Goal: Task Accomplishment & Management: Use online tool/utility

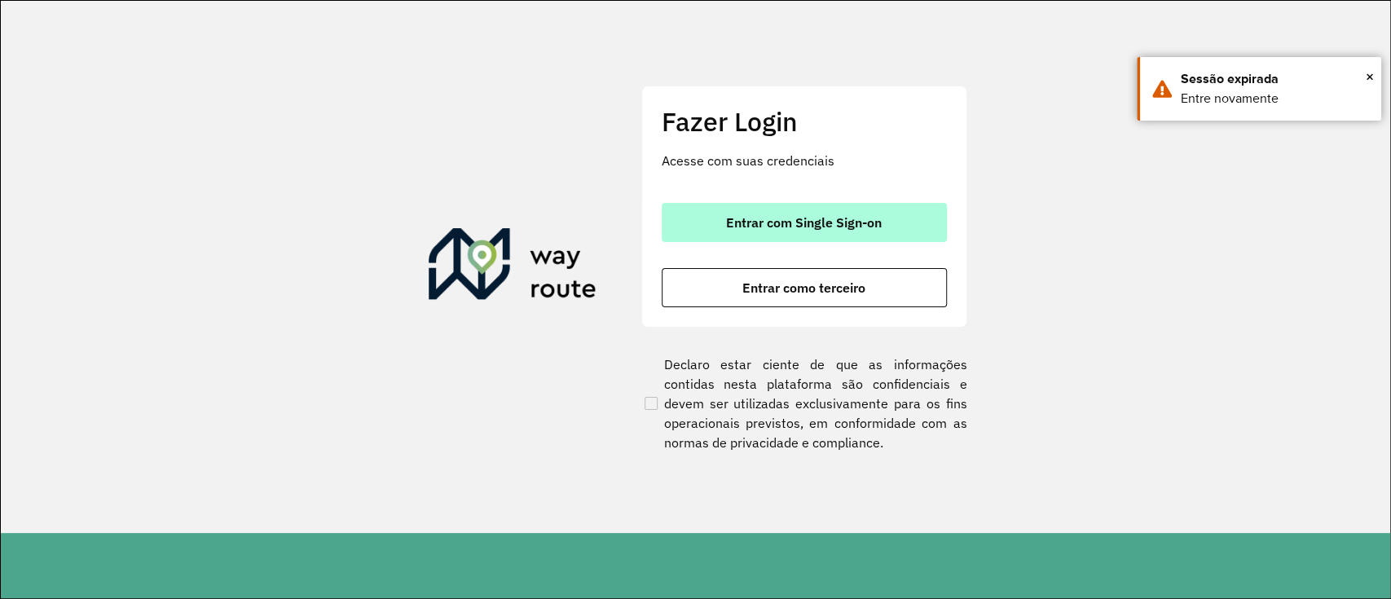
click at [780, 217] on span "Entrar com Single Sign-on" at bounding box center [804, 222] width 156 height 13
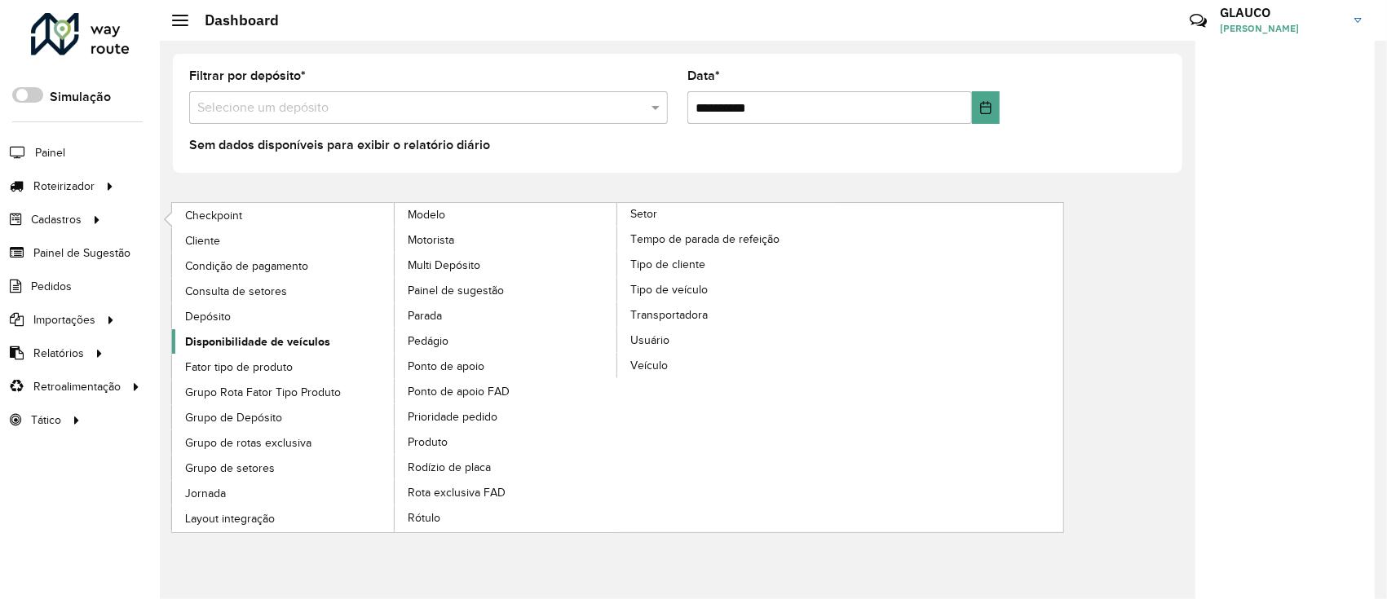
click at [267, 341] on span "Disponibilidade de veículos" at bounding box center [257, 341] width 145 height 17
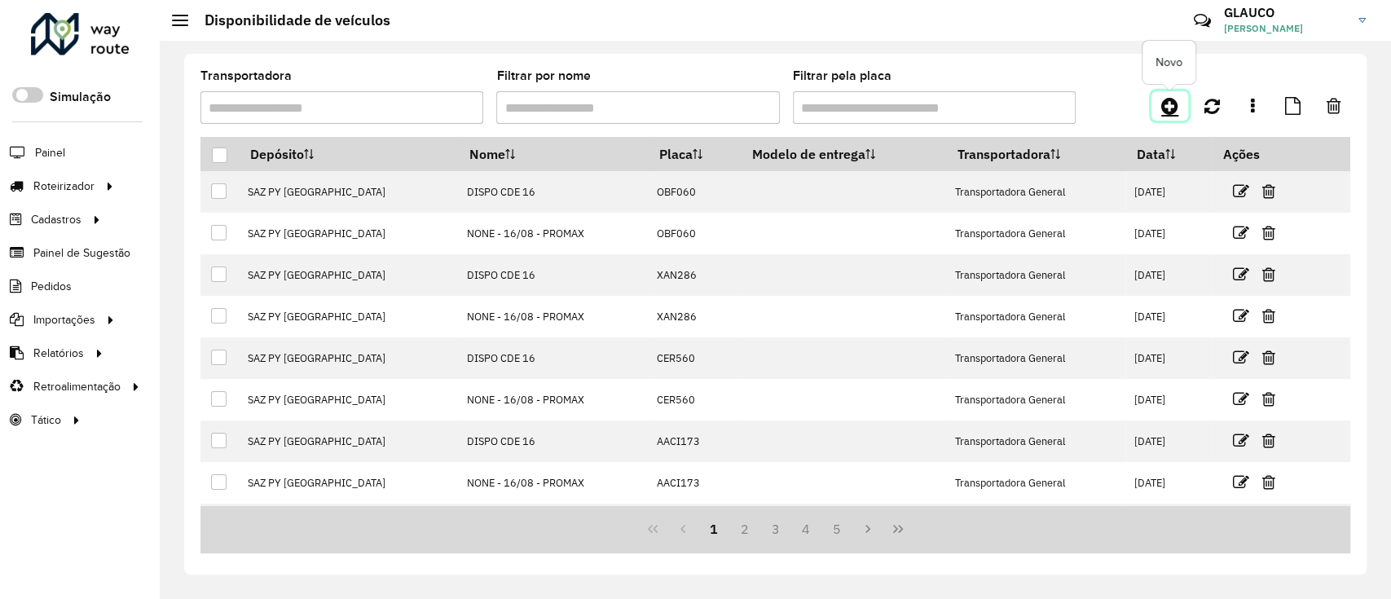
click at [1174, 100] on icon at bounding box center [1170, 106] width 17 height 20
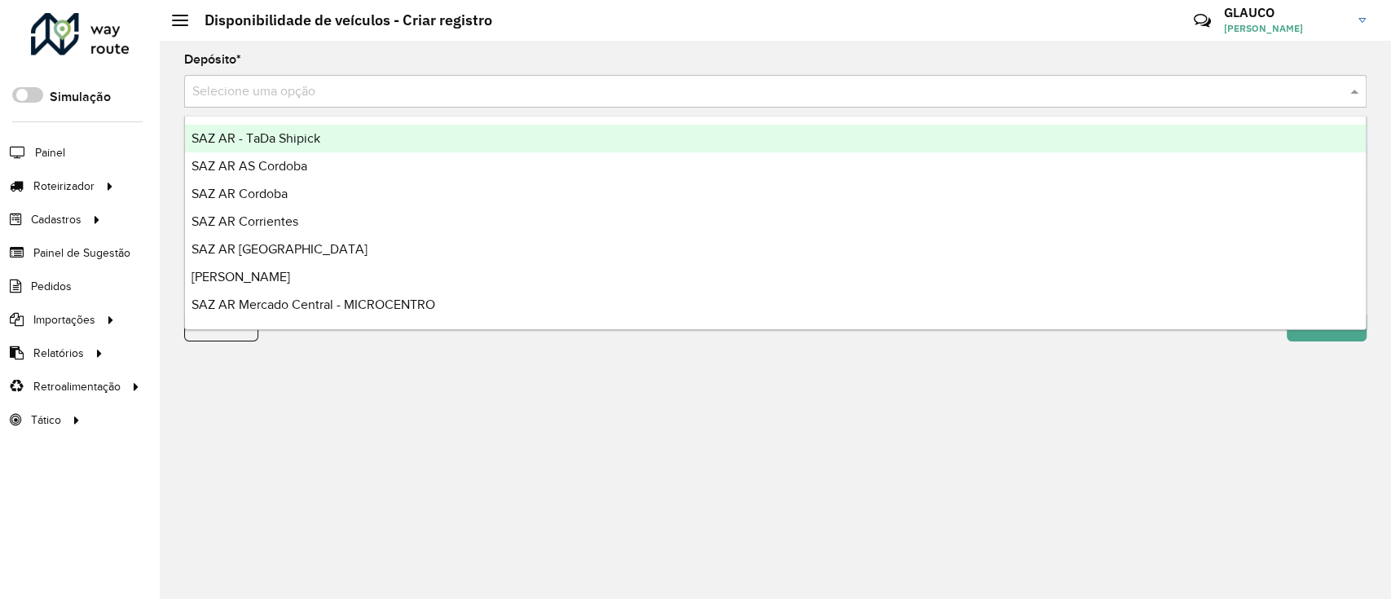
click at [359, 88] on input "text" at bounding box center [759, 92] width 1134 height 20
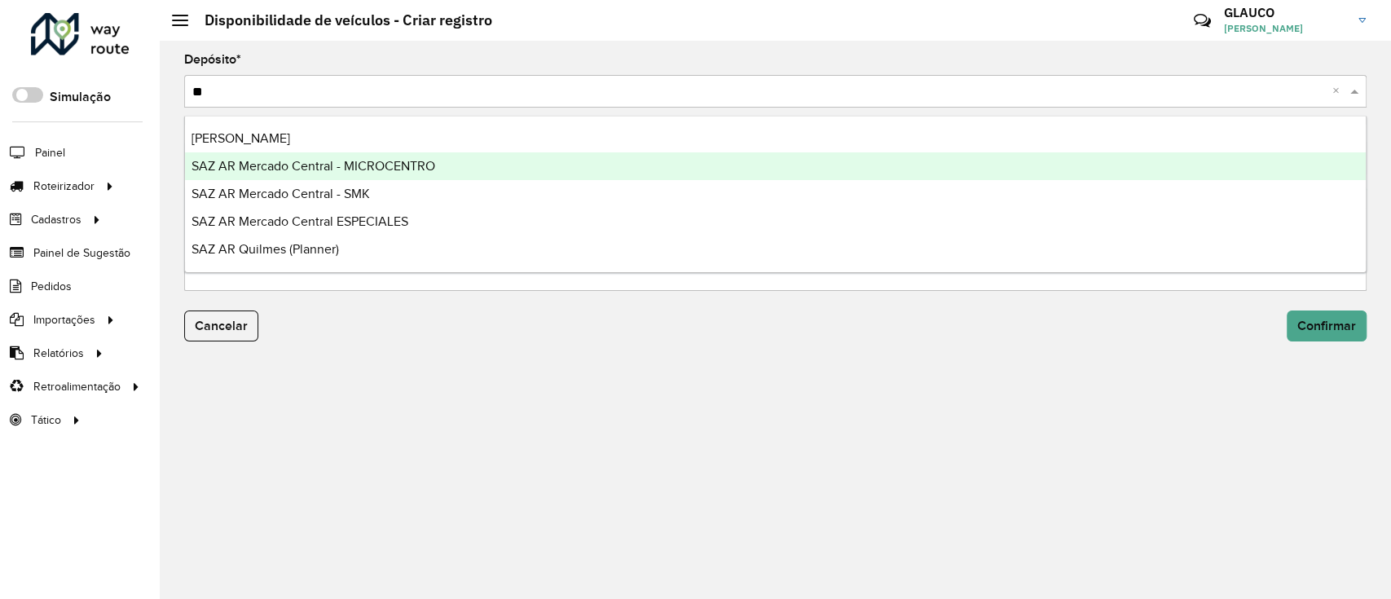
type input "***"
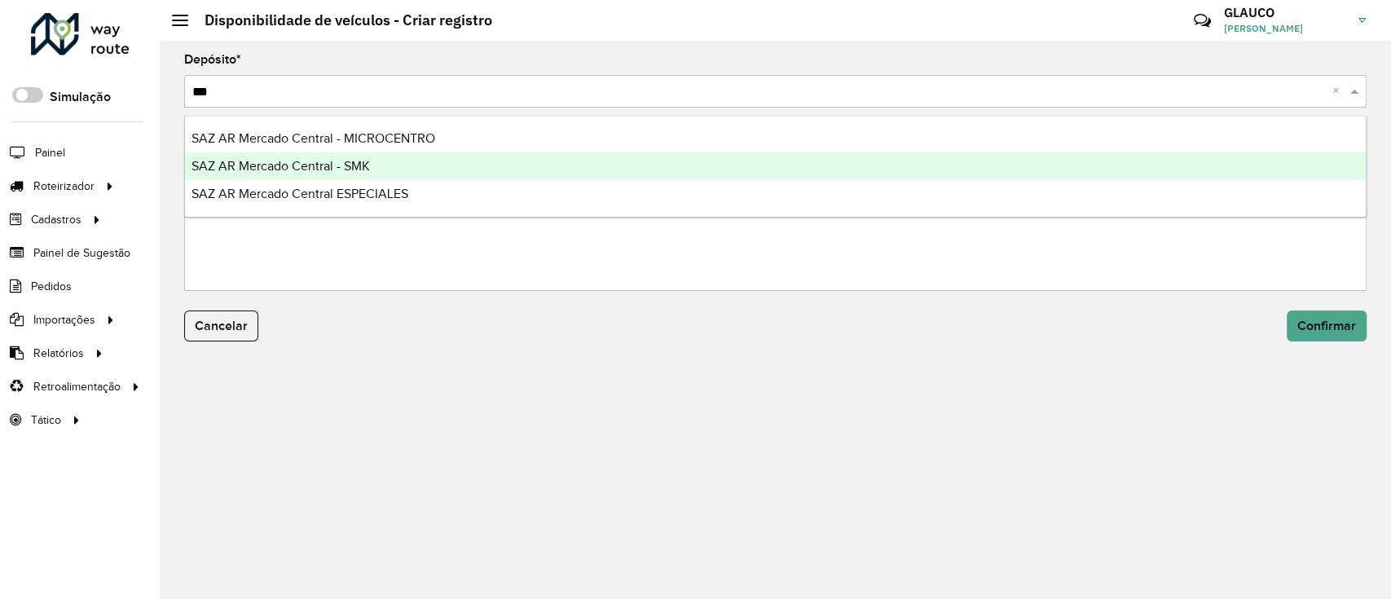
click at [350, 166] on span "SAZ AR Mercado Central - SMK" at bounding box center [281, 166] width 179 height 14
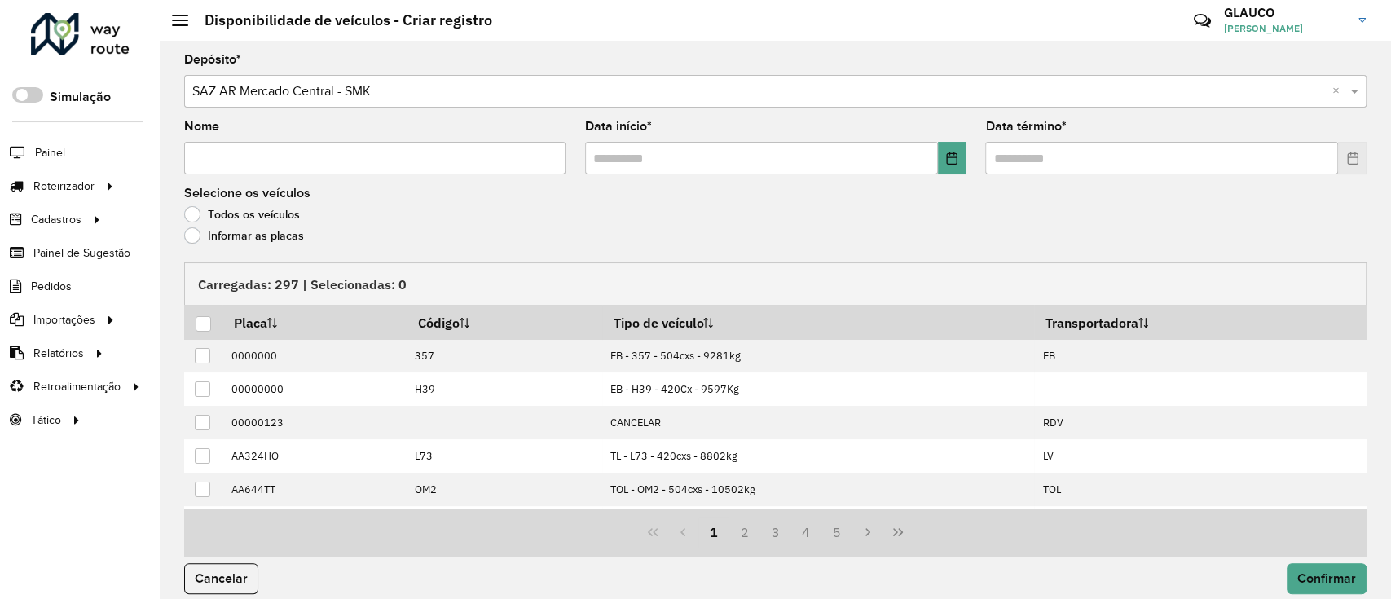
click at [268, 155] on input "Nome" at bounding box center [374, 158] width 381 height 33
type input "****"
click at [946, 166] on button "Choose Date" at bounding box center [952, 158] width 29 height 33
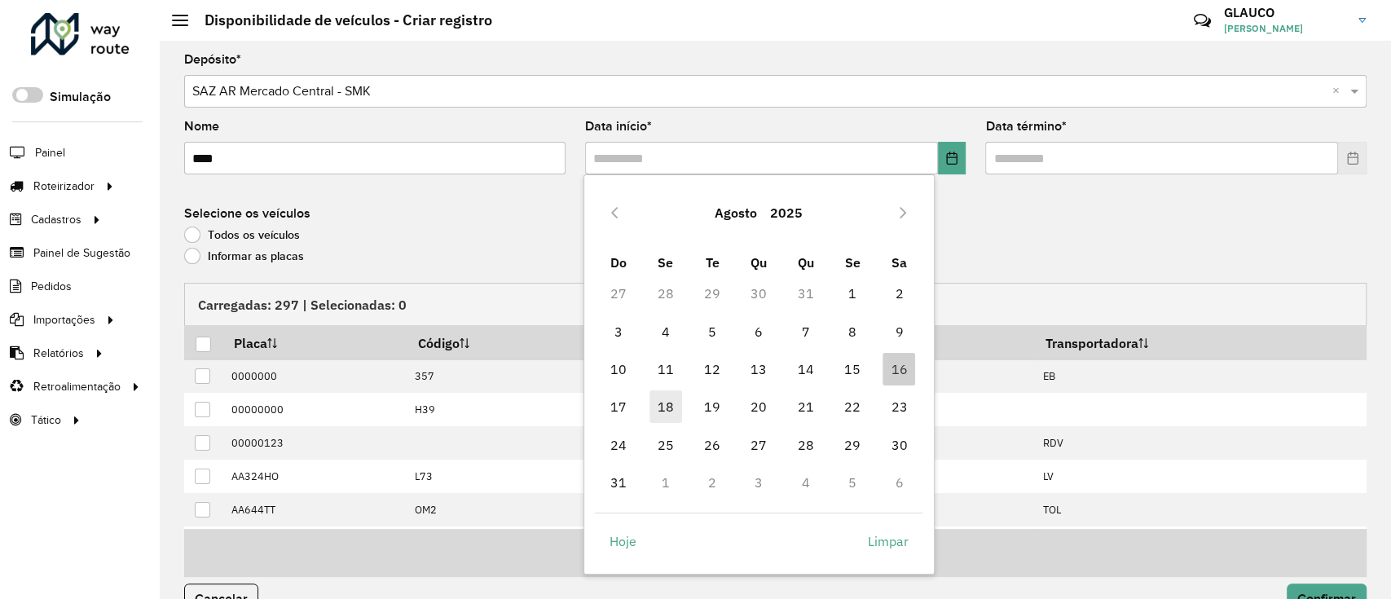
click at [657, 405] on span "18" at bounding box center [666, 406] width 33 height 33
type input "**********"
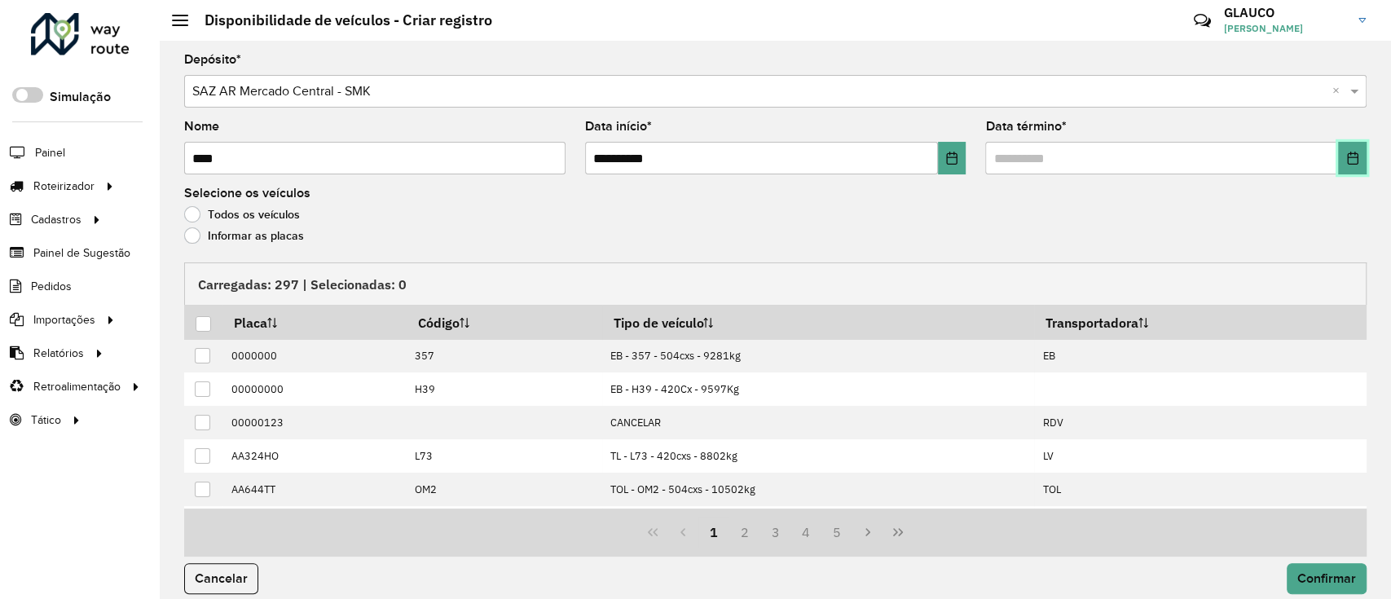
click at [1356, 158] on button "Choose Date" at bounding box center [1352, 158] width 29 height 33
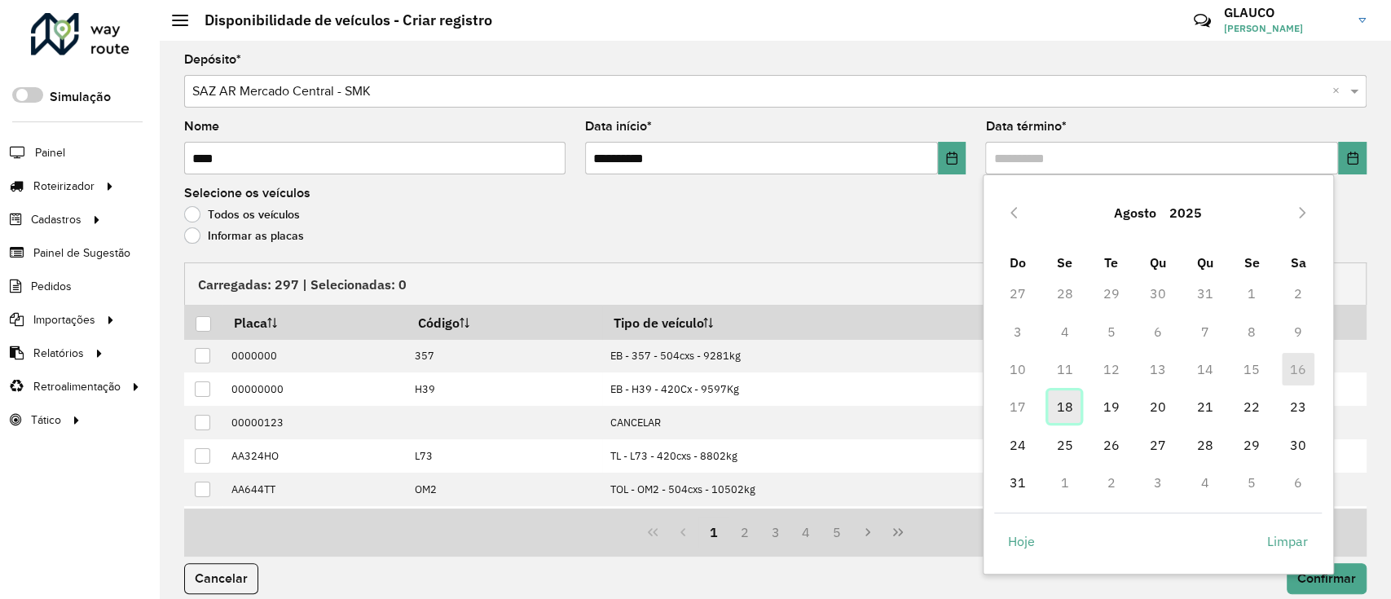
click at [1069, 414] on span "18" at bounding box center [1064, 406] width 33 height 33
type input "**********"
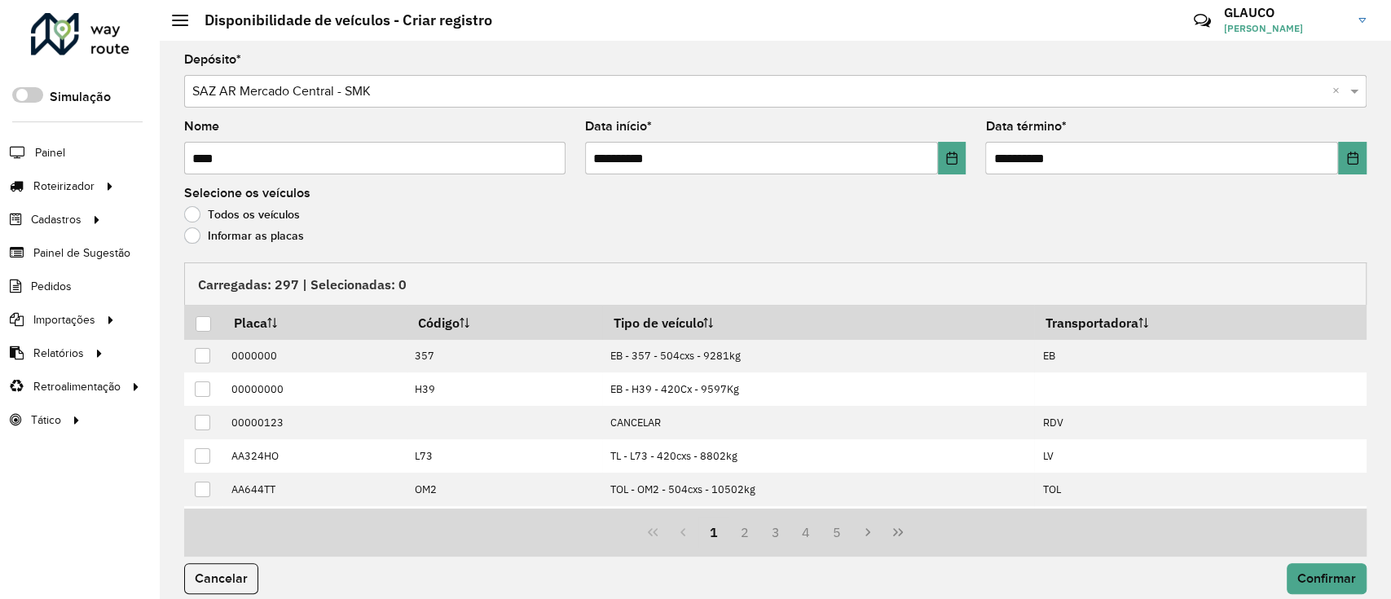
click at [199, 234] on label "Informar as placas" at bounding box center [244, 235] width 120 height 16
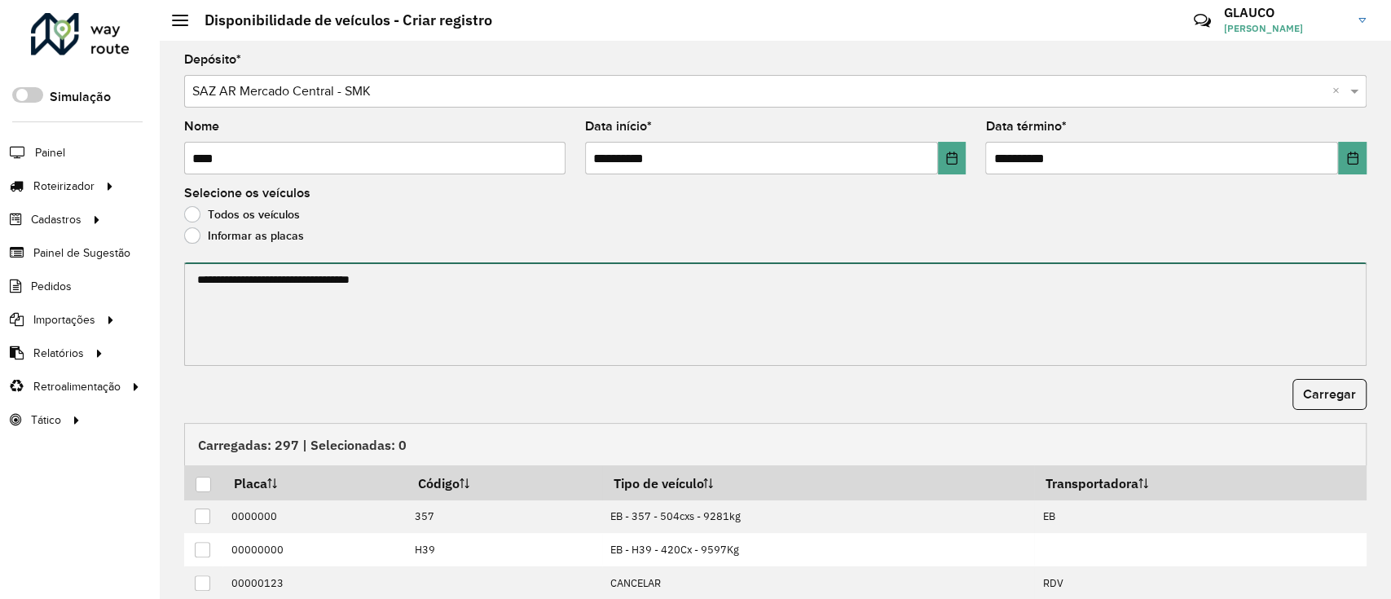
click at [243, 283] on textarea at bounding box center [775, 314] width 1183 height 104
paste textarea "****** ****** ******* ****** ******* ******* ******* ****** ****** ****** *****…"
type textarea "****** ****** ******* ****** ******* ******* ******* ****** ****** ****** *****…"
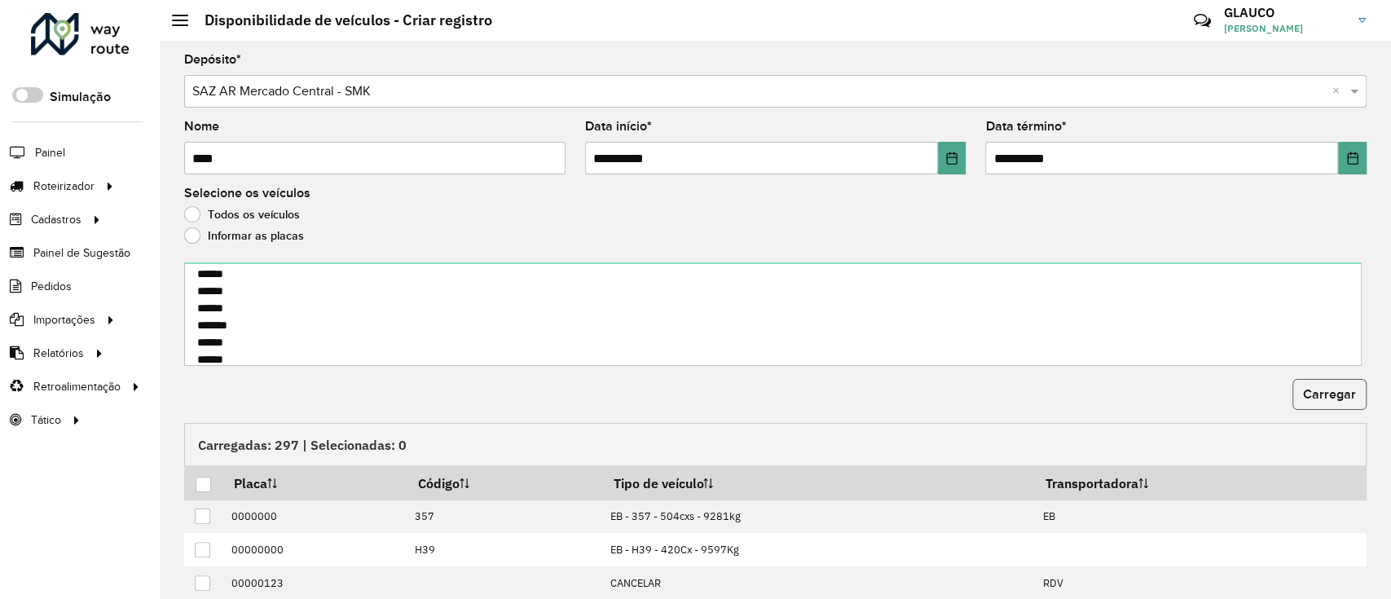
click at [1322, 393] on span "Carregar" at bounding box center [1329, 394] width 53 height 14
click at [202, 483] on div at bounding box center [203, 484] width 15 height 15
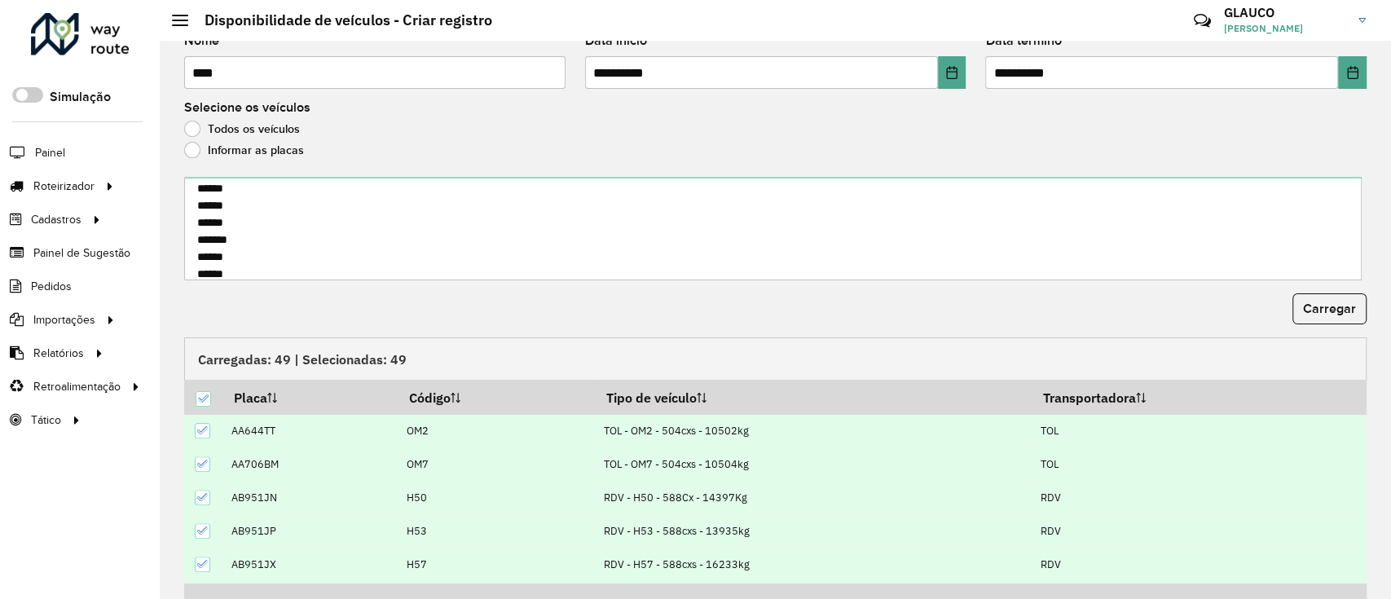
scroll to position [175, 0]
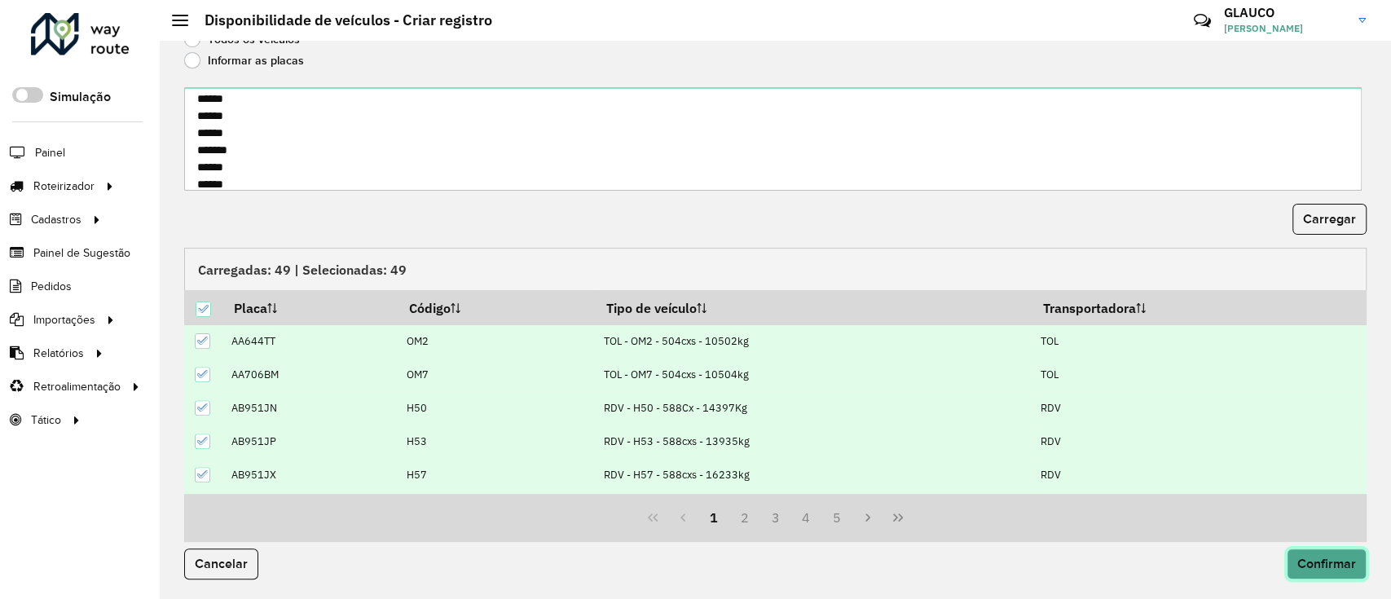
click at [1325, 552] on button "Confirmar" at bounding box center [1327, 564] width 80 height 31
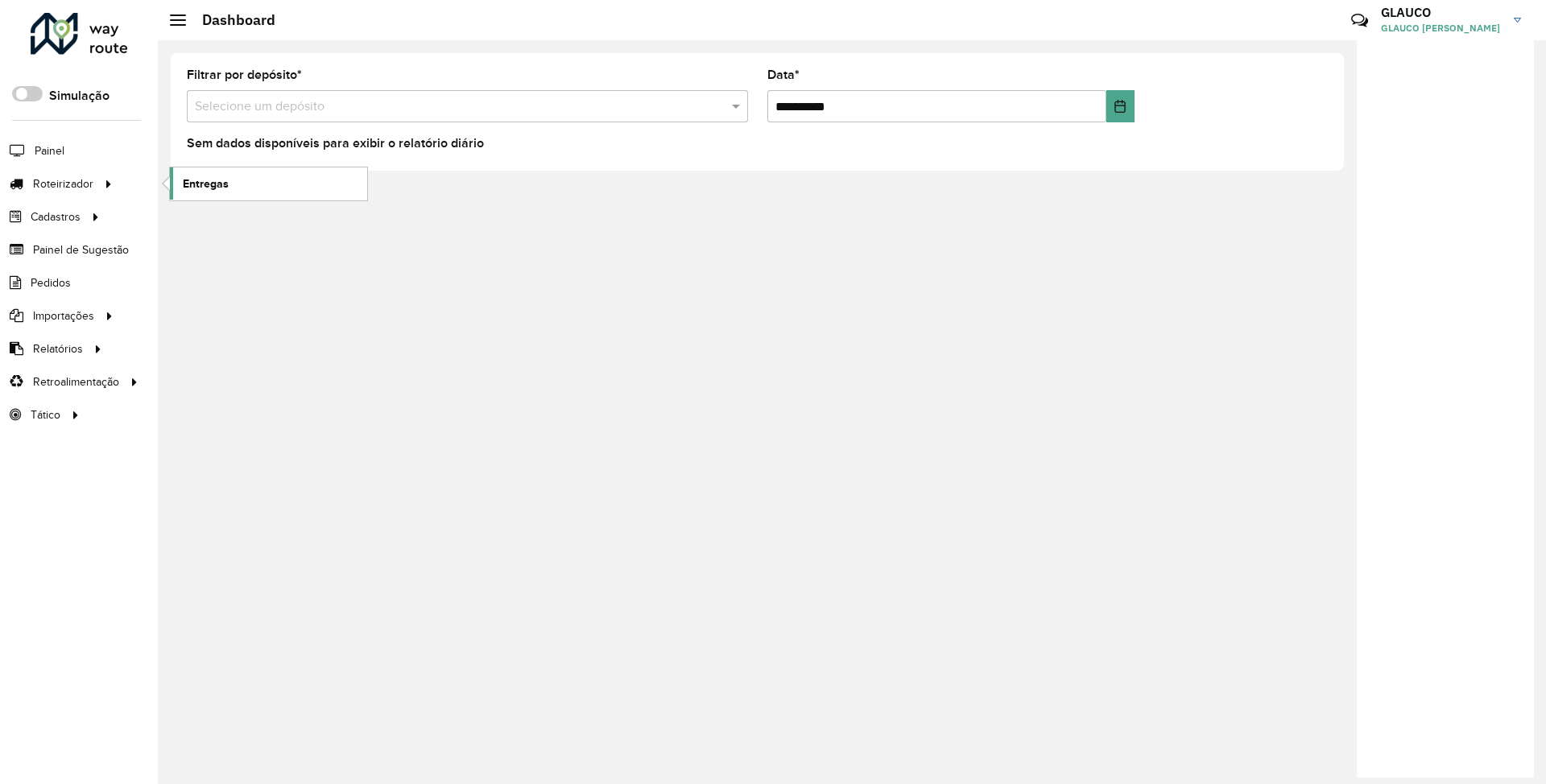
click at [253, 184] on link "Entregas" at bounding box center [269, 184] width 198 height 33
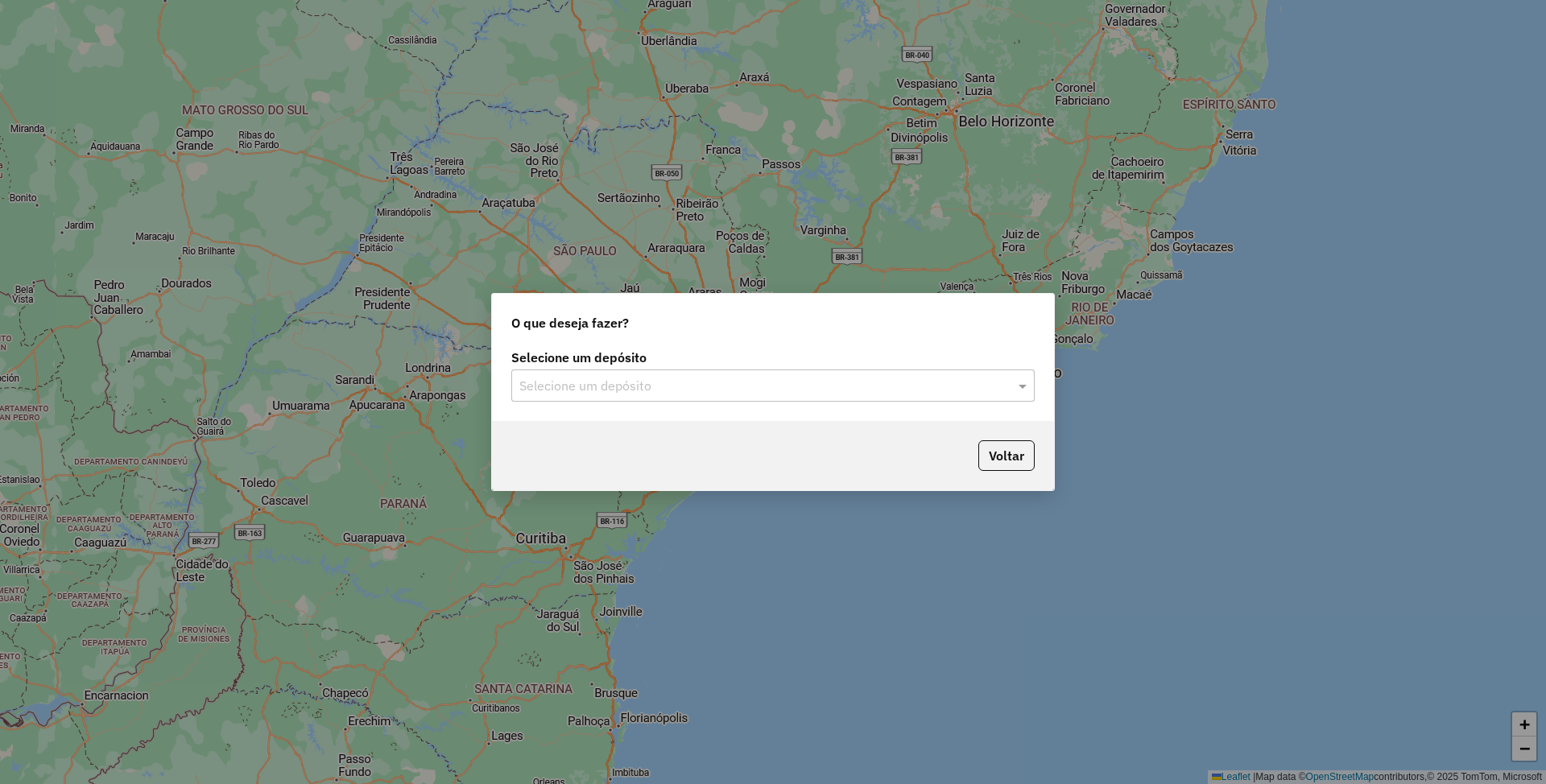
click at [786, 377] on input "text" at bounding box center [757, 386] width 475 height 20
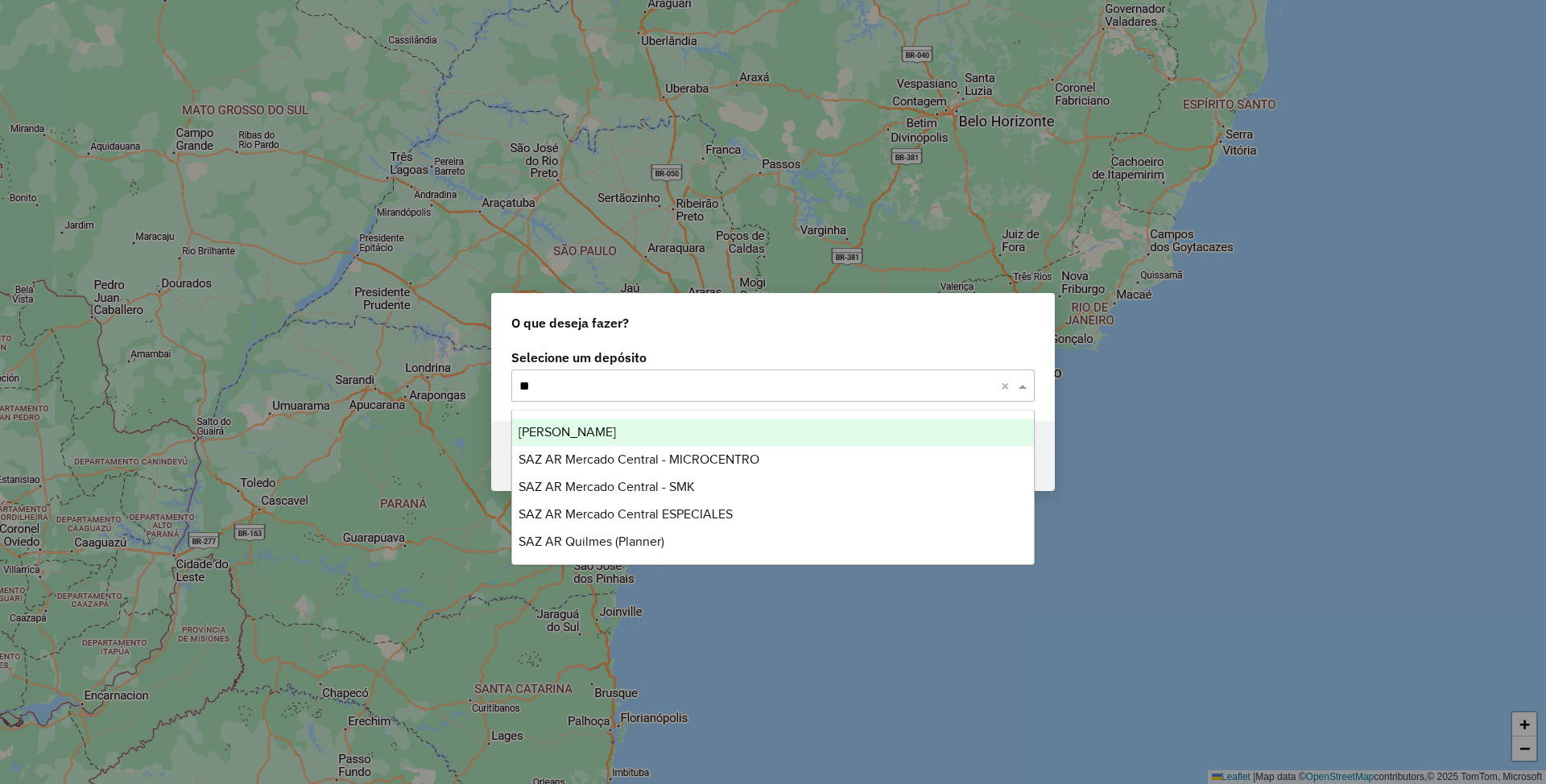
type input "***"
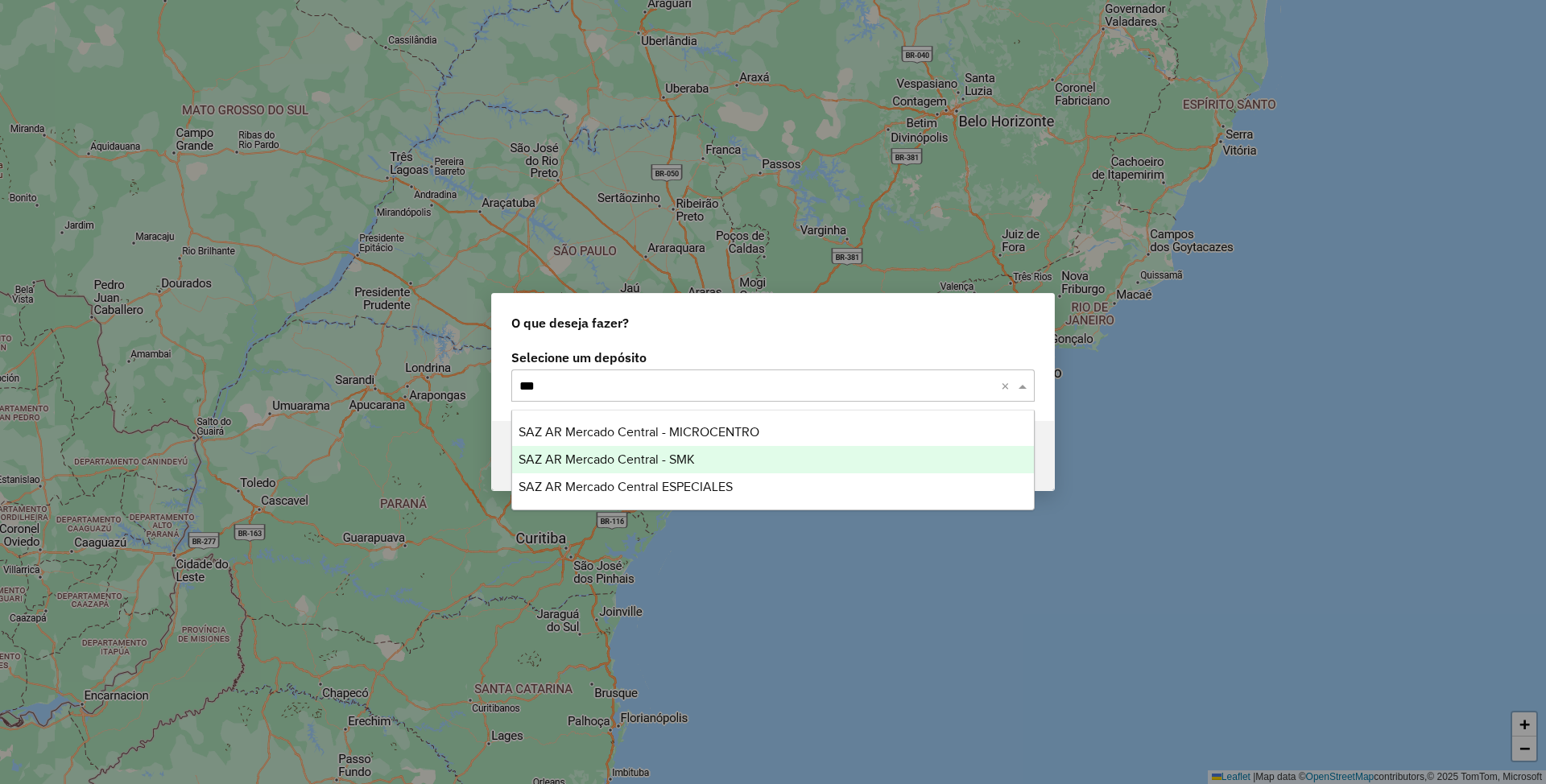
click at [625, 457] on span "SAZ AR Mercado Central - SMK" at bounding box center [607, 459] width 177 height 14
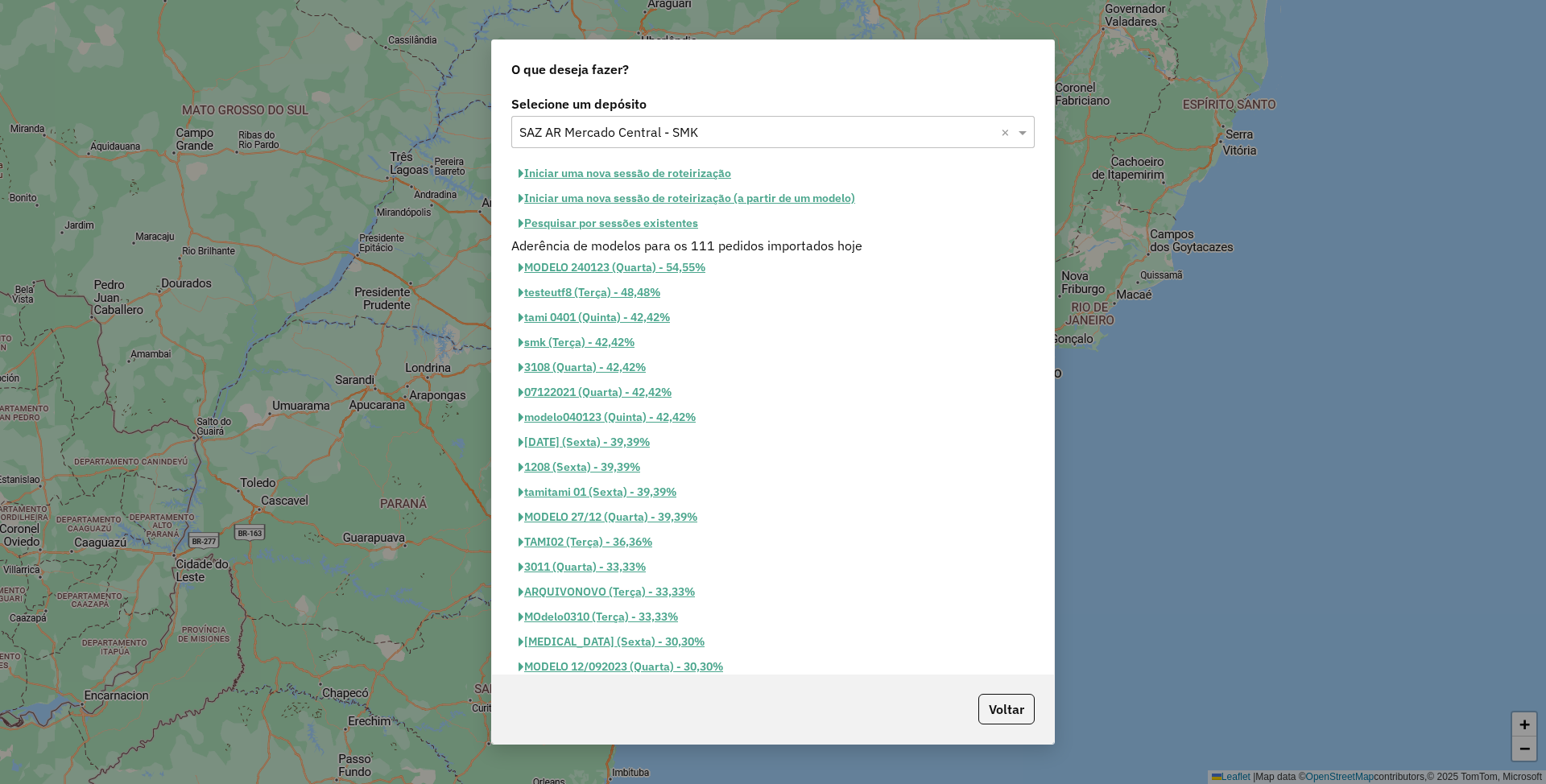
click at [586, 172] on button "Iniciar uma nova sessão de roteirização" at bounding box center [625, 173] width 227 height 25
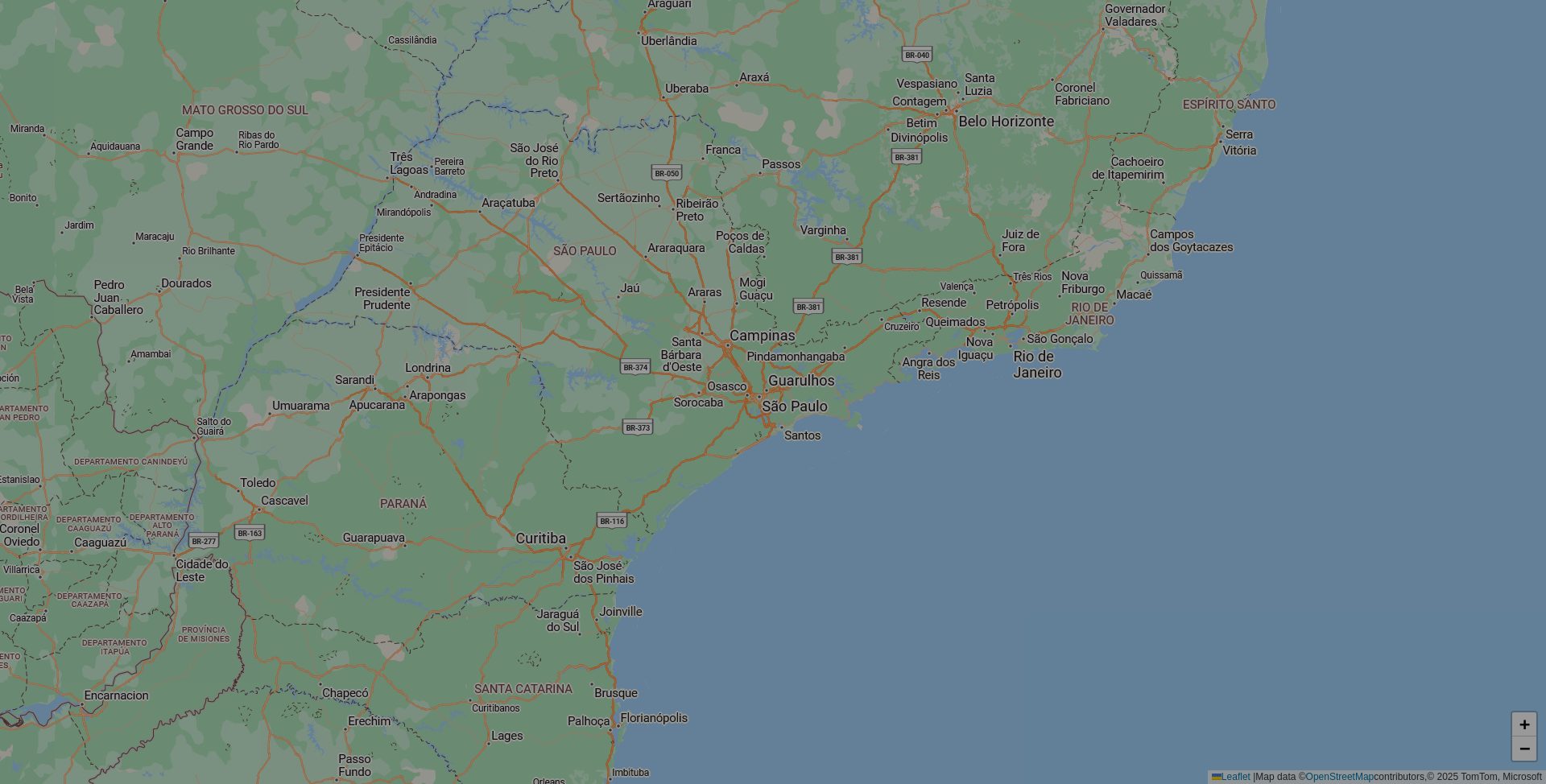
select select "*"
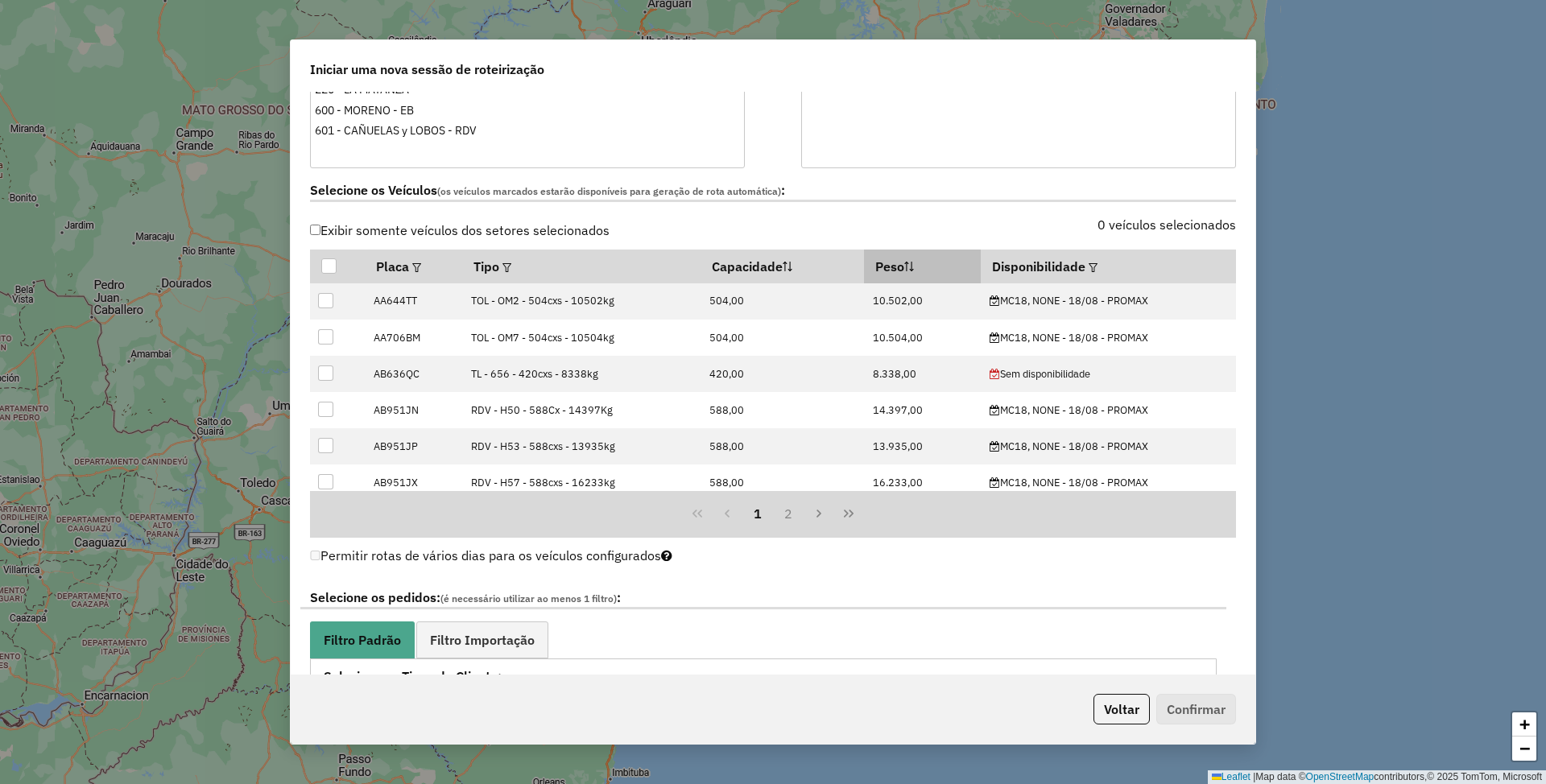
scroll to position [429, 0]
click at [1160, 215] on label "0 veículos selecionados" at bounding box center [1167, 224] width 138 height 20
click at [1089, 268] on em at bounding box center [1093, 267] width 9 height 9
click at [1157, 300] on div "Selecione uma opção" at bounding box center [1164, 303] width 135 height 31
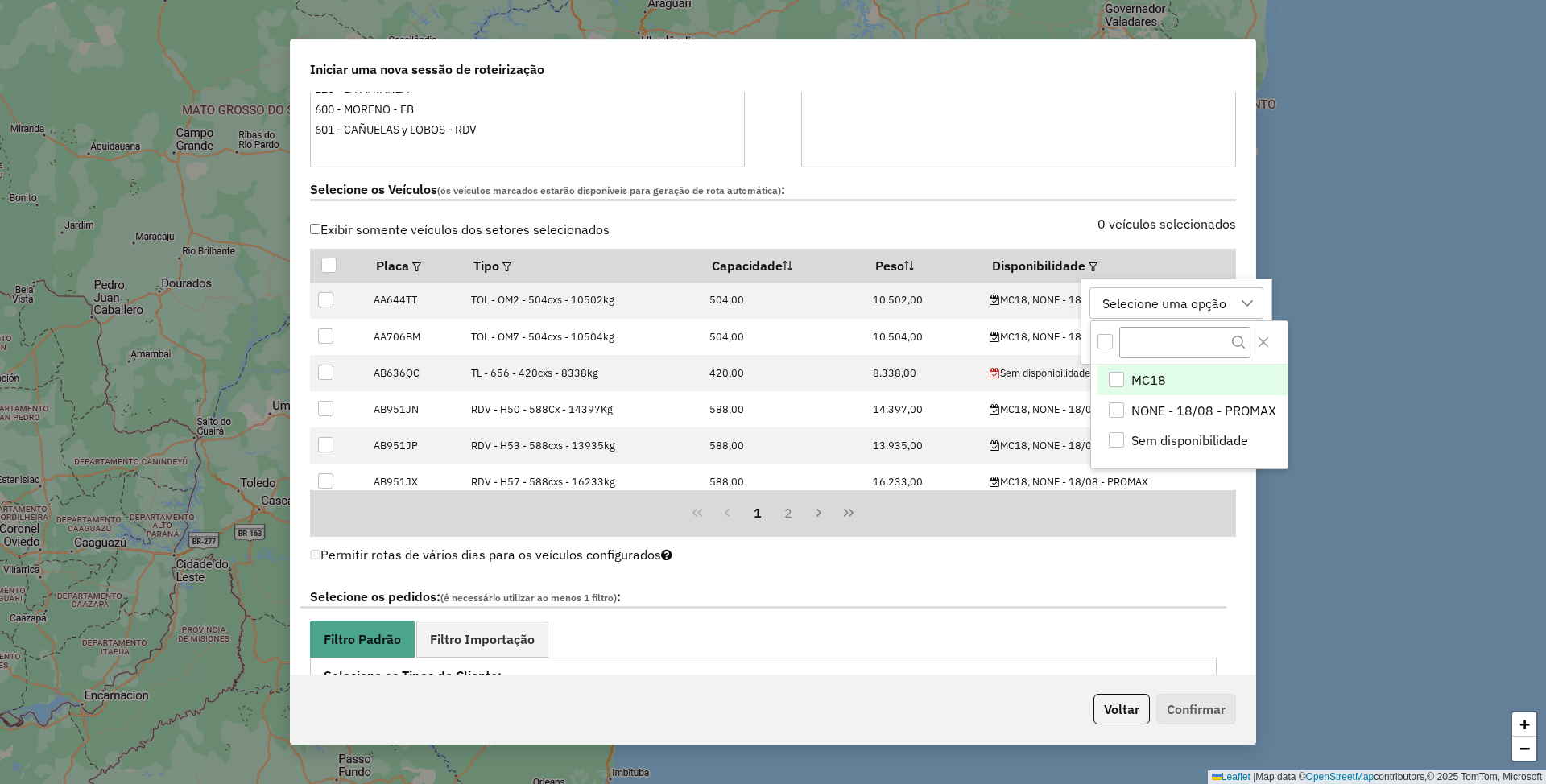
scroll to position [11, 72]
click at [1115, 409] on div "NONE - 18/08 - PROMAX" at bounding box center [1115, 410] width 15 height 15
click at [1209, 294] on div "NONE - 18/08 - PROMAX" at bounding box center [1175, 303] width 156 height 31
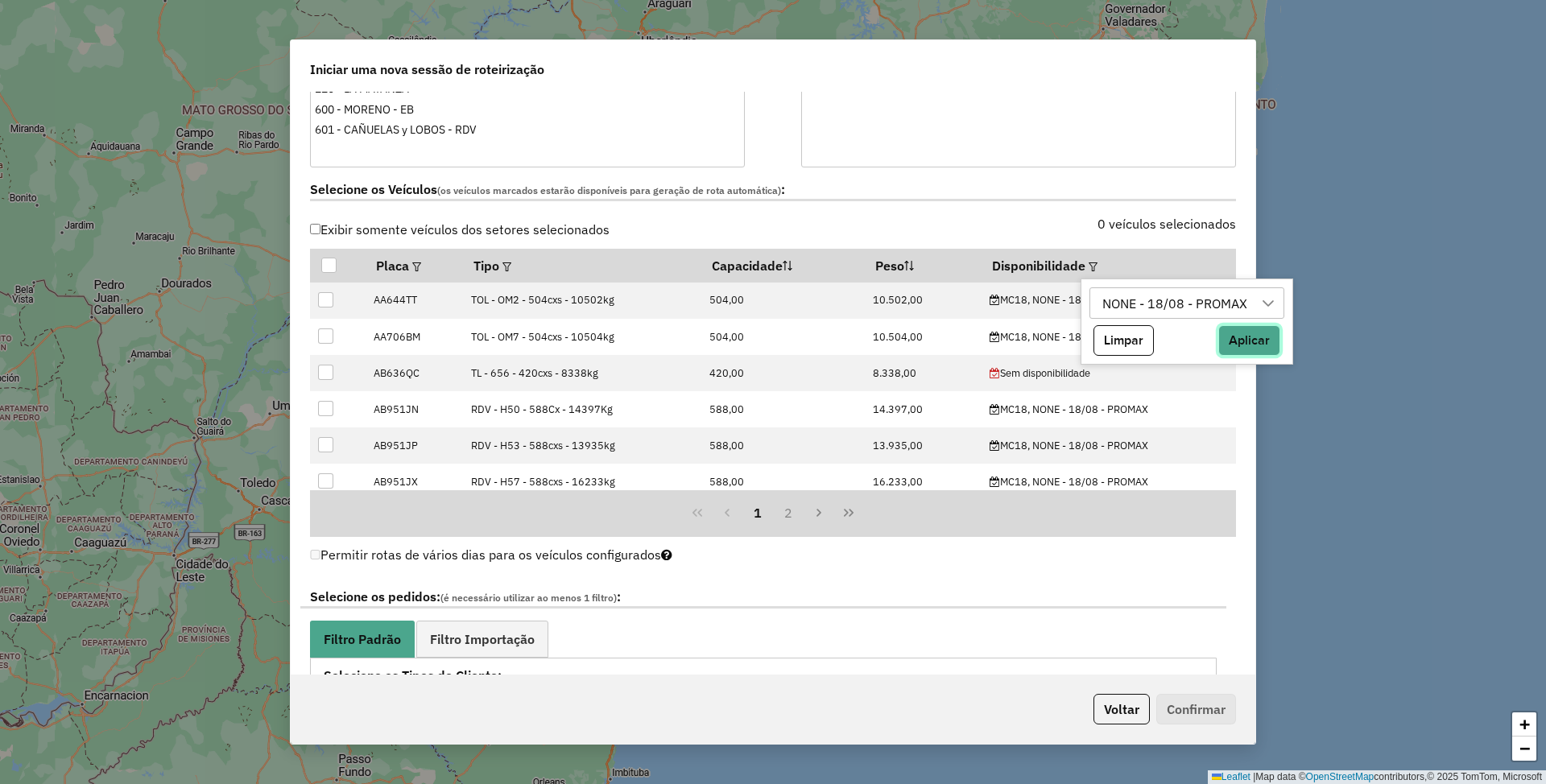
click at [1262, 345] on button "Aplicar" at bounding box center [1249, 340] width 62 height 31
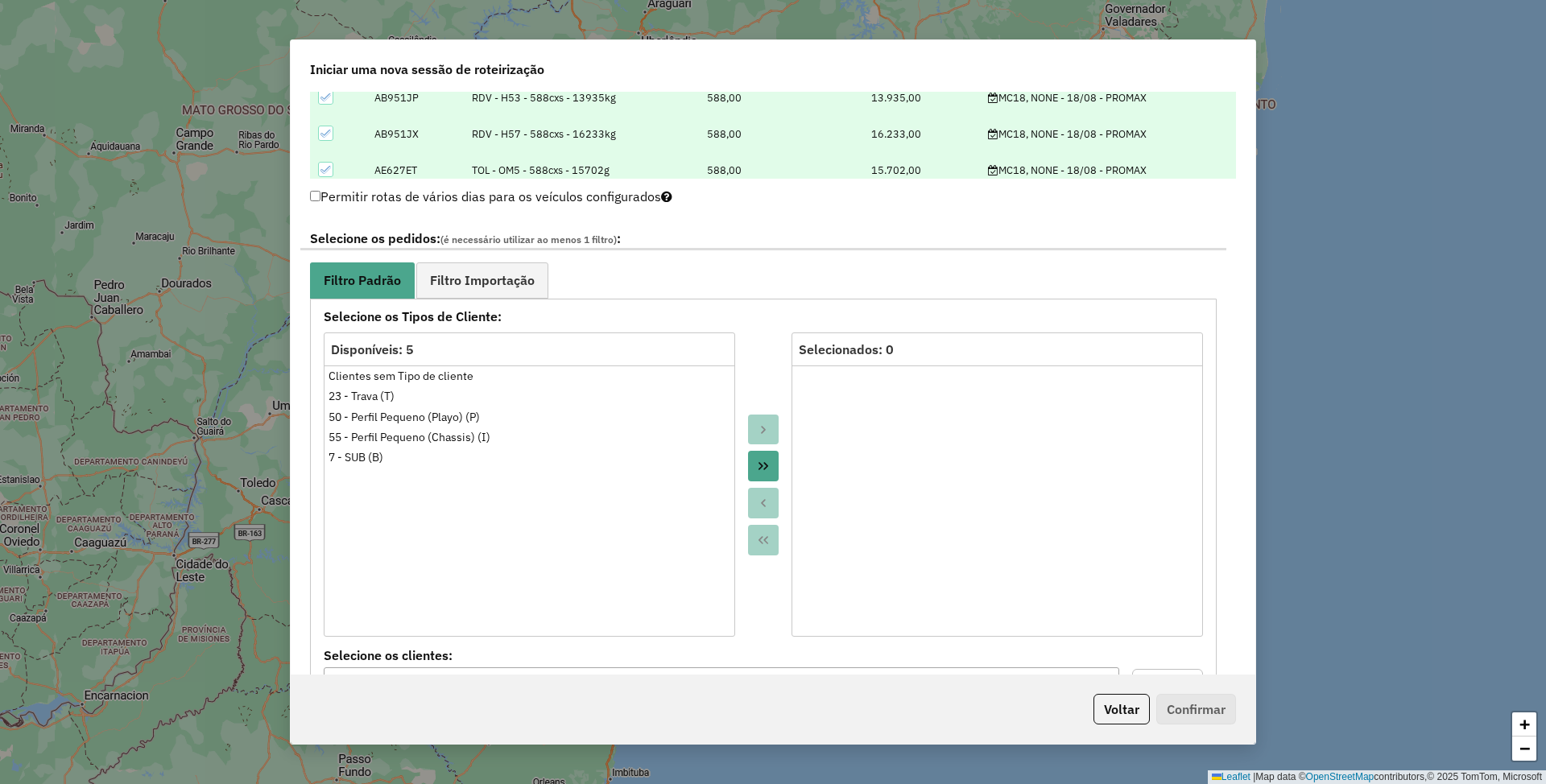
scroll to position [751, 0]
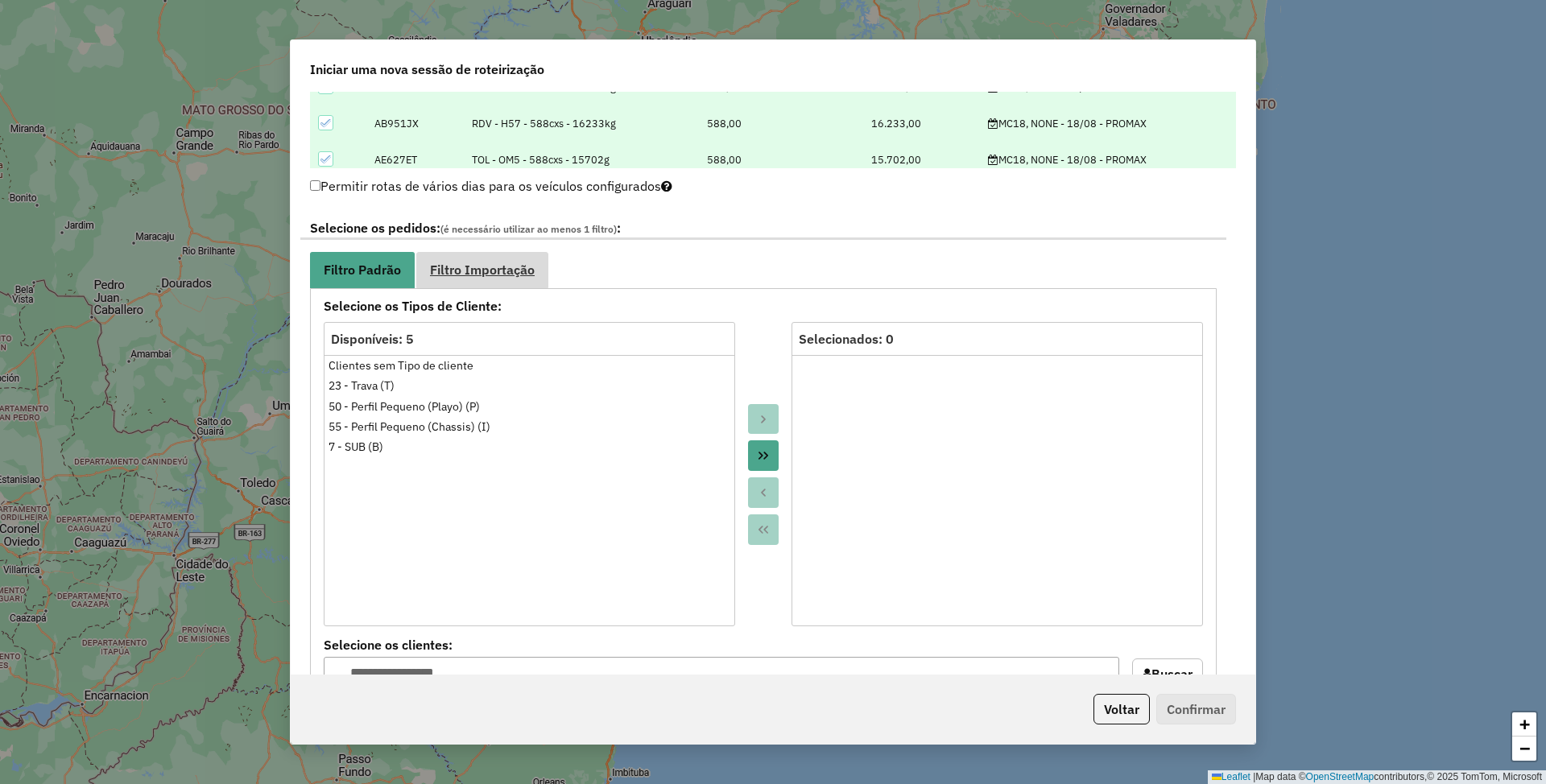
click at [497, 264] on span "Filtro Importação" at bounding box center [482, 270] width 105 height 13
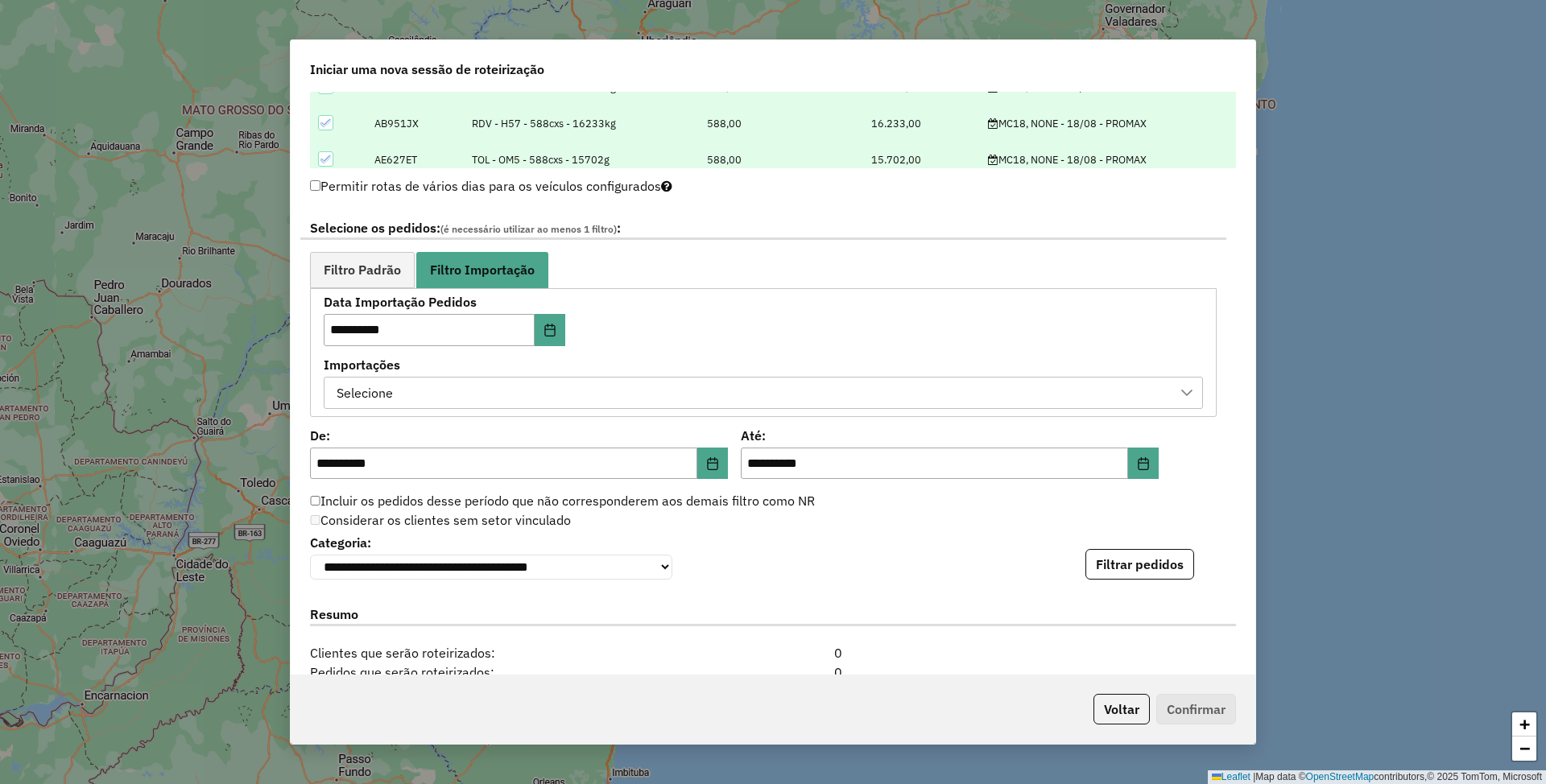
click at [529, 399] on div "Selecione" at bounding box center [751, 392] width 841 height 31
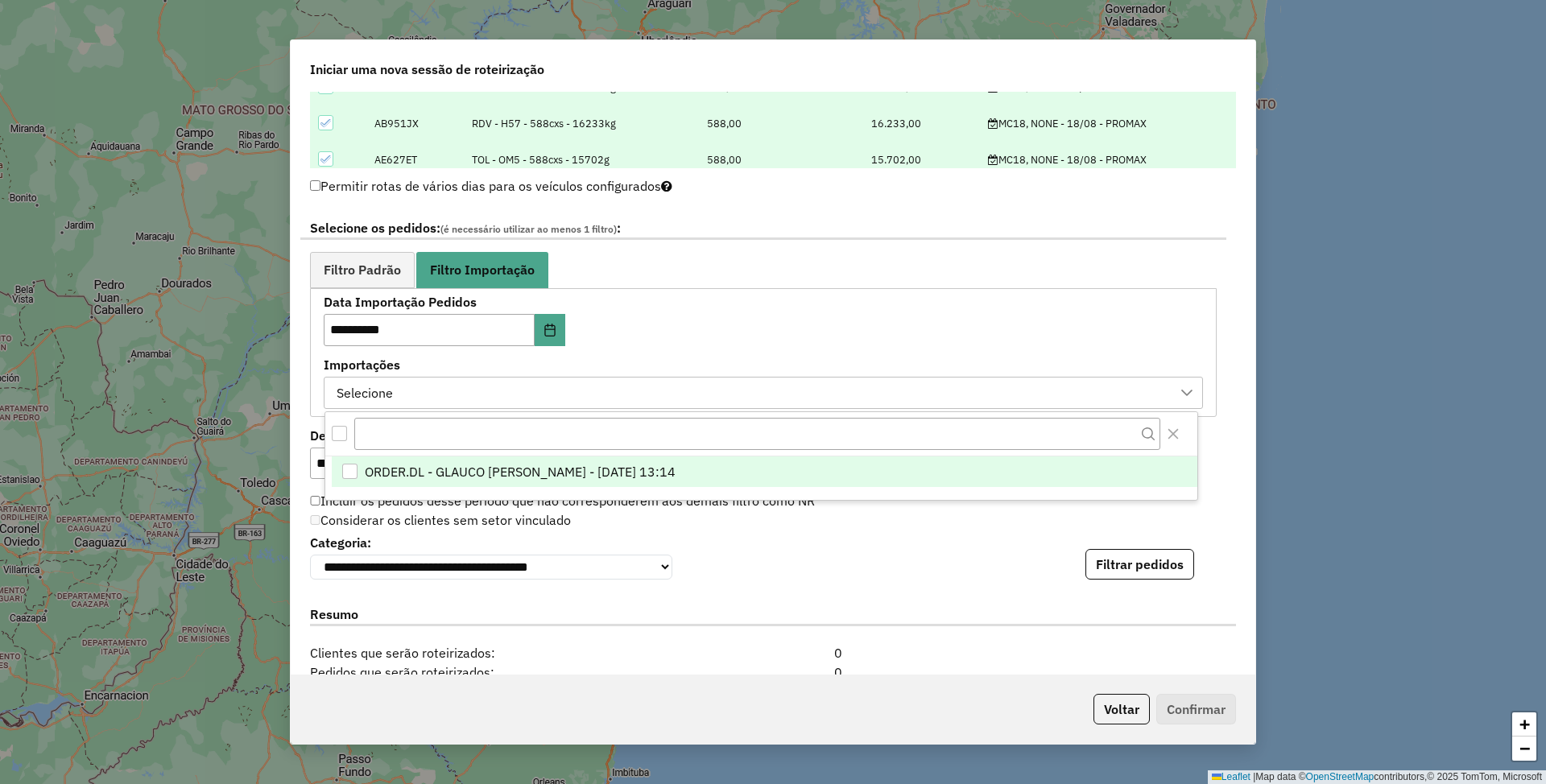
scroll to position [11, 72]
click at [525, 480] on span "ORDER.DL - GLAUCO RODRIGO VALENTINI - 16/08/2025 13:14" at bounding box center [520, 472] width 311 height 20
click at [343, 274] on span "Filtro Padrão" at bounding box center [363, 270] width 77 height 13
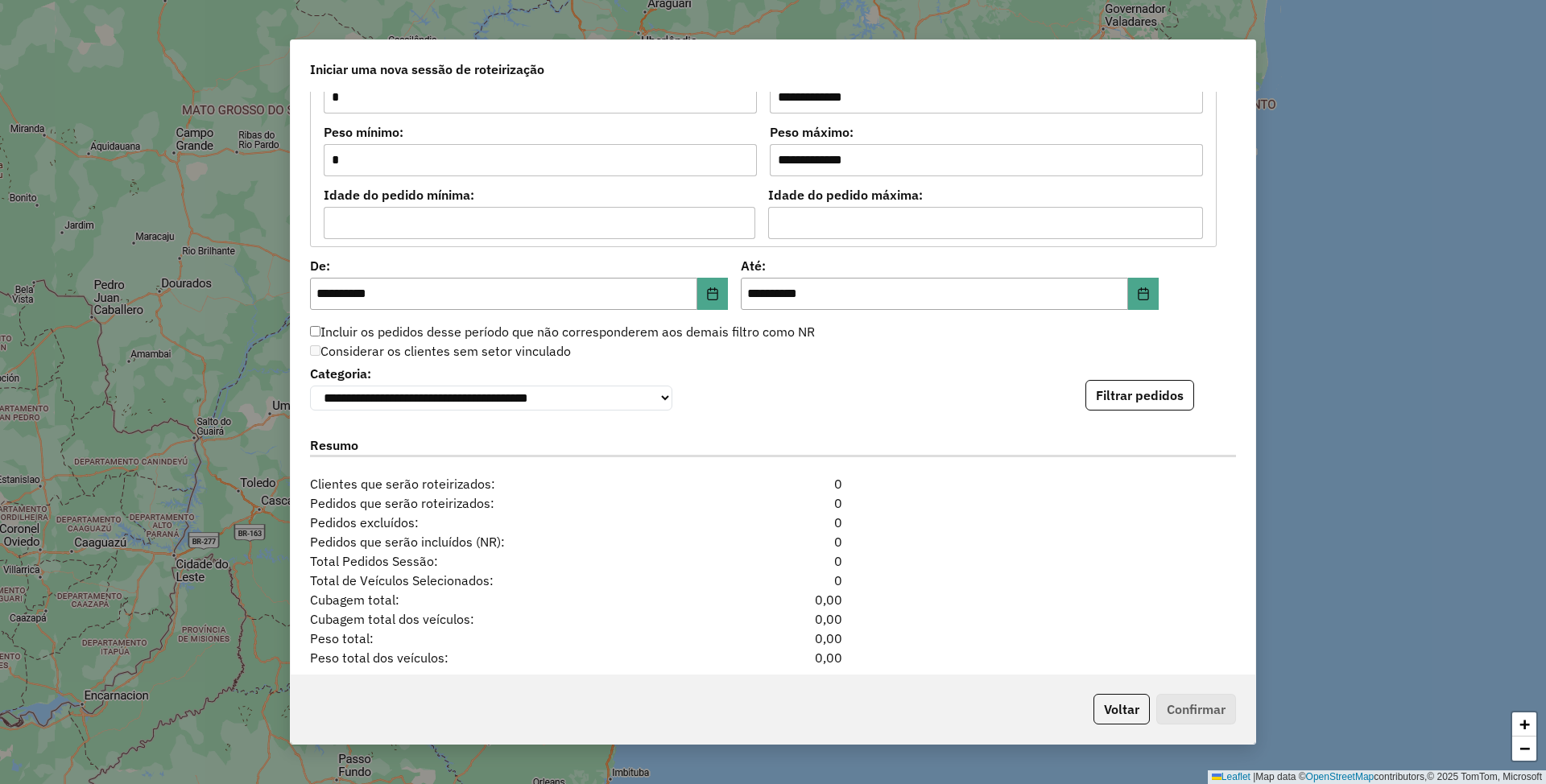
scroll to position [1395, 0]
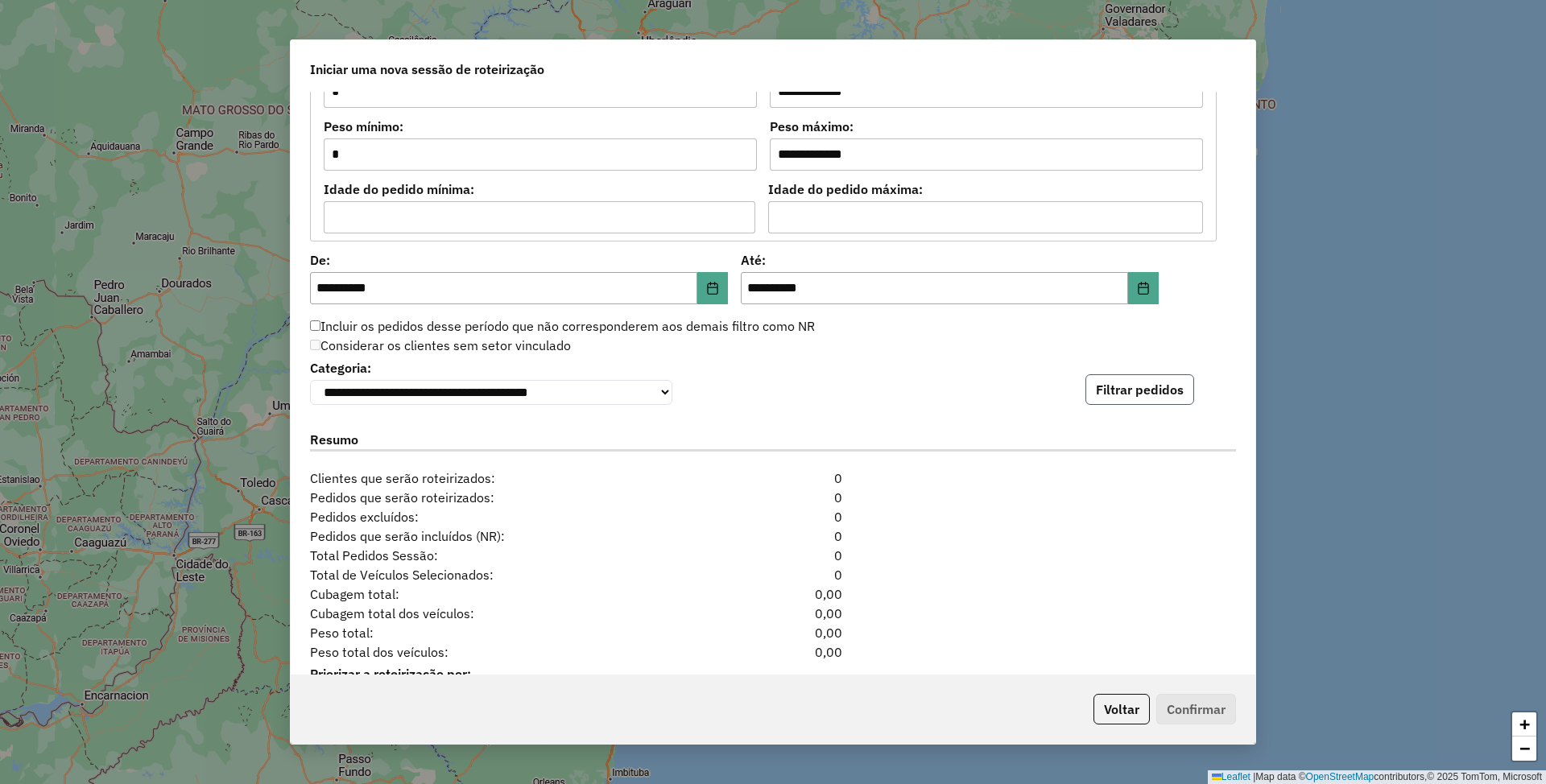
click at [1129, 398] on button "Filtrar pedidos" at bounding box center [1140, 389] width 109 height 31
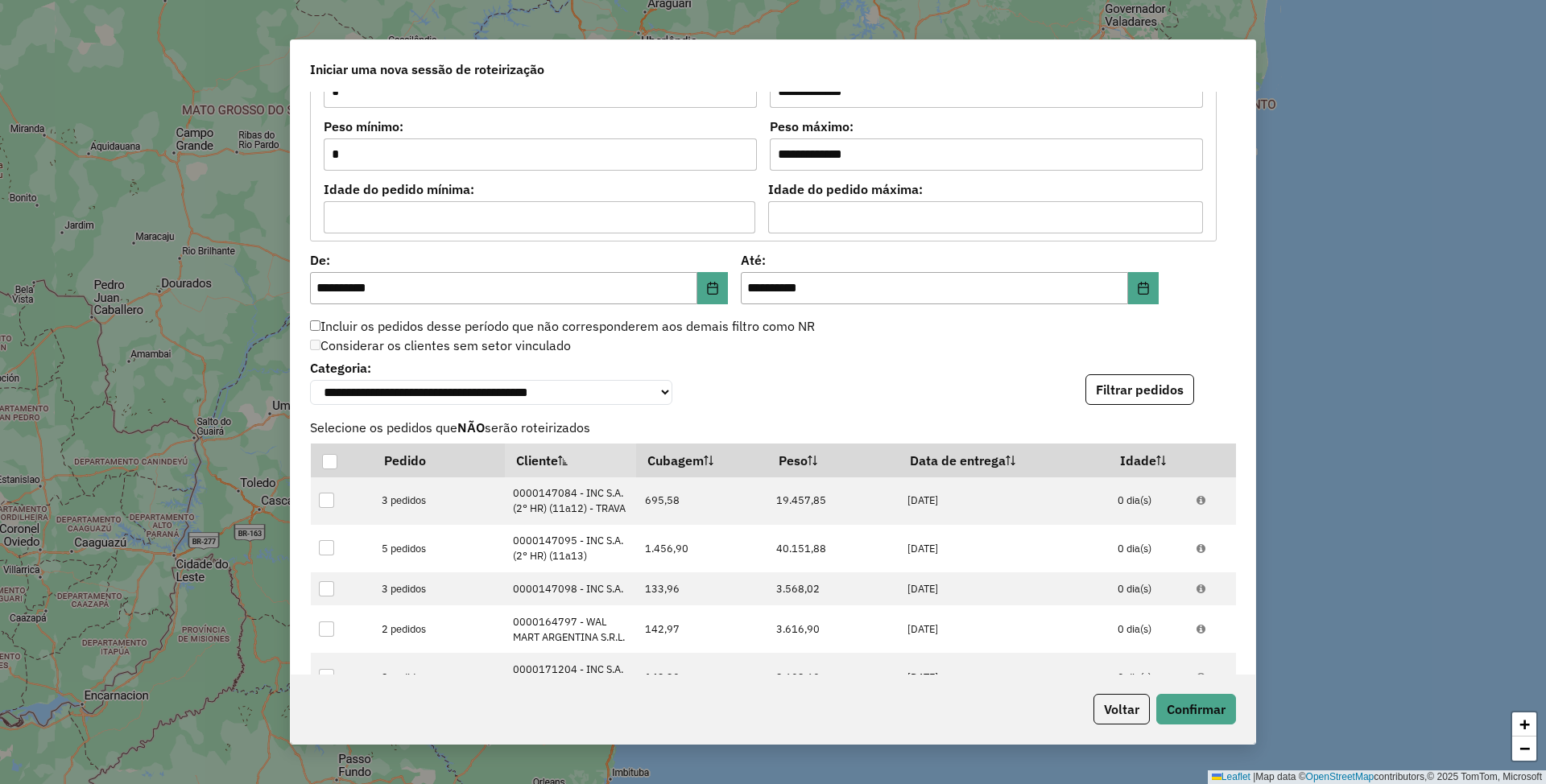
scroll to position [1829, 0]
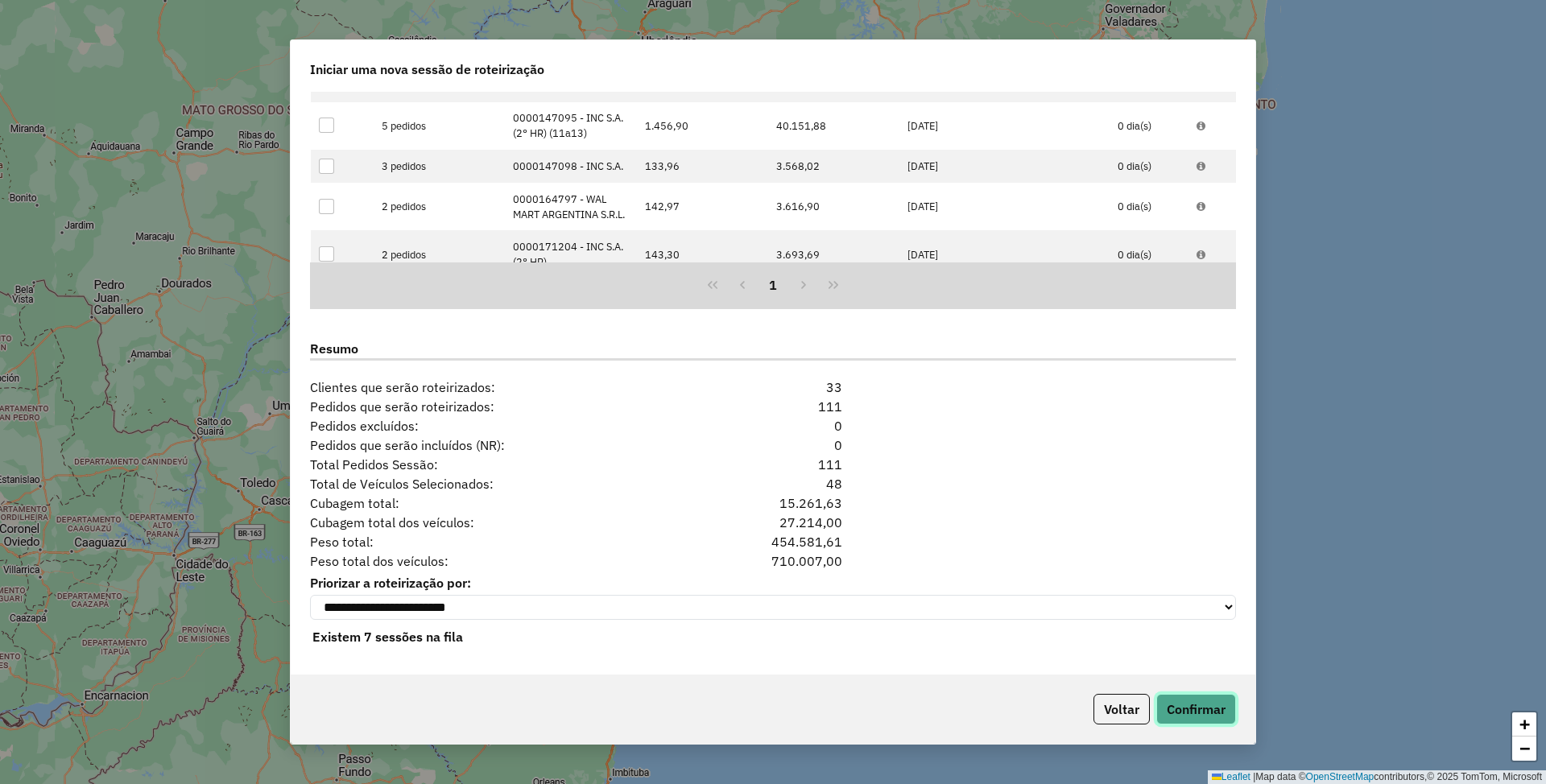
click at [1177, 696] on button "Confirmar" at bounding box center [1196, 709] width 80 height 31
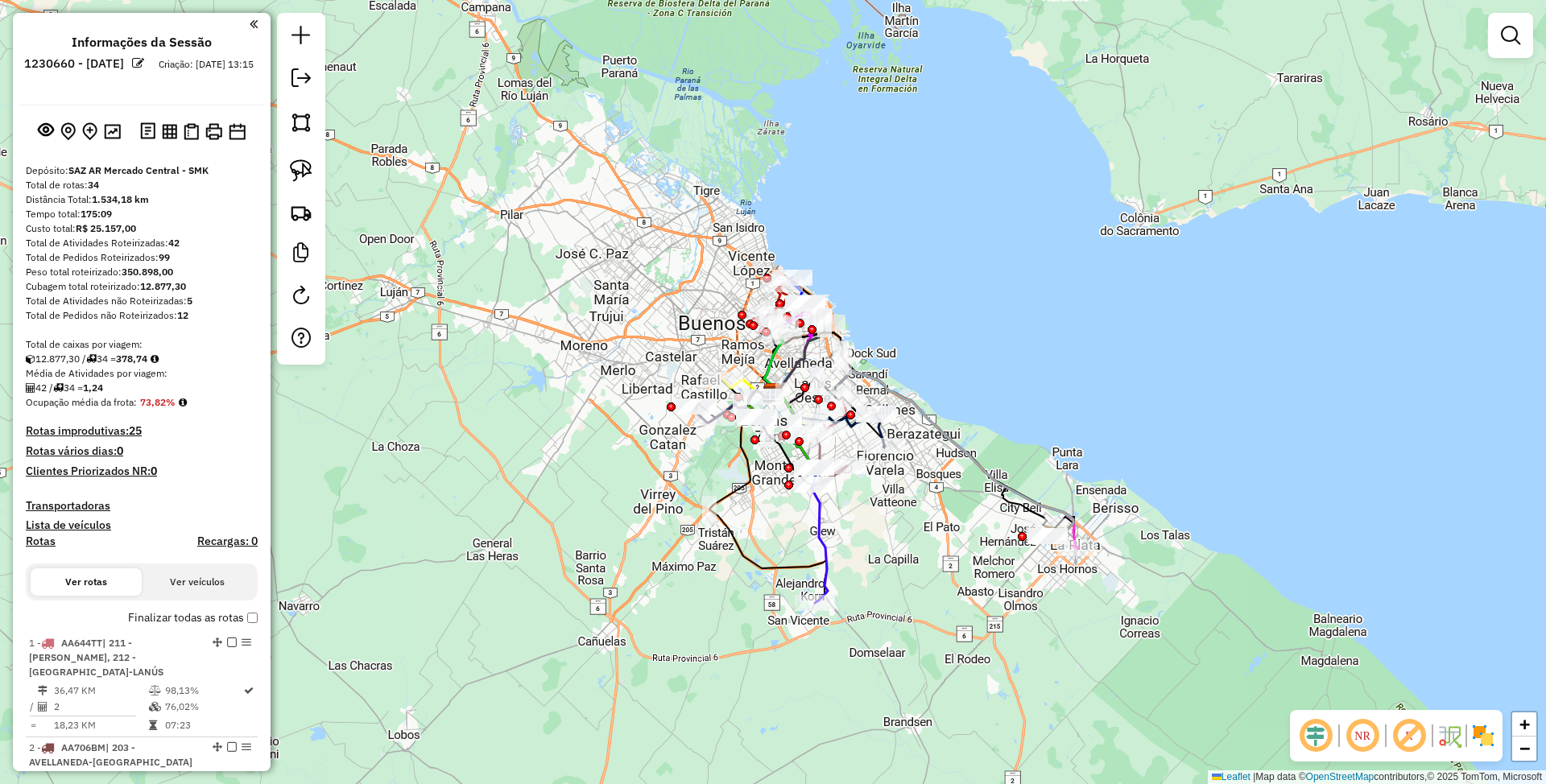
click at [1482, 729] on img at bounding box center [1483, 736] width 26 height 26
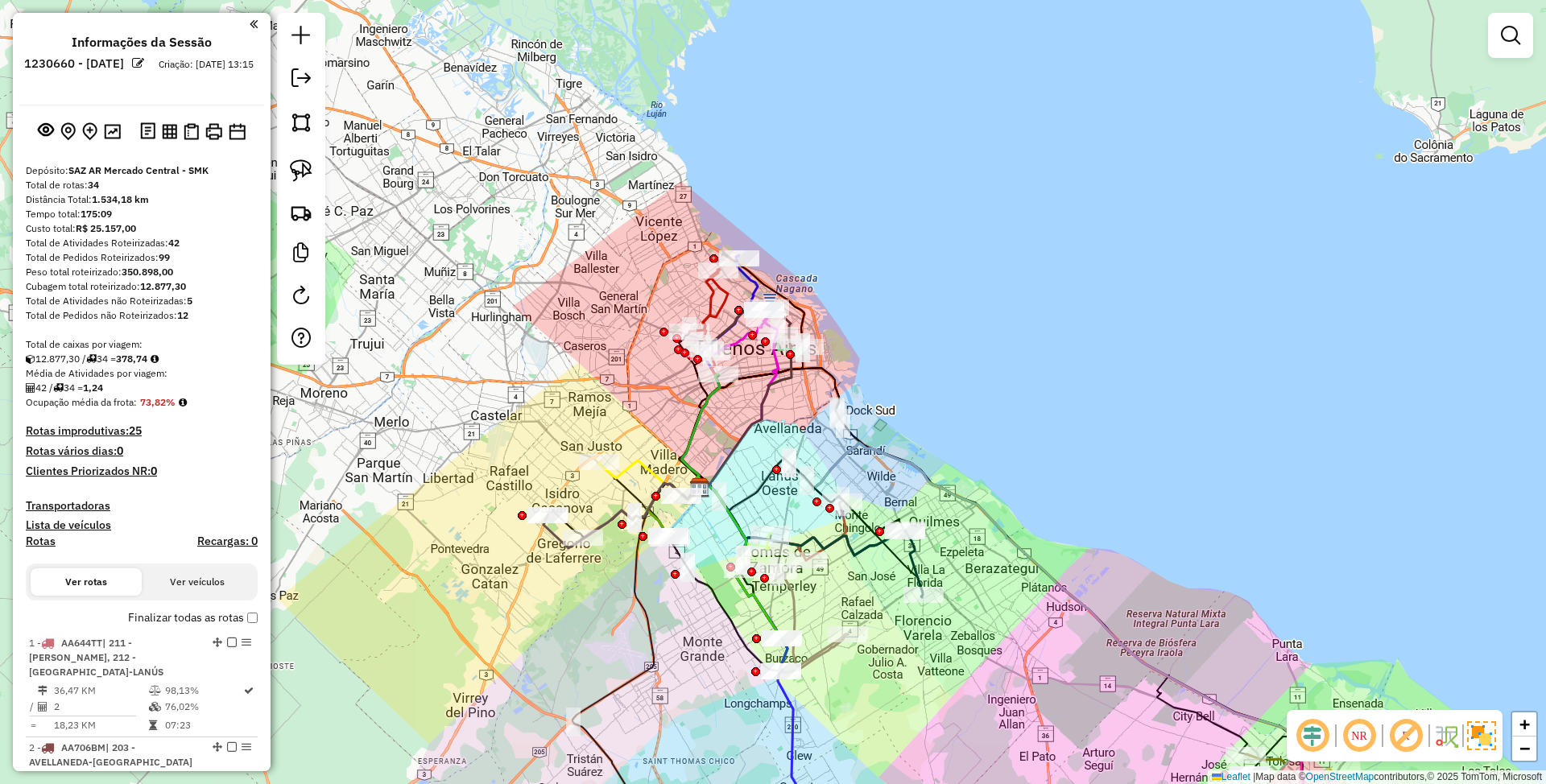
drag, startPoint x: 1109, startPoint y: 431, endPoint x: 1037, endPoint y: 412, distance: 74.5
click at [1037, 412] on div "Janela de atendimento Grade de atendimento Capacidade Transportadoras Veículos …" at bounding box center [773, 392] width 1546 height 784
click at [1518, 33] on em at bounding box center [1510, 36] width 20 height 20
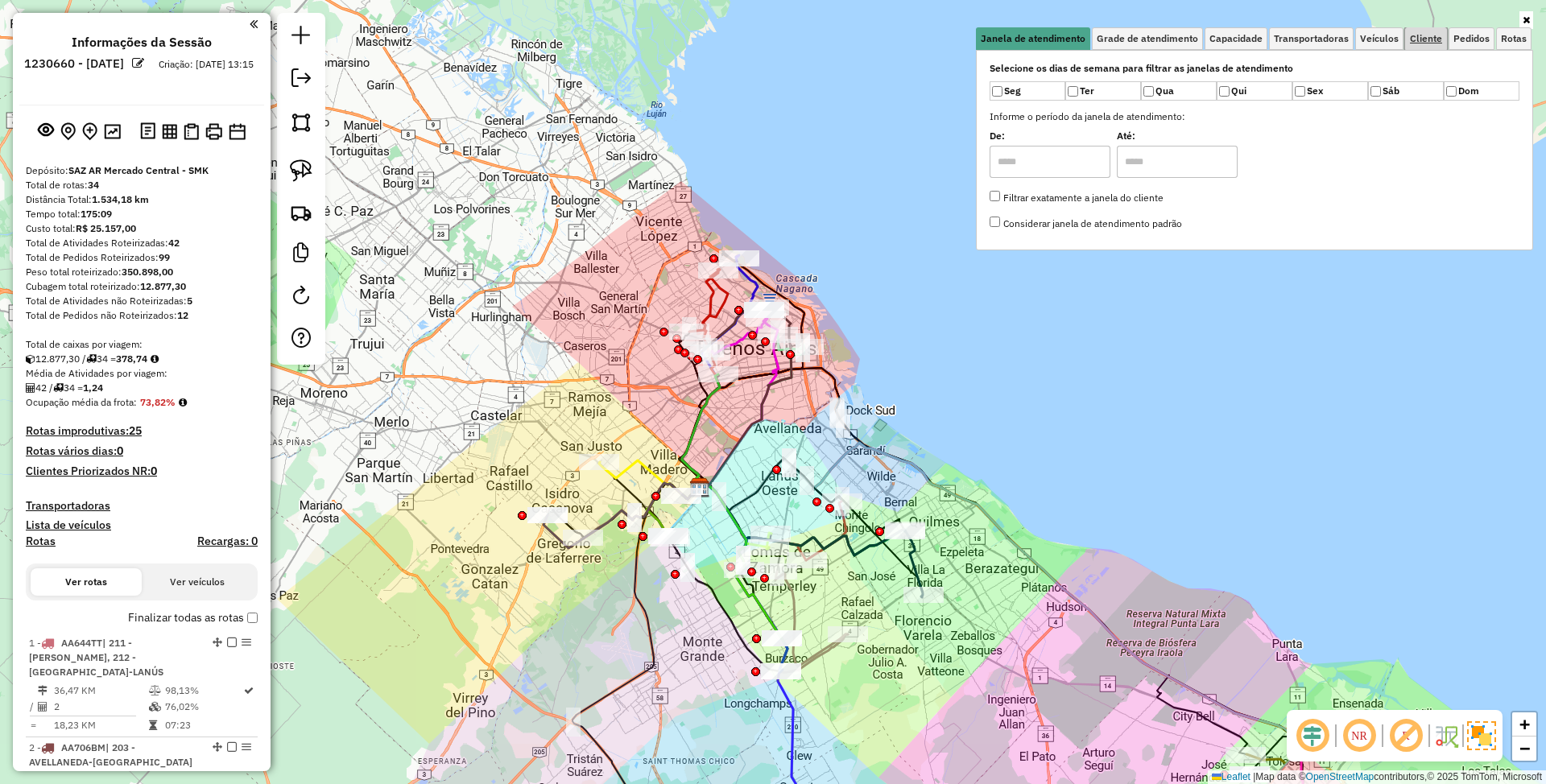
click at [1421, 43] on span "Cliente" at bounding box center [1425, 39] width 33 height 10
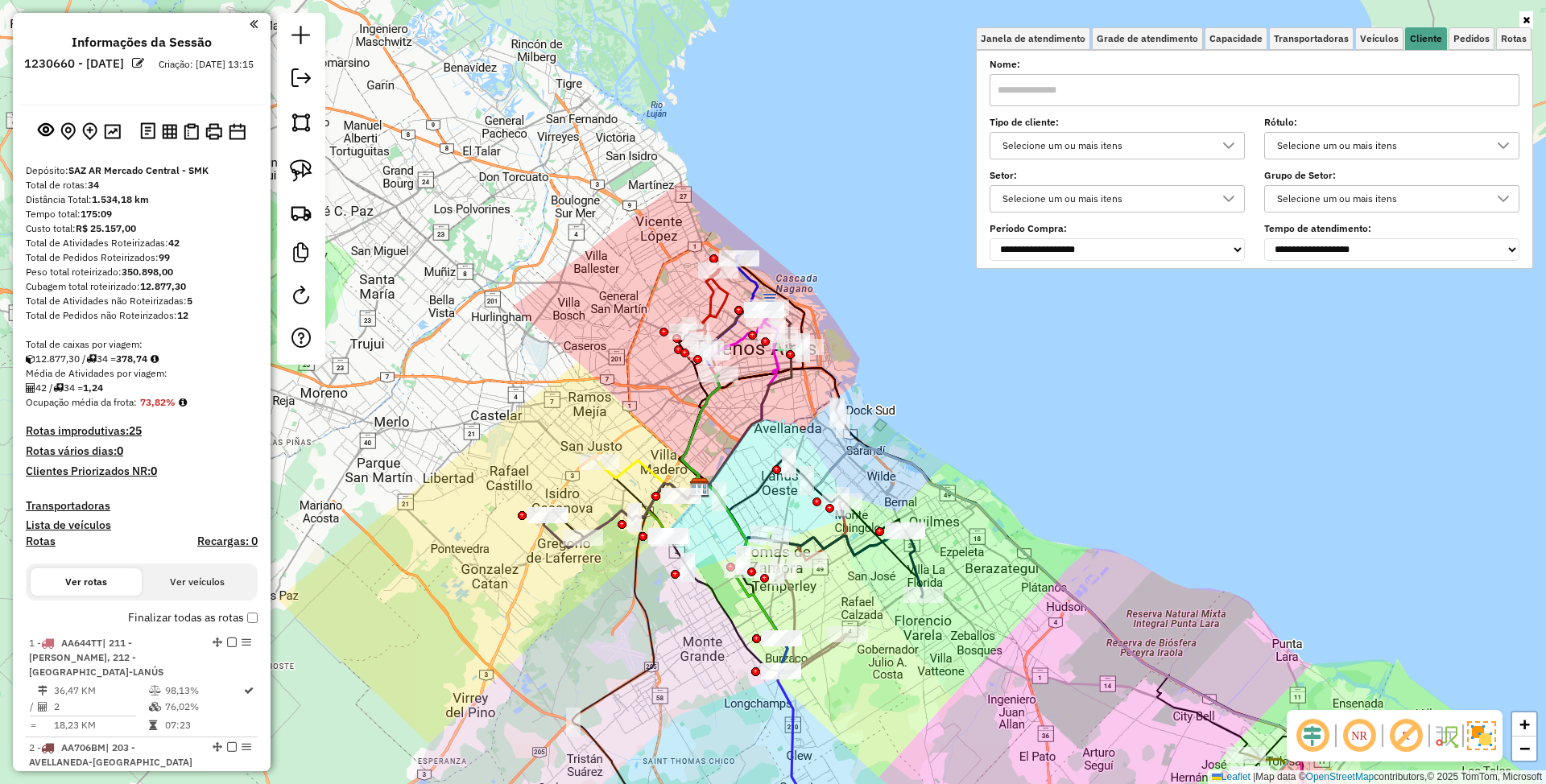
click at [1218, 92] on input "text" at bounding box center [1255, 90] width 529 height 33
click at [1083, 142] on div "Selecione um ou mais itens" at bounding box center [1104, 146] width 216 height 26
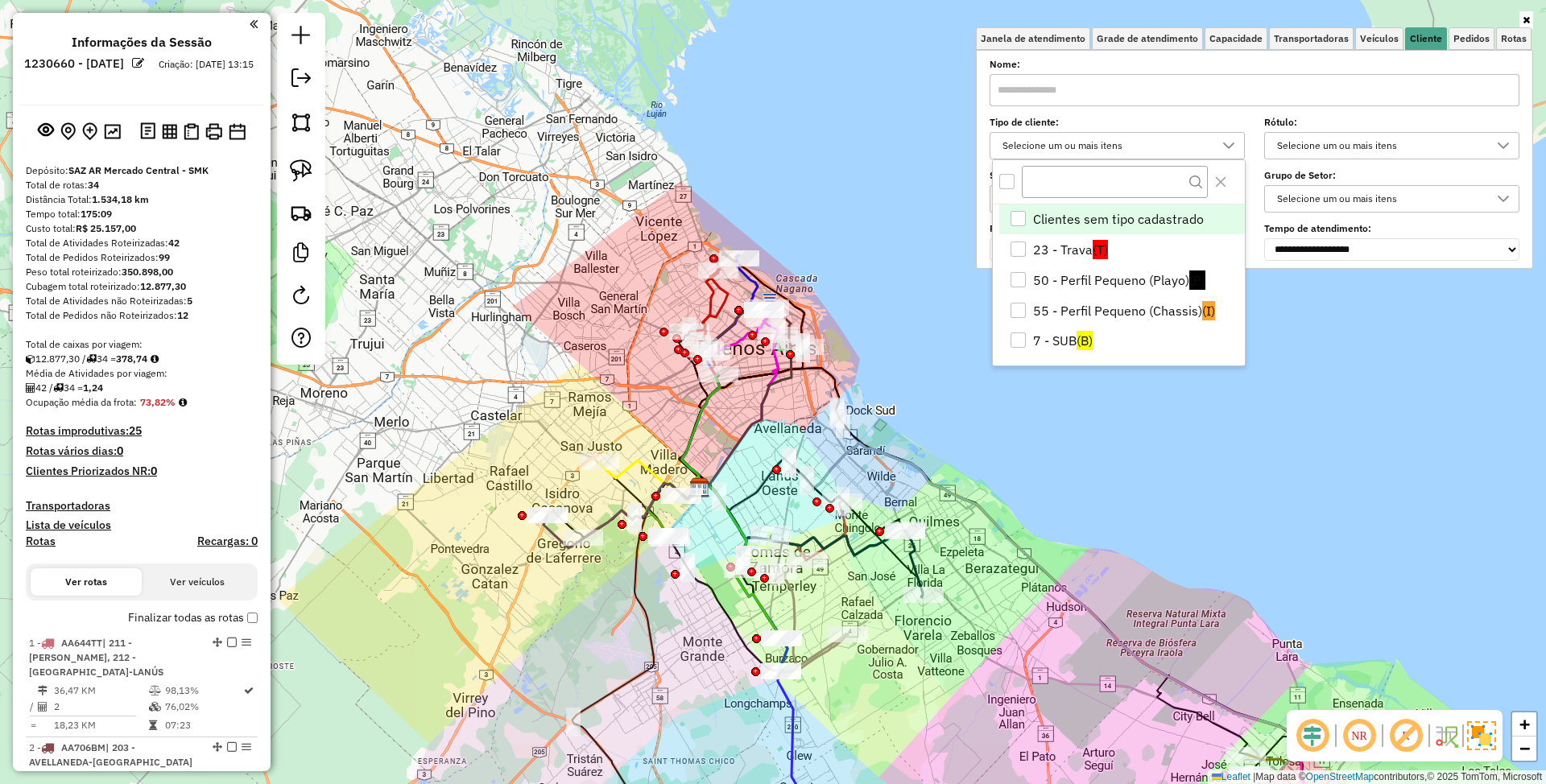
scroll to position [10, 59]
click at [1061, 336] on li "7 - SUB (B)" at bounding box center [1122, 340] width 246 height 31
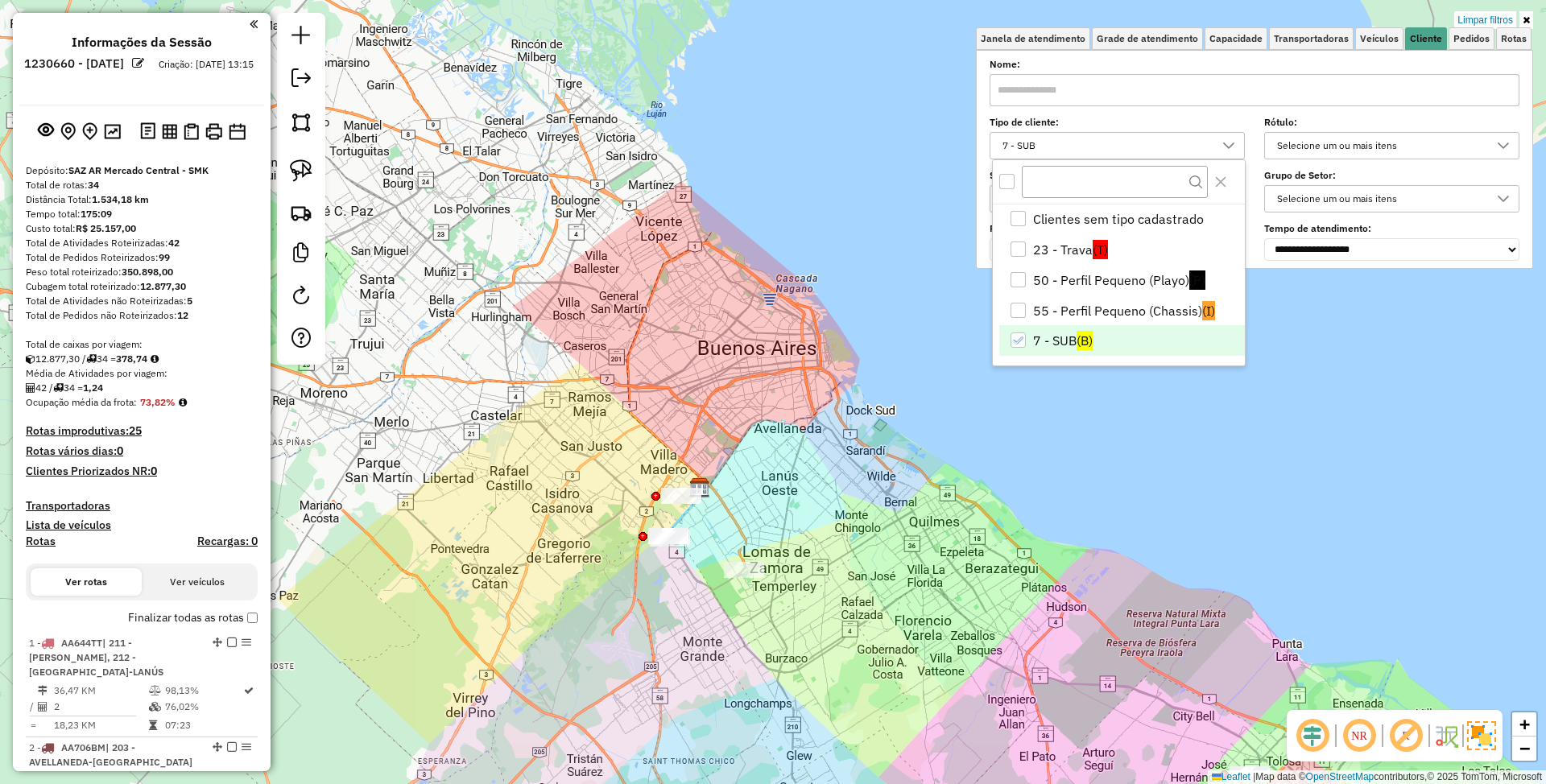
click at [971, 525] on div "Limpar filtros Janela de atendimento Grade de atendimento Capacidade Transporta…" at bounding box center [773, 392] width 1546 height 784
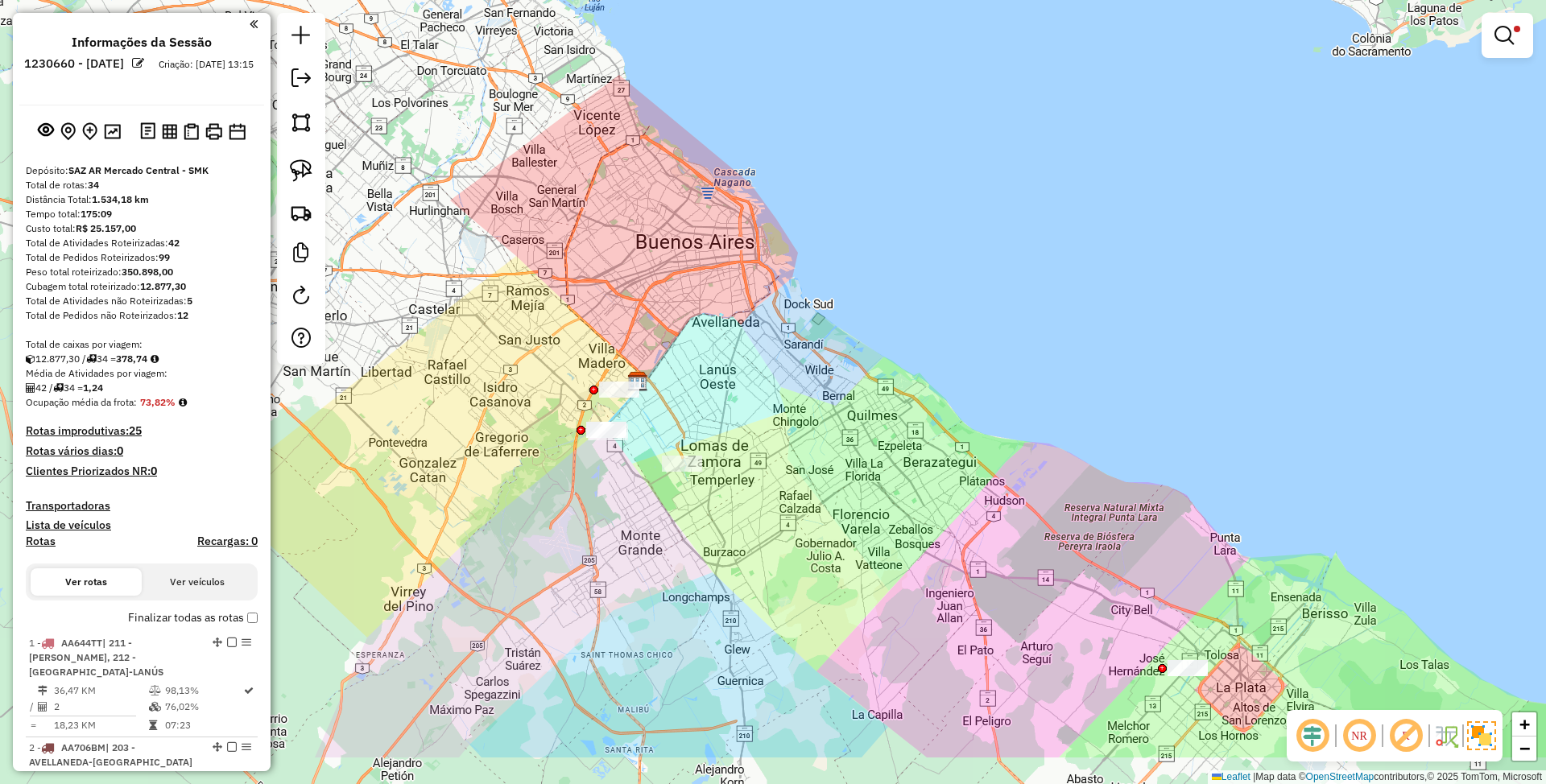
drag, startPoint x: 857, startPoint y: 524, endPoint x: 843, endPoint y: 449, distance: 76.3
click at [843, 449] on div "Limpar filtros Janela de atendimento Grade de atendimento Capacidade Transporta…" at bounding box center [773, 392] width 1546 height 784
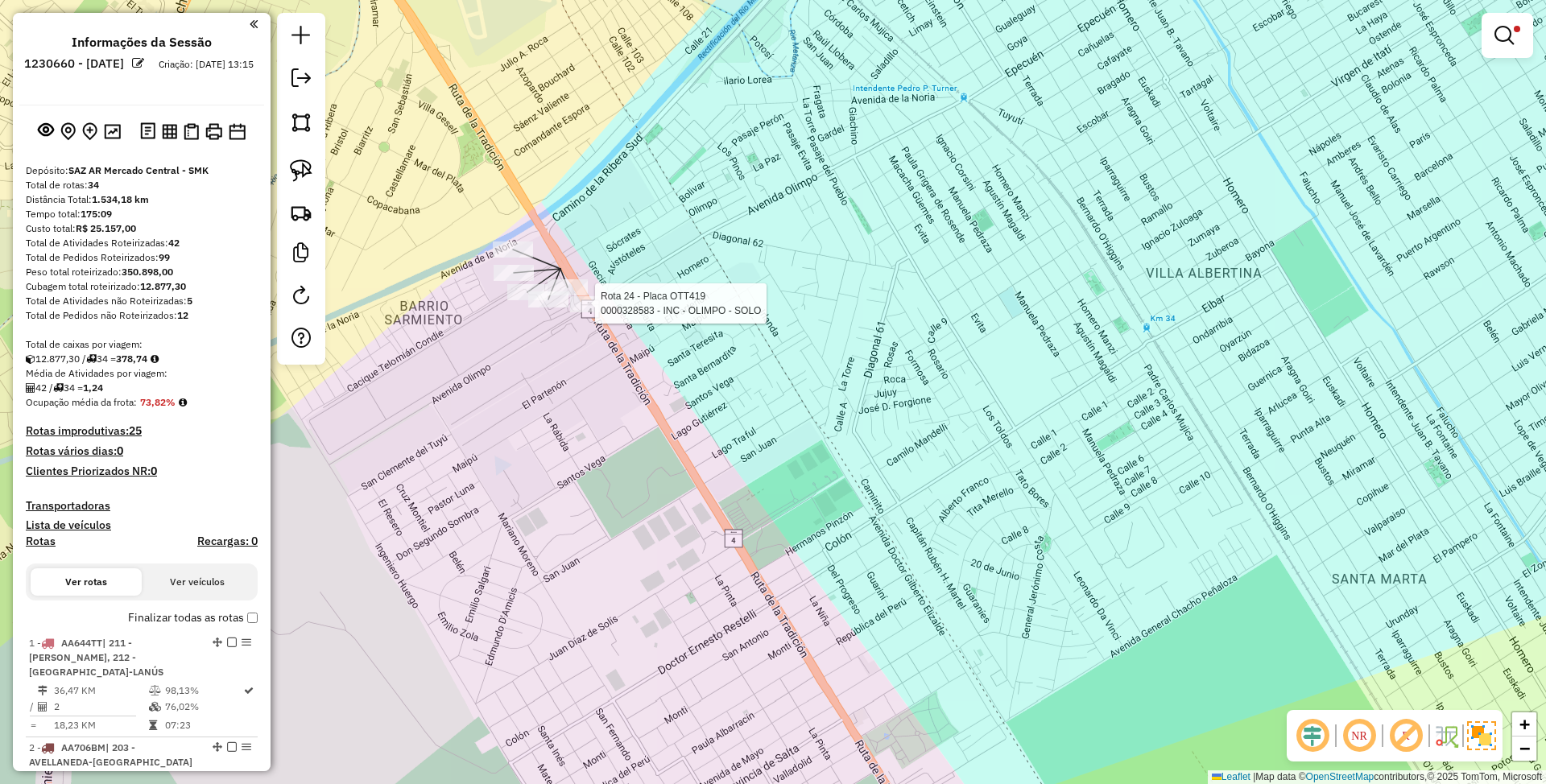
click at [588, 312] on div at bounding box center [590, 304] width 41 height 16
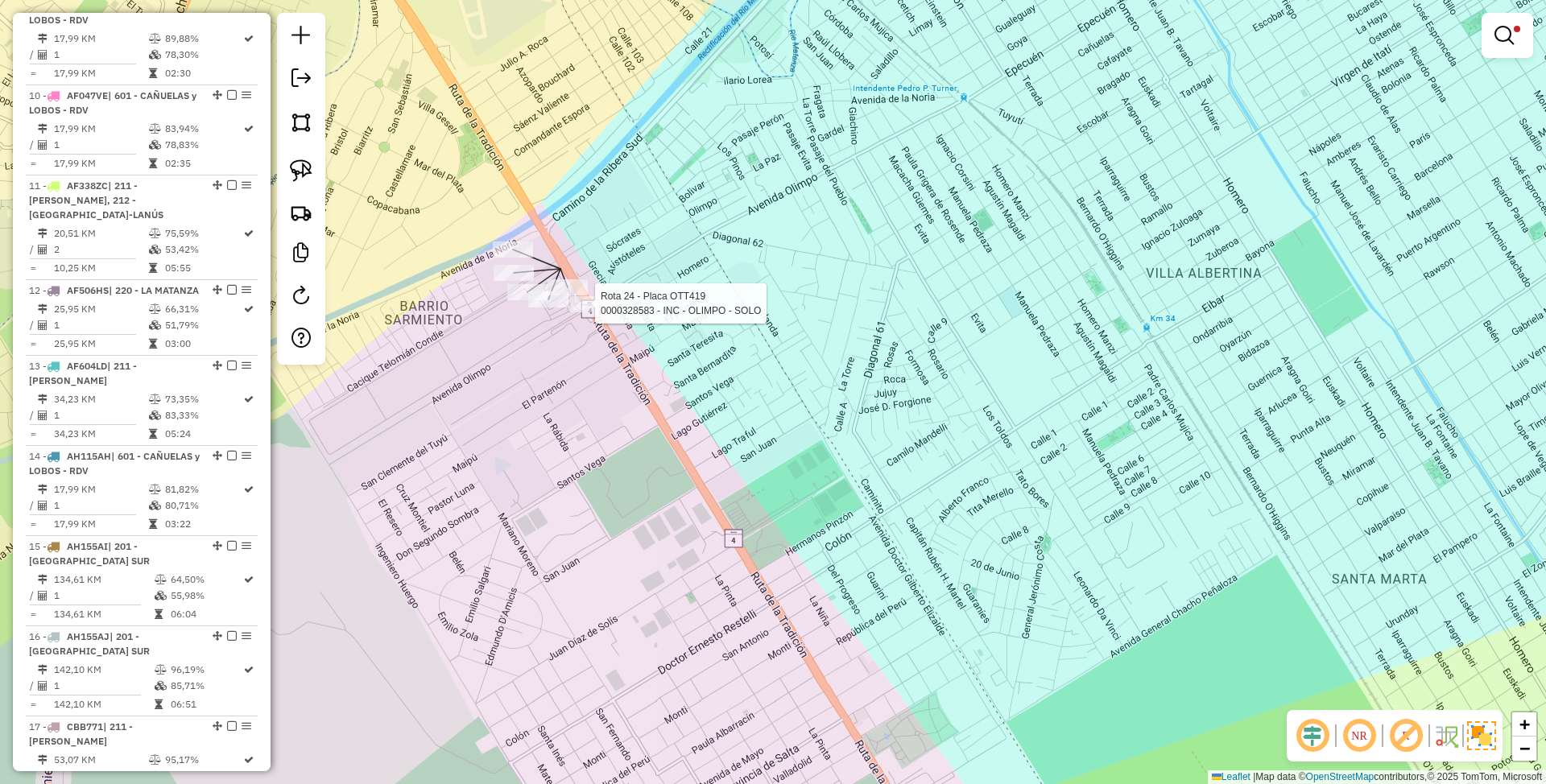
select select "**********"
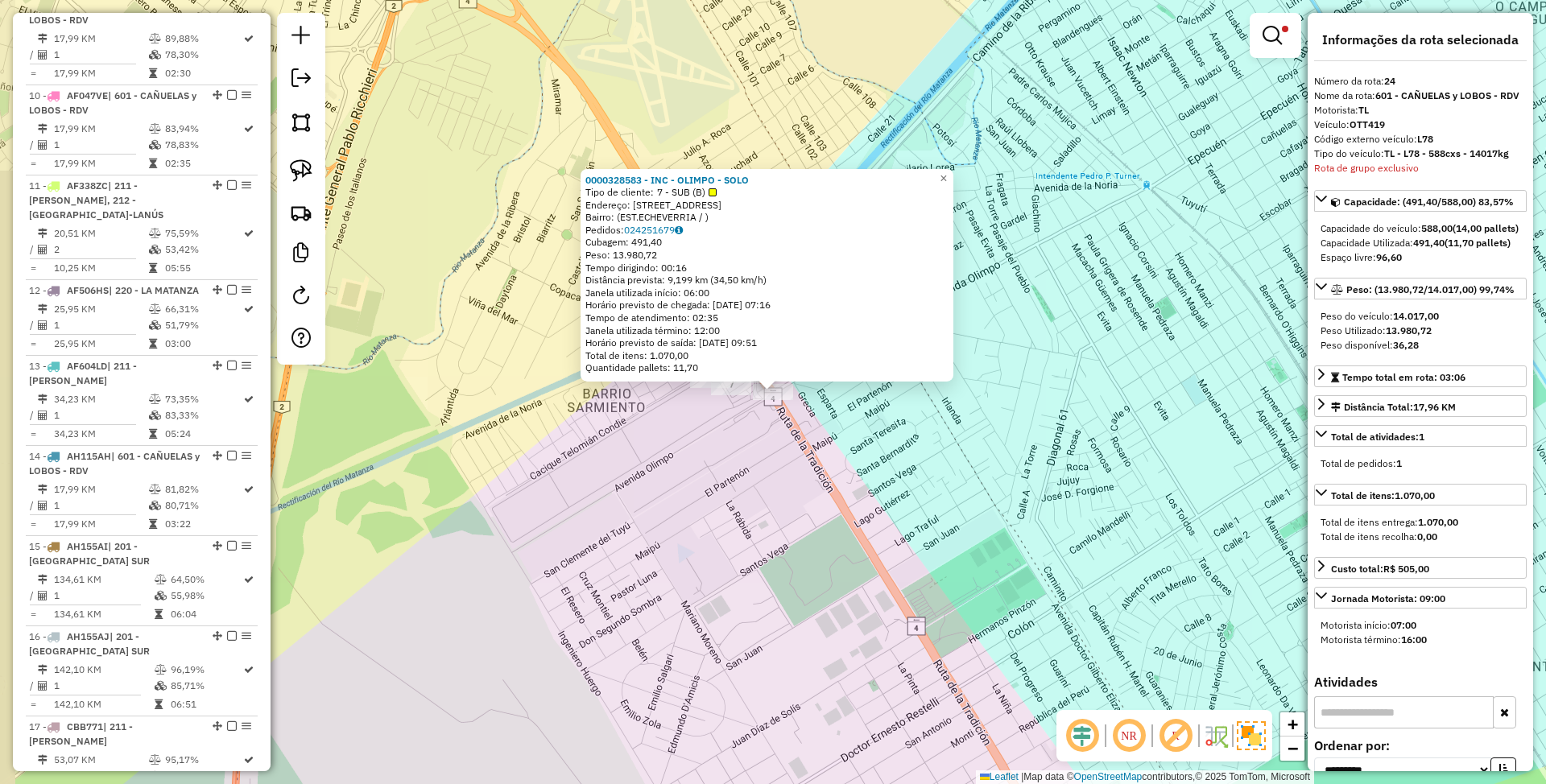
scroll to position [2741, 0]
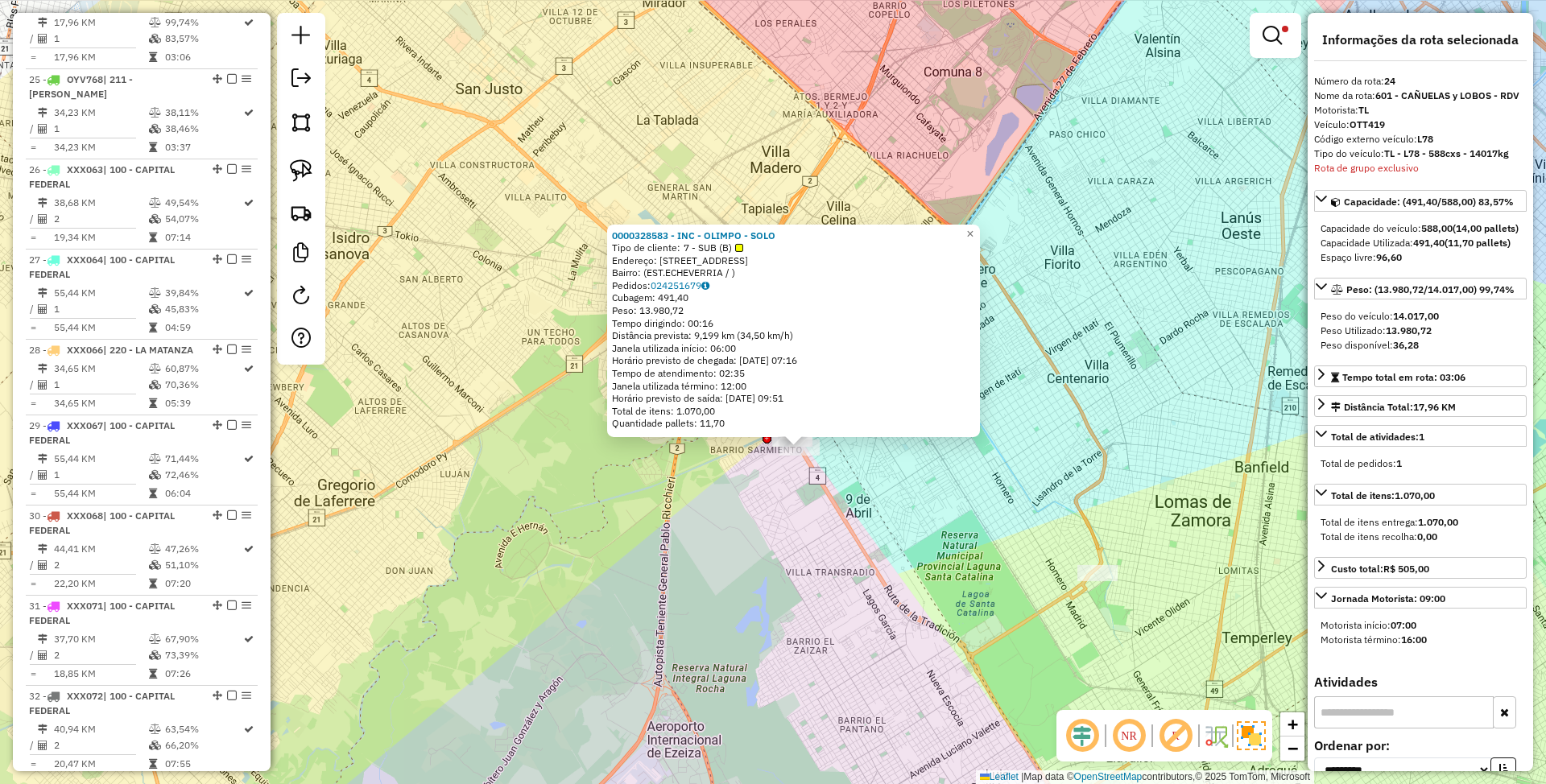
click at [980, 242] on div "0000328583 - INC - OLIMPO - SOLO Tipo de cliente: 7 - SUB (B) Endereço: AVENIDA…" at bounding box center [793, 330] width 372 height 212
click at [974, 233] on span "×" at bounding box center [969, 233] width 7 height 14
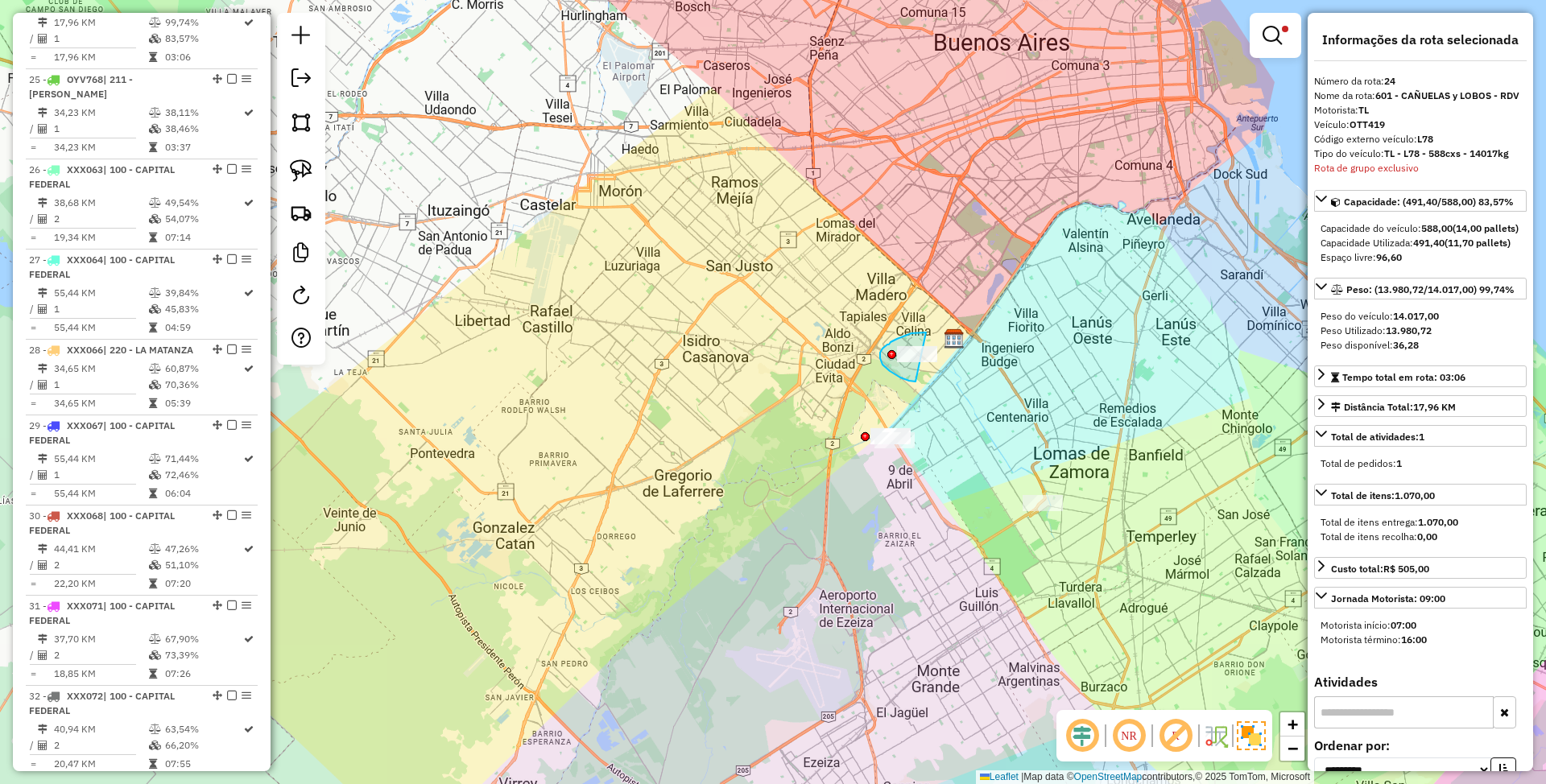
drag, startPoint x: 917, startPoint y: 333, endPoint x: 970, endPoint y: 361, distance: 59.9
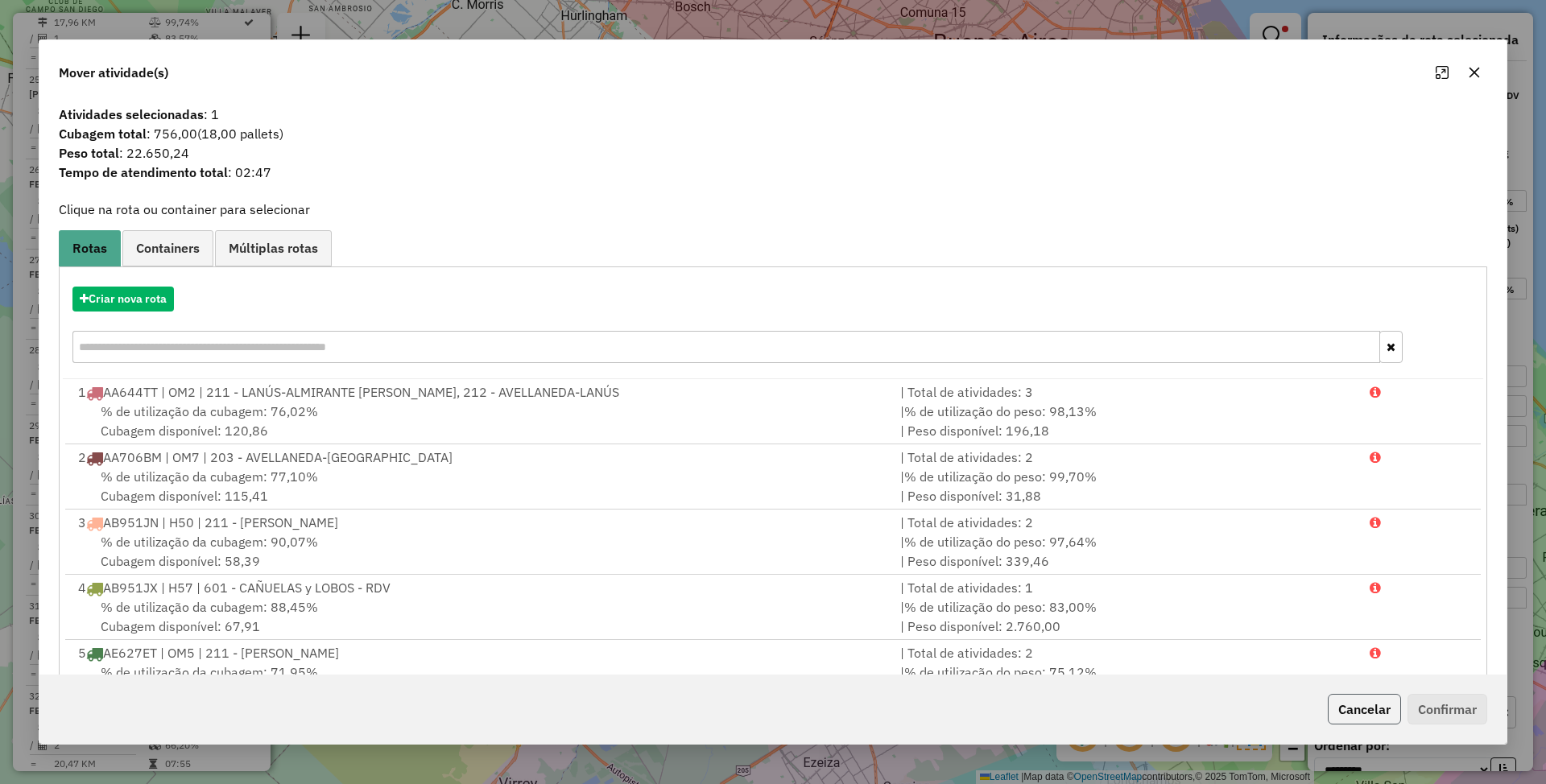
click at [1360, 708] on button "Cancelar" at bounding box center [1364, 709] width 73 height 31
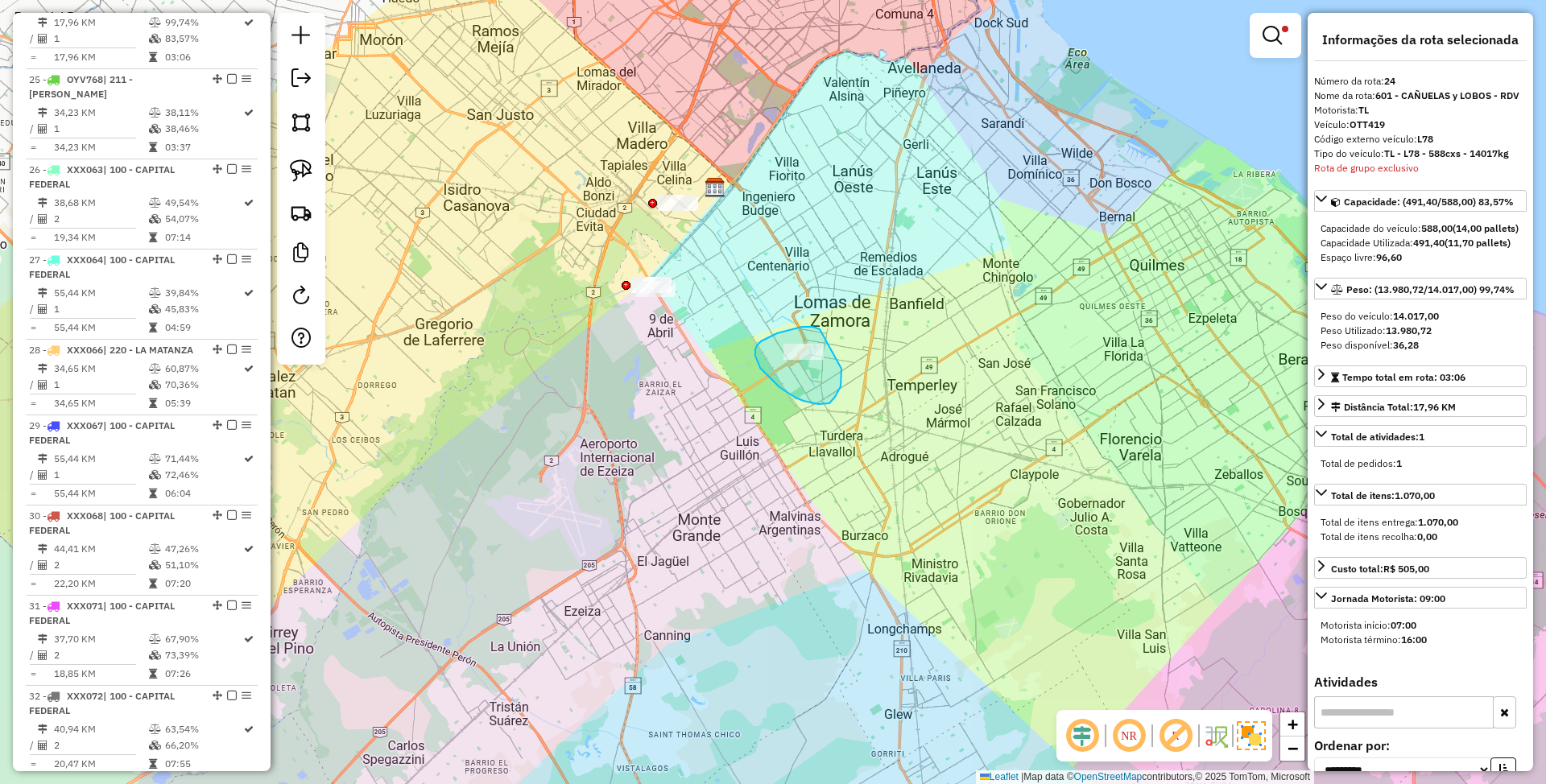
drag, startPoint x: 756, startPoint y: 350, endPoint x: 842, endPoint y: 368, distance: 87.9
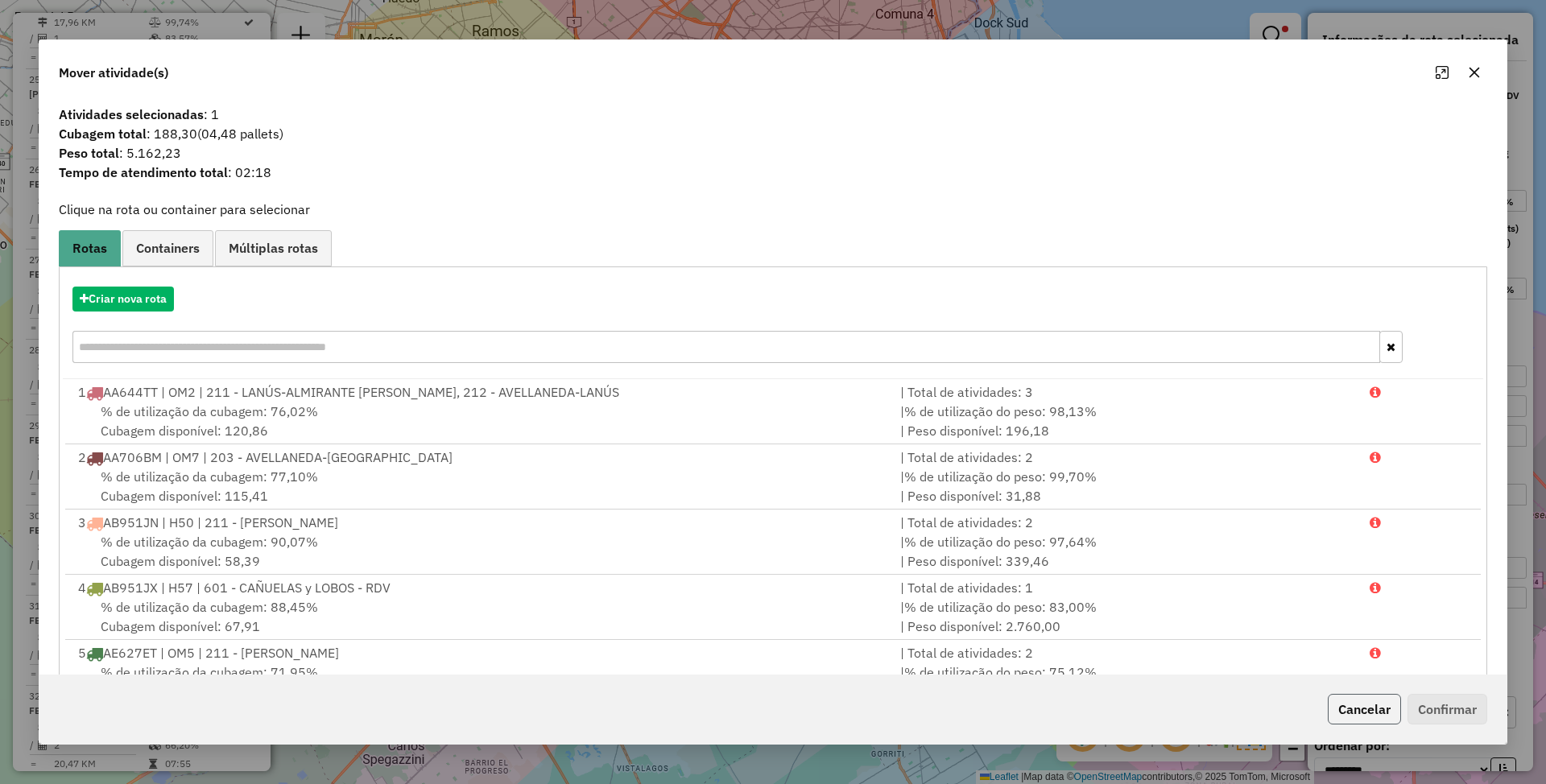
click at [1361, 709] on button "Cancelar" at bounding box center [1364, 709] width 73 height 31
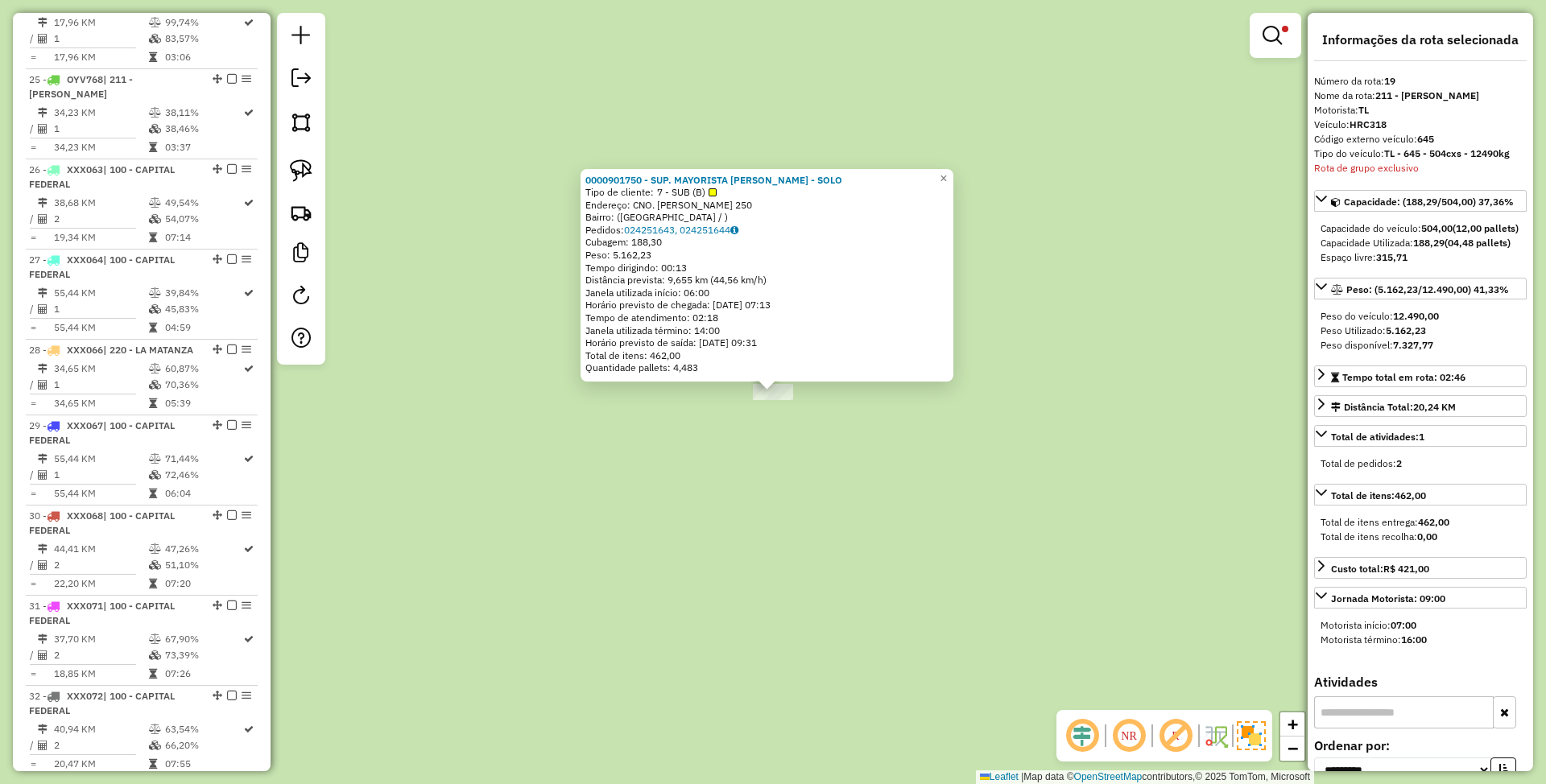
scroll to position [2275, 0]
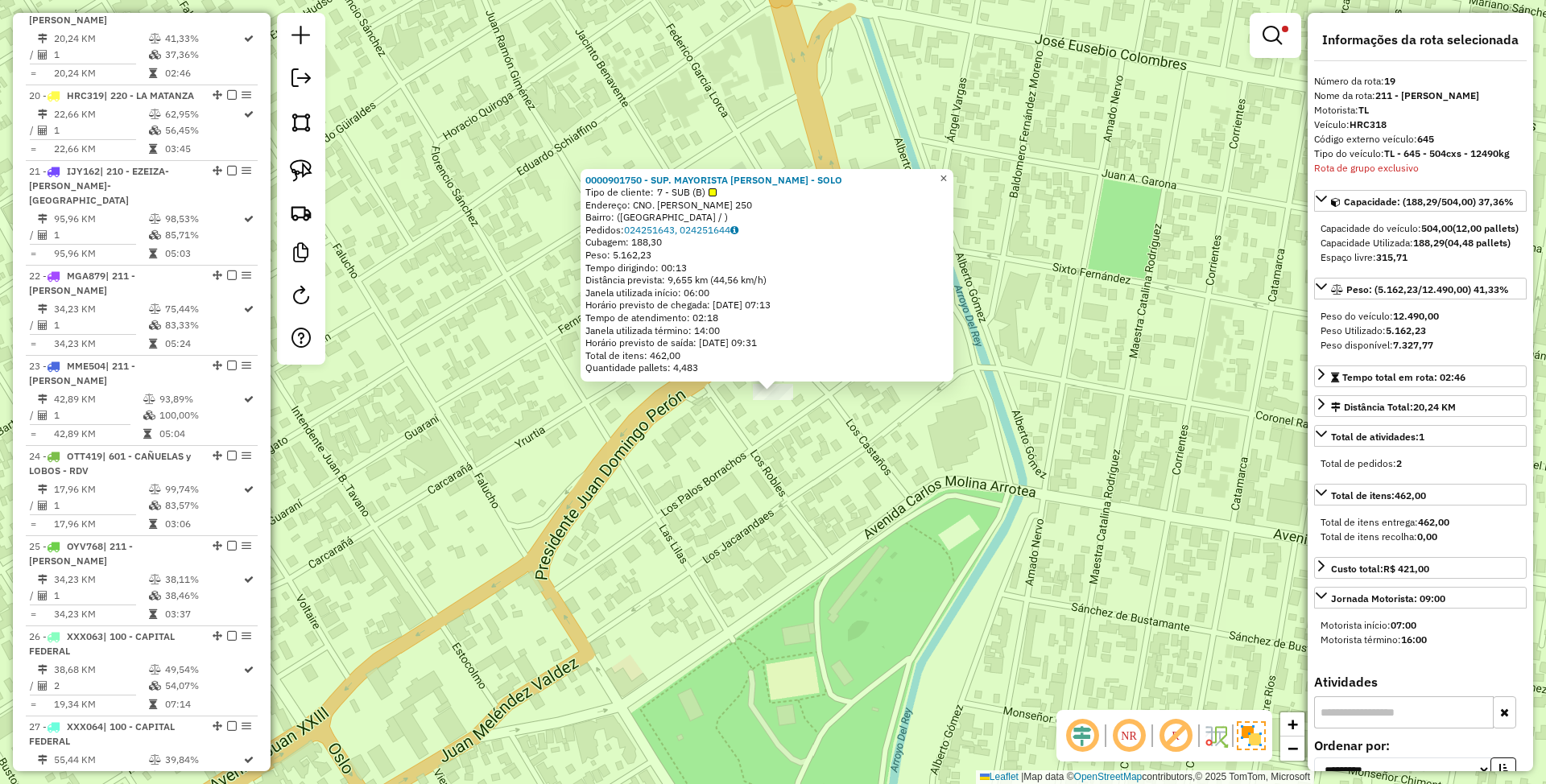
click at [947, 174] on span "×" at bounding box center [942, 179] width 7 height 14
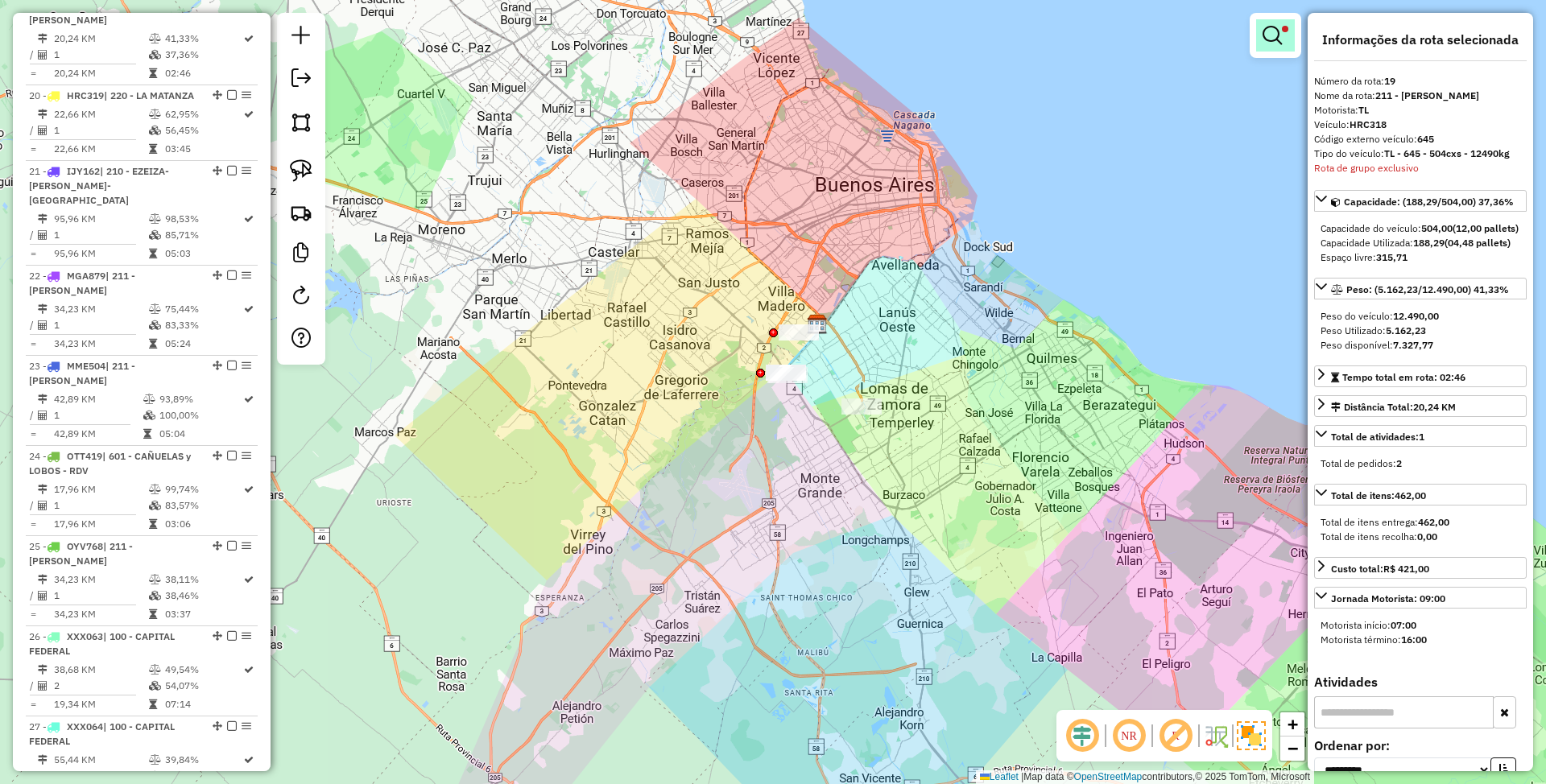
click at [1279, 36] on em at bounding box center [1272, 36] width 20 height 20
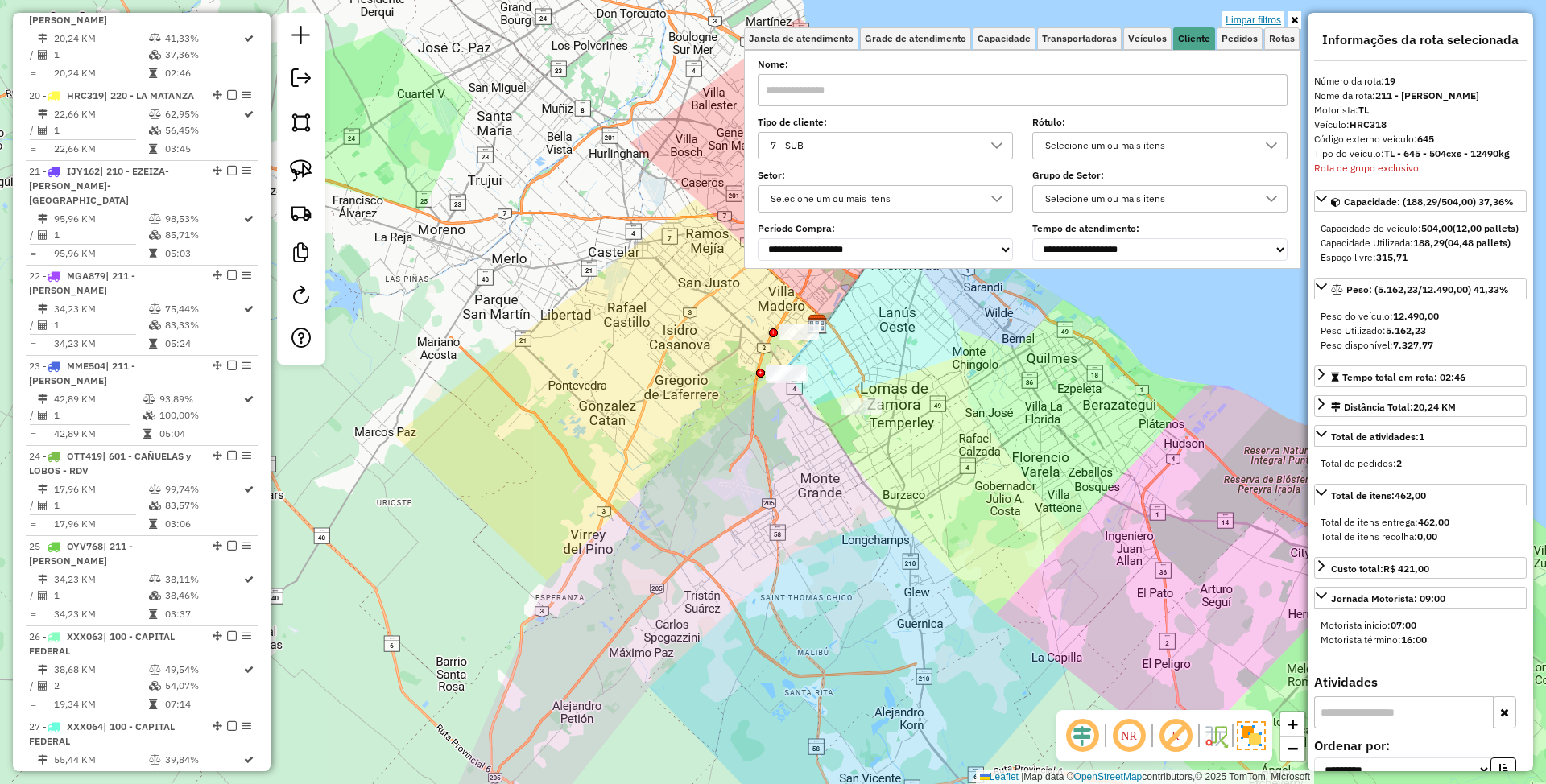
click at [1263, 11] on link "Limpar filtros" at bounding box center [1253, 20] width 62 height 18
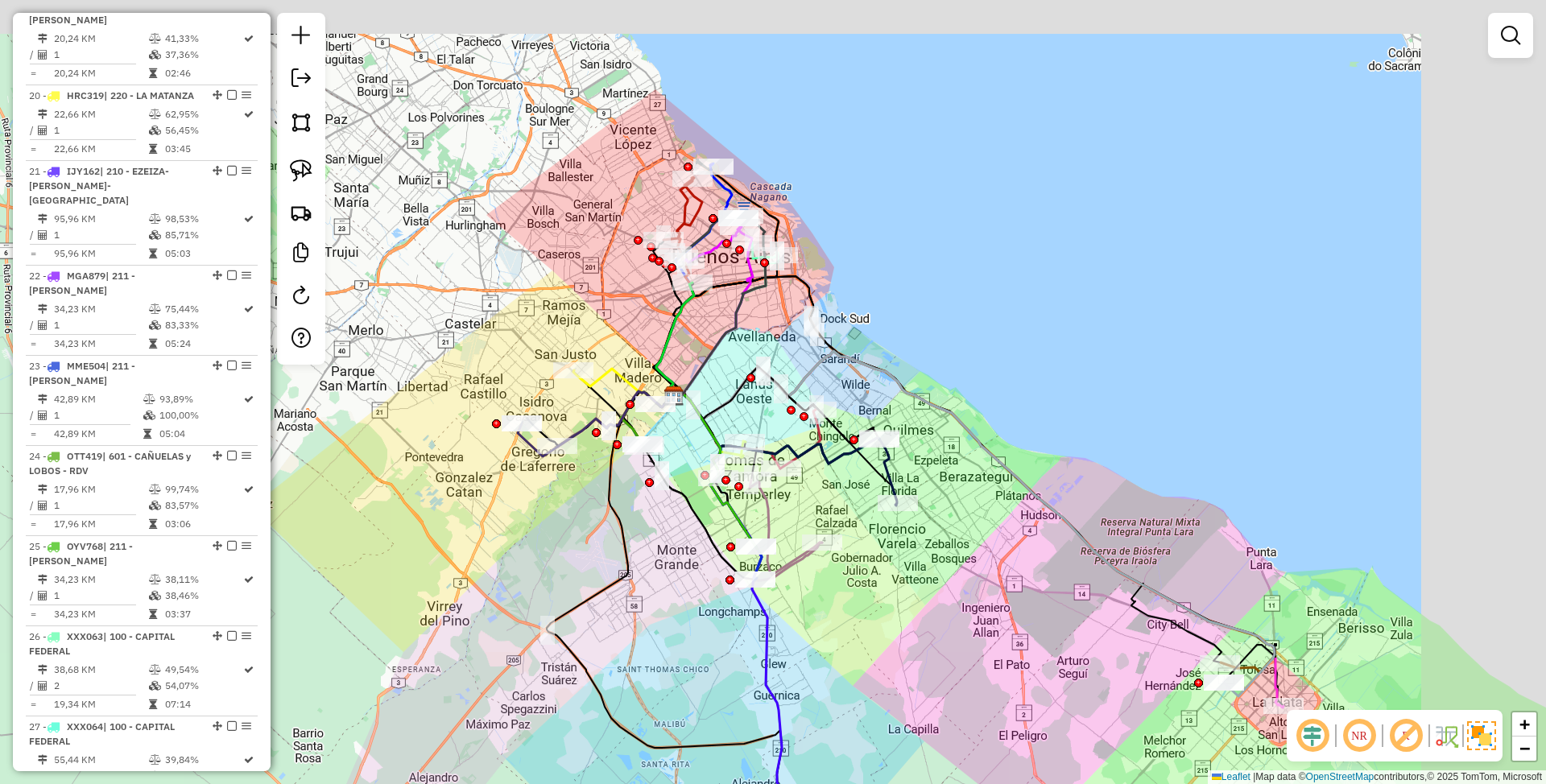
drag, startPoint x: 1053, startPoint y: 200, endPoint x: 891, endPoint y: 303, distance: 192.0
click at [891, 303] on div "Janela de atendimento Grade de atendimento Capacidade Transportadoras Veículos …" at bounding box center [773, 392] width 1546 height 784
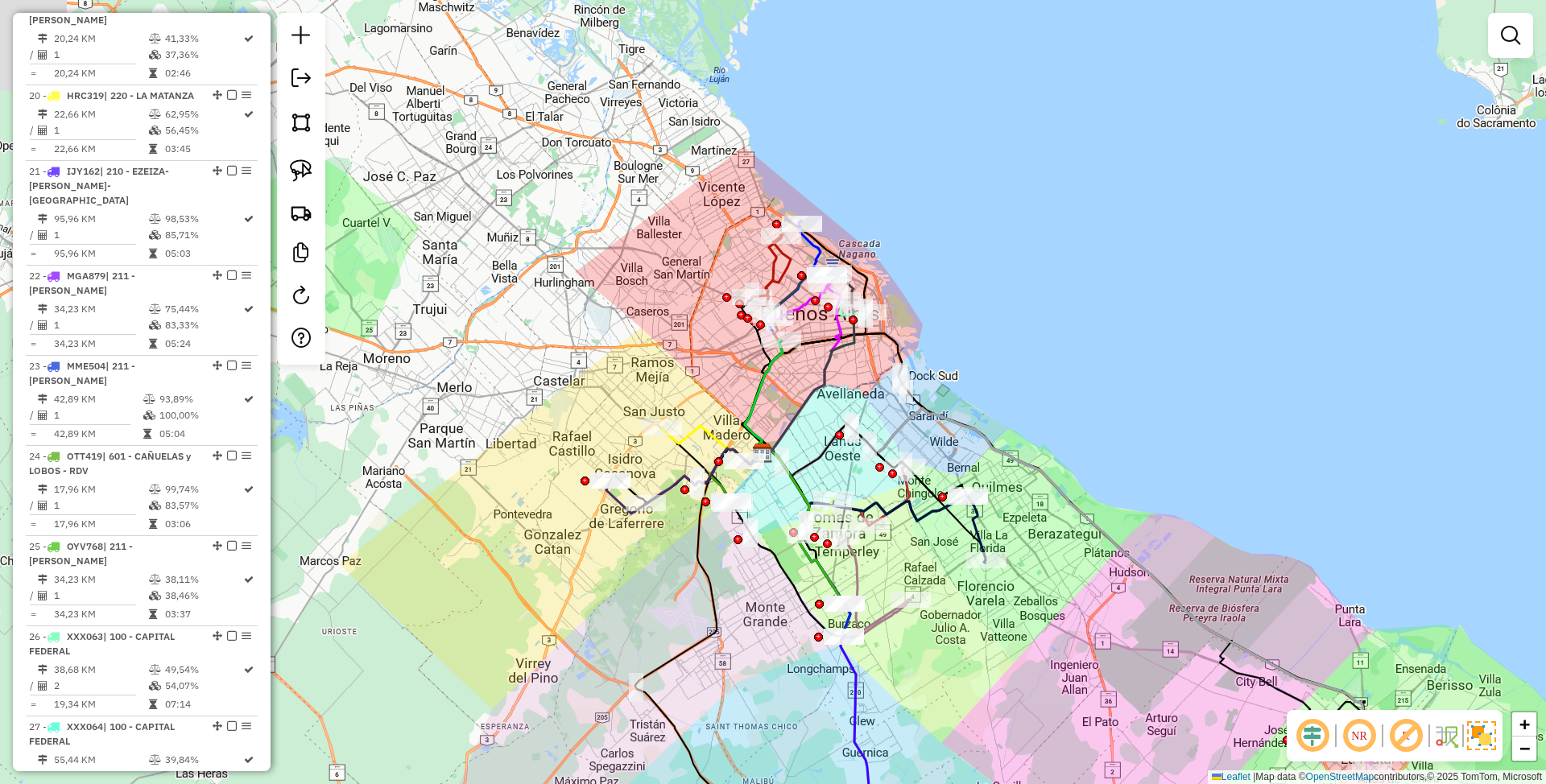
drag, startPoint x: 994, startPoint y: 351, endPoint x: 1106, endPoint y: 377, distance: 115.0
click at [1106, 377] on div "Janela de atendimento Grade de atendimento Capacidade Transportadoras Veículos …" at bounding box center [773, 392] width 1546 height 784
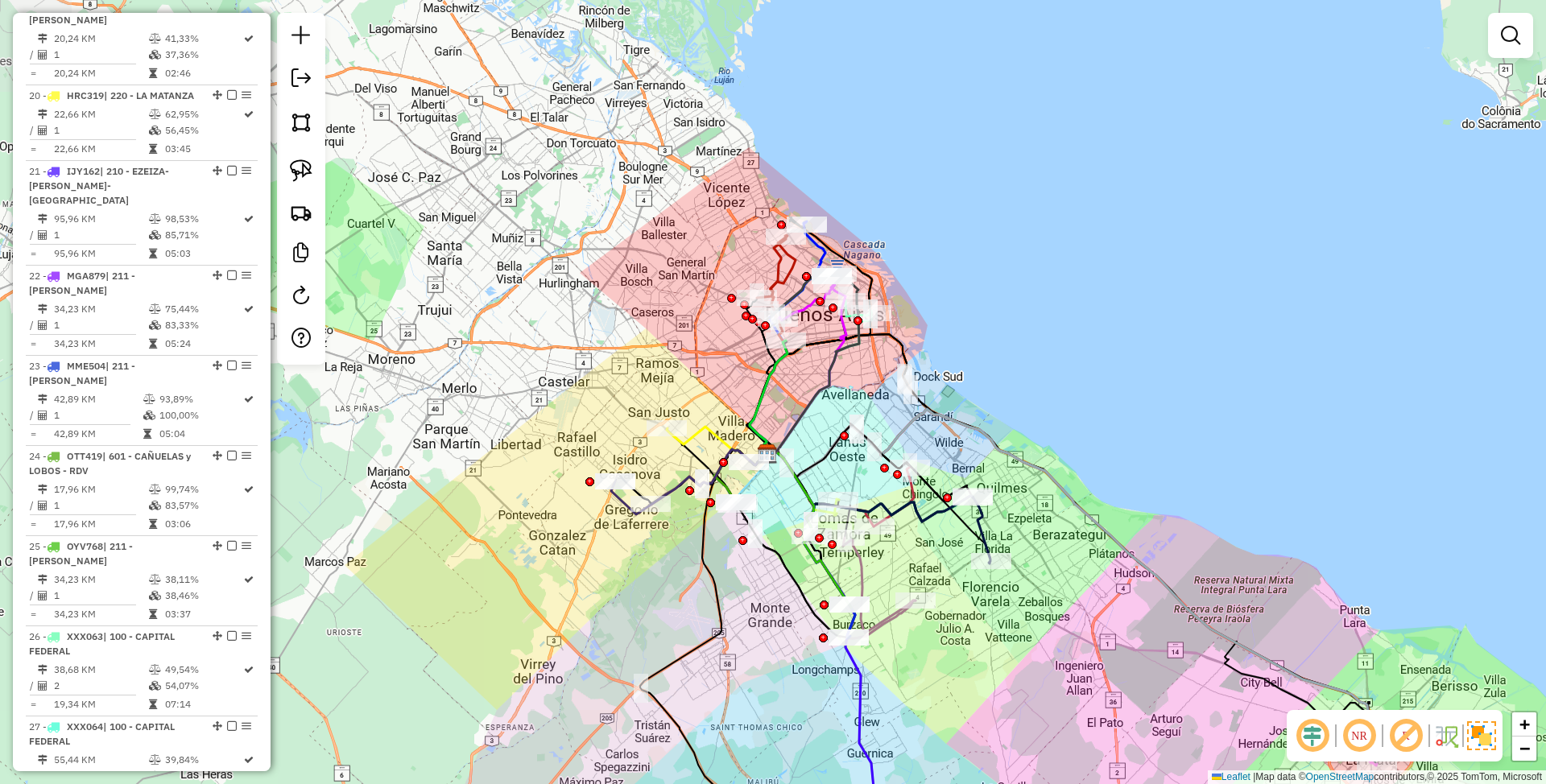
click at [1084, 376] on div "Janela de atendimento Grade de atendimento Capacidade Transportadoras Veículos …" at bounding box center [773, 392] width 1546 height 784
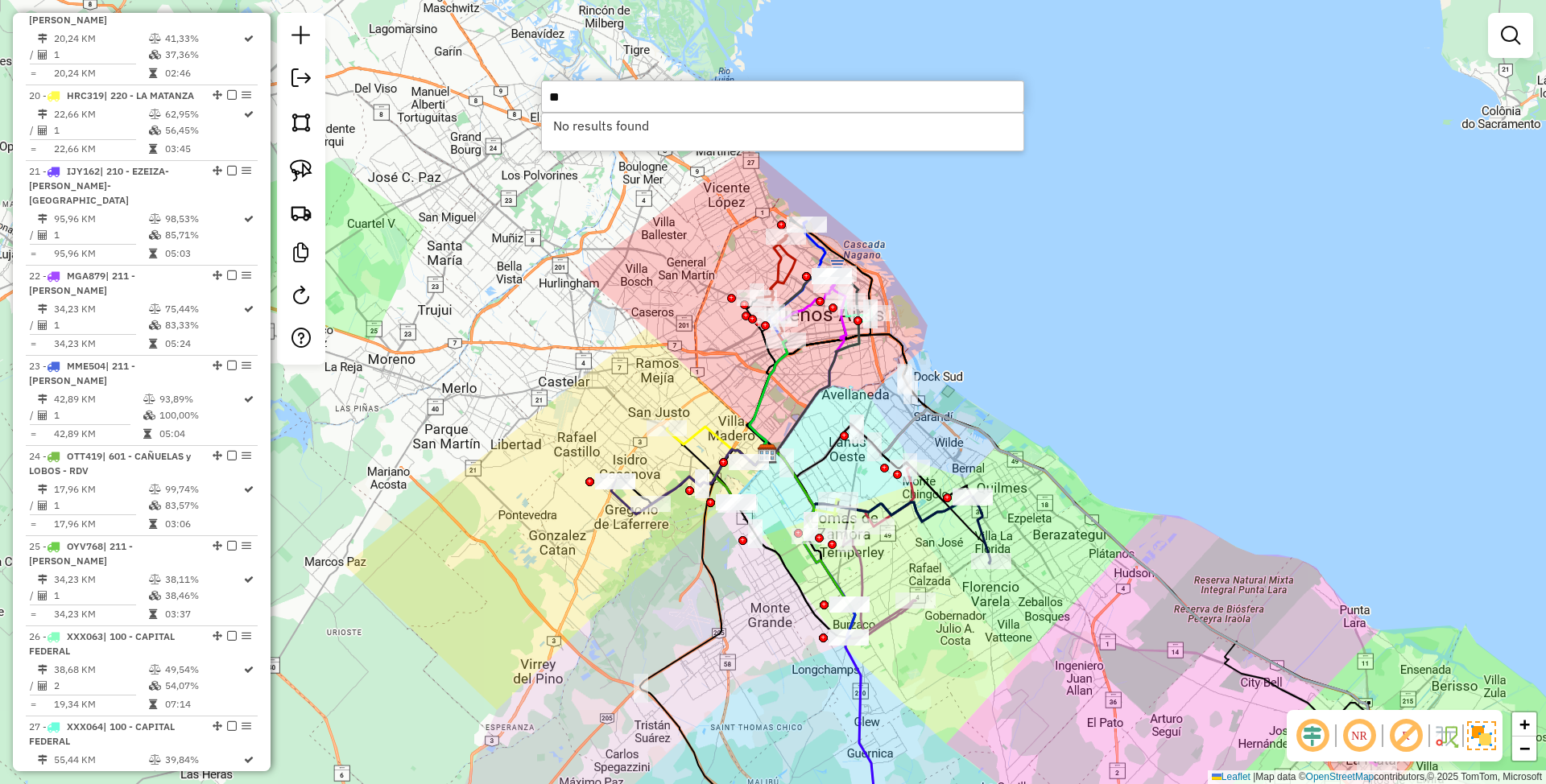
type input "*"
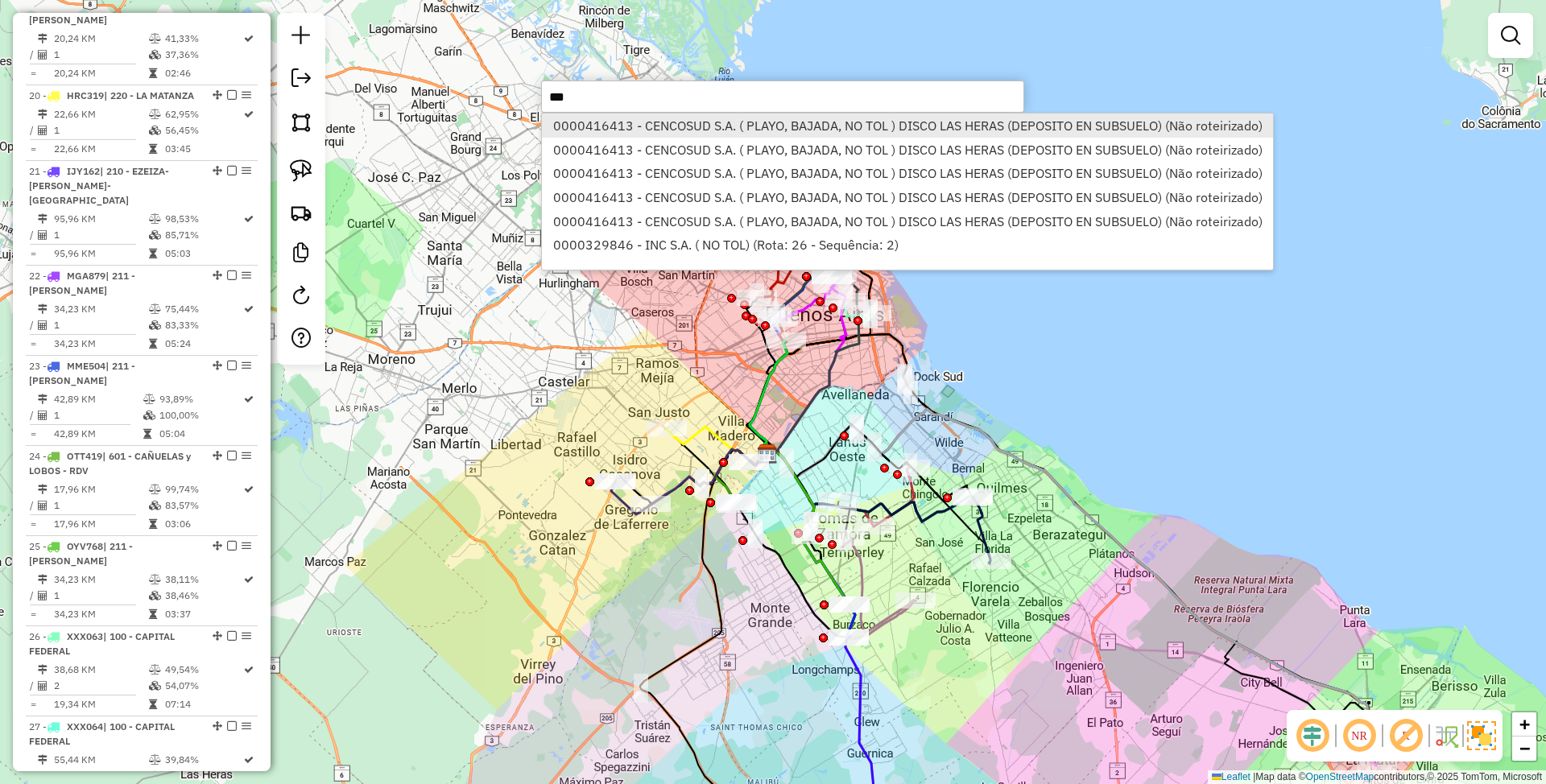
type input "***"
click at [706, 125] on li "0000416413 - CENCOSUD S.A. ( PLAYO, BAJADA, NO TOL ) DISCO LAS HERAS (DEPOSITO …" at bounding box center [908, 125] width 731 height 24
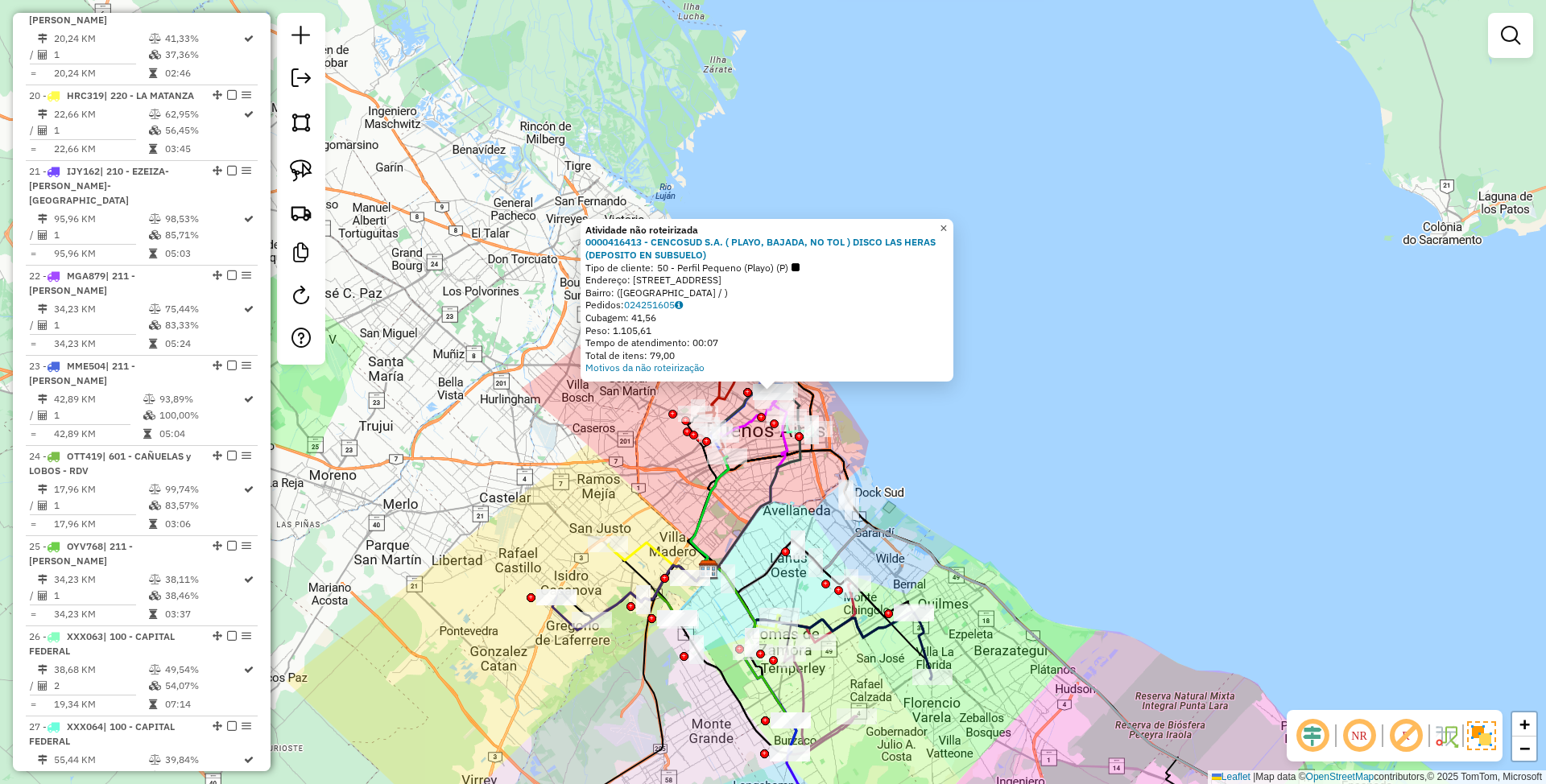
click at [947, 226] on span "×" at bounding box center [942, 228] width 7 height 14
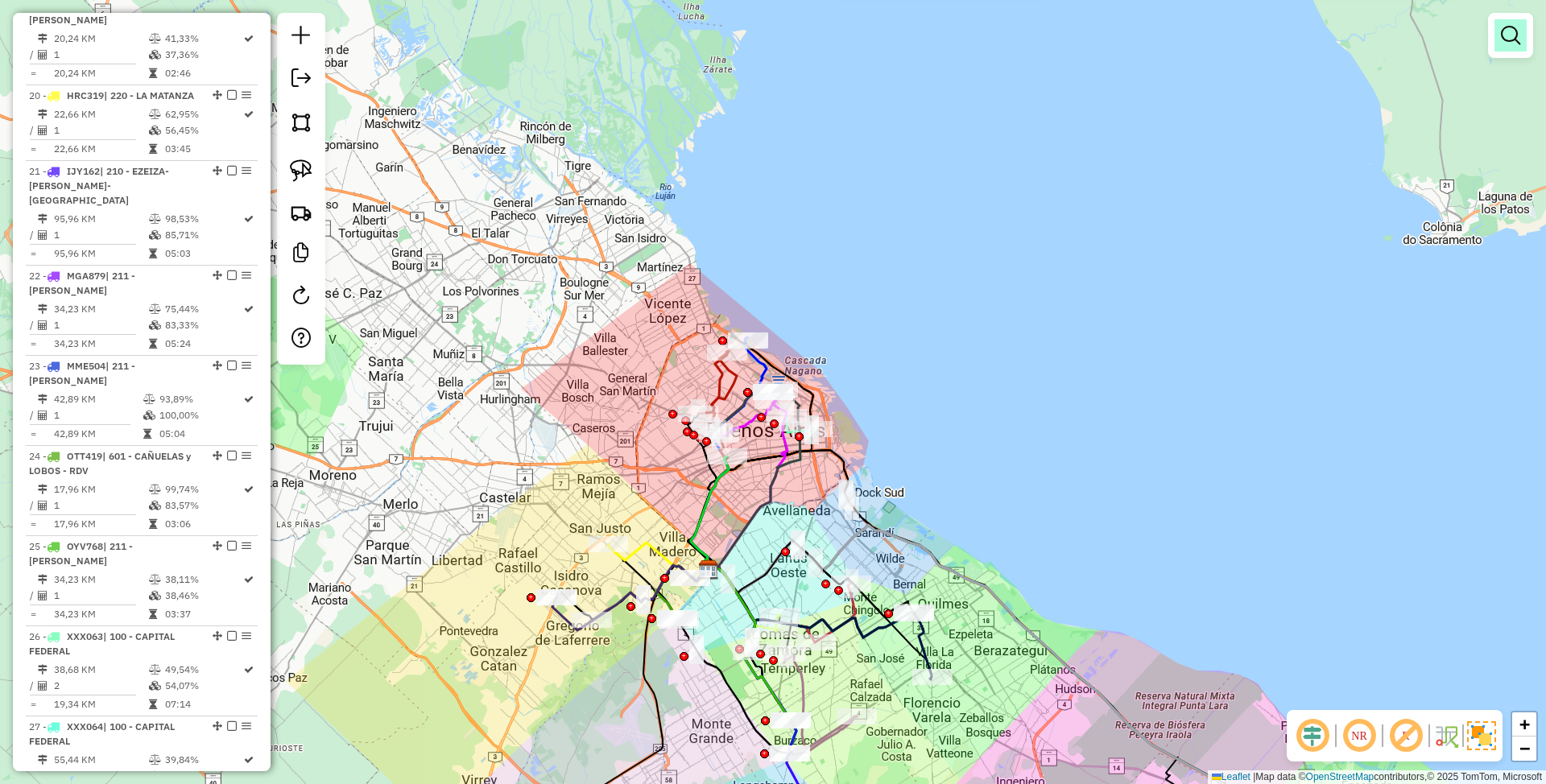
click at [1502, 37] on em at bounding box center [1510, 36] width 20 height 20
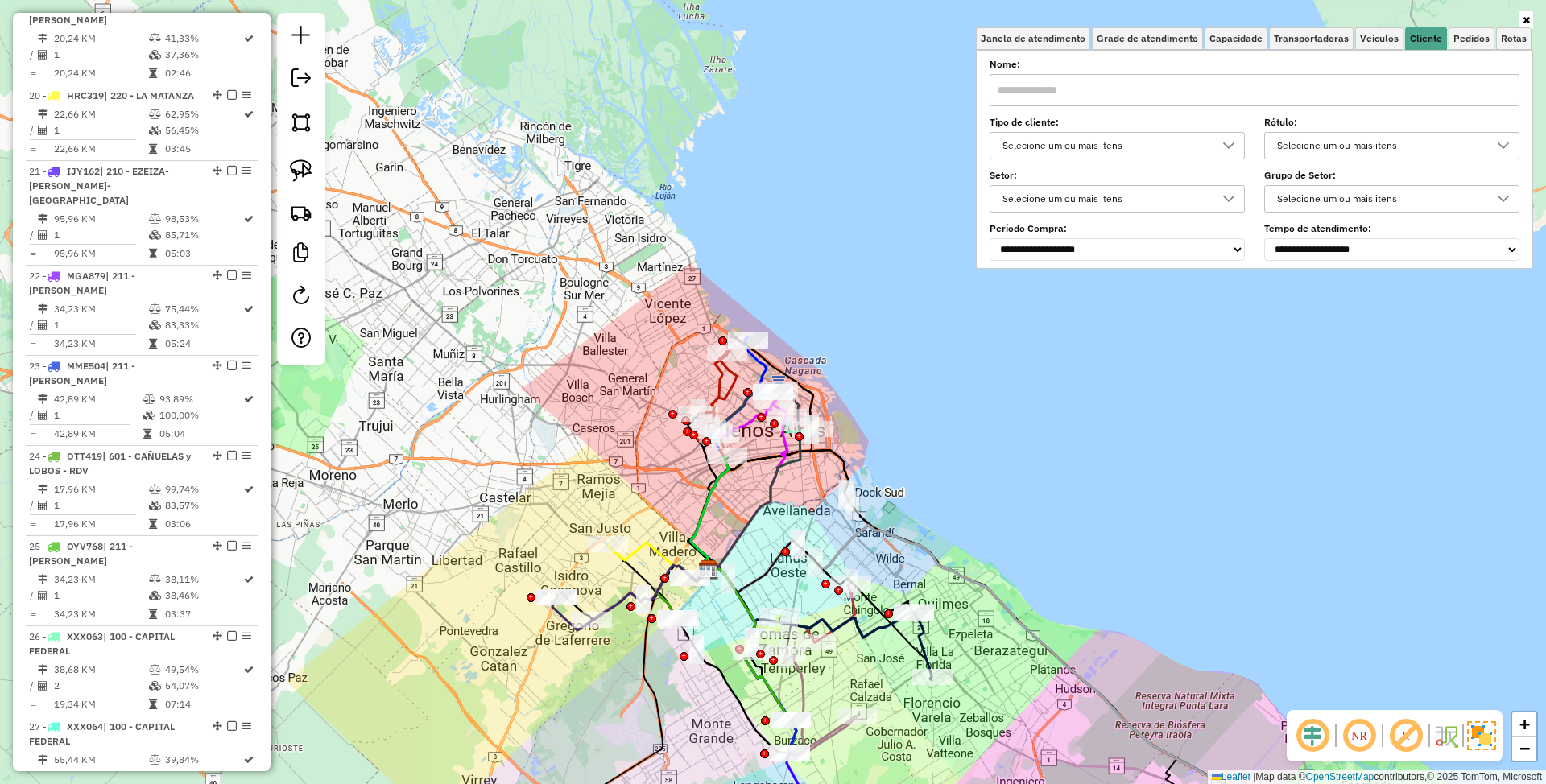
click at [1141, 141] on div "Selecione um ou mais itens" at bounding box center [1104, 146] width 216 height 26
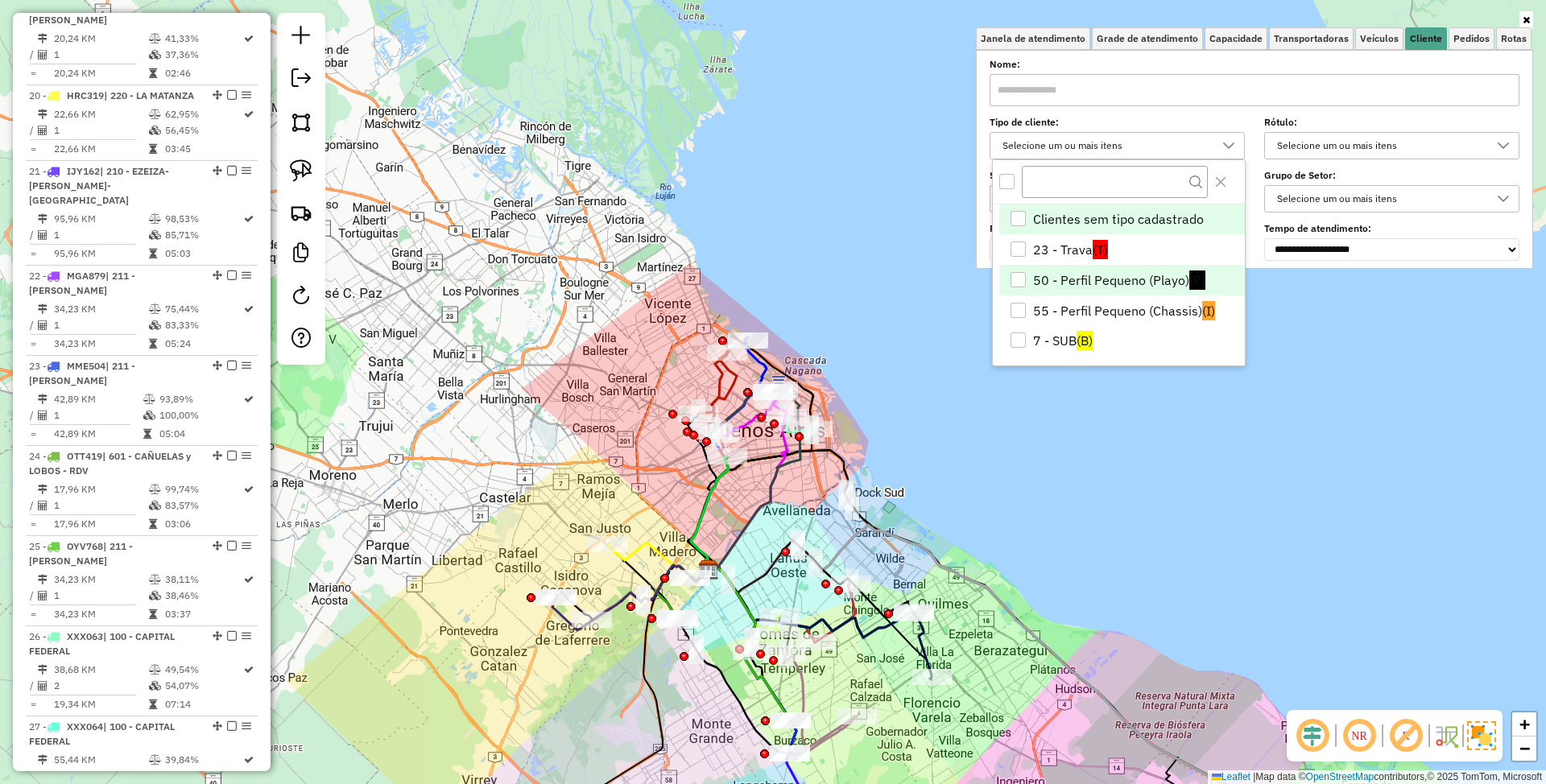
click at [1015, 278] on div "50 - Perfil Pequeno (Playo)" at bounding box center [1017, 279] width 15 height 15
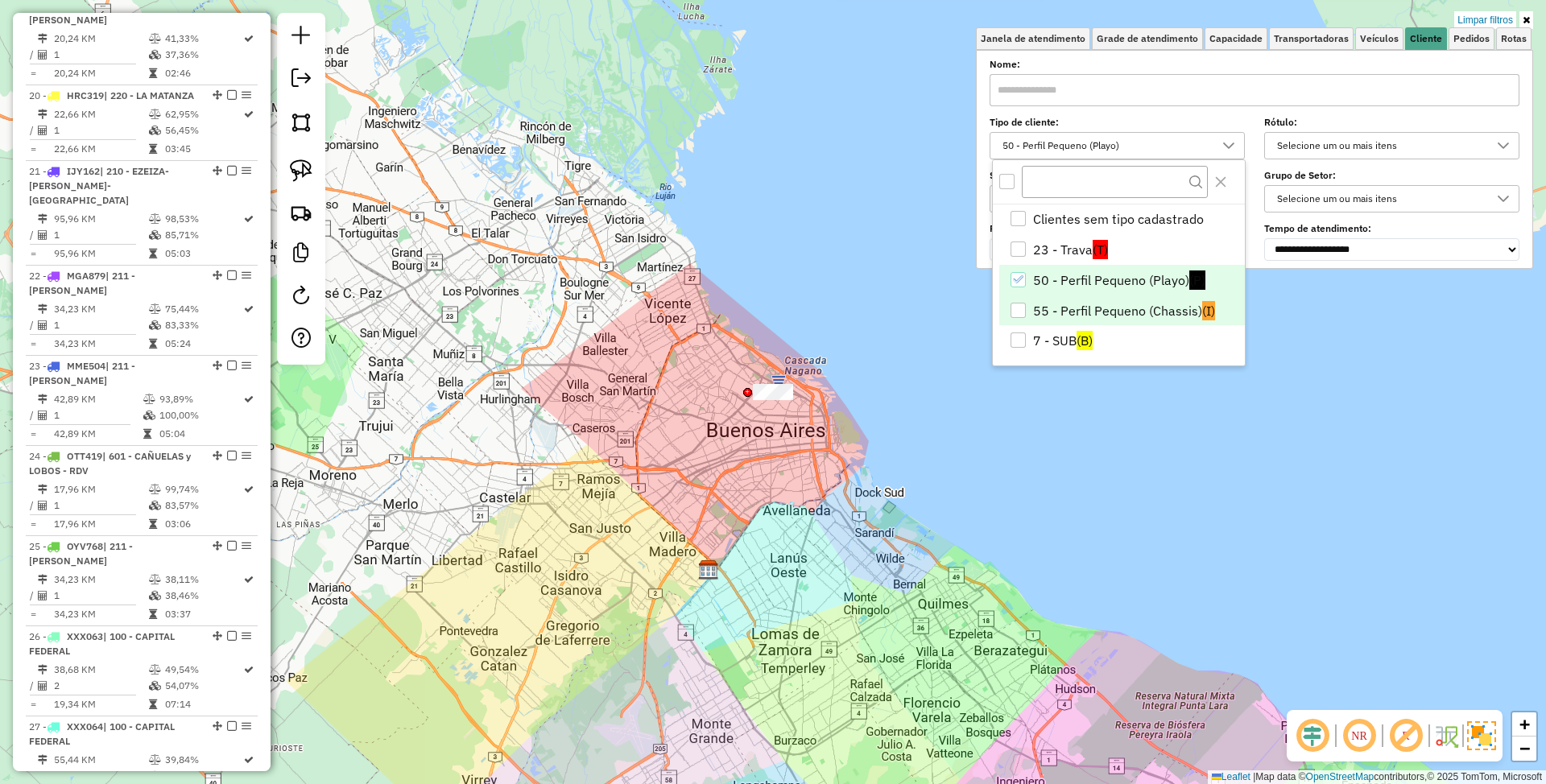
click at [1019, 311] on div "55 - Perfil Pequeno (Chassis)" at bounding box center [1017, 309] width 15 height 15
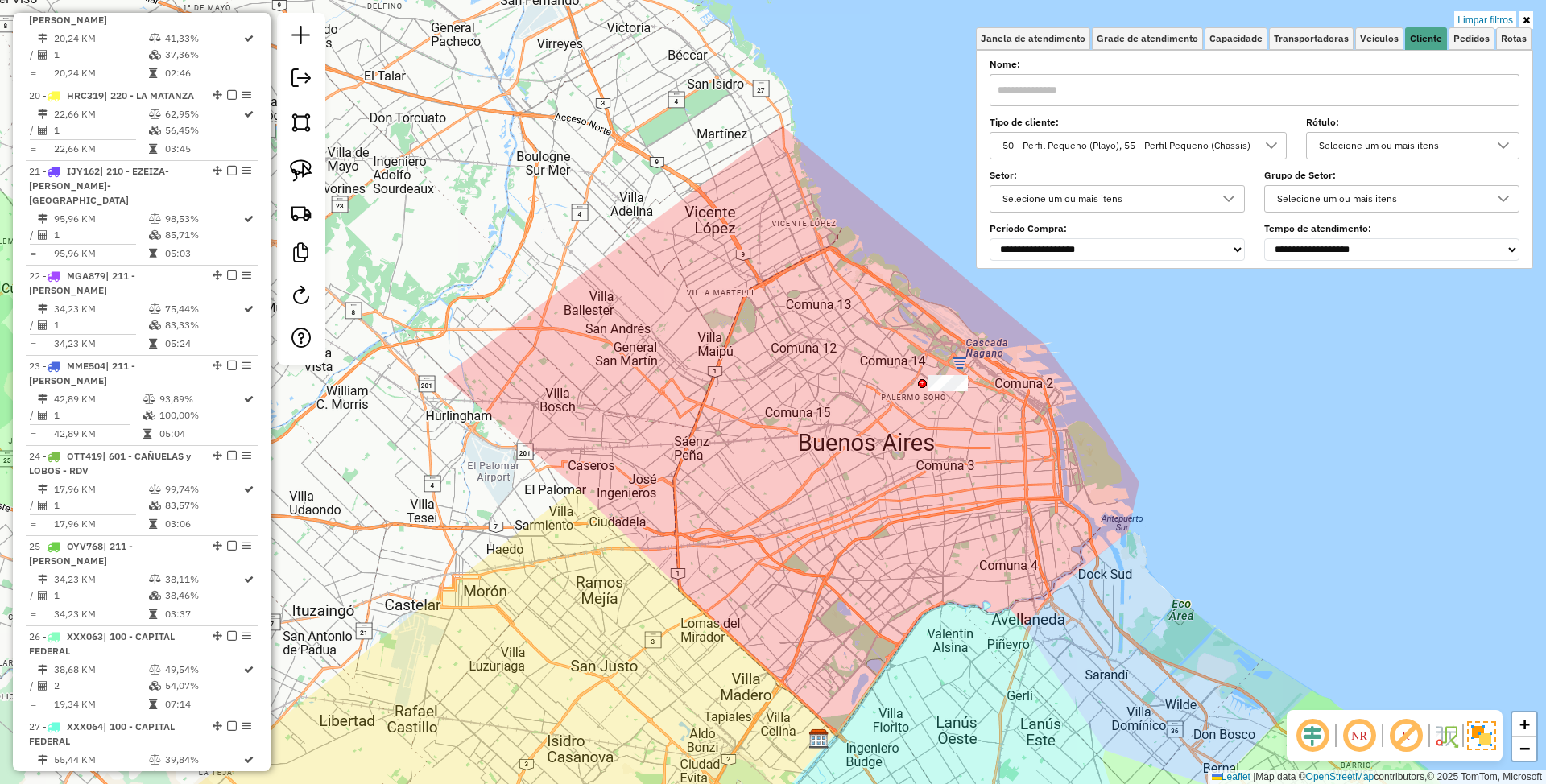
drag, startPoint x: 1087, startPoint y: 444, endPoint x: 961, endPoint y: 384, distance: 139.6
click at [961, 384] on div "Limpar filtros Janela de atendimento Grade de atendimento Capacidade Transporta…" at bounding box center [773, 392] width 1546 height 784
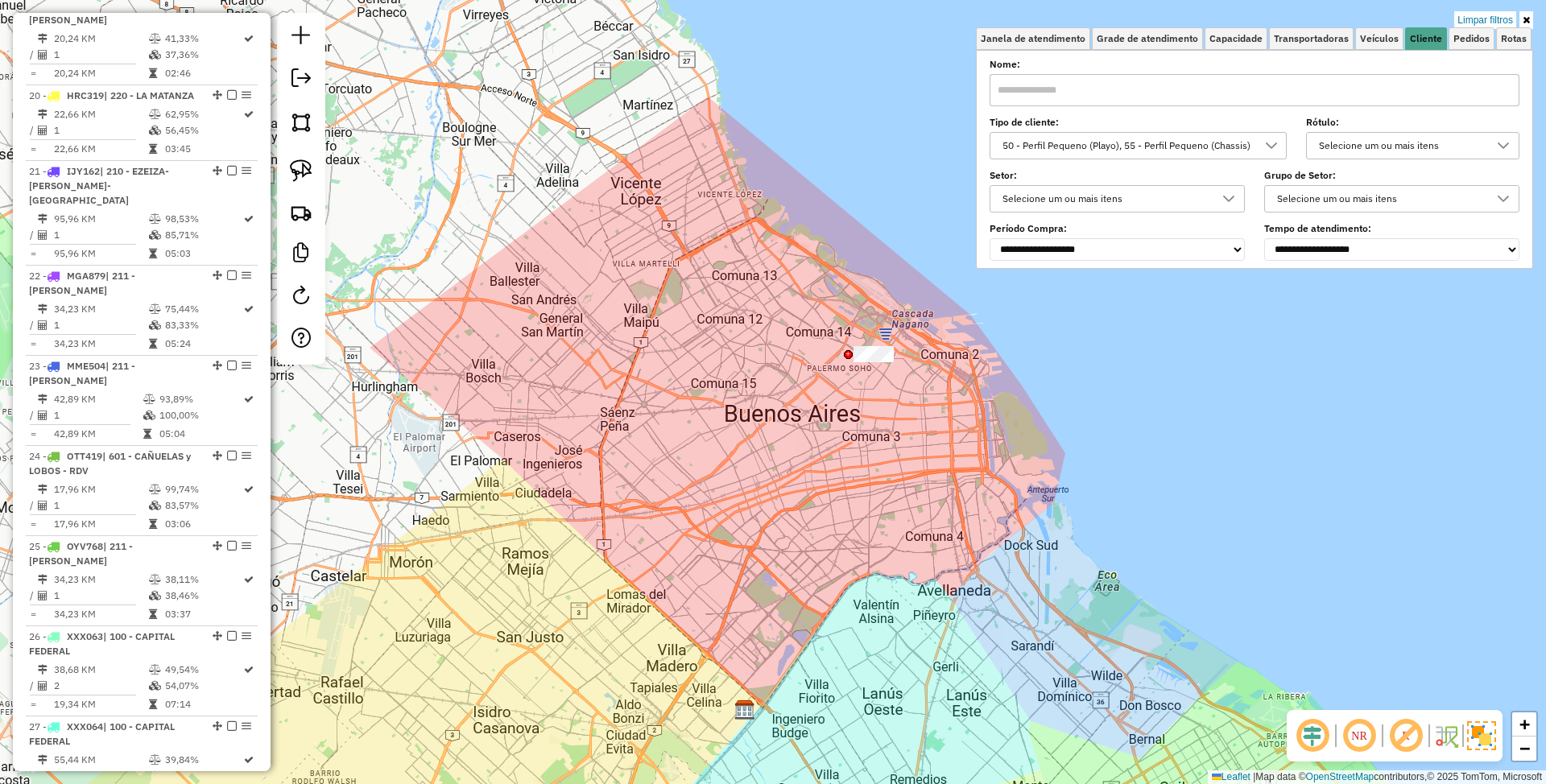
click at [1270, 146] on icon at bounding box center [1271, 145] width 13 height 13
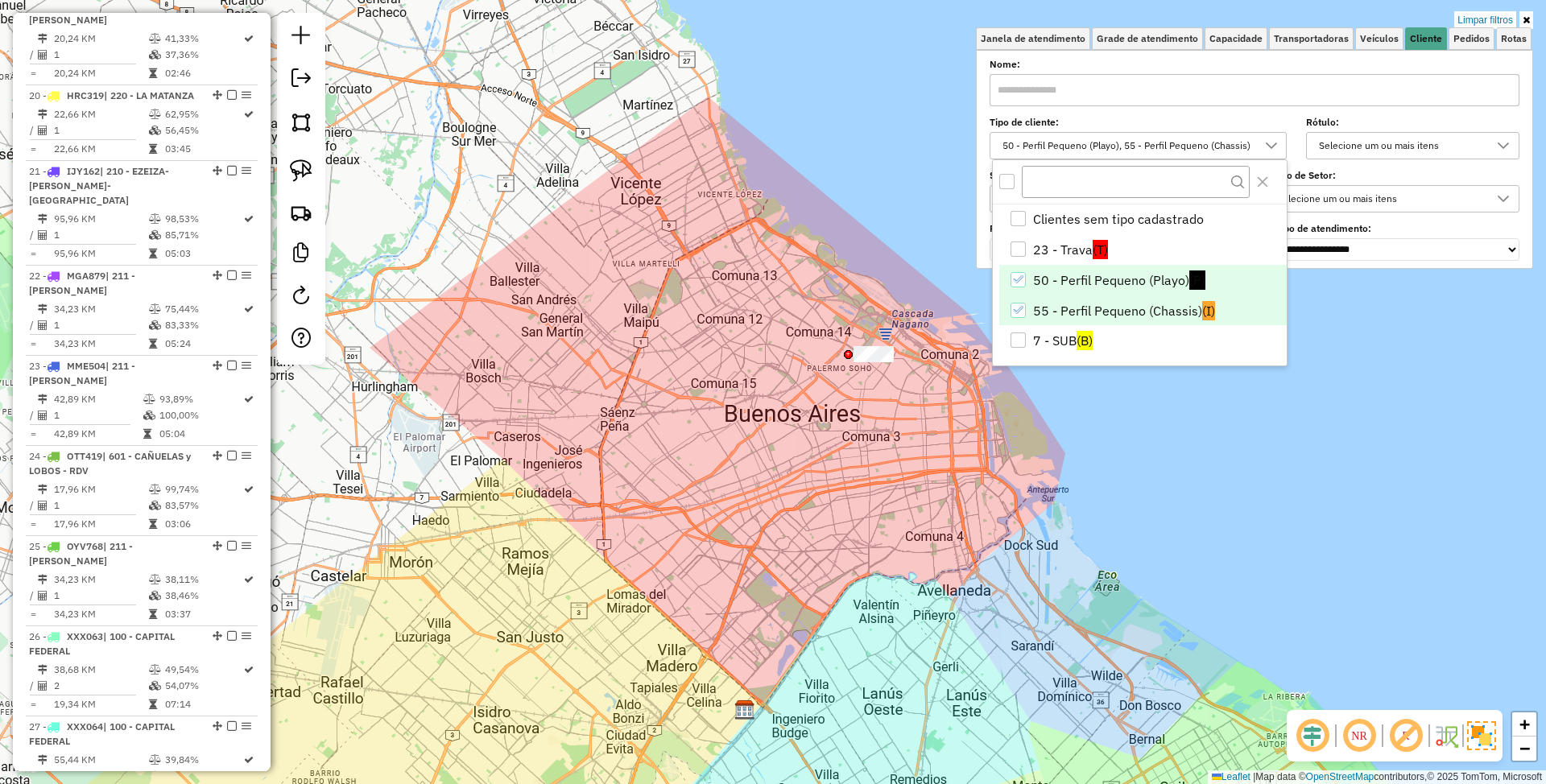
click at [1021, 310] on icon "55 - Perfil Pequeno (Chassis)" at bounding box center [1017, 309] width 11 height 11
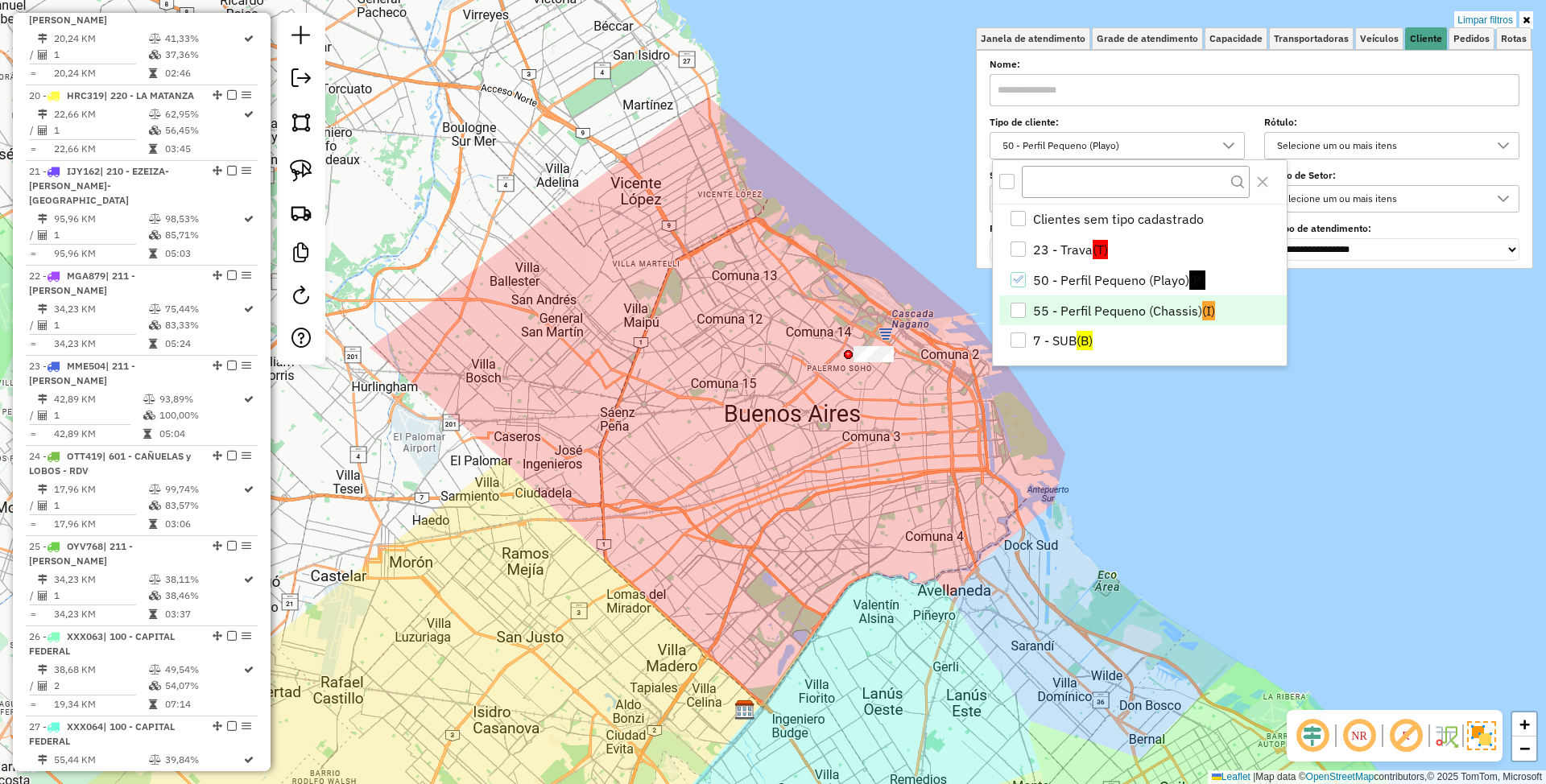
click at [1131, 461] on div "Limpar filtros Janela de atendimento Grade de atendimento Capacidade Transporta…" at bounding box center [773, 392] width 1546 height 784
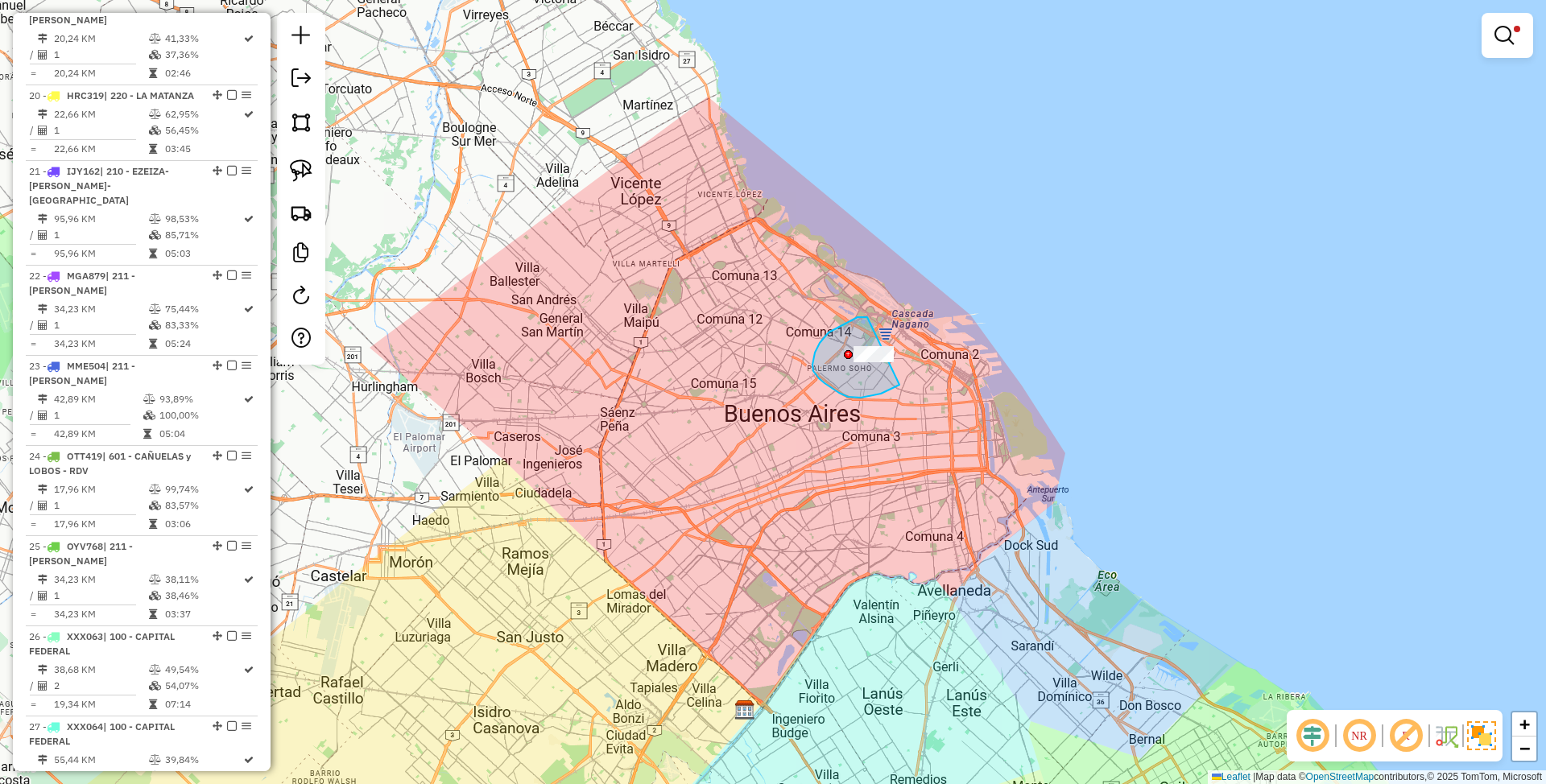
drag, startPoint x: 867, startPoint y: 317, endPoint x: 938, endPoint y: 337, distance: 73.8
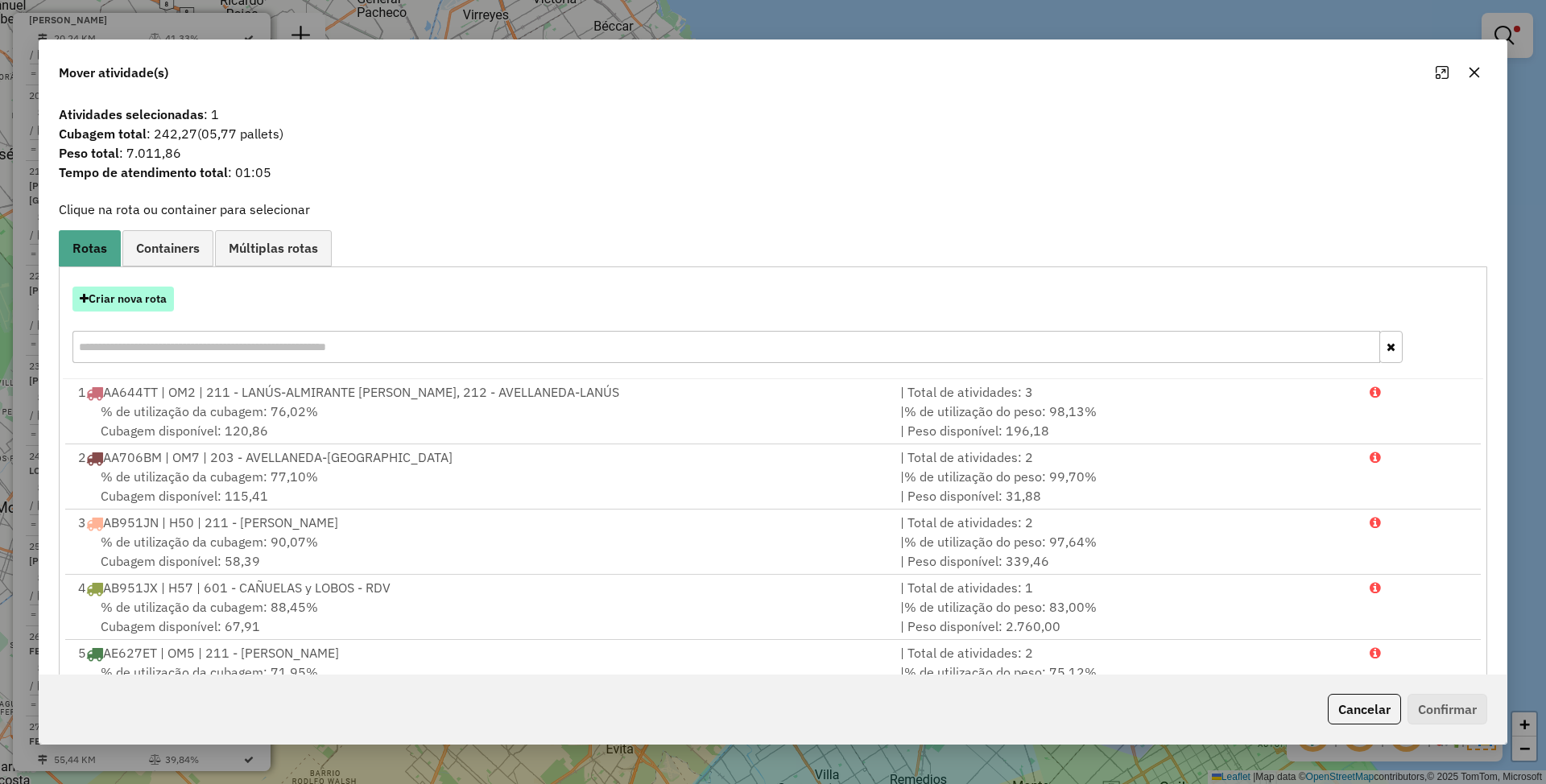
click at [125, 299] on button "Criar nova rota" at bounding box center [122, 298] width 102 height 25
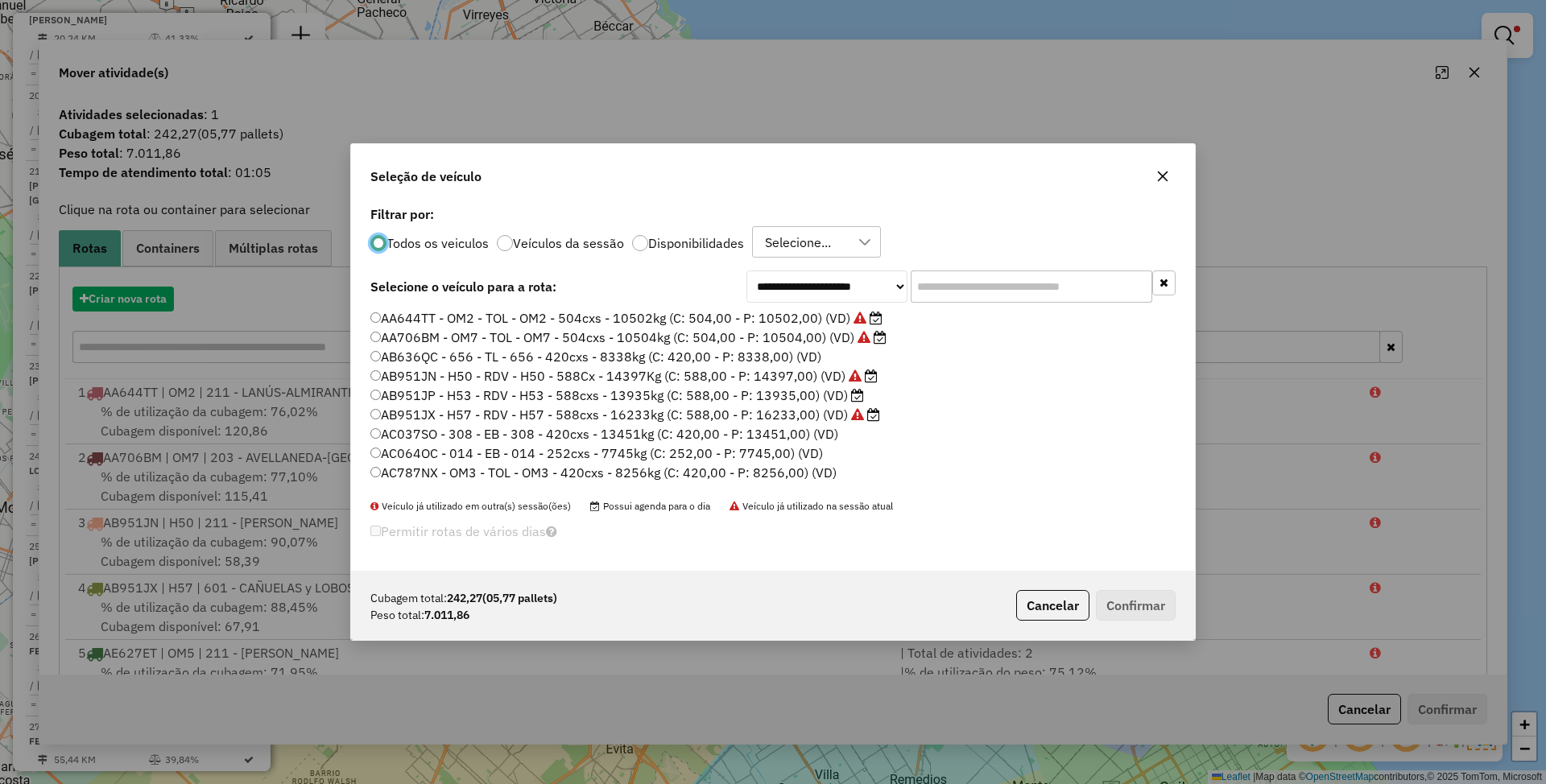
scroll to position [8, 5]
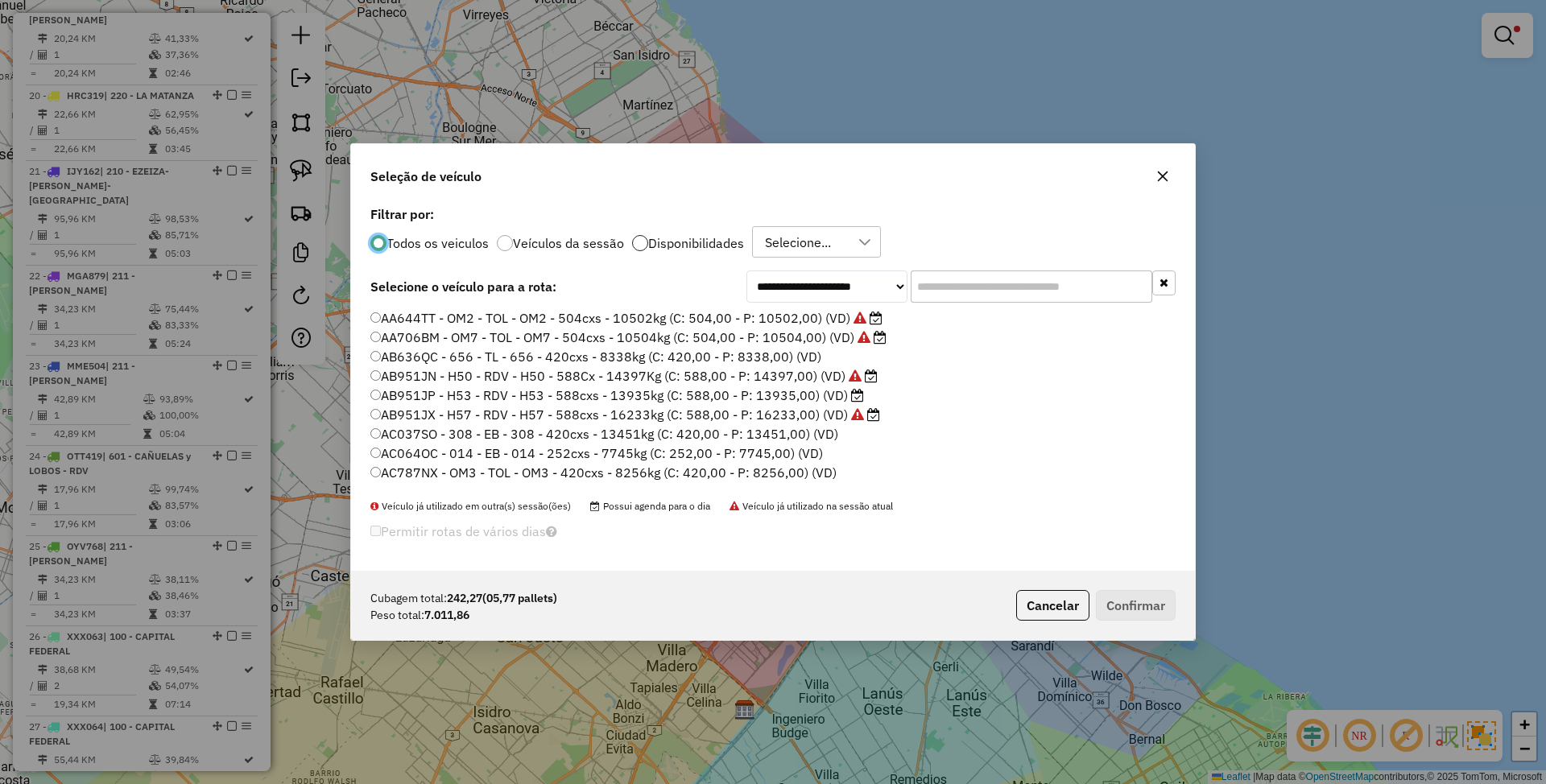
click at [636, 245] on div at bounding box center [640, 243] width 16 height 16
click at [944, 291] on input "text" at bounding box center [1031, 286] width 242 height 33
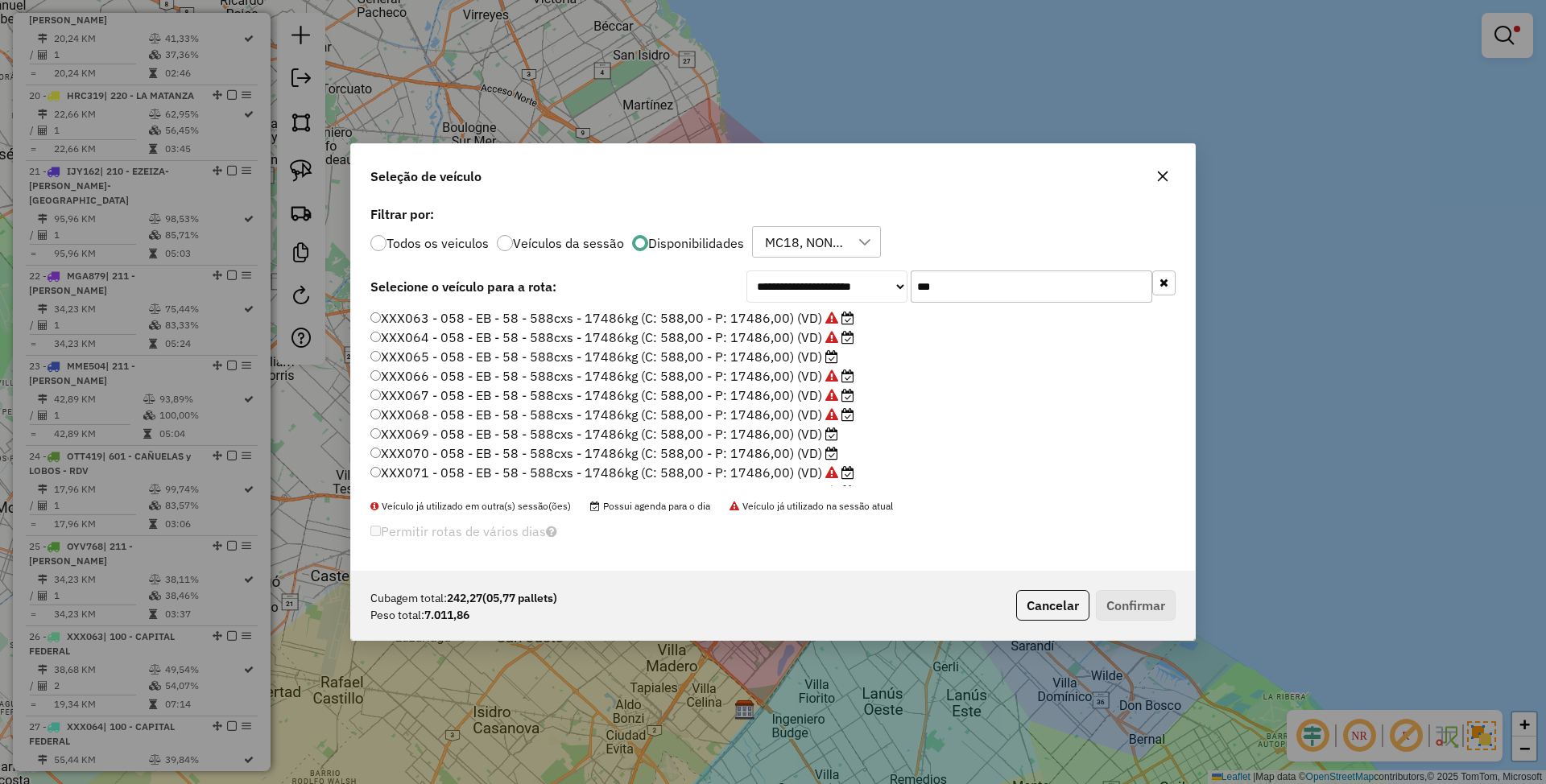
type input "***"
click at [774, 354] on label "XXX065 - 058 - EB - 58 - 588cxs - 17486kg (C: 588,00 - P: 17486,00) (VD)" at bounding box center [605, 356] width 468 height 20
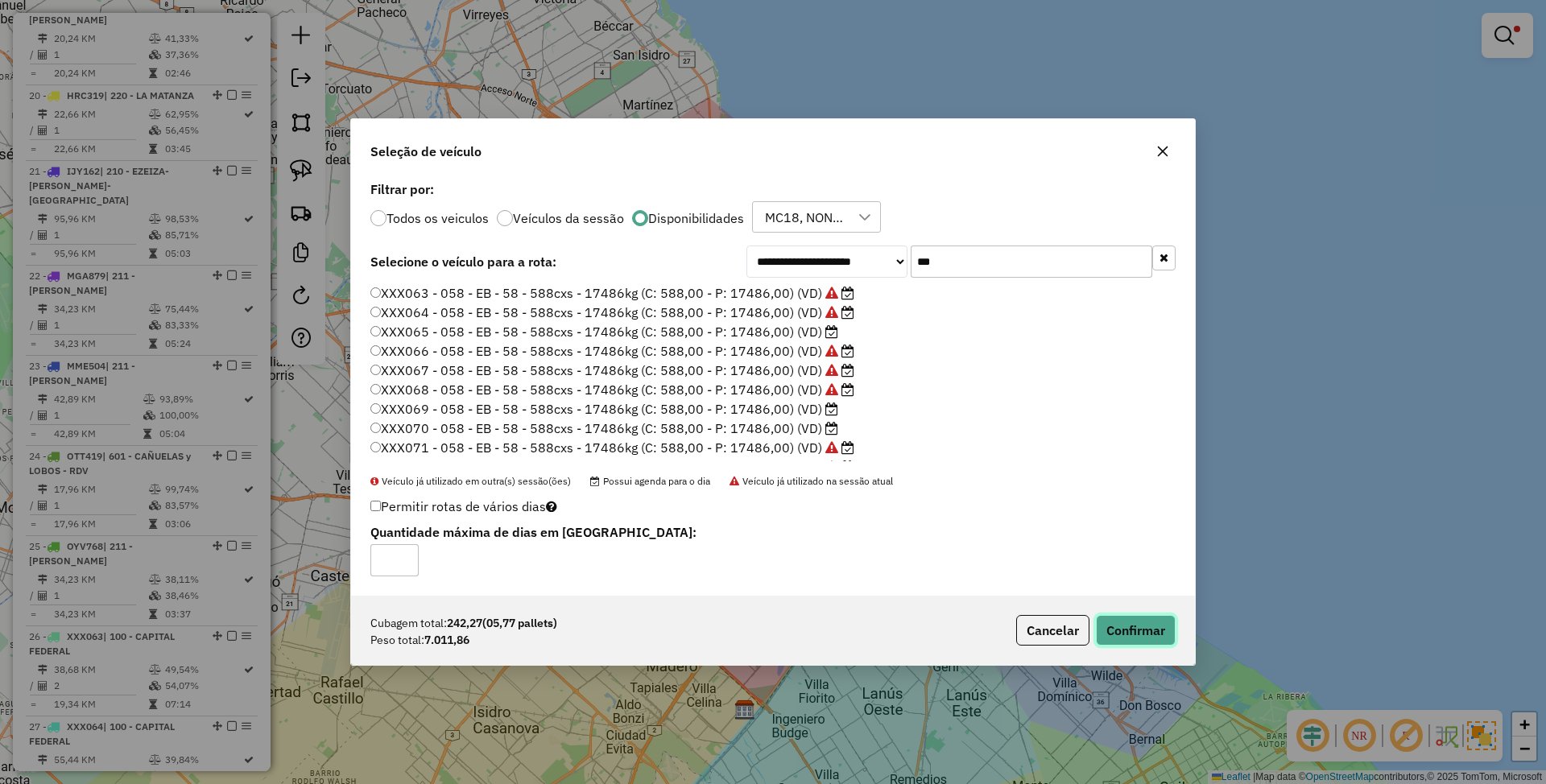
click at [1126, 638] on button "Confirmar" at bounding box center [1135, 630] width 80 height 31
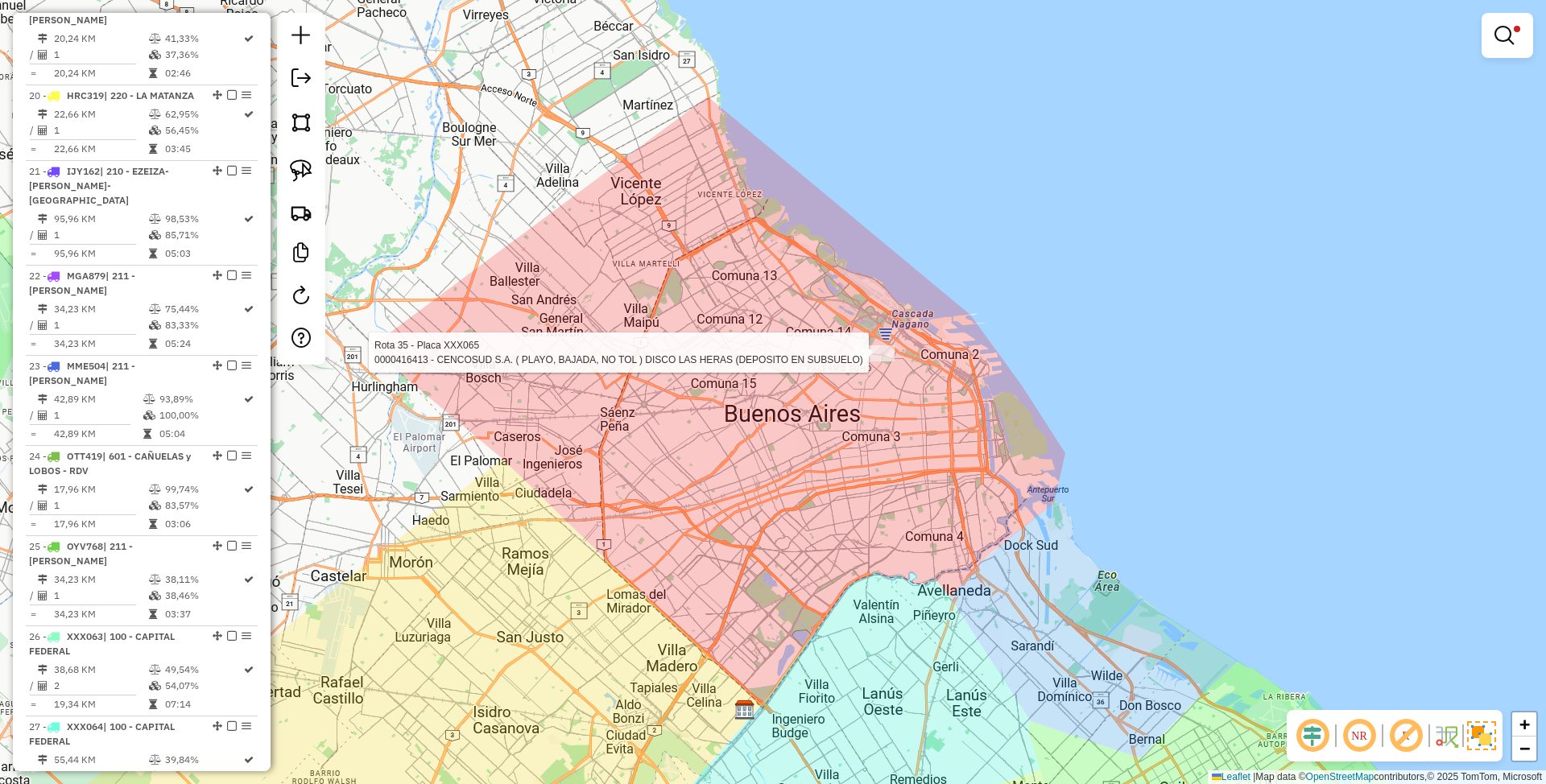
select select "**********"
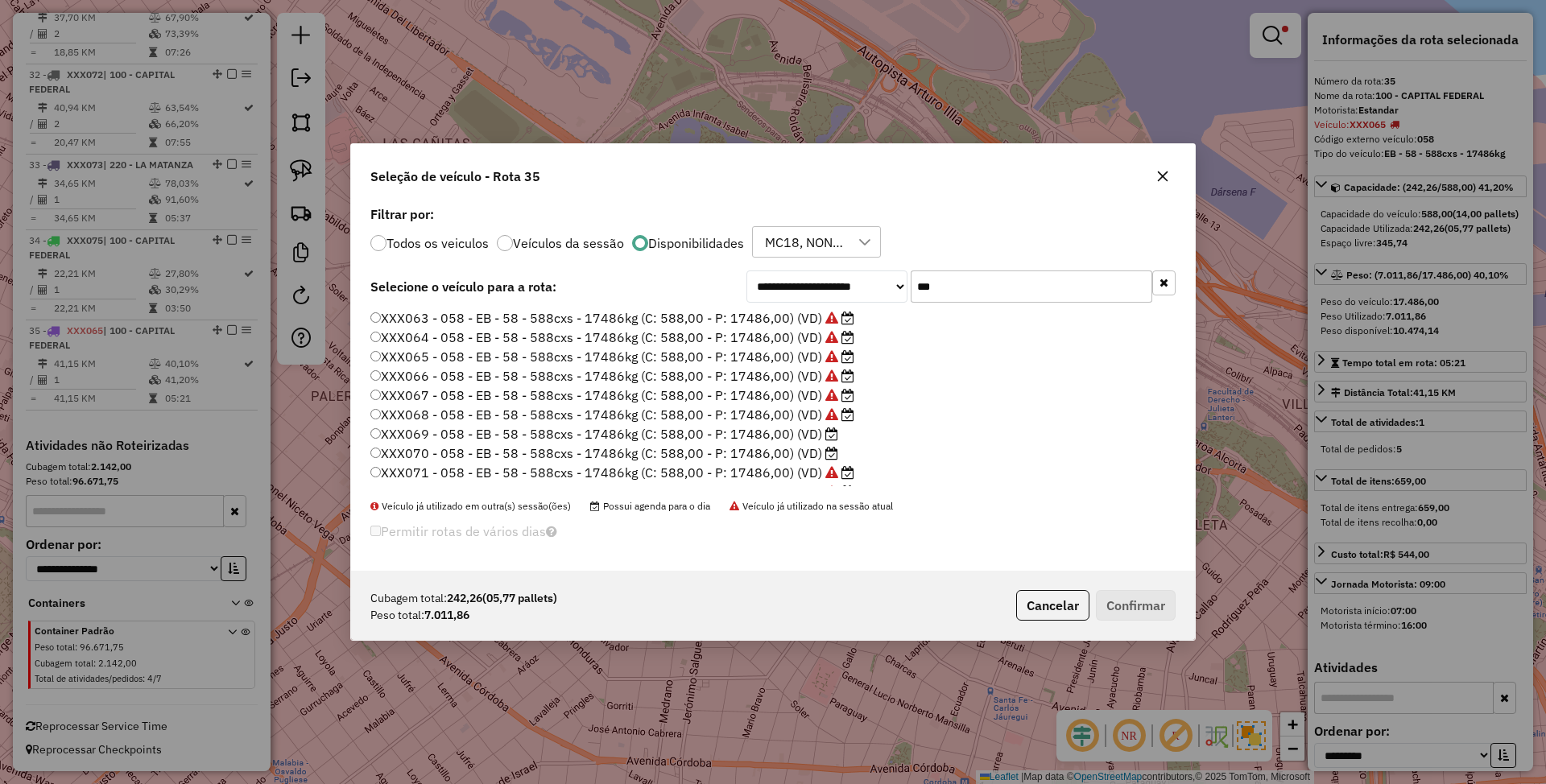
click at [764, 455] on label "XXX070 - 058 - EB - 58 - 588cxs - 17486kg (C: 588,00 - P: 17486,00) (VD)" at bounding box center [605, 453] width 468 height 20
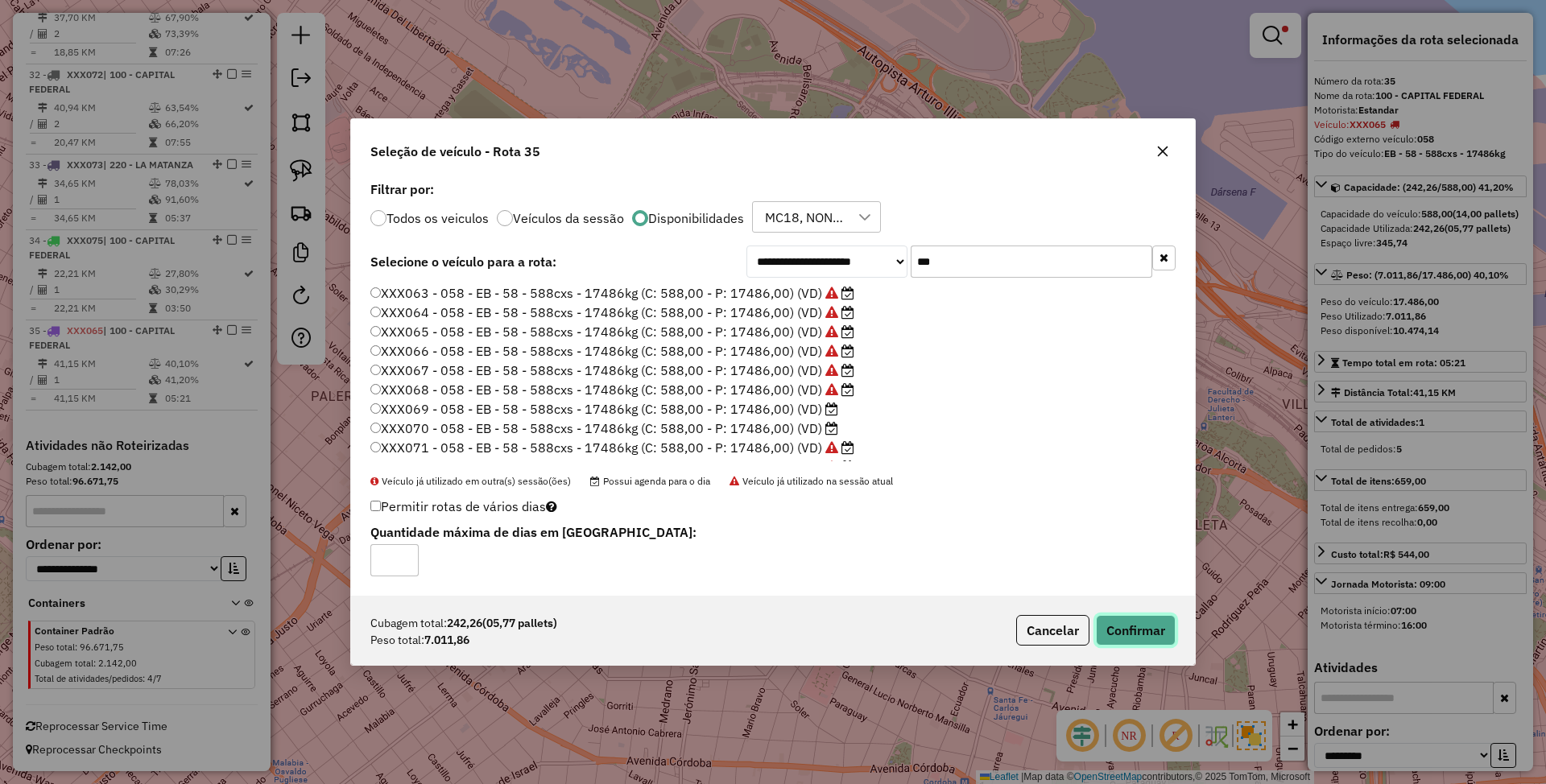
click at [1142, 629] on button "Confirmar" at bounding box center [1135, 630] width 80 height 31
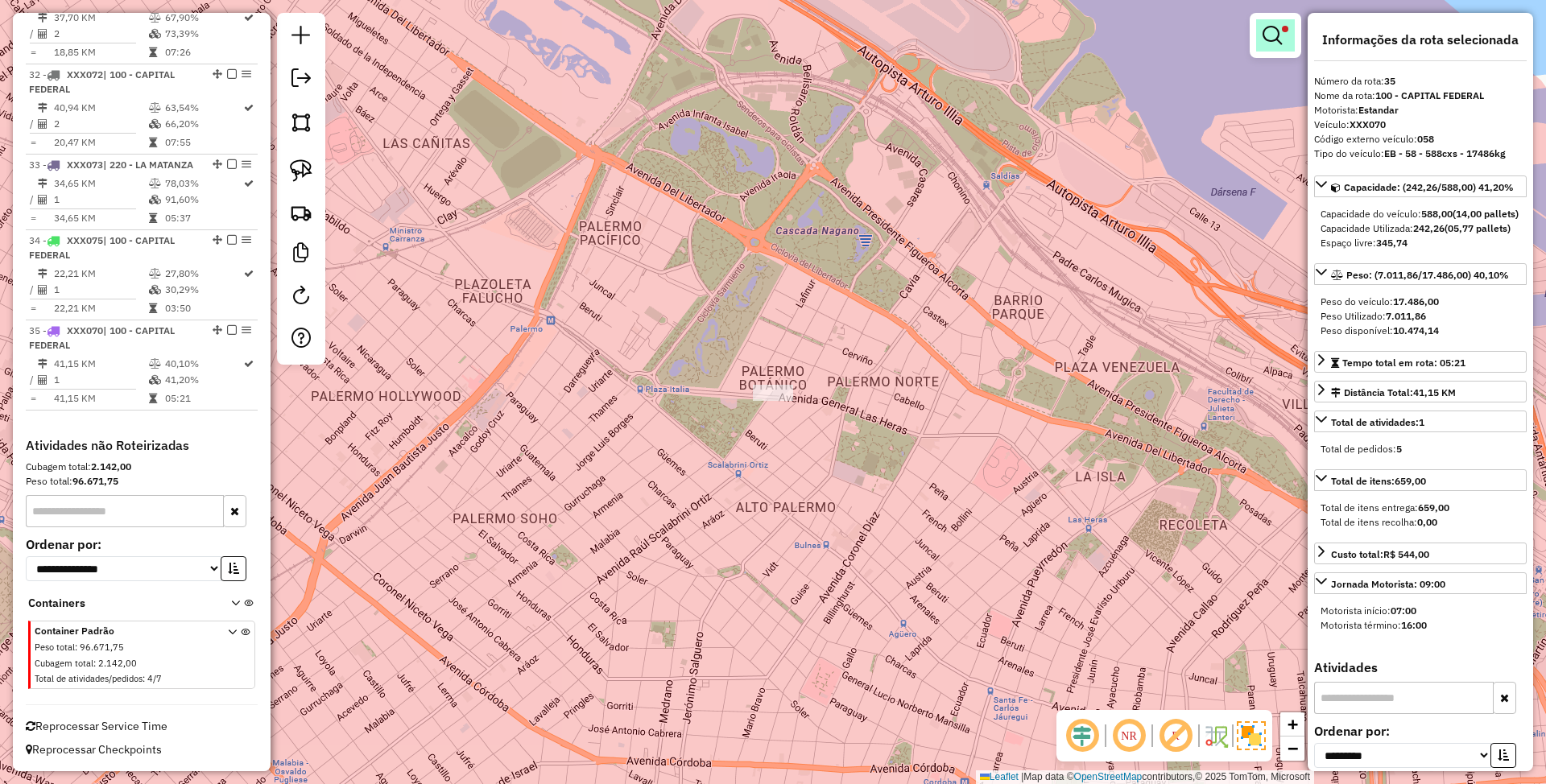
click at [1265, 26] on em at bounding box center [1272, 36] width 20 height 20
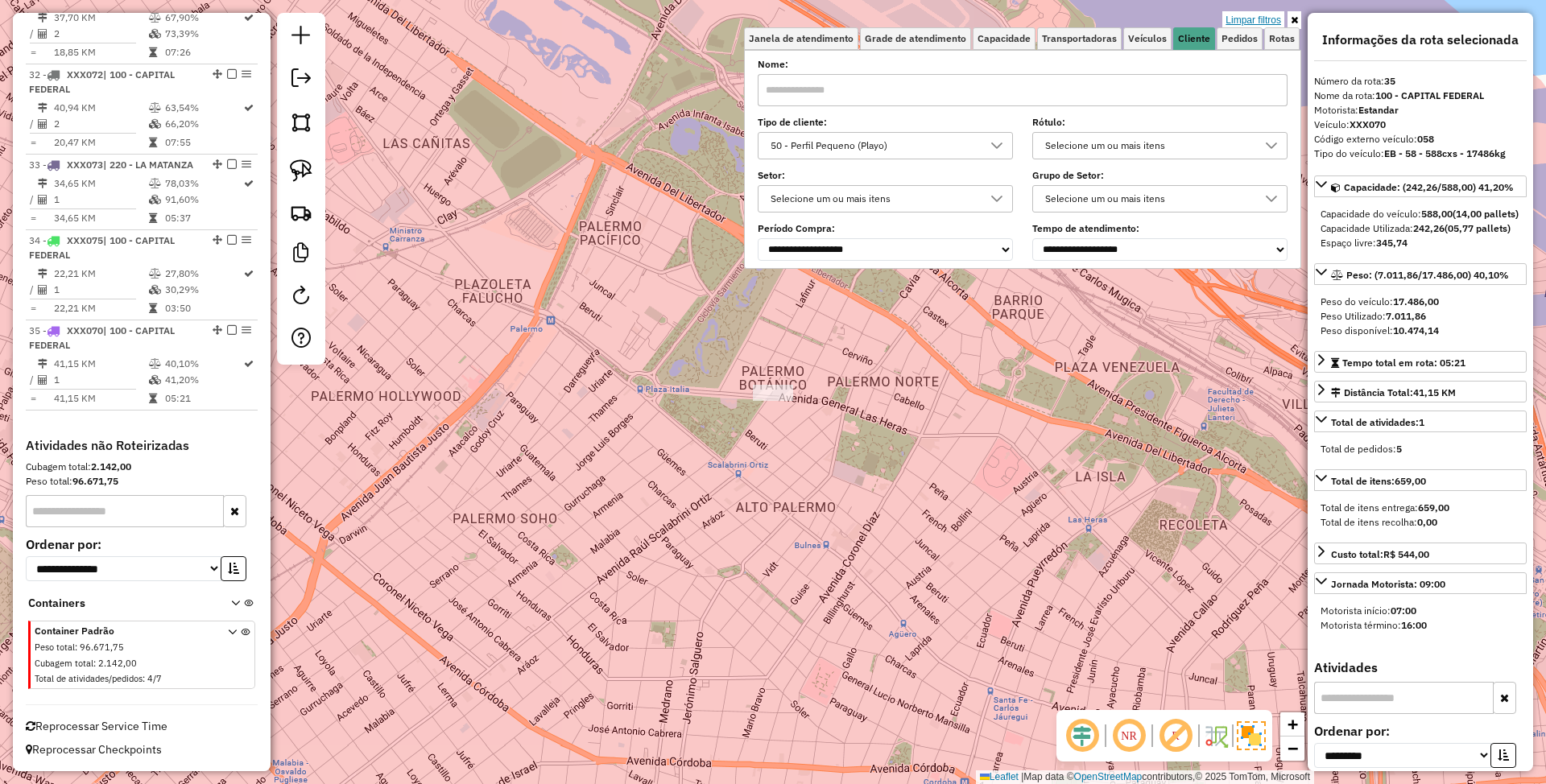
click at [1254, 17] on link "Limpar filtros" at bounding box center [1253, 20] width 62 height 18
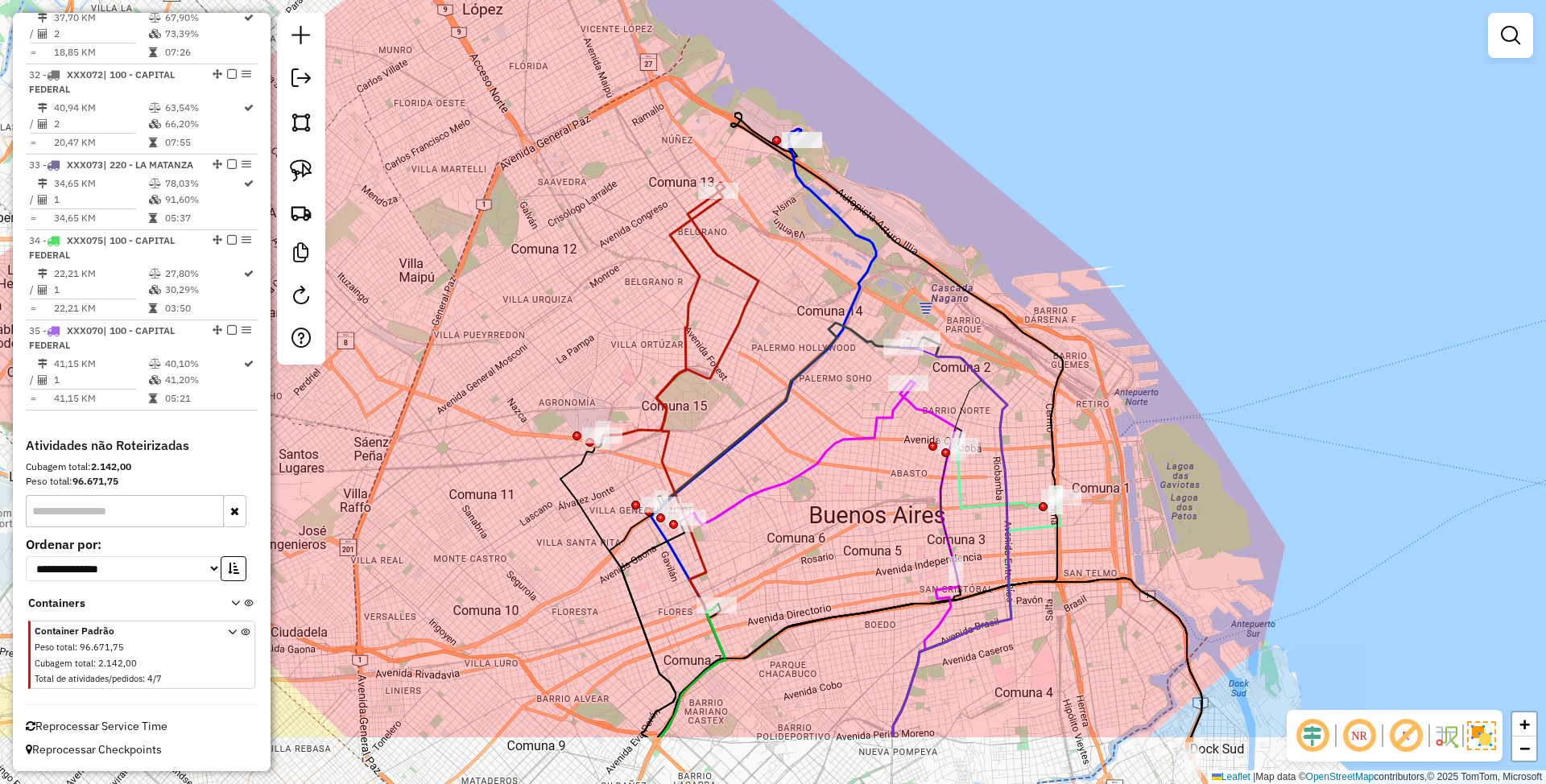
drag, startPoint x: 816, startPoint y: 368, endPoint x: 908, endPoint y: 237, distance: 160.1
click at [908, 237] on icon at bounding box center [860, 425] width 405 height 625
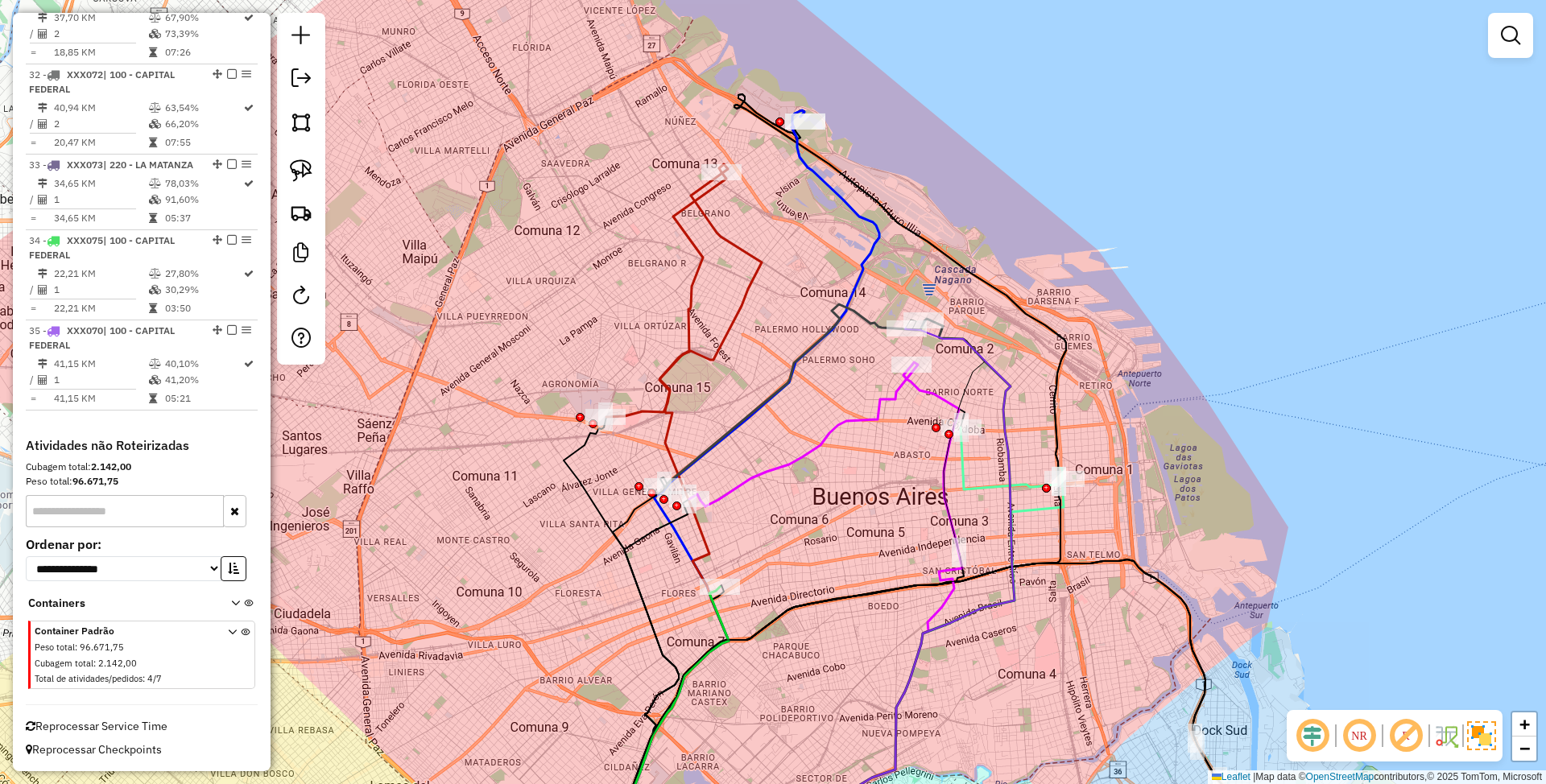
click at [815, 166] on icon at bounding box center [742, 487] width 274 height 753
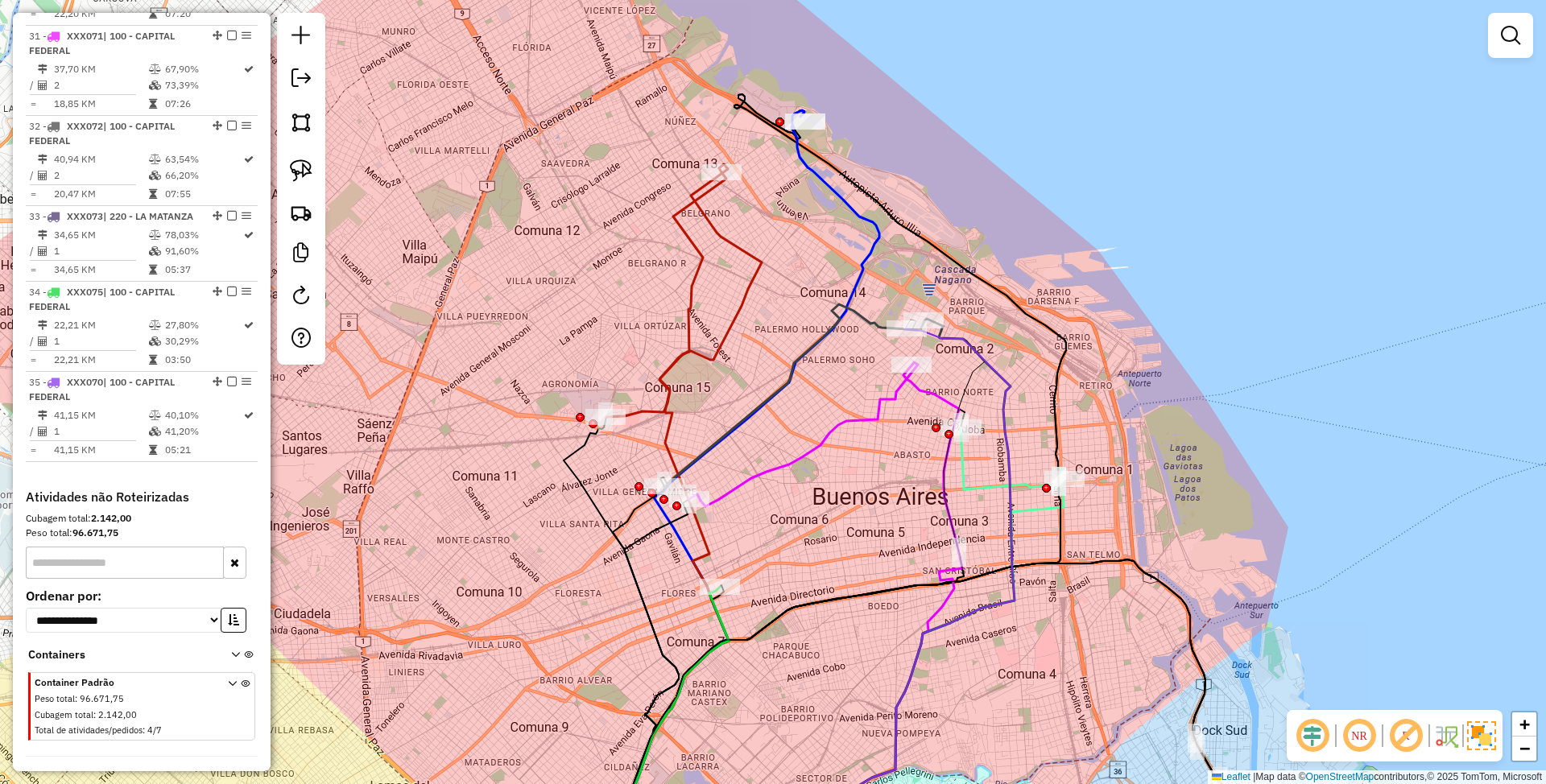
select select "**********"
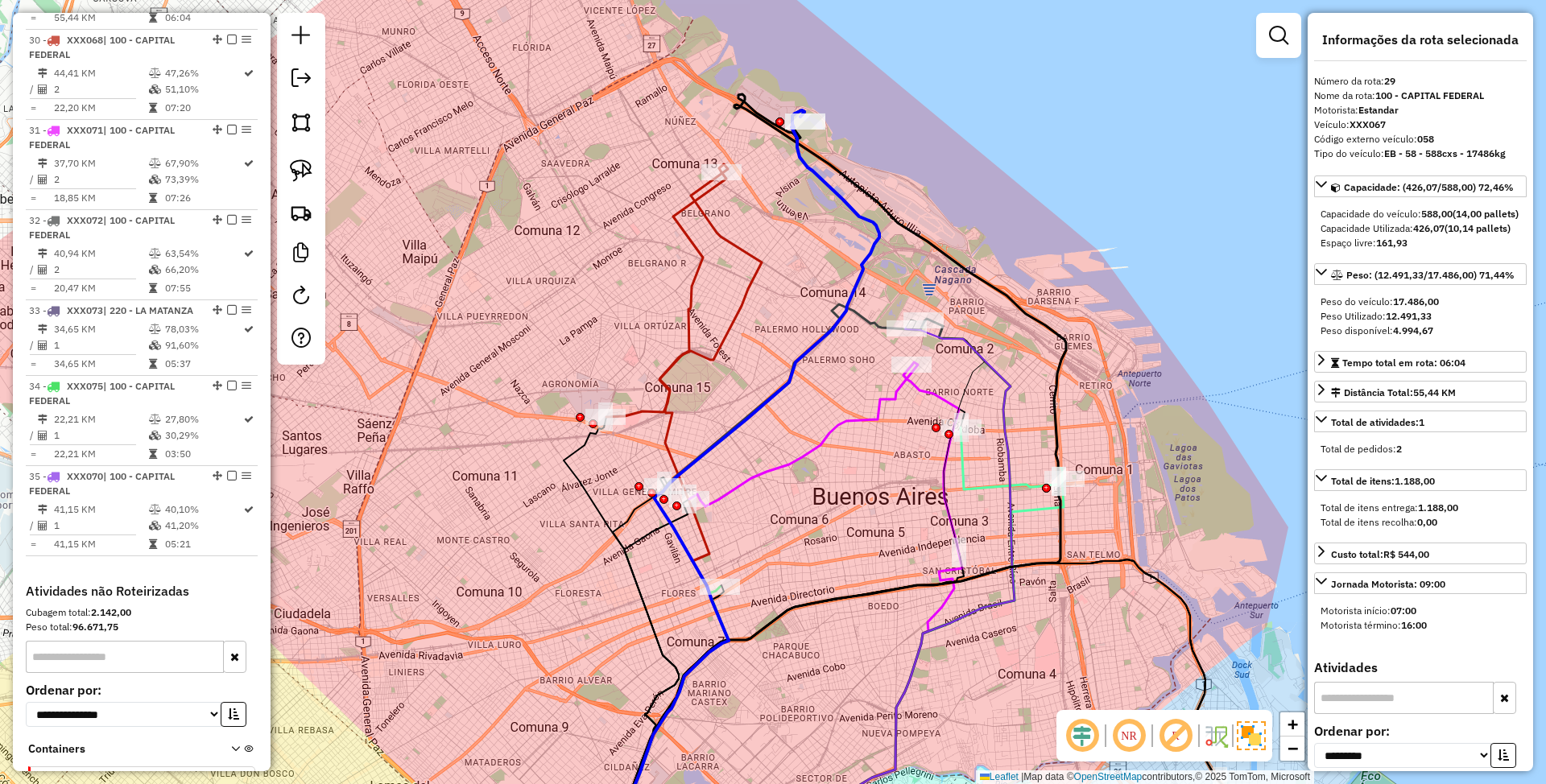
scroll to position [3194, 0]
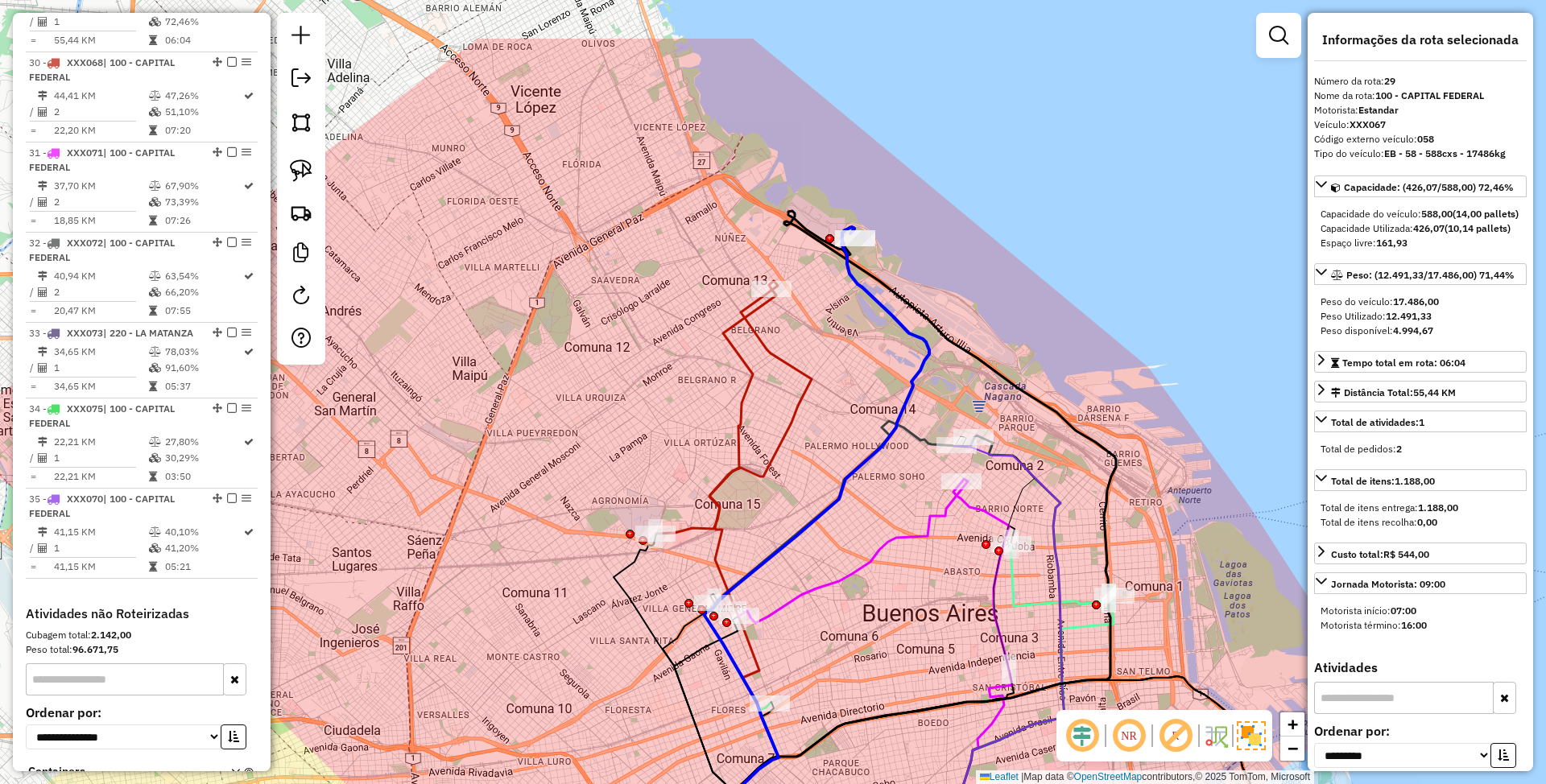
drag, startPoint x: 725, startPoint y: 301, endPoint x: 770, endPoint y: 417, distance: 124.4
click at [770, 417] on div "Janela de atendimento Grade de atendimento Capacidade Transportadoras Veículos …" at bounding box center [773, 392] width 1546 height 784
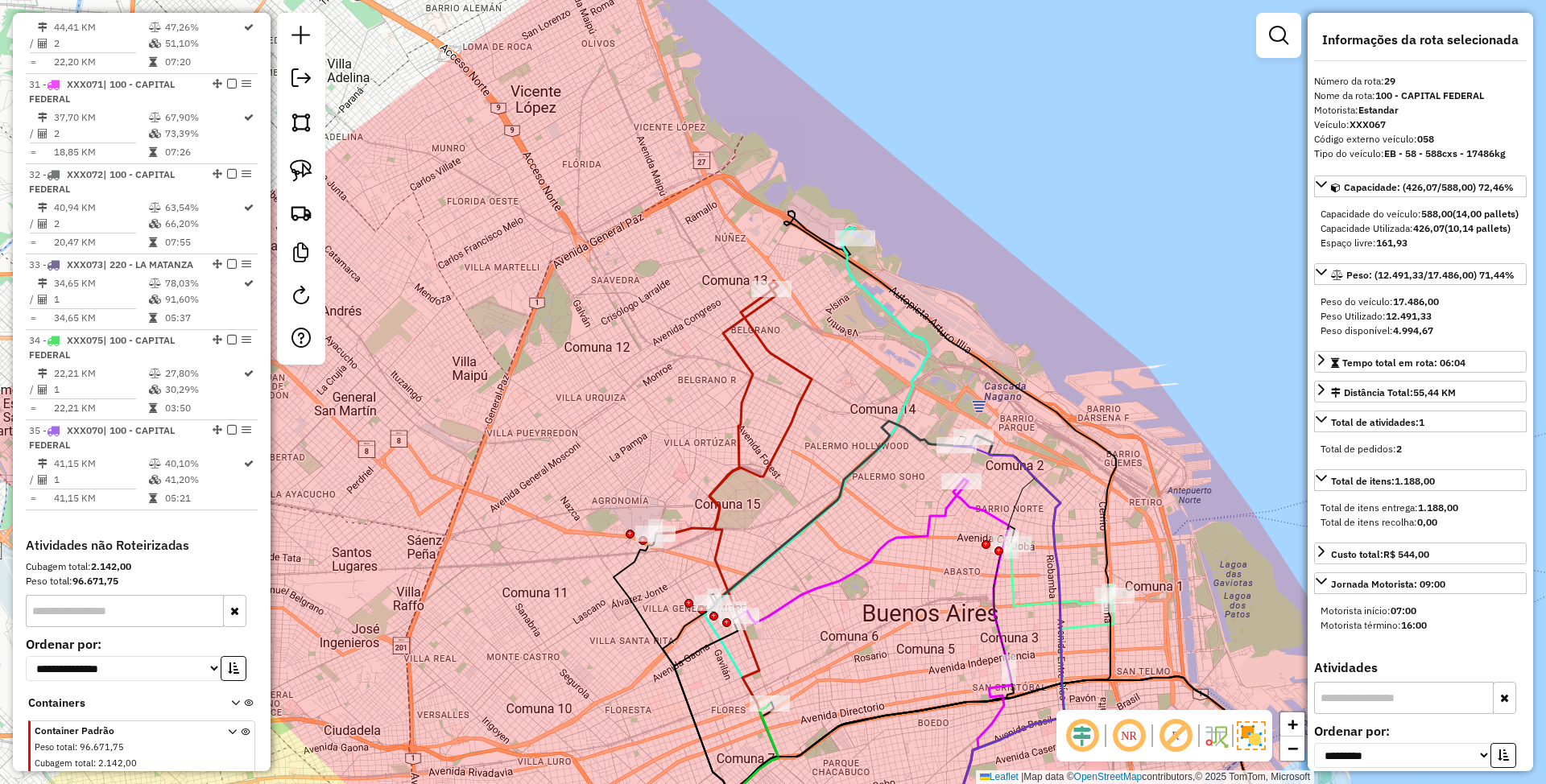
click at [868, 285] on icon at bounding box center [814, 545] width 230 height 637
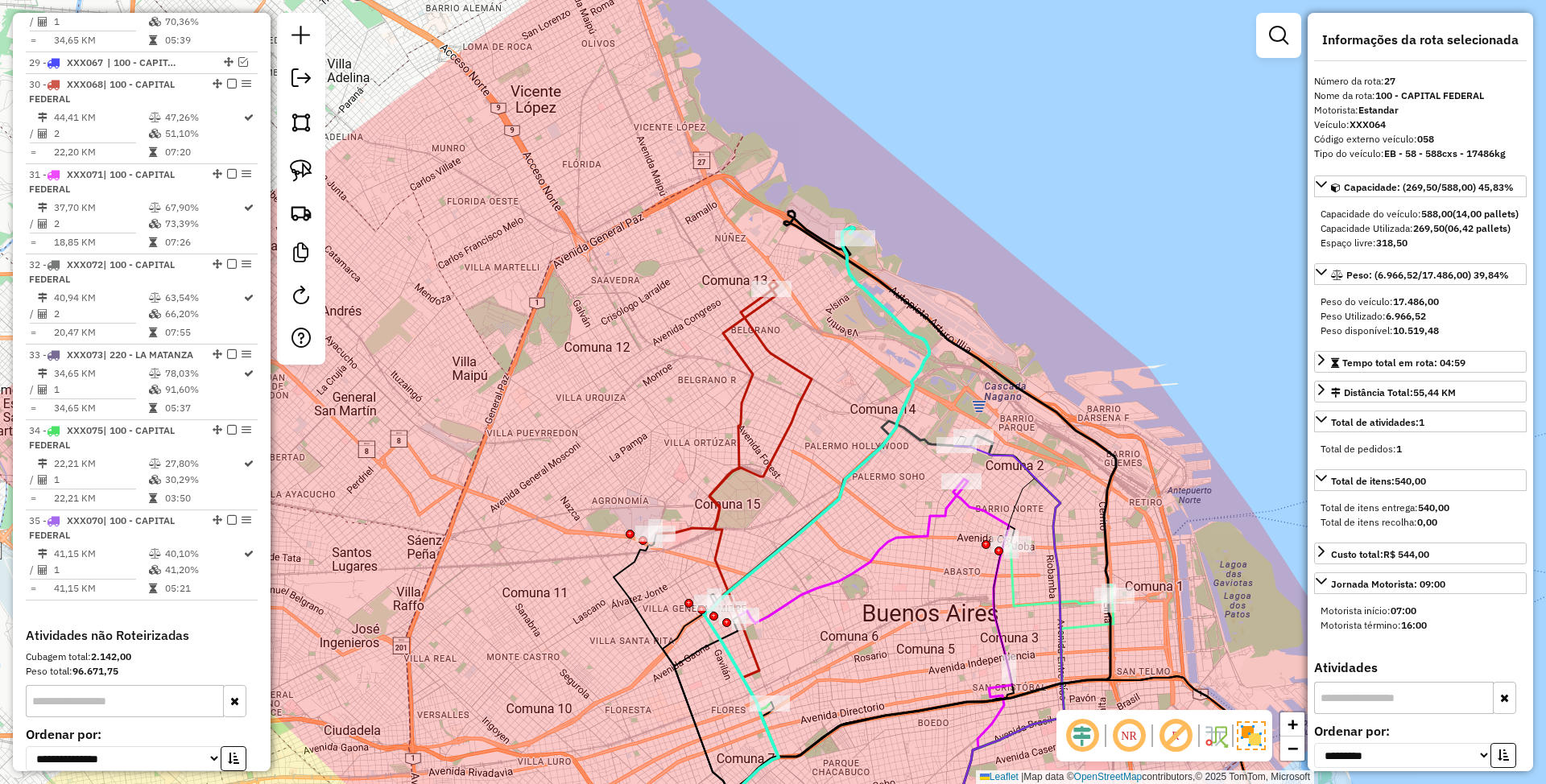
scroll to position [3014, 0]
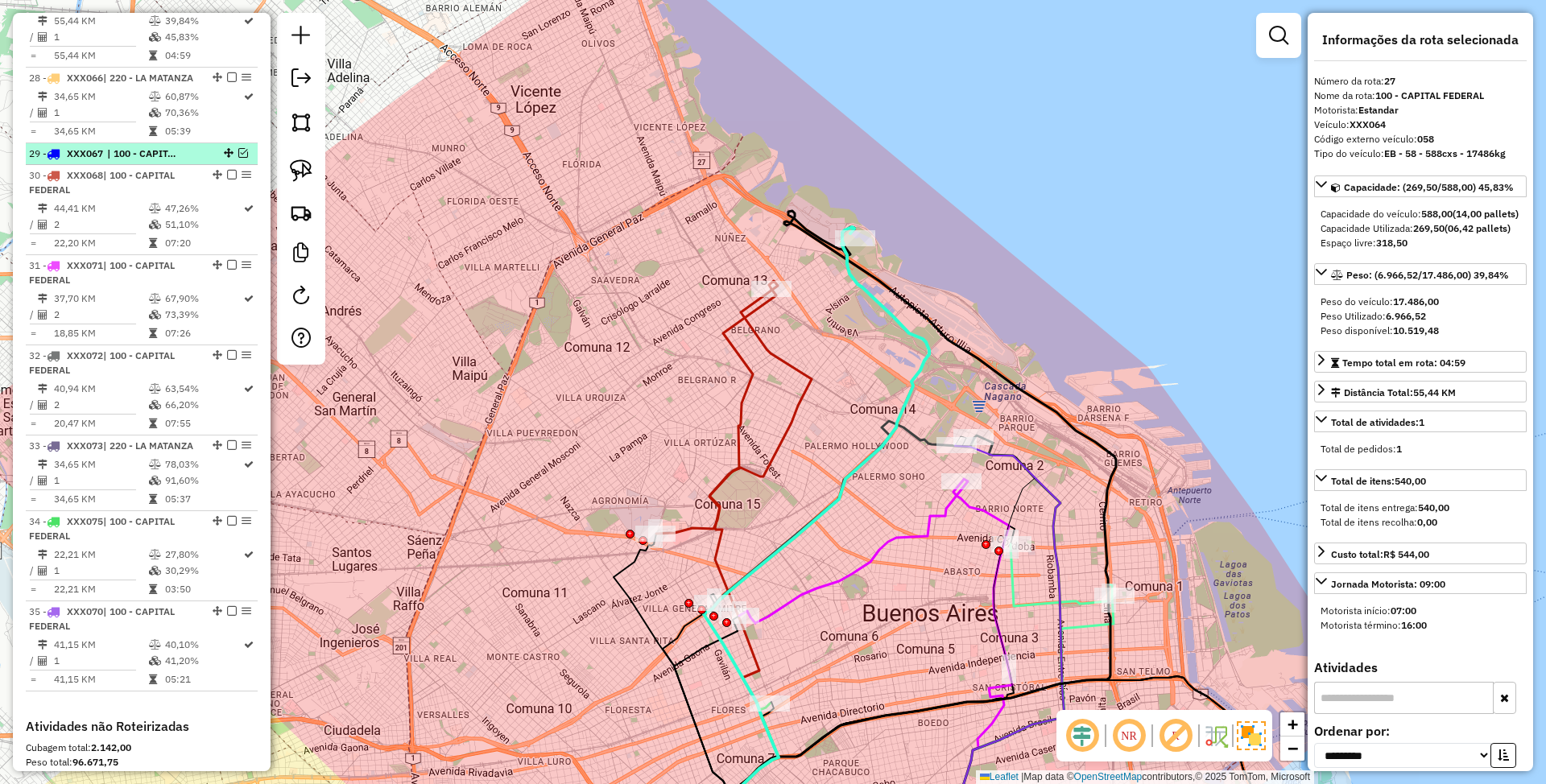
click at [239, 158] on em at bounding box center [243, 153] width 10 height 10
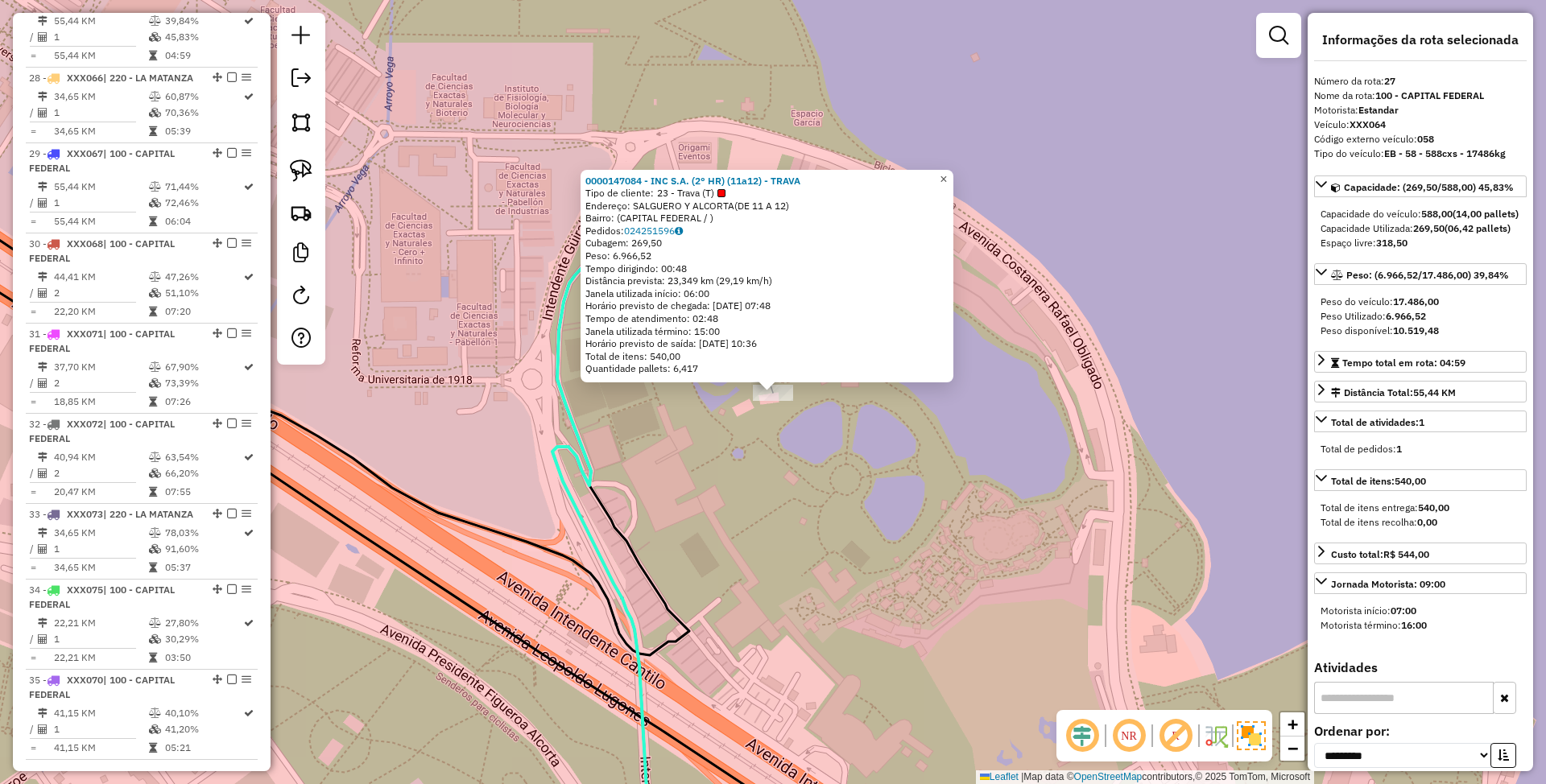
click at [947, 175] on span "×" at bounding box center [942, 179] width 7 height 14
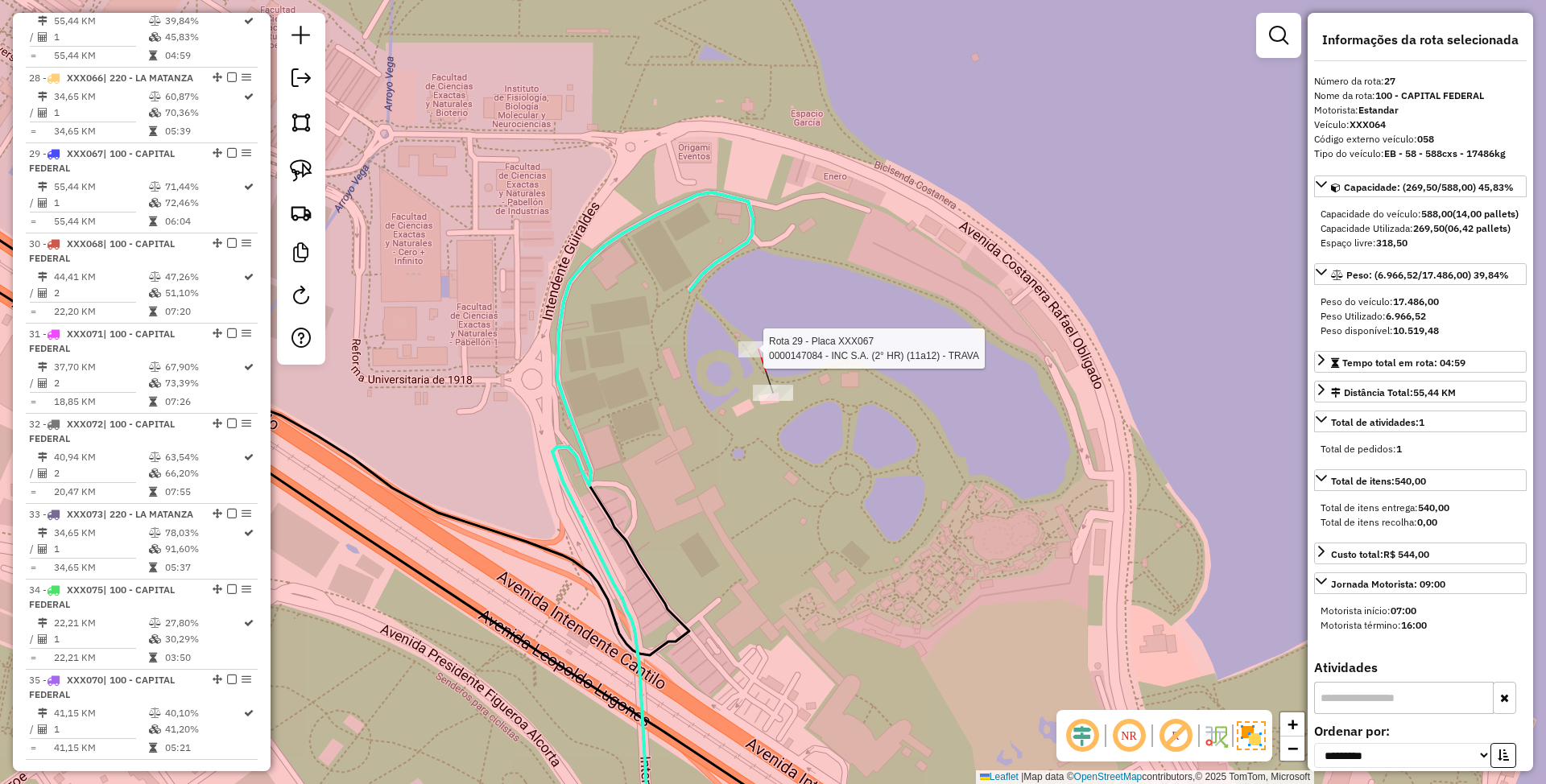
click at [757, 357] on div at bounding box center [758, 350] width 41 height 16
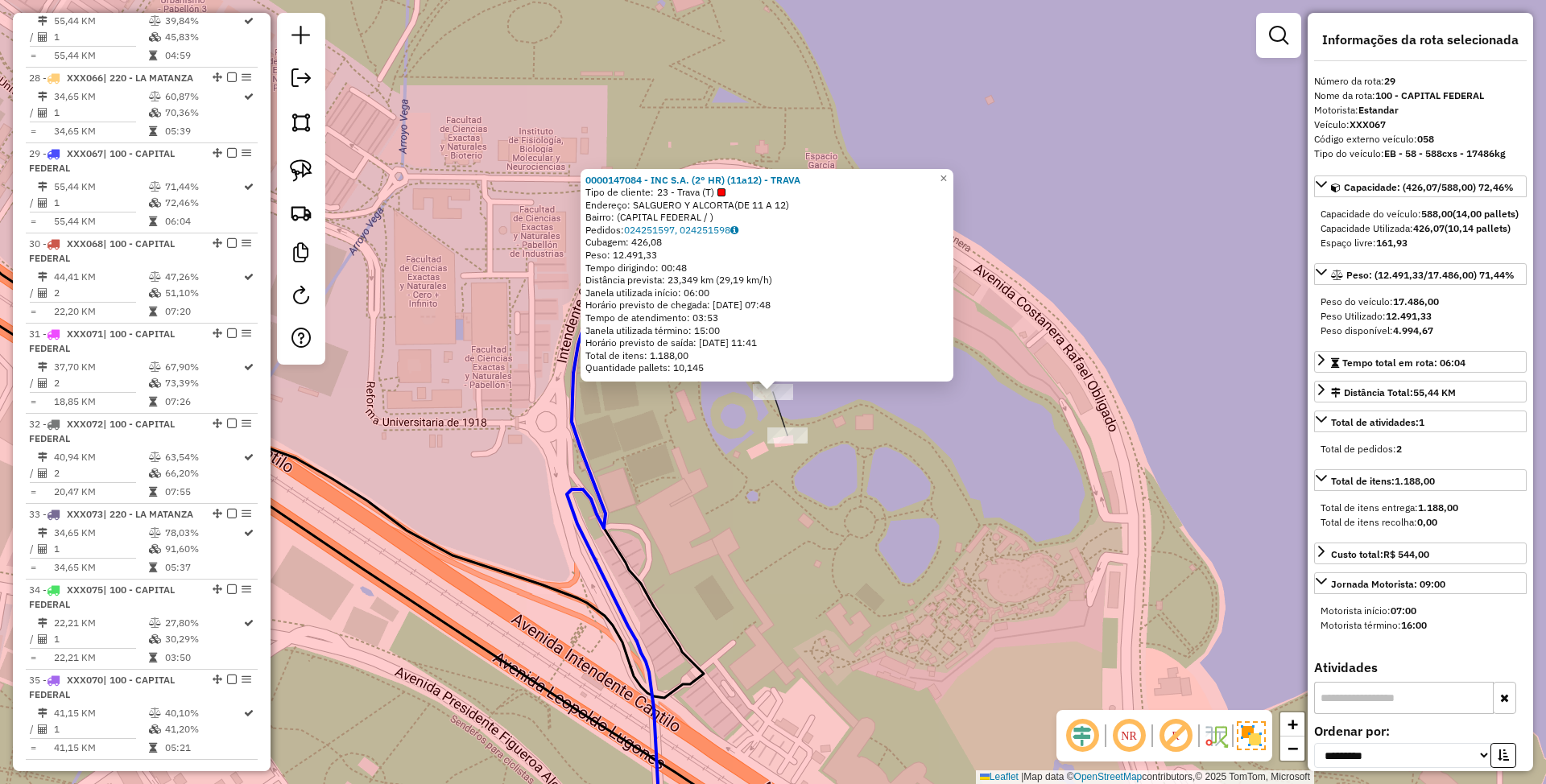
scroll to position [3194, 0]
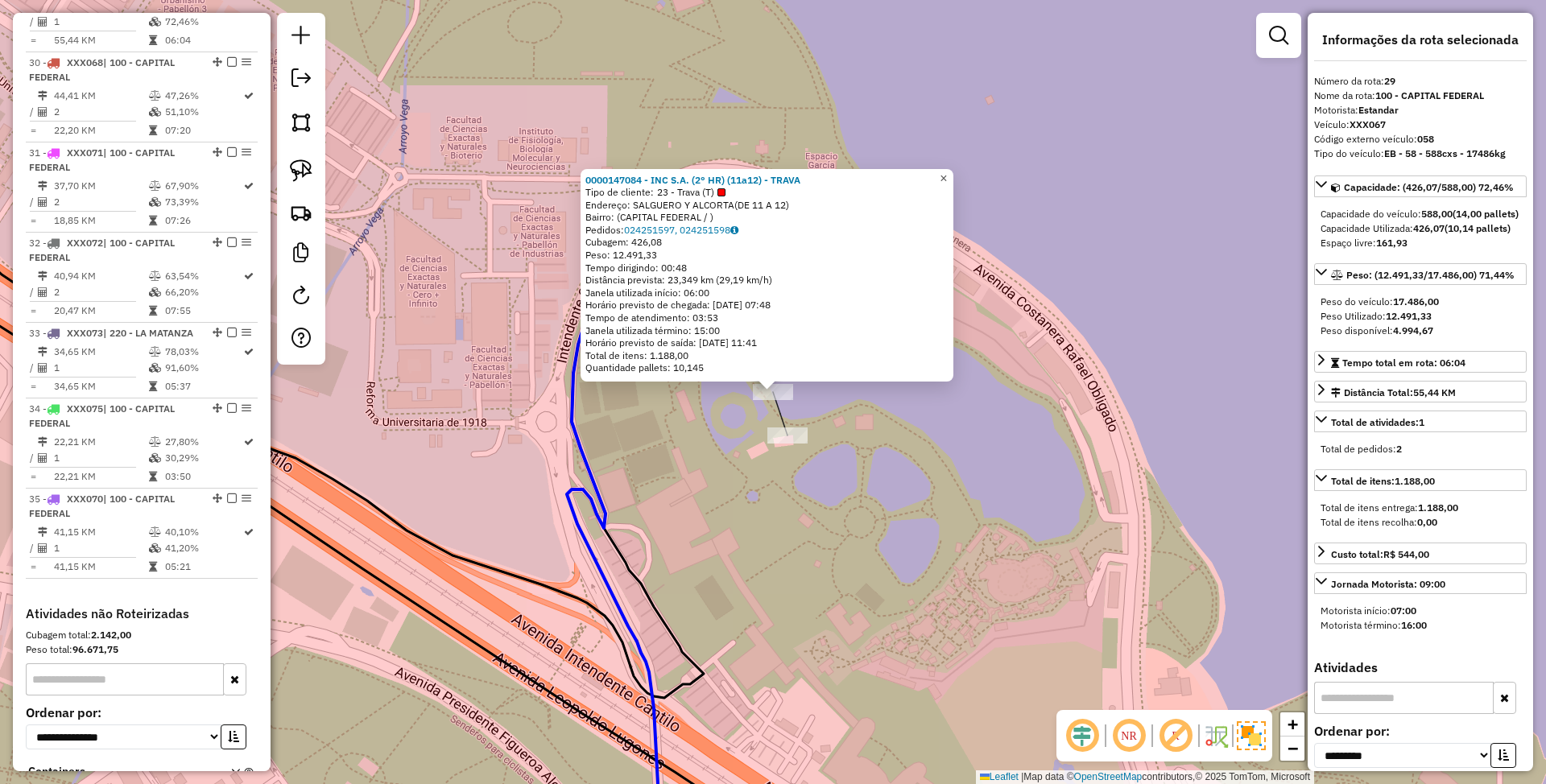
click at [947, 174] on span "×" at bounding box center [942, 179] width 7 height 14
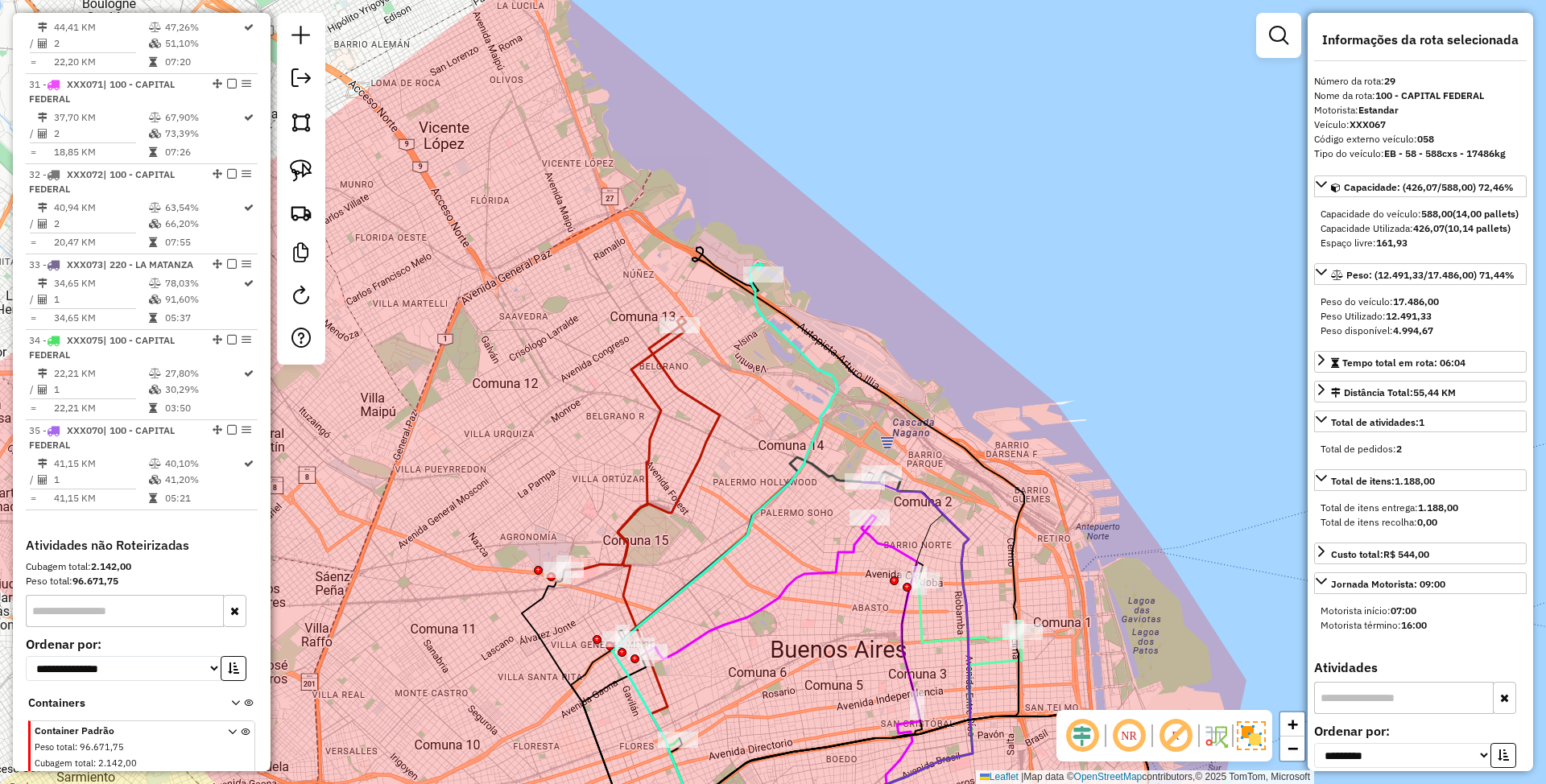
click at [762, 317] on icon at bounding box center [725, 564] width 225 height 600
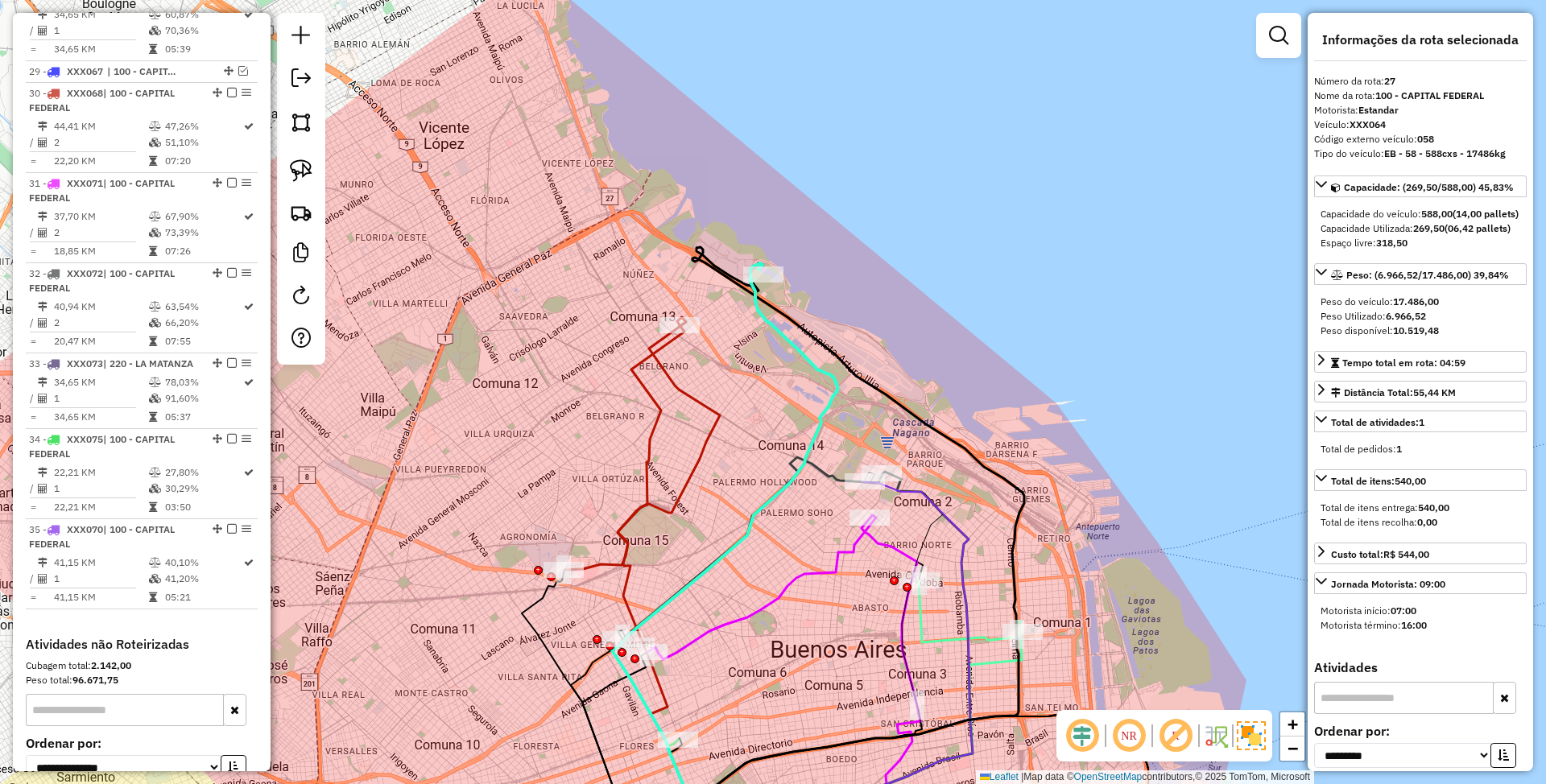
scroll to position [3014, 0]
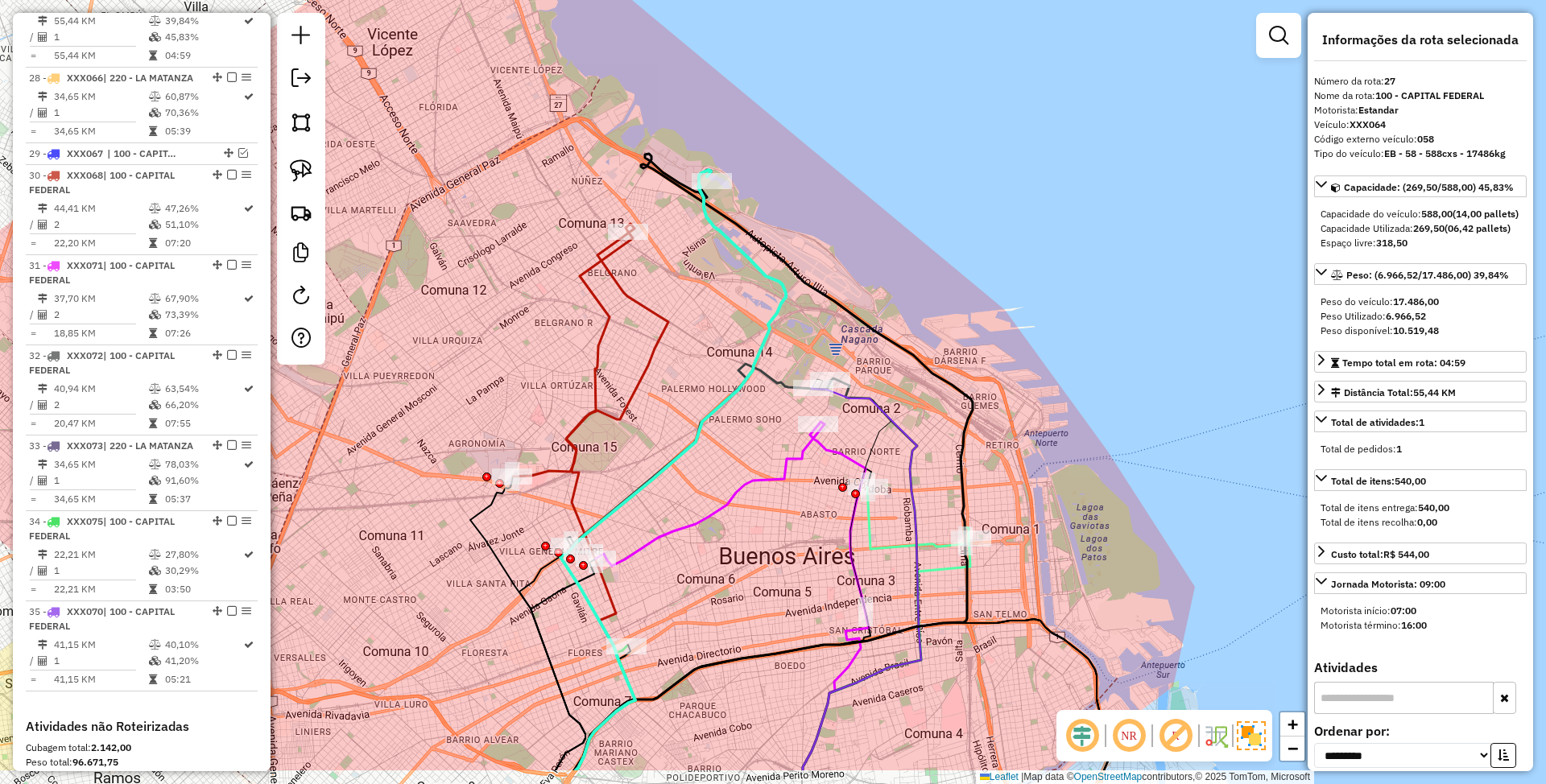
drag, startPoint x: 759, startPoint y: 373, endPoint x: 703, endPoint y: 274, distance: 113.7
click at [703, 274] on div "Janela de atendimento Grade de atendimento Capacidade Transportadoras Veículos …" at bounding box center [773, 392] width 1546 height 784
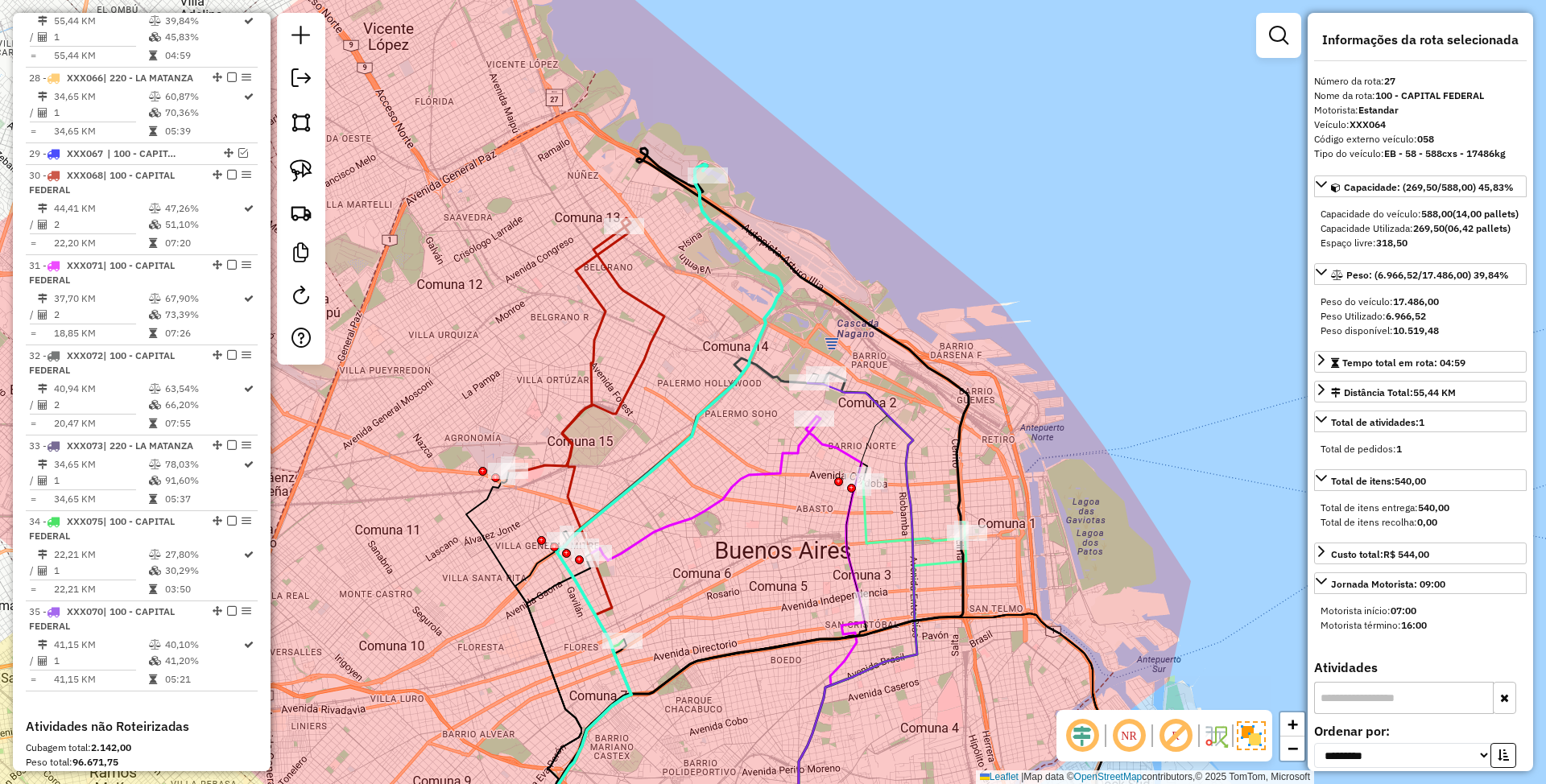
click at [621, 286] on icon at bounding box center [586, 345] width 155 height 253
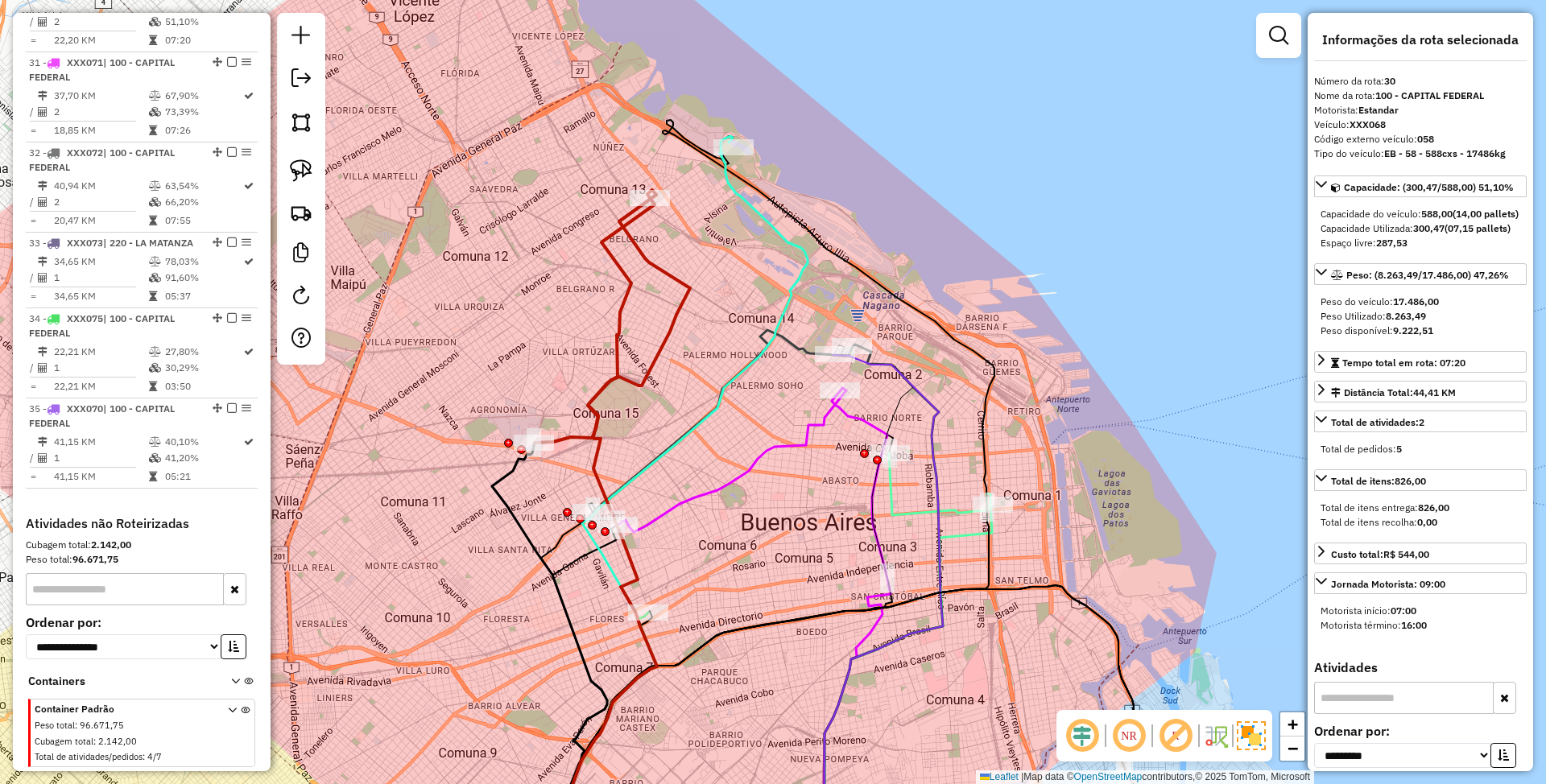
drag, startPoint x: 692, startPoint y: 287, endPoint x: 718, endPoint y: 259, distance: 38.2
click at [718, 259] on div "Janela de atendimento Grade de atendimento Capacidade Transportadoras Veículos …" at bounding box center [773, 392] width 1546 height 784
drag, startPoint x: 639, startPoint y: 165, endPoint x: 713, endPoint y: 185, distance: 76.7
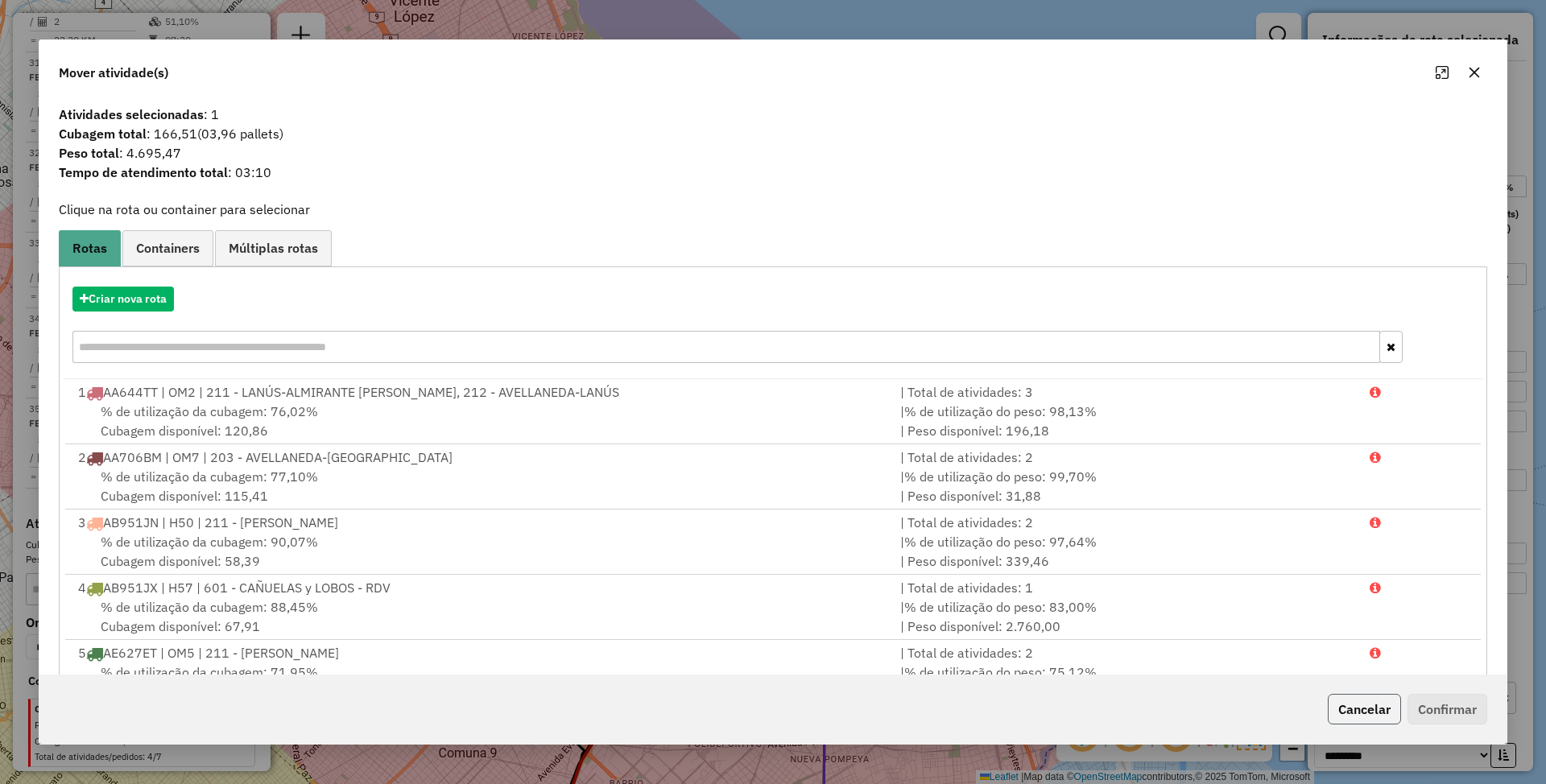
click at [1365, 709] on button "Cancelar" at bounding box center [1364, 709] width 73 height 31
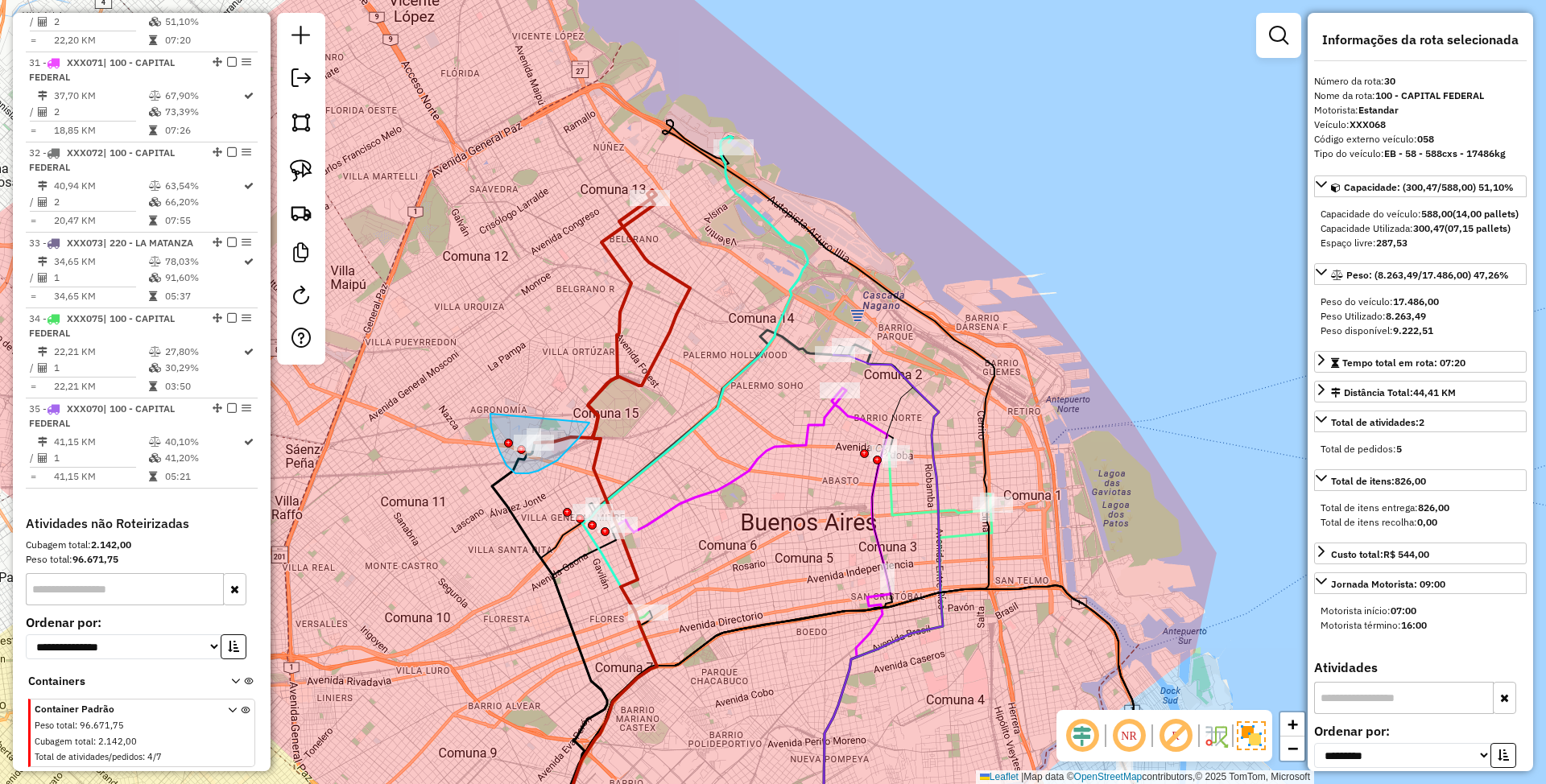
drag, startPoint x: 490, startPoint y: 414, endPoint x: 590, endPoint y: 422, distance: 100.3
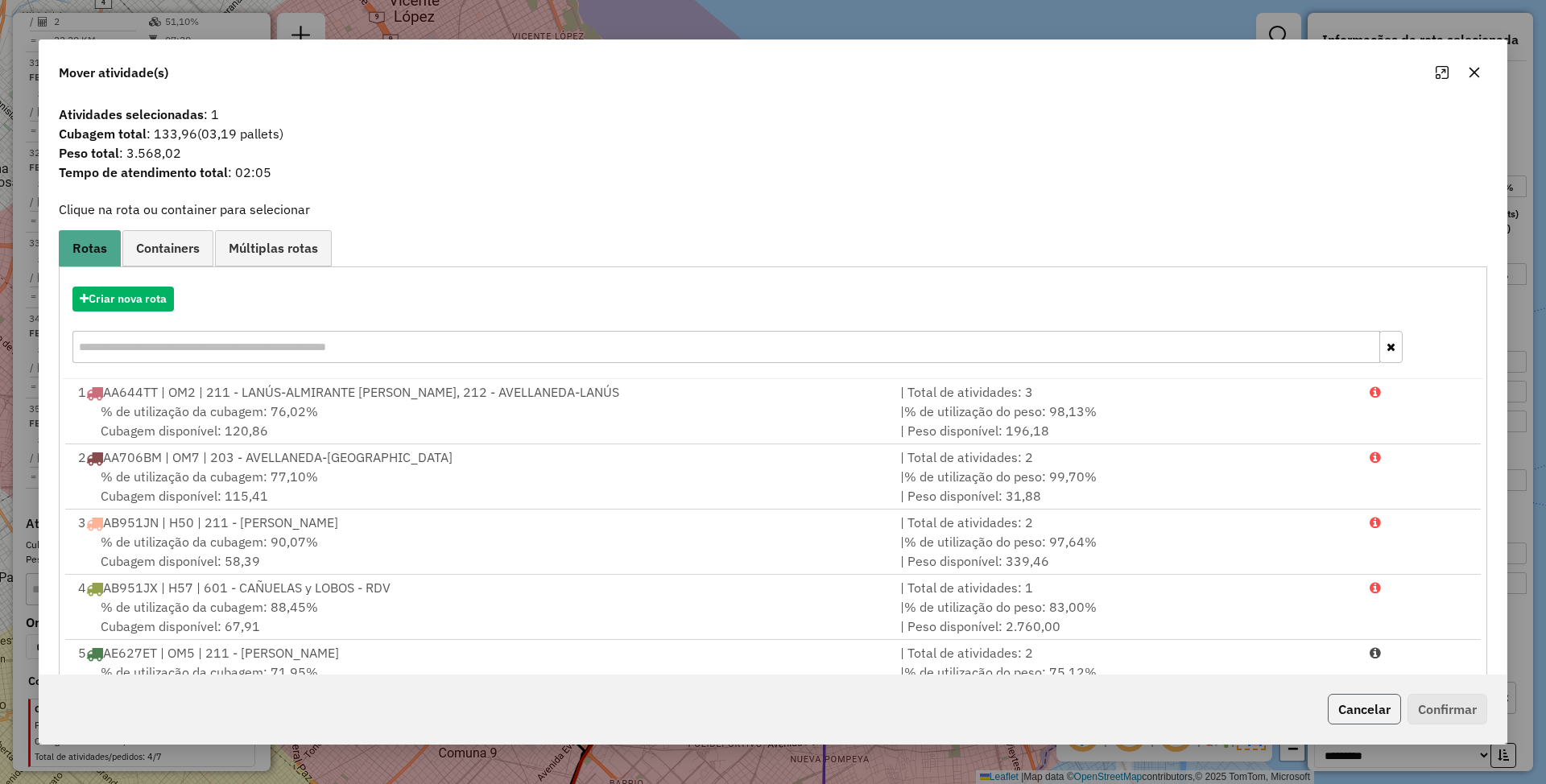
click at [1349, 716] on button "Cancelar" at bounding box center [1364, 709] width 73 height 31
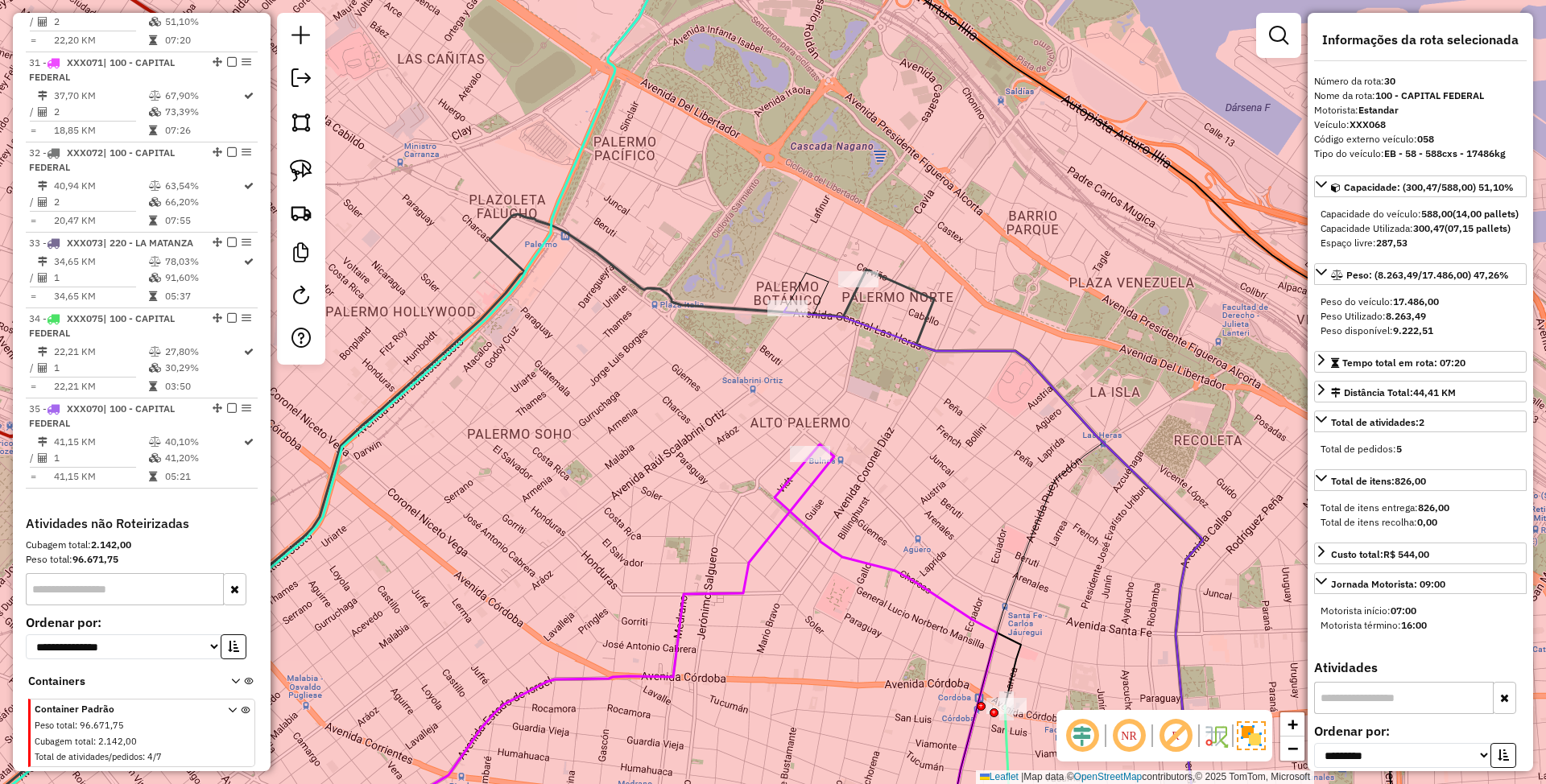
click at [854, 322] on icon at bounding box center [993, 585] width 420 height 556
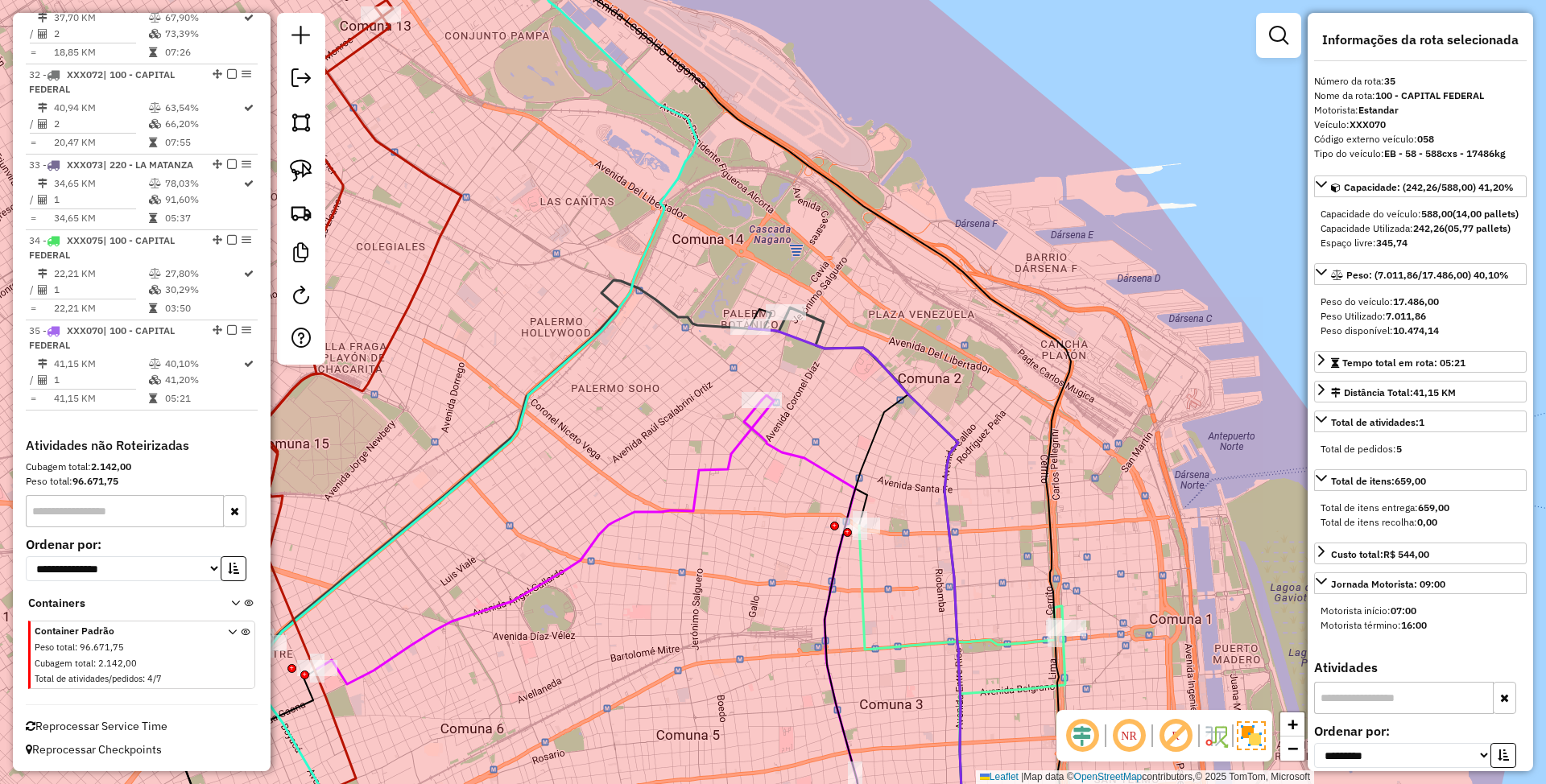
click at [818, 317] on icon at bounding box center [876, 585] width 179 height 556
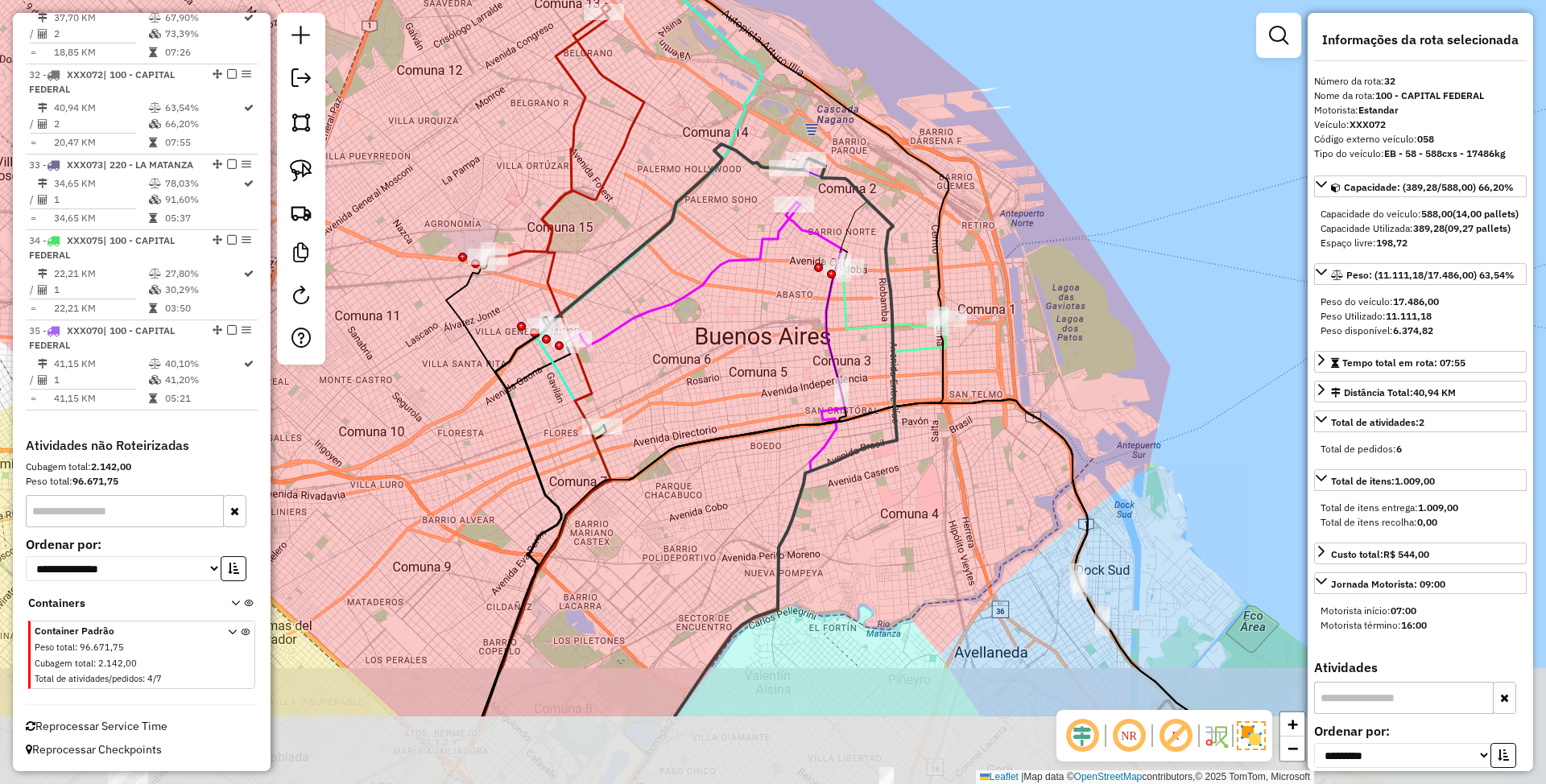
drag, startPoint x: 906, startPoint y: 367, endPoint x: 910, endPoint y: 220, distance: 147.1
click at [910, 220] on div "Janela de atendimento Grade de atendimento Capacidade Transportadoras Veículos …" at bounding box center [773, 392] width 1546 height 784
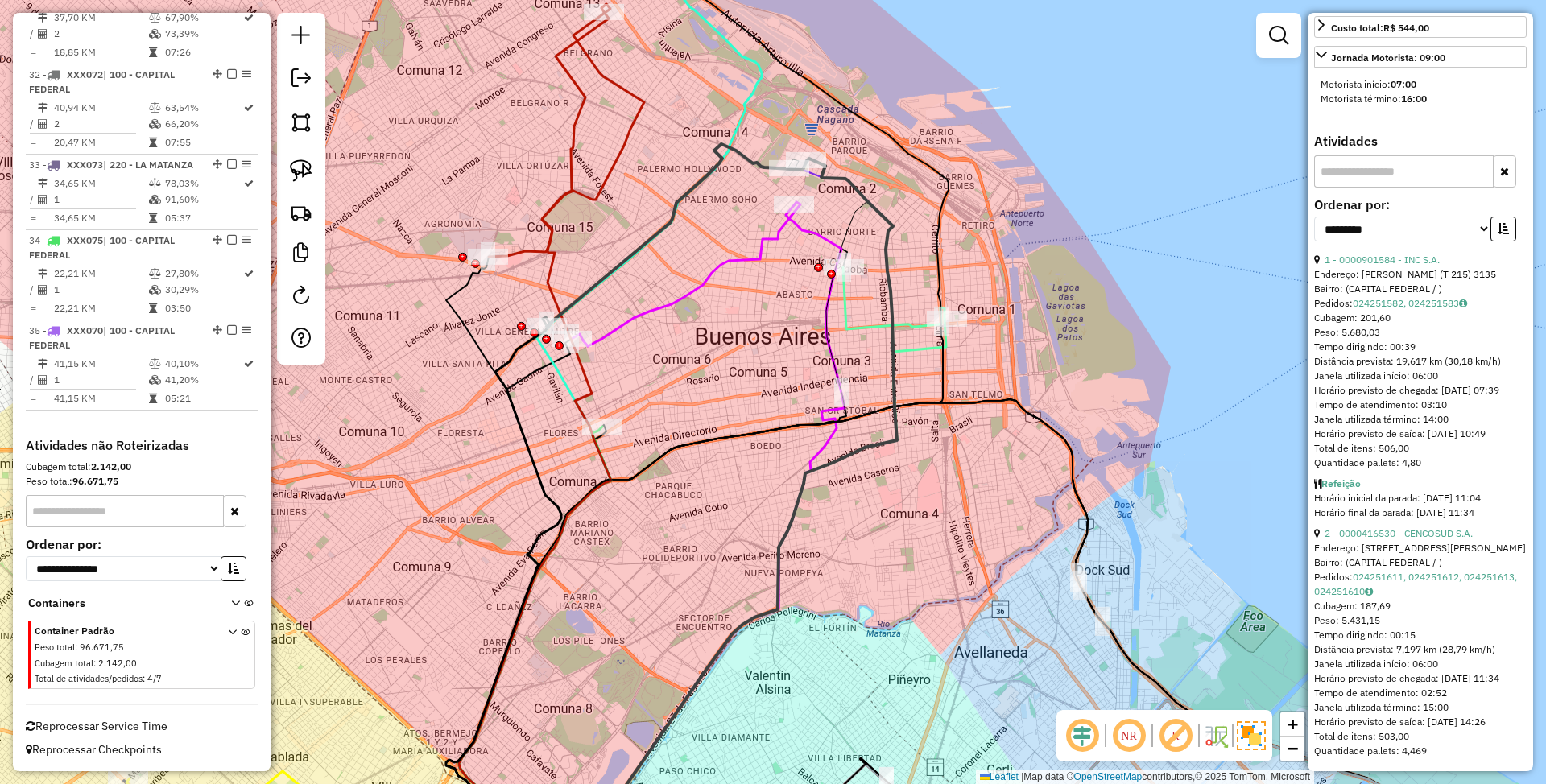
scroll to position [0, 0]
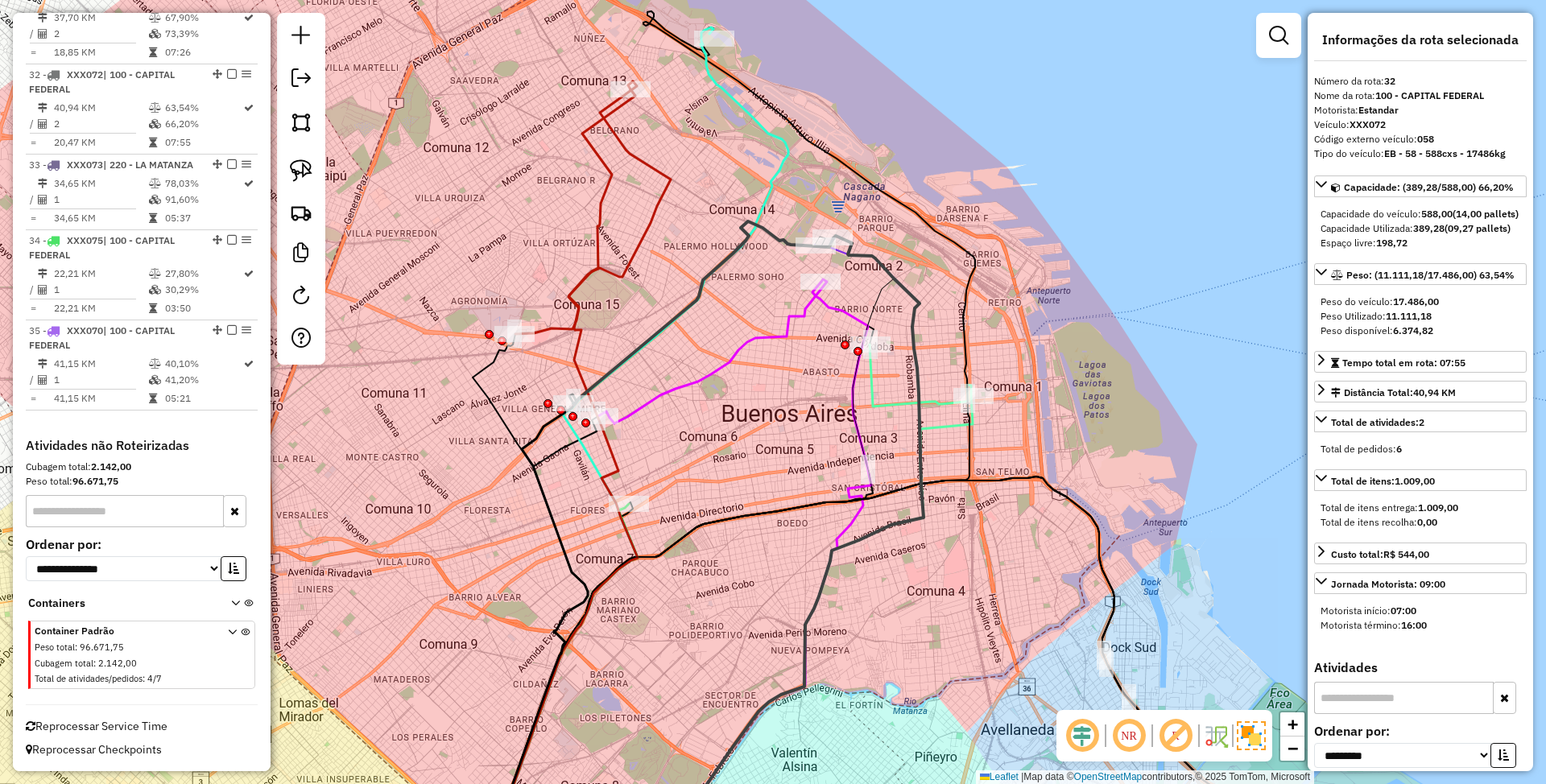
drag, startPoint x: 620, startPoint y: 238, endPoint x: 671, endPoint y: 431, distance: 199.6
click at [671, 435] on div "Janela de atendimento Grade de atendimento Capacidade Transportadoras Veículos …" at bounding box center [773, 392] width 1546 height 784
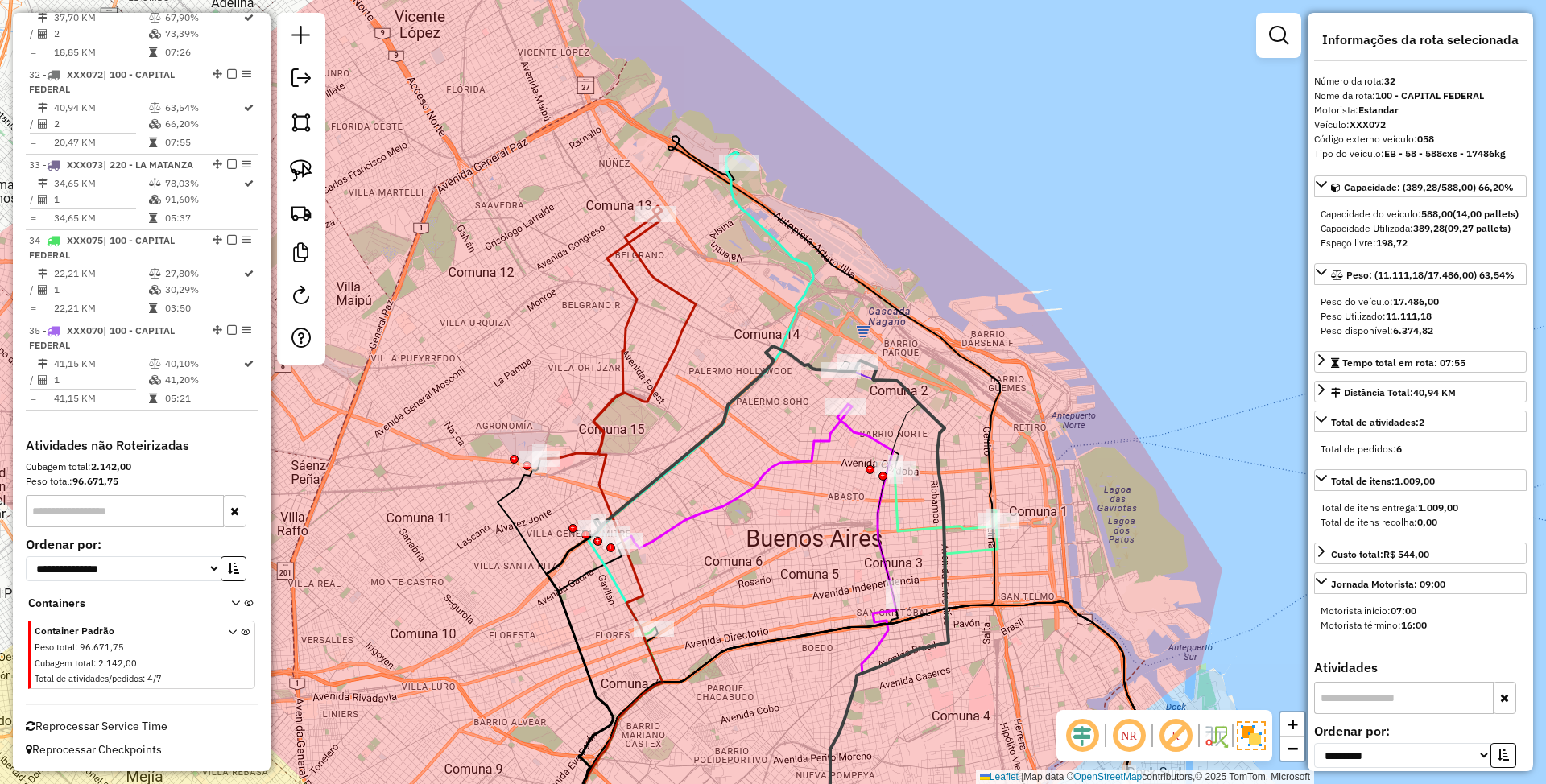
click at [648, 274] on icon at bounding box center [617, 333] width 155 height 253
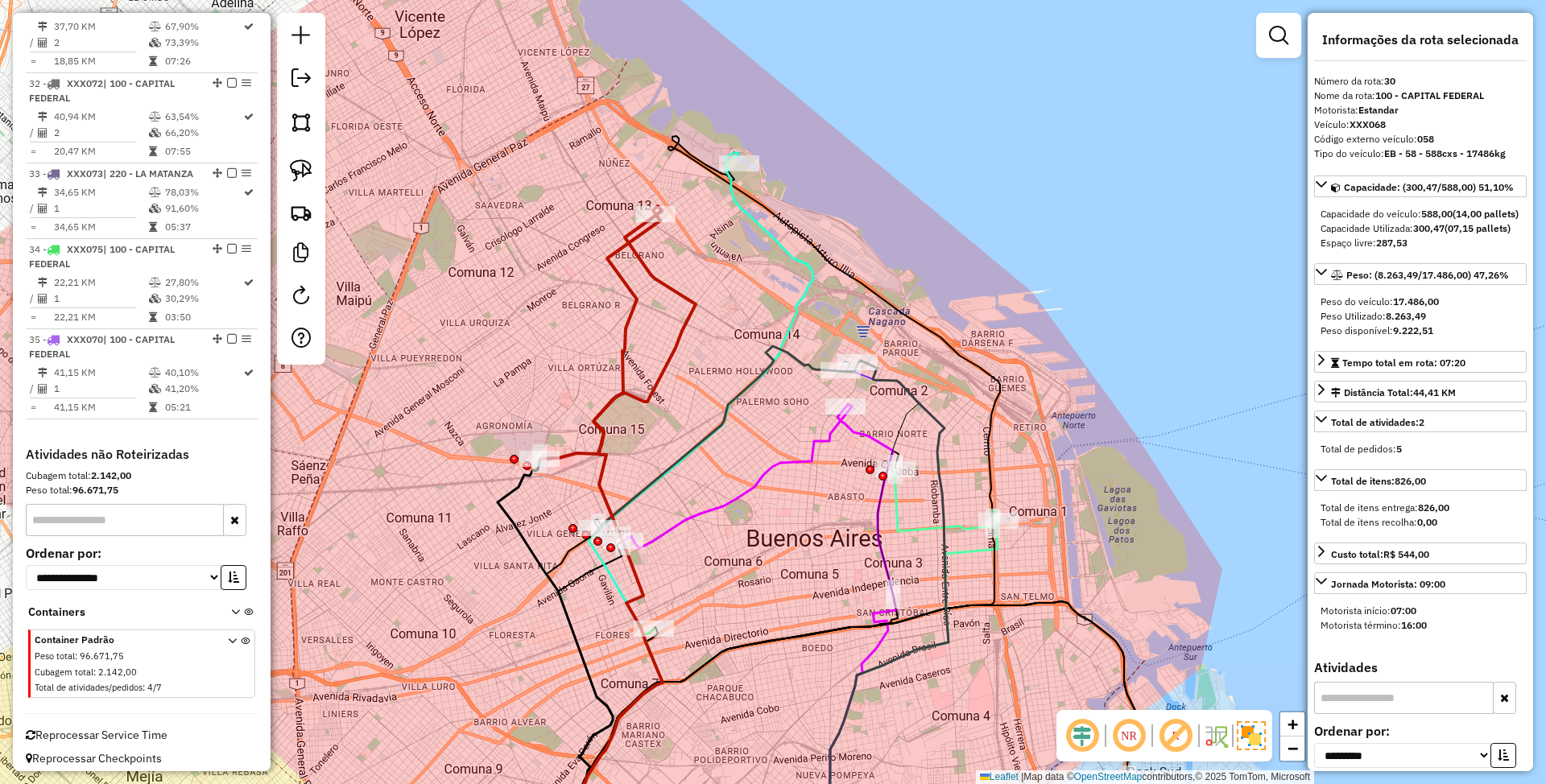
scroll to position [3216, 0]
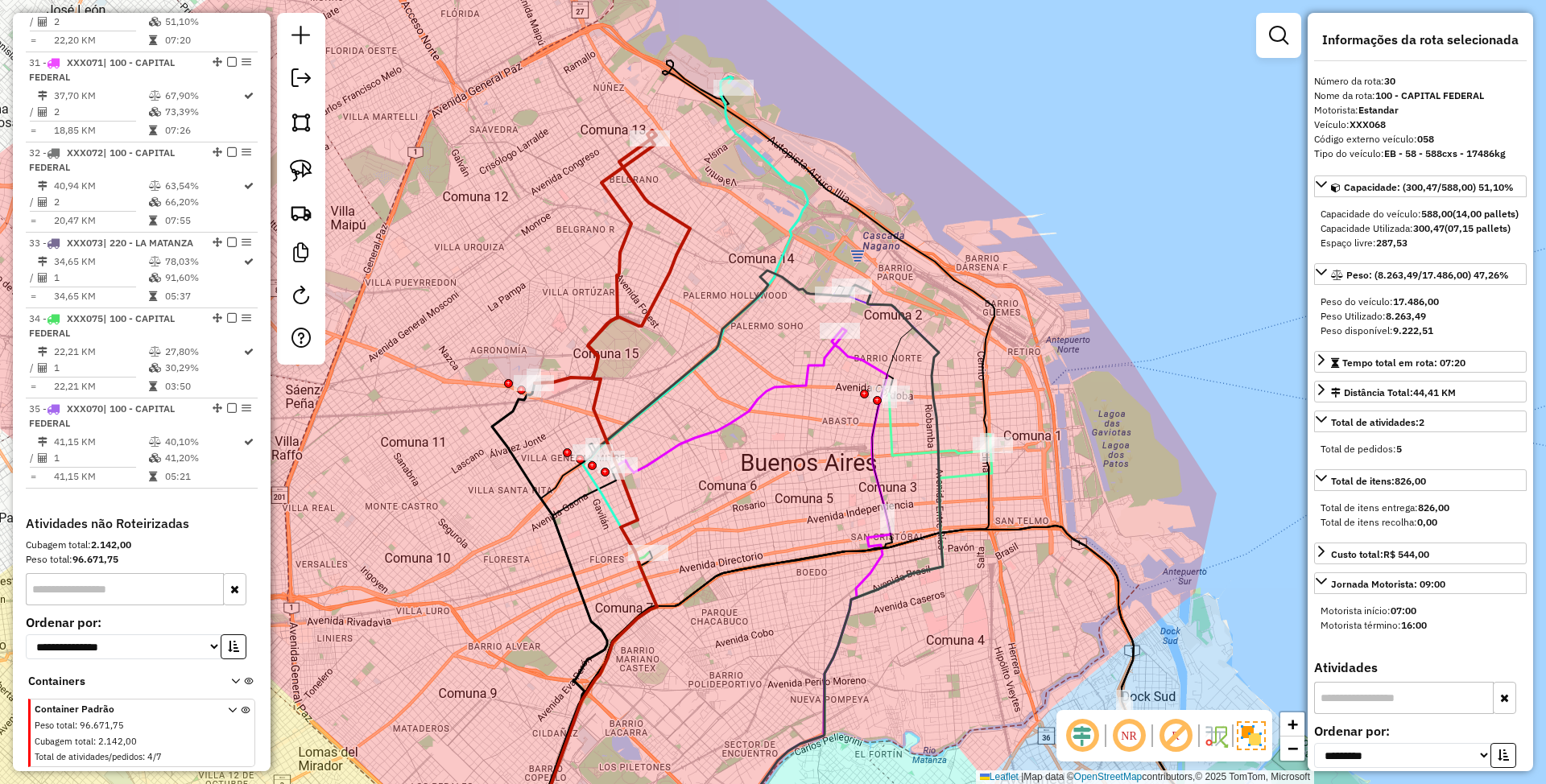
drag, startPoint x: 691, startPoint y: 485, endPoint x: 683, endPoint y: 403, distance: 82.4
click at [683, 403] on div "Janela de atendimento Grade de atendimento Capacidade Transportadoras Veículos …" at bounding box center [773, 392] width 1546 height 784
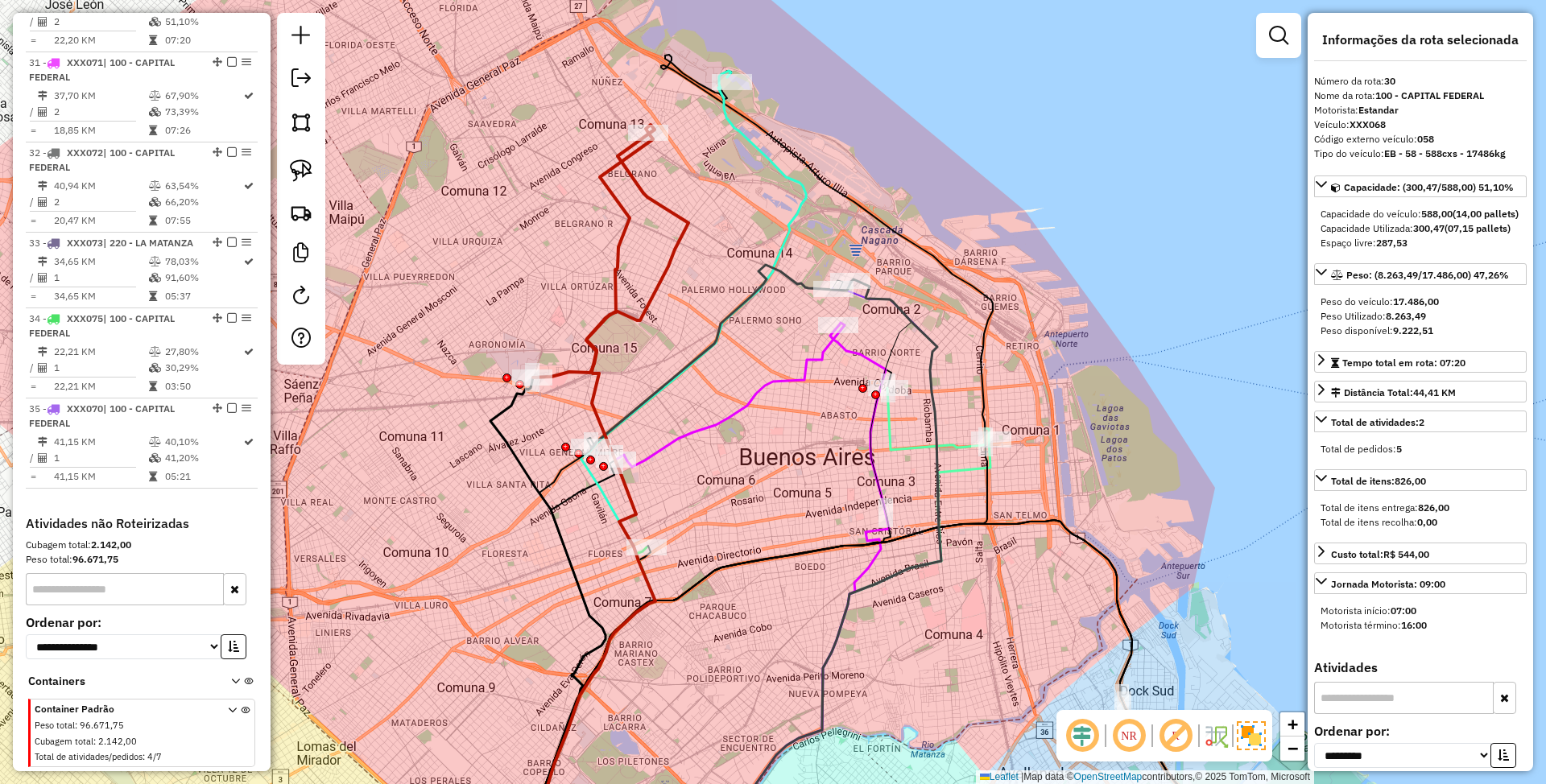
click at [709, 419] on icon at bounding box center [731, 395] width 229 height 144
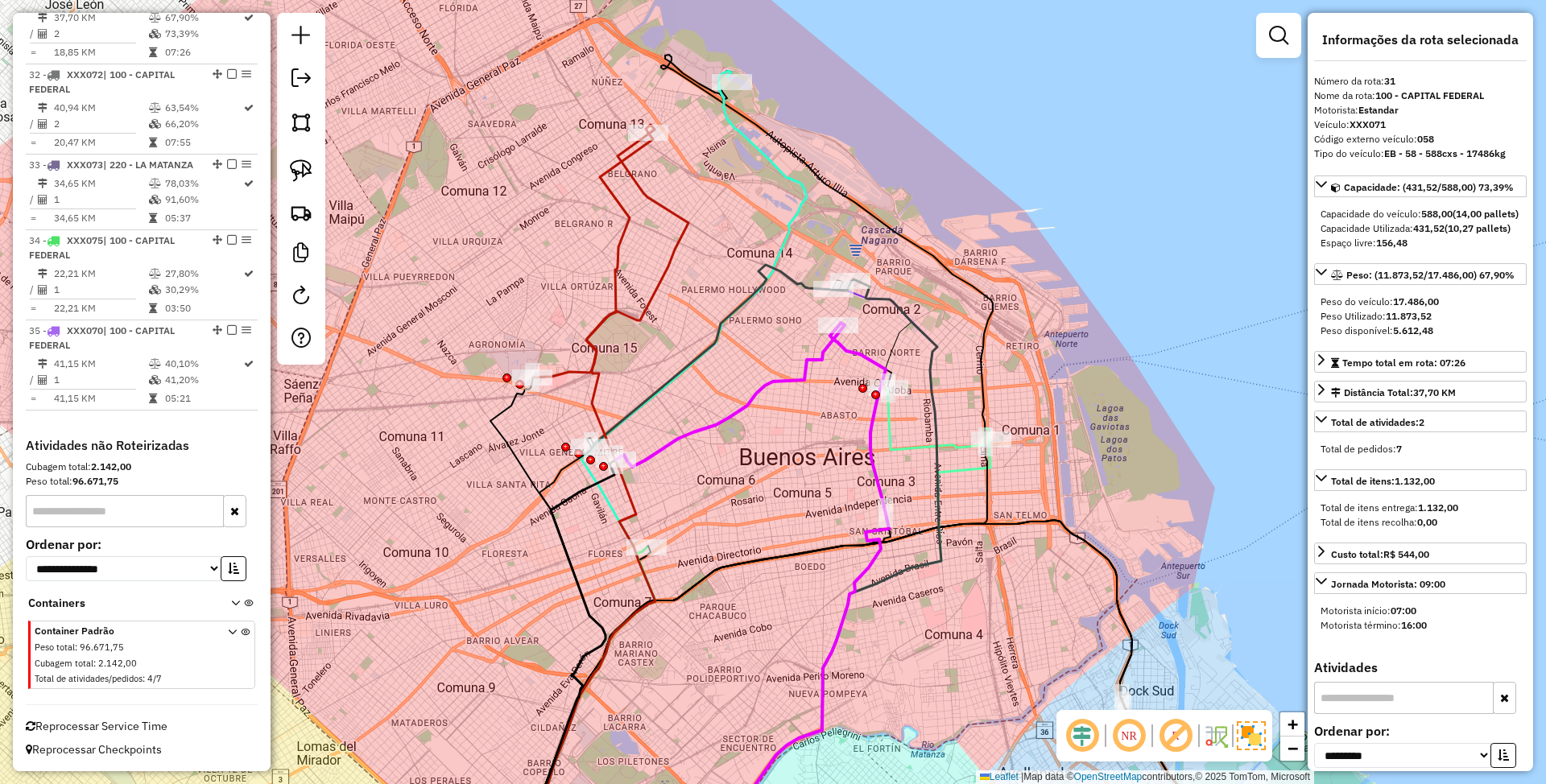
scroll to position [3307, 0]
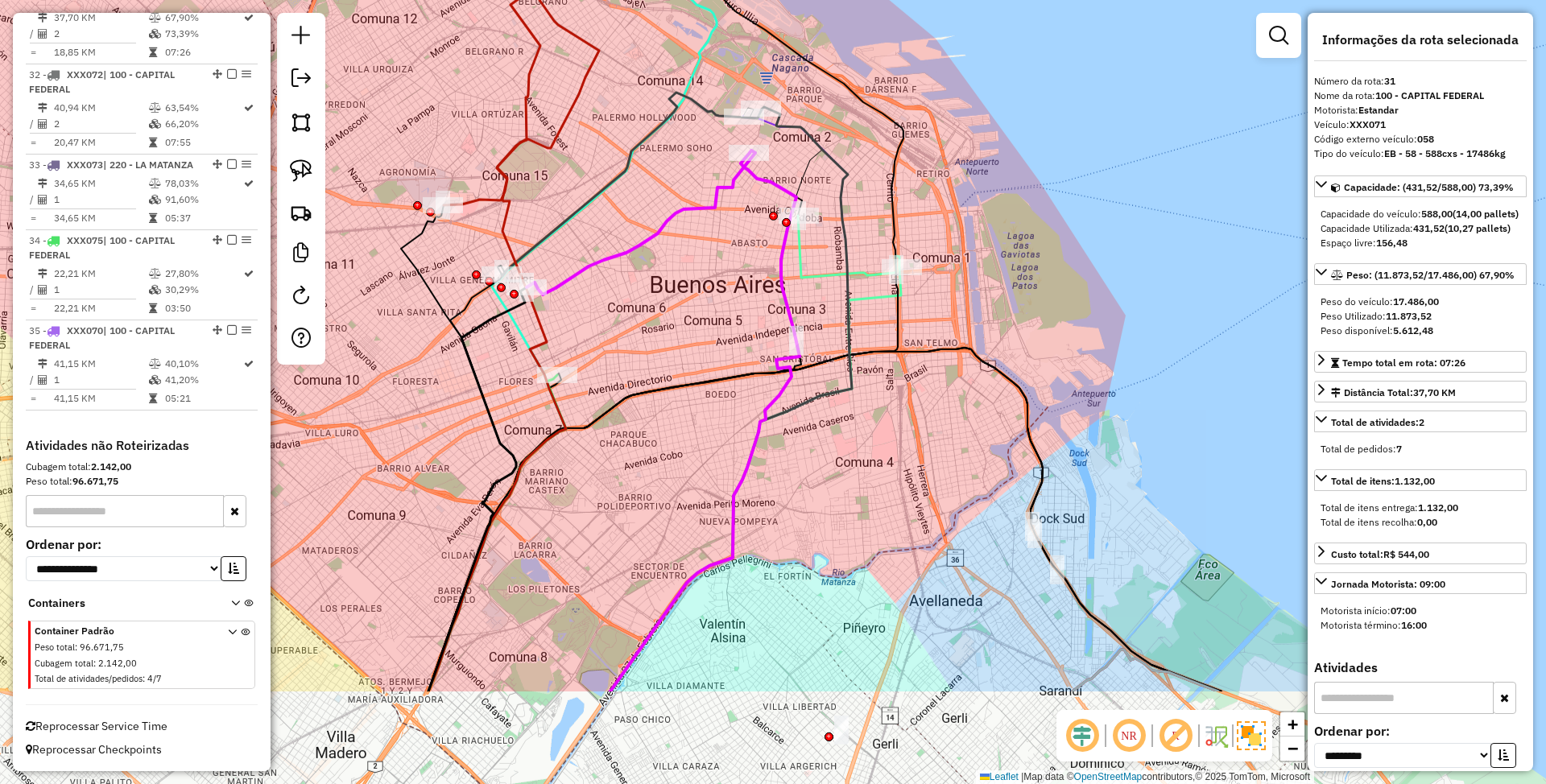
drag, startPoint x: 747, startPoint y: 496, endPoint x: 658, endPoint y: 324, distance: 193.7
click at [658, 324] on div "Janela de atendimento Grade de atendimento Capacidade Transportadoras Veículos …" at bounding box center [773, 392] width 1546 height 784
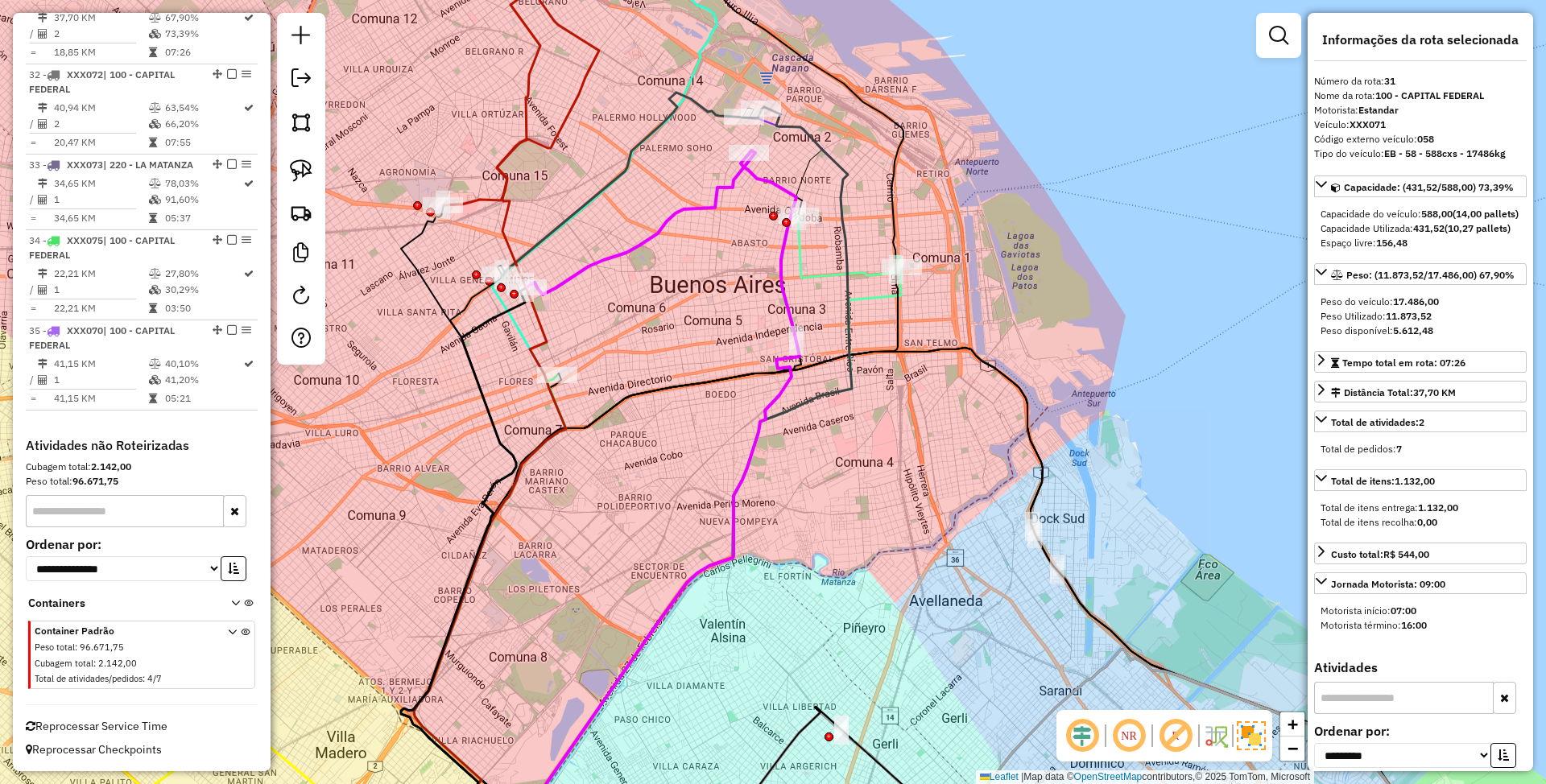
click at [860, 272] on icon at bounding box center [849, 246] width 102 height 62
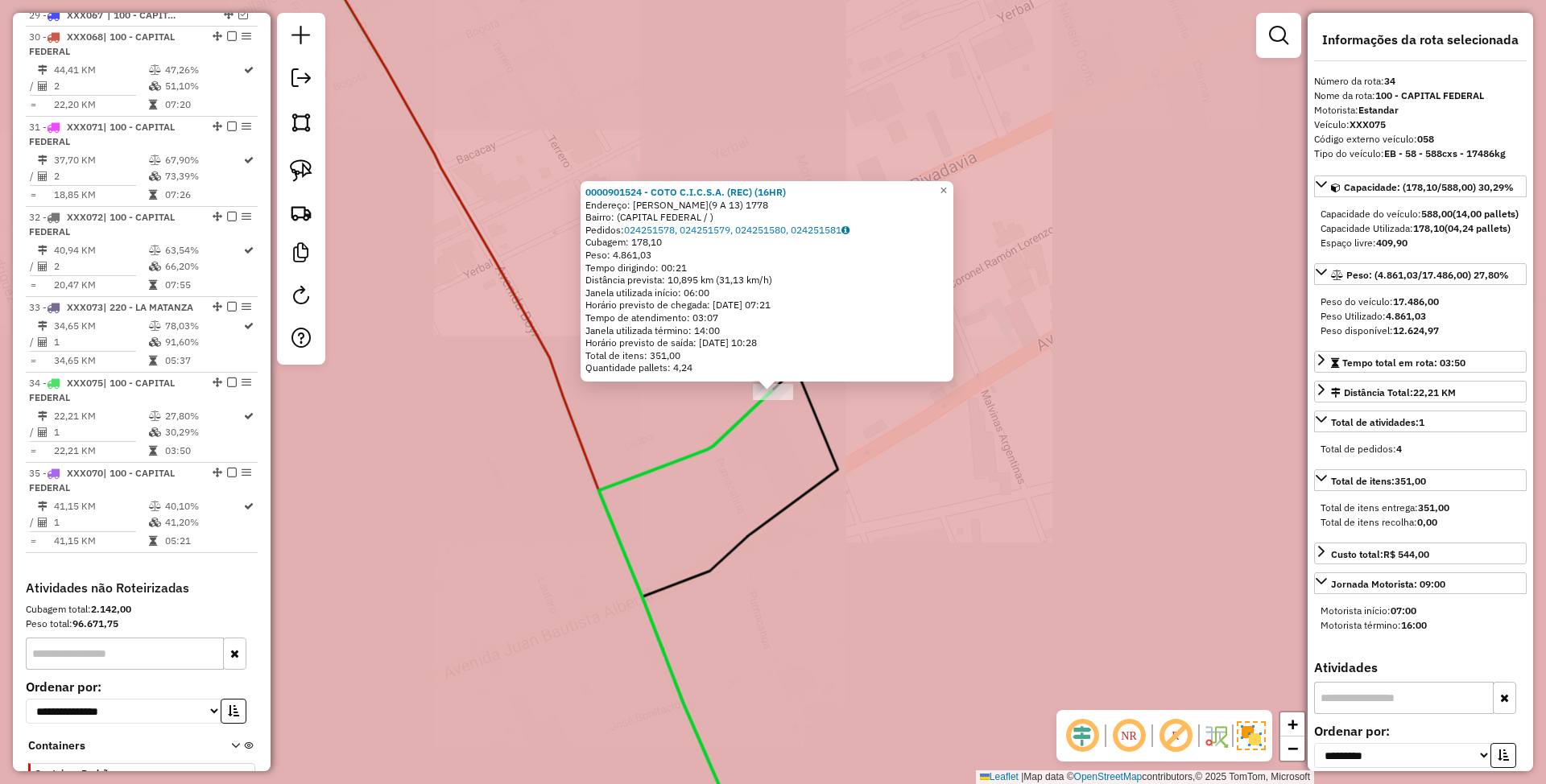
scroll to position [3361, 0]
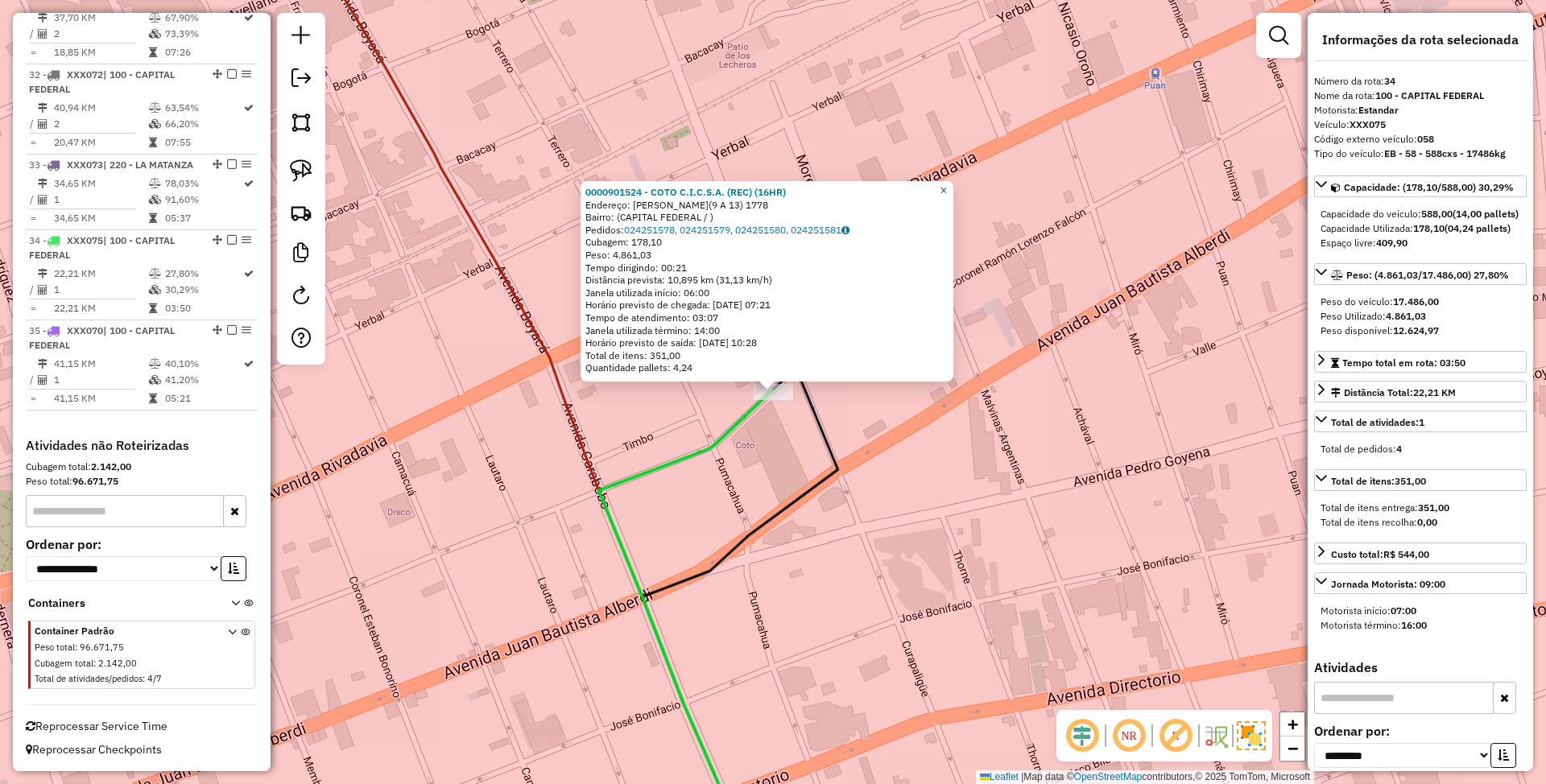
click at [947, 189] on span "×" at bounding box center [942, 191] width 7 height 14
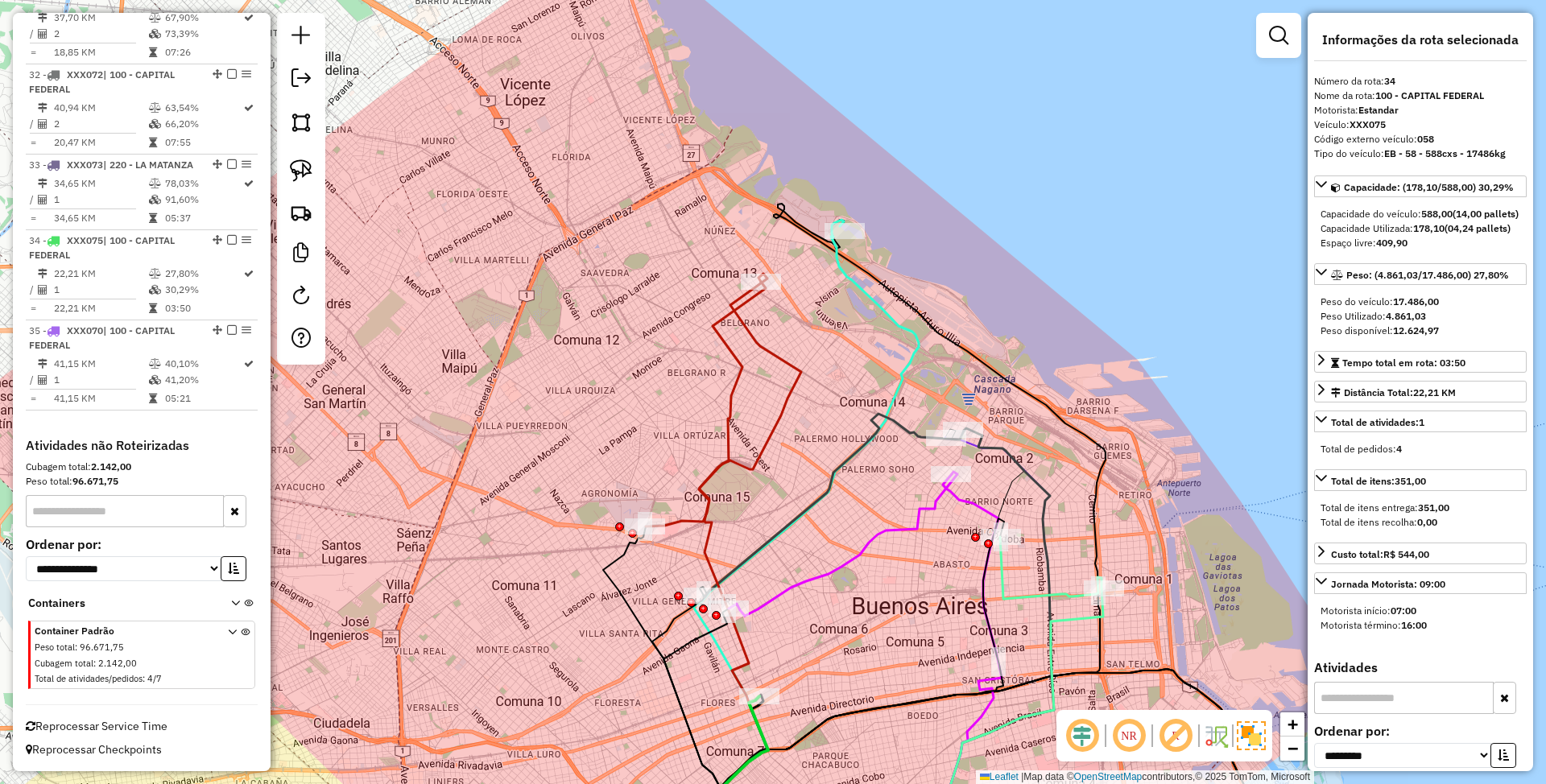
drag, startPoint x: 1009, startPoint y: 229, endPoint x: 897, endPoint y: 285, distance: 125.2
click at [897, 285] on icon at bounding box center [885, 561] width 443 height 716
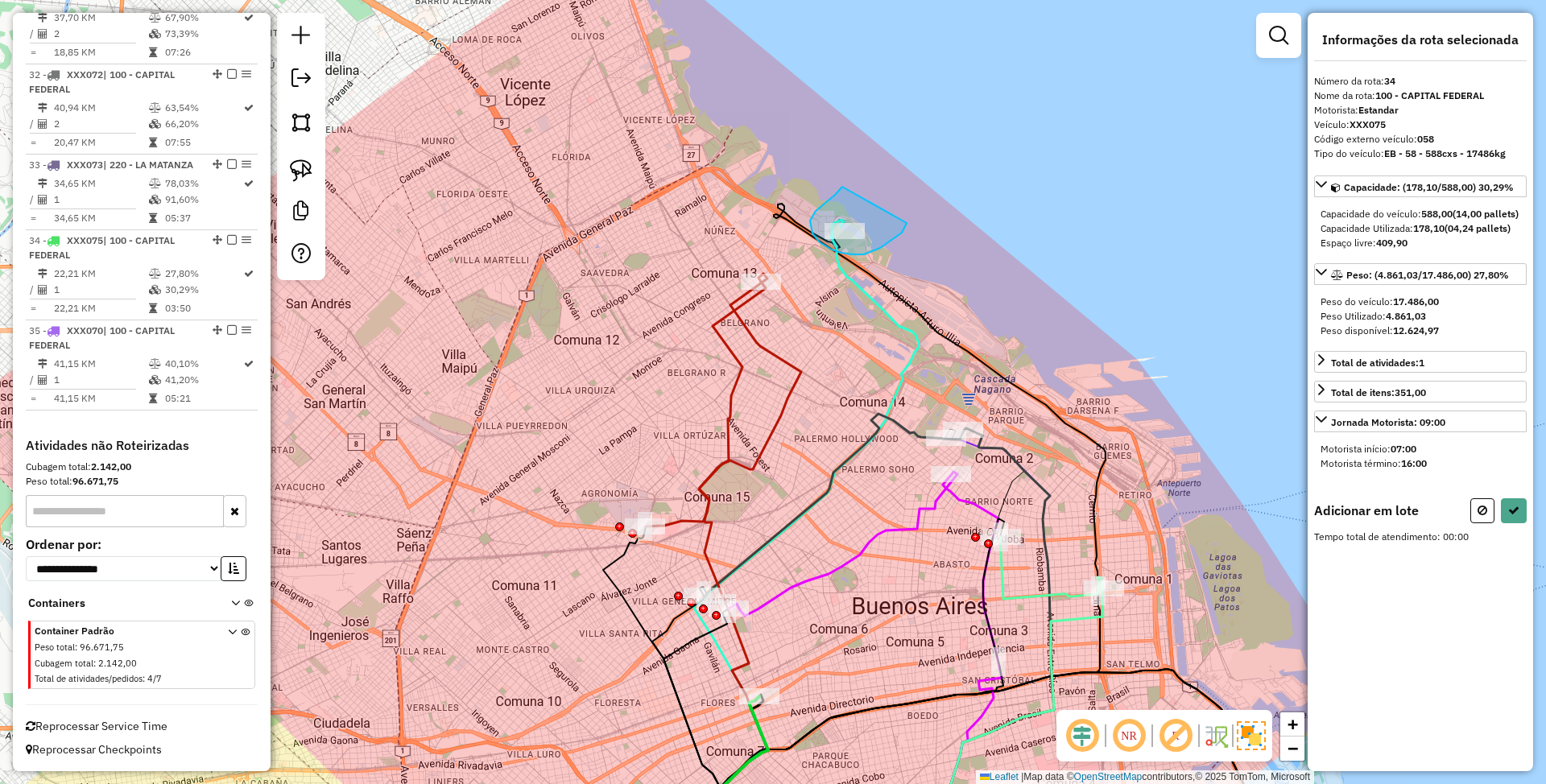
drag, startPoint x: 842, startPoint y: 189, endPoint x: 908, endPoint y: 220, distance: 72.9
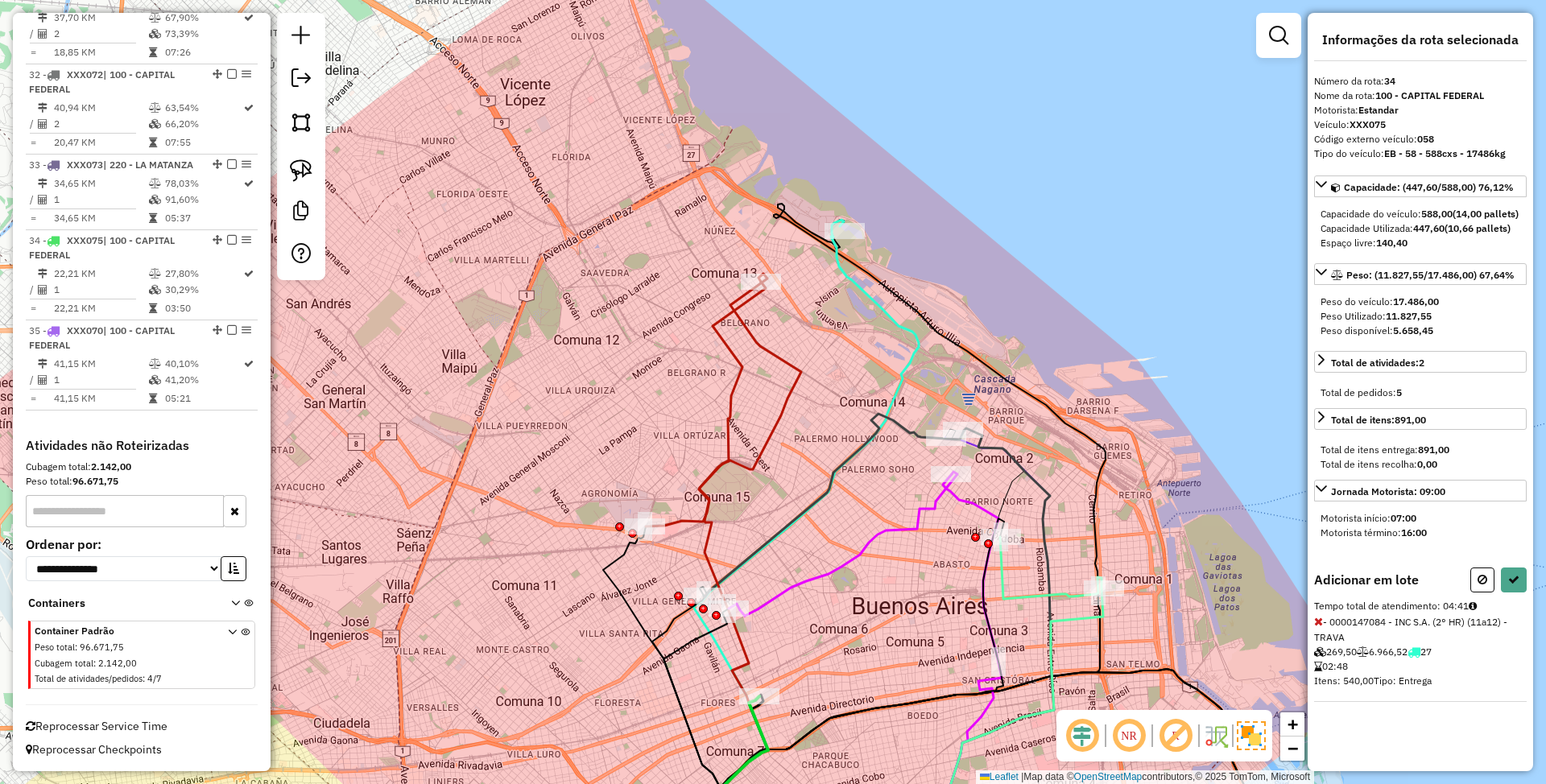
select select "**********"
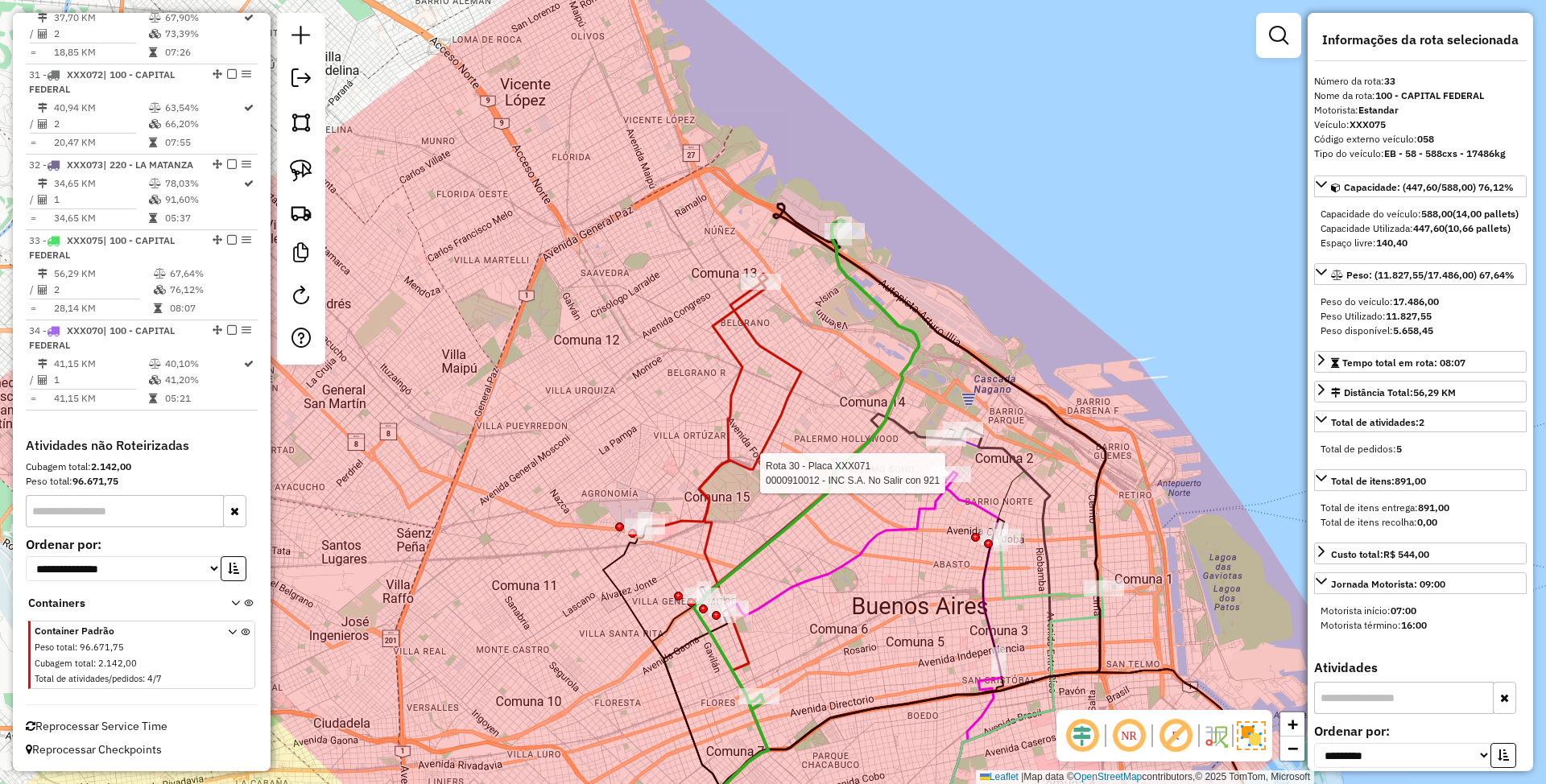
scroll to position [3271, 0]
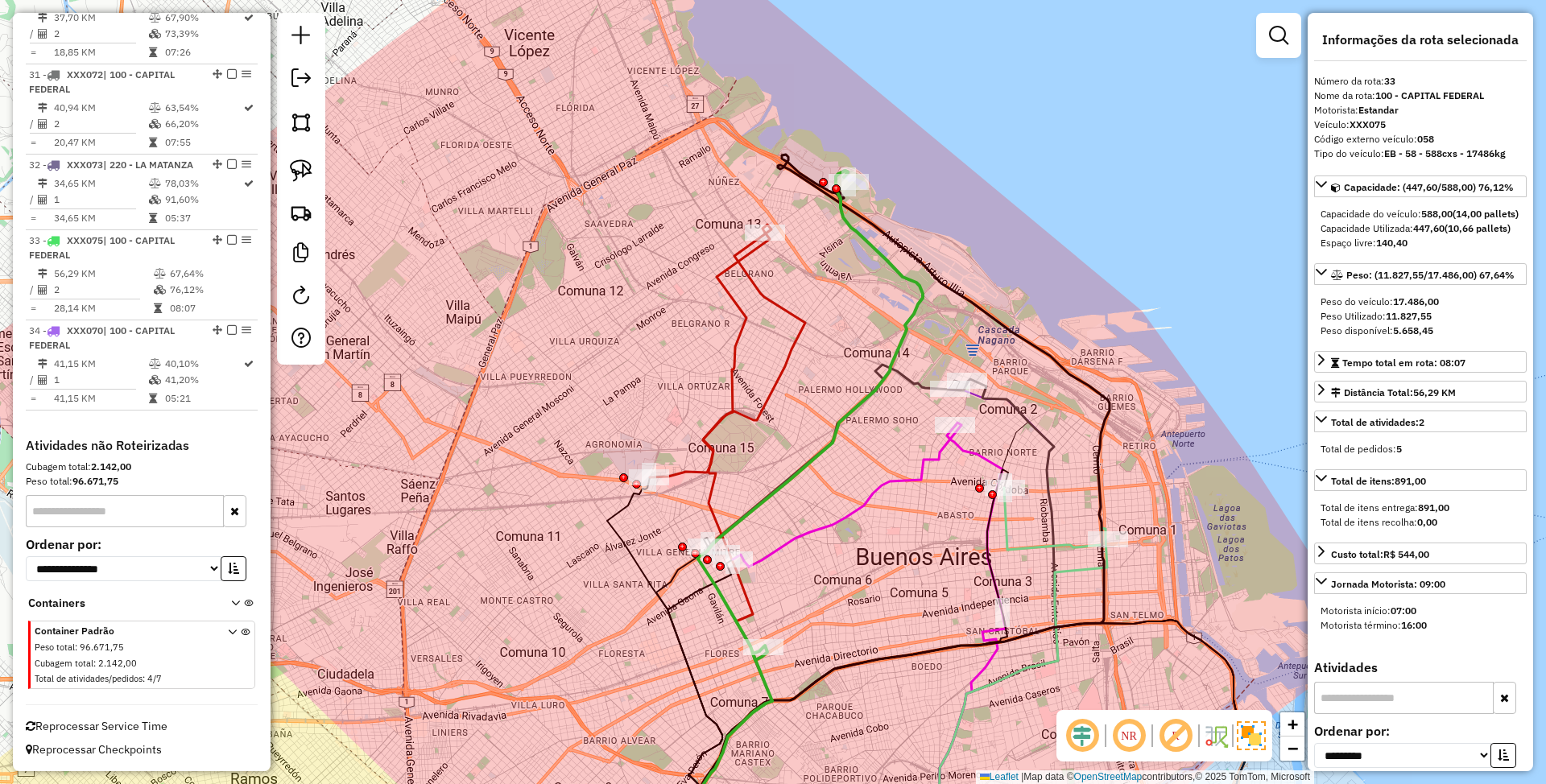
drag, startPoint x: 841, startPoint y: 360, endPoint x: 842, endPoint y: 325, distance: 35.0
click at [842, 325] on div "Janela de atendimento Grade de atendimento Capacidade Transportadoras Veículos …" at bounding box center [773, 392] width 1546 height 784
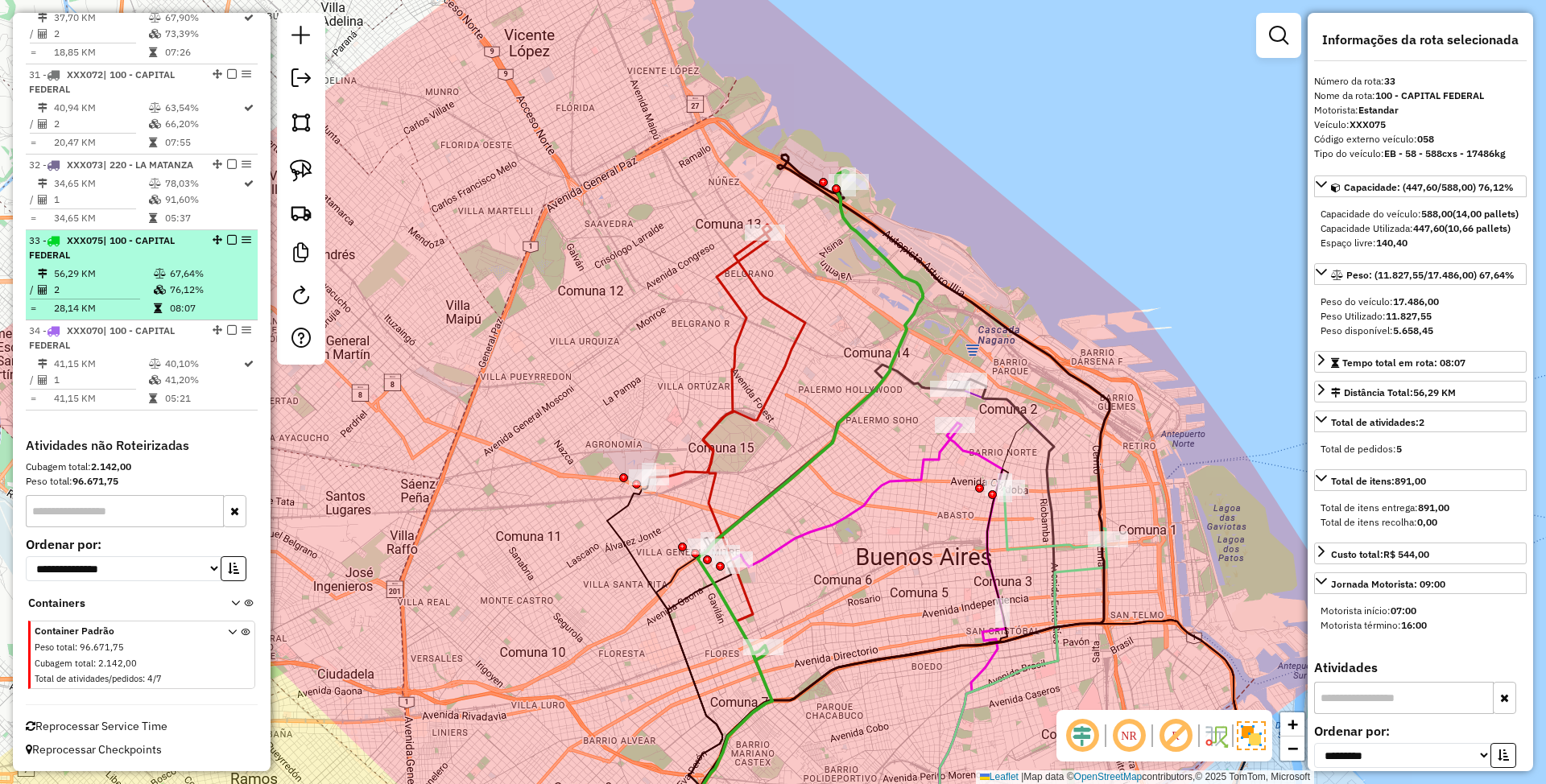
click at [229, 240] on em at bounding box center [232, 240] width 10 height 10
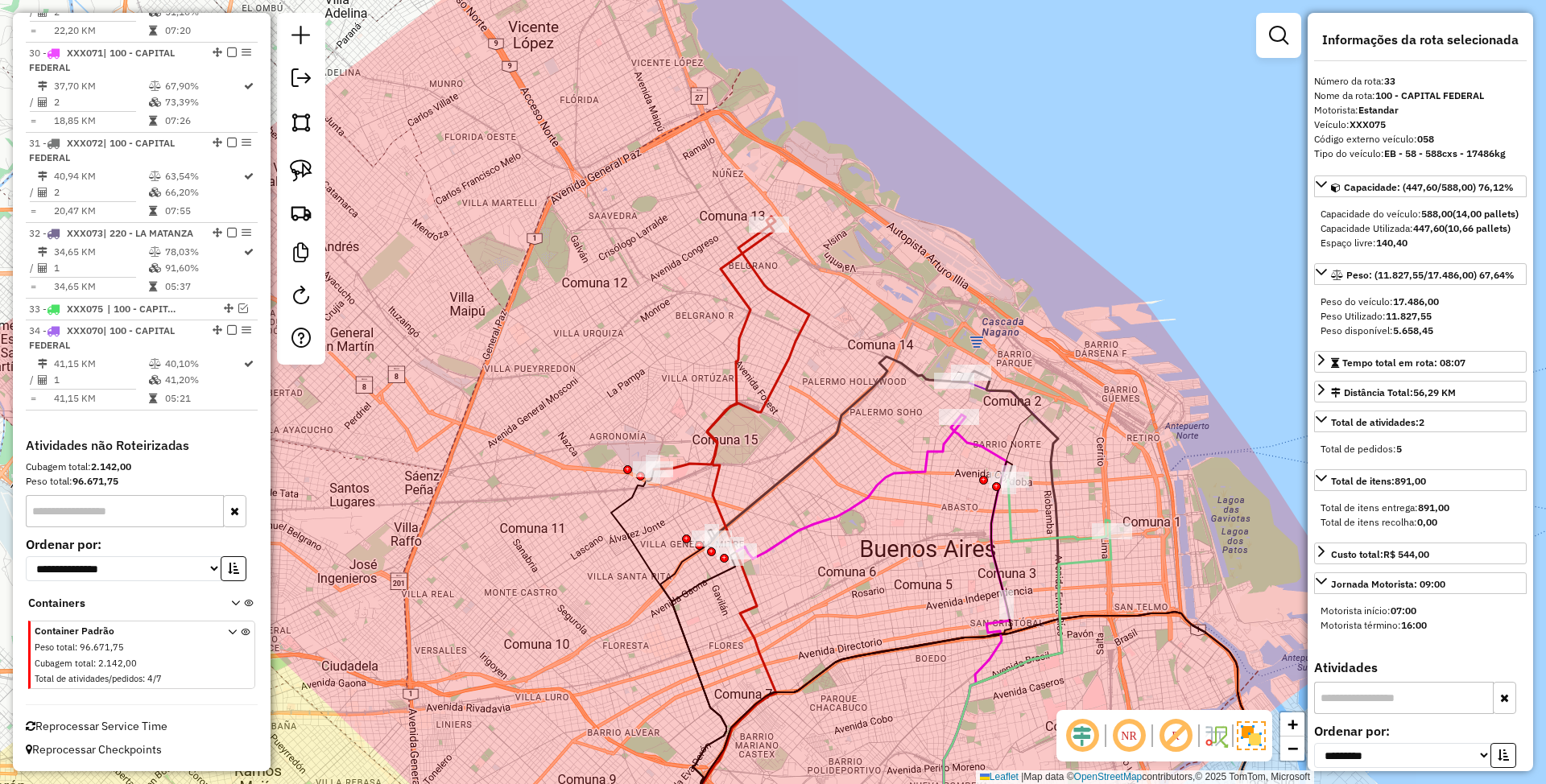
drag, startPoint x: 816, startPoint y: 571, endPoint x: 799, endPoint y: 285, distance: 286.5
click at [799, 285] on div "Janela de atendimento Grade de atendimento Capacidade Transportadoras Veículos …" at bounding box center [773, 392] width 1546 height 784
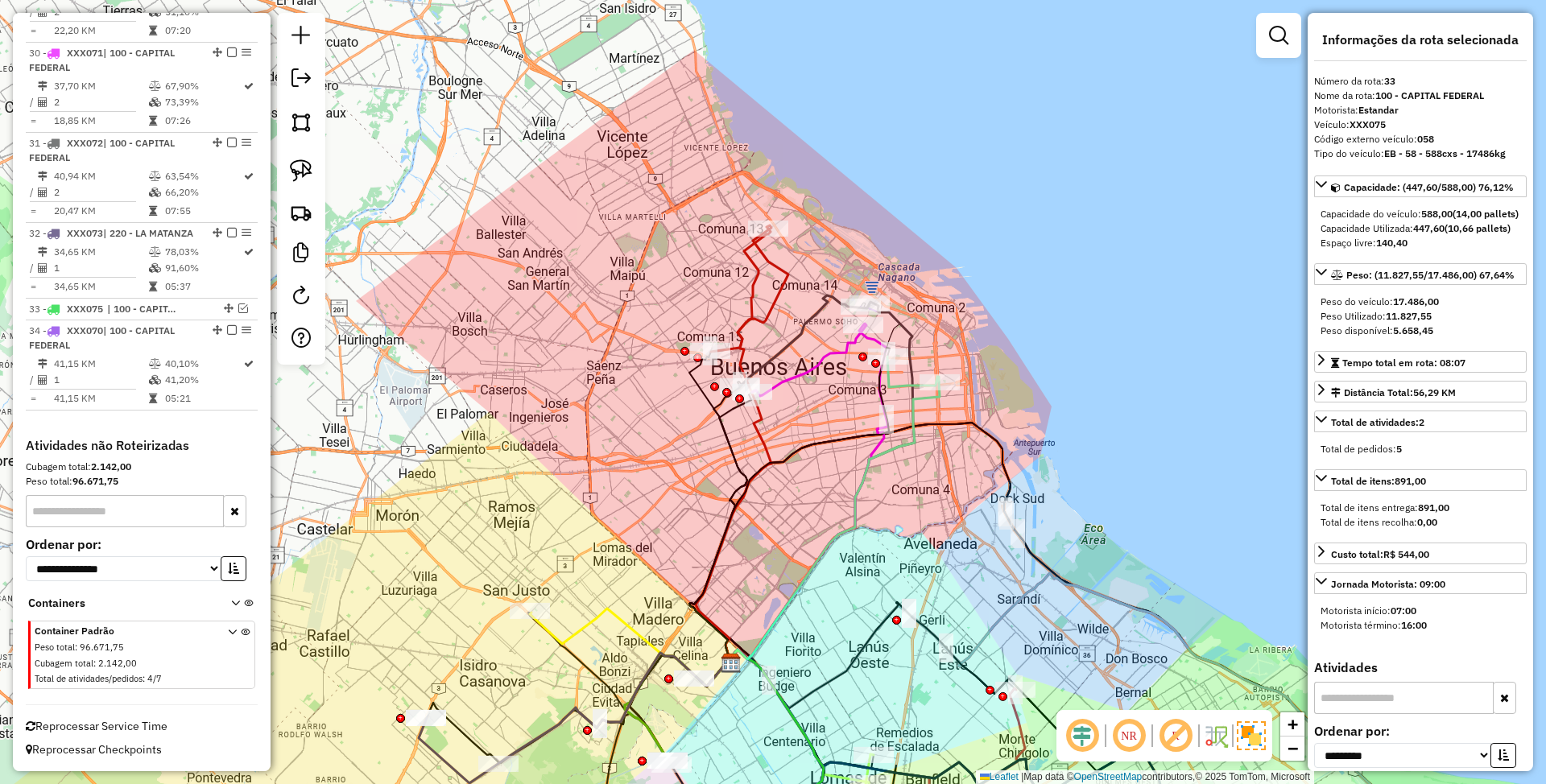
click at [776, 266] on icon at bounding box center [750, 288] width 77 height 126
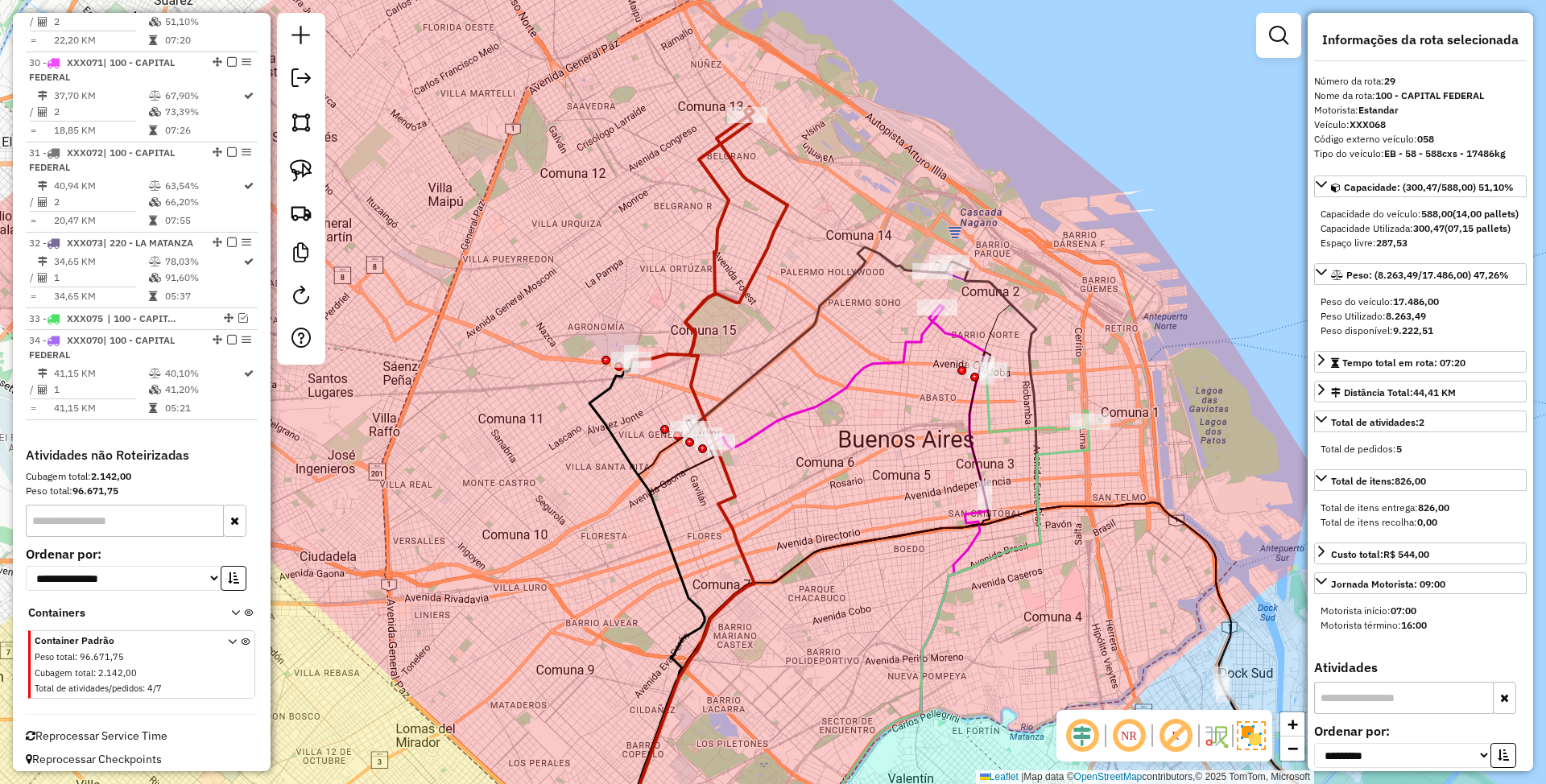
click at [745, 377] on icon at bounding box center [820, 339] width 260 height 184
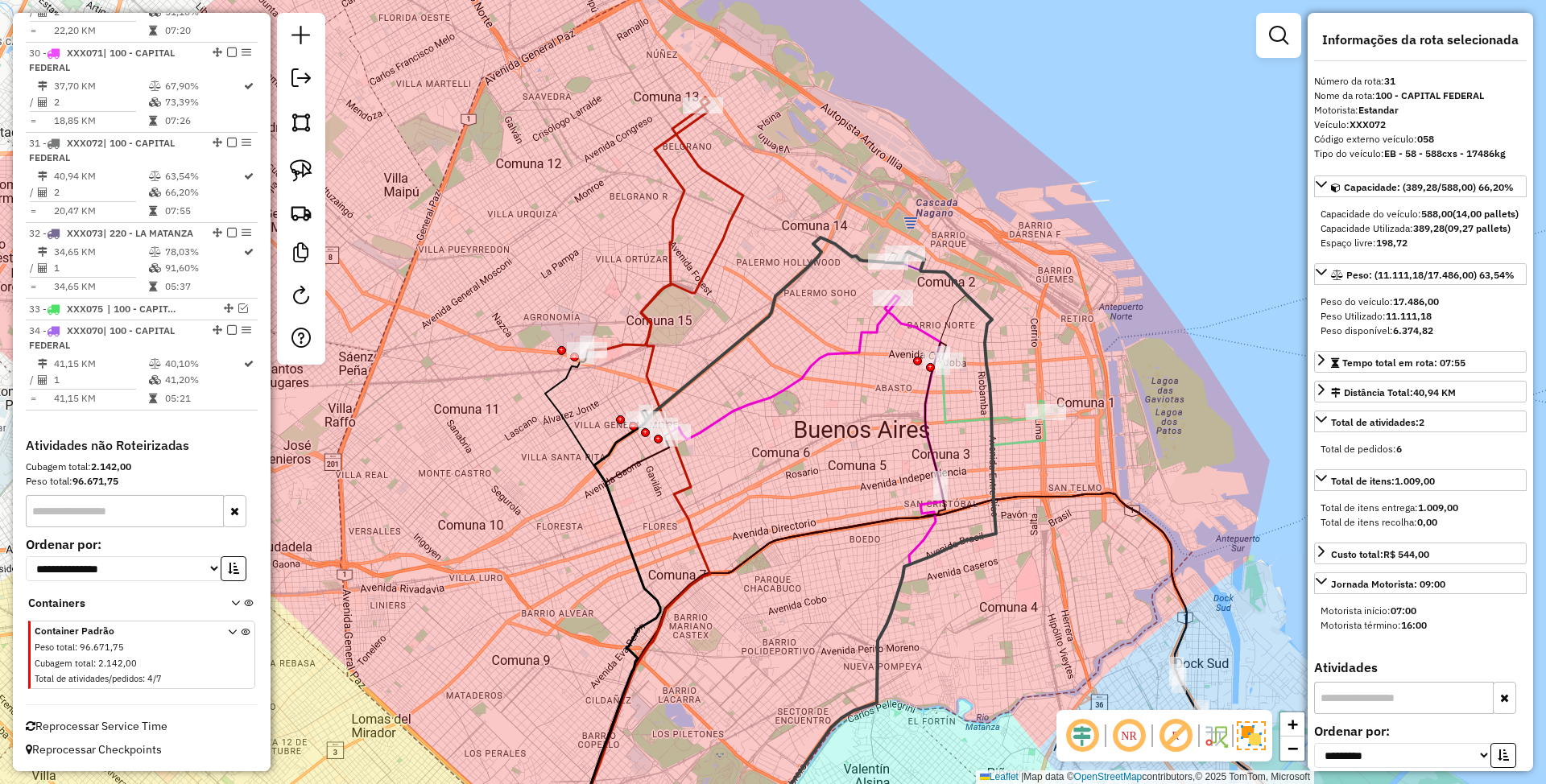
drag, startPoint x: 822, startPoint y: 380, endPoint x: 777, endPoint y: 370, distance: 46.1
click at [777, 370] on div "Janela de atendimento Grade de atendimento Capacidade Transportadoras Veículos …" at bounding box center [773, 392] width 1546 height 784
click at [867, 329] on icon at bounding box center [784, 367] width 229 height 144
click at [799, 281] on icon at bounding box center [774, 329] width 260 height 184
click at [670, 242] on icon at bounding box center [633, 485] width 152 height 758
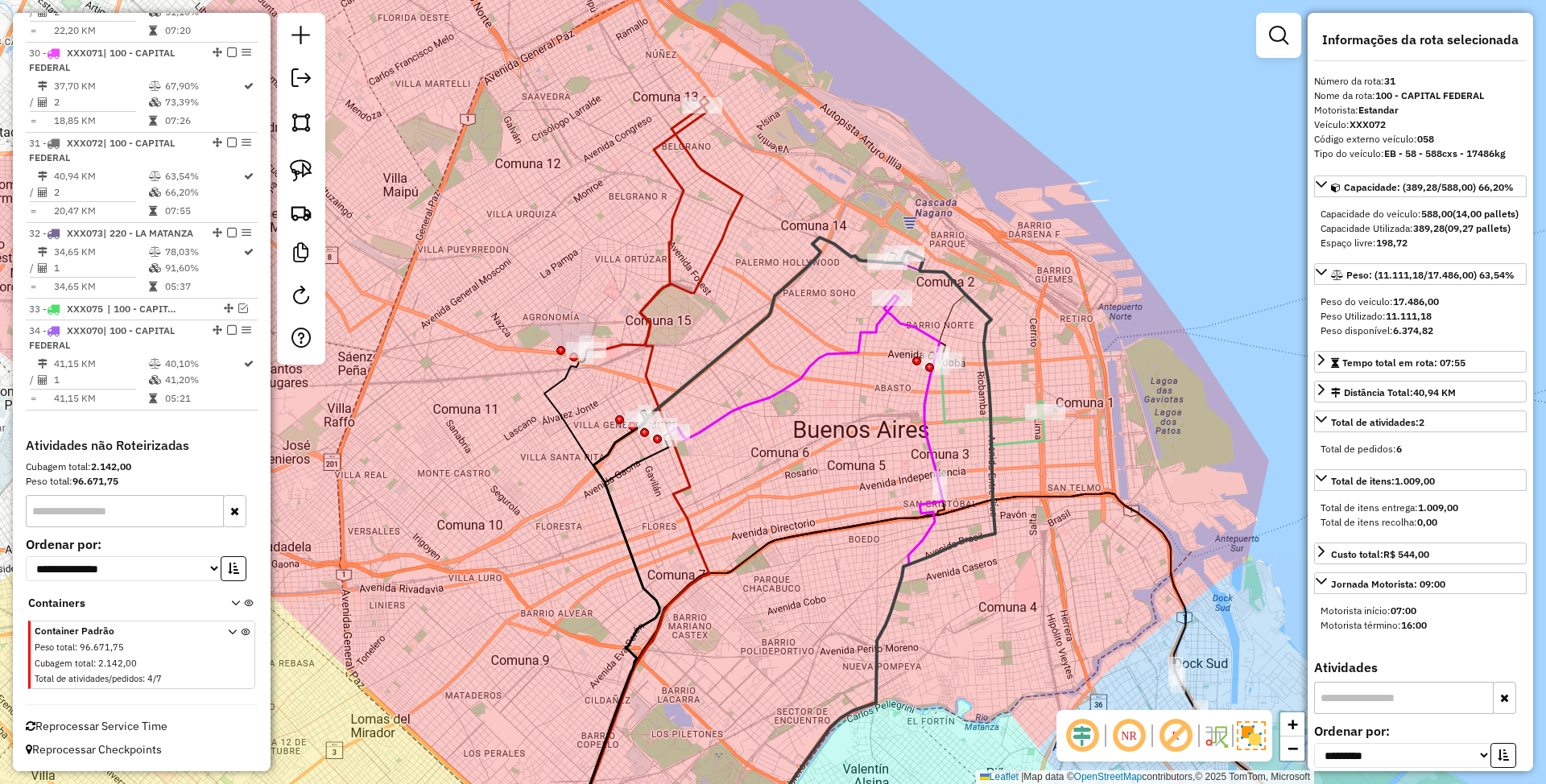
scroll to position [3126, 0]
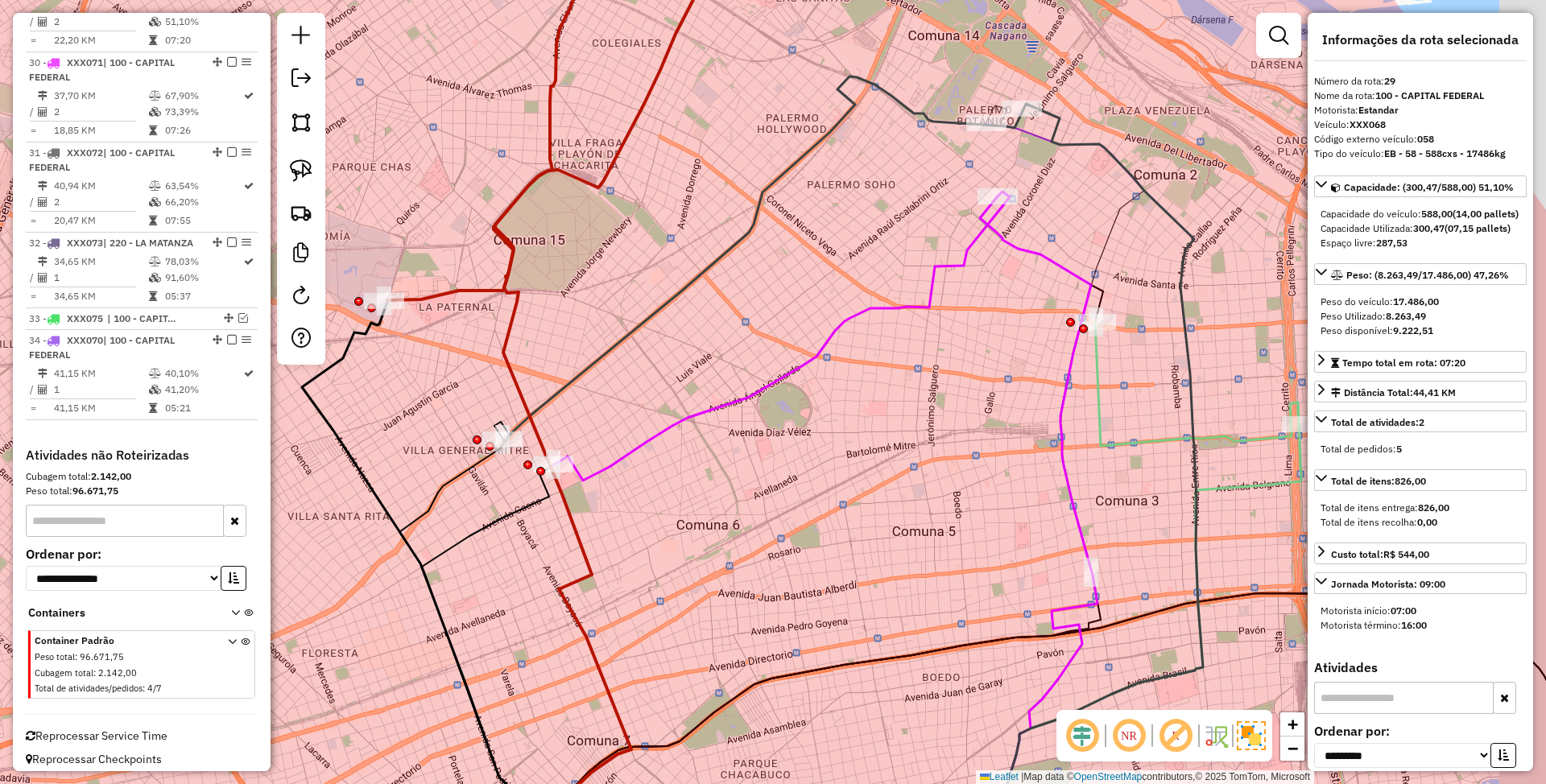
drag, startPoint x: 716, startPoint y: 388, endPoint x: 490, endPoint y: 501, distance: 252.7
click at [490, 501] on div "Janela de atendimento Grade de atendimento Capacidade Transportadoras Veículos …" at bounding box center [773, 392] width 1546 height 784
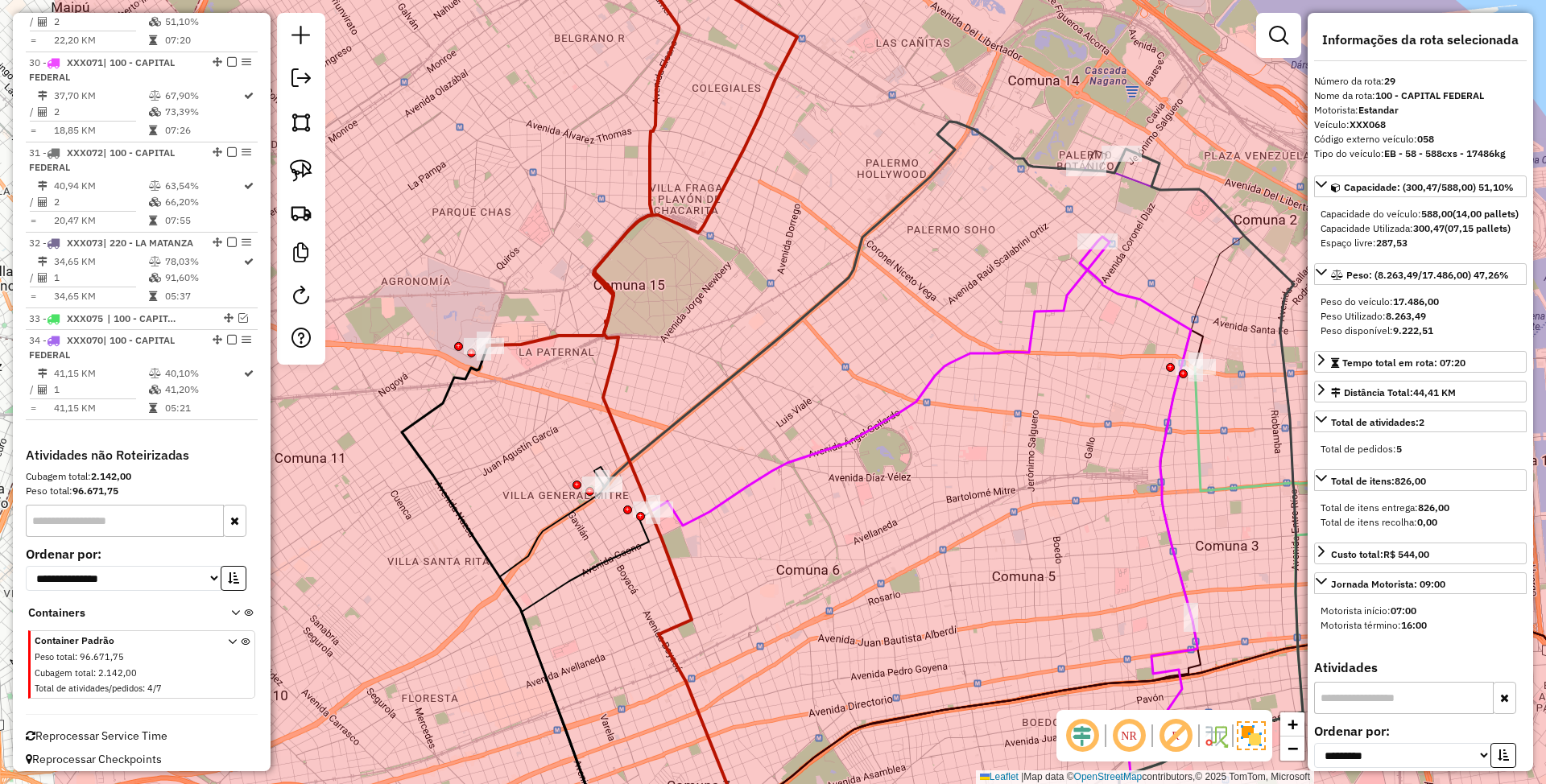
drag, startPoint x: 534, startPoint y: 471, endPoint x: 752, endPoint y: 445, distance: 219.5
click at [752, 445] on div "Janela de atendimento Grade de atendimento Capacidade Transportadoras Veículos …" at bounding box center [773, 392] width 1546 height 784
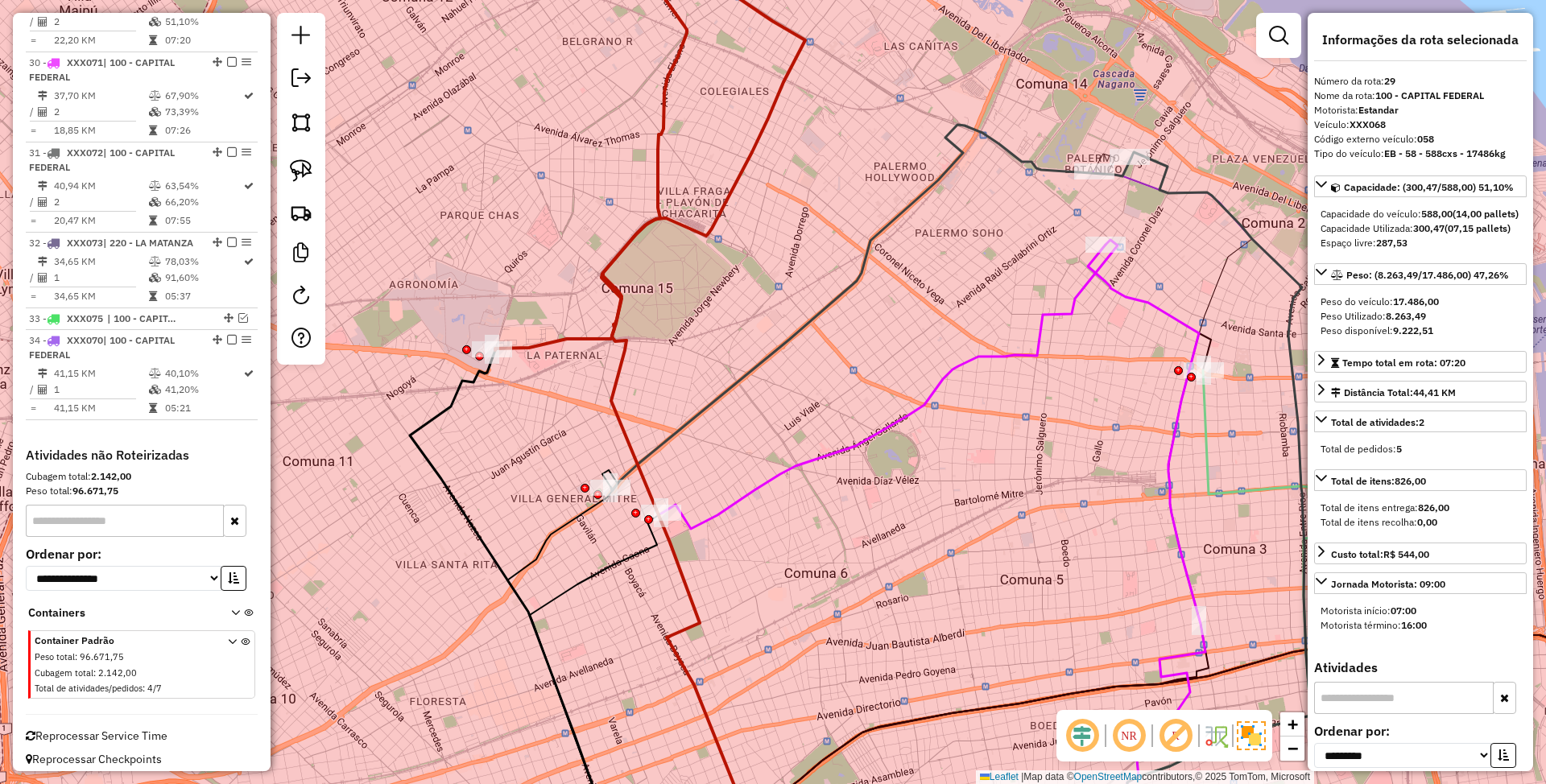
click at [947, 368] on icon at bounding box center [889, 384] width 456 height 289
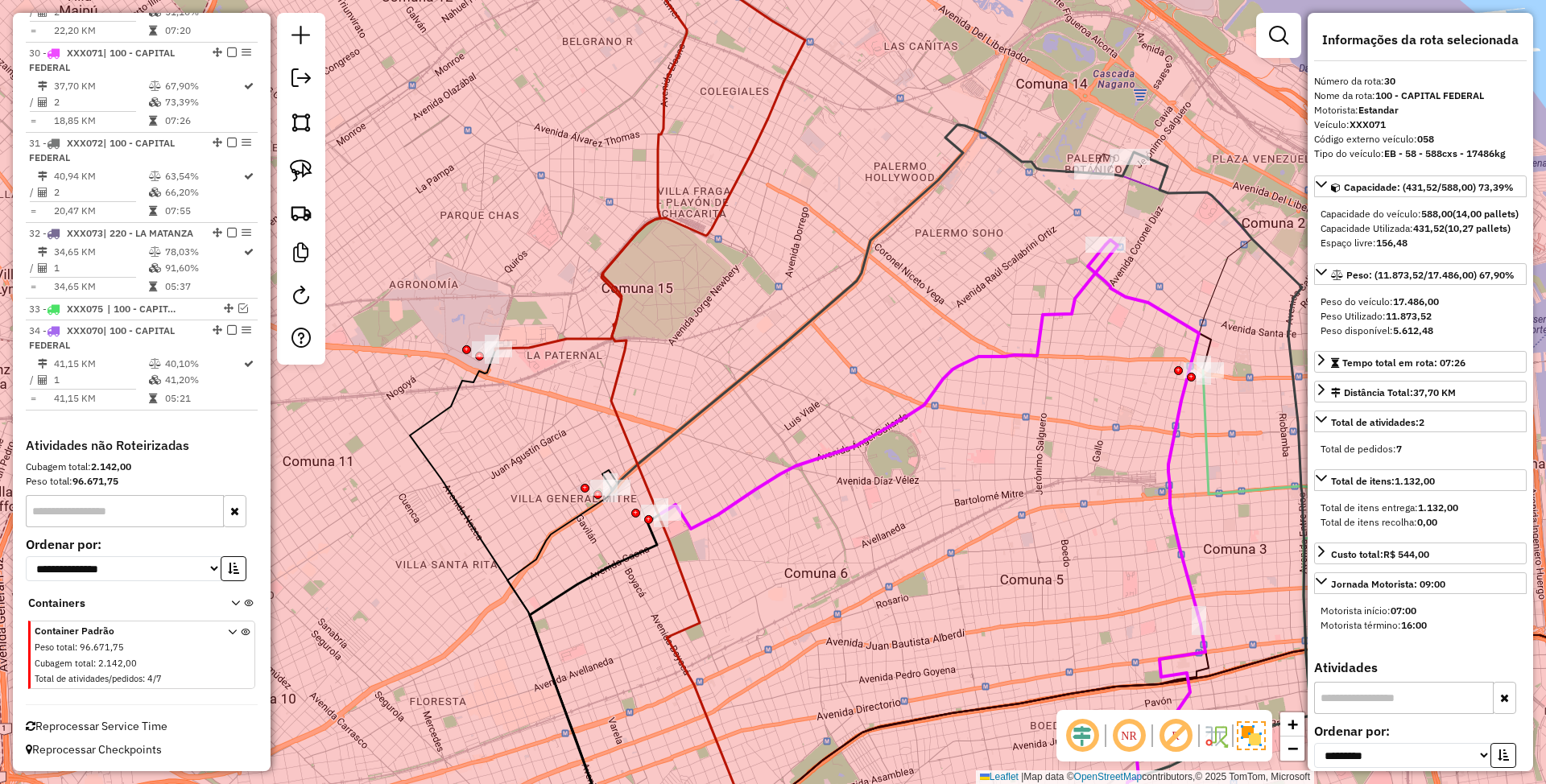
scroll to position [3202, 0]
click at [690, 421] on icon at bounding box center [871, 307] width 521 height 366
click at [833, 452] on icon at bounding box center [889, 384] width 456 height 289
click at [771, 350] on icon at bounding box center [871, 307] width 521 height 366
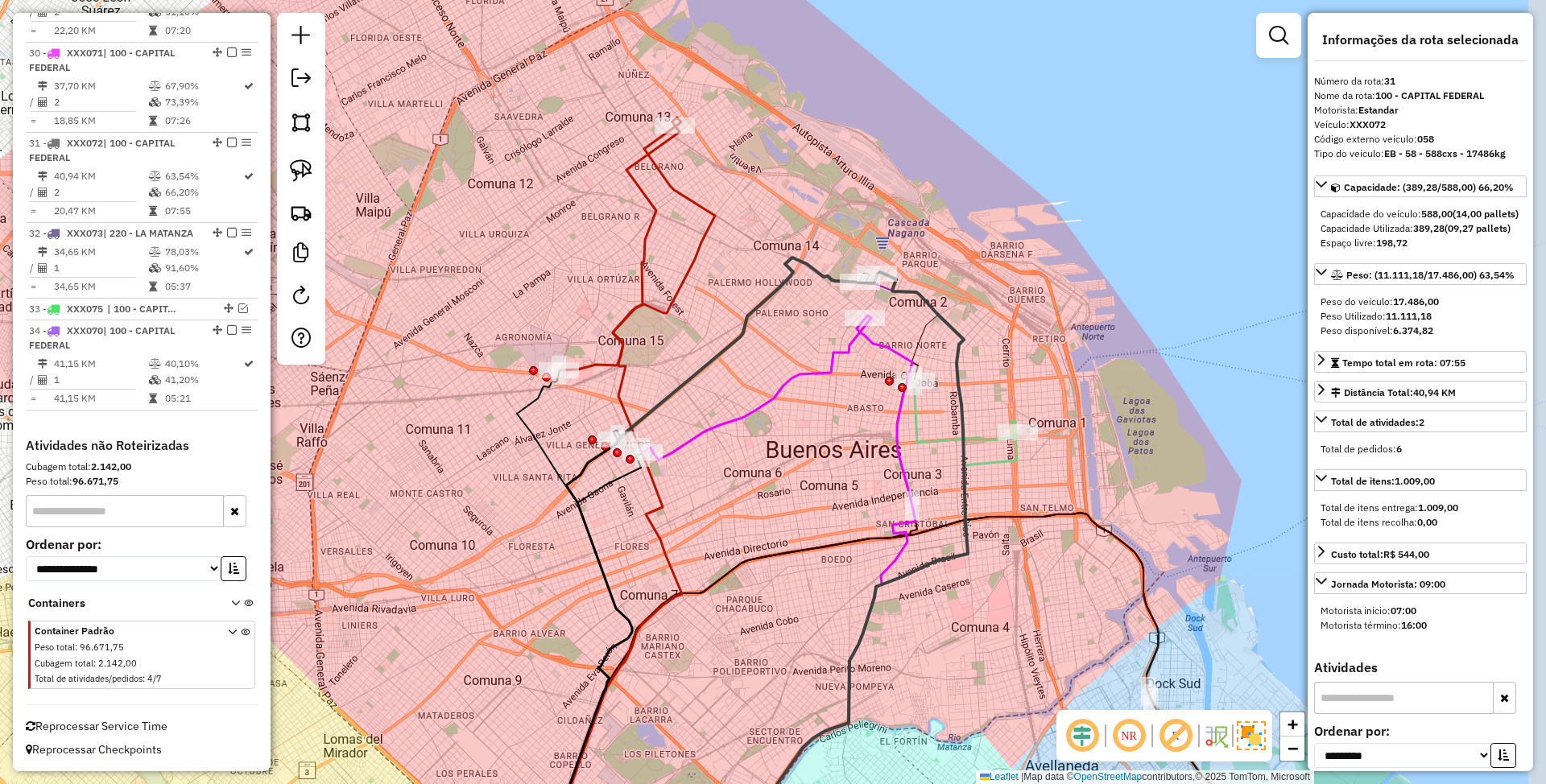
drag, startPoint x: 687, startPoint y: 333, endPoint x: 670, endPoint y: 345, distance: 20.8
click at [670, 345] on div "Janela de atendimento Grade de atendimento Capacidade Transportadoras Veículos …" at bounding box center [773, 392] width 1546 height 784
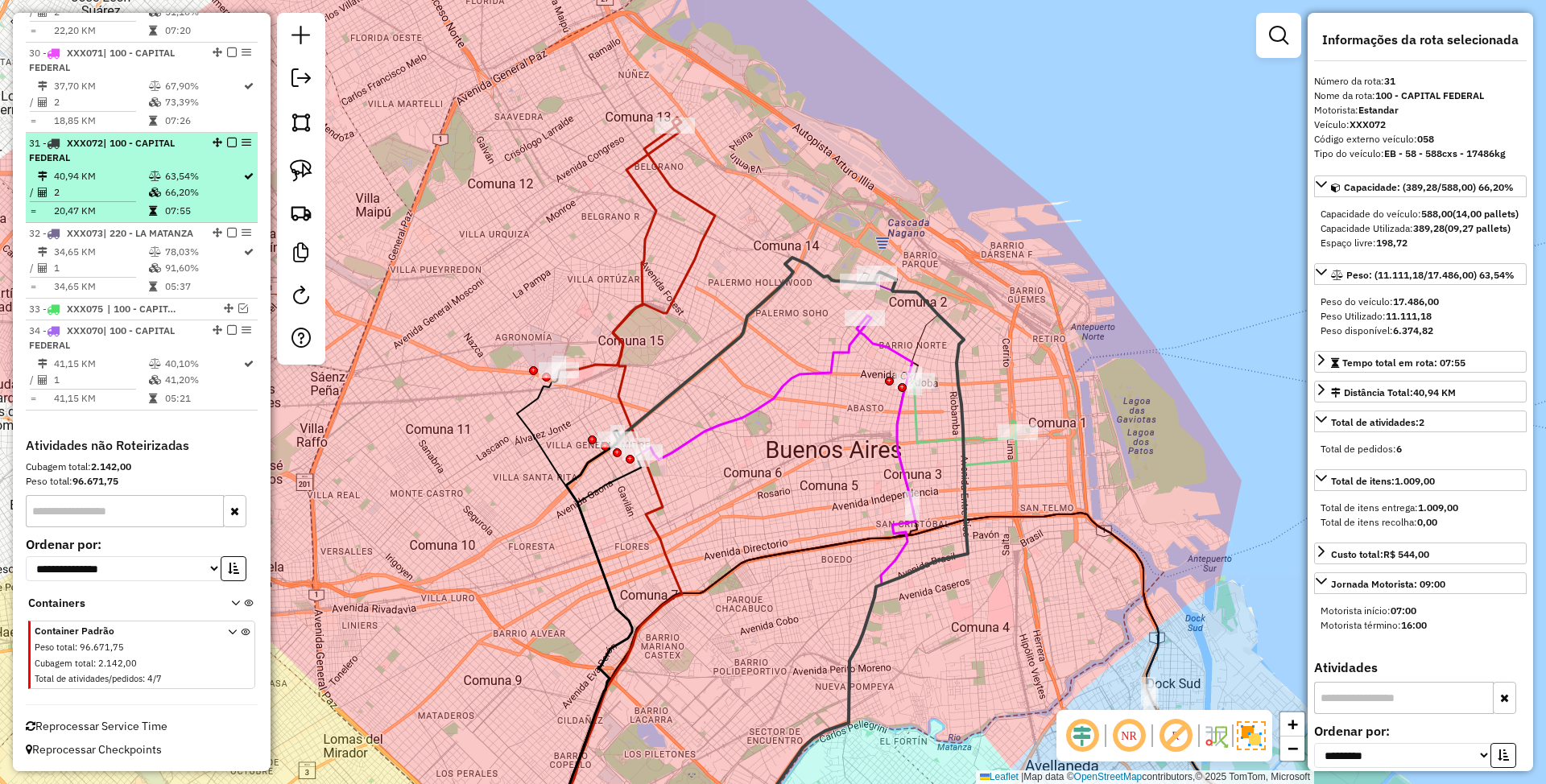
click at [227, 137] on em at bounding box center [232, 142] width 10 height 10
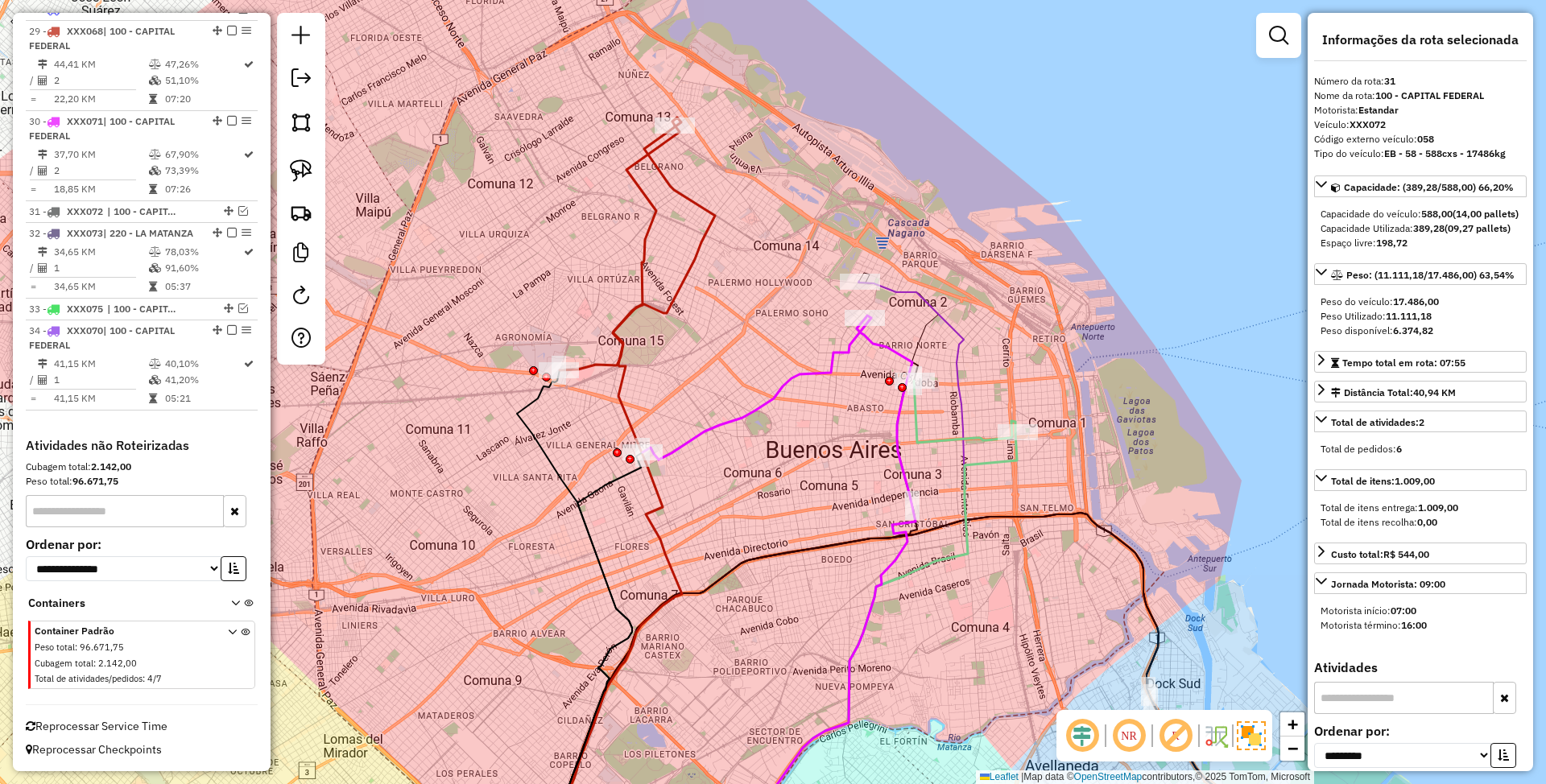
click at [935, 310] on icon at bounding box center [844, 572] width 246 height 583
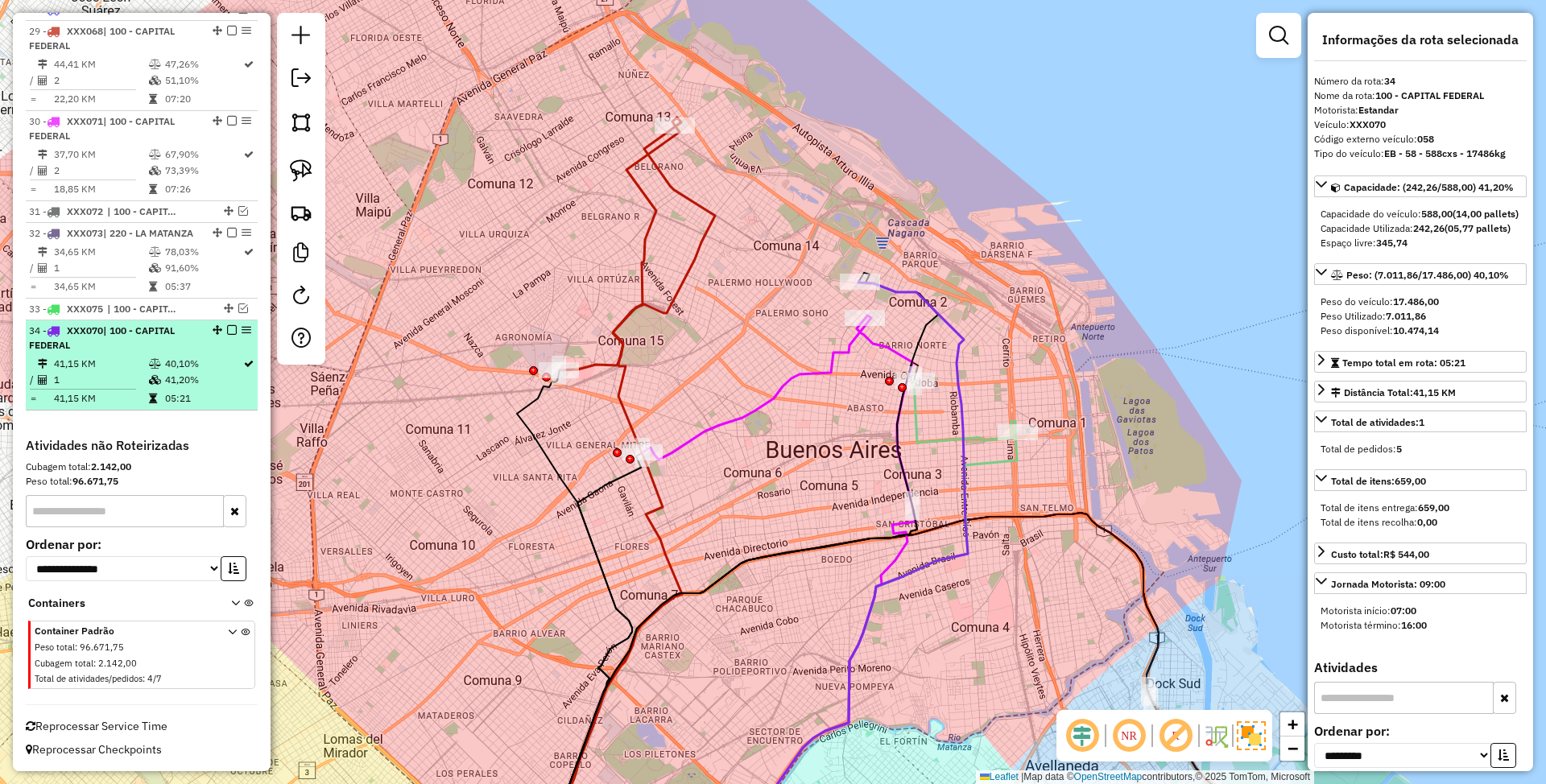
click at [227, 327] on em at bounding box center [232, 330] width 10 height 10
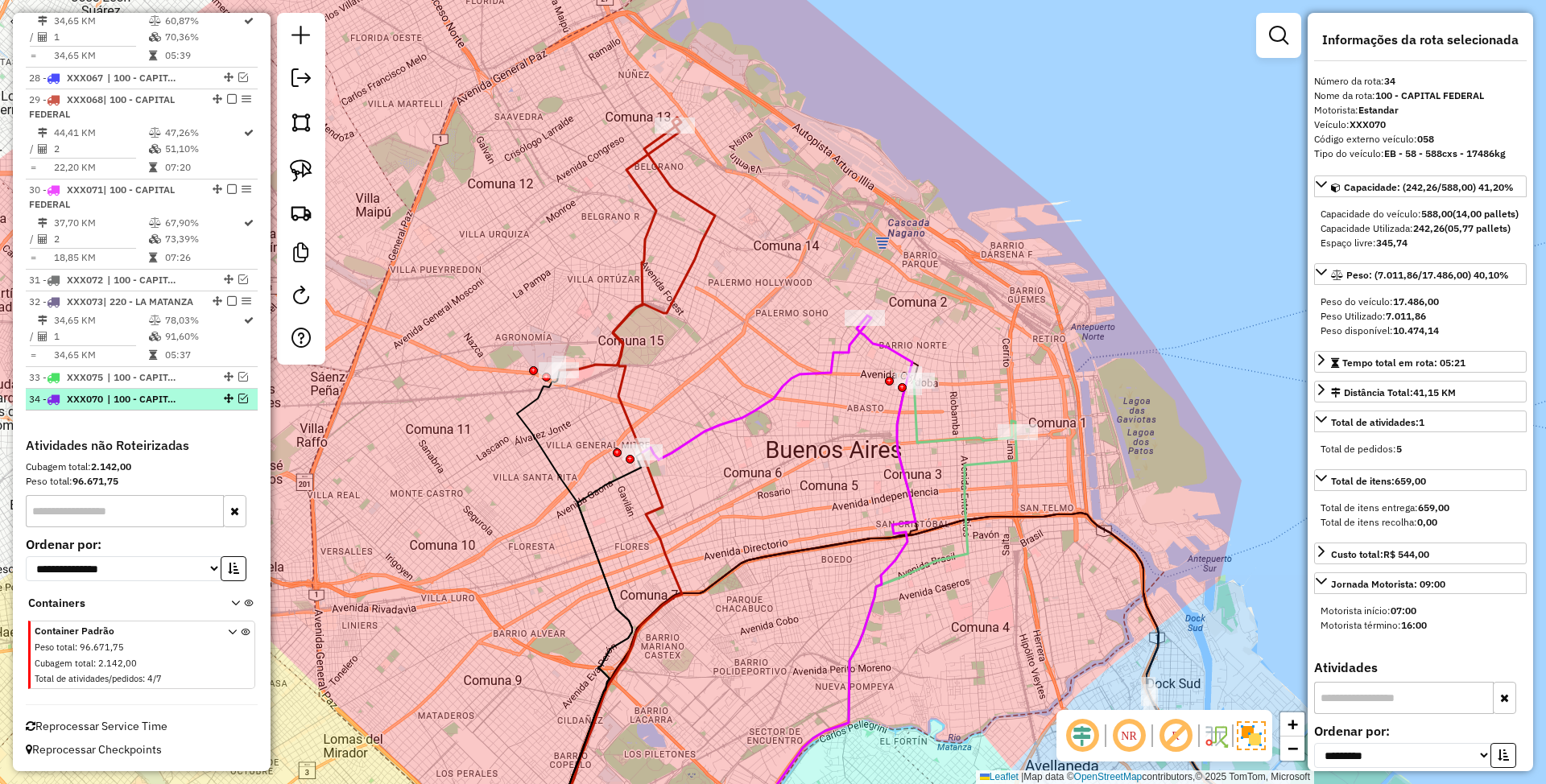
scroll to position [3066, 0]
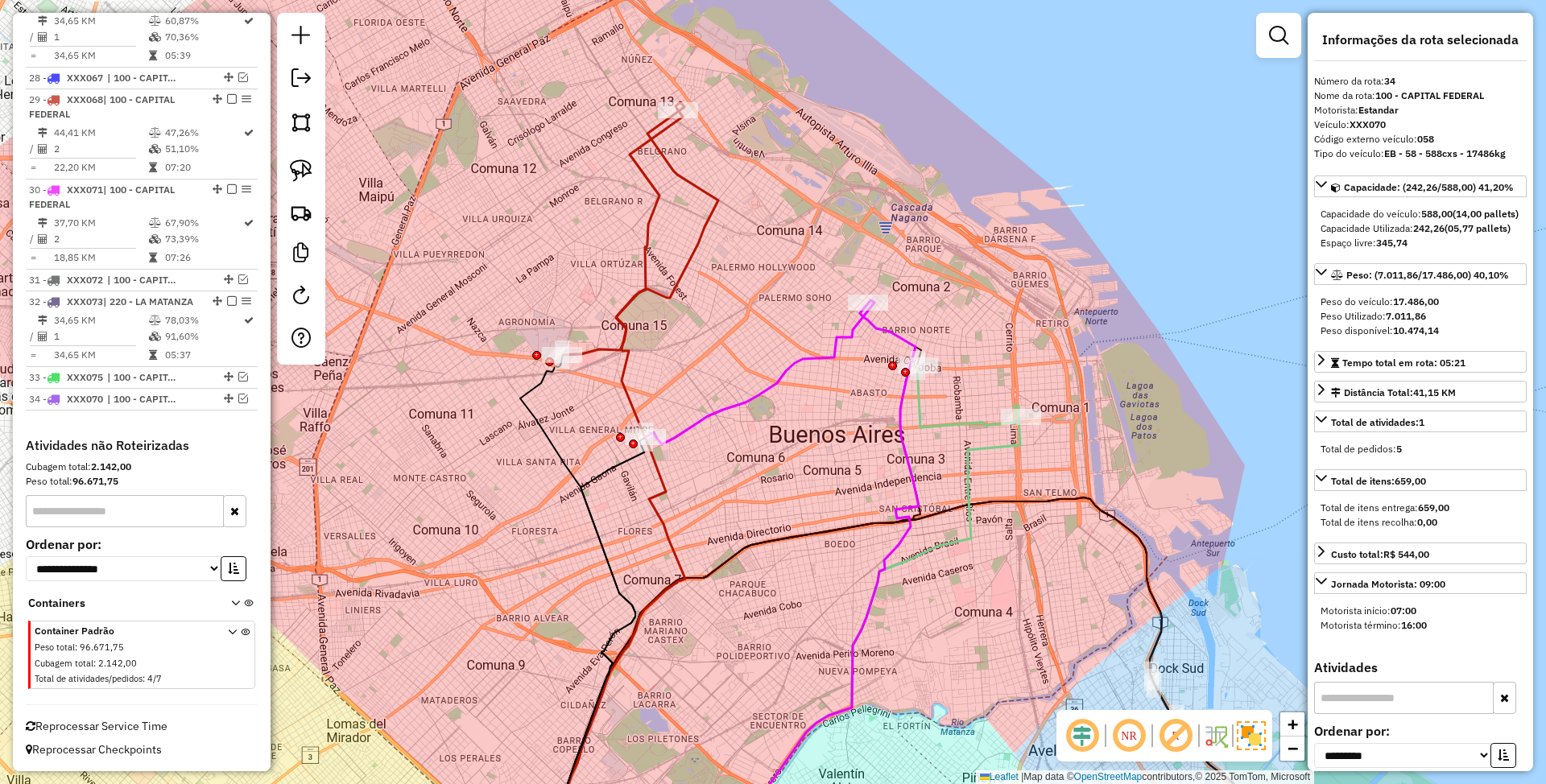
drag, startPoint x: 702, startPoint y: 339, endPoint x: 710, endPoint y: 297, distance: 42.8
click at [710, 297] on div "Janela de atendimento Grade de atendimento Capacidade Transportadoras Veículos …" at bounding box center [773, 392] width 1546 height 784
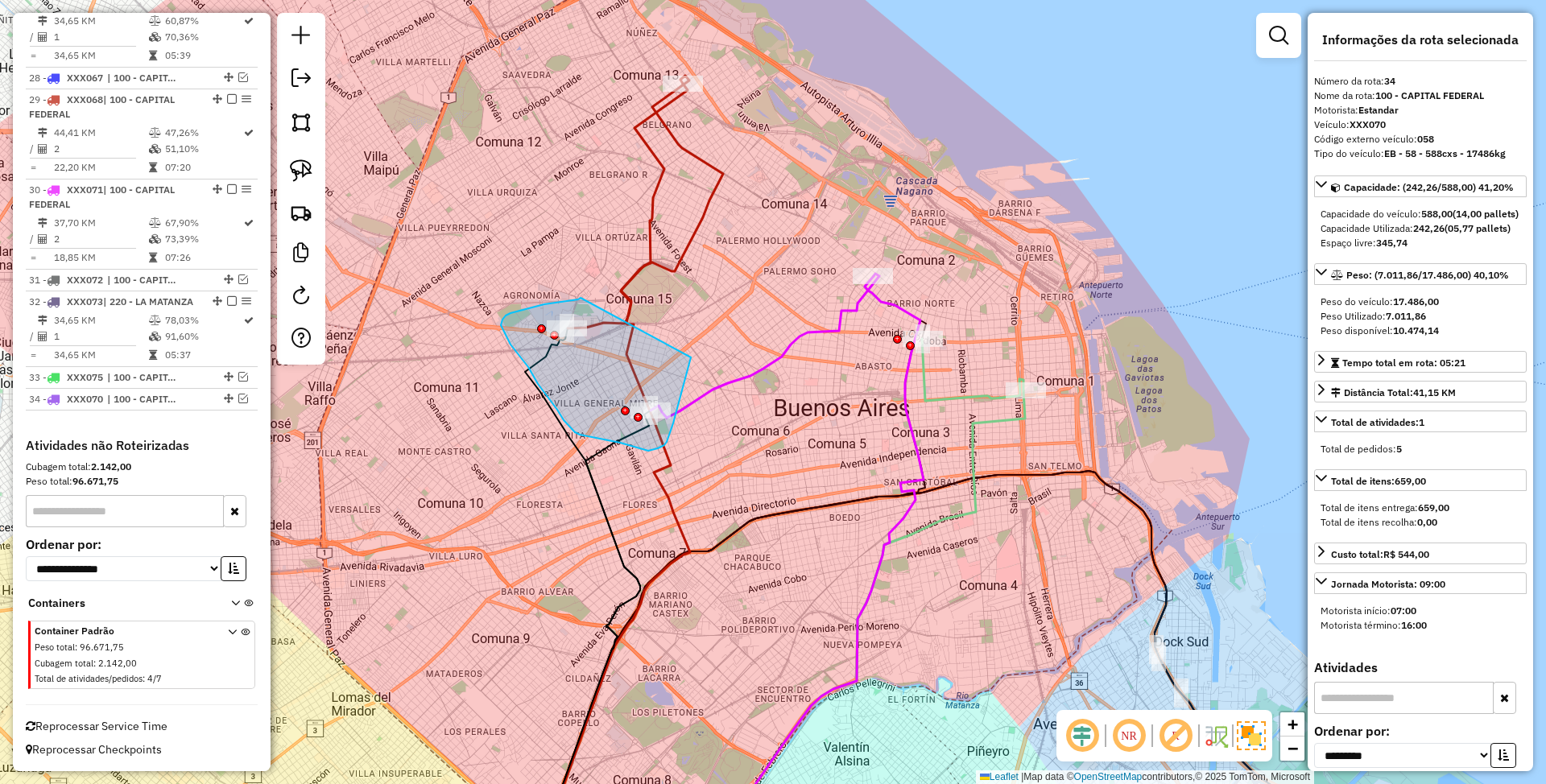
drag, startPoint x: 580, startPoint y: 298, endPoint x: 691, endPoint y: 357, distance: 125.7
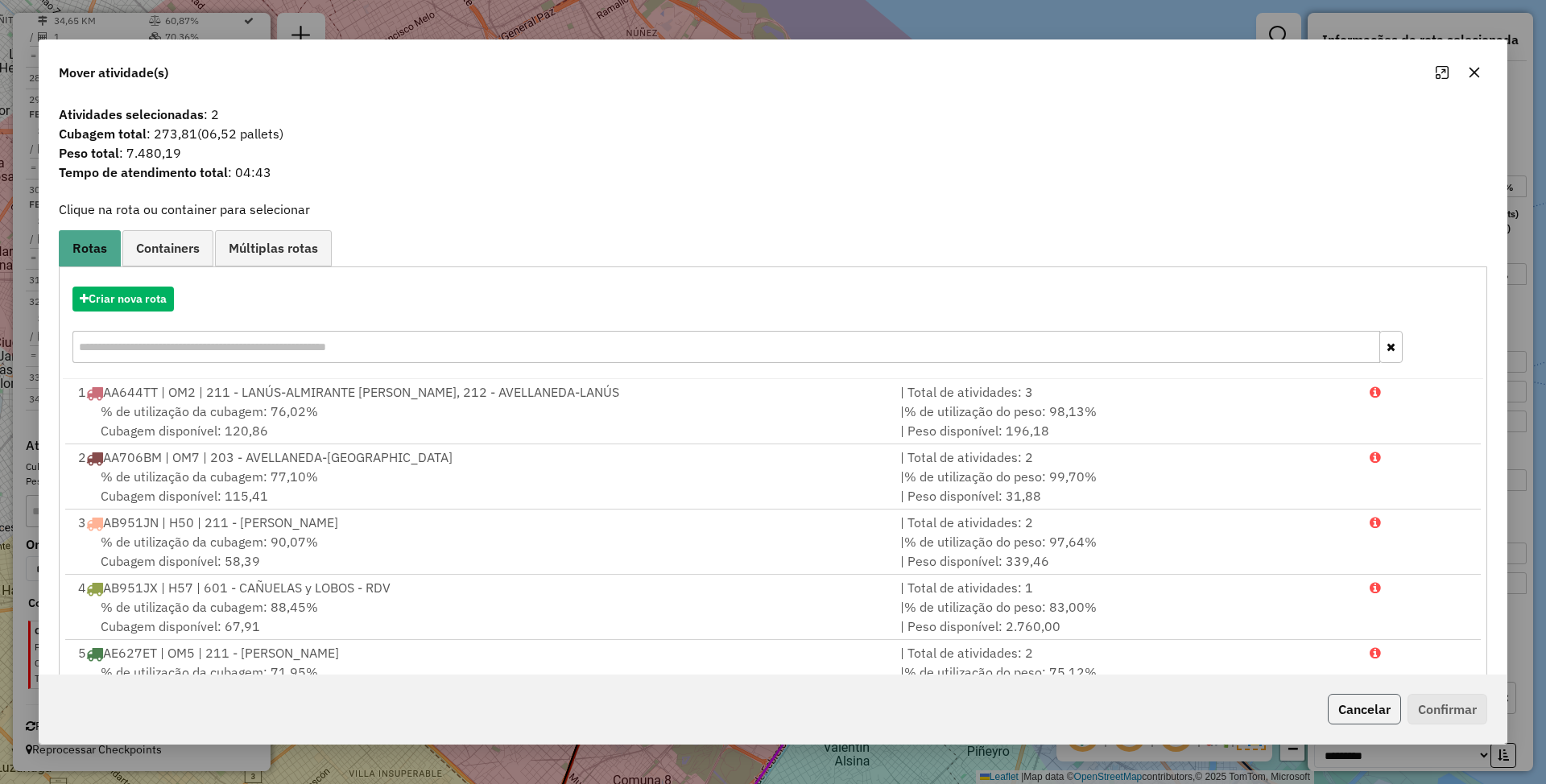
click at [1361, 702] on button "Cancelar" at bounding box center [1364, 709] width 73 height 31
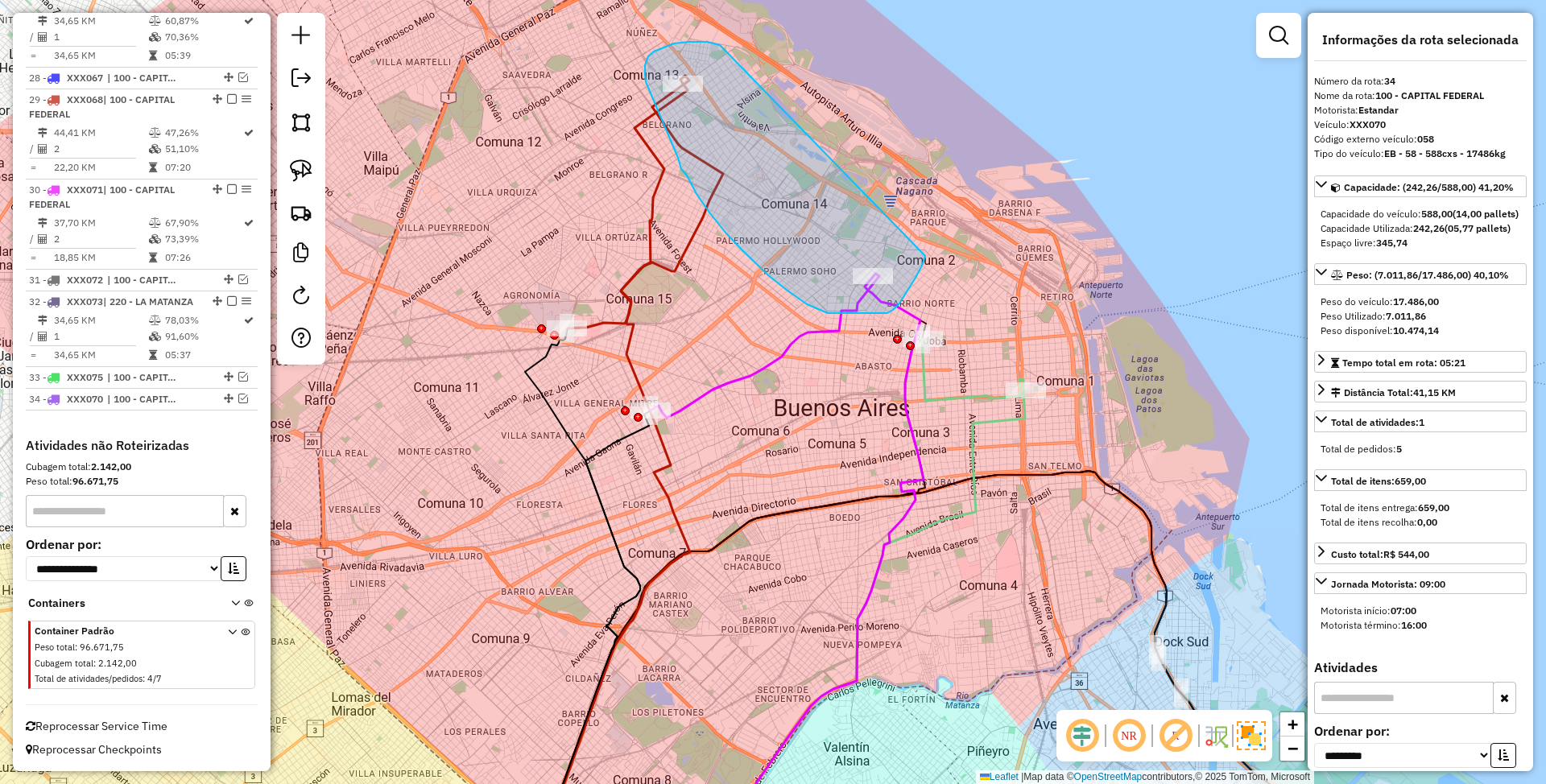
drag, startPoint x: 690, startPoint y: 41, endPoint x: 926, endPoint y: 255, distance: 318.6
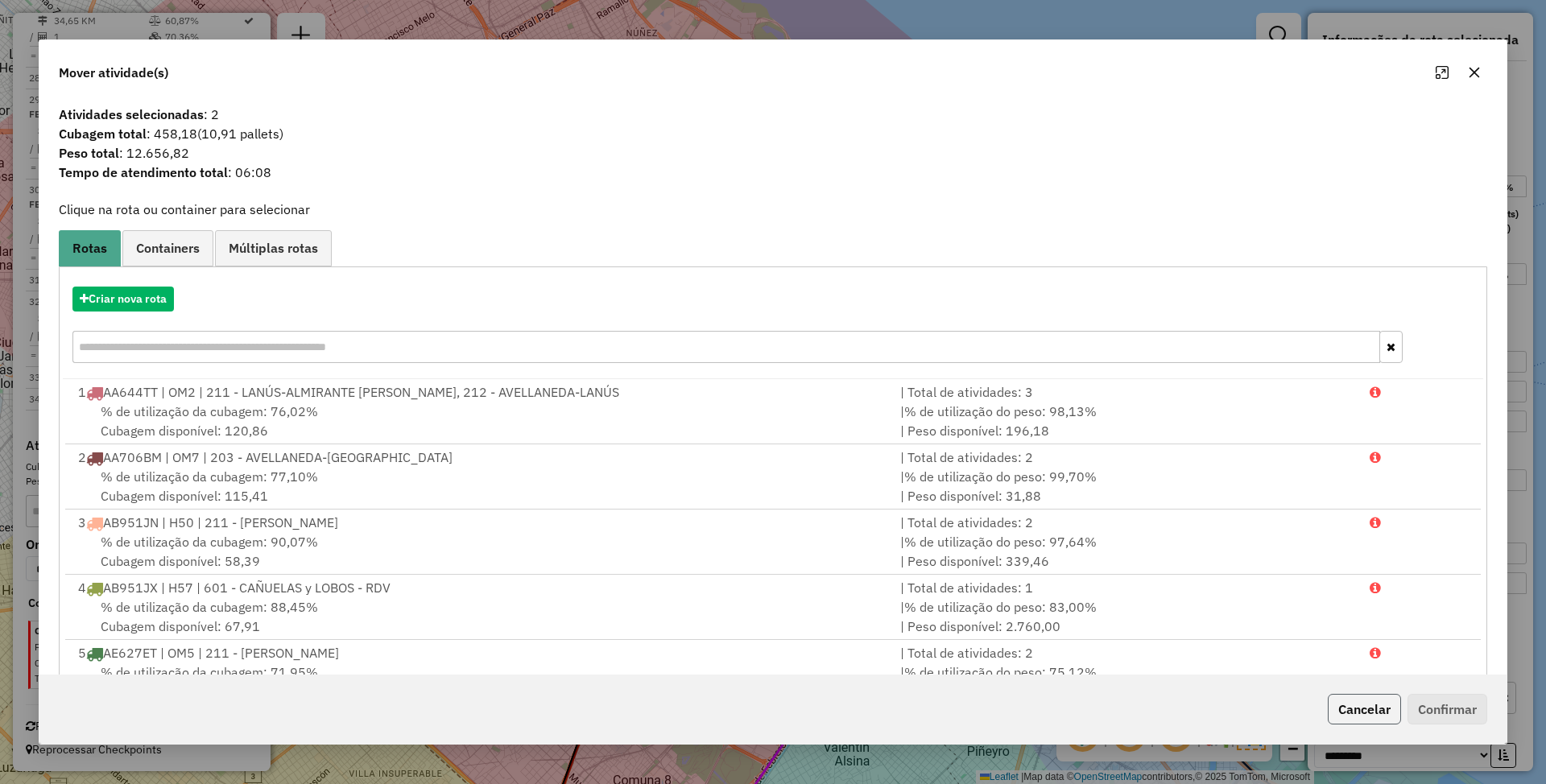
click at [1382, 712] on button "Cancelar" at bounding box center [1364, 709] width 73 height 31
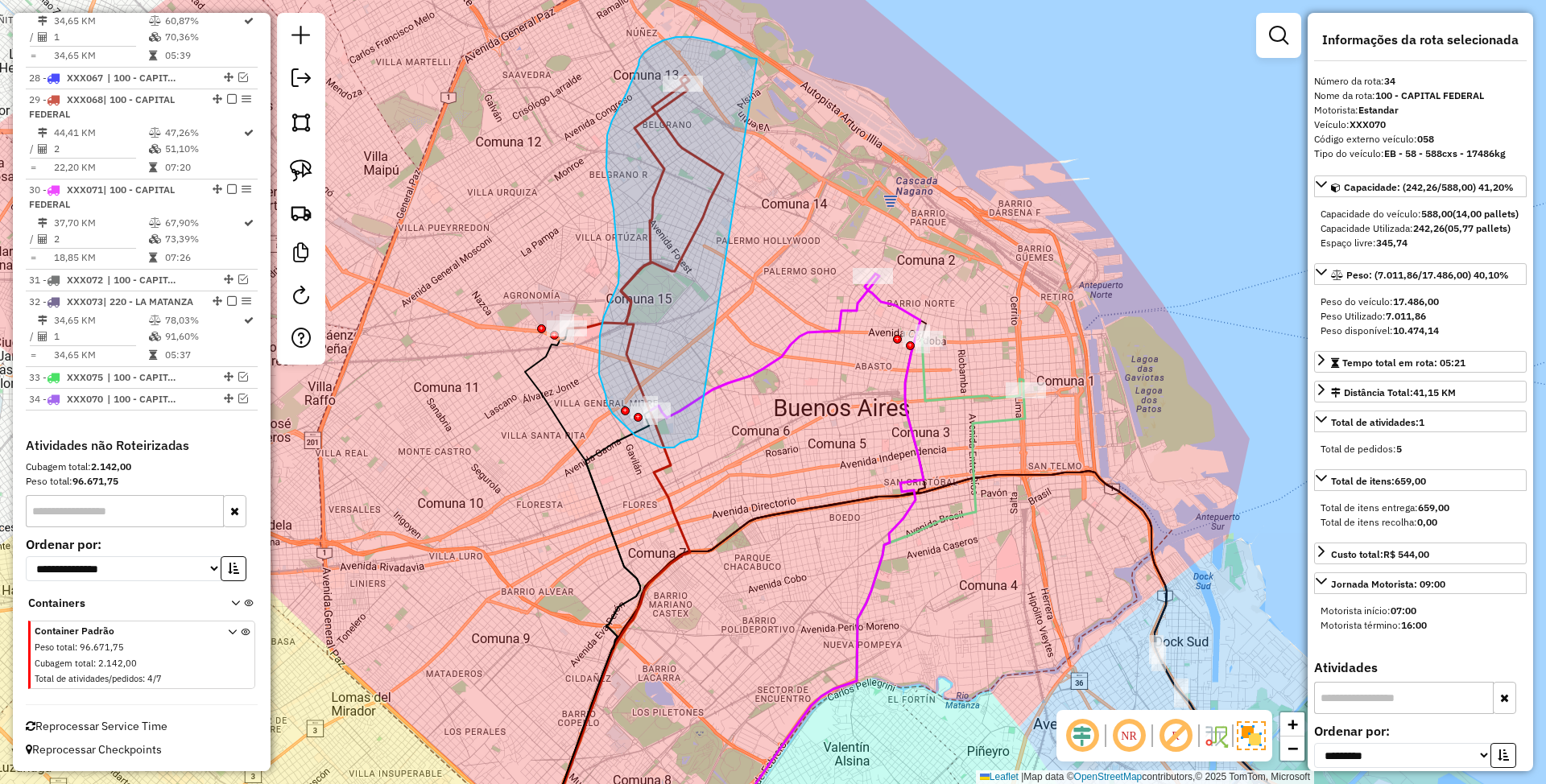
drag, startPoint x: 677, startPoint y: 37, endPoint x: 708, endPoint y: 423, distance: 387.2
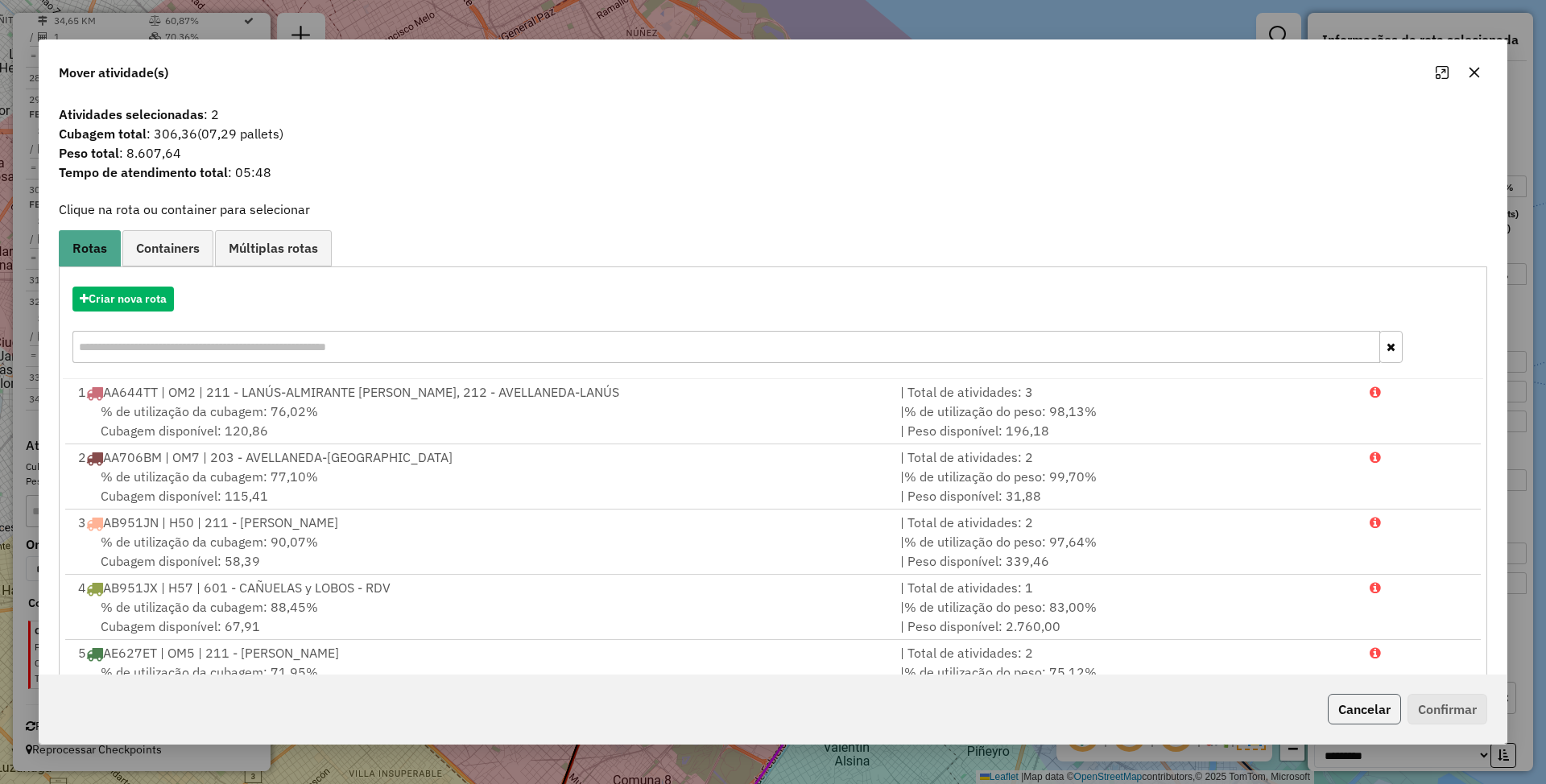
click at [1366, 713] on button "Cancelar" at bounding box center [1364, 709] width 73 height 31
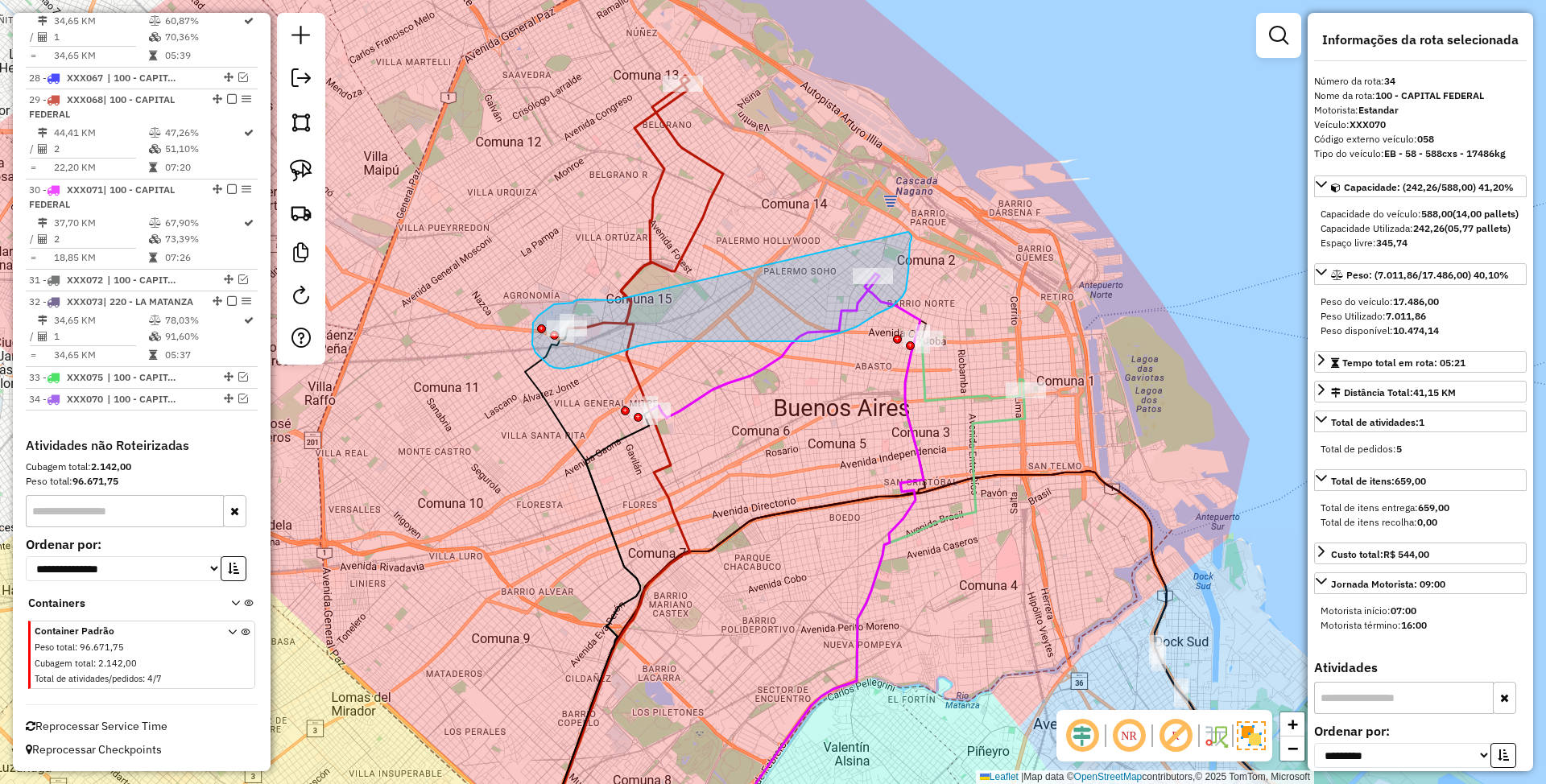
drag, startPoint x: 610, startPoint y: 299, endPoint x: 908, endPoint y: 232, distance: 305.4
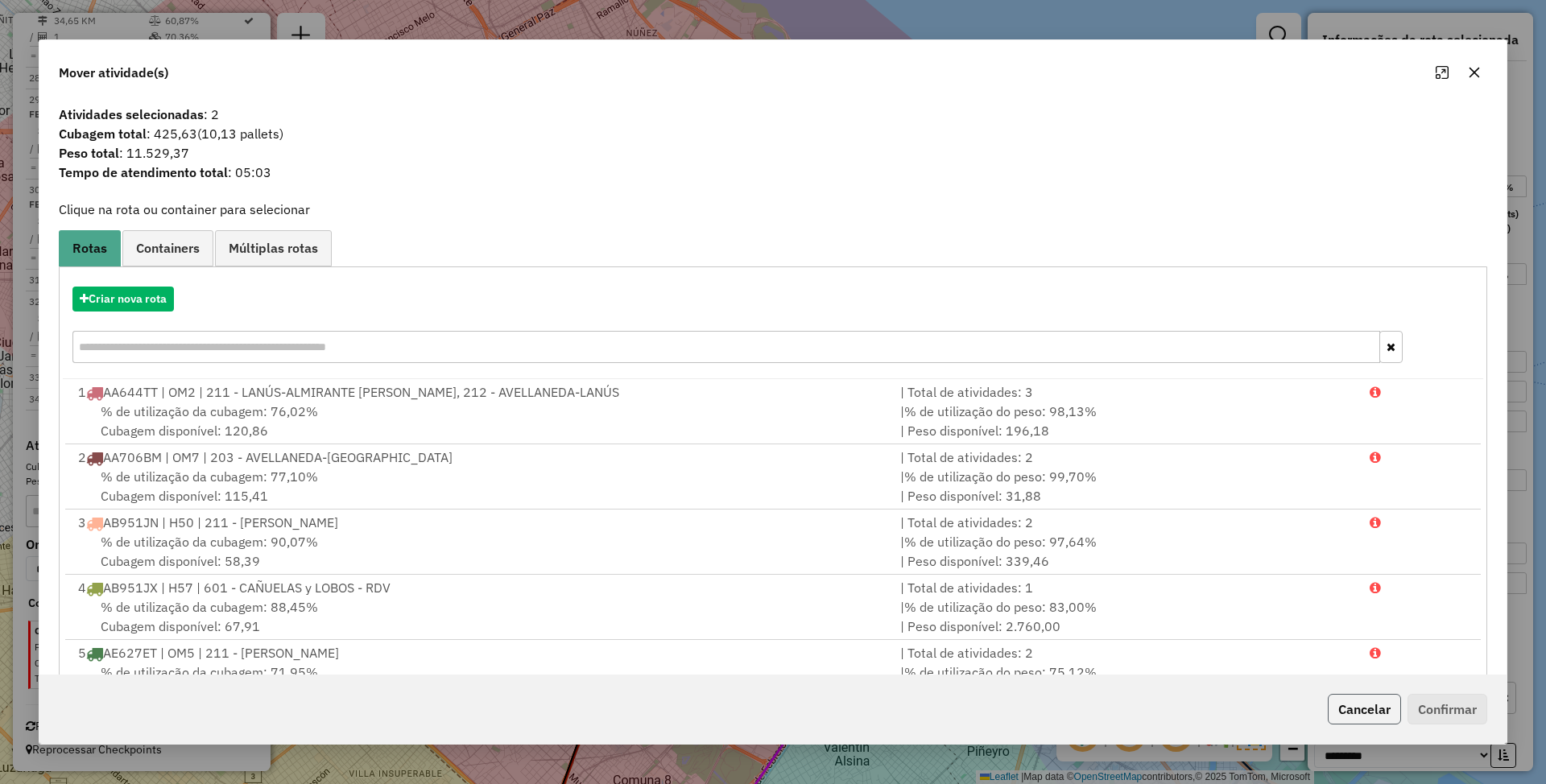
click at [1361, 713] on button "Cancelar" at bounding box center [1364, 709] width 73 height 31
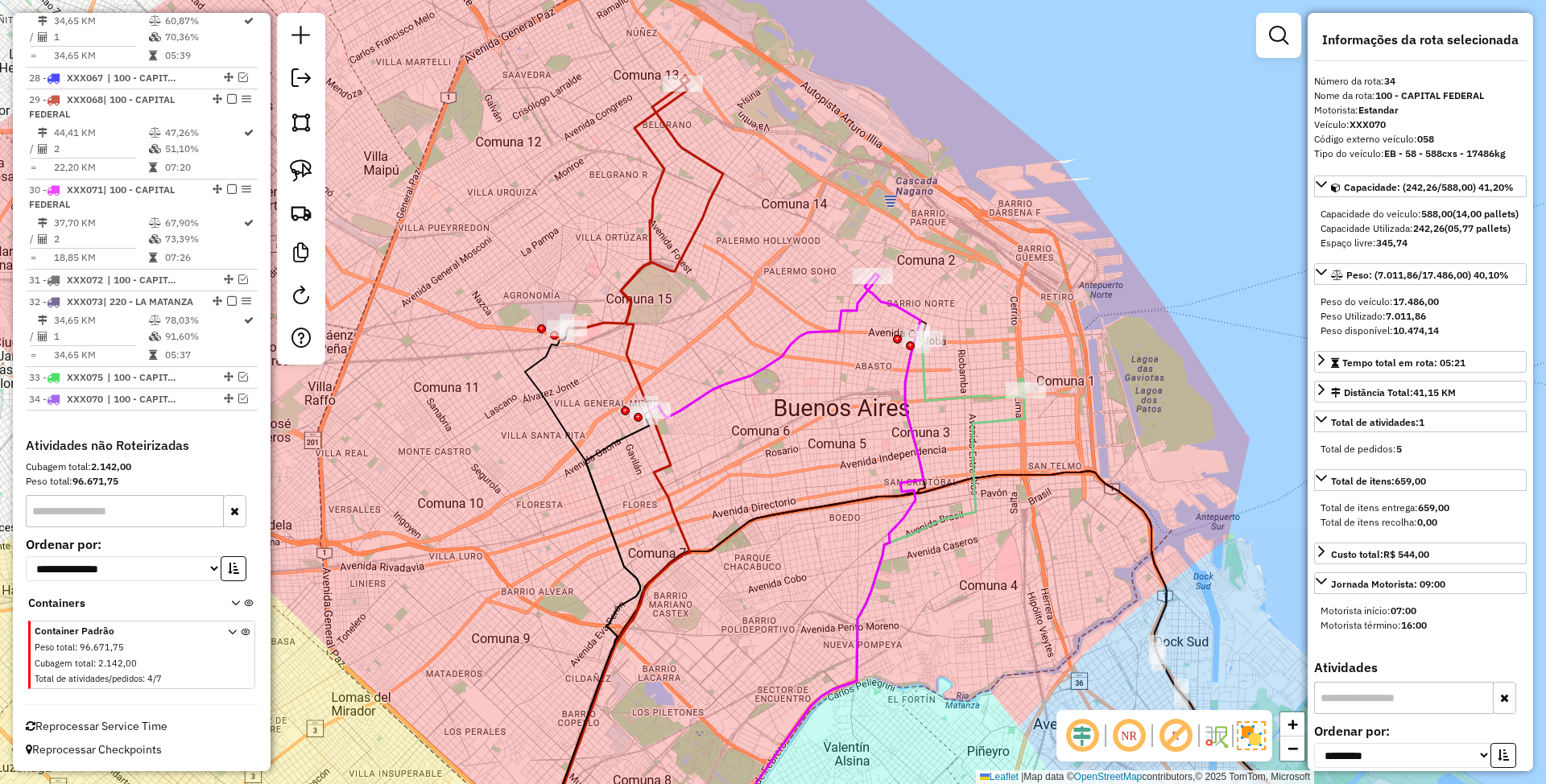
click at [807, 326] on icon at bounding box center [766, 346] width 229 height 144
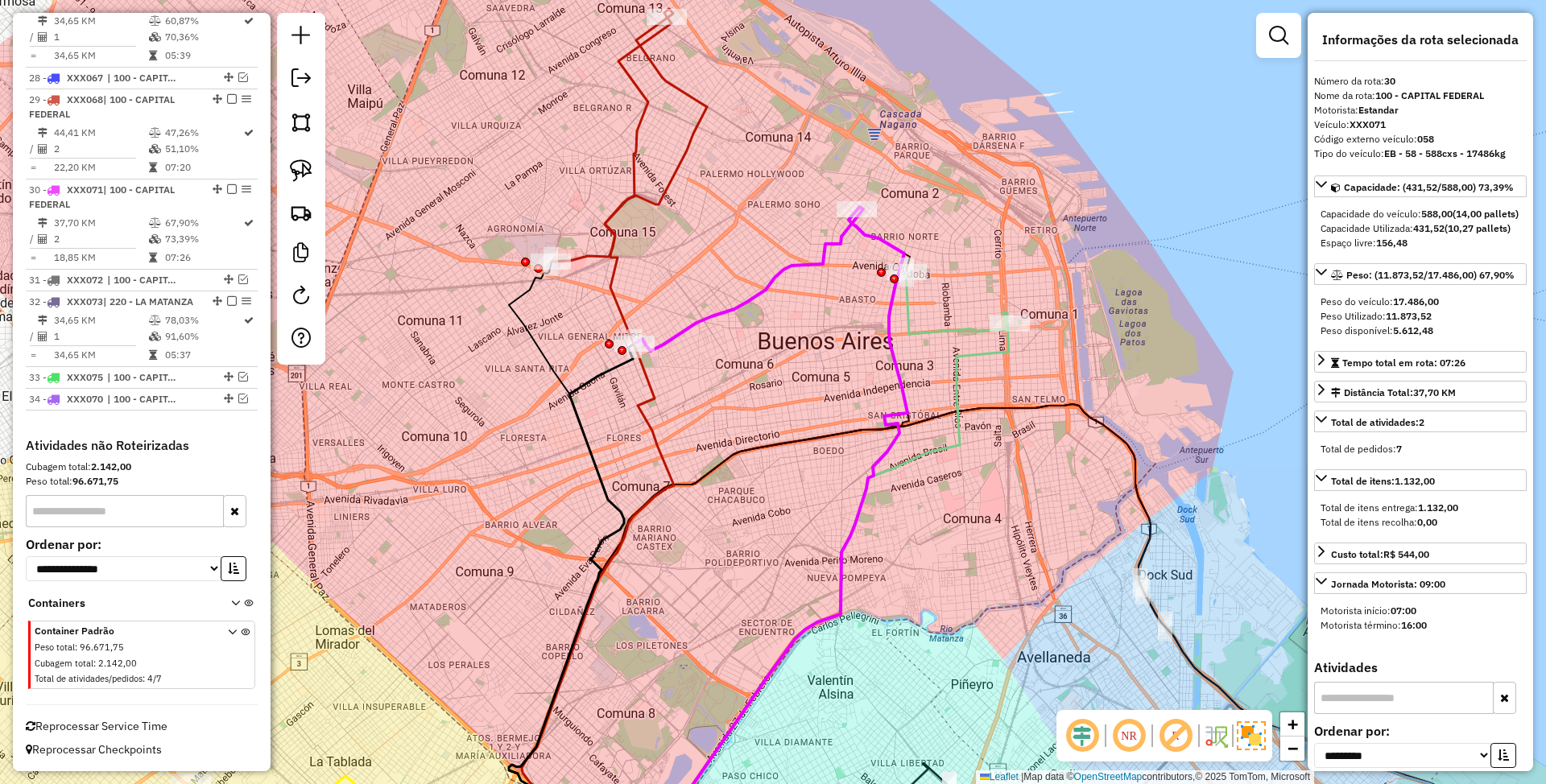
drag, startPoint x: 842, startPoint y: 384, endPoint x: 826, endPoint y: 317, distance: 68.9
click at [826, 317] on div "Janela de atendimento Grade de atendimento Capacidade Transportadoras Veículos …" at bounding box center [773, 392] width 1546 height 784
click at [812, 264] on icon at bounding box center [749, 278] width 229 height 144
click at [956, 330] on icon at bounding box center [956, 303] width 102 height 62
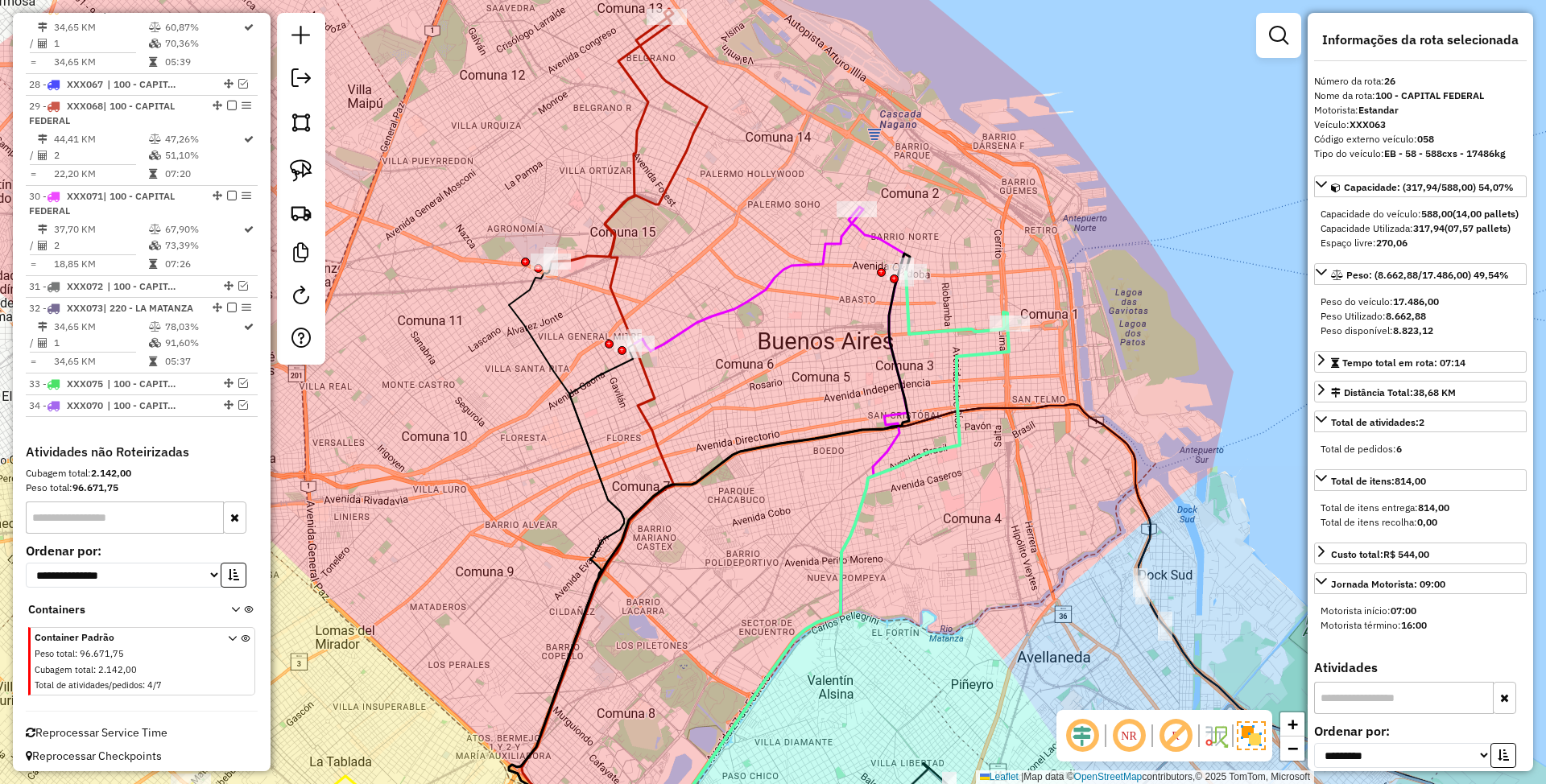
scroll to position [2924, 0]
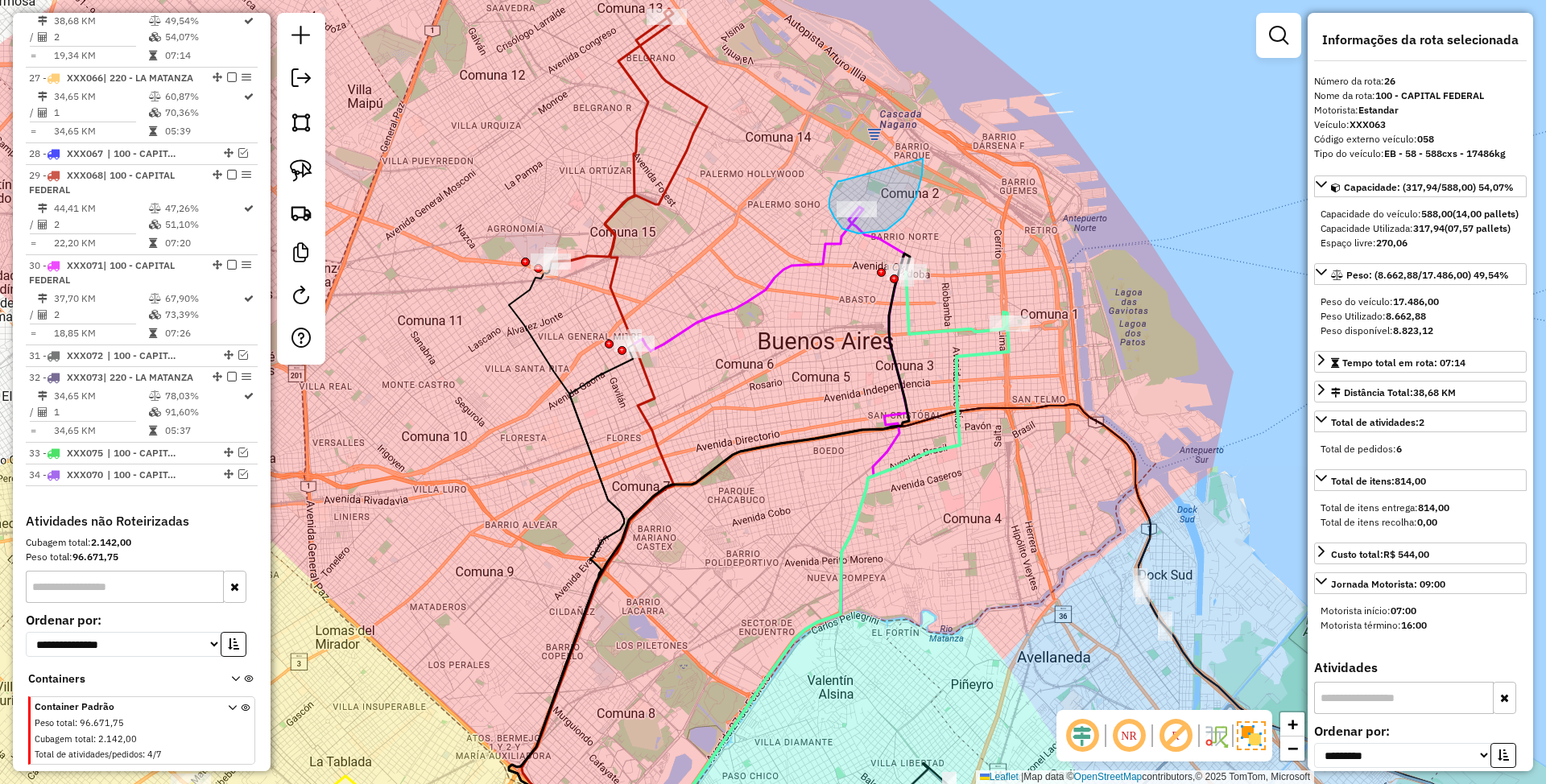
drag, startPoint x: 841, startPoint y: 181, endPoint x: 922, endPoint y: 158, distance: 84.2
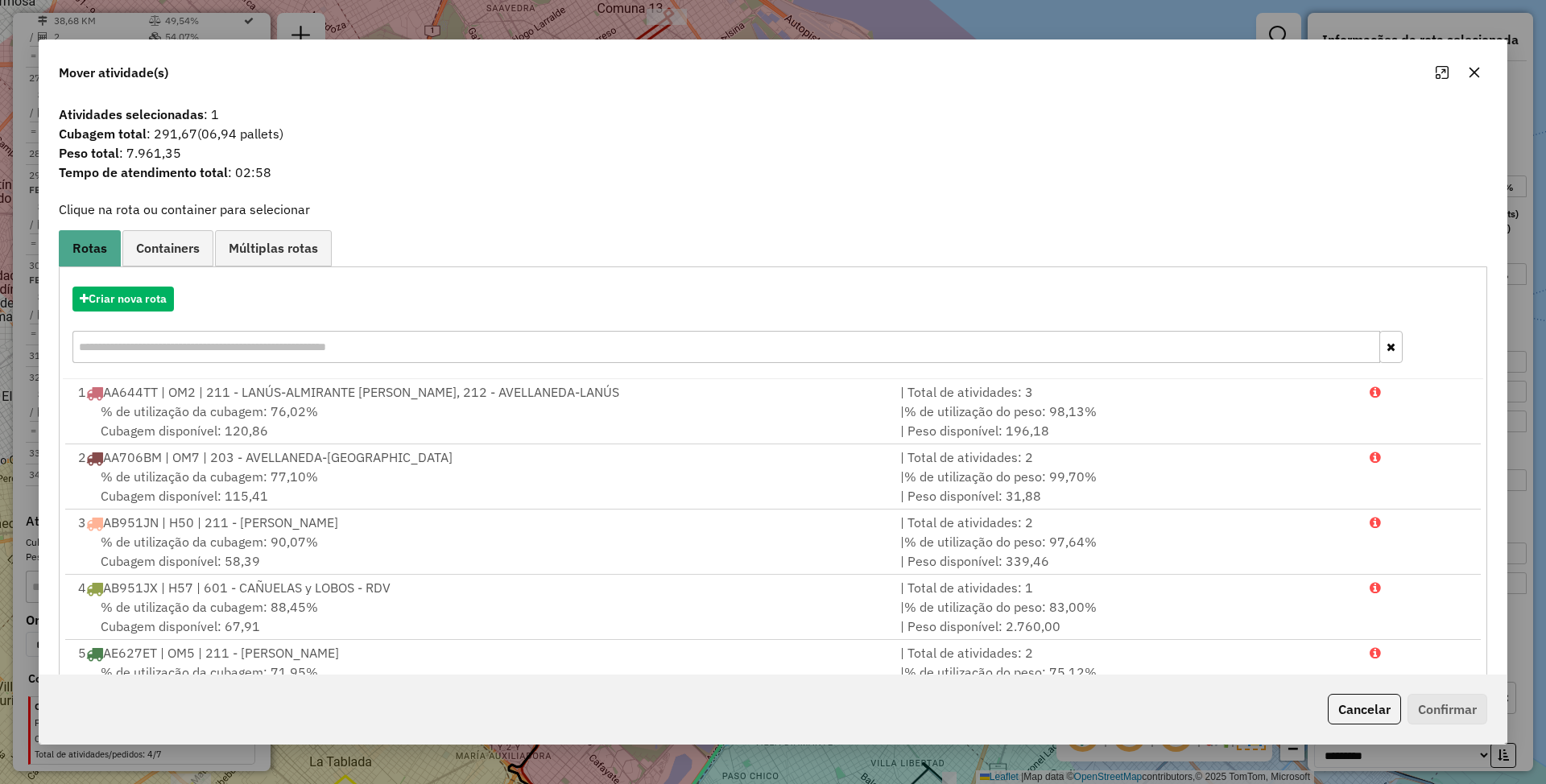
click at [1349, 712] on button "Cancelar" at bounding box center [1364, 709] width 73 height 31
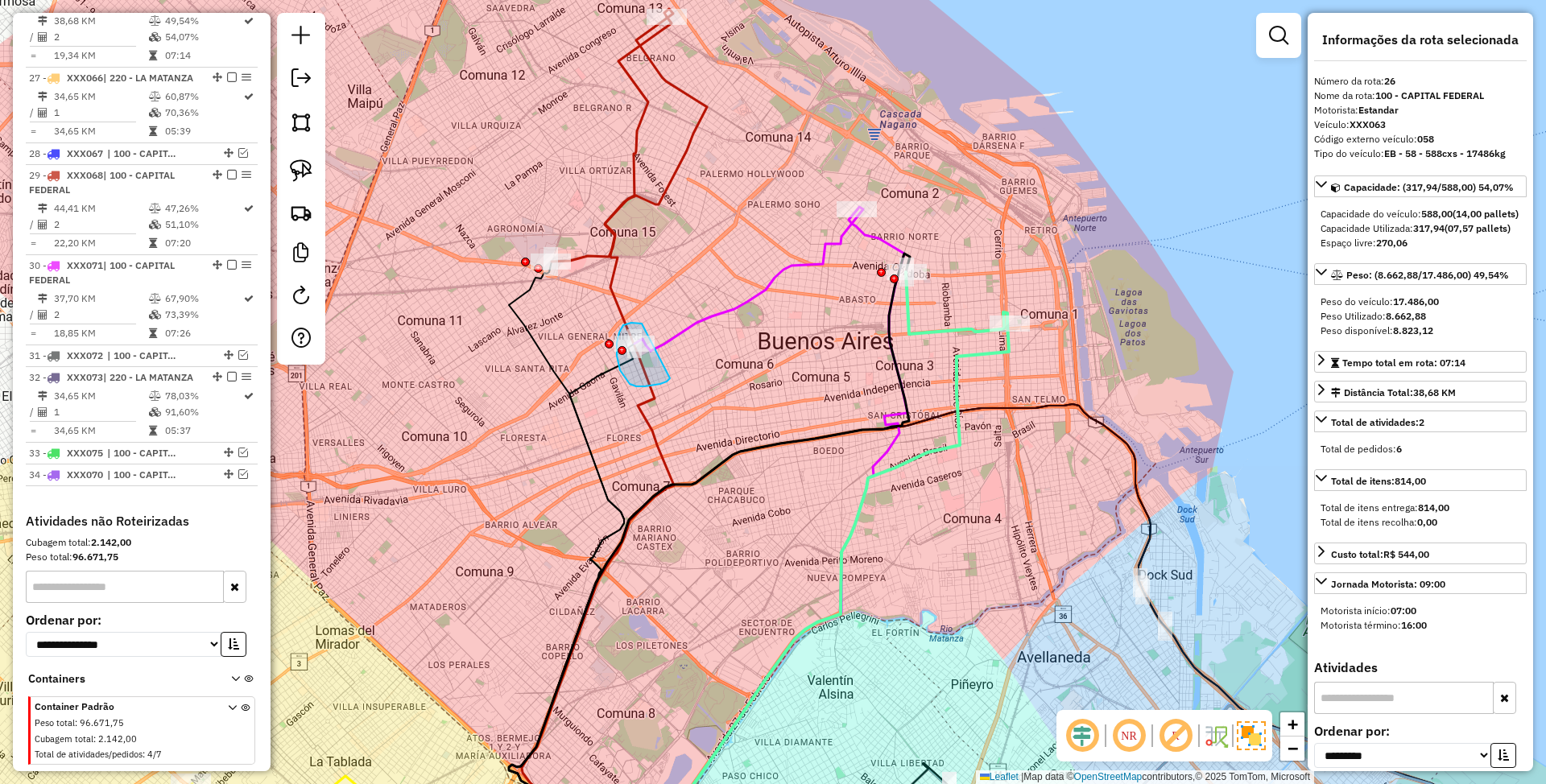
drag, startPoint x: 633, startPoint y: 324, endPoint x: 670, endPoint y: 378, distance: 65.5
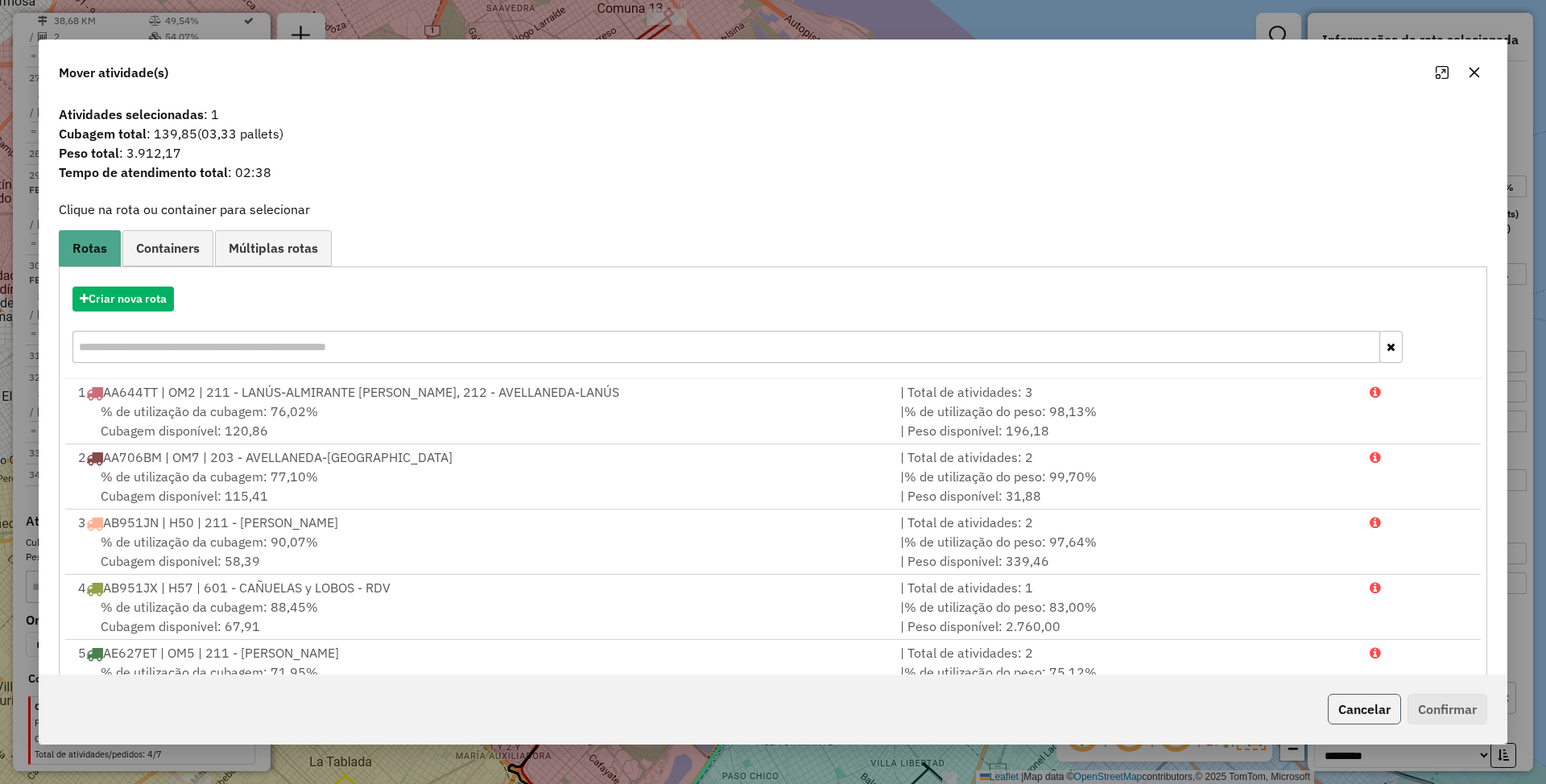
click at [1380, 716] on button "Cancelar" at bounding box center [1364, 709] width 73 height 31
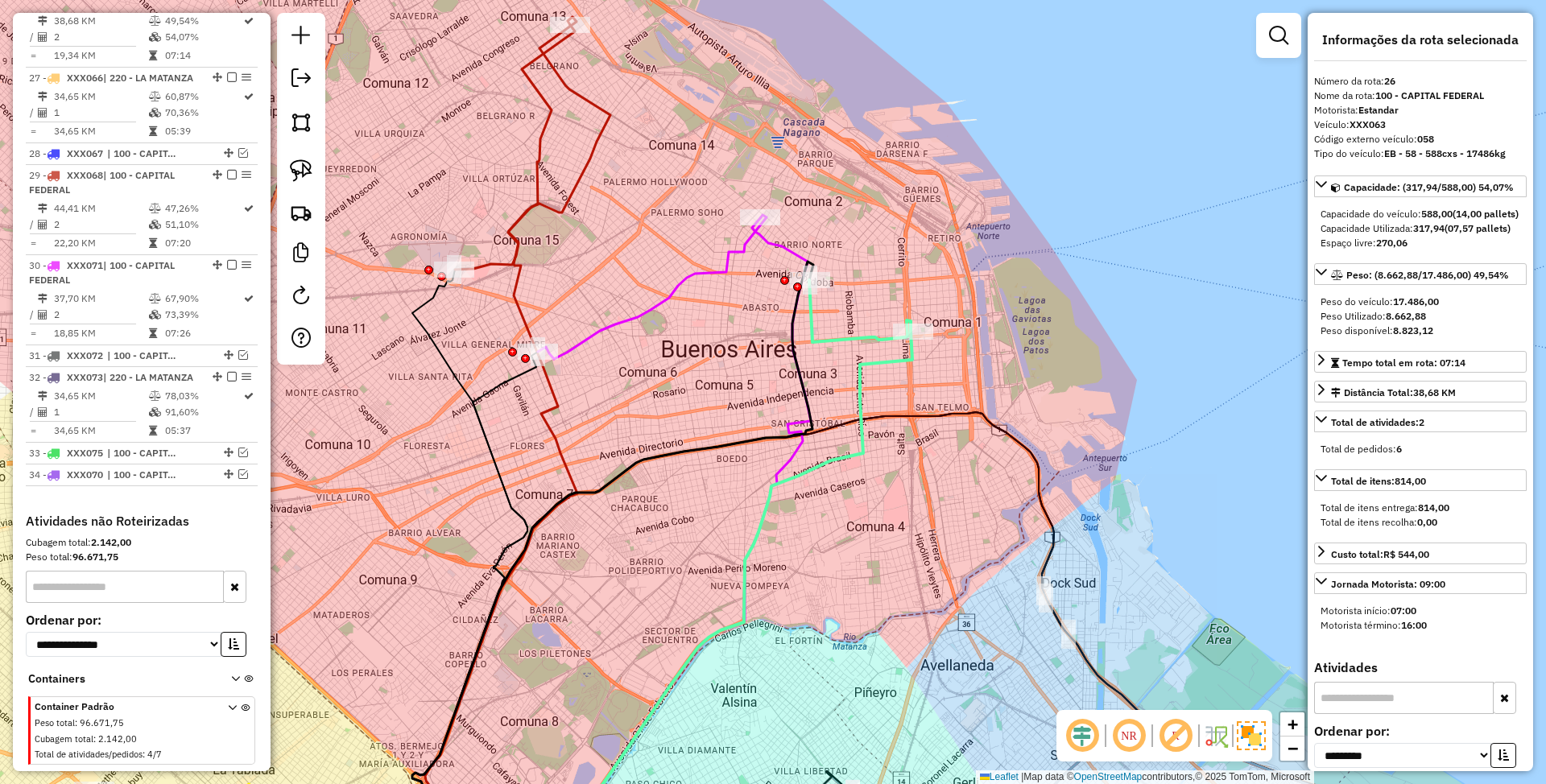
drag, startPoint x: 855, startPoint y: 367, endPoint x: 722, endPoint y: 385, distance: 134.2
click at [725, 386] on div "Janela de atendimento Grade de atendimento Capacidade Transportadoras Veículos …" at bounding box center [773, 392] width 1546 height 784
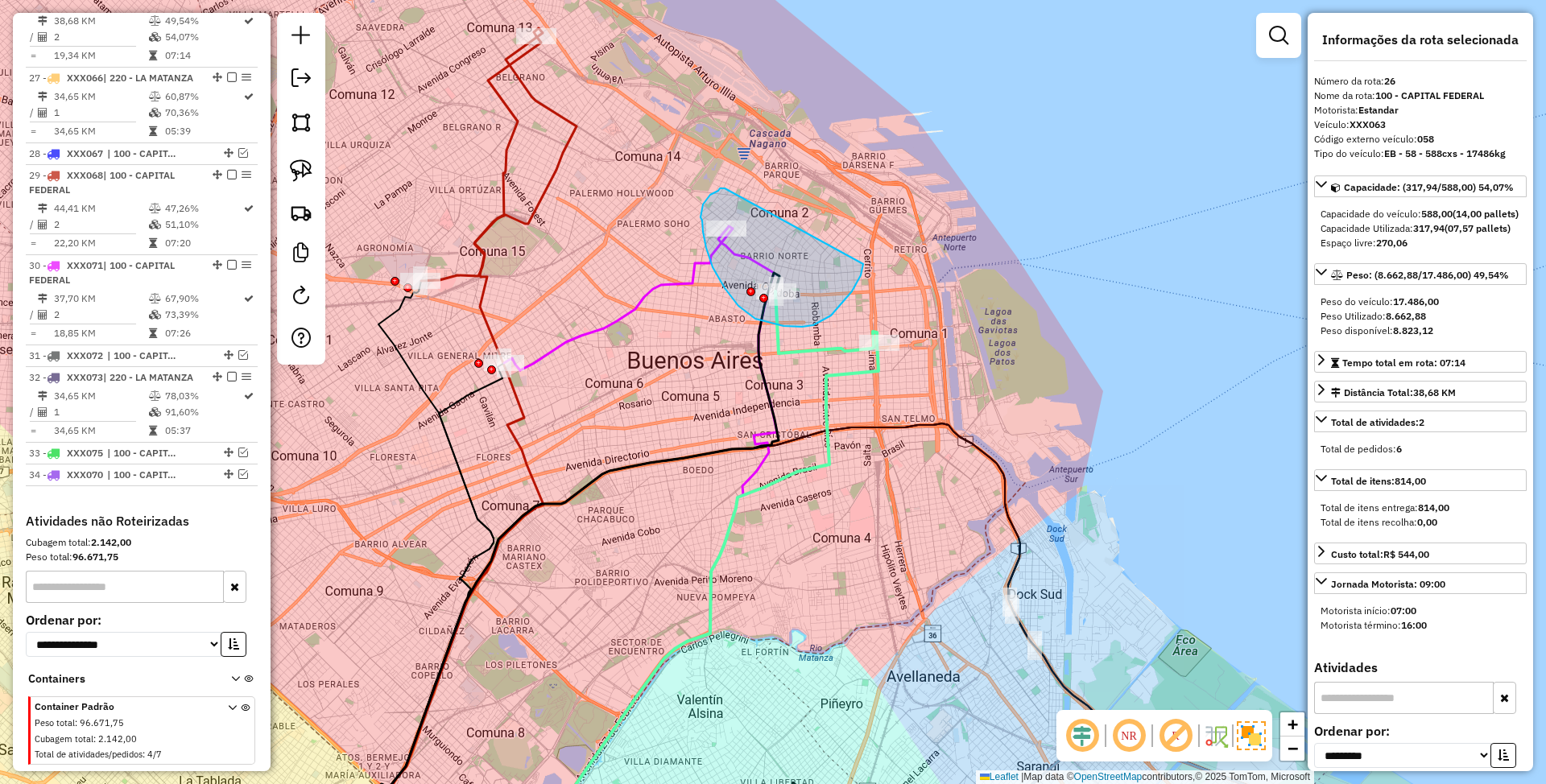
drag, startPoint x: 718, startPoint y: 191, endPoint x: 861, endPoint y: 261, distance: 159.2
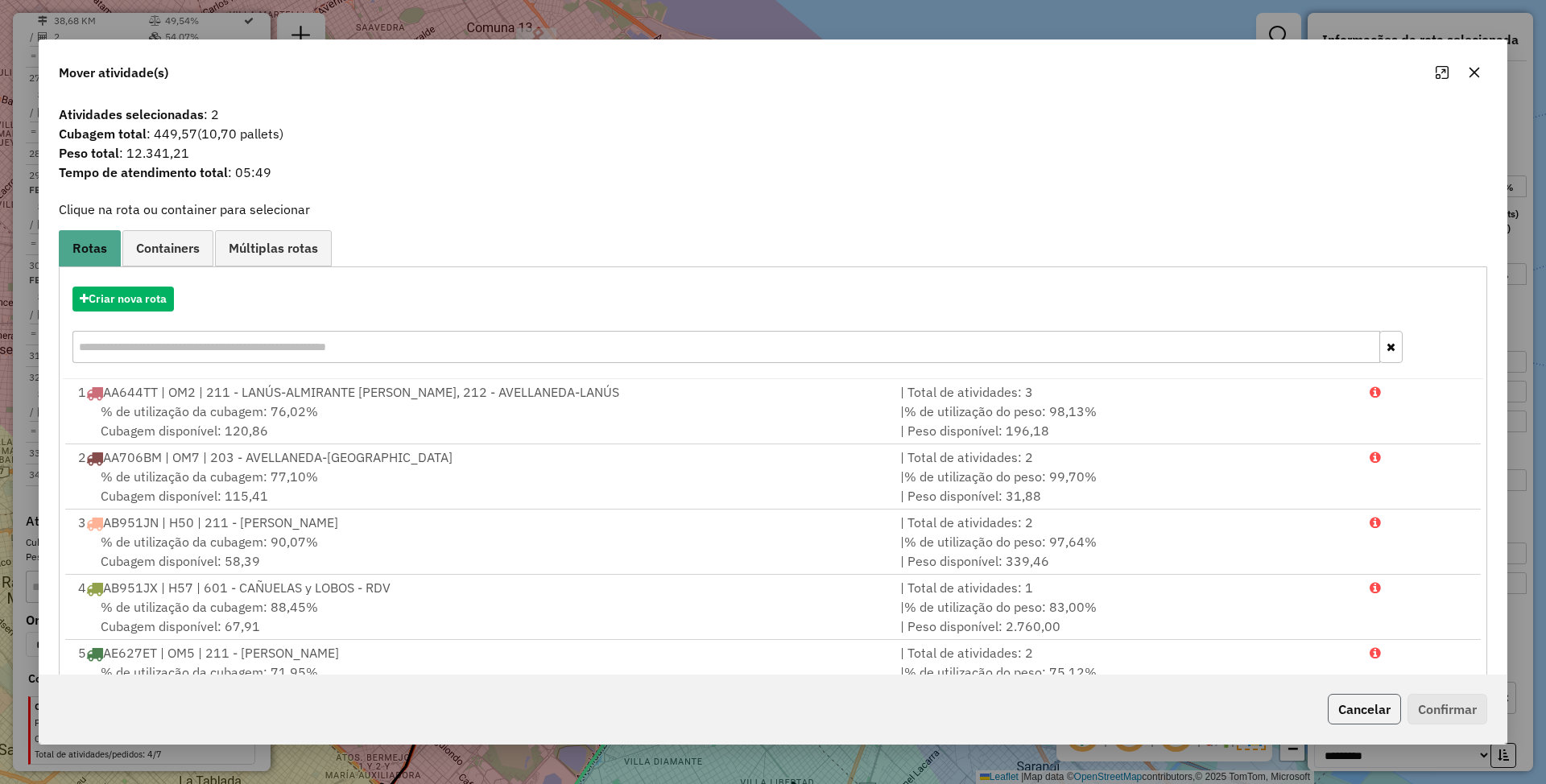
click at [1348, 702] on button "Cancelar" at bounding box center [1364, 709] width 73 height 31
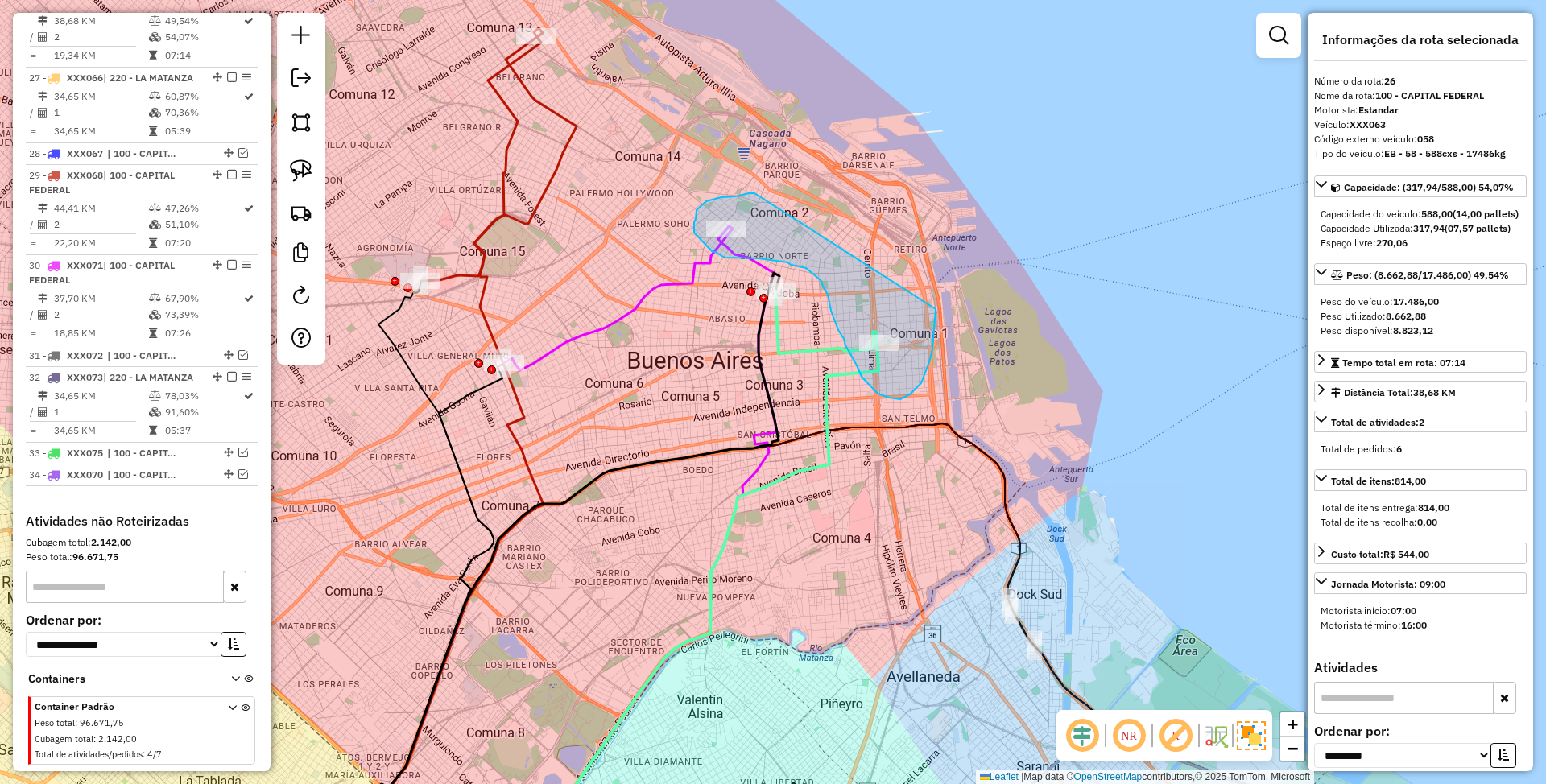
drag, startPoint x: 755, startPoint y: 194, endPoint x: 936, endPoint y: 309, distance: 214.4
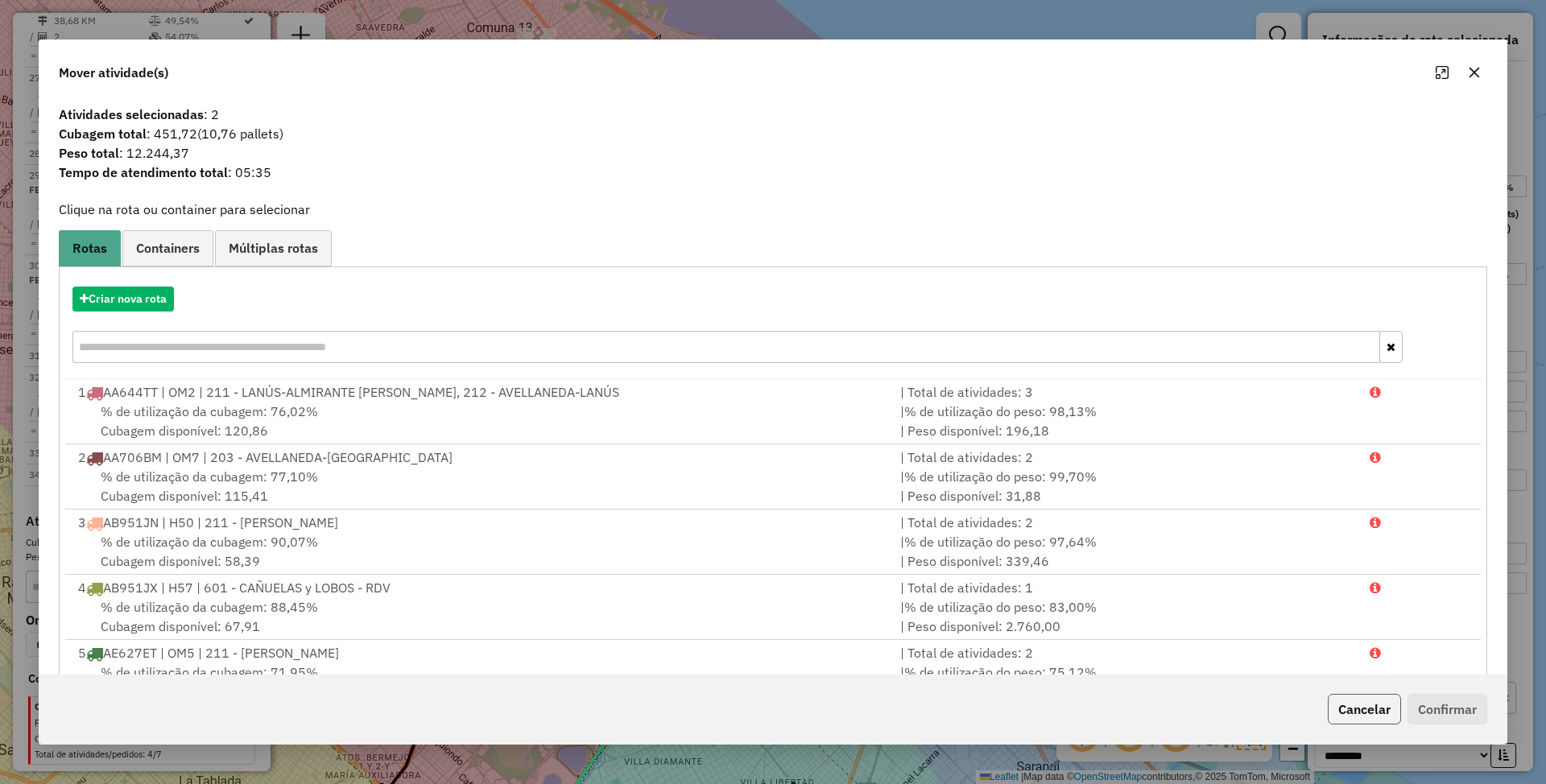
click at [1351, 702] on button "Cancelar" at bounding box center [1364, 709] width 73 height 31
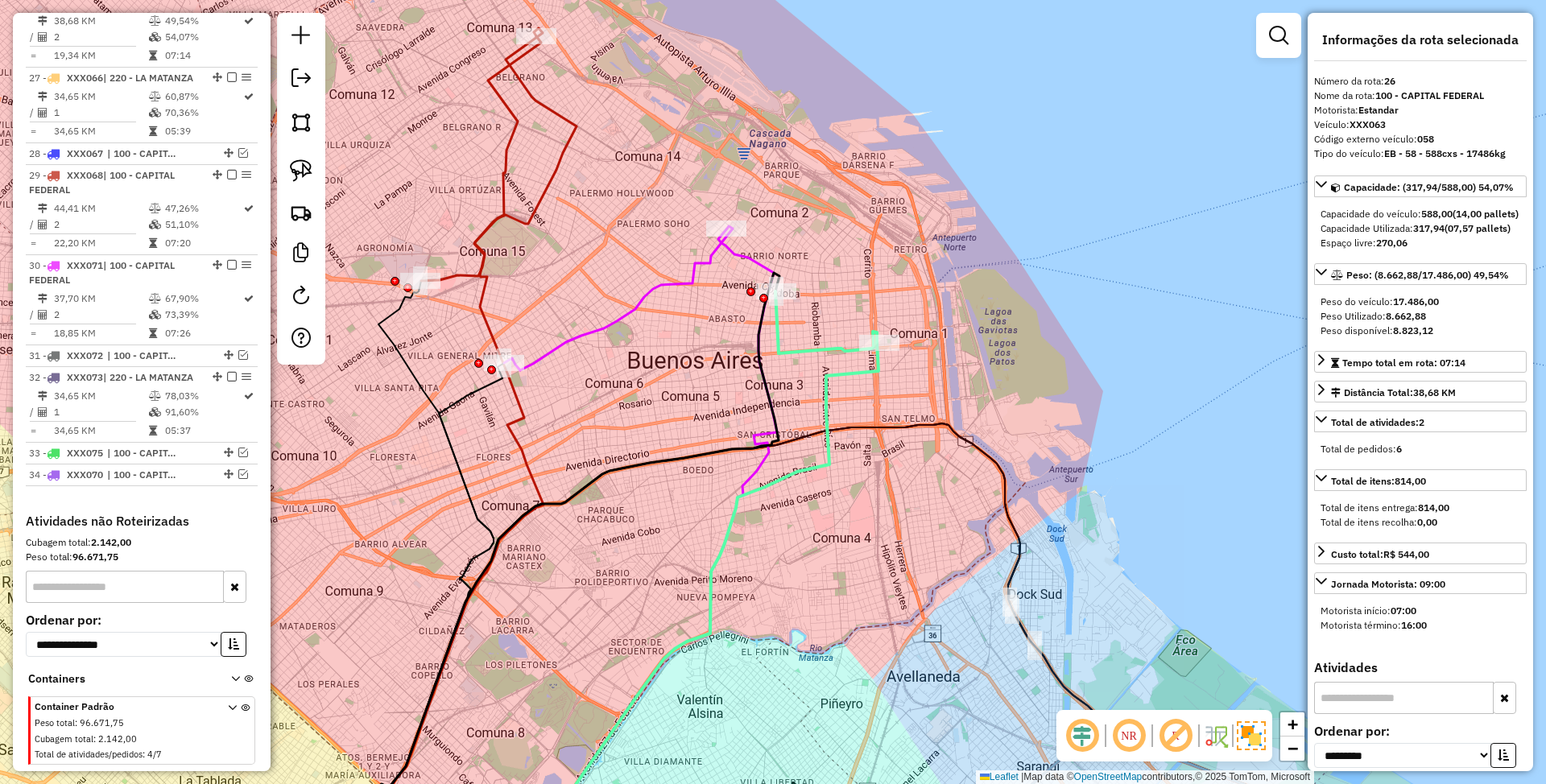
click at [695, 268] on icon at bounding box center [618, 298] width 229 height 144
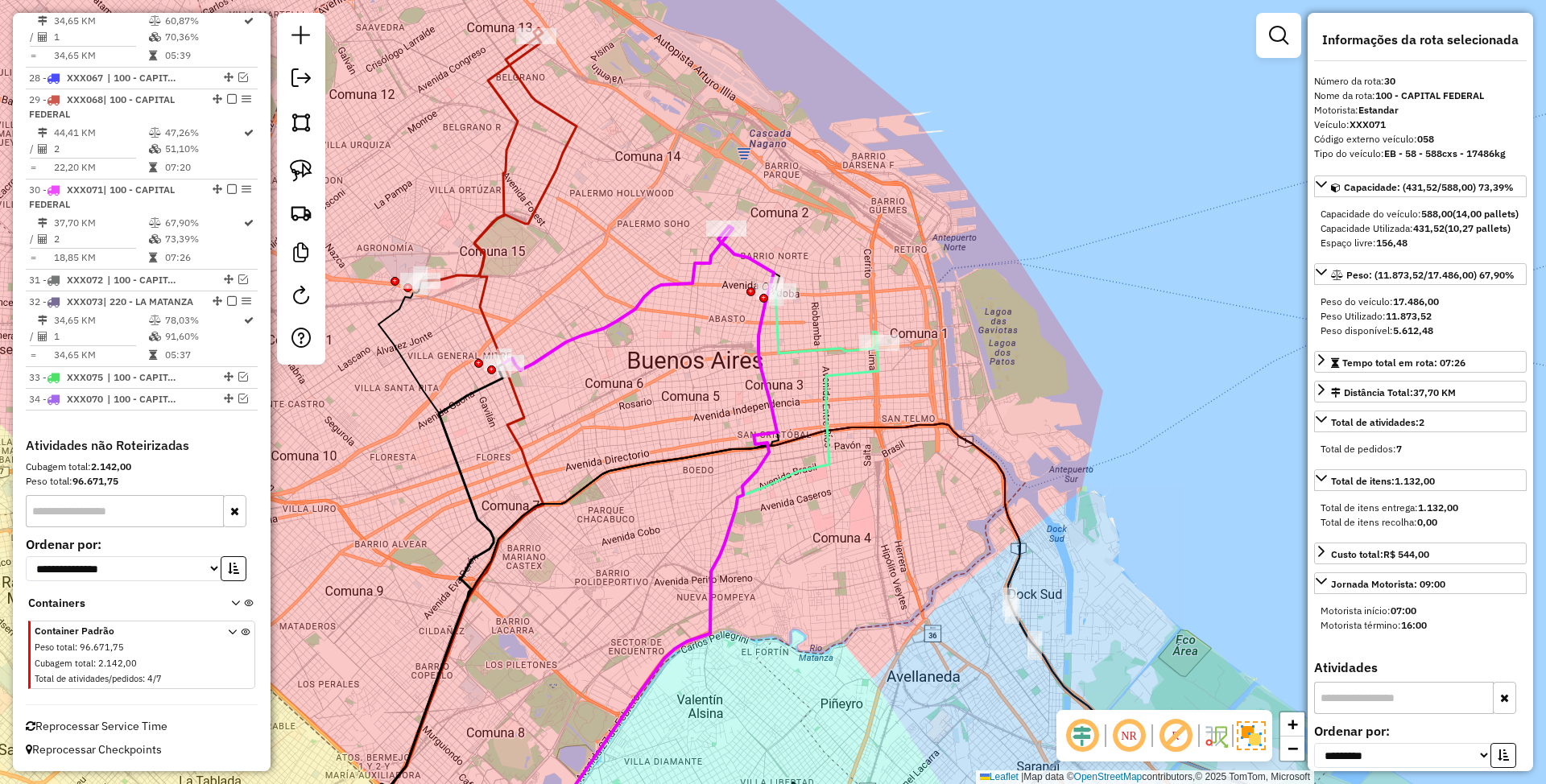
scroll to position [3066, 0]
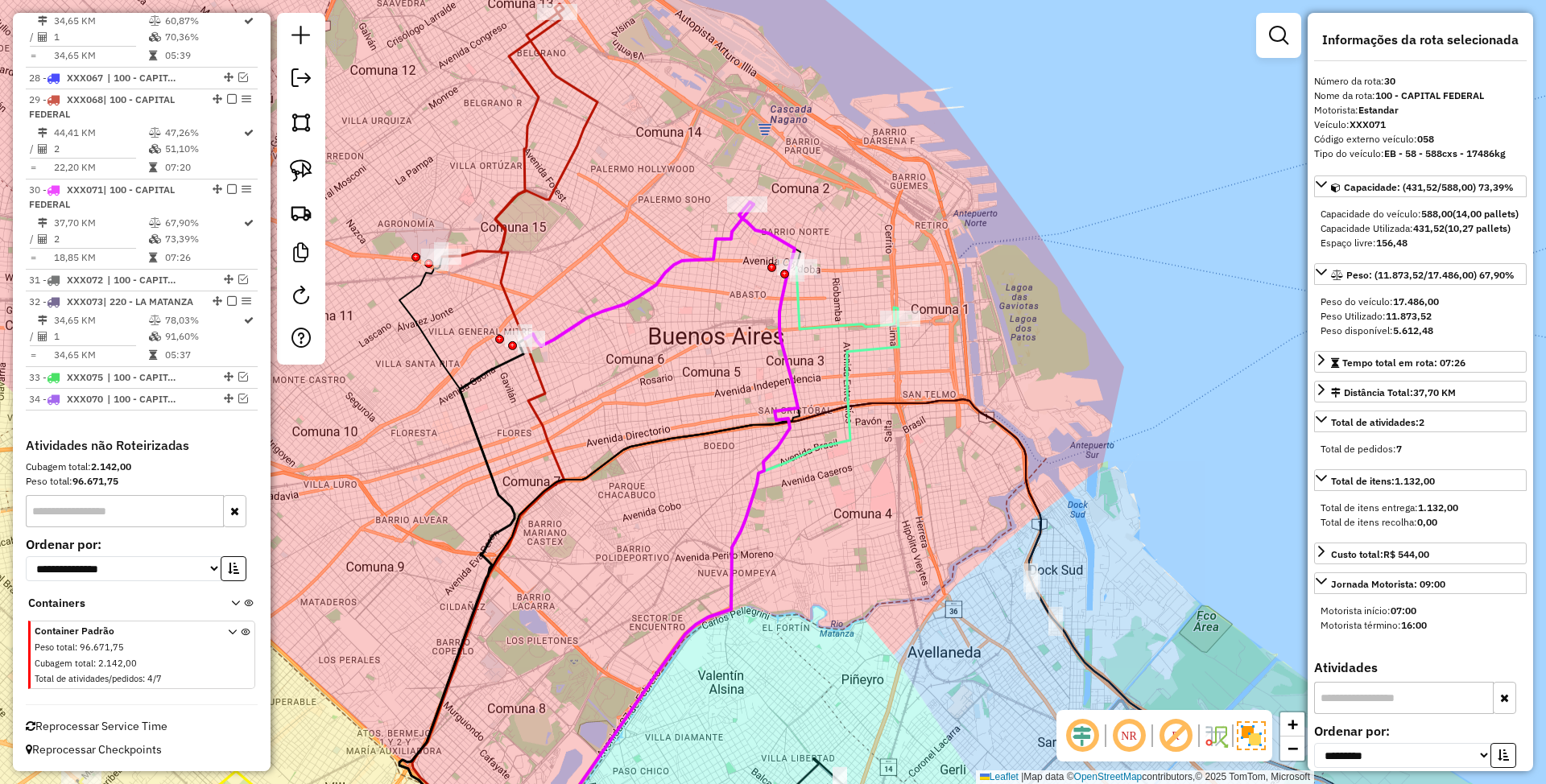
drag, startPoint x: 710, startPoint y: 325, endPoint x: 743, endPoint y: 278, distance: 57.4
click at [743, 278] on div "Janela de atendimento Grade de atendimento Capacidade Transportadoras Veículos …" at bounding box center [773, 392] width 1546 height 784
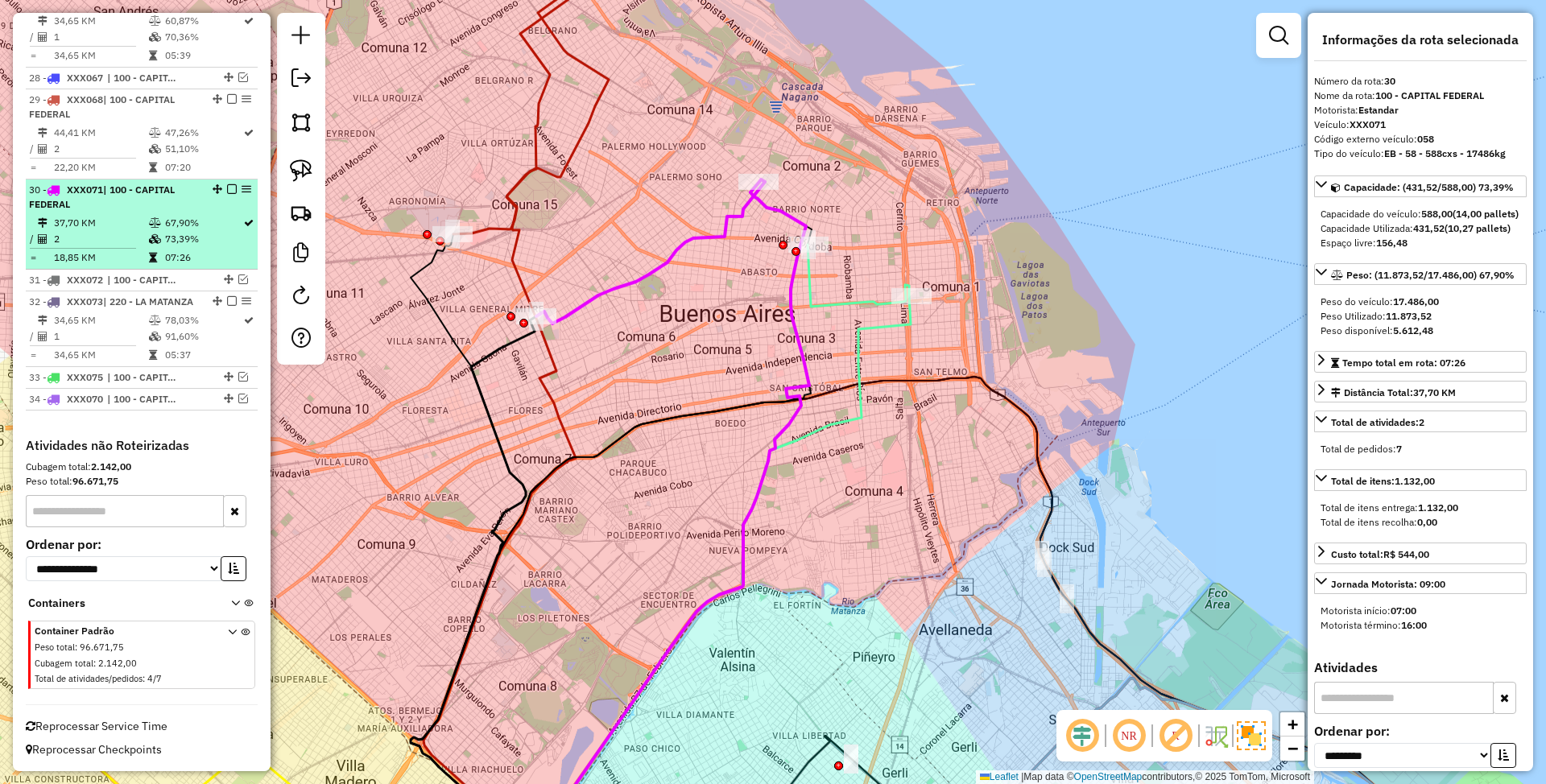
click at [227, 185] on em at bounding box center [232, 190] width 10 height 10
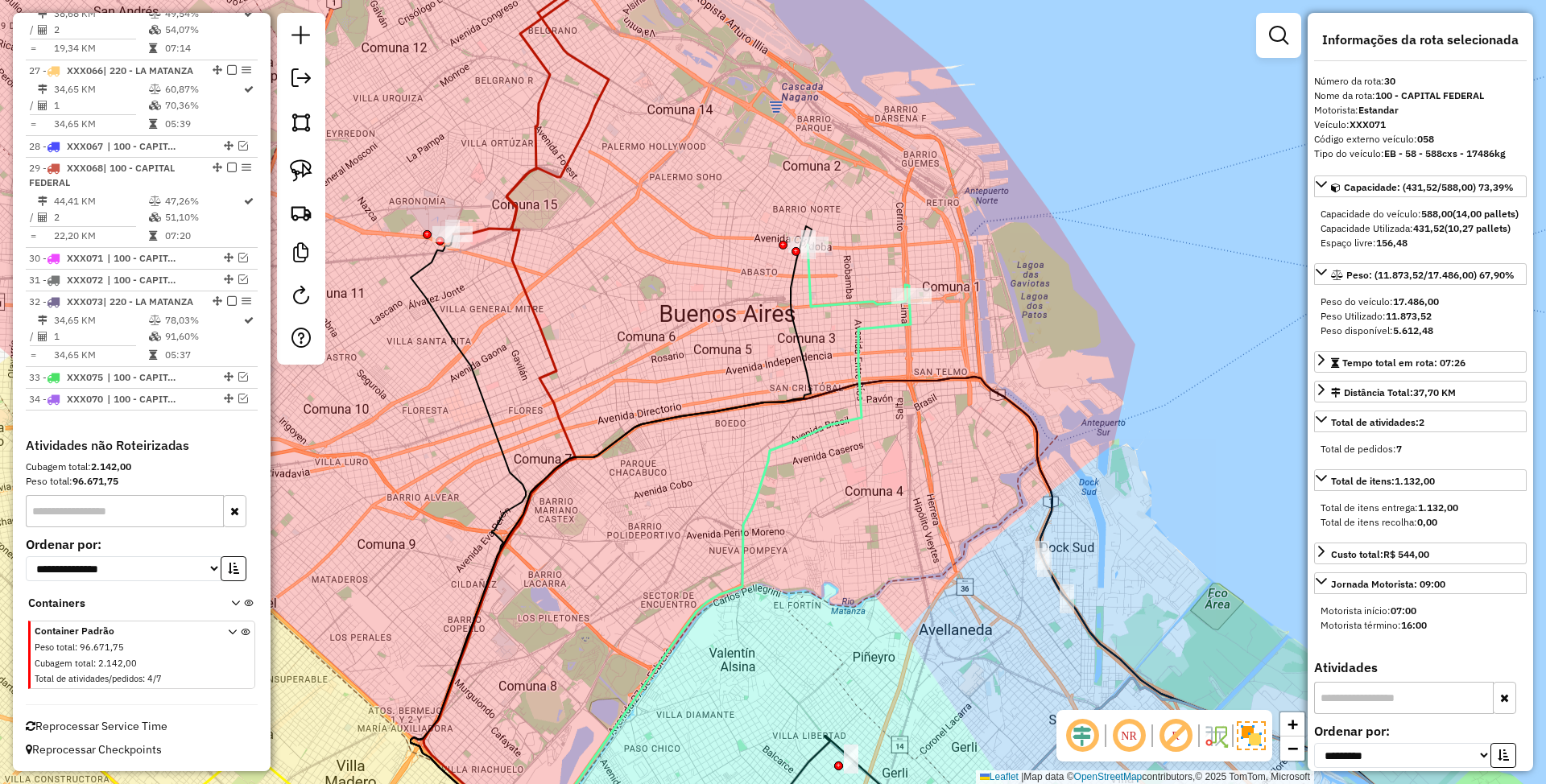
click at [845, 306] on icon at bounding box center [858, 275] width 102 height 62
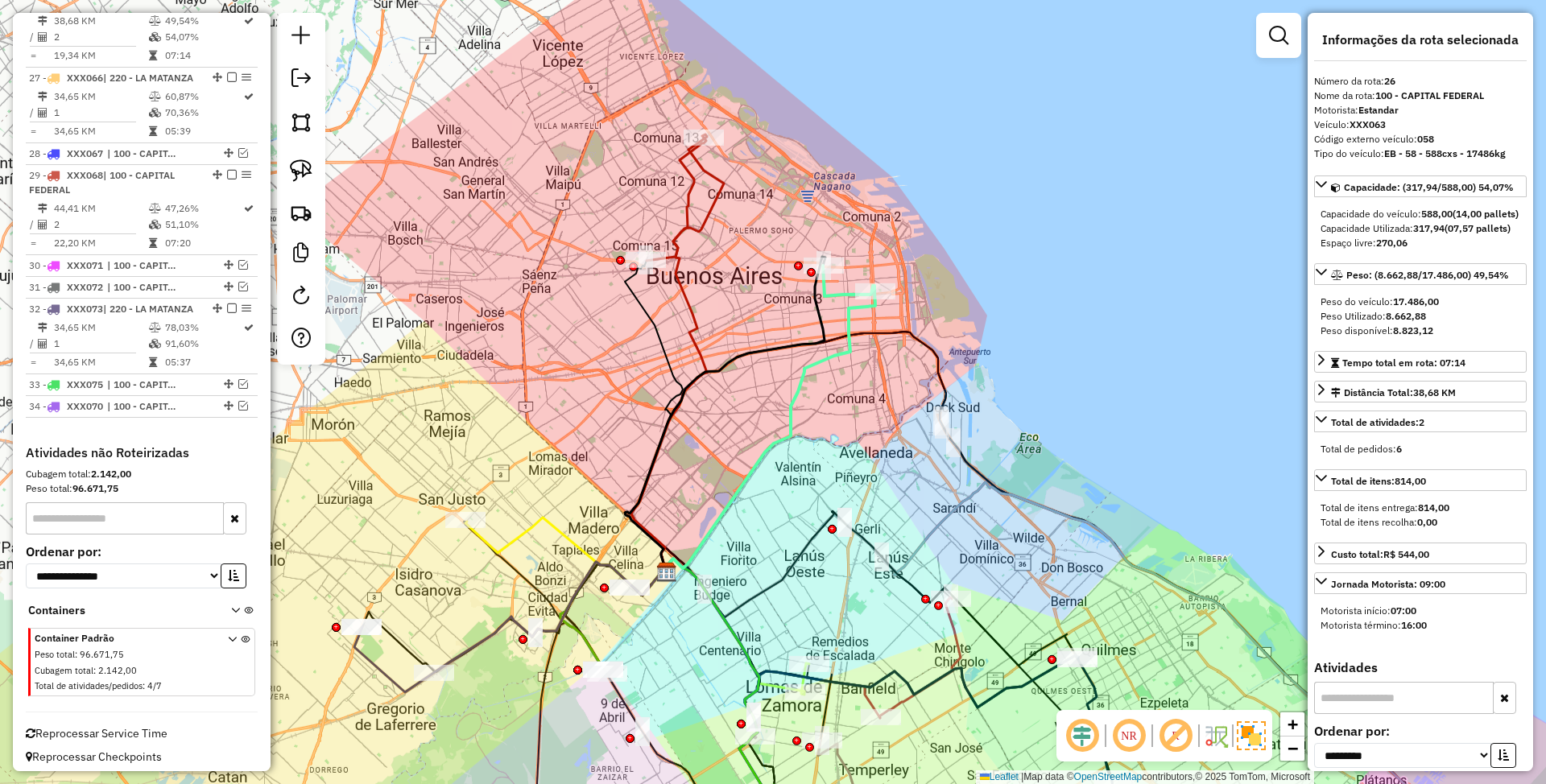
drag, startPoint x: 777, startPoint y: 381, endPoint x: 780, endPoint y: 306, distance: 75.1
click at [780, 306] on div "Janela de atendimento Grade de atendimento Capacidade Transportadoras Veículos …" at bounding box center [773, 392] width 1546 height 784
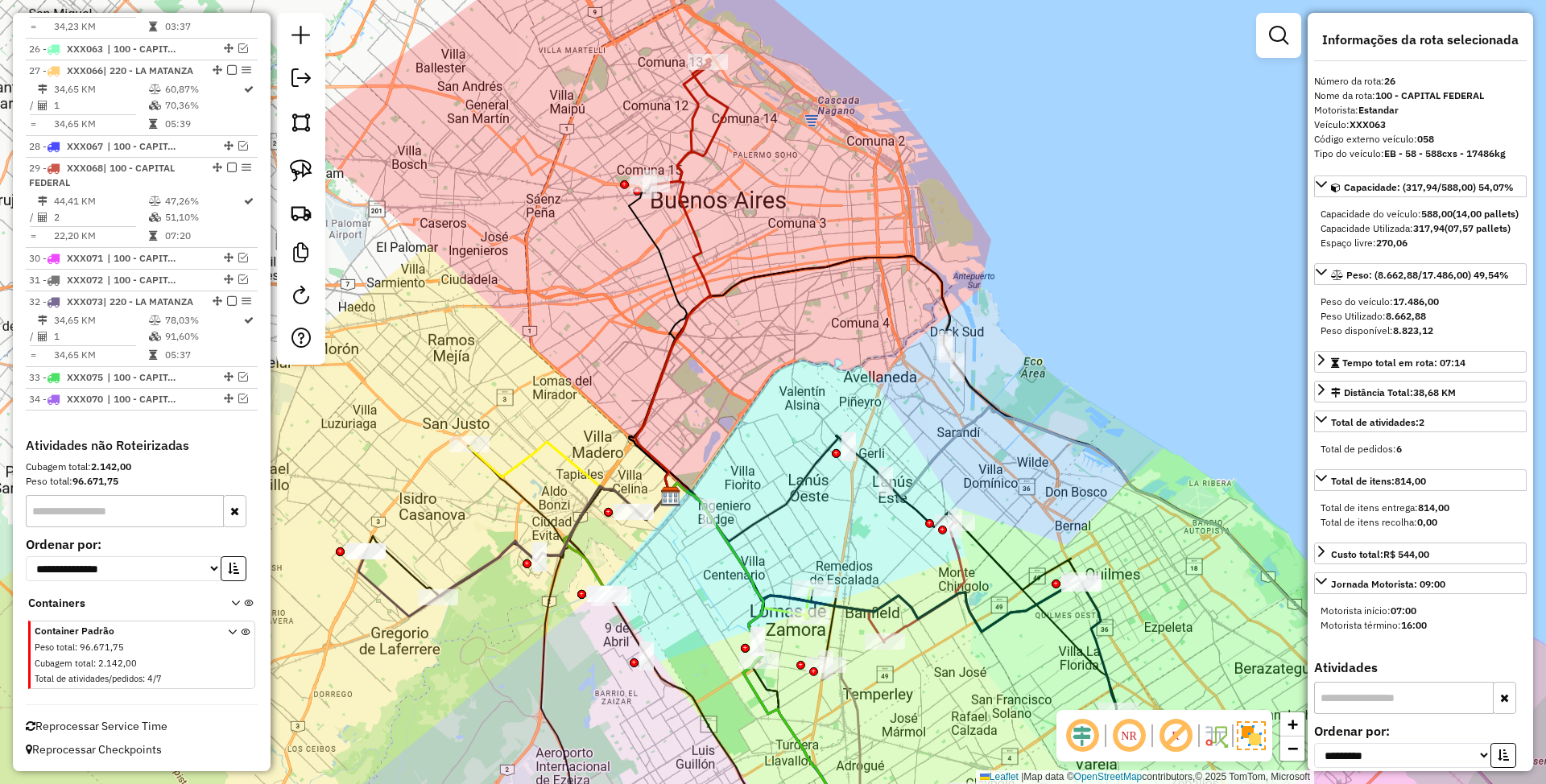
click at [720, 127] on icon at bounding box center [690, 122] width 77 height 126
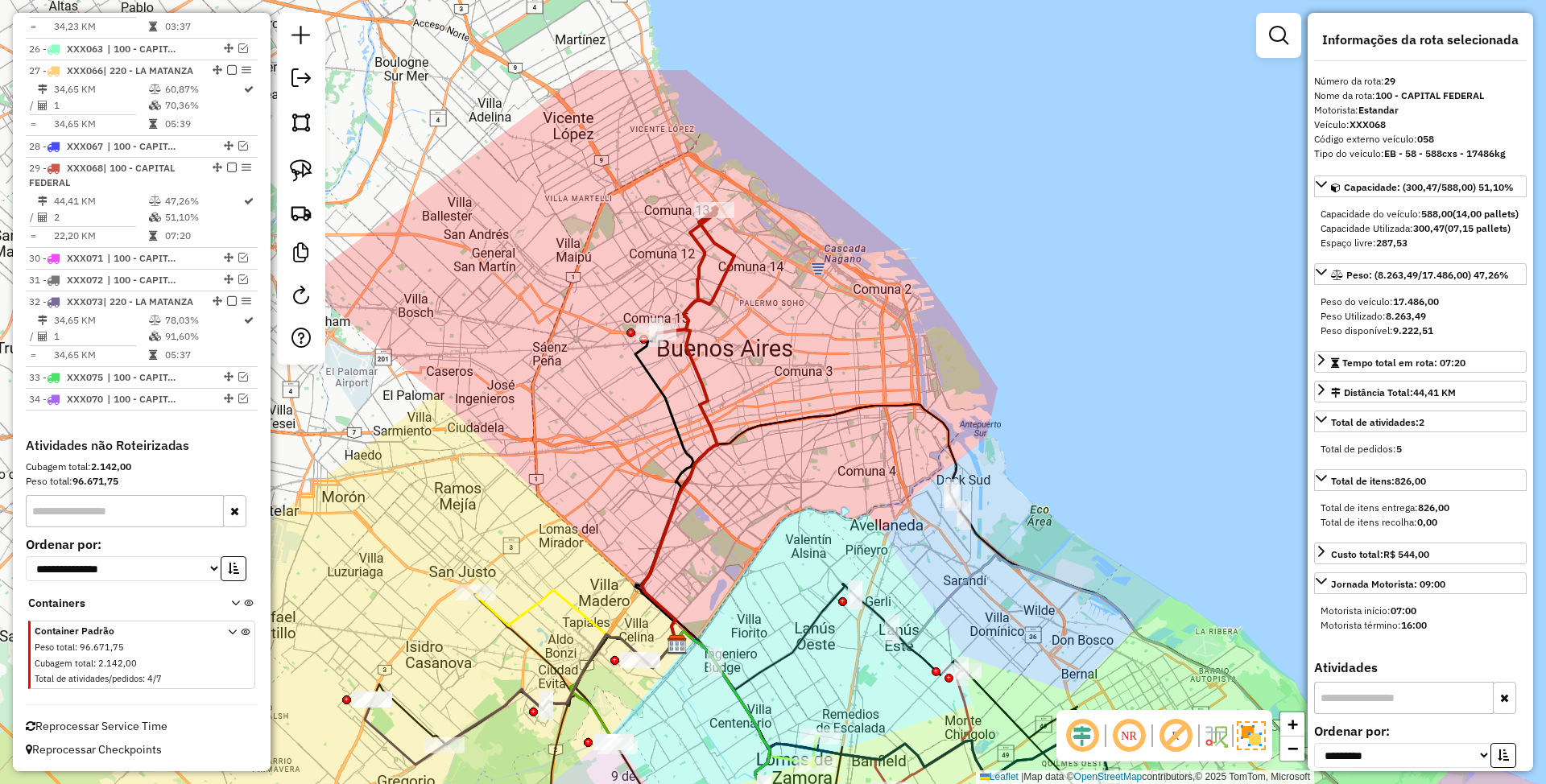
drag, startPoint x: 787, startPoint y: 194, endPoint x: 794, endPoint y: 342, distance: 148.2
click at [794, 342] on div "Janela de atendimento Grade de atendimento Capacidade Transportadoras Veículos …" at bounding box center [773, 392] width 1546 height 784
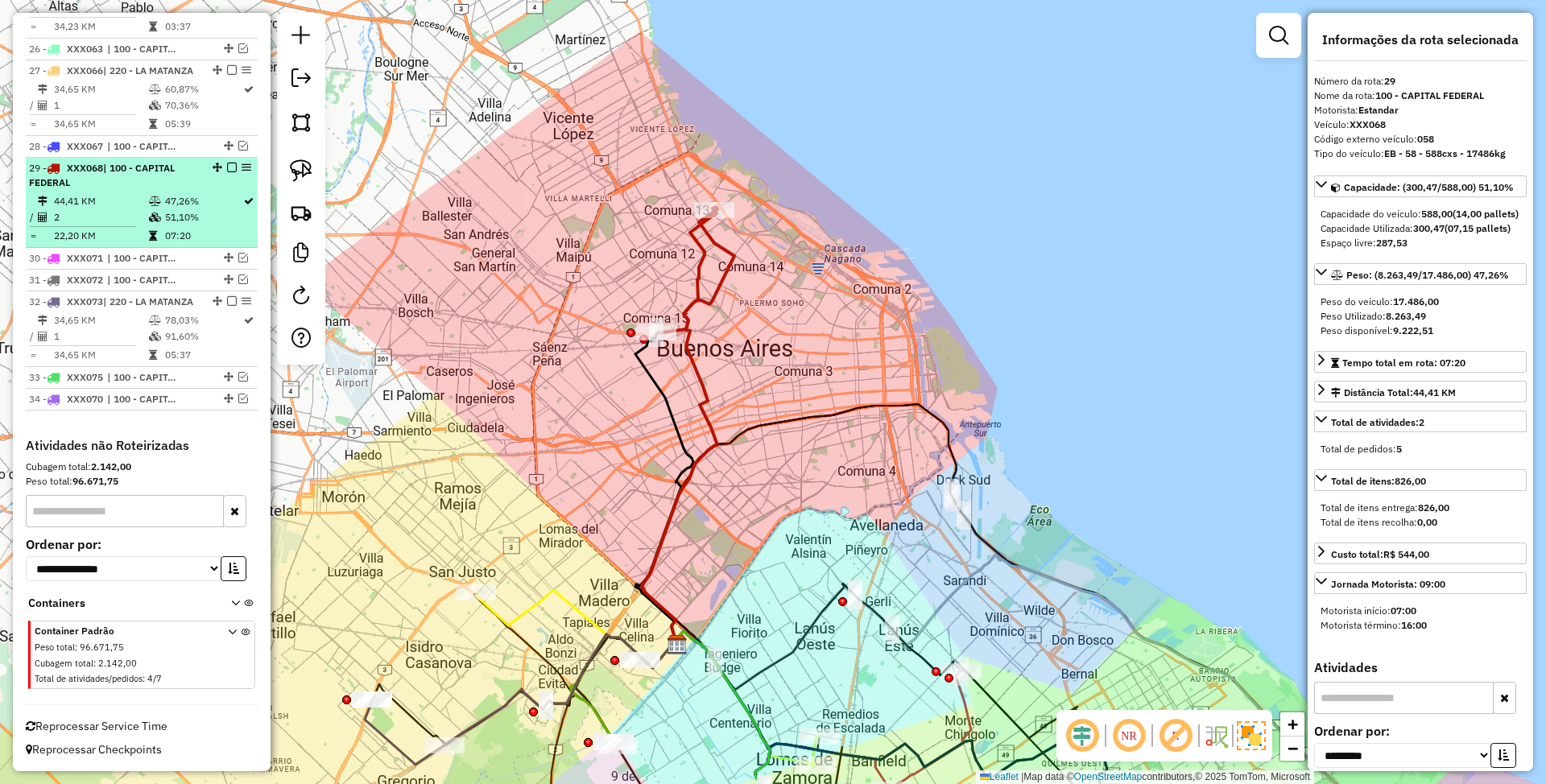
click at [227, 163] on em at bounding box center [232, 168] width 10 height 10
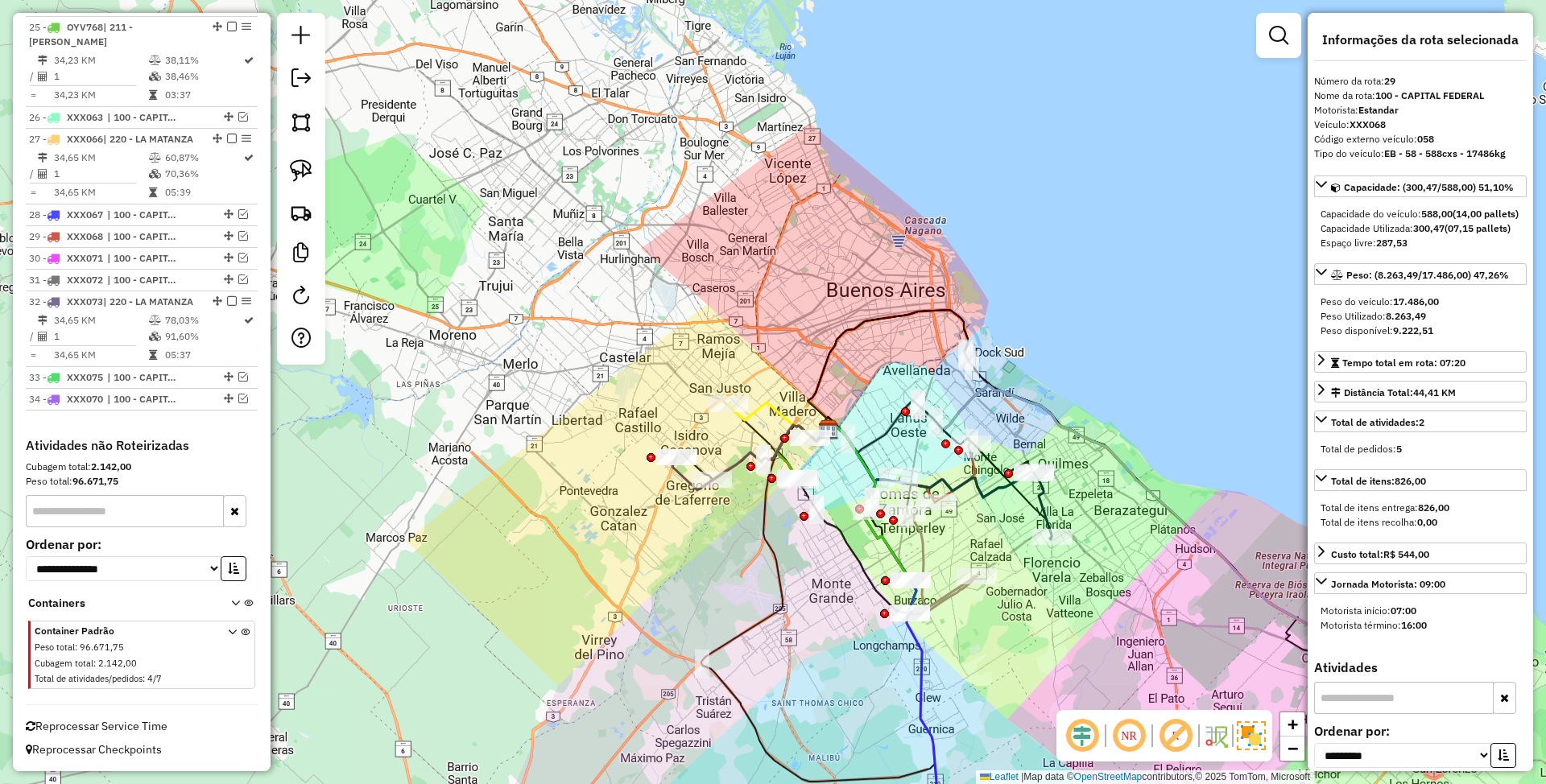
click at [773, 410] on icon at bounding box center [777, 422] width 100 height 39
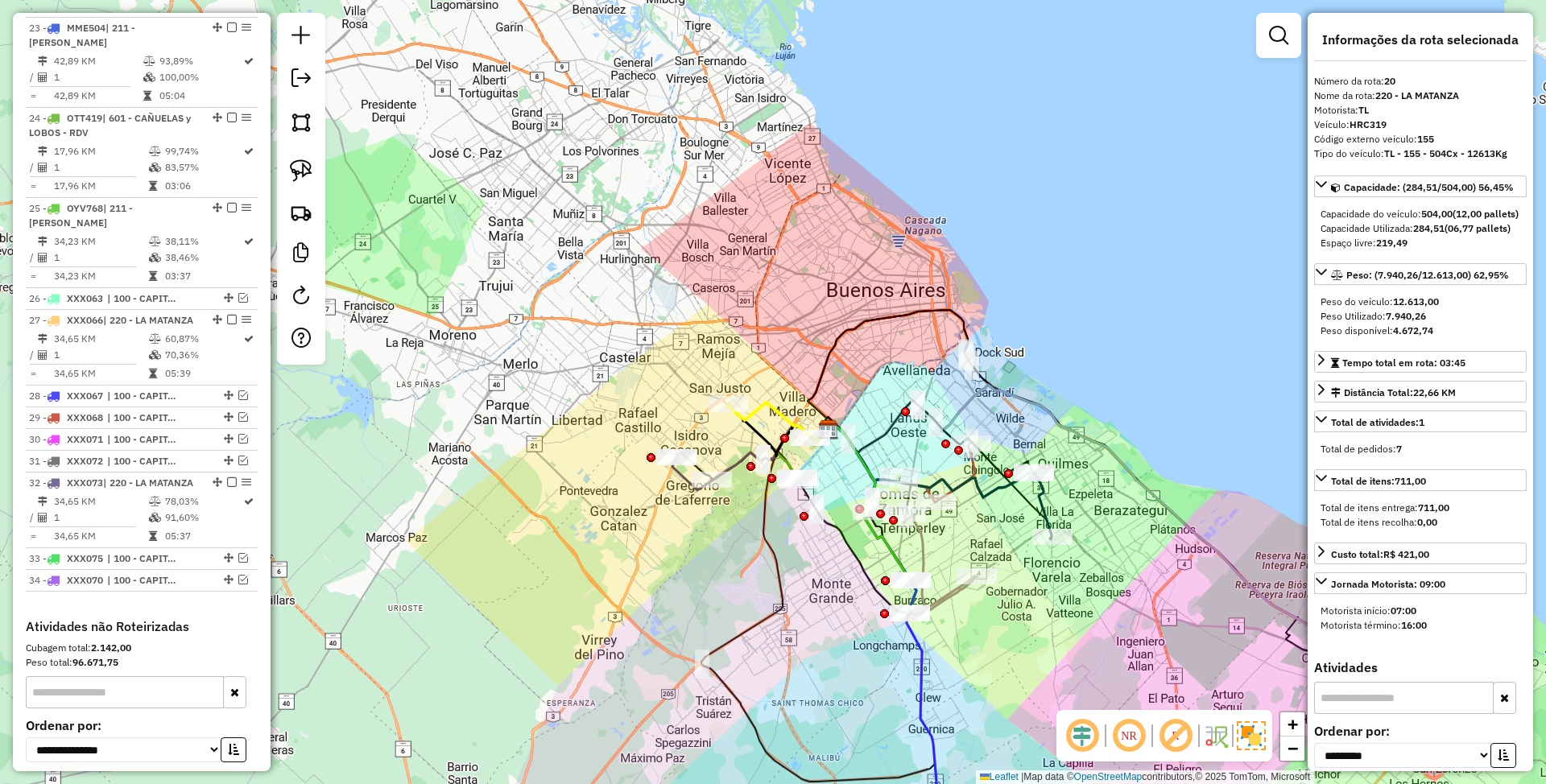
scroll to position [2367, 0]
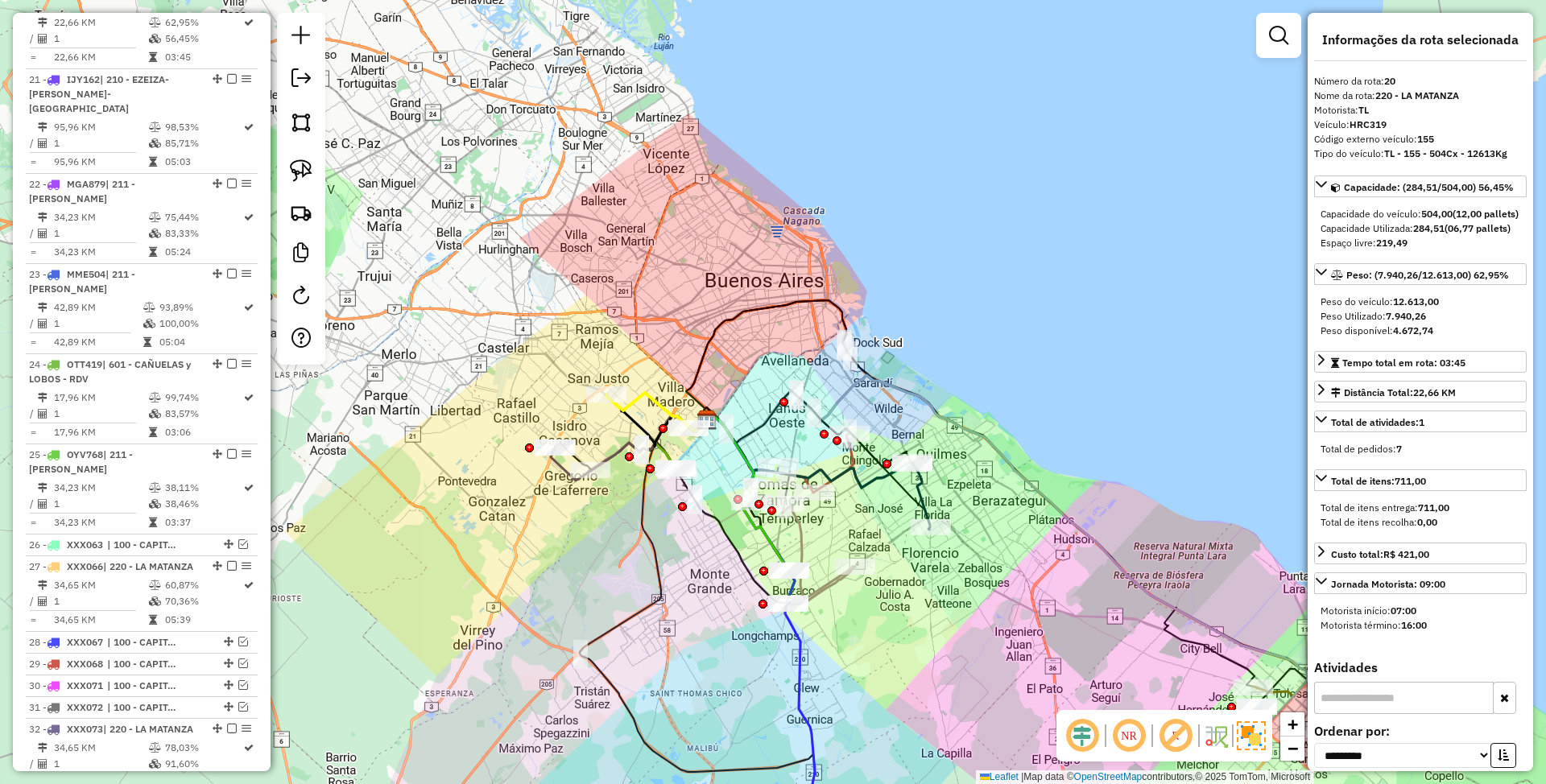
drag, startPoint x: 678, startPoint y: 342, endPoint x: 648, endPoint y: 337, distance: 30.4
click at [648, 337] on div "Janela de atendimento Grade de atendimento Capacidade Transportadoras Veículos …" at bounding box center [773, 392] width 1546 height 784
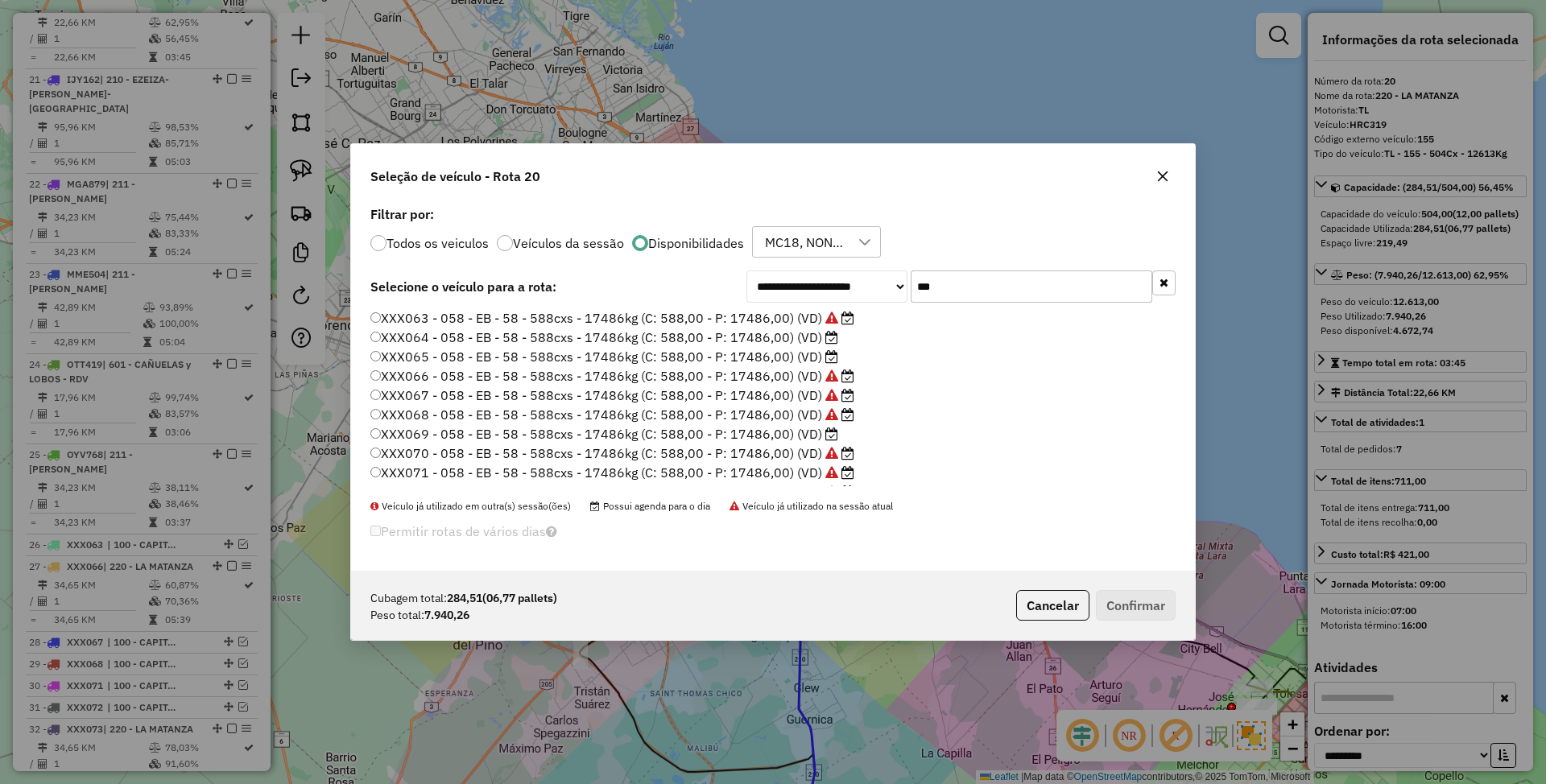
scroll to position [8, 5]
click at [758, 337] on label "XXX064 - 058 - EB - 58 - 588cxs - 17486kg (C: 588,00 - P: 17486,00) (VD)" at bounding box center [605, 338] width 468 height 20
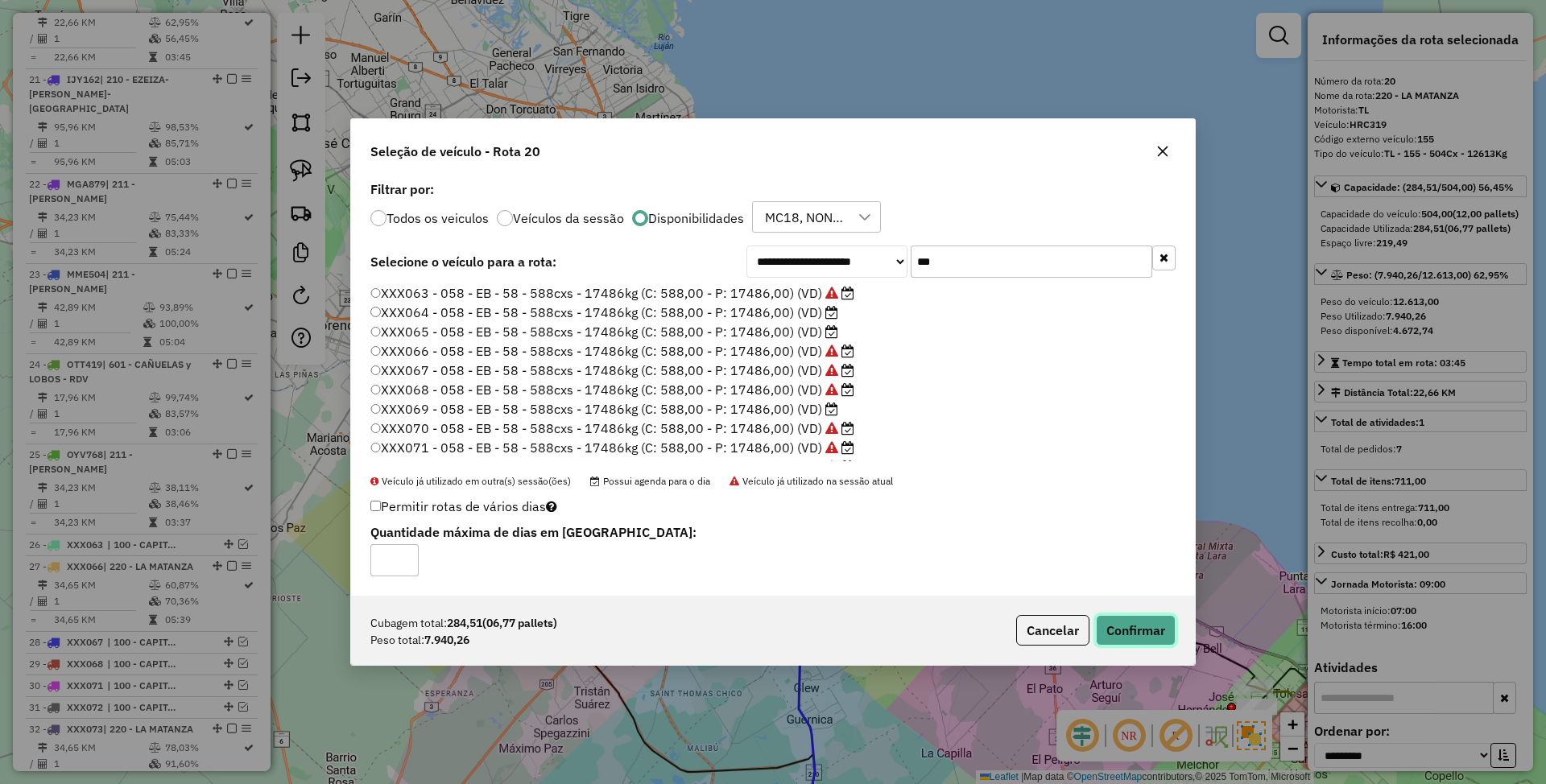
click at [1124, 629] on button "Confirmar" at bounding box center [1135, 630] width 80 height 31
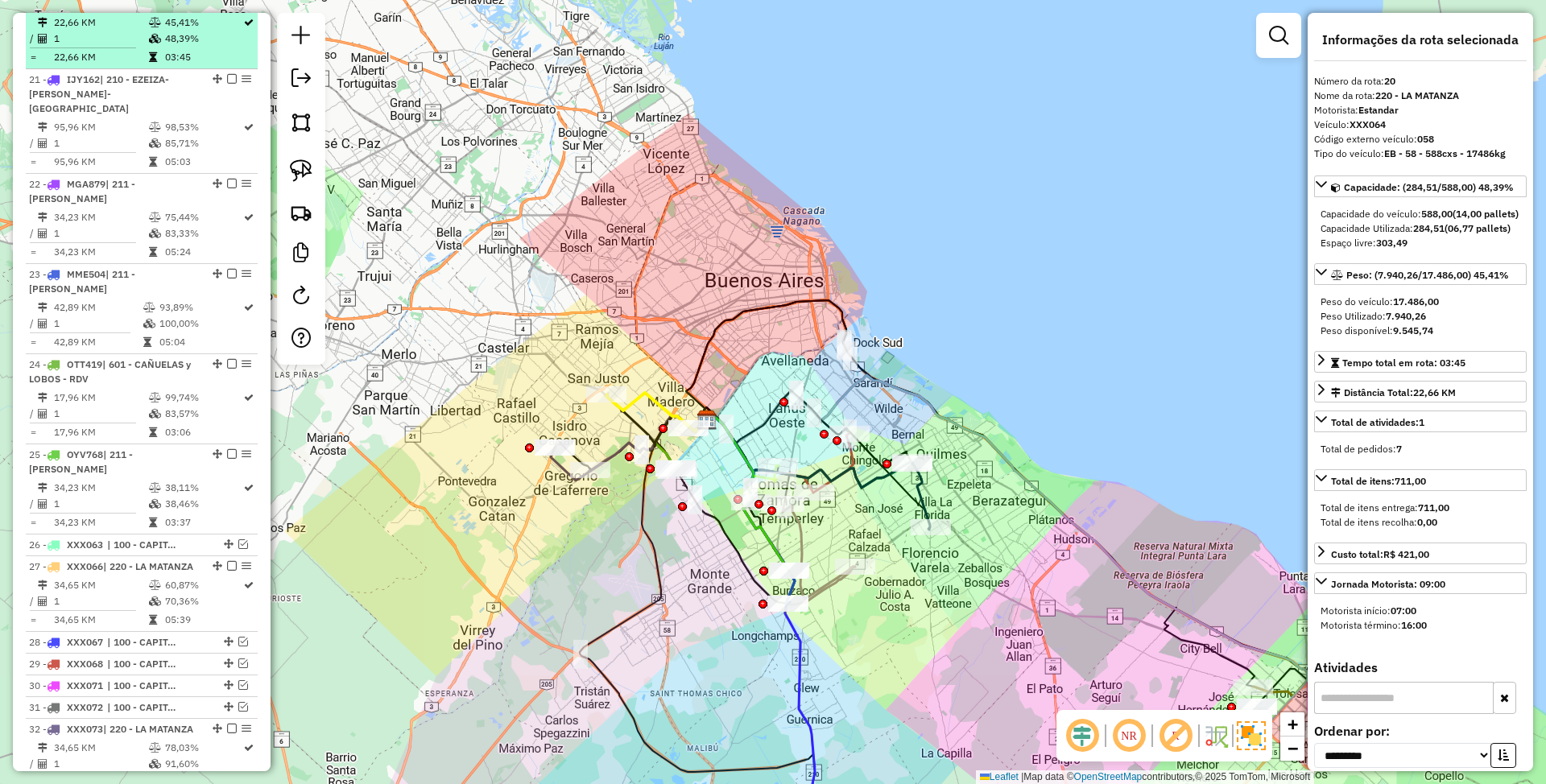
click at [227, 8] on em at bounding box center [232, 3] width 10 height 10
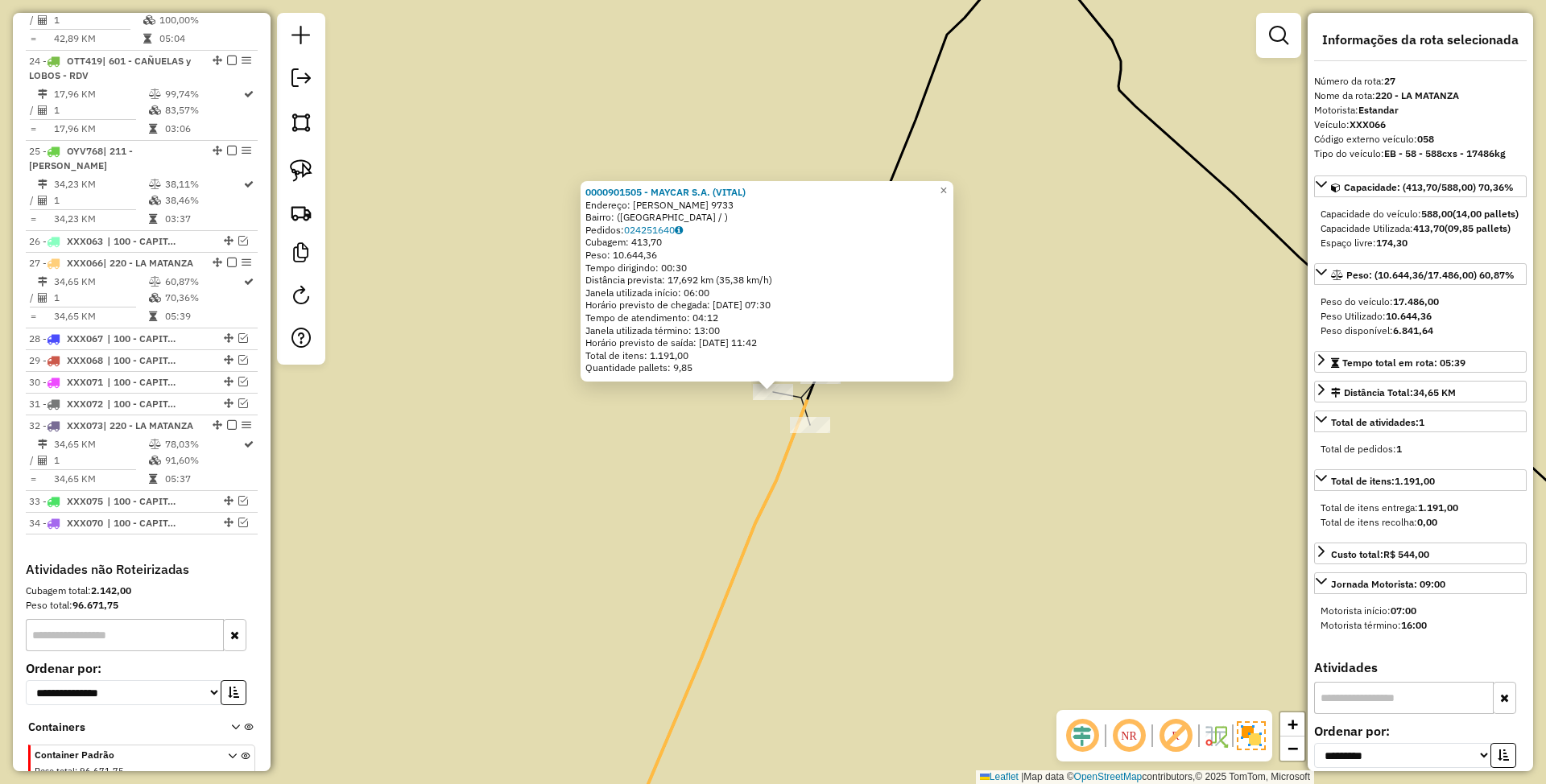
scroll to position [2792, 0]
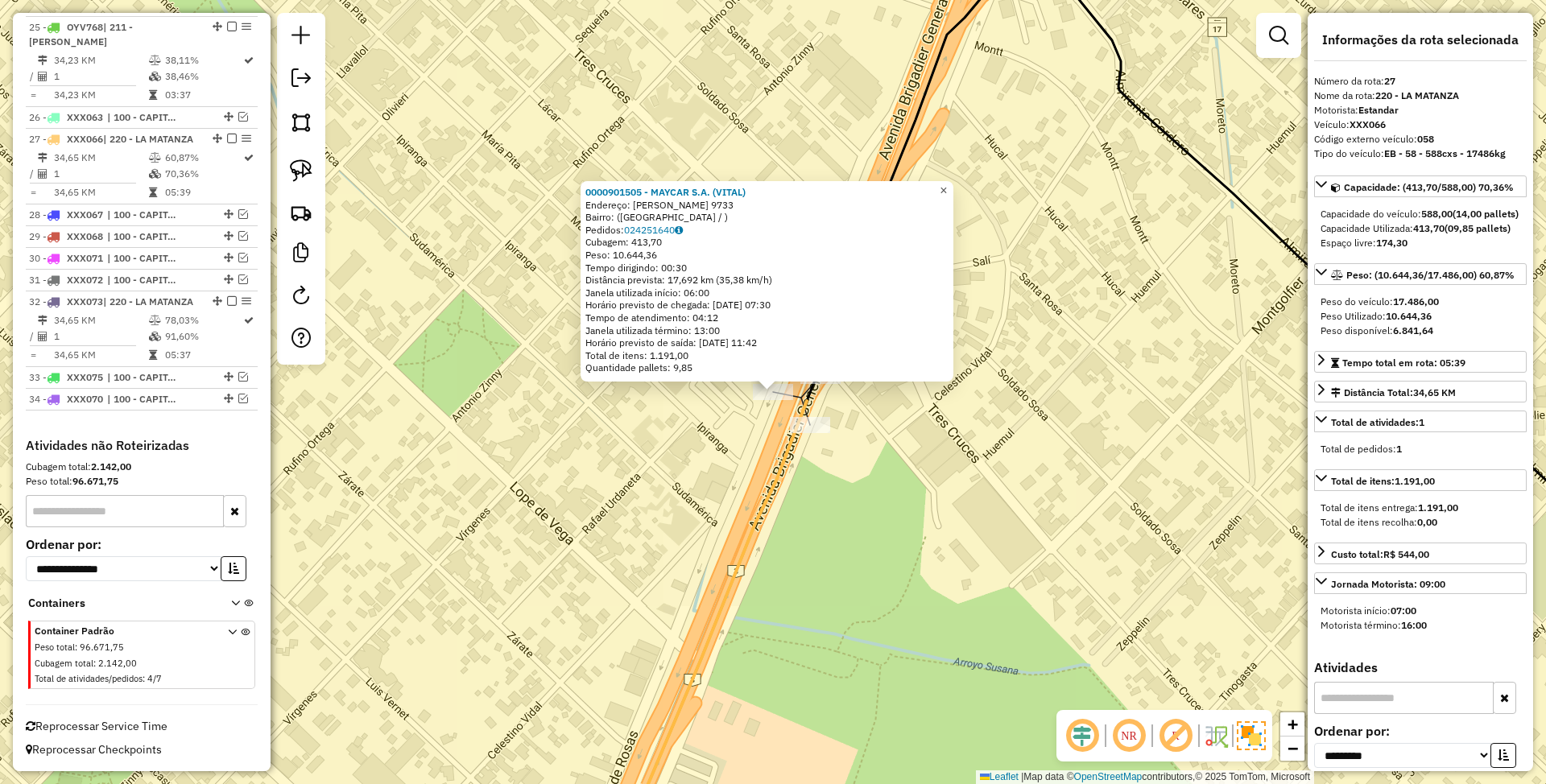
click at [948, 189] on link "×" at bounding box center [944, 191] width 20 height 20
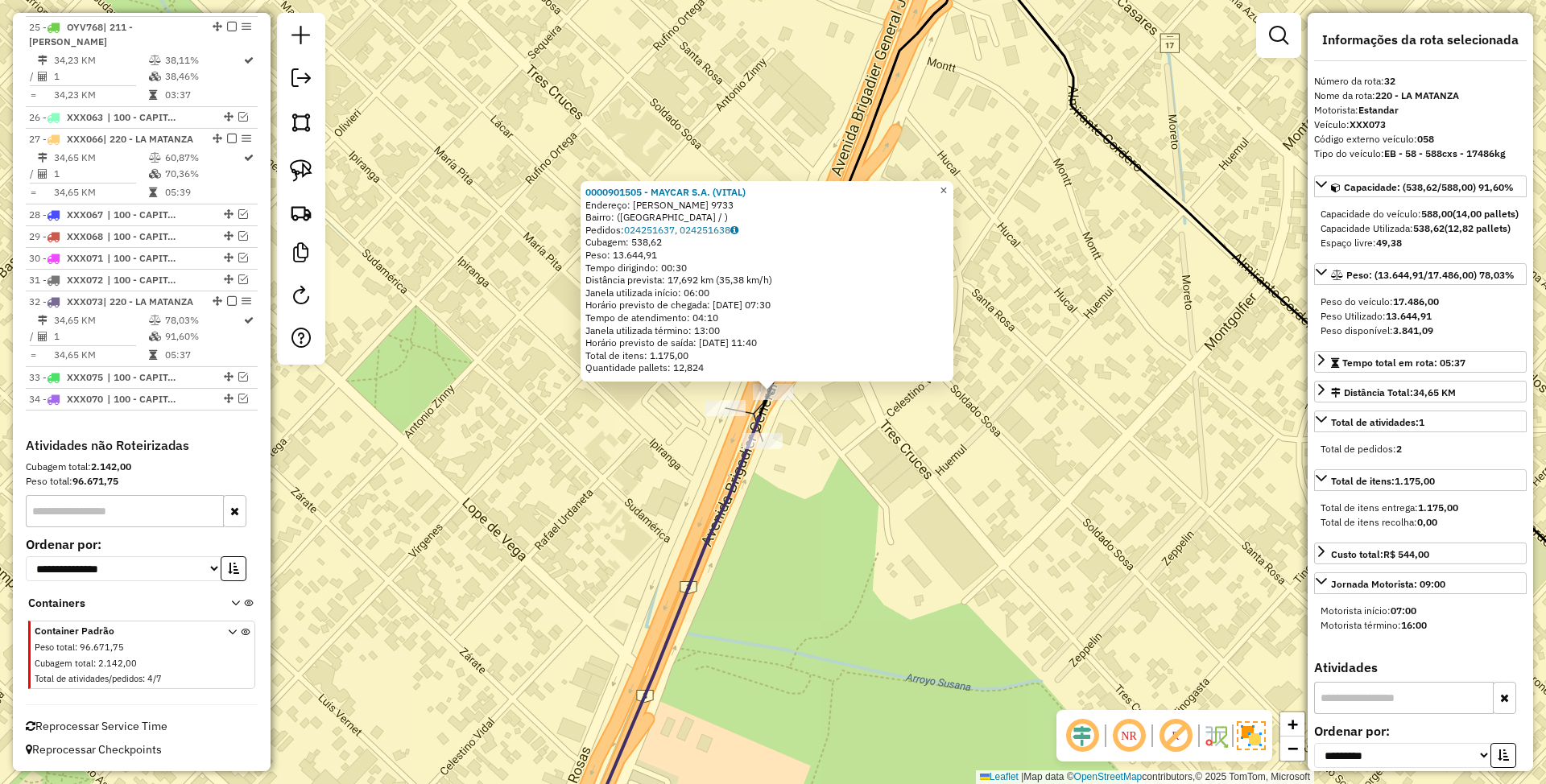
click at [947, 184] on span "×" at bounding box center [942, 191] width 7 height 14
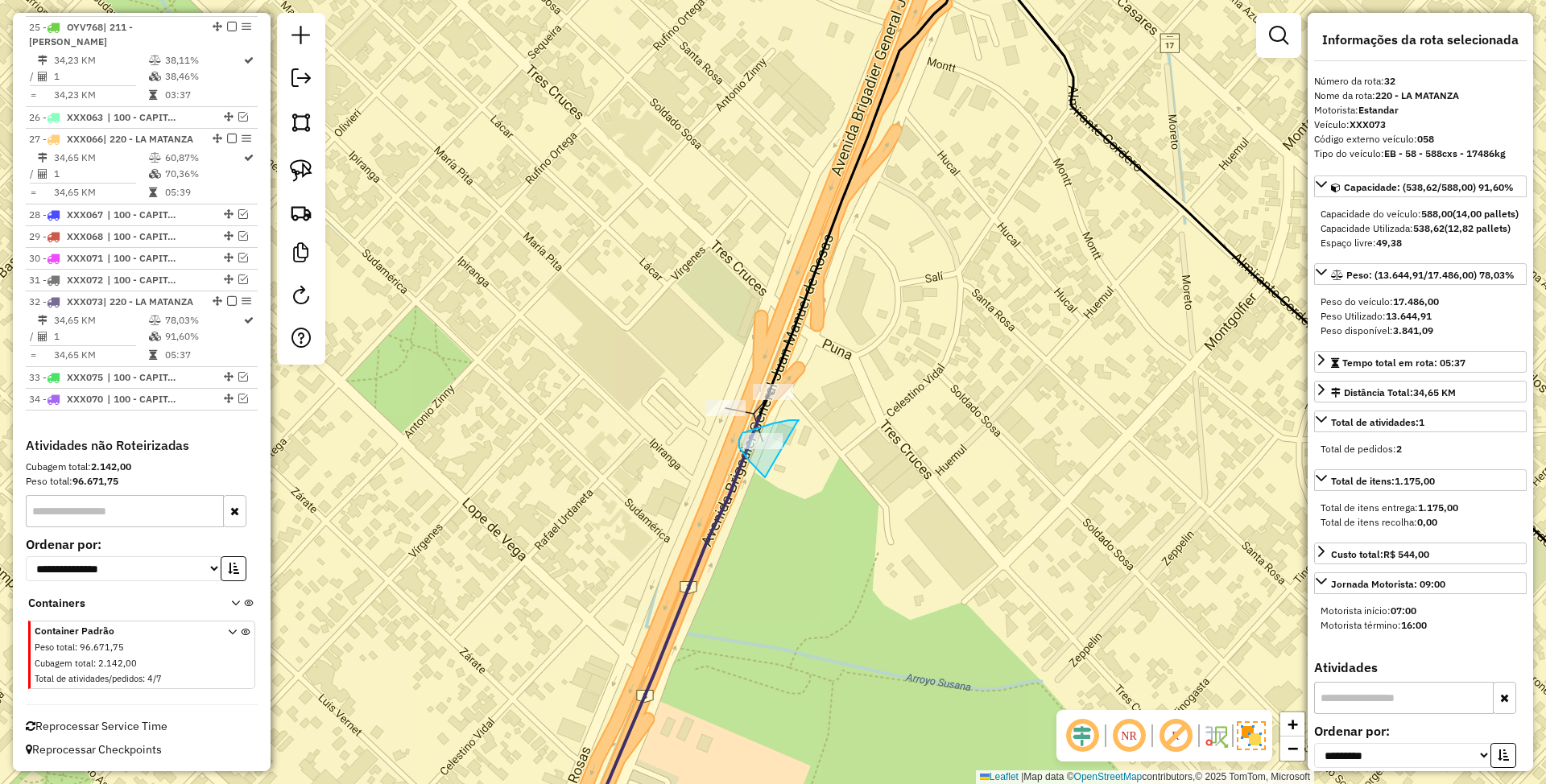
drag, startPoint x: 773, startPoint y: 424, endPoint x: 782, endPoint y: 485, distance: 61.7
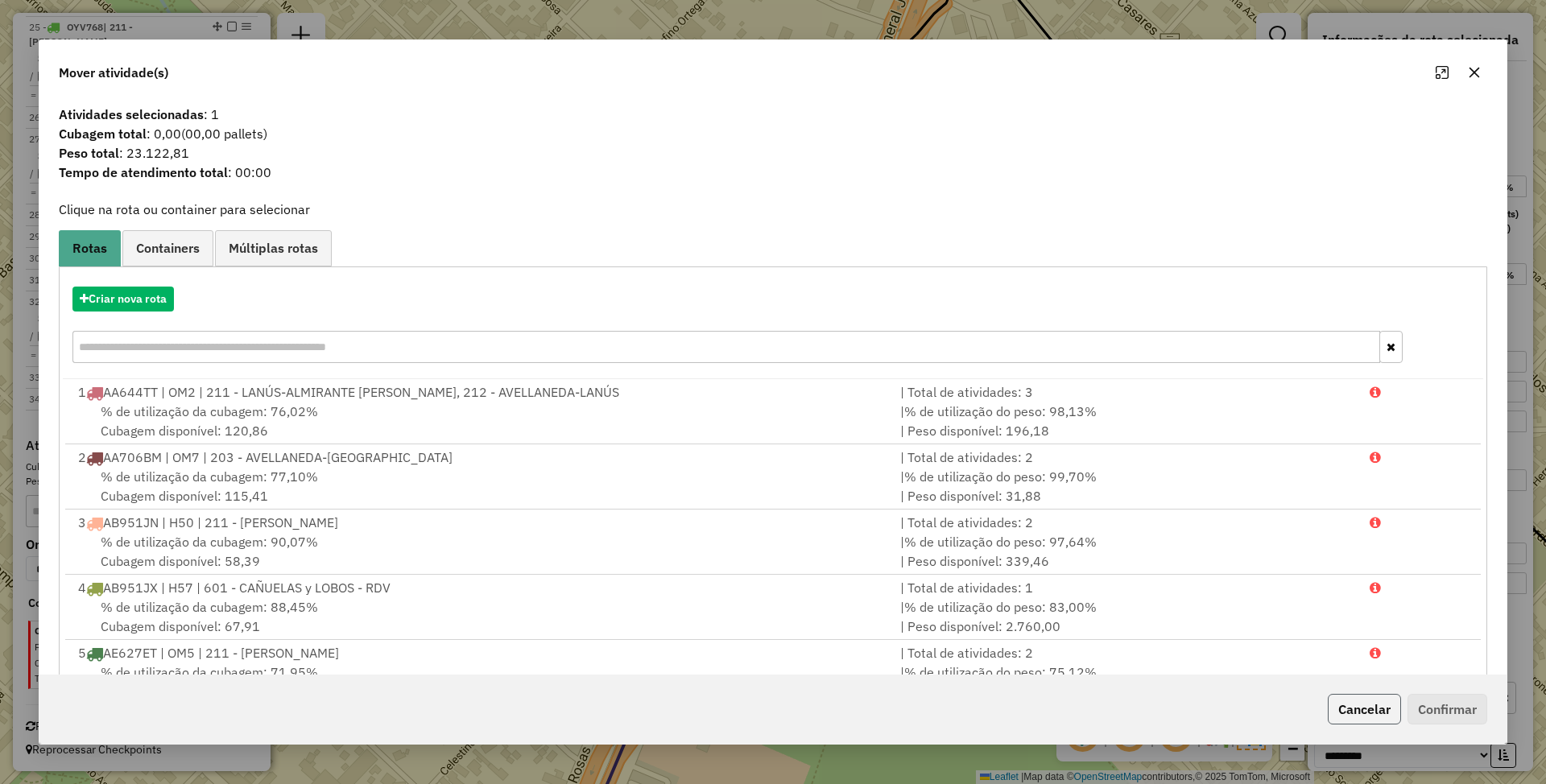
click at [1366, 708] on button "Cancelar" at bounding box center [1364, 709] width 73 height 31
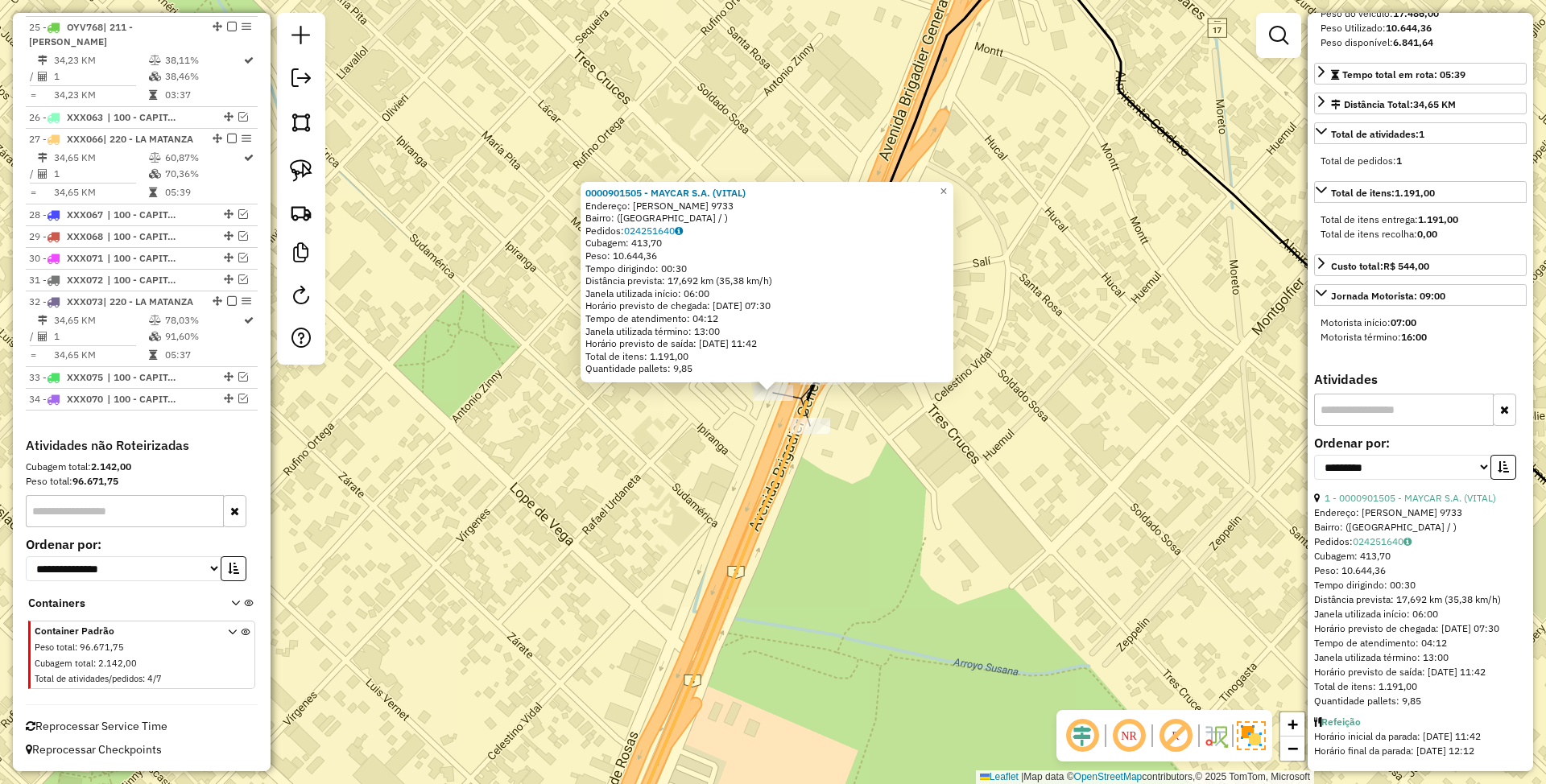
scroll to position [322, 0]
click at [947, 188] on span "×" at bounding box center [942, 192] width 7 height 14
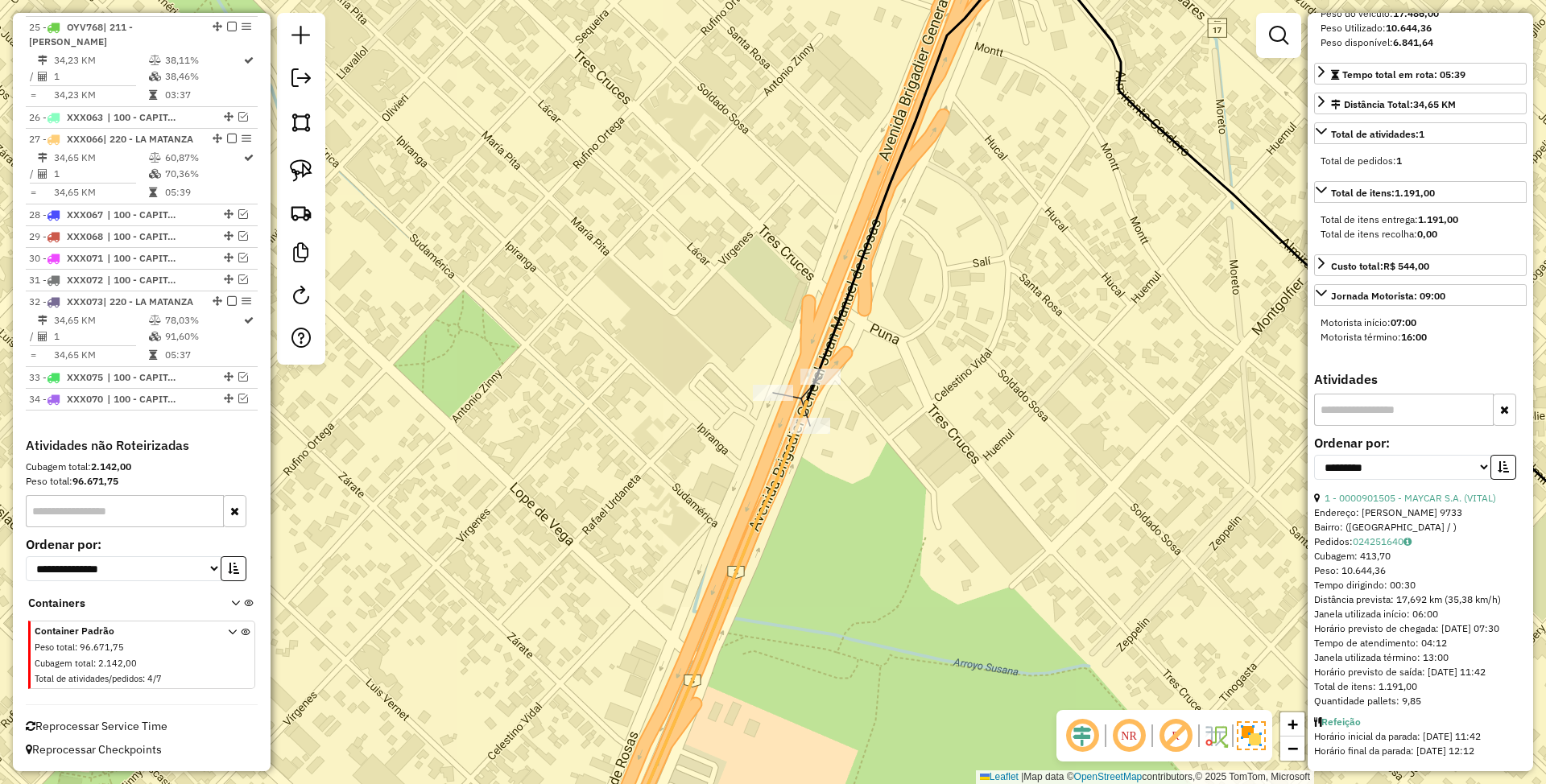
click at [821, 351] on icon at bounding box center [1254, 273] width 894 height 701
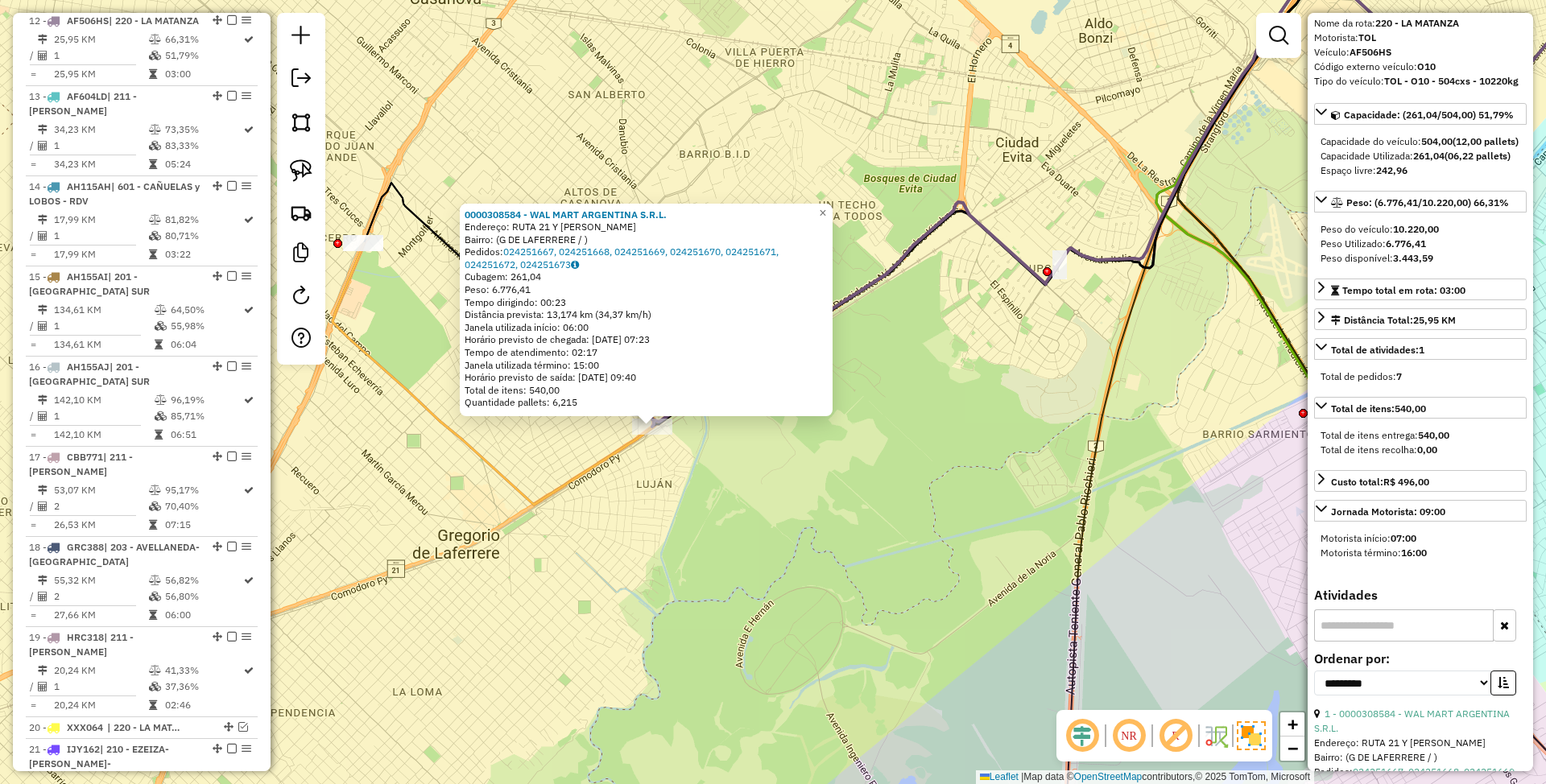
scroll to position [0, 0]
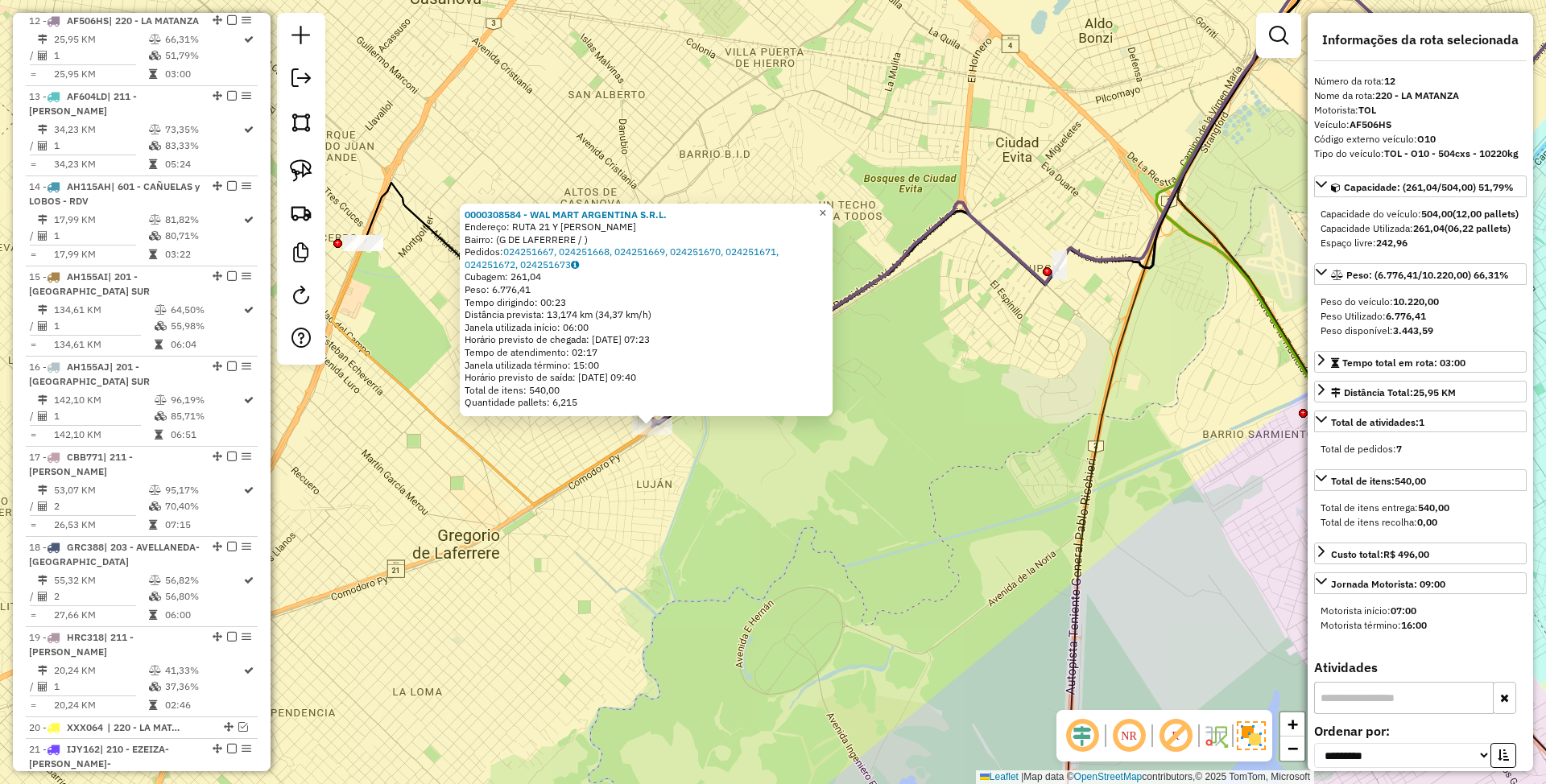
click at [826, 210] on span "×" at bounding box center [822, 213] width 7 height 14
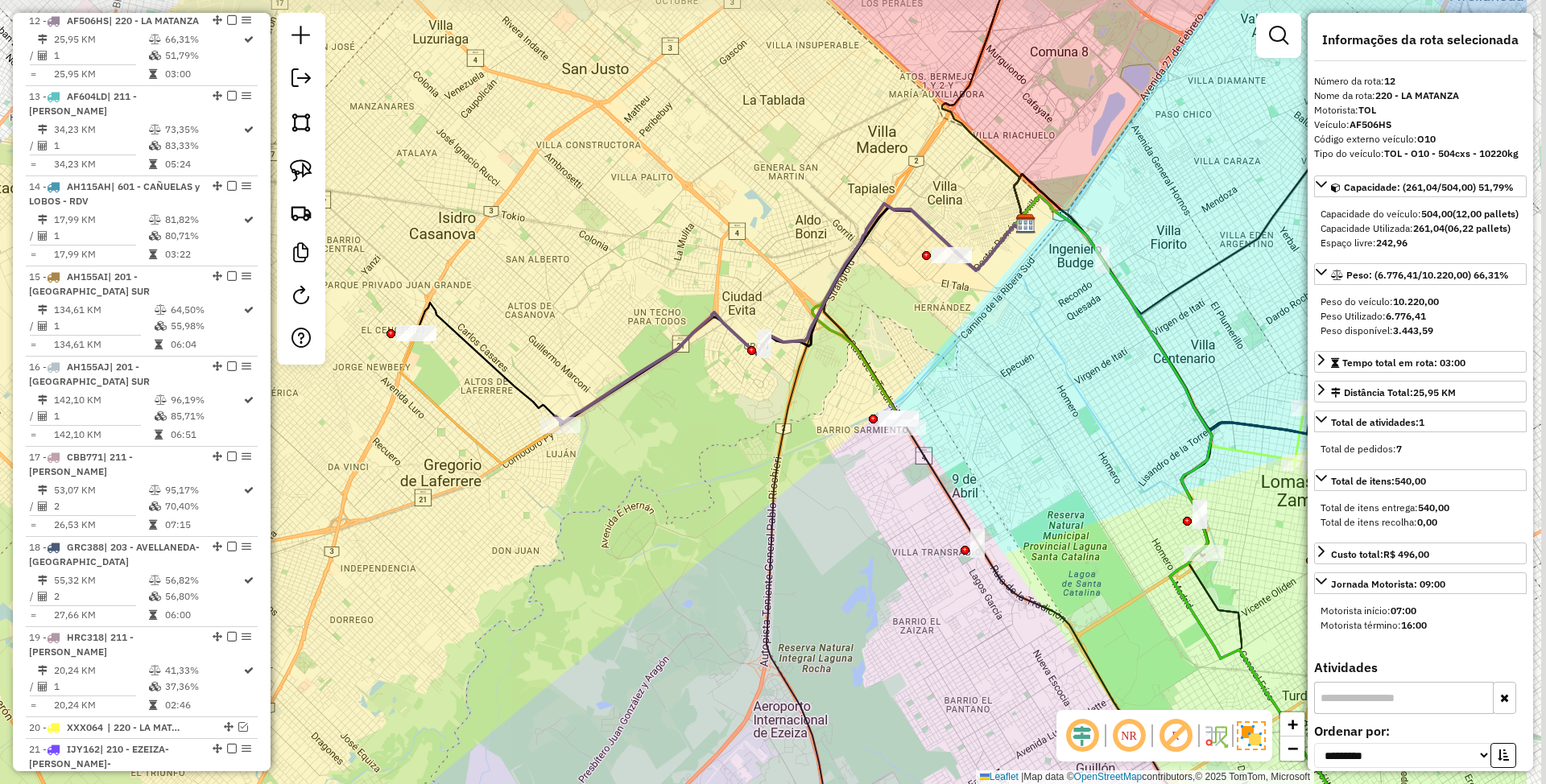
drag, startPoint x: 771, startPoint y: 486, endPoint x: 684, endPoint y: 511, distance: 90.5
click at [684, 511] on div "Janela de atendimento Grade de atendimento Capacidade Transportadoras Veículos …" at bounding box center [773, 392] width 1546 height 784
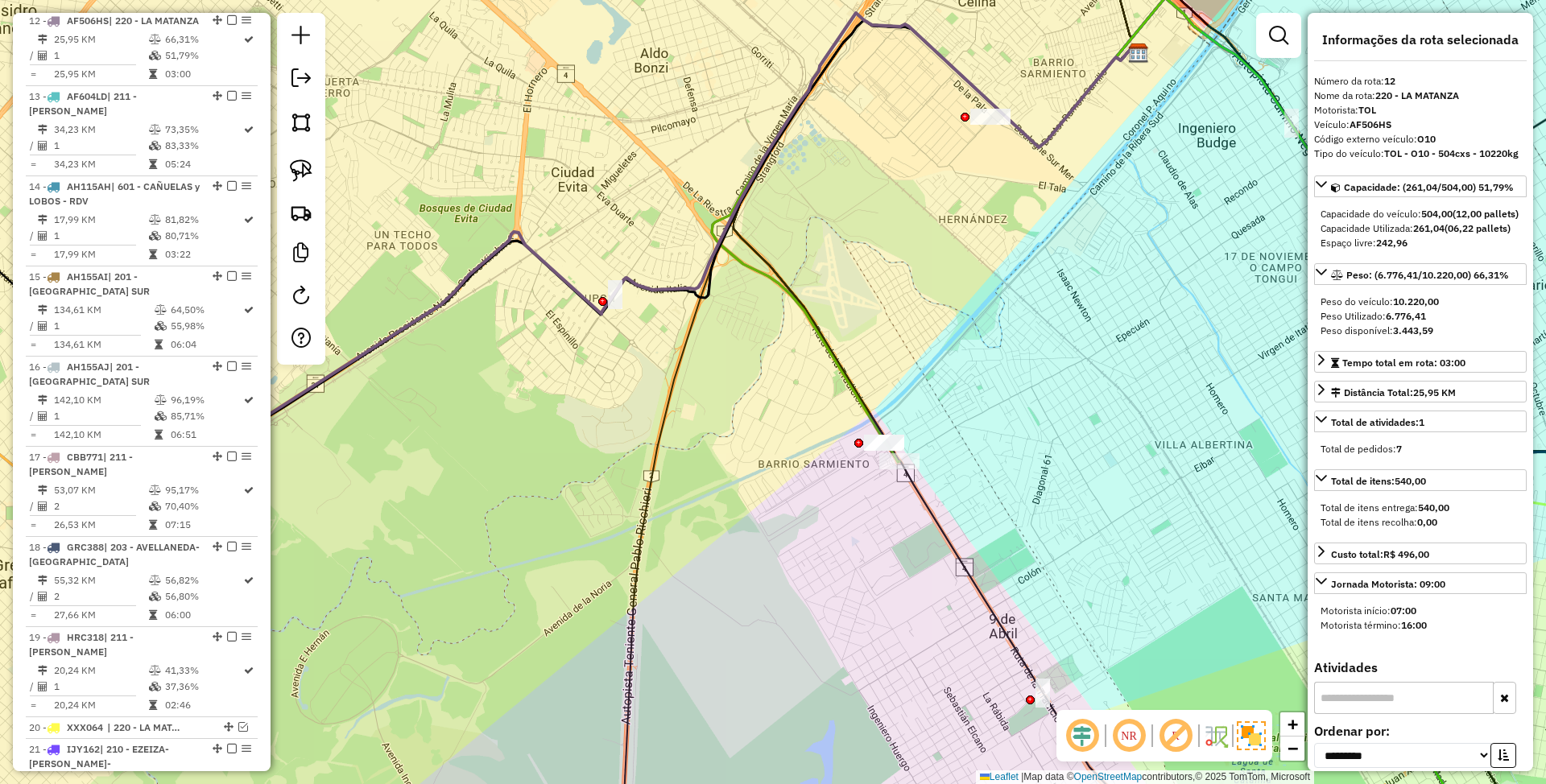
drag, startPoint x: 957, startPoint y: 313, endPoint x: 849, endPoint y: 531, distance: 243.3
click at [849, 531] on div "Janela de atendimento Grade de atendimento Capacidade Transportadoras Veículos …" at bounding box center [773, 392] width 1546 height 784
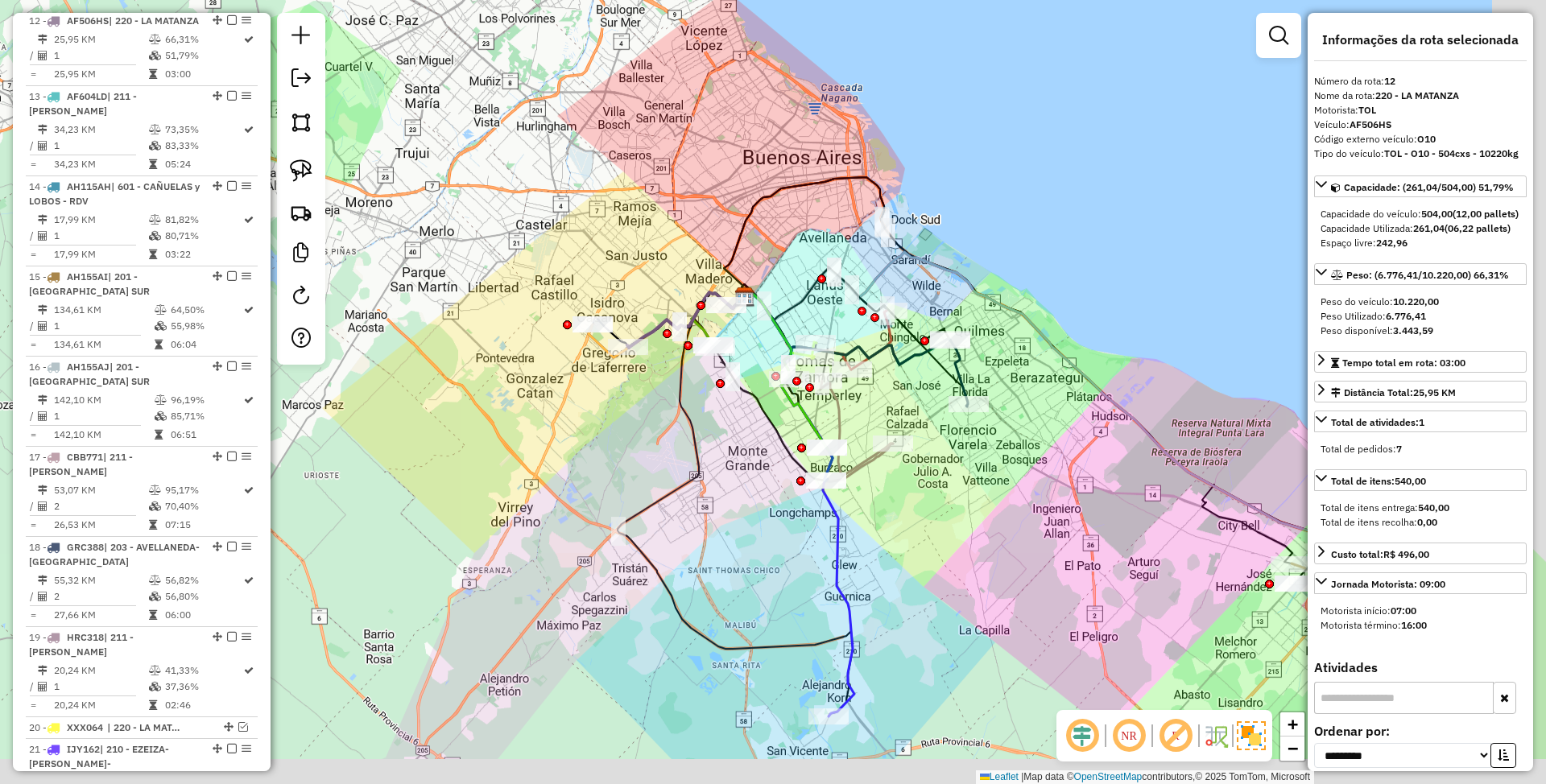
drag, startPoint x: 804, startPoint y: 548, endPoint x: 615, endPoint y: 401, distance: 239.4
click at [615, 401] on div "Janela de atendimento Grade de atendimento Capacidade Transportadoras Veículos …" at bounding box center [773, 392] width 1546 height 784
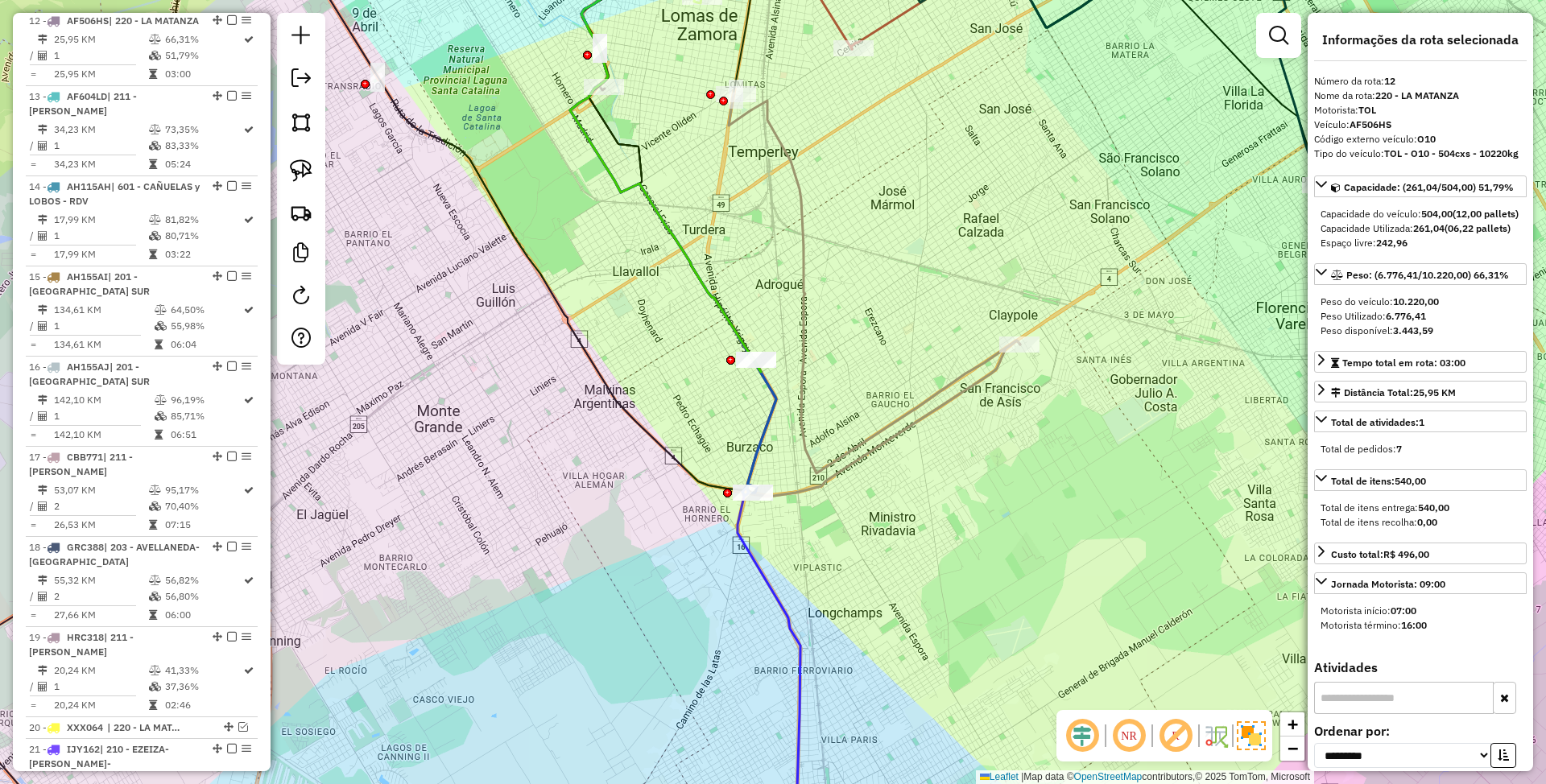
click at [728, 314] on icon at bounding box center [665, 147] width 191 height 450
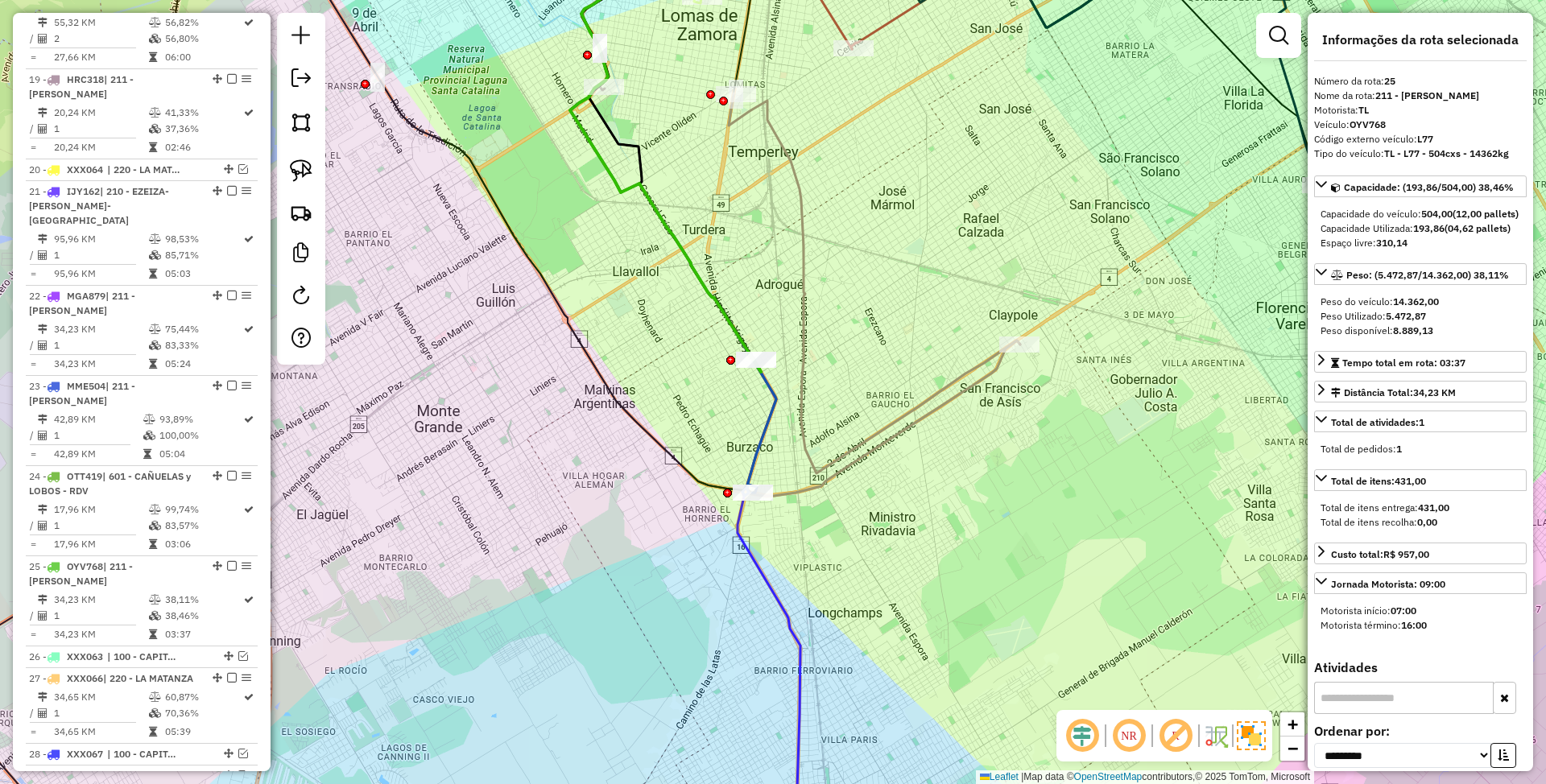
scroll to position [2764, 0]
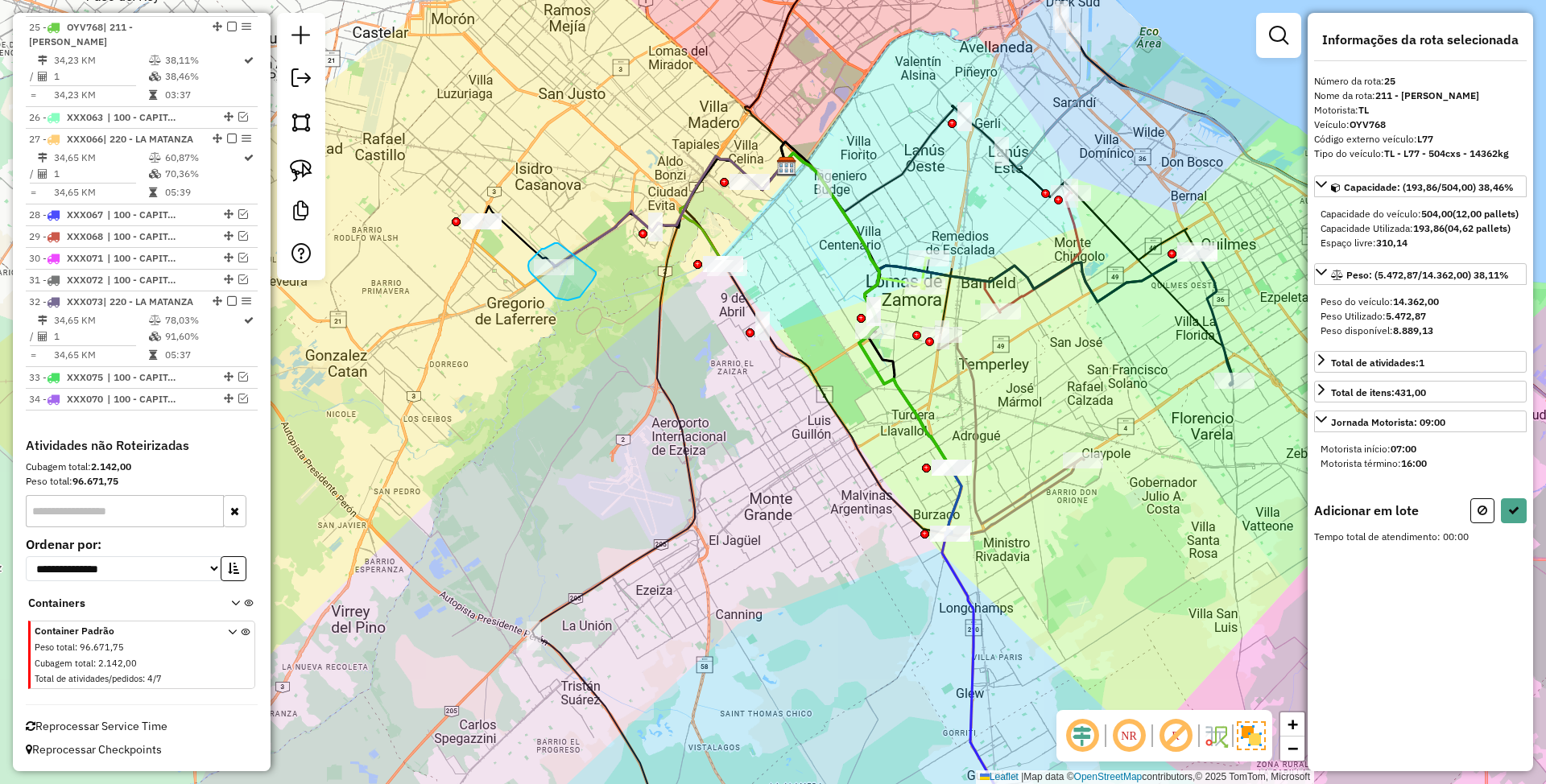
drag, startPoint x: 558, startPoint y: 243, endPoint x: 596, endPoint y: 273, distance: 48.4
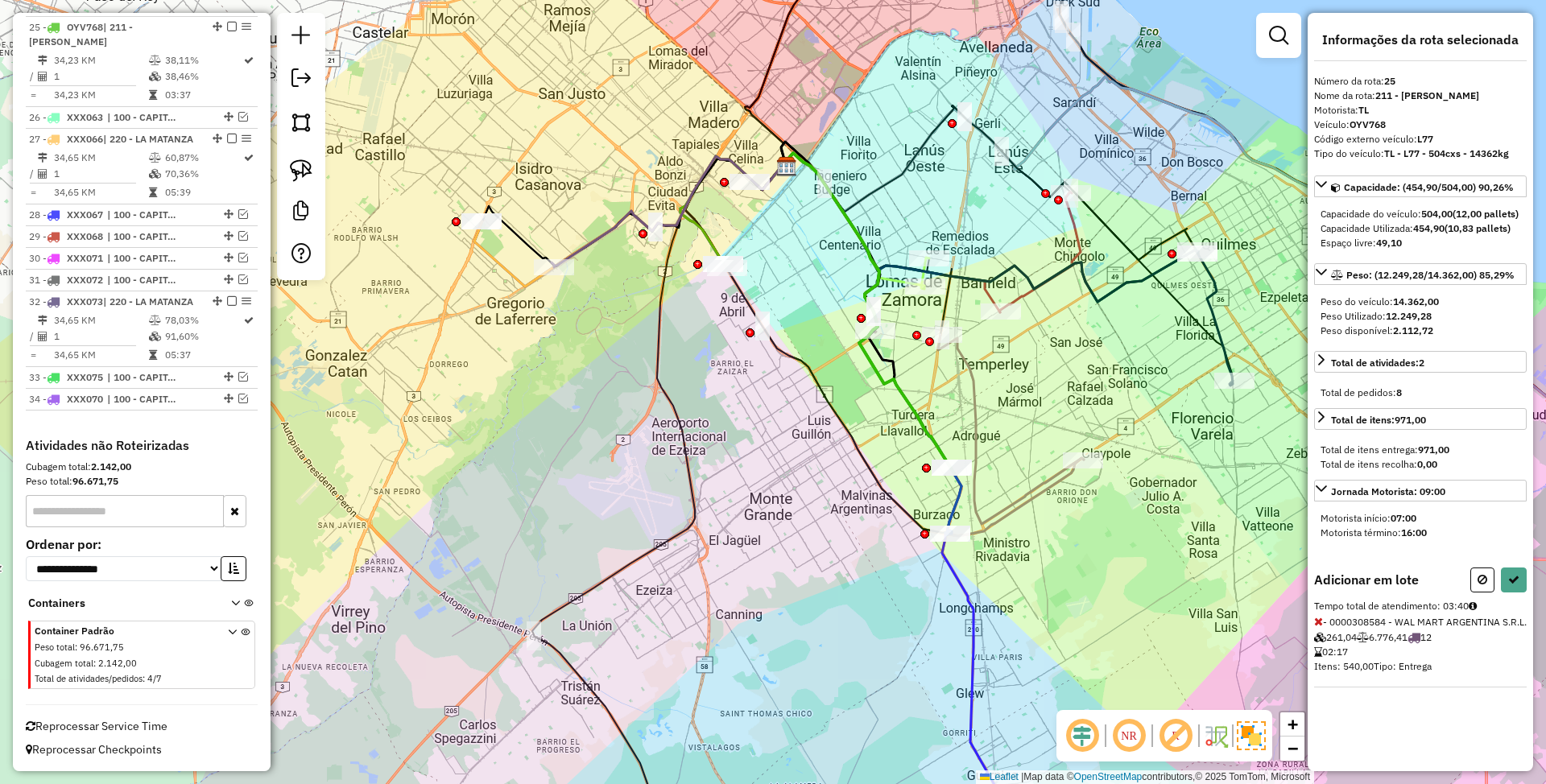
select select "**********"
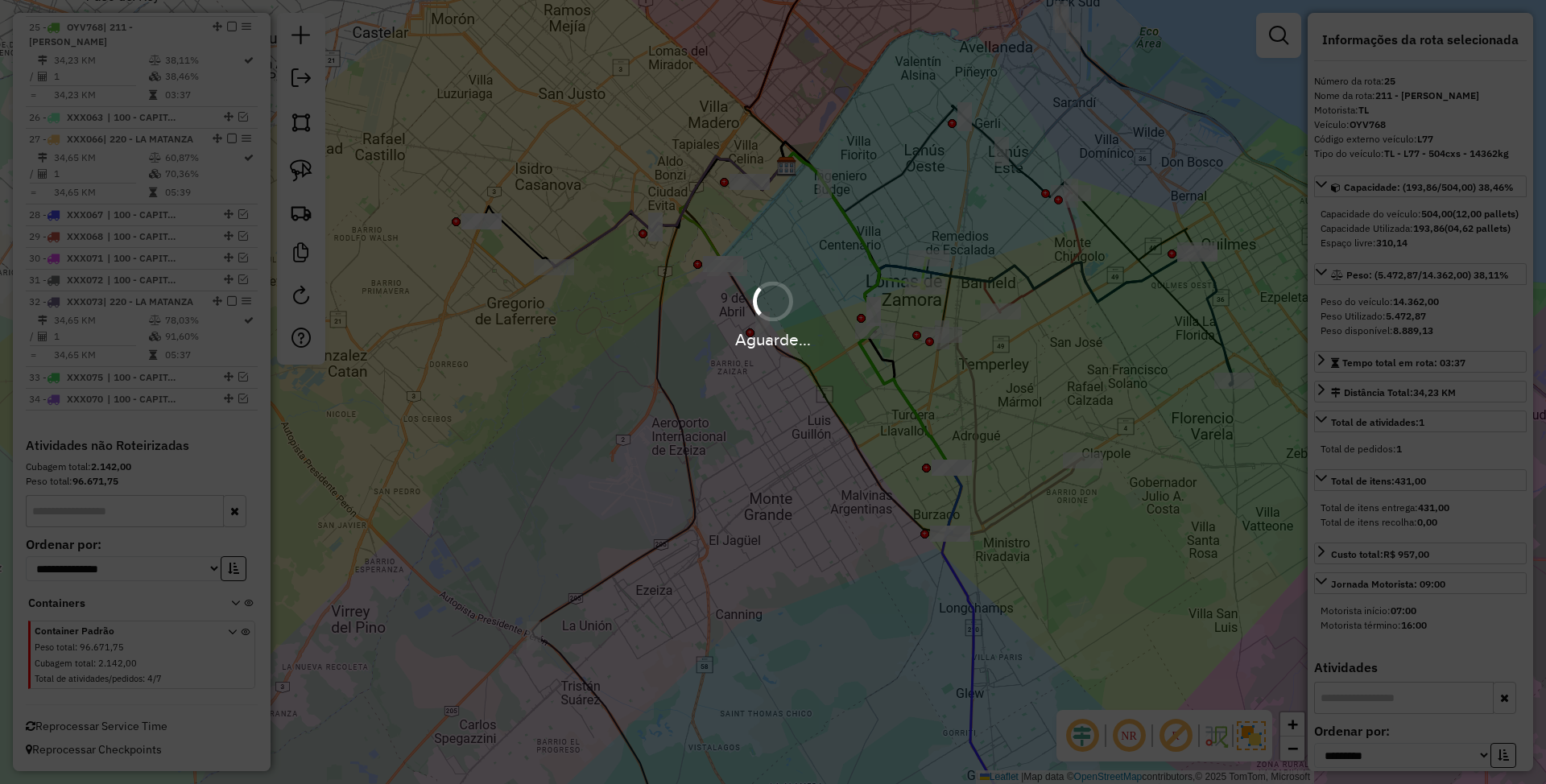
scroll to position [2702, 0]
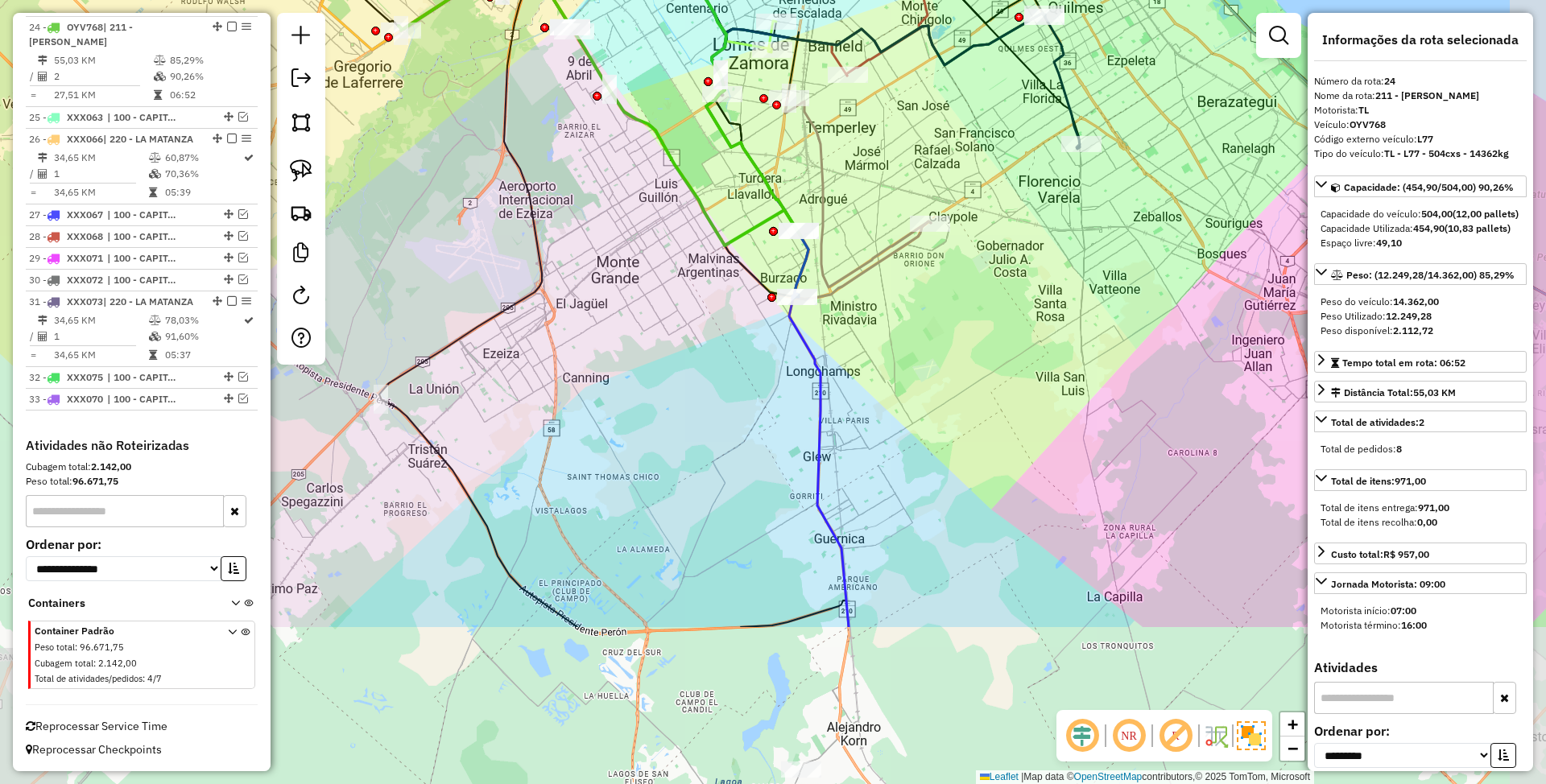
drag, startPoint x: 897, startPoint y: 612, endPoint x: 744, endPoint y: 374, distance: 282.9
click at [744, 374] on div "Janela de atendimento Grade de atendimento Capacidade Transportadoras Veículos …" at bounding box center [773, 392] width 1546 height 784
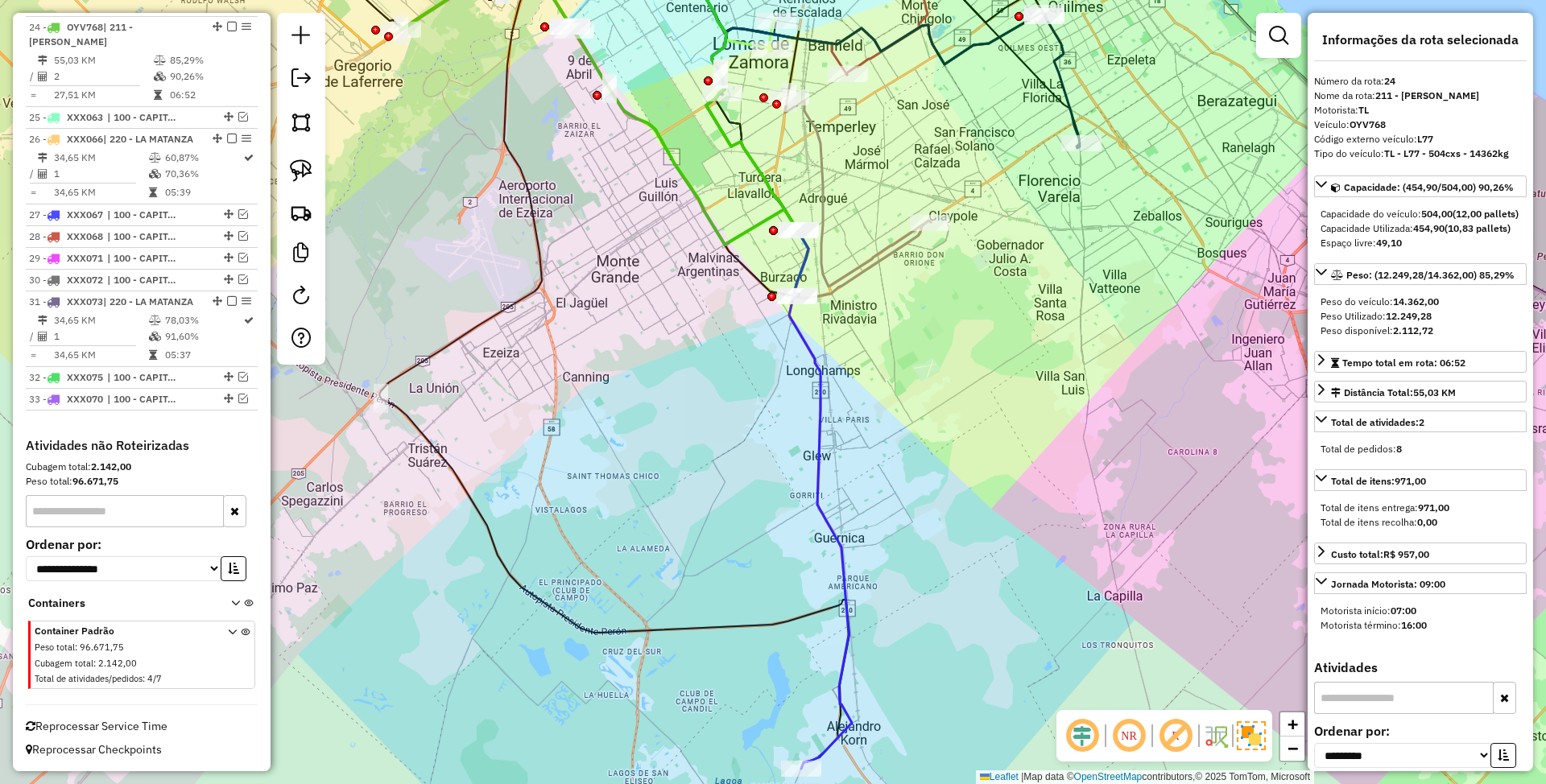
click at [819, 454] on icon at bounding box center [740, 346] width 224 height 847
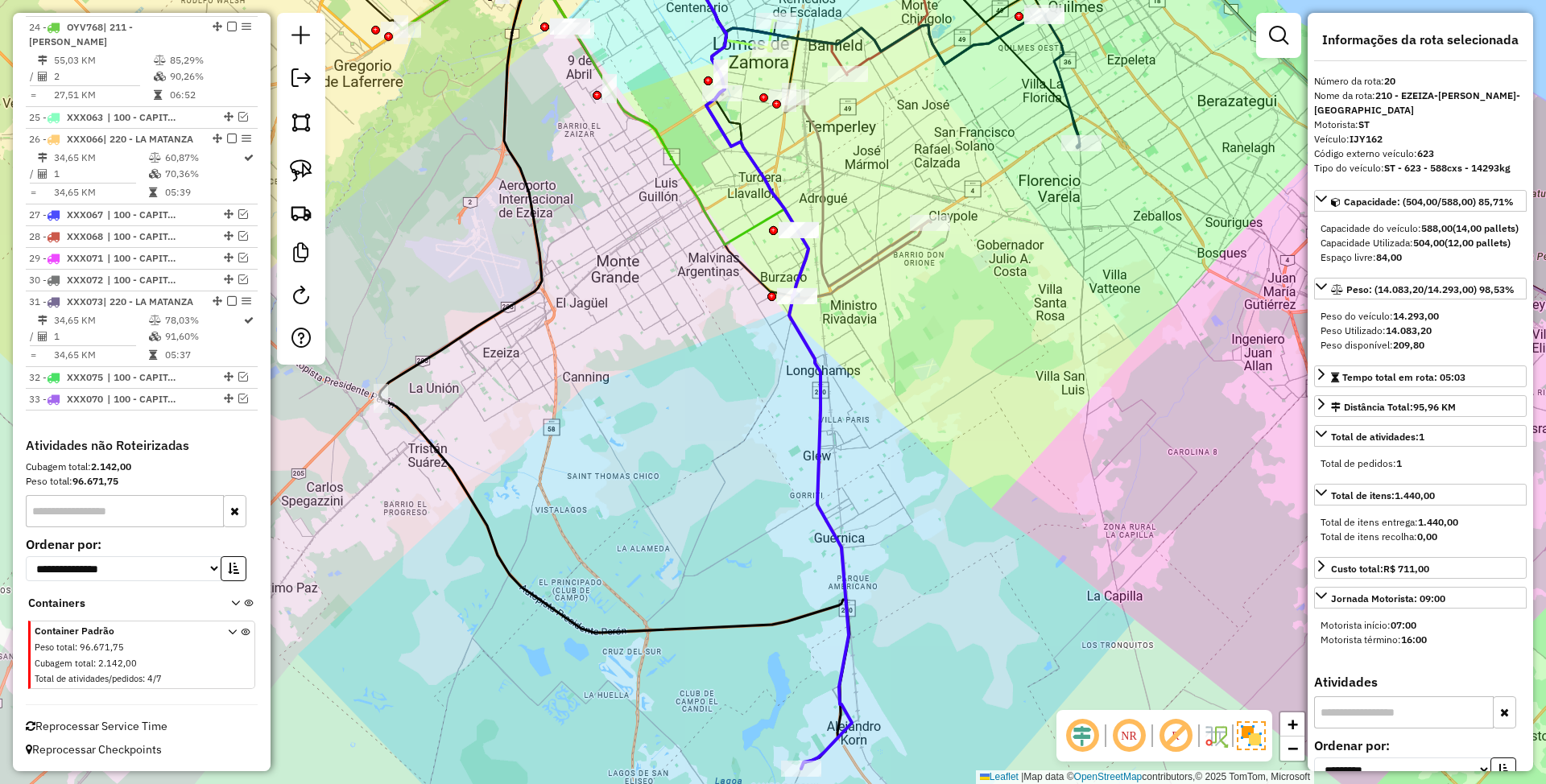
scroll to position [2297, 0]
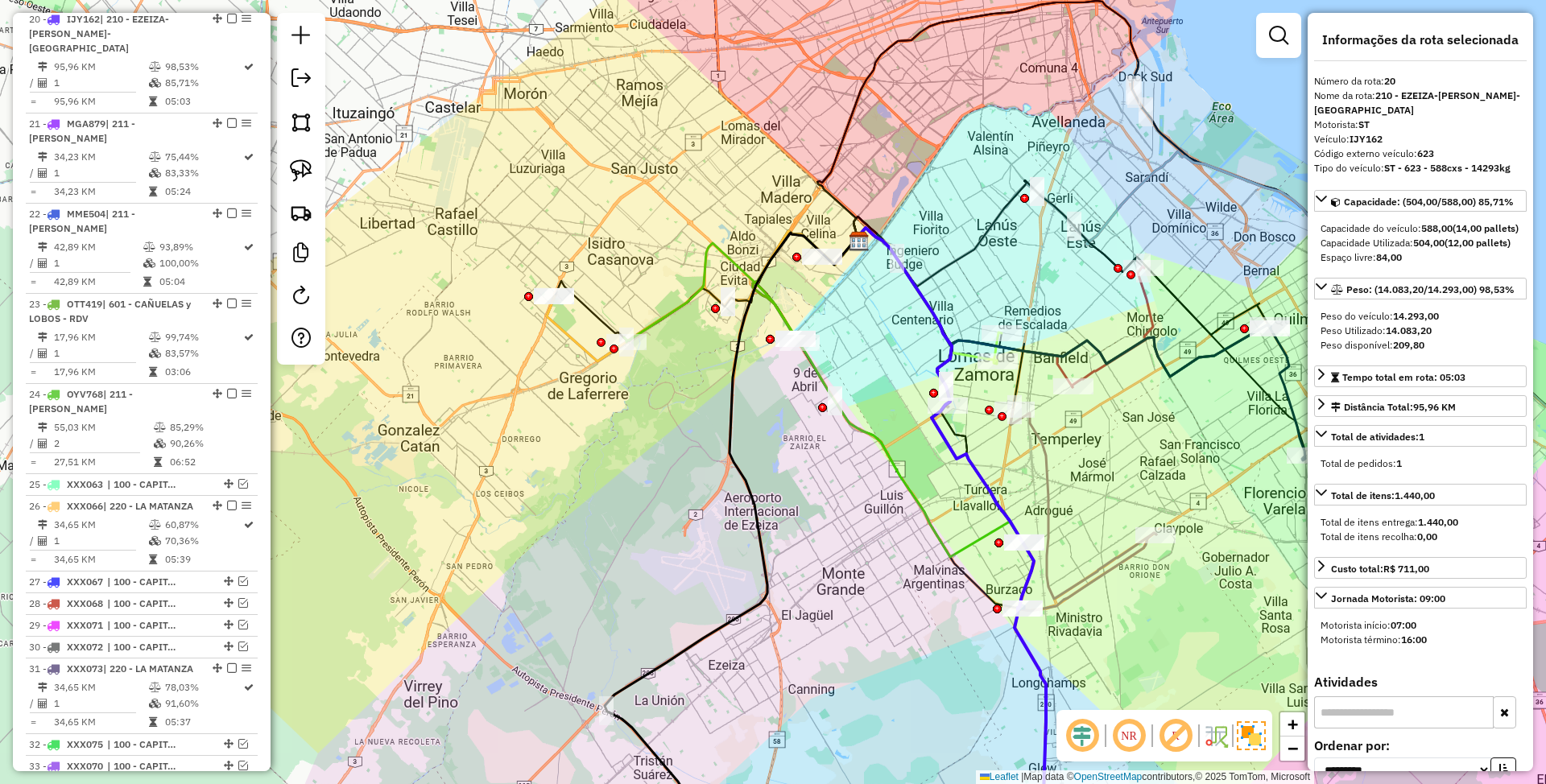
click at [660, 319] on icon at bounding box center [824, 400] width 399 height 314
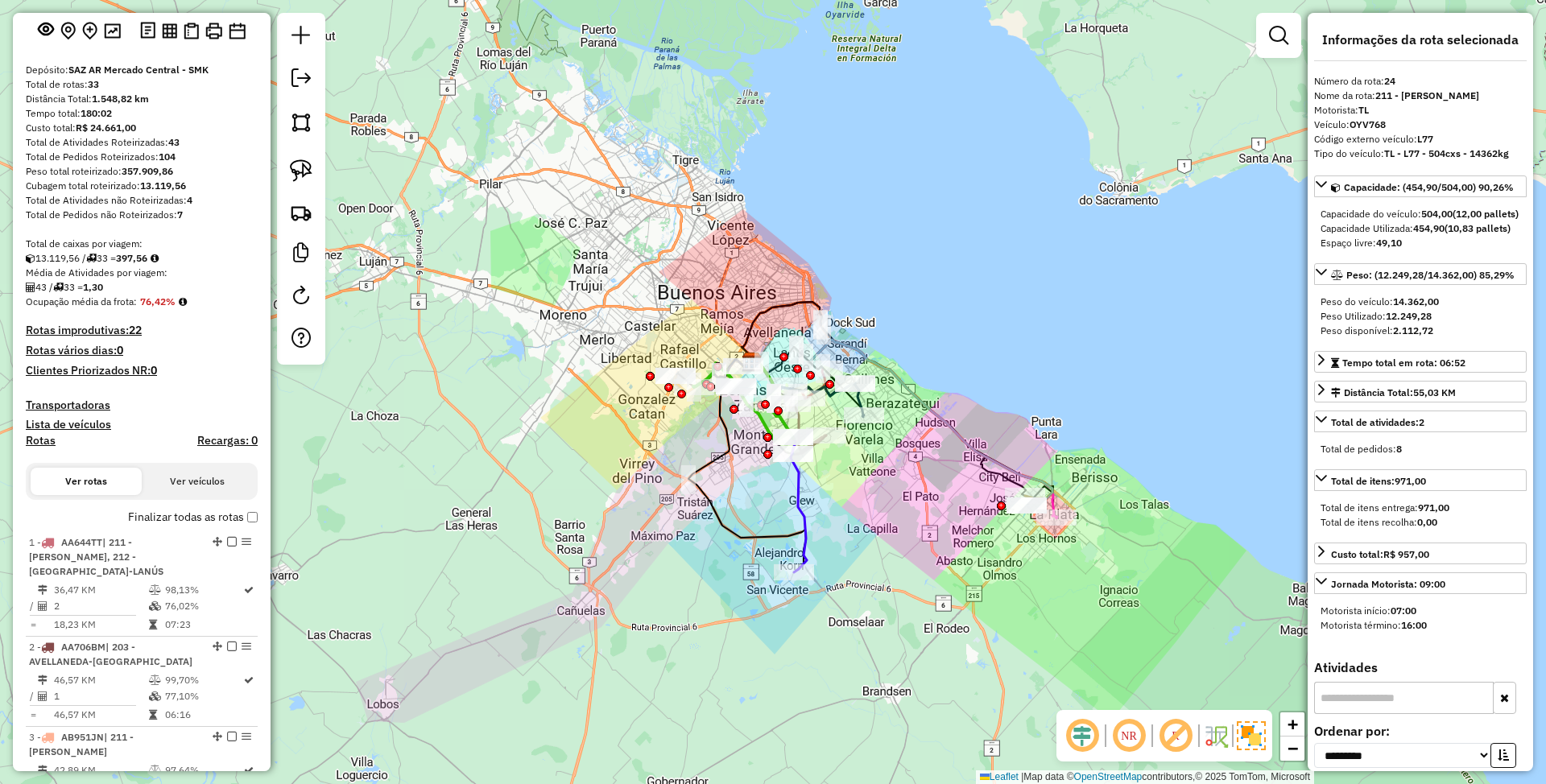
scroll to position [98, 0]
click at [29, 438] on h4 "Rotas" at bounding box center [41, 443] width 30 height 14
select select
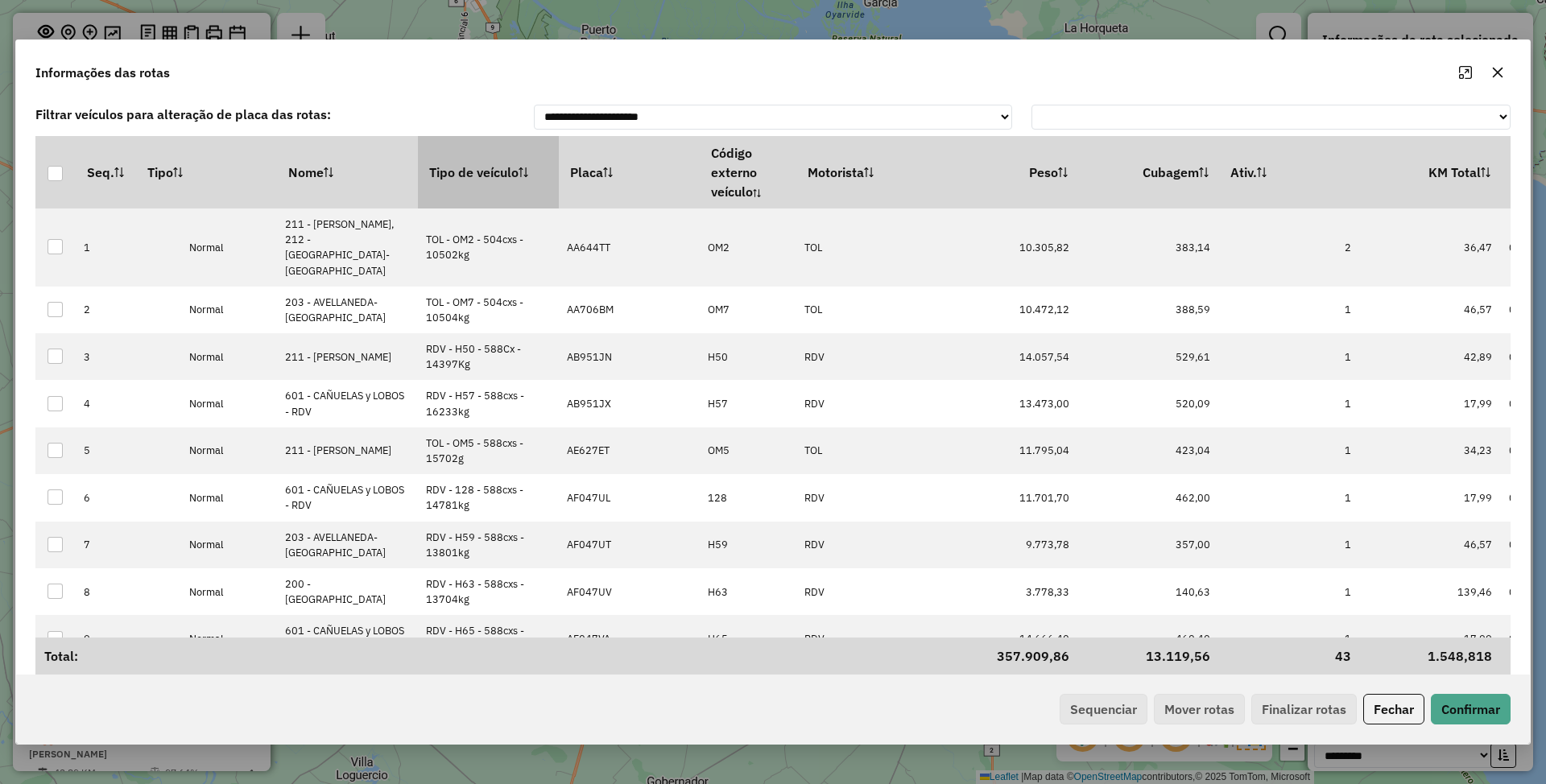
click at [462, 174] on th "Tipo de veículo" at bounding box center [488, 172] width 141 height 72
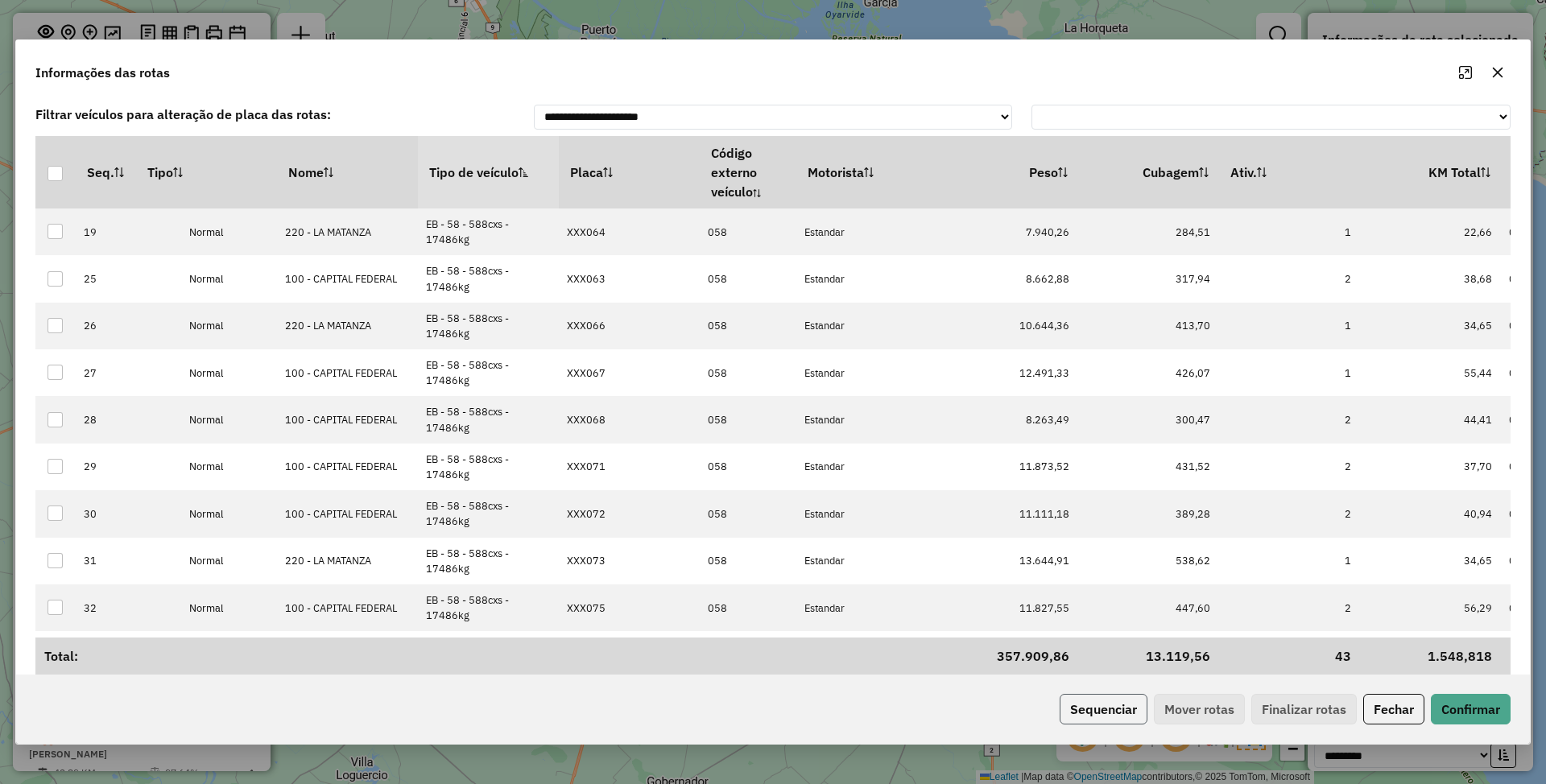
click at [1098, 703] on button "Sequenciar" at bounding box center [1103, 709] width 88 height 31
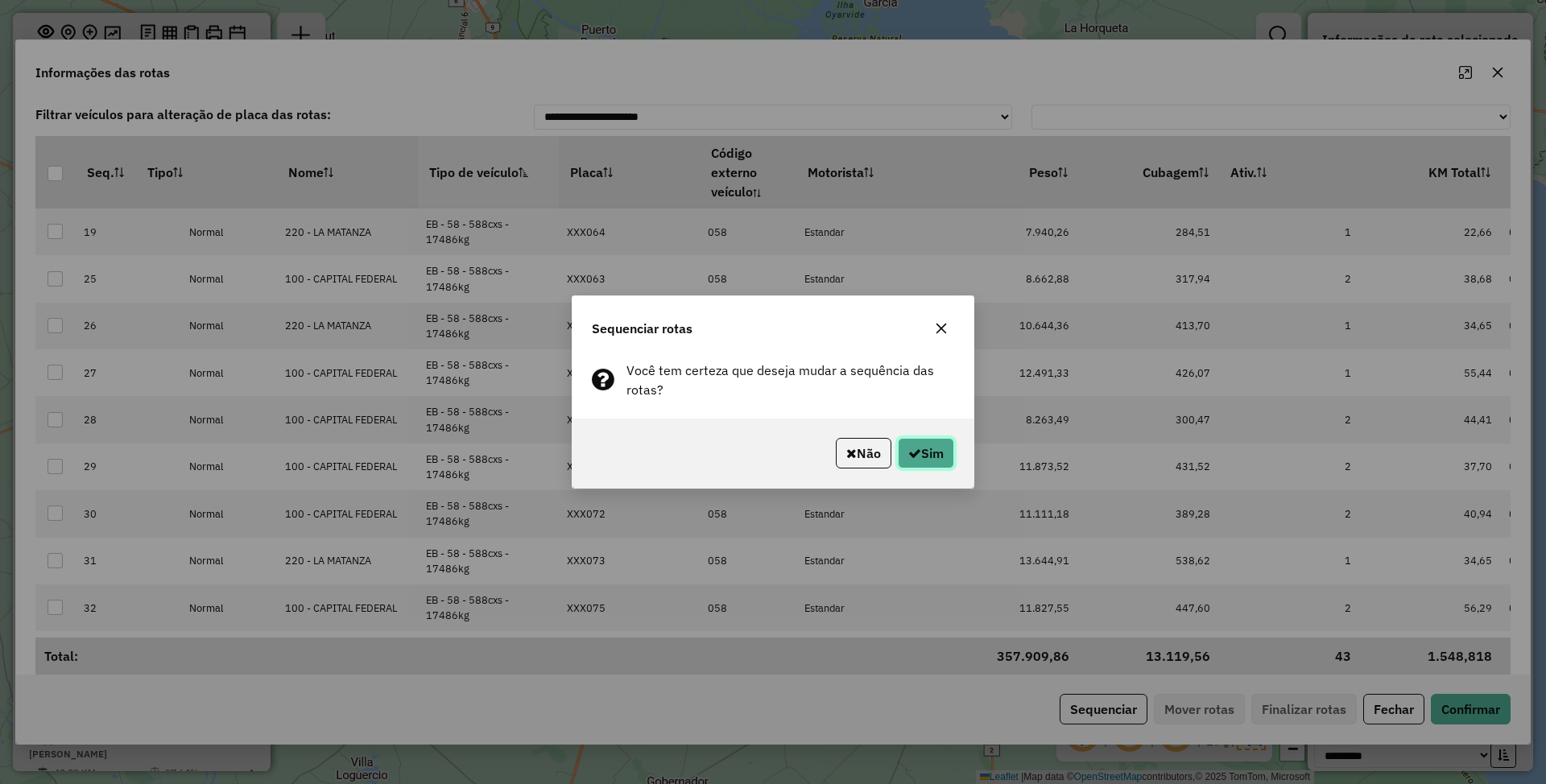
click at [926, 449] on button "Sim" at bounding box center [926, 452] width 56 height 31
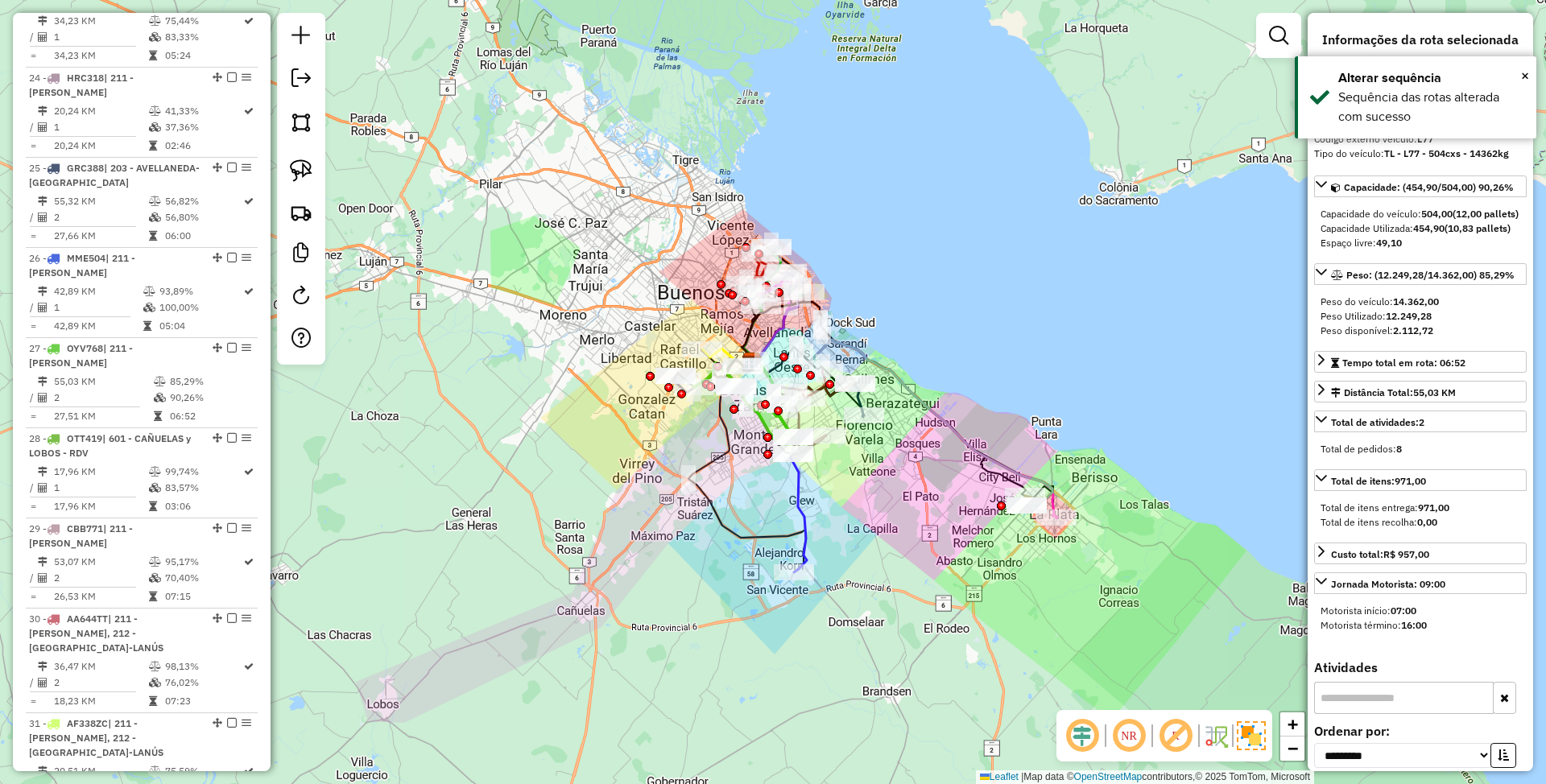
scroll to position [2741, 0]
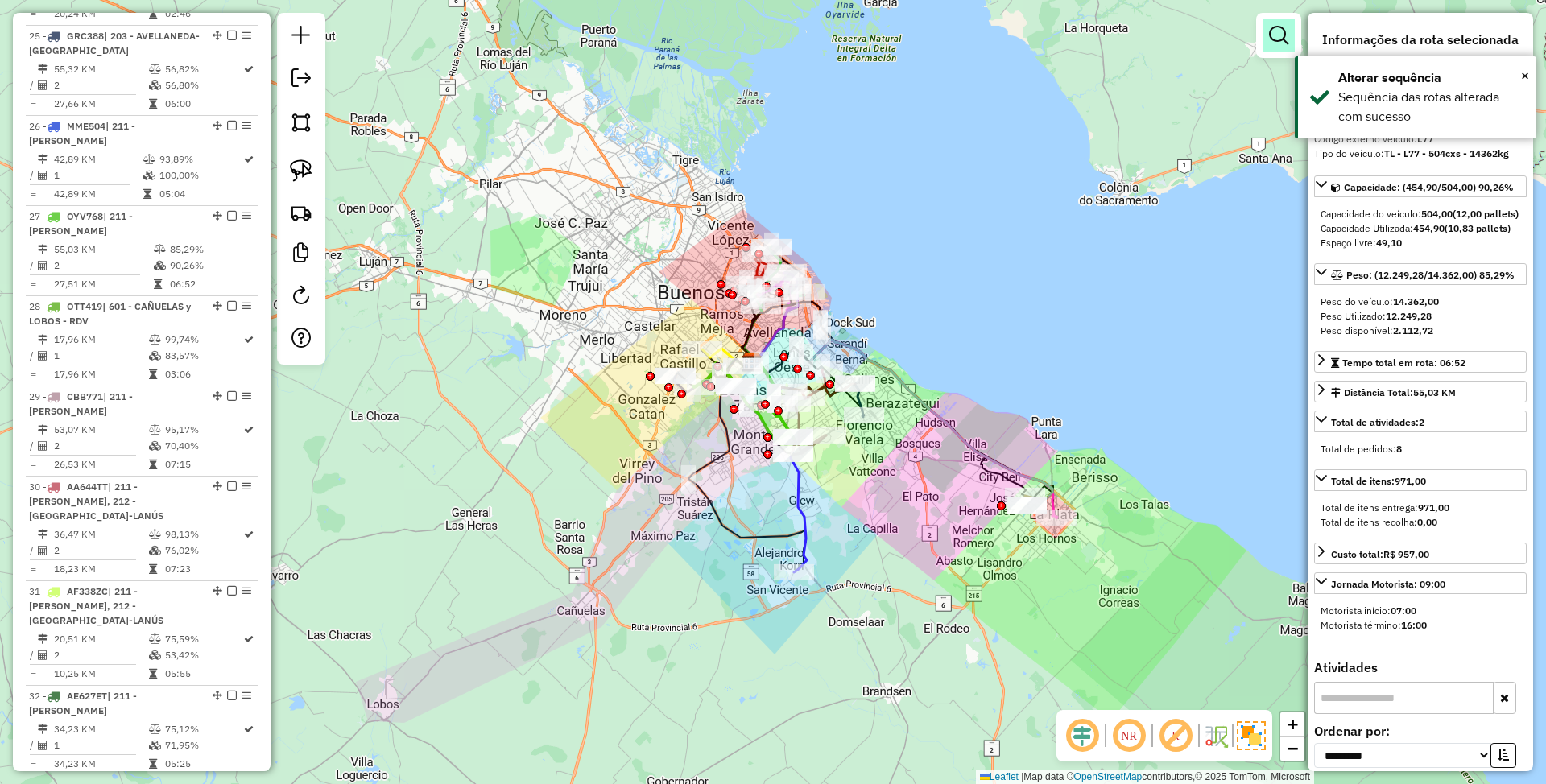
click at [1283, 39] on em at bounding box center [1279, 36] width 20 height 20
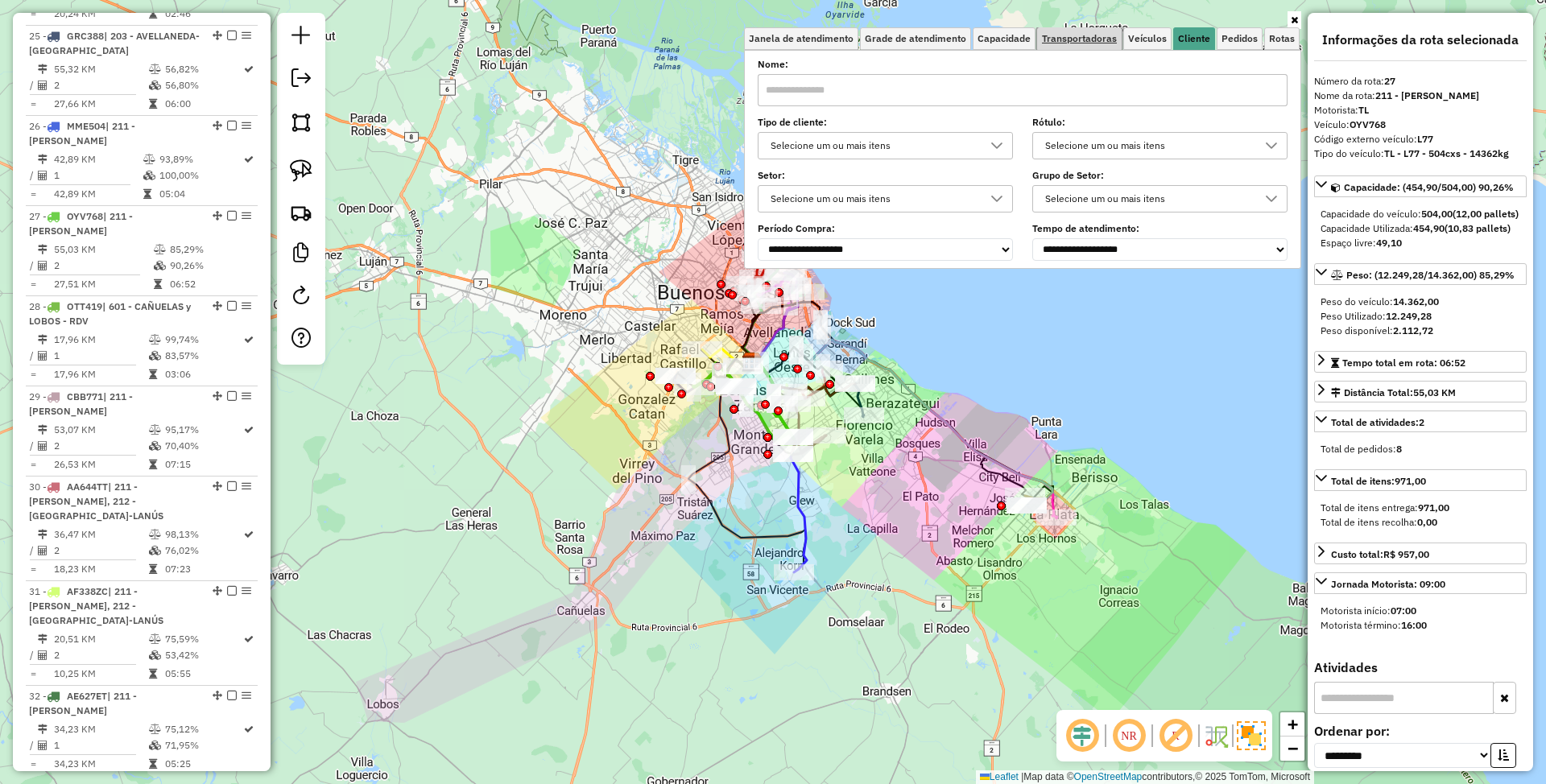
click at [1079, 37] on span "Transportadoras" at bounding box center [1080, 39] width 75 height 10
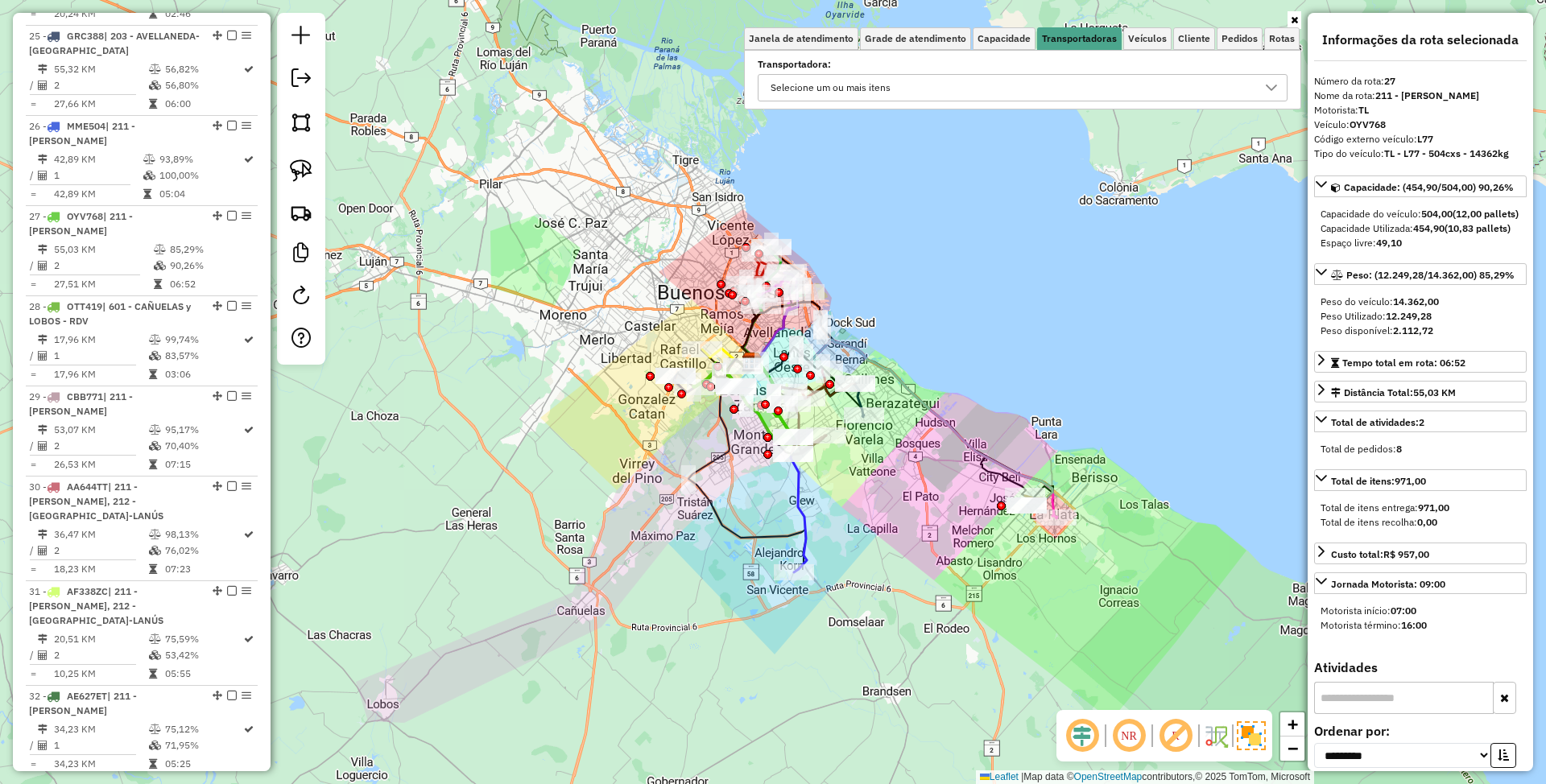
click at [891, 90] on div "Selecione um ou mais itens" at bounding box center [830, 88] width 131 height 26
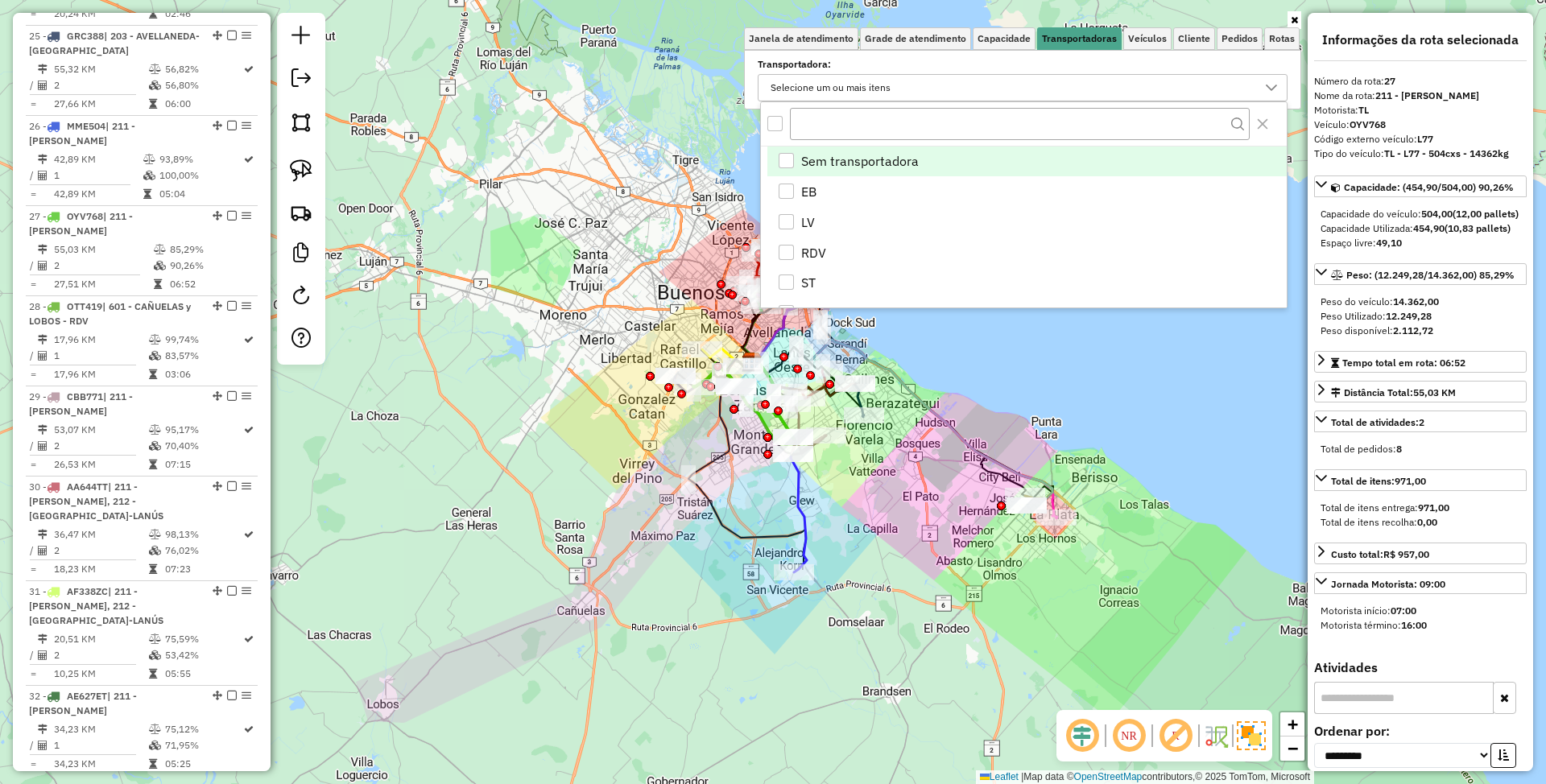
scroll to position [10, 59]
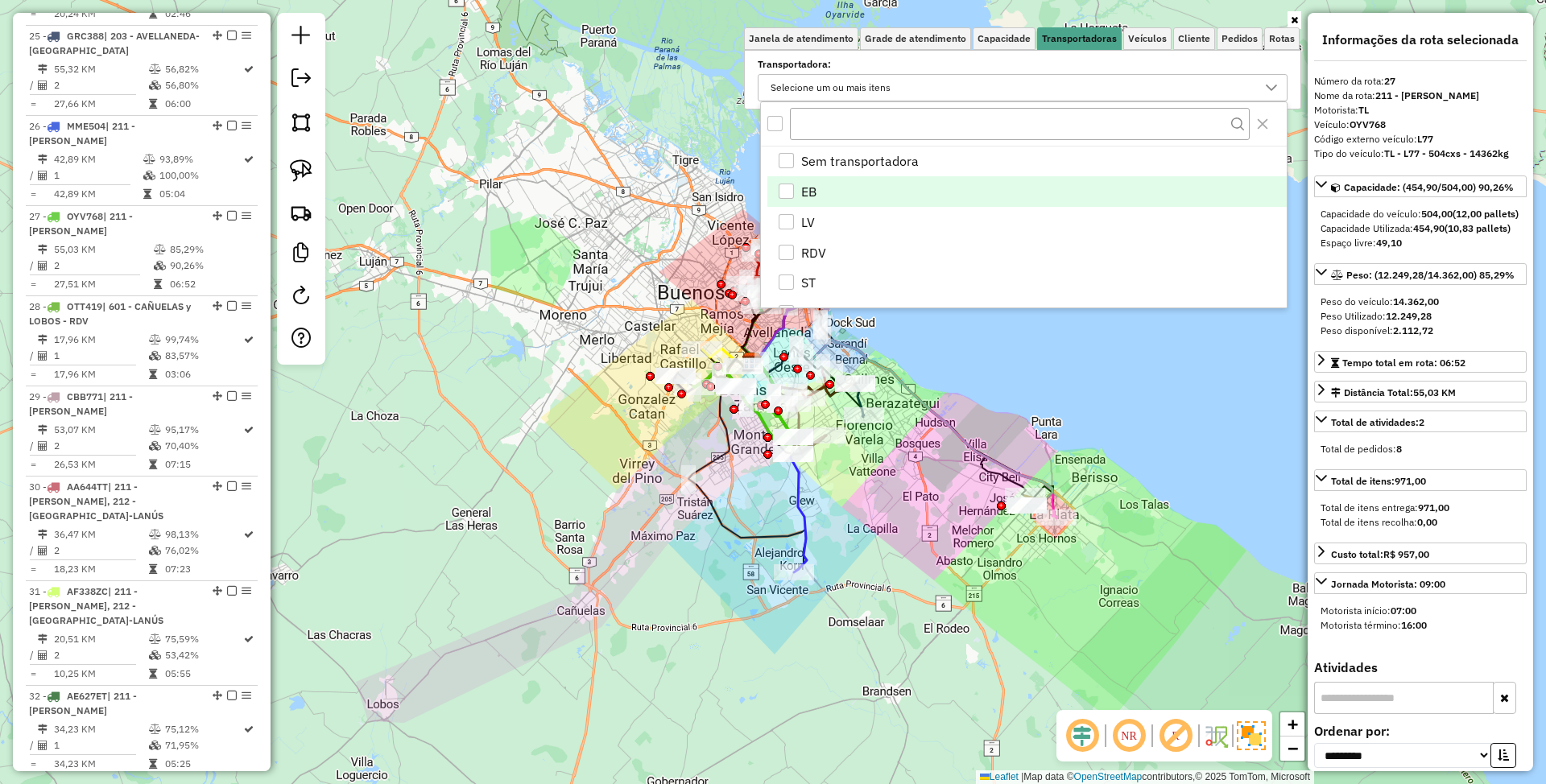
click at [787, 190] on div "EB" at bounding box center [785, 191] width 15 height 15
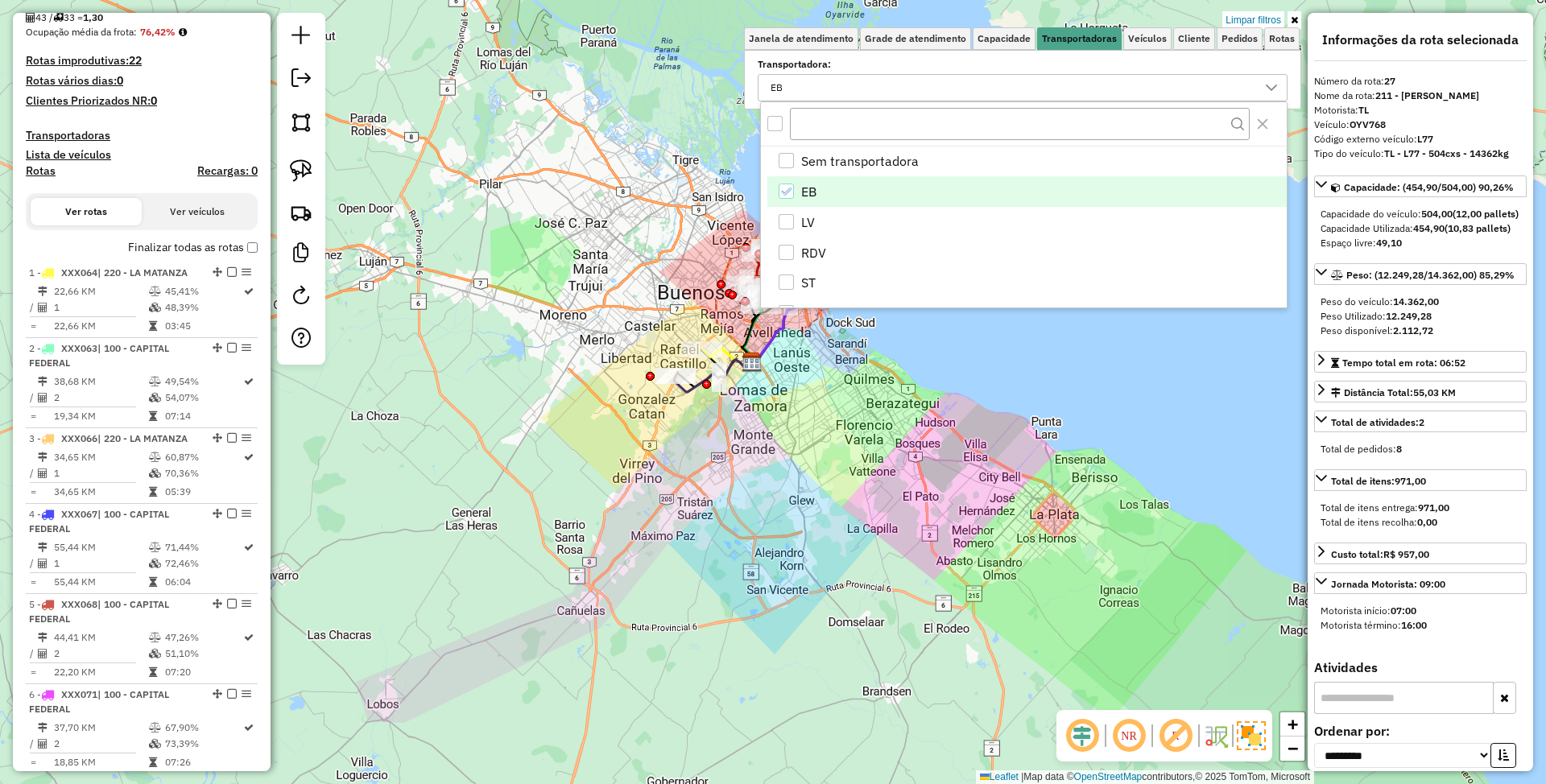
scroll to position [332, 0]
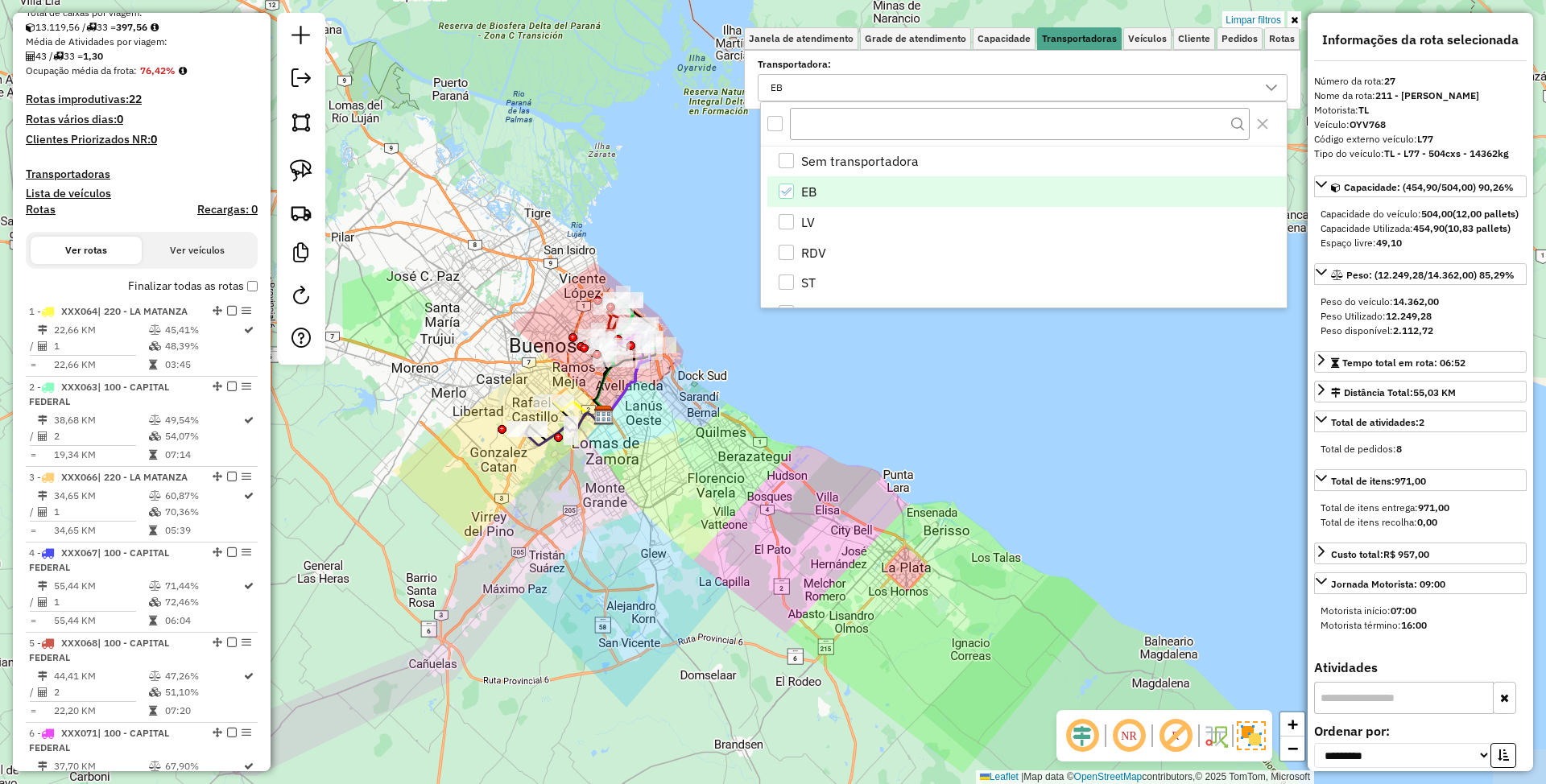
drag, startPoint x: 868, startPoint y: 603, endPoint x: 839, endPoint y: 578, distance: 38.3
click at [839, 578] on div "Limpar filtros Janela de atendimento Grade de atendimento Capacidade Transporta…" at bounding box center [773, 392] width 1546 height 784
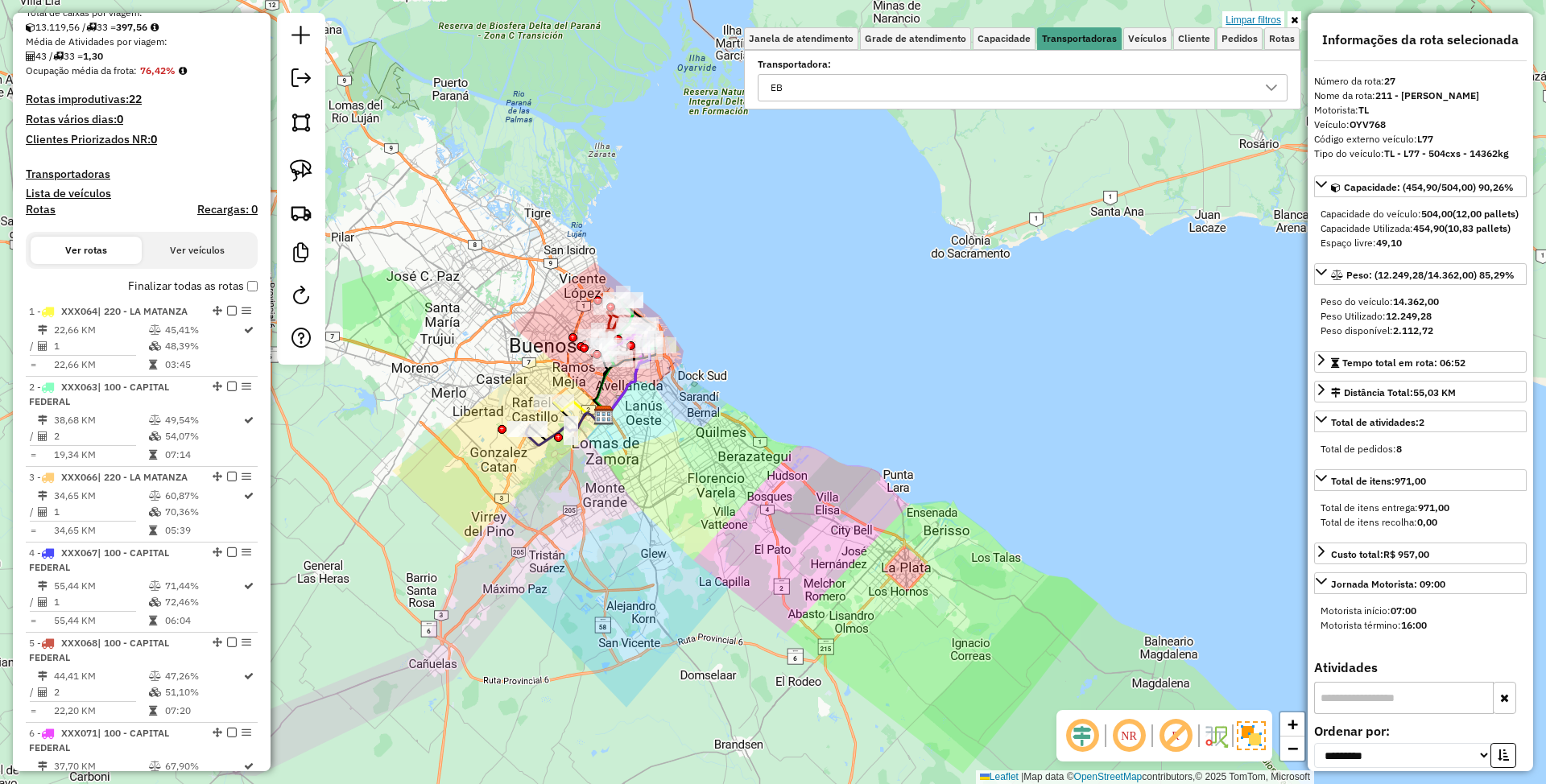
click at [1253, 20] on link "Limpar filtros" at bounding box center [1253, 20] width 62 height 18
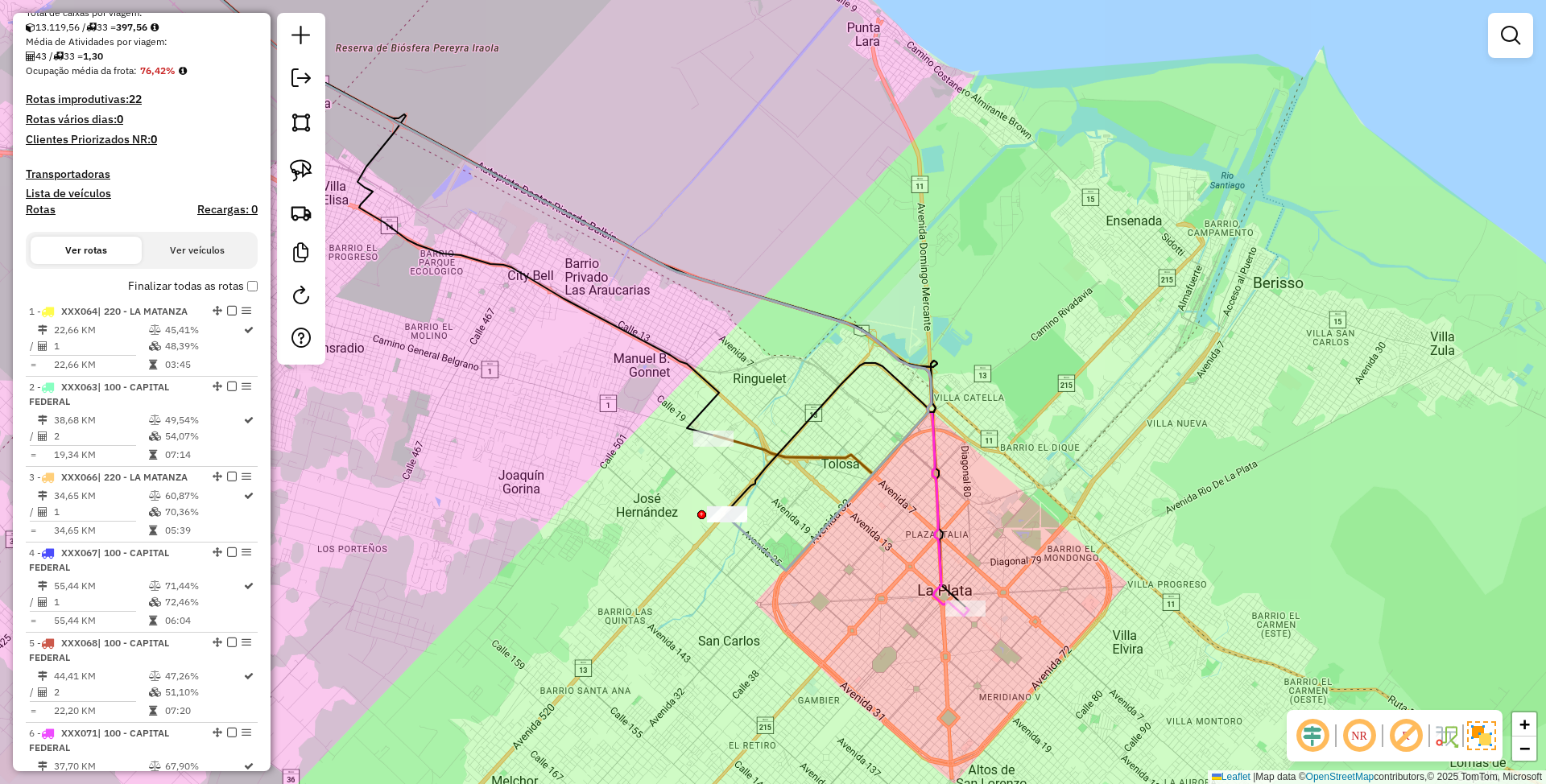
click at [942, 548] on icon at bounding box center [557, 269] width 821 height 694
select select "**********"
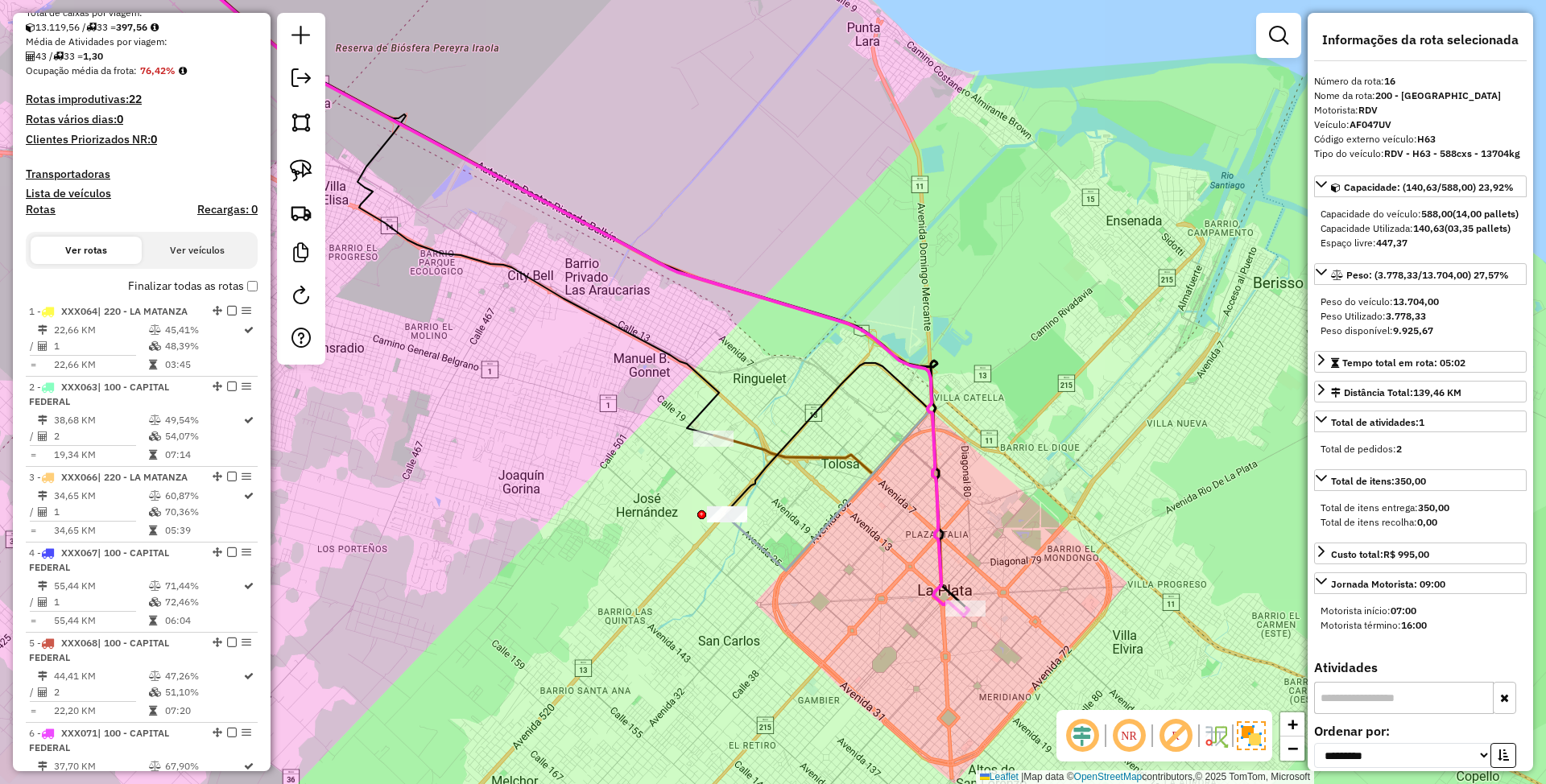
scroll to position [1931, 0]
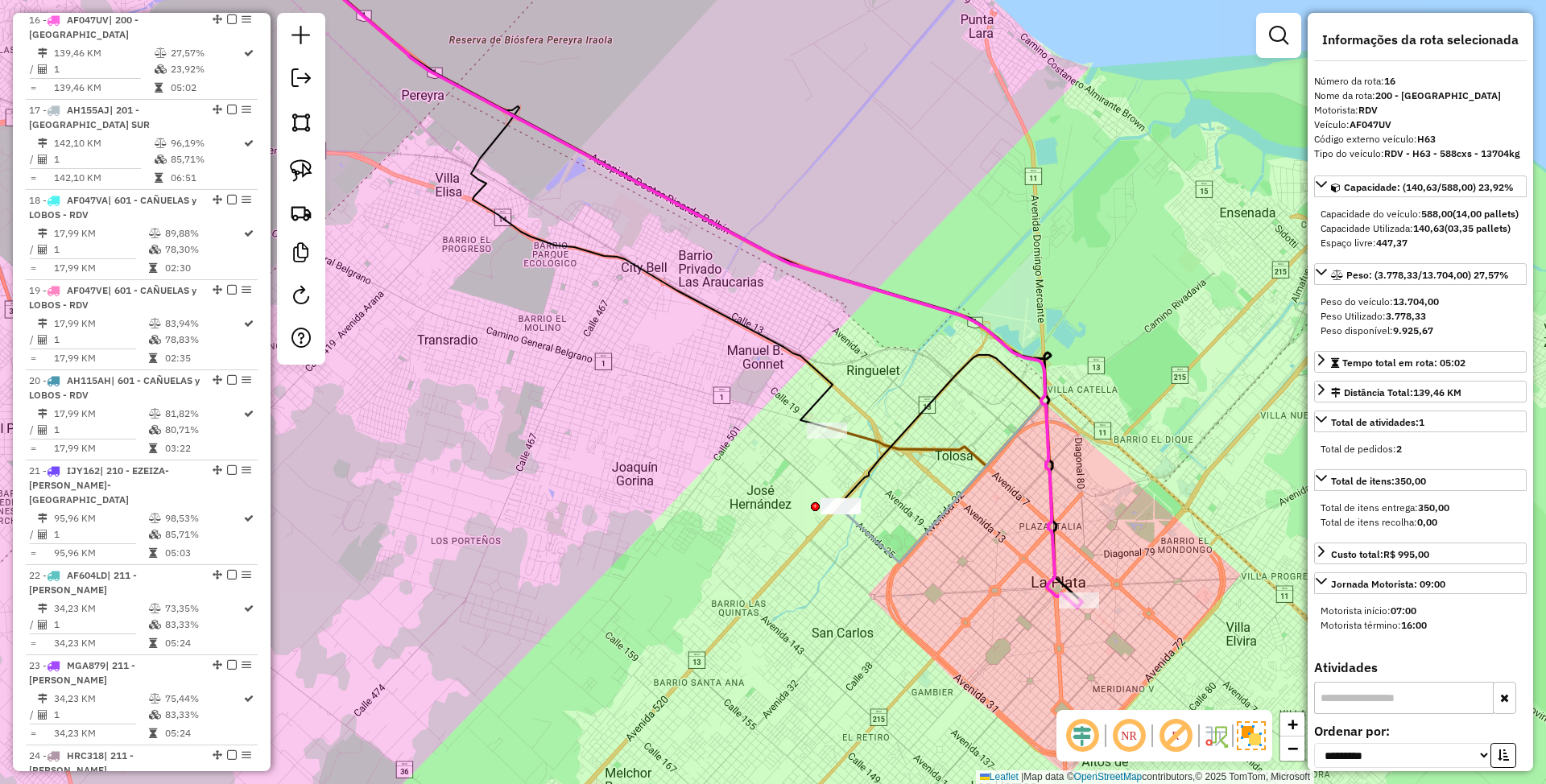
drag, startPoint x: 879, startPoint y: 562, endPoint x: 951, endPoint y: 590, distance: 77.3
click at [951, 590] on div "Janela de atendimento Grade de atendimento Capacidade Transportadoras Veículos …" at bounding box center [773, 392] width 1546 height 784
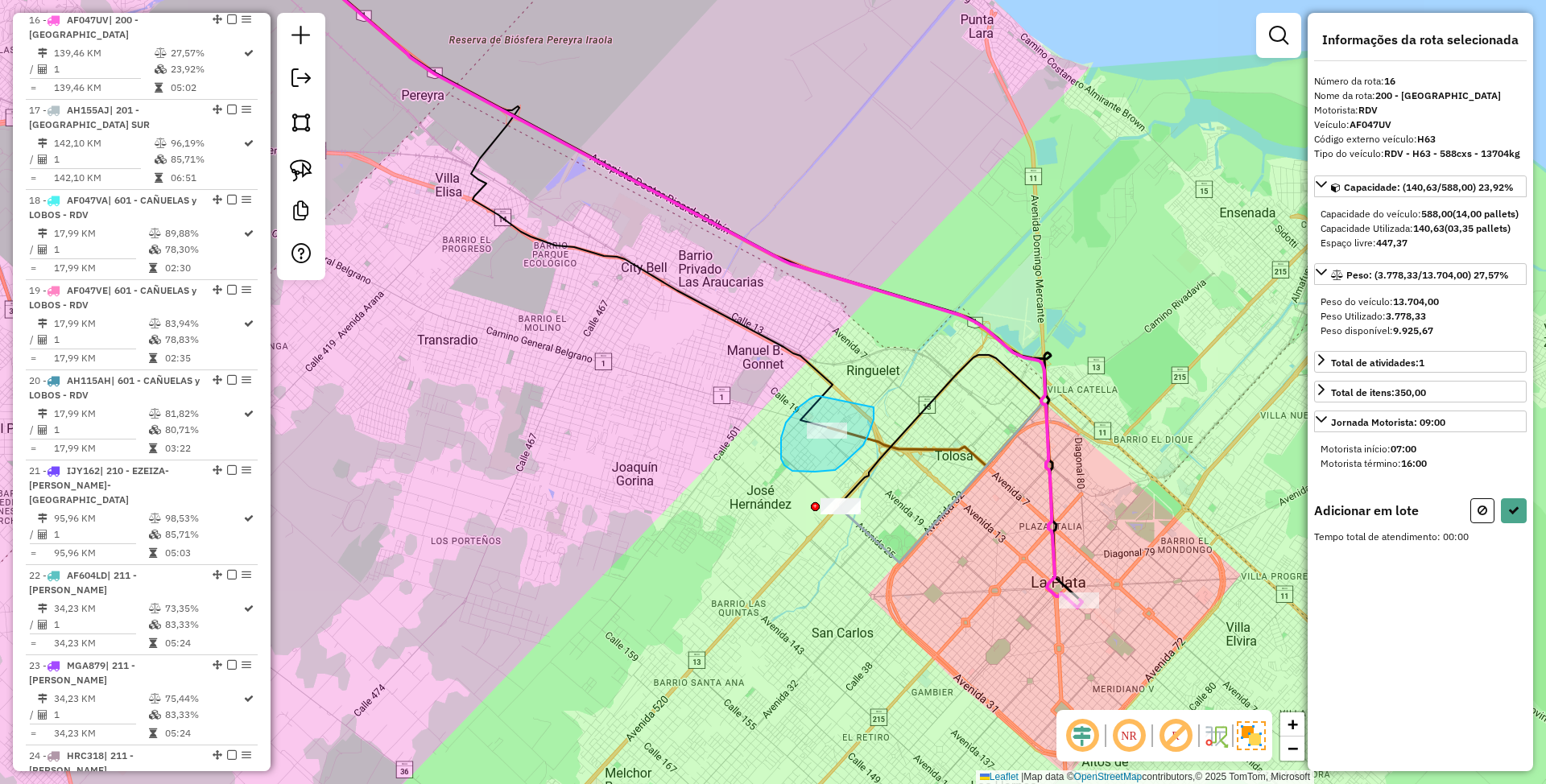
drag, startPoint x: 781, startPoint y: 437, endPoint x: 873, endPoint y: 407, distance: 96.8
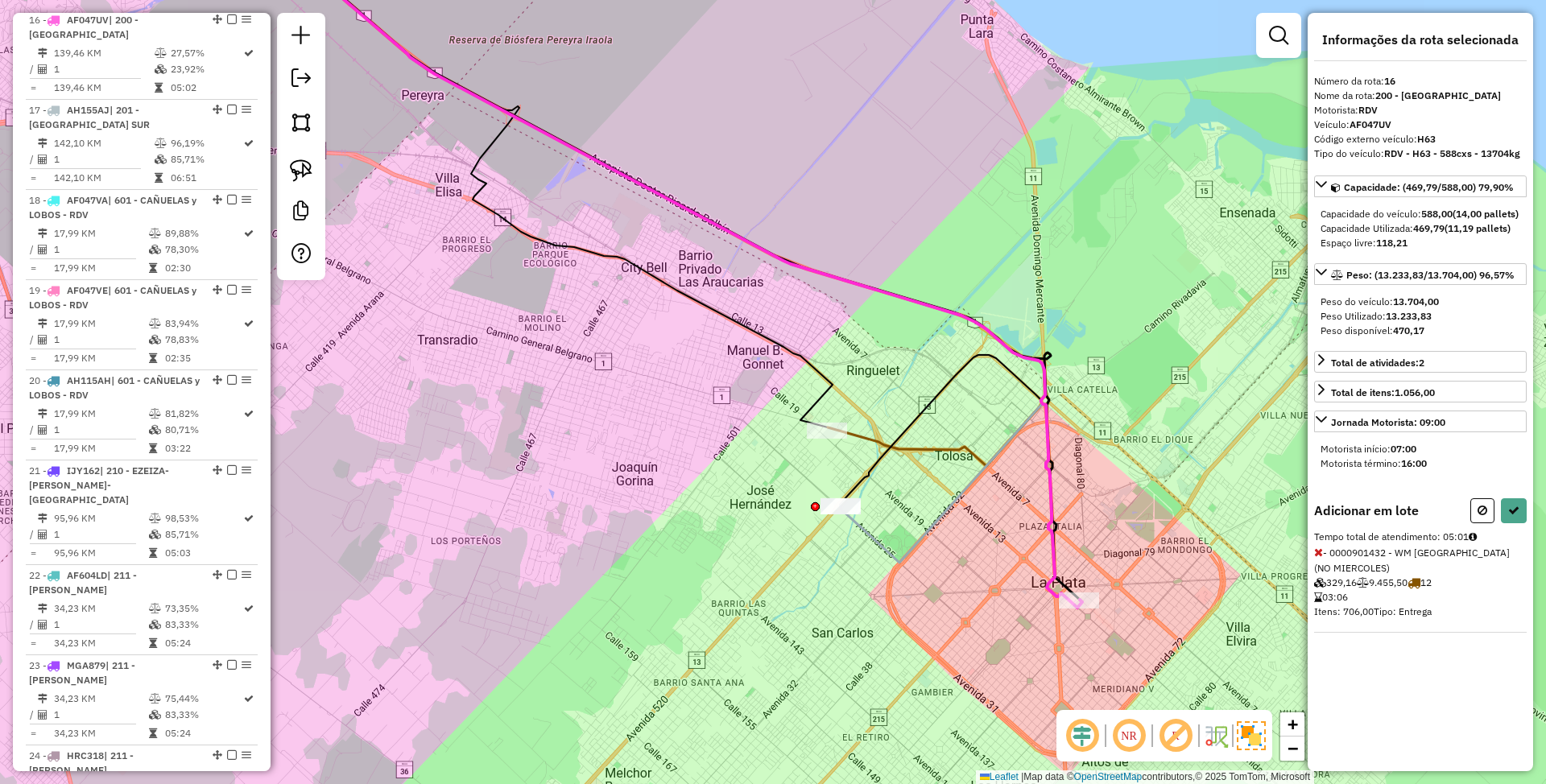
select select "**********"
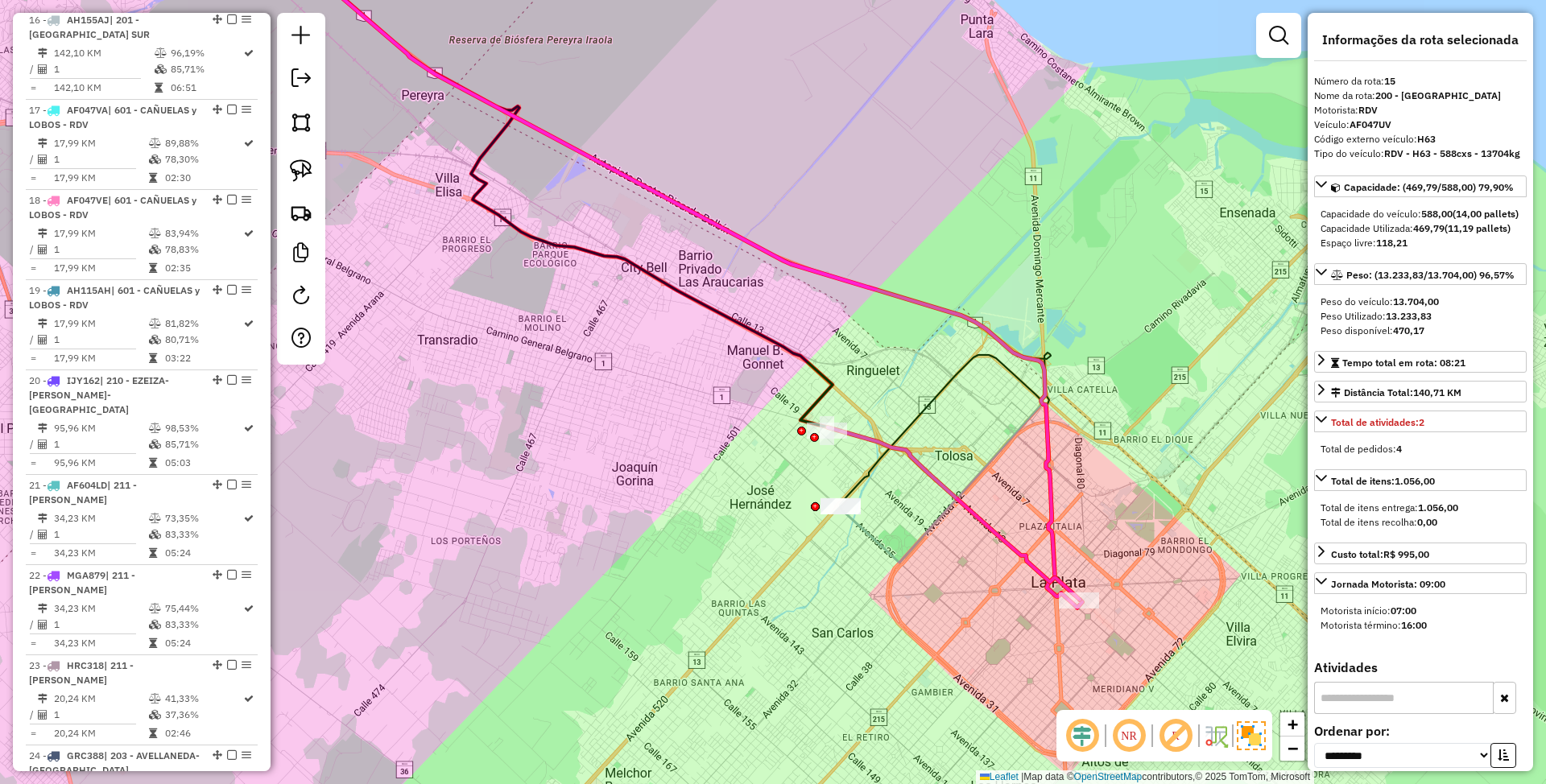
click at [947, 490] on icon at bounding box center [953, 513] width 252 height 172
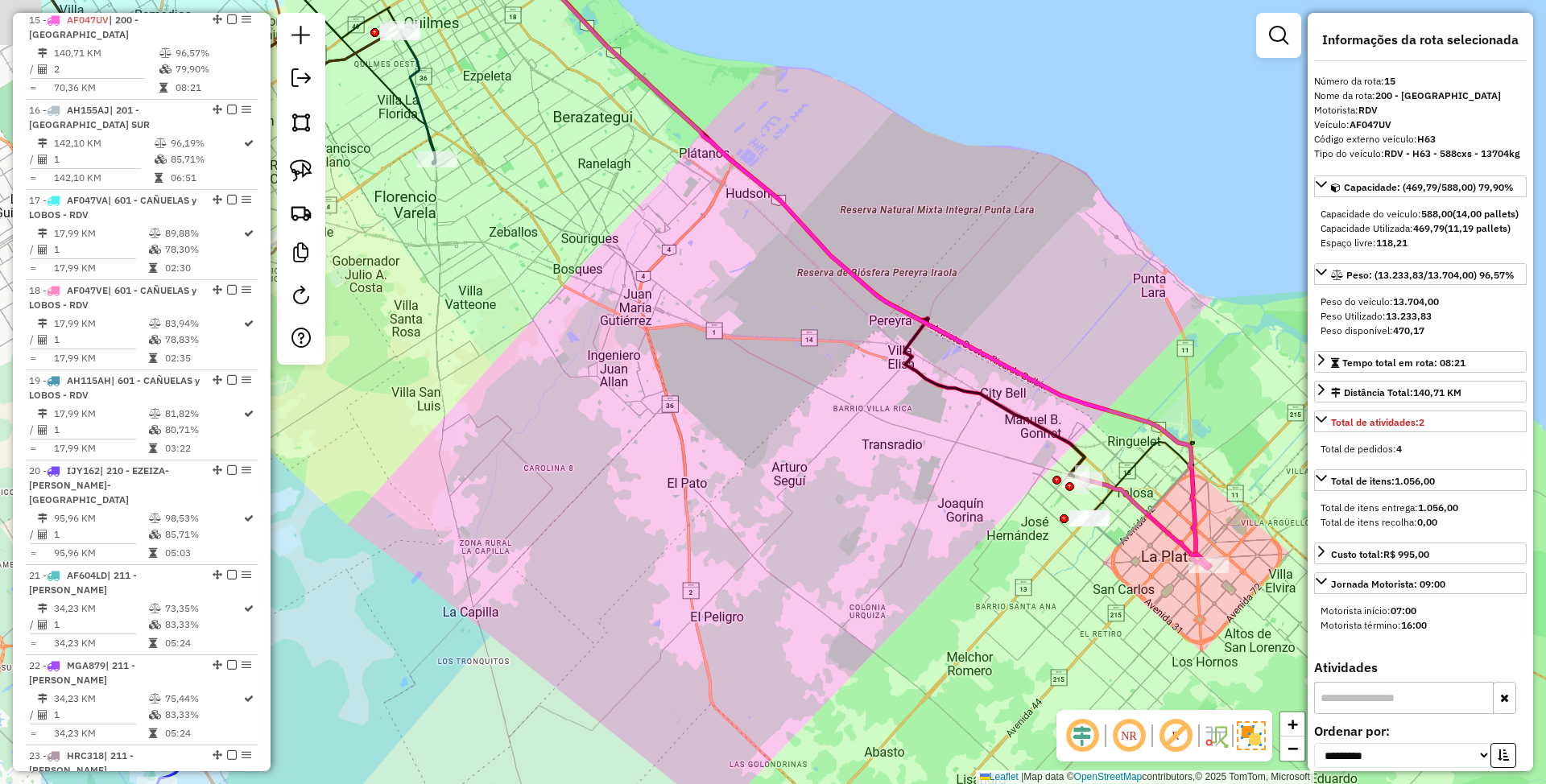
drag, startPoint x: 981, startPoint y: 436, endPoint x: 1177, endPoint y: 480, distance: 200.9
click at [1177, 480] on icon at bounding box center [616, 256] width 1151 height 581
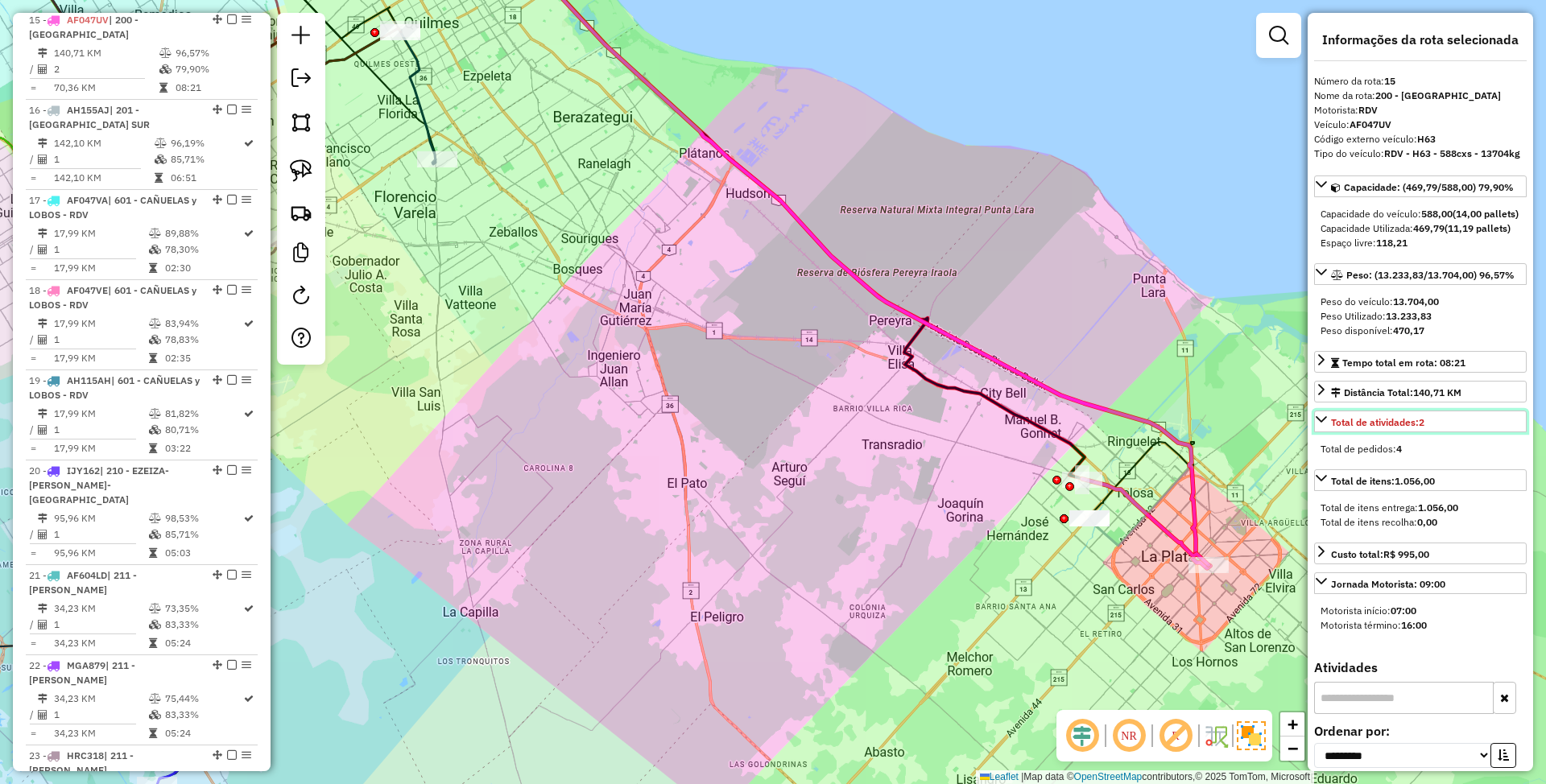
click at [1321, 426] on icon at bounding box center [1321, 419] width 13 height 13
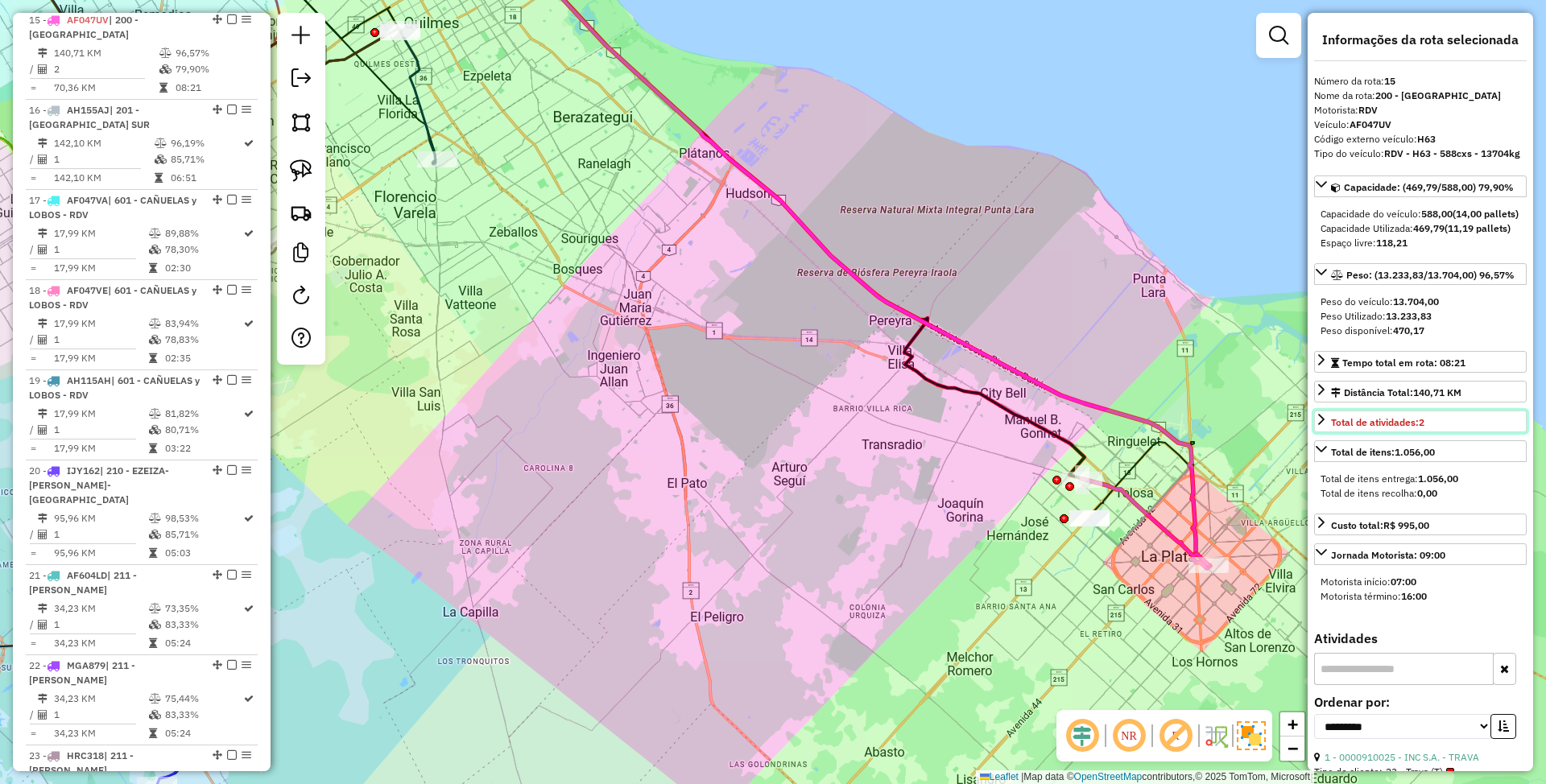
click at [1321, 426] on icon at bounding box center [1321, 419] width 13 height 13
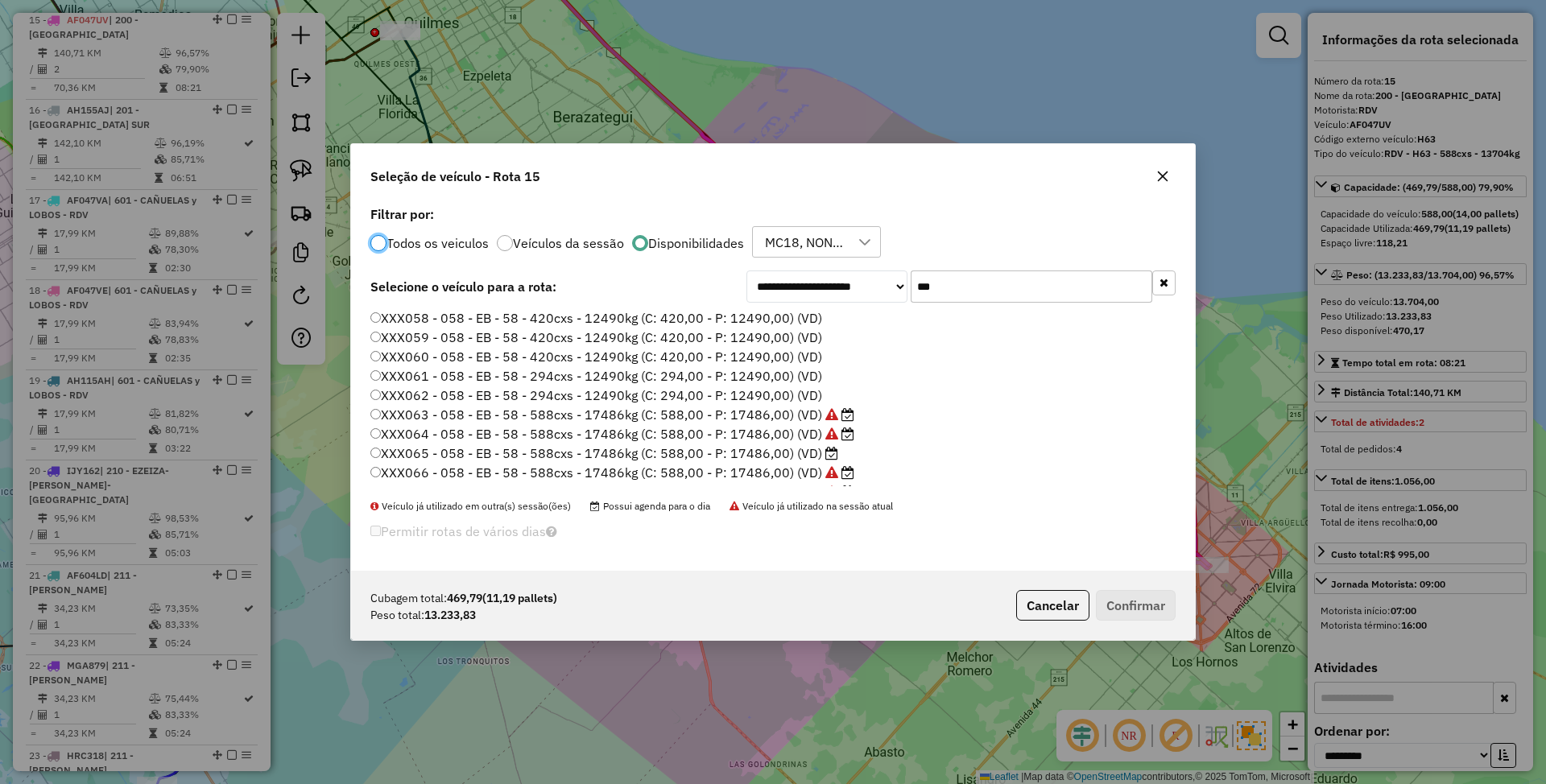
scroll to position [8, 5]
click at [987, 297] on input "***" at bounding box center [1031, 286] width 242 height 33
drag, startPoint x: 950, startPoint y: 283, endPoint x: 783, endPoint y: 274, distance: 167.2
click at [783, 274] on div "**********" at bounding box center [961, 286] width 429 height 33
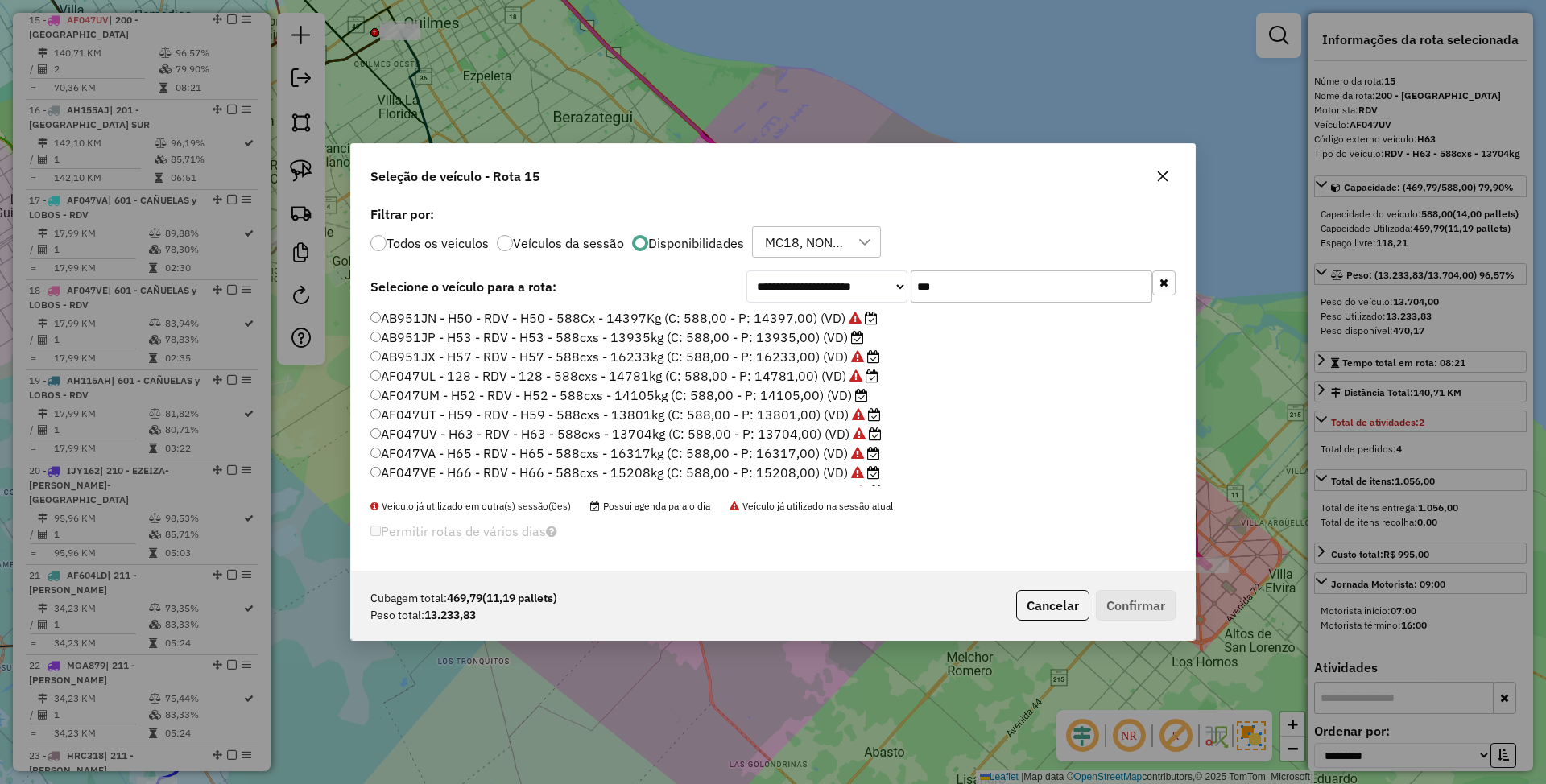
type input "***"
click at [787, 342] on label "AB951JP - H53 - RDV - H53 - 588cxs - 13935kg (C: 588,00 - P: 13935,00) (VD)" at bounding box center [617, 338] width 494 height 20
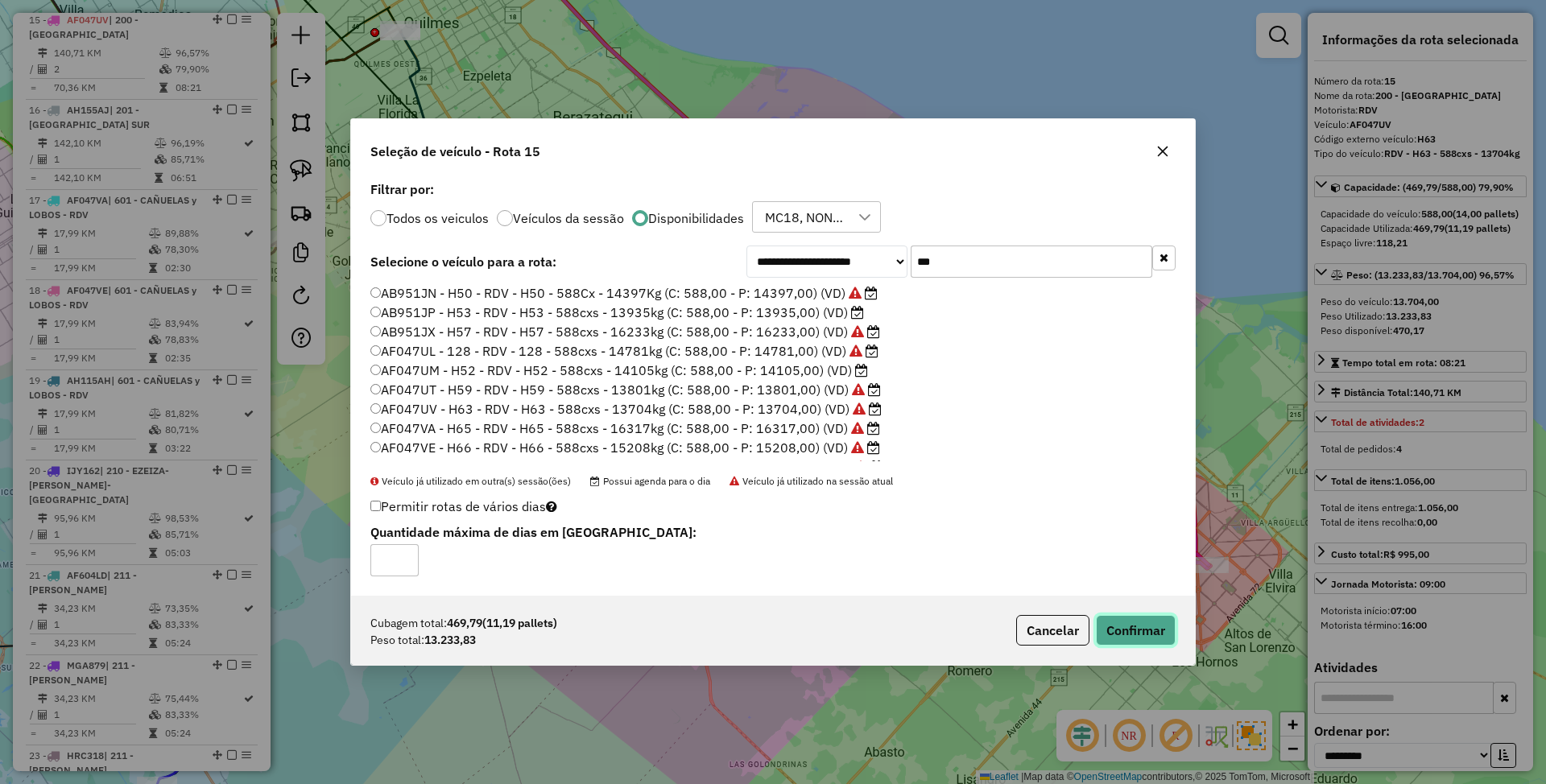
click at [1140, 632] on button "Confirmar" at bounding box center [1135, 630] width 80 height 31
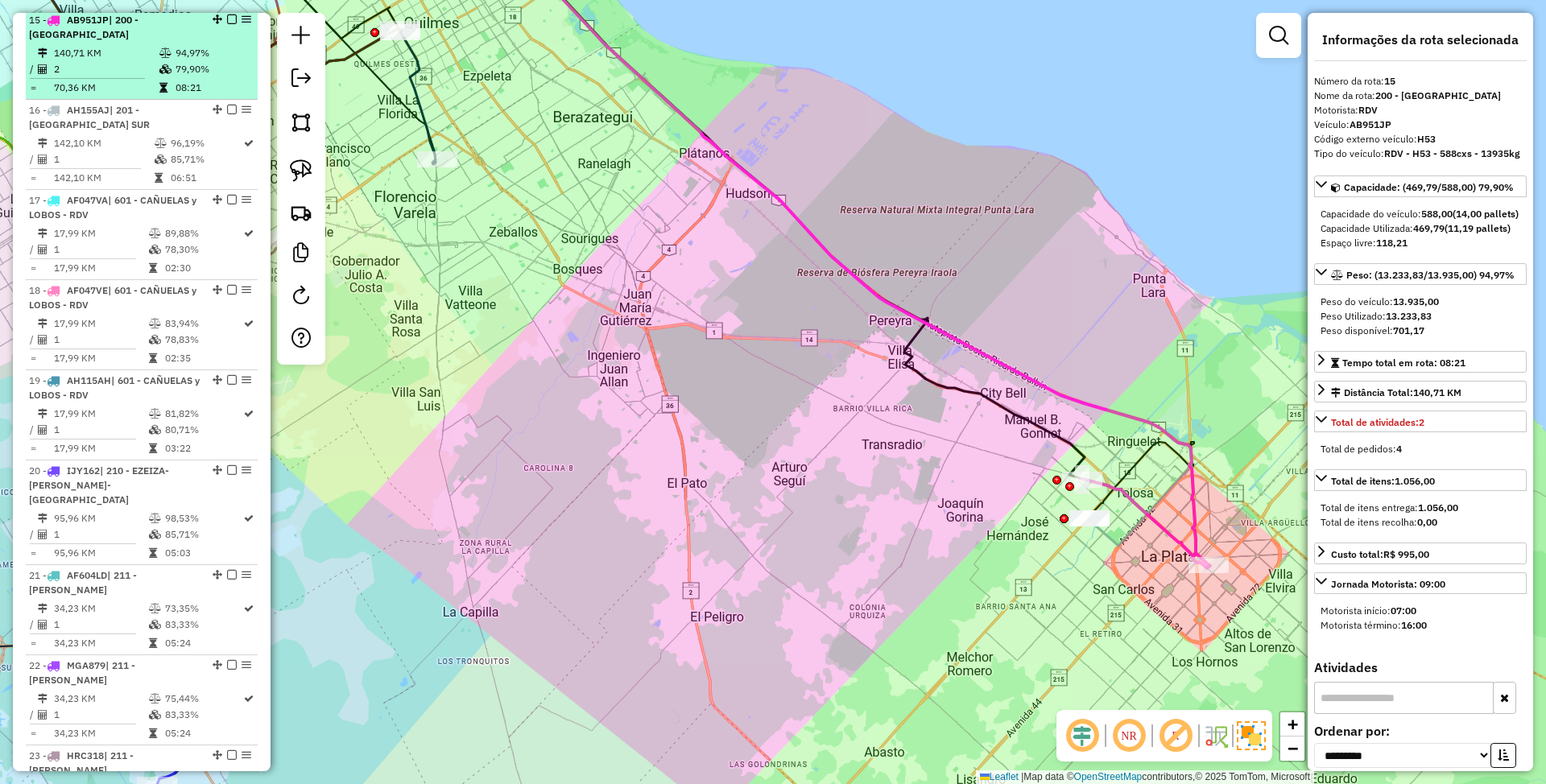
click at [229, 20] on em at bounding box center [232, 20] width 10 height 10
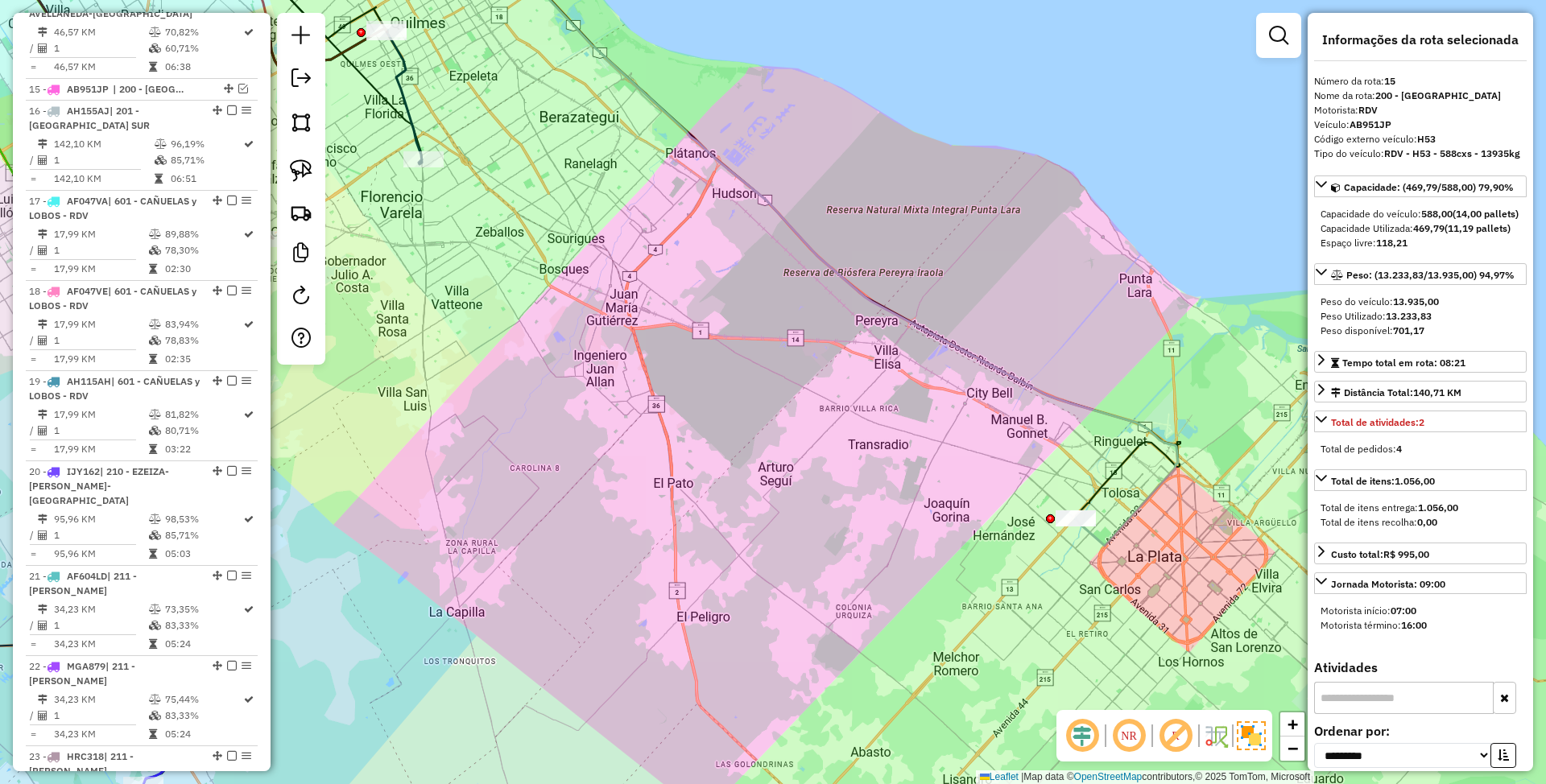
drag, startPoint x: 1009, startPoint y: 568, endPoint x: 804, endPoint y: 524, distance: 209.7
click at [804, 524] on div "Janela de atendimento Grade de atendimento Capacidade Transportadoras Veículos …" at bounding box center [773, 392] width 1546 height 784
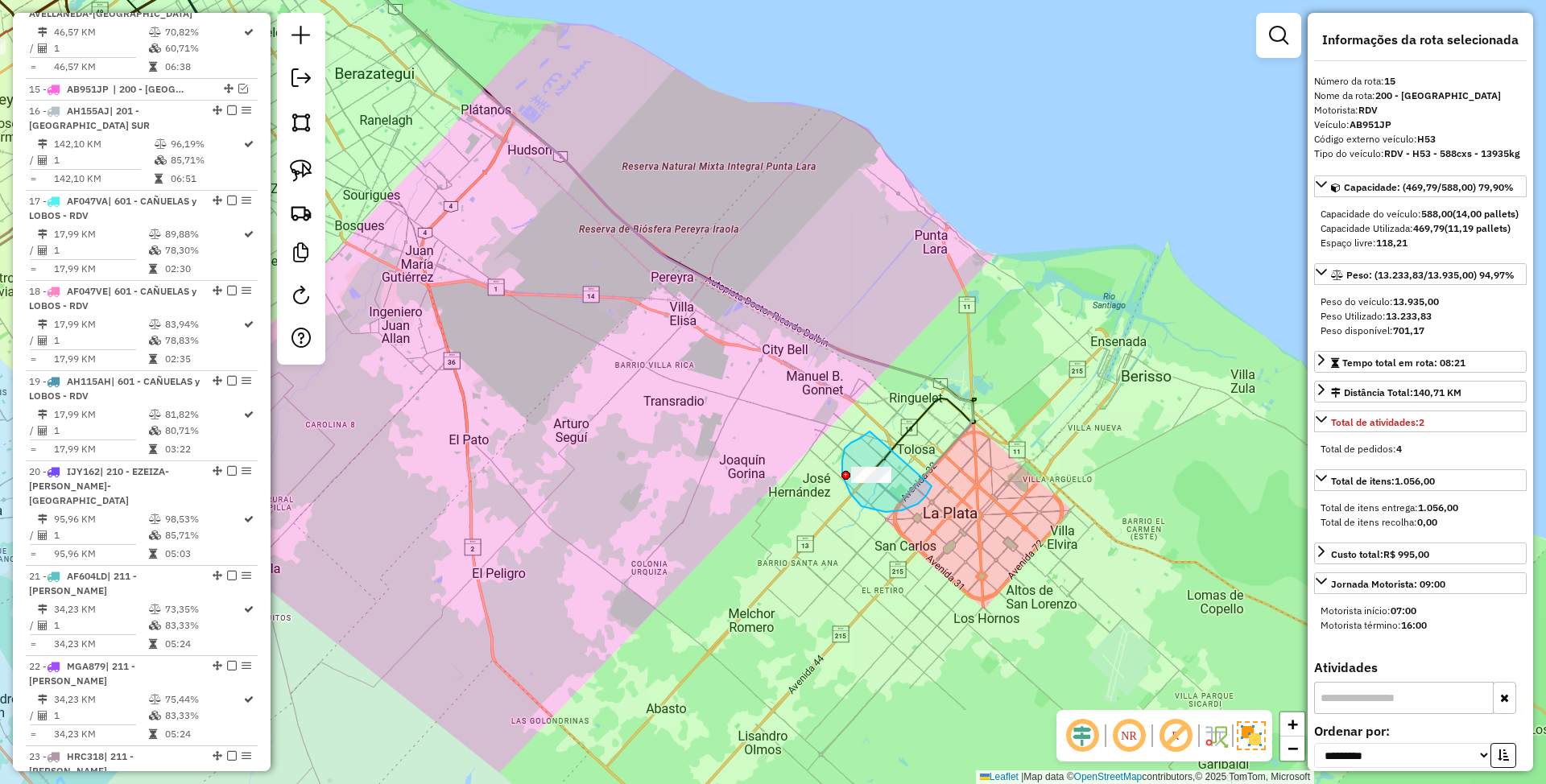
drag, startPoint x: 852, startPoint y: 442, endPoint x: 932, endPoint y: 486, distance: 91.3
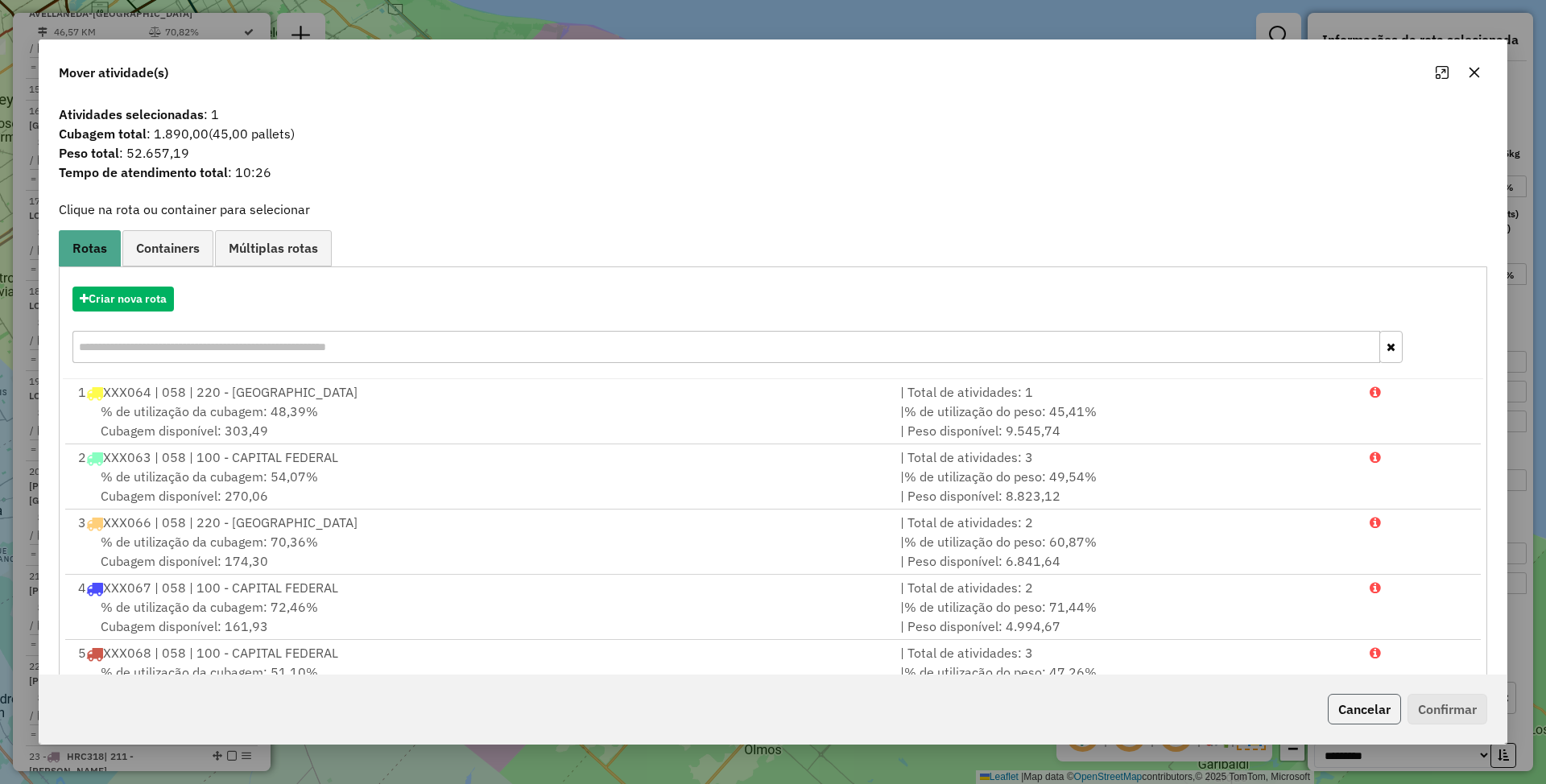
click at [1379, 709] on button "Cancelar" at bounding box center [1364, 709] width 73 height 31
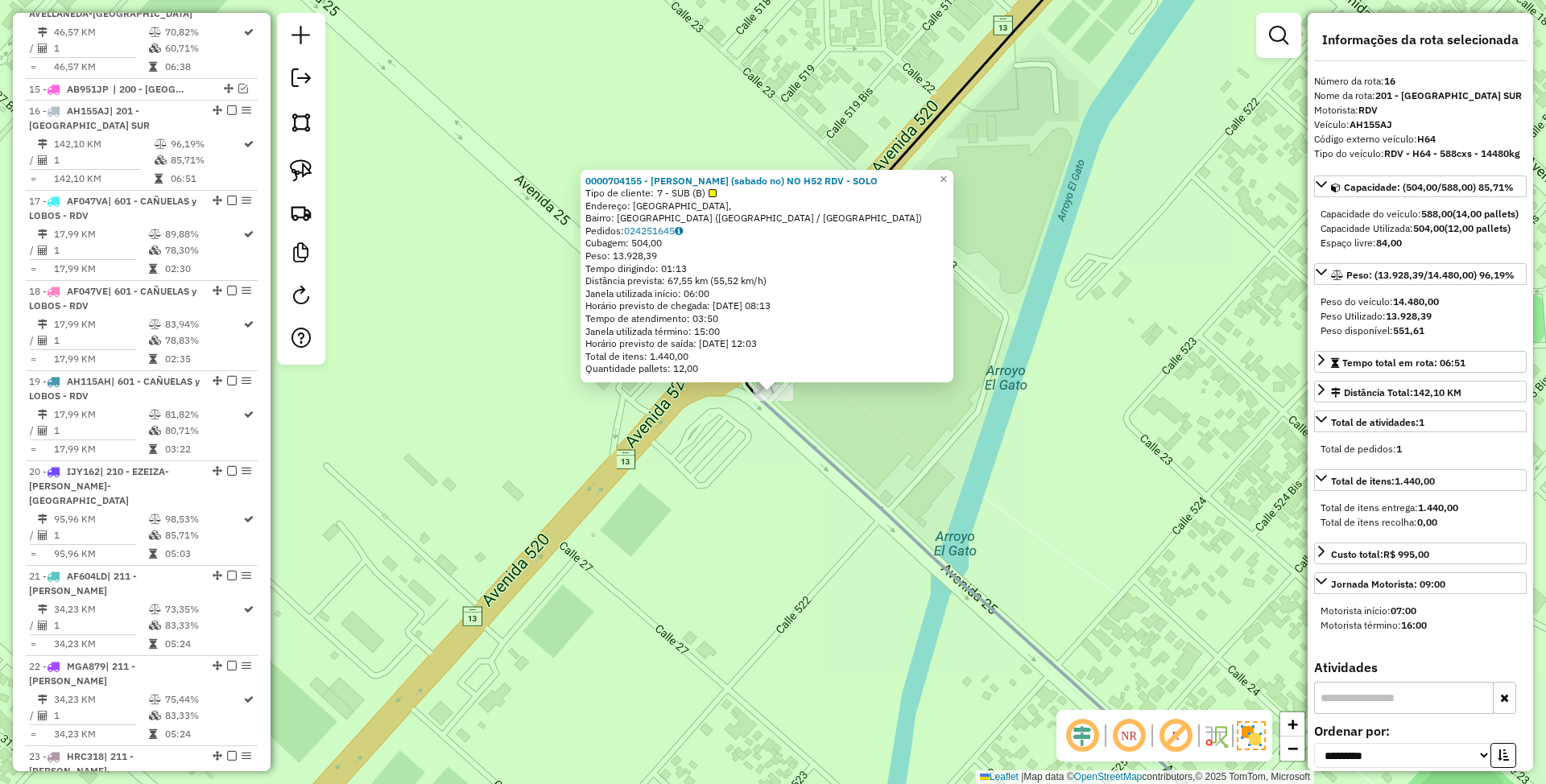
scroll to position [1862, 0]
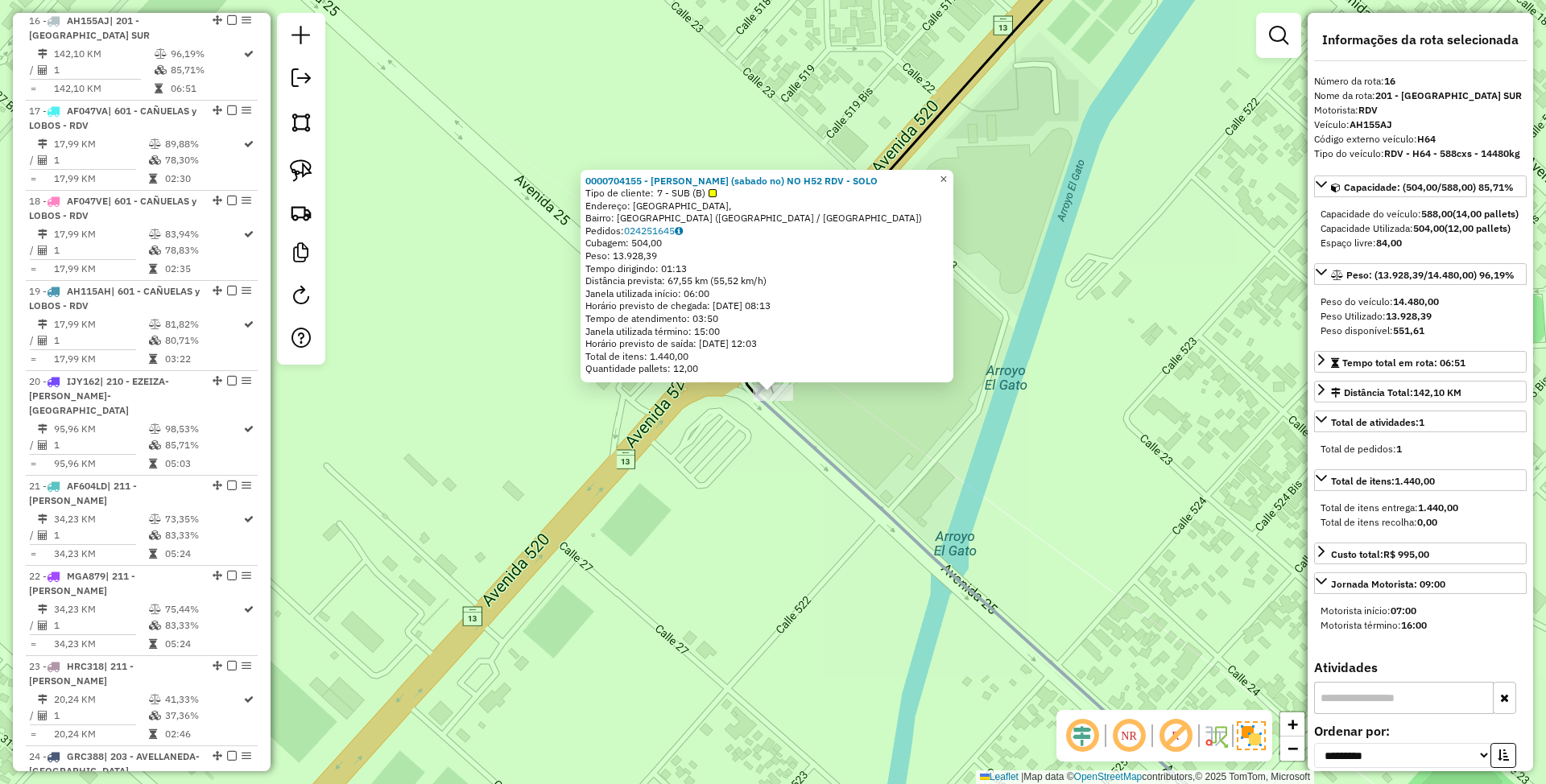
click at [947, 177] on span "×" at bounding box center [942, 179] width 7 height 14
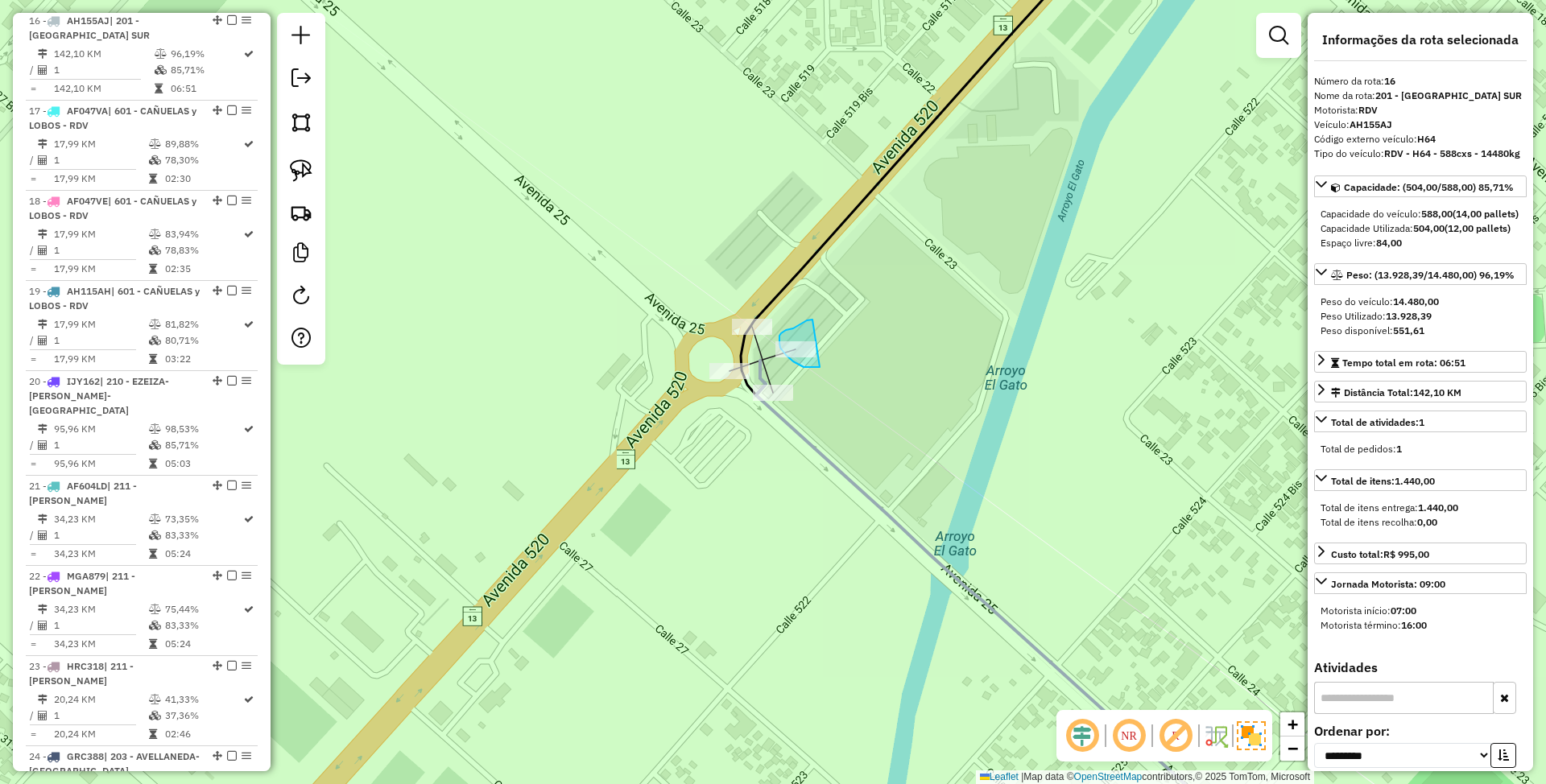
drag, startPoint x: 793, startPoint y: 329, endPoint x: 820, endPoint y: 367, distance: 46.6
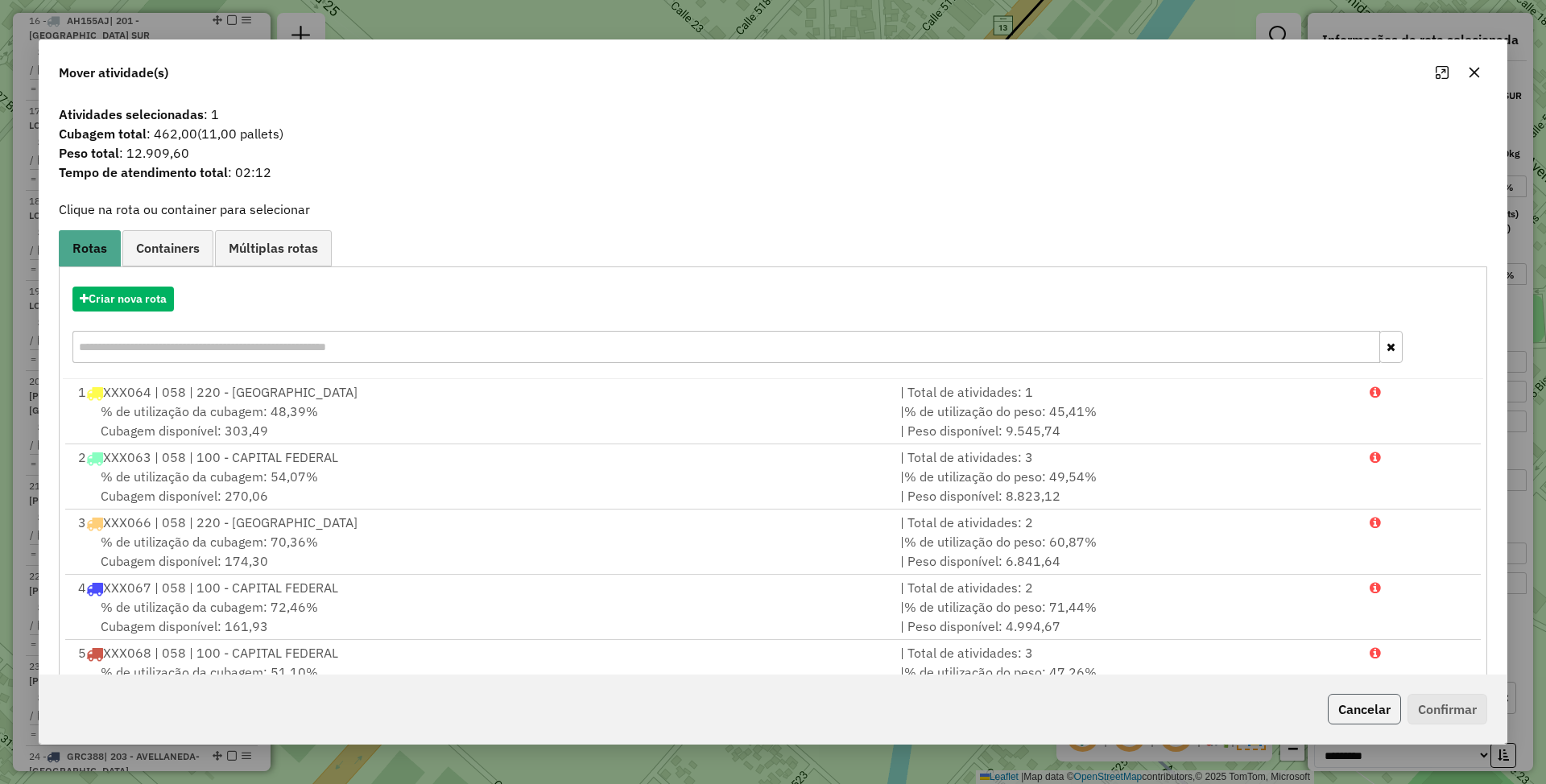
click at [1372, 708] on button "Cancelar" at bounding box center [1364, 709] width 73 height 31
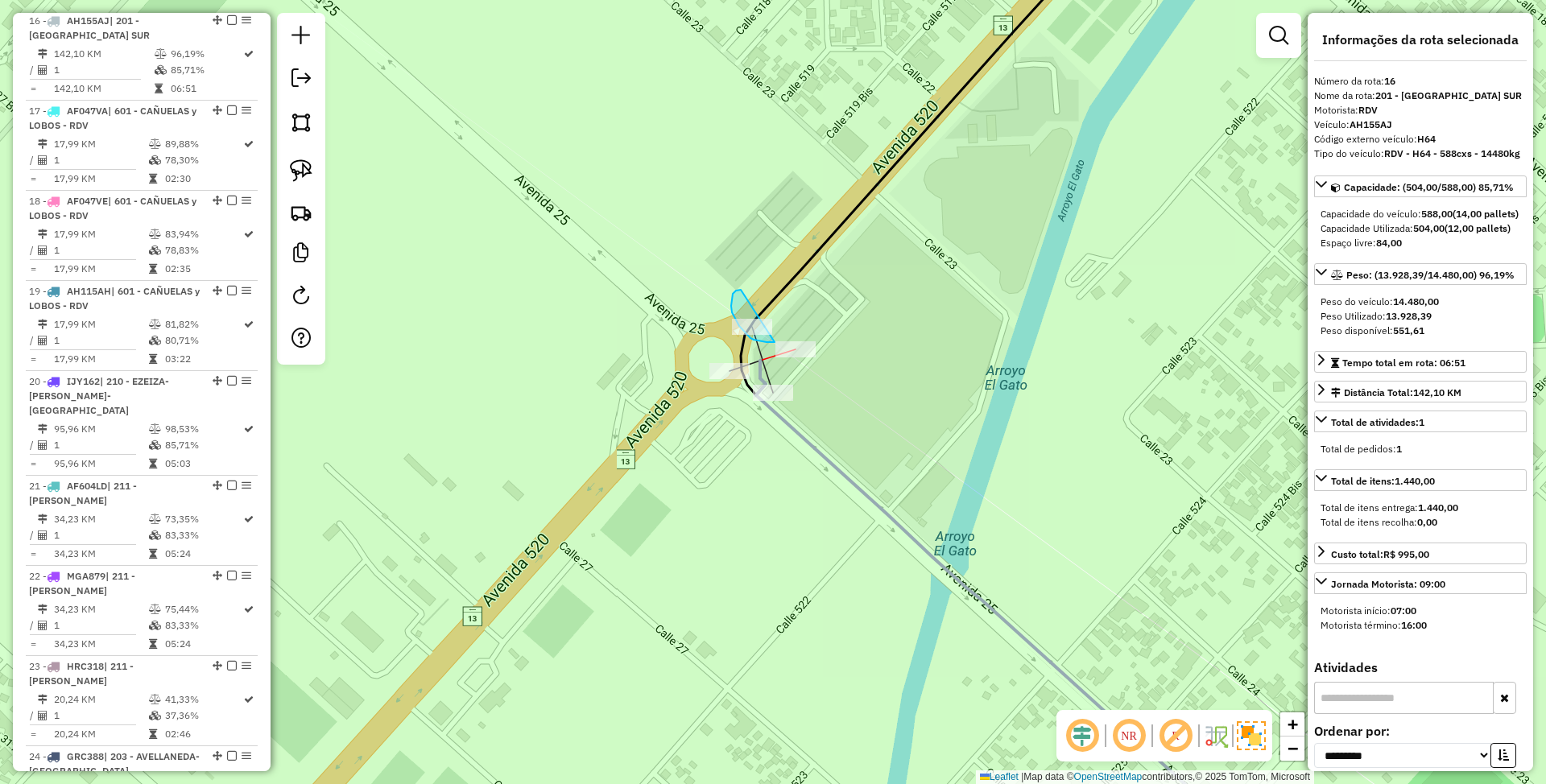
drag, startPoint x: 741, startPoint y: 289, endPoint x: 799, endPoint y: 313, distance: 62.8
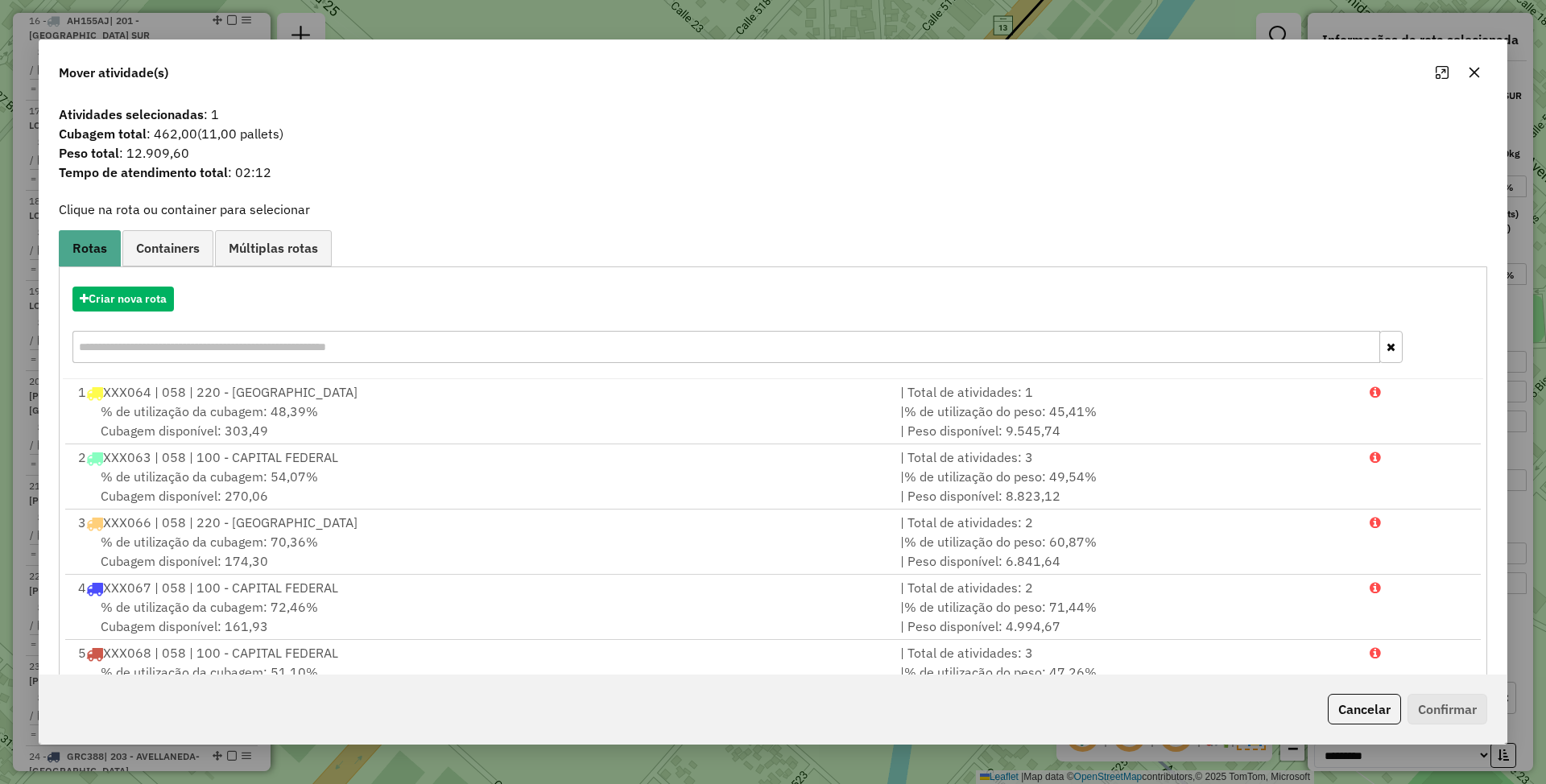
click at [1387, 709] on button "Cancelar" at bounding box center [1364, 709] width 73 height 31
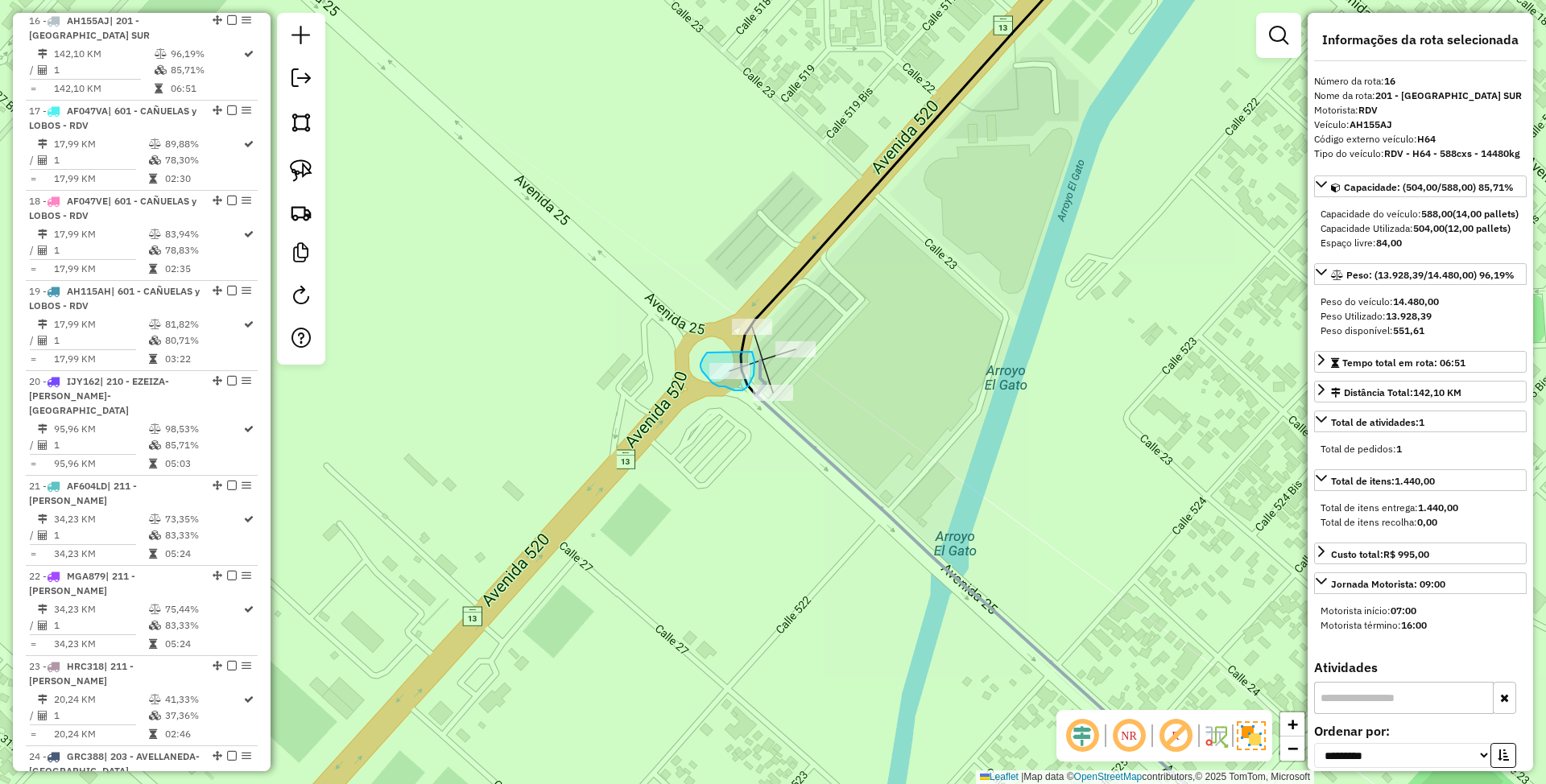
drag, startPoint x: 705, startPoint y: 355, endPoint x: 752, endPoint y: 352, distance: 47.1
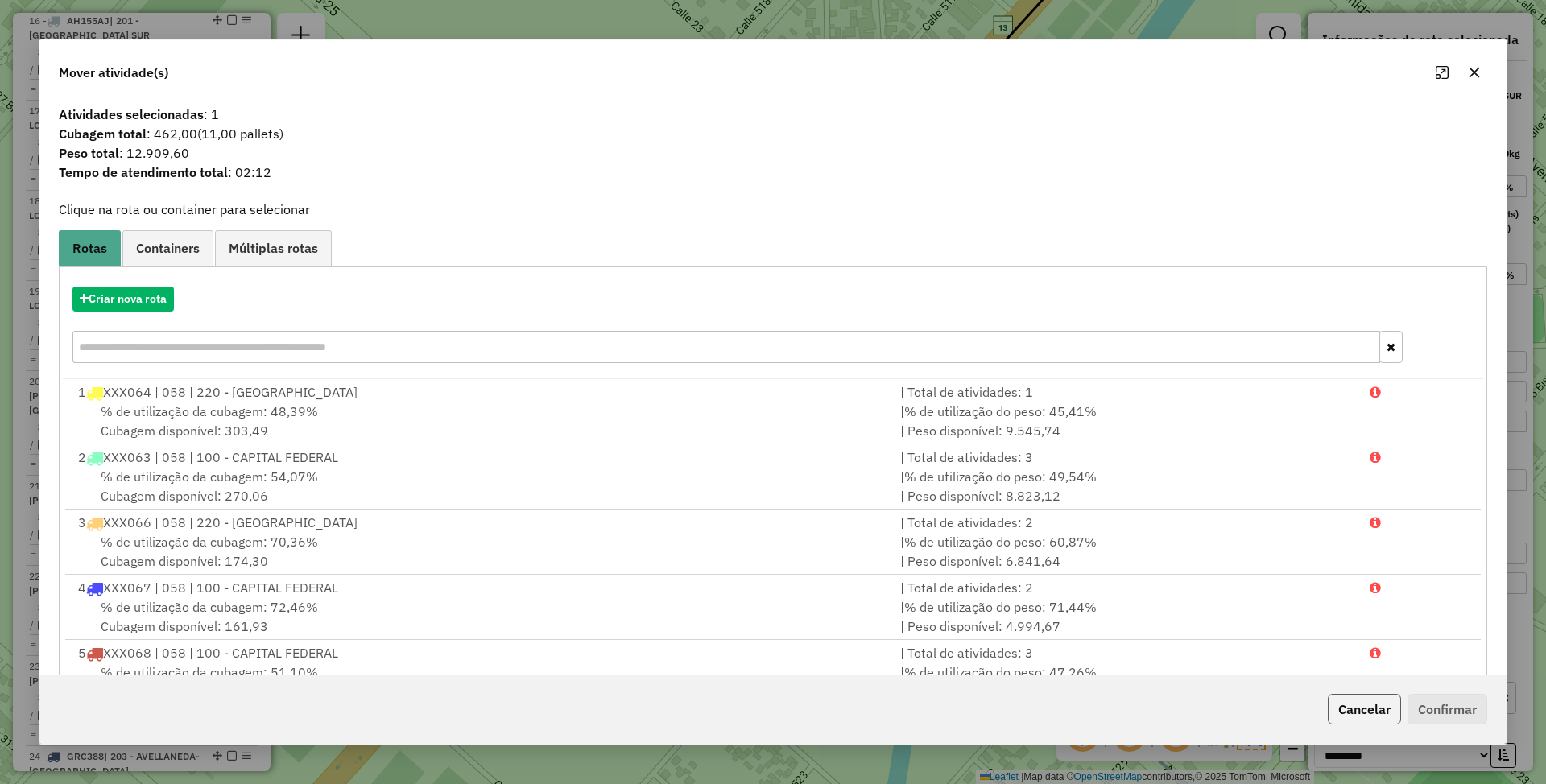
click at [1374, 702] on button "Cancelar" at bounding box center [1364, 709] width 73 height 31
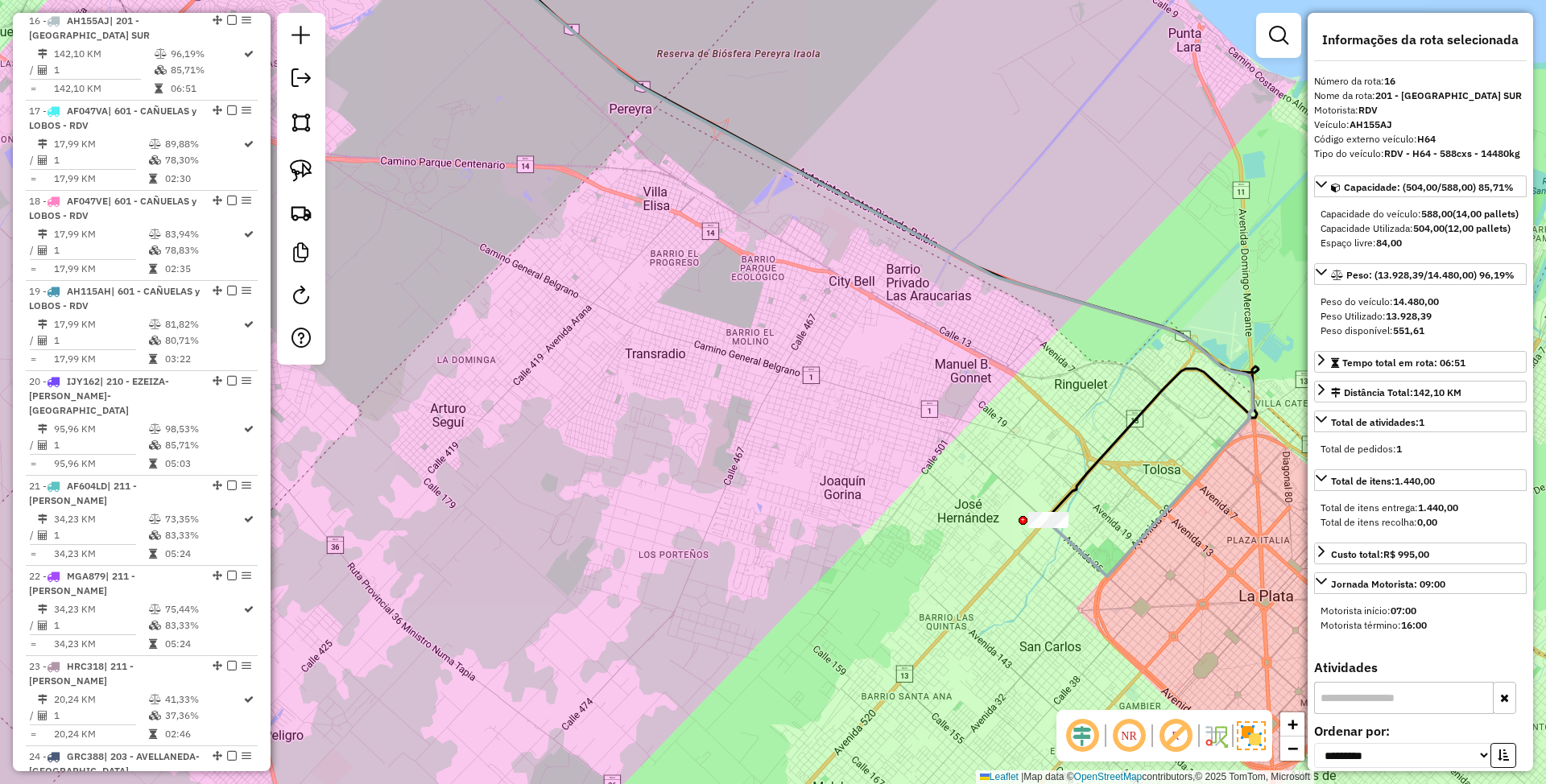
drag, startPoint x: 841, startPoint y: 390, endPoint x: 1005, endPoint y: 623, distance: 284.9
click at [1005, 623] on div "Janela de atendimento Grade de atendimento Capacidade Transportadoras Veículos …" at bounding box center [773, 392] width 1546 height 784
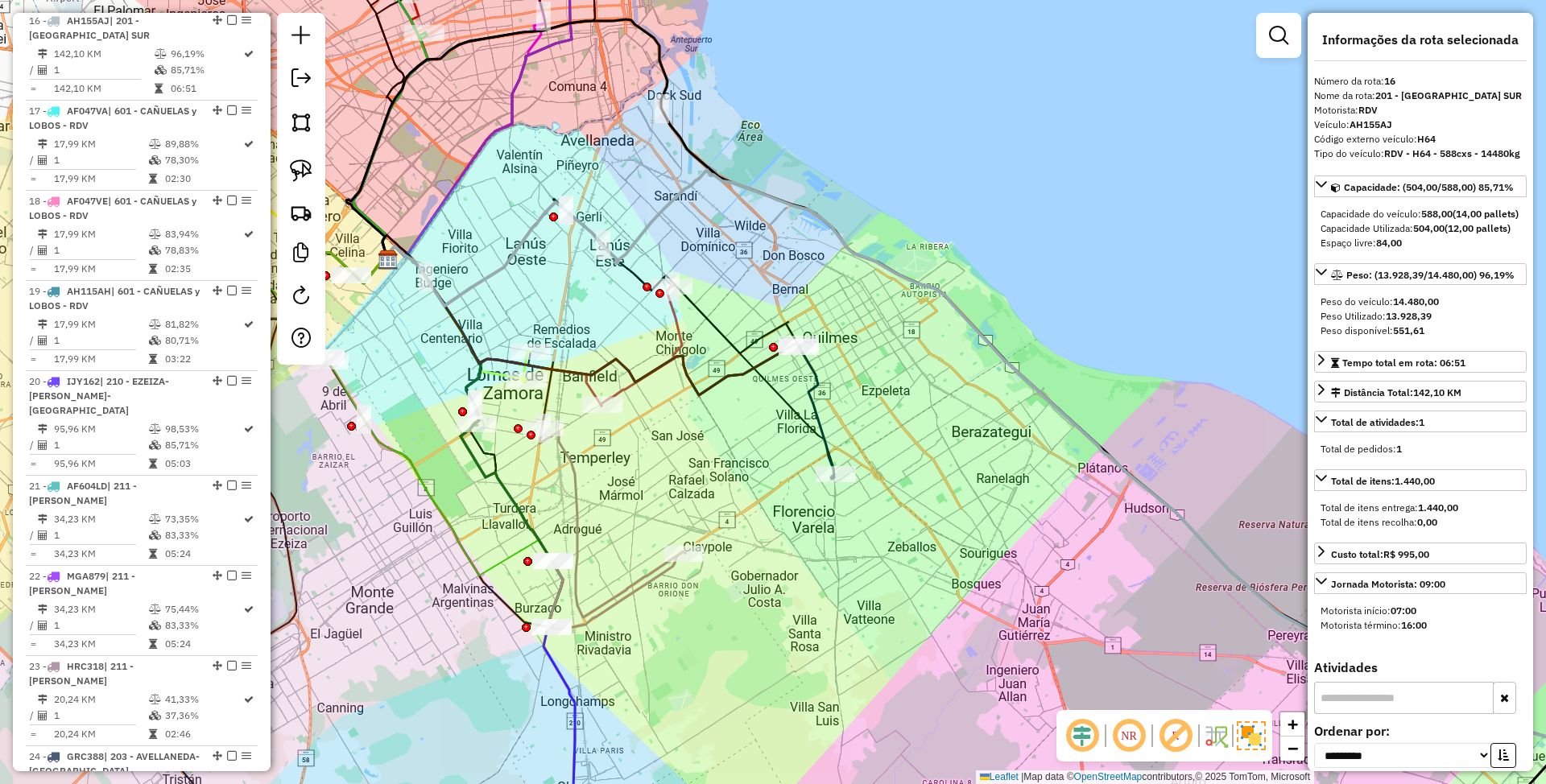
click at [819, 419] on icon at bounding box center [816, 412] width 35 height 134
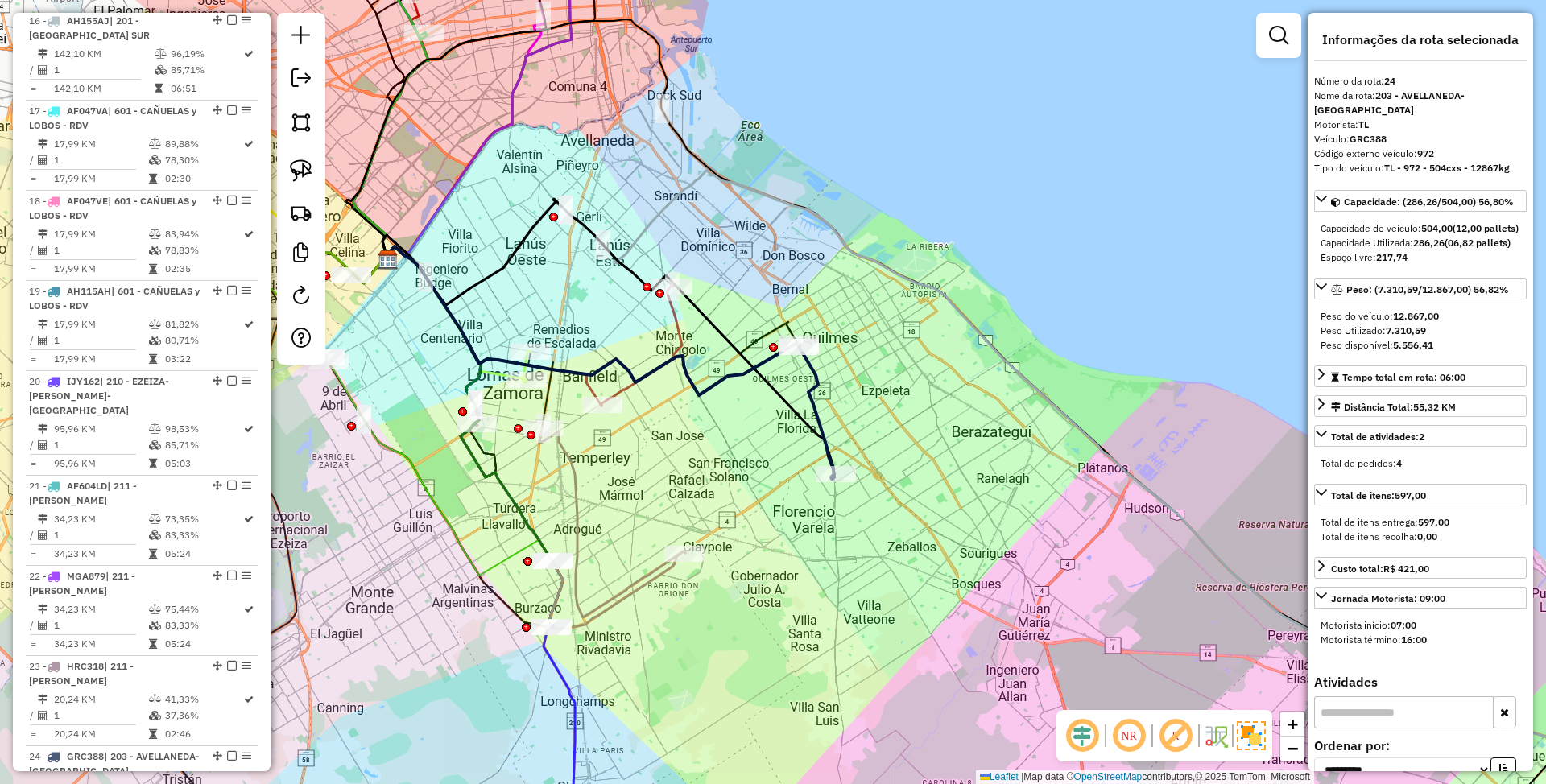
scroll to position [2602, 0]
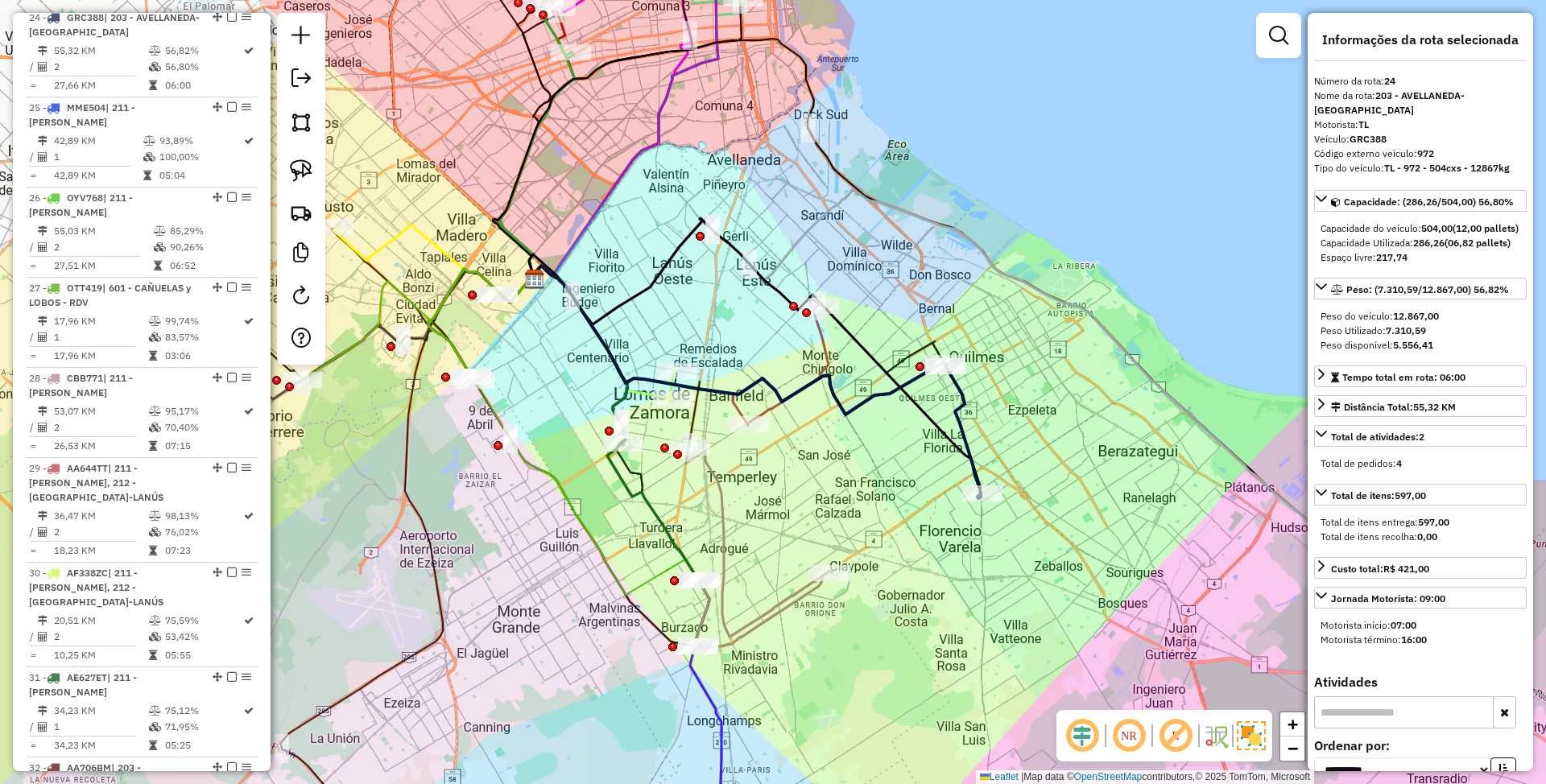
drag, startPoint x: 899, startPoint y: 429, endPoint x: 1045, endPoint y: 447, distance: 147.1
click at [1045, 447] on div "Janela de atendimento Grade de atendimento Capacidade Transportadoras Veículos …" at bounding box center [773, 392] width 1546 height 784
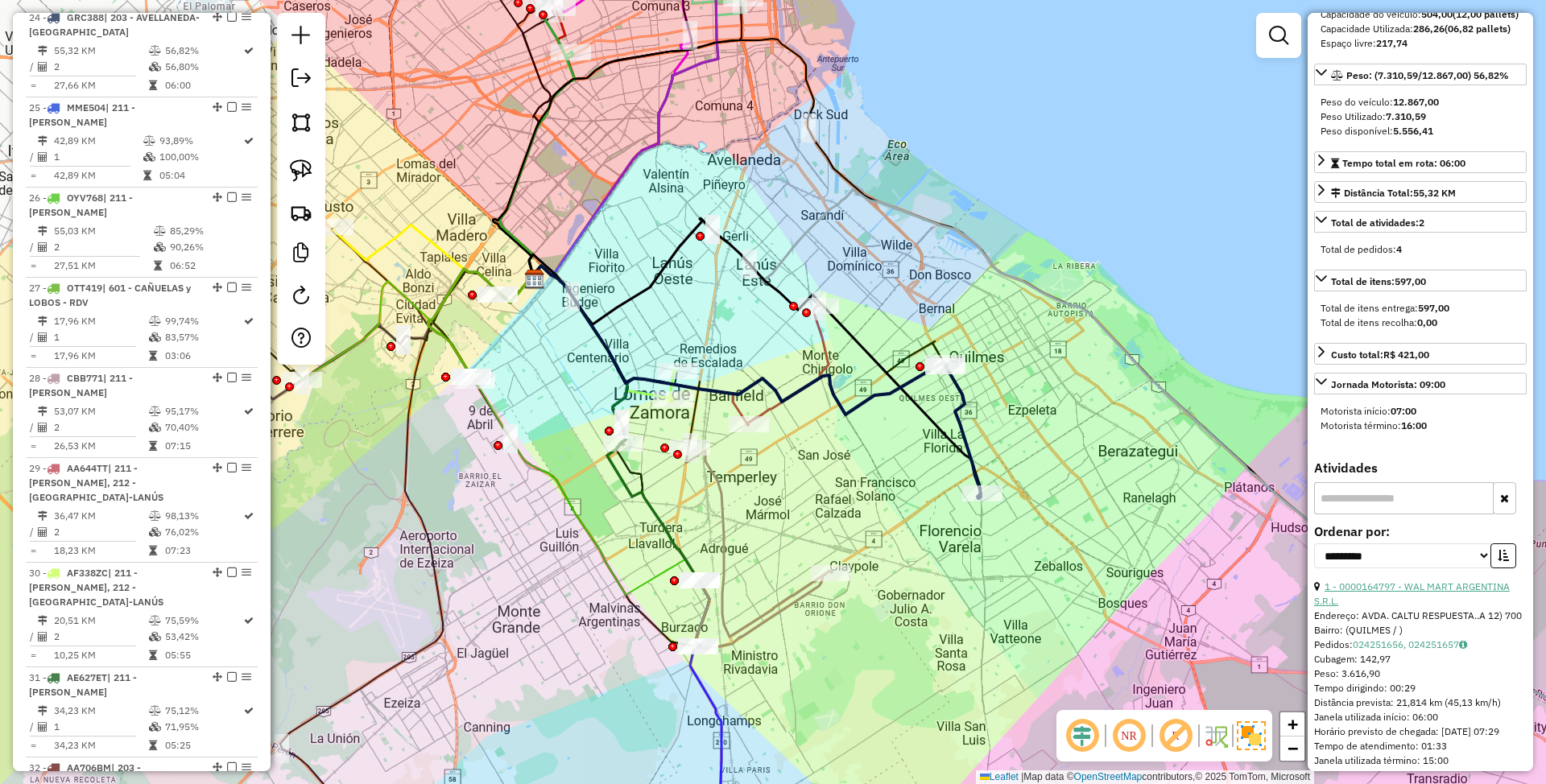
click at [1392, 605] on link "1 - 0000164797 - WAL MART ARGENTINA S.R.L." at bounding box center [1412, 593] width 196 height 27
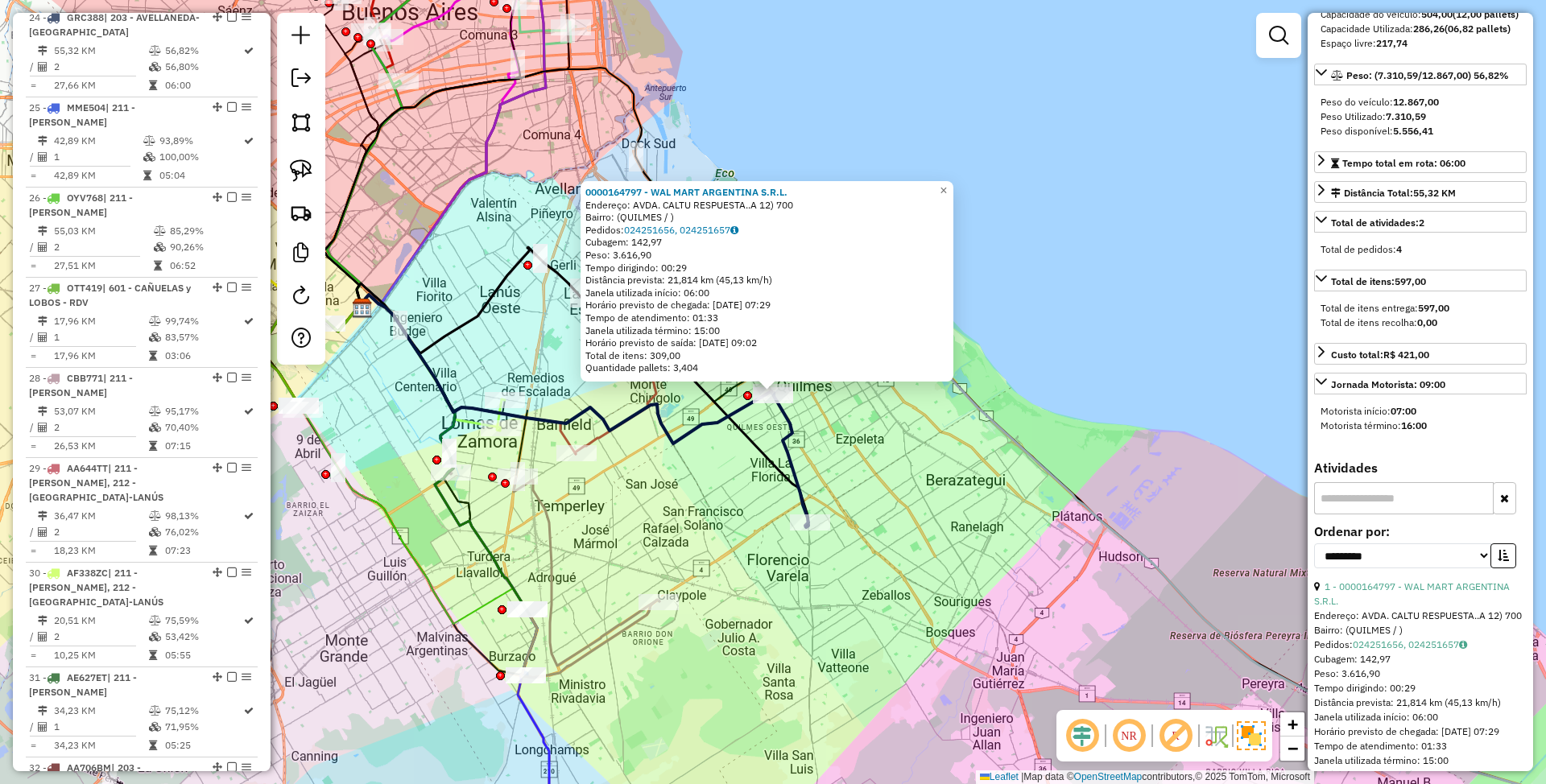
click at [966, 188] on div "0000164797 - WAL MART ARGENTINA S.R.L. Endereço: AVDA. CALTU RESPUESTA..A 12) 7…" at bounding box center [773, 392] width 1546 height 784
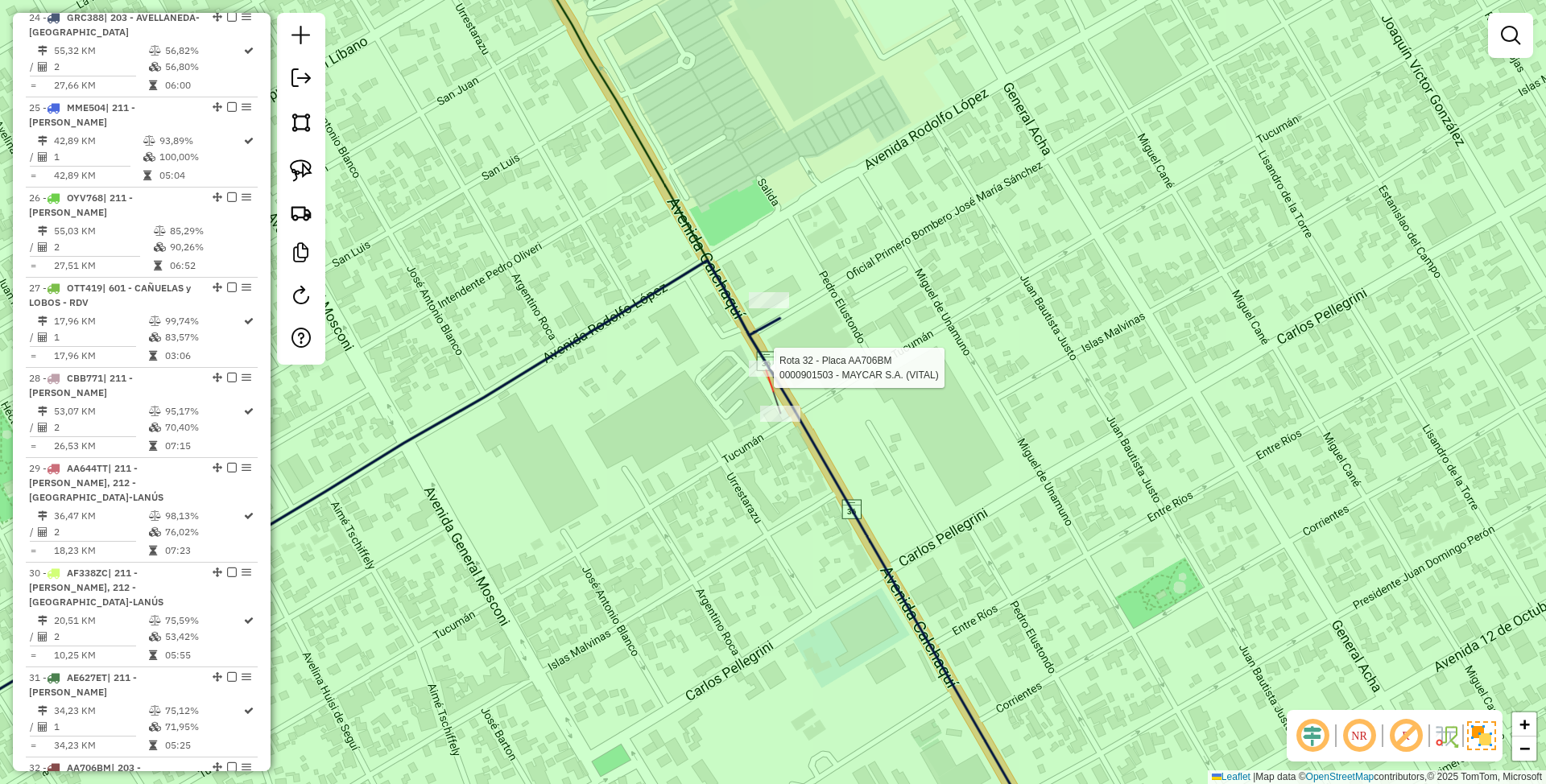
select select "**********"
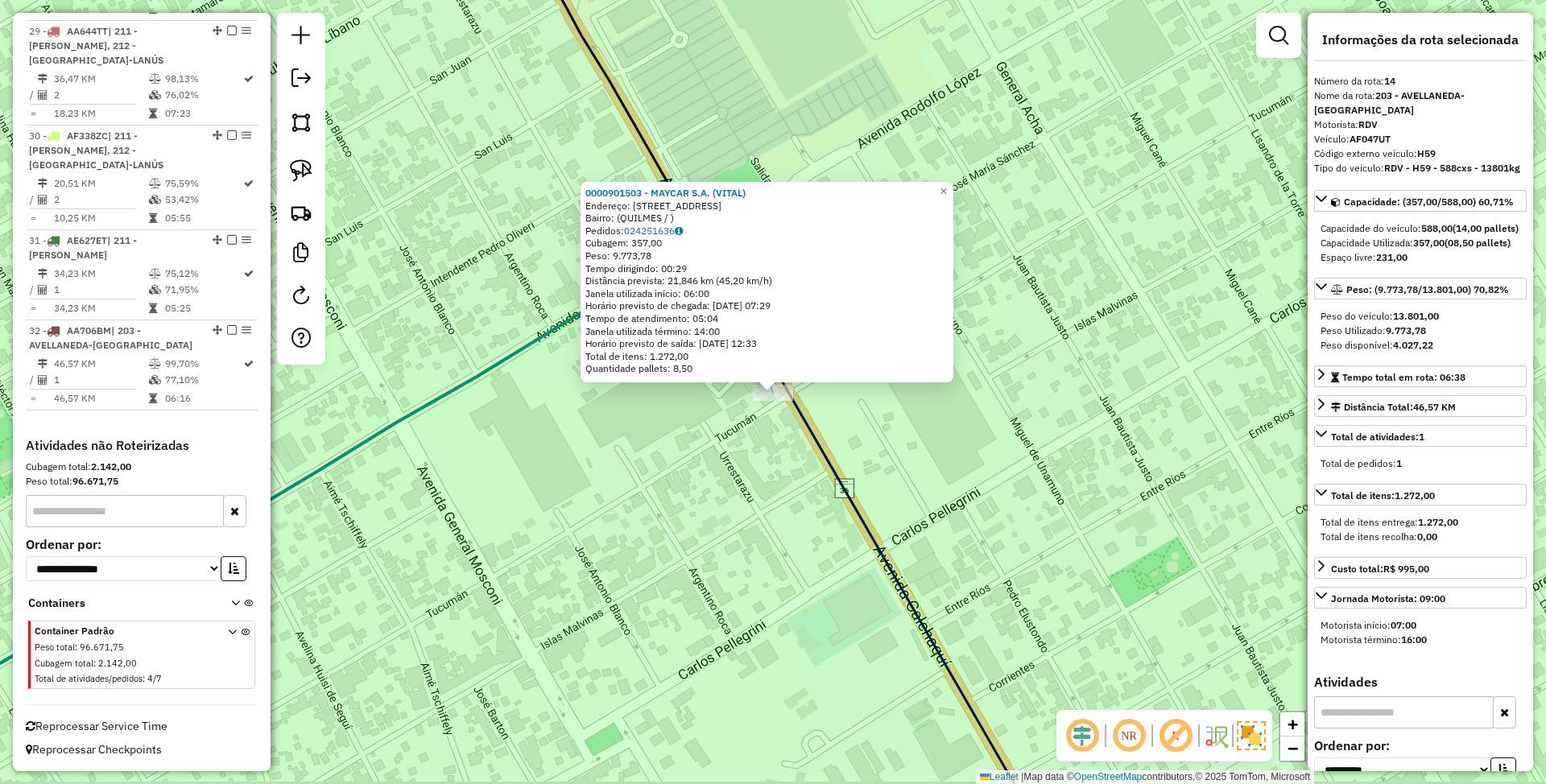
scroll to position [1752, 0]
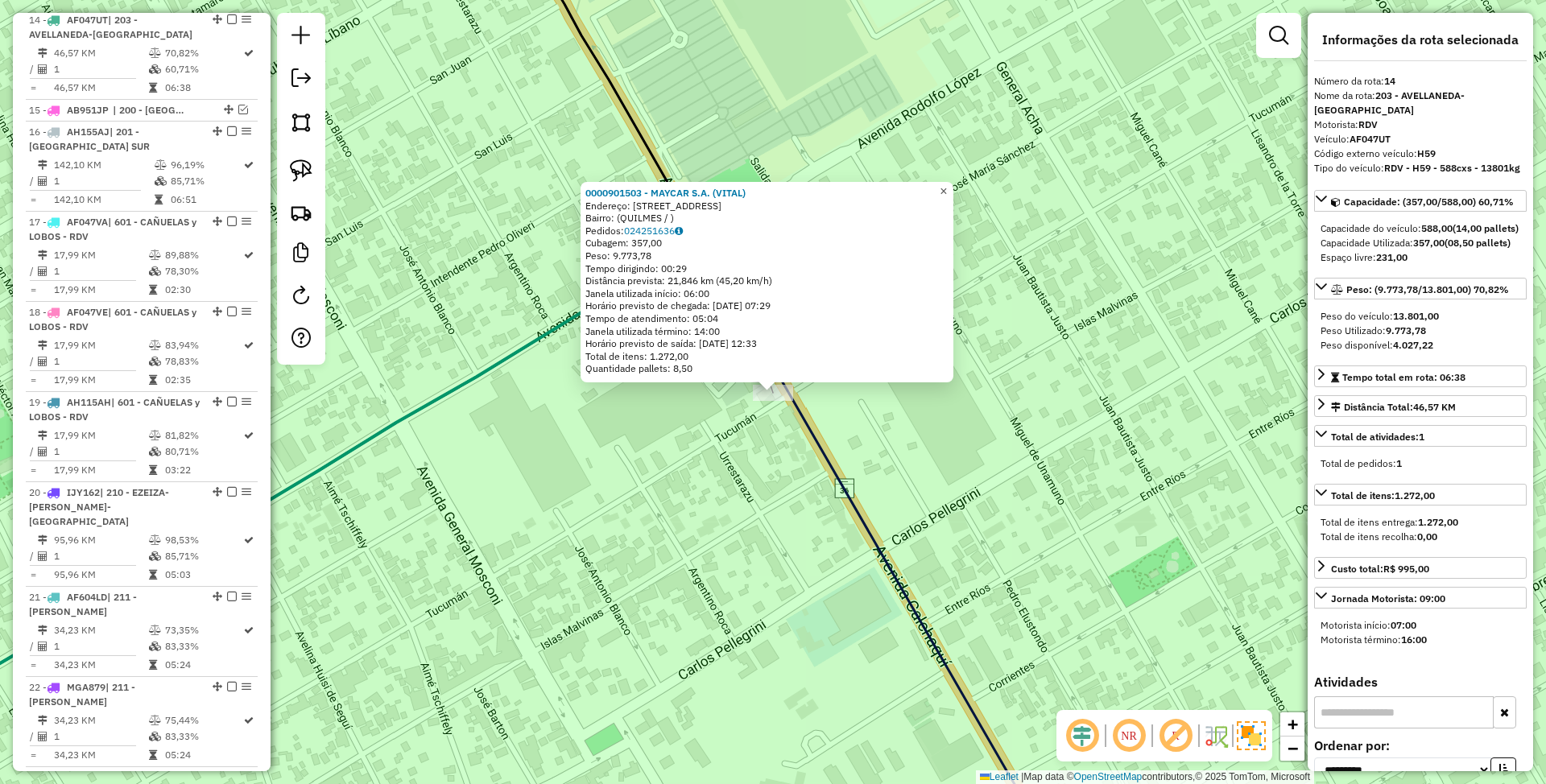
click at [947, 192] on span "×" at bounding box center [942, 192] width 7 height 14
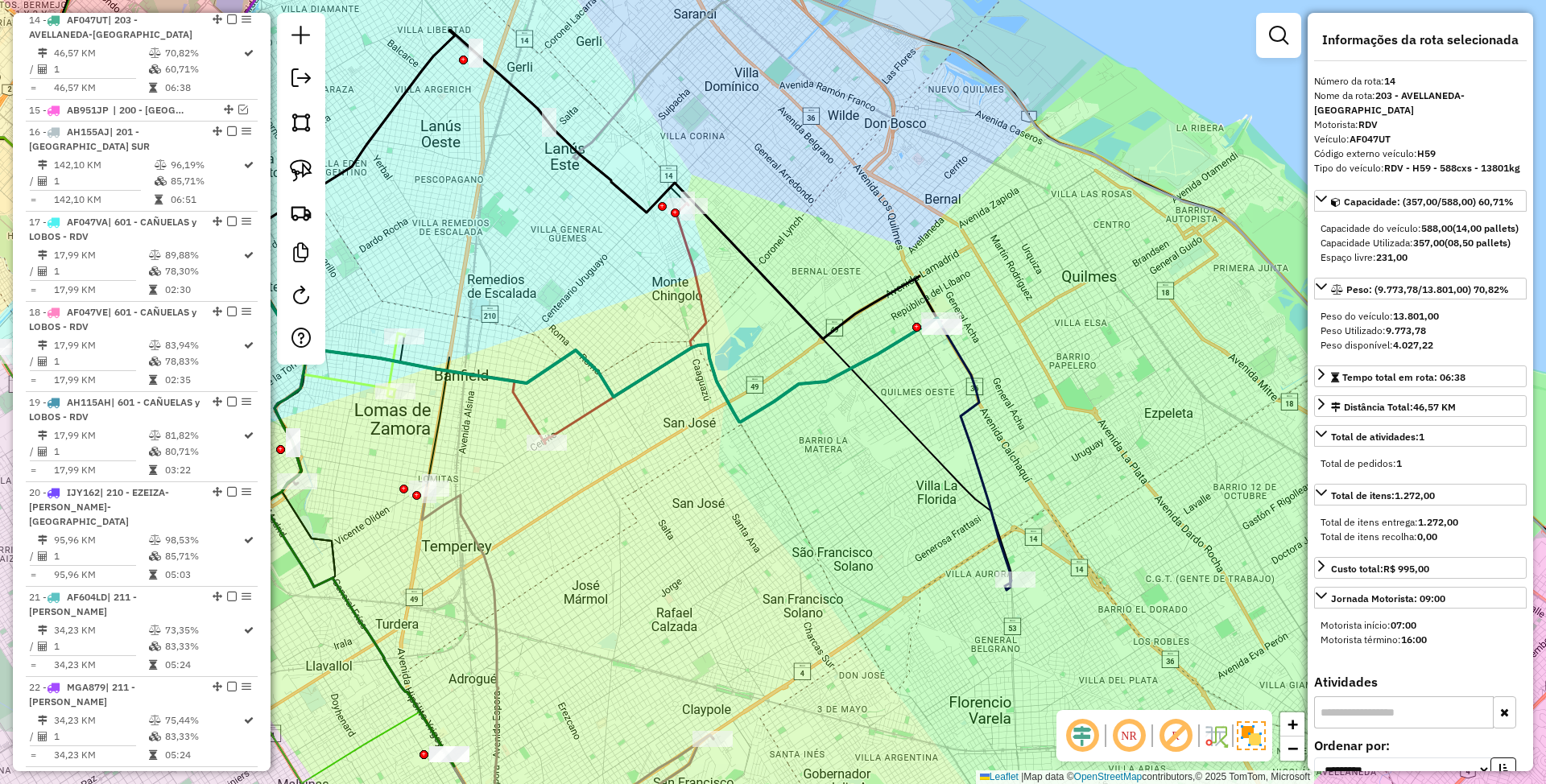
click at [961, 442] on icon at bounding box center [975, 455] width 72 height 269
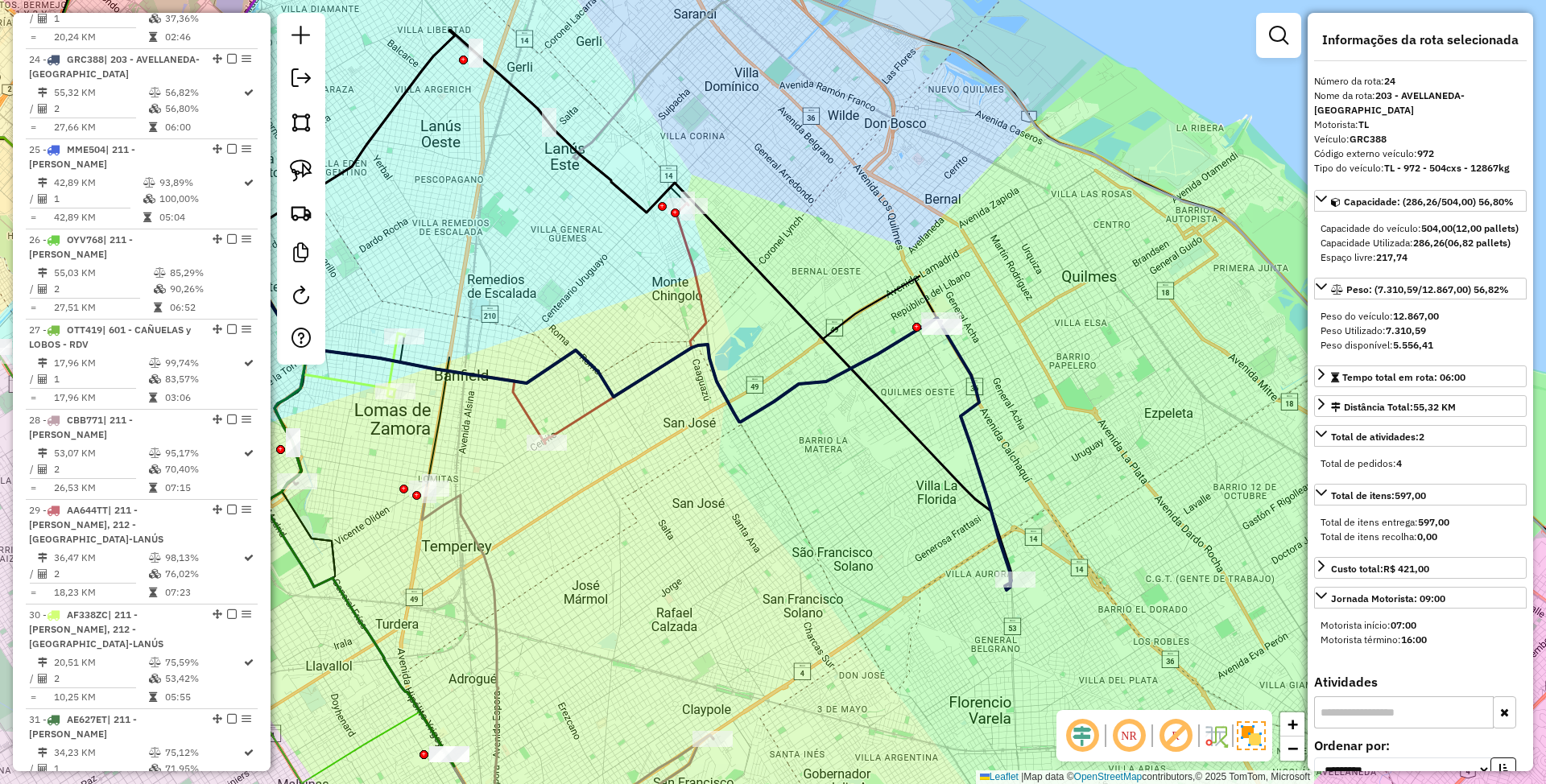
scroll to position [2602, 0]
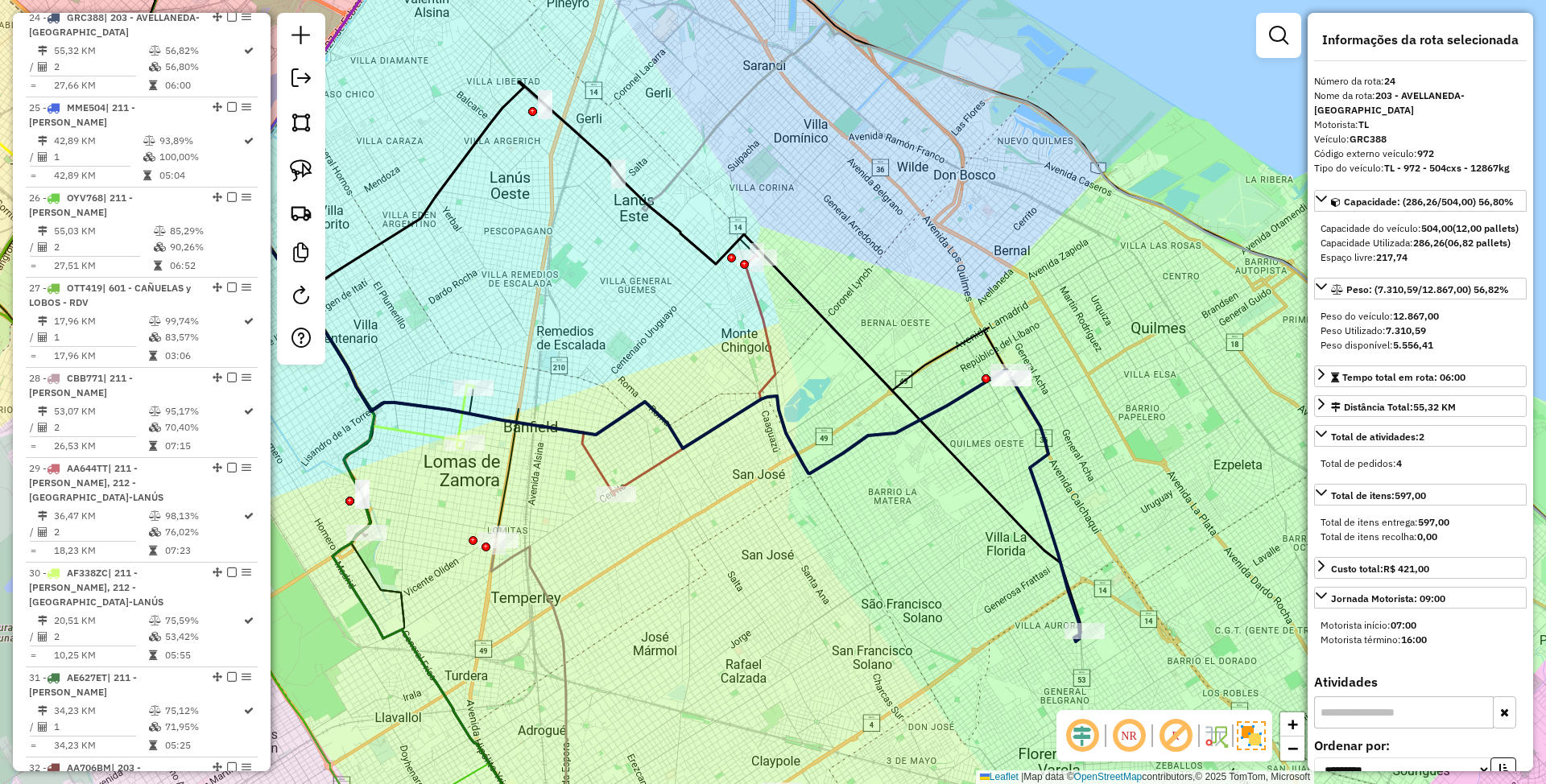
drag, startPoint x: 897, startPoint y: 438, endPoint x: 966, endPoint y: 491, distance: 87.0
click at [966, 491] on div "Janela de atendimento Grade de atendimento Capacidade Transportadoras Veículos …" at bounding box center [773, 392] width 1546 height 784
click at [758, 312] on icon at bounding box center [694, 375] width 162 height 241
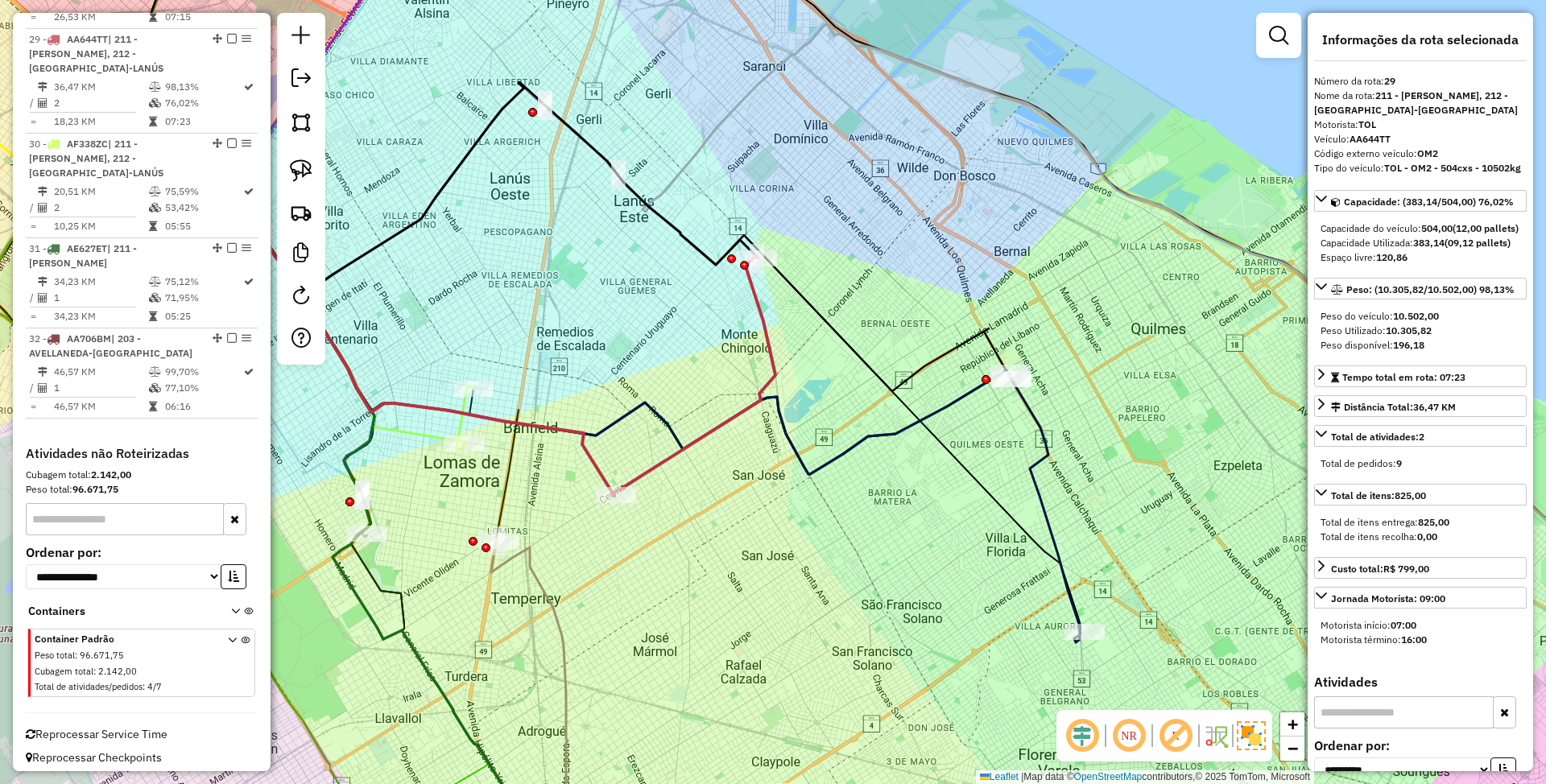
scroll to position [3046, 0]
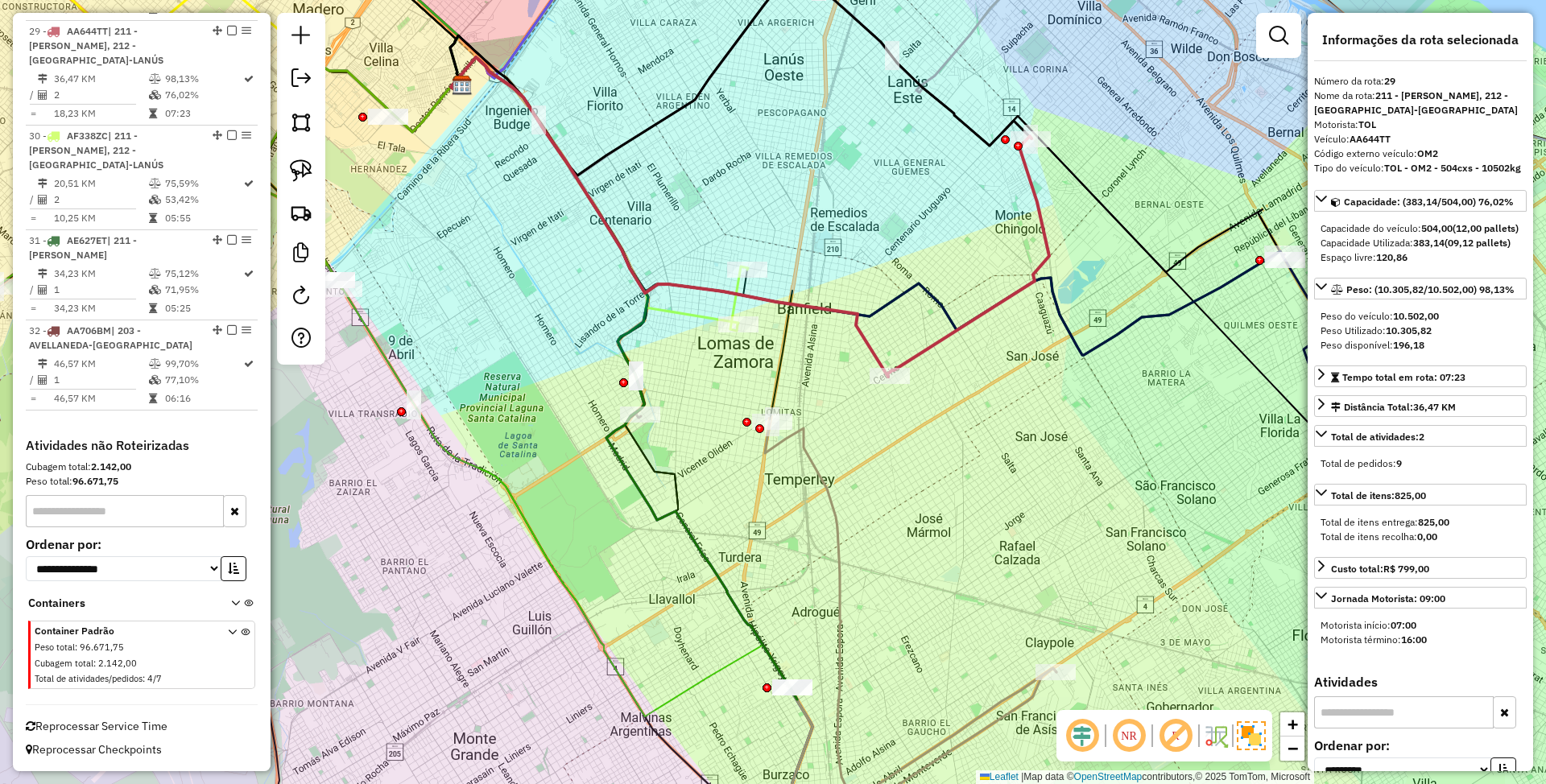
click at [694, 309] on icon at bounding box center [594, 191] width 287 height 268
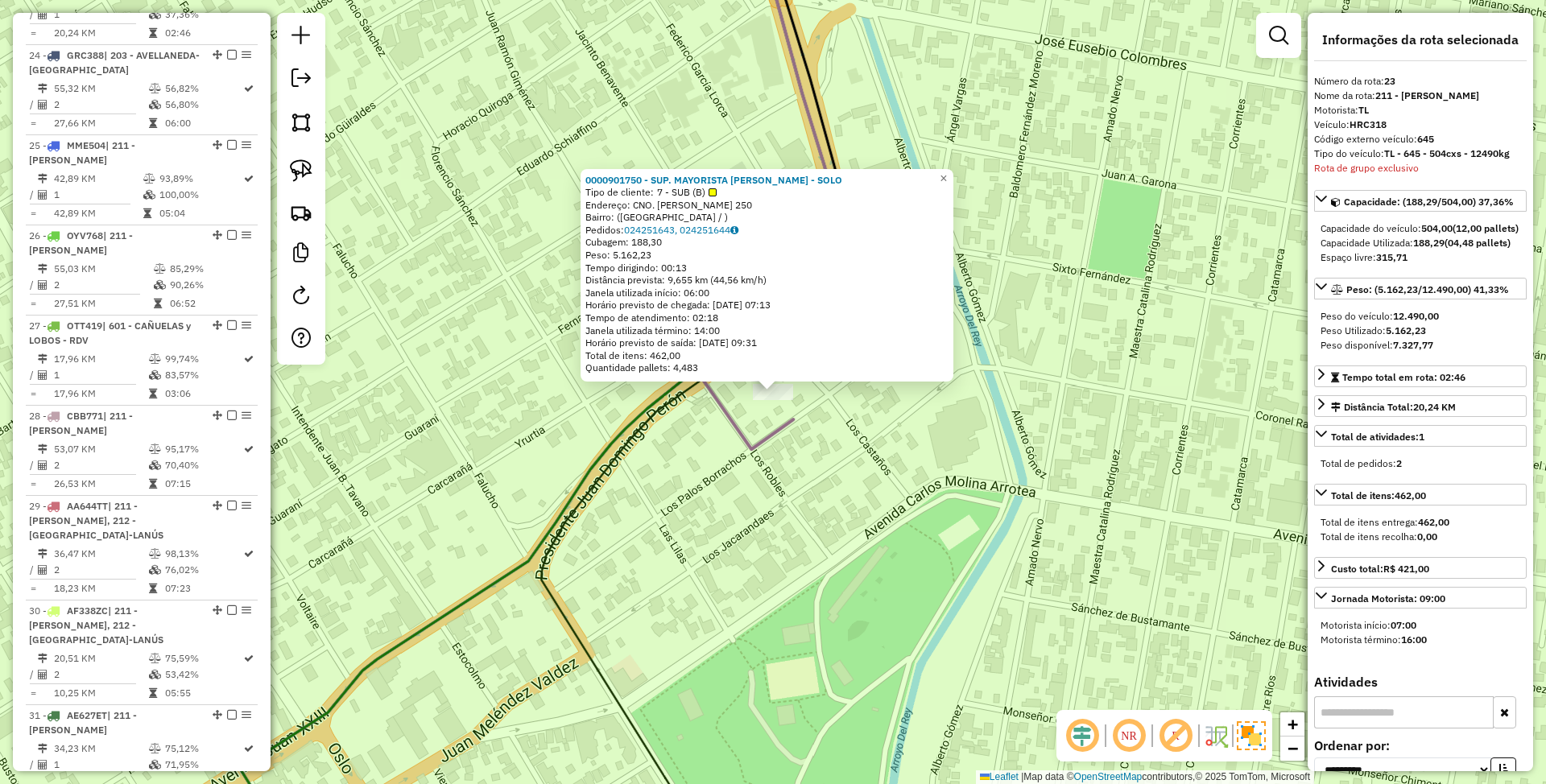
scroll to position [2511, 0]
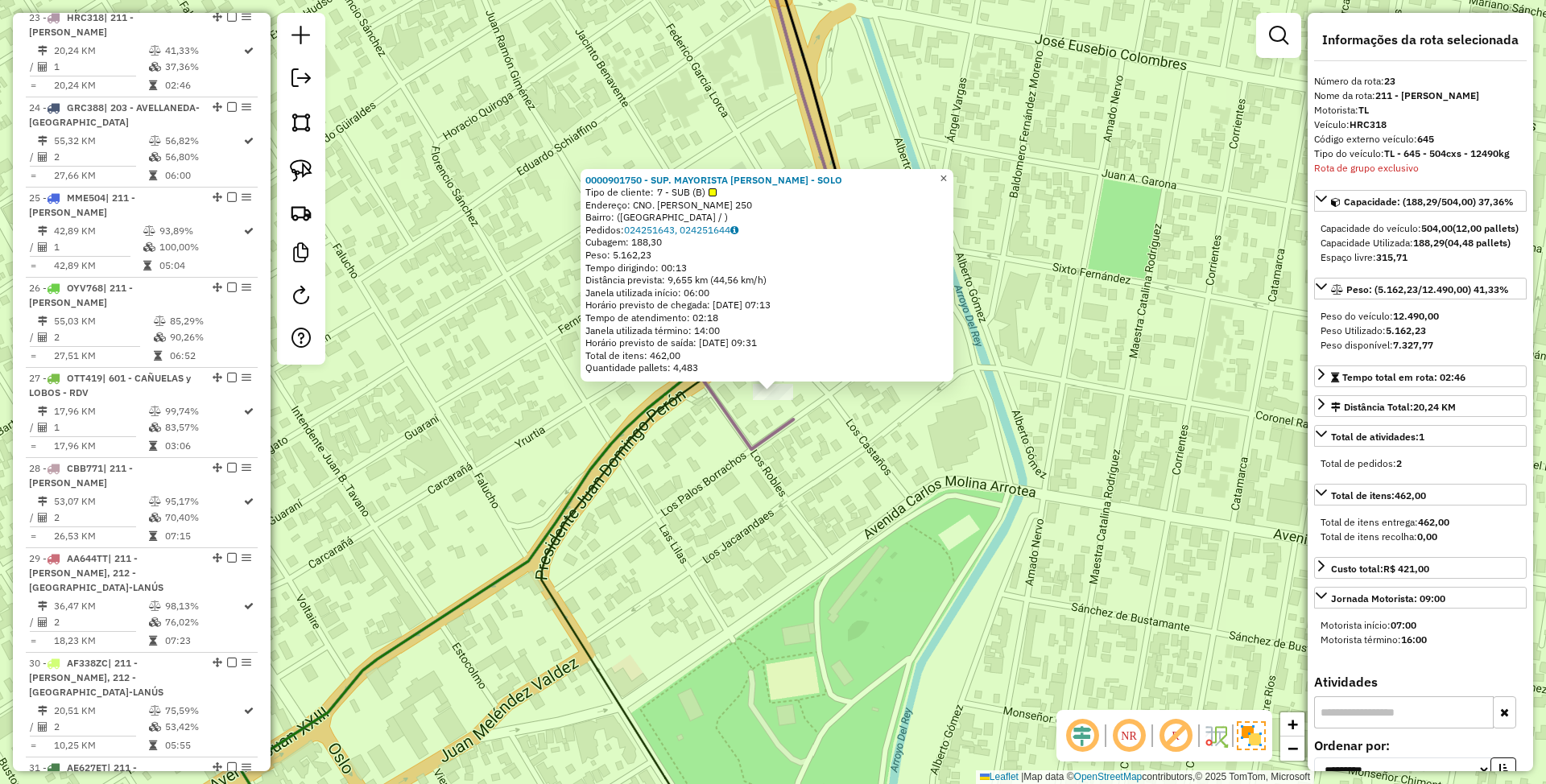
click at [947, 172] on span "×" at bounding box center [942, 179] width 7 height 14
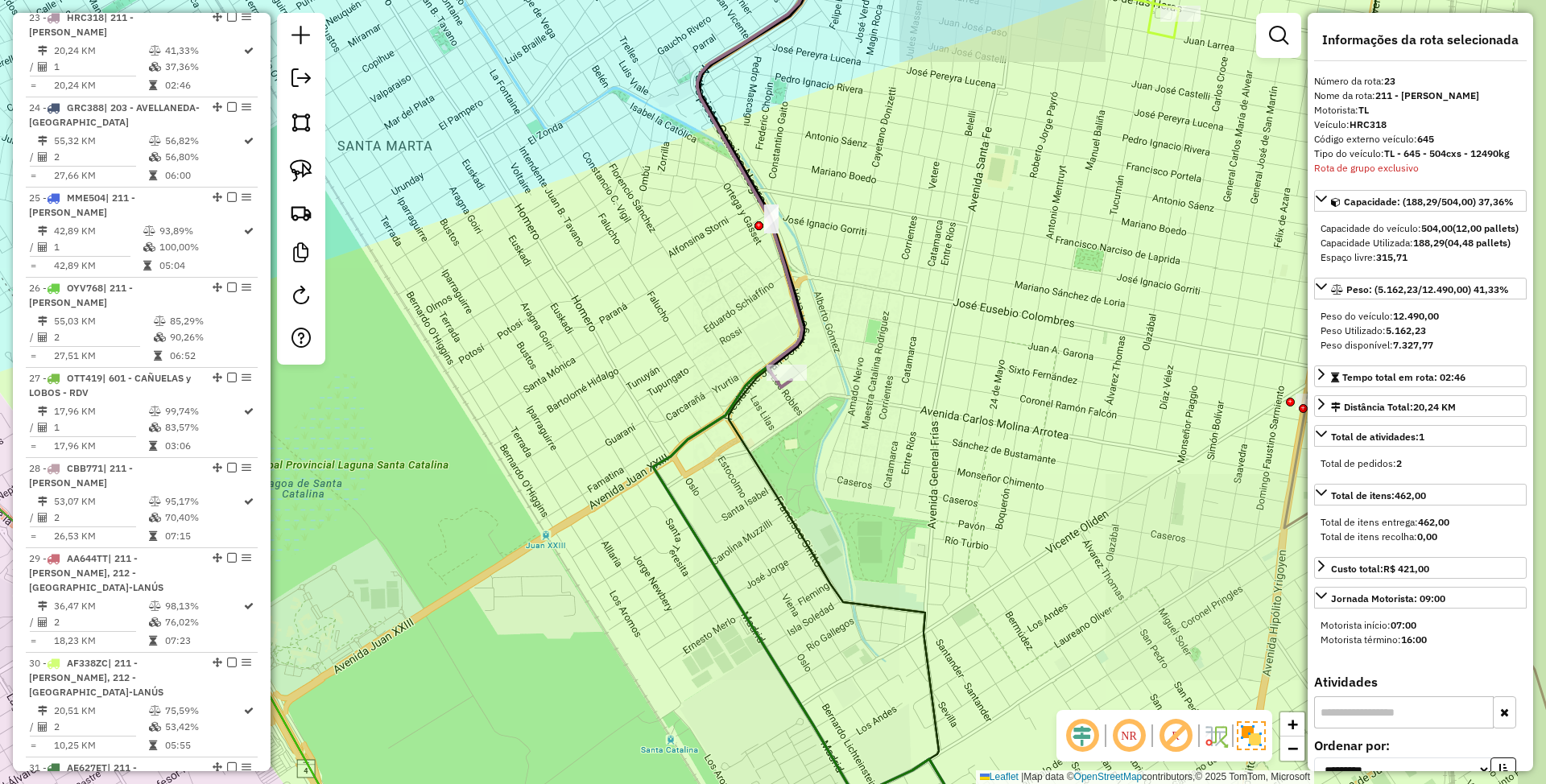
drag, startPoint x: 1017, startPoint y: 461, endPoint x: 732, endPoint y: 396, distance: 292.3
click at [732, 396] on div "Janela de atendimento Grade de atendimento Capacidade Transportadoras Veículos …" at bounding box center [773, 392] width 1546 height 784
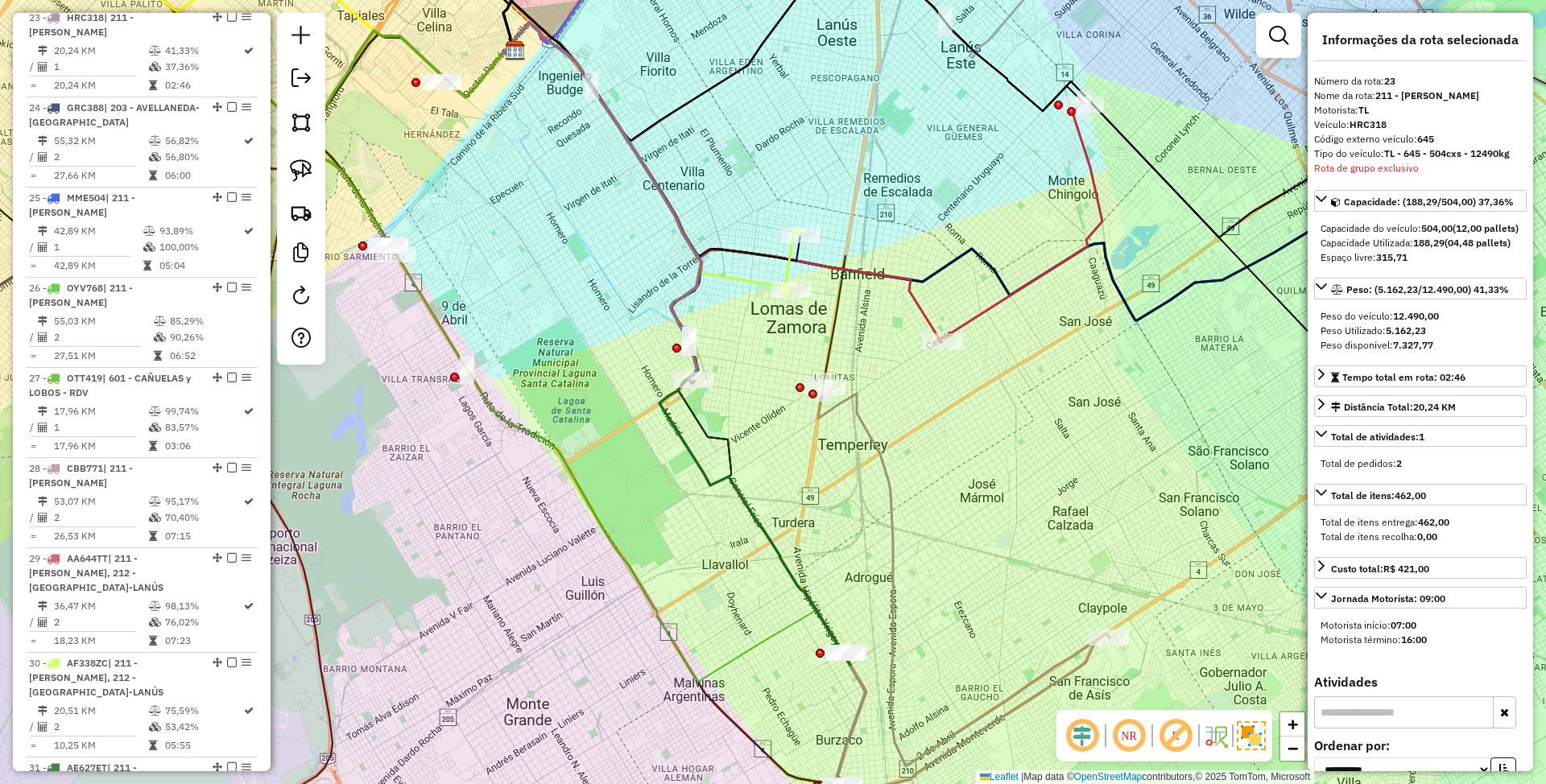
click at [856, 416] on icon at bounding box center [963, 576] width 291 height 380
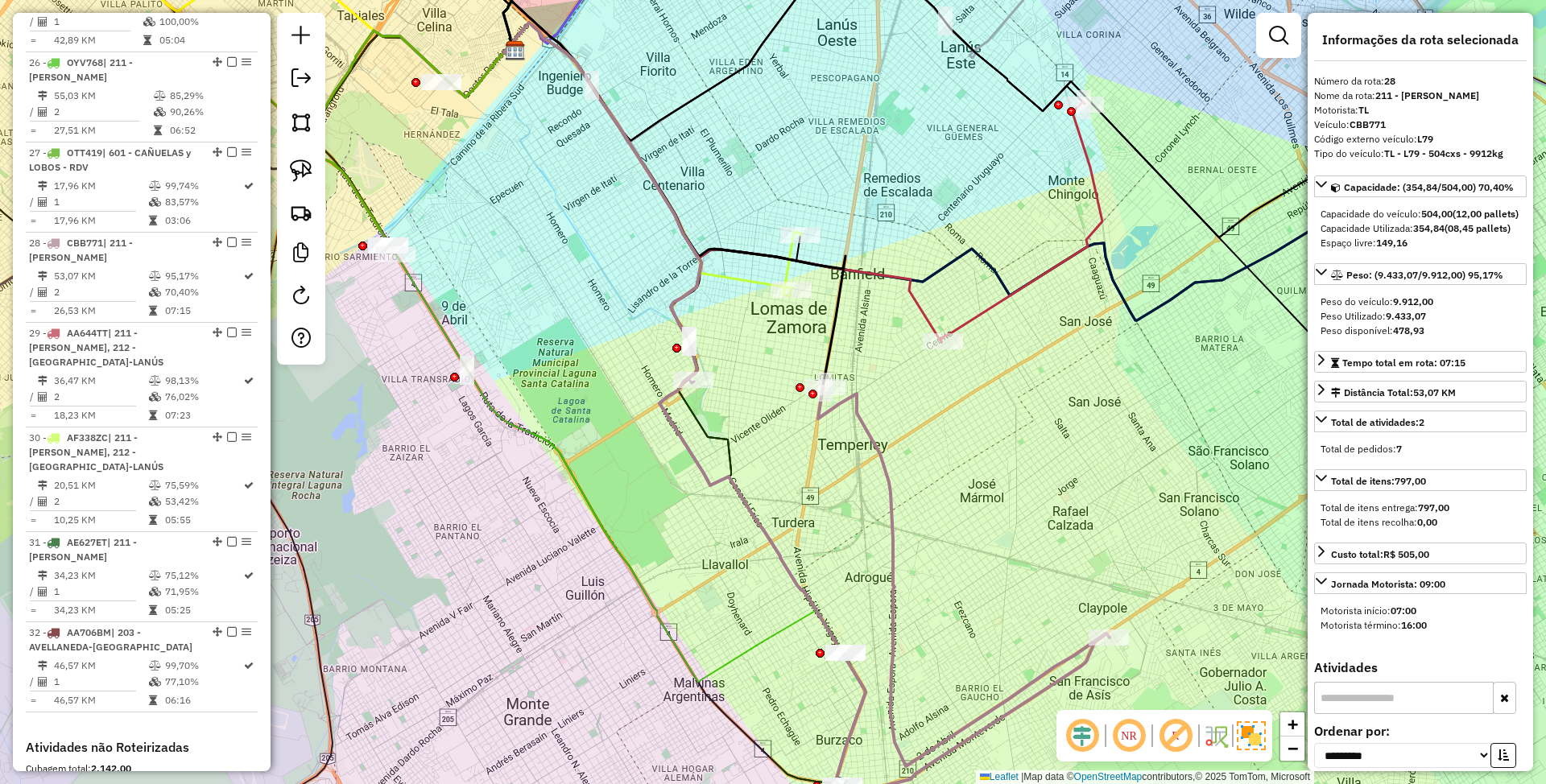
scroll to position [2963, 0]
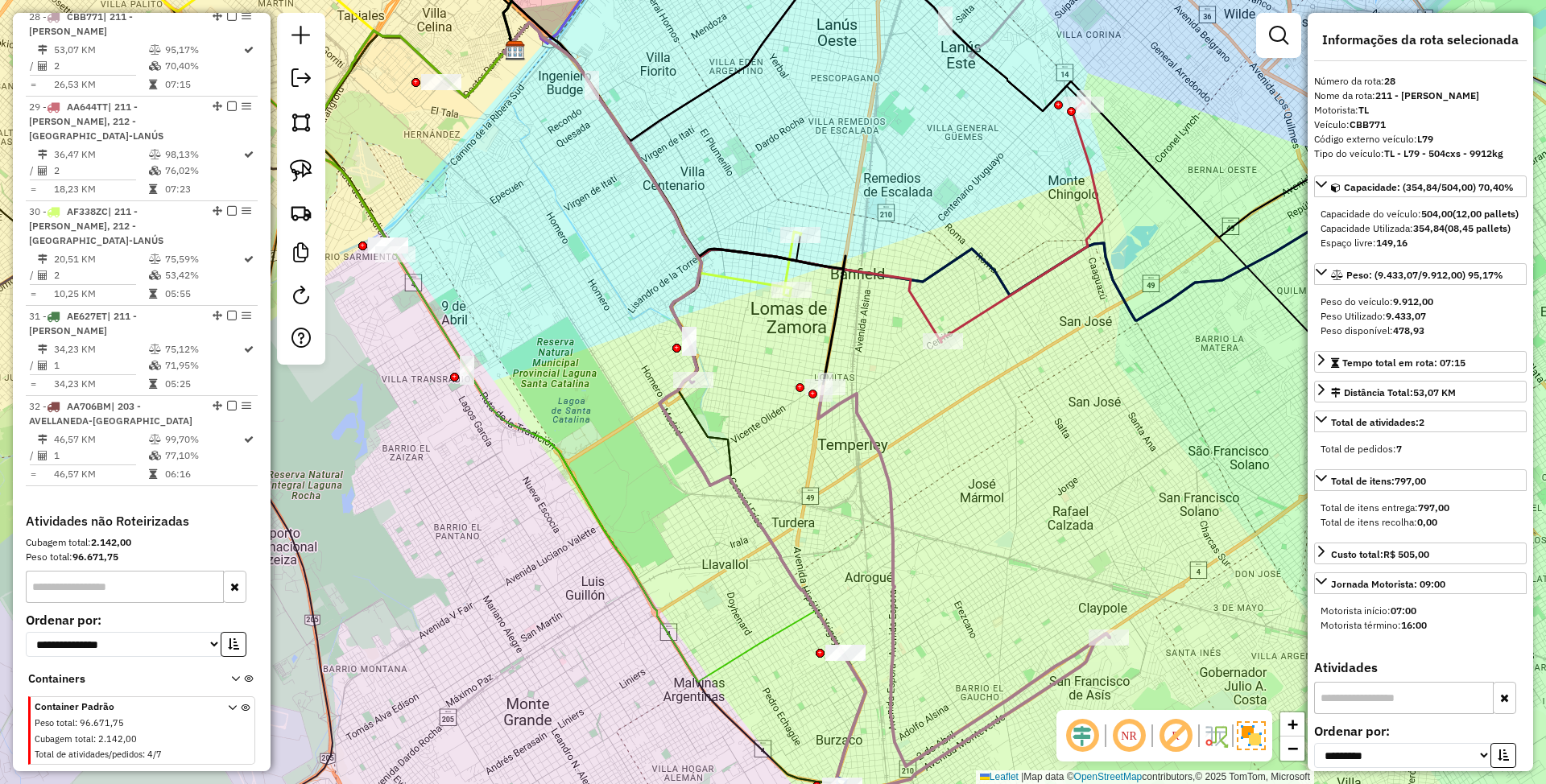
drag, startPoint x: 848, startPoint y: 528, endPoint x: 787, endPoint y: 274, distance: 261.2
click at [787, 274] on div "Janela de atendimento Grade de atendimento Capacidade Transportadoras Veículos …" at bounding box center [773, 392] width 1546 height 784
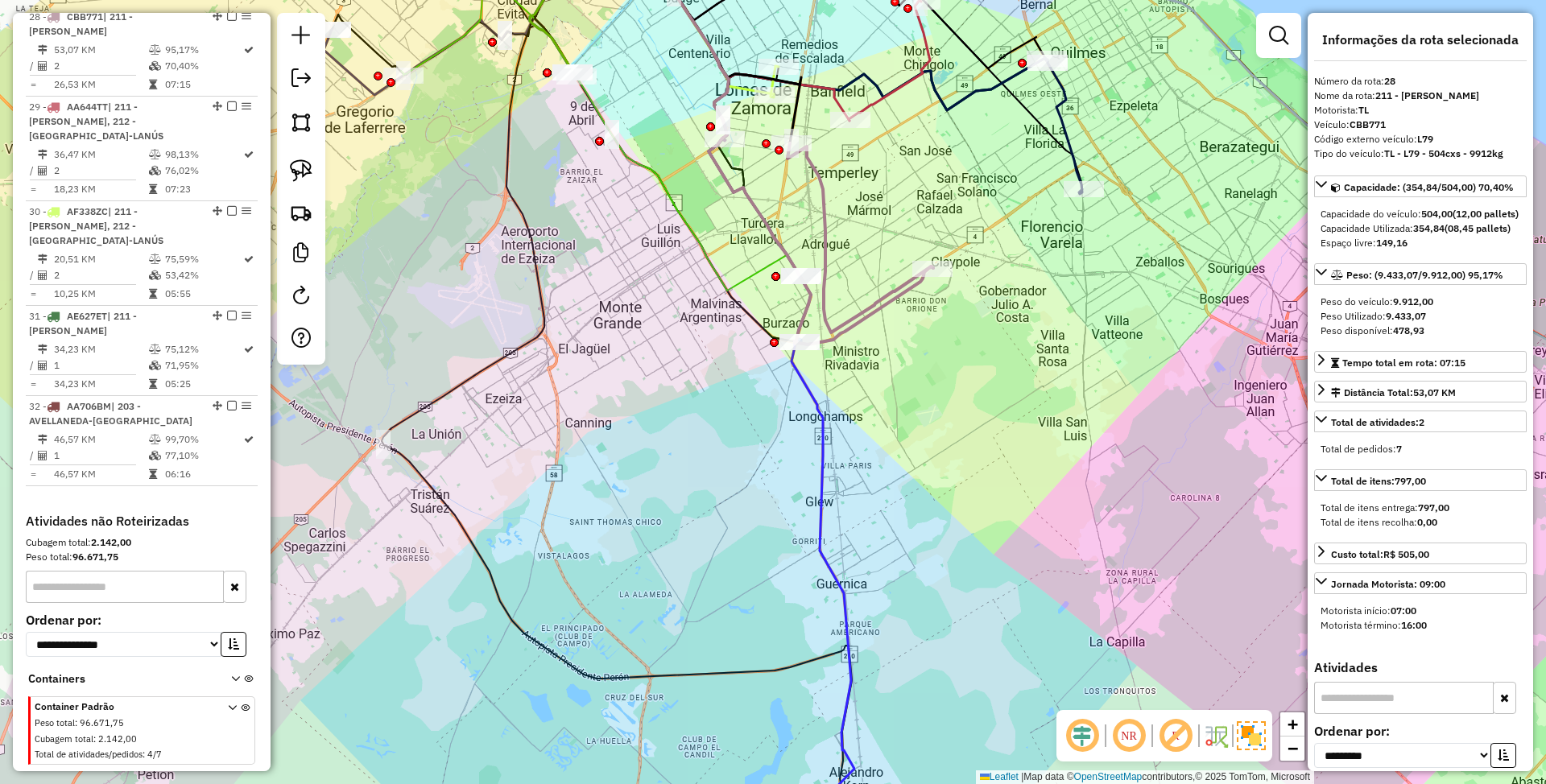
drag, startPoint x: 873, startPoint y: 481, endPoint x: 873, endPoint y: 425, distance: 56.0
click at [873, 425] on div "Janela de atendimento Grade de atendimento Capacidade Transportadoras Veículos …" at bounding box center [773, 392] width 1546 height 784
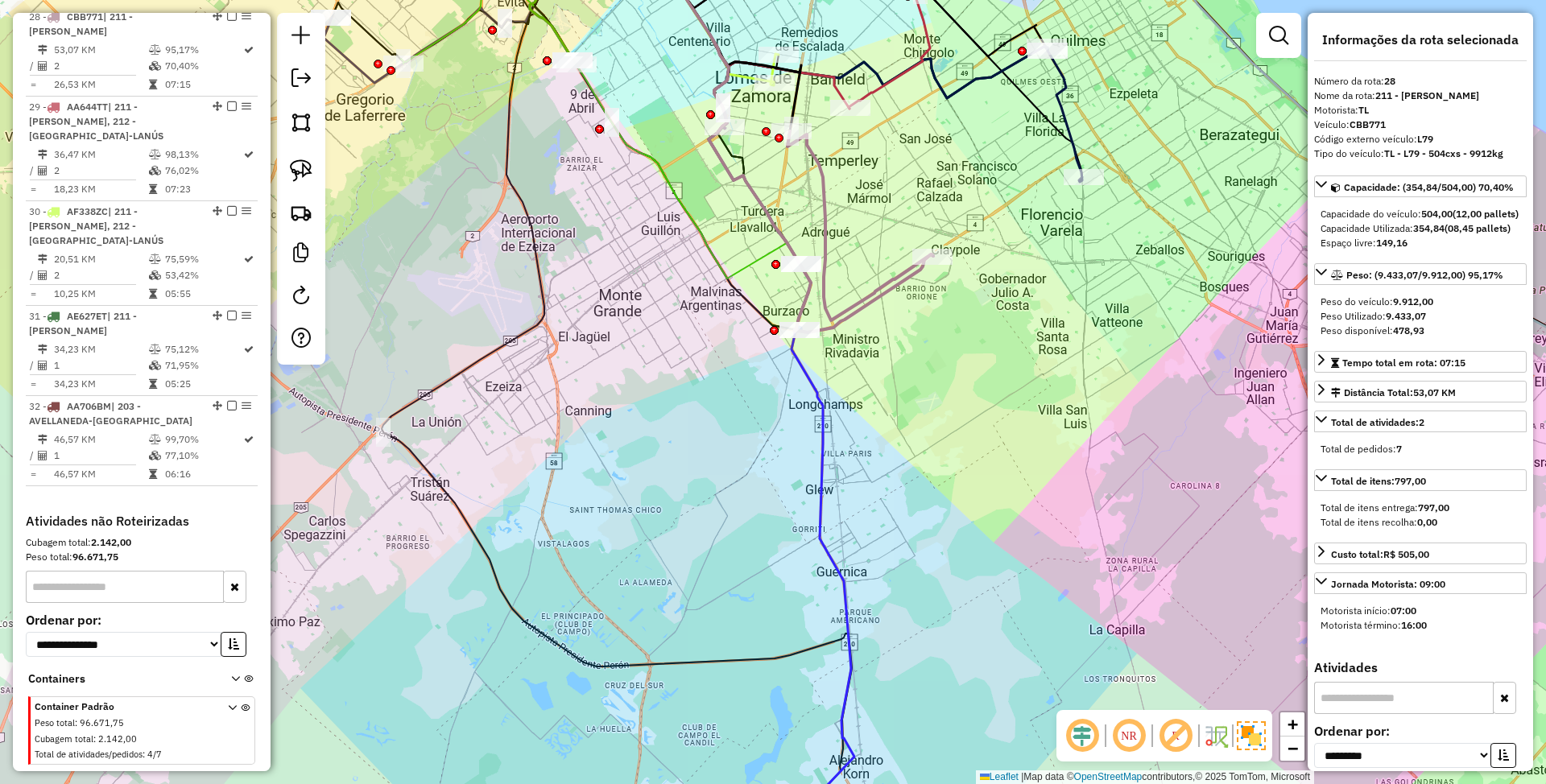
click at [826, 464] on icon at bounding box center [742, 376] width 224 height 853
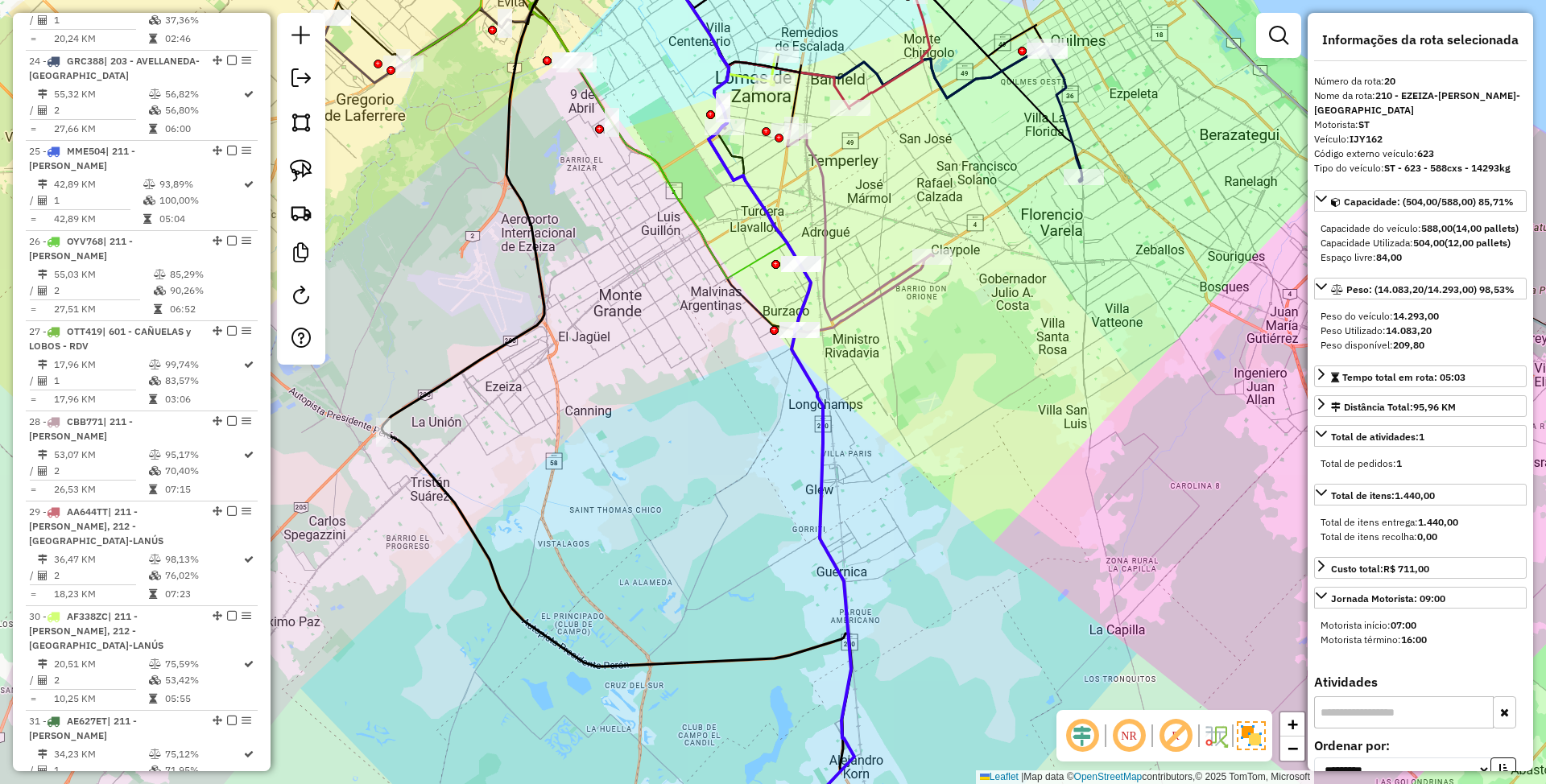
scroll to position [2226, 0]
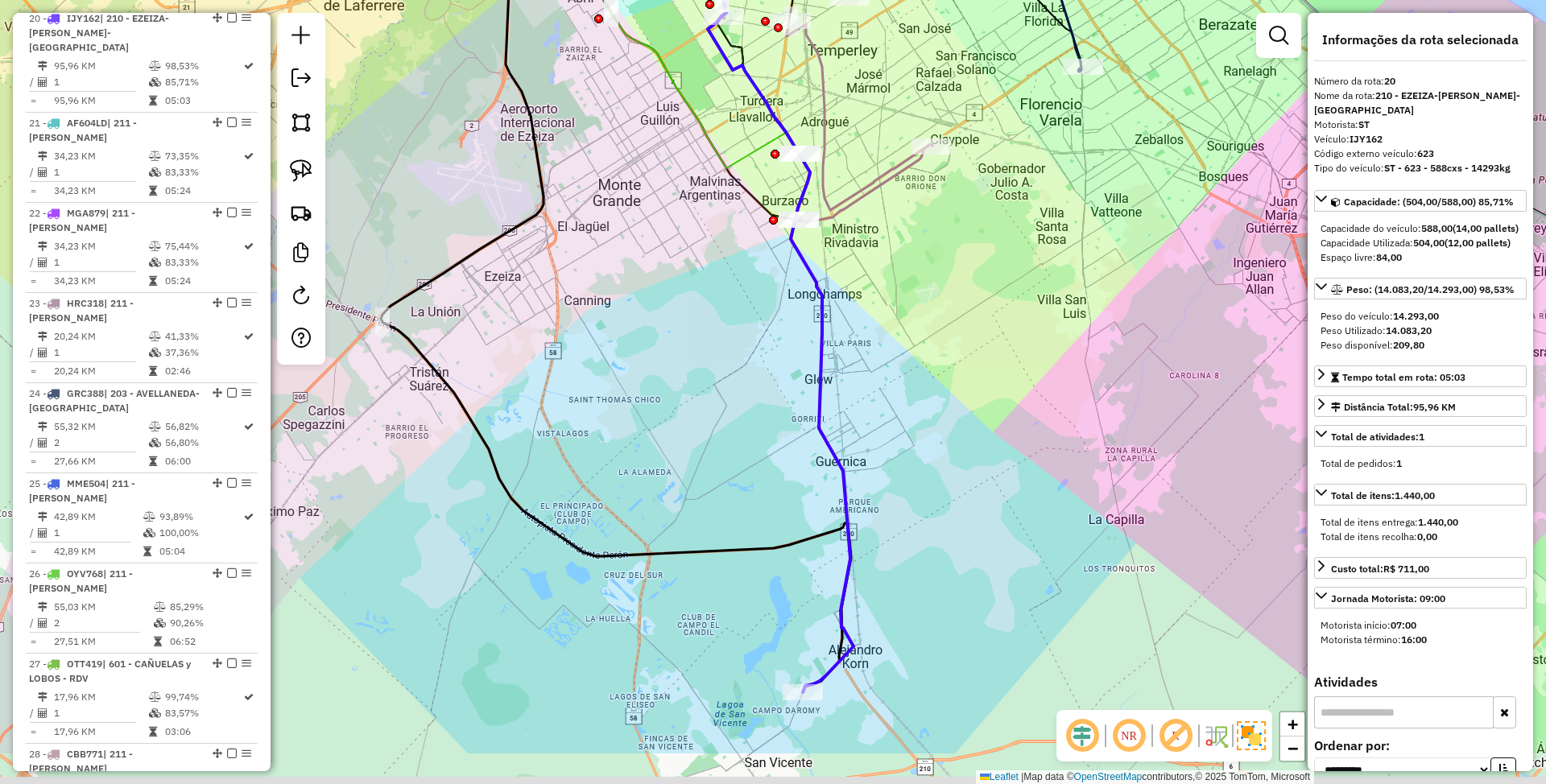
drag, startPoint x: 896, startPoint y: 383, endPoint x: 894, endPoint y: 172, distance: 211.0
click at [894, 172] on div "Janela de atendimento Grade de atendimento Capacidade Transportadoras Veículos …" at bounding box center [773, 392] width 1546 height 784
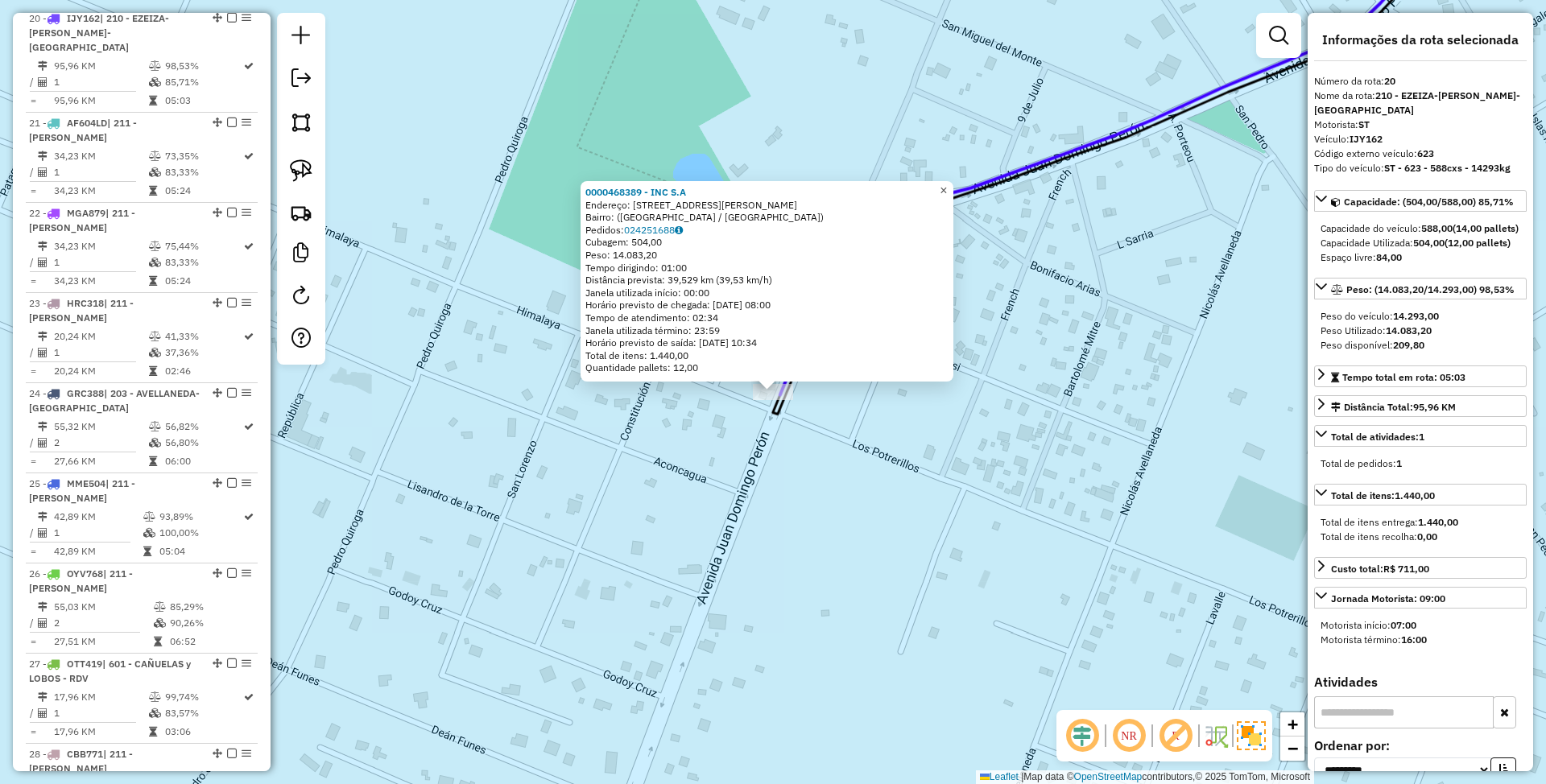
click at [947, 185] on span "×" at bounding box center [942, 191] width 7 height 14
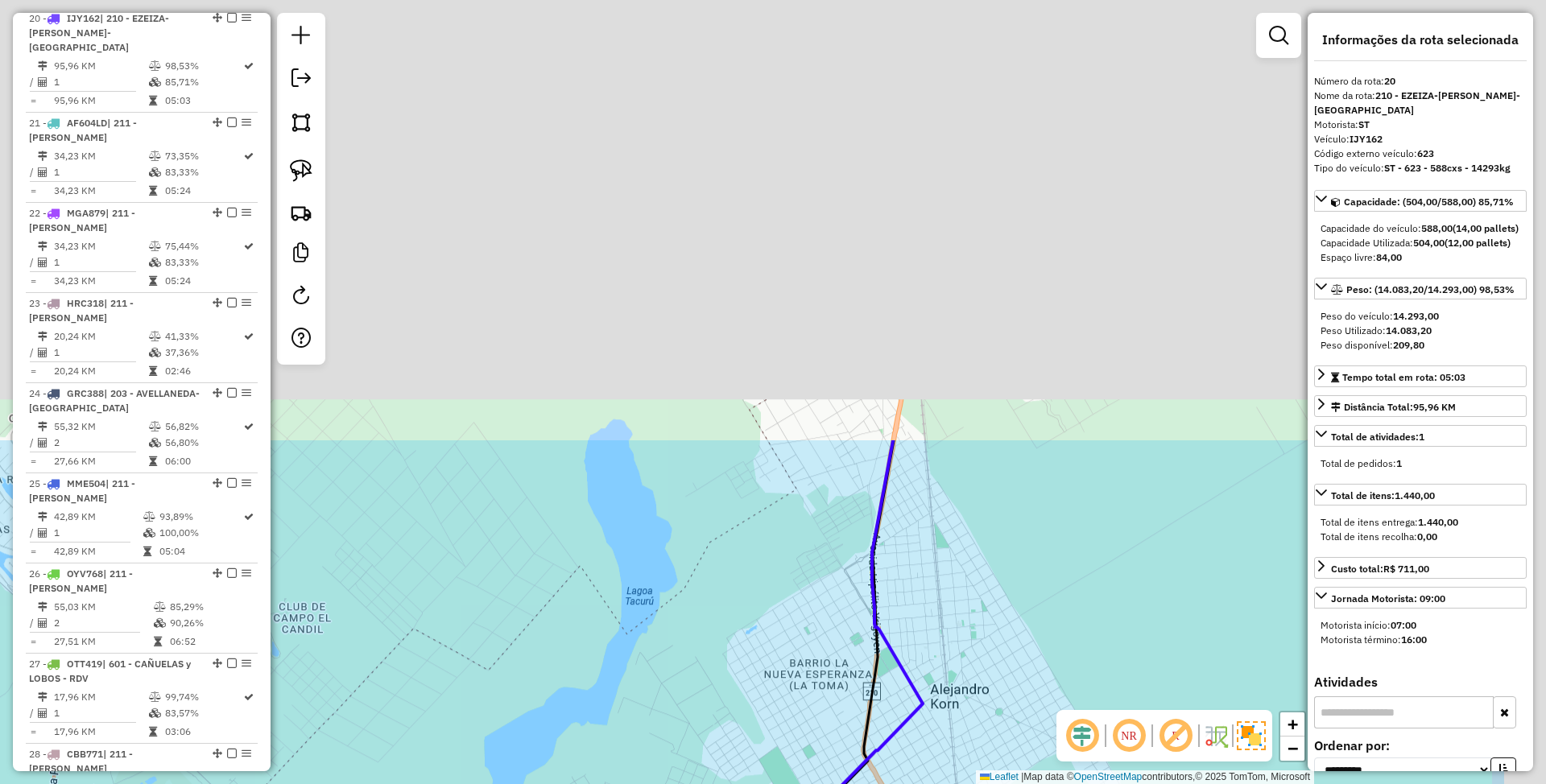
drag, startPoint x: 968, startPoint y: 222, endPoint x: 773, endPoint y: 745, distance: 558.2
click at [773, 745] on div "Janela de atendimento Grade de atendimento Capacidade Transportadoras Veículos …" at bounding box center [773, 392] width 1546 height 784
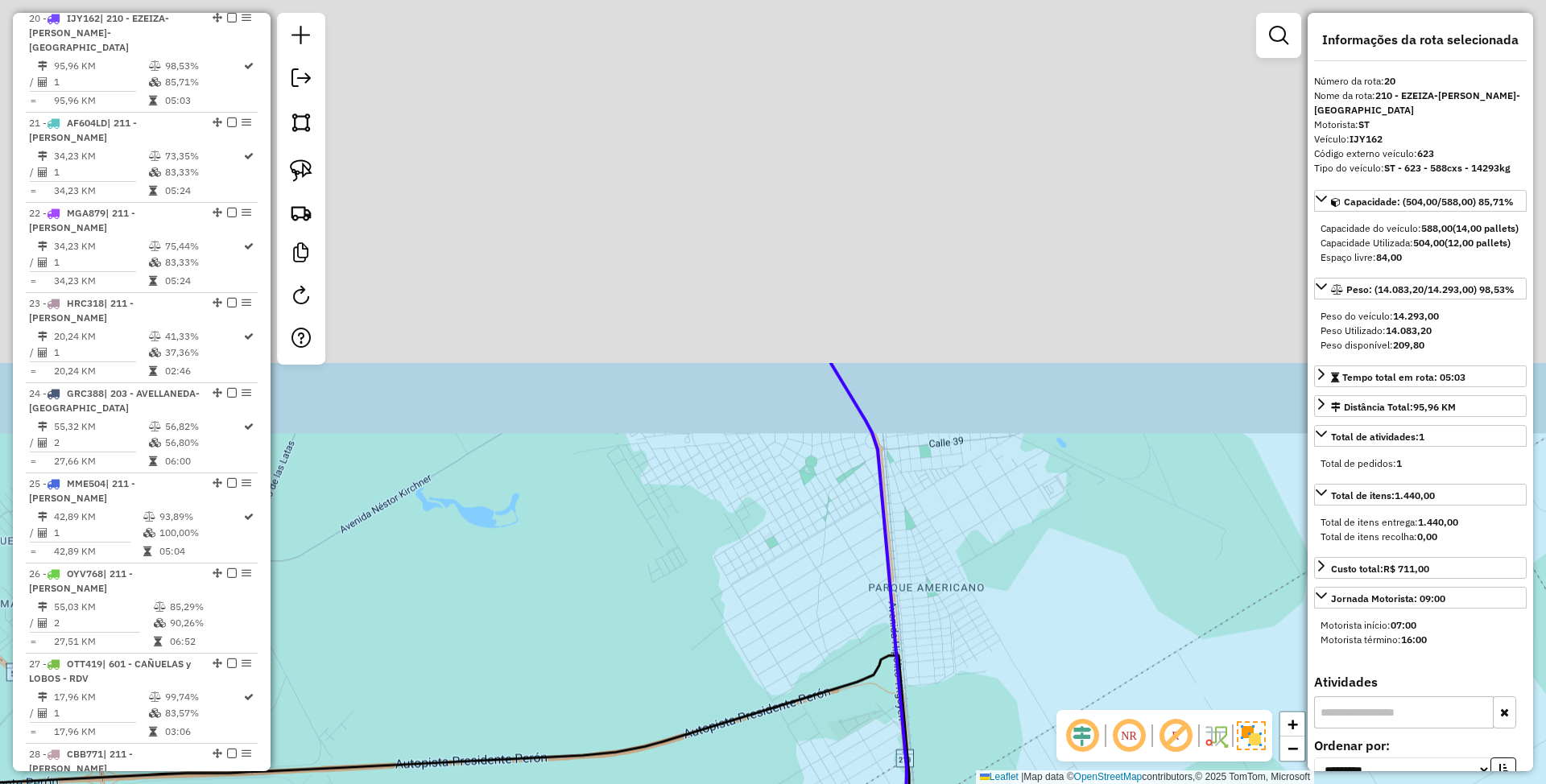
drag, startPoint x: 822, startPoint y: 380, endPoint x: 818, endPoint y: 824, distance: 444.0
click at [818, 783] on html "Aguarde... Pop-up bloqueado! Seu navegador bloqueou automáticamente a abertura …" at bounding box center [773, 392] width 1546 height 784
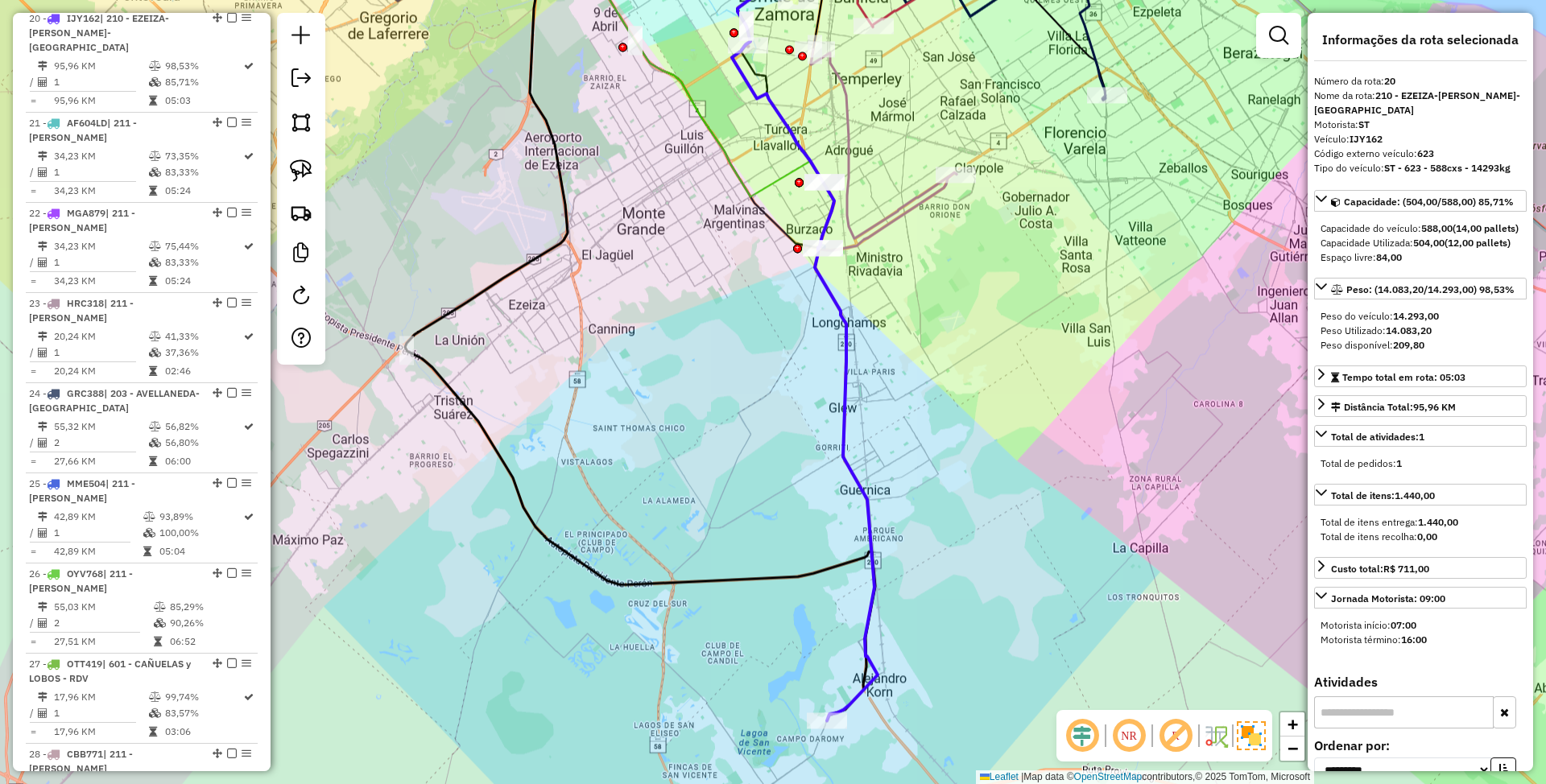
drag, startPoint x: 913, startPoint y: 481, endPoint x: 919, endPoint y: 511, distance: 30.6
click at [922, 528] on div "Janela de atendimento Grade de atendimento Capacidade Transportadoras Veículos …" at bounding box center [773, 392] width 1546 height 784
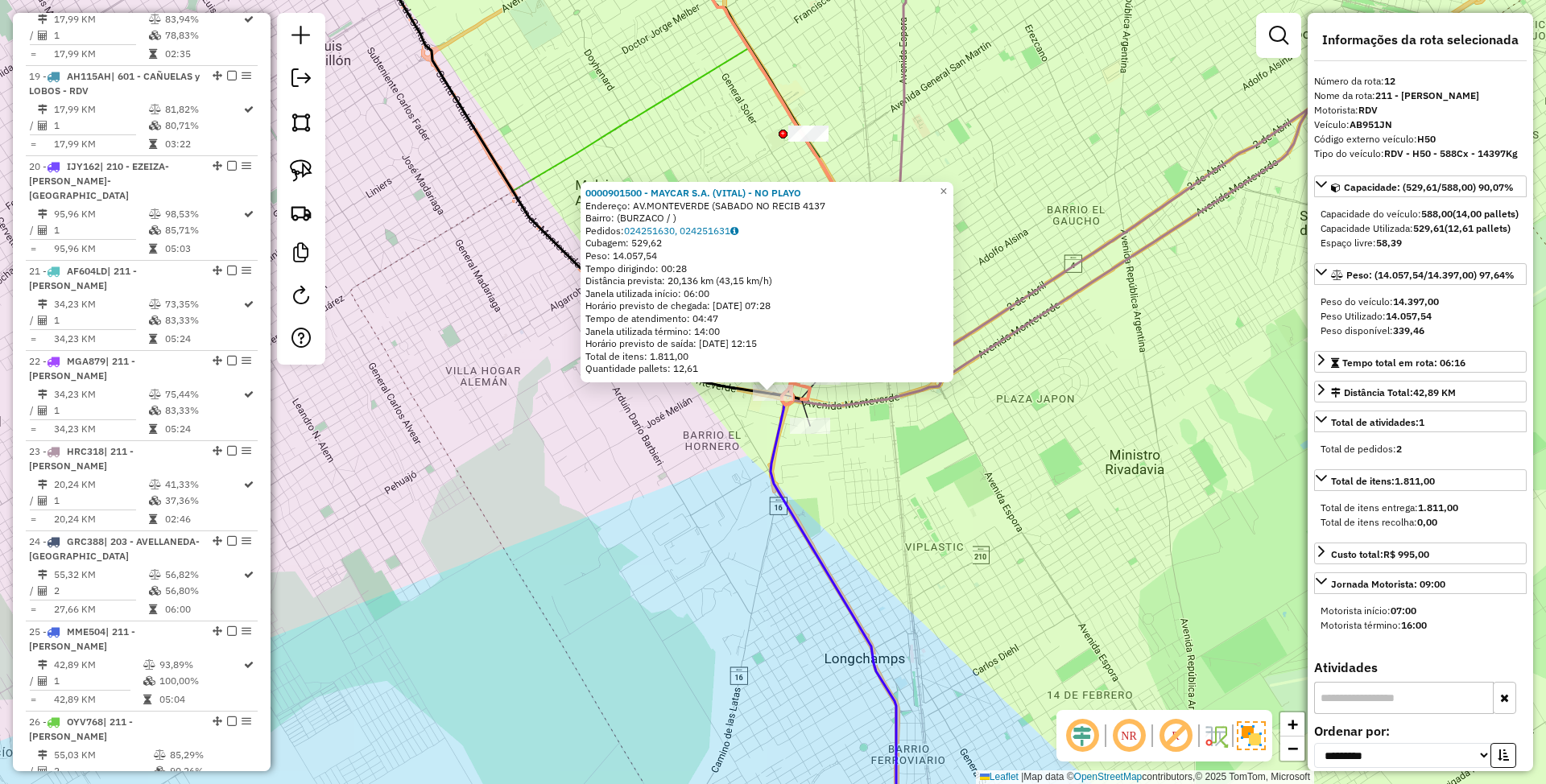
scroll to position [1570, 0]
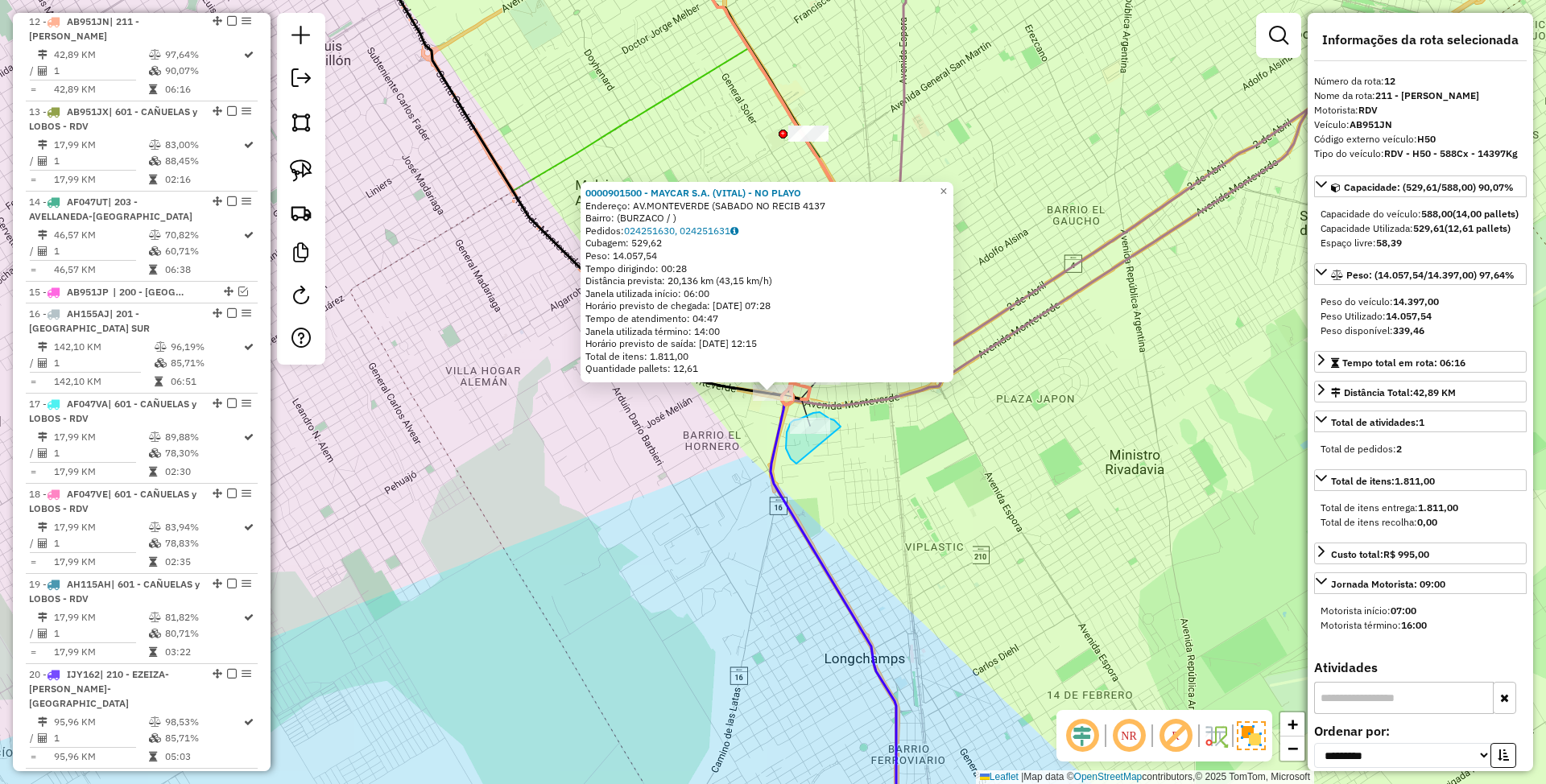
drag, startPoint x: 841, startPoint y: 427, endPoint x: 802, endPoint y: 468, distance: 56.6
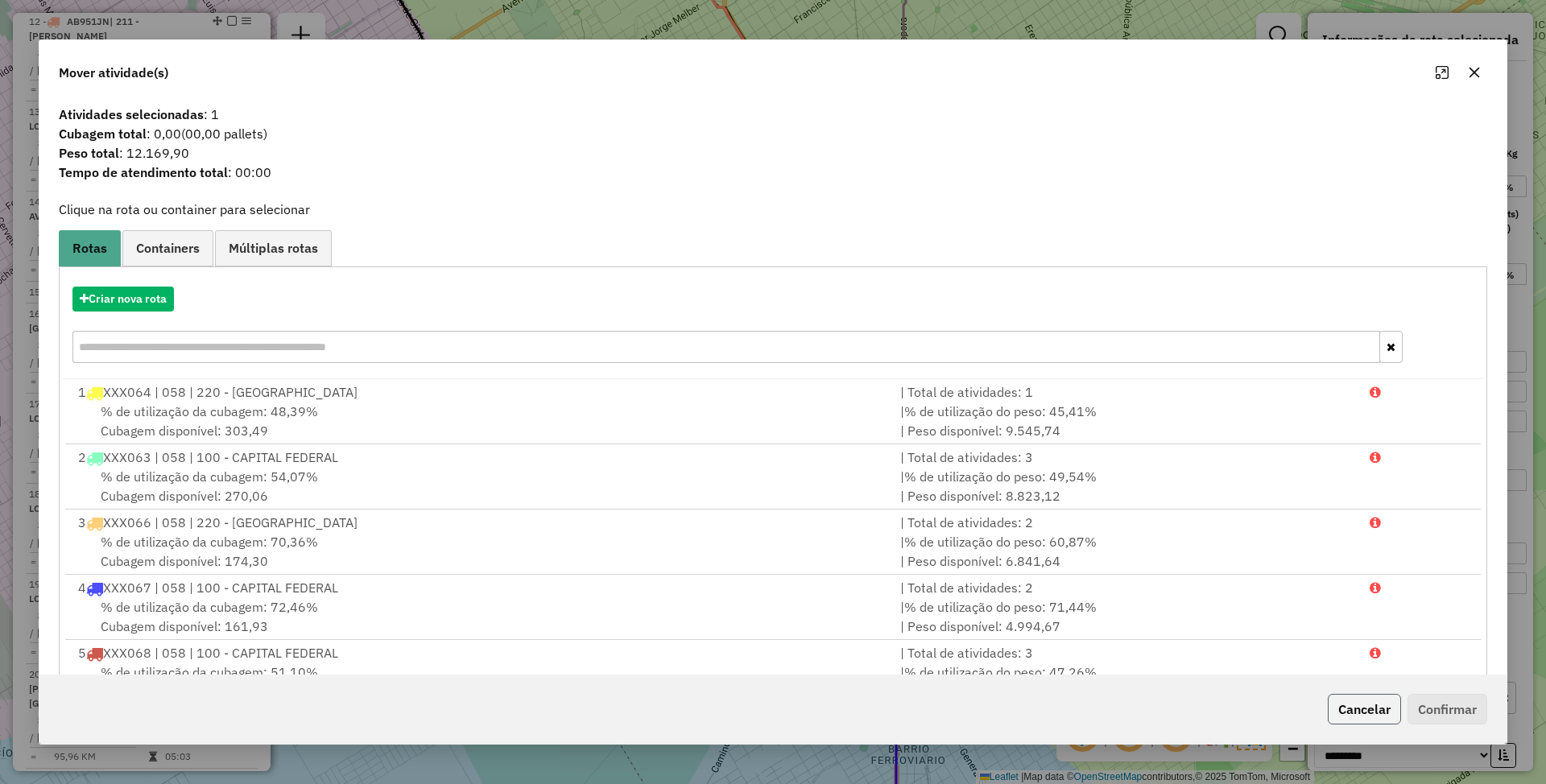
click at [1377, 712] on button "Cancelar" at bounding box center [1364, 709] width 73 height 31
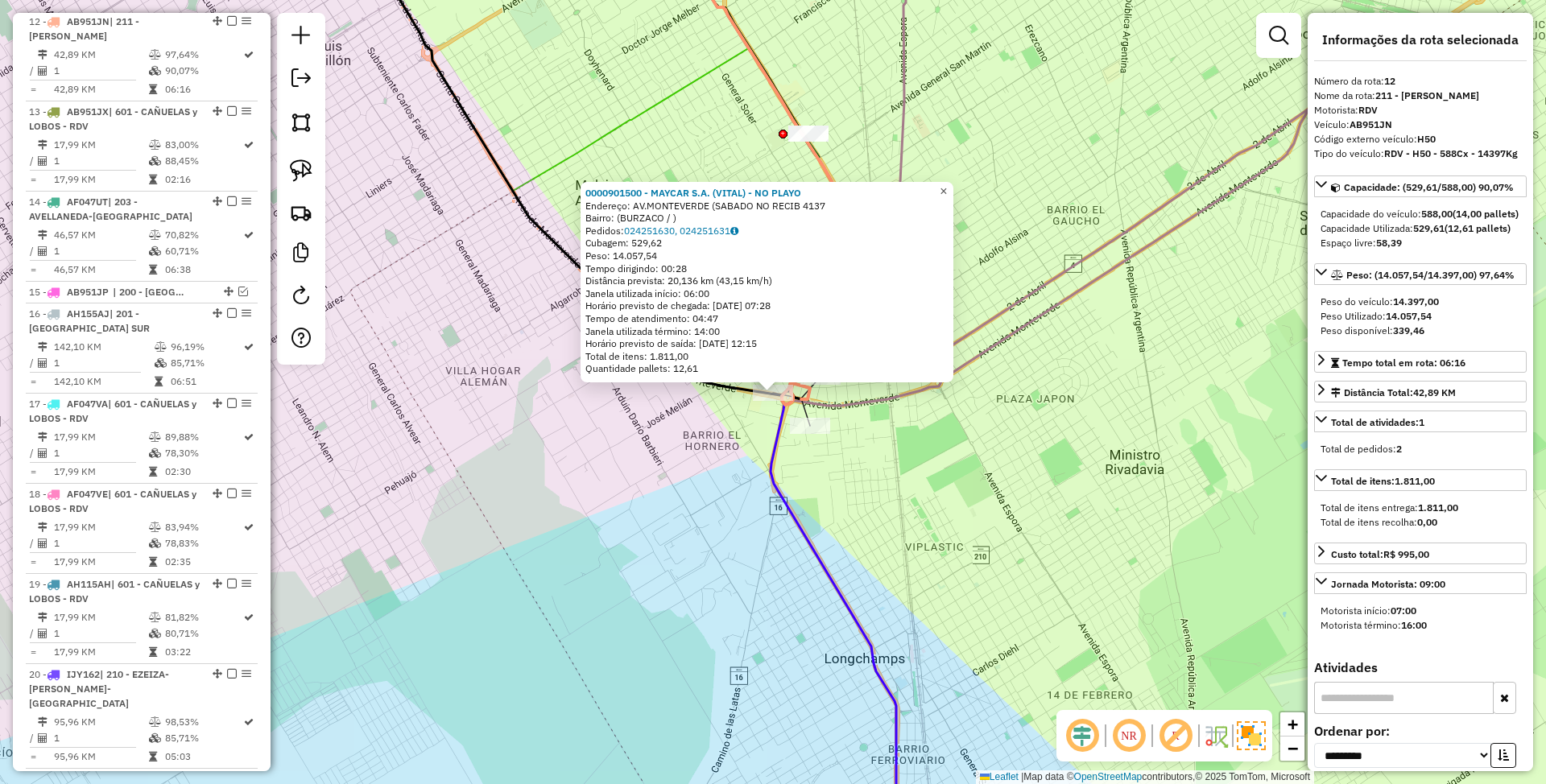
click at [953, 188] on link "×" at bounding box center [944, 192] width 20 height 20
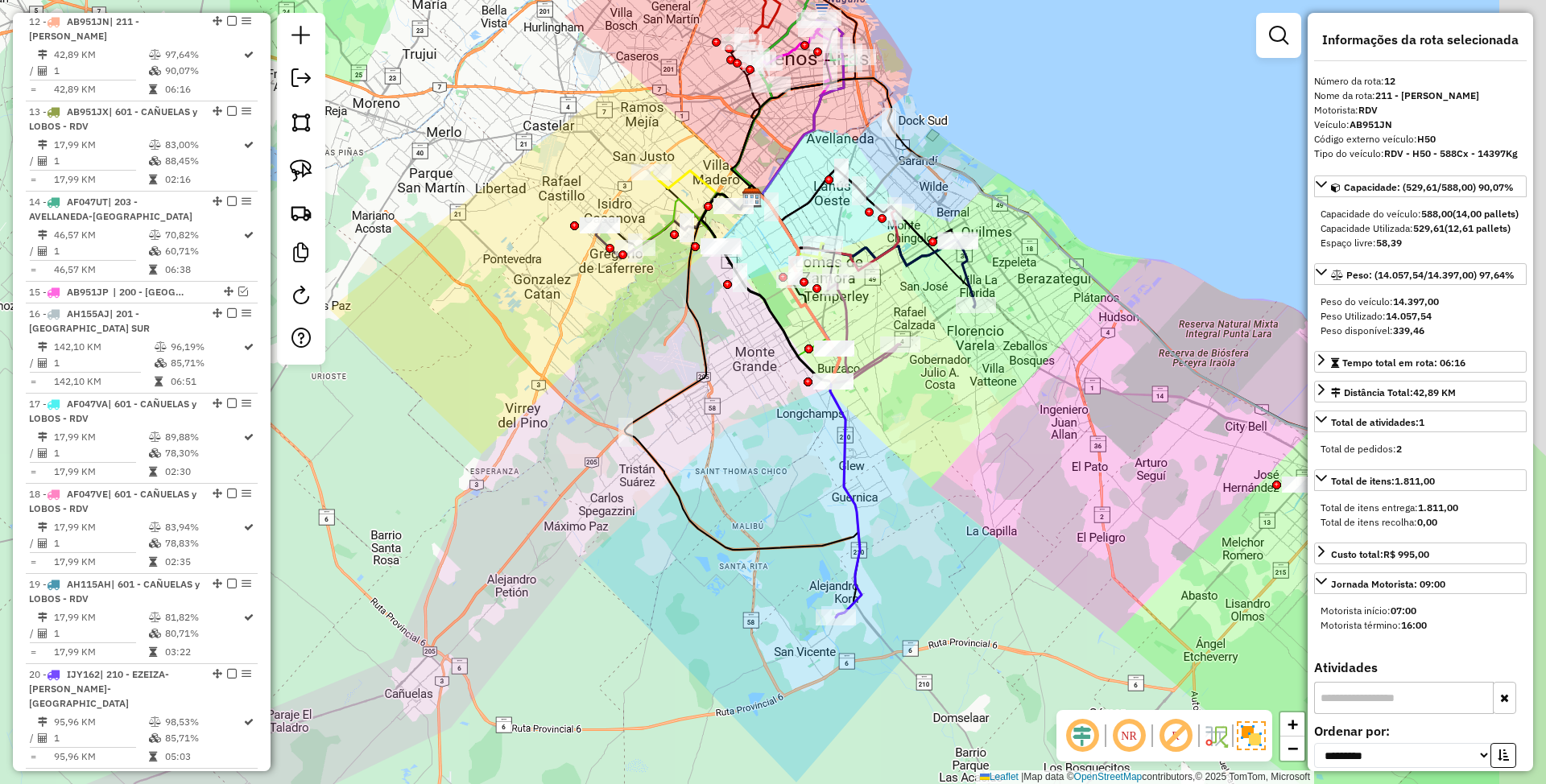
drag, startPoint x: 1052, startPoint y: 547, endPoint x: 957, endPoint y: 488, distance: 111.8
click at [957, 488] on div "Janela de atendimento Grade de atendimento Capacidade Transportadoras Veículos …" at bounding box center [773, 392] width 1546 height 784
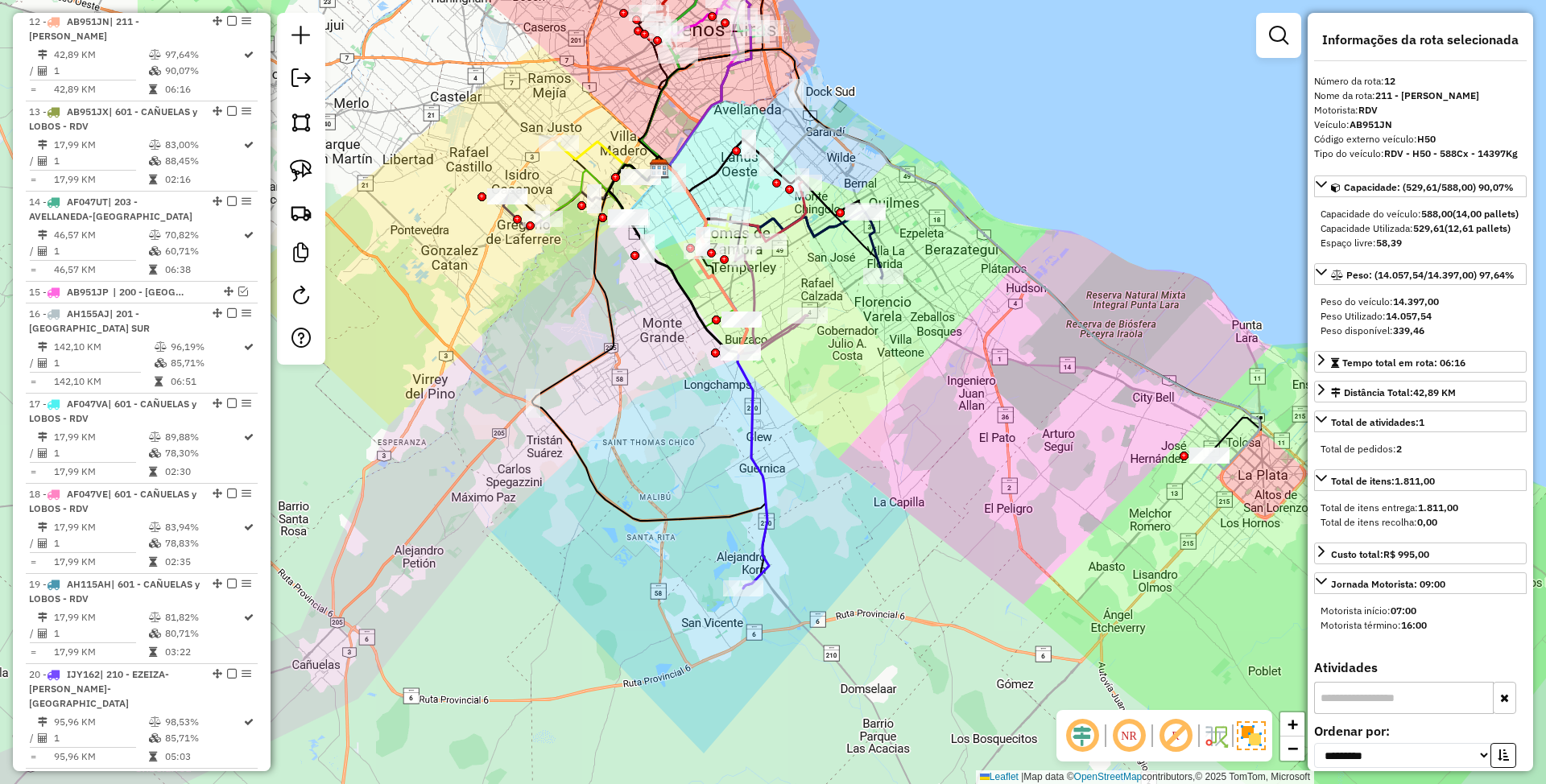
drag, startPoint x: 1013, startPoint y: 498, endPoint x: 923, endPoint y: 470, distance: 94.3
click at [923, 470] on div "Janela de atendimento Grade de atendimento Capacidade Transportadoras Veículos …" at bounding box center [773, 392] width 1546 height 784
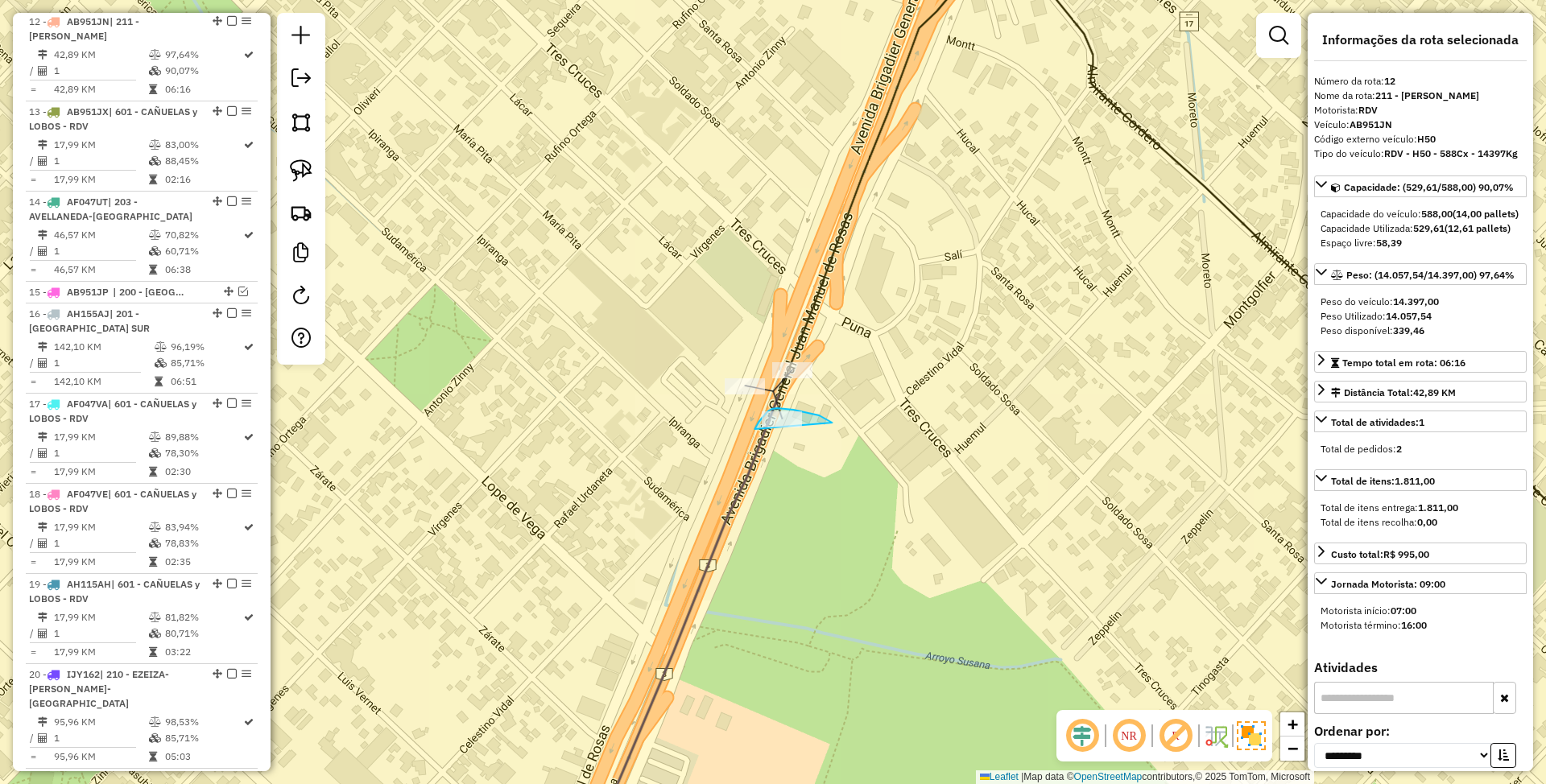
drag, startPoint x: 832, startPoint y: 424, endPoint x: 776, endPoint y: 490, distance: 86.6
click at [776, 490] on div "Janela de atendimento Grade de atendimento Capacidade Transportadoras Veículos …" at bounding box center [773, 392] width 1546 height 784
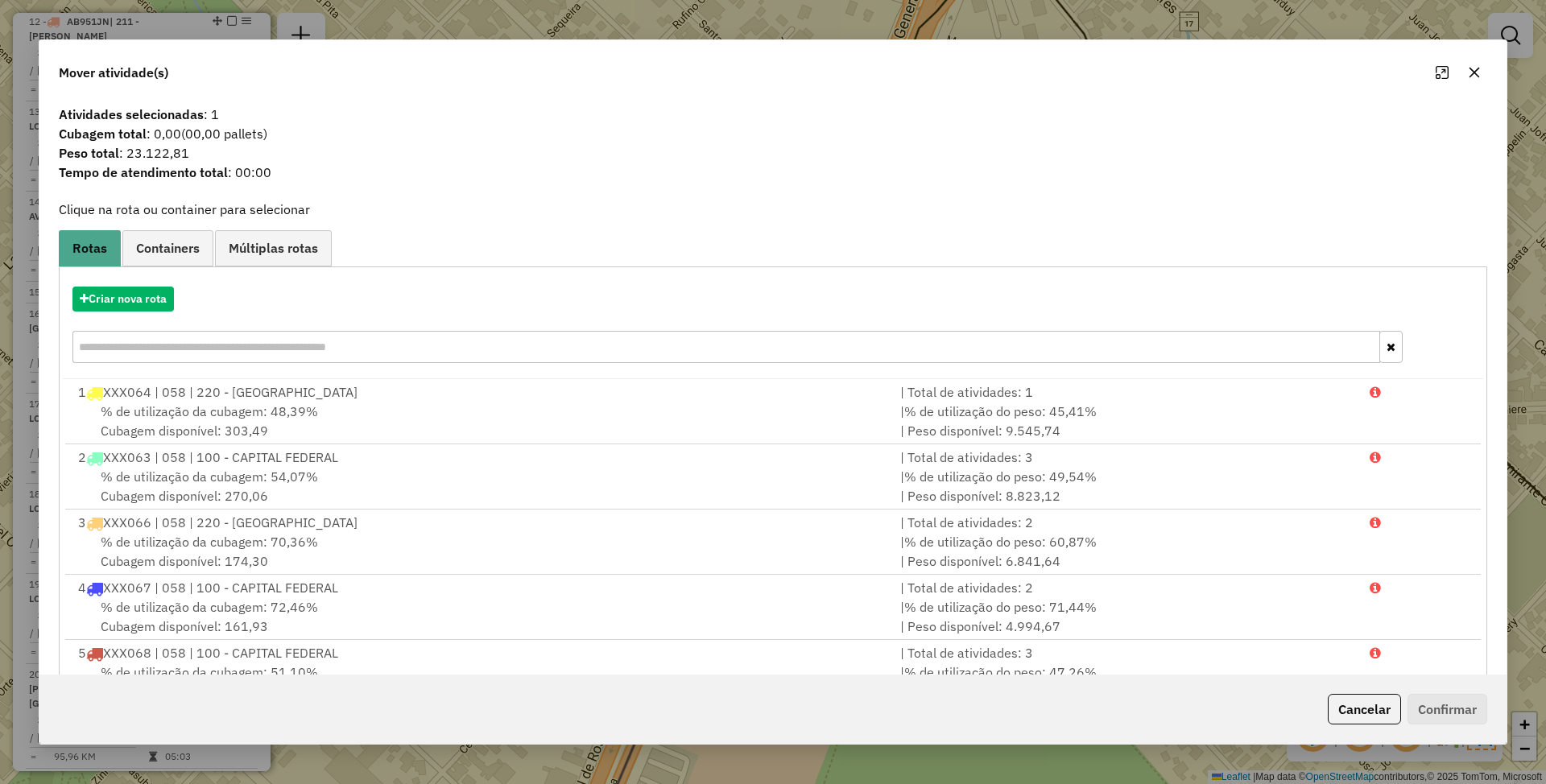
drag, startPoint x: 1357, startPoint y: 709, endPoint x: 1121, endPoint y: 609, distance: 256.3
click at [1356, 708] on button "Cancelar" at bounding box center [1364, 709] width 73 height 31
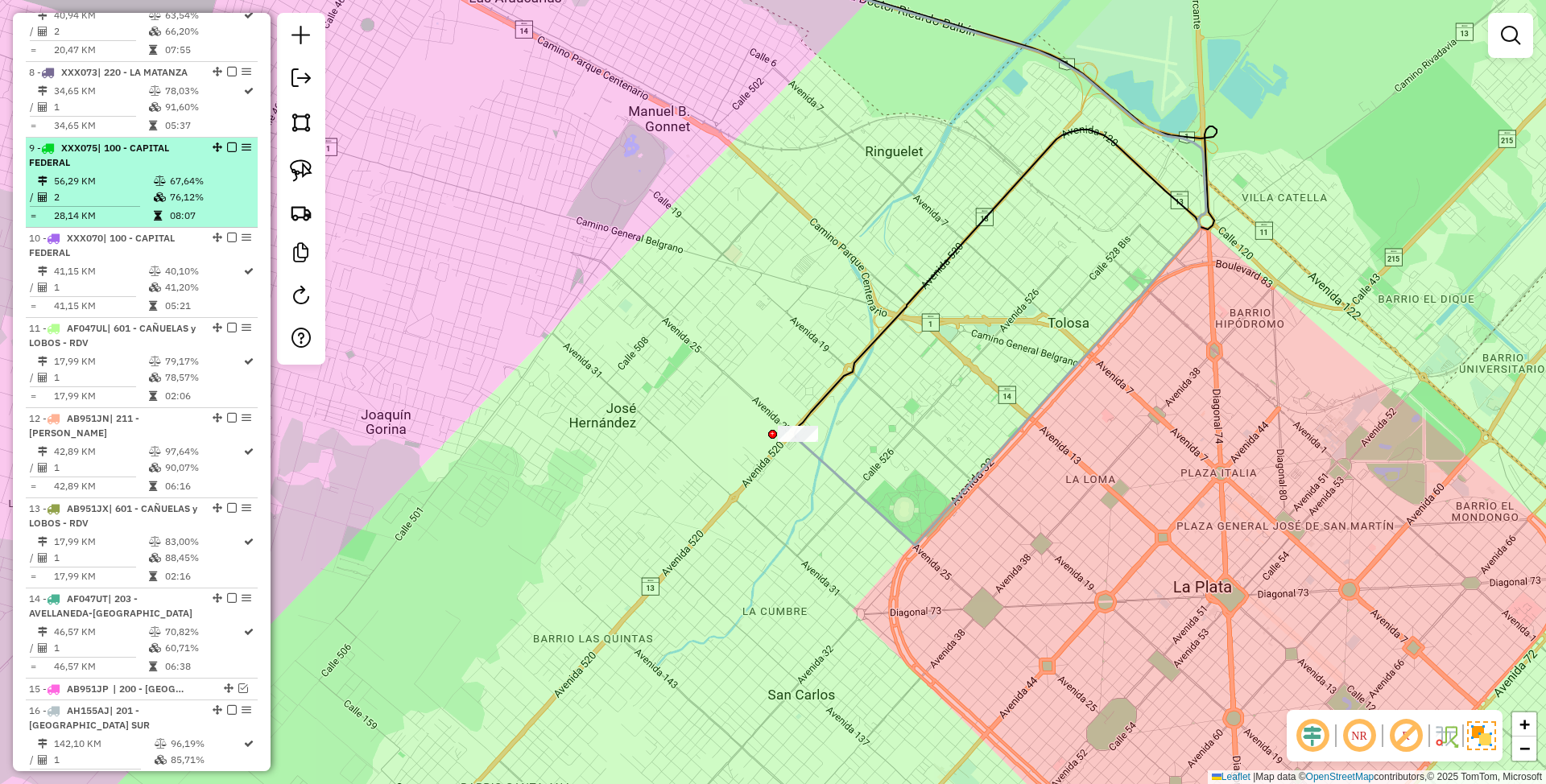
scroll to position [1180, 0]
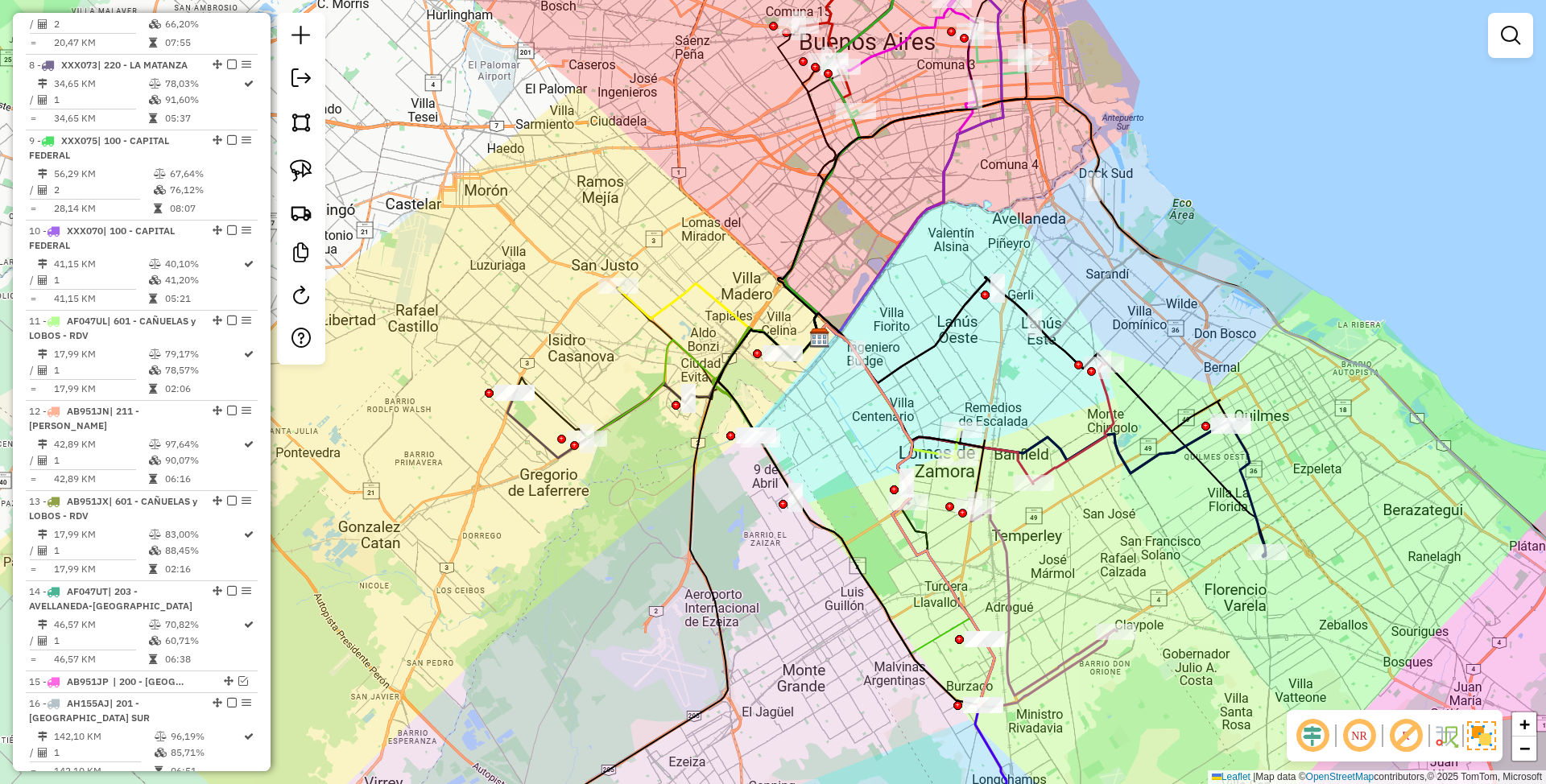
click at [662, 310] on icon at bounding box center [717, 322] width 199 height 78
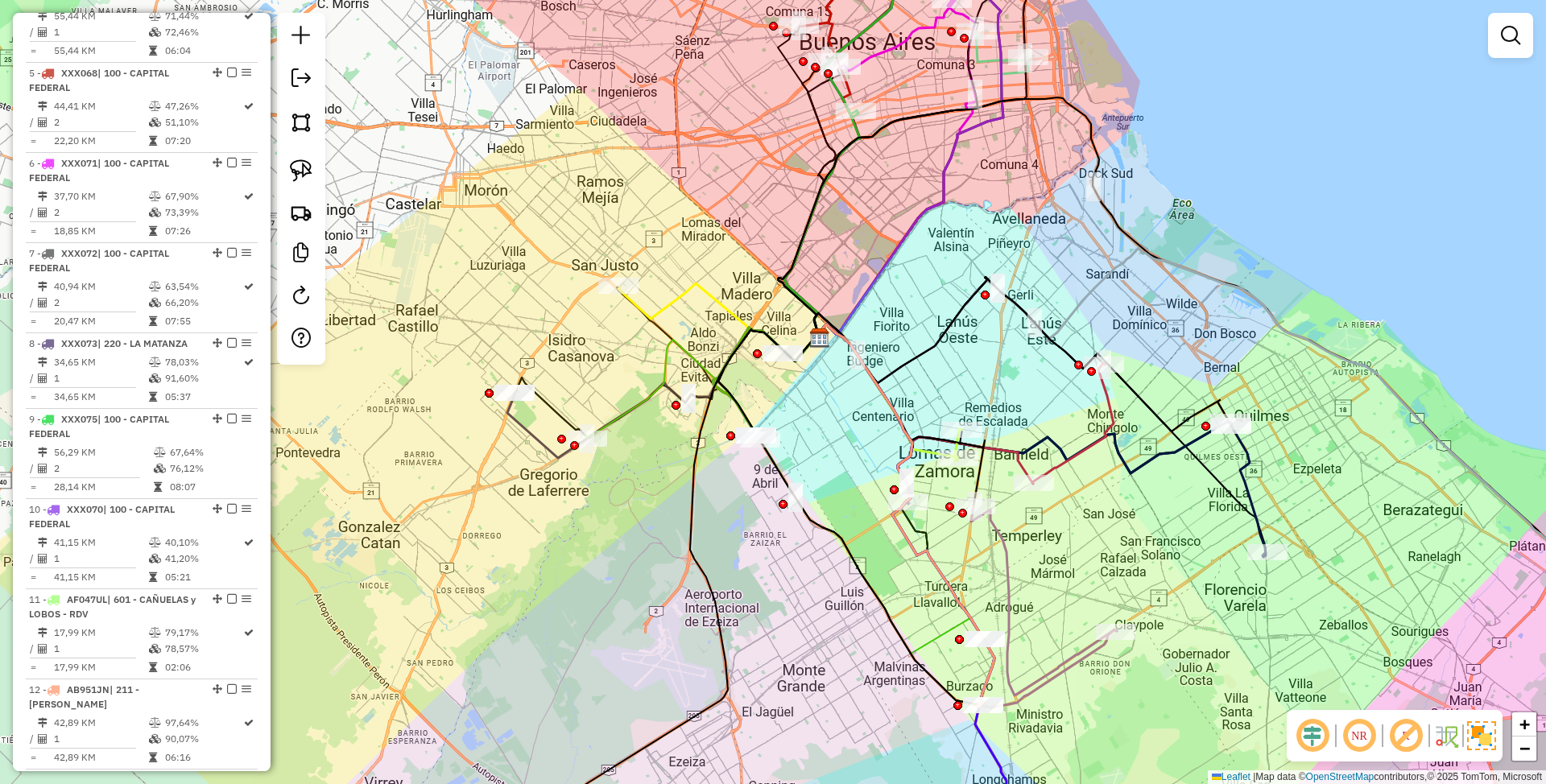
select select "**********"
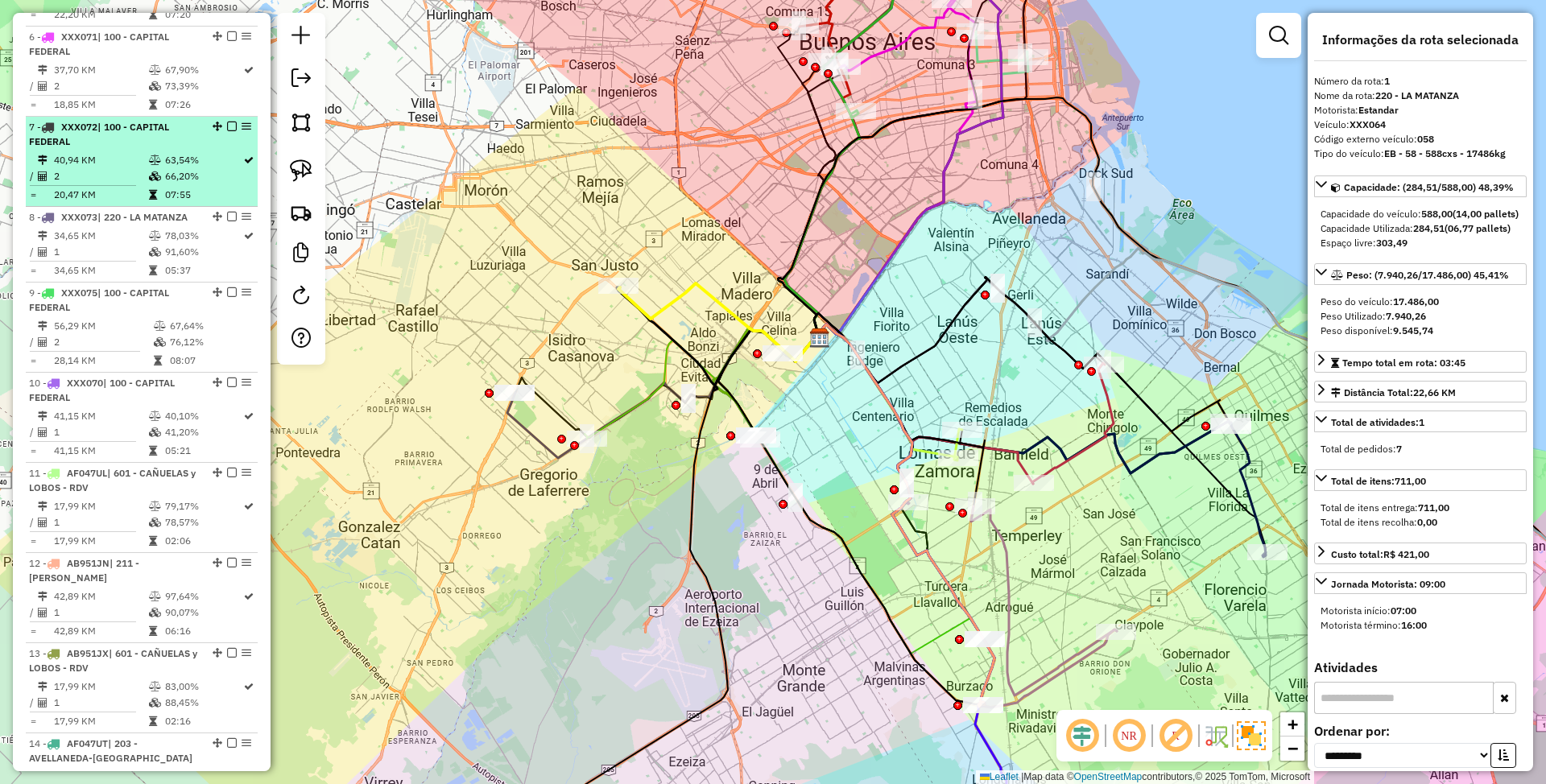
scroll to position [1048, 0]
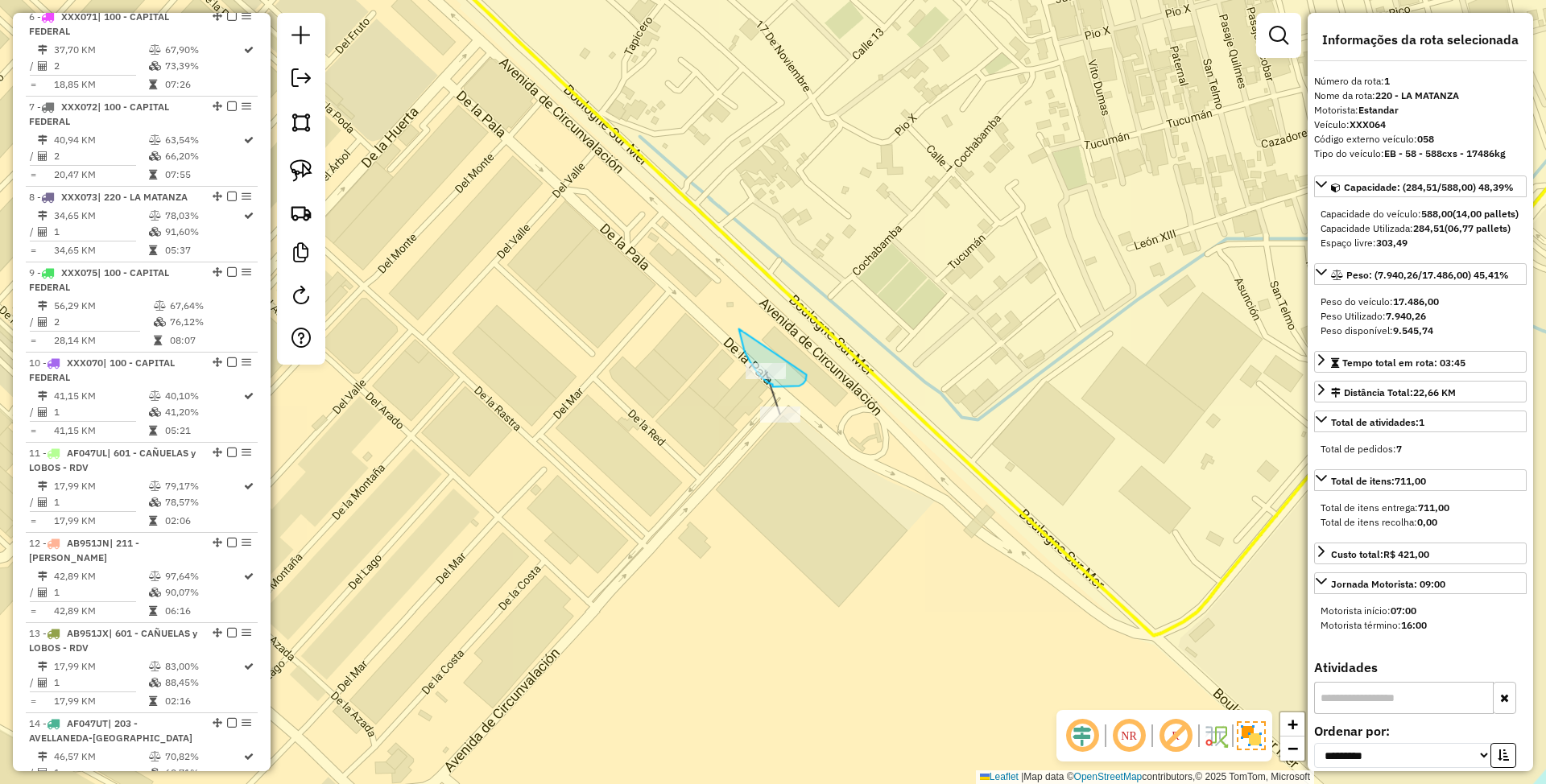
drag, startPoint x: 739, startPoint y: 329, endPoint x: 807, endPoint y: 375, distance: 82.1
click at [807, 375] on div "Janela de atendimento Grade de atendimento Capacidade Transportadoras Veículos …" at bounding box center [773, 392] width 1546 height 784
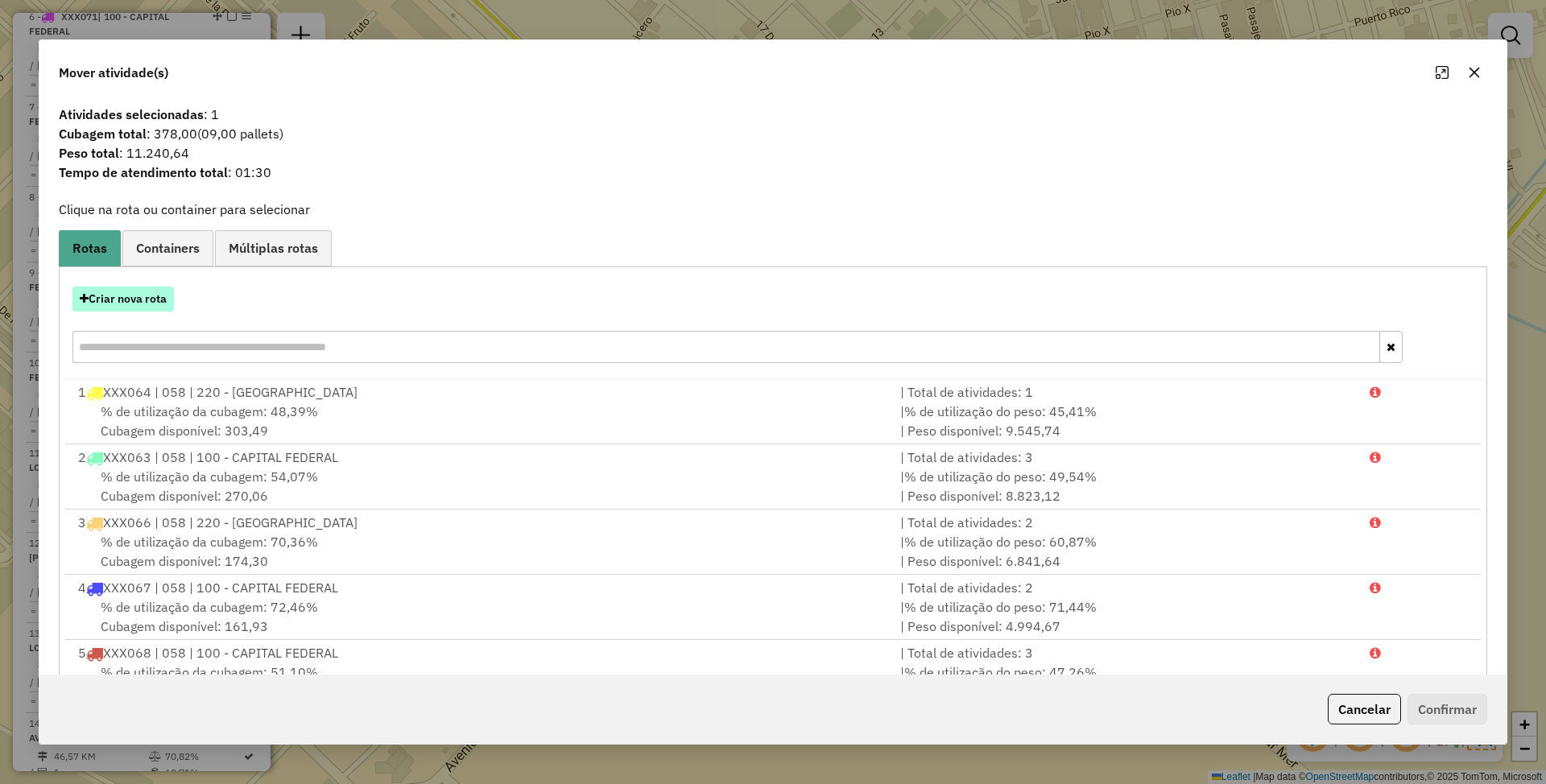
click at [128, 294] on button "Criar nova rota" at bounding box center [122, 298] width 102 height 25
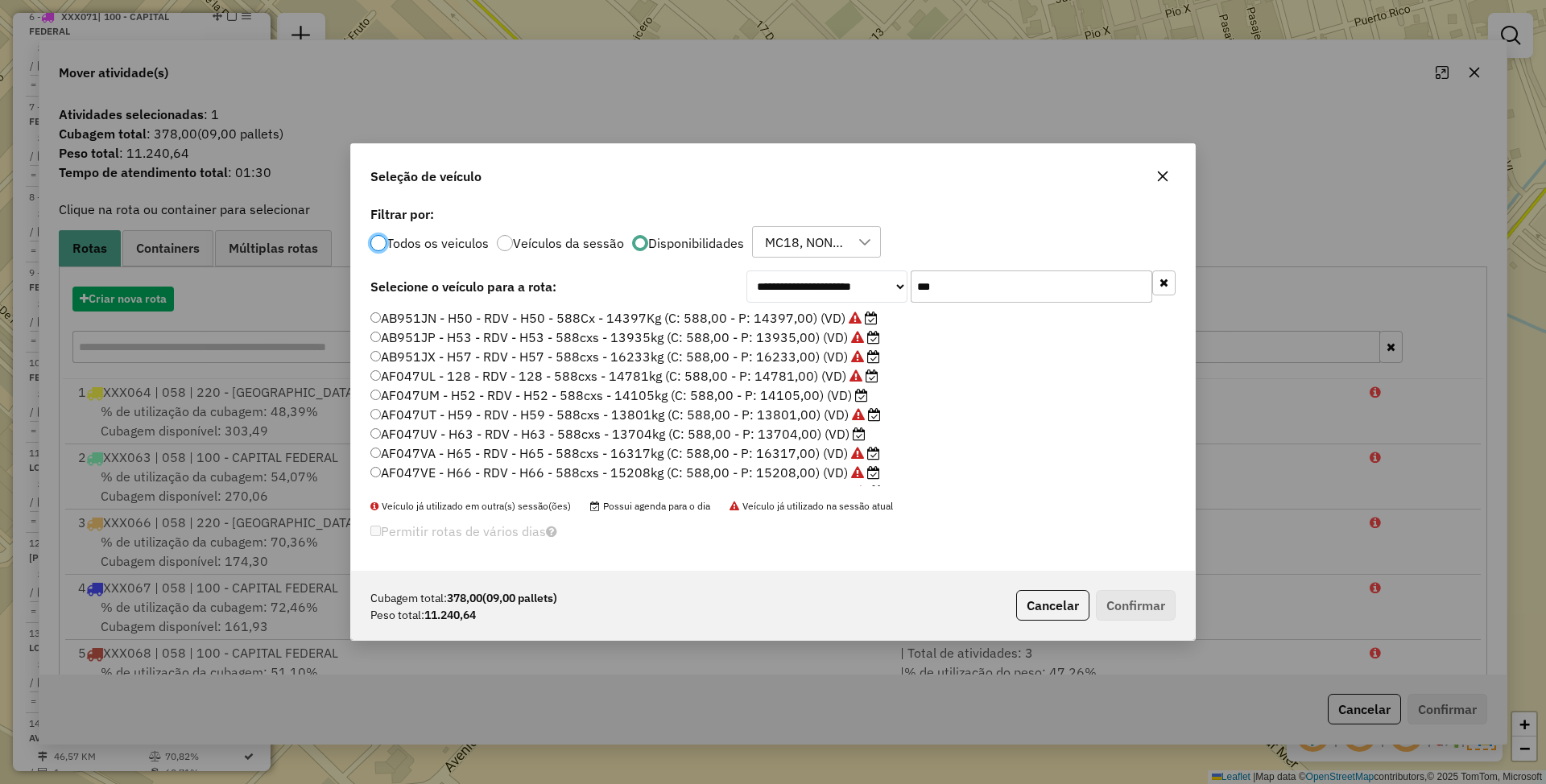
scroll to position [8, 5]
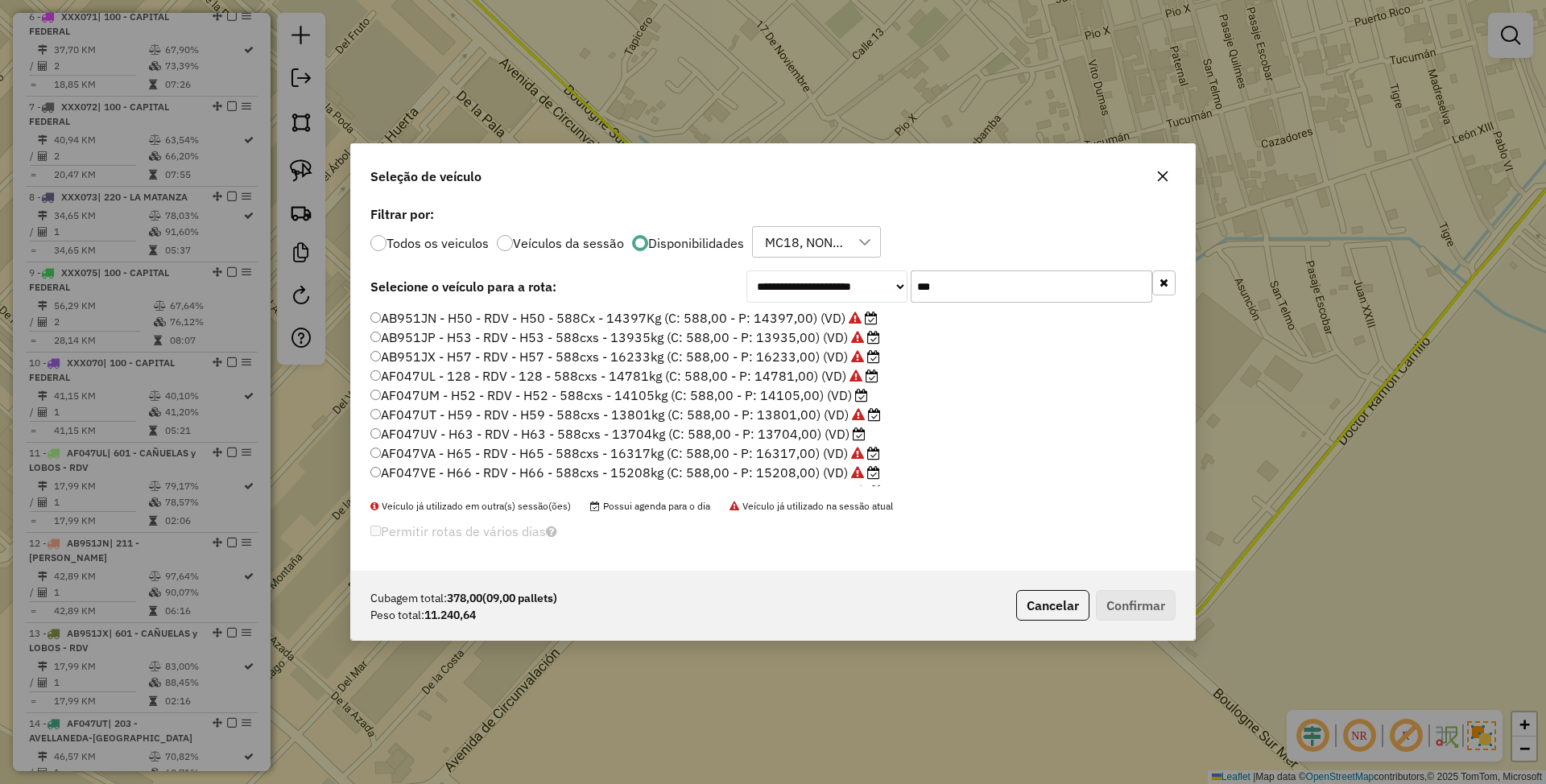
drag, startPoint x: 947, startPoint y: 286, endPoint x: 836, endPoint y: 259, distance: 114.2
click at [836, 259] on div "**********" at bounding box center [773, 387] width 844 height 369
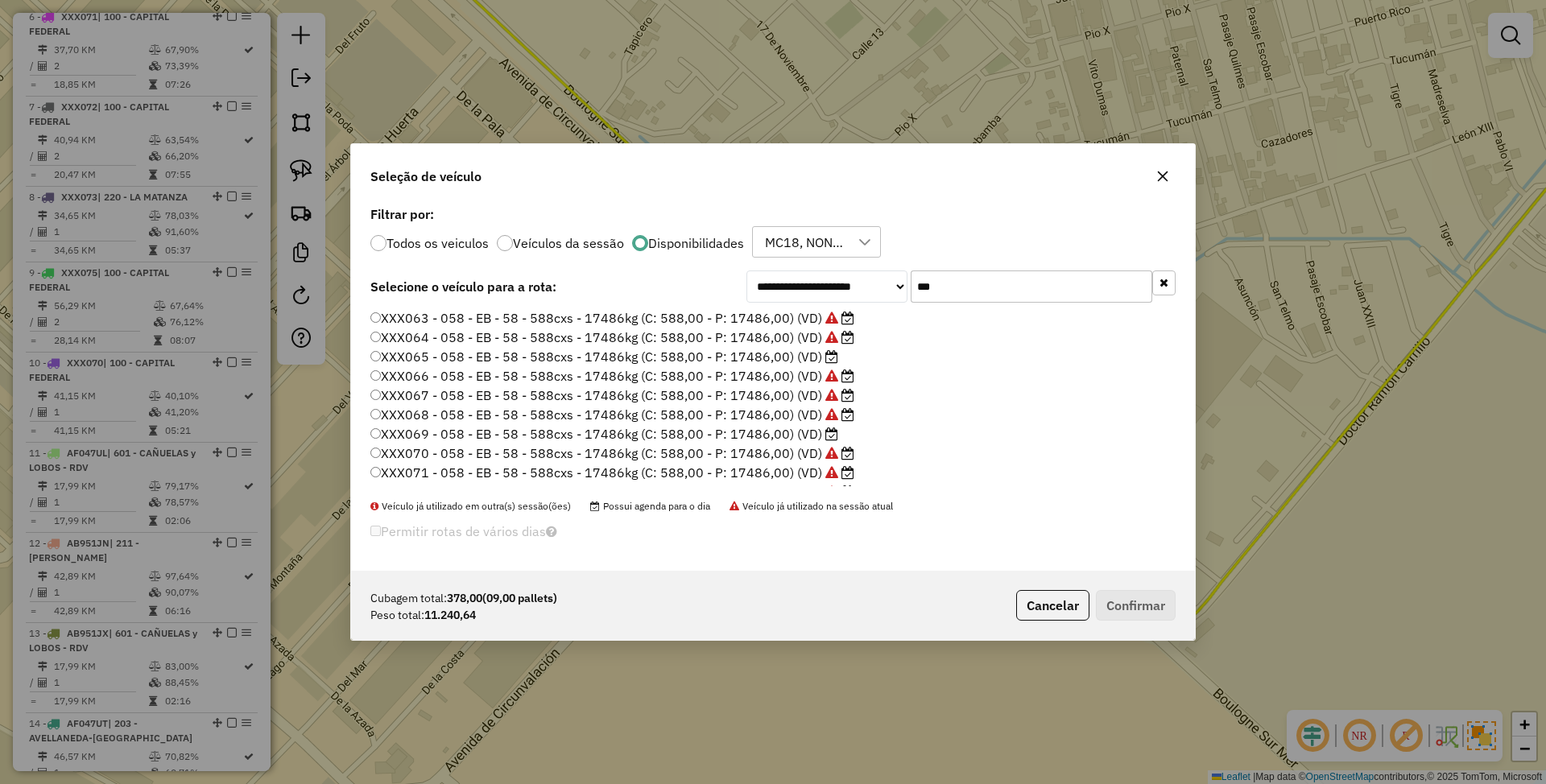
type input "***"
click at [776, 358] on label "XXX065 - 058 - EB - 58 - 588cxs - 17486kg (C: 588,00 - P: 17486,00) (VD)" at bounding box center [605, 356] width 468 height 20
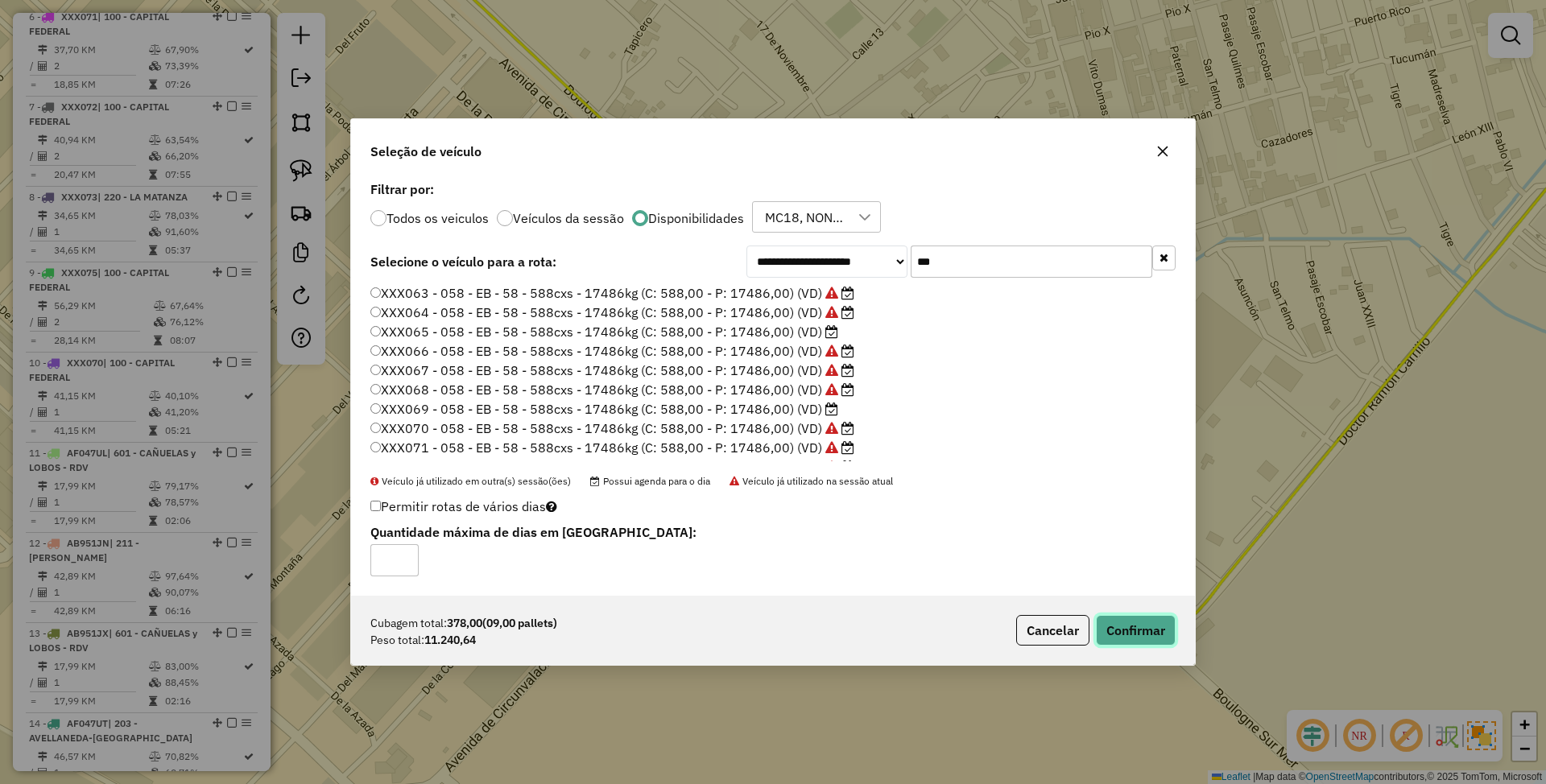
click at [1138, 632] on button "Confirmar" at bounding box center [1135, 630] width 80 height 31
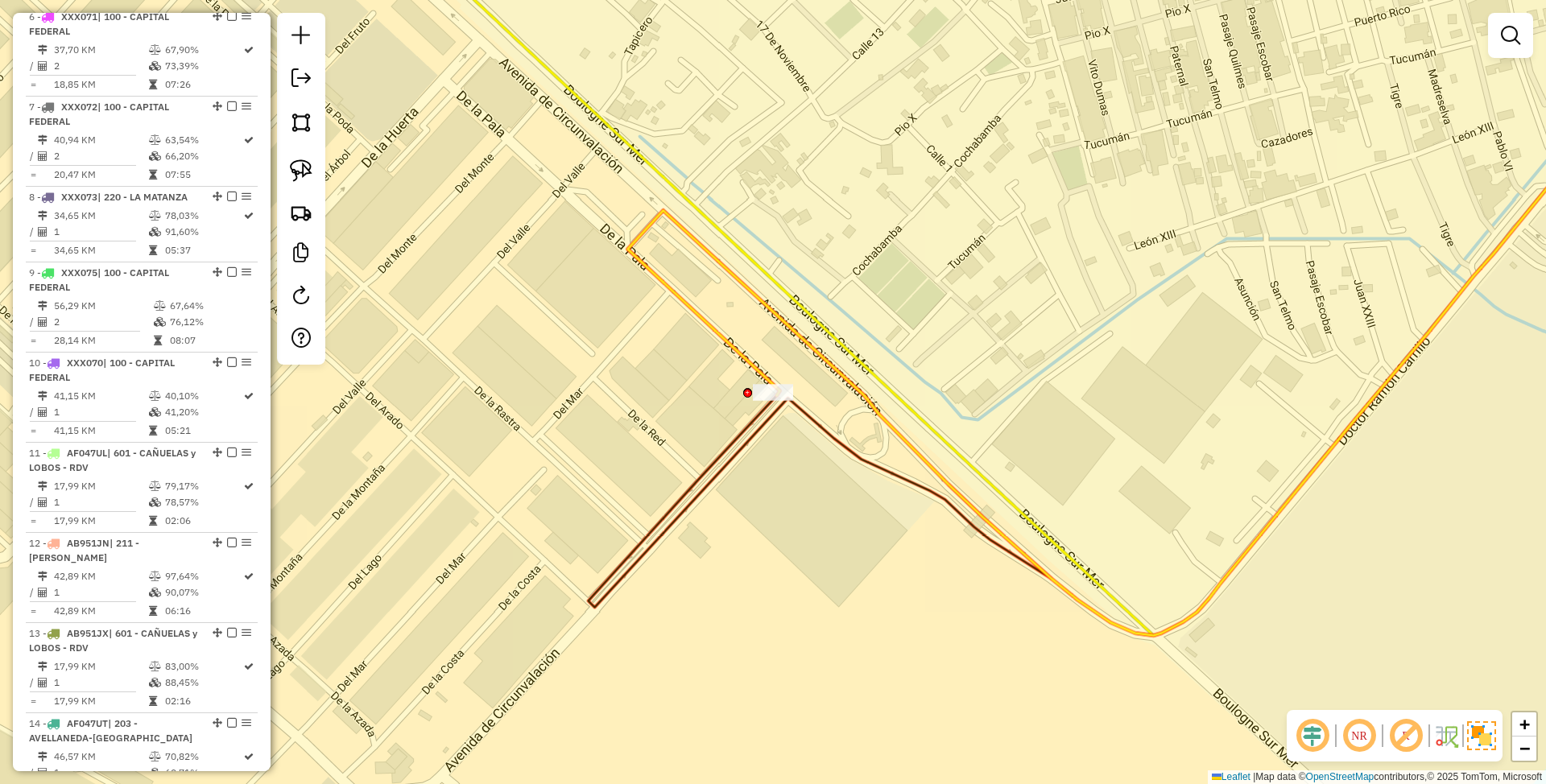
click at [752, 359] on icon at bounding box center [1165, 320] width 1073 height 631
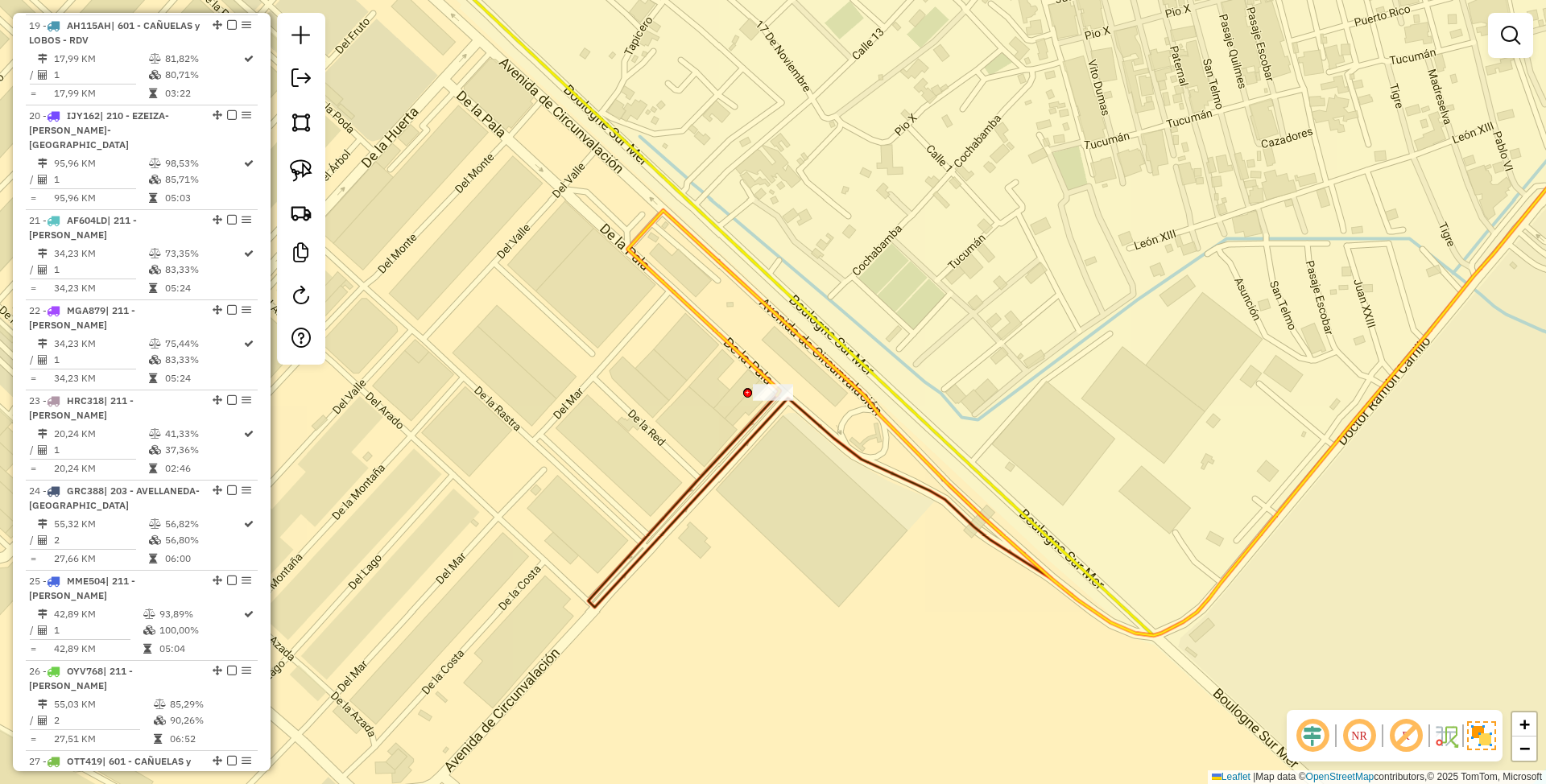
select select "**********"
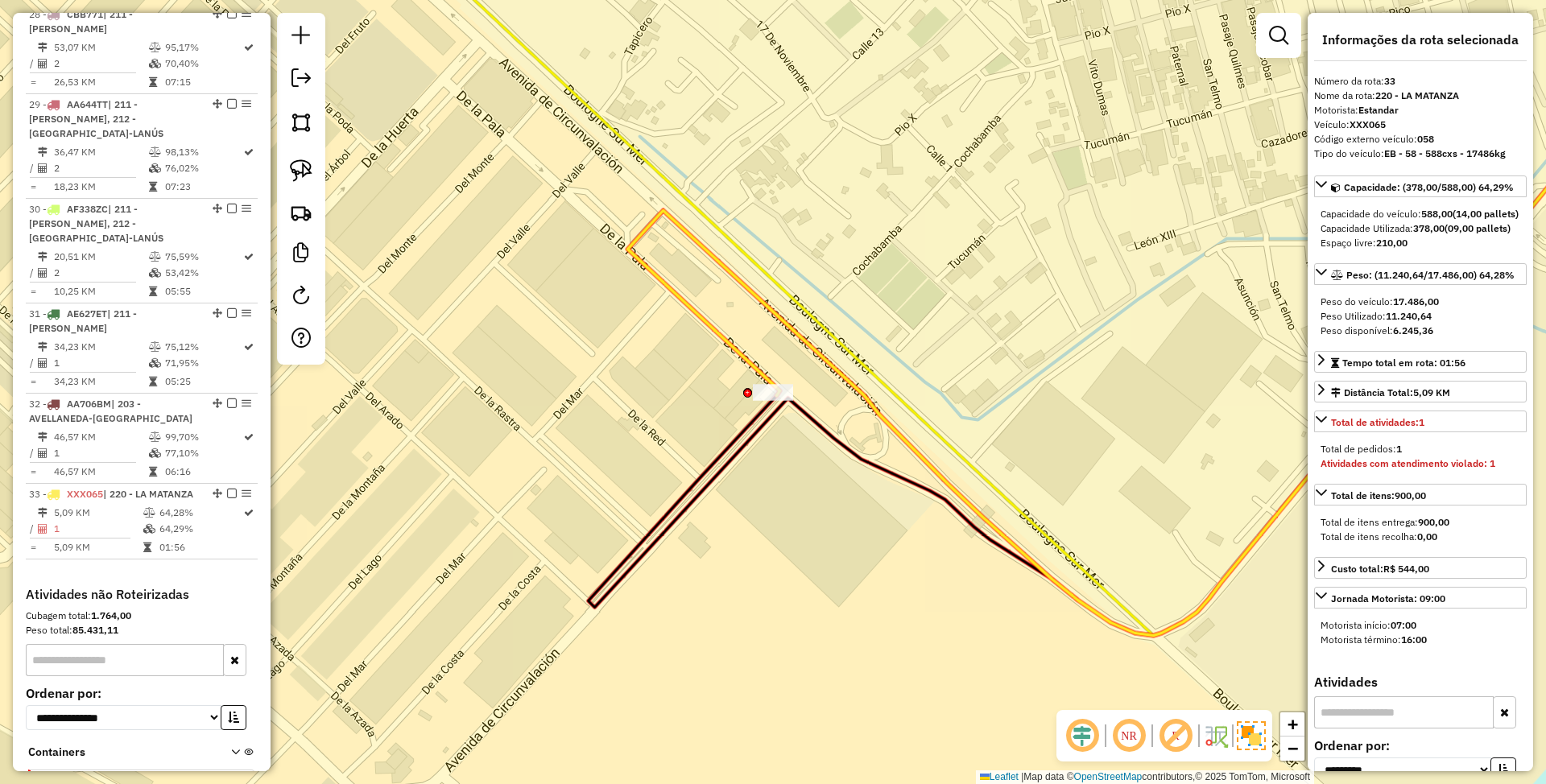
scroll to position [3137, 0]
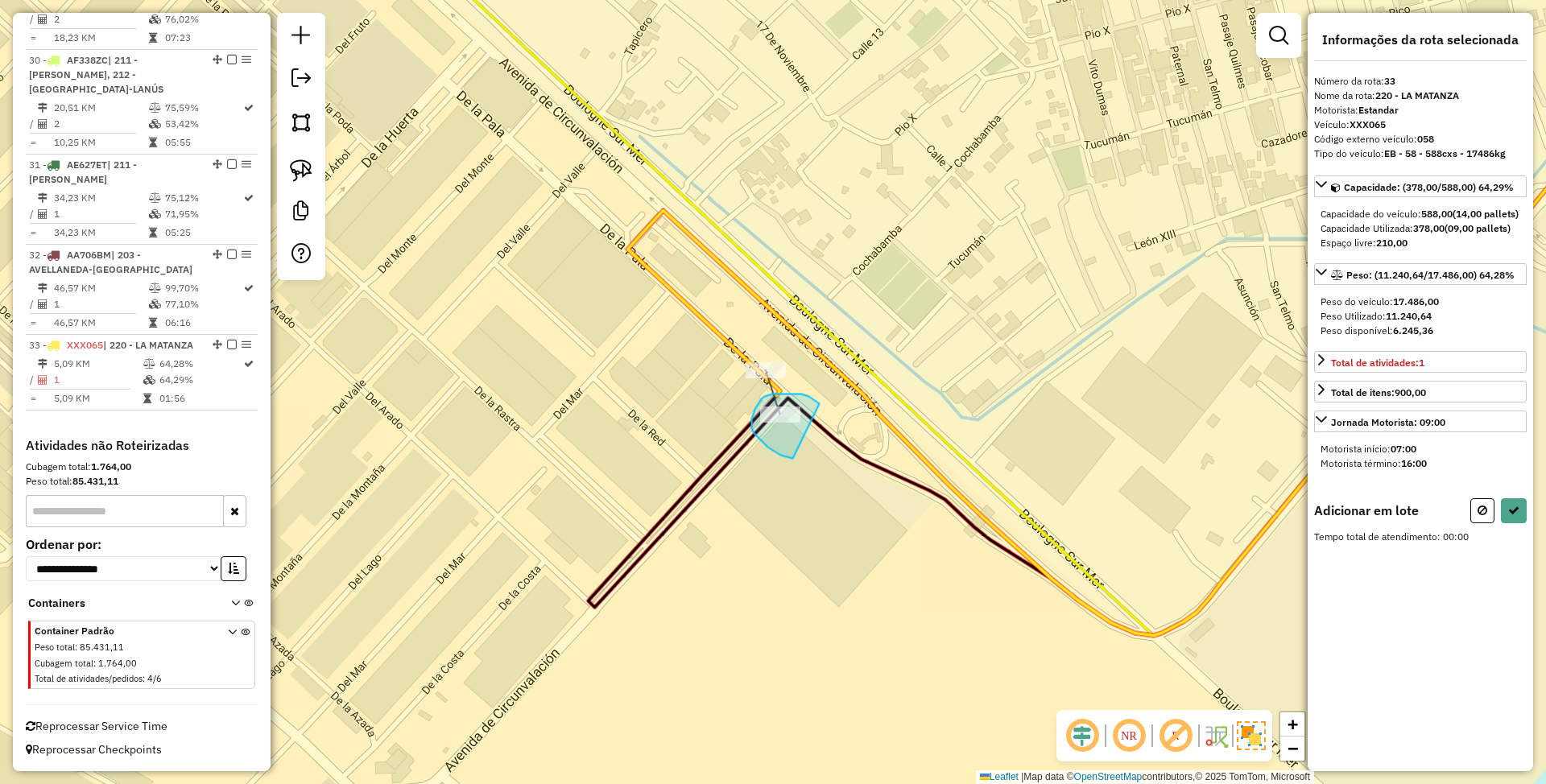
drag, startPoint x: 809, startPoint y: 397, endPoint x: 809, endPoint y: 458, distance: 61.0
click at [809, 458] on div "Janela de atendimento Grade de atendimento Capacidade Transportadoras Veículos …" at bounding box center [773, 392] width 1546 height 784
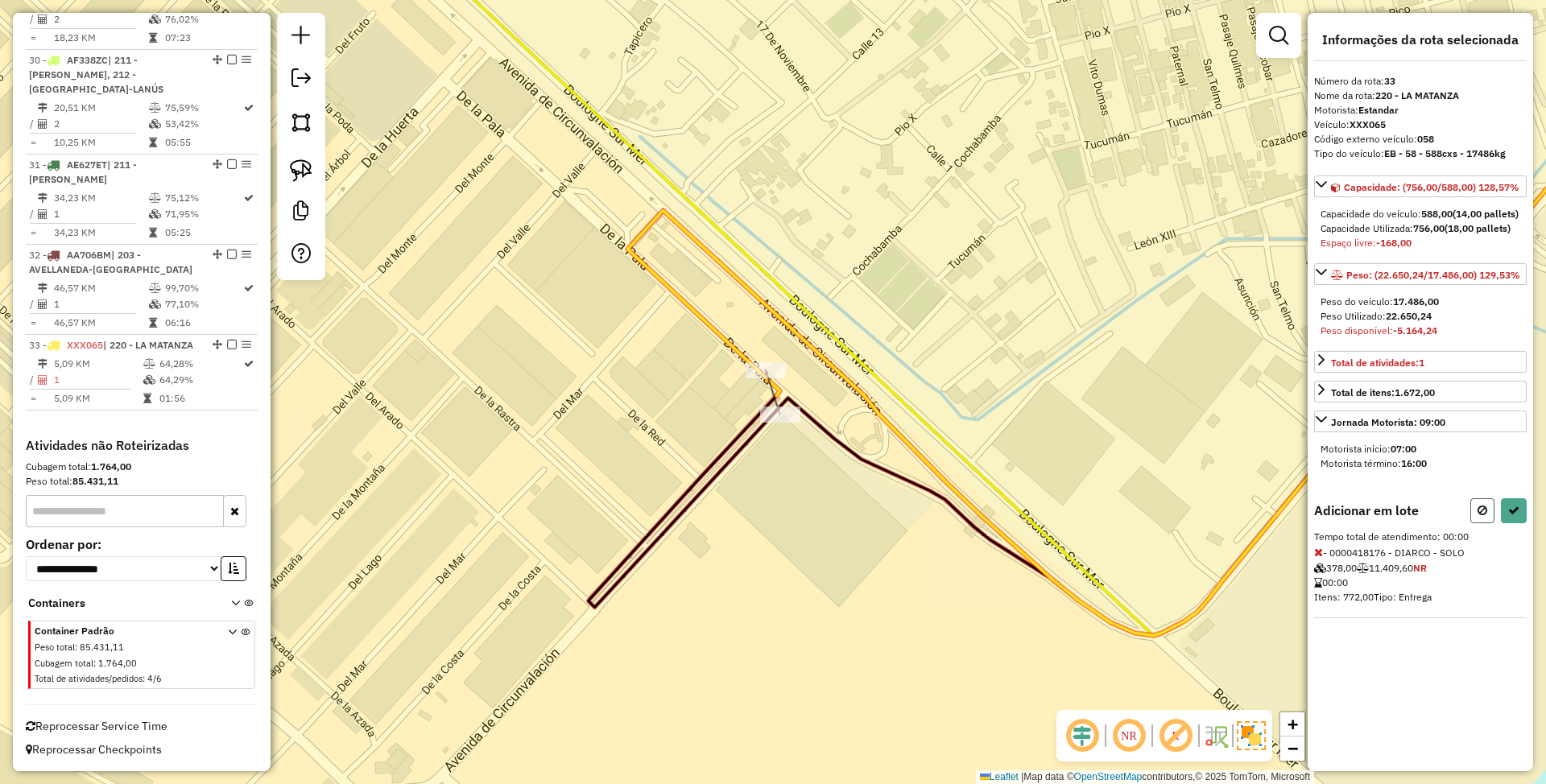
click at [1480, 516] on icon at bounding box center [1483, 510] width 10 height 11
select select "**********"
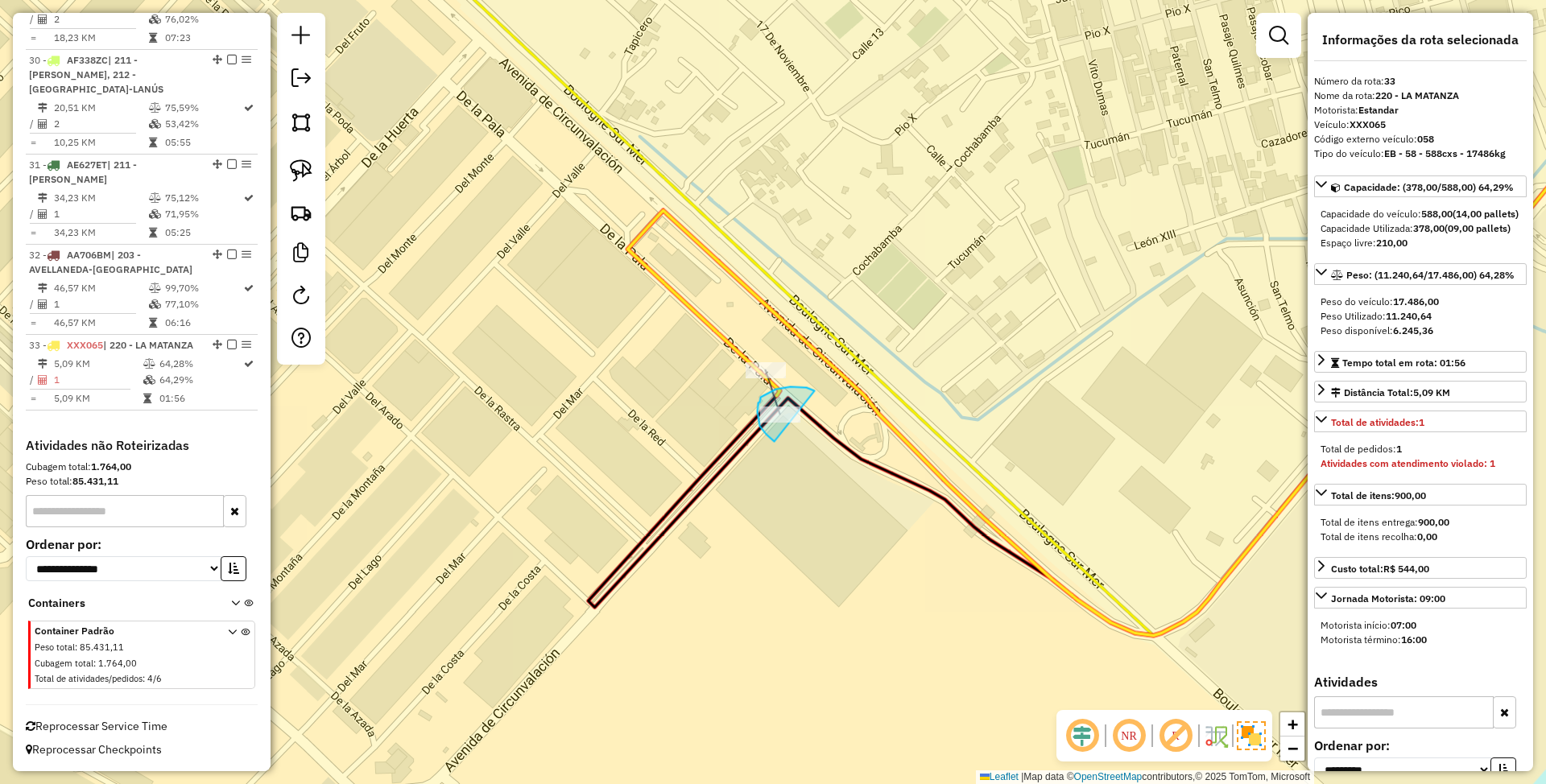
drag, startPoint x: 815, startPoint y: 391, endPoint x: 832, endPoint y: 462, distance: 73.0
click at [832, 462] on div "Janela de atendimento Grade de atendimento Capacidade Transportadoras Veículos …" at bounding box center [773, 392] width 1546 height 784
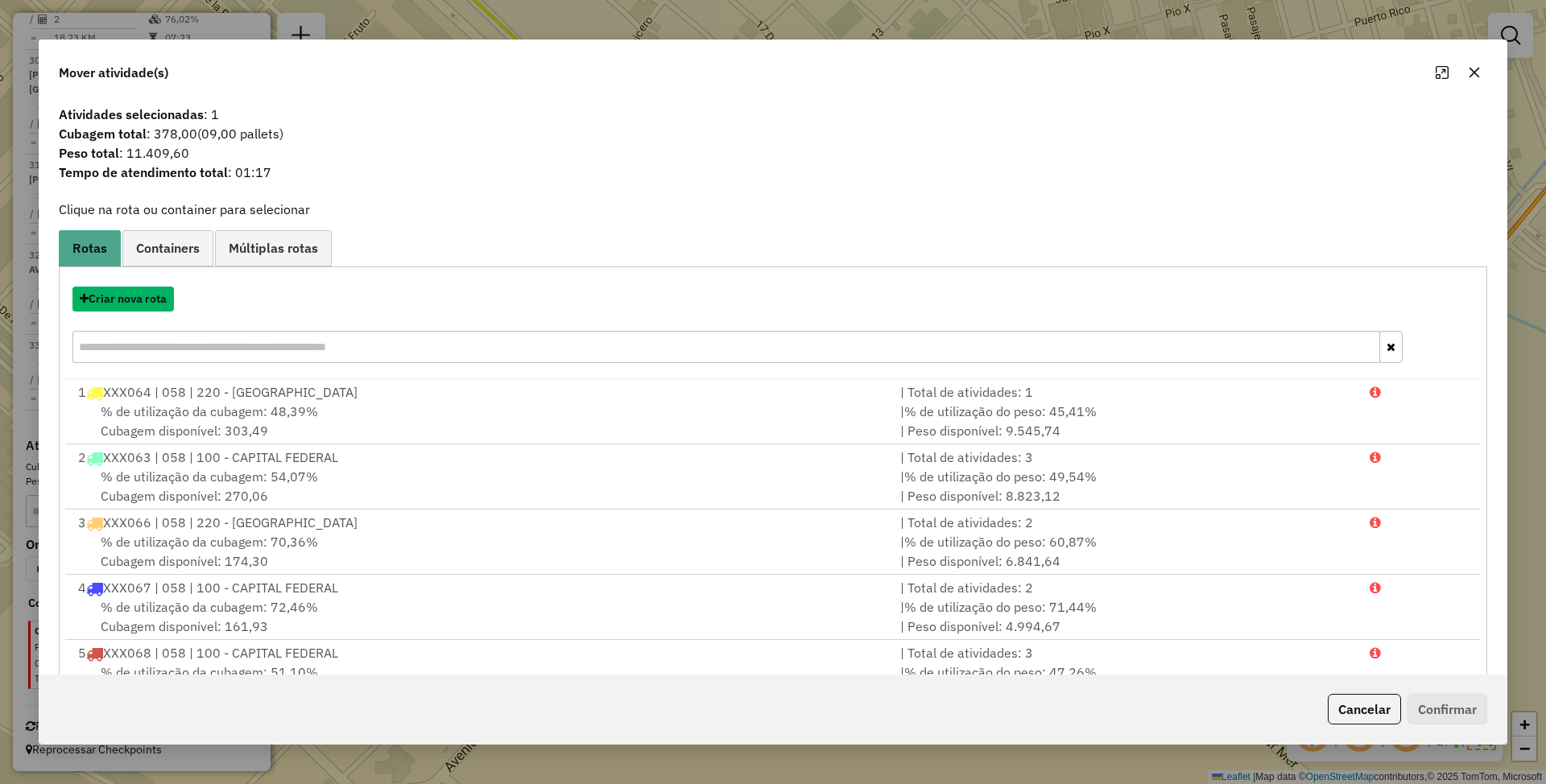
click at [125, 303] on button "Criar nova rota" at bounding box center [122, 298] width 102 height 25
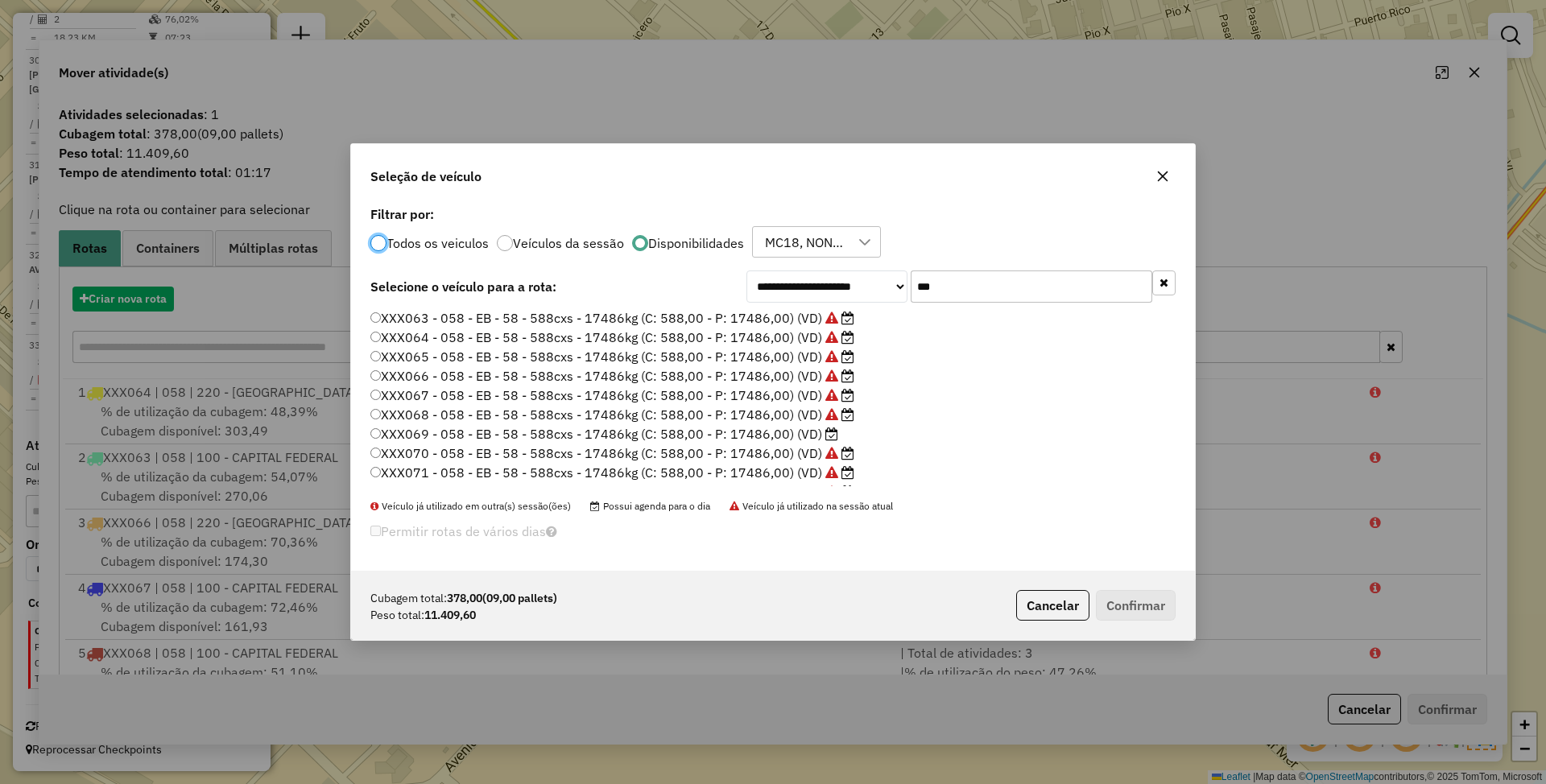
scroll to position [8, 5]
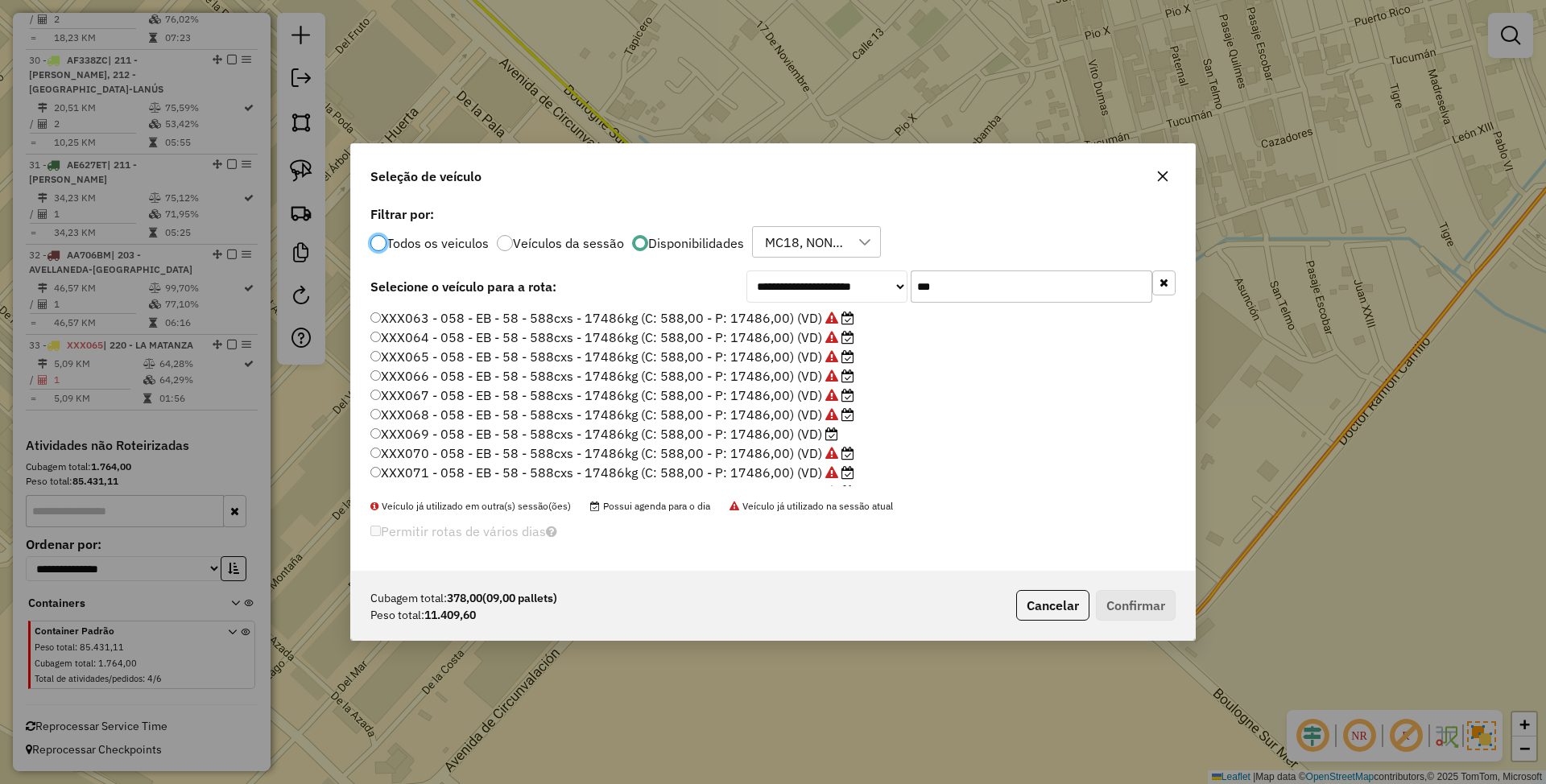
click at [767, 427] on label "XXX069 - 058 - EB - 58 - 588cxs - 17486kg (C: 588,00 - P: 17486,00) (VD)" at bounding box center [605, 434] width 468 height 20
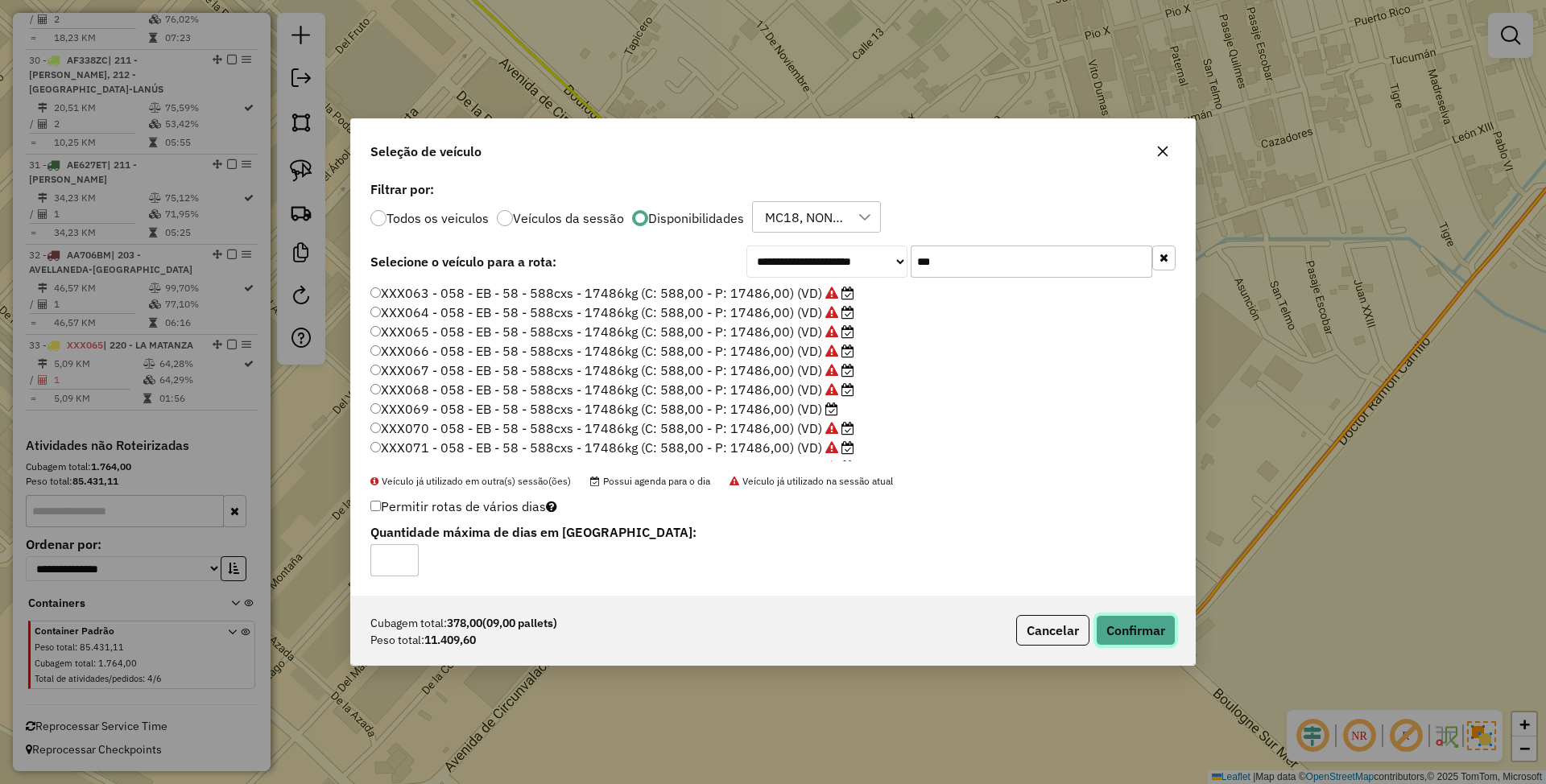
click at [1153, 638] on button "Confirmar" at bounding box center [1135, 630] width 80 height 31
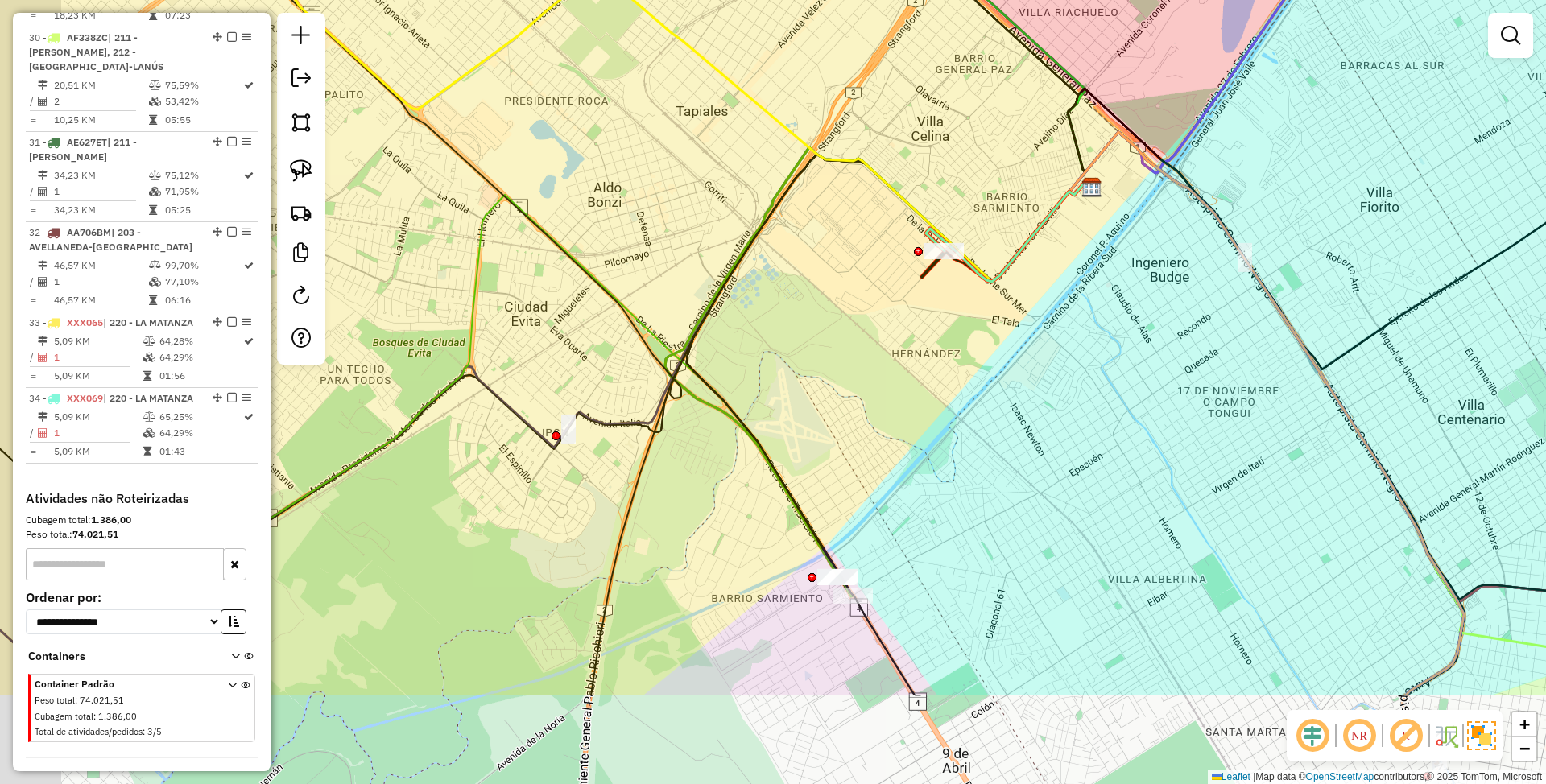
drag, startPoint x: 752, startPoint y: 533, endPoint x: 897, endPoint y: 333, distance: 247.0
click at [897, 333] on div "Janela de atendimento Grade de atendimento Capacidade Transportadoras Veículos …" at bounding box center [773, 392] width 1546 height 784
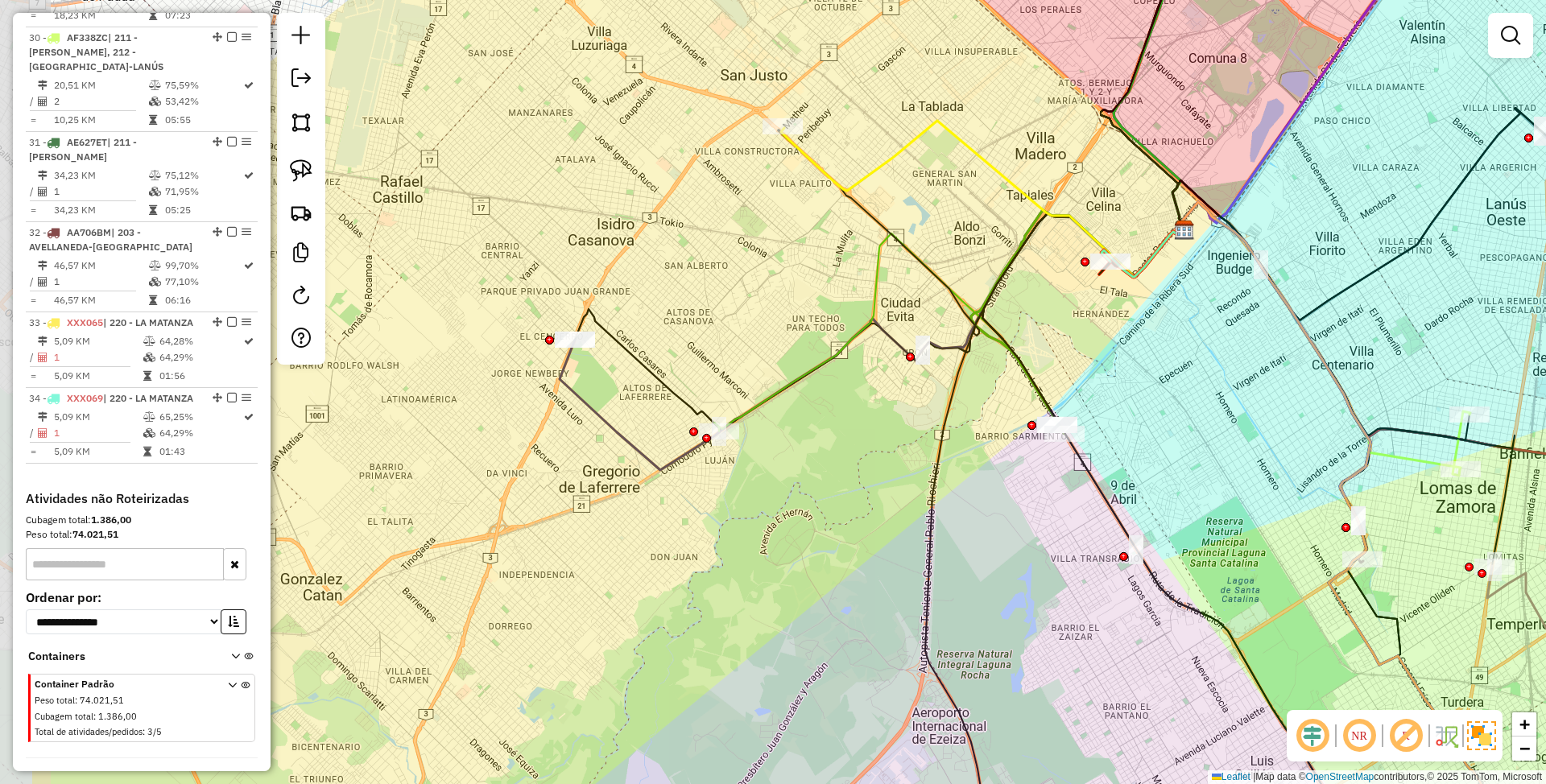
drag, startPoint x: 538, startPoint y: 595, endPoint x: 722, endPoint y: 564, distance: 186.6
click at [722, 564] on div "Janela de atendimento Grade de atendimento Capacidade Transportadoras Veículos …" at bounding box center [773, 392] width 1546 height 784
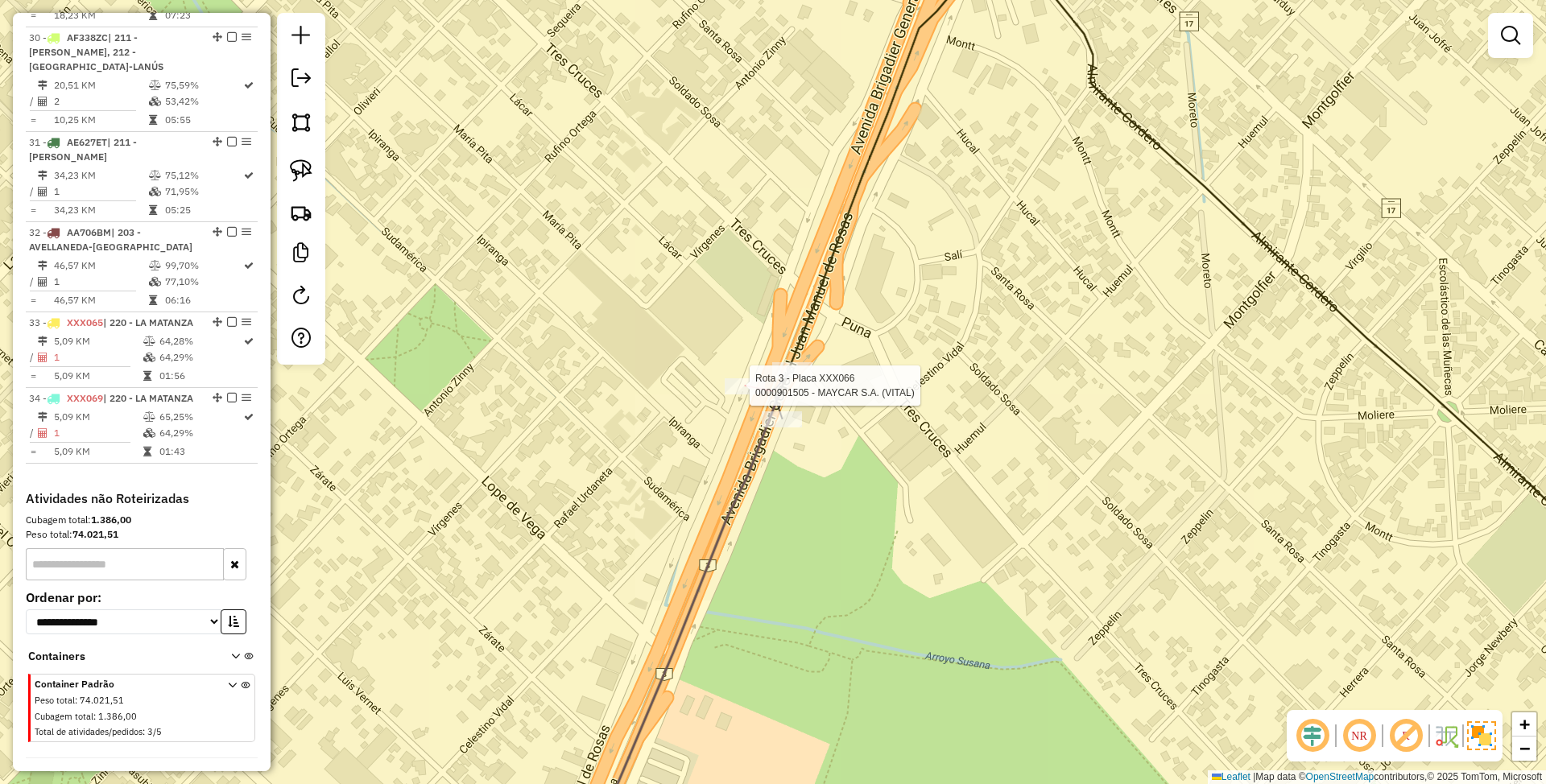
click at [735, 394] on div at bounding box center [745, 386] width 41 height 16
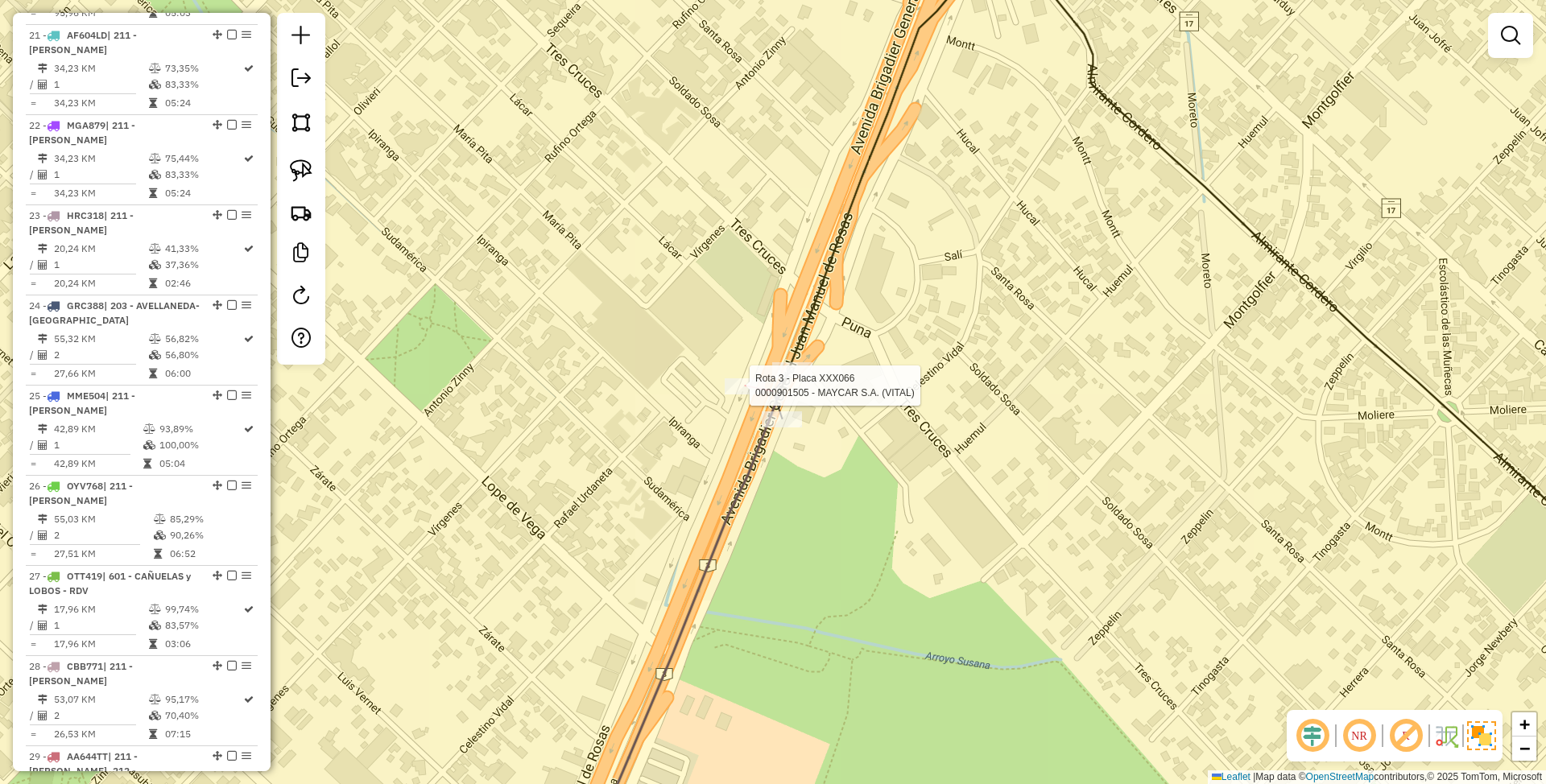
select select "**********"
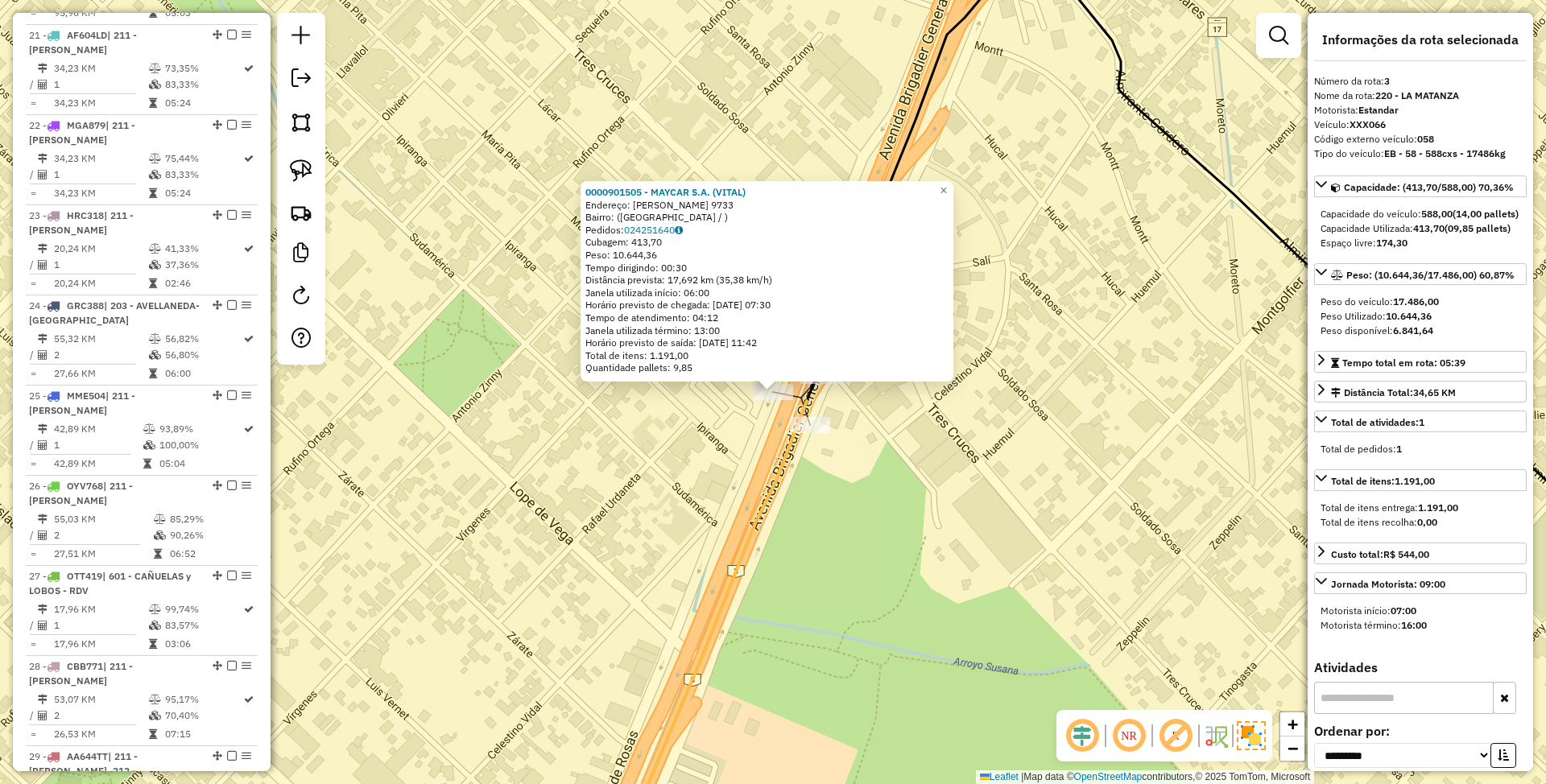
scroll to position [786, 0]
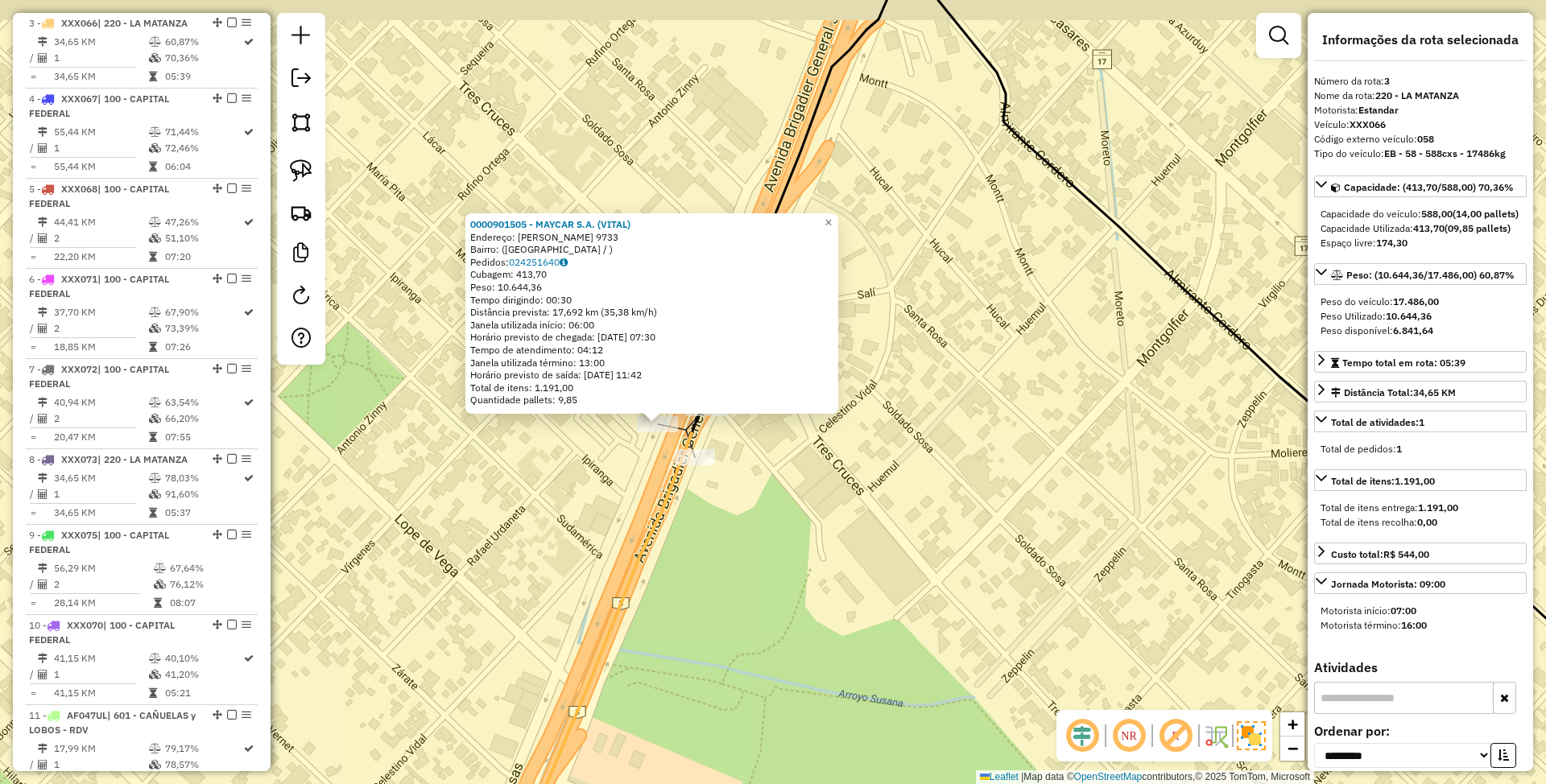
drag, startPoint x: 773, startPoint y: 542, endPoint x: 664, endPoint y: 577, distance: 114.5
click at [659, 575] on div "0000901505 - MAYCAR S.A. (VITAL) Endereço: JUAN M DE ROSAS 9733 Bairro: (SAN JU…" at bounding box center [773, 392] width 1546 height 784
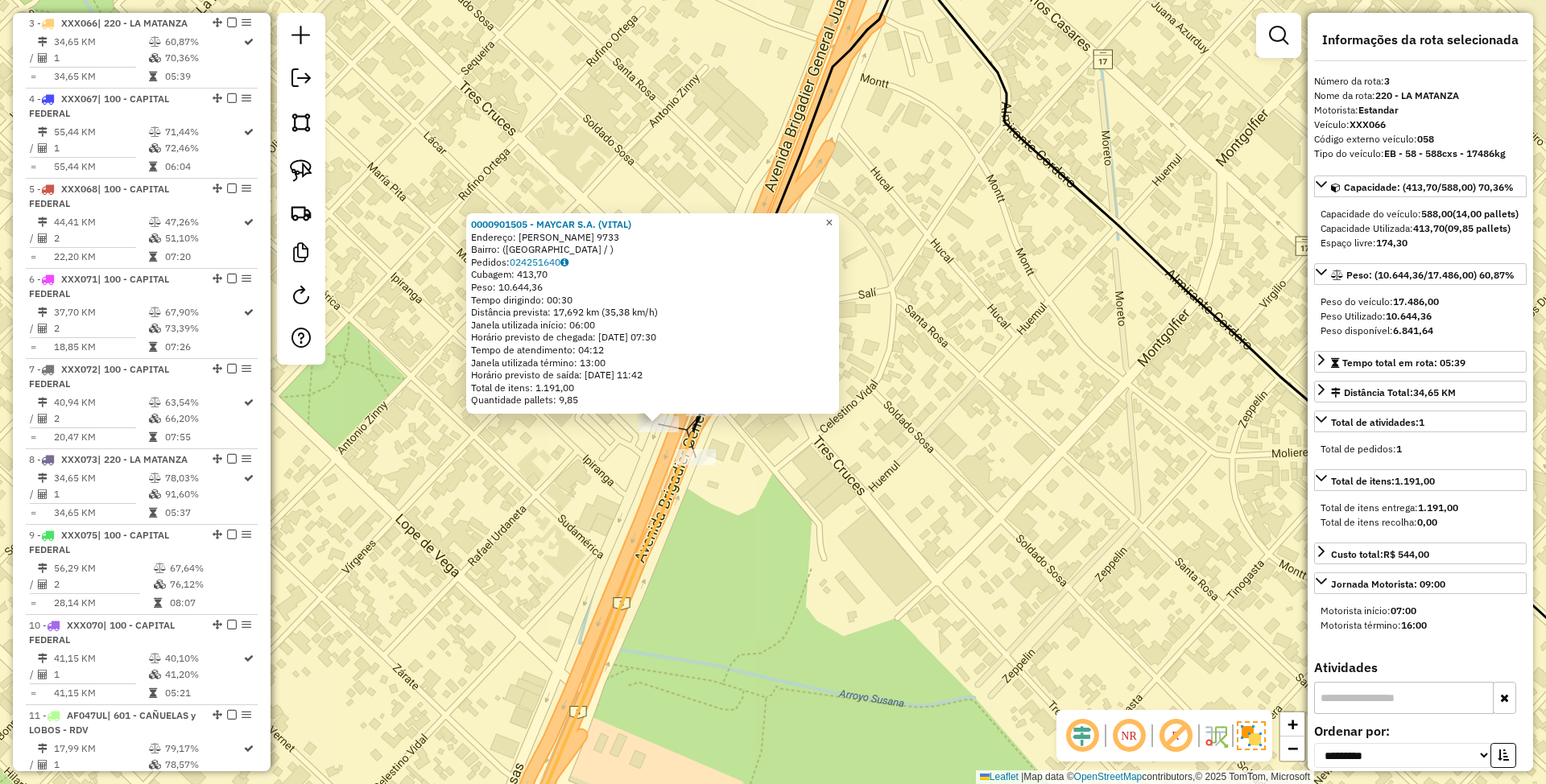
click at [833, 219] on span "×" at bounding box center [829, 222] width 7 height 14
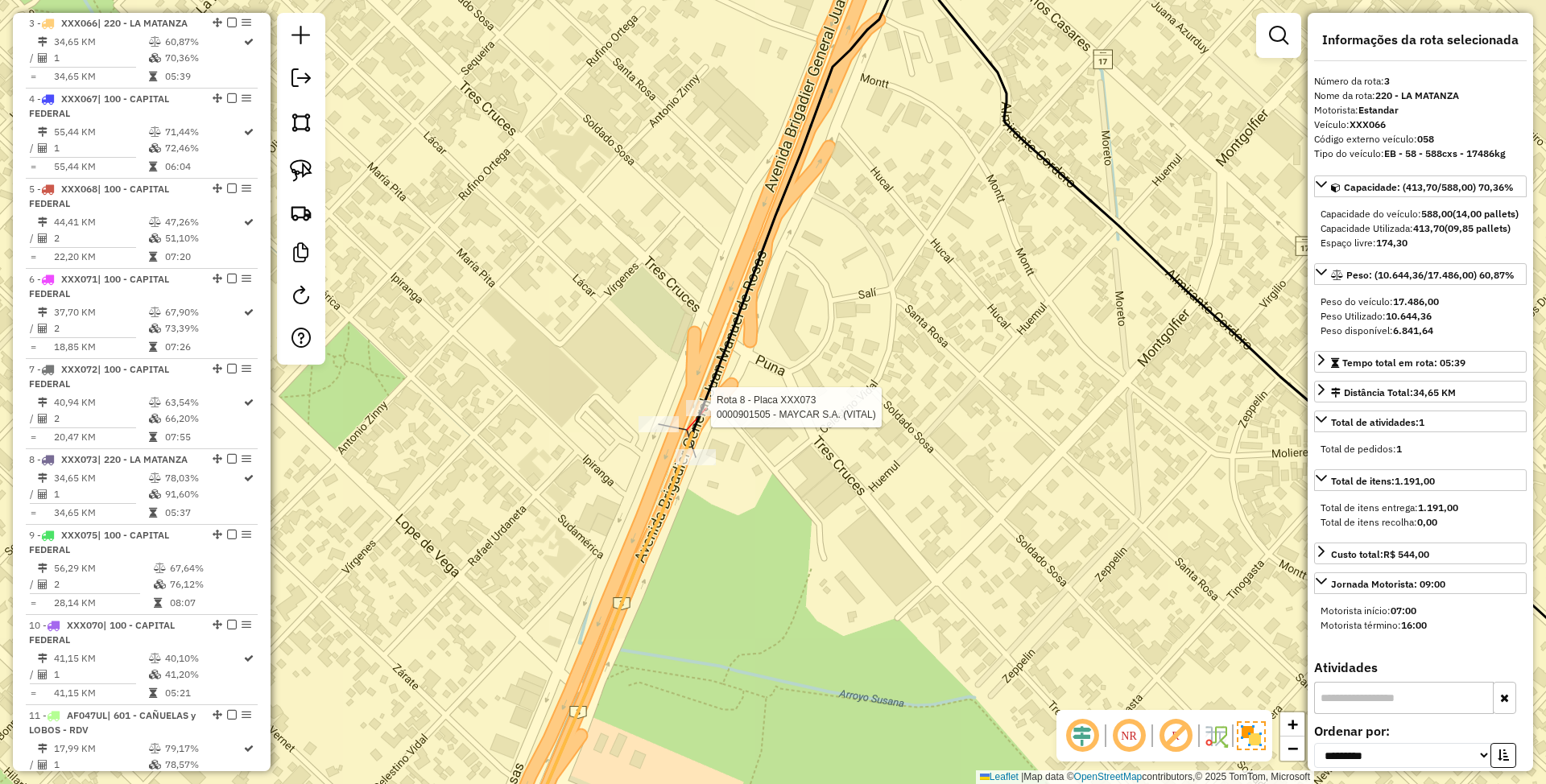
click at [703, 416] on div at bounding box center [706, 408] width 41 height 16
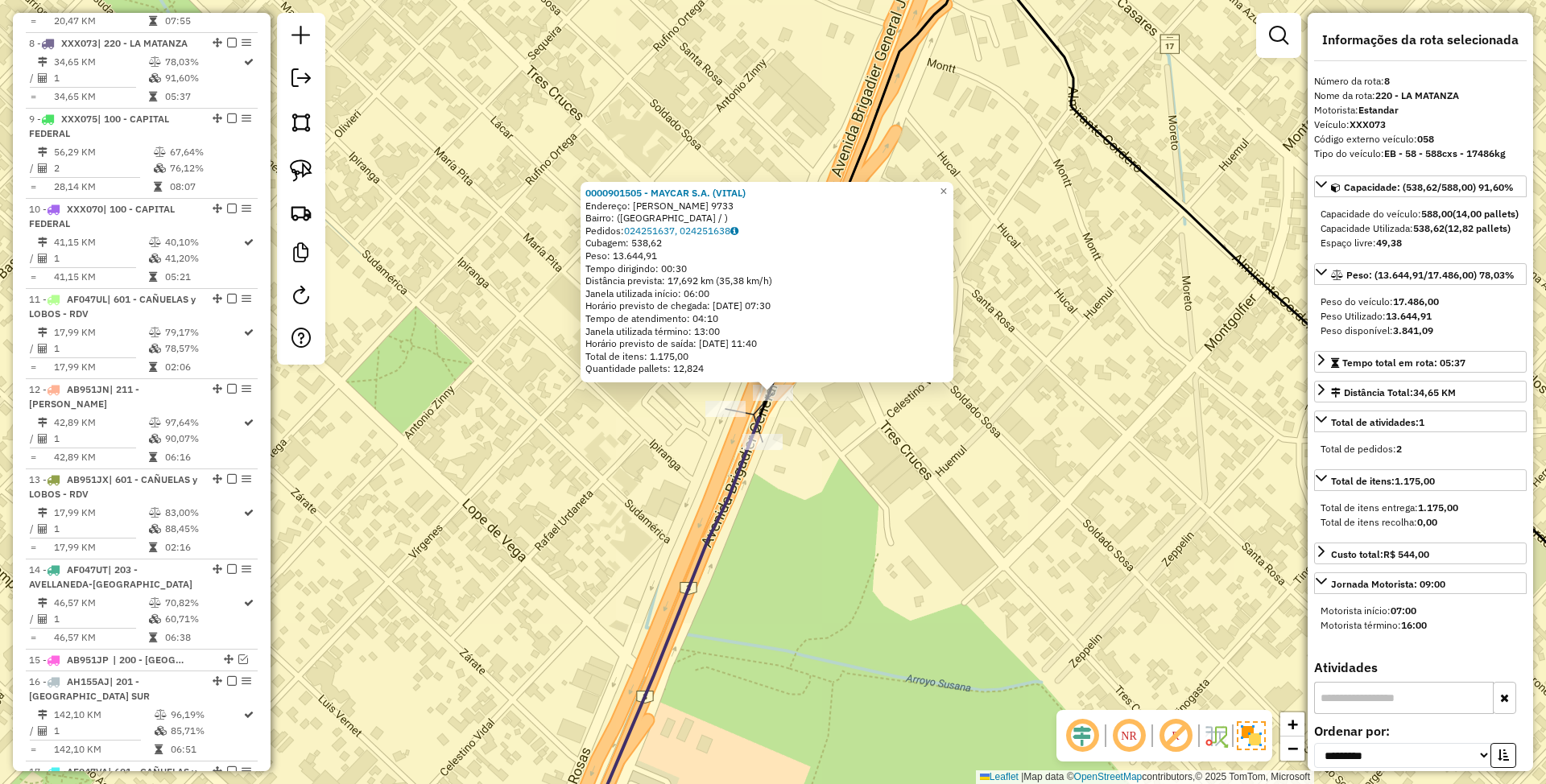
scroll to position [1223, 0]
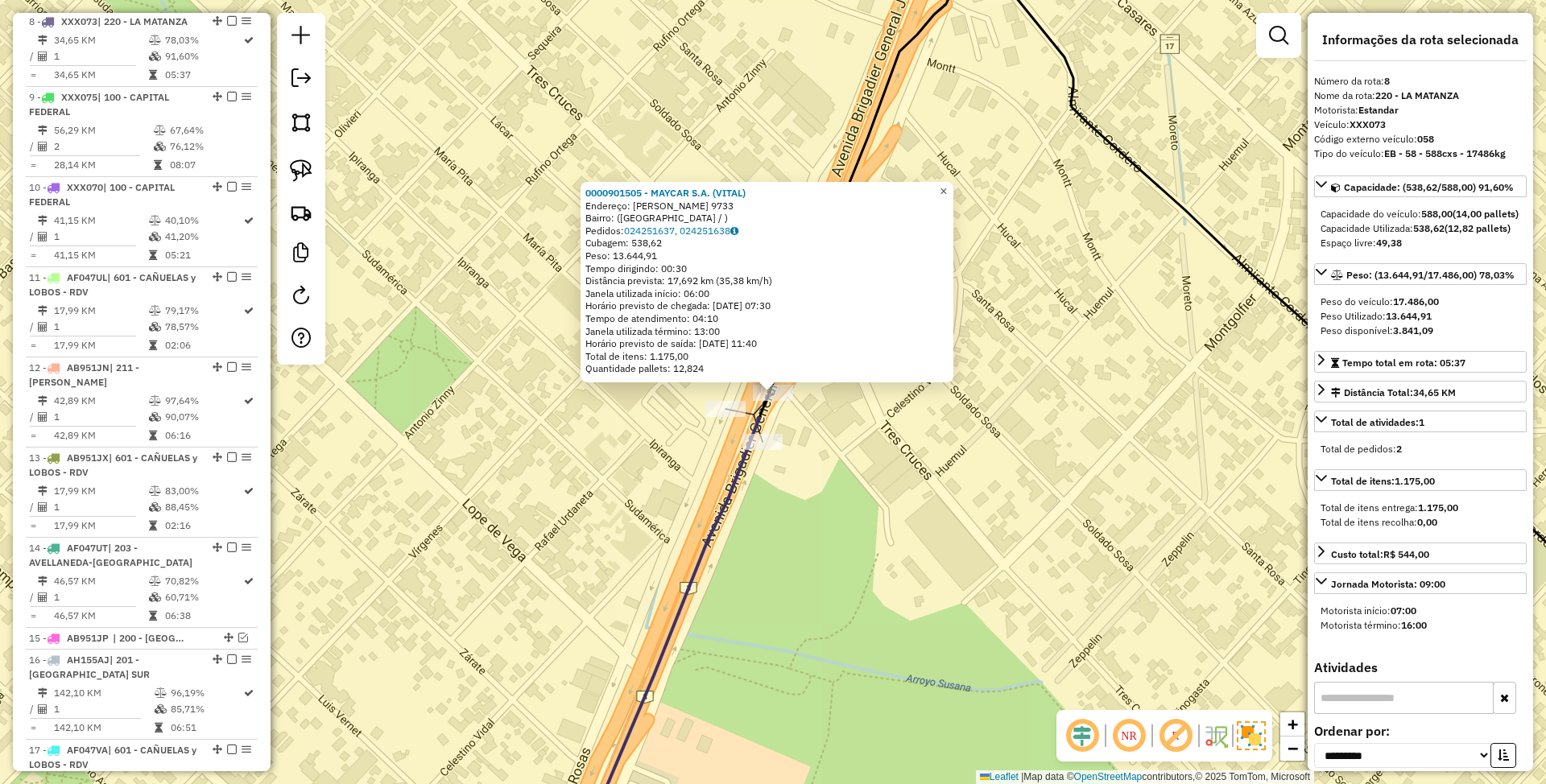
click at [947, 185] on span "×" at bounding box center [942, 192] width 7 height 14
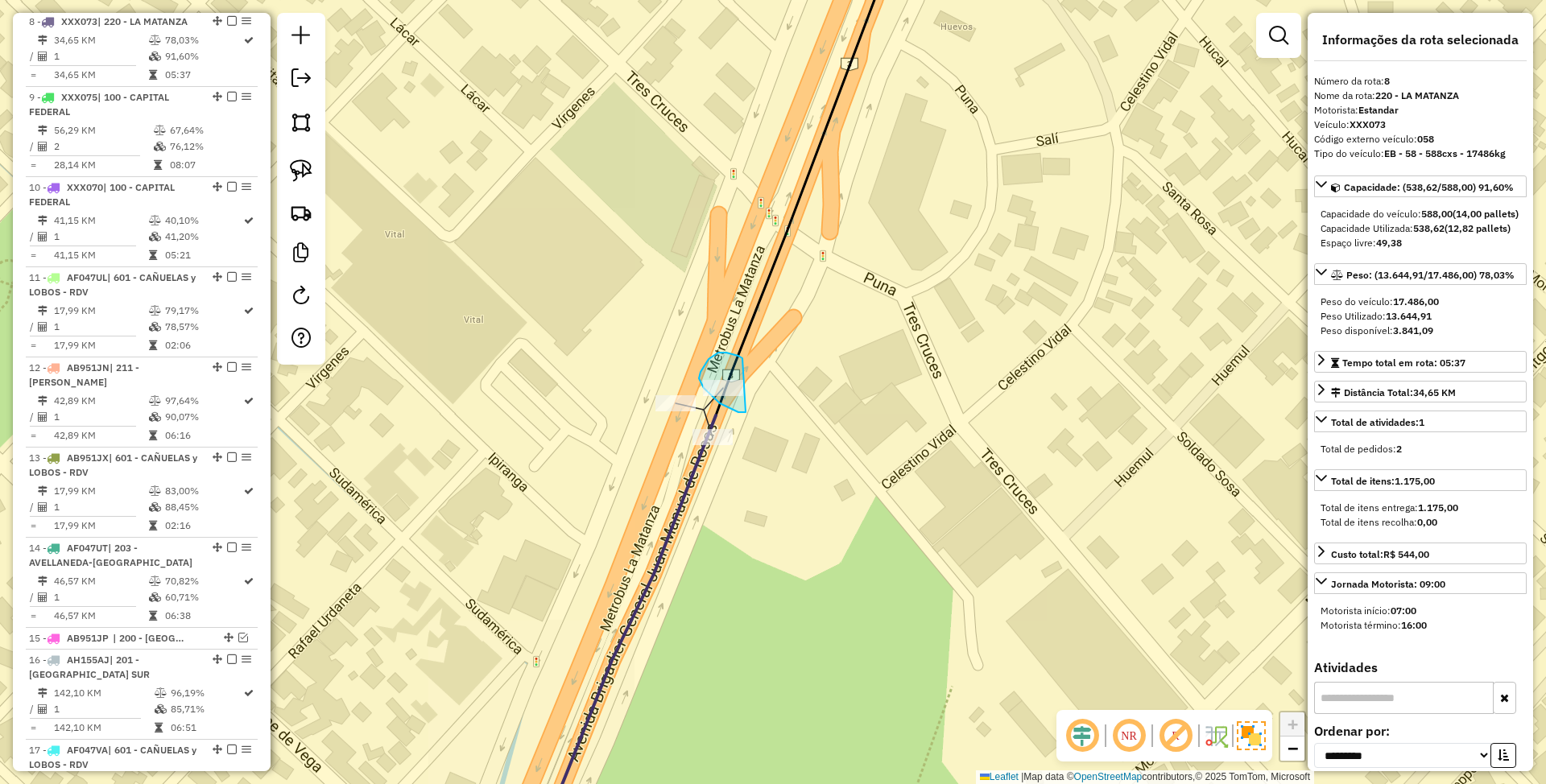
drag, startPoint x: 735, startPoint y: 354, endPoint x: 747, endPoint y: 412, distance: 59.2
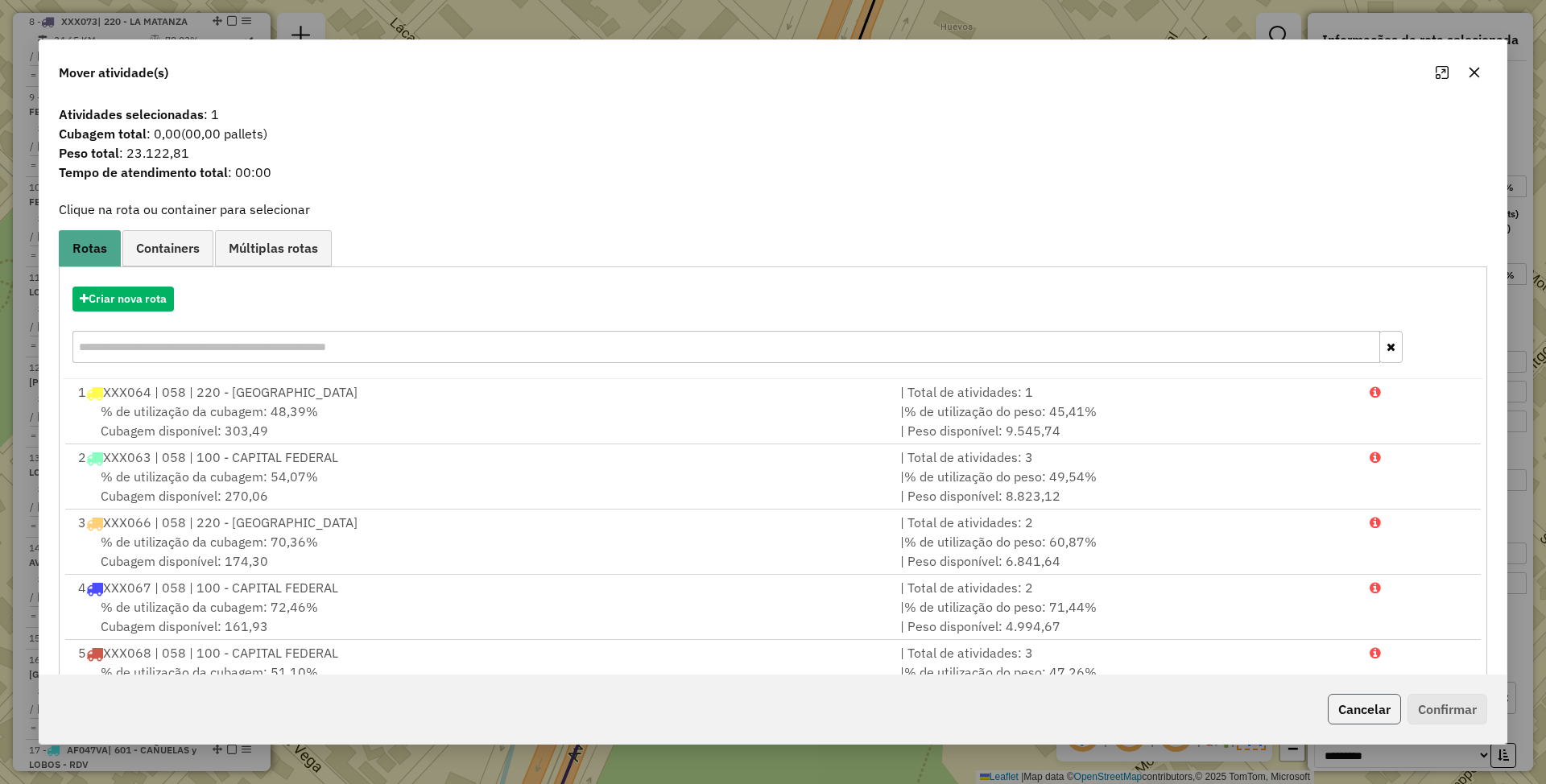
click at [1359, 710] on button "Cancelar" at bounding box center [1364, 709] width 73 height 31
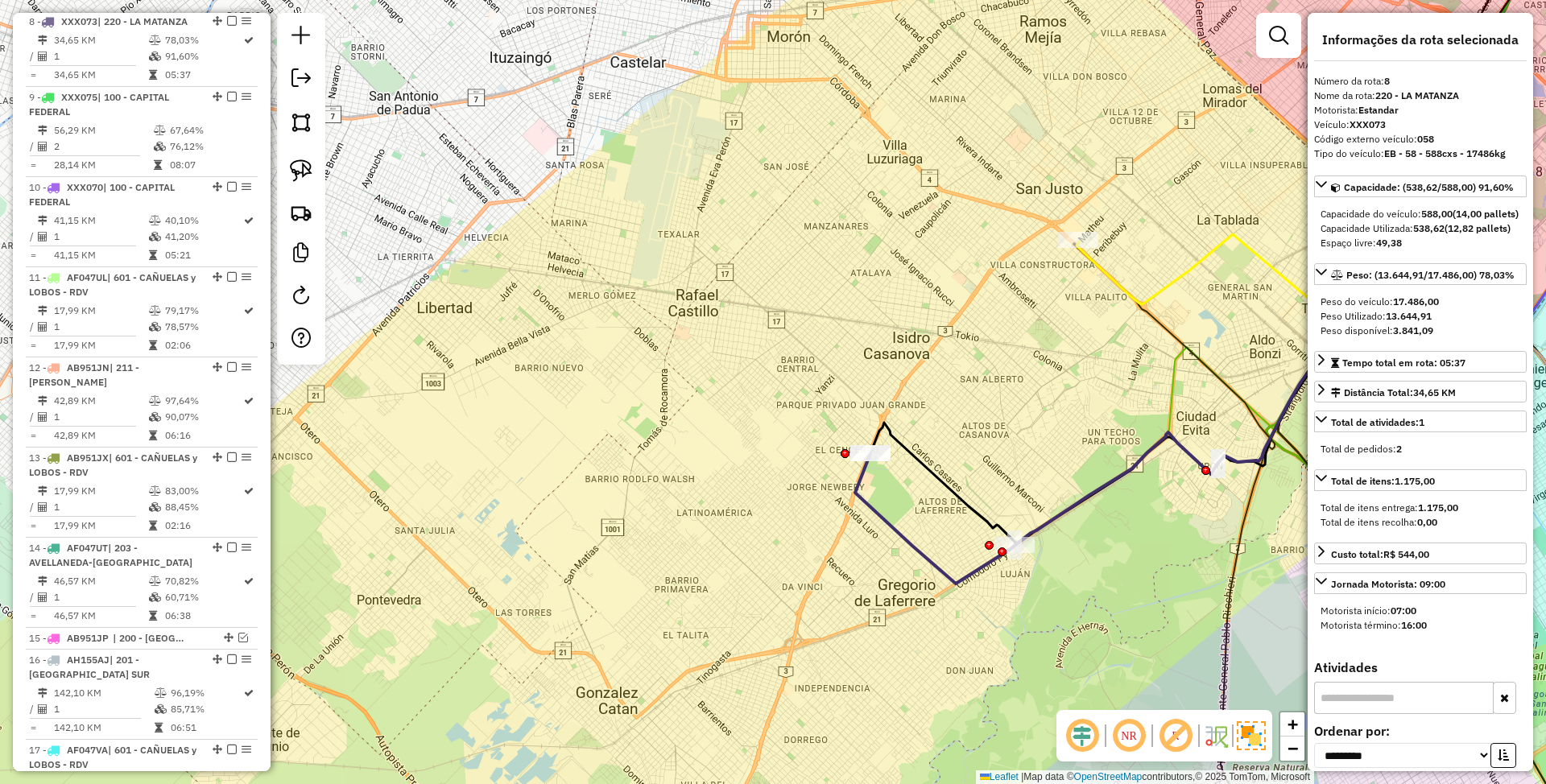
drag, startPoint x: 984, startPoint y: 442, endPoint x: 634, endPoint y: 367, distance: 357.9
click at [634, 367] on div "Janela de atendimento Grade de atendimento Capacidade Transportadoras Veículos …" at bounding box center [773, 392] width 1546 height 784
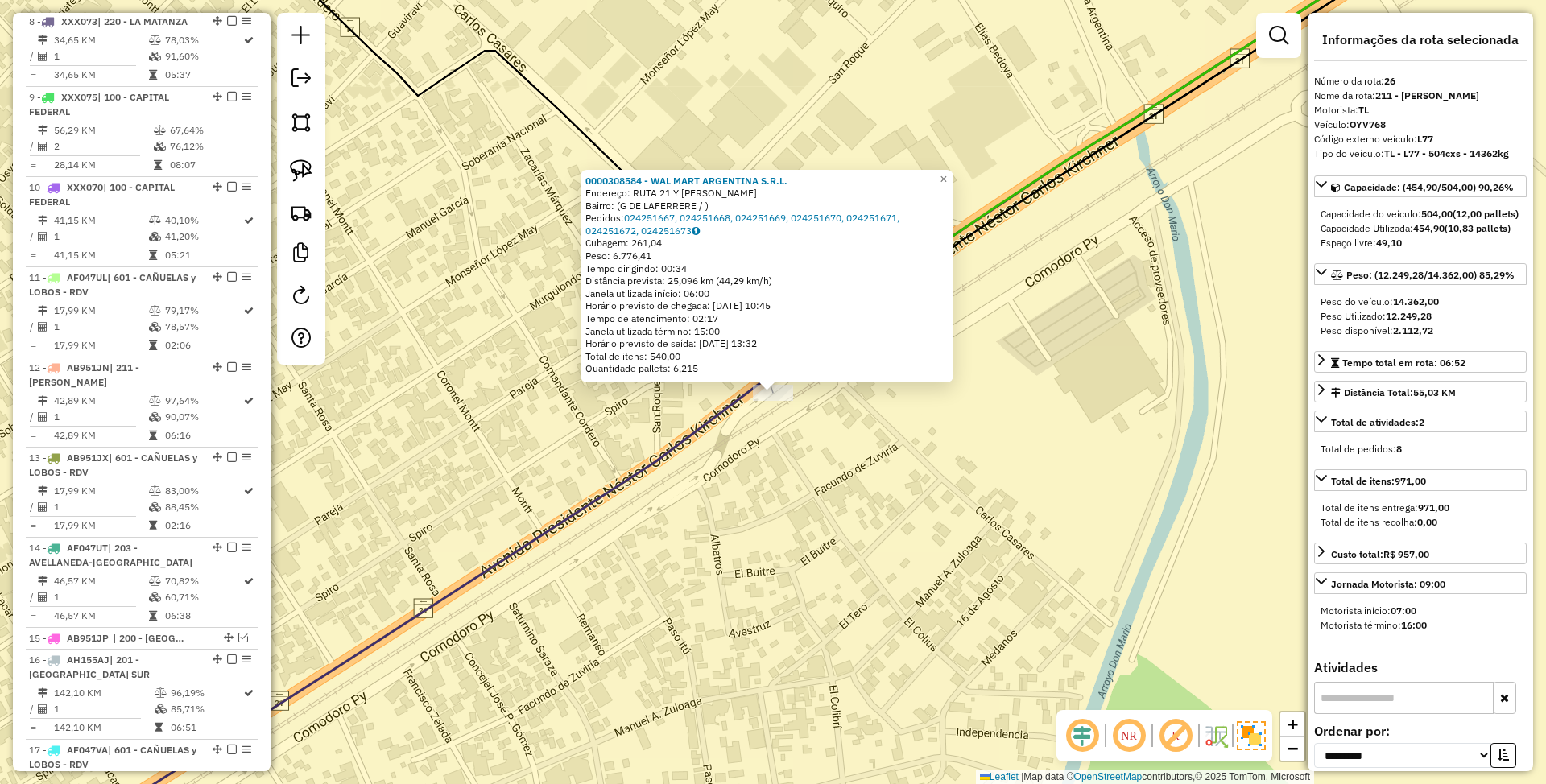
scroll to position [2783, 0]
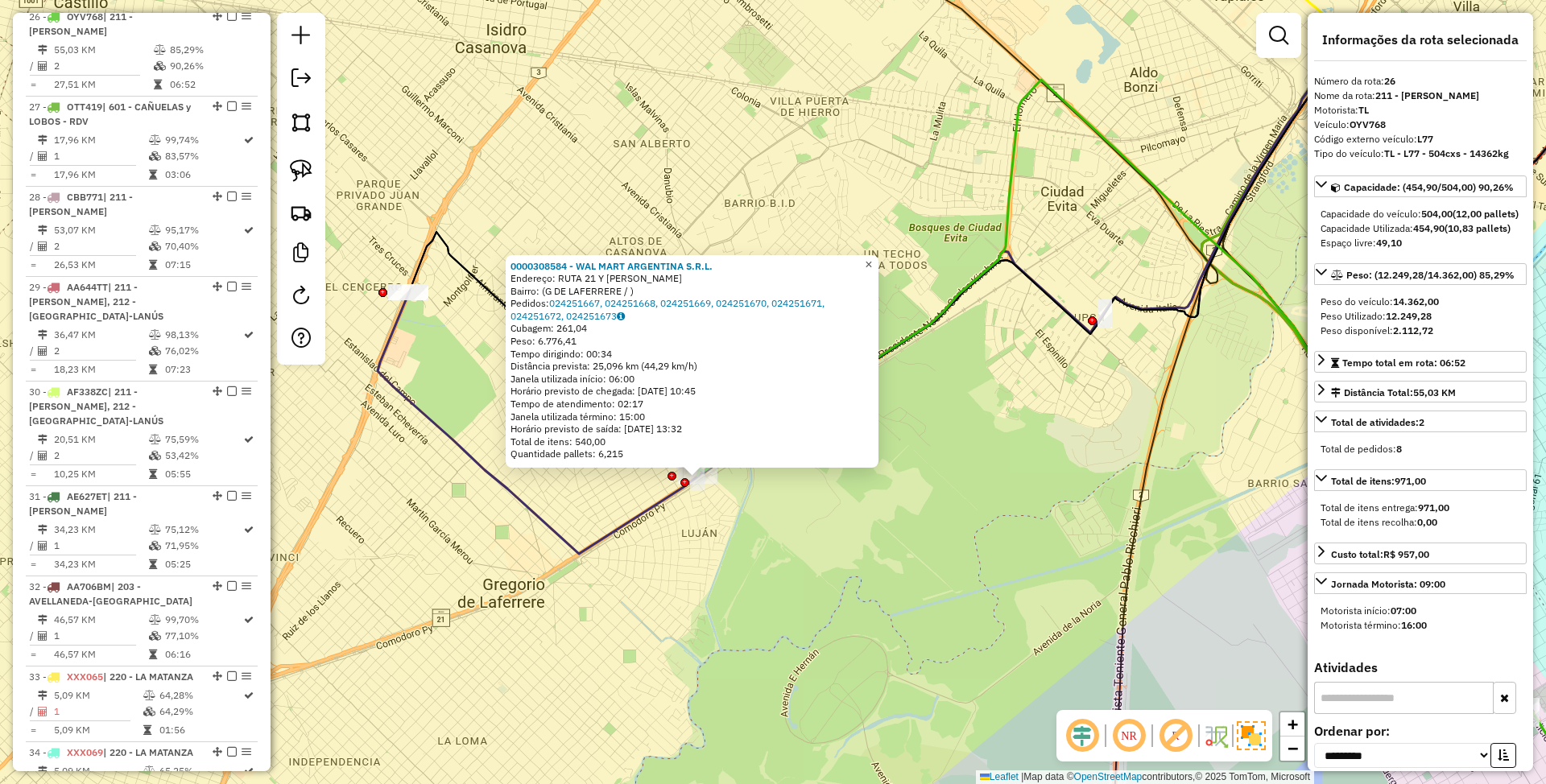
click at [872, 265] on span "×" at bounding box center [867, 265] width 7 height 14
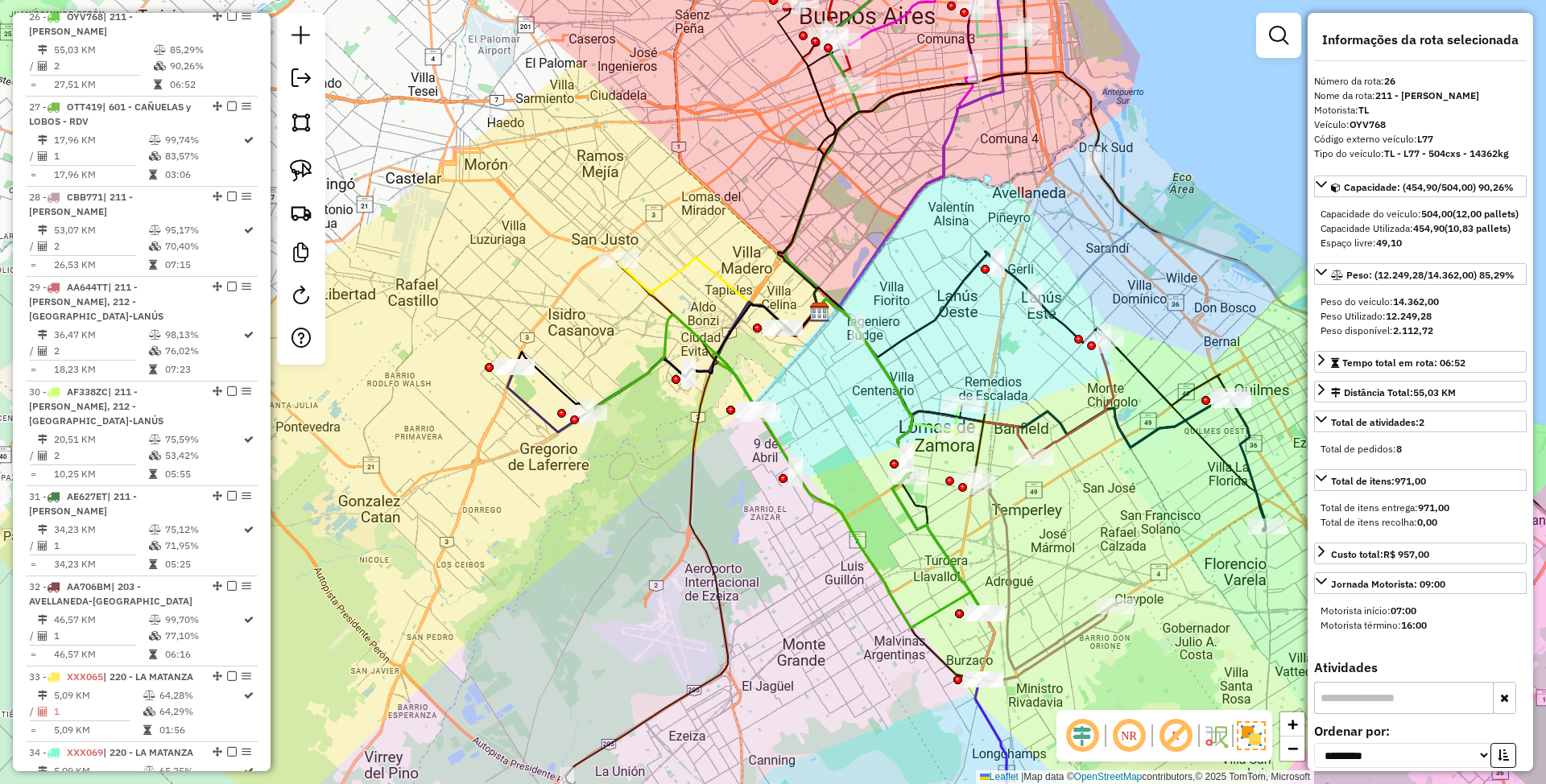
click at [945, 551] on icon at bounding box center [900, 458] width 173 height 320
click at [945, 602] on icon at bounding box center [784, 471] width 399 height 314
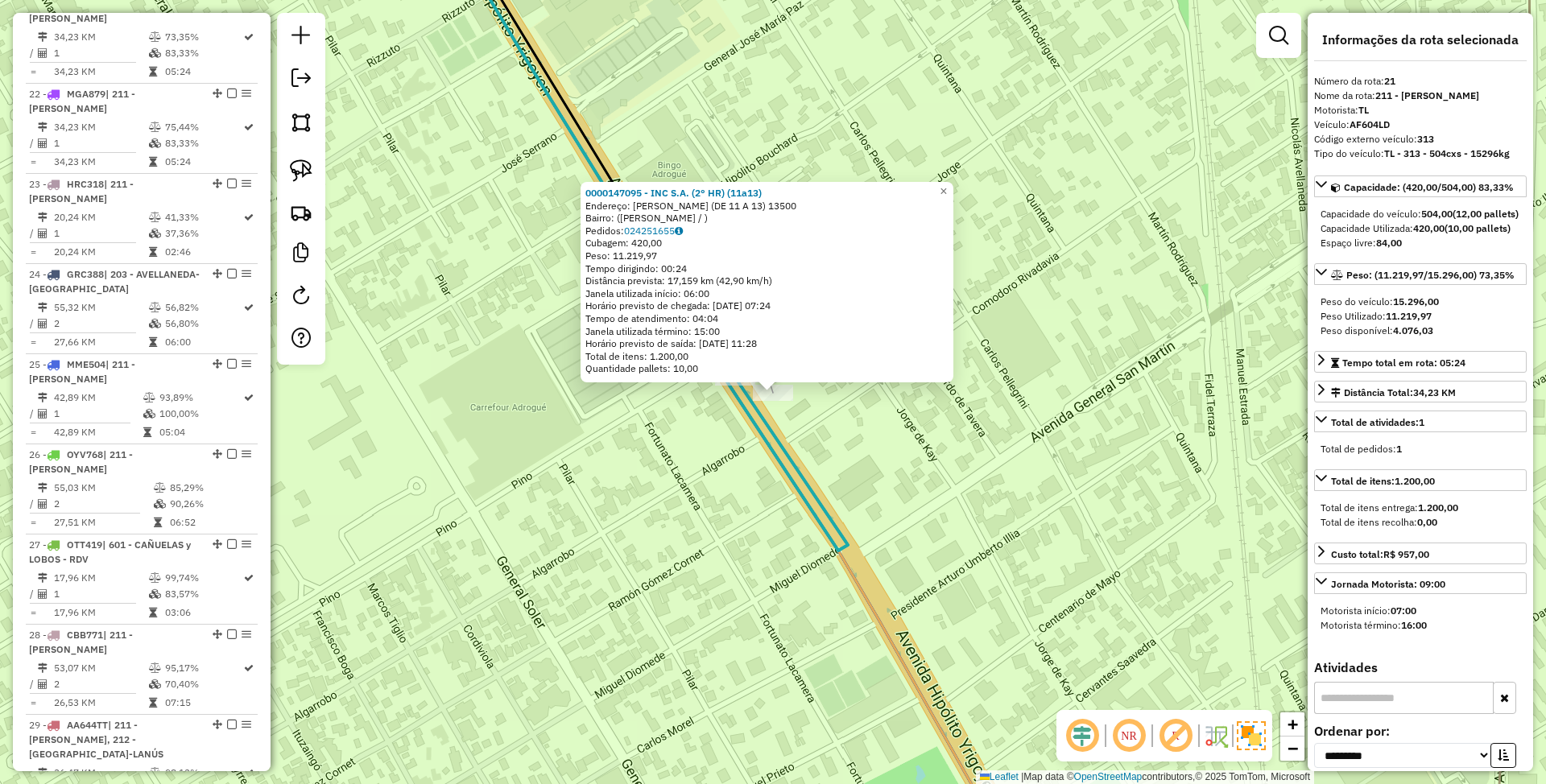
scroll to position [2329, 0]
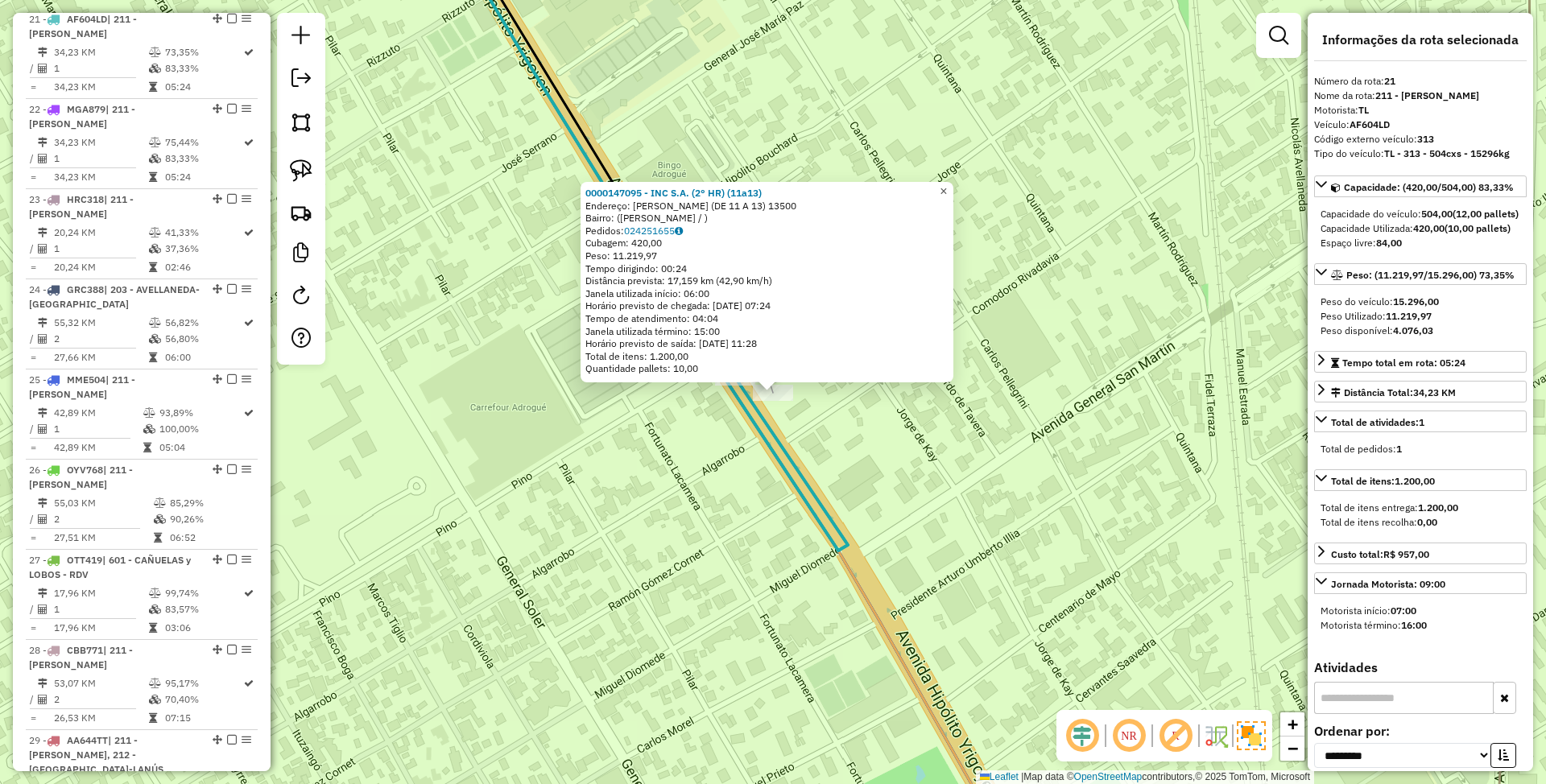
click at [947, 188] on span "×" at bounding box center [942, 192] width 7 height 14
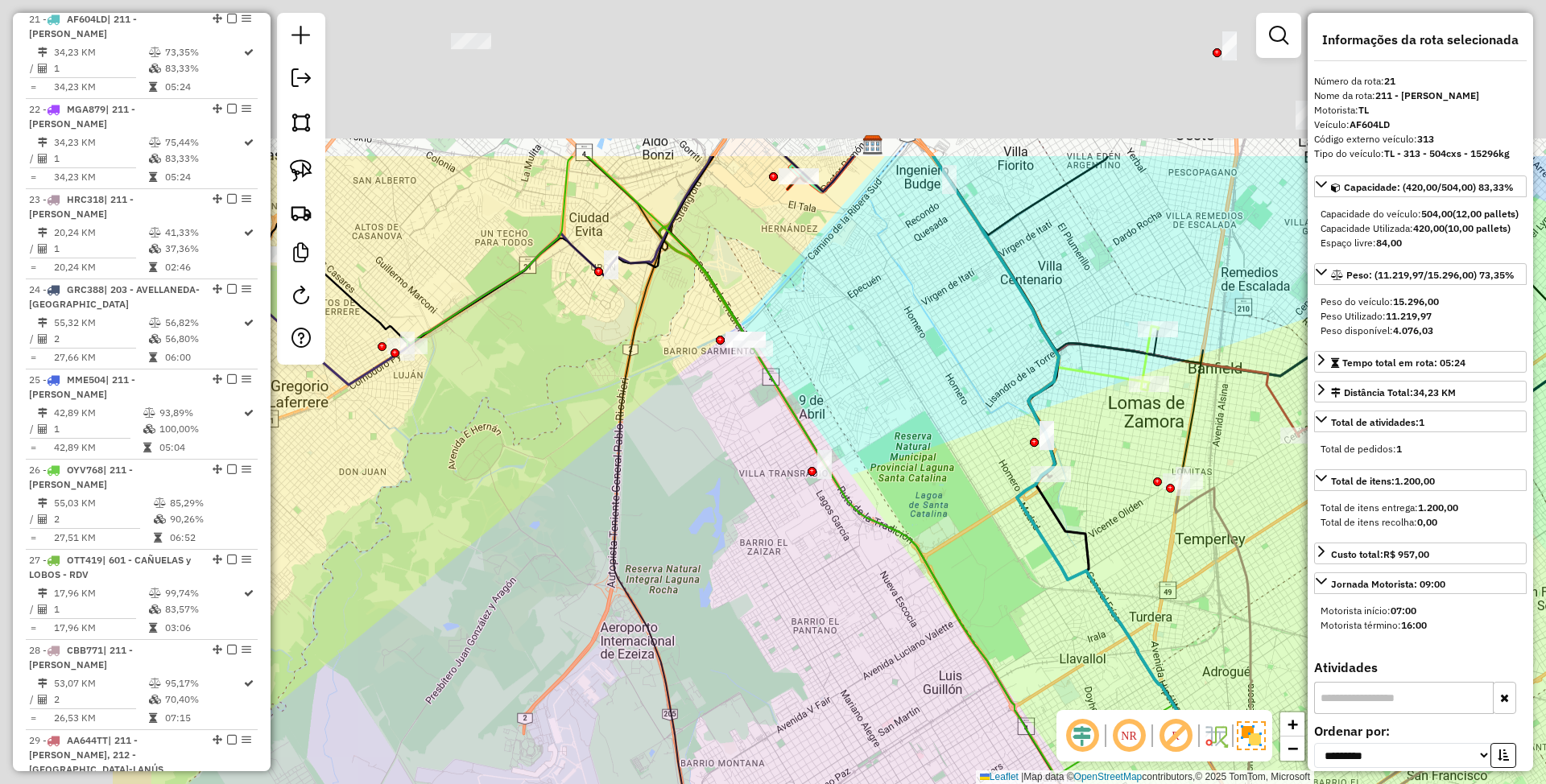
drag, startPoint x: 712, startPoint y: 338, endPoint x: 986, endPoint y: 587, distance: 370.2
click at [986, 587] on div "Janela de atendimento Grade de atendimento Capacidade Transportadoras Veículos …" at bounding box center [773, 392] width 1546 height 784
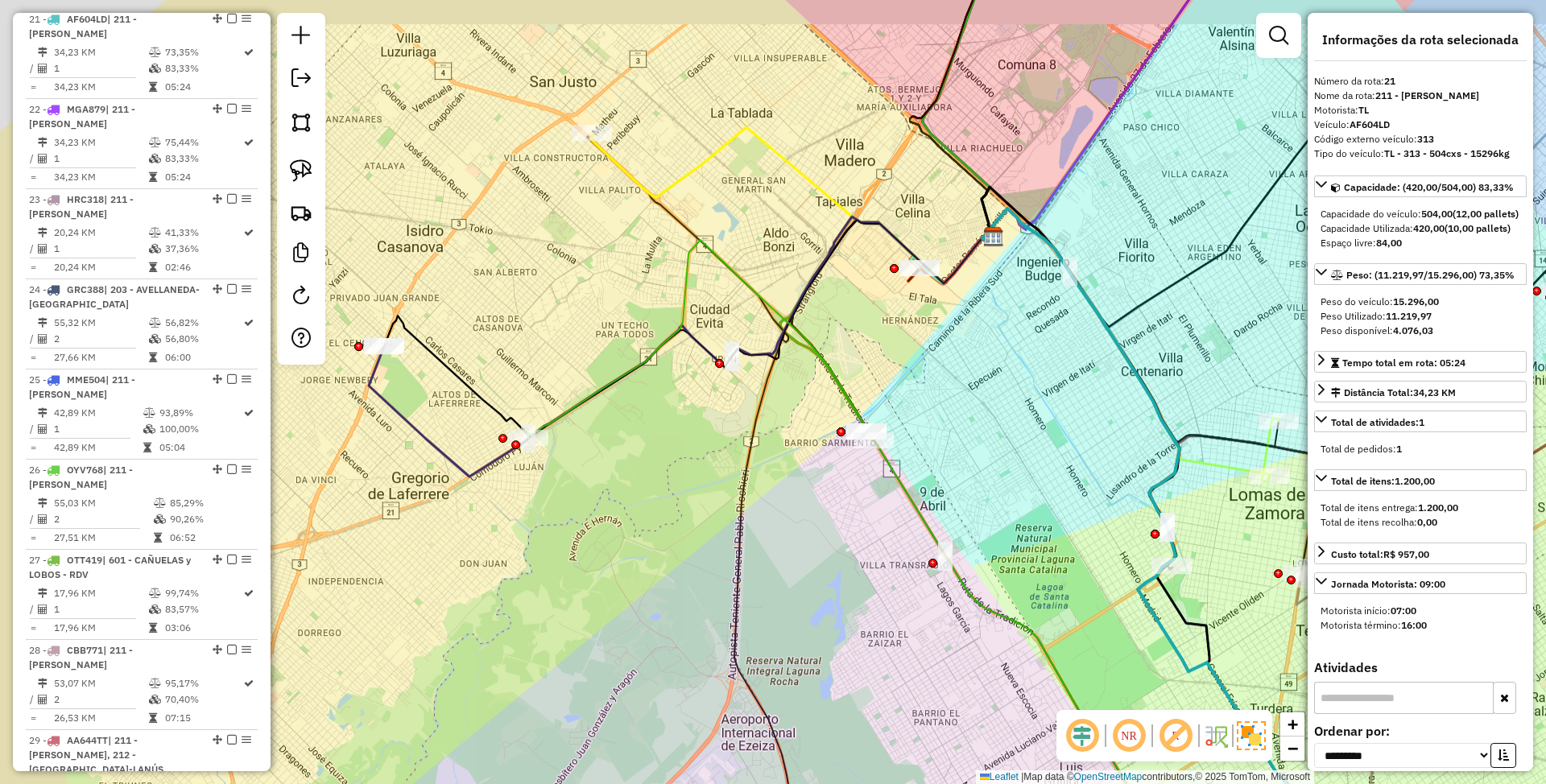
drag, startPoint x: 839, startPoint y: 497, endPoint x: 920, endPoint y: 552, distance: 97.9
click at [920, 552] on div "Janela de atendimento Grade de atendimento Capacidade Transportadoras Veículos …" at bounding box center [773, 392] width 1546 height 784
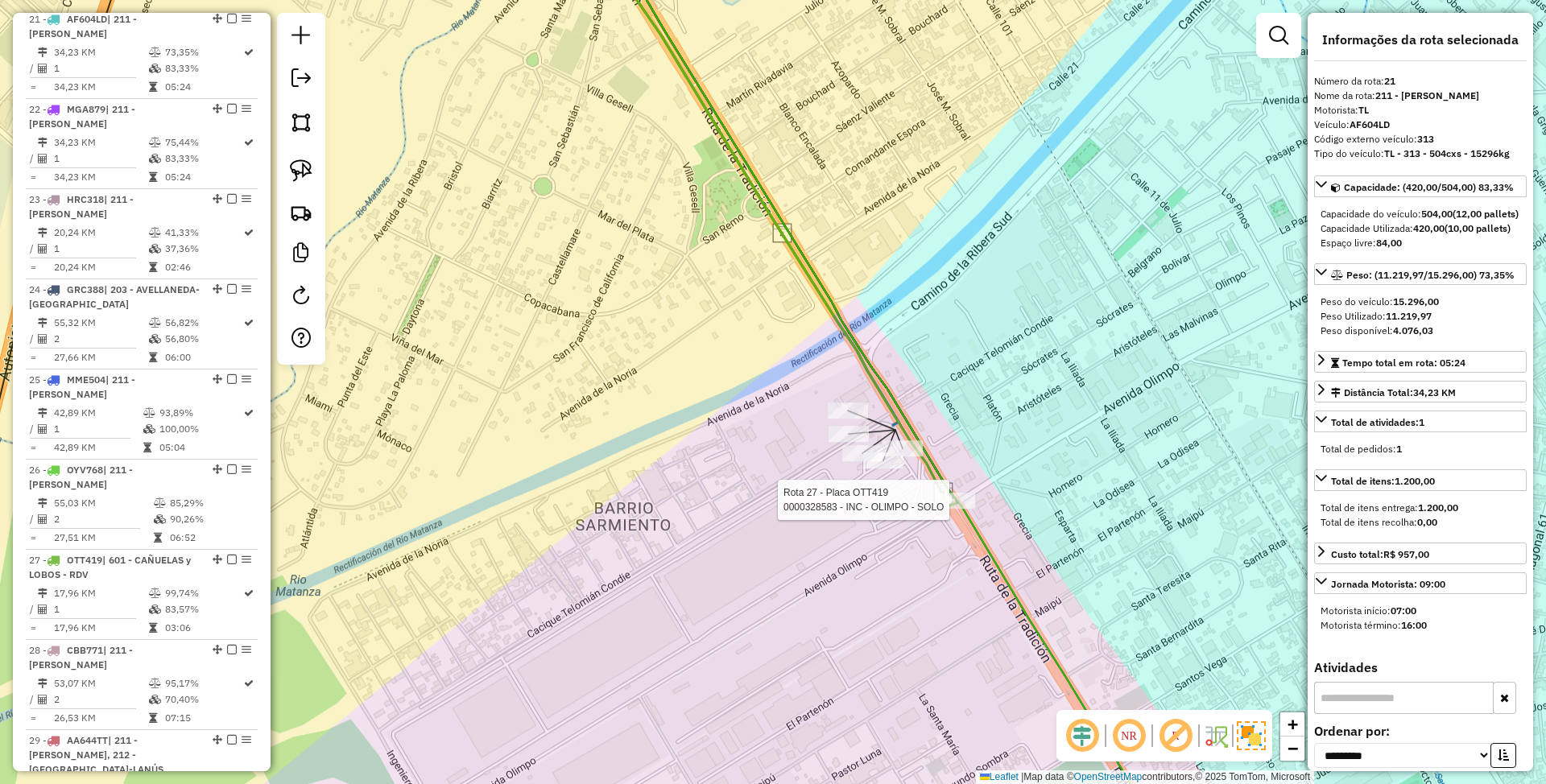
click at [960, 509] on div at bounding box center [954, 501] width 41 height 16
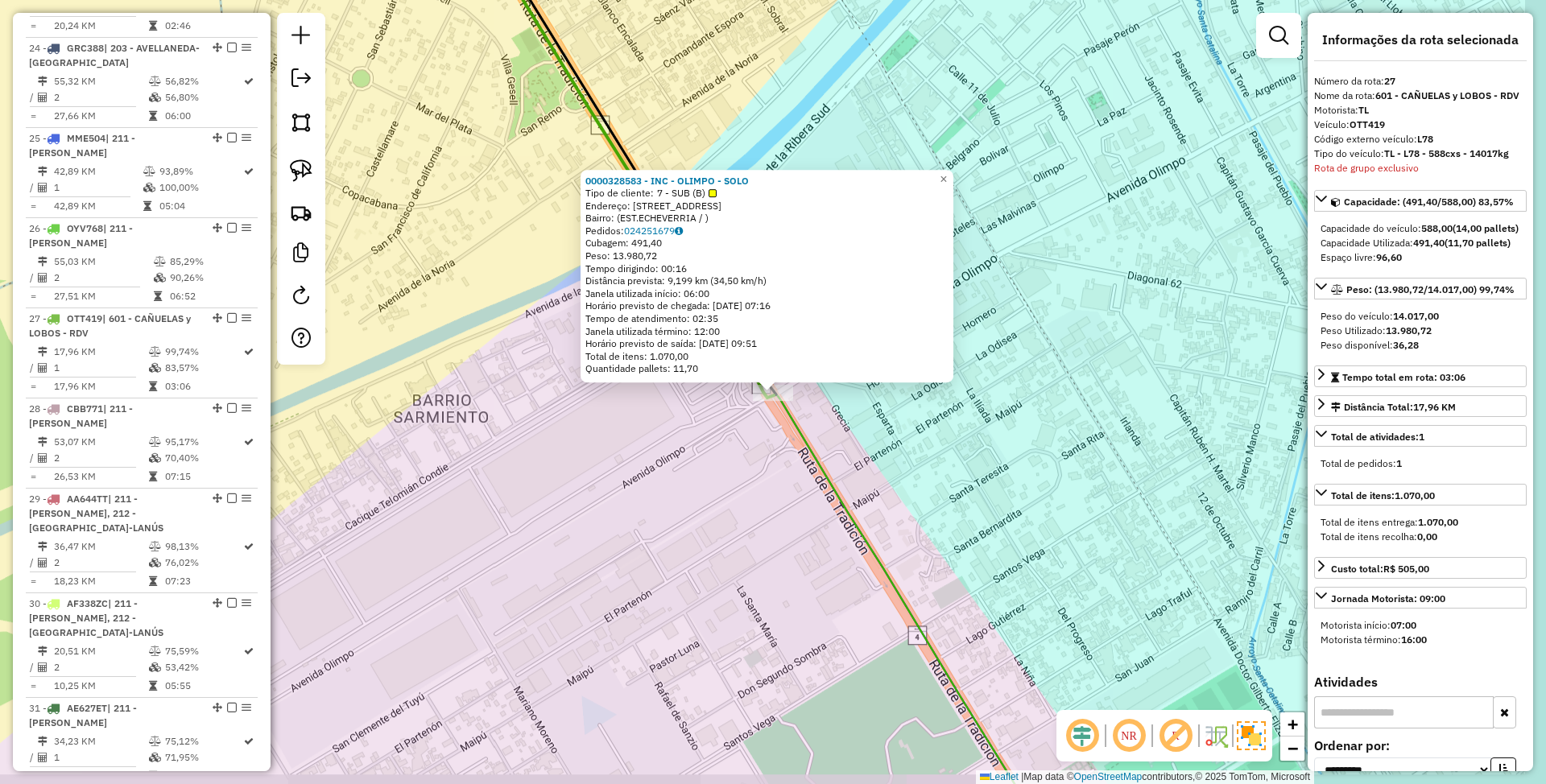
scroll to position [2872, 0]
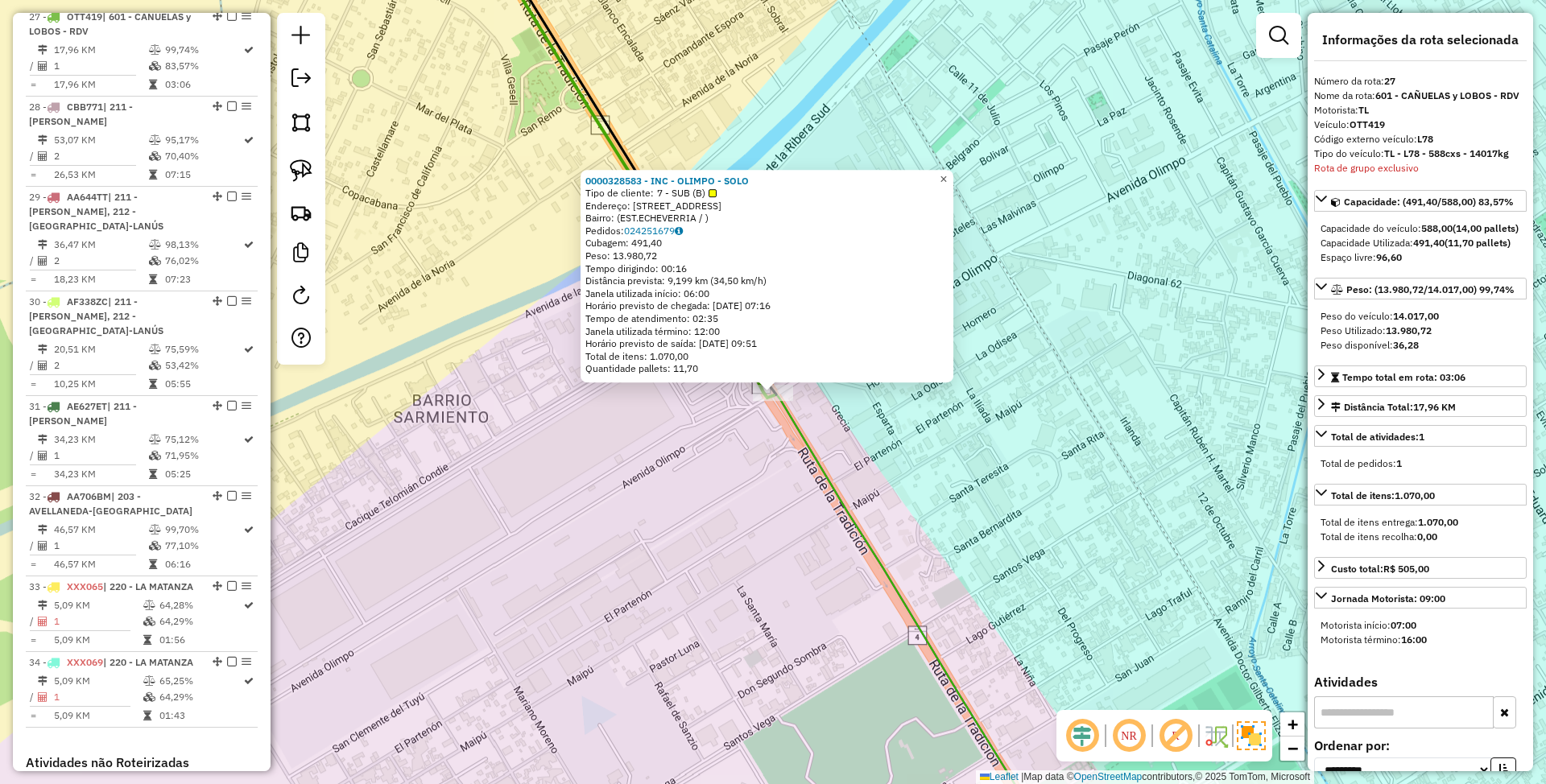
click at [947, 174] on span "×" at bounding box center [942, 179] width 7 height 14
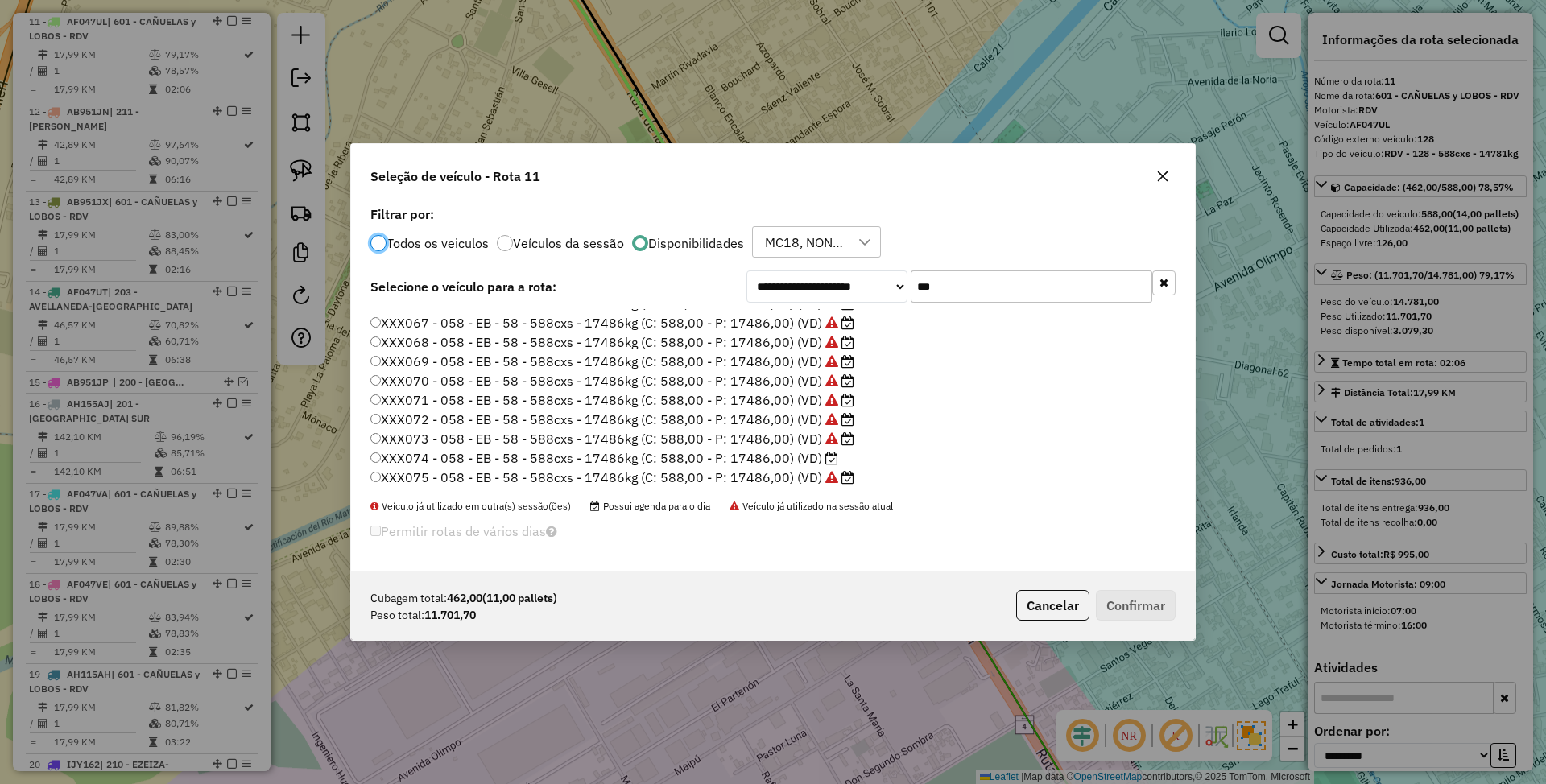
scroll to position [113, 0]
click at [774, 416] on label "XXX074 - 058 - EB - 58 - 588cxs - 17486kg (C: 588,00 - P: 17486,00) (VD)" at bounding box center [605, 418] width 468 height 20
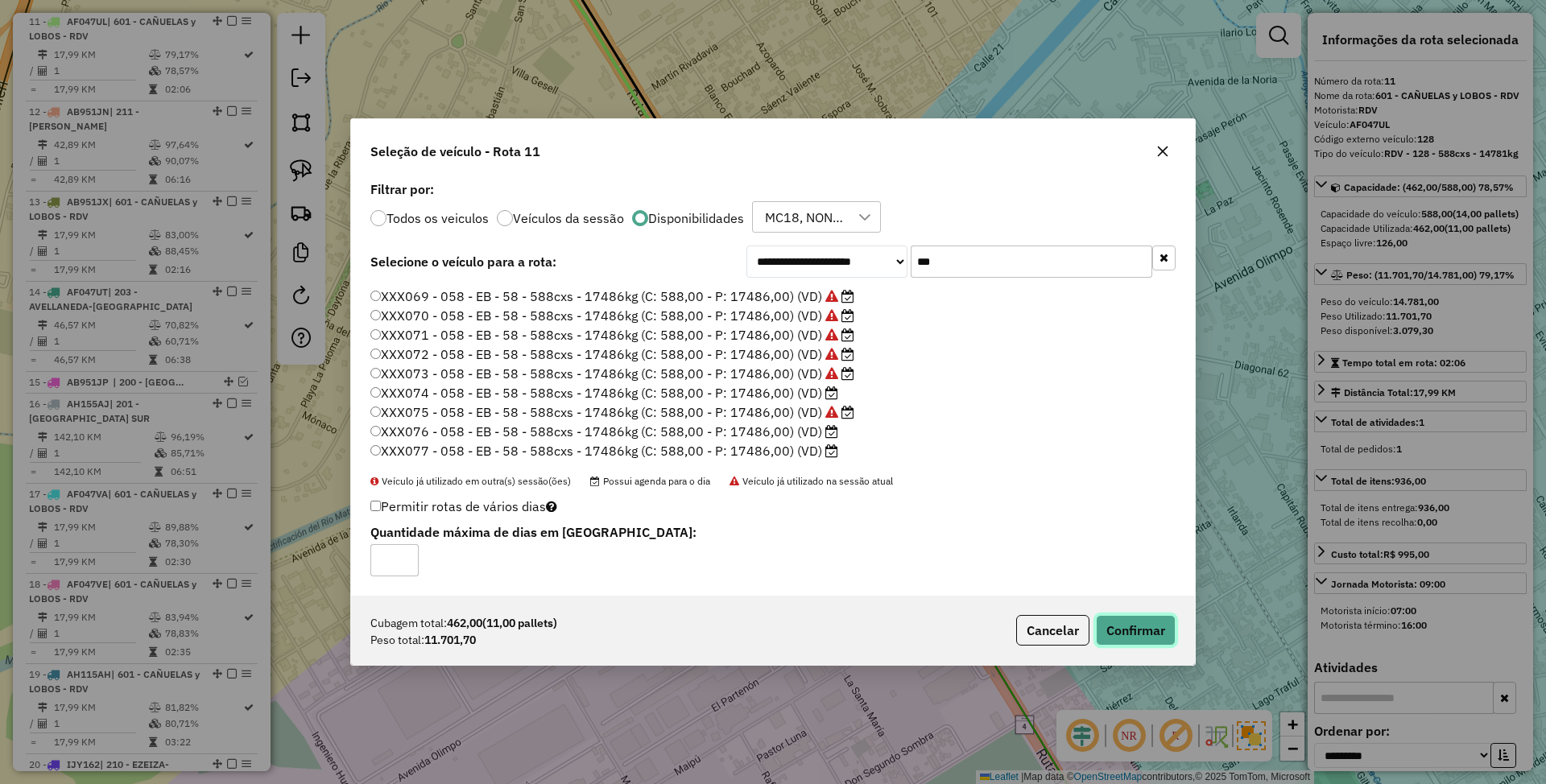
click at [1137, 633] on button "Confirmar" at bounding box center [1135, 630] width 80 height 31
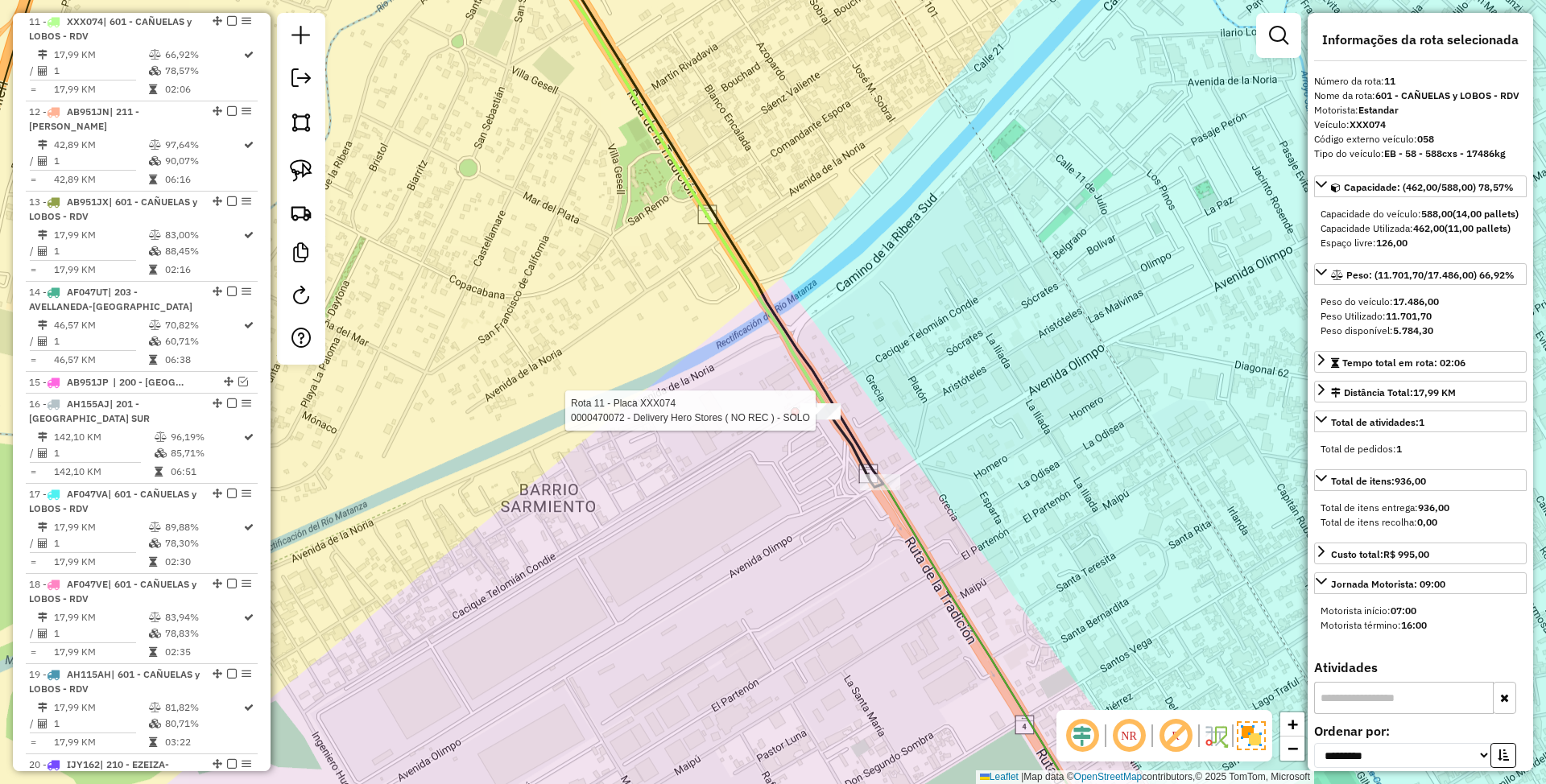
click at [812, 420] on div at bounding box center [820, 411] width 41 height 16
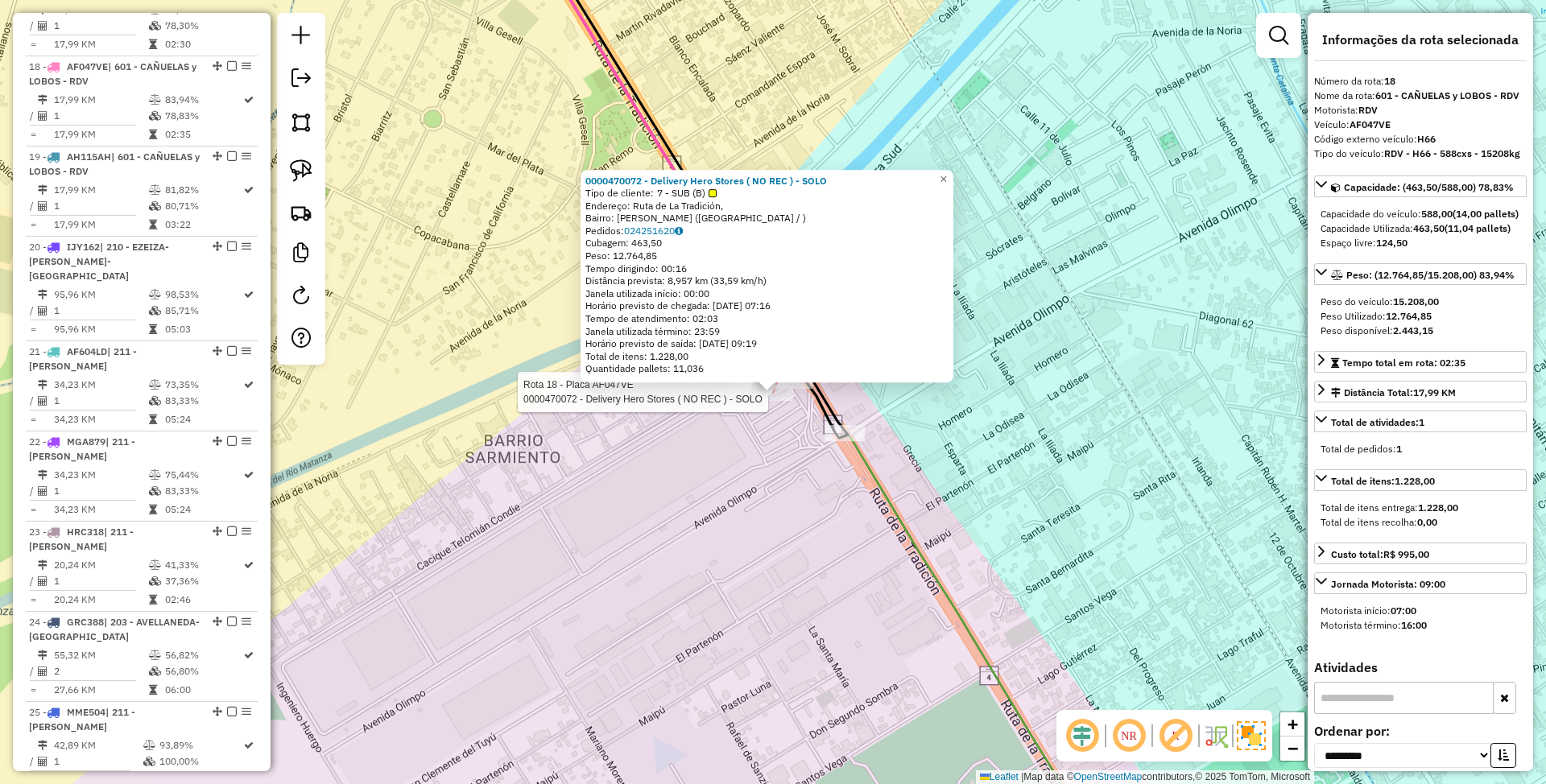
scroll to position [2044, 0]
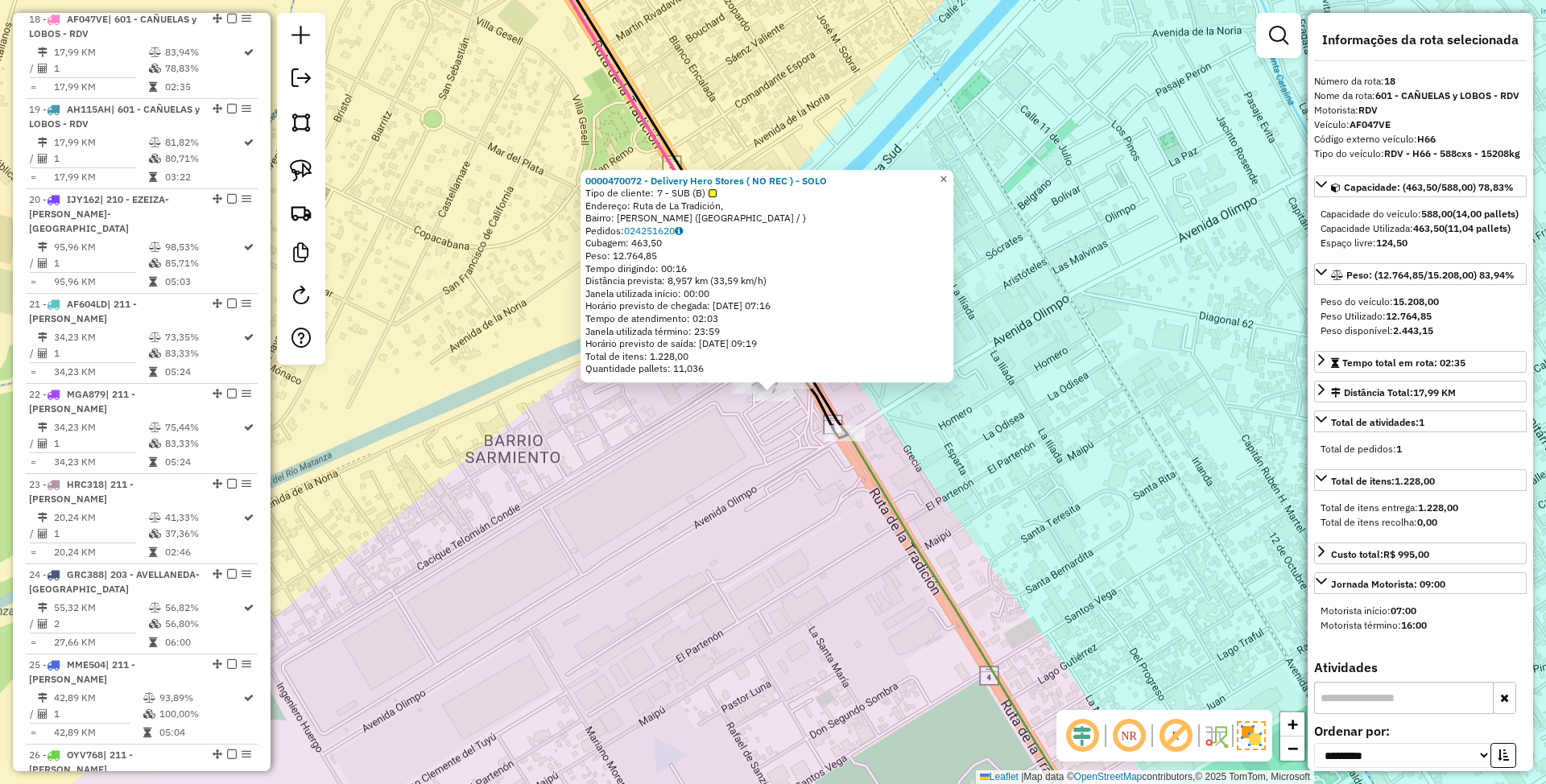
click at [947, 172] on span "×" at bounding box center [942, 179] width 7 height 14
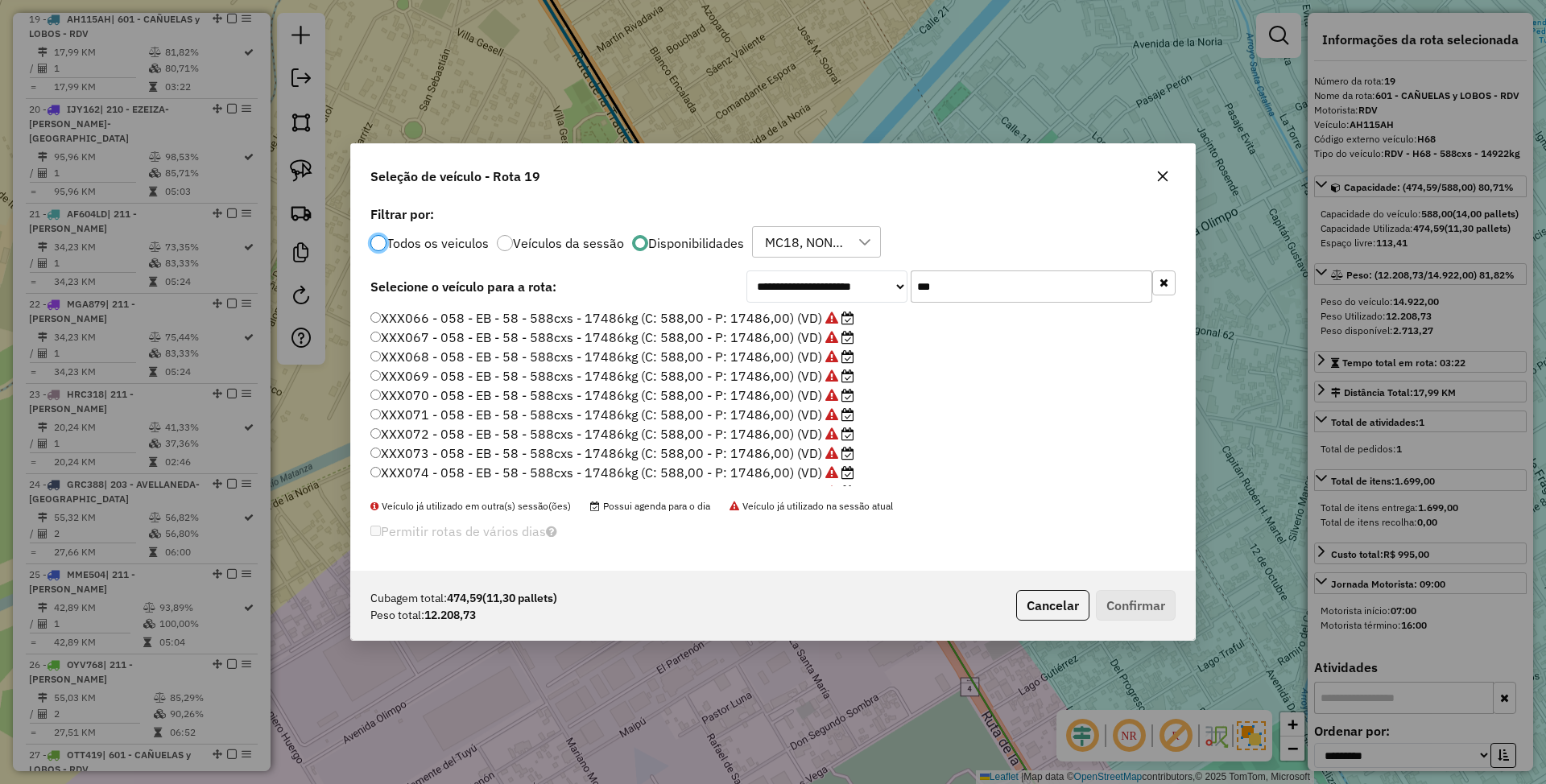
scroll to position [113, 0]
click at [776, 455] on label "XXX076 - 058 - EB - 58 - 588cxs - 17486kg (C: 588,00 - P: 17486,00) (VD)" at bounding box center [605, 456] width 468 height 20
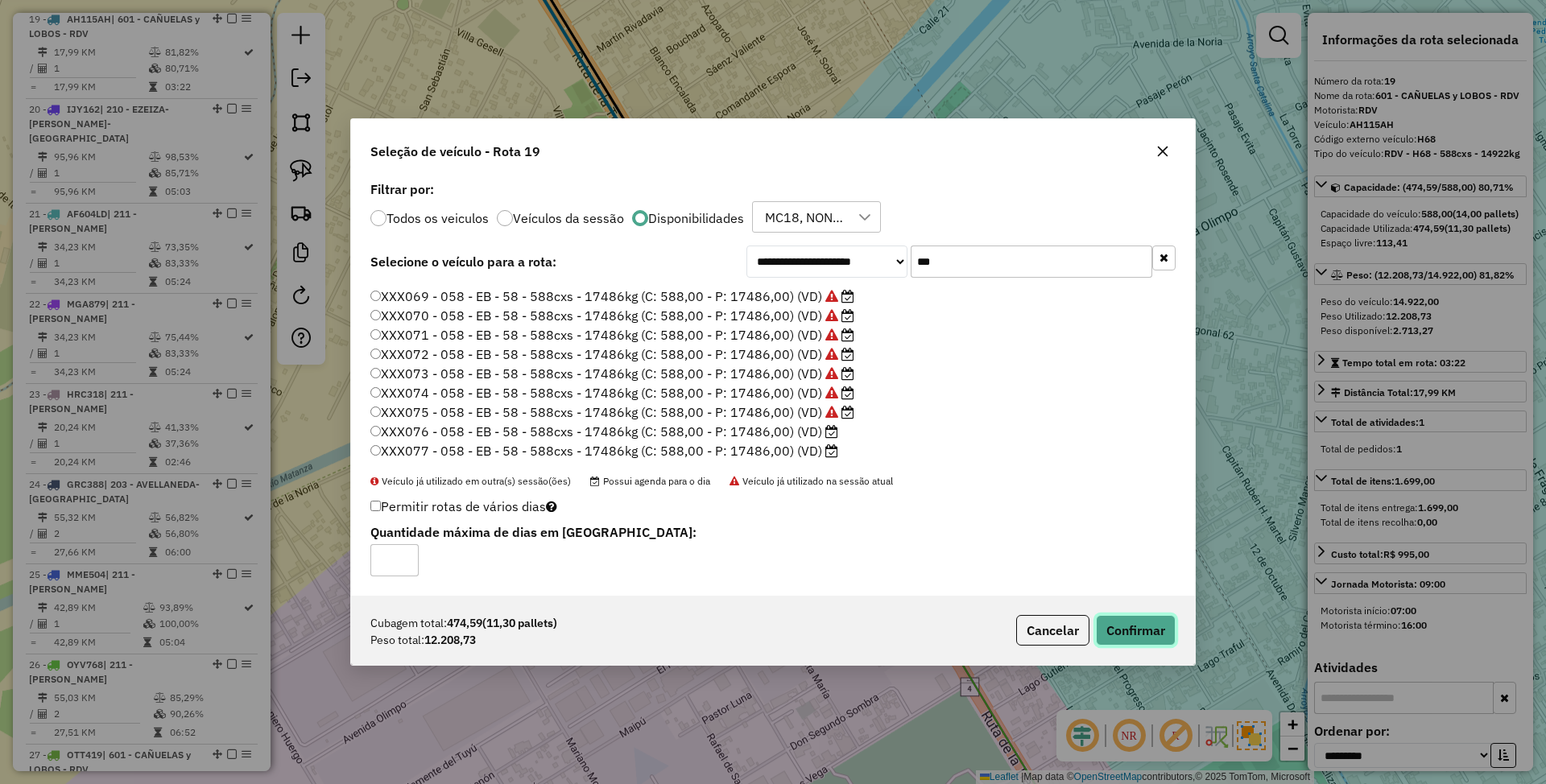
click at [1119, 632] on button "Confirmar" at bounding box center [1135, 630] width 80 height 31
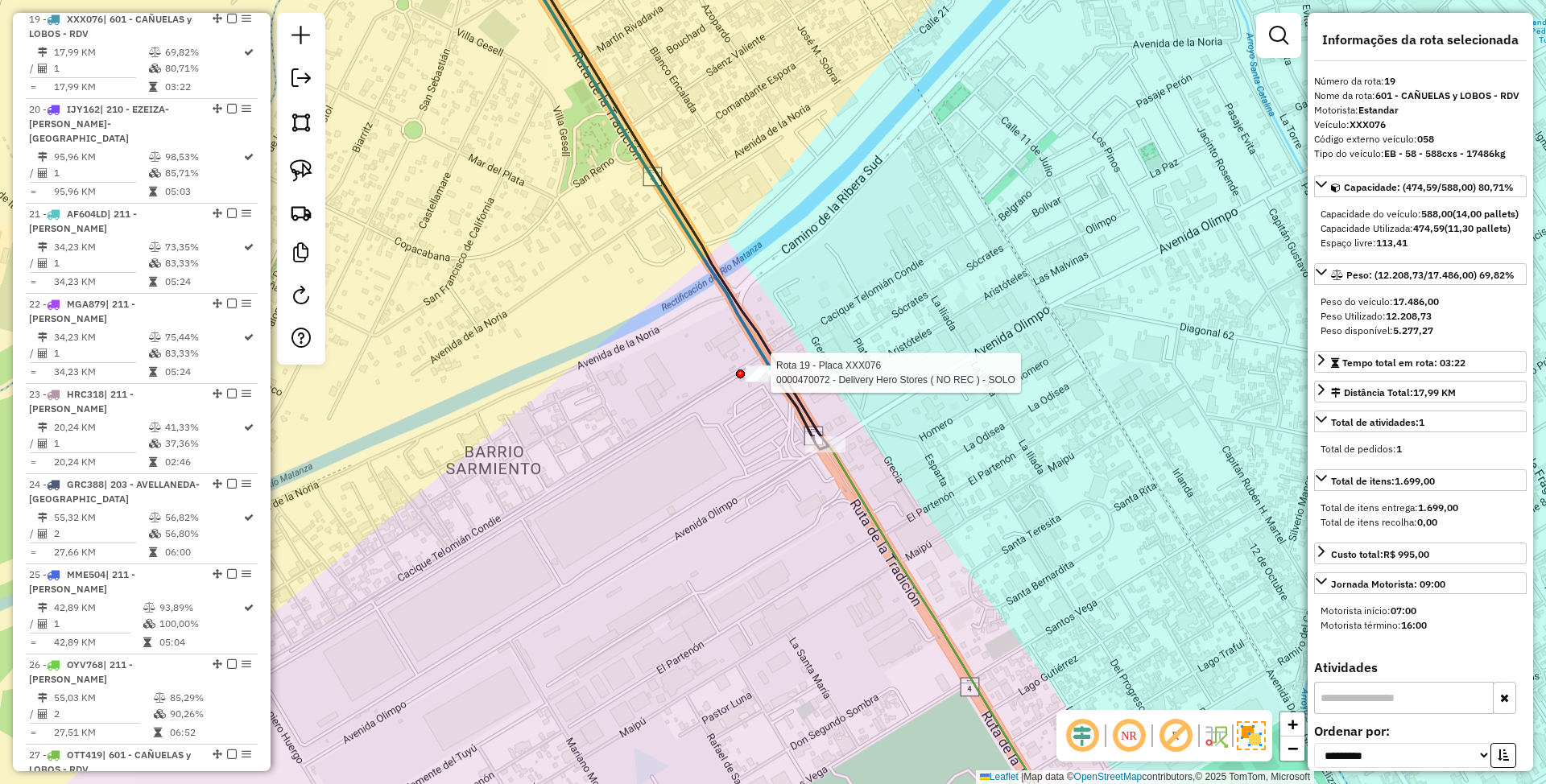
click at [769, 381] on div at bounding box center [766, 373] width 41 height 16
click at [758, 417] on div "Janela de atendimento Grade de atendimento Capacidade Transportadoras Veículos …" at bounding box center [773, 392] width 1546 height 784
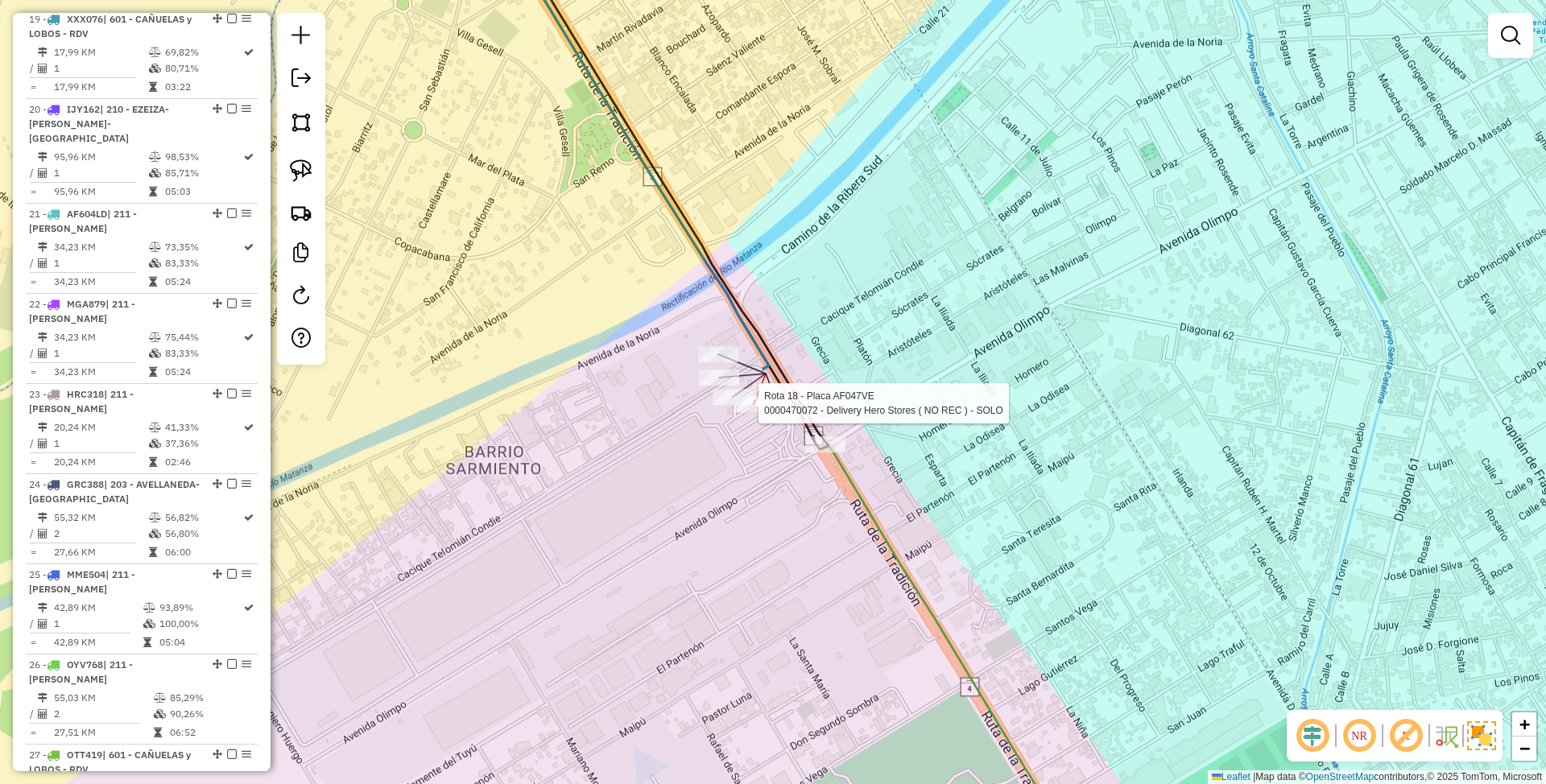
select select "**********"
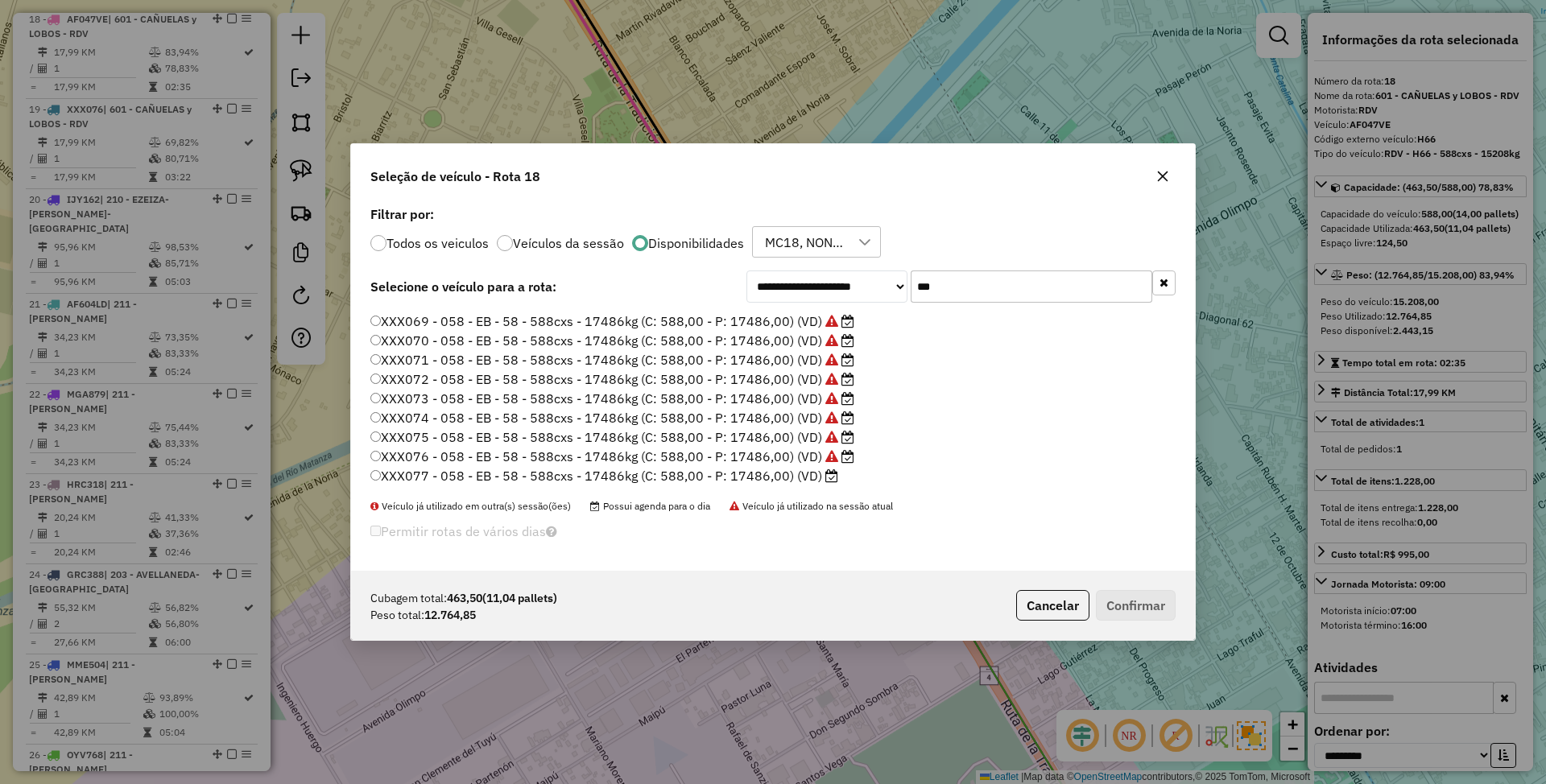
click at [759, 475] on label "XXX077 - 058 - EB - 58 - 588cxs - 17486kg (C: 588,00 - P: 17486,00) (VD)" at bounding box center [605, 476] width 468 height 20
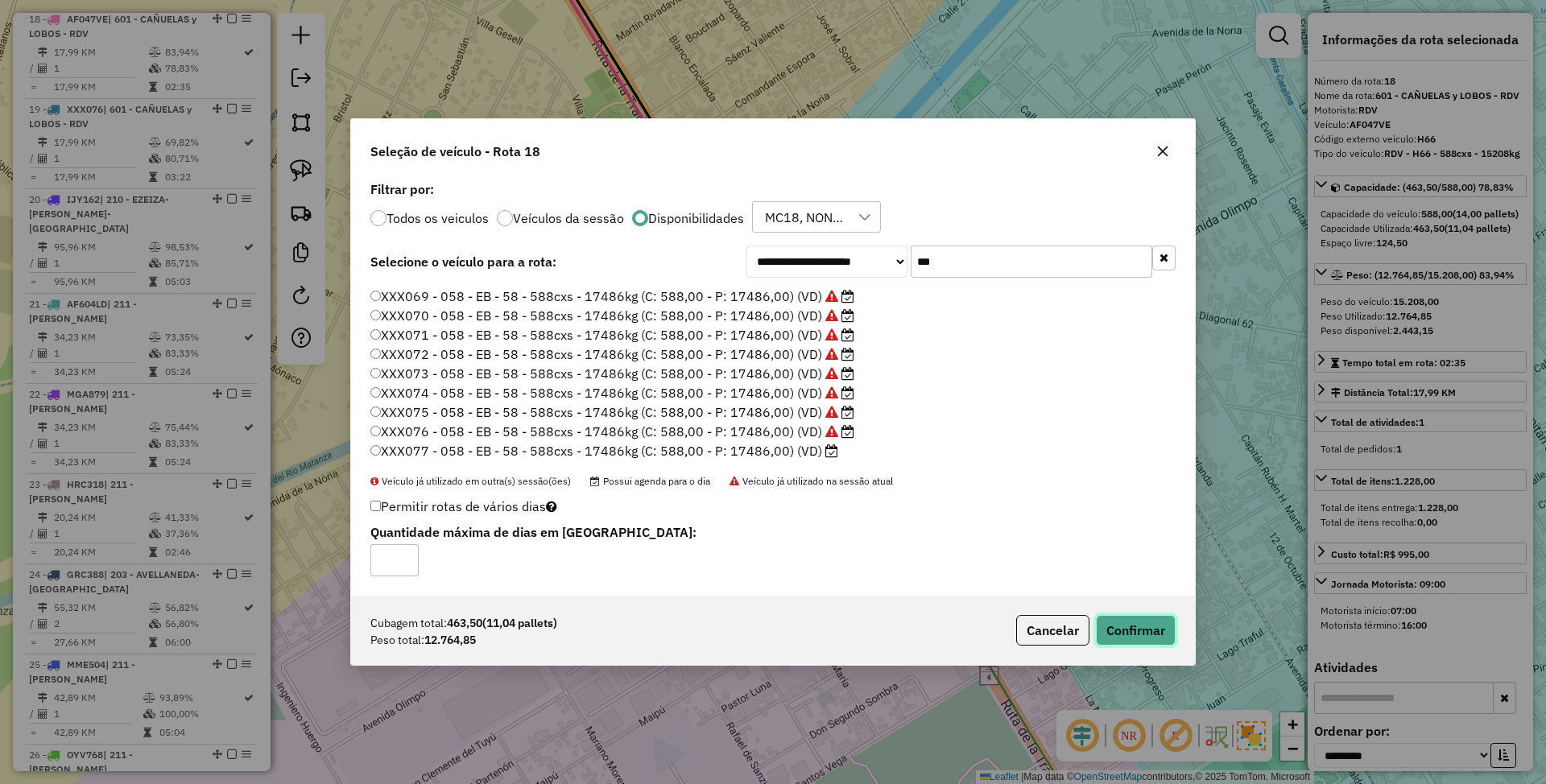
click at [1130, 632] on button "Confirmar" at bounding box center [1135, 630] width 80 height 31
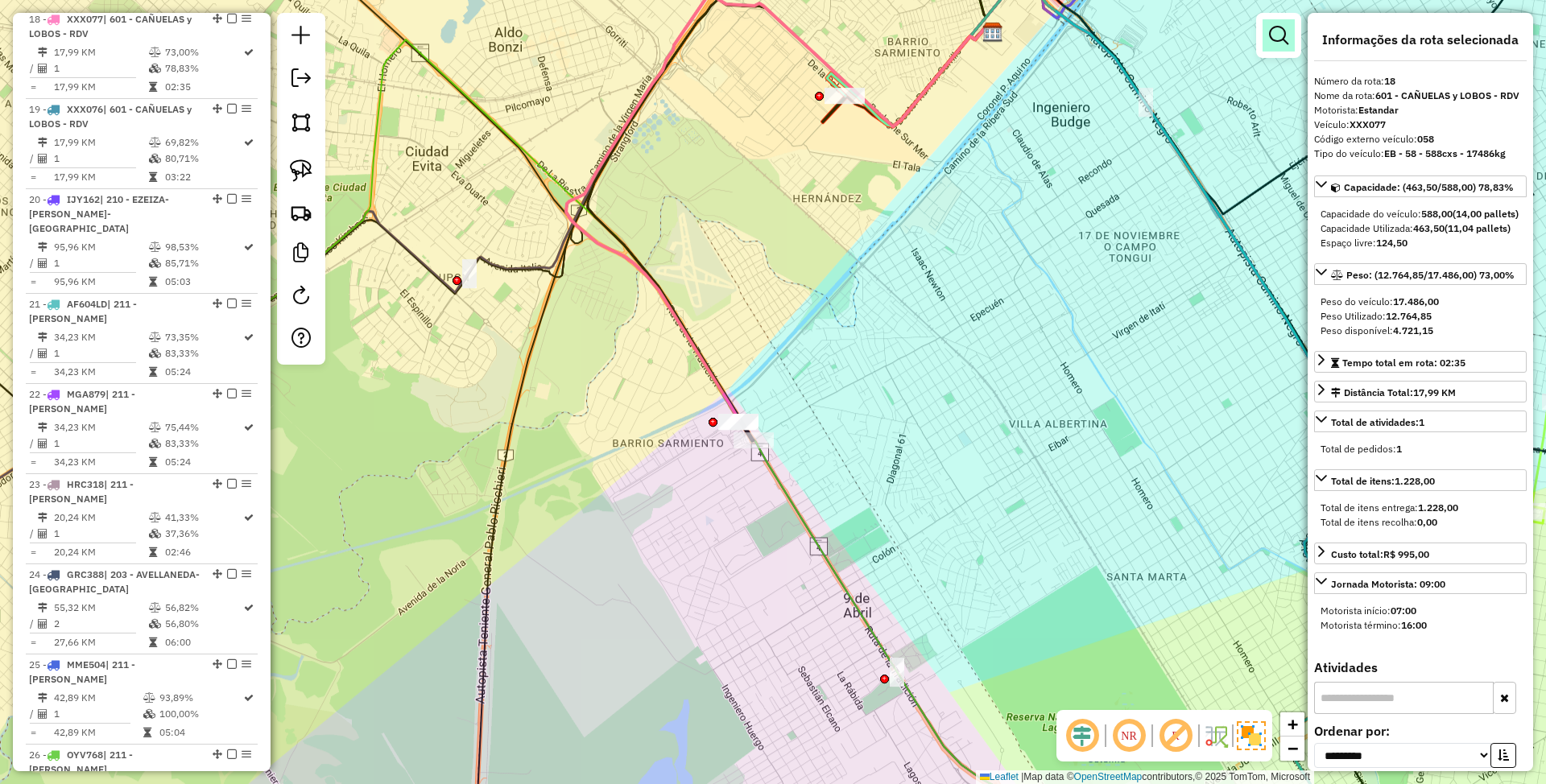
click at [1269, 39] on em at bounding box center [1279, 36] width 20 height 20
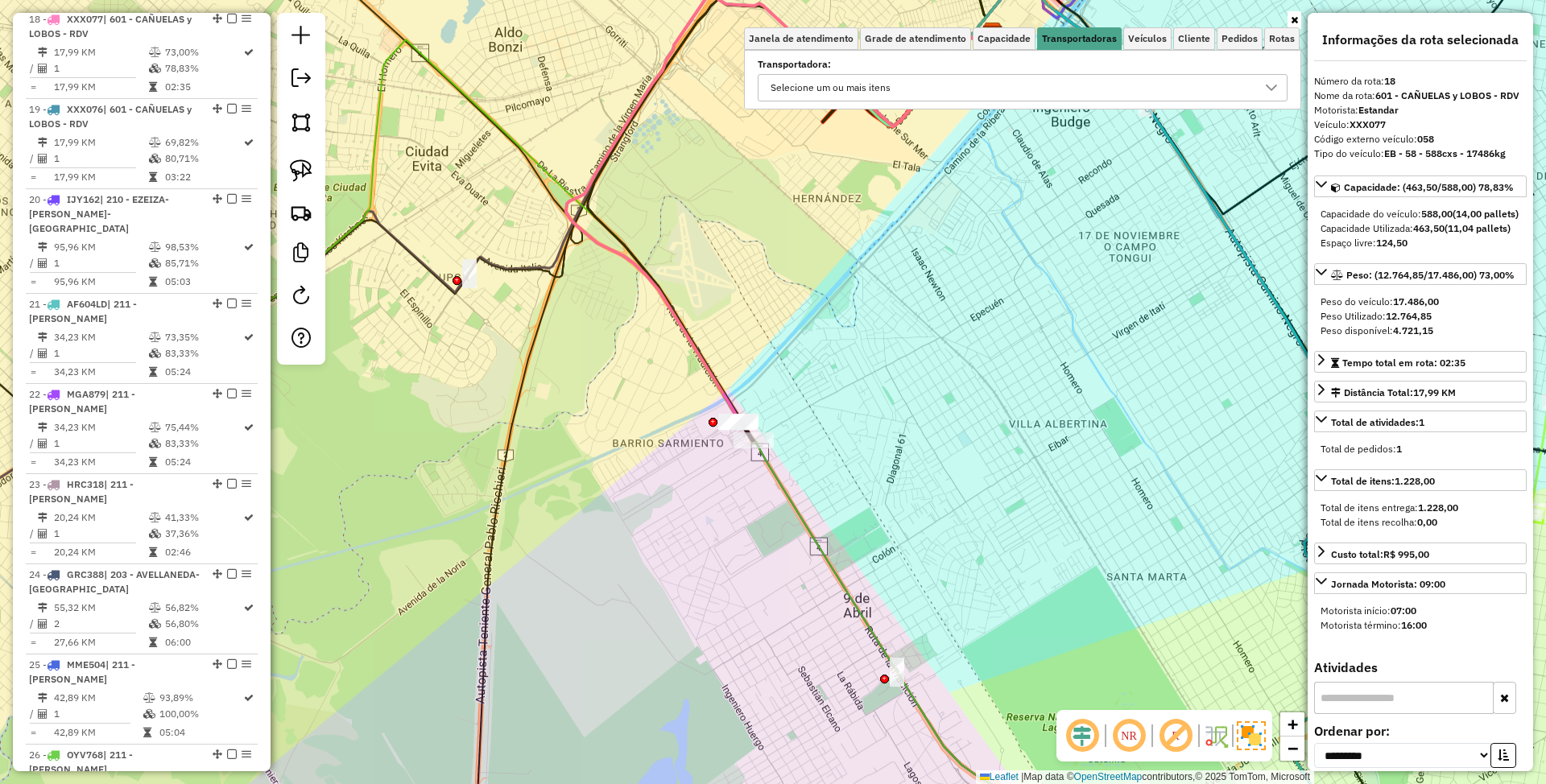
click at [947, 81] on div "Selecione um ou mais itens" at bounding box center [1010, 88] width 491 height 26
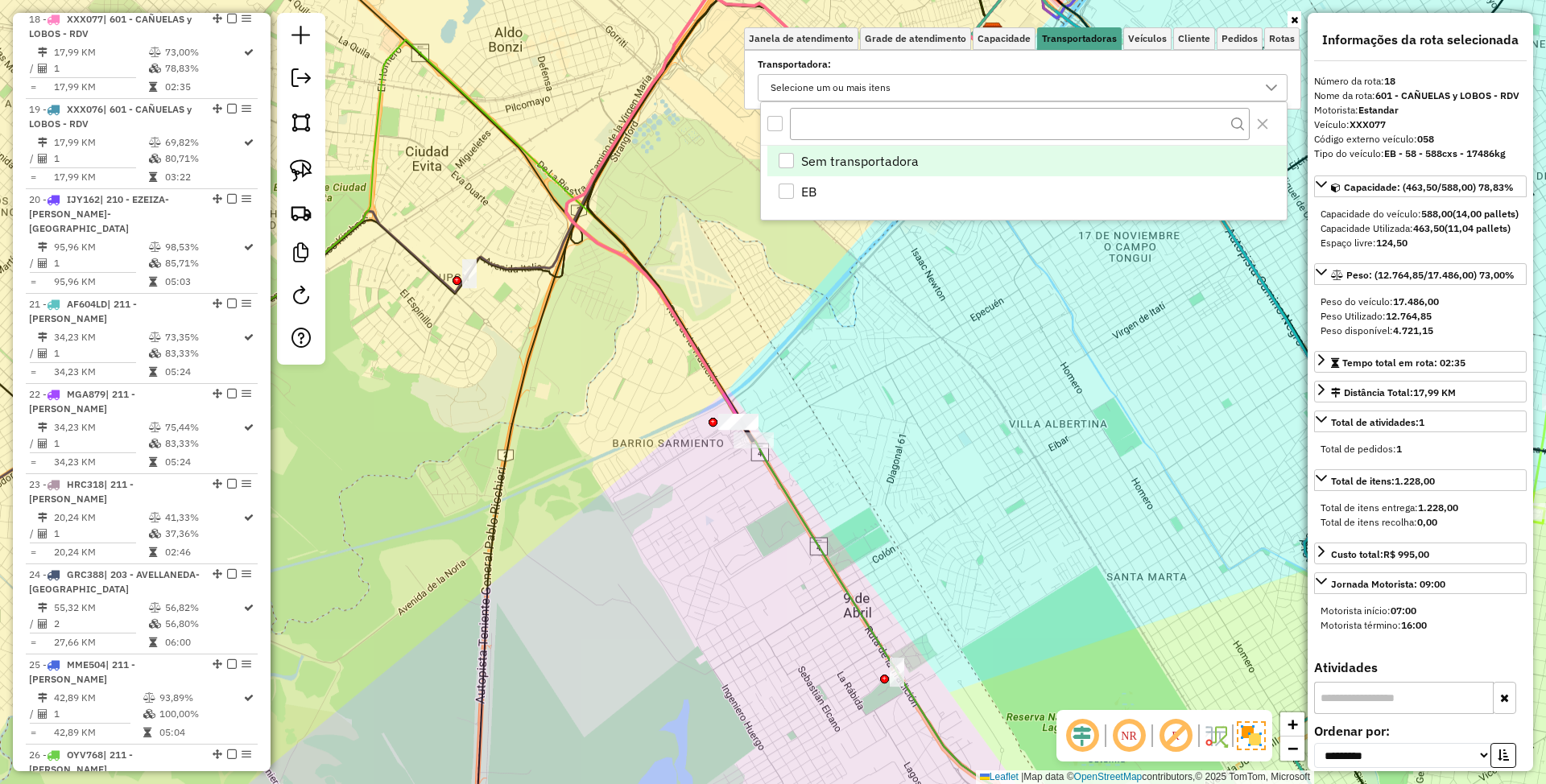
scroll to position [10, 59]
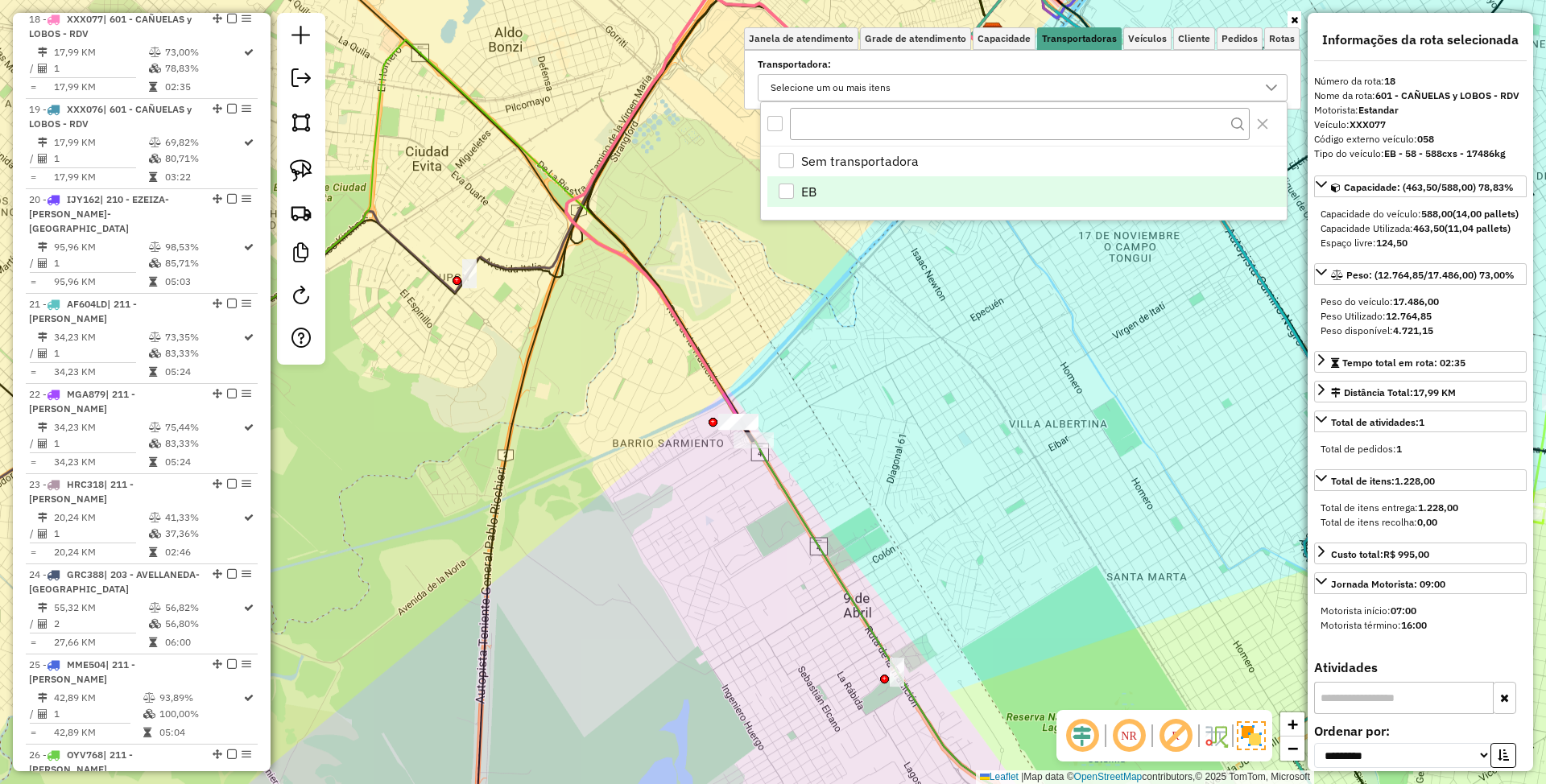
click at [786, 191] on div "EB" at bounding box center [785, 191] width 15 height 15
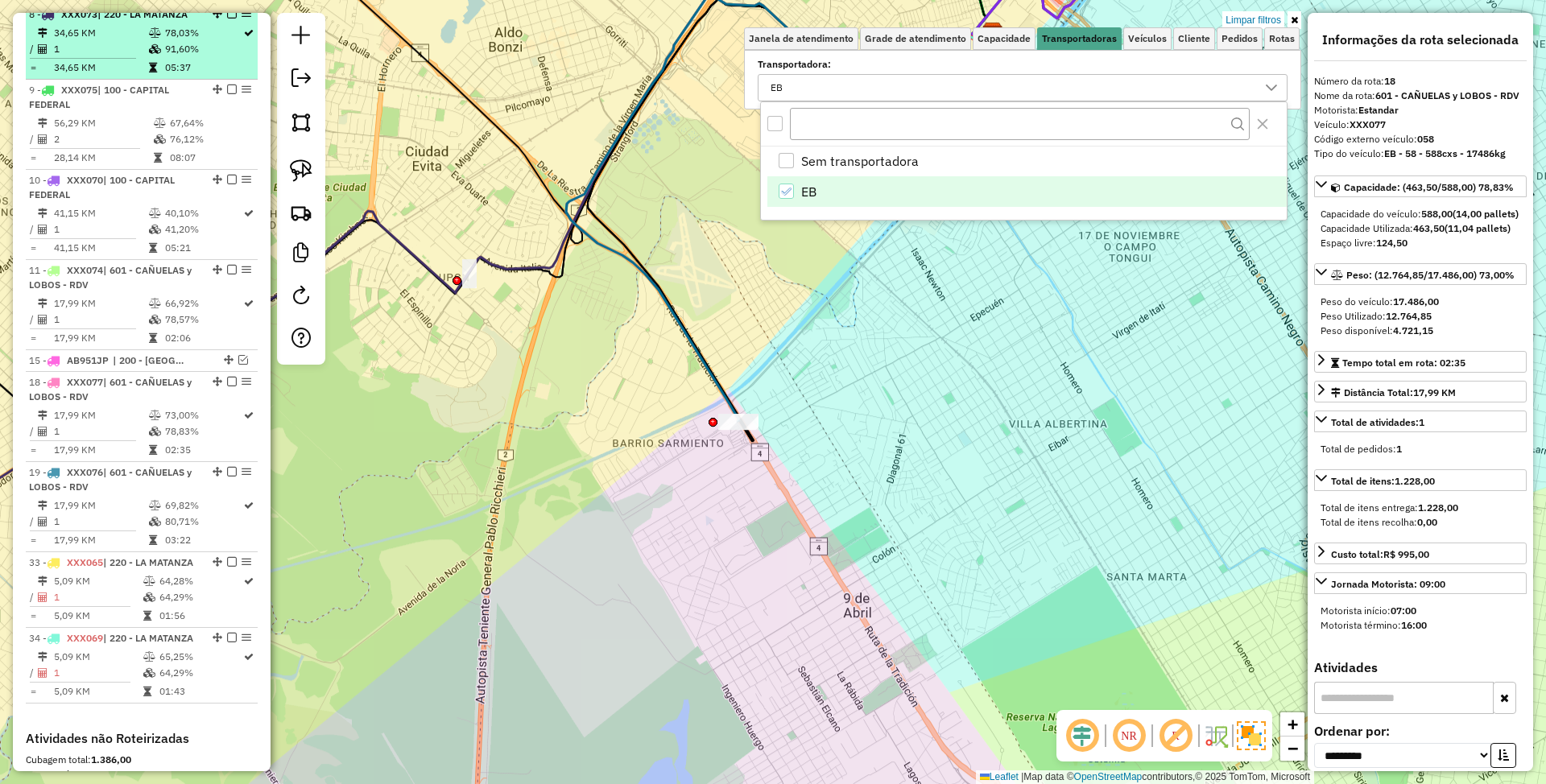
scroll to position [1234, 0]
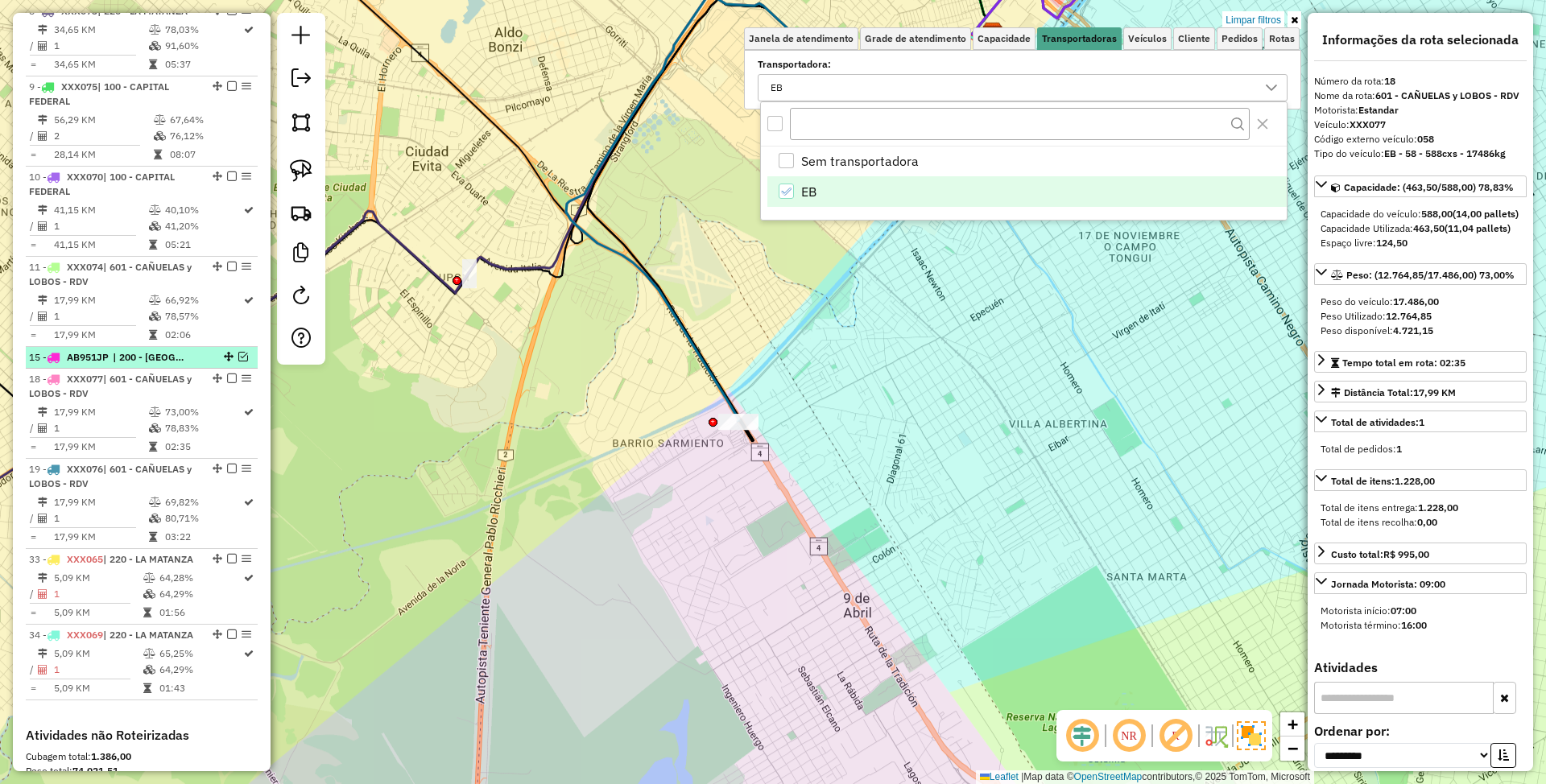
click at [178, 358] on span "| 200 - CENTRO LA PLATA" at bounding box center [149, 357] width 74 height 15
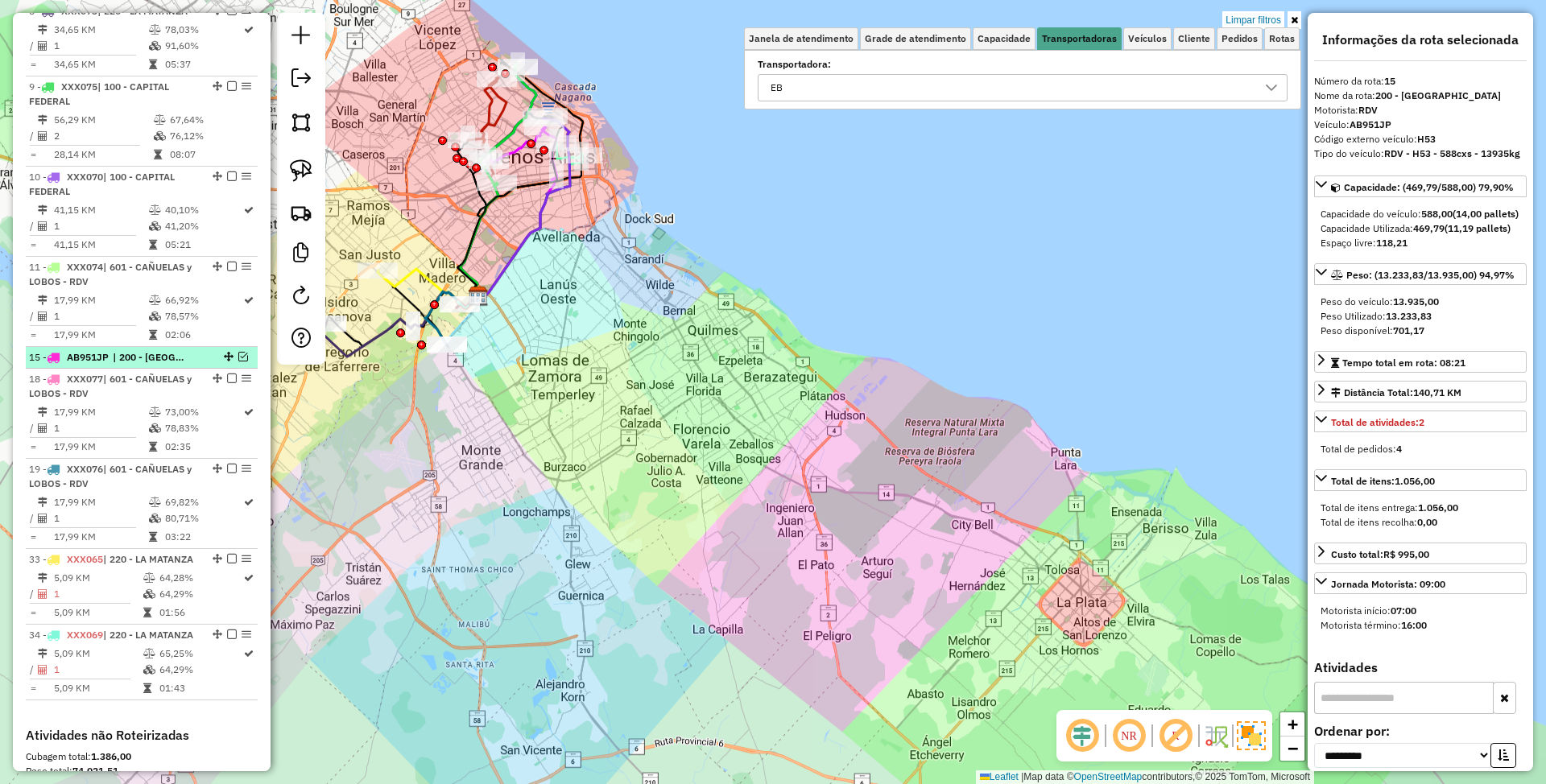
click at [158, 359] on span "| 200 - CENTRO LA PLATA" at bounding box center [149, 357] width 74 height 15
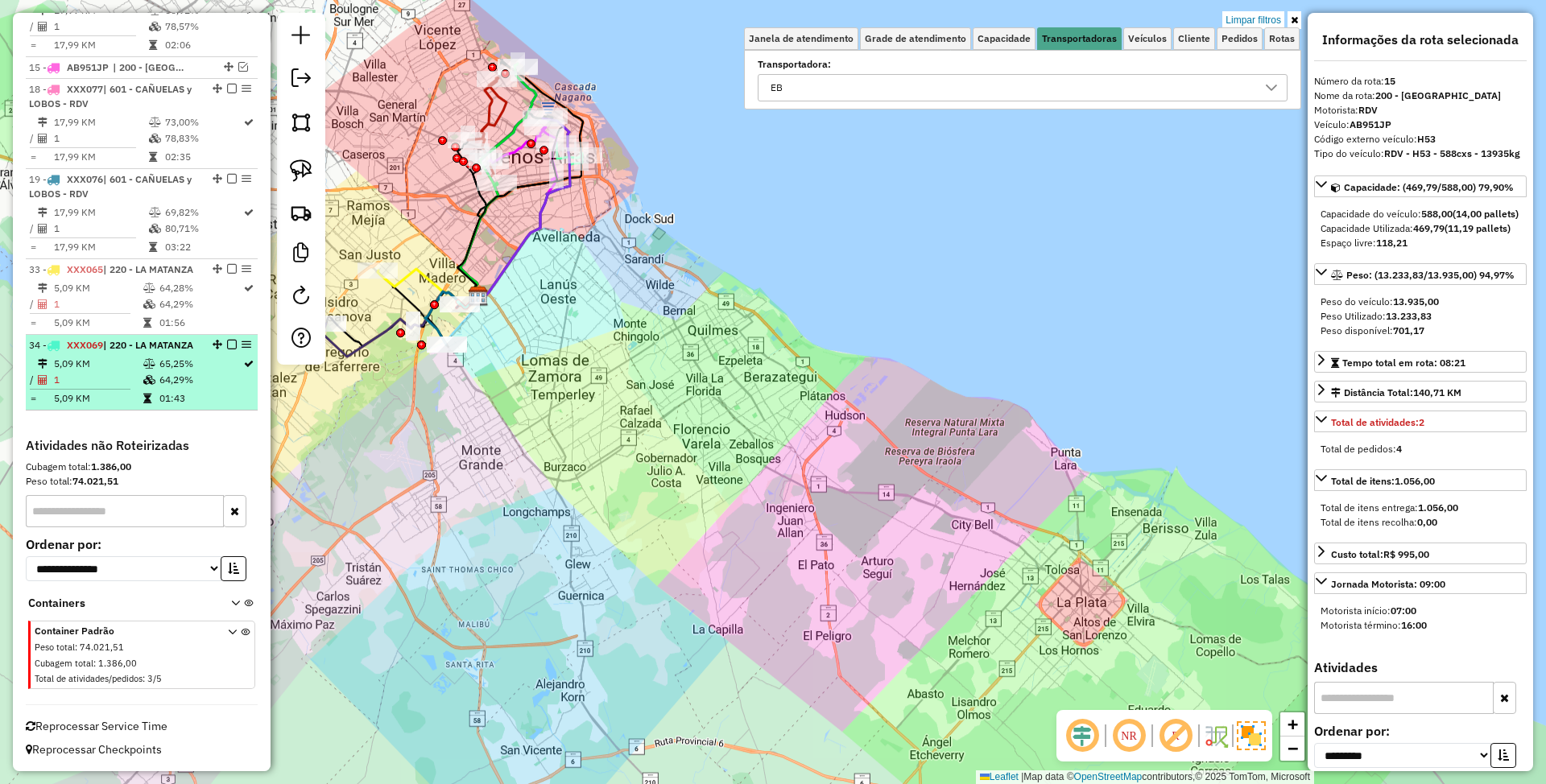
scroll to position [1556, 0]
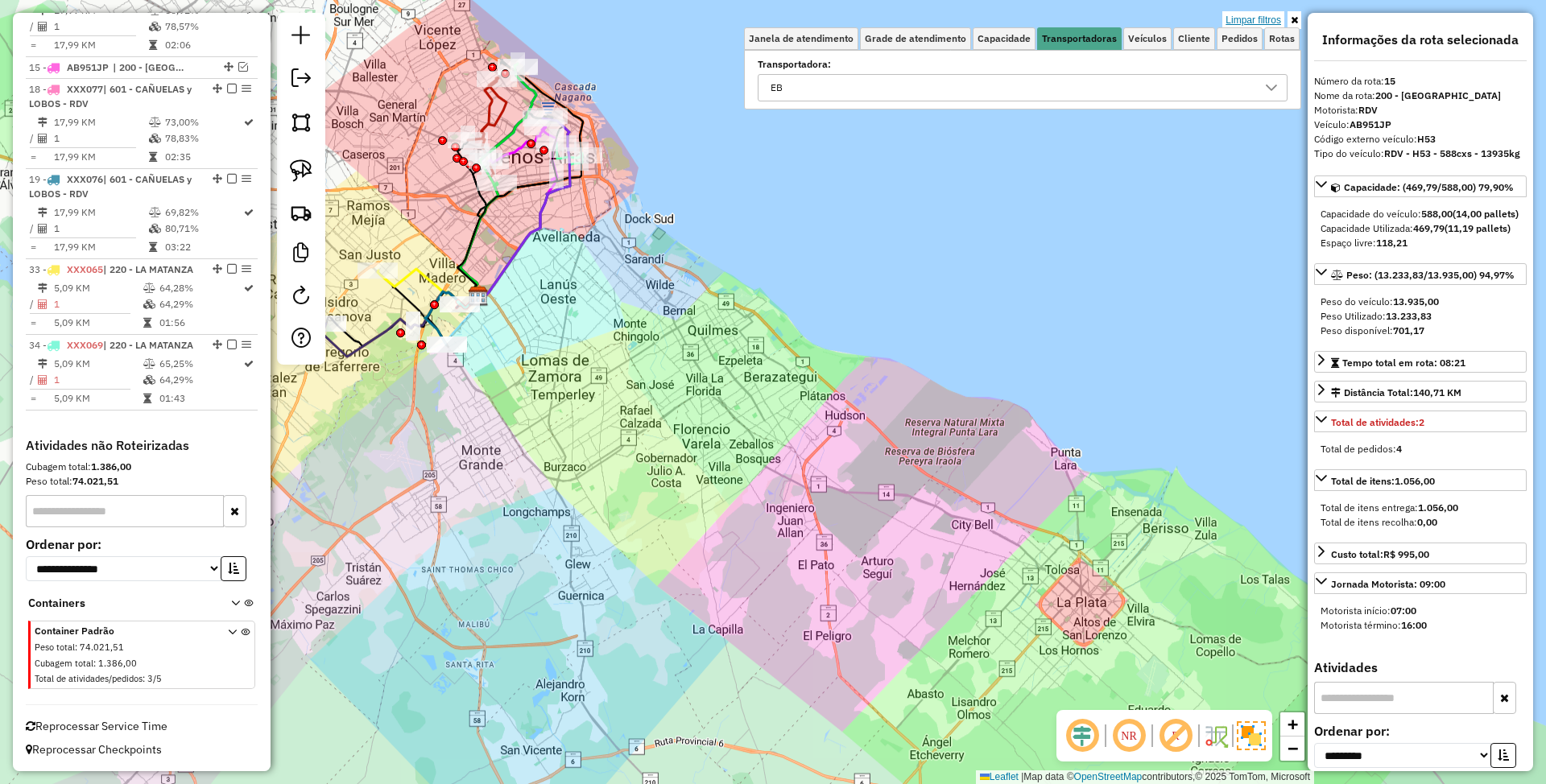
click at [1248, 23] on link "Limpar filtros" at bounding box center [1253, 20] width 62 height 18
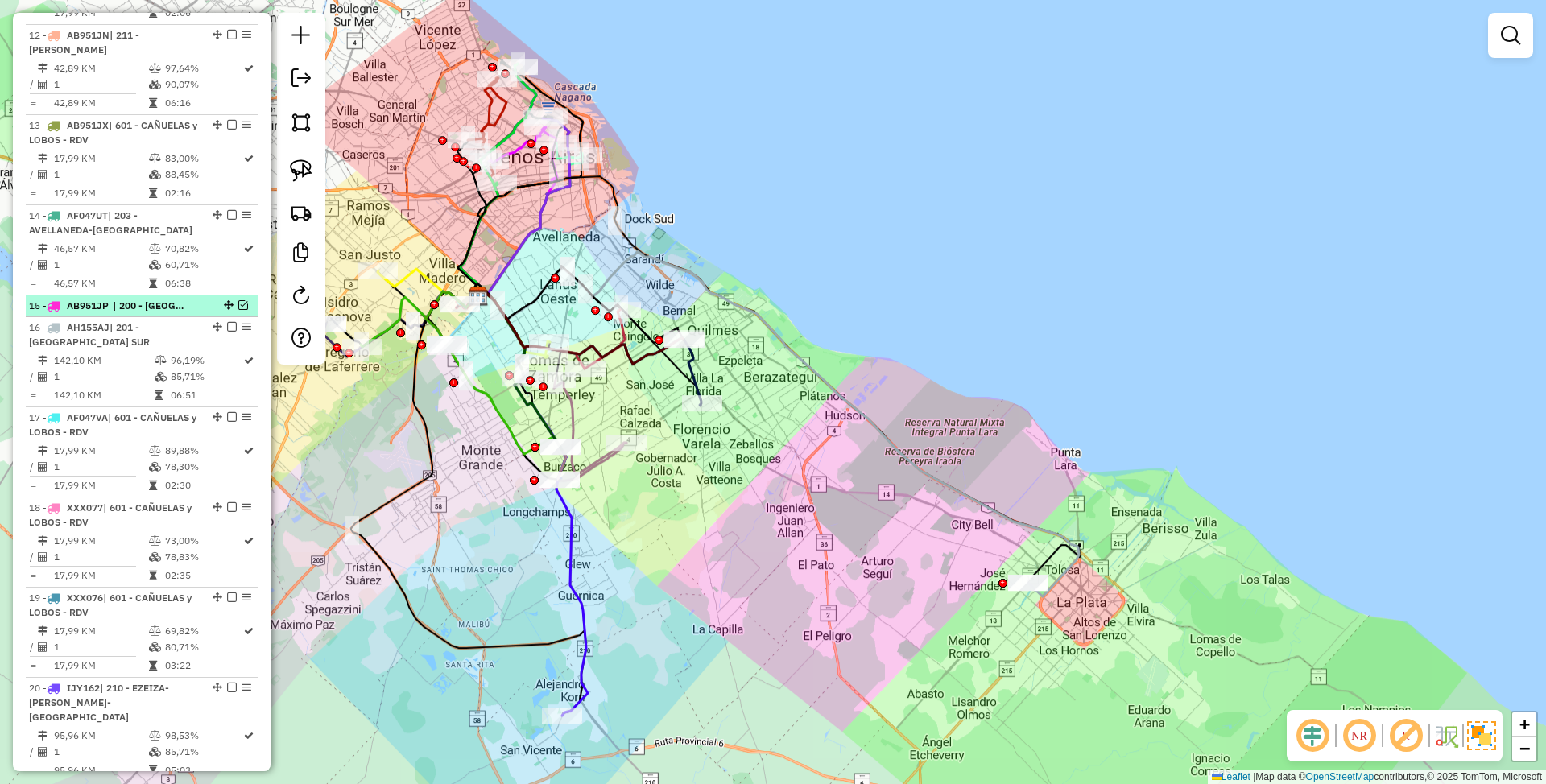
click at [238, 306] on em at bounding box center [243, 305] width 10 height 10
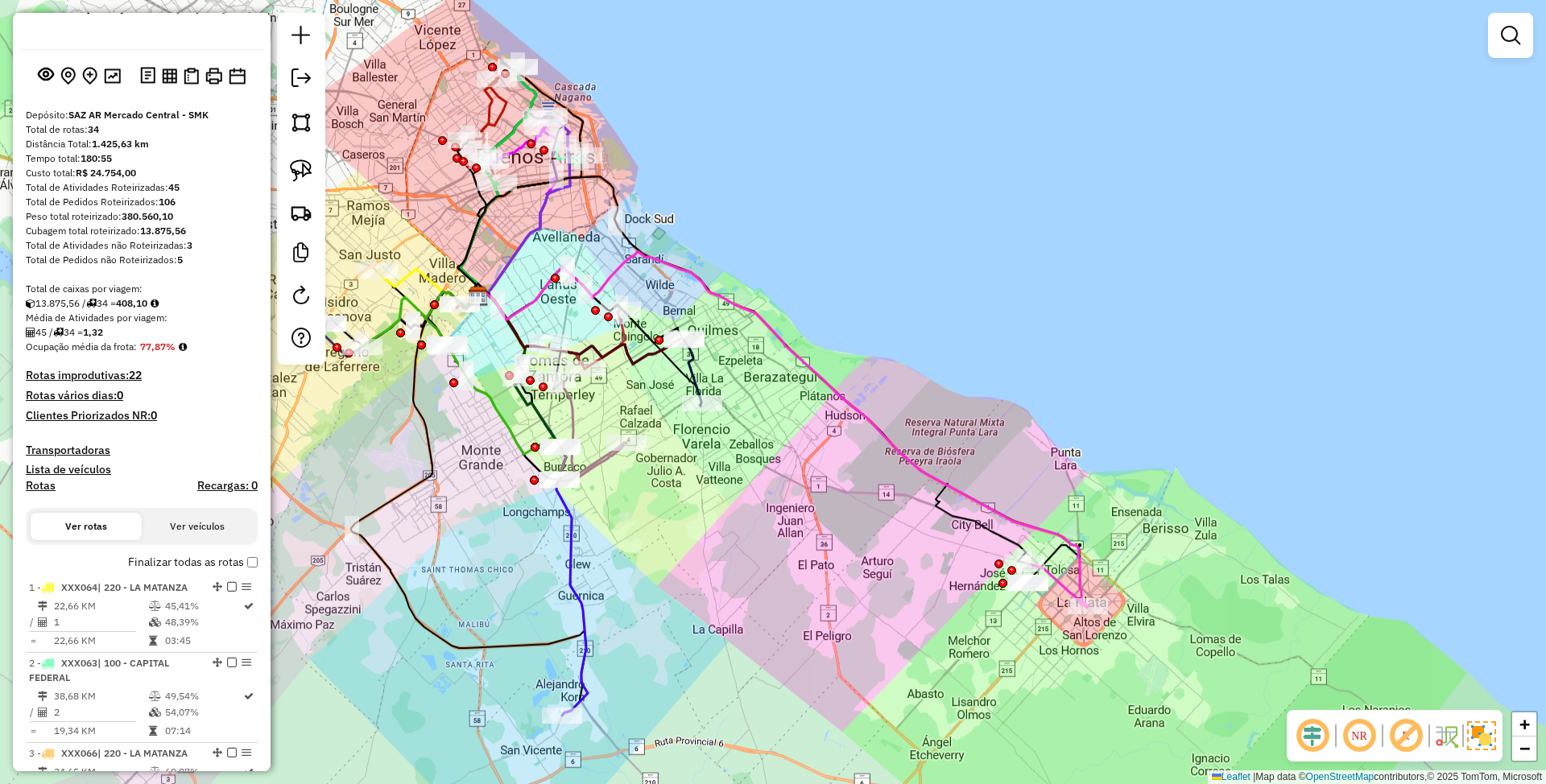
scroll to position [53, 0]
click at [58, 447] on h4 "Transportadoras" at bounding box center [141, 453] width 232 height 14
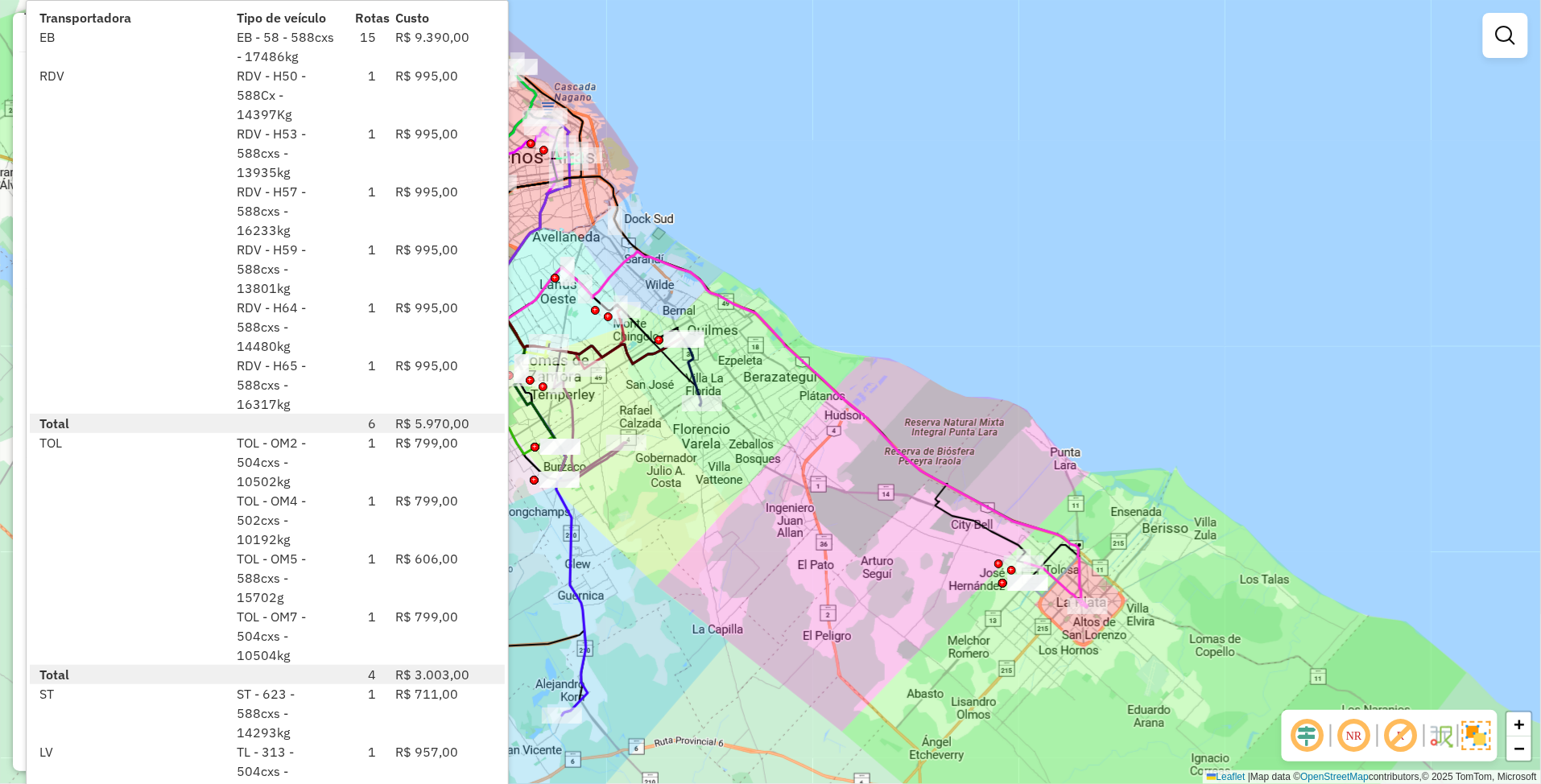
click at [904, 258] on div "Janela de atendimento Grade de atendimento Capacidade Transportadoras Veículos …" at bounding box center [770, 392] width 1541 height 784
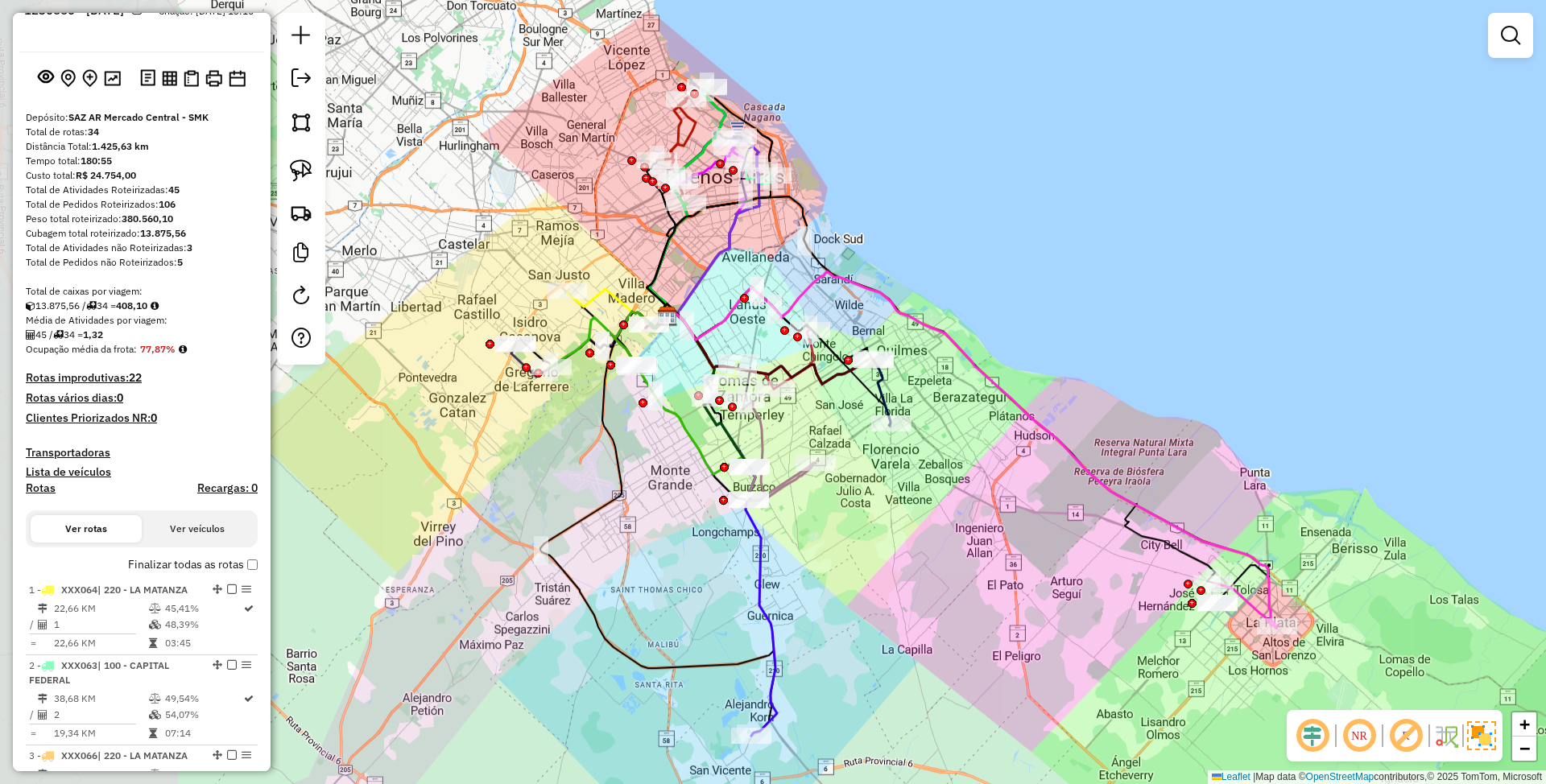
drag, startPoint x: 838, startPoint y: 500, endPoint x: 1025, endPoint y: 518, distance: 187.9
click at [1025, 518] on div "Janela de atendimento Grade de atendimento Capacidade Transportadoras Veículos …" at bounding box center [773, 392] width 1546 height 784
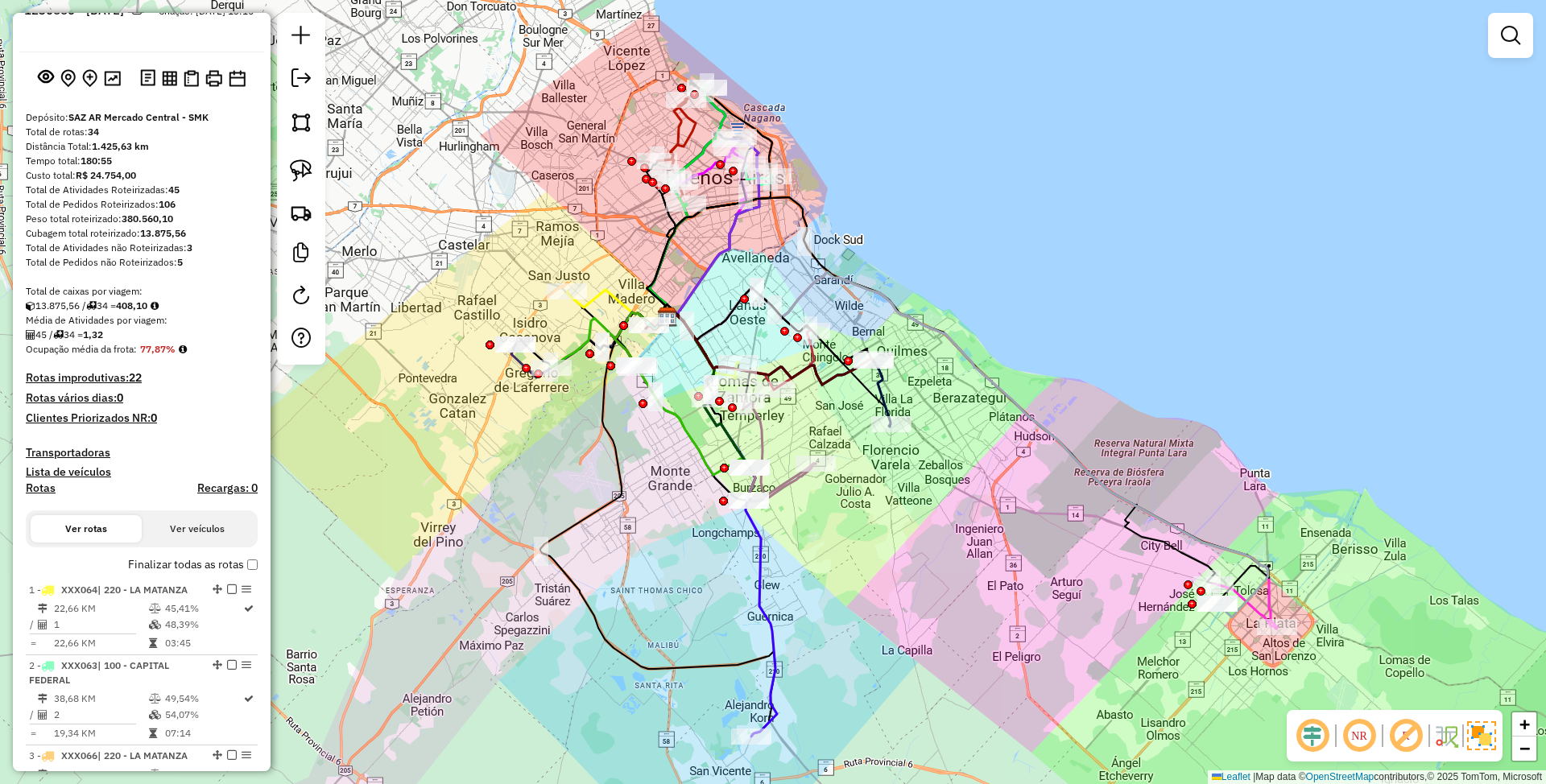
click at [45, 486] on h4 "Rotas" at bounding box center [41, 488] width 30 height 14
select select
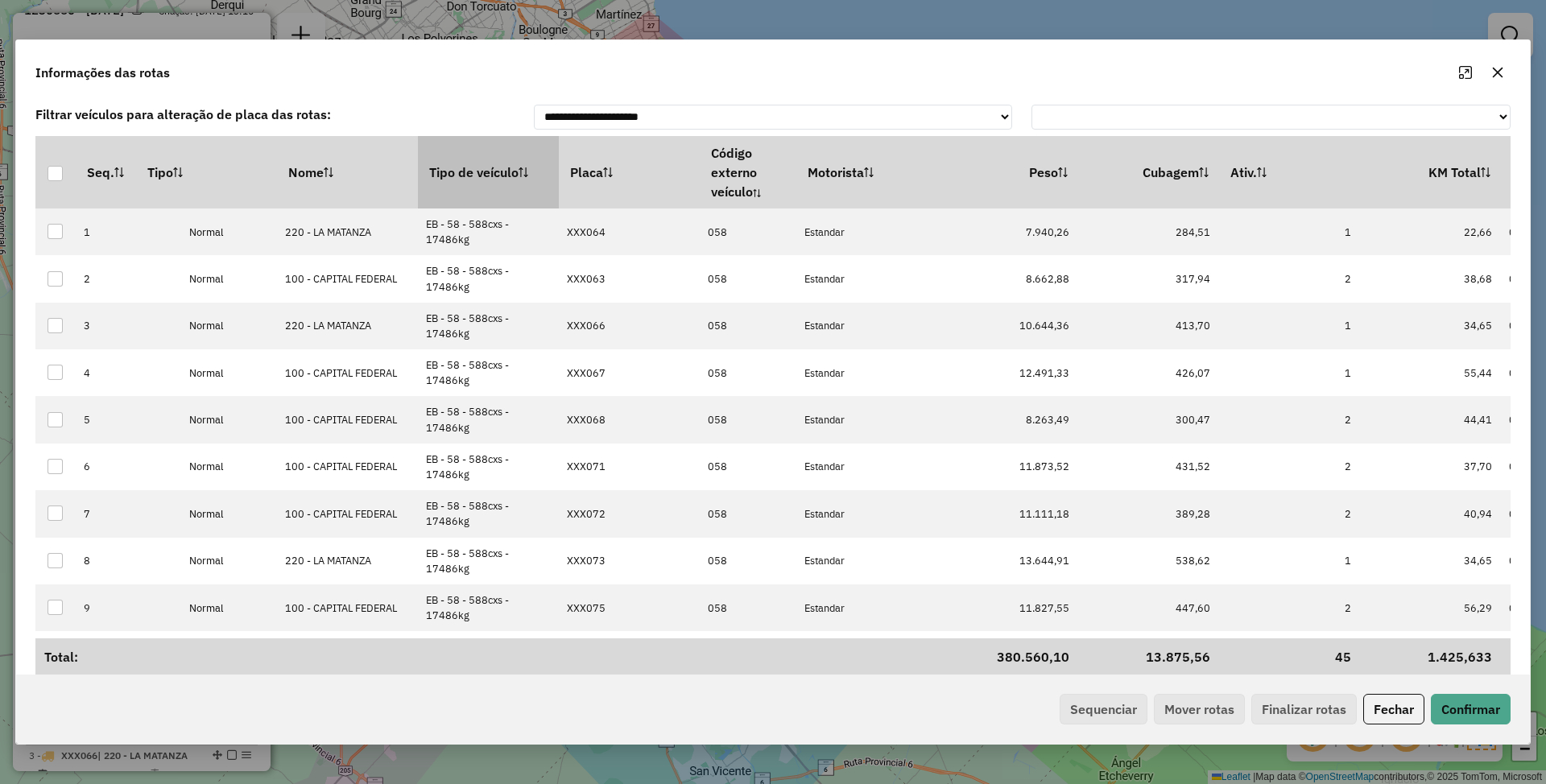
click at [438, 175] on th "Tipo de veículo" at bounding box center [488, 172] width 141 height 72
click at [1087, 710] on button "Sequenciar" at bounding box center [1103, 709] width 88 height 31
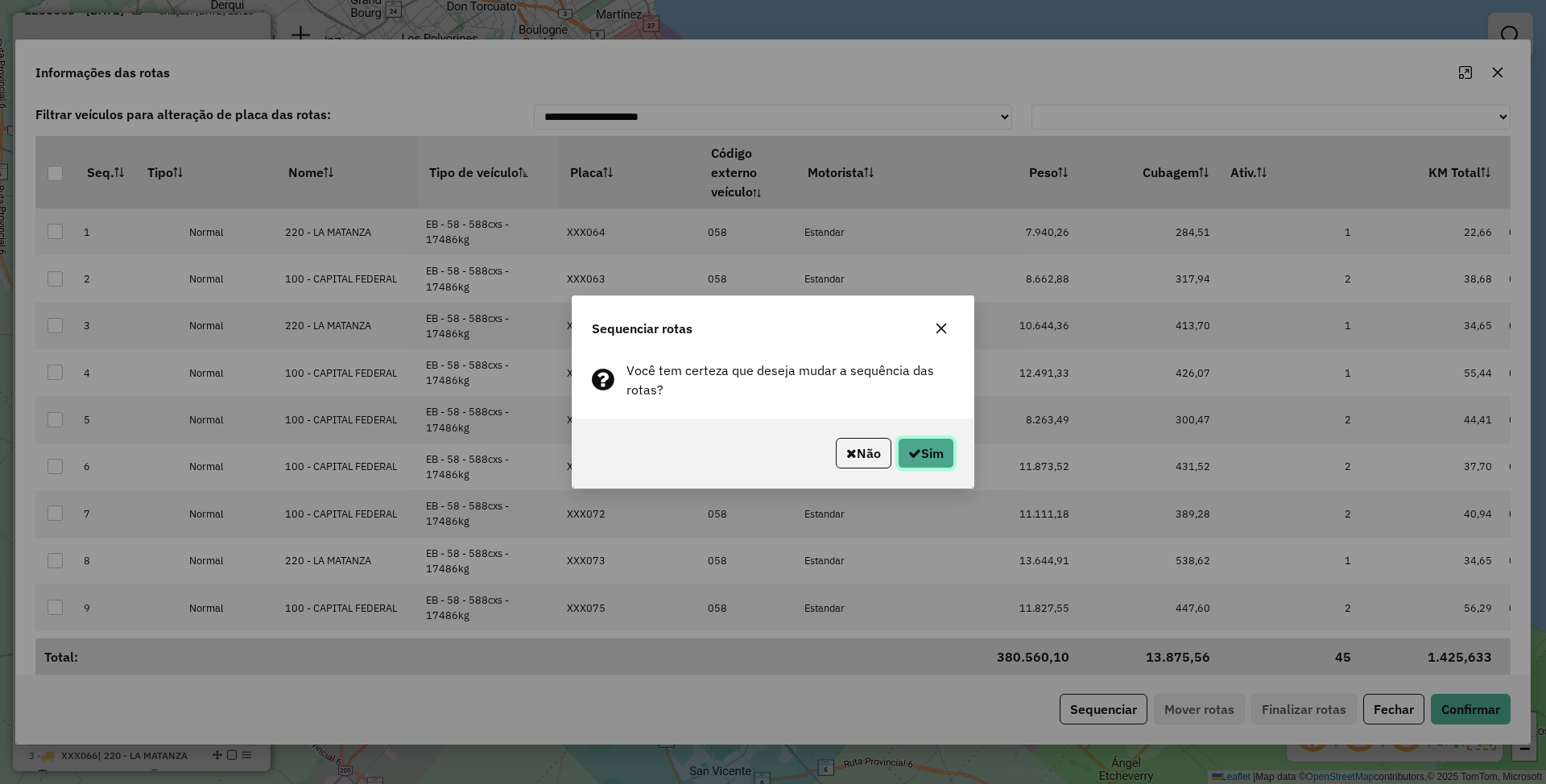
click at [932, 448] on button "Sim" at bounding box center [926, 452] width 56 height 31
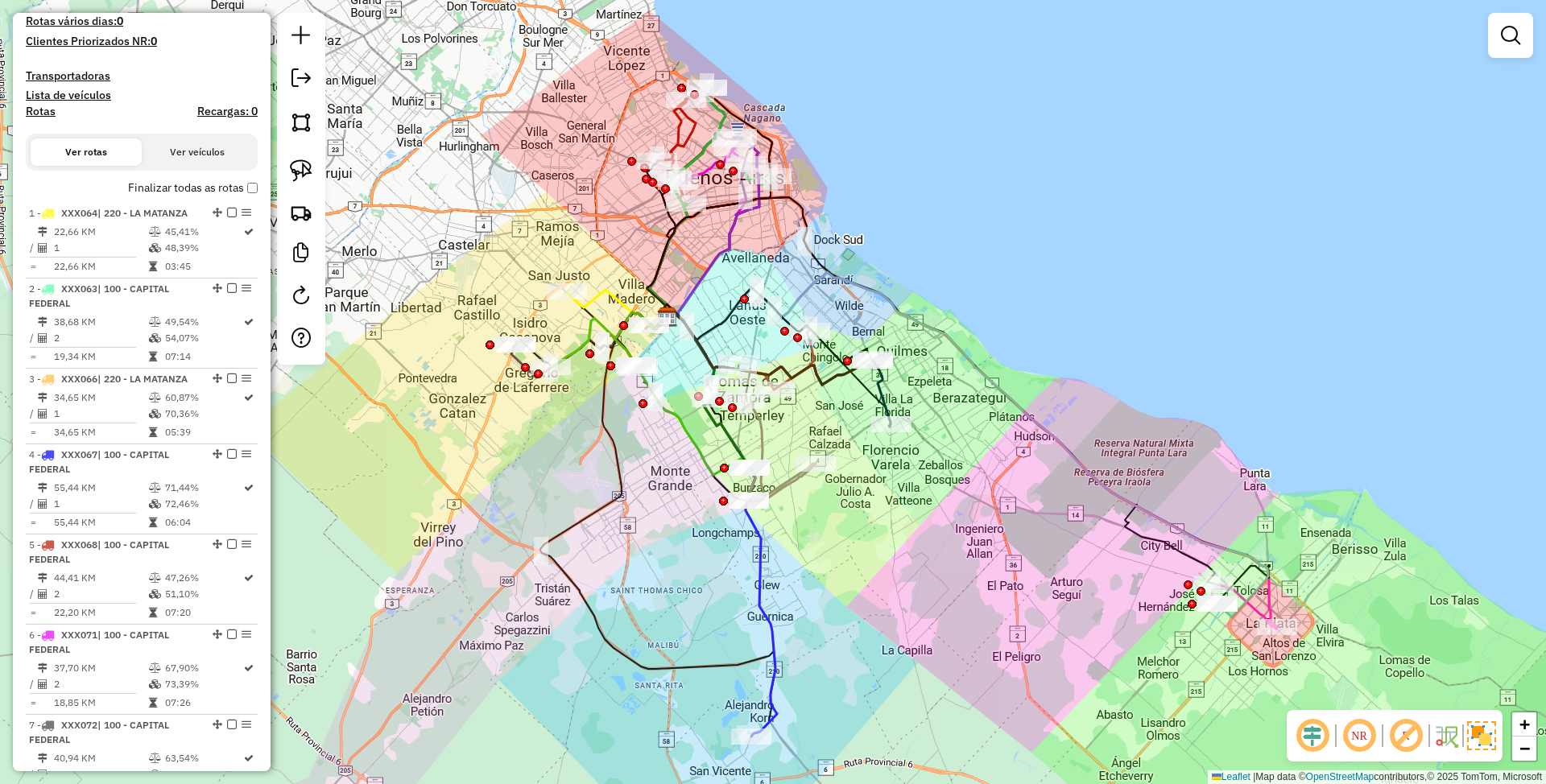
scroll to position [483, 0]
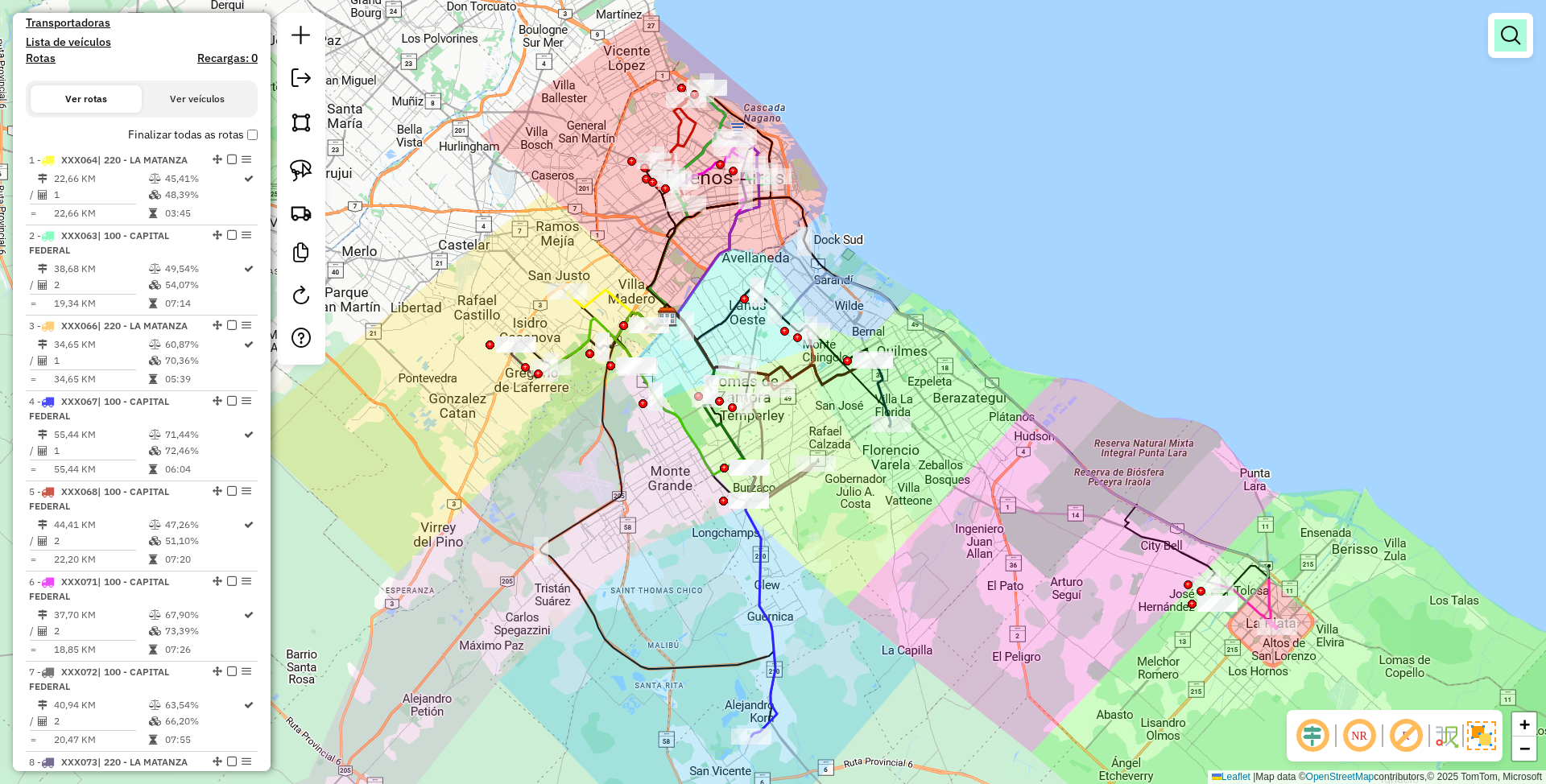
click at [1505, 33] on em at bounding box center [1510, 36] width 20 height 20
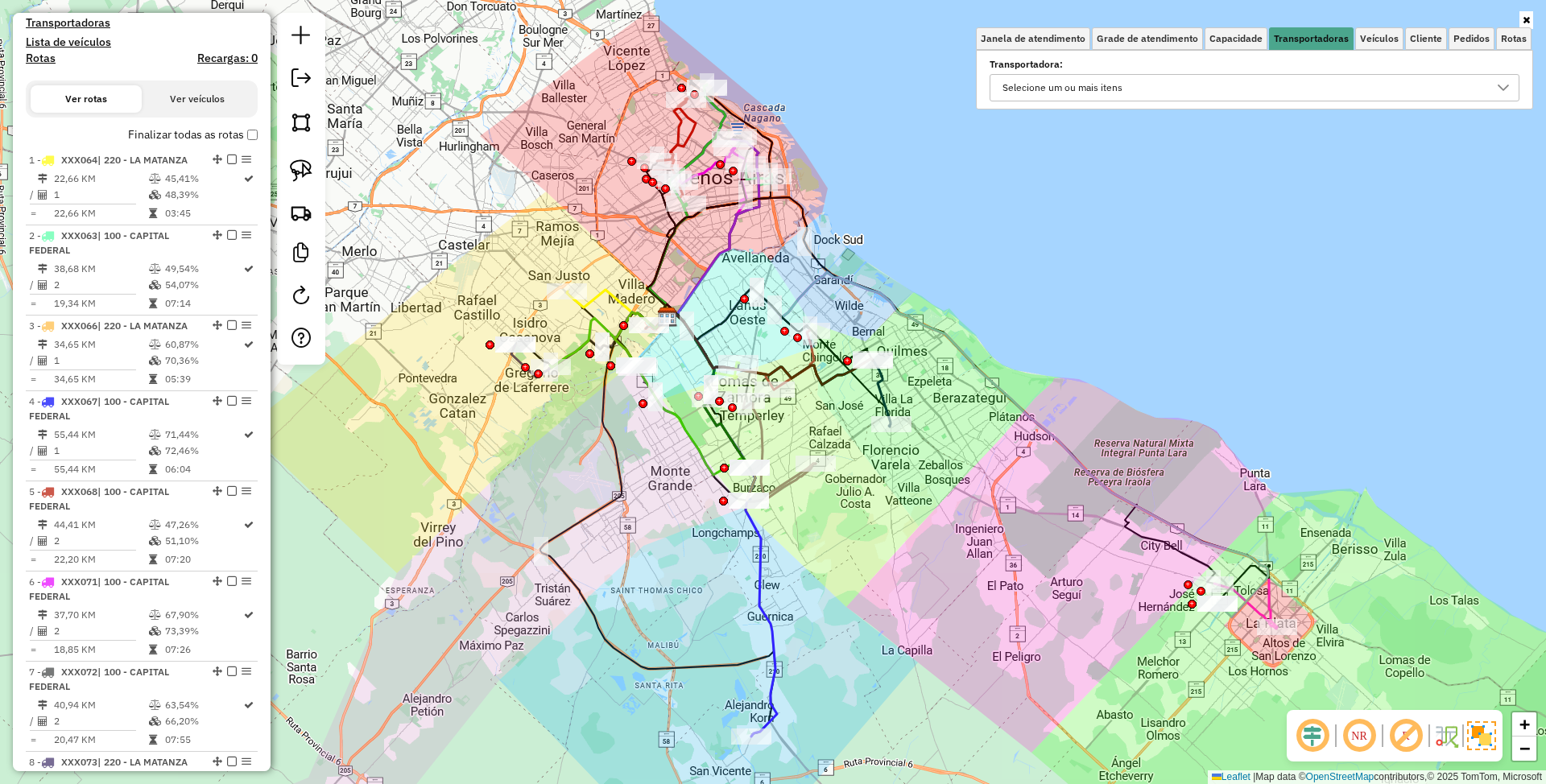
click at [1231, 85] on div "Selecione um ou mais itens" at bounding box center [1242, 88] width 491 height 26
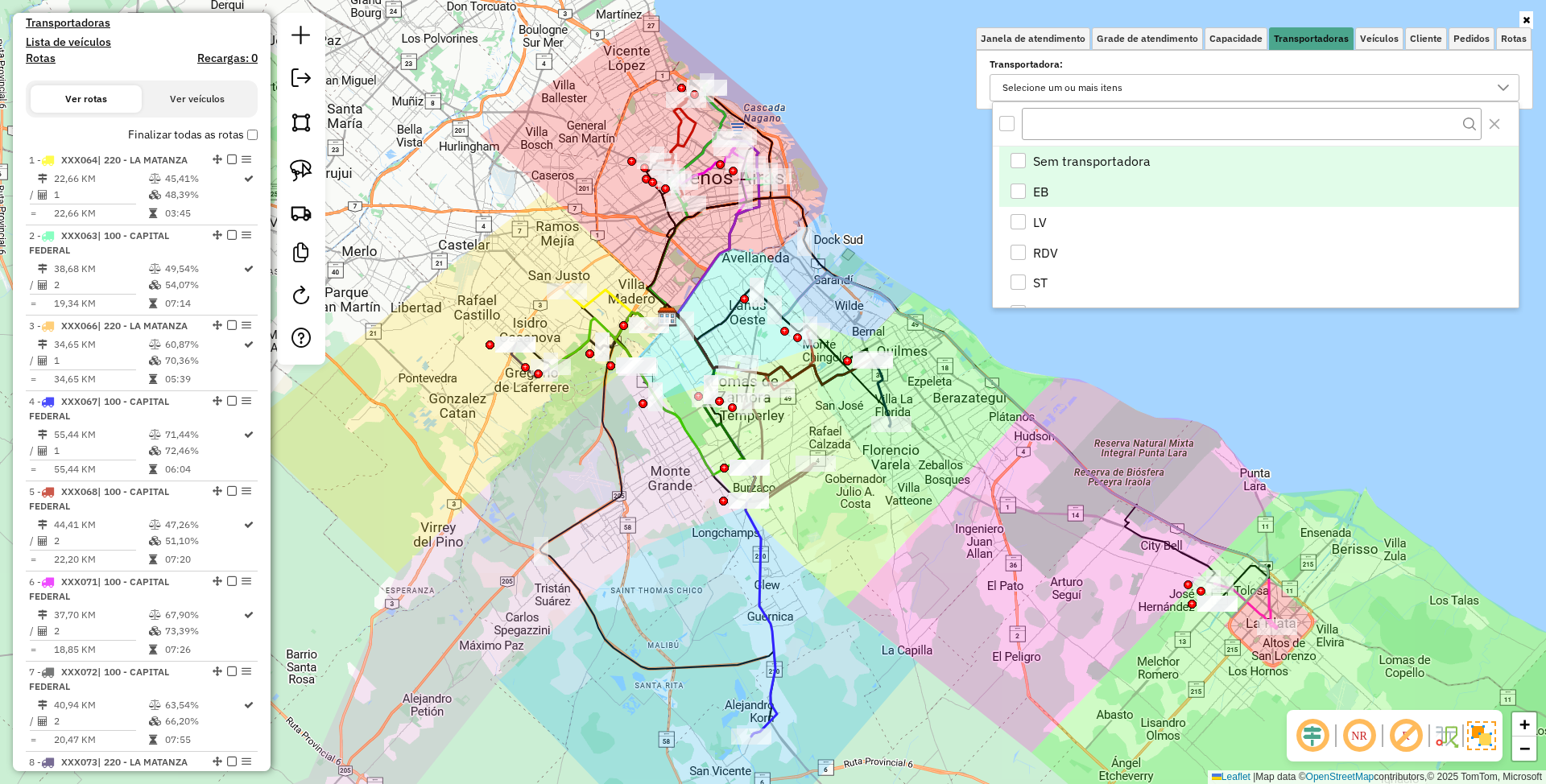
click at [1017, 194] on div "EB" at bounding box center [1017, 191] width 15 height 15
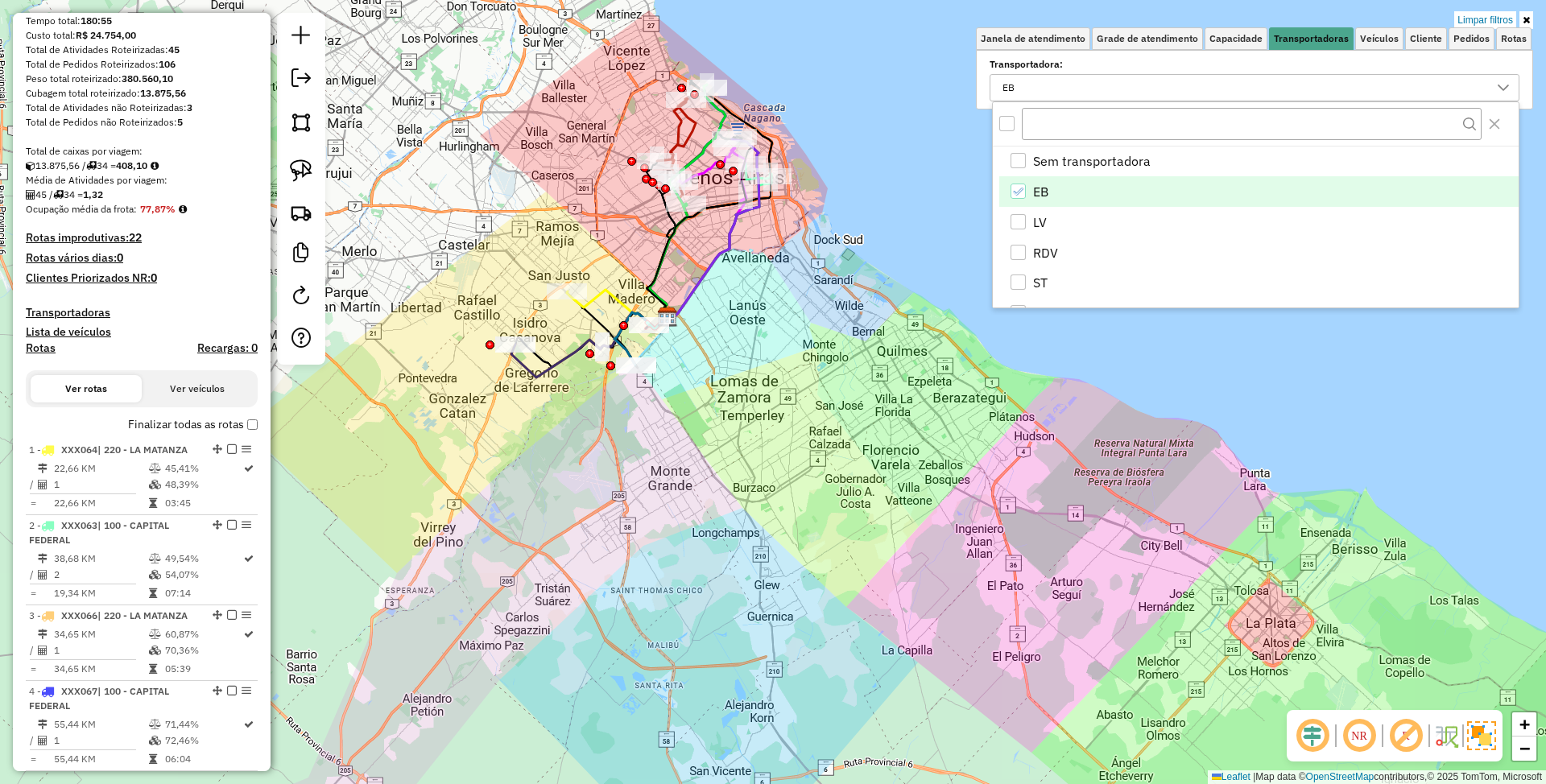
scroll to position [161, 0]
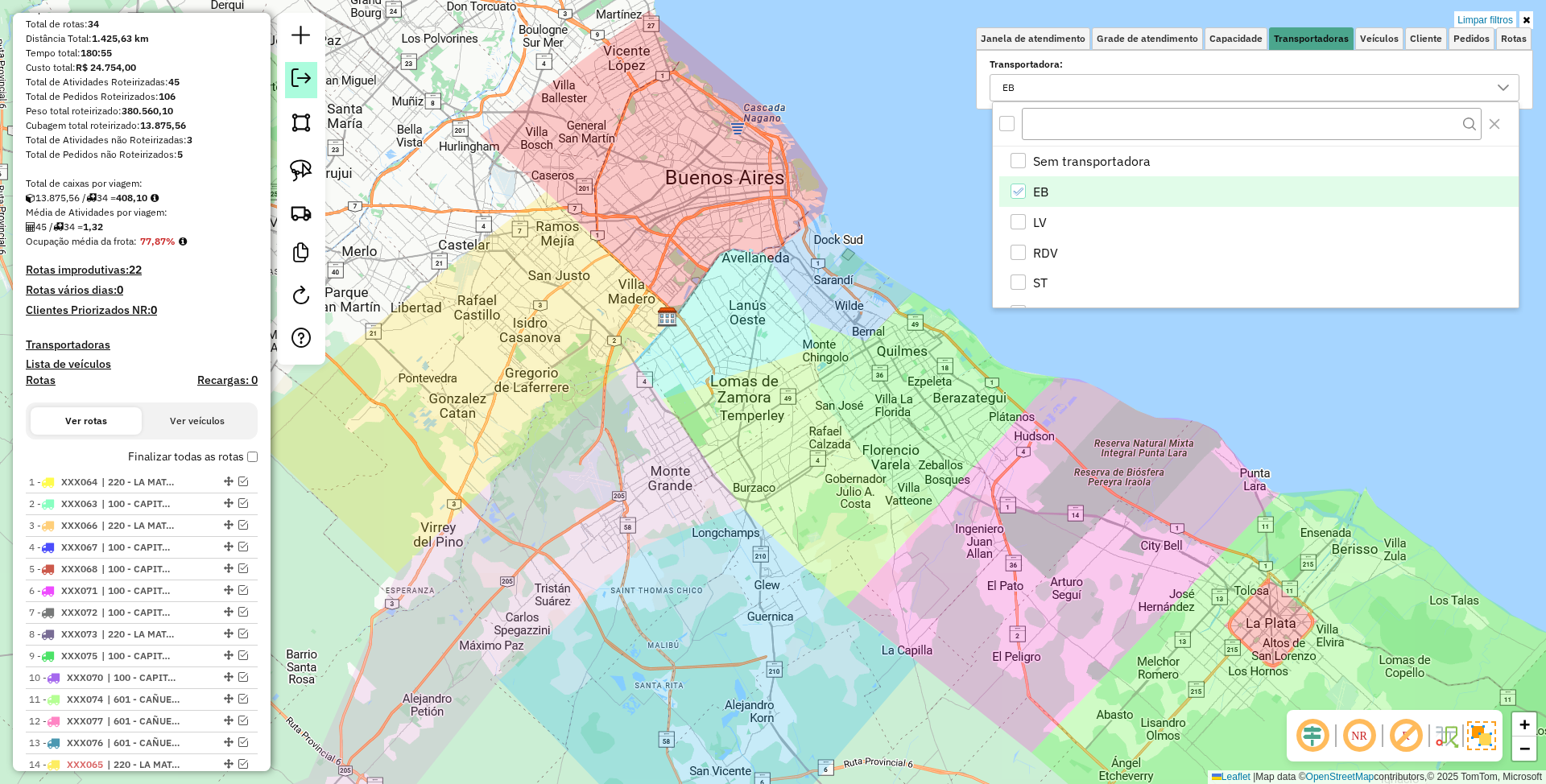
click at [307, 81] on em at bounding box center [301, 78] width 20 height 20
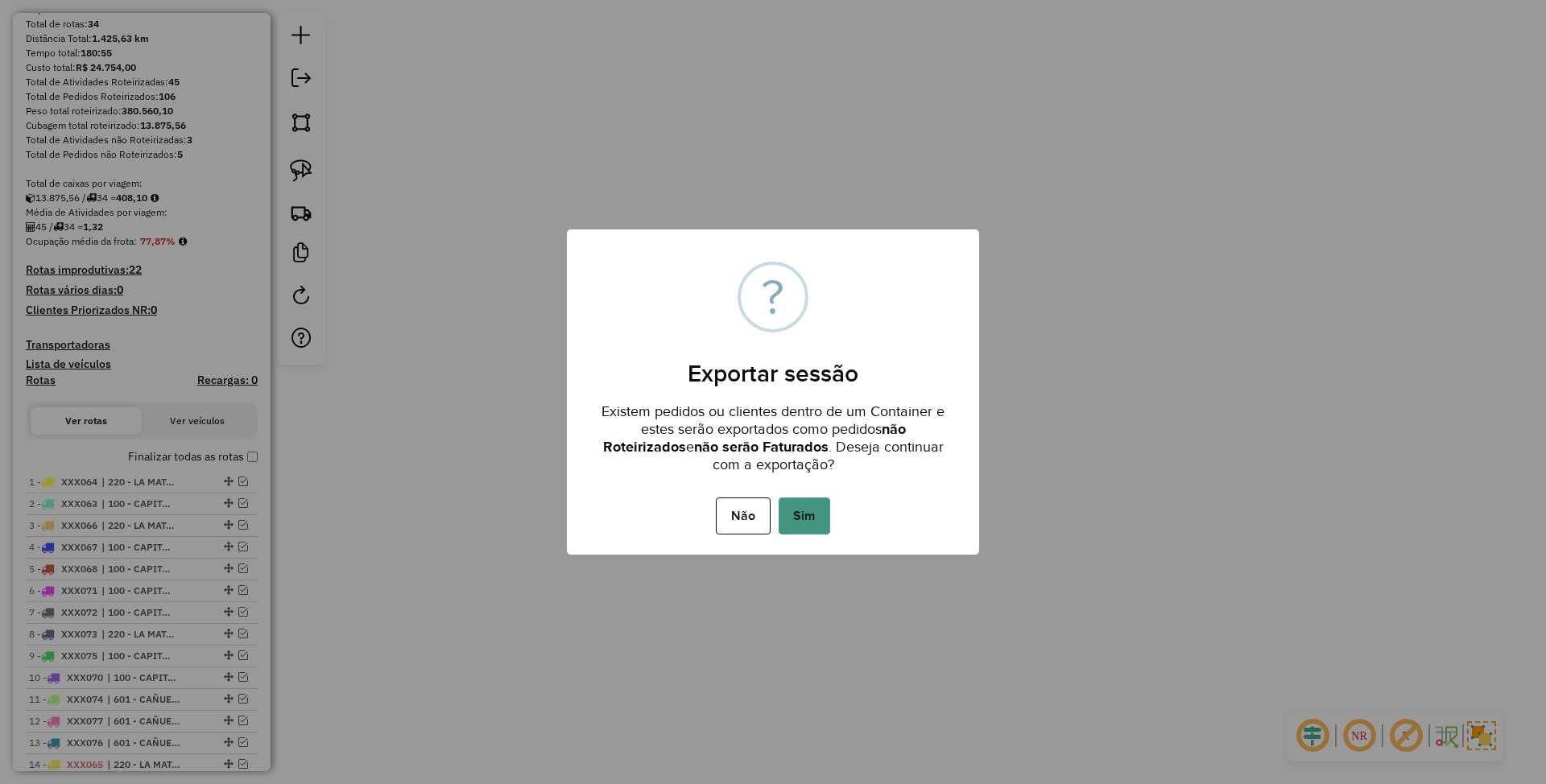
click at [802, 525] on button "Sim" at bounding box center [804, 515] width 51 height 37
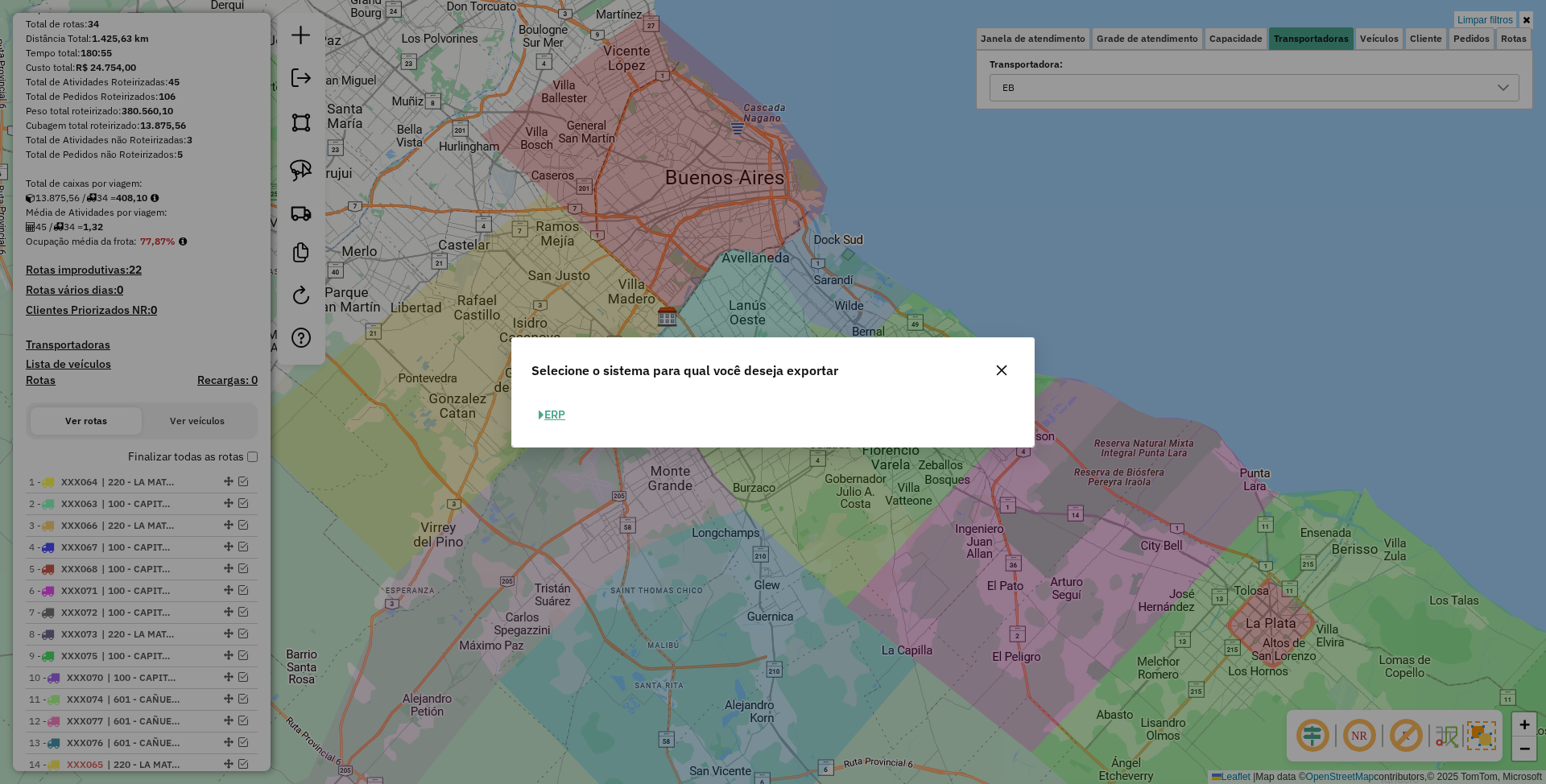
click at [559, 416] on button "ERP" at bounding box center [552, 415] width 41 height 25
select select "**"
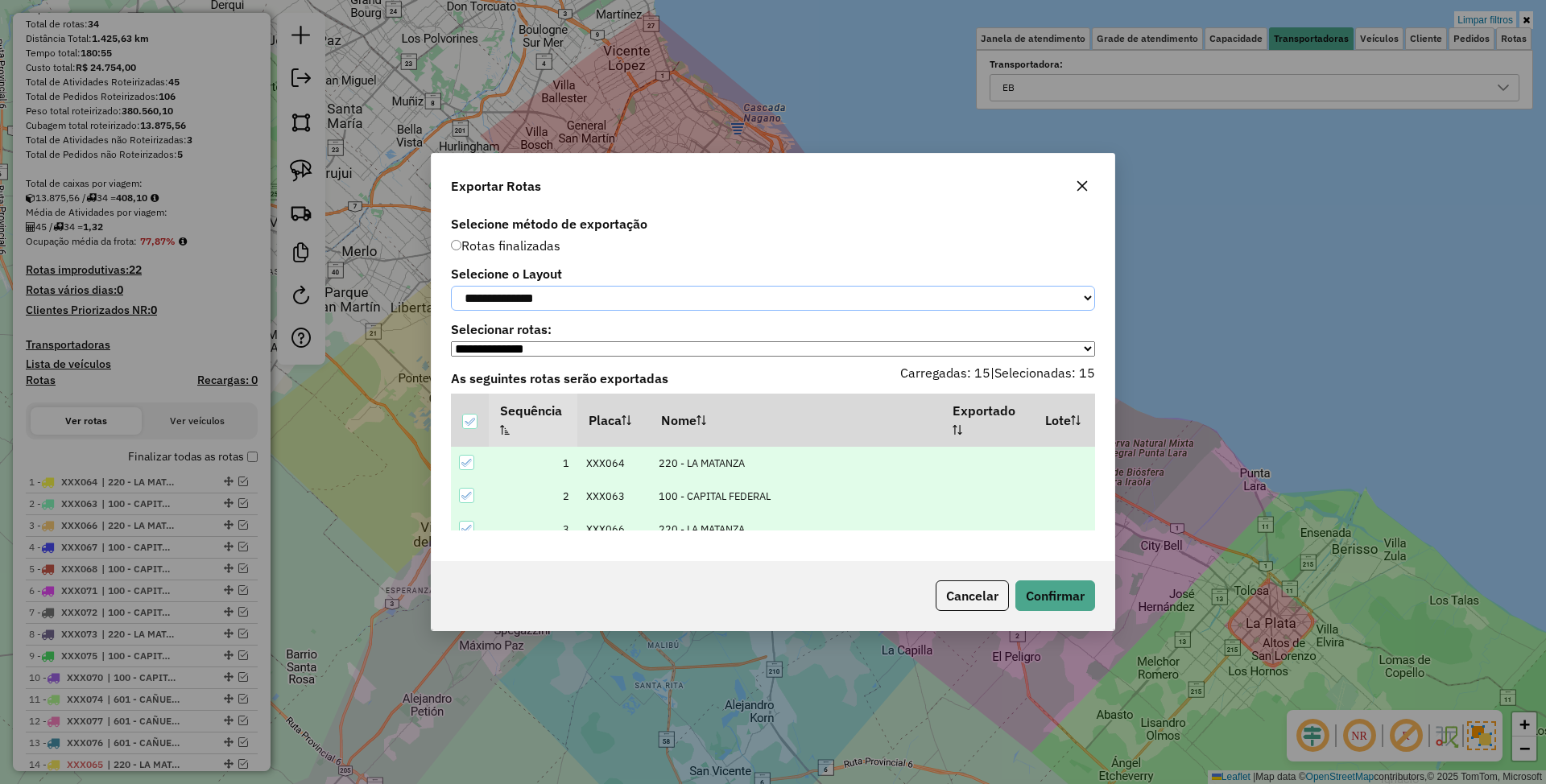
click at [604, 294] on select "**********" at bounding box center [773, 297] width 644 height 25
select select "*********"
click at [450, 285] on select "**********" at bounding box center [773, 297] width 644 height 25
click at [1067, 603] on button "Confirmar" at bounding box center [1055, 595] width 80 height 31
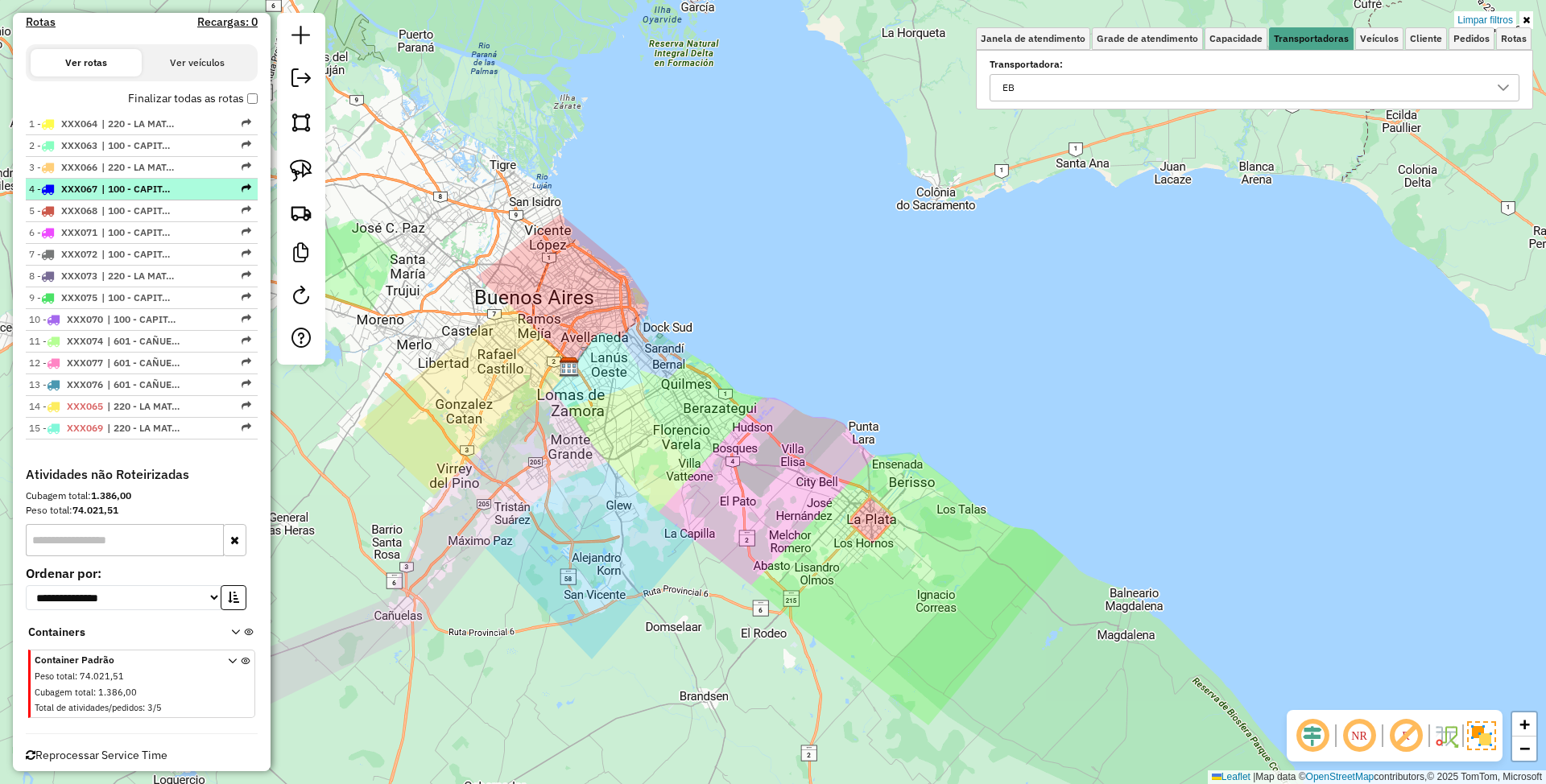
scroll to position [551, 0]
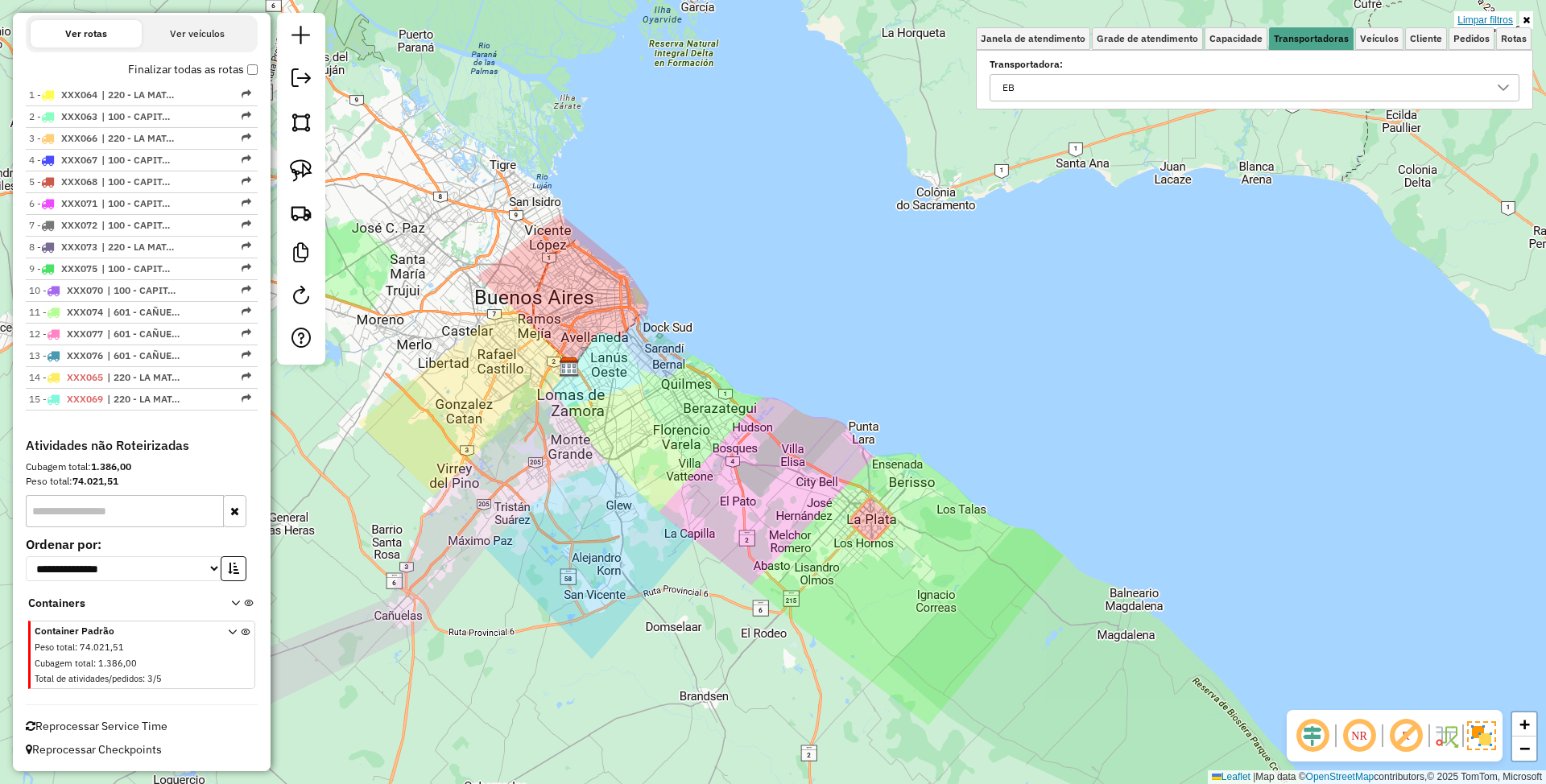
click at [1496, 23] on link "Limpar filtros" at bounding box center [1485, 20] width 62 height 18
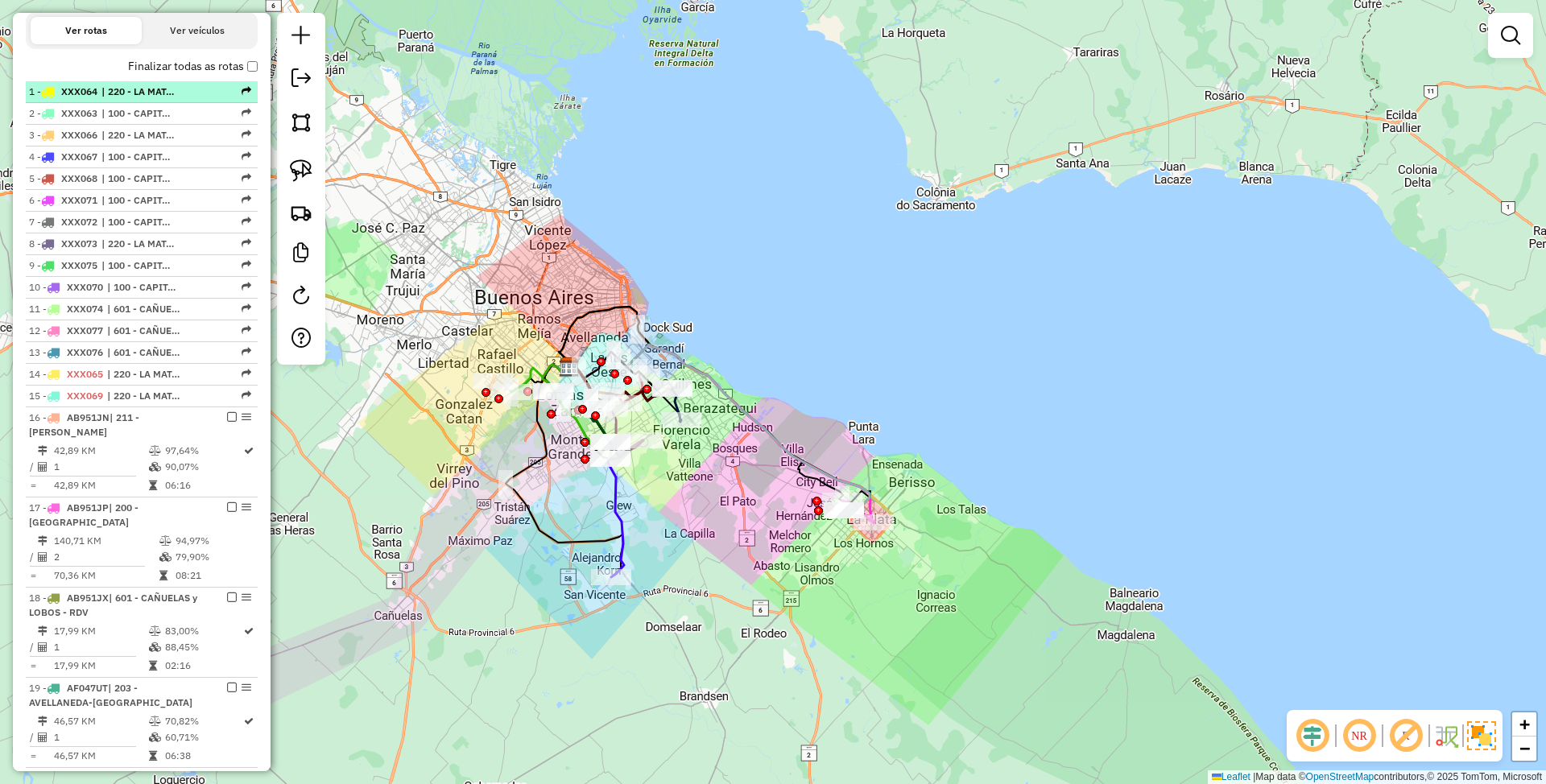
click at [116, 91] on span "| 220 - LA MATANZA" at bounding box center [138, 92] width 74 height 15
select select "**********"
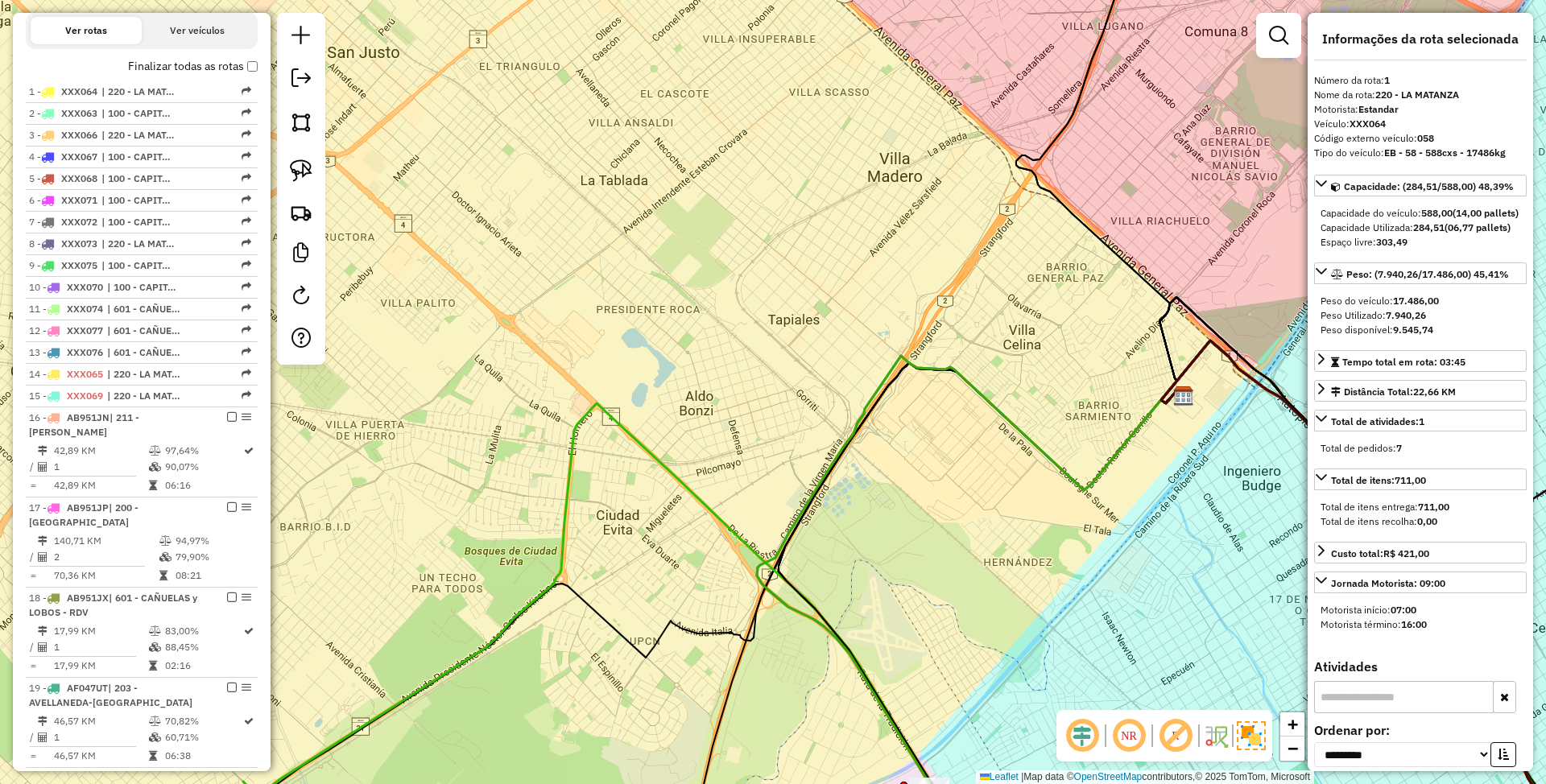
scroll to position [0, 0]
click at [115, 107] on span "| 100 - CAPITAL FEDERAL" at bounding box center [138, 114] width 74 height 15
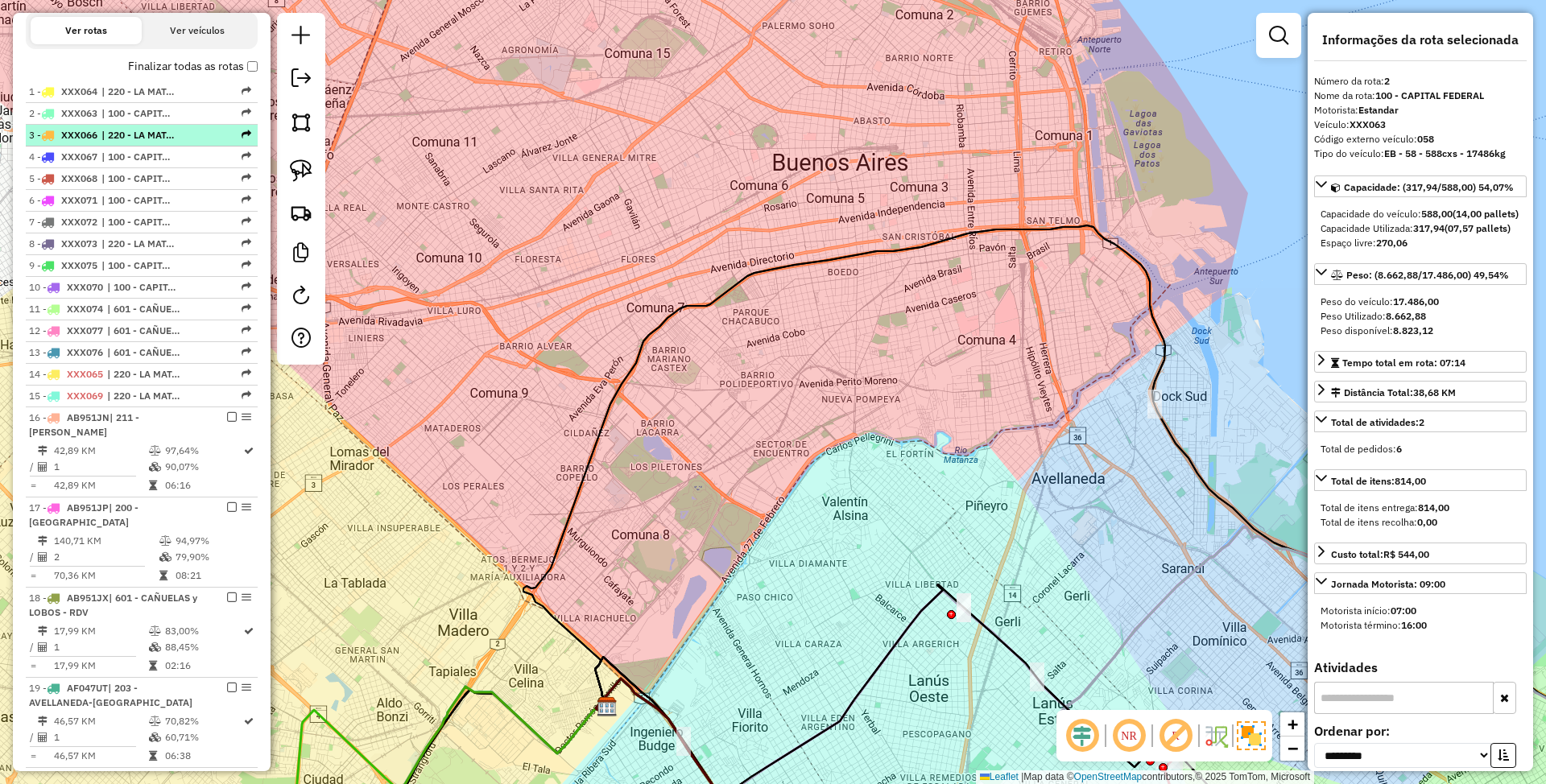
click at [124, 132] on span "| 220 - LA MATANZA" at bounding box center [138, 135] width 74 height 15
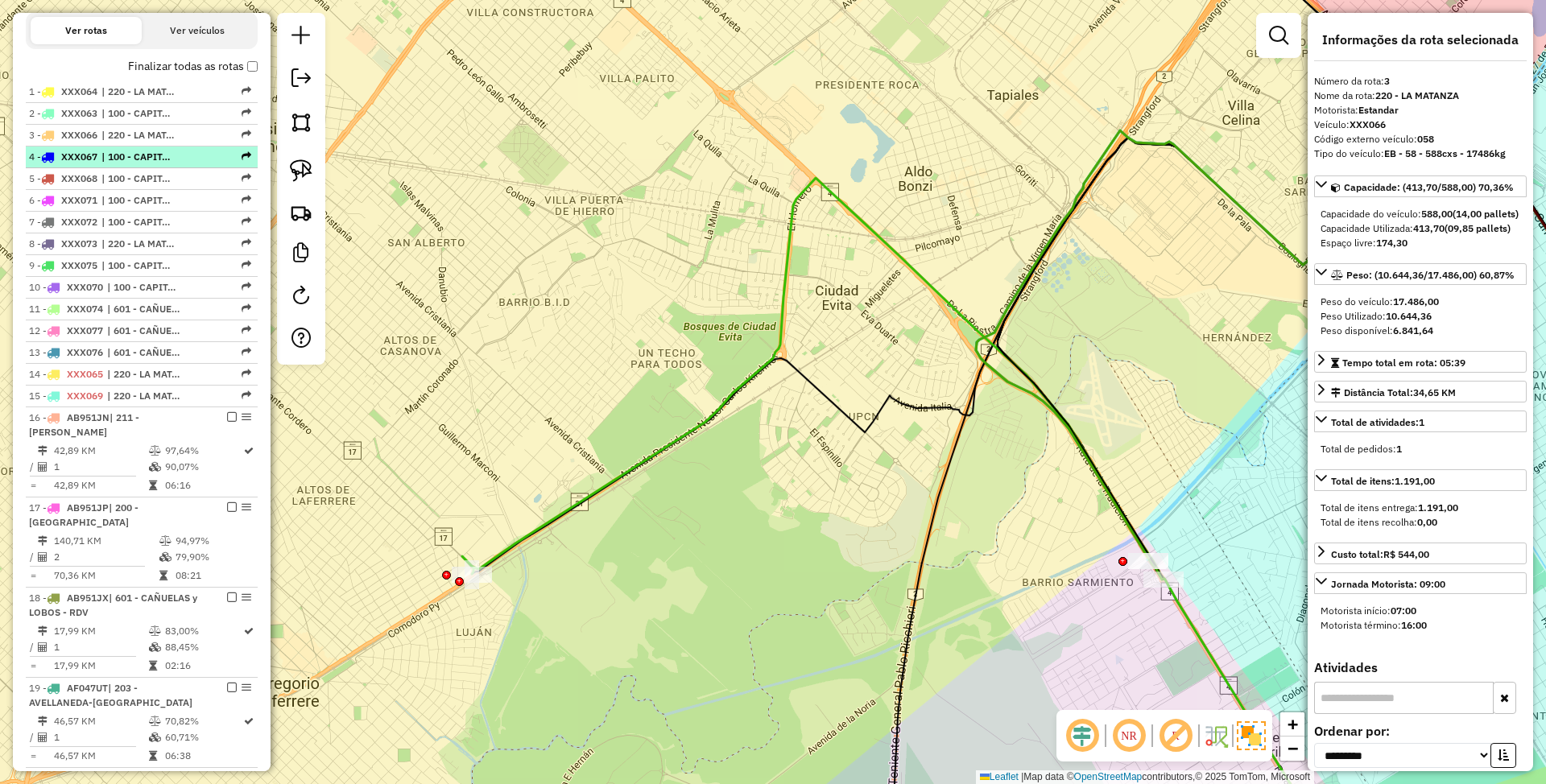
click at [132, 159] on span "| 100 - CAPITAL FEDERAL" at bounding box center [138, 157] width 74 height 15
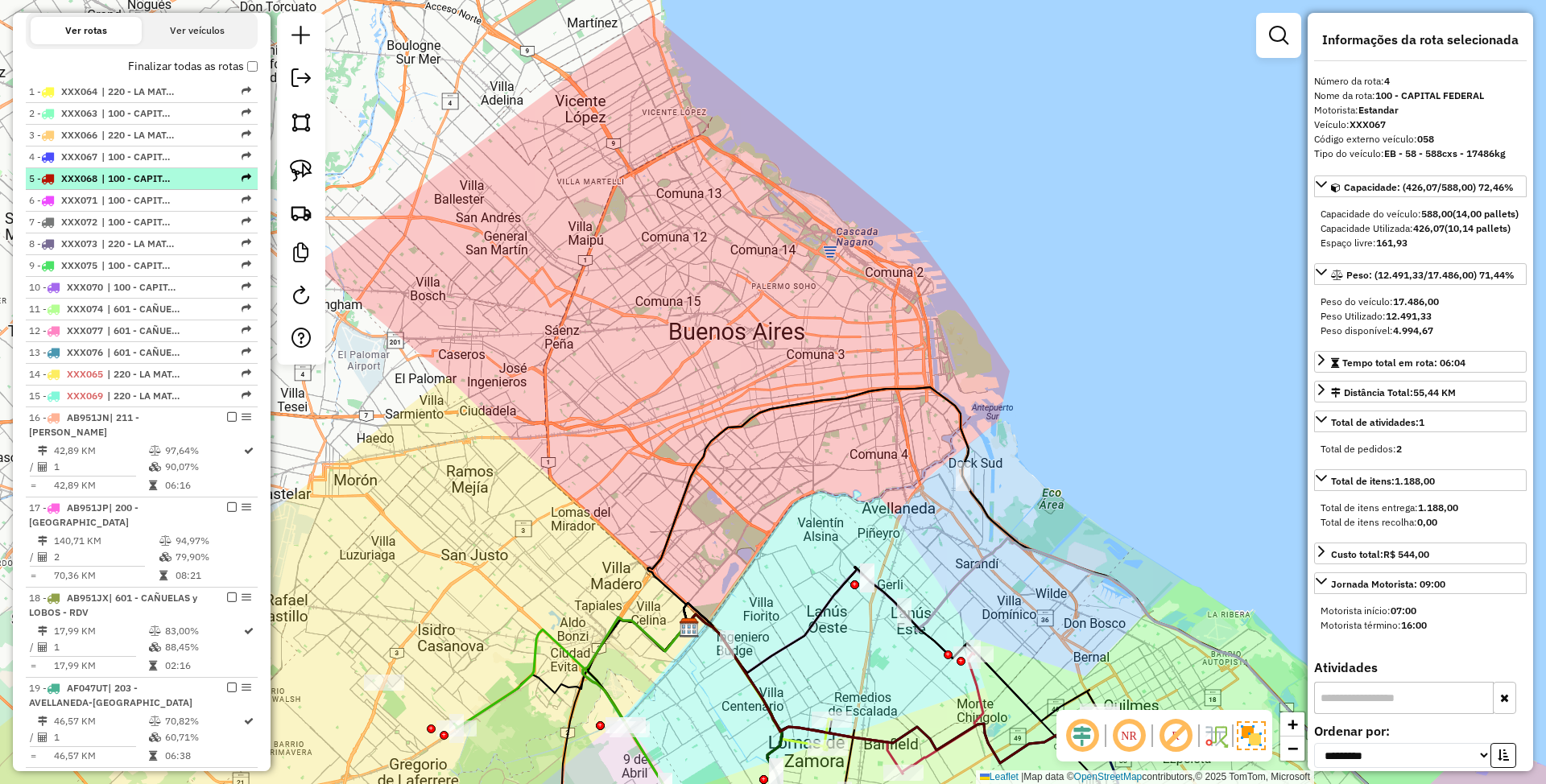
click at [132, 181] on span "| 100 - CAPITAL FEDERAL" at bounding box center [138, 179] width 74 height 15
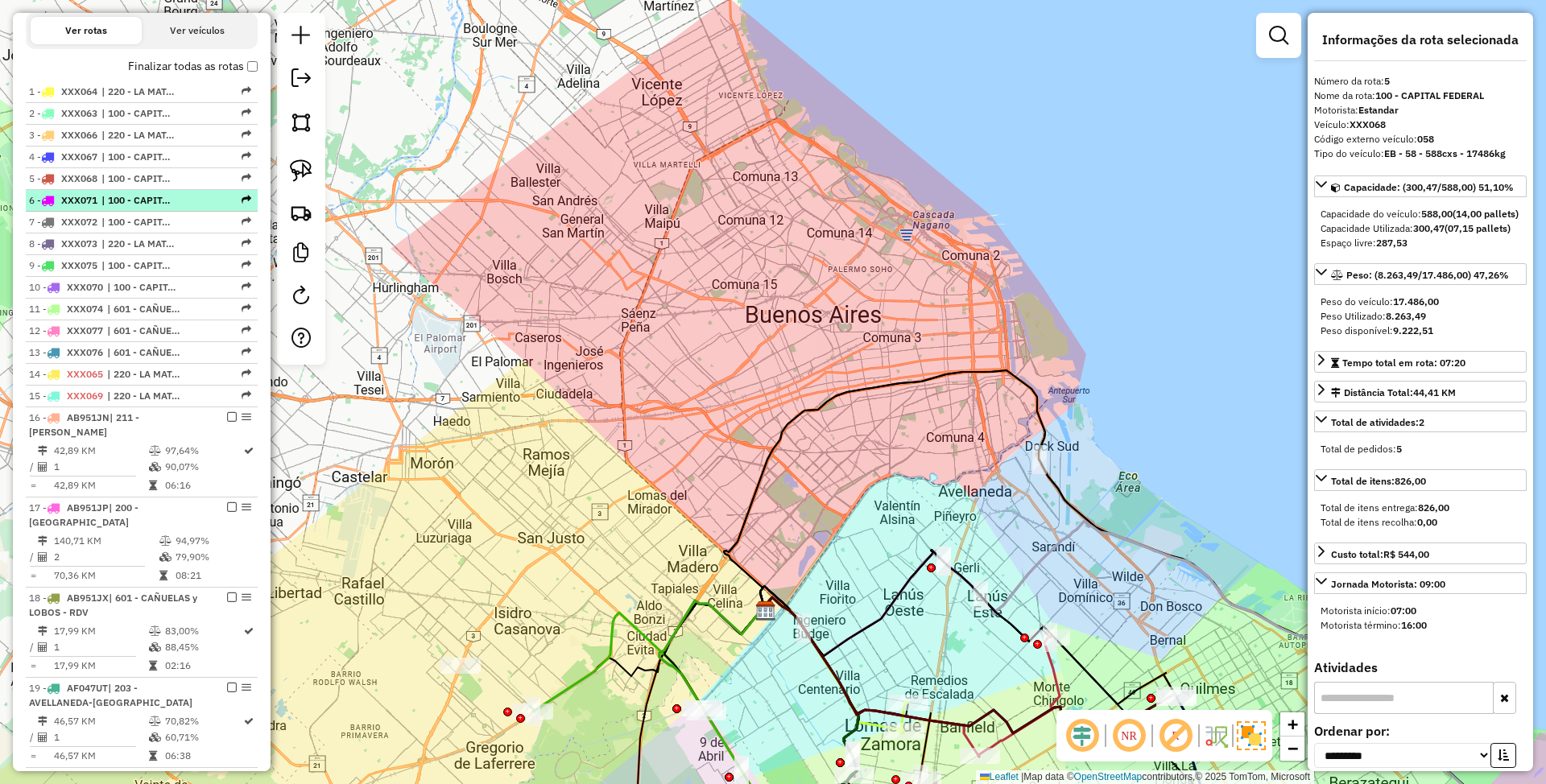
click at [132, 195] on span "| 100 - CAPITAL FEDERAL" at bounding box center [138, 200] width 74 height 15
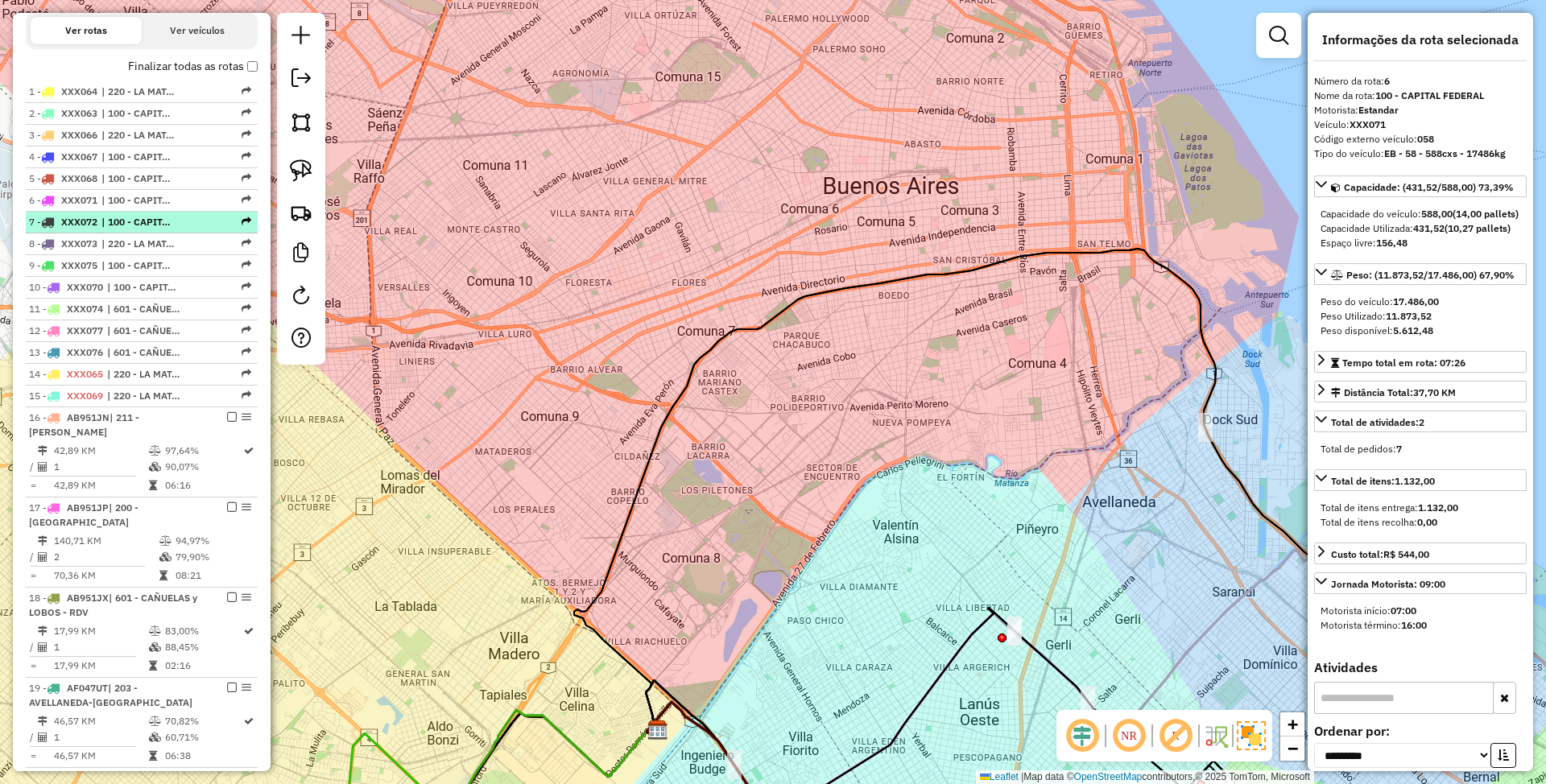
click at [133, 217] on span "| 100 - CAPITAL FEDERAL" at bounding box center [138, 222] width 74 height 15
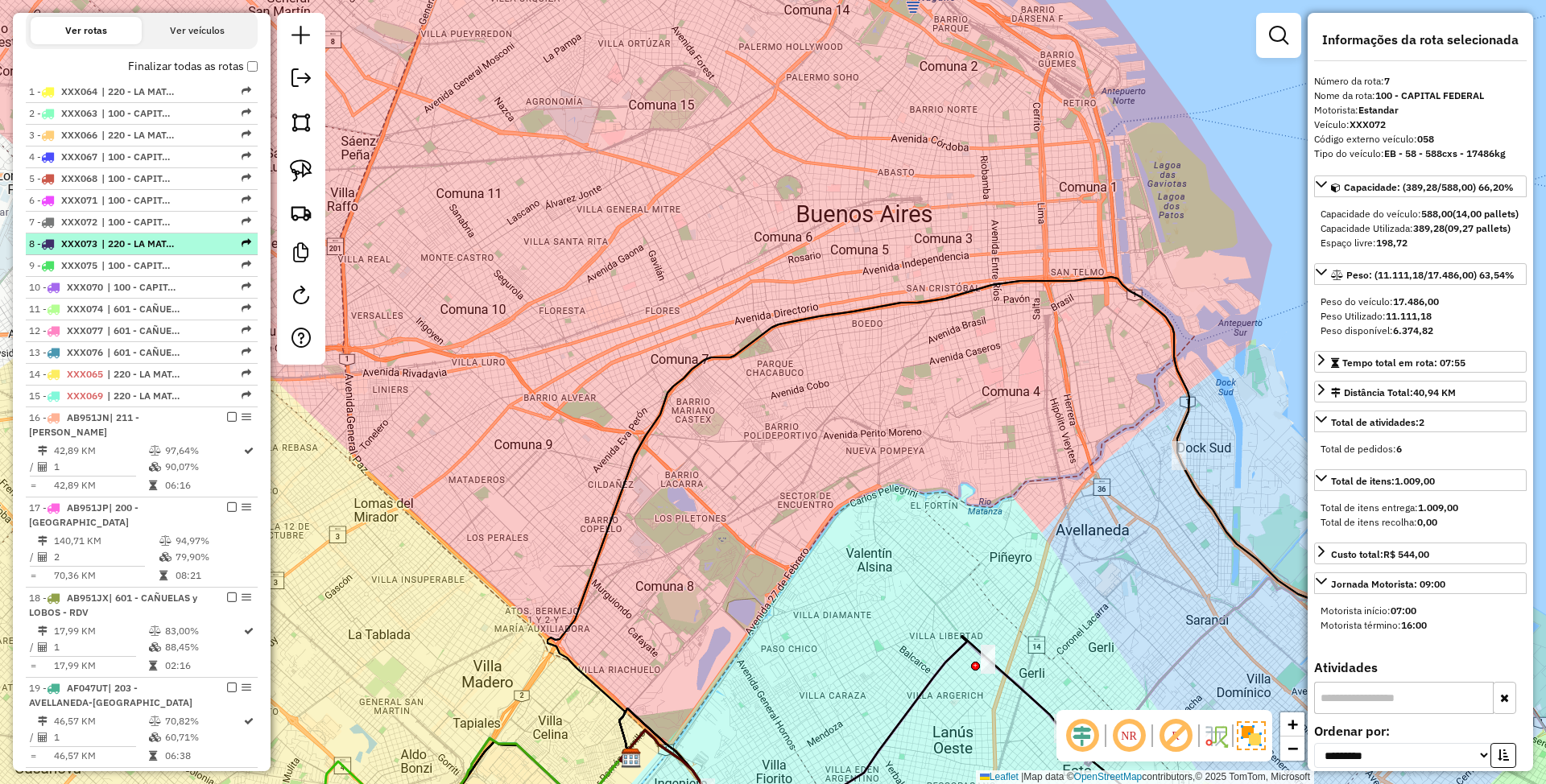
click at [135, 239] on span "| 220 - LA MATANZA" at bounding box center [138, 244] width 74 height 15
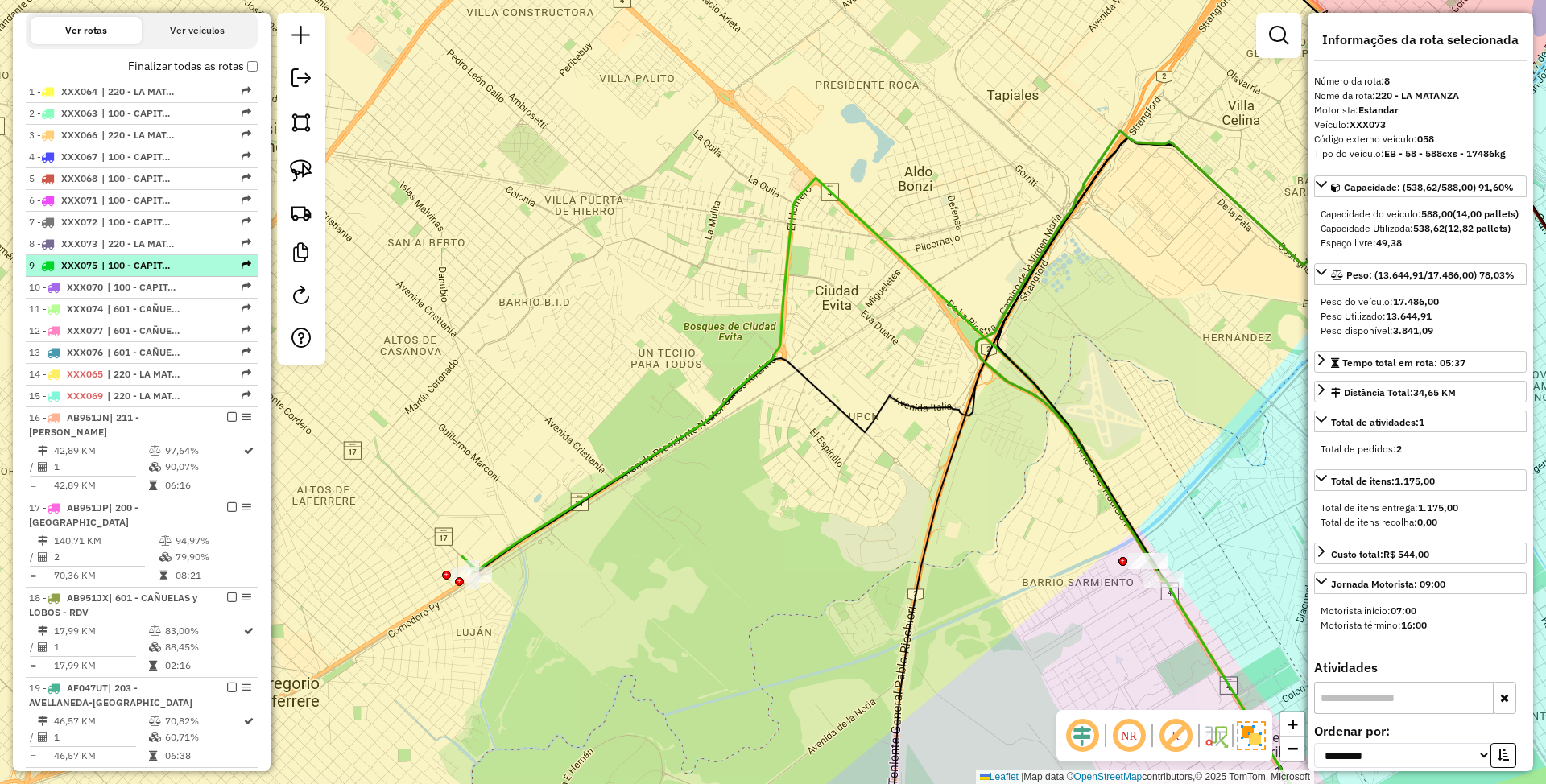
click at [138, 261] on span "| 100 - CAPITAL FEDERAL" at bounding box center [138, 266] width 74 height 15
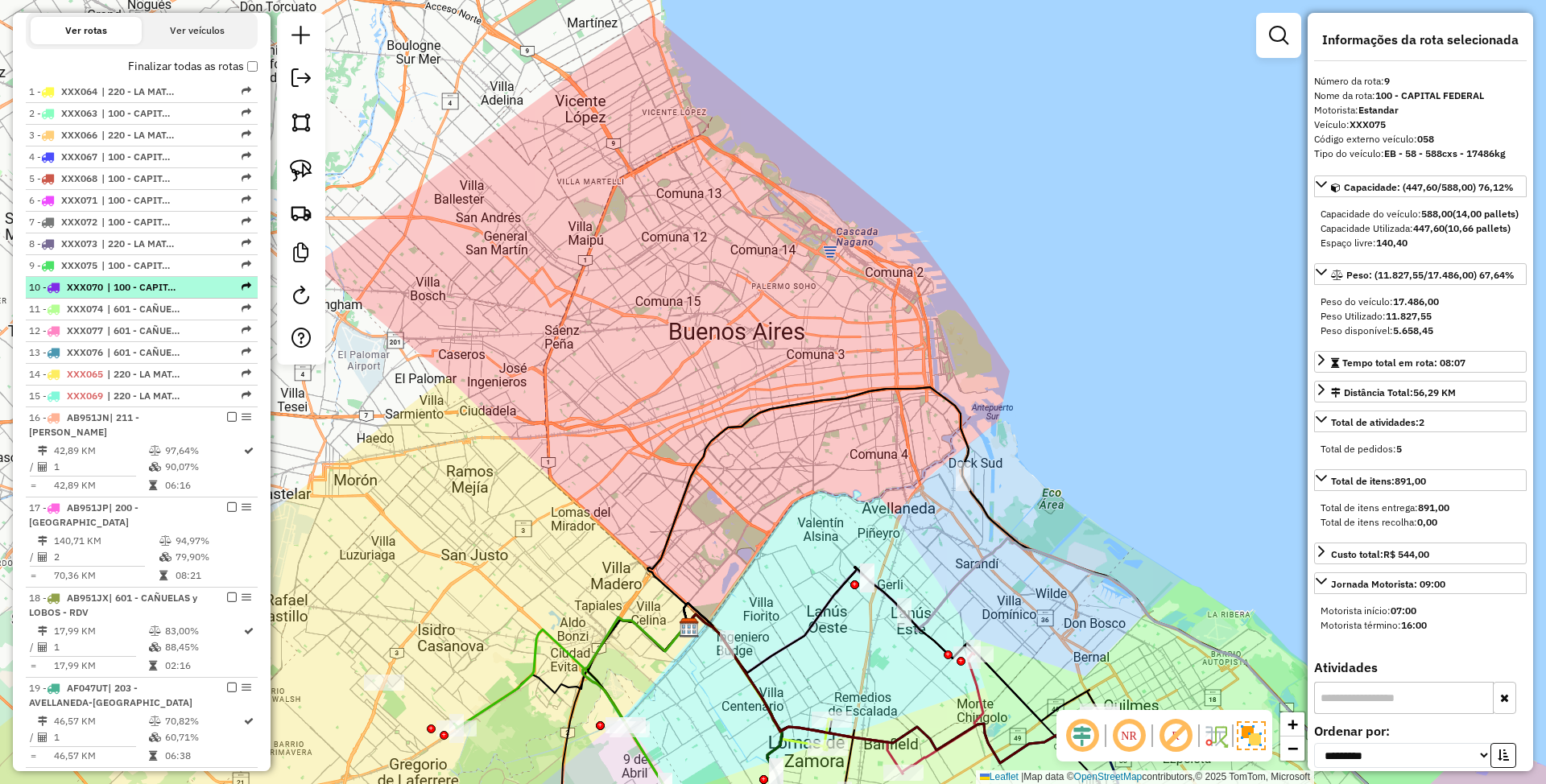
click at [138, 280] on li "10 - XXX070 | 100 - CAPITAL FEDERAL" at bounding box center [141, 287] width 232 height 22
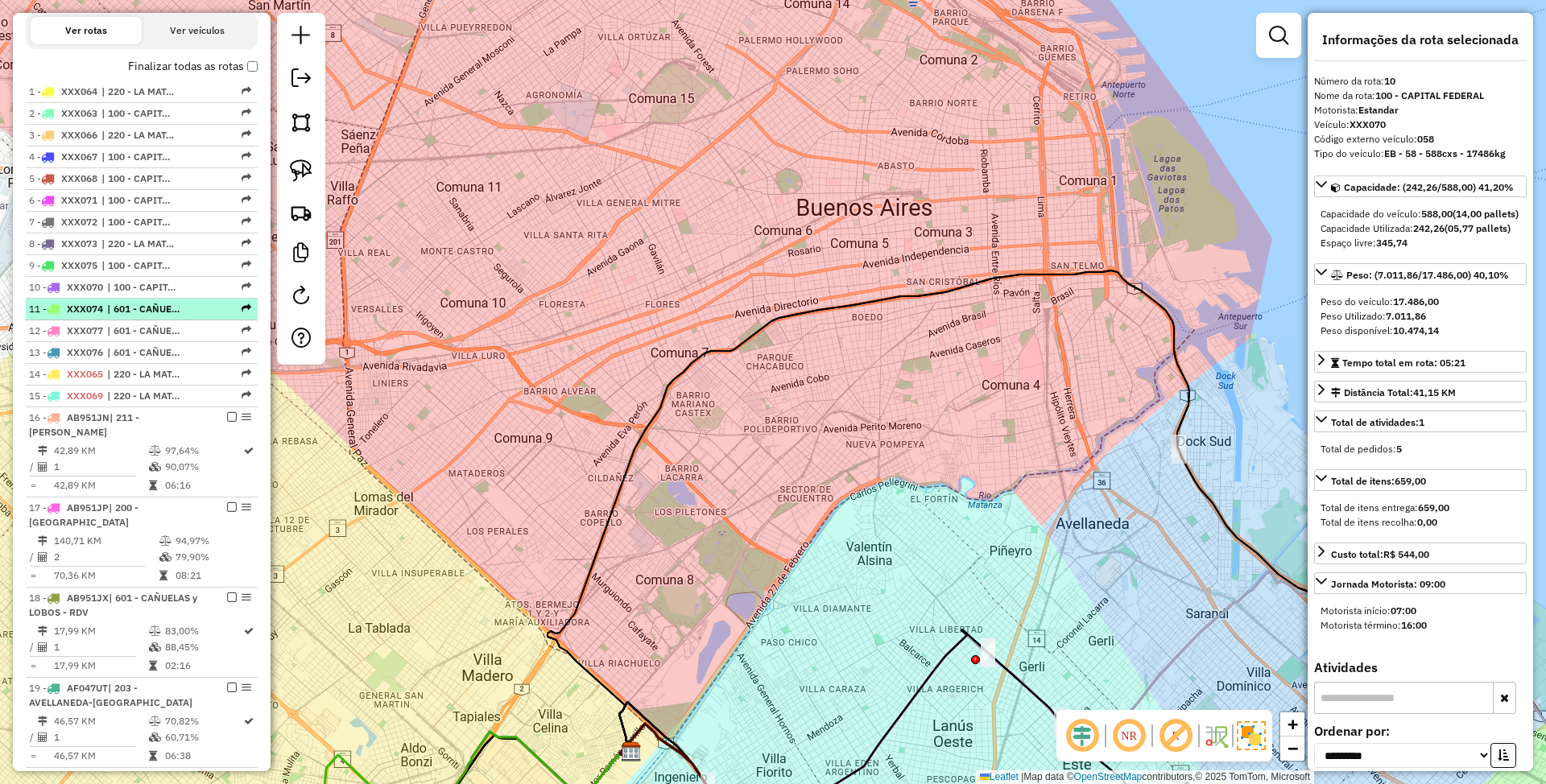
click at [141, 309] on span "| 601 - CAÑUELAS y LOBOS - RDV" at bounding box center [143, 309] width 74 height 15
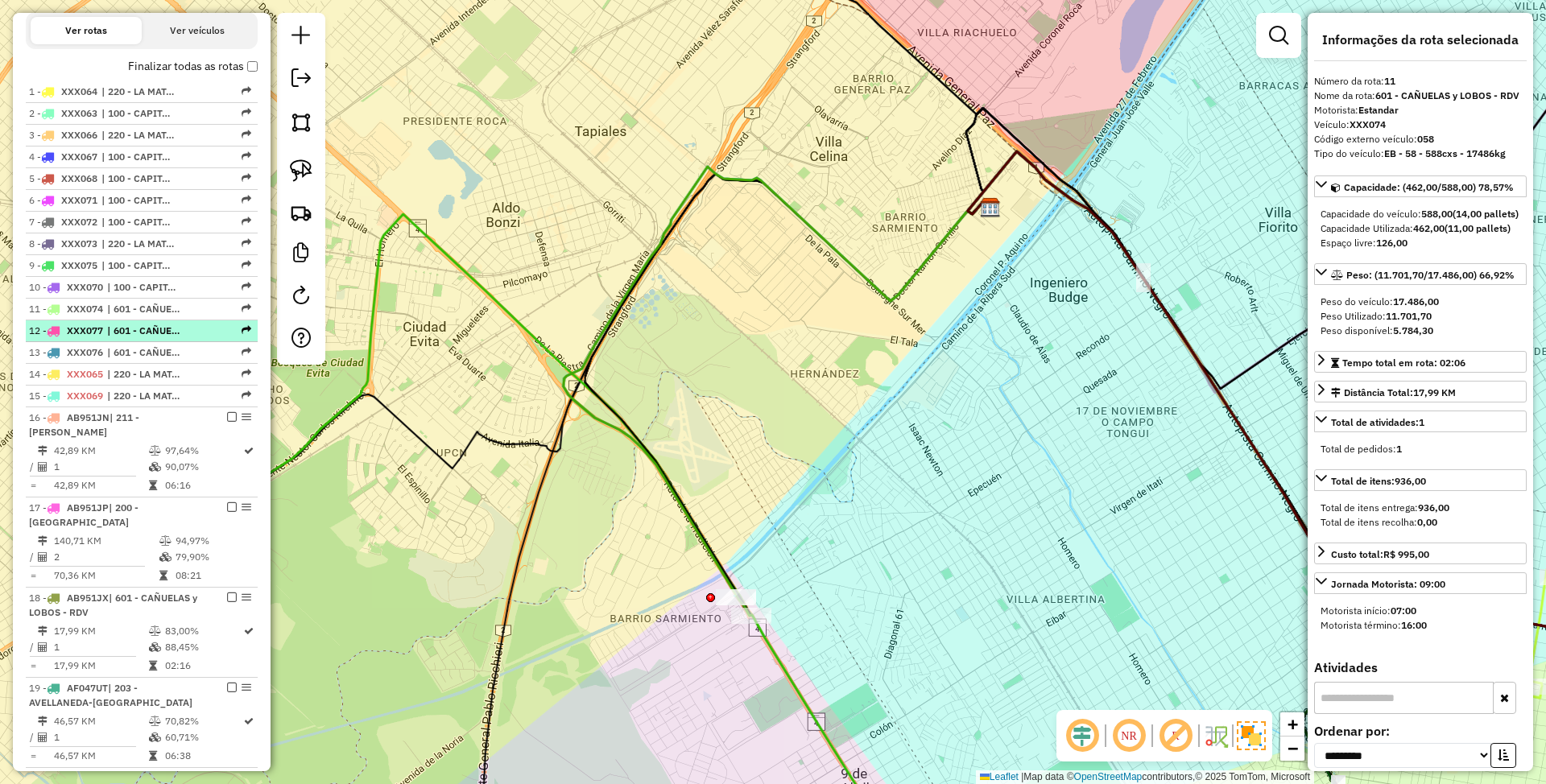
click at [138, 333] on span "| 601 - CAÑUELAS y LOBOS - RDV" at bounding box center [143, 331] width 74 height 15
click at [138, 352] on span "| 601 - CAÑUELAS y LOBOS - RDV" at bounding box center [143, 353] width 74 height 15
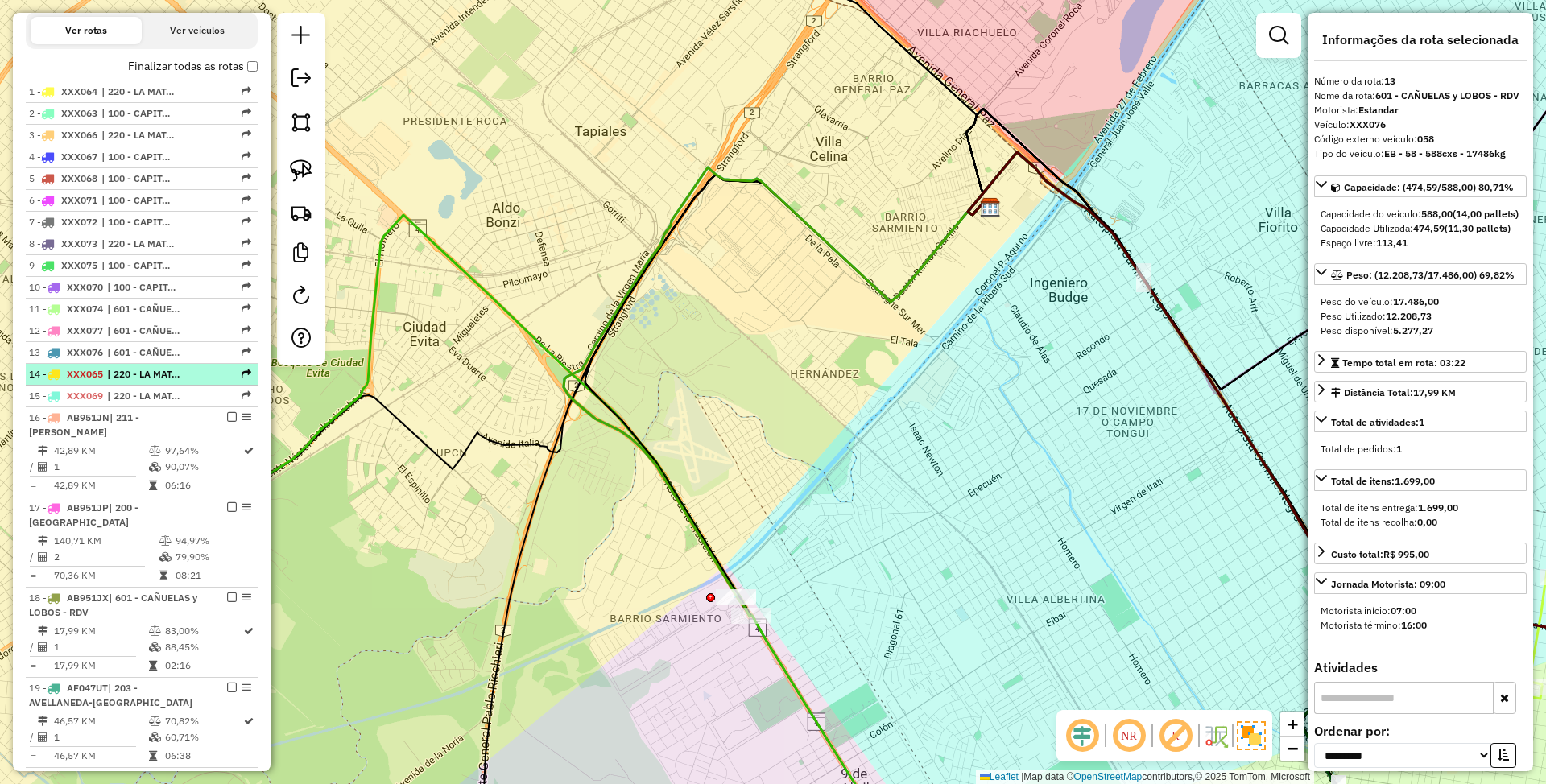
click at [140, 371] on span "| 220 - LA MATANZA" at bounding box center [143, 374] width 74 height 15
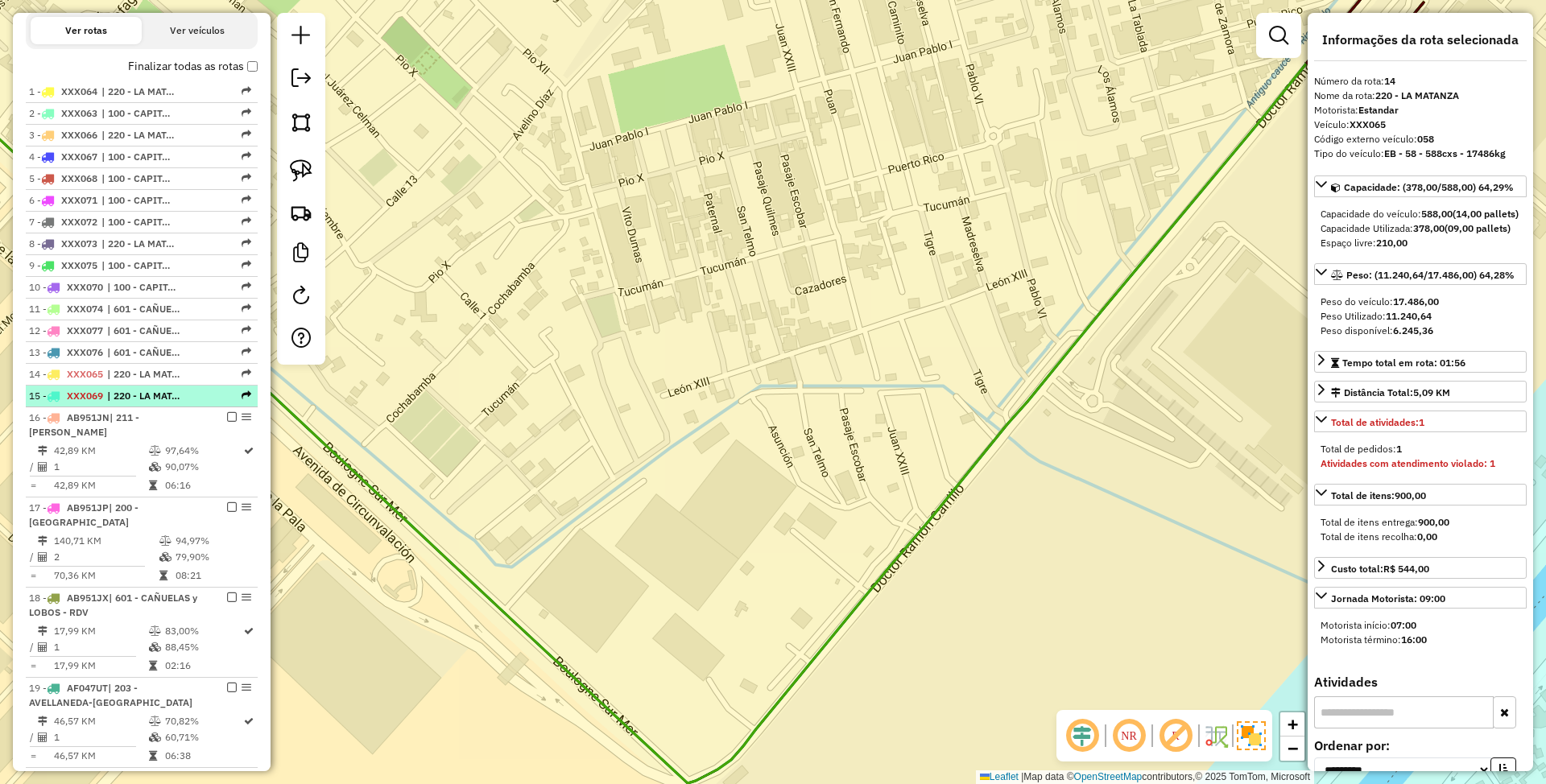
click at [141, 391] on span "| 220 - LA MATANZA" at bounding box center [143, 396] width 74 height 15
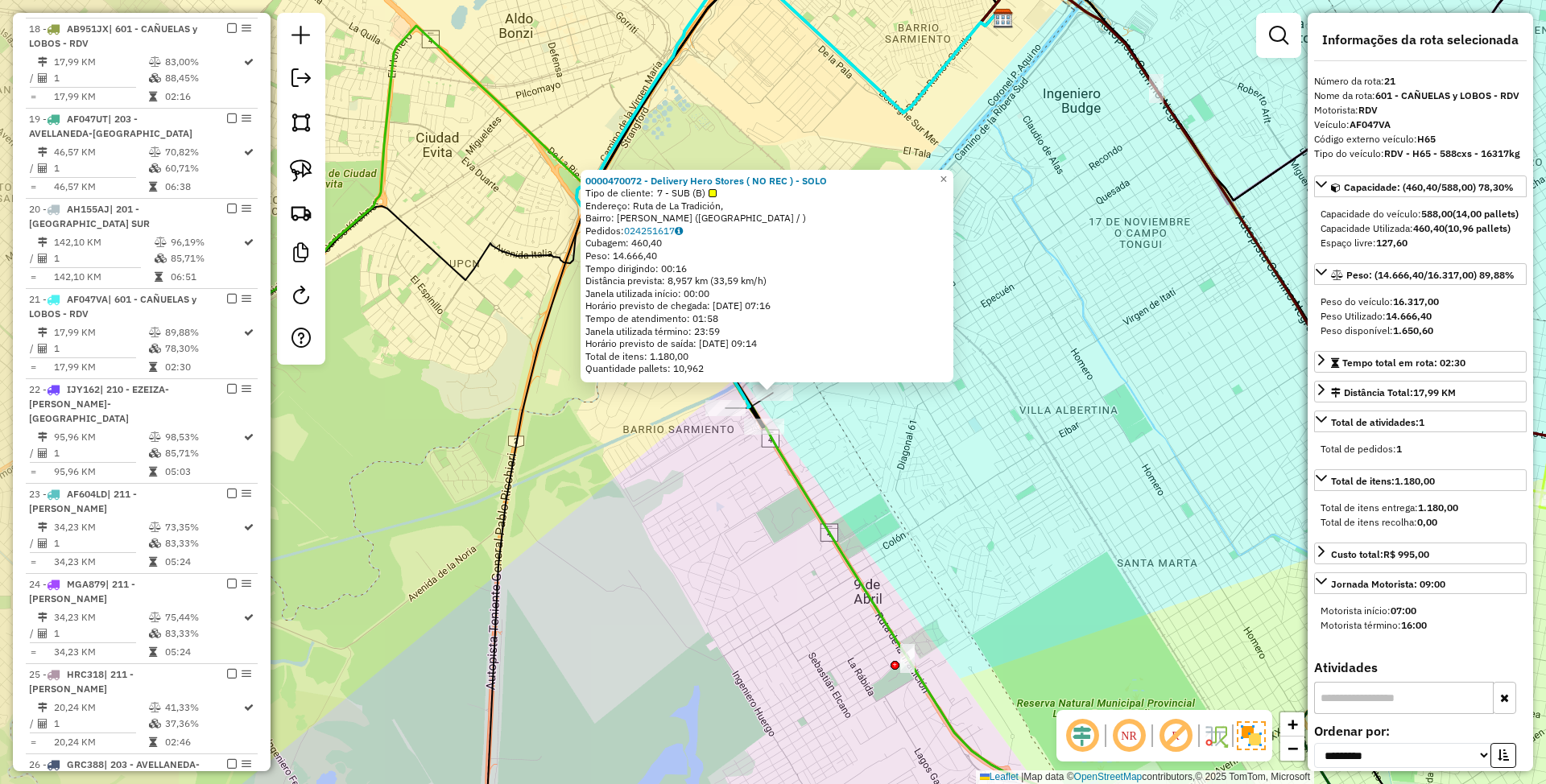
scroll to position [1401, 0]
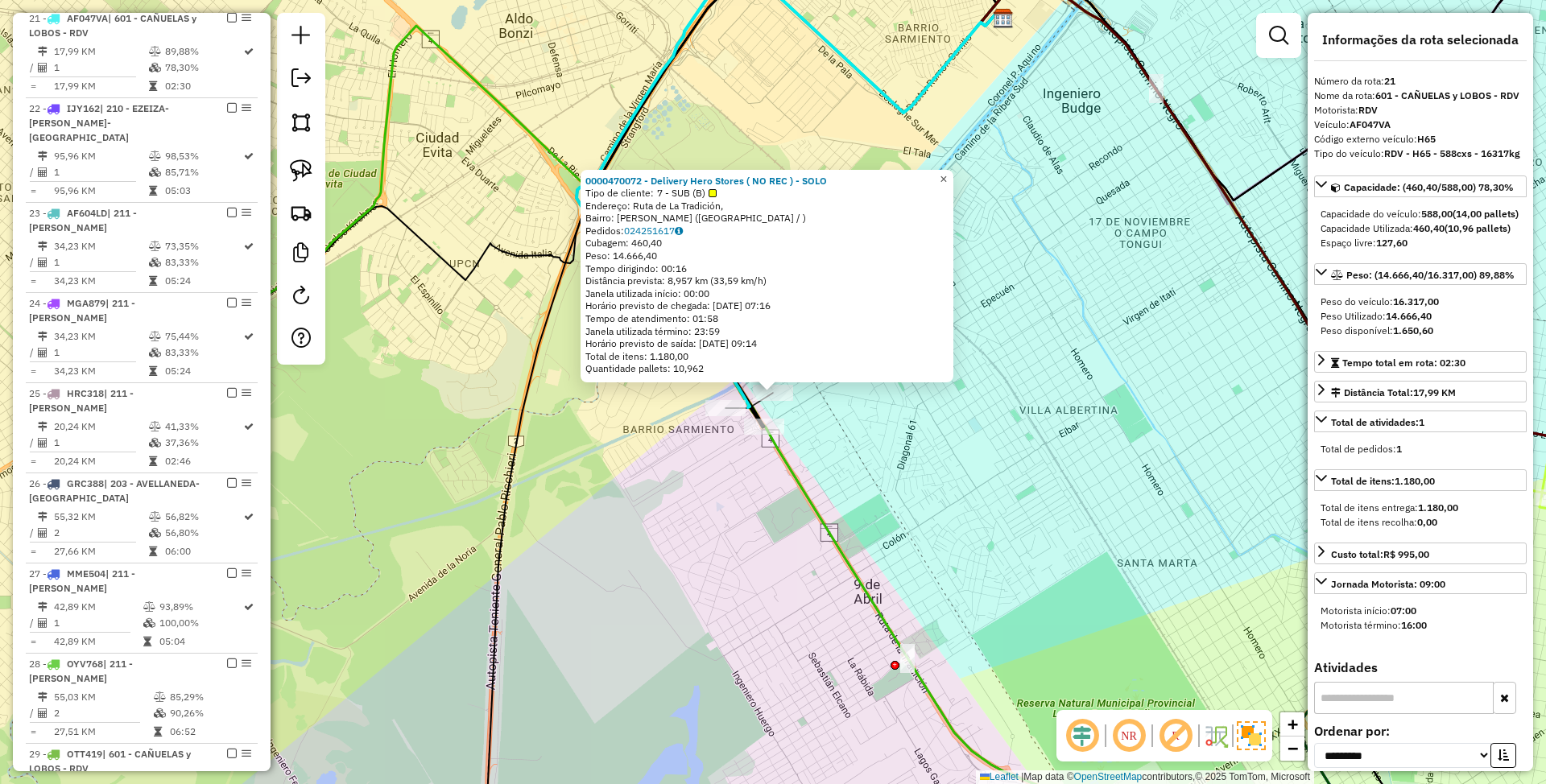
click at [947, 176] on span "×" at bounding box center [942, 179] width 7 height 14
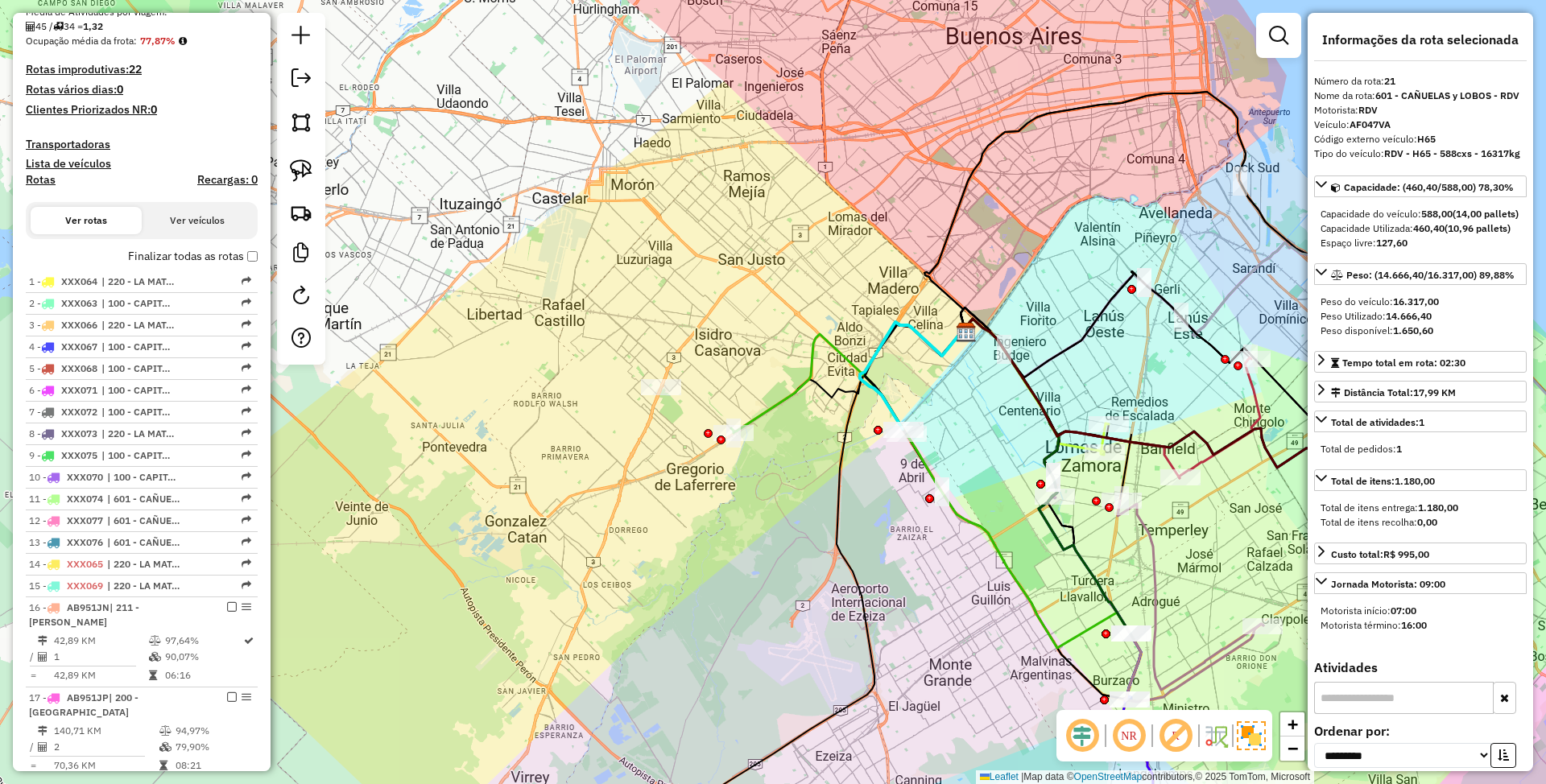
scroll to position [329, 0]
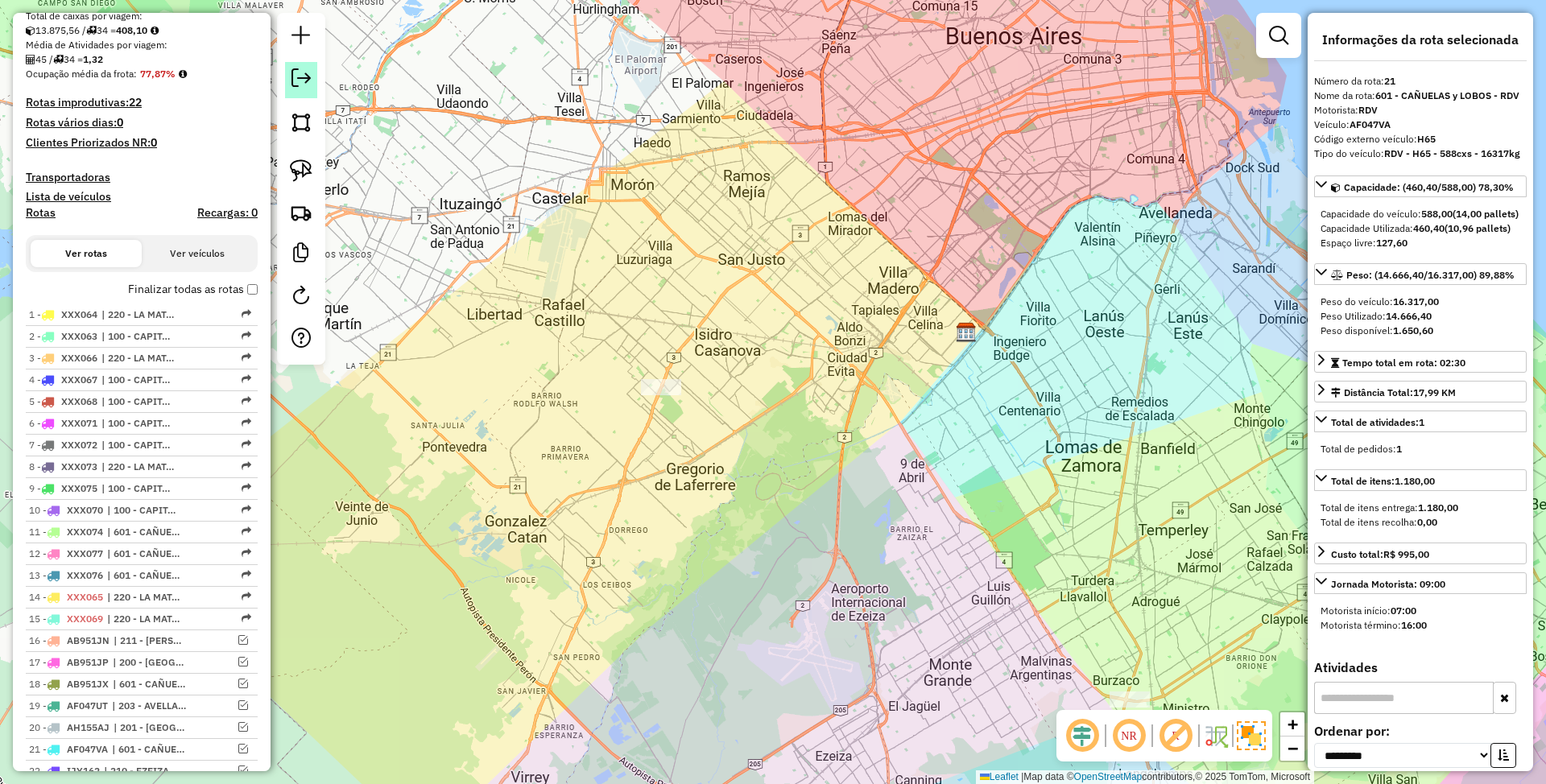
click at [298, 76] on em at bounding box center [301, 78] width 20 height 20
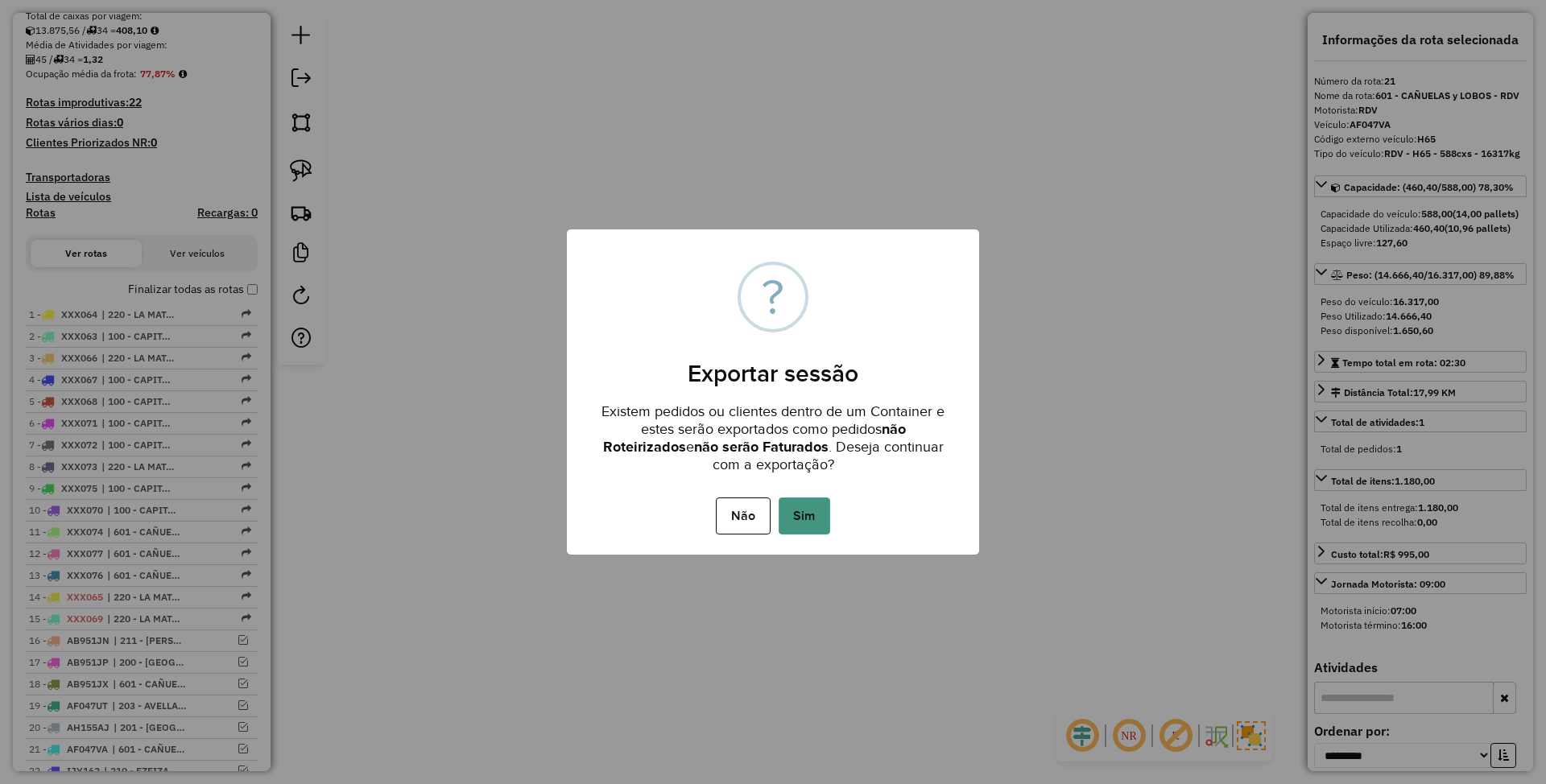
click at [826, 508] on button "Sim" at bounding box center [804, 515] width 51 height 37
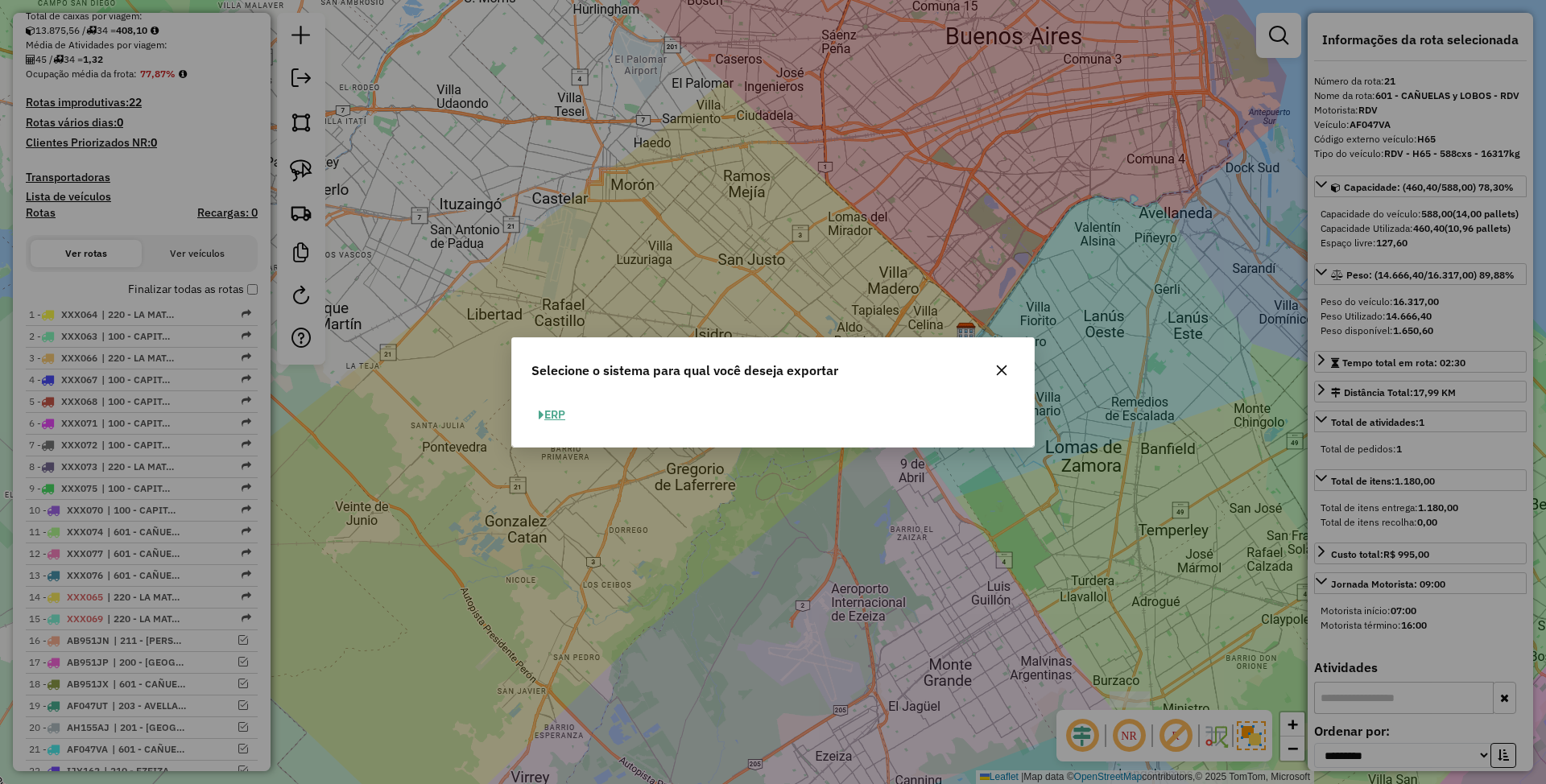
click at [555, 411] on button "ERP" at bounding box center [552, 415] width 41 height 25
select select "*********"
select select "**"
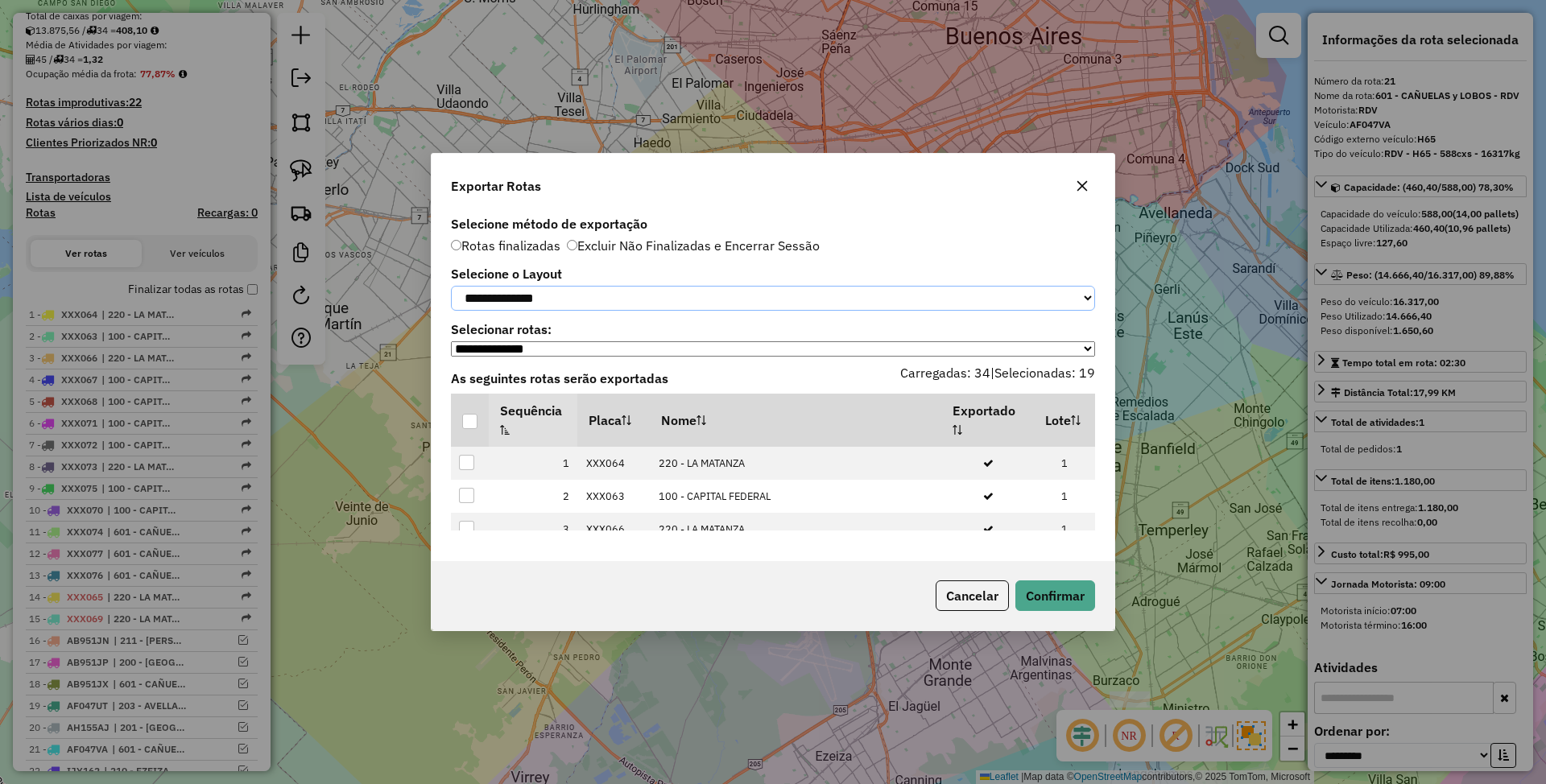
click at [604, 301] on select "**********" at bounding box center [773, 297] width 644 height 25
select select "*********"
click at [450, 285] on select "**********" at bounding box center [773, 297] width 644 height 25
click at [470, 426] on div at bounding box center [469, 421] width 15 height 15
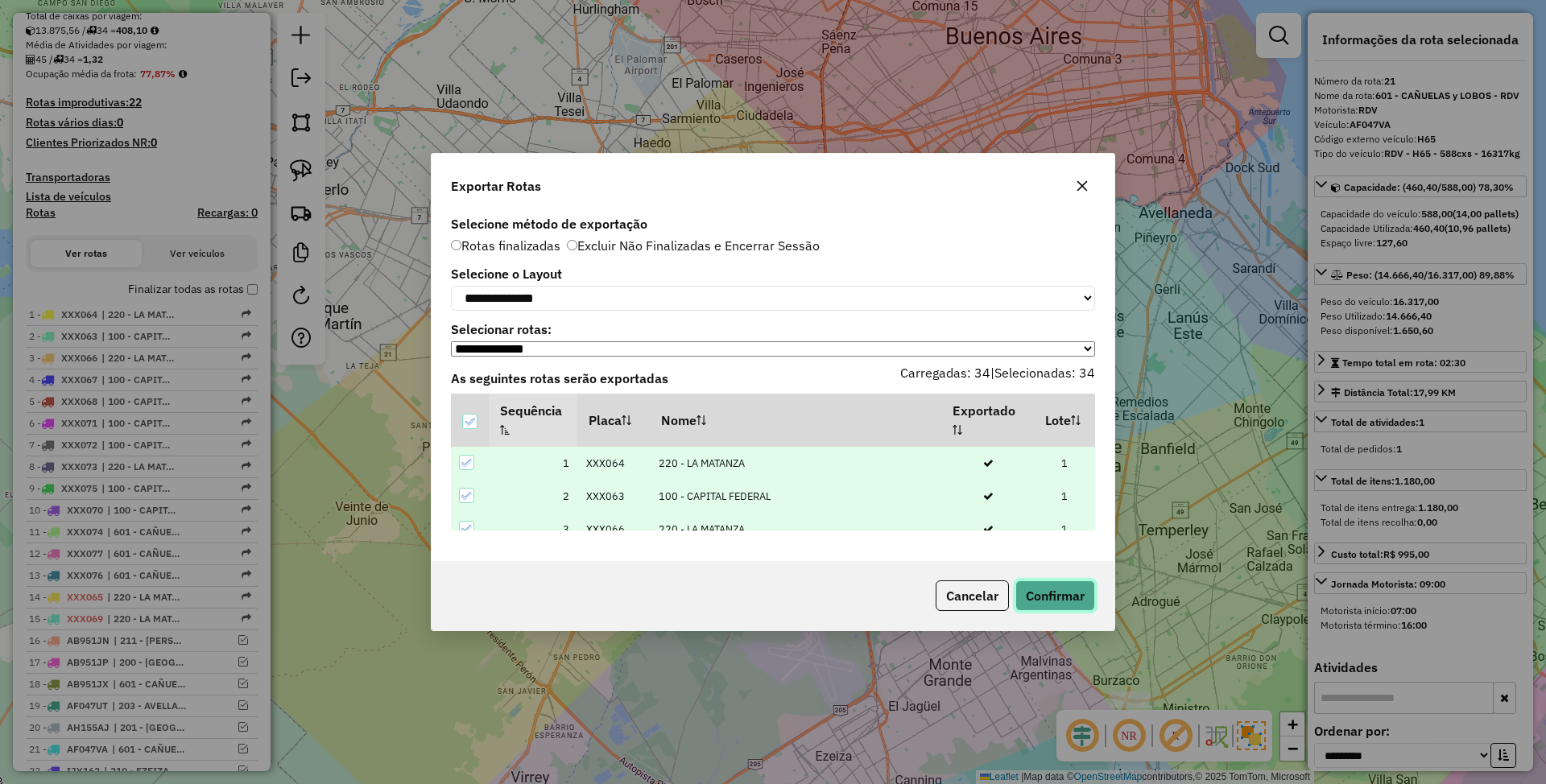
click at [1038, 596] on button "Confirmar" at bounding box center [1055, 595] width 80 height 31
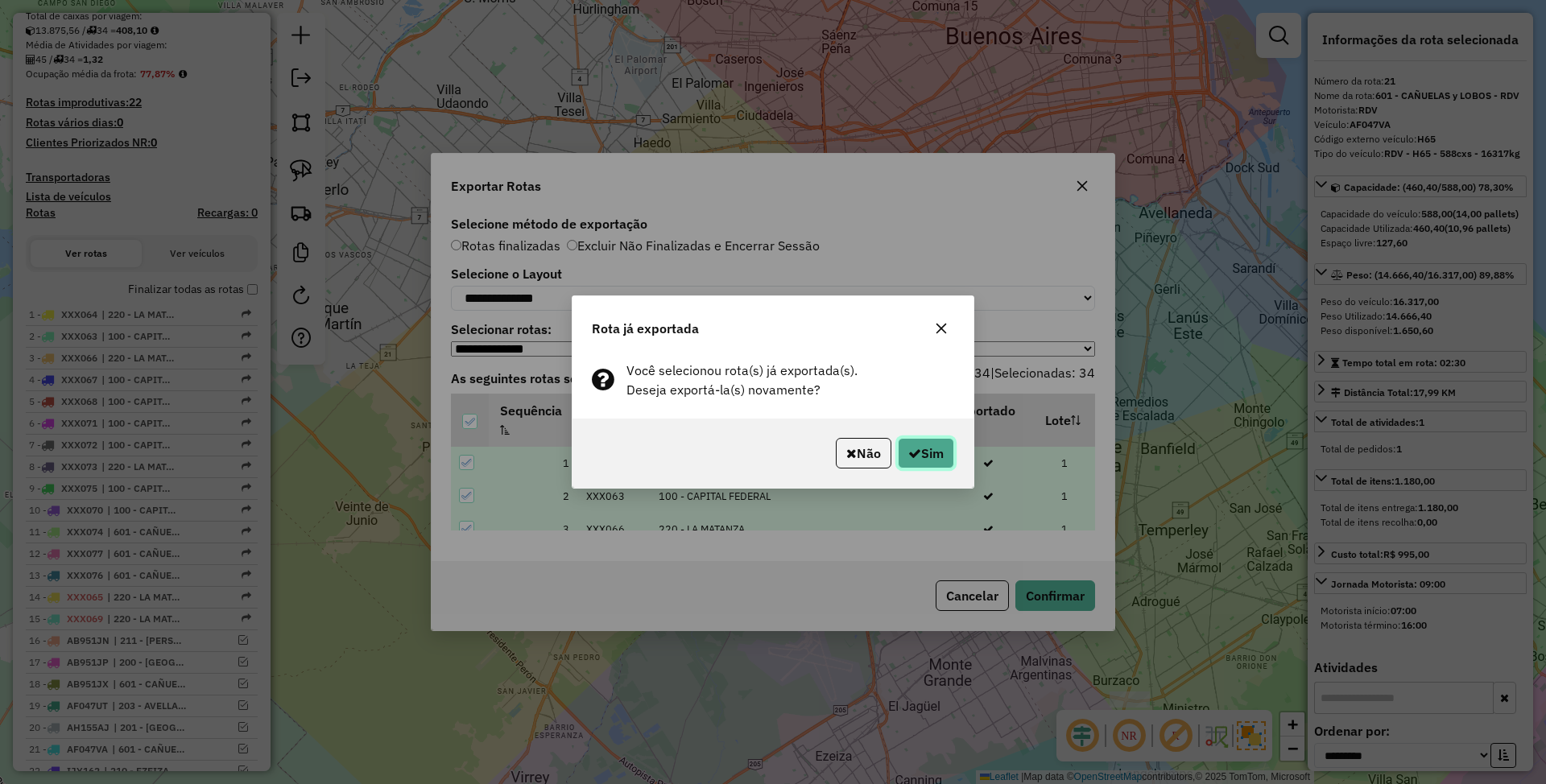
click at [935, 461] on button "Sim" at bounding box center [926, 452] width 56 height 31
click at [933, 460] on button "Sim" at bounding box center [926, 452] width 56 height 31
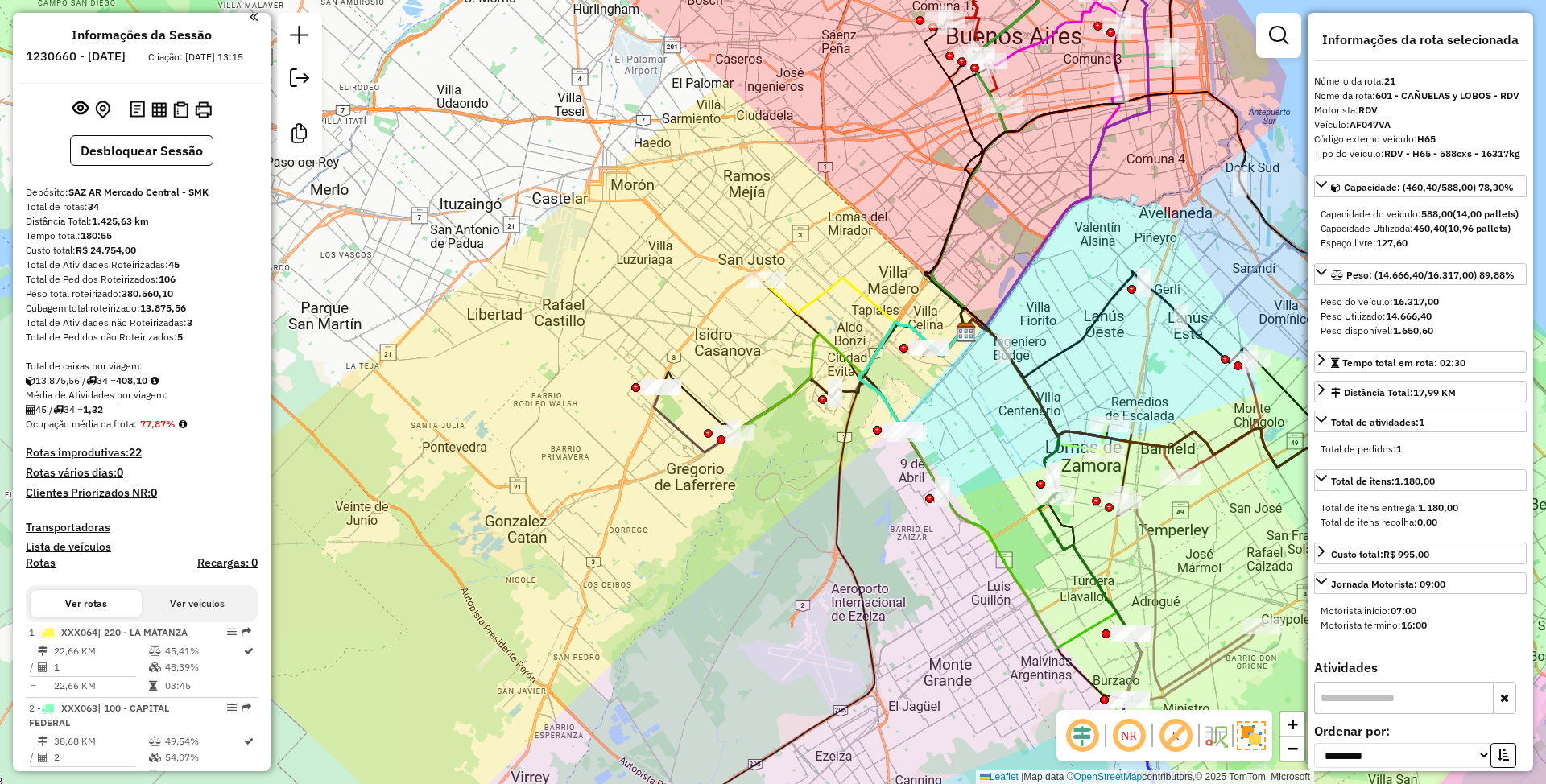
scroll to position [0, 0]
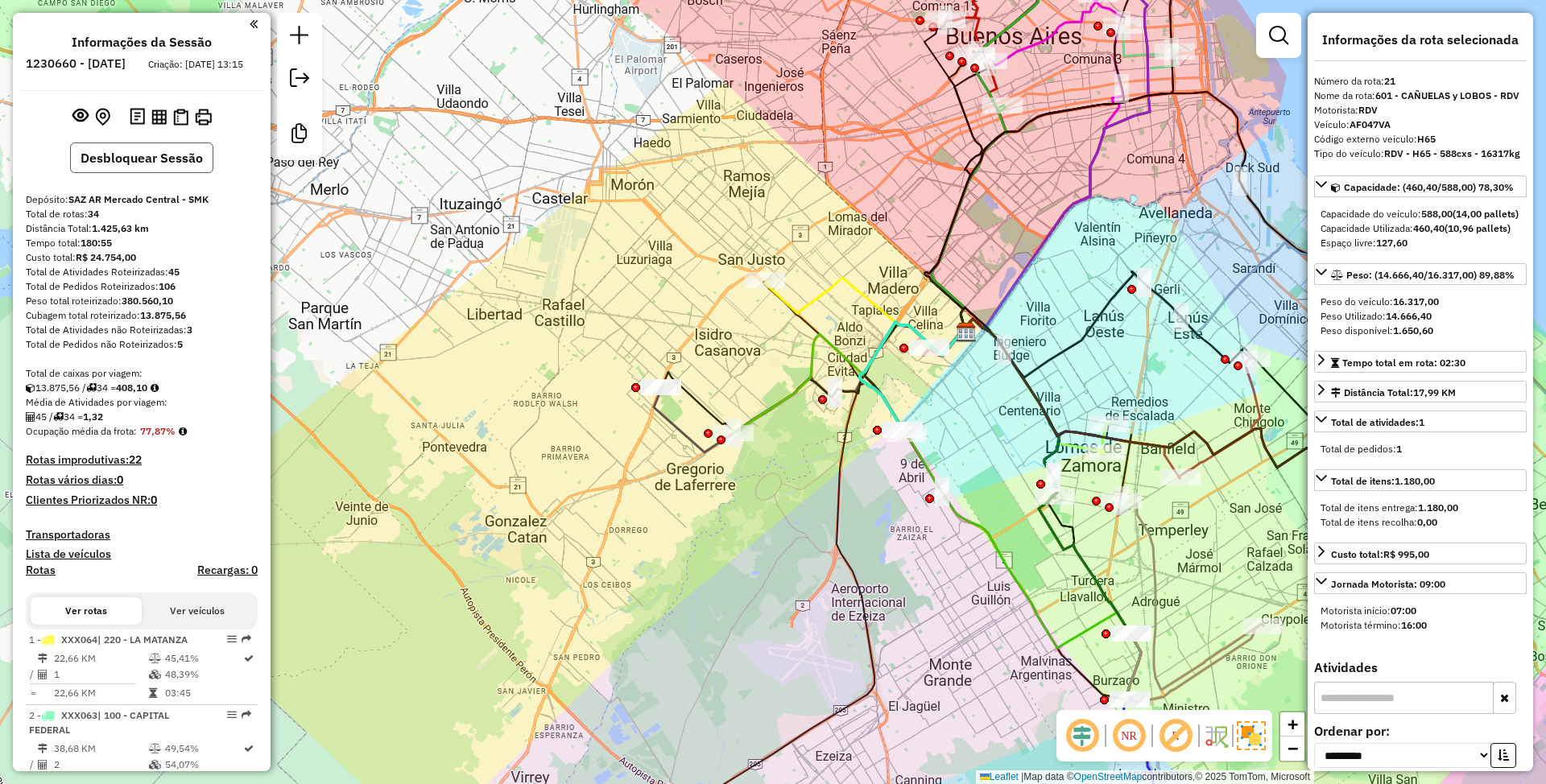
click at [133, 172] on button "Desbloquear Sessão" at bounding box center [141, 157] width 143 height 31
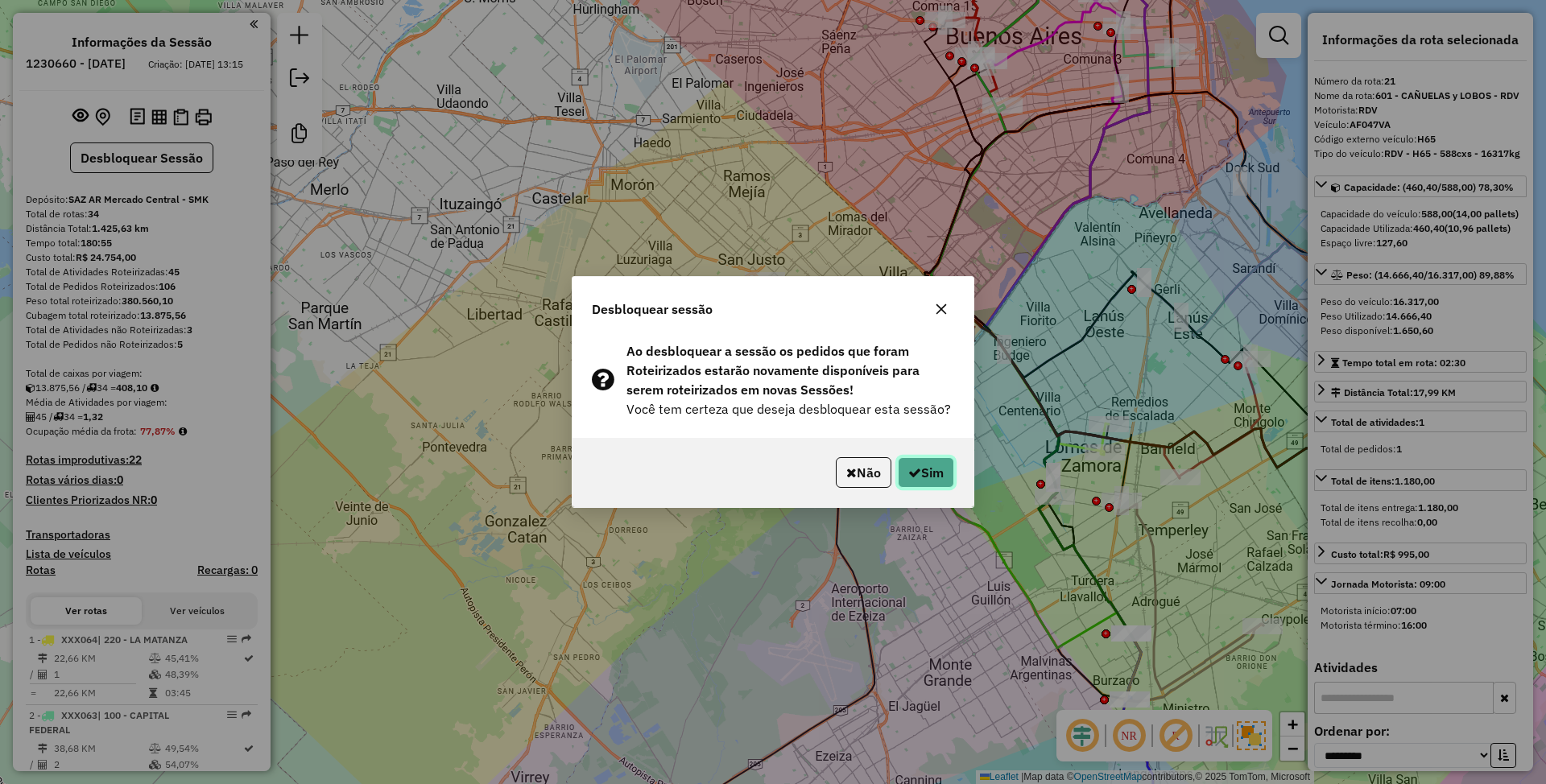
click at [938, 475] on button "Sim" at bounding box center [926, 472] width 56 height 31
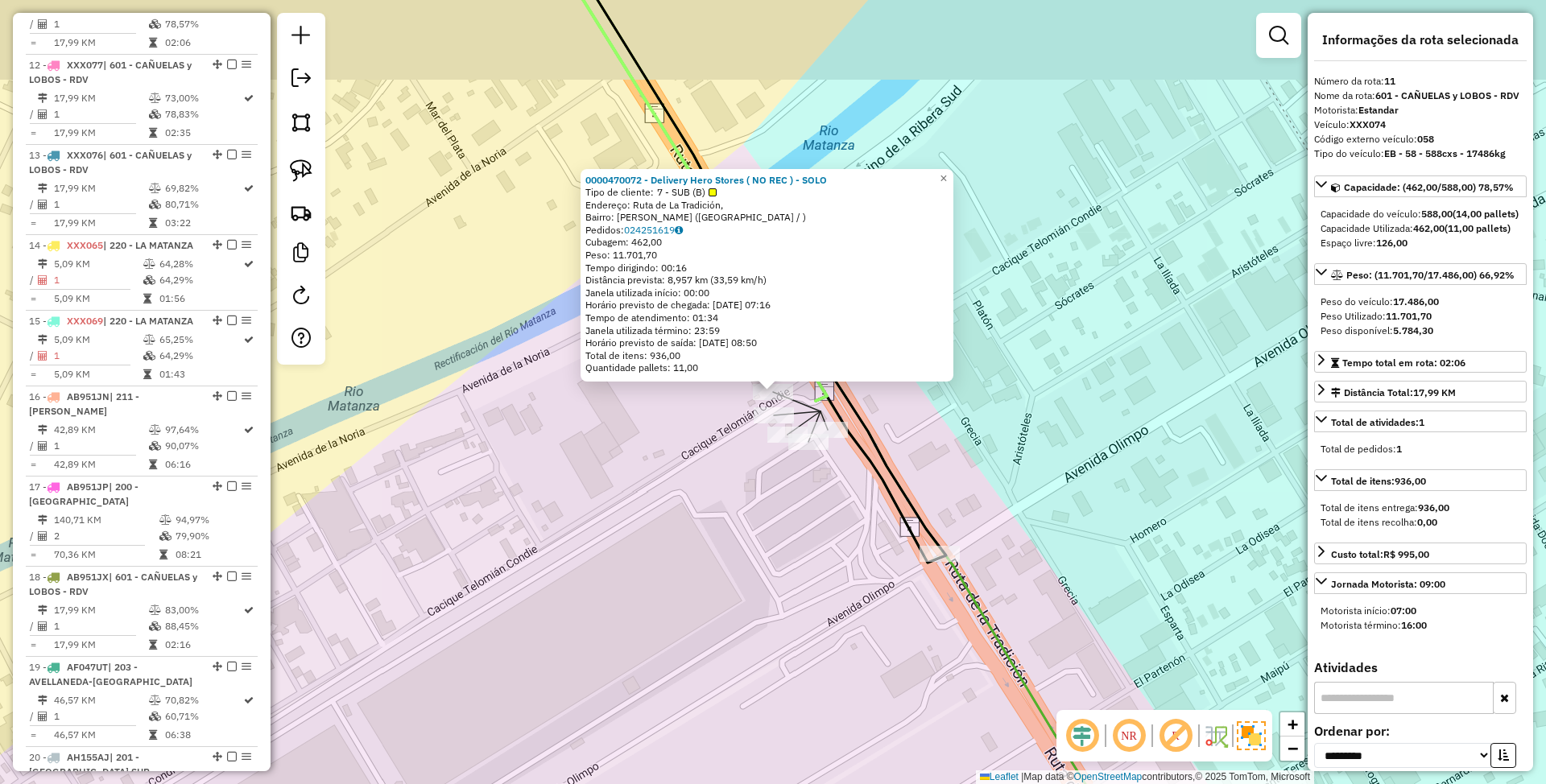
scroll to position [1479, 0]
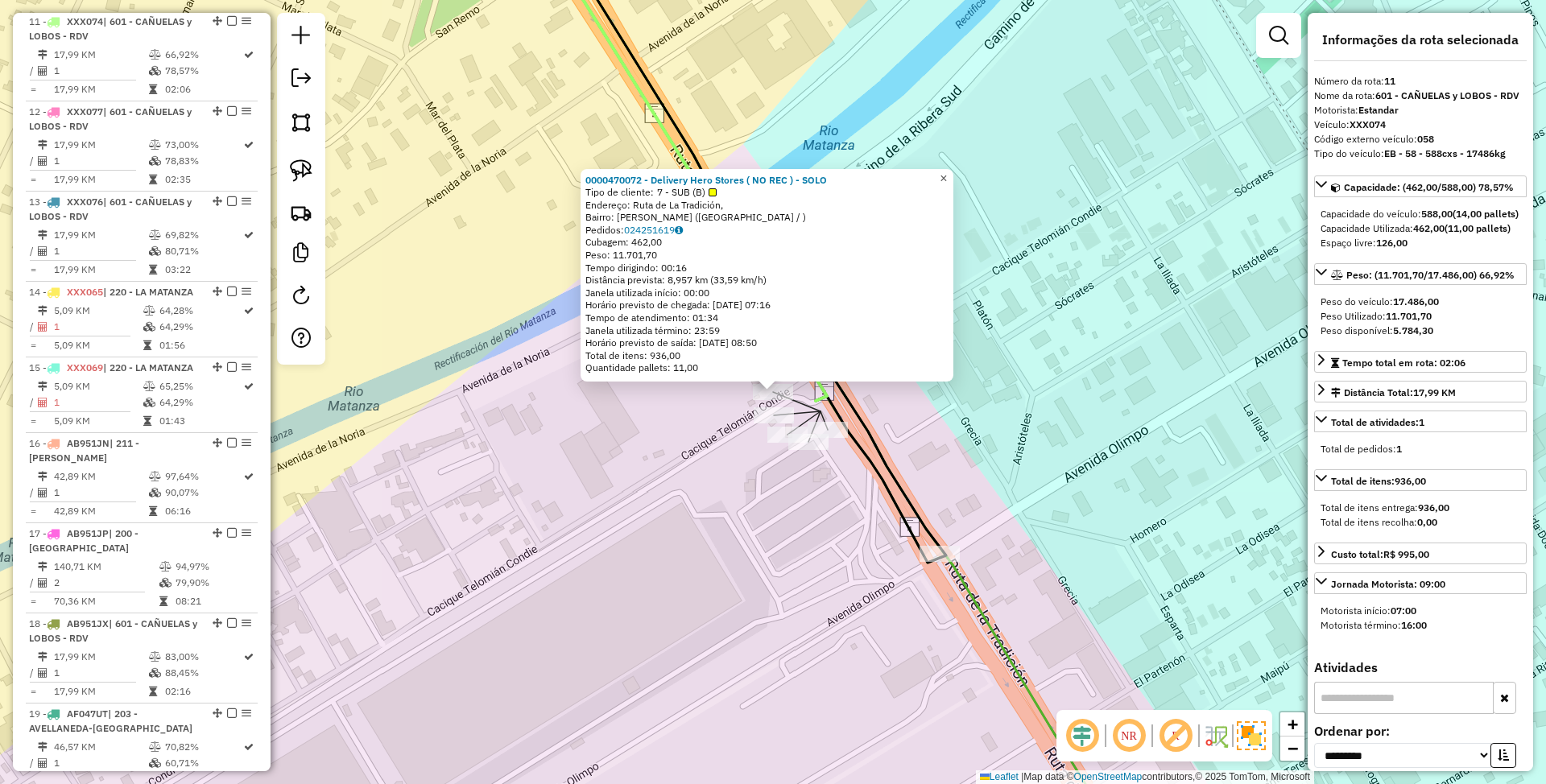
click at [947, 175] on span "×" at bounding box center [942, 179] width 7 height 14
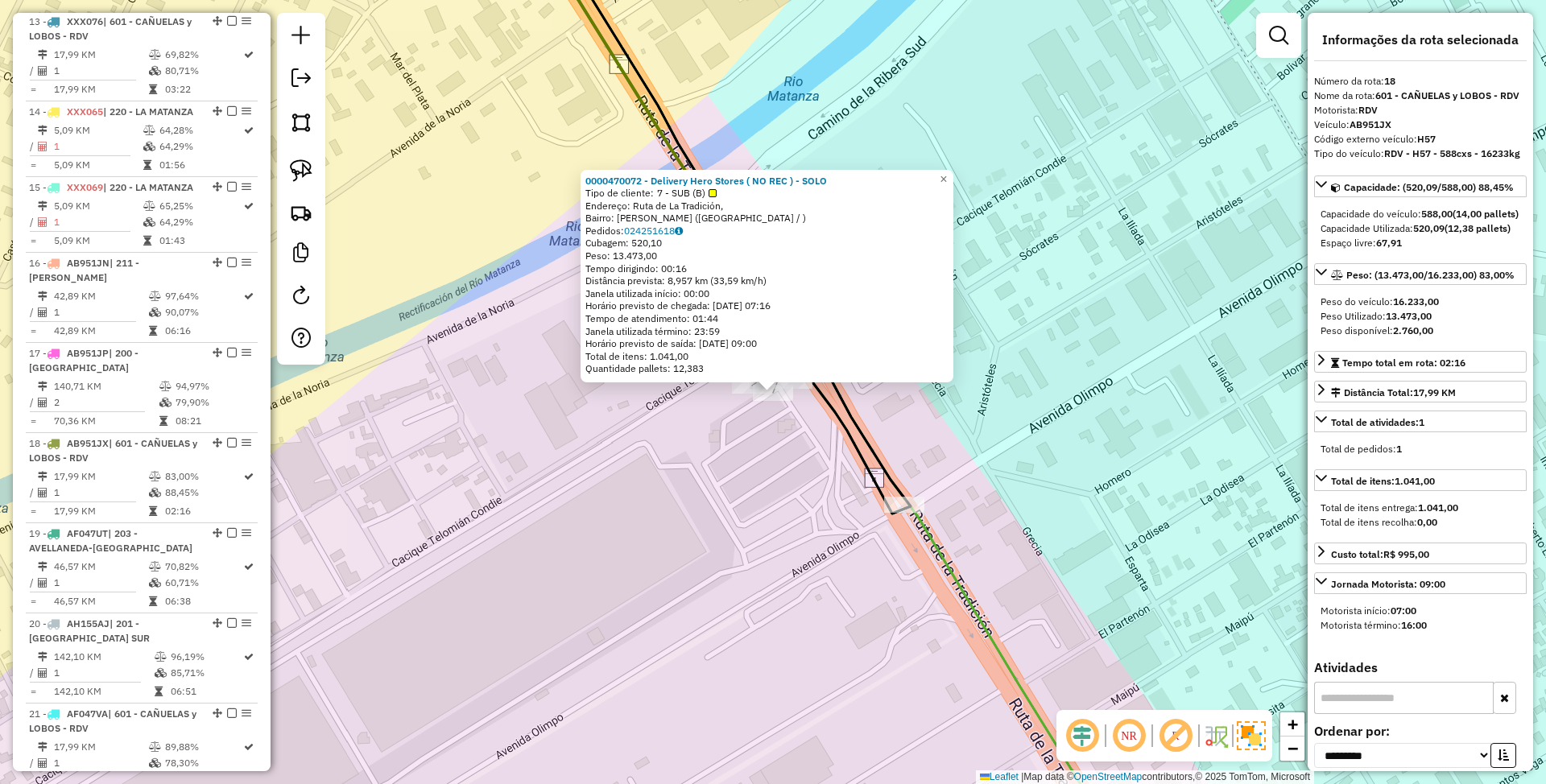
scroll to position [2113, 0]
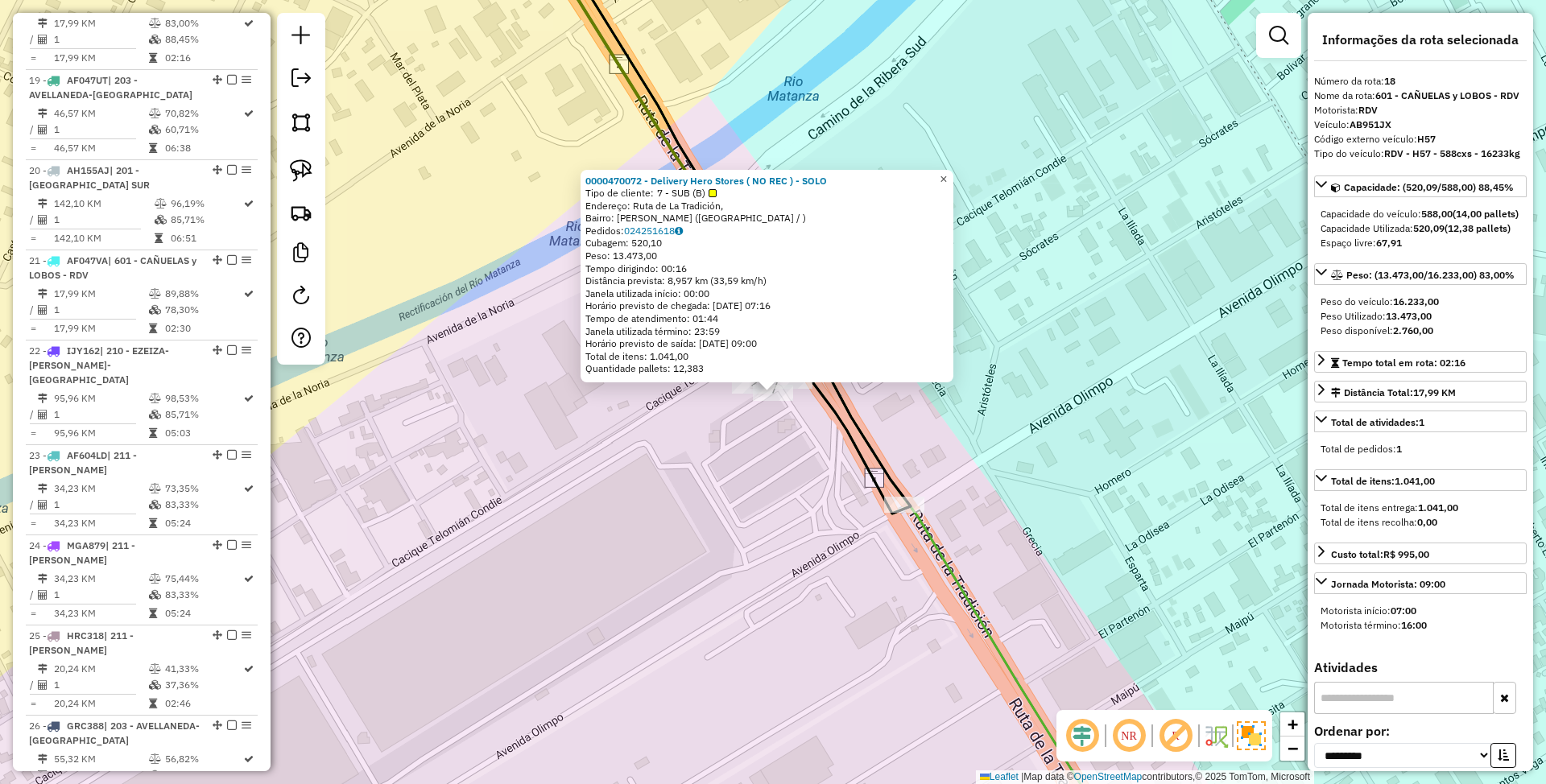
click at [947, 175] on span "×" at bounding box center [942, 179] width 7 height 14
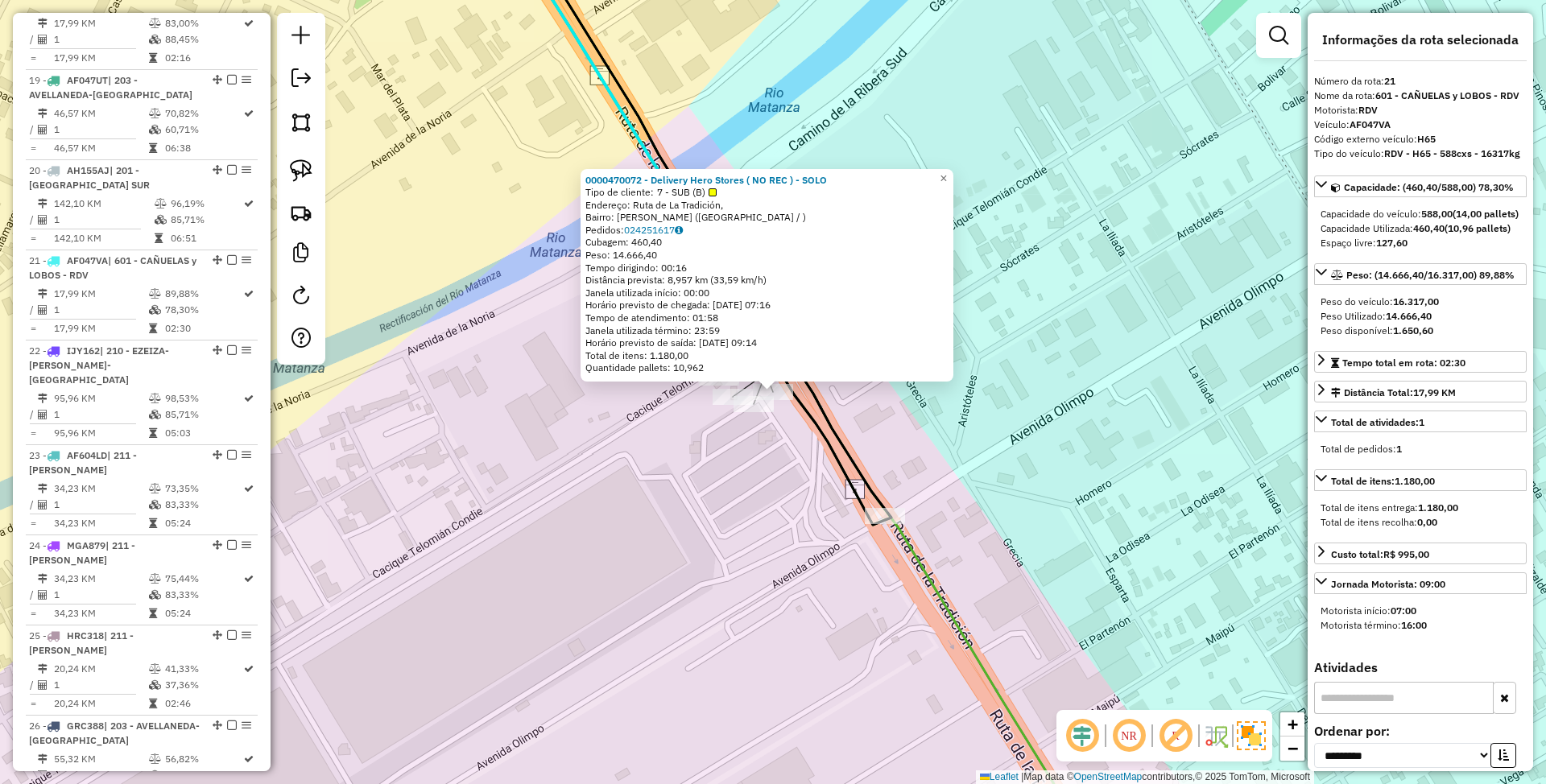
scroll to position [2384, 0]
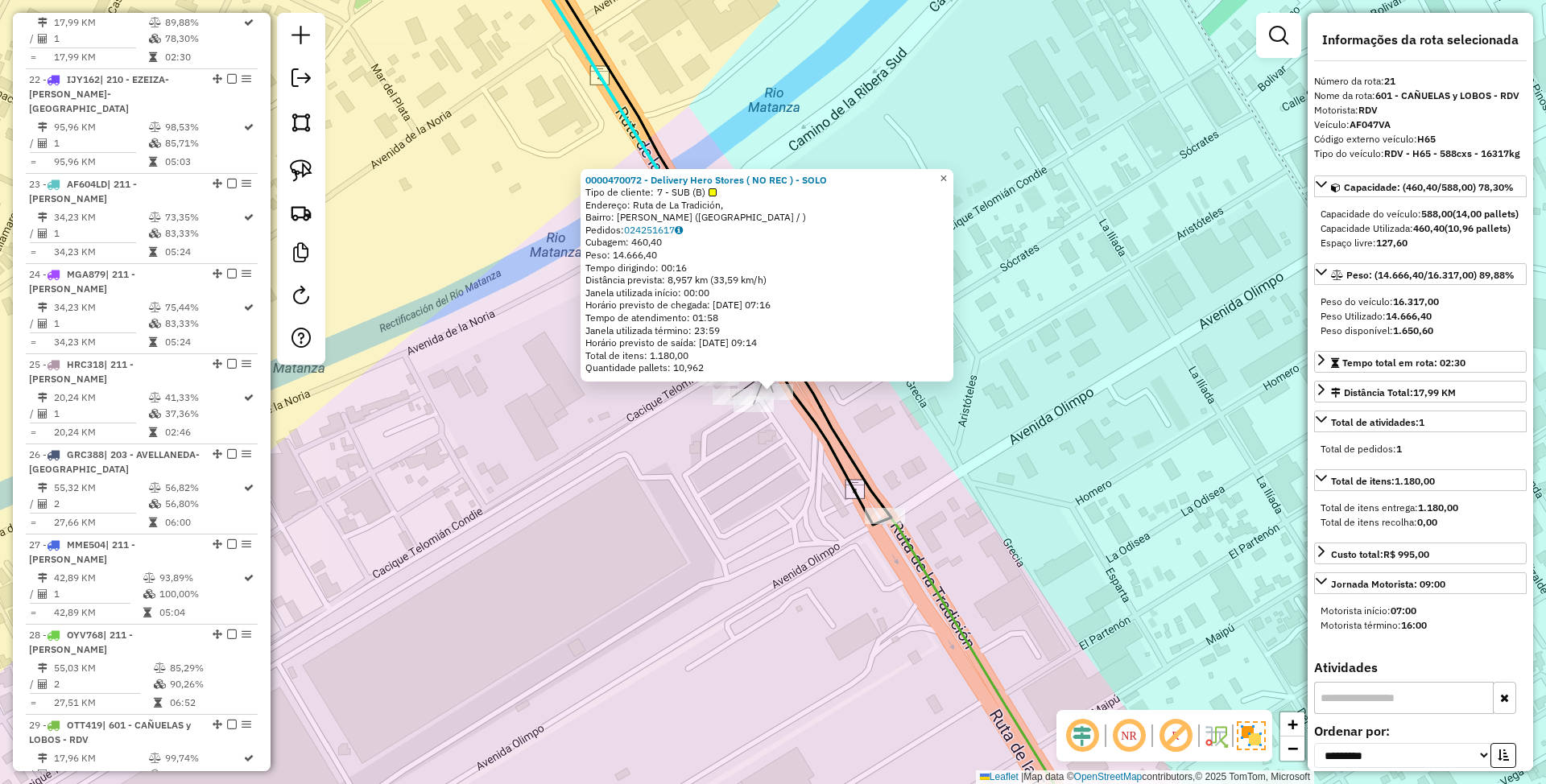
click at [947, 177] on span "×" at bounding box center [942, 179] width 7 height 14
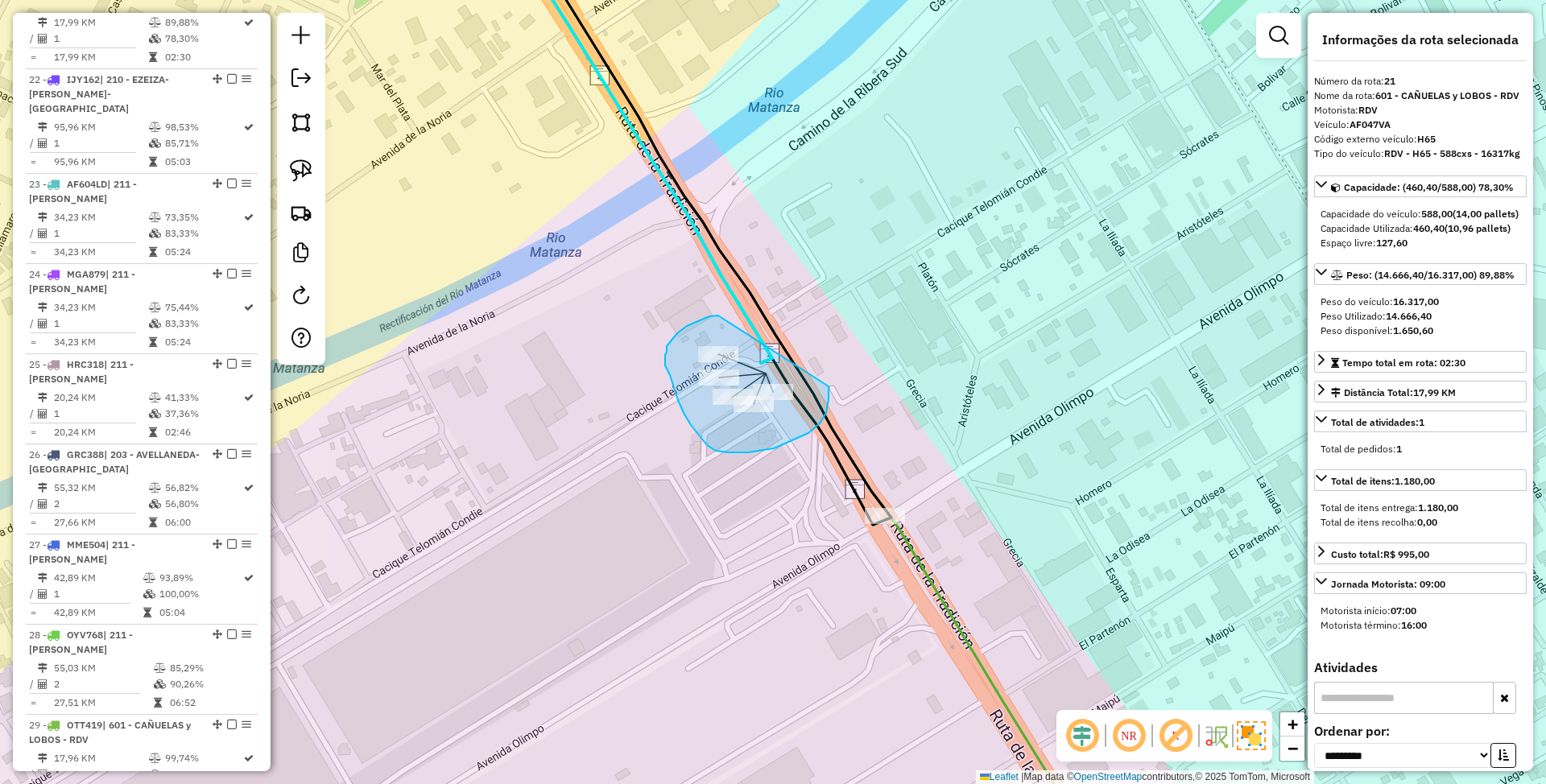
drag, startPoint x: 715, startPoint y: 316, endPoint x: 822, endPoint y: 368, distance: 119.0
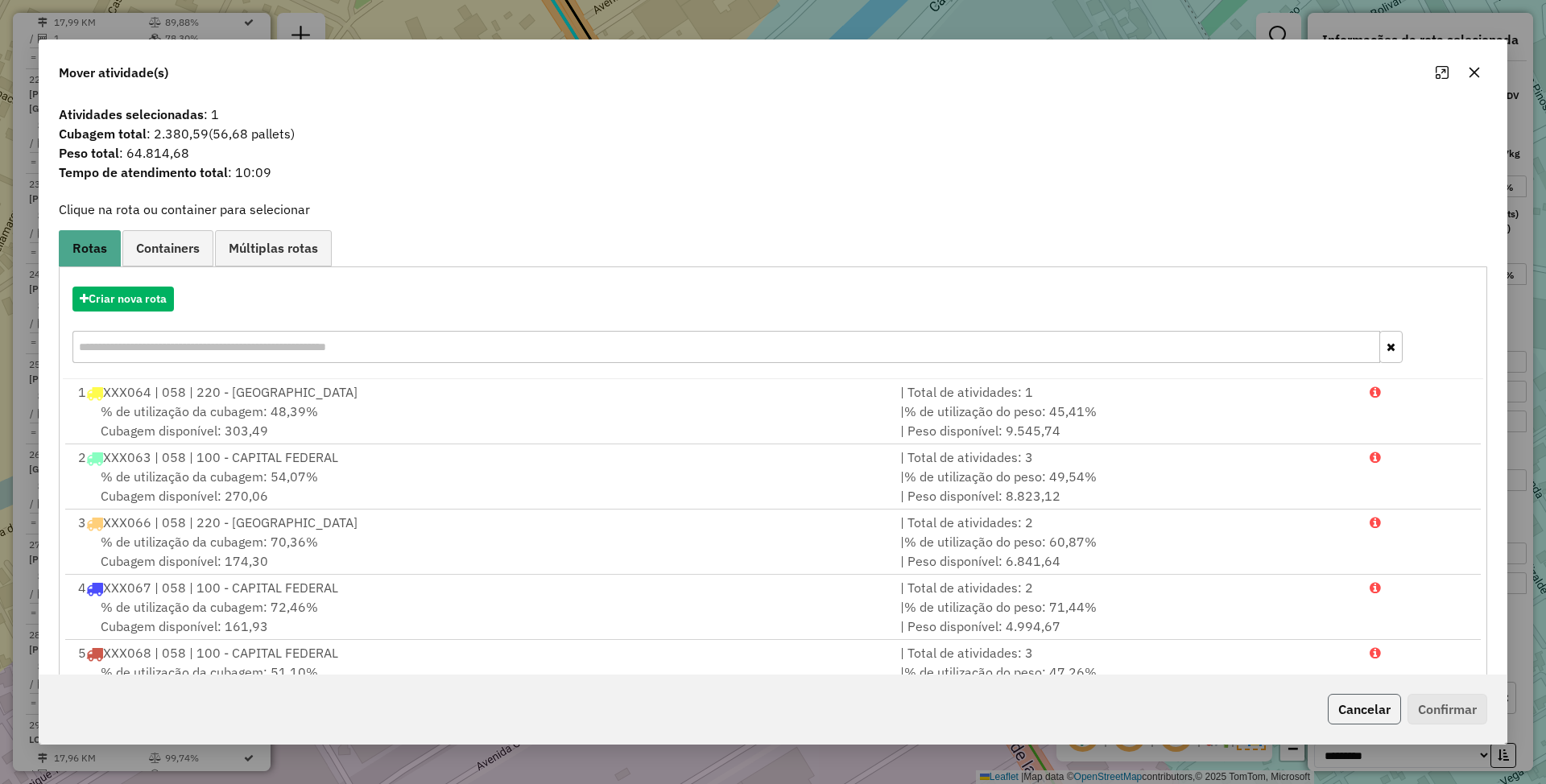
click at [1365, 707] on button "Cancelar" at bounding box center [1364, 709] width 73 height 31
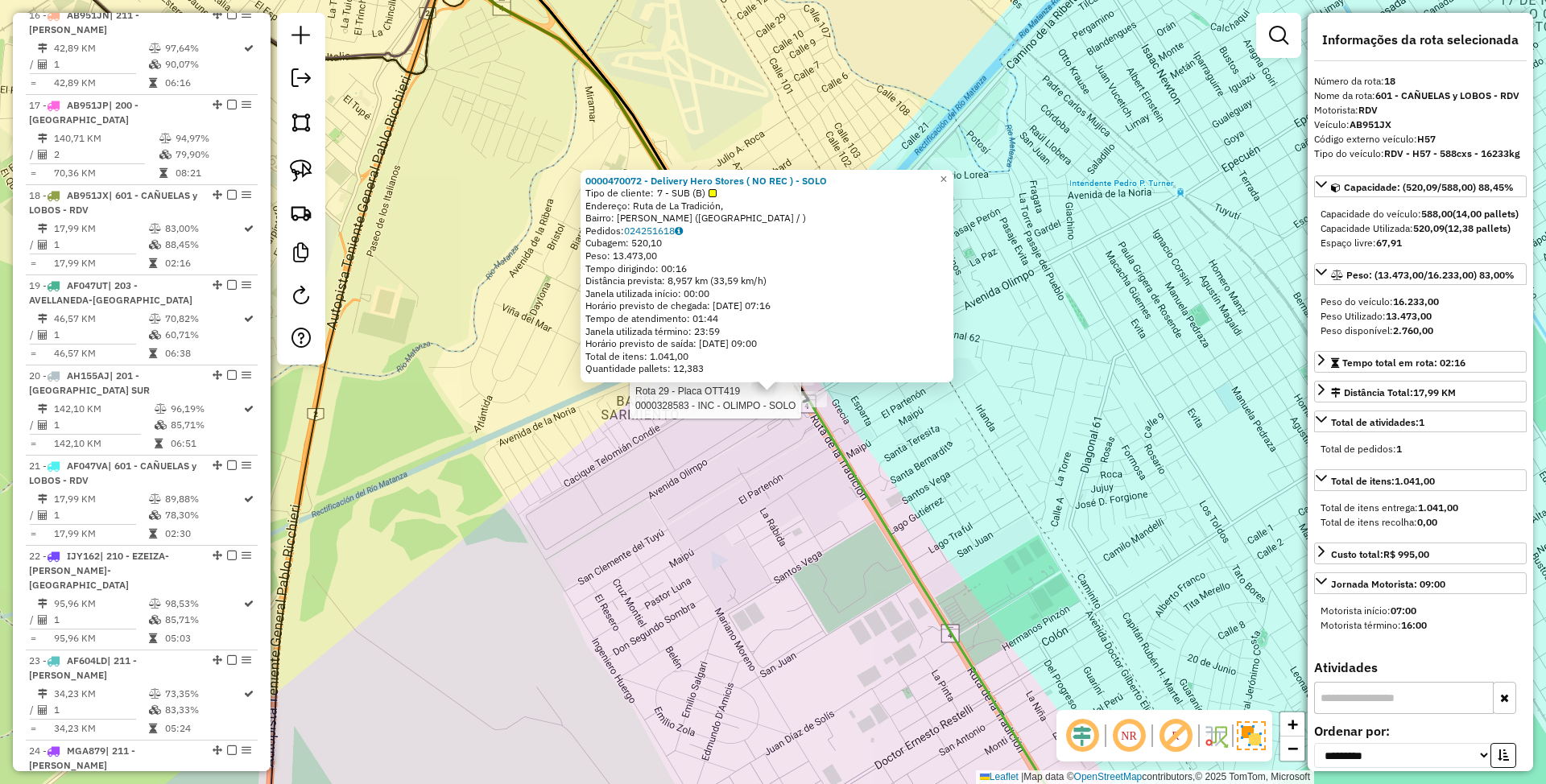
scroll to position [2113, 0]
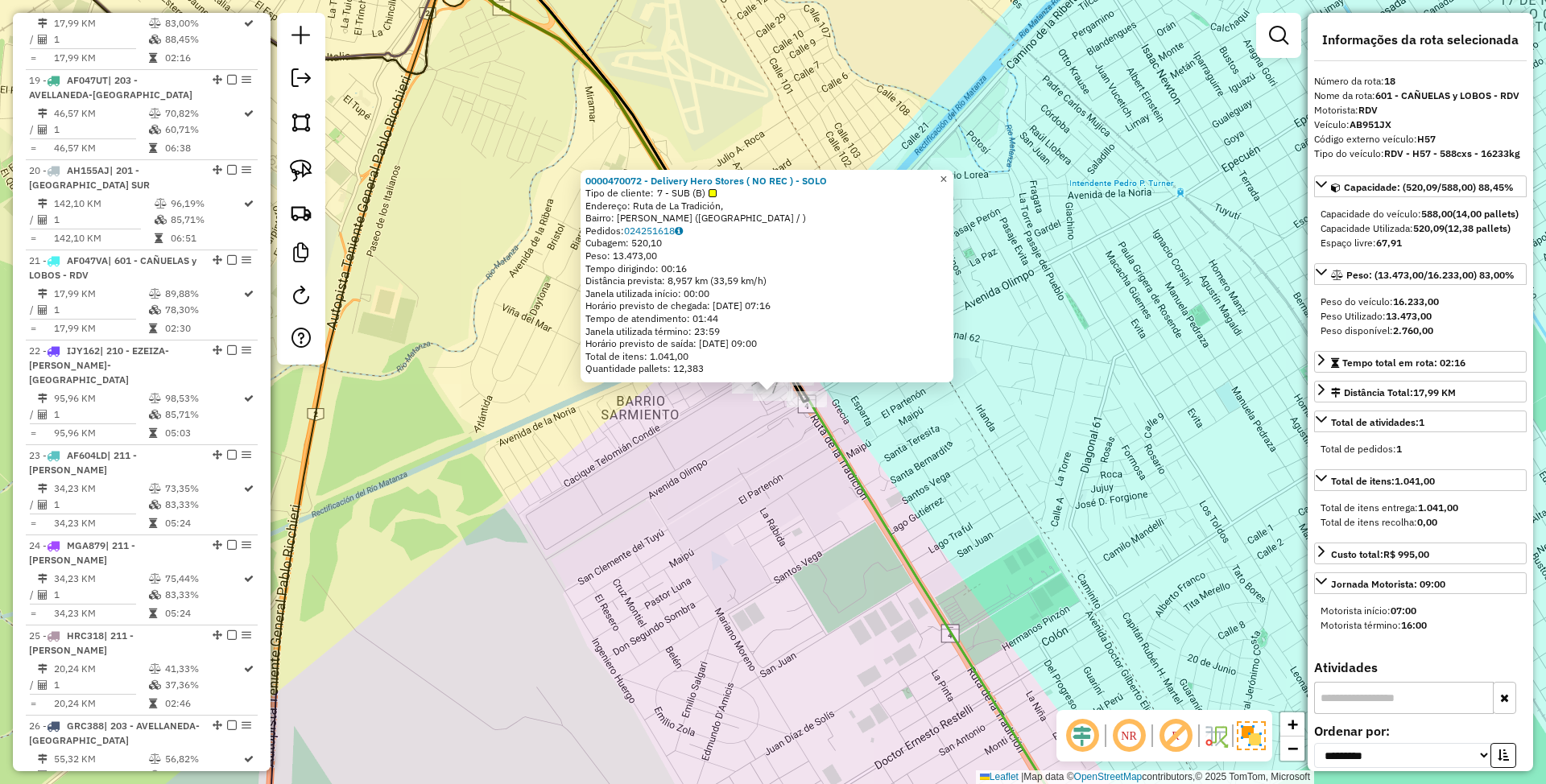
click at [947, 172] on span "×" at bounding box center [942, 179] width 7 height 14
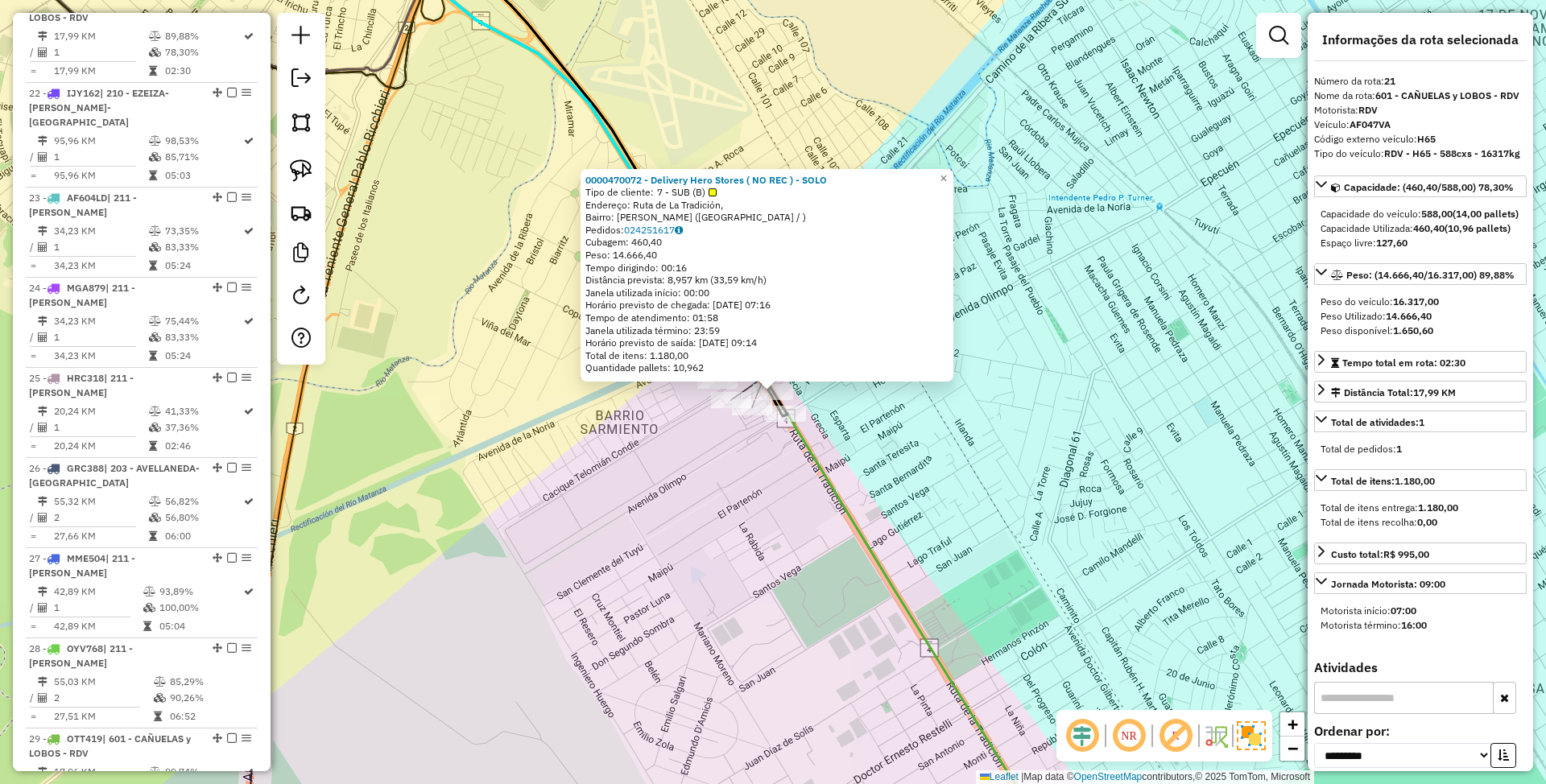
scroll to position [2384, 0]
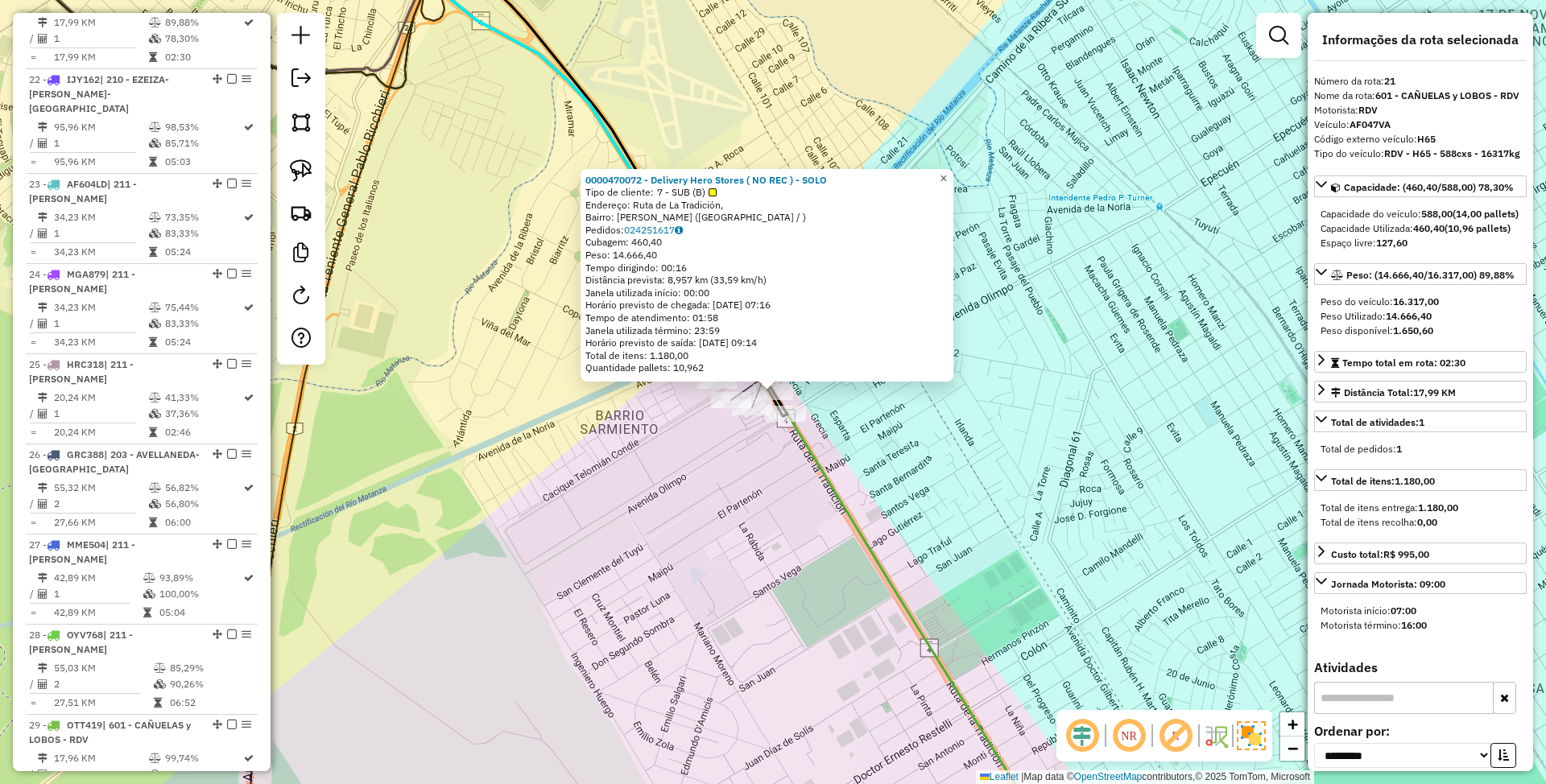
click at [947, 174] on span "×" at bounding box center [942, 179] width 7 height 14
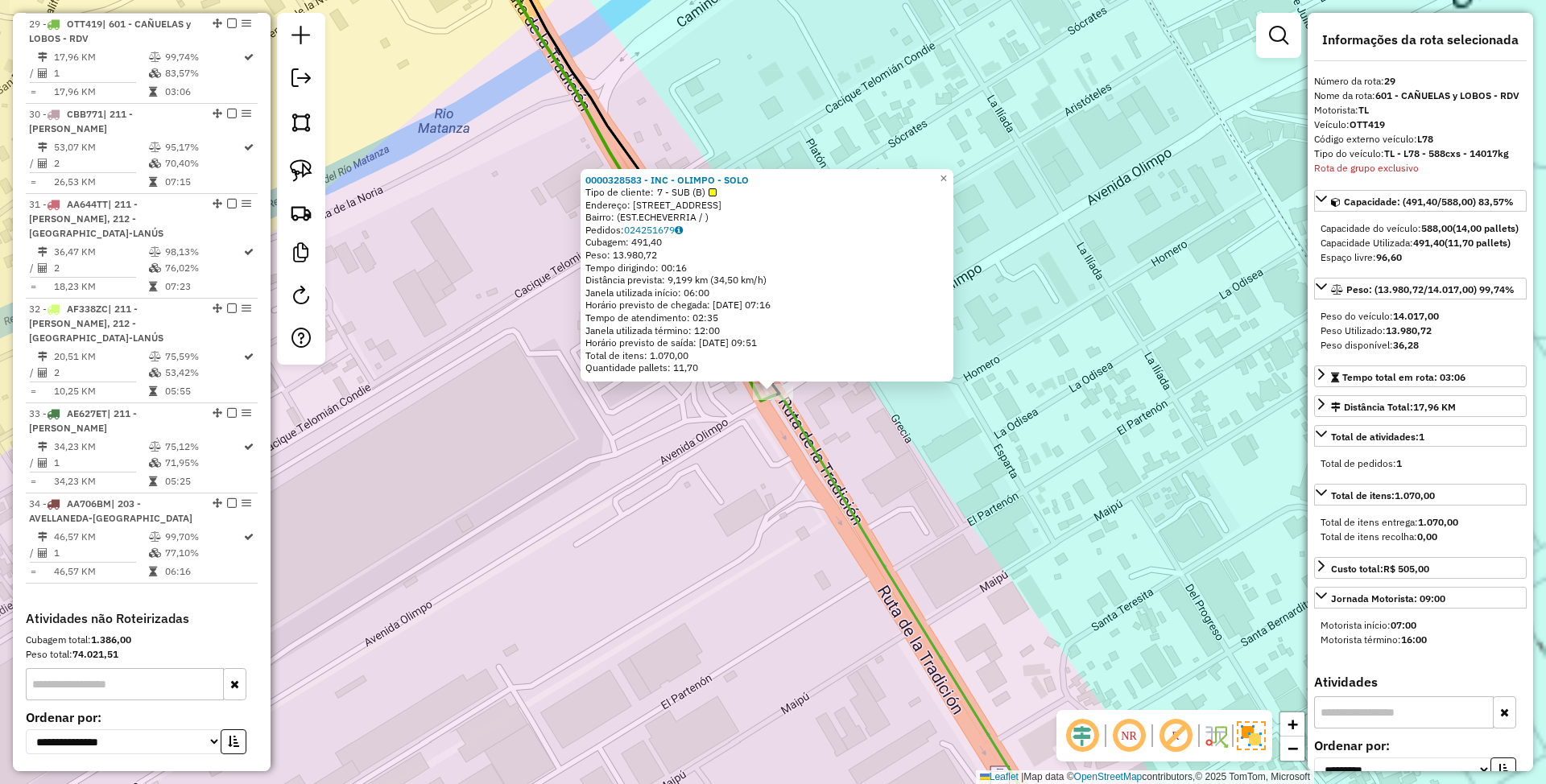
scroll to position [3121, 0]
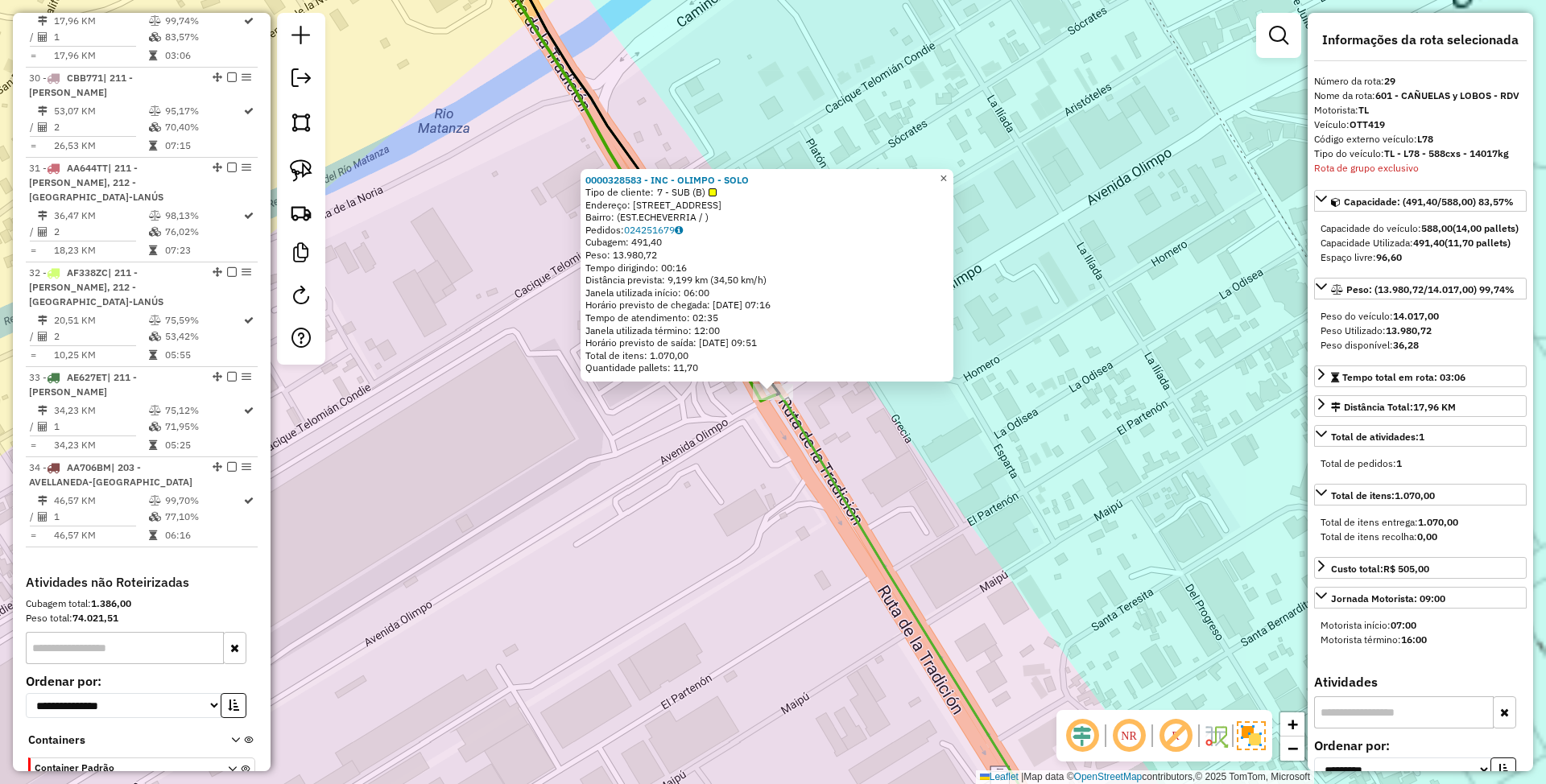
click at [947, 174] on span "×" at bounding box center [942, 179] width 7 height 14
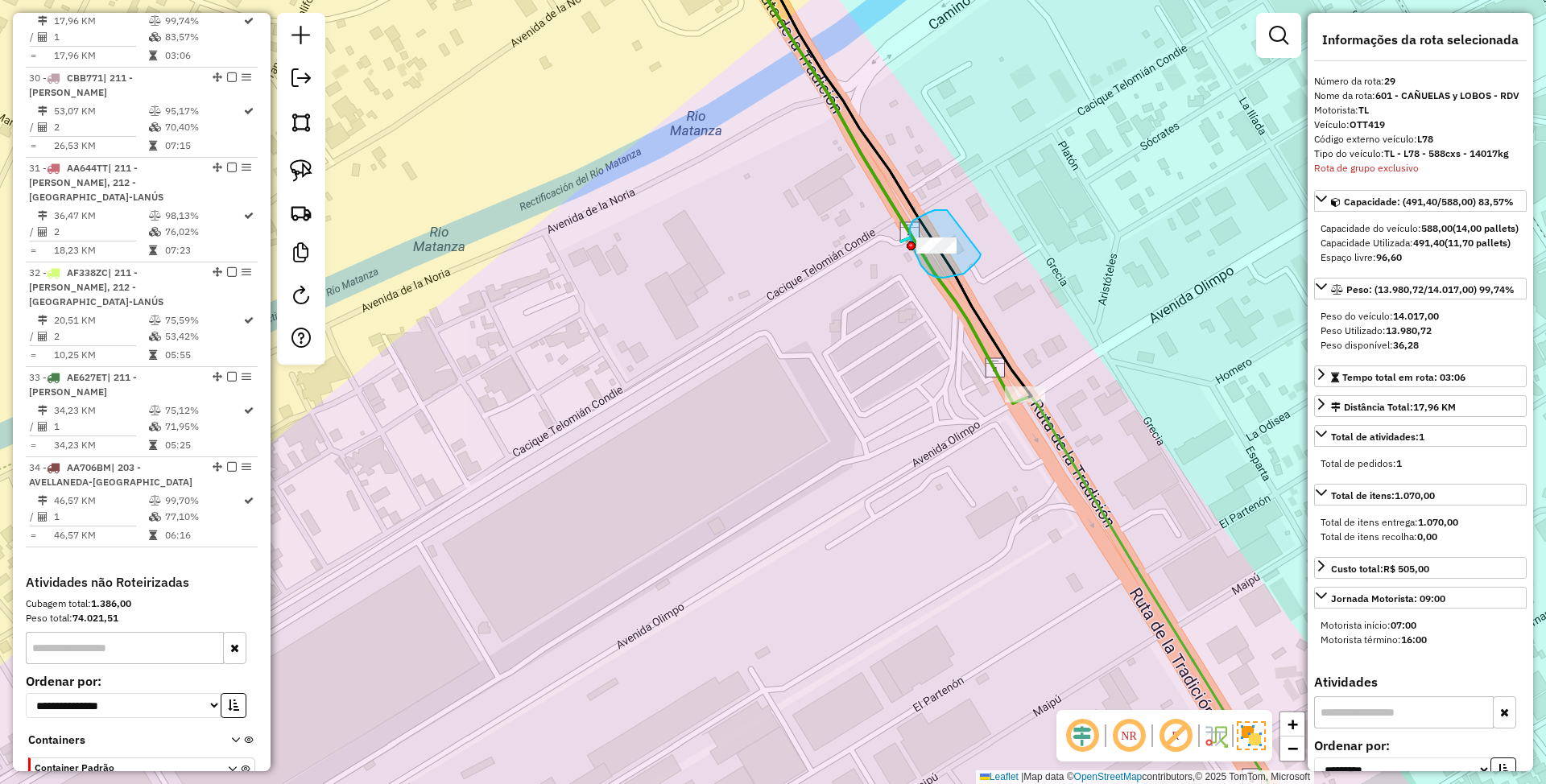
drag, startPoint x: 922, startPoint y: 215, endPoint x: 981, endPoint y: 255, distance: 71.3
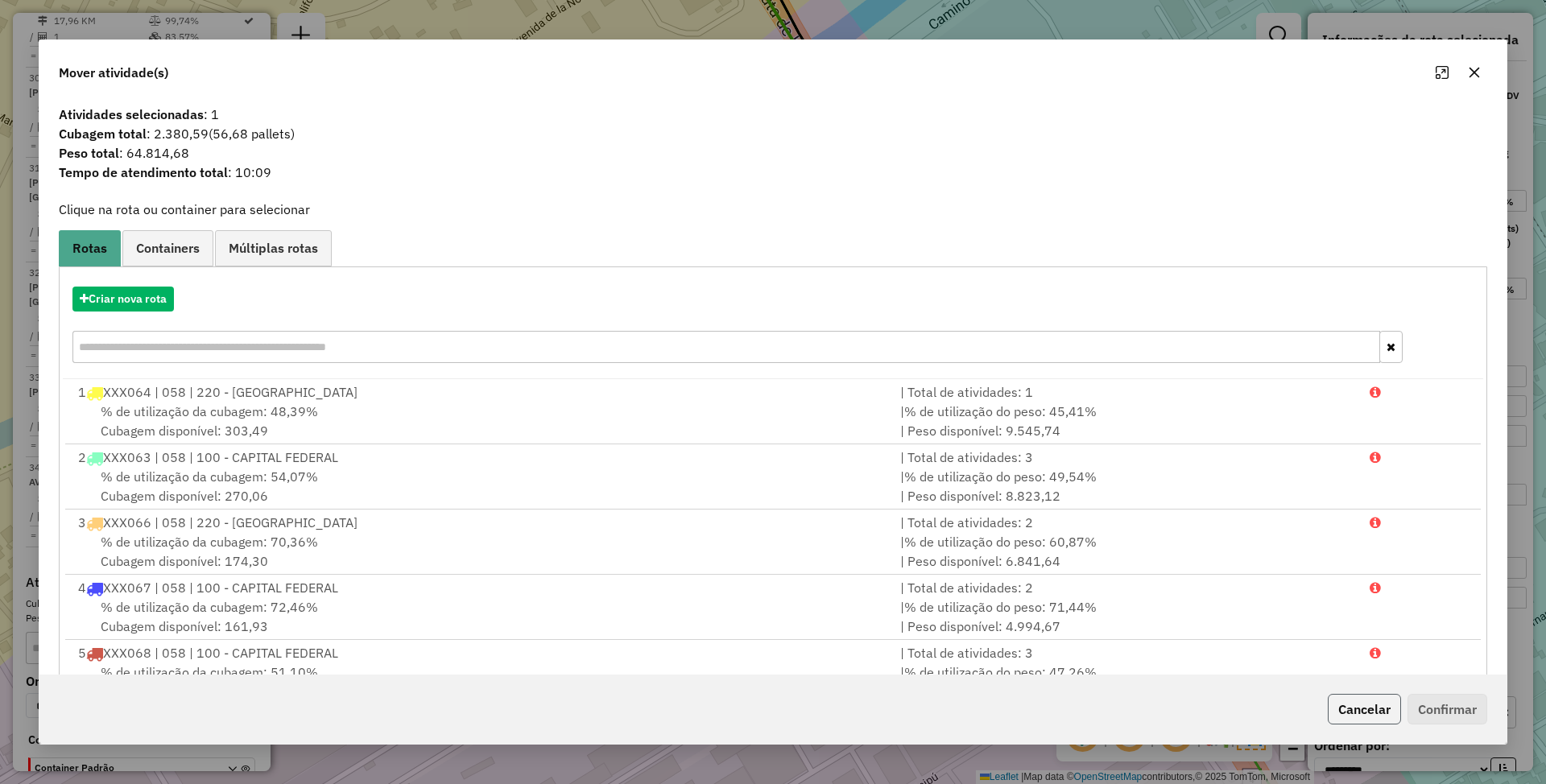
click at [1352, 712] on button "Cancelar" at bounding box center [1364, 709] width 73 height 31
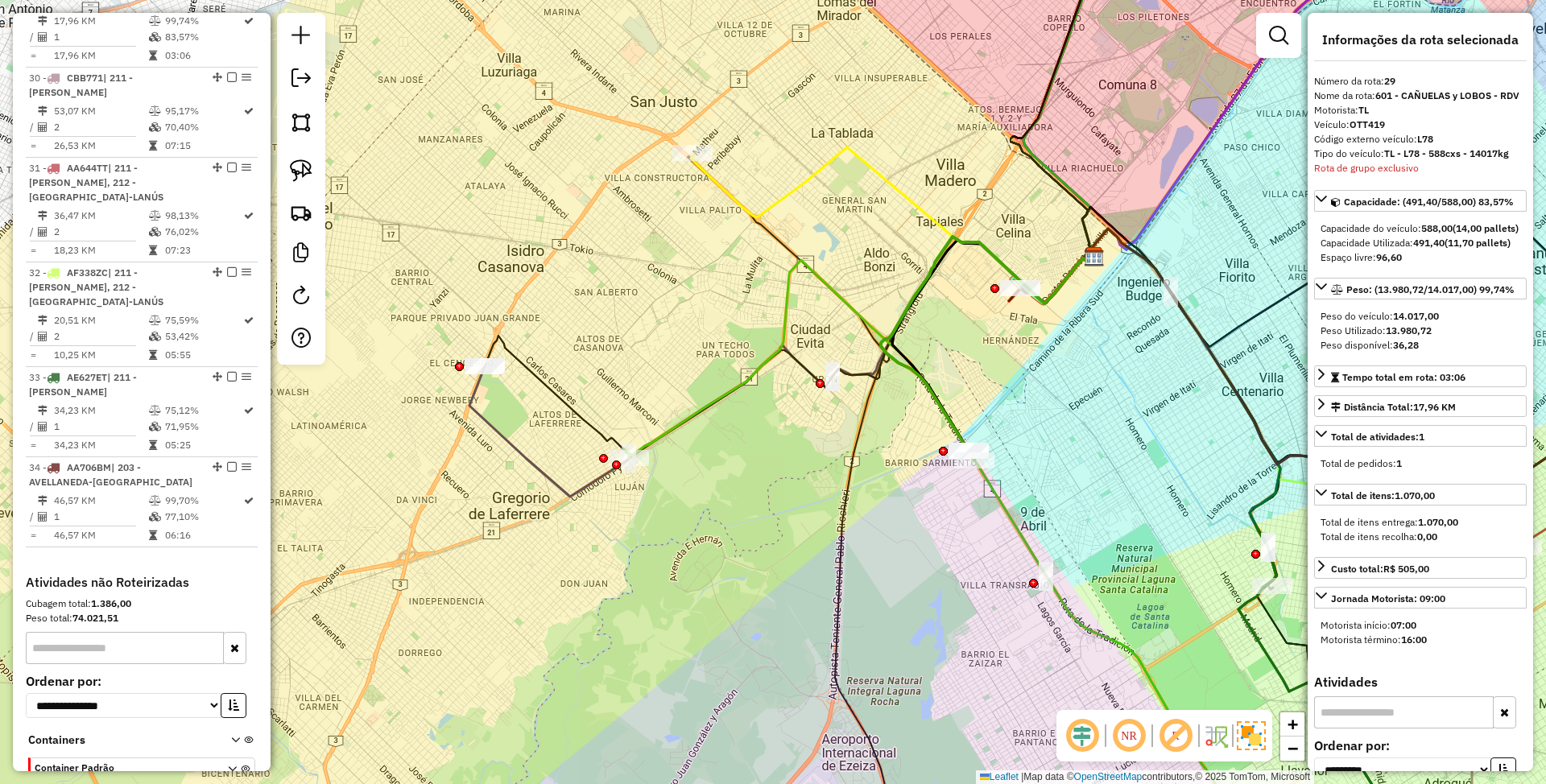
drag, startPoint x: 1150, startPoint y: 518, endPoint x: 1067, endPoint y: 487, distance: 88.6
click at [1067, 487] on div "Janela de atendimento Grade de atendimento Capacidade Transportadoras Veículos …" at bounding box center [773, 392] width 1546 height 784
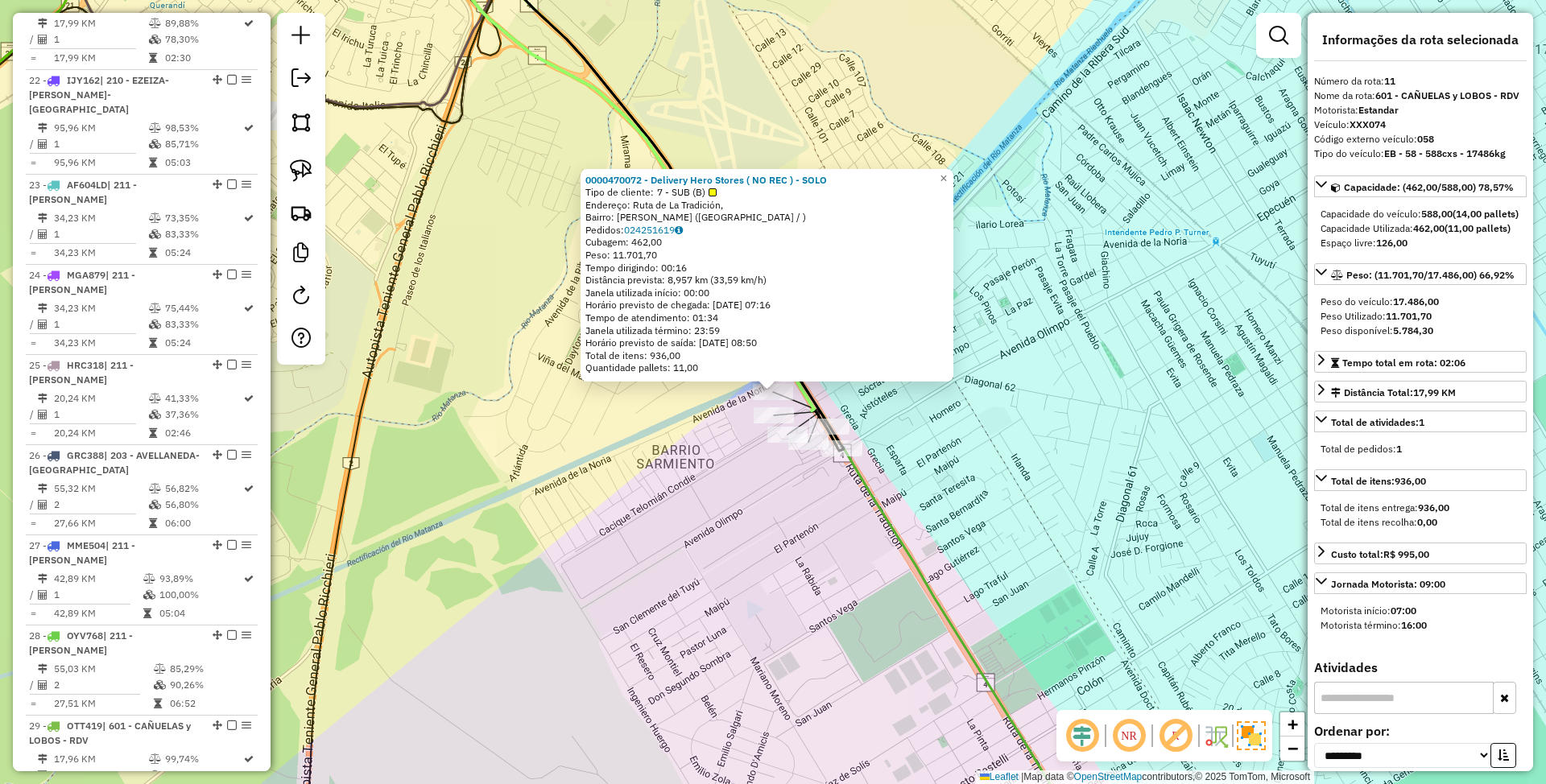
scroll to position [1479, 0]
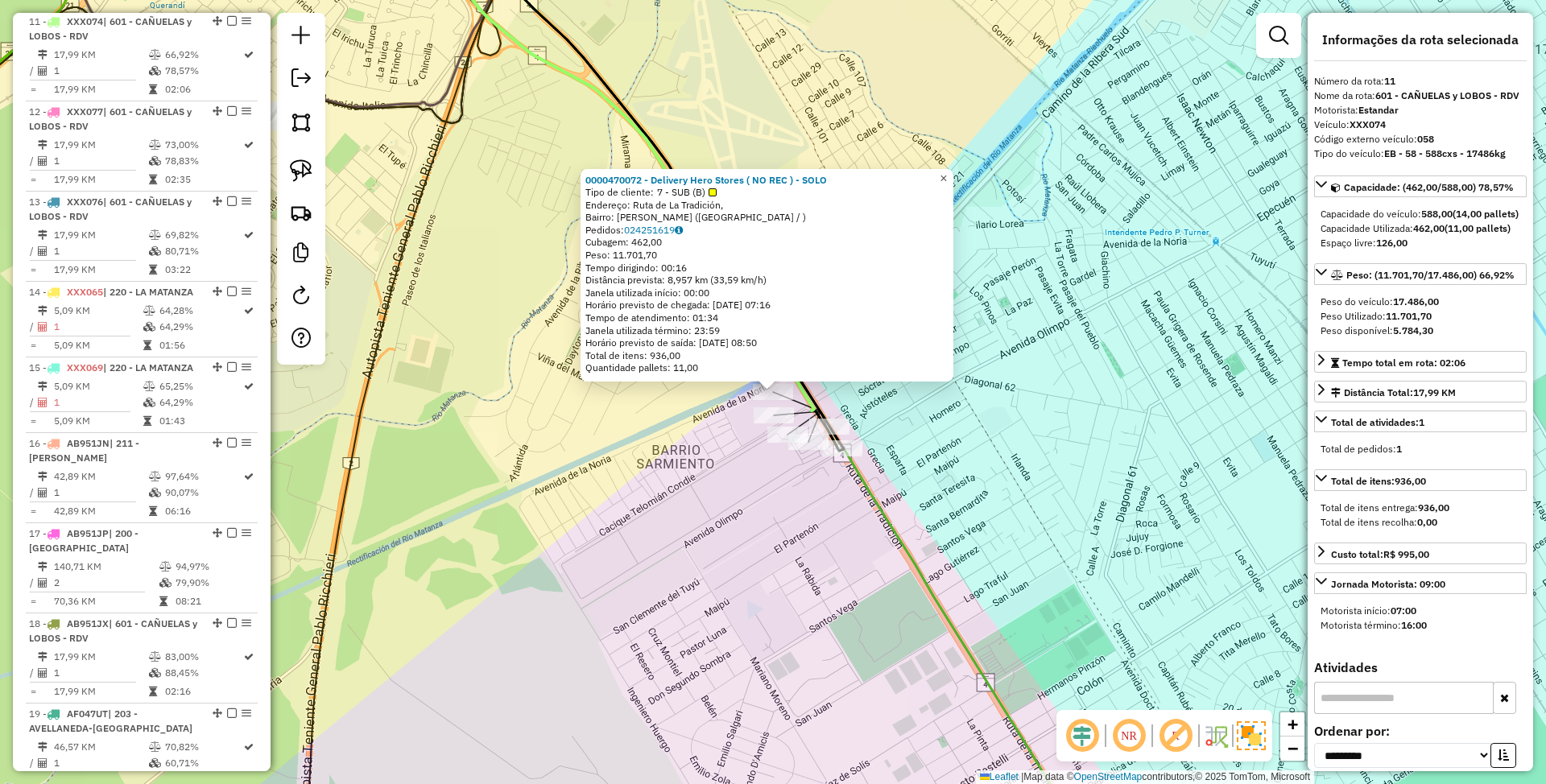
click at [947, 175] on span "×" at bounding box center [942, 178] width 7 height 14
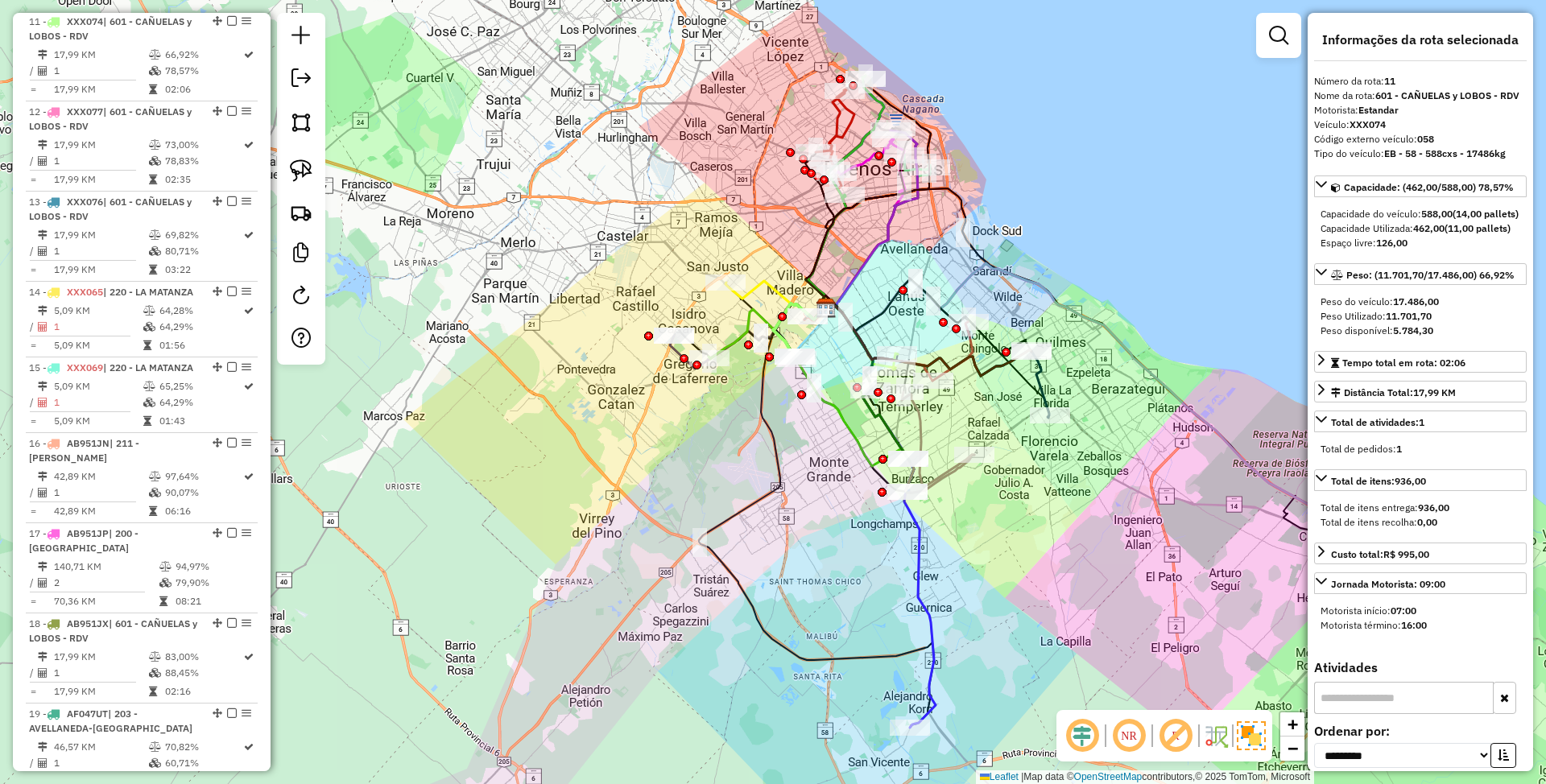
drag, startPoint x: 675, startPoint y: 464, endPoint x: 622, endPoint y: 458, distance: 53.3
click at [622, 458] on div "Janela de atendimento Grade de atendimento Capacidade Transportadoras Veículos …" at bounding box center [773, 392] width 1546 height 784
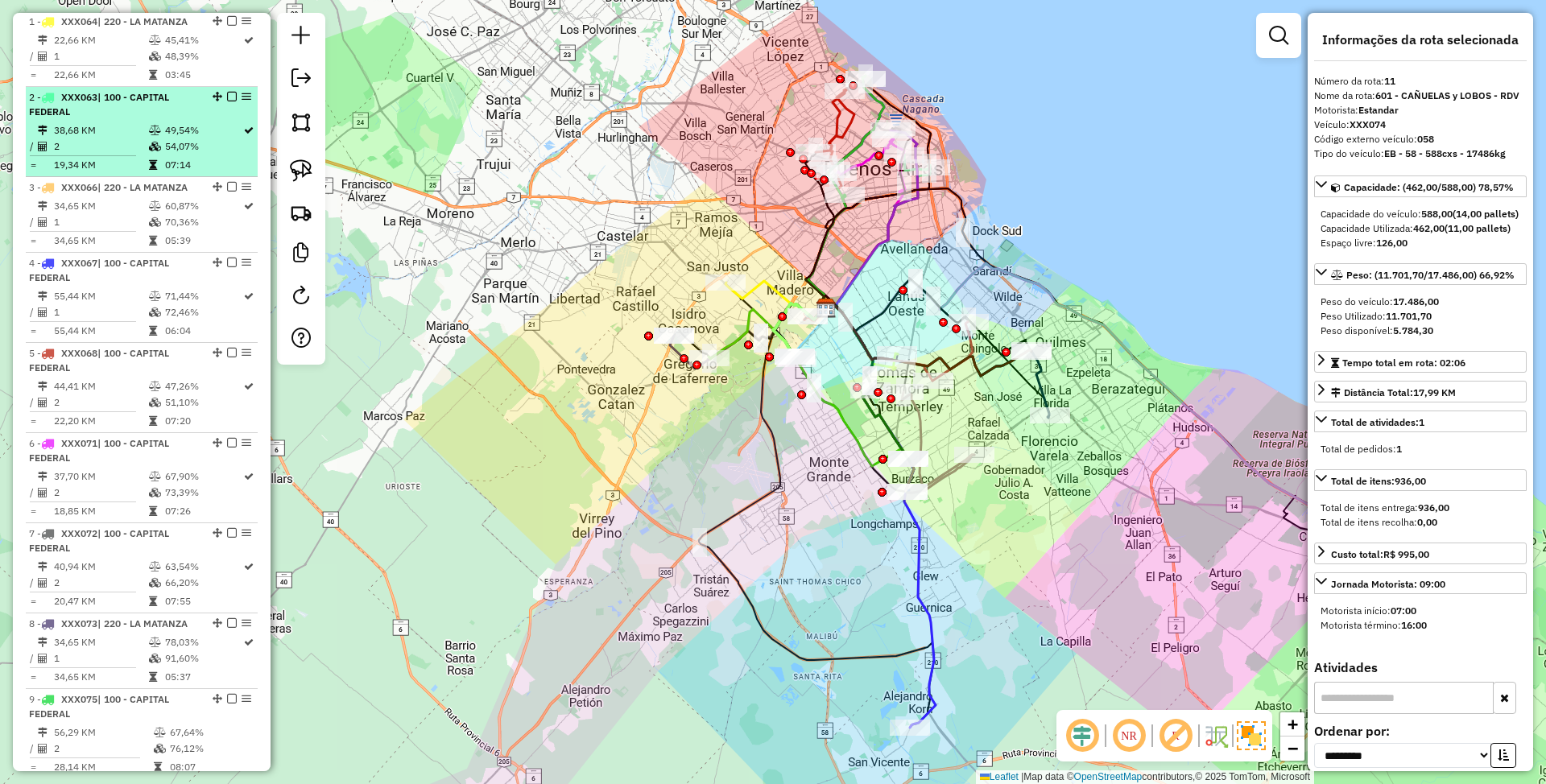
scroll to position [299, 0]
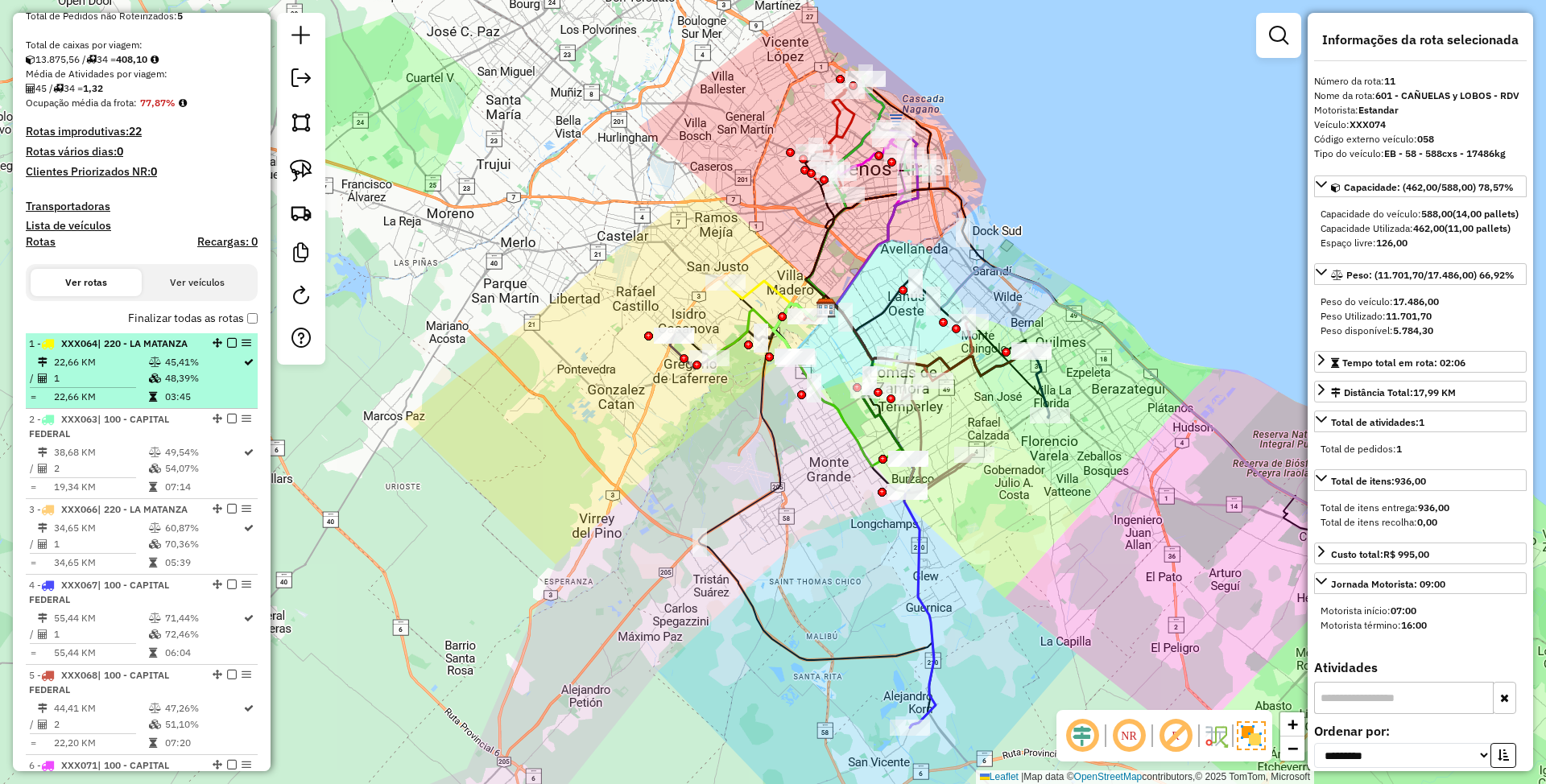
click at [227, 343] on em at bounding box center [232, 343] width 10 height 10
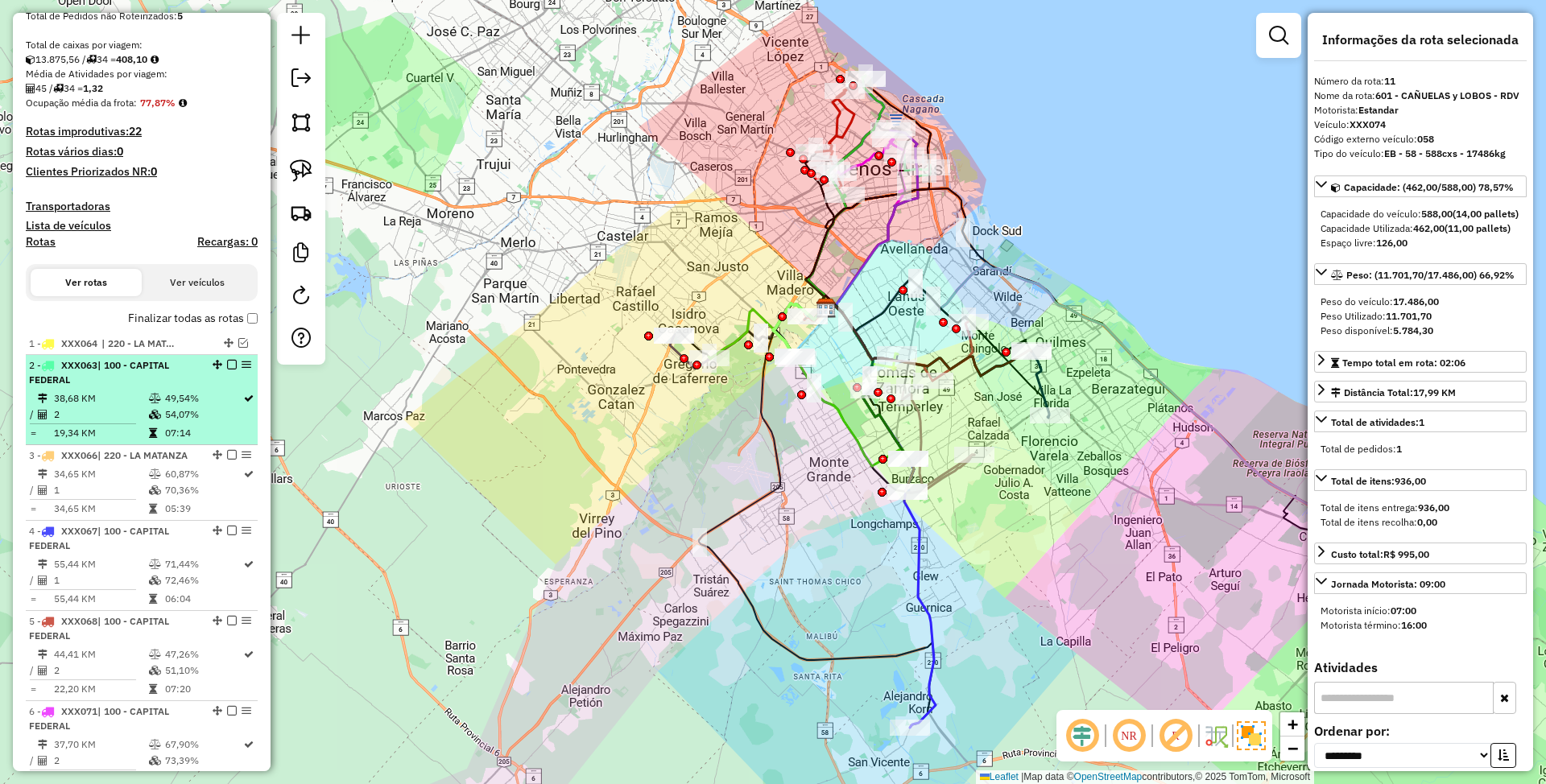
click at [227, 363] on em at bounding box center [232, 364] width 10 height 10
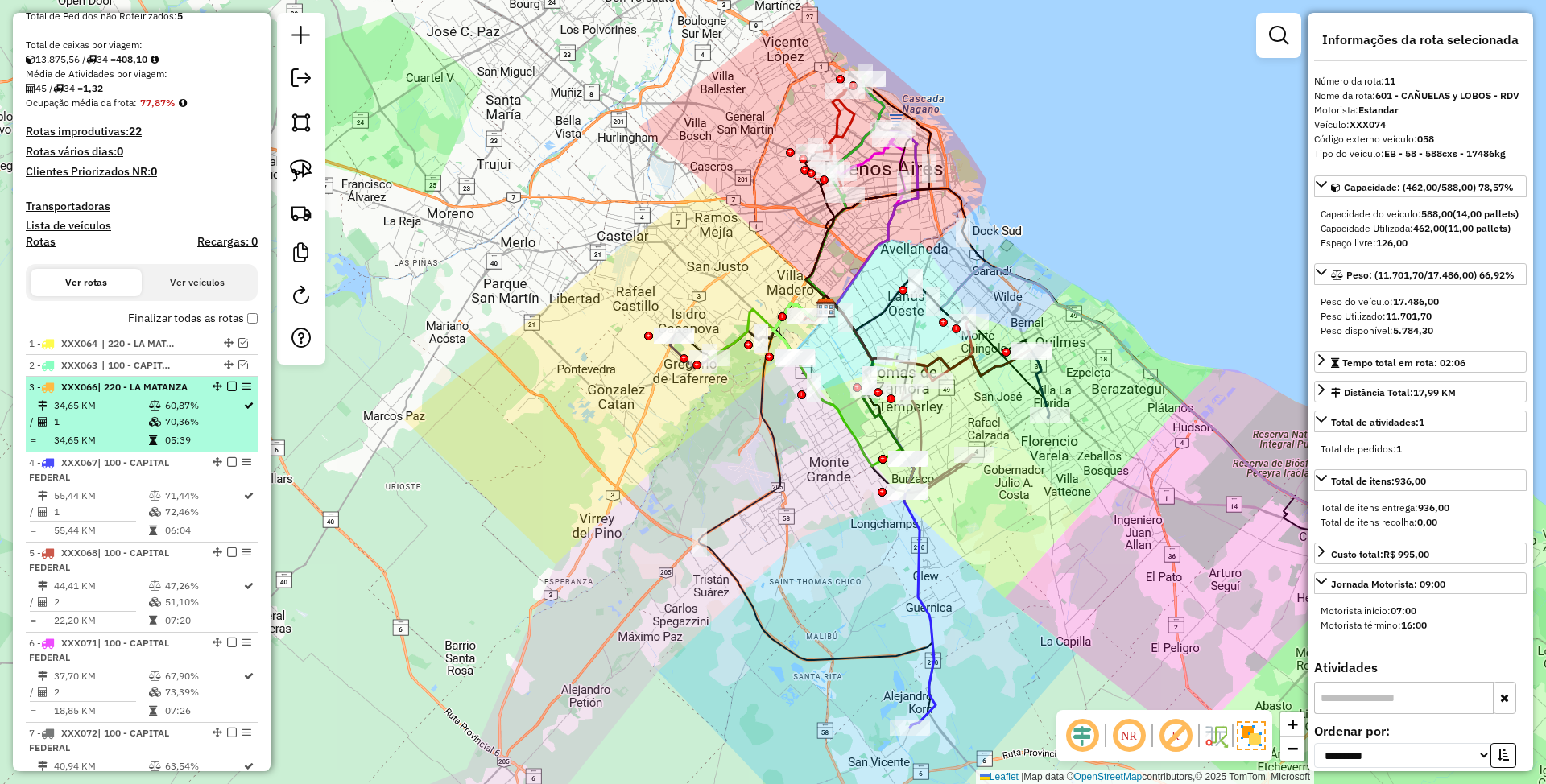
click at [227, 388] on em at bounding box center [232, 386] width 10 height 10
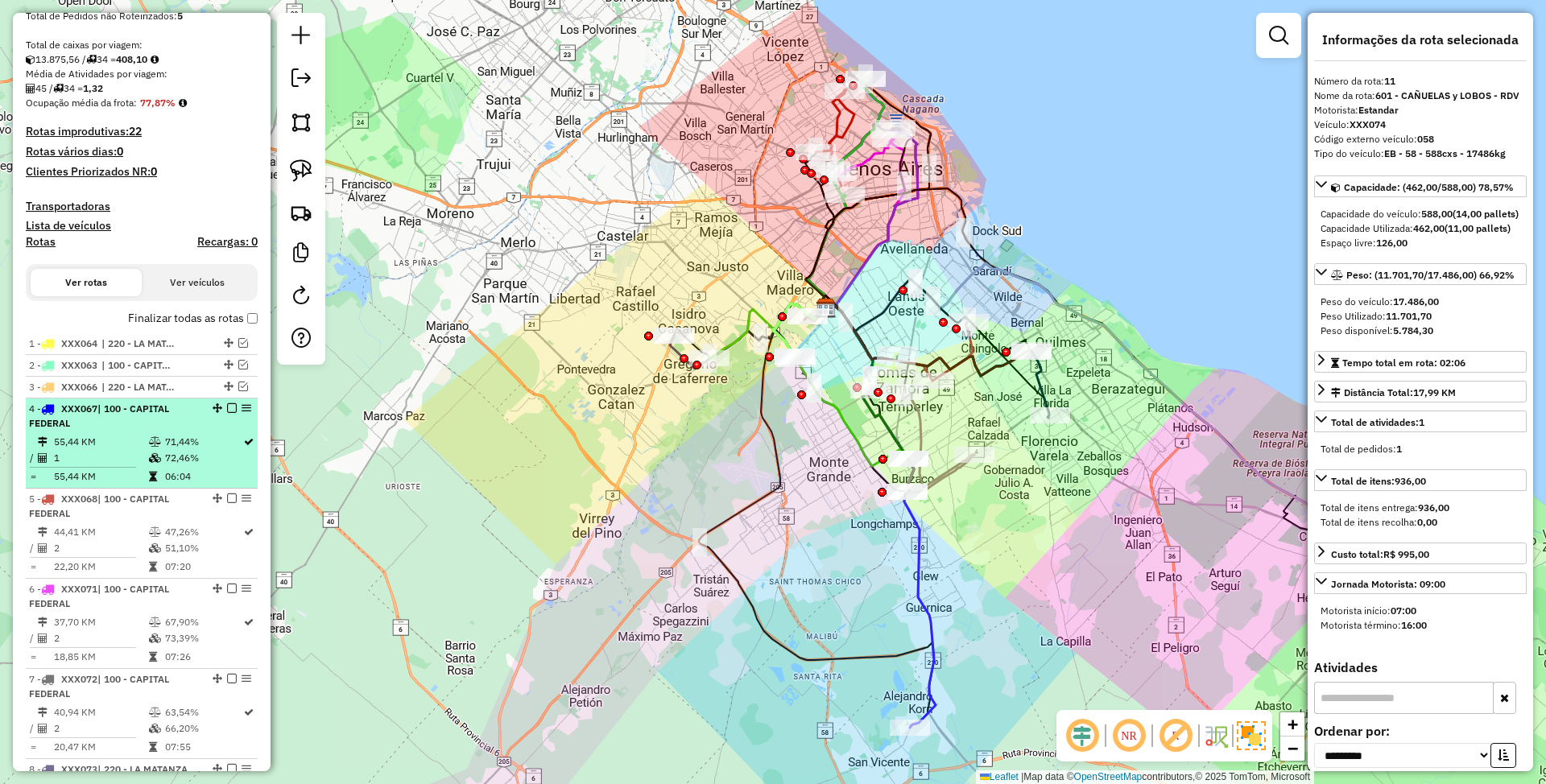
click at [229, 403] on em at bounding box center [232, 408] width 10 height 10
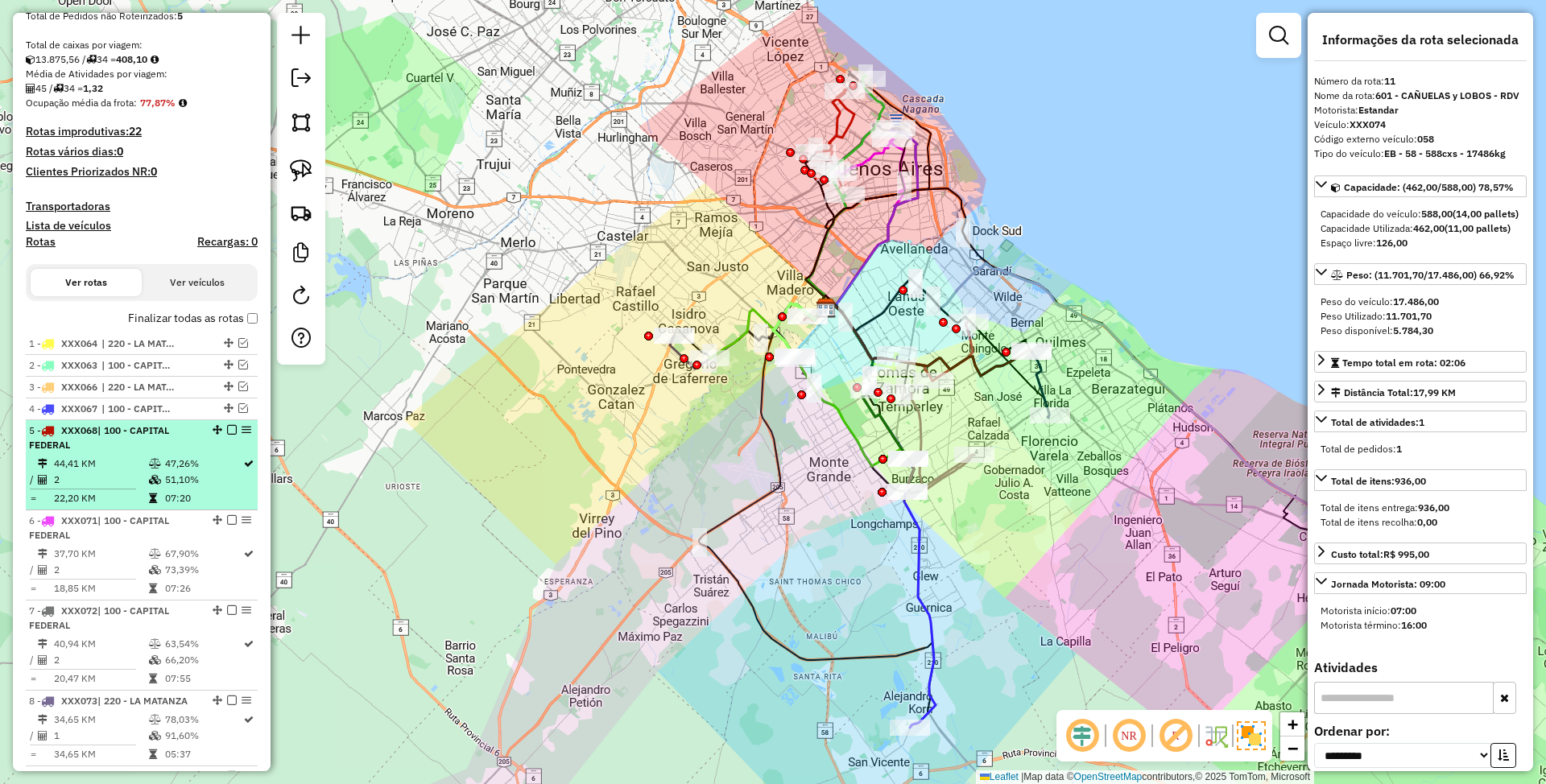
click at [227, 430] on em at bounding box center [232, 430] width 10 height 10
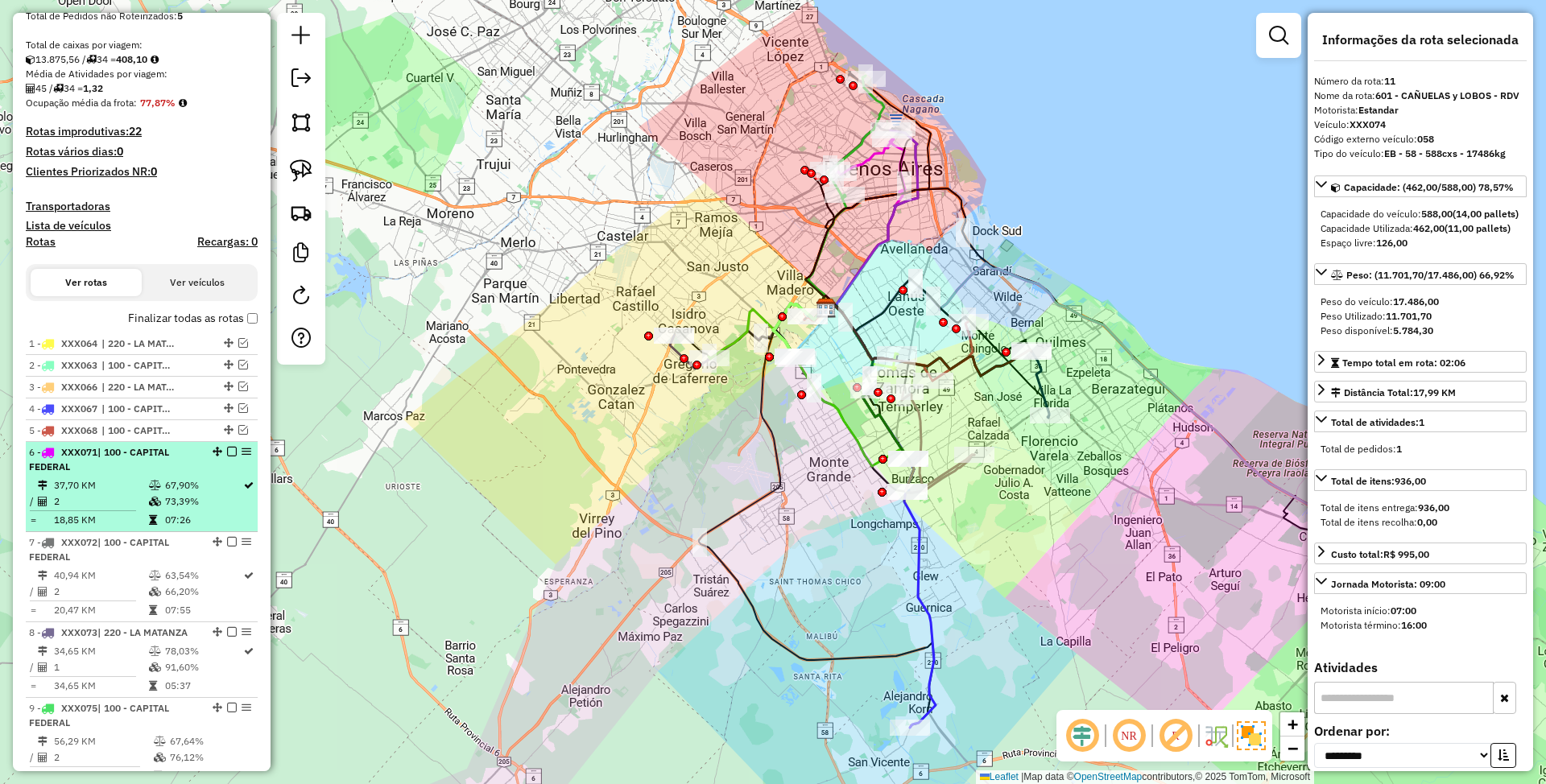
click at [229, 449] on em at bounding box center [232, 451] width 10 height 10
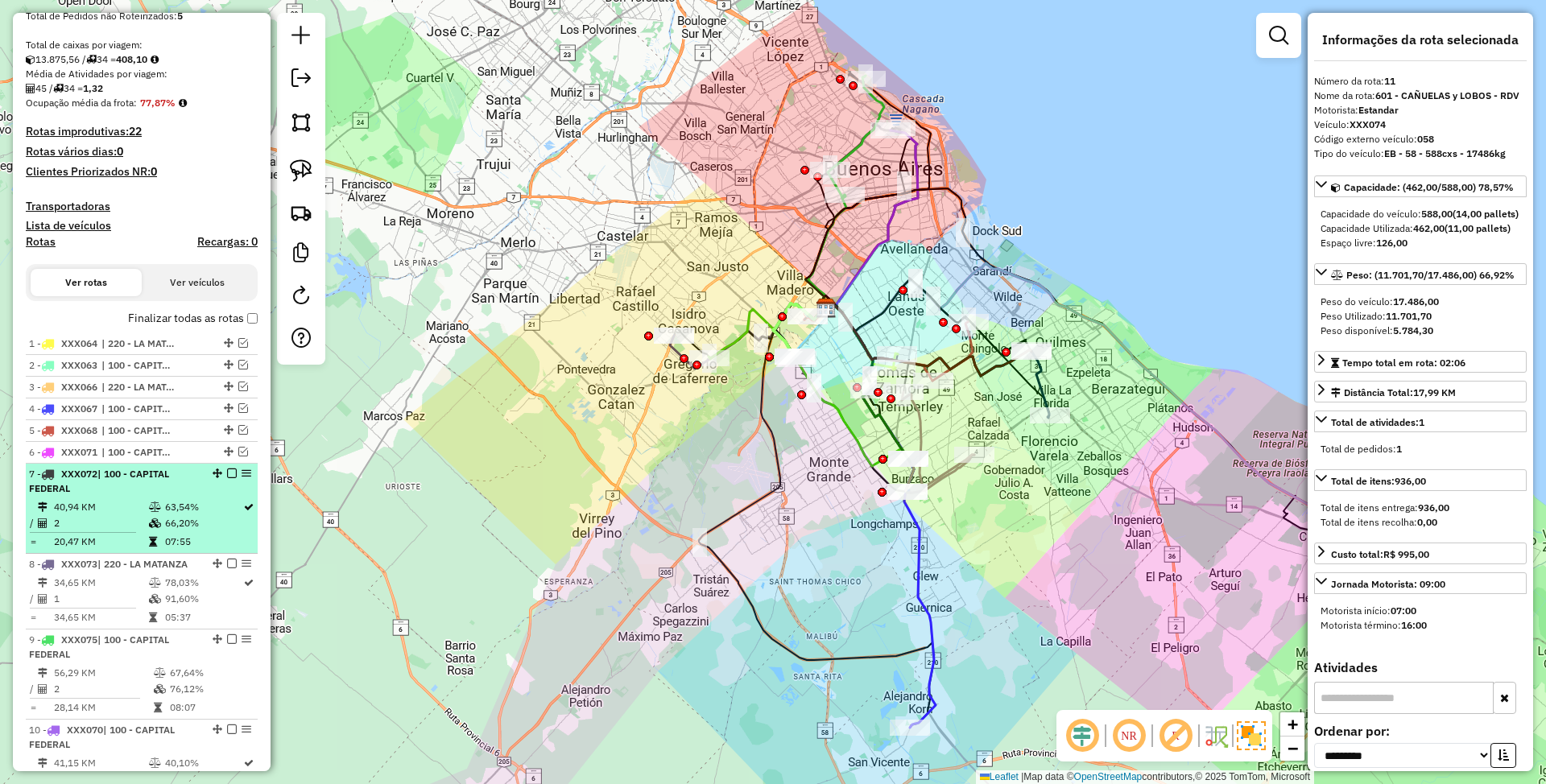
click at [229, 474] on em at bounding box center [232, 473] width 10 height 10
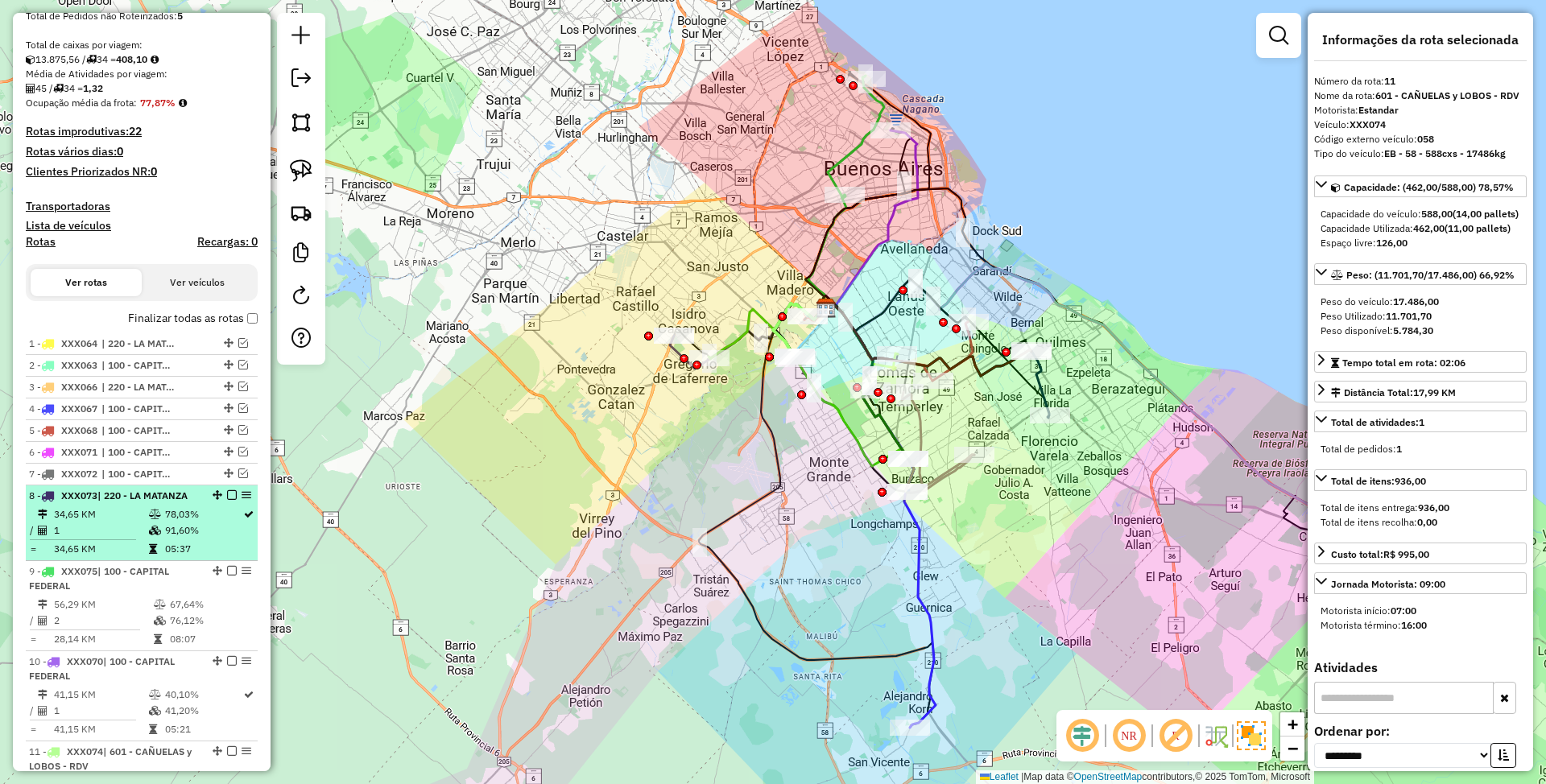
click at [227, 498] on em at bounding box center [232, 495] width 10 height 10
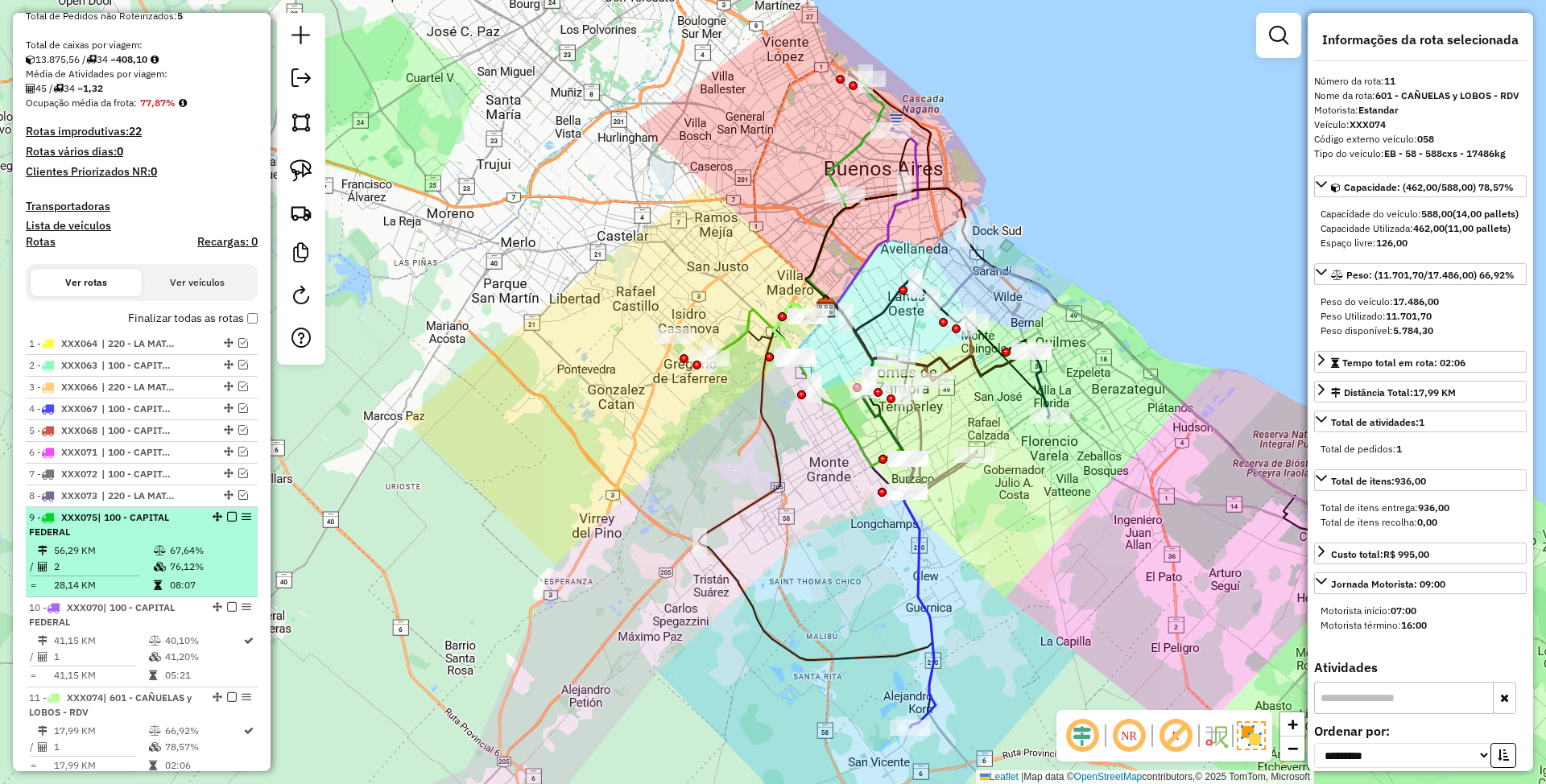
click at [227, 520] on em at bounding box center [232, 516] width 10 height 10
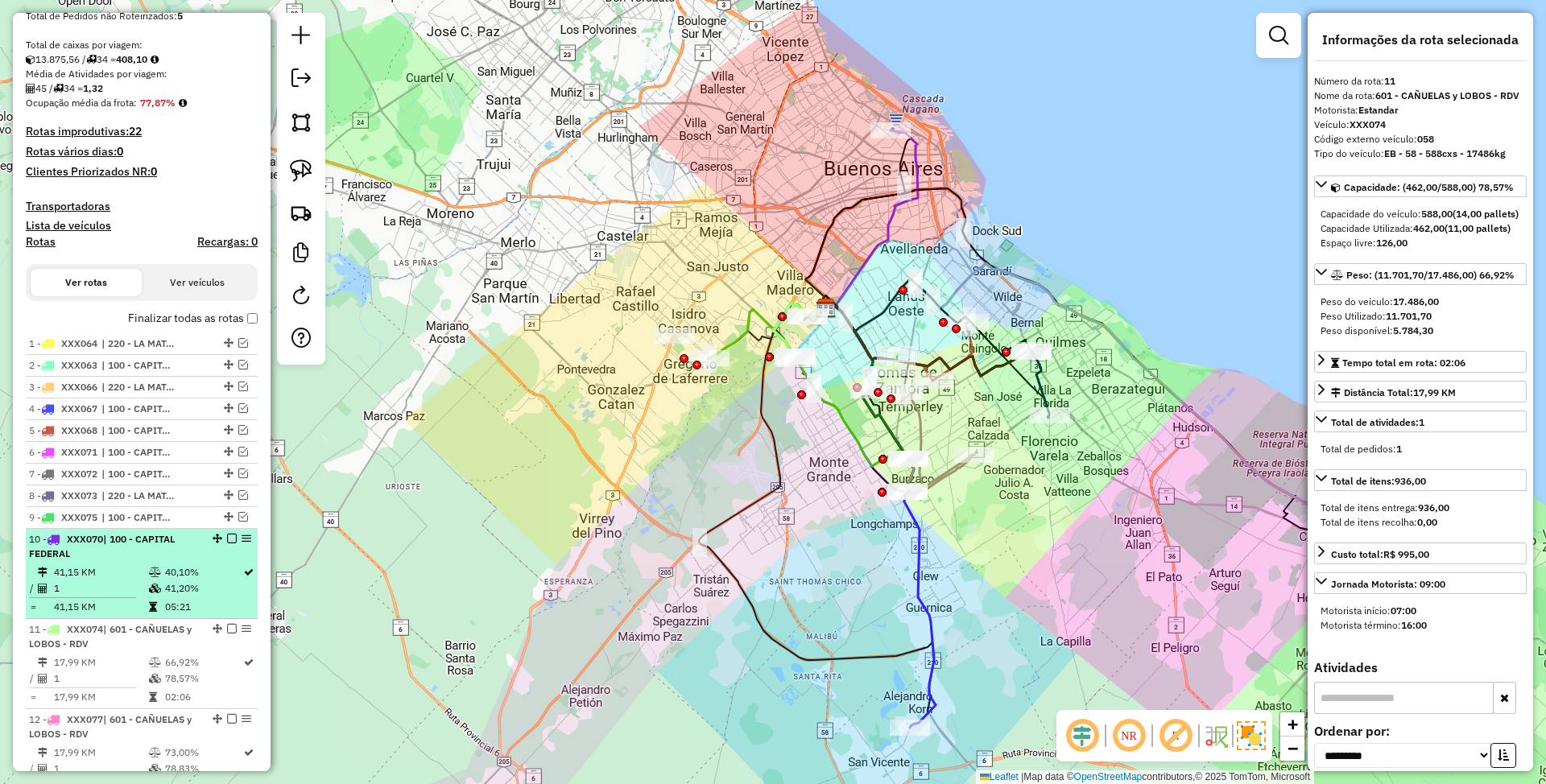
click at [227, 542] on em at bounding box center [232, 538] width 10 height 10
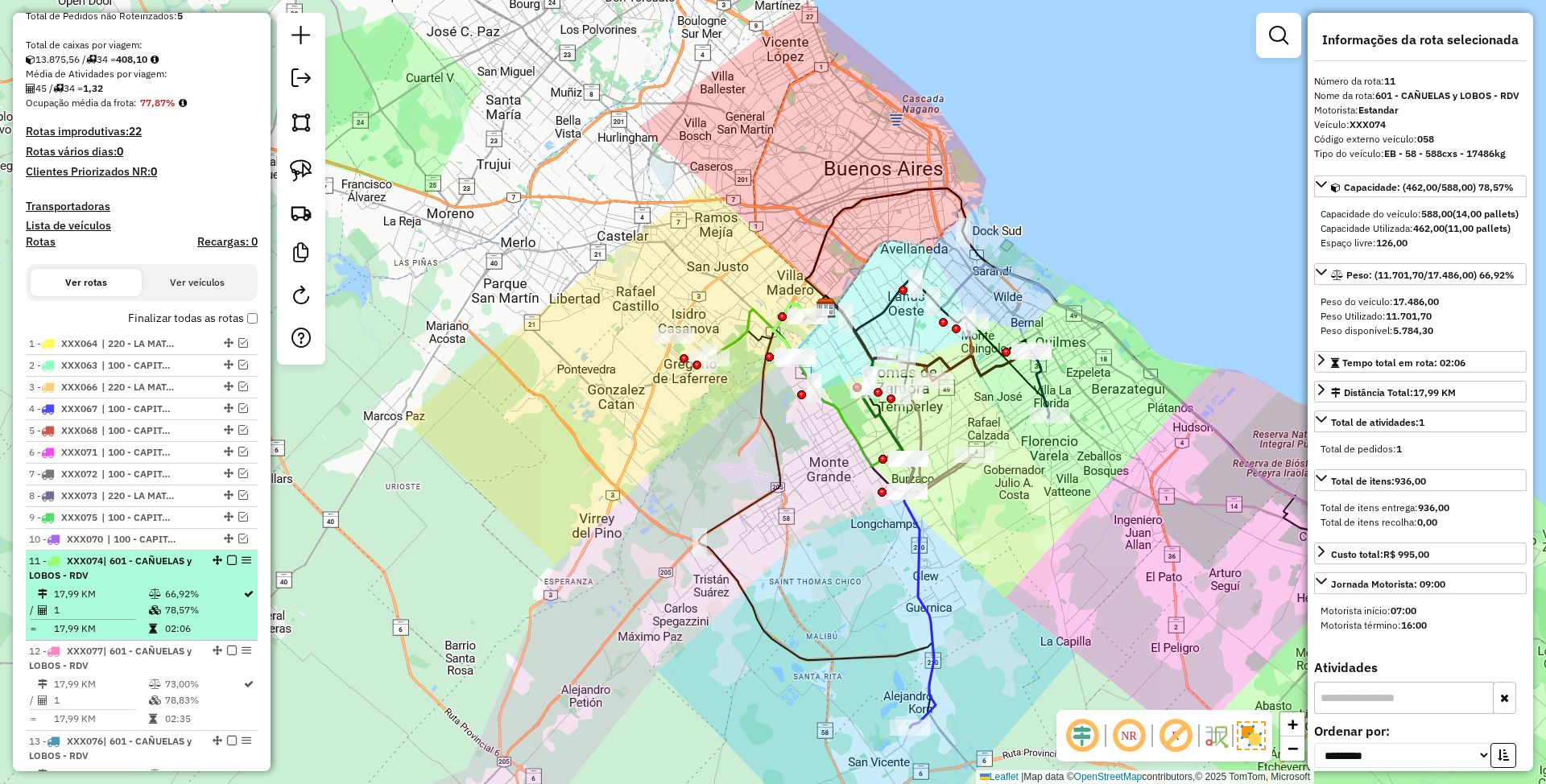
click at [227, 560] on em at bounding box center [232, 560] width 10 height 10
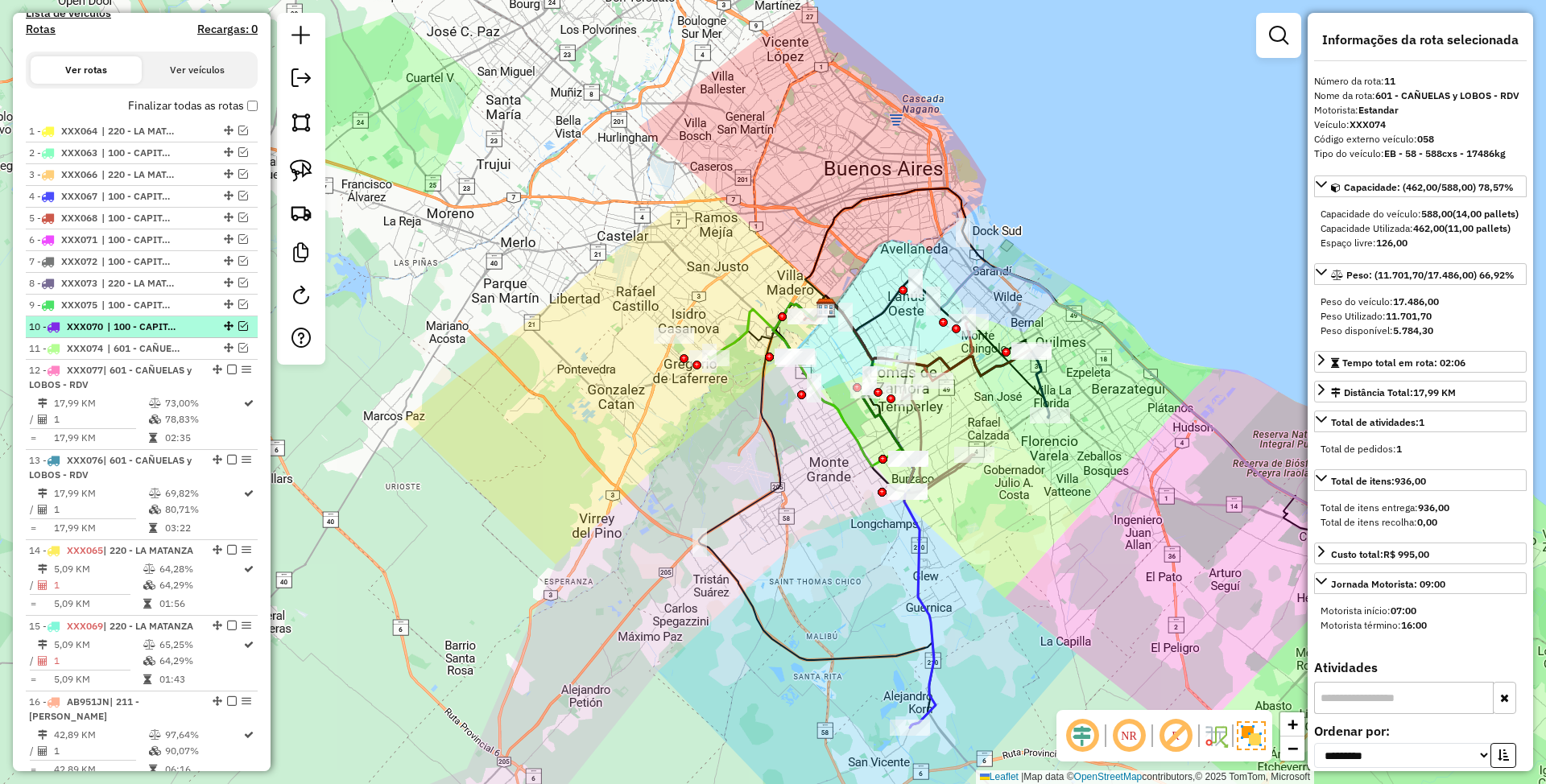
scroll to position [513, 0]
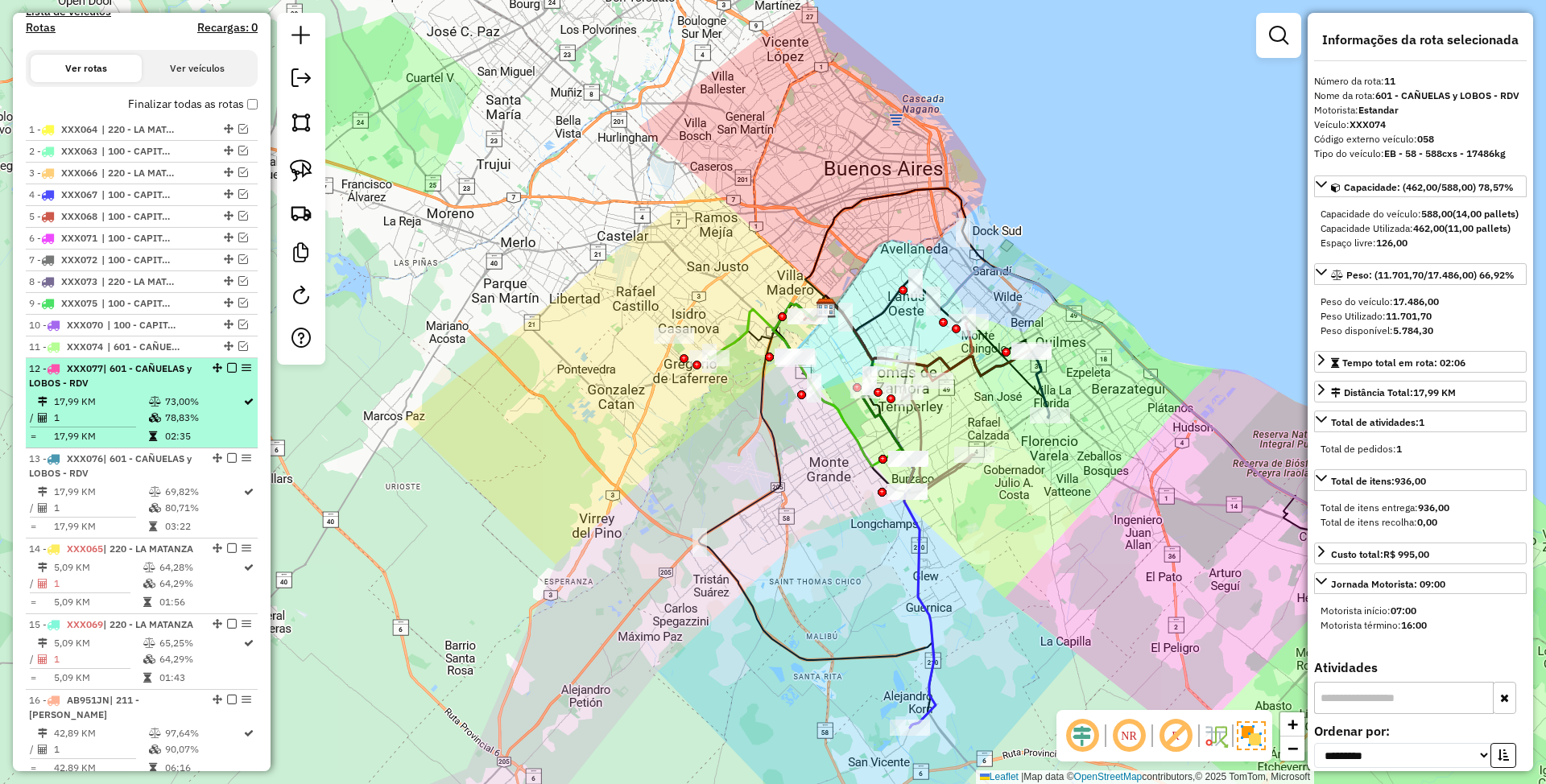
click at [227, 367] on em at bounding box center [232, 368] width 10 height 10
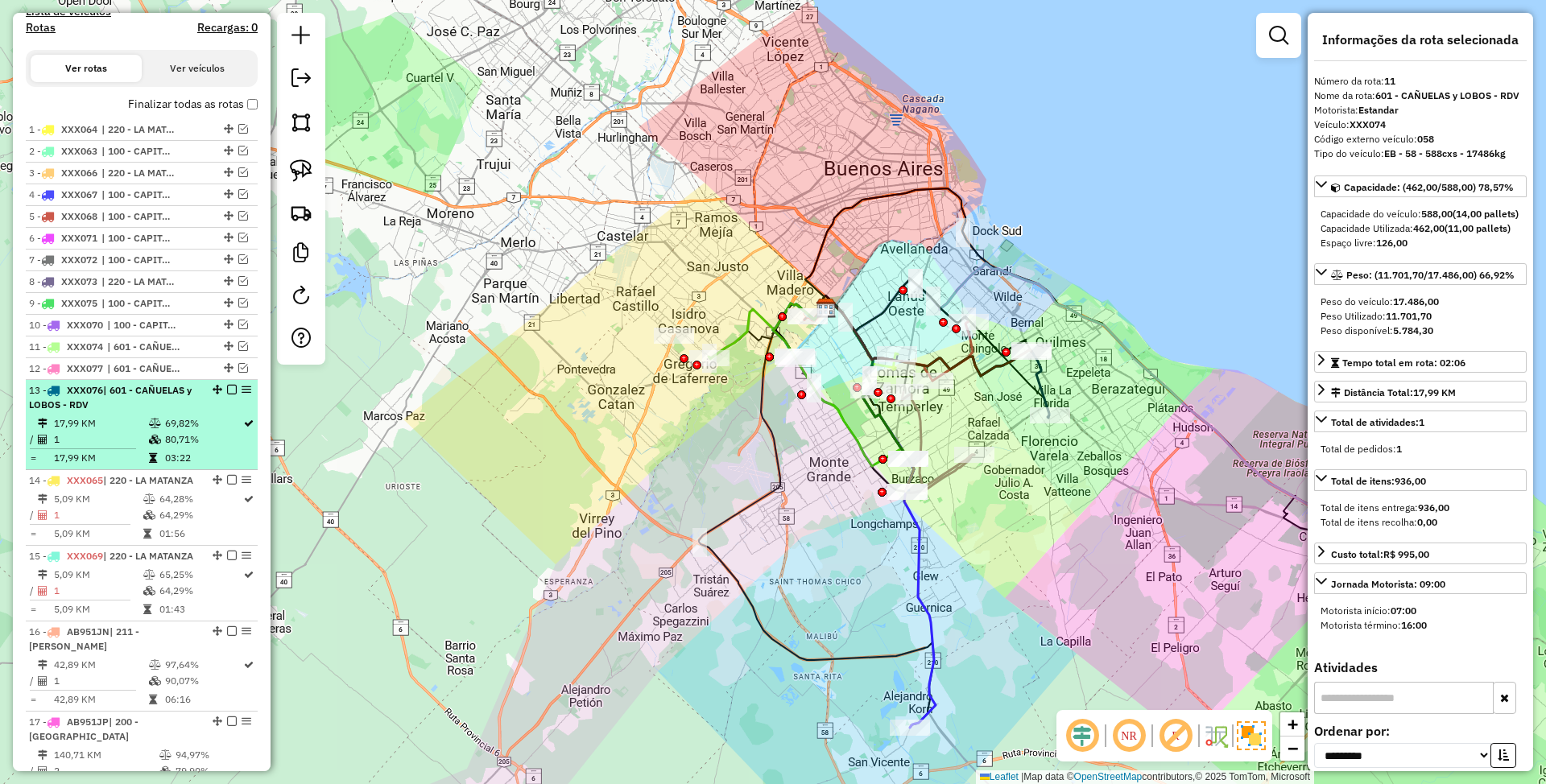
click at [229, 393] on em at bounding box center [232, 390] width 10 height 10
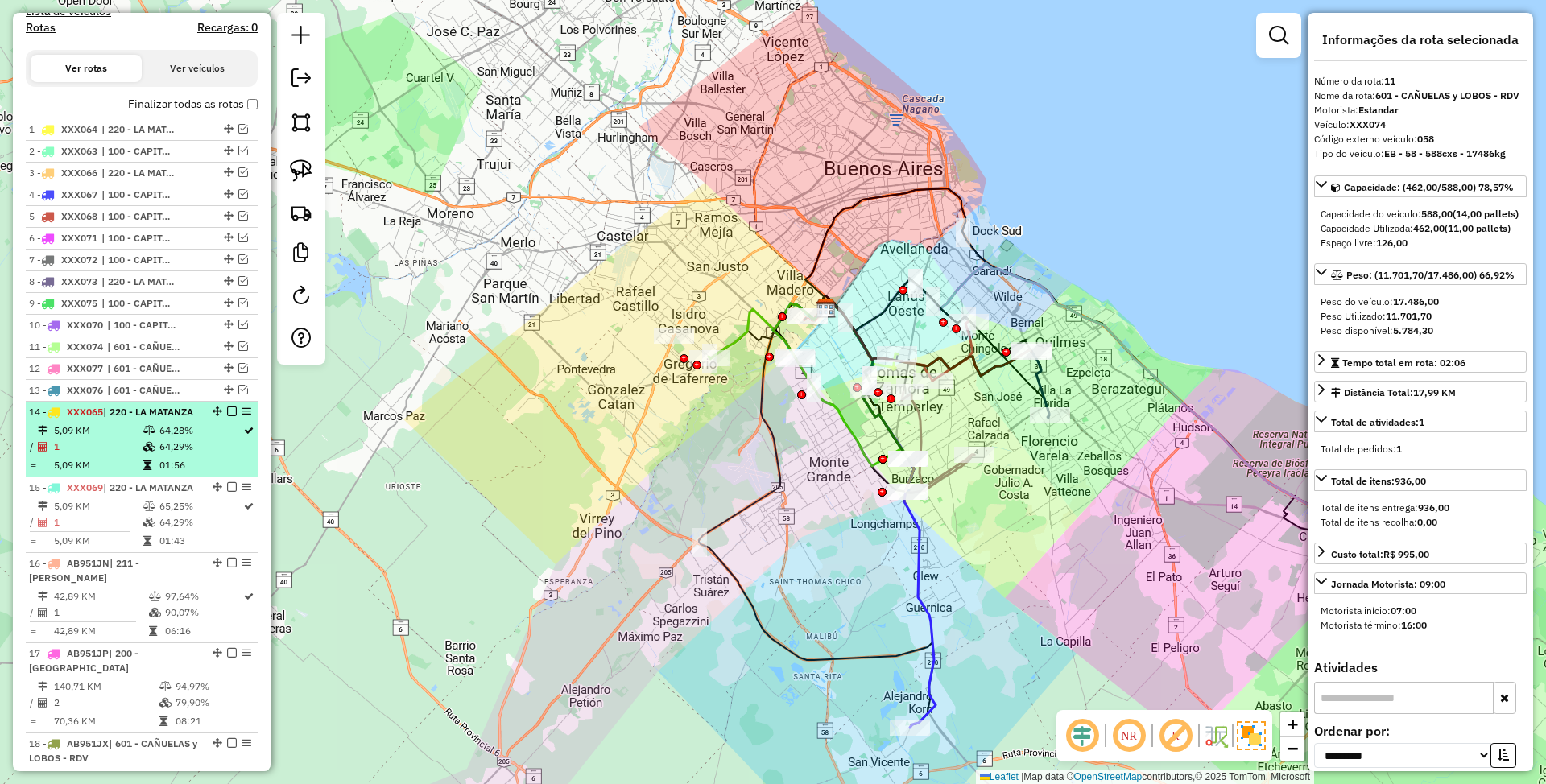
click at [229, 413] on em at bounding box center [232, 412] width 10 height 10
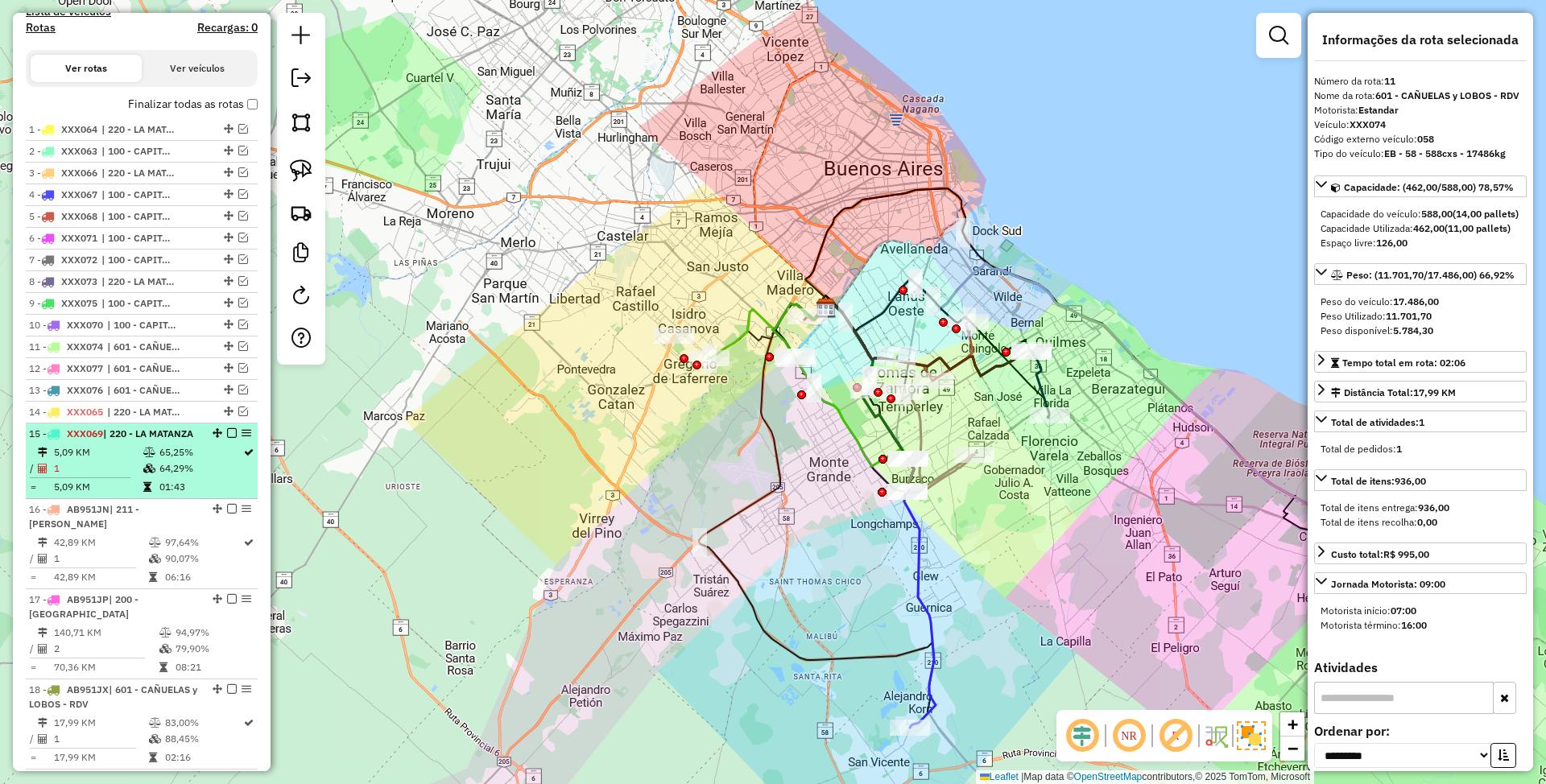
click at [230, 436] on em at bounding box center [232, 433] width 10 height 10
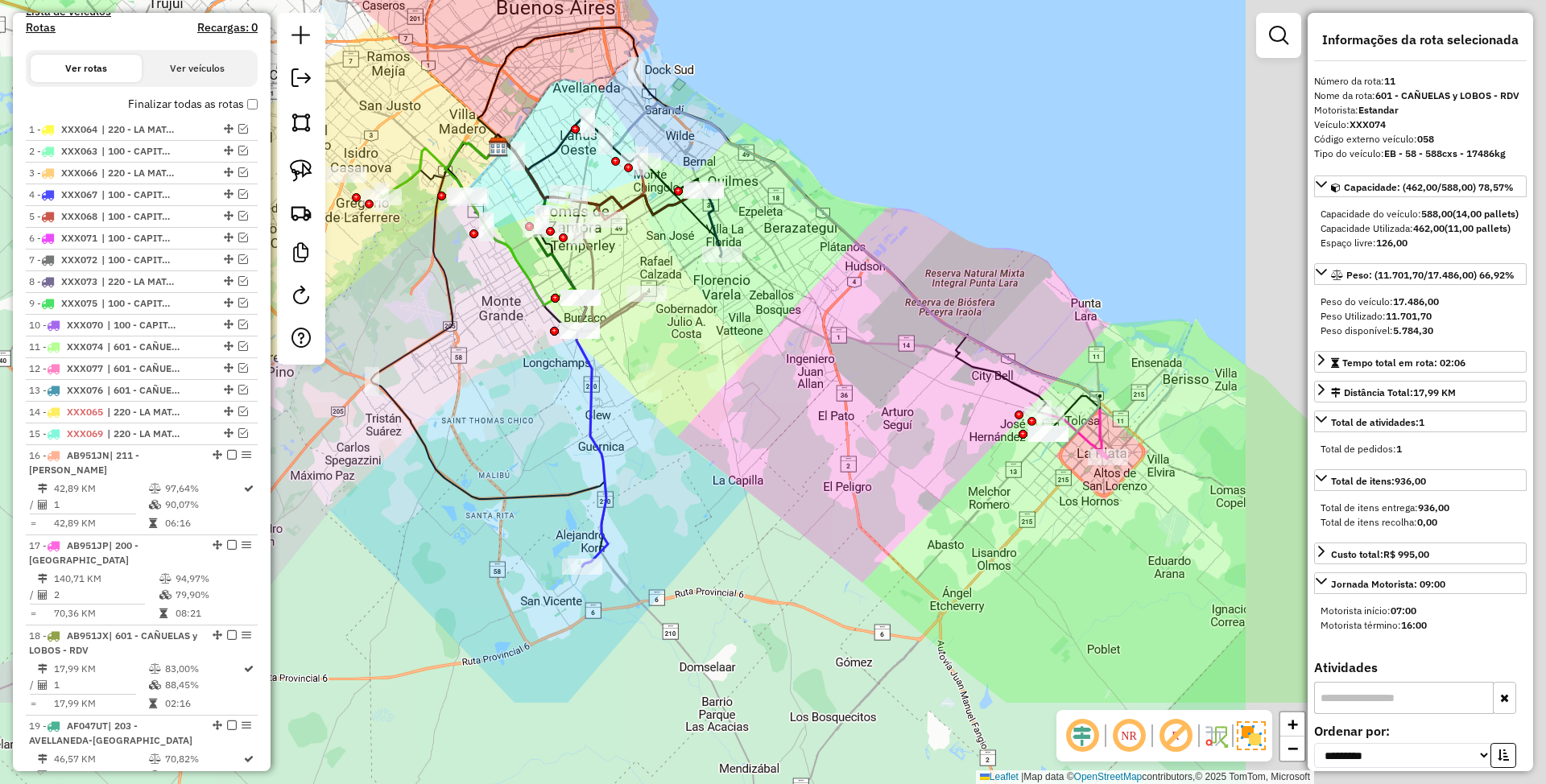
drag, startPoint x: 1098, startPoint y: 587, endPoint x: 551, endPoint y: 280, distance: 627.3
click at [551, 280] on div "Janela de atendimento Grade de atendimento Capacidade Transportadoras Veículos …" at bounding box center [773, 392] width 1546 height 784
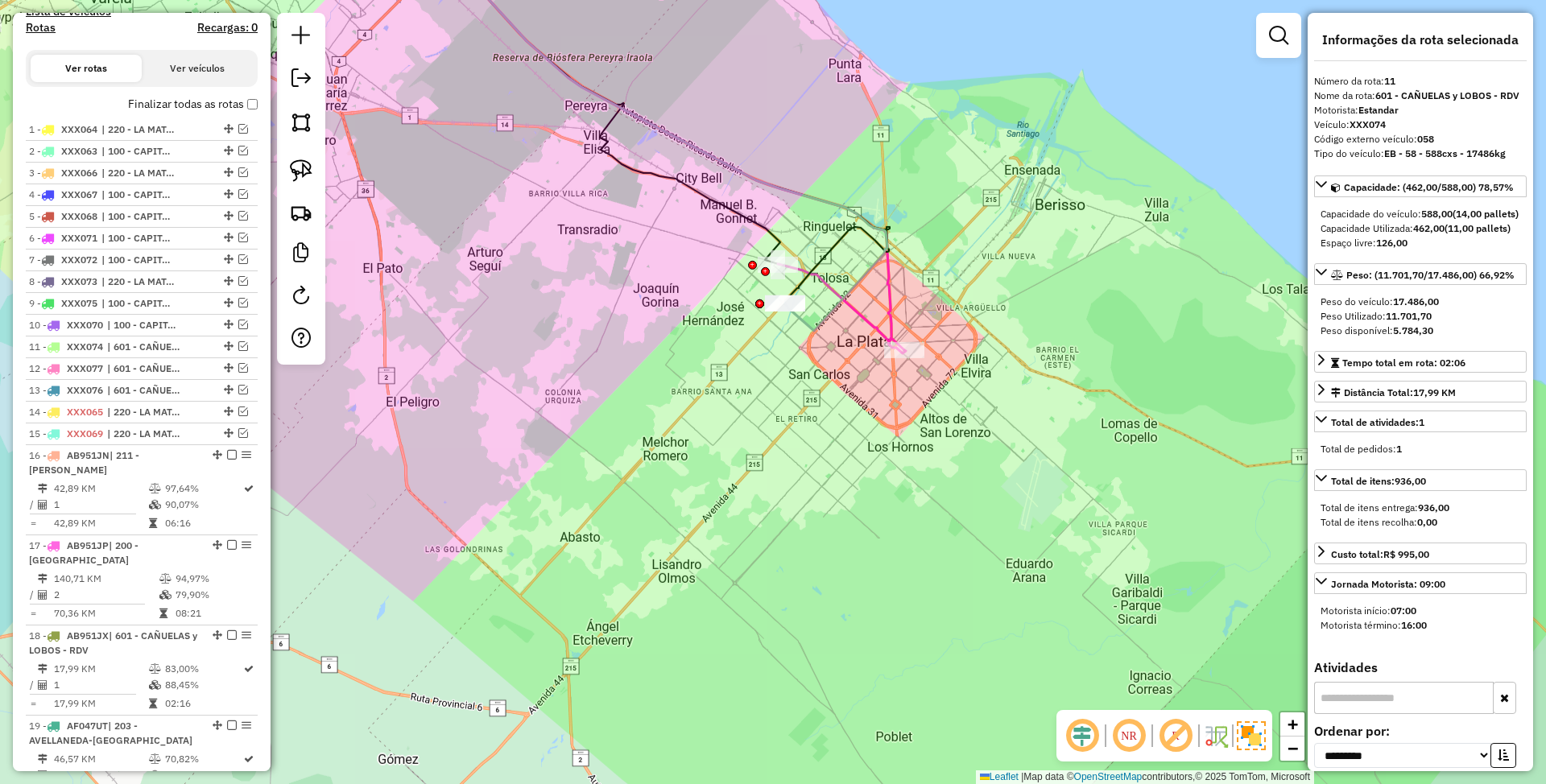
click at [883, 316] on icon at bounding box center [652, 137] width 507 height 431
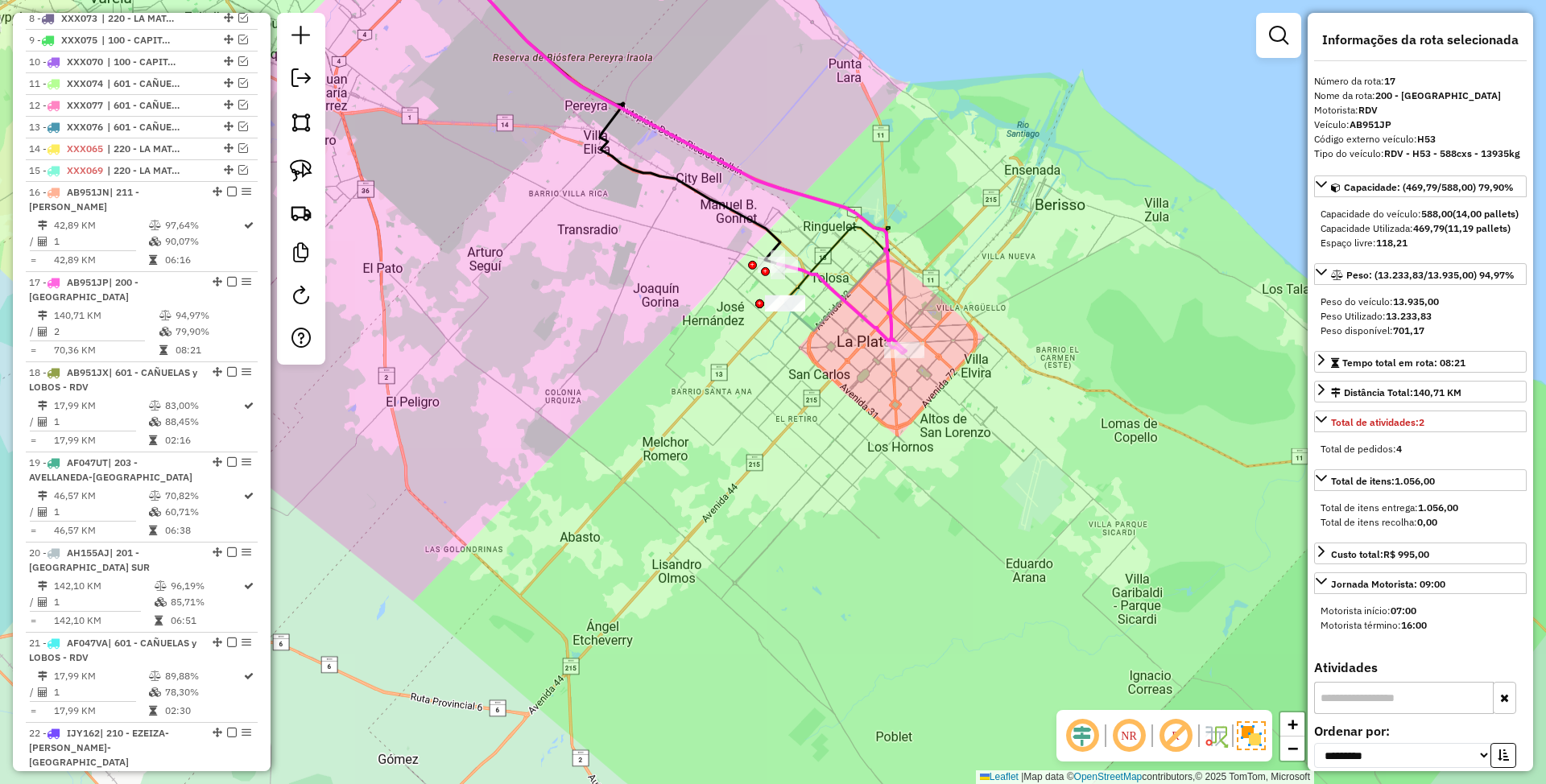
scroll to position [1040, 0]
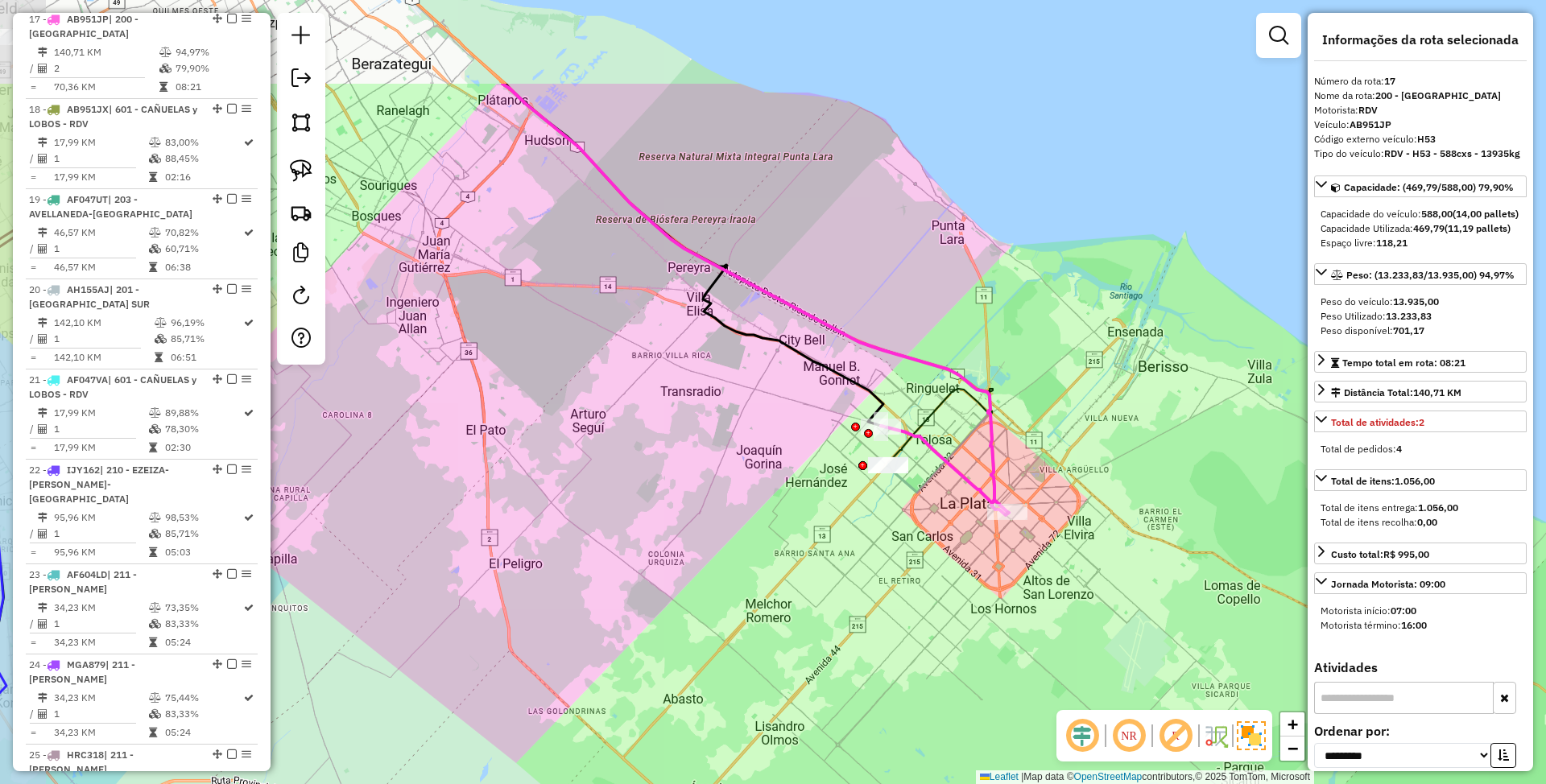
drag, startPoint x: 816, startPoint y: 484, endPoint x: 919, endPoint y: 645, distance: 191.1
click at [919, 645] on div "Janela de atendimento Grade de atendimento Capacidade Transportadoras Veículos …" at bounding box center [773, 392] width 1546 height 784
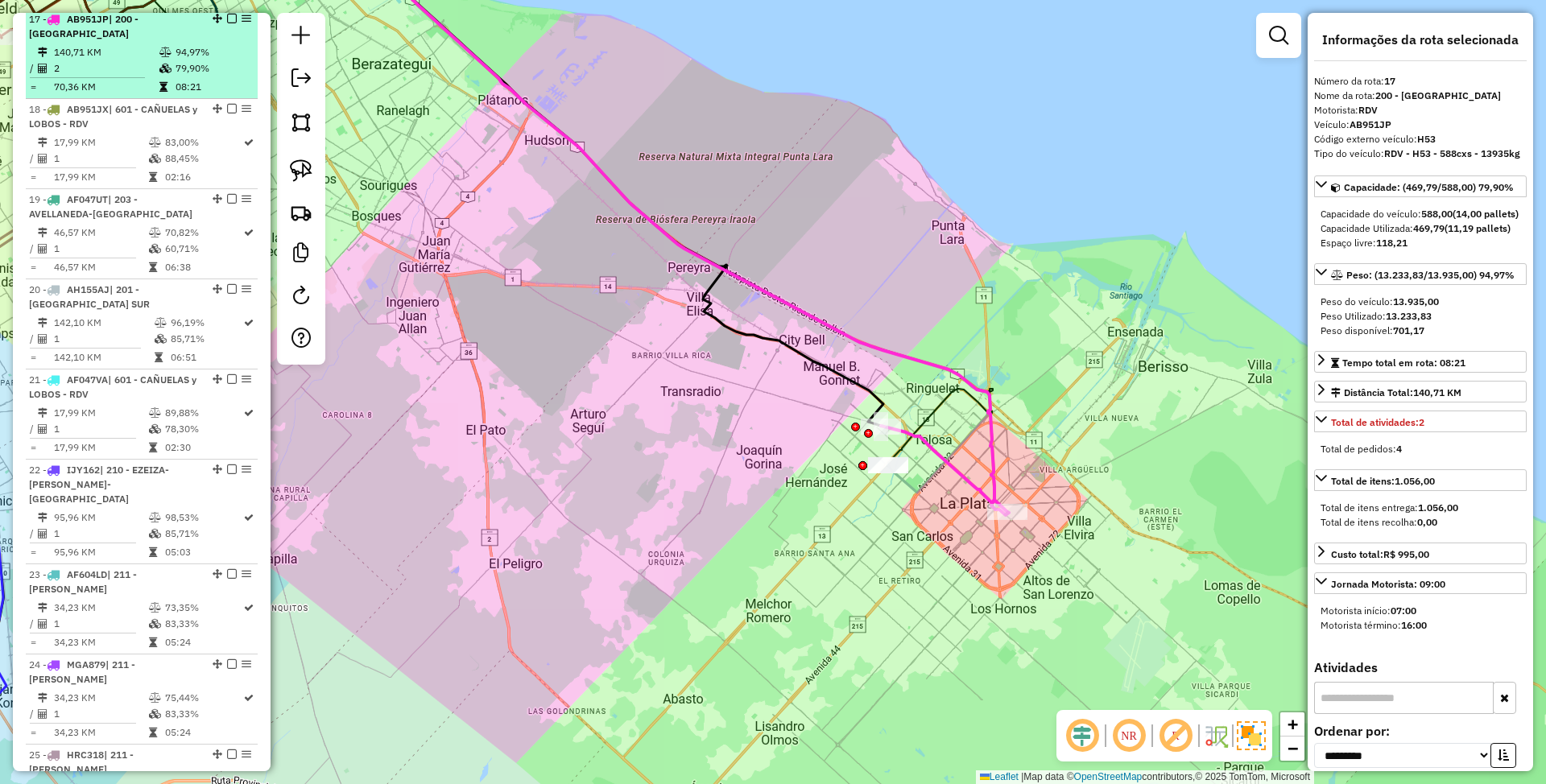
click at [227, 20] on em at bounding box center [232, 19] width 10 height 10
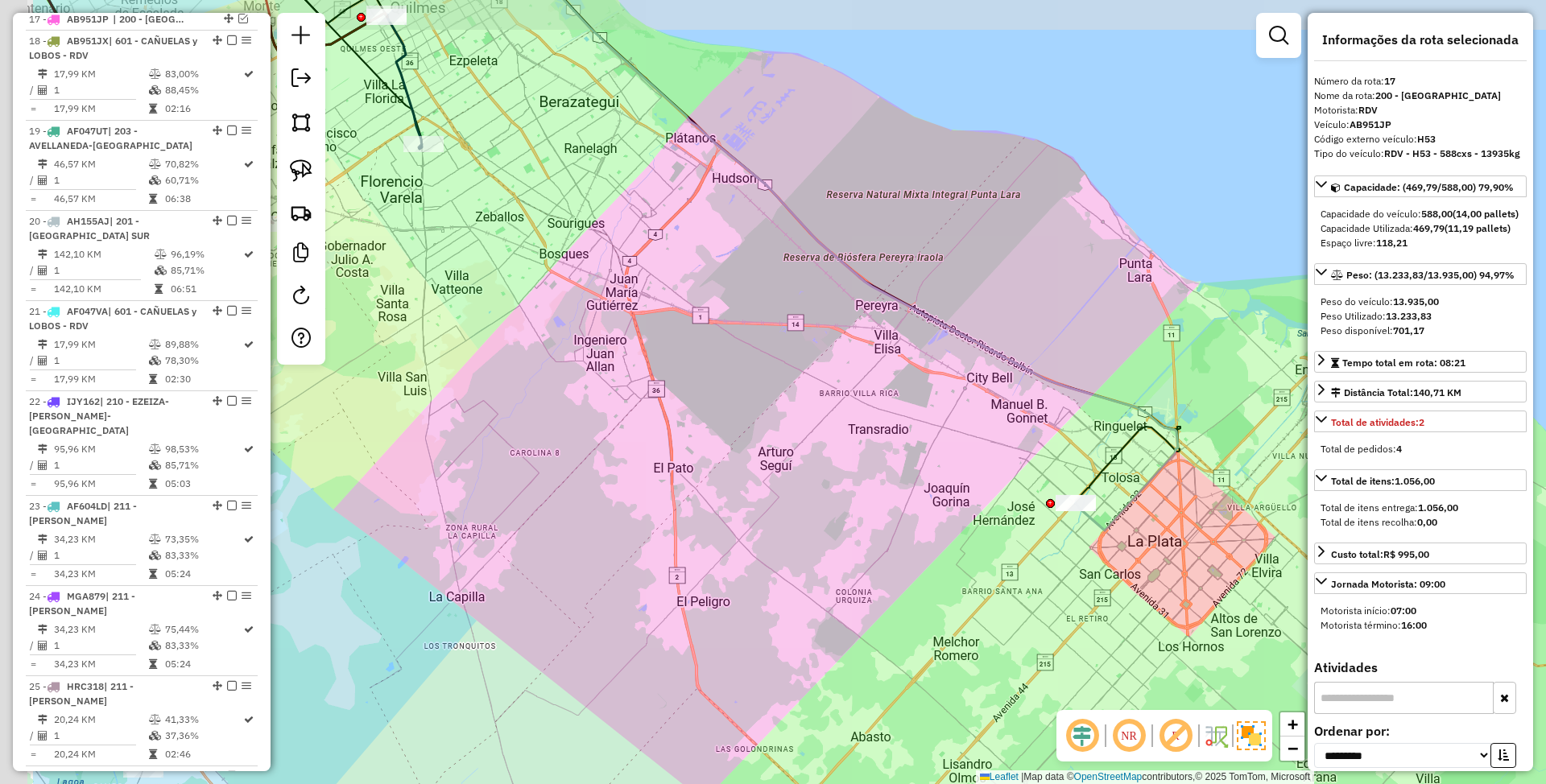
drag, startPoint x: 869, startPoint y: 535, endPoint x: 1063, endPoint y: 573, distance: 197.7
click at [1063, 573] on div "Janela de atendimento Grade de atendimento Capacidade Transportadoras Veículos …" at bounding box center [773, 392] width 1546 height 784
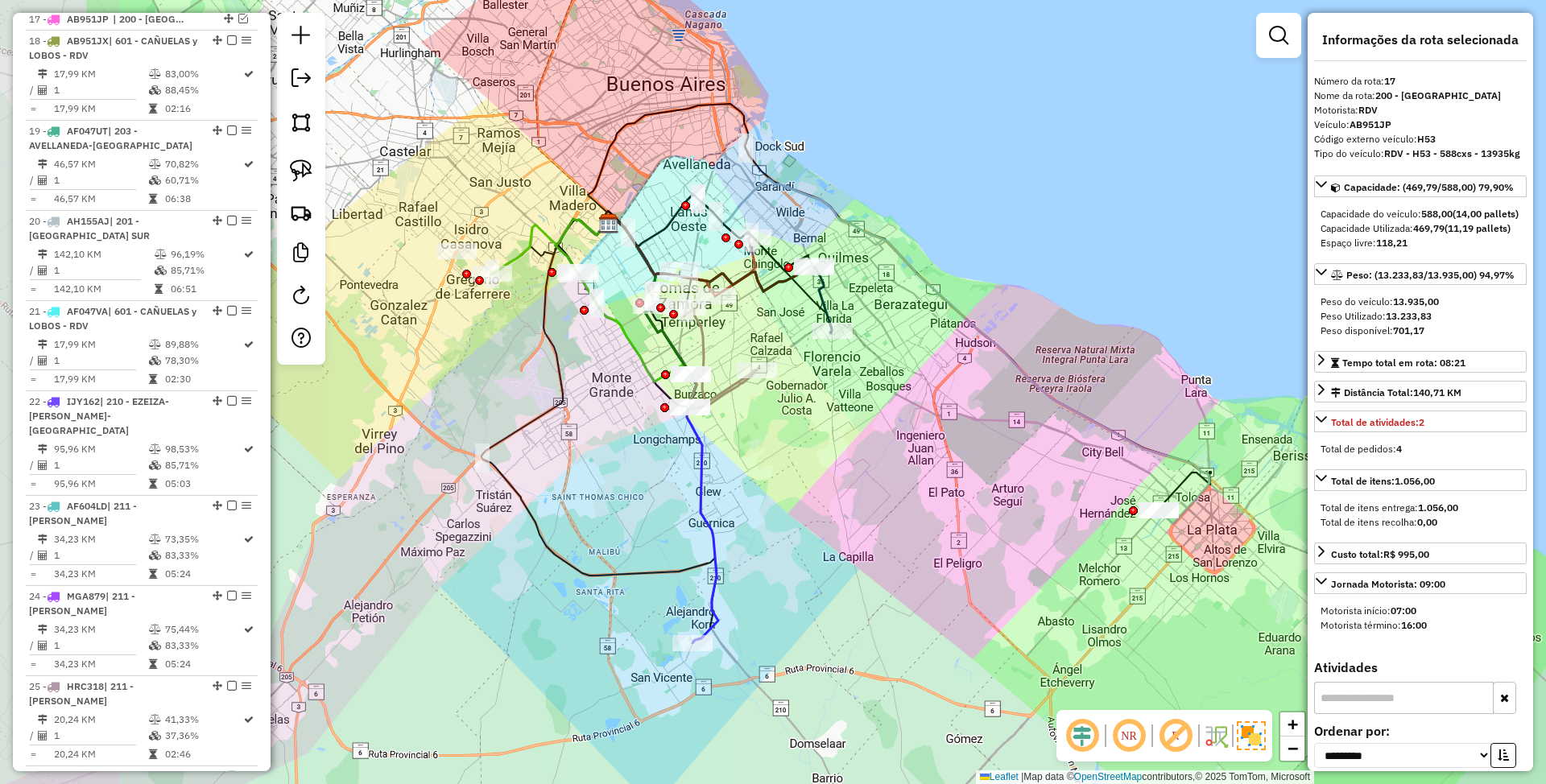
drag, startPoint x: 744, startPoint y: 462, endPoint x: 896, endPoint y: 490, distance: 154.6
click at [896, 490] on div "Janela de atendimento Grade de atendimento Capacidade Transportadoras Veículos …" at bounding box center [773, 392] width 1546 height 784
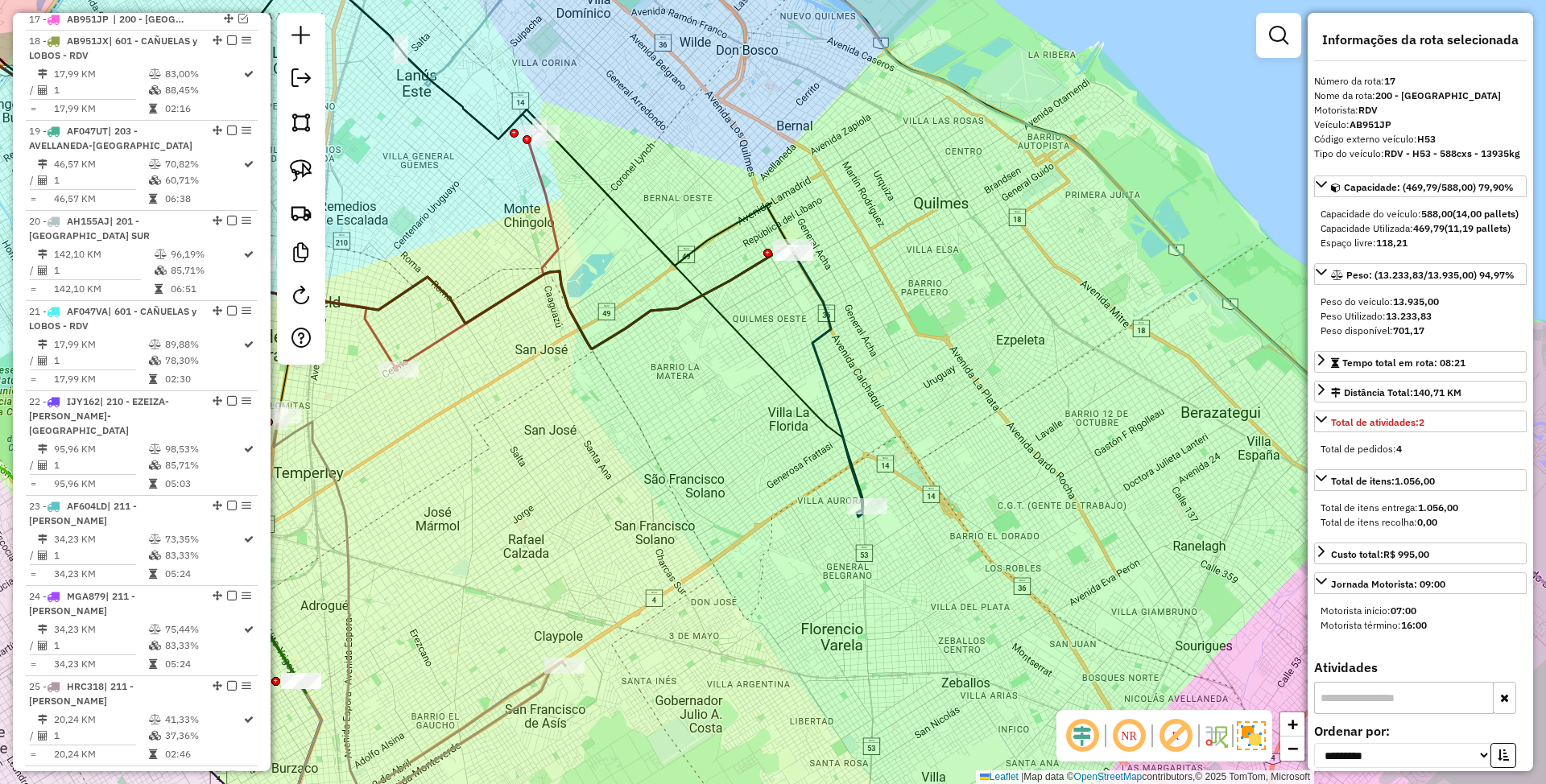
click at [745, 268] on icon at bounding box center [376, 199] width 834 height 298
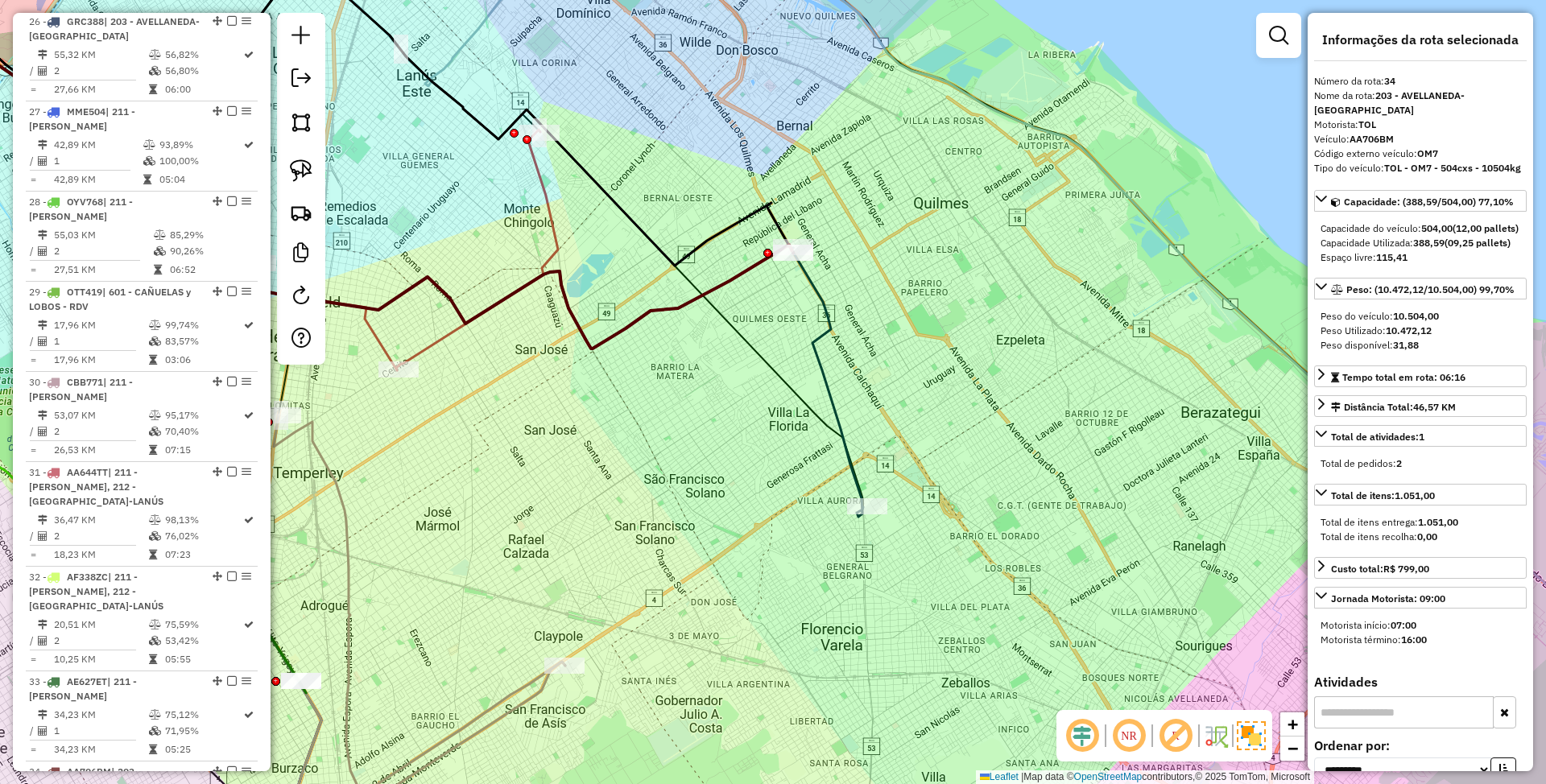
scroll to position [2244, 0]
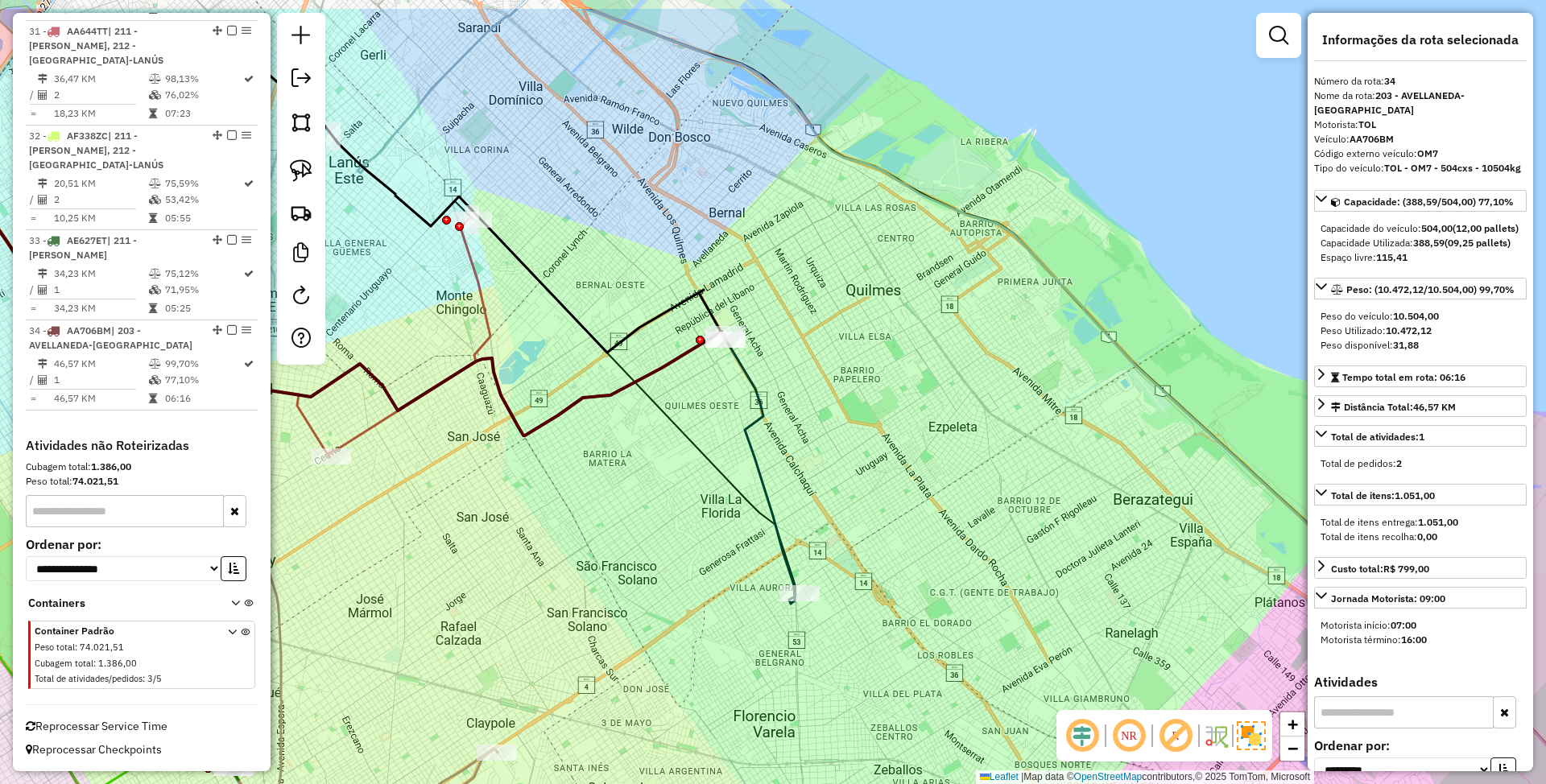
drag, startPoint x: 797, startPoint y: 337, endPoint x: 729, endPoint y: 426, distance: 112.0
click at [729, 426] on div "Janela de atendimento Grade de atendimento Capacidade Transportadoras Veículos …" at bounding box center [773, 392] width 1546 height 784
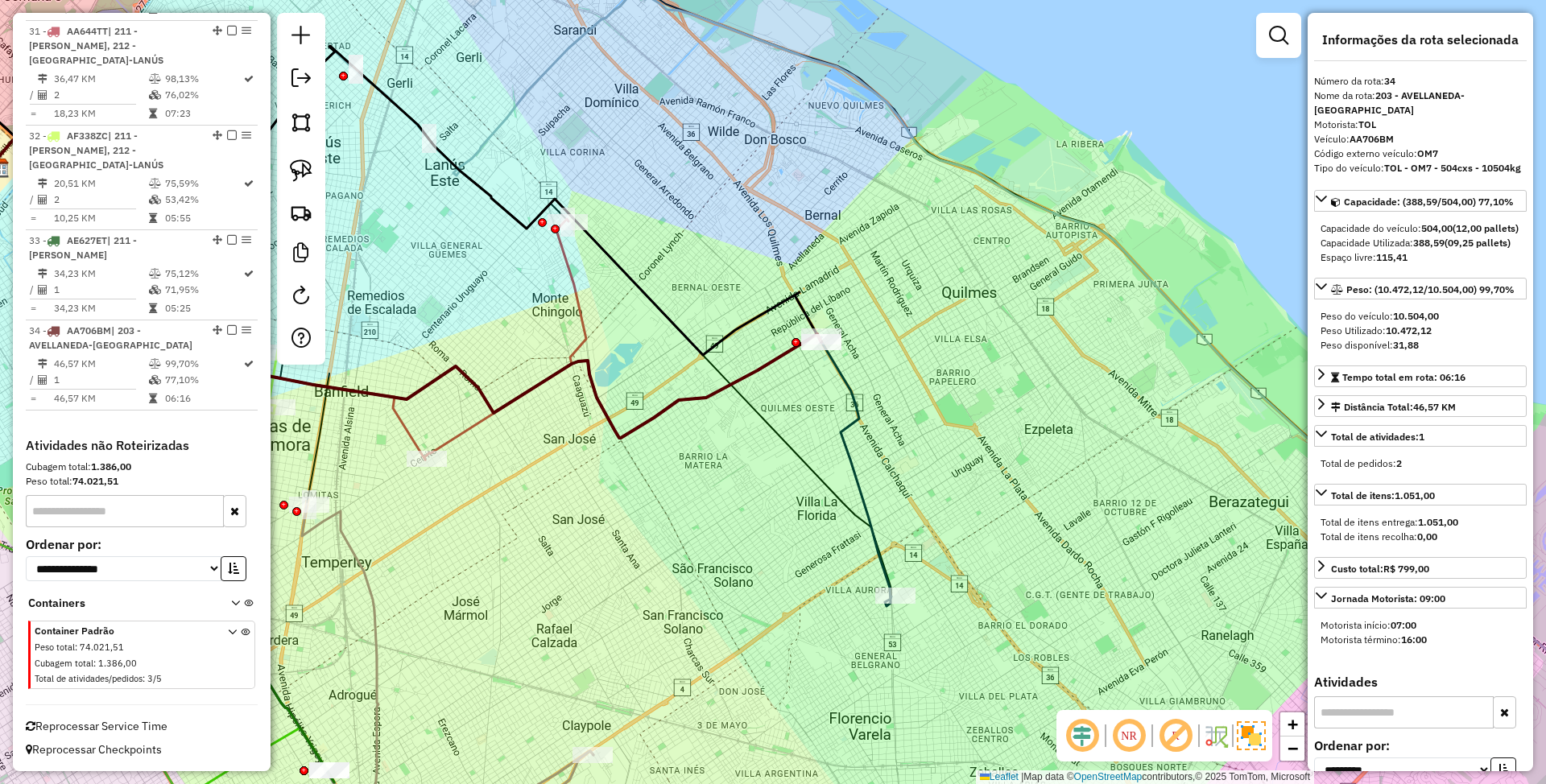
drag, startPoint x: 982, startPoint y: 422, endPoint x: 1079, endPoint y: 422, distance: 97.0
click at [1079, 422] on div "Janela de atendimento Grade de atendimento Capacidade Transportadoras Veículos …" at bounding box center [773, 392] width 1546 height 784
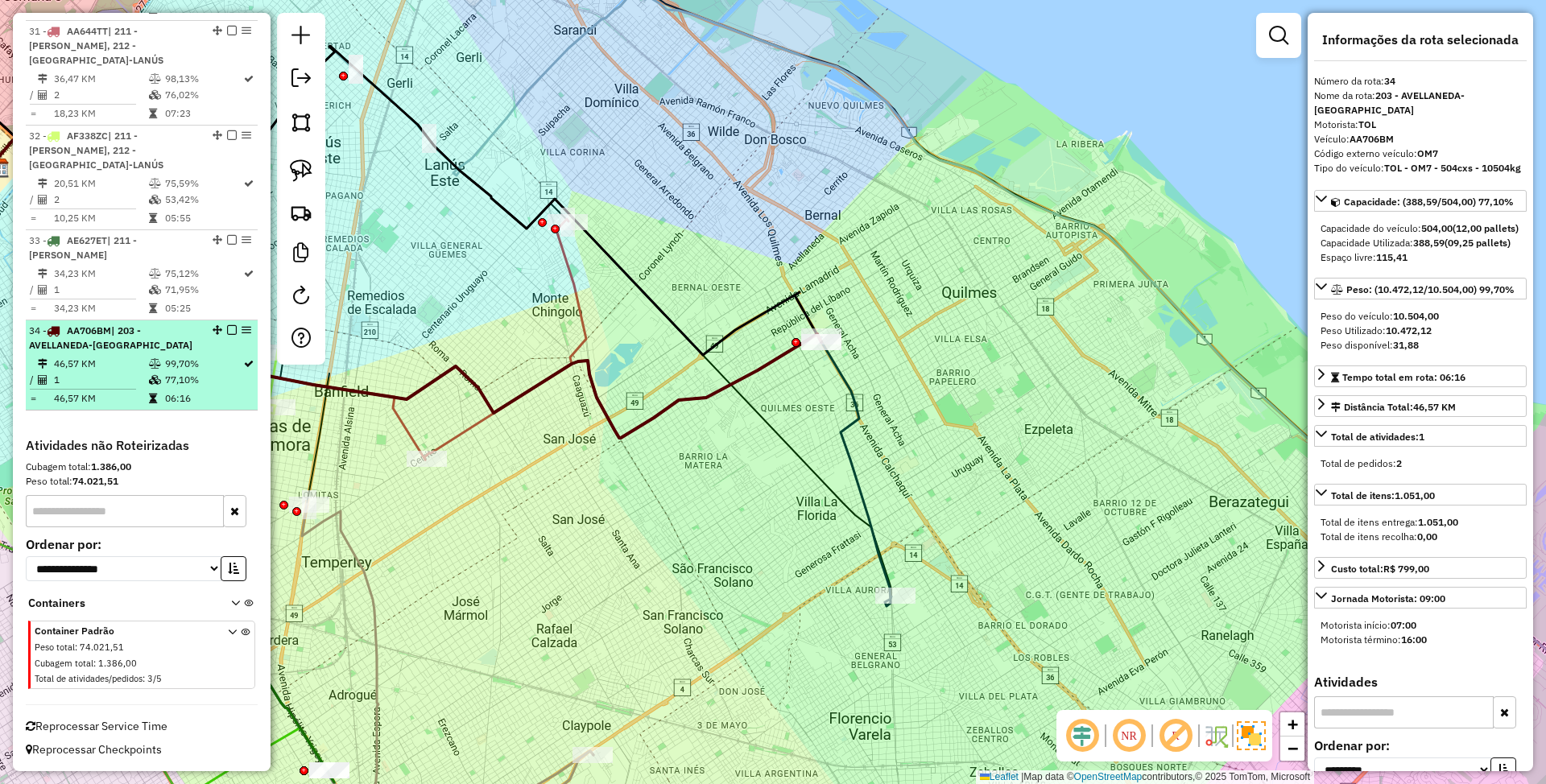
click at [227, 330] on em at bounding box center [232, 330] width 10 height 10
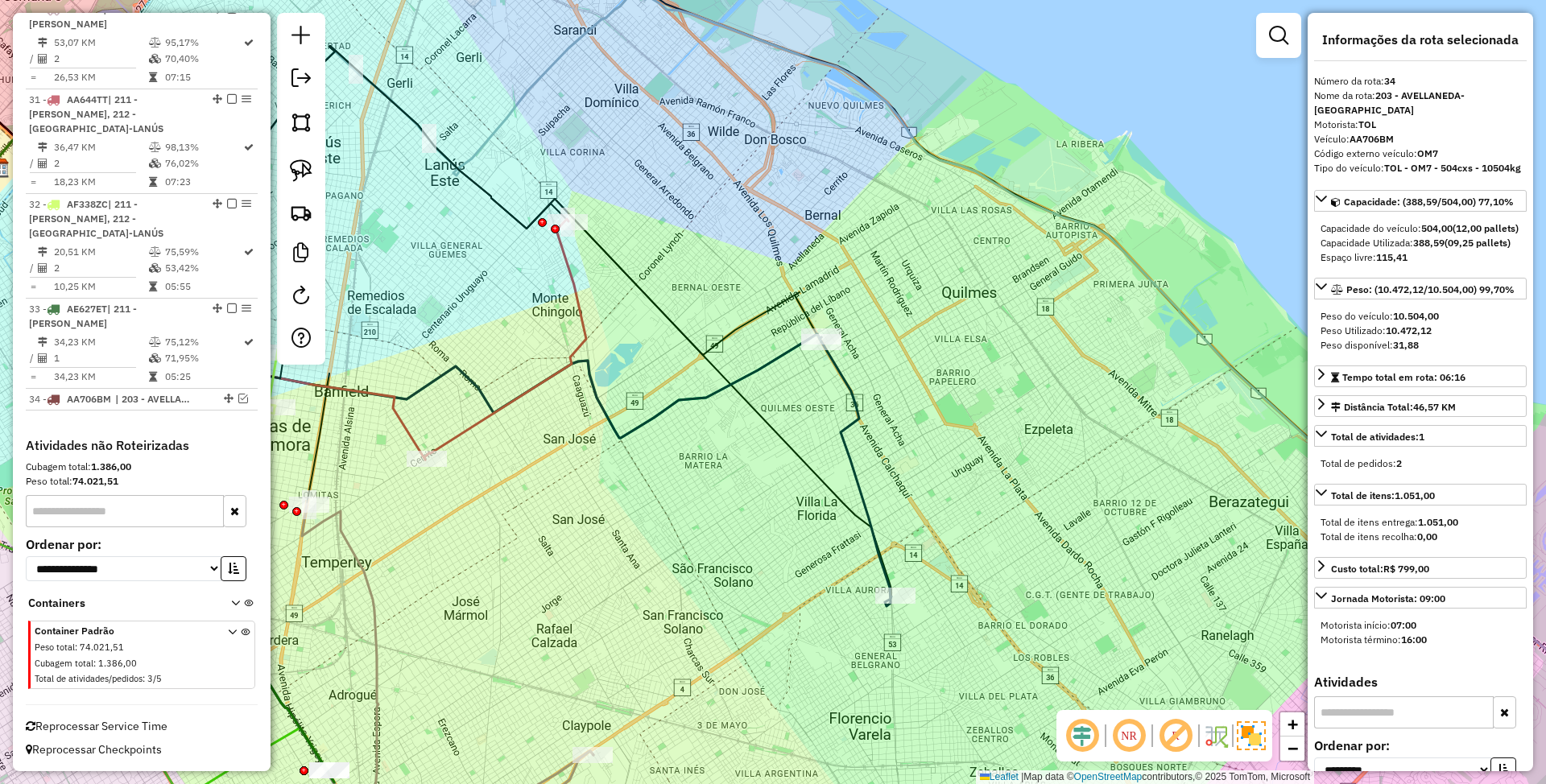
click at [855, 471] on icon at bounding box center [855, 472] width 72 height 269
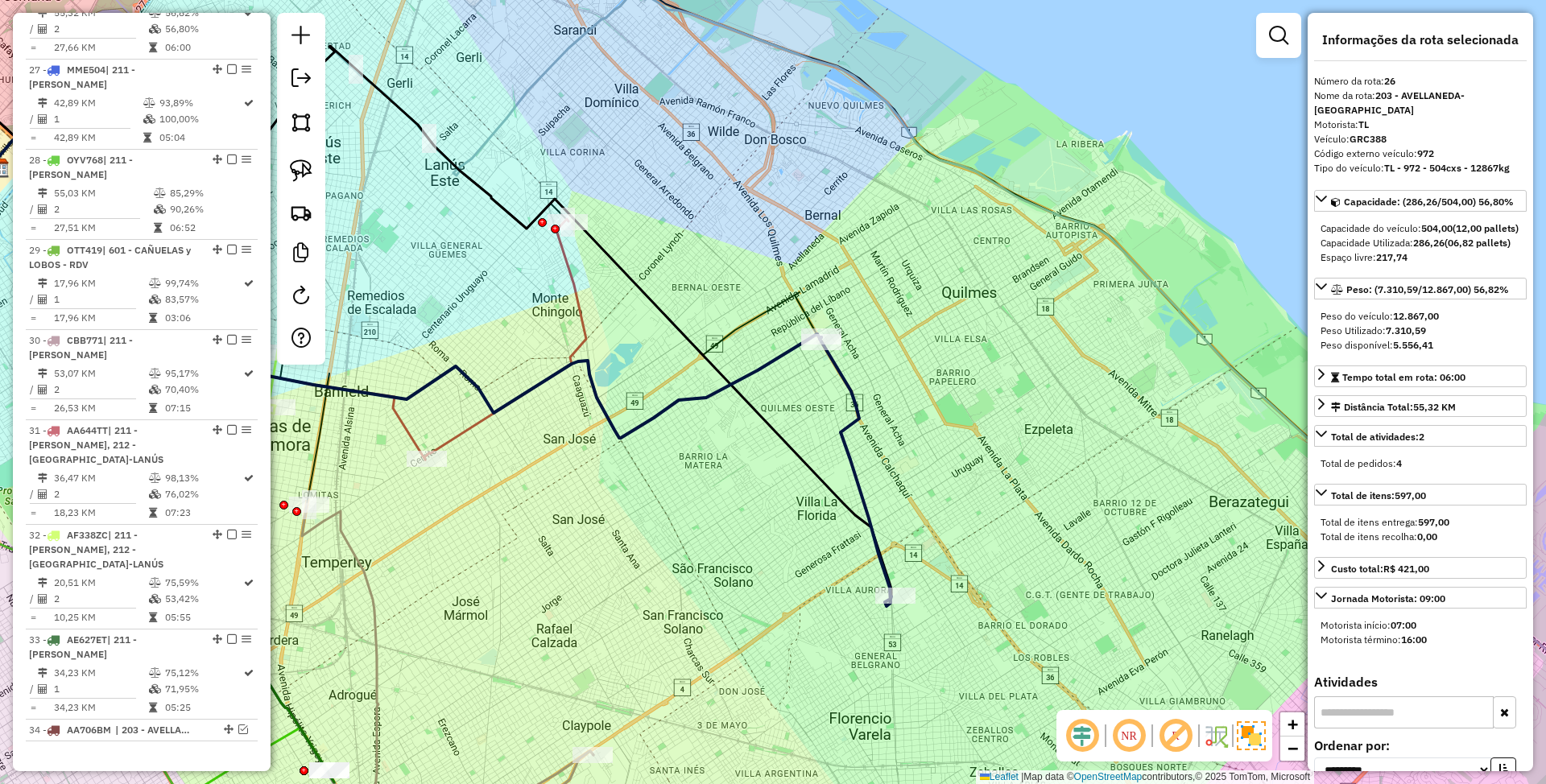
scroll to position [1800, 0]
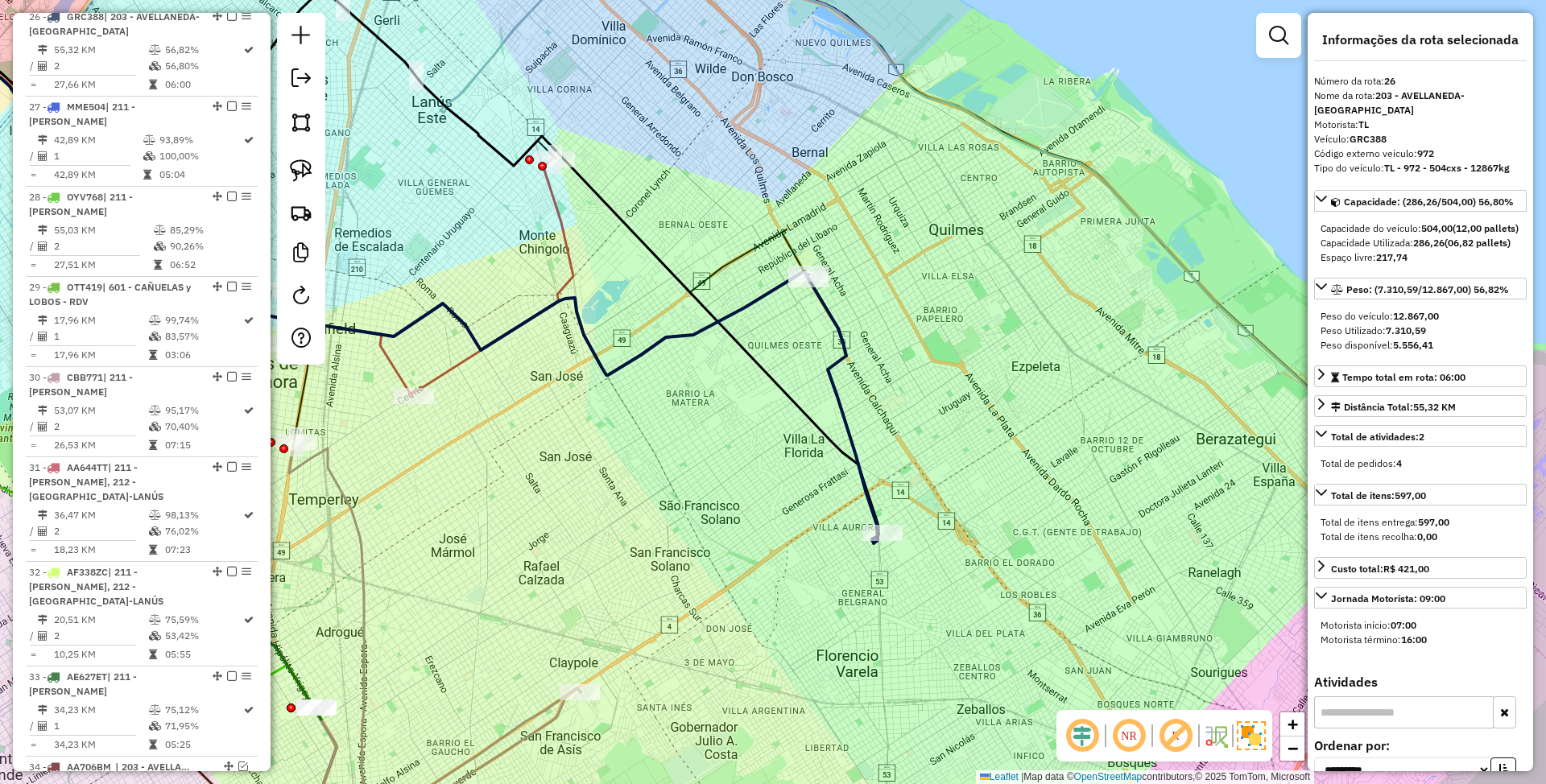
drag, startPoint x: 916, startPoint y: 447, endPoint x: 903, endPoint y: 385, distance: 63.3
click at [903, 385] on div "Janela de atendimento Grade de atendimento Capacidade Transportadoras Veículos …" at bounding box center [773, 392] width 1546 height 784
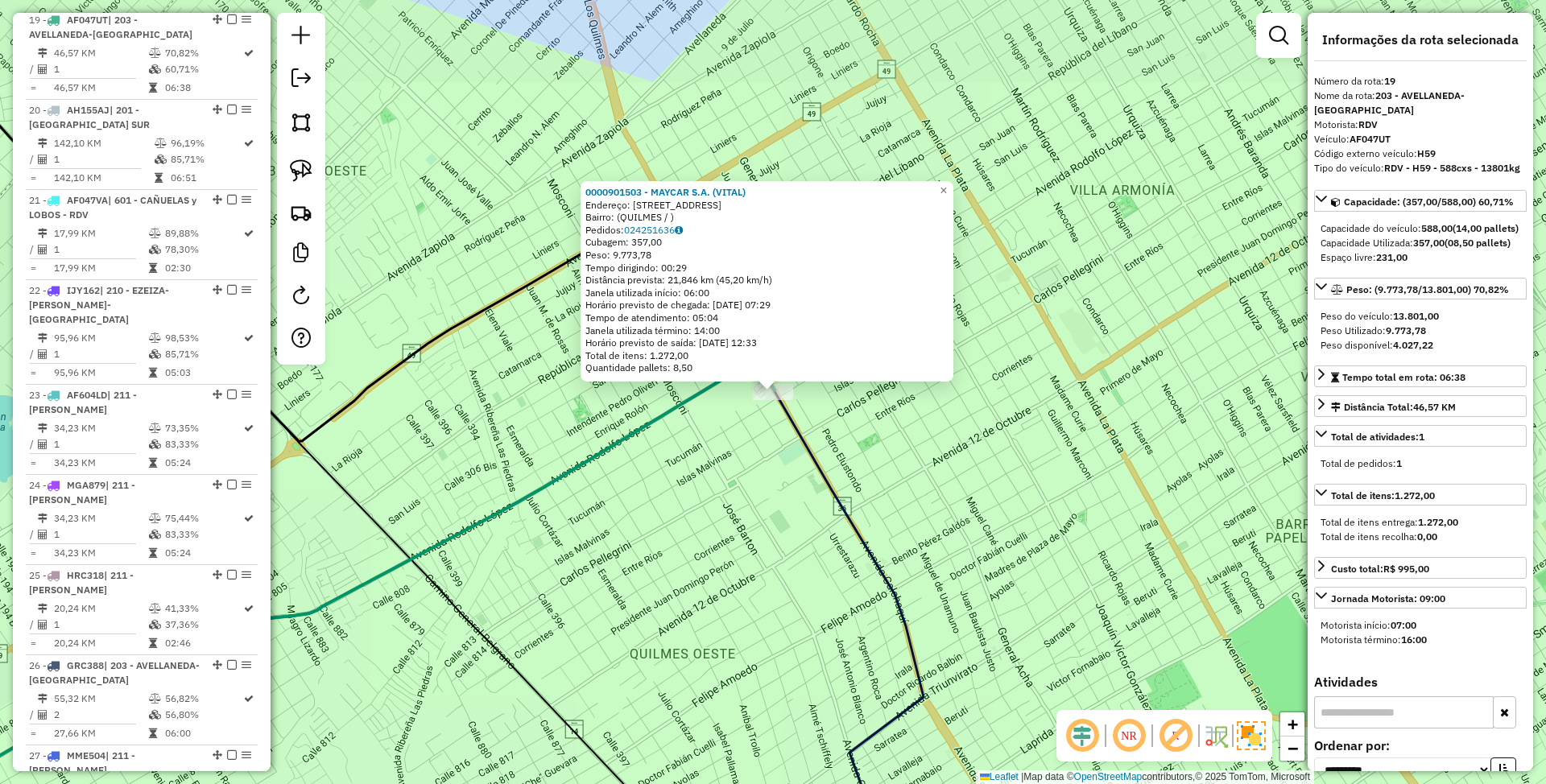
scroll to position [1151, 0]
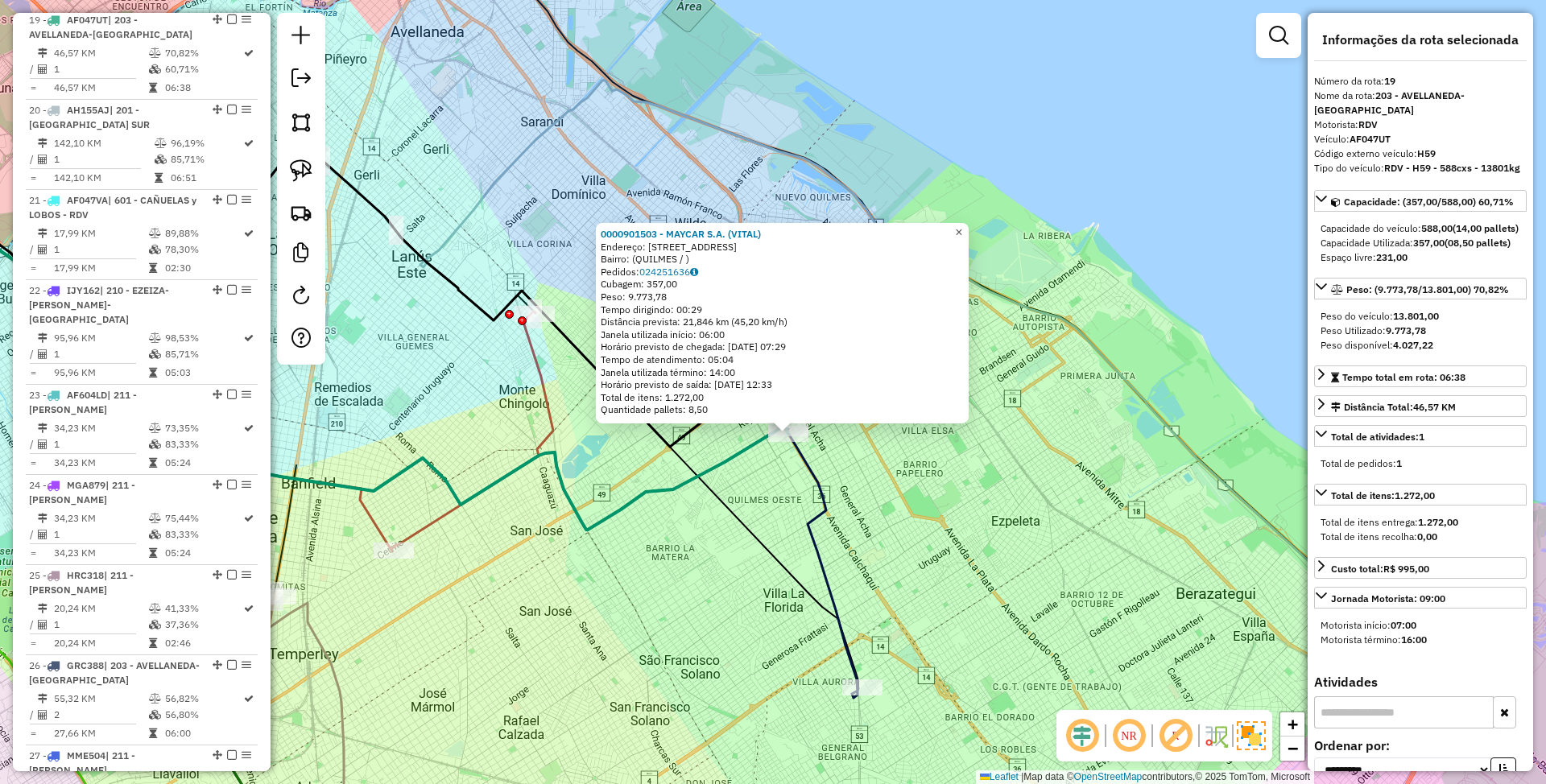
click at [962, 232] on span "×" at bounding box center [958, 232] width 7 height 14
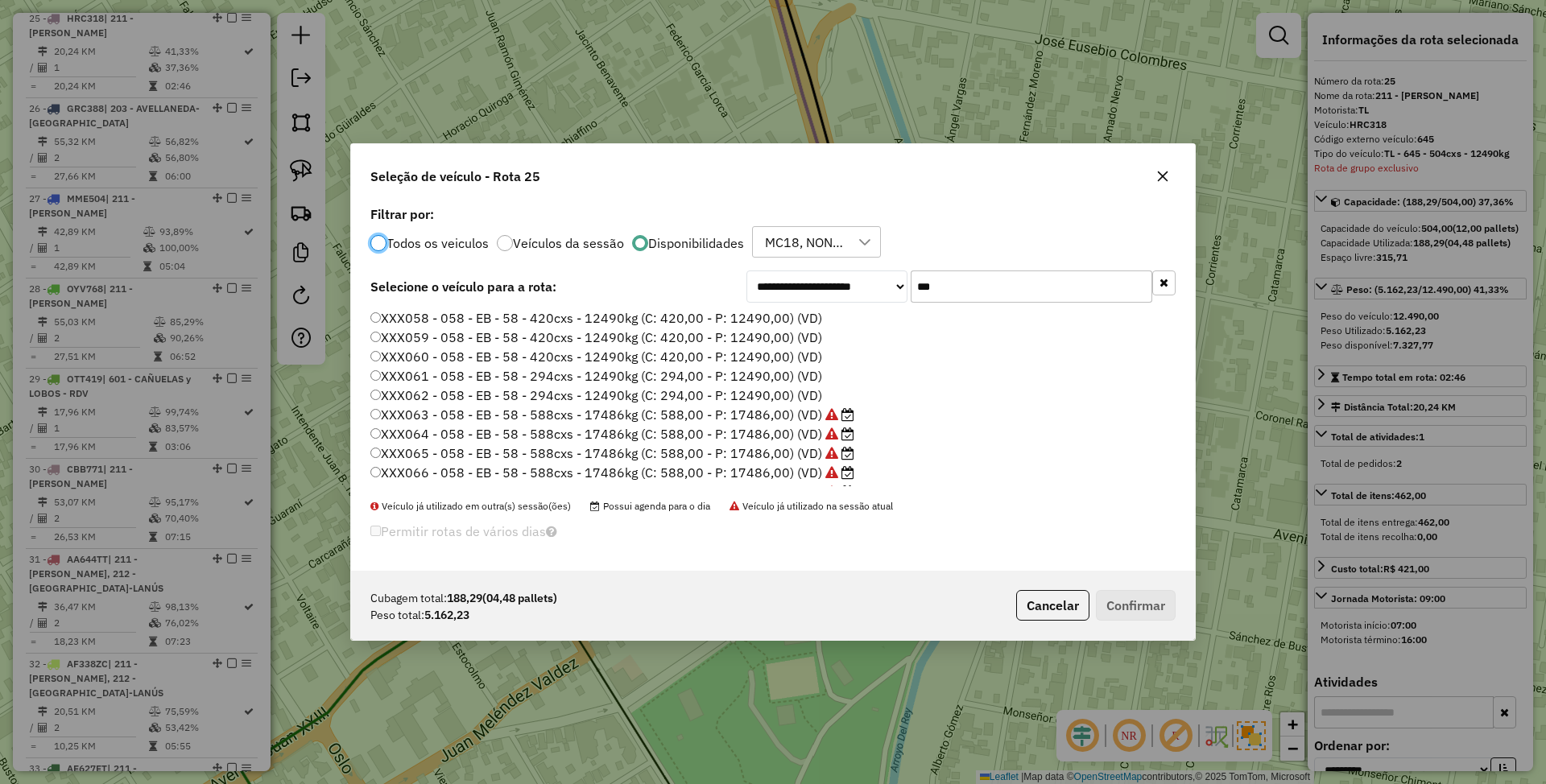
scroll to position [8, 5]
drag, startPoint x: 948, startPoint y: 284, endPoint x: 866, endPoint y: 275, distance: 82.5
click at [866, 275] on div "**********" at bounding box center [961, 286] width 429 height 33
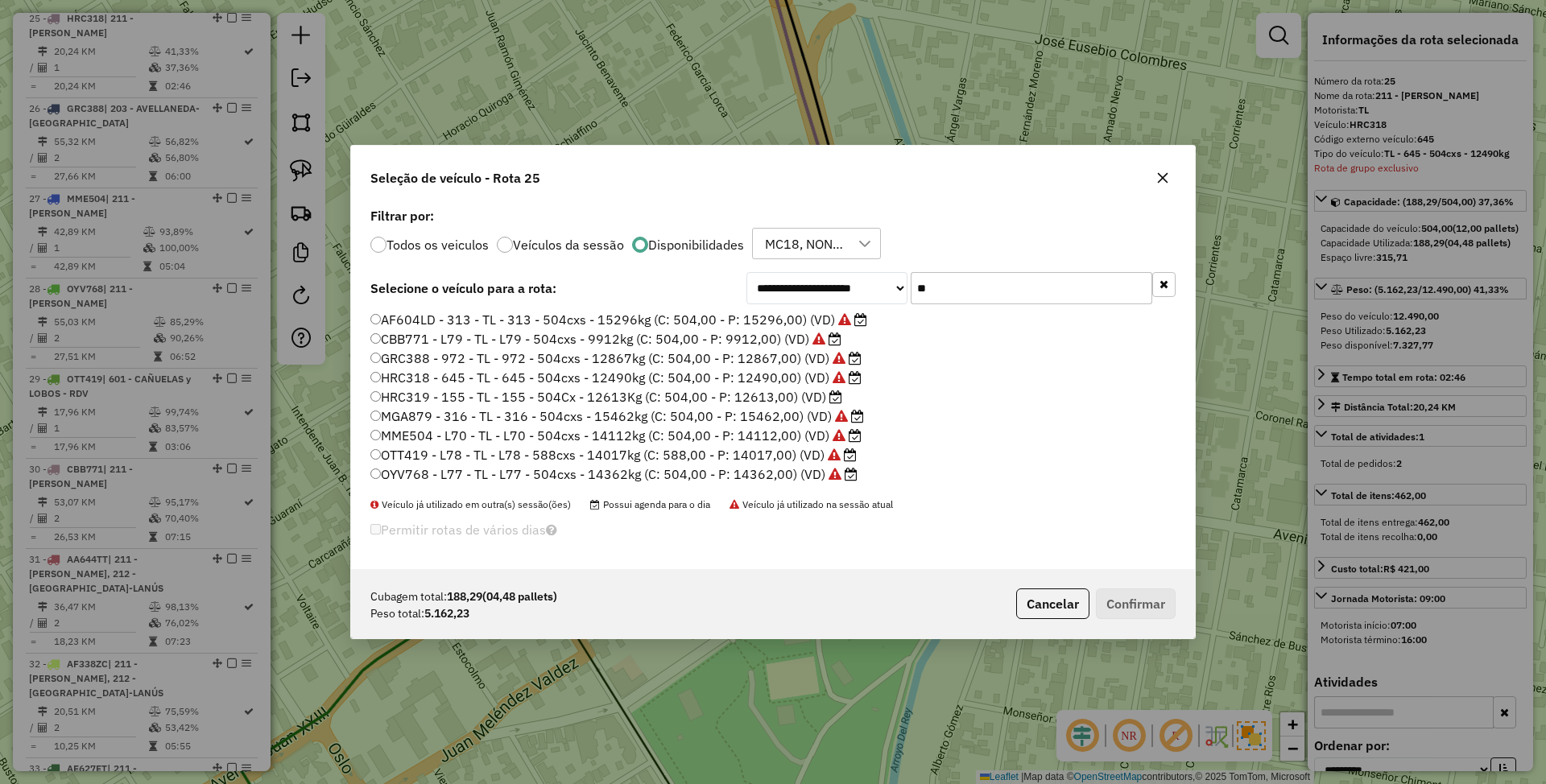
type input "**"
click at [755, 342] on label "CBB771 - L79 - TL - L79 - 504cxs - 9912kg (C: 504,00 - P: 9912,00) (VD)" at bounding box center [606, 339] width 471 height 20
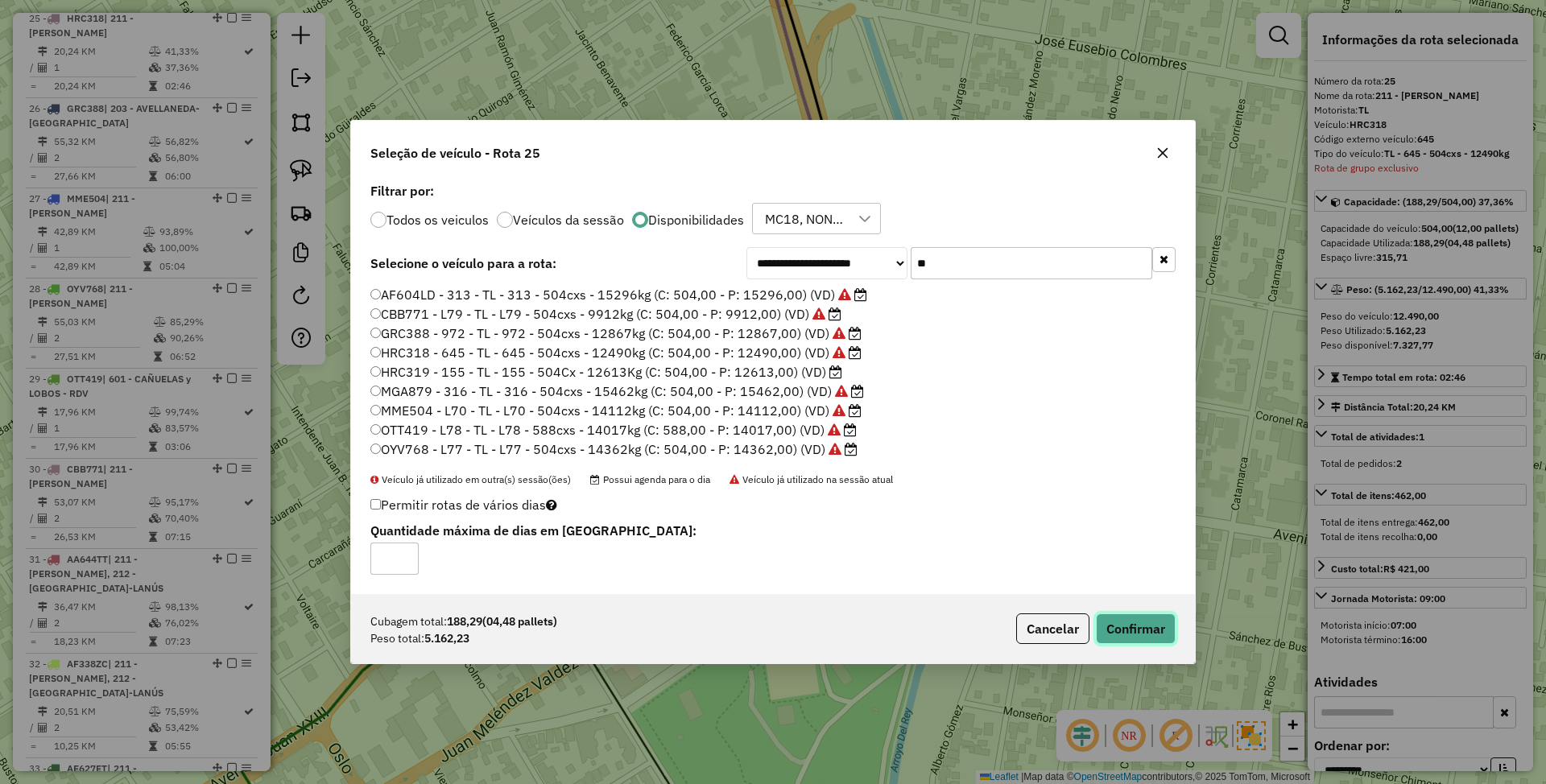
click at [1122, 626] on button "Confirmar" at bounding box center [1135, 628] width 80 height 31
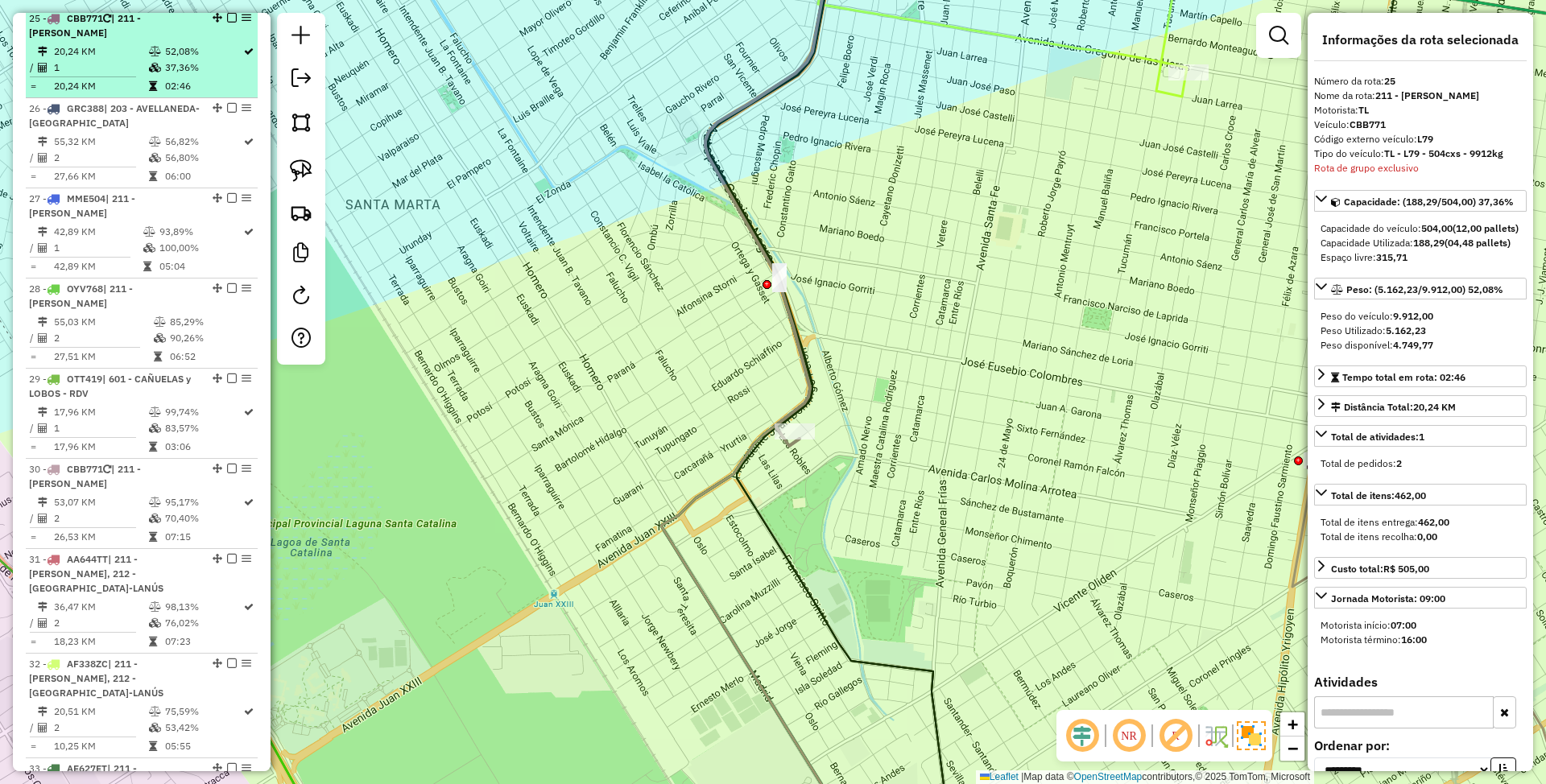
click at [227, 23] on em at bounding box center [232, 18] width 10 height 10
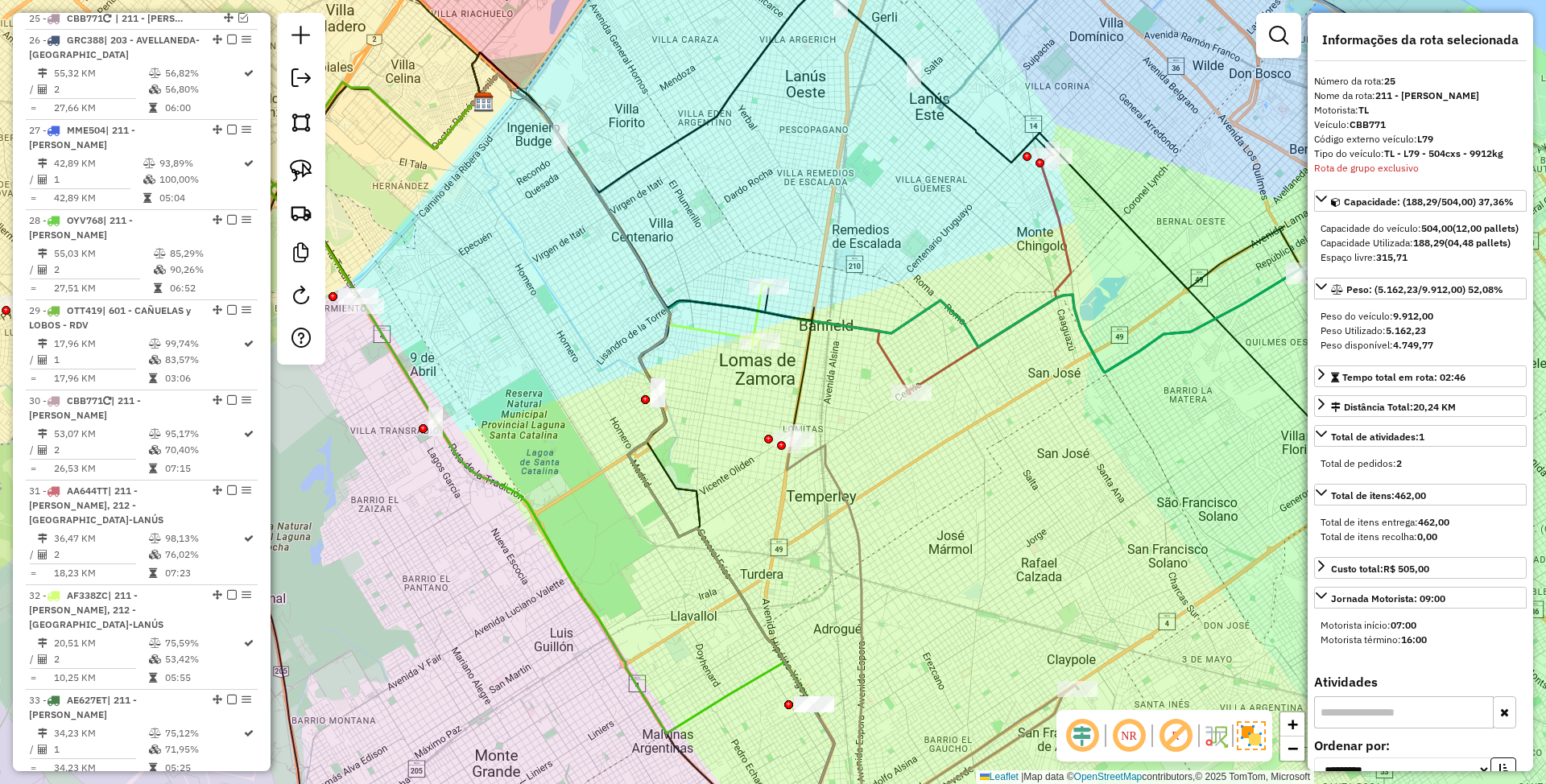
drag, startPoint x: 1028, startPoint y: 512, endPoint x: 886, endPoint y: 555, distance: 148.4
click at [886, 555] on div "Janela de atendimento Grade de atendimento Capacidade Transportadoras Veículos …" at bounding box center [773, 392] width 1546 height 784
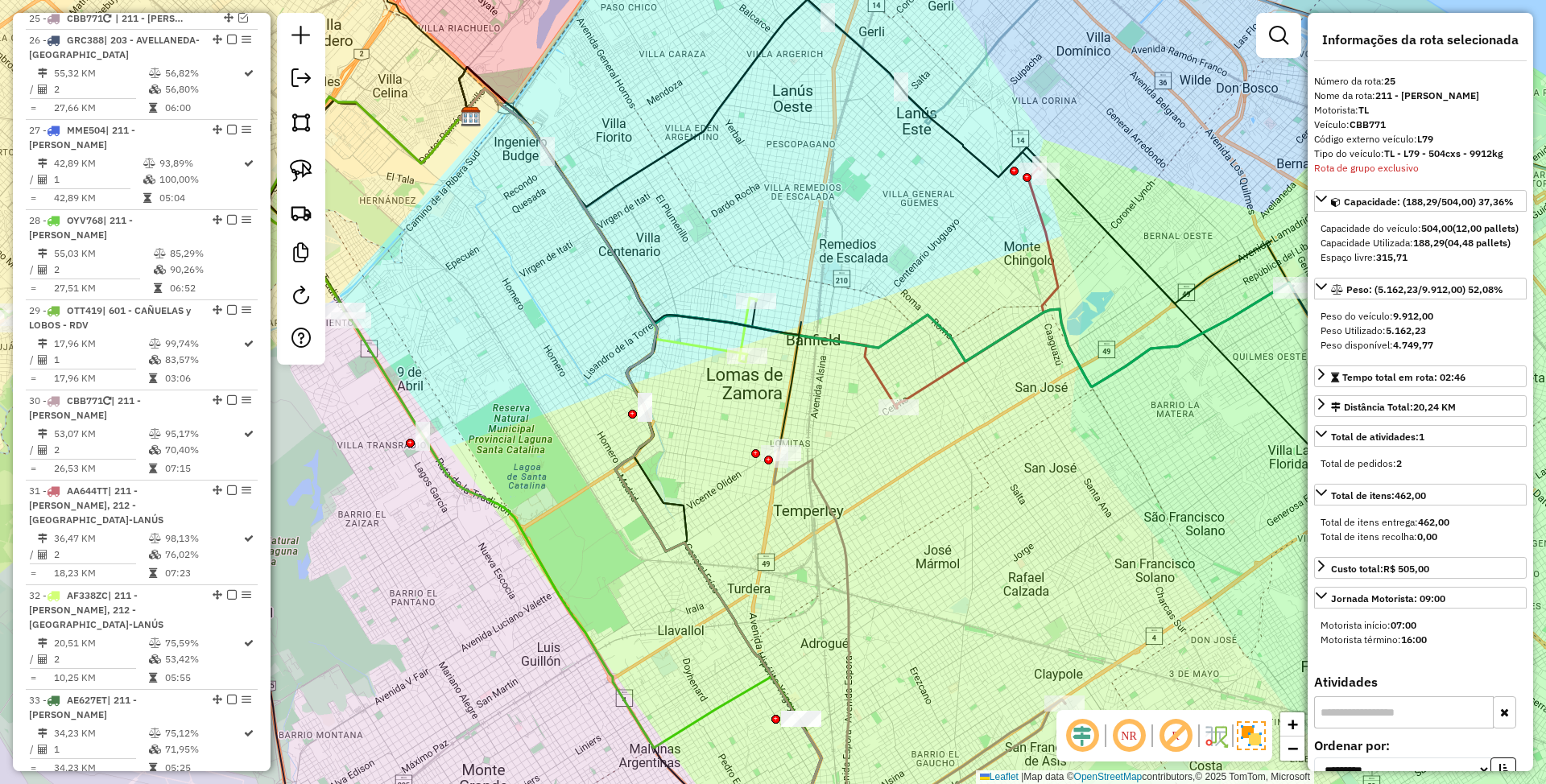
click at [712, 354] on icon at bounding box center [603, 222] width 287 height 268
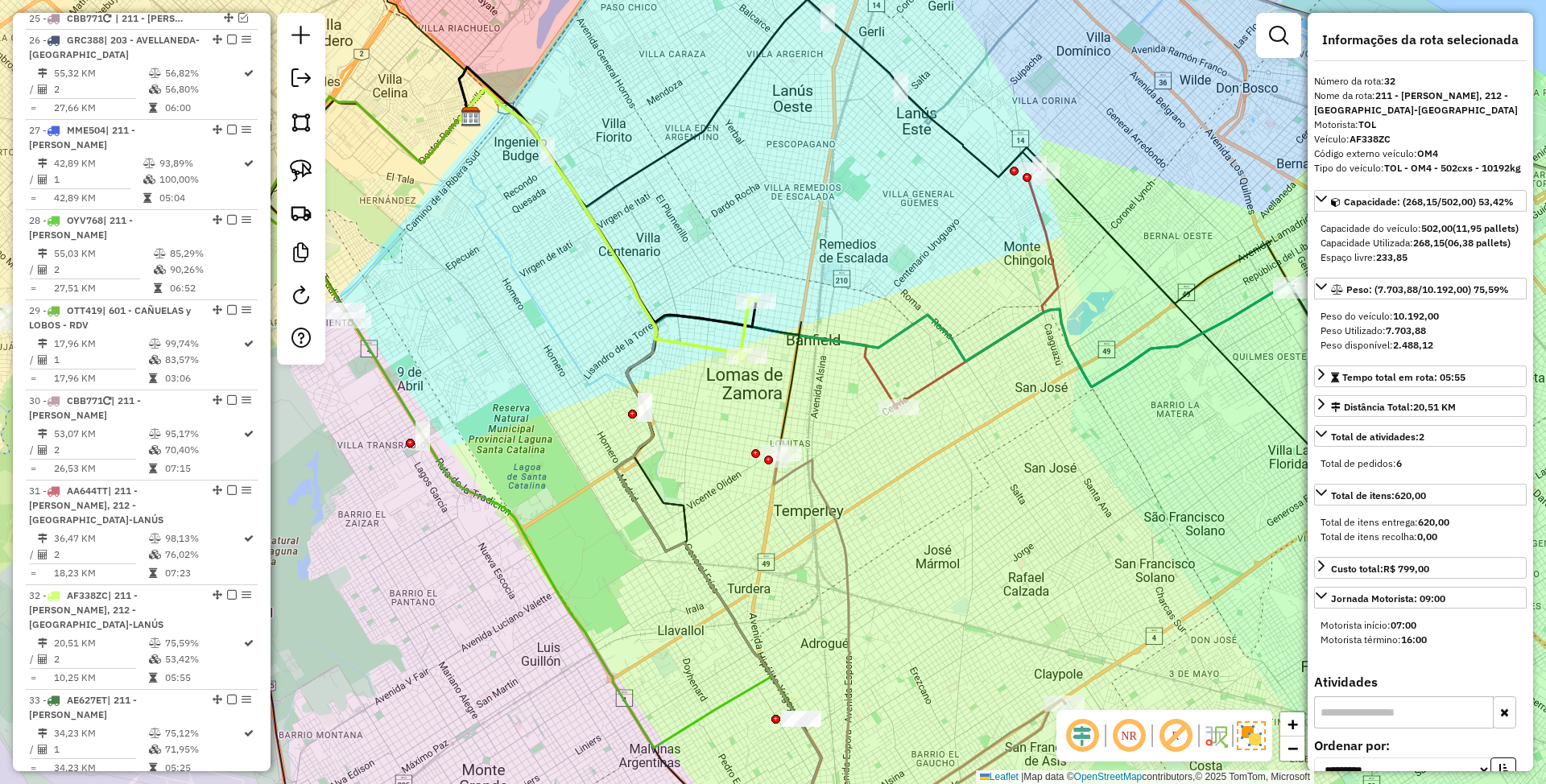
scroll to position [2107, 0]
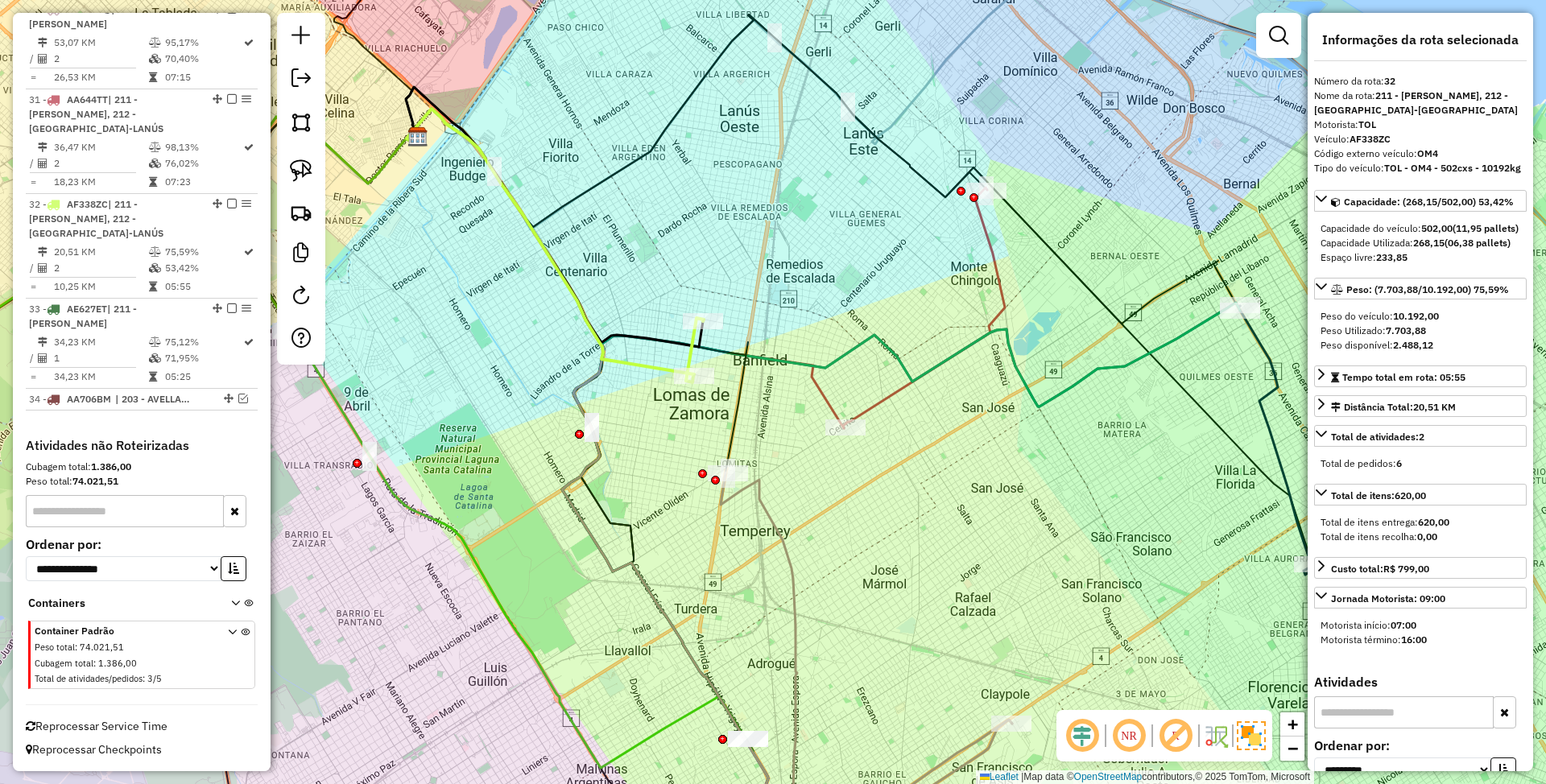
drag, startPoint x: 781, startPoint y: 477, endPoint x: 688, endPoint y: 577, distance: 136.6
click at [721, 577] on icon at bounding box center [866, 662] width 291 height 380
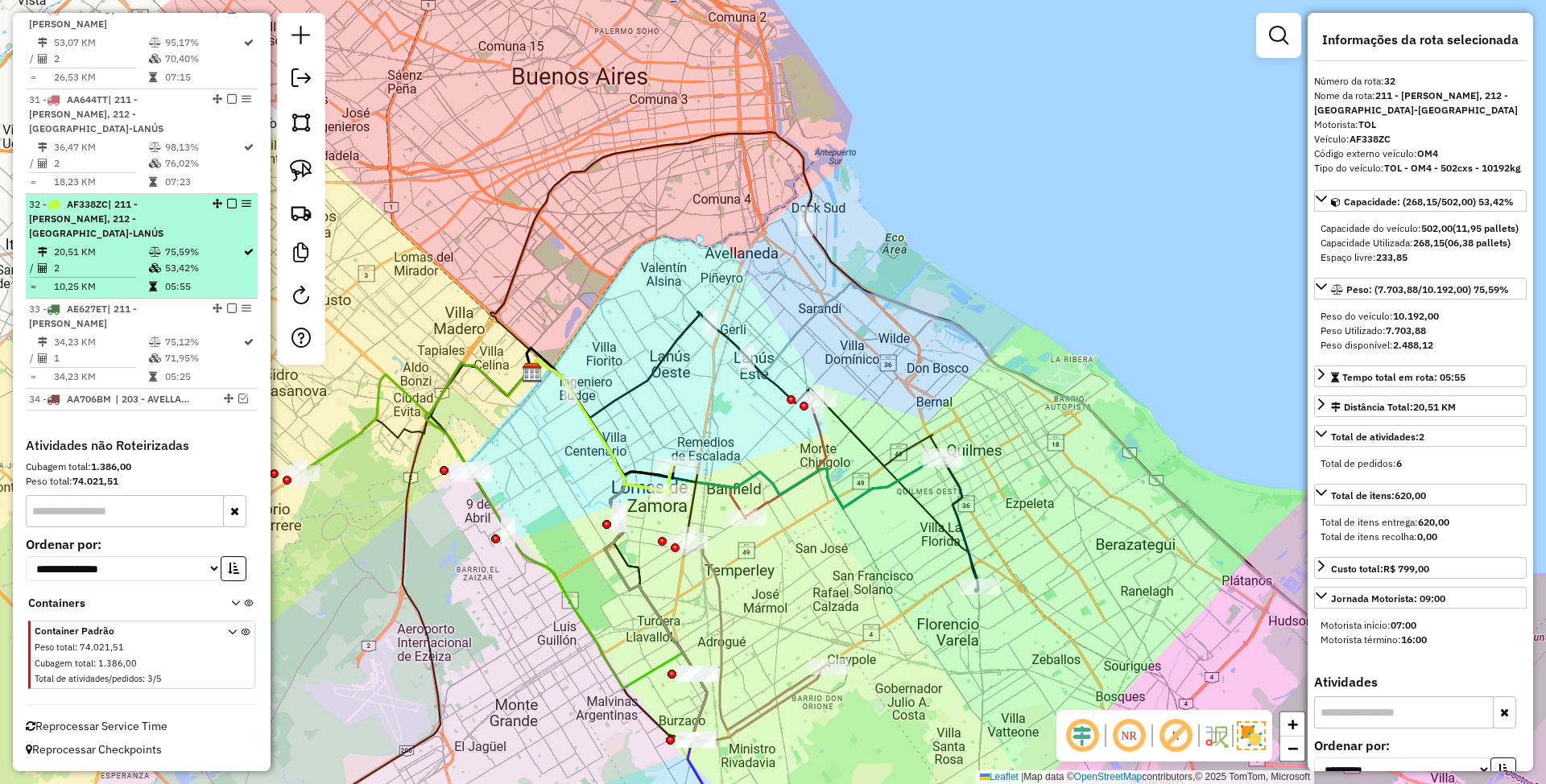
click at [227, 204] on em at bounding box center [232, 203] width 10 height 10
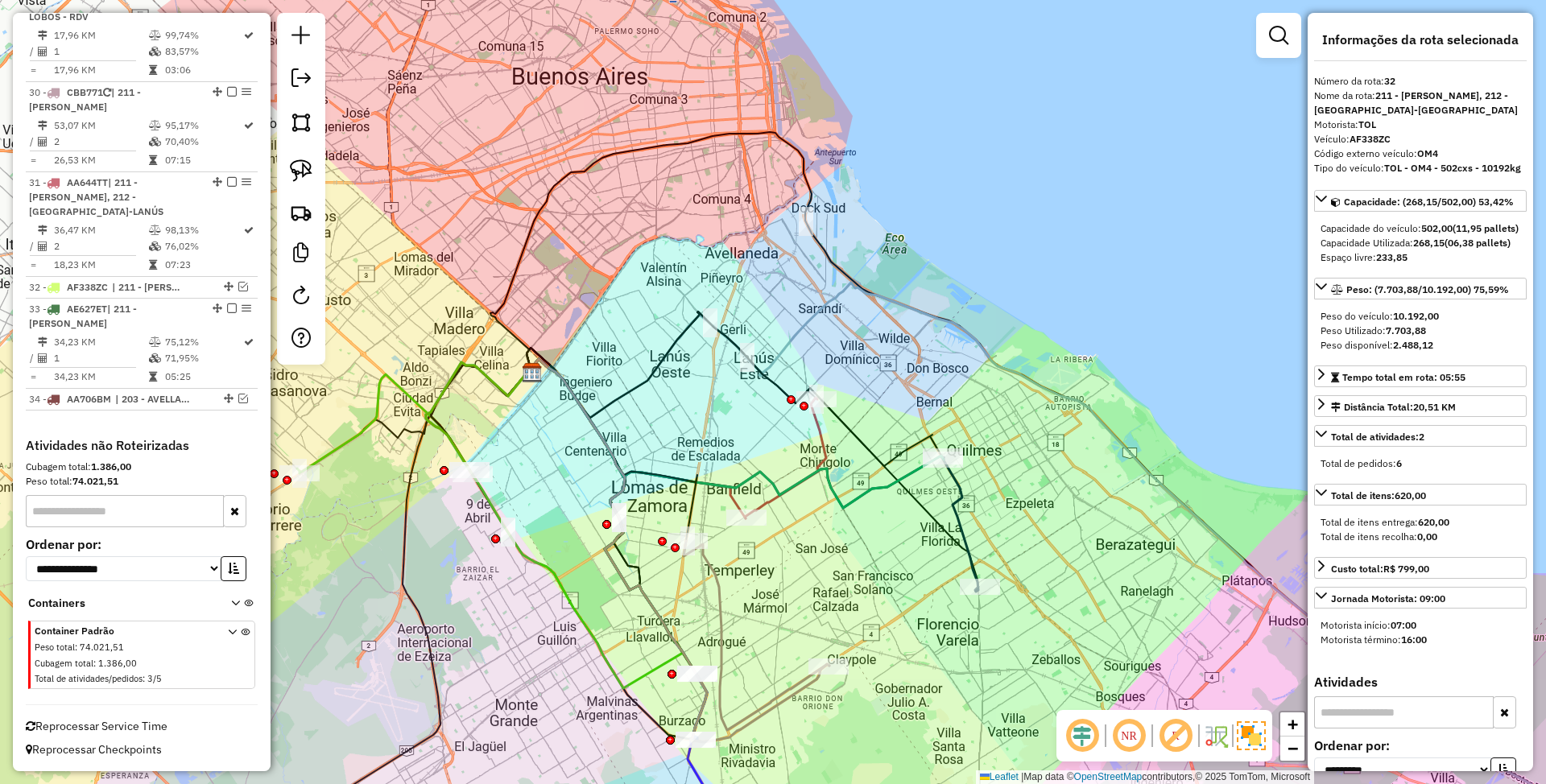
click at [957, 513] on icon at bounding box center [960, 524] width 35 height 134
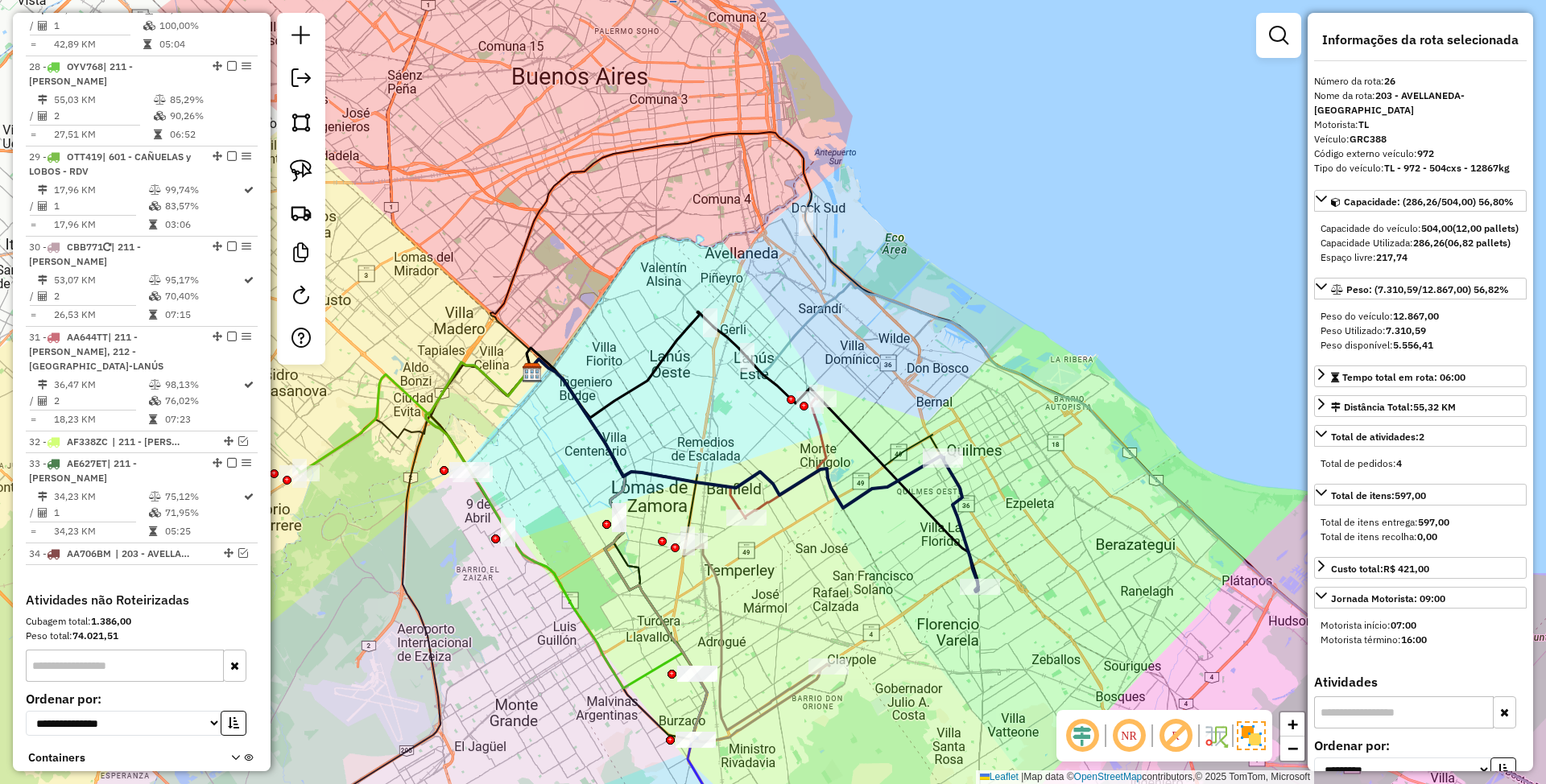
scroll to position [1731, 0]
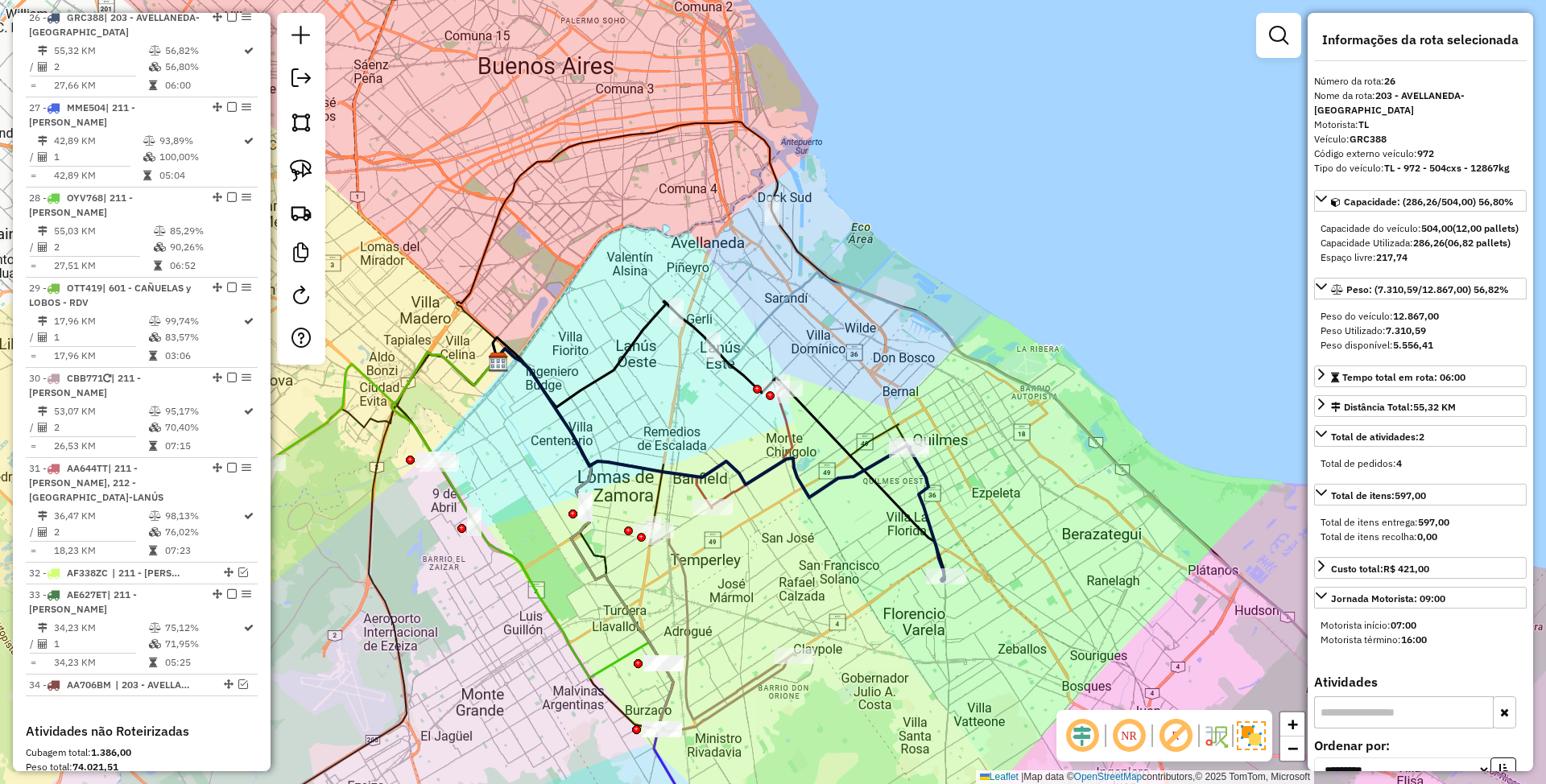
drag, startPoint x: 904, startPoint y: 542, endPoint x: 869, endPoint y: 531, distance: 36.7
click at [869, 531] on div "Janela de atendimento Grade de atendimento Capacidade Transportadoras Veículos …" at bounding box center [773, 392] width 1546 height 784
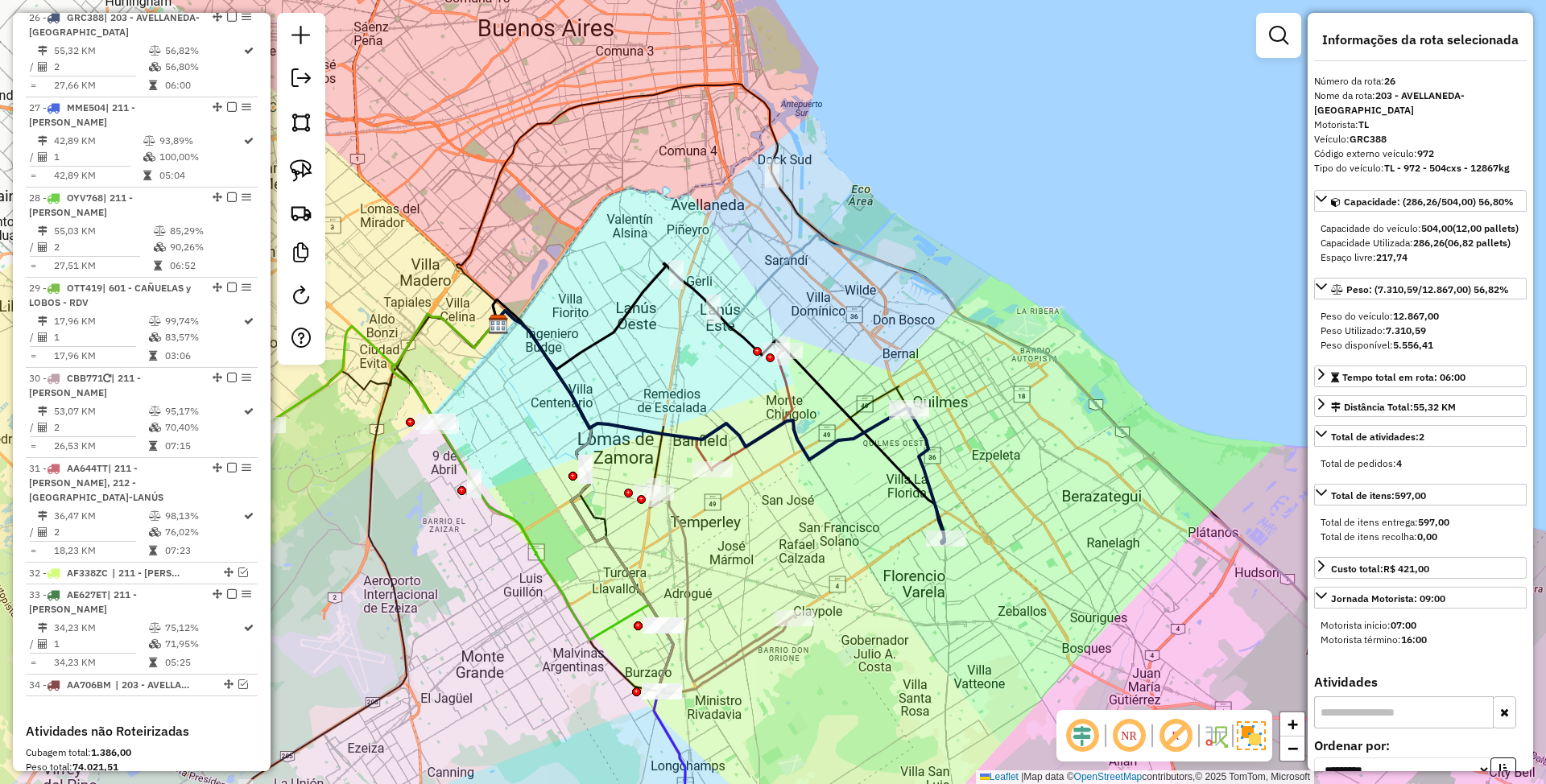
drag, startPoint x: 957, startPoint y: 478, endPoint x: 957, endPoint y: 451, distance: 27.0
click at [957, 451] on div "Janela de atendimento Grade de atendimento Capacidade Transportadoras Veículos …" at bounding box center [773, 392] width 1546 height 784
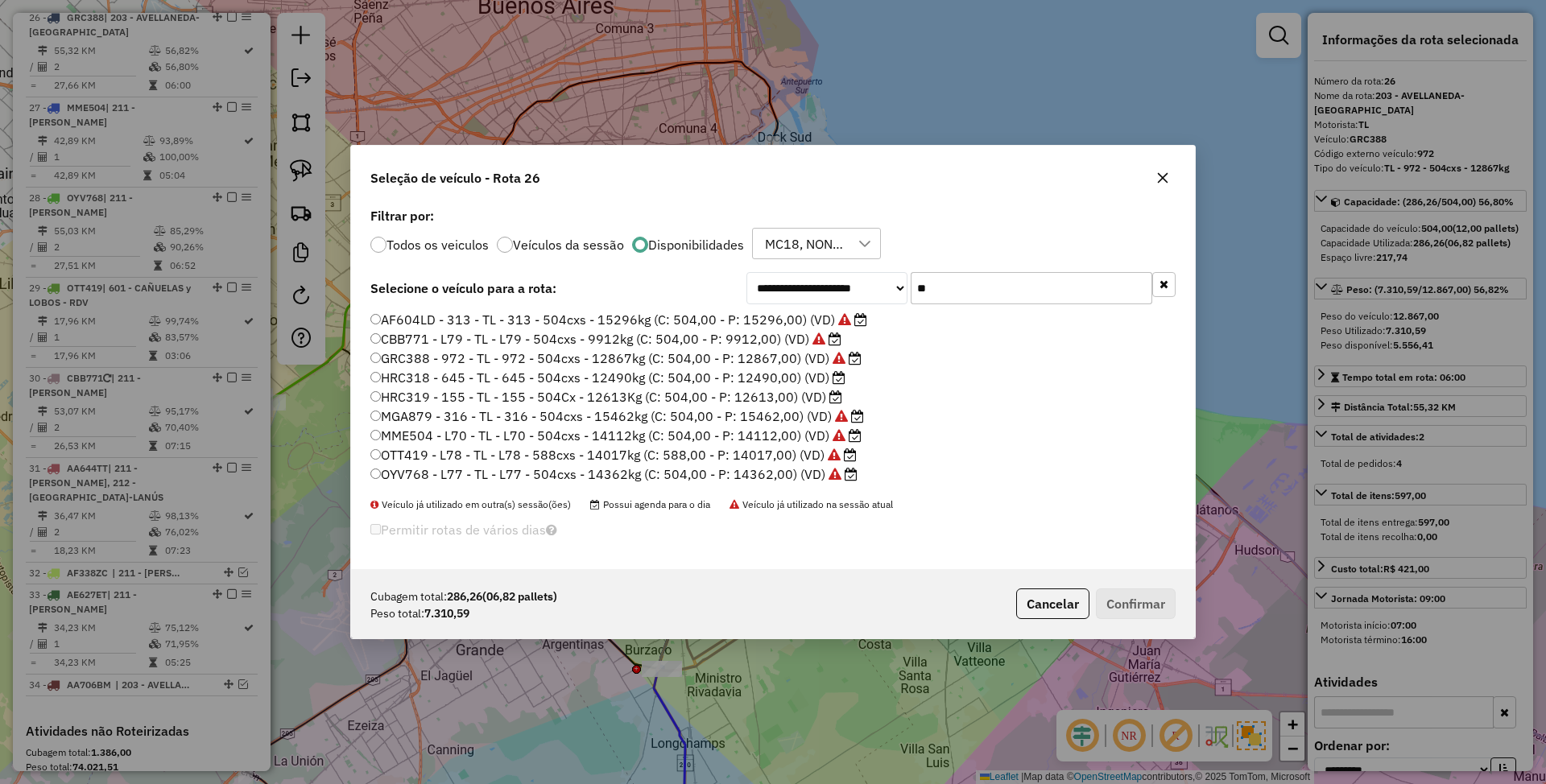
scroll to position [8, 5]
drag, startPoint x: 947, startPoint y: 288, endPoint x: 869, endPoint y: 268, distance: 80.5
click at [869, 268] on div "**********" at bounding box center [773, 386] width 844 height 366
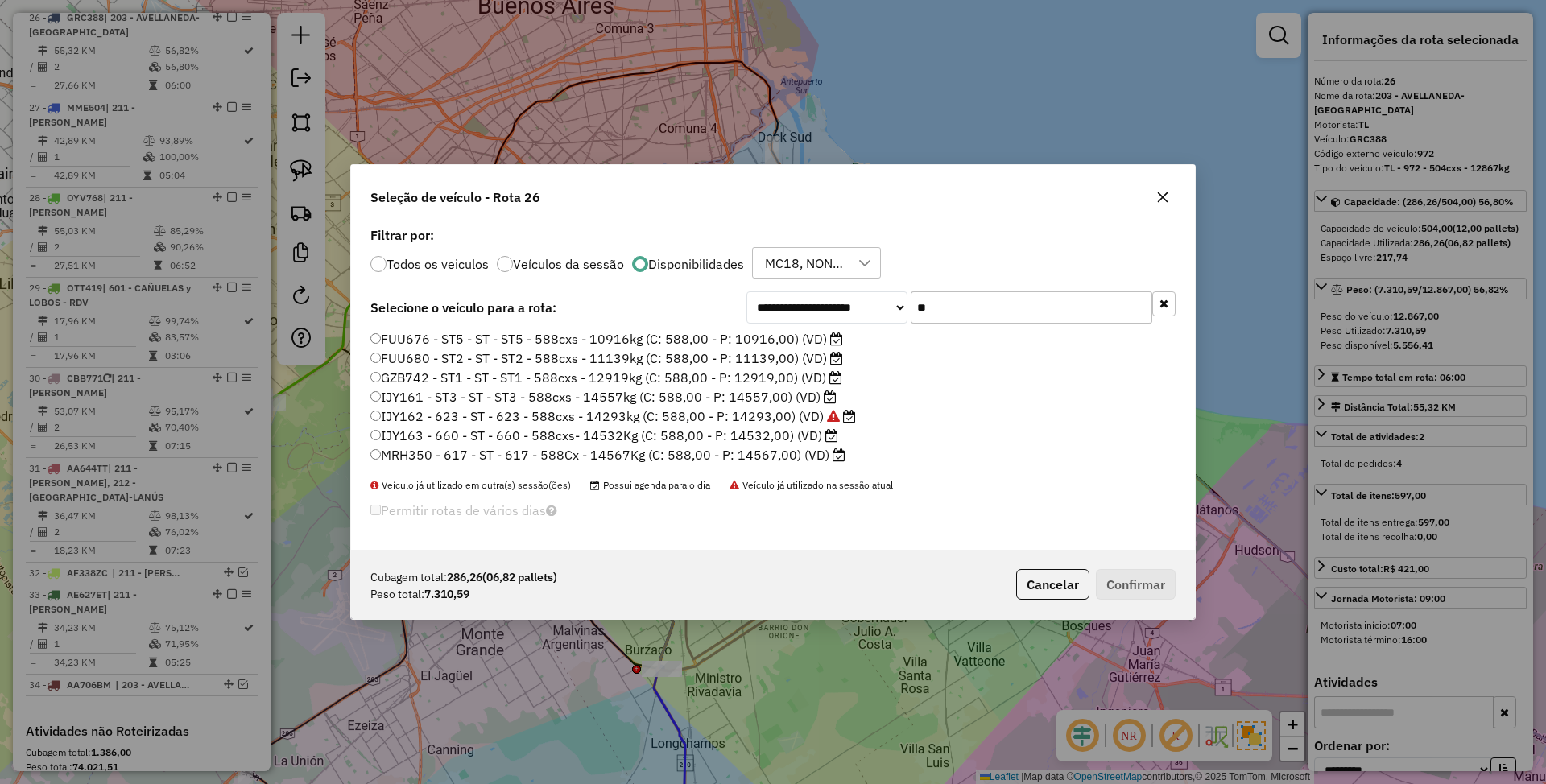
type input "**"
click at [691, 342] on label "FUU676 - ST5 - ST - ST5 - 588cxs - 10916kg (C: 588,00 - P: 10916,00) (VD)" at bounding box center [607, 339] width 472 height 20
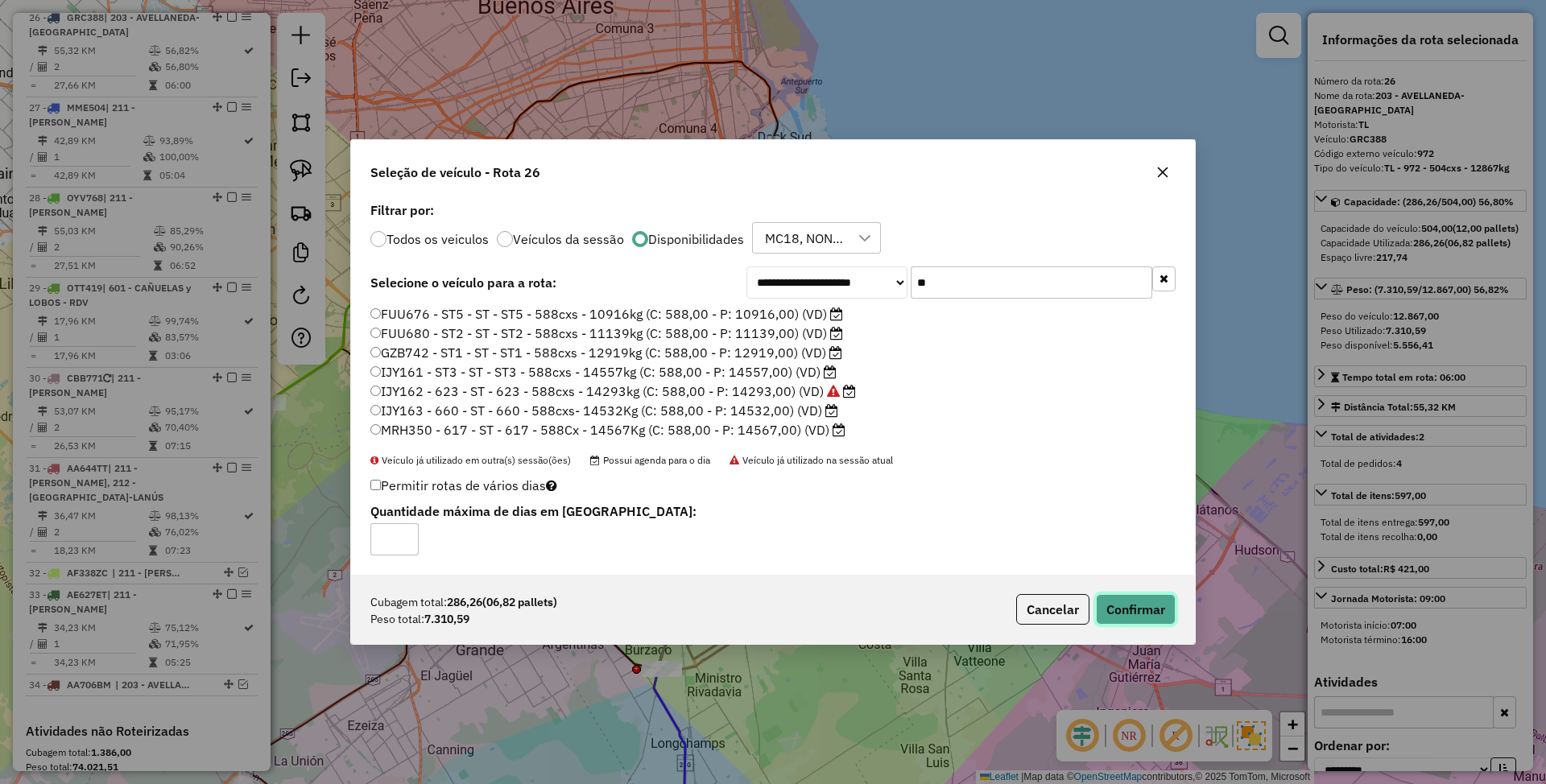
click at [1128, 612] on button "Confirmar" at bounding box center [1135, 609] width 80 height 31
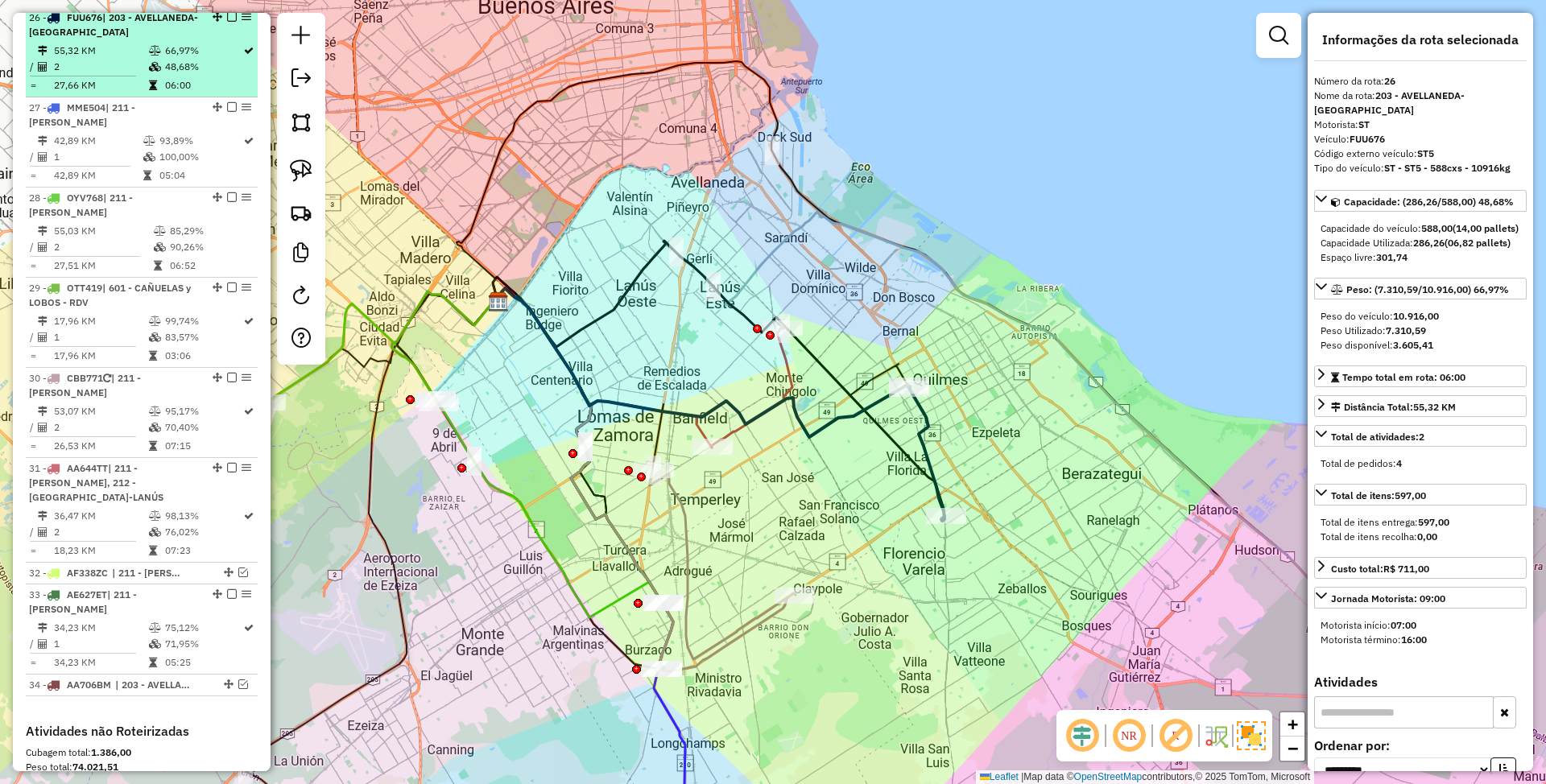
click at [229, 21] on em at bounding box center [232, 17] width 10 height 10
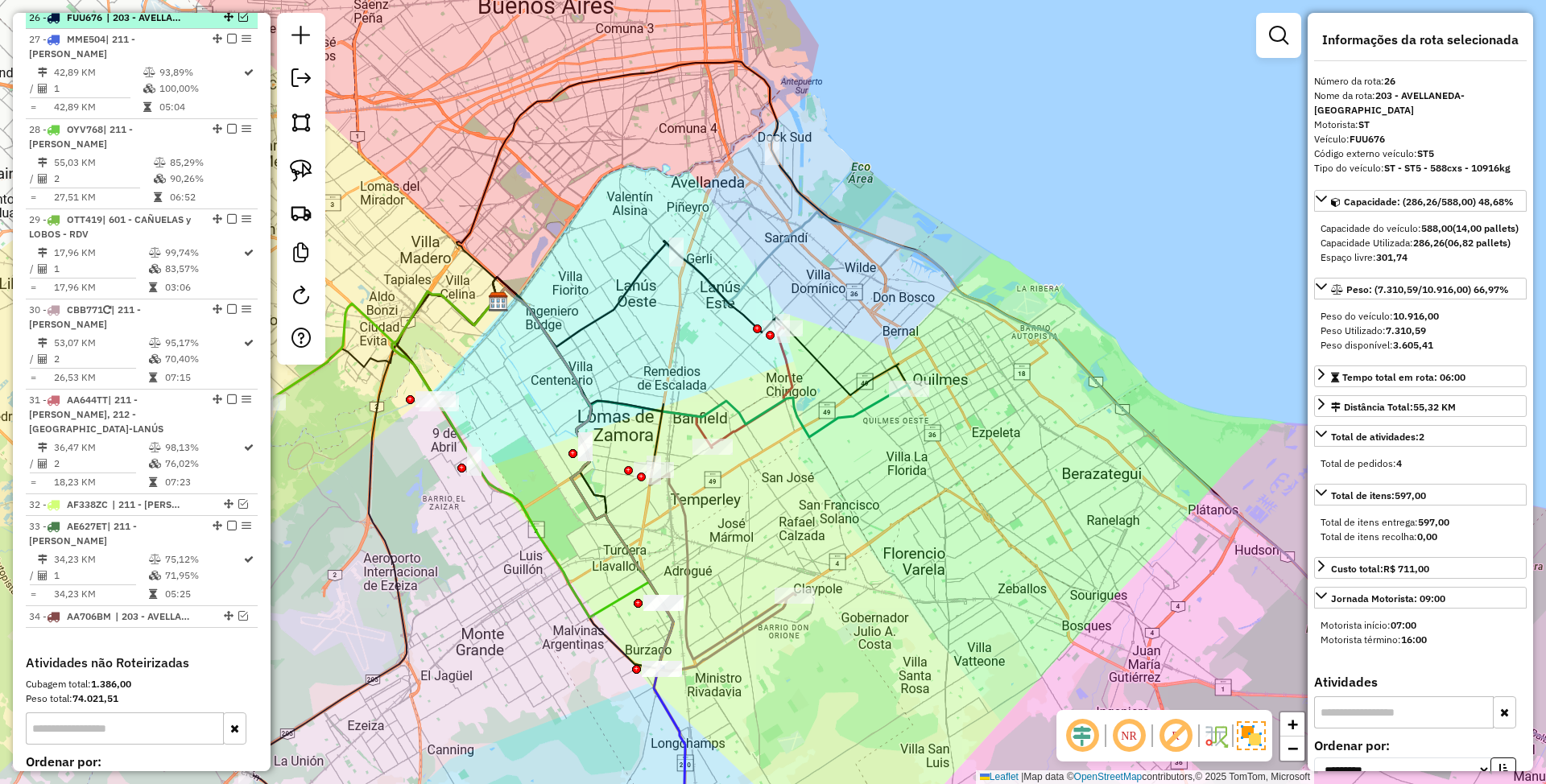
scroll to position [1662, 0]
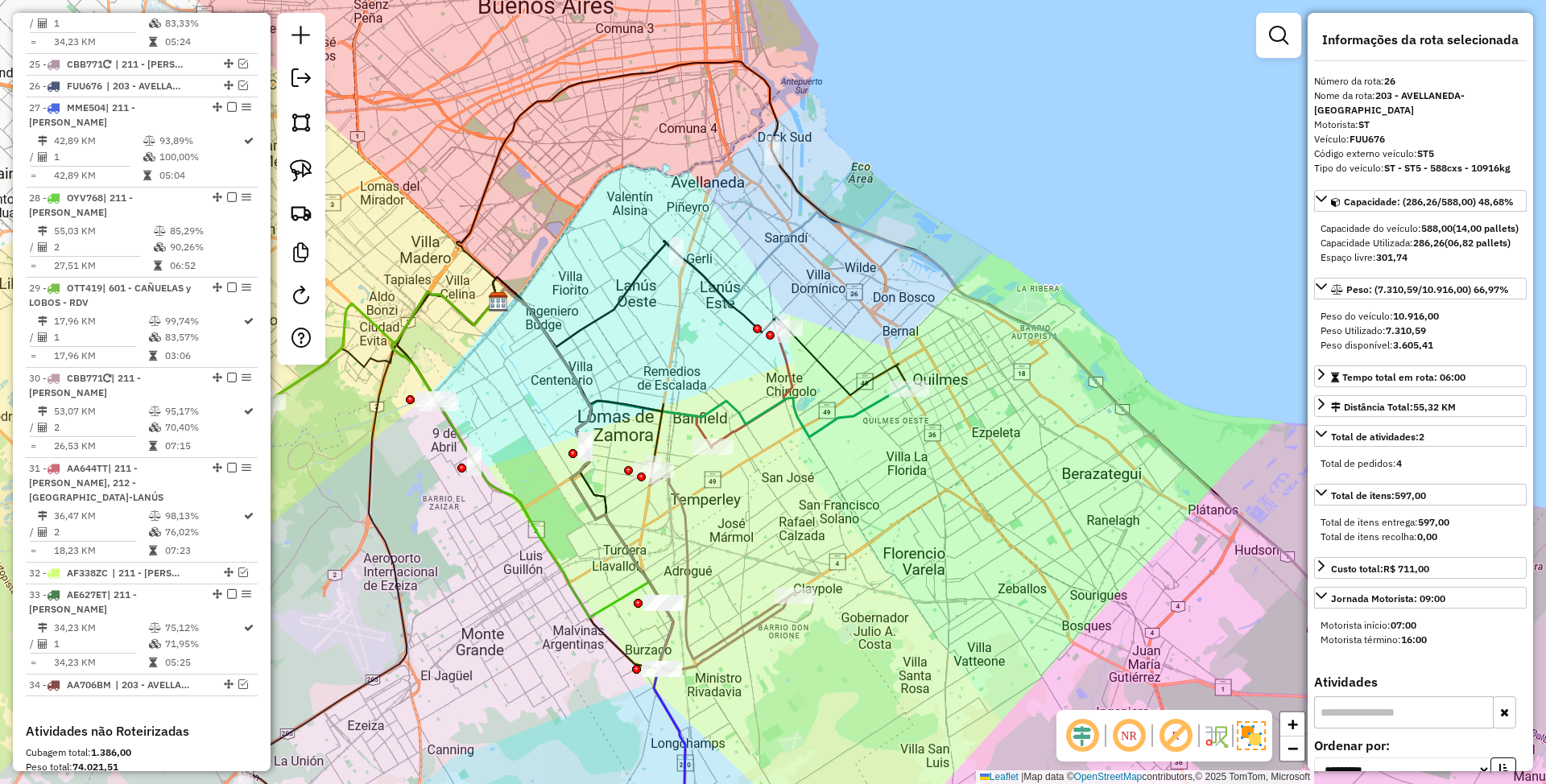
click at [855, 407] on icon at bounding box center [701, 362] width 417 height 149
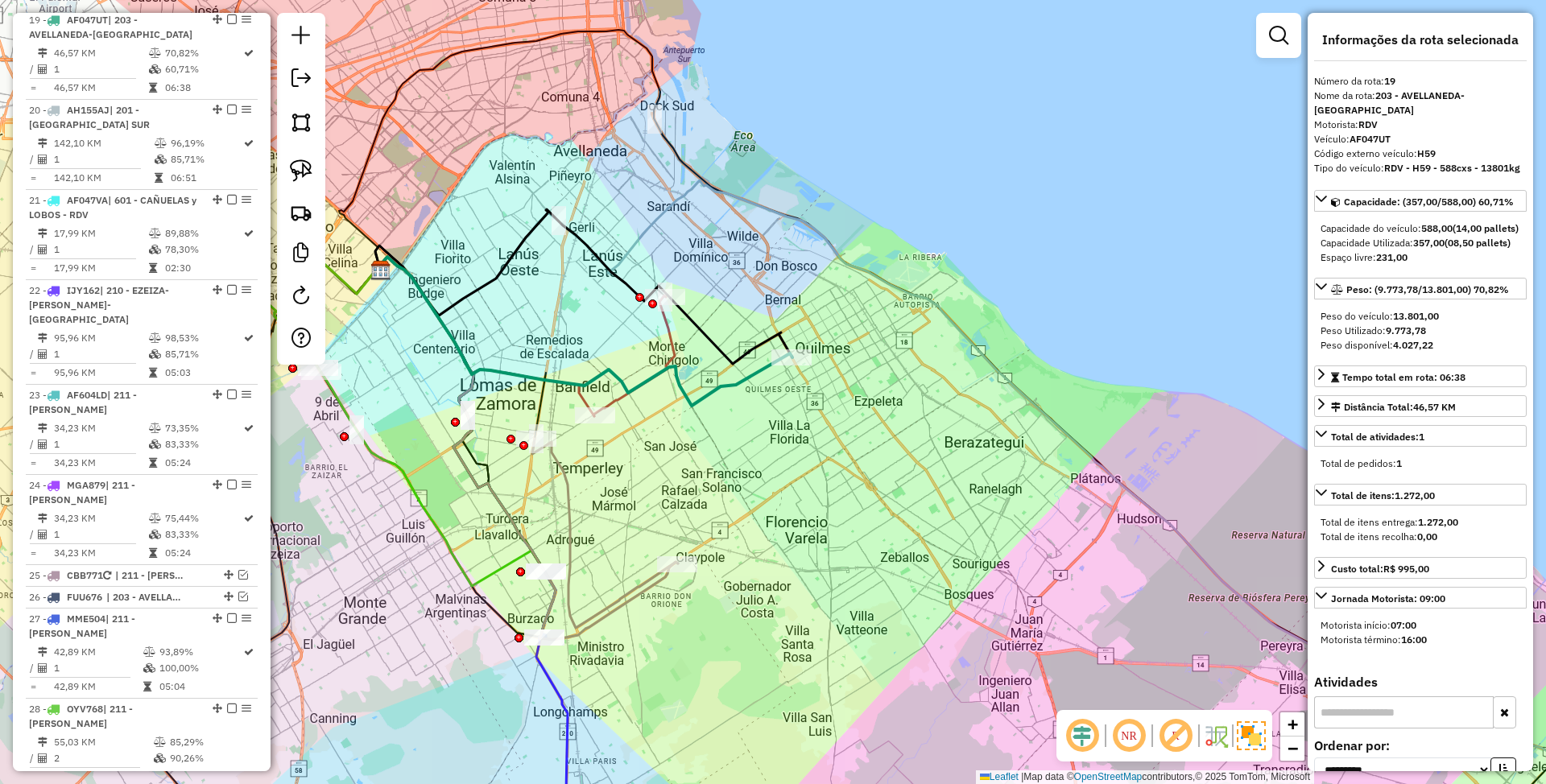
drag, startPoint x: 920, startPoint y: 493, endPoint x: 802, endPoint y: 461, distance: 122.3
click at [802, 461] on div "Janela de atendimento Grade de atendimento Capacidade Transportadoras Veículos …" at bounding box center [773, 392] width 1546 height 784
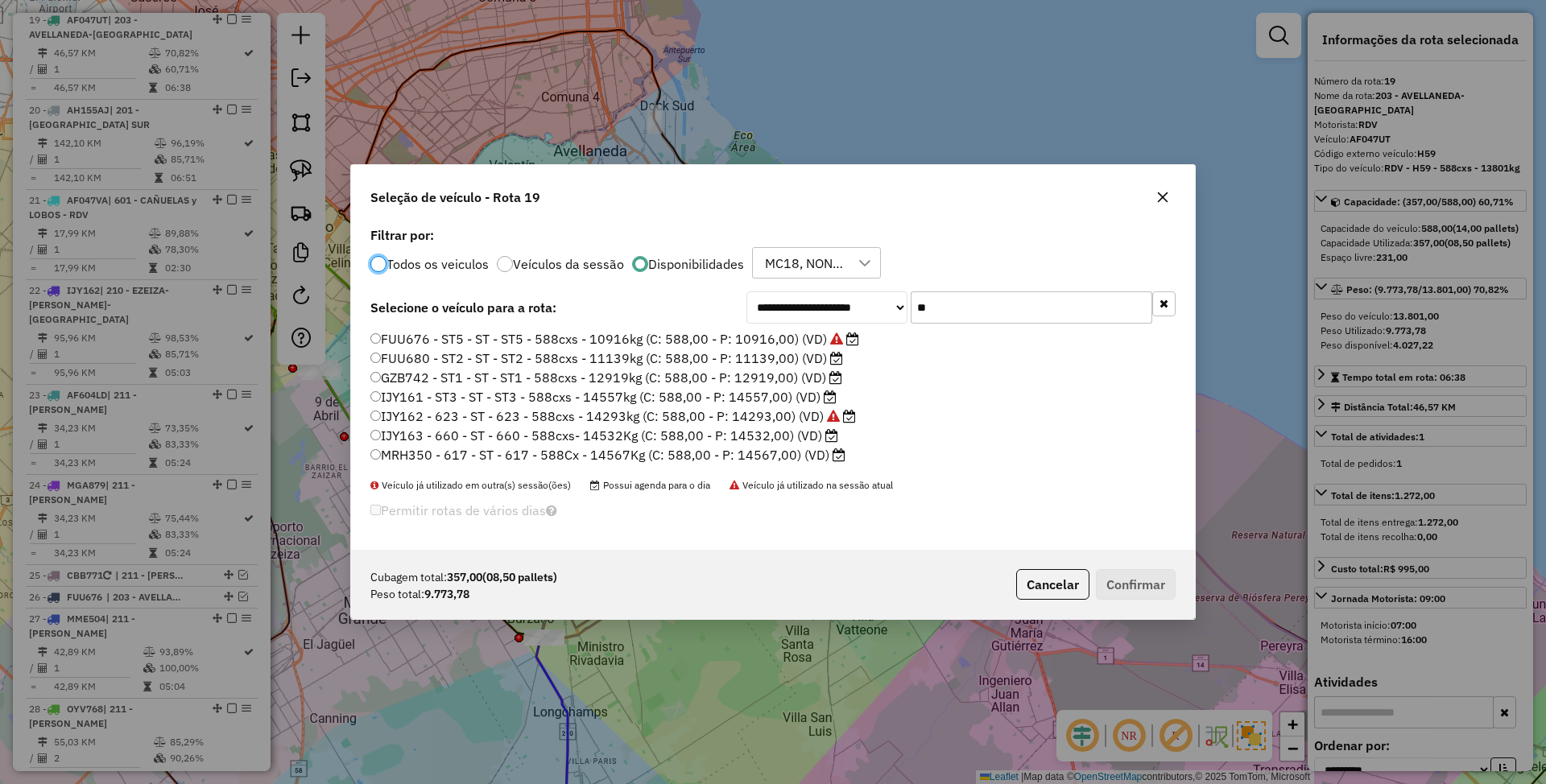
scroll to position [8, 5]
drag, startPoint x: 947, startPoint y: 310, endPoint x: 879, endPoint y: 294, distance: 69.9
click at [879, 294] on div "**********" at bounding box center [961, 307] width 429 height 33
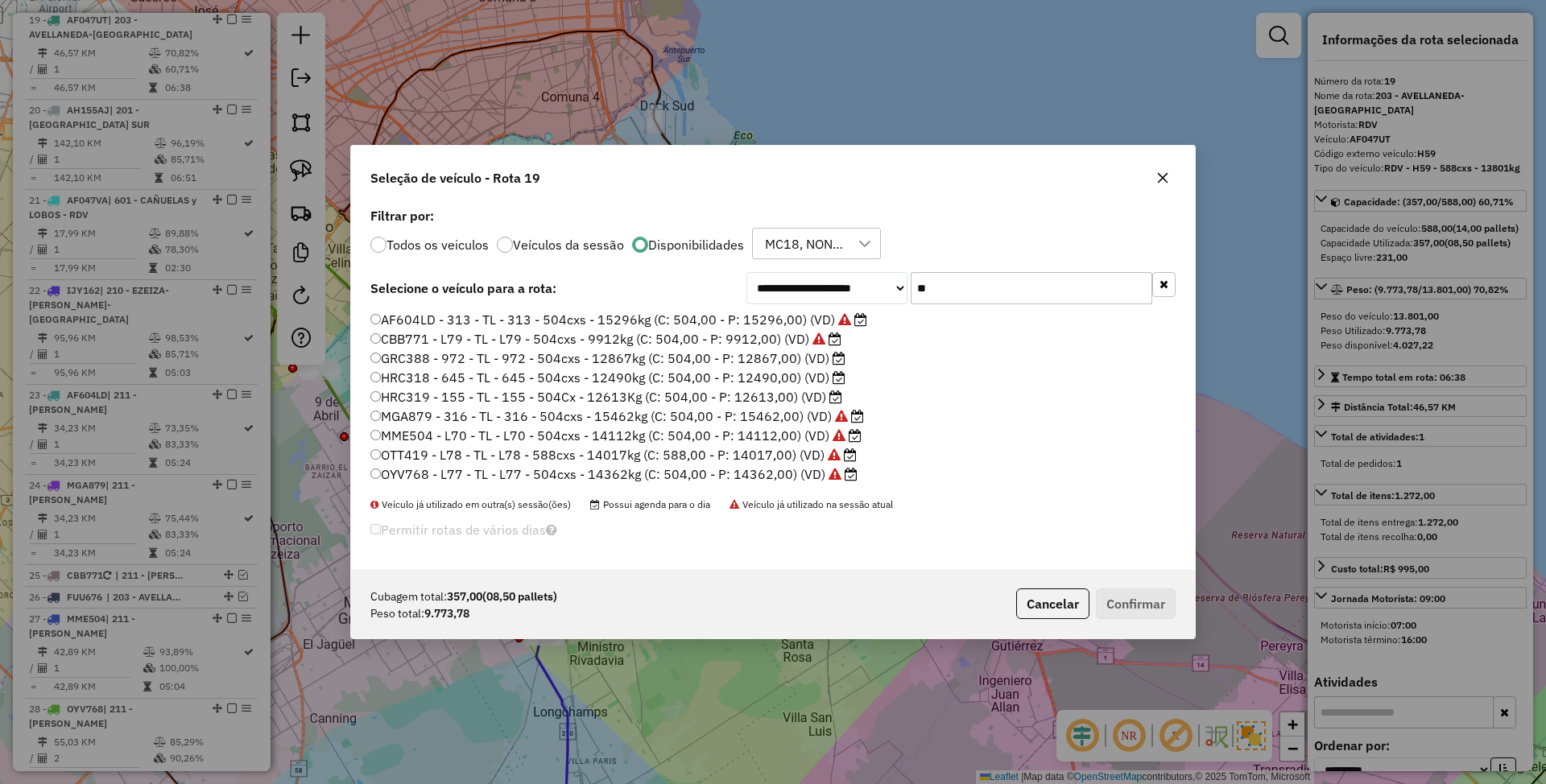
type input "**"
click at [786, 394] on label "HRC319 - 155 - TL - 155 - 504Cx - 12613Kg (C: 504,00 - P: 12613,00) (VD)" at bounding box center [607, 397] width 472 height 20
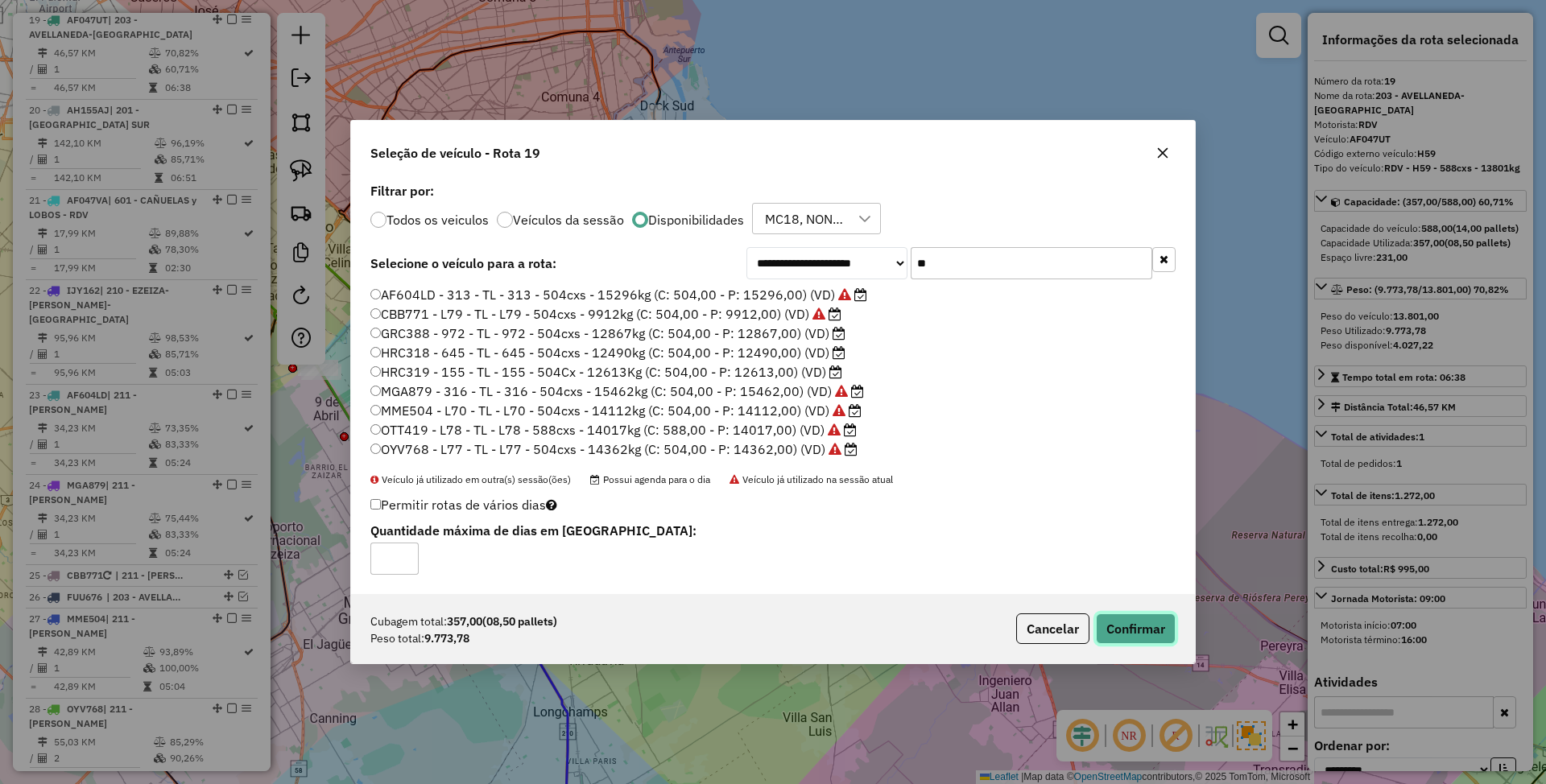
click at [1140, 632] on button "Confirmar" at bounding box center [1135, 628] width 80 height 31
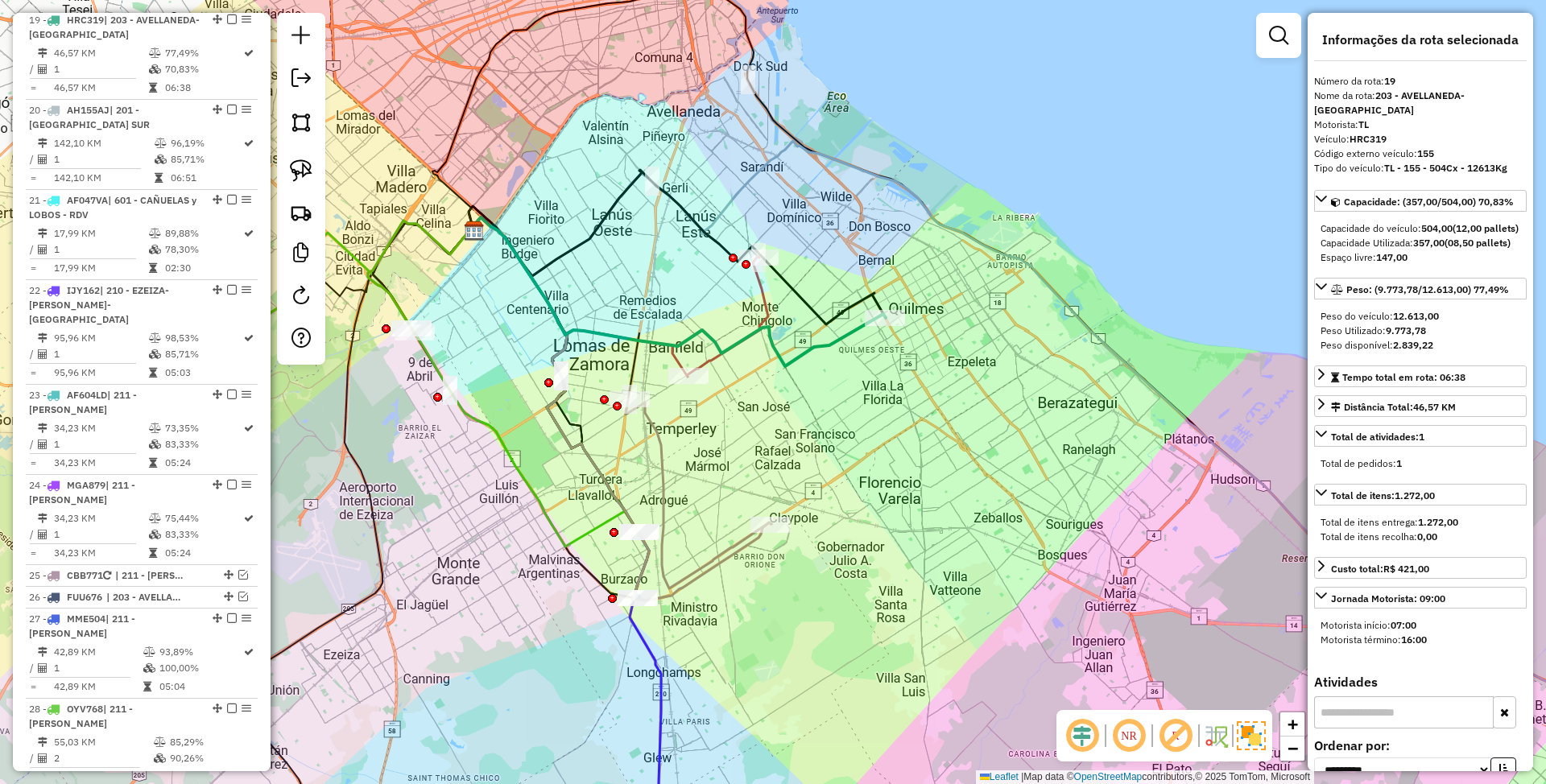
drag, startPoint x: 860, startPoint y: 475, endPoint x: 953, endPoint y: 434, distance: 101.6
click at [953, 434] on div "Janela de atendimento Grade de atendimento Capacidade Transportadoras Veículos …" at bounding box center [773, 392] width 1546 height 784
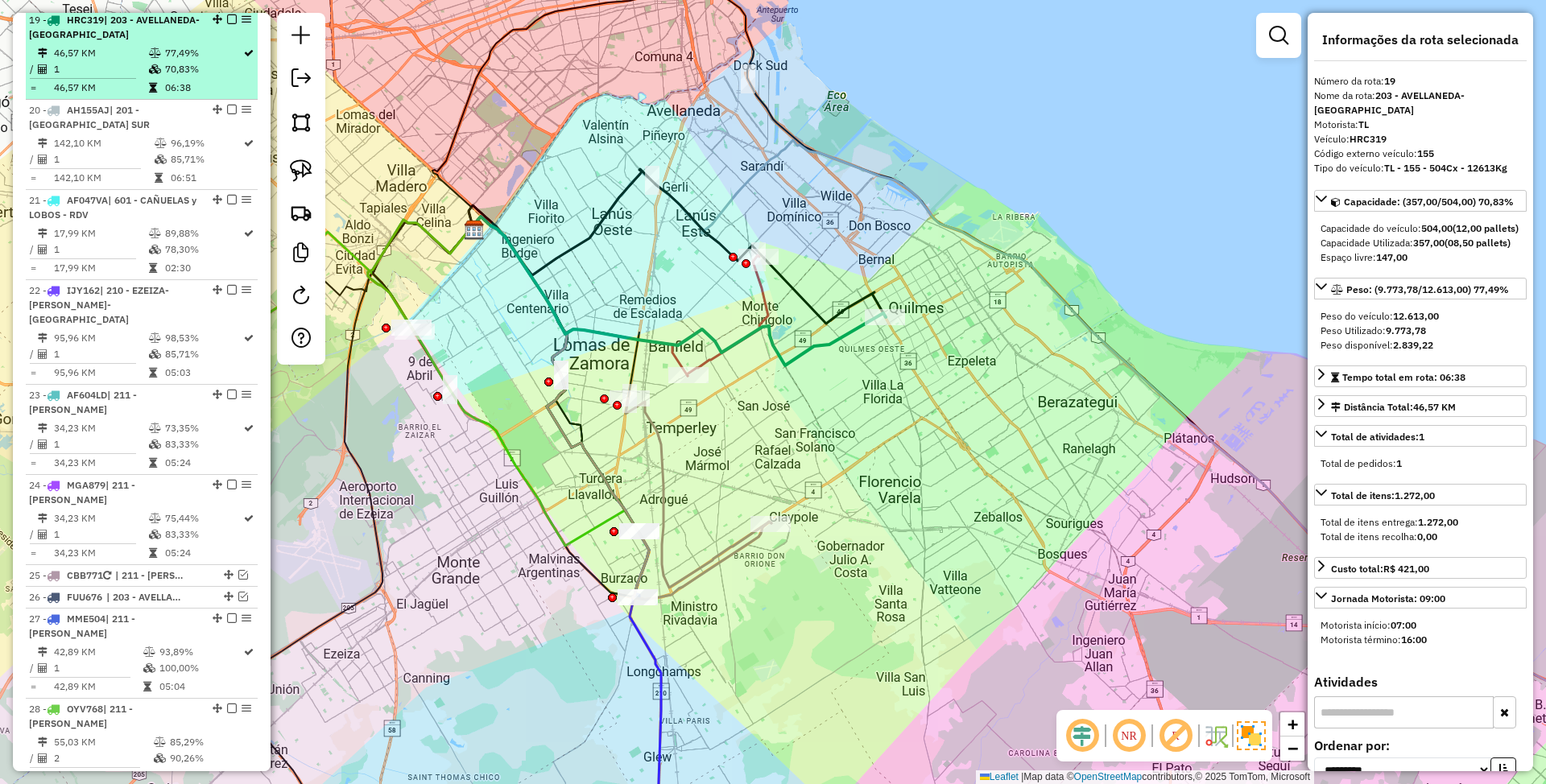
click at [227, 23] on em at bounding box center [232, 20] width 10 height 10
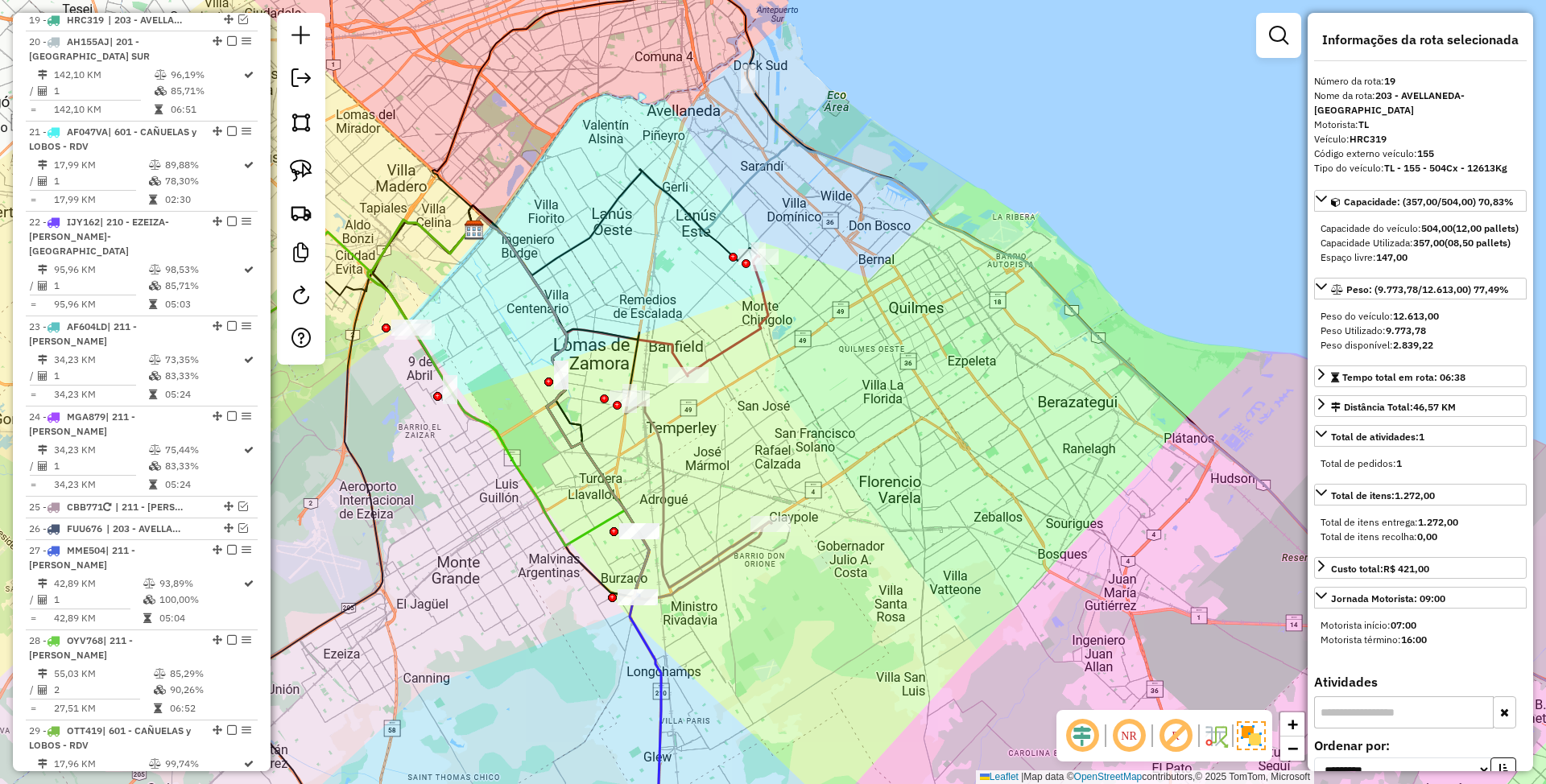
click at [738, 343] on icon at bounding box center [727, 315] width 81 height 120
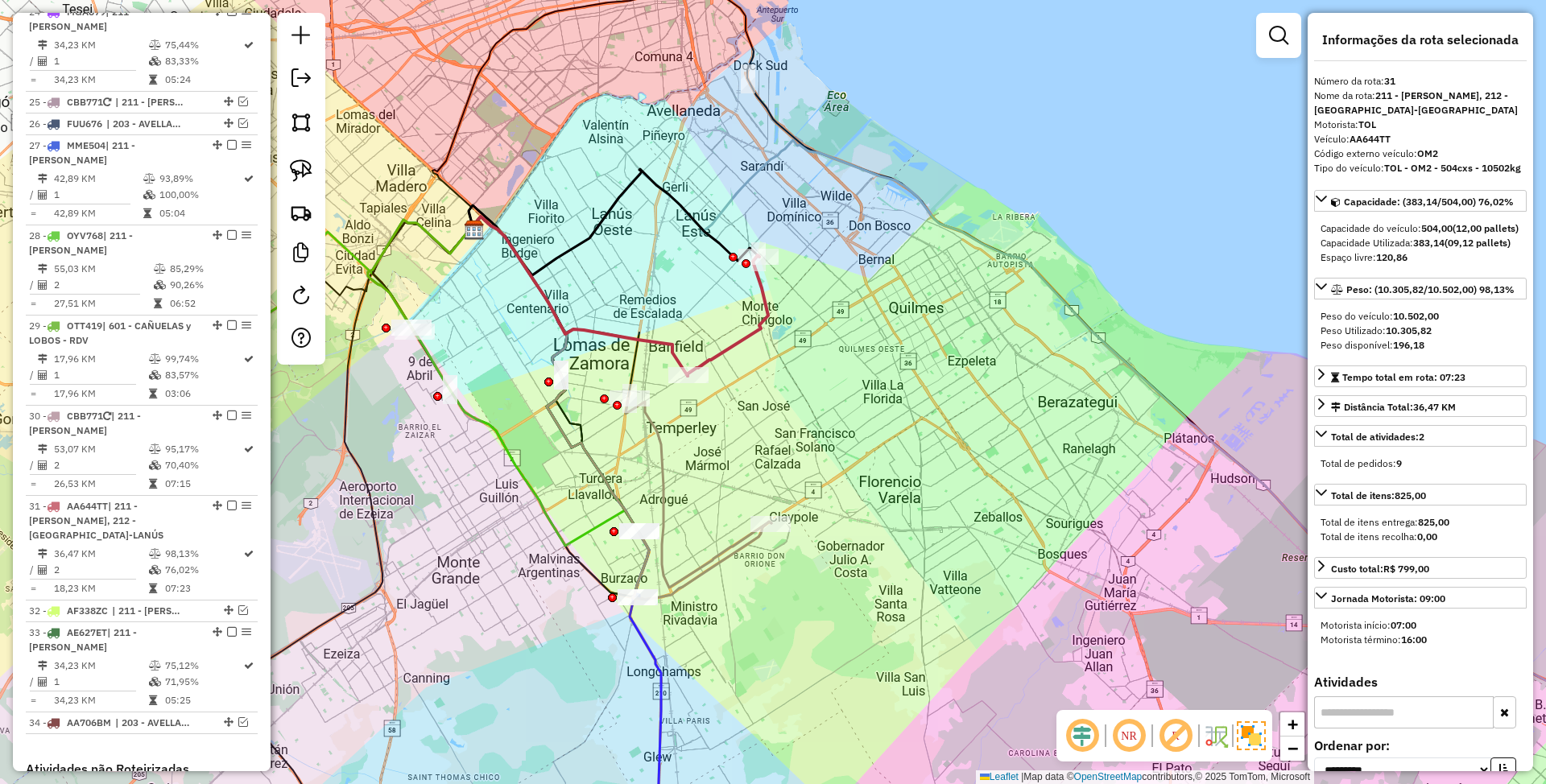
scroll to position [1888, 0]
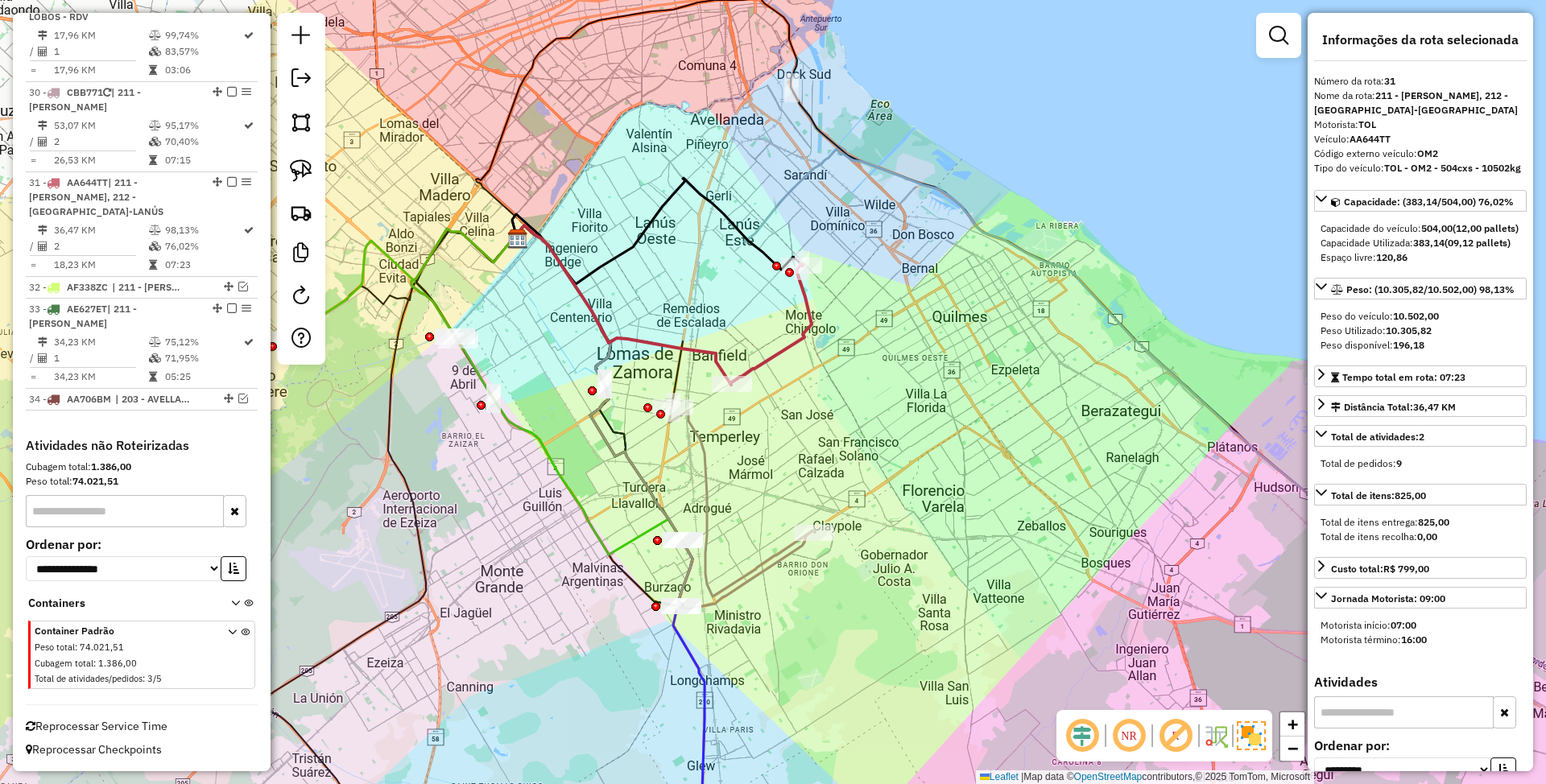
drag, startPoint x: 789, startPoint y: 413, endPoint x: 833, endPoint y: 422, distance: 44.9
click at [833, 422] on div "Janela de atendimento Grade de atendimento Capacidade Transportadoras Veículos …" at bounding box center [773, 392] width 1546 height 784
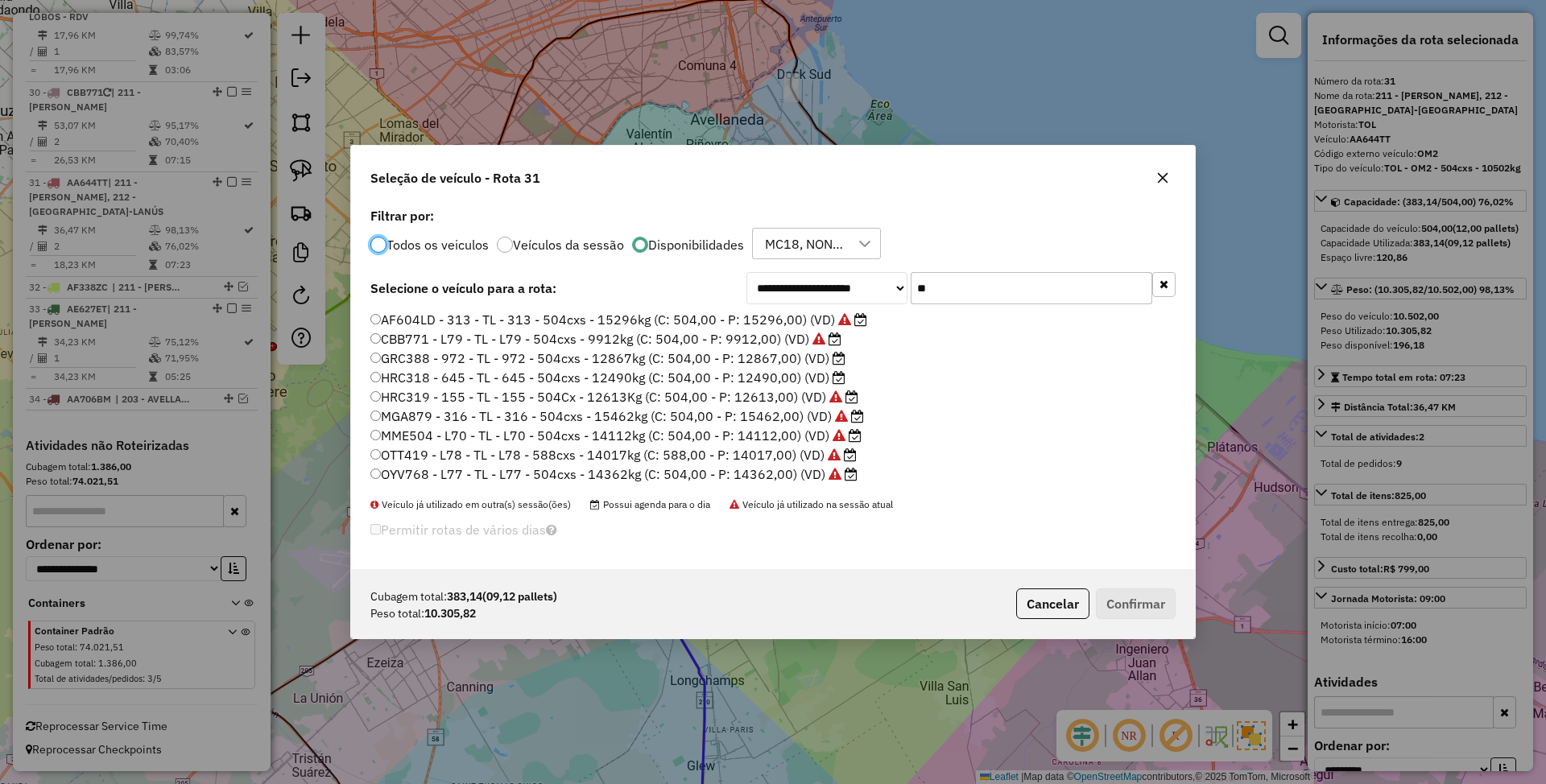
scroll to position [8, 5]
click at [767, 359] on label "GRC388 - 972 - TL - 972 - 504cxs - 12867kg (C: 504,00 - P: 12867,00) (VD)" at bounding box center [608, 358] width 475 height 20
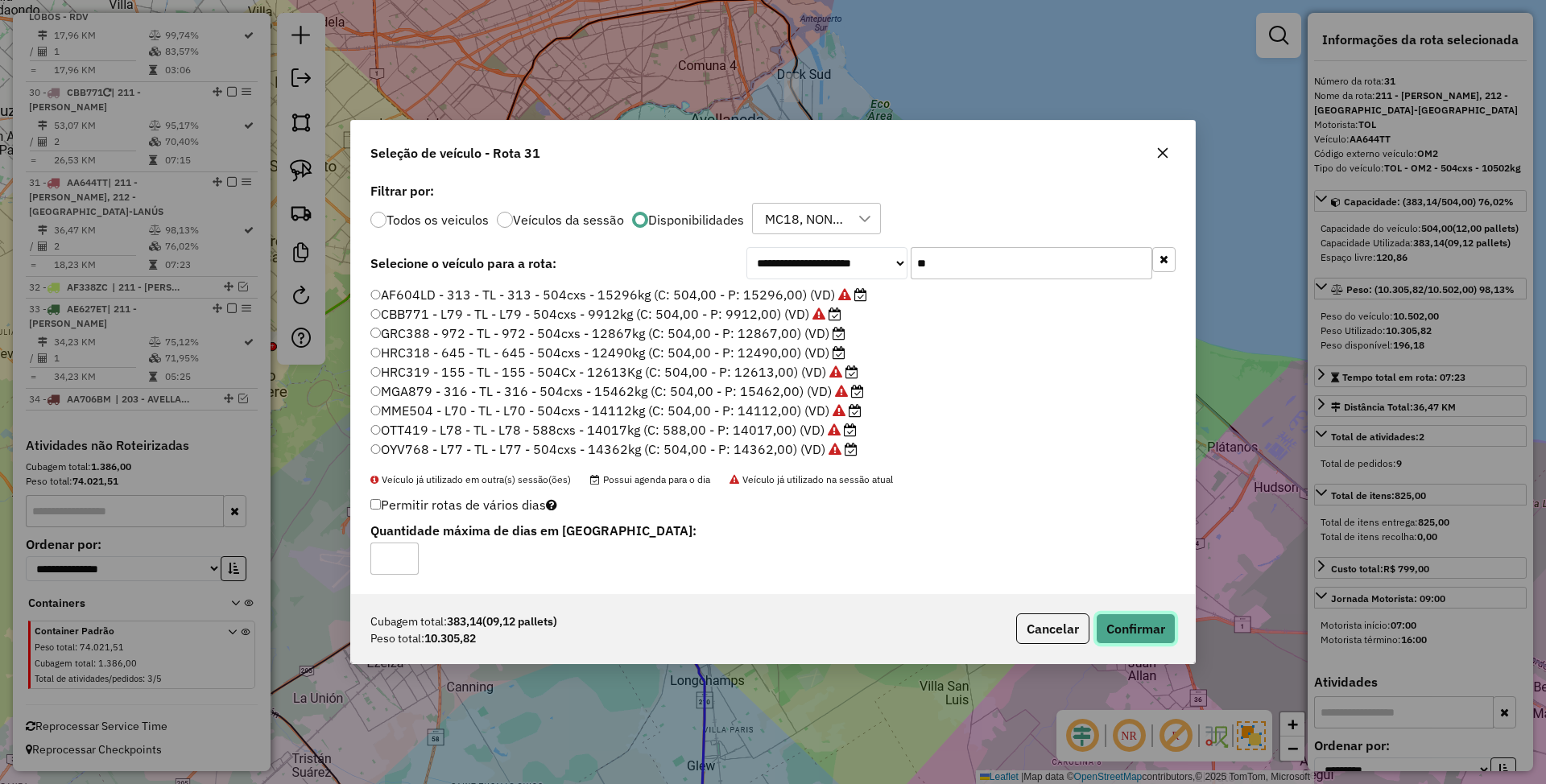
click at [1150, 628] on button "Confirmar" at bounding box center [1135, 628] width 80 height 31
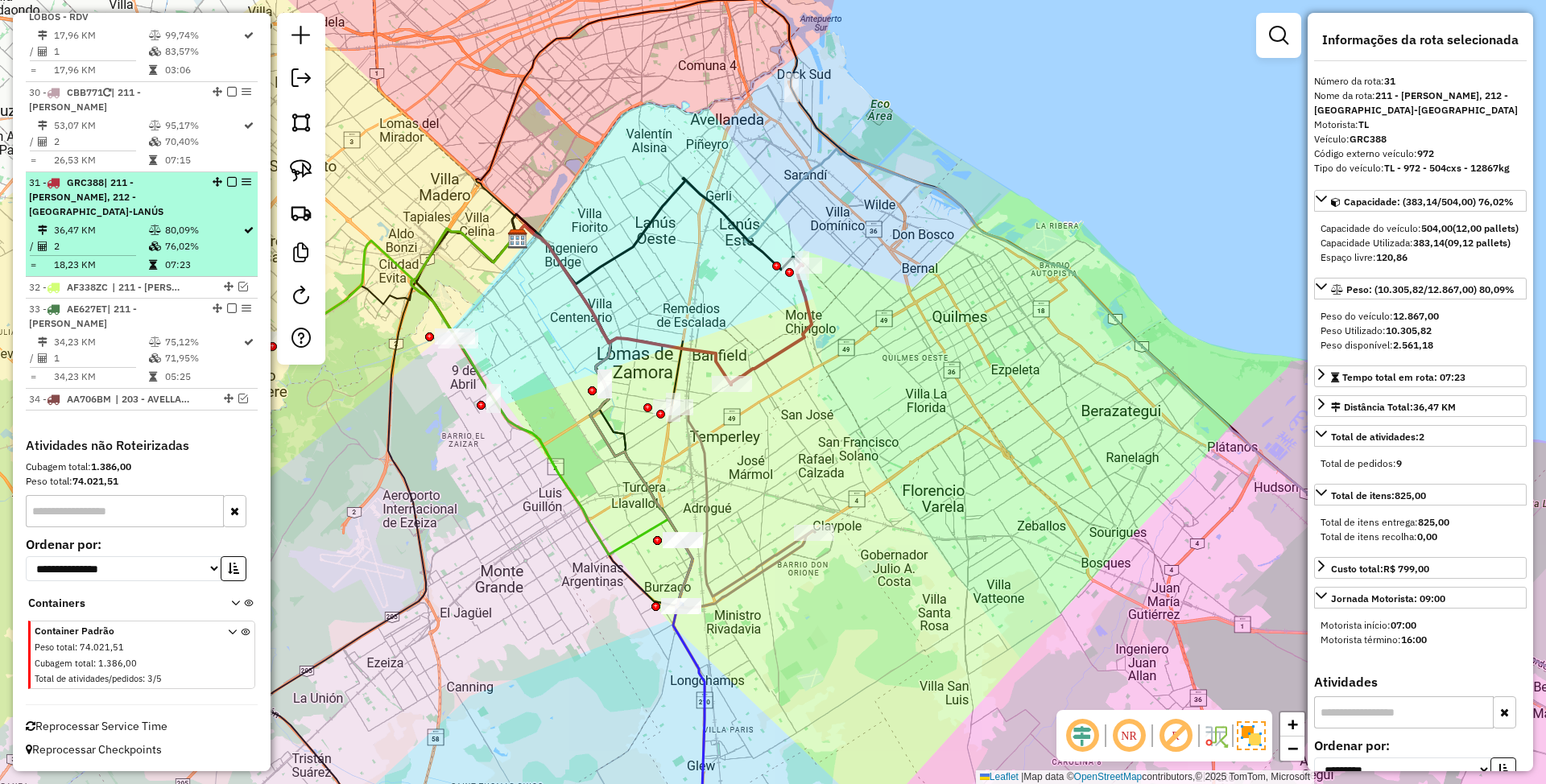
click at [227, 177] on em at bounding box center [232, 182] width 10 height 10
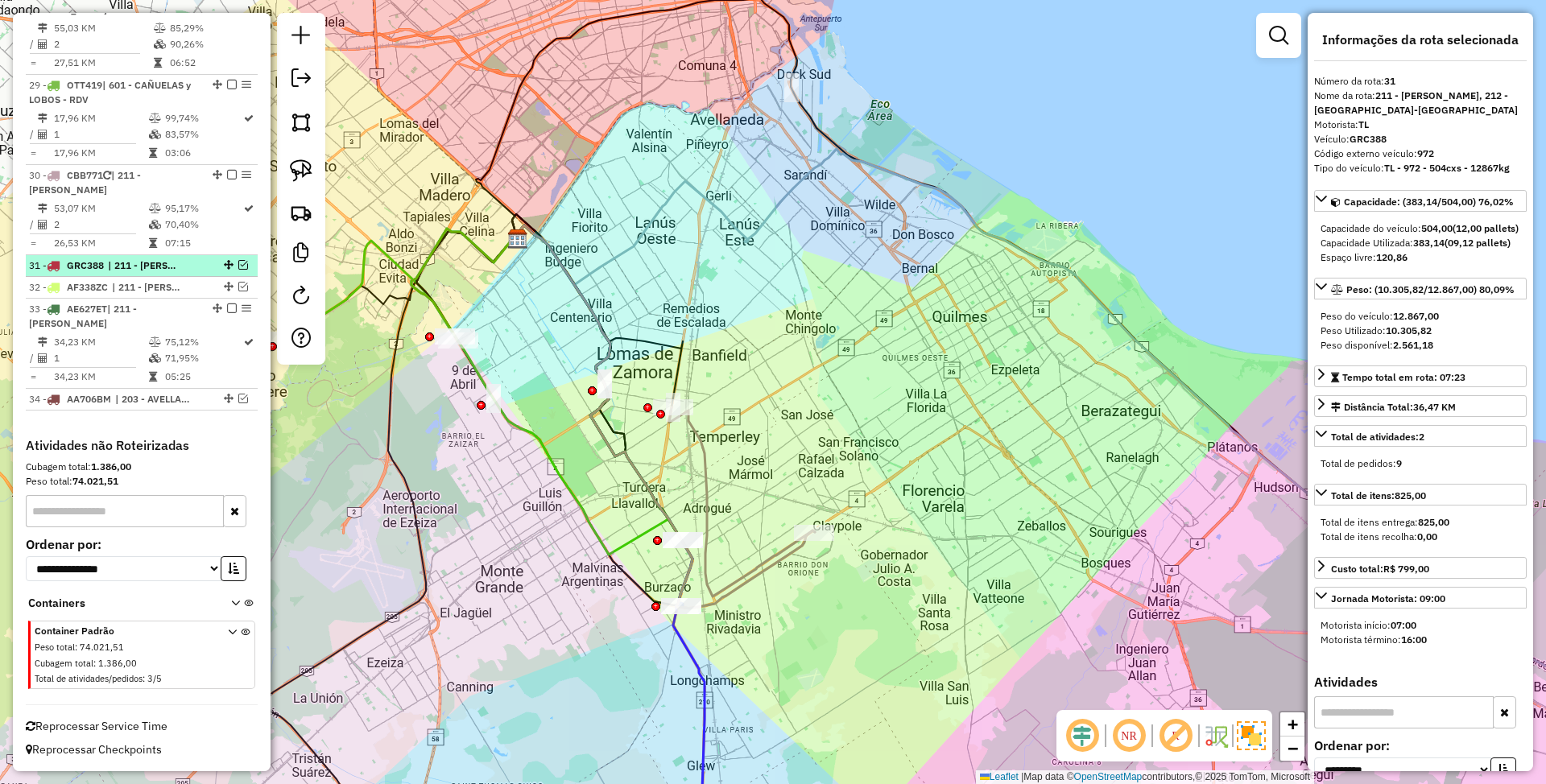
scroll to position [1805, 0]
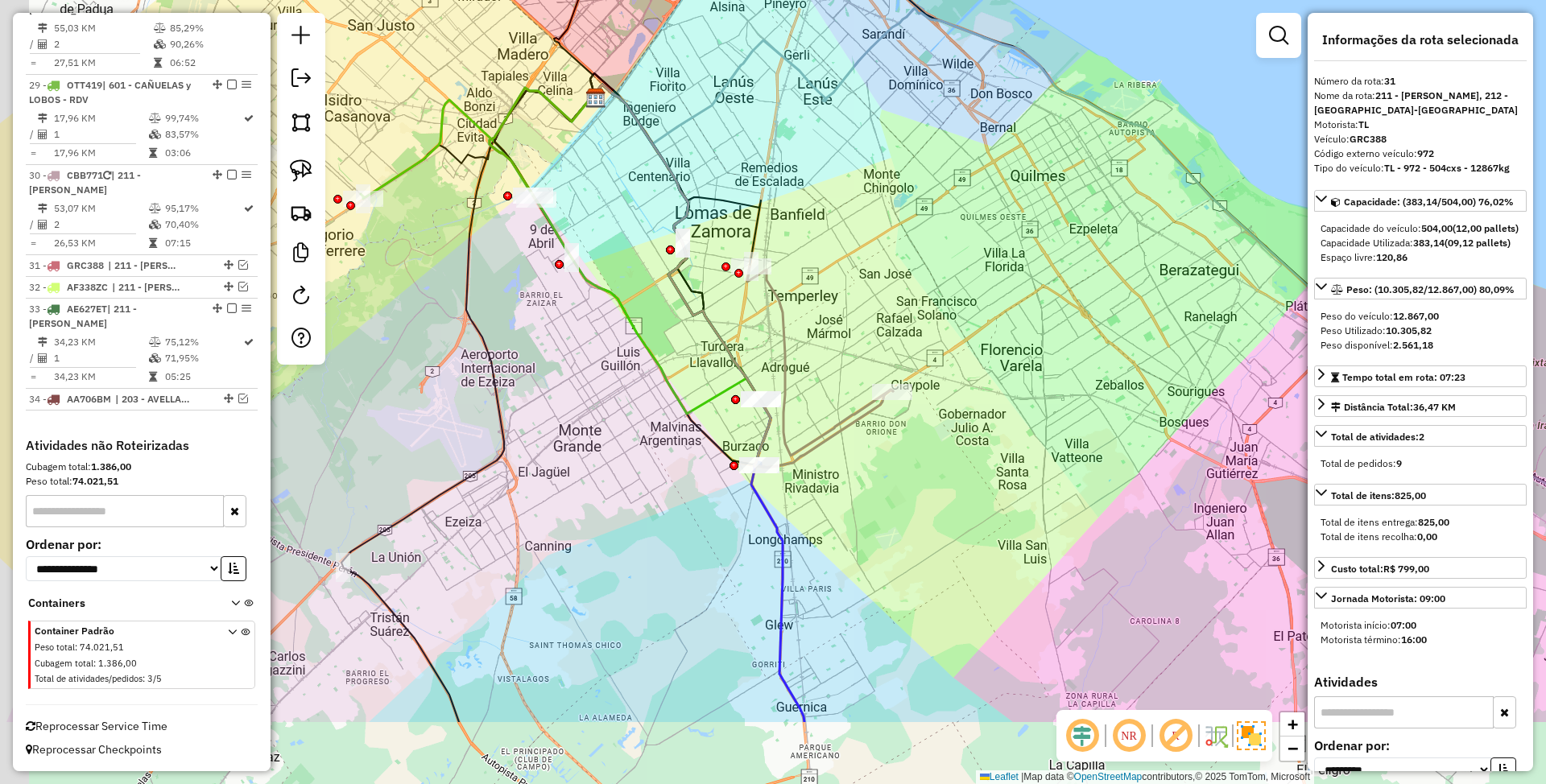
drag, startPoint x: 752, startPoint y: 473, endPoint x: 843, endPoint y: 259, distance: 232.5
click at [844, 262] on div "Janela de atendimento Grade de atendimento Capacidade Transportadoras Veículos …" at bounding box center [773, 392] width 1546 height 784
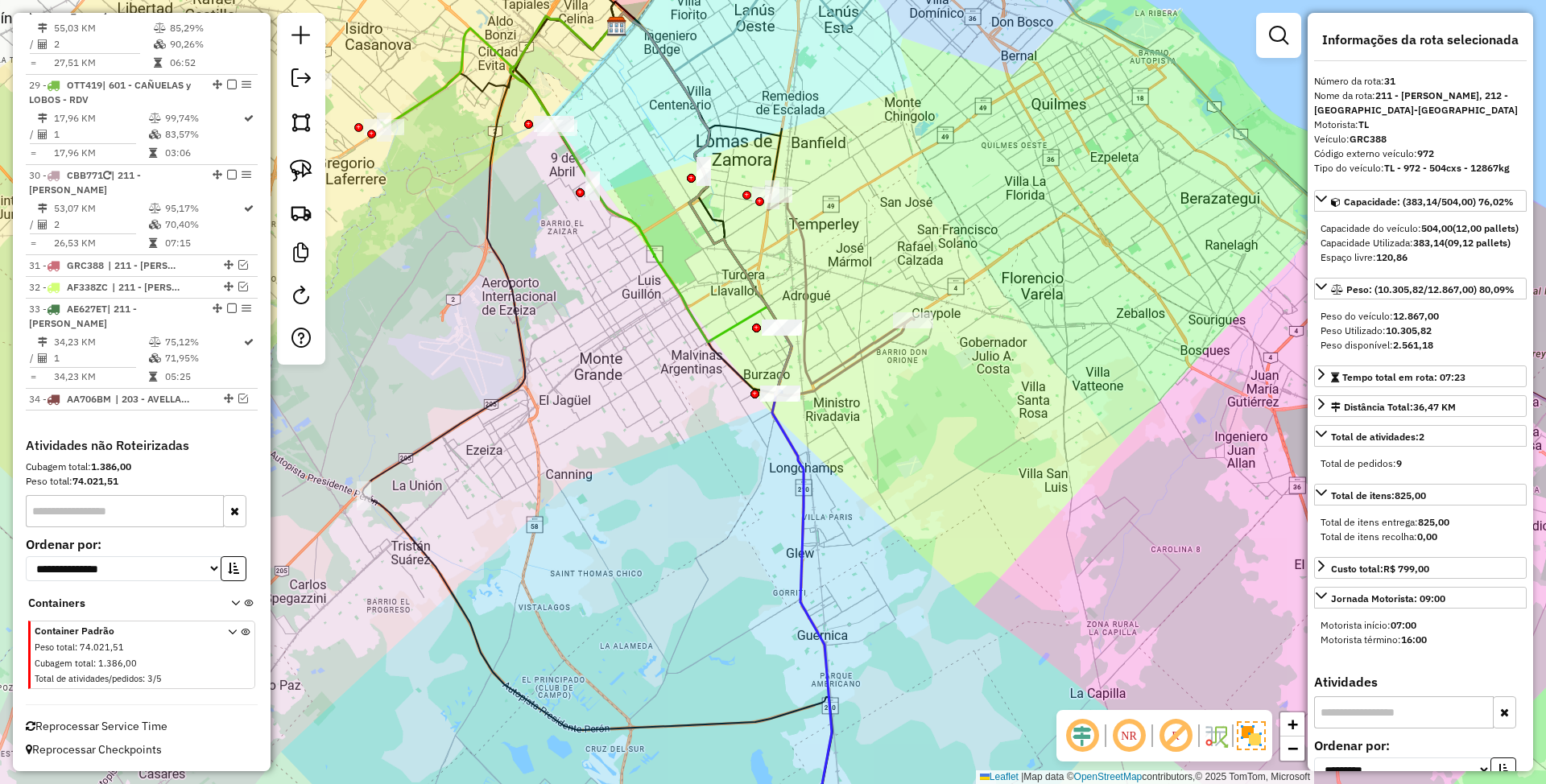
click at [874, 347] on icon at bounding box center [842, 289] width 146 height 190
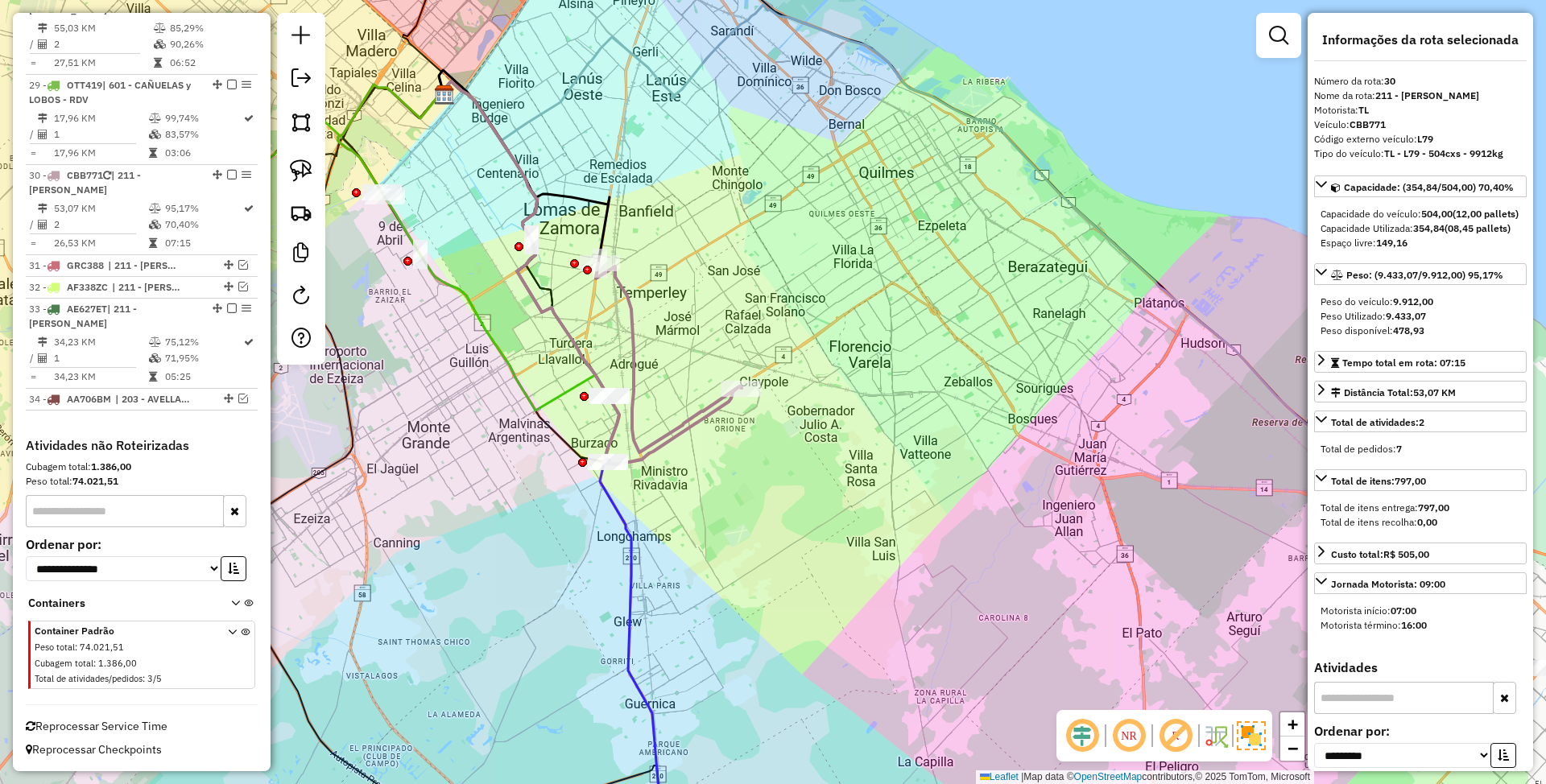
drag, startPoint x: 902, startPoint y: 407, endPoint x: 730, endPoint y: 475, distance: 185.0
click at [730, 475] on div "Janela de atendimento Grade de atendimento Capacidade Transportadoras Veículos …" at bounding box center [773, 392] width 1546 height 784
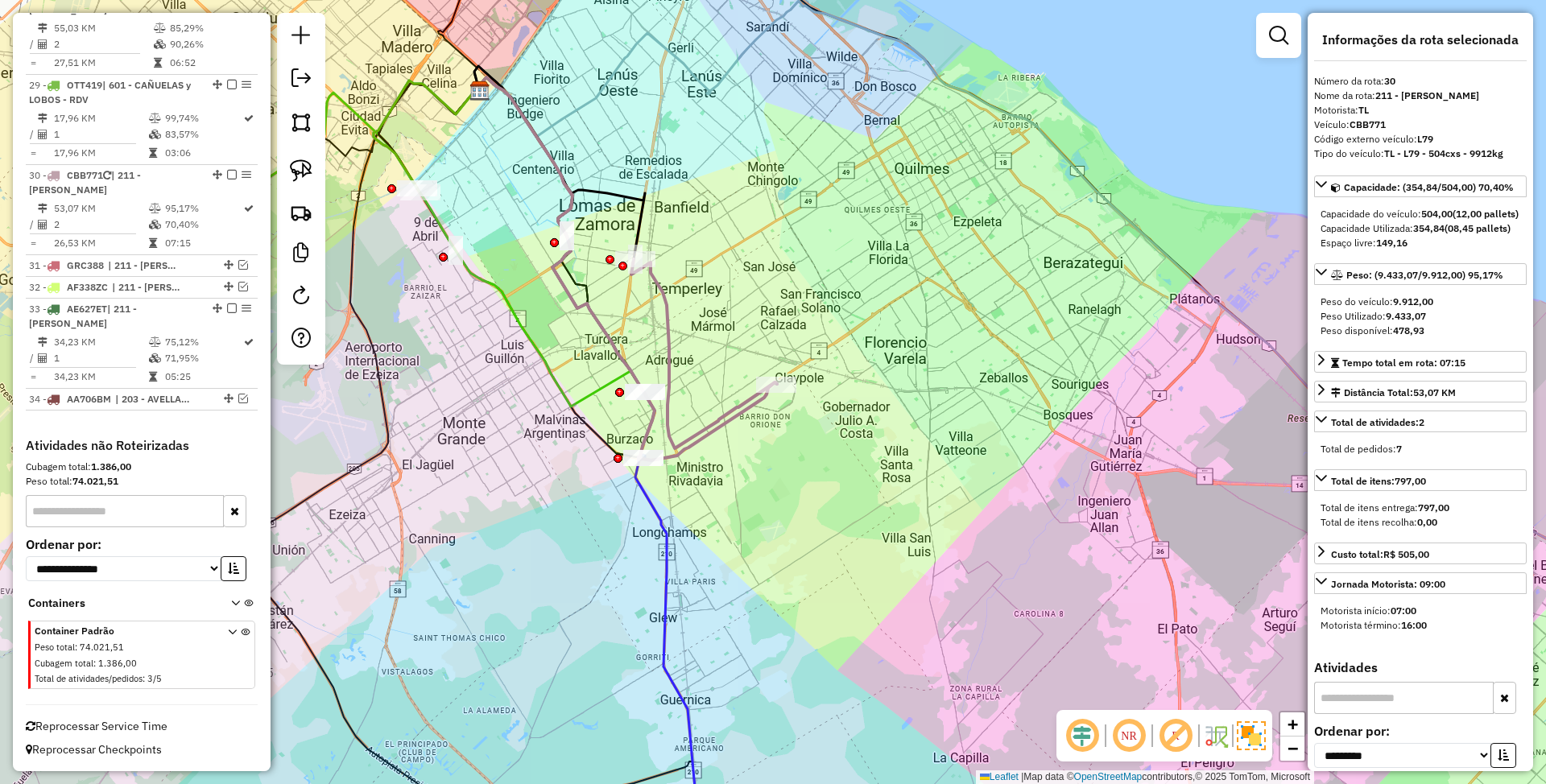
drag, startPoint x: 780, startPoint y: 508, endPoint x: 807, endPoint y: 509, distance: 27.0
click at [807, 509] on div "Janela de atendimento Grade de atendimento Capacidade Transportadoras Veículos …" at bounding box center [773, 392] width 1546 height 784
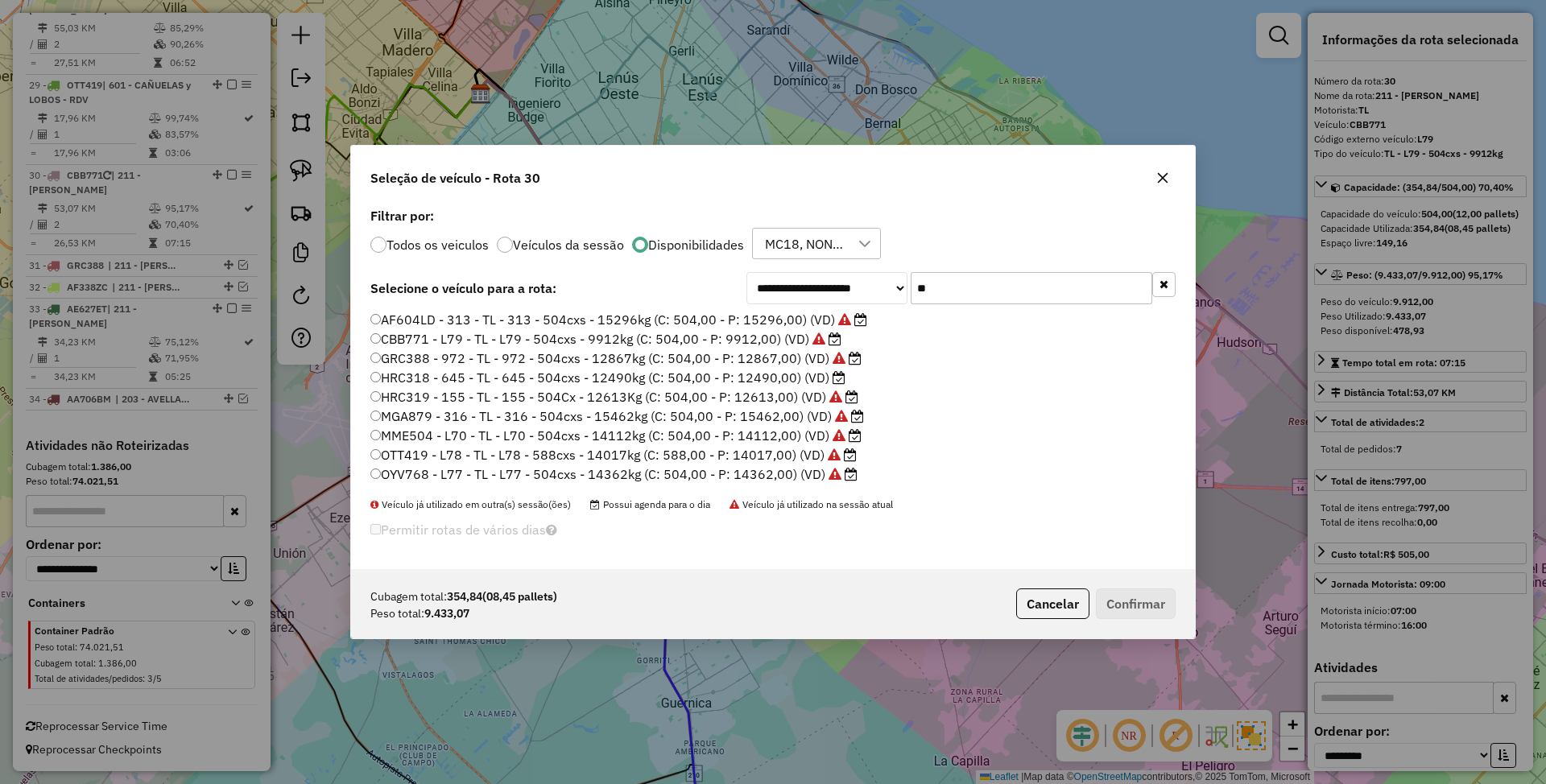
scroll to position [8, 5]
click at [786, 378] on label "HRC318 - 645 - TL - 645 - 504cxs - 12490kg (C: 504,00 - P: 12490,00) (VD)" at bounding box center [608, 378] width 475 height 20
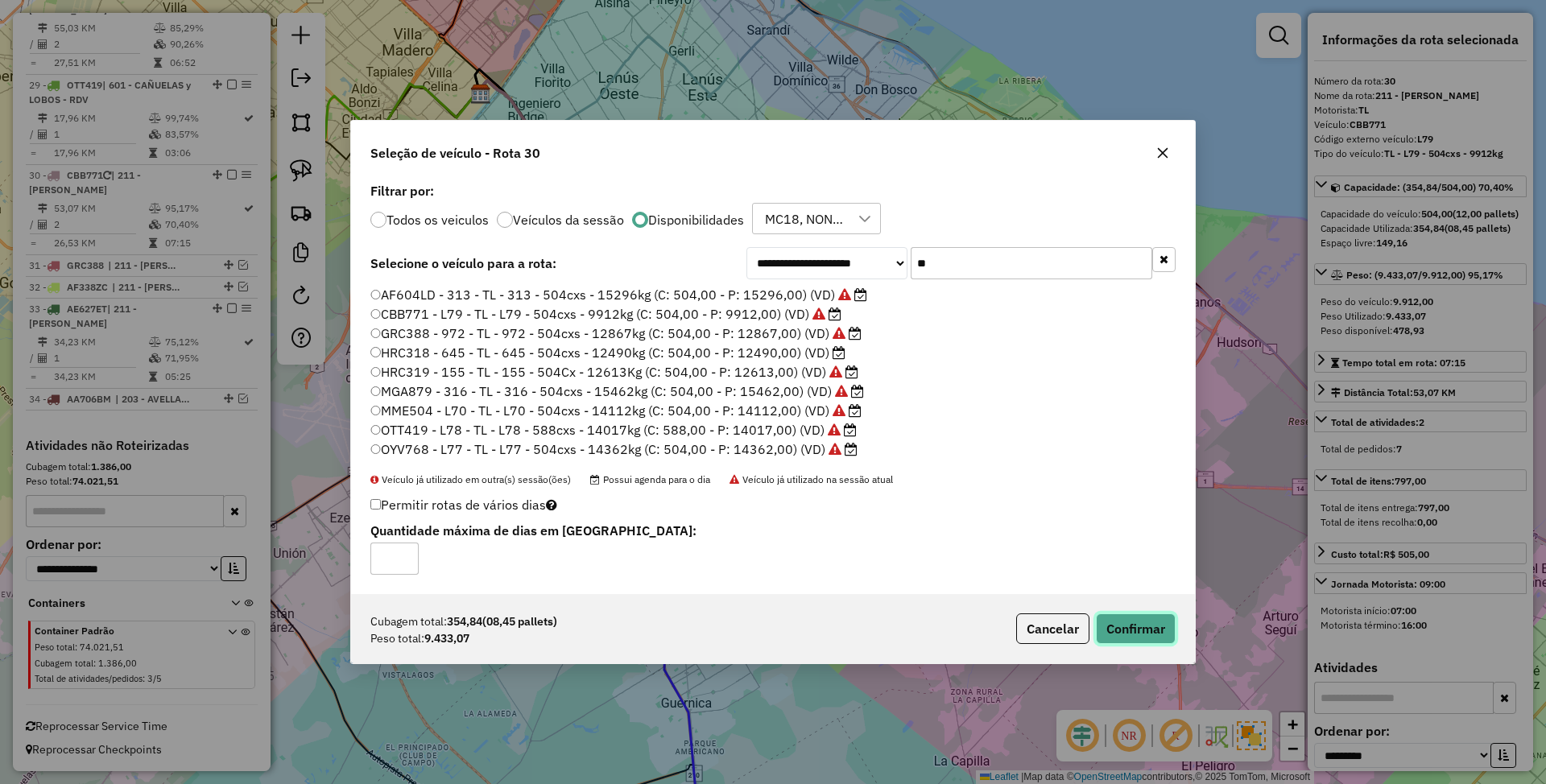
click at [1148, 629] on button "Confirmar" at bounding box center [1135, 628] width 80 height 31
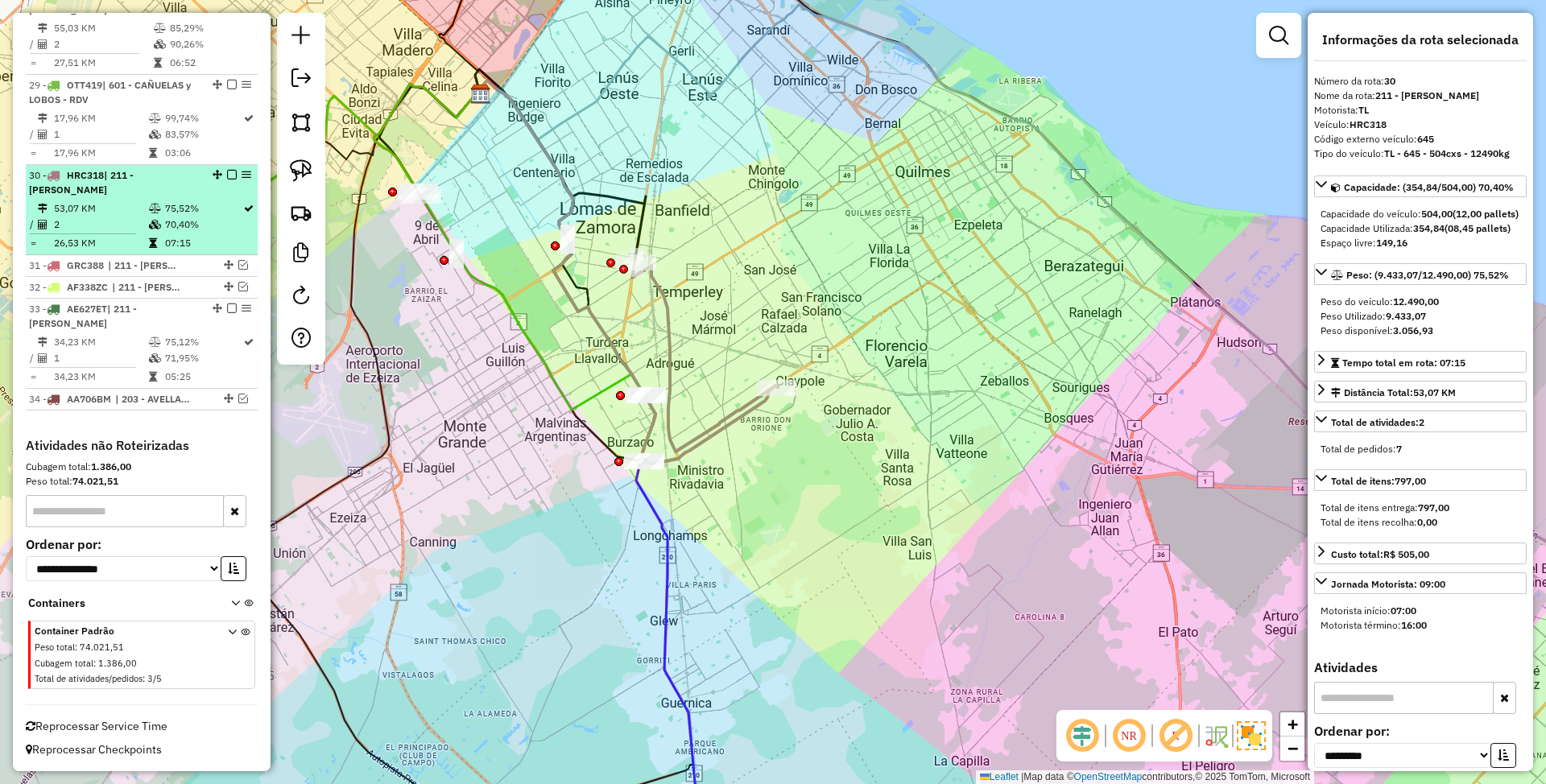
click at [227, 172] on em at bounding box center [232, 175] width 10 height 10
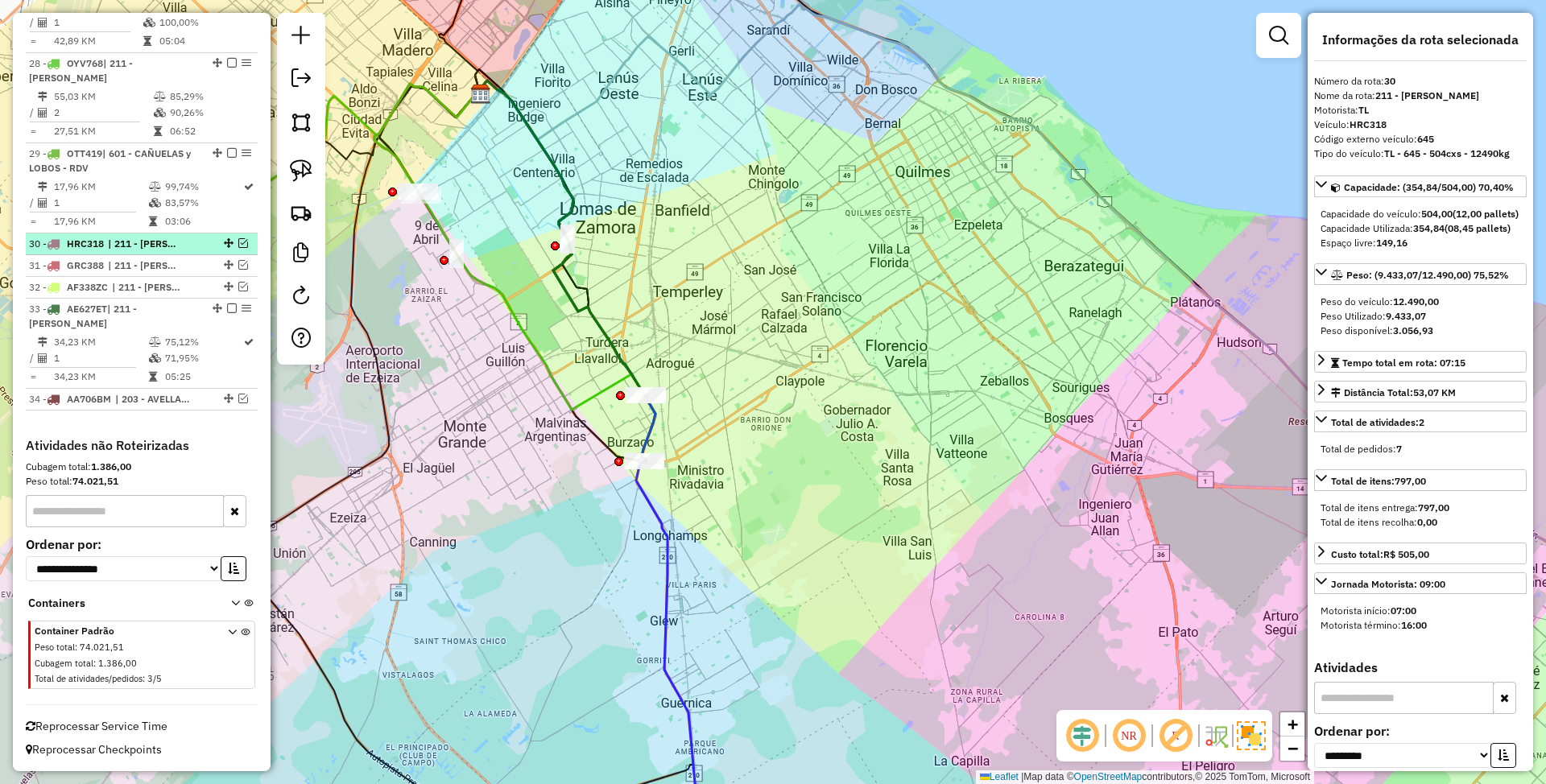
scroll to position [1736, 0]
click at [607, 342] on icon at bounding box center [561, 241] width 173 height 320
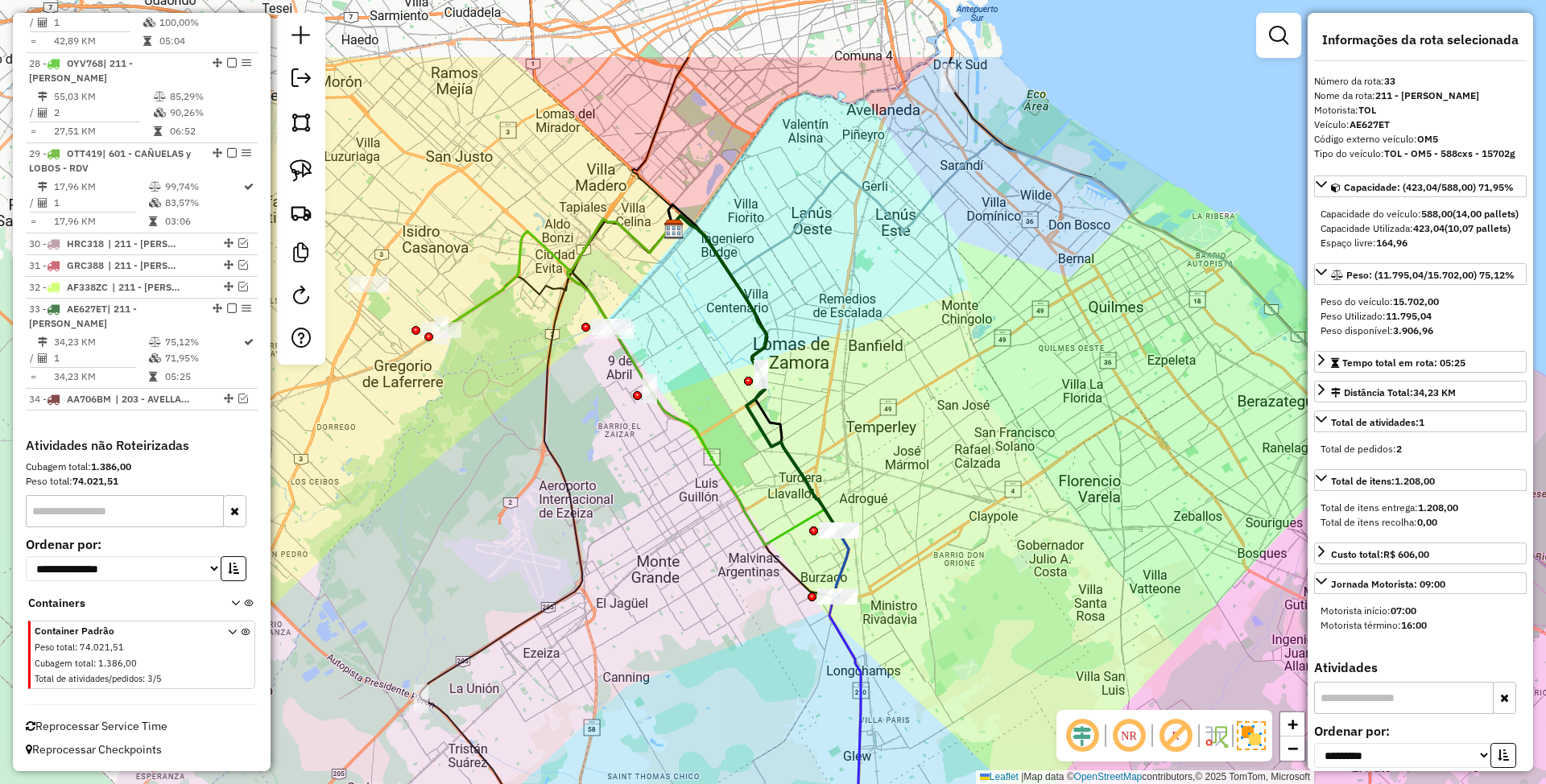
drag, startPoint x: 767, startPoint y: 351, endPoint x: 942, endPoint y: 480, distance: 217.4
click at [942, 480] on div "Janela de atendimento Grade de atendimento Capacidade Transportadoras Veículos …" at bounding box center [773, 392] width 1546 height 784
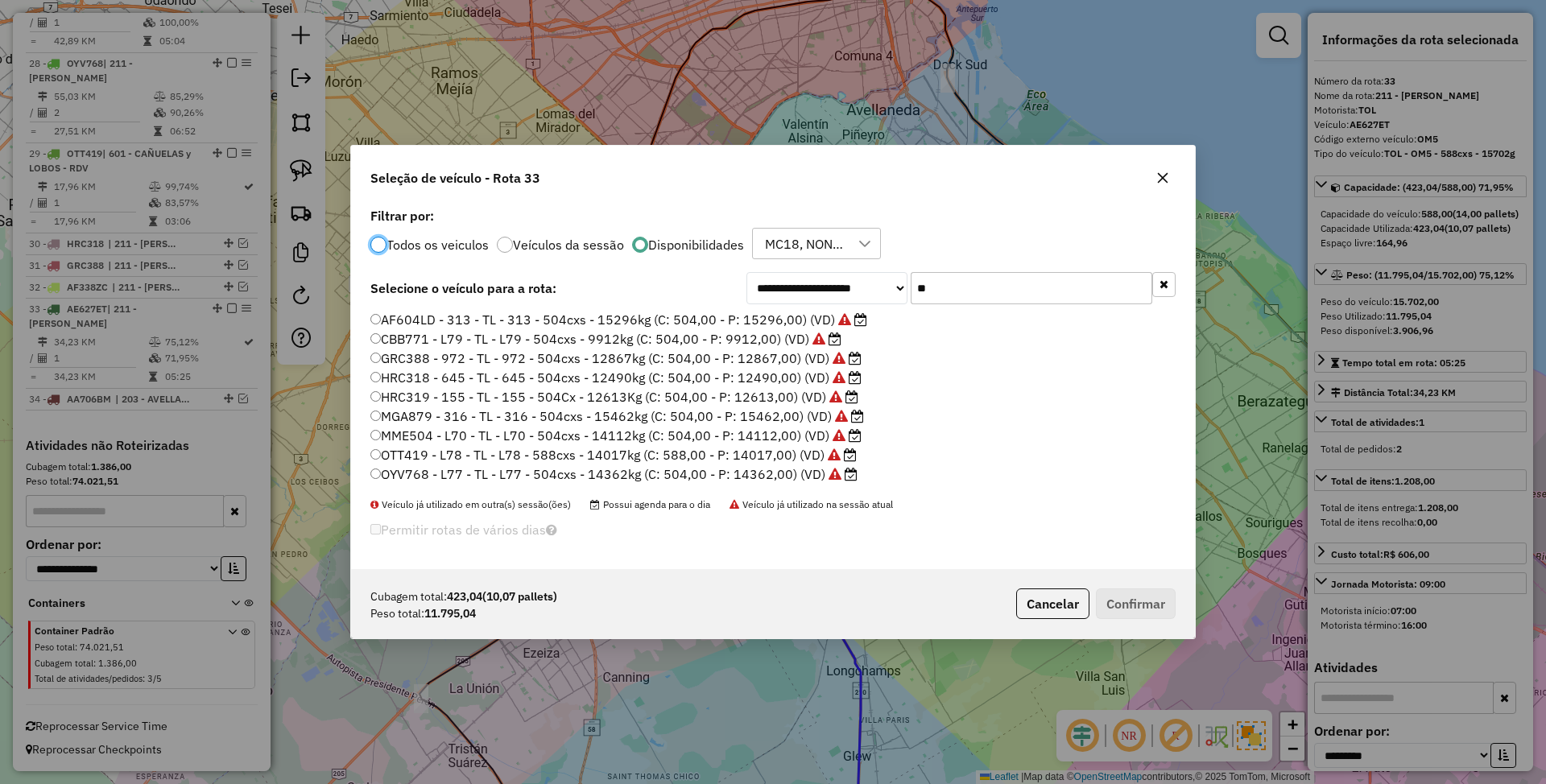
scroll to position [8, 5]
click at [870, 271] on div "**********" at bounding box center [773, 386] width 844 height 366
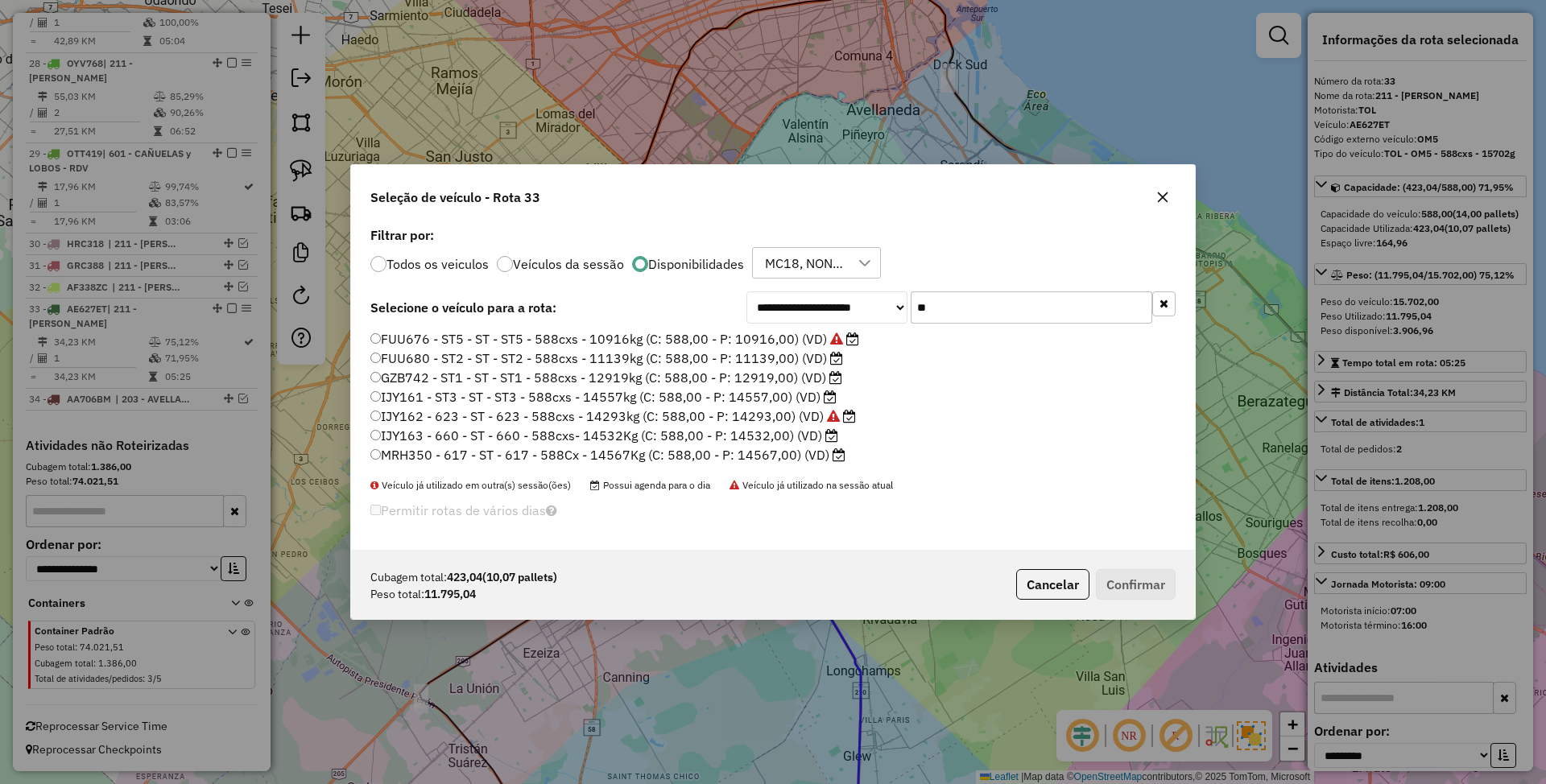
type input "**"
click at [777, 372] on label "GZB742 - ST1 - ST - ST1 - 588cxs - 12919kg (C: 588,00 - P: 12919,00) (VD)" at bounding box center [607, 378] width 472 height 20
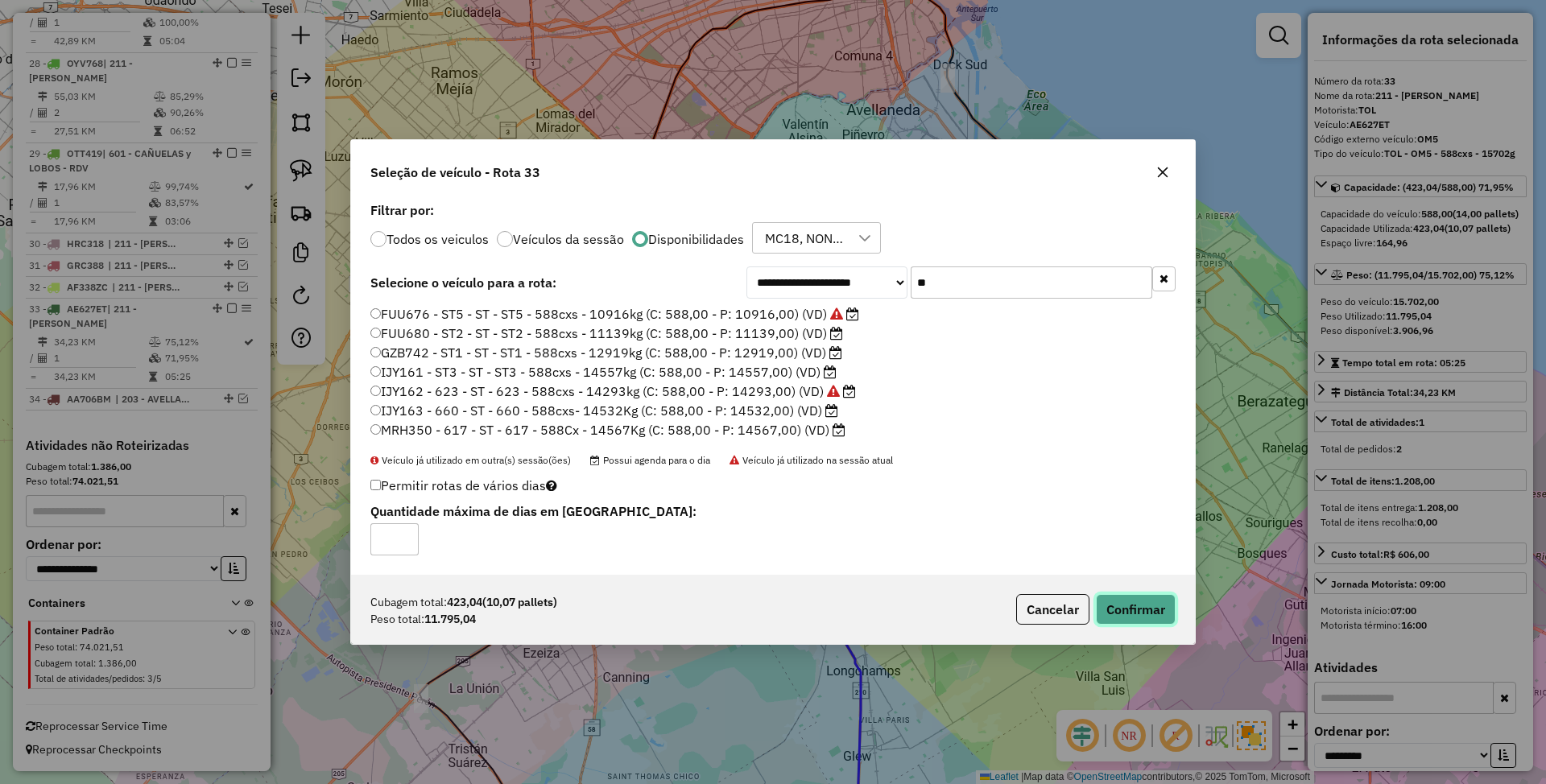
click at [1130, 612] on button "Confirmar" at bounding box center [1135, 609] width 80 height 31
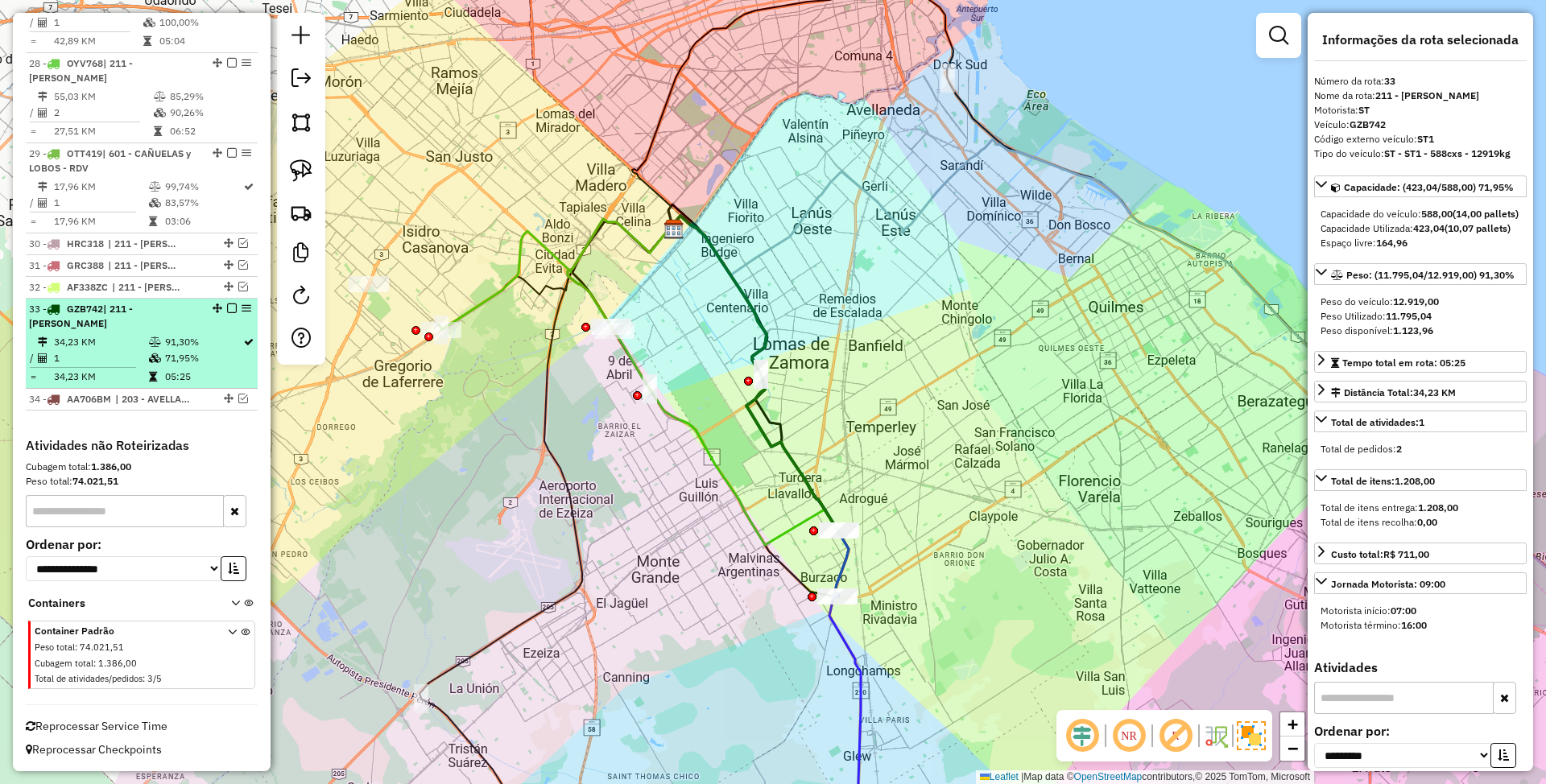
click at [229, 309] on em at bounding box center [232, 308] width 10 height 10
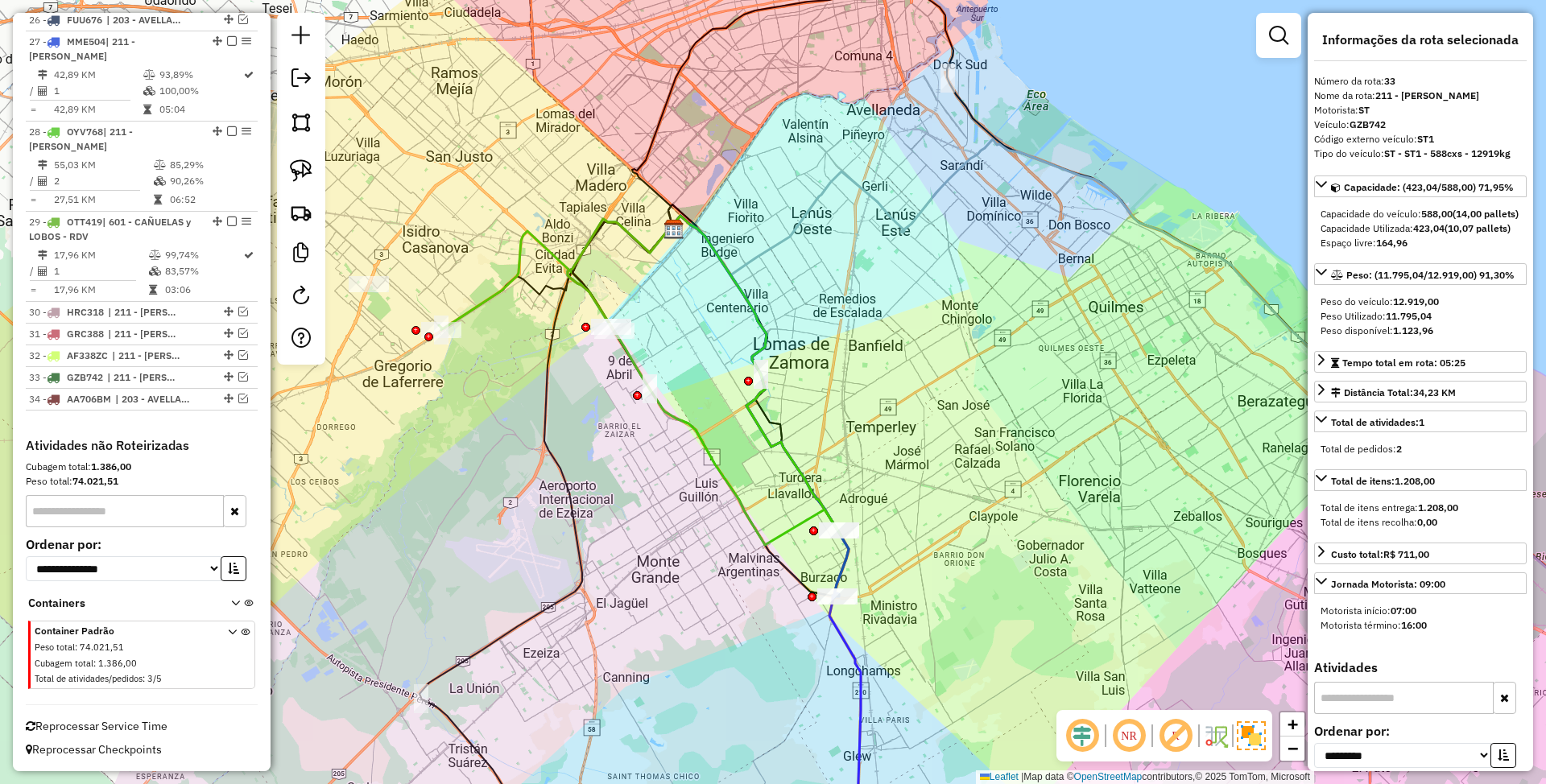
click at [809, 488] on icon at bounding box center [755, 375] width 173 height 320
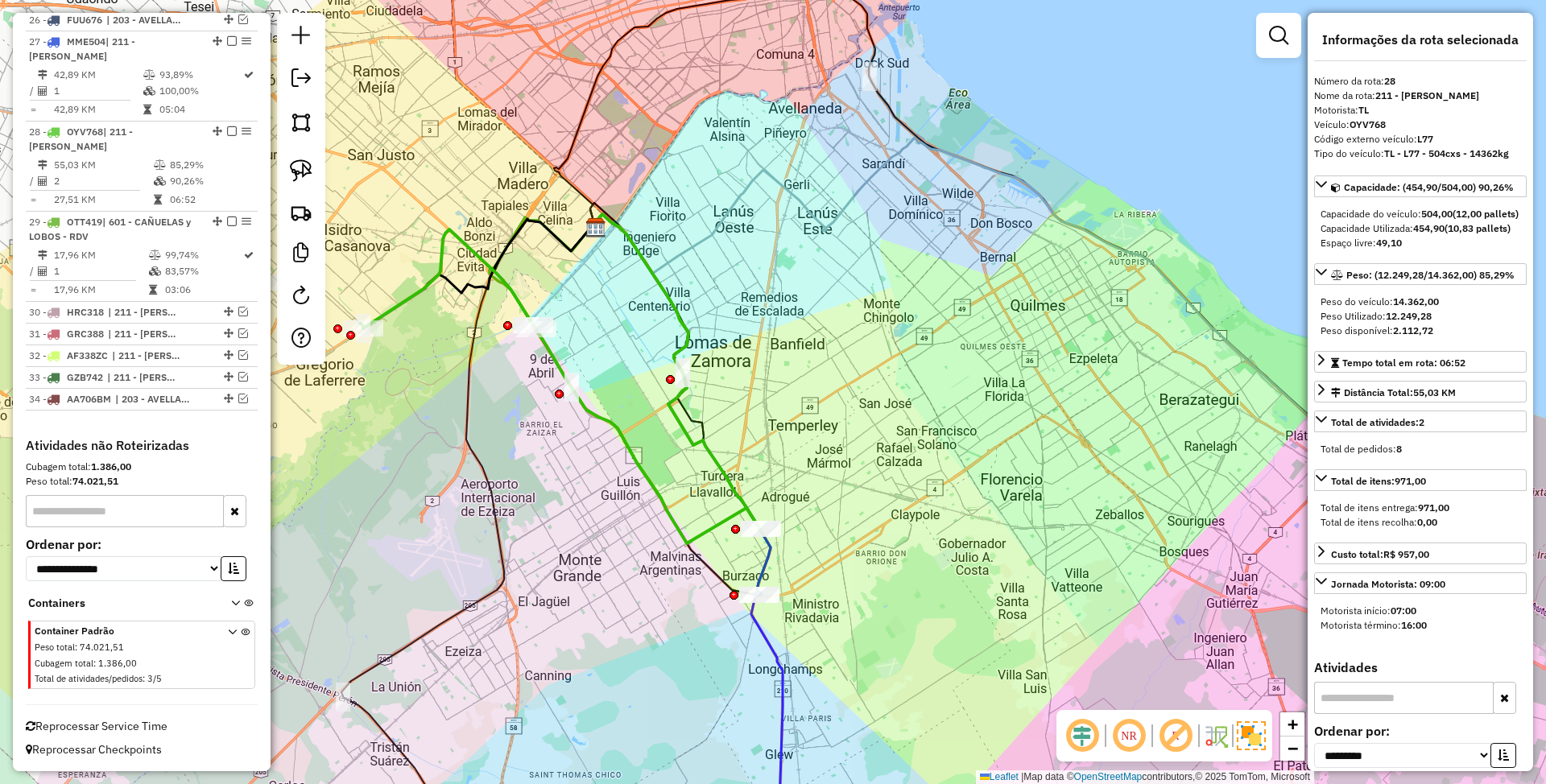
drag, startPoint x: 864, startPoint y: 447, endPoint x: 786, endPoint y: 446, distance: 78.0
click at [786, 446] on div "Janela de atendimento Grade de atendimento Capacidade Transportadoras Veículos …" at bounding box center [773, 392] width 1546 height 784
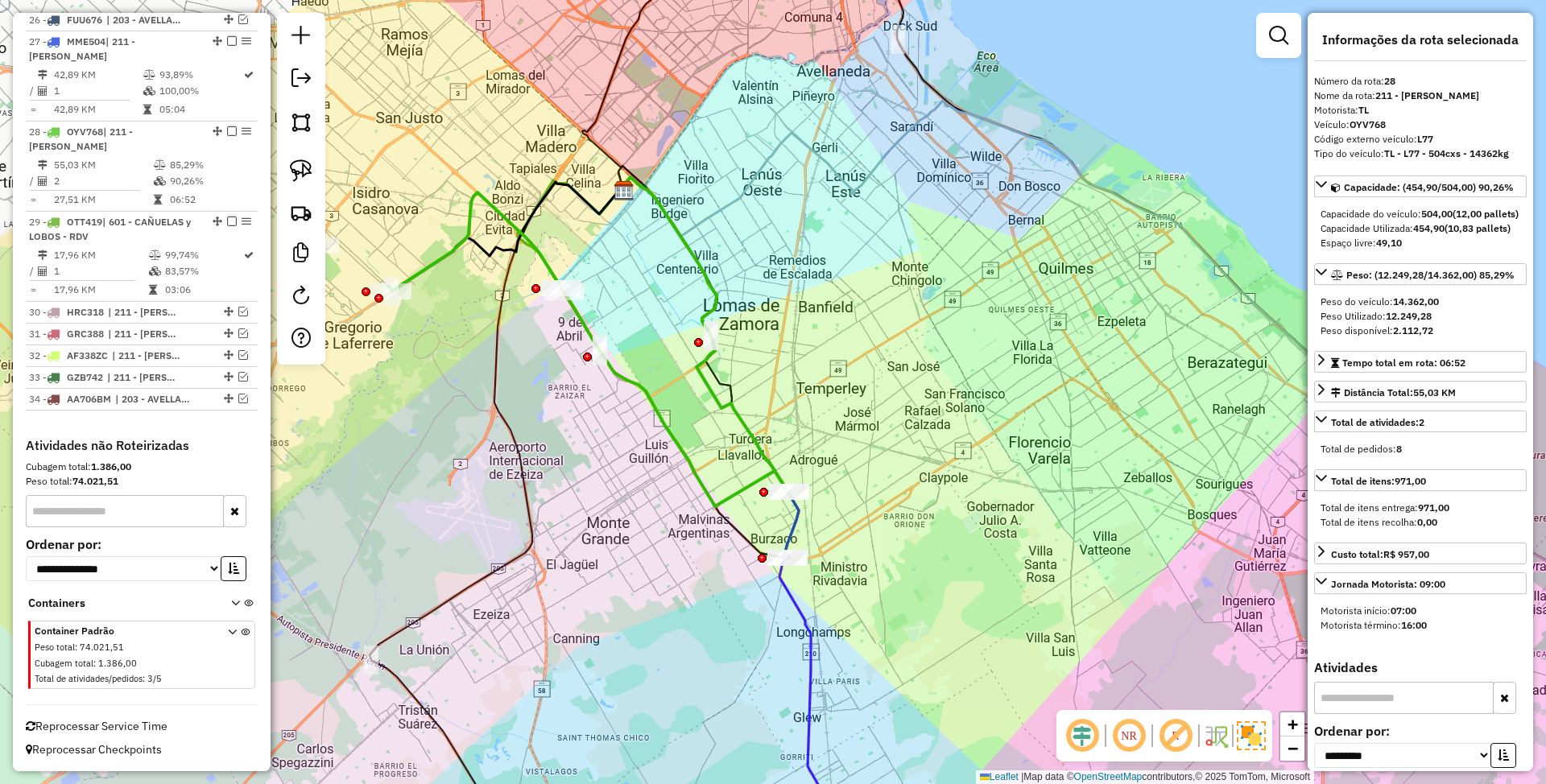
drag, startPoint x: 829, startPoint y: 411, endPoint x: 839, endPoint y: 391, distance: 22.4
click at [839, 391] on div "Janela de atendimento Grade de atendimento Capacidade Transportadoras Veículos …" at bounding box center [773, 392] width 1546 height 784
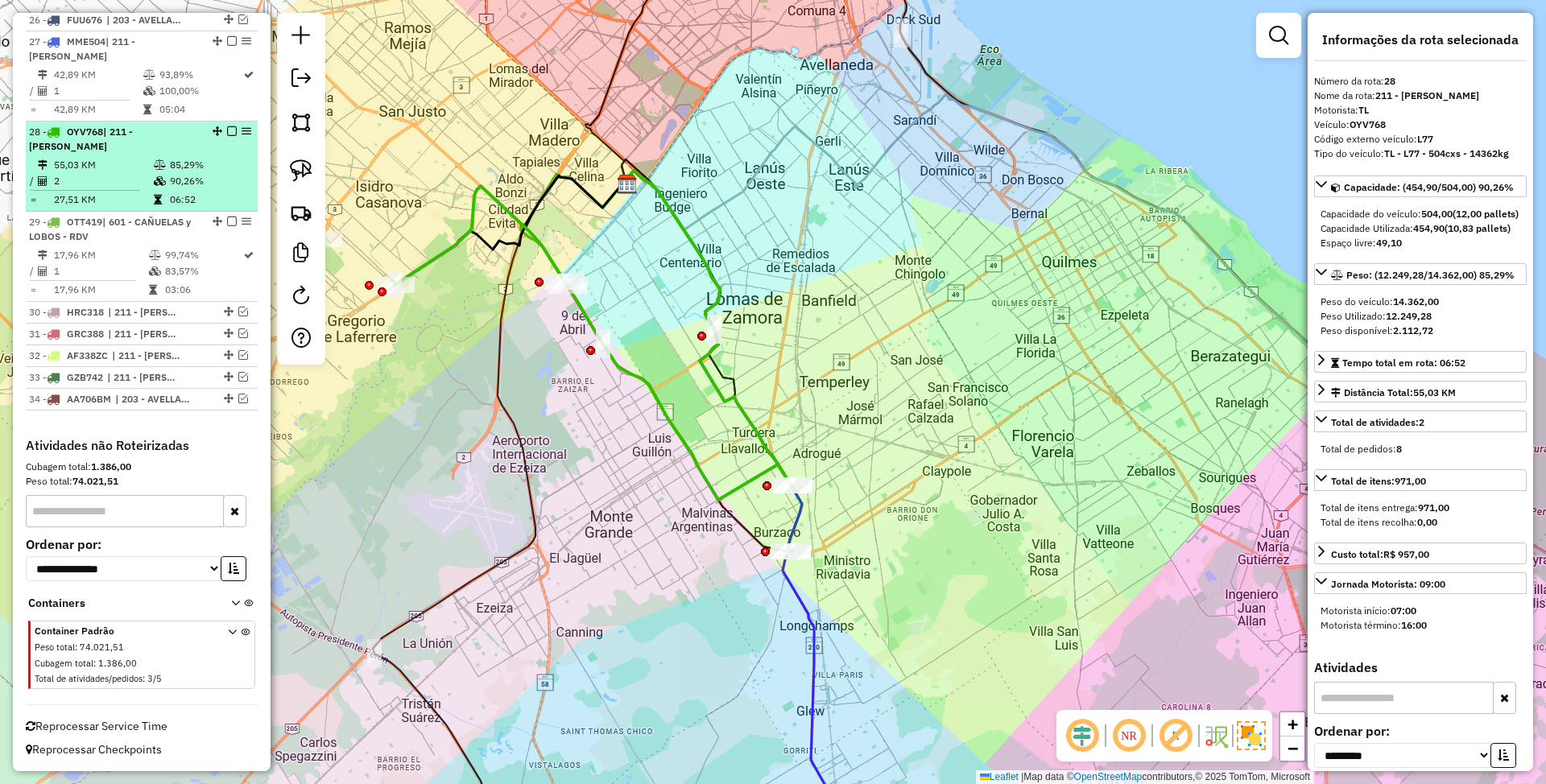
click at [227, 129] on em at bounding box center [232, 131] width 10 height 10
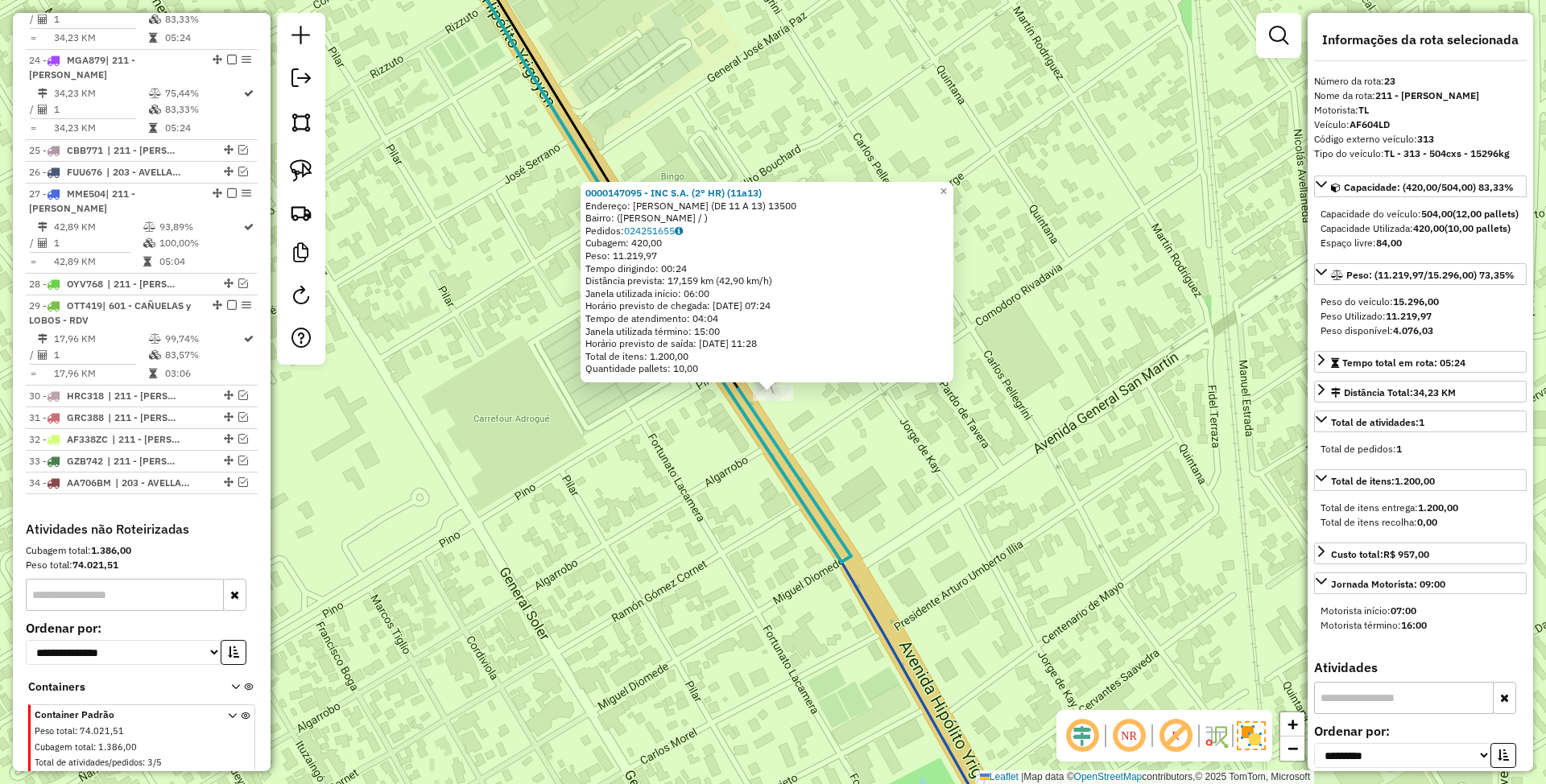
scroll to position [1460, 0]
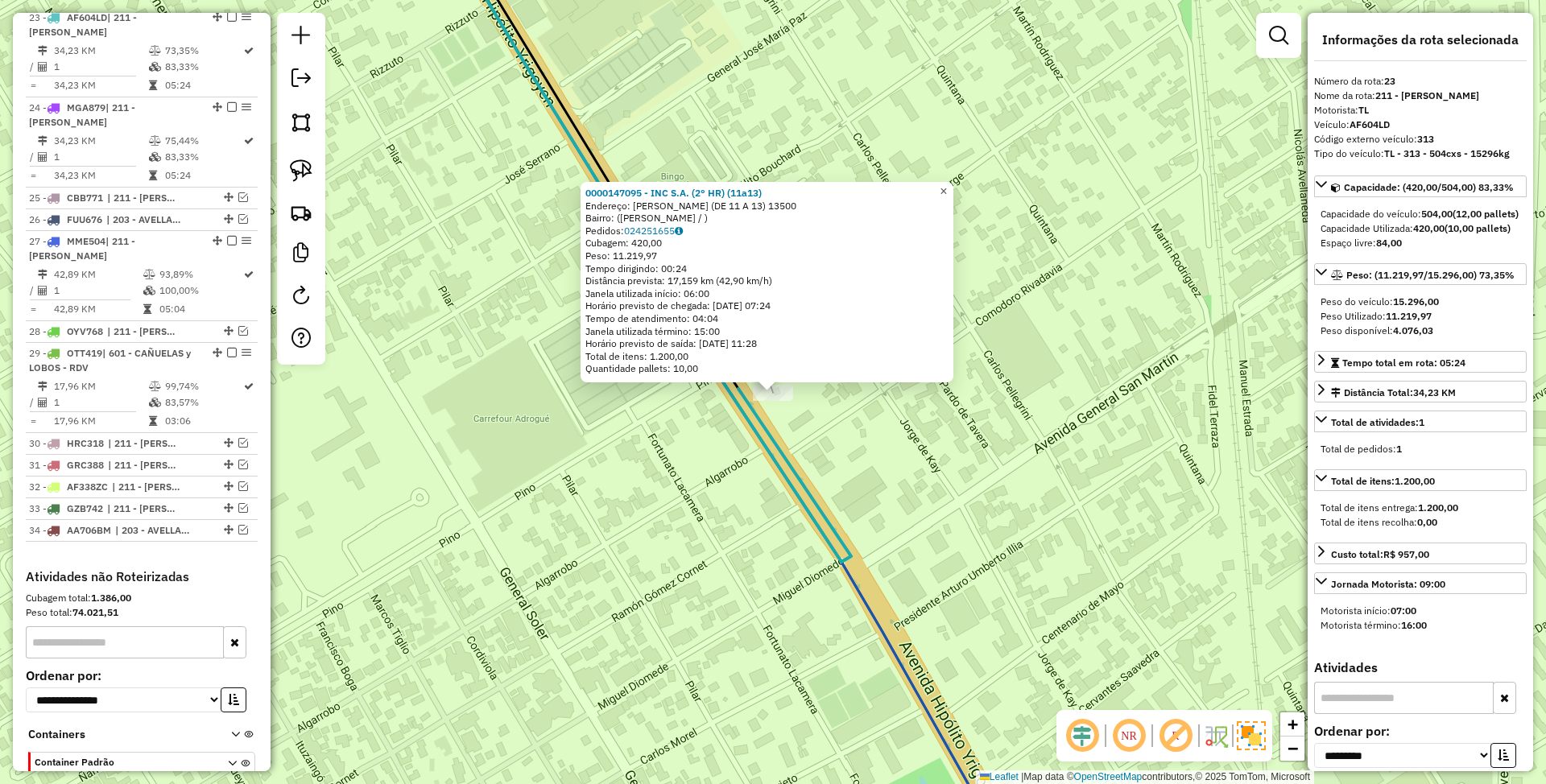
click at [947, 189] on span "×" at bounding box center [942, 192] width 7 height 14
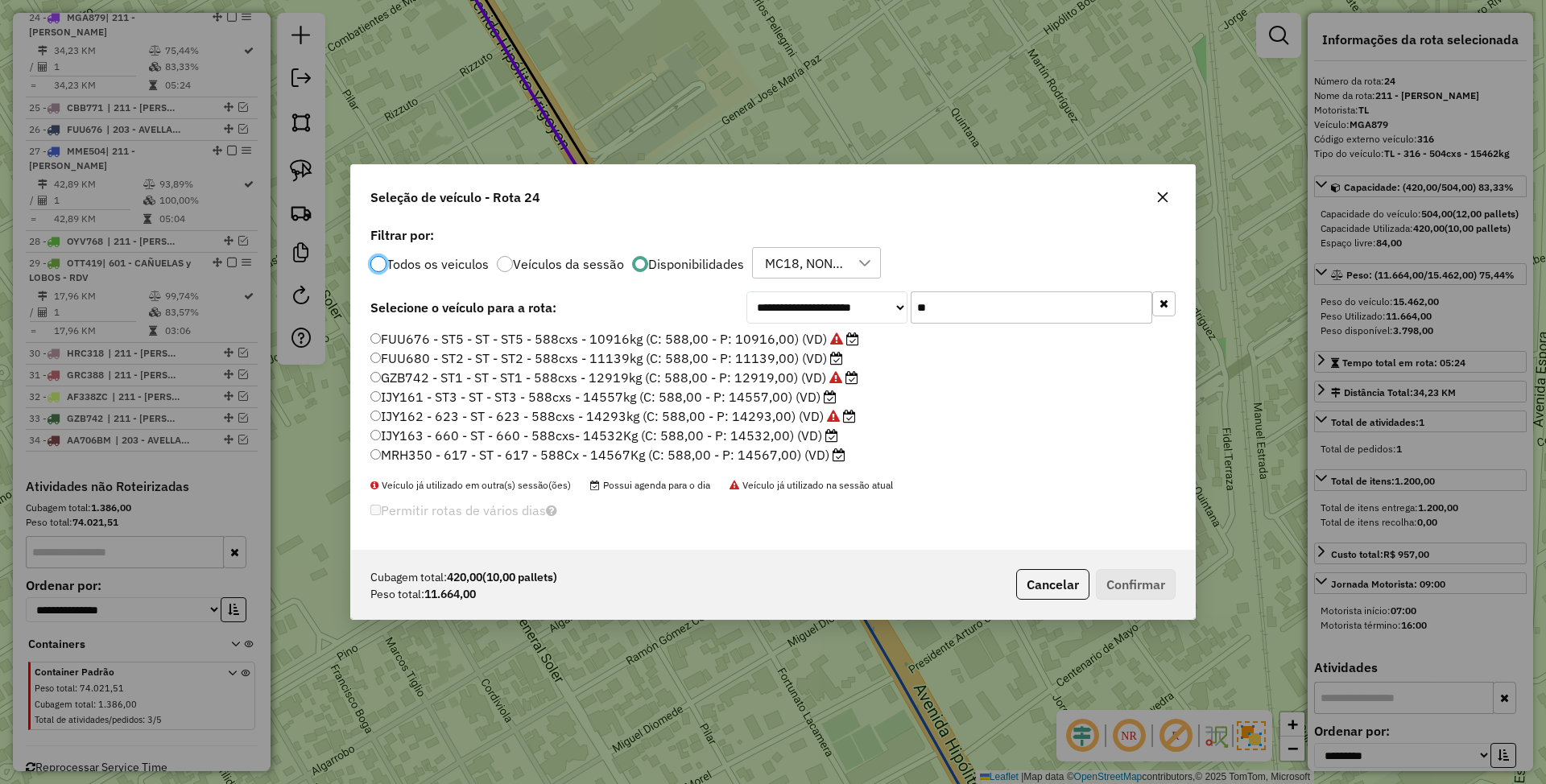
scroll to position [8, 5]
click at [765, 438] on label "IJY163 - 660 - ST - 660 - 588cxs- 14532Kg (C: 588,00 - P: 14532,00) (VD)" at bounding box center [605, 435] width 468 height 20
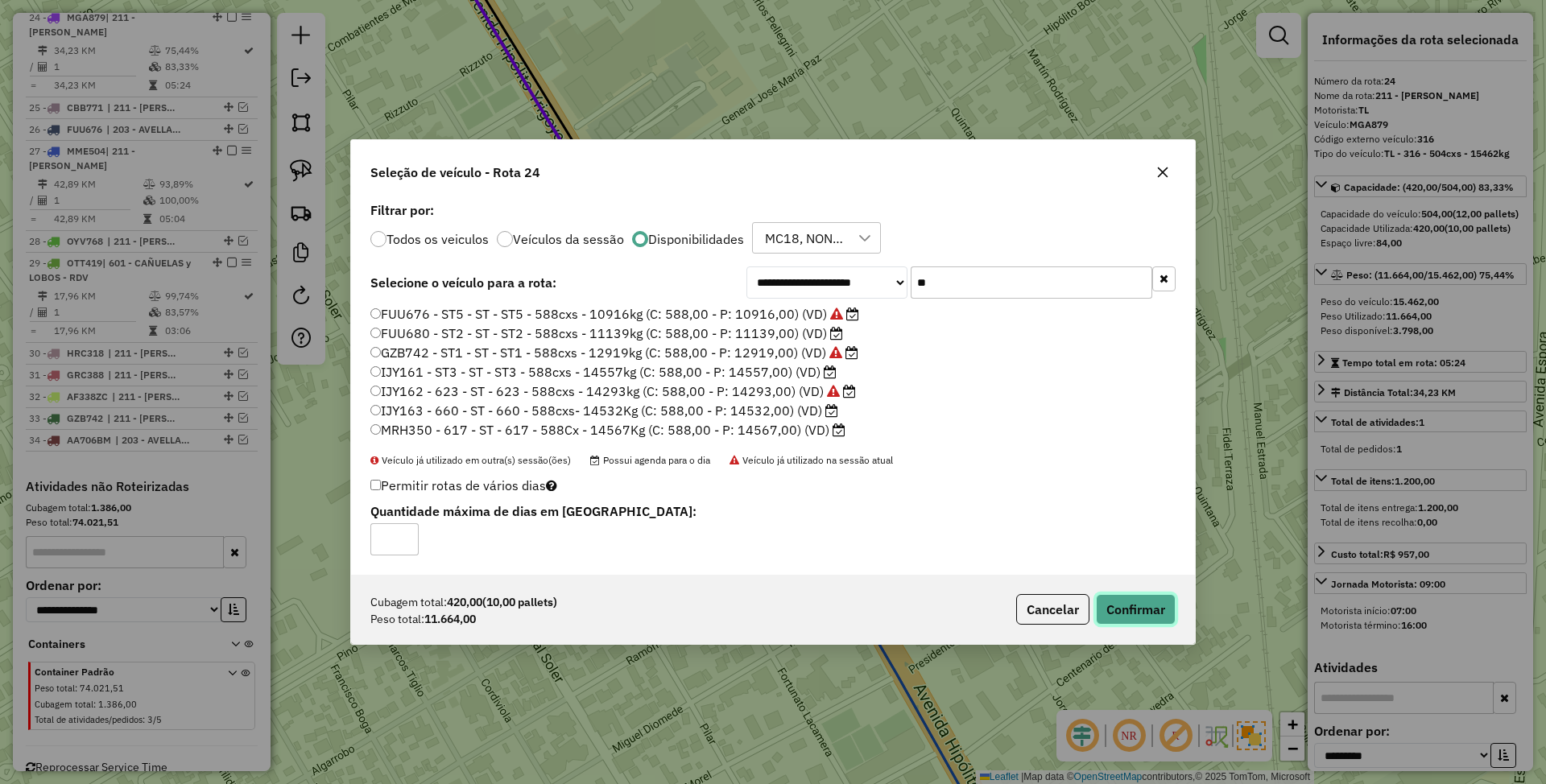
click at [1114, 599] on button "Confirmar" at bounding box center [1135, 609] width 80 height 31
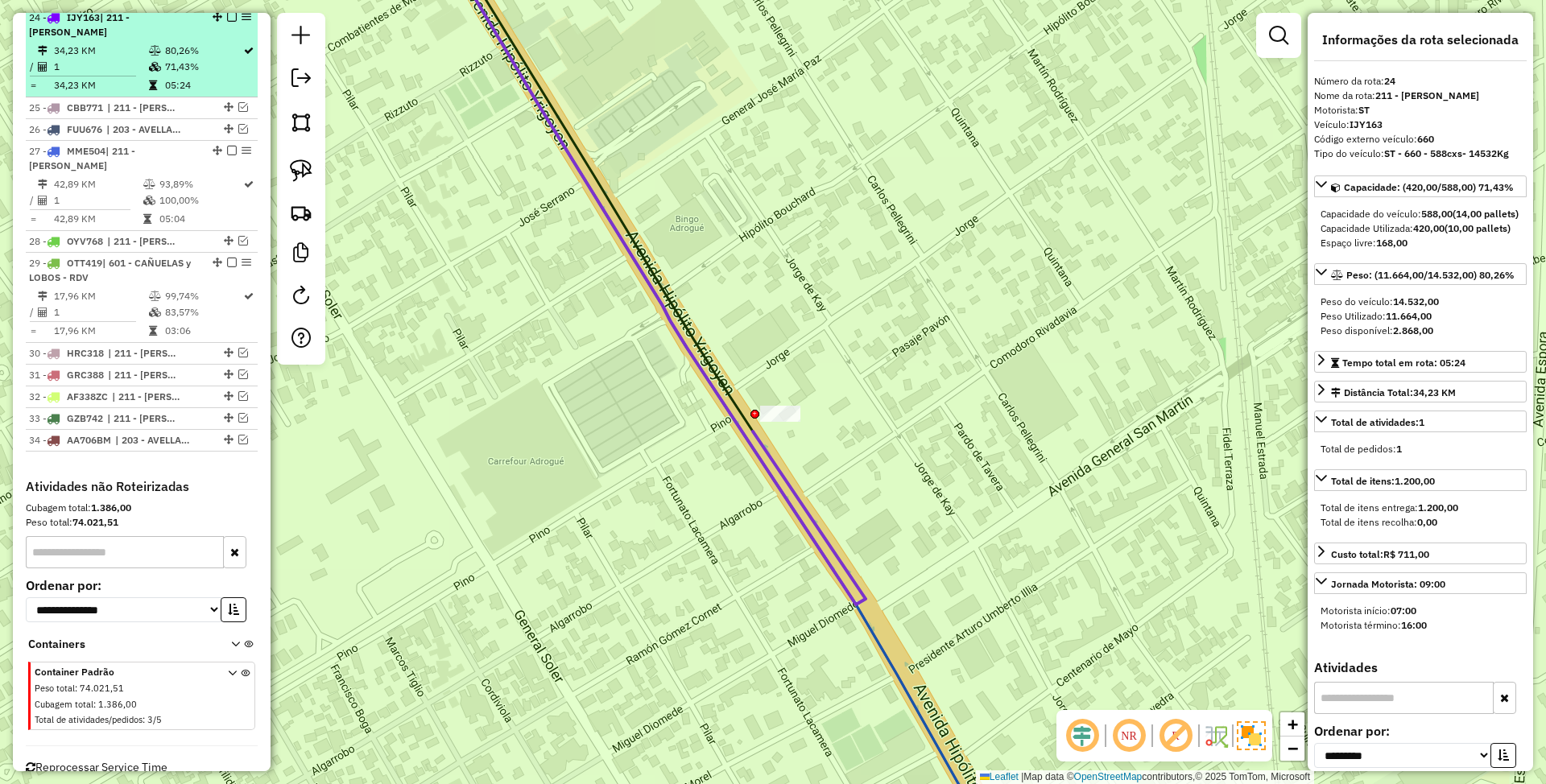
click at [227, 21] on em at bounding box center [232, 17] width 10 height 10
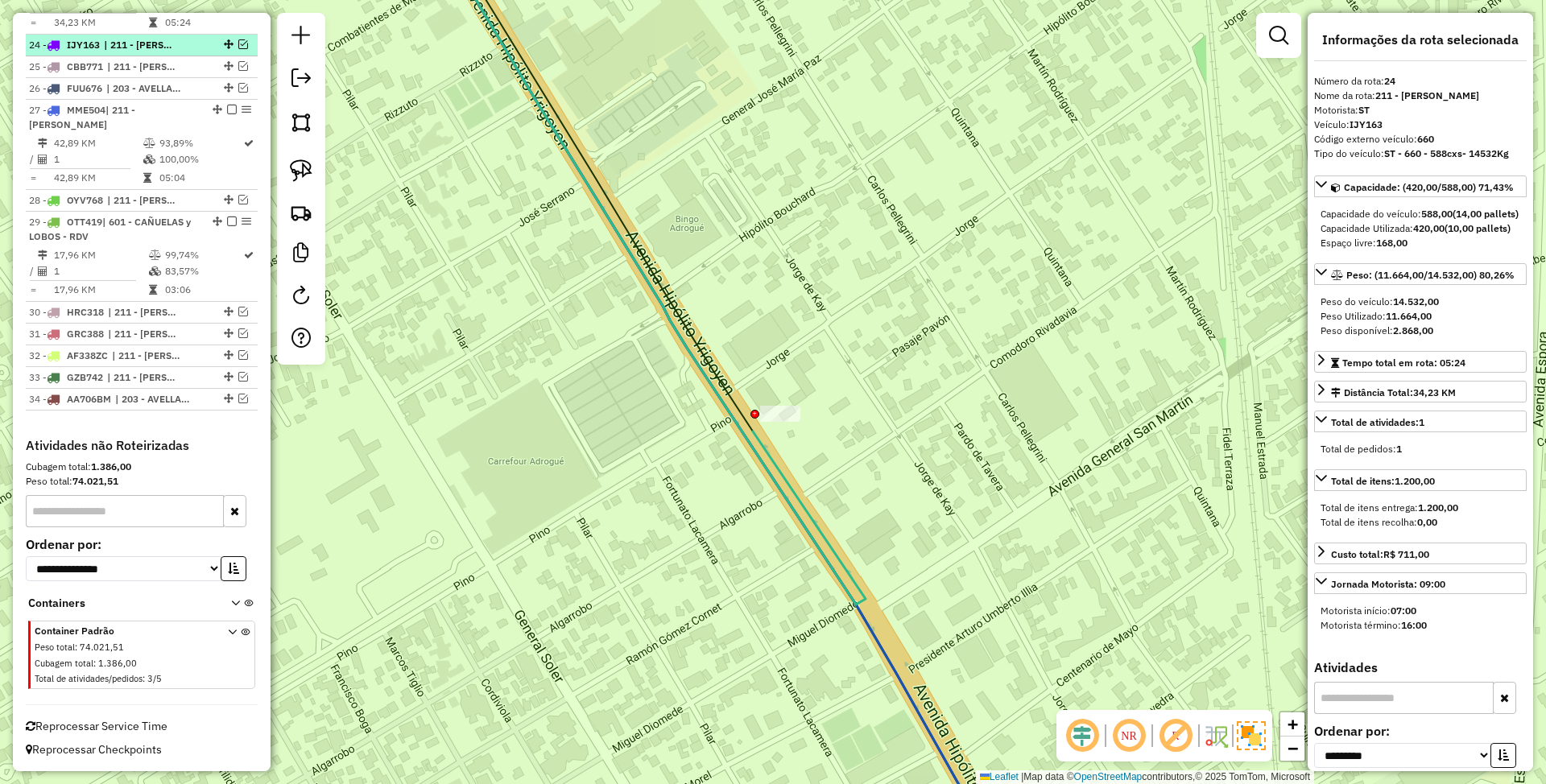
scroll to position [1482, 0]
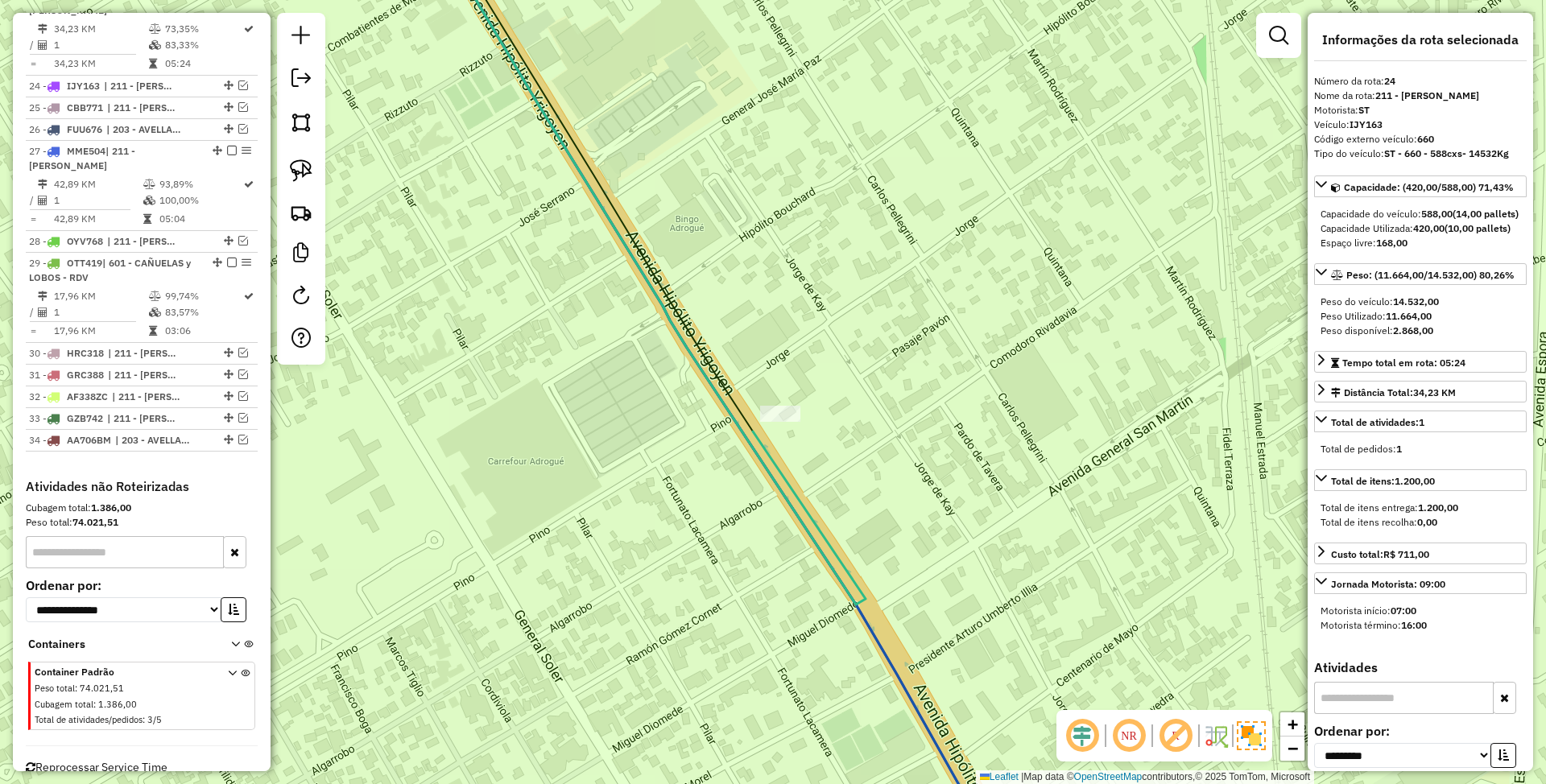
click at [764, 455] on icon at bounding box center [646, 263] width 439 height 682
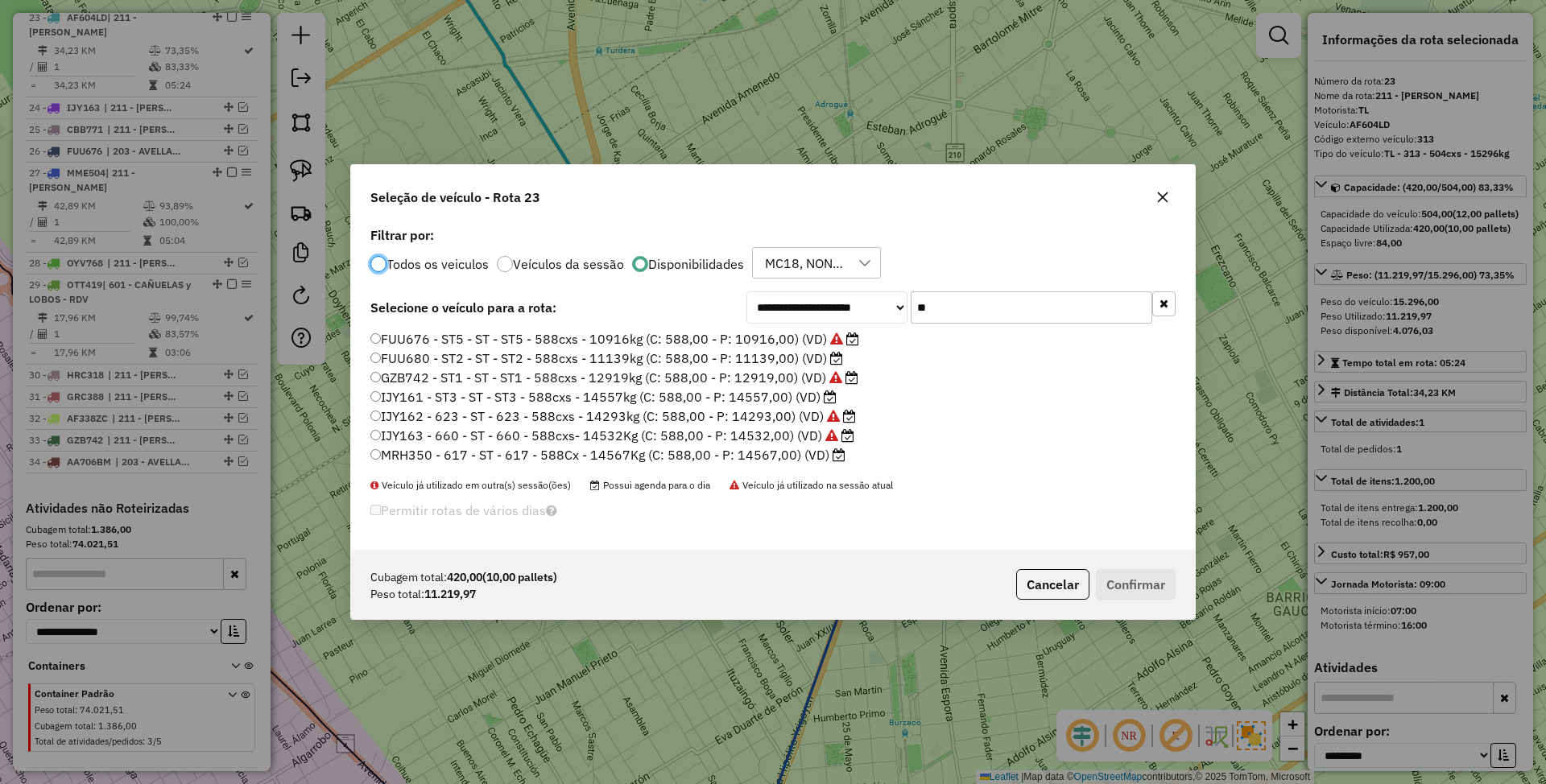
scroll to position [8, 5]
click at [765, 397] on label "IJY161 - ST3 - ST - ST3 - 588cxs - 14557kg (C: 588,00 - P: 14557,00) (VD)" at bounding box center [604, 397] width 466 height 20
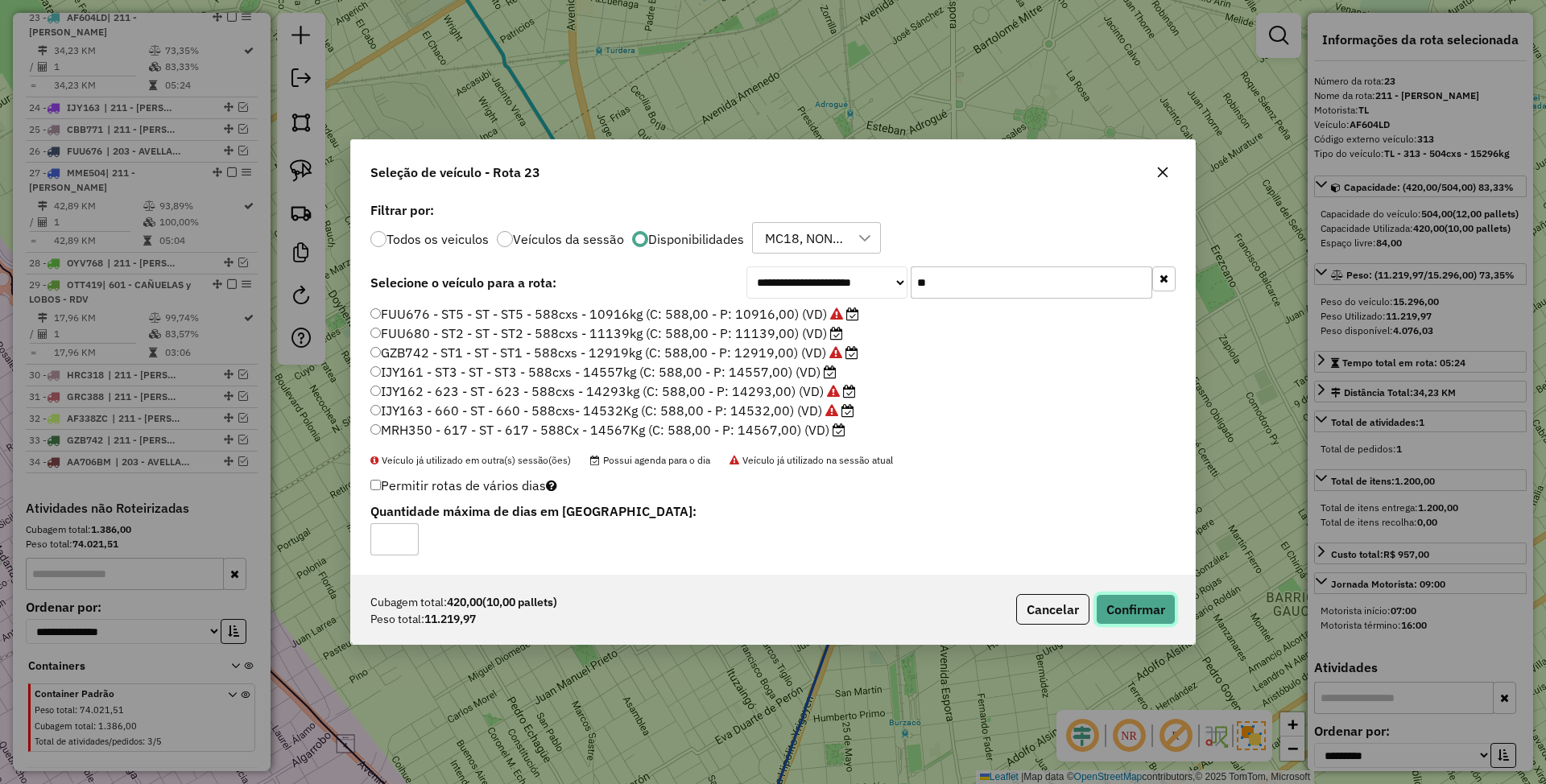
click at [1122, 610] on button "Confirmar" at bounding box center [1135, 609] width 80 height 31
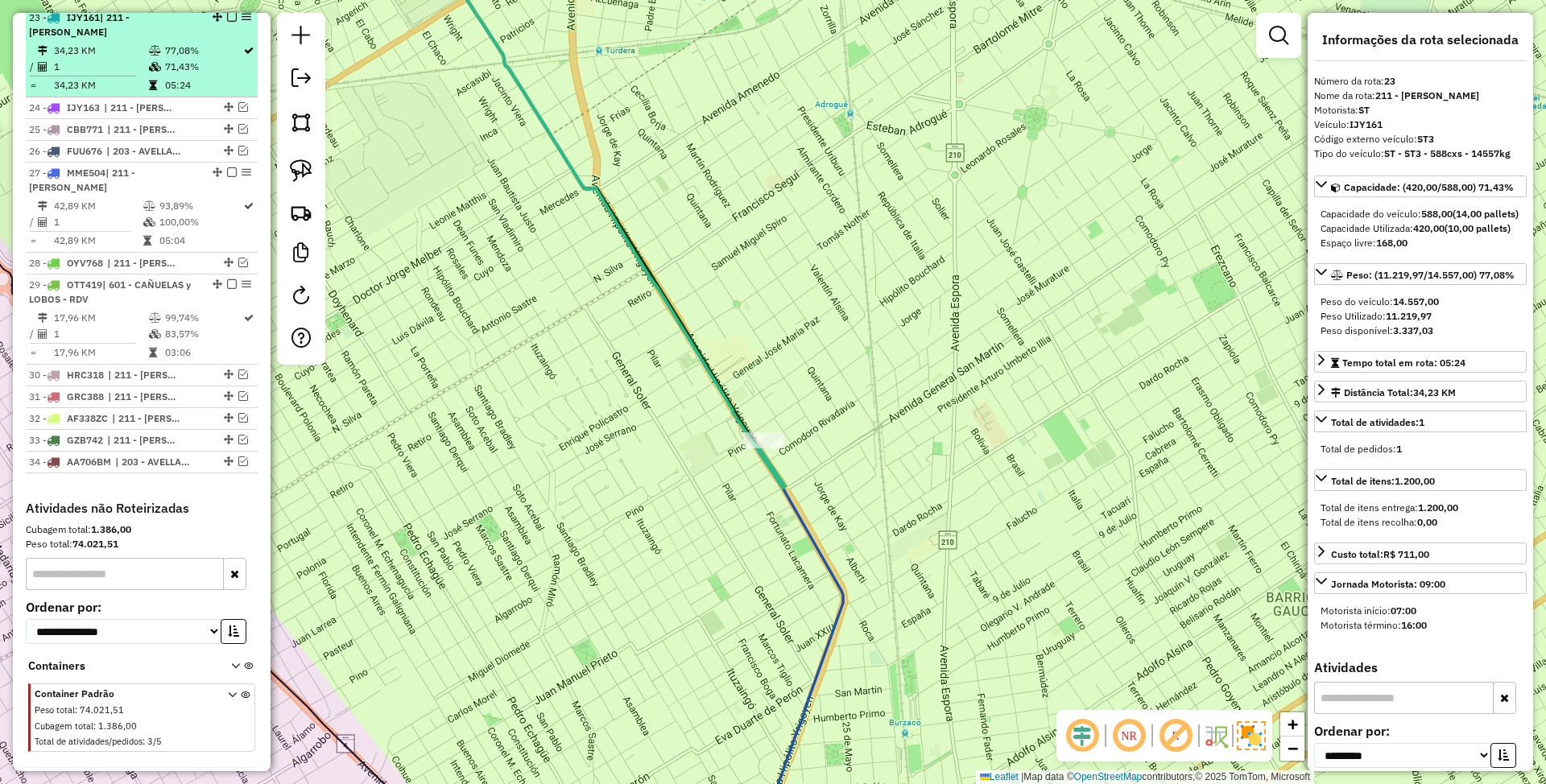
click at [227, 22] on em at bounding box center [232, 17] width 10 height 10
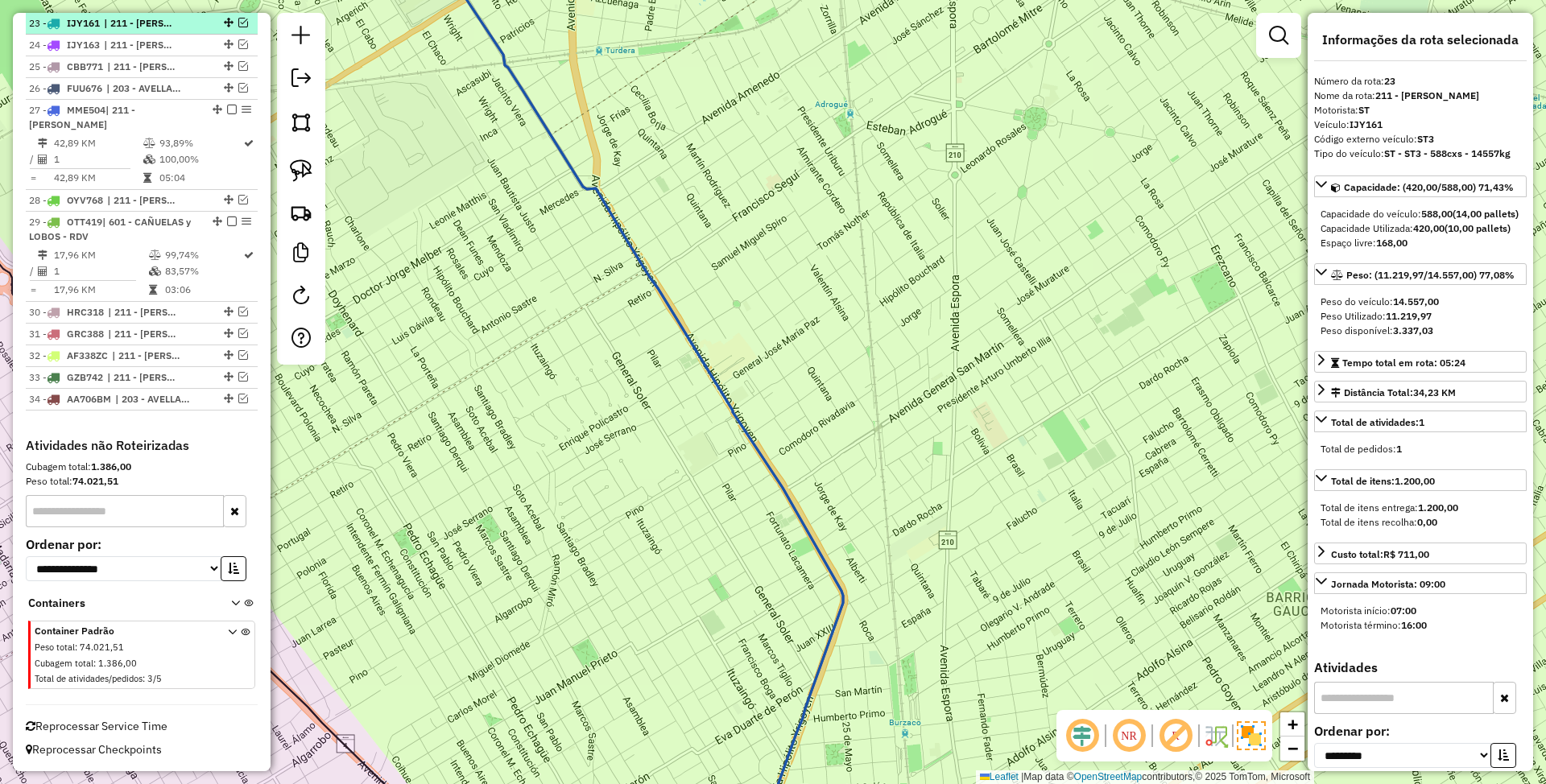
scroll to position [1392, 0]
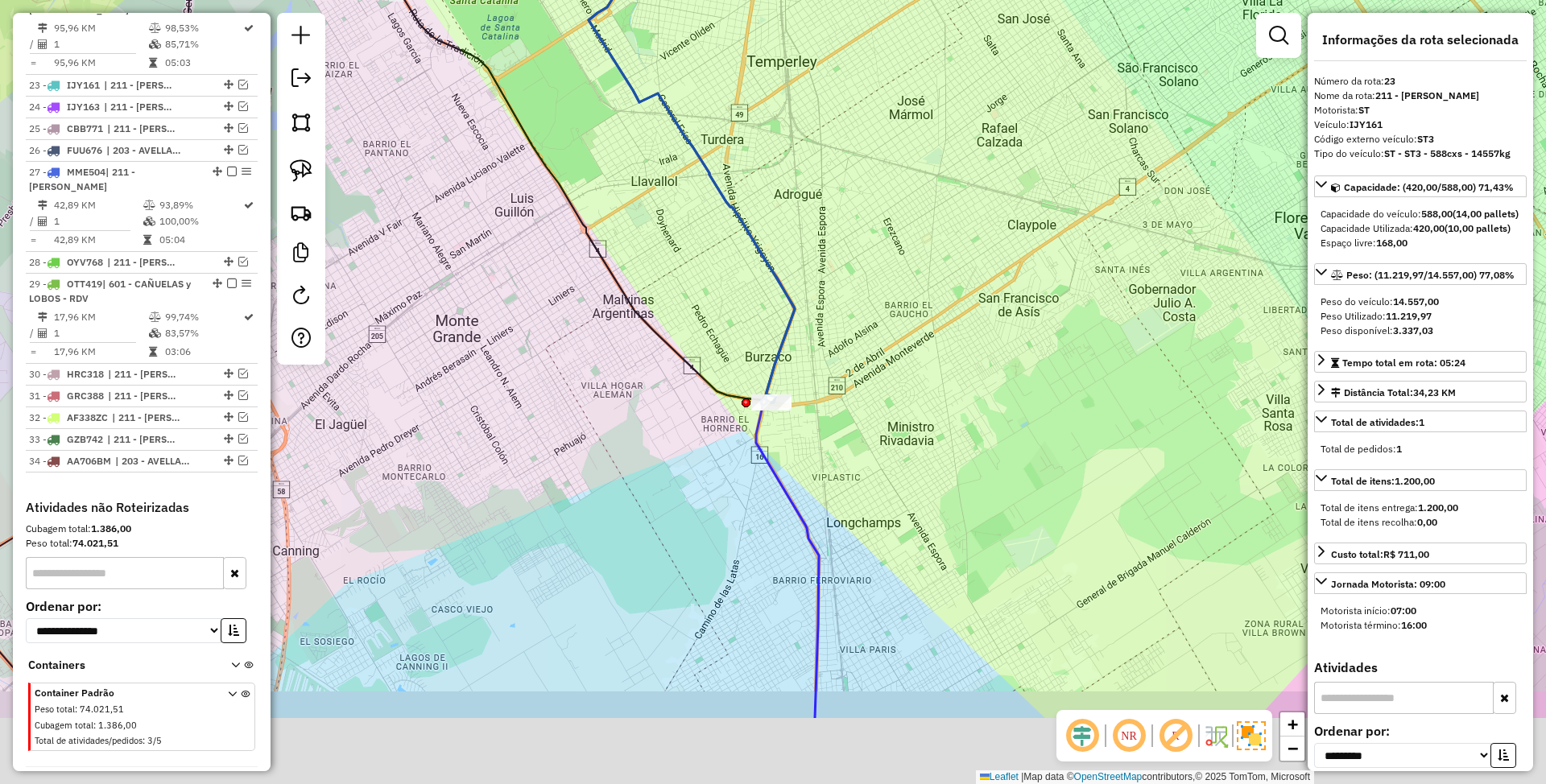
drag, startPoint x: 907, startPoint y: 462, endPoint x: 758, endPoint y: 233, distance: 273.2
click at [761, 220] on div "Janela de atendimento Grade de atendimento Capacidade Transportadoras Veículos …" at bounding box center [773, 392] width 1546 height 784
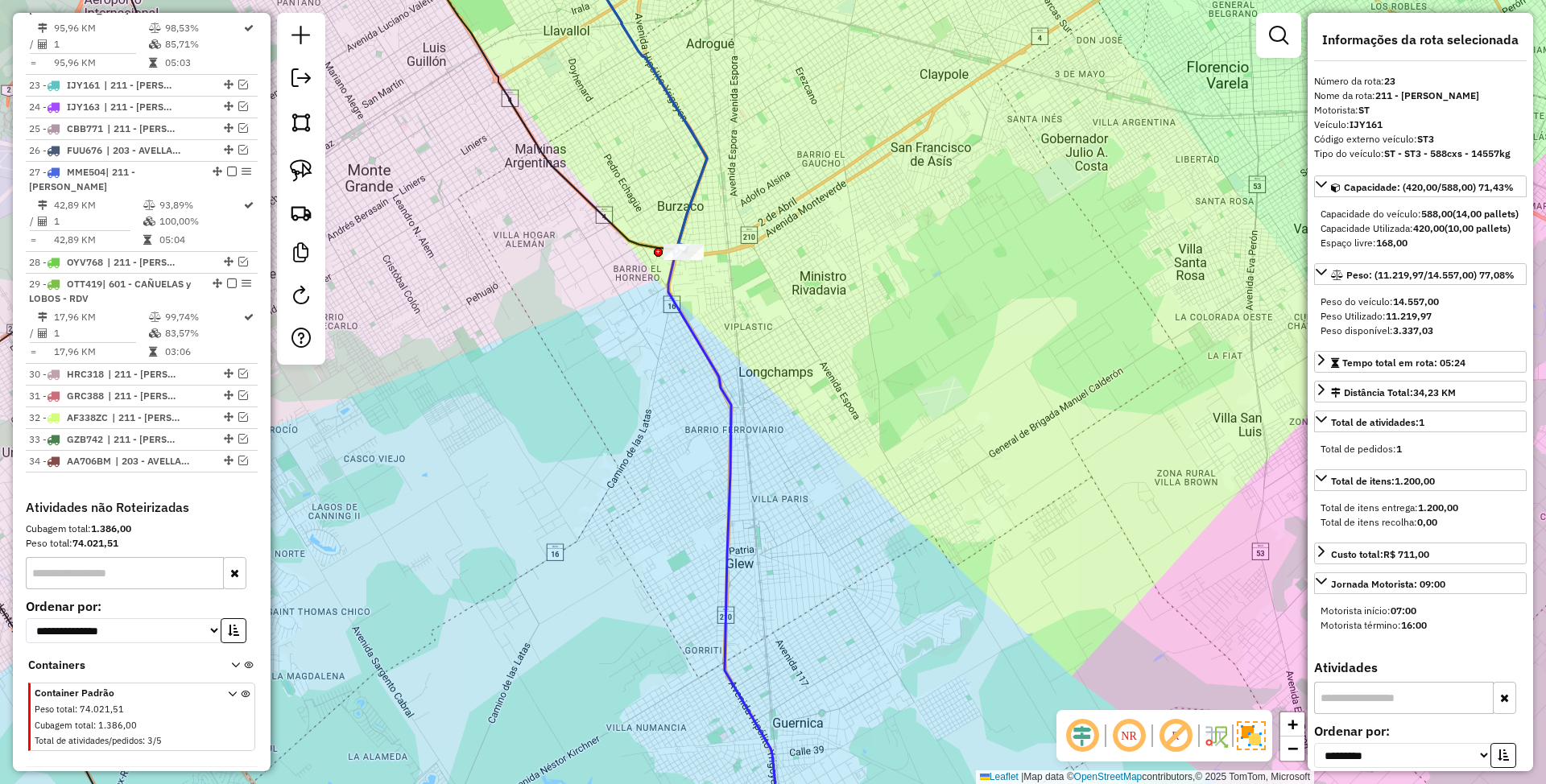
click at [699, 343] on icon at bounding box center [657, 393] width 248 height 942
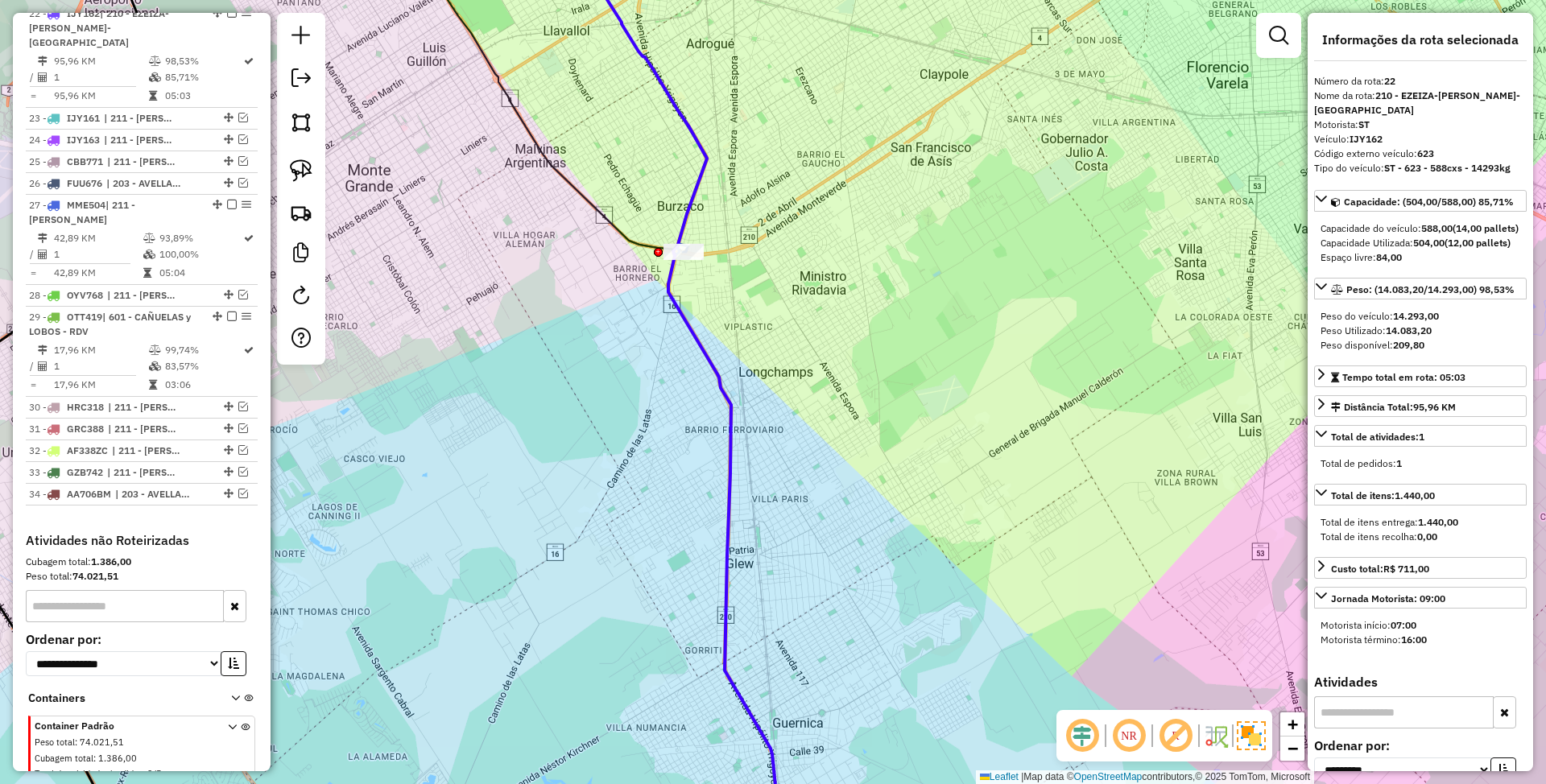
scroll to position [1354, 0]
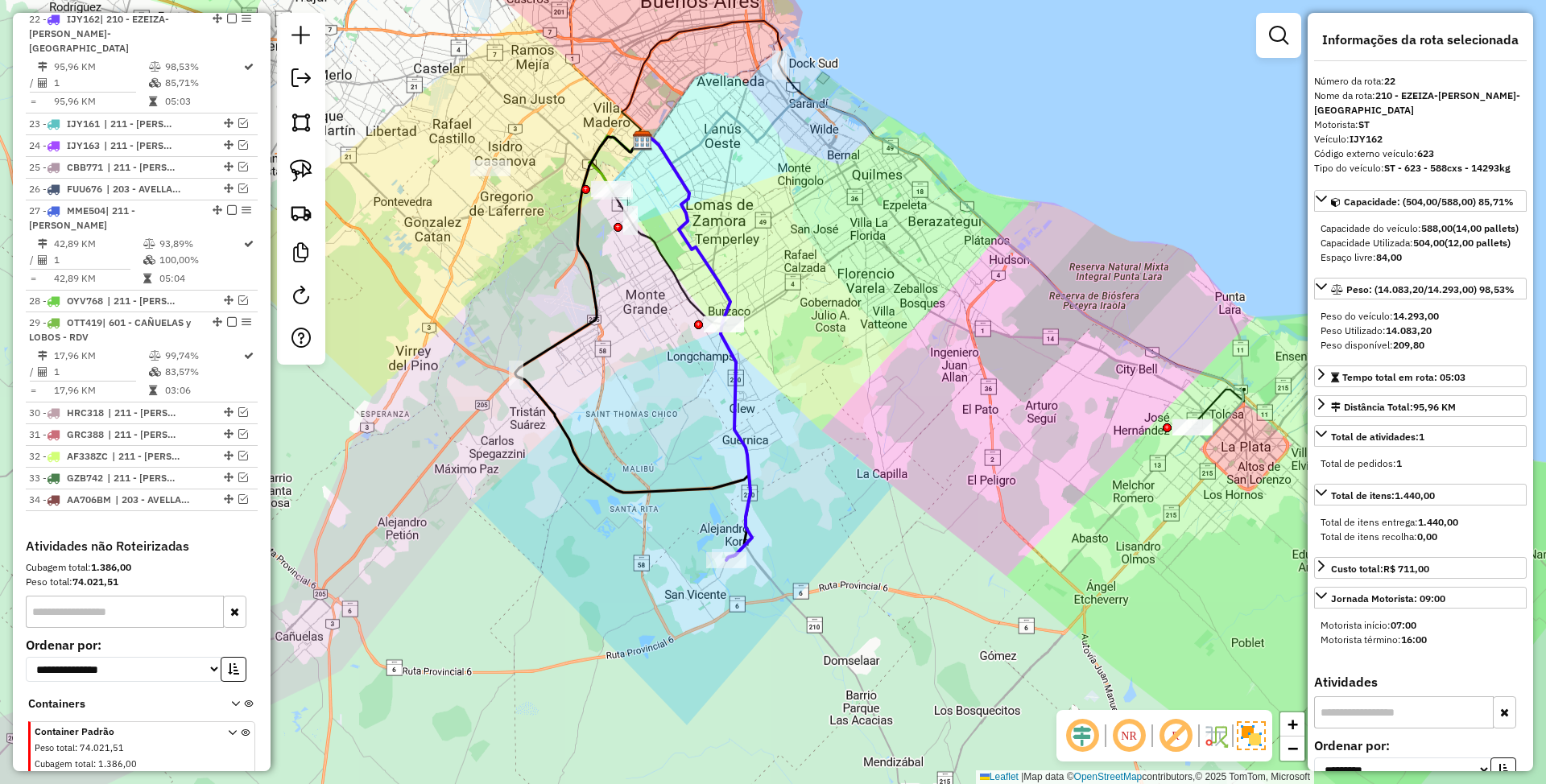
drag, startPoint x: 835, startPoint y: 455, endPoint x: 845, endPoint y: 441, distance: 17.2
click at [845, 441] on div "Janela de atendimento Grade de atendimento Capacidade Transportadoras Veículos …" at bounding box center [773, 392] width 1546 height 784
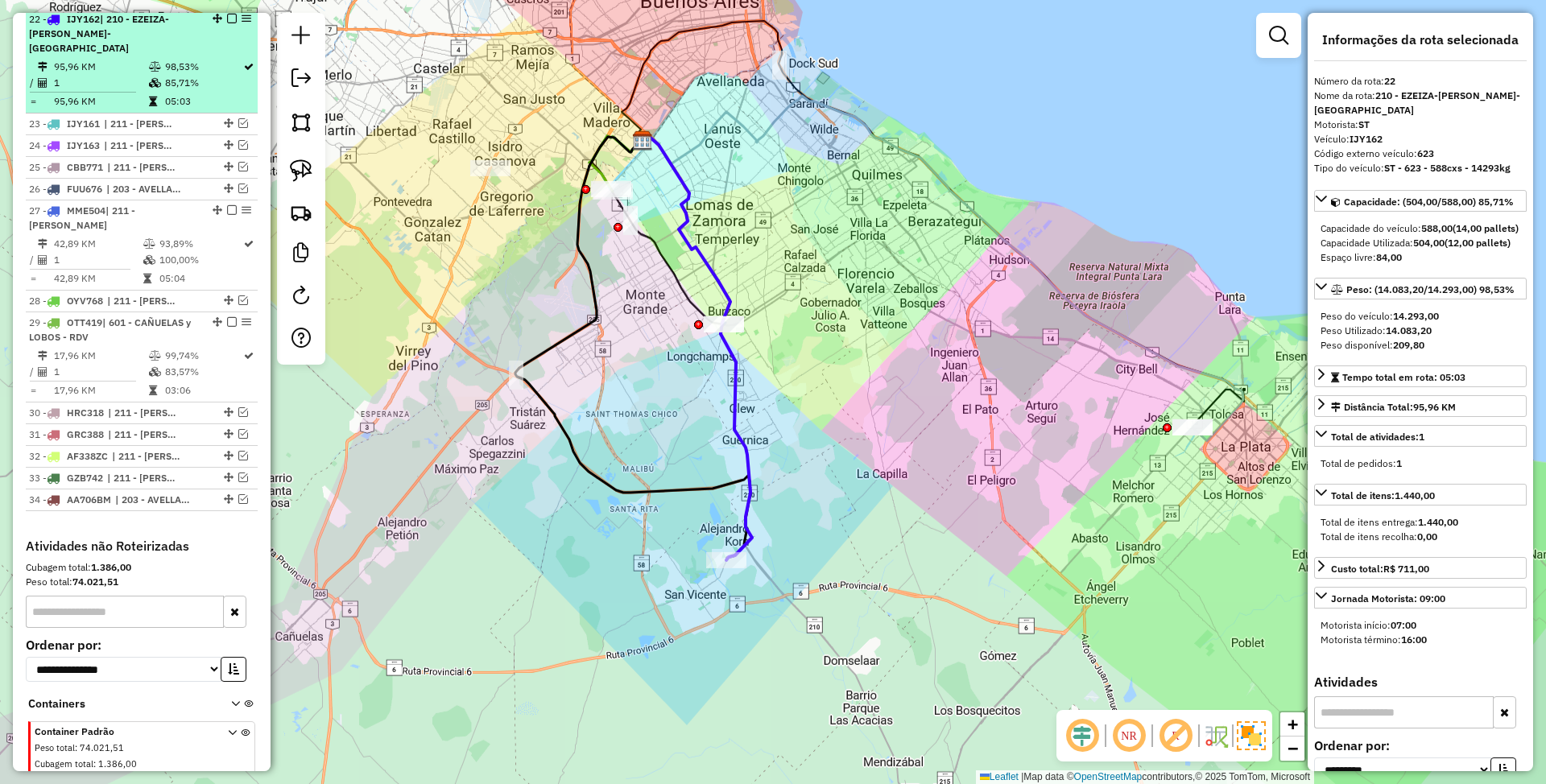
click at [229, 24] on em at bounding box center [232, 19] width 10 height 10
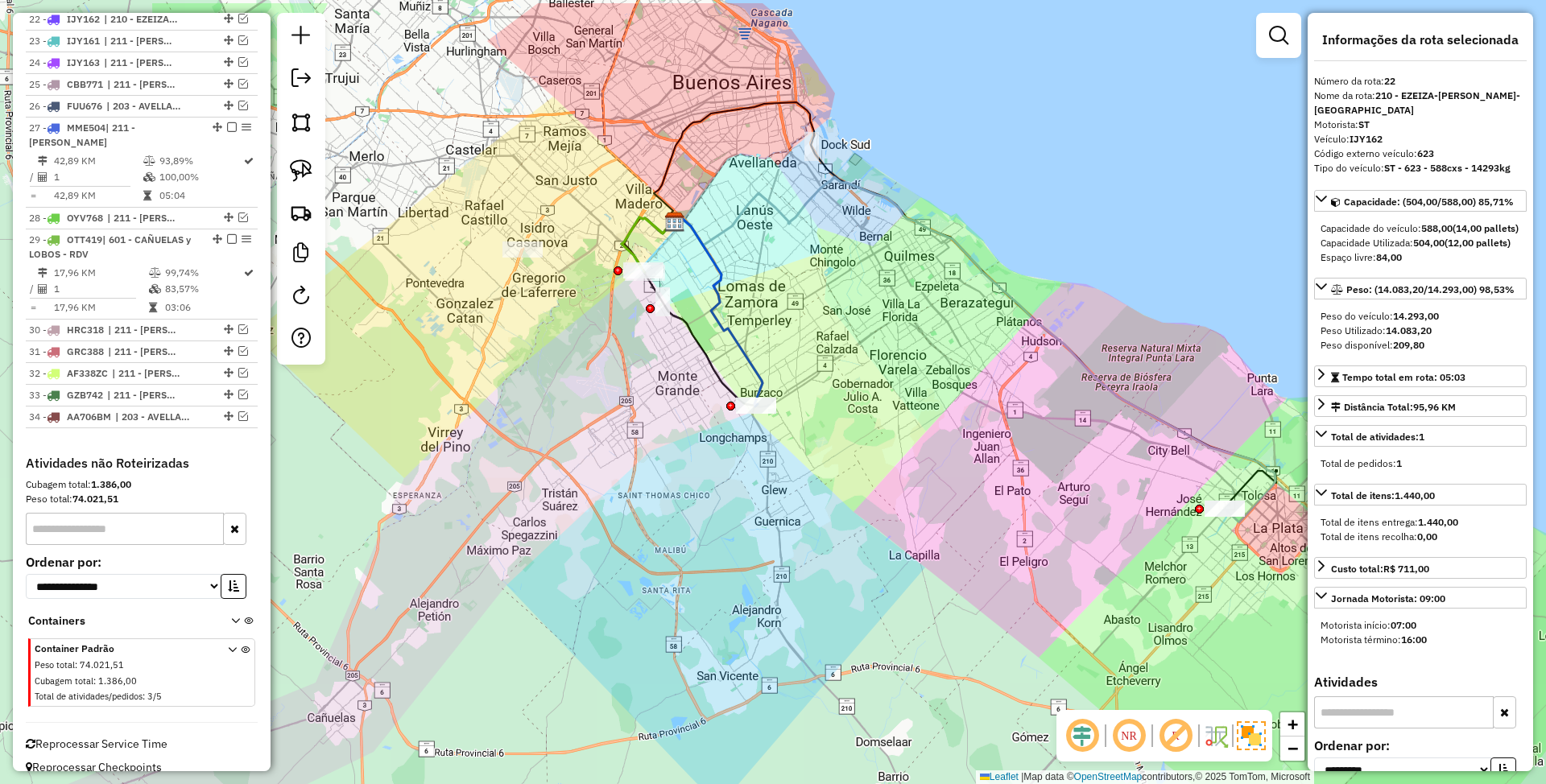
drag, startPoint x: 608, startPoint y: 362, endPoint x: 633, endPoint y: 429, distance: 71.5
click at [633, 429] on div "Janela de atendimento Grade de atendimento Capacidade Transportadoras Veículos …" at bounding box center [773, 392] width 1546 height 784
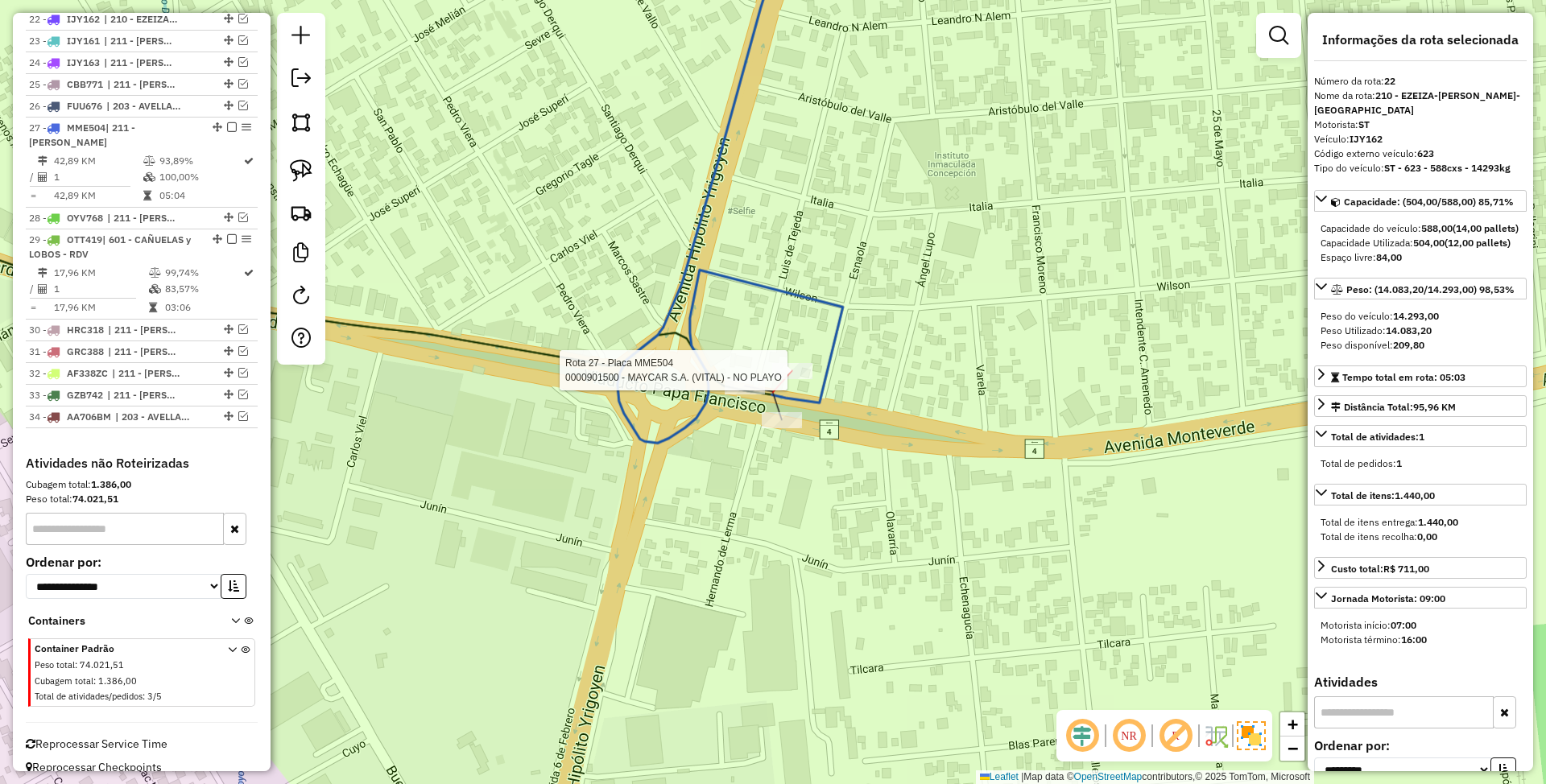
scroll to position [1379, 0]
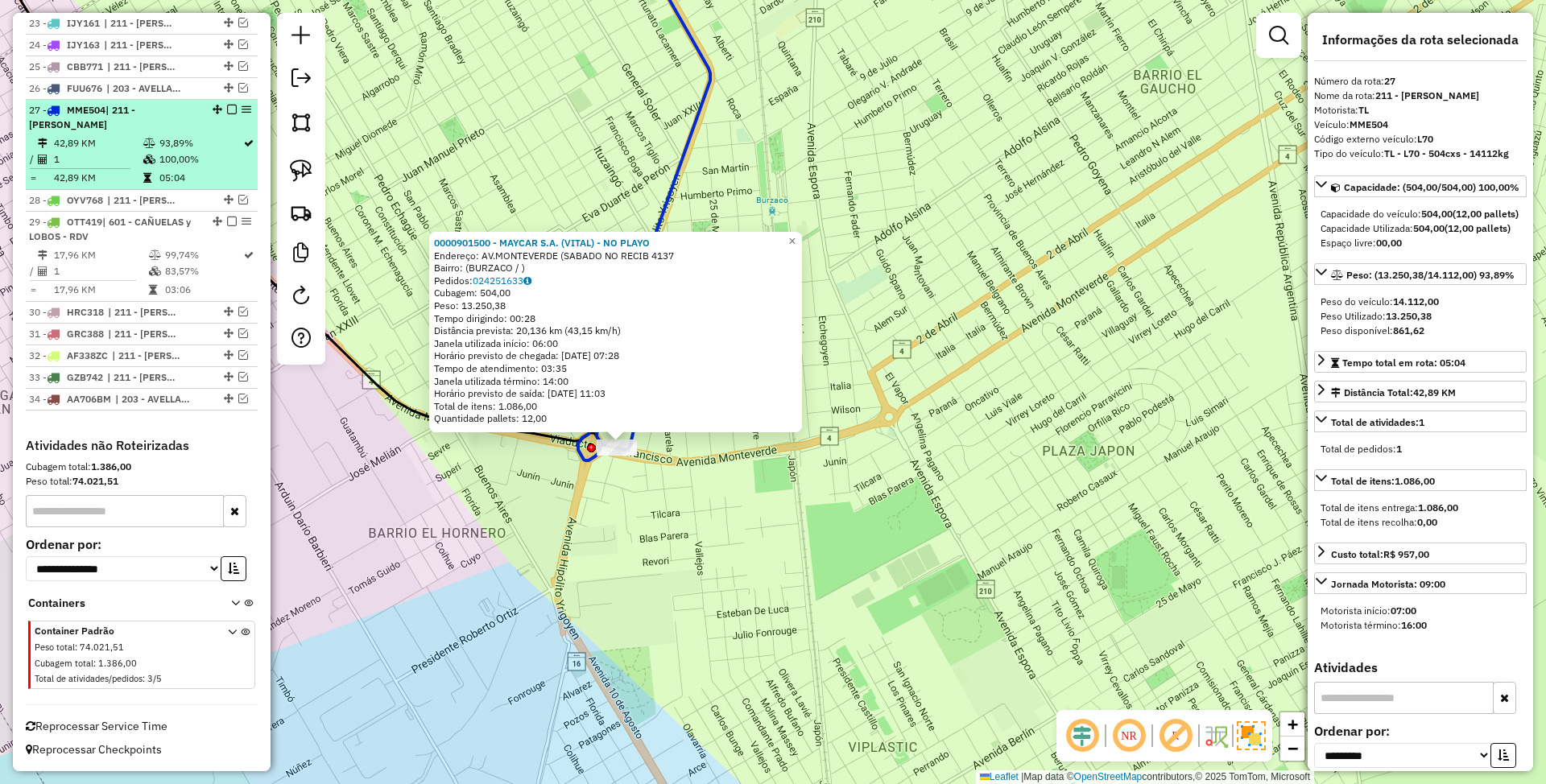
click at [227, 108] on em at bounding box center [232, 110] width 10 height 10
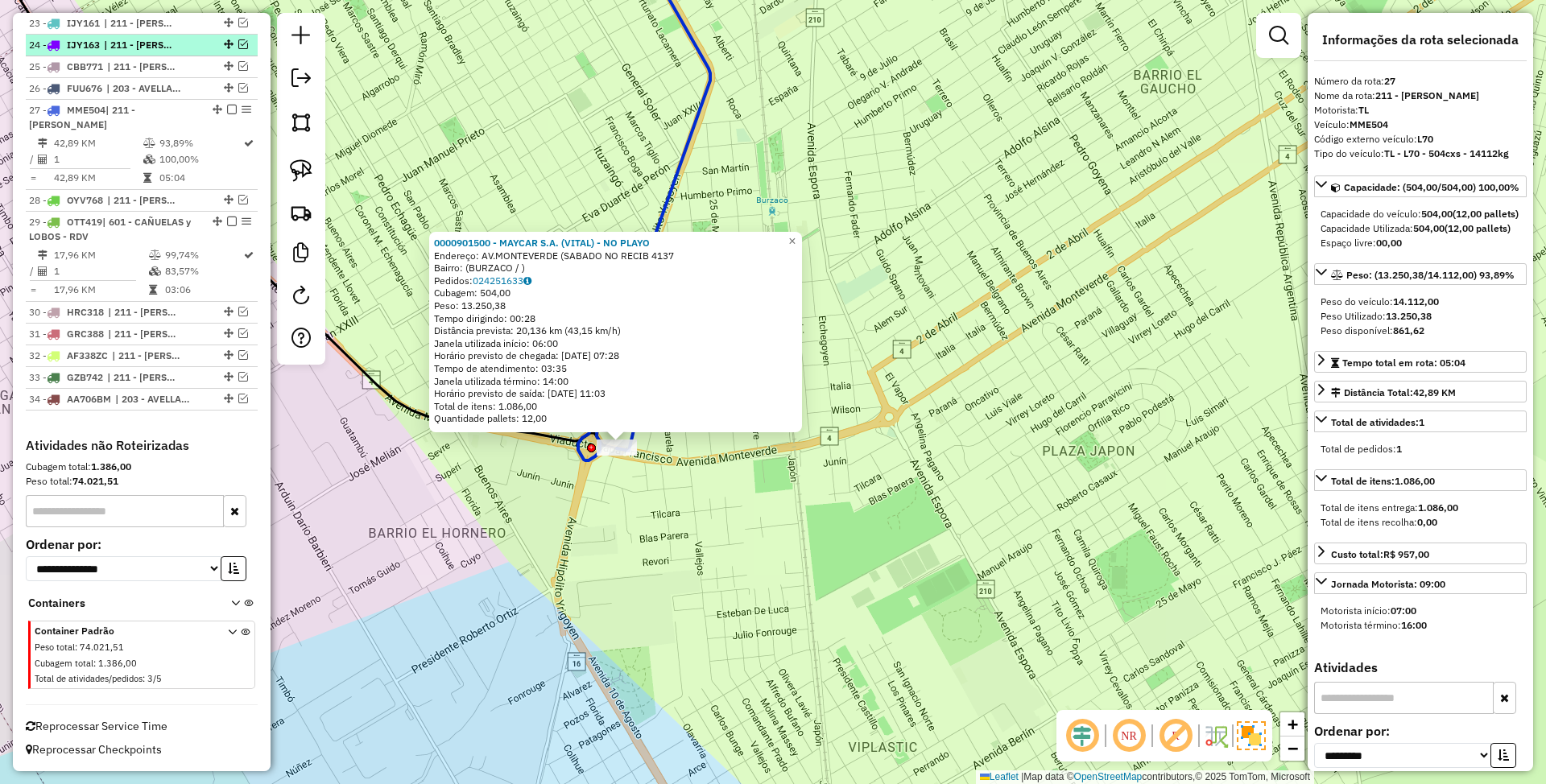
scroll to position [1311, 0]
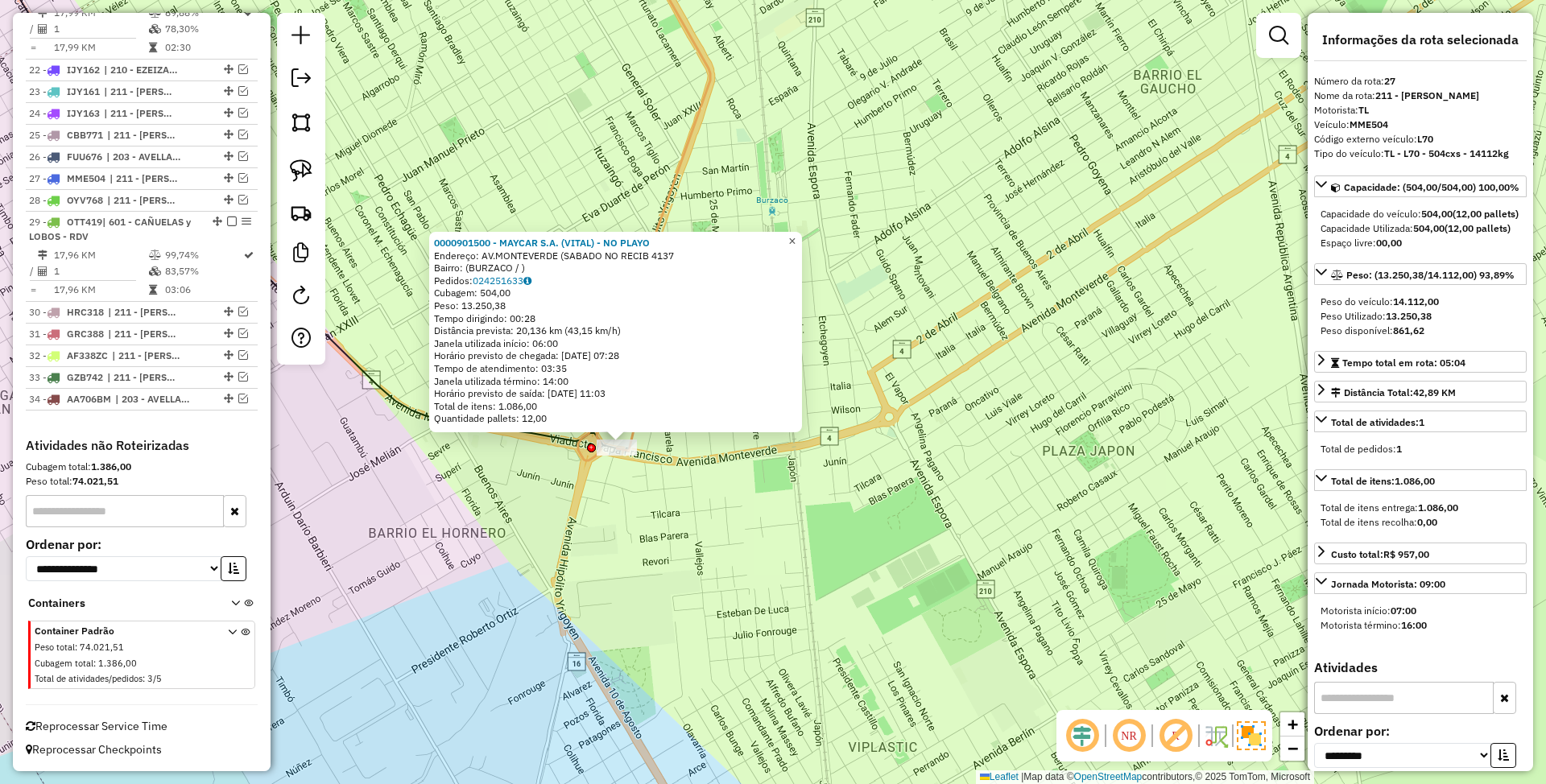
click at [802, 243] on link "×" at bounding box center [792, 242] width 20 height 20
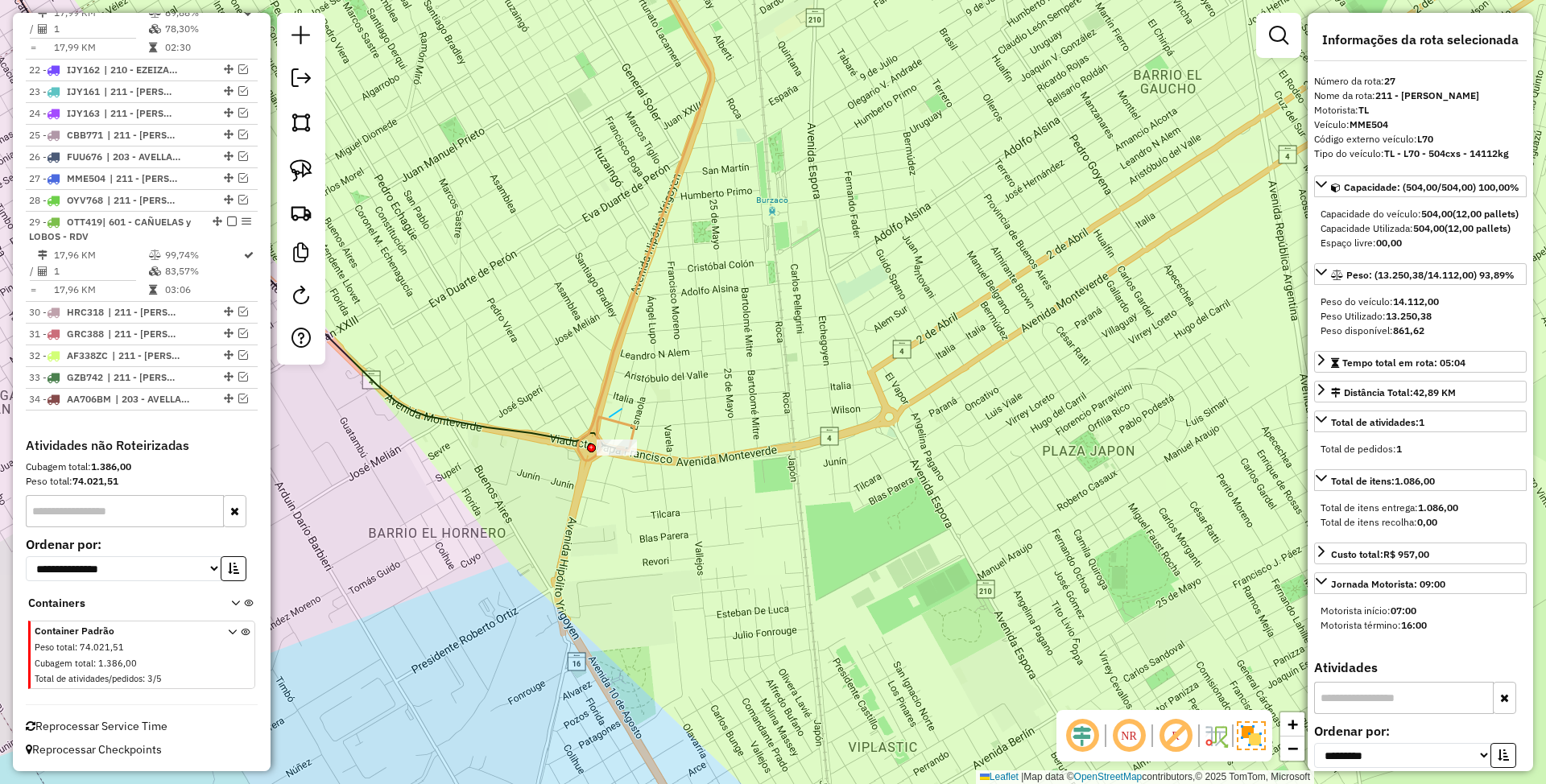
drag, startPoint x: 621, startPoint y: 409, endPoint x: 610, endPoint y: 417, distance: 13.6
click at [613, 420] on icon at bounding box center [644, 191] width 132 height 538
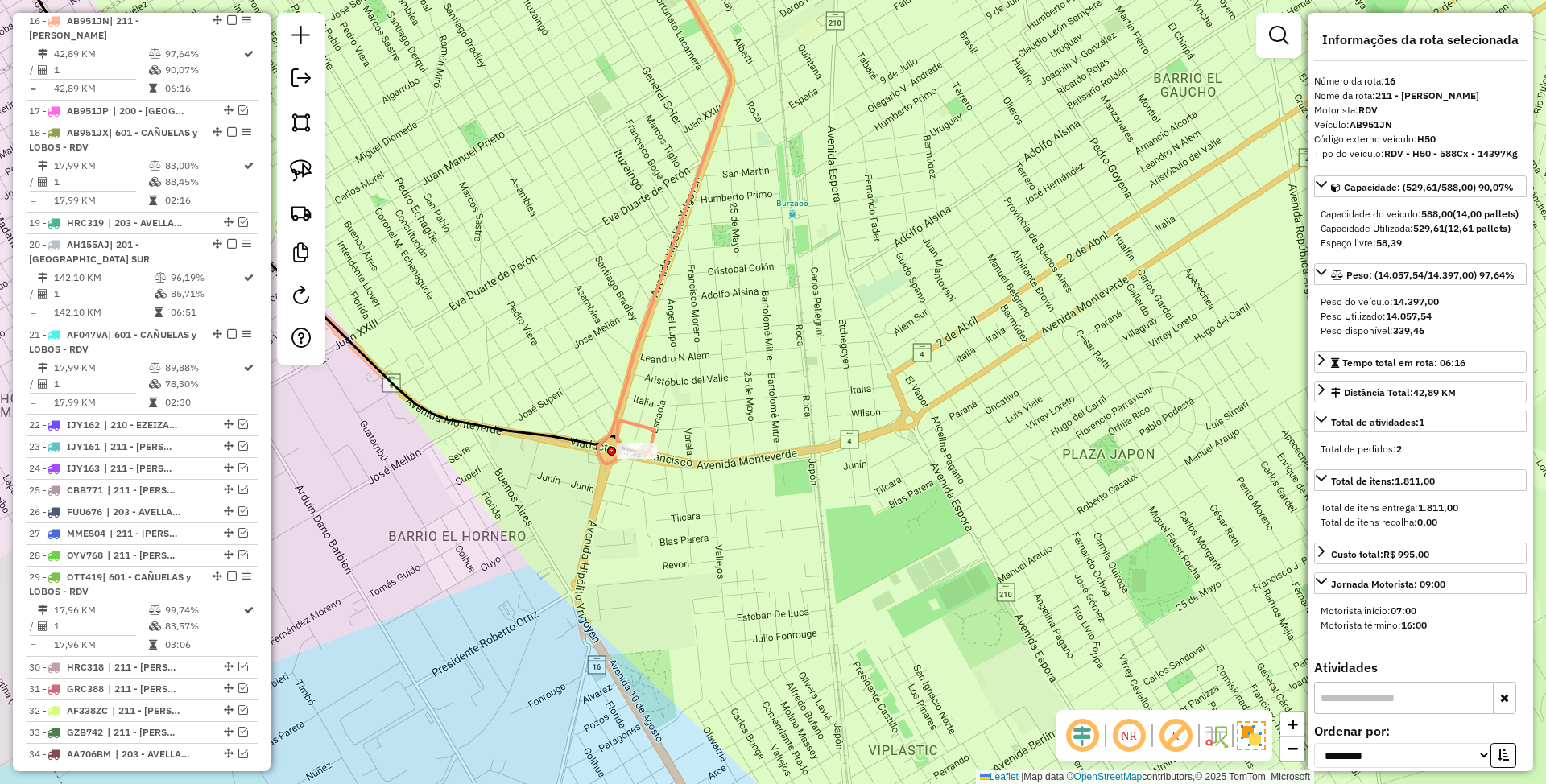
drag, startPoint x: 541, startPoint y: 278, endPoint x: 606, endPoint y: 287, distance: 65.6
click at [606, 287] on div "Janela de atendimento Grade de atendimento Capacidade Transportadoras Veículos …" at bounding box center [773, 392] width 1546 height 784
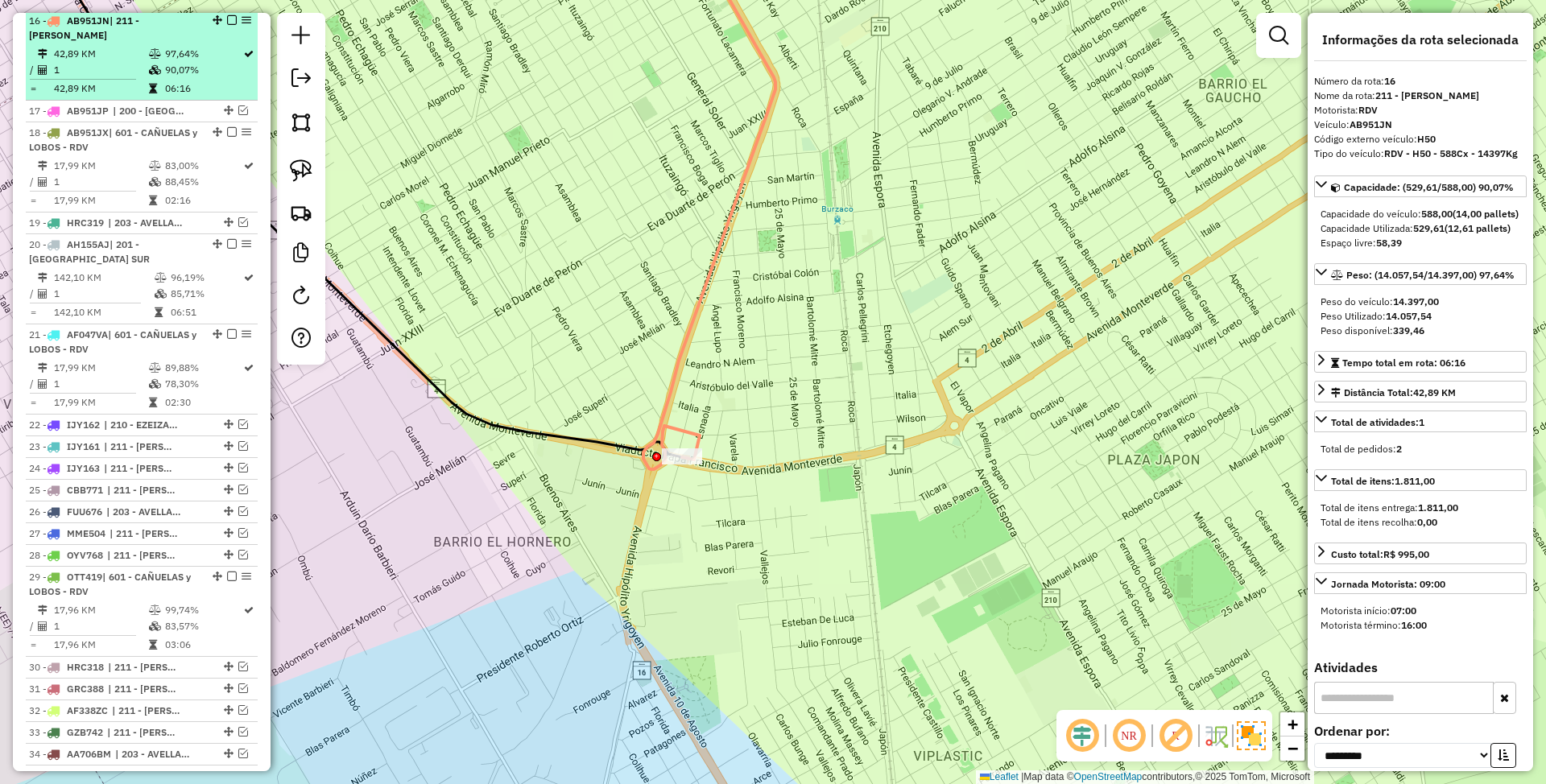
click at [227, 25] on em at bounding box center [232, 20] width 10 height 10
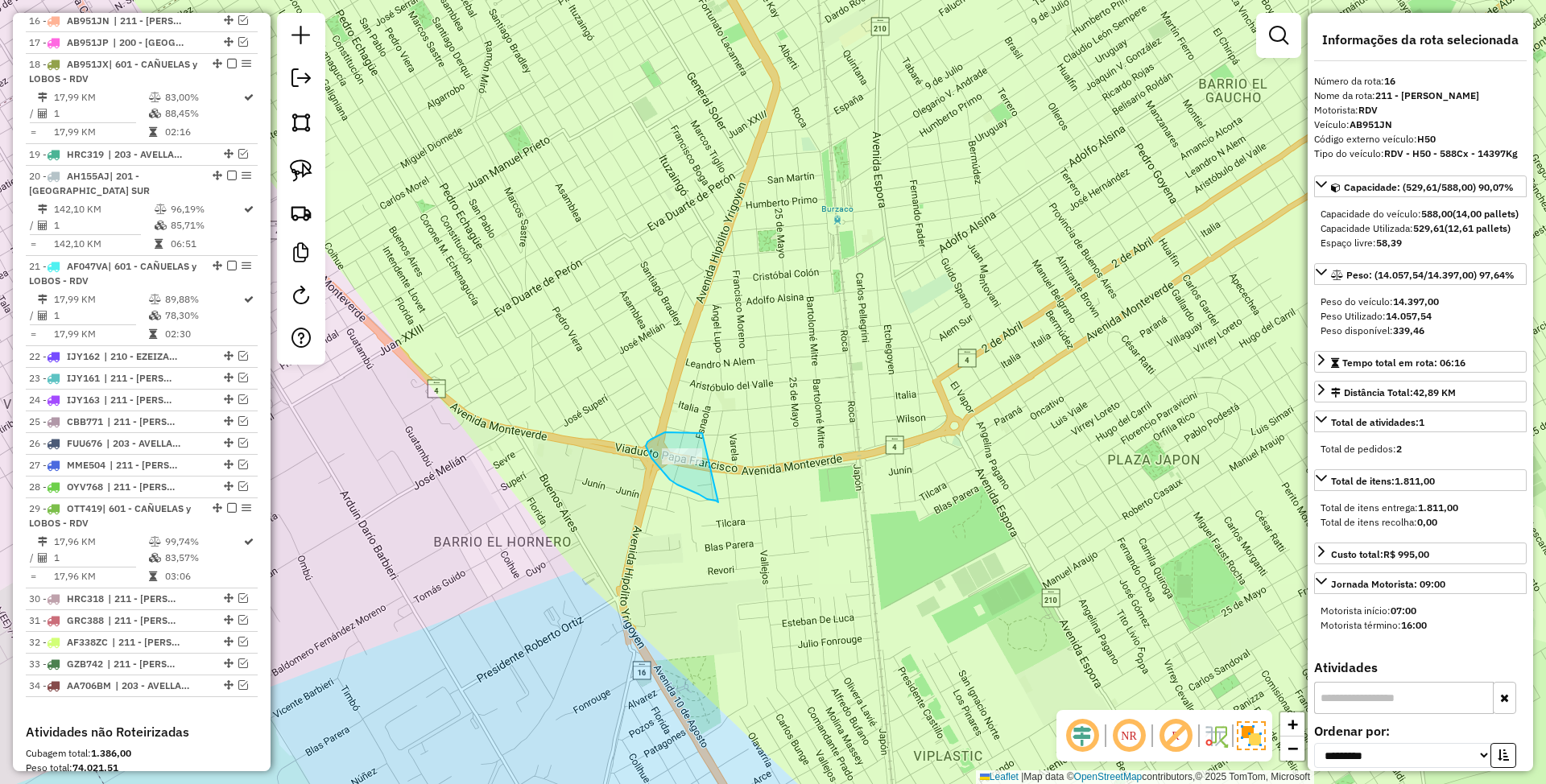
drag, startPoint x: 702, startPoint y: 433, endPoint x: 722, endPoint y: 501, distance: 70.9
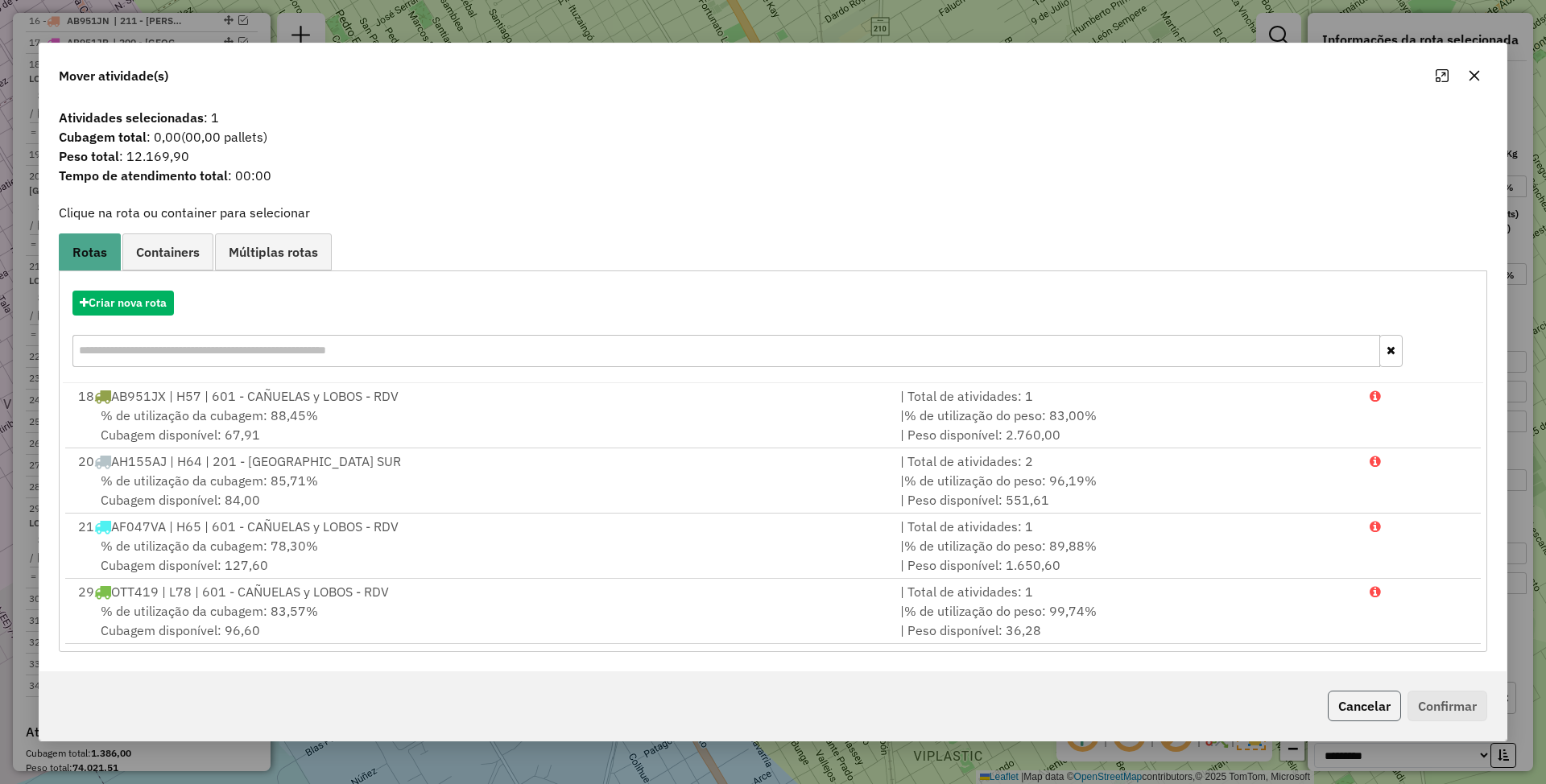
click at [1350, 699] on button "Cancelar" at bounding box center [1364, 705] width 73 height 31
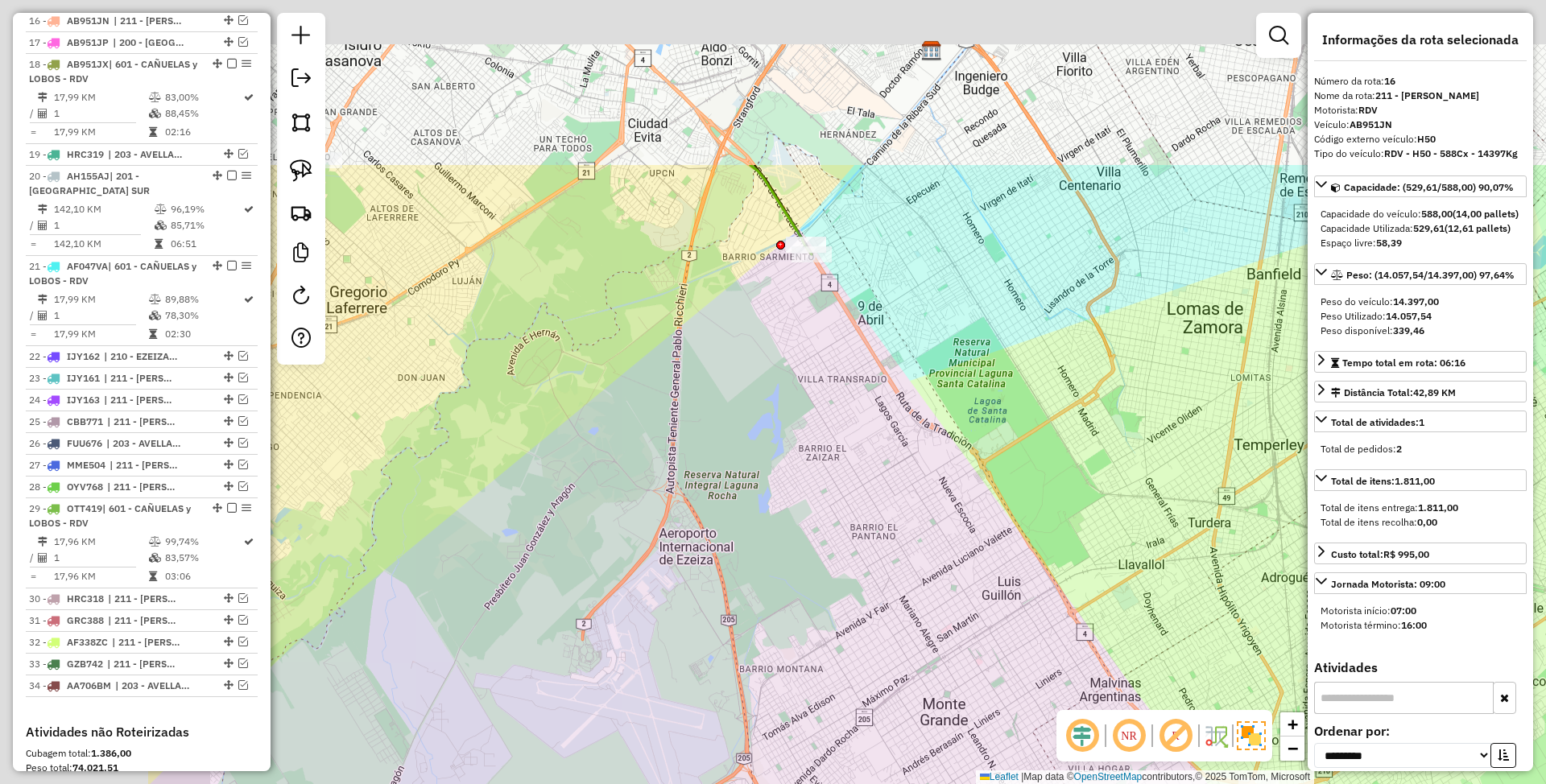
drag, startPoint x: 852, startPoint y: 589, endPoint x: 1081, endPoint y: 719, distance: 263.3
click at [1104, 783] on div "Janela de atendimento Grade de atendimento Capacidade Transportadoras Veículos …" at bounding box center [773, 392] width 1546 height 784
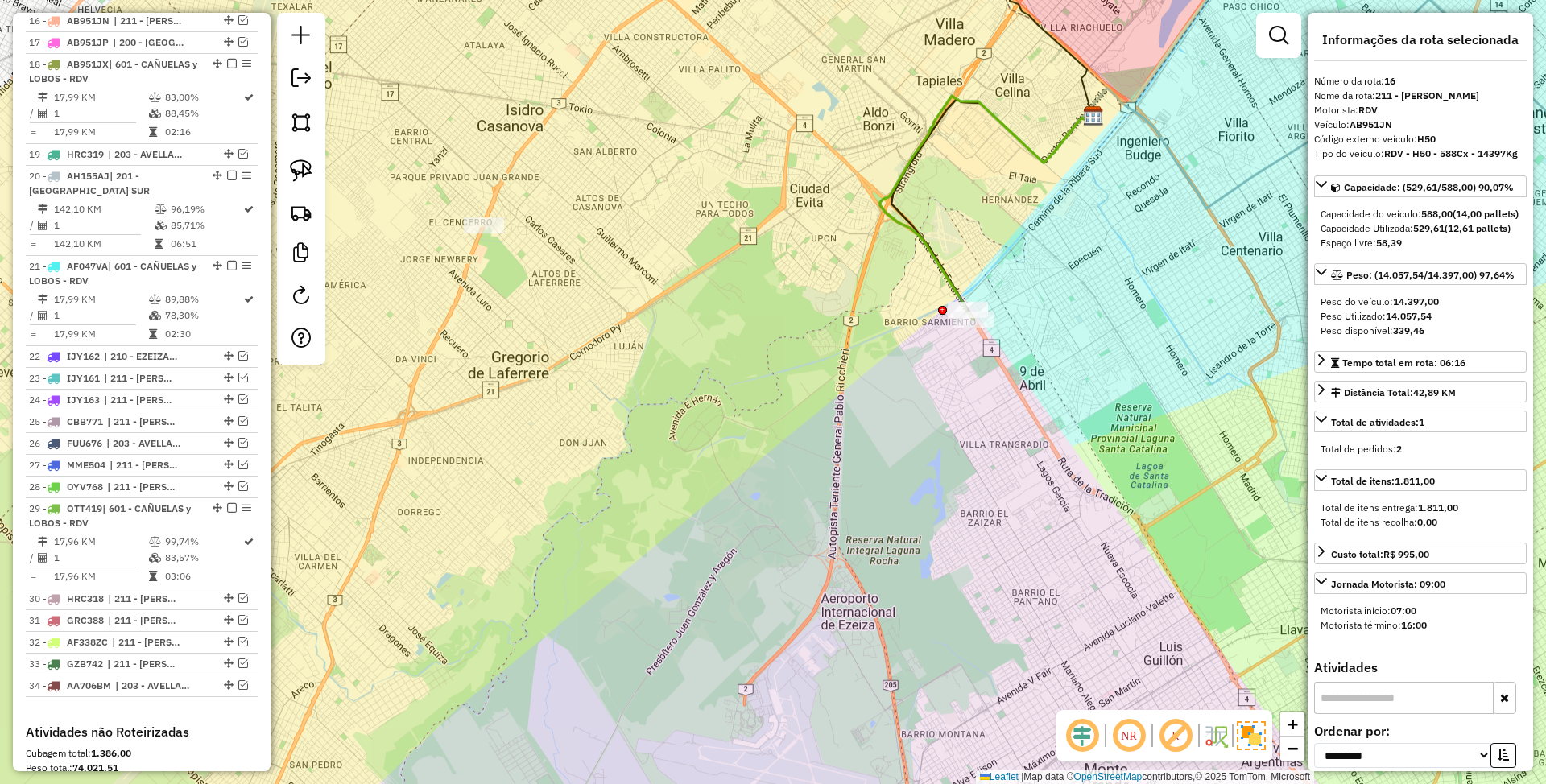
drag, startPoint x: 621, startPoint y: 431, endPoint x: 1098, endPoint y: 551, distance: 491.9
click at [1098, 551] on div "Janela de atendimento Grade de atendimento Capacidade Transportadoras Veículos …" at bounding box center [773, 392] width 1546 height 784
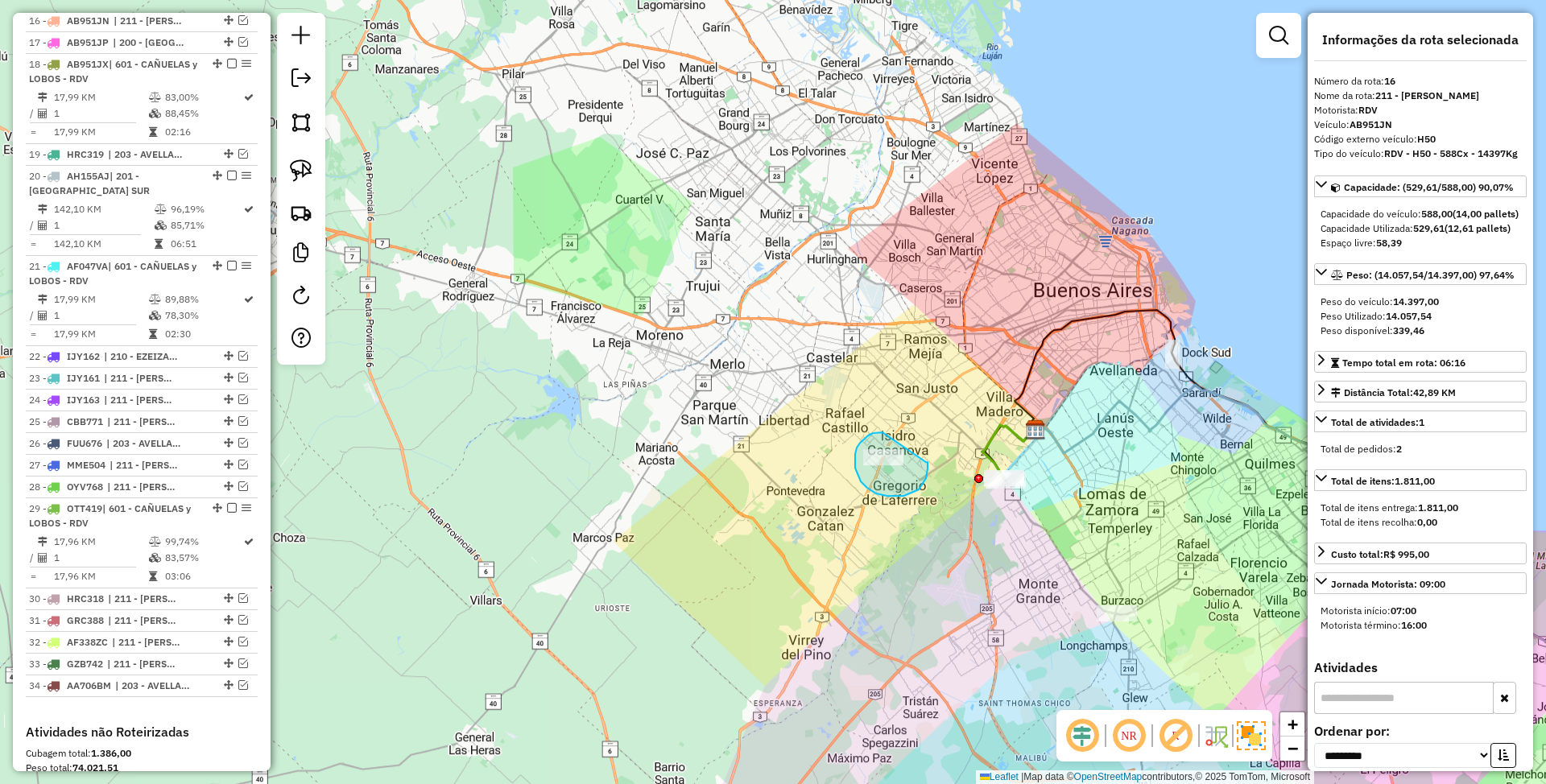
drag, startPoint x: 863, startPoint y: 439, endPoint x: 926, endPoint y: 462, distance: 67.1
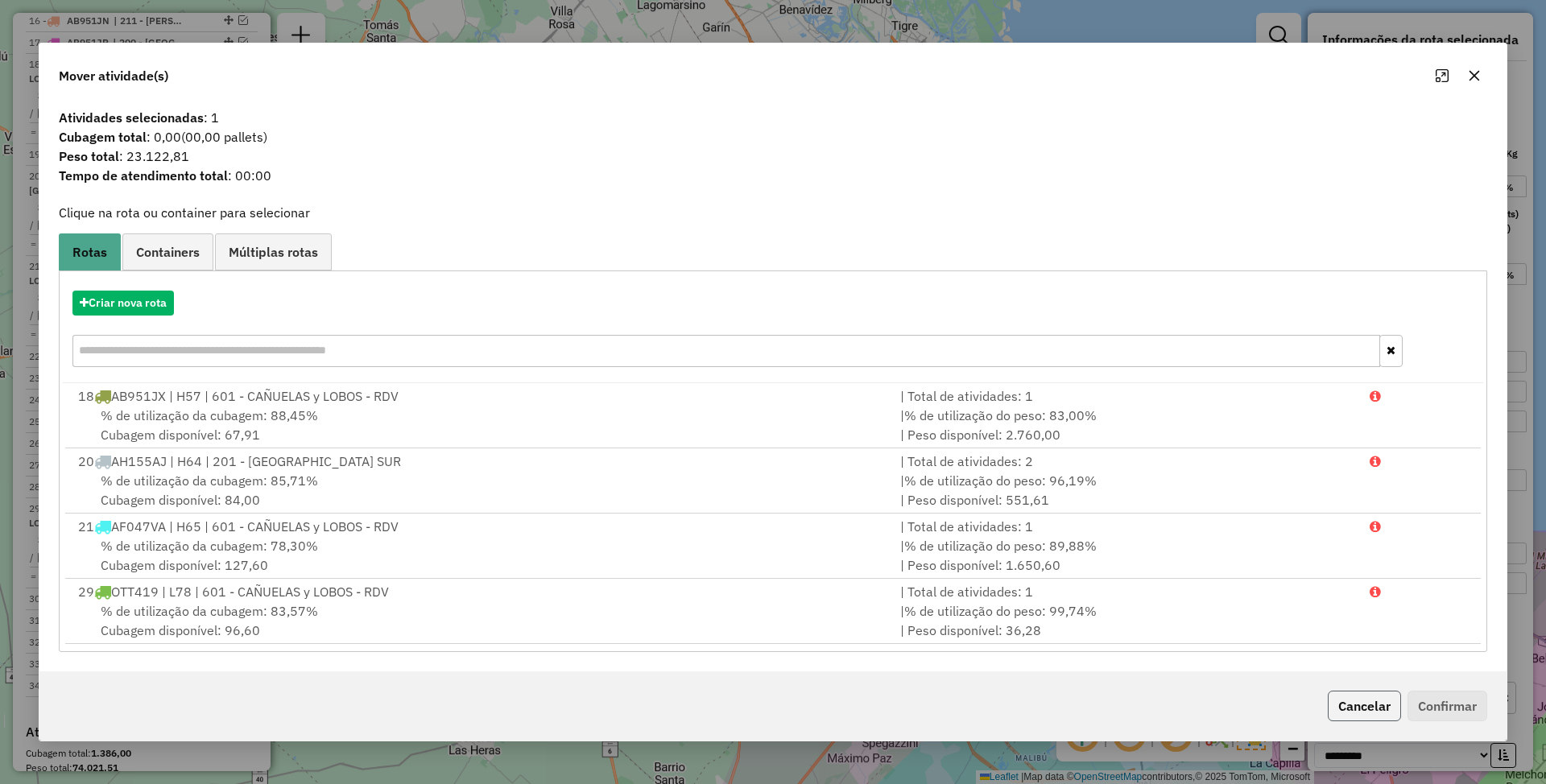
click at [1372, 702] on button "Cancelar" at bounding box center [1364, 705] width 73 height 31
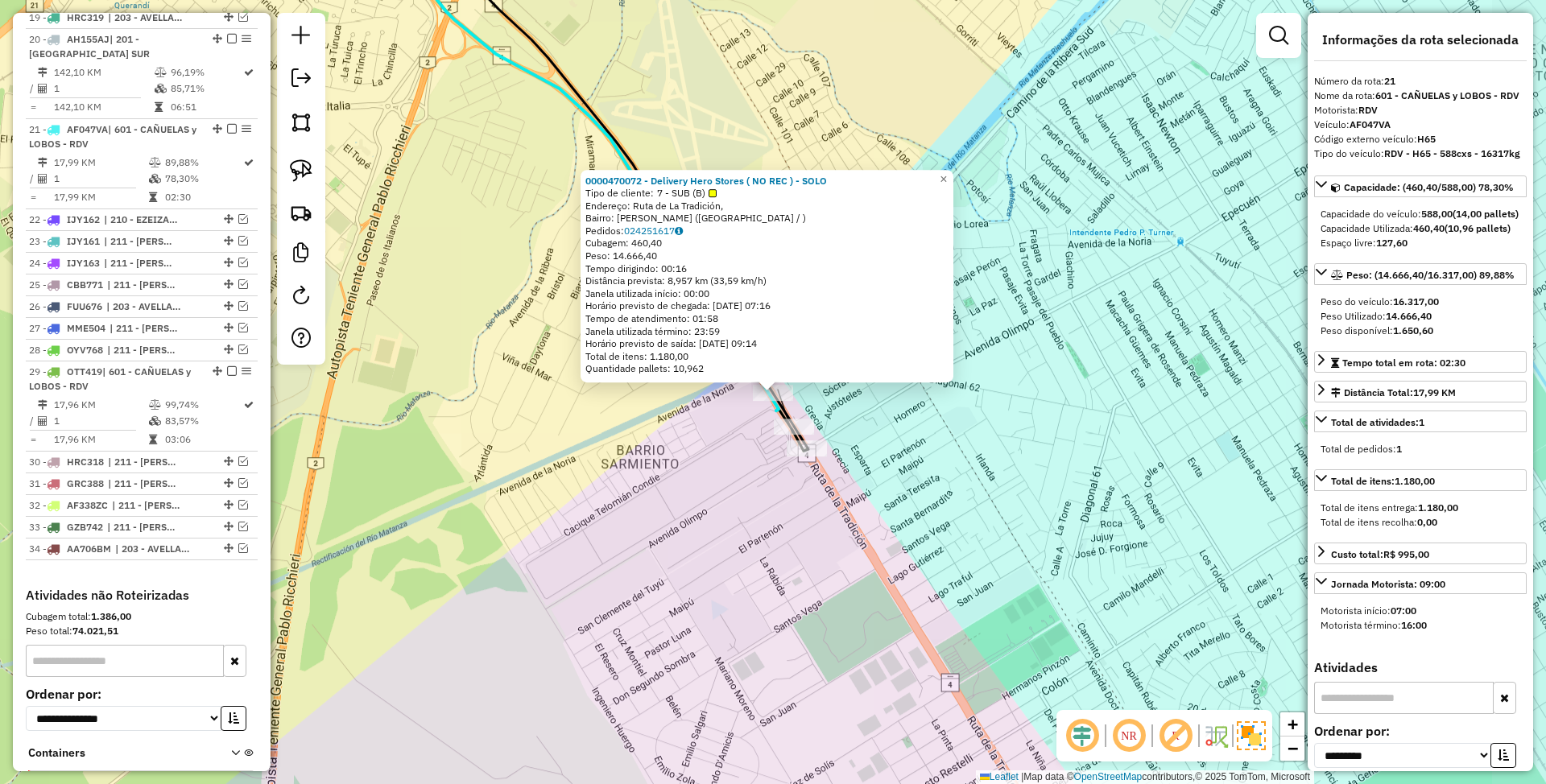
scroll to position [1196, 0]
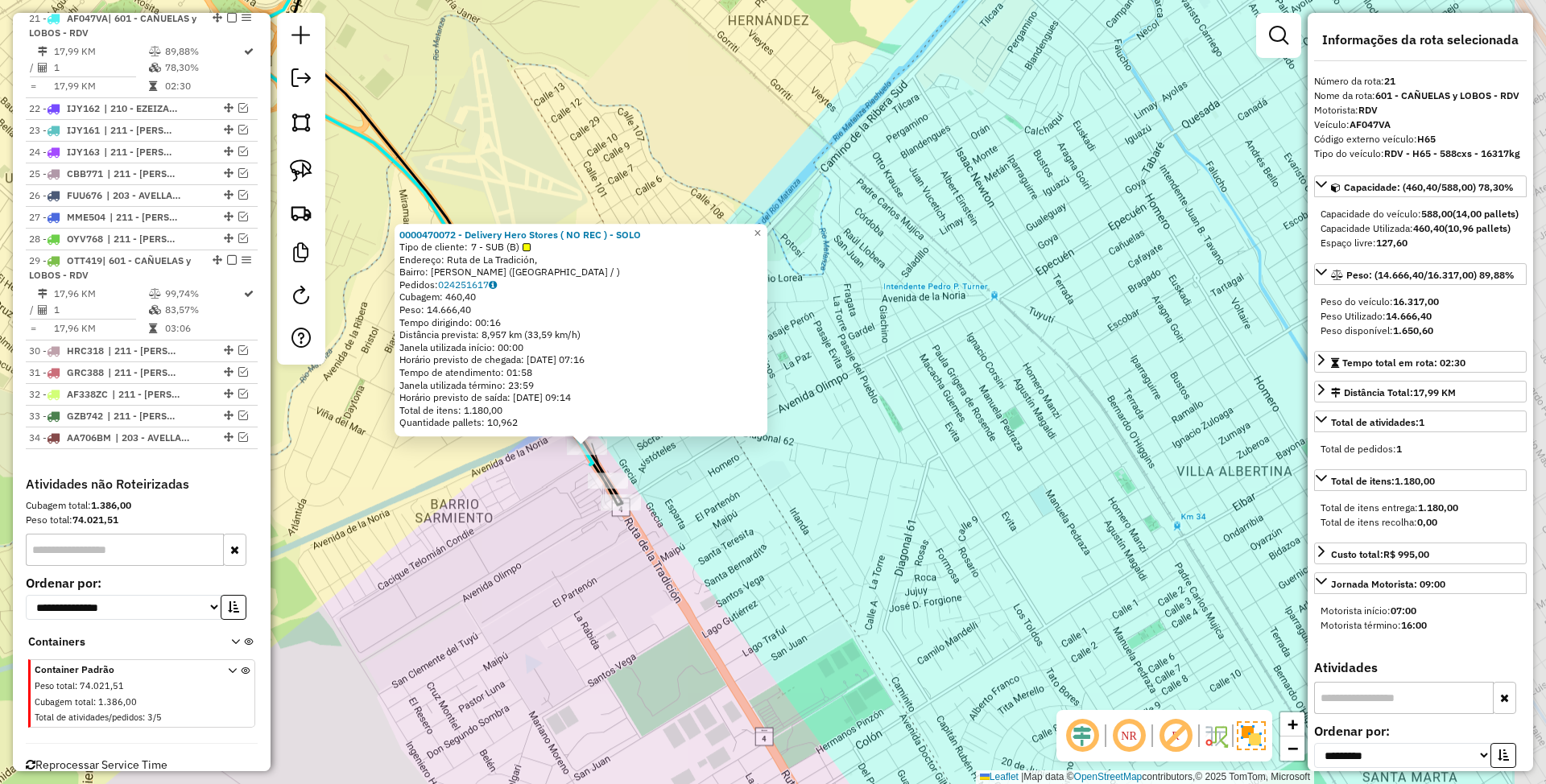
drag, startPoint x: 1070, startPoint y: 462, endPoint x: 883, endPoint y: 516, distance: 194.6
click at [883, 516] on div "0000470072 - Delivery Hero Stores ( NO REC ) - SOLO Tipo de cliente: 7 - SUB (B…" at bounding box center [773, 392] width 1546 height 784
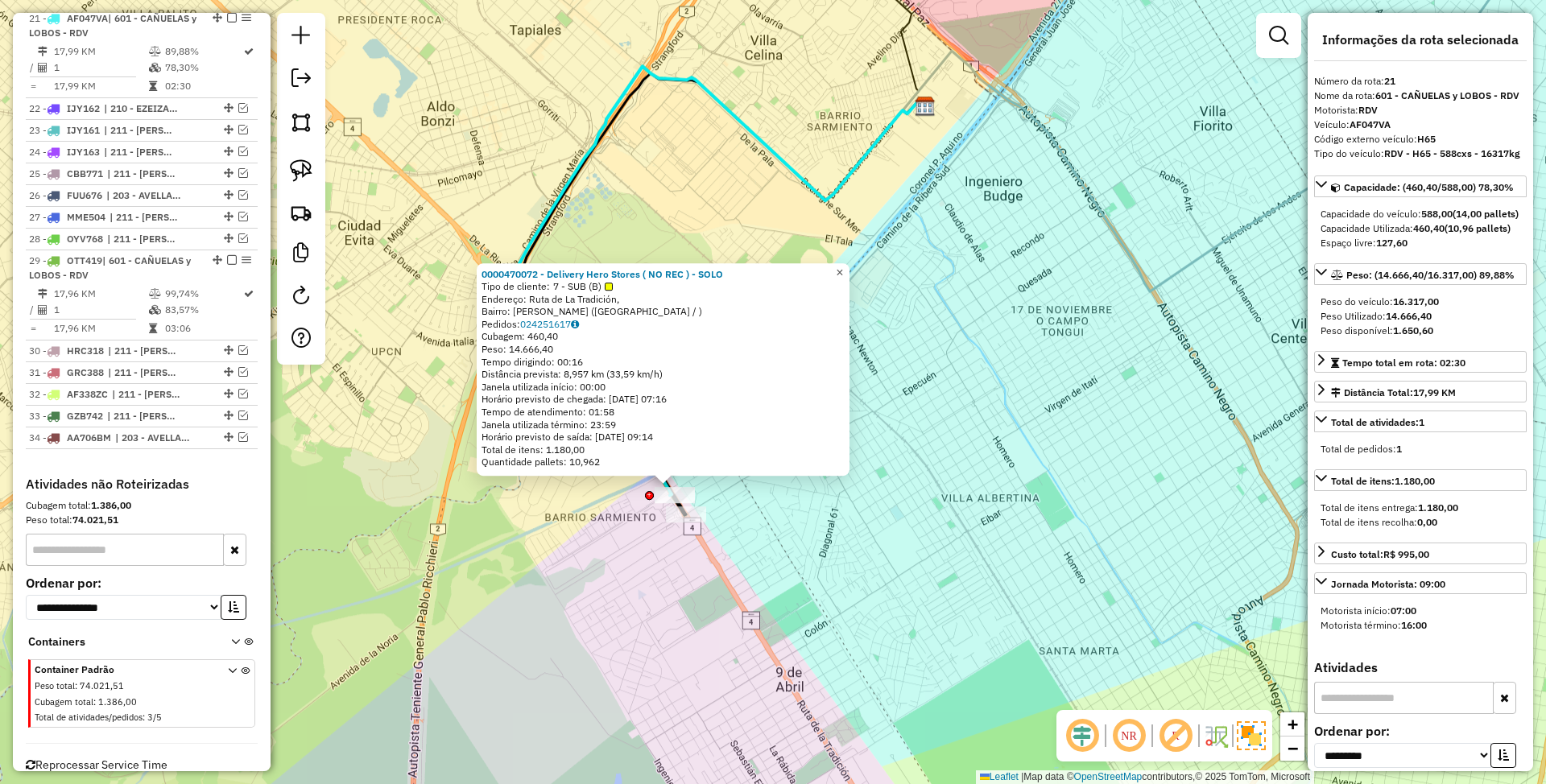
click at [843, 268] on span "×" at bounding box center [839, 273] width 7 height 14
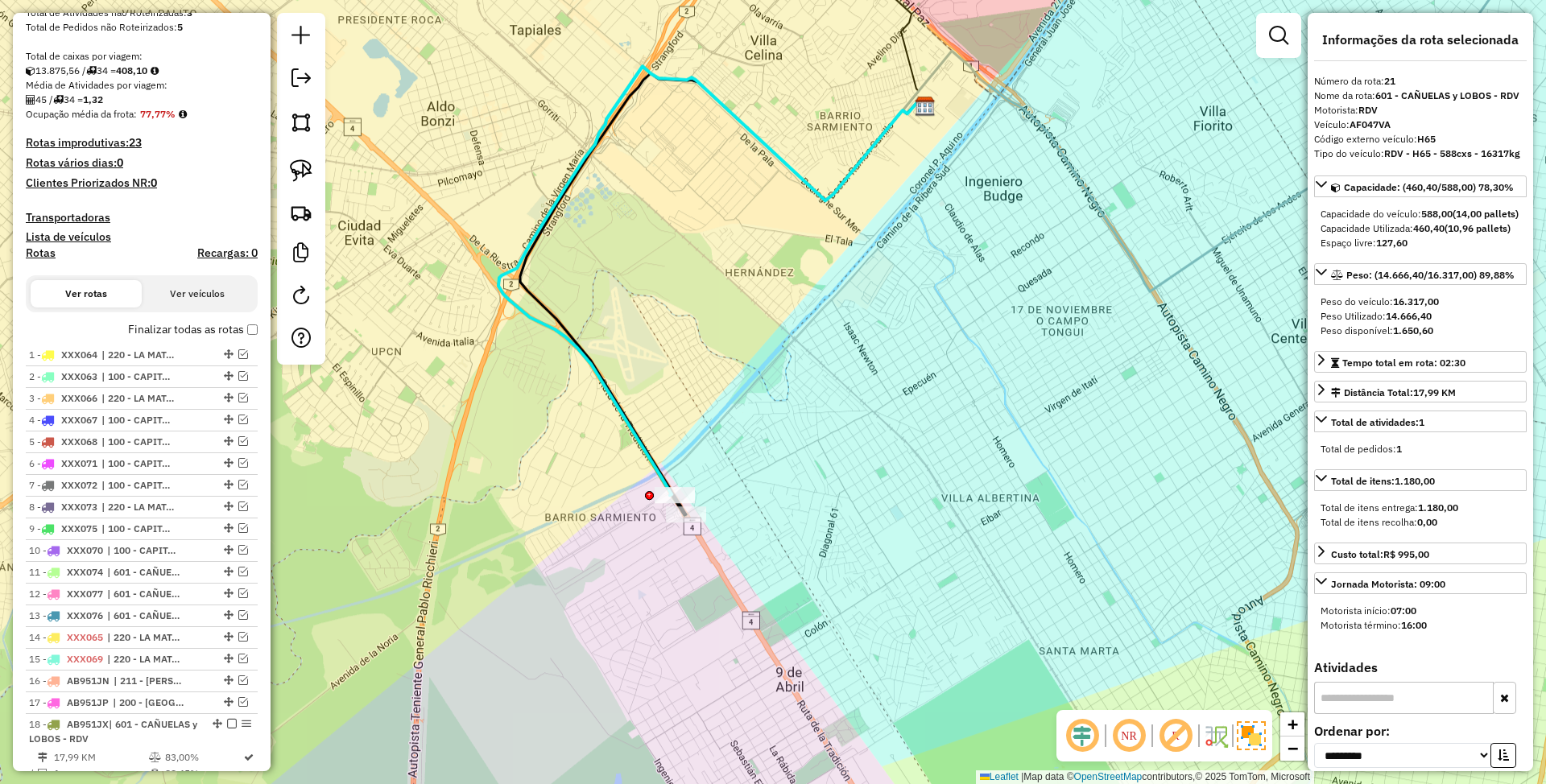
scroll to position [230, 0]
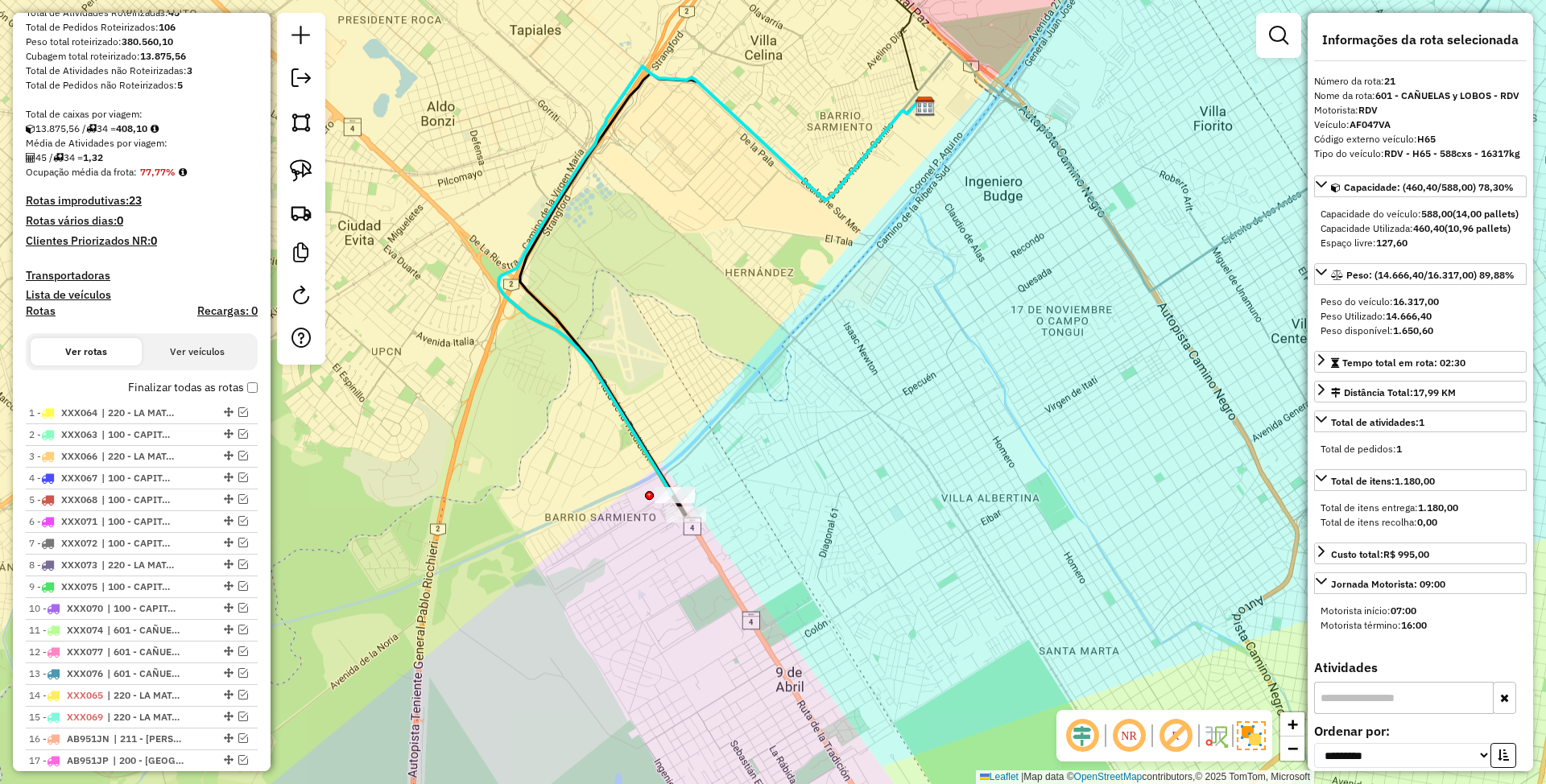
click at [55, 274] on h4 "Transportadoras" at bounding box center [141, 275] width 232 height 14
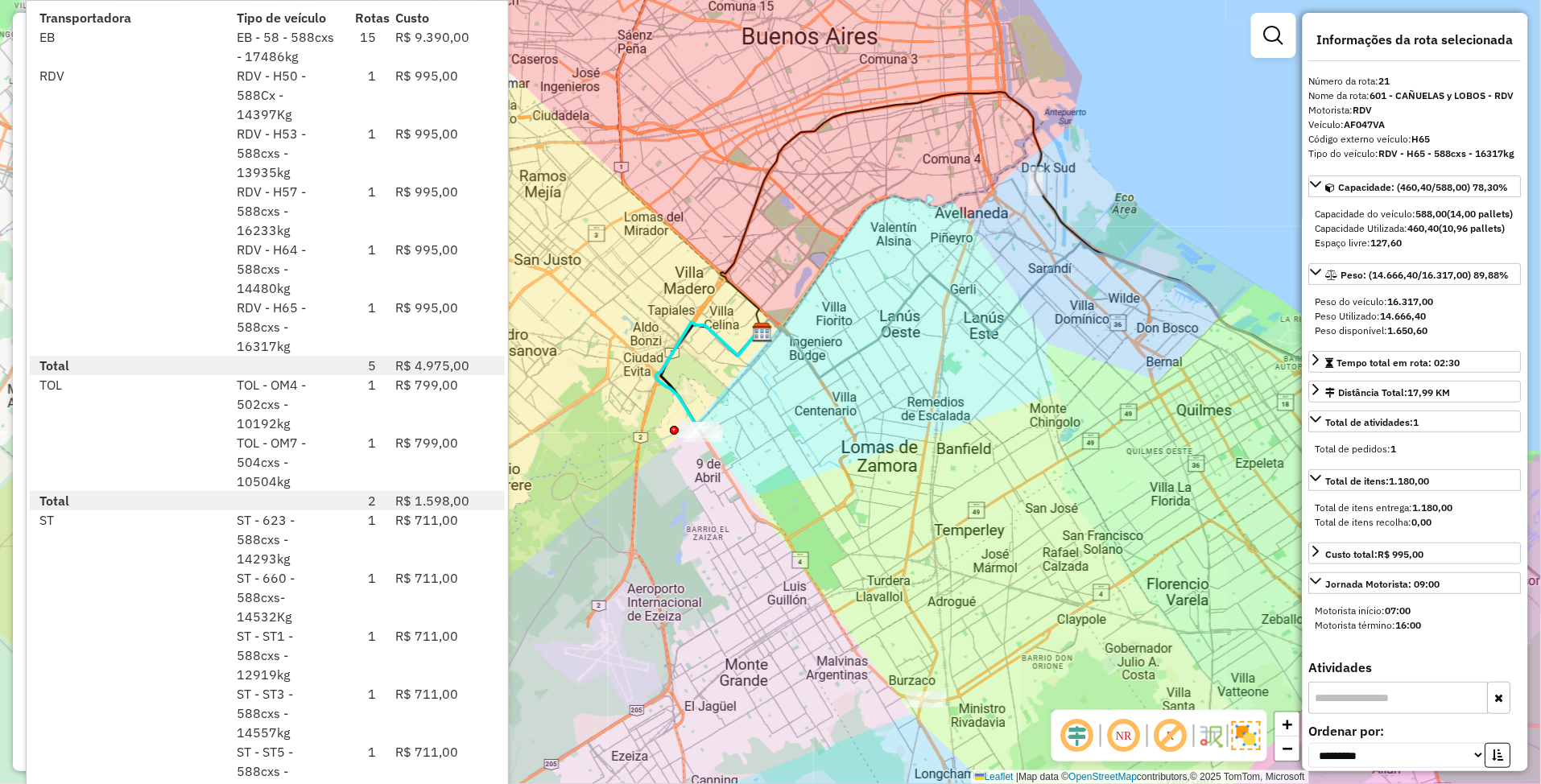
click at [879, 500] on div "Janela de atendimento Grade de atendimento Capacidade Transportadoras Veículos …" at bounding box center [770, 392] width 1541 height 784
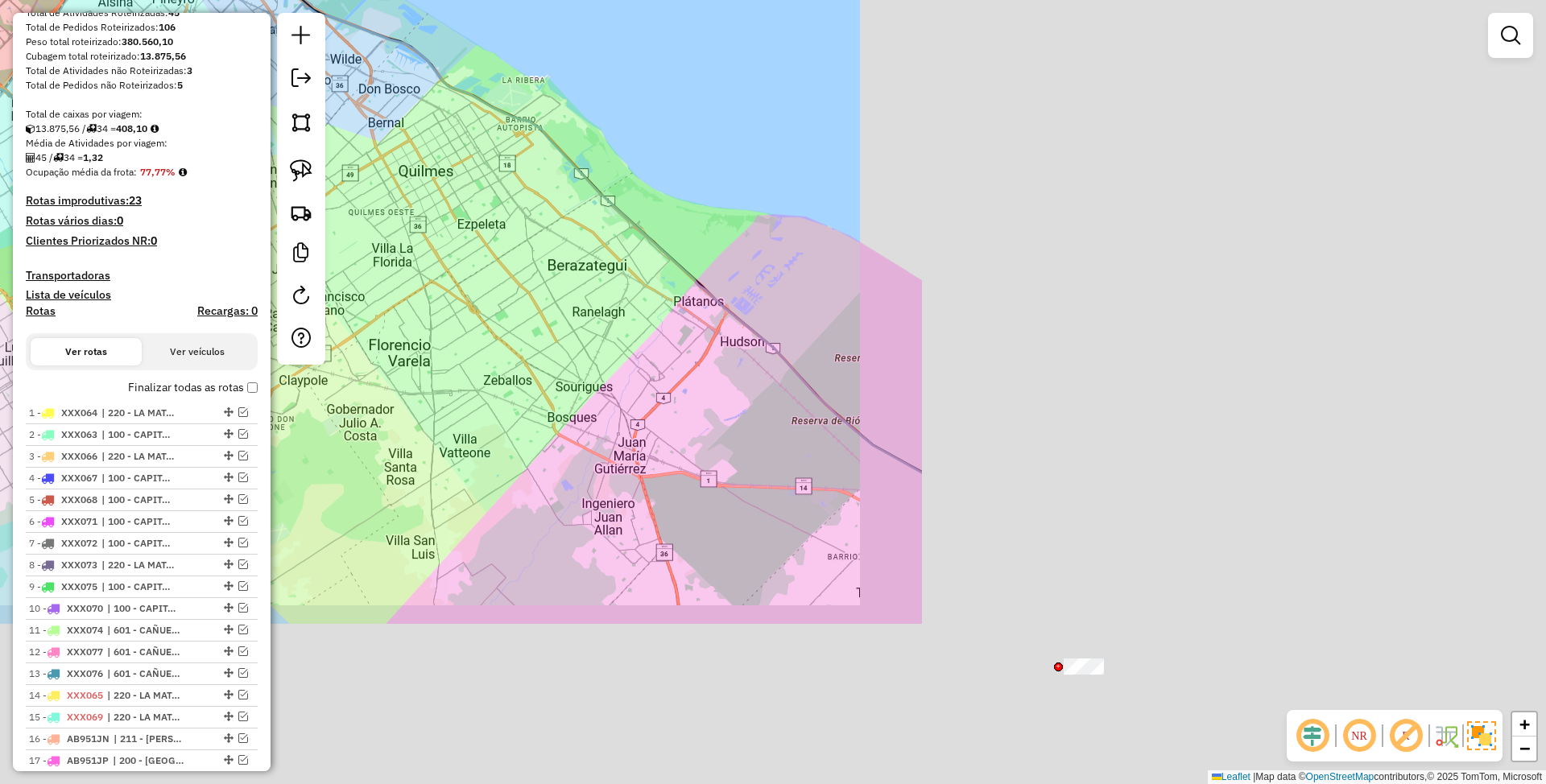
drag, startPoint x: 1130, startPoint y: 571, endPoint x: 351, endPoint y: 329, distance: 815.7
click at [351, 329] on div "Janela de atendimento Grade de atendimento Capacidade Transportadoras Veículos …" at bounding box center [773, 392] width 1546 height 784
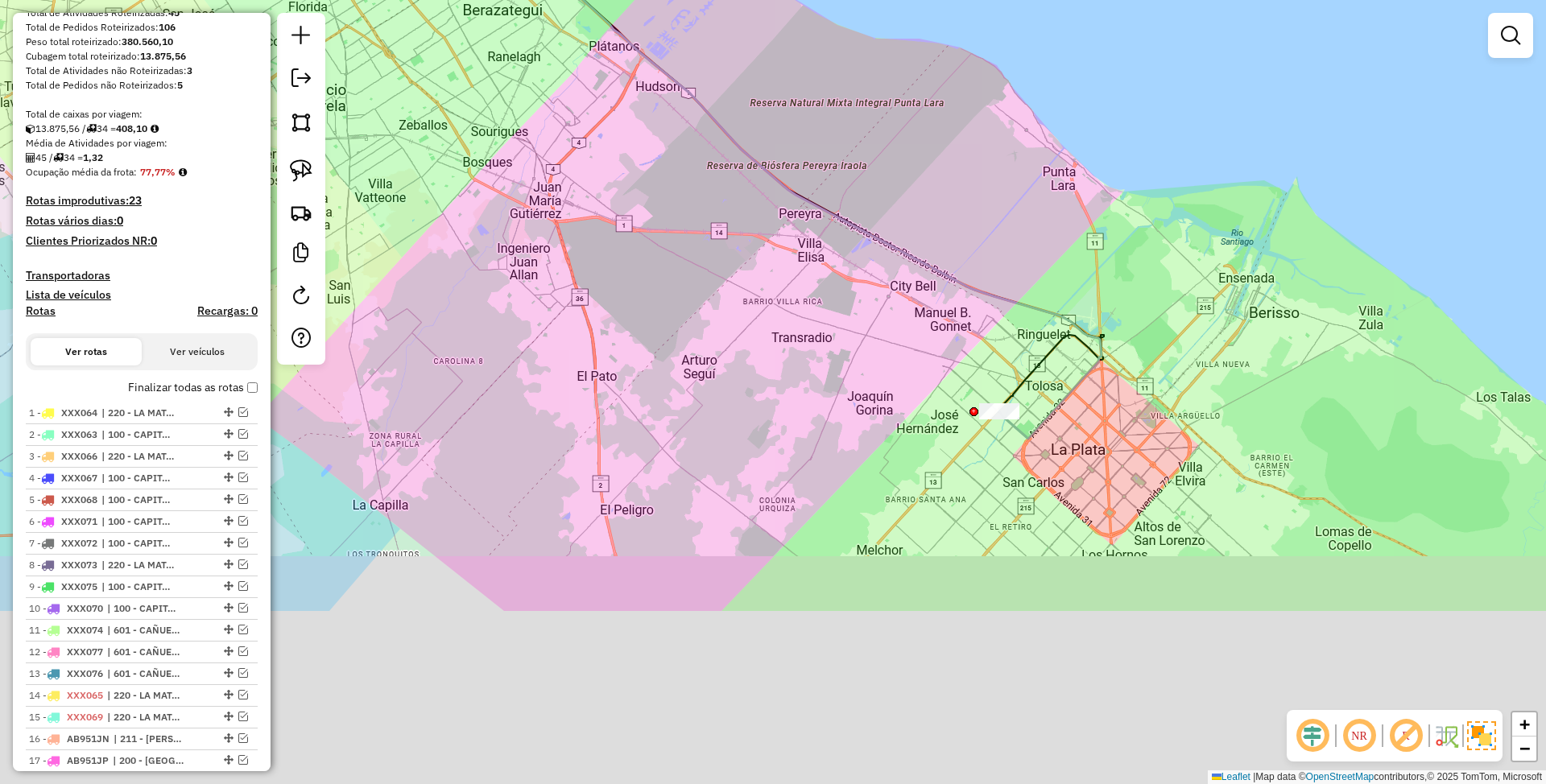
drag, startPoint x: 781, startPoint y: 411, endPoint x: 749, endPoint y: 345, distance: 73.3
click at [749, 345] on div "Janela de atendimento Grade de atendimento Capacidade Transportadoras Veículos …" at bounding box center [773, 392] width 1546 height 784
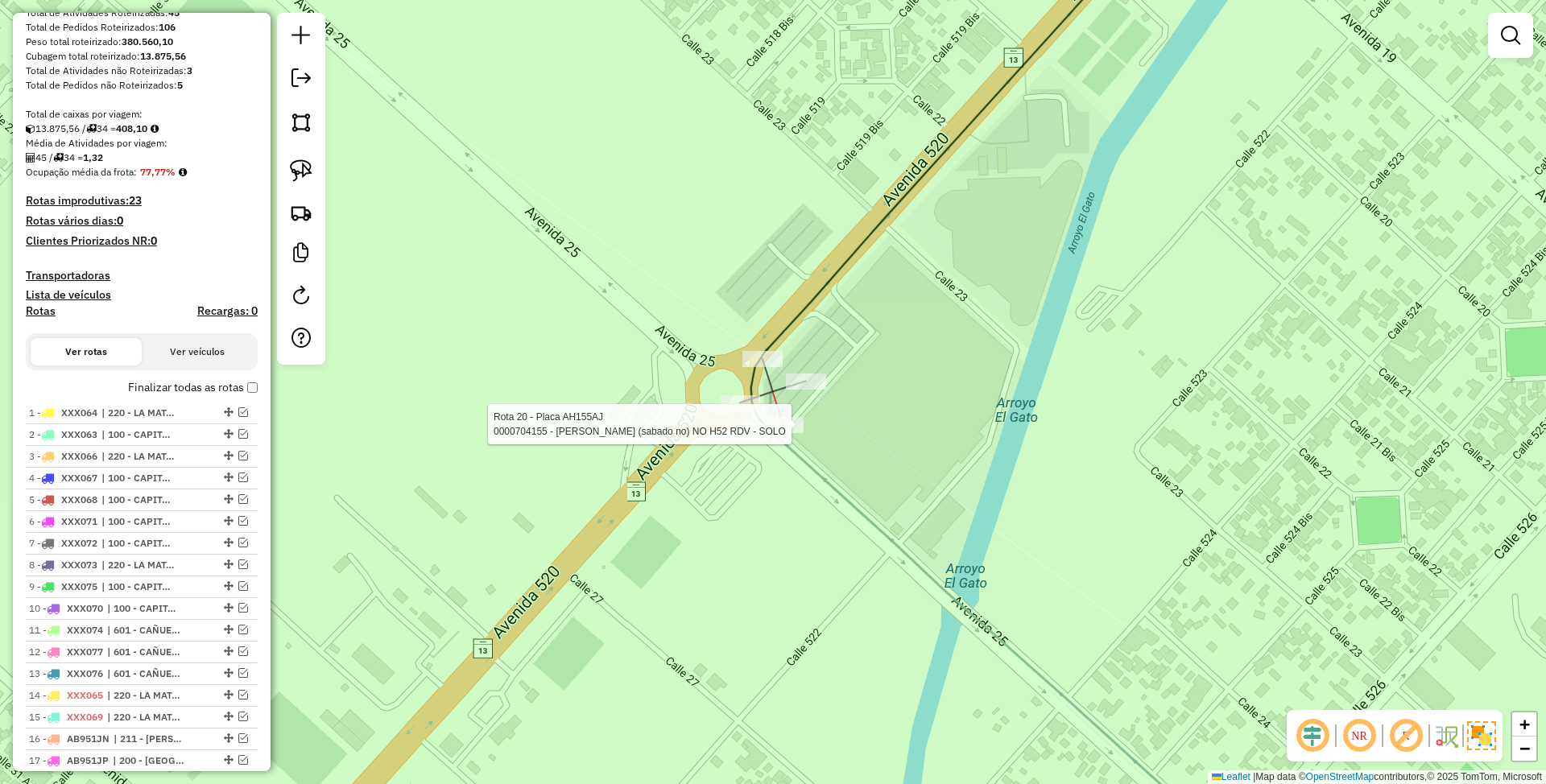
select select "**********"
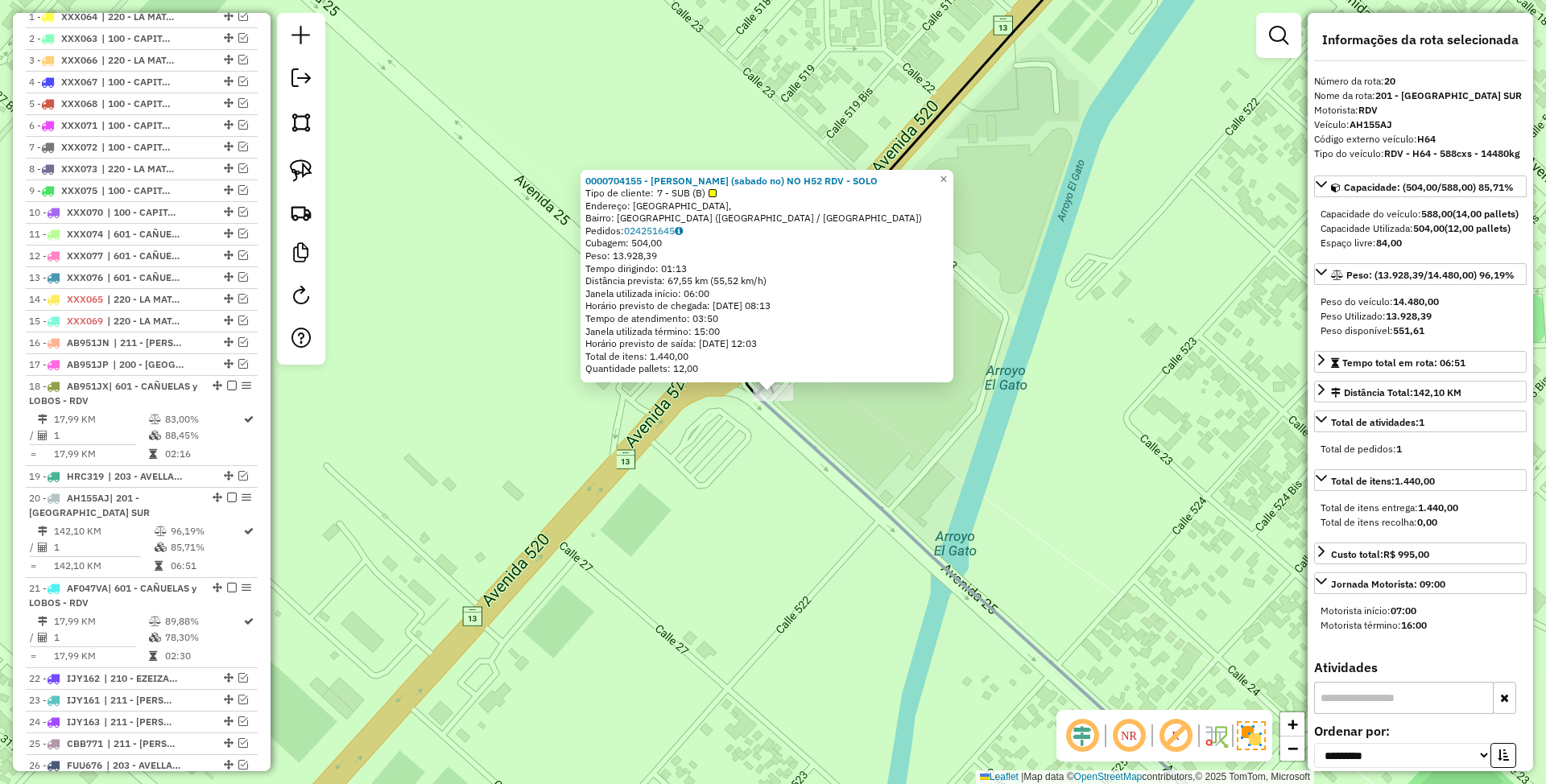
scroll to position [1106, 0]
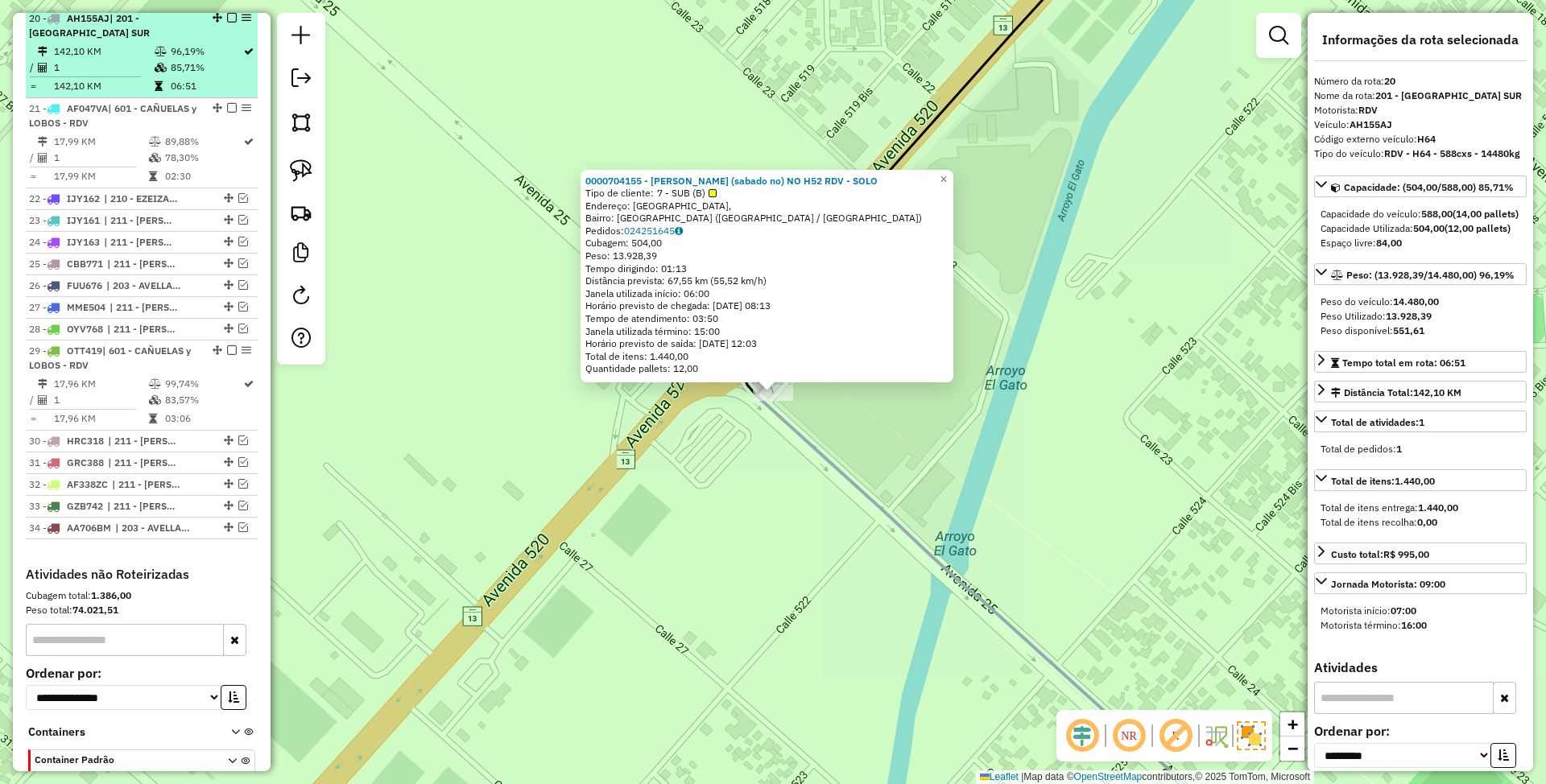
click at [227, 20] on em at bounding box center [232, 18] width 10 height 10
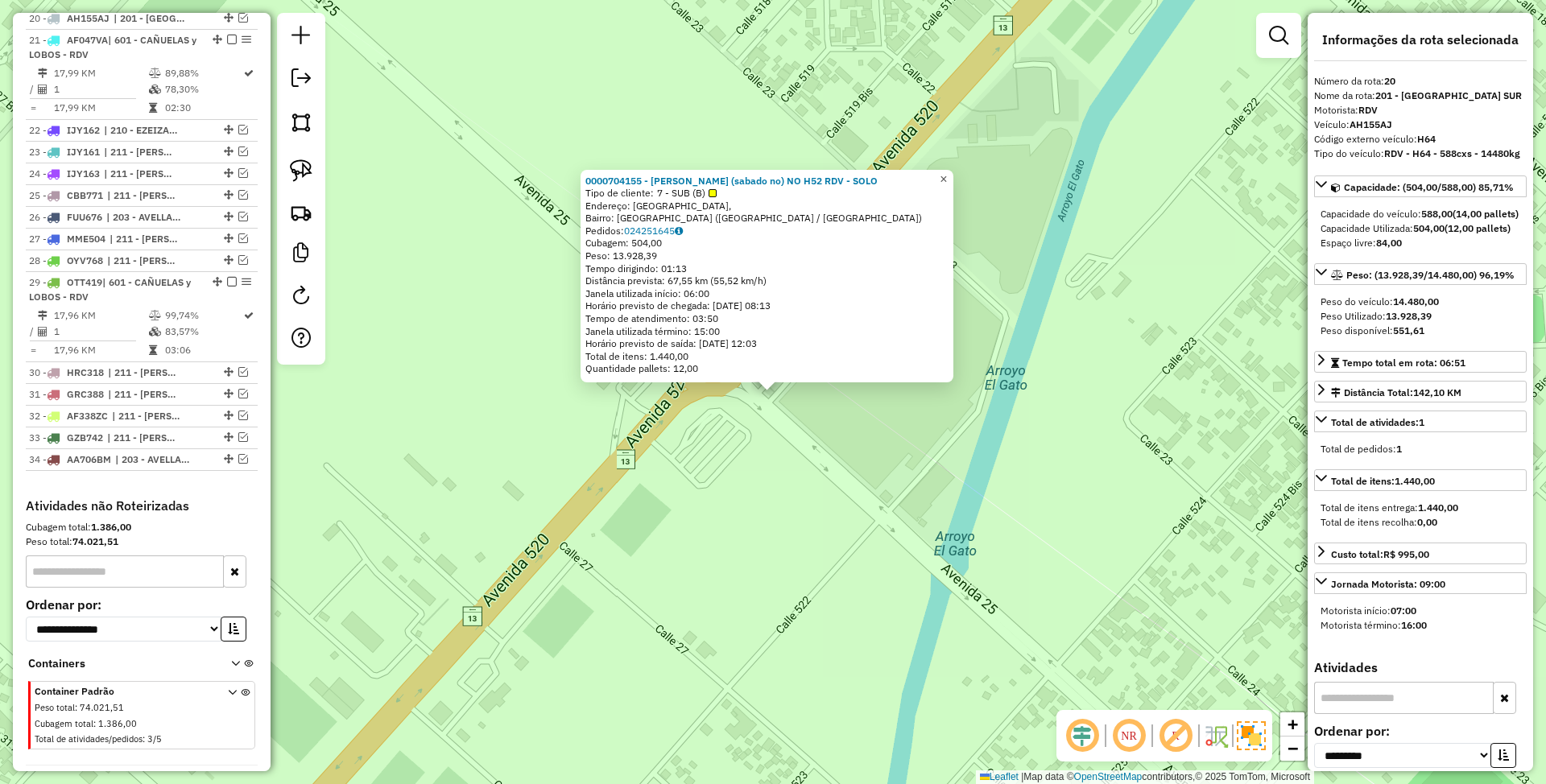
click at [947, 172] on span "×" at bounding box center [942, 179] width 7 height 14
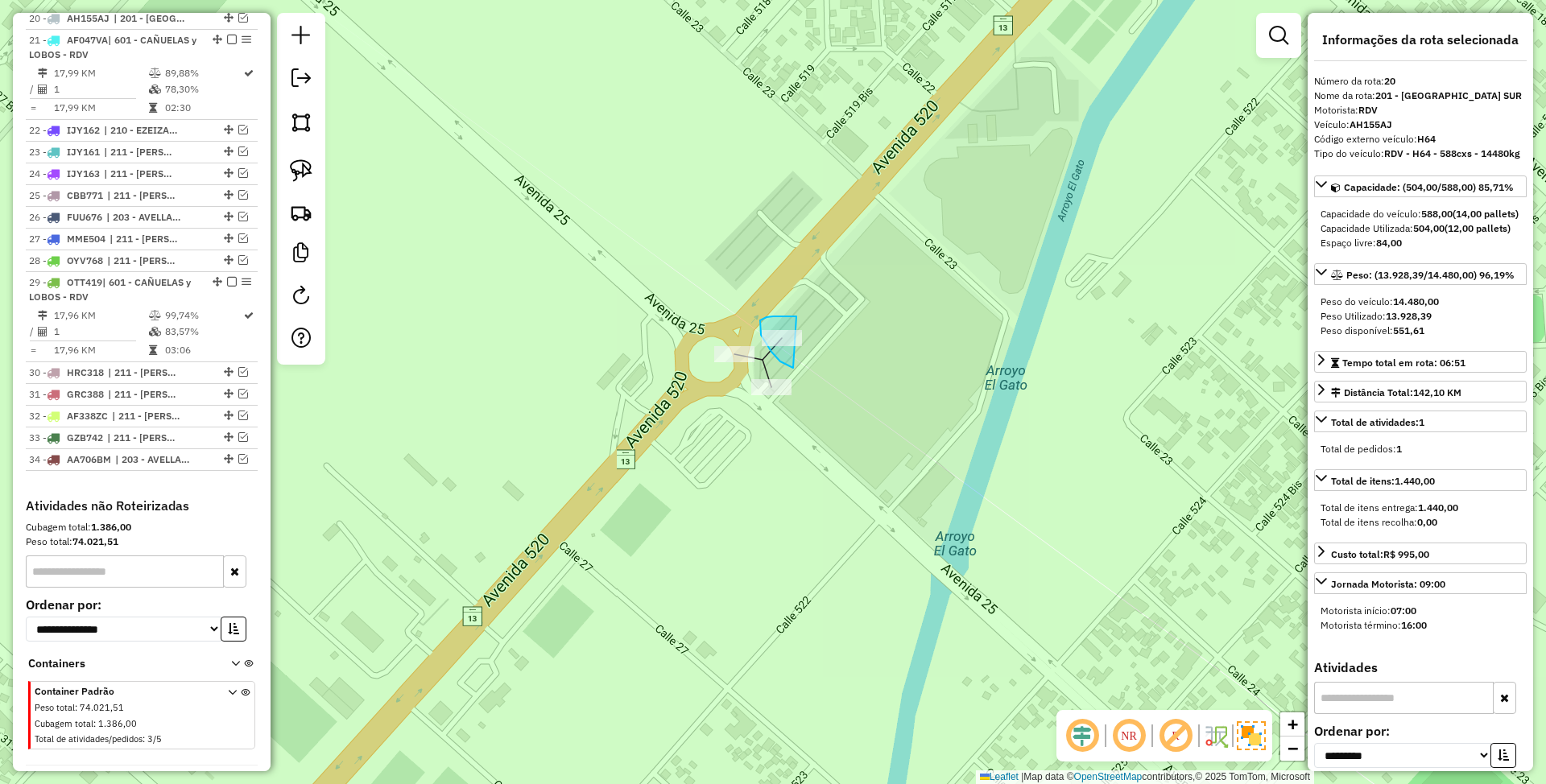
drag, startPoint x: 796, startPoint y: 316, endPoint x: 845, endPoint y: 352, distance: 60.8
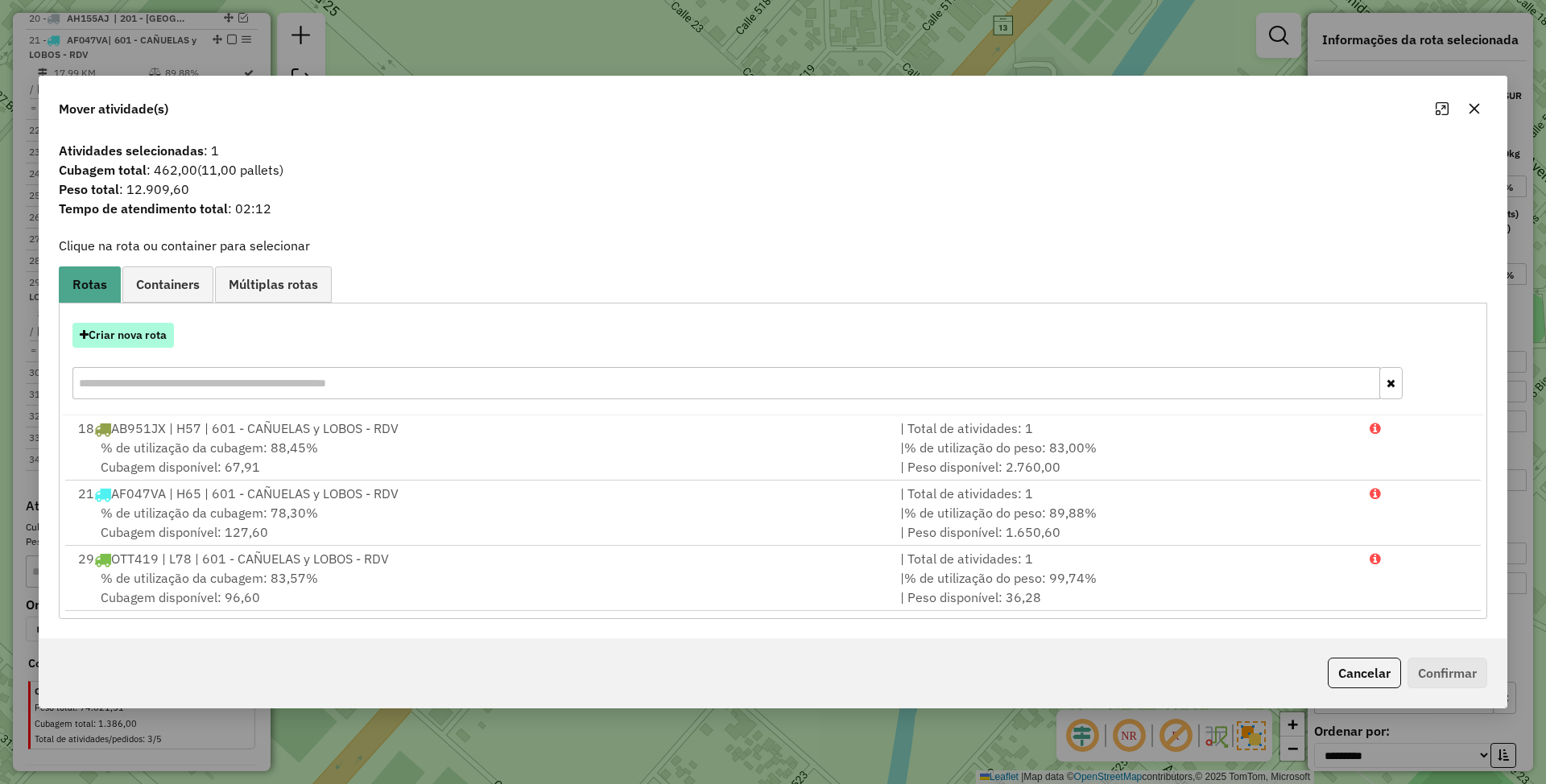
click at [120, 333] on button "Criar nova rota" at bounding box center [122, 335] width 102 height 25
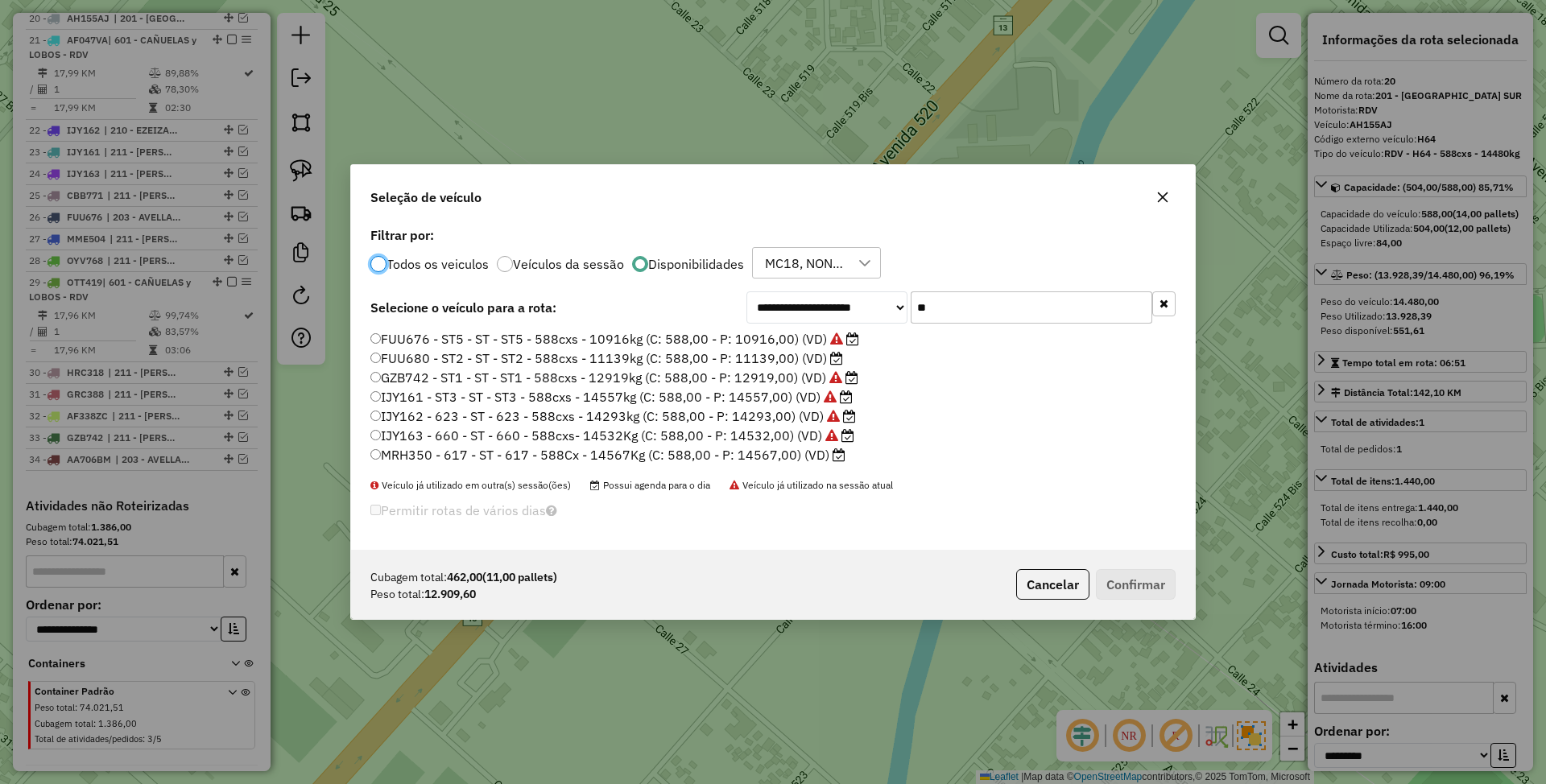
scroll to position [8, 5]
drag, startPoint x: 938, startPoint y: 309, endPoint x: 784, endPoint y: 281, distance: 156.5
click at [784, 281] on div "**********" at bounding box center [773, 387] width 844 height 328
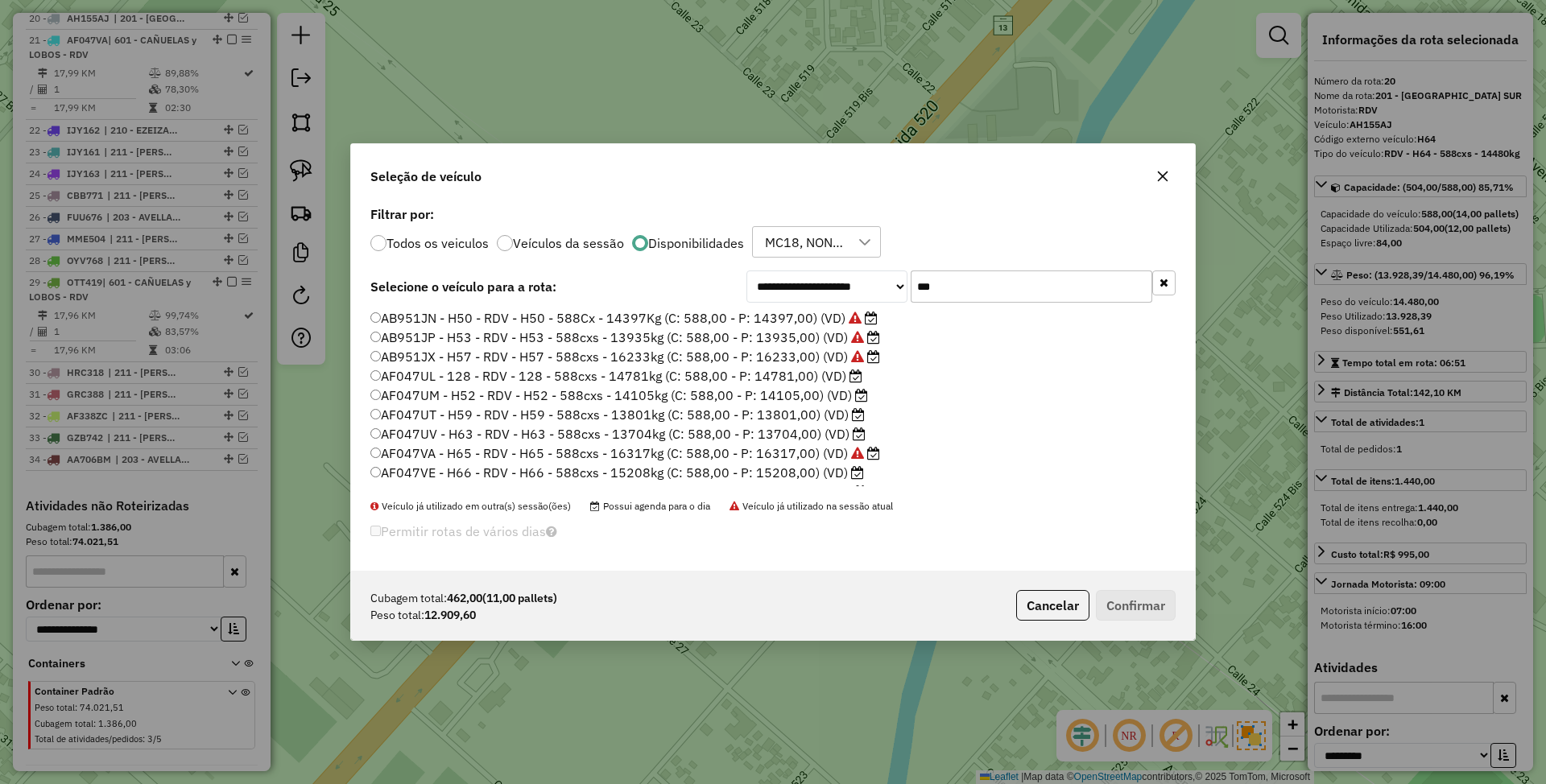
type input "***"
click at [783, 432] on label "AF047UV - H63 - RDV - H63 - 588cxs - 13704kg (C: 588,00 - P: 13704,00) (VD)" at bounding box center [617, 434] width 495 height 20
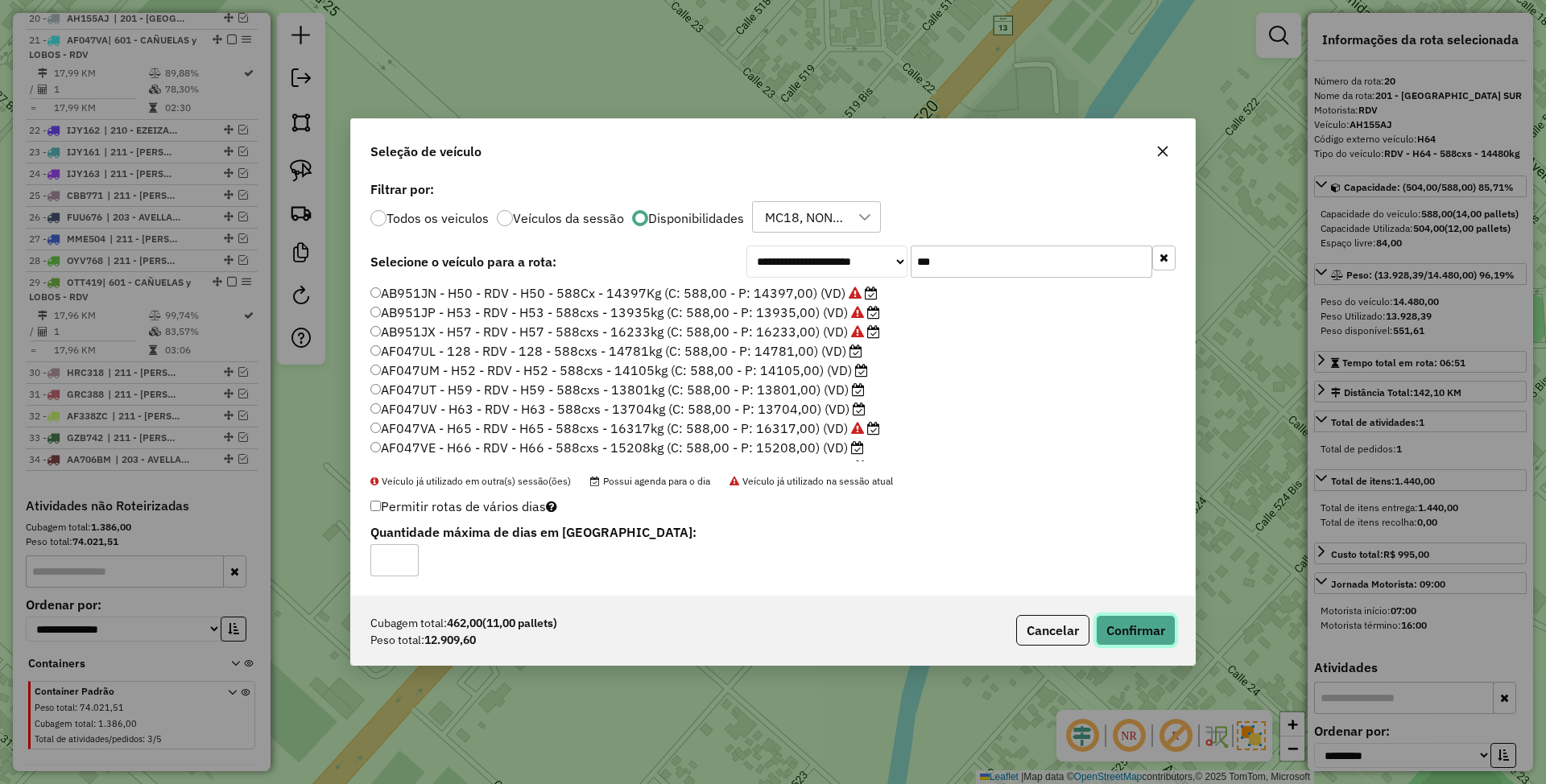
click at [1137, 626] on button "Confirmar" at bounding box center [1135, 630] width 80 height 31
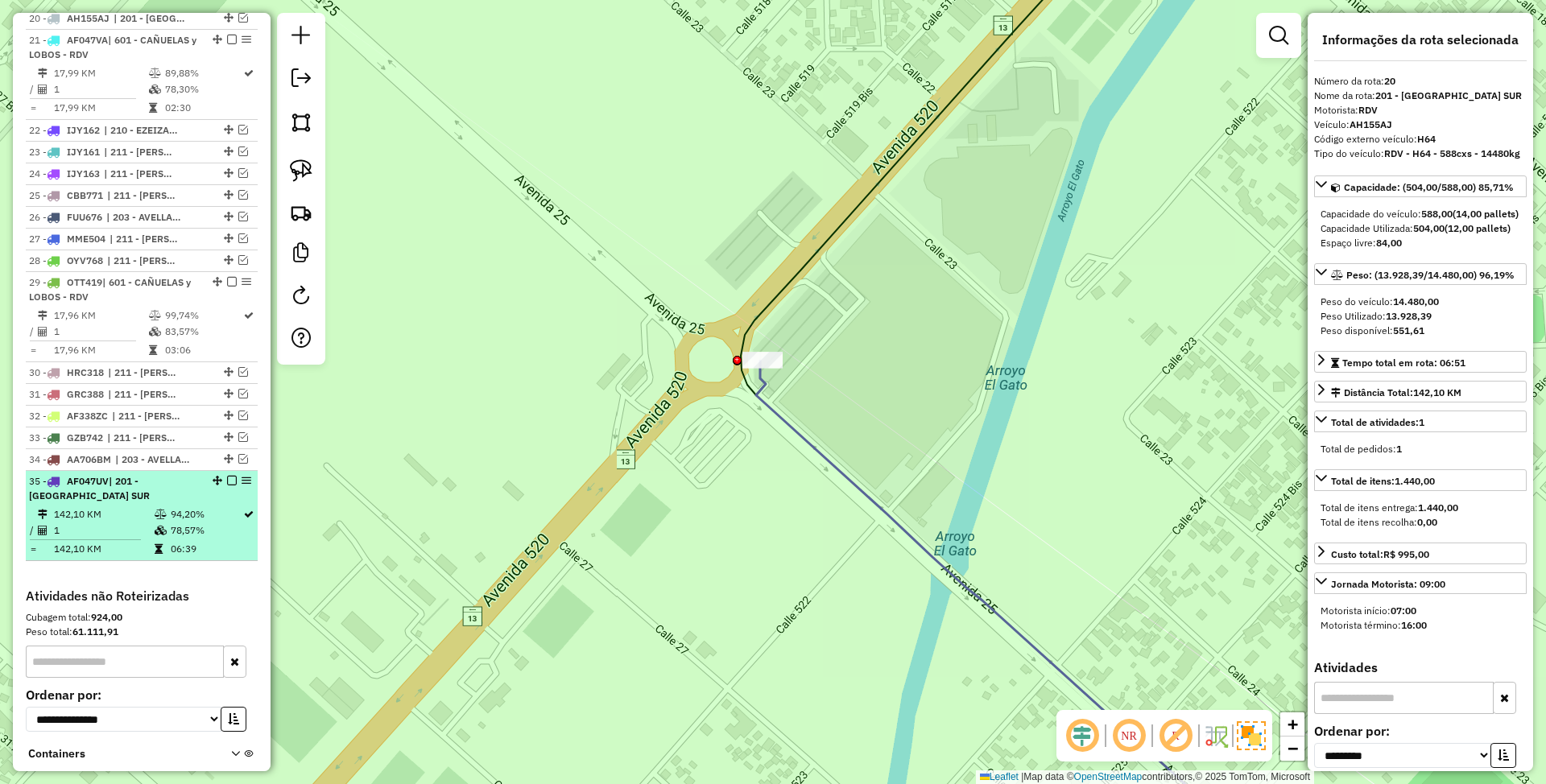
click at [227, 486] on em at bounding box center [232, 481] width 10 height 10
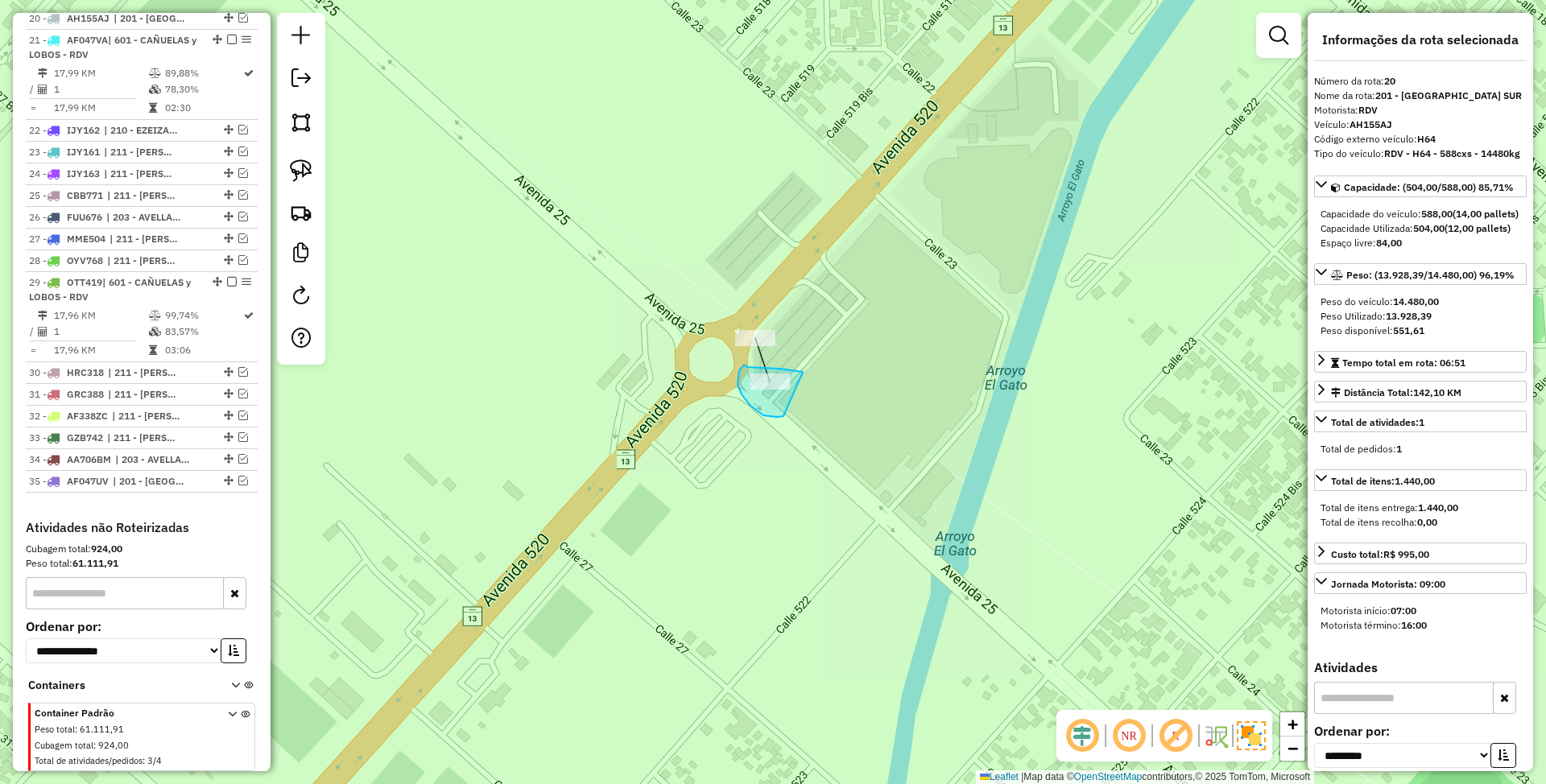
drag, startPoint x: 803, startPoint y: 372, endPoint x: 784, endPoint y: 416, distance: 47.9
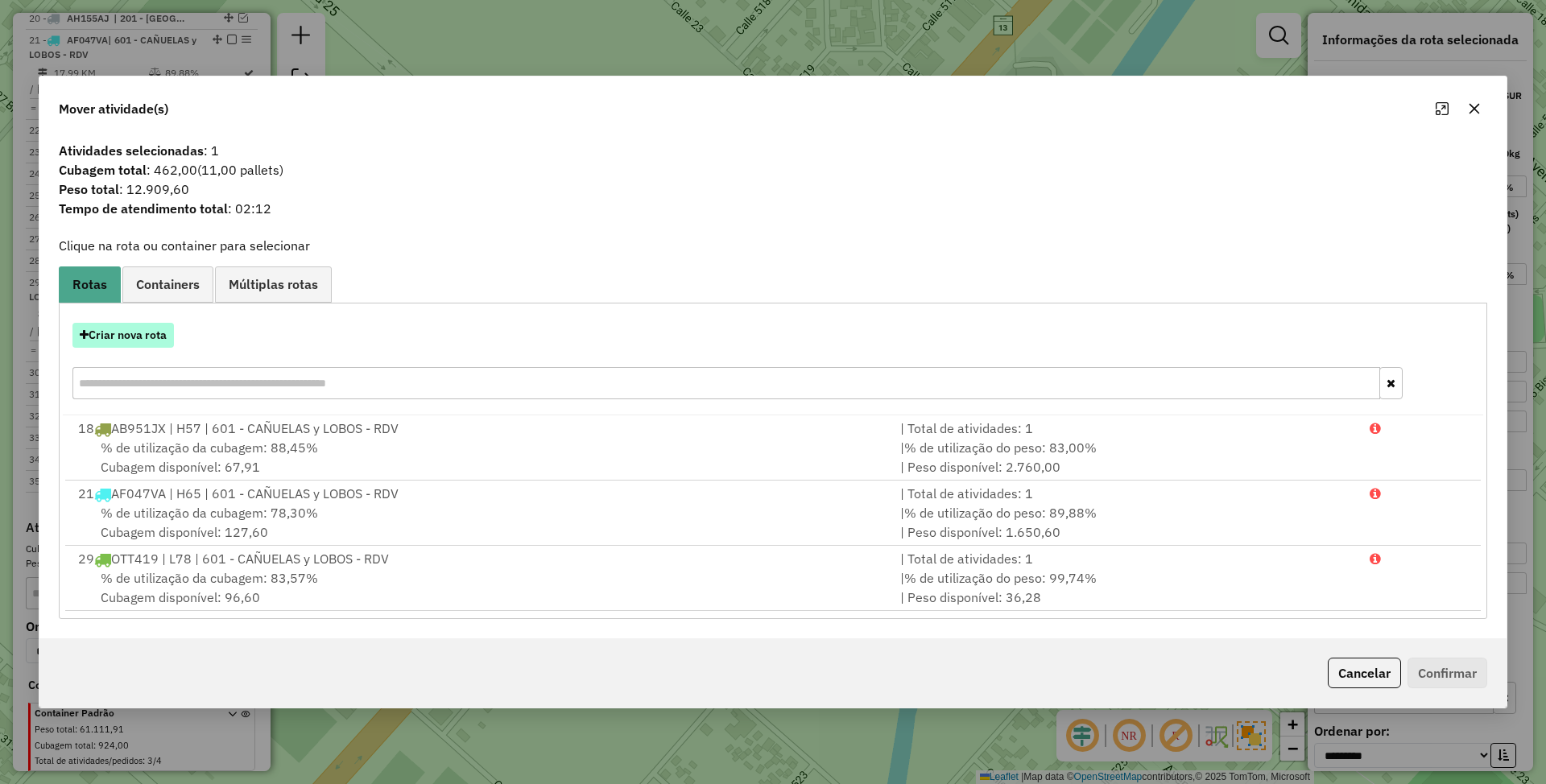
click at [125, 329] on button "Criar nova rota" at bounding box center [122, 335] width 102 height 25
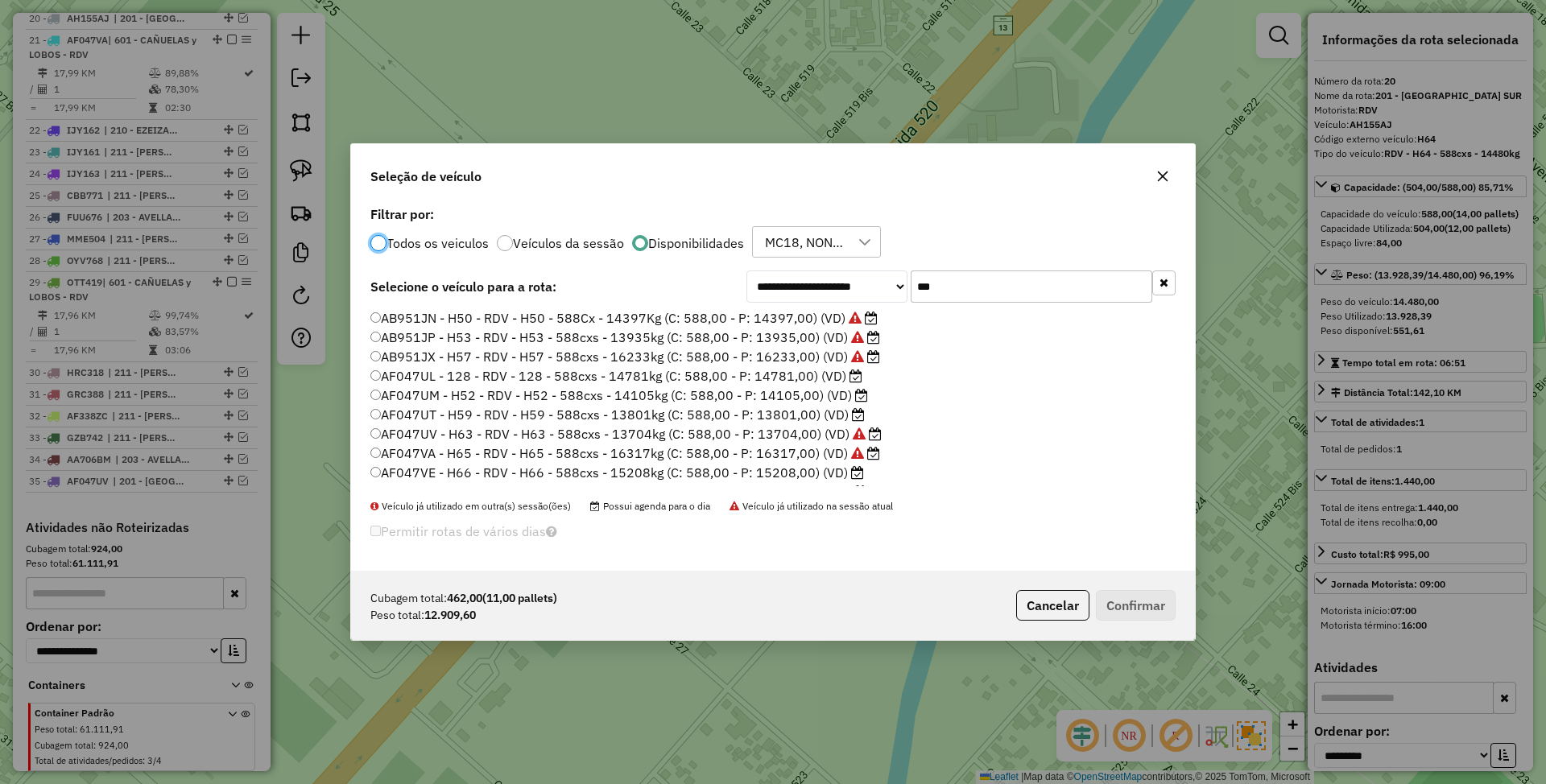
click at [784, 414] on label "AF047UT - H59 - RDV - H59 - 588cxs - 13801kg (C: 588,00 - P: 13801,00) (VD)" at bounding box center [617, 415] width 495 height 20
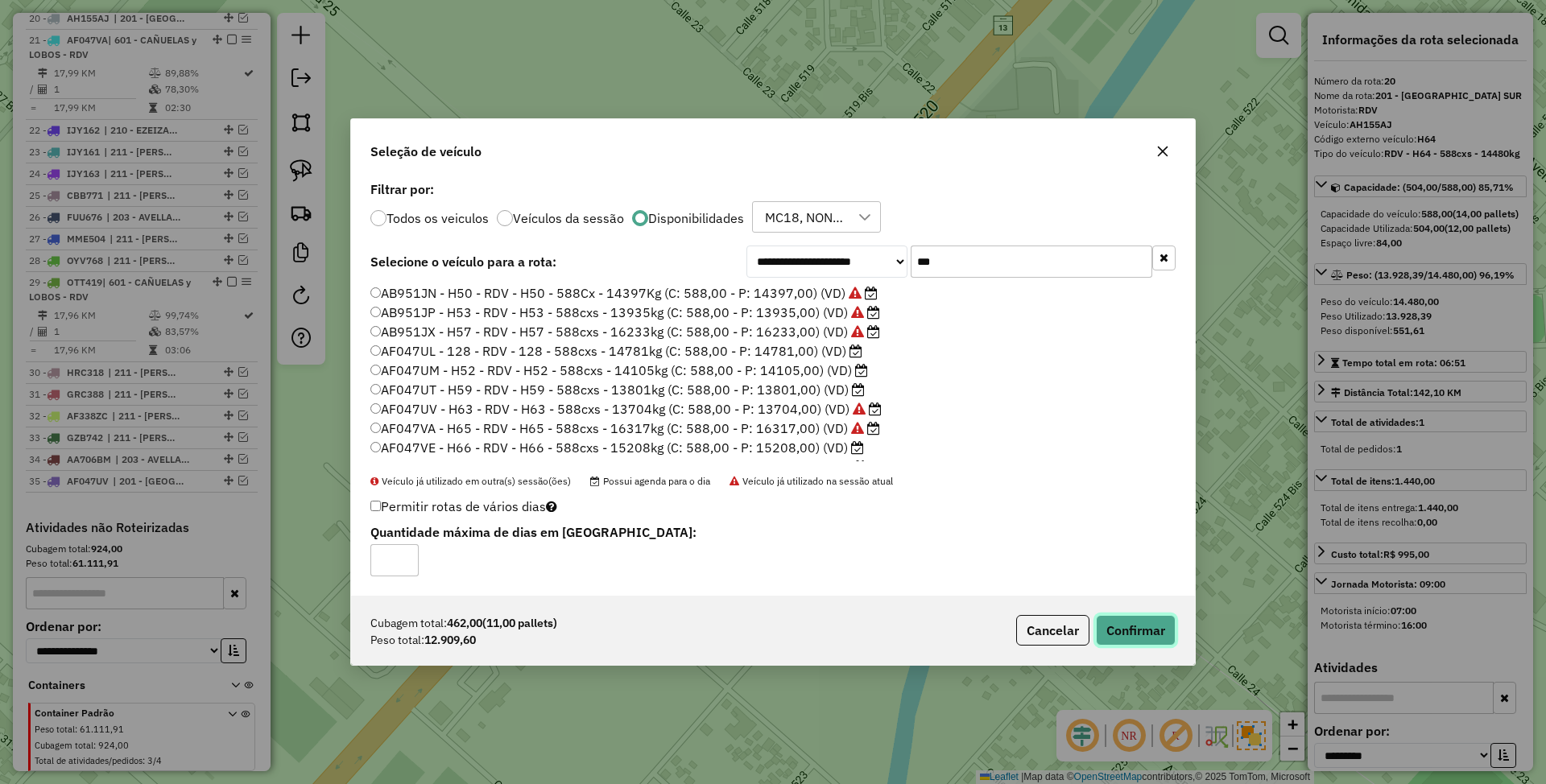
click at [1135, 635] on button "Confirmar" at bounding box center [1135, 630] width 80 height 31
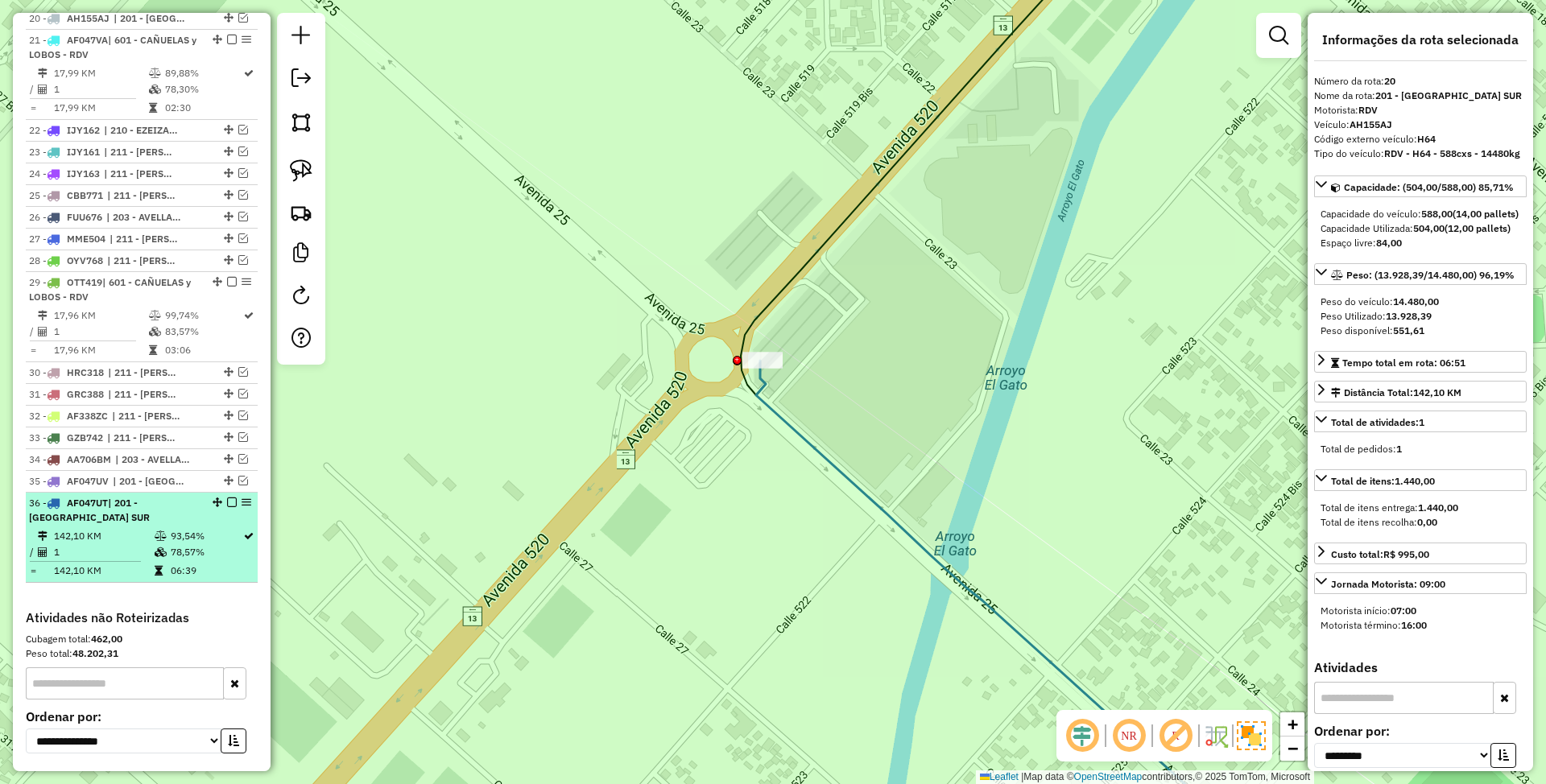
click at [229, 508] on em at bounding box center [232, 503] width 10 height 10
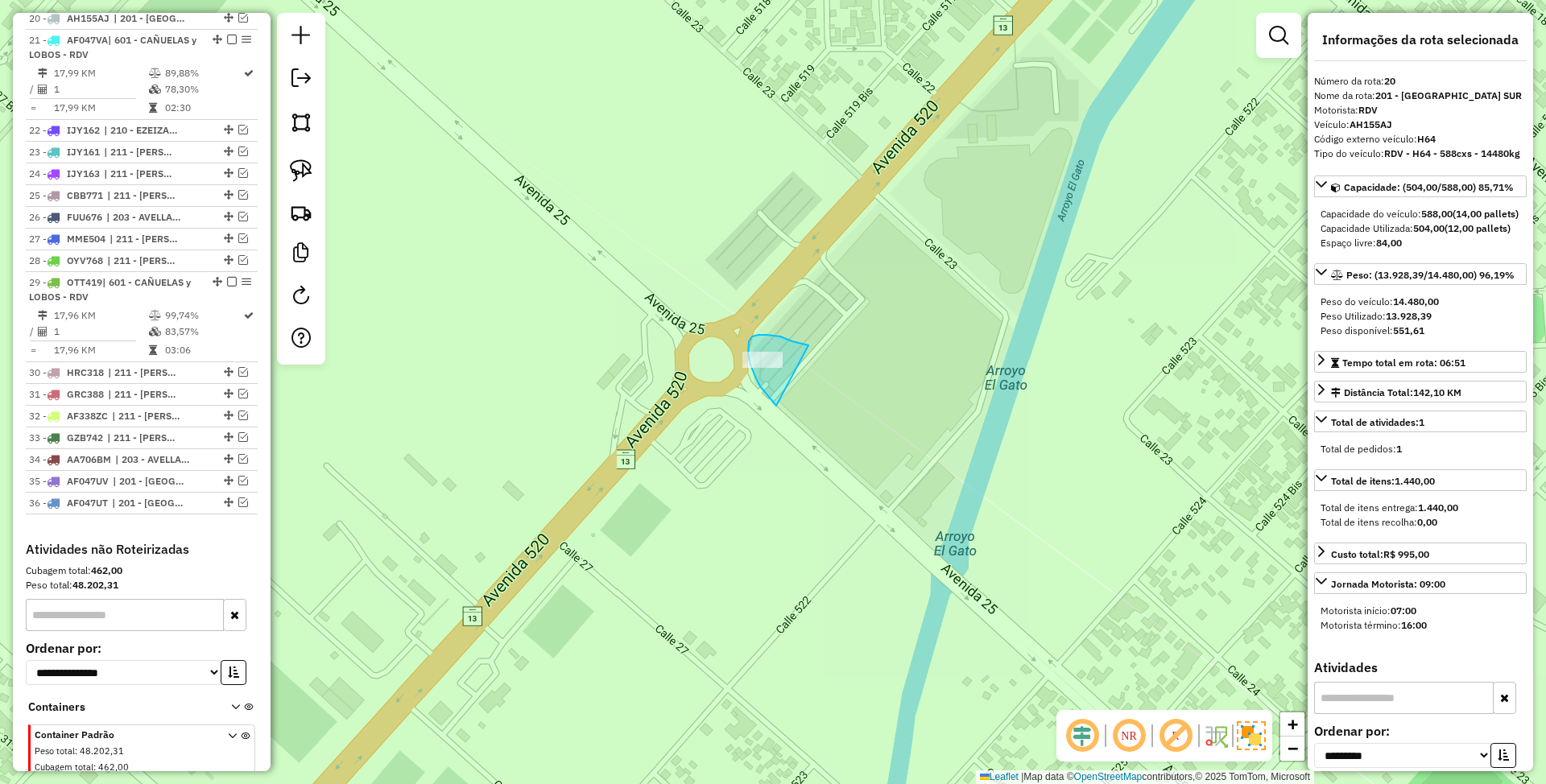
drag, startPoint x: 808, startPoint y: 346, endPoint x: 790, endPoint y: 416, distance: 72.3
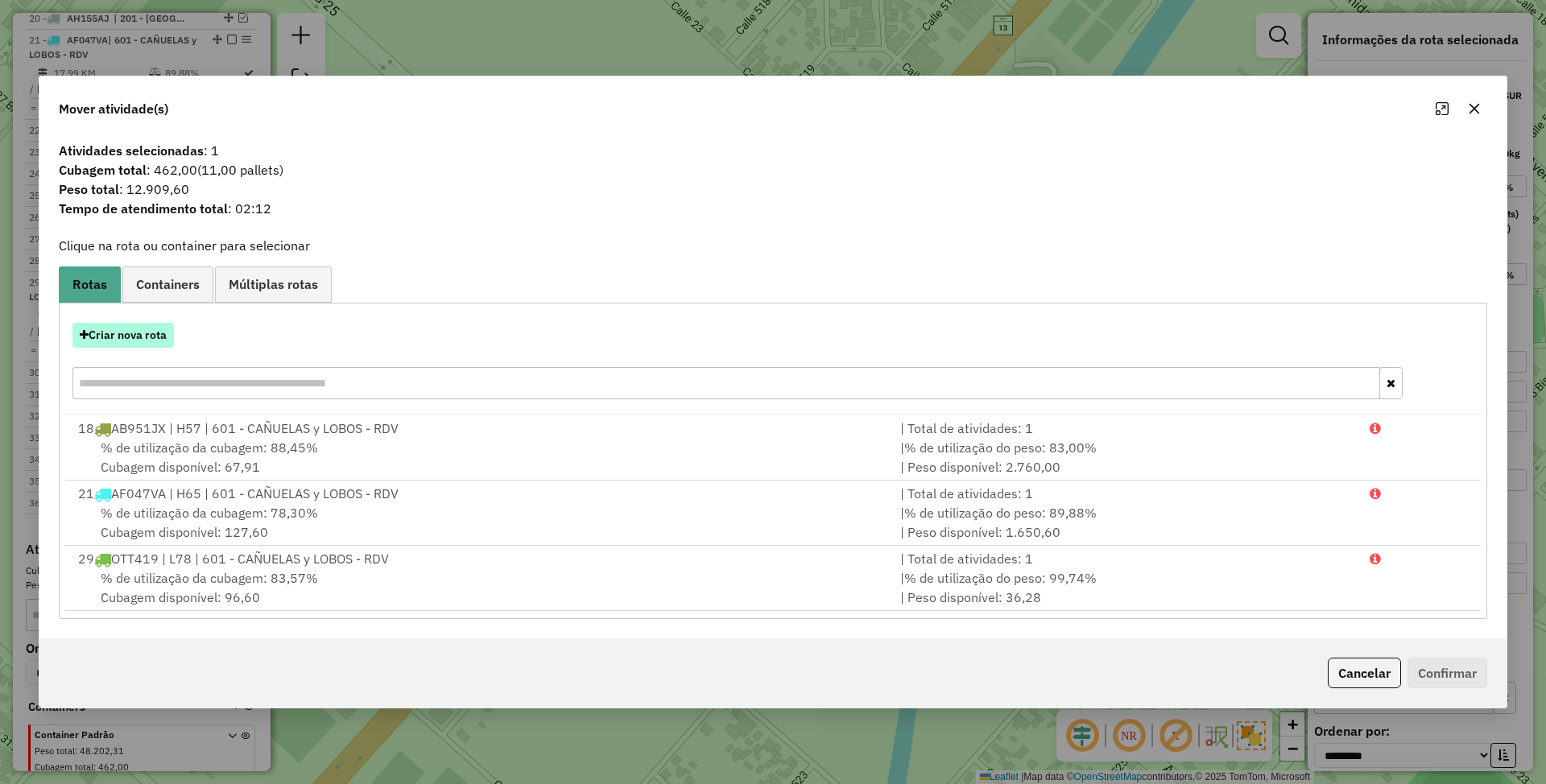
click at [135, 329] on button "Criar nova rota" at bounding box center [122, 335] width 102 height 25
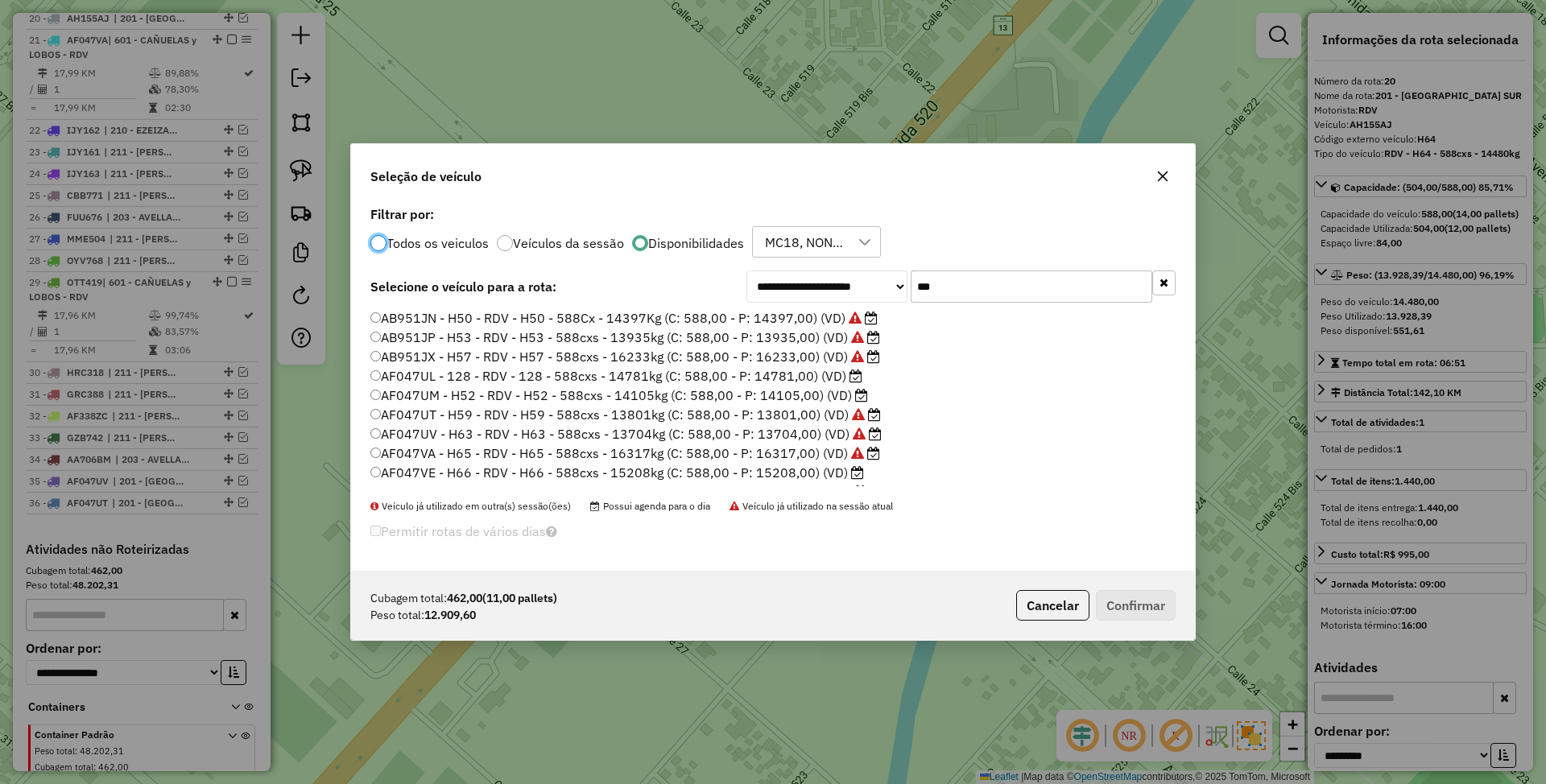
click at [786, 398] on label "AF047UM - H52 - RDV - H52 - 588cxs - 14105kg (C: 588,00 - P: 14105,00) (VD)" at bounding box center [619, 395] width 498 height 20
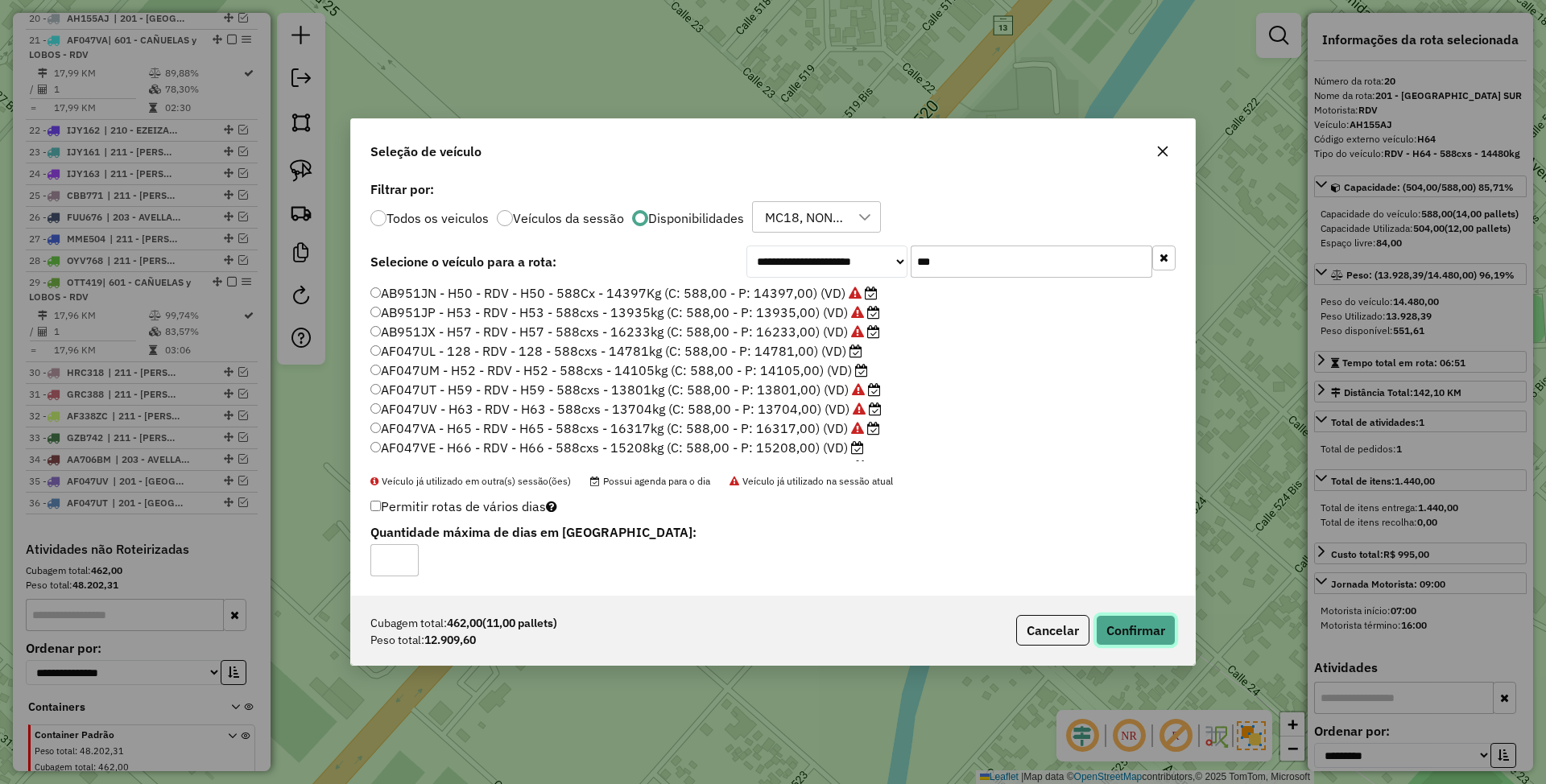
click at [1138, 634] on button "Confirmar" at bounding box center [1135, 630] width 80 height 31
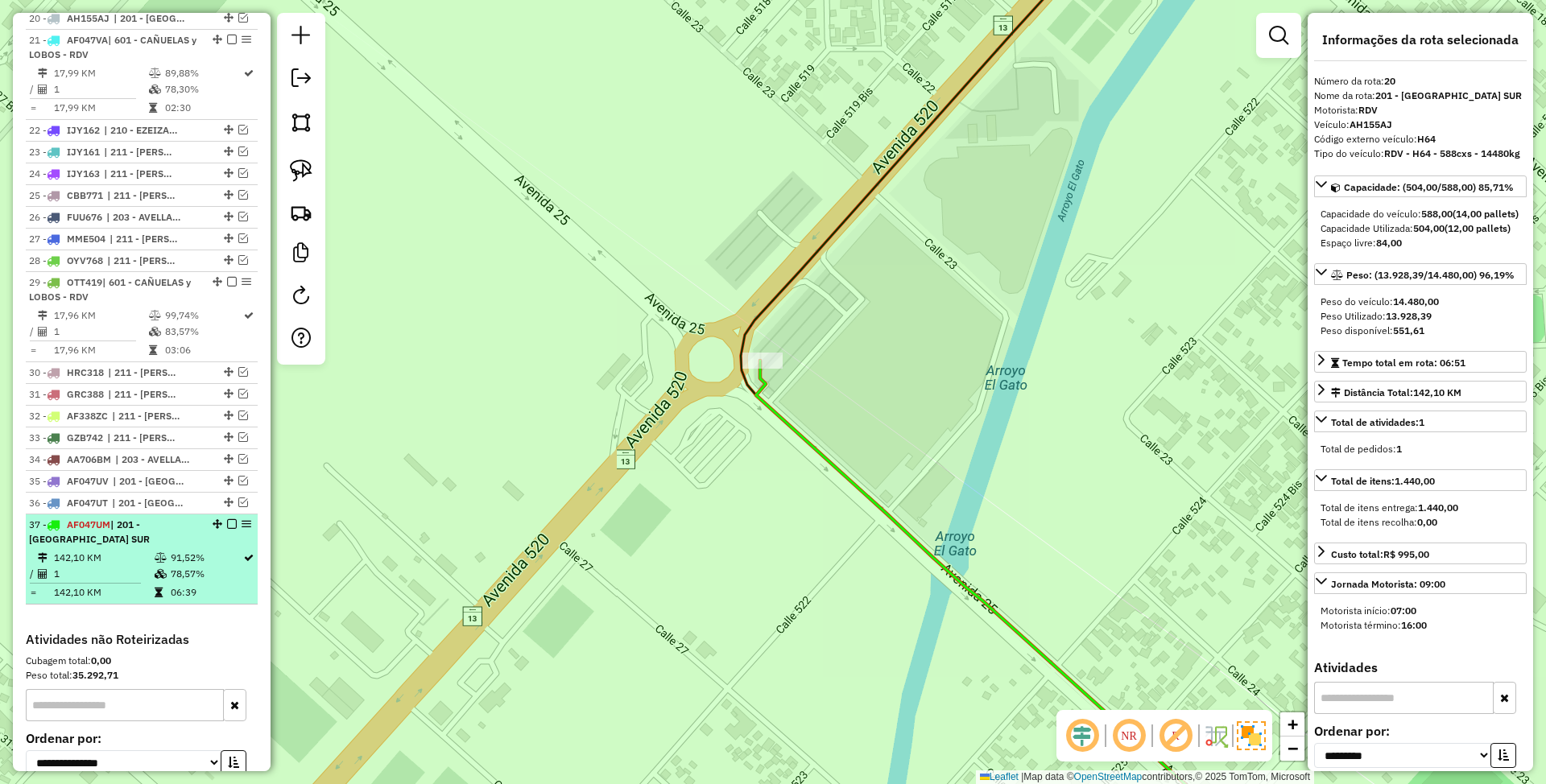
click at [227, 529] on em at bounding box center [232, 524] width 10 height 10
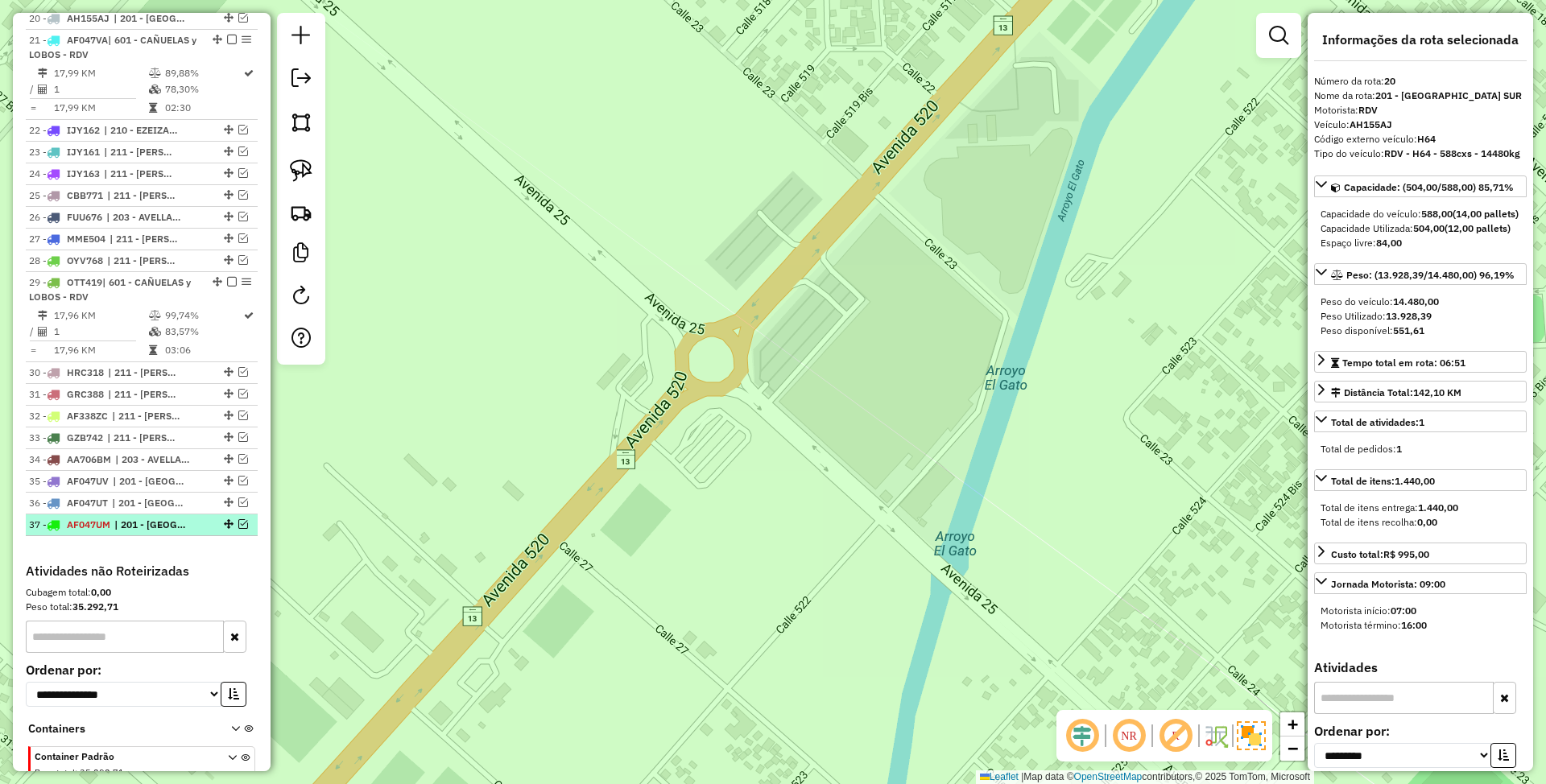
click at [133, 536] on li "37 - AF047UM | 201 - LA PLATA SUR" at bounding box center [141, 525] width 232 height 22
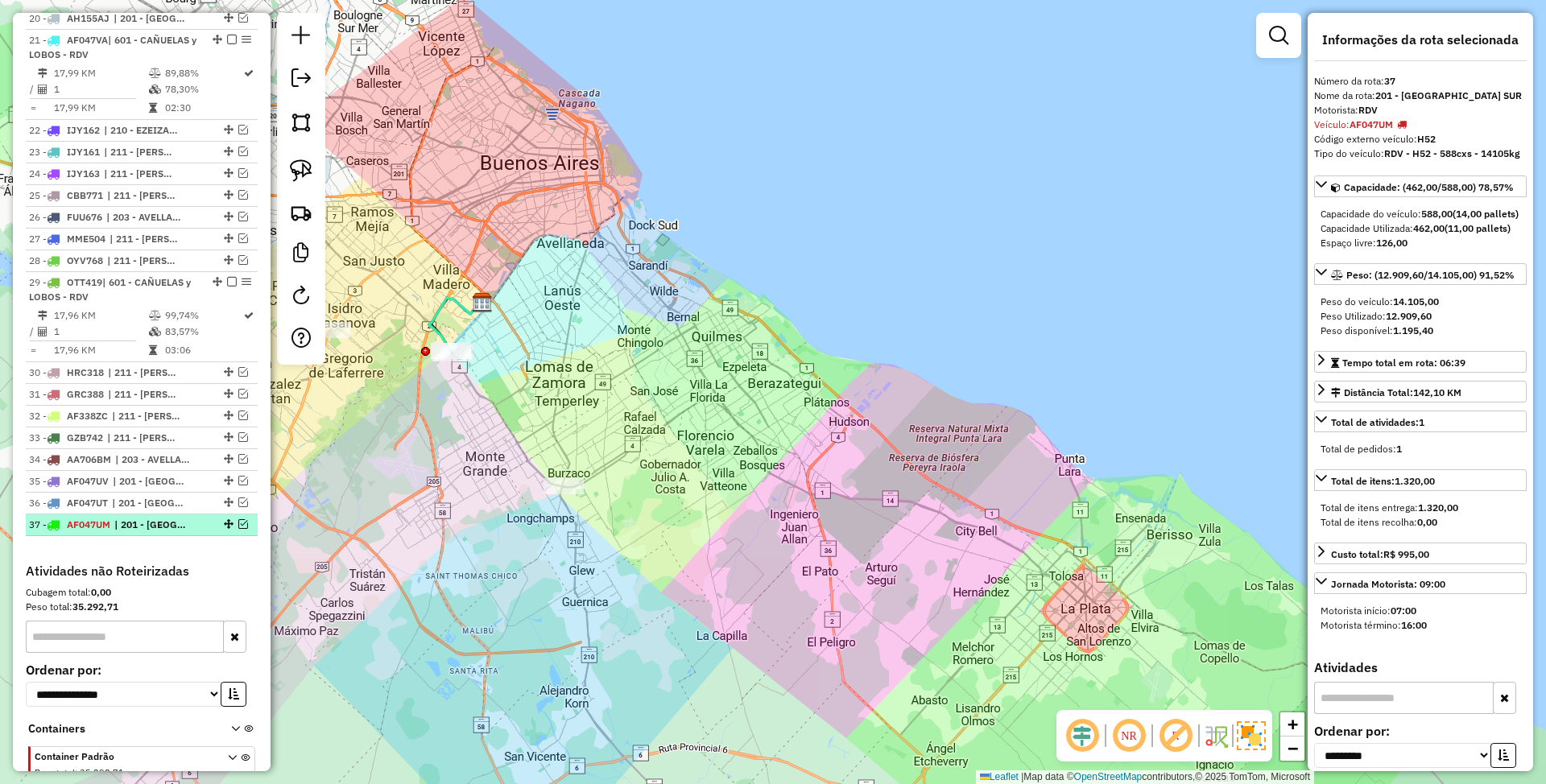
click at [240, 529] on em at bounding box center [243, 524] width 10 height 10
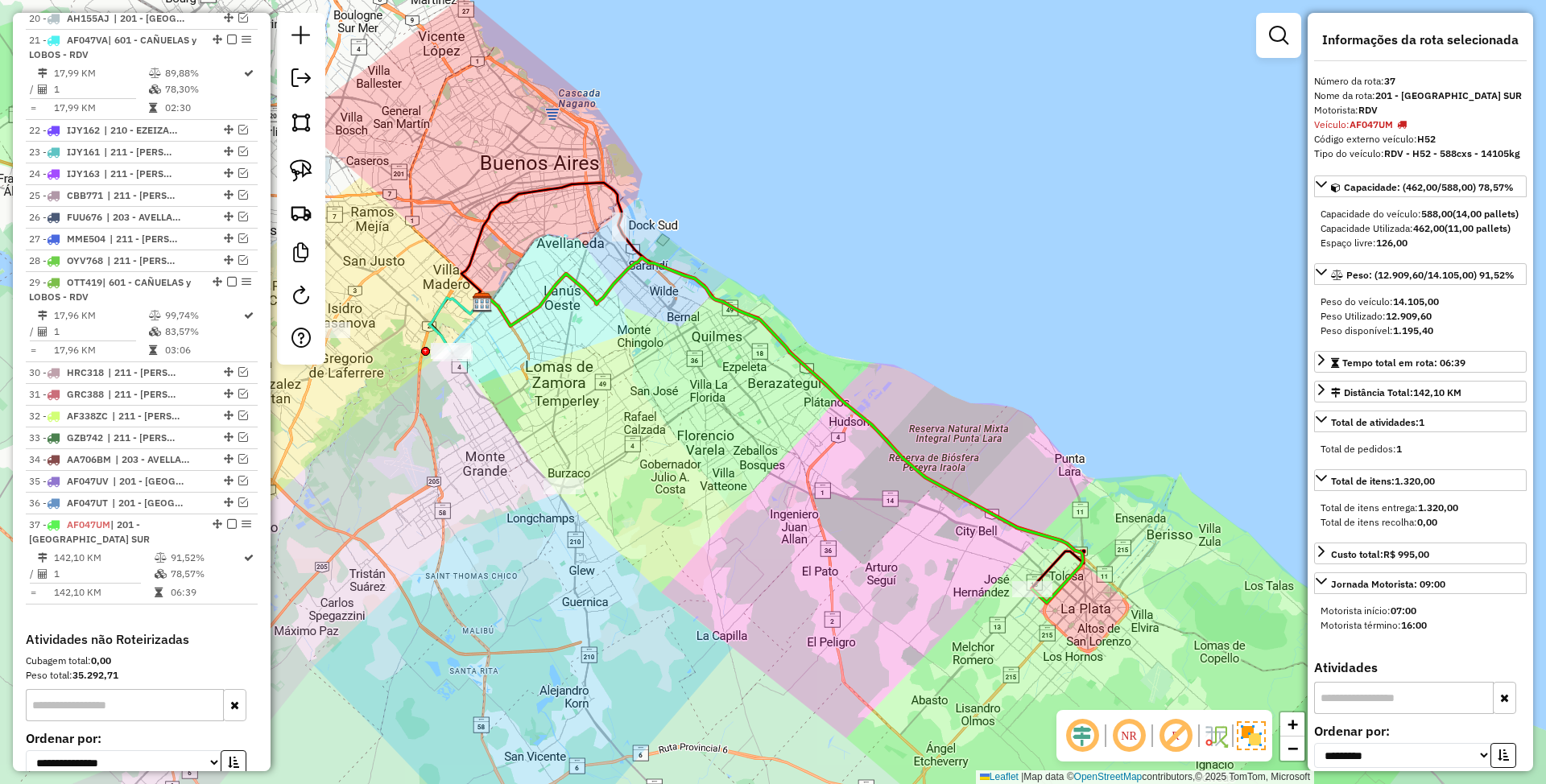
click at [1068, 574] on icon at bounding box center [780, 431] width 604 height 346
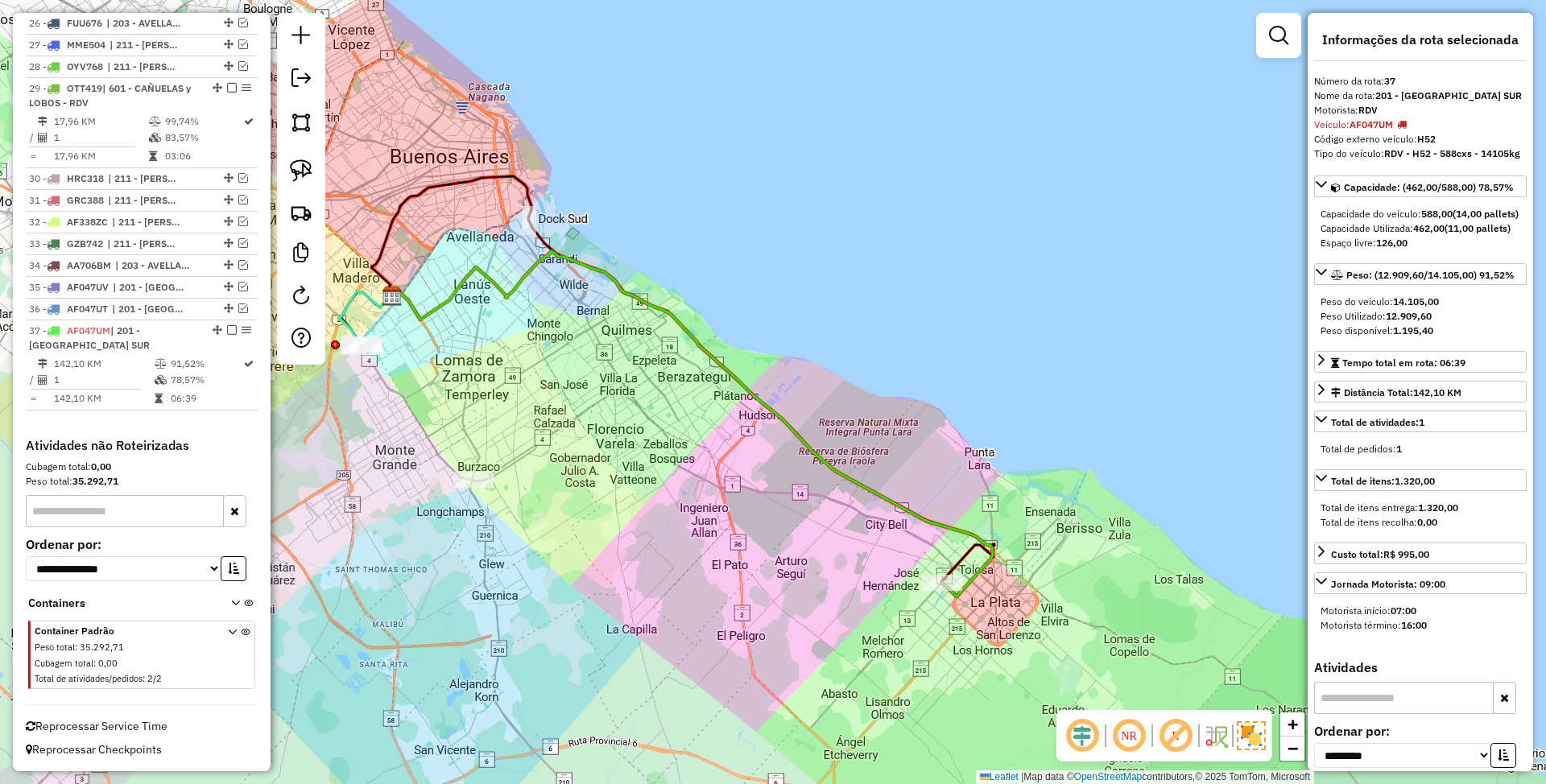
drag, startPoint x: 1096, startPoint y: 610, endPoint x: 1003, endPoint y: 603, distance: 93.3
click at [1003, 603] on div "Janela de atendimento Grade de atendimento Capacidade Transportadoras Veículos …" at bounding box center [773, 392] width 1546 height 784
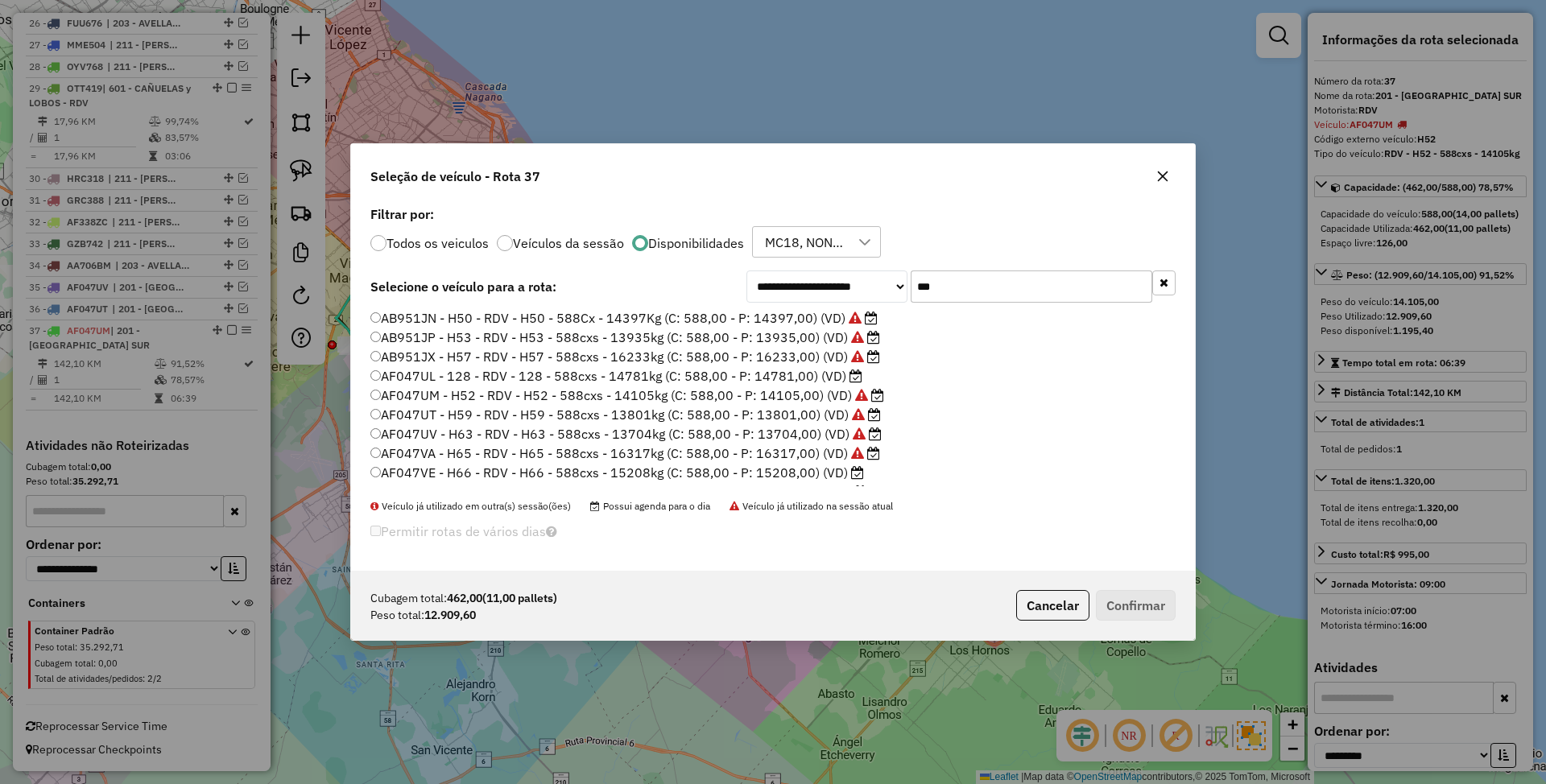
scroll to position [8, 5]
click at [793, 374] on label "AF047UL - 128 - RDV - 128 - 588cxs - 14781kg (C: 588,00 - P: 14781,00) (VD)" at bounding box center [616, 376] width 492 height 20
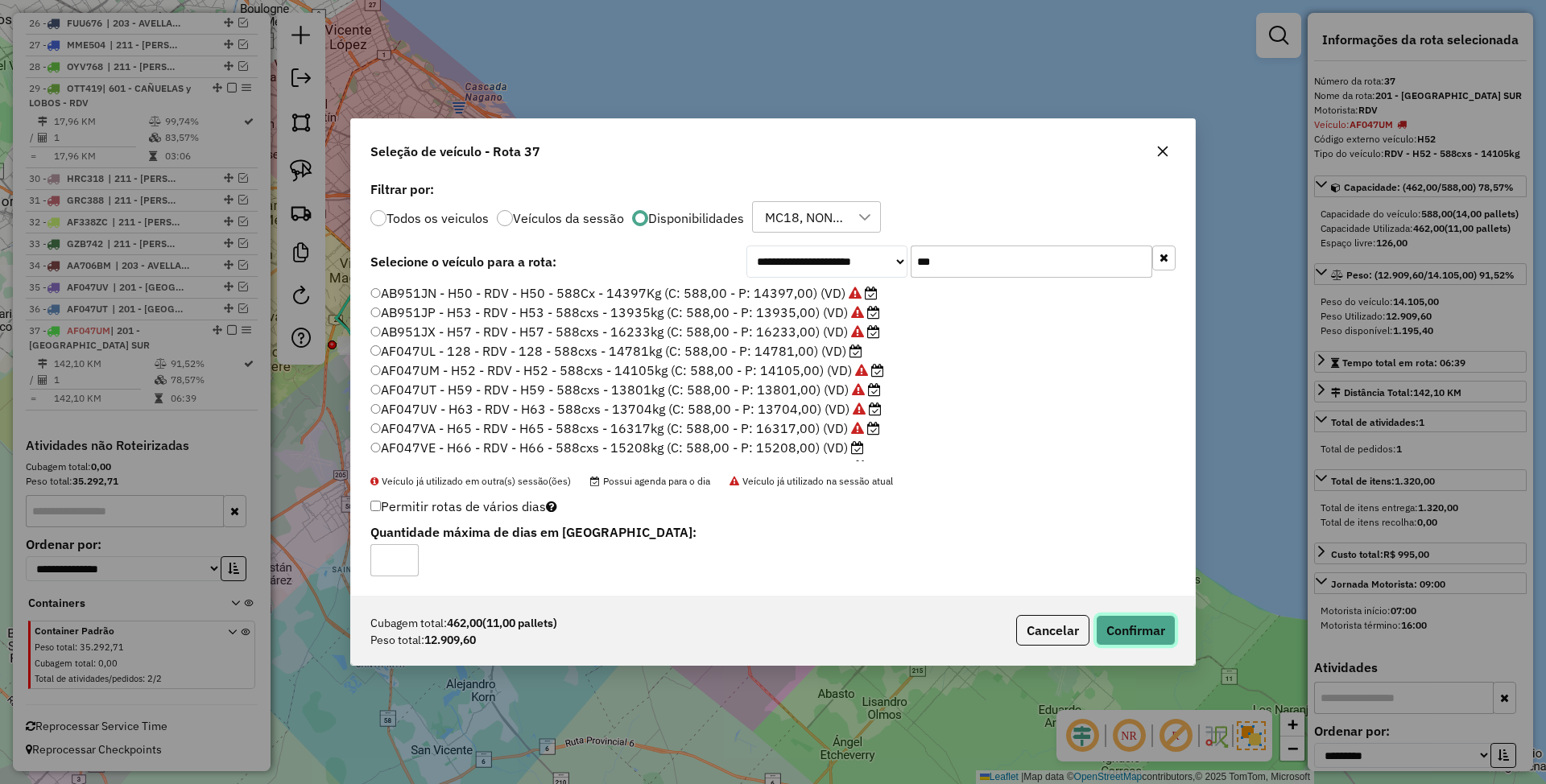
click at [1140, 634] on button "Confirmar" at bounding box center [1135, 630] width 80 height 31
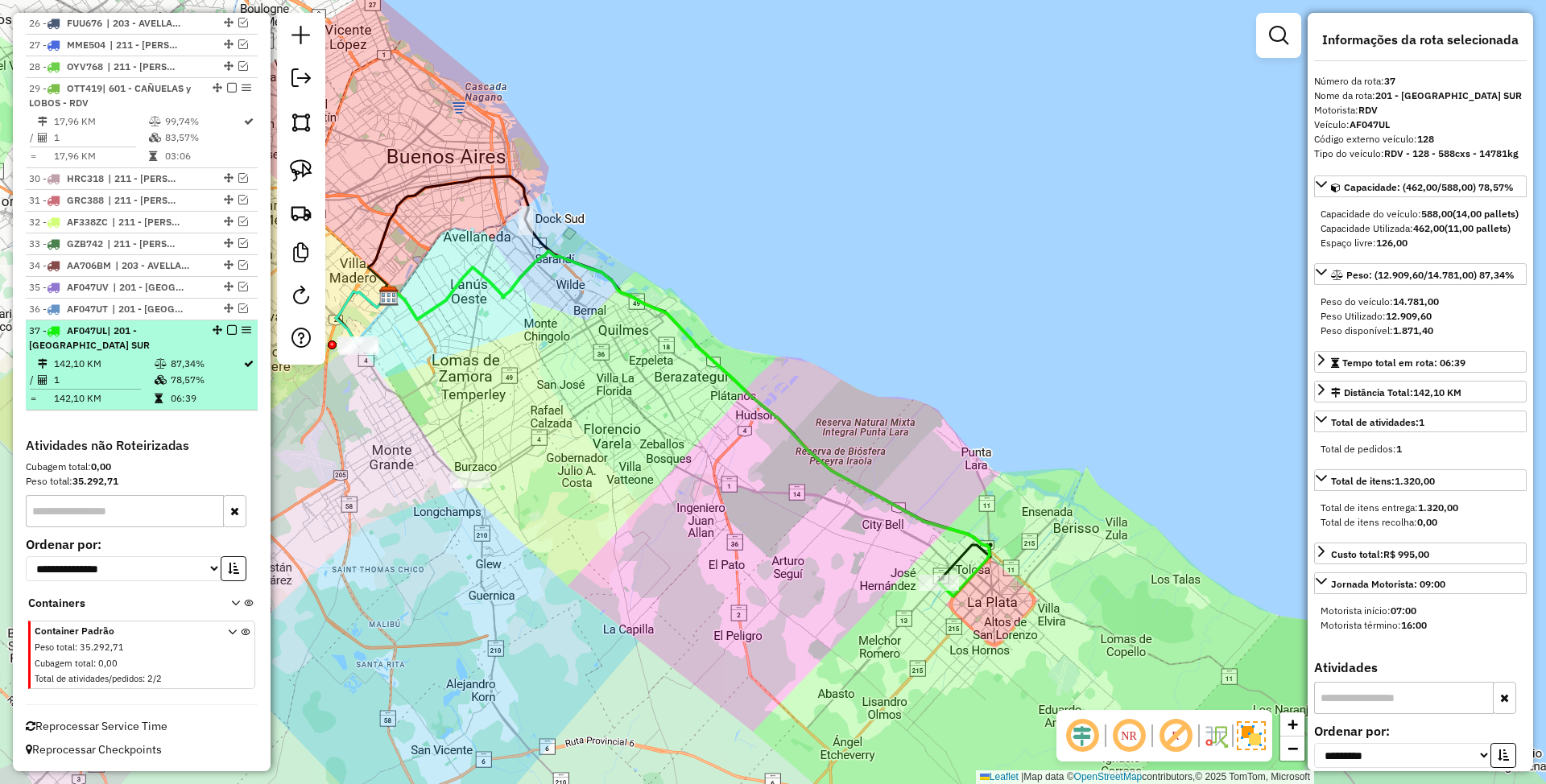
click at [227, 329] on em at bounding box center [232, 330] width 10 height 10
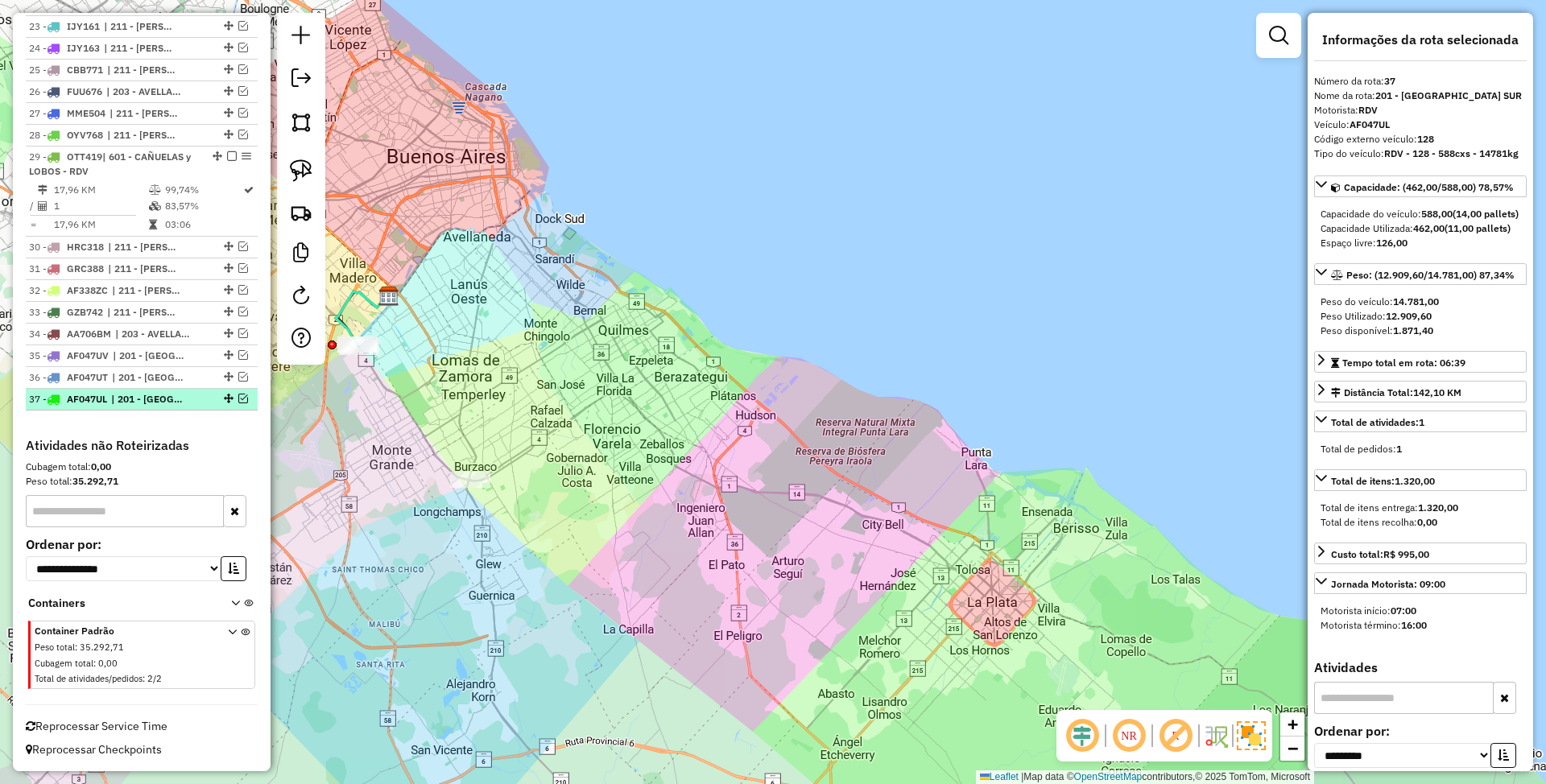
scroll to position [1240, 0]
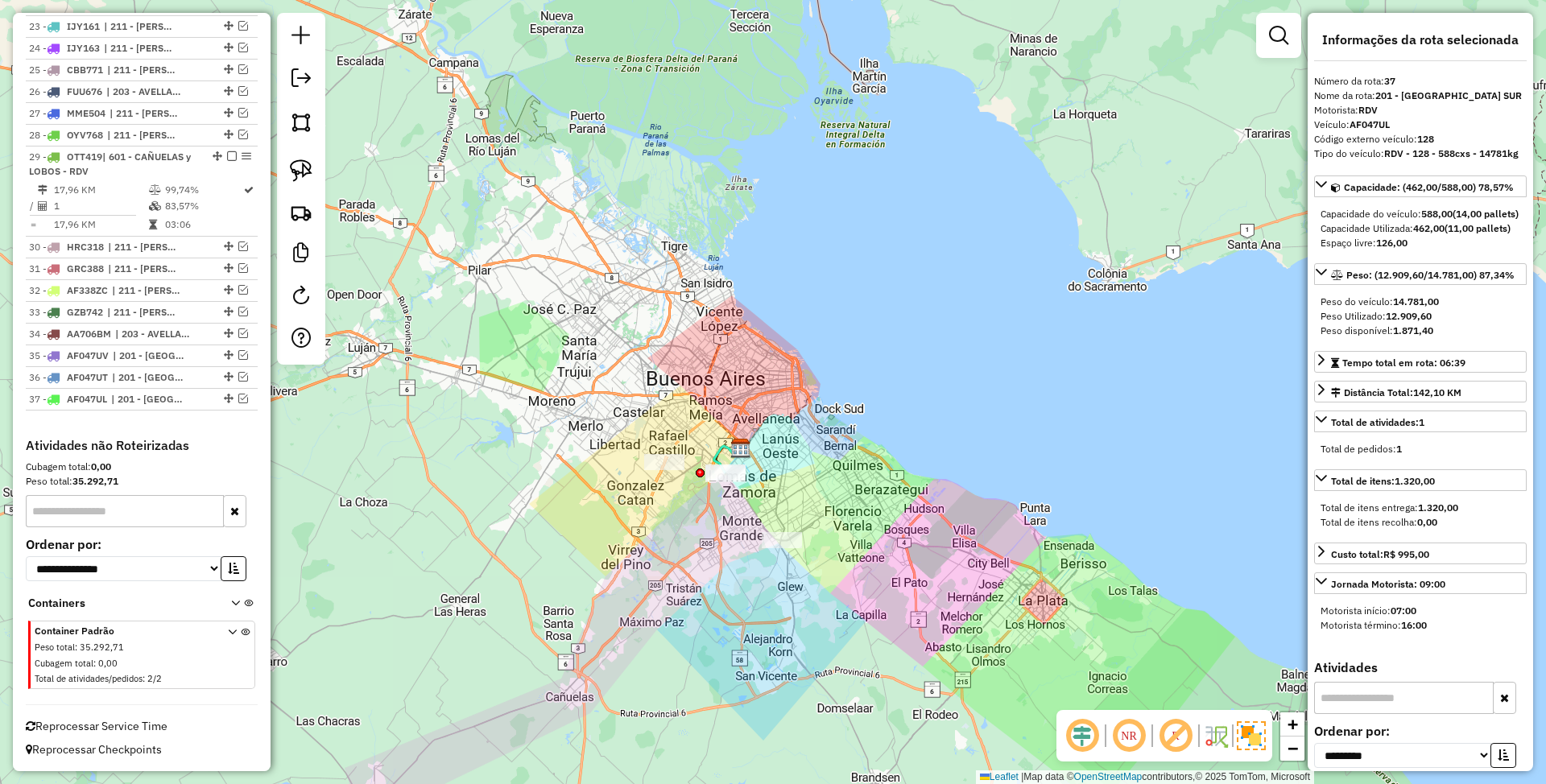
drag, startPoint x: 881, startPoint y: 562, endPoint x: 1000, endPoint y: 615, distance: 130.3
click at [1000, 615] on div "Janela de atendimento Grade de atendimento Capacidade Transportadoras Veículos …" at bounding box center [773, 392] width 1546 height 784
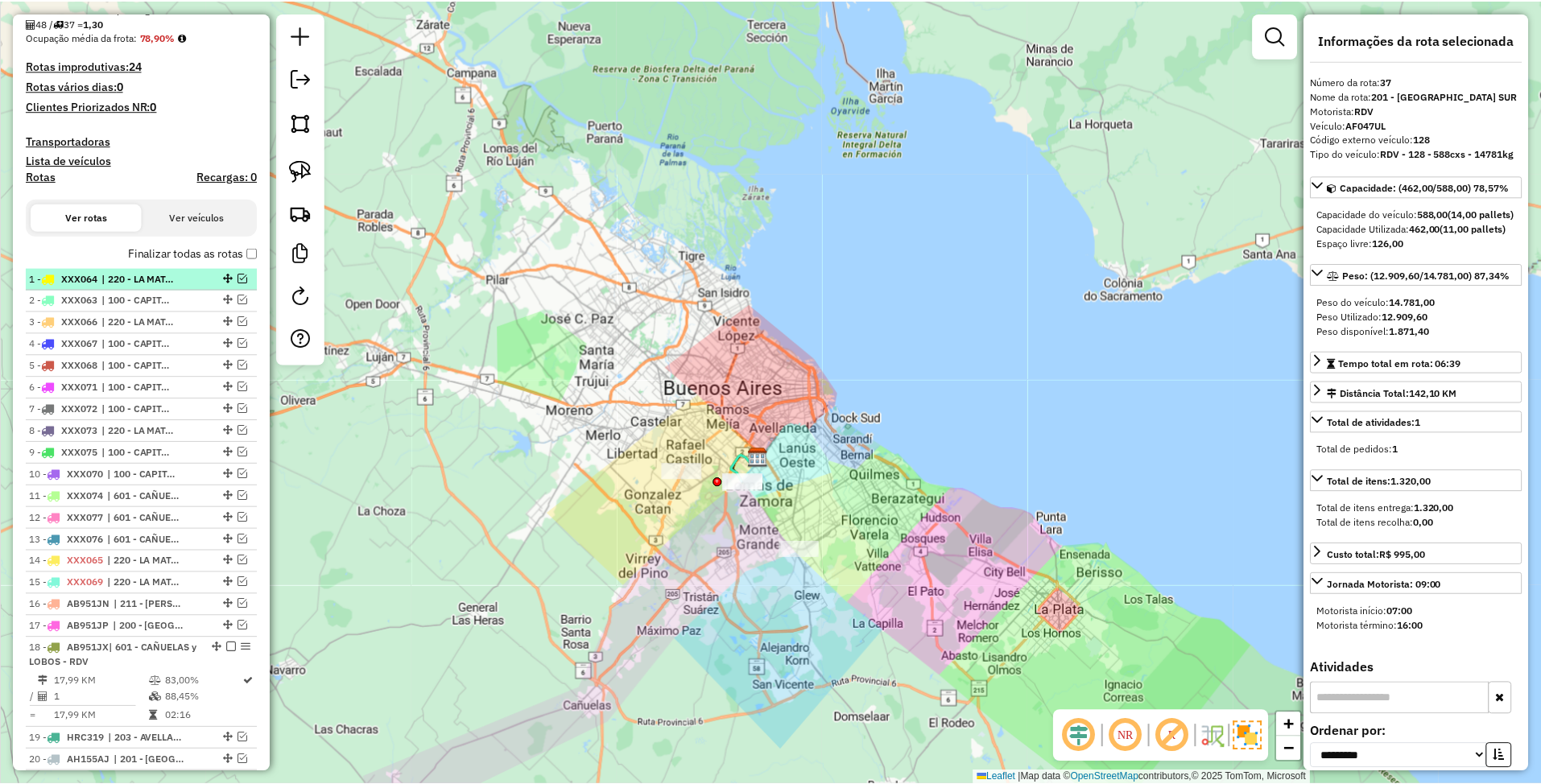
scroll to position [168, 0]
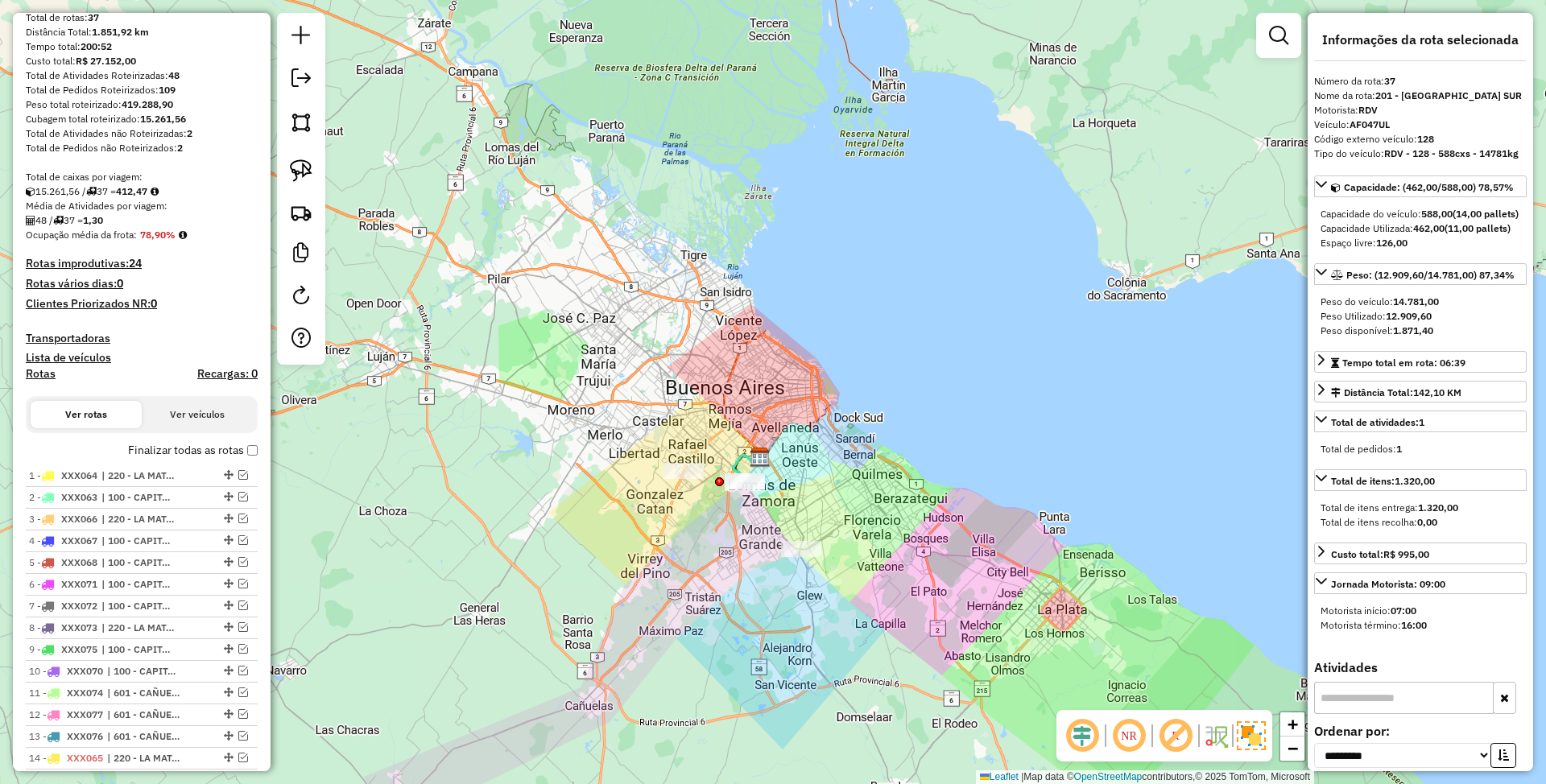
click at [66, 337] on h4 "Transportadoras" at bounding box center [141, 339] width 232 height 14
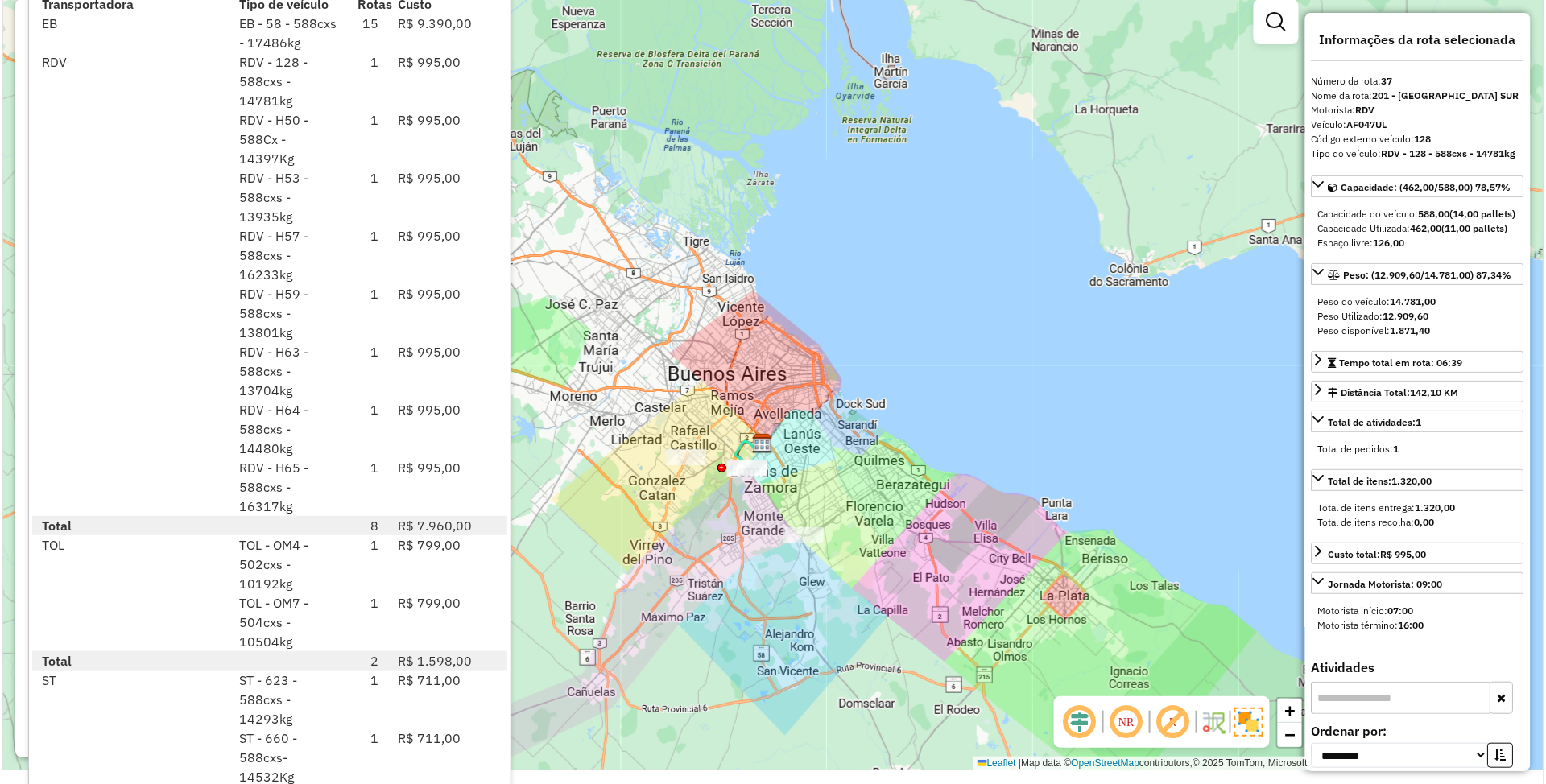
scroll to position [0, 0]
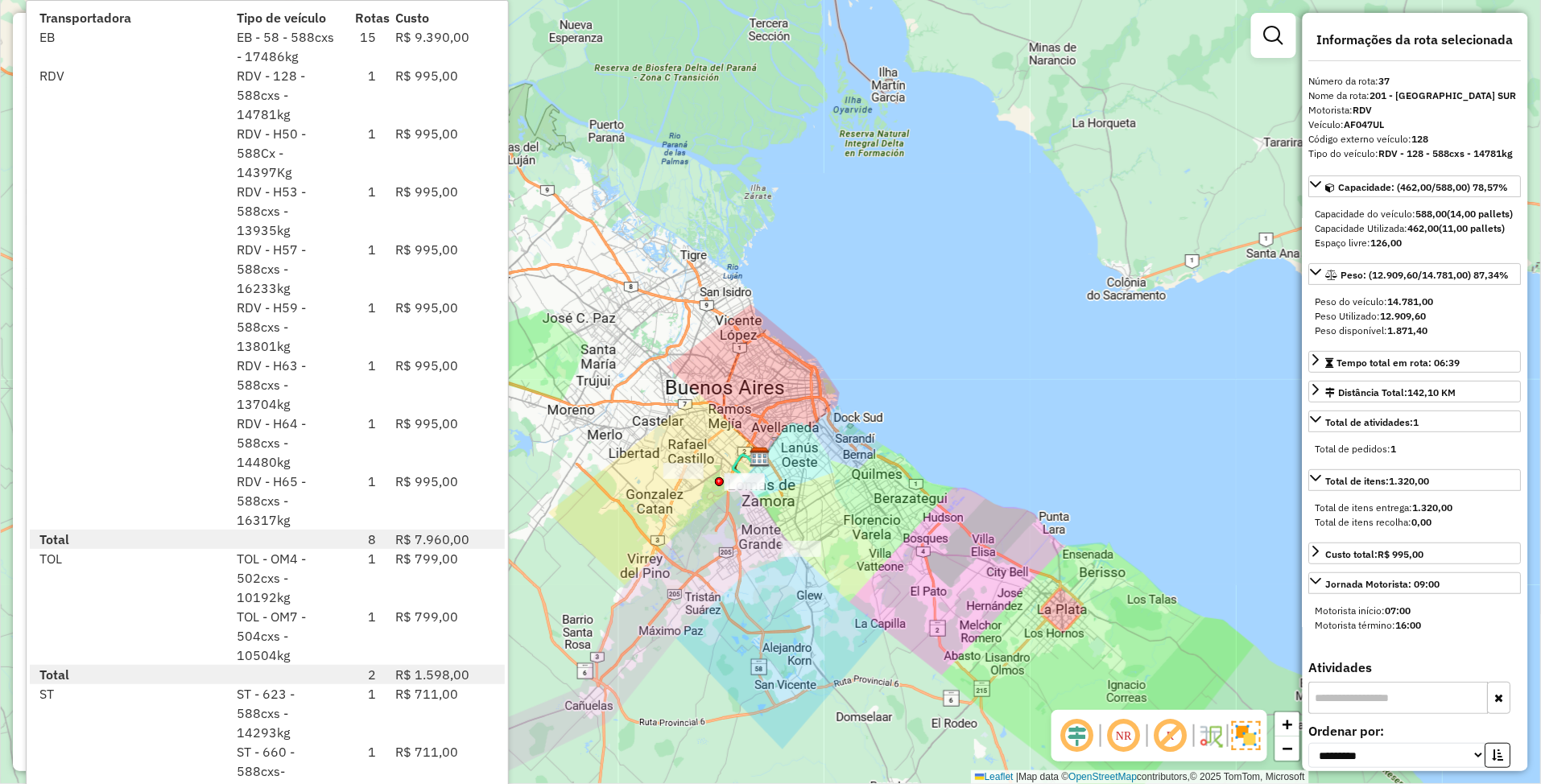
click at [889, 454] on div "Janela de atendimento Grade de atendimento Capacidade Transportadoras Veículos …" at bounding box center [770, 392] width 1541 height 784
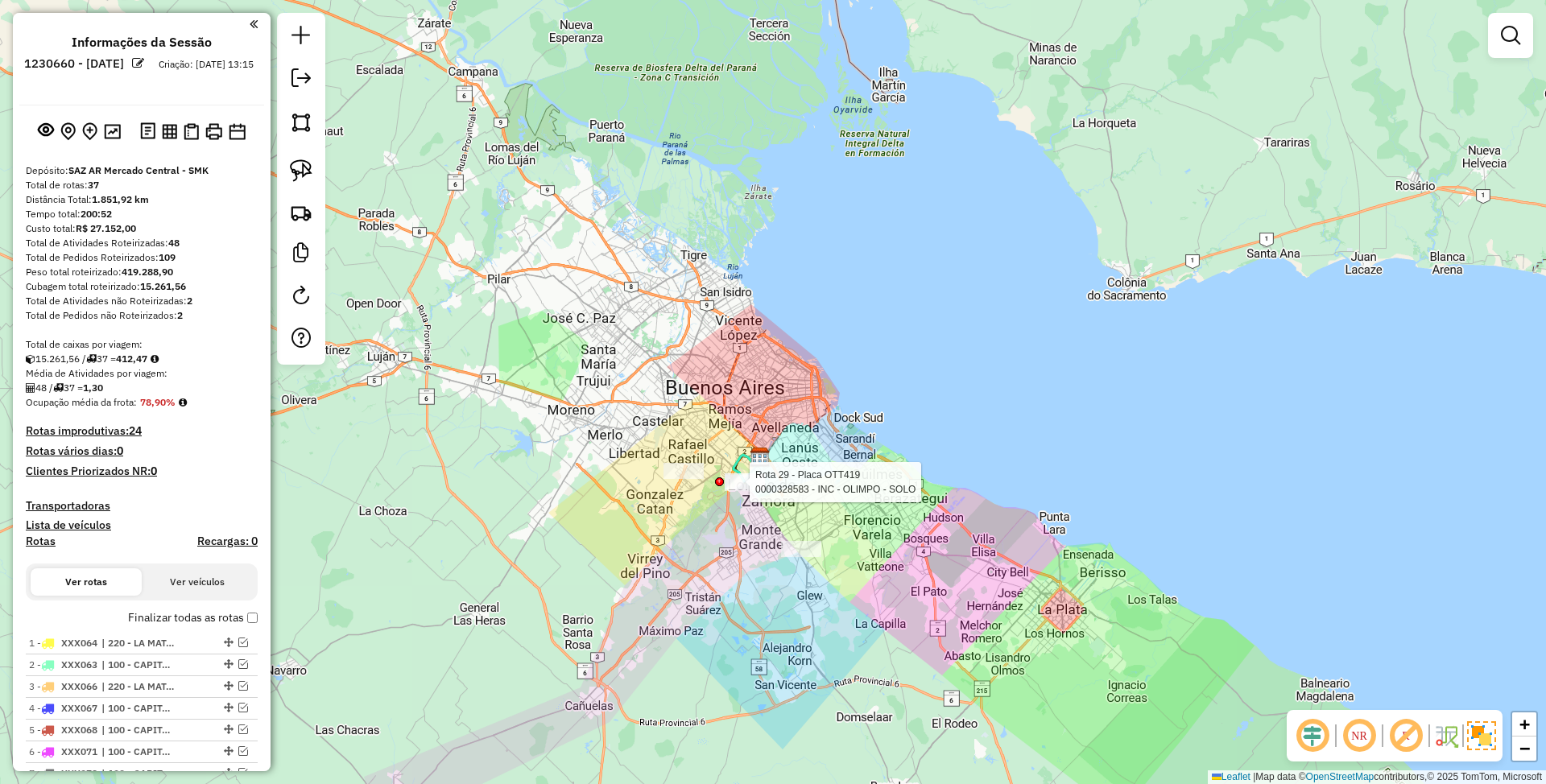
select select "**********"
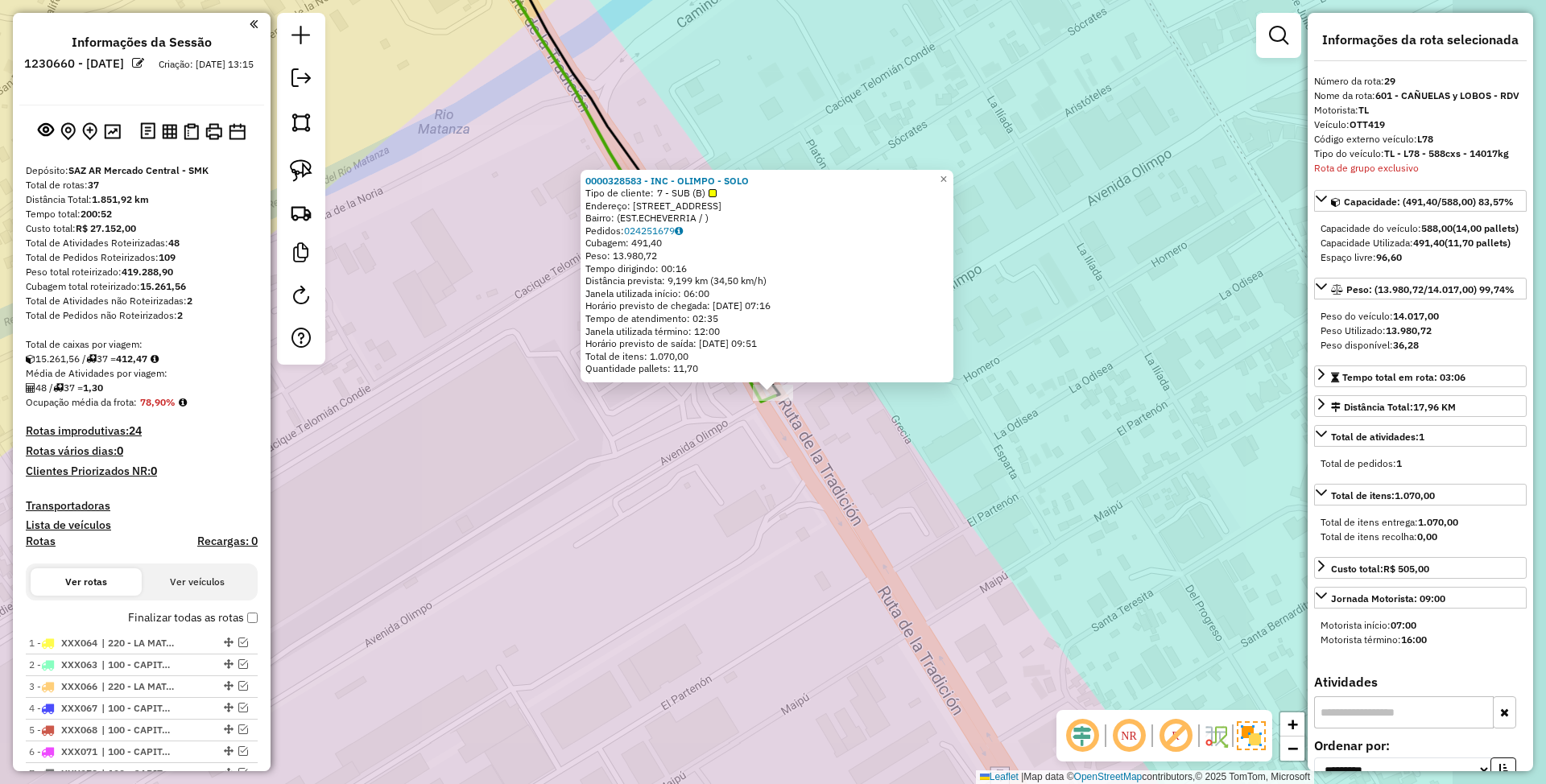
scroll to position [1240, 0]
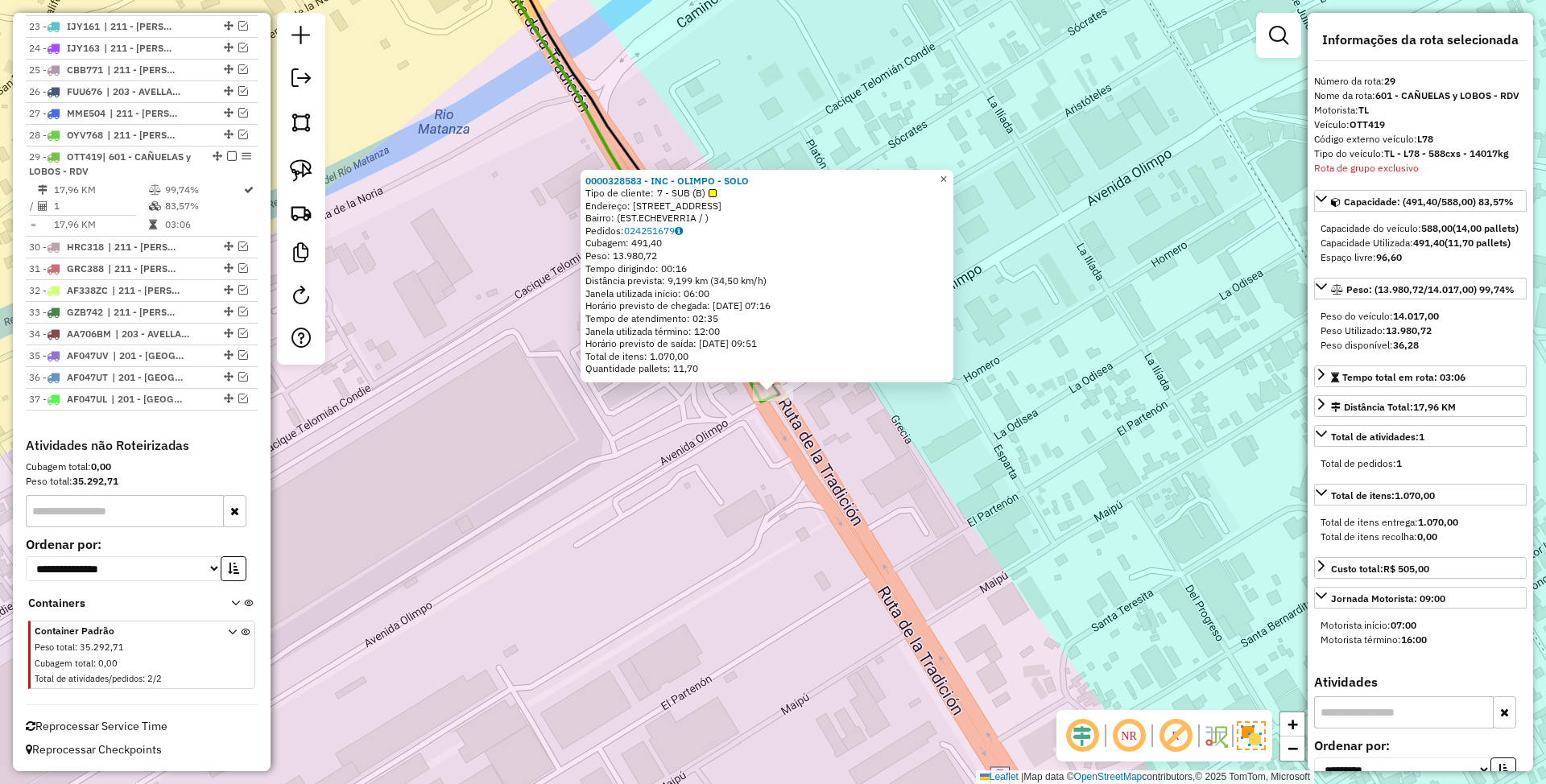
click at [947, 172] on span "×" at bounding box center [942, 179] width 7 height 14
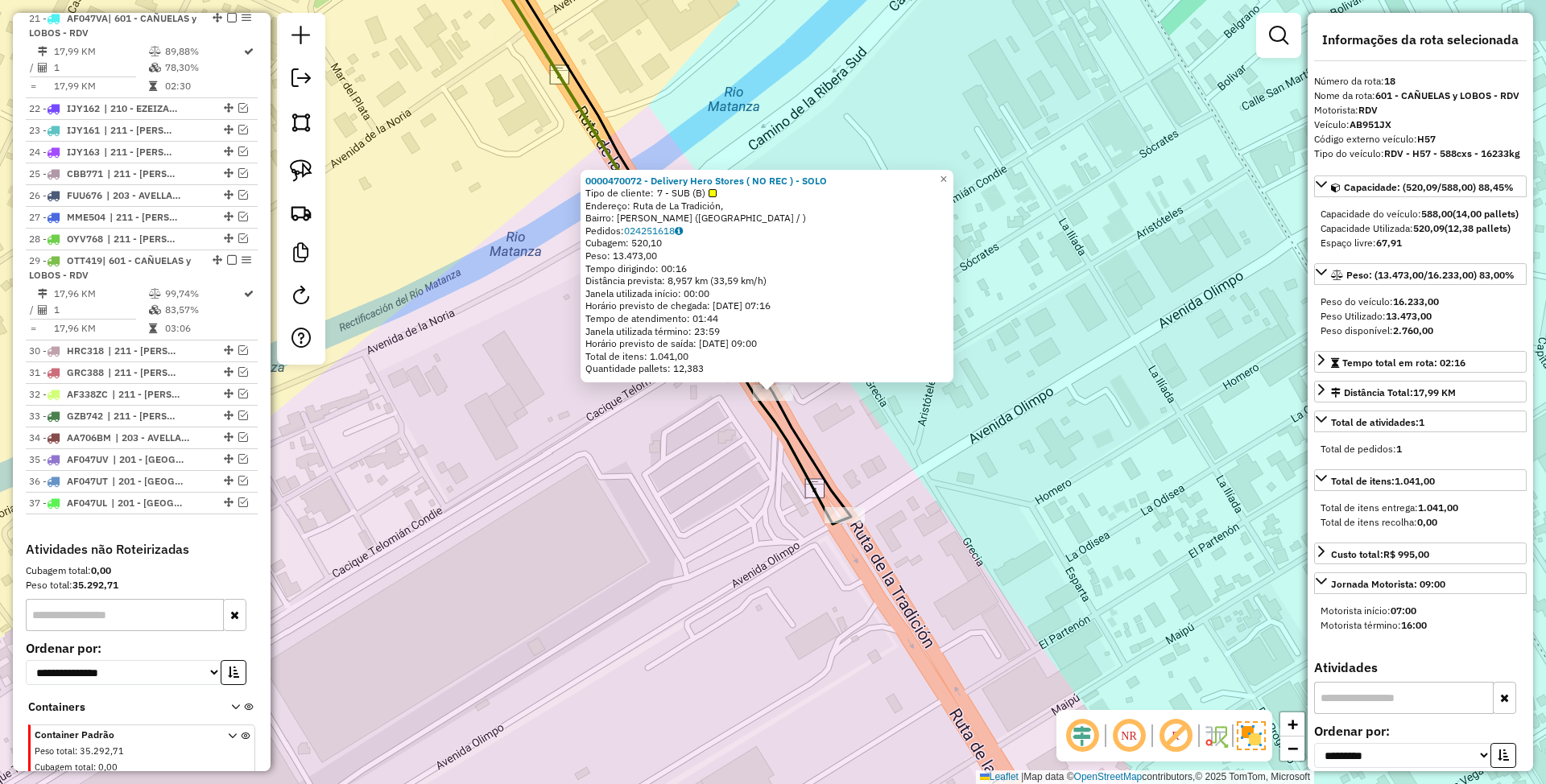
scroll to position [993, 0]
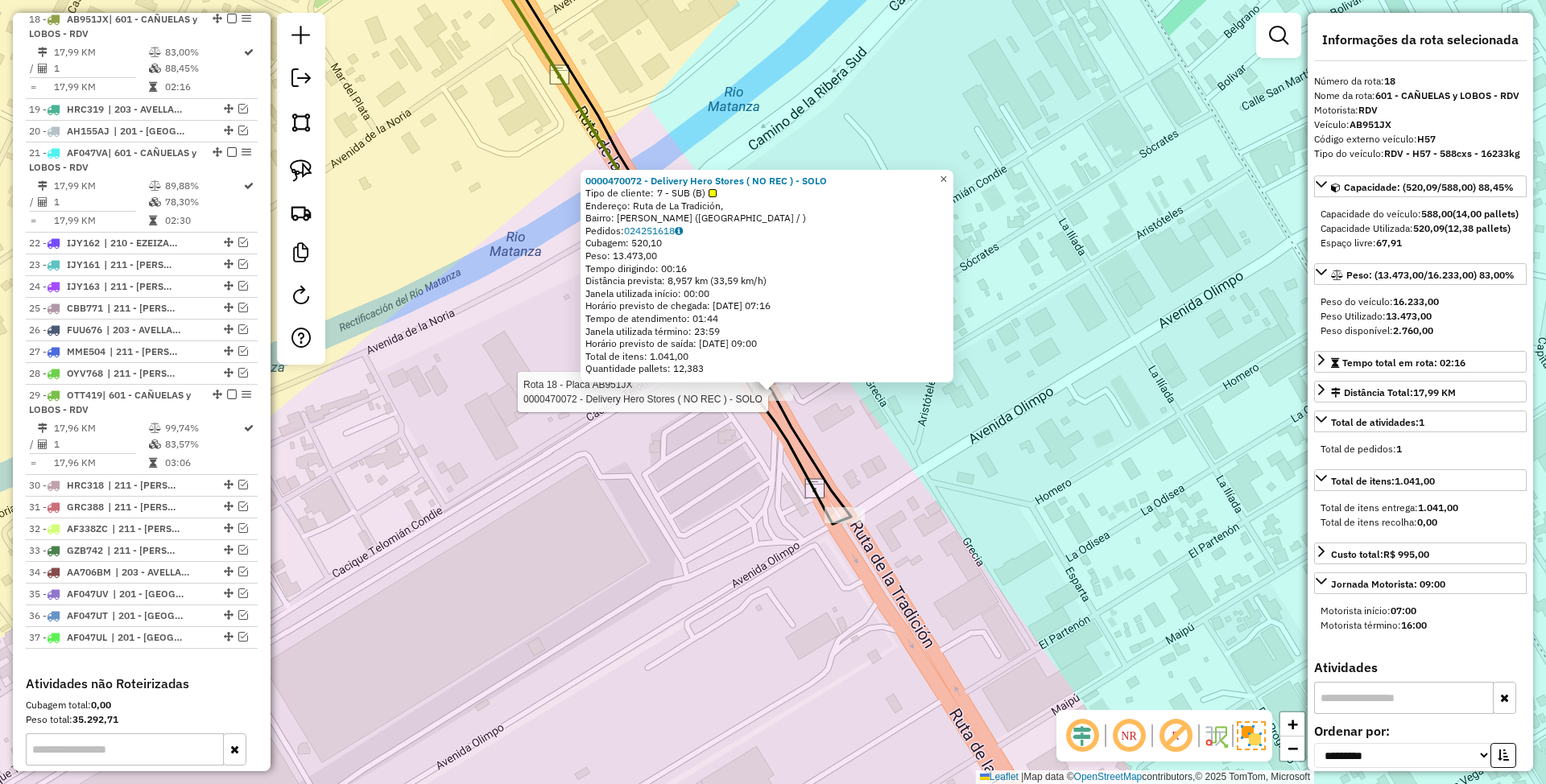
click at [947, 176] on span "×" at bounding box center [942, 179] width 7 height 14
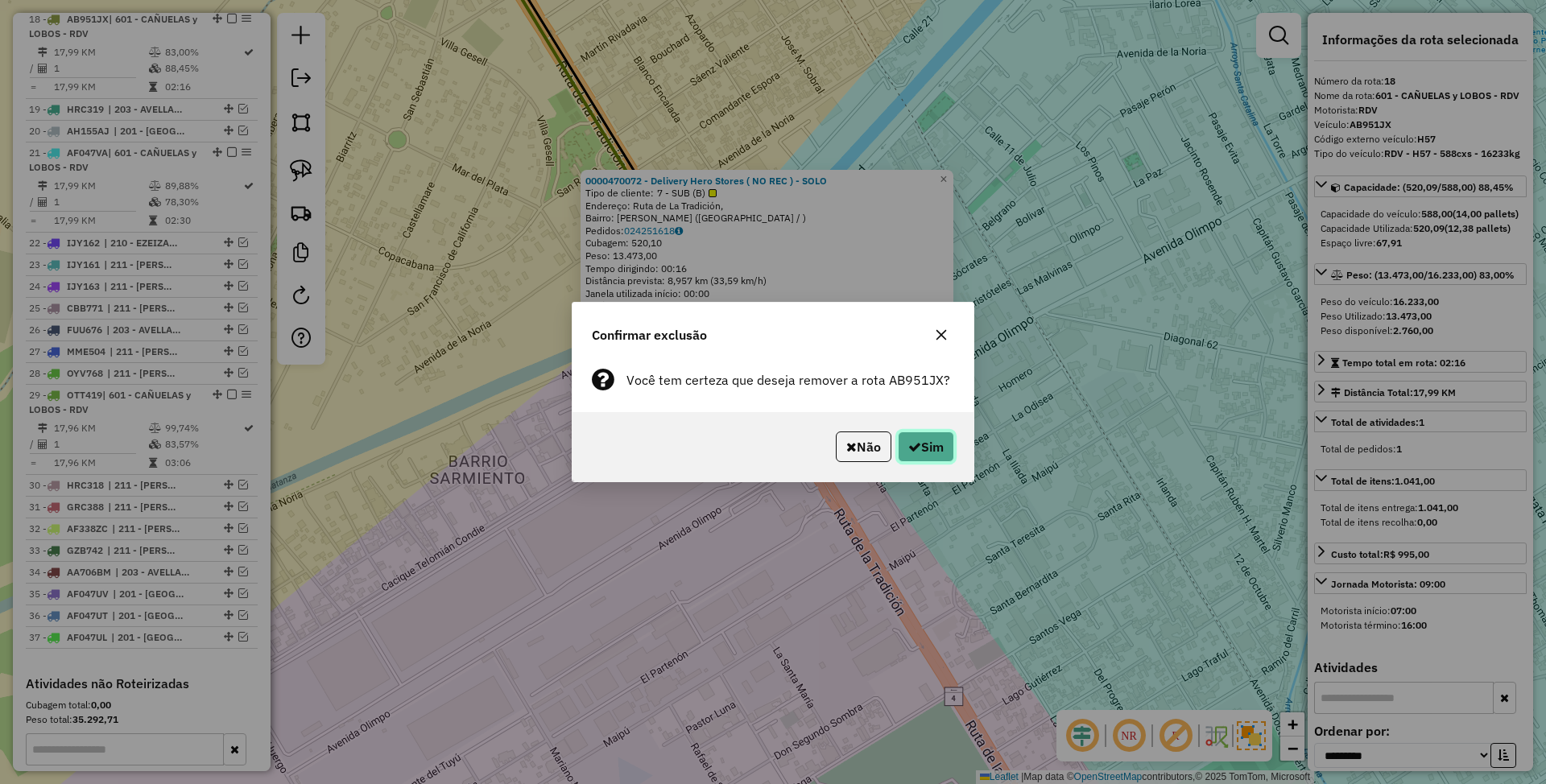
click at [936, 435] on button "Sim" at bounding box center [926, 446] width 56 height 31
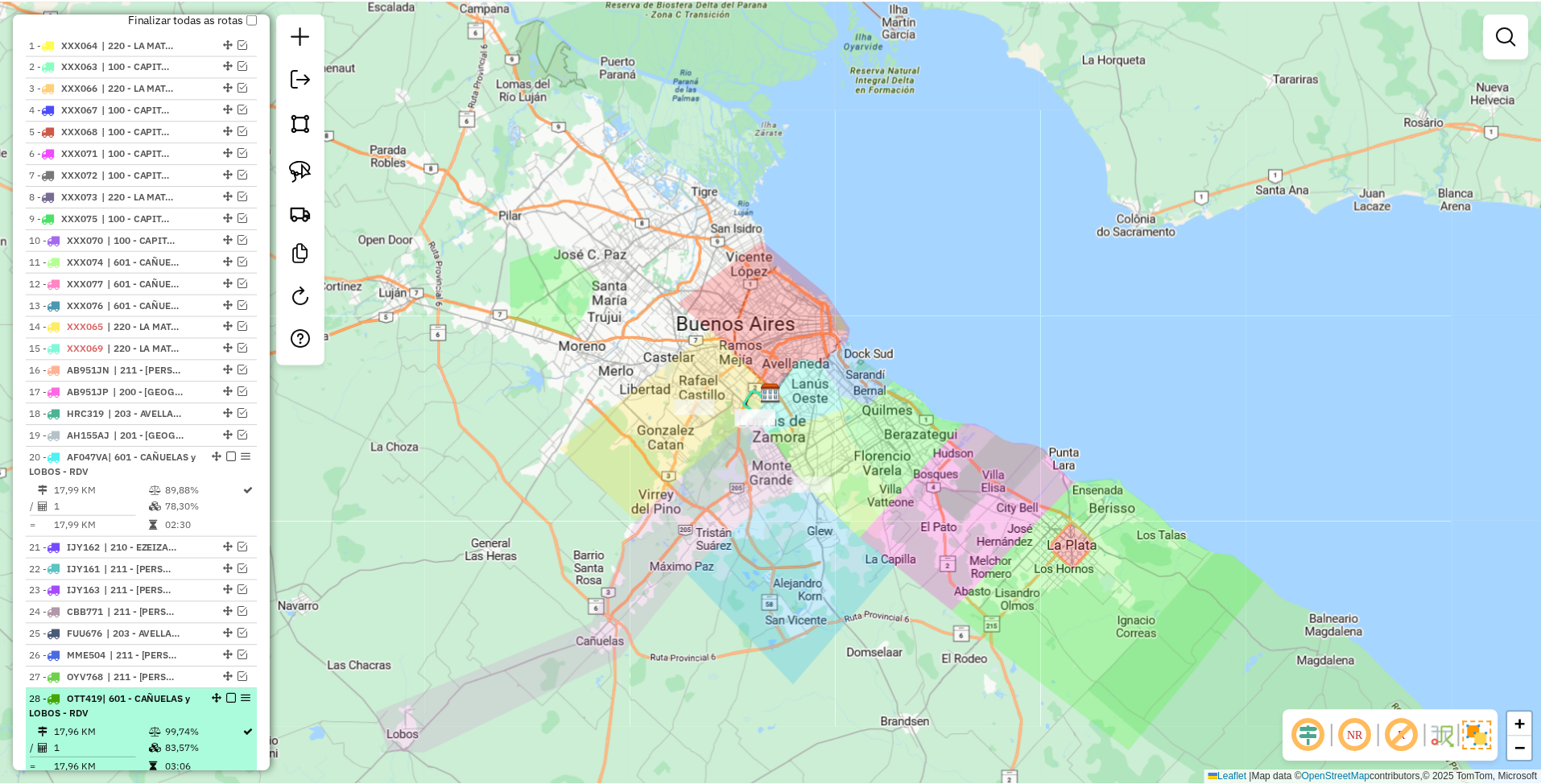
scroll to position [259, 0]
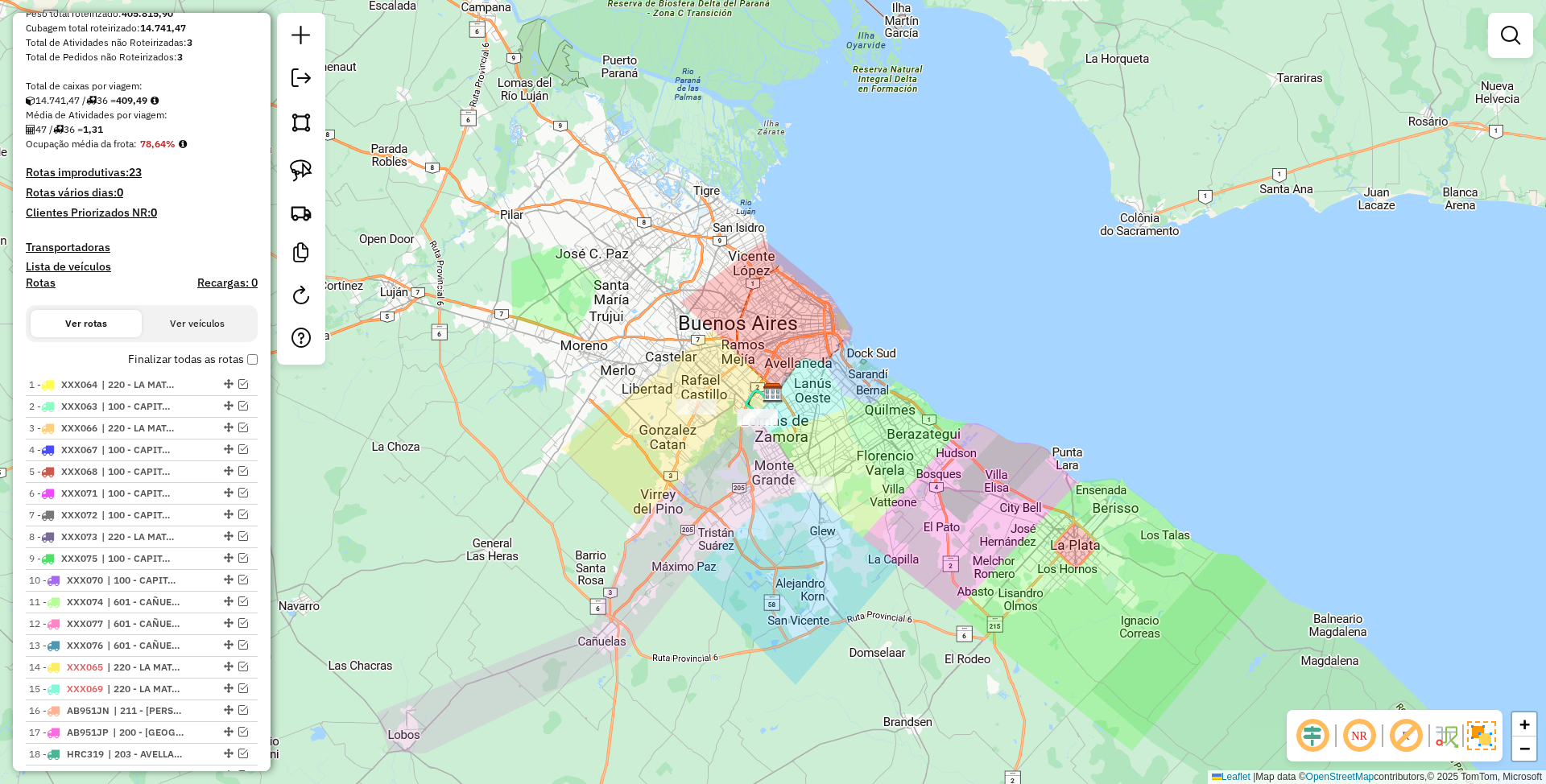
click at [72, 242] on h4 "Transportadoras" at bounding box center [141, 248] width 232 height 14
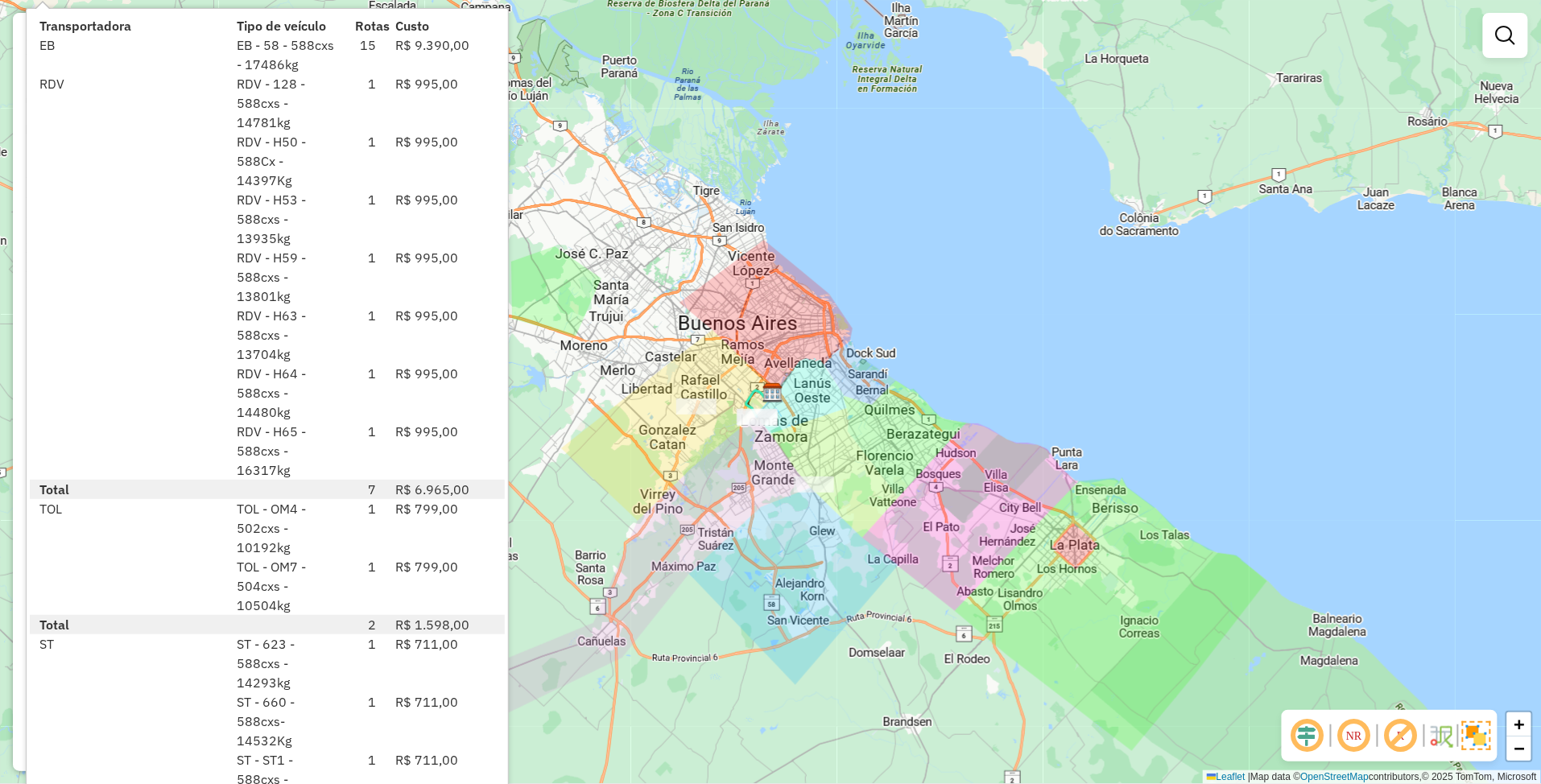
click at [118, 367] on div at bounding box center [128, 392] width 198 height 58
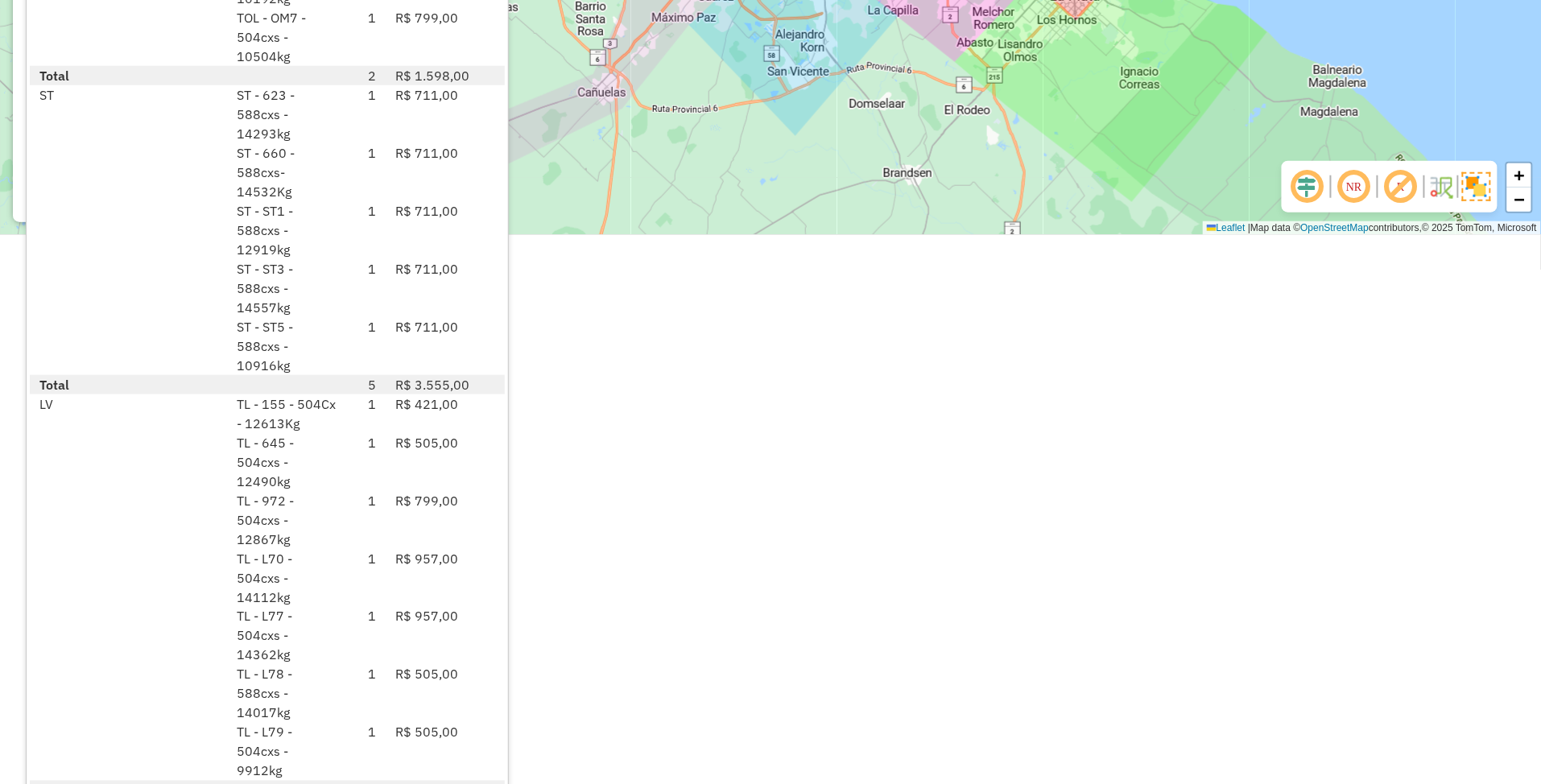
scroll to position [554, 0]
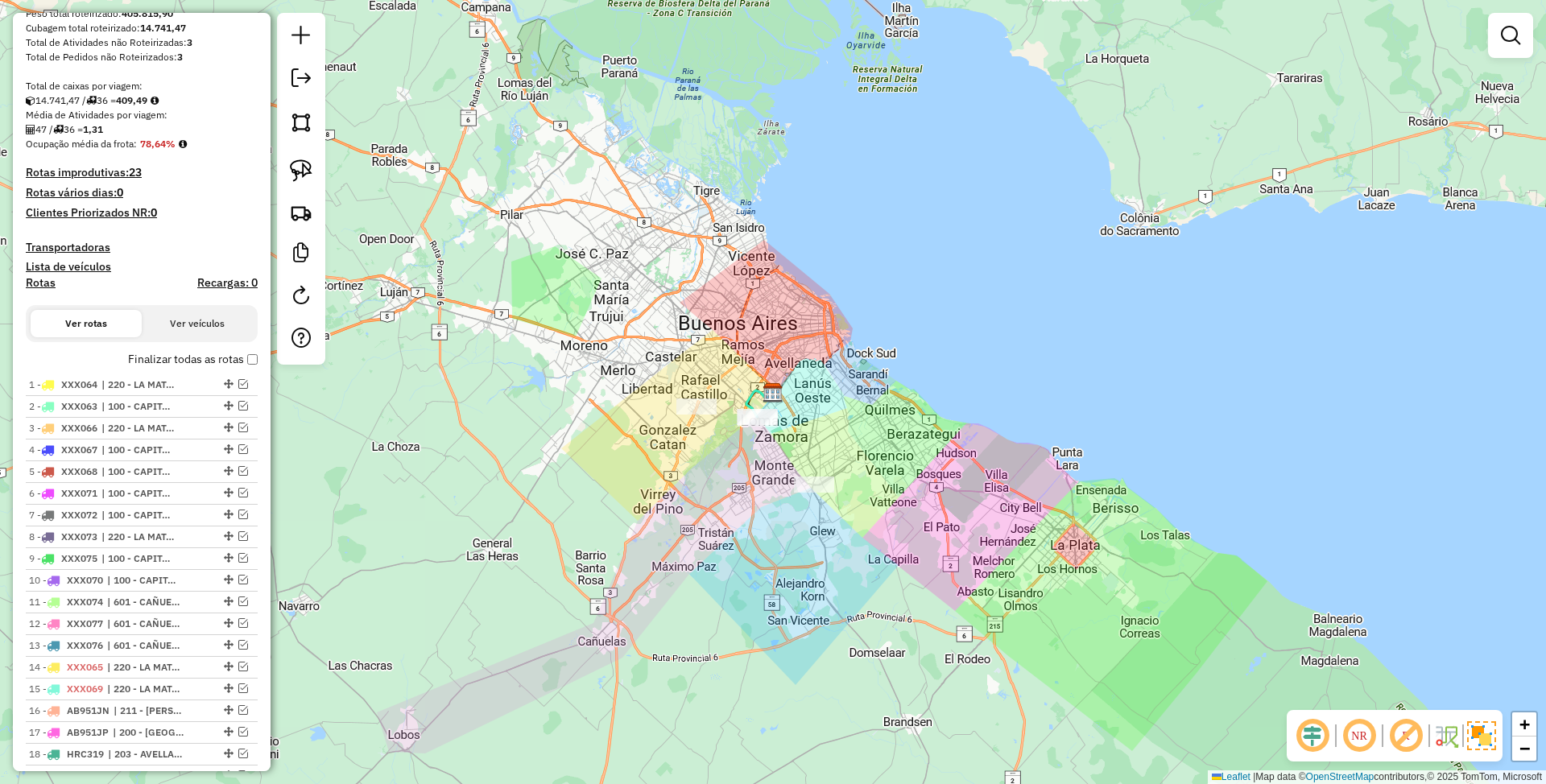
click at [747, 398] on icon at bounding box center [760, 403] width 26 height 27
select select "**********"
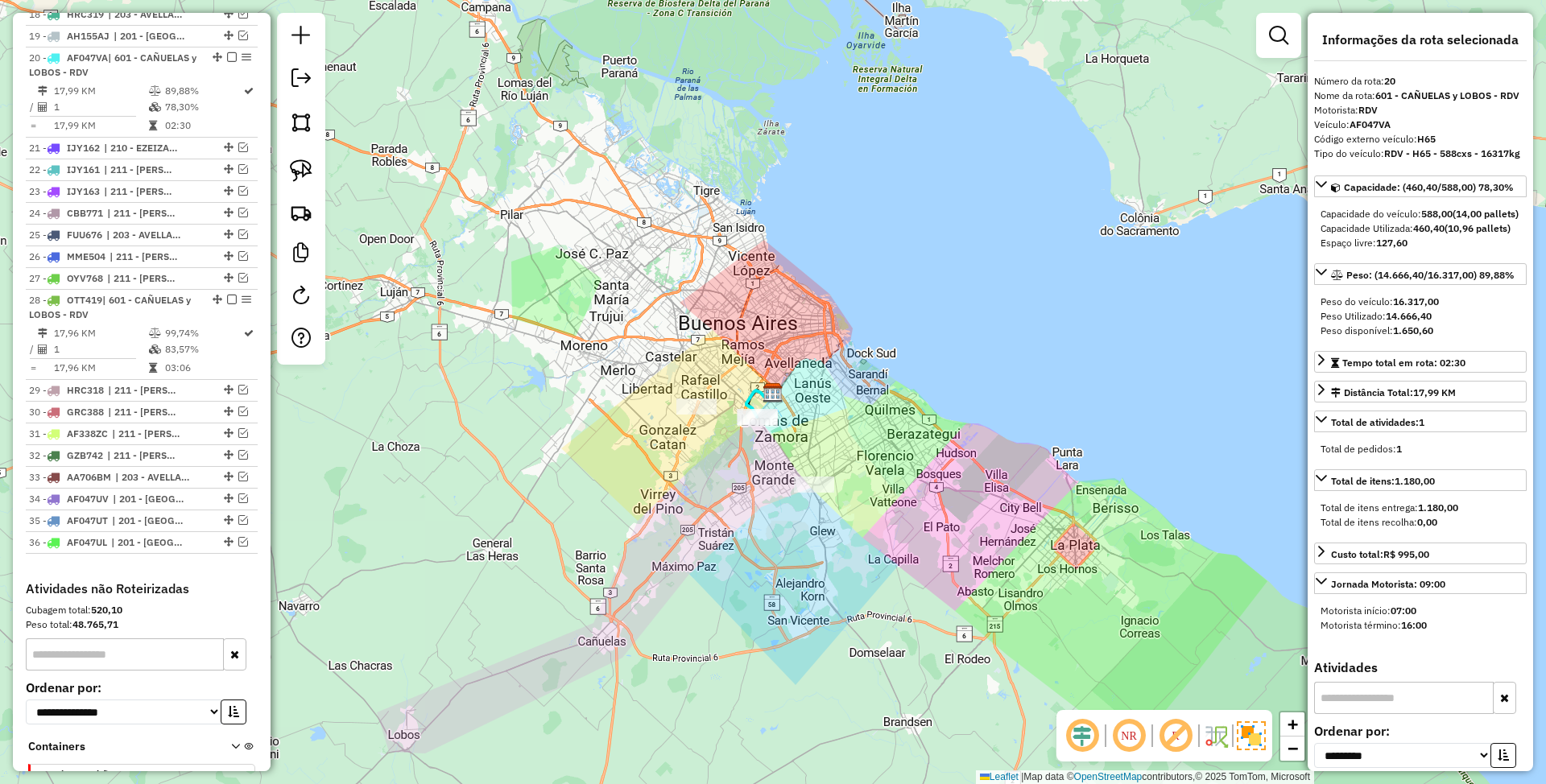
scroll to position [1038, 0]
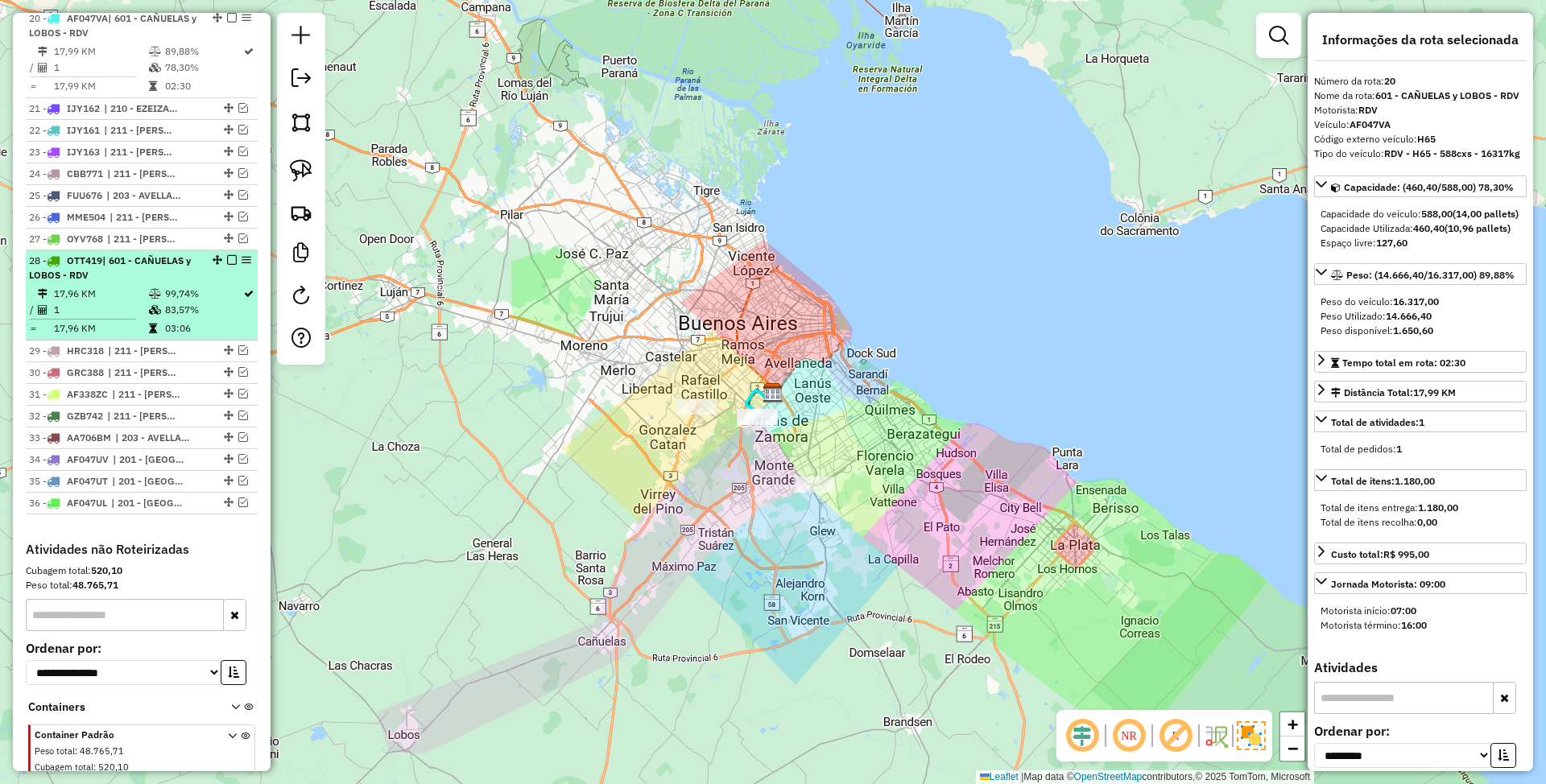
click at [146, 280] on div "28 - OTT419 | 601 - CAÑUELAS y LOBOS - RDV" at bounding box center [114, 268] width 171 height 29
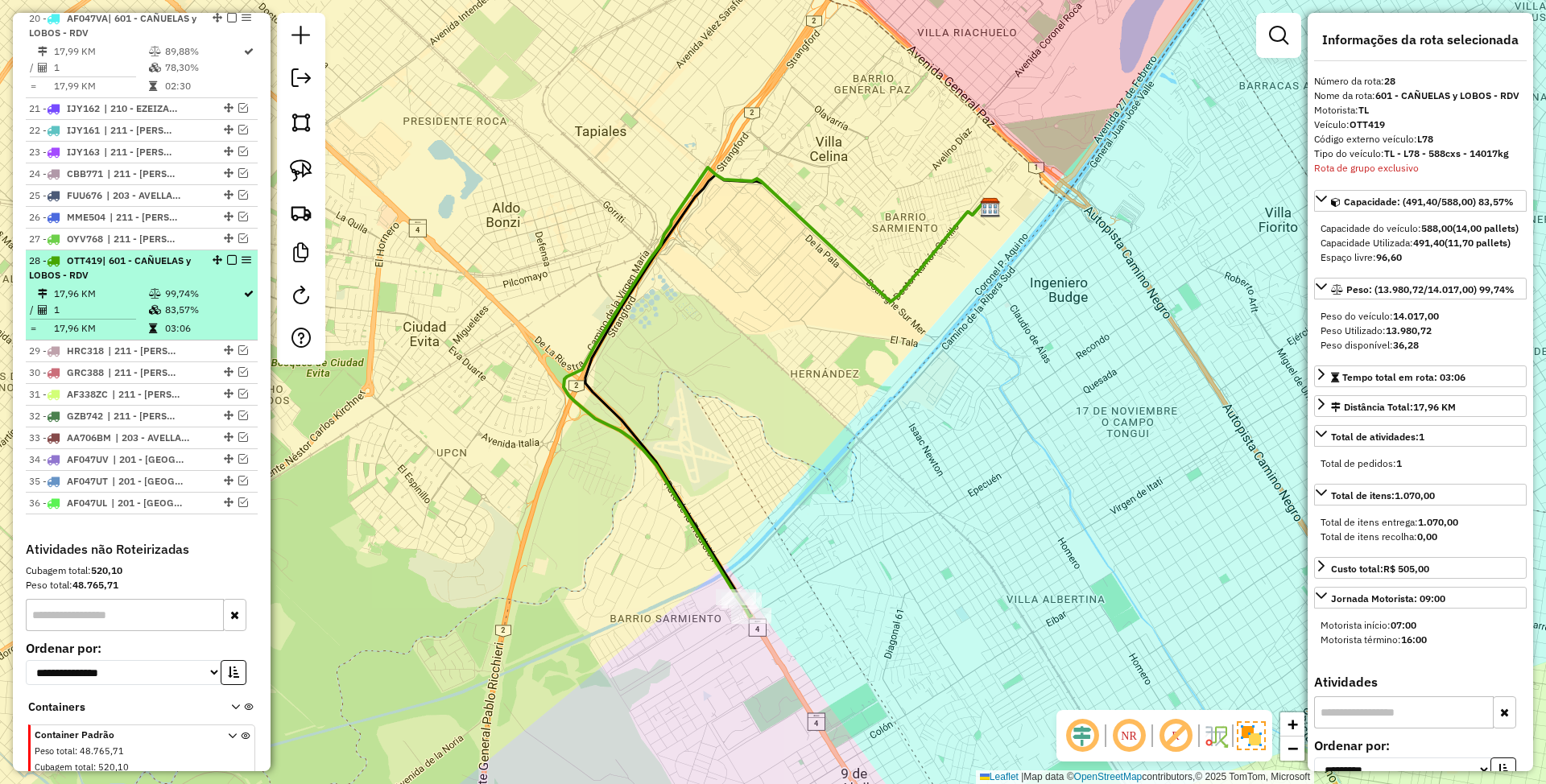
scroll to position [930, 0]
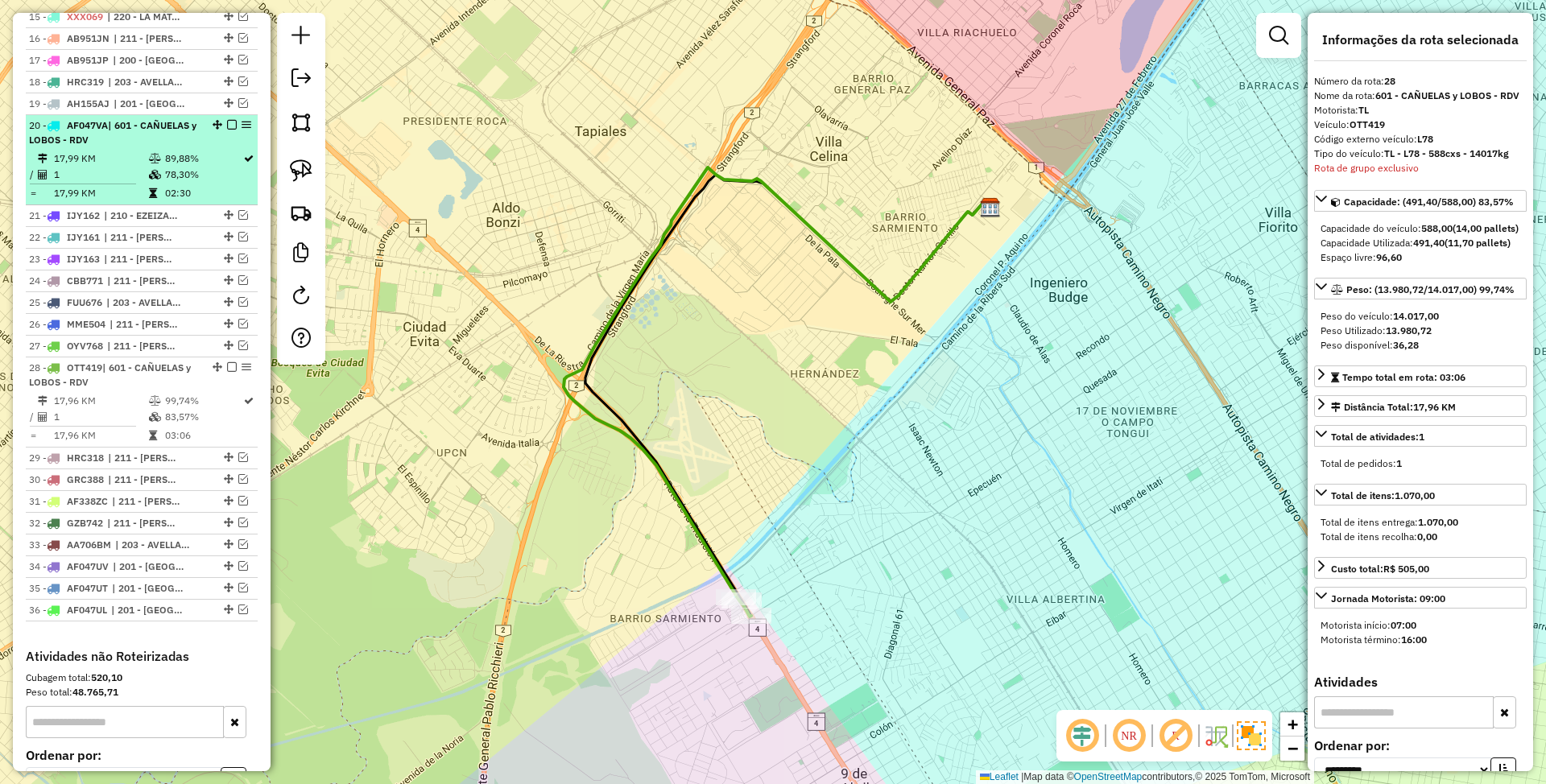
click at [227, 129] on em at bounding box center [232, 124] width 10 height 10
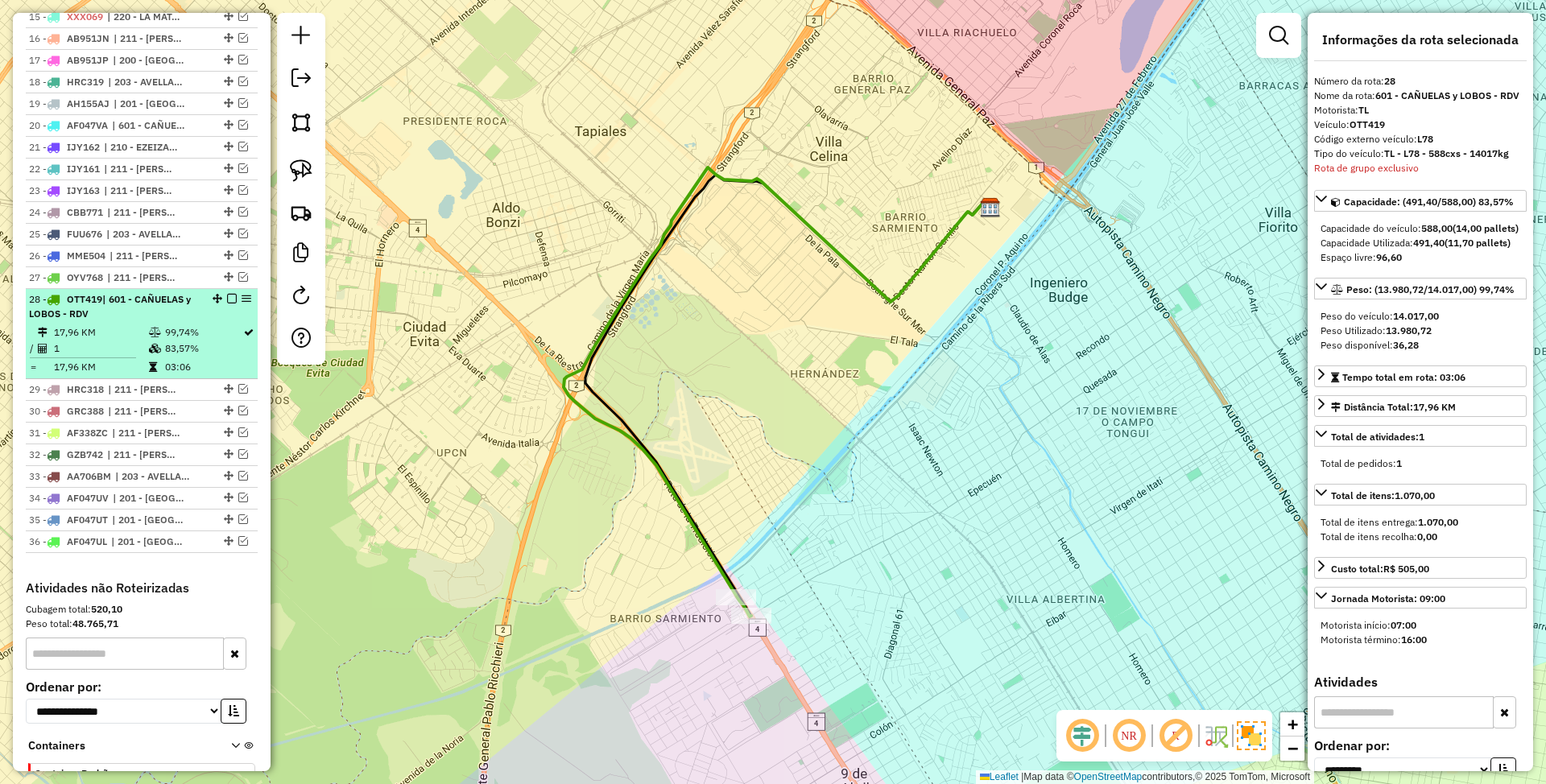
click at [129, 333] on td "17,96 KM" at bounding box center [101, 333] width 95 height 16
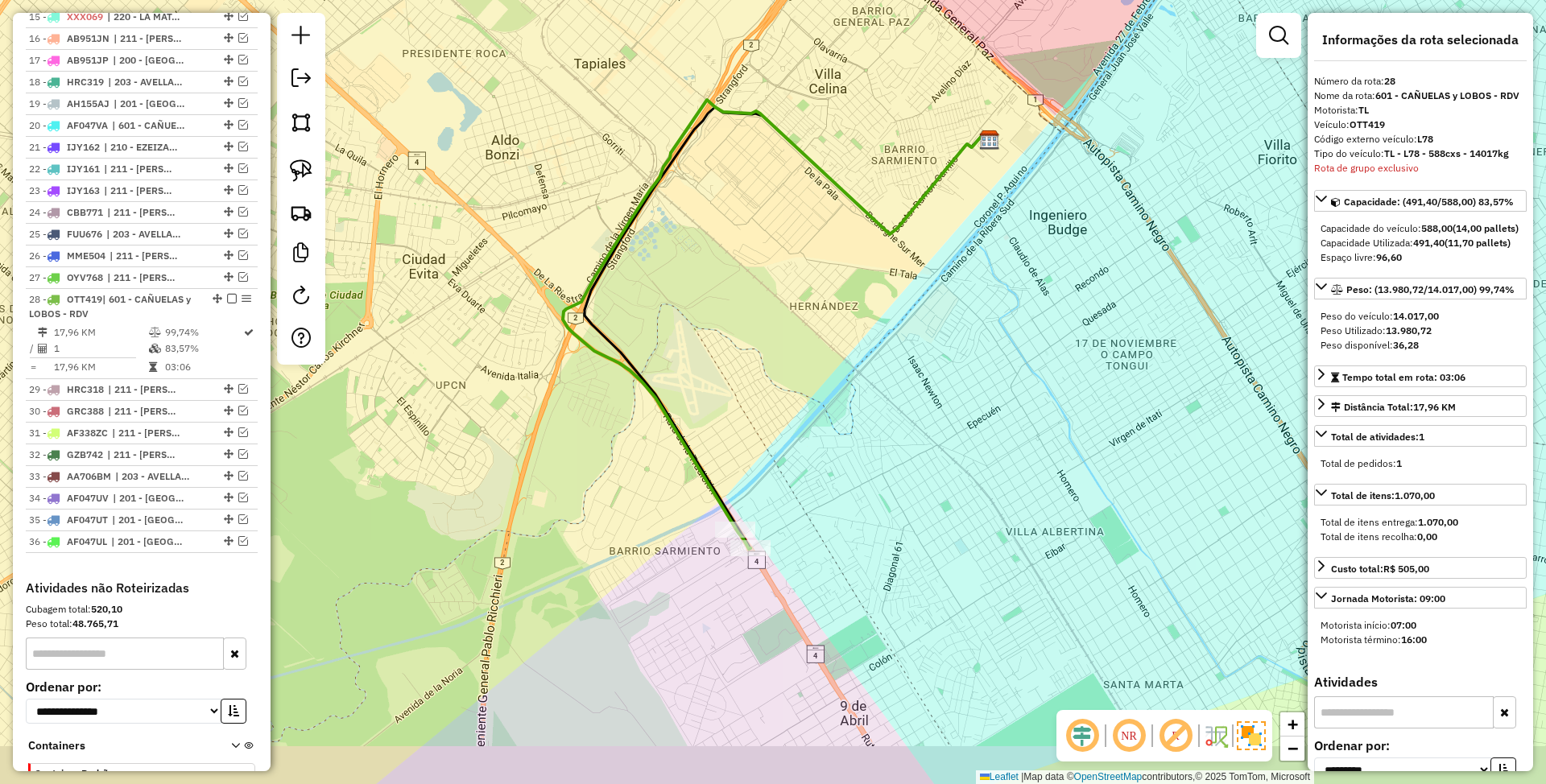
drag, startPoint x: 889, startPoint y: 562, endPoint x: 893, endPoint y: 520, distance: 42.2
click at [893, 520] on div "Janela de atendimento Grade de atendimento Capacidade Transportadoras Veículos …" at bounding box center [773, 392] width 1546 height 784
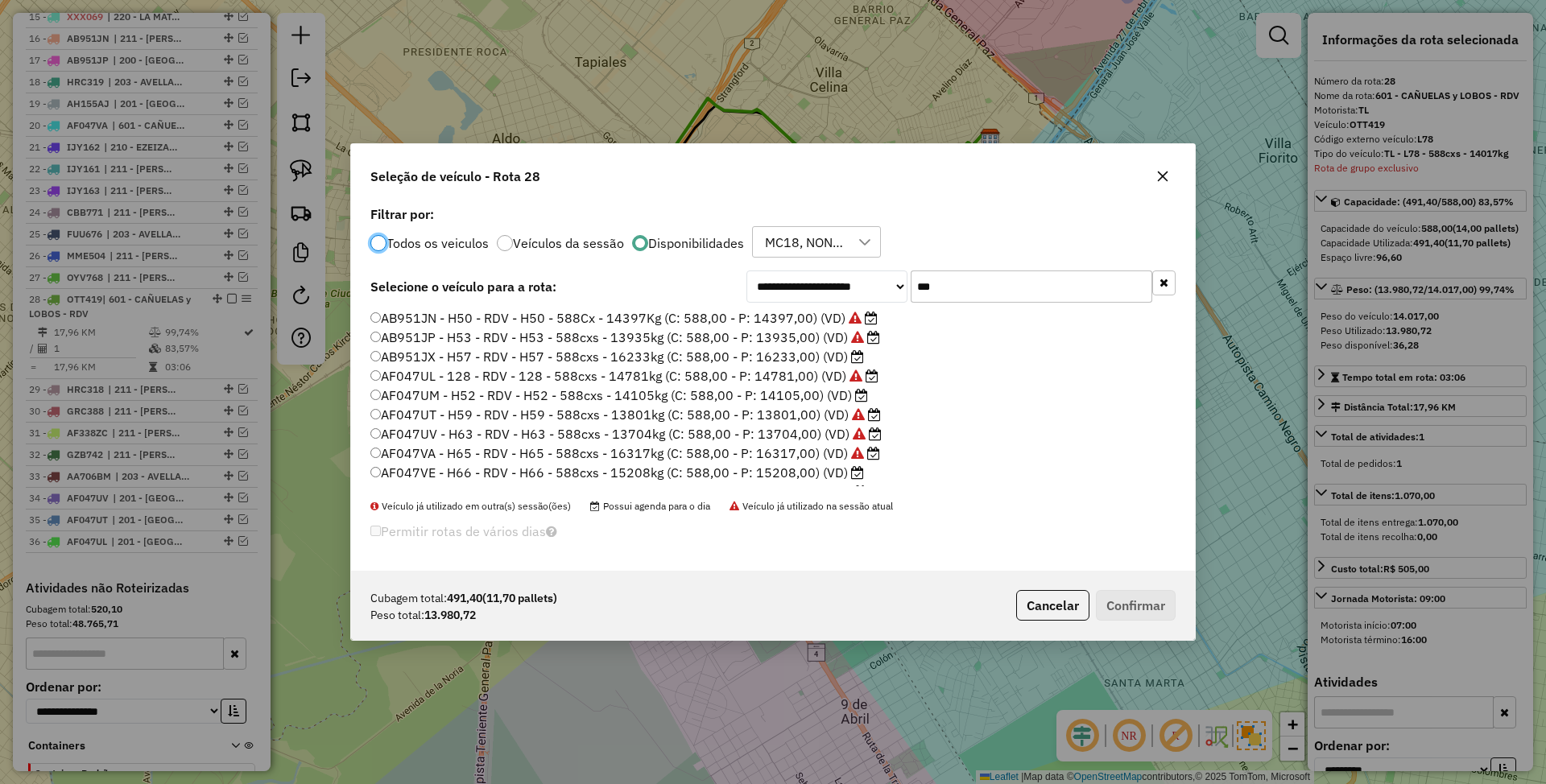
scroll to position [8, 5]
click at [809, 393] on label "AF047UM - H52 - RDV - H52 - 588cxs - 14105kg (C: 588,00 - P: 14105,00) (VD)" at bounding box center [619, 395] width 498 height 20
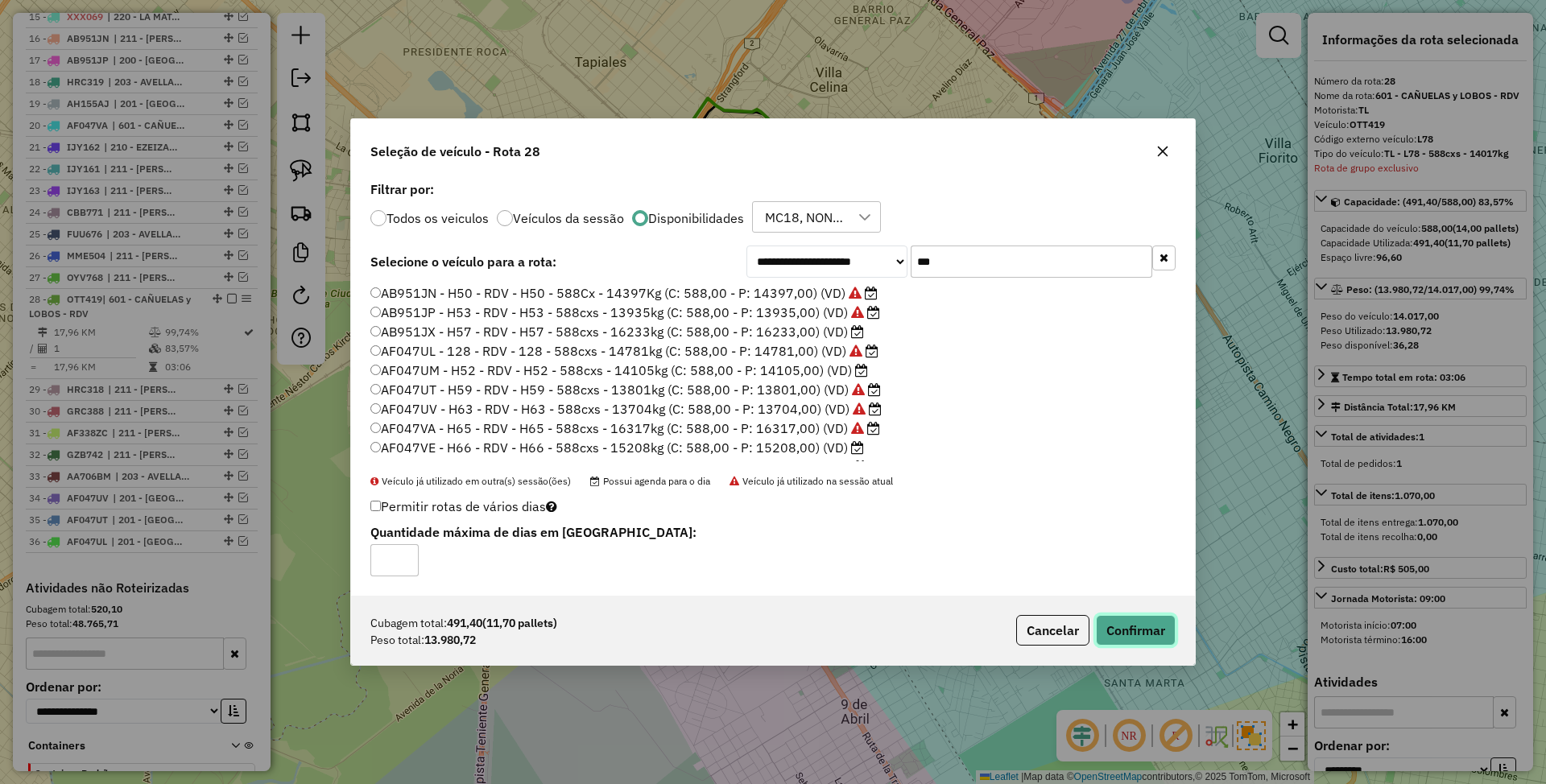
click at [1124, 620] on button "Confirmar" at bounding box center [1135, 630] width 80 height 31
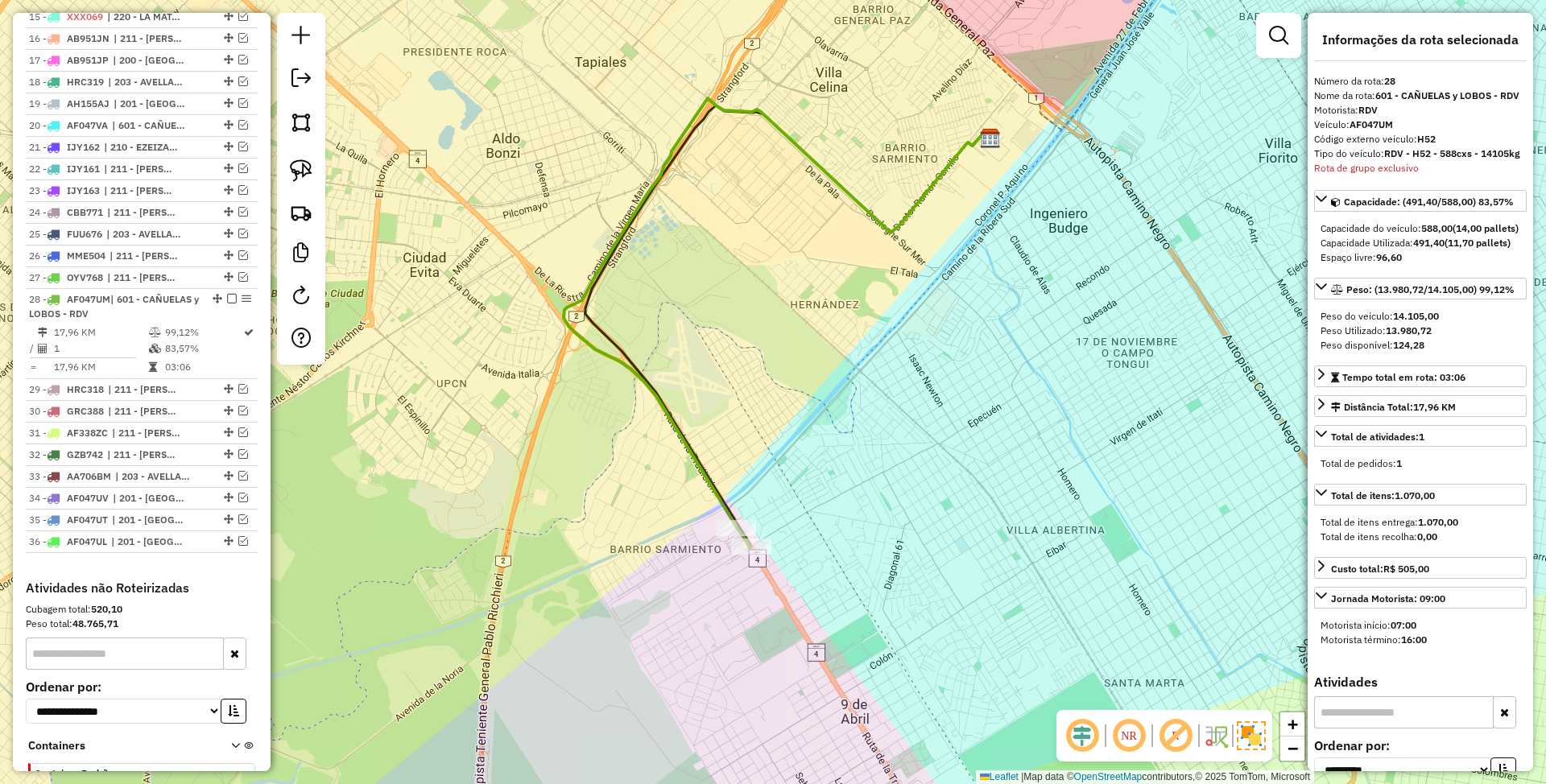
scroll to position [1082, 0]
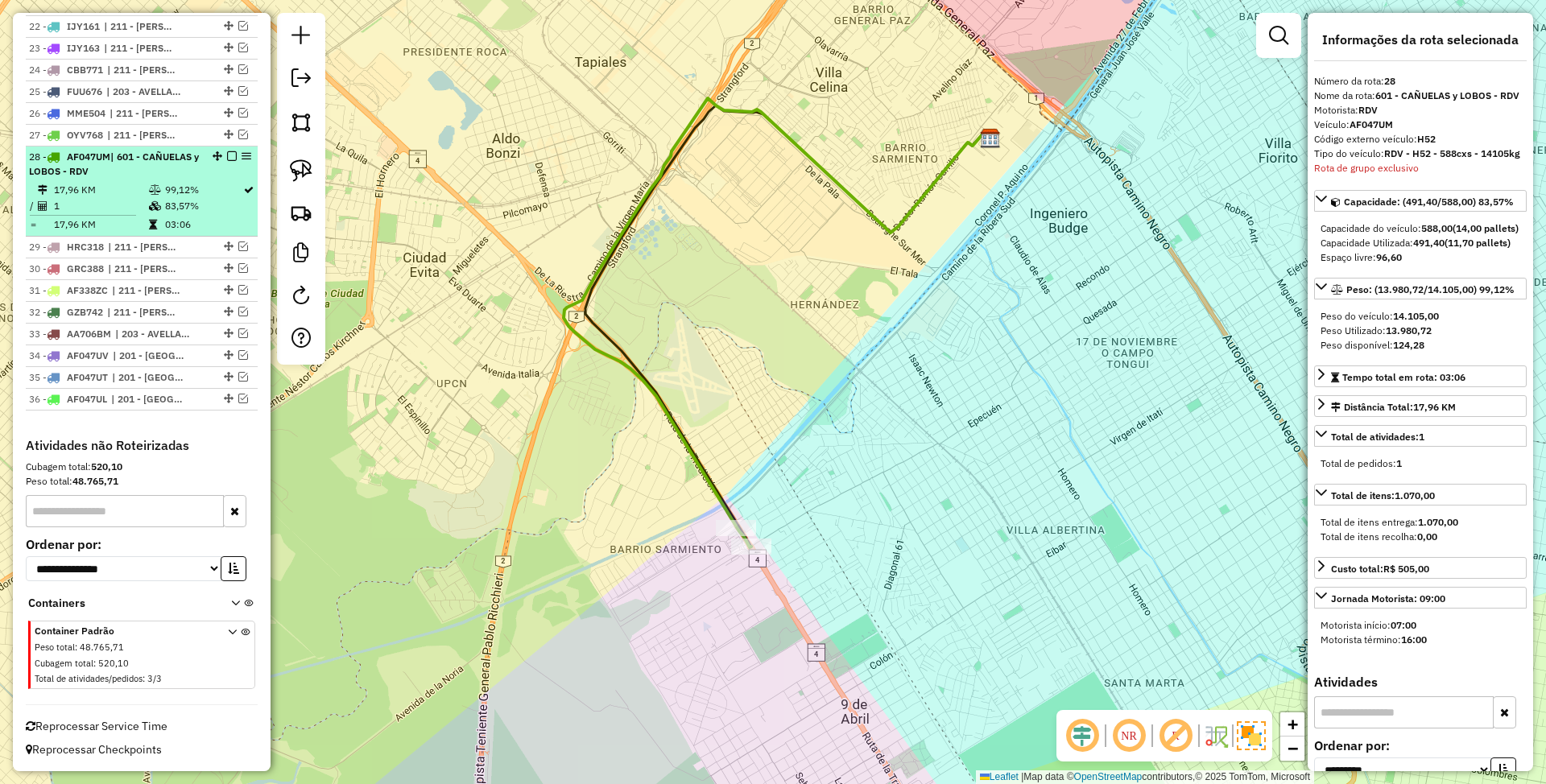
click at [229, 155] on em at bounding box center [232, 156] width 10 height 10
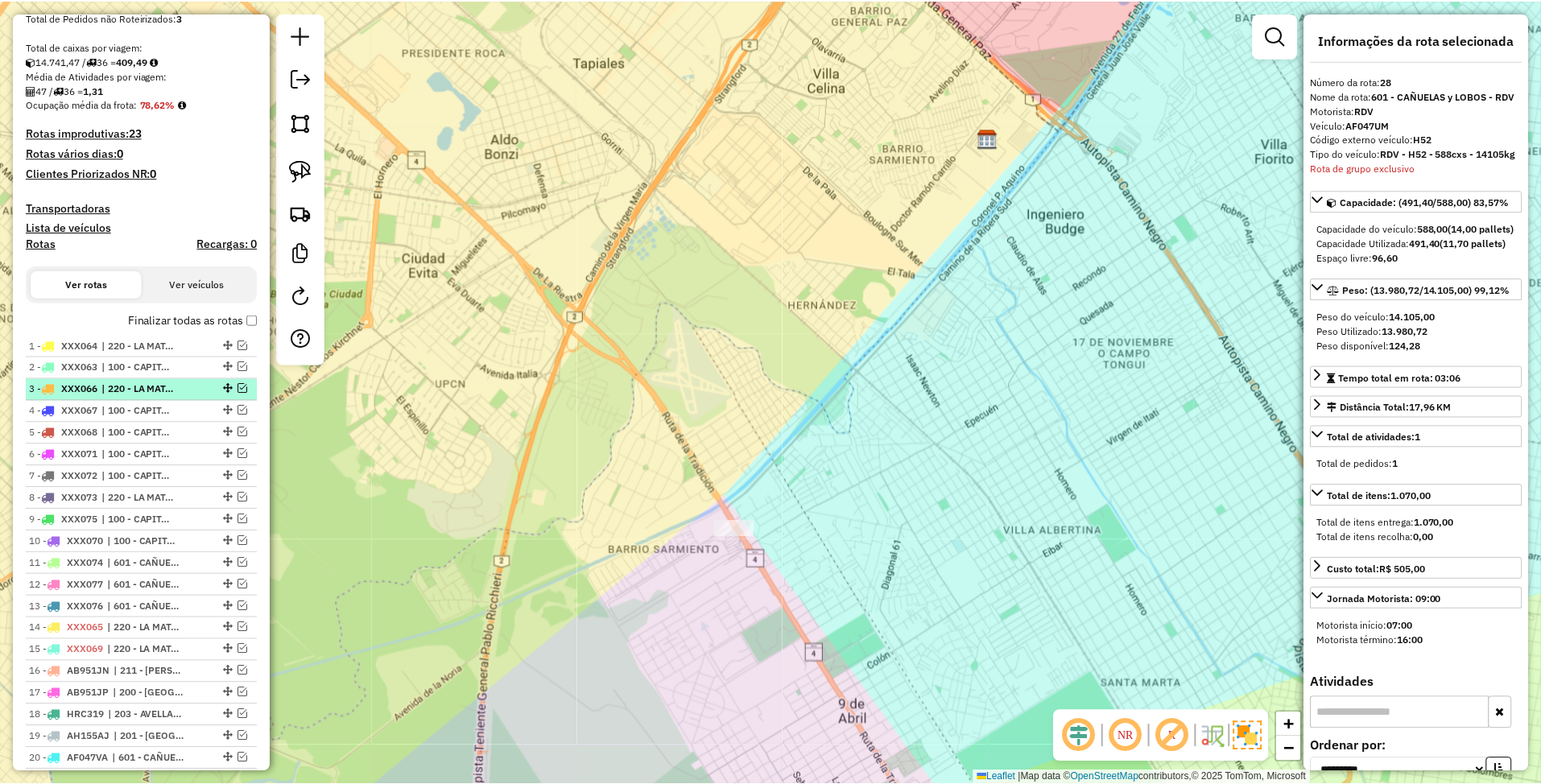
scroll to position [48, 0]
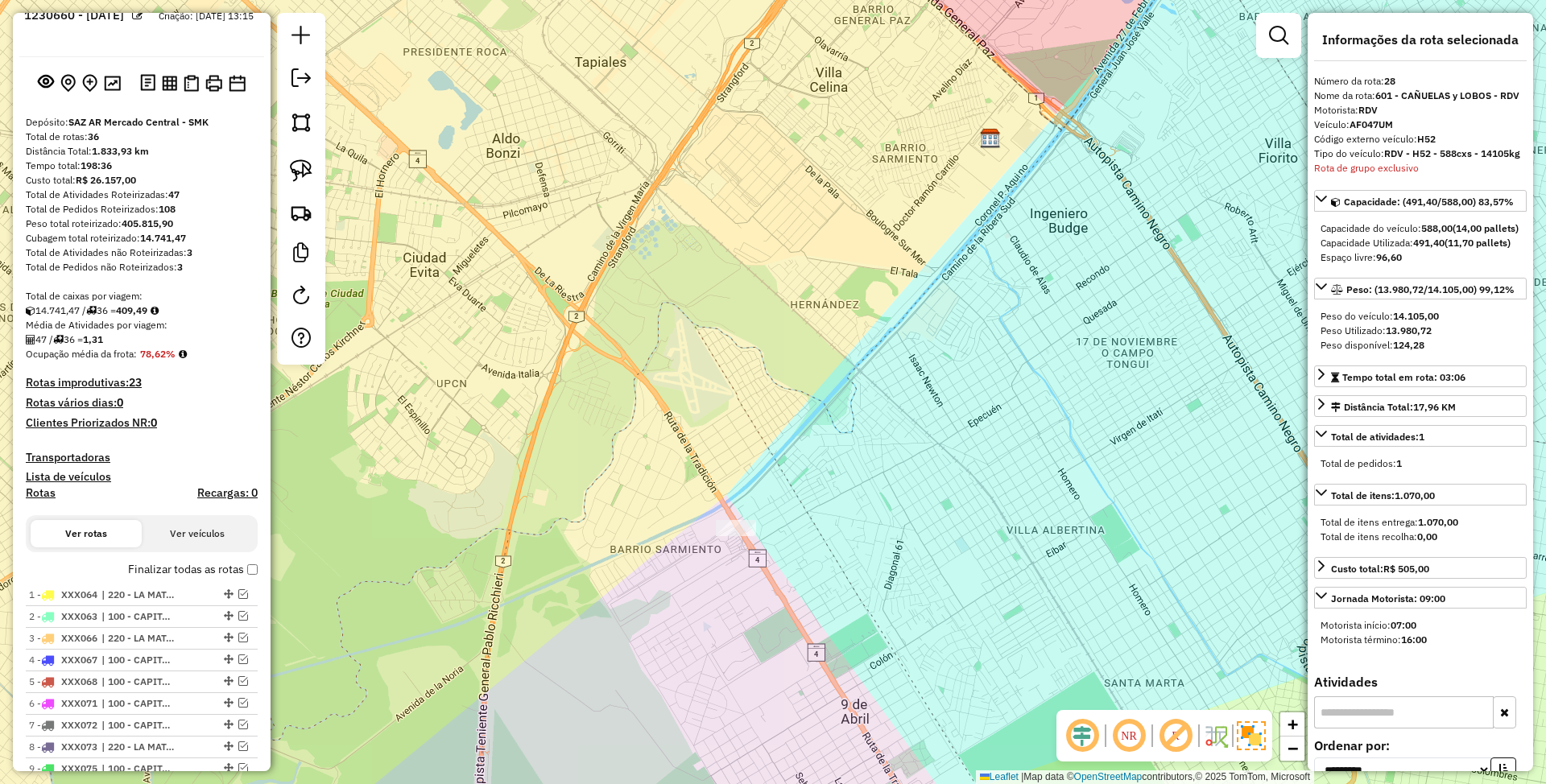
click at [78, 458] on h4 "Transportadoras" at bounding box center [141, 457] width 232 height 14
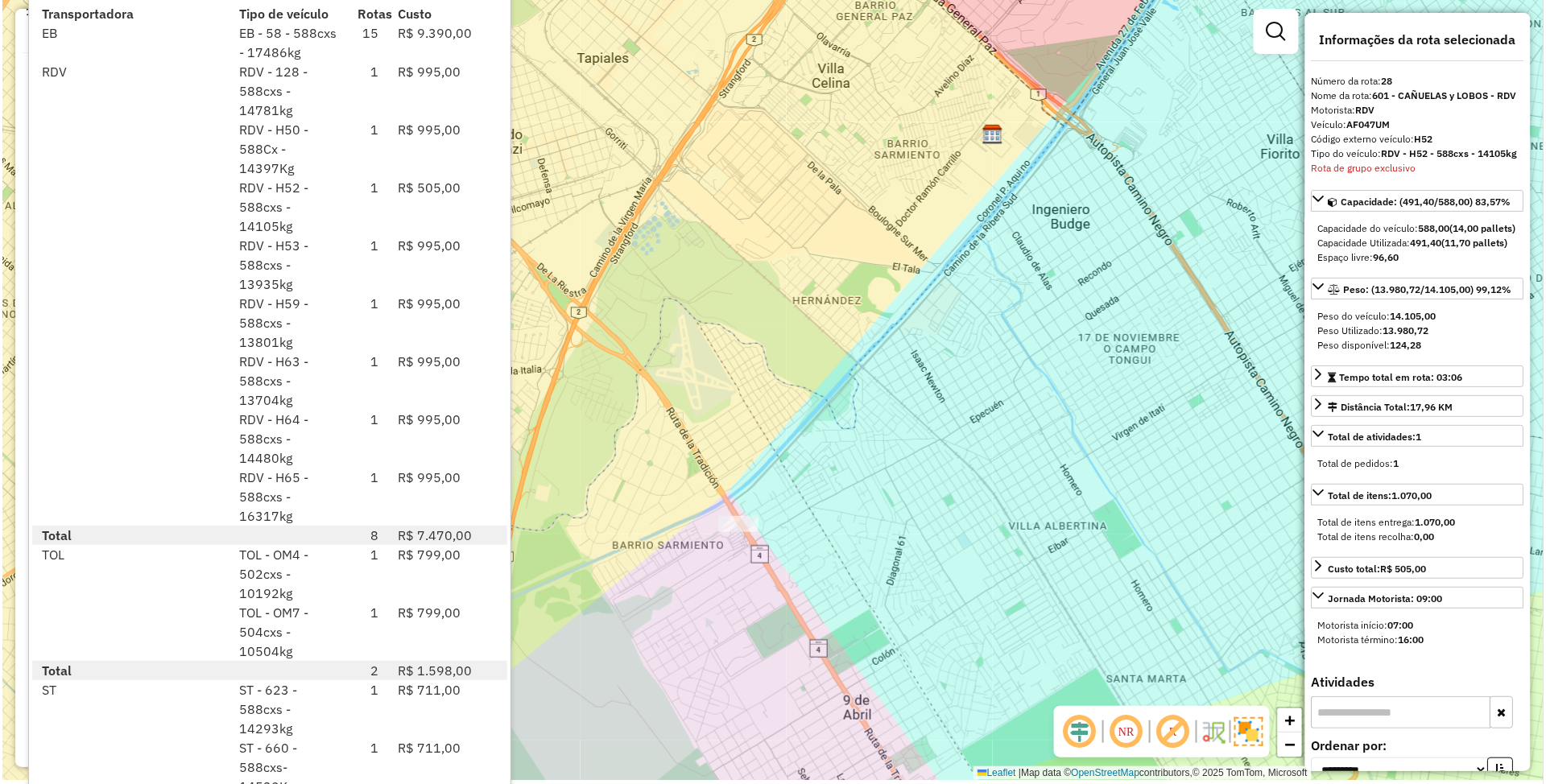
scroll to position [0, 0]
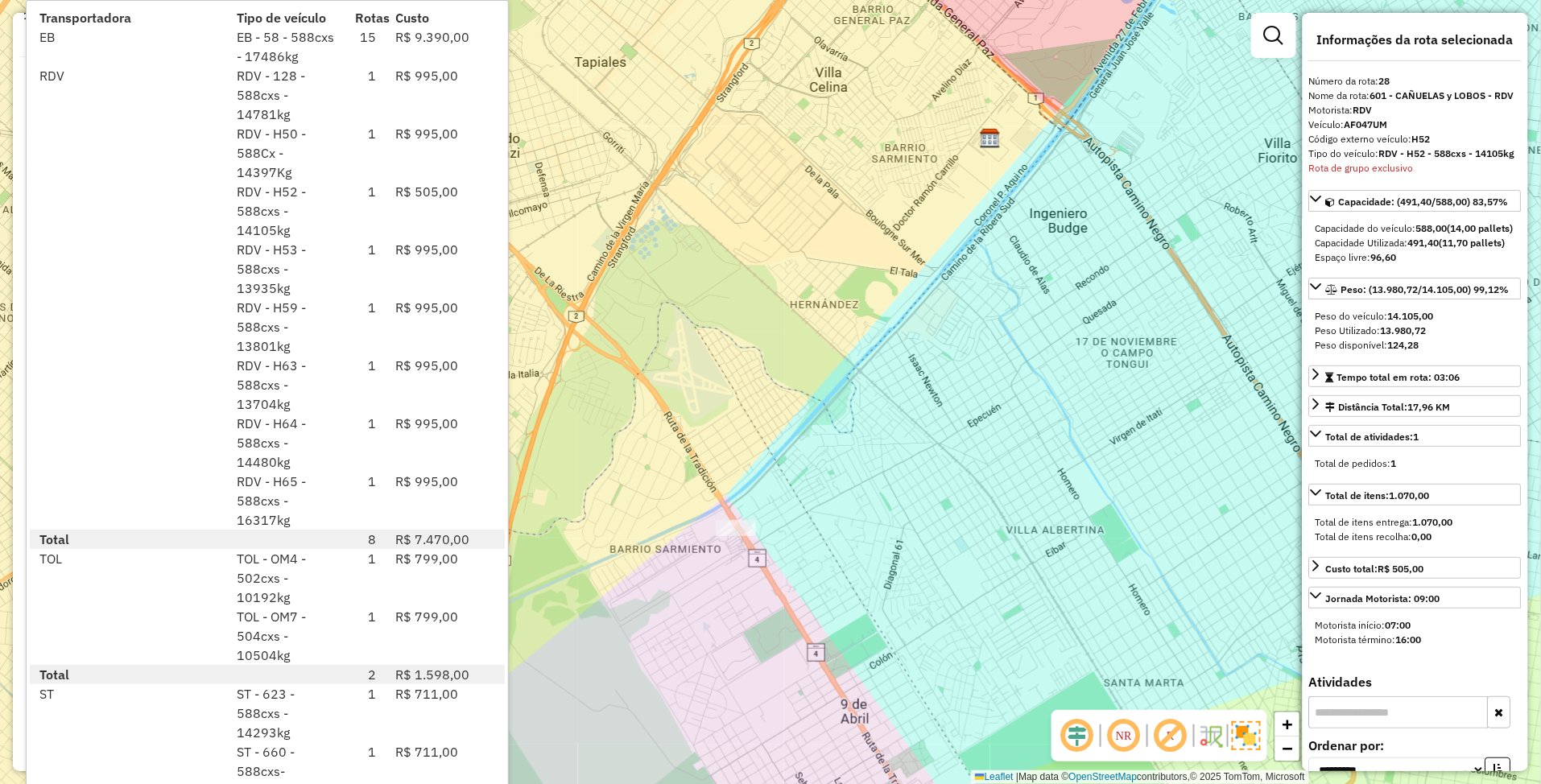
click at [925, 333] on div "Janela de atendimento Grade de atendimento Capacidade Transportadoras Veículos …" at bounding box center [770, 392] width 1541 height 784
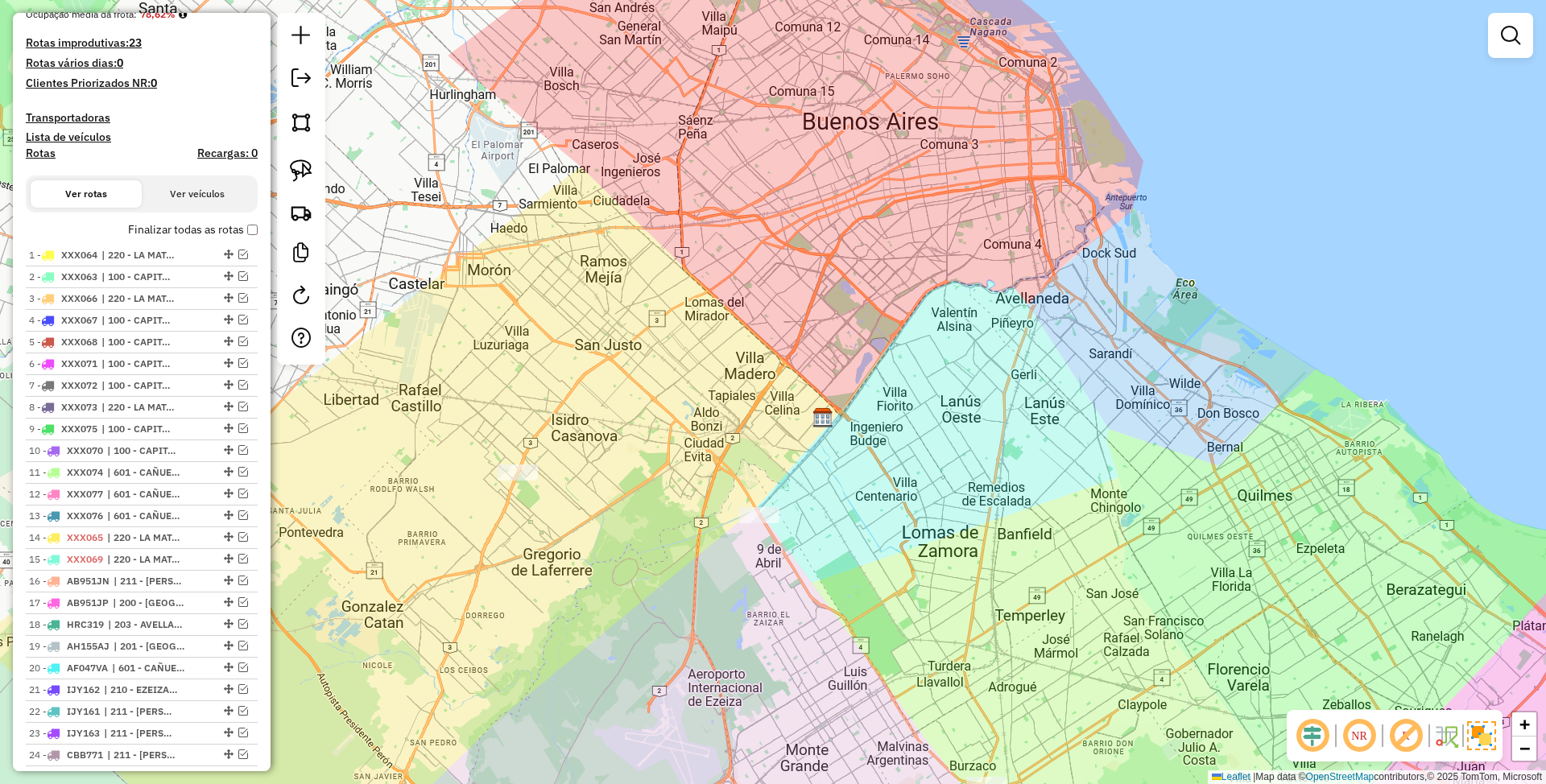
scroll to position [370, 0]
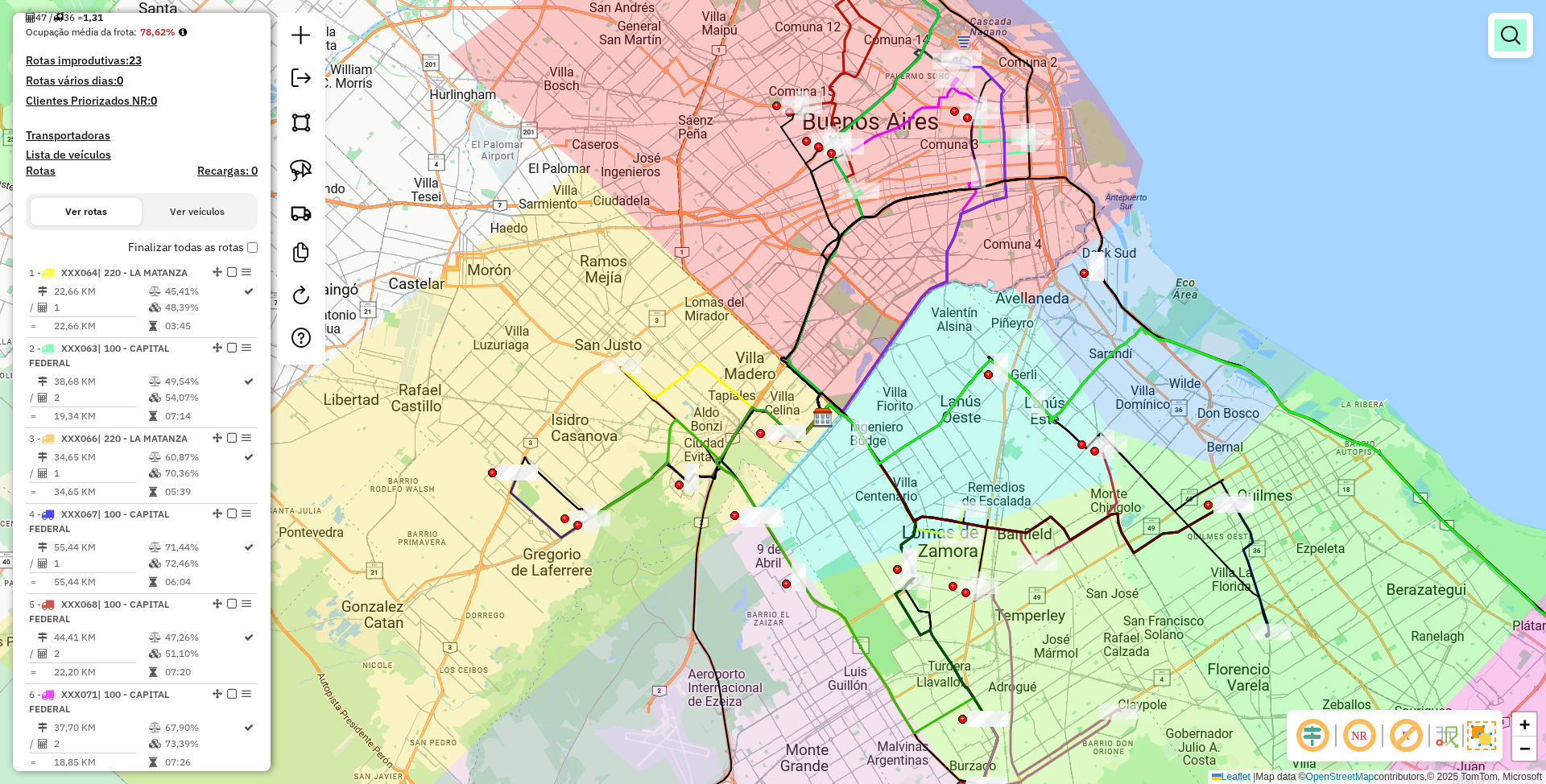
click at [1511, 24] on link at bounding box center [1510, 36] width 33 height 33
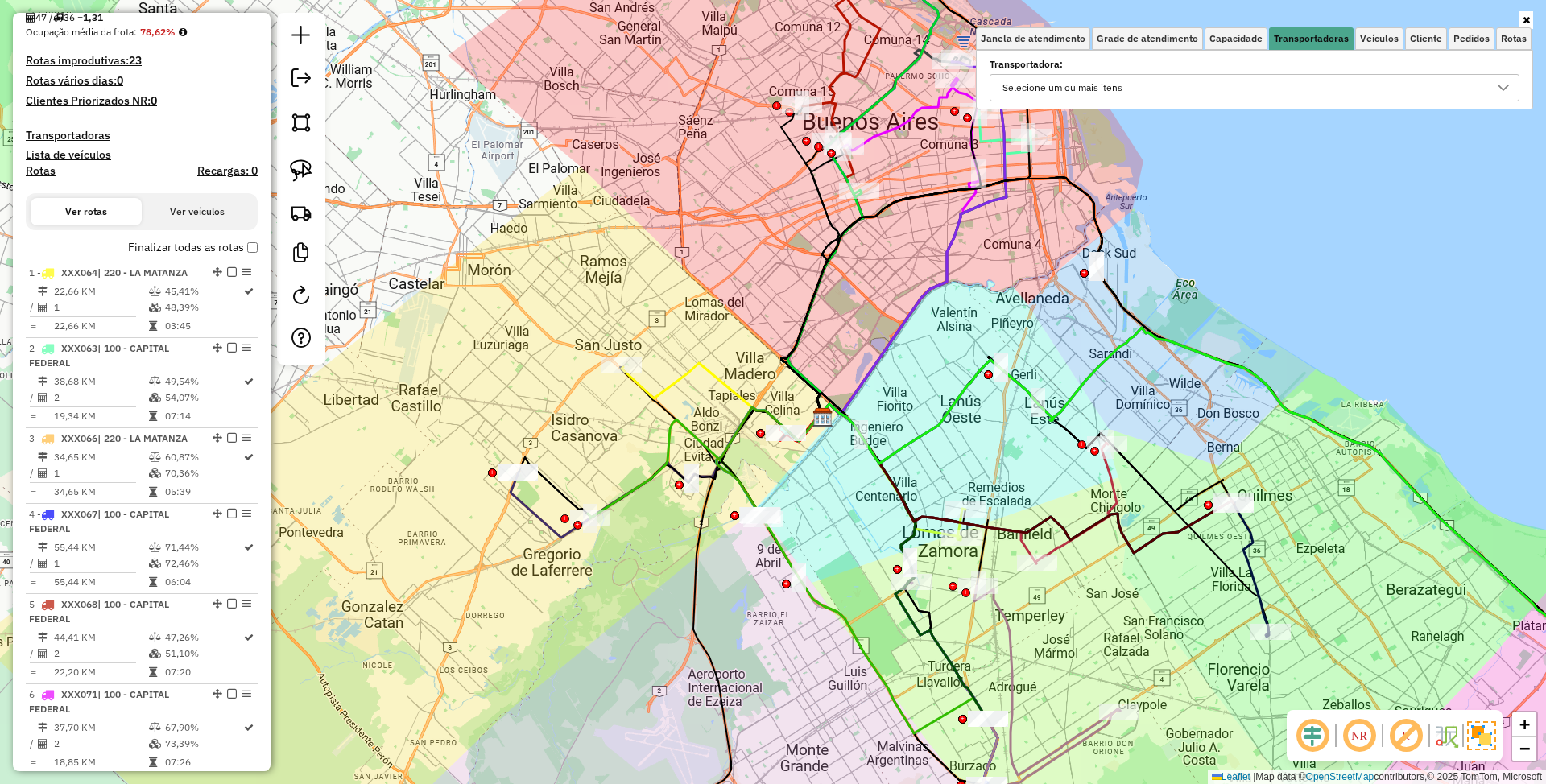
click at [1131, 82] on div "Selecione um ou mais itens" at bounding box center [1242, 88] width 491 height 26
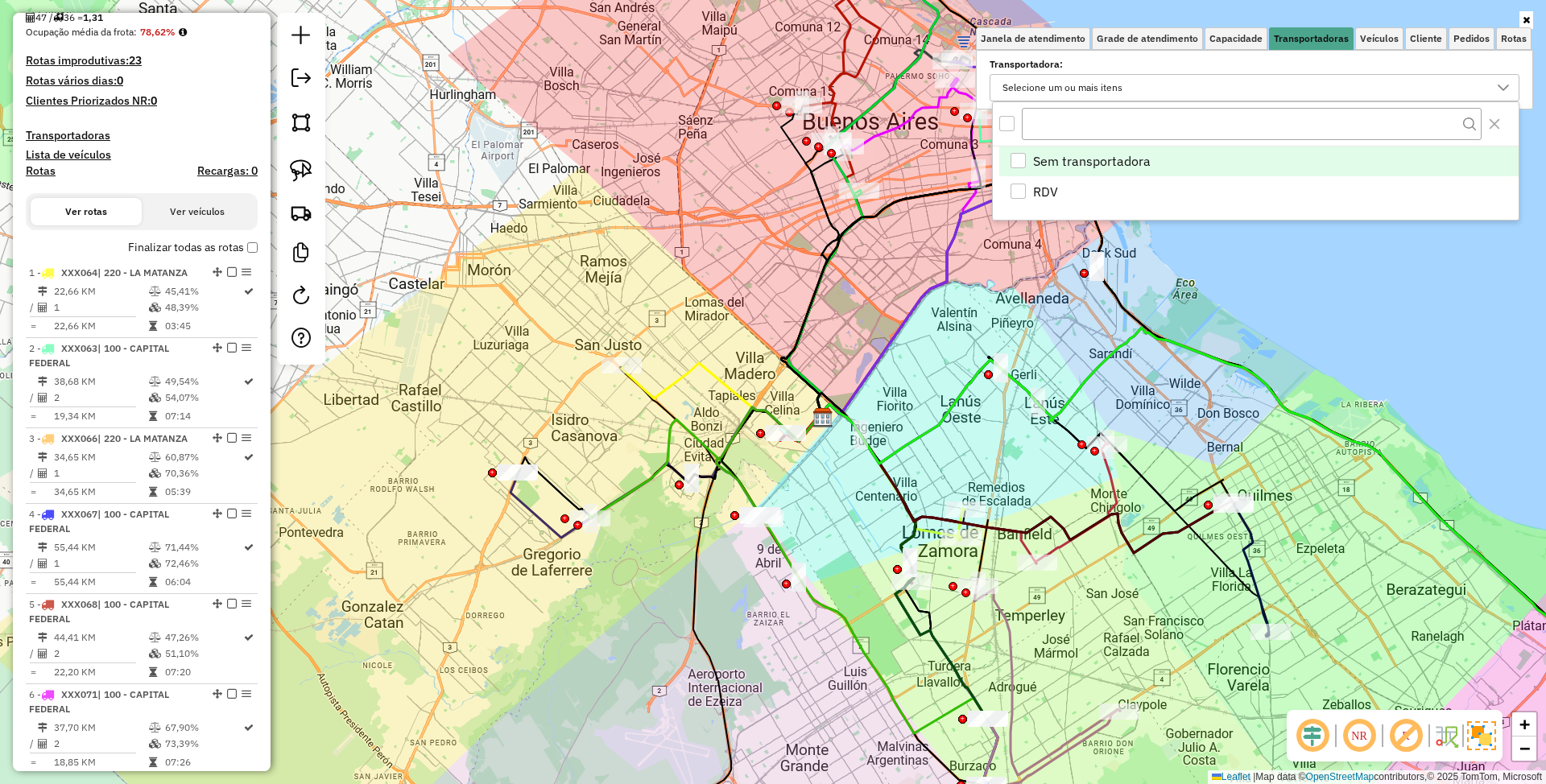
scroll to position [10, 59]
click at [1235, 294] on div "Janela de atendimento Grade de atendimento Capacidade Transportadoras Veículos …" at bounding box center [773, 392] width 1546 height 784
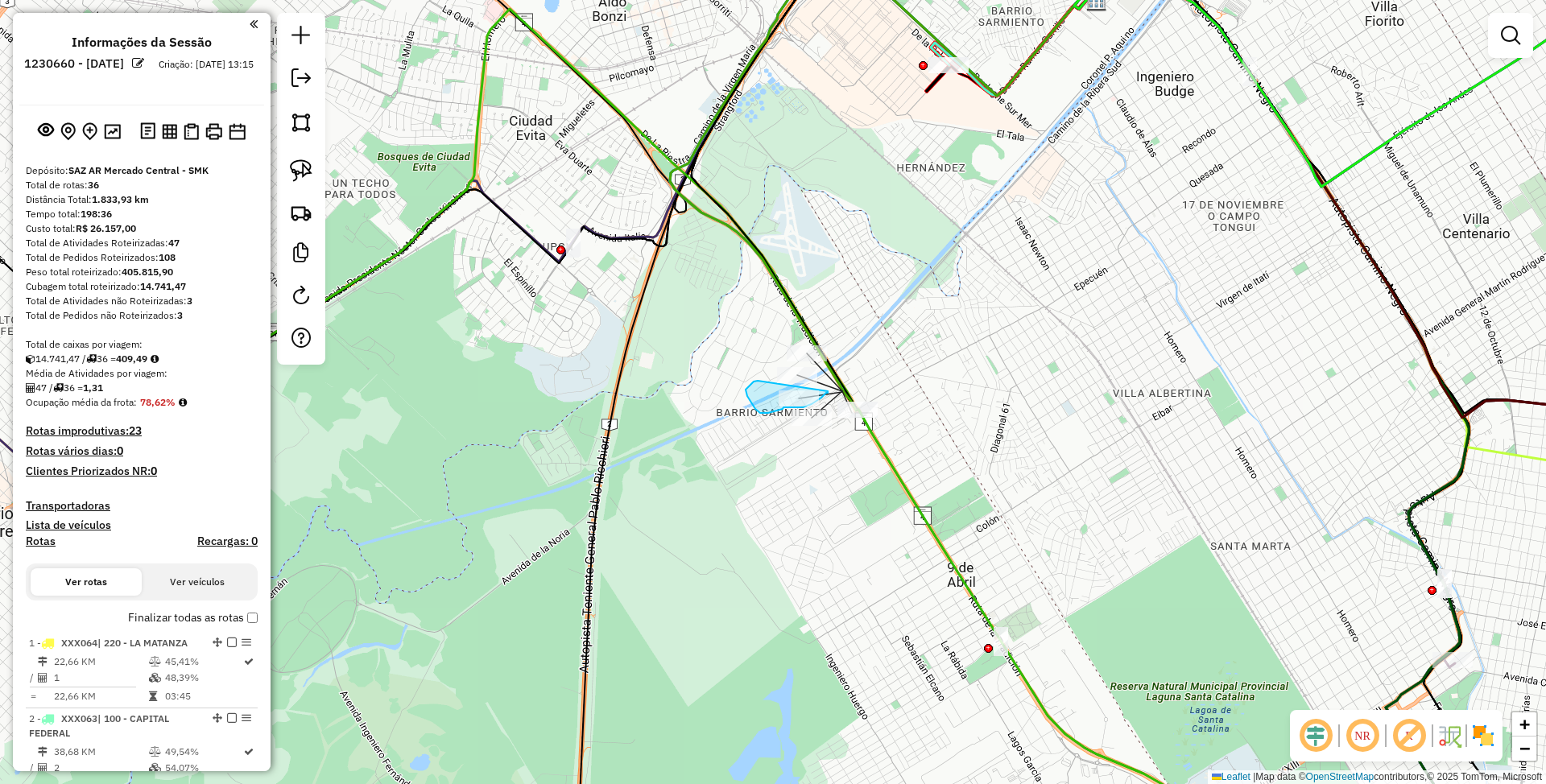
drag, startPoint x: 758, startPoint y: 381, endPoint x: 828, endPoint y: 391, distance: 70.7
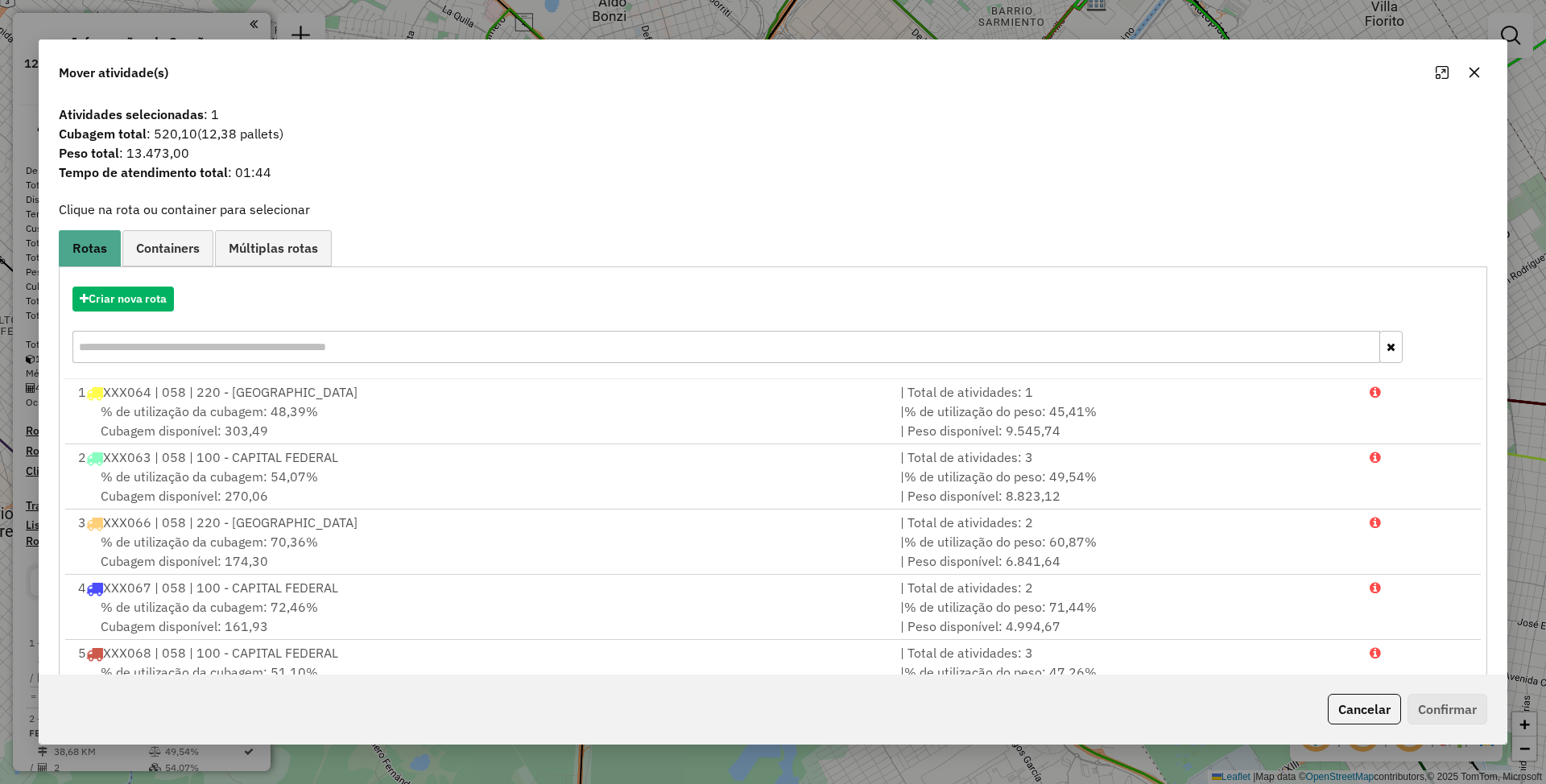
click at [1352, 706] on button "Cancelar" at bounding box center [1364, 709] width 73 height 31
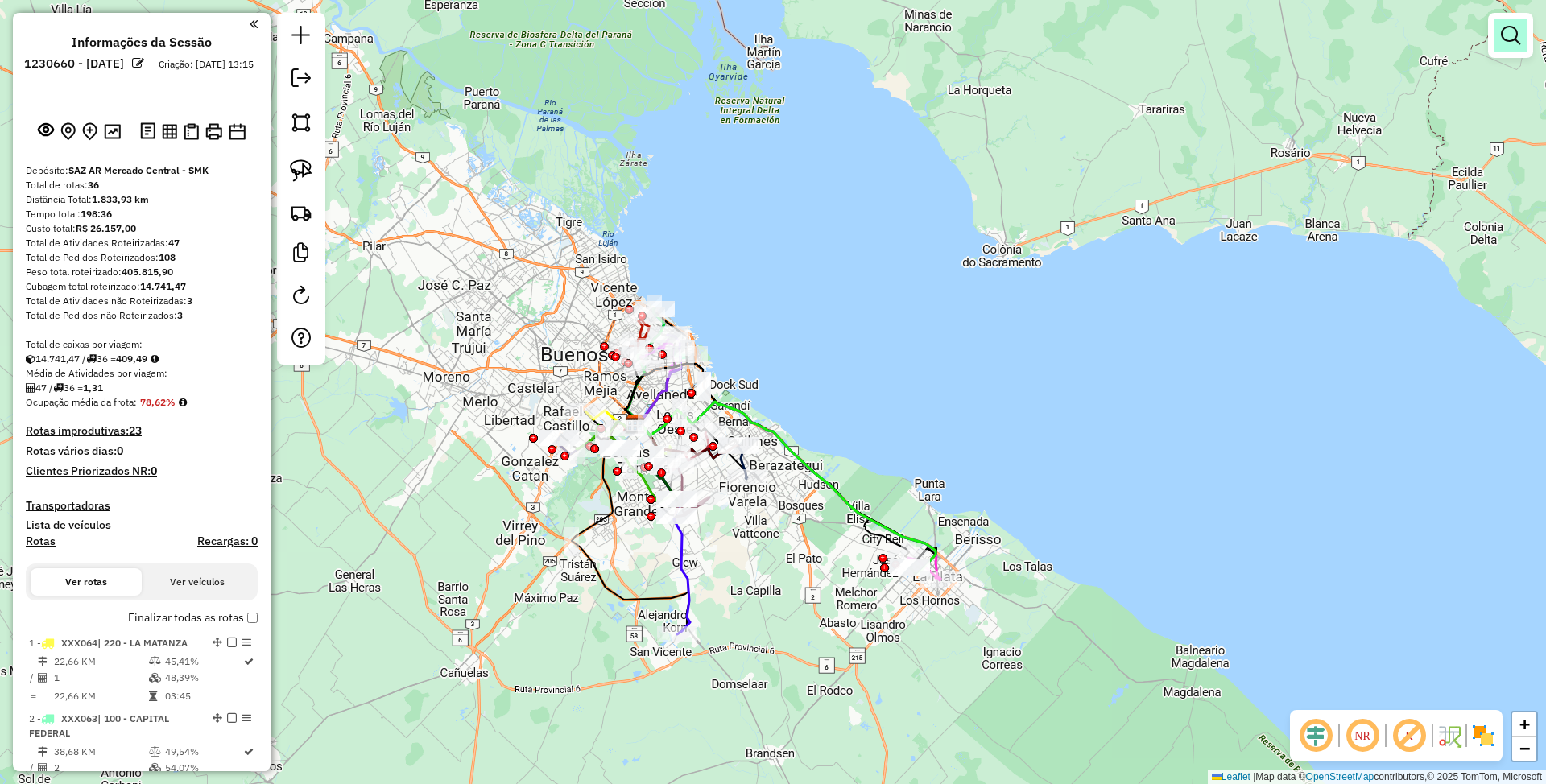
click at [1505, 37] on em at bounding box center [1510, 36] width 20 height 20
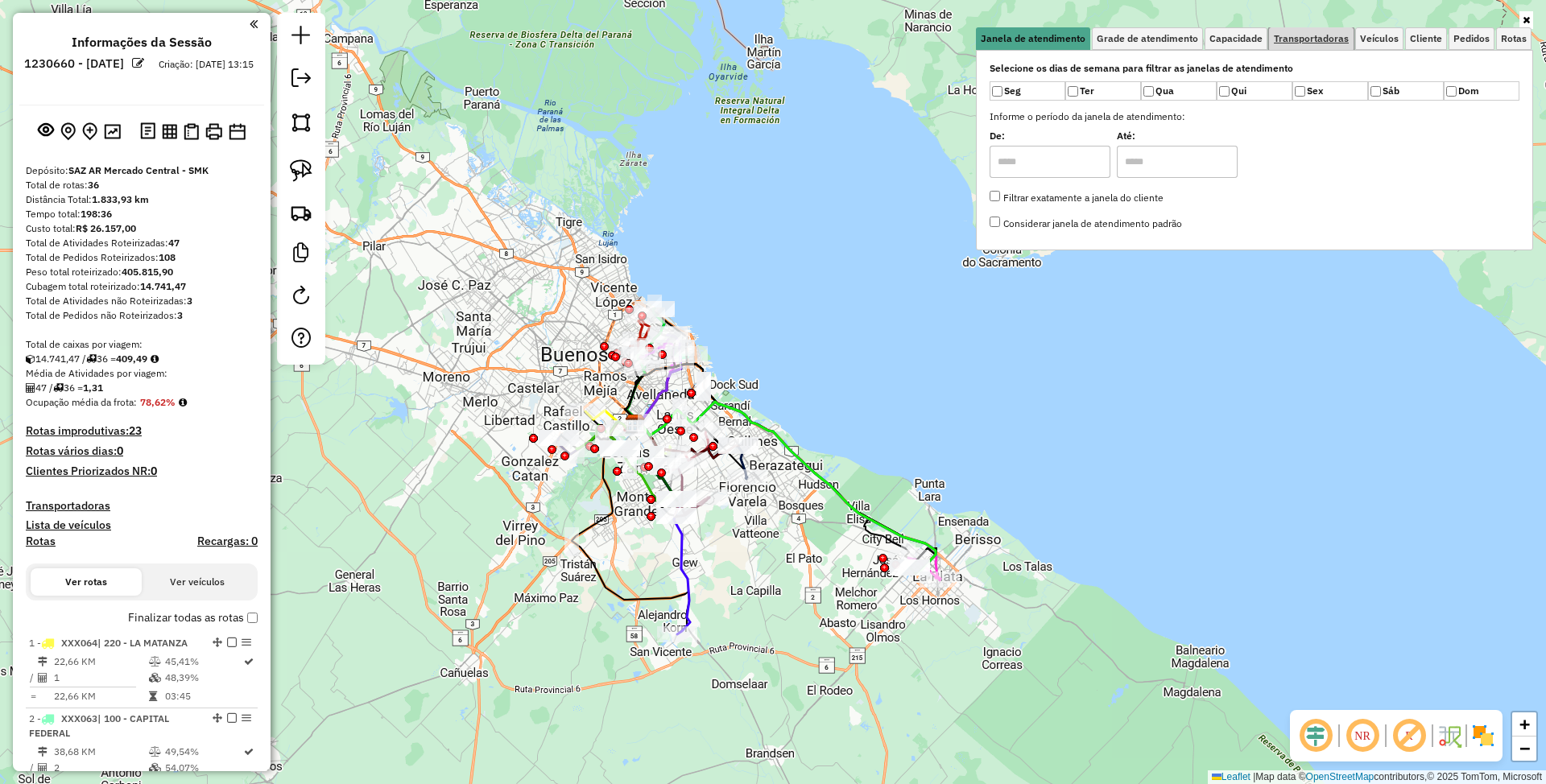
click at [1308, 39] on span "Transportadoras" at bounding box center [1312, 39] width 75 height 10
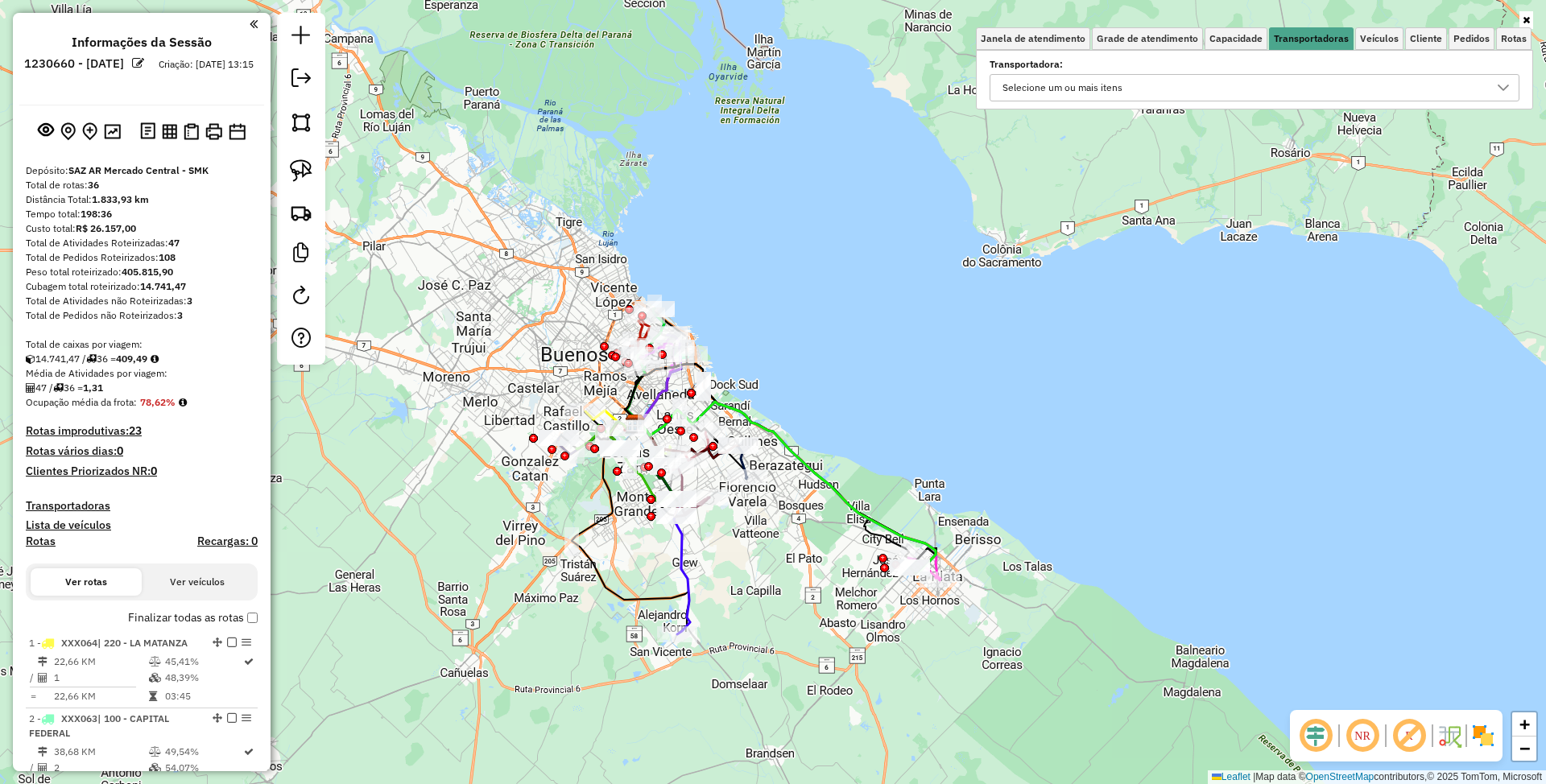
click at [1130, 97] on div "Selecione um ou mais itens" at bounding box center [1242, 88] width 491 height 26
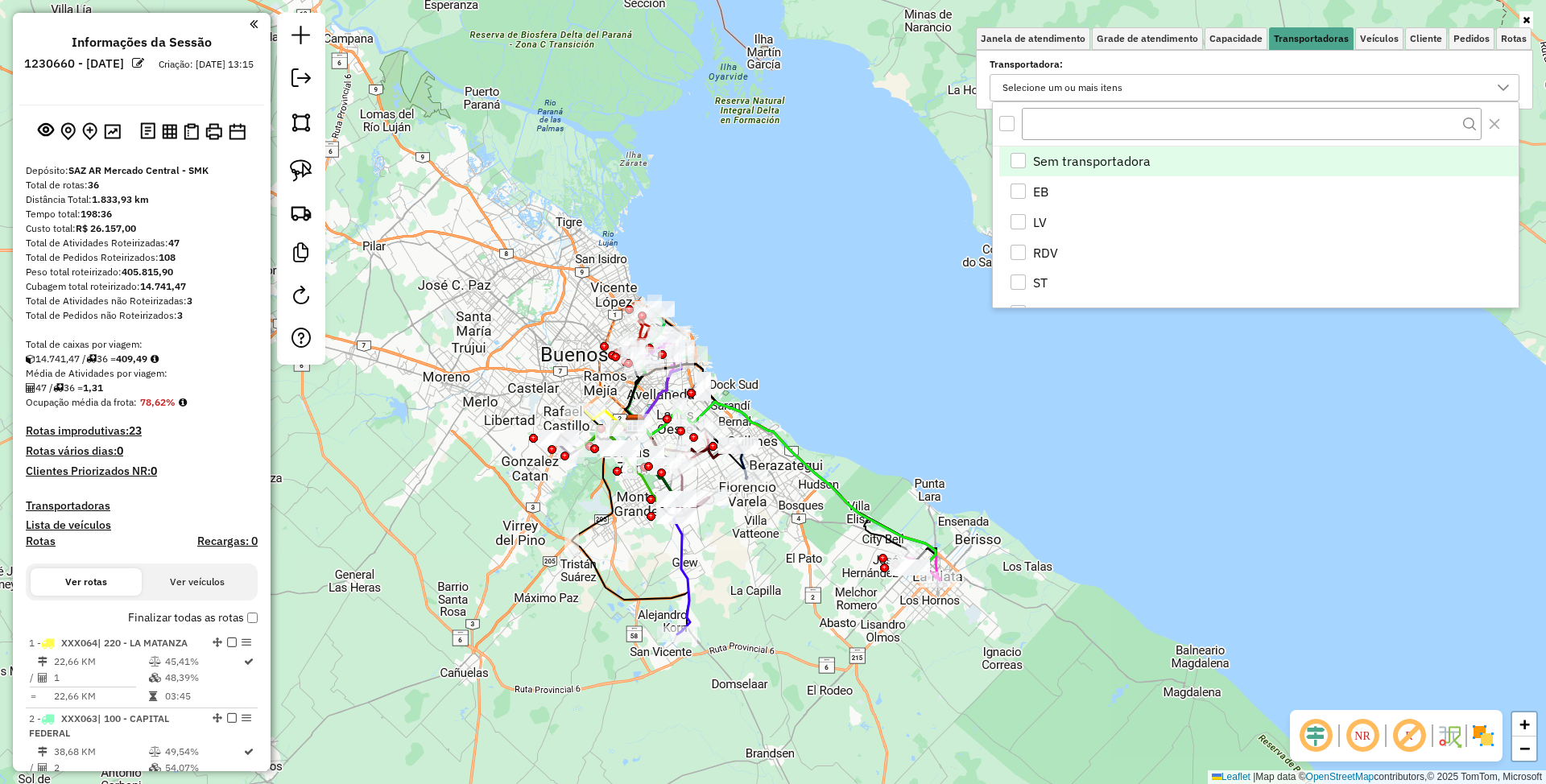
scroll to position [10, 59]
click at [1024, 191] on div "EB" at bounding box center [1017, 191] width 15 height 15
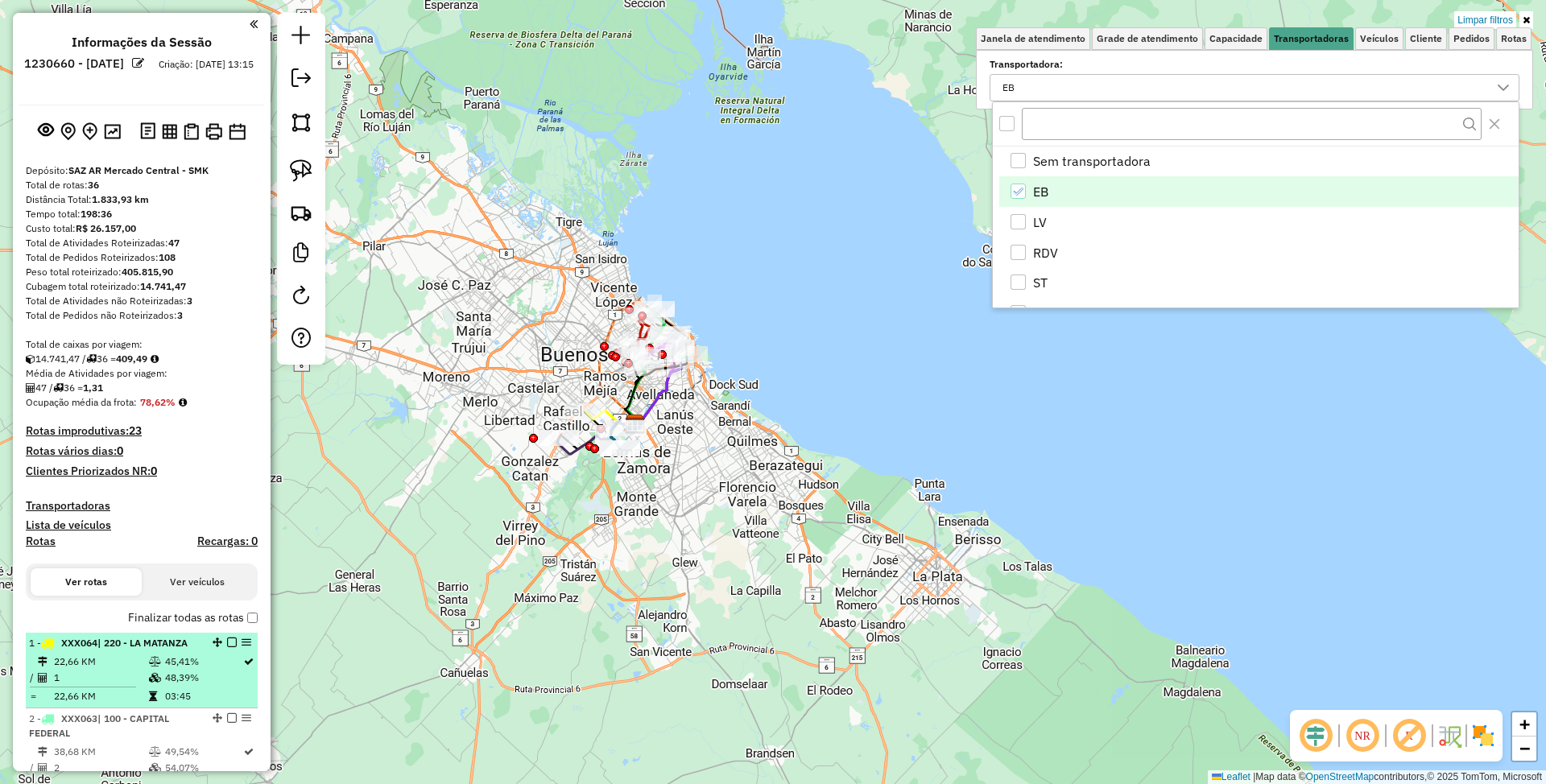
click at [94, 651] on li "1 - XXX064 | 220 - LA MATANZA 22,66 KM 45,41% / 1 48,39% = 22,66 KM 03:45" at bounding box center [141, 670] width 232 height 76
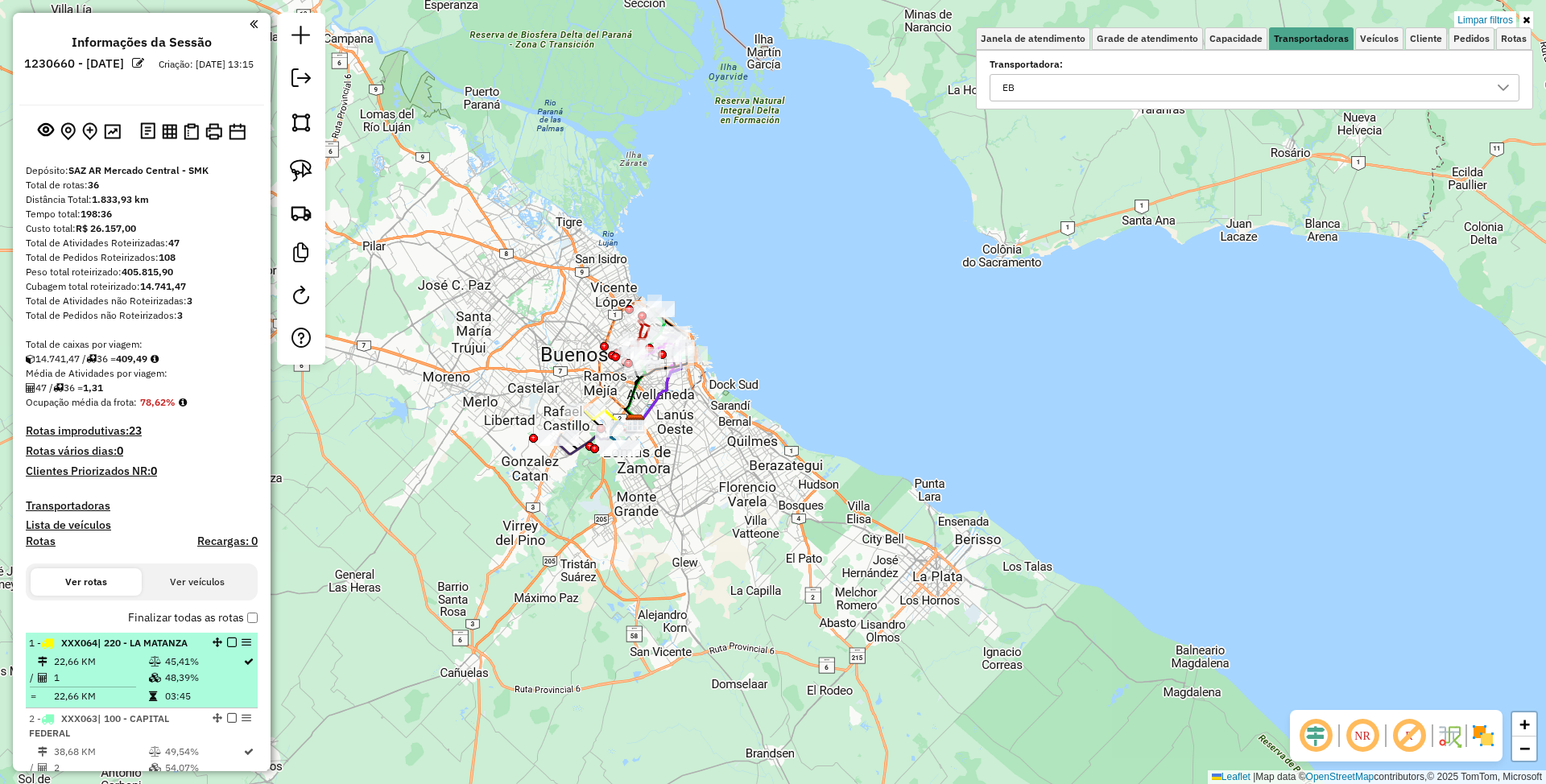
select select "**********"
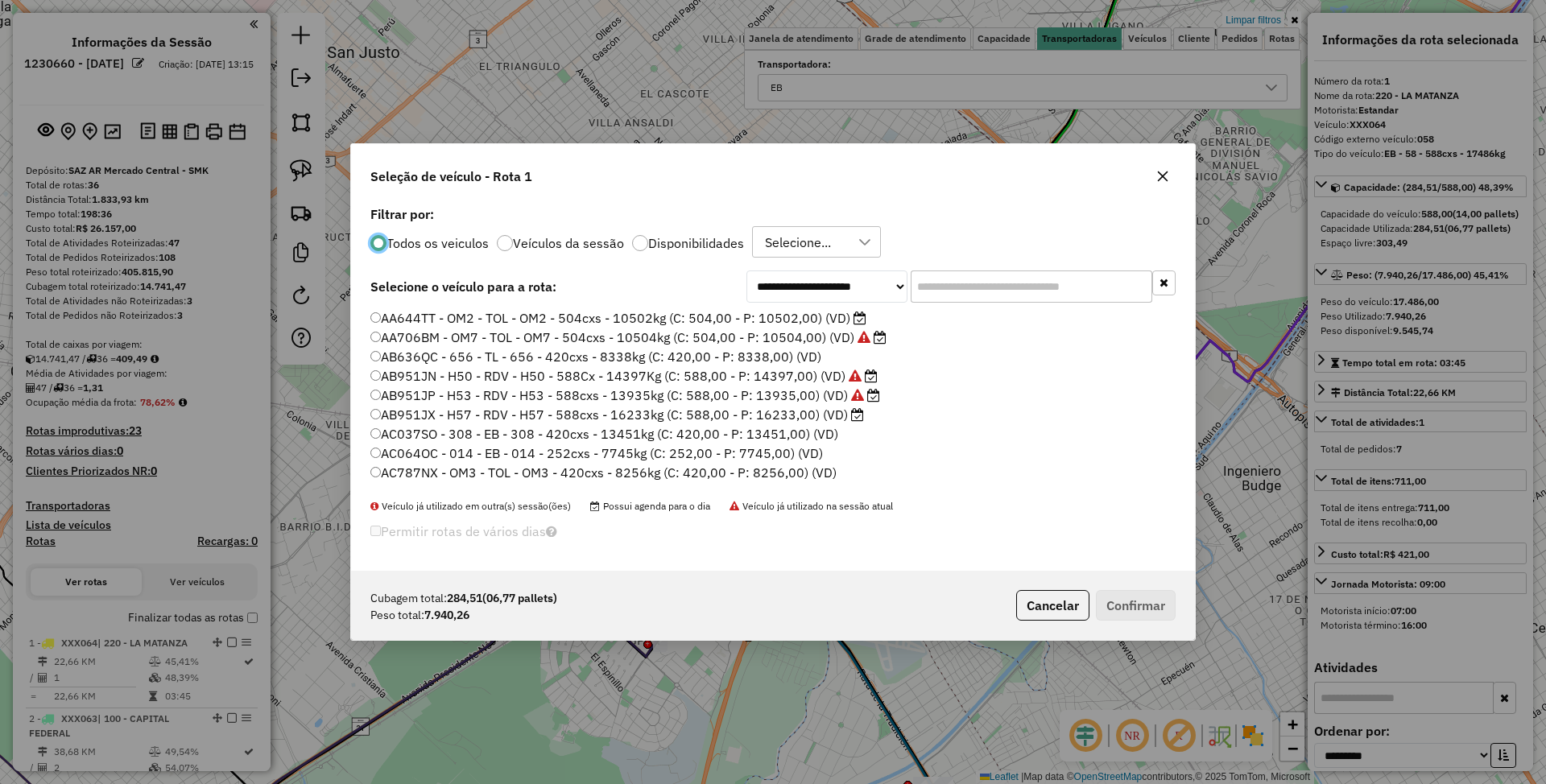
scroll to position [8, 5]
click at [971, 291] on input "text" at bounding box center [1031, 286] width 242 height 33
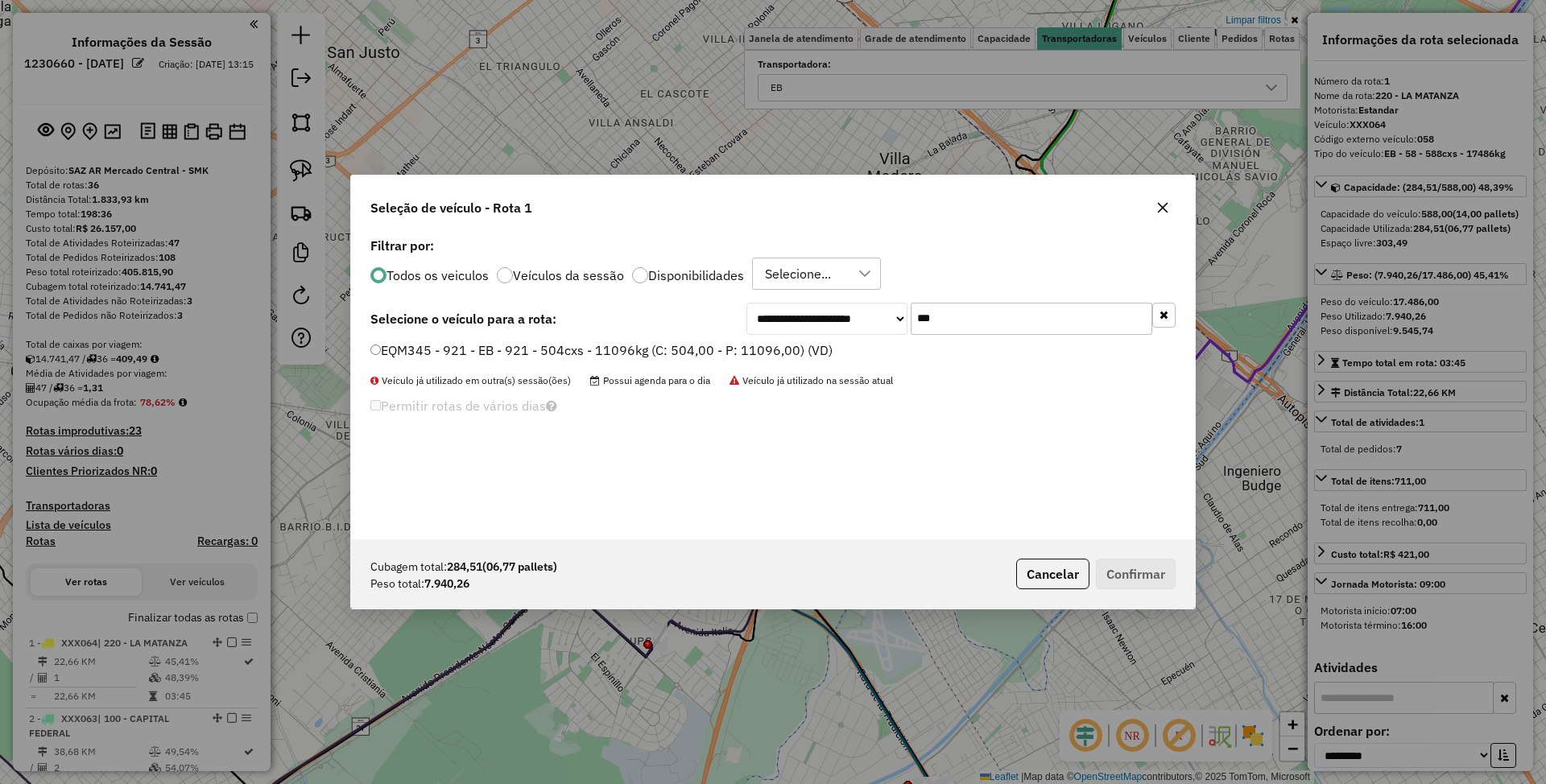
type input "***"
click at [659, 342] on label "EQM345 - 921 - EB - 921 - 504cxs - 11096kg (C: 504,00 - P: 11096,00) (VD)" at bounding box center [602, 351] width 462 height 20
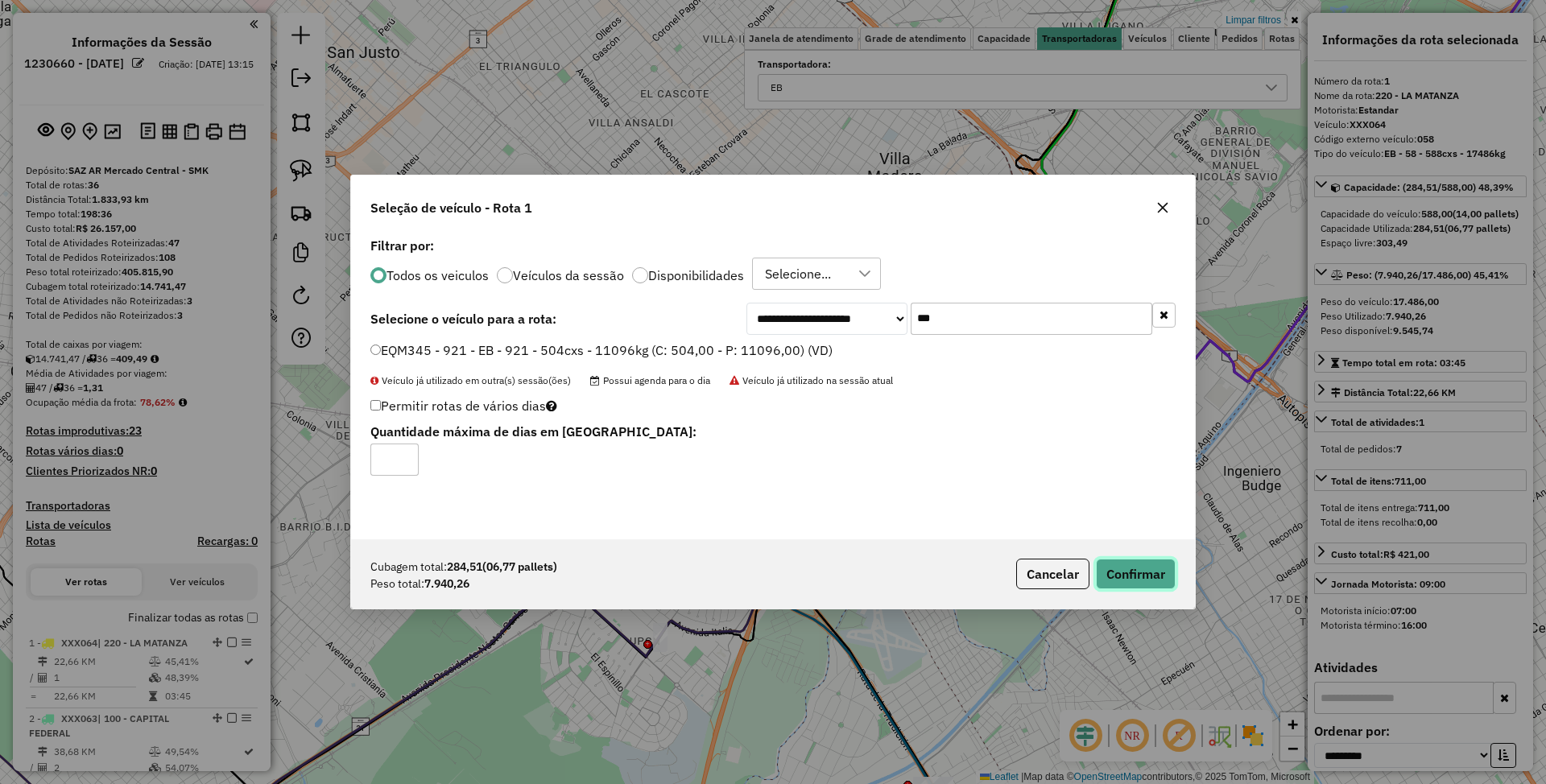
click at [1134, 583] on button "Confirmar" at bounding box center [1135, 574] width 80 height 31
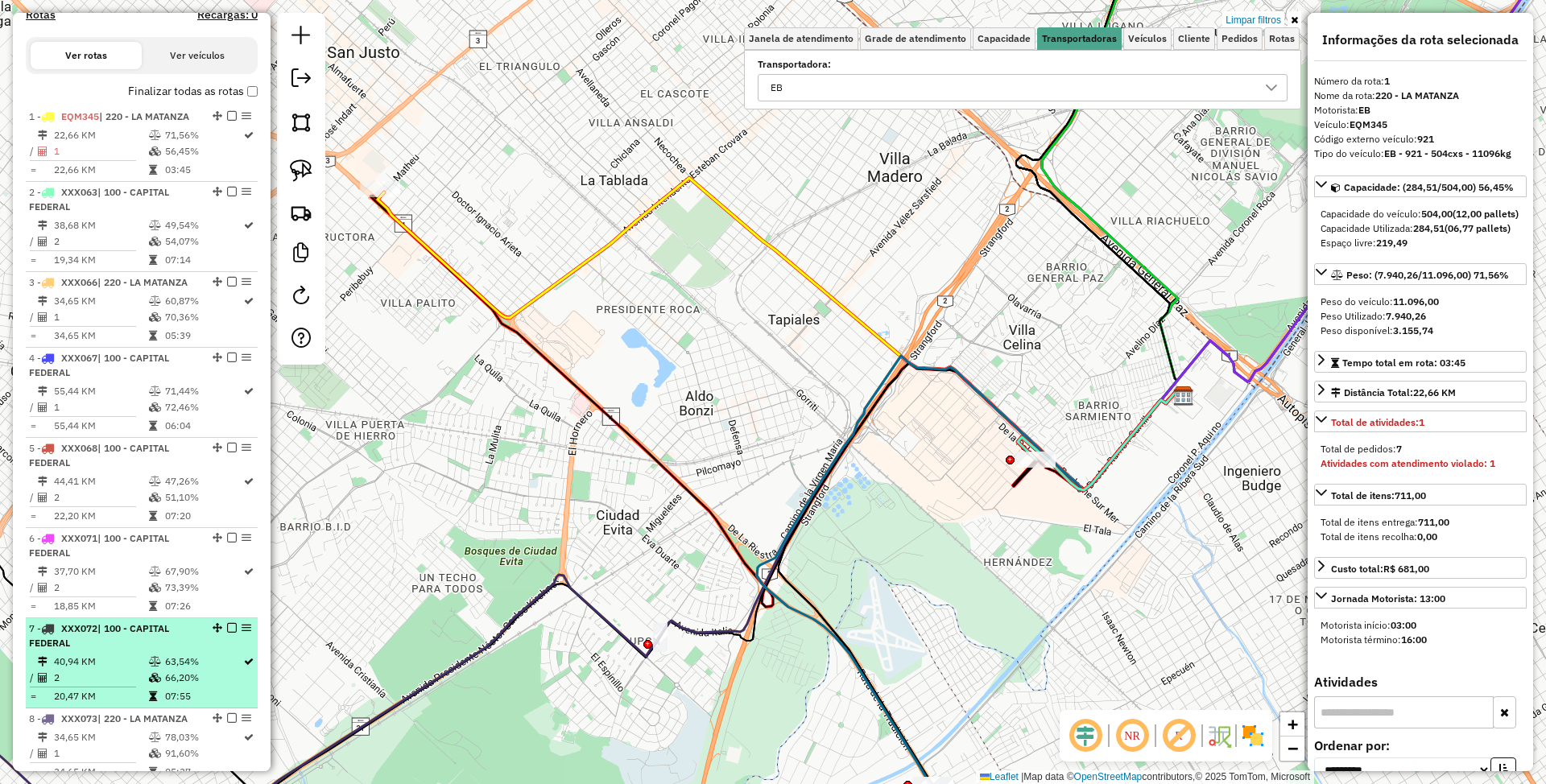
scroll to position [619, 0]
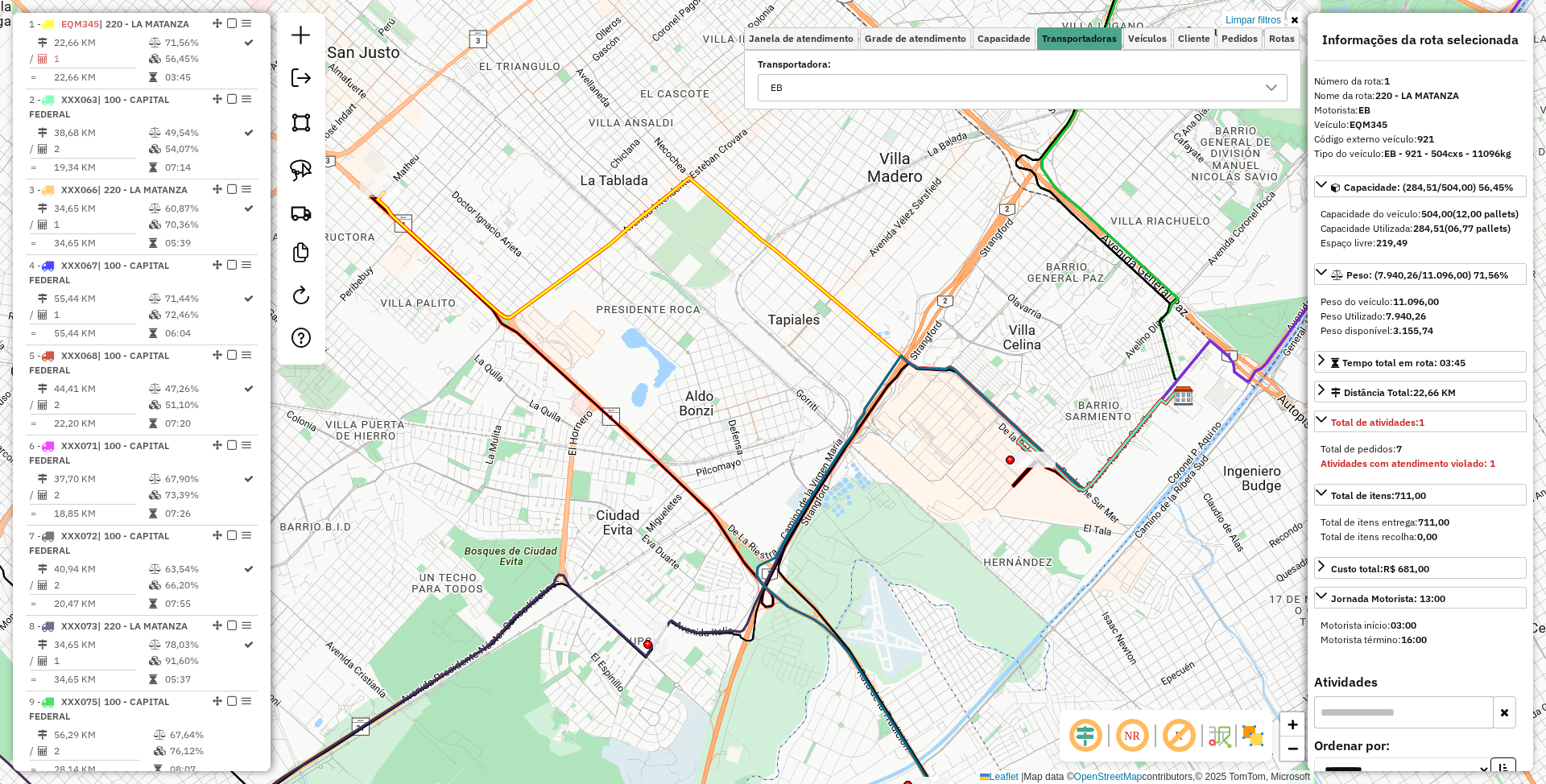
click at [227, 20] on em at bounding box center [232, 24] width 10 height 10
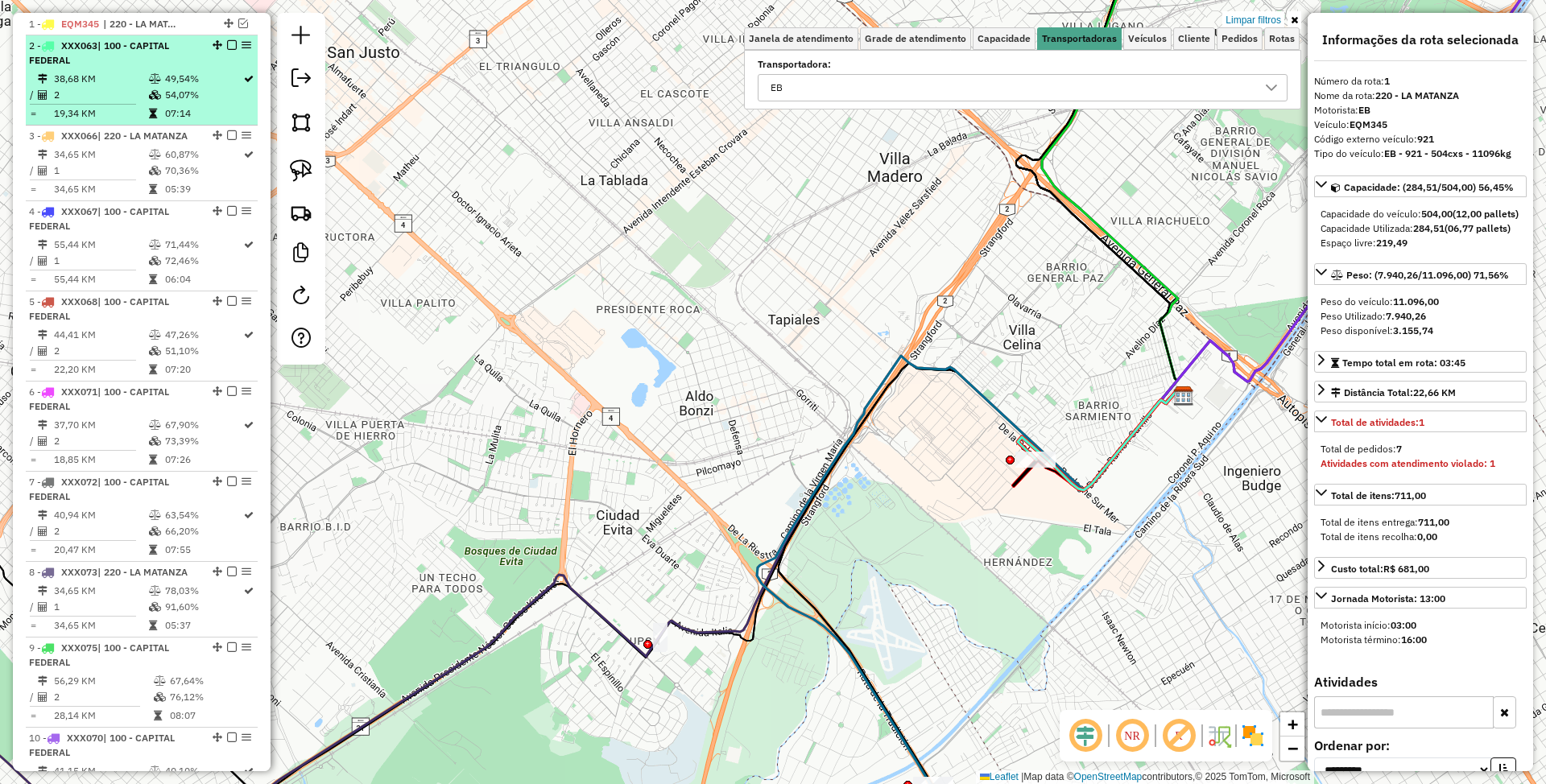
click at [123, 64] on div "2 - XXX063 | 100 - CAPITAL FEDERAL" at bounding box center [114, 52] width 171 height 29
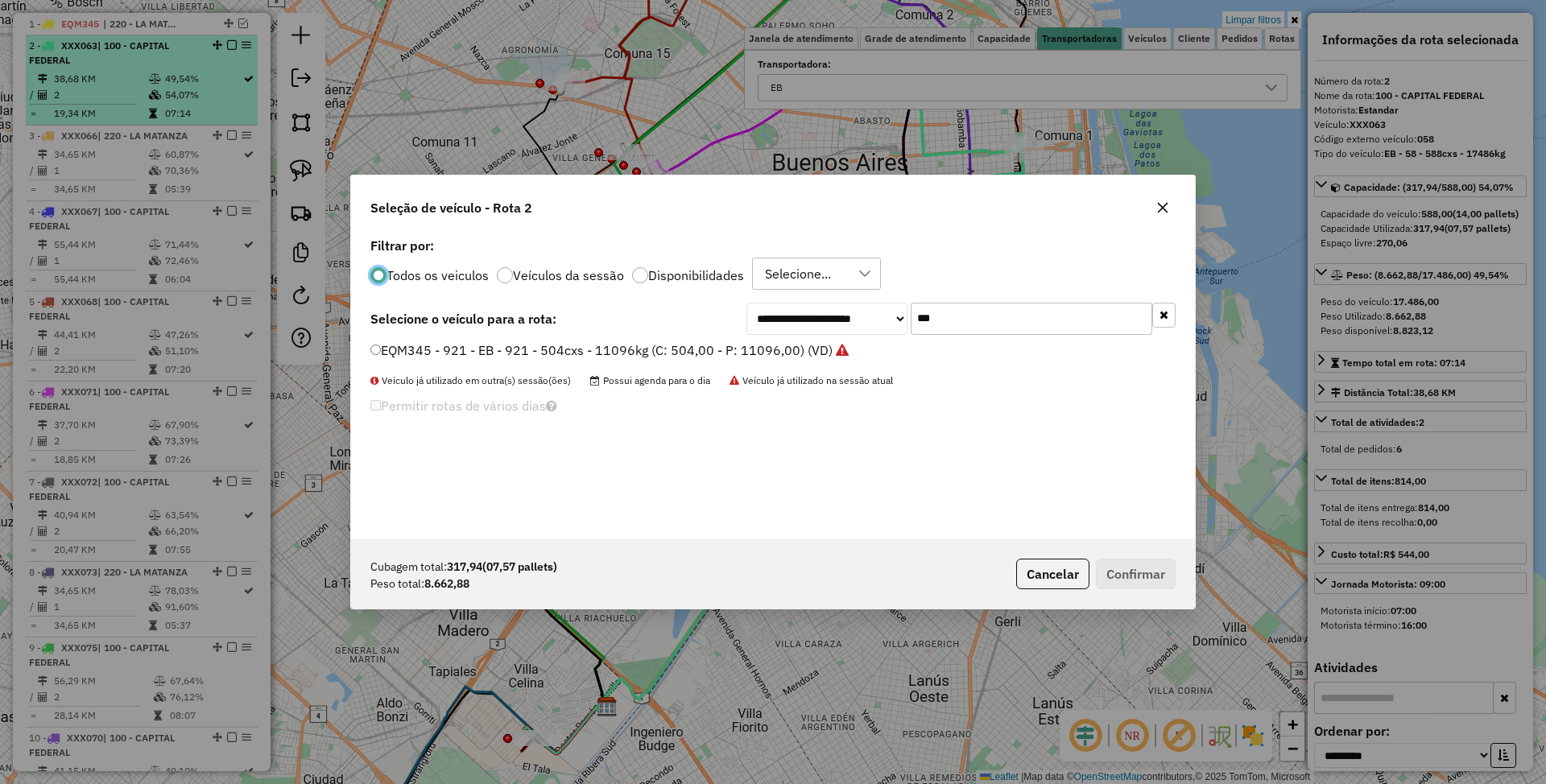
scroll to position [8, 5]
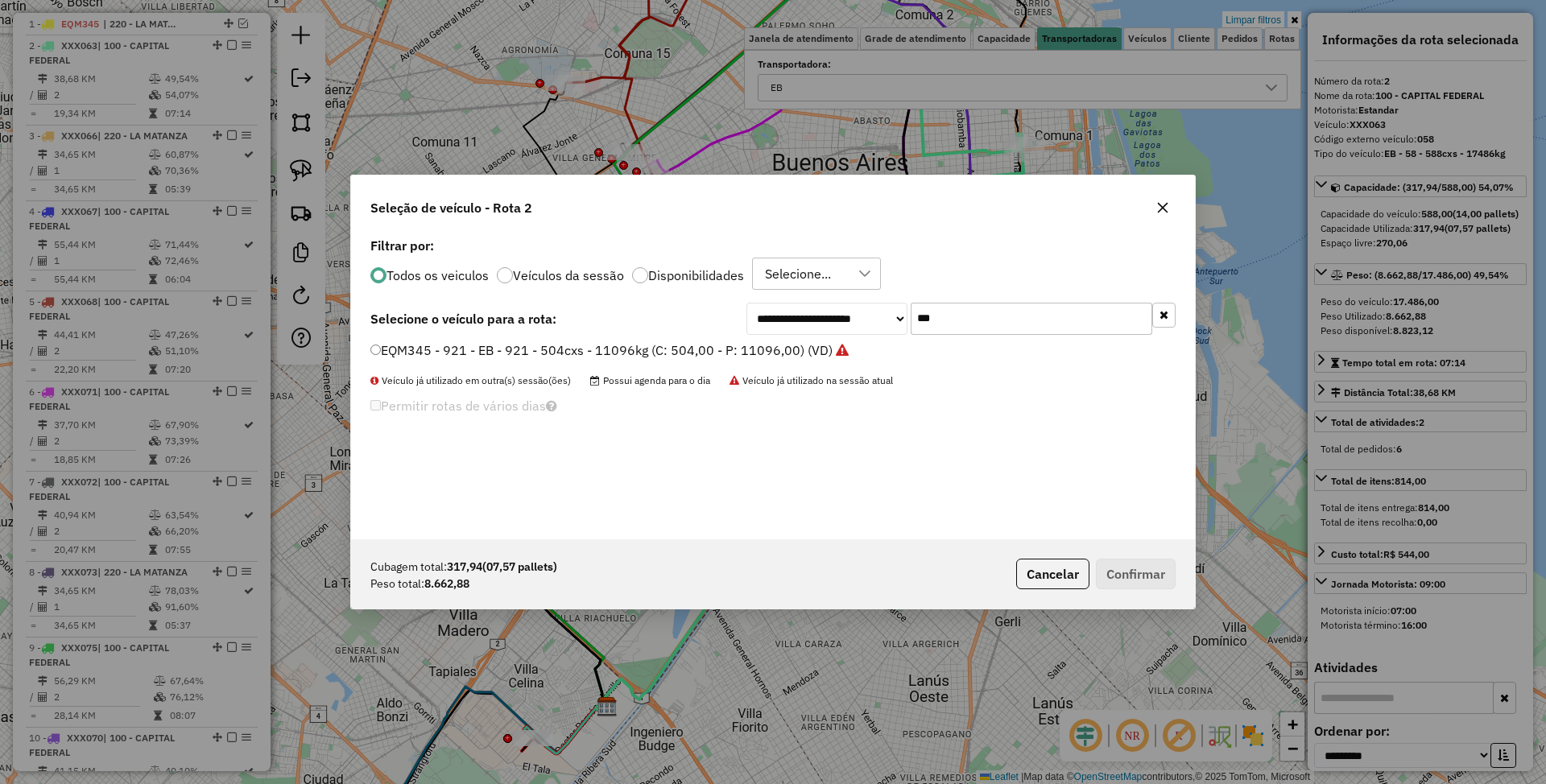
drag, startPoint x: 926, startPoint y: 312, endPoint x: 879, endPoint y: 297, distance: 49.3
click at [879, 297] on div "**********" at bounding box center [773, 386] width 844 height 306
type input "***"
click at [587, 347] on label "FYI461 - 302 - EB - 302 - 588cxs - 12722kg (C: 588,00 - P: 12722,00) (VD)" at bounding box center [598, 351] width 455 height 20
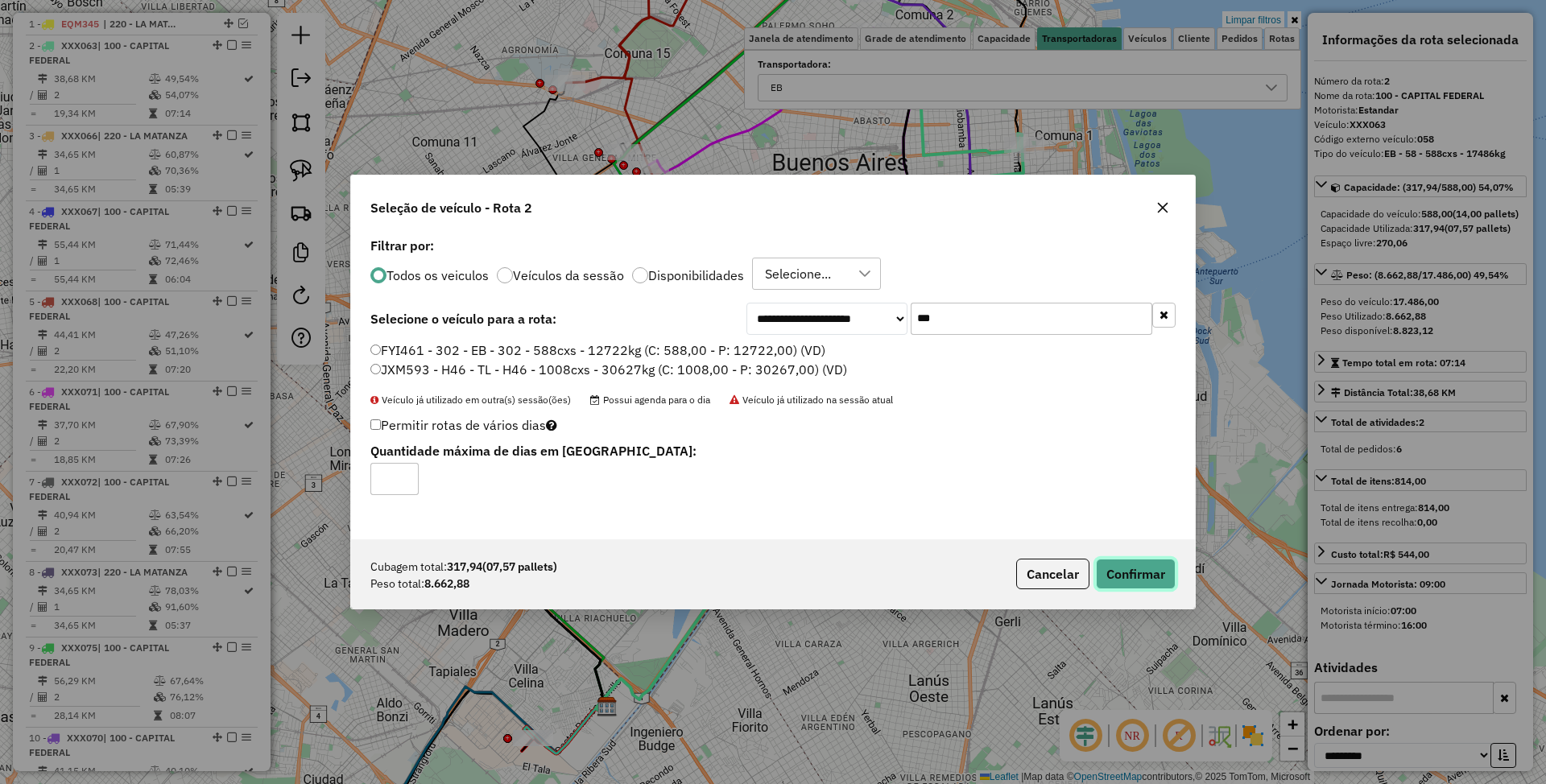
click at [1130, 572] on button "Confirmar" at bounding box center [1135, 574] width 80 height 31
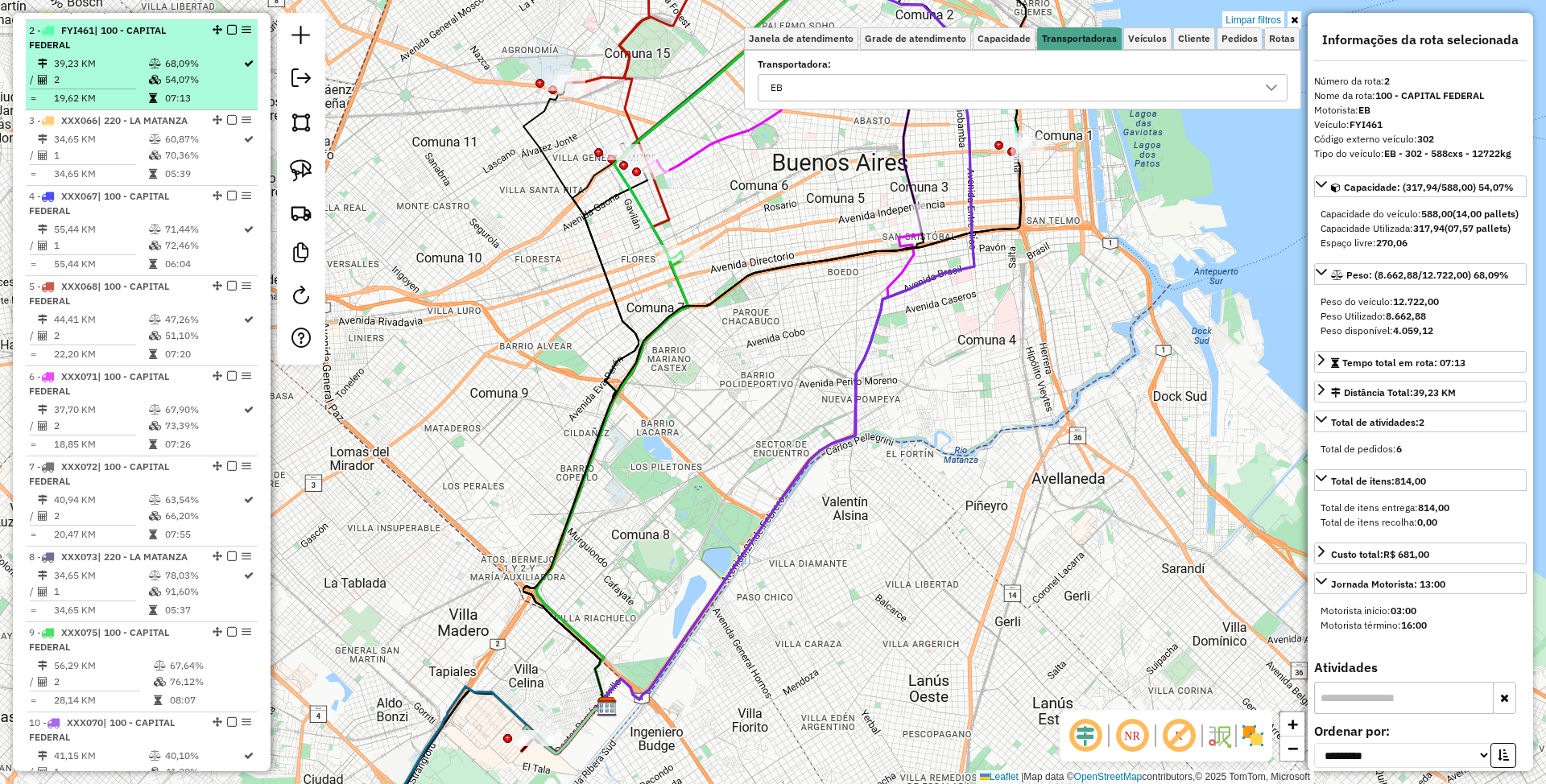
scroll to position [642, 0]
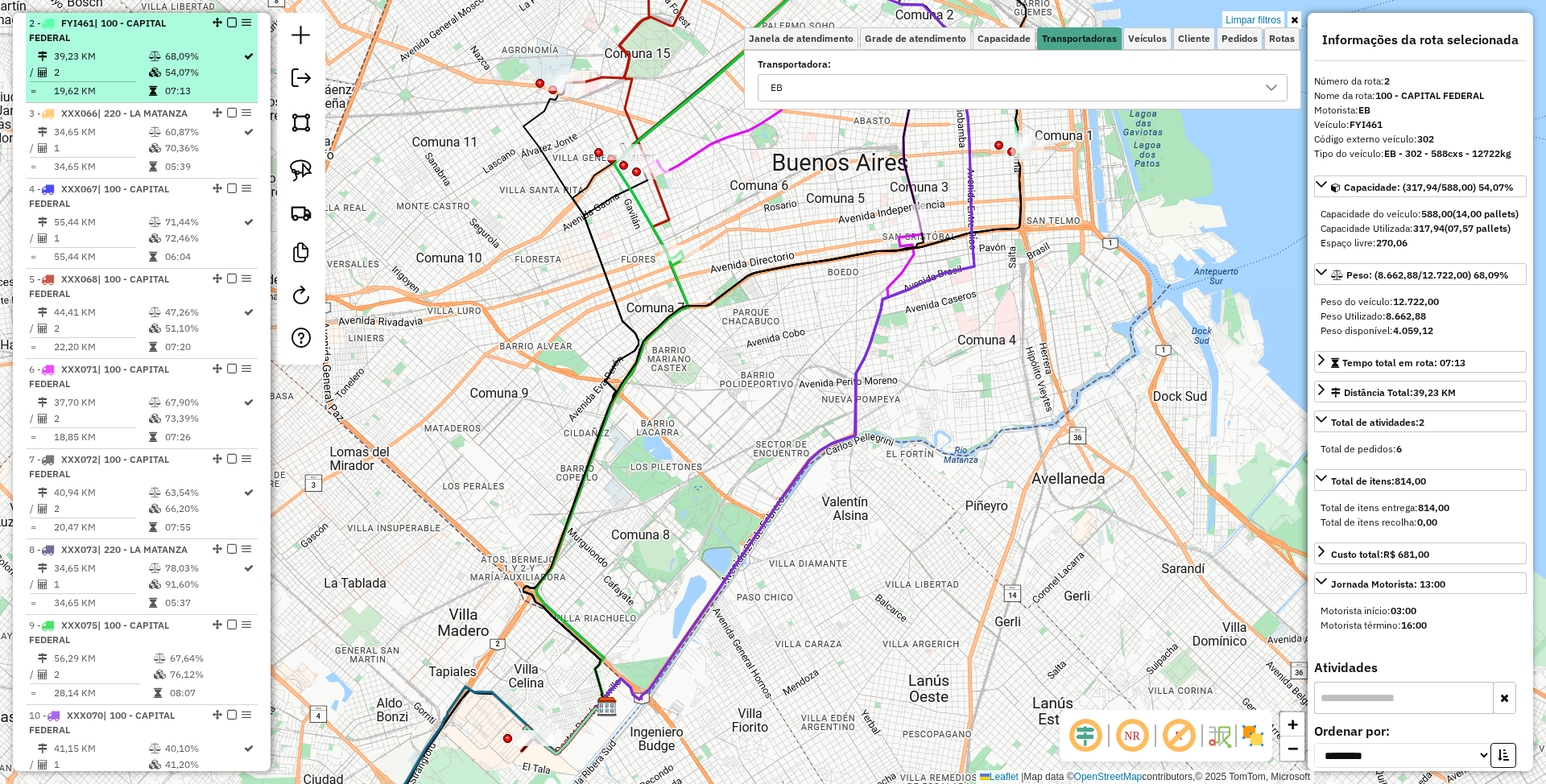
click at [227, 26] on em at bounding box center [232, 23] width 10 height 10
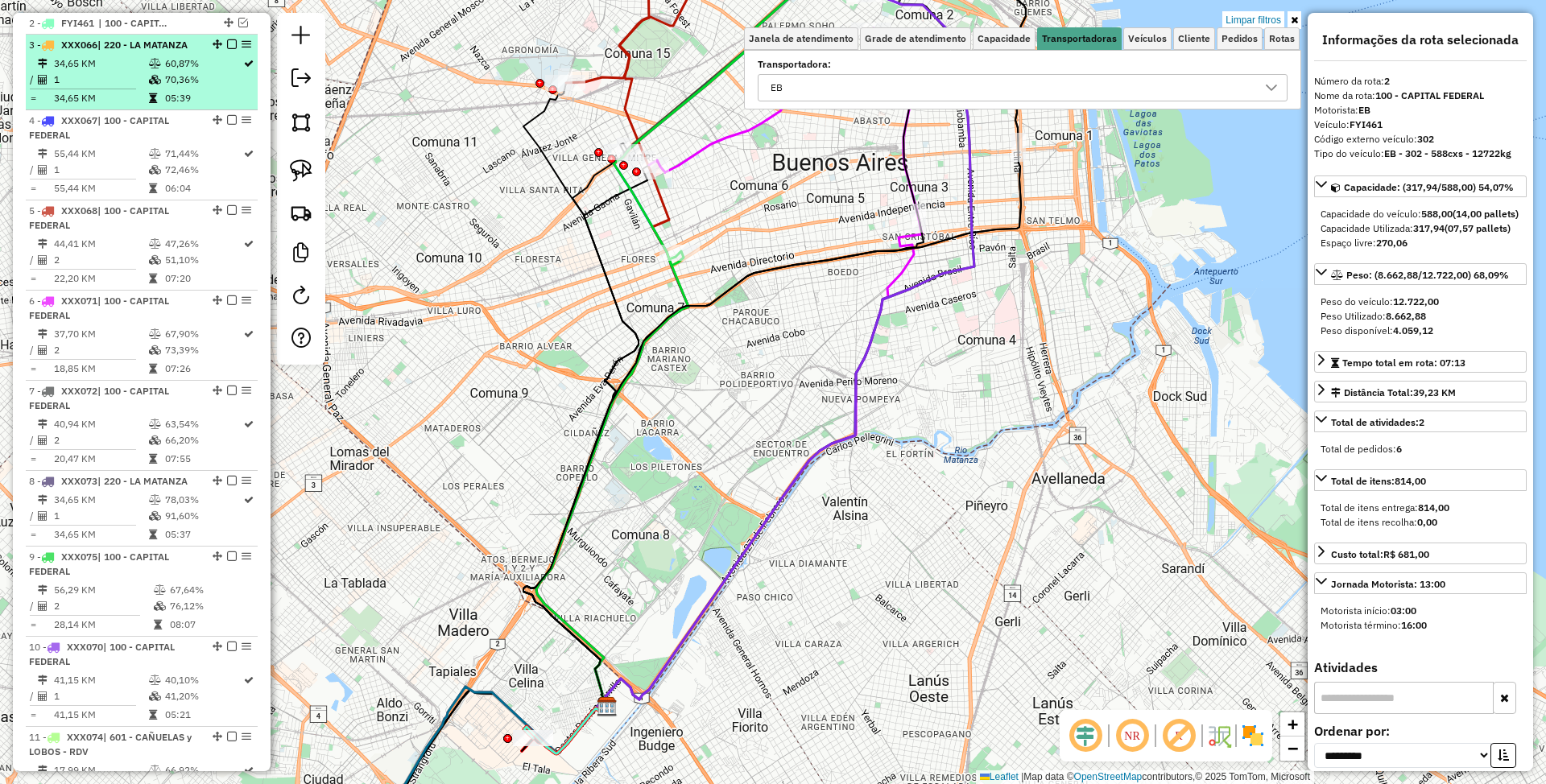
click at [158, 59] on icon at bounding box center [155, 64] width 12 height 10
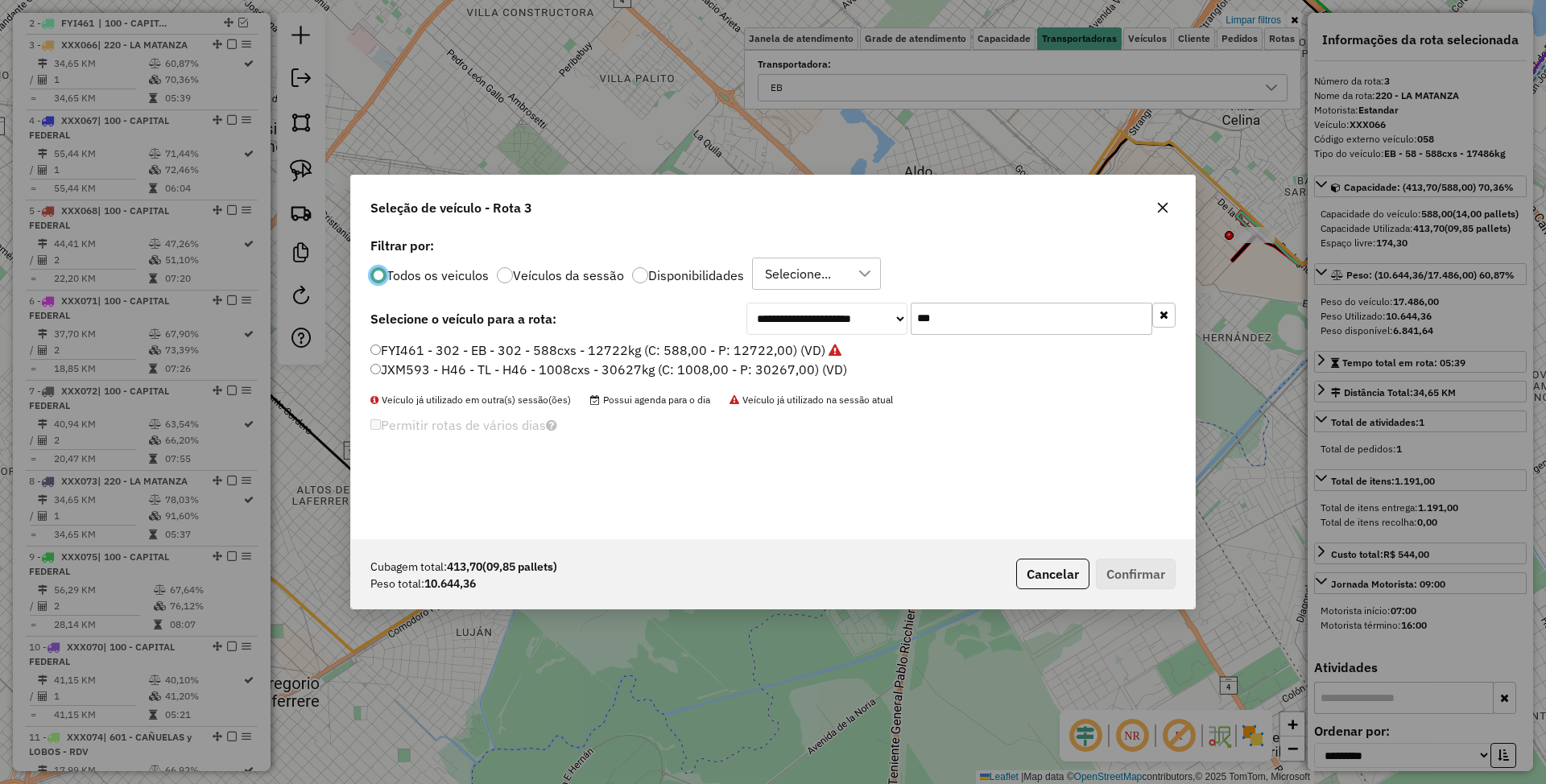
scroll to position [8, 5]
click at [960, 329] on input "***" at bounding box center [1031, 318] width 242 height 33
type input "***"
click at [599, 365] on label "FKT925 - 303 - EB - 303 - 504Cx - 11110Kg (C: 504,00 - P: 11110,00) (VD)" at bounding box center [598, 369] width 455 height 20
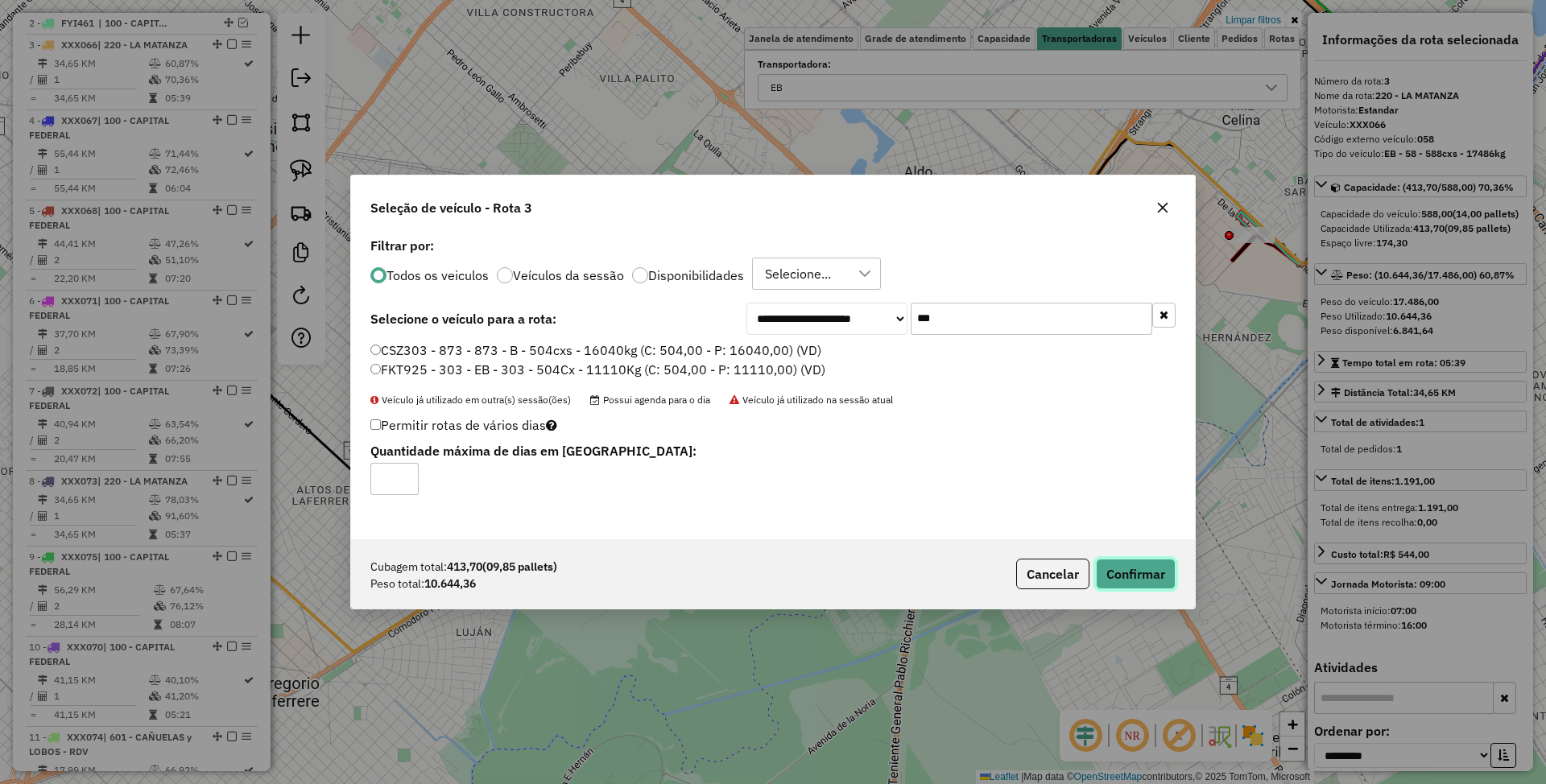
click at [1127, 570] on button "Confirmar" at bounding box center [1135, 574] width 80 height 31
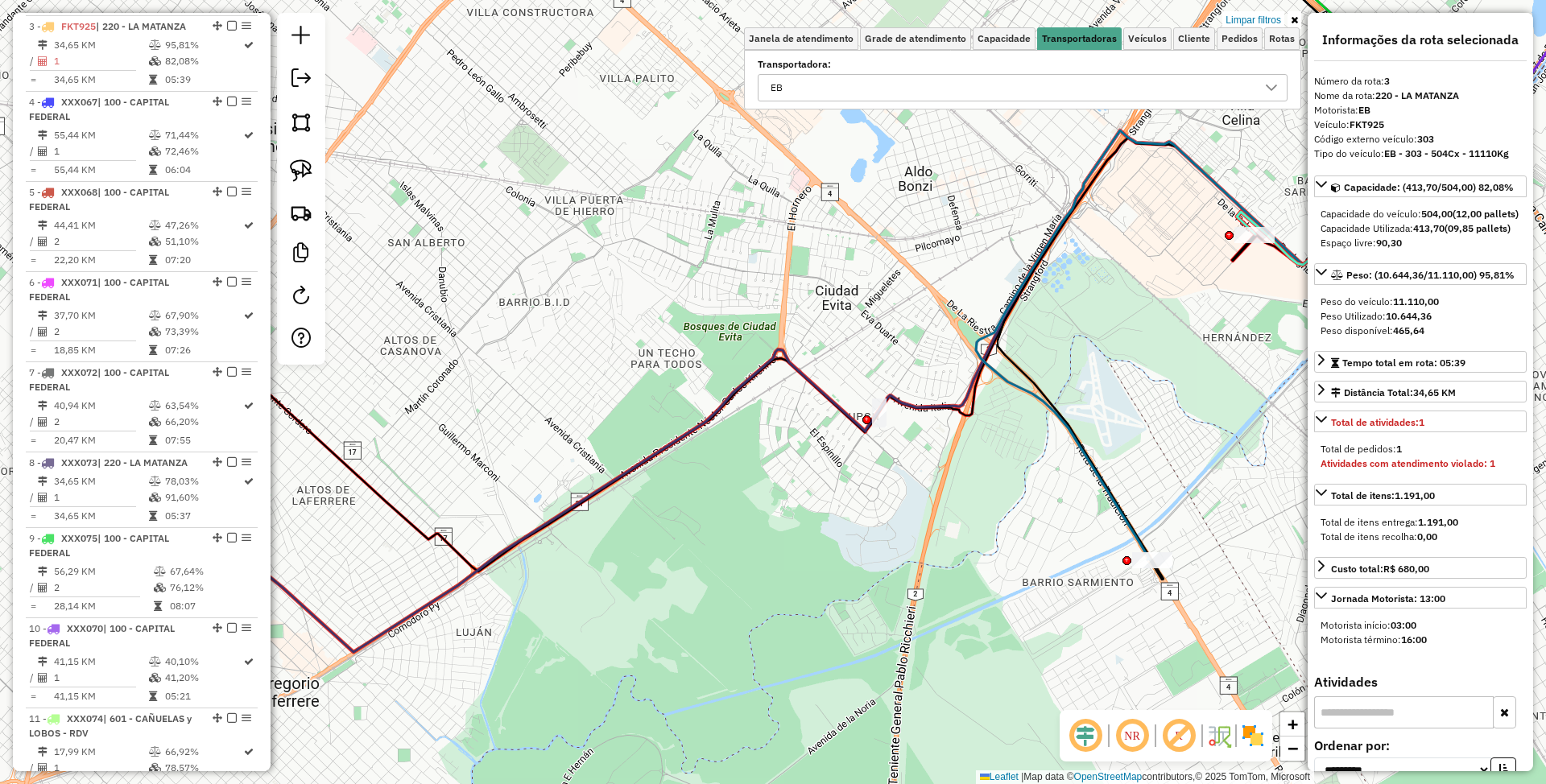
scroll to position [664, 0]
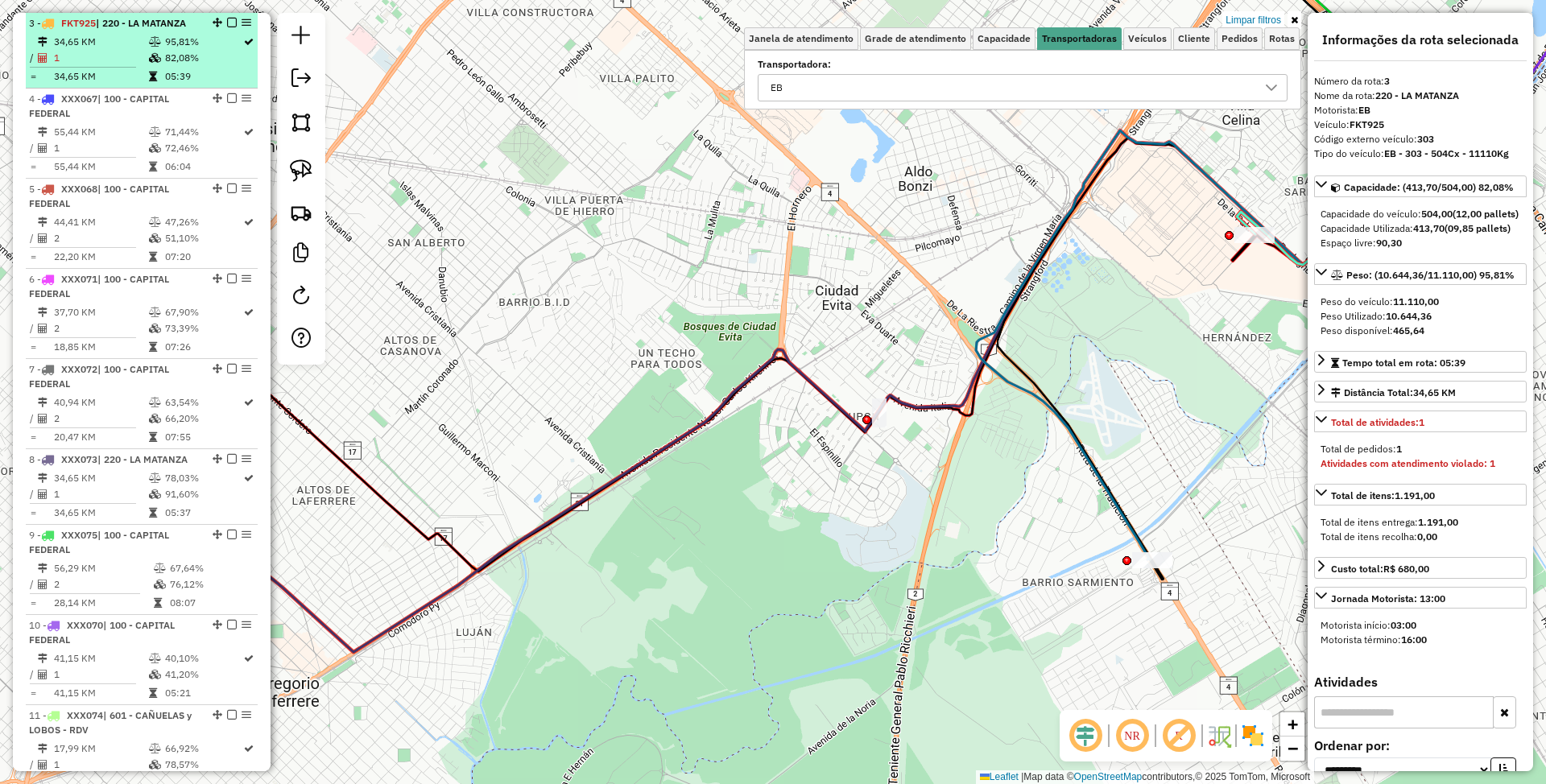
click at [227, 21] on em at bounding box center [232, 23] width 10 height 10
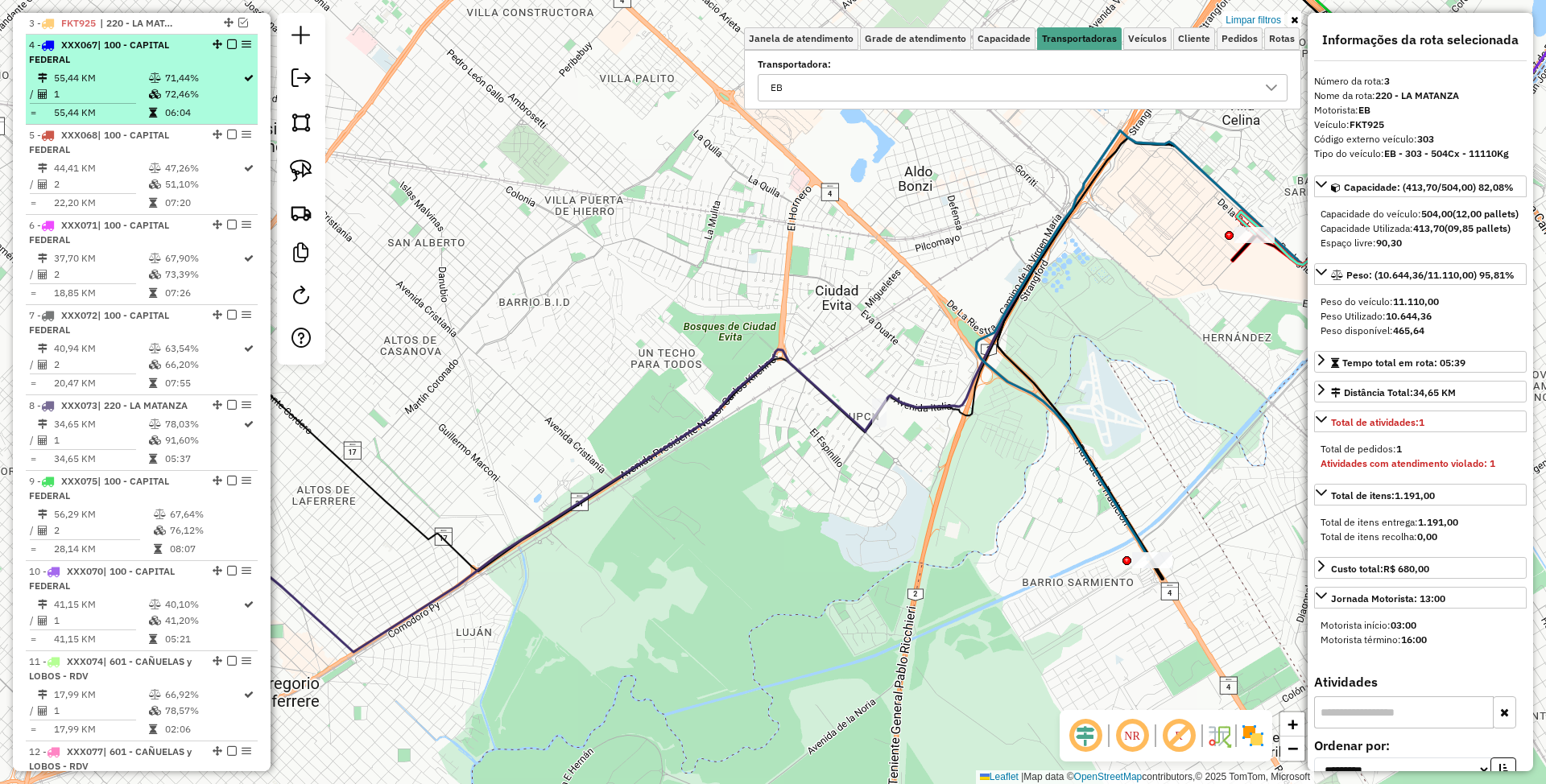
click at [123, 86] on td "1" at bounding box center [101, 94] width 95 height 16
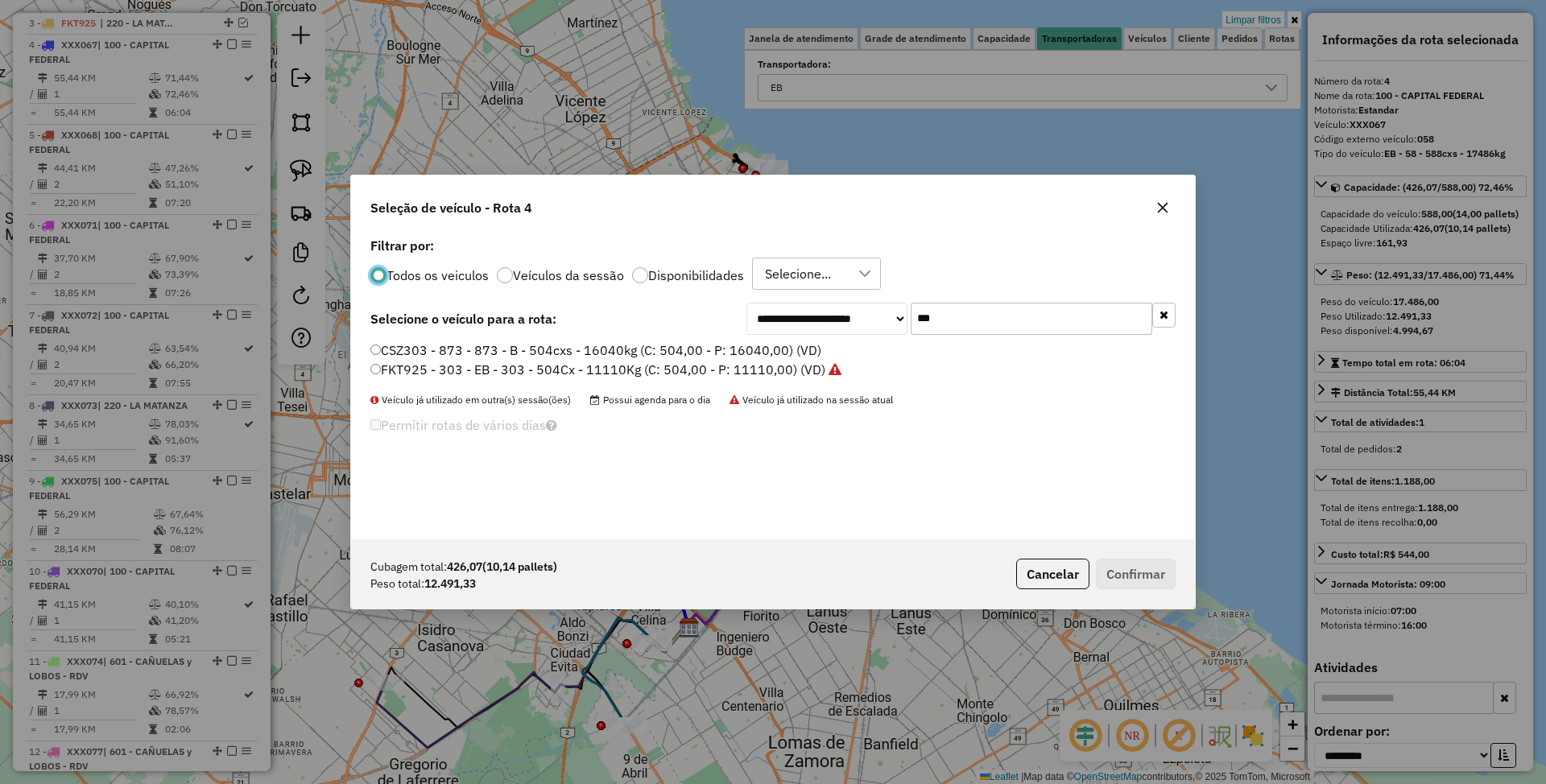
scroll to position [8, 5]
drag, startPoint x: 976, startPoint y: 322, endPoint x: 780, endPoint y: 299, distance: 197.3
click at [780, 299] on div "**********" at bounding box center [773, 386] width 844 height 306
type input "***"
click at [654, 347] on label "EQM346 - 649 - EB - 649 - 504cxs - 13235kg (C: 504,00 - P: 13235,00) (VD)" at bounding box center [602, 351] width 462 height 20
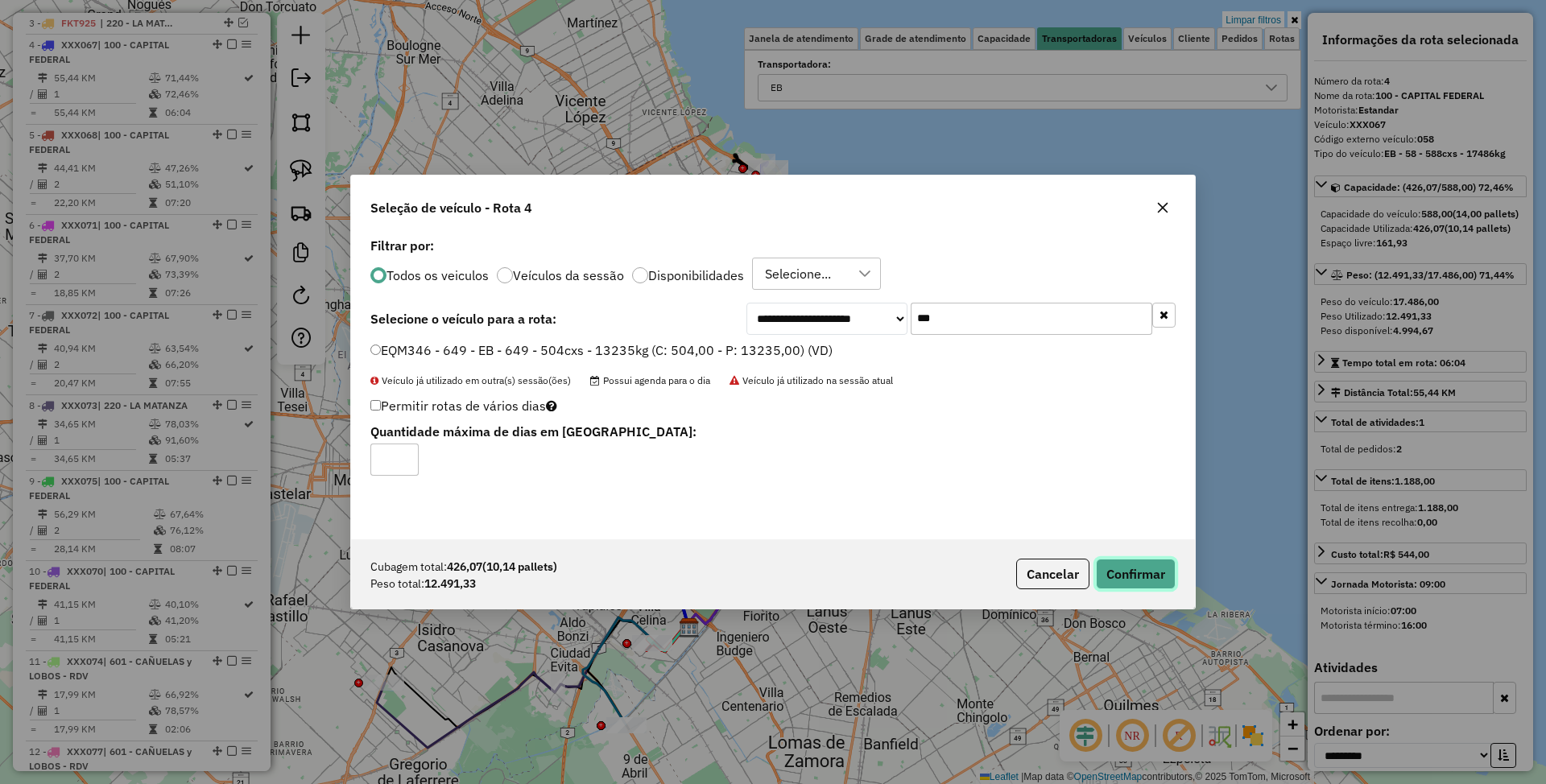
click at [1131, 562] on button "Confirmar" at bounding box center [1135, 574] width 80 height 31
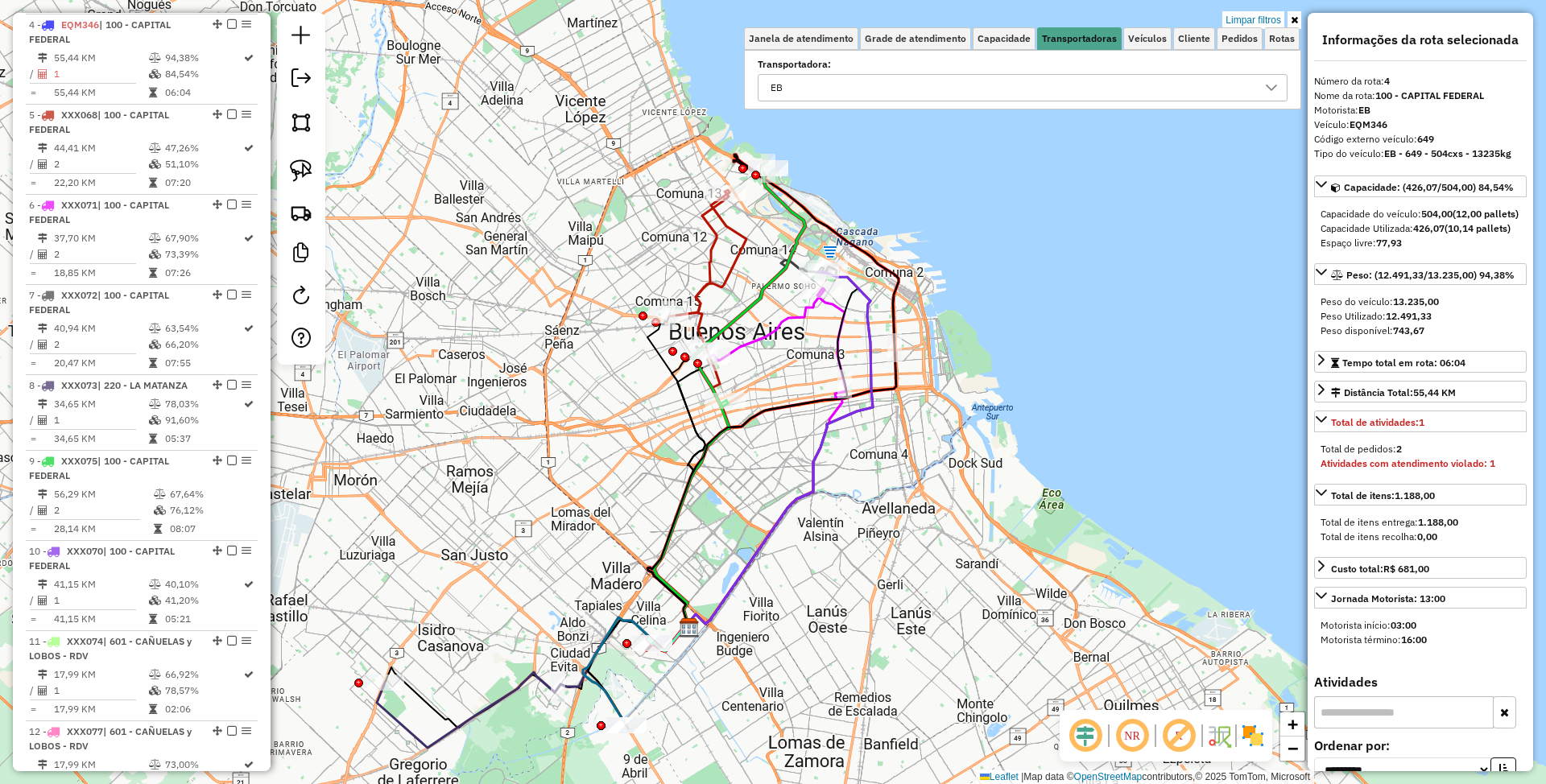
scroll to position [684, 0]
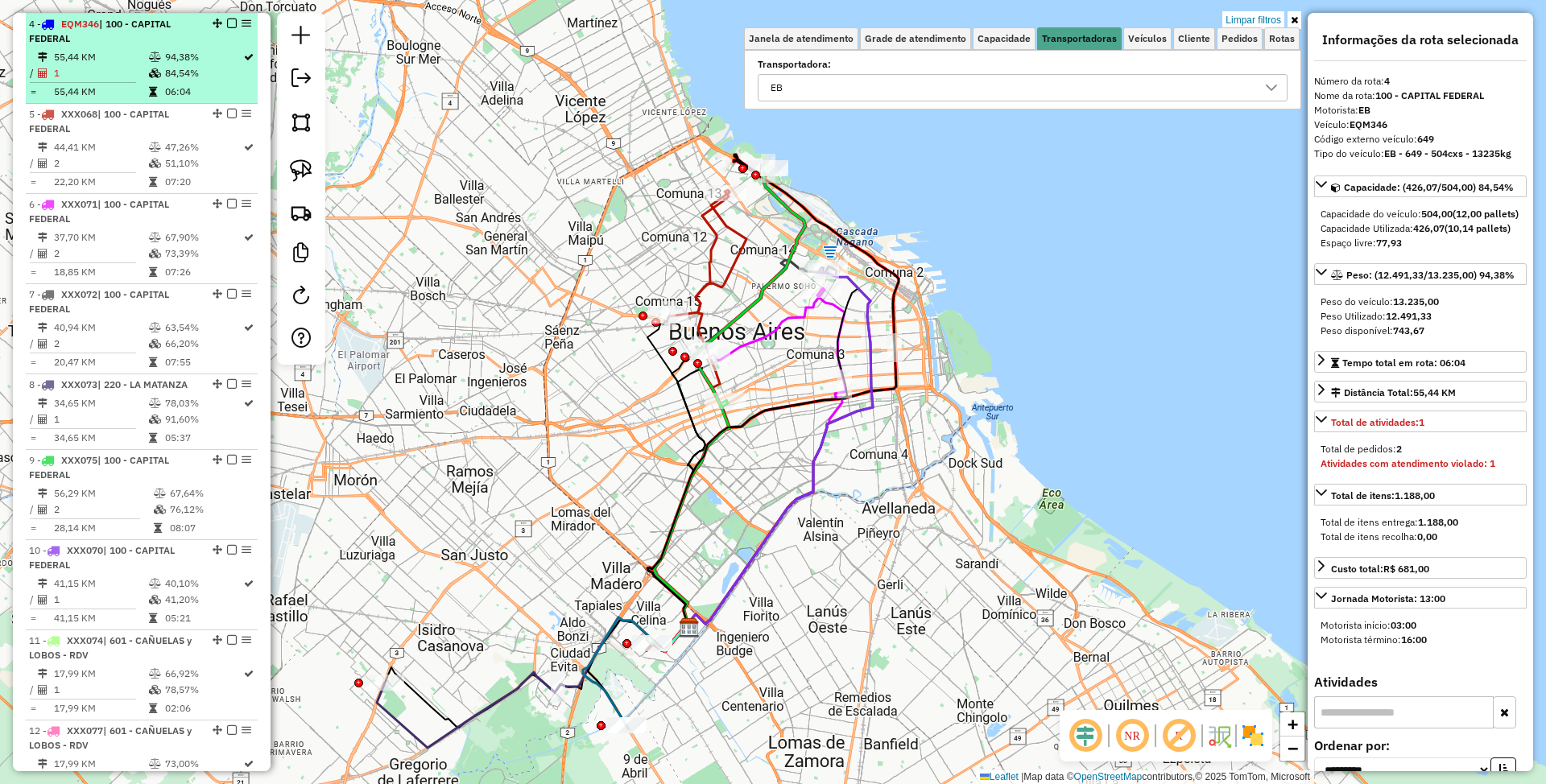
click at [229, 24] on em at bounding box center [232, 24] width 10 height 10
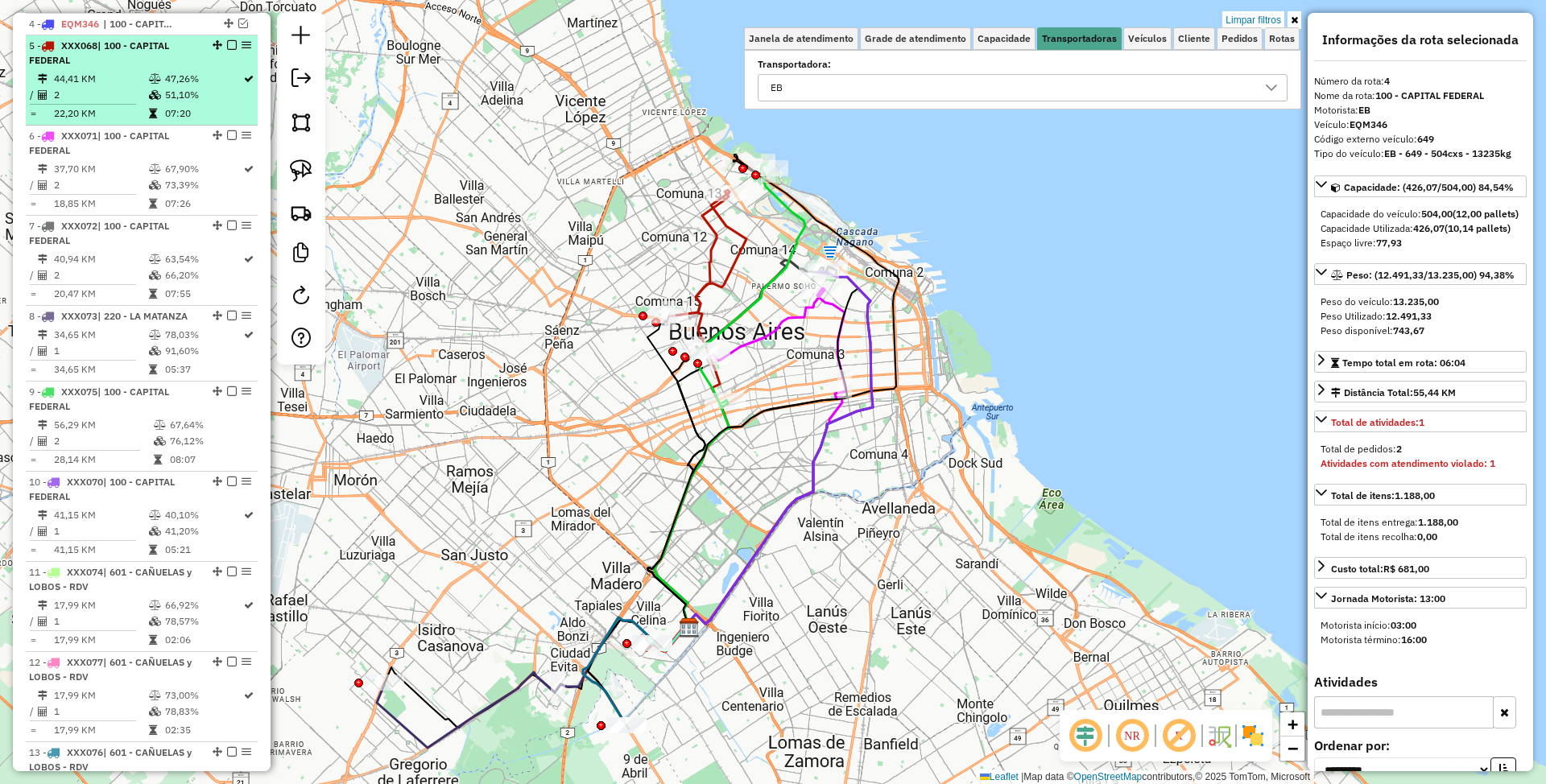
click at [143, 67] on li "5 - XXX068 | 100 - CAPITAL FEDERAL 44,41 KM 47,26% / 2 51,10% = 22,20 KM 07:20" at bounding box center [141, 80] width 232 height 90
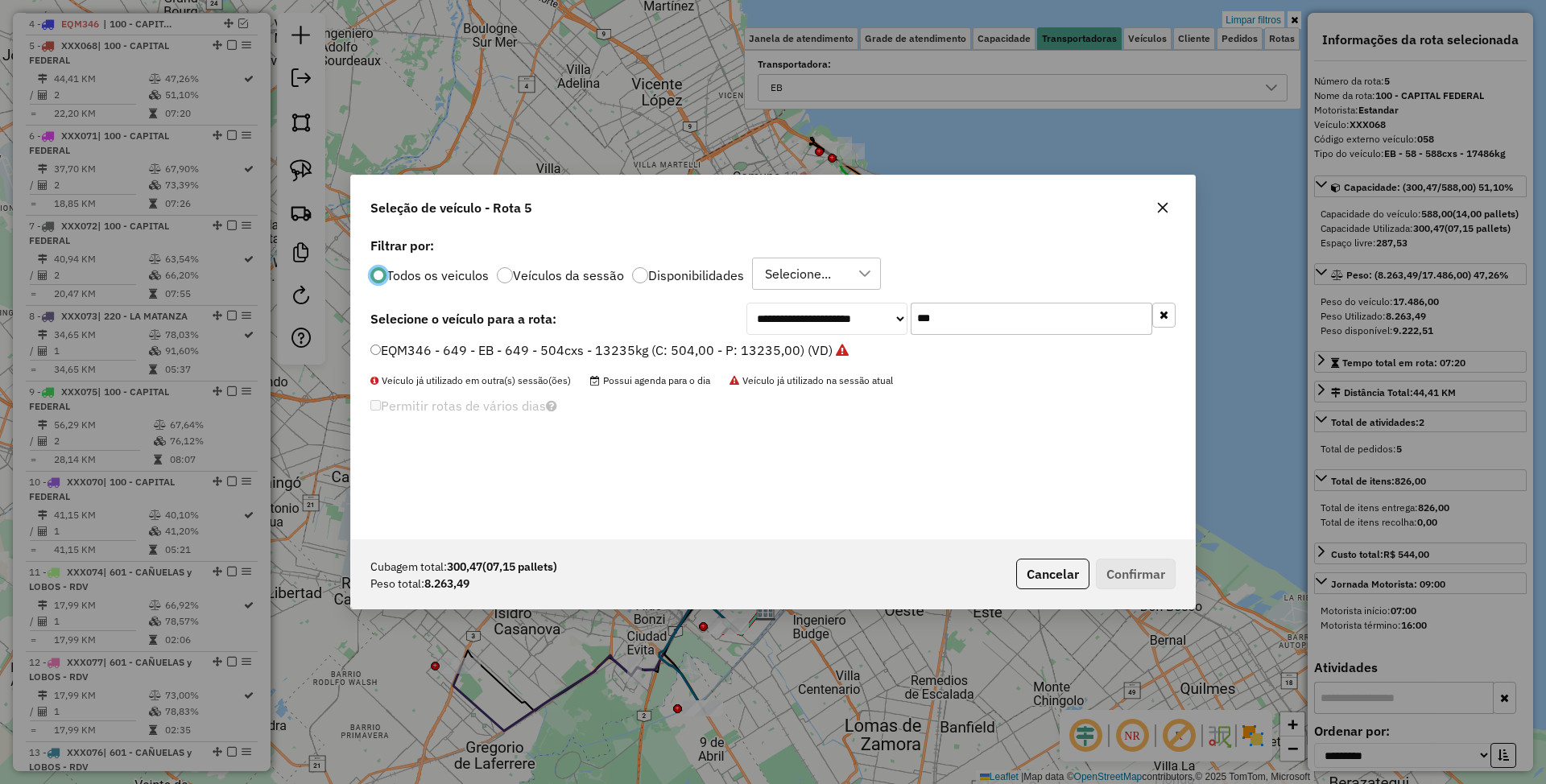
scroll to position [8, 5]
drag, startPoint x: 945, startPoint y: 323, endPoint x: 866, endPoint y: 300, distance: 82.3
click at [866, 300] on div "**********" at bounding box center [773, 386] width 844 height 306
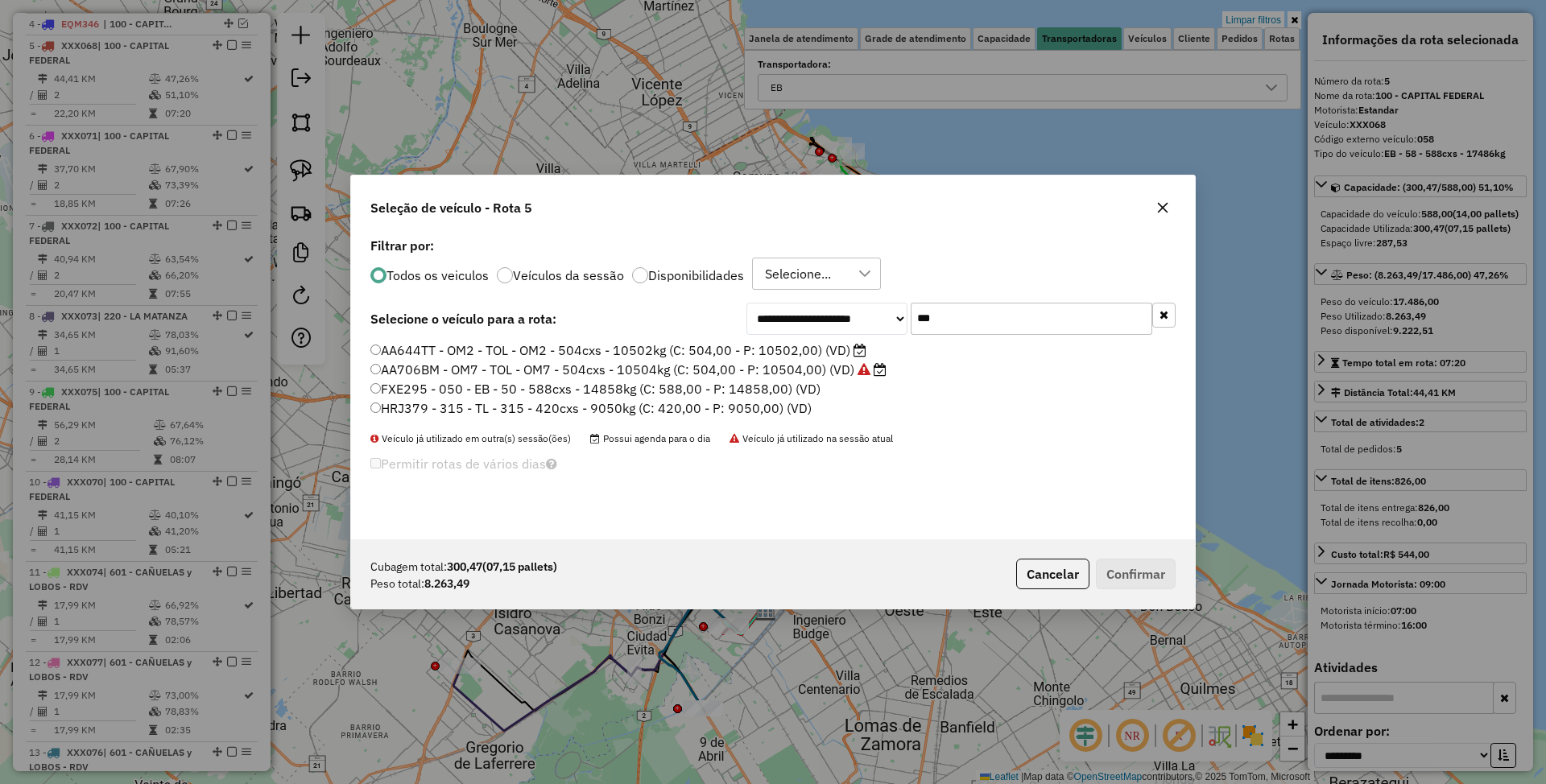
type input "***"
click at [561, 387] on label "FXE295 - 050 - EB - 50 - 588cxs - 14858kg (C: 588,00 - P: 14858,00) (VD)" at bounding box center [596, 389] width 450 height 20
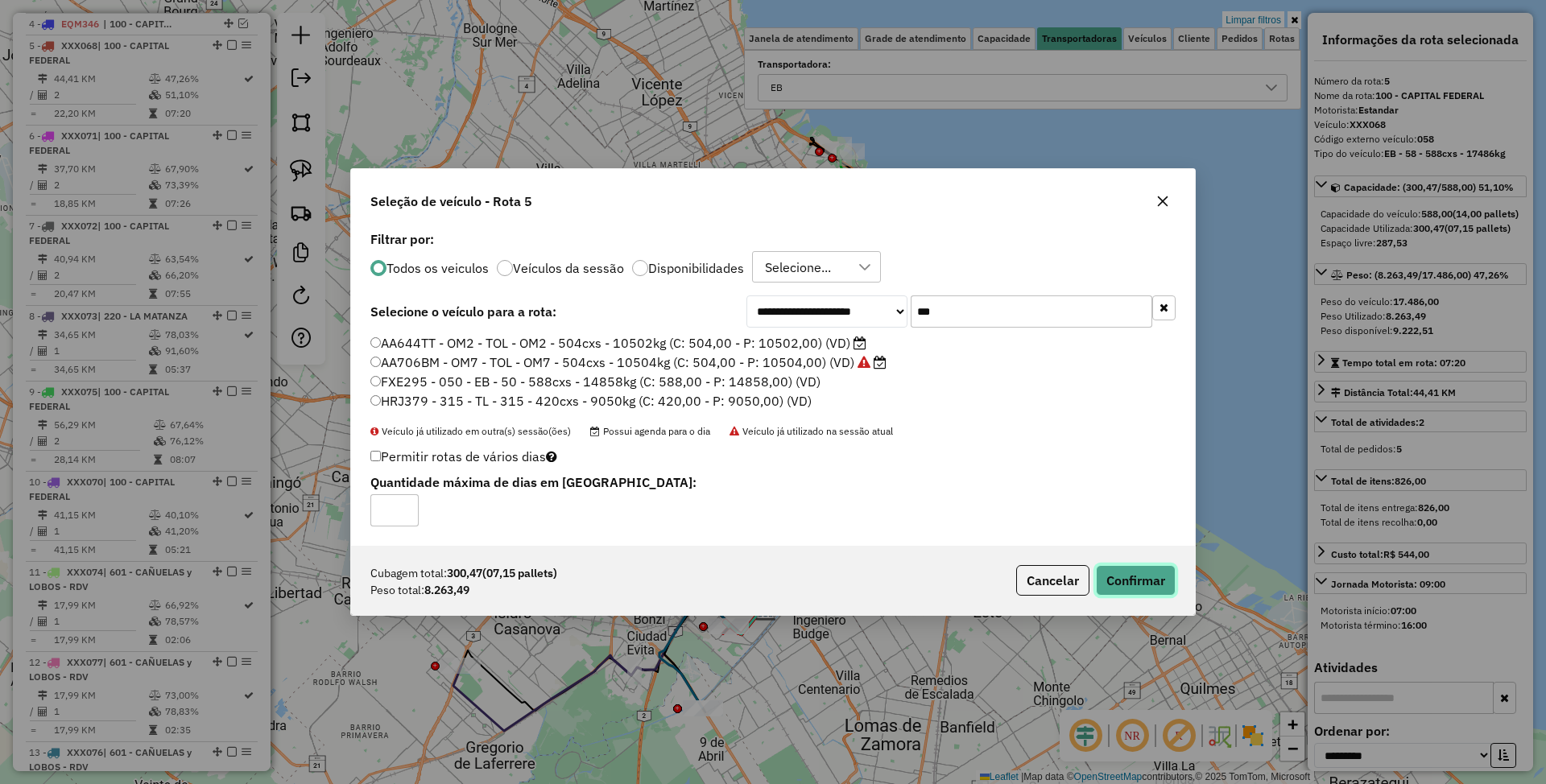
click at [1138, 582] on button "Confirmar" at bounding box center [1135, 580] width 80 height 31
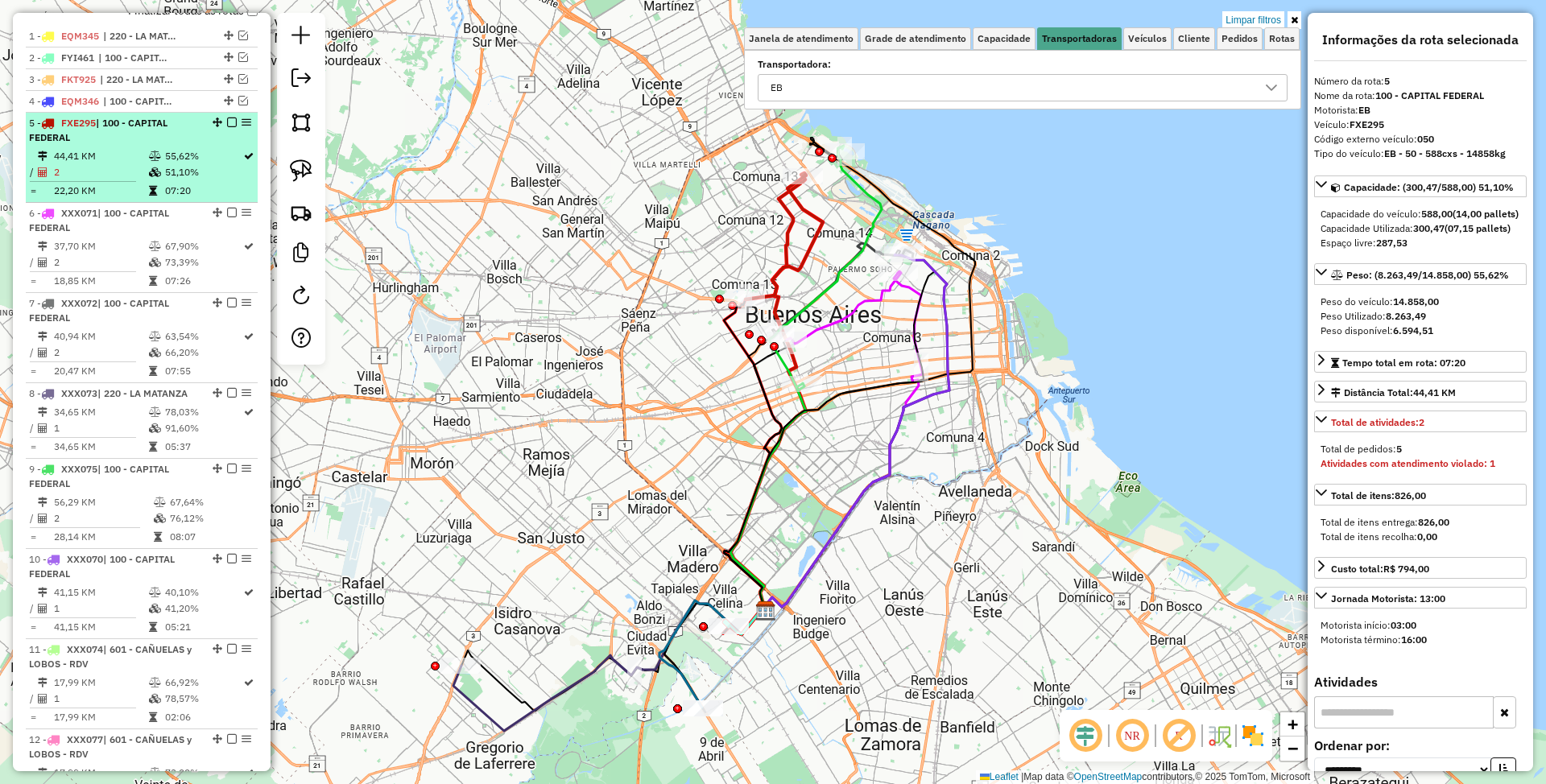
scroll to position [493, 0]
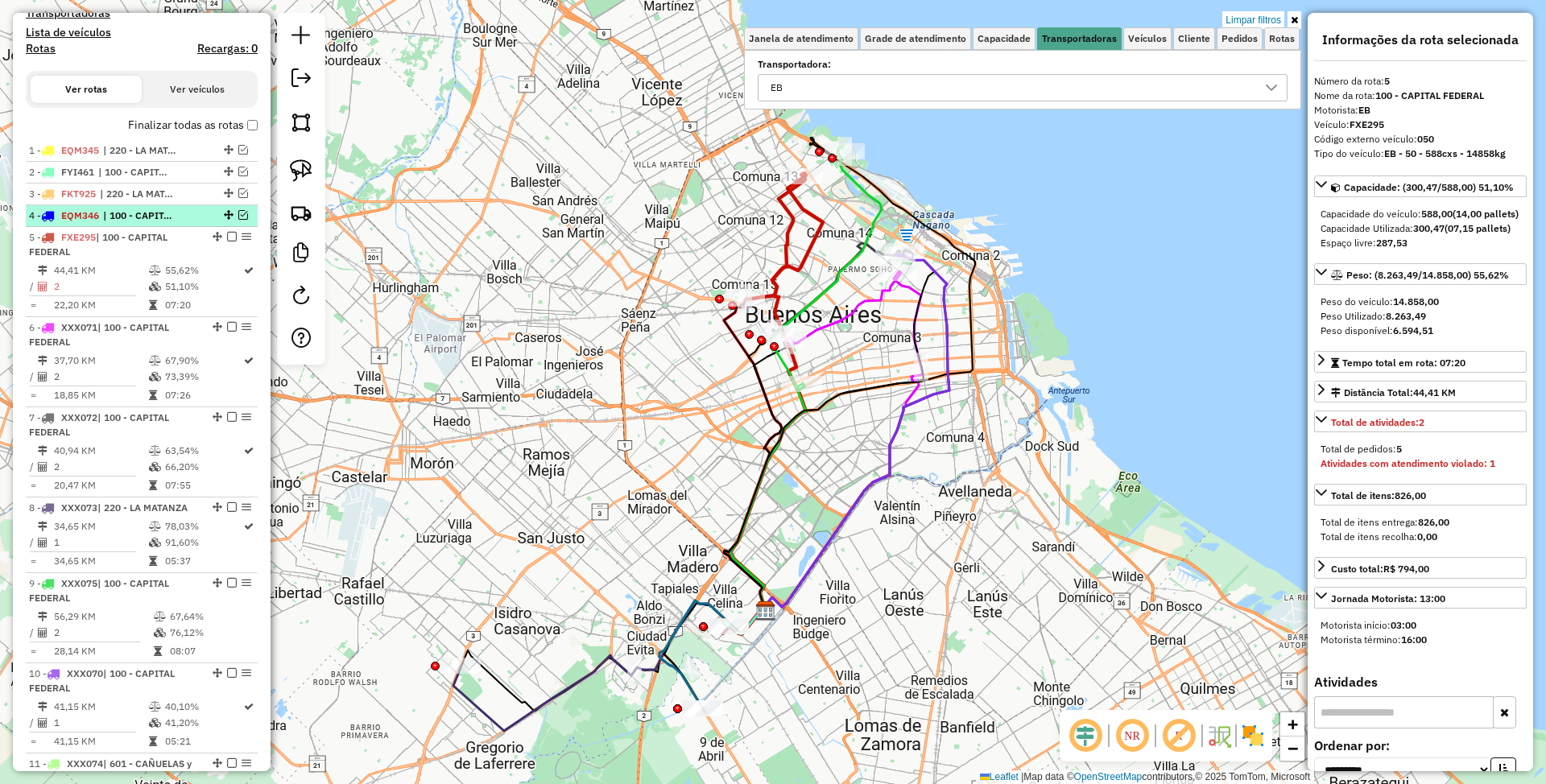
click at [151, 213] on span "| 100 - CAPITAL FEDERAL" at bounding box center [139, 215] width 74 height 15
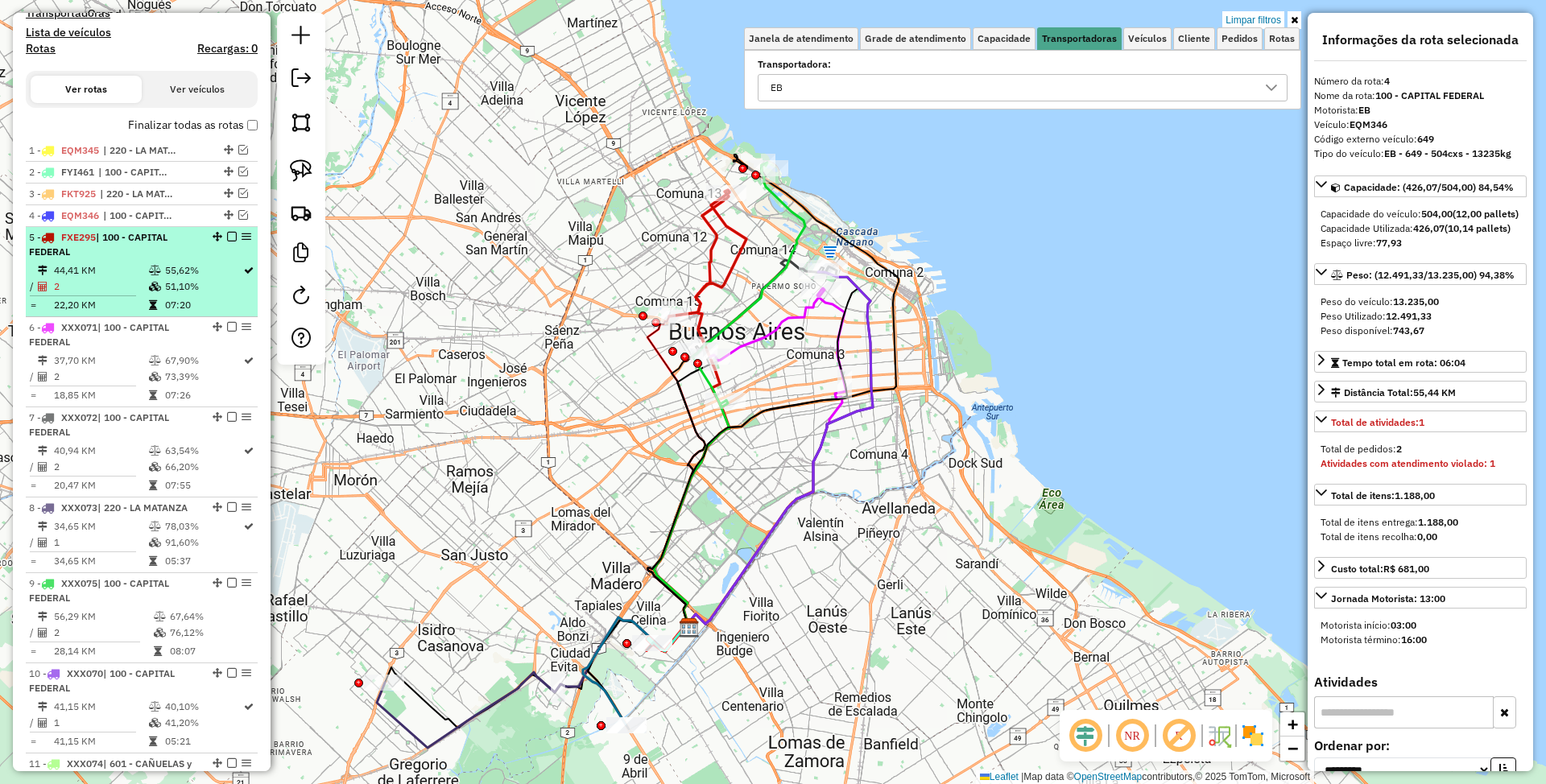
click at [142, 240] on span "| 100 - CAPITAL FEDERAL" at bounding box center [98, 244] width 138 height 27
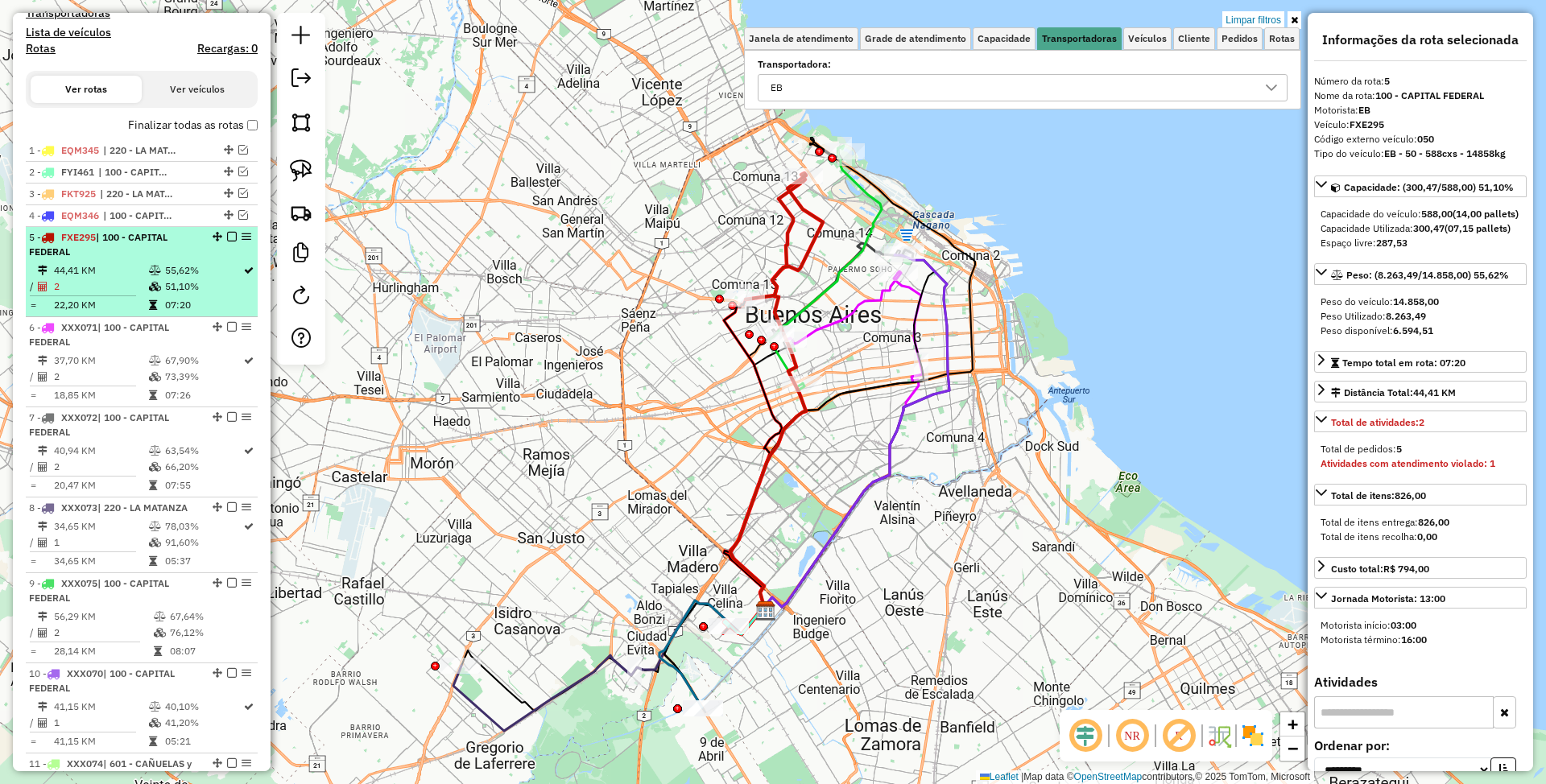
click at [227, 233] on em at bounding box center [232, 237] width 10 height 10
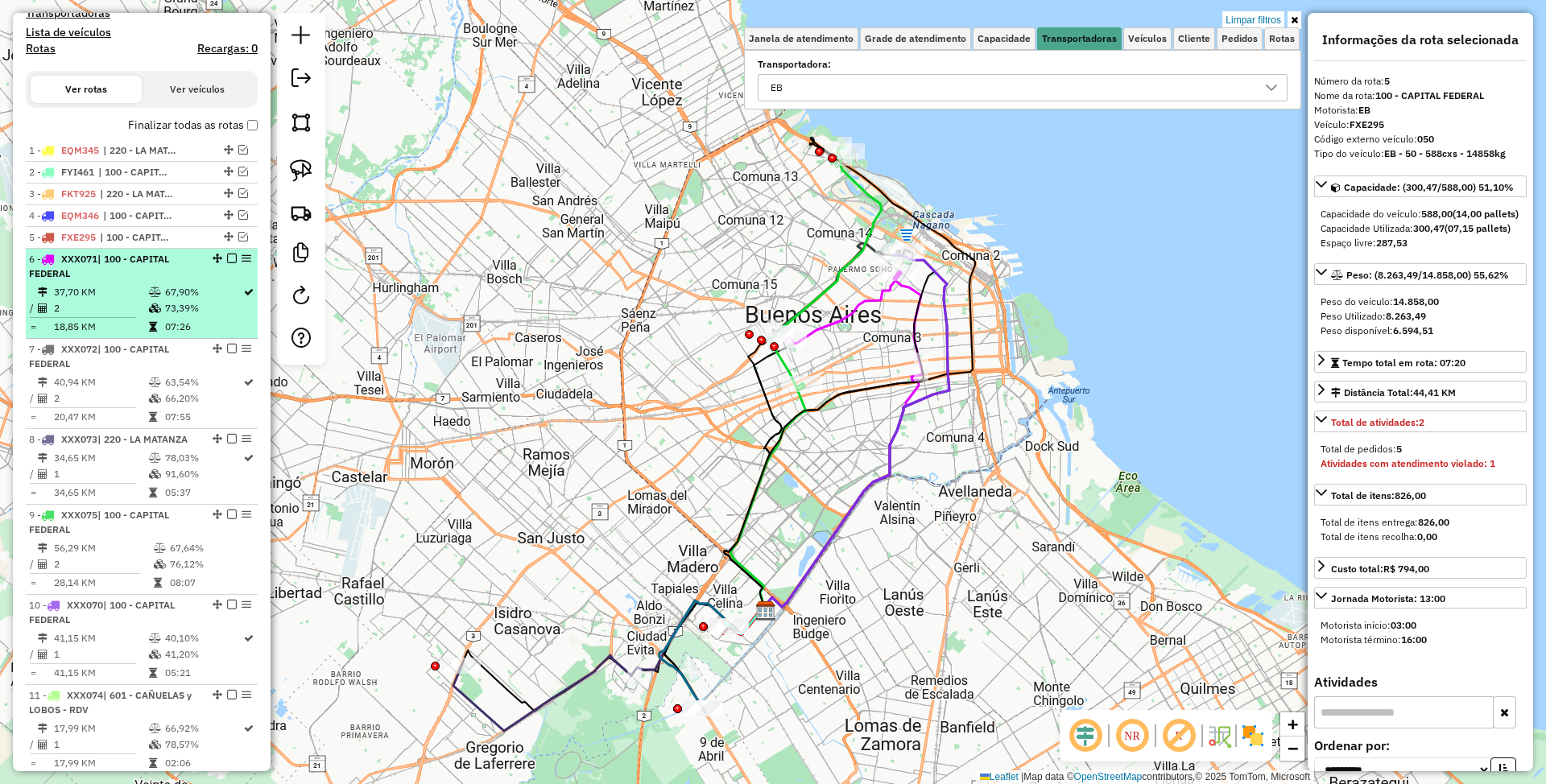
click at [128, 280] on div "6 - XXX071 | 100 - CAPITAL FEDERAL" at bounding box center [114, 266] width 171 height 29
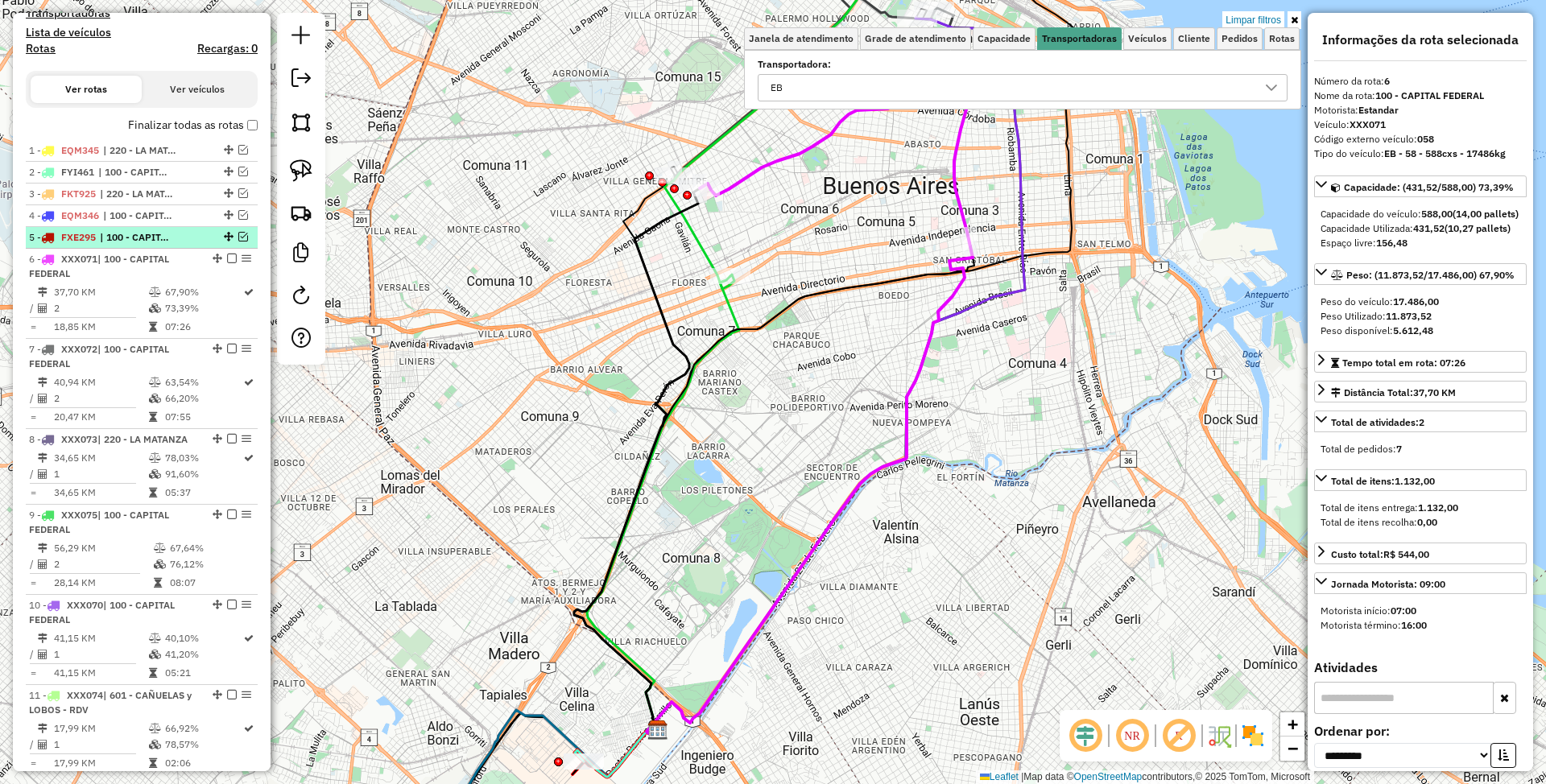
click at [108, 238] on span "| 100 - CAPITAL FEDERAL" at bounding box center [136, 237] width 74 height 15
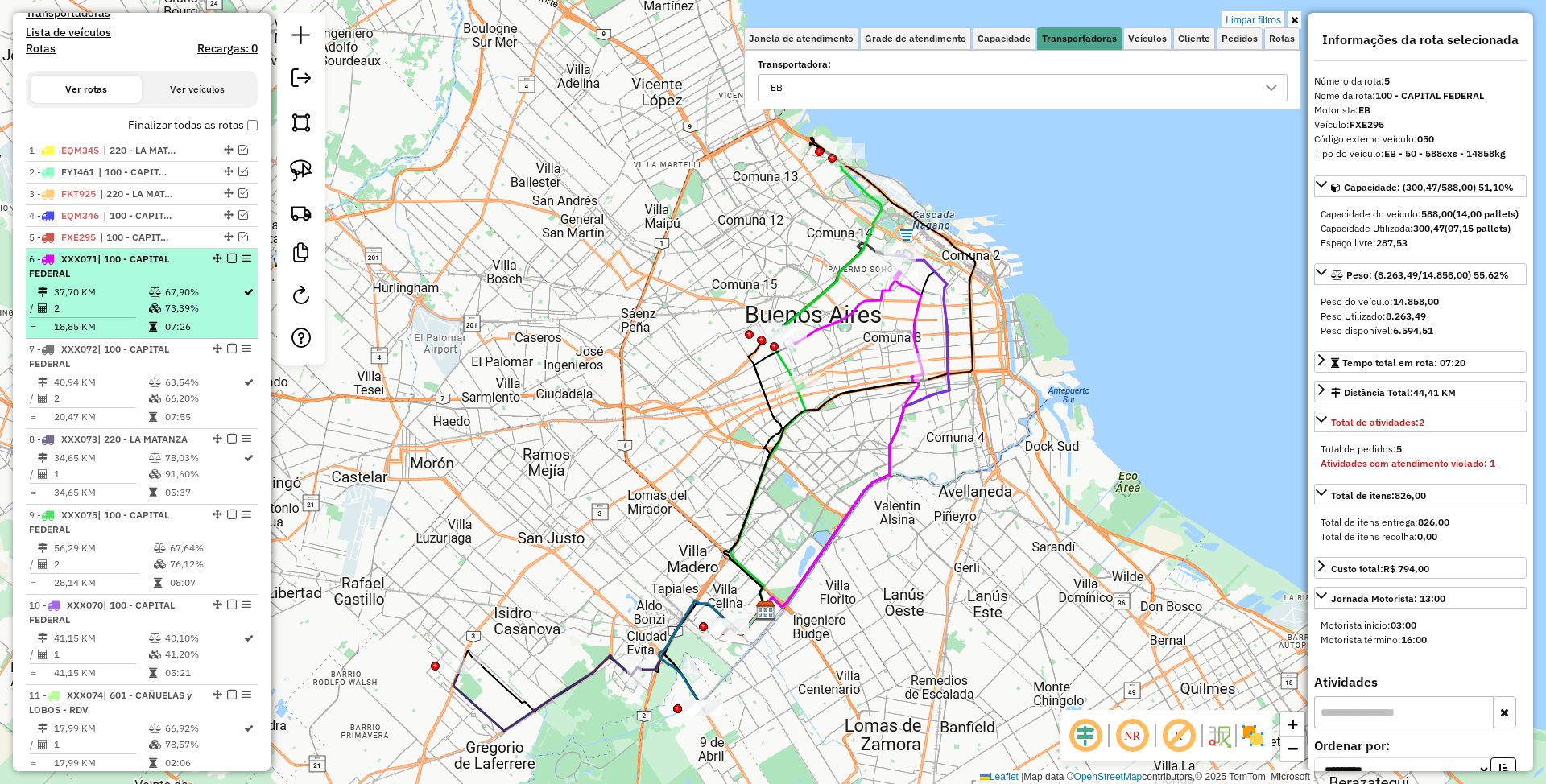
click at [110, 275] on div "6 - XXX071 | 100 - CAPITAL FEDERAL" at bounding box center [114, 266] width 171 height 29
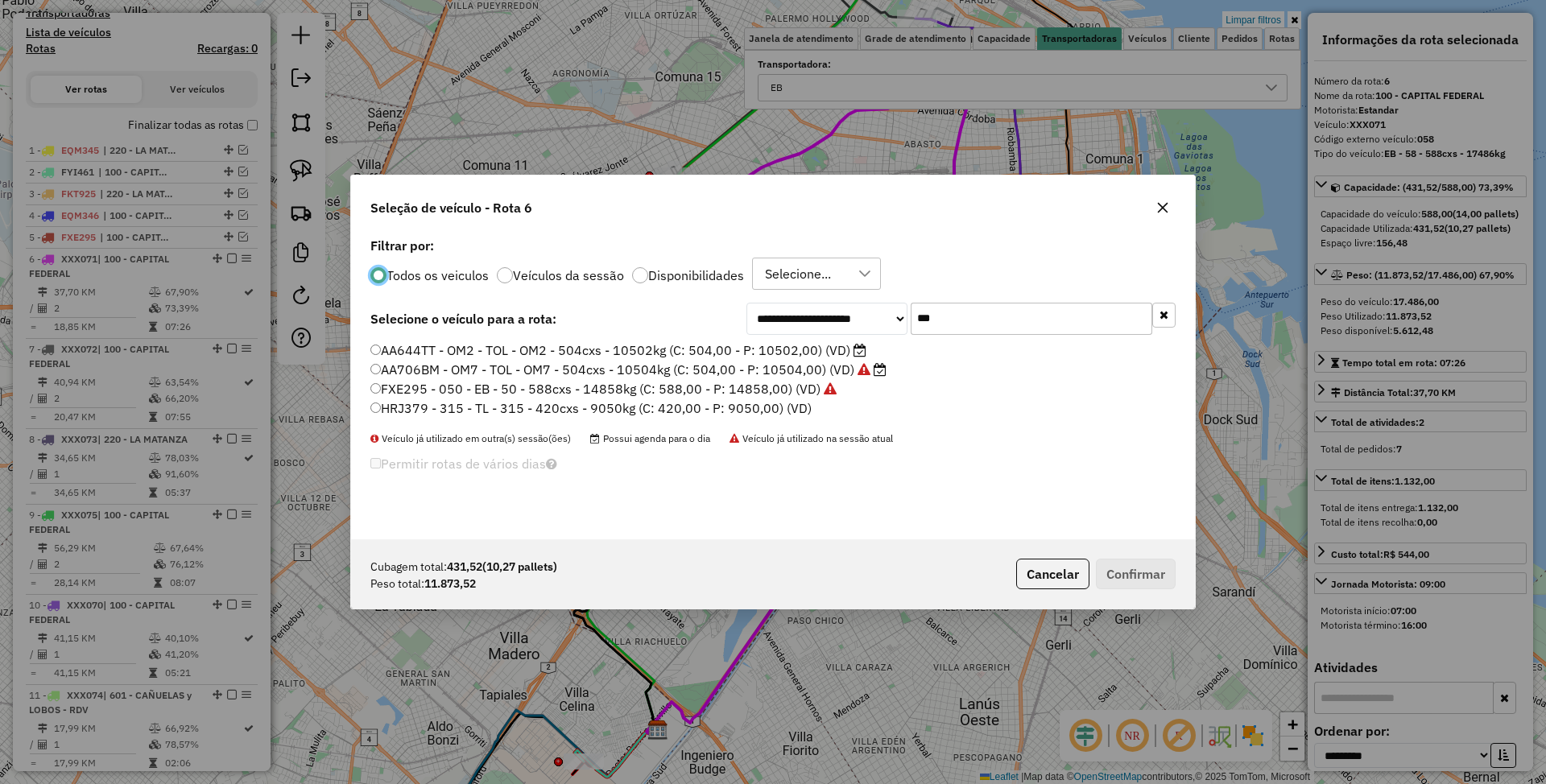
scroll to position [8, 5]
drag, startPoint x: 941, startPoint y: 316, endPoint x: 825, endPoint y: 289, distance: 119.1
click at [825, 289] on div "**********" at bounding box center [773, 386] width 844 height 306
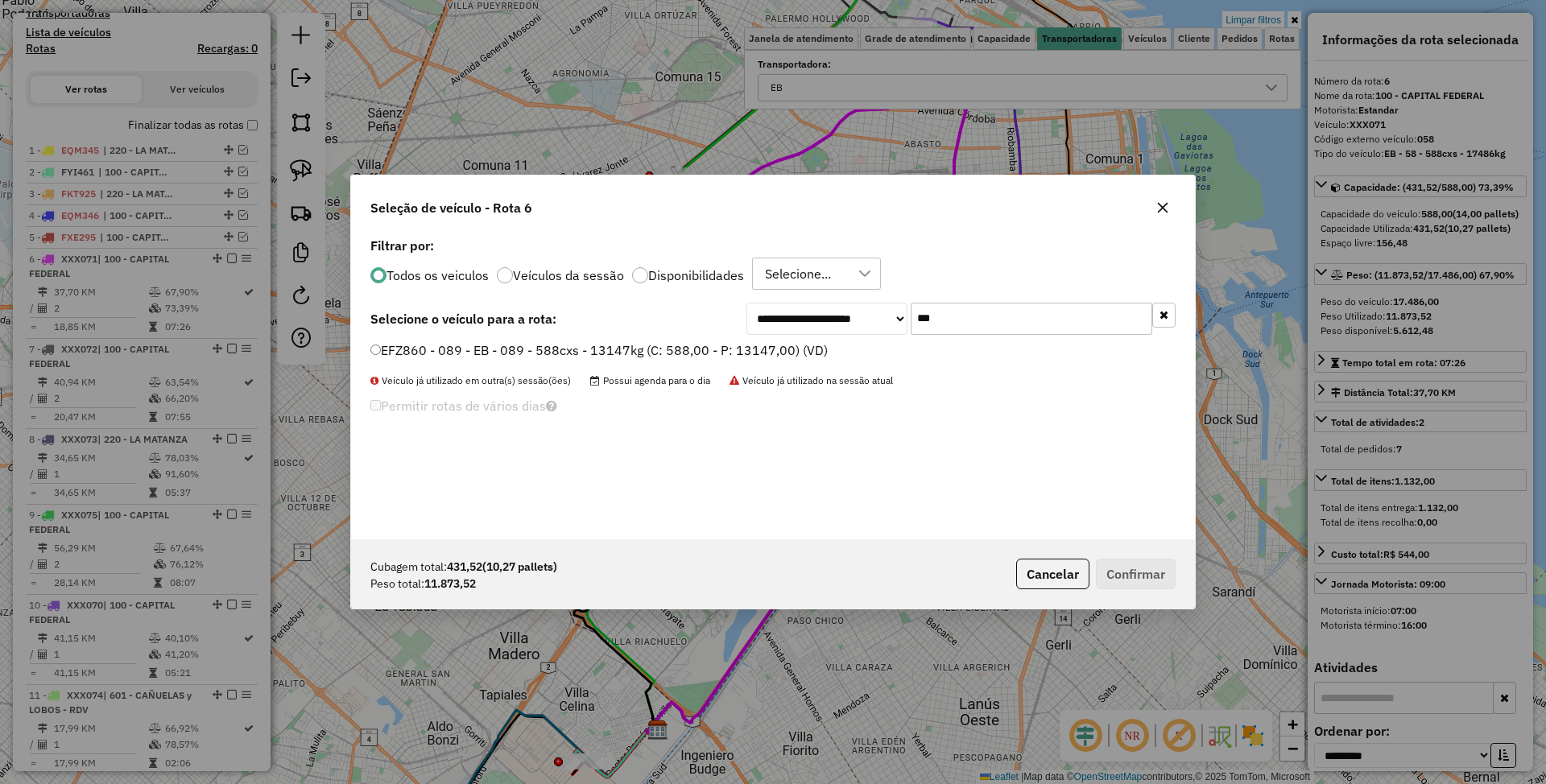
type input "***"
click at [639, 348] on label "EFZ860 - 089 - EB - 089 - 588cxs - 13147kg (C: 588,00 - P: 13147,00) (VD)" at bounding box center [599, 351] width 457 height 20
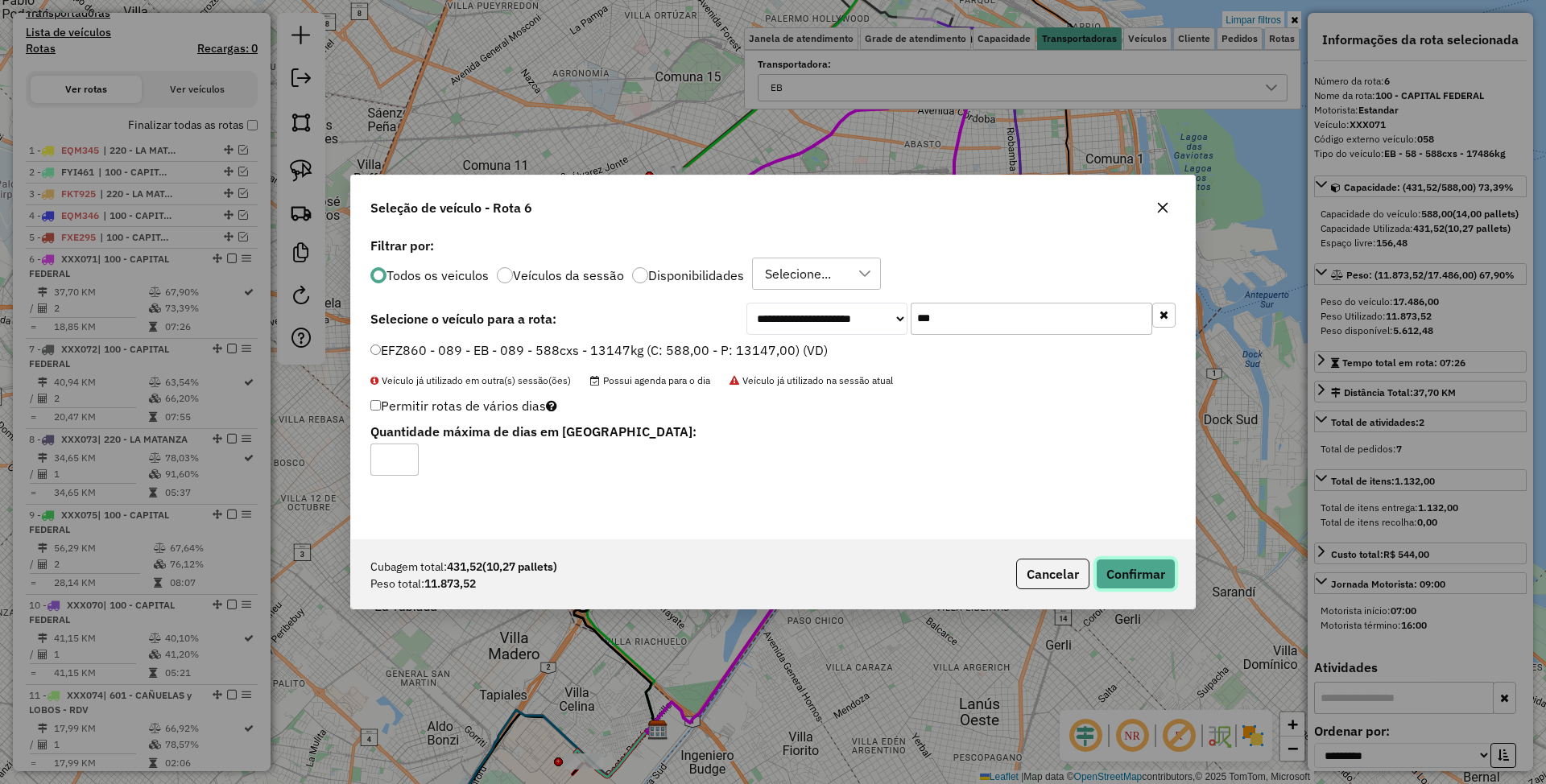
click at [1137, 575] on button "Confirmar" at bounding box center [1135, 574] width 80 height 31
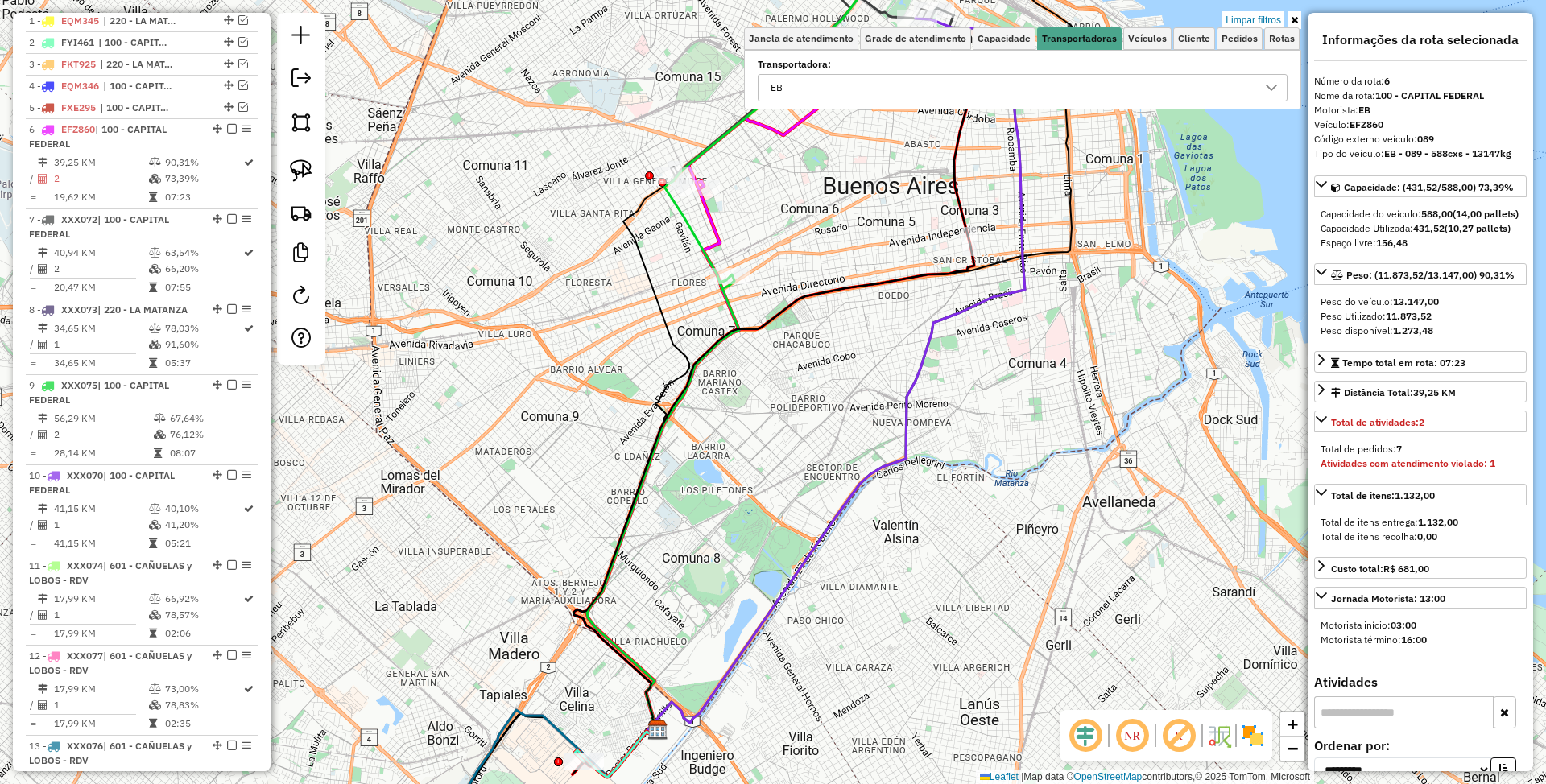
scroll to position [730, 0]
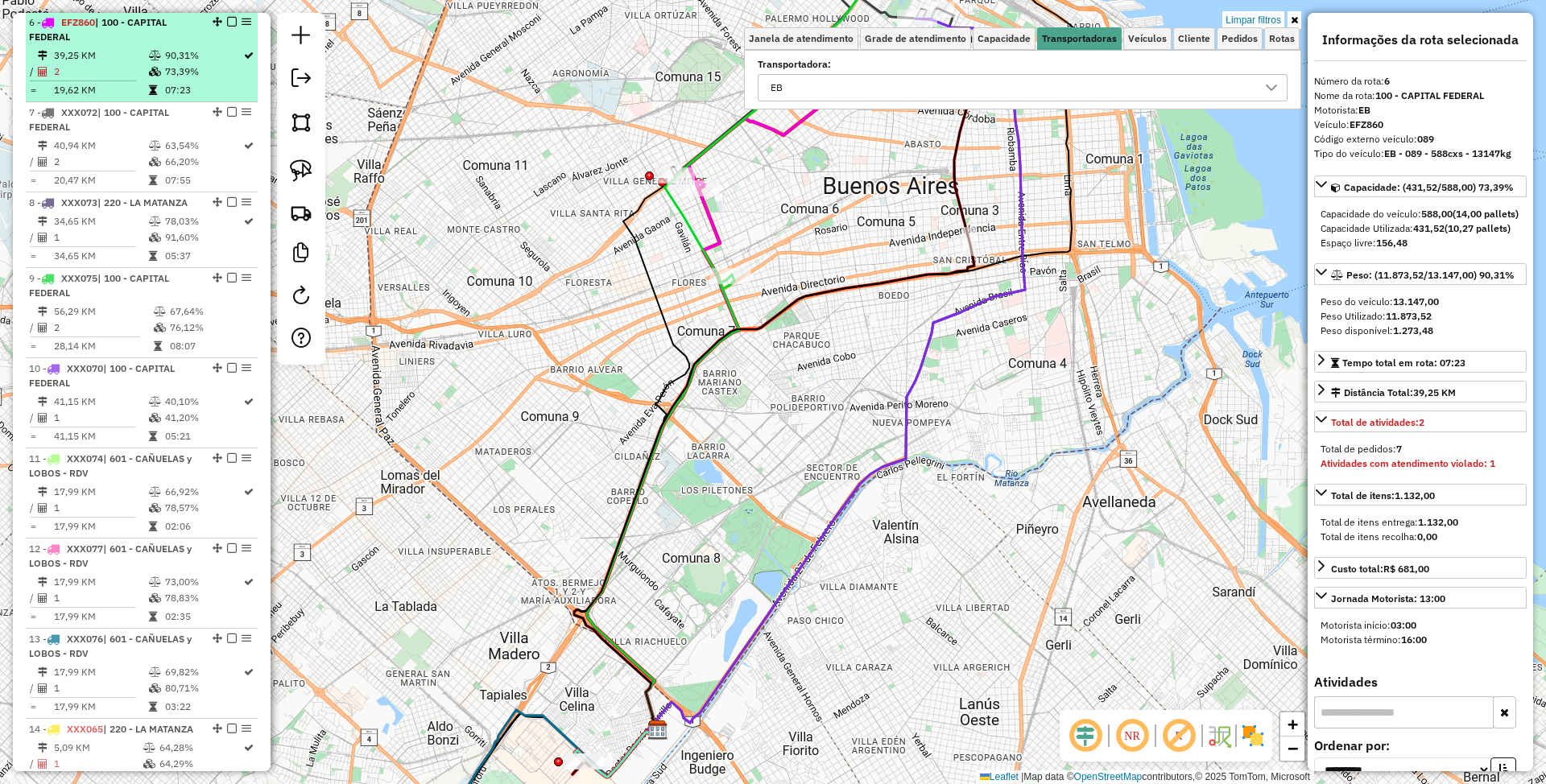
click at [227, 23] on em at bounding box center [232, 22] width 10 height 10
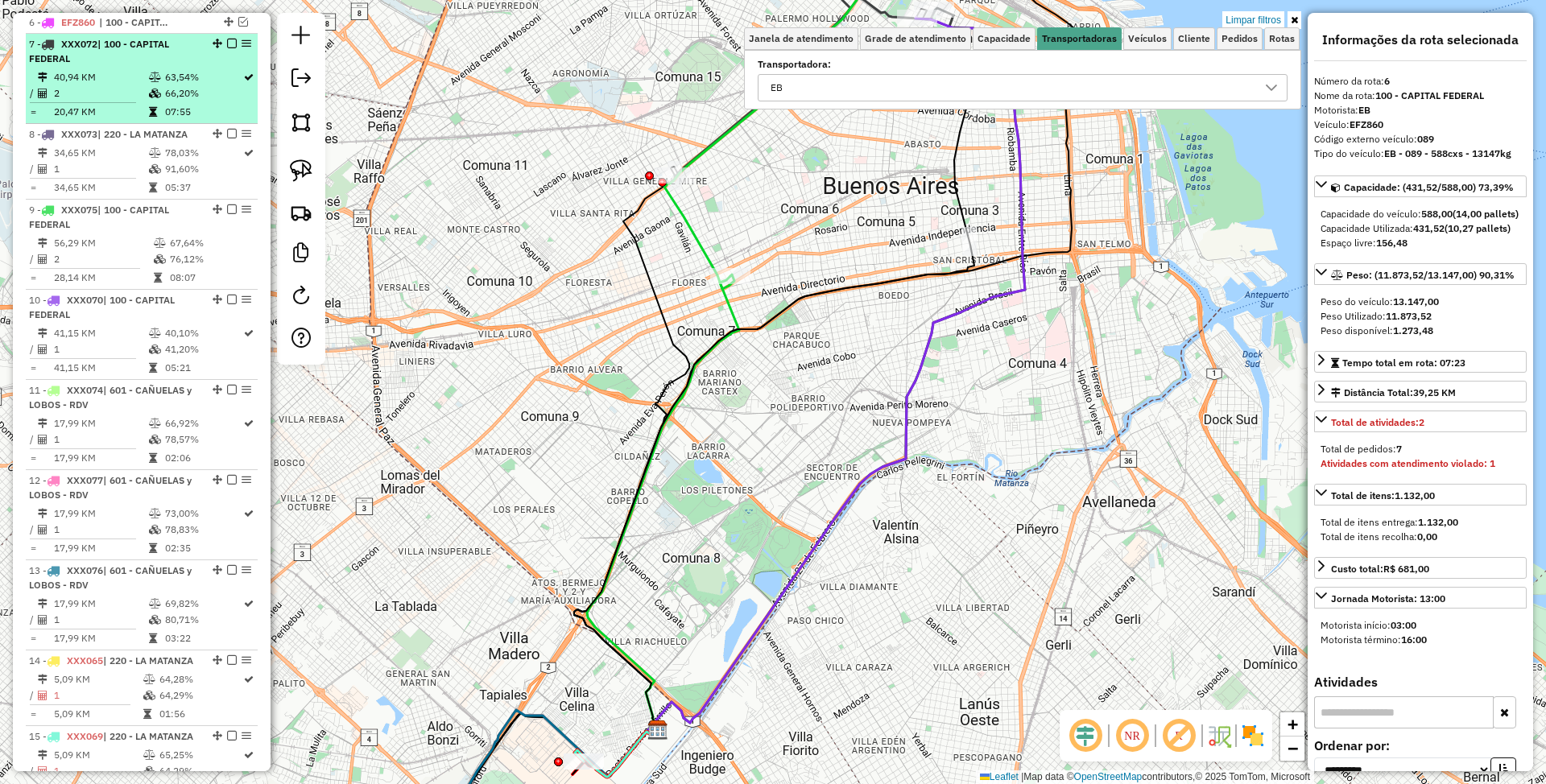
click at [110, 78] on td "40,94 KM" at bounding box center [101, 77] width 95 height 16
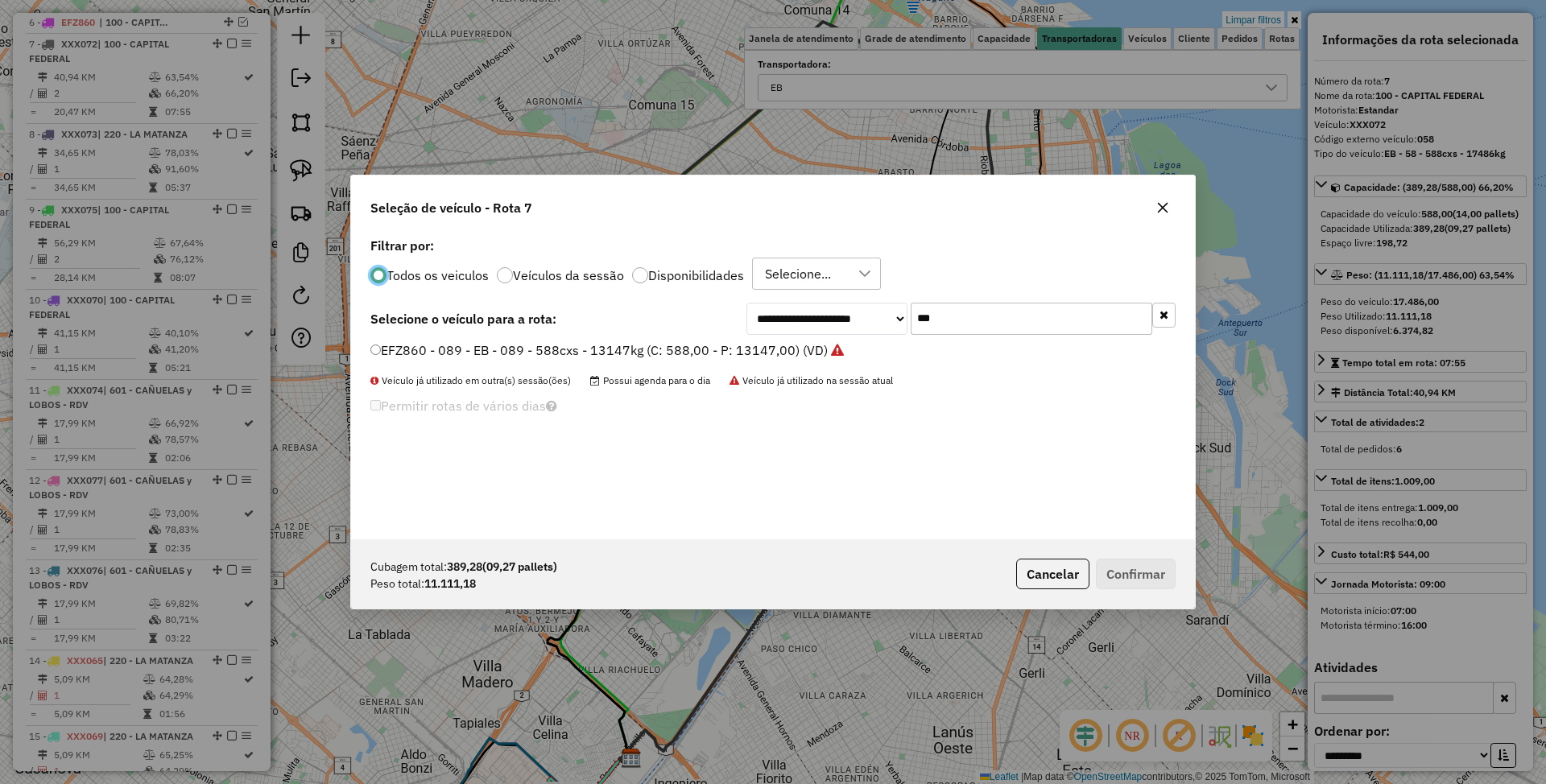
scroll to position [8, 5]
click at [886, 311] on div "**********" at bounding box center [961, 318] width 429 height 33
type input "***"
click at [699, 343] on label "FYI460 - 307 - EB - 307 - 588cxs - 12630kg (C: 588,00 - P: 12630,00) (VD)" at bounding box center [598, 351] width 455 height 20
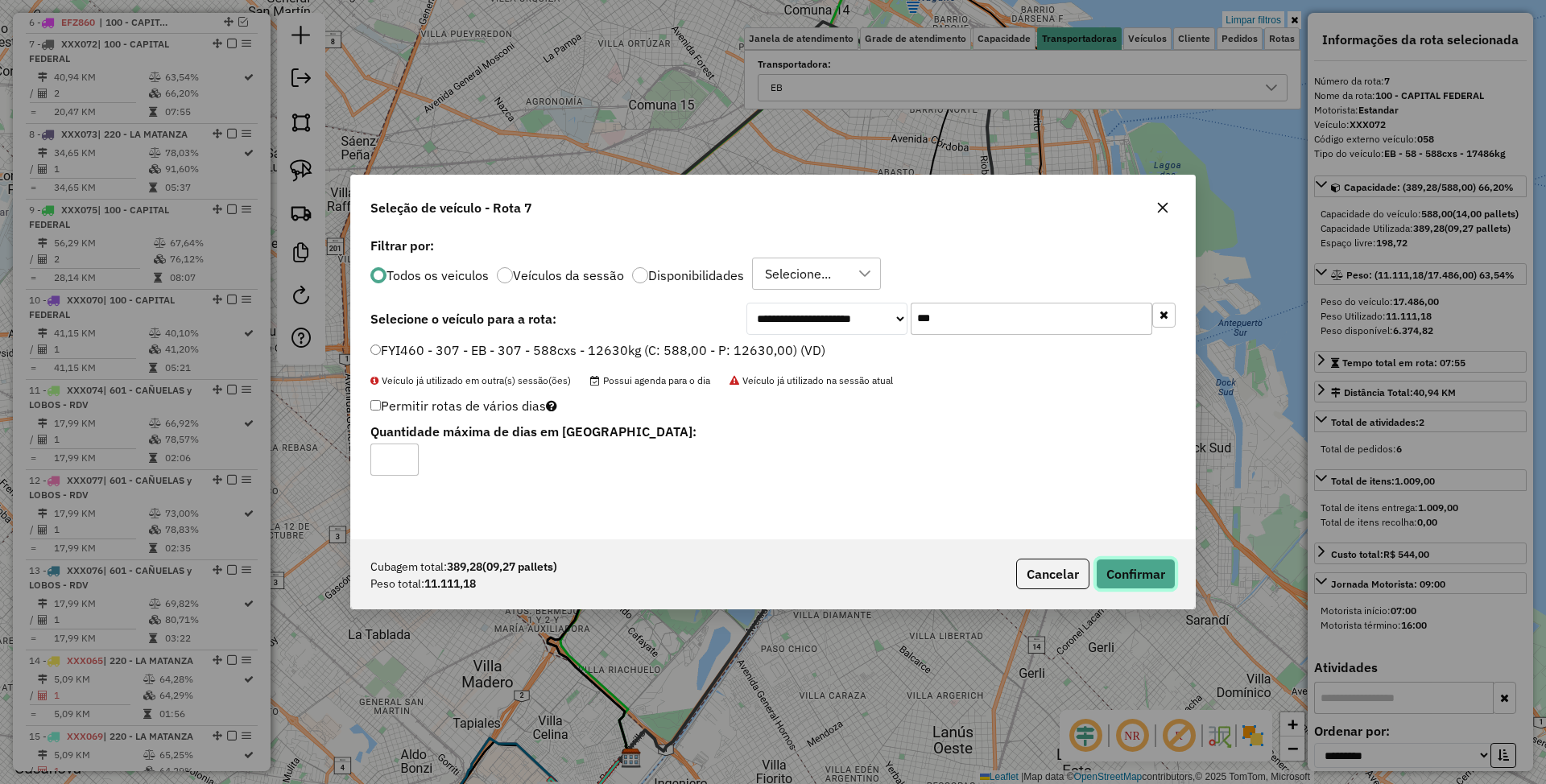
click at [1122, 578] on button "Confirmar" at bounding box center [1135, 574] width 80 height 31
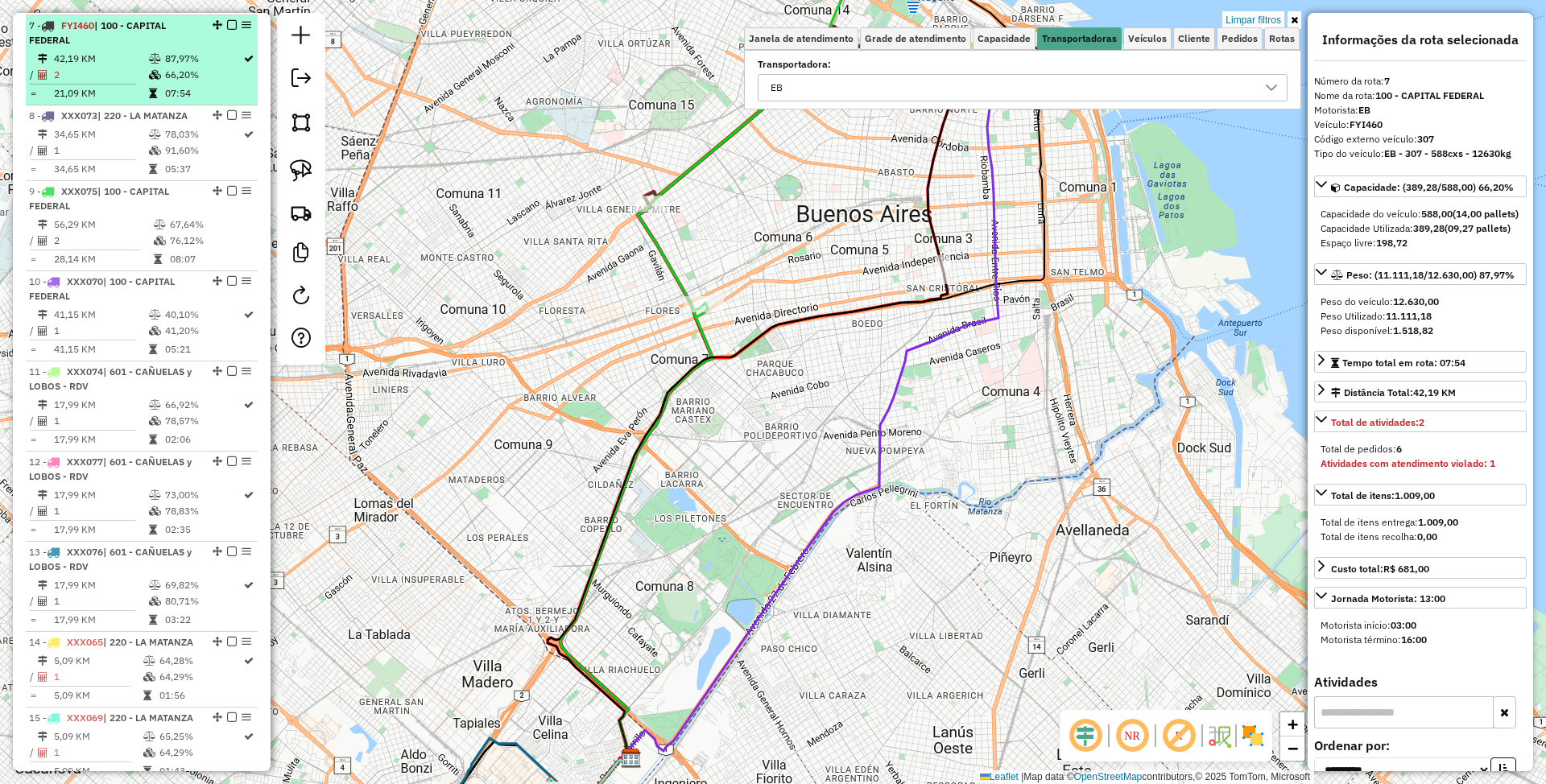
scroll to position [751, 0]
click at [227, 24] on em at bounding box center [232, 22] width 10 height 10
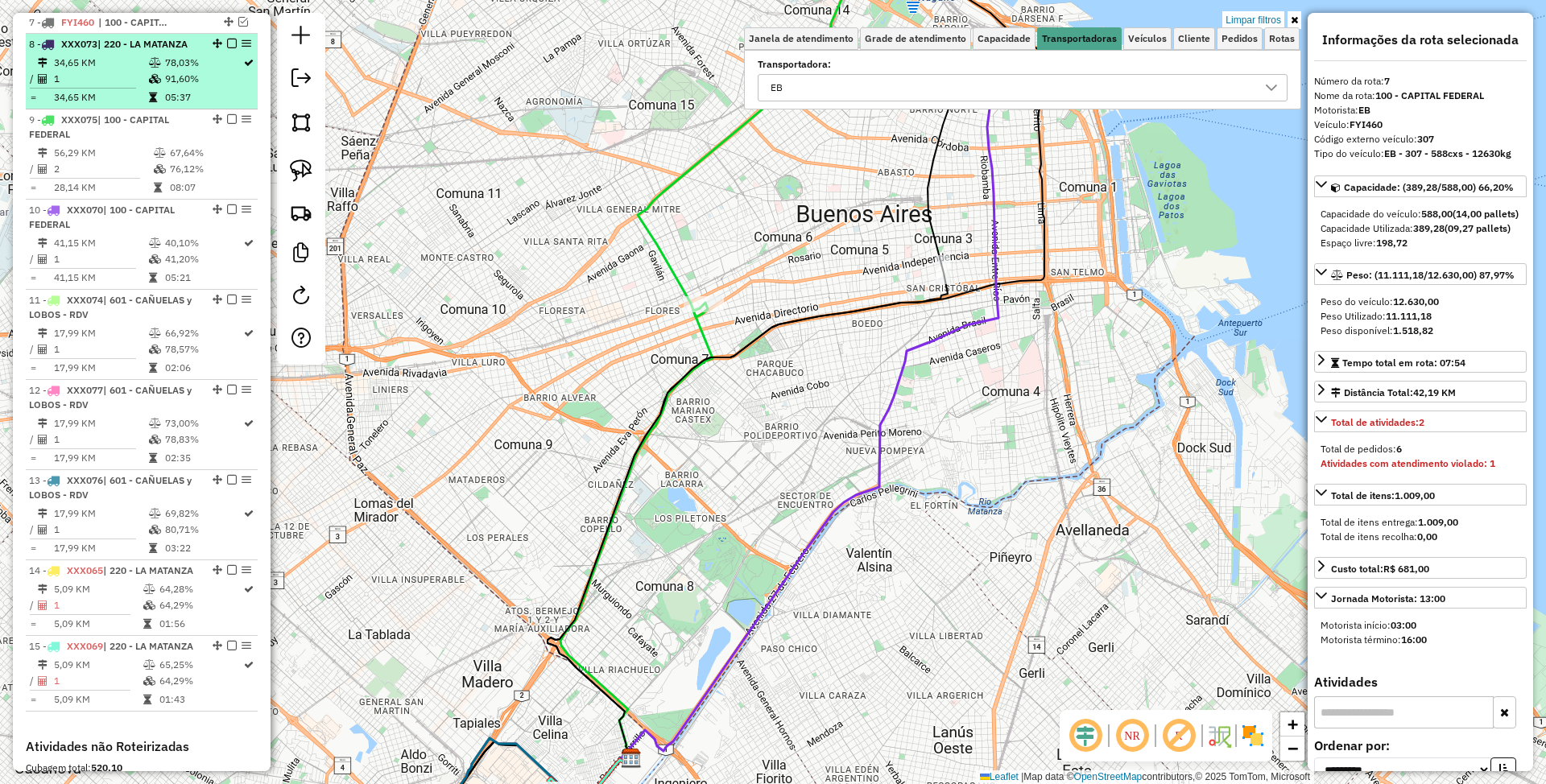
click at [113, 74] on td "1" at bounding box center [101, 79] width 95 height 16
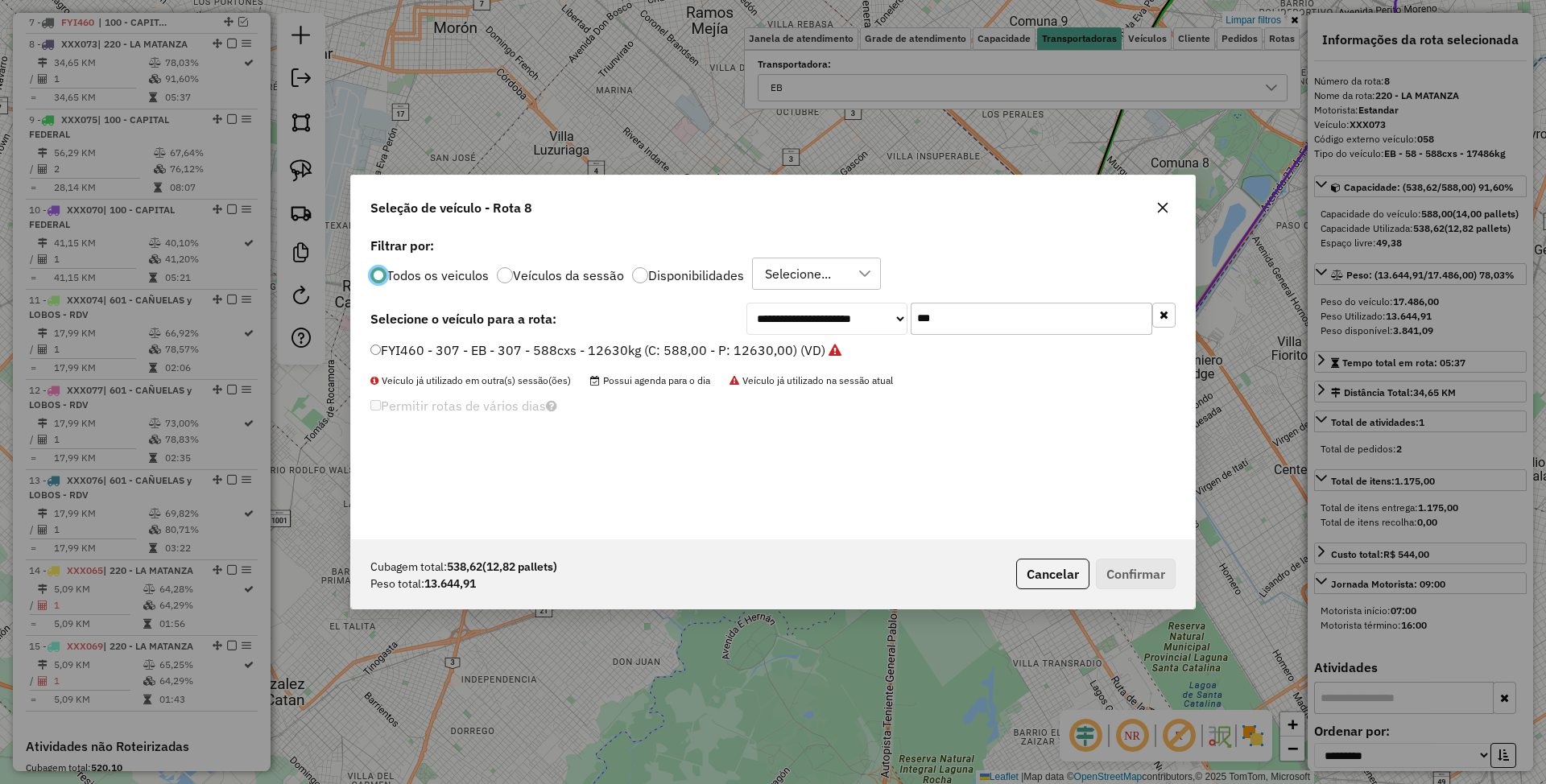
scroll to position [8, 5]
drag, startPoint x: 956, startPoint y: 316, endPoint x: 857, endPoint y: 302, distance: 100.0
click at [857, 302] on div "**********" at bounding box center [961, 318] width 429 height 33
type input "***"
click at [583, 352] on label "AE786PN - 079 - EB - 79 - 504cxs - 15339kg (C: 504,00 - P: 15339,00) (VD)" at bounding box center [600, 351] width 459 height 20
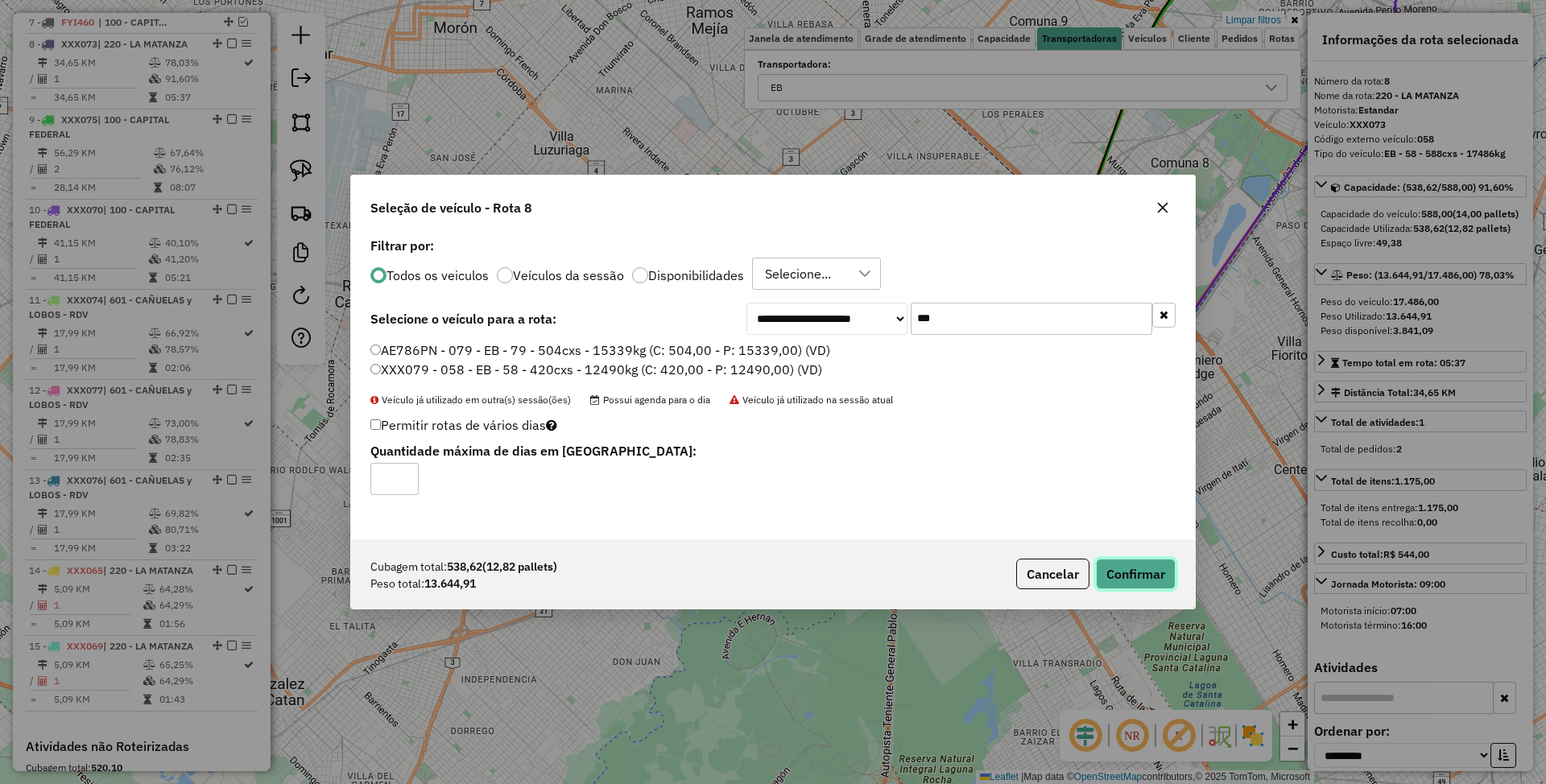
click at [1128, 581] on button "Confirmar" at bounding box center [1135, 574] width 80 height 31
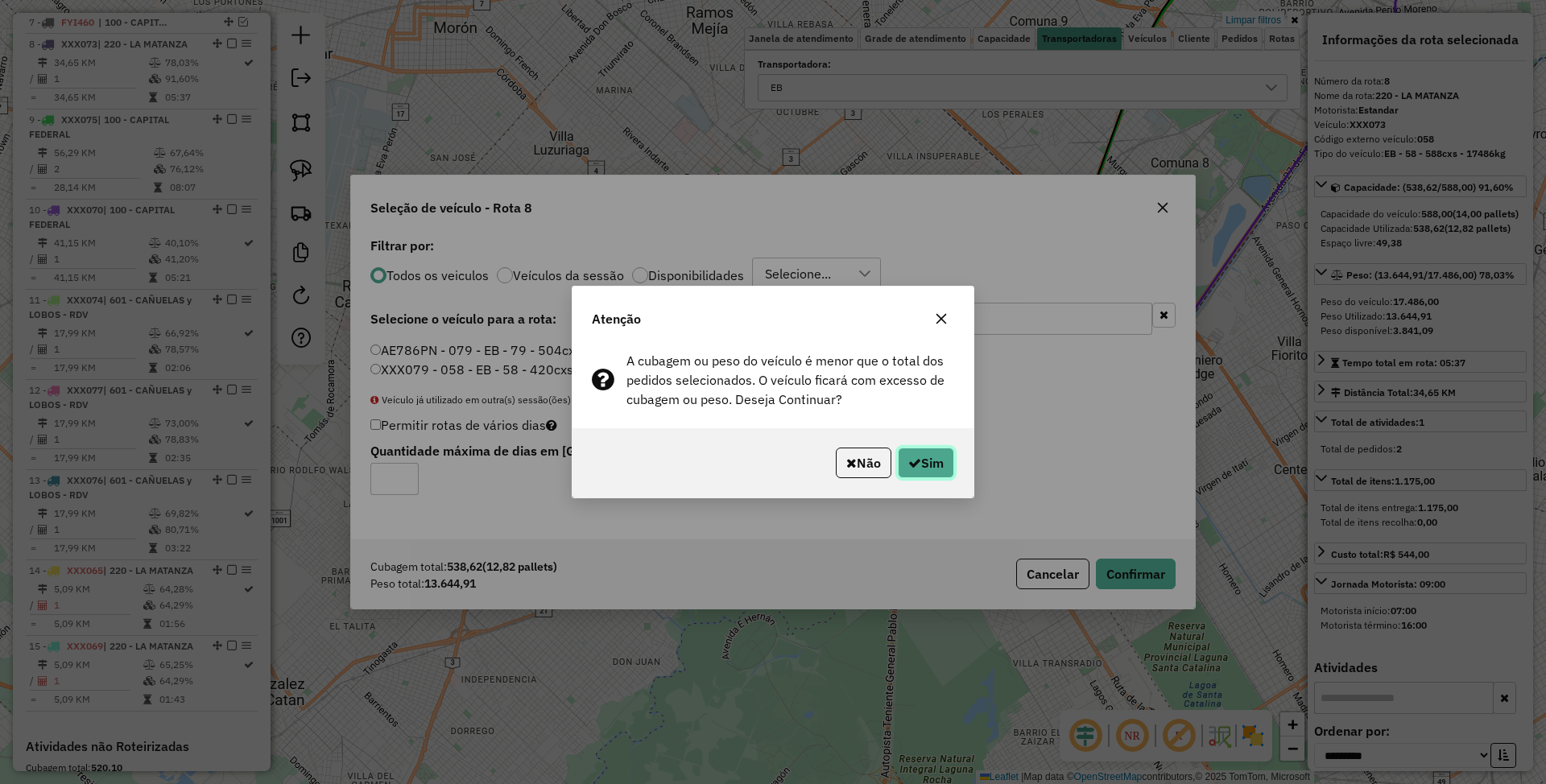
click at [925, 462] on button "Sim" at bounding box center [926, 462] width 56 height 31
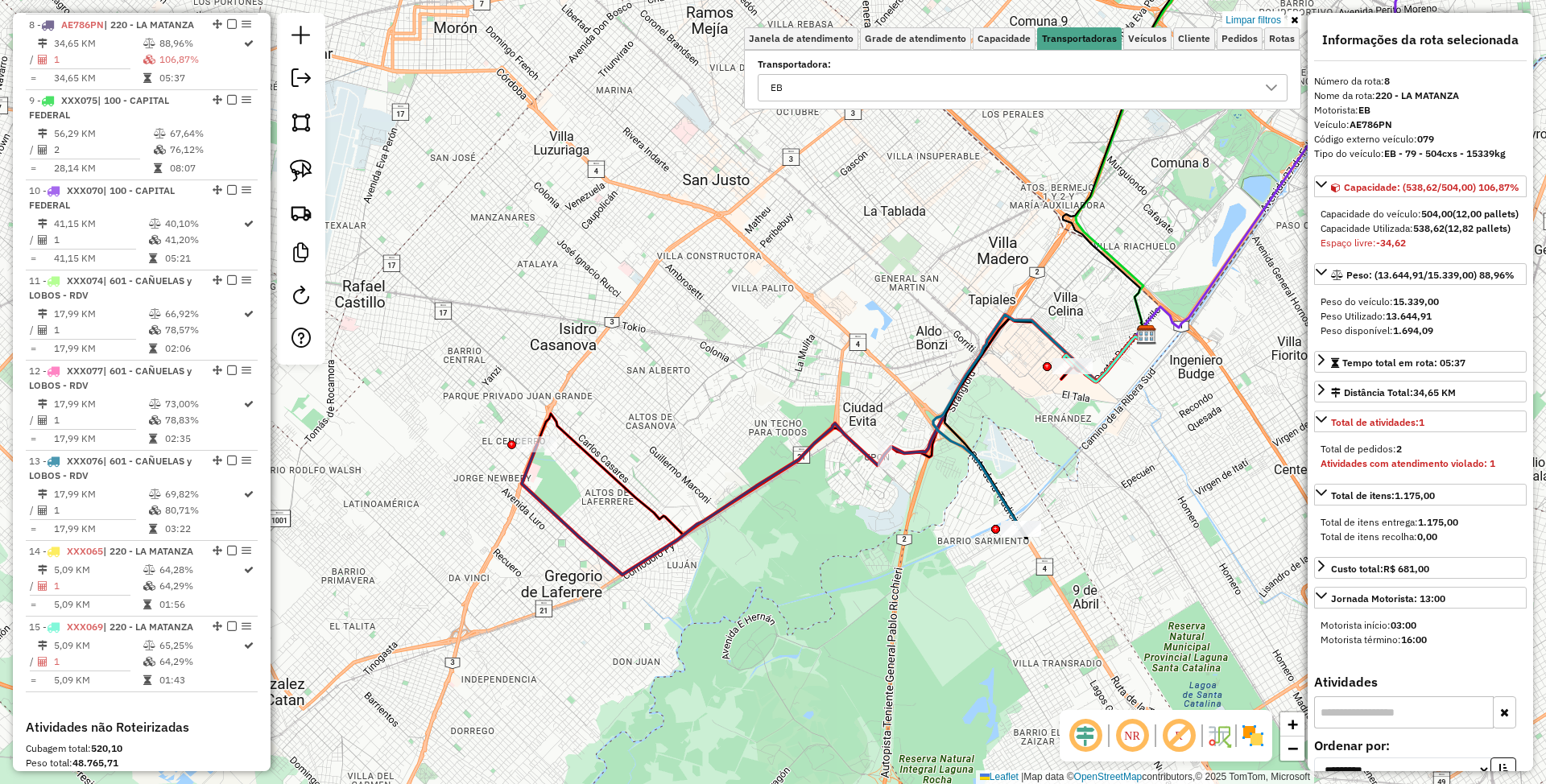
scroll to position [773, 0]
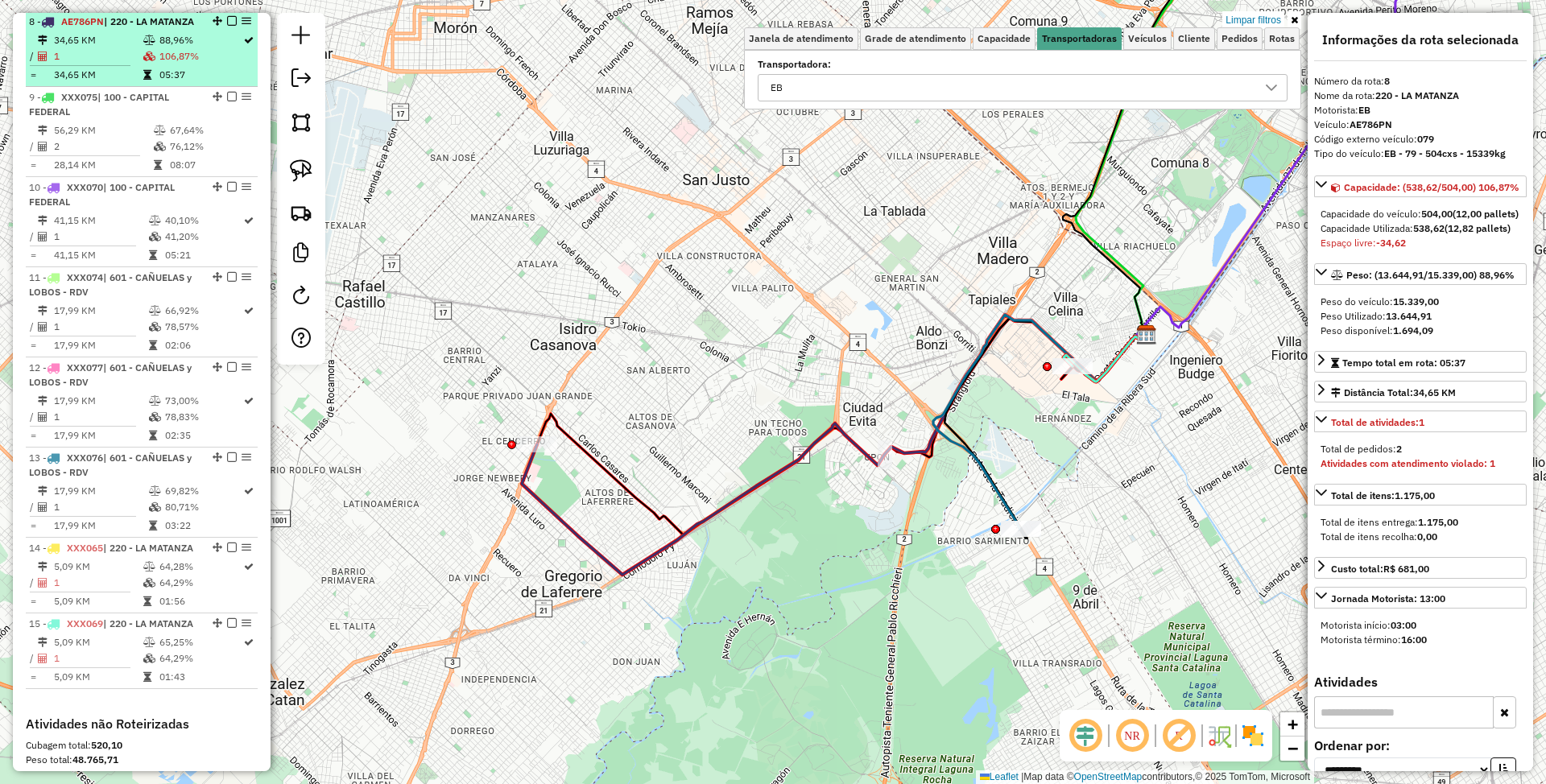
click at [229, 24] on em at bounding box center [232, 21] width 10 height 10
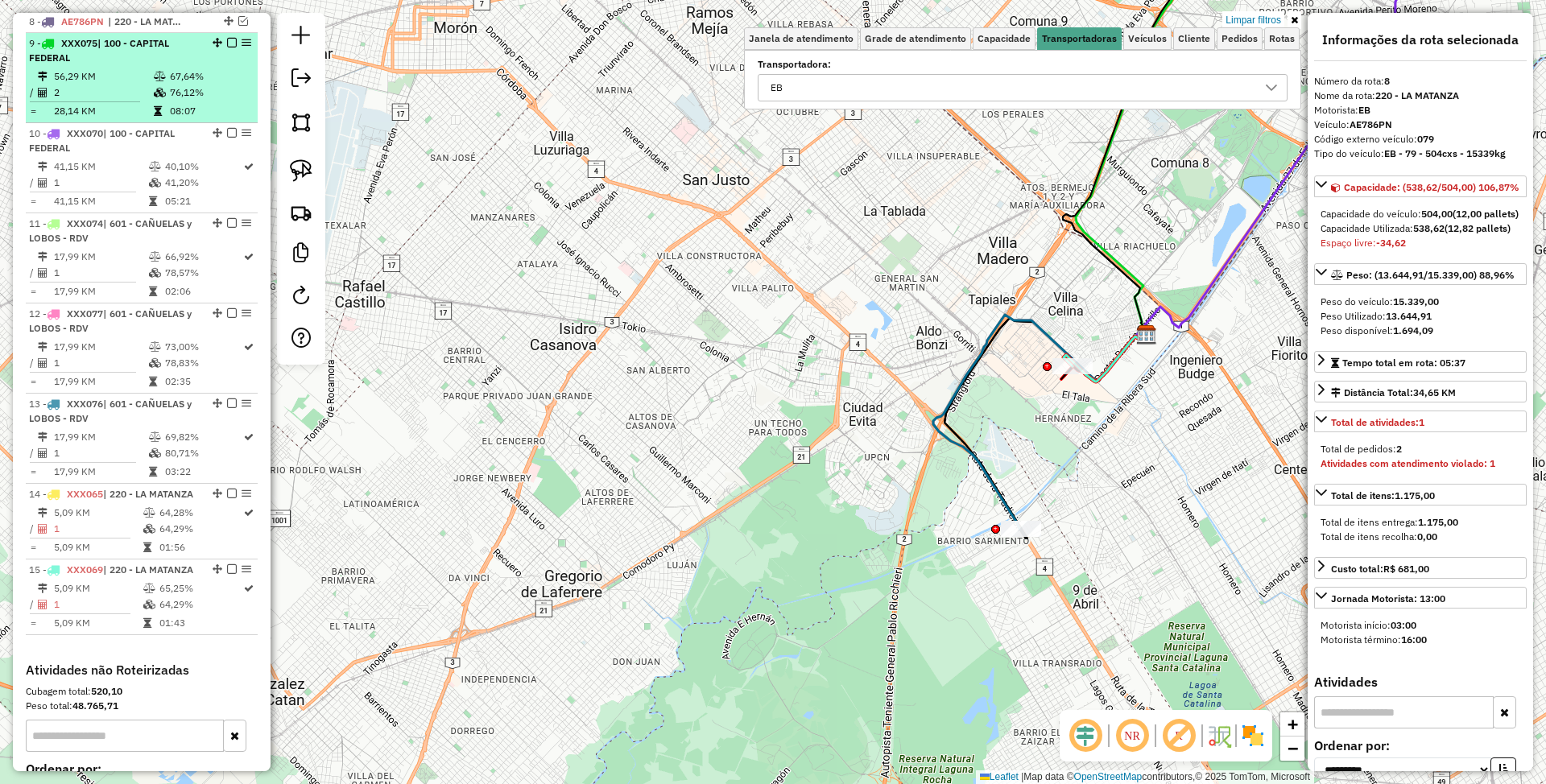
click at [153, 68] on td at bounding box center [161, 76] width 16 height 16
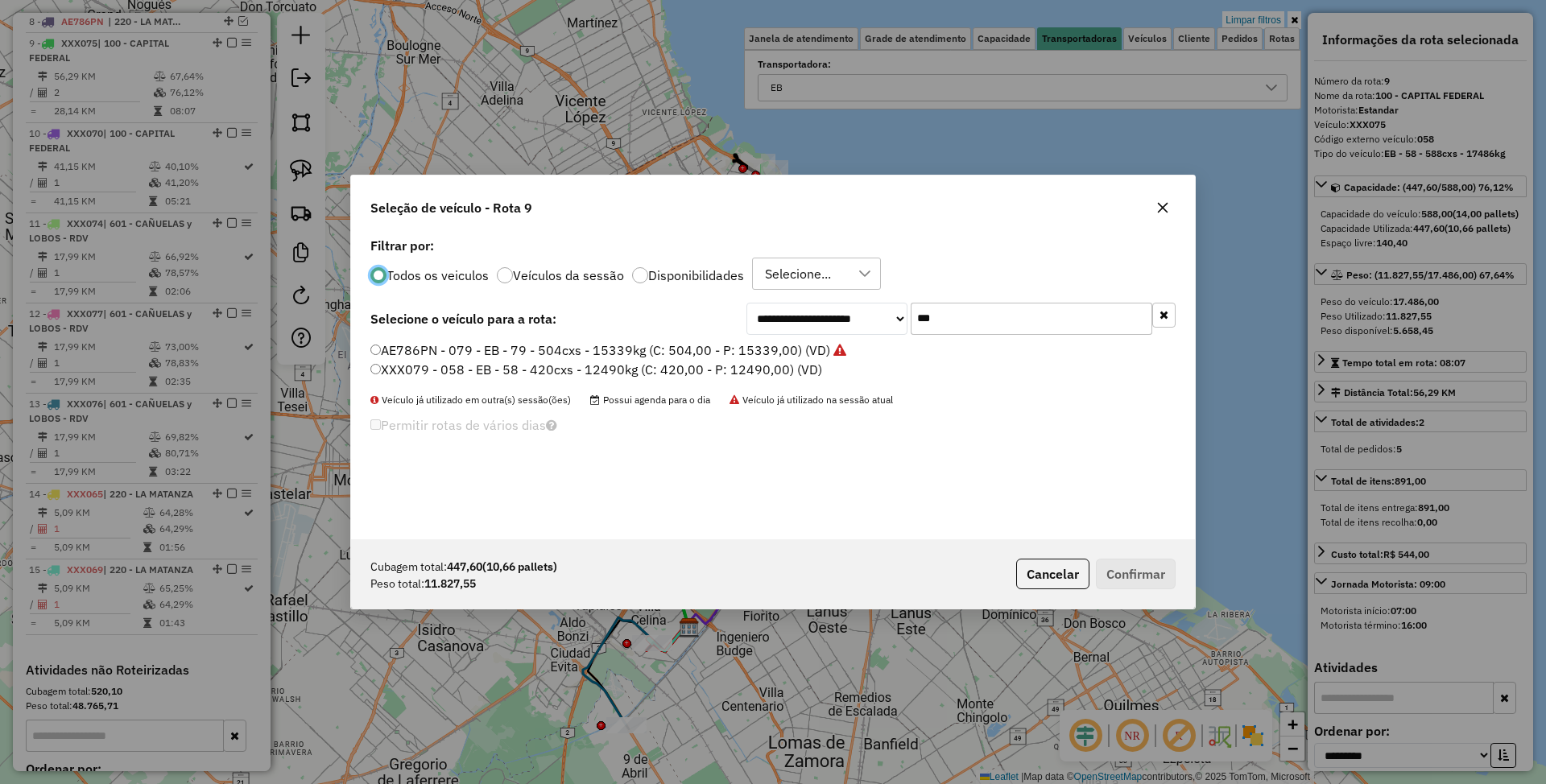
scroll to position [8, 5]
drag, startPoint x: 920, startPoint y: 314, endPoint x: 812, endPoint y: 294, distance: 109.8
click at [812, 294] on div "**********" at bounding box center [773, 386] width 844 height 306
type input "***"
click at [632, 351] on label "FOB348 - 670 - EB - 670 - 588cxs - 15624Kg (C: 588,00 - P: 15624,00) (VD)" at bounding box center [601, 351] width 461 height 20
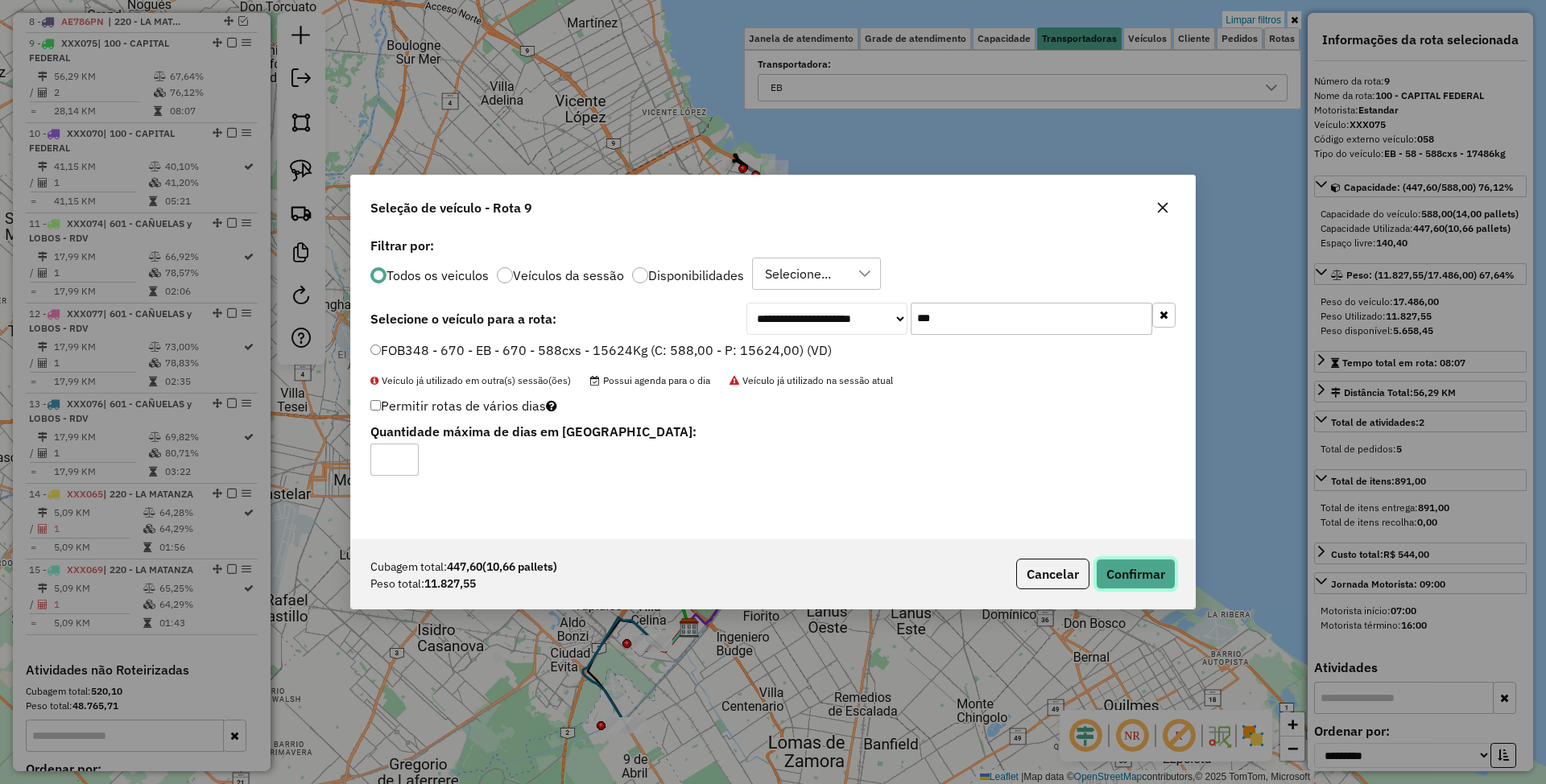
click at [1135, 583] on button "Confirmar" at bounding box center [1135, 574] width 80 height 31
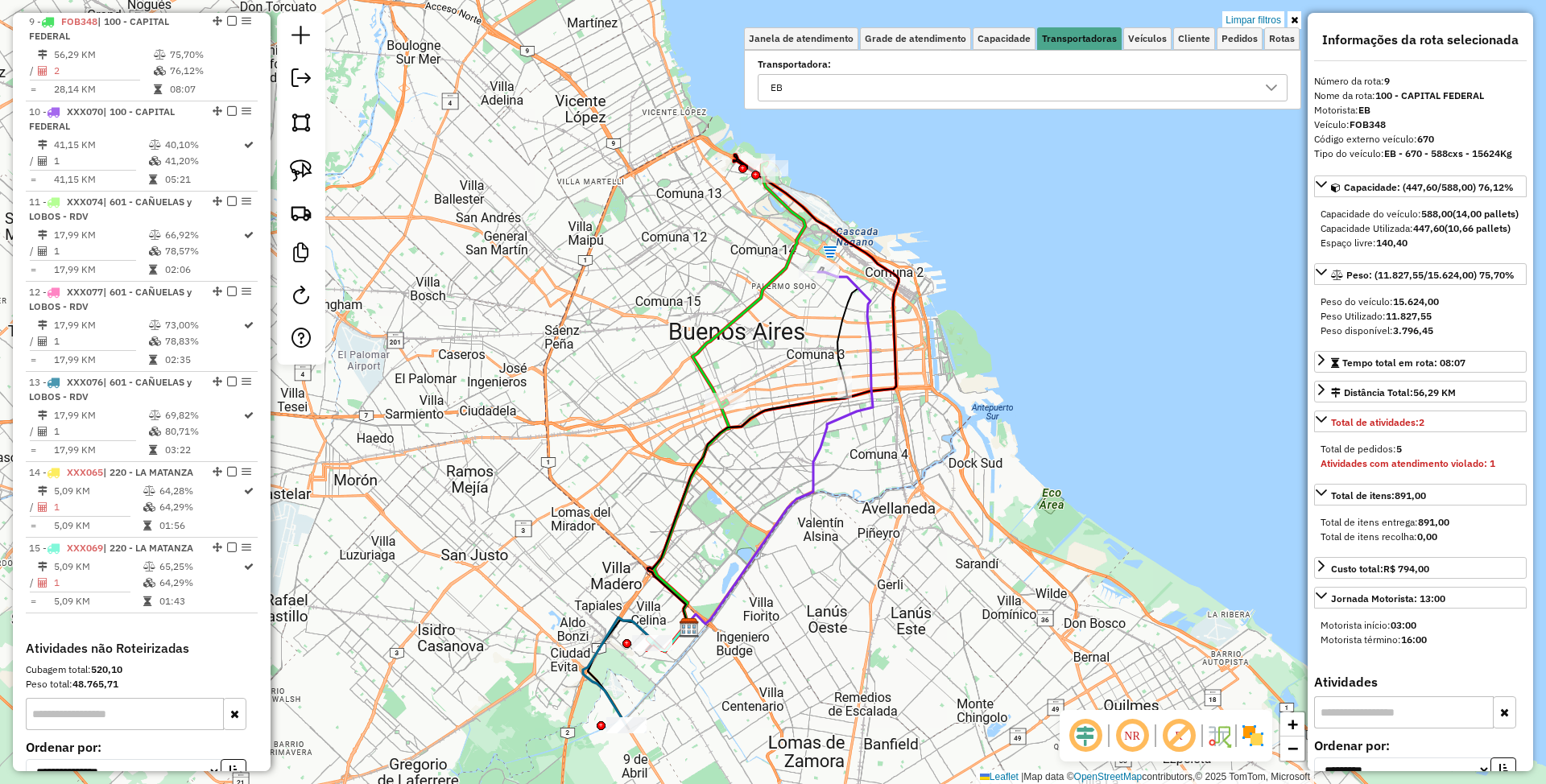
scroll to position [581, 0]
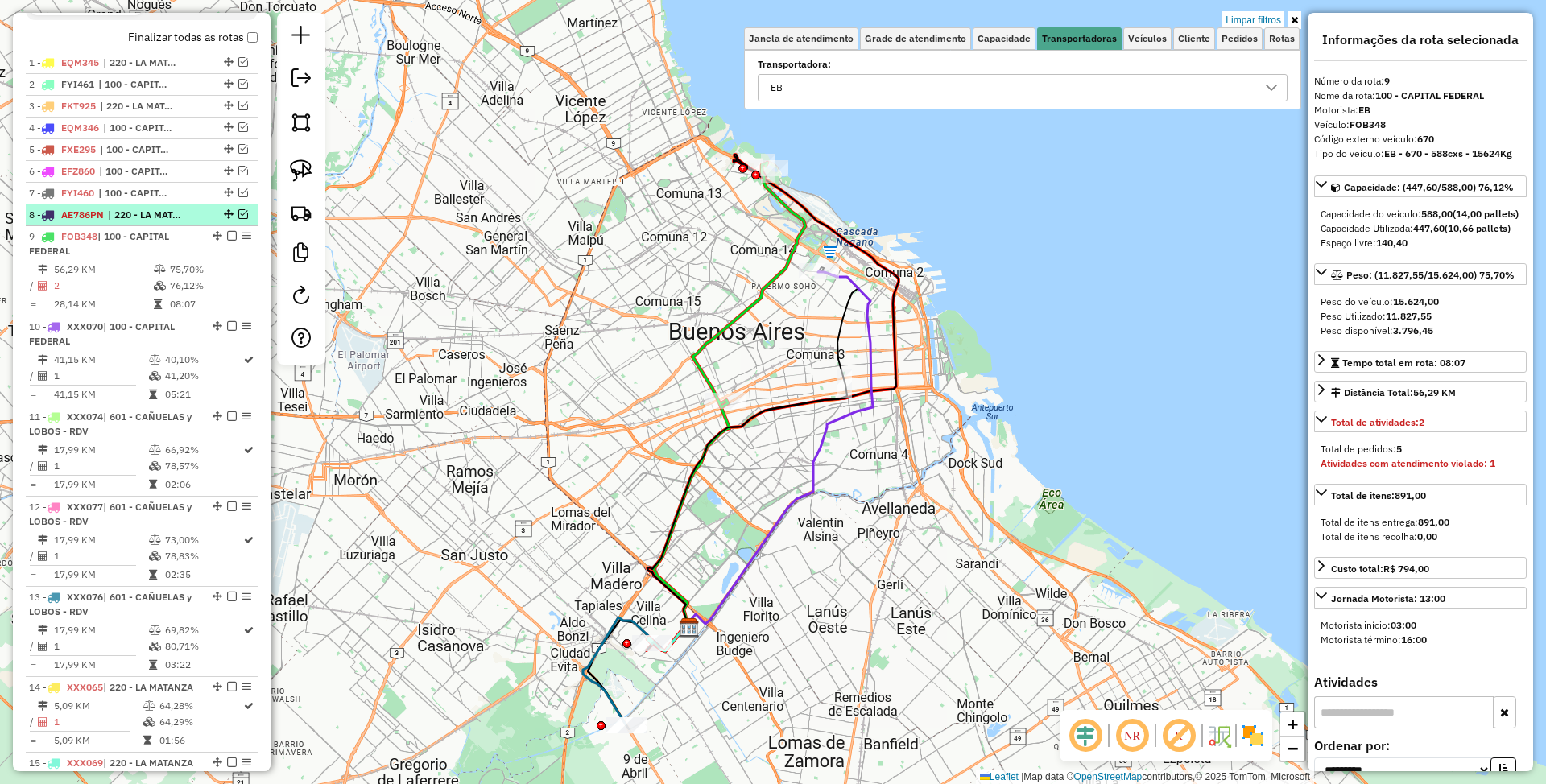
click at [127, 214] on span "| 220 - LA MATANZA" at bounding box center [144, 214] width 74 height 15
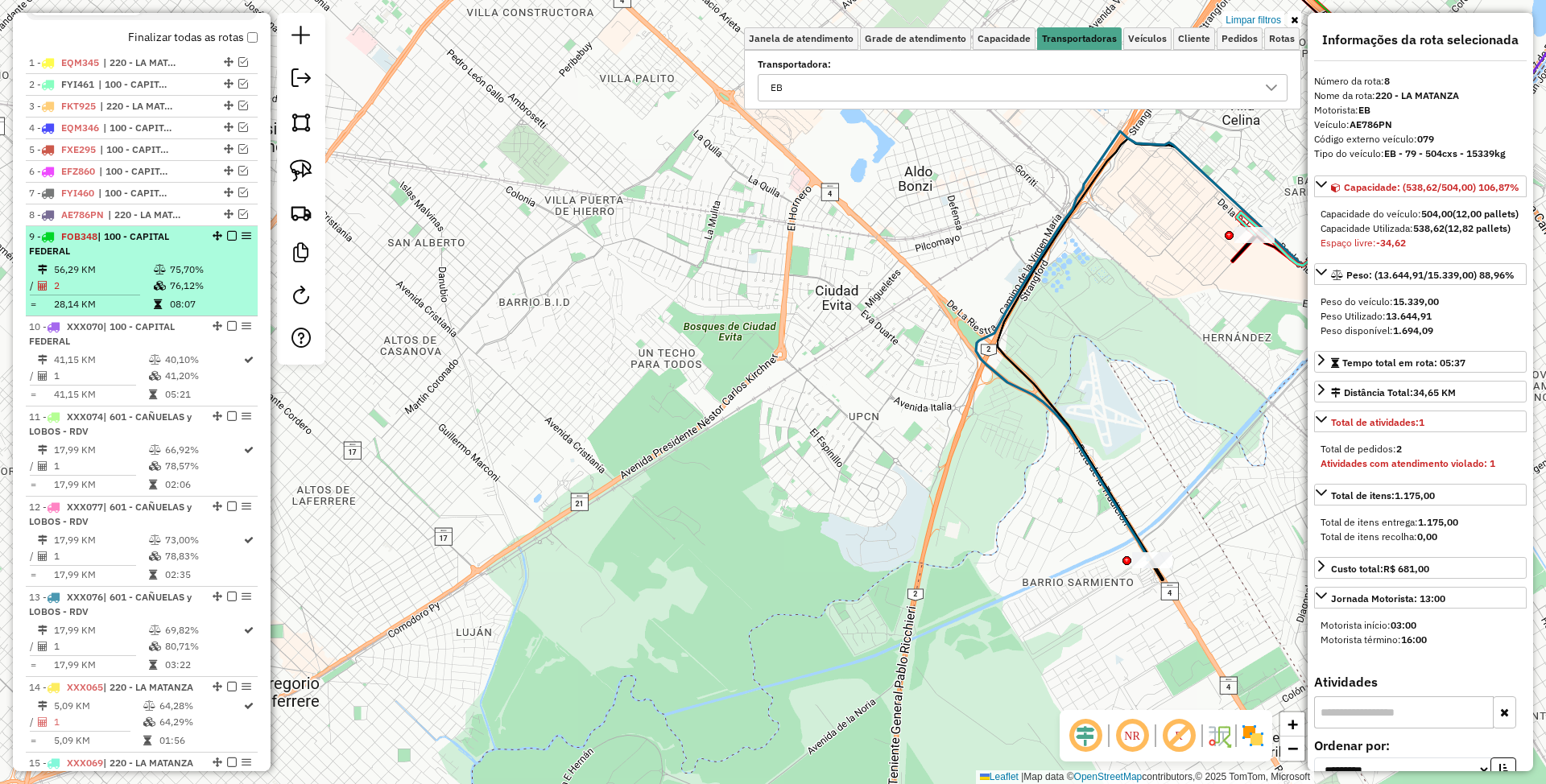
click at [227, 236] on em at bounding box center [232, 236] width 10 height 10
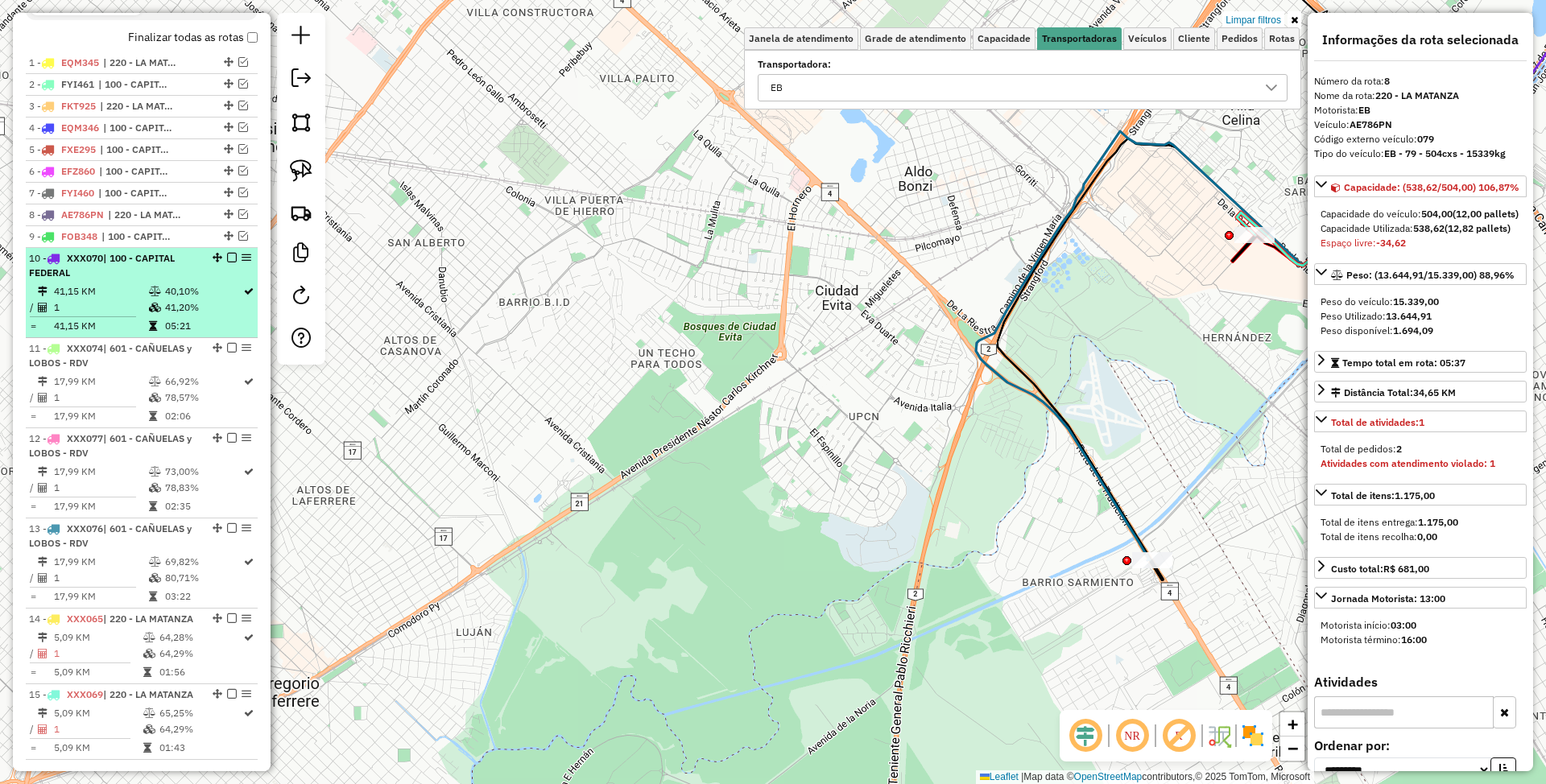
click at [124, 286] on td "41,15 KM" at bounding box center [101, 291] width 95 height 16
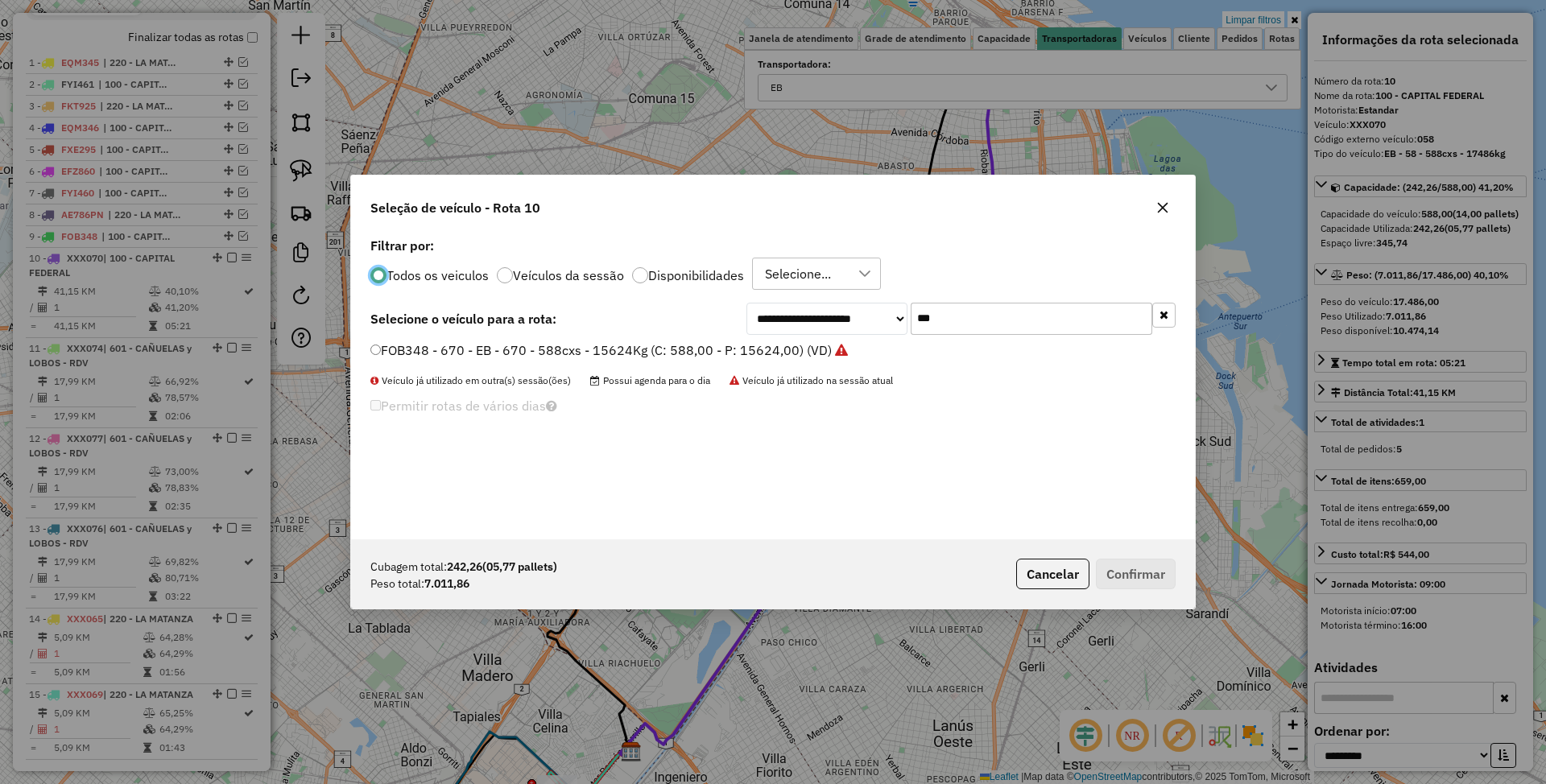
scroll to position [8, 5]
drag, startPoint x: 947, startPoint y: 319, endPoint x: 819, endPoint y: 297, distance: 129.9
click at [819, 297] on div "**********" at bounding box center [773, 386] width 844 height 306
type input "***"
click at [531, 349] on label "FEQ988 - 280 - EB - 280 - 420Cx - 7976Kg (C: 420,00 - P: 7976,00) (VD)" at bounding box center [590, 351] width 440 height 20
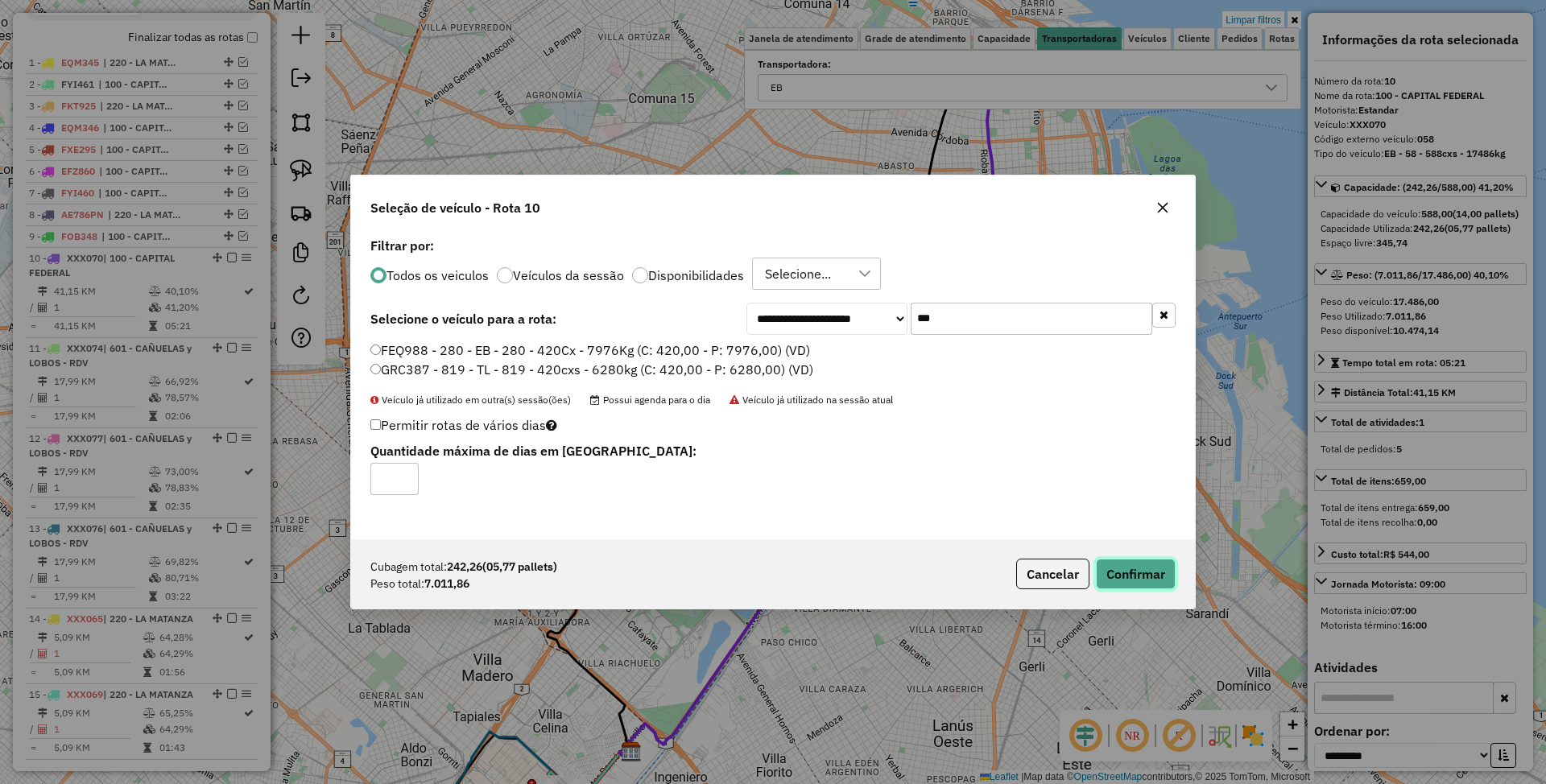
click at [1144, 573] on button "Confirmar" at bounding box center [1135, 574] width 80 height 31
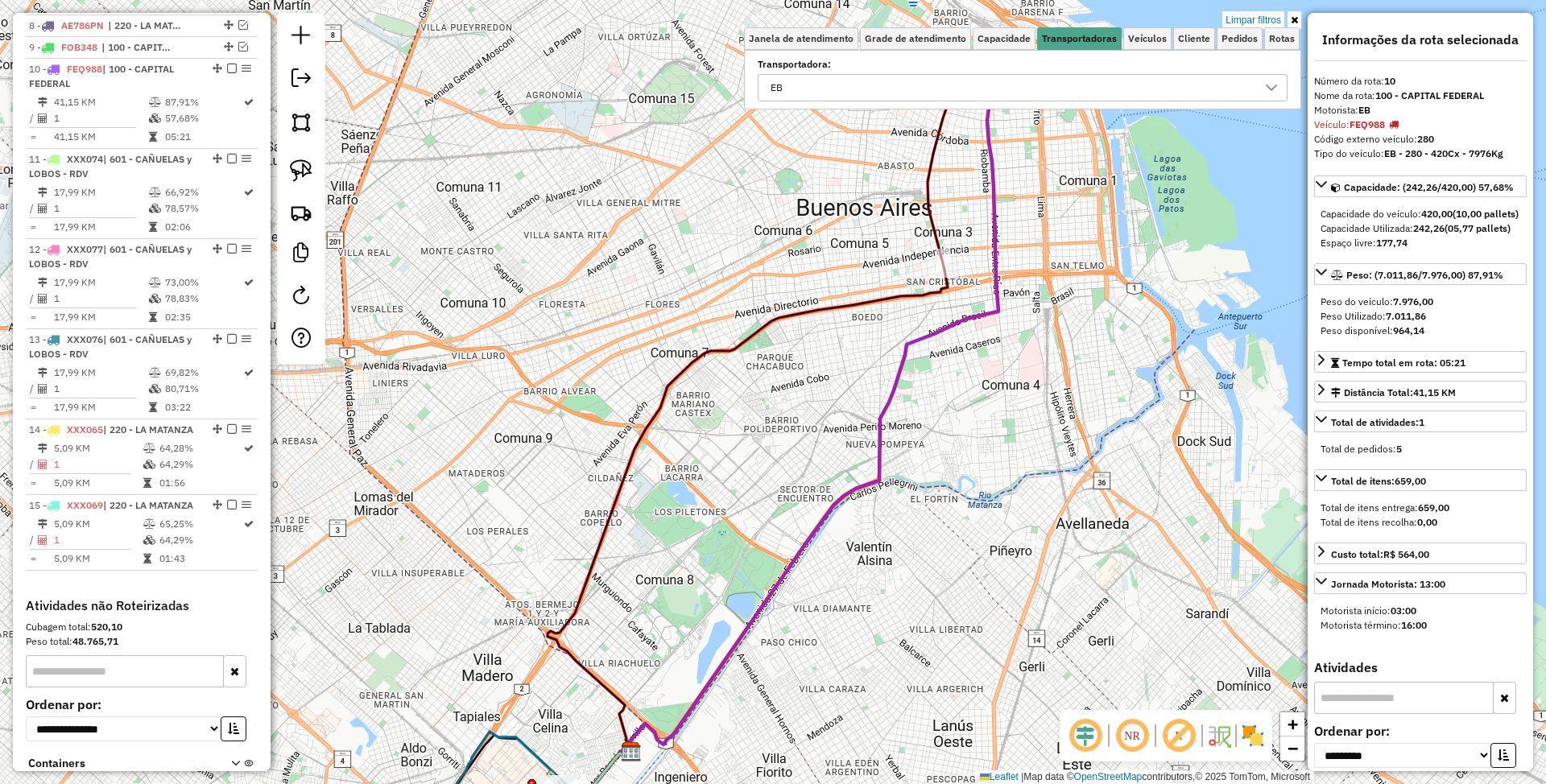
scroll to position [817, 0]
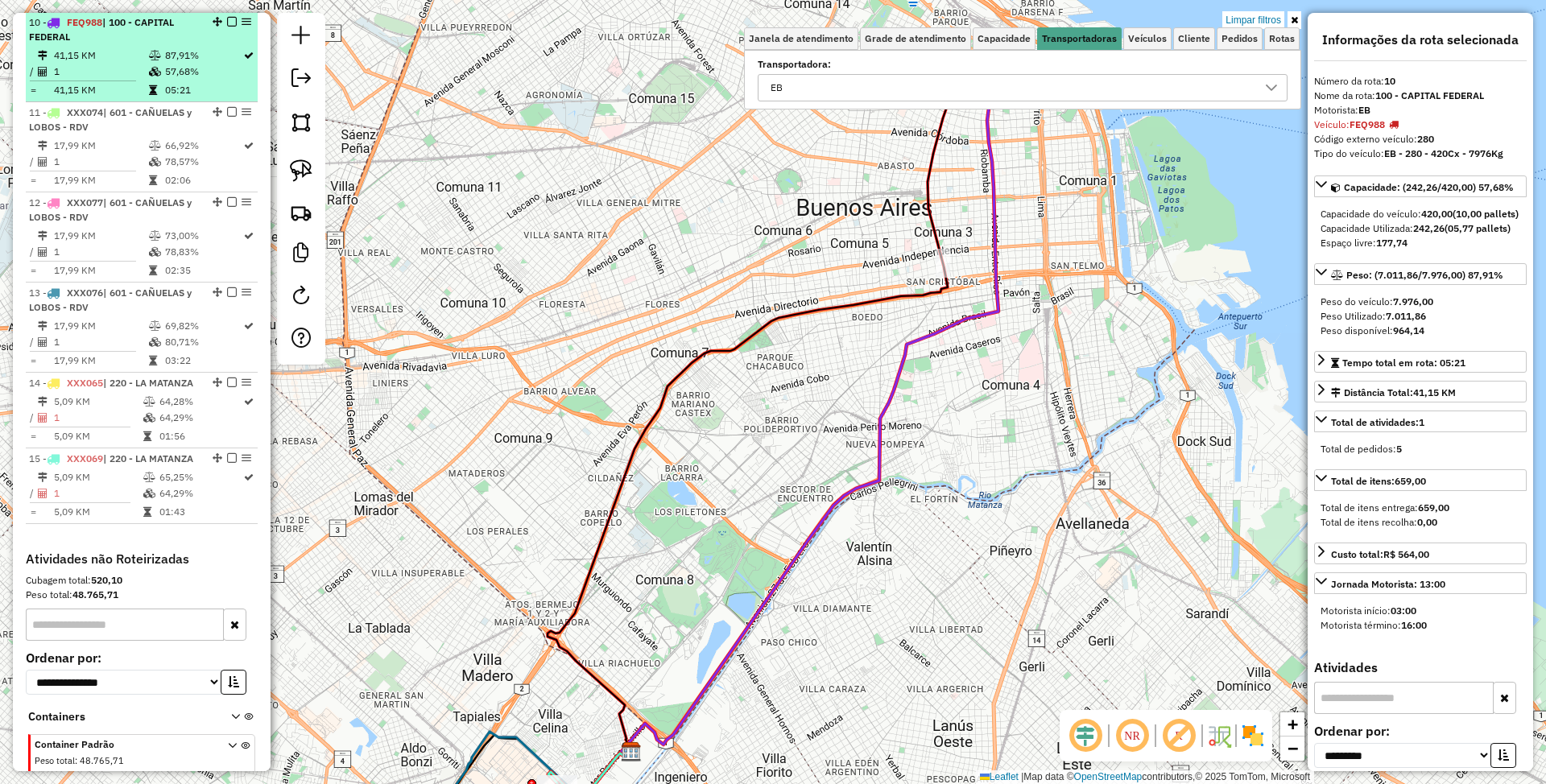
click at [227, 24] on em at bounding box center [232, 22] width 10 height 10
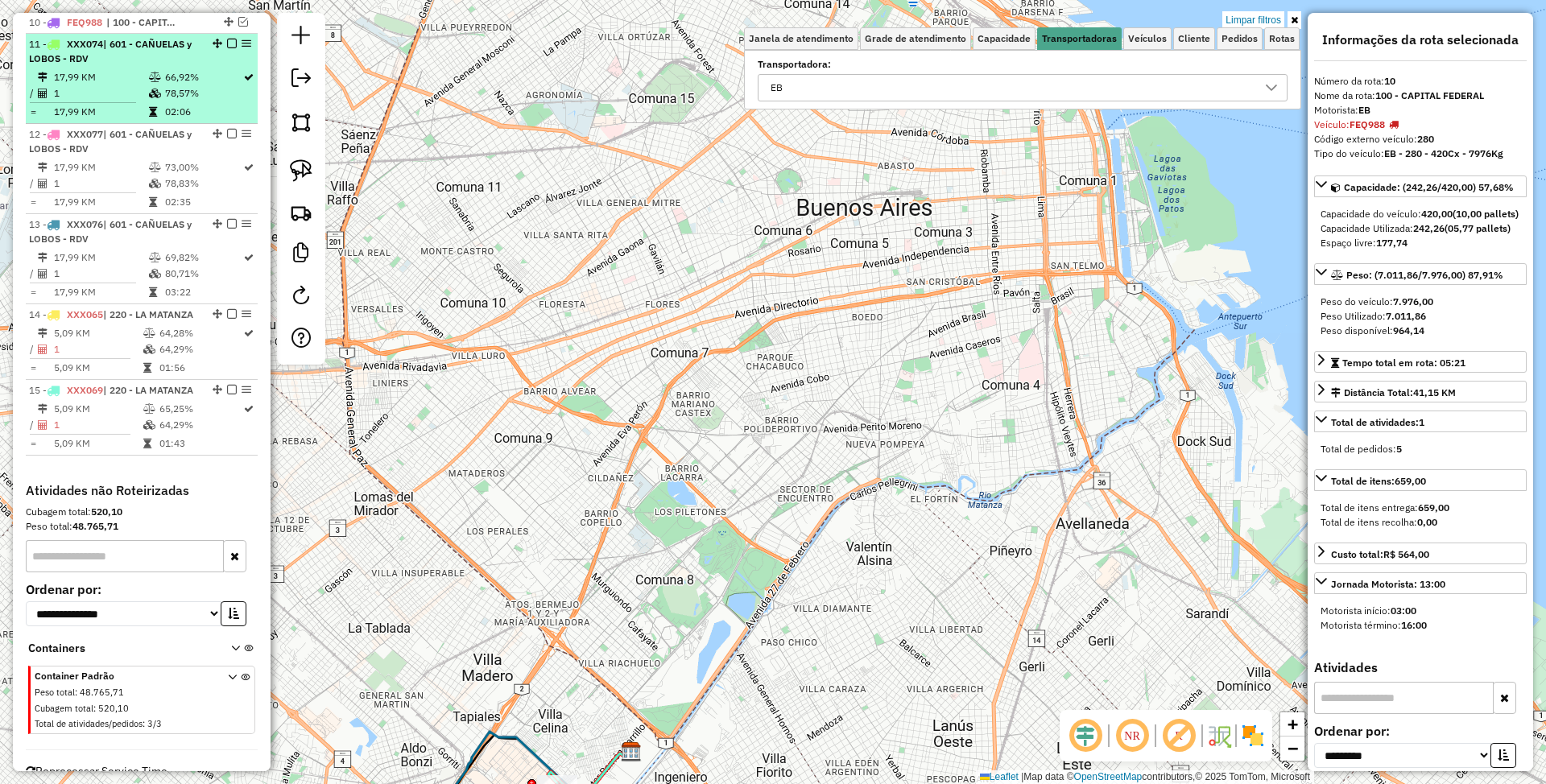
click at [130, 71] on td "17,99 KM" at bounding box center [101, 77] width 95 height 16
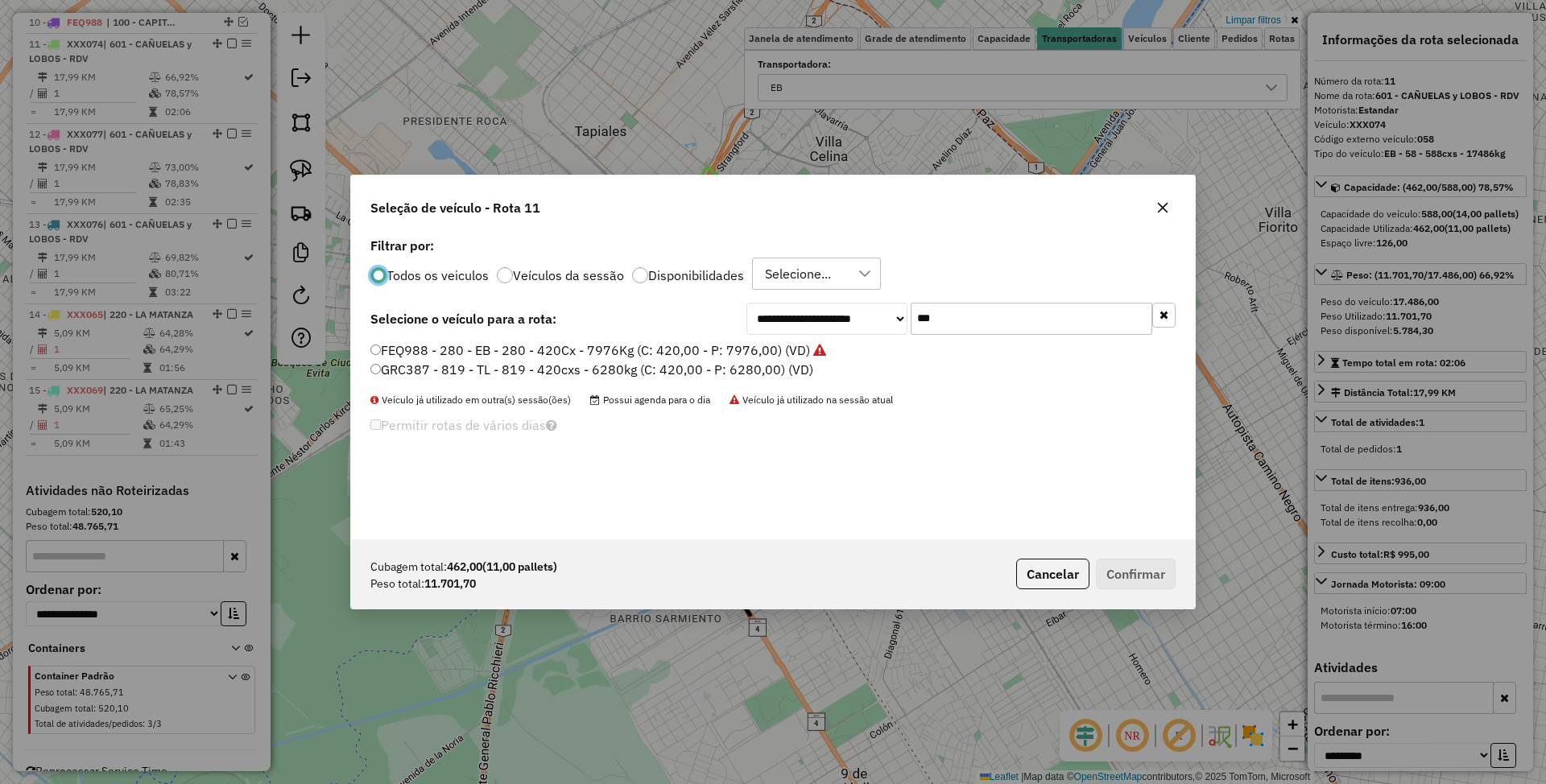
scroll to position [8, 5]
drag, startPoint x: 960, startPoint y: 316, endPoint x: 852, endPoint y: 301, distance: 109.0
click at [852, 301] on div "**********" at bounding box center [773, 386] width 844 height 306
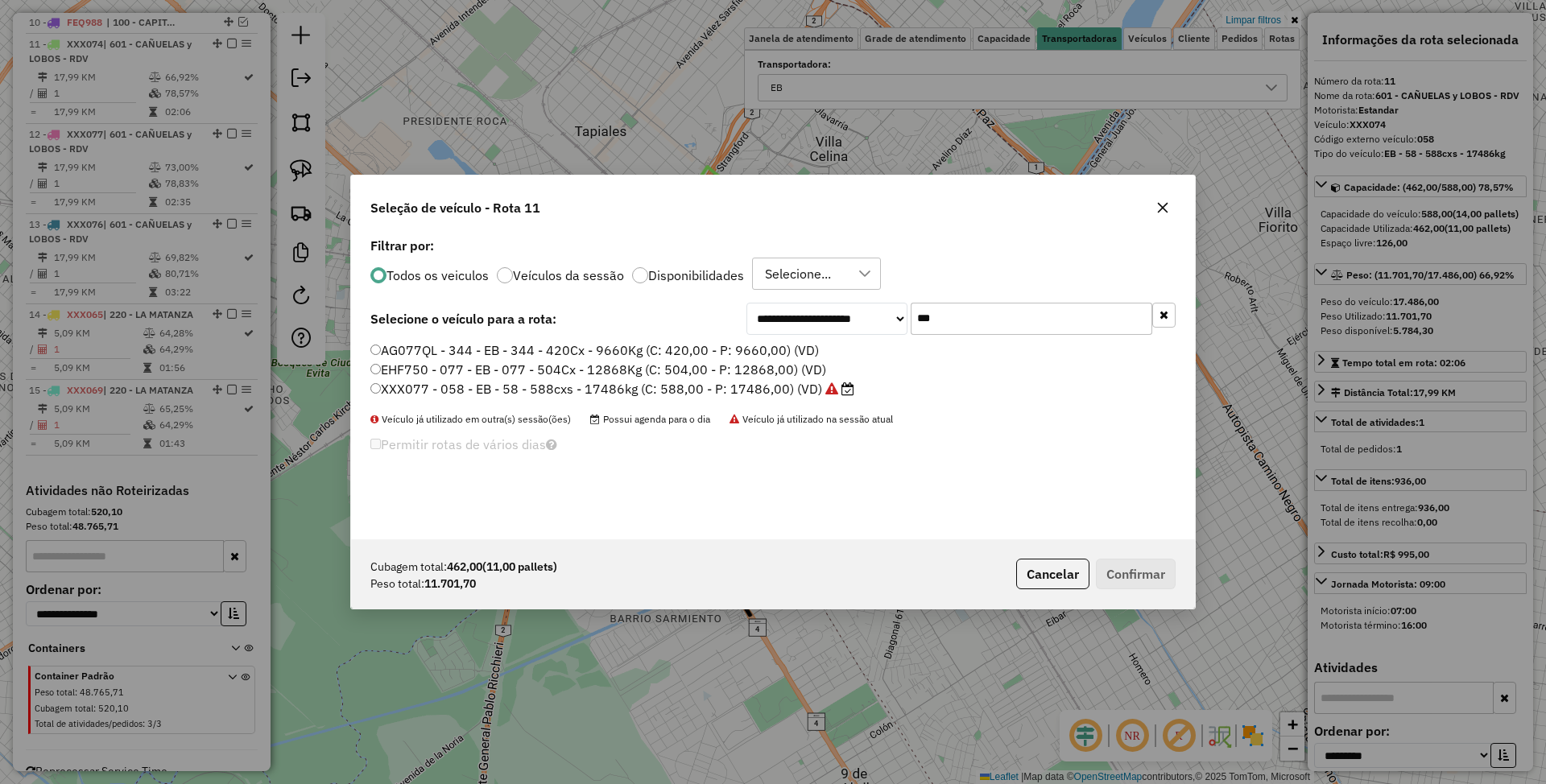
type input "***"
click at [559, 364] on label "EHF750 - 077 - EB - 077 - 504Cx - 12868Kg (C: 504,00 - P: 12868,00) (VD)" at bounding box center [598, 369] width 455 height 20
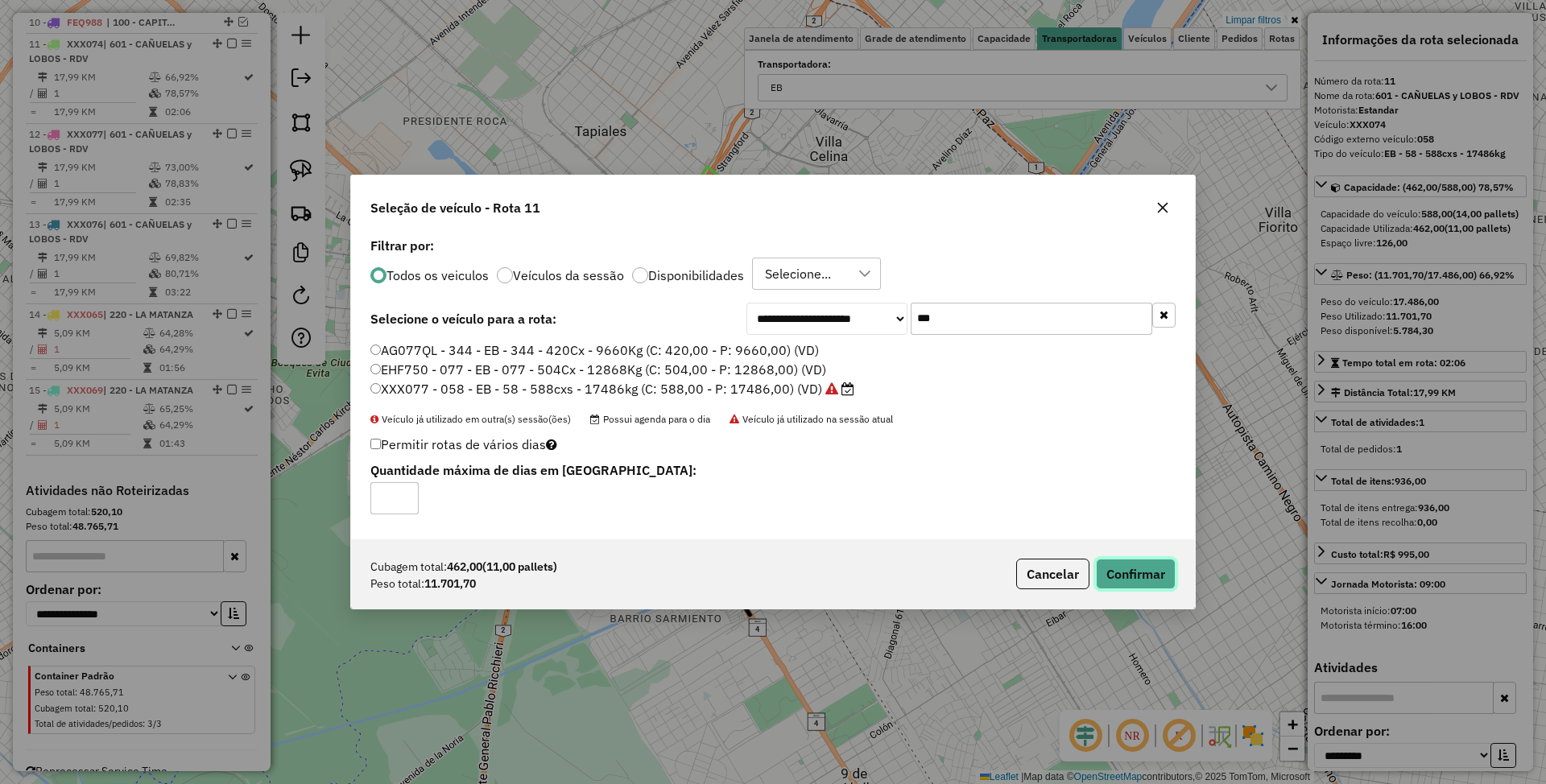
click at [1118, 577] on button "Confirmar" at bounding box center [1135, 574] width 80 height 31
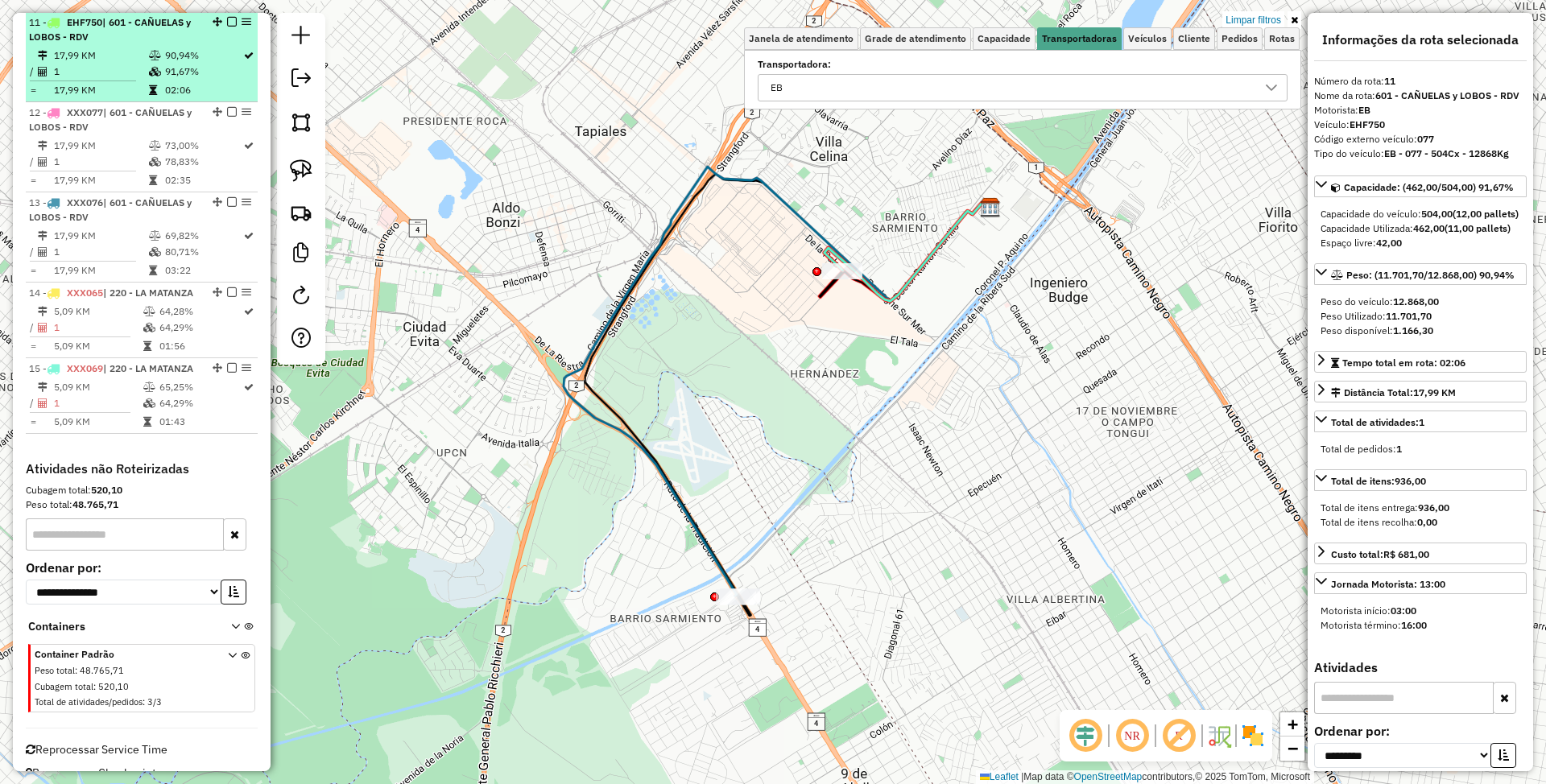
scroll to position [838, 0]
click at [229, 21] on em at bounding box center [232, 21] width 10 height 10
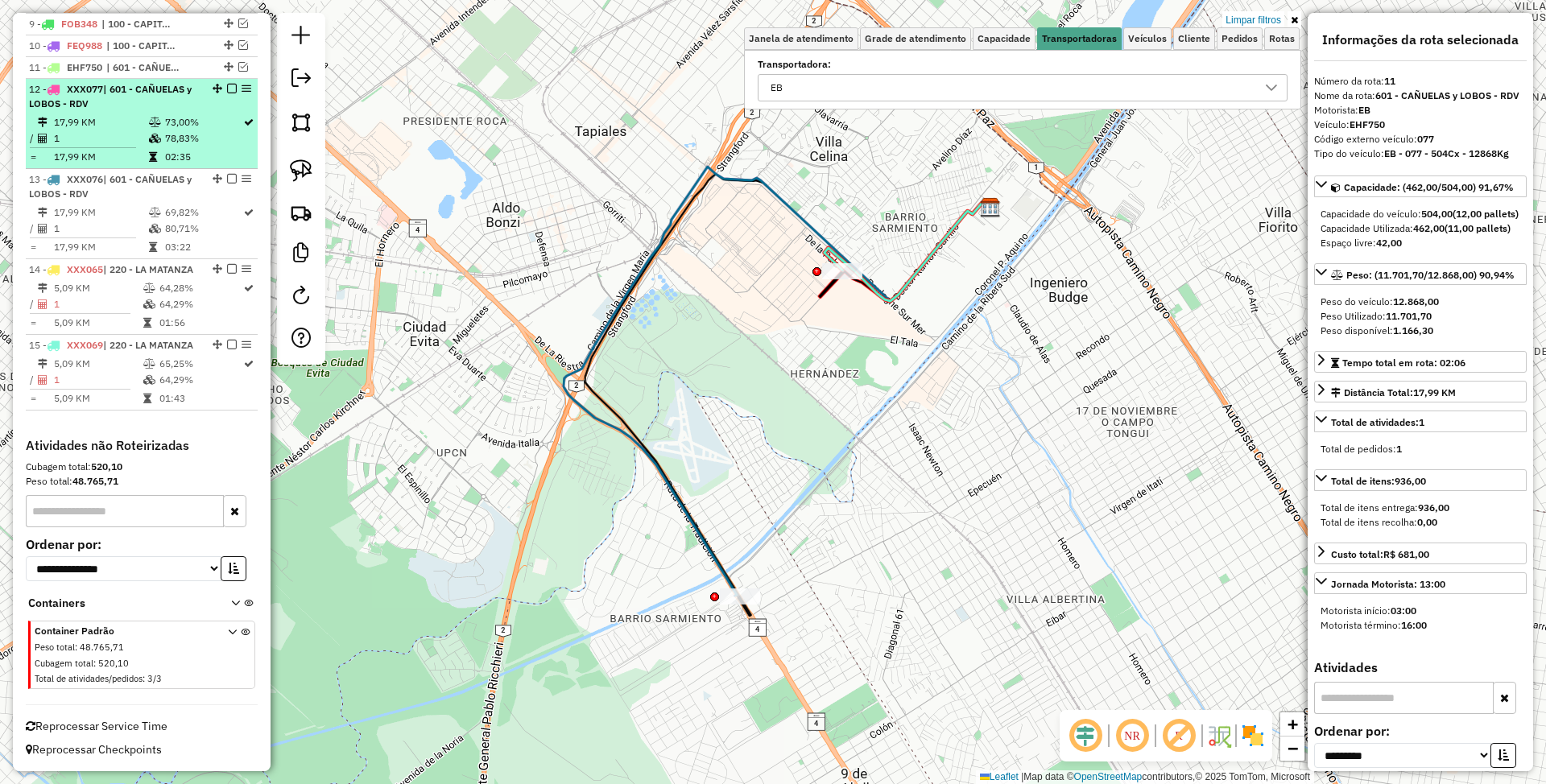
click at [139, 82] on div "12 - XXX077 | 601 - CAÑUELAS y LOBOS - RDV" at bounding box center [114, 96] width 171 height 29
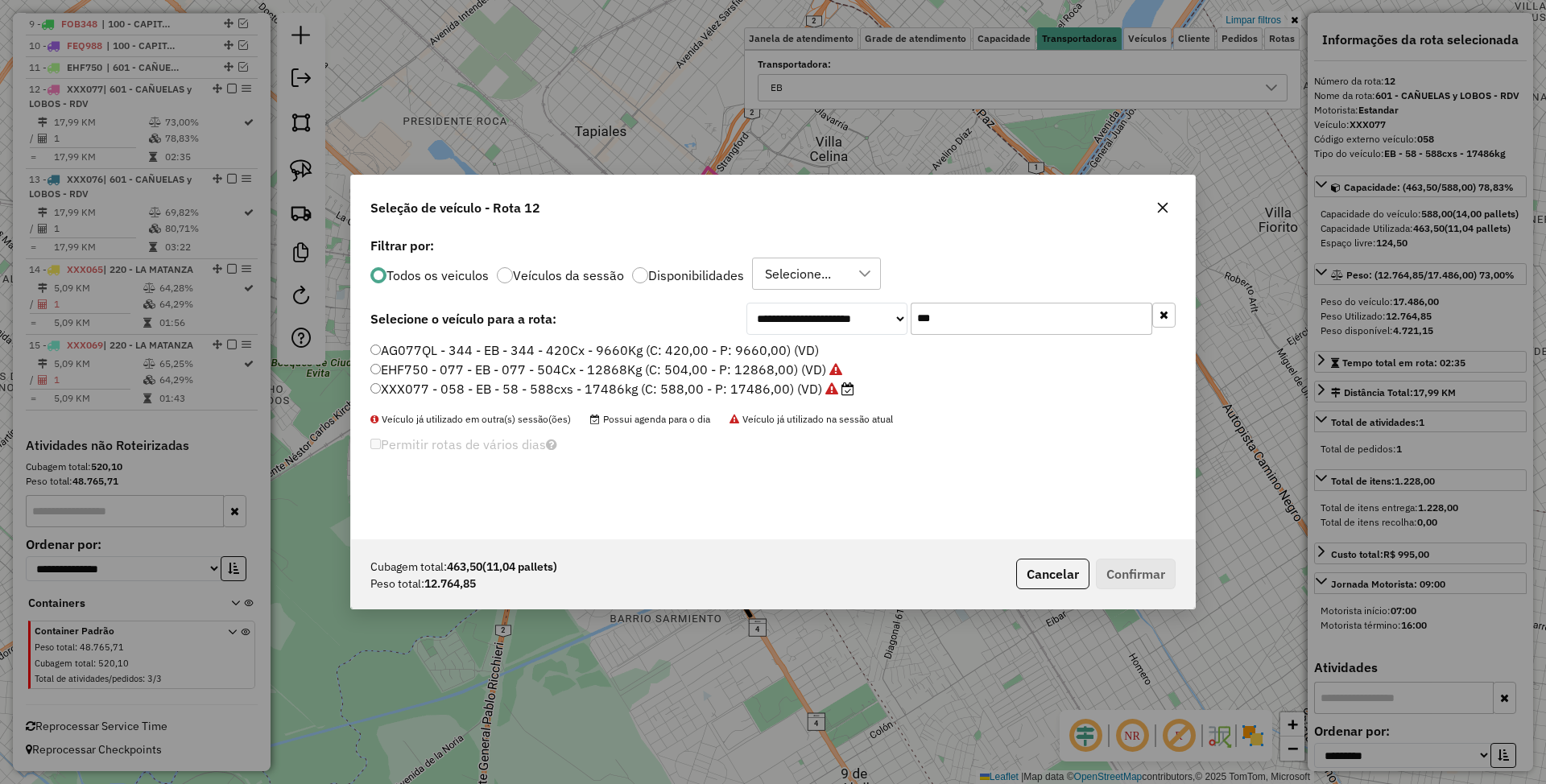
scroll to position [8, 5]
drag, startPoint x: 948, startPoint y: 311, endPoint x: 830, endPoint y: 277, distance: 122.8
click at [830, 277] on div "**********" at bounding box center [773, 386] width 844 height 306
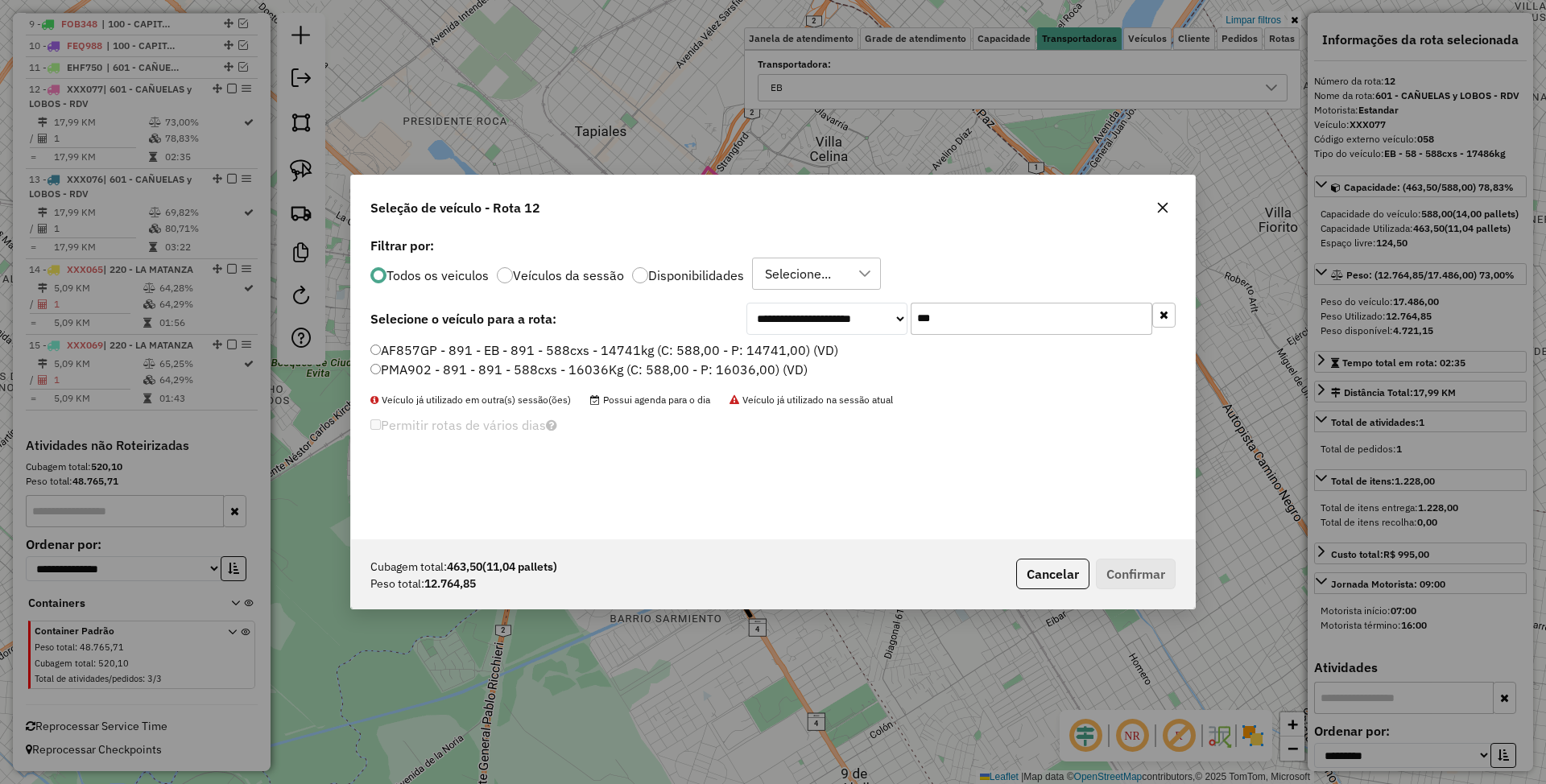
type input "***"
click at [583, 367] on label "PMA902 - 891 - 891 - 588cxs - 16036Kg (C: 588,00 - P: 16036,00) (VD)" at bounding box center [589, 369] width 438 height 20
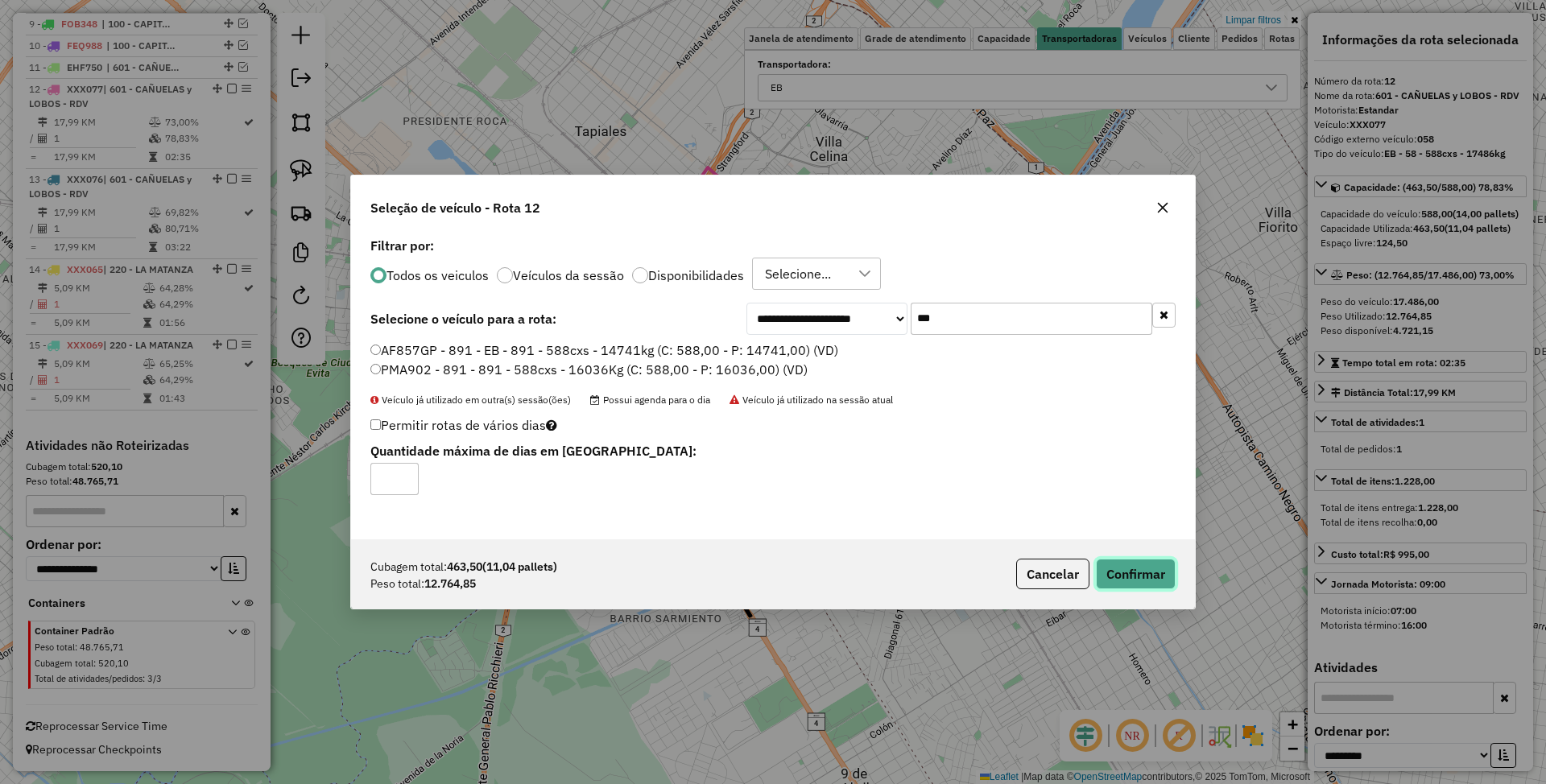
click at [1150, 577] on button "Confirmar" at bounding box center [1135, 574] width 80 height 31
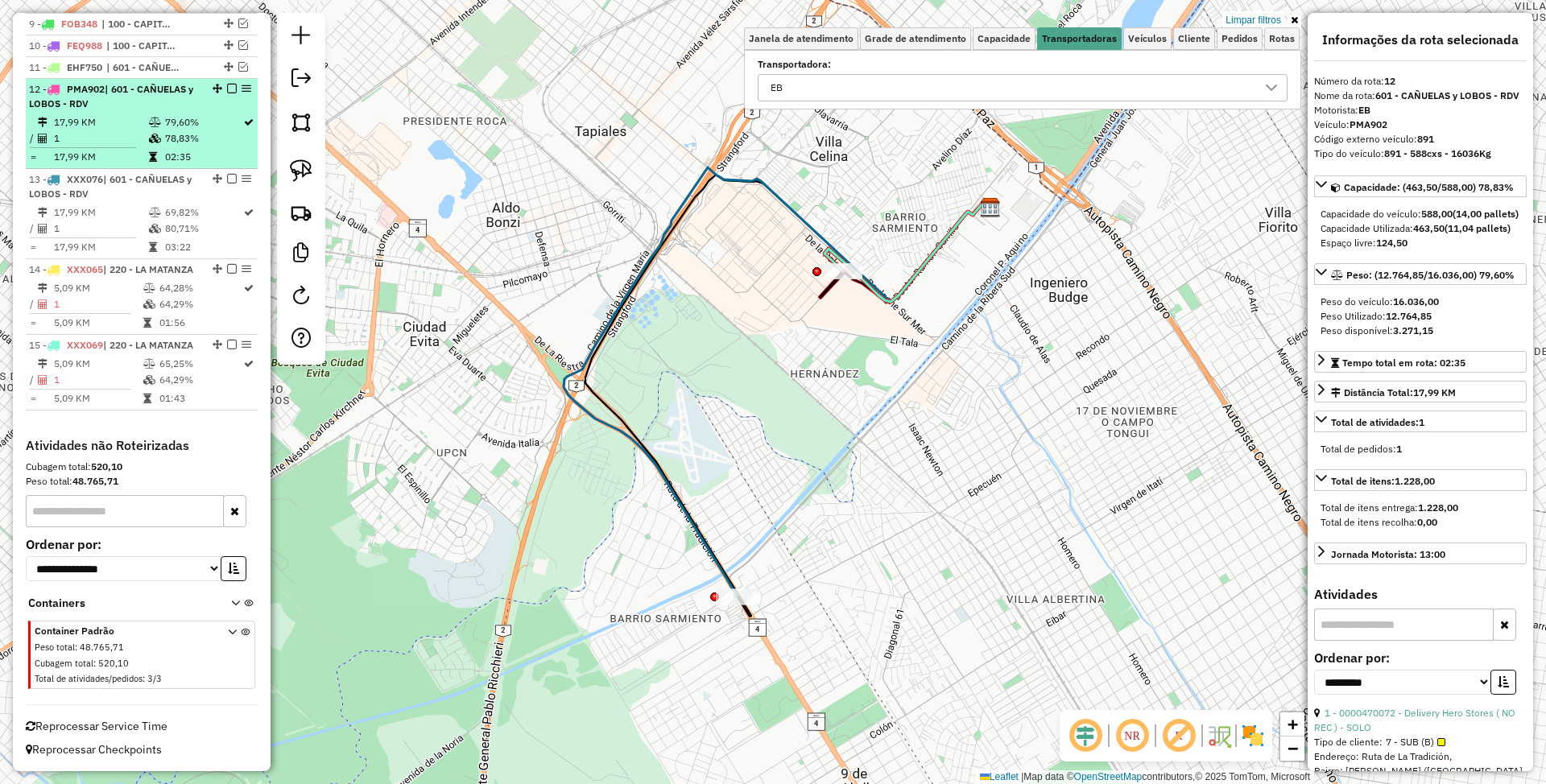
click at [229, 84] on em at bounding box center [232, 89] width 10 height 10
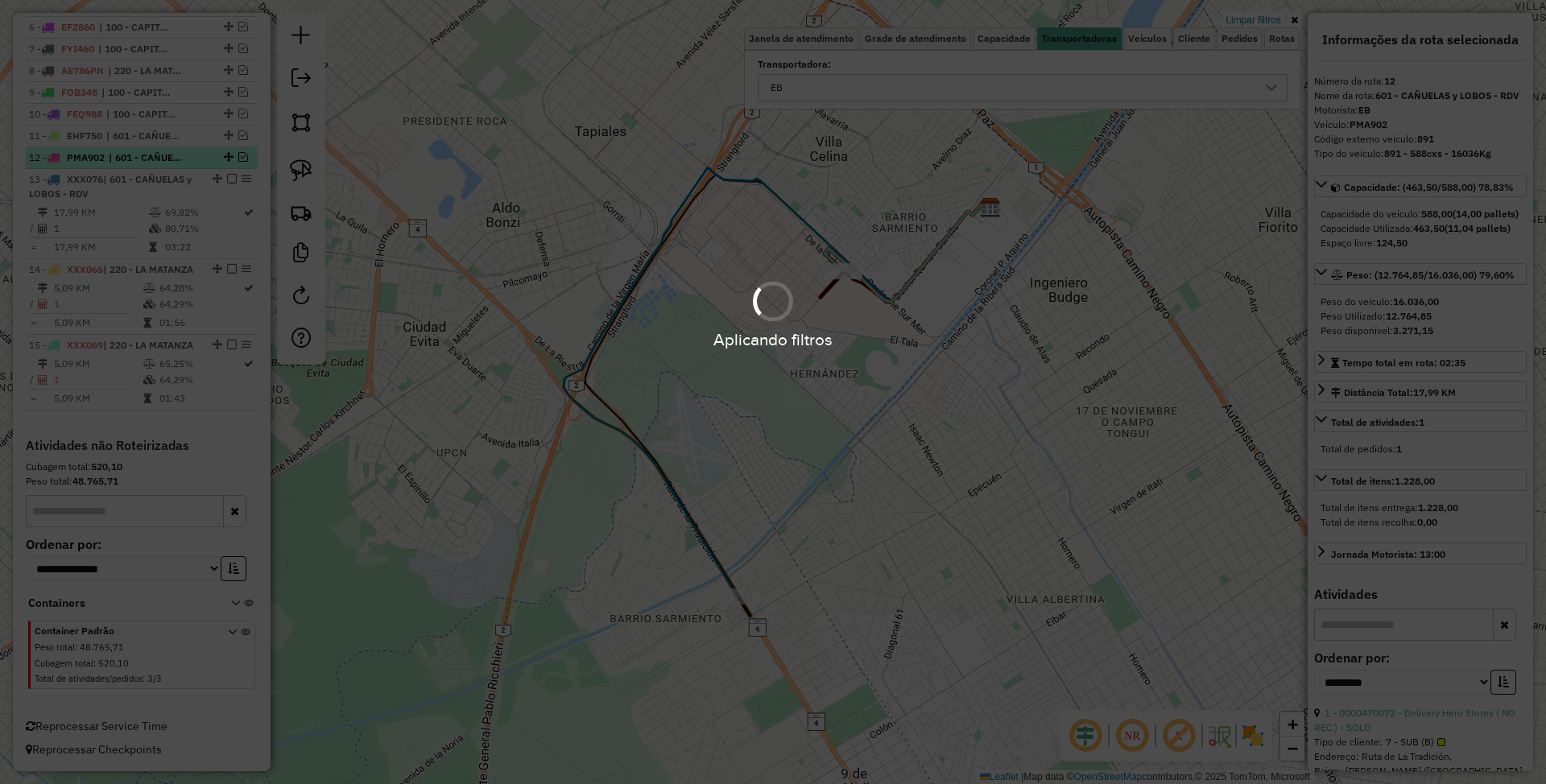
scroll to position [756, 0]
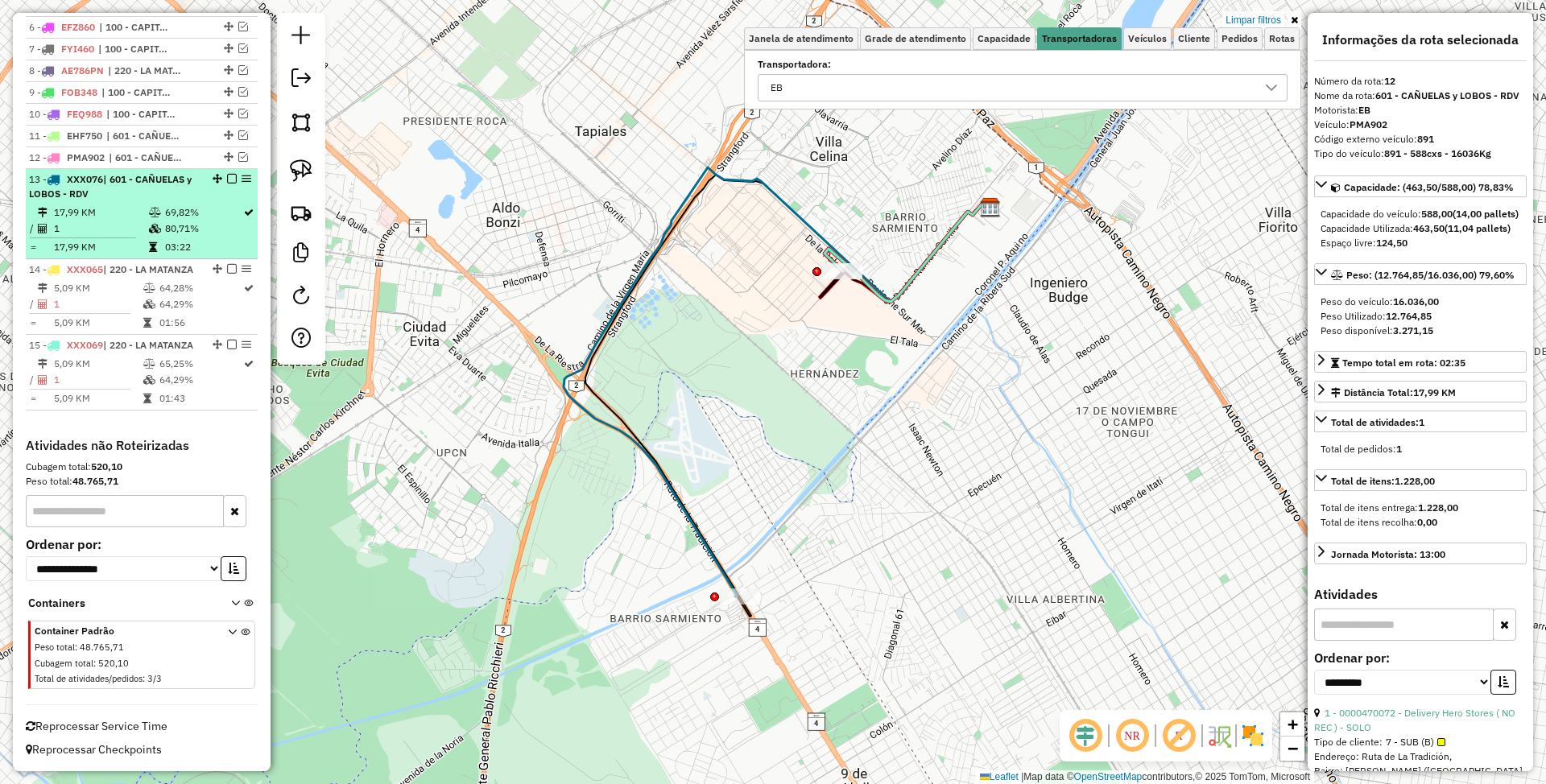
click at [126, 204] on td "17,99 KM" at bounding box center [101, 212] width 95 height 16
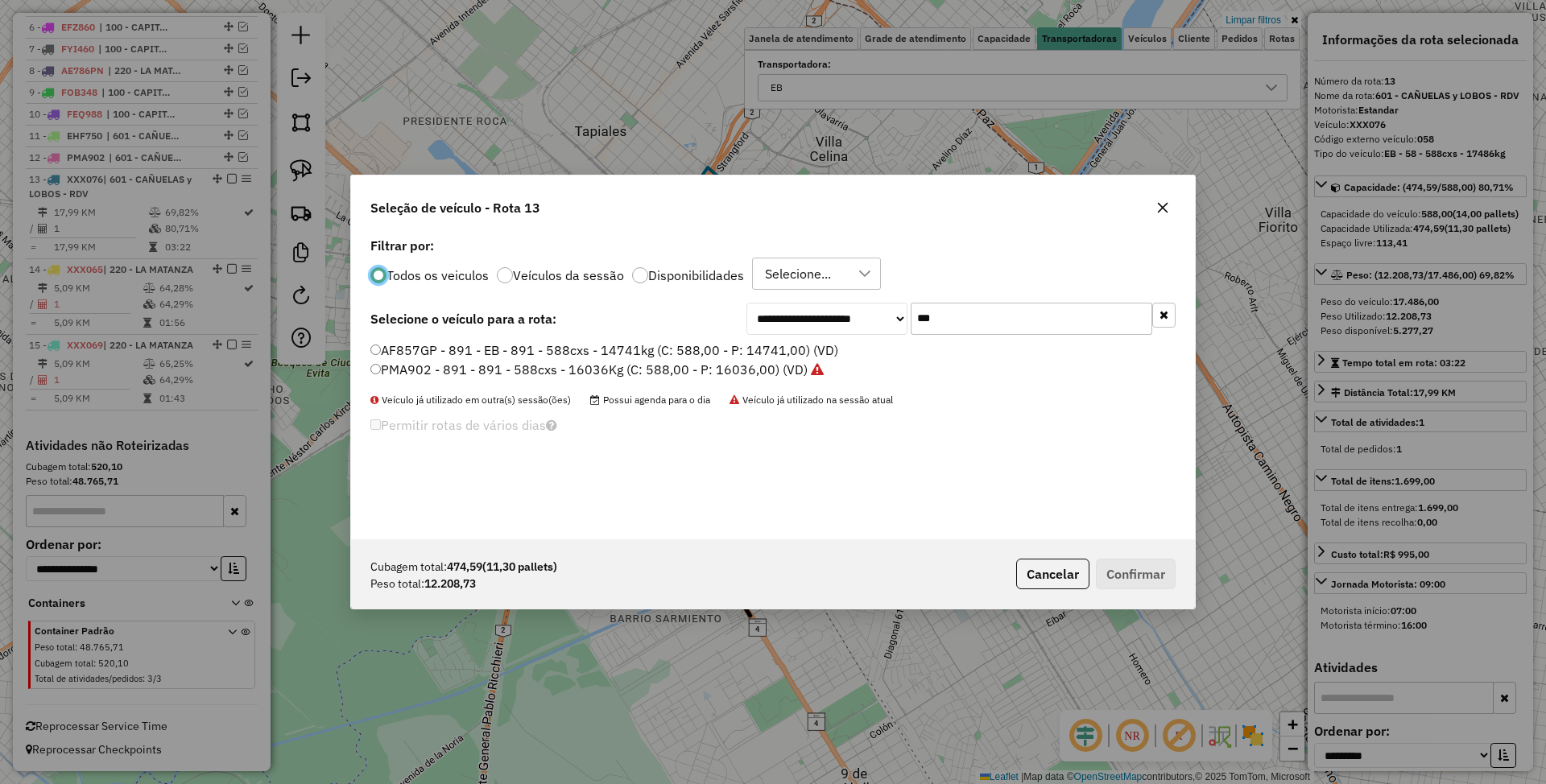
scroll to position [8, 5]
drag, startPoint x: 952, startPoint y: 316, endPoint x: 830, endPoint y: 294, distance: 124.0
click at [825, 290] on div "**********" at bounding box center [773, 386] width 844 height 306
type input "***"
click at [568, 368] on label "AF781TT - 393 - EB - 393 - 588cxs - 12641kg (C: 588,00 - P: 12641,00) (VD)" at bounding box center [603, 369] width 465 height 20
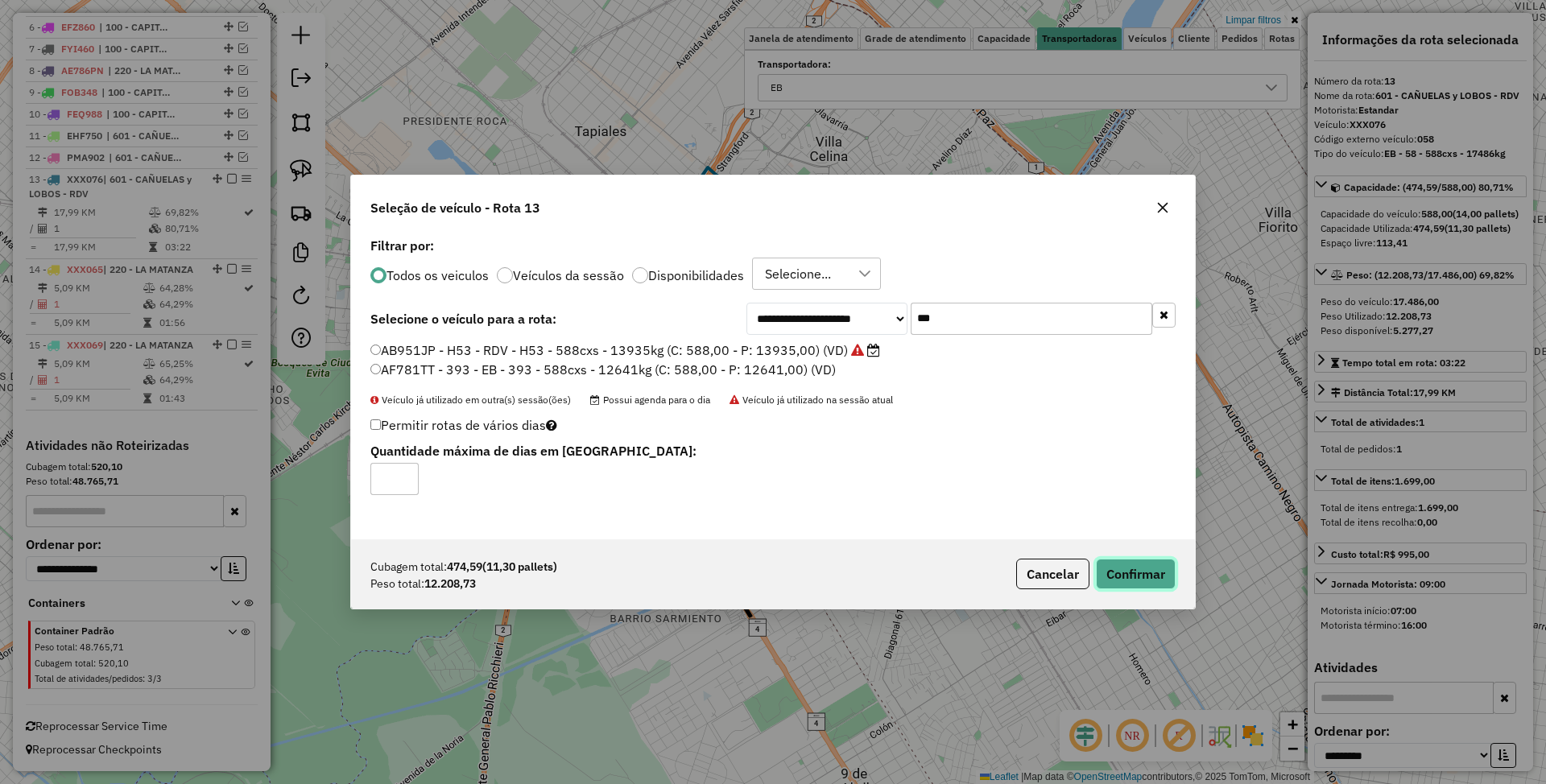
click at [1147, 582] on button "Confirmar" at bounding box center [1135, 574] width 80 height 31
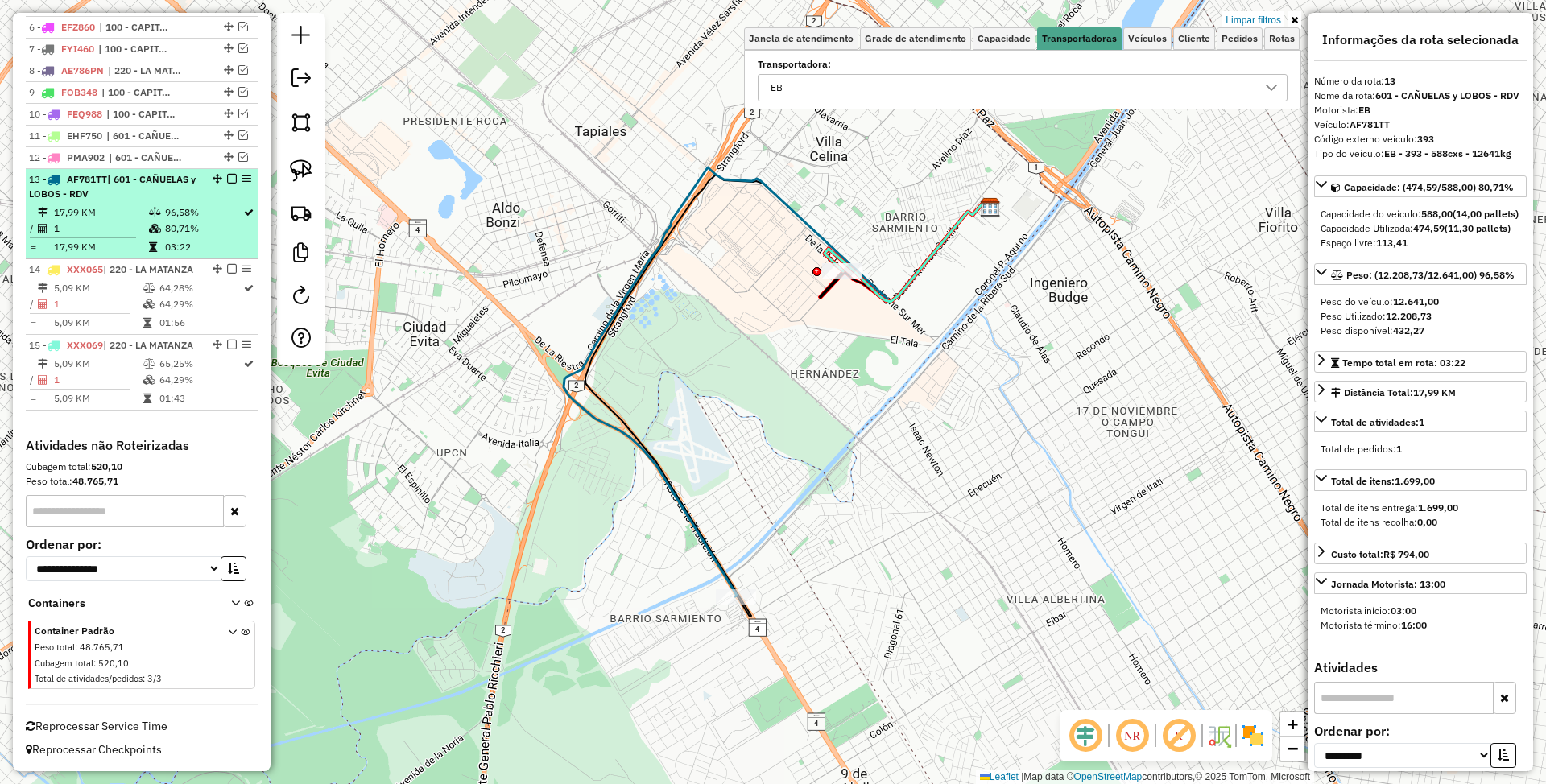
click at [227, 174] on em at bounding box center [232, 179] width 10 height 10
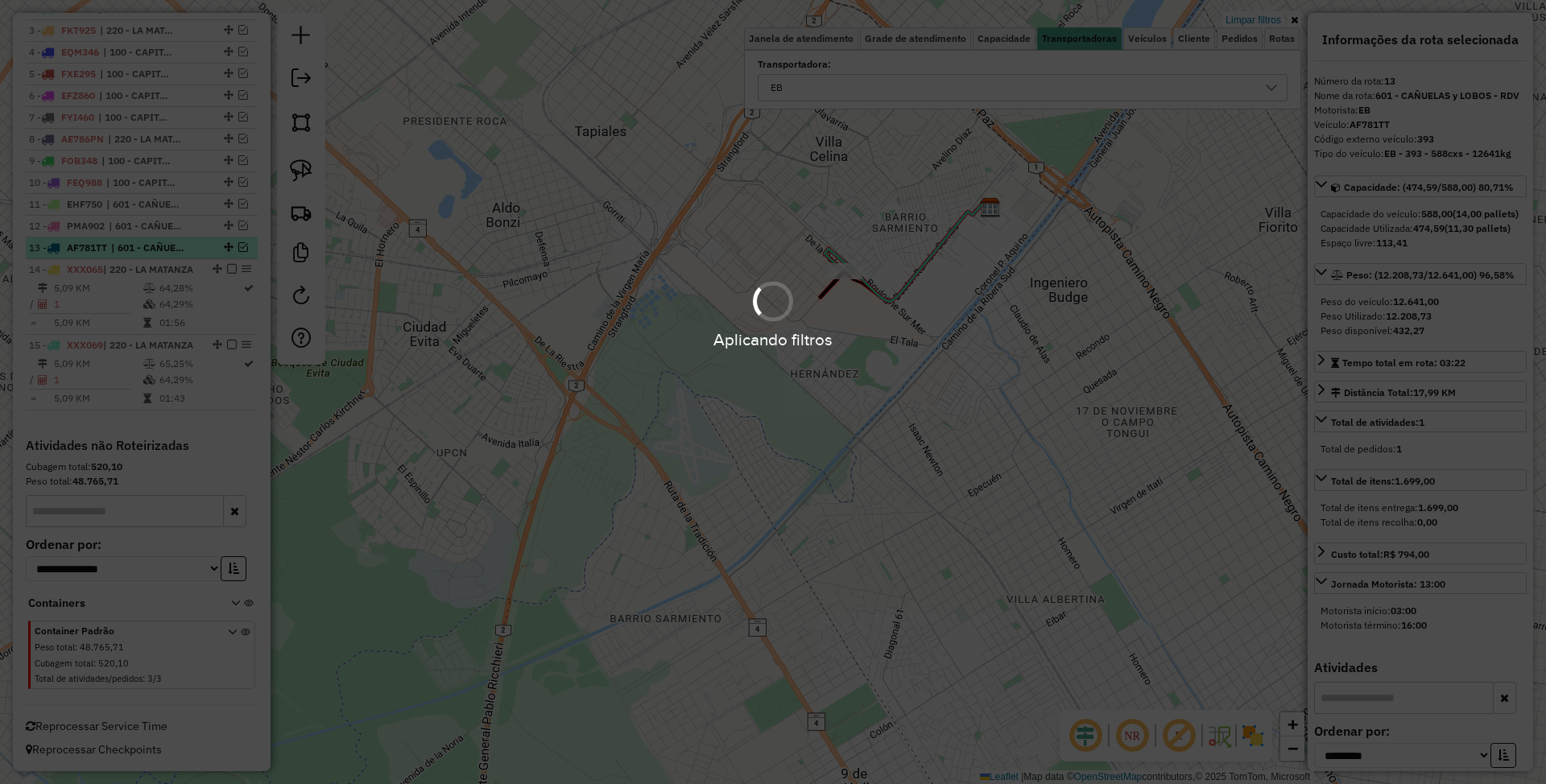
scroll to position [689, 0]
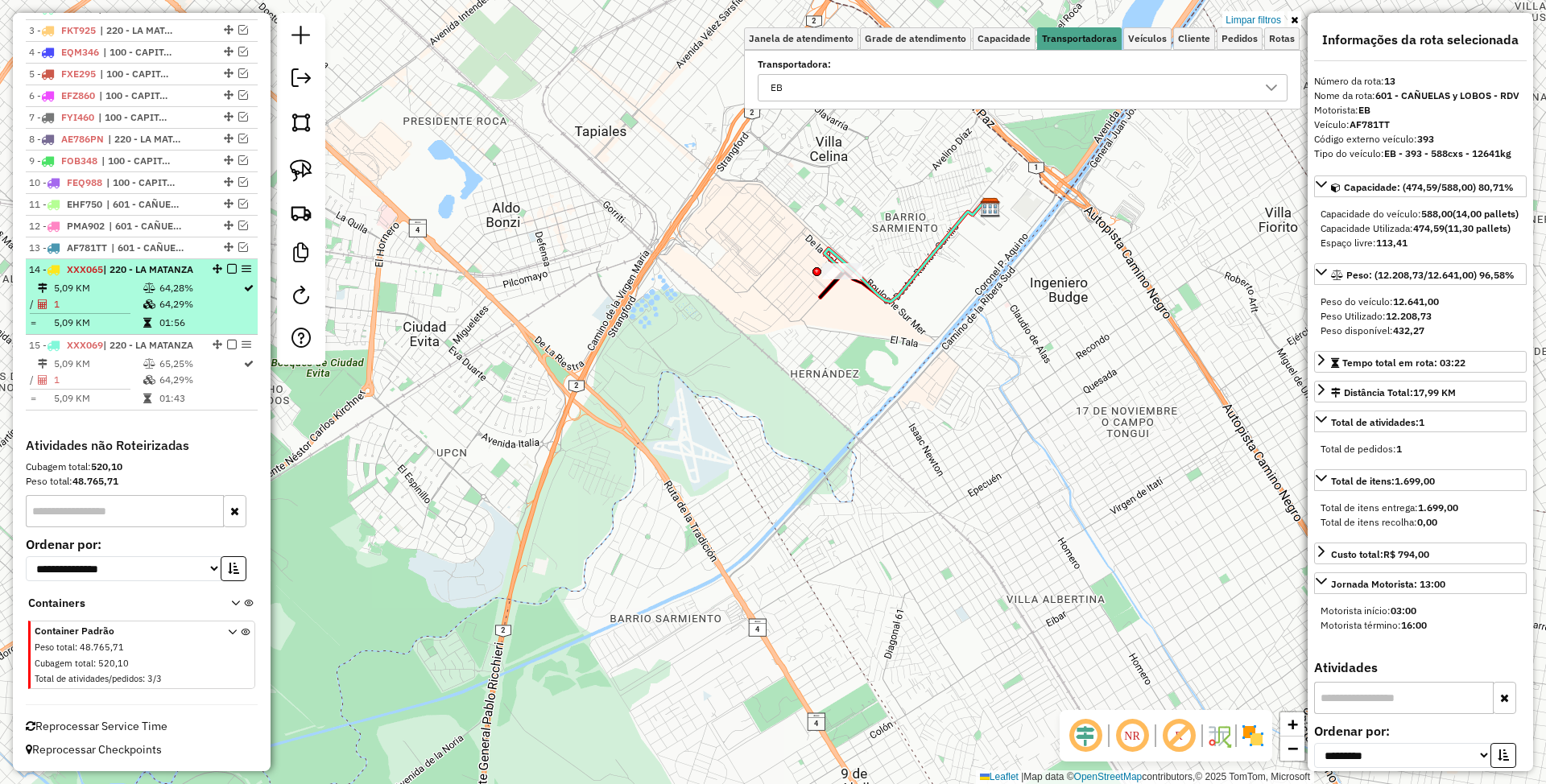
click at [115, 262] on li "14 - XXX065 | 220 - LA MATANZA 5,09 KM 64,28% / 1 64,29% = 5,09 KM 01:56" at bounding box center [141, 296] width 232 height 76
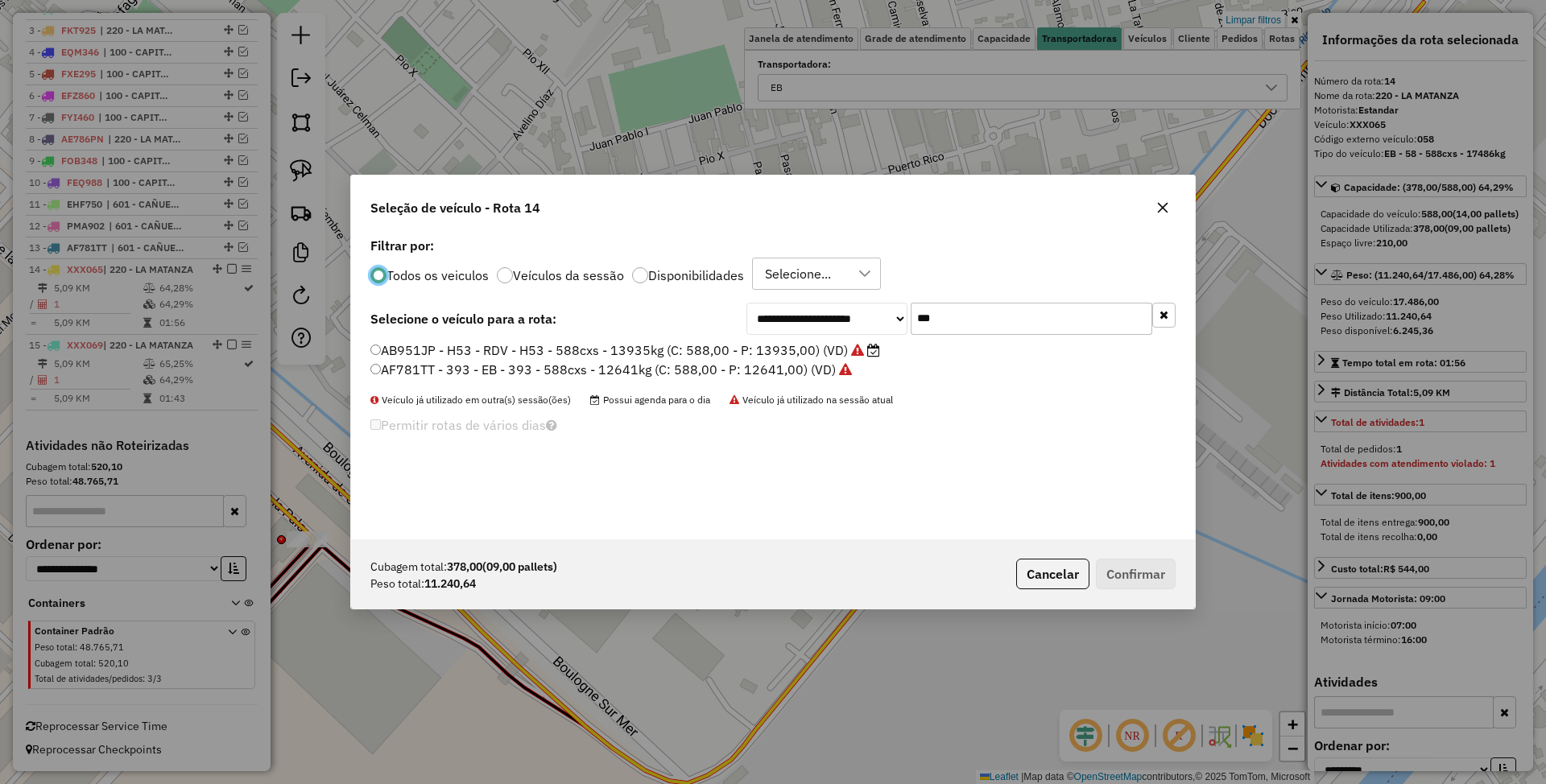
scroll to position [8, 5]
drag, startPoint x: 969, startPoint y: 322, endPoint x: 839, endPoint y: 288, distance: 134.4
click at [839, 288] on div "**********" at bounding box center [773, 386] width 844 height 306
type input "***"
click at [742, 345] on label "AE669HW - 382 - EB - 382 - 504cxs - 14052kg (C: 504,00 - P: 14052,00) (VD)" at bounding box center [606, 351] width 471 height 20
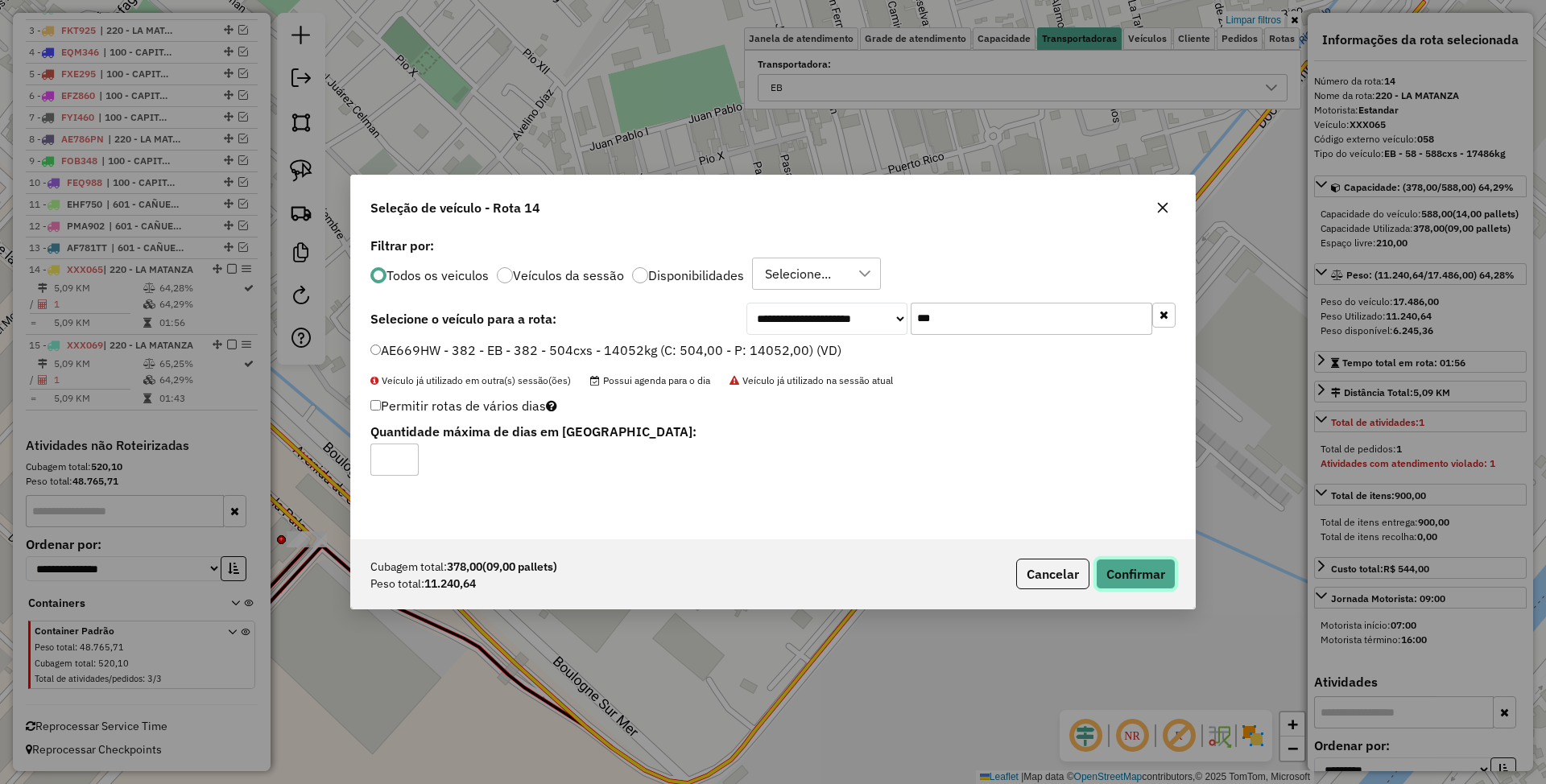
click at [1139, 575] on button "Confirmar" at bounding box center [1135, 574] width 80 height 31
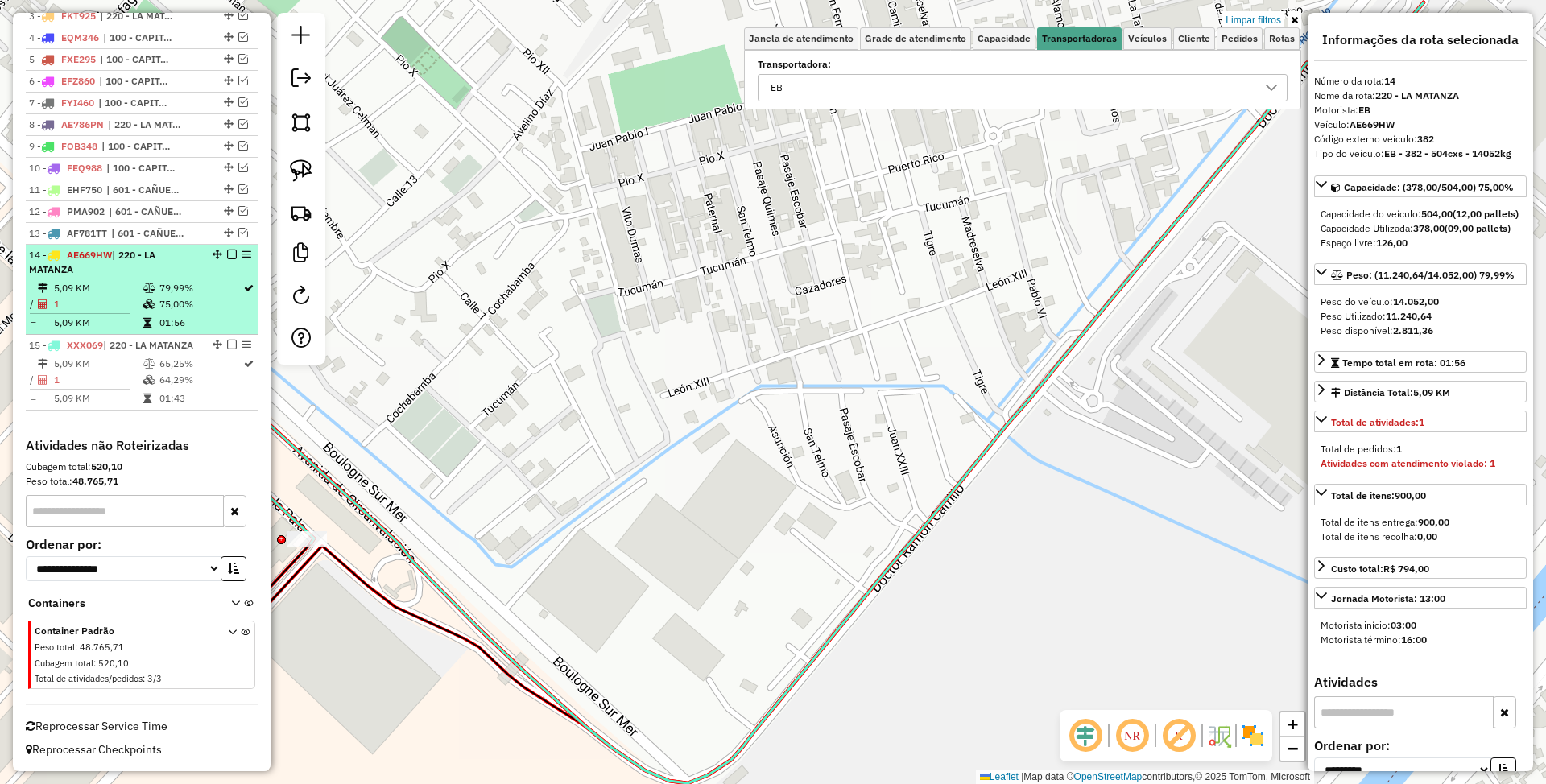
click at [227, 250] on em at bounding box center [232, 255] width 10 height 10
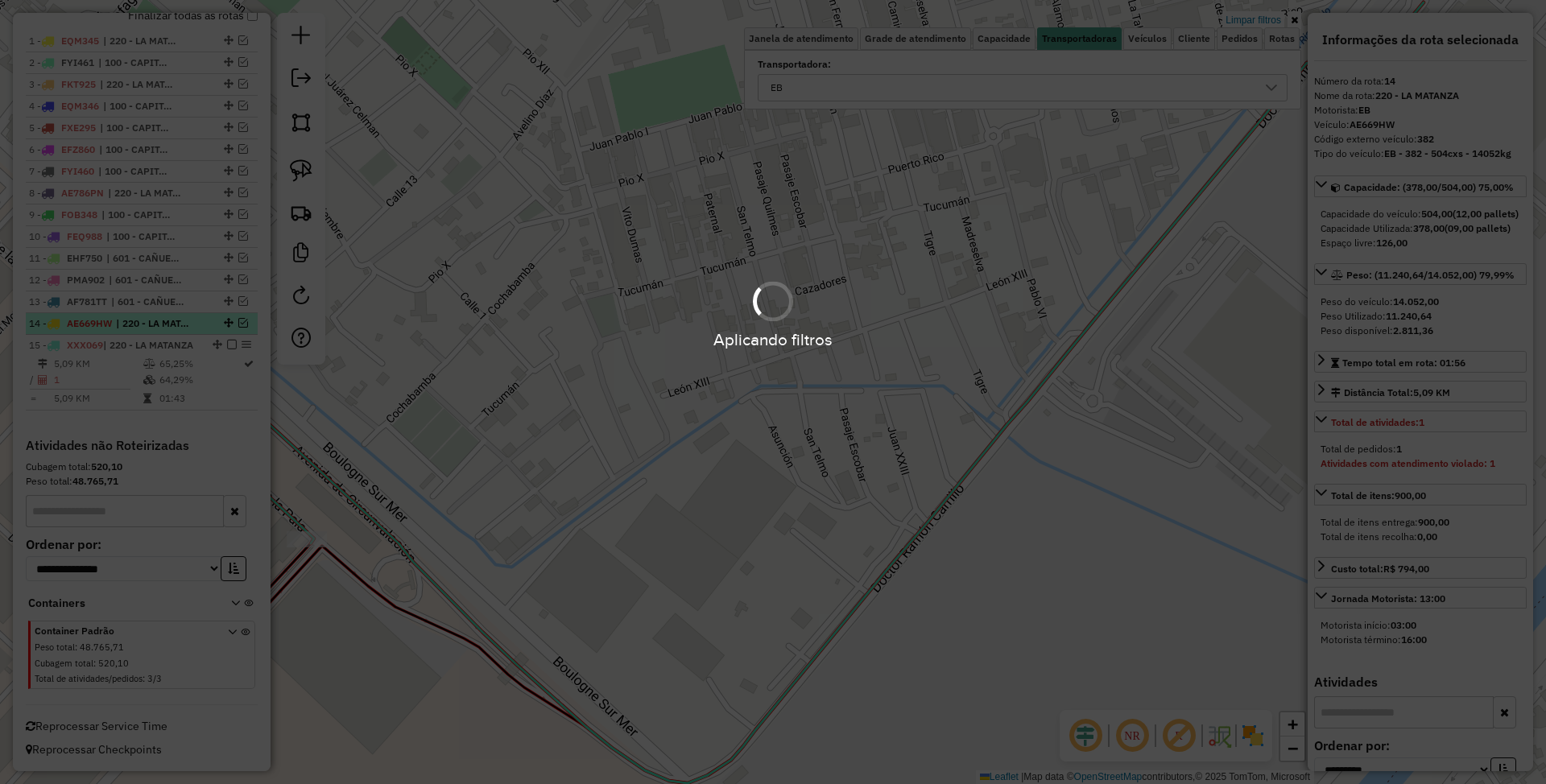
scroll to position [620, 0]
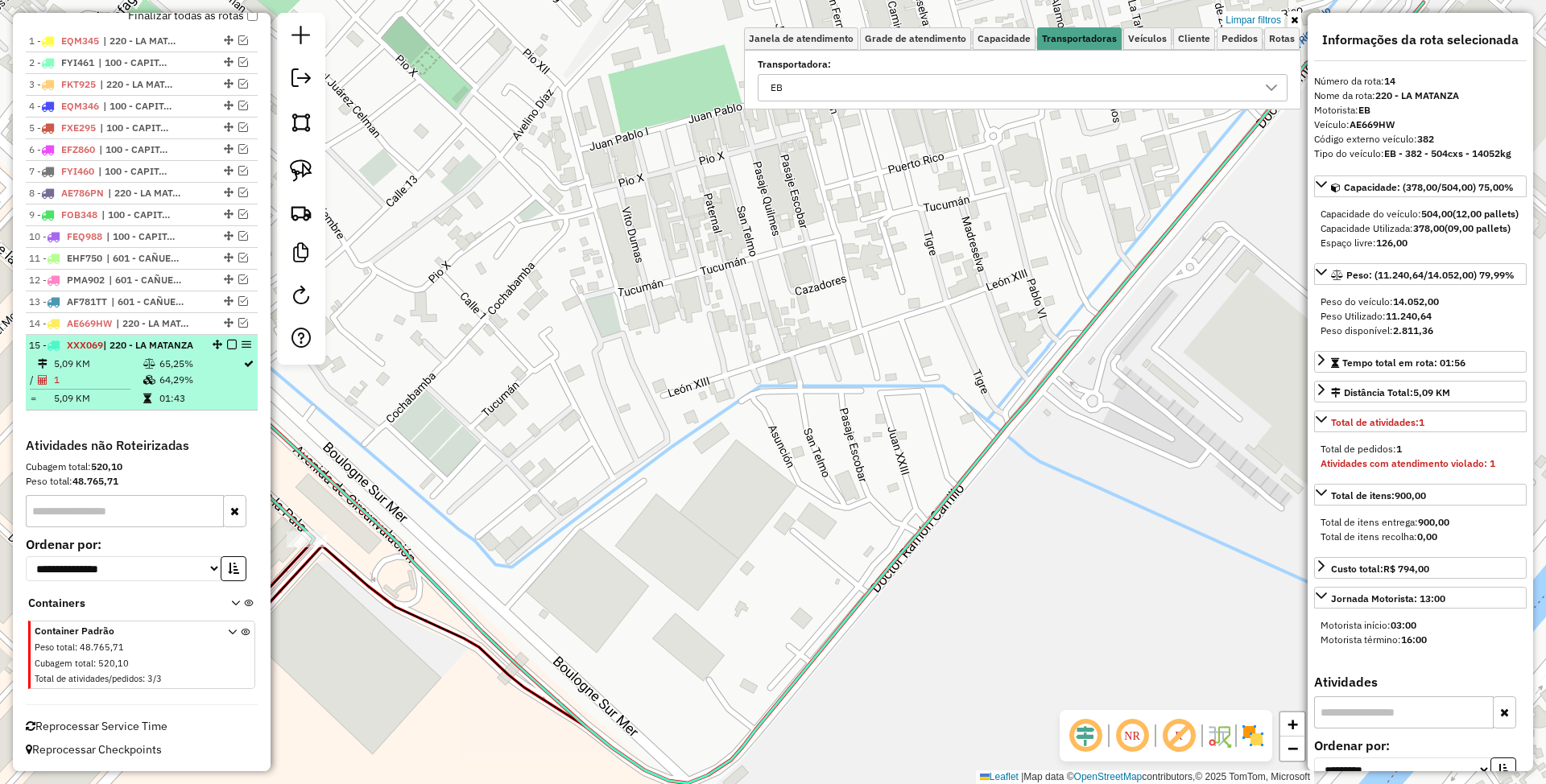
click at [116, 359] on td "5,09 KM" at bounding box center [98, 363] width 89 height 16
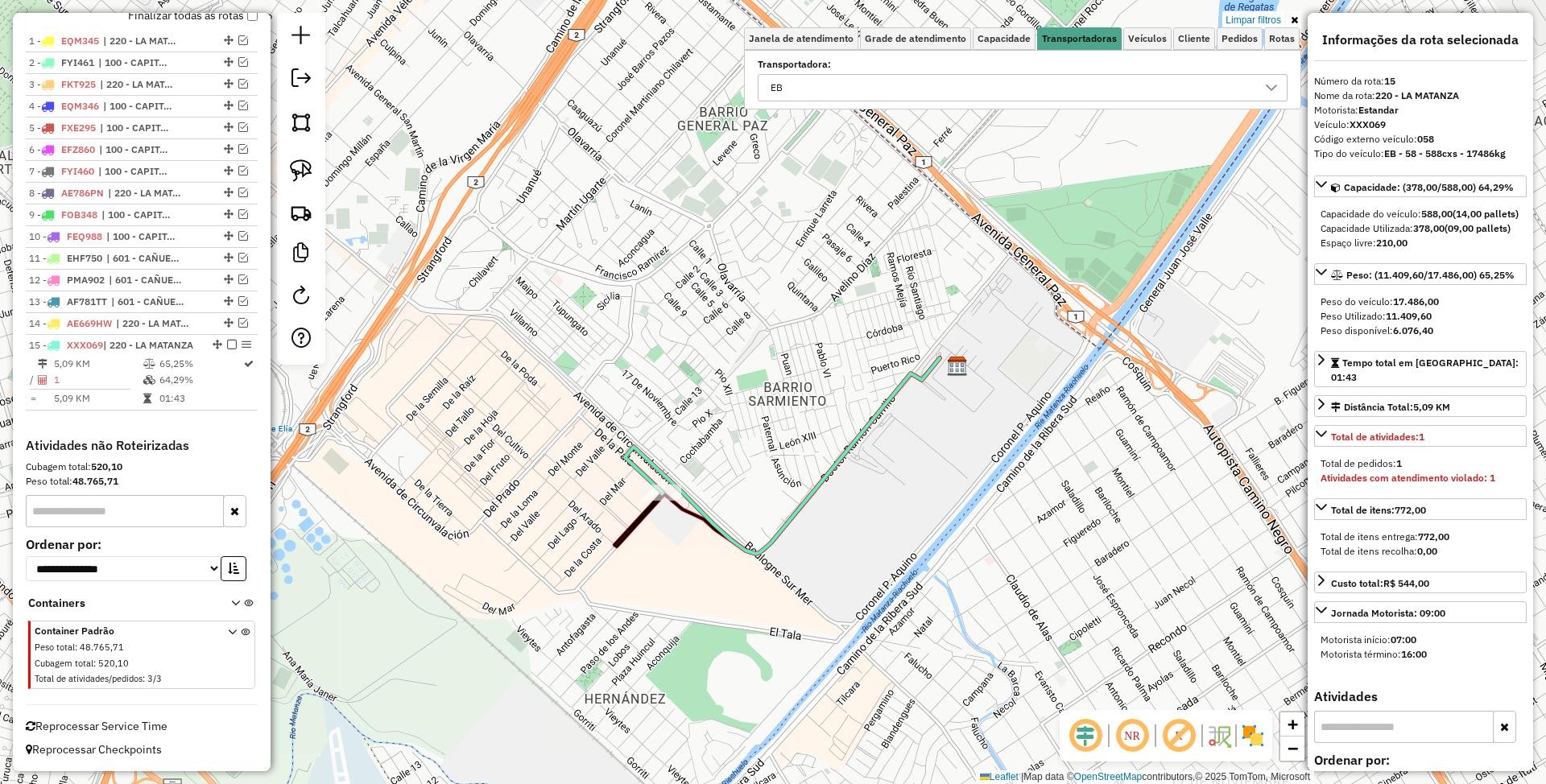
drag, startPoint x: 956, startPoint y: 510, endPoint x: 841, endPoint y: 510, distance: 115.0
click at [841, 510] on div "Limpar filtros Janela de atendimento Grade de atendimento Capacidade Transporta…" at bounding box center [773, 392] width 1546 height 784
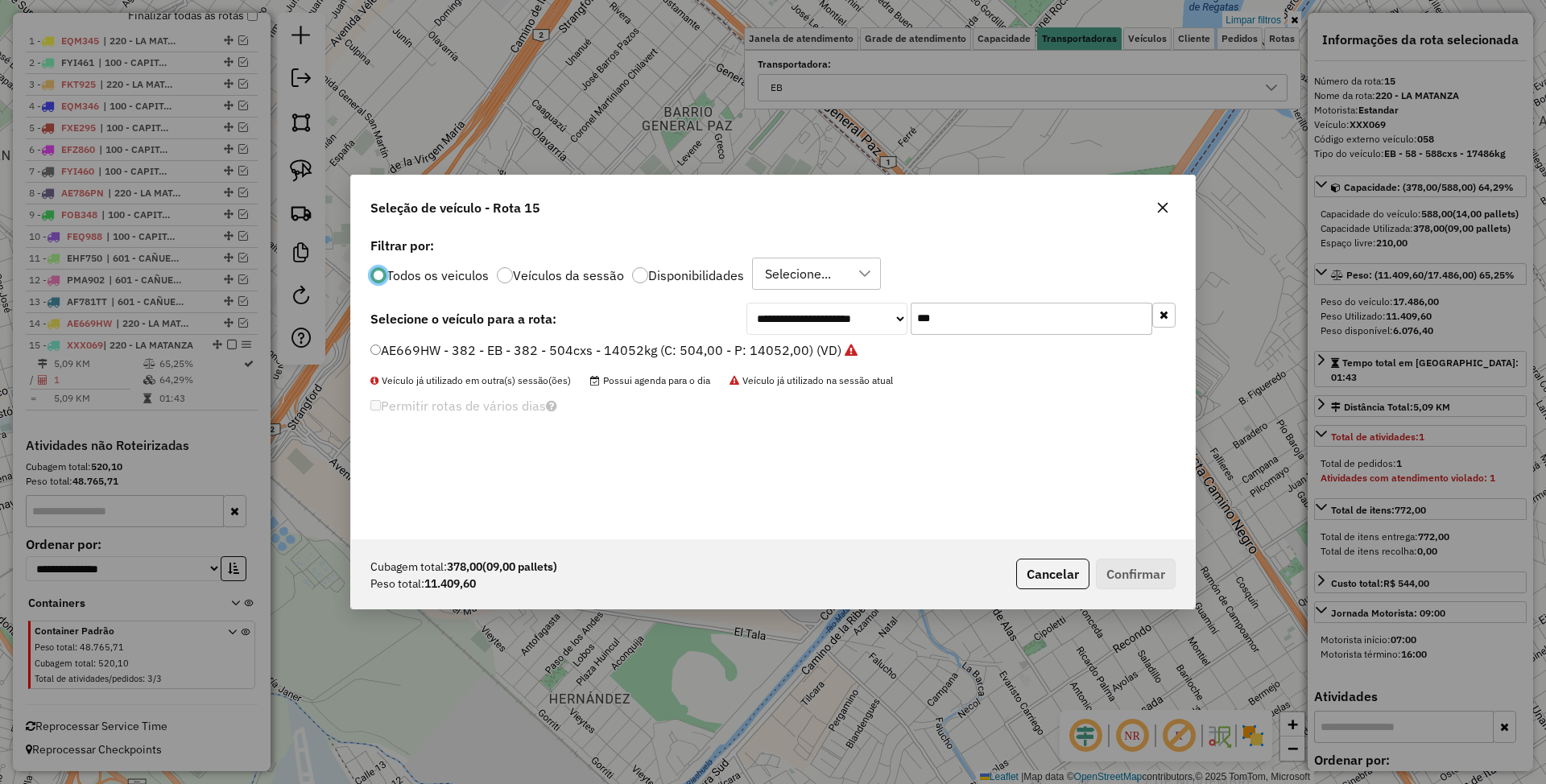
scroll to position [8, 5]
drag, startPoint x: 947, startPoint y: 317, endPoint x: 845, endPoint y: 294, distance: 104.6
click at [845, 294] on div "**********" at bounding box center [773, 386] width 844 height 306
type input "***"
click at [615, 372] on label "ETH221 - 397 - EB - 397 - 588cxs - 12547kg (C: 504,00 - P: 12547,00) (VD)" at bounding box center [600, 369] width 459 height 20
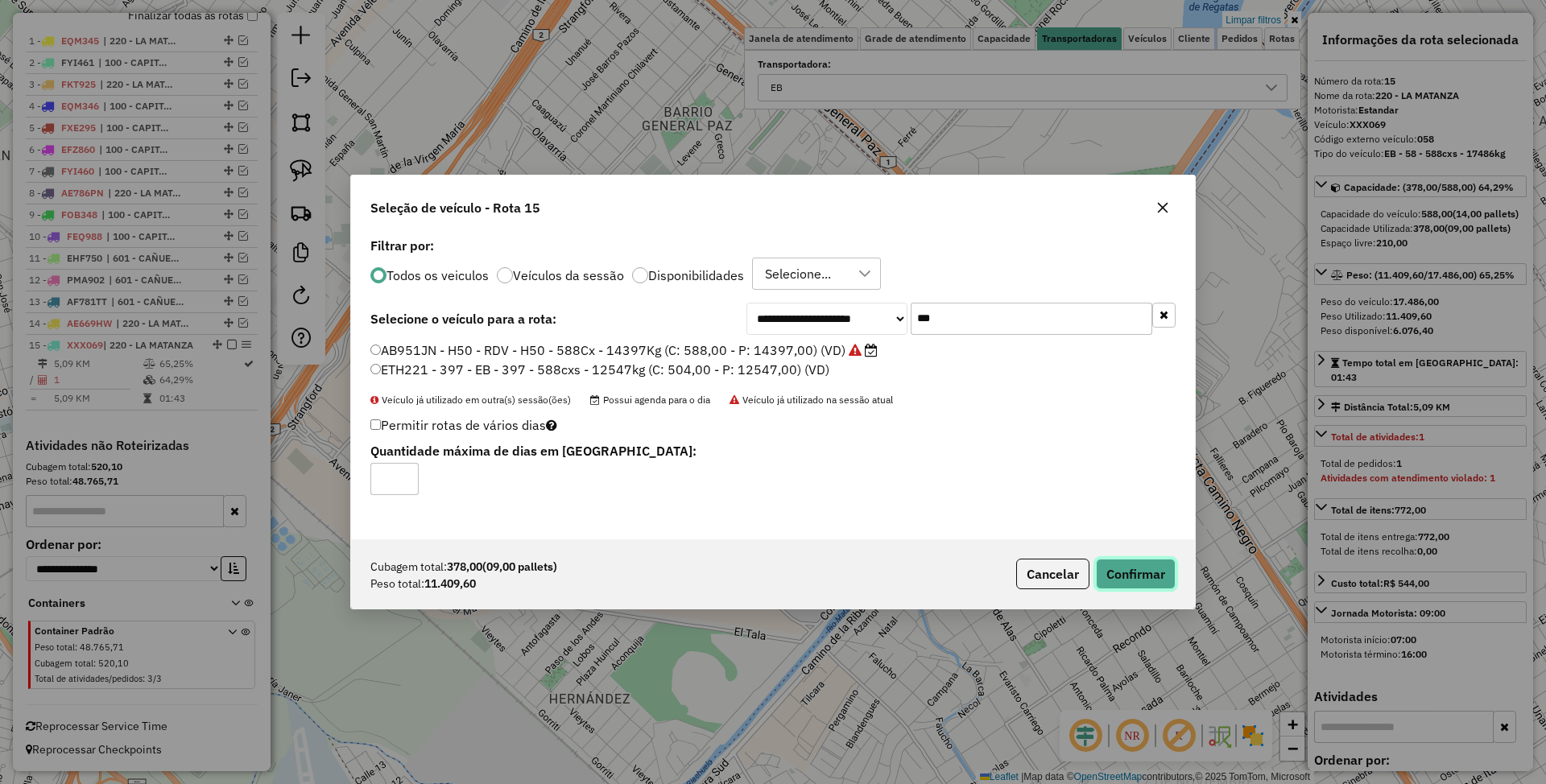
click at [1122, 567] on button "Confirmar" at bounding box center [1135, 574] width 80 height 31
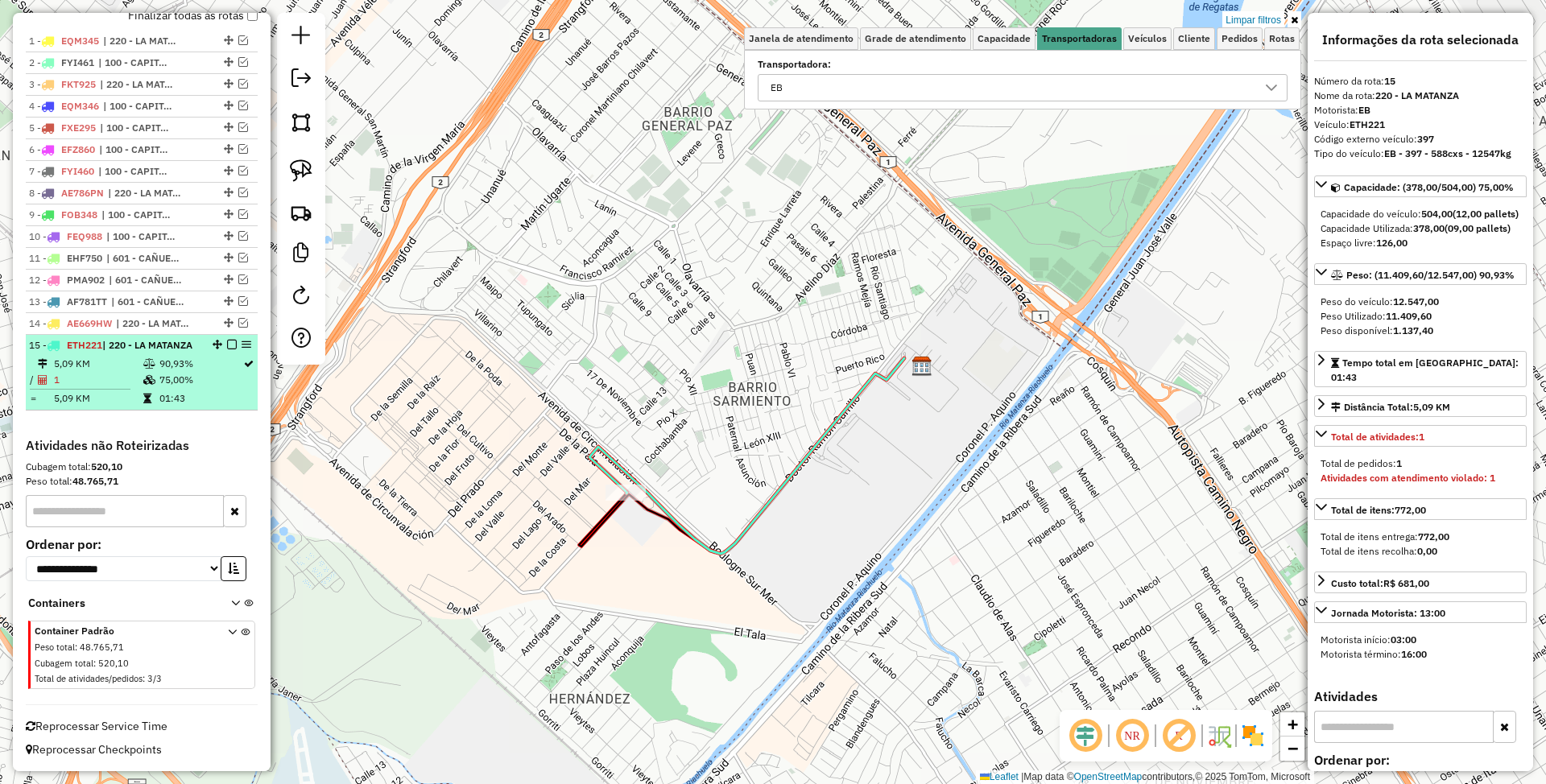
click at [227, 340] on em at bounding box center [232, 345] width 10 height 10
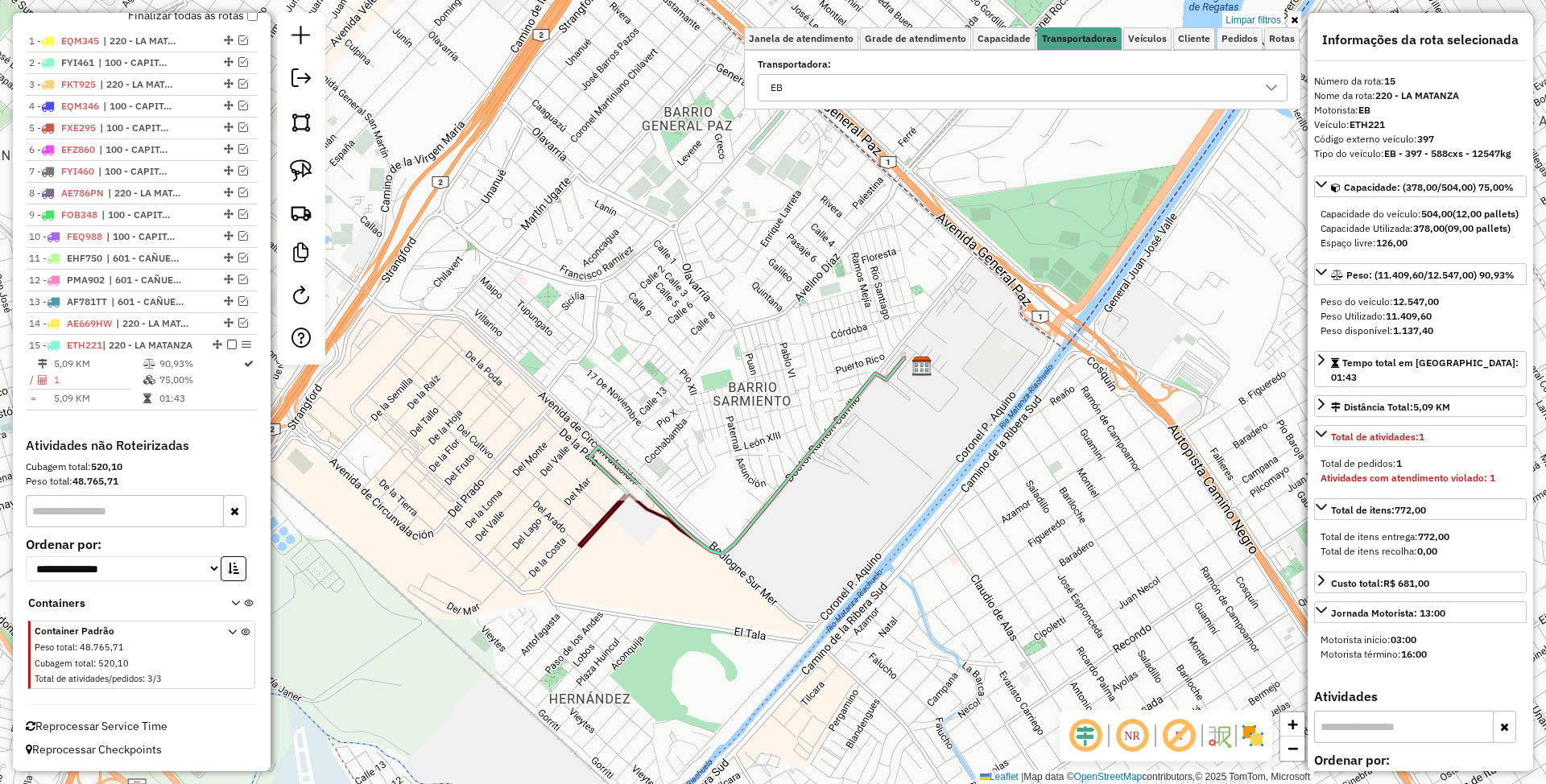
scroll to position [551, 0]
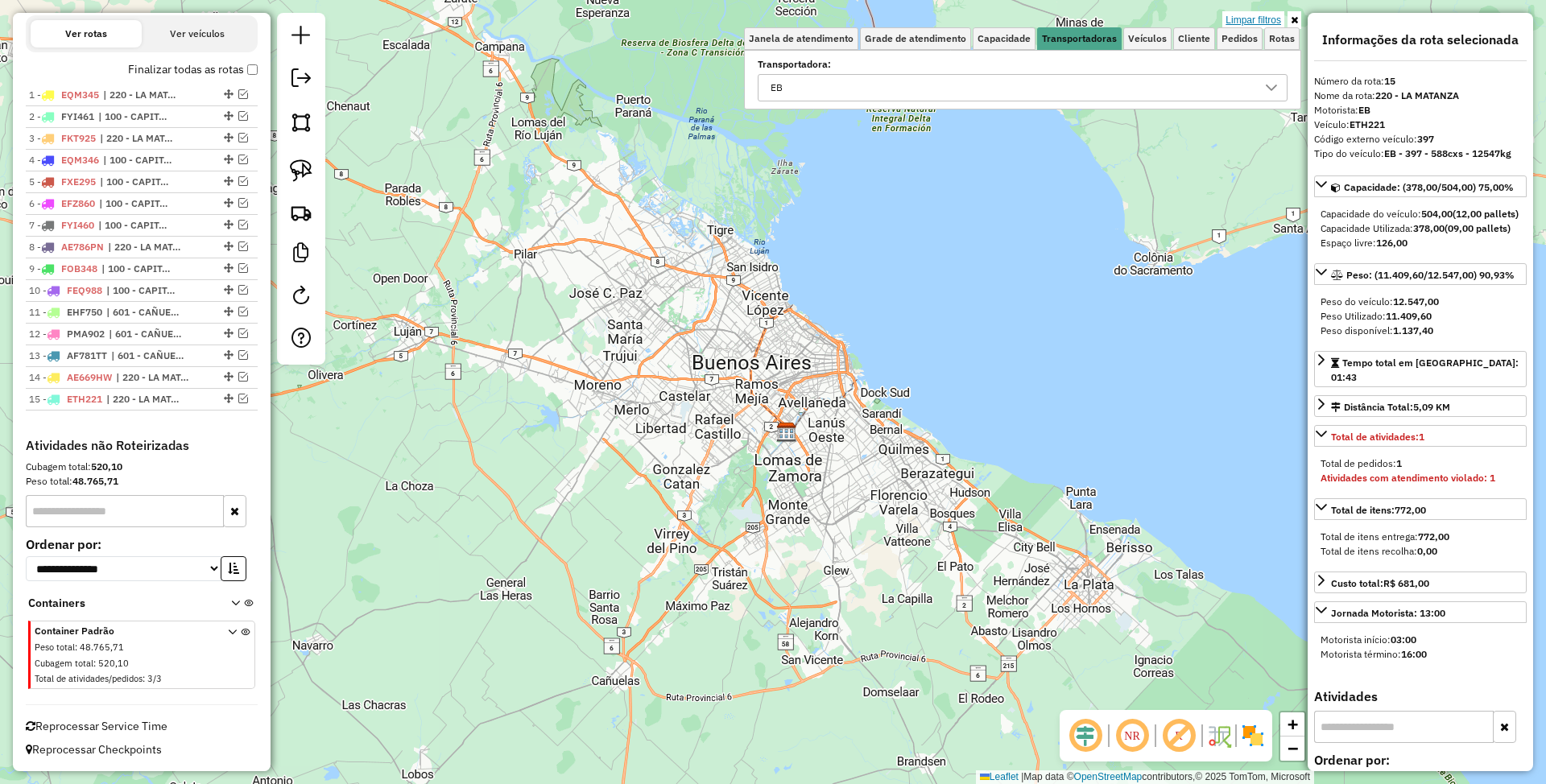
click at [1252, 24] on link "Limpar filtros" at bounding box center [1253, 20] width 62 height 18
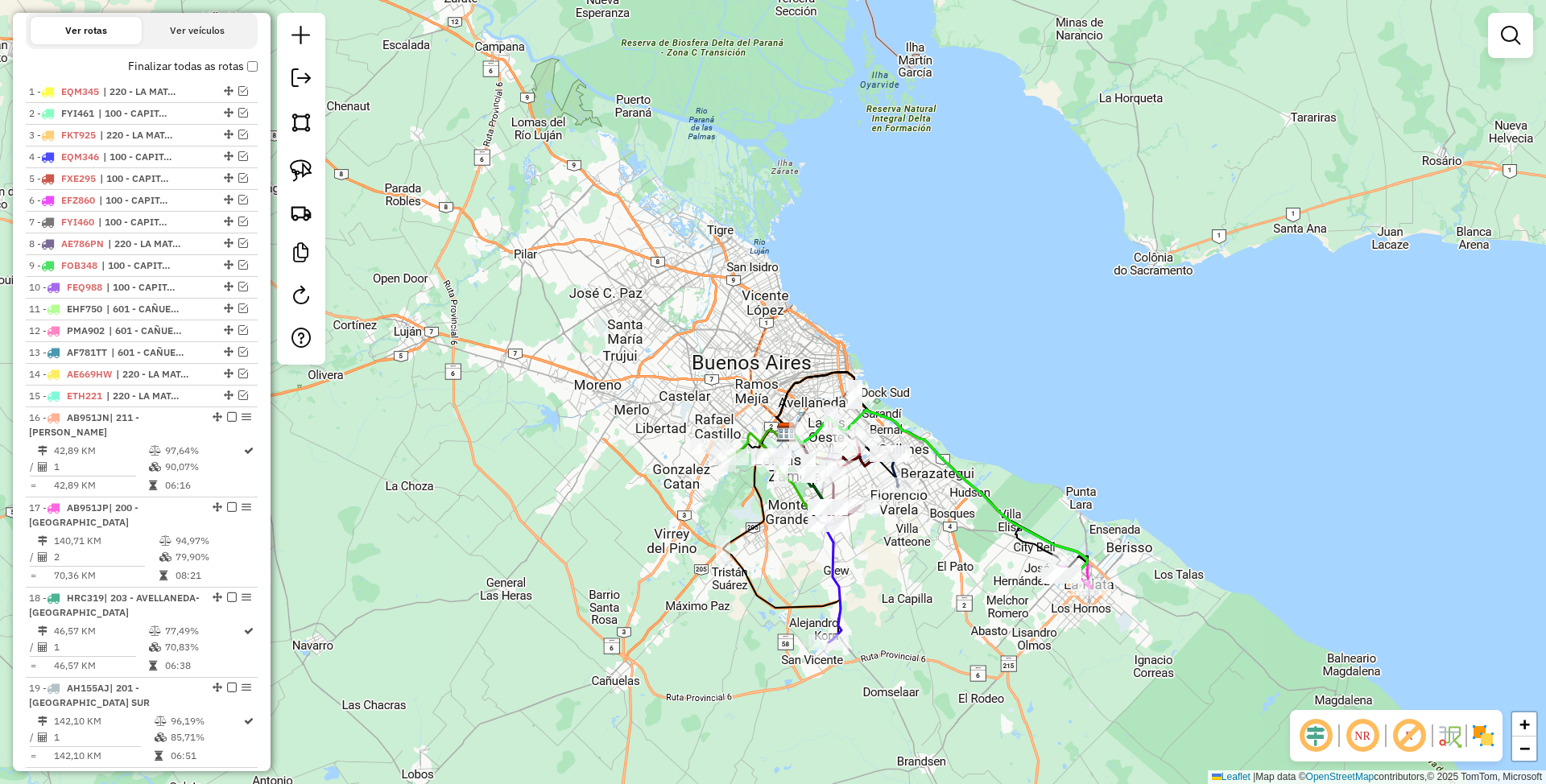
scroll to position [838, 0]
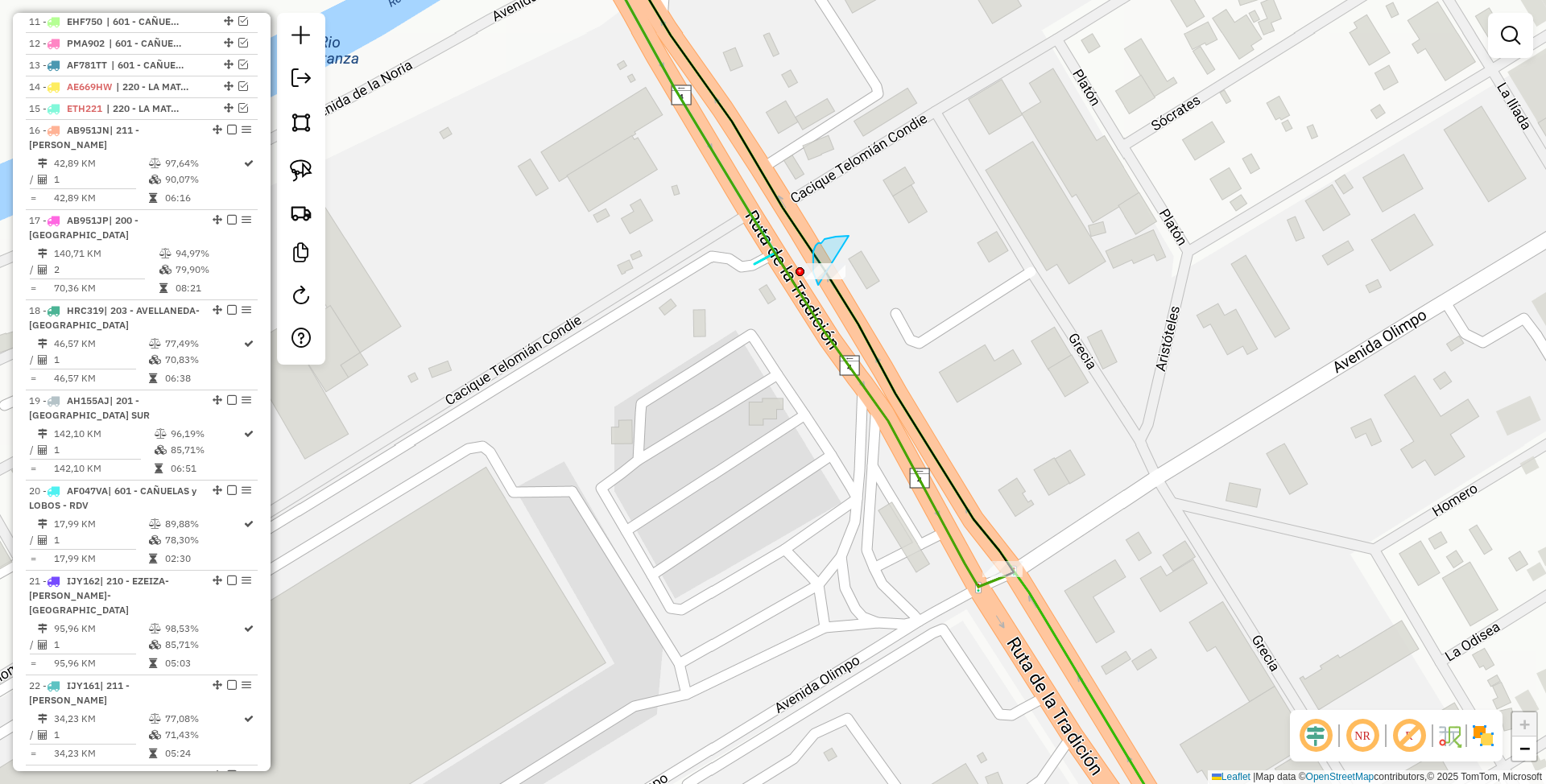
drag, startPoint x: 846, startPoint y: 236, endPoint x: 833, endPoint y: 294, distance: 59.4
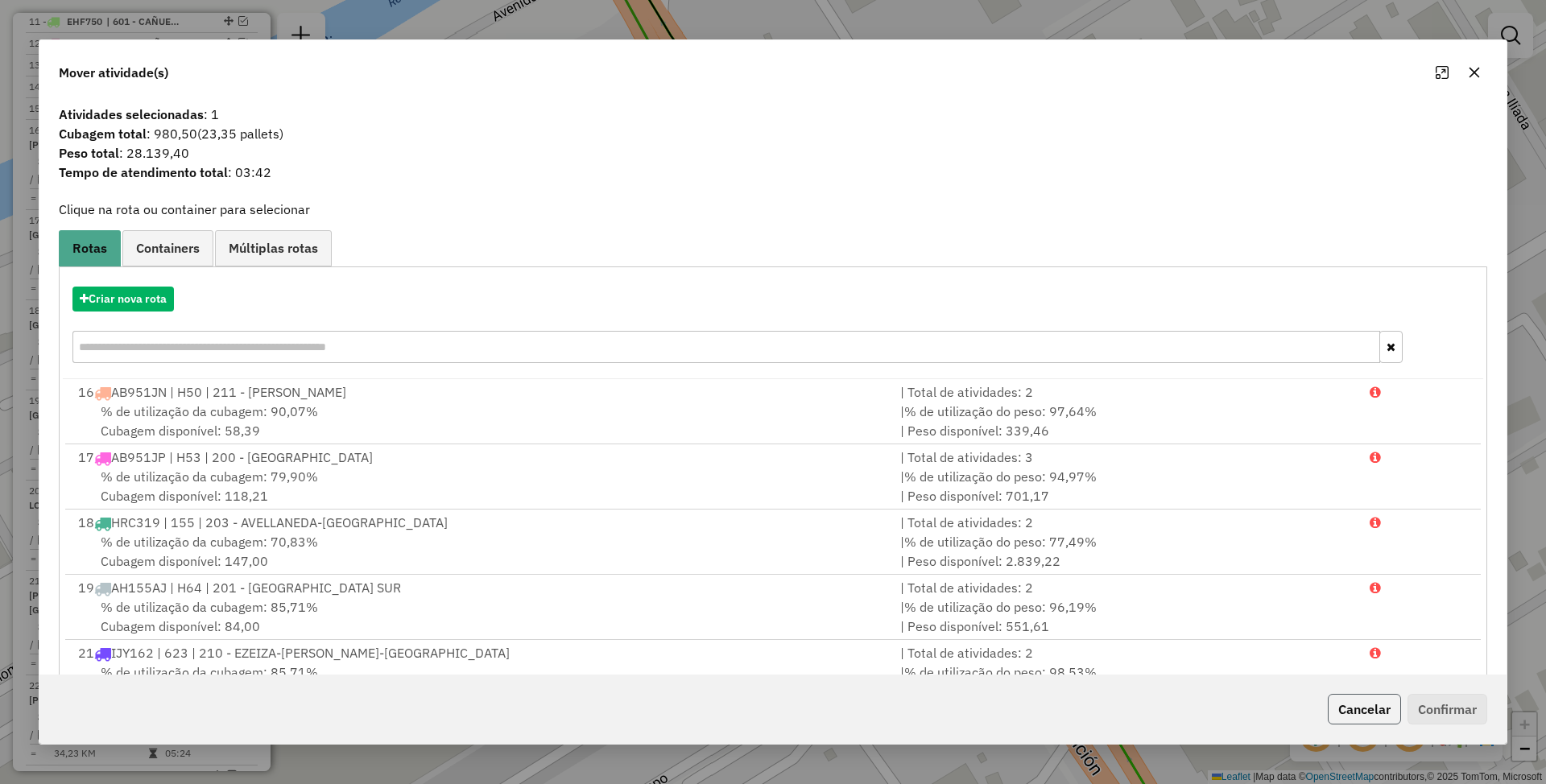
click at [1356, 709] on button "Cancelar" at bounding box center [1364, 709] width 73 height 31
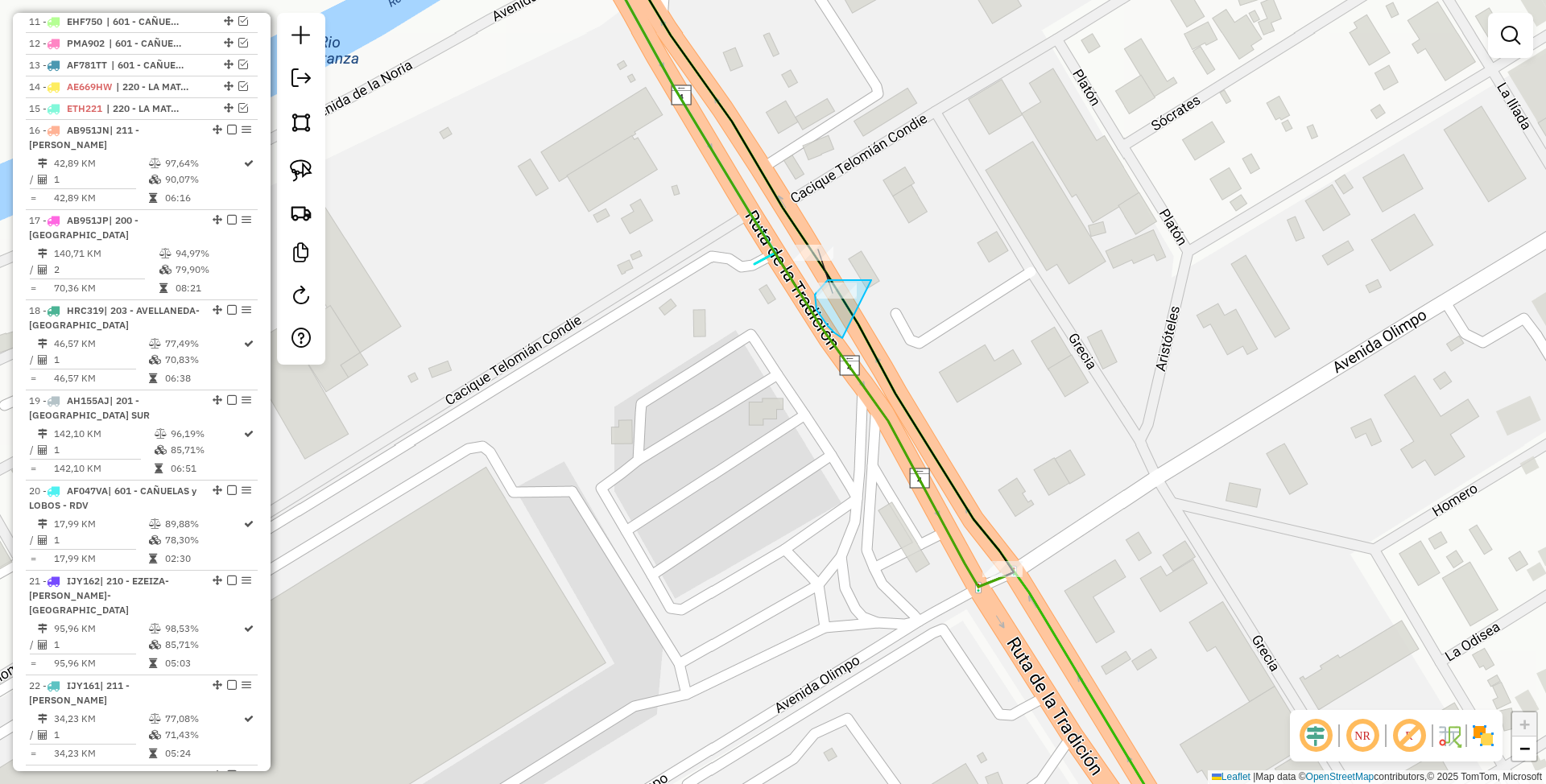
drag, startPoint x: 871, startPoint y: 280, endPoint x: 846, endPoint y: 338, distance: 63.2
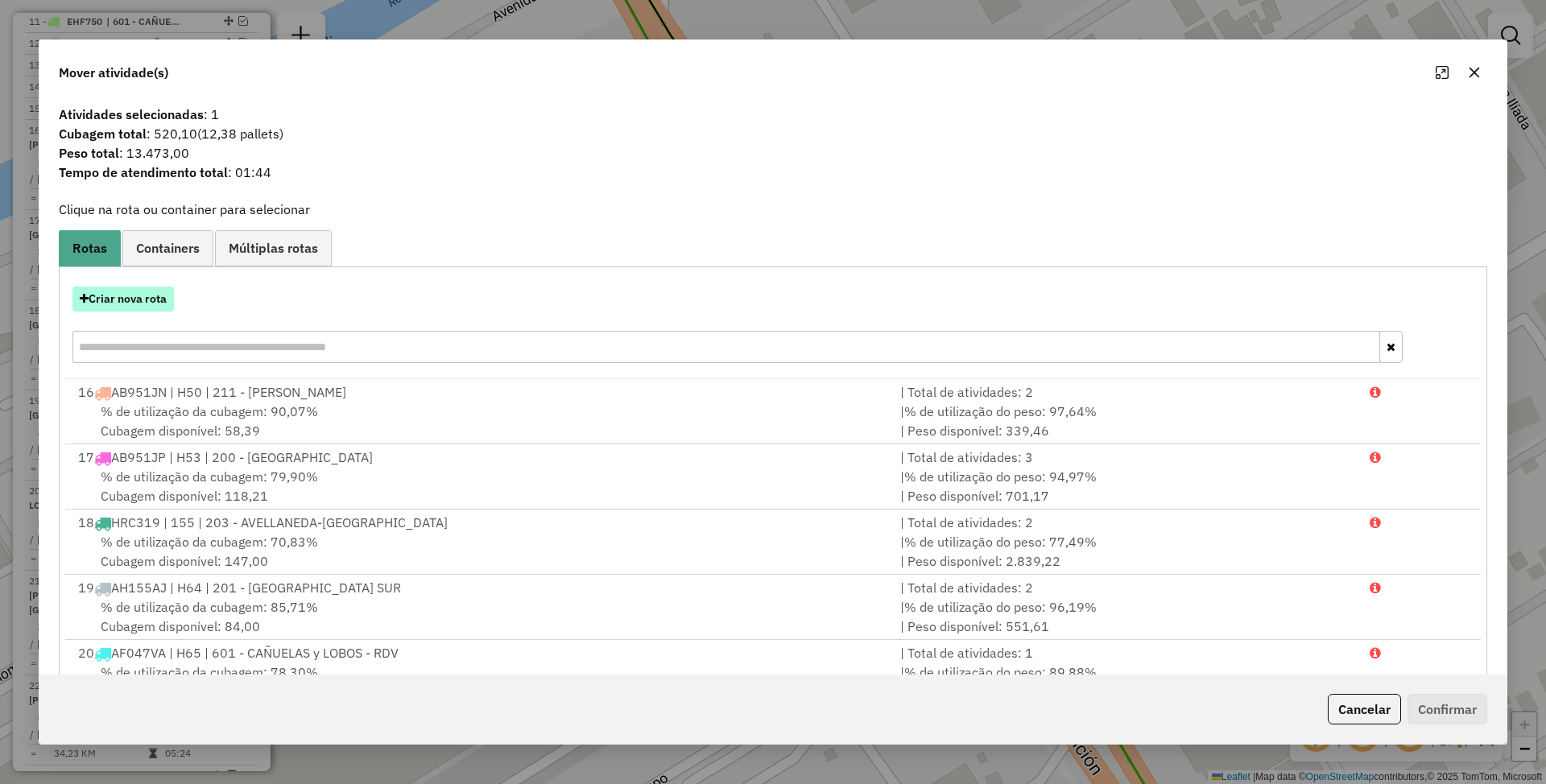
click at [124, 302] on button "Criar nova rota" at bounding box center [122, 298] width 102 height 25
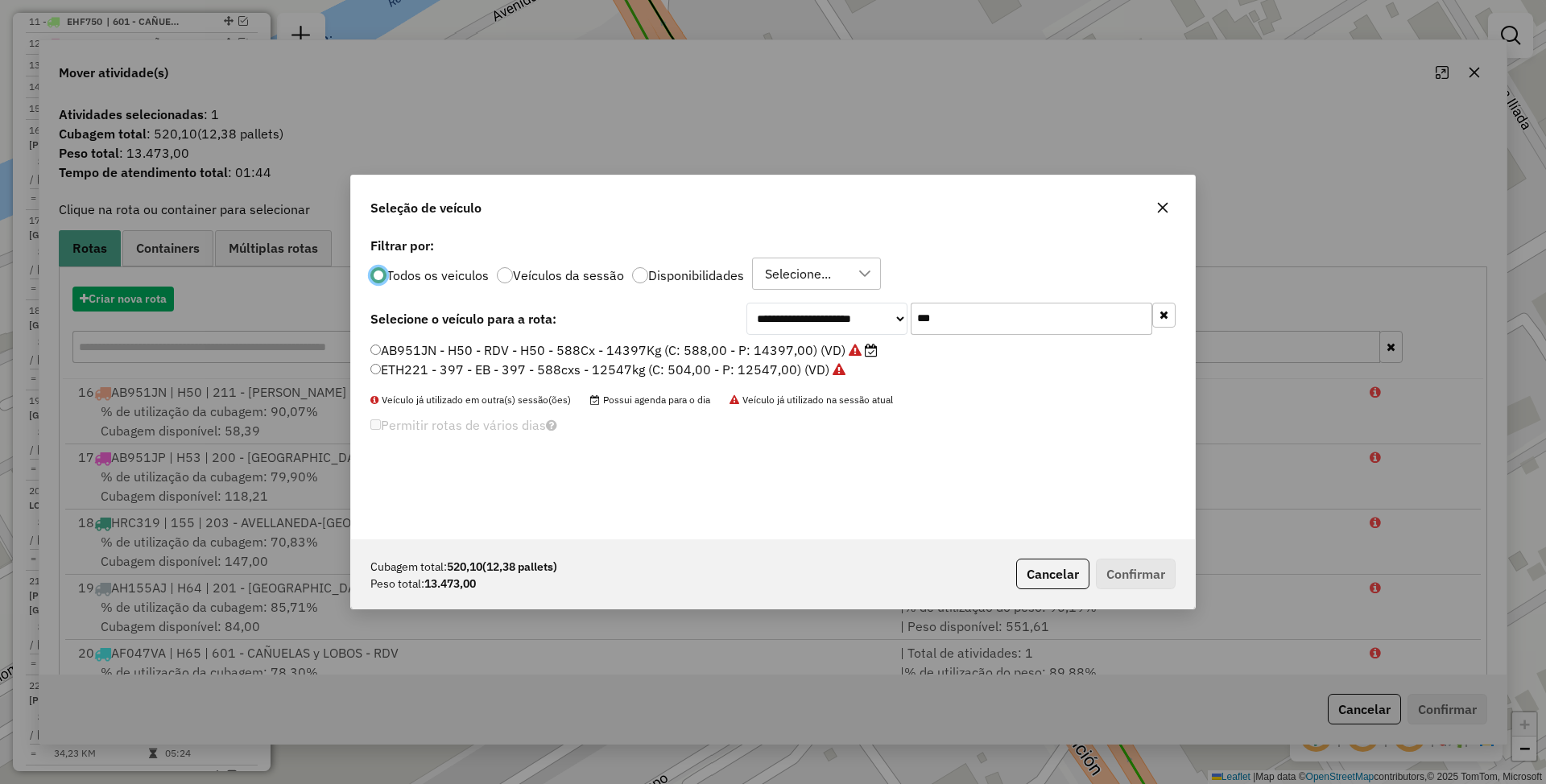
scroll to position [8, 5]
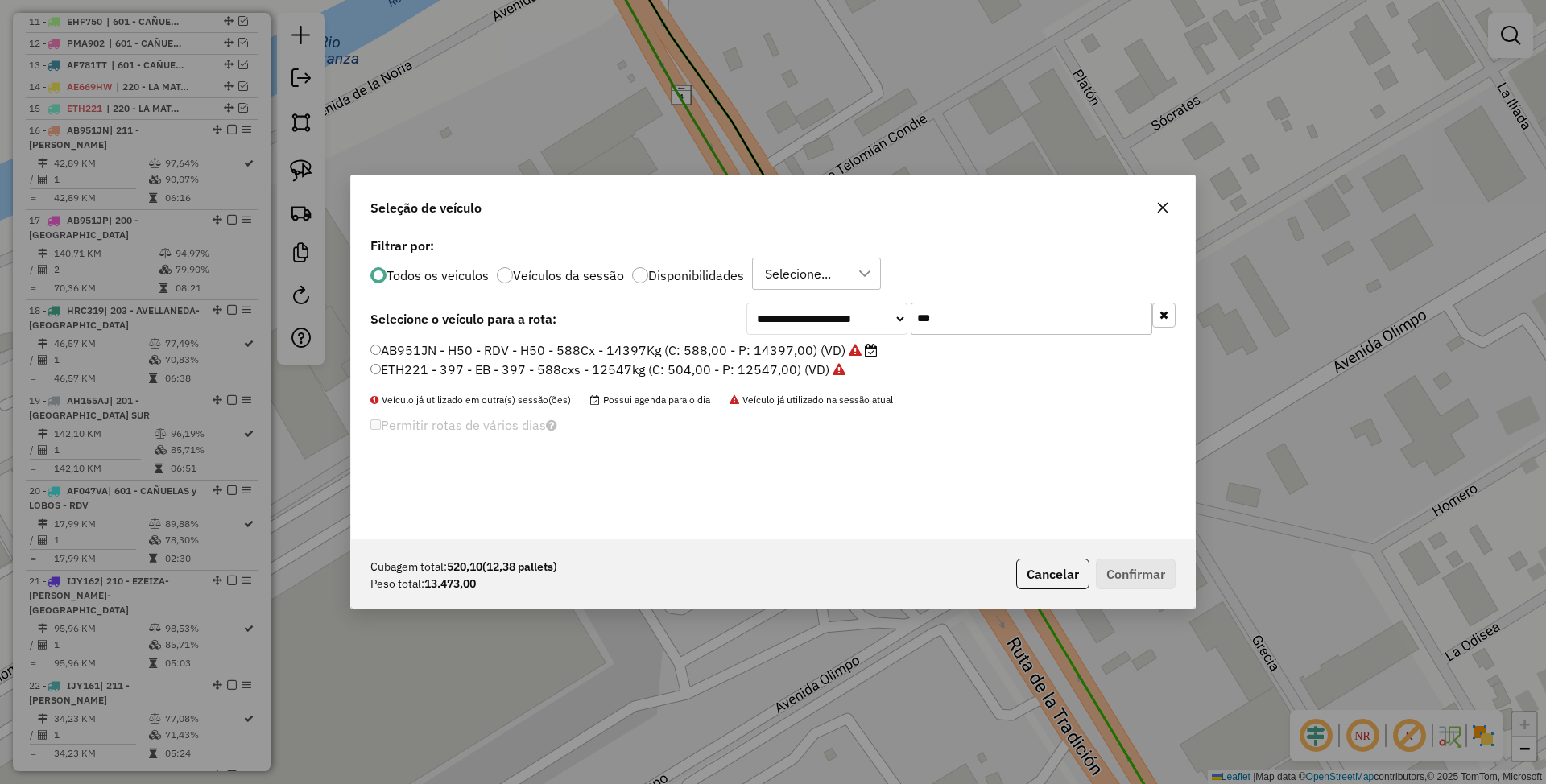
drag, startPoint x: 952, startPoint y: 320, endPoint x: 856, endPoint y: 293, distance: 99.7
click at [856, 293] on div "**********" at bounding box center [773, 386] width 844 height 306
type input "***"
click at [578, 345] on label "FOB349 - 381 - EB - 381 - 588Cx - 15369Kg (C: 588,00 - P: 15369,00) (VD)" at bounding box center [599, 351] width 456 height 20
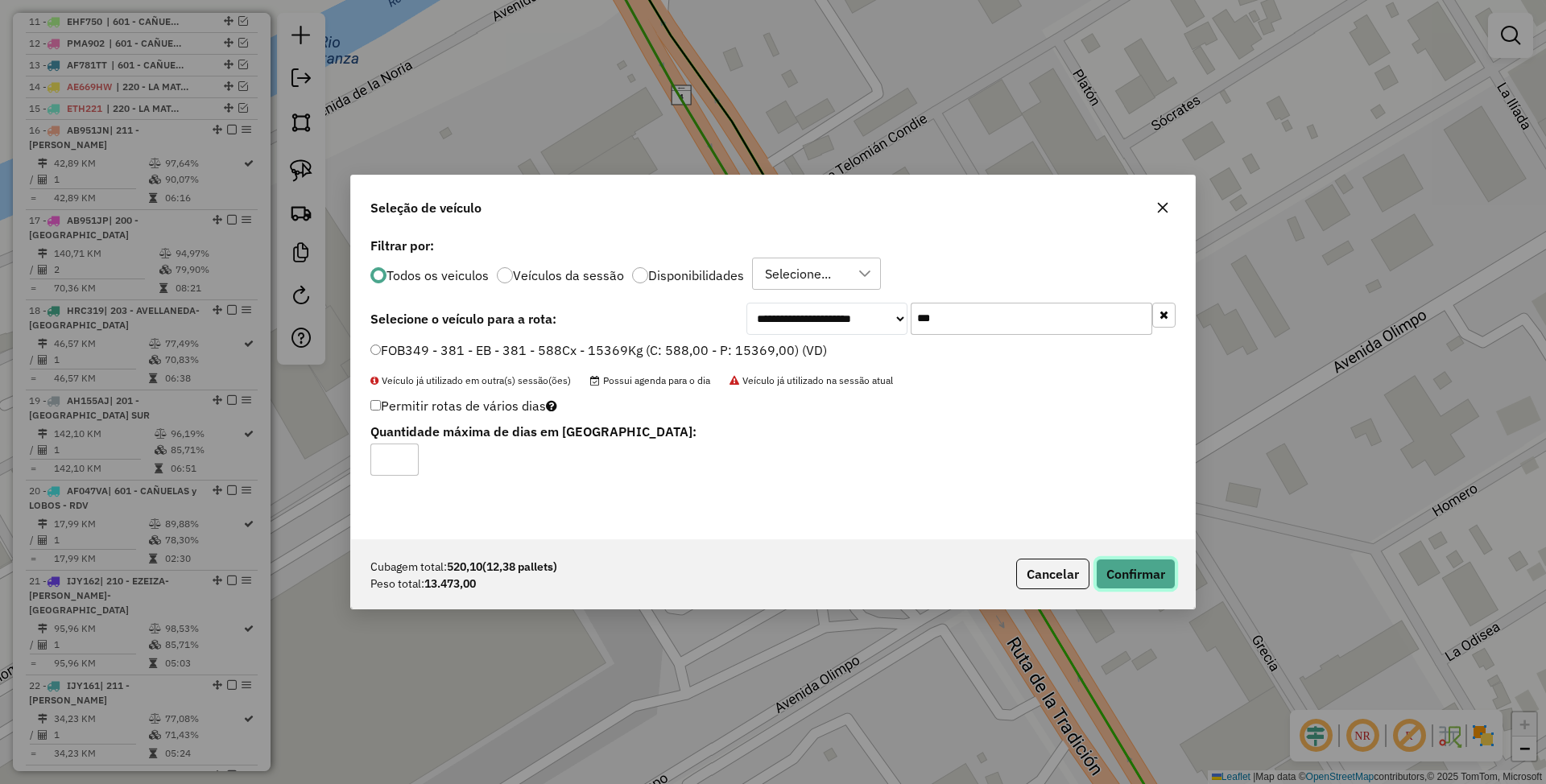
click at [1153, 573] on button "Confirmar" at bounding box center [1135, 574] width 80 height 31
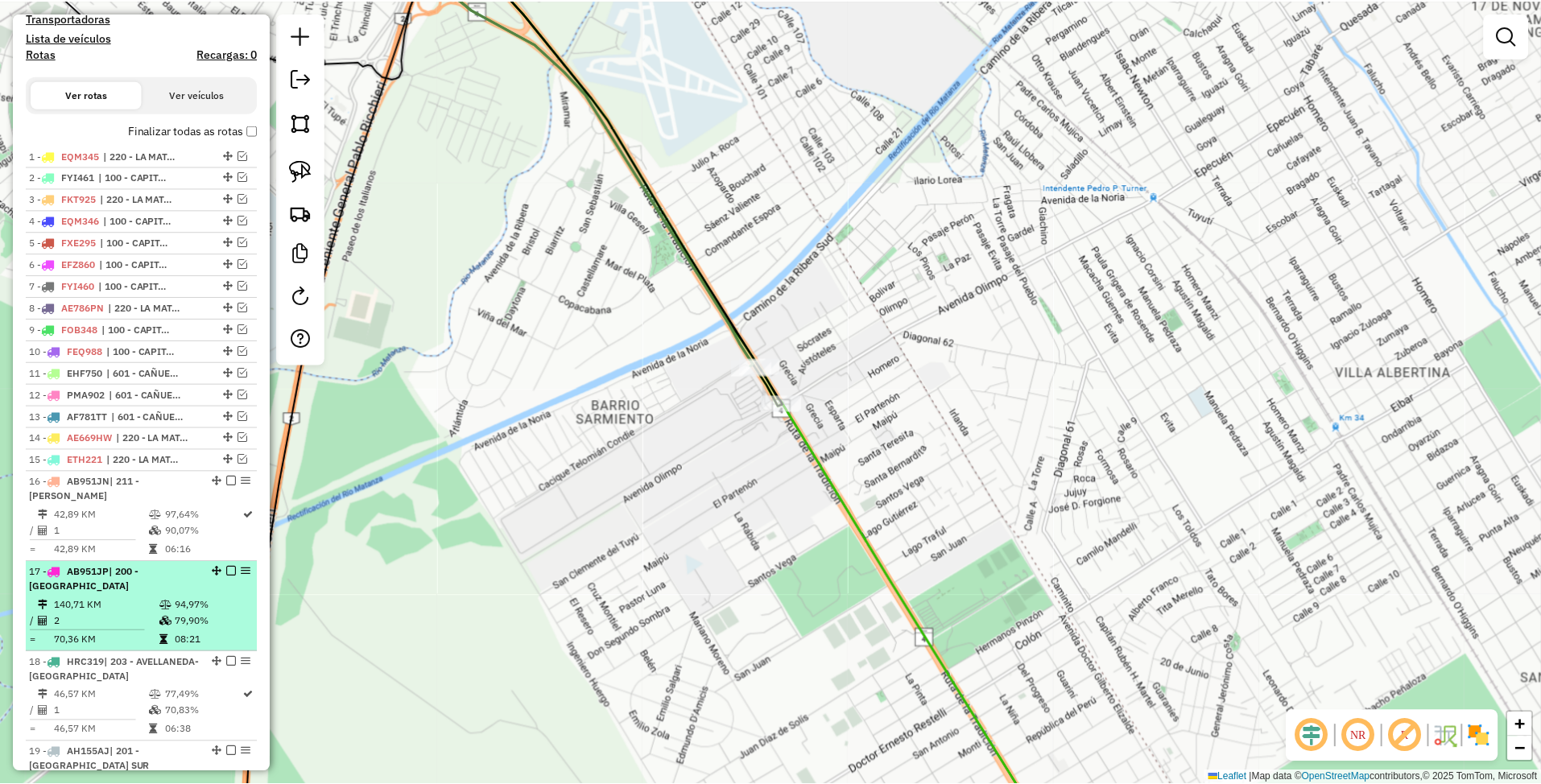
scroll to position [410, 0]
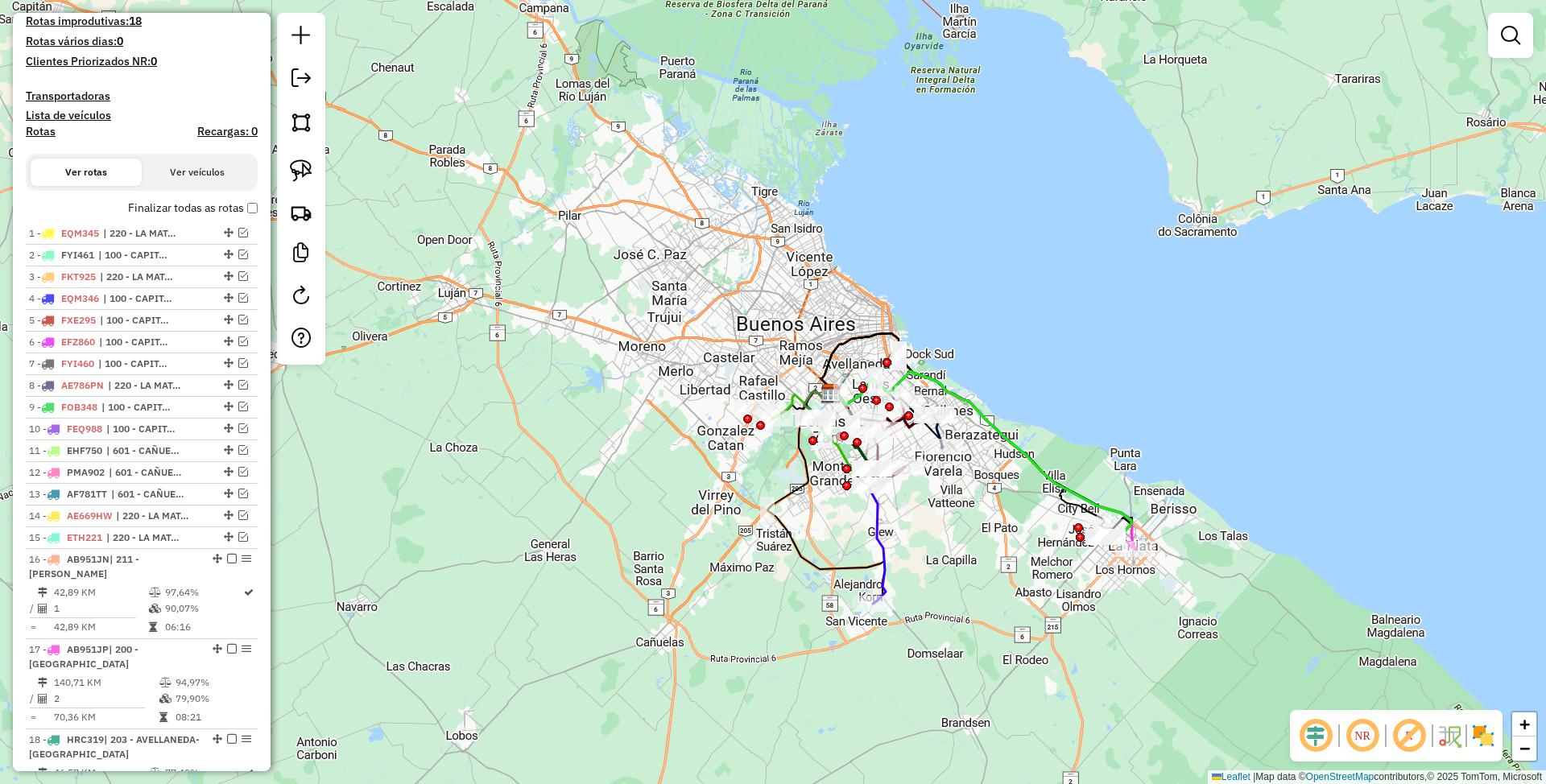
drag, startPoint x: 956, startPoint y: 504, endPoint x: 955, endPoint y: 496, distance: 8.1
click at [955, 496] on div "Janela de atendimento Grade de atendimento Capacidade Transportadoras Veículos …" at bounding box center [773, 392] width 1546 height 784
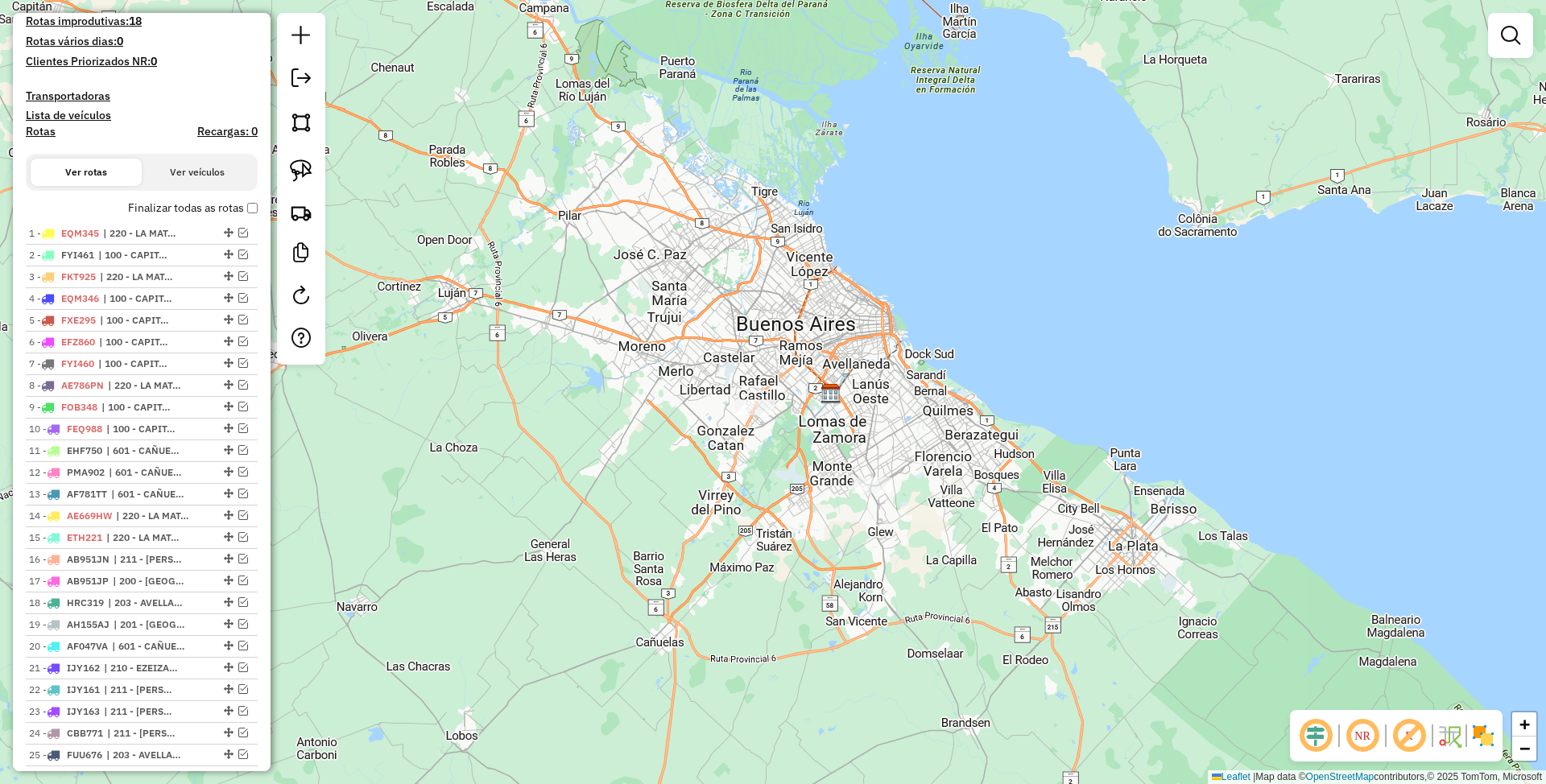
click at [45, 89] on h4 "Transportadoras" at bounding box center [141, 96] width 232 height 14
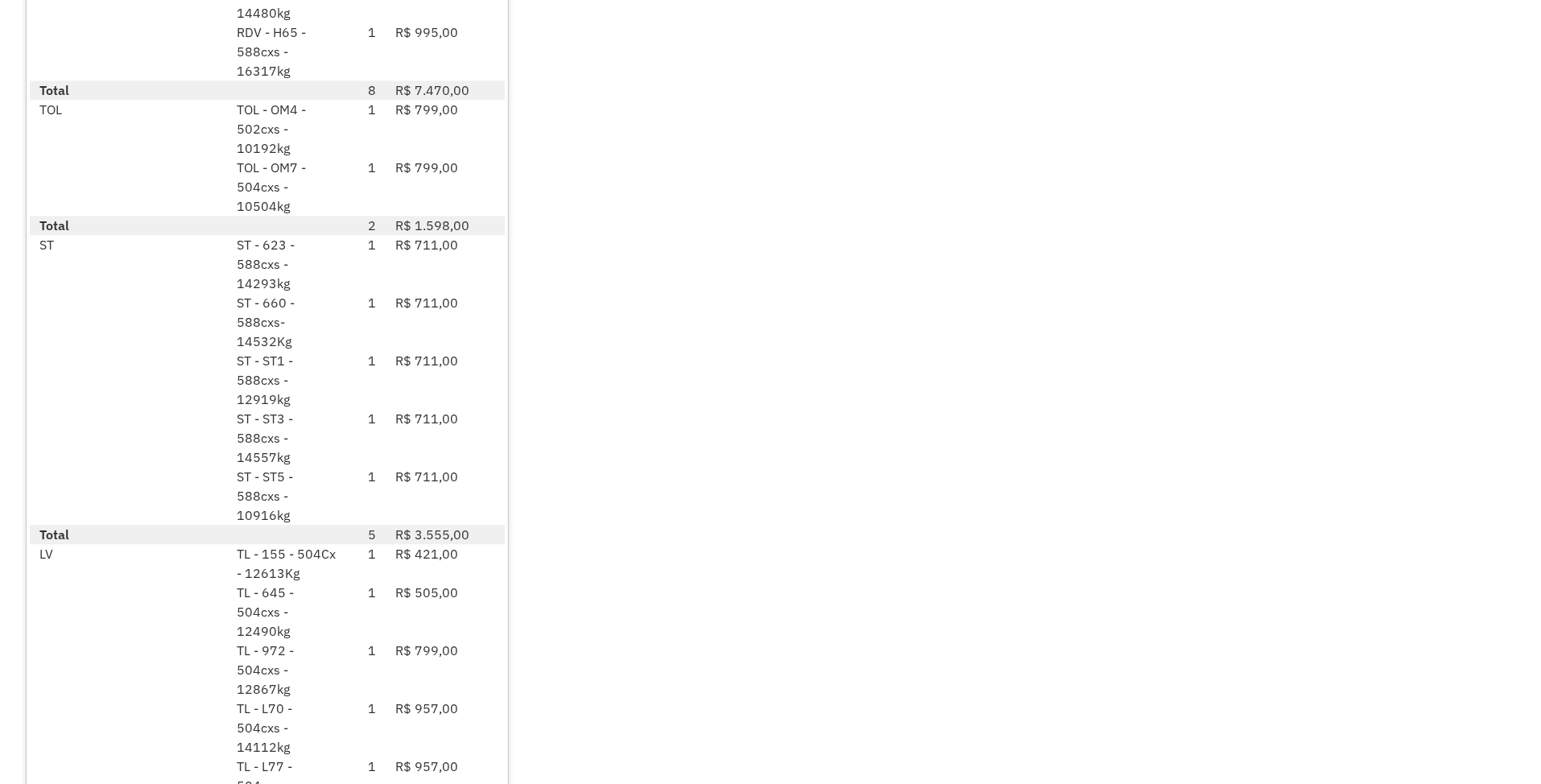
scroll to position [1326, 0]
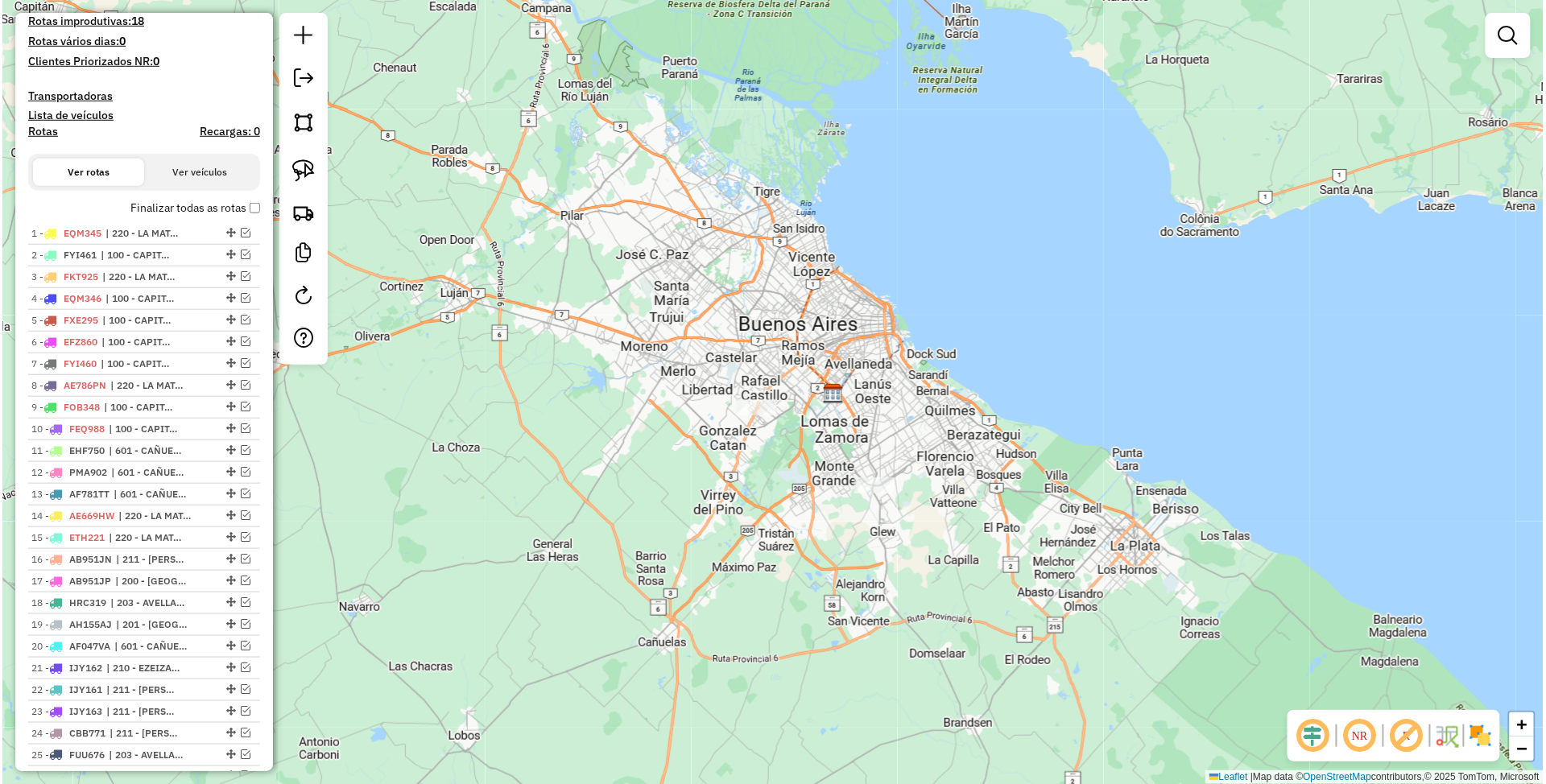
scroll to position [0, 0]
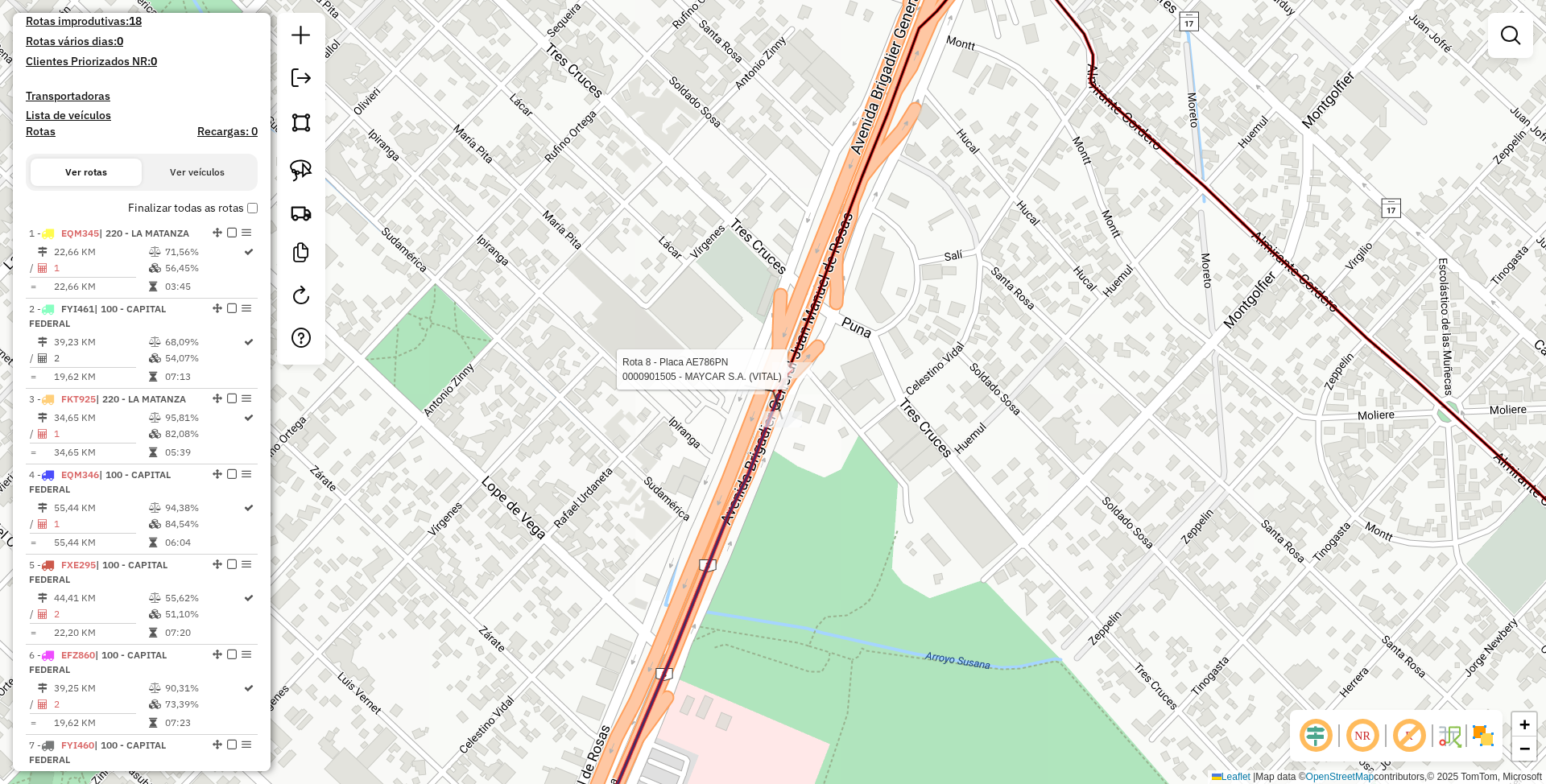
select select "**********"
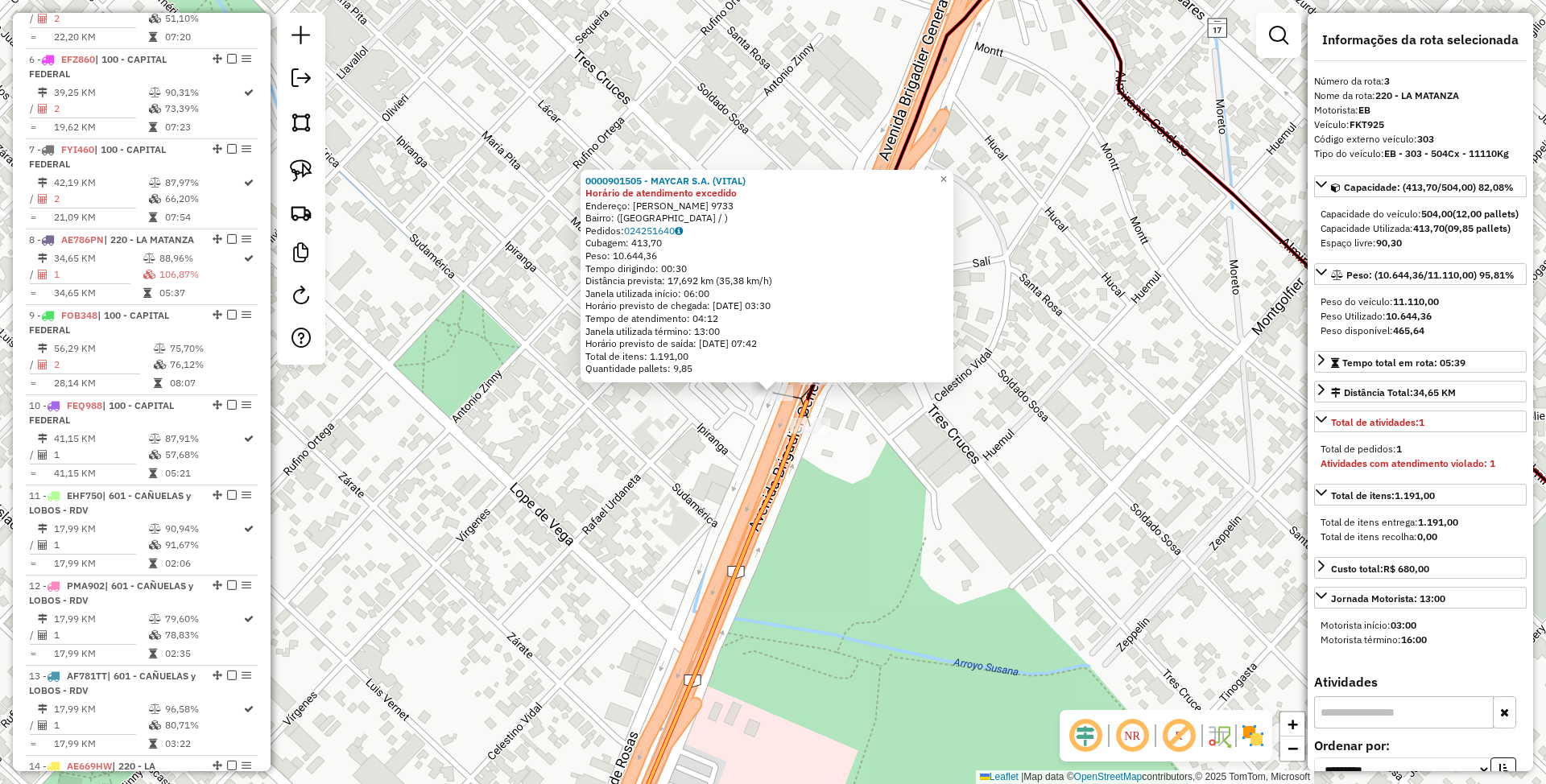
scroll to position [786, 0]
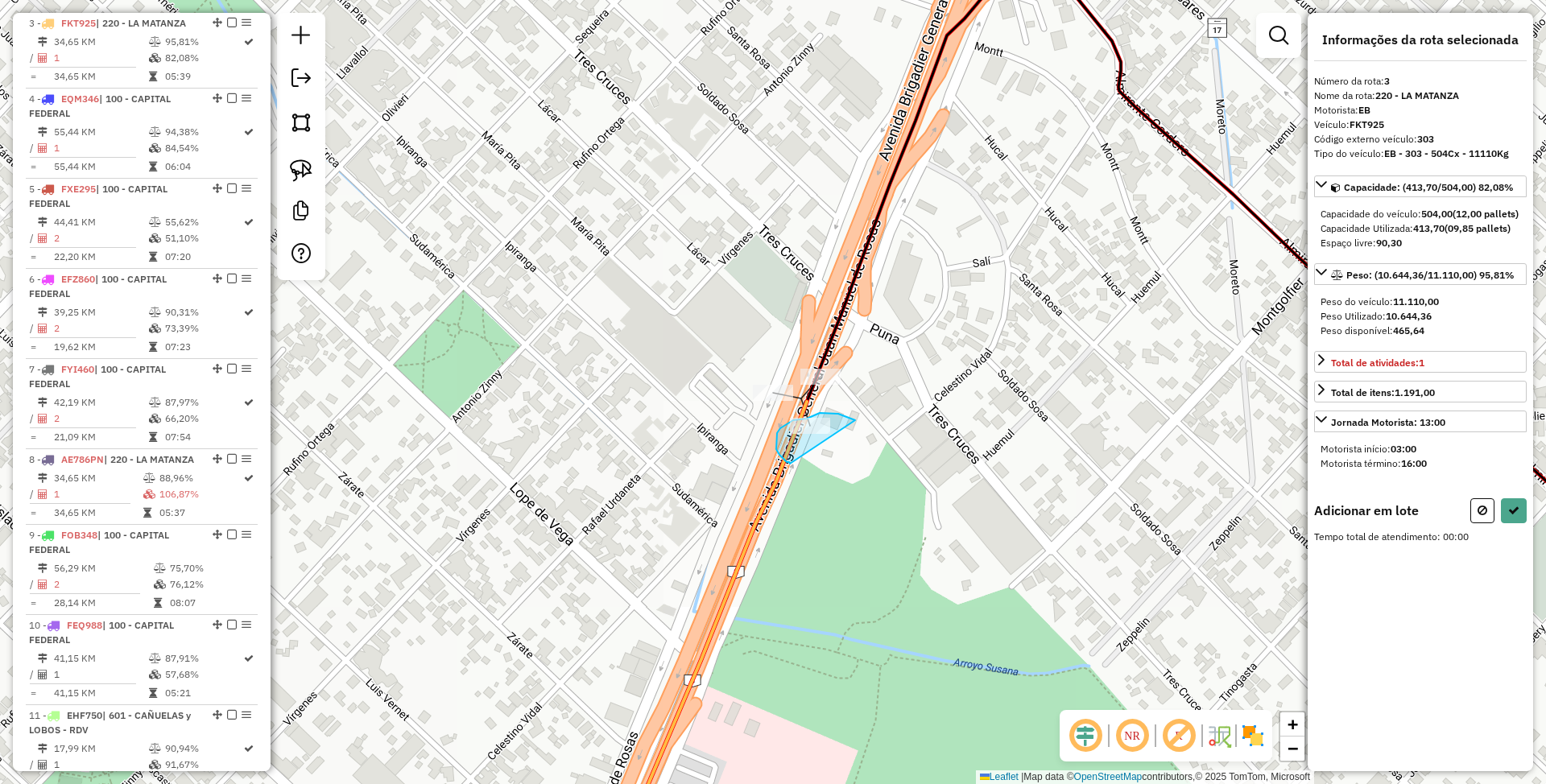
drag, startPoint x: 855, startPoint y: 421, endPoint x: 790, endPoint y: 464, distance: 77.9
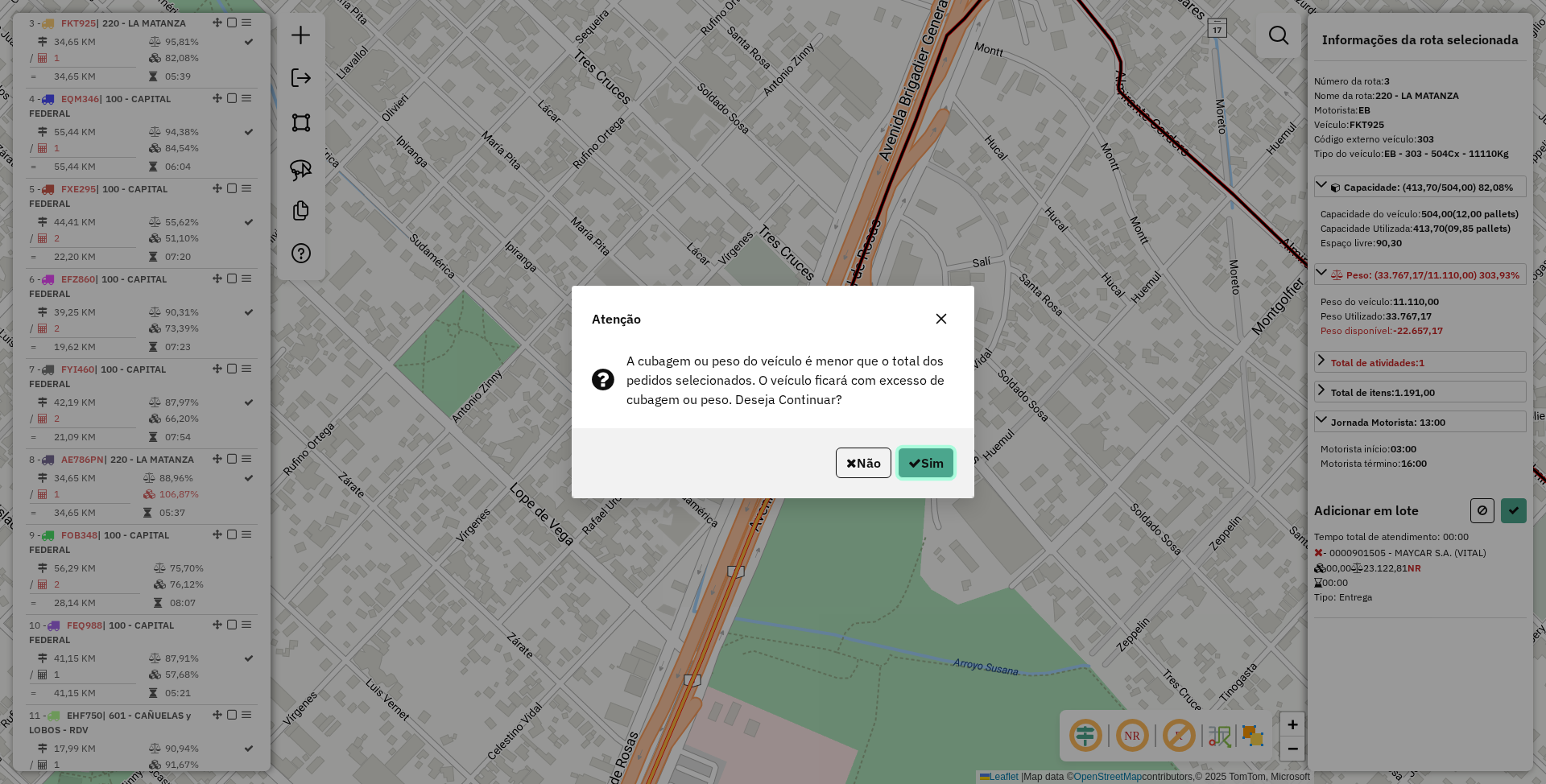
click at [938, 465] on button "Sim" at bounding box center [926, 462] width 56 height 31
select select "**********"
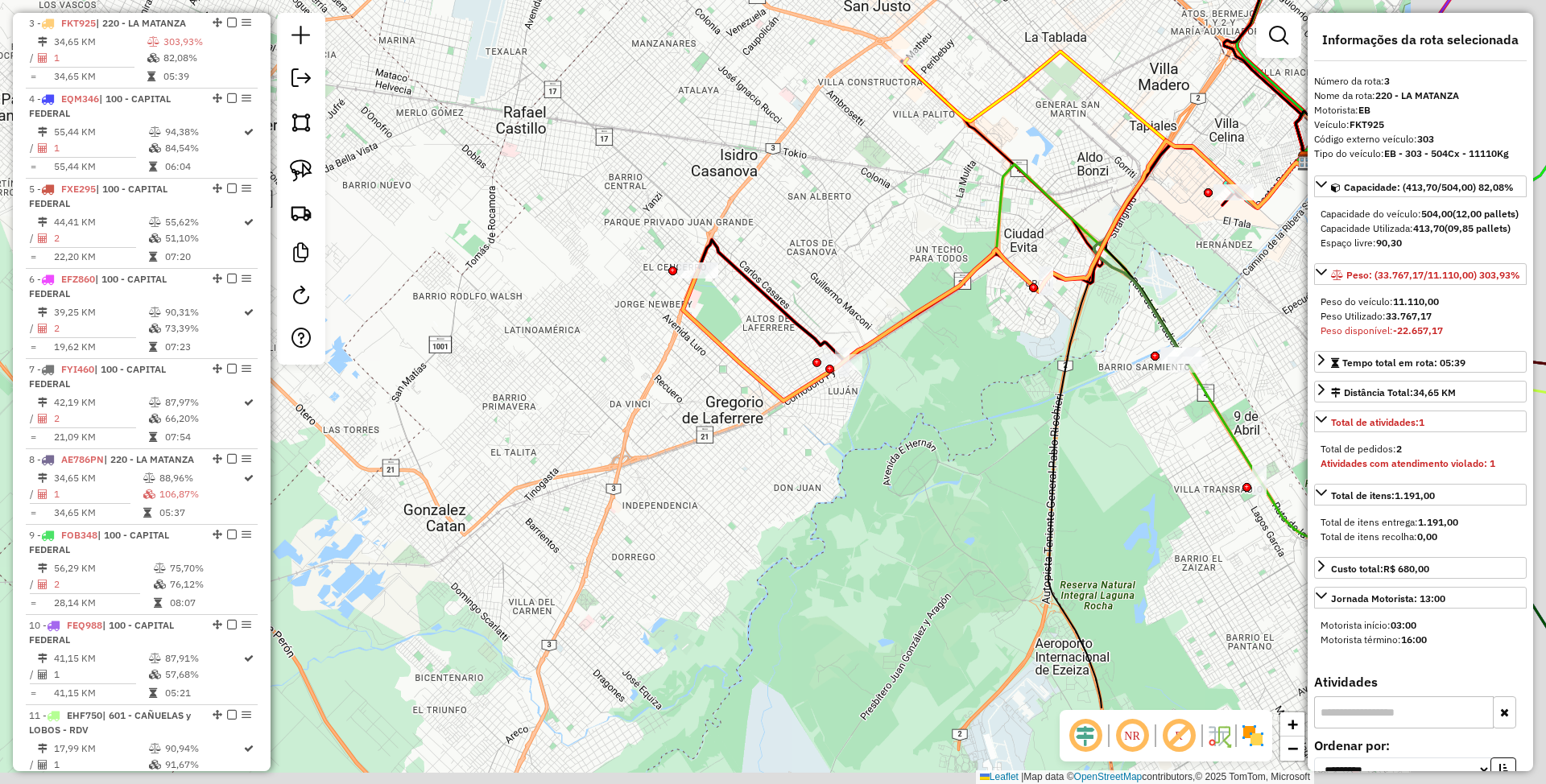
drag, startPoint x: 987, startPoint y: 442, endPoint x: 832, endPoint y: 277, distance: 226.4
click at [832, 277] on div "Janela de atendimento Grade de atendimento Capacidade Transportadoras Veículos …" at bounding box center [773, 392] width 1546 height 784
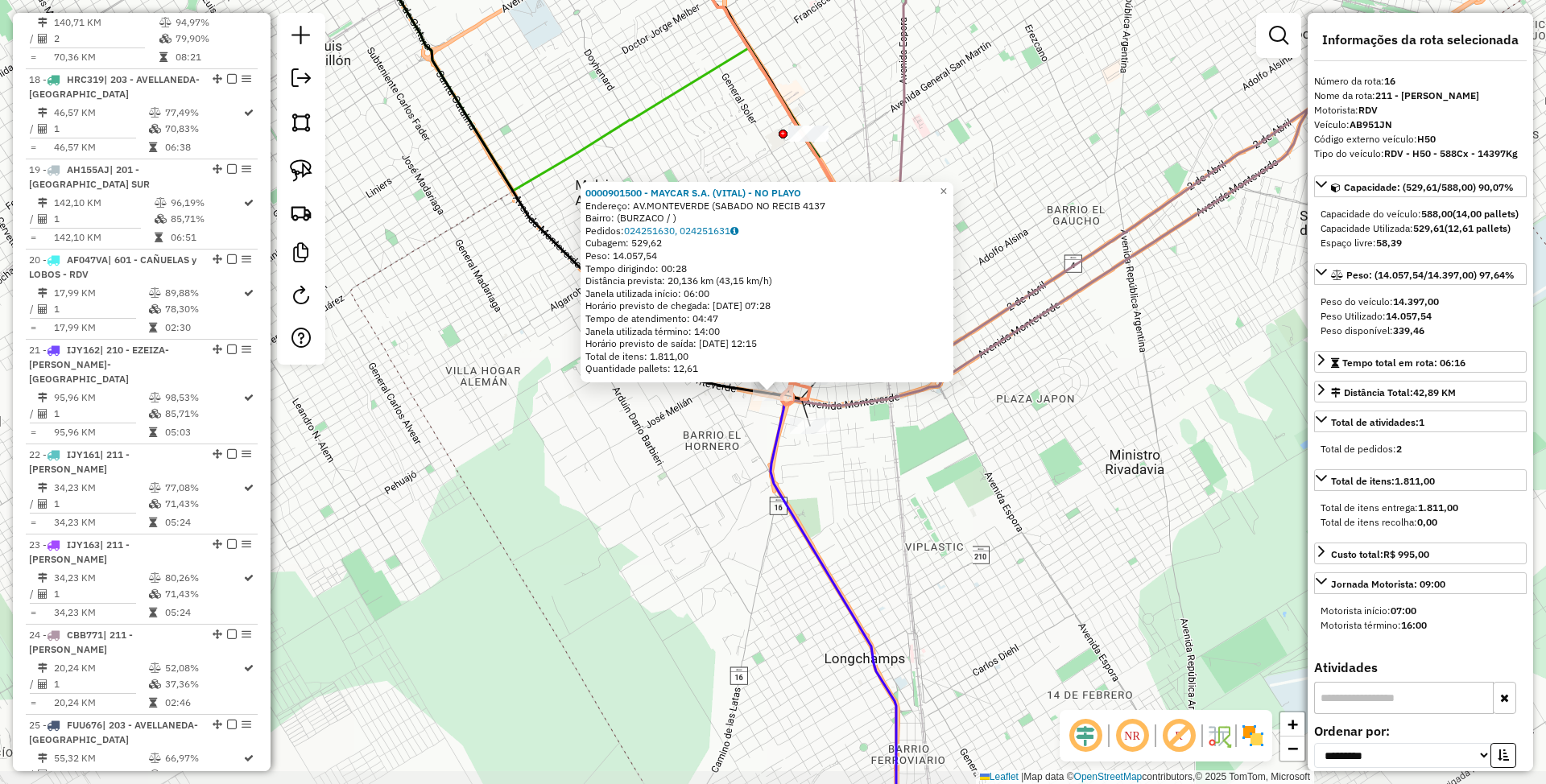
scroll to position [1946, 0]
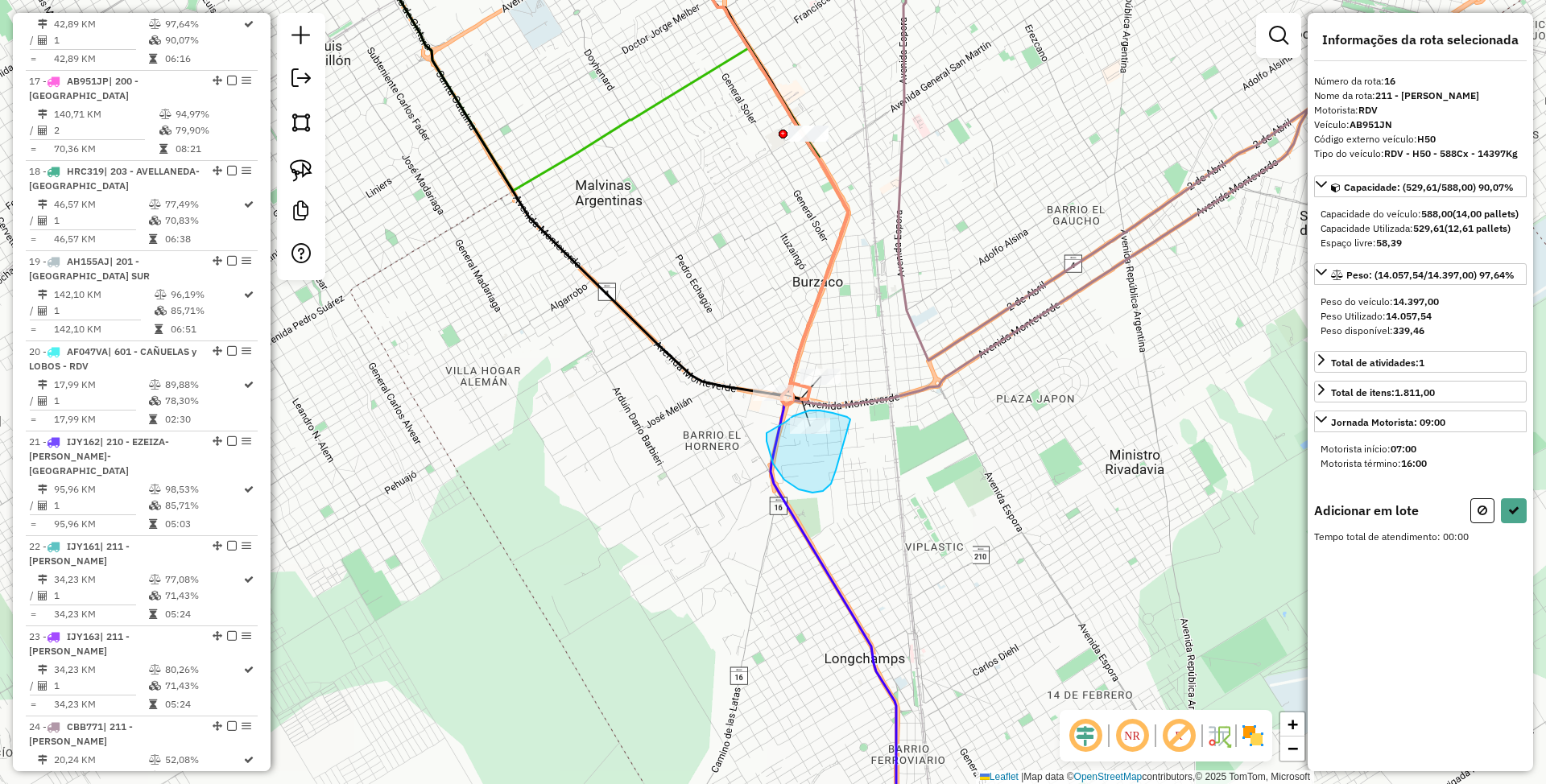
drag, startPoint x: 833, startPoint y: 413, endPoint x: 836, endPoint y: 470, distance: 57.1
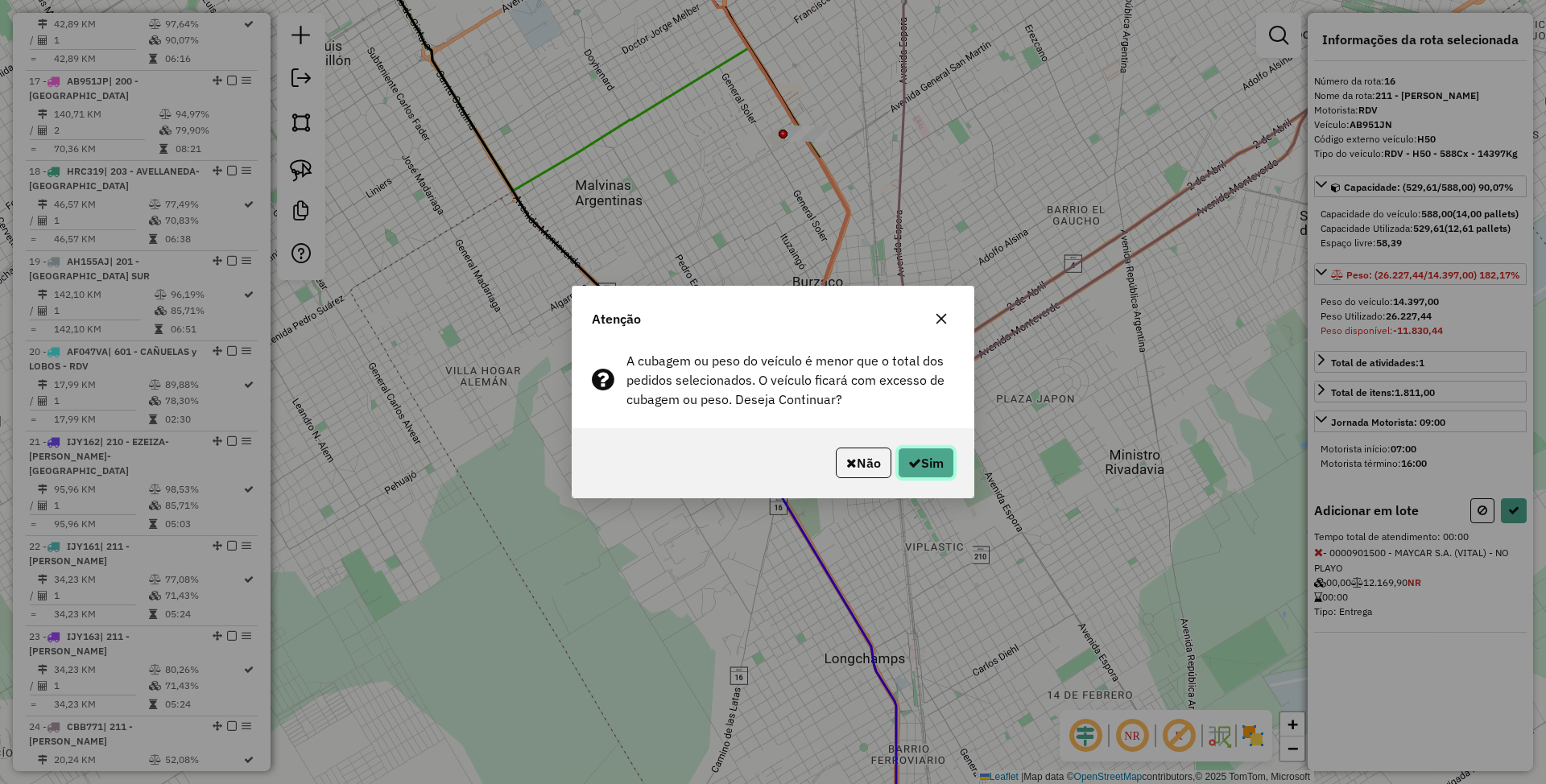
click at [929, 464] on button "Sim" at bounding box center [926, 462] width 56 height 31
select select "**********"
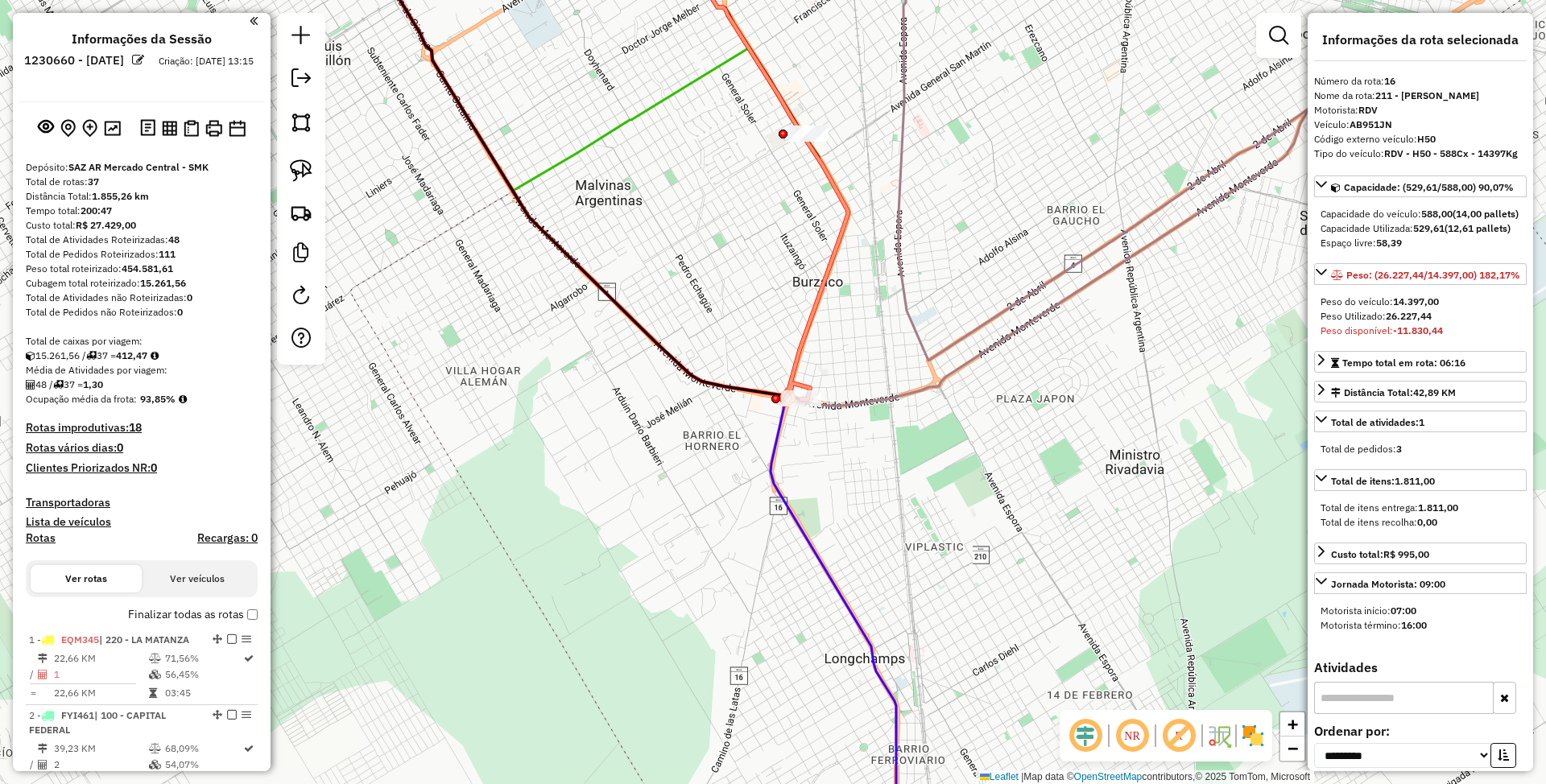
scroll to position [0, 0]
click at [63, 509] on h4 "Transportadoras" at bounding box center [141, 506] width 232 height 14
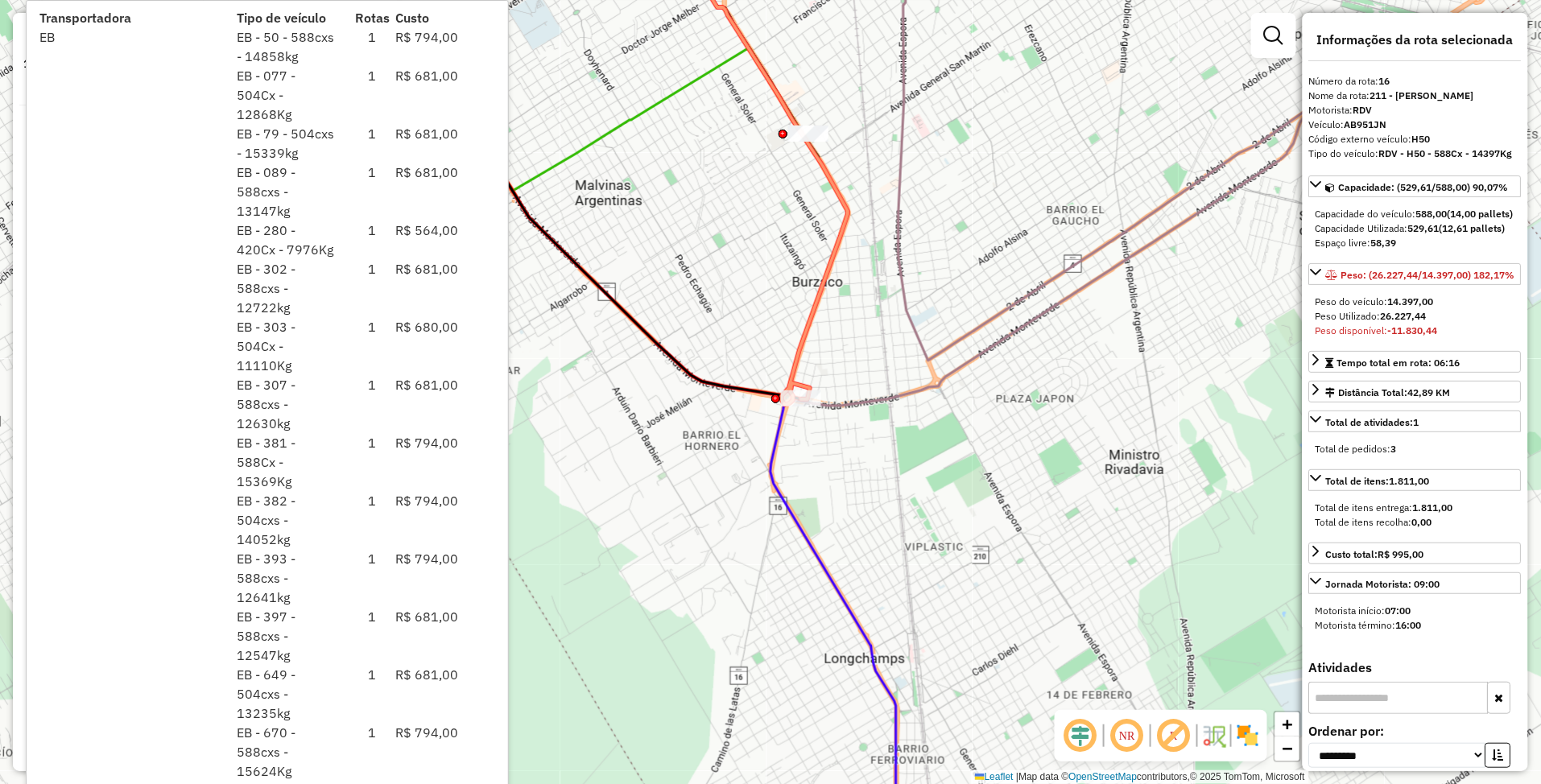
click at [646, 248] on div "Janela de atendimento Grade de atendimento Capacidade Transportadoras Veículos …" at bounding box center [770, 392] width 1541 height 784
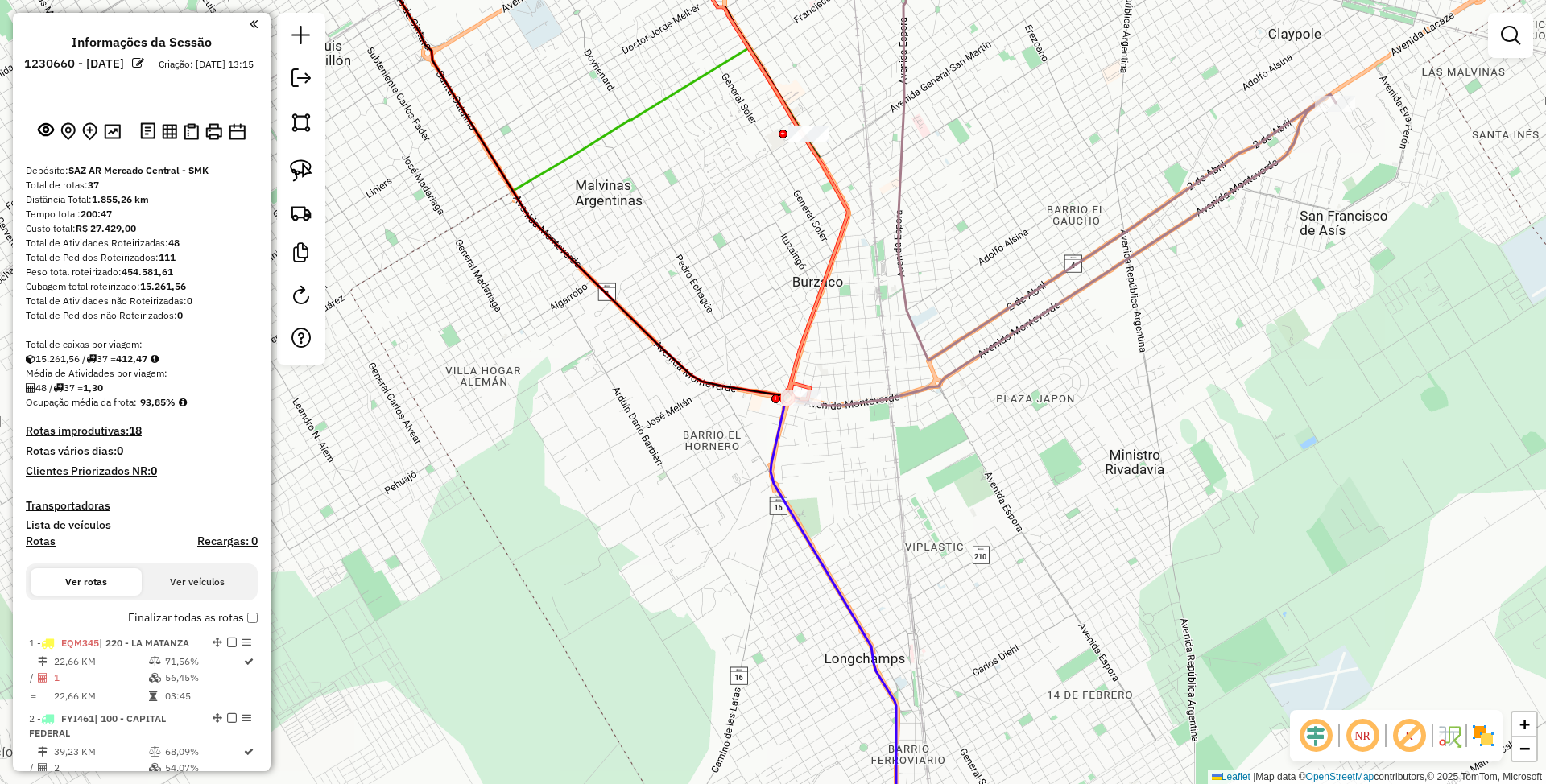
click at [28, 542] on h4 "Rotas" at bounding box center [41, 541] width 30 height 14
select select "*"
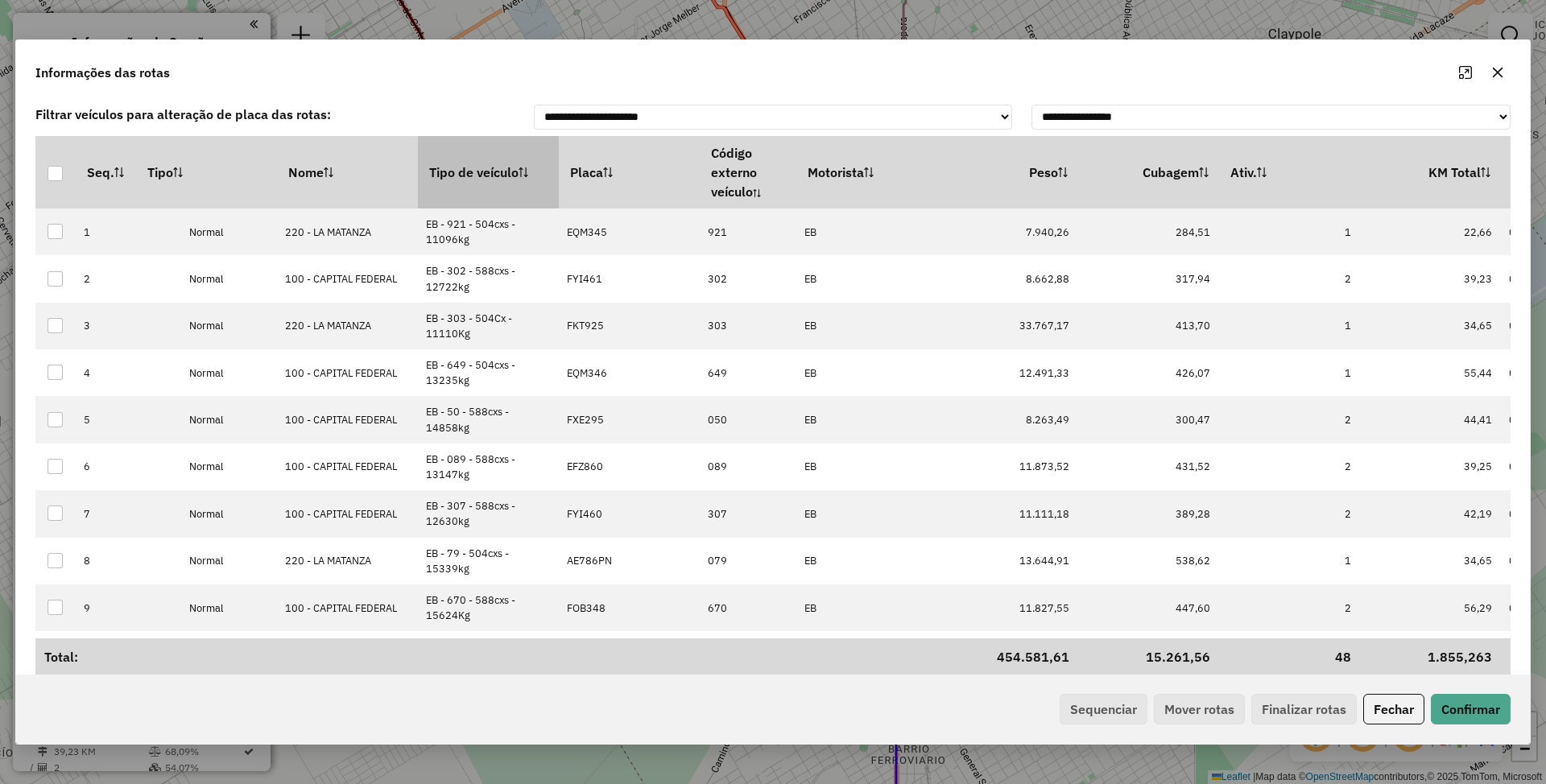
click at [500, 168] on th "Tipo de veículo" at bounding box center [488, 172] width 141 height 72
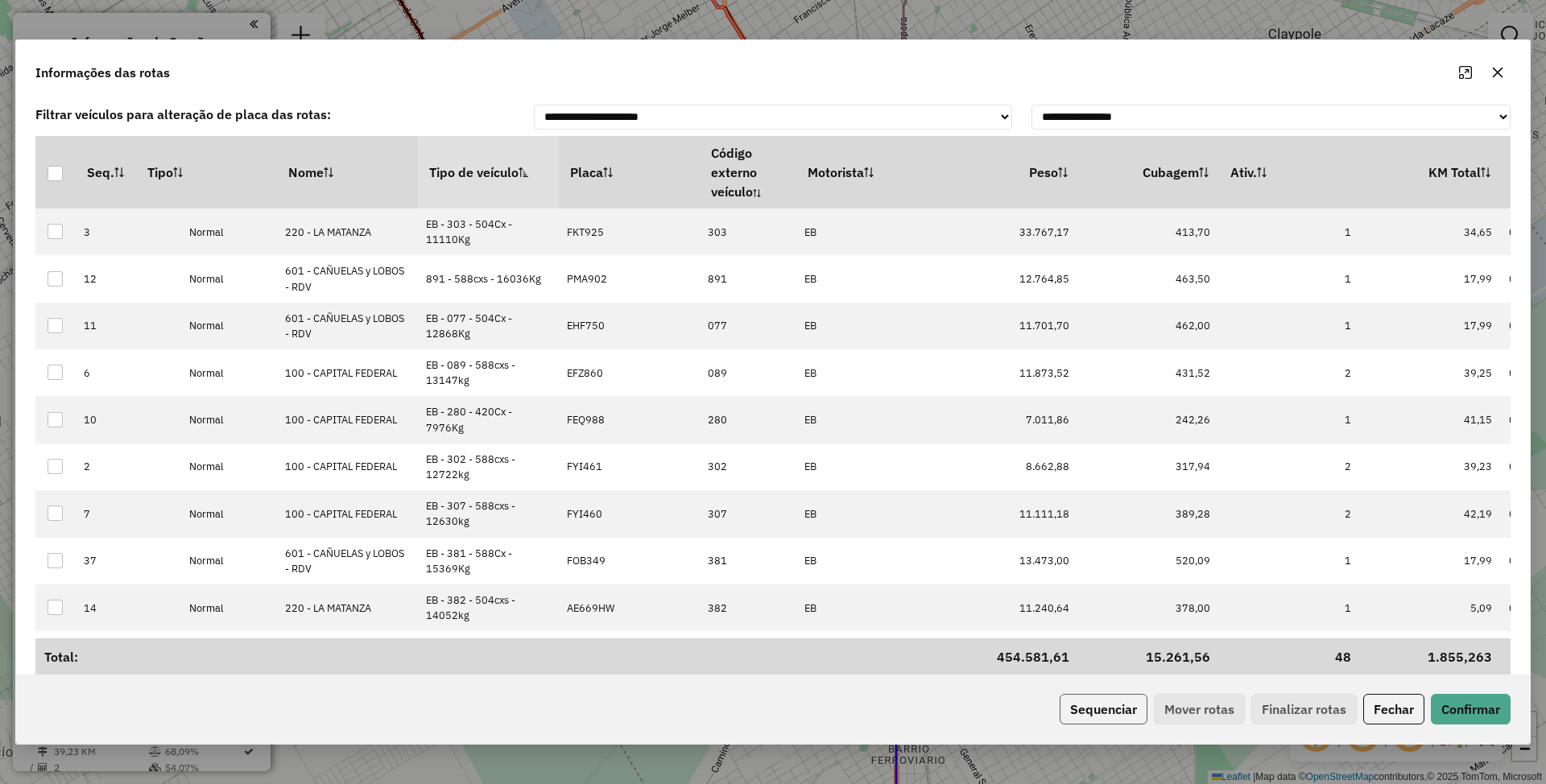
click at [1090, 710] on button "Sequenciar" at bounding box center [1103, 709] width 88 height 31
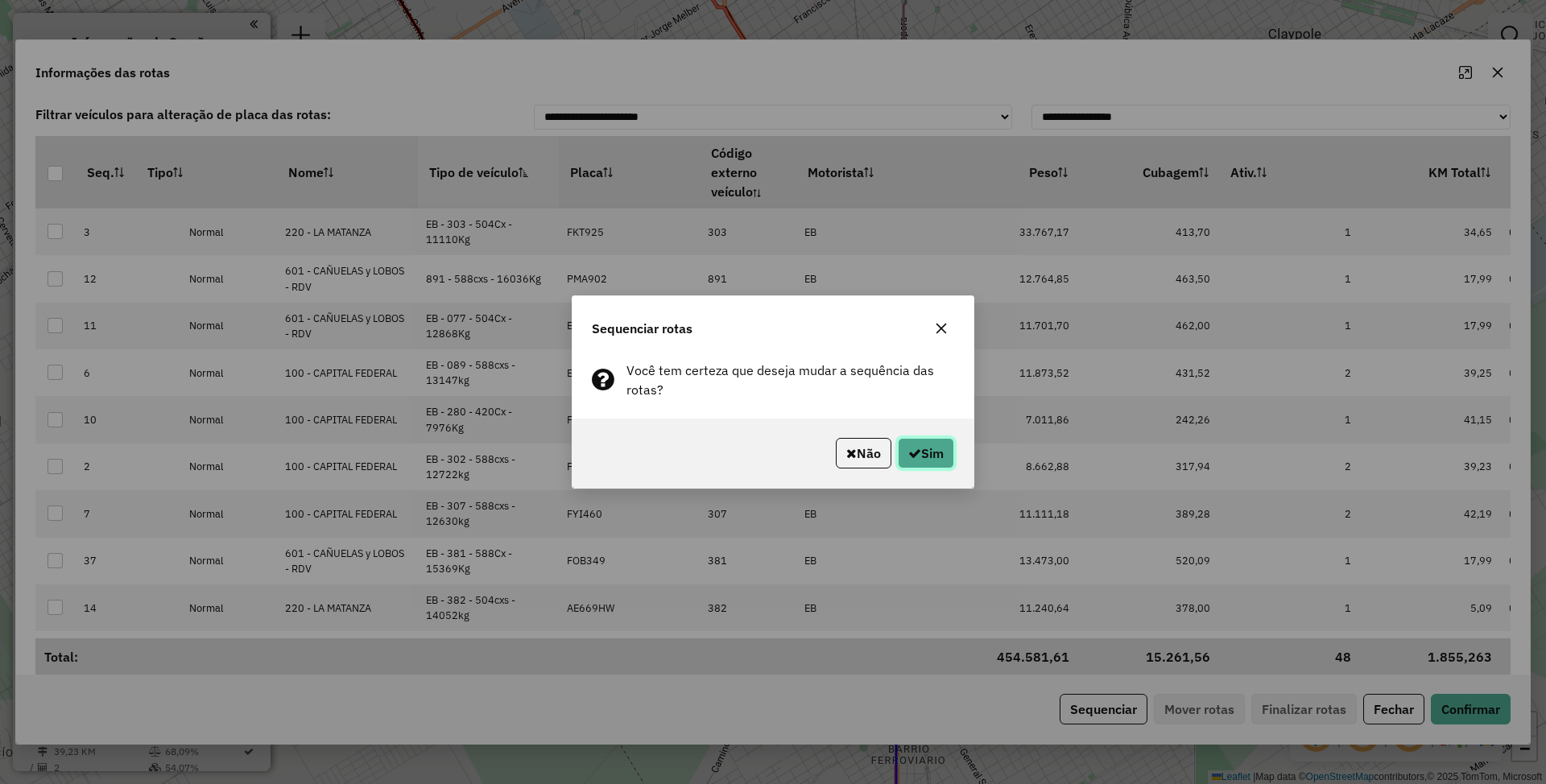
click at [932, 455] on button "Sim" at bounding box center [926, 452] width 56 height 31
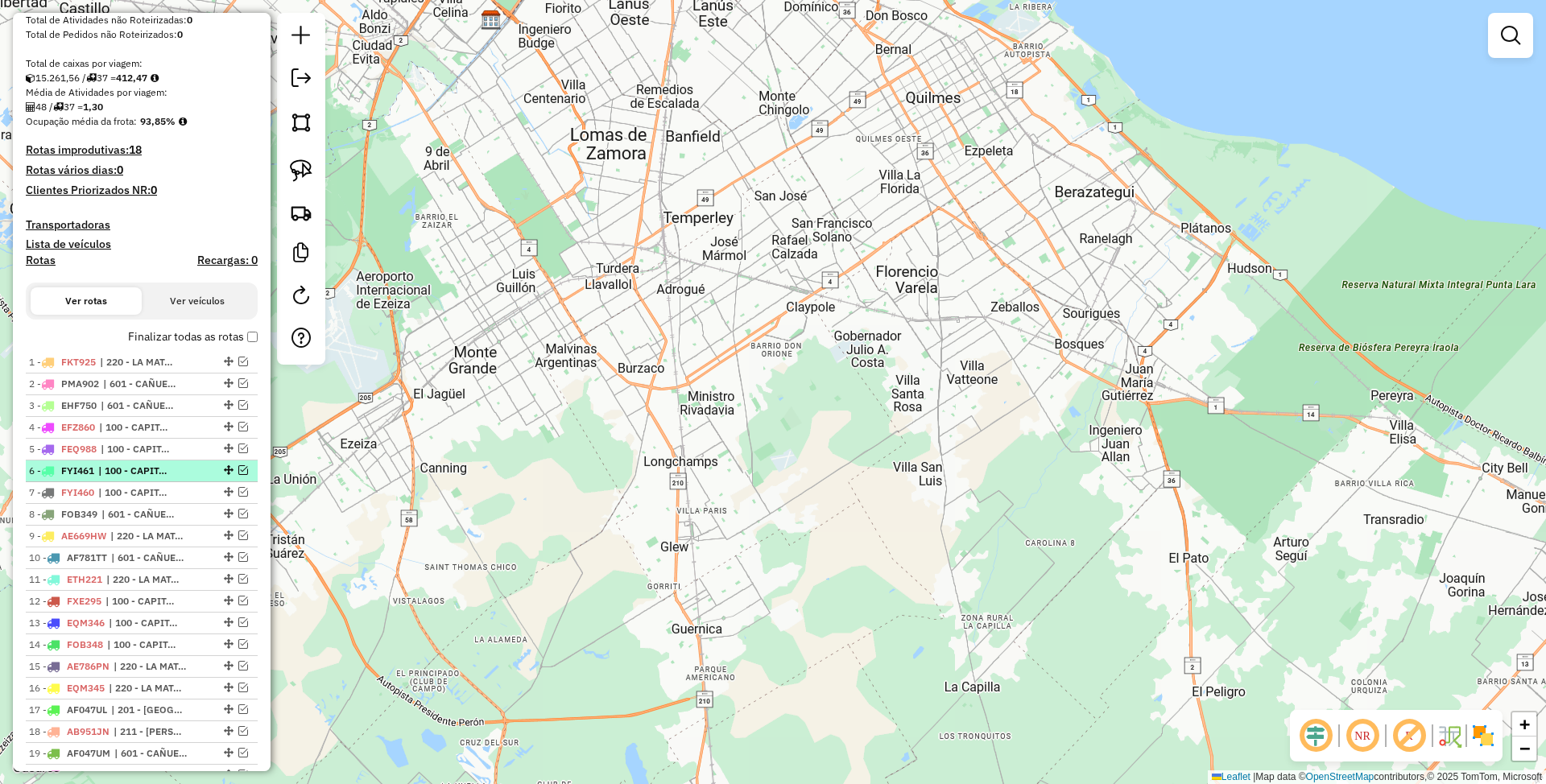
scroll to position [536, 0]
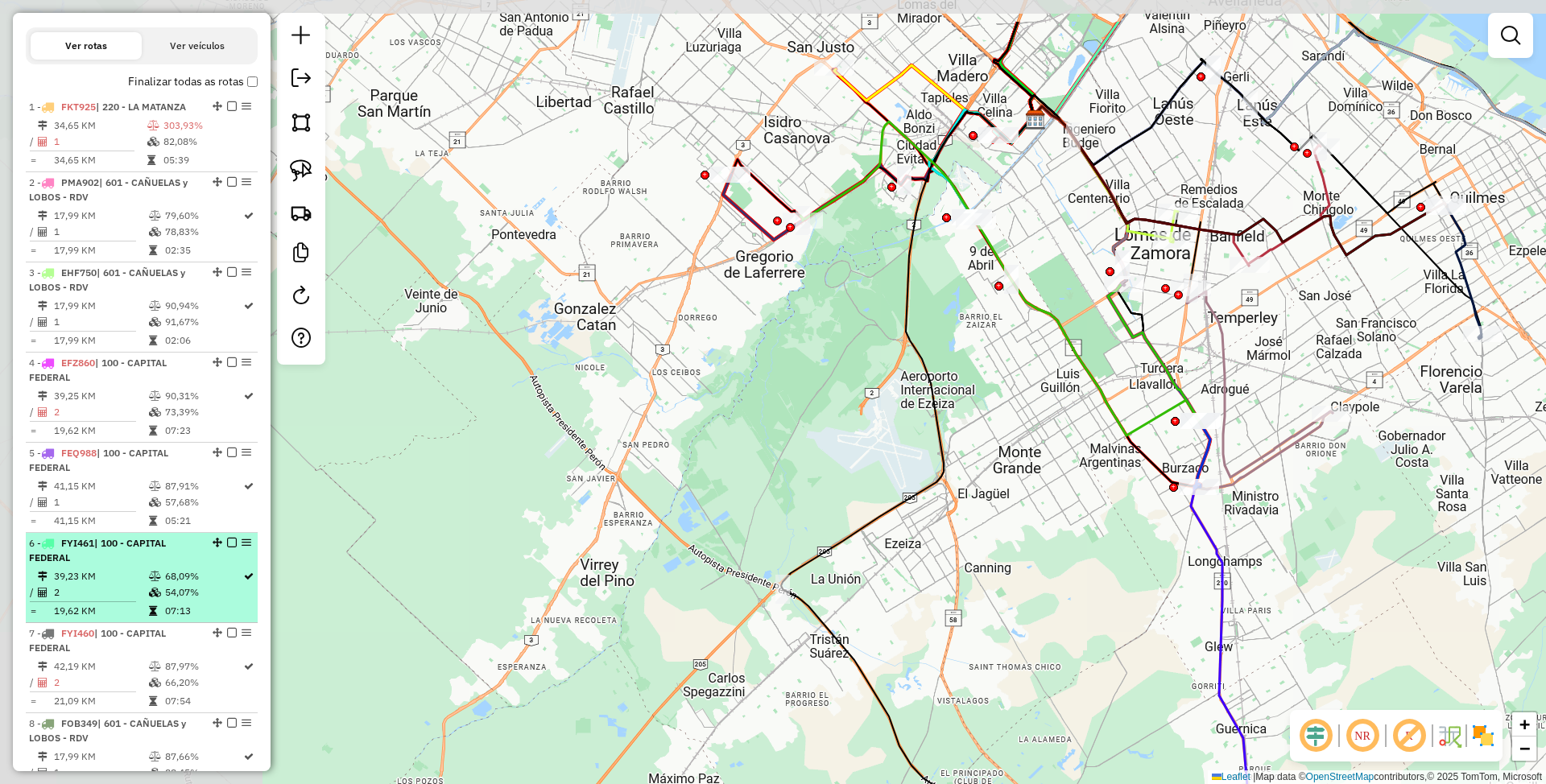
drag, startPoint x: 555, startPoint y: 508, endPoint x: 1101, endPoint y: 607, distance: 554.9
click at [1101, 607] on div "Janela de atendimento Grade de atendimento Capacidade Transportadoras Veículos …" at bounding box center [773, 392] width 1546 height 784
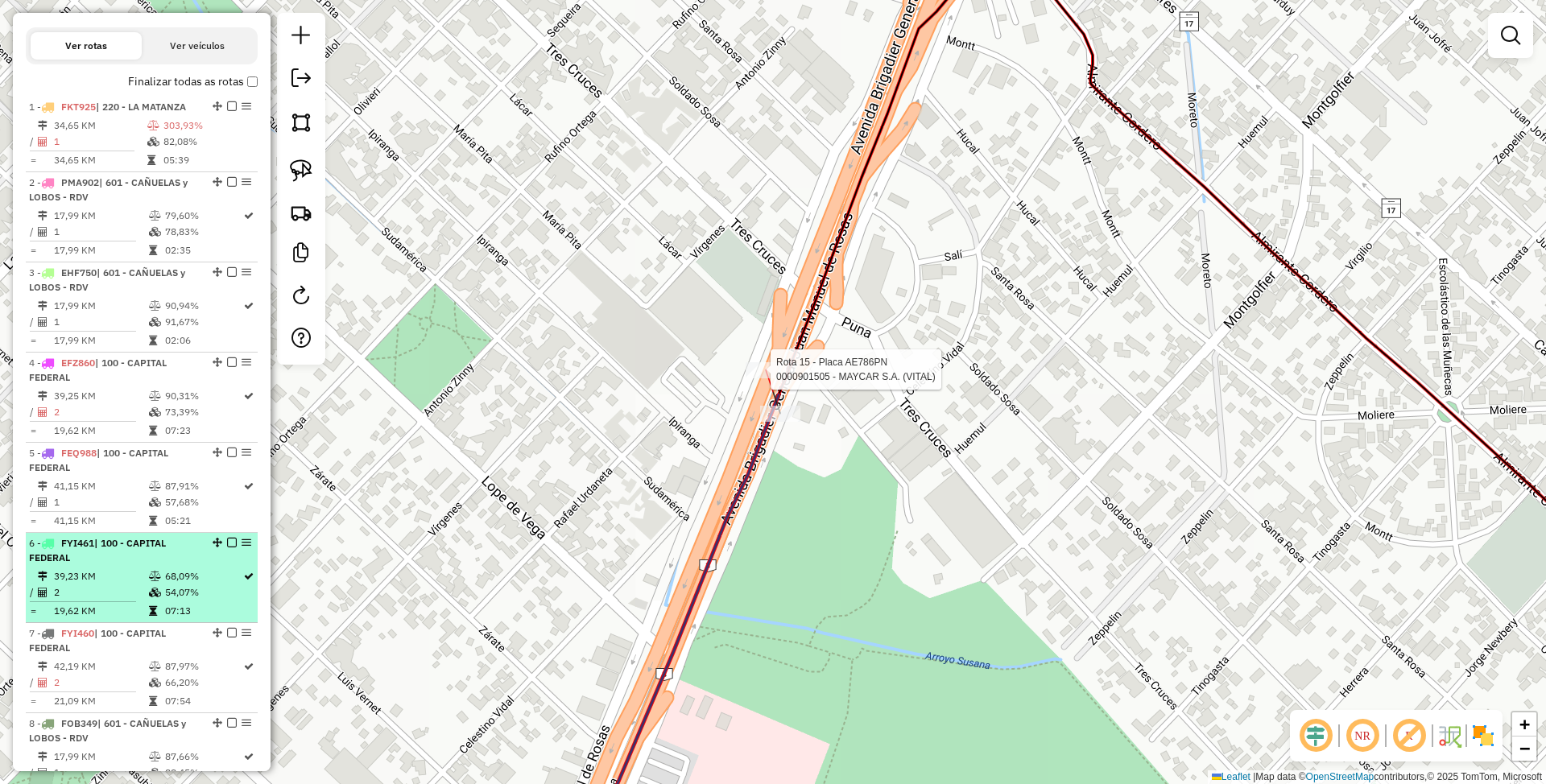
select select "**********"
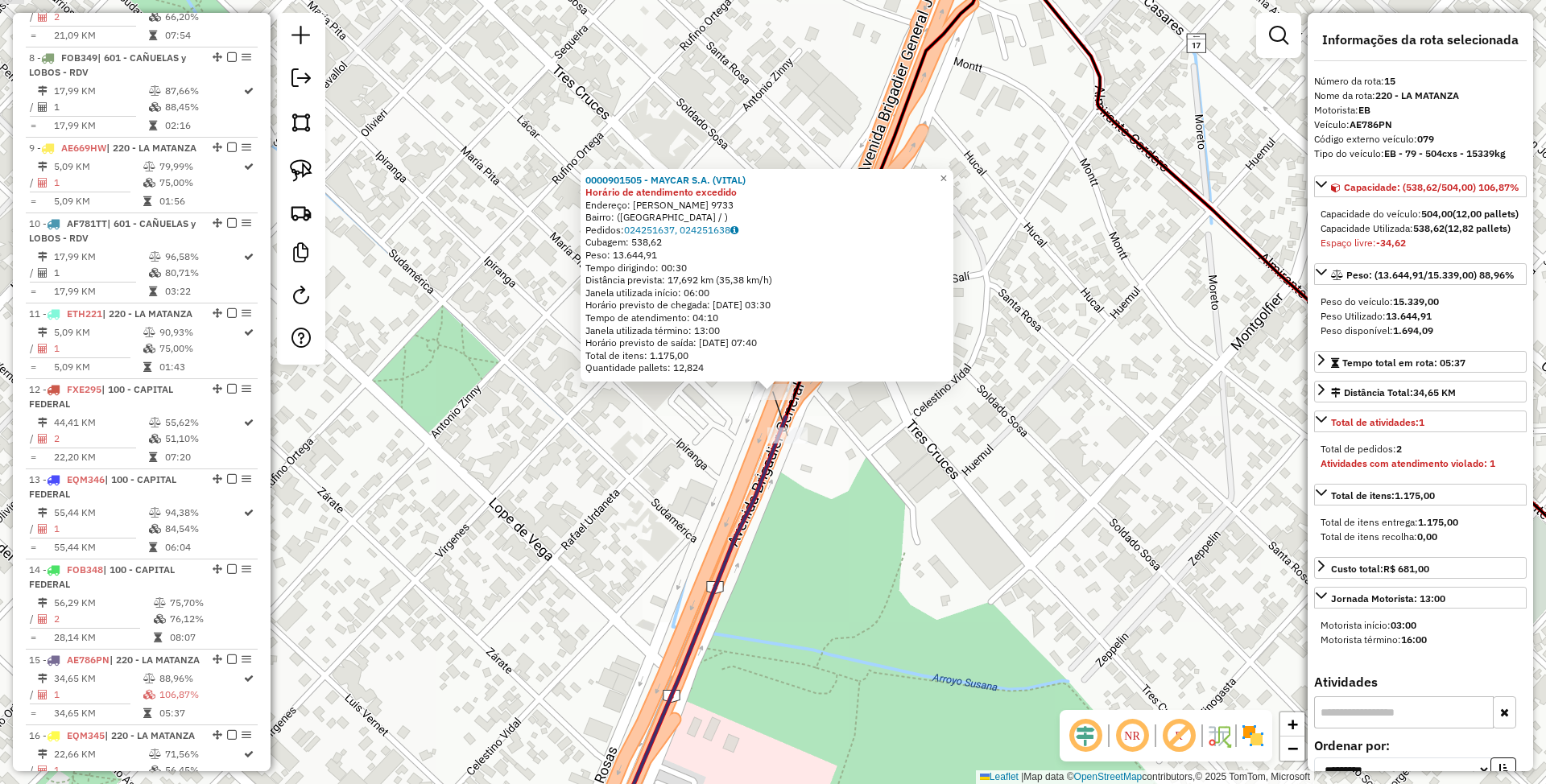
scroll to position [1870, 0]
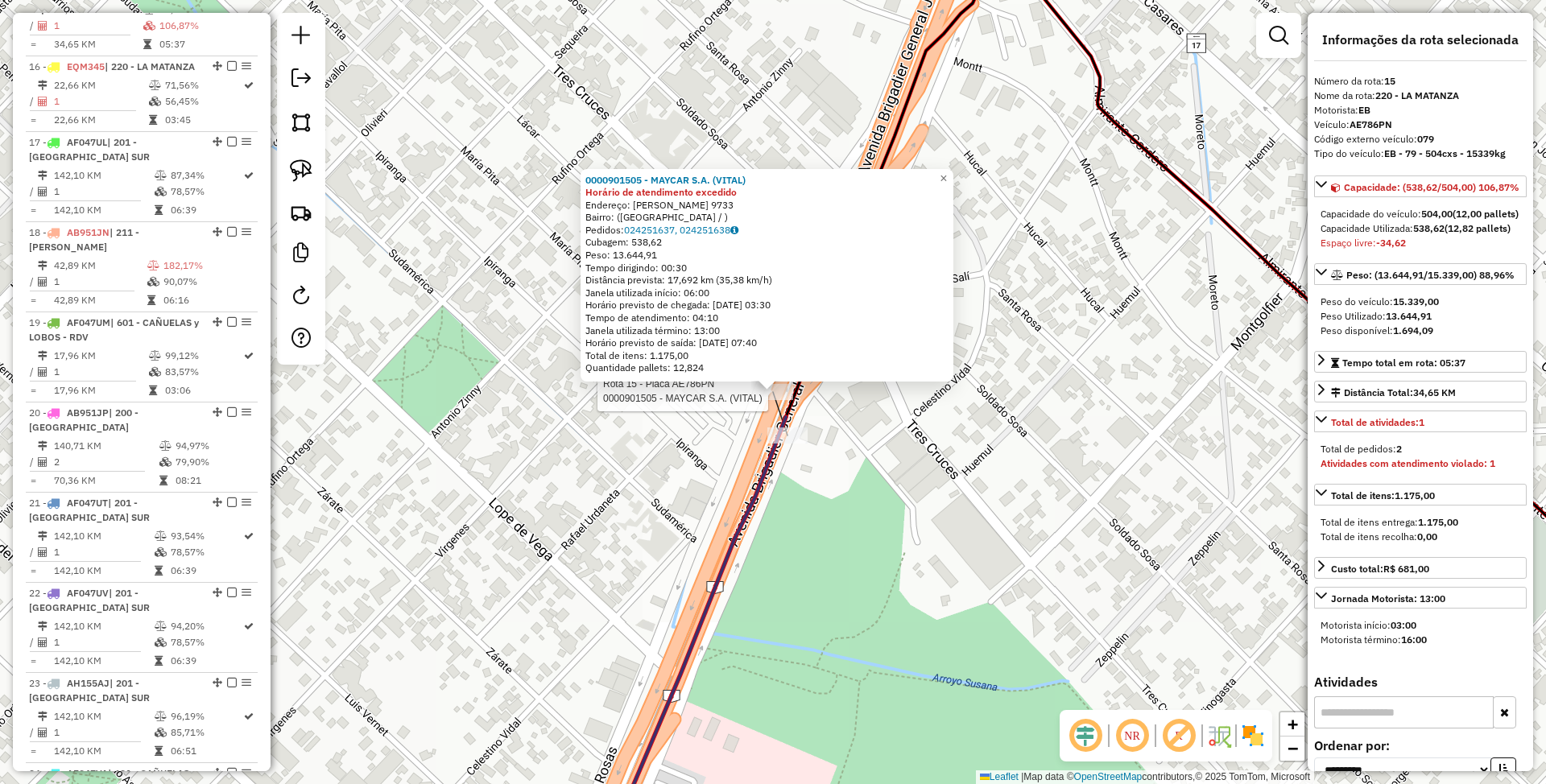
click at [926, 572] on div "Rota 15 - Placa AE786PN 0000901505 - MAYCAR S.A. (VITAL) 0000901505 - MAYCAR S.…" at bounding box center [773, 392] width 1546 height 784
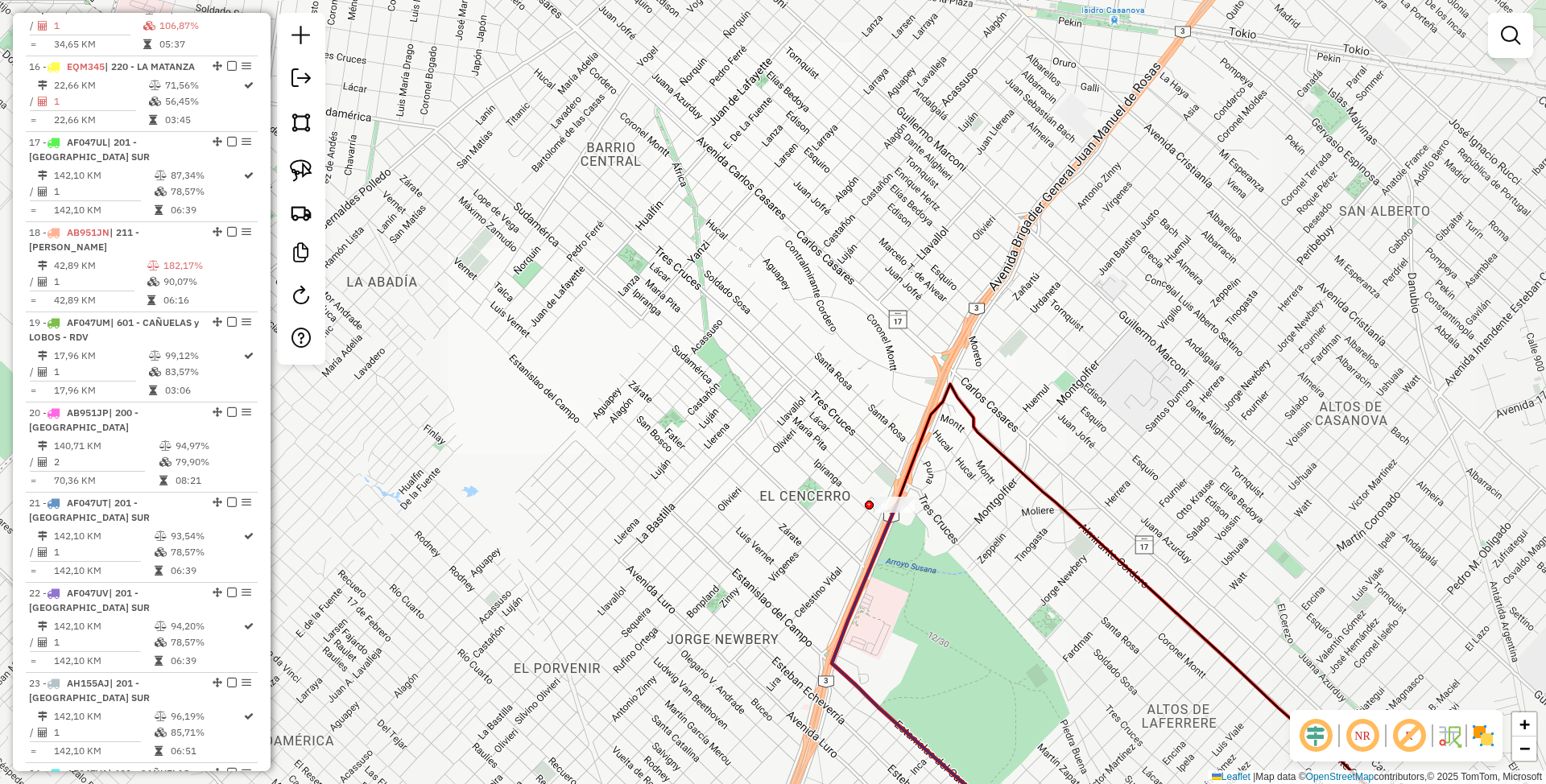
drag, startPoint x: 1007, startPoint y: 529, endPoint x: 880, endPoint y: 472, distance: 139.2
click at [880, 472] on div "Janela de atendimento Grade de atendimento Capacidade Transportadoras Veículos …" at bounding box center [773, 392] width 1546 height 784
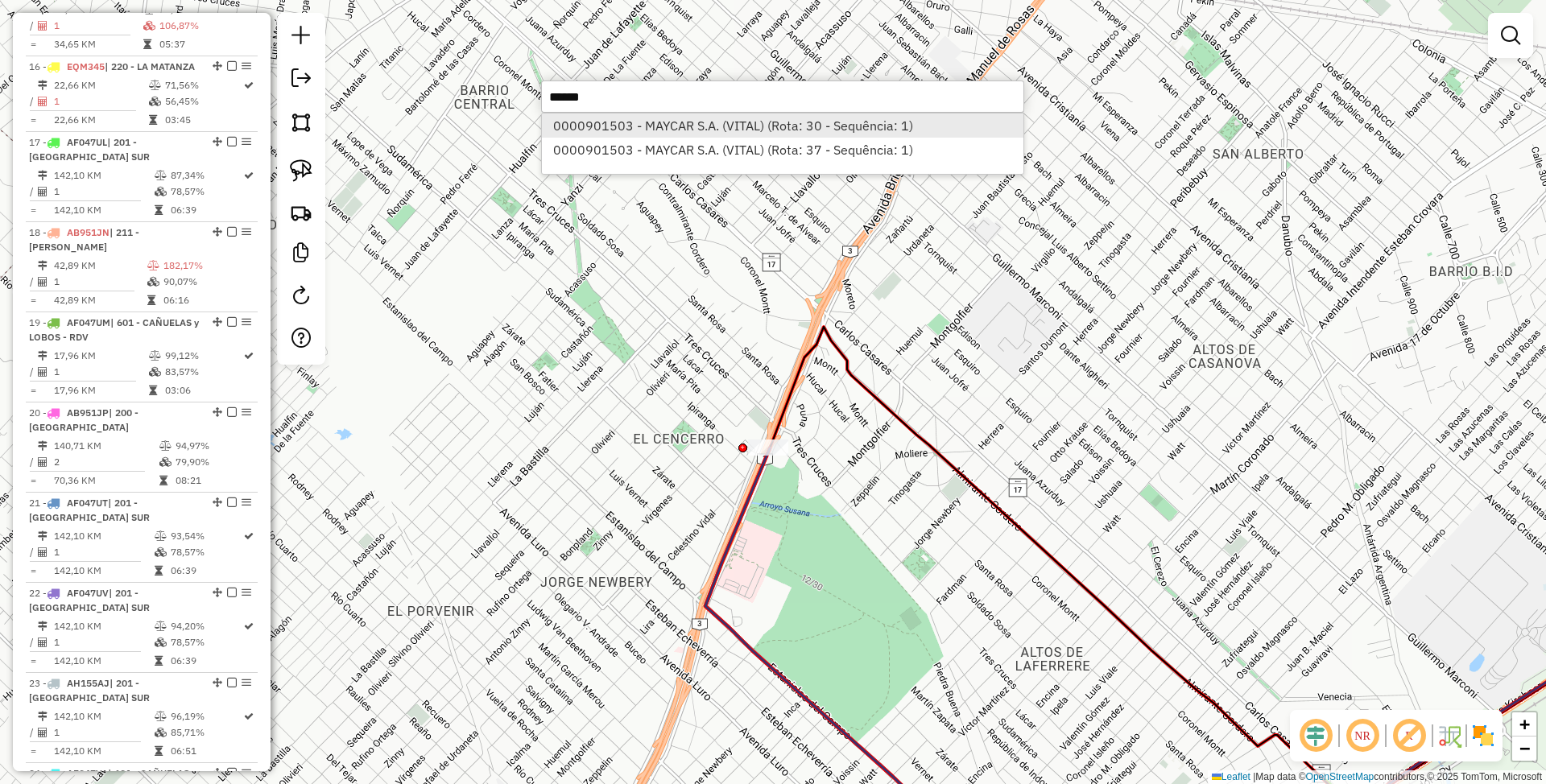
type input "******"
click at [716, 120] on li "0000901503 - MAYCAR S.A. (VITAL) (Rota: 30 - Sequência: 1)" at bounding box center [782, 125] width 481 height 24
select select "**********"
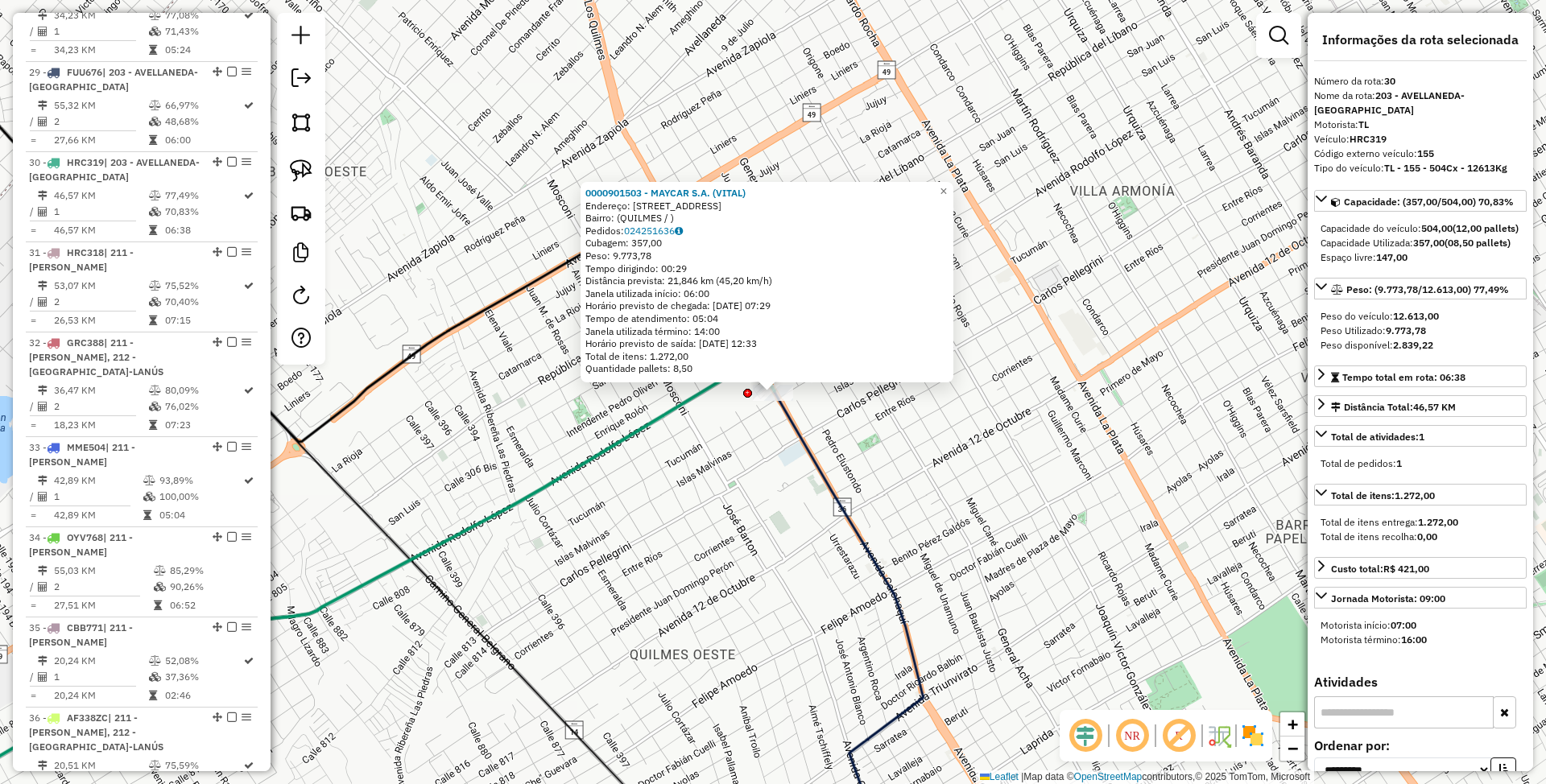
scroll to position [3241, 0]
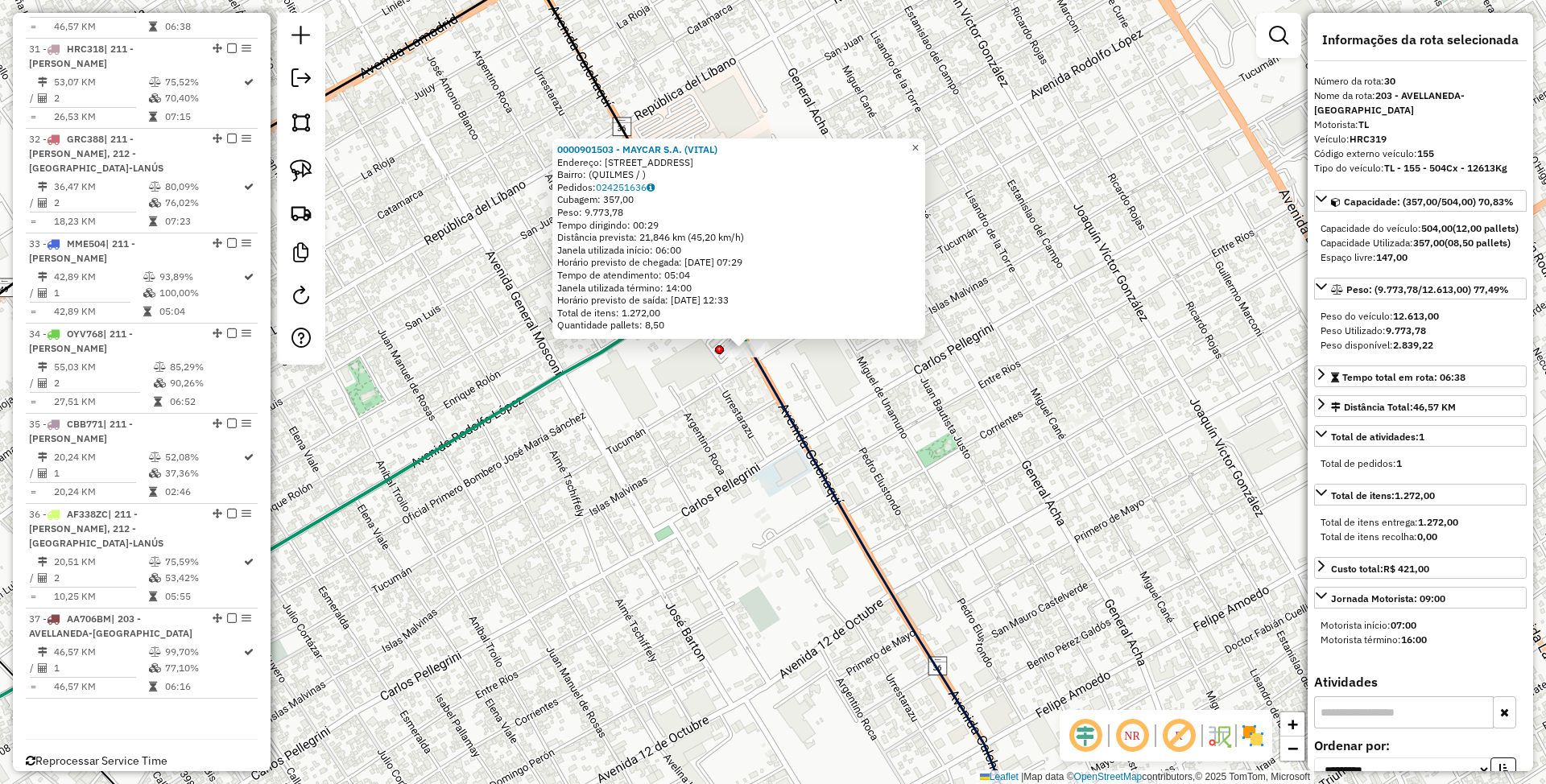
click at [919, 146] on span "×" at bounding box center [915, 148] width 7 height 14
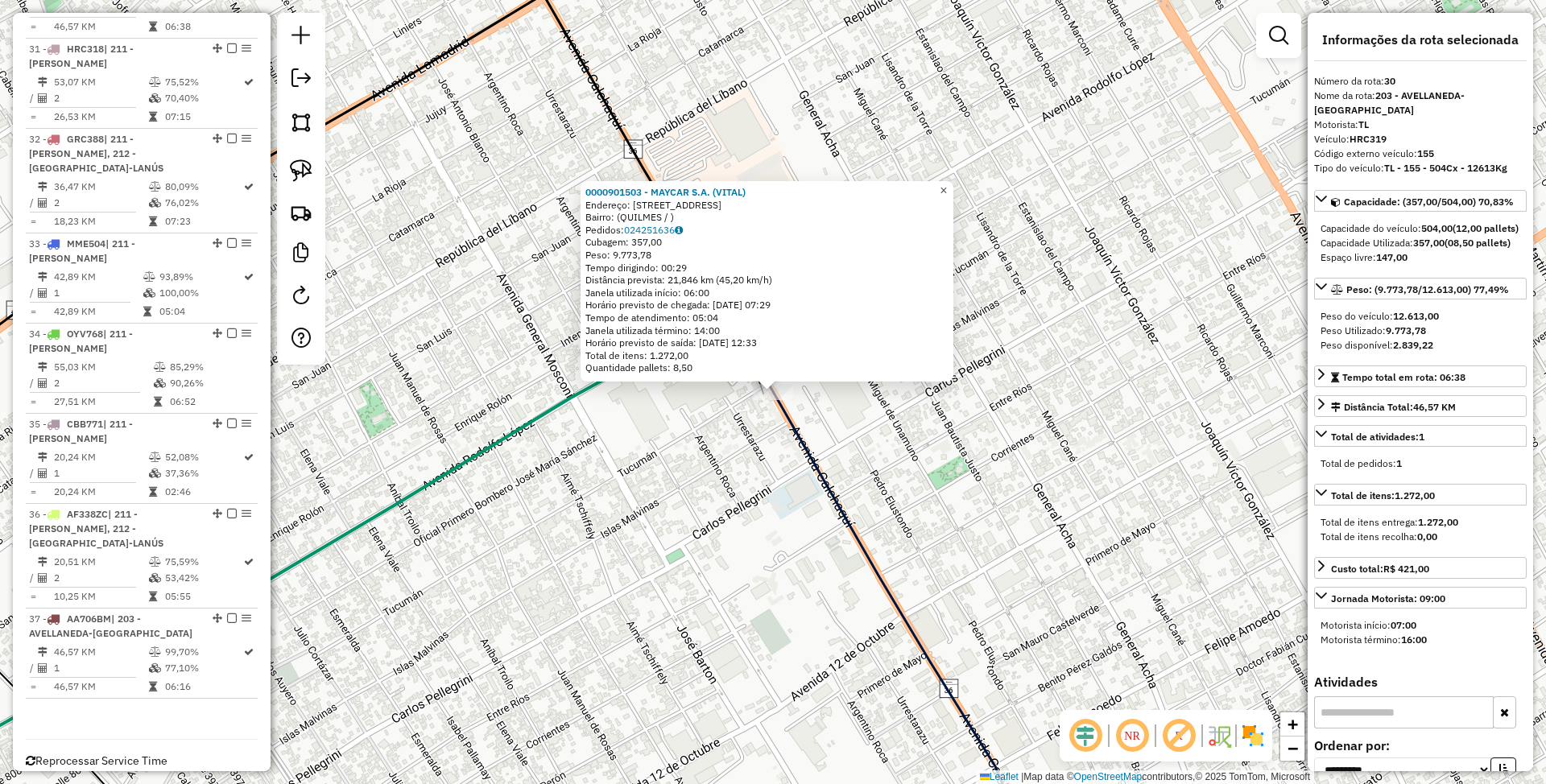
click at [947, 185] on span "×" at bounding box center [942, 191] width 7 height 14
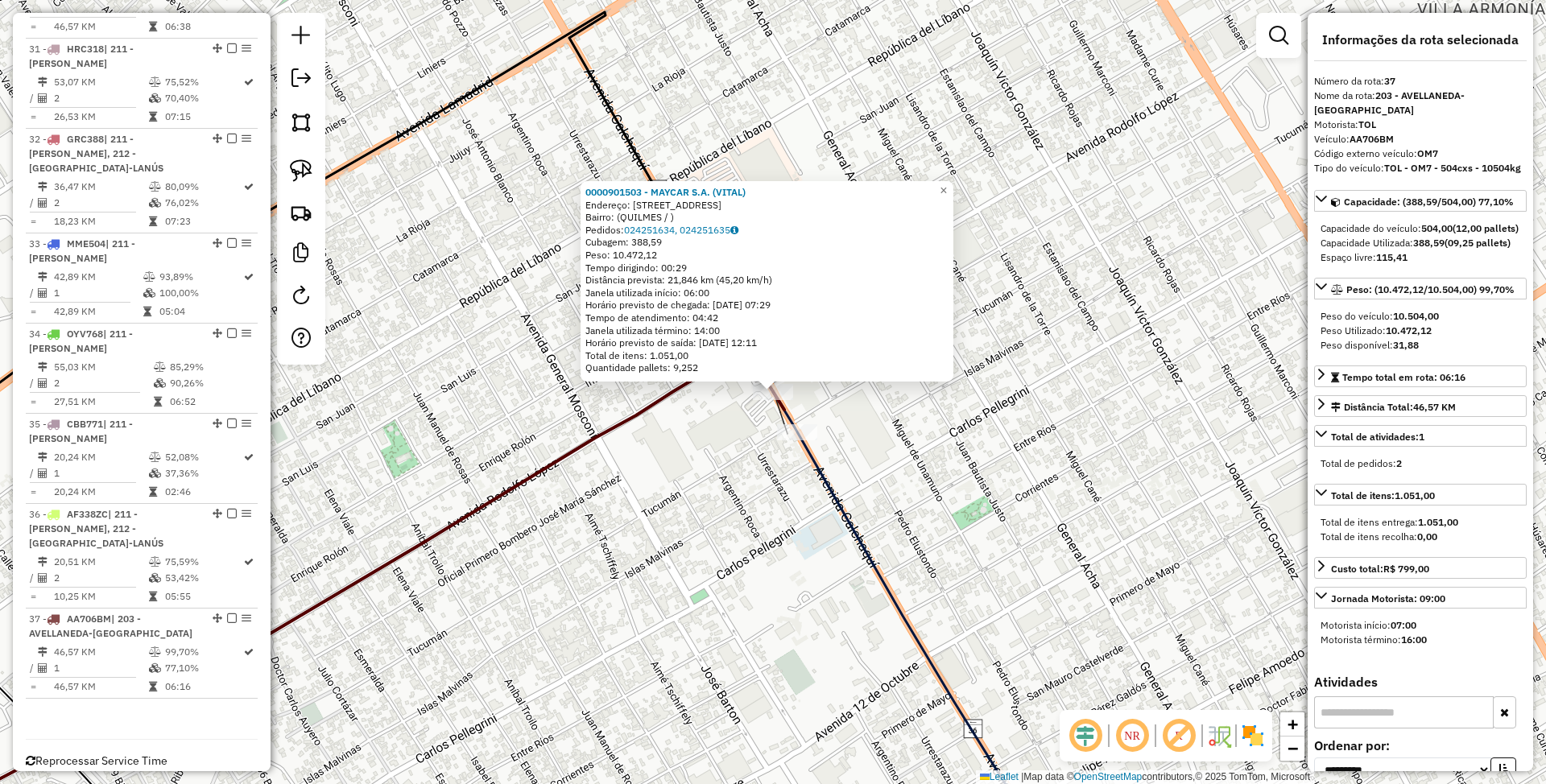
scroll to position [3342, 0]
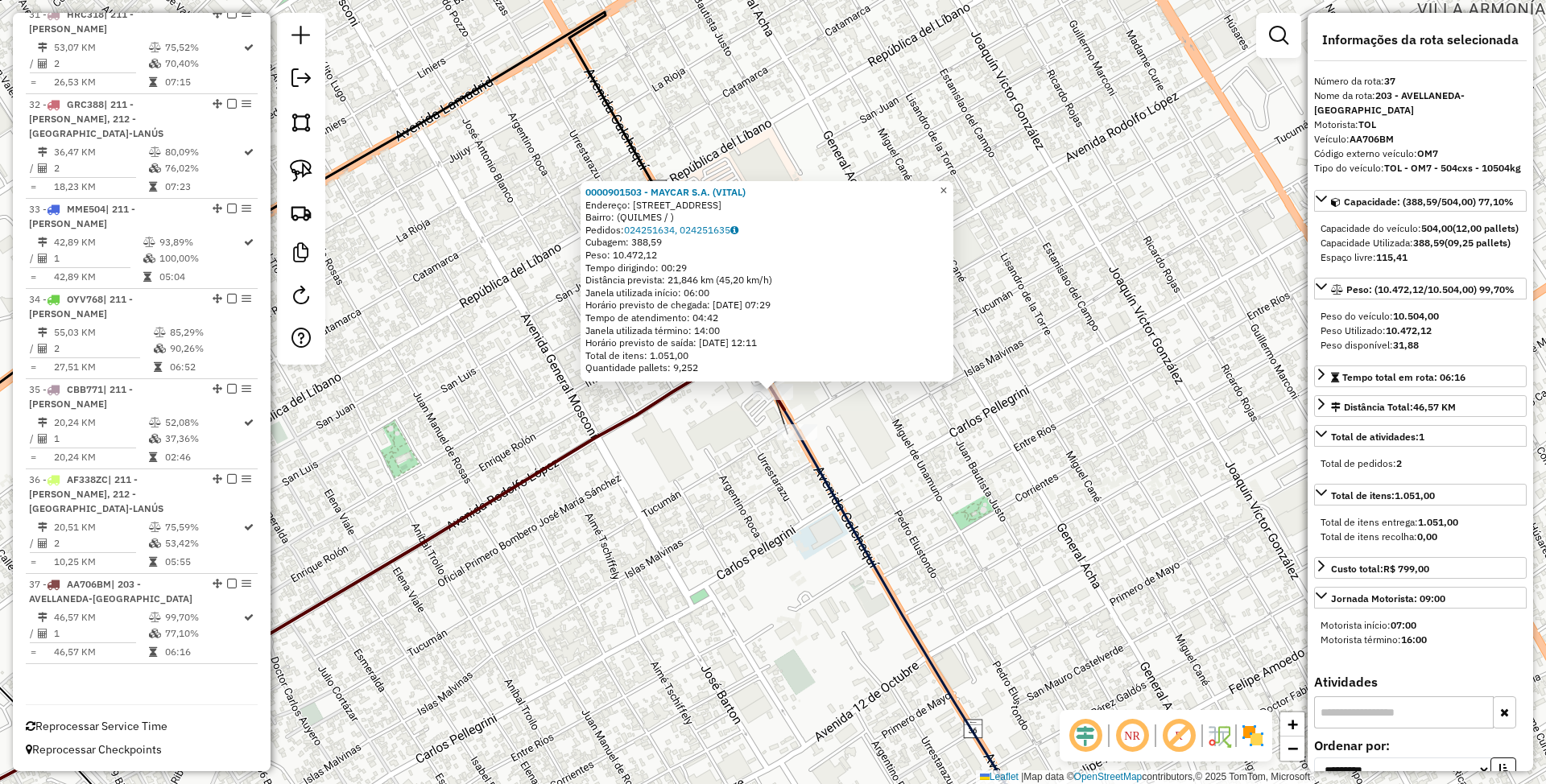
click at [947, 191] on span "×" at bounding box center [942, 191] width 7 height 14
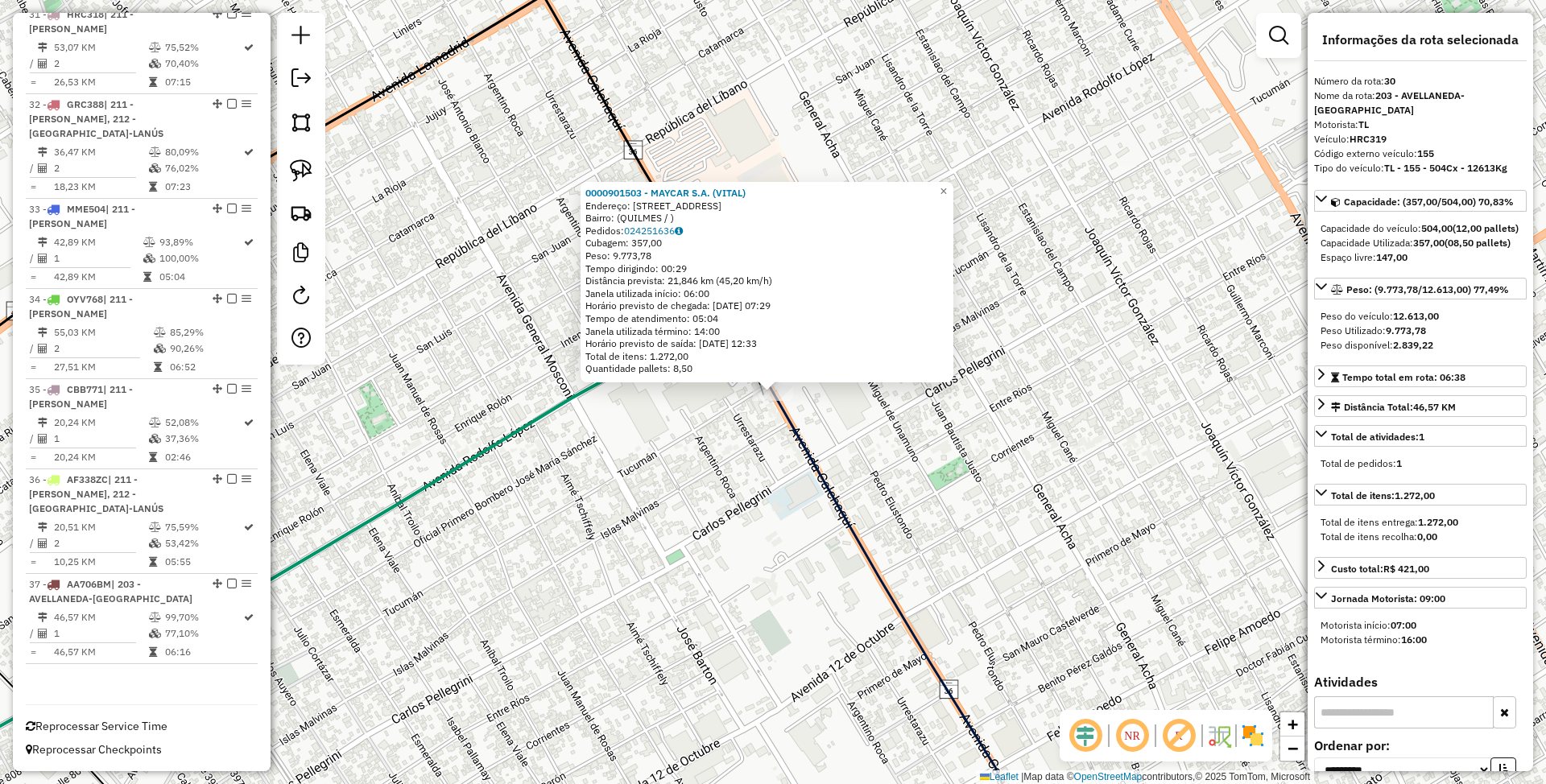
scroll to position [3241, 0]
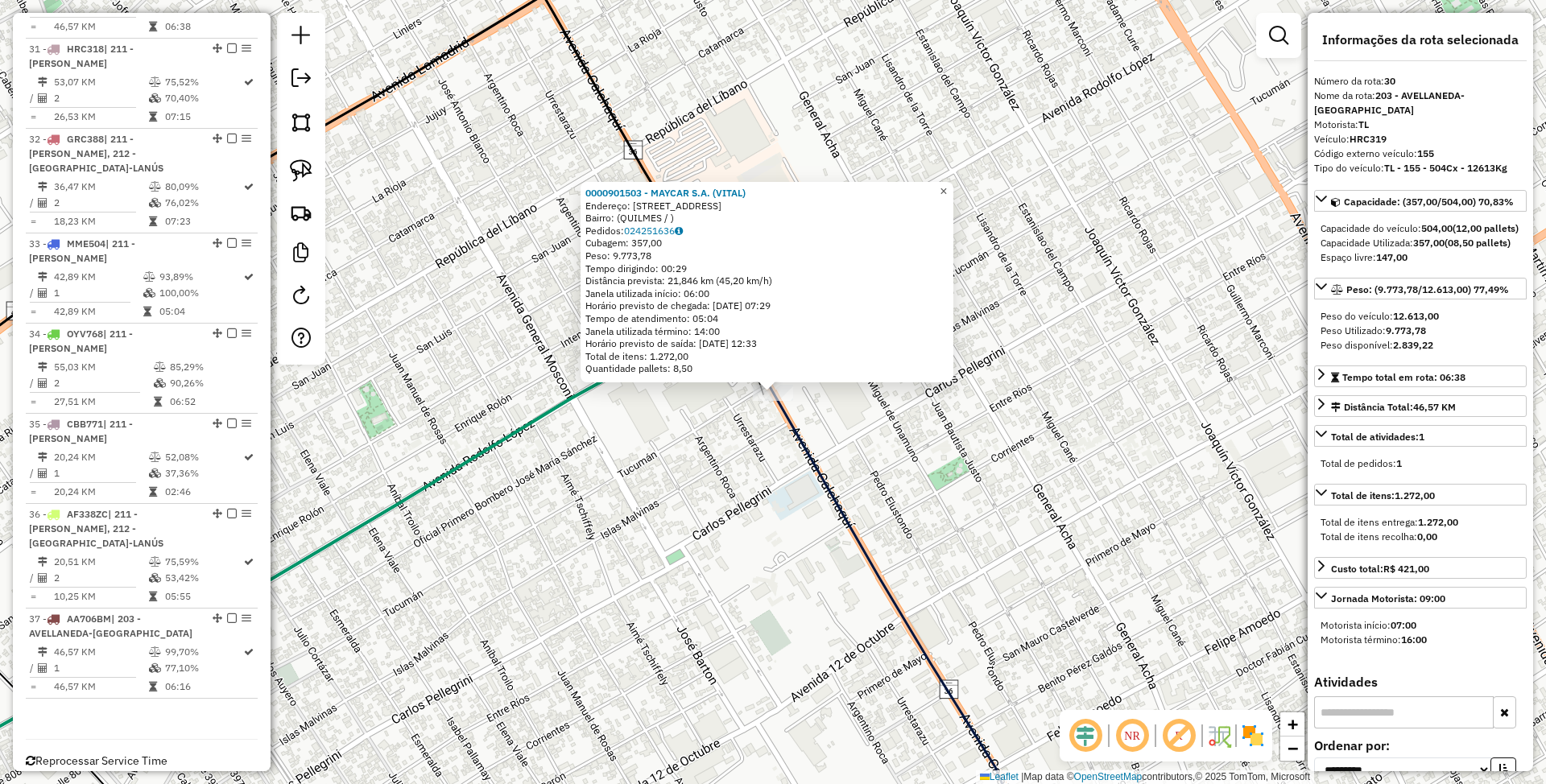
click at [947, 187] on span "×" at bounding box center [942, 192] width 7 height 14
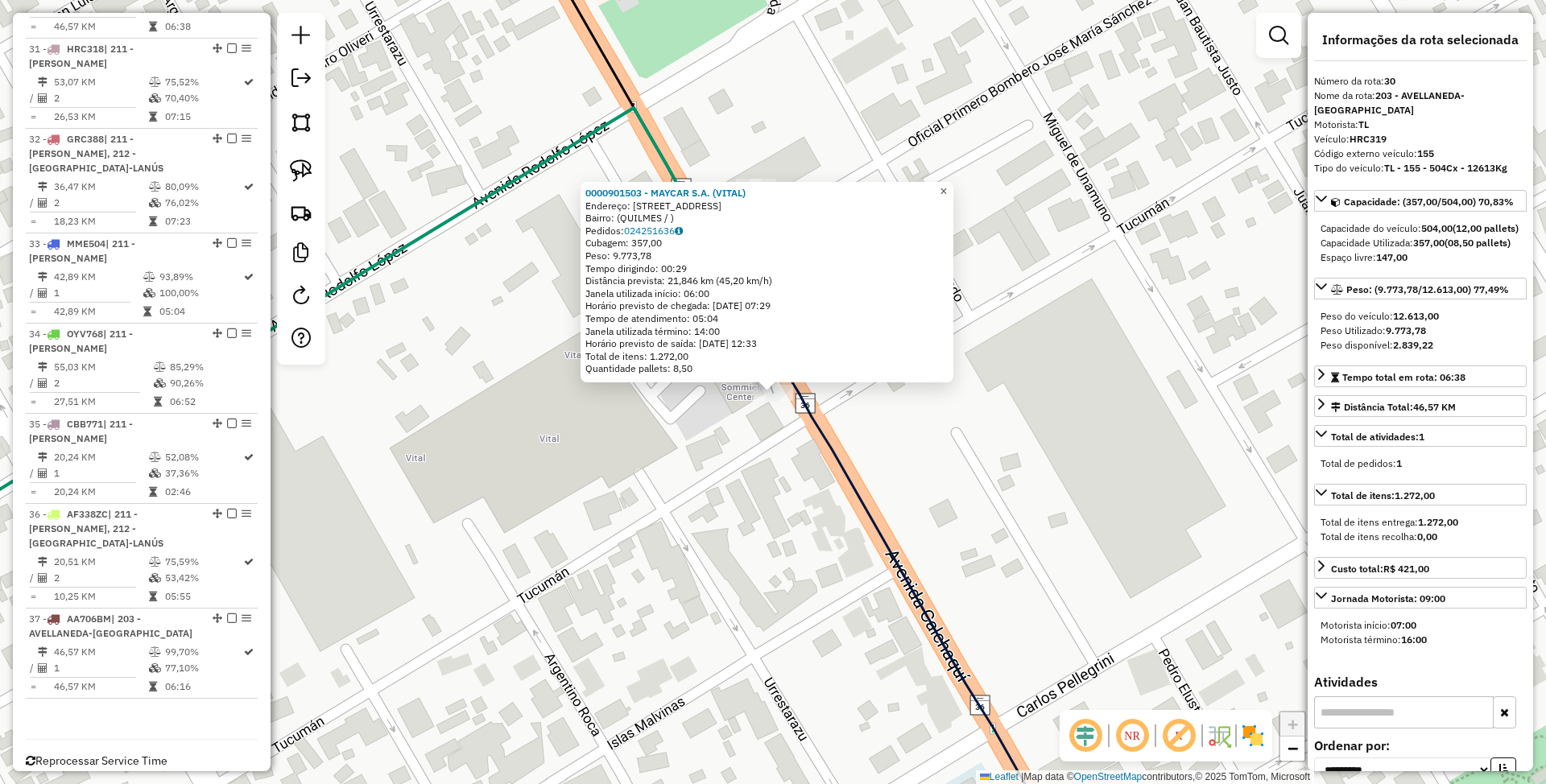
click at [947, 187] on span "×" at bounding box center [942, 192] width 7 height 14
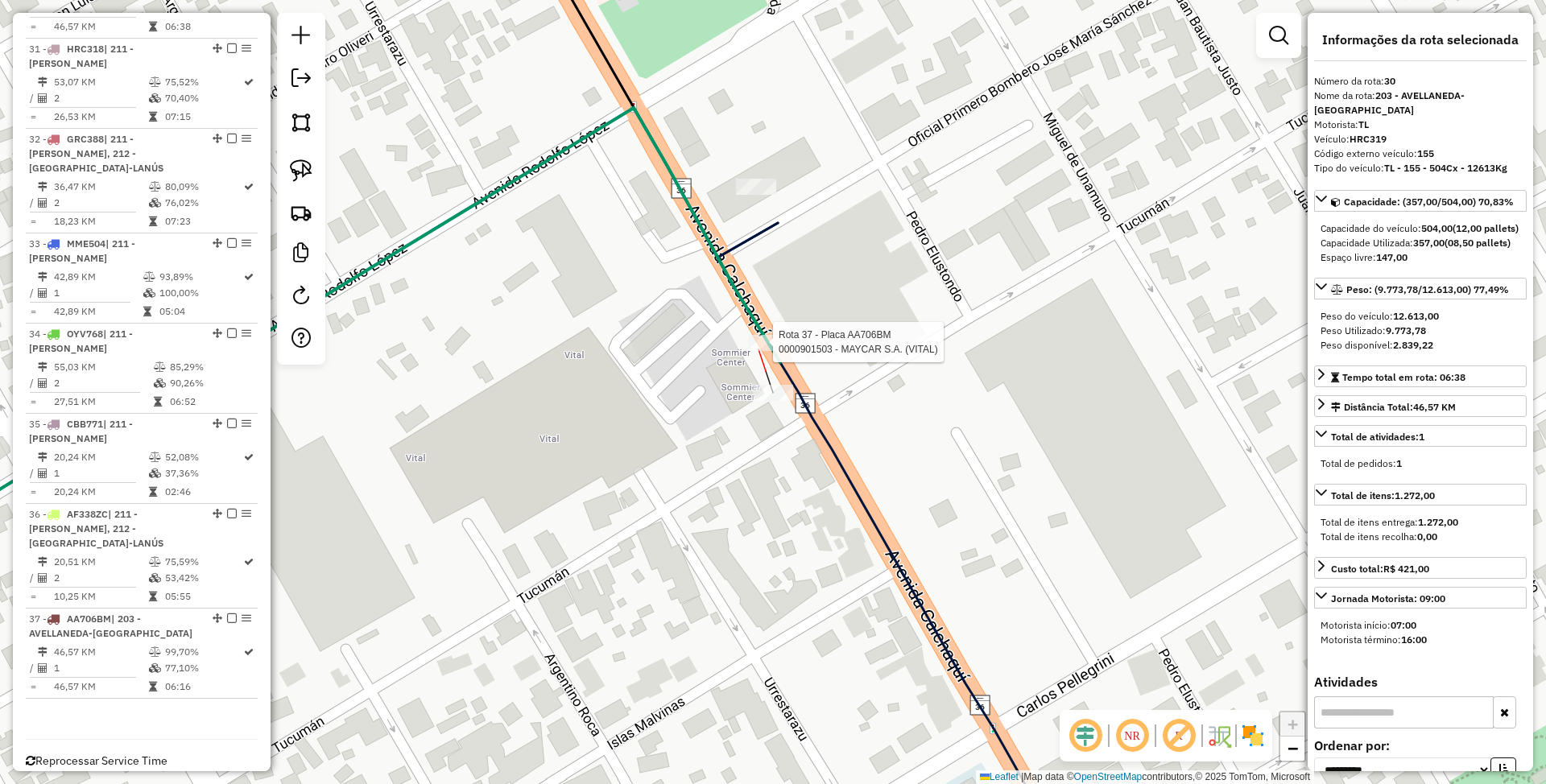
click at [765, 351] on div at bounding box center [768, 343] width 41 height 16
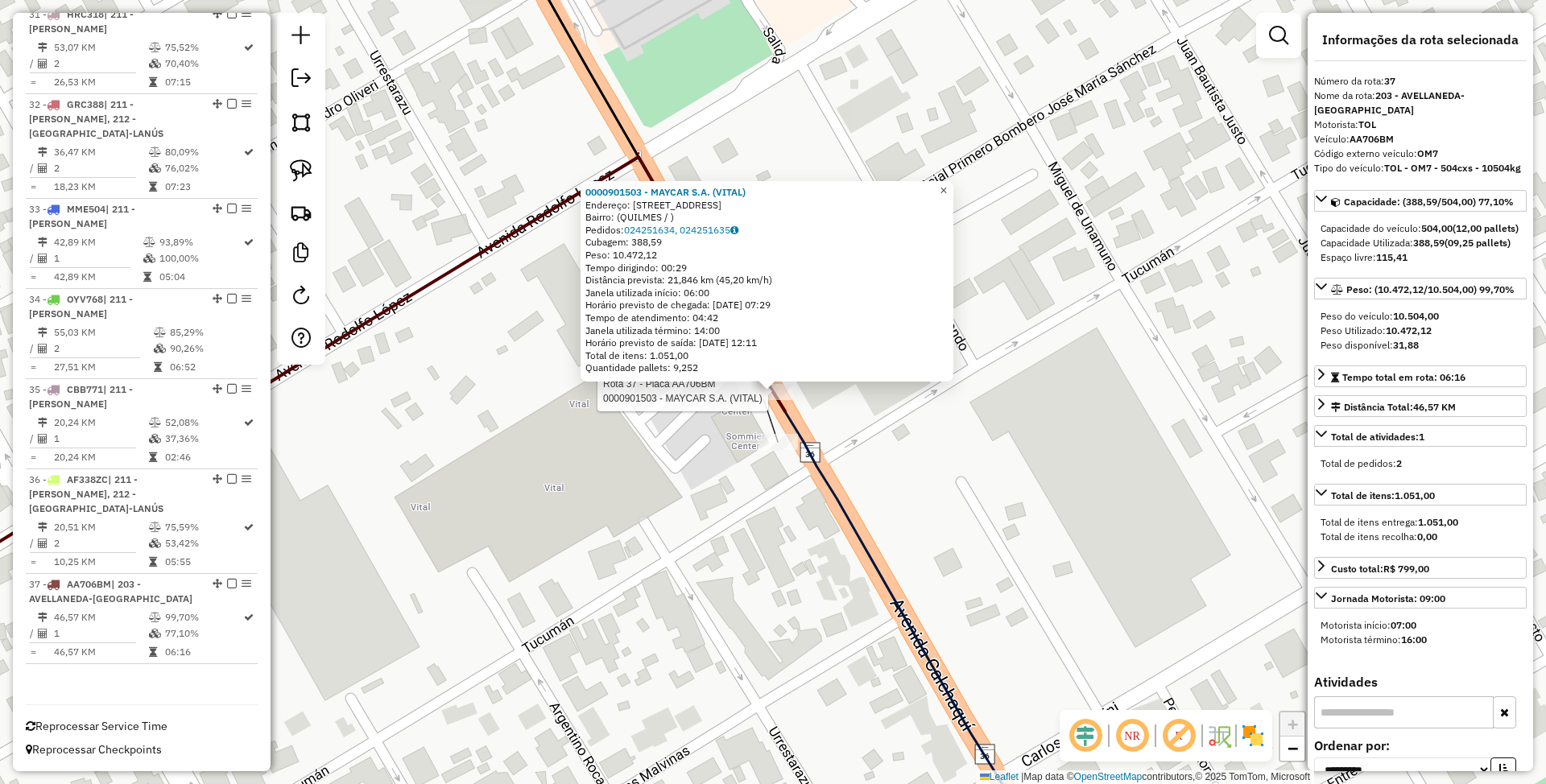
click at [947, 188] on span "×" at bounding box center [942, 191] width 7 height 14
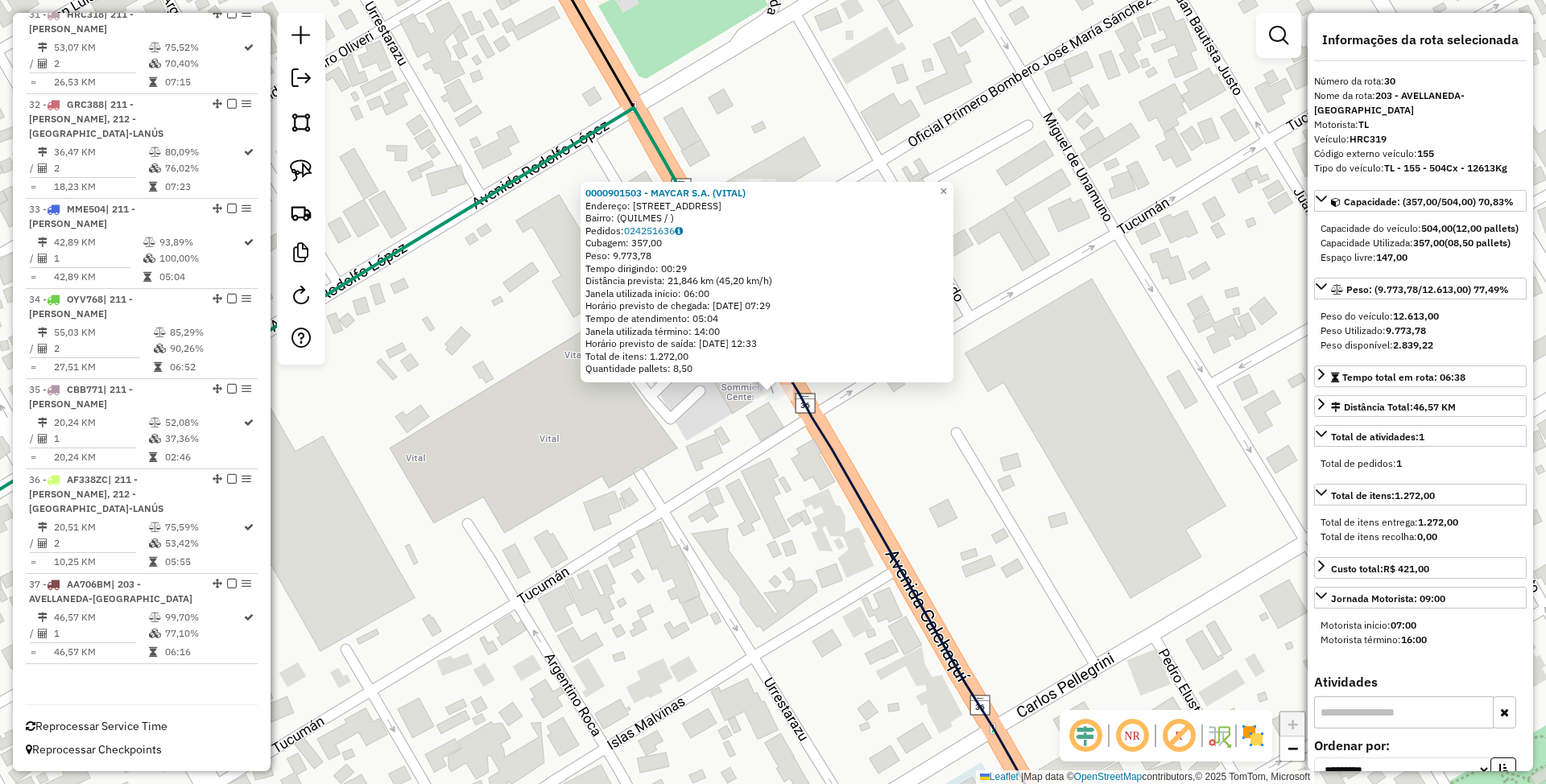
scroll to position [3241, 0]
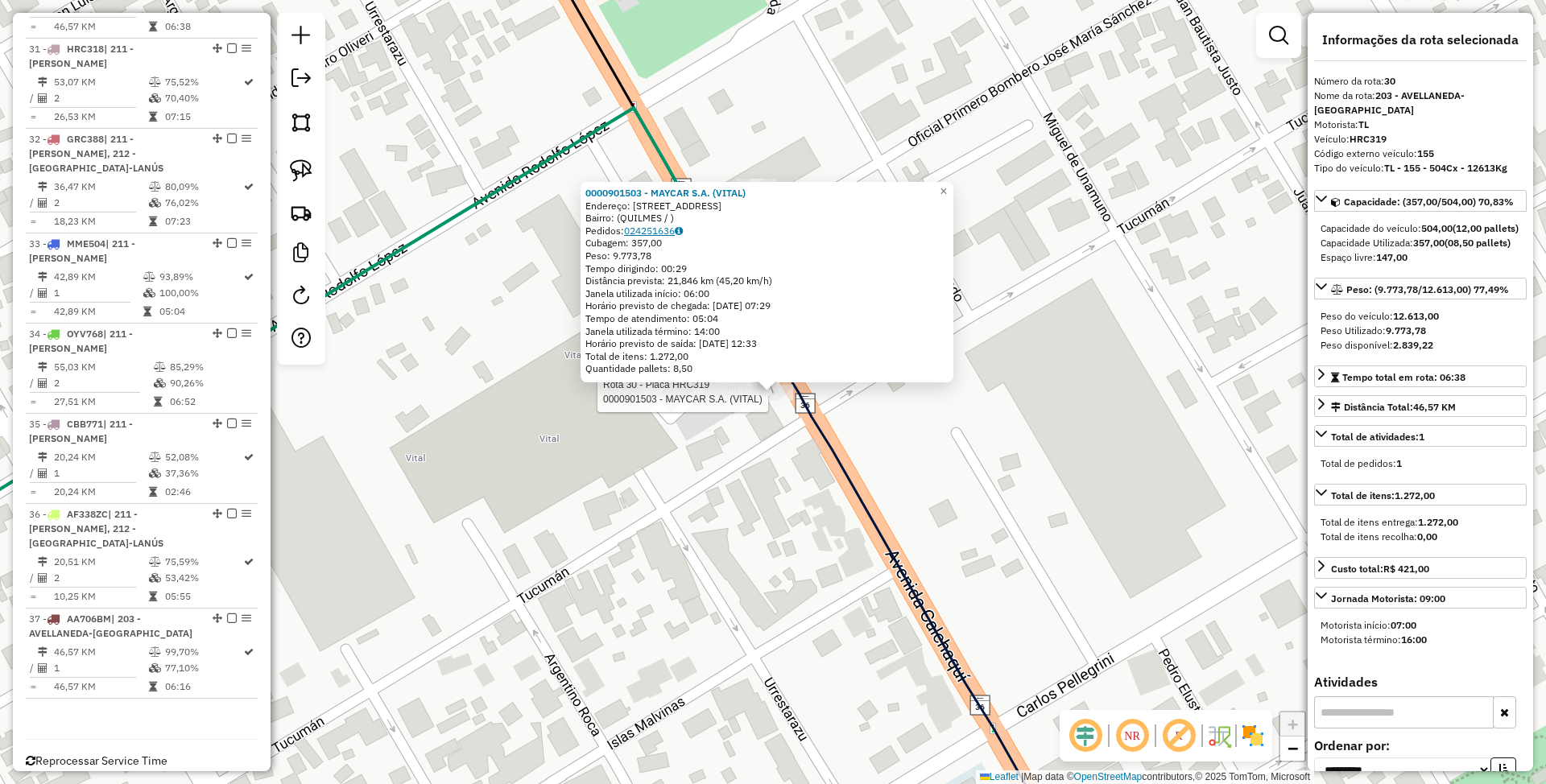
click at [652, 232] on link "024251636" at bounding box center [654, 230] width 59 height 12
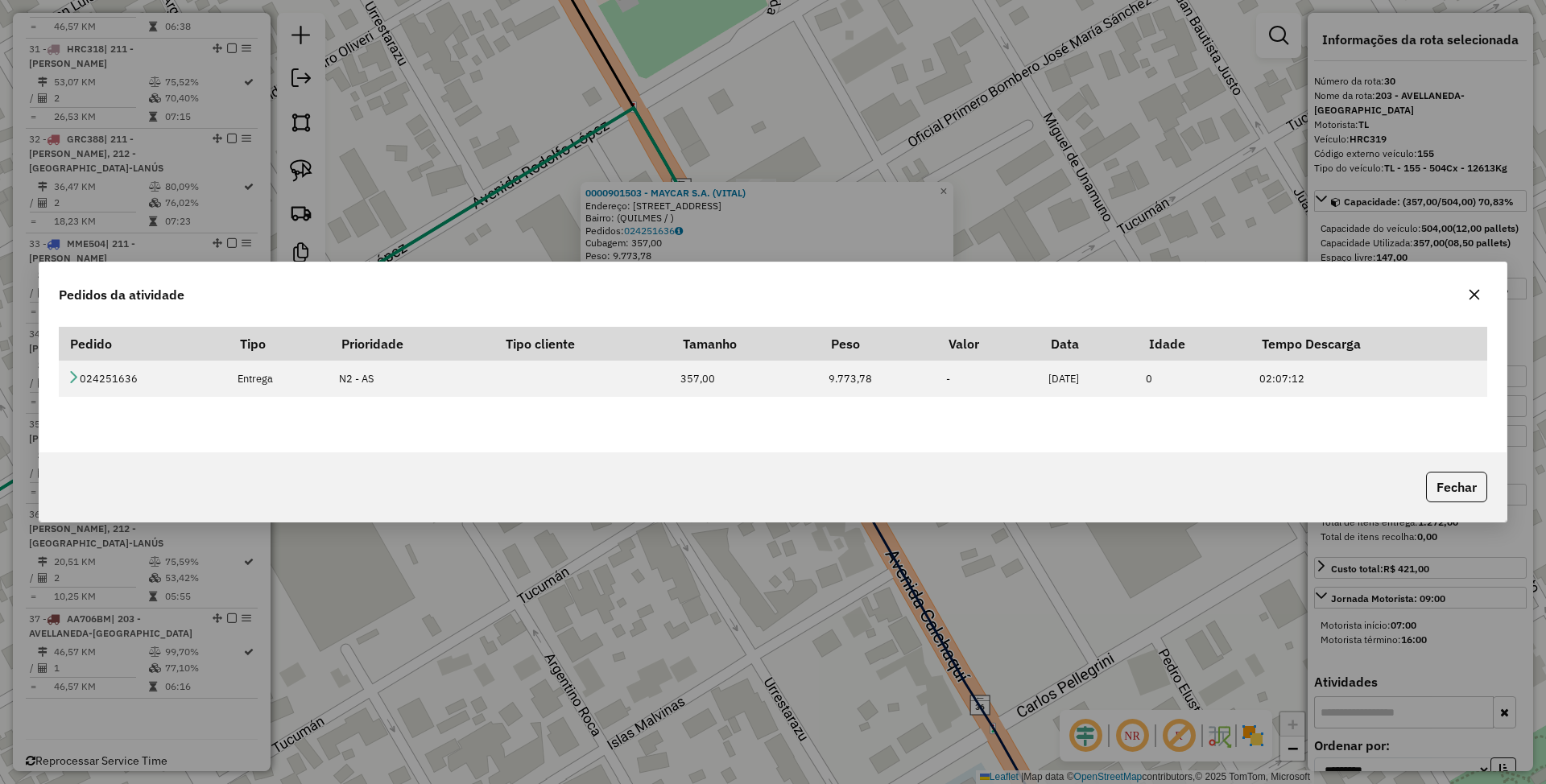
click at [1479, 290] on icon "button" at bounding box center [1474, 294] width 13 height 13
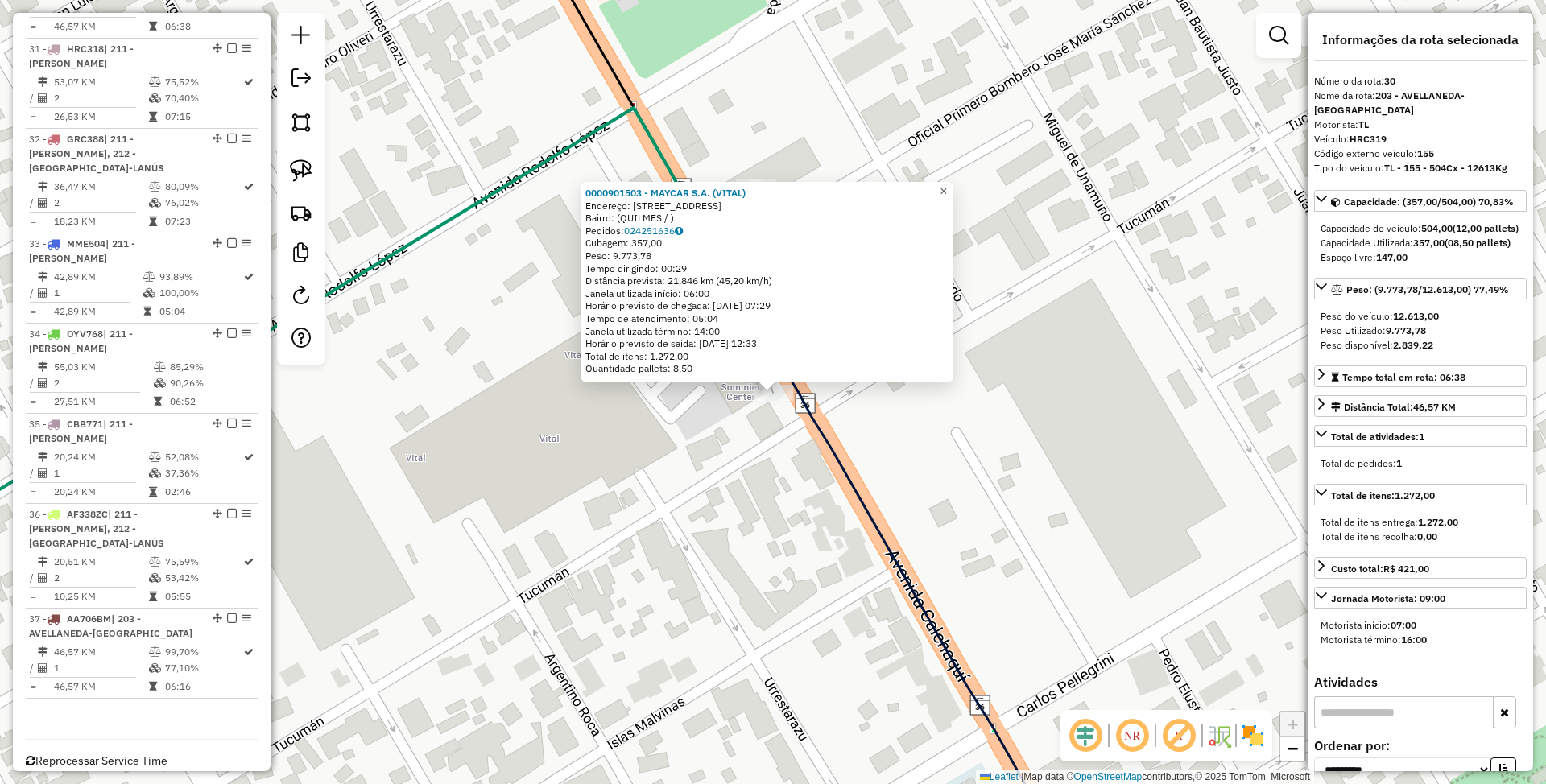
click at [953, 185] on link "×" at bounding box center [944, 192] width 20 height 20
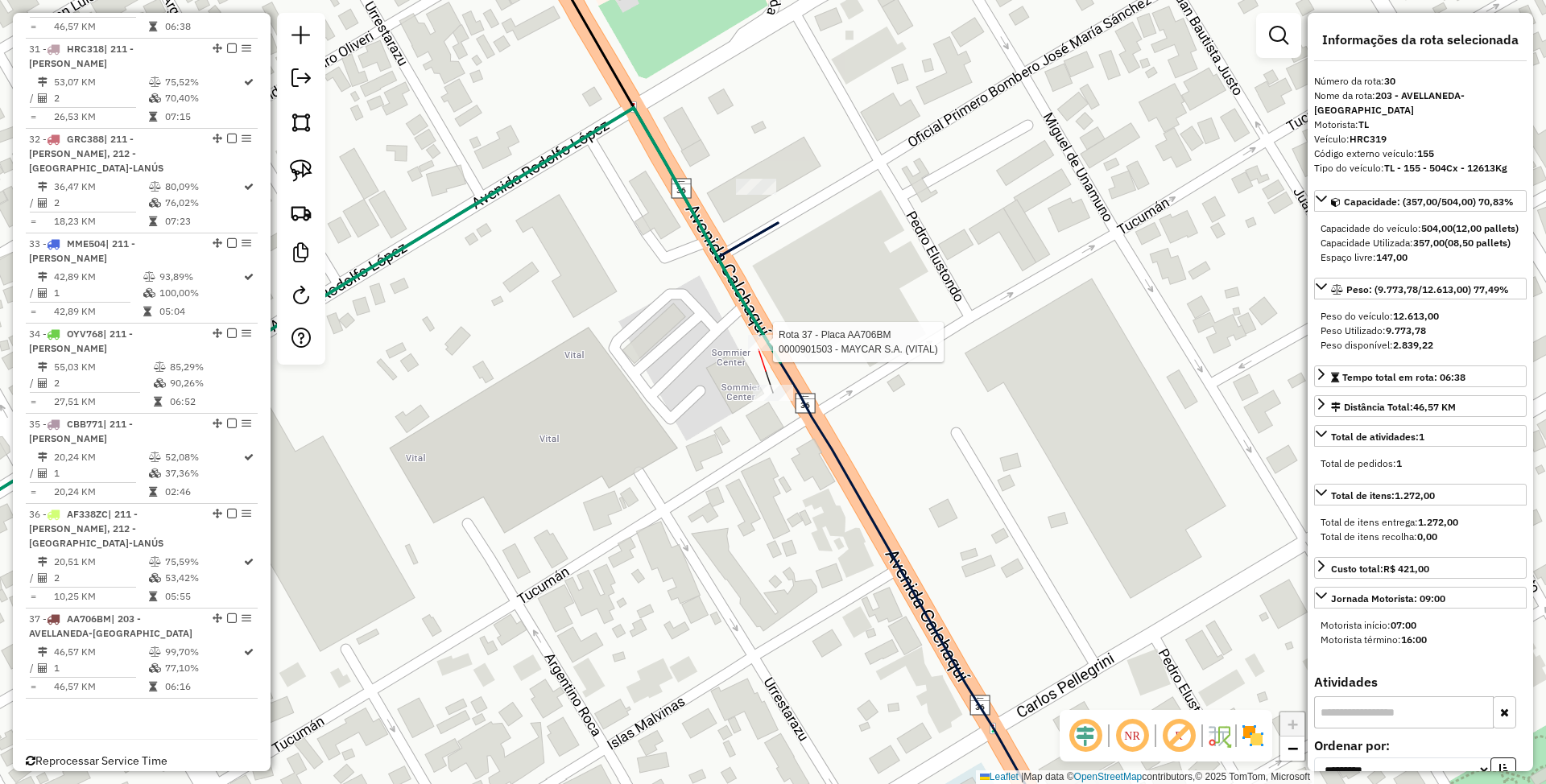
scroll to position [3342, 0]
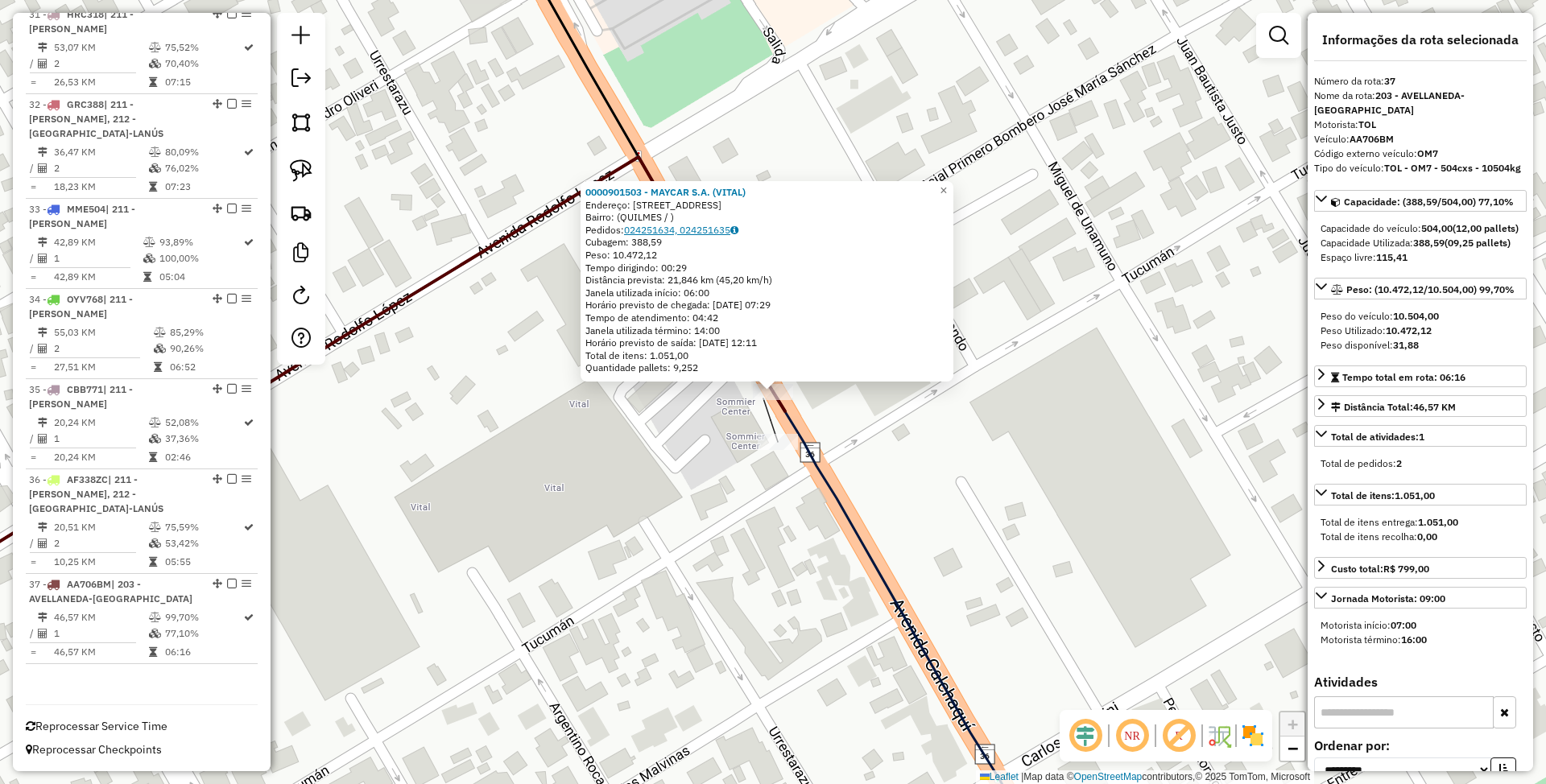
click at [684, 232] on link "024251634, 024251635" at bounding box center [682, 230] width 115 height 12
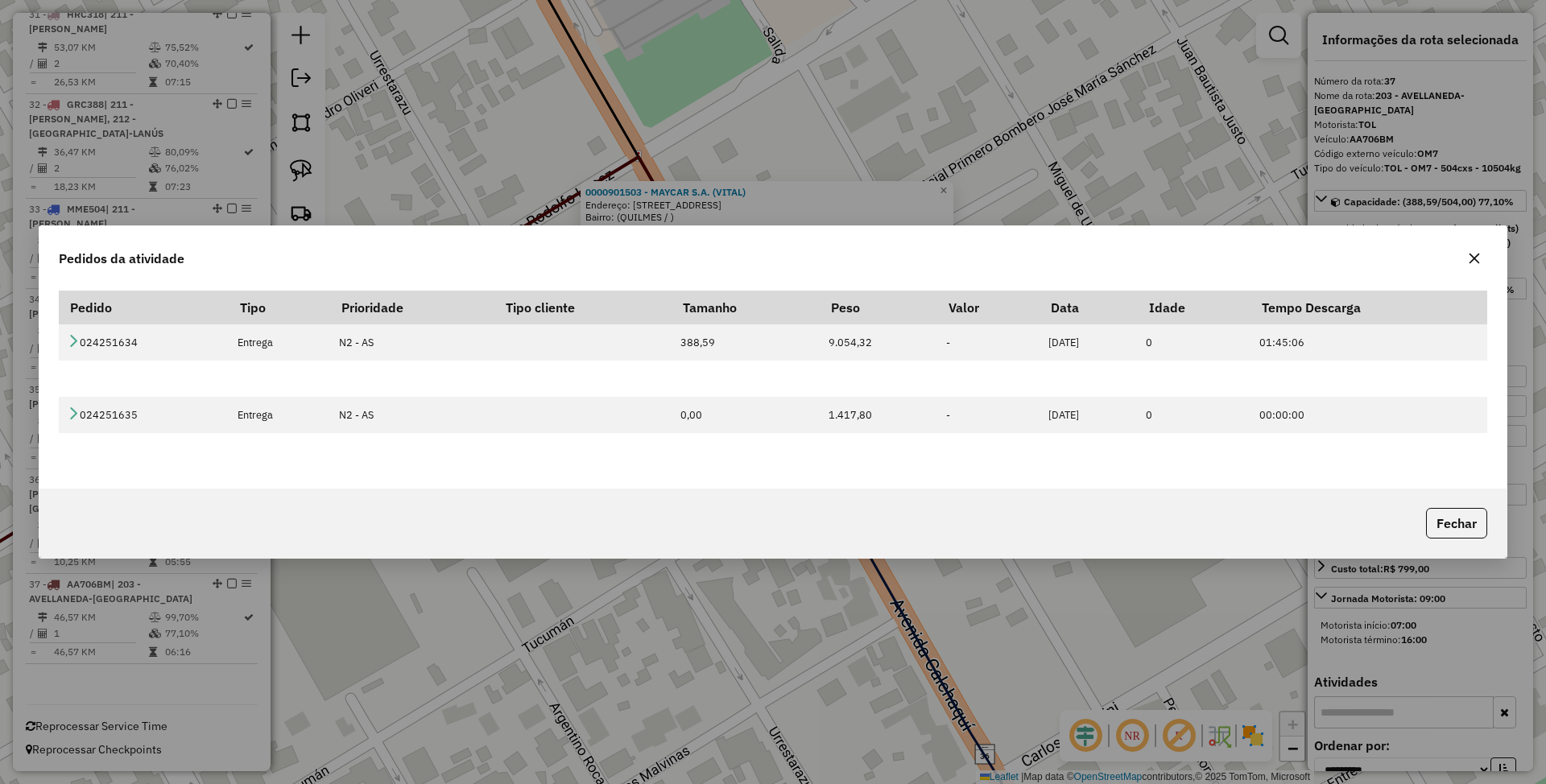
click at [1479, 259] on icon "button" at bounding box center [1474, 258] width 13 height 13
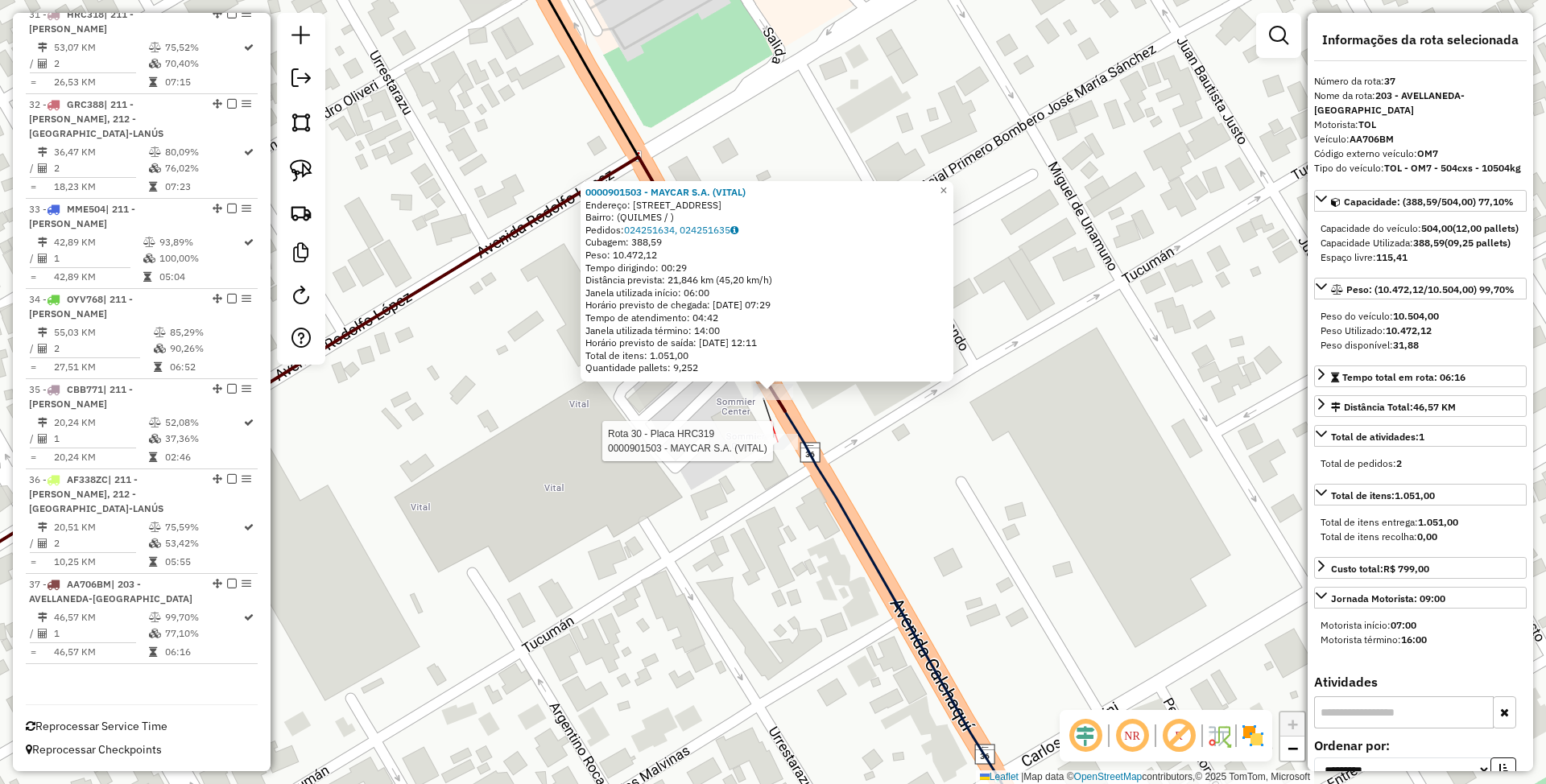
click at [769, 450] on div at bounding box center [777, 441] width 41 height 16
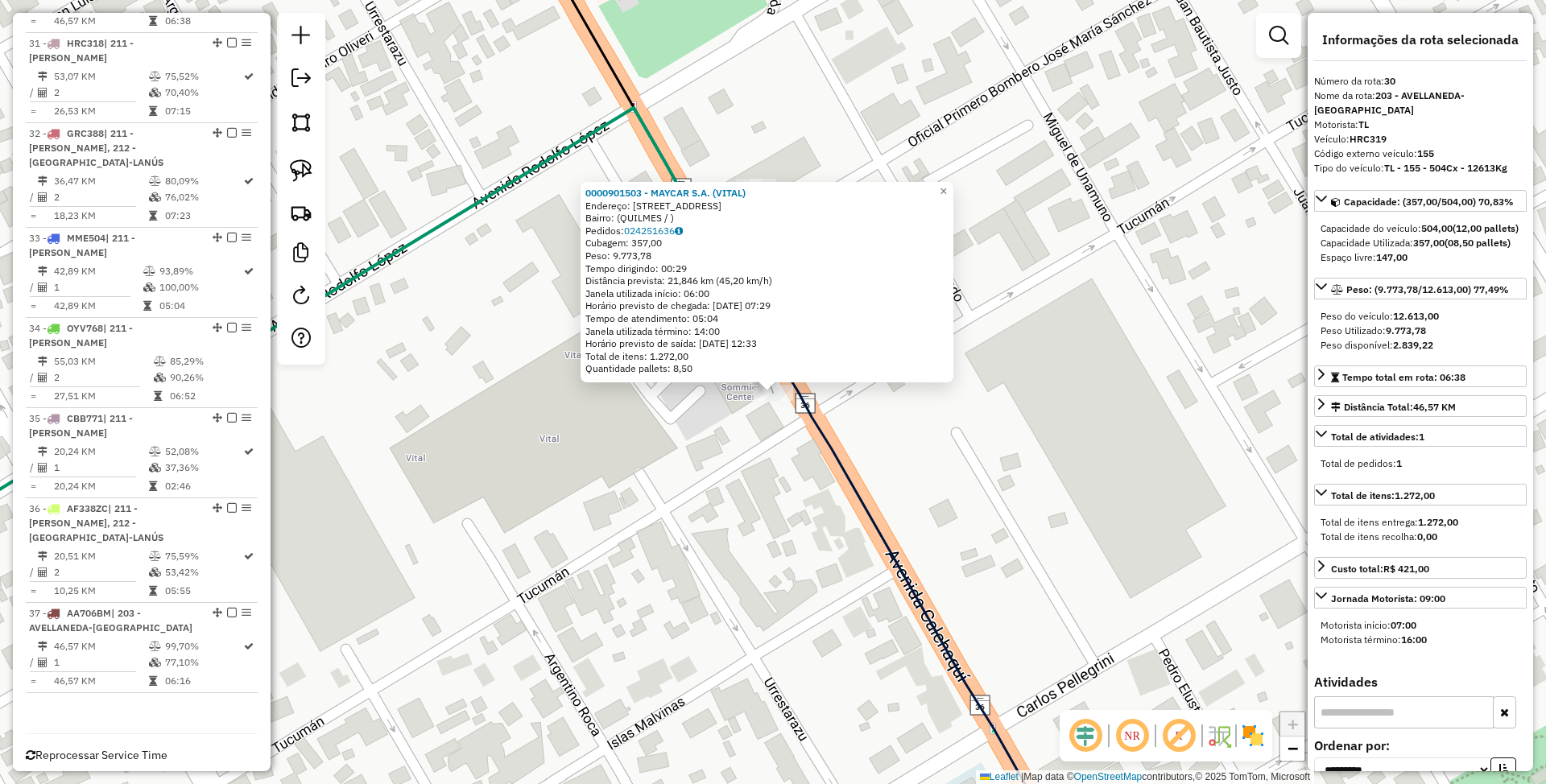
scroll to position [3241, 0]
click at [668, 230] on link "024251636" at bounding box center [654, 230] width 59 height 12
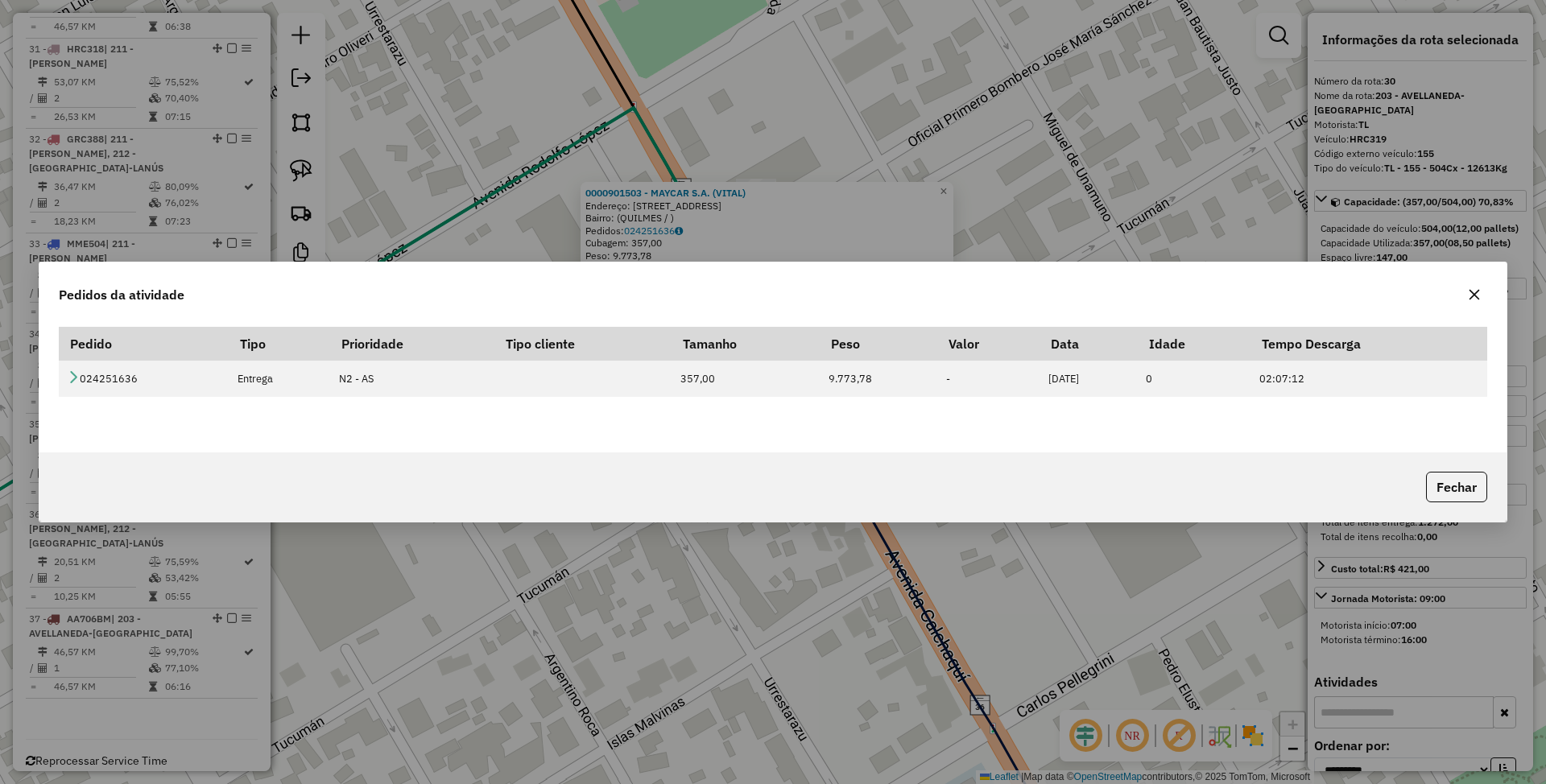
click at [1477, 299] on icon "button" at bounding box center [1474, 294] width 13 height 13
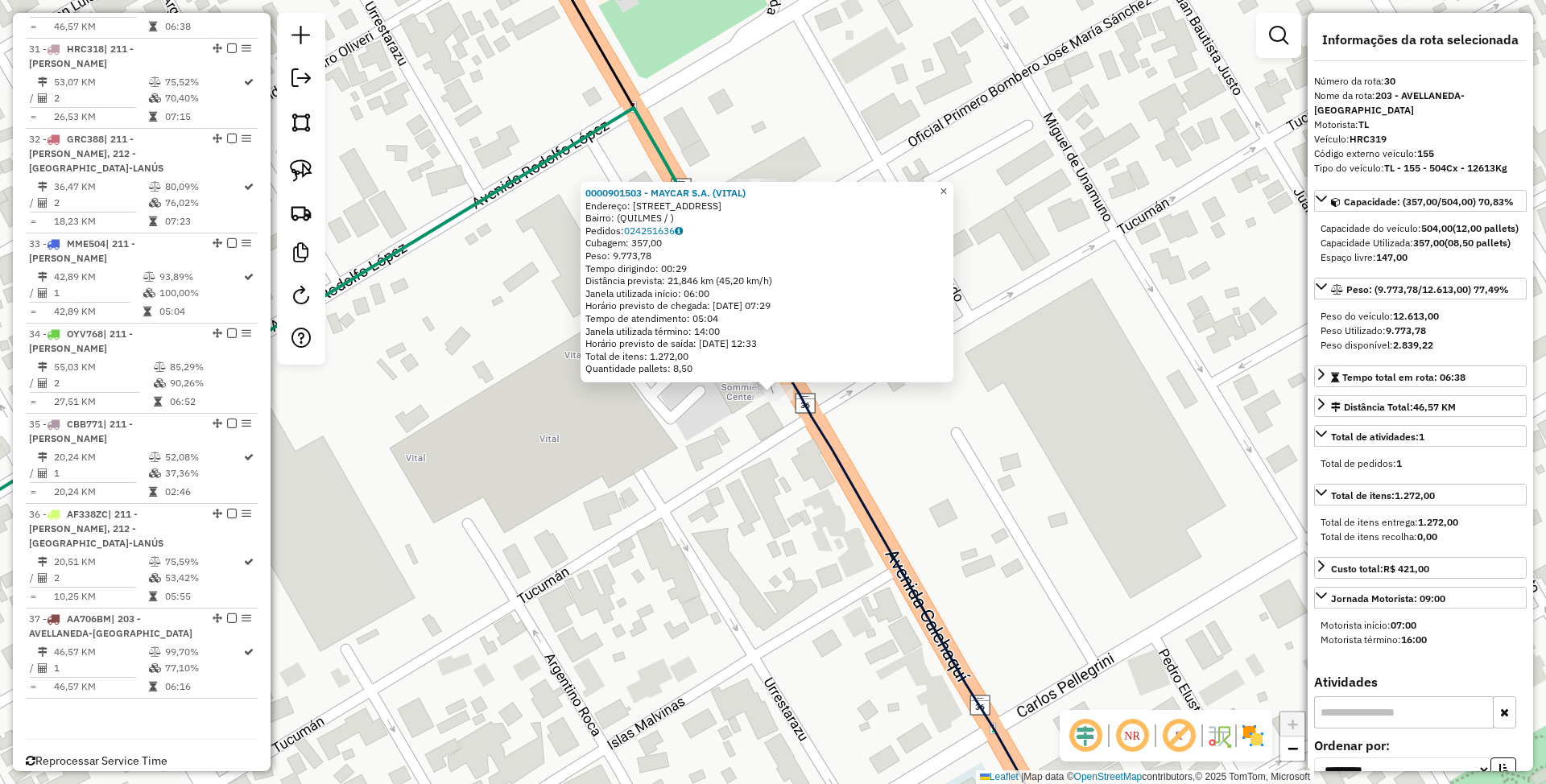
click at [953, 185] on link "×" at bounding box center [944, 192] width 20 height 20
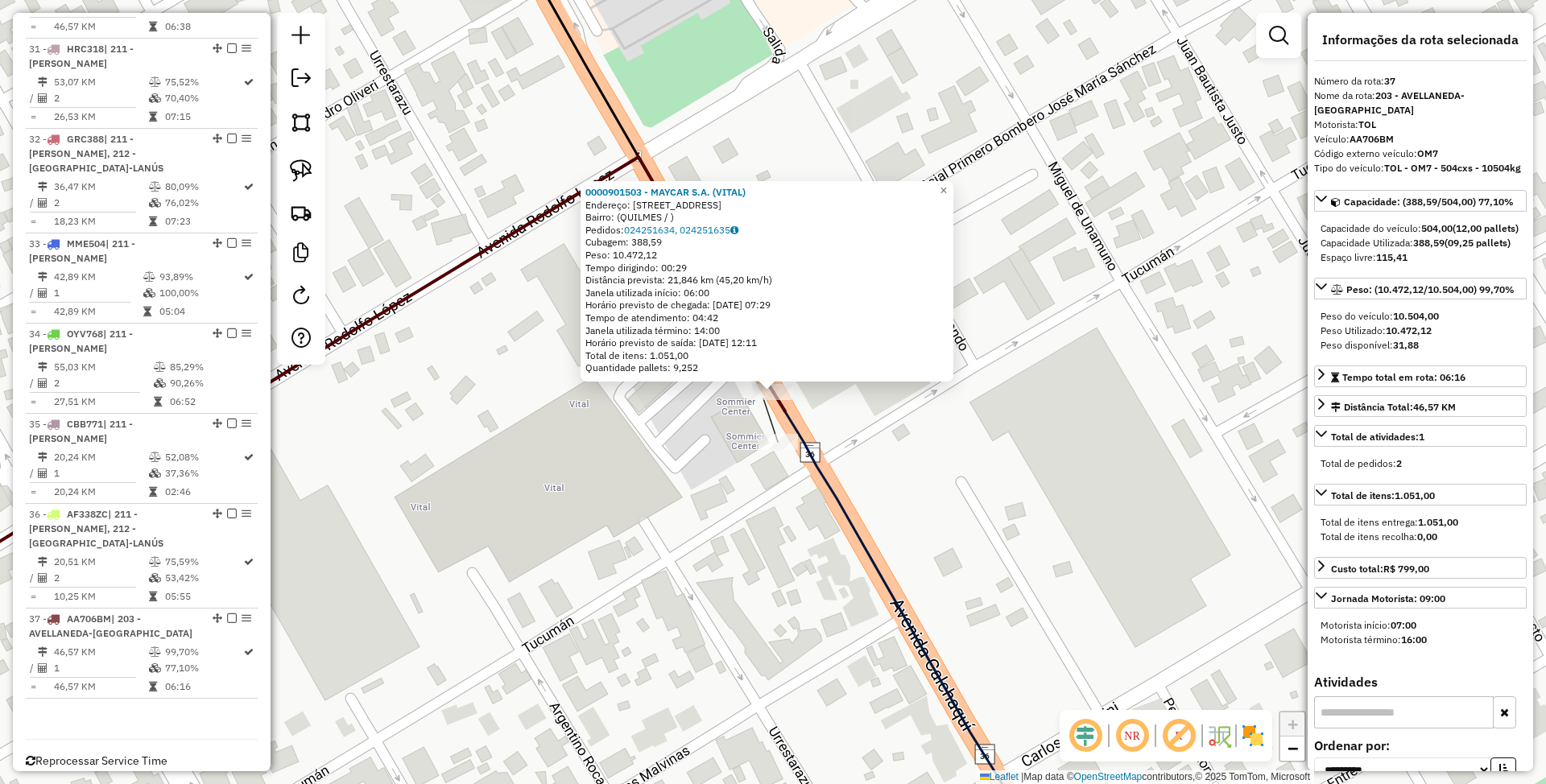
scroll to position [3342, 0]
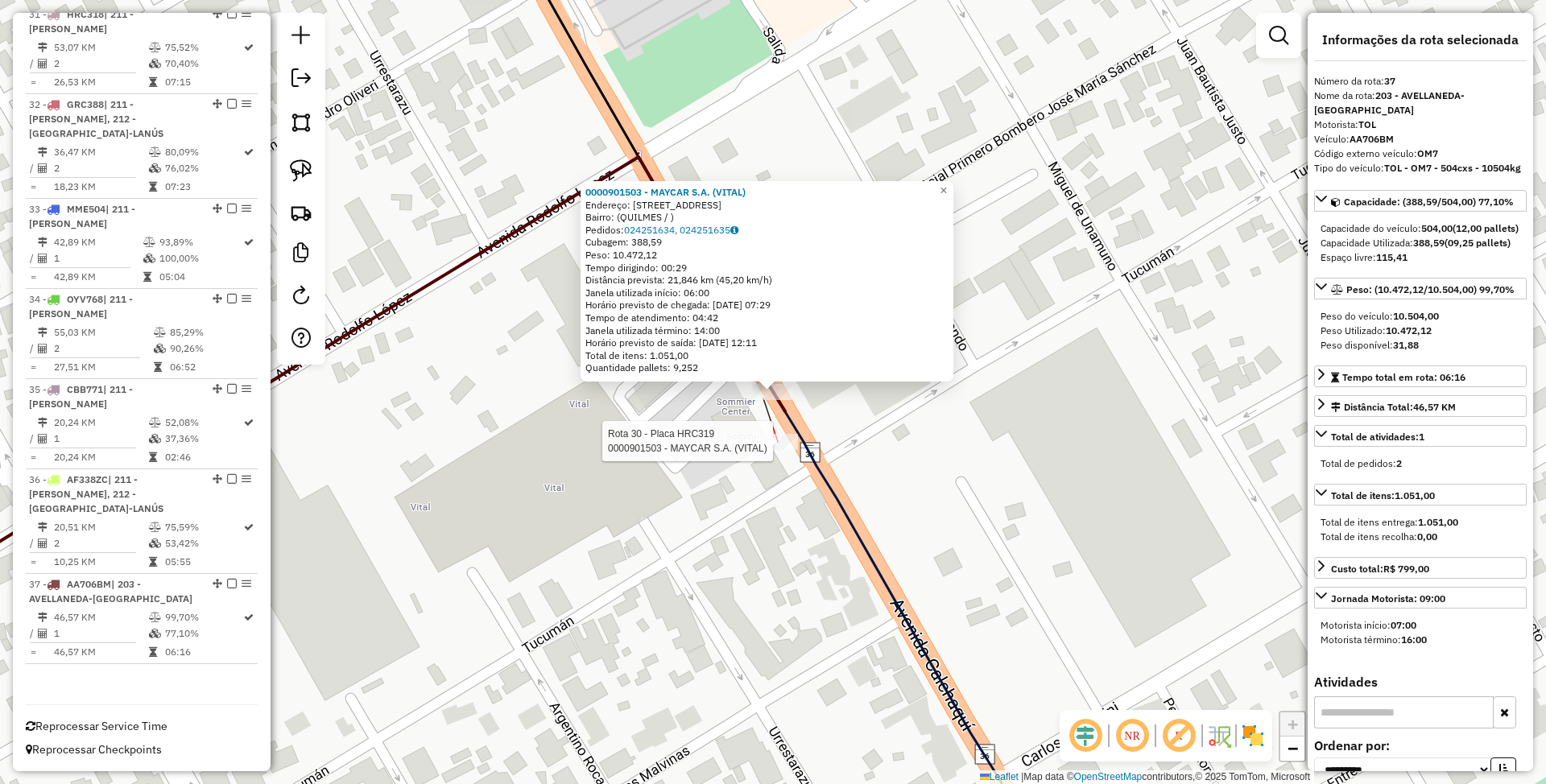
click at [770, 450] on div at bounding box center [777, 441] width 41 height 16
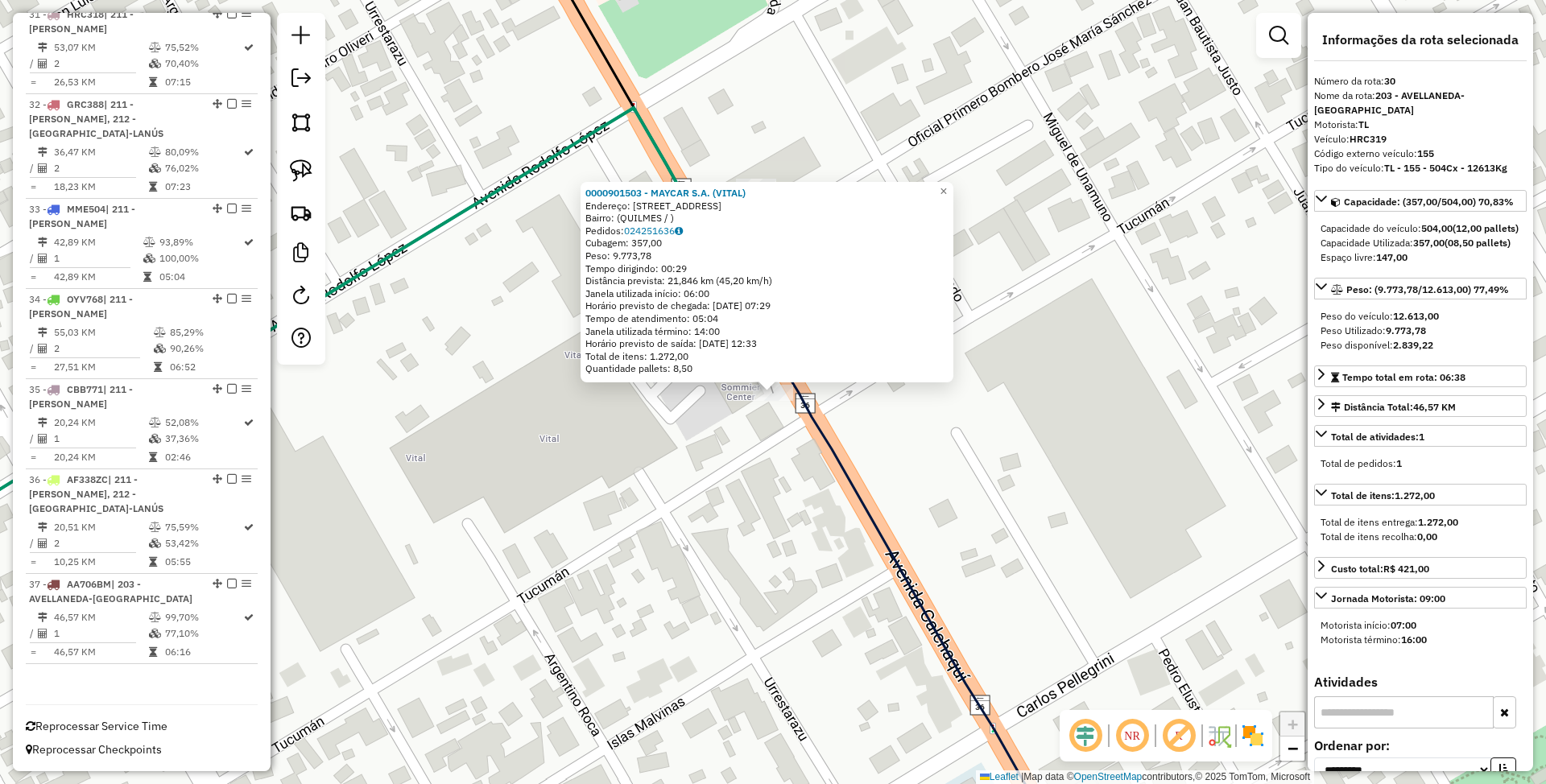
scroll to position [3241, 0]
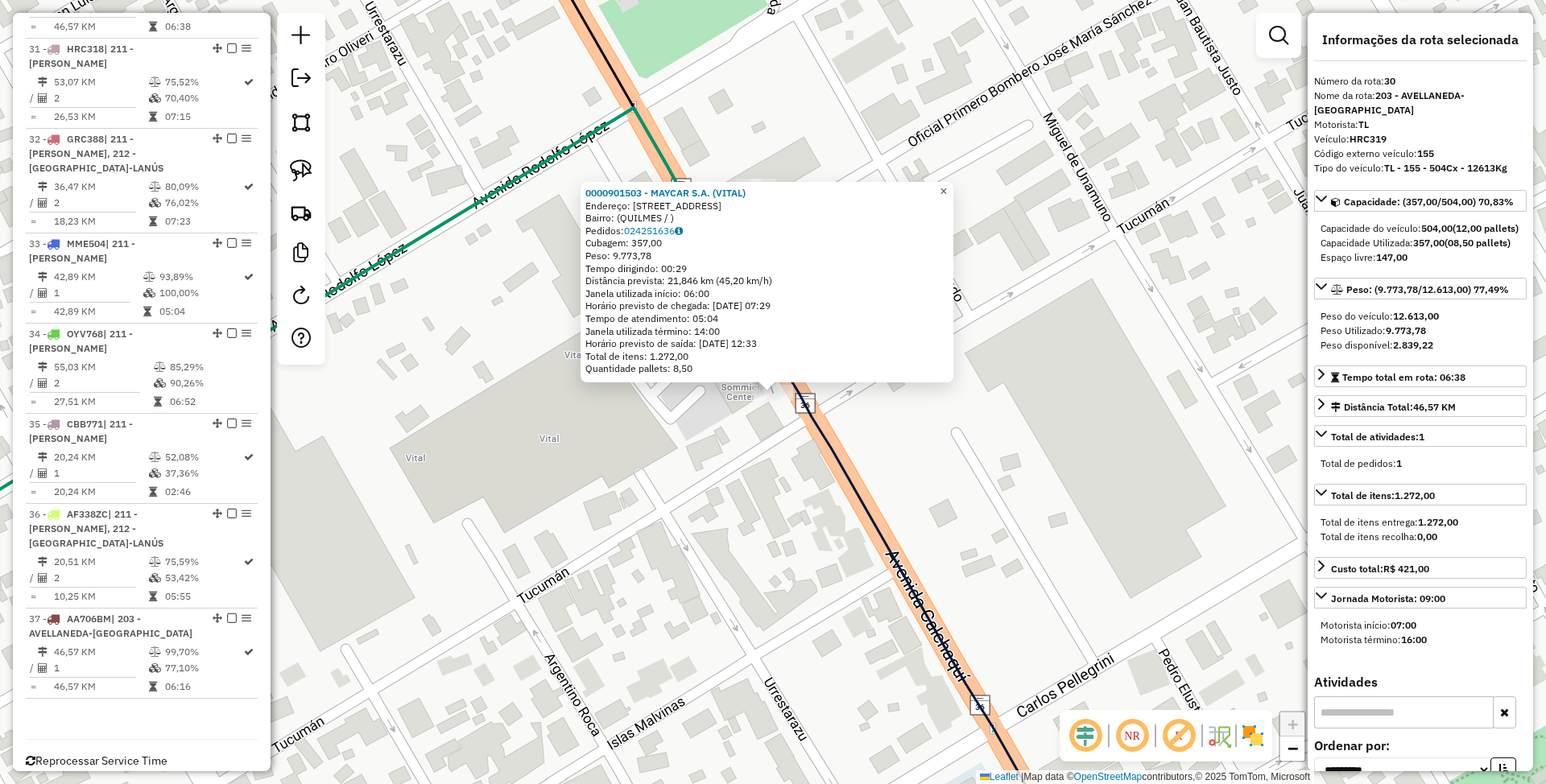
click at [953, 194] on link "×" at bounding box center [944, 192] width 20 height 20
click at [947, 191] on span "×" at bounding box center [942, 192] width 7 height 14
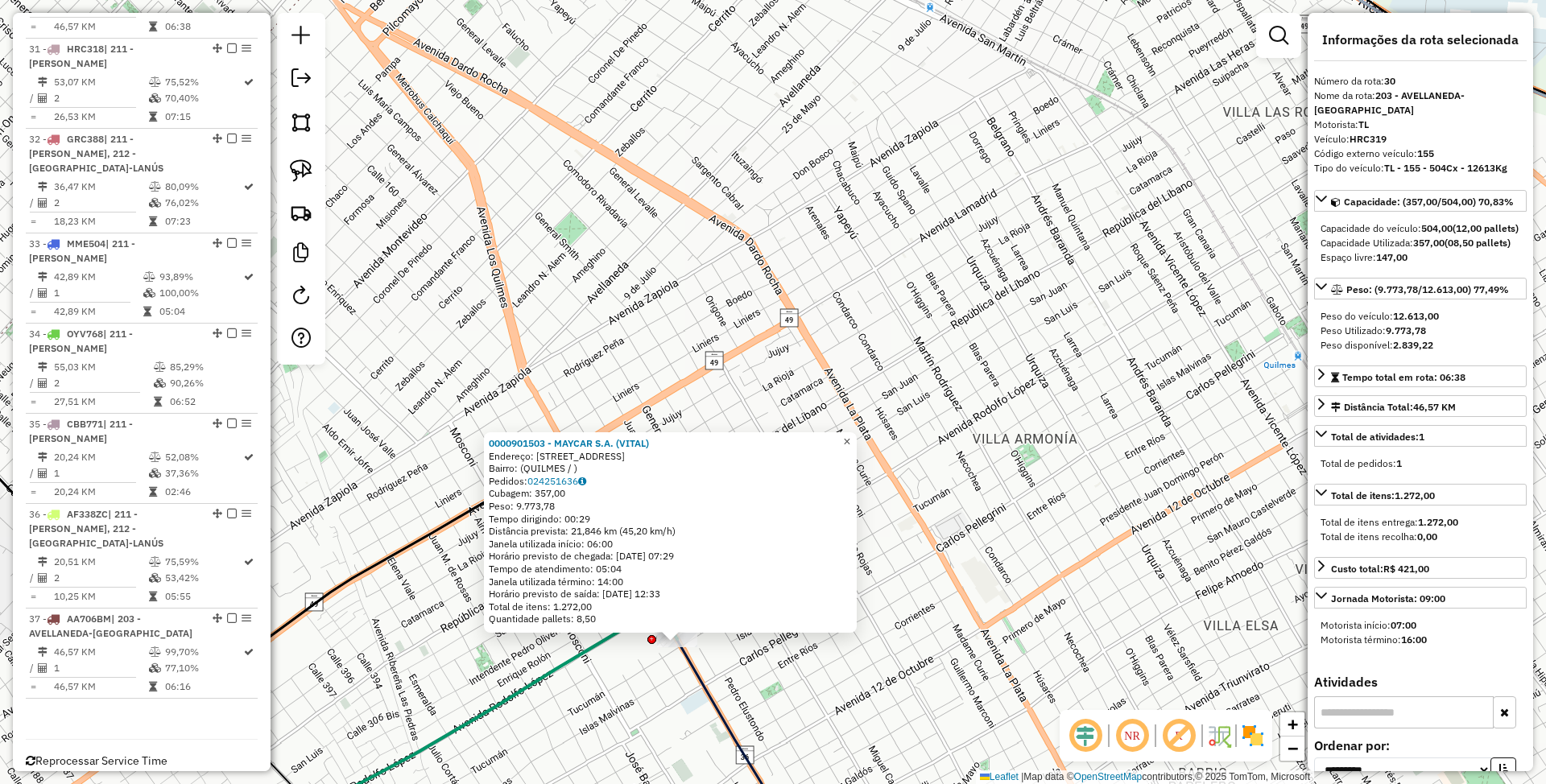
click at [851, 434] on span "×" at bounding box center [846, 441] width 7 height 14
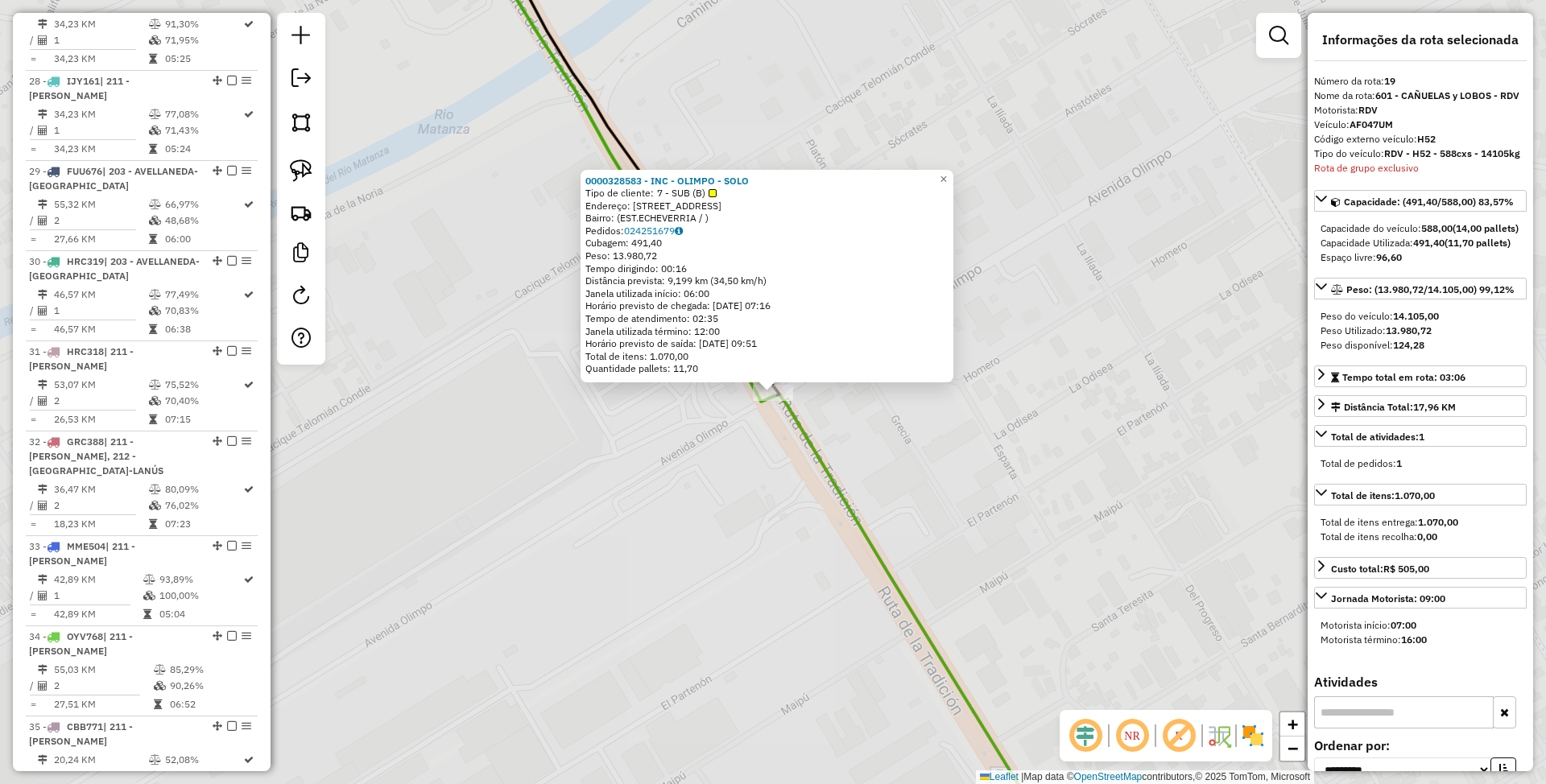
scroll to position [2232, 0]
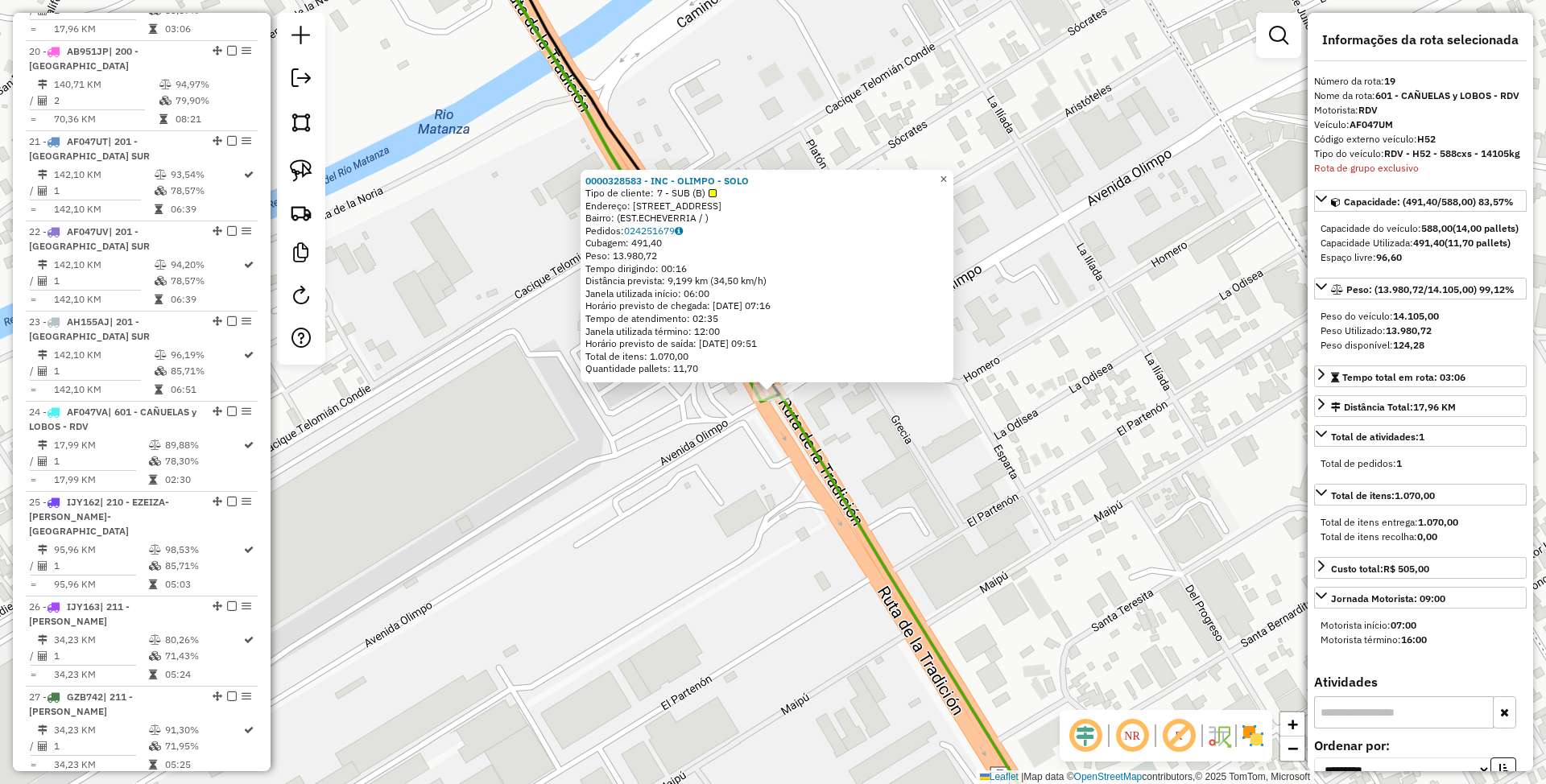
click at [947, 176] on span "×" at bounding box center [942, 179] width 7 height 14
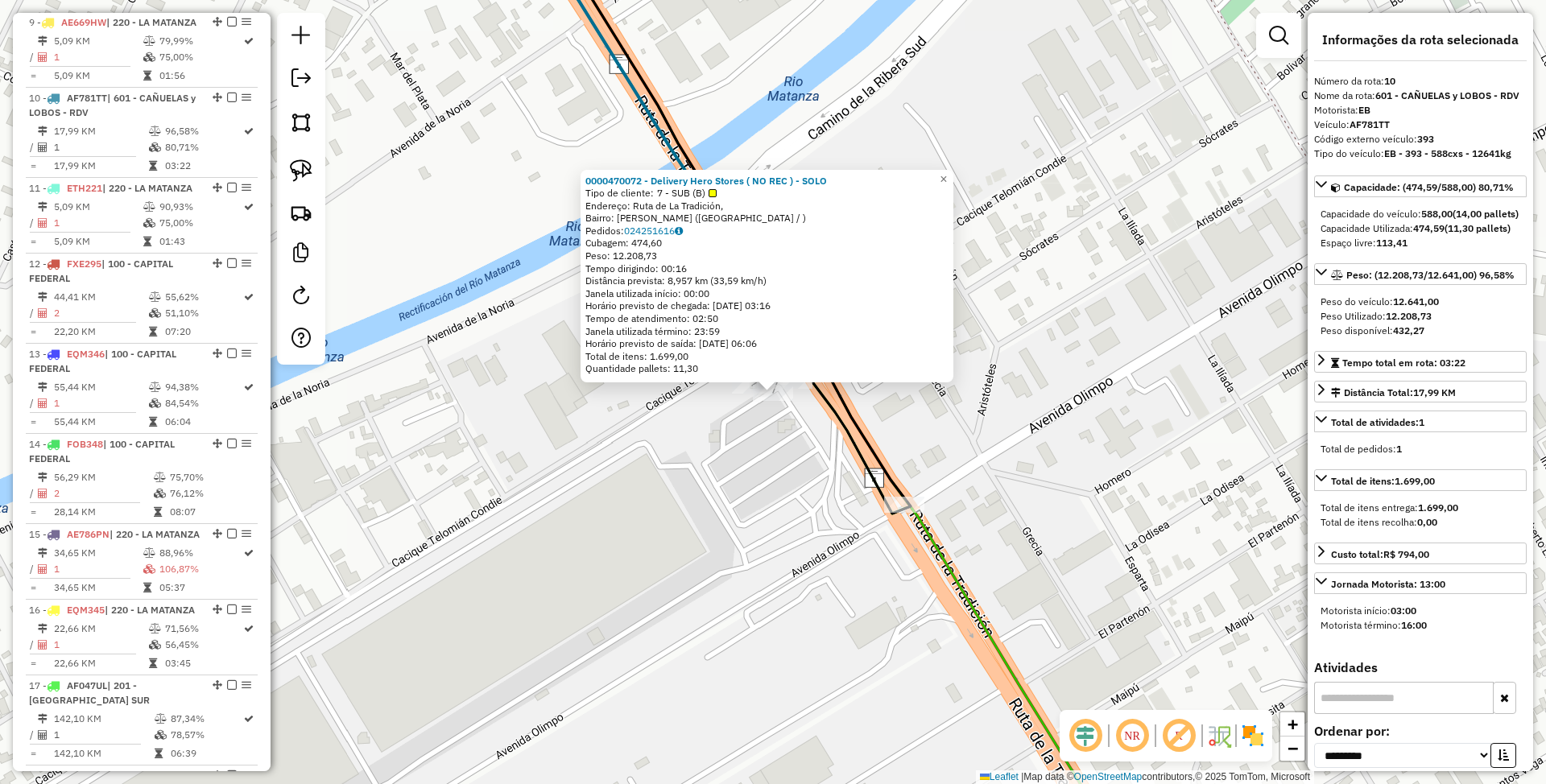
scroll to position [1418, 0]
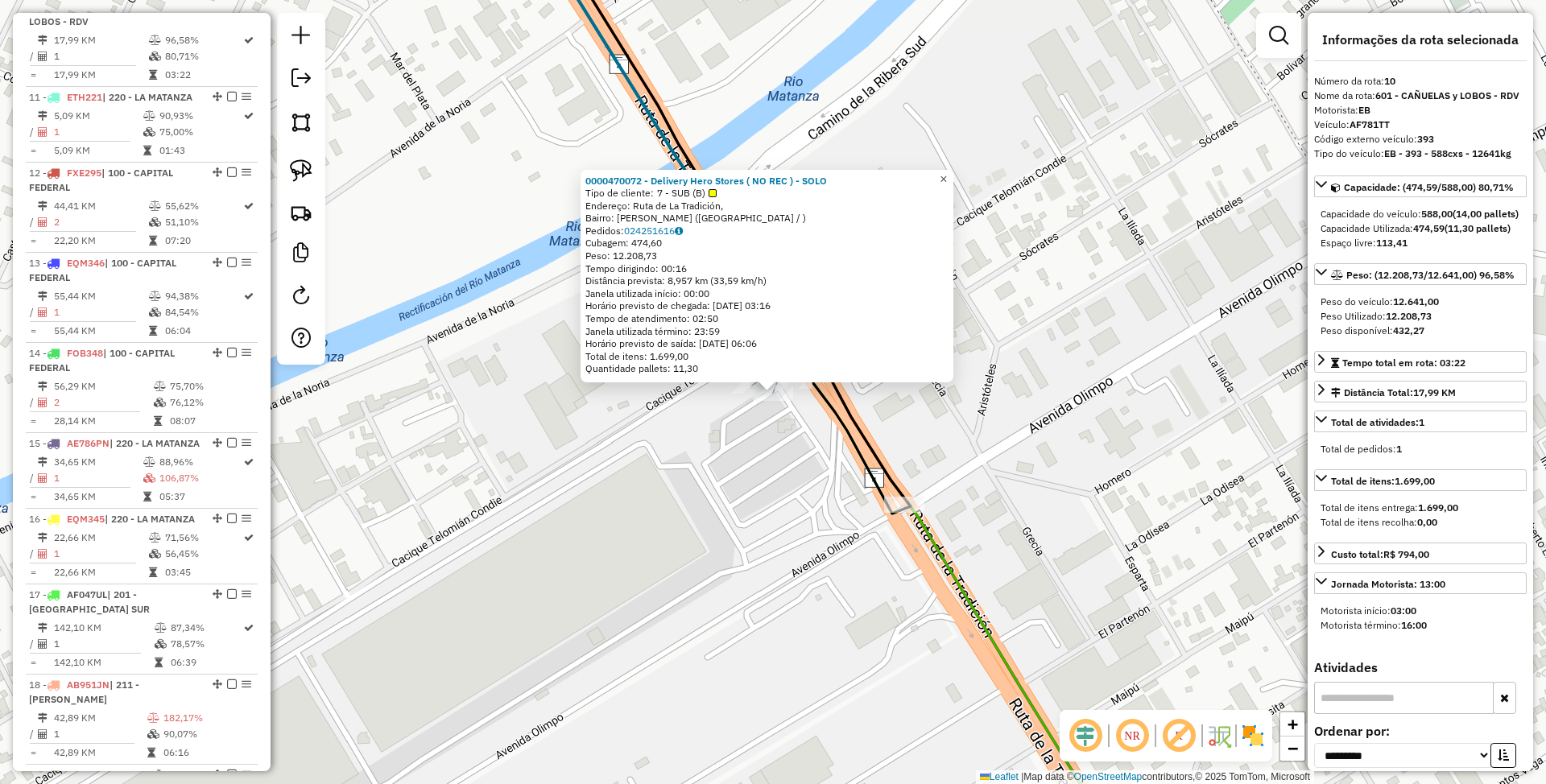
click at [947, 175] on span "×" at bounding box center [942, 179] width 7 height 14
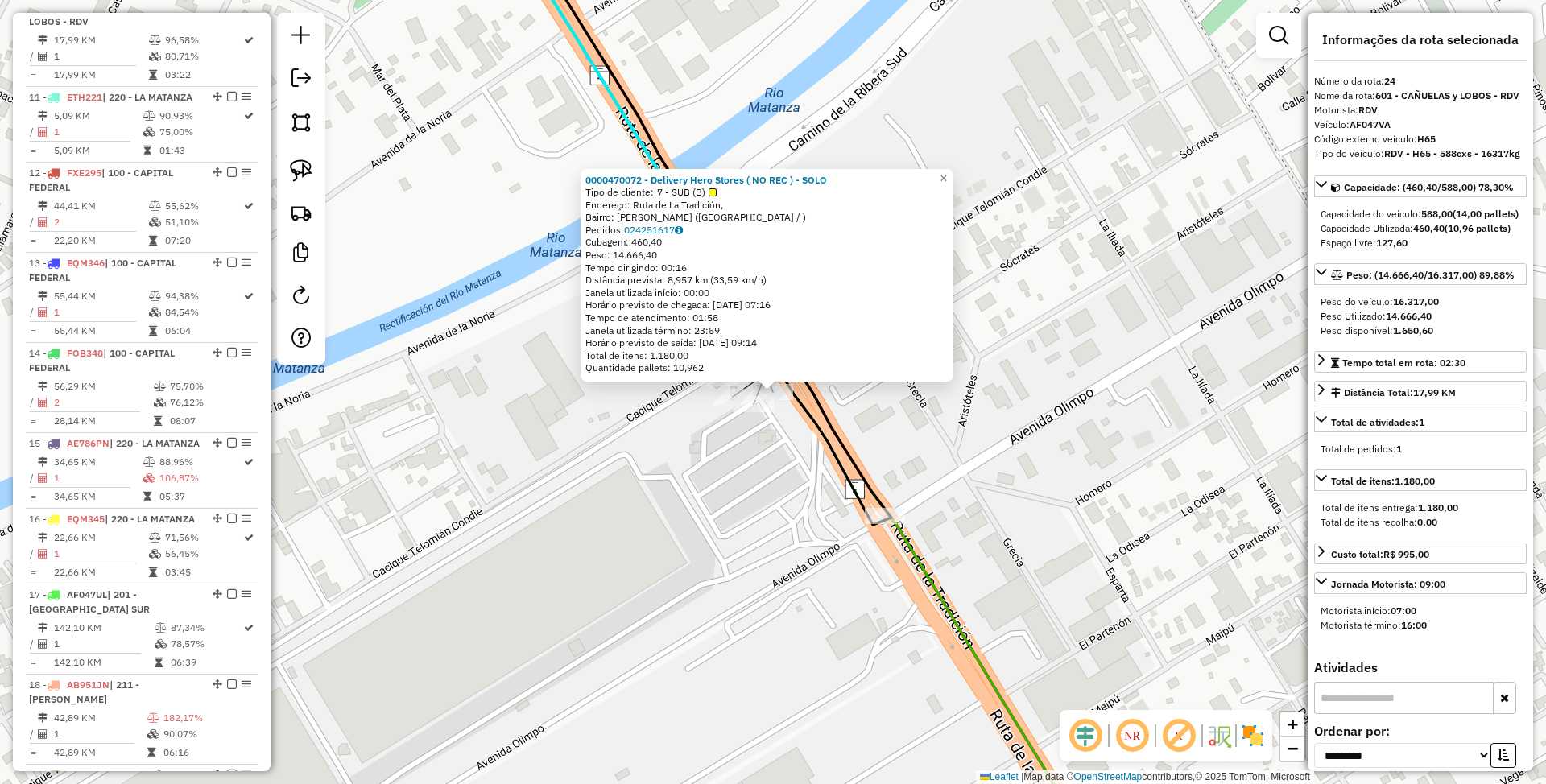
scroll to position [2684, 0]
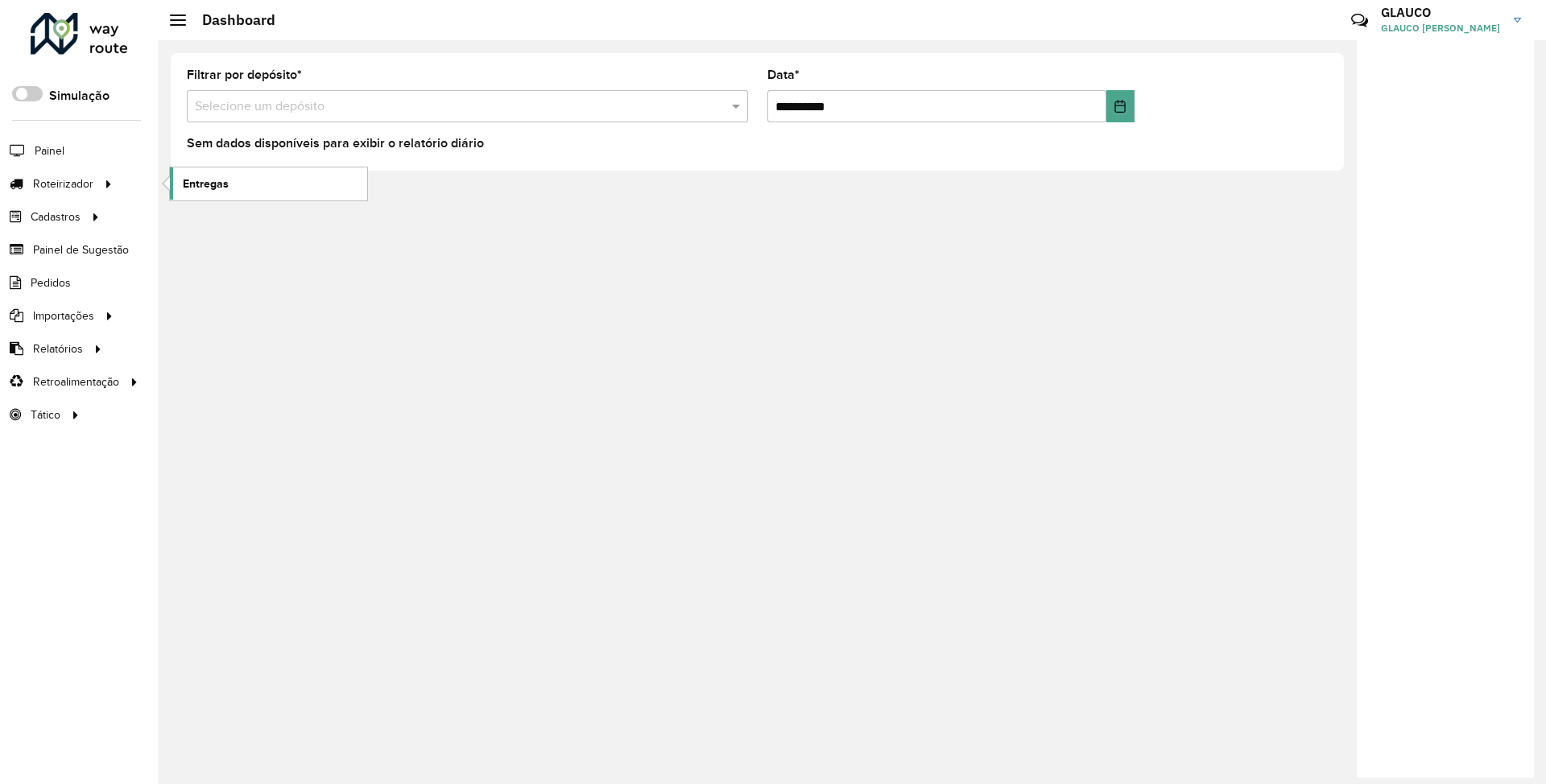
click at [224, 179] on span "Entregas" at bounding box center [205, 184] width 45 height 17
click at [39, 278] on span "Pedidos" at bounding box center [51, 282] width 41 height 17
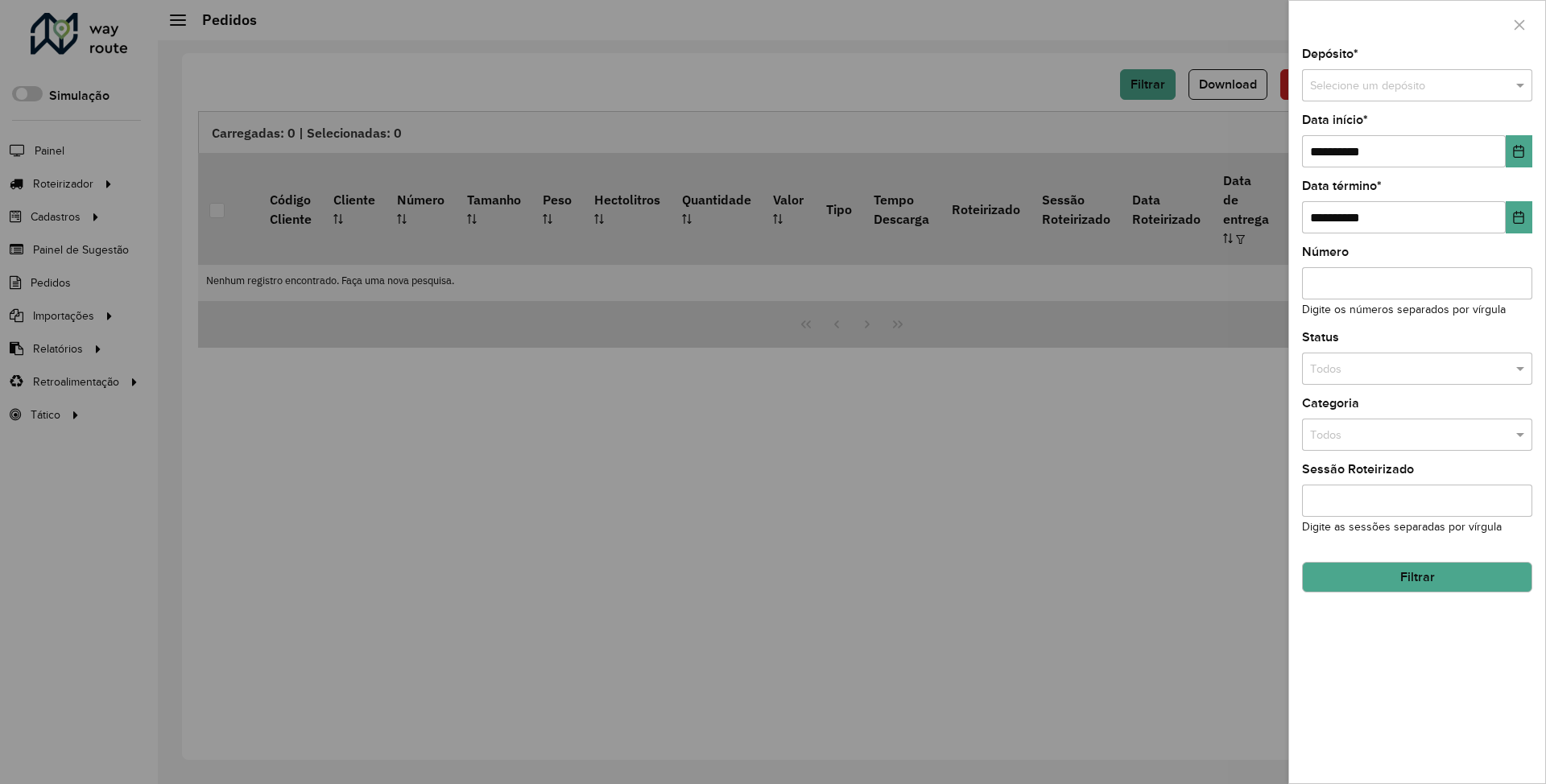
click at [1389, 85] on input "text" at bounding box center [1401, 86] width 182 height 18
type input "****"
click at [1370, 120] on div "SAZ BO Sucre" at bounding box center [1417, 131] width 228 height 26
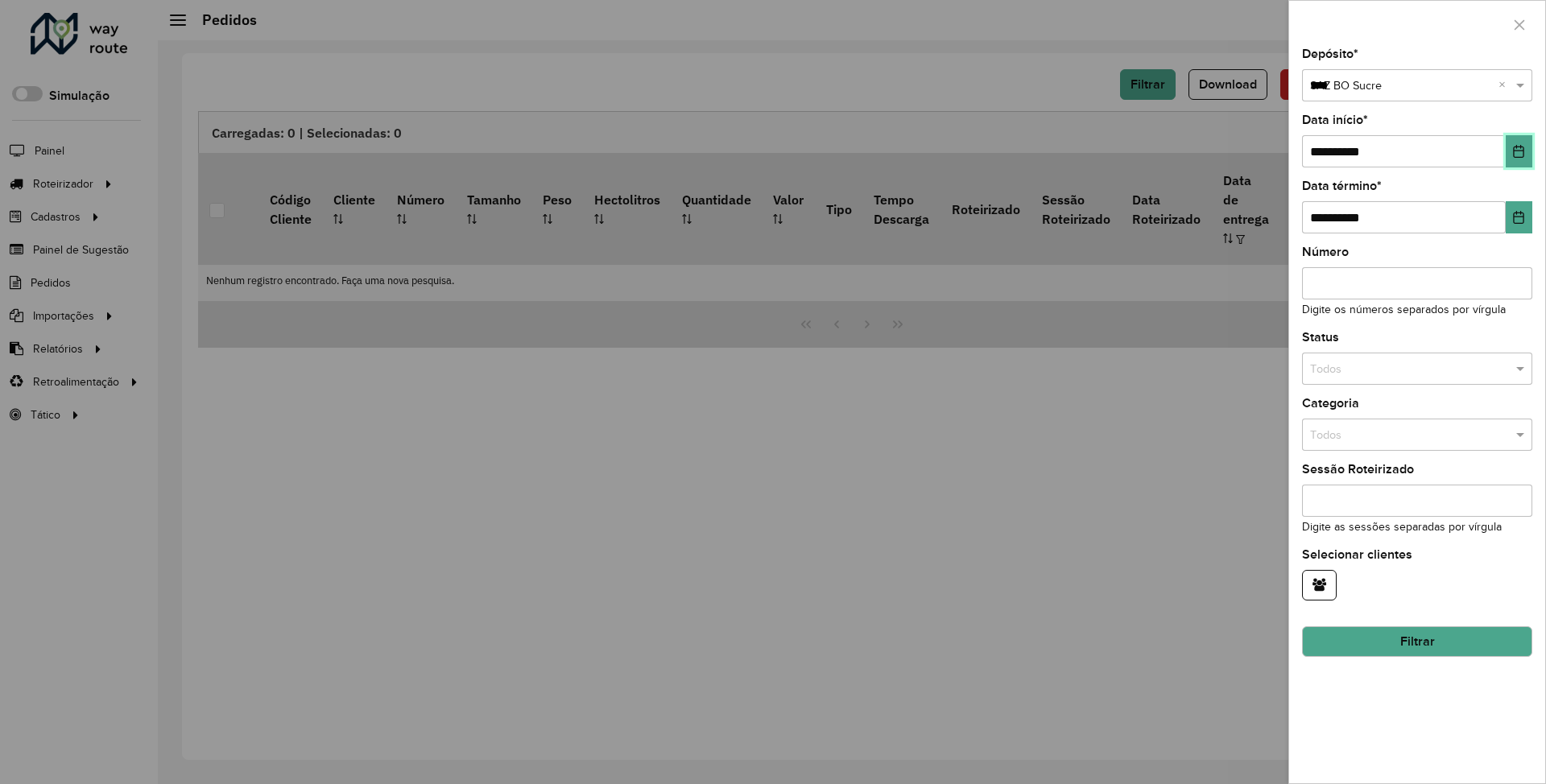
click at [1518, 148] on icon "Choose Date" at bounding box center [1518, 151] width 13 height 13
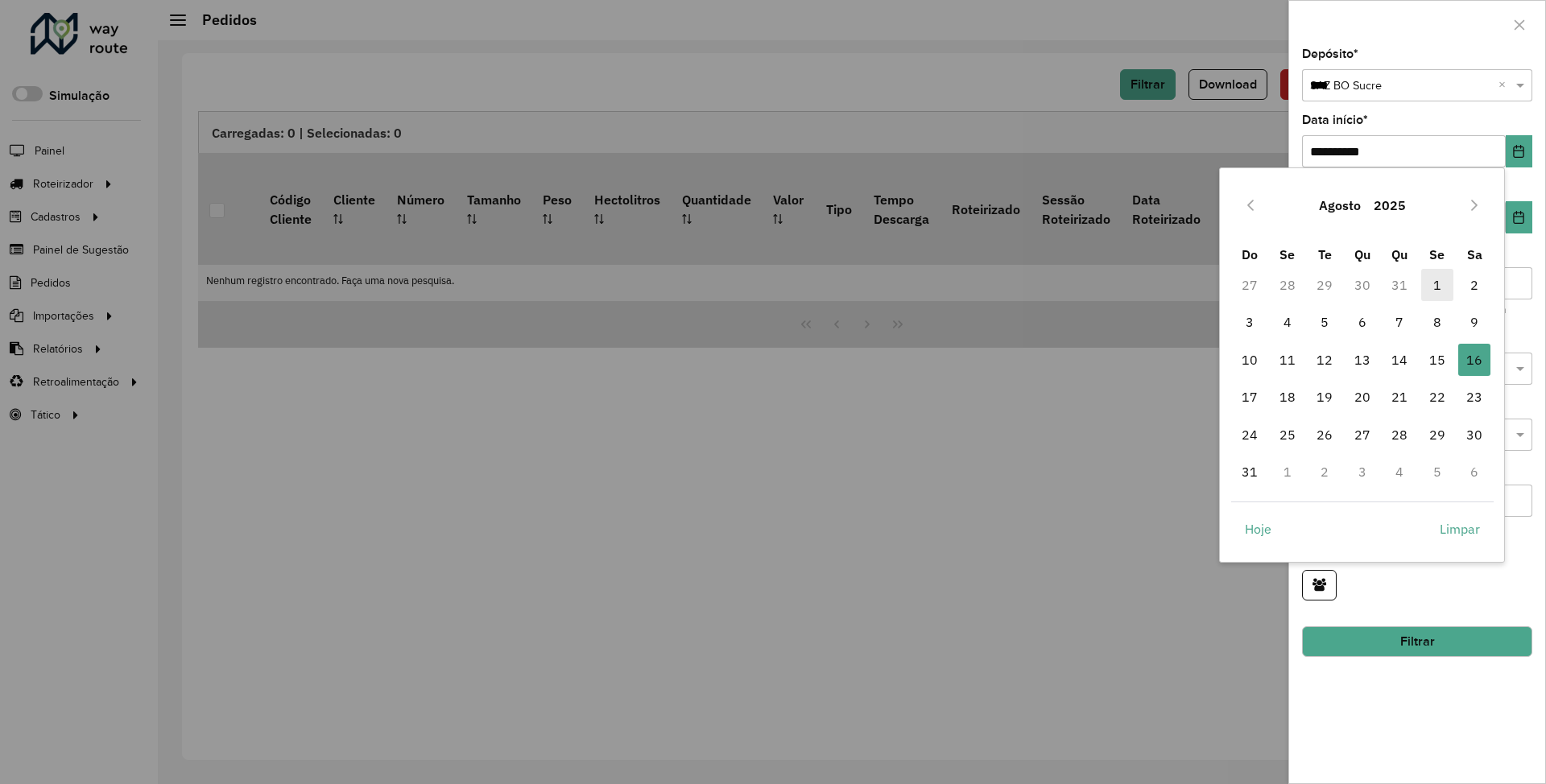
click at [1431, 286] on span "1" at bounding box center [1437, 284] width 33 height 33
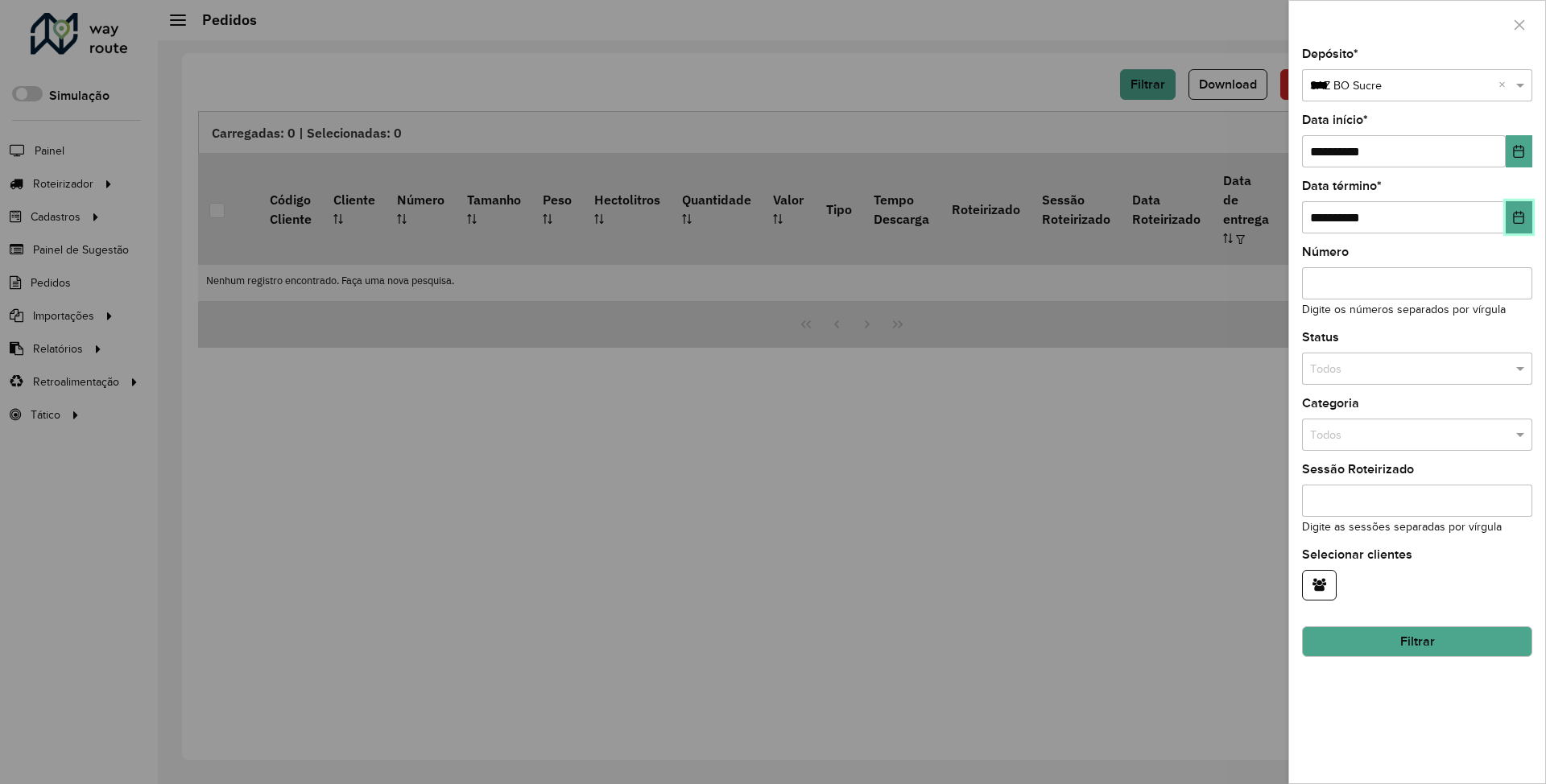
click at [1513, 212] on icon "Choose Date" at bounding box center [1518, 217] width 13 height 13
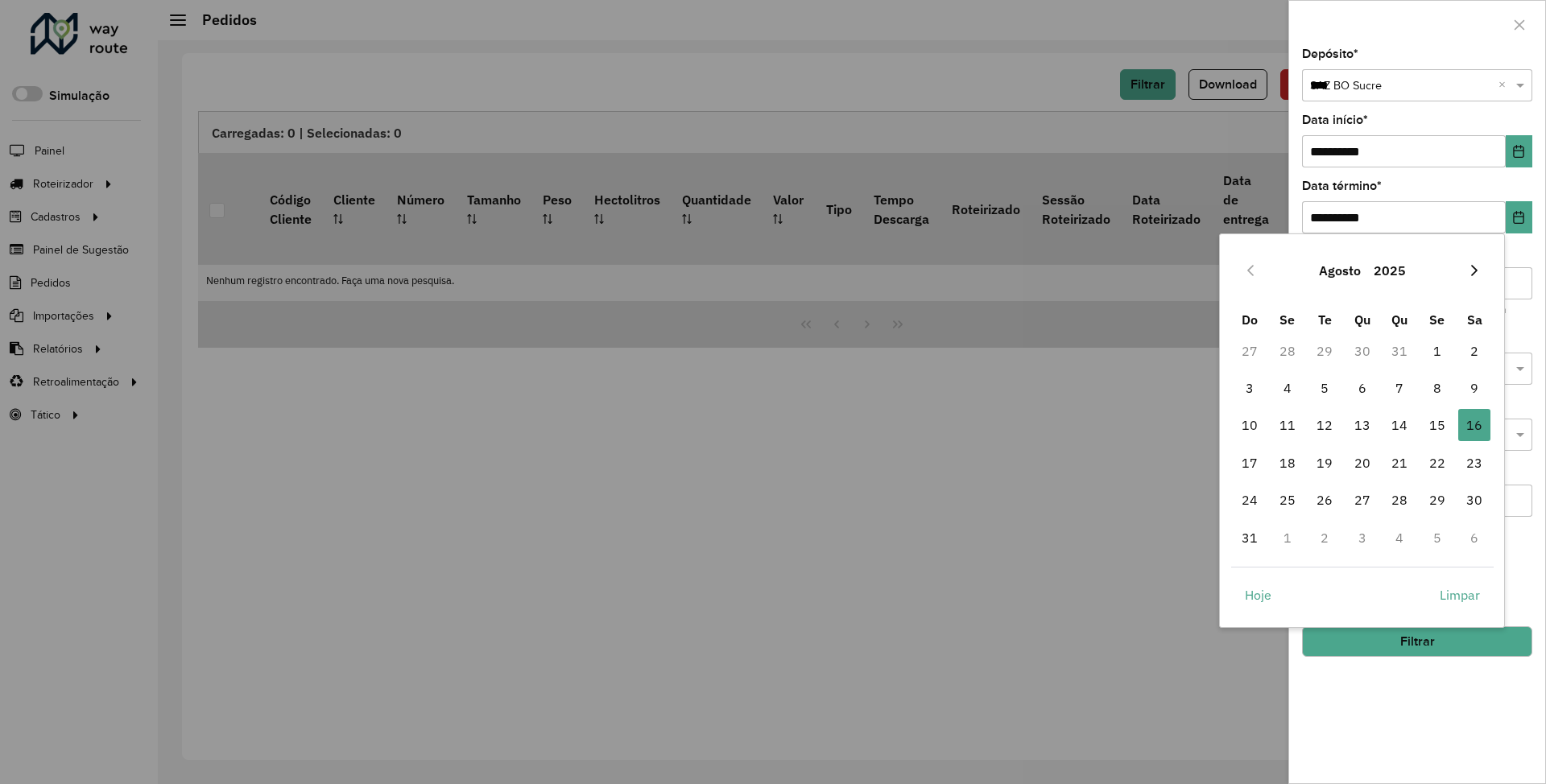
click at [1472, 272] on icon "Next Month" at bounding box center [1474, 270] width 13 height 13
click at [1329, 491] on span "30" at bounding box center [1325, 500] width 33 height 33
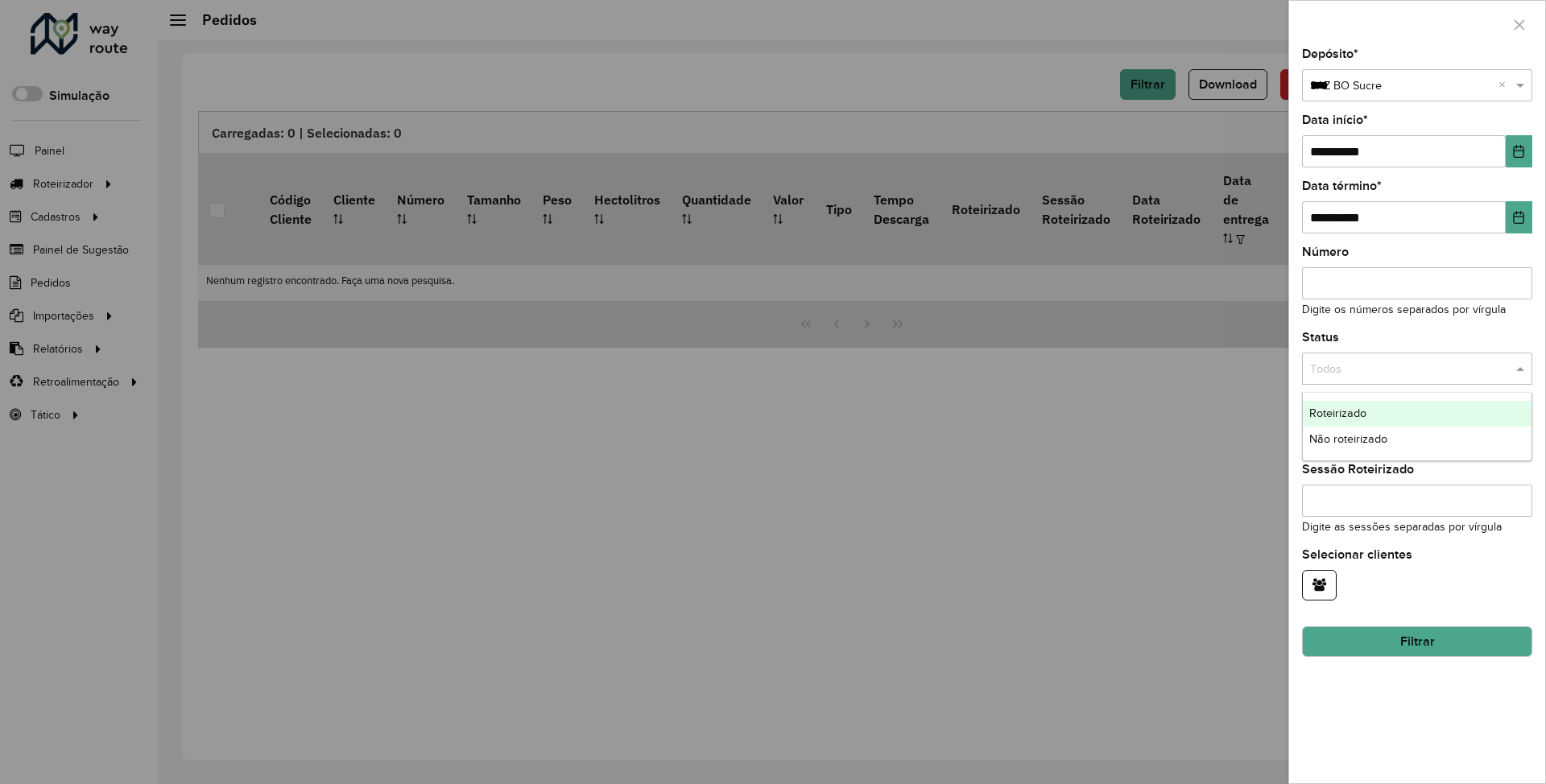
click at [1426, 355] on div "Todos" at bounding box center [1417, 368] width 230 height 33
click at [1350, 438] on span "Não roteirizado" at bounding box center [1347, 438] width 78 height 13
click at [1377, 642] on button "Filtrar" at bounding box center [1417, 641] width 230 height 31
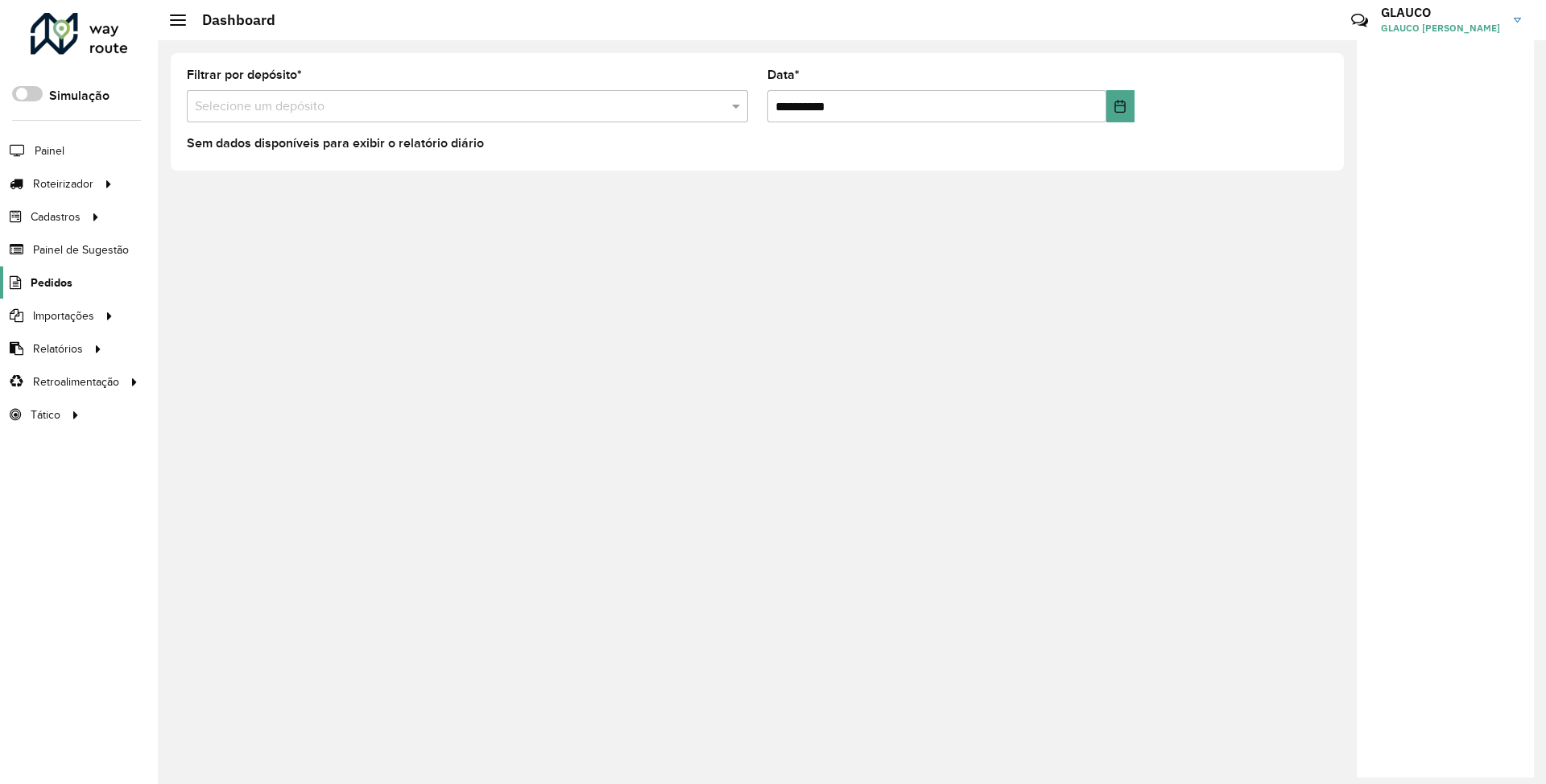
click at [58, 285] on span "Pedidos" at bounding box center [51, 282] width 41 height 17
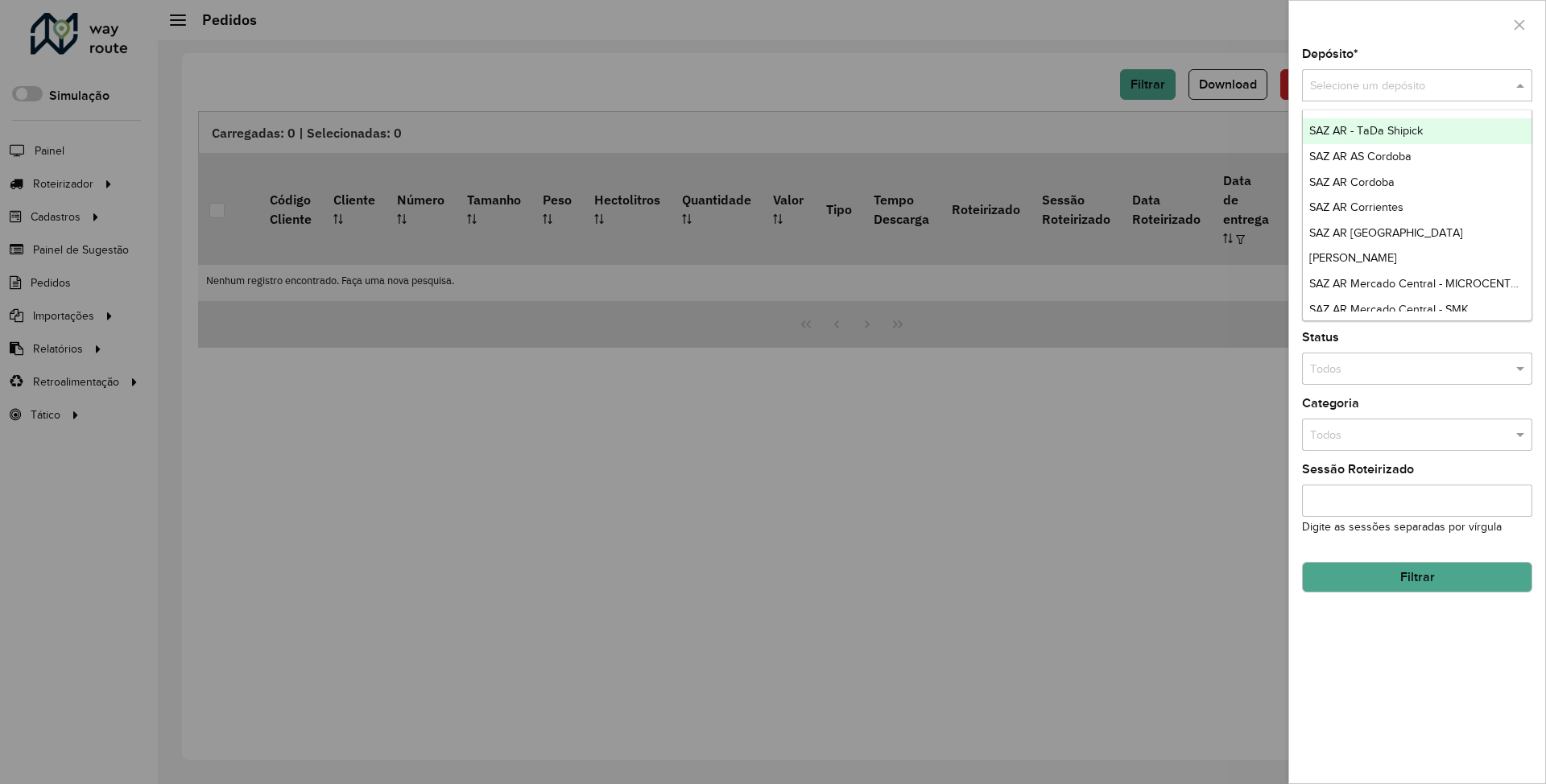
click at [1399, 94] on div "Selecione um depósito" at bounding box center [1417, 85] width 230 height 33
type input "***"
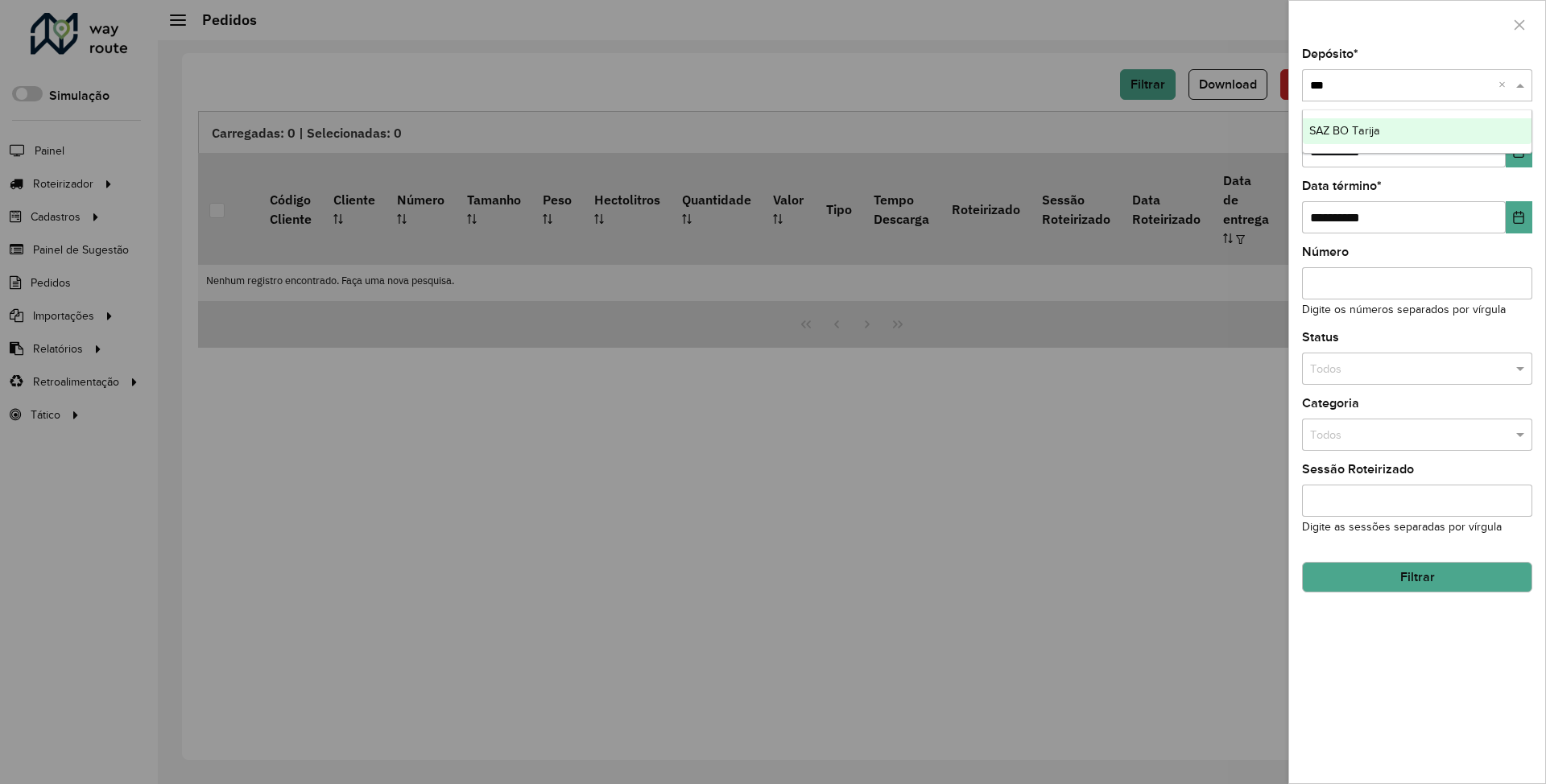
click at [1362, 125] on span "SAZ BO Tarija" at bounding box center [1344, 130] width 71 height 13
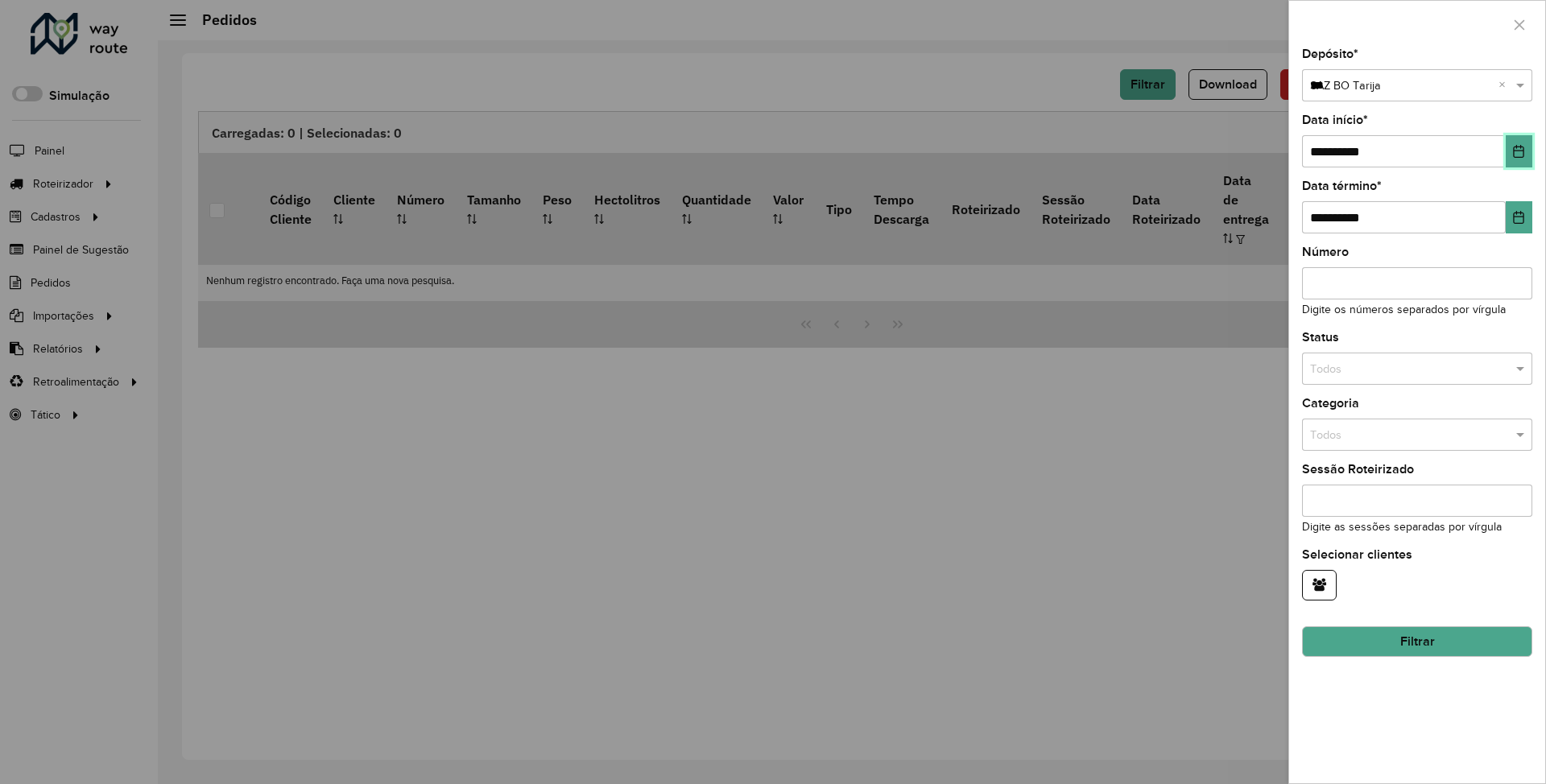
click at [1525, 145] on button "Choose Date" at bounding box center [1518, 151] width 27 height 33
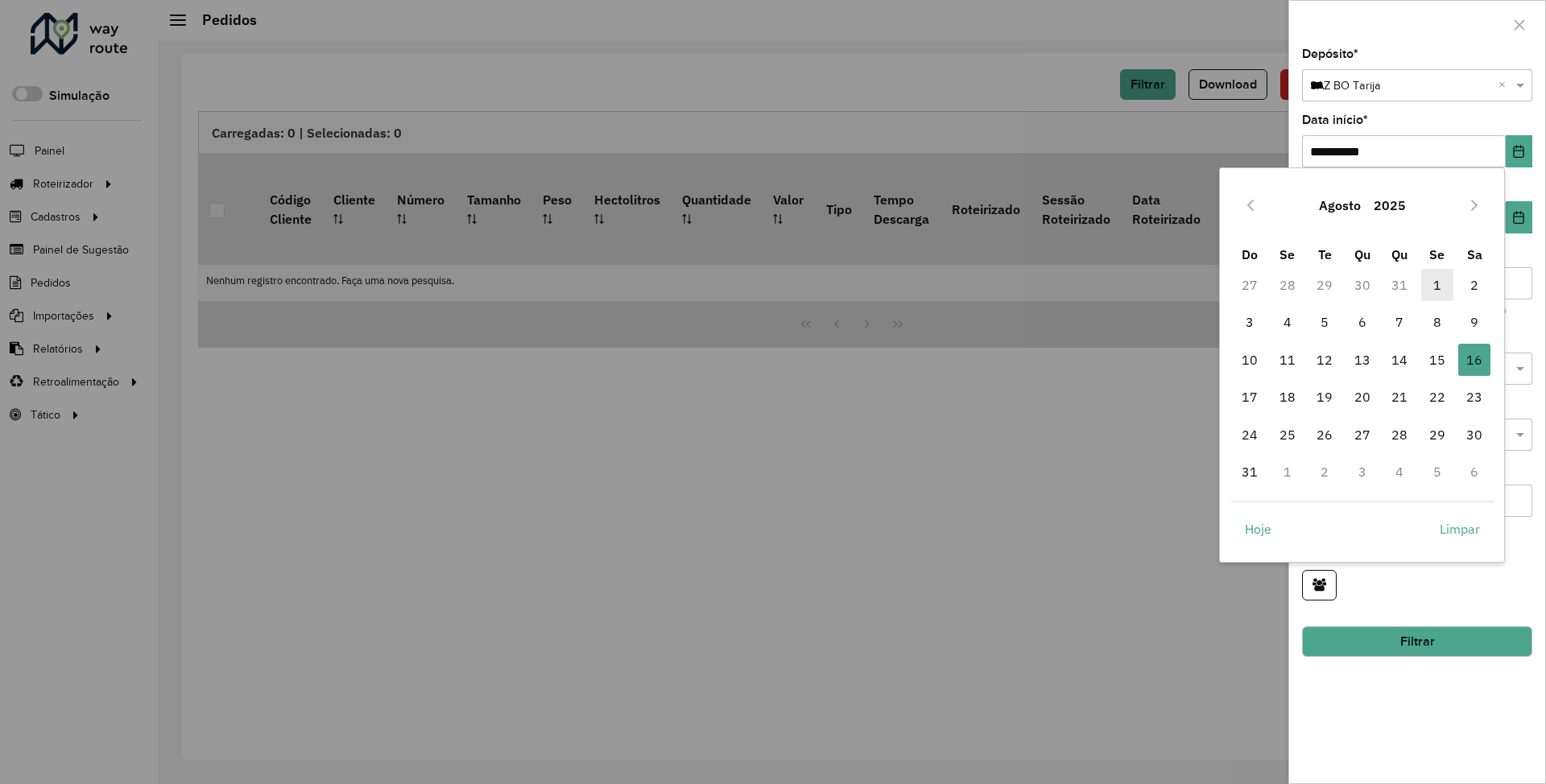
click at [1440, 289] on span "1" at bounding box center [1437, 284] width 33 height 33
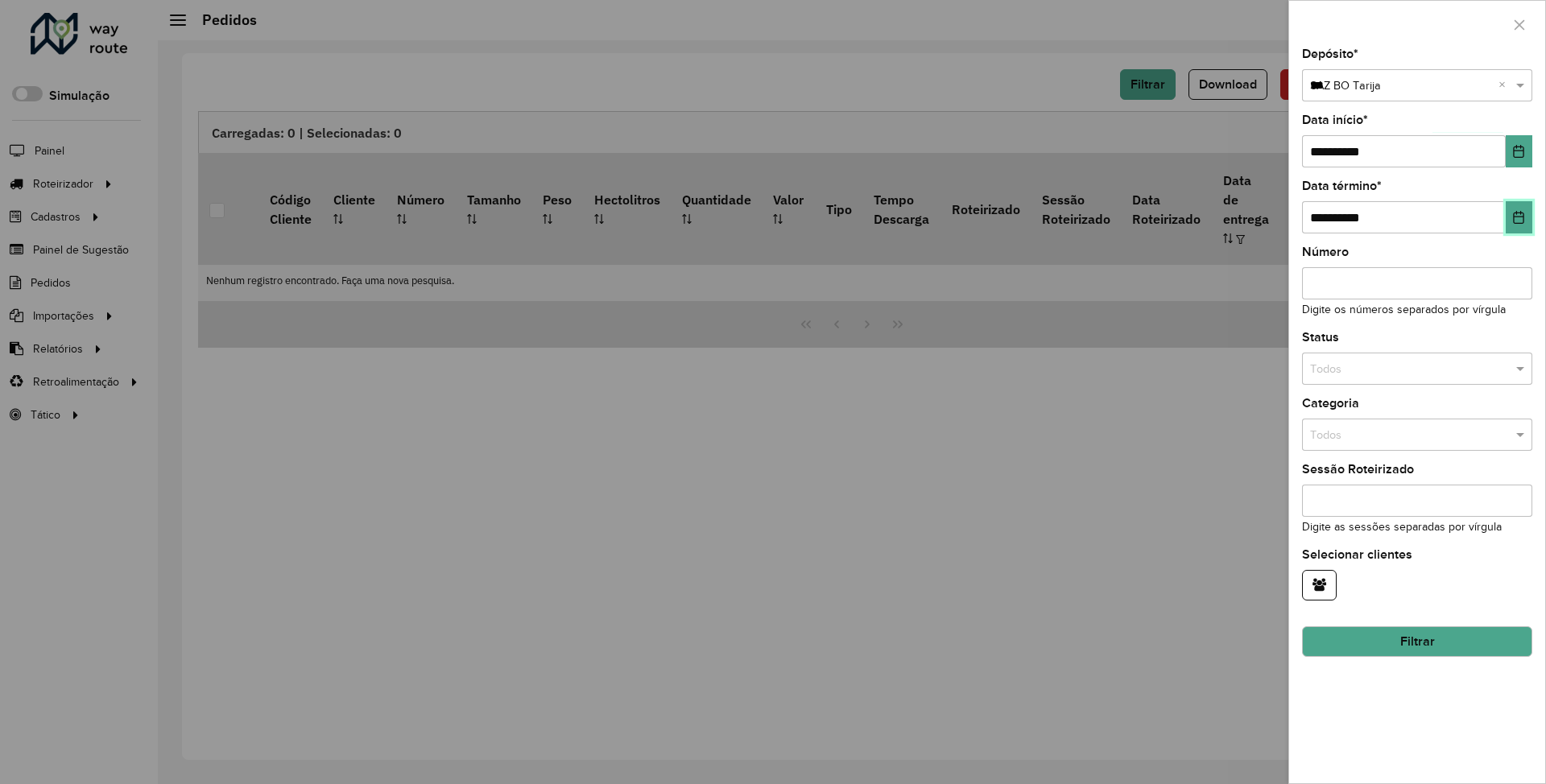
click at [1515, 215] on icon "Choose Date" at bounding box center [1518, 217] width 13 height 13
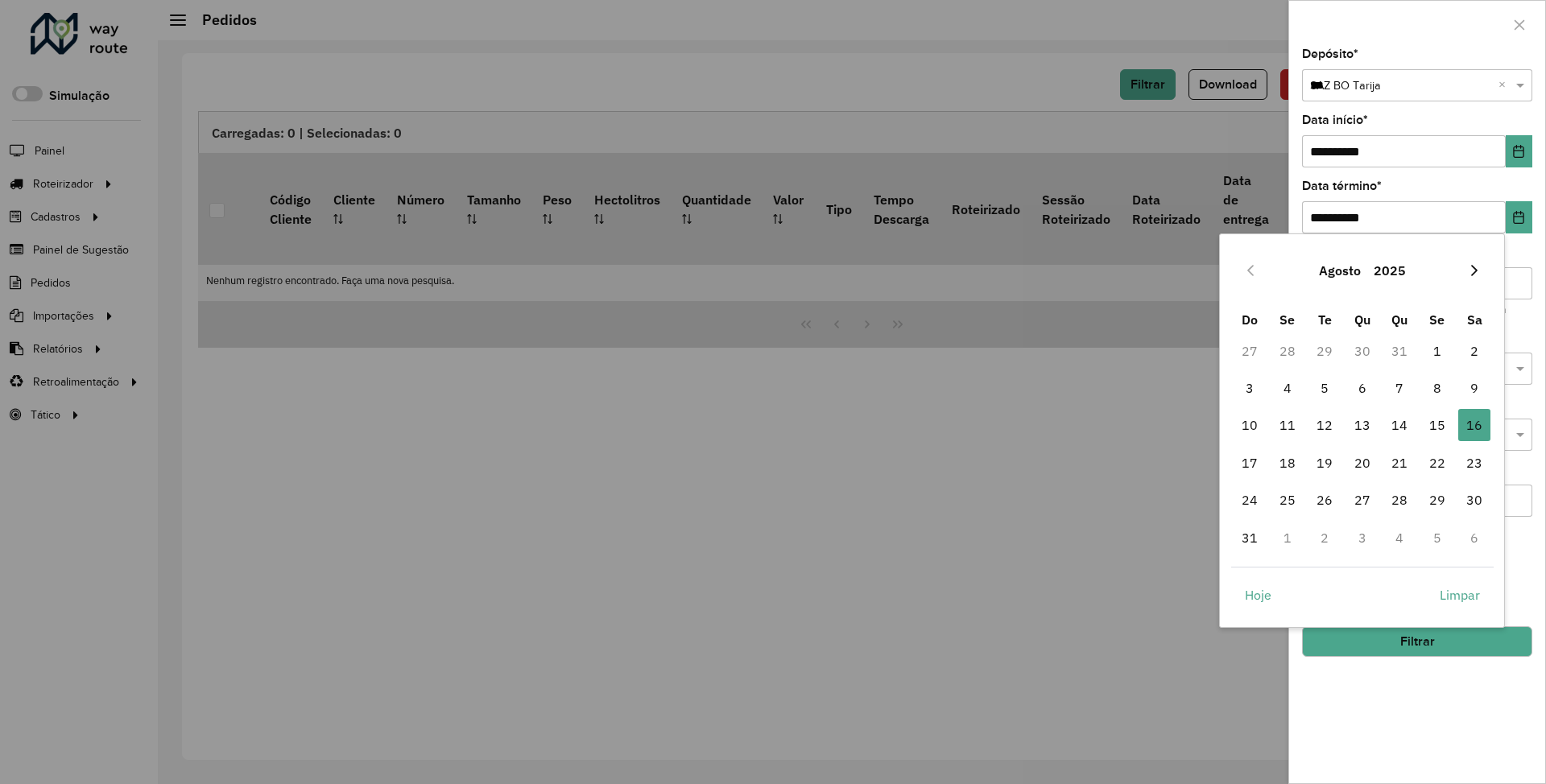
click at [1483, 273] on button "Next Month" at bounding box center [1475, 271] width 26 height 26
click at [1318, 497] on span "30" at bounding box center [1325, 500] width 33 height 33
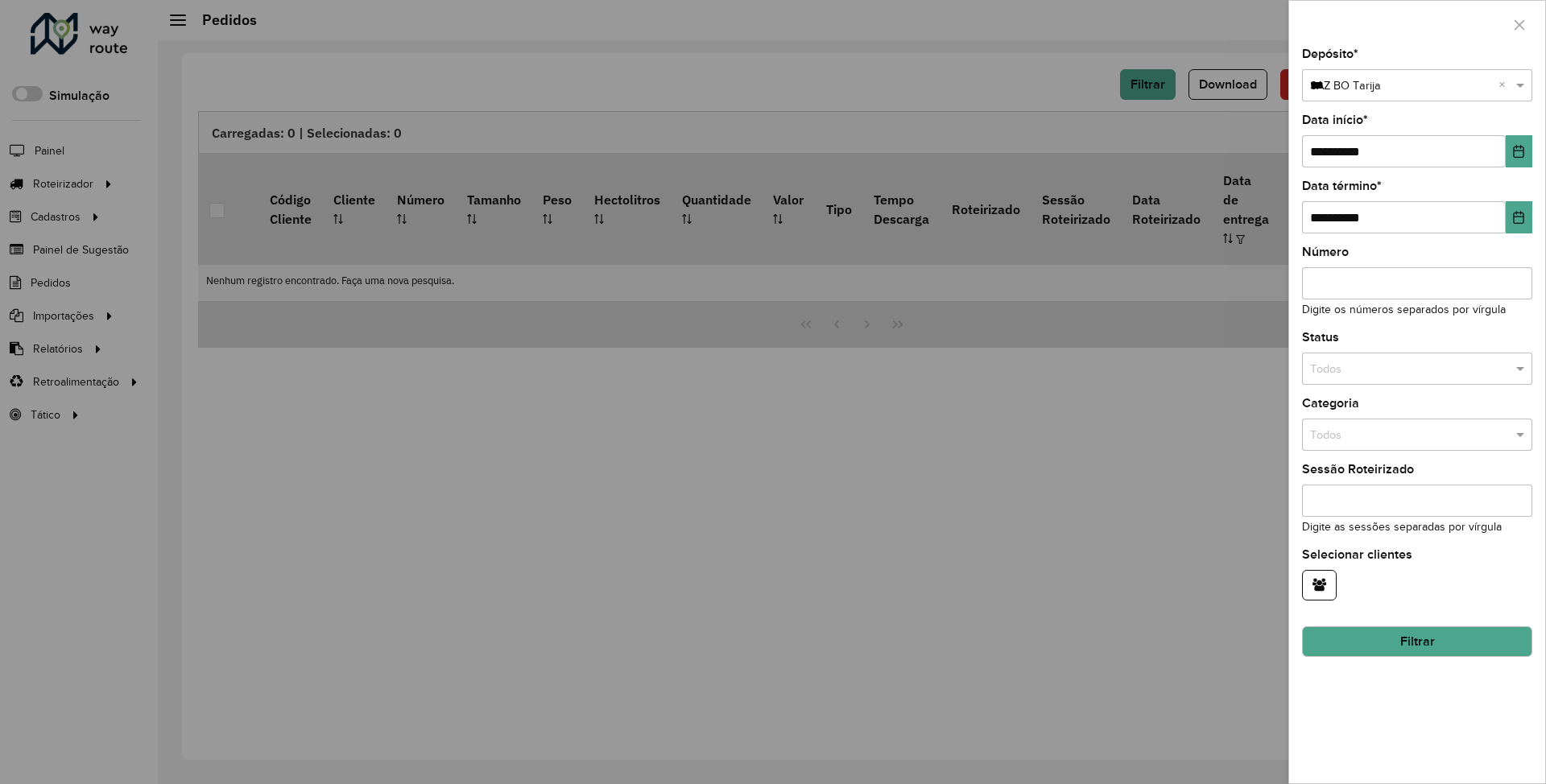
click at [1385, 372] on input "text" at bounding box center [1401, 369] width 182 height 18
click at [1380, 437] on span "Não roteirizado" at bounding box center [1347, 438] width 78 height 13
click at [1410, 641] on button "Filtrar" at bounding box center [1417, 641] width 230 height 31
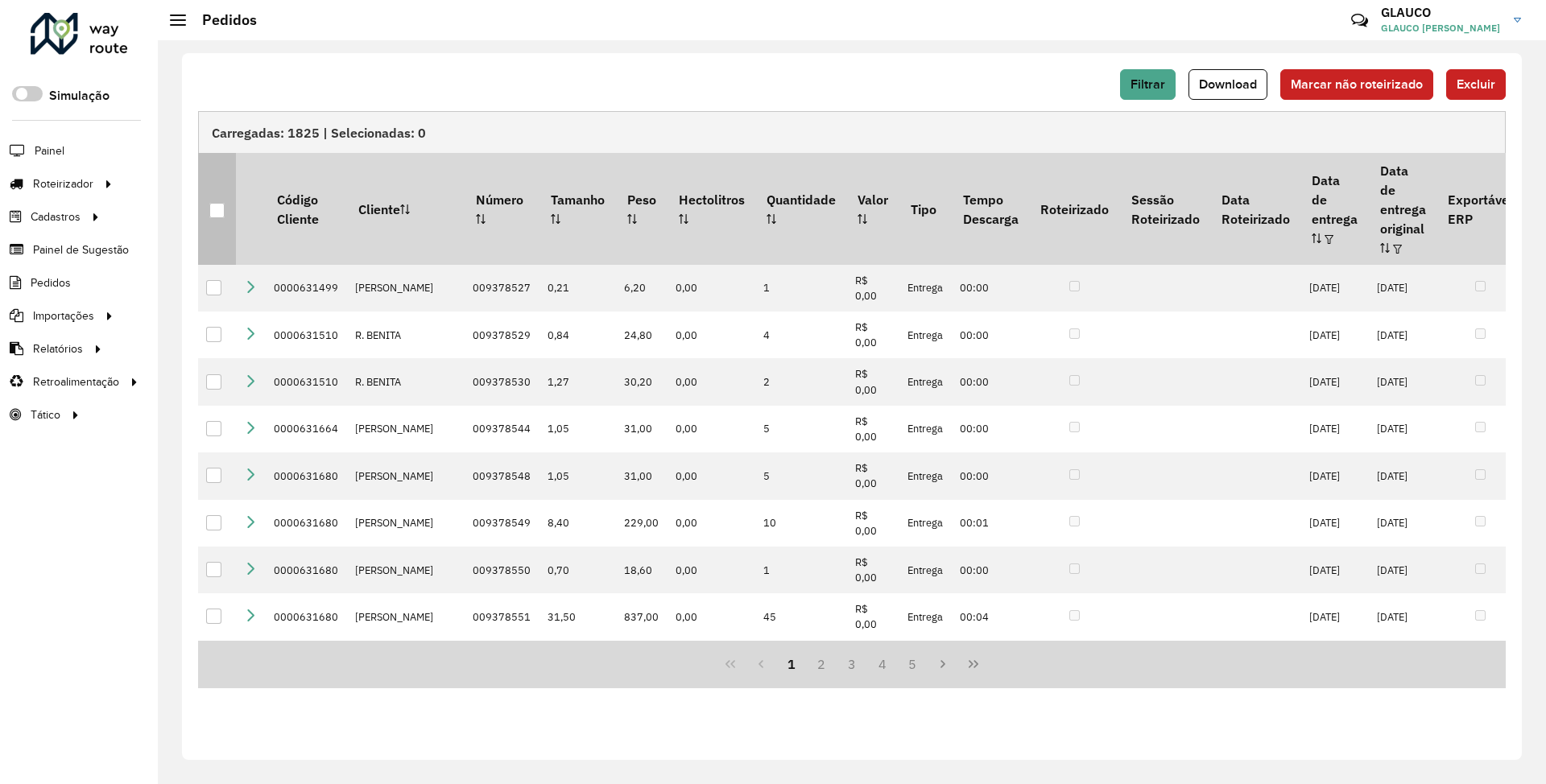
click at [219, 202] on div at bounding box center [216, 209] width 15 height 15
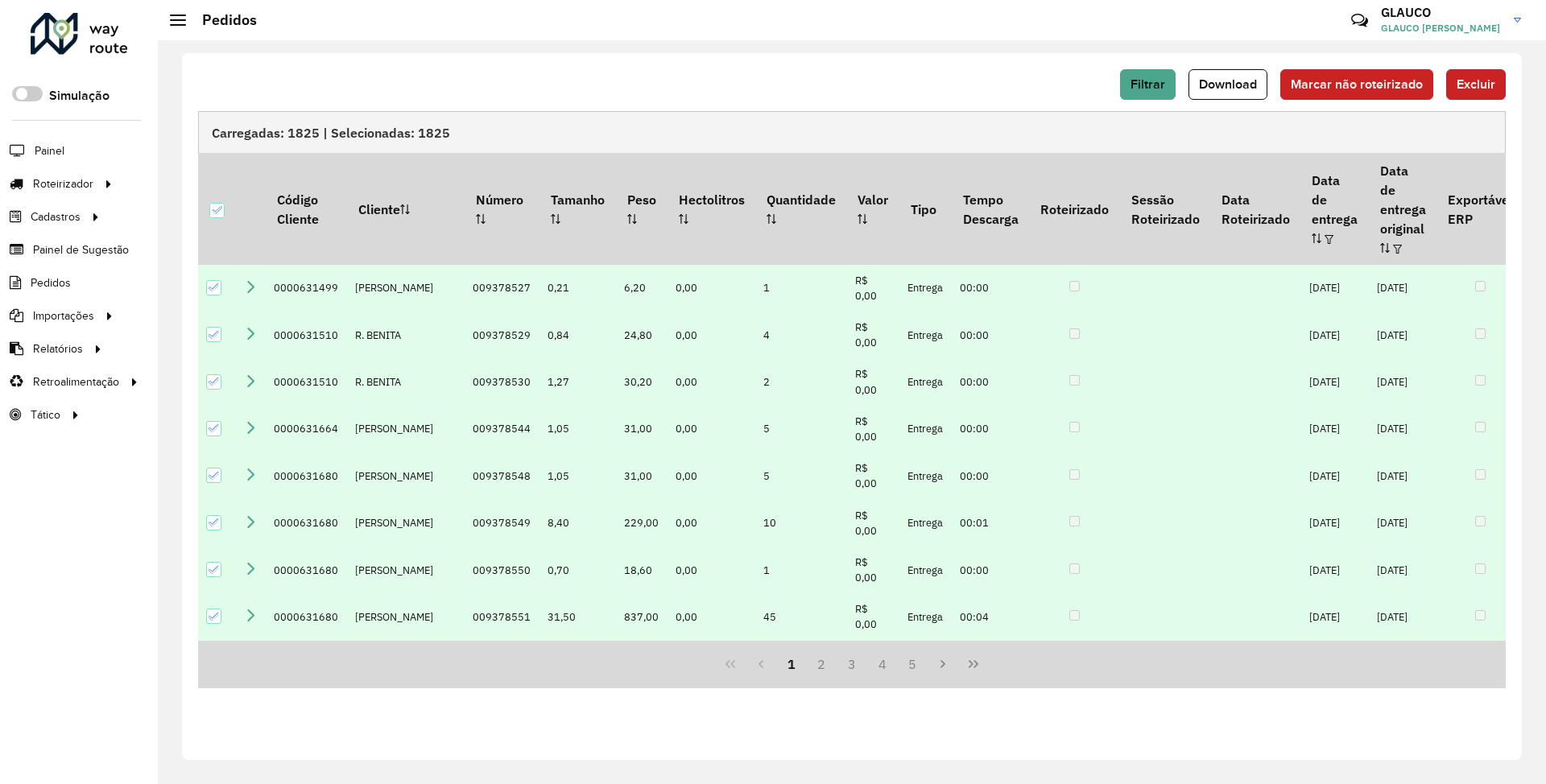
click at [1484, 77] on span "Excluir" at bounding box center [1476, 84] width 39 height 14
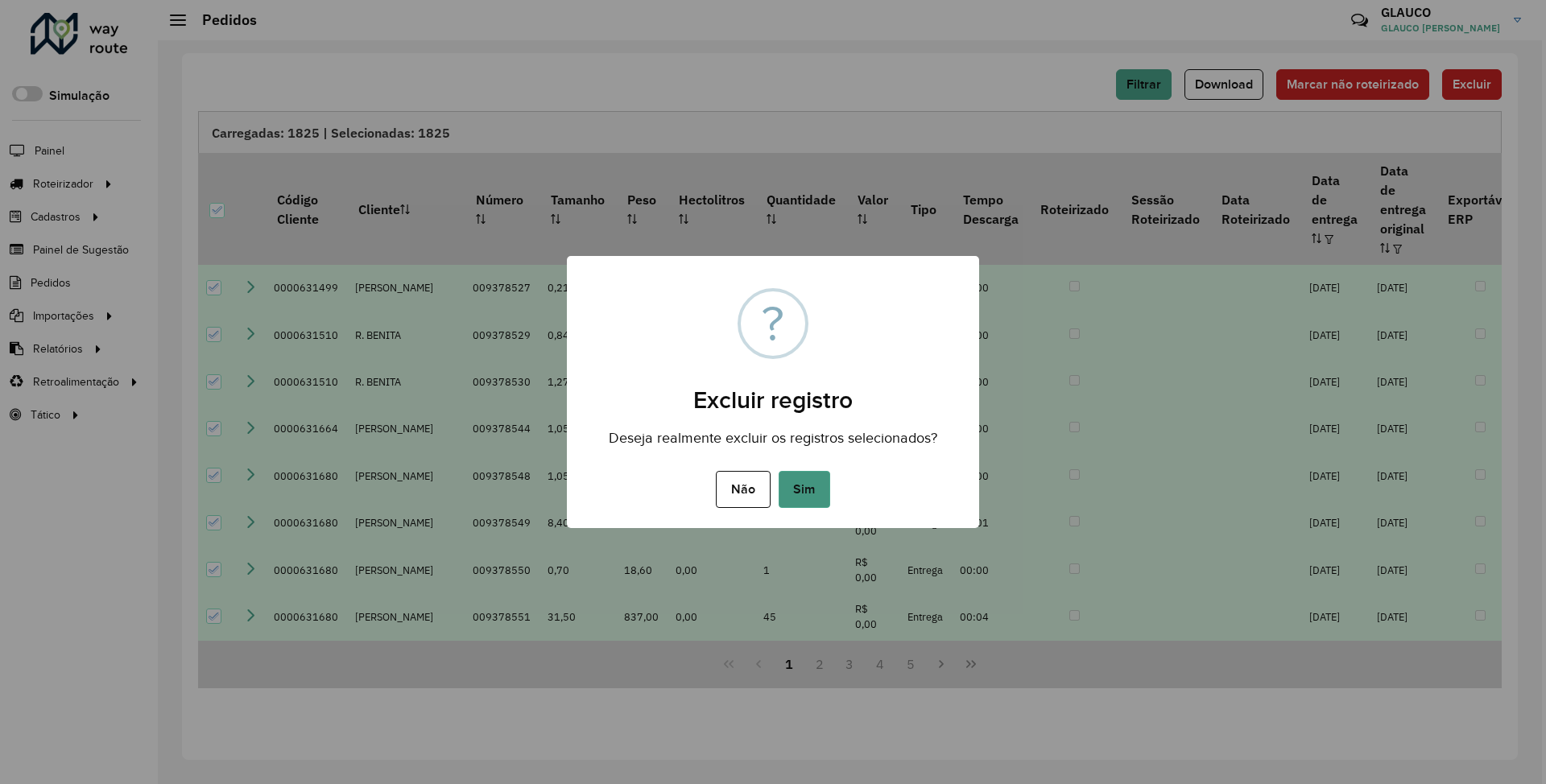
click at [793, 485] on button "Sim" at bounding box center [804, 489] width 51 height 37
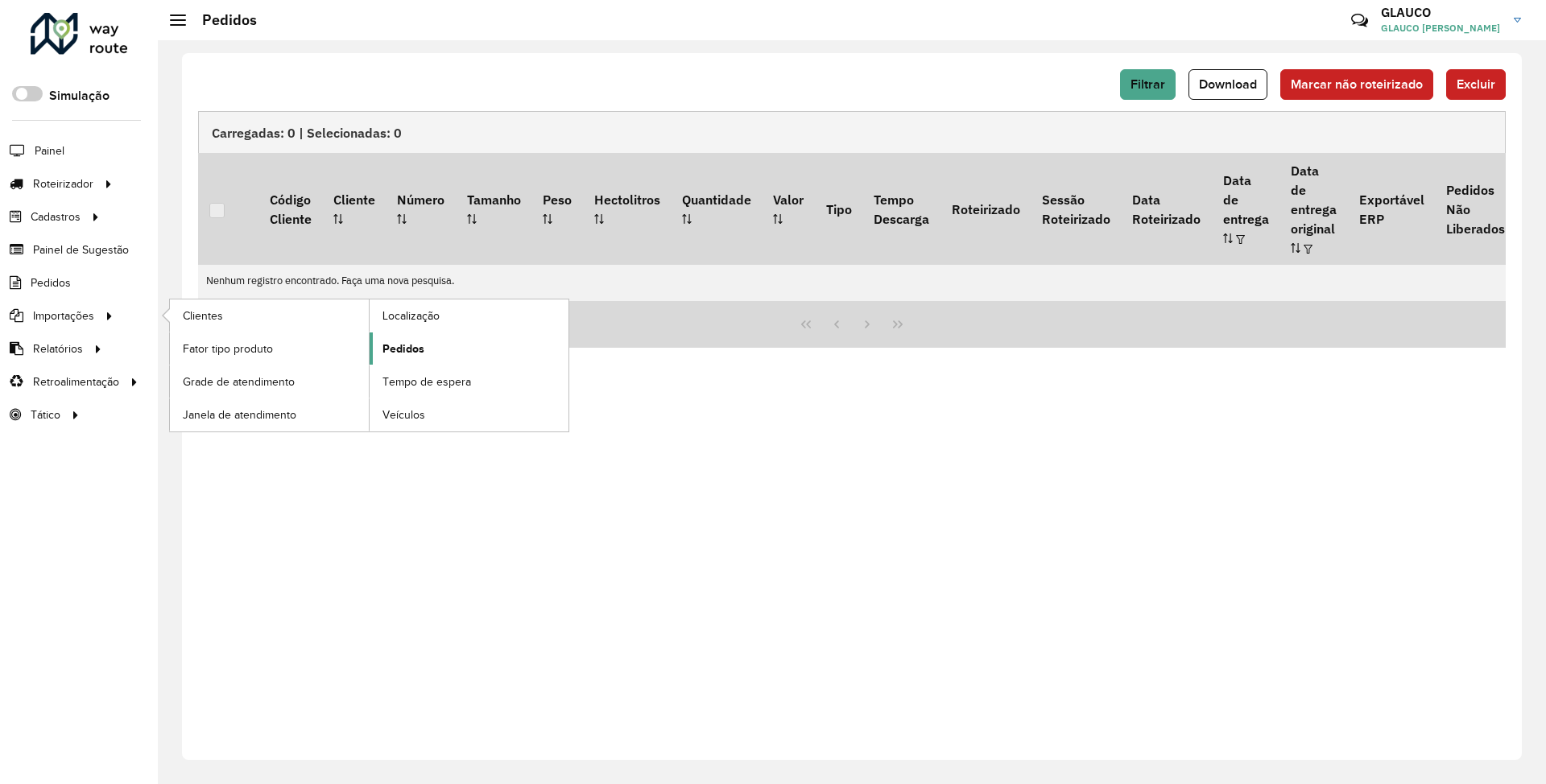
click at [429, 347] on link "Pedidos" at bounding box center [468, 349] width 199 height 33
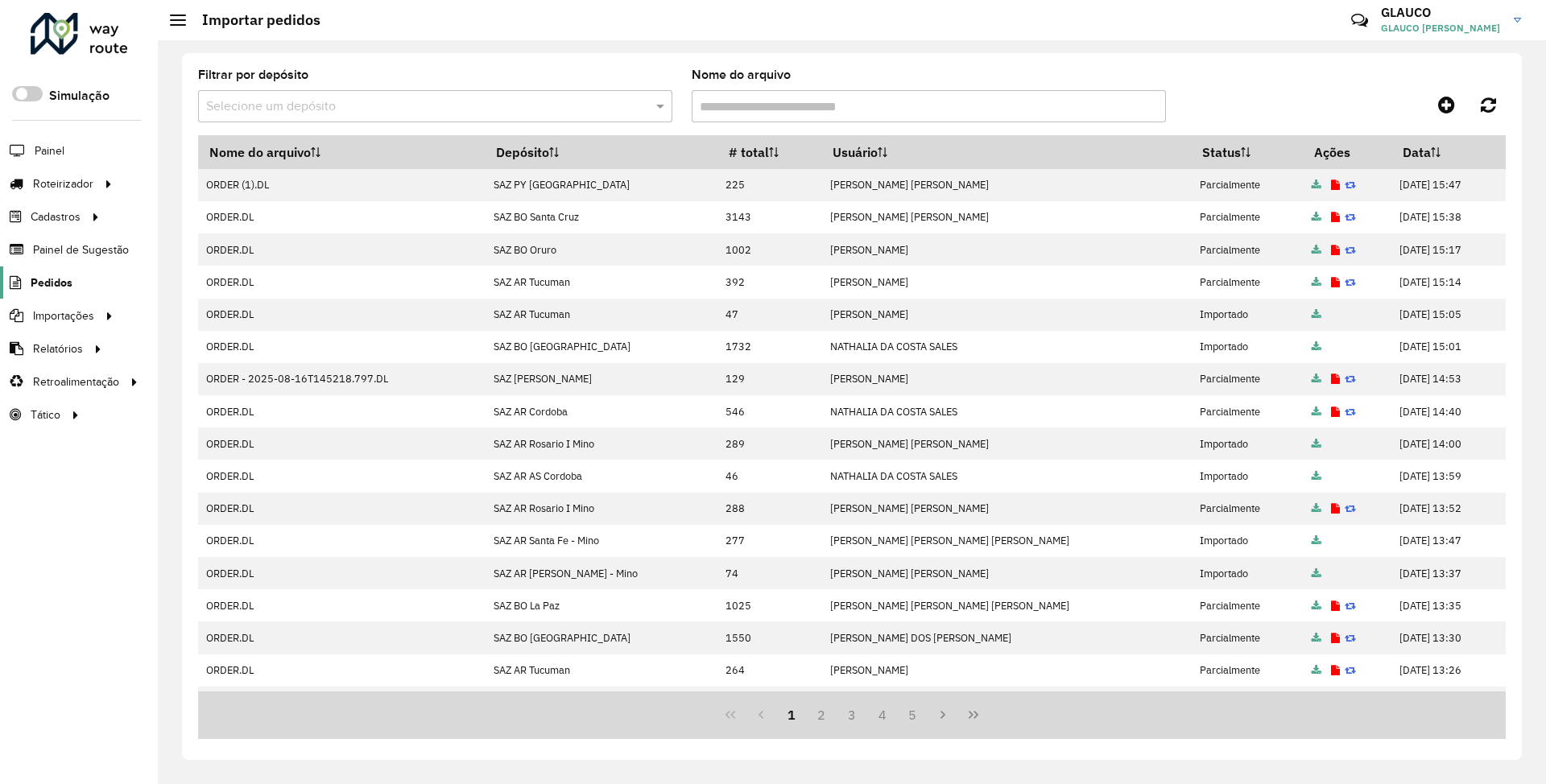
click at [41, 275] on span "Pedidos" at bounding box center [51, 282] width 41 height 17
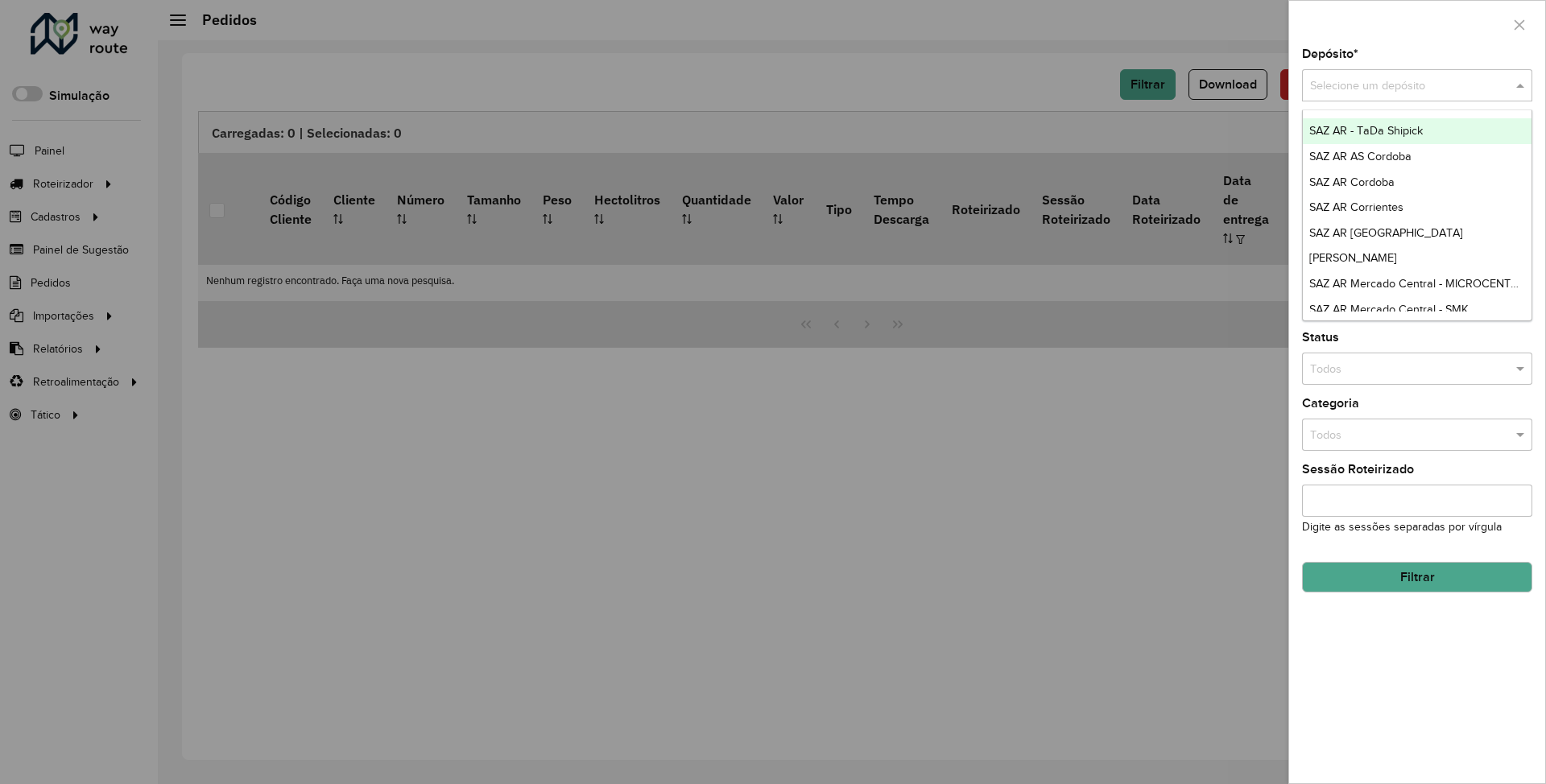
click at [1364, 79] on input "text" at bounding box center [1401, 86] width 182 height 18
type input "***"
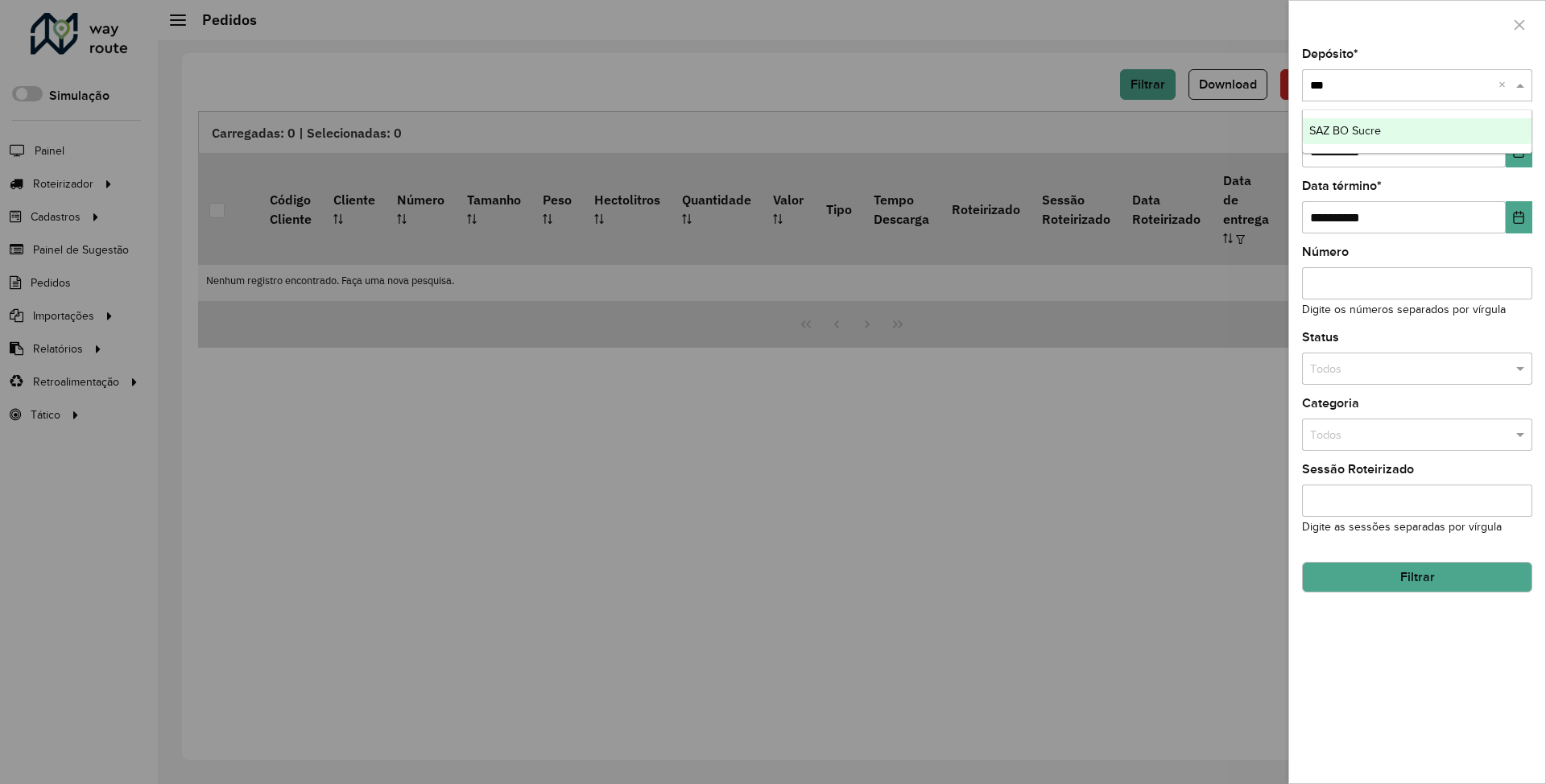
click at [1364, 125] on span "SAZ BO Sucre" at bounding box center [1344, 130] width 72 height 13
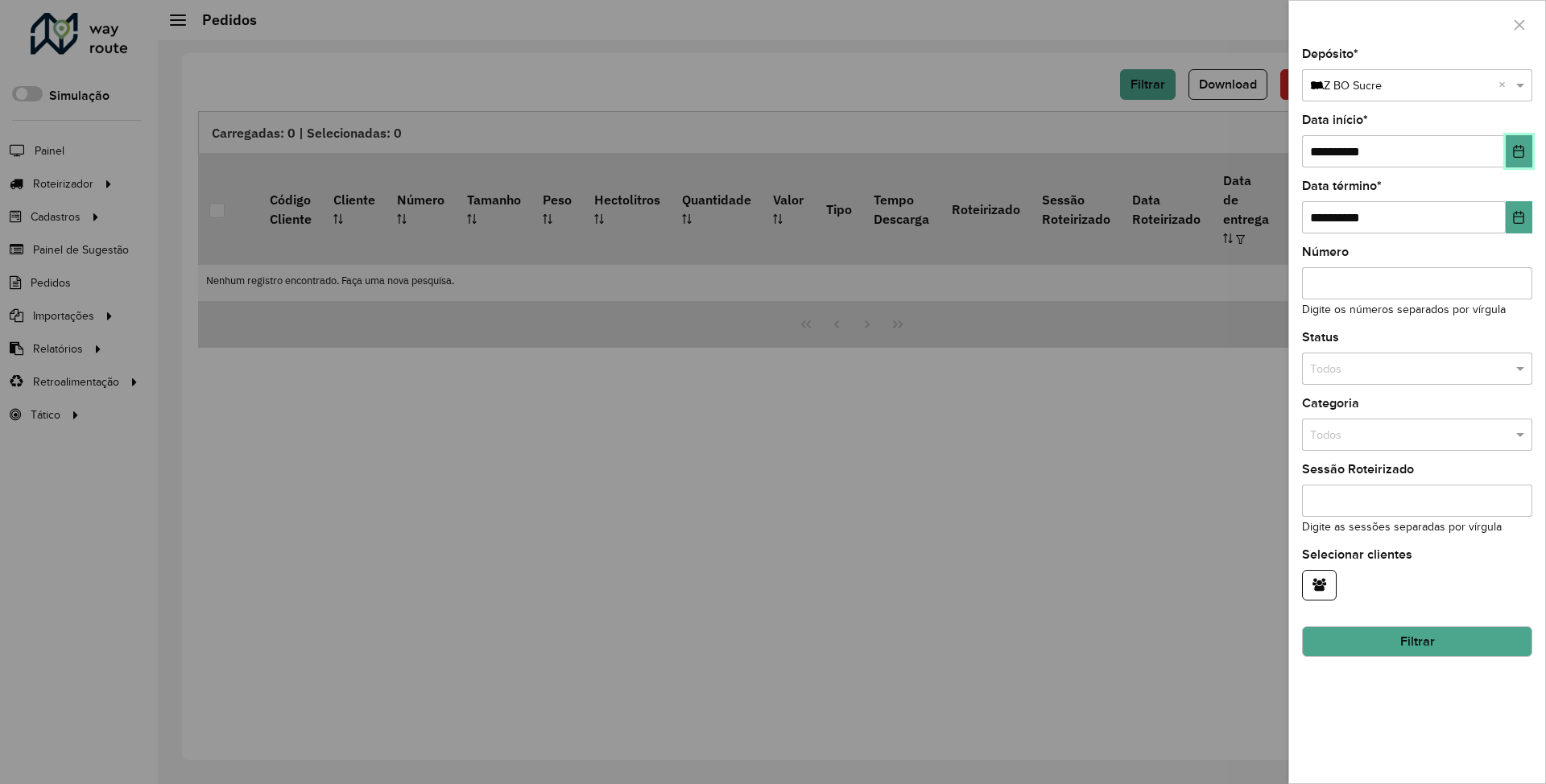
click at [1518, 153] on icon "Choose Date" at bounding box center [1518, 151] width 13 height 13
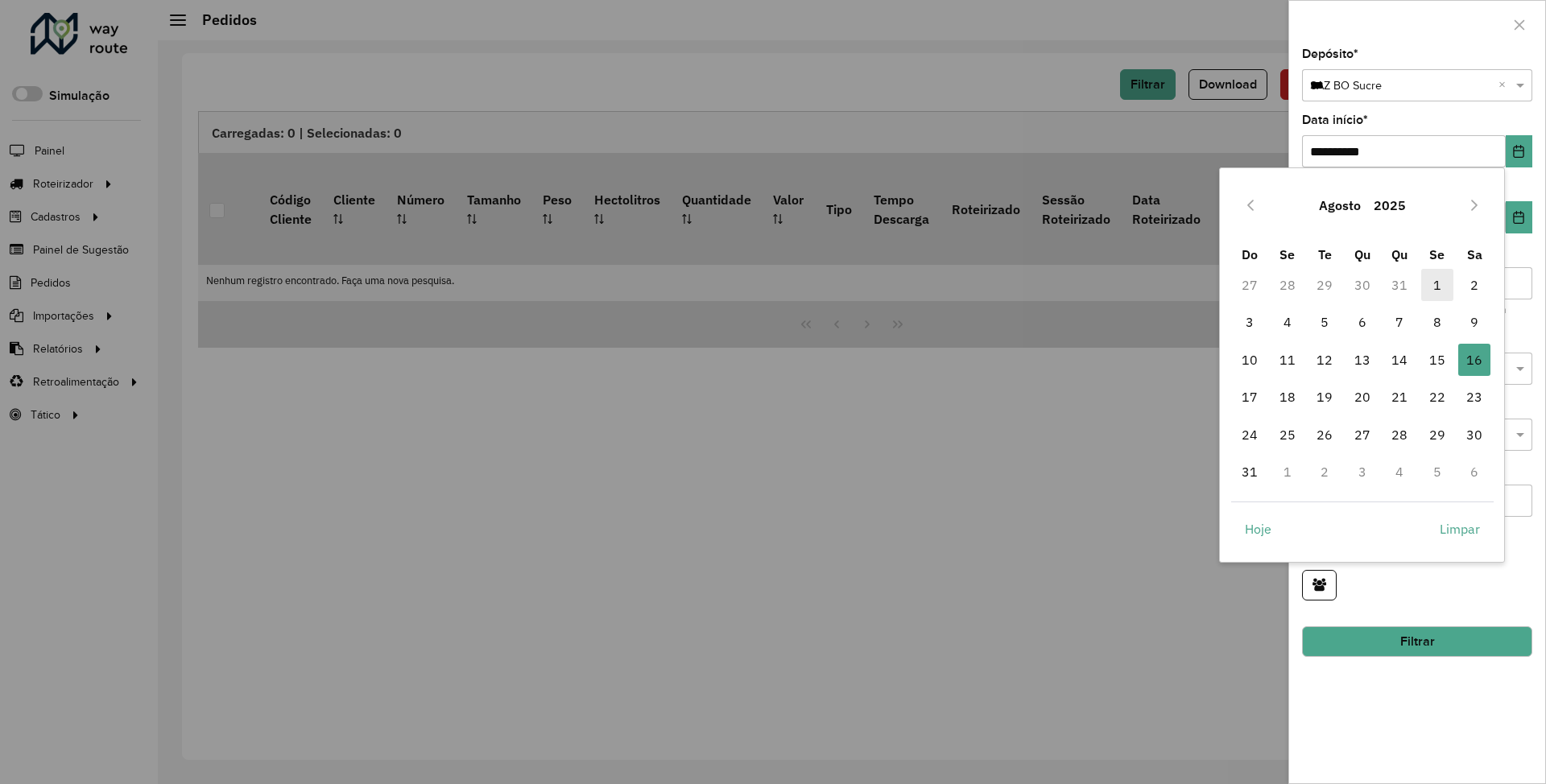
click at [1440, 283] on span "1" at bounding box center [1437, 284] width 33 height 33
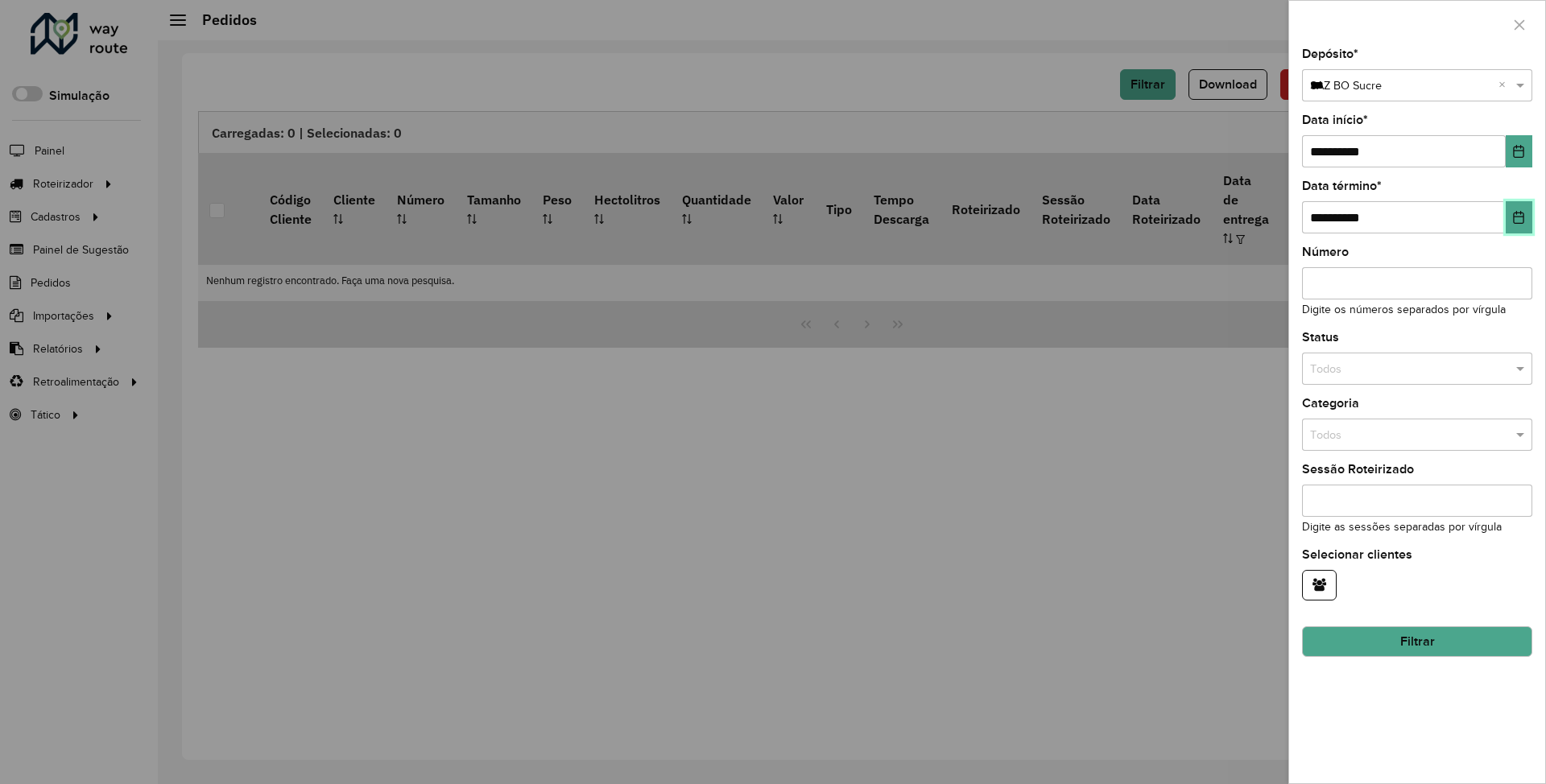
click at [1518, 206] on button "Choose Date" at bounding box center [1518, 217] width 27 height 33
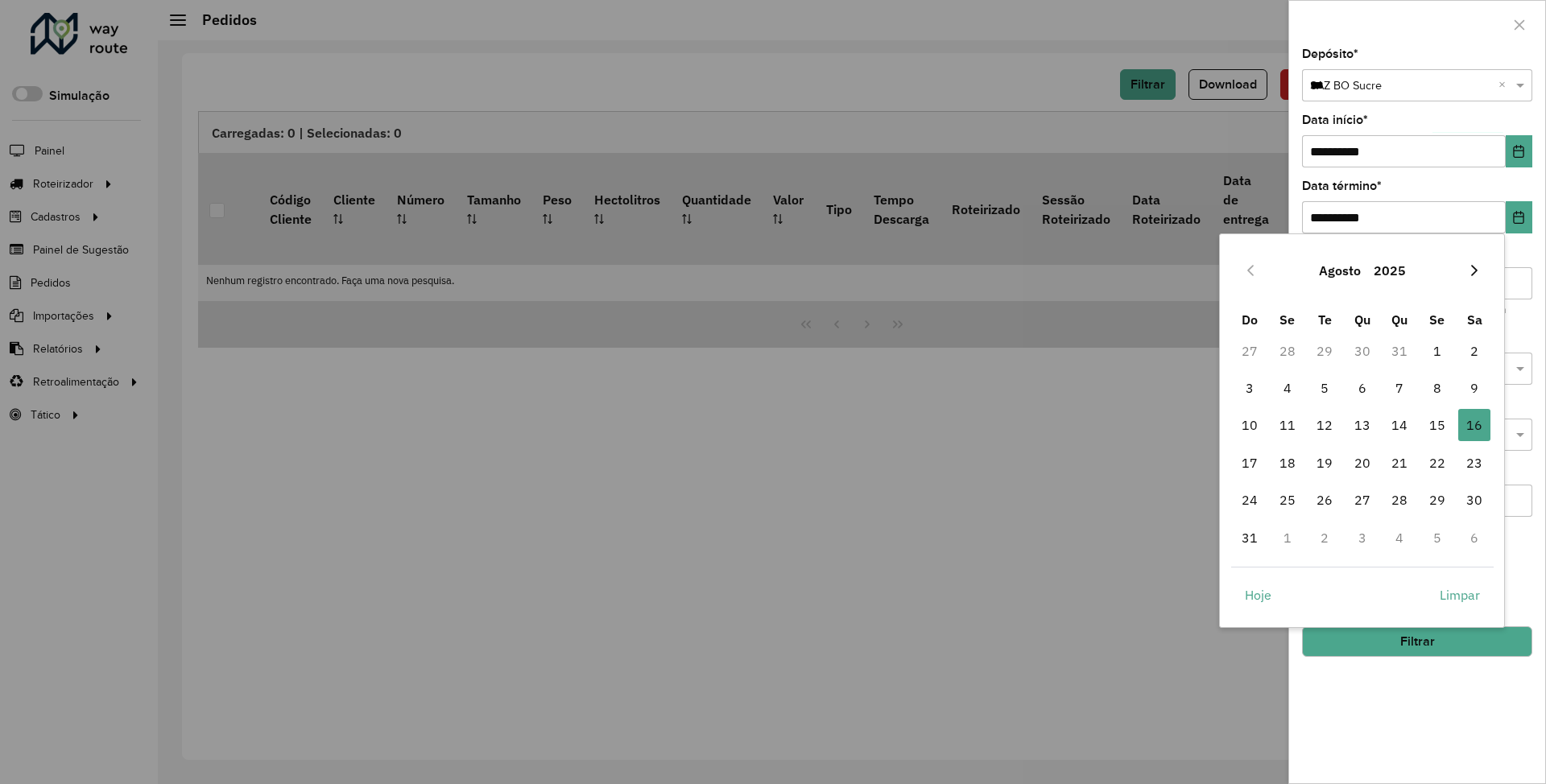
click at [1479, 272] on icon "Next Month" at bounding box center [1474, 270] width 13 height 13
click at [1331, 498] on span "30" at bounding box center [1325, 500] width 33 height 33
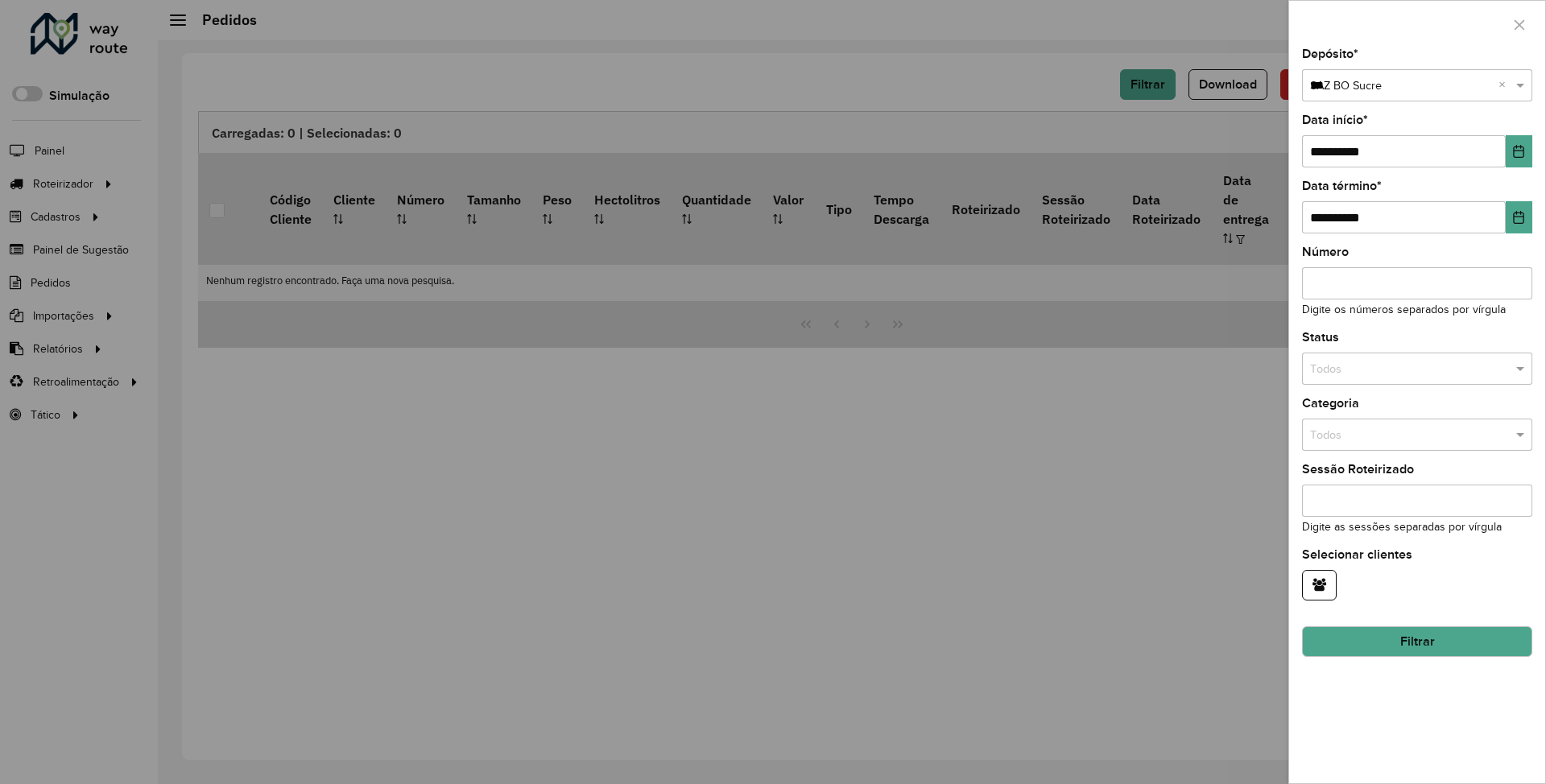
click at [1360, 370] on input "text" at bounding box center [1401, 369] width 182 height 18
click at [1361, 442] on span "Não roteirizado" at bounding box center [1347, 438] width 78 height 13
click at [1422, 642] on button "Filtrar" at bounding box center [1417, 641] width 230 height 31
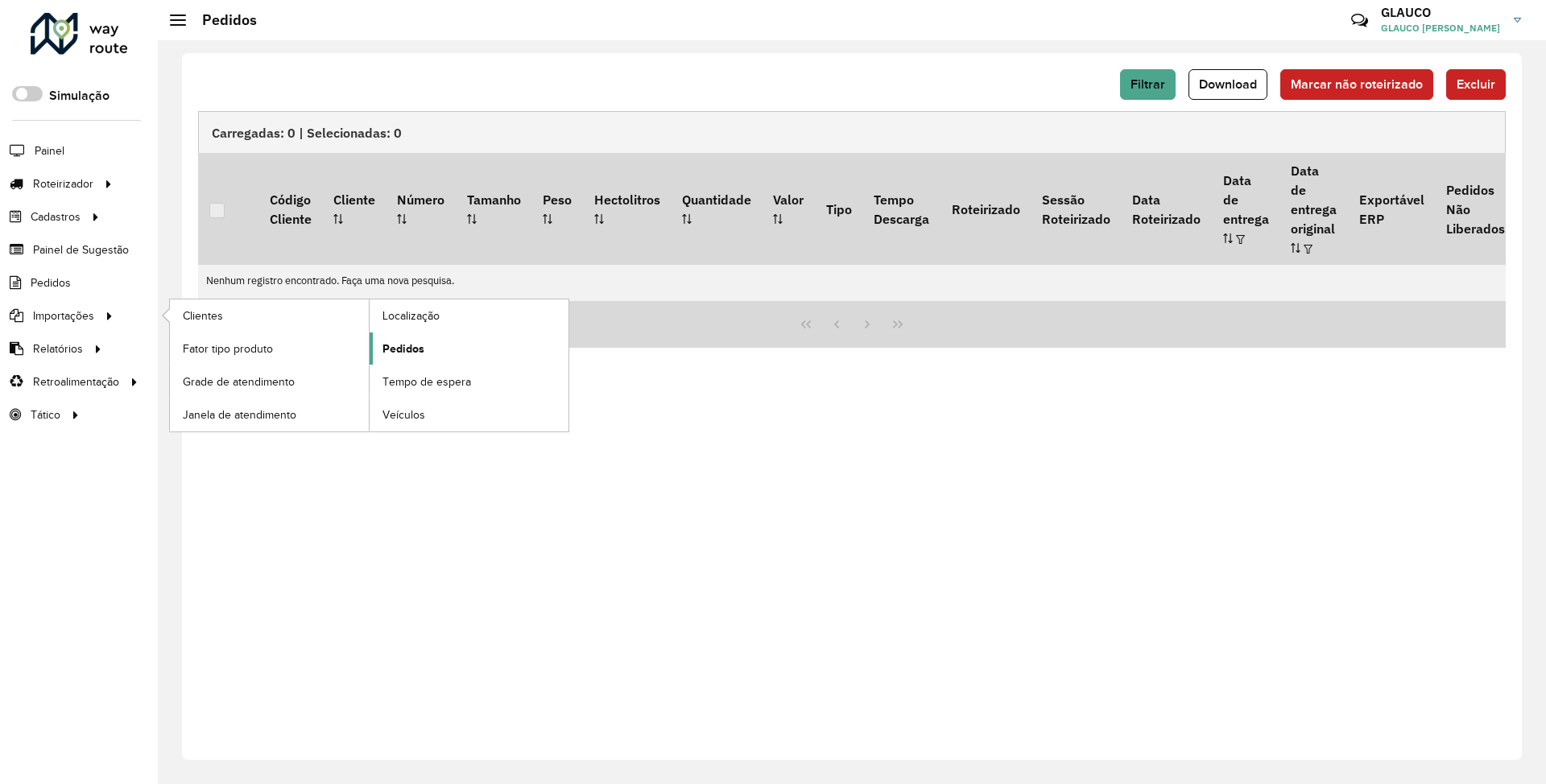
click at [397, 346] on span "Pedidos" at bounding box center [403, 349] width 41 height 17
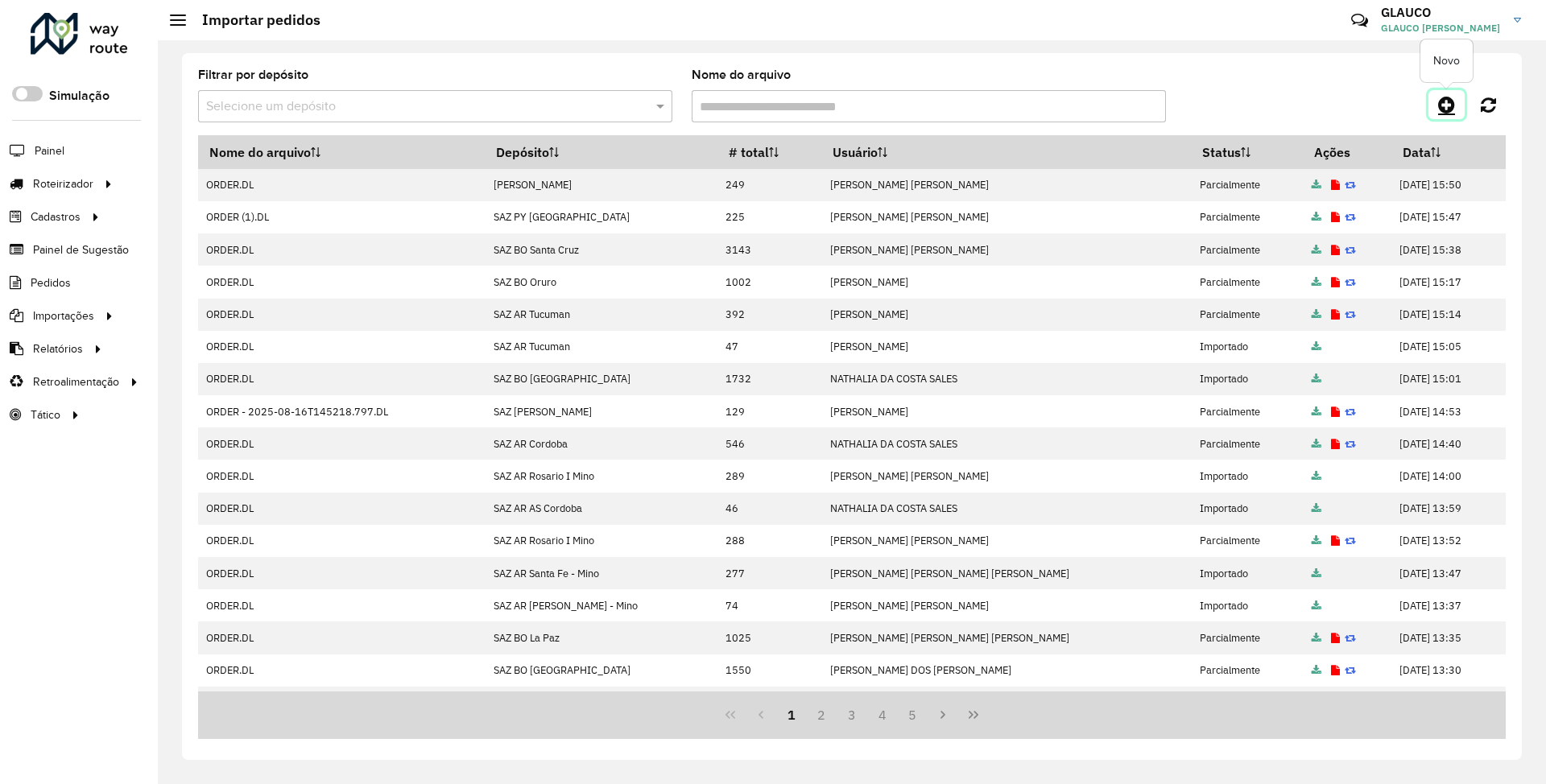
click at [1448, 105] on icon at bounding box center [1446, 105] width 17 height 20
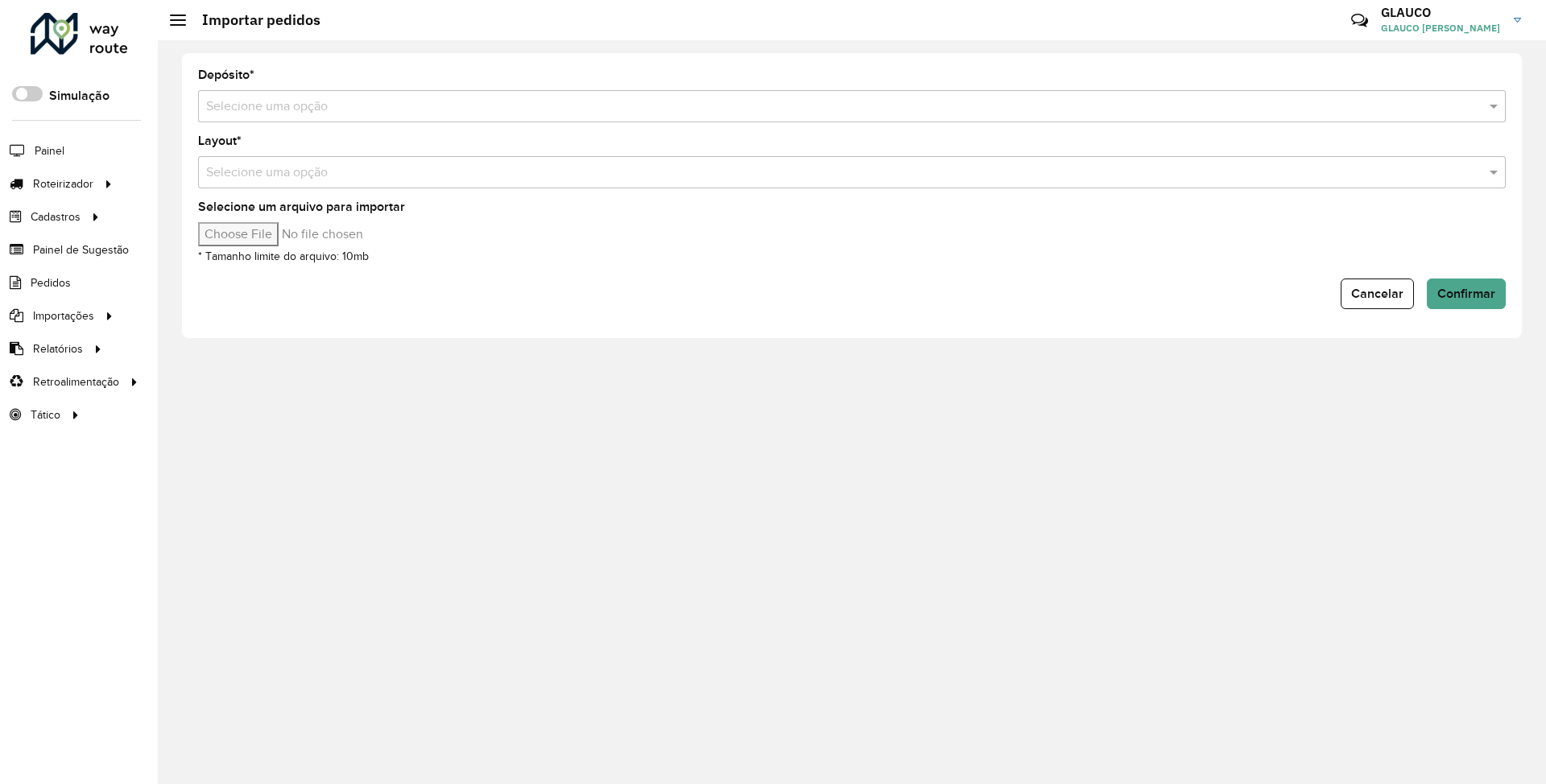
click at [399, 107] on input "text" at bounding box center [836, 108] width 1260 height 20
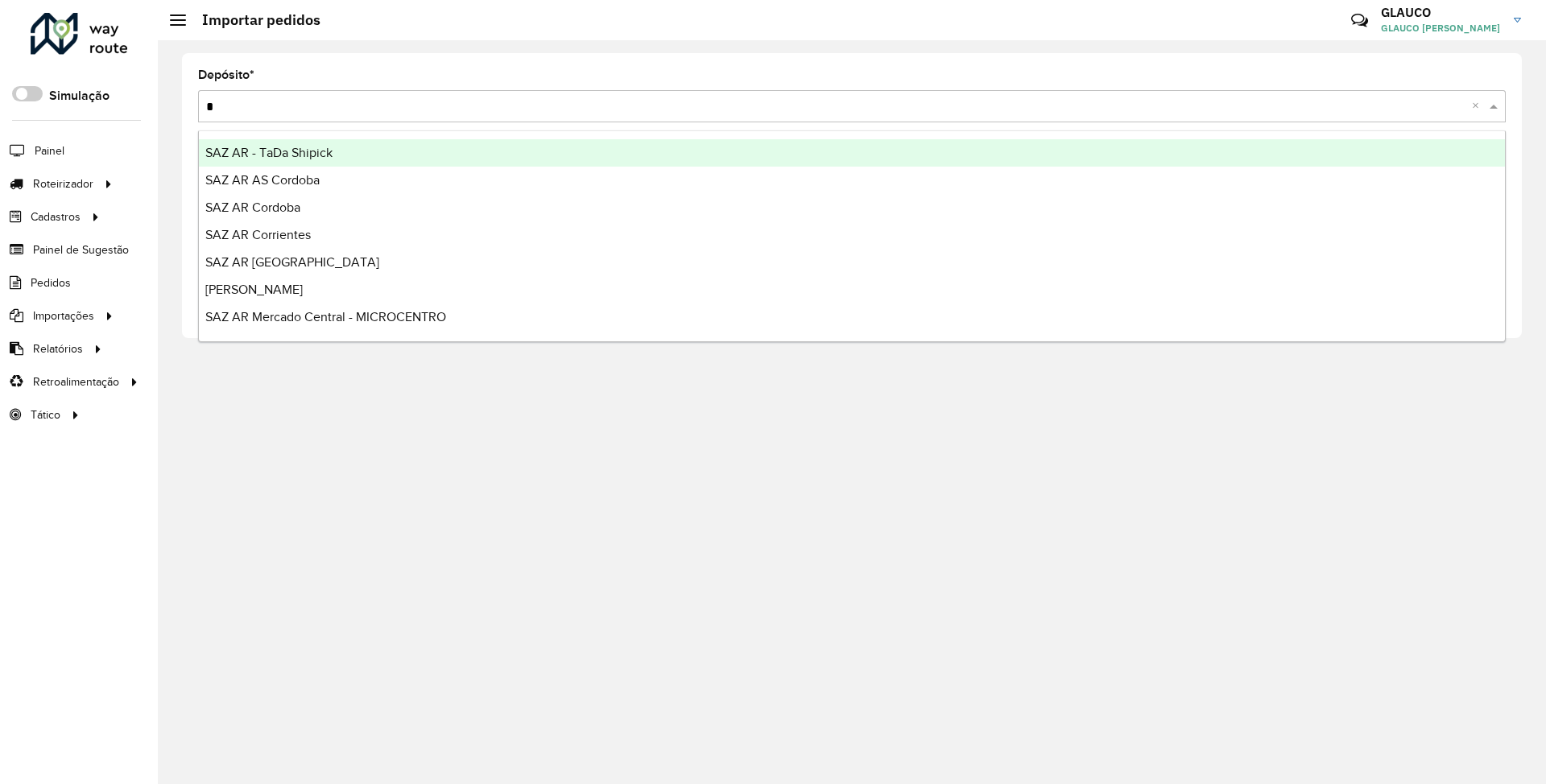
type input "**"
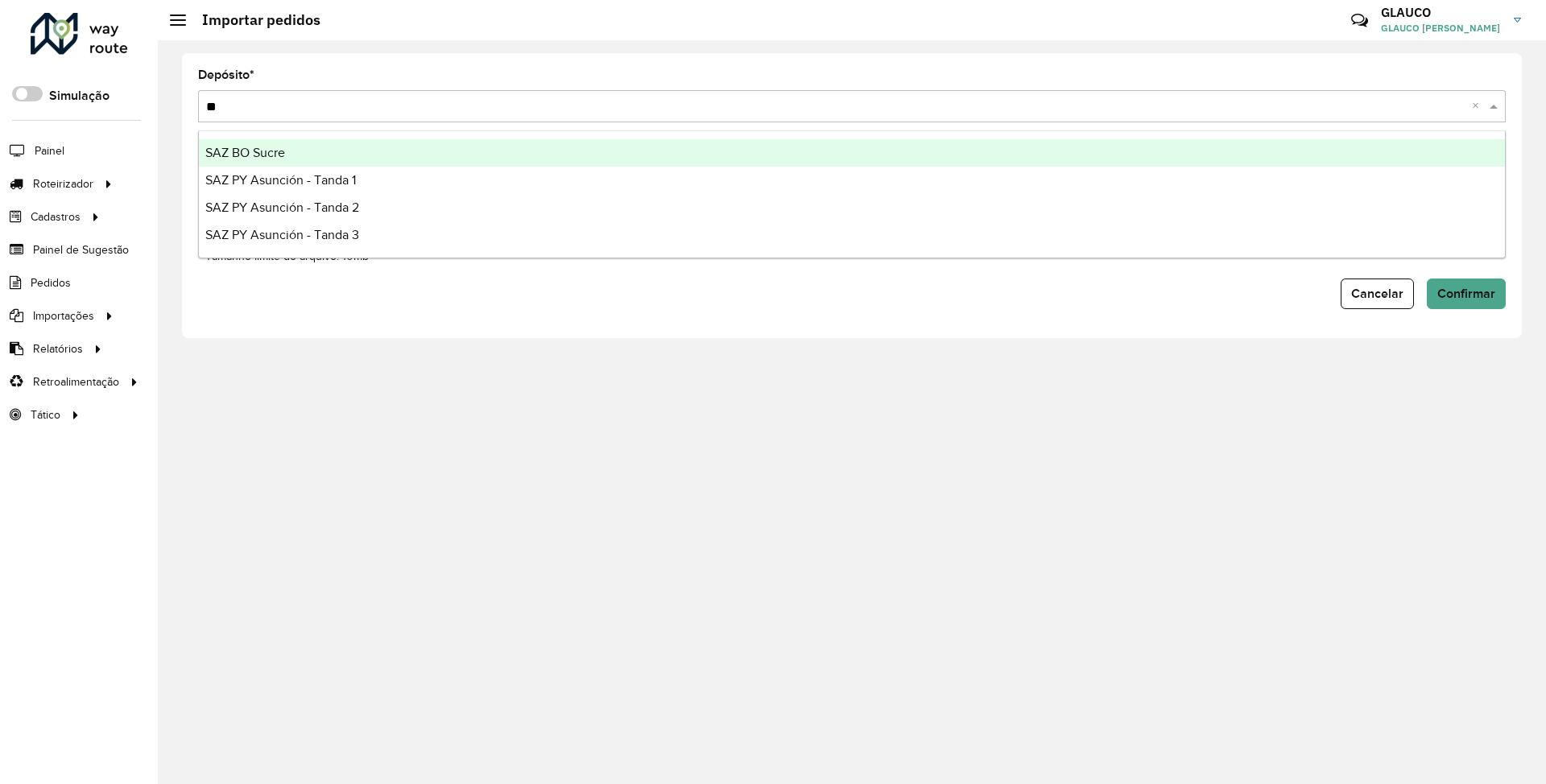
click at [307, 153] on div "SAZ BO Sucre" at bounding box center [852, 153] width 1306 height 28
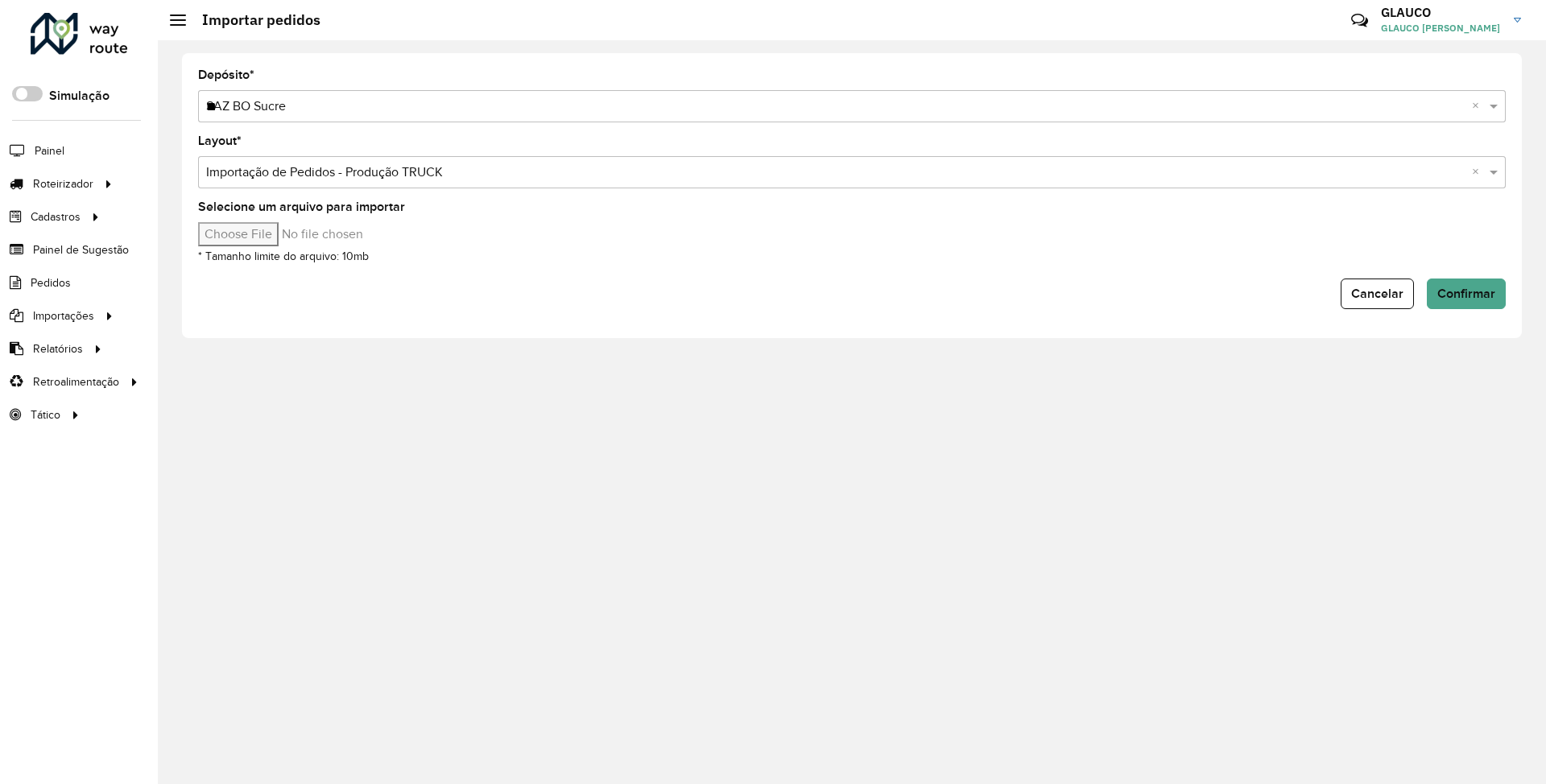
click at [245, 232] on input "Selecione um arquivo para importar" at bounding box center [335, 234] width 274 height 24
type input "**********"
click at [1460, 288] on span "Confirmar" at bounding box center [1466, 293] width 58 height 14
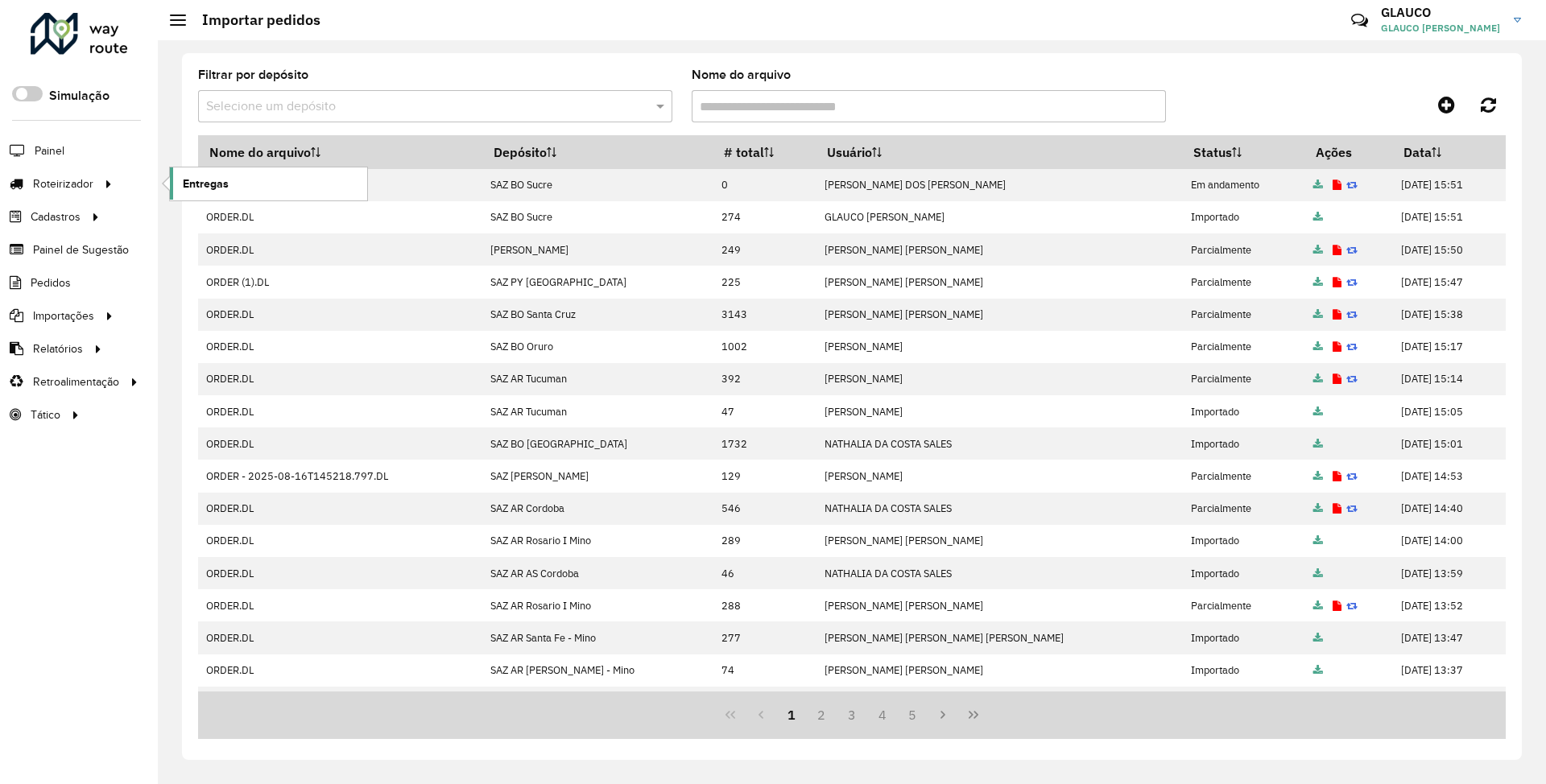
click at [192, 184] on span "Entregas" at bounding box center [205, 184] width 45 height 17
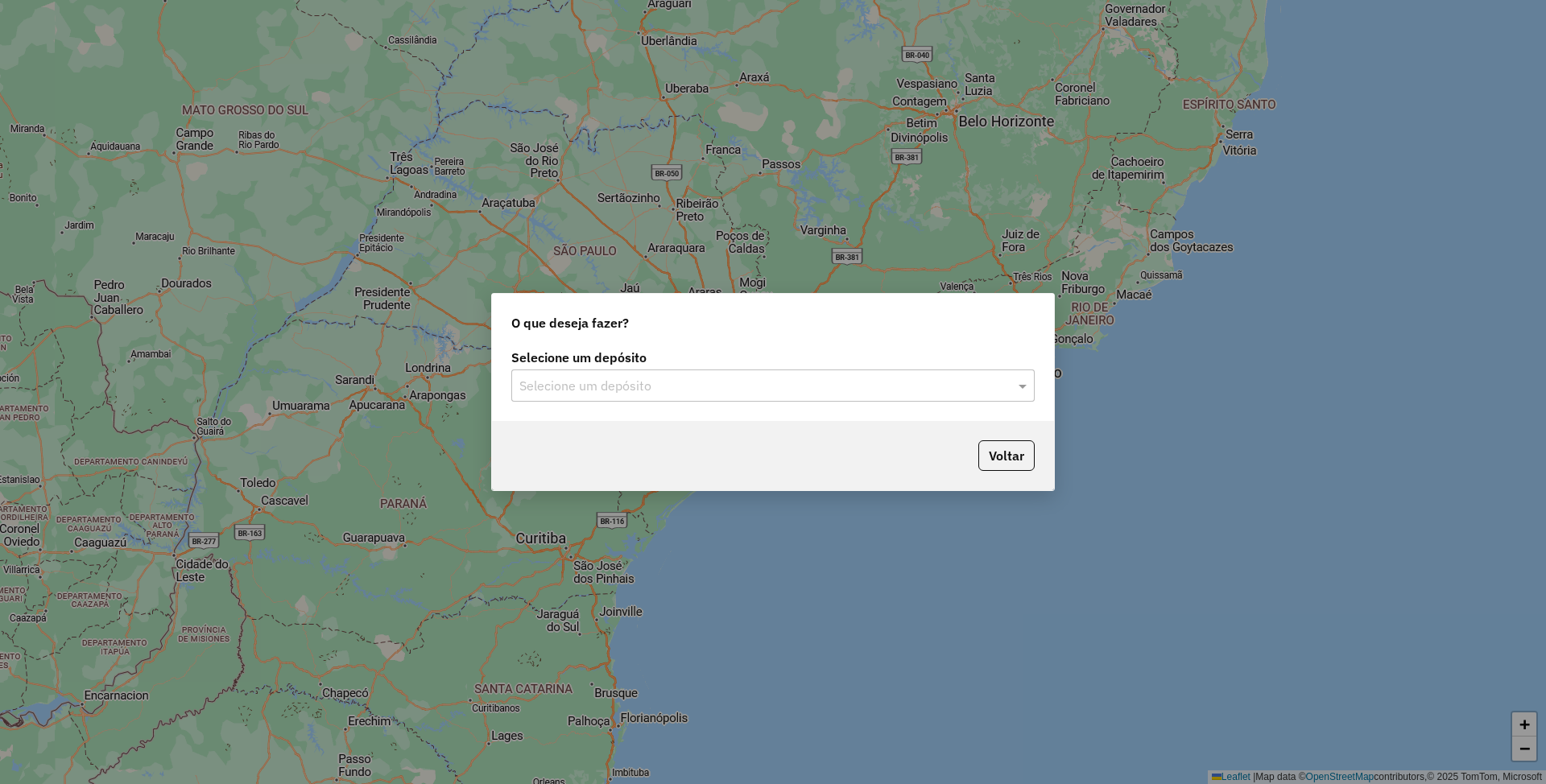
click at [761, 386] on input "text" at bounding box center [757, 386] width 475 height 20
type input "***"
click at [610, 434] on span "SAZ AR Tucuman" at bounding box center [568, 431] width 99 height 14
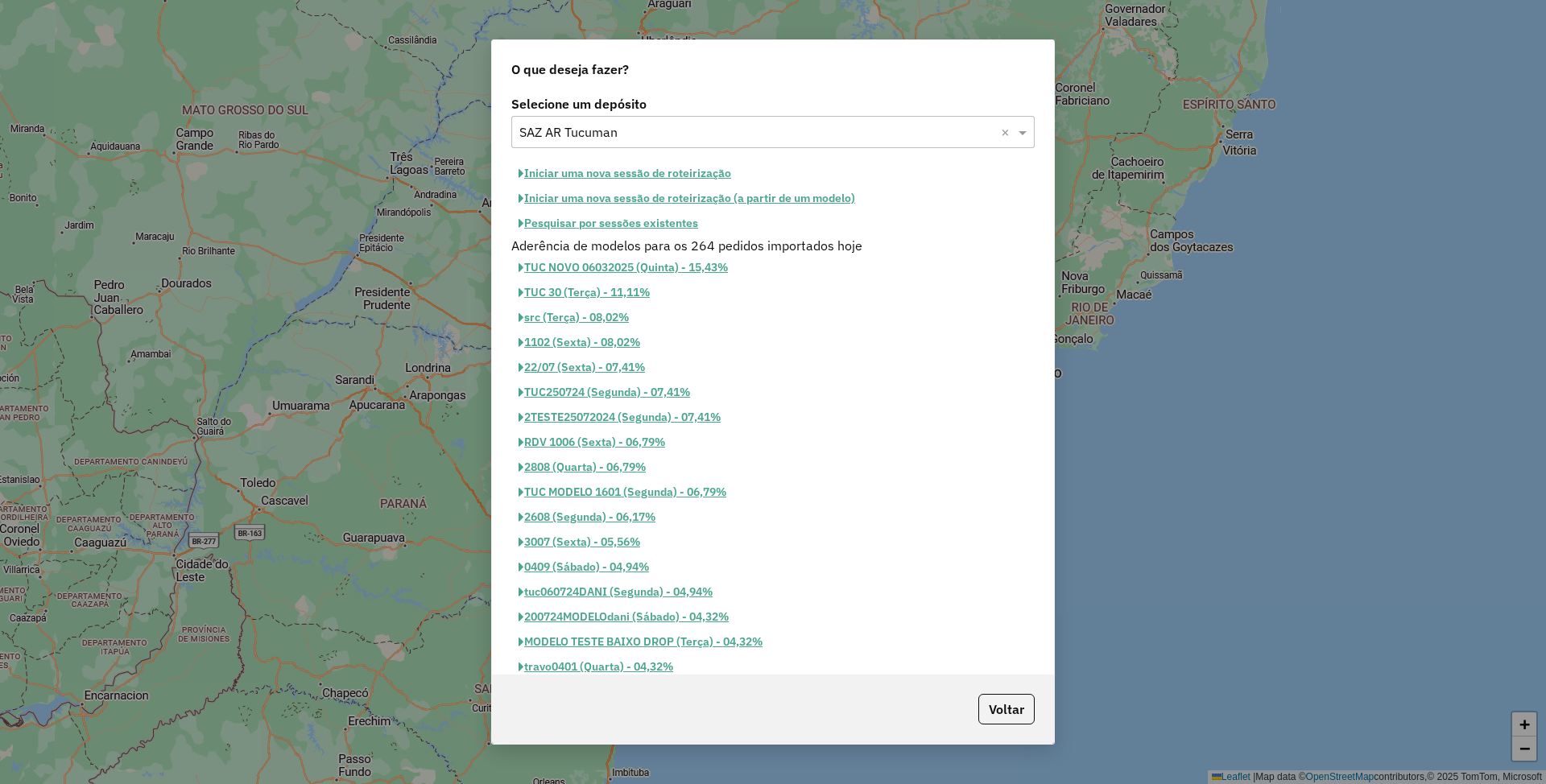
click at [603, 230] on button "Pesquisar por sessões existentes" at bounding box center [609, 223] width 194 height 25
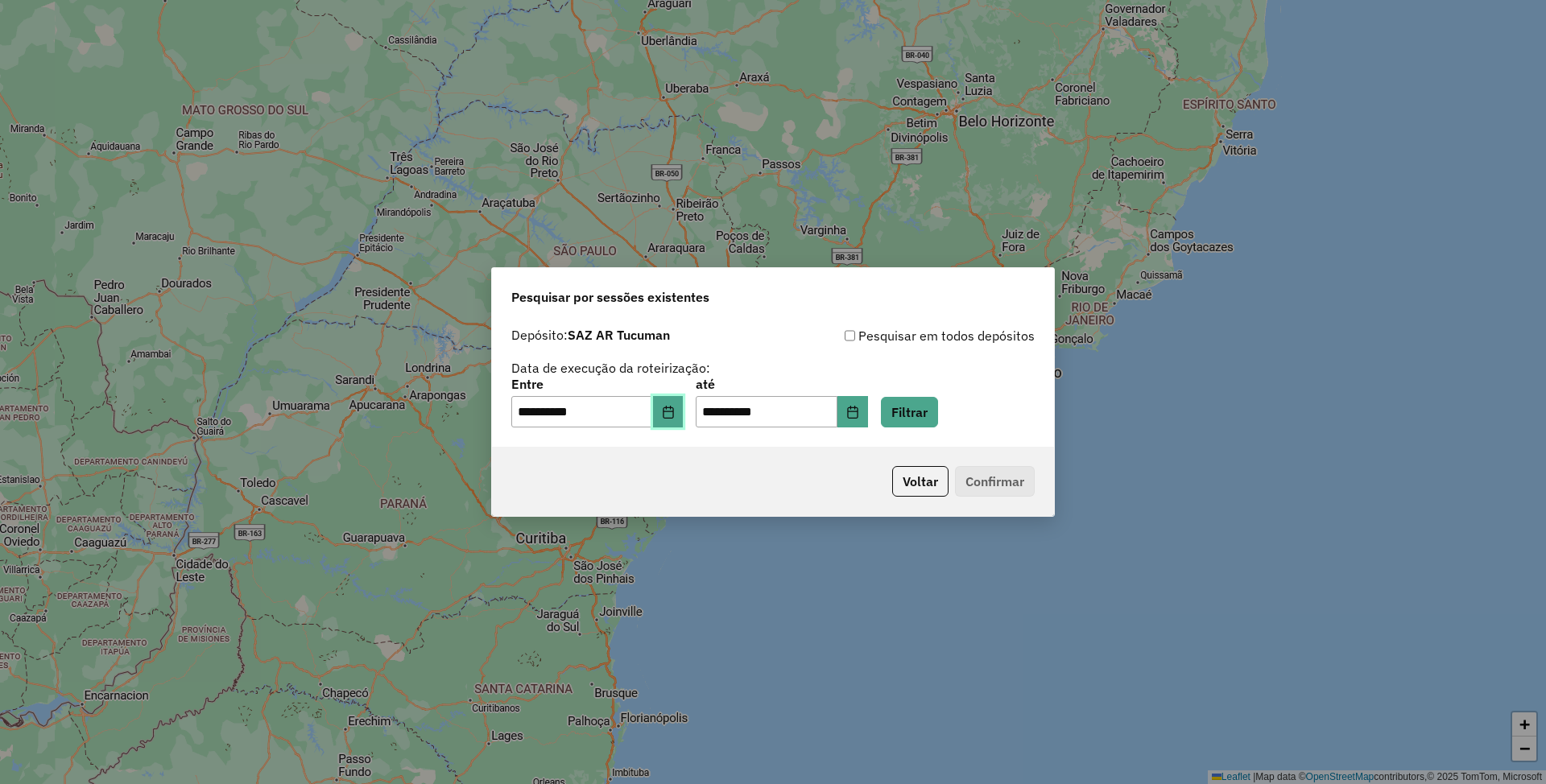
click at [673, 416] on icon "Choose Date" at bounding box center [668, 412] width 11 height 13
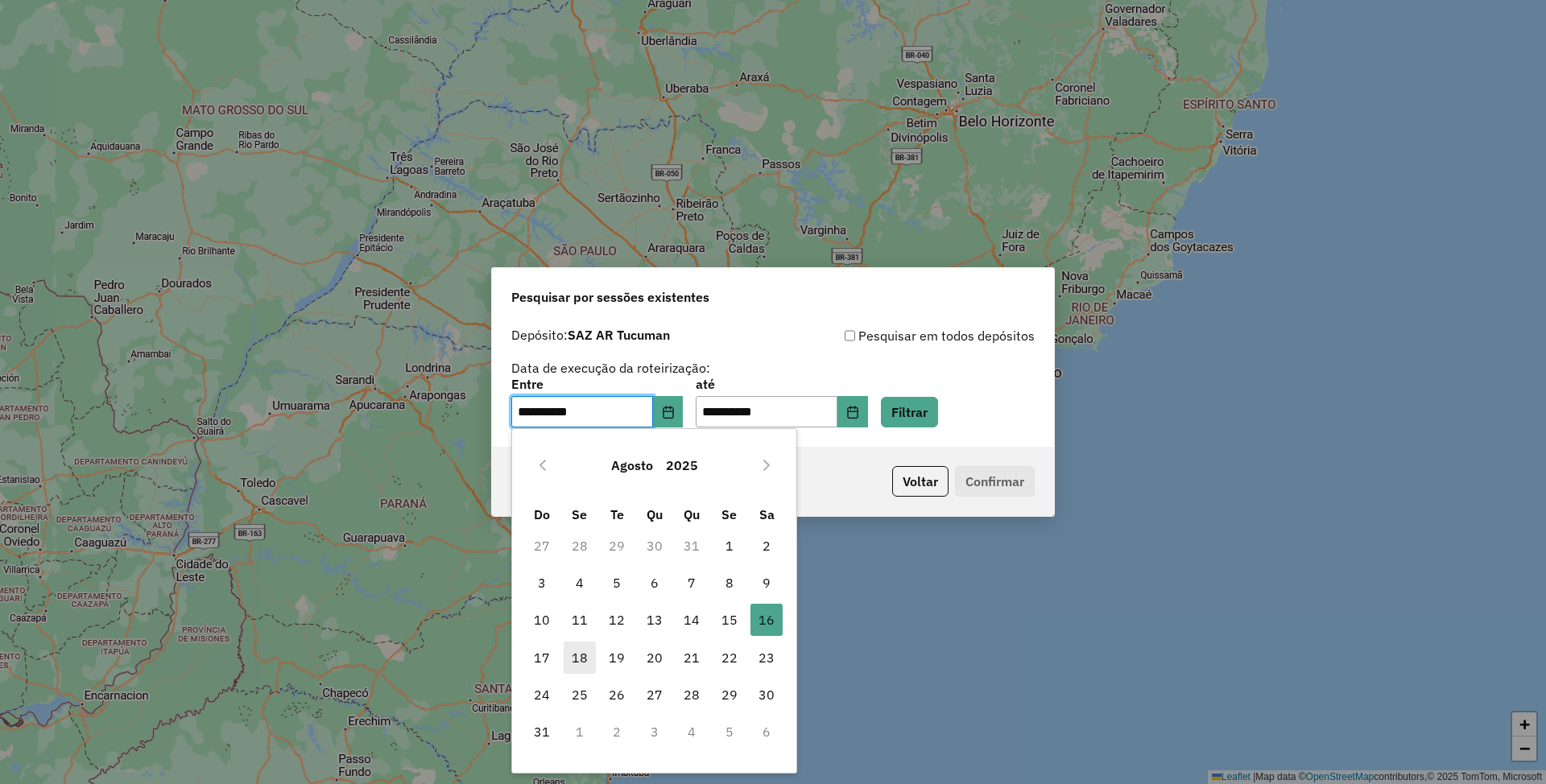
click at [578, 666] on span "18" at bounding box center [580, 658] width 33 height 33
type input "**********"
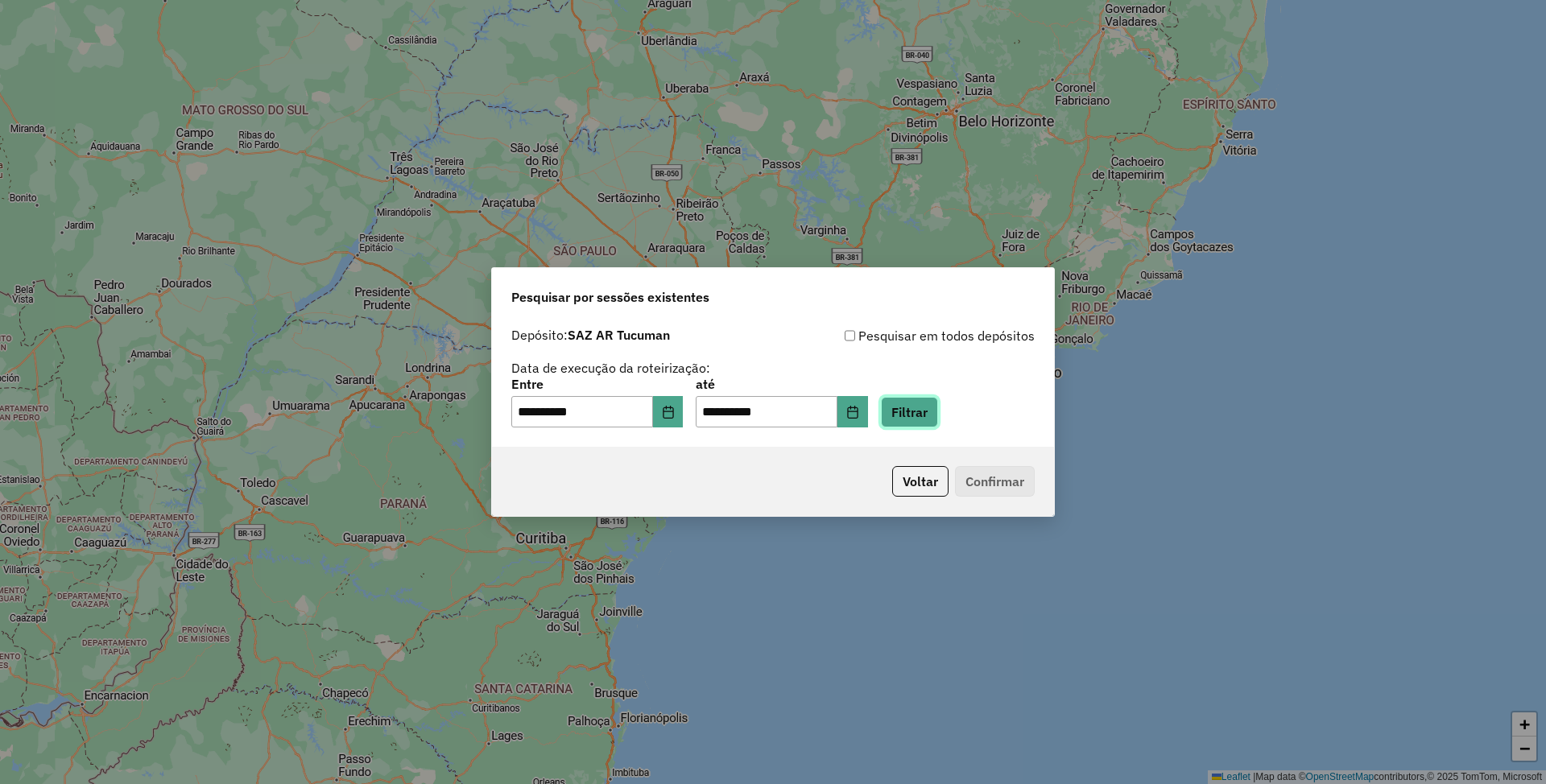
click at [938, 407] on button "Filtrar" at bounding box center [910, 412] width 57 height 31
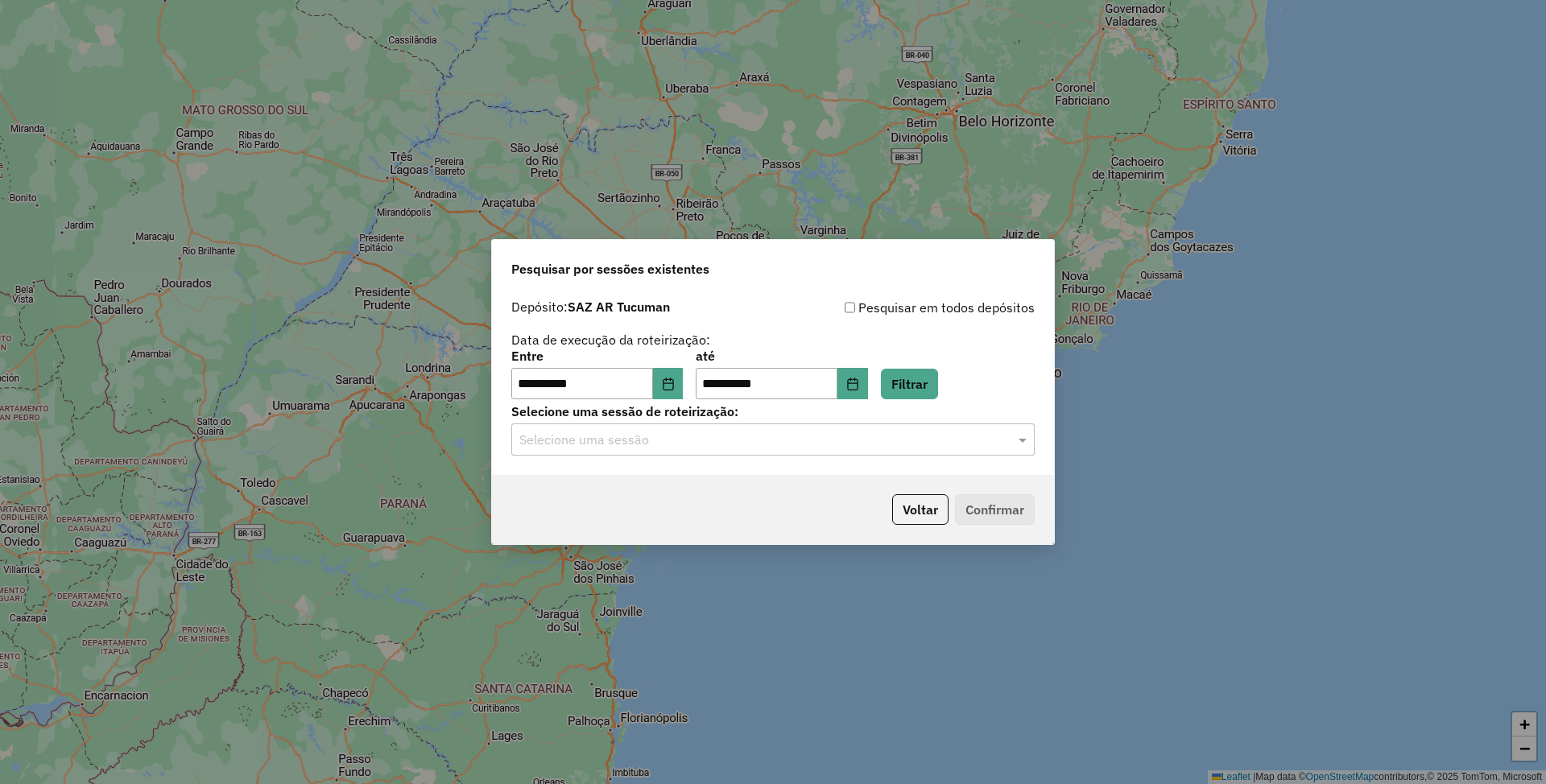
click at [718, 445] on input "text" at bounding box center [757, 440] width 475 height 20
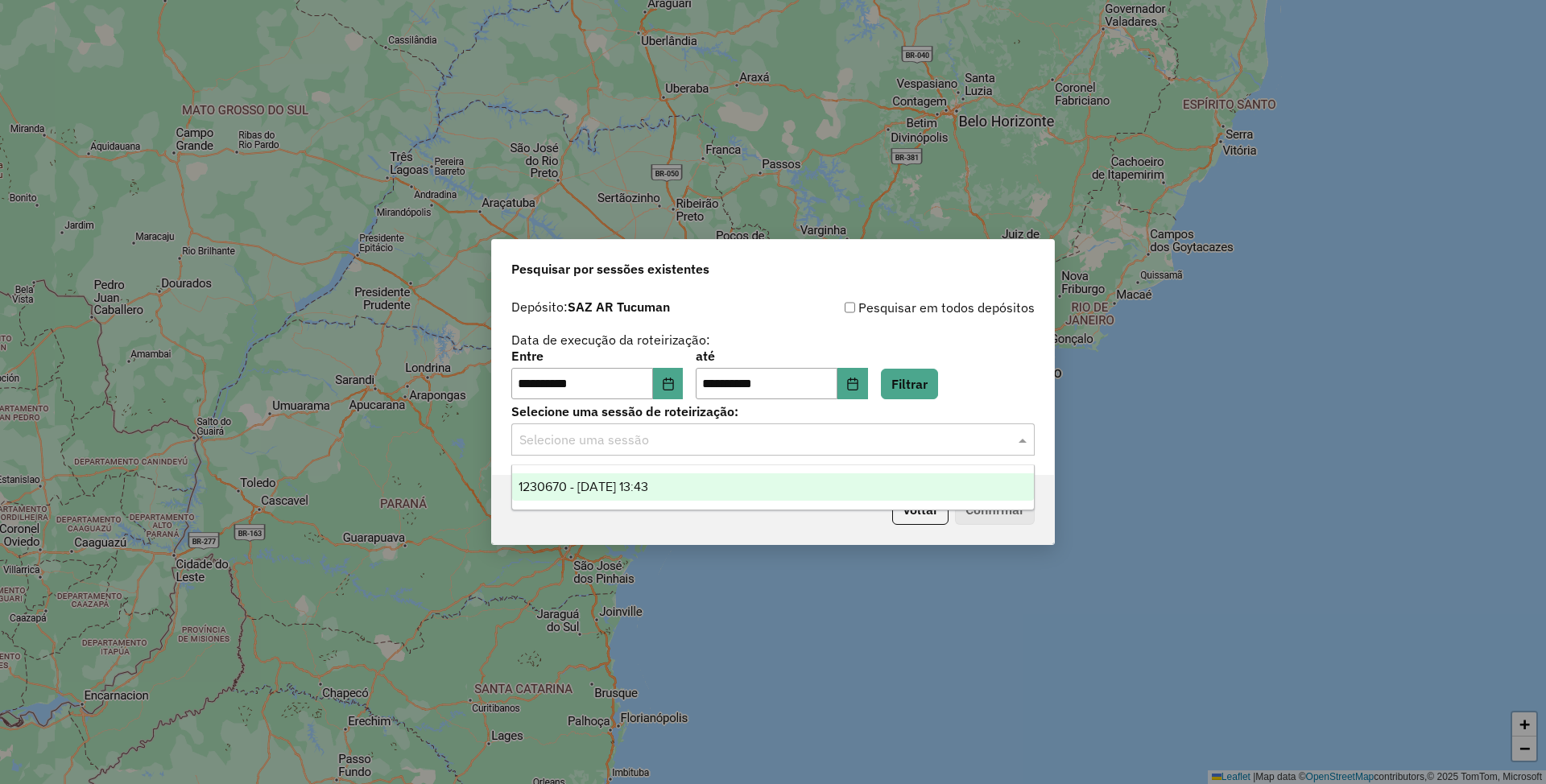
click at [1012, 642] on div "**********" at bounding box center [773, 392] width 1546 height 784
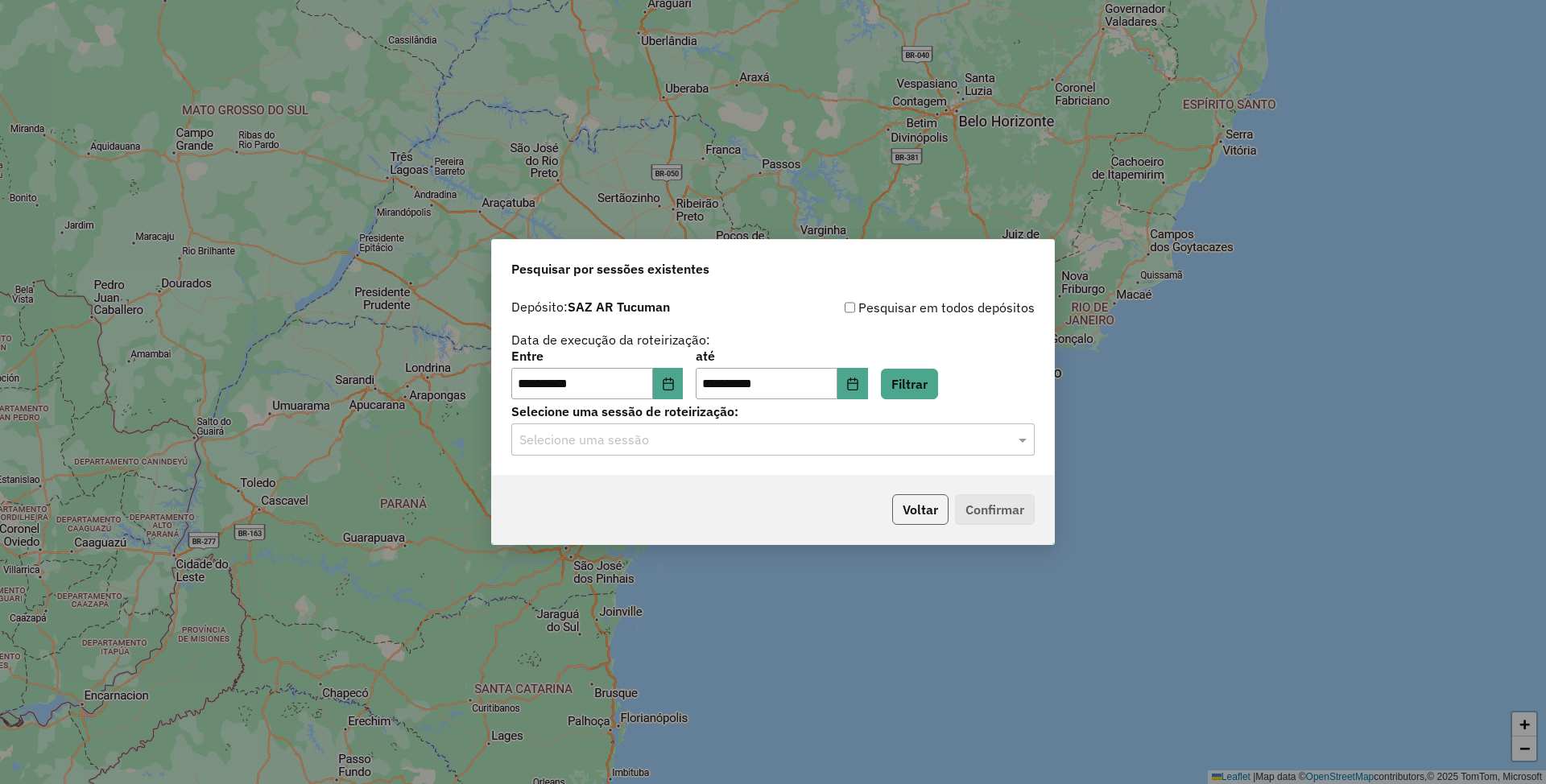
click at [933, 509] on button "Voltar" at bounding box center [920, 510] width 56 height 31
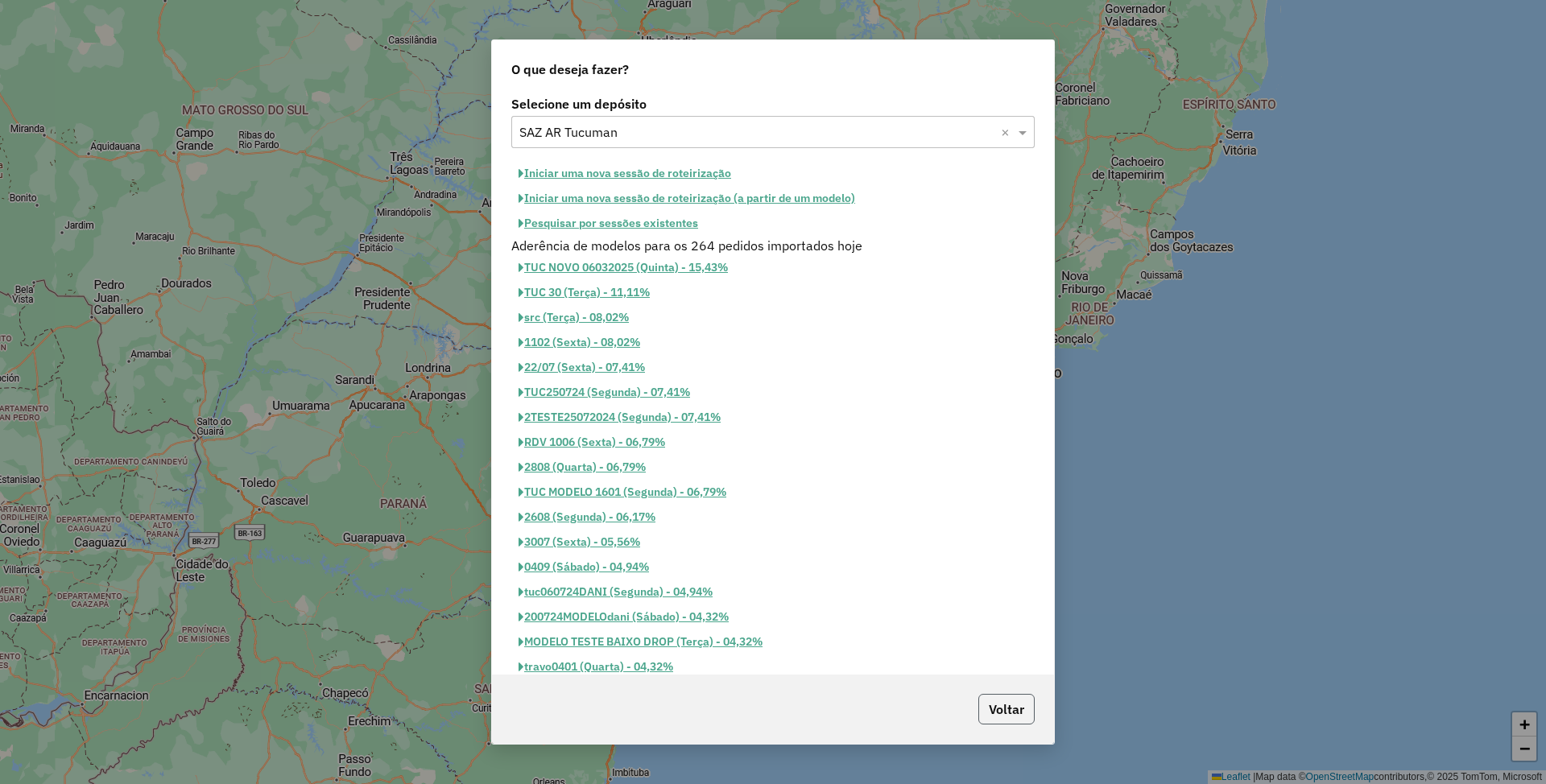
click at [1002, 699] on button "Voltar" at bounding box center [1006, 709] width 56 height 31
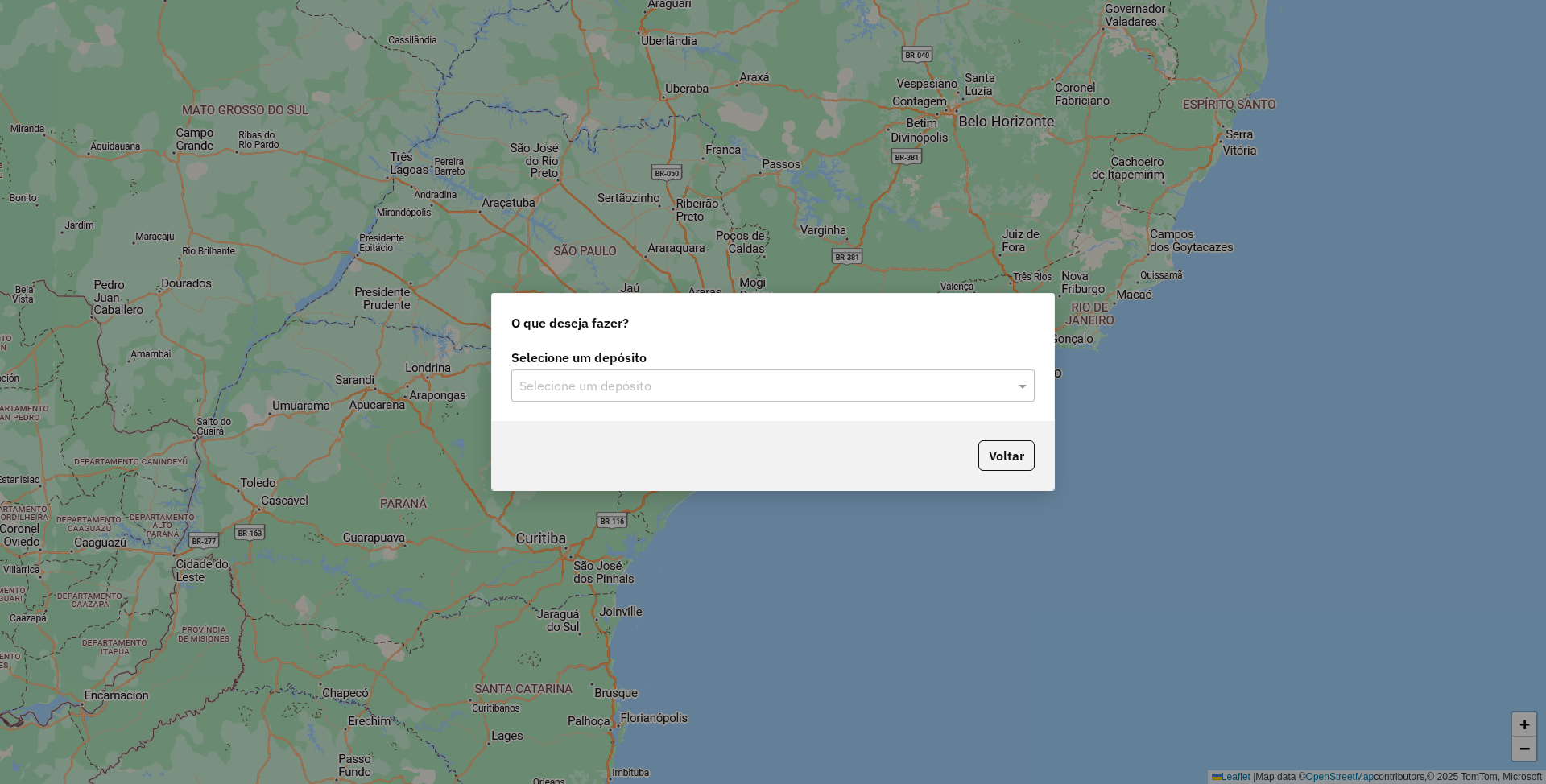
click at [761, 393] on input "text" at bounding box center [757, 386] width 475 height 20
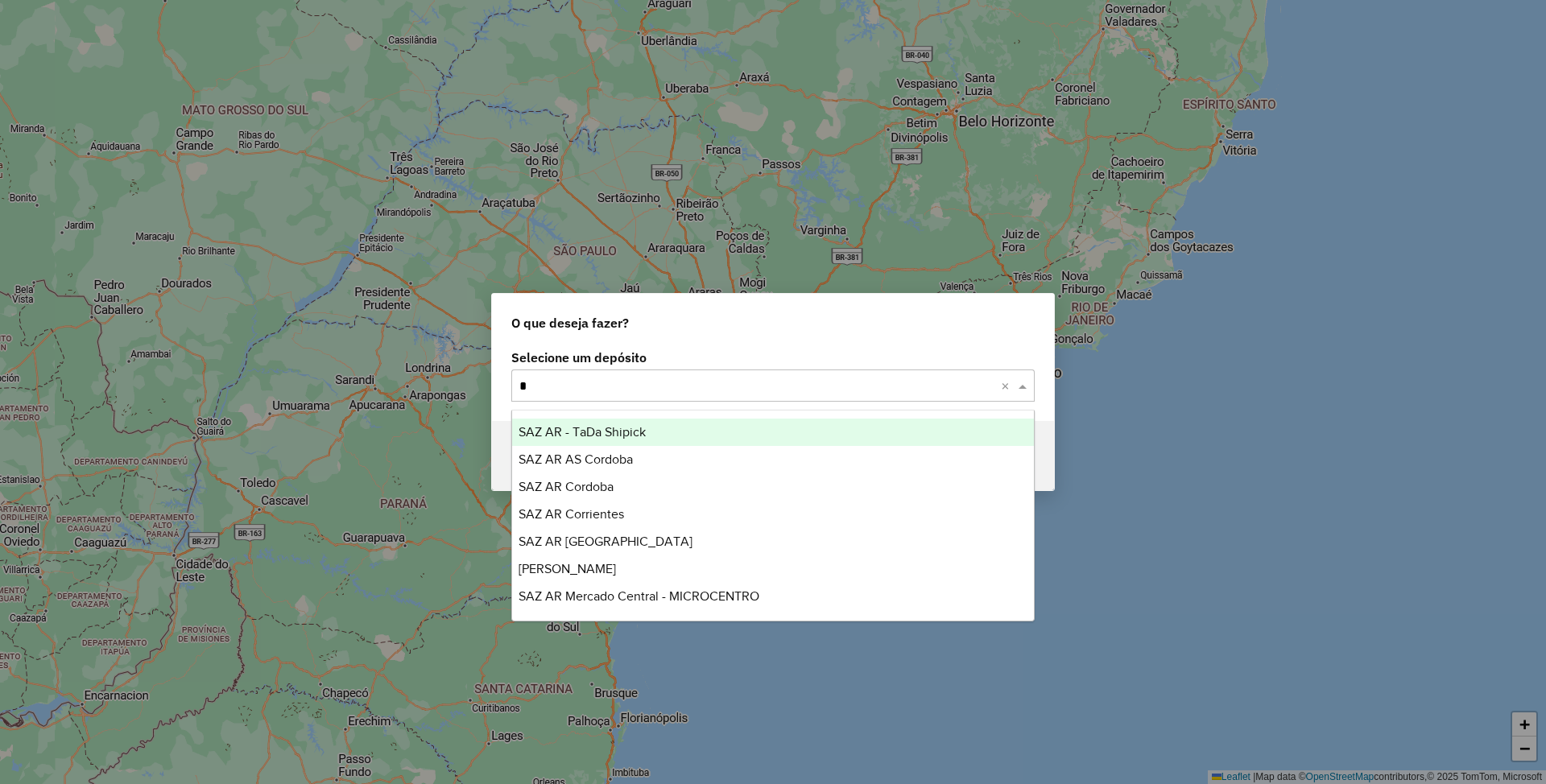
type input "**"
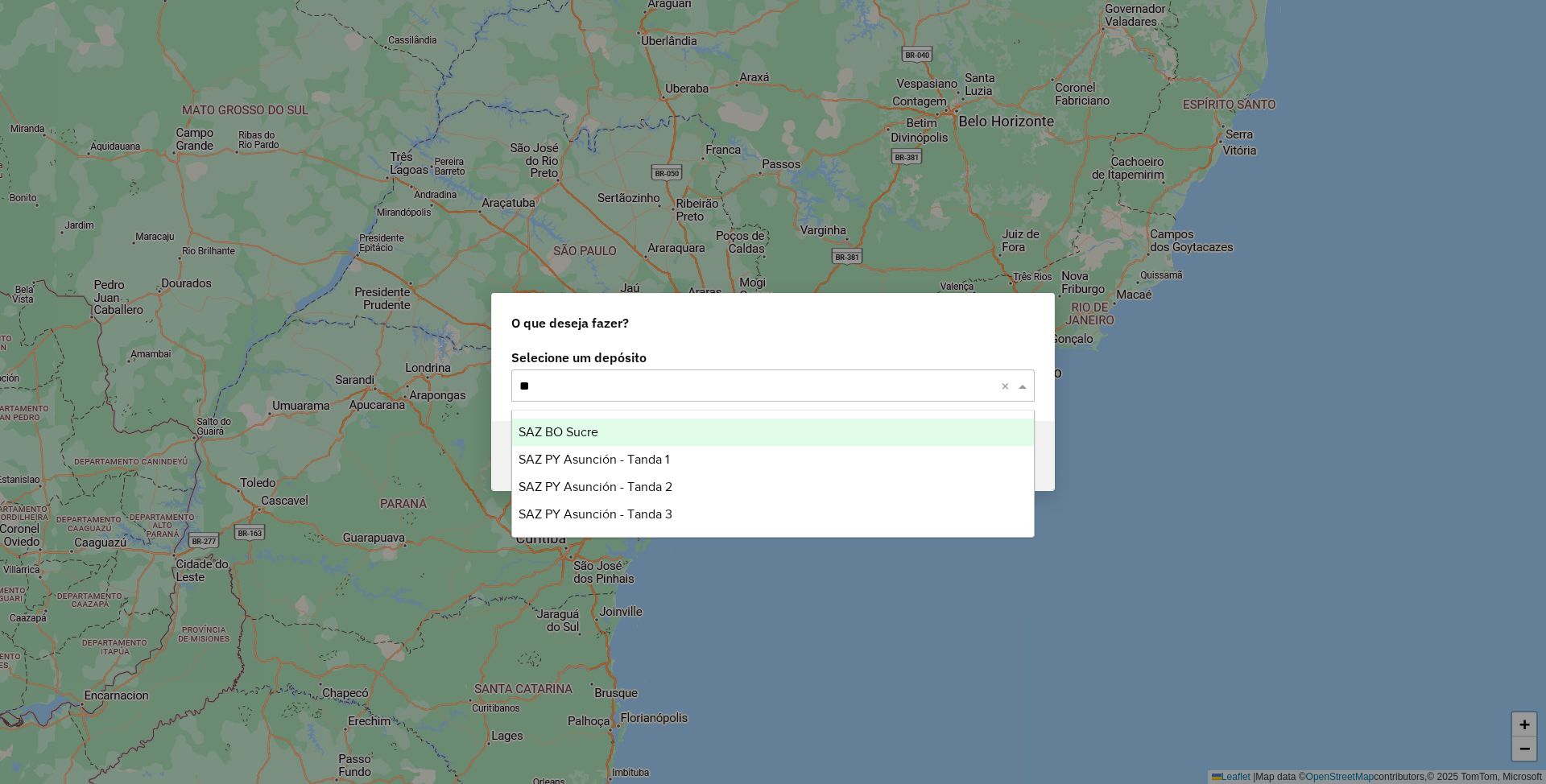
click at [598, 430] on span "SAZ BO Sucre" at bounding box center [558, 431] width 80 height 14
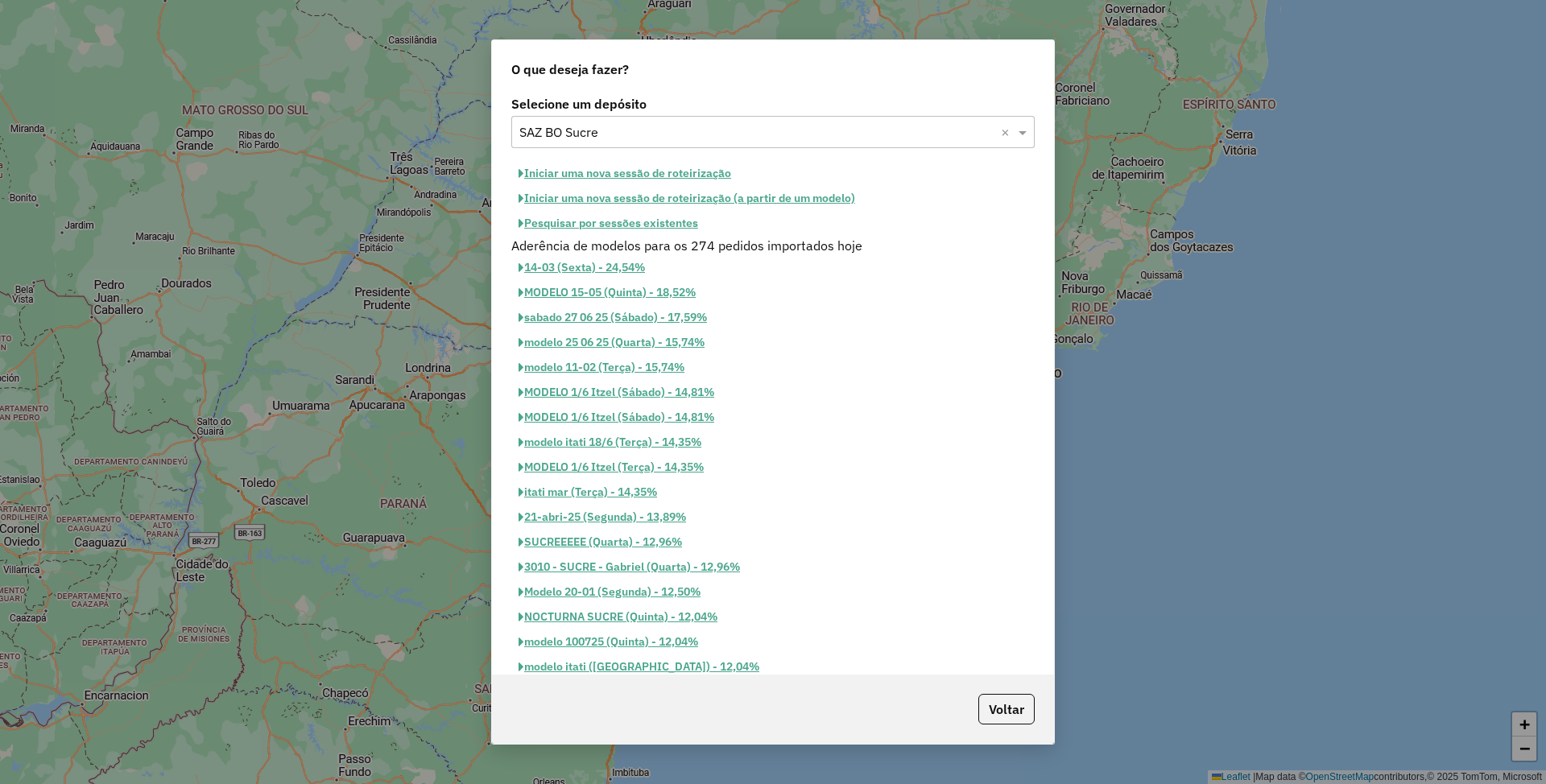
click at [599, 166] on button "Iniciar uma nova sessão de roteirização" at bounding box center [625, 173] width 227 height 25
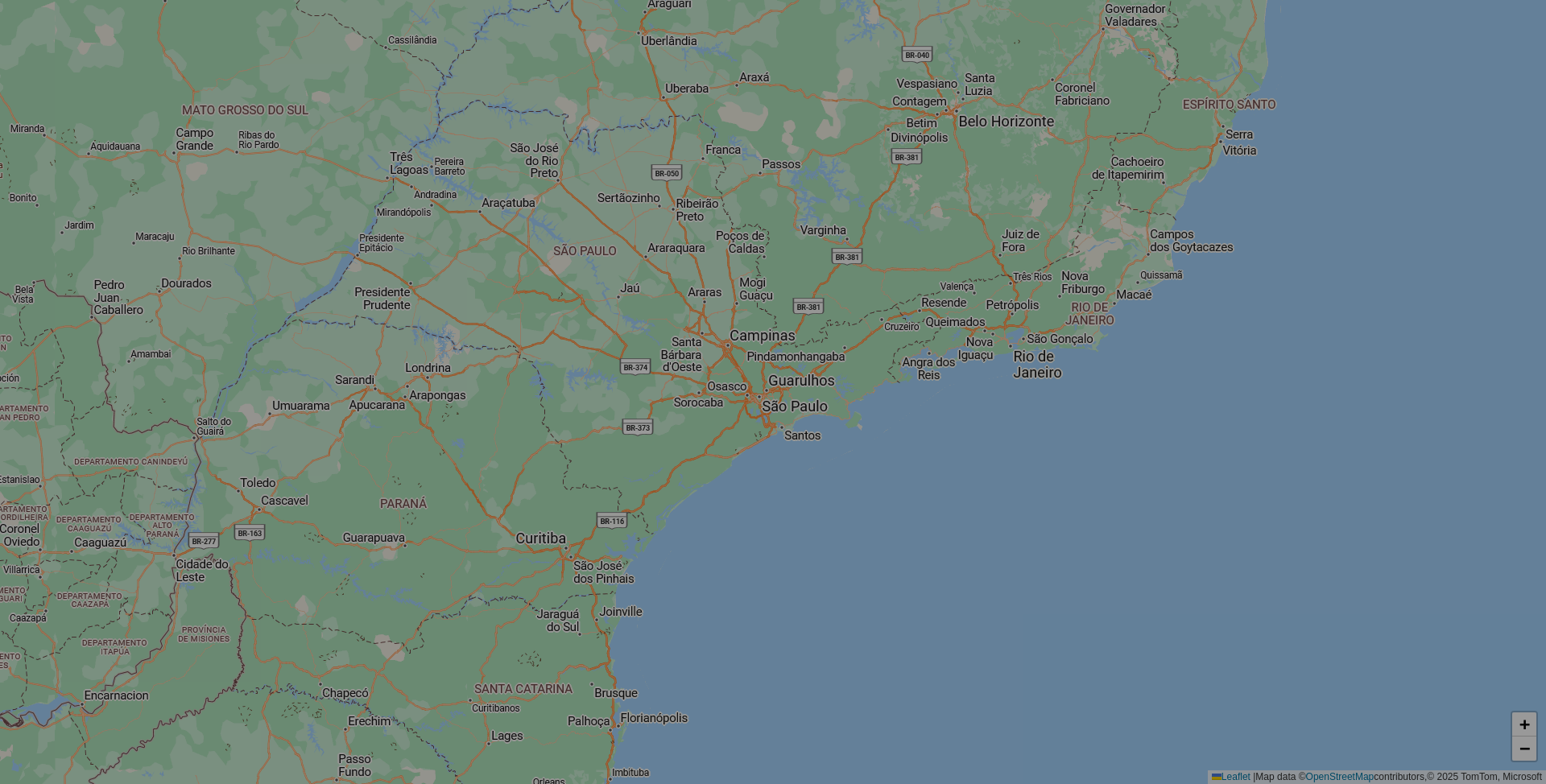
select select "*"
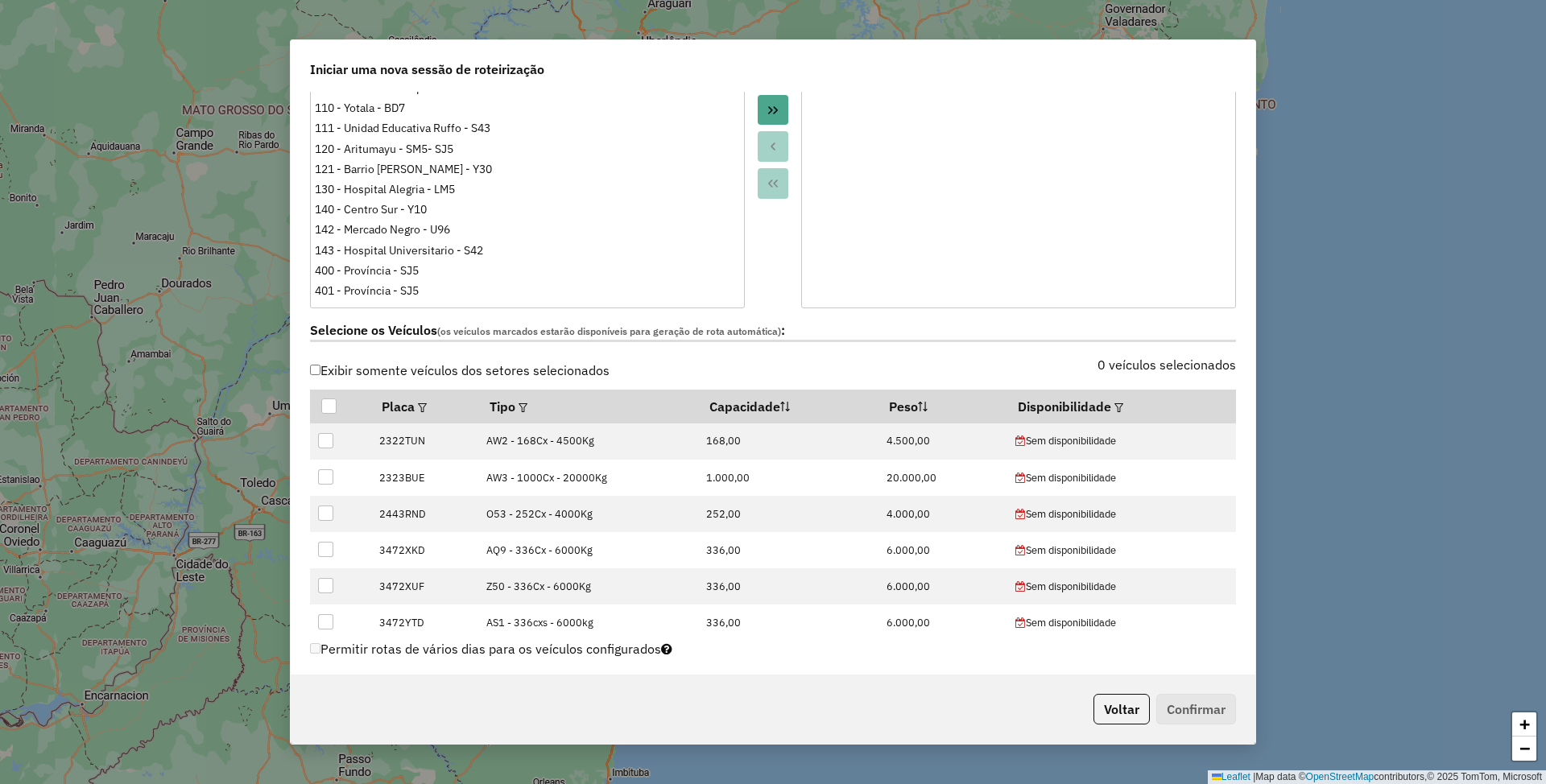
scroll to position [322, 0]
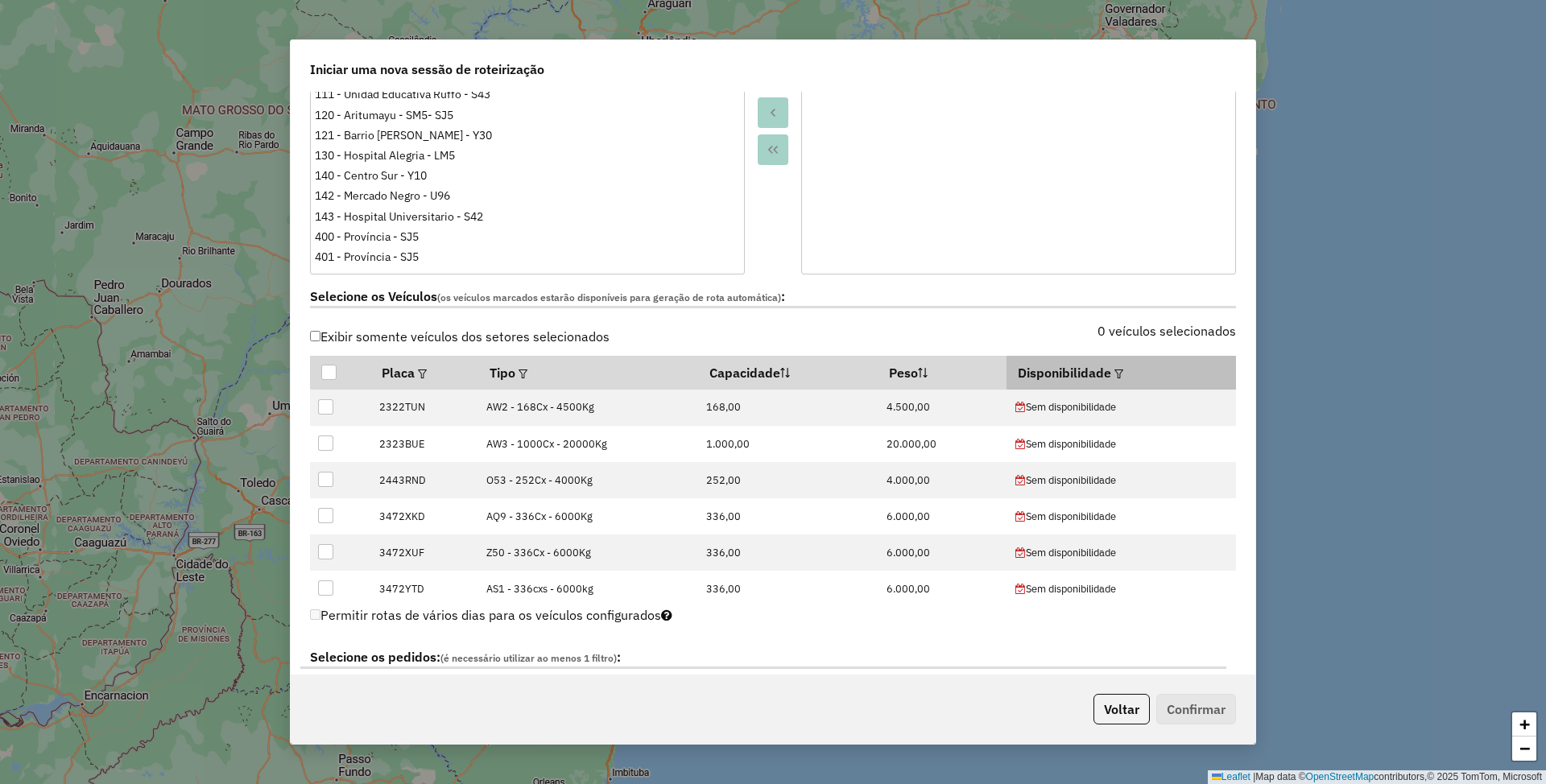
click at [1114, 370] on em at bounding box center [1118, 373] width 9 height 9
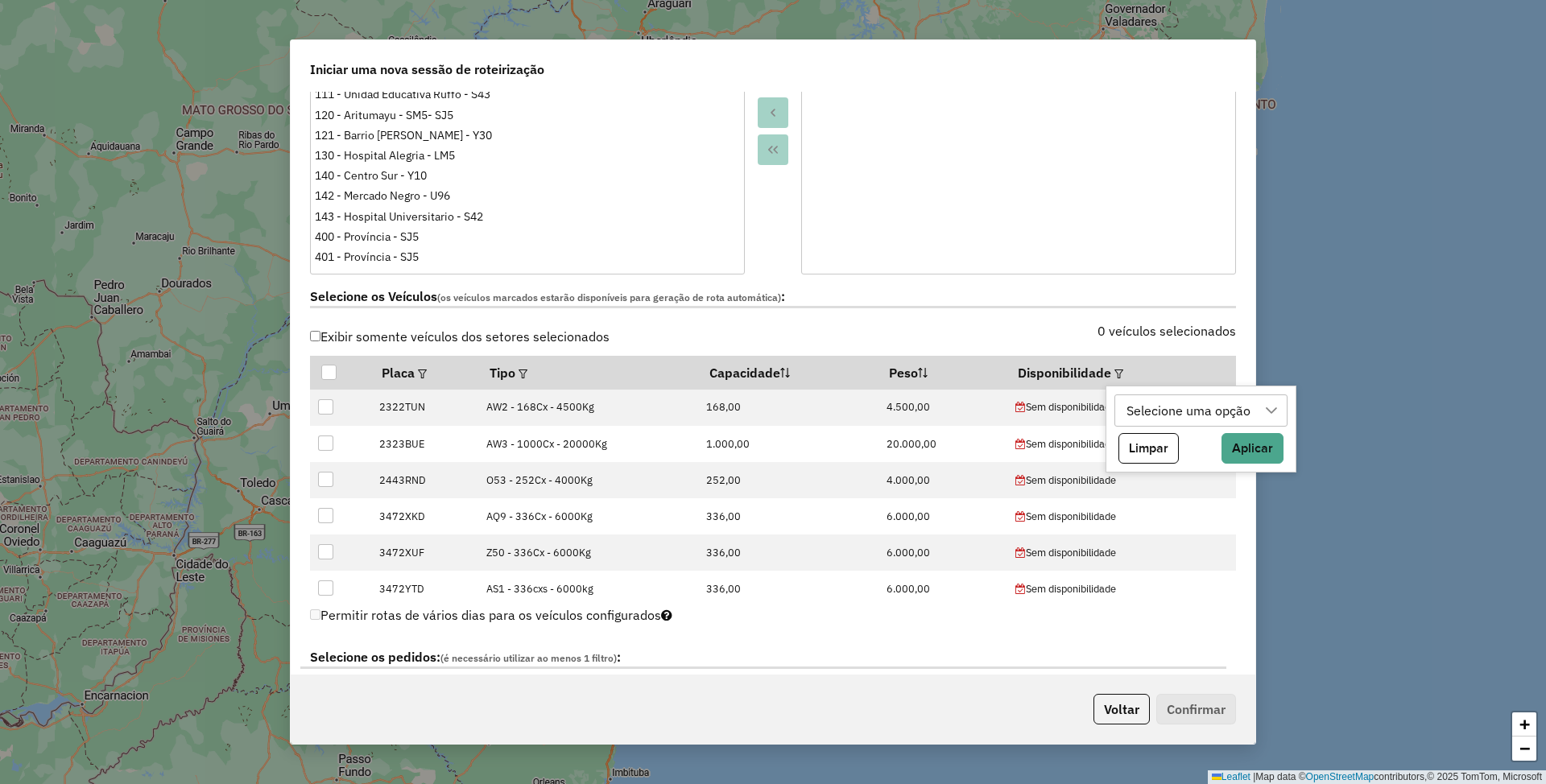
click at [1186, 409] on div "Selecione uma opção" at bounding box center [1189, 410] width 135 height 31
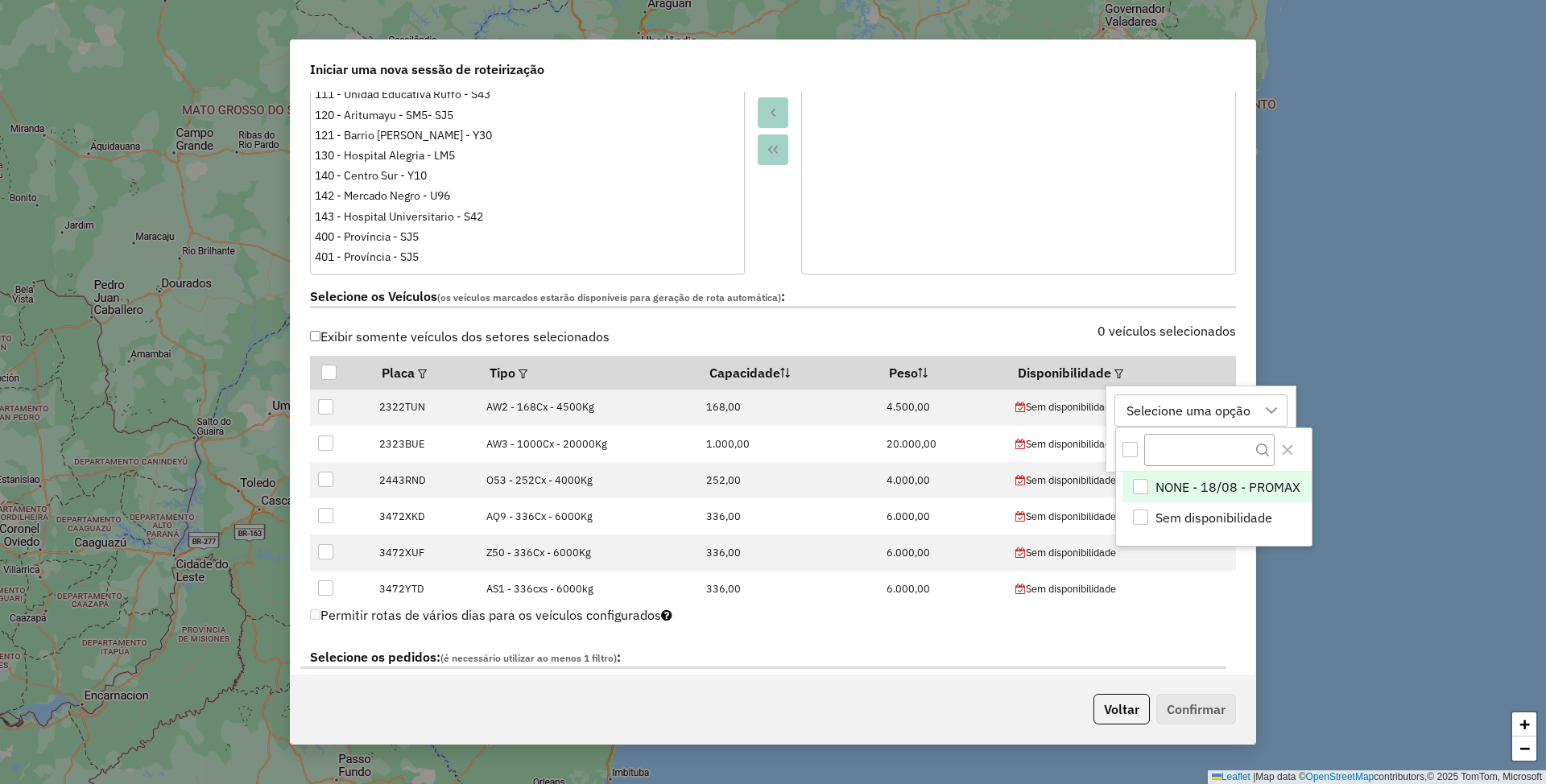
scroll to position [11, 72]
click at [1213, 488] on span "NONE - 18/08 - PROMAX" at bounding box center [1228, 487] width 145 height 20
click at [1252, 491] on span "NONE - 18/08 - PROMAX" at bounding box center [1228, 487] width 145 height 20
click at [1242, 403] on div "NONE - 18/08 - PROMAX" at bounding box center [1200, 410] width 156 height 31
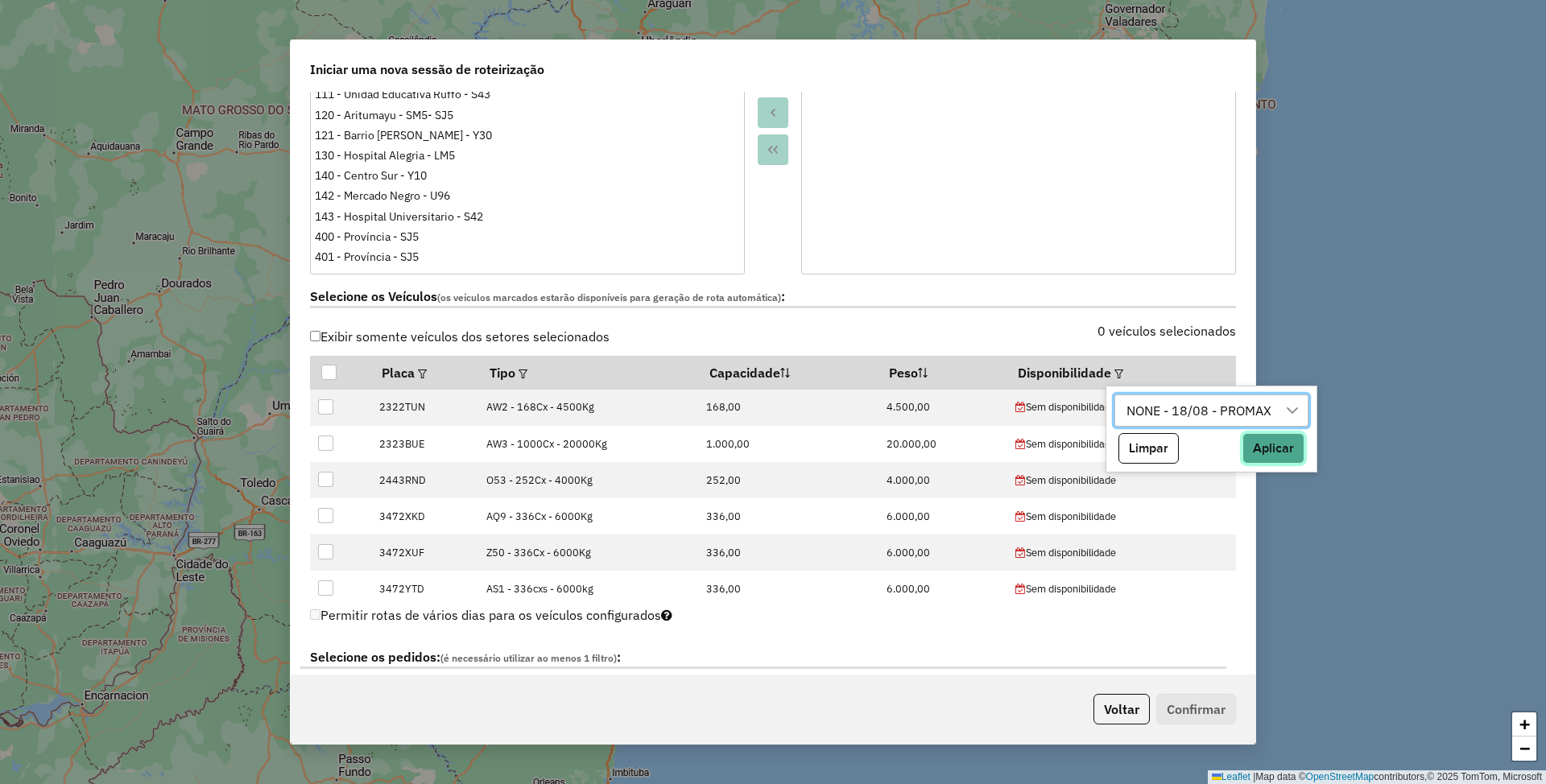
click at [1278, 447] on button "Aplicar" at bounding box center [1273, 448] width 62 height 31
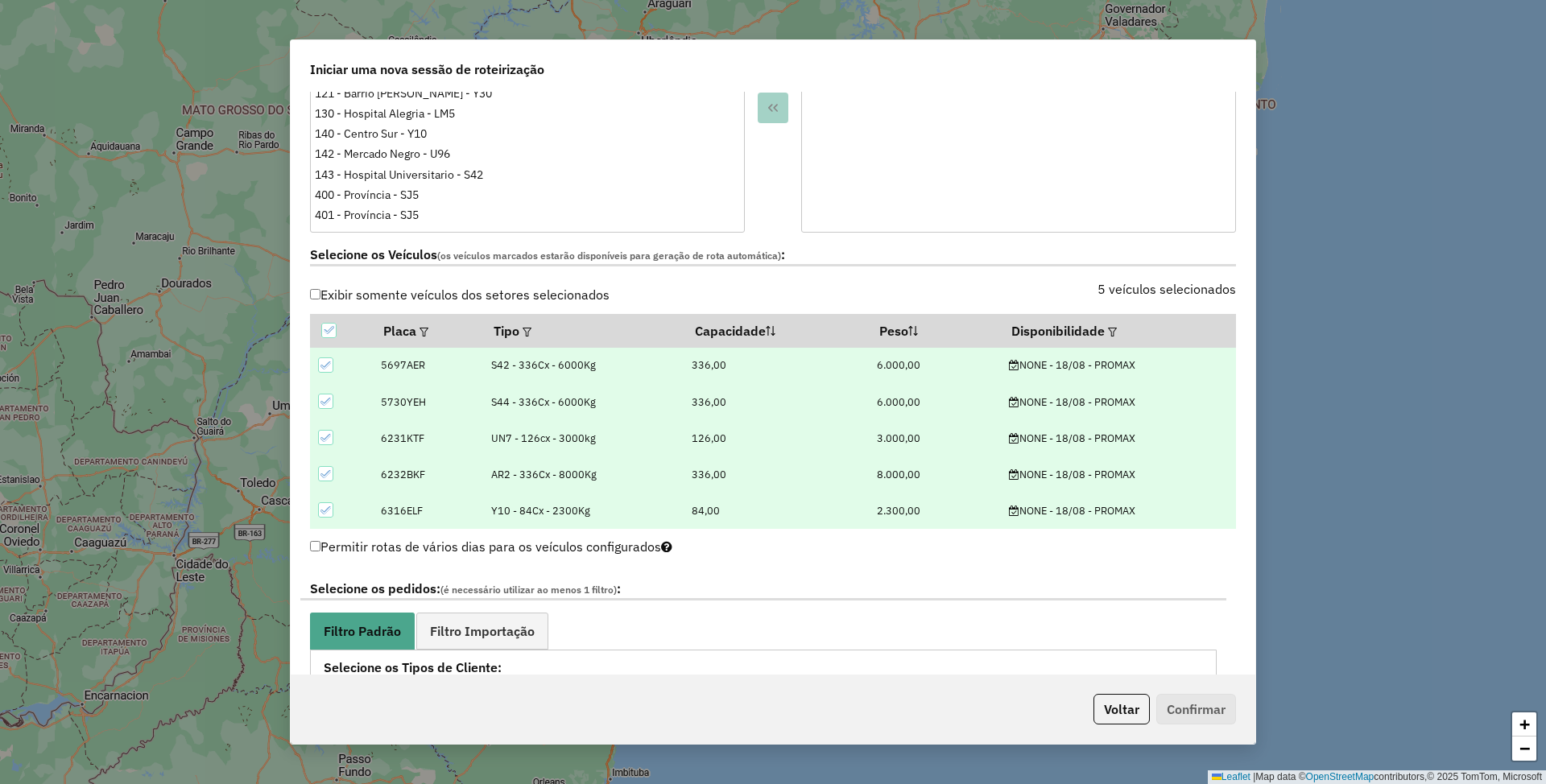
scroll to position [322, 0]
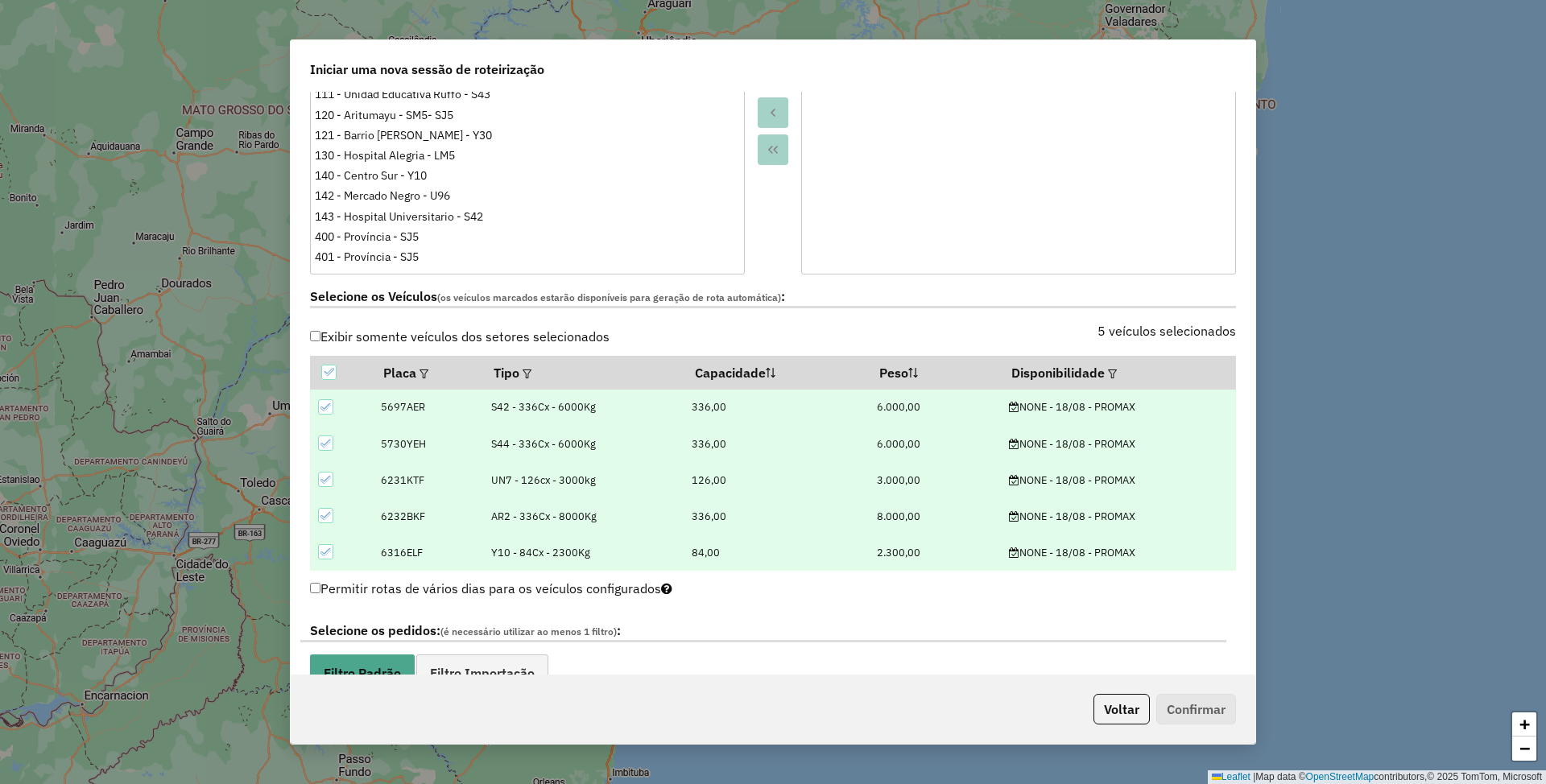
click at [1127, 333] on label "5 veículos selecionados" at bounding box center [1167, 331] width 138 height 20
click at [1196, 329] on label "5 veículos selecionados" at bounding box center [1167, 331] width 138 height 20
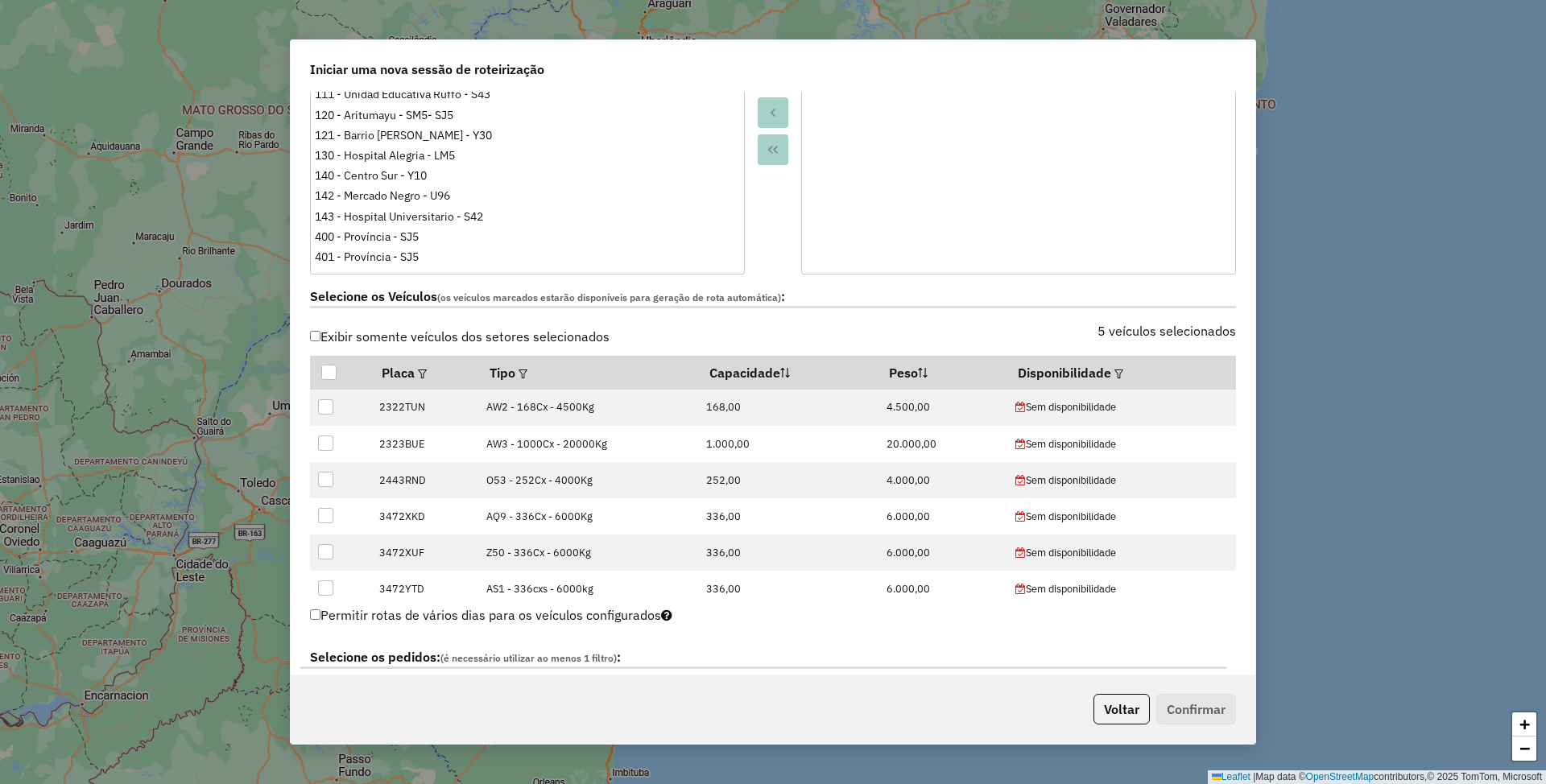
click at [1182, 329] on label "5 veículos selecionados" at bounding box center [1167, 331] width 138 height 20
click at [1096, 375] on th "Disponibilidade" at bounding box center [1121, 372] width 229 height 34
click at [1114, 374] on em at bounding box center [1118, 373] width 9 height 9
click at [1155, 446] on button "Limpar" at bounding box center [1148, 448] width 60 height 31
click at [1174, 330] on label "0 veículos selecionados" at bounding box center [1167, 331] width 138 height 20
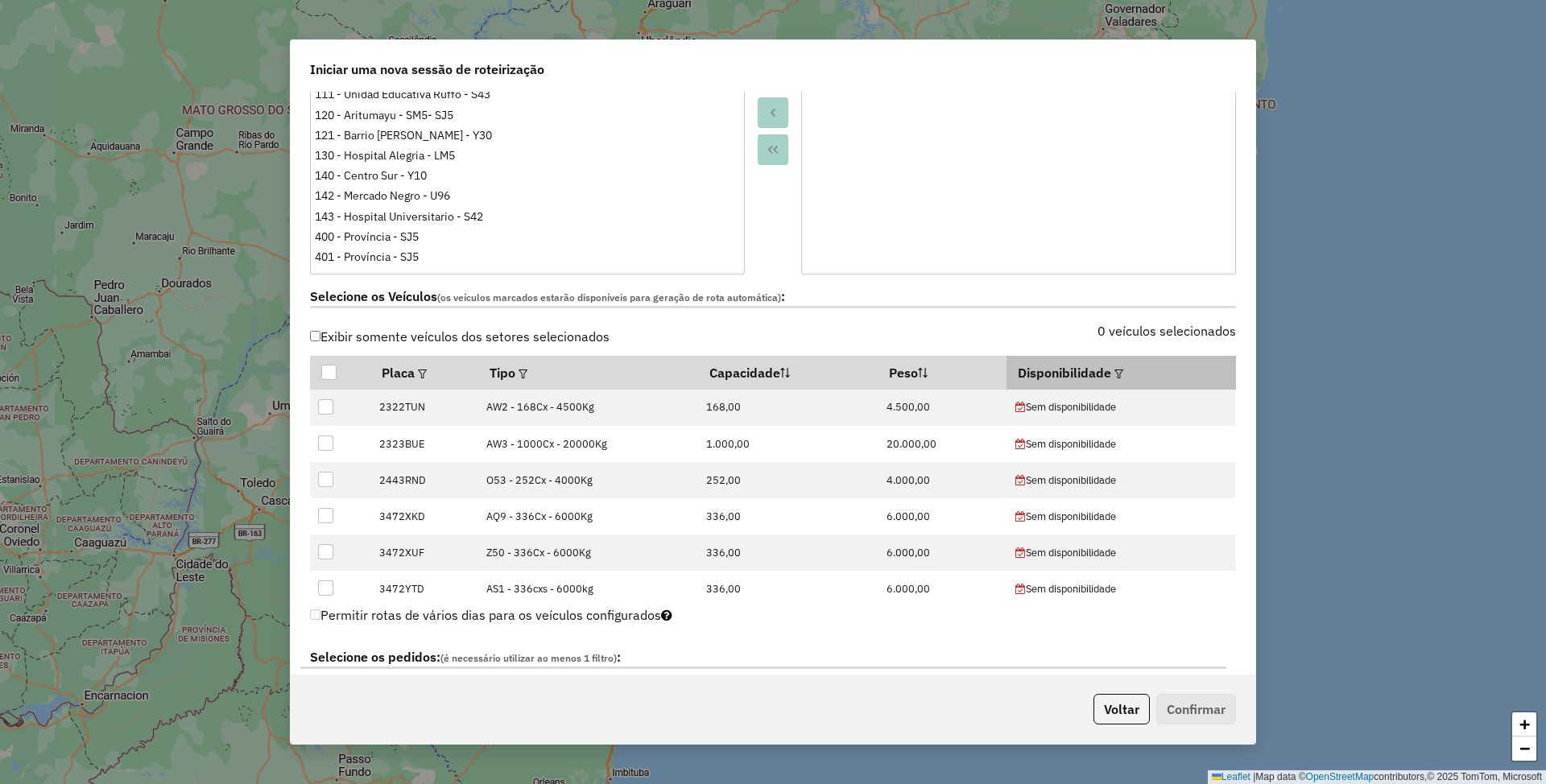
click at [1114, 375] on em at bounding box center [1118, 373] width 9 height 9
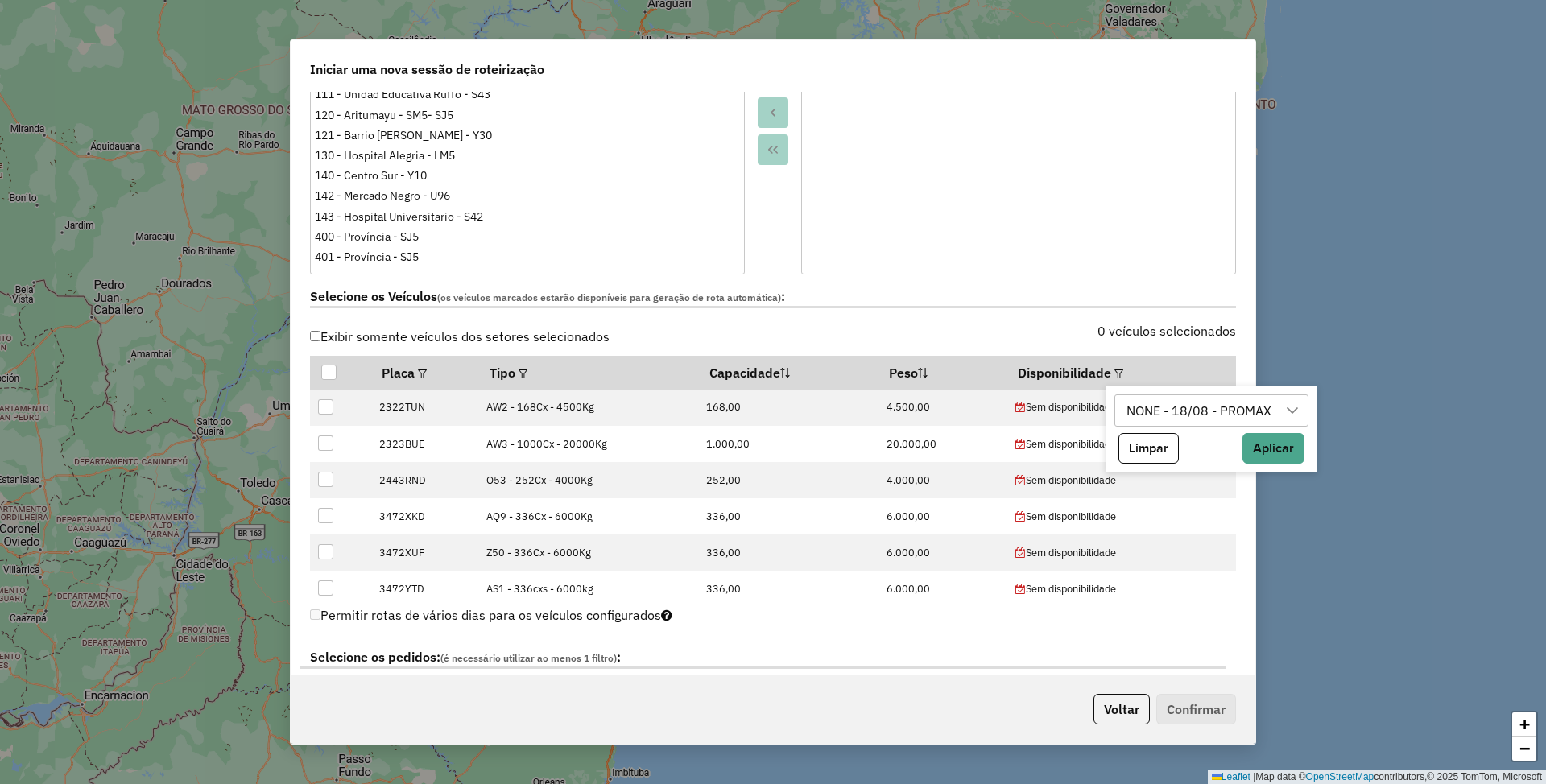
click at [1292, 407] on icon at bounding box center [1292, 410] width 13 height 13
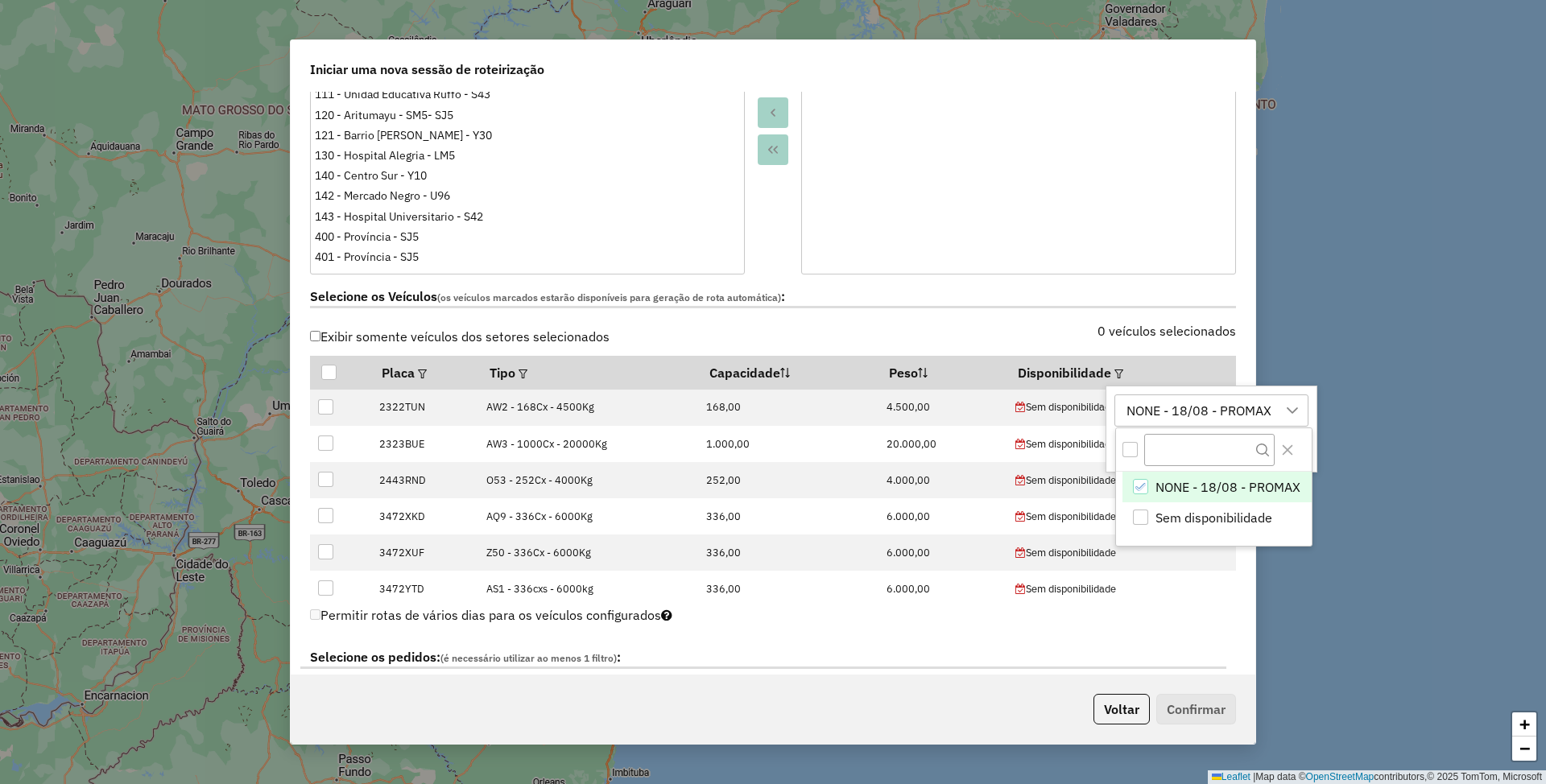
click at [1142, 486] on icon "NONE - 18/08 - PROMAX" at bounding box center [1140, 486] width 11 height 11
click at [987, 335] on div "0 veículos selecionados" at bounding box center [1010, 340] width 472 height 31
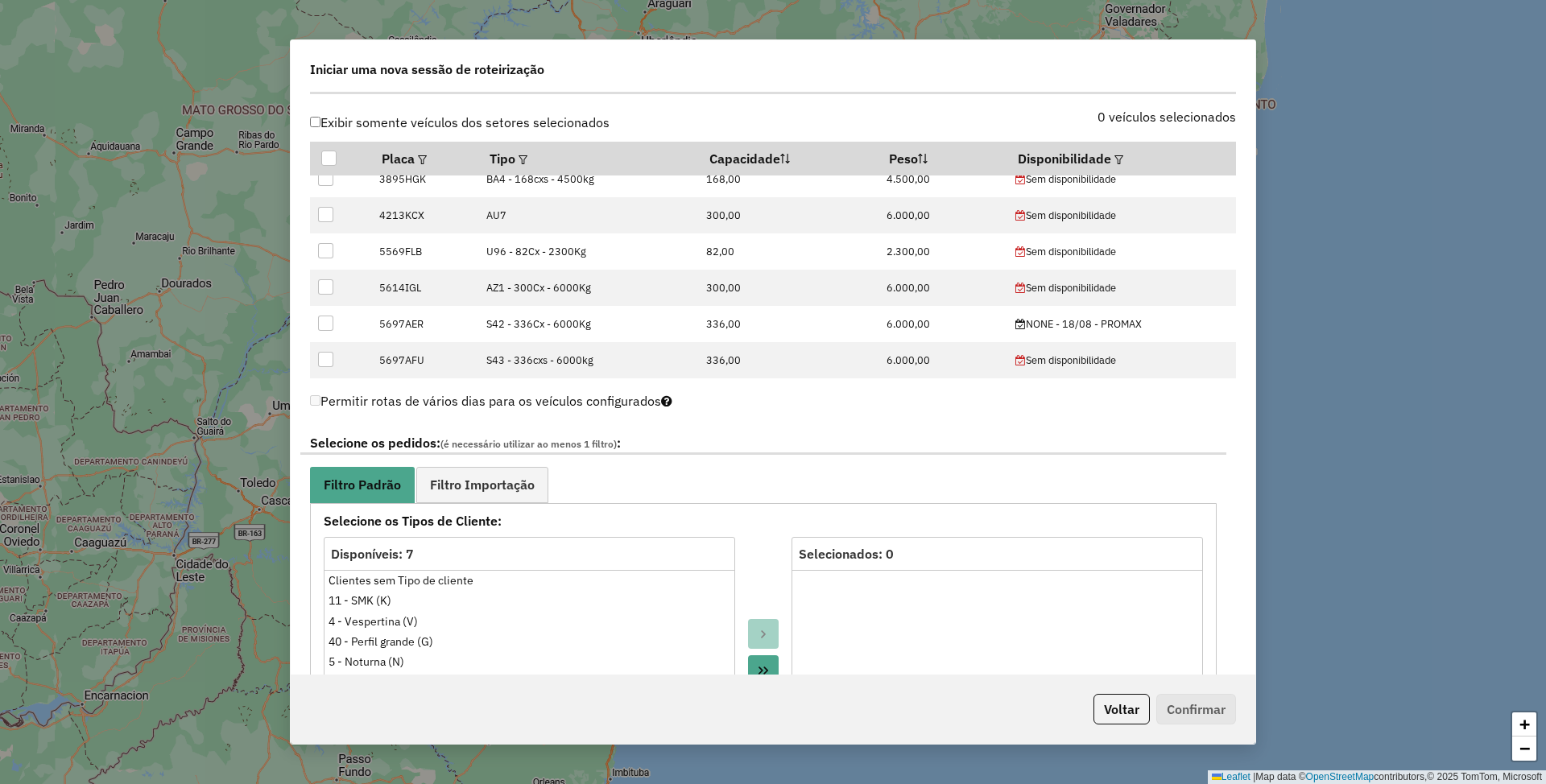
scroll to position [375, 0]
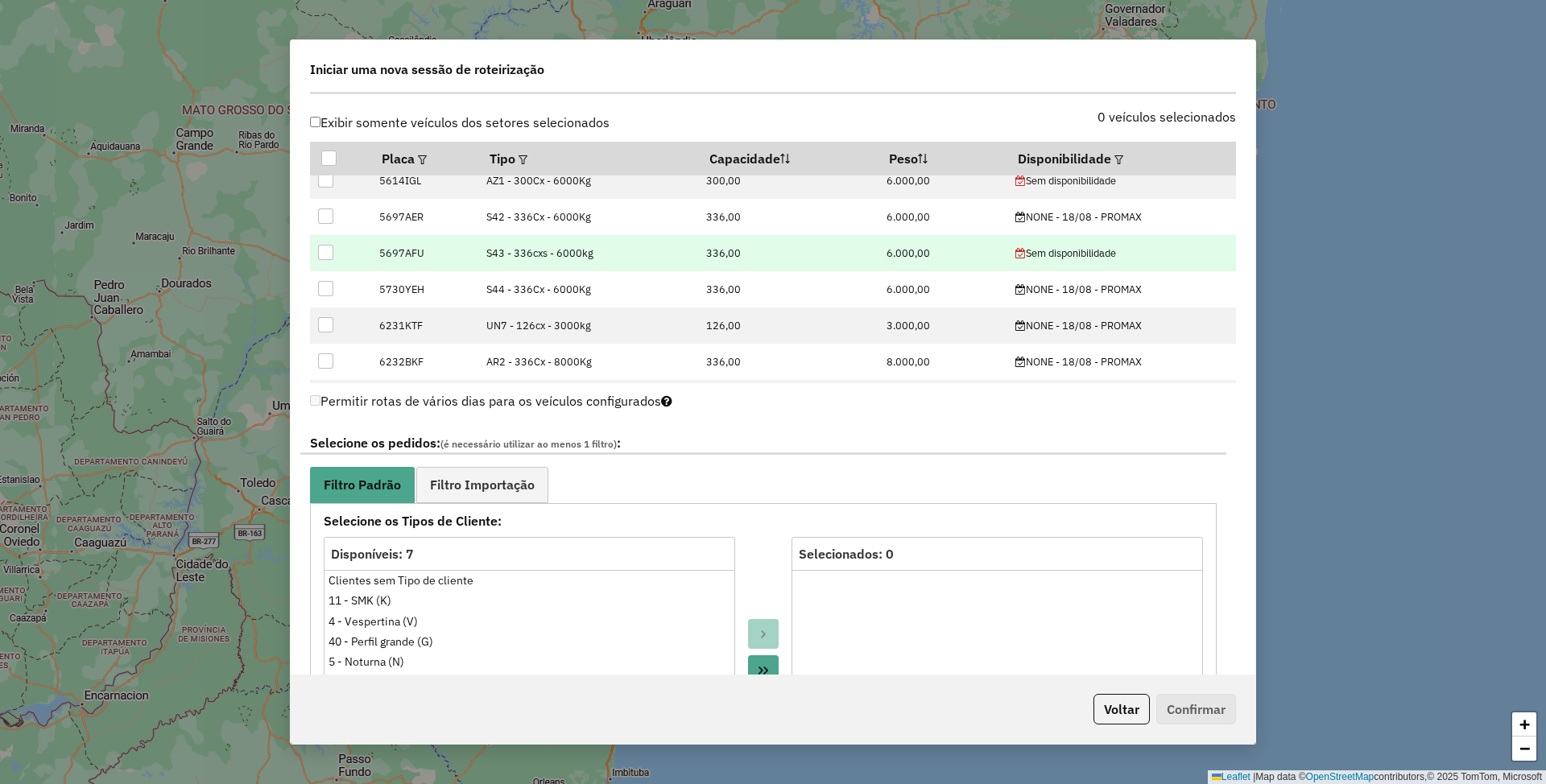
click at [329, 255] on div at bounding box center [325, 252] width 15 height 15
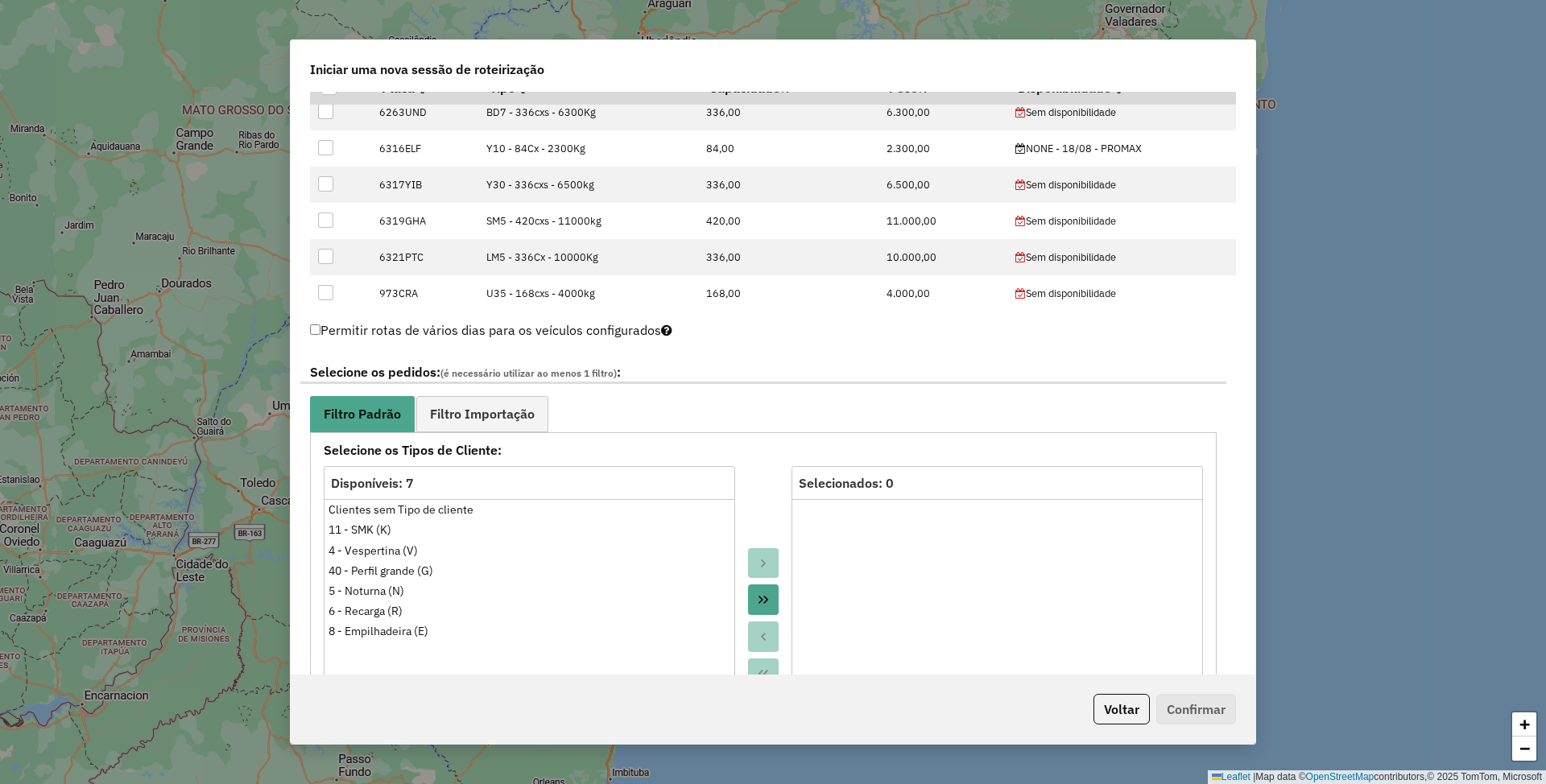
scroll to position [644, 0]
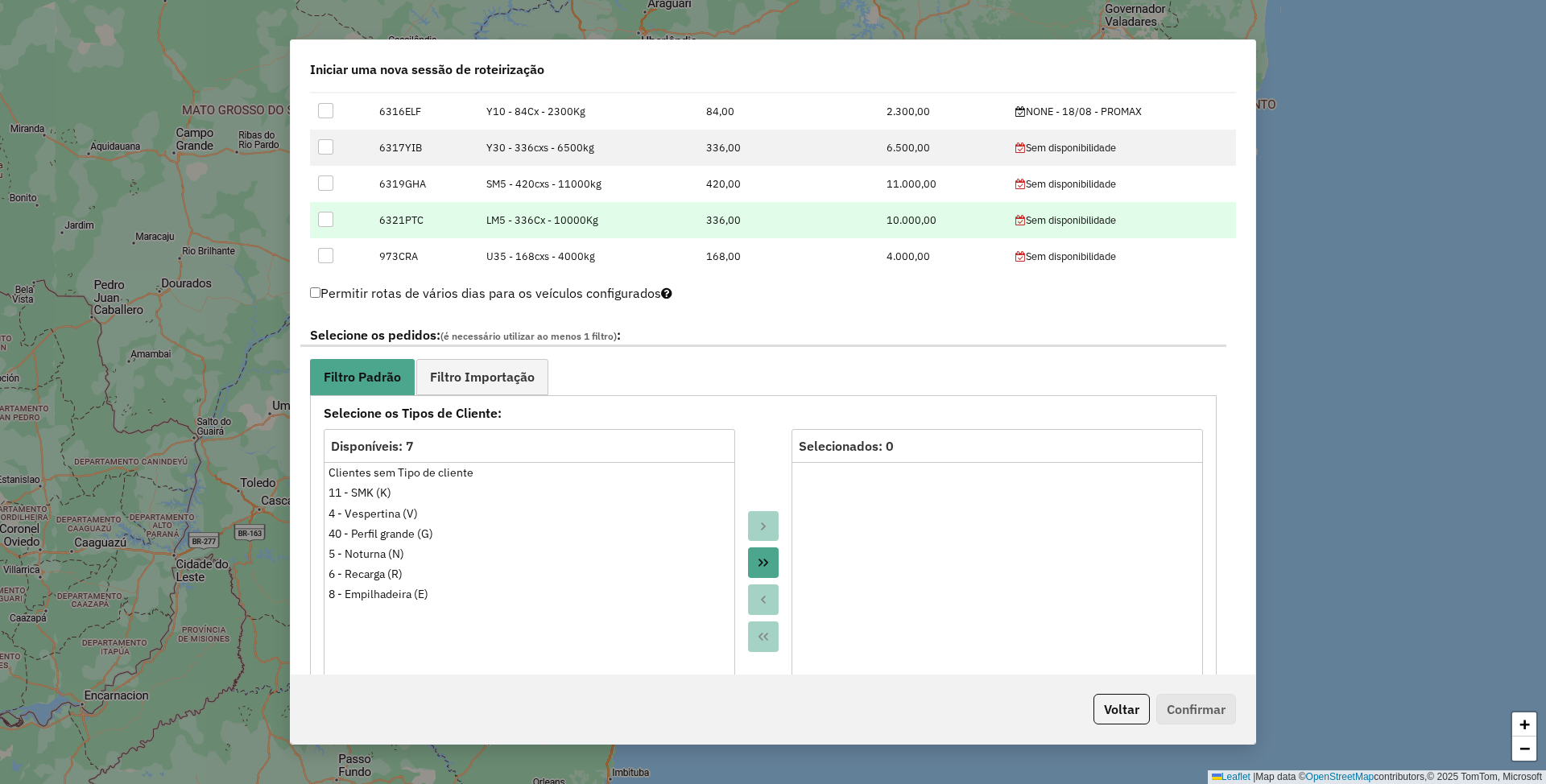
click at [325, 217] on div at bounding box center [325, 218] width 15 height 15
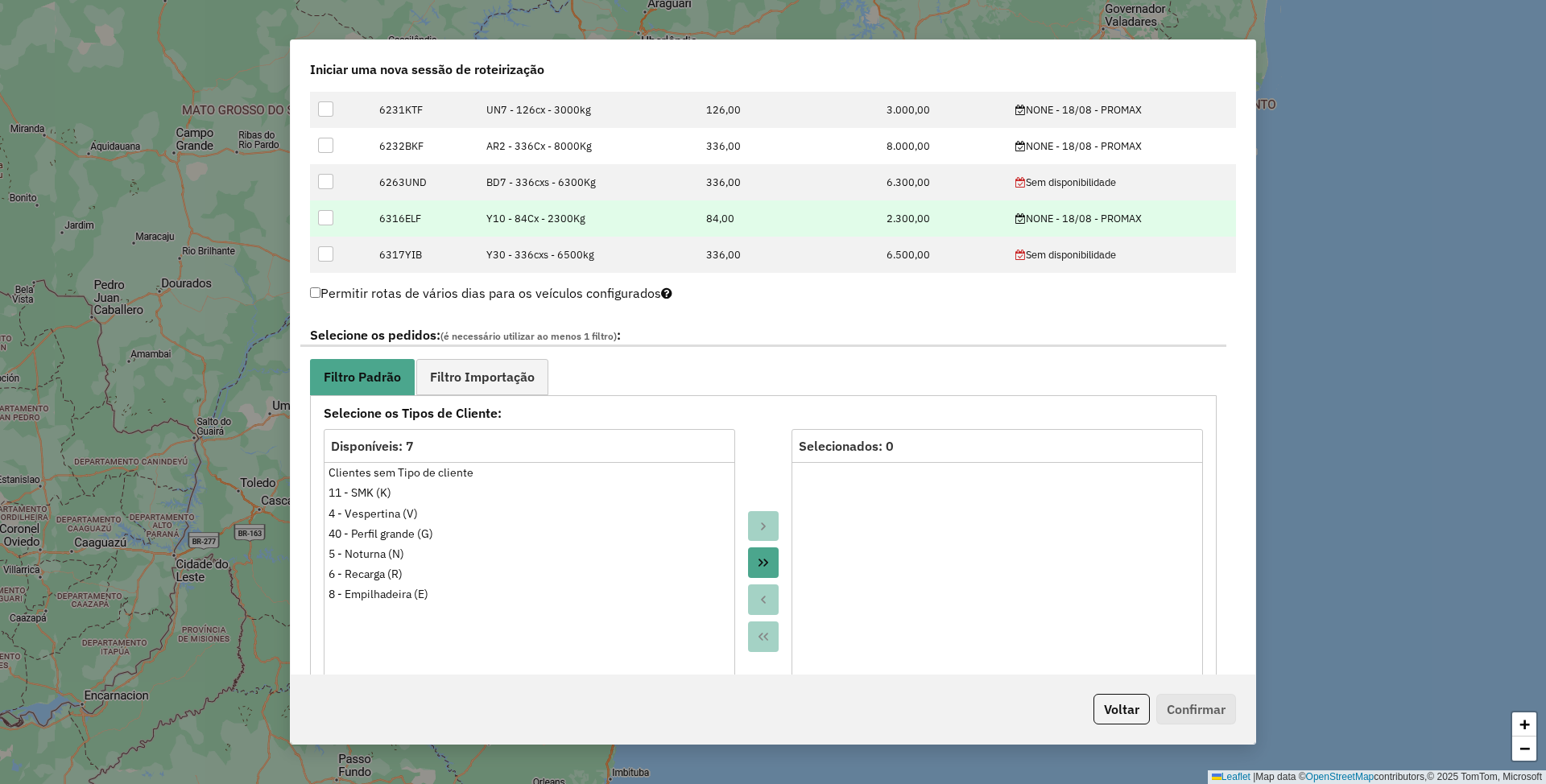
scroll to position [590, 0]
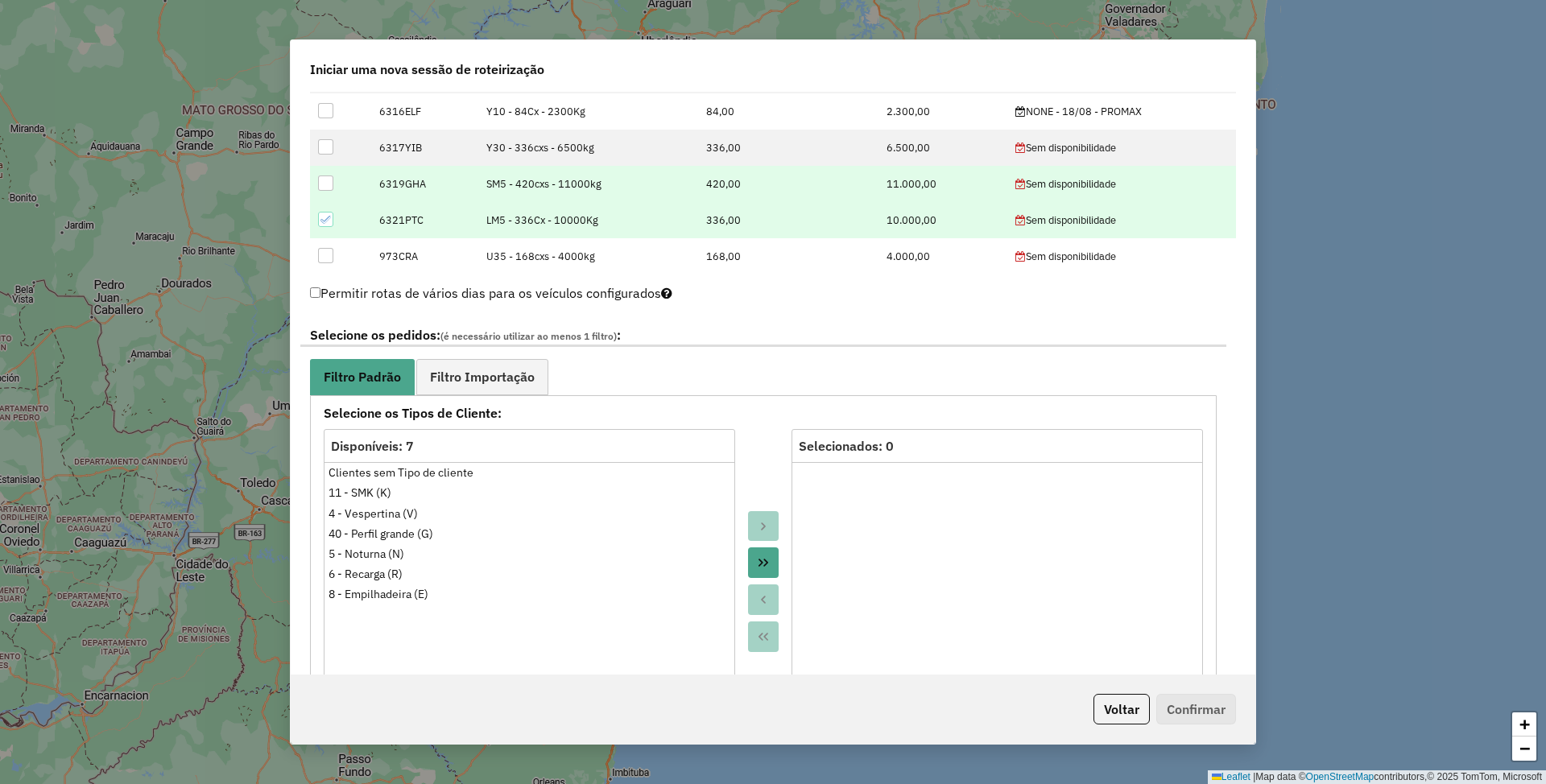
click at [320, 185] on div at bounding box center [325, 183] width 15 height 15
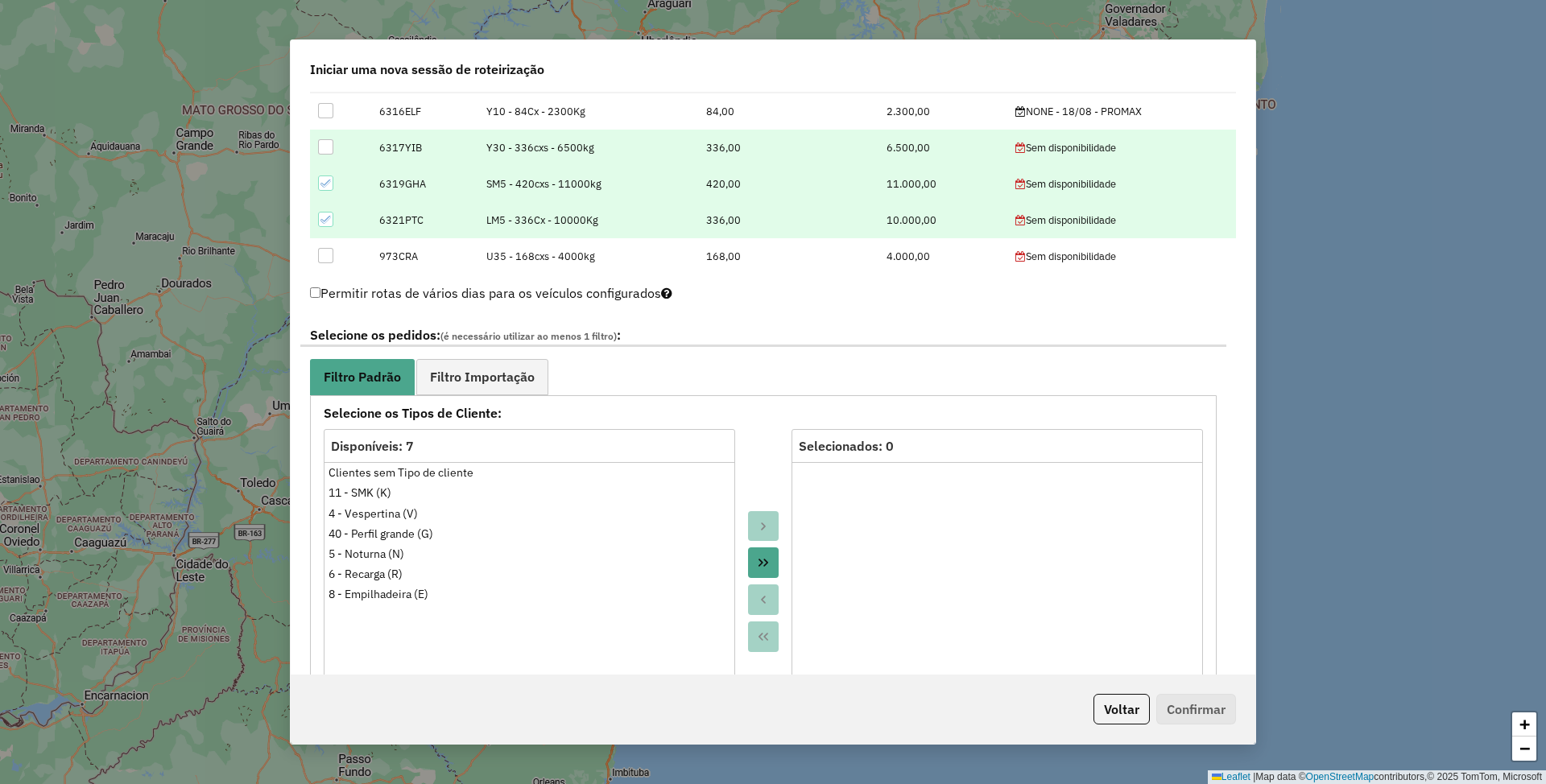
click at [323, 146] on div at bounding box center [325, 146] width 15 height 15
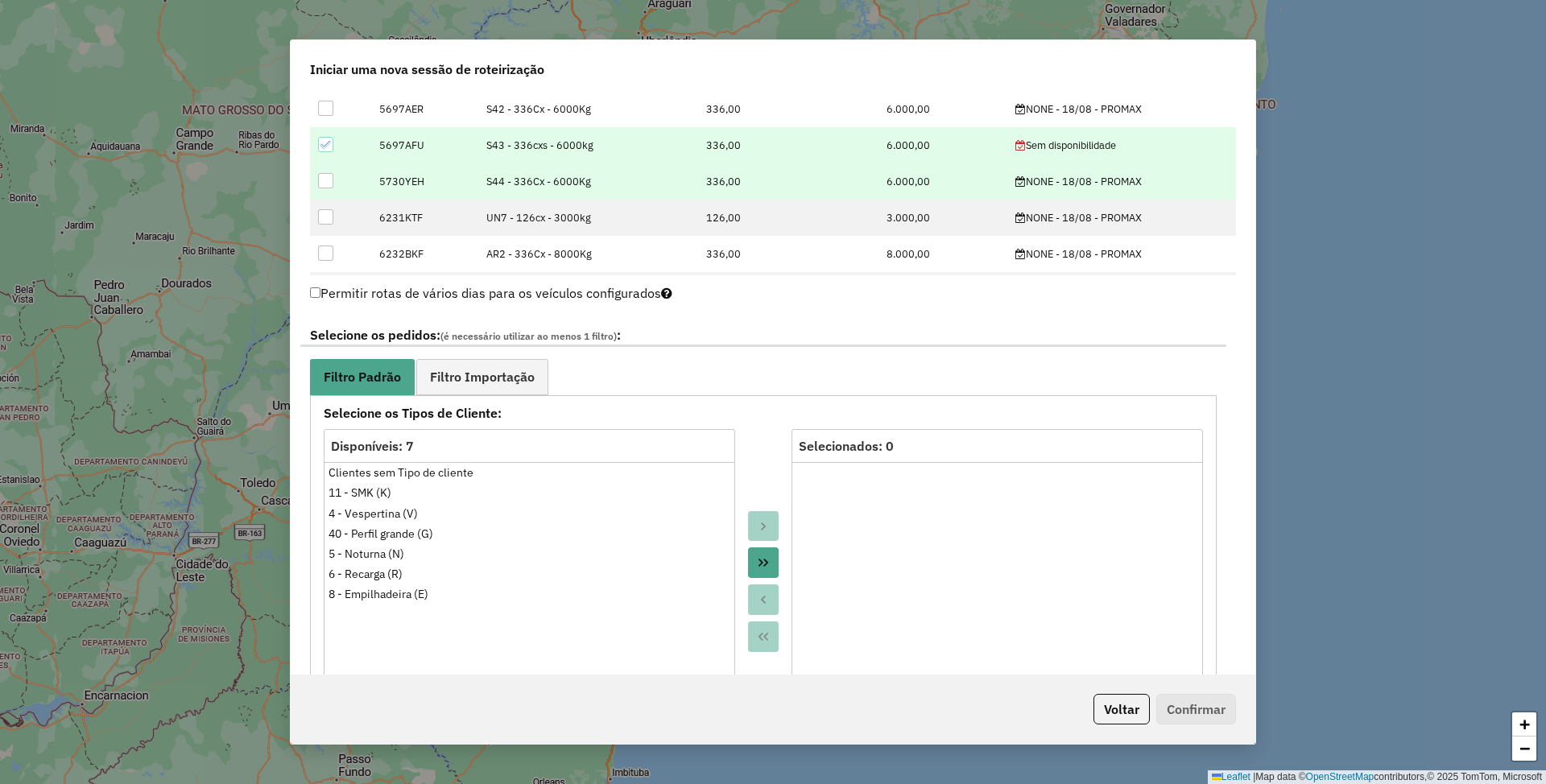
scroll to position [483, 0]
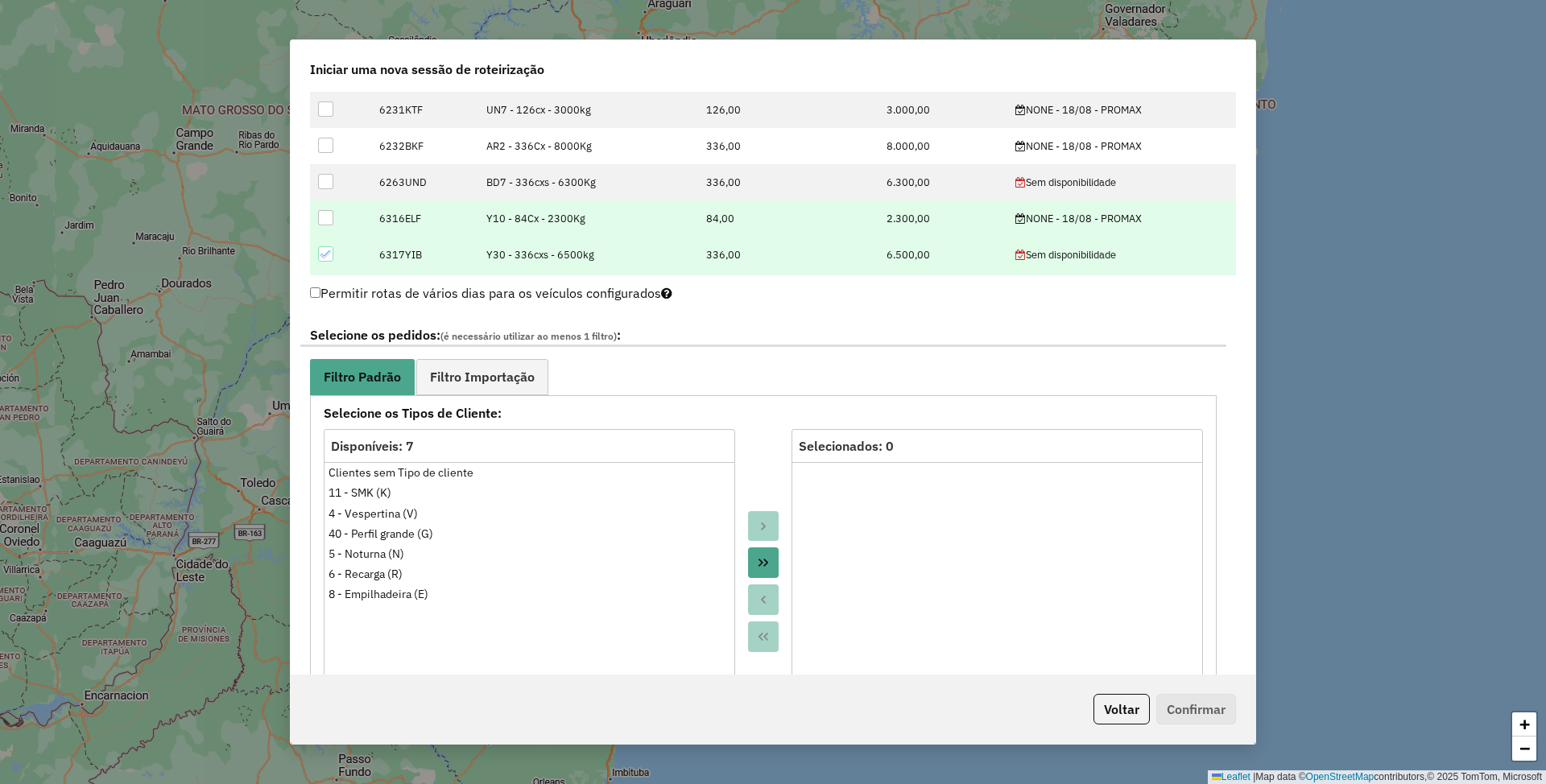
click at [330, 219] on div at bounding box center [325, 217] width 15 height 15
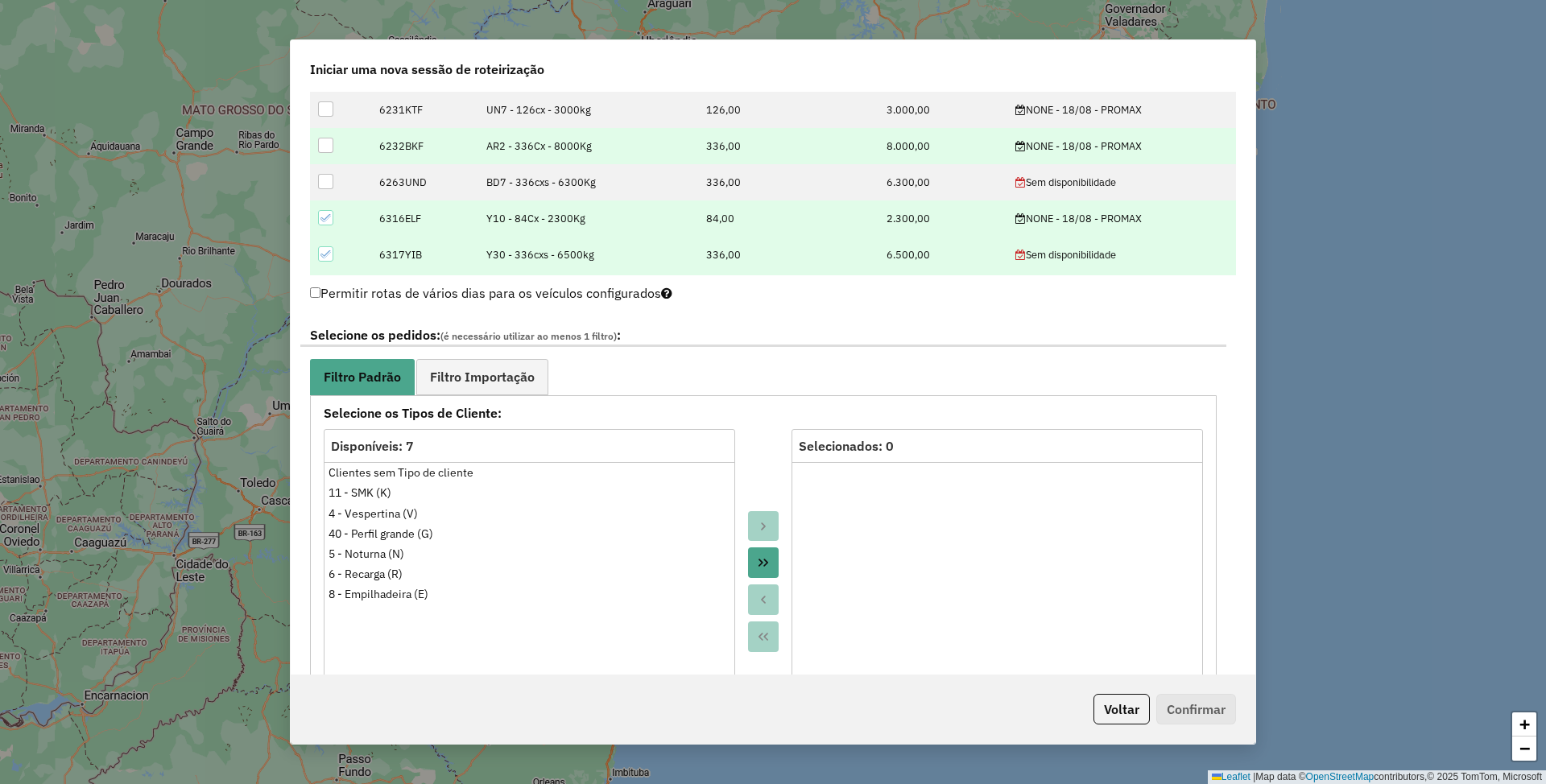
click at [326, 150] on div at bounding box center [325, 144] width 15 height 15
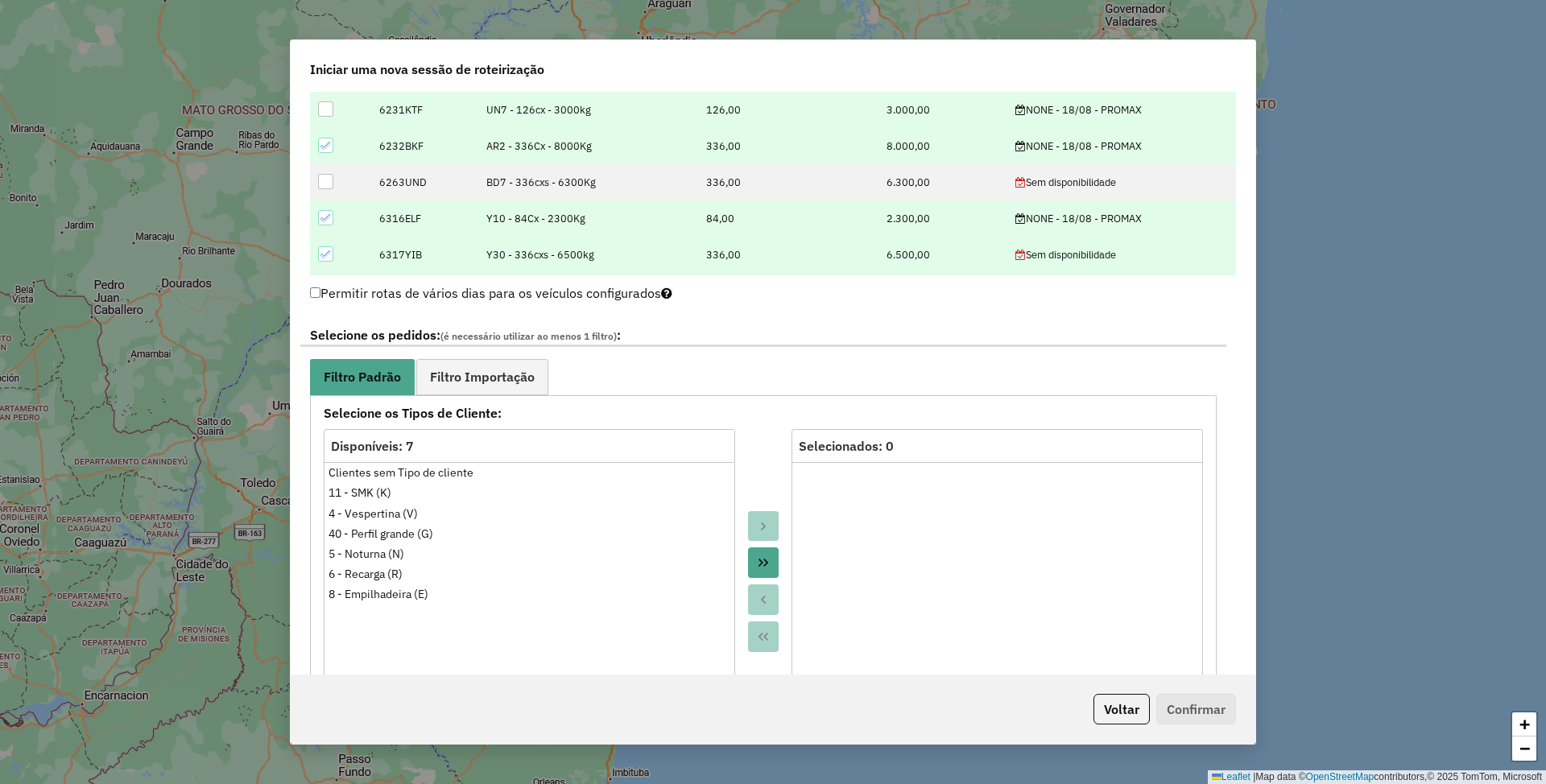
click at [329, 114] on div at bounding box center [325, 109] width 15 height 15
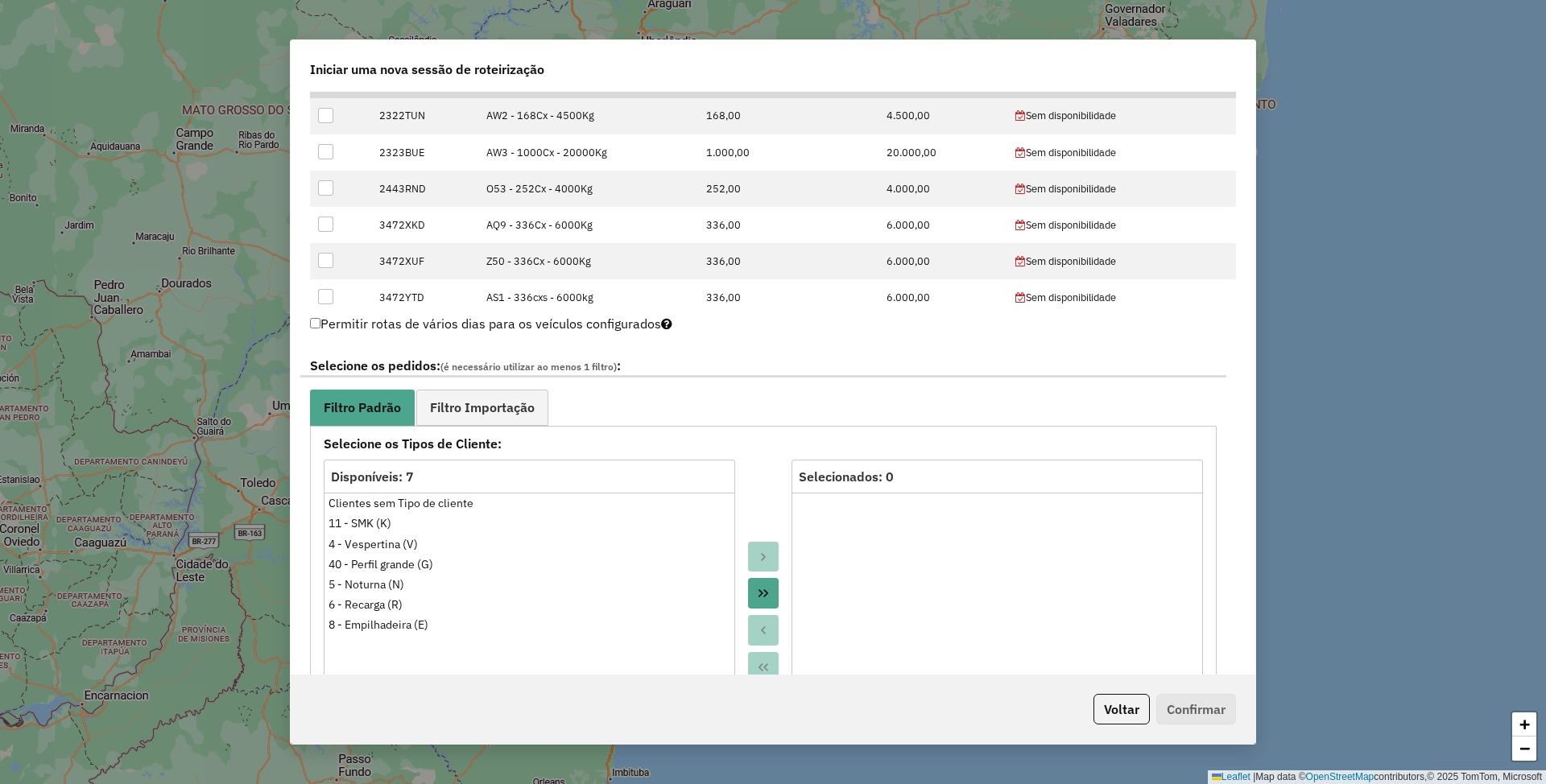
scroll to position [644, 0]
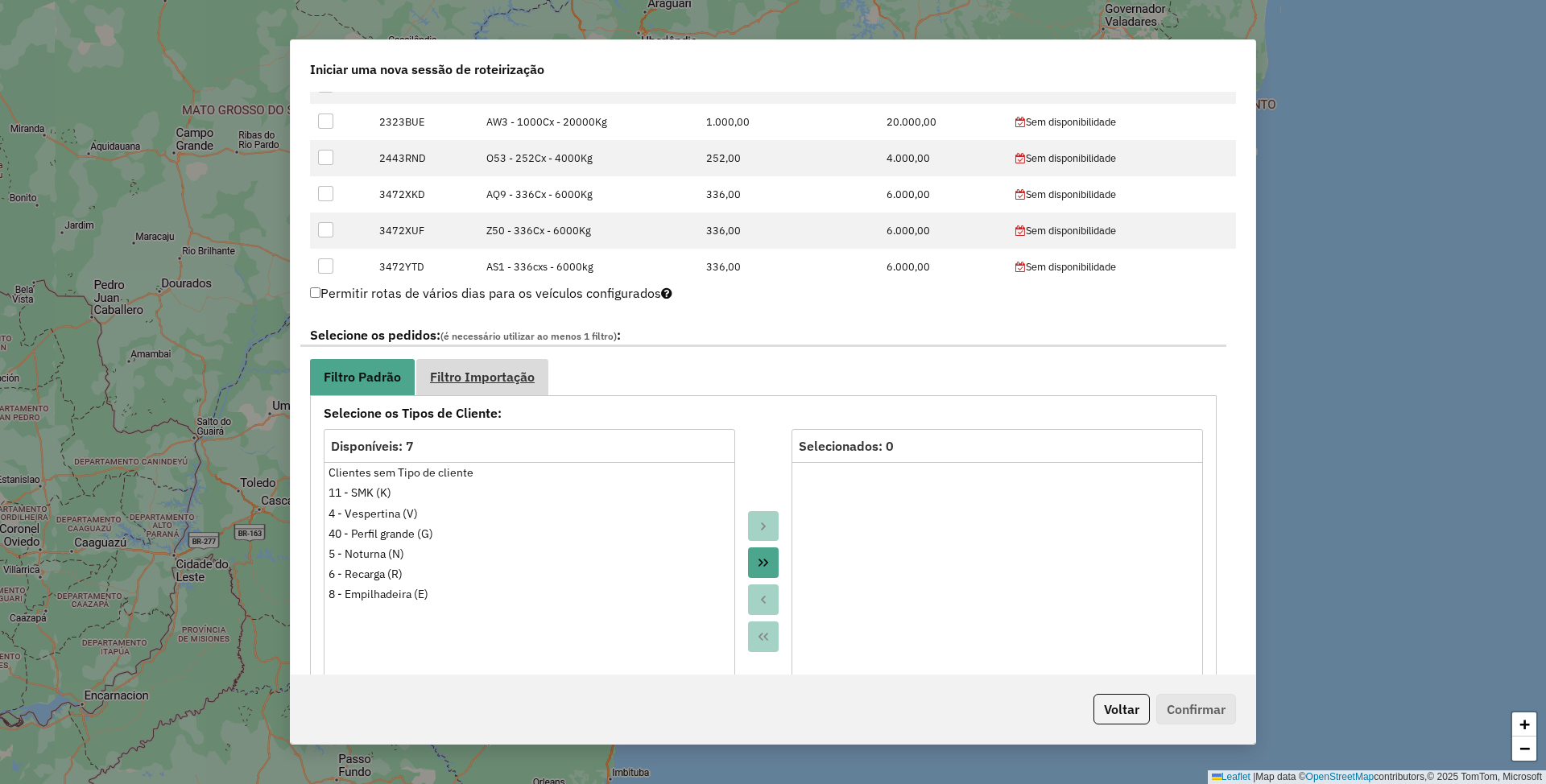
click at [484, 381] on span "Filtro Importação" at bounding box center [482, 376] width 105 height 13
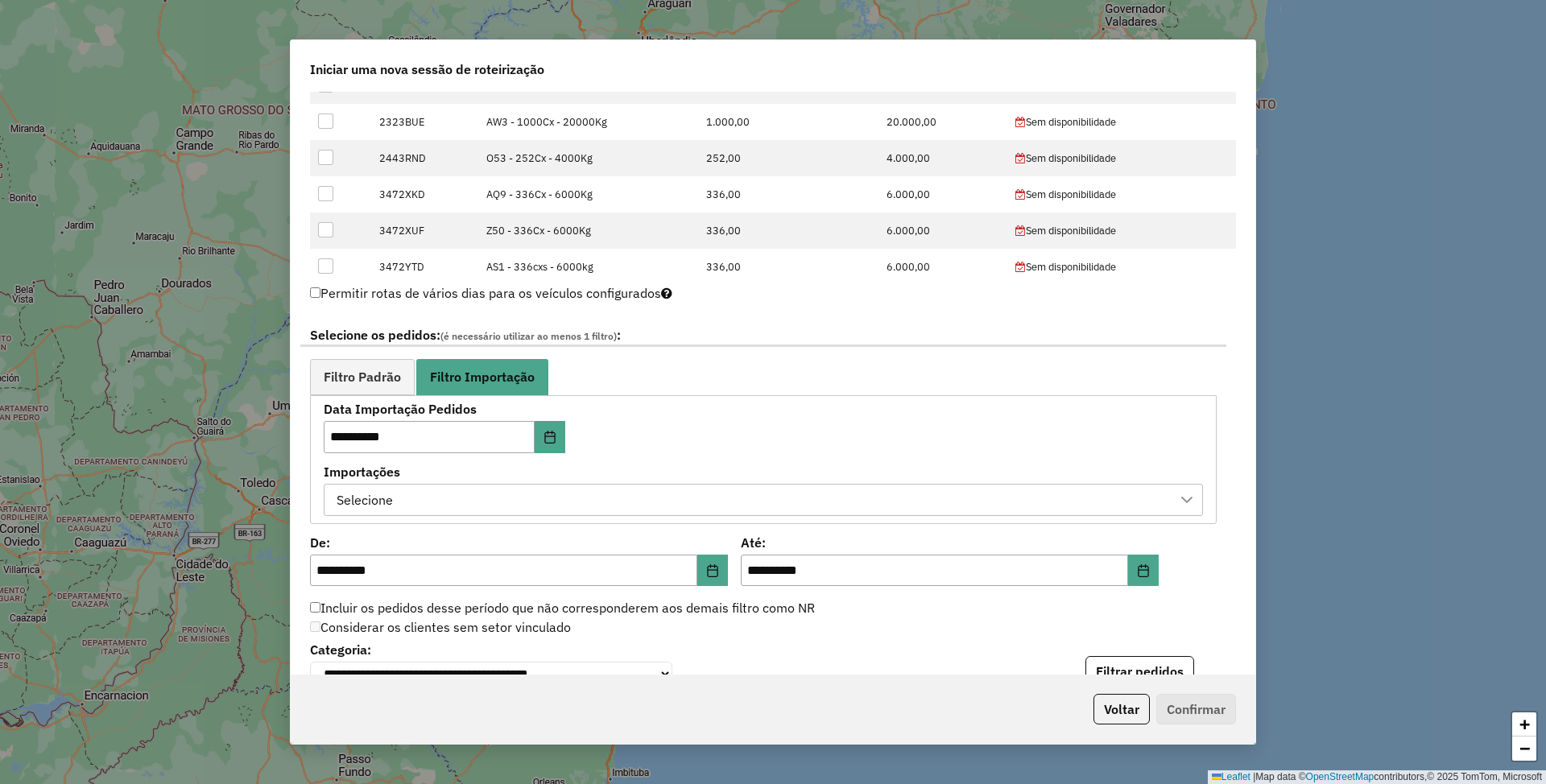
click at [483, 501] on div "Selecione" at bounding box center [751, 500] width 841 height 31
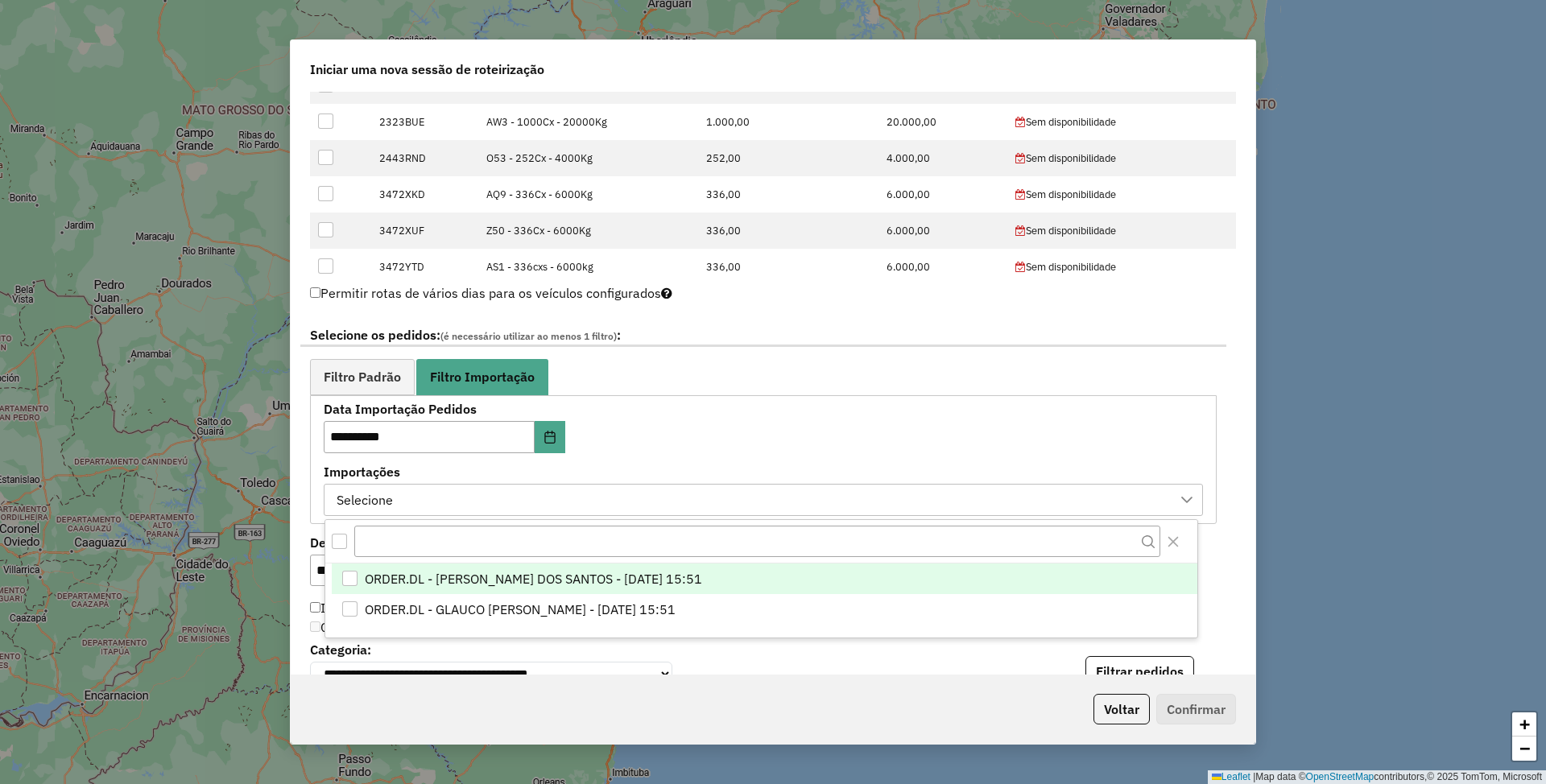
scroll to position [11, 72]
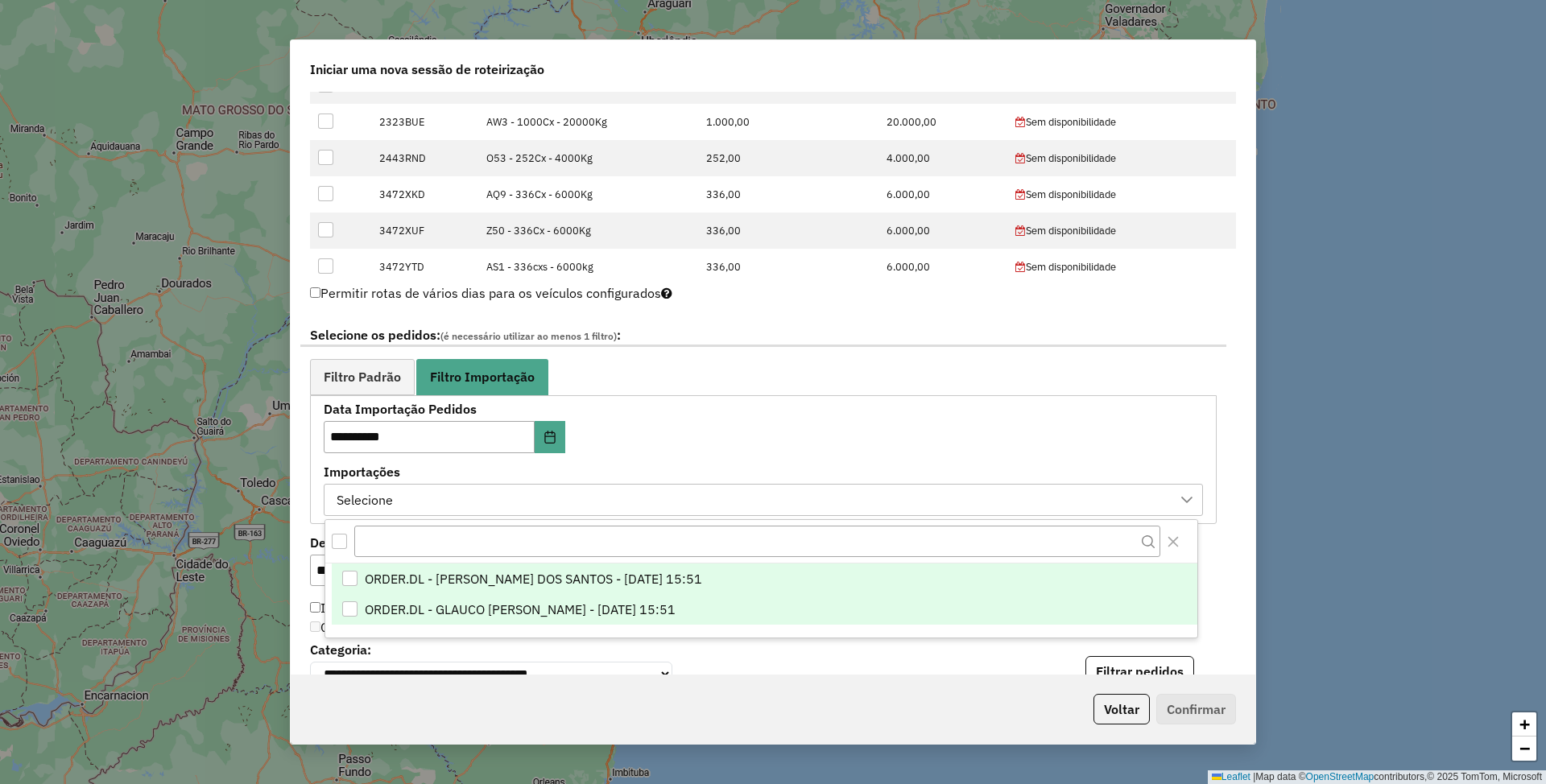
click at [499, 605] on span "ORDER.DL - GLAUCO [PERSON_NAME] - [DATE] 15:51" at bounding box center [520, 609] width 311 height 20
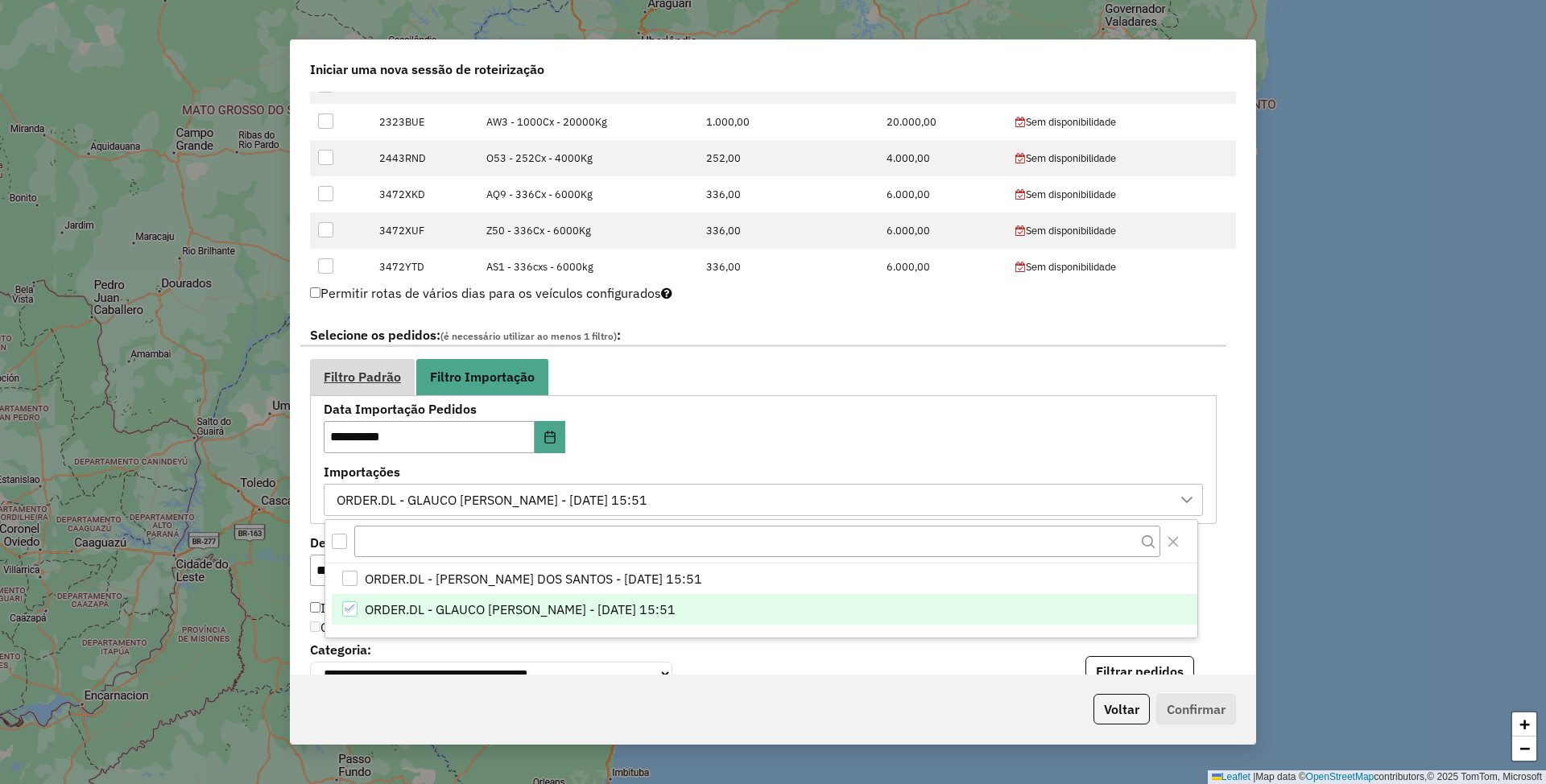
click at [362, 374] on span "Filtro Padrão" at bounding box center [363, 376] width 77 height 13
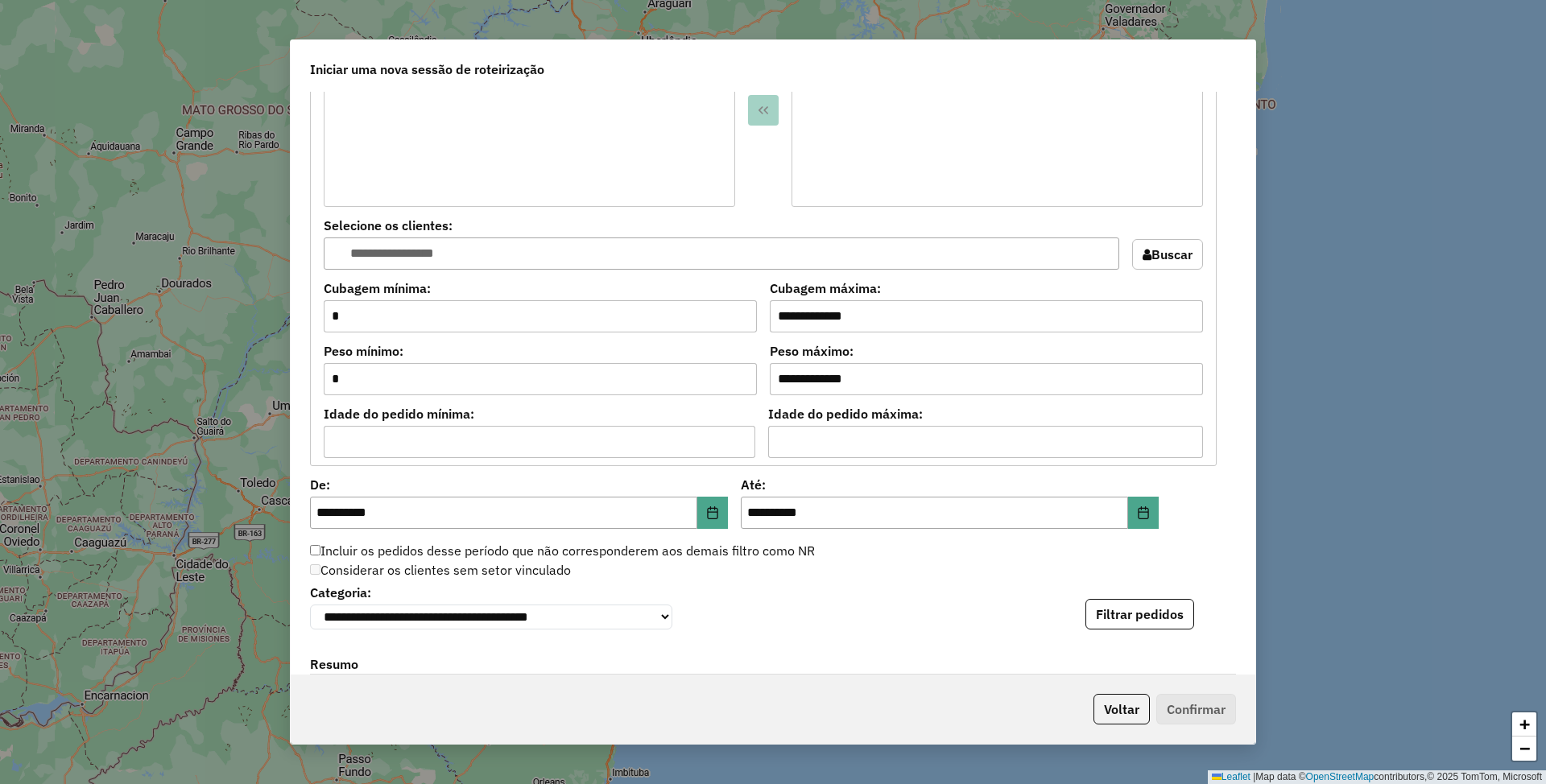
scroll to position [1288, 0]
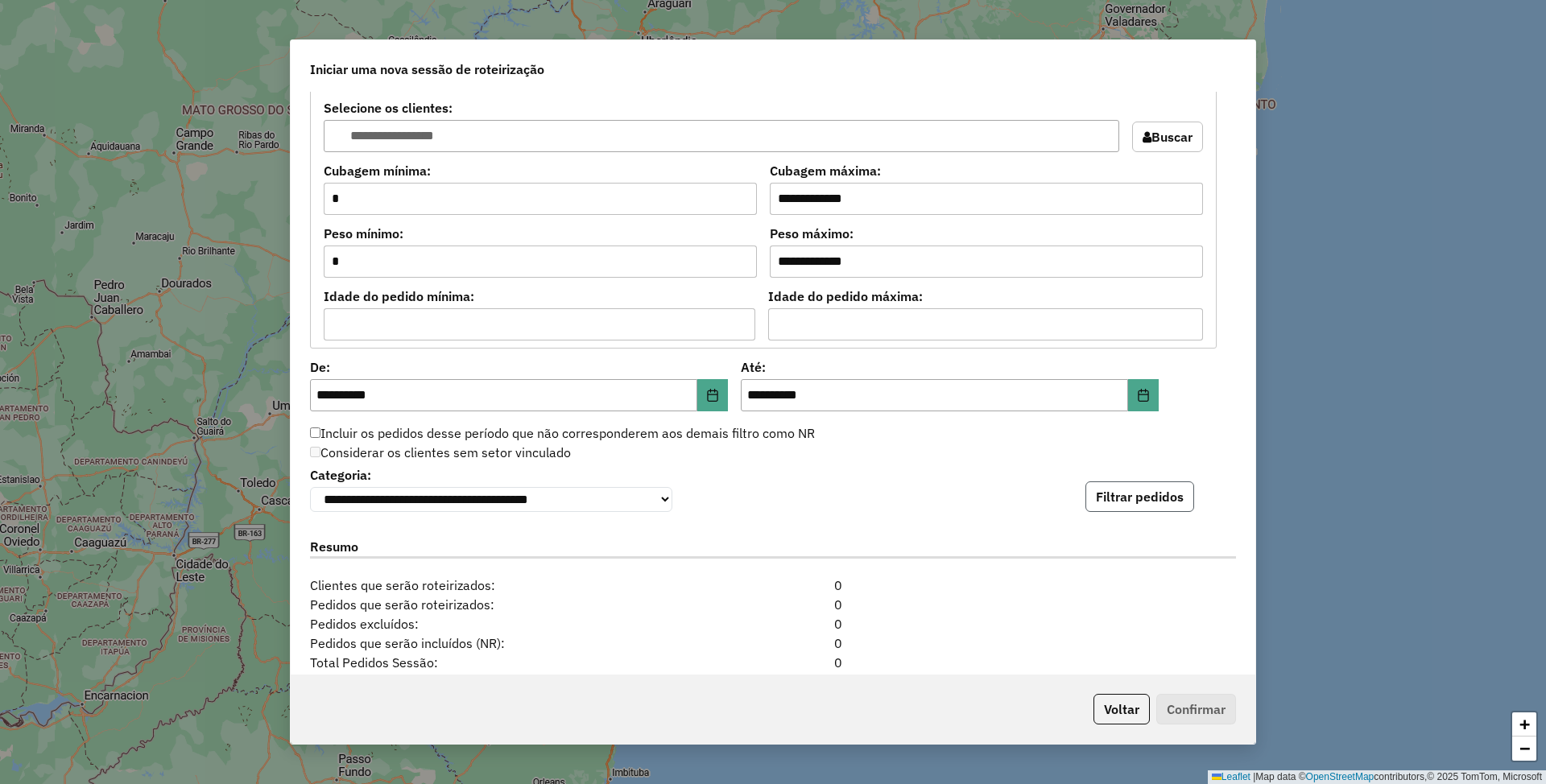
click at [1138, 506] on button "Filtrar pedidos" at bounding box center [1140, 496] width 109 height 31
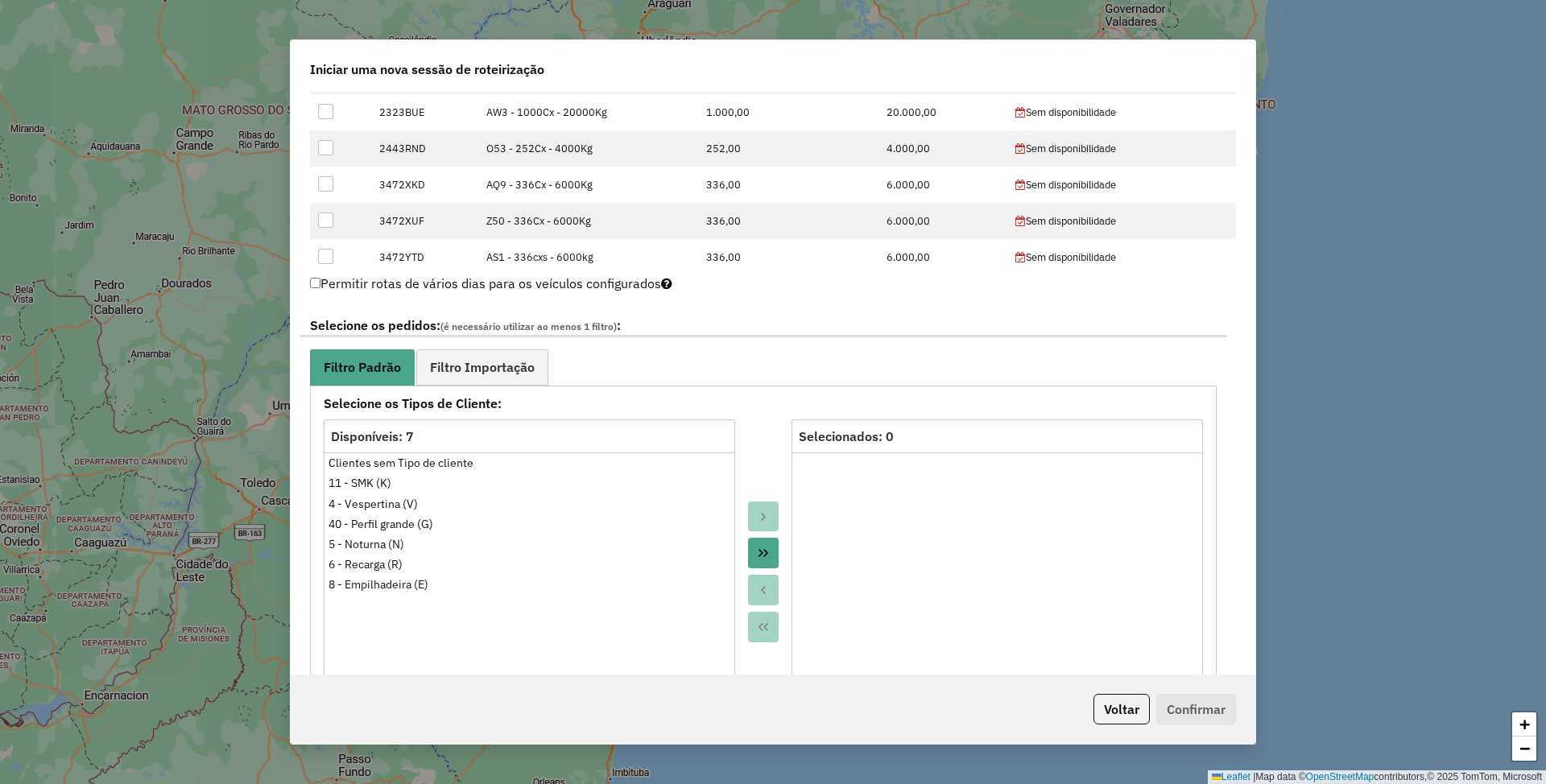
scroll to position [638, 0]
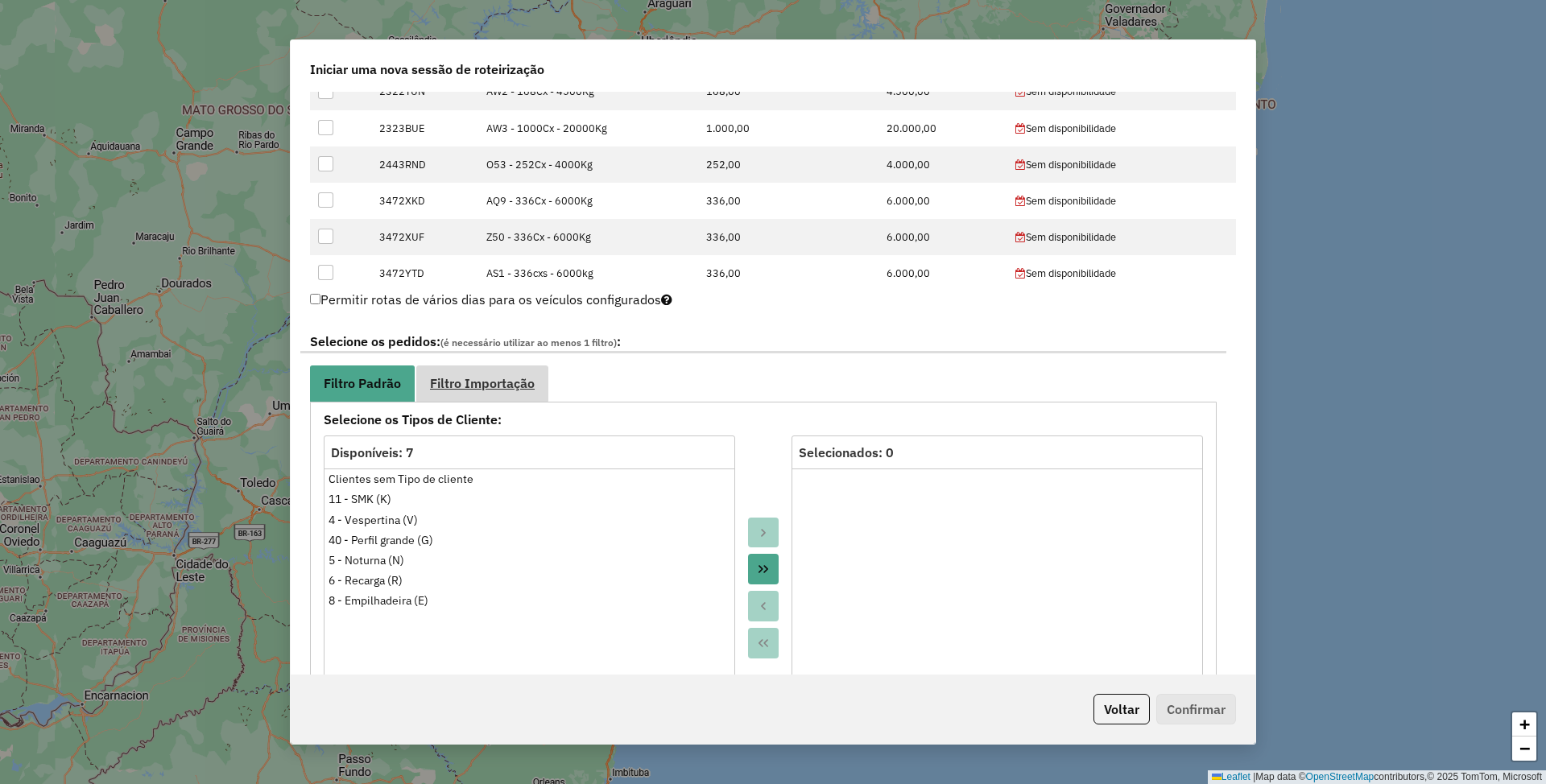
click at [508, 385] on span "Filtro Importação" at bounding box center [482, 382] width 105 height 13
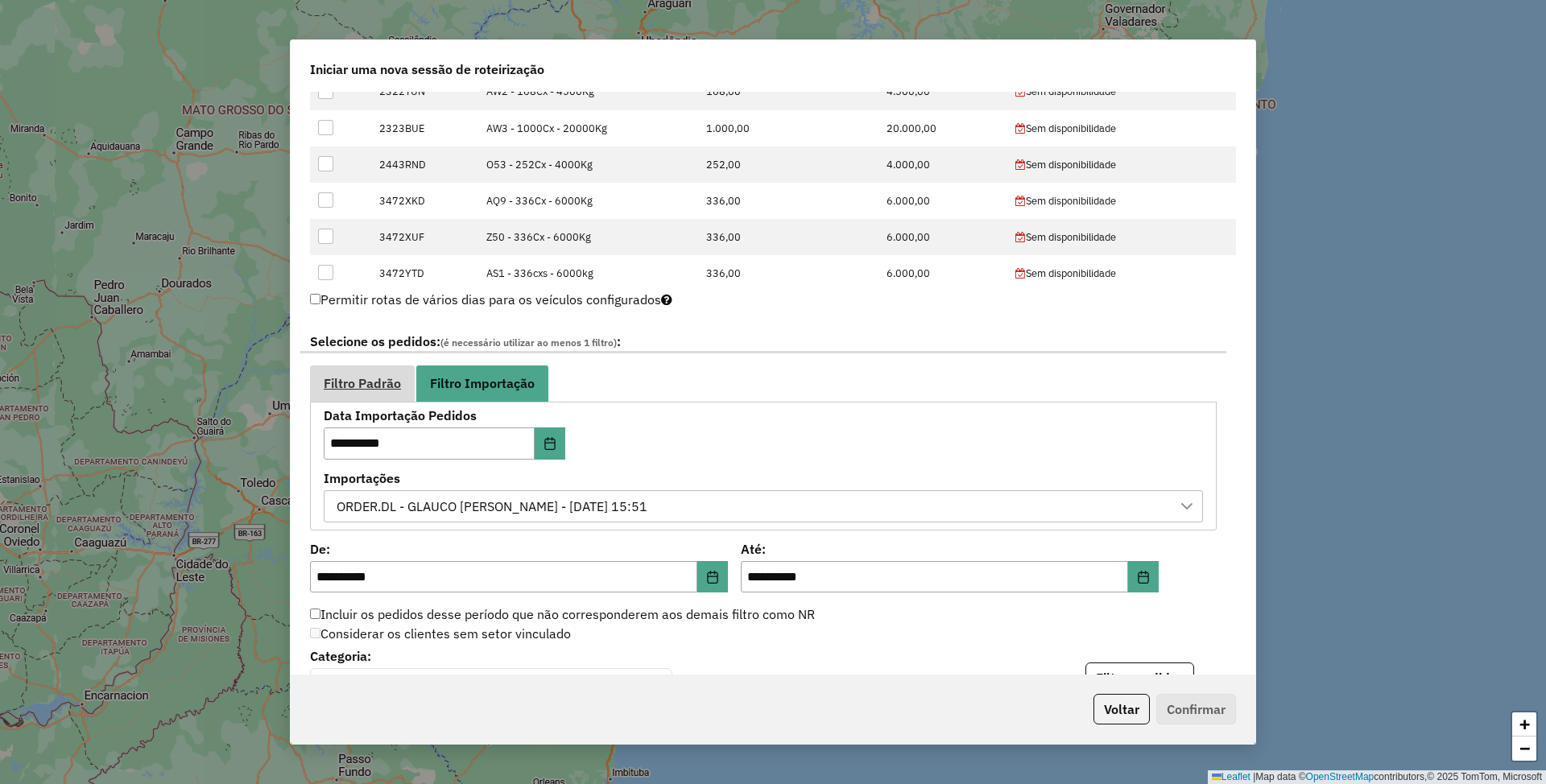
click at [376, 388] on span "Filtro Padrão" at bounding box center [363, 382] width 77 height 13
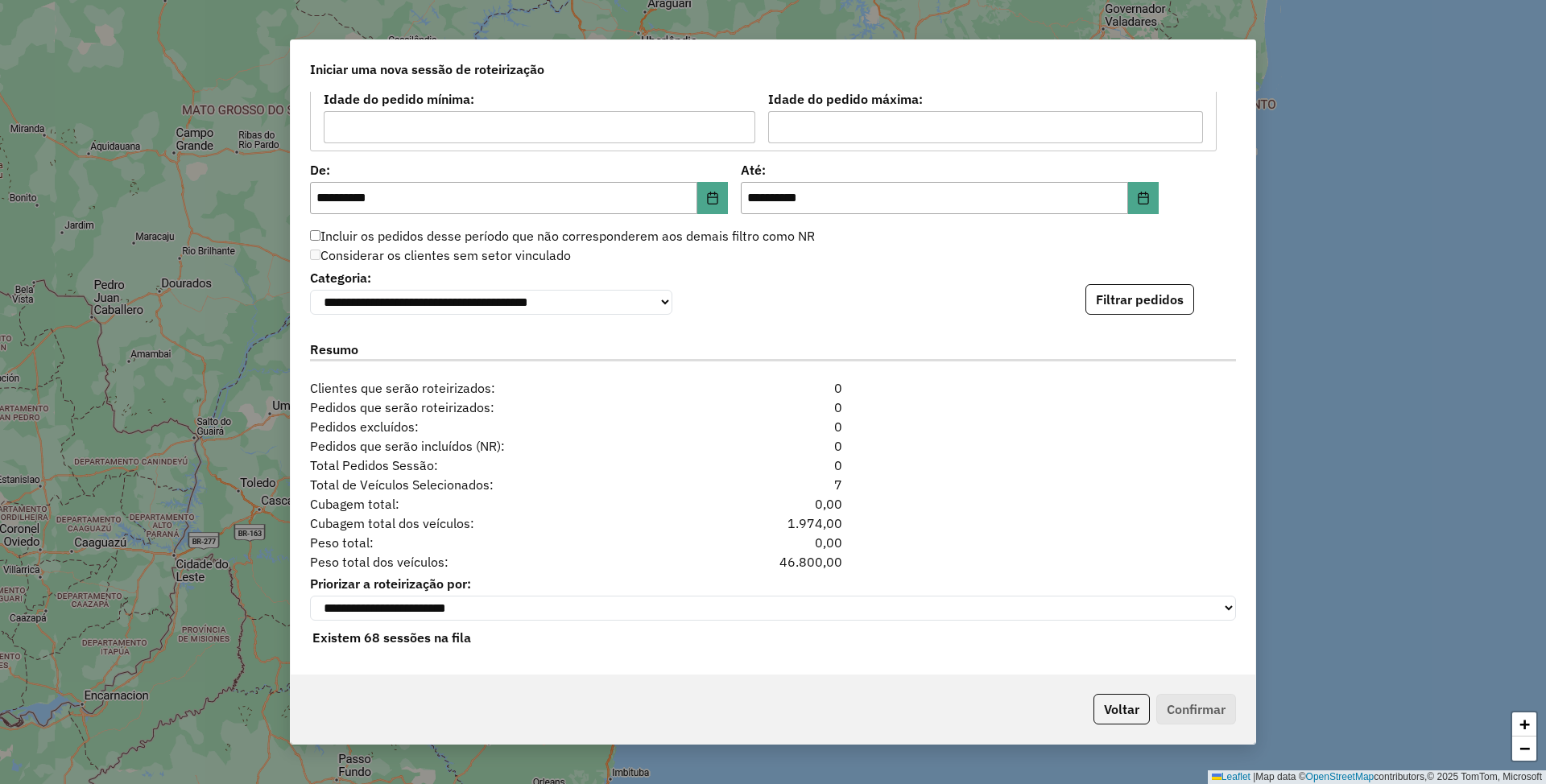
scroll to position [1496, 0]
click at [1137, 294] on button "Filtrar pedidos" at bounding box center [1140, 299] width 109 height 31
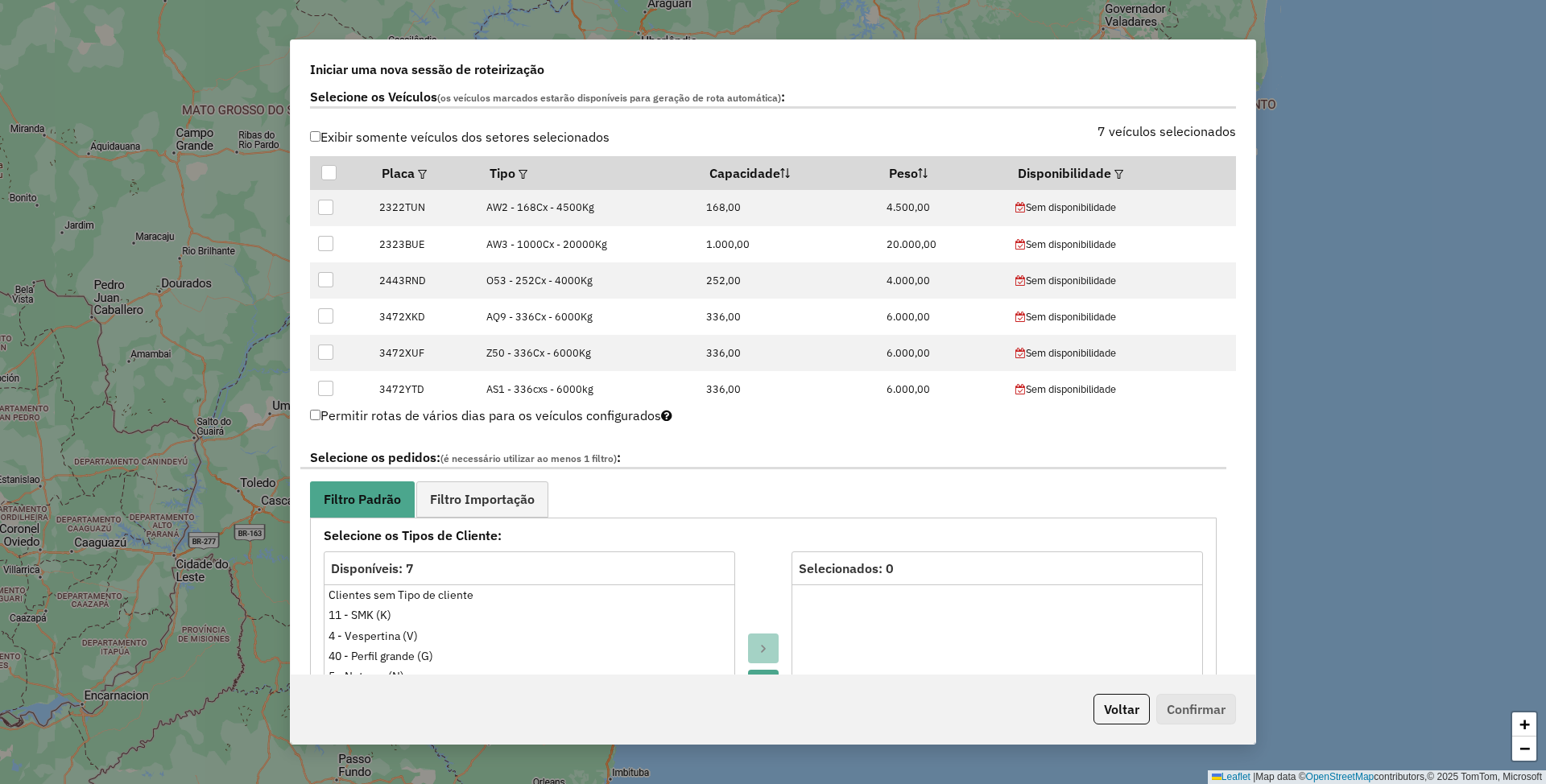
scroll to position [644, 0]
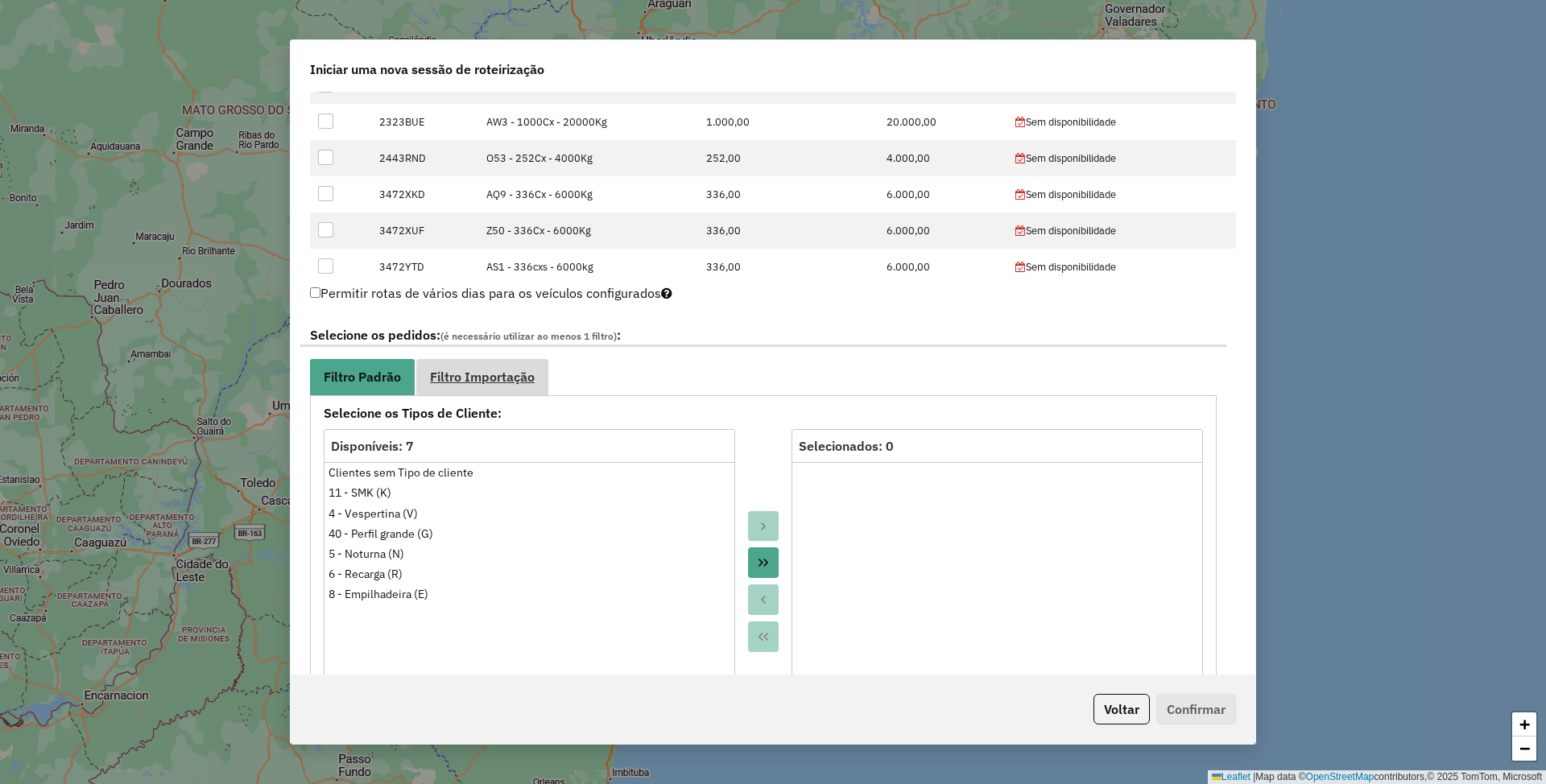
click at [517, 383] on span "Filtro Importação" at bounding box center [482, 376] width 105 height 13
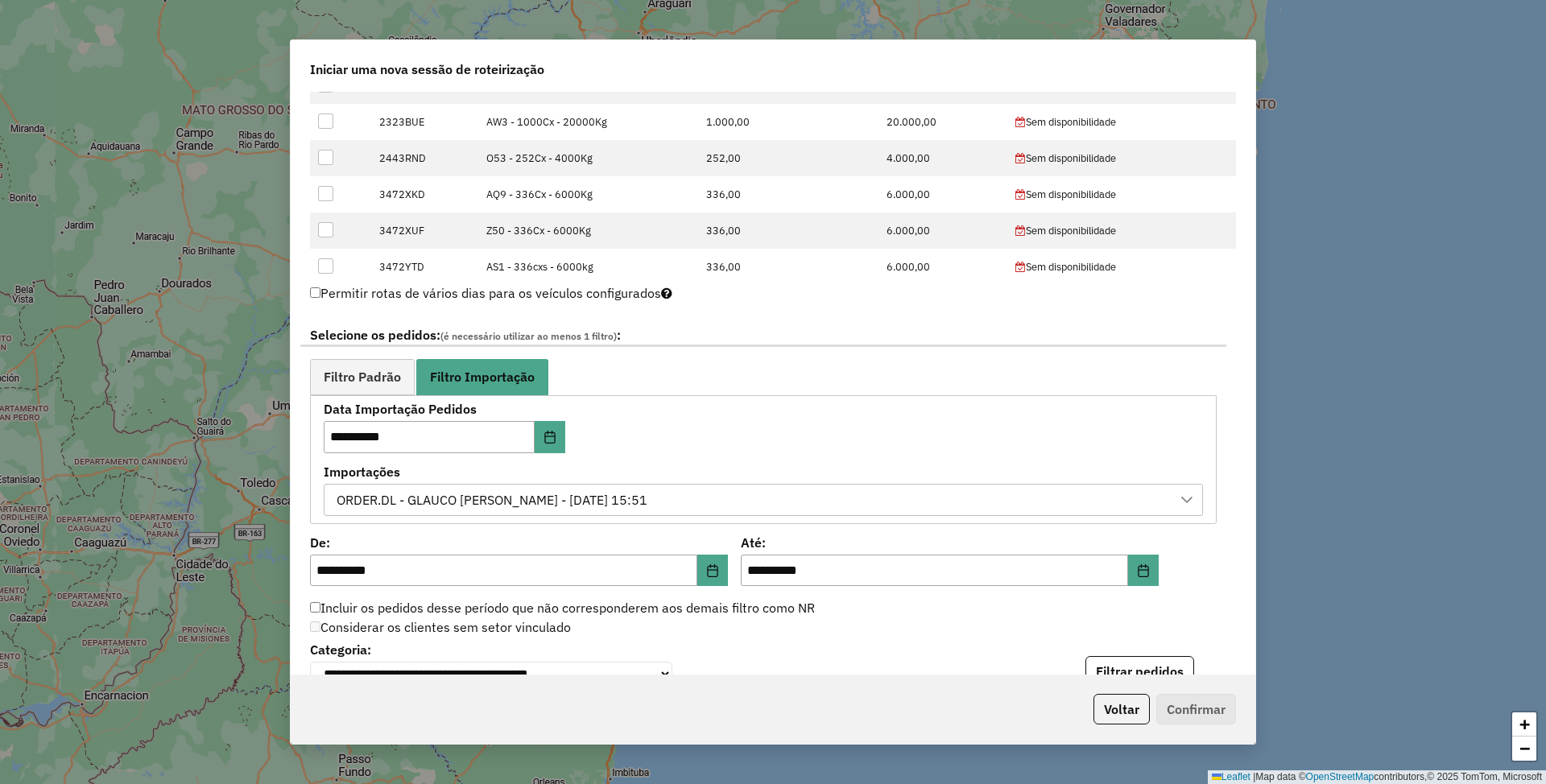
click at [771, 500] on div "ORDER.DL - GLAUCO [PERSON_NAME] - [DATE] 15:51" at bounding box center [751, 500] width 841 height 31
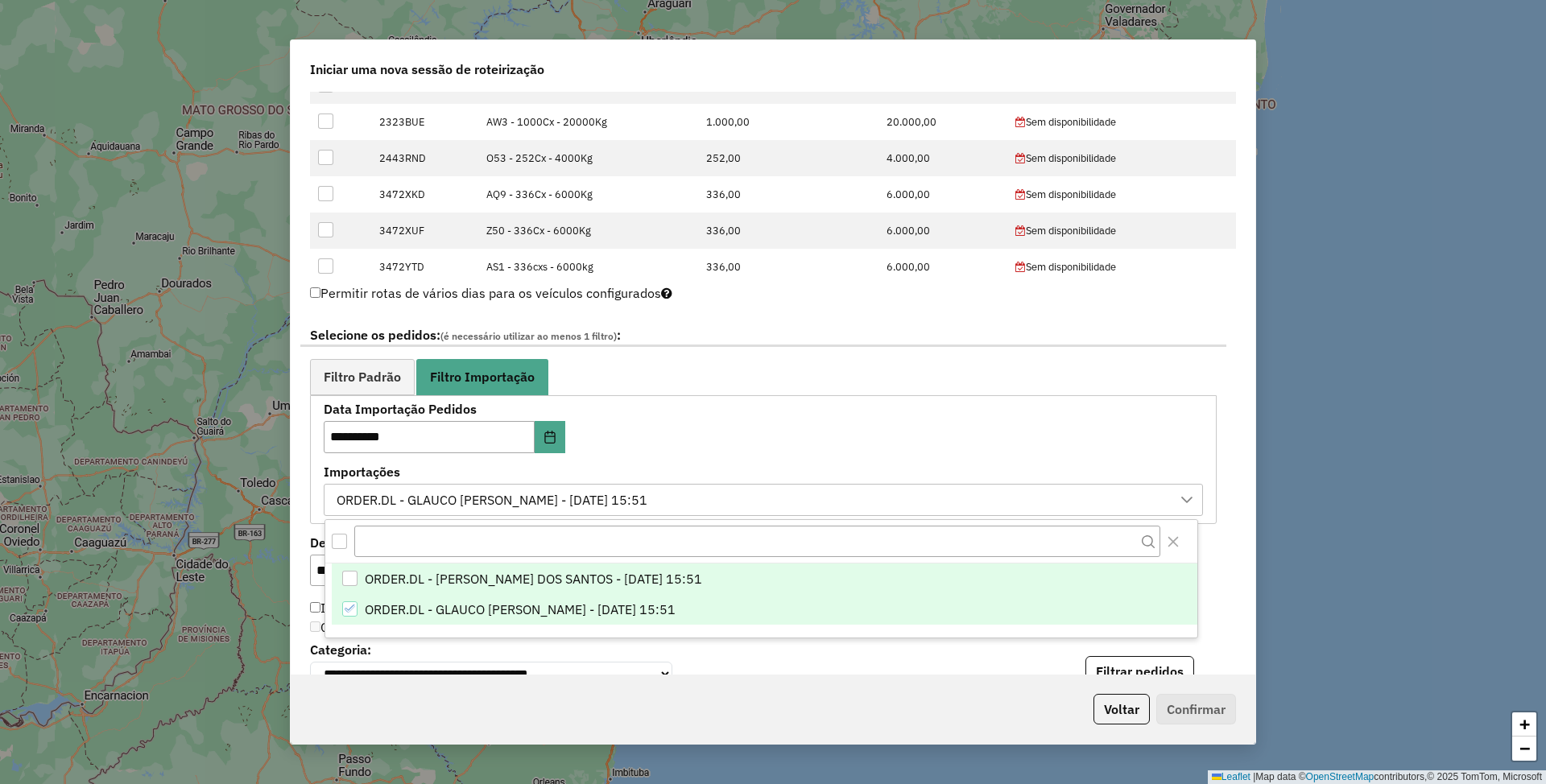
click at [578, 585] on span "ORDER.DL - [PERSON_NAME] DOS SANTOS - [DATE] 15:51" at bounding box center [533, 579] width 338 height 20
click at [351, 613] on icon "ORDER.DL - GLAUCO RODRIGO VALENTINI - 16/08/2025 15:51" at bounding box center [350, 608] width 11 height 11
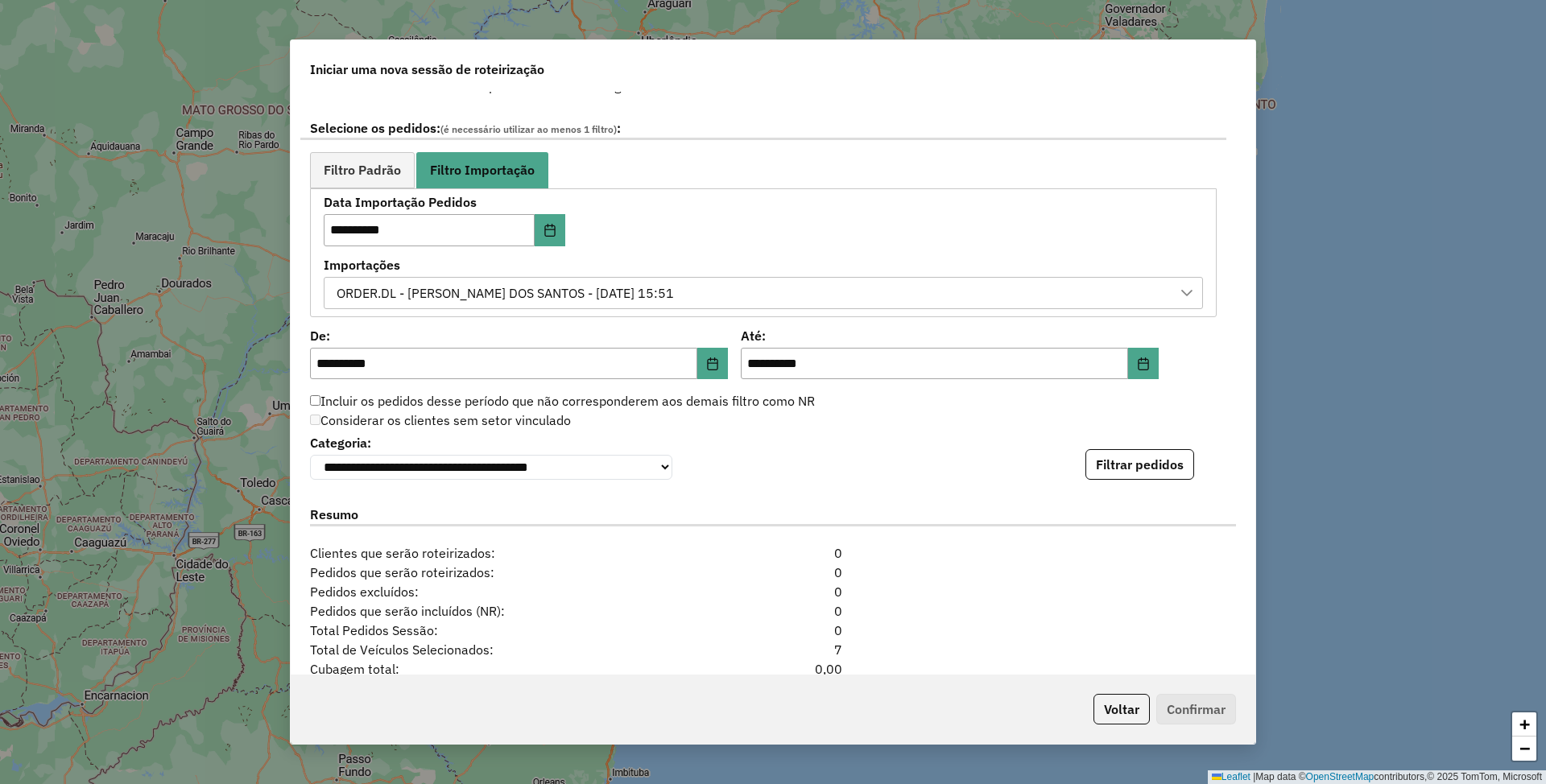
scroll to position [858, 0]
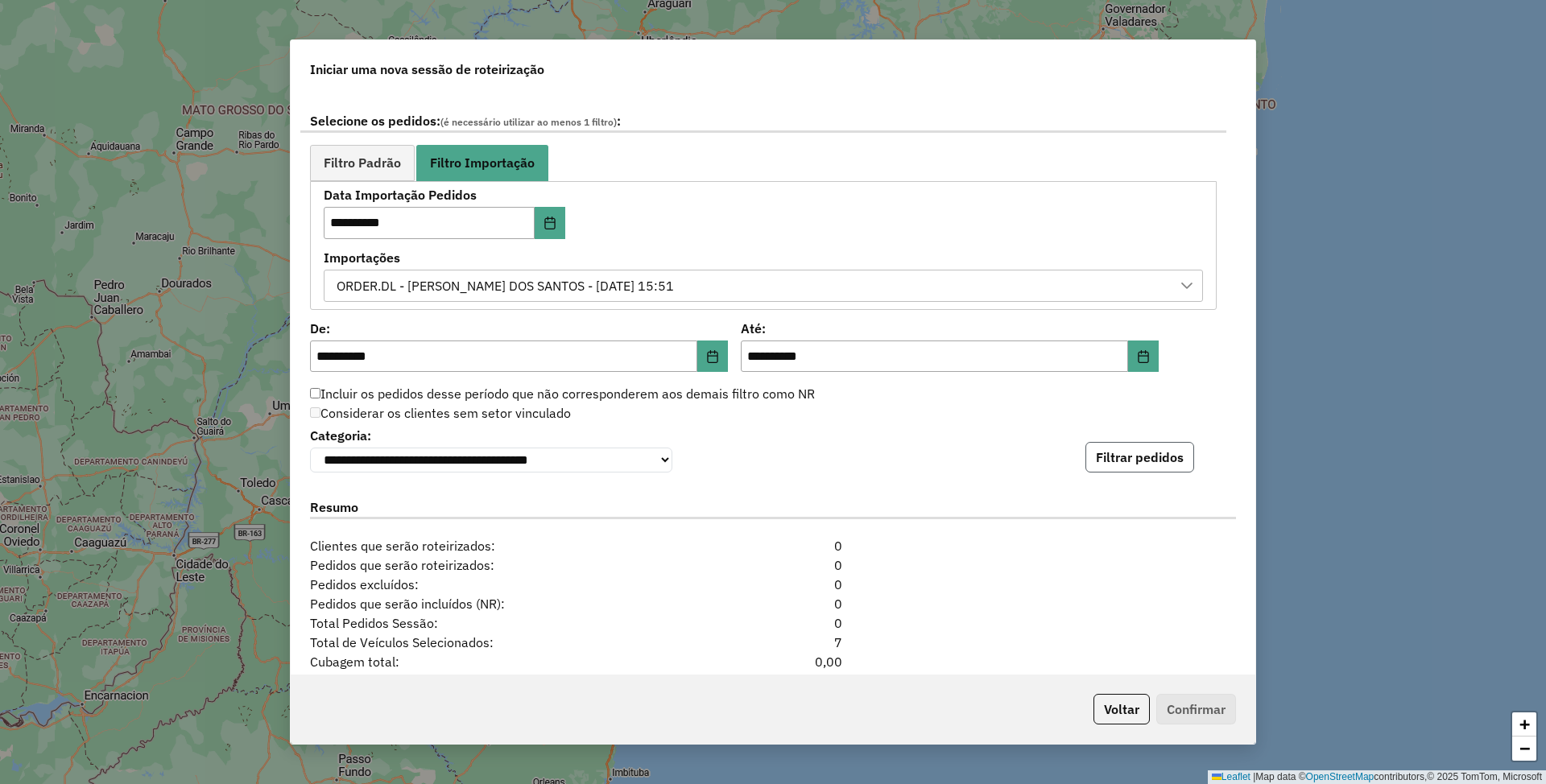
click at [1126, 472] on button "Filtrar pedidos" at bounding box center [1140, 457] width 109 height 31
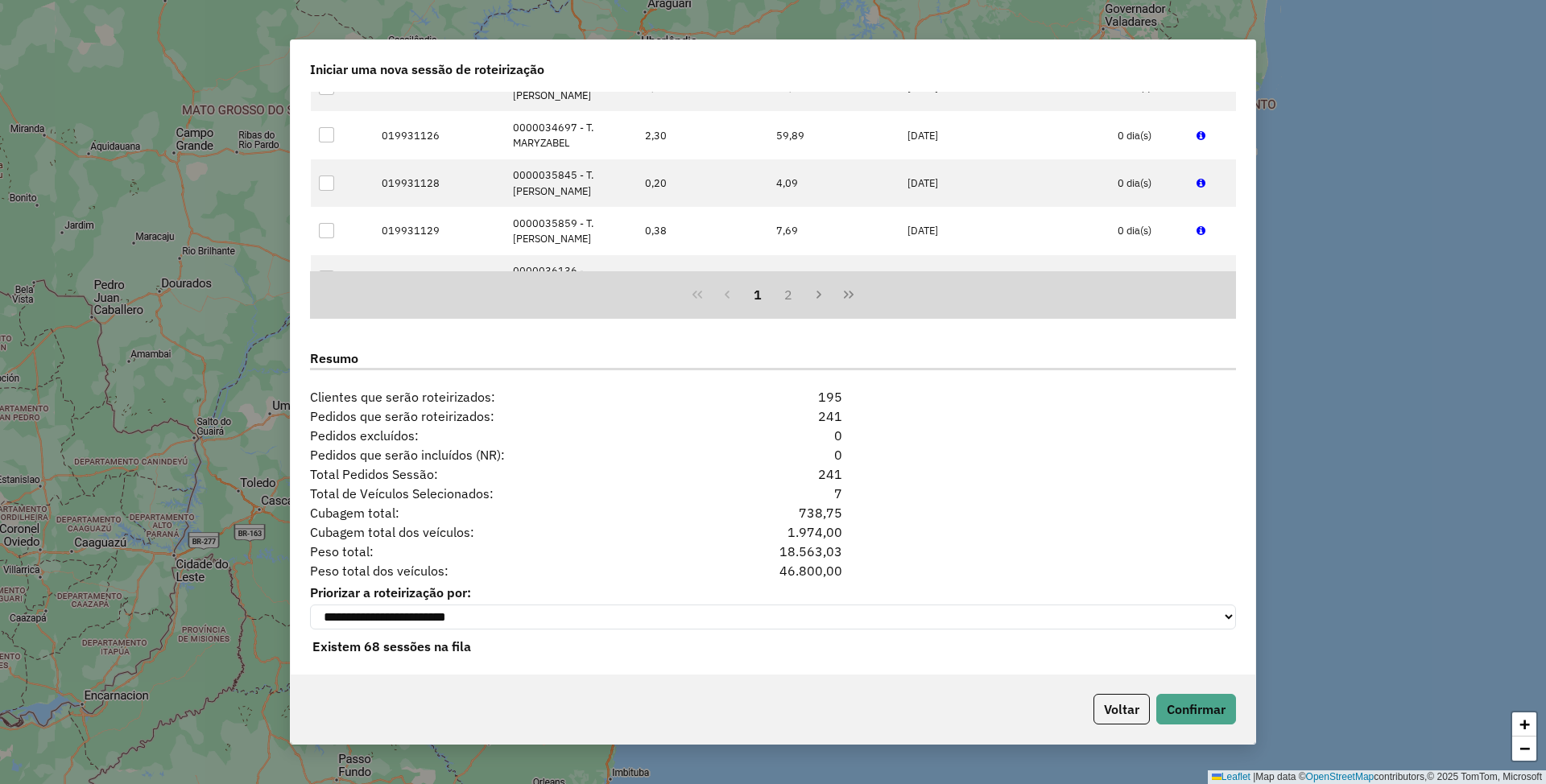
scroll to position [1360, 0]
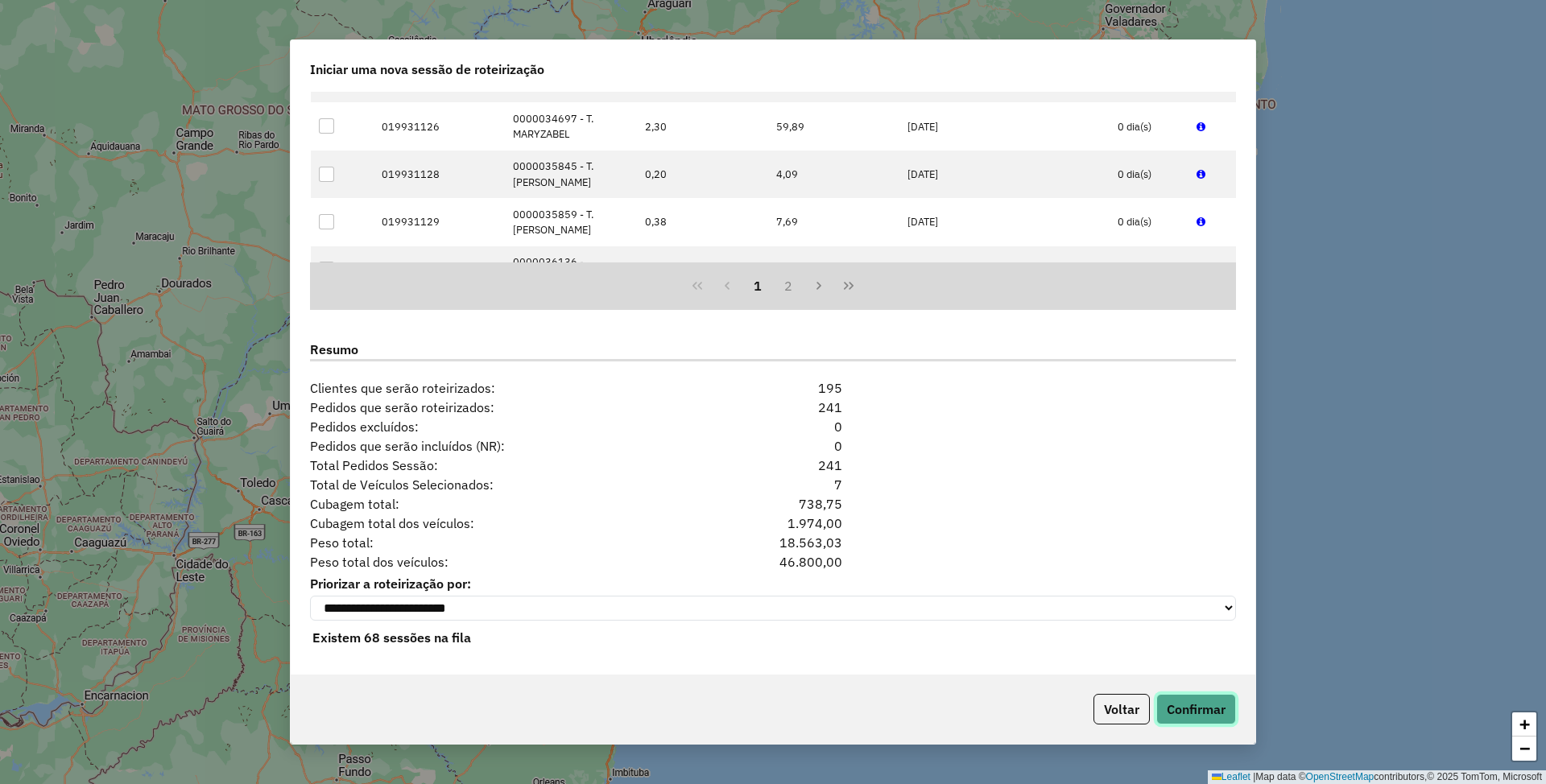
click at [1202, 709] on button "Confirmar" at bounding box center [1196, 709] width 80 height 31
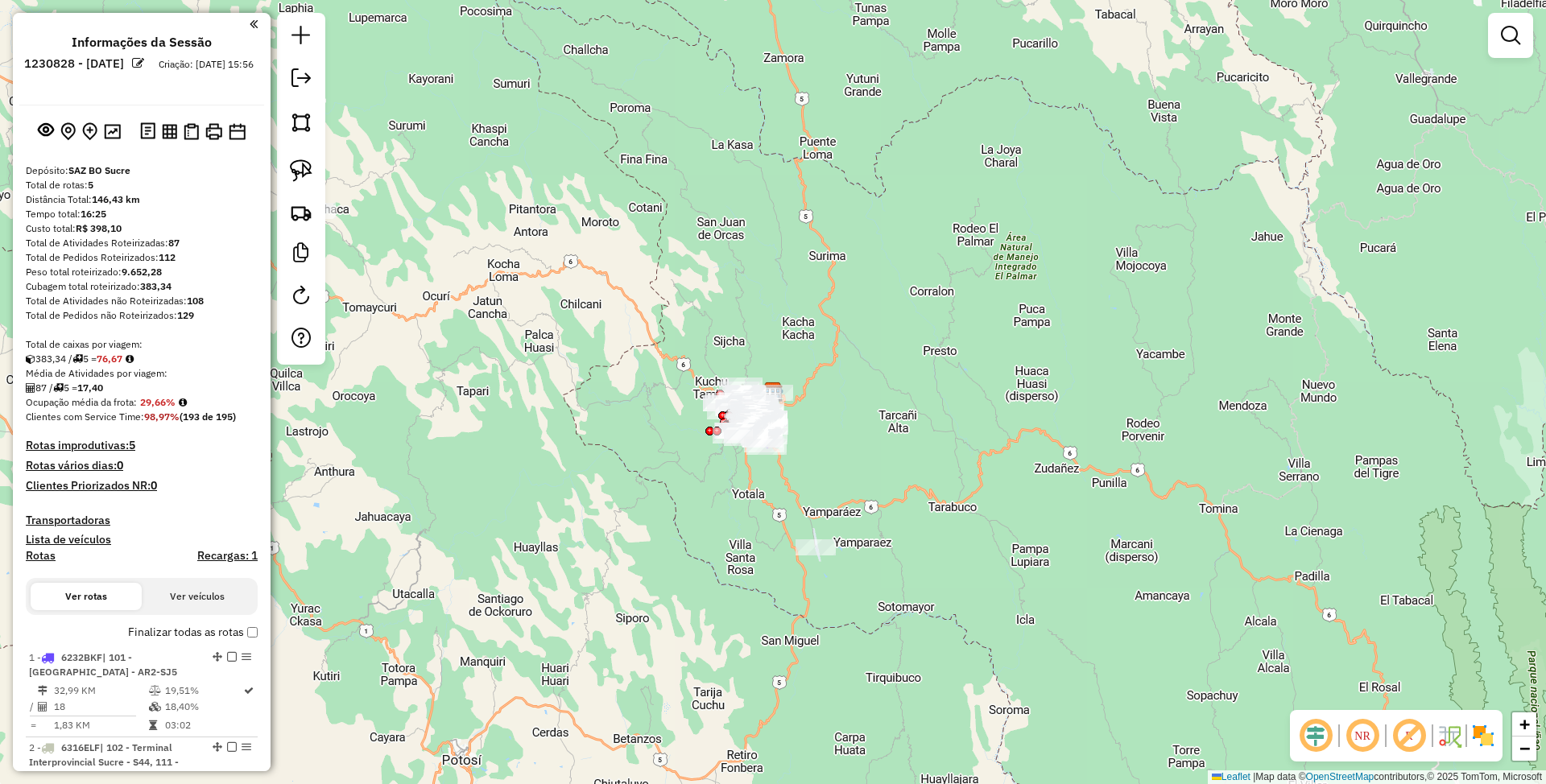
click at [1157, 451] on div "Janela de atendimento Grade de atendimento Capacidade Transportadoras Veículos …" at bounding box center [773, 392] width 1546 height 784
click at [1484, 742] on img at bounding box center [1483, 736] width 26 height 26
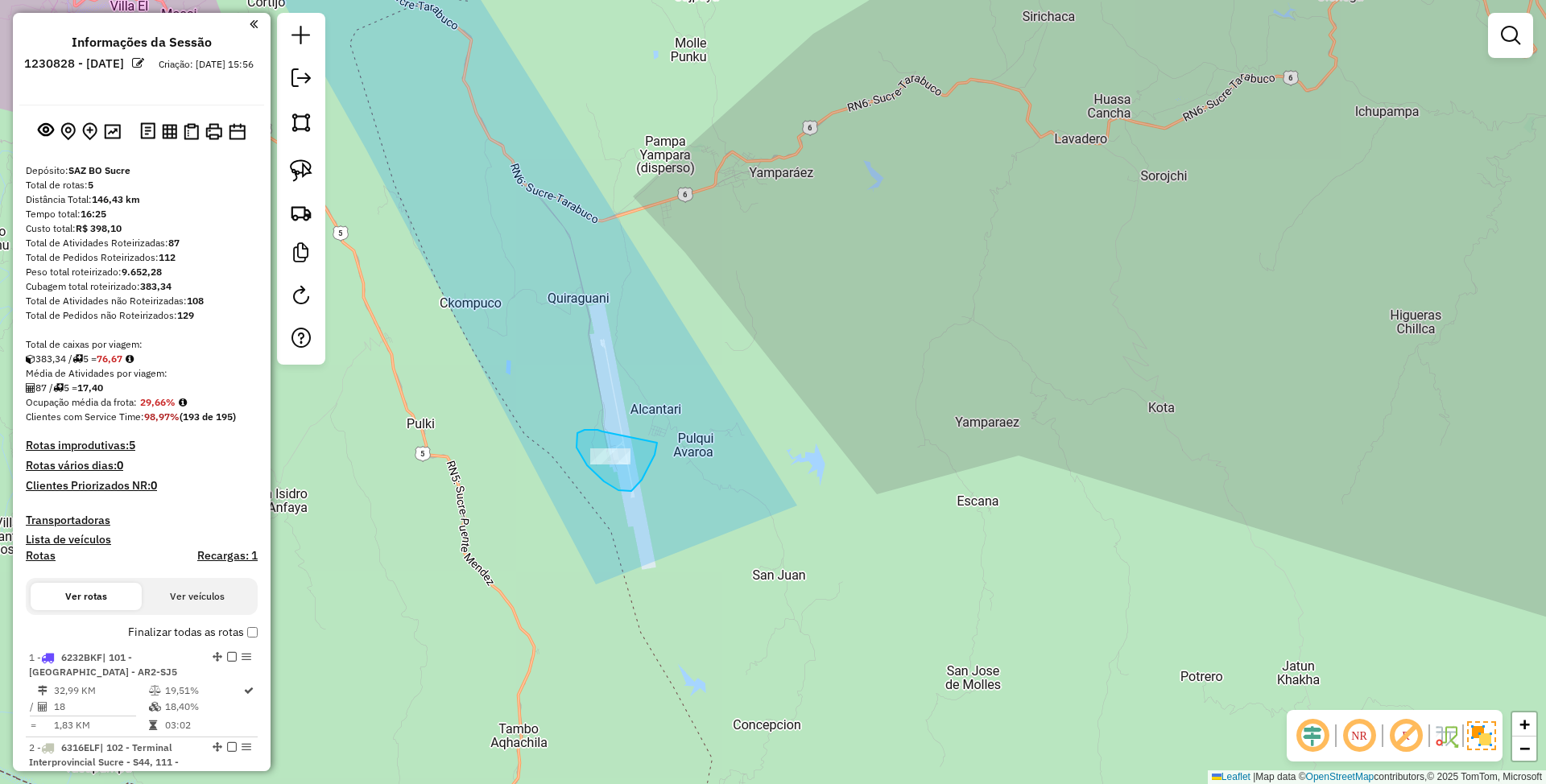
drag, startPoint x: 603, startPoint y: 431, endPoint x: 658, endPoint y: 434, distance: 55.1
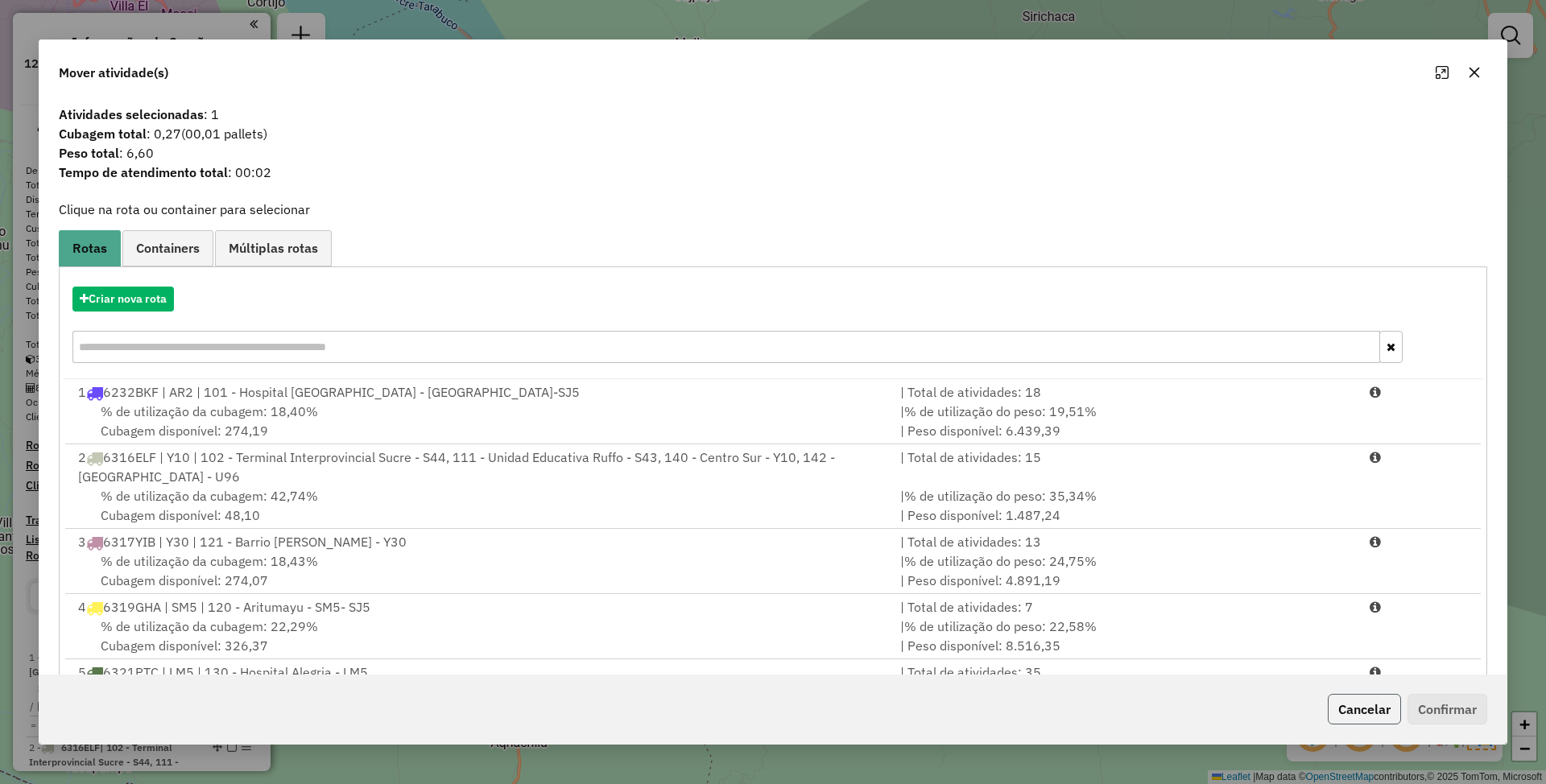
click at [1362, 700] on button "Cancelar" at bounding box center [1364, 709] width 73 height 31
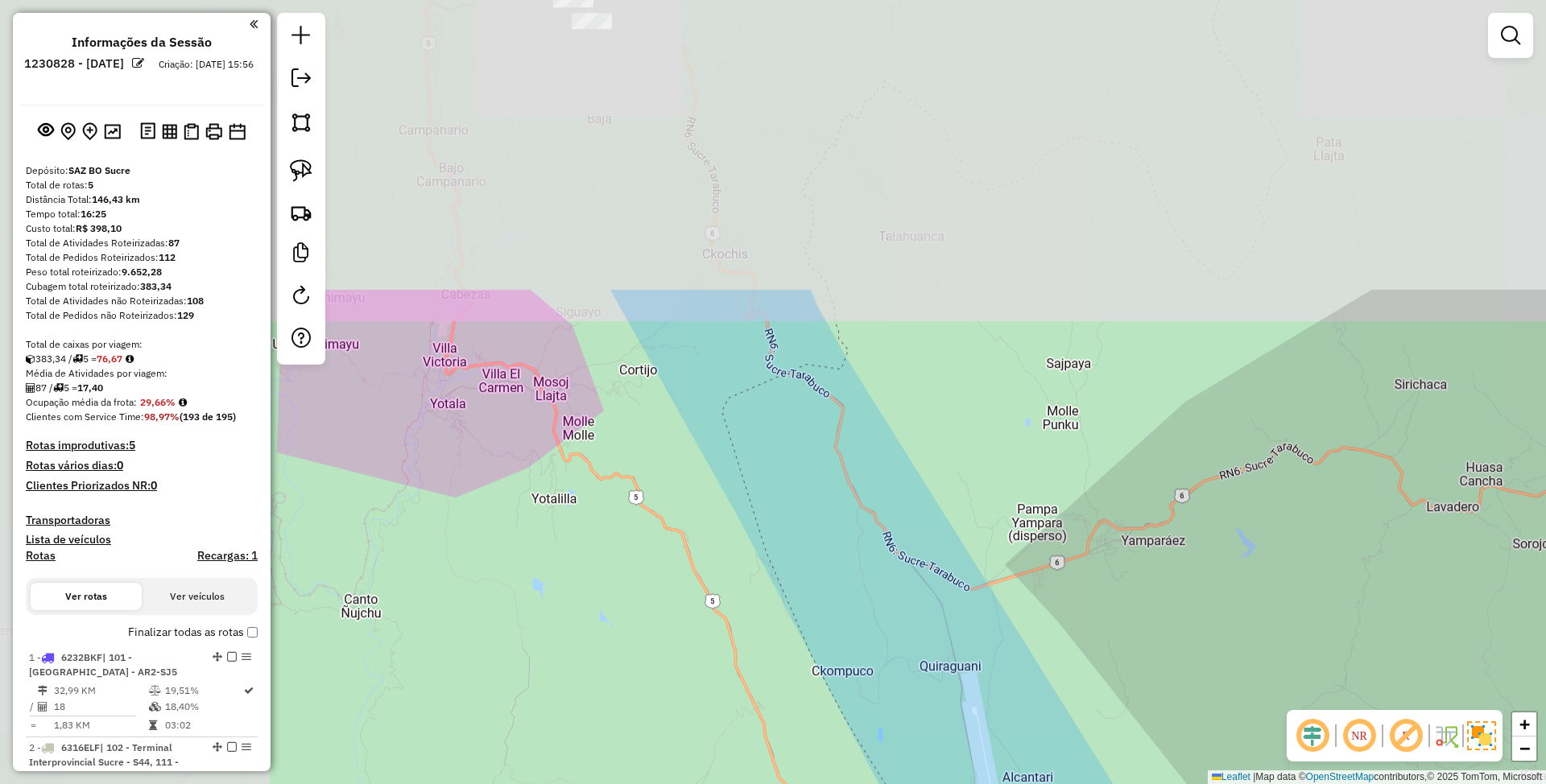
drag, startPoint x: 642, startPoint y: 332, endPoint x: 1015, endPoint y: 699, distance: 523.3
click at [1015, 699] on div "Janela de atendimento Grade de atendimento Capacidade Transportadoras Veículos …" at bounding box center [773, 392] width 1546 height 784
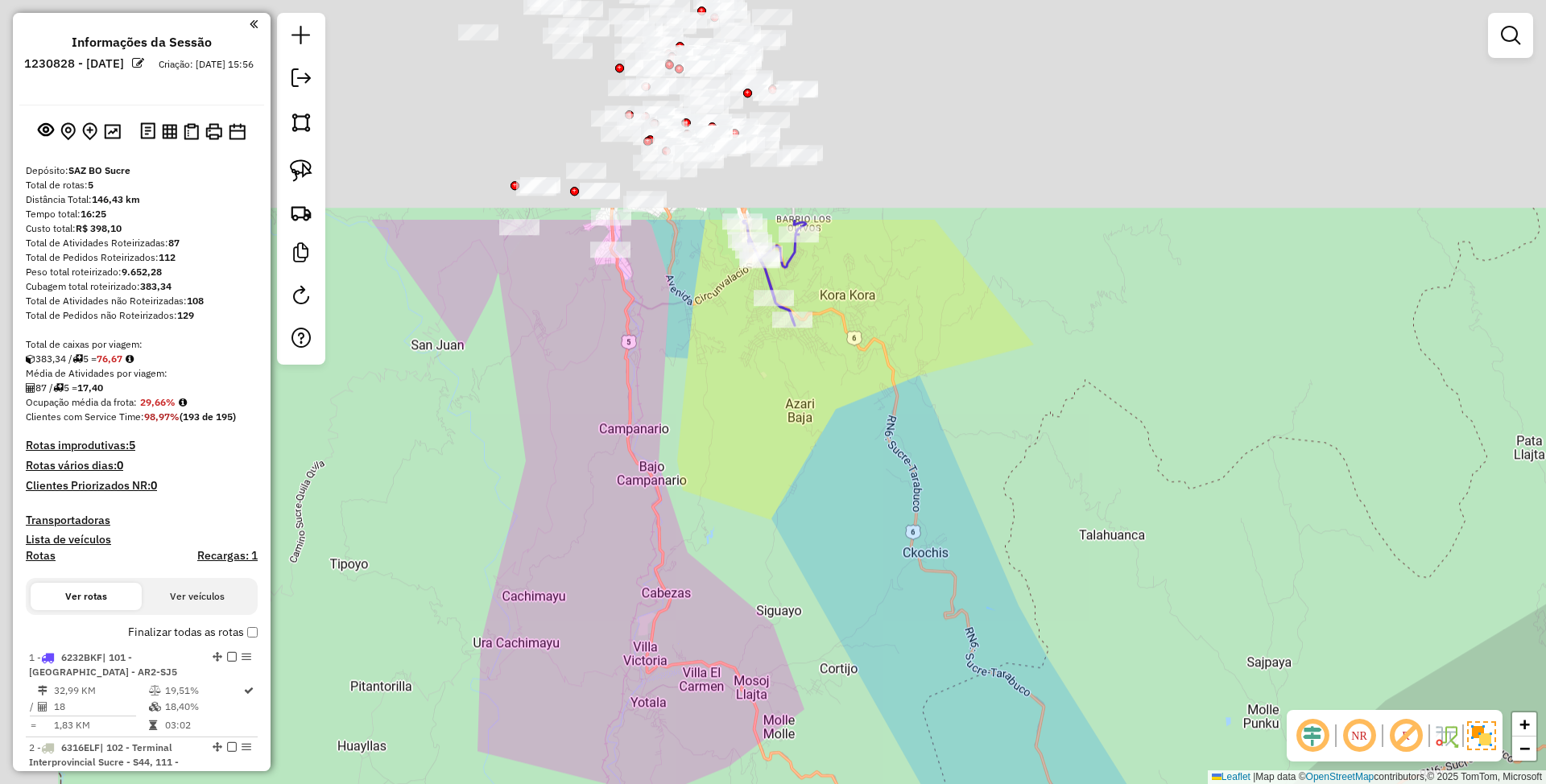
drag, startPoint x: 574, startPoint y: 288, endPoint x: 789, endPoint y: 629, distance: 403.1
click at [789, 629] on div "Janela de atendimento Grade de atendimento Capacidade Transportadoras Veículos …" at bounding box center [773, 392] width 1546 height 784
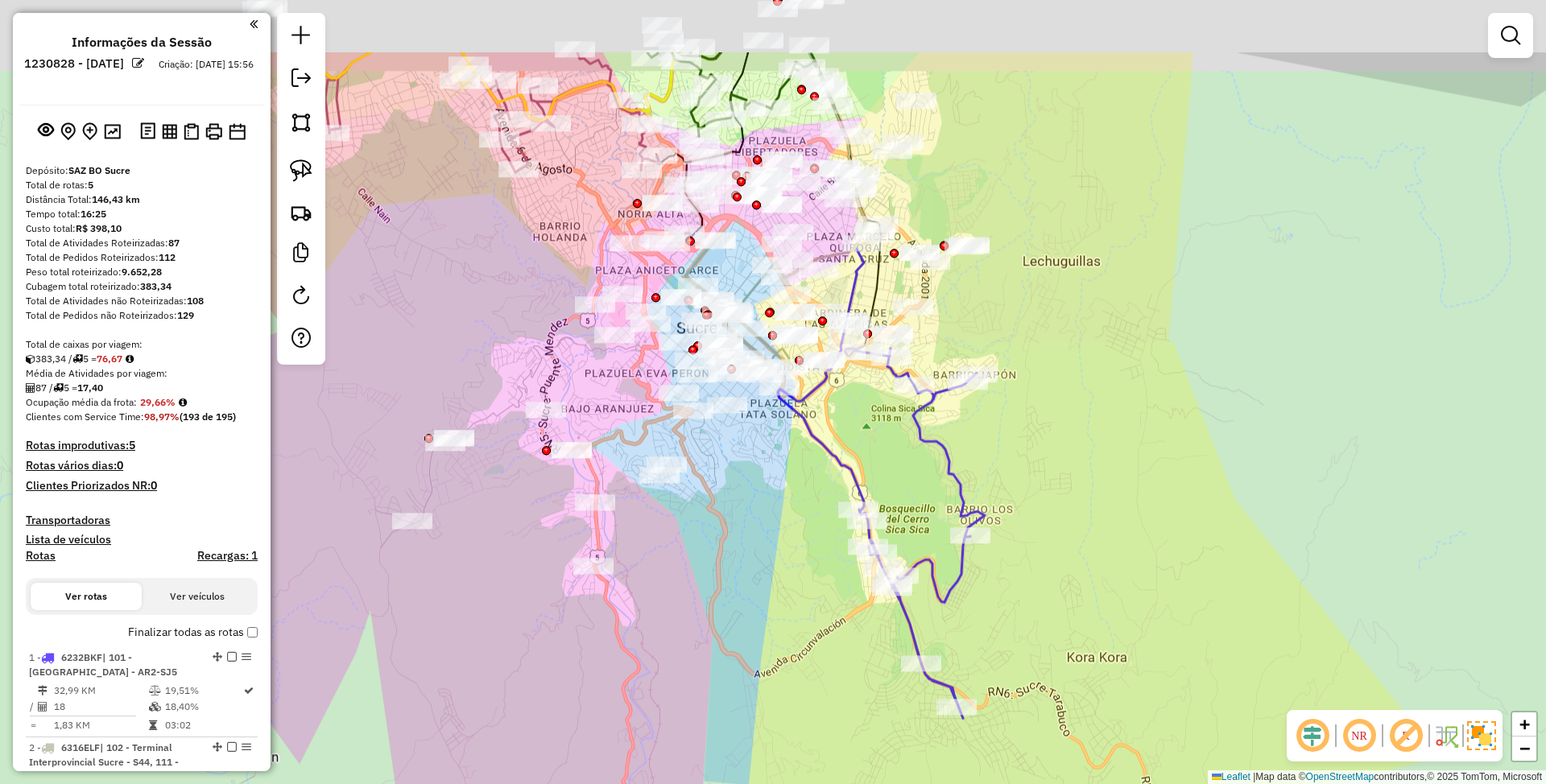
drag, startPoint x: 748, startPoint y: 442, endPoint x: 789, endPoint y: 629, distance: 191.4
click at [789, 629] on div "Janela de atendimento Grade de atendimento Capacidade Transportadoras Veículos …" at bounding box center [773, 392] width 1546 height 784
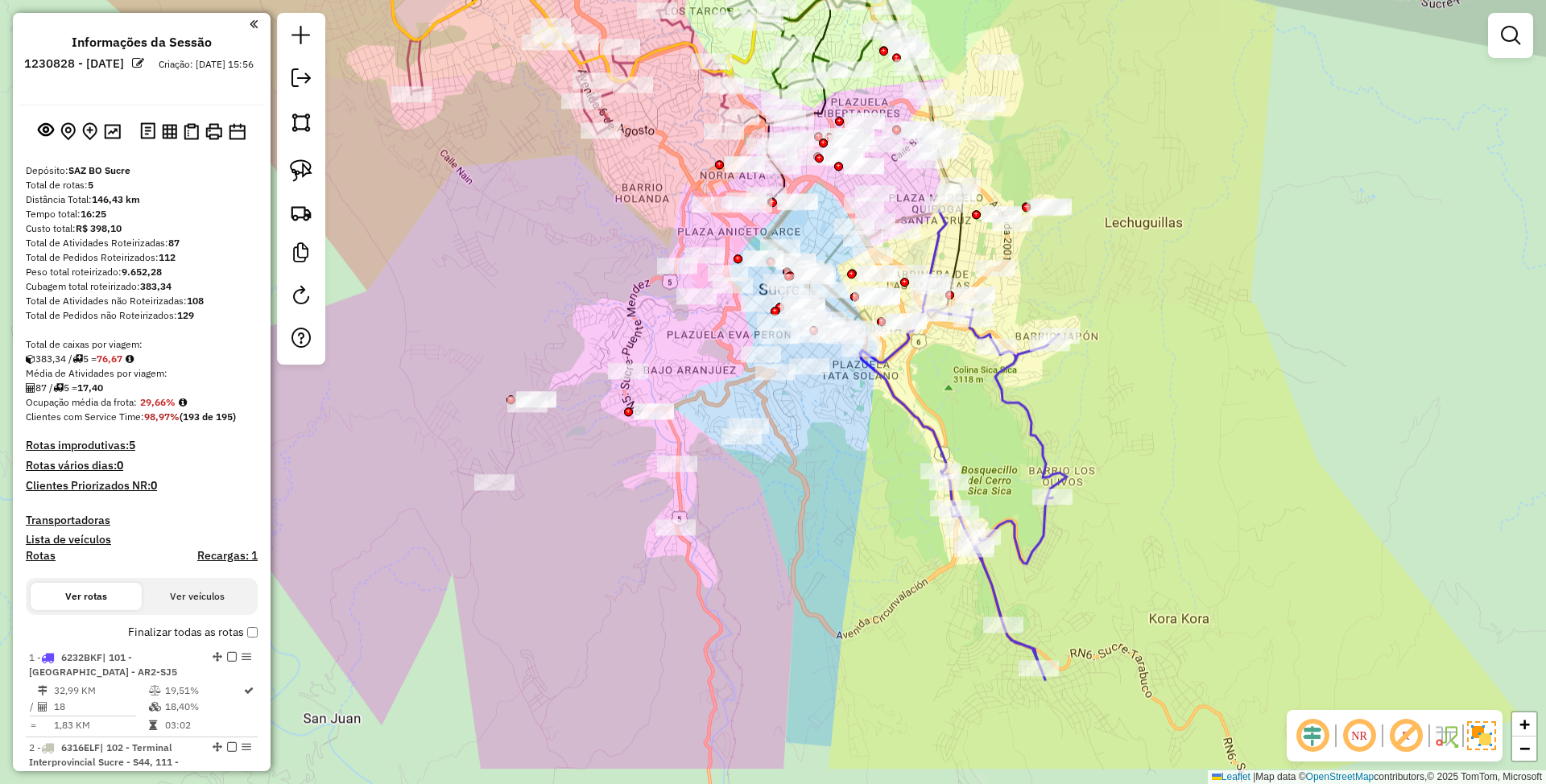
drag, startPoint x: 1071, startPoint y: 368, endPoint x: 1135, endPoint y: 265, distance: 121.3
click at [1135, 265] on div "Janela de atendimento Grade de atendimento Capacidade Transportadoras Veículos …" at bounding box center [773, 392] width 1546 height 784
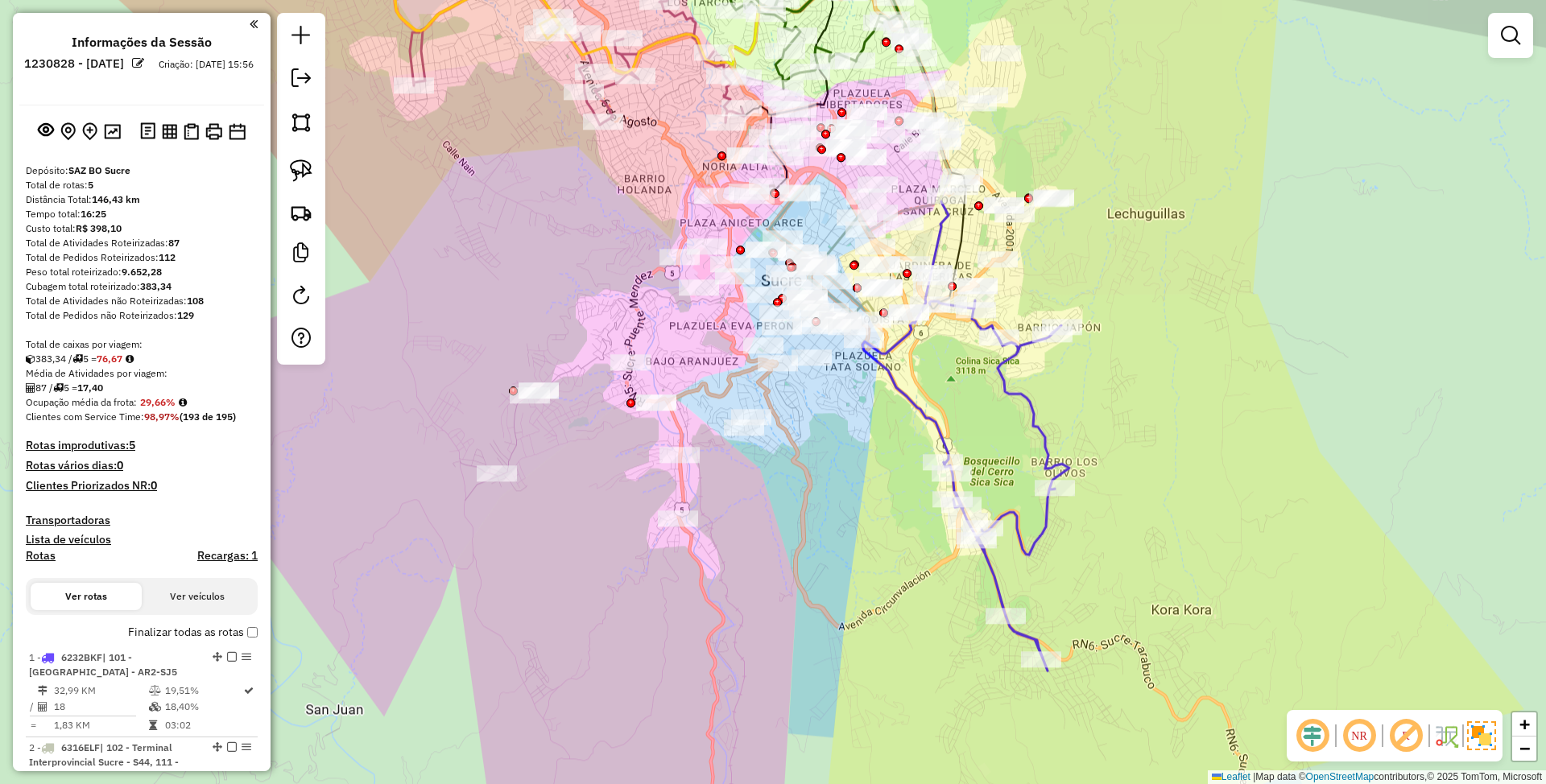
click at [1032, 399] on icon at bounding box center [1000, 485] width 140 height 370
select select "**********"
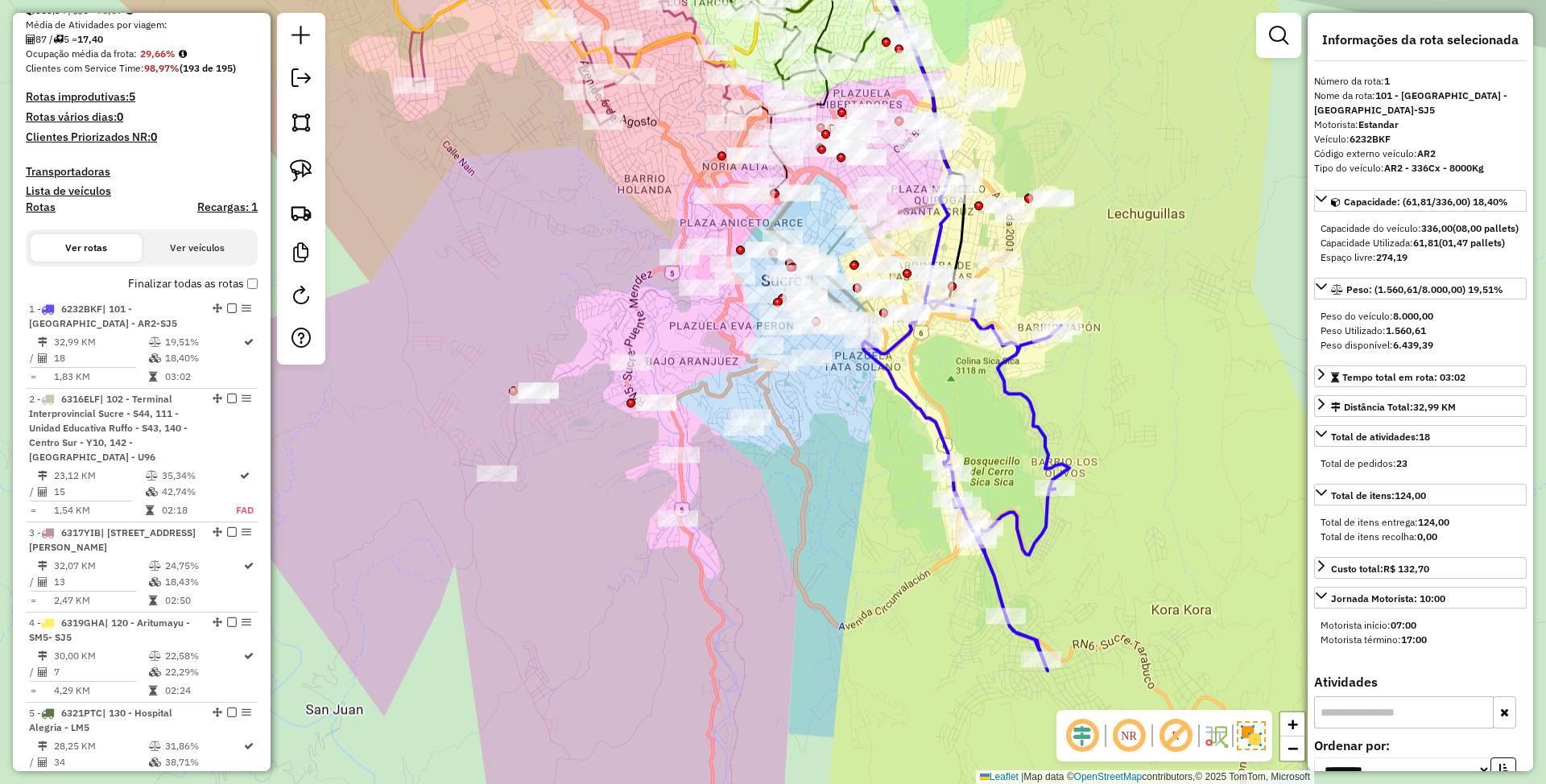
scroll to position [633, 0]
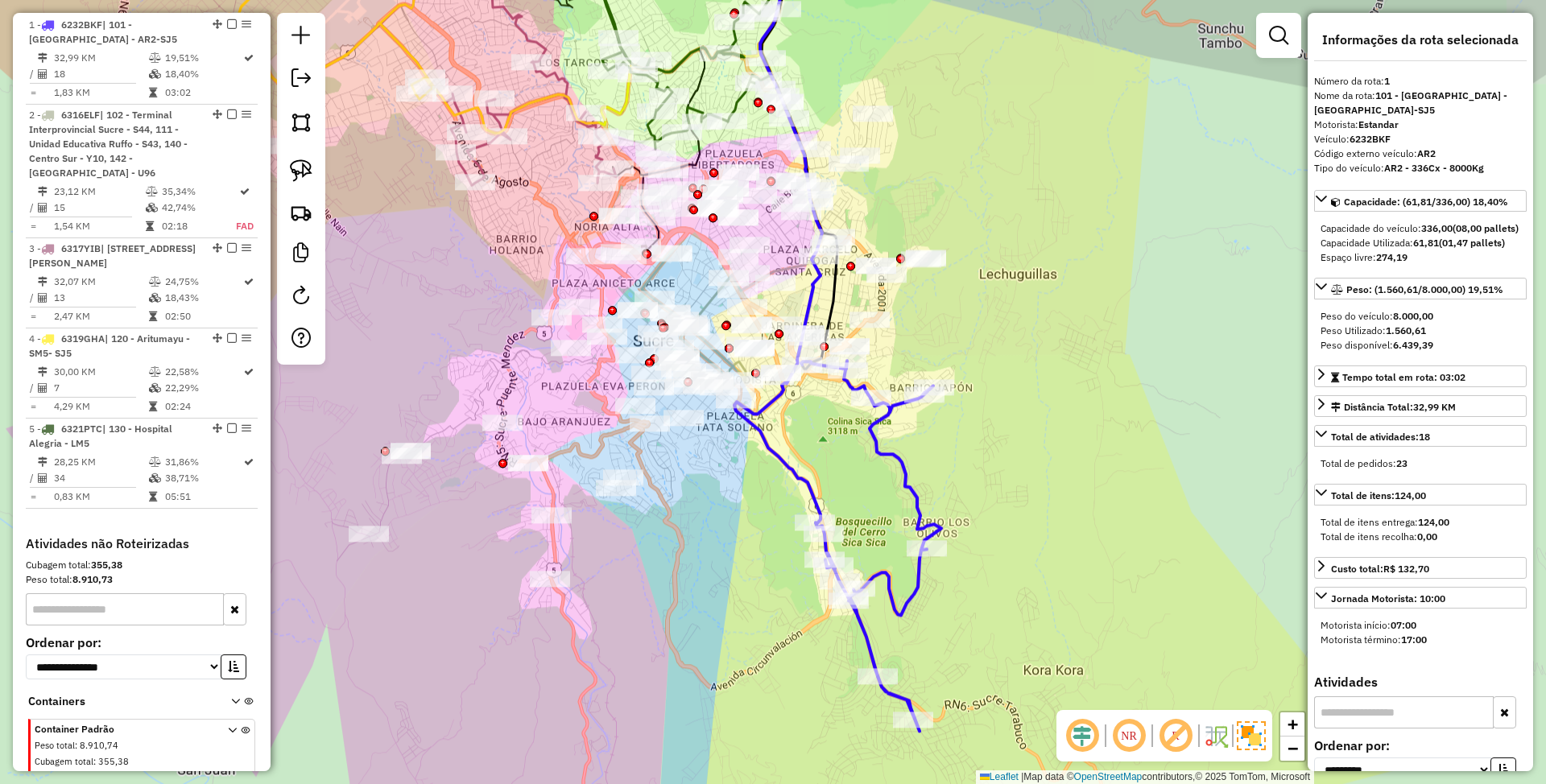
drag, startPoint x: 1117, startPoint y: 413, endPoint x: 990, endPoint y: 473, distance: 140.5
click at [990, 473] on div "Janela de atendimento Grade de atendimento Capacidade Transportadoras Veículos …" at bounding box center [773, 392] width 1546 height 784
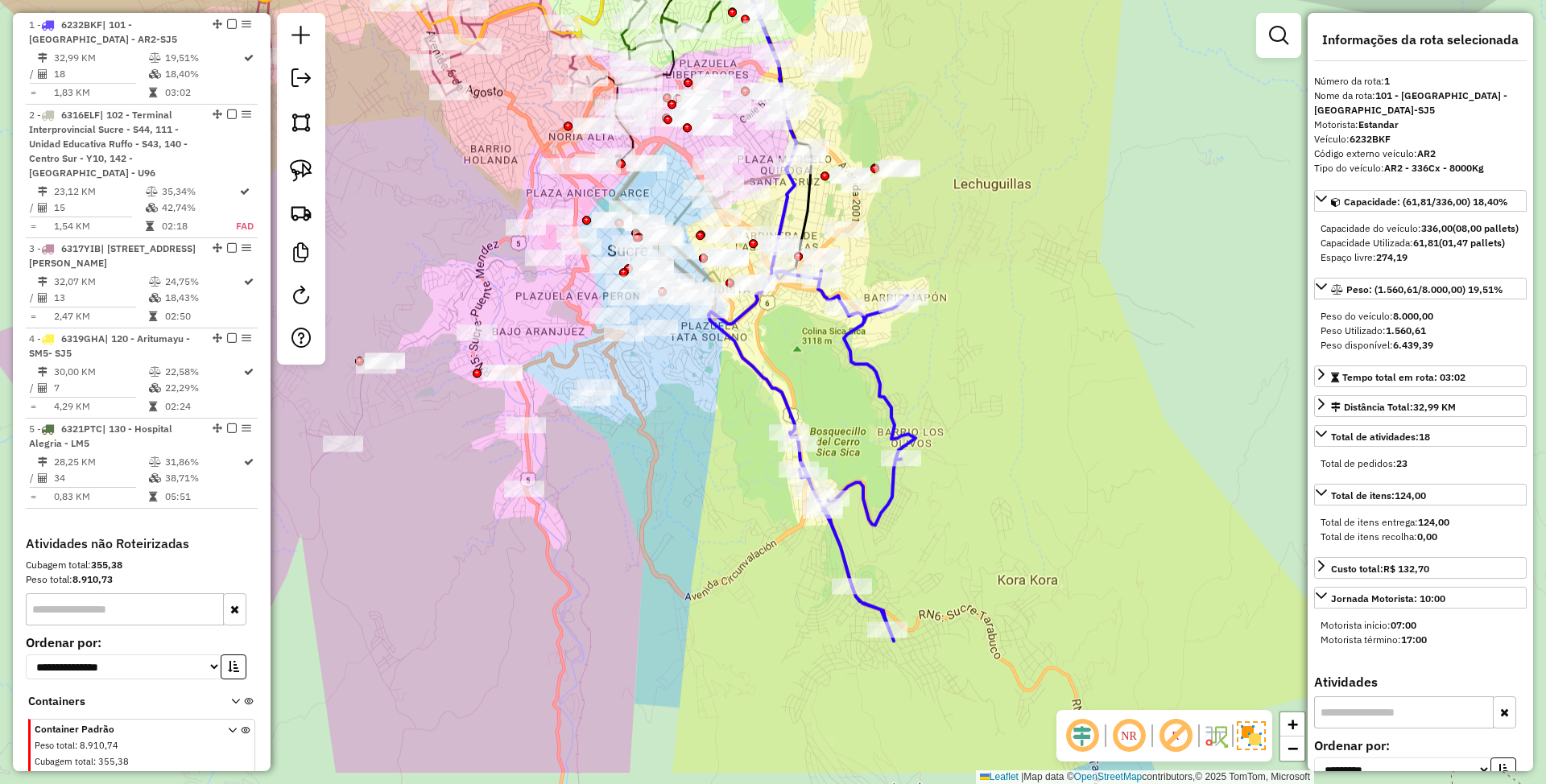
drag, startPoint x: 997, startPoint y: 485, endPoint x: 971, endPoint y: 394, distance: 94.6
click at [971, 394] on div "Janela de atendimento Grade de atendimento Capacidade Transportadoras Veículos …" at bounding box center [773, 392] width 1546 height 784
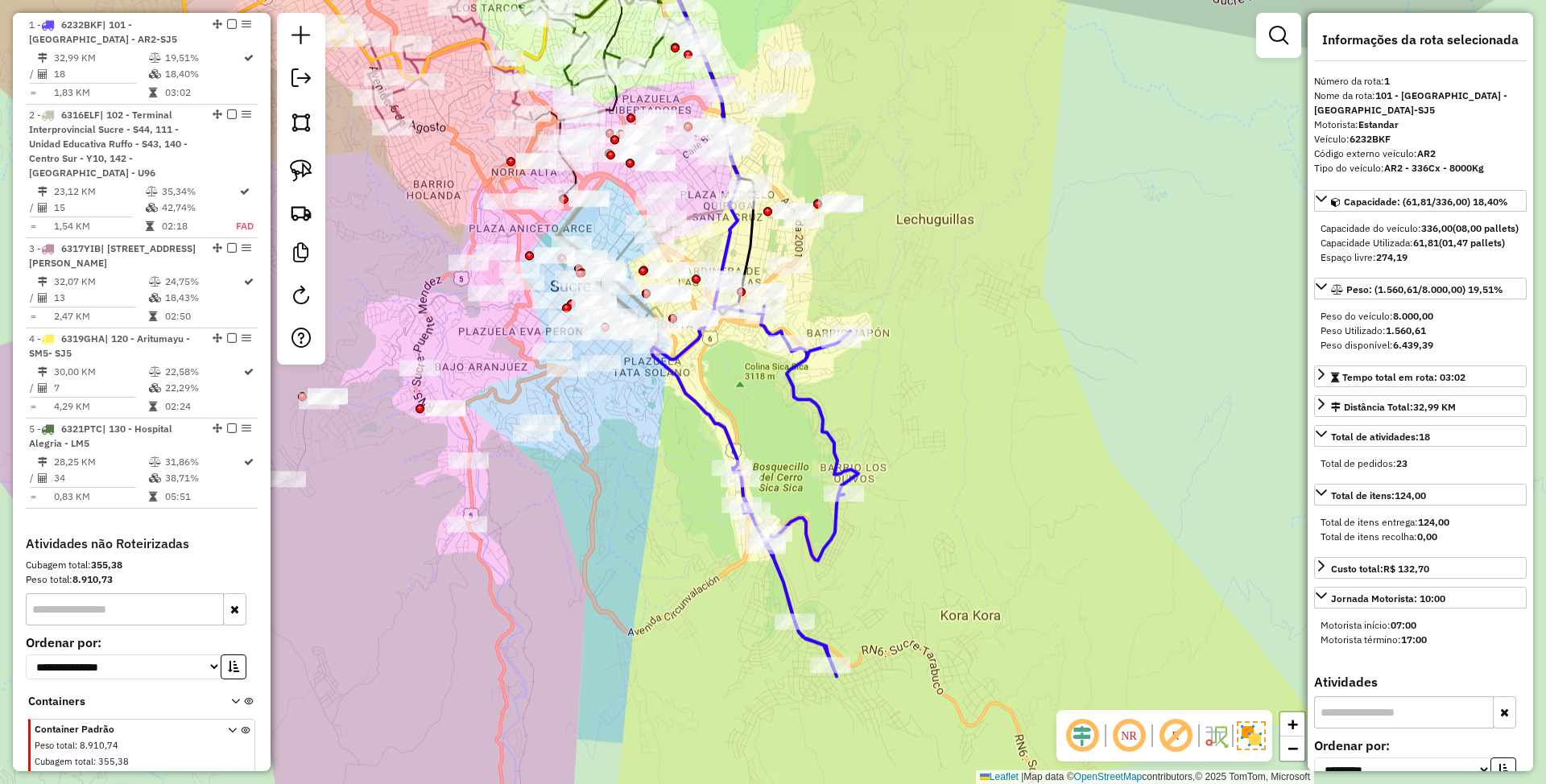
drag, startPoint x: 969, startPoint y: 367, endPoint x: 933, endPoint y: 481, distance: 119.5
click at [933, 481] on div "Janela de atendimento Grade de atendimento Capacidade Transportadoras Veículos …" at bounding box center [773, 392] width 1546 height 784
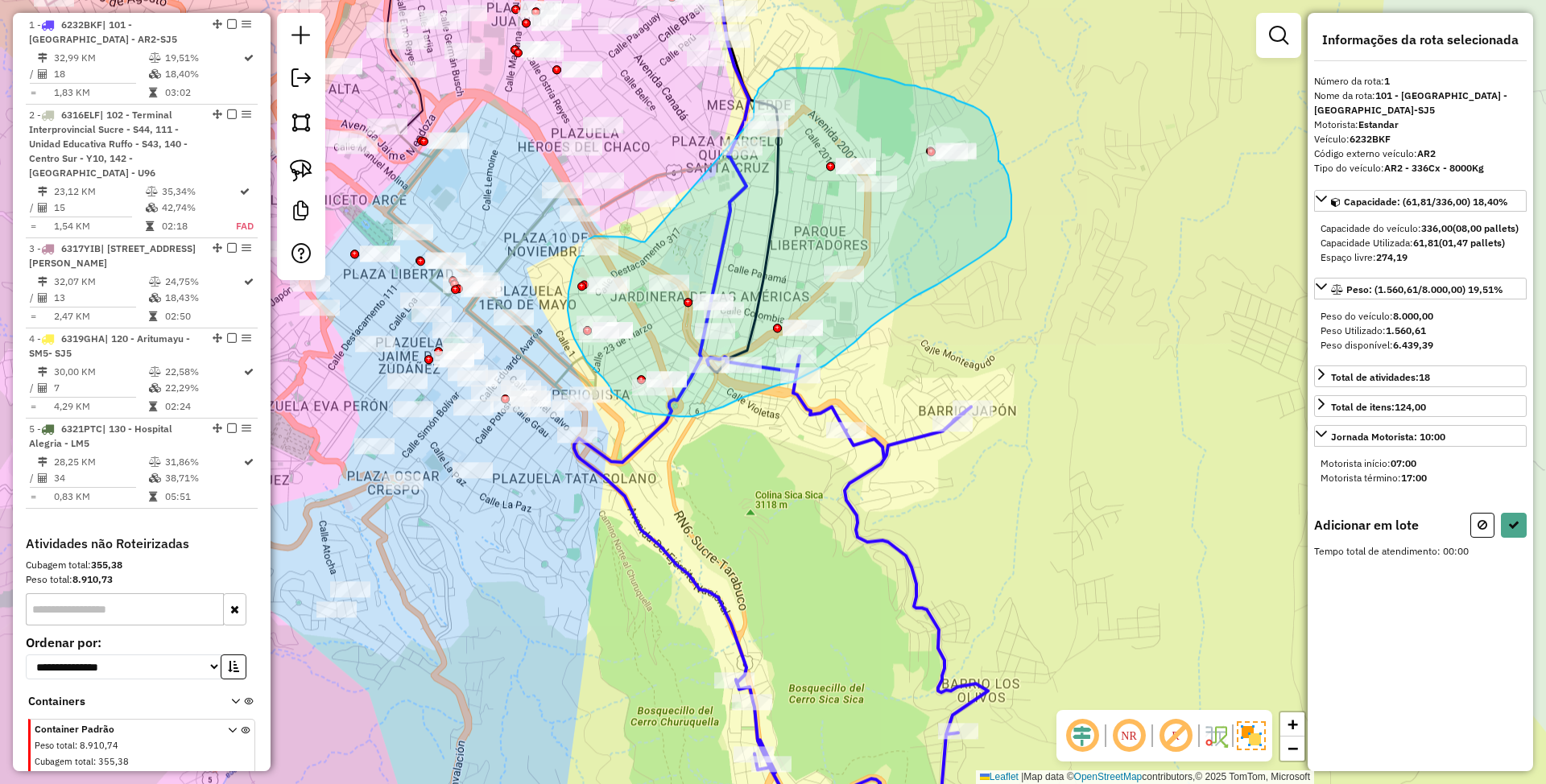
click at [754, 118] on div "Janela de atendimento Grade de atendimento Capacidade Transportadoras Veículos …" at bounding box center [773, 392] width 1546 height 784
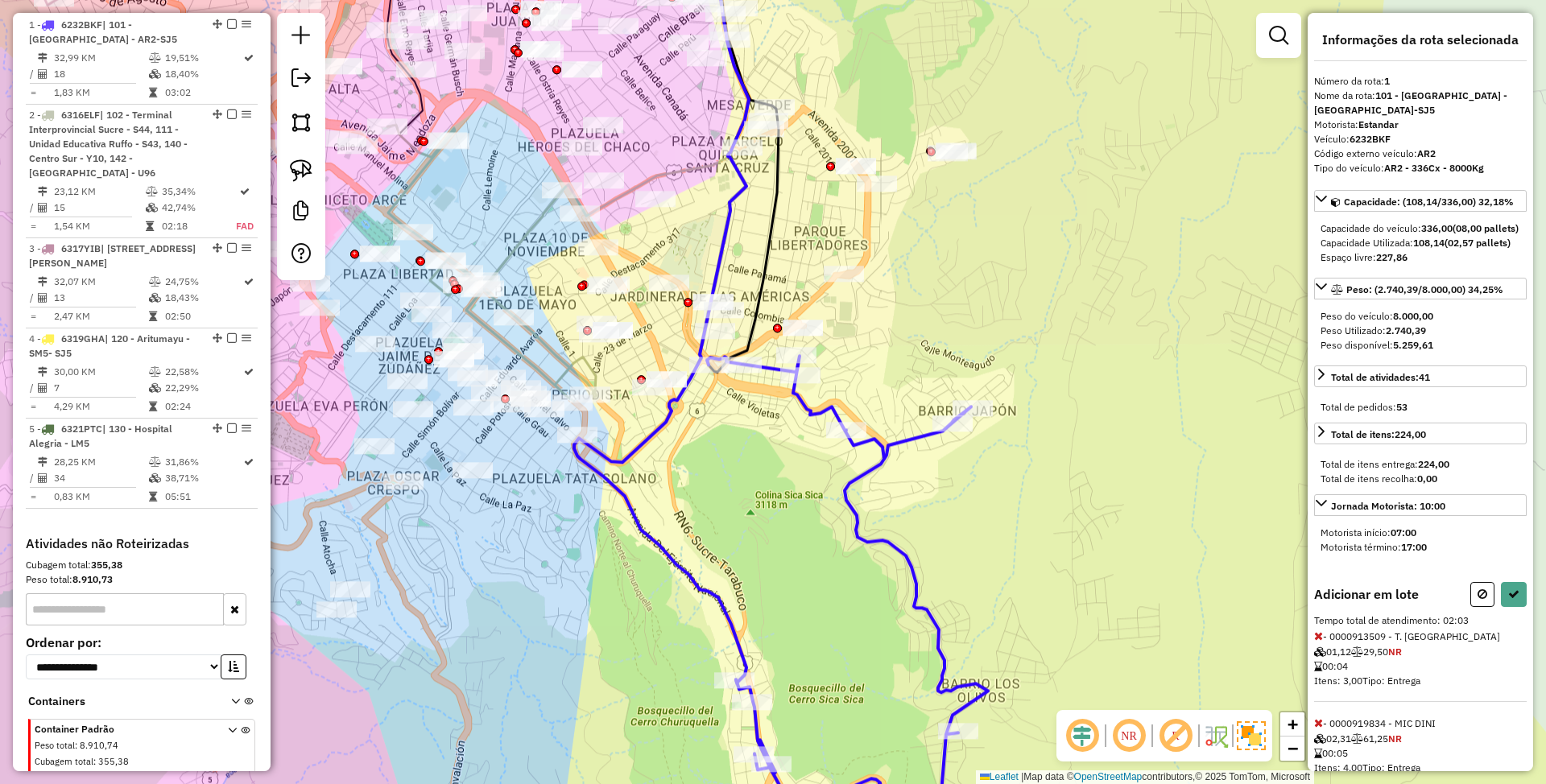
select select "**********"
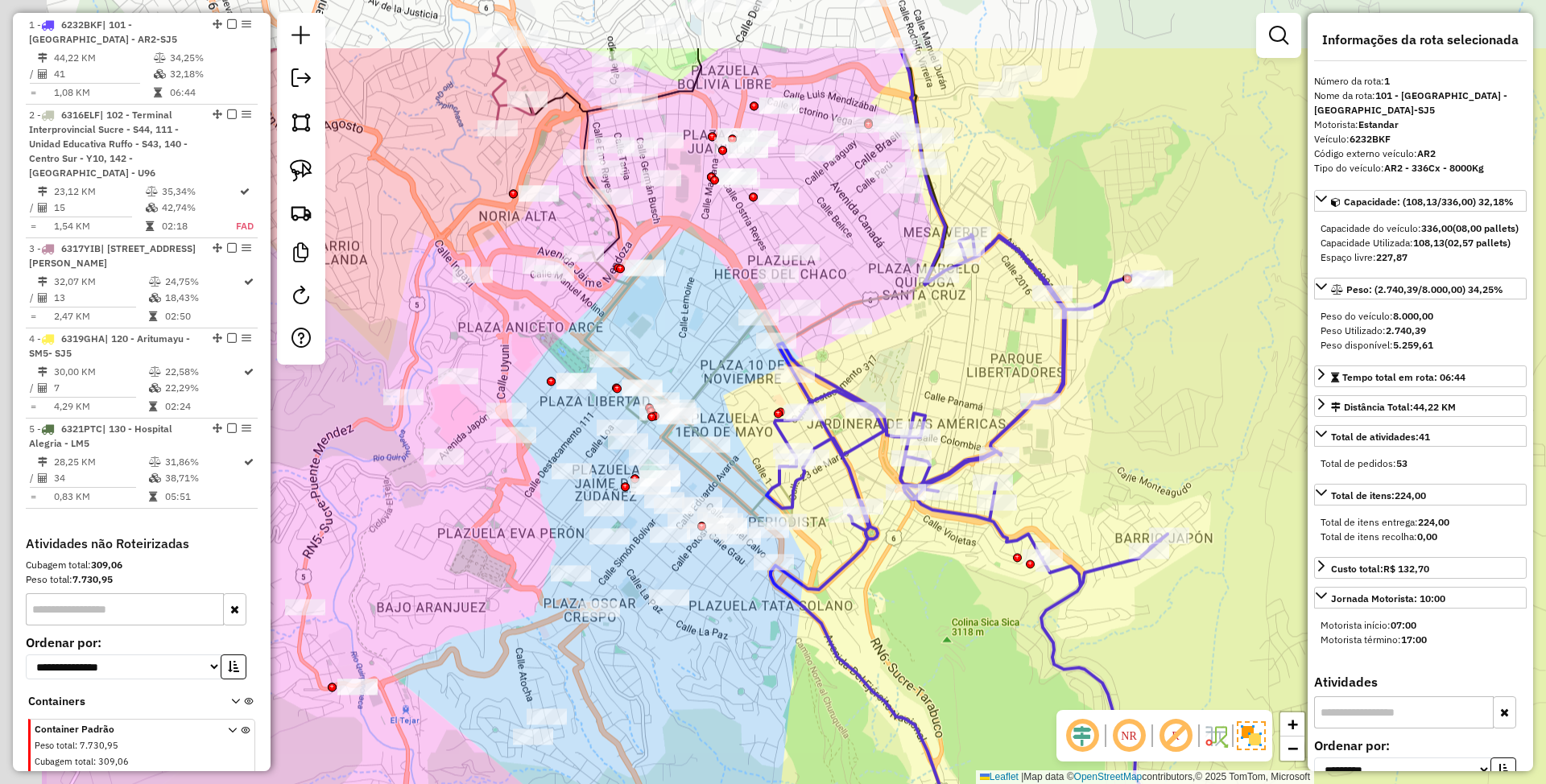
drag, startPoint x: 757, startPoint y: 237, endPoint x: 953, endPoint y: 363, distance: 233.0
click at [953, 363] on div "Janela de atendimento Grade de atendimento Capacidade Transportadoras Veículos …" at bounding box center [773, 392] width 1546 height 784
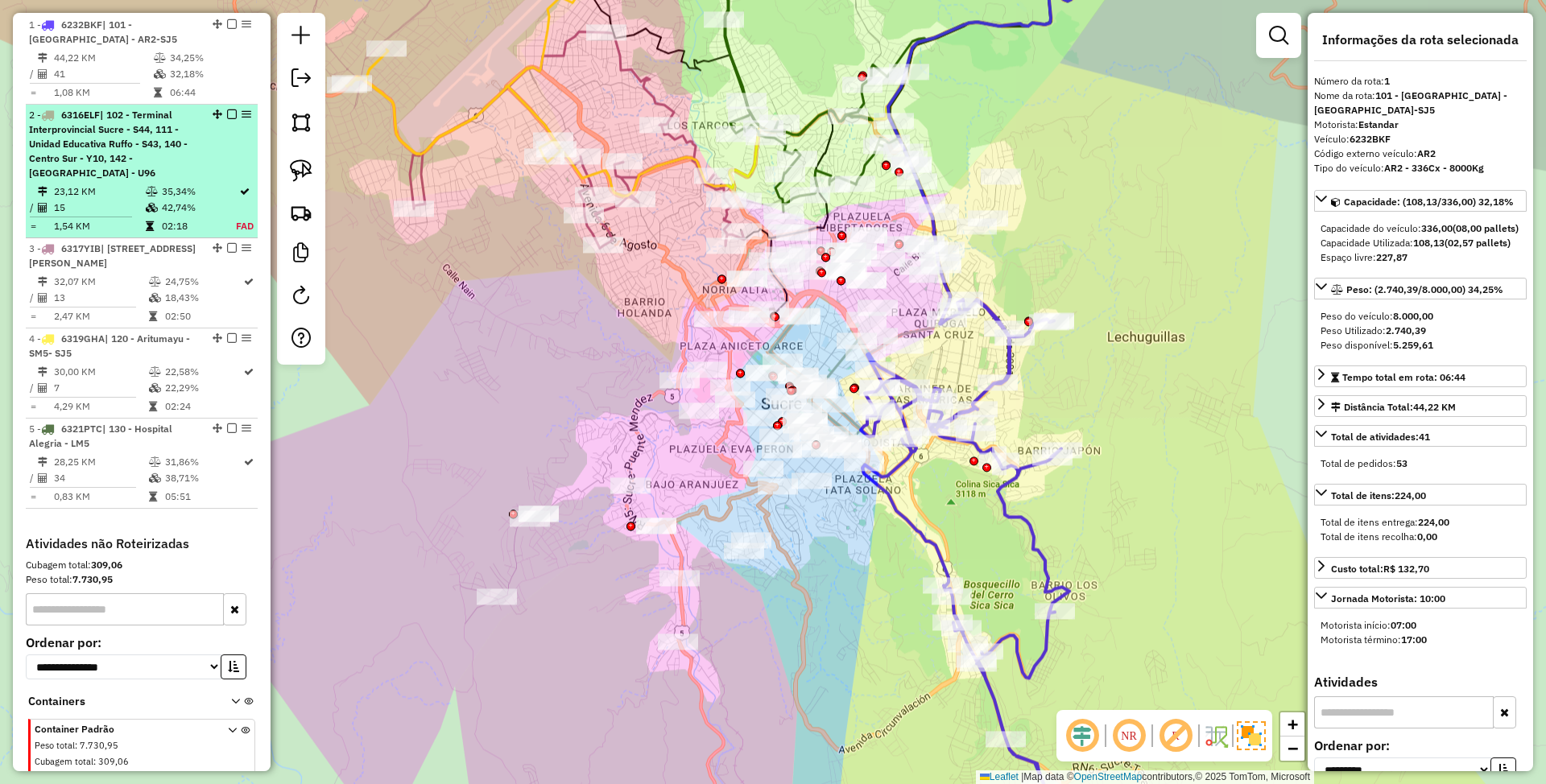
click at [102, 159] on span "| 102 - Terminal Interprovincial Sucre - S44, 111 - Unidad Educativa Ruffo - S4…" at bounding box center [108, 143] width 159 height 70
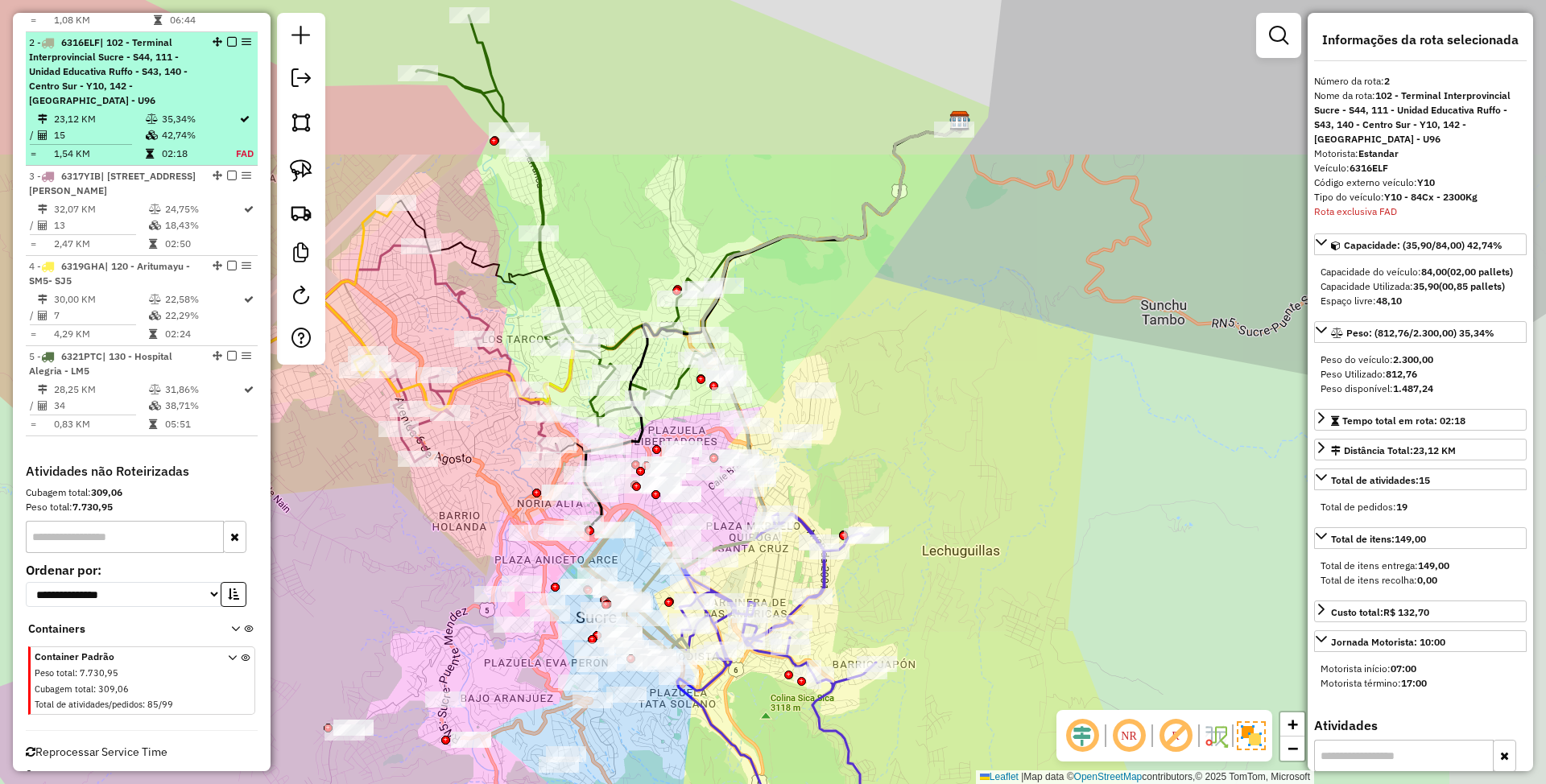
scroll to position [725, 0]
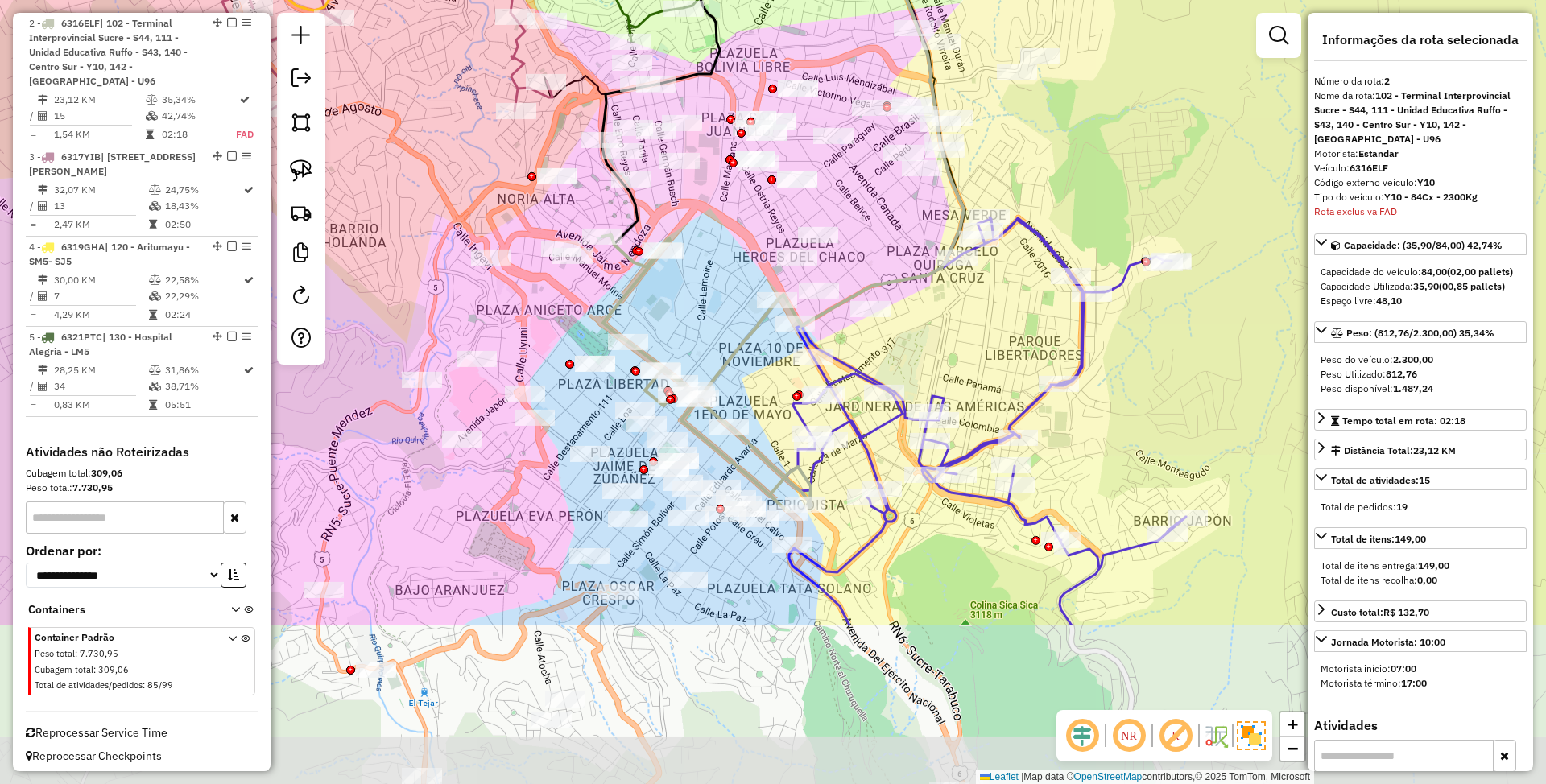
drag, startPoint x: 633, startPoint y: 571, endPoint x: 705, endPoint y: 309, distance: 271.7
click at [705, 309] on div "Janela de atendimento Grade de atendimento Capacidade Transportadoras Veículos …" at bounding box center [773, 392] width 1546 height 784
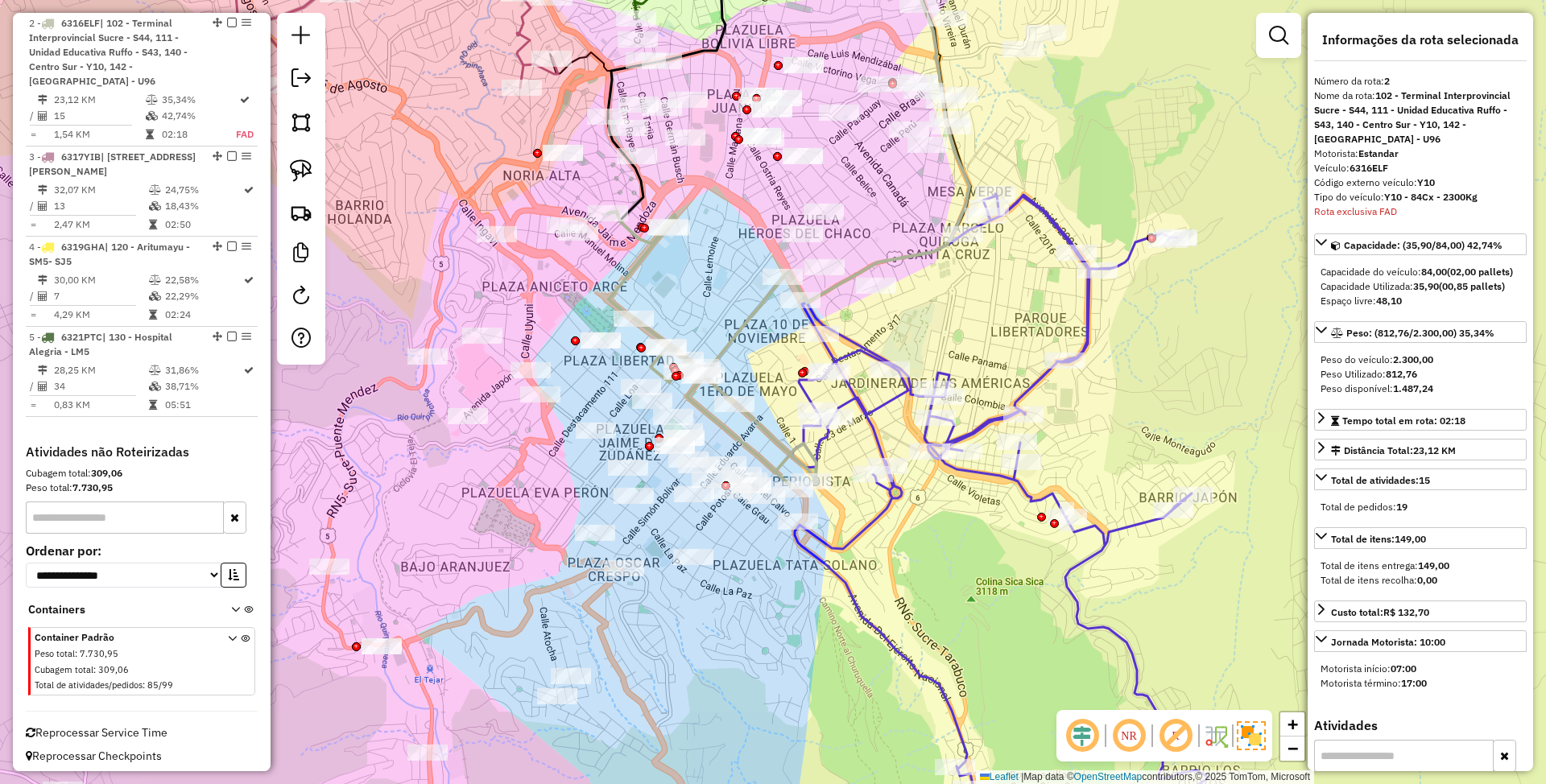
click at [725, 346] on icon at bounding box center [837, 148] width 265 height 453
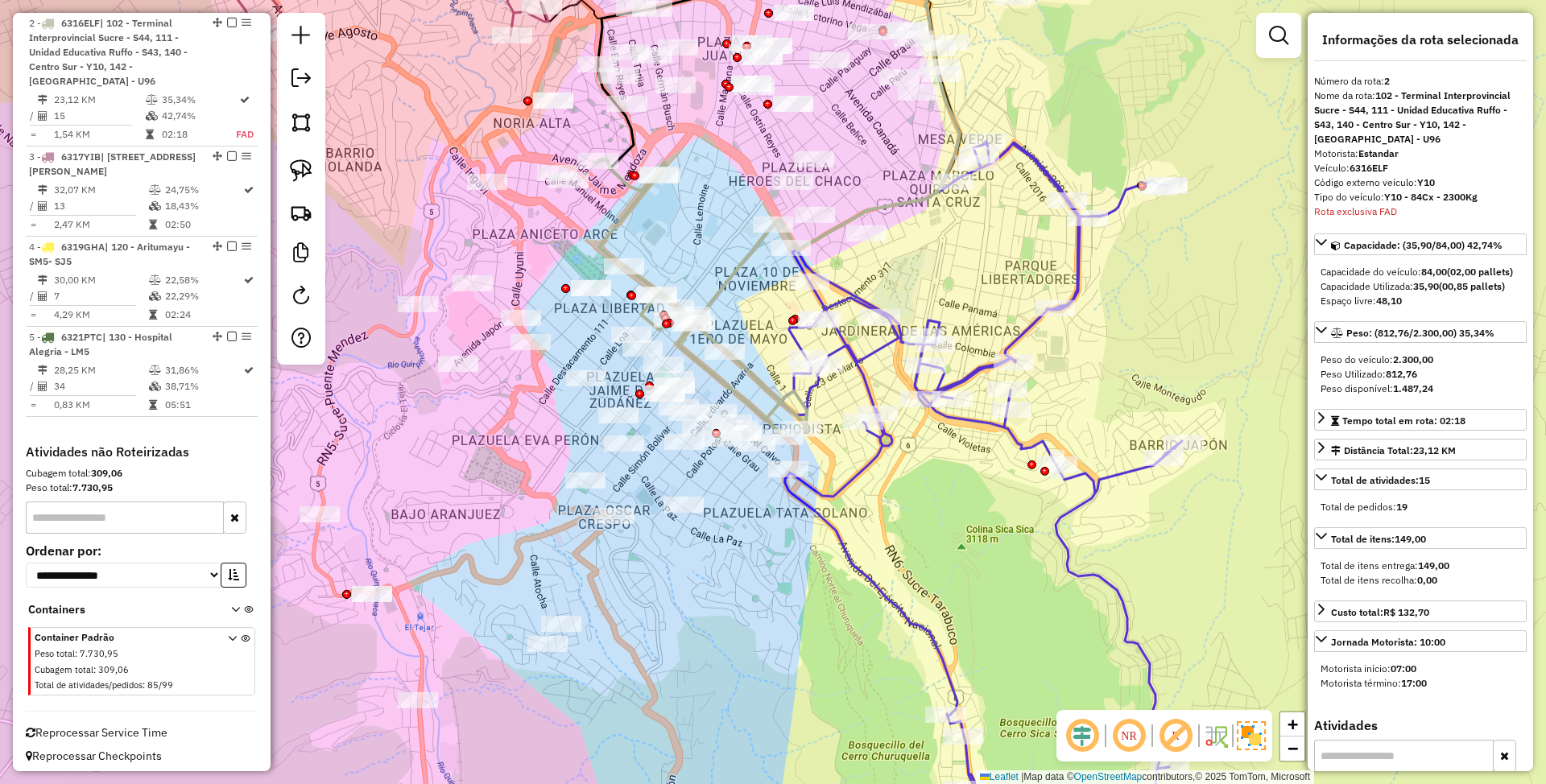
drag, startPoint x: 741, startPoint y: 609, endPoint x: 731, endPoint y: 557, distance: 53.0
click at [731, 557] on div "Janela de atendimento Grade de atendimento Capacidade Transportadoras Veículos …" at bounding box center [773, 392] width 1546 height 784
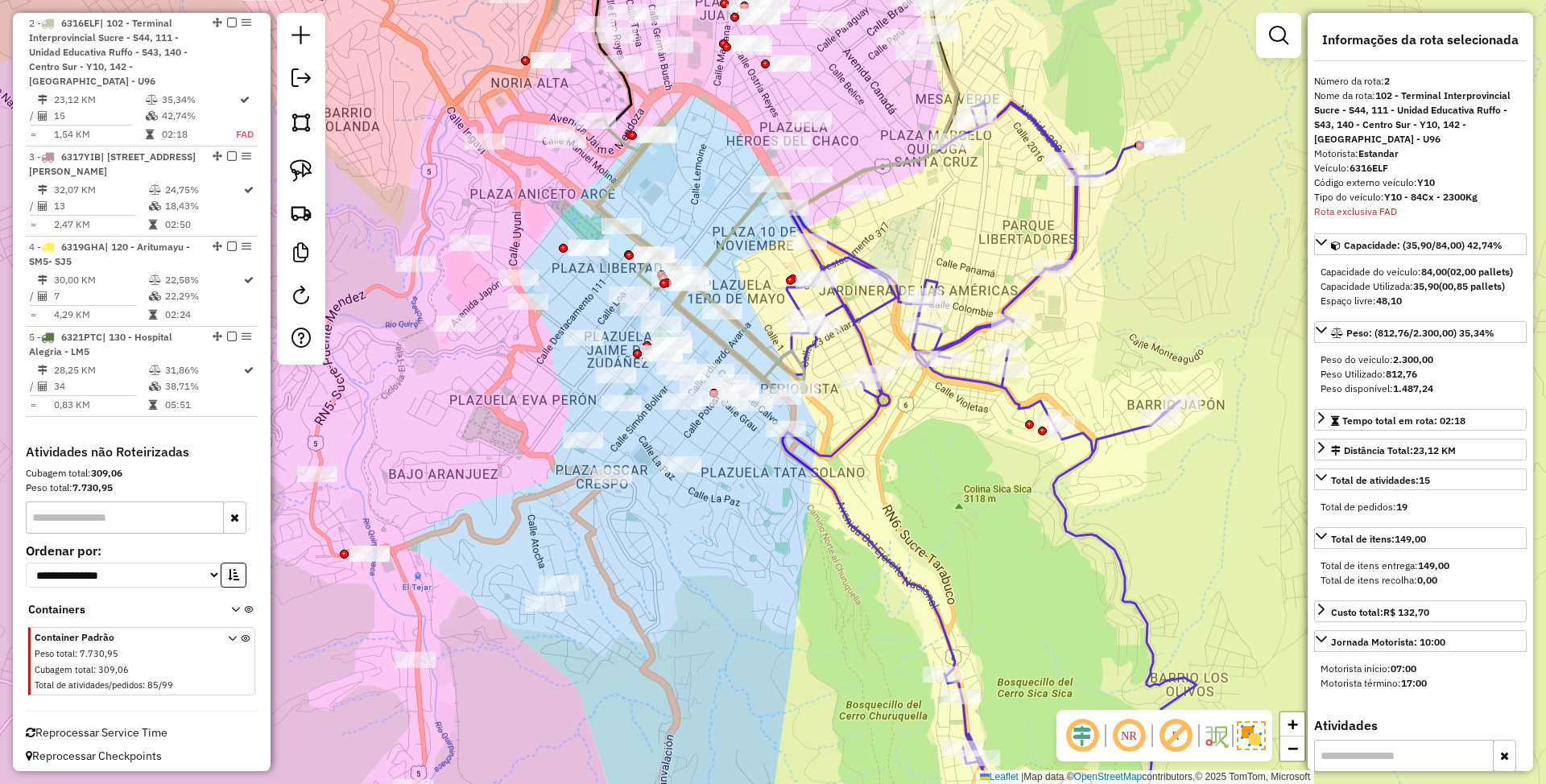
drag, startPoint x: 738, startPoint y: 590, endPoint x: 736, endPoint y: 552, distance: 38.1
click at [736, 552] on div "Janela de atendimento Grade de atendimento Capacidade Transportadoras Veículos …" at bounding box center [773, 392] width 1546 height 784
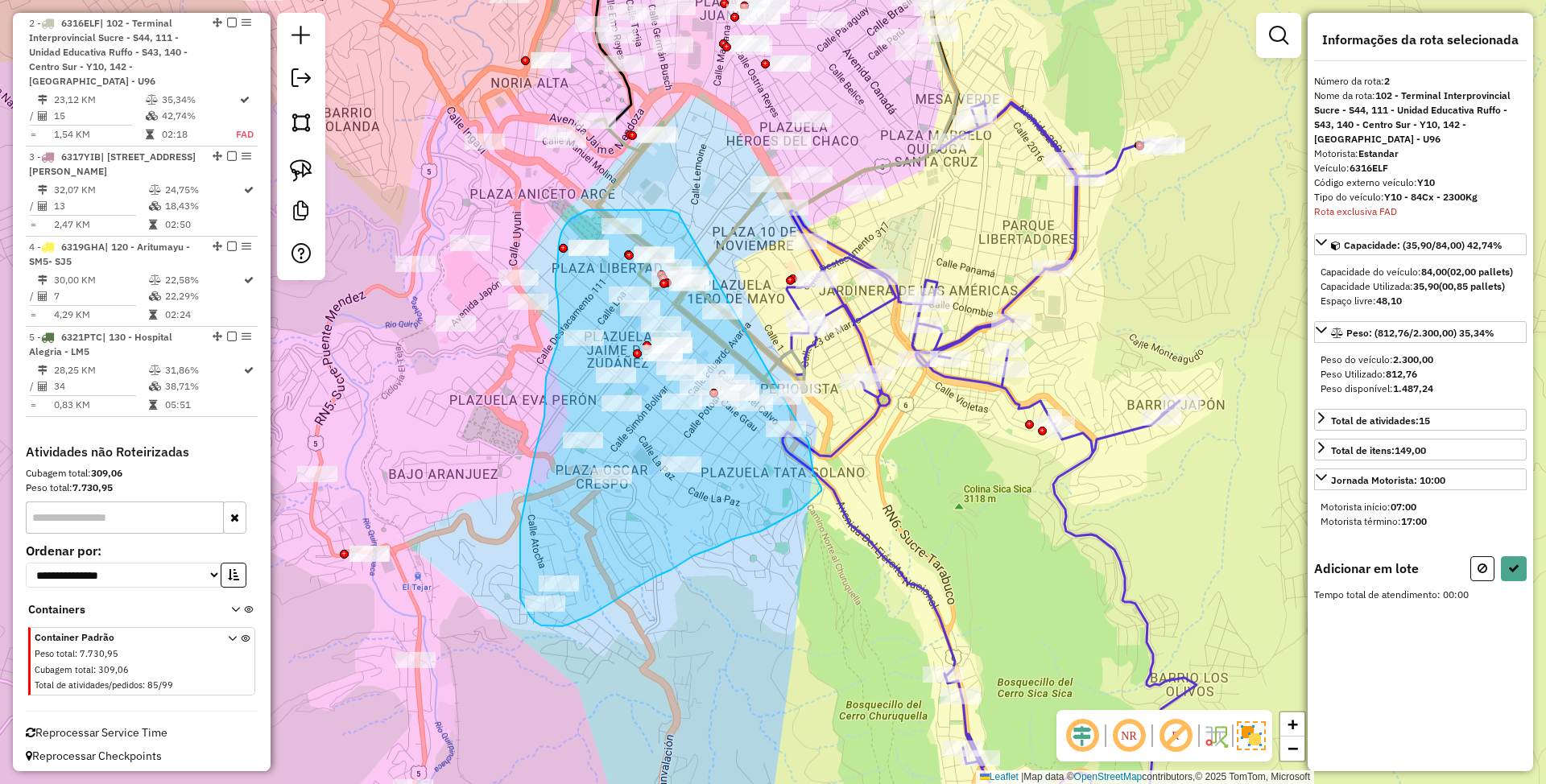
click at [803, 432] on div "Janela de atendimento Grade de atendimento Capacidade Transportadoras Veículos …" at bounding box center [773, 392] width 1546 height 784
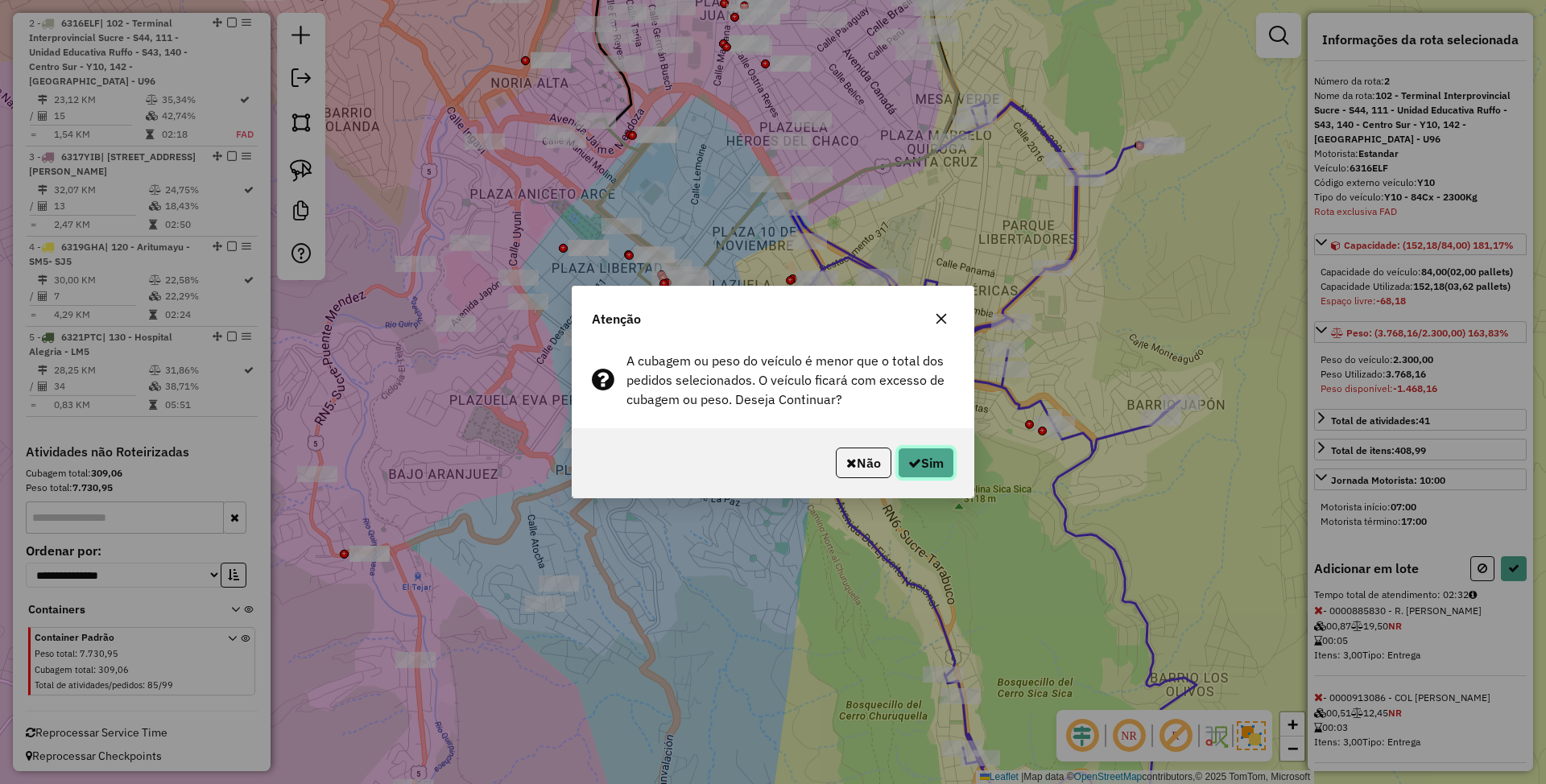
click at [925, 465] on button "Sim" at bounding box center [926, 462] width 56 height 31
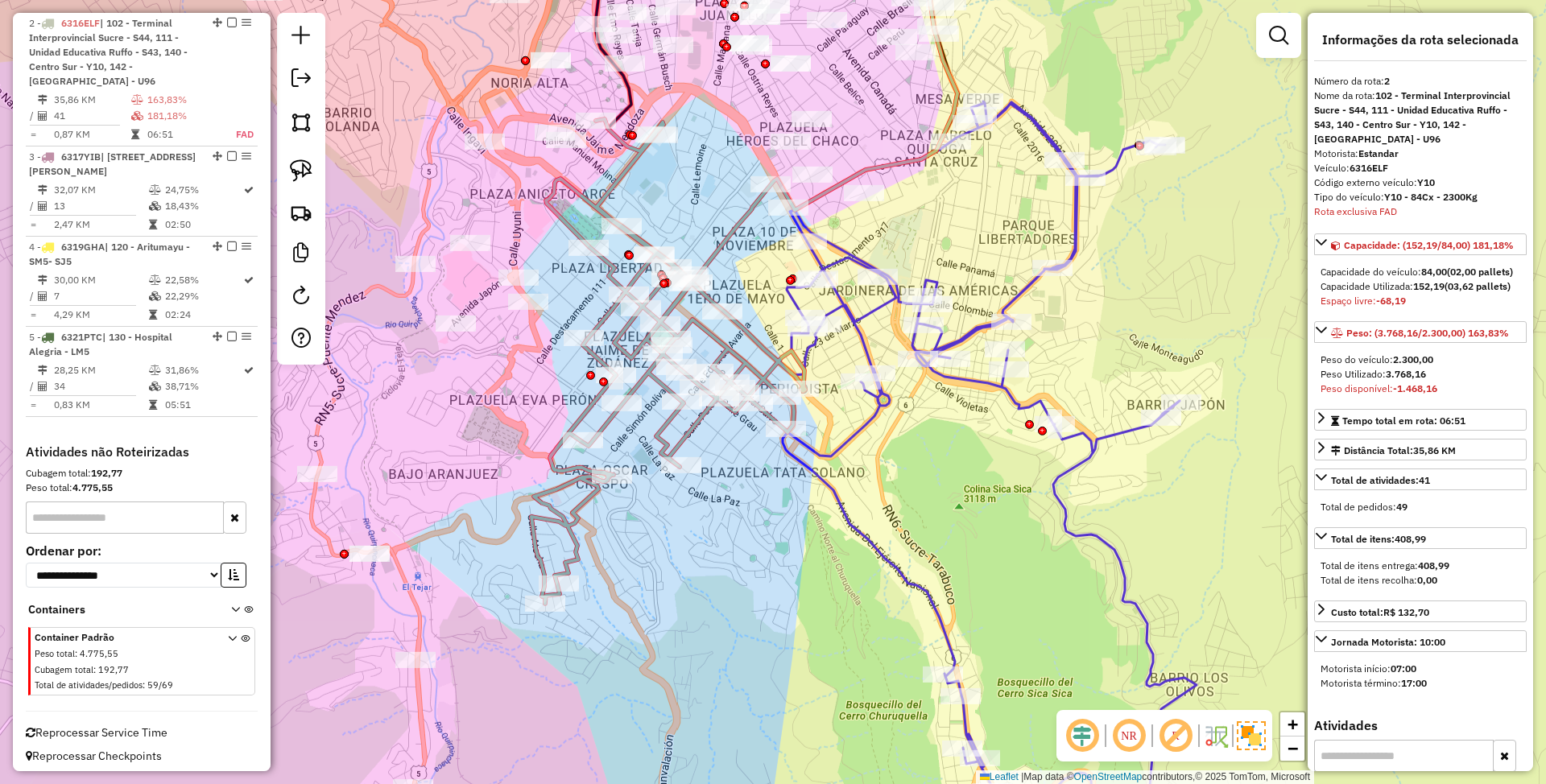
click at [691, 423] on icon at bounding box center [668, 361] width 274 height 485
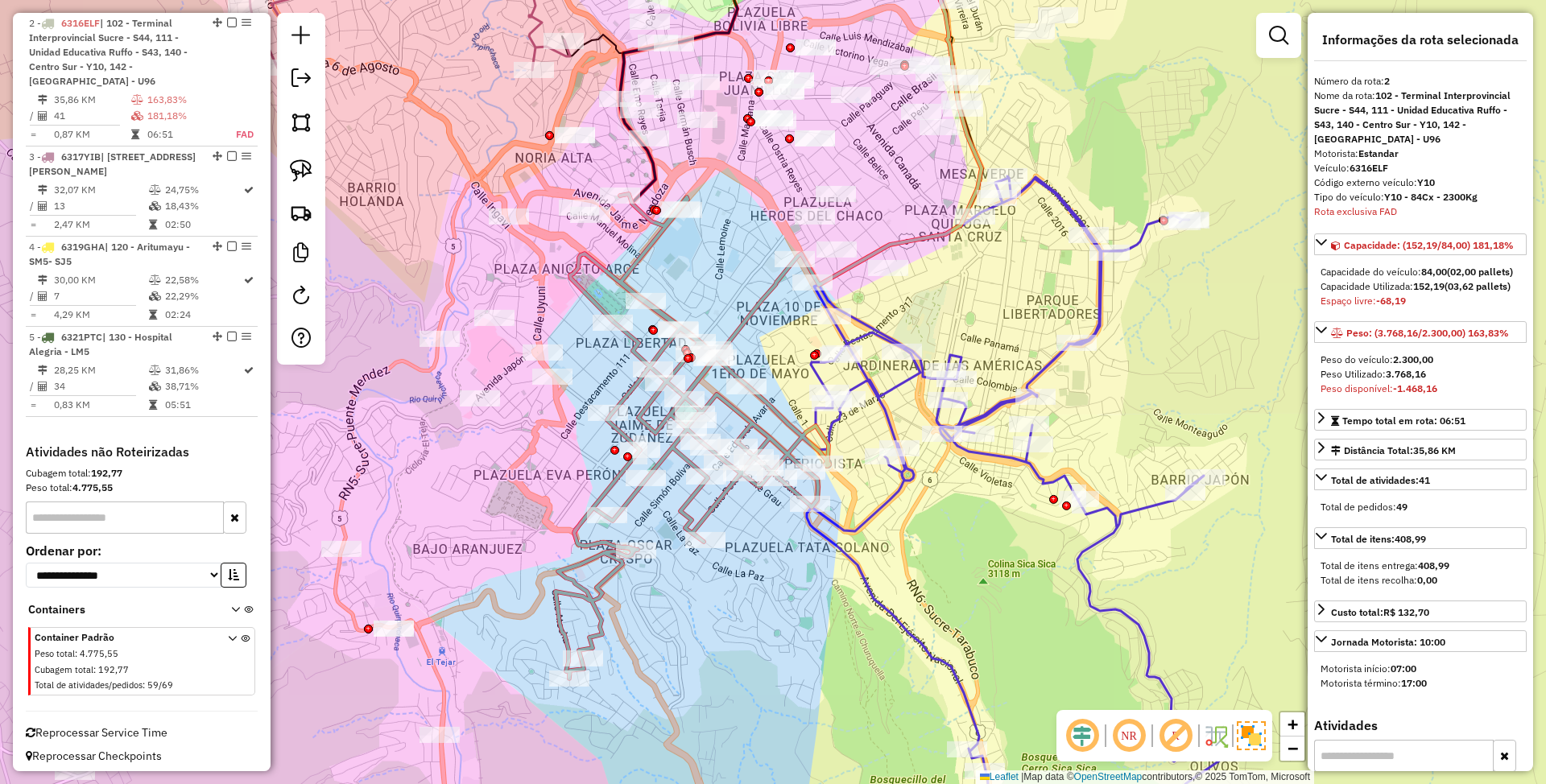
drag, startPoint x: 746, startPoint y: 497, endPoint x: 771, endPoint y: 573, distance: 80.0
click at [771, 573] on div "Janela de atendimento Grade de atendimento Capacidade Transportadoras Veículos …" at bounding box center [773, 392] width 1546 height 784
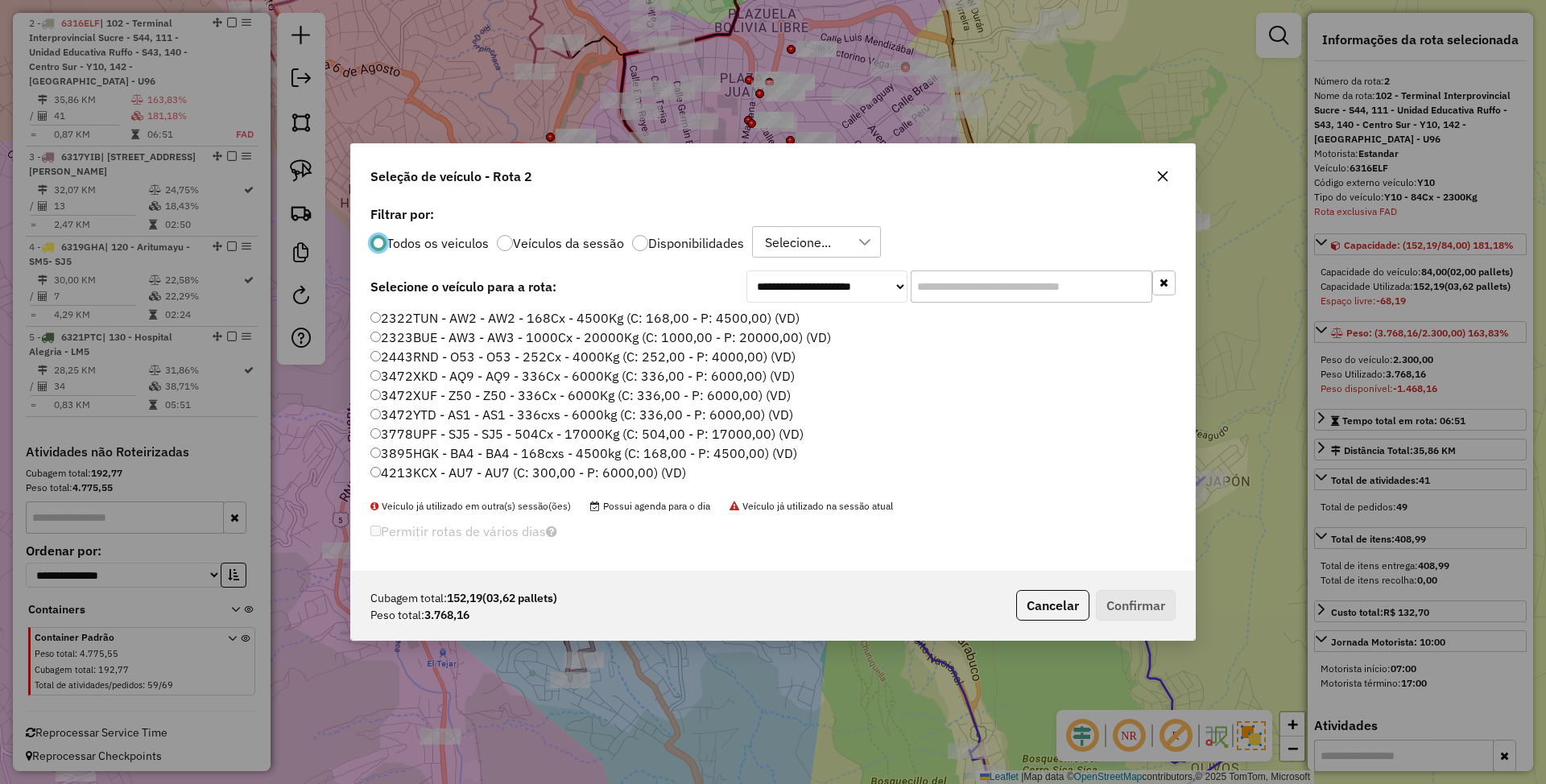
scroll to position [8, 5]
click at [541, 248] on label "Veículos da sessão" at bounding box center [568, 243] width 111 height 13
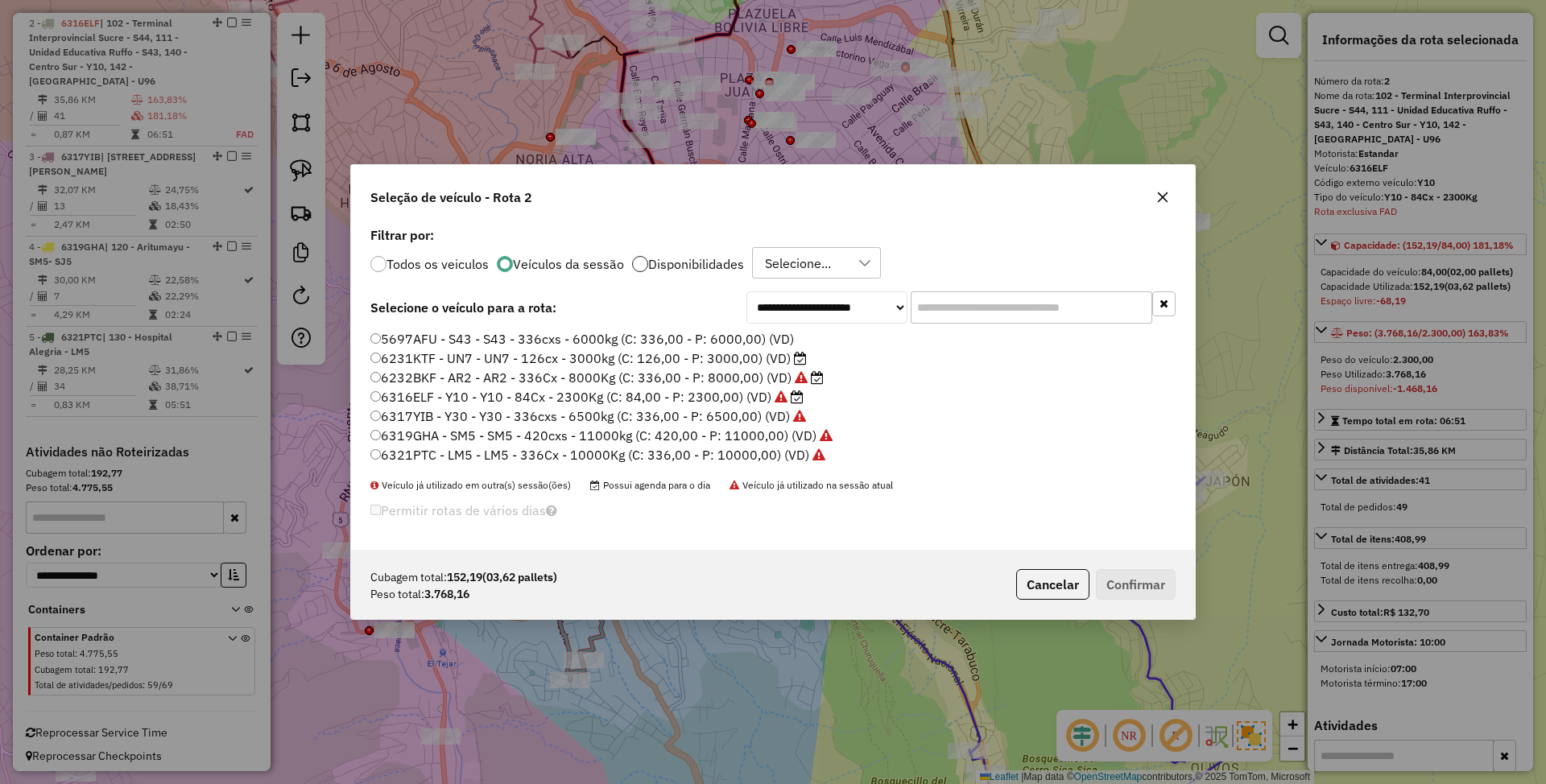
click at [639, 262] on div at bounding box center [640, 264] width 16 height 16
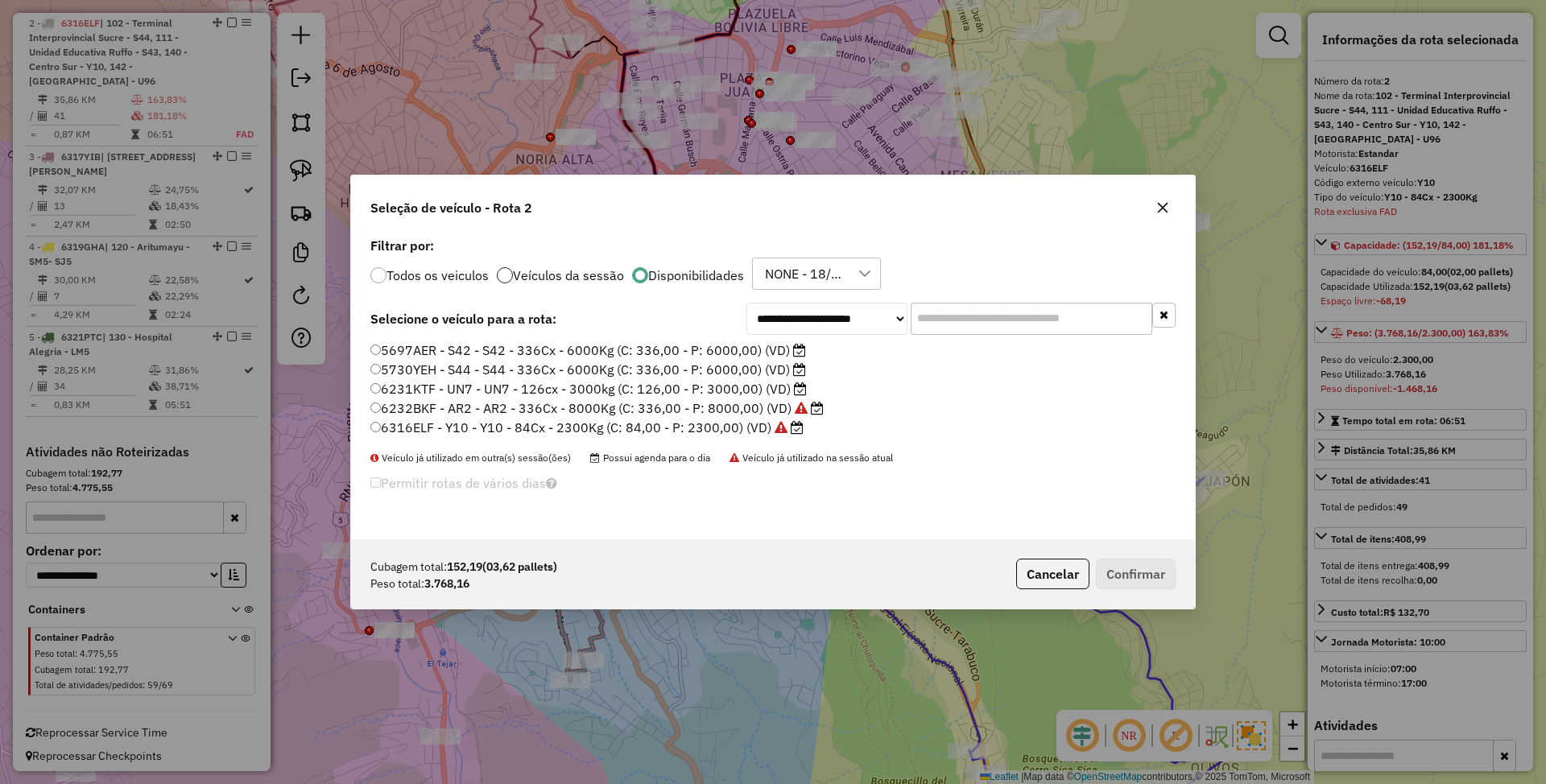
click at [509, 272] on div at bounding box center [505, 275] width 16 height 16
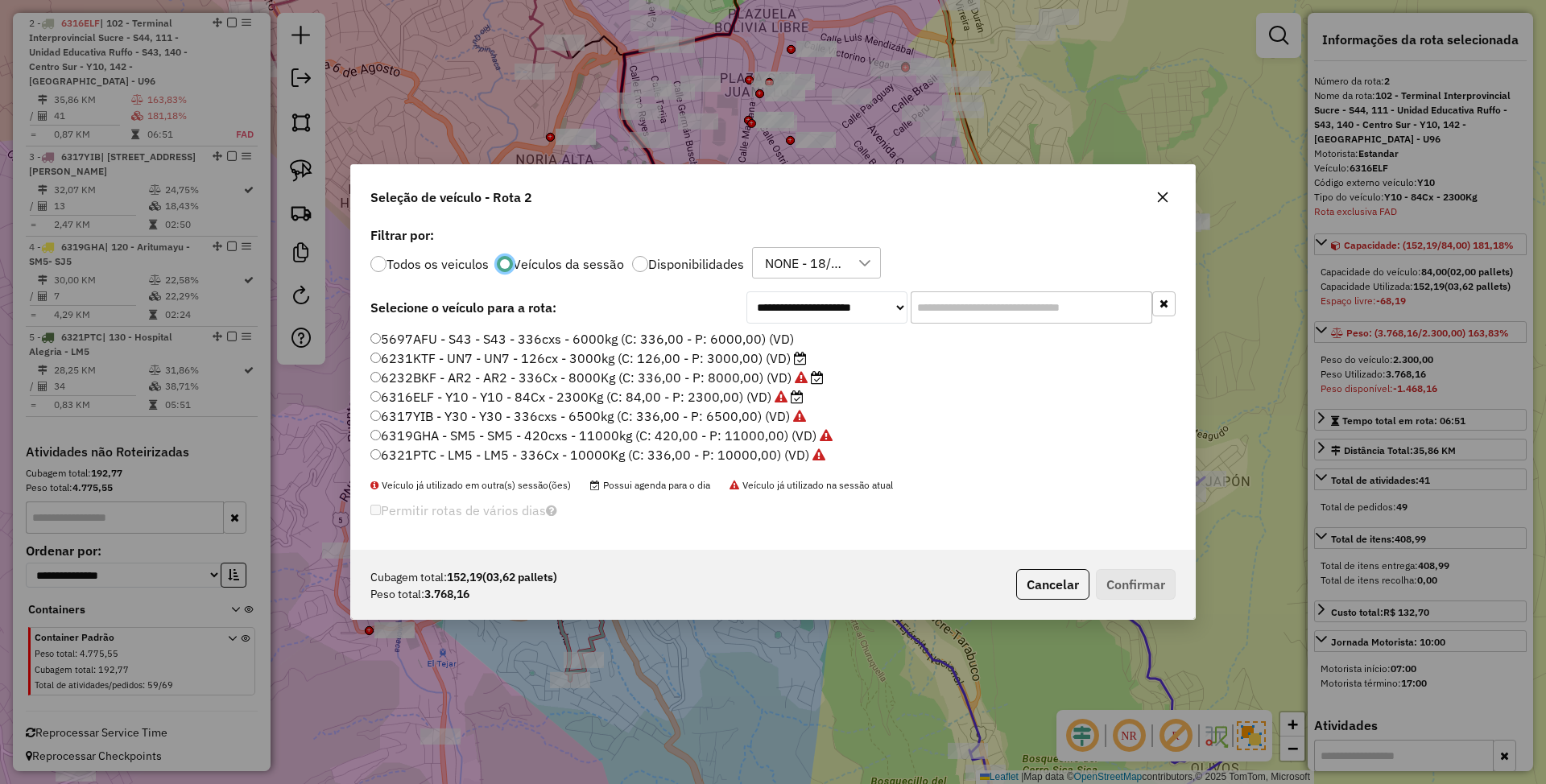
click at [722, 360] on label "6231KTF - UN7 - UN7 - 126cx - 3000kg (C: 126,00 - P: 3000,00) (VD)" at bounding box center [589, 358] width 437 height 20
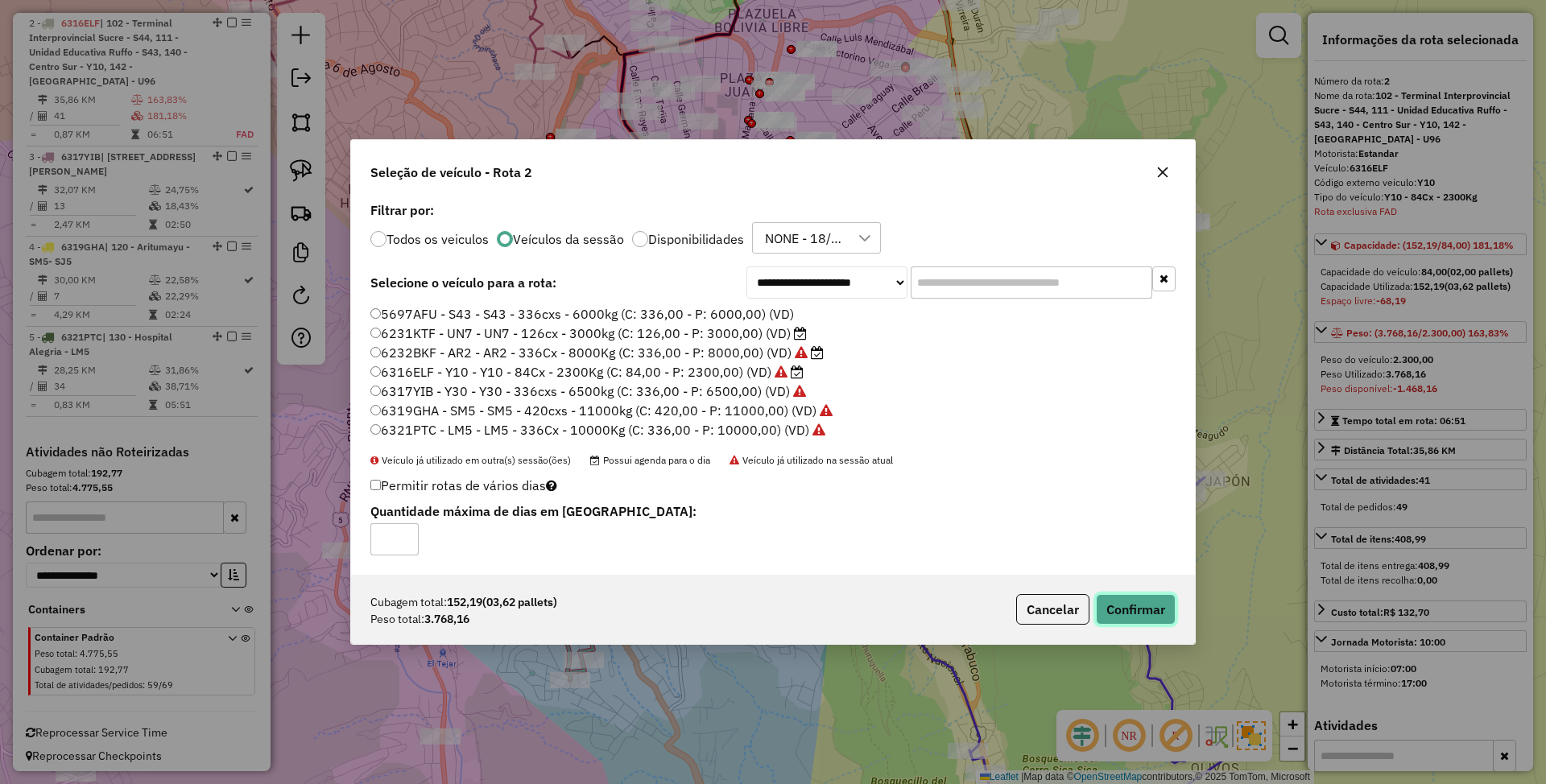
click at [1115, 605] on button "Confirmar" at bounding box center [1135, 609] width 80 height 31
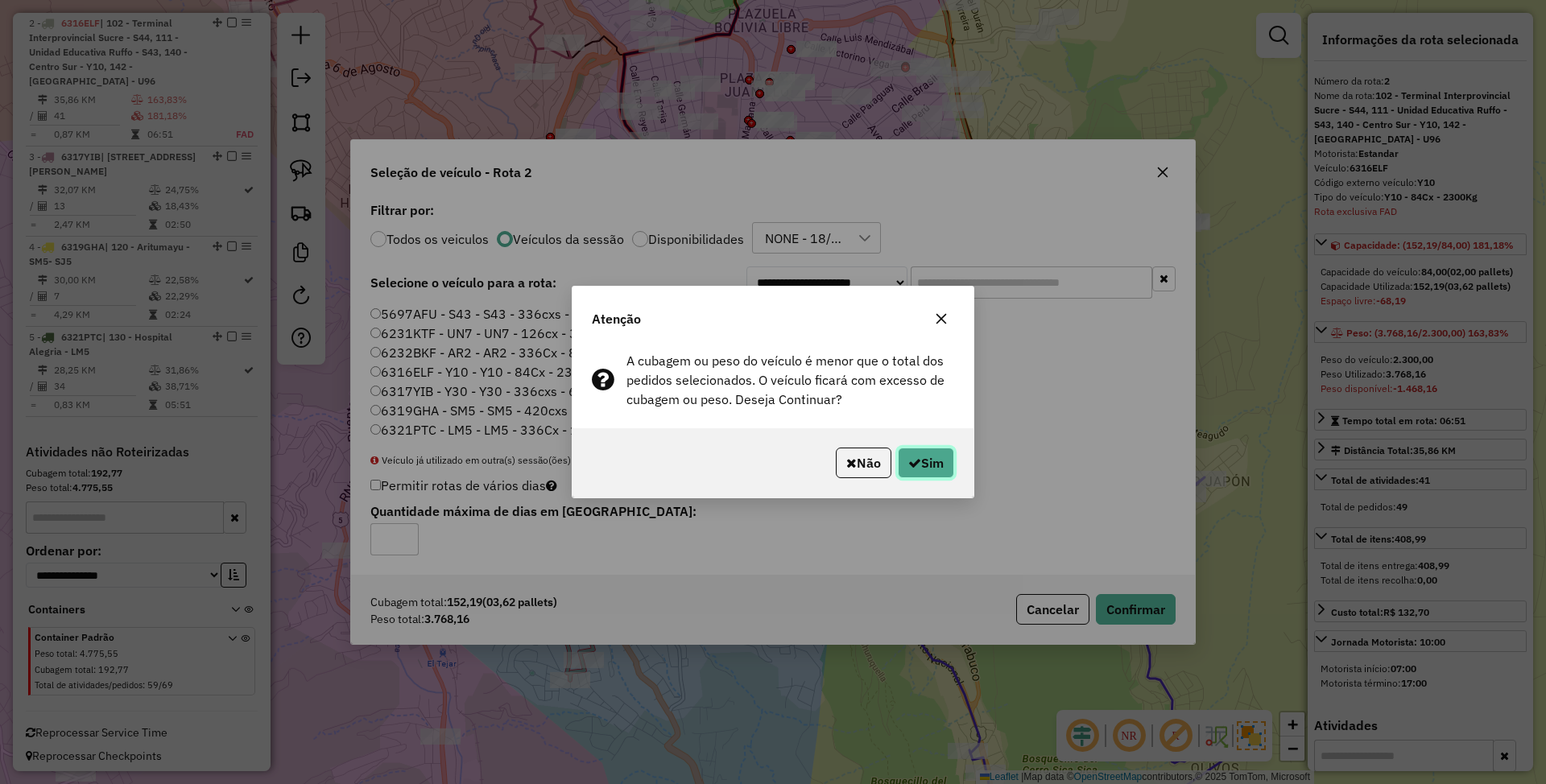
click at [913, 452] on button "Sim" at bounding box center [926, 462] width 56 height 31
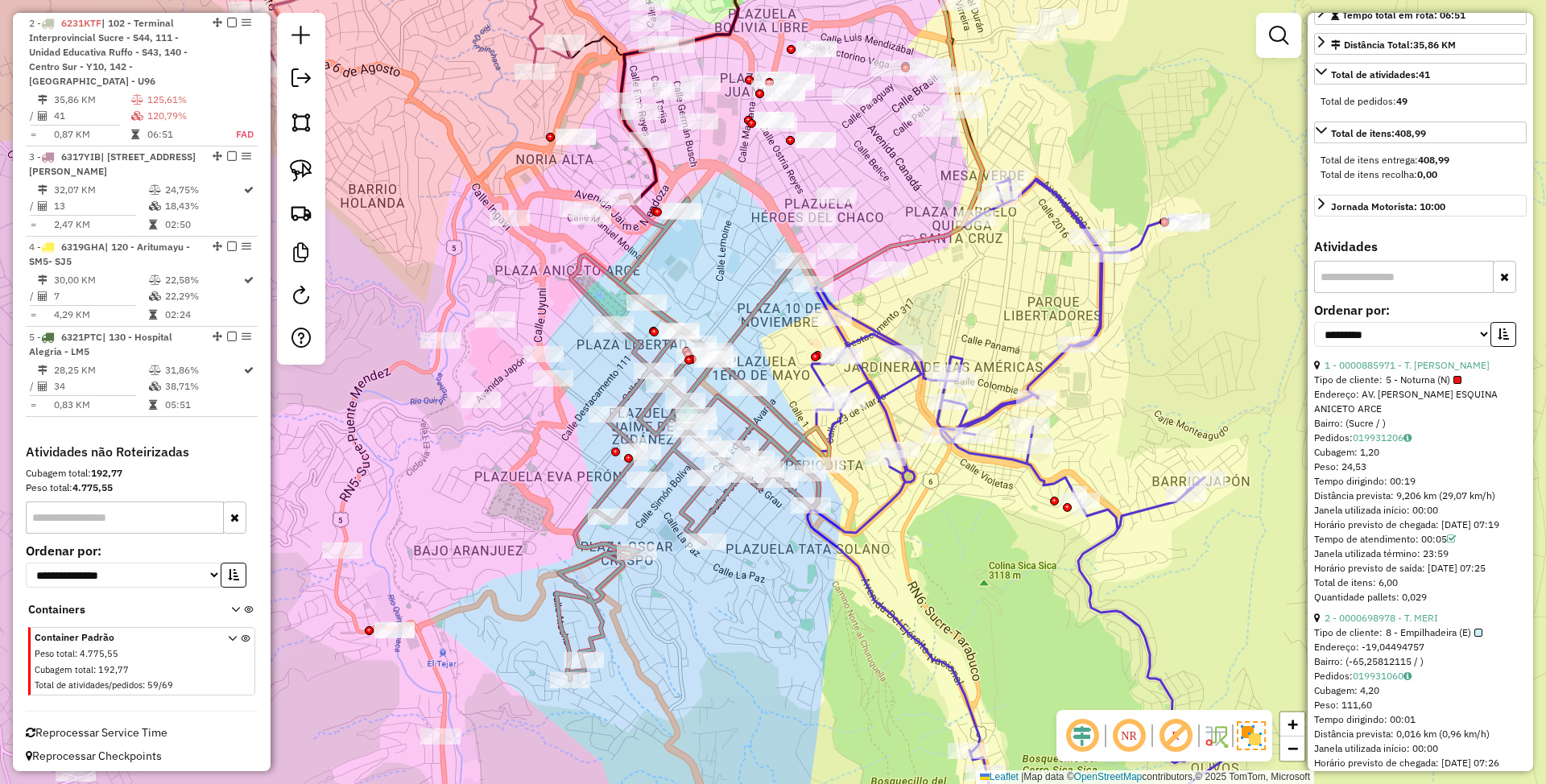
scroll to position [429, 0]
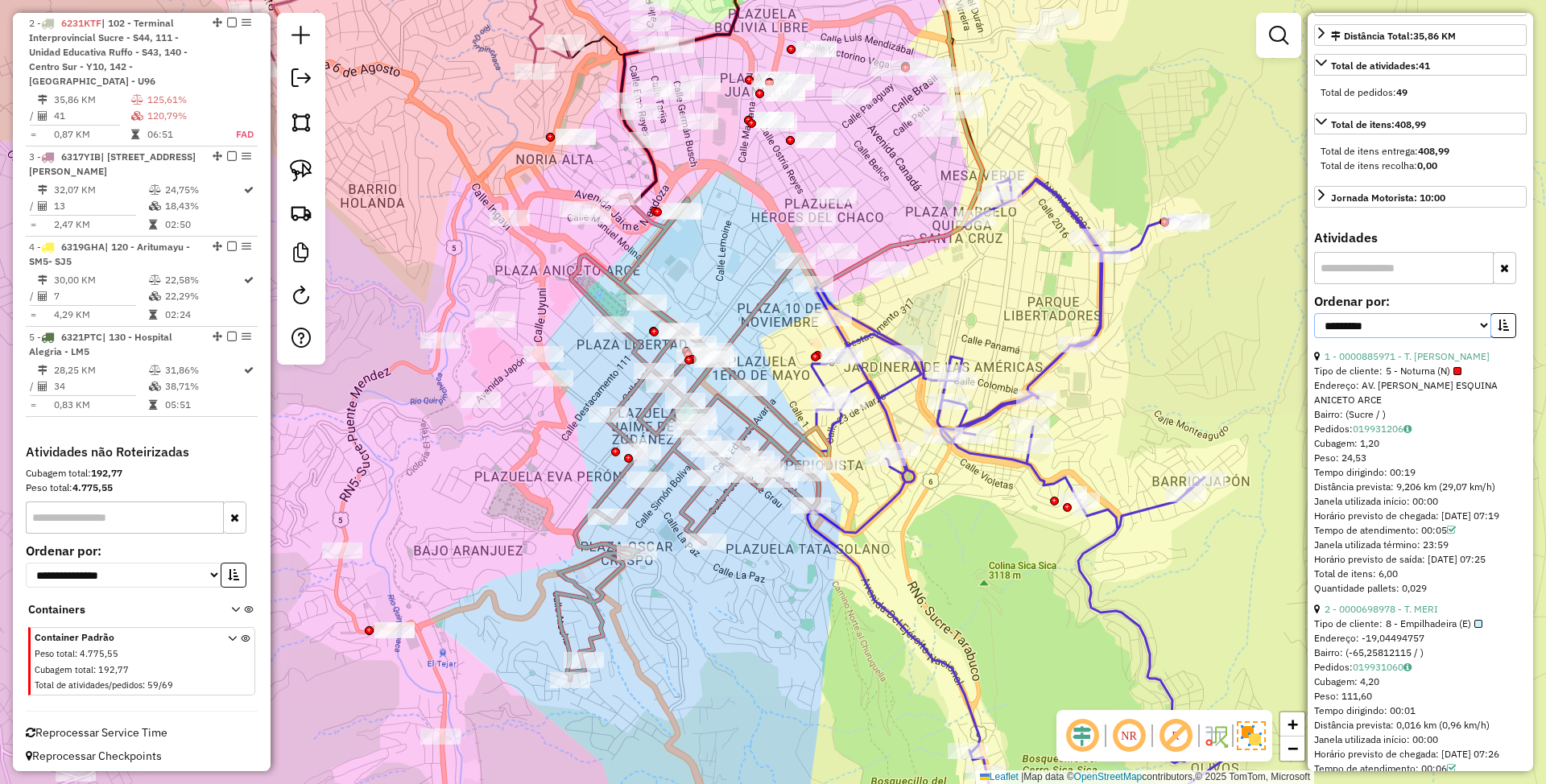
click at [1440, 338] on select "**********" at bounding box center [1402, 325] width 177 height 25
select select "*********"
click at [1314, 338] on select "**********" at bounding box center [1402, 325] width 177 height 25
click at [1499, 331] on icon "button" at bounding box center [1503, 325] width 11 height 11
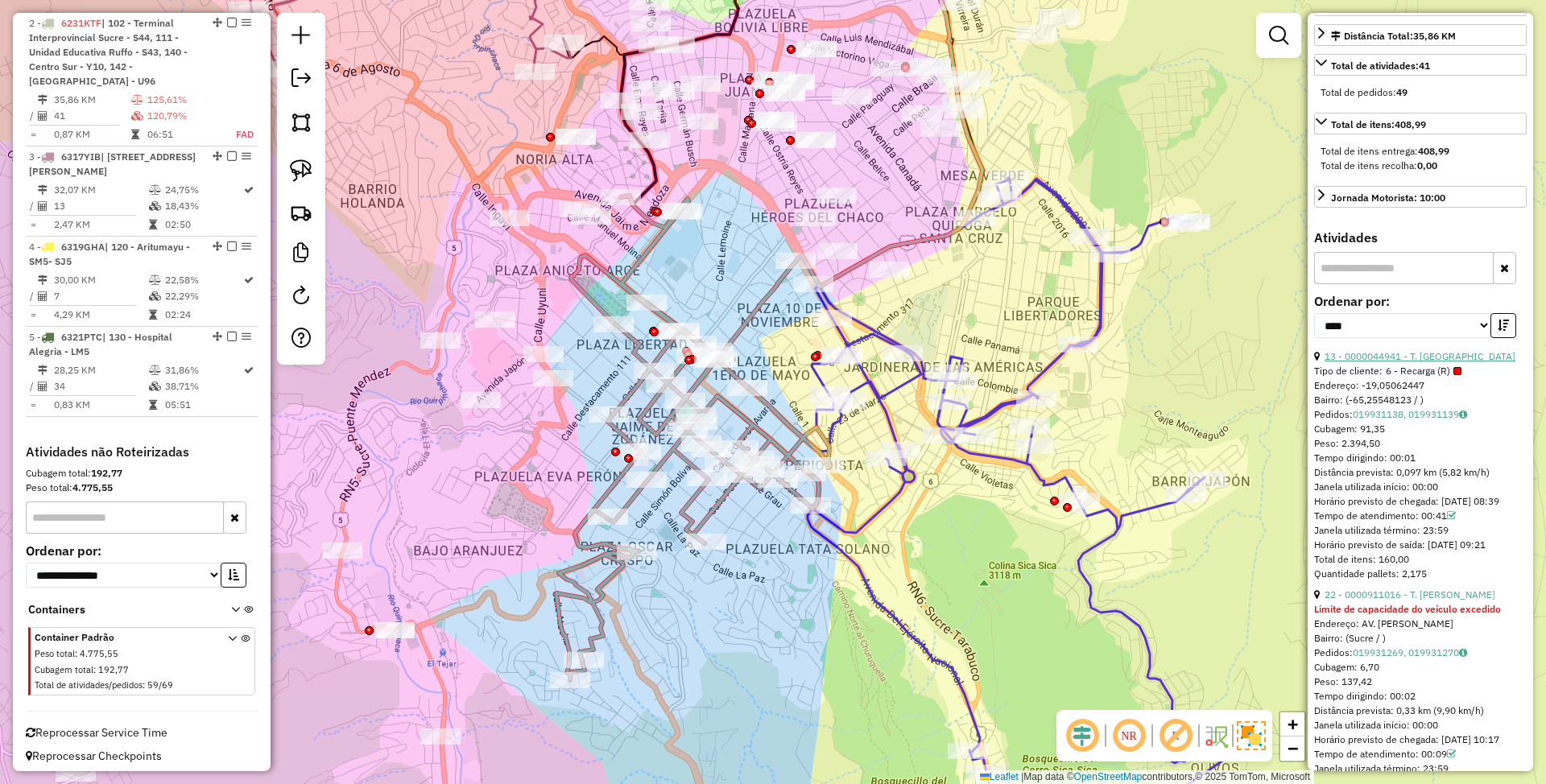
click at [1410, 362] on link "13 - 0000044941 - T. [GEOGRAPHIC_DATA]" at bounding box center [1420, 356] width 191 height 12
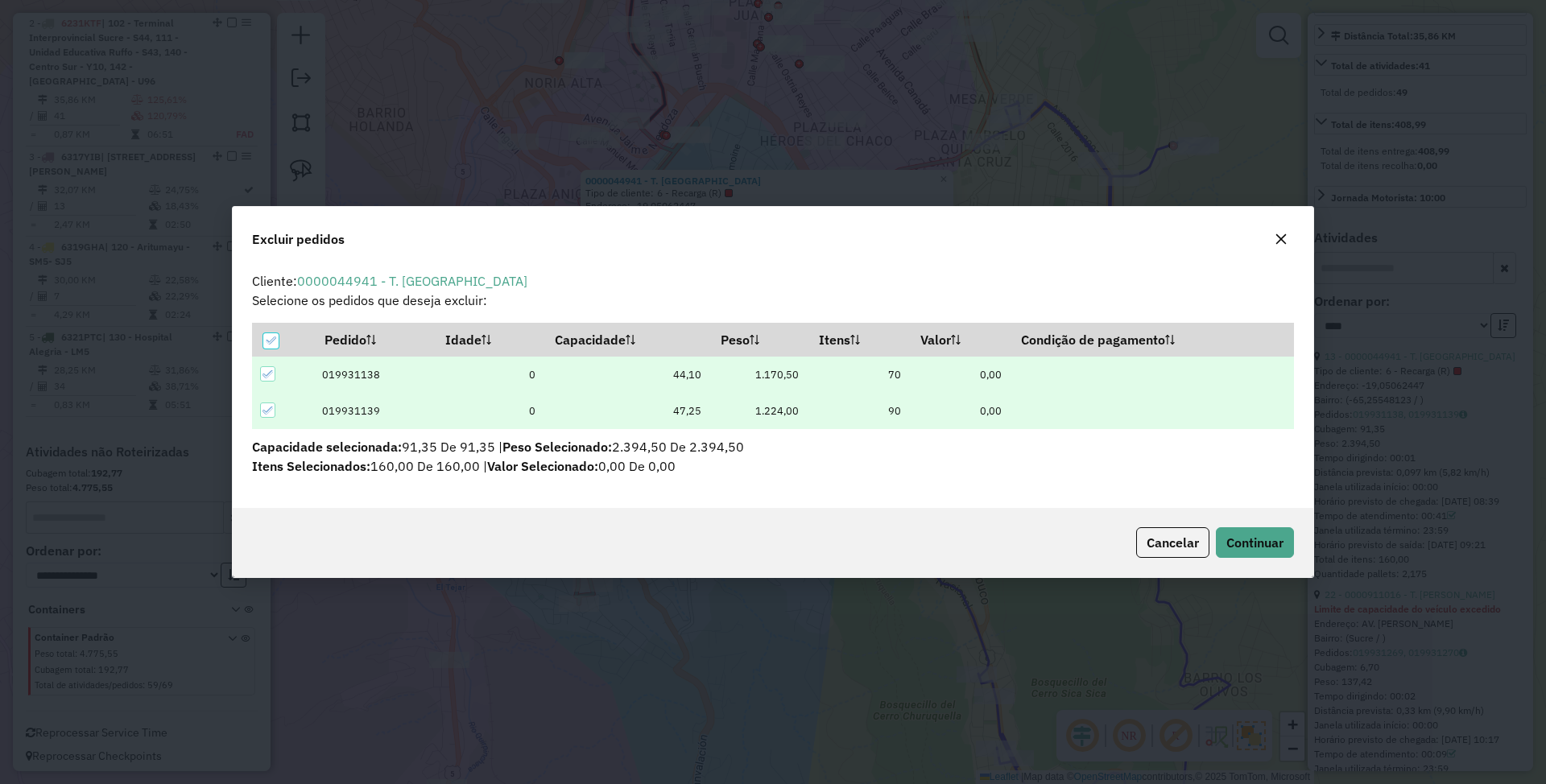
scroll to position [0, 0]
click at [1266, 545] on span "Continuar" at bounding box center [1255, 542] width 57 height 16
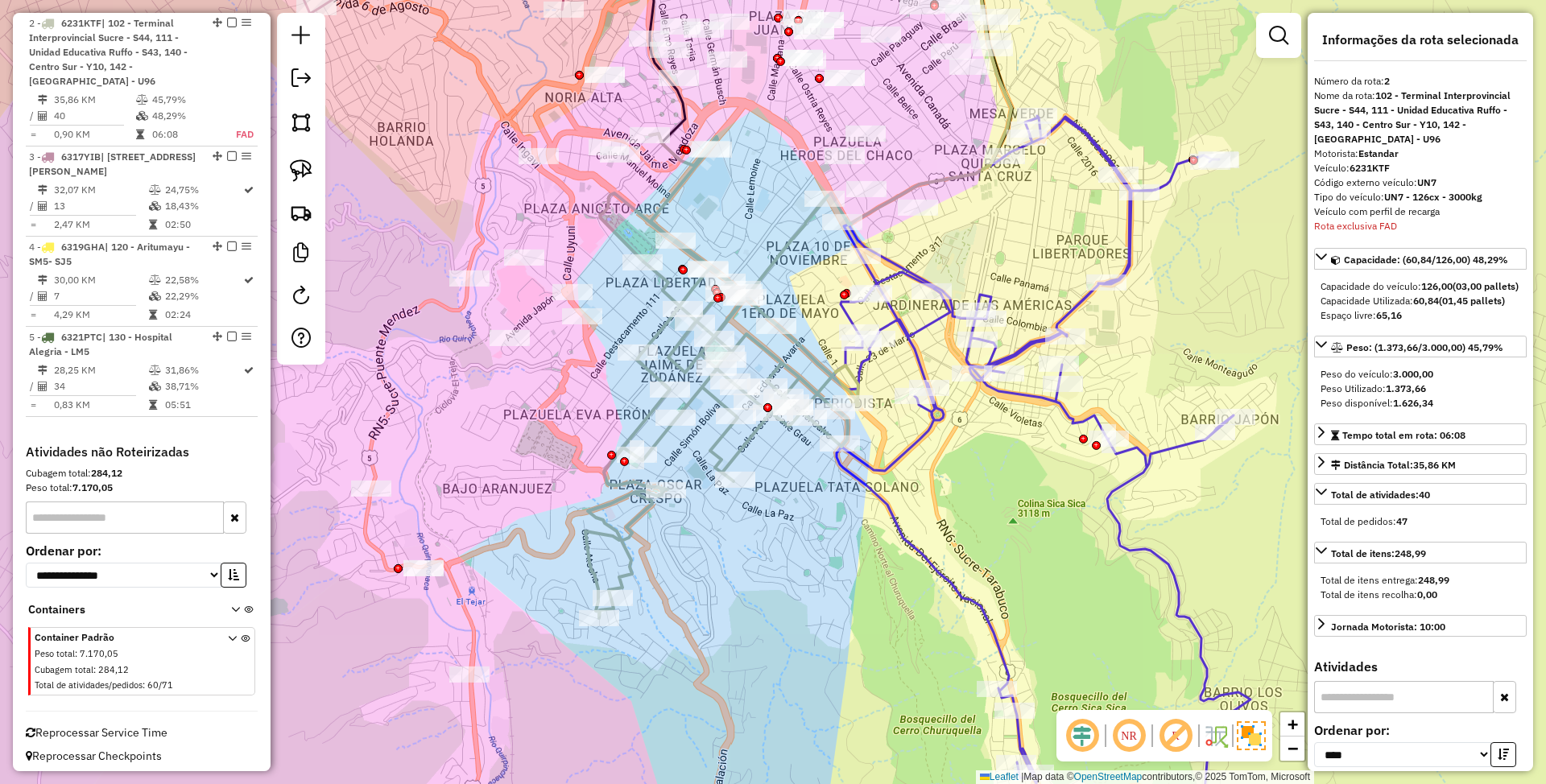
drag, startPoint x: 765, startPoint y: 513, endPoint x: 783, endPoint y: 542, distance: 34.1
click at [783, 542] on div "Janela de atendimento Grade de atendimento Capacidade Transportadoras Veículos …" at bounding box center [773, 392] width 1546 height 784
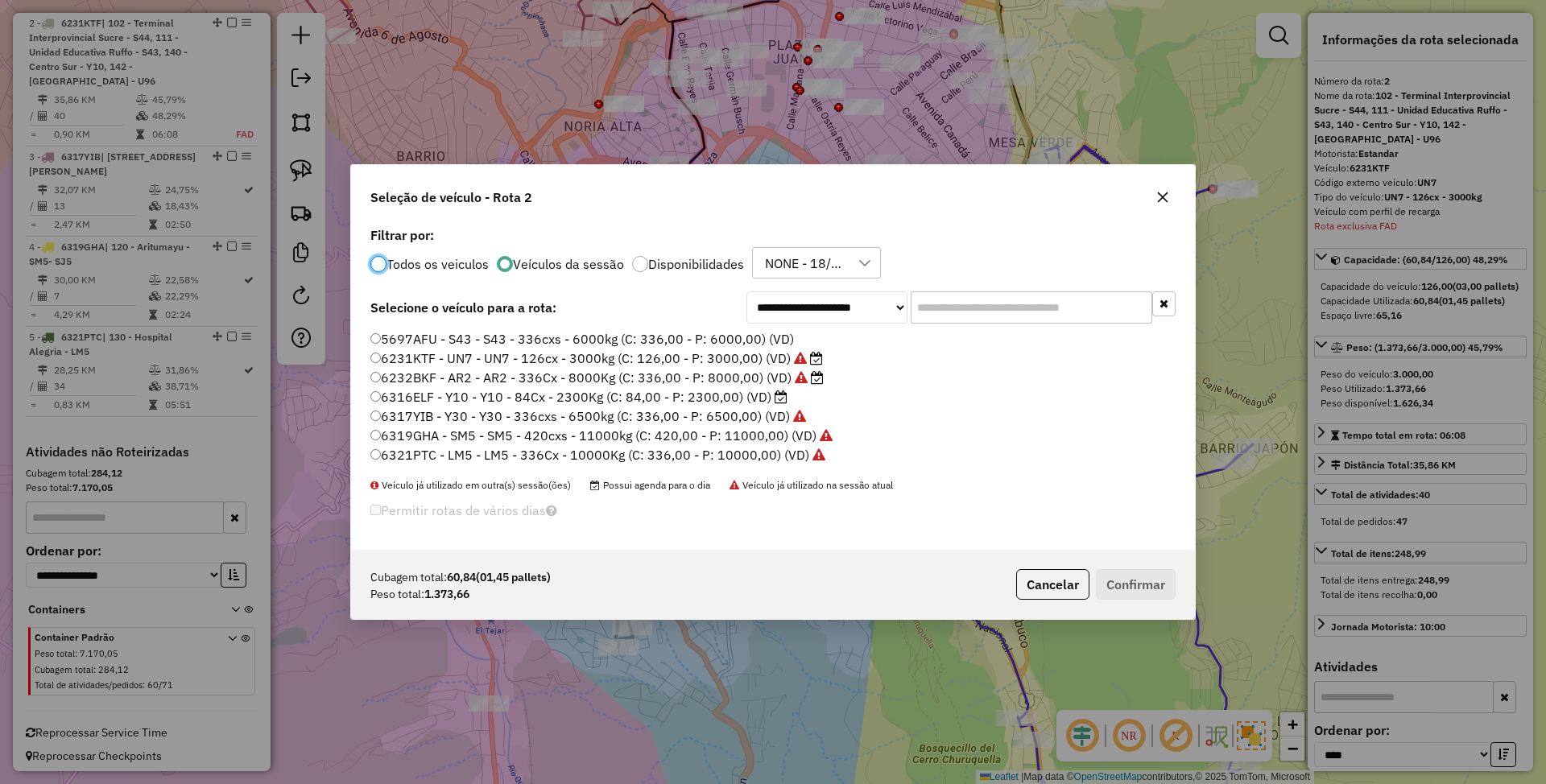
scroll to position [8, 5]
click at [716, 398] on label "6316ELF - Y10 - Y10 - 84Cx - 2300Kg (C: 84,00 - P: 2300,00) (VD)" at bounding box center [579, 397] width 417 height 20
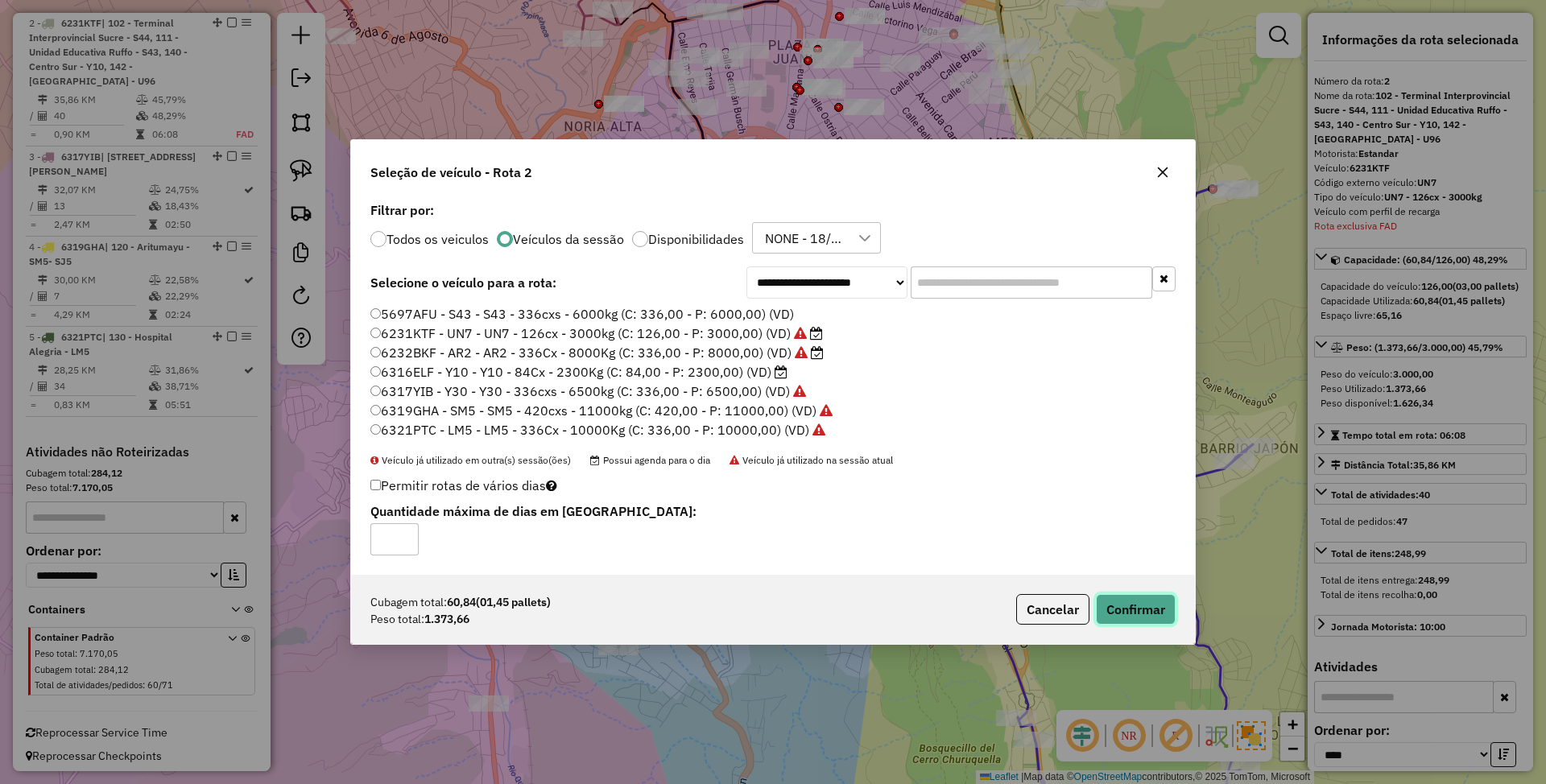
click at [1126, 605] on button "Confirmar" at bounding box center [1135, 609] width 80 height 31
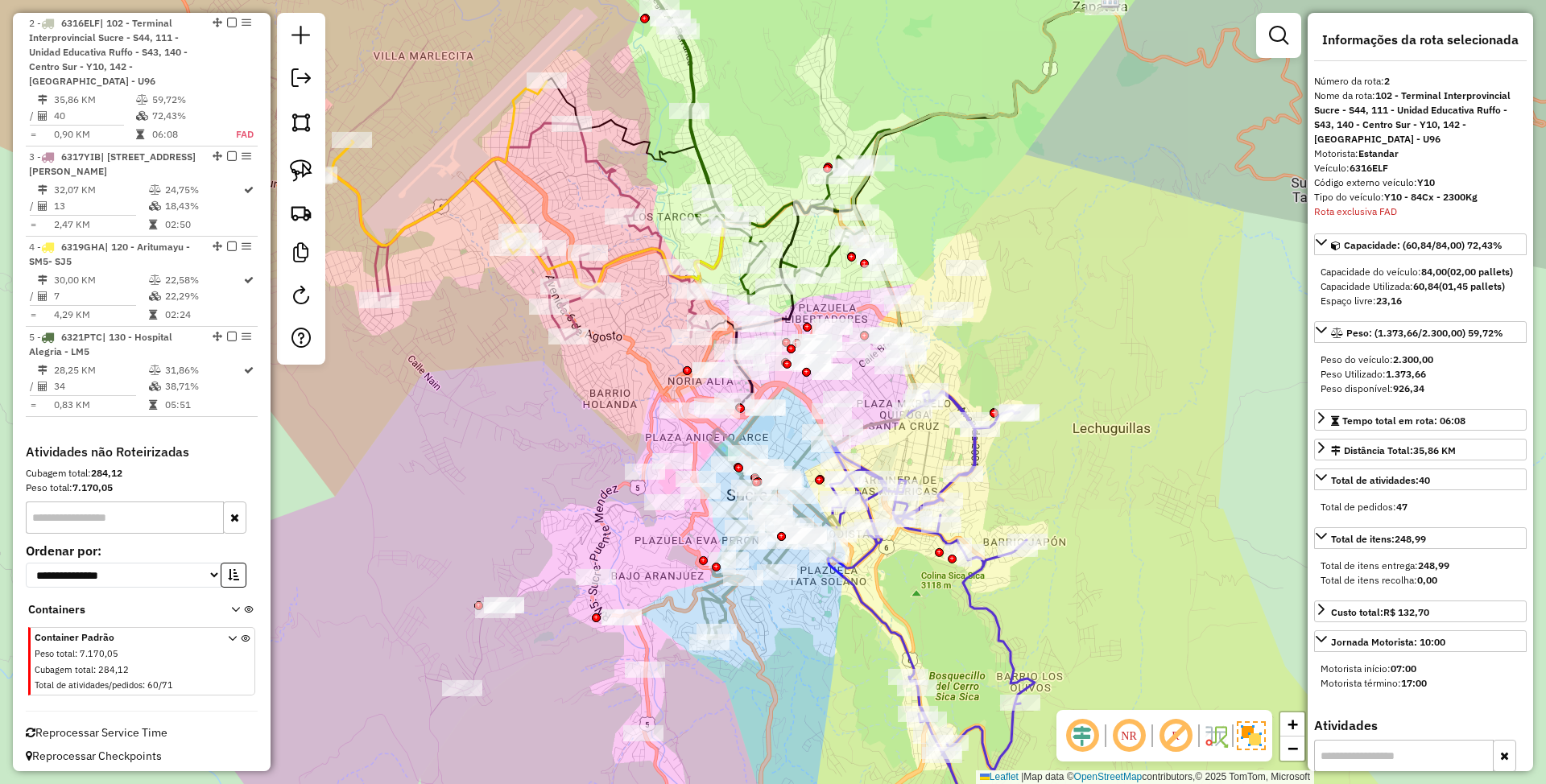
drag, startPoint x: 809, startPoint y: 632, endPoint x: 804, endPoint y: 661, distance: 29.4
click at [804, 661] on div "Janela de atendimento Grade de atendimento Capacidade Transportadoras Veículos …" at bounding box center [773, 392] width 1546 height 784
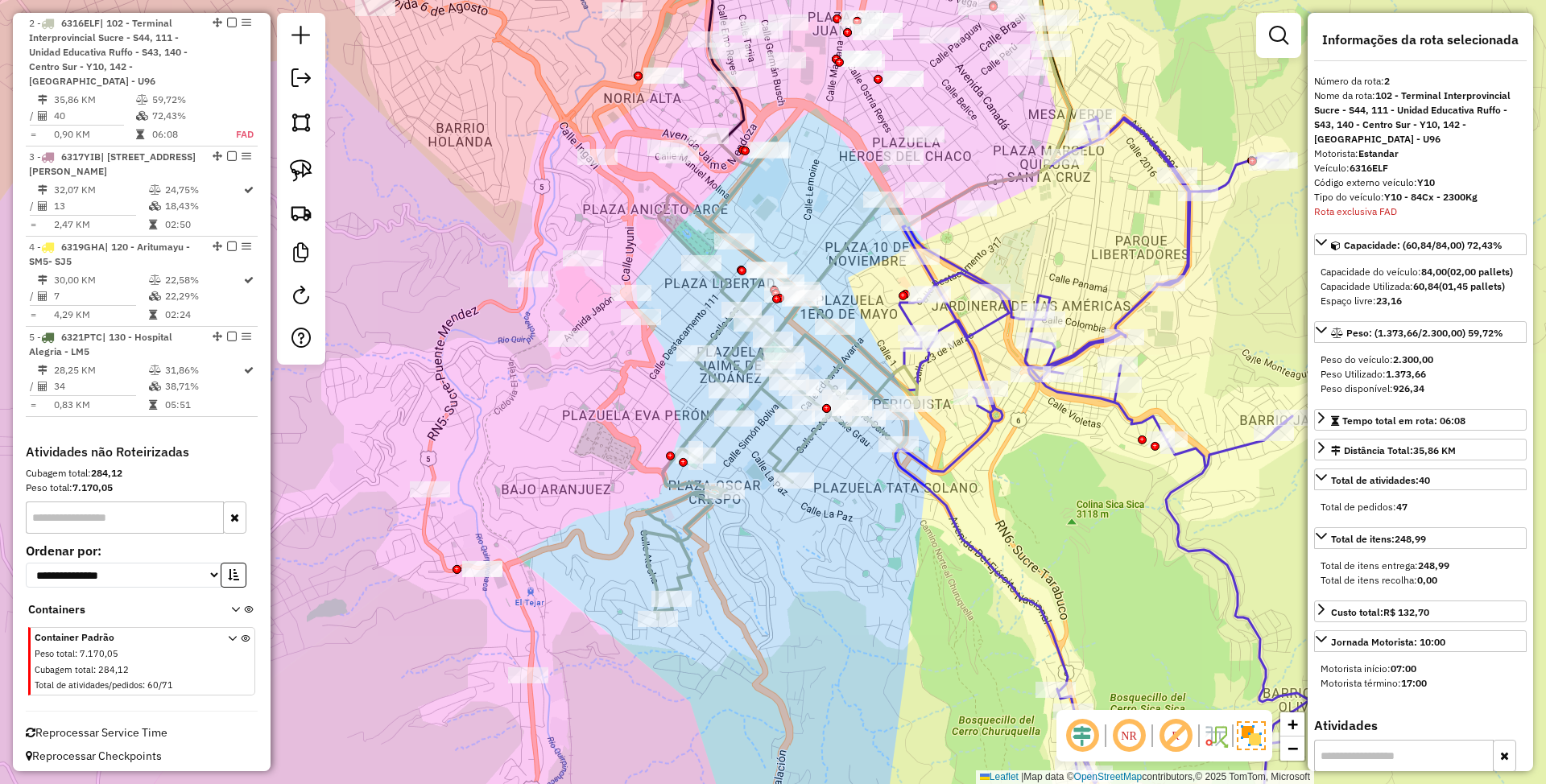
drag, startPoint x: 790, startPoint y: 666, endPoint x: 786, endPoint y: 615, distance: 51.2
click at [786, 615] on div "Janela de atendimento Grade de atendimento Capacidade Transportadoras Veículos …" at bounding box center [773, 392] width 1546 height 784
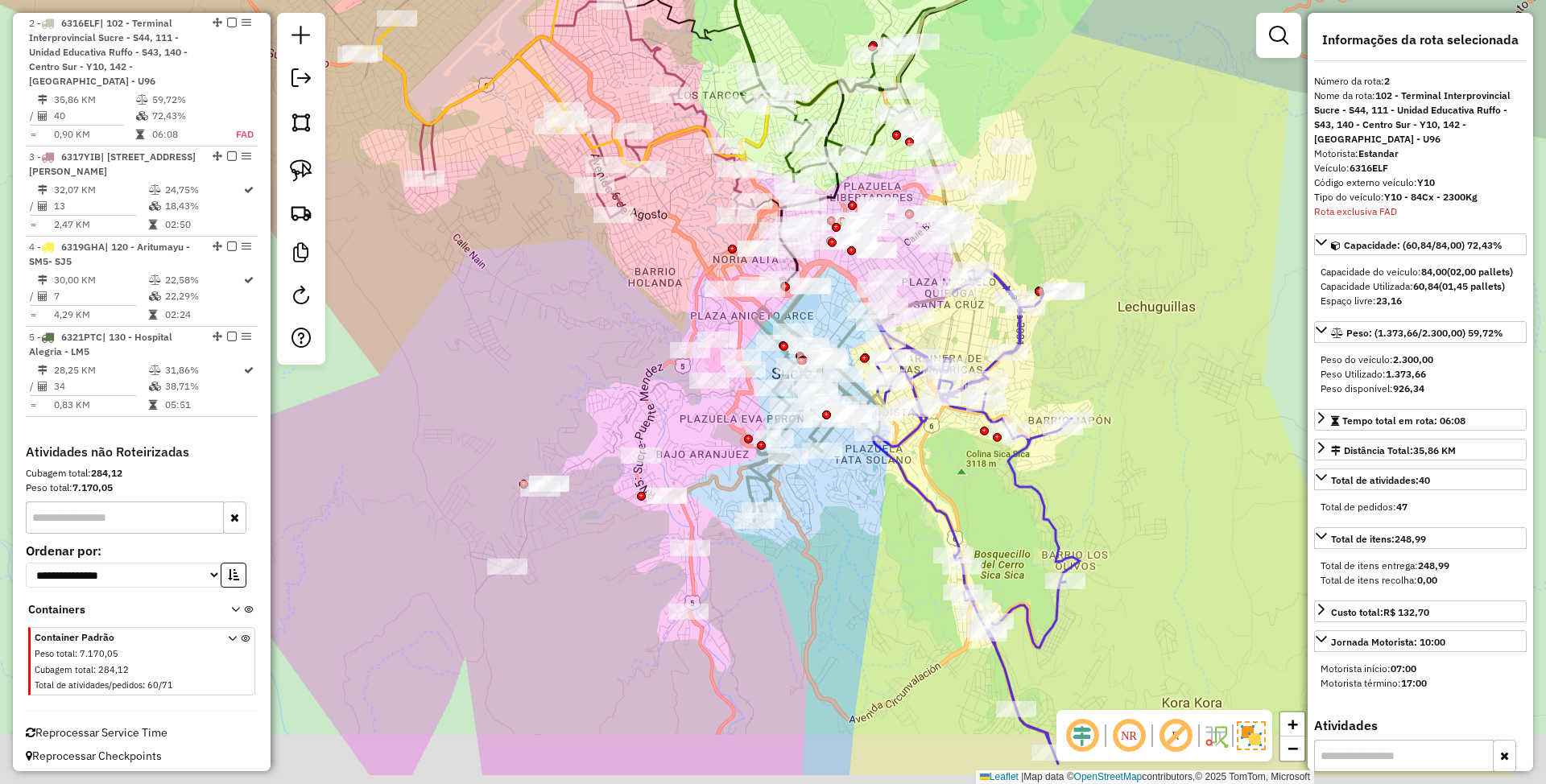
drag, startPoint x: 787, startPoint y: 603, endPoint x: 822, endPoint y: 503, distance: 105.9
click at [822, 503] on div "Janela de atendimento Grade de atendimento Capacidade Transportadoras Veículos …" at bounding box center [773, 392] width 1546 height 784
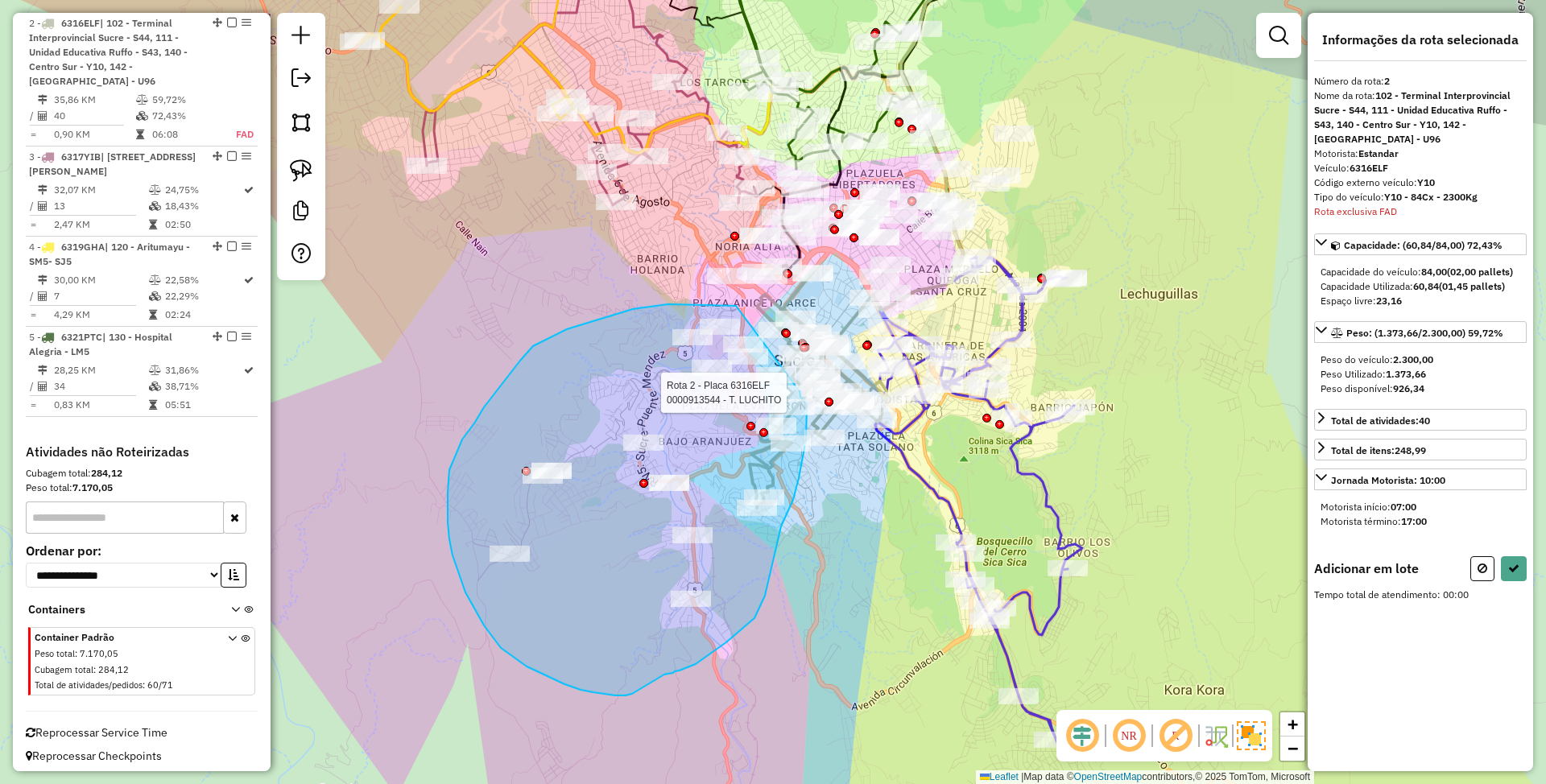
click at [796, 387] on div "Rota 2 - Placa 6316ELF 0000913544 - T. LUCHITO Janela de atendimento Grade de a…" at bounding box center [773, 392] width 1546 height 784
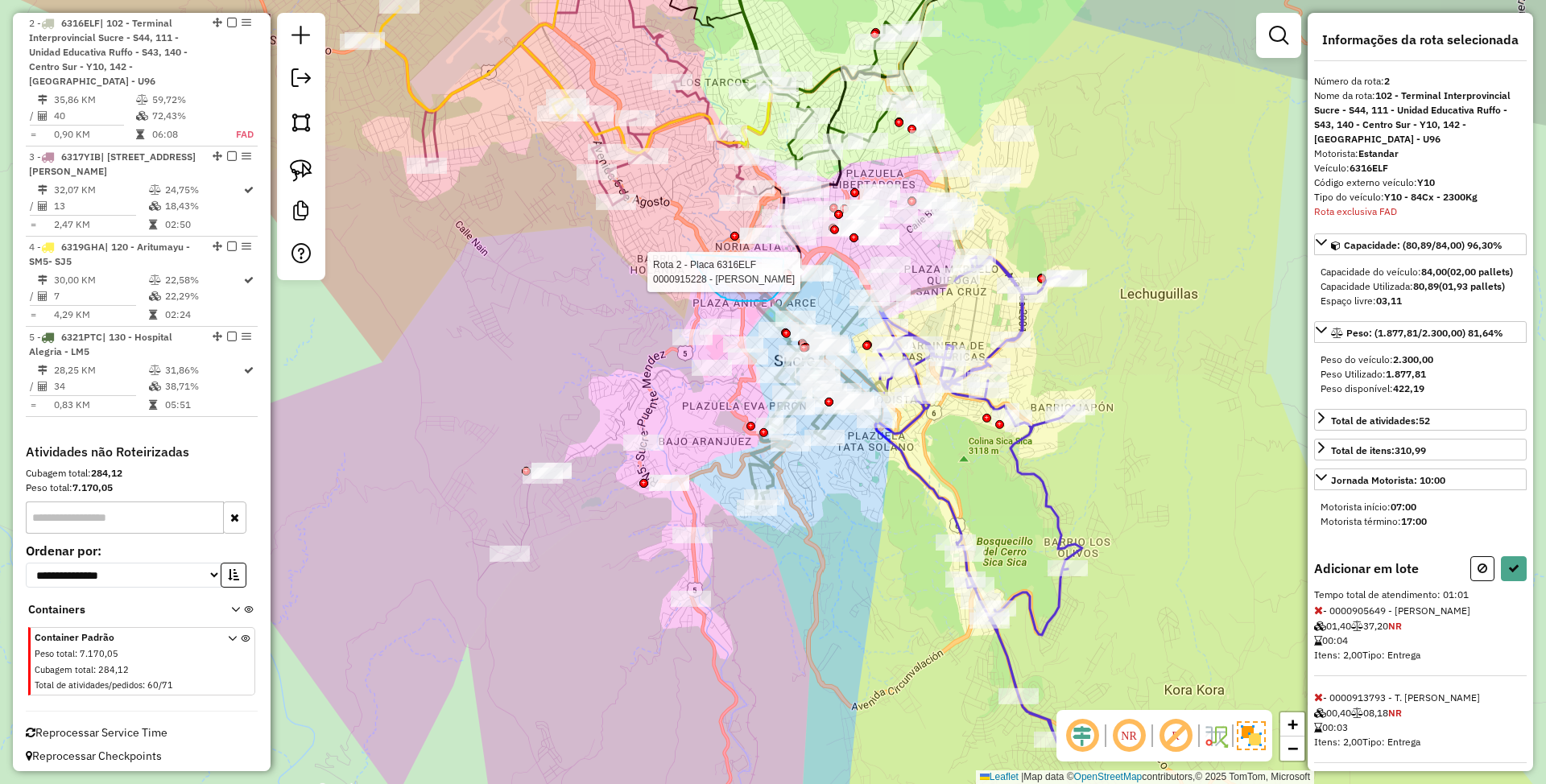
drag, startPoint x: 702, startPoint y: 274, endPoint x: 783, endPoint y: 259, distance: 82.4
click at [783, 259] on div "Rota 2 - Placa 6316ELF 0000915228 - JULIA SERRUDO R Janela de atendimento Grade…" at bounding box center [773, 392] width 1546 height 784
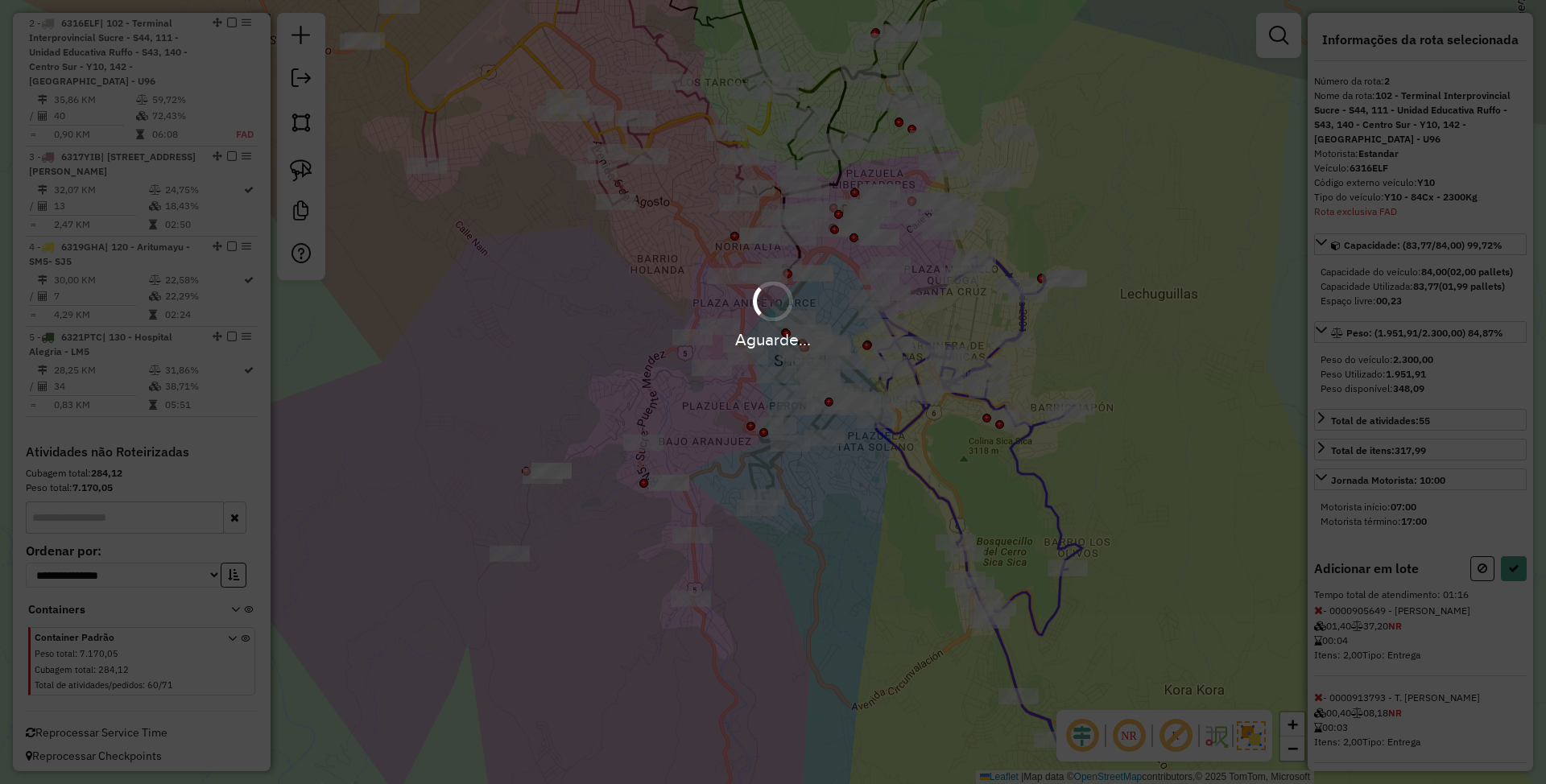
select select "*********"
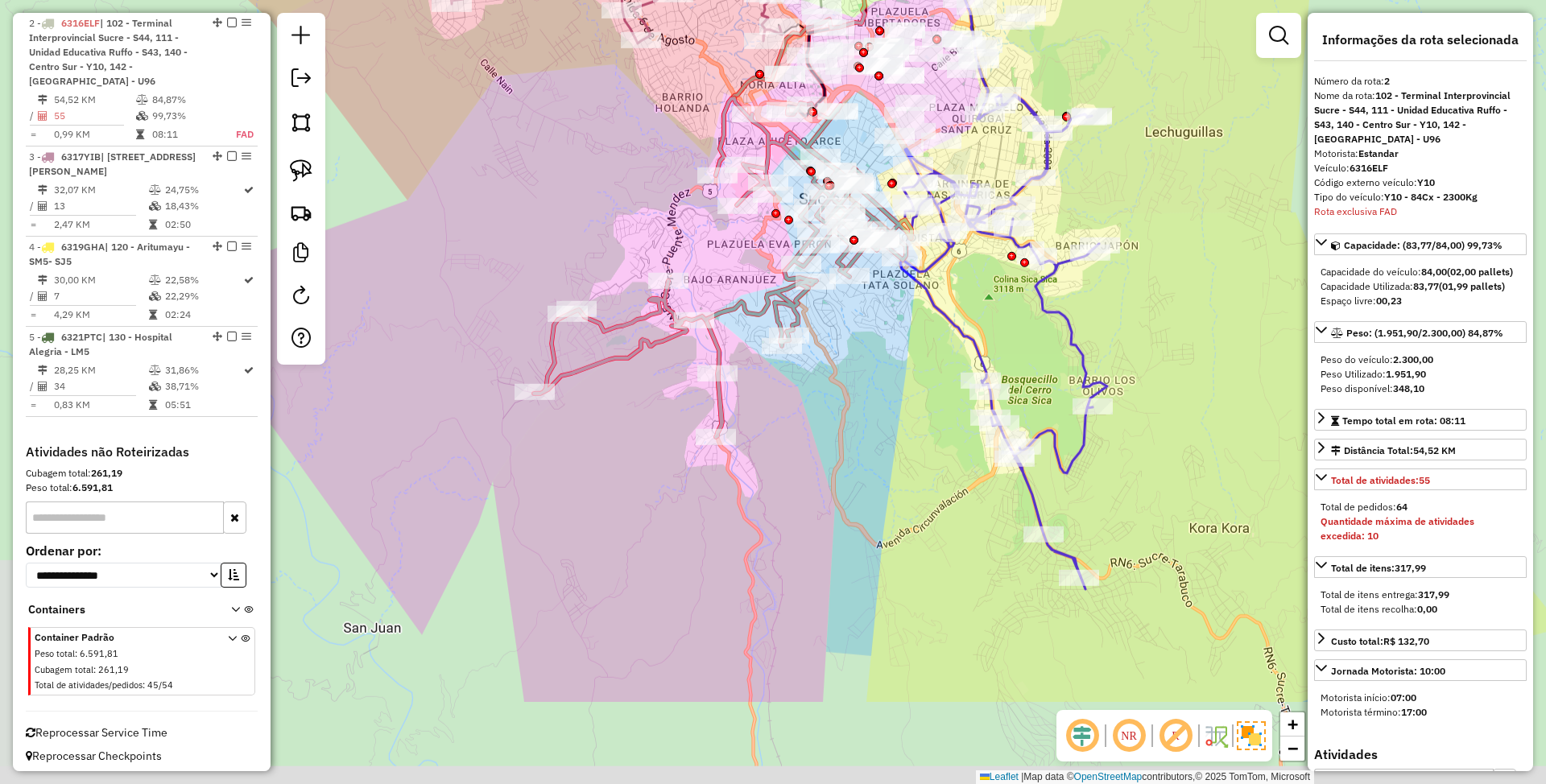
drag, startPoint x: 1013, startPoint y: 519, endPoint x: 1038, endPoint y: 357, distance: 163.9
click at [1038, 357] on div "Janela de atendimento Grade de atendimento Capacidade Transportadoras Veículos …" at bounding box center [773, 392] width 1546 height 784
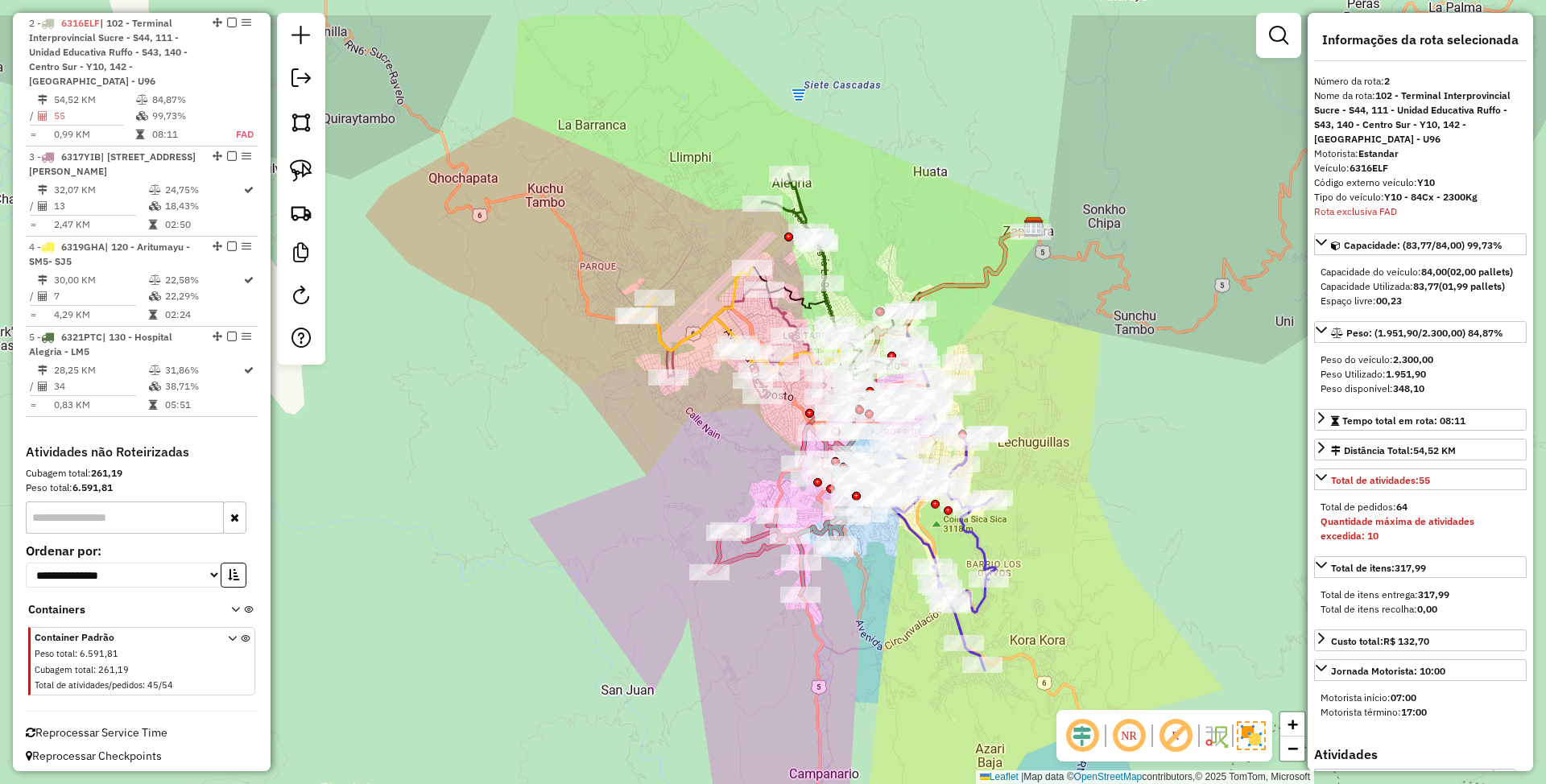
drag, startPoint x: 887, startPoint y: 538, endPoint x: 877, endPoint y: 639, distance: 101.5
click at [877, 639] on div "Janela de atendimento Grade de atendimento Capacidade Transportadoras Veículos …" at bounding box center [773, 392] width 1546 height 784
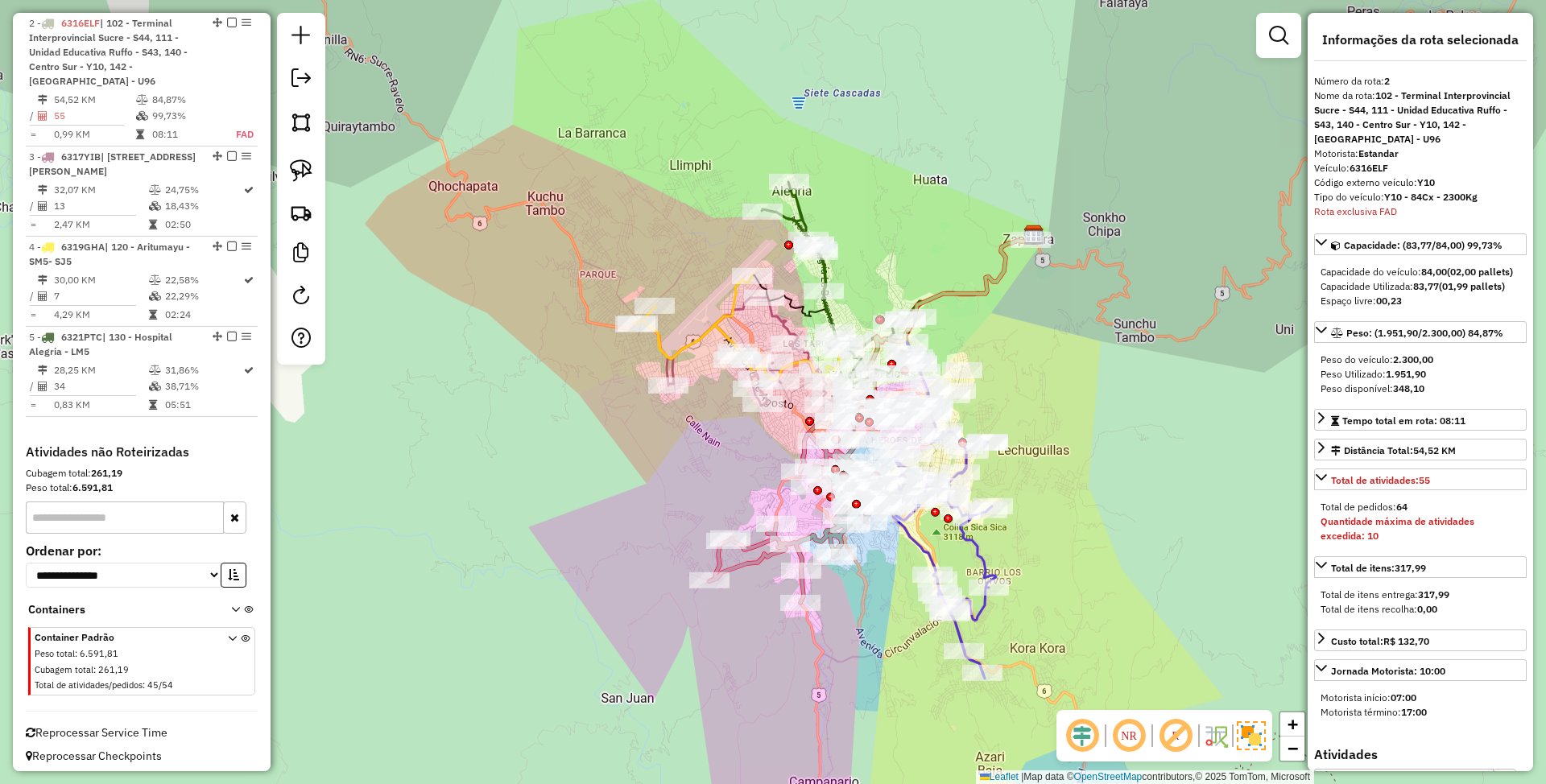
click at [703, 333] on icon at bounding box center [692, 318] width 118 height 84
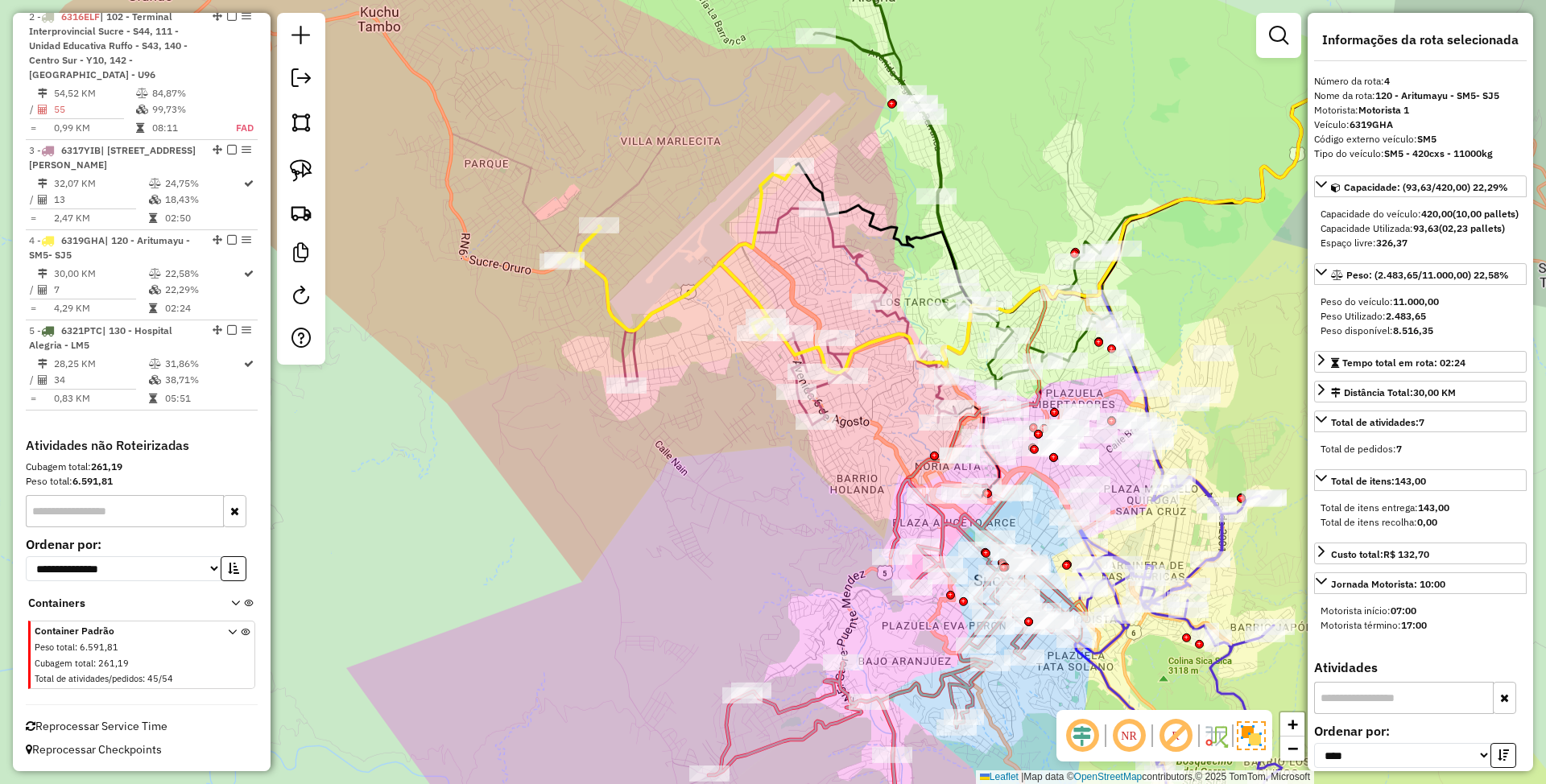
click at [860, 273] on icon at bounding box center [789, 316] width 334 height 216
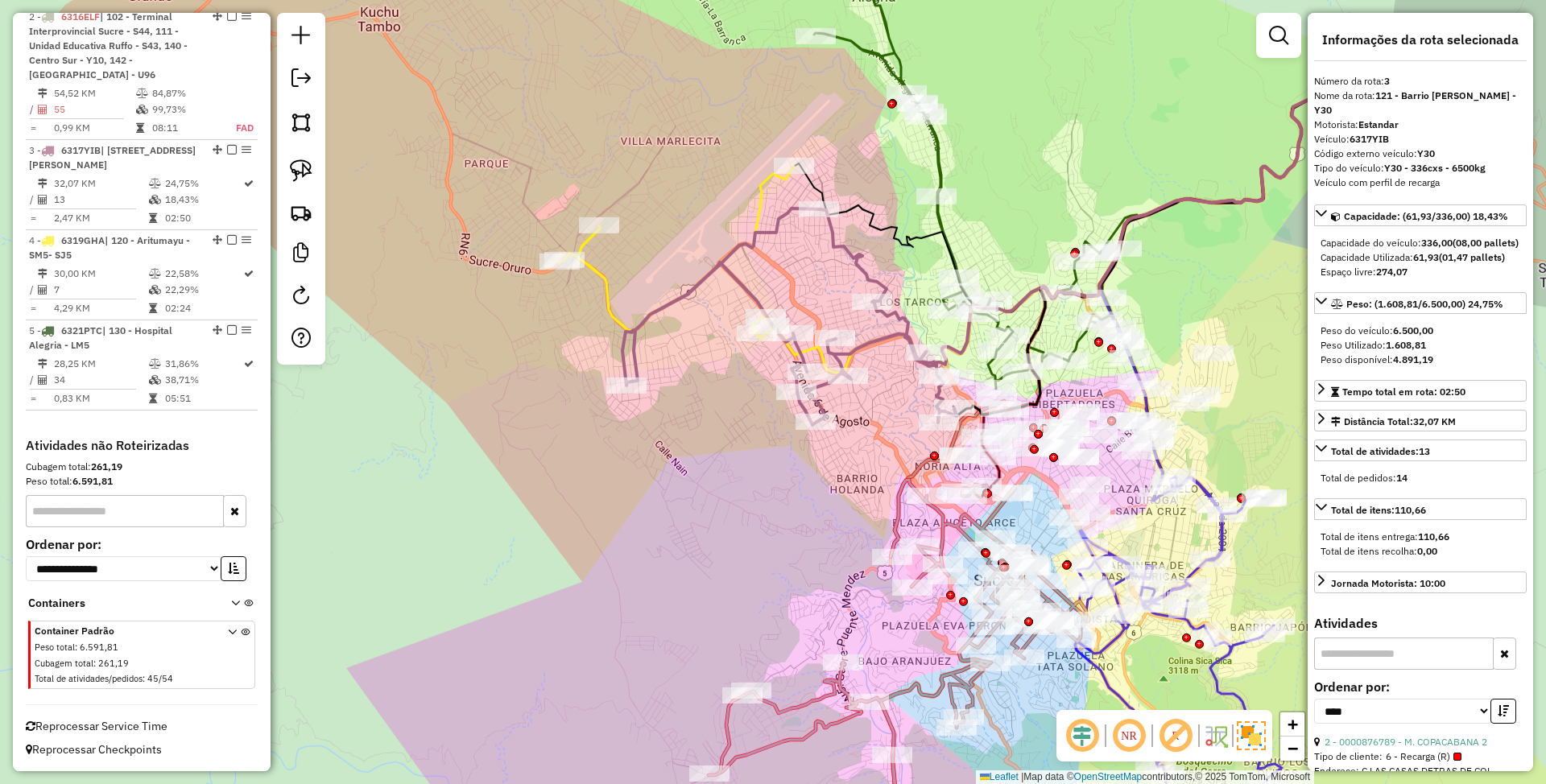
drag, startPoint x: 828, startPoint y: 280, endPoint x: 884, endPoint y: 357, distance: 95.2
click at [884, 357] on div "Janela de atendimento Grade de atendimento Capacidade Transportadoras Veículos …" at bounding box center [773, 392] width 1546 height 784
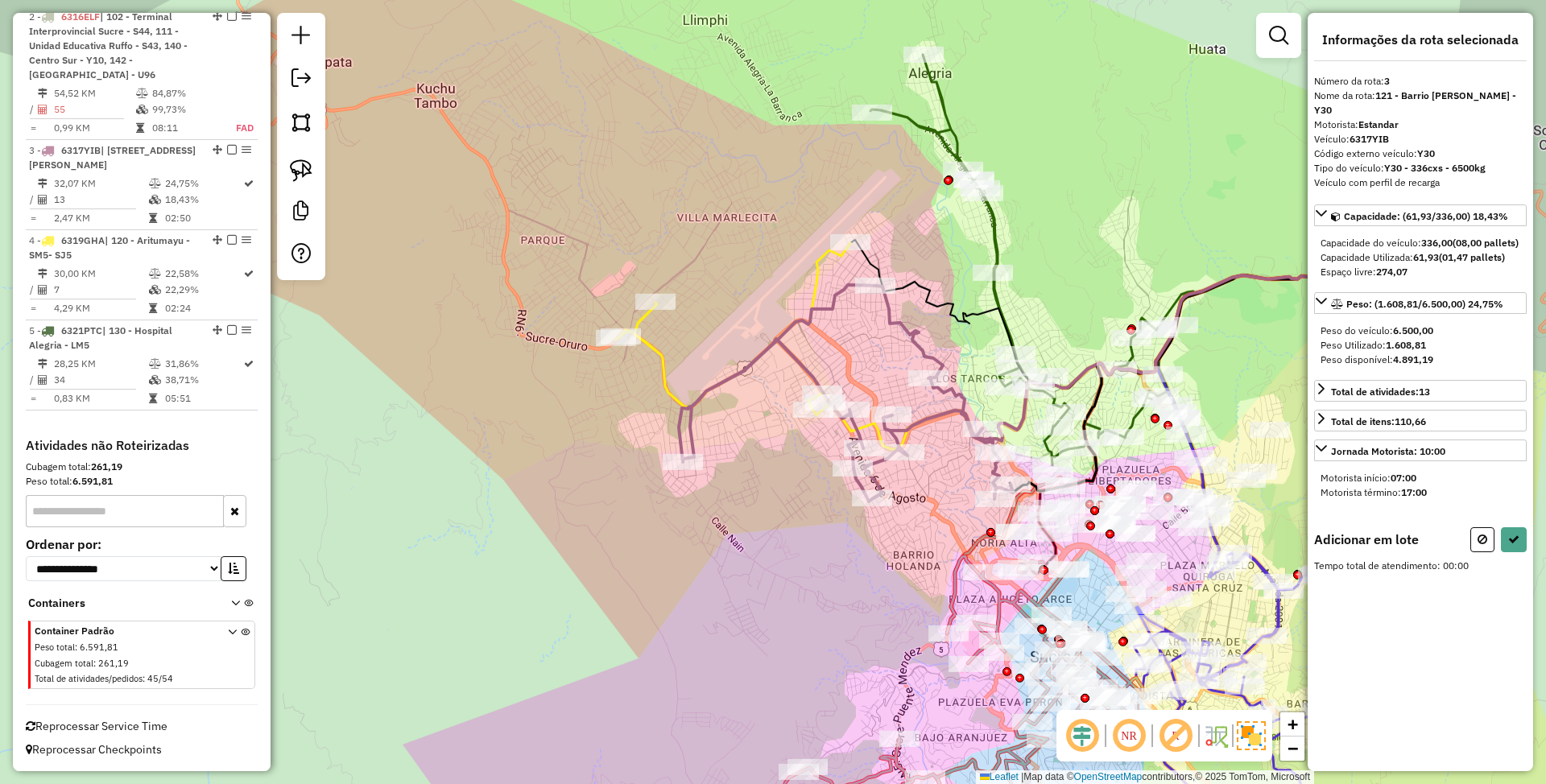
click at [657, 354] on icon at bounding box center [733, 326] width 235 height 167
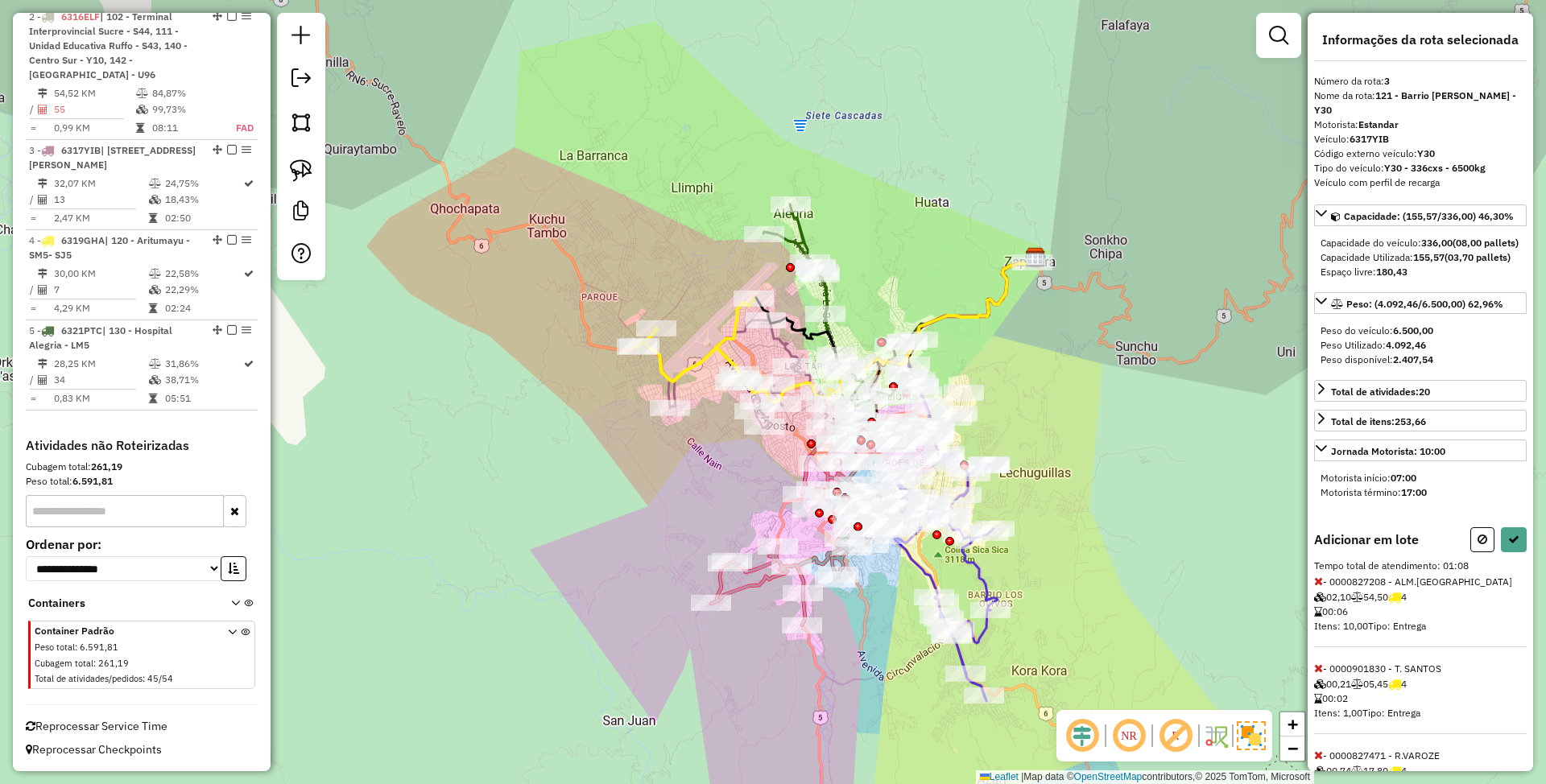
select select "*********"
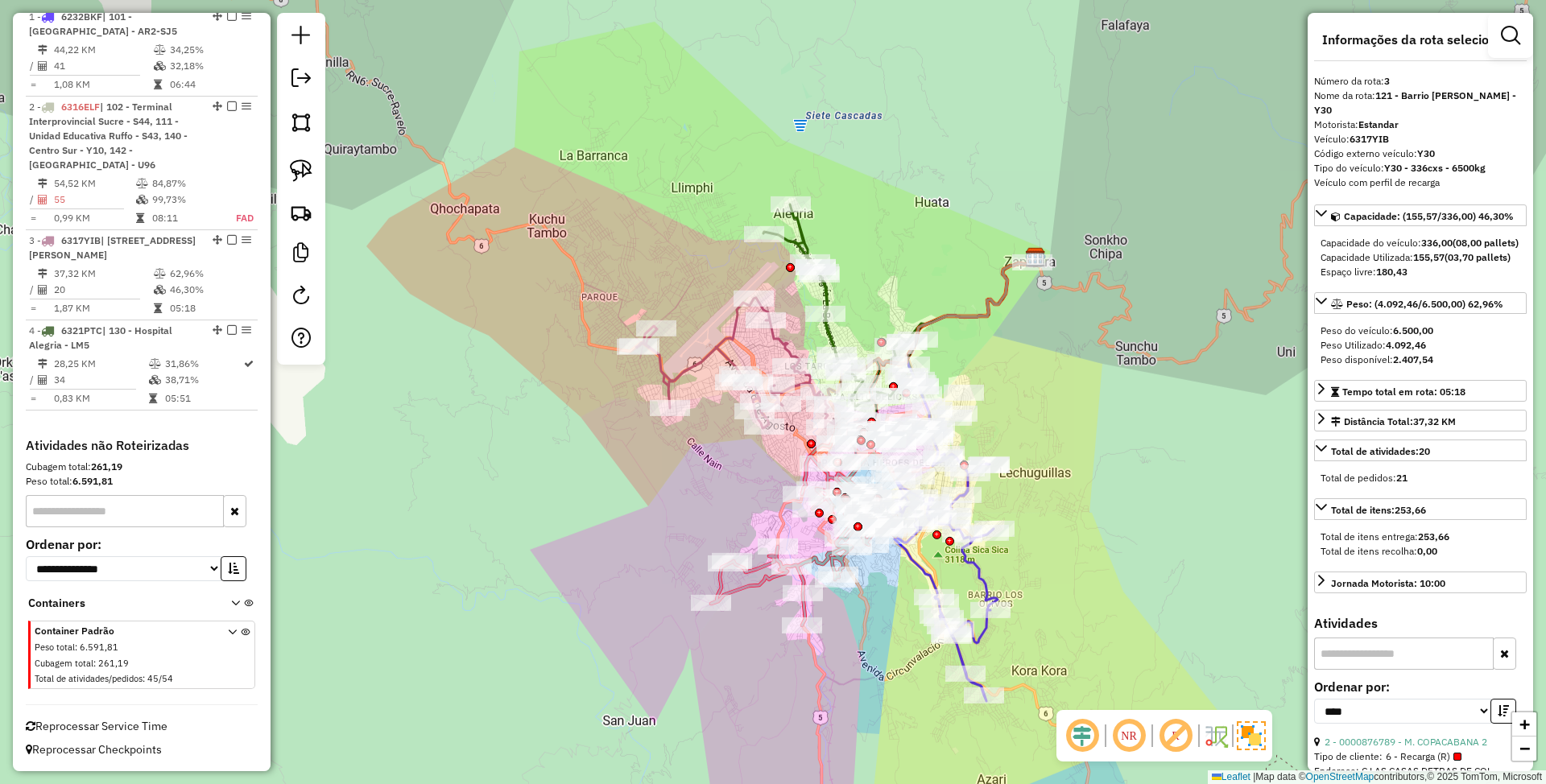
scroll to position [642, 0]
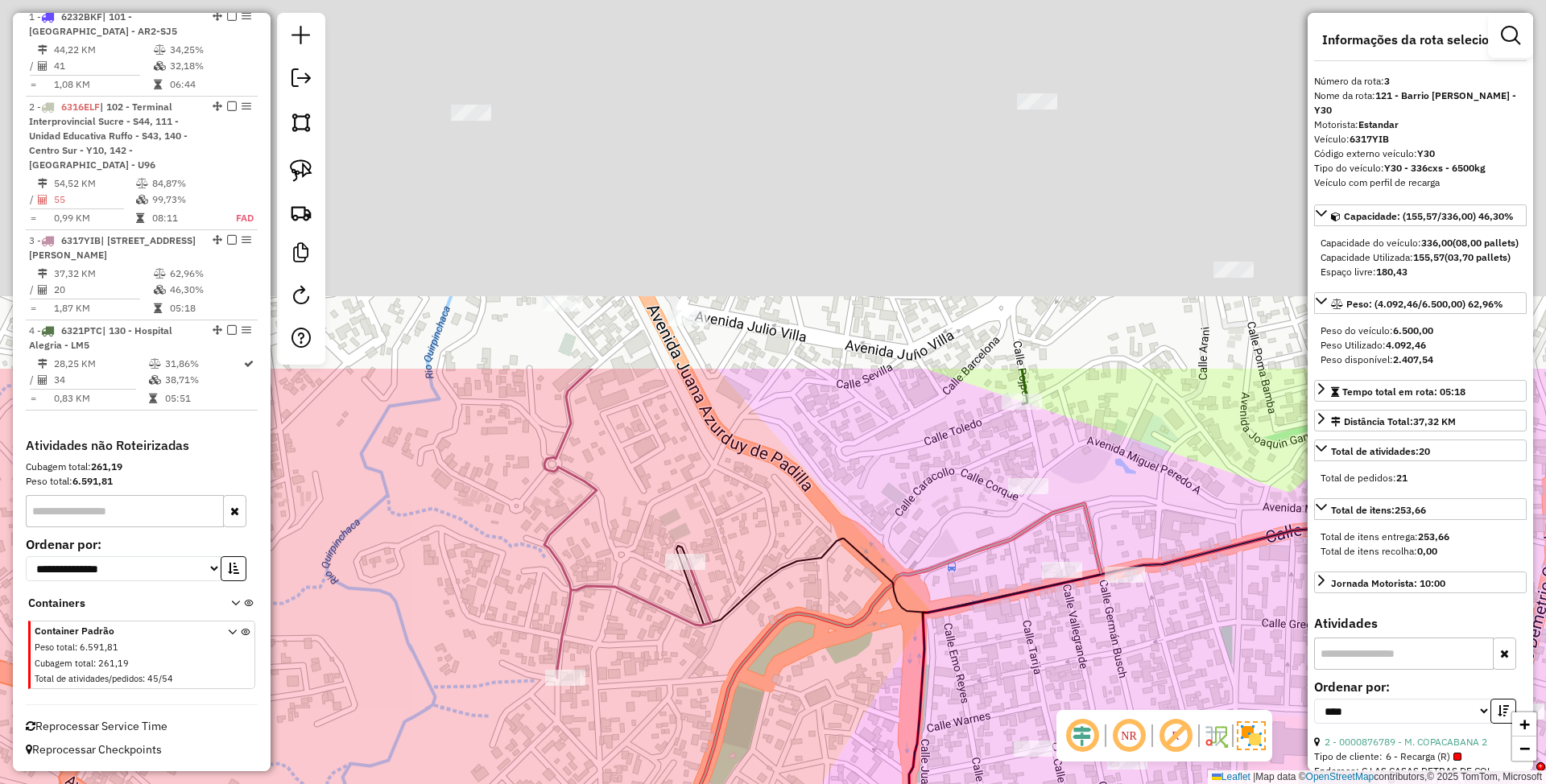
drag, startPoint x: 744, startPoint y: 251, endPoint x: 807, endPoint y: 696, distance: 449.4
click at [807, 696] on div "Janela de atendimento Grade de atendimento Capacidade Transportadoras Veículos …" at bounding box center [773, 392] width 1546 height 784
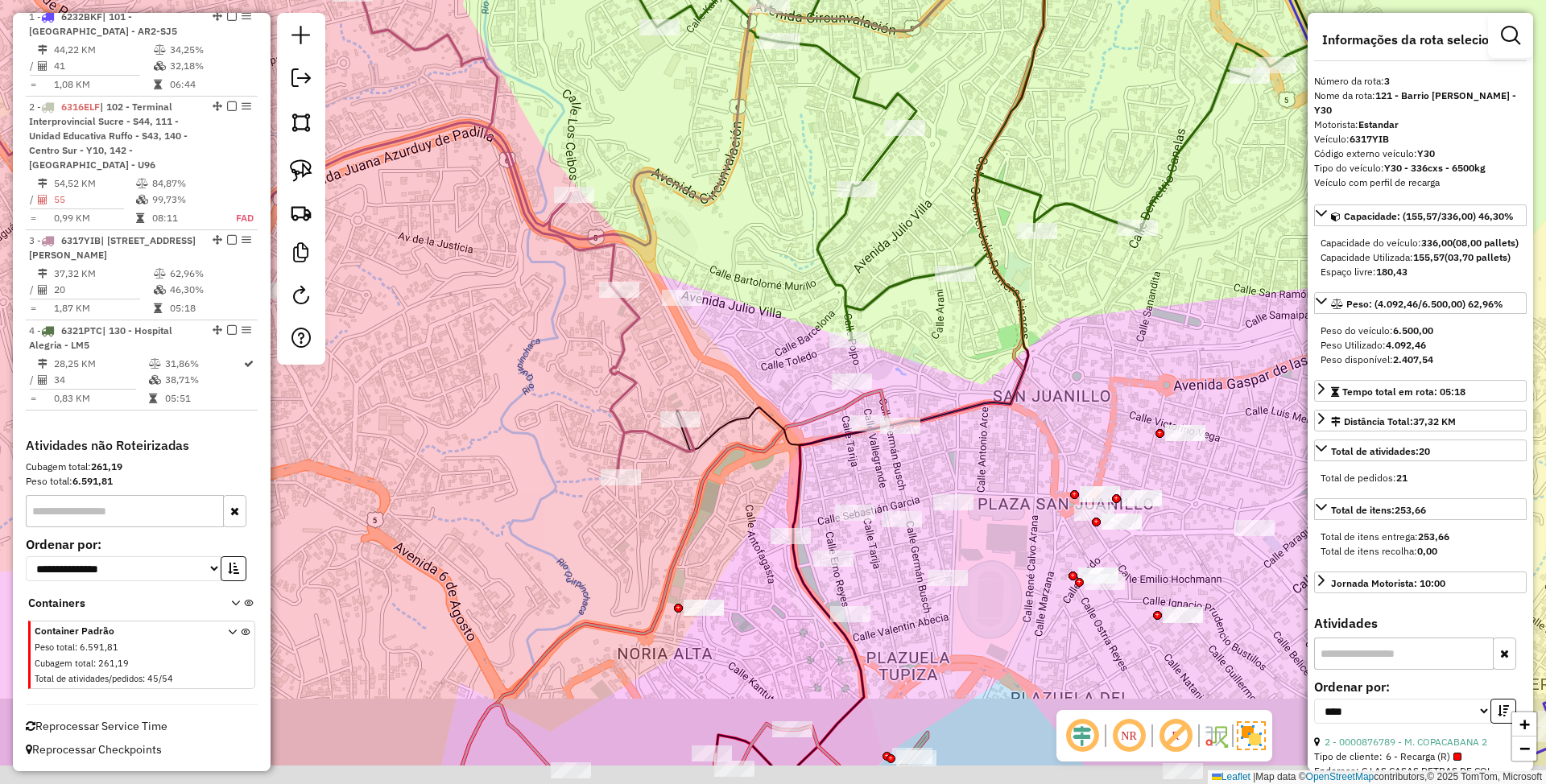
drag, startPoint x: 815, startPoint y: 571, endPoint x: 752, endPoint y: 471, distance: 118.2
click at [752, 471] on div "Janela de atendimento Grade de atendimento Capacidade Transportadoras Veículos …" at bounding box center [773, 392] width 1546 height 784
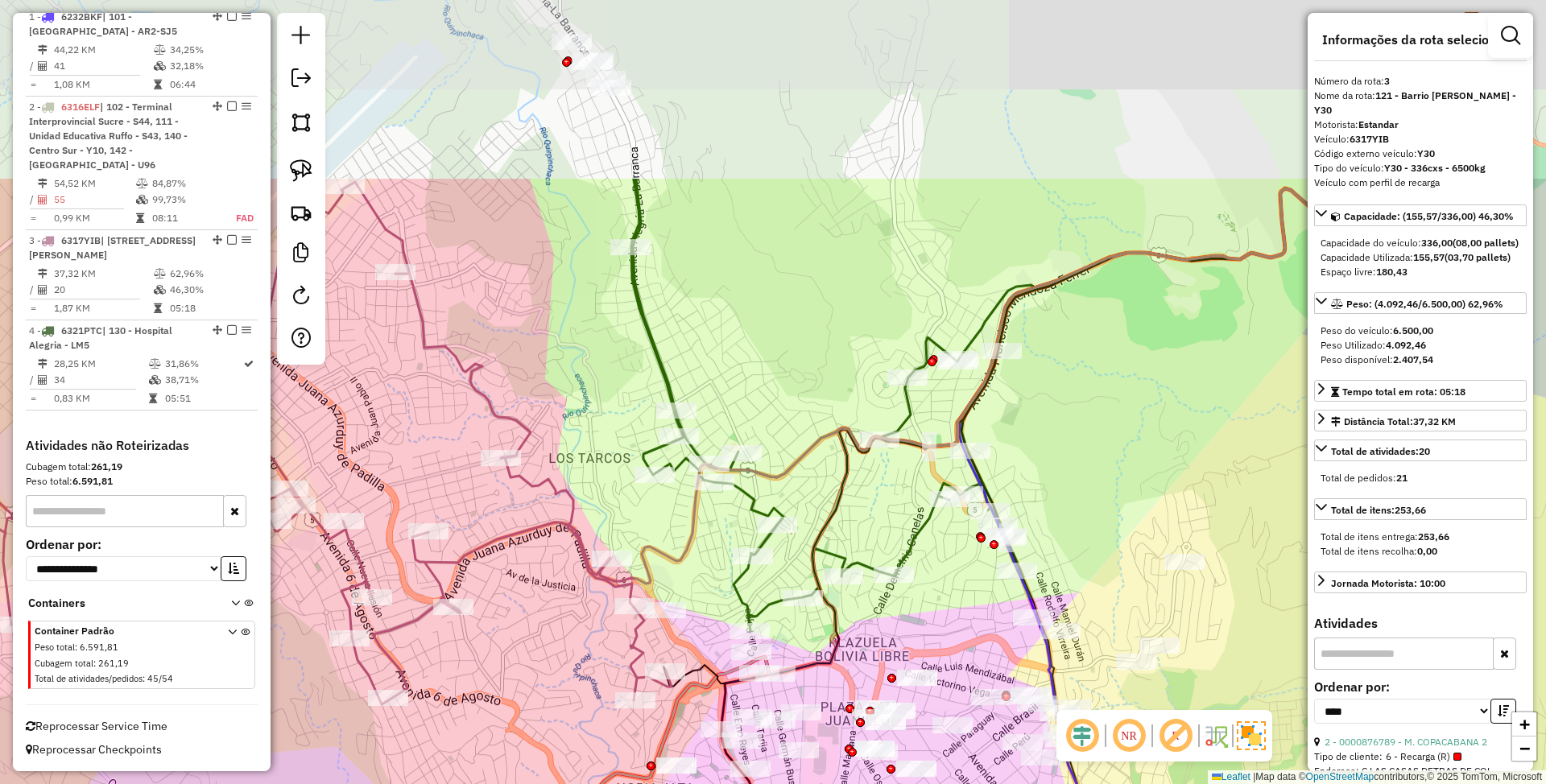
drag, startPoint x: 999, startPoint y: 351, endPoint x: 952, endPoint y: 608, distance: 261.3
click at [952, 608] on div "Janela de atendimento Grade de atendimento Capacidade Transportadoras Veículos …" at bounding box center [773, 392] width 1546 height 784
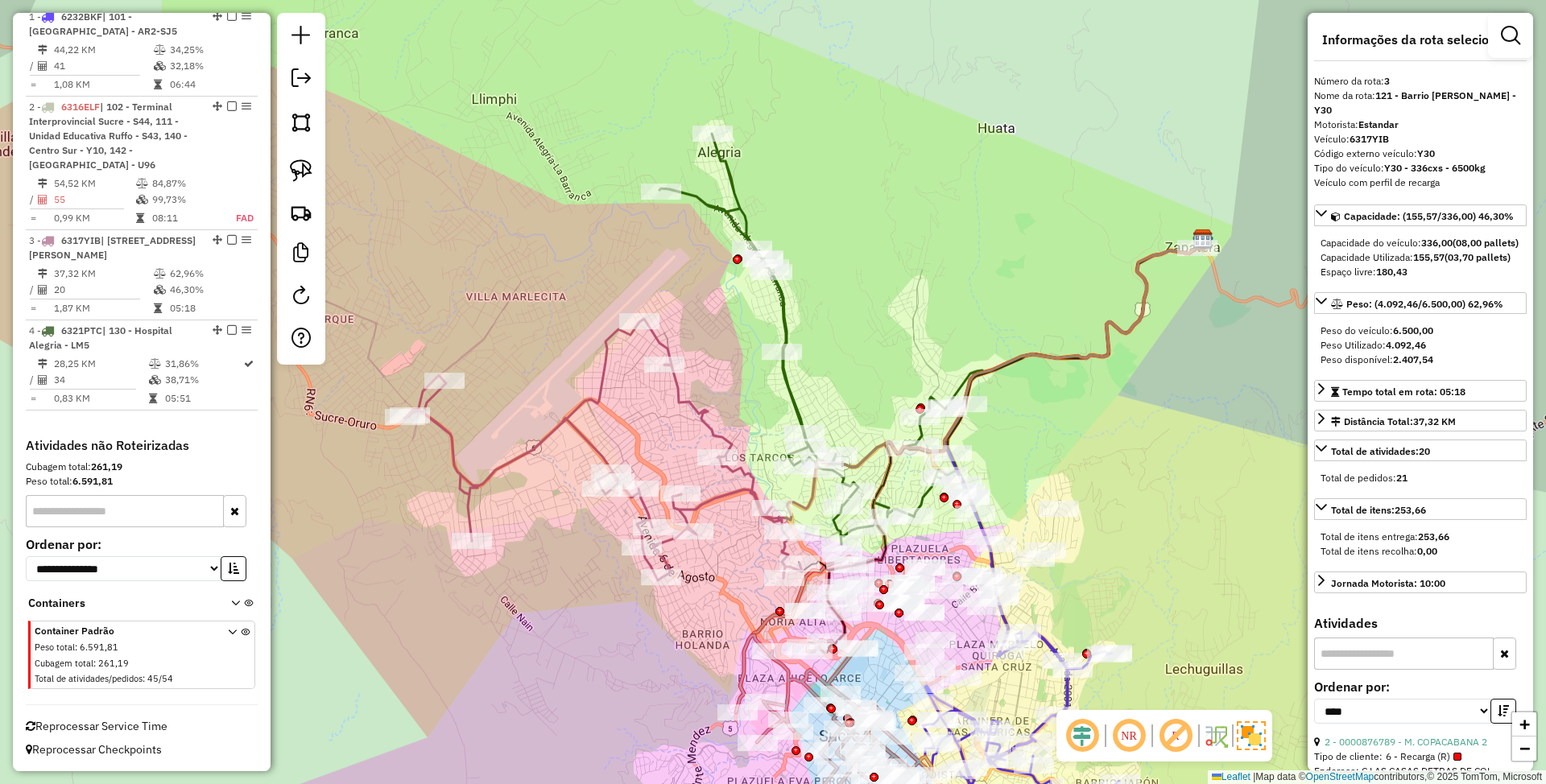
click at [790, 387] on icon at bounding box center [929, 339] width 538 height 411
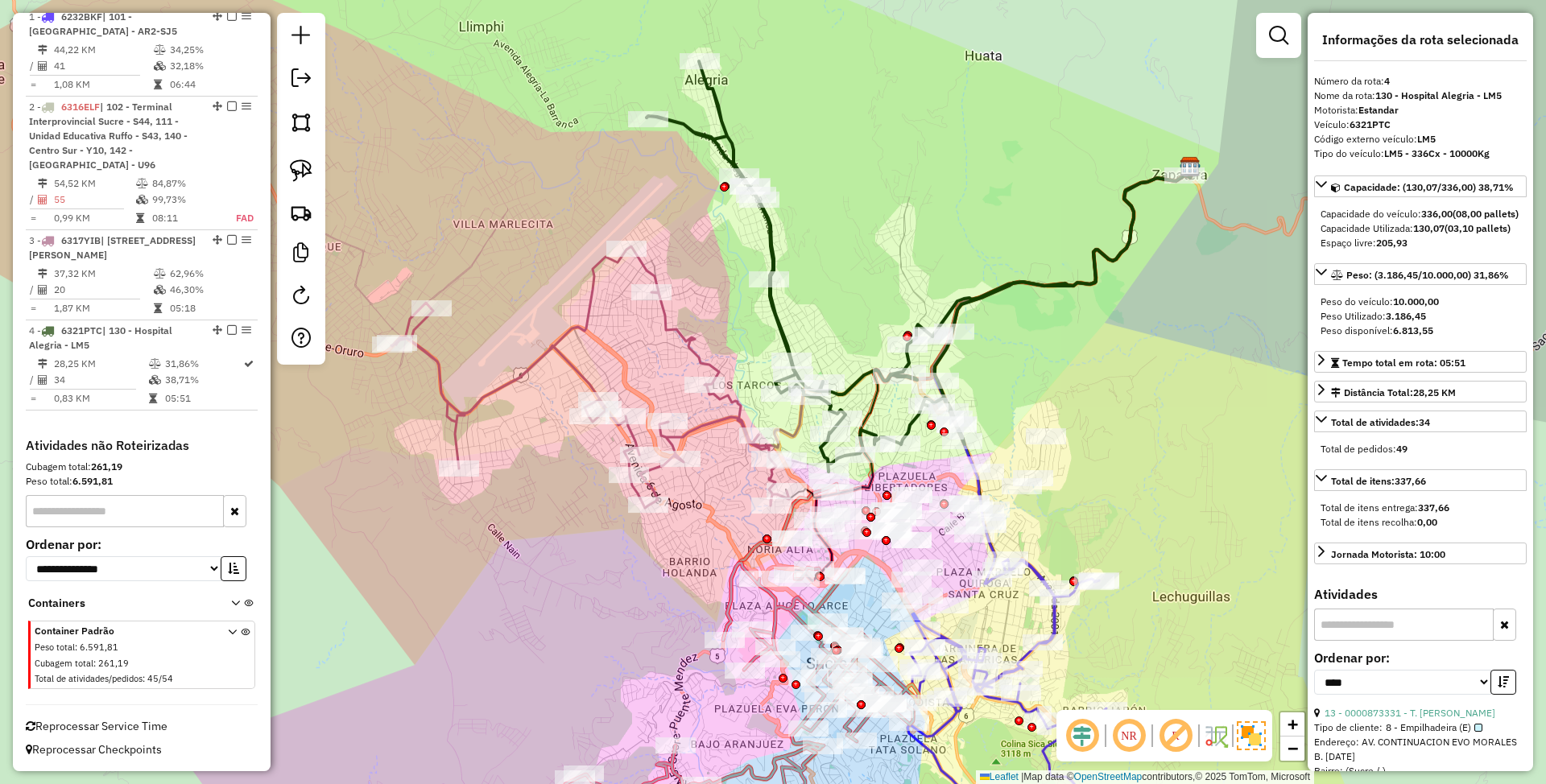
drag, startPoint x: 854, startPoint y: 293, endPoint x: 793, endPoint y: 172, distance: 135.5
click at [793, 172] on div "Janela de atendimento Grade de atendimento Capacidade Transportadoras Veículos …" at bounding box center [773, 392] width 1546 height 784
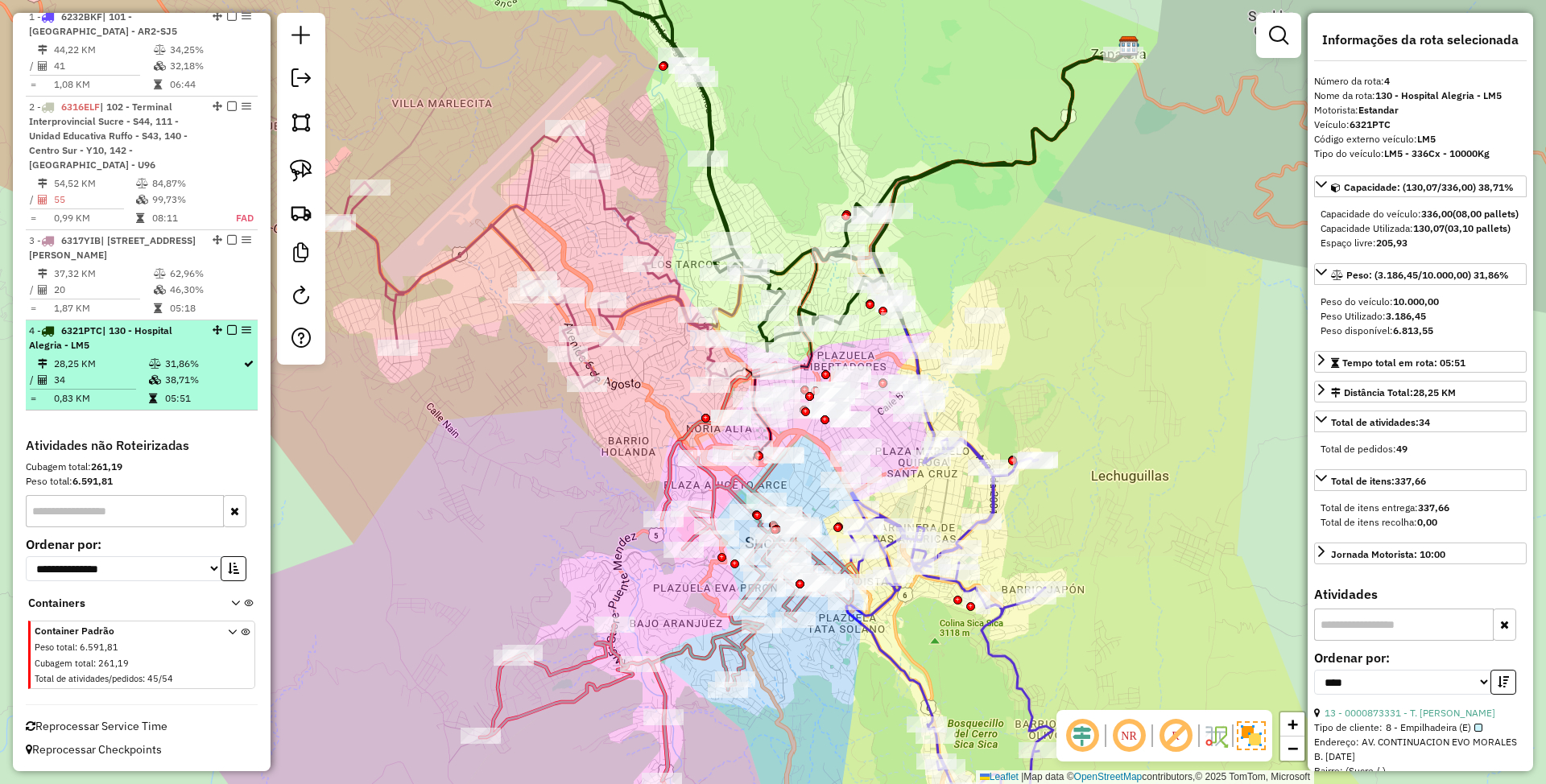
scroll to position [427, 0]
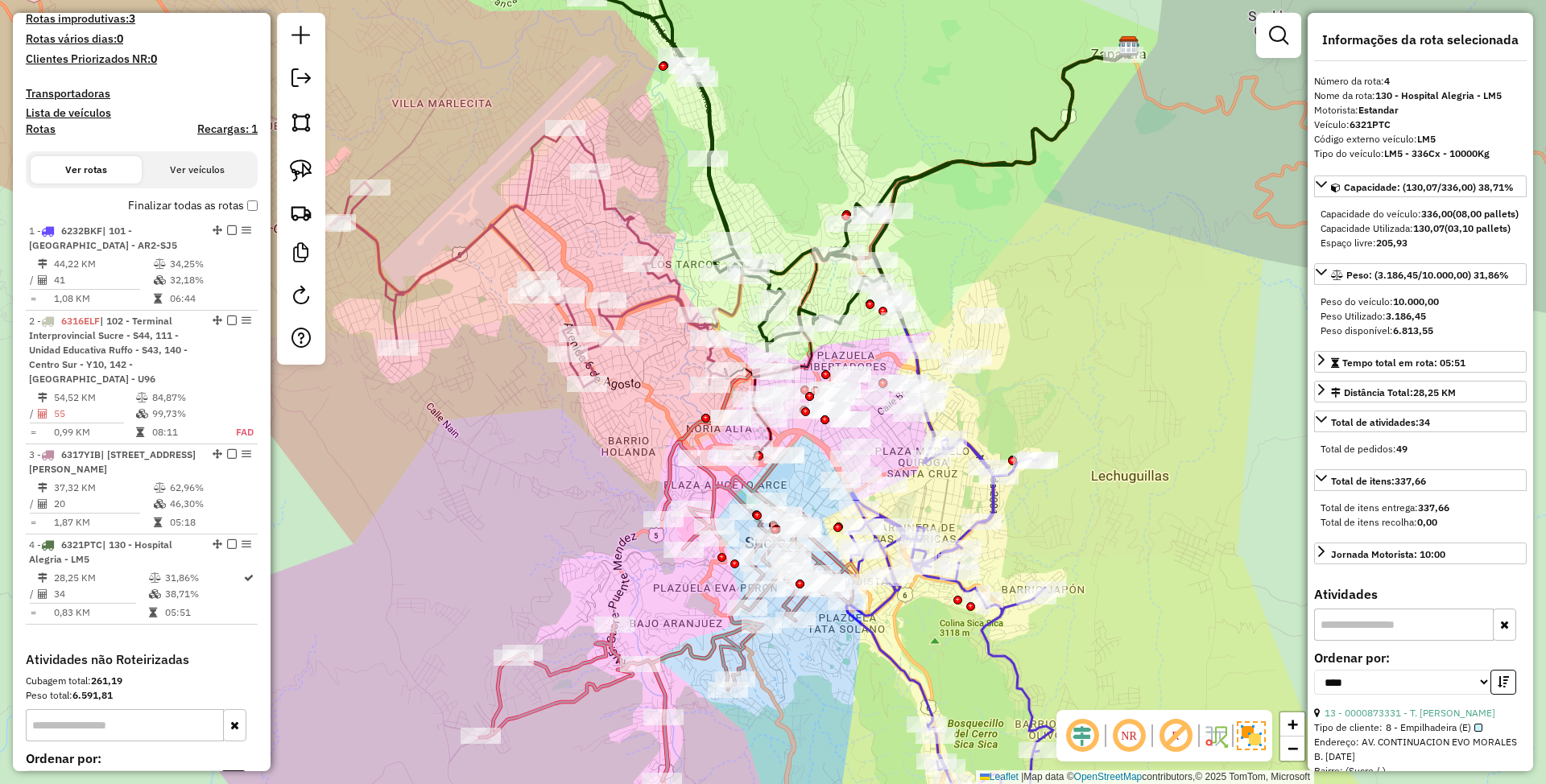
click at [994, 503] on icon at bounding box center [948, 651] width 208 height 425
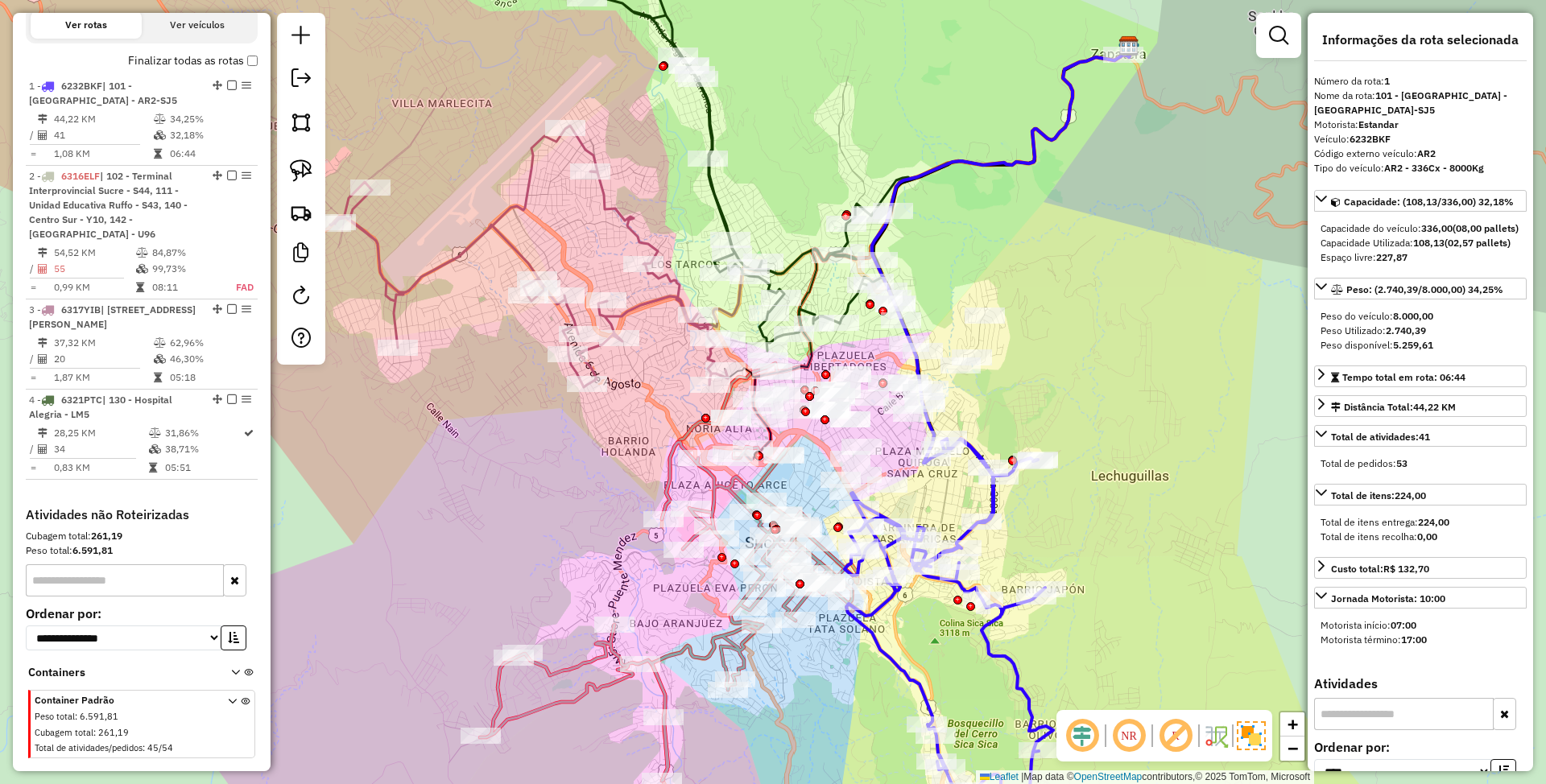
scroll to position [633, 0]
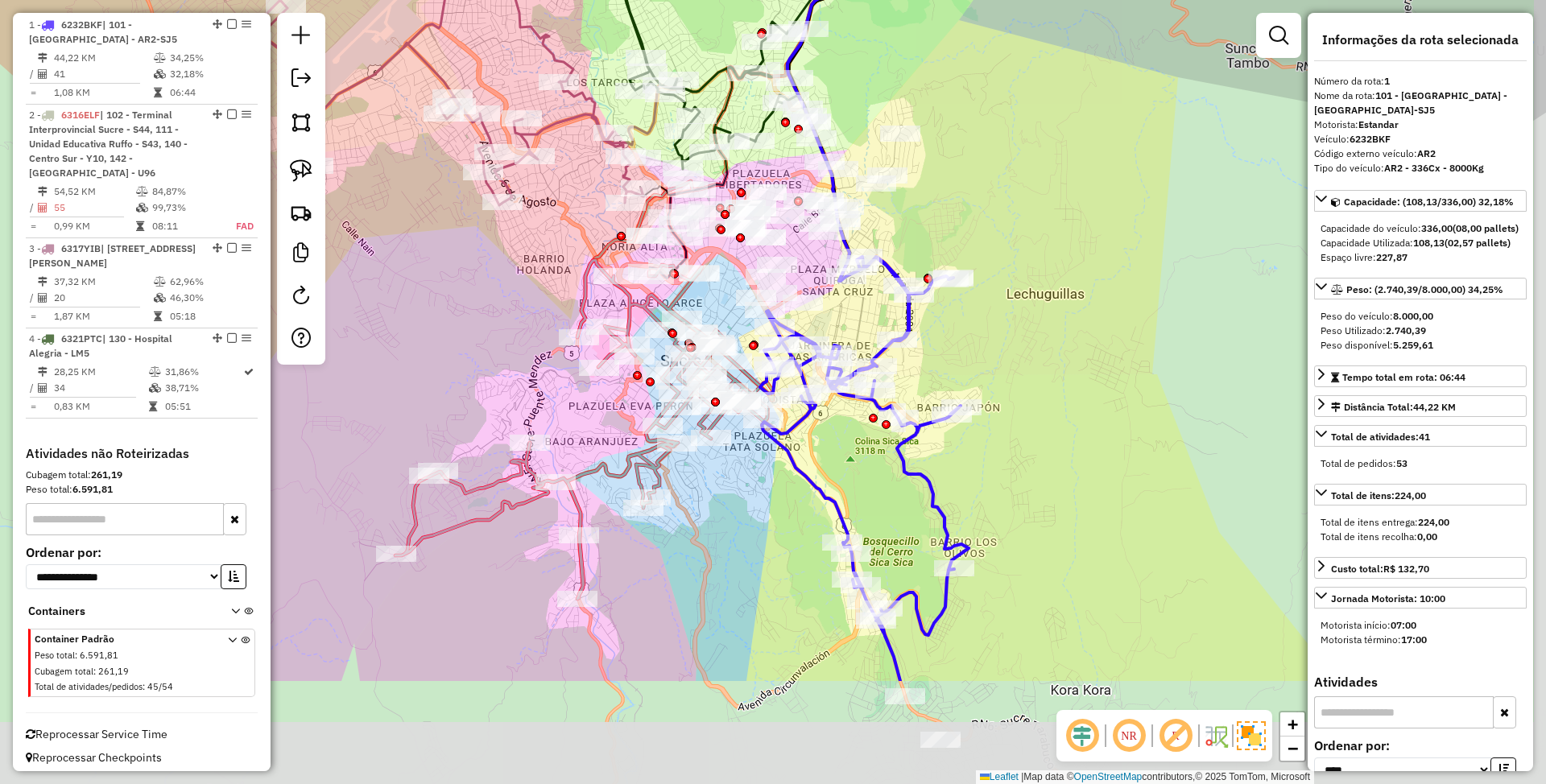
drag, startPoint x: 1093, startPoint y: 542, endPoint x: 1009, endPoint y: 360, distance: 200.4
click at [1009, 360] on div "Janela de atendimento Grade de atendimento Capacidade Transportadoras Veículos …" at bounding box center [773, 392] width 1546 height 784
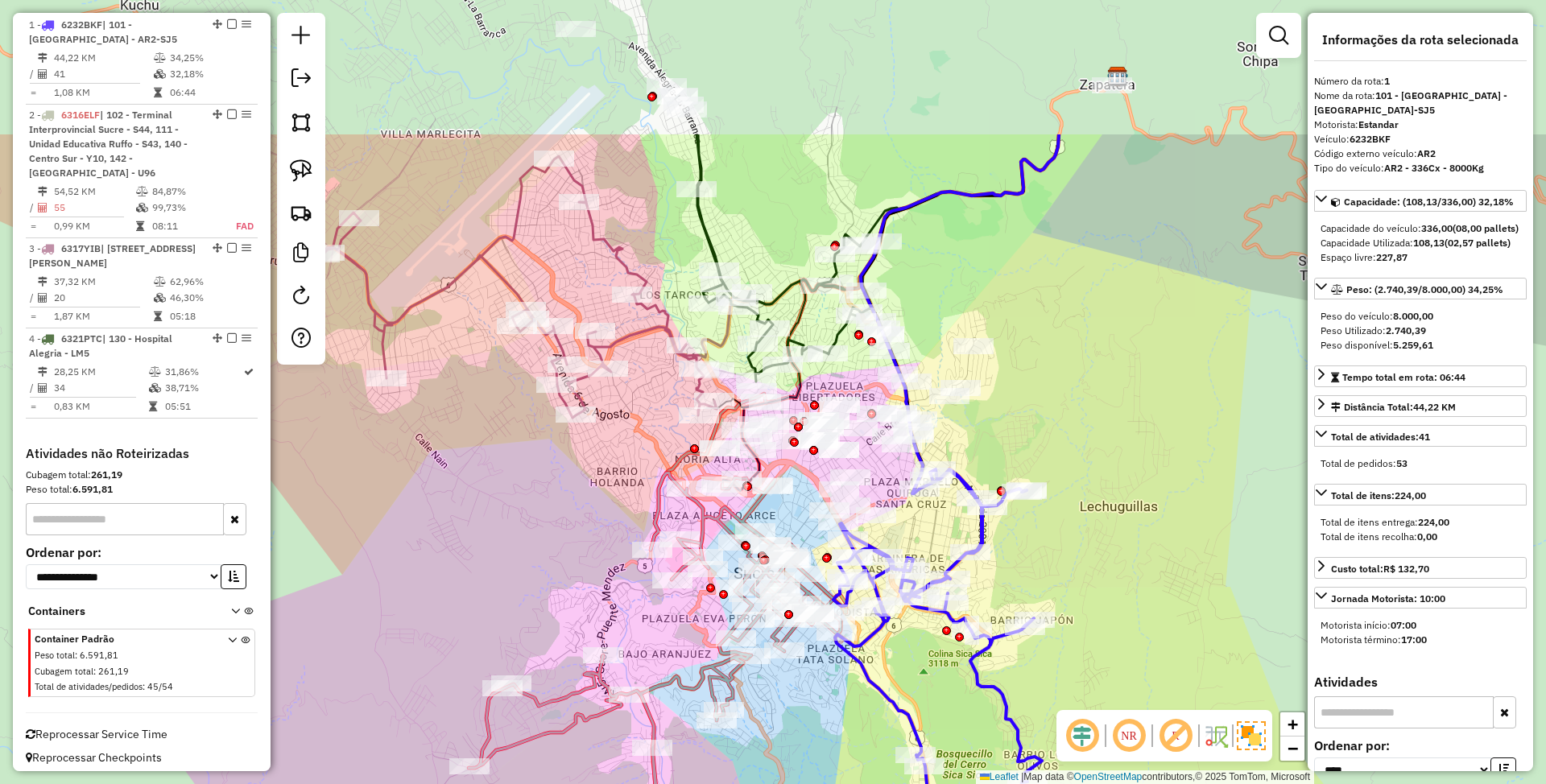
drag, startPoint x: 1051, startPoint y: 409, endPoint x: 1124, endPoint y: 621, distance: 224.2
click at [1124, 621] on div "Janela de atendimento Grade de atendimento Capacidade Transportadoras Veículos …" at bounding box center [773, 392] width 1546 height 784
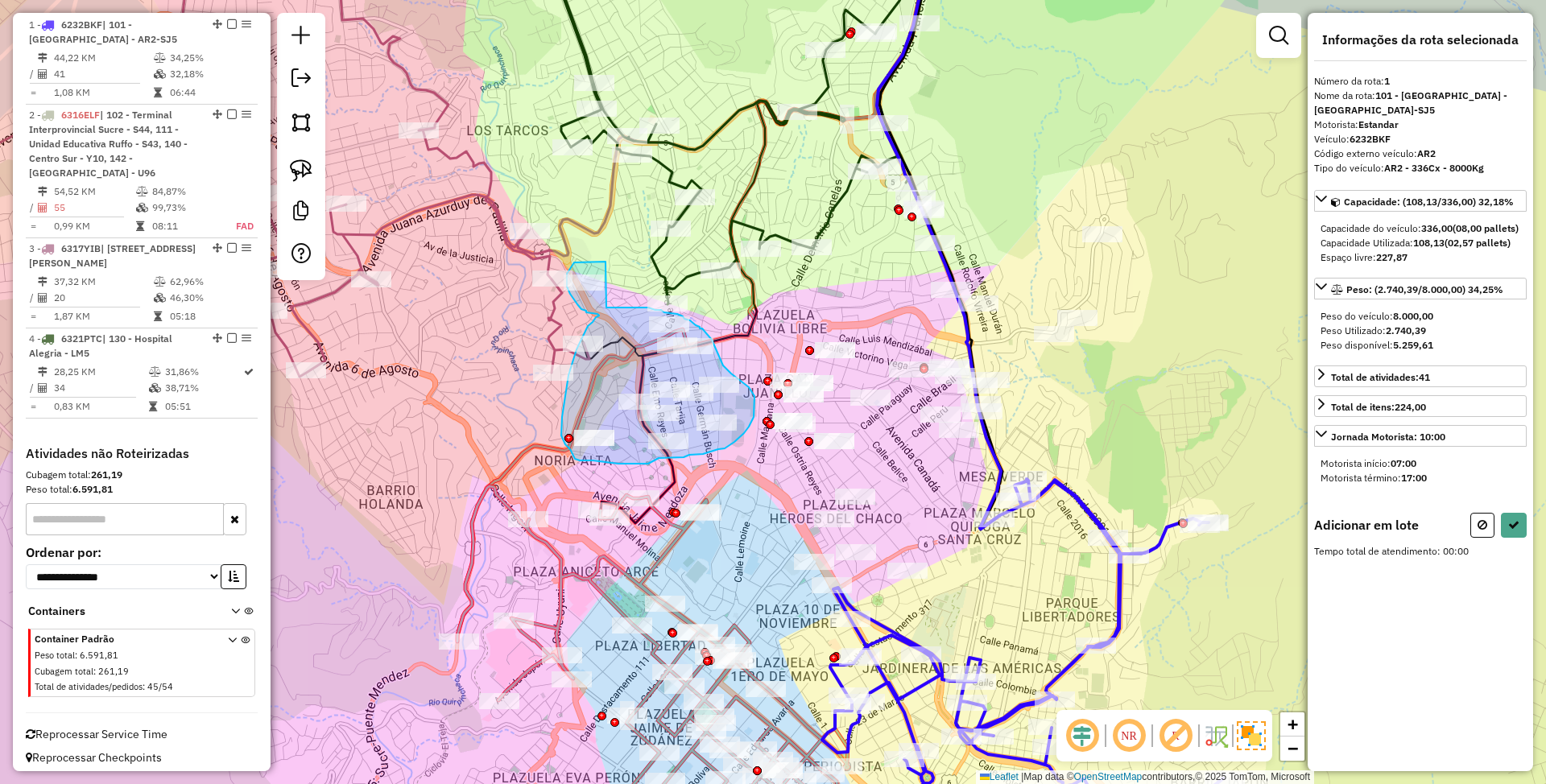
drag, startPoint x: 578, startPoint y: 262, endPoint x: 607, endPoint y: 307, distance: 53.5
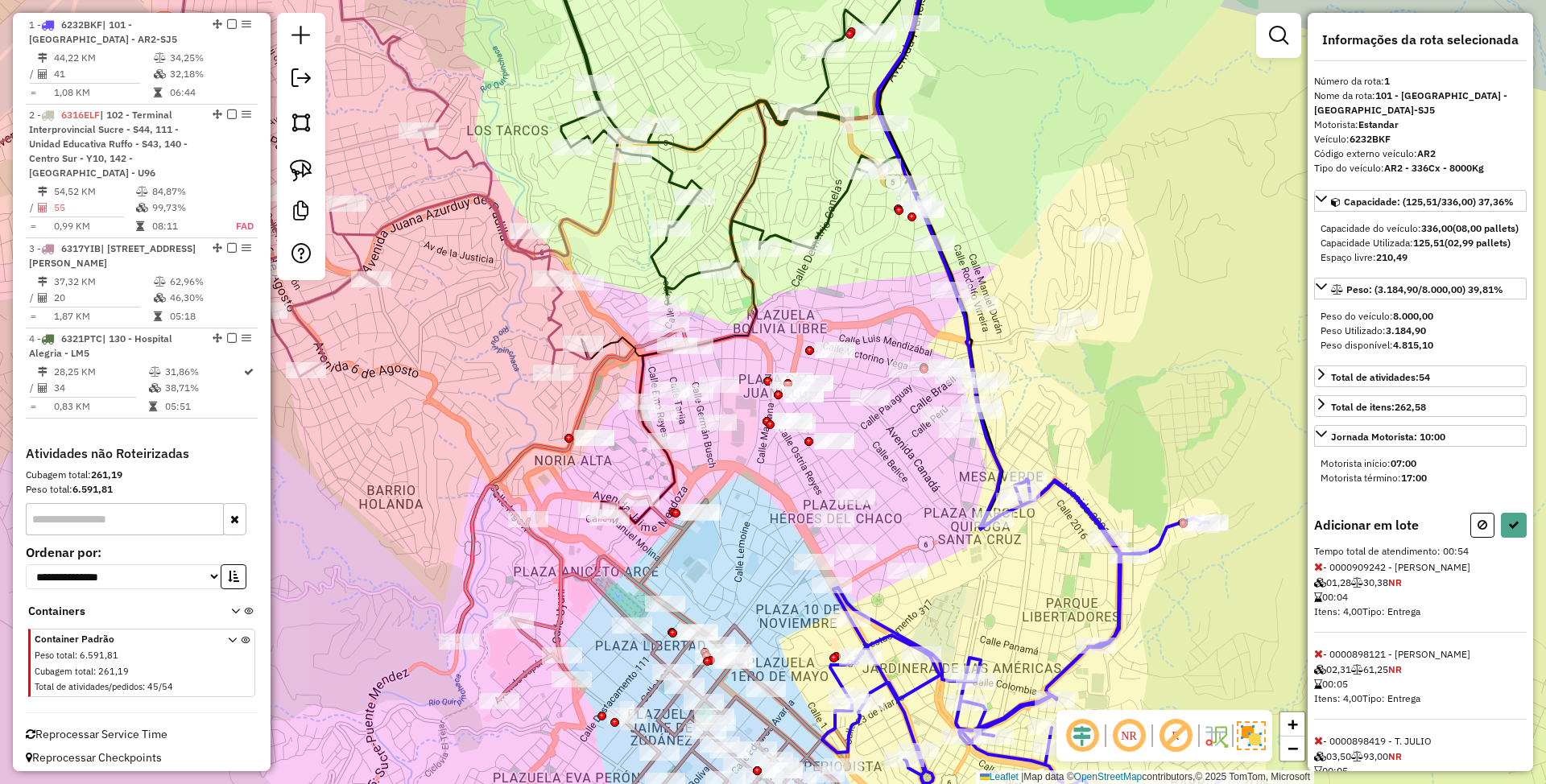
select select "*********"
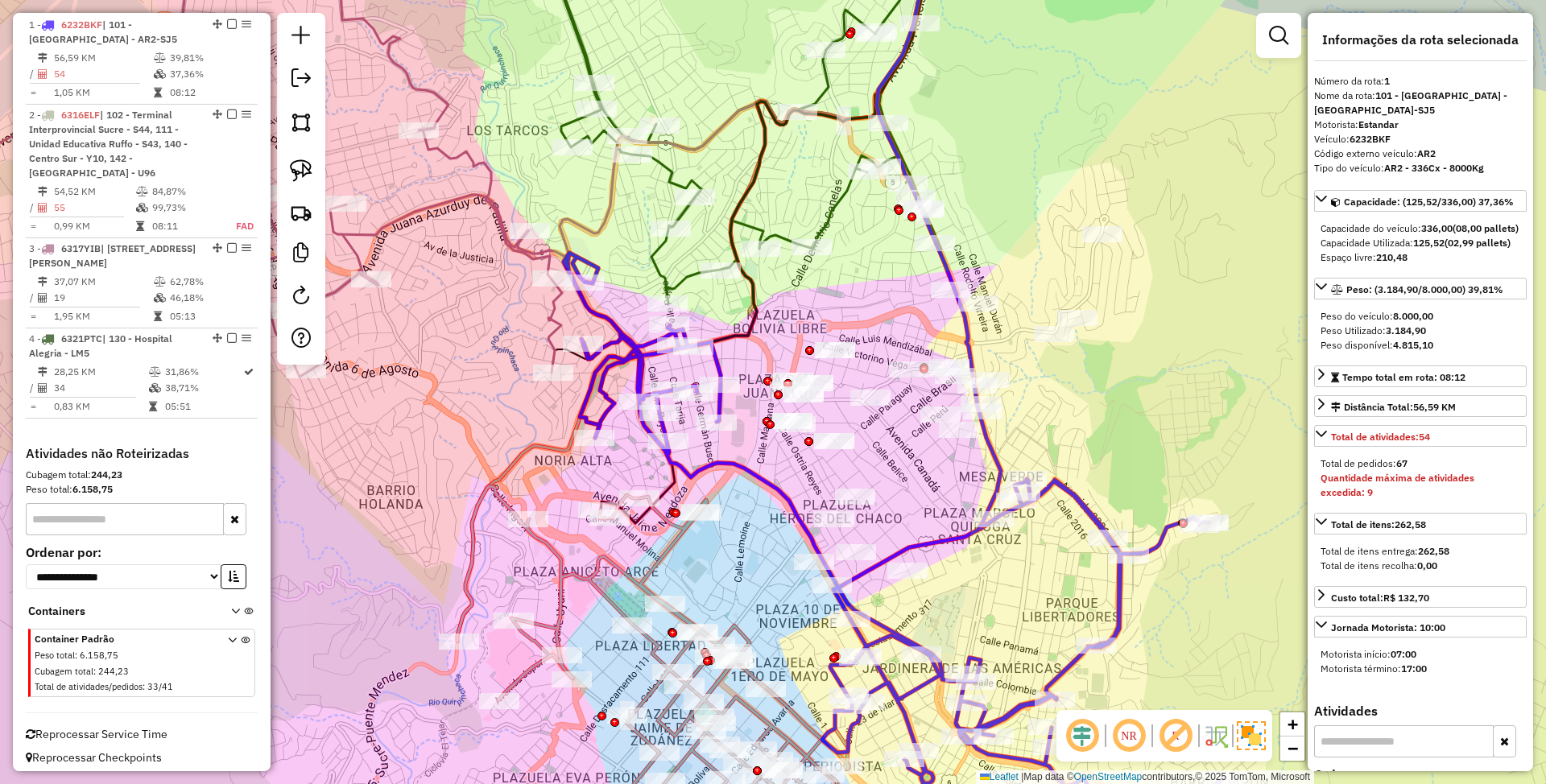
click at [548, 319] on icon at bounding box center [203, 148] width 716 height 455
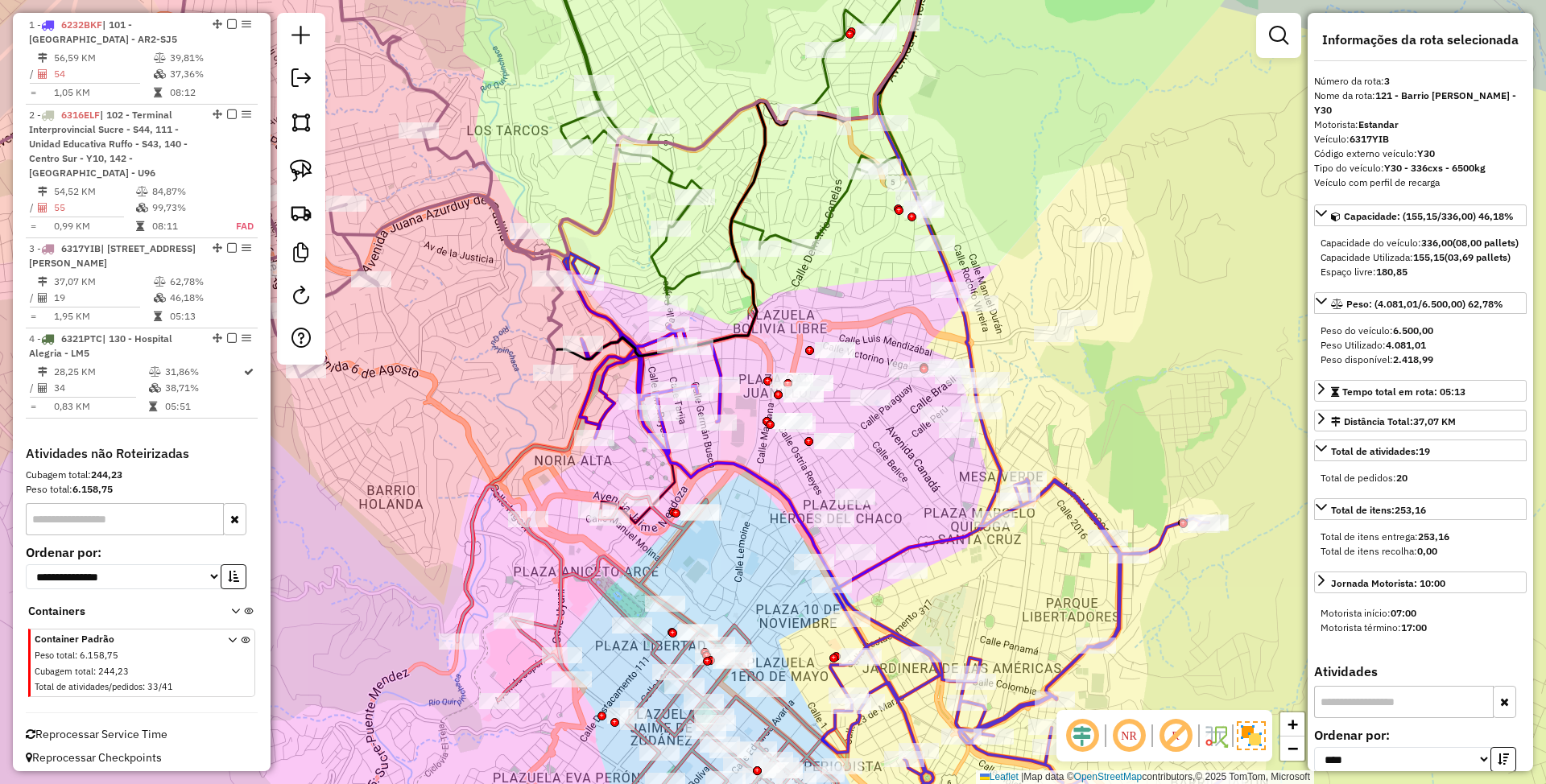
scroll to position [642, 0]
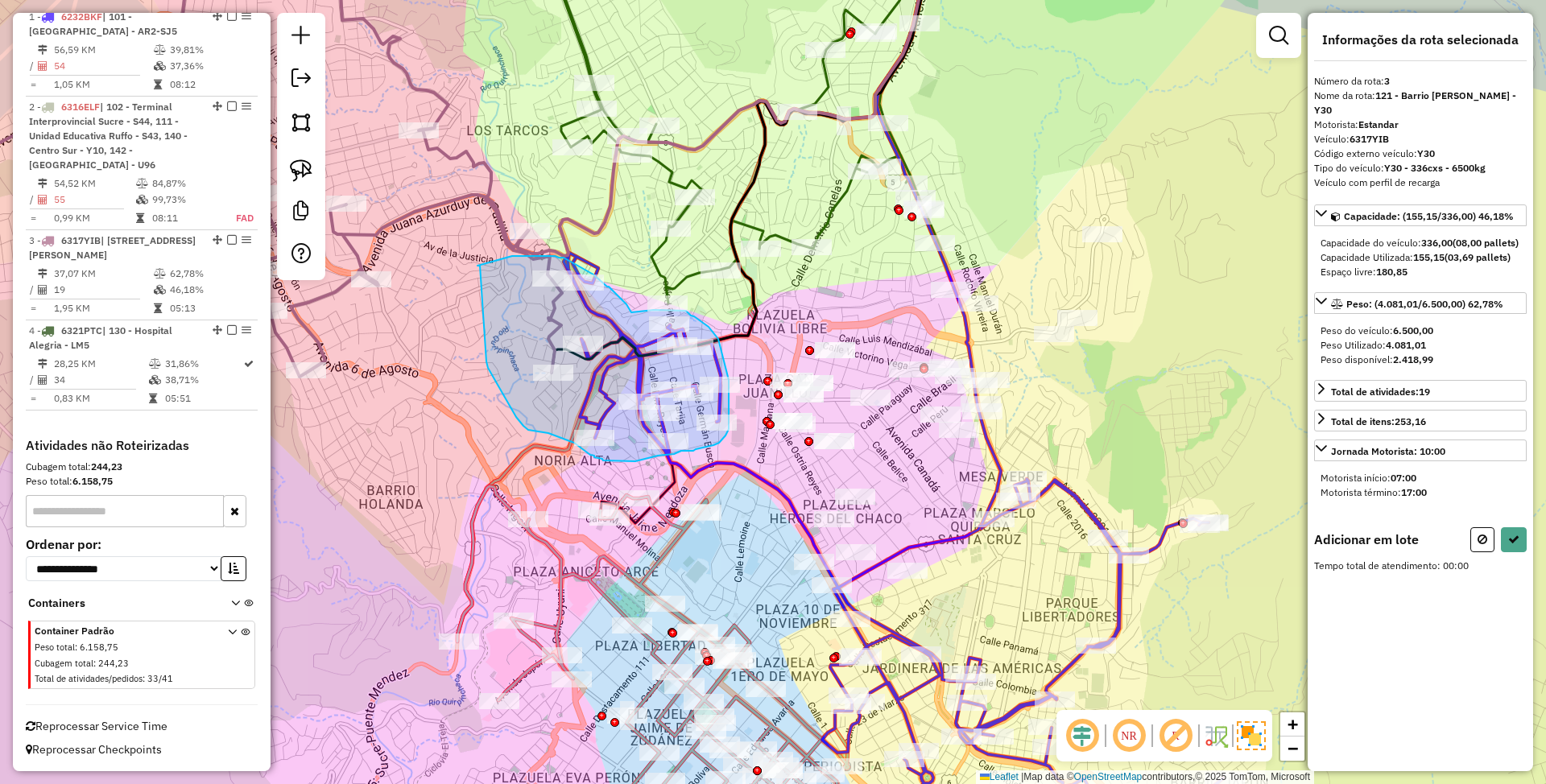
drag, startPoint x: 486, startPoint y: 361, endPoint x: 480, endPoint y: 268, distance: 93.2
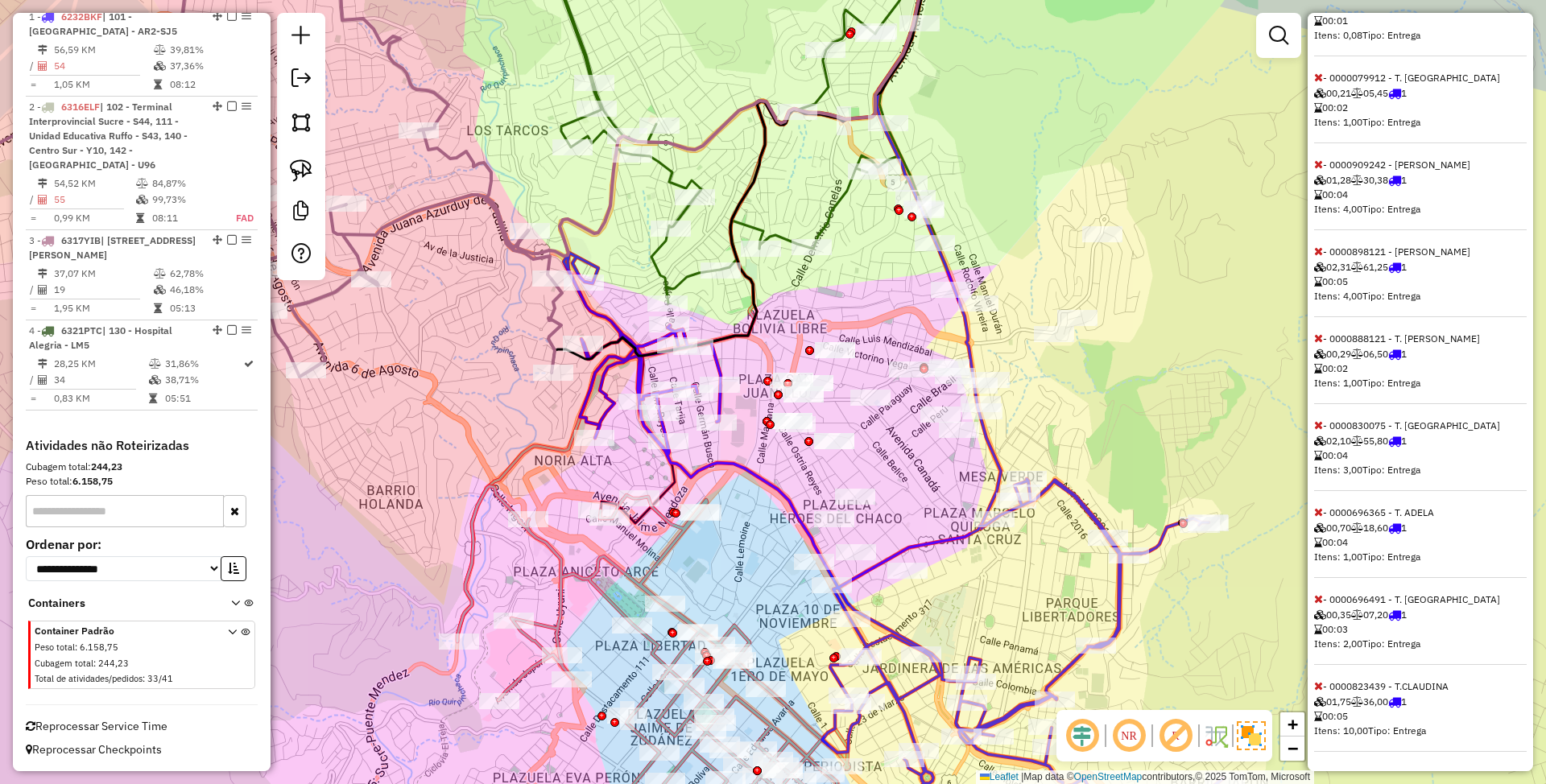
select select "*********"
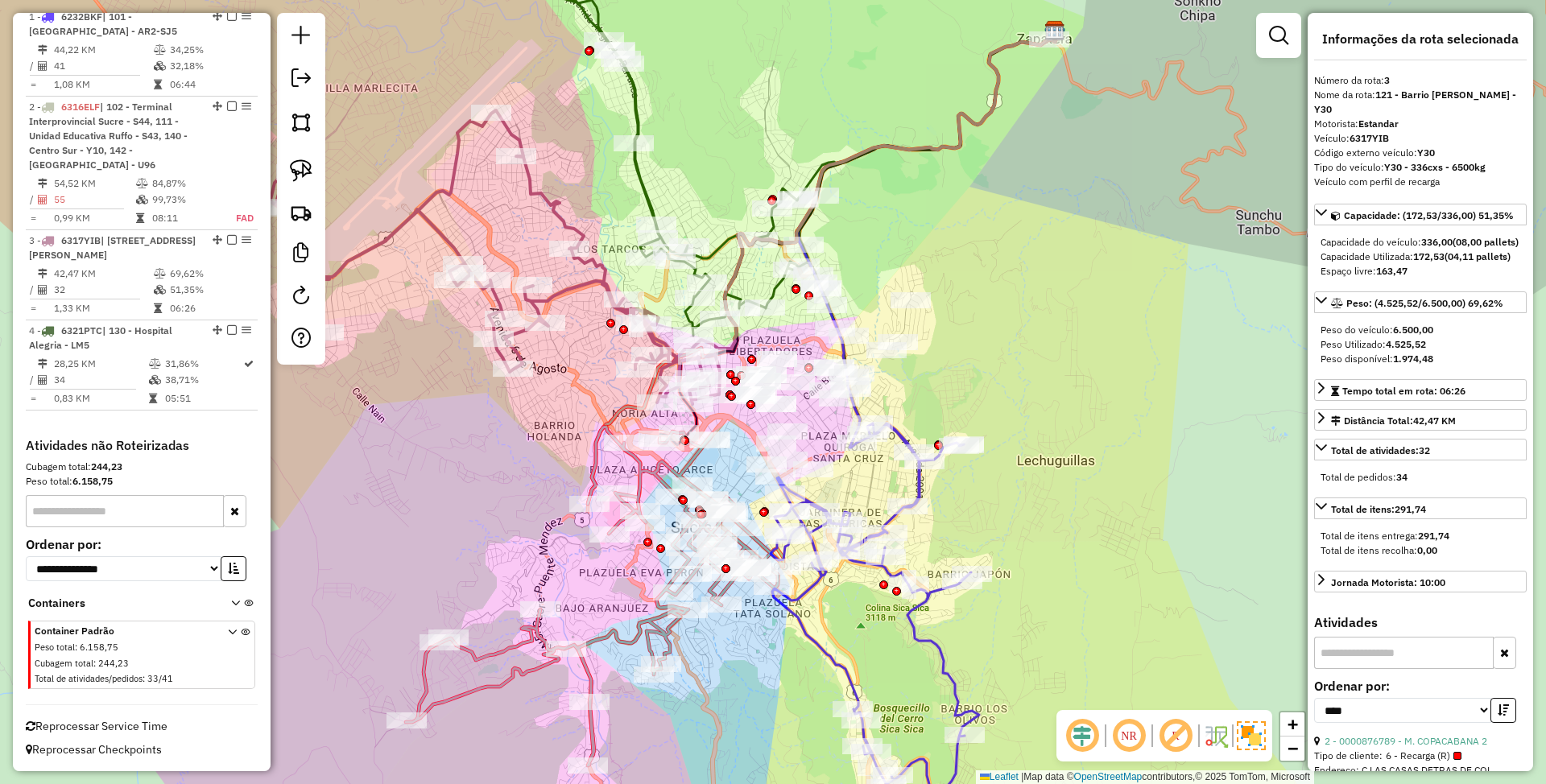
scroll to position [0, 0]
click at [642, 185] on icon at bounding box center [780, 130] width 538 height 411
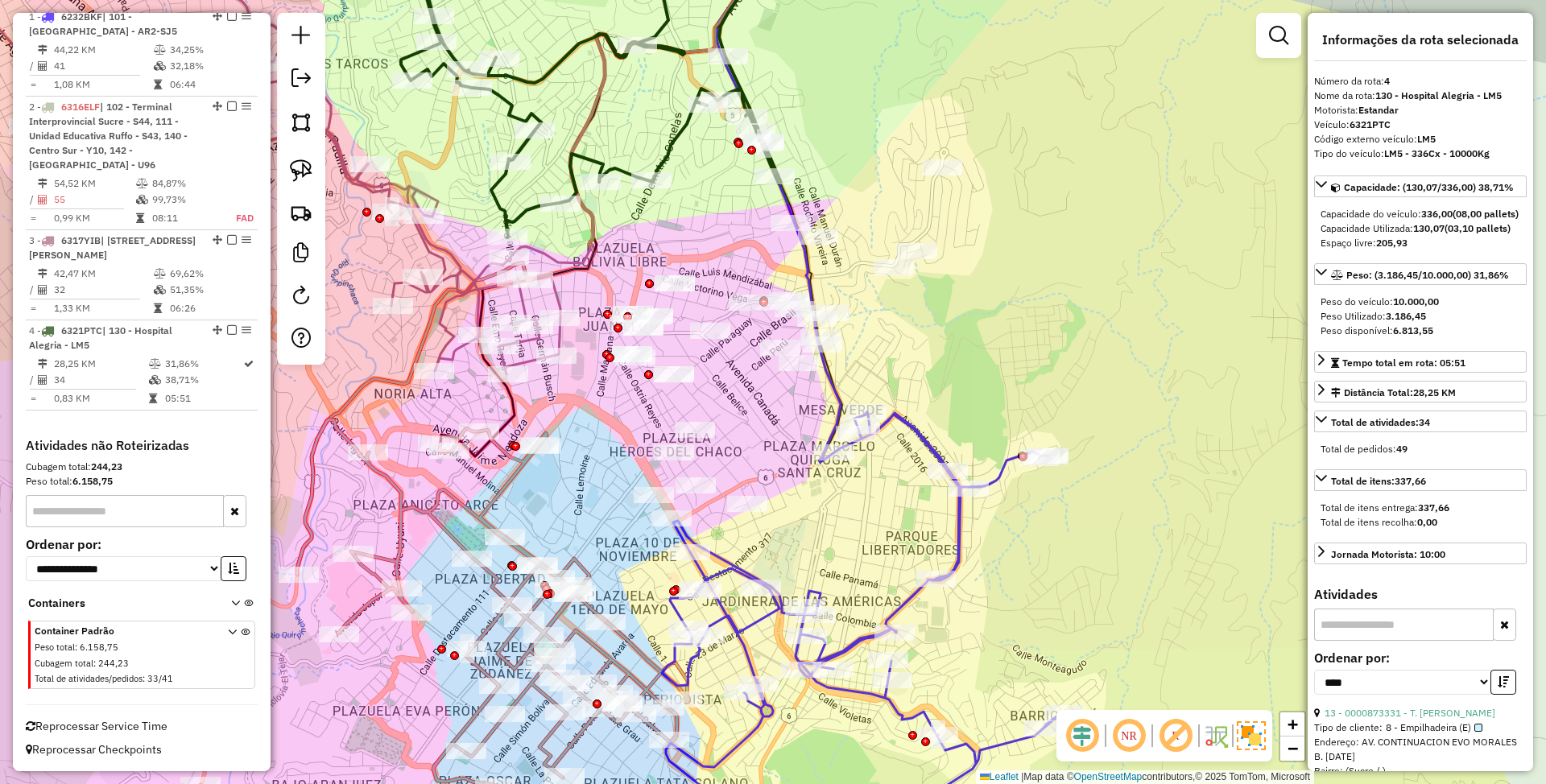
drag, startPoint x: 834, startPoint y: 448, endPoint x: 715, endPoint y: 329, distance: 168.3
click at [715, 329] on div "Janela de atendimento Grade de atendimento Capacidade Transportadoras Veículos …" at bounding box center [773, 392] width 1546 height 784
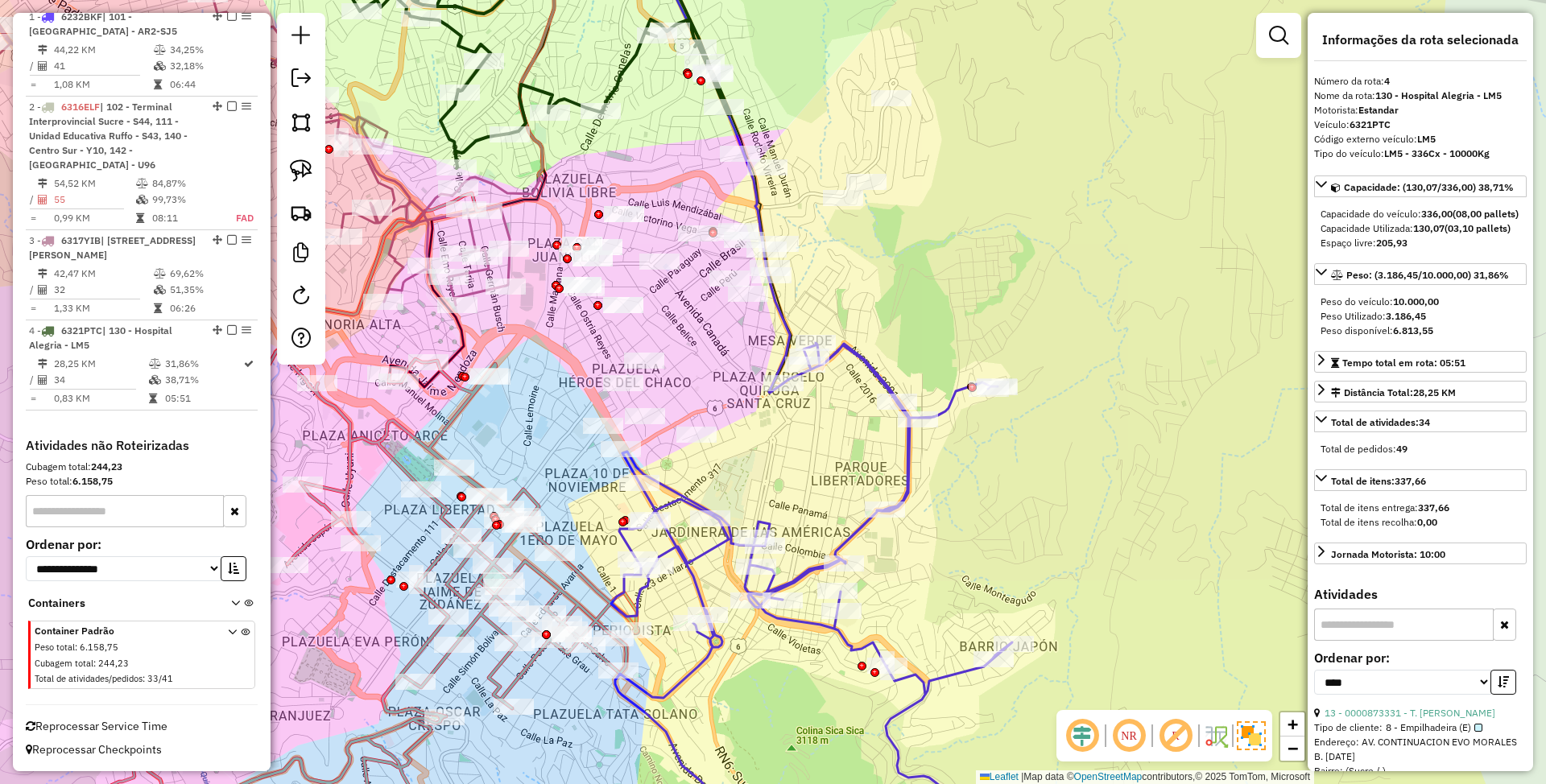
drag, startPoint x: 767, startPoint y: 464, endPoint x: 780, endPoint y: 477, distance: 18.4
click at [780, 477] on div "Janela de atendimento Grade de atendimento Capacidade Transportadoras Veículos …" at bounding box center [773, 392] width 1546 height 784
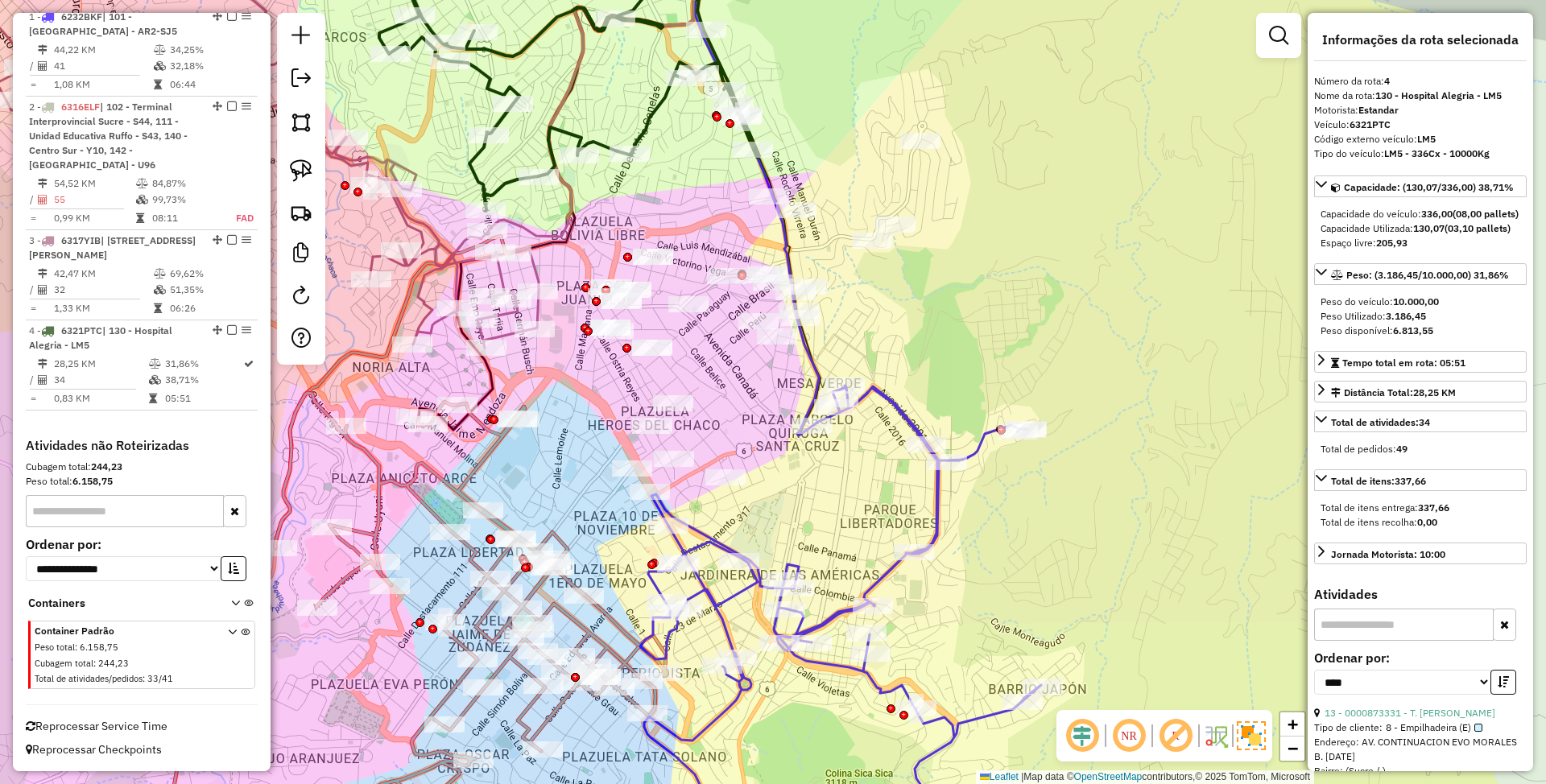
drag, startPoint x: 769, startPoint y: 455, endPoint x: 797, endPoint y: 498, distance: 51.3
click at [797, 498] on div "Janela de atendimento Grade de atendimento Capacidade Transportadoras Veículos …" at bounding box center [773, 392] width 1546 height 784
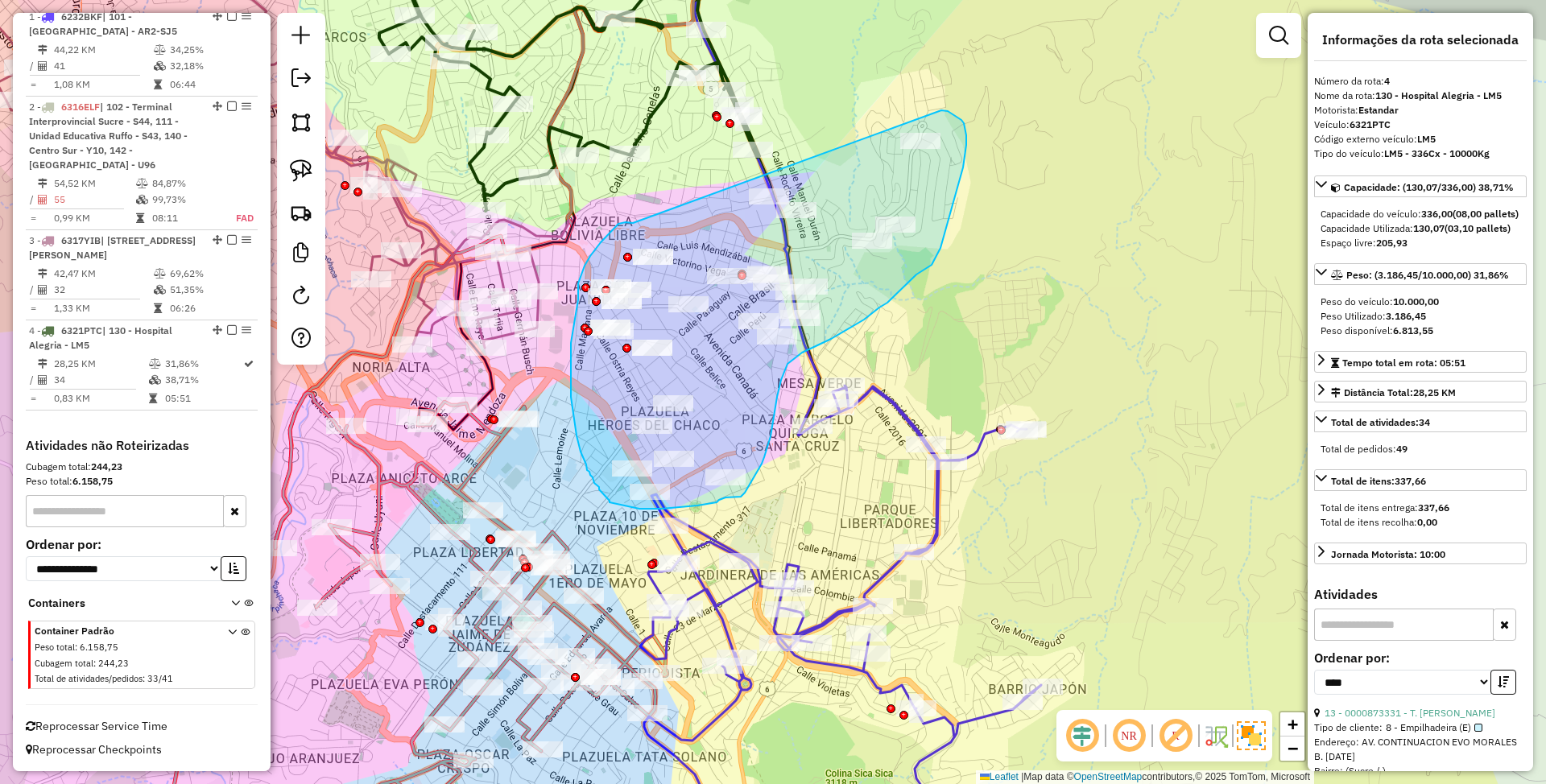
drag, startPoint x: 633, startPoint y: 223, endPoint x: 923, endPoint y: 111, distance: 310.9
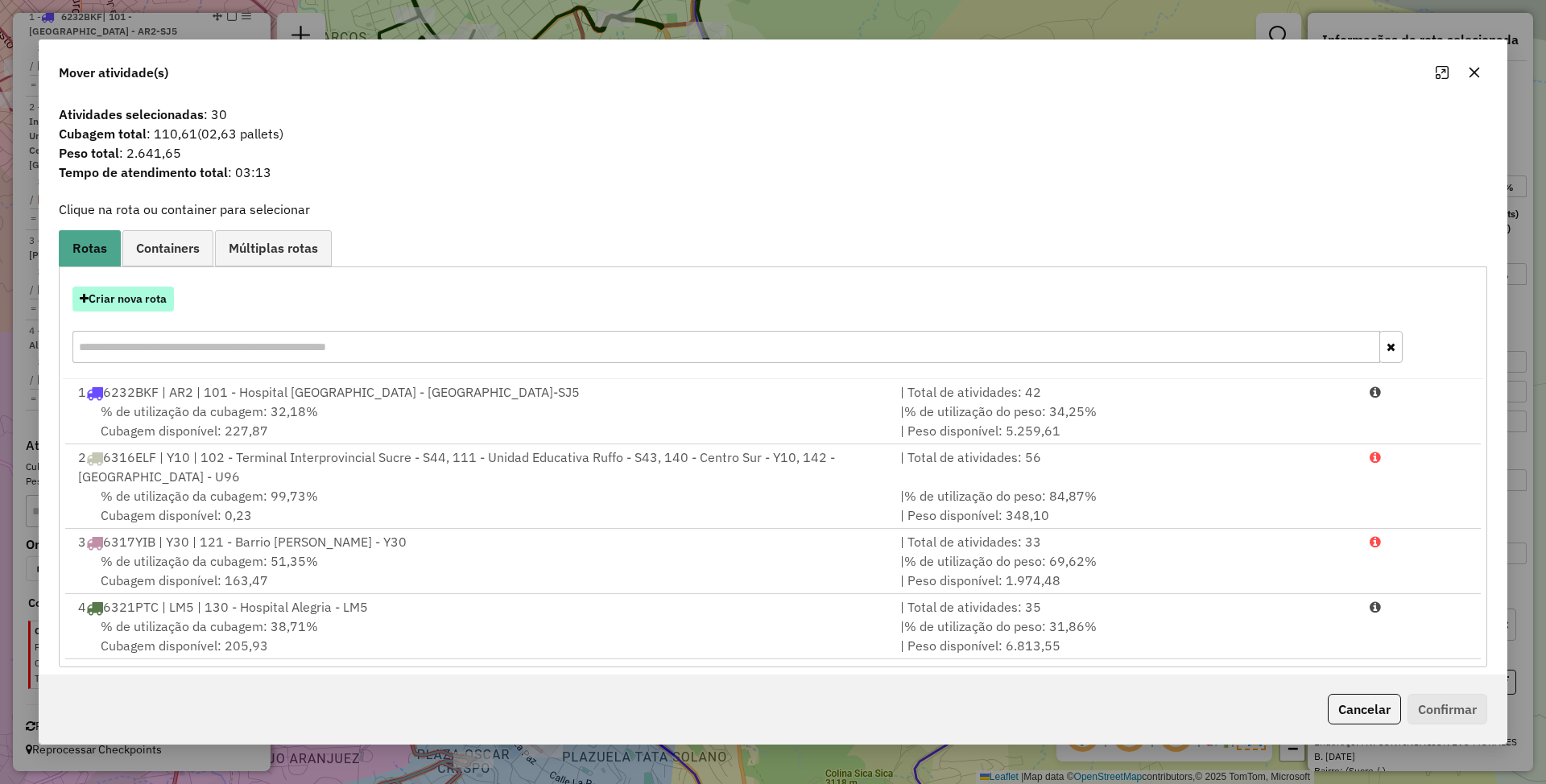
click at [122, 306] on button "Criar nova rota" at bounding box center [122, 298] width 102 height 25
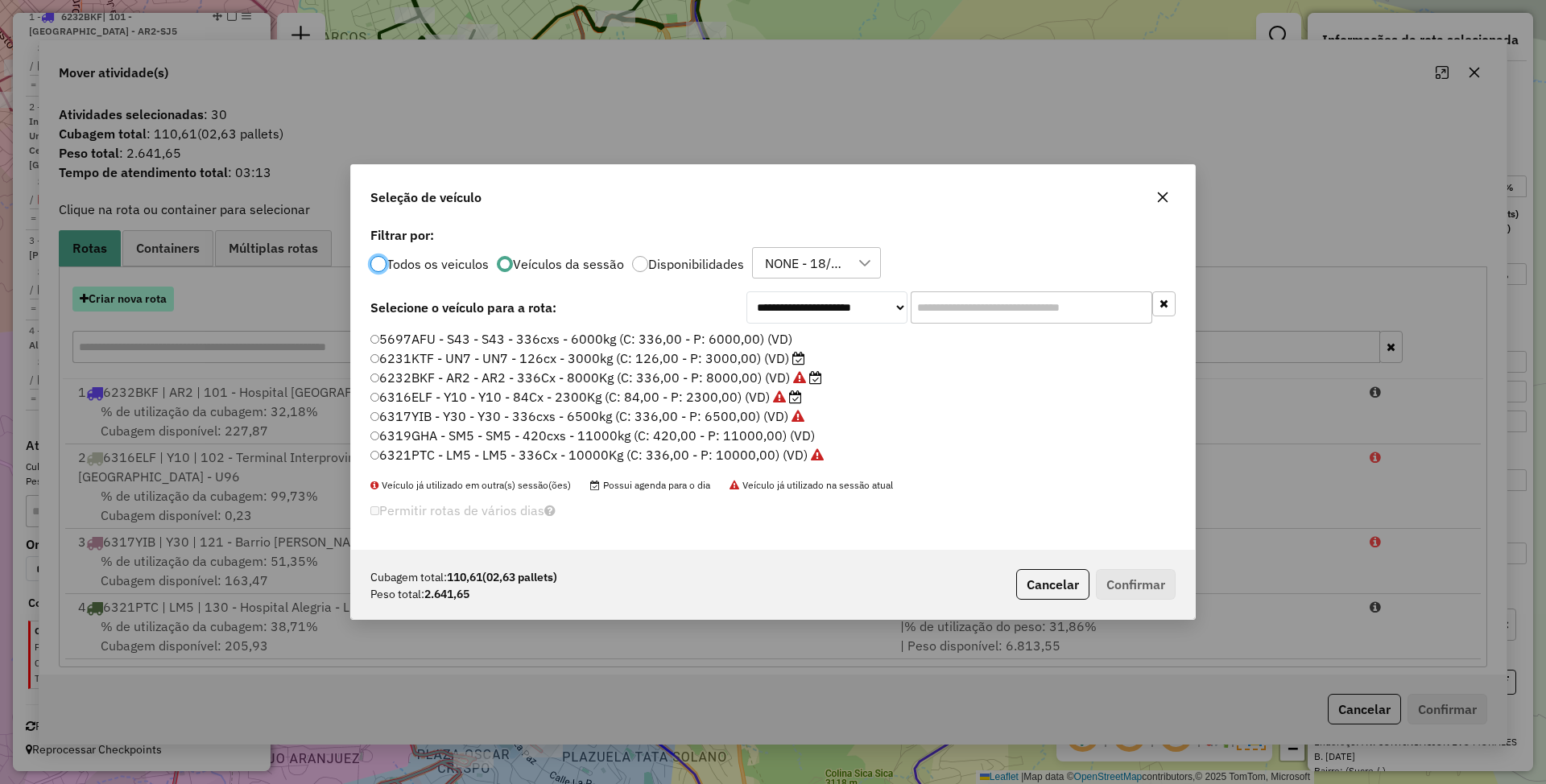
scroll to position [8, 5]
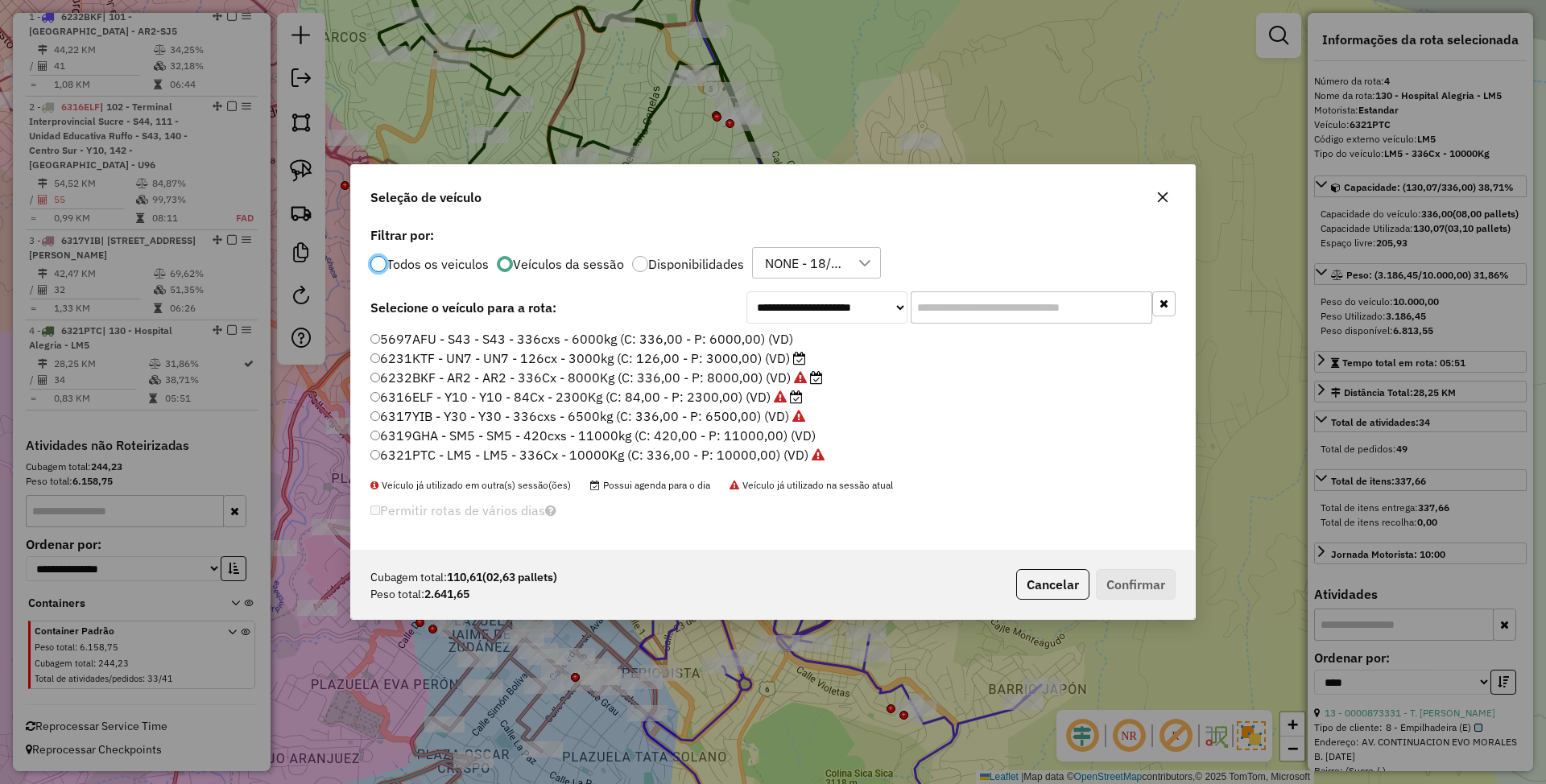
click at [713, 337] on label "5697AFU - S43 - S43 - 336cxs - 6000kg (C: 336,00 - P: 6000,00) (VD)" at bounding box center [582, 339] width 423 height 20
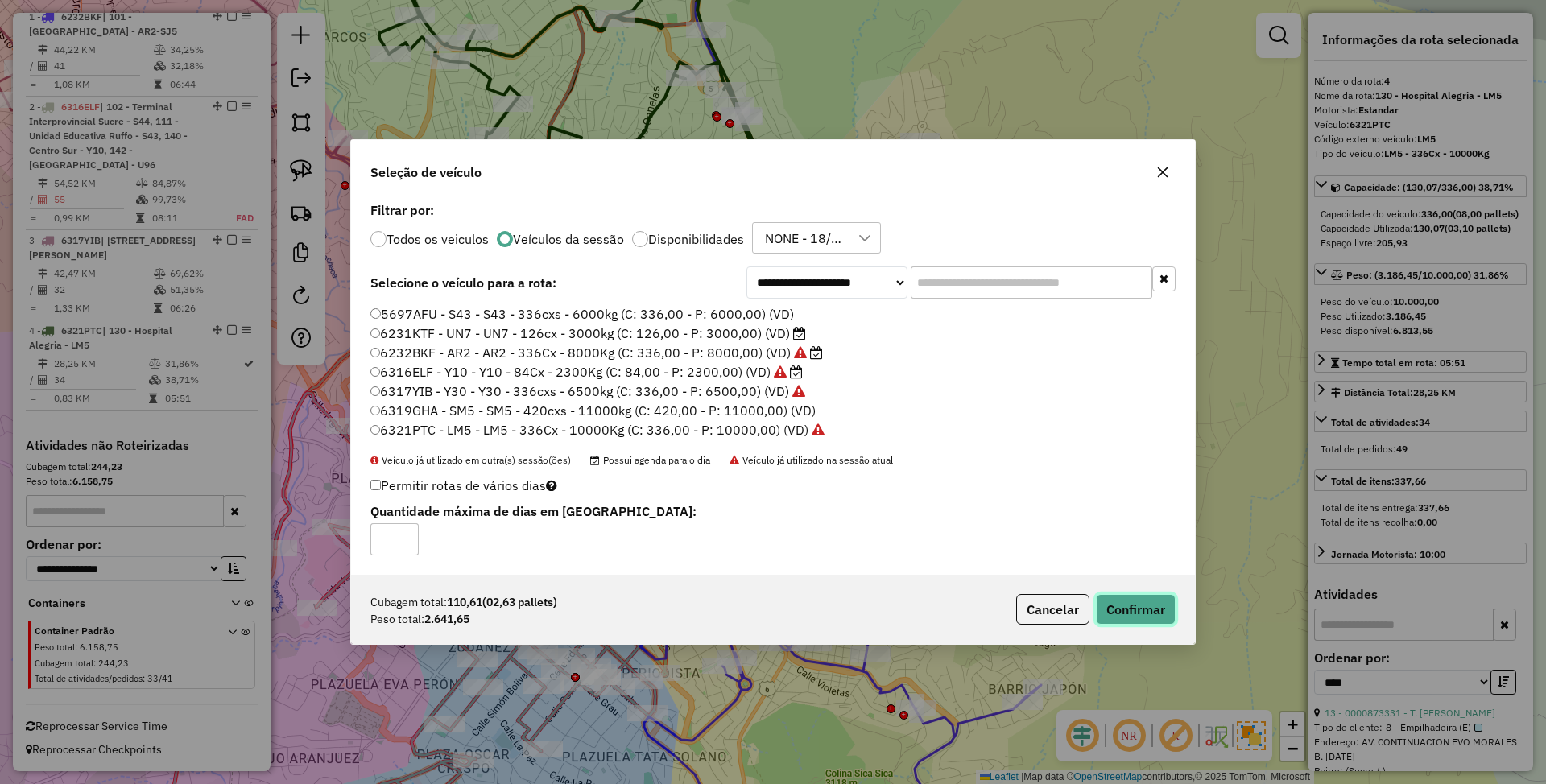
click at [1122, 603] on button "Confirmar" at bounding box center [1135, 609] width 80 height 31
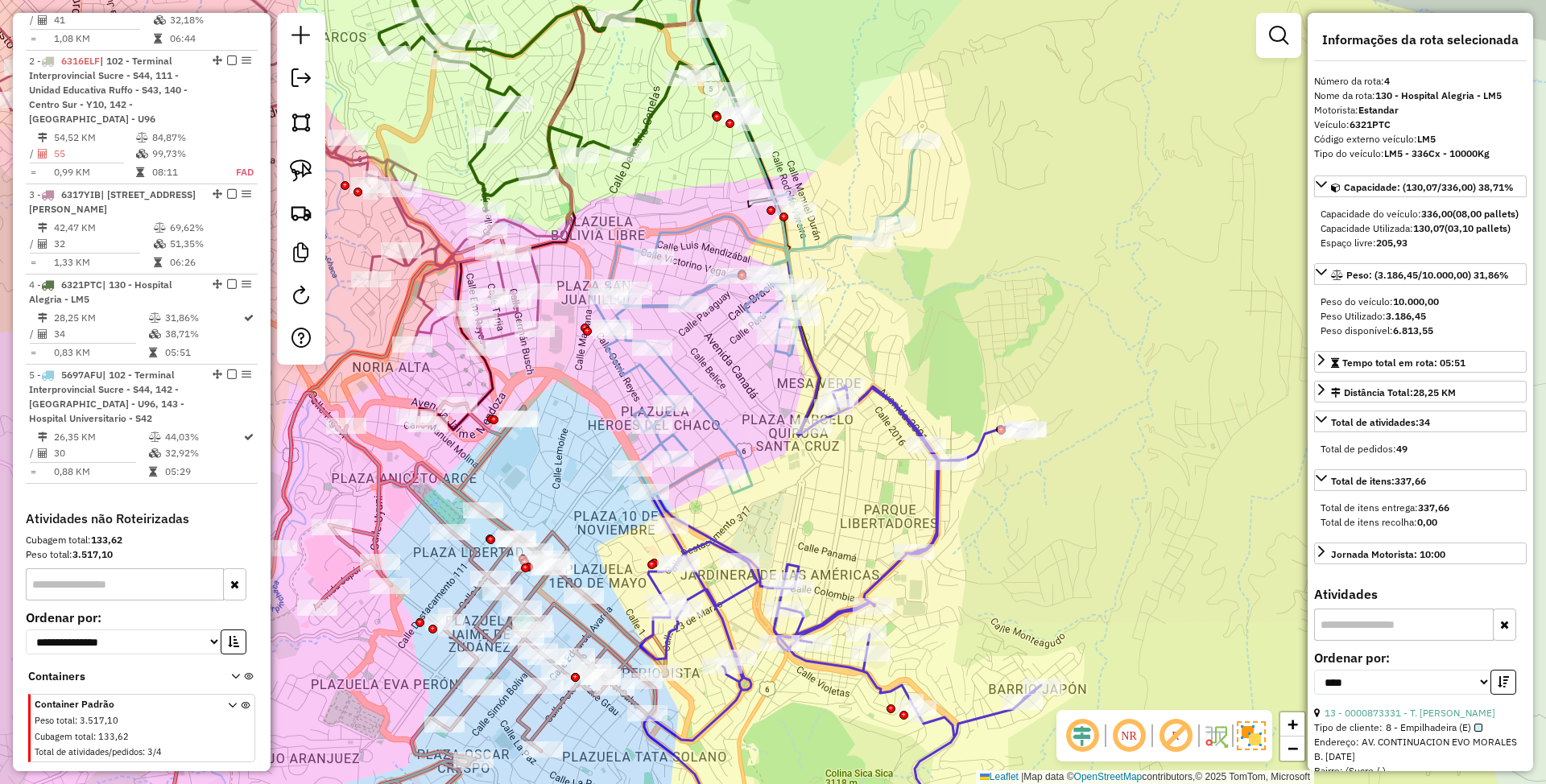
scroll to position [760, 0]
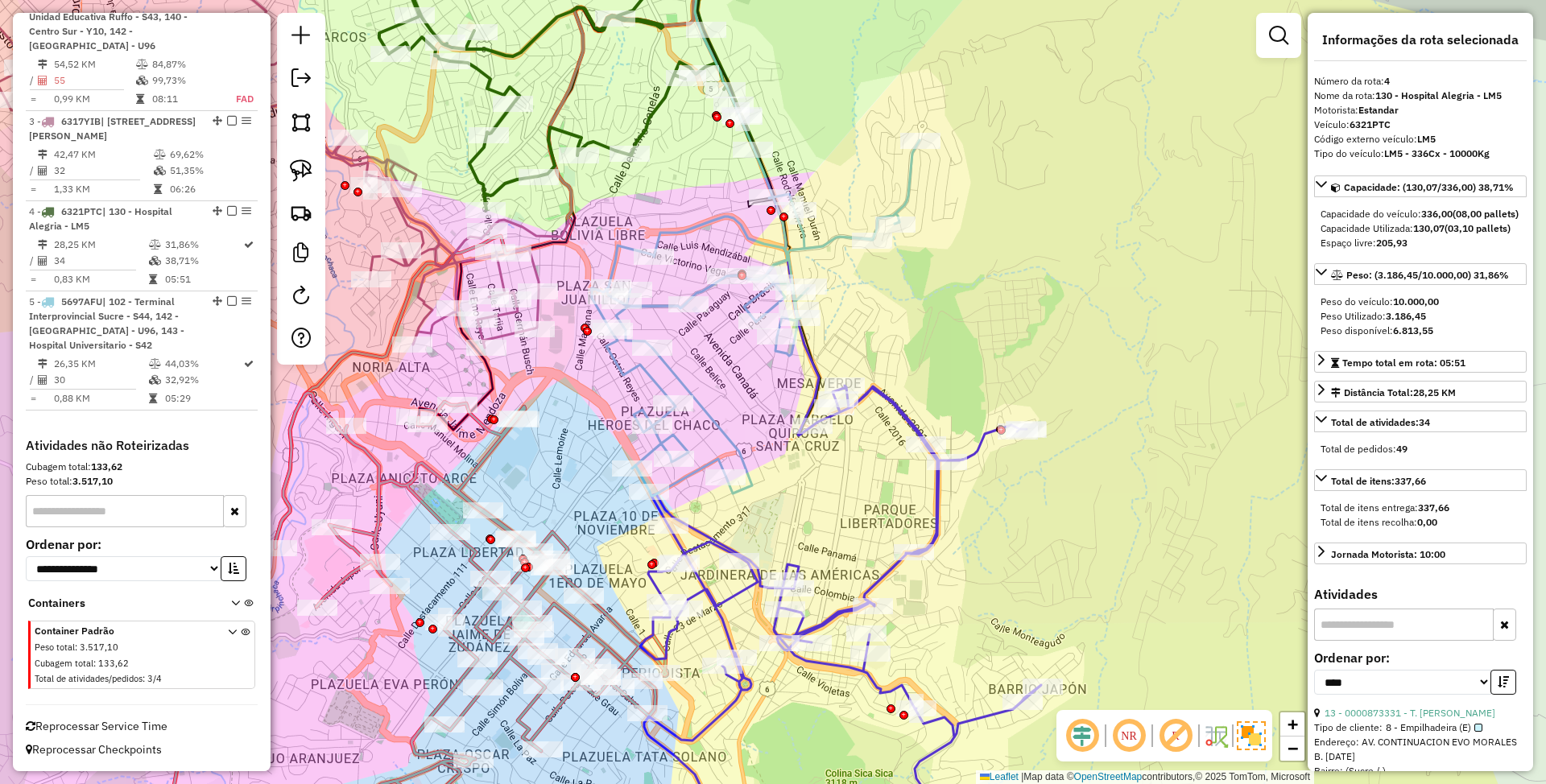
click at [825, 243] on icon at bounding box center [756, 318] width 328 height 355
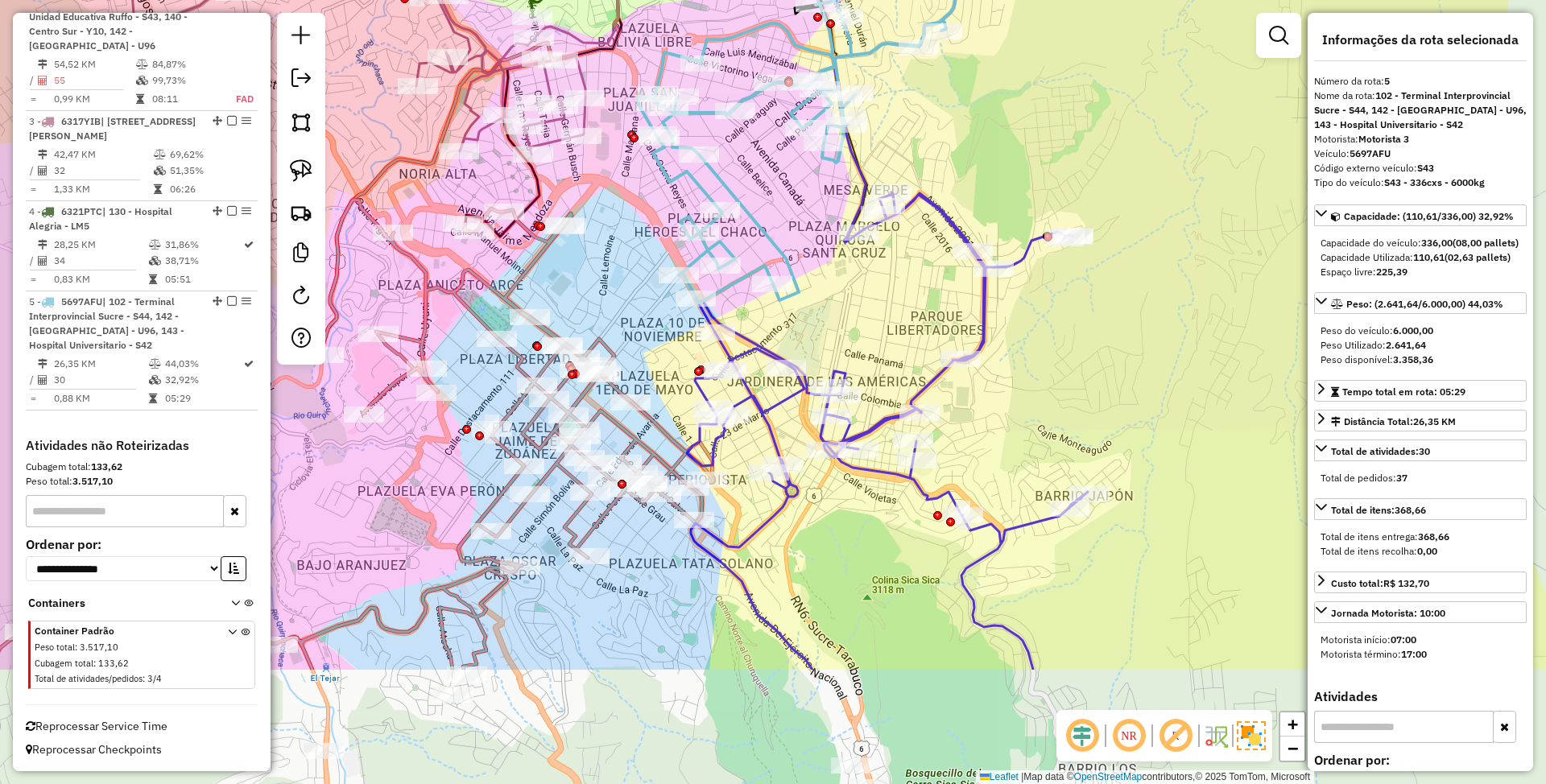
drag, startPoint x: 813, startPoint y: 523, endPoint x: 860, endPoint y: 330, distance: 198.6
click at [860, 330] on div "Janela de atendimento Grade de atendimento Capacidade Transportadoras Veículos …" at bounding box center [773, 392] width 1546 height 784
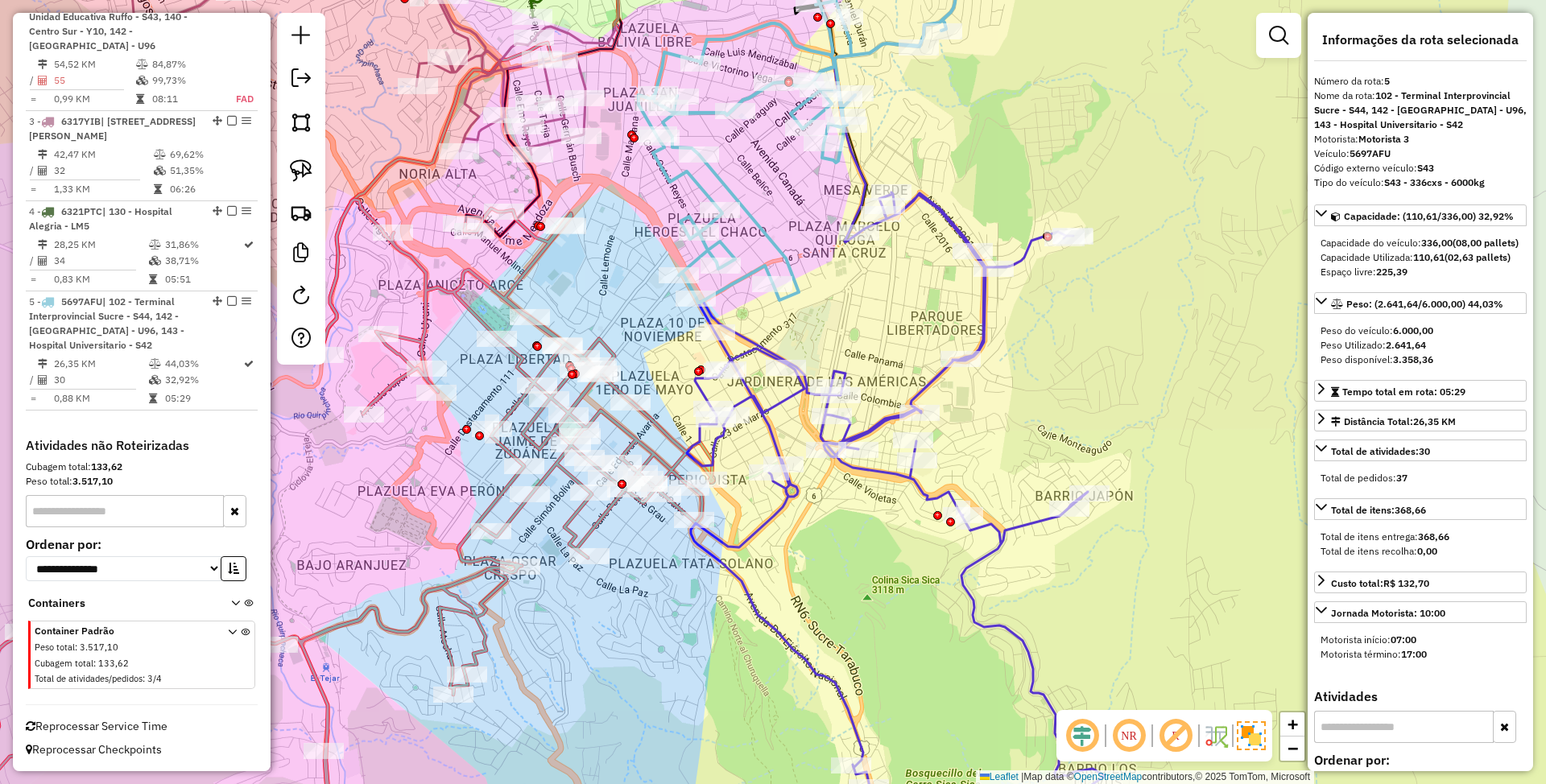
click at [926, 383] on icon at bounding box center [895, 528] width 418 height 671
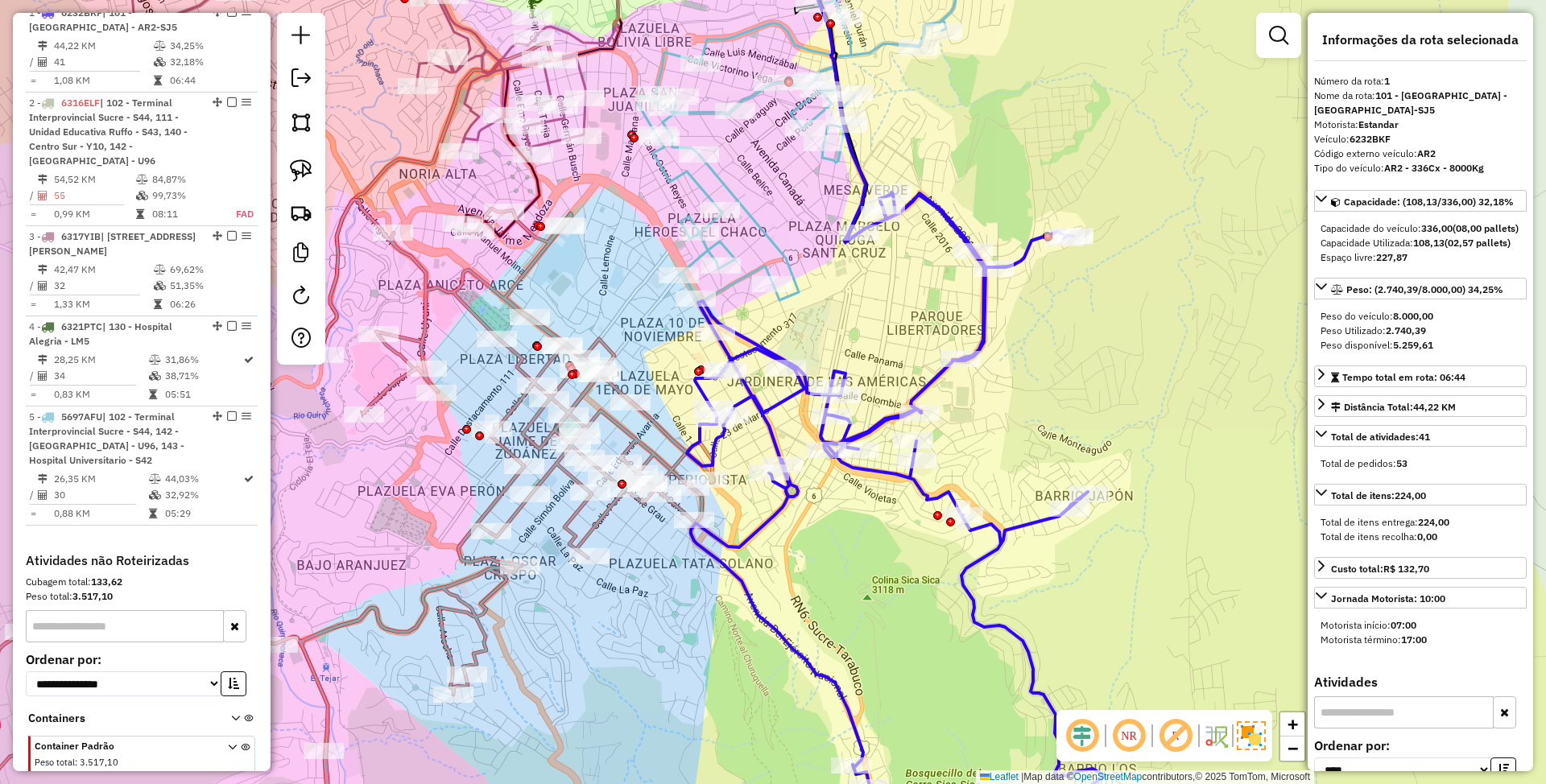
scroll to position [633, 0]
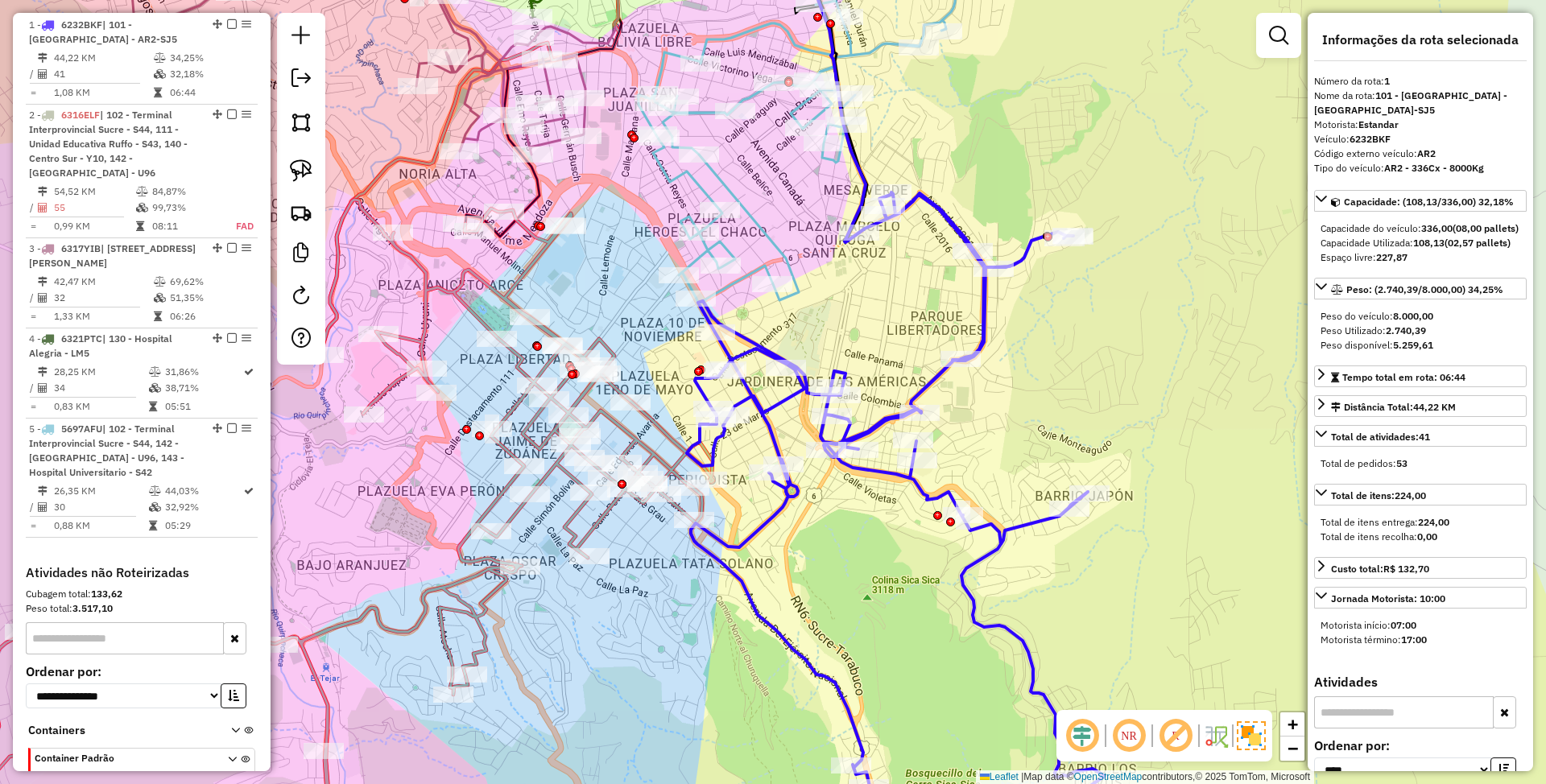
click at [926, 390] on icon at bounding box center [895, 528] width 418 height 671
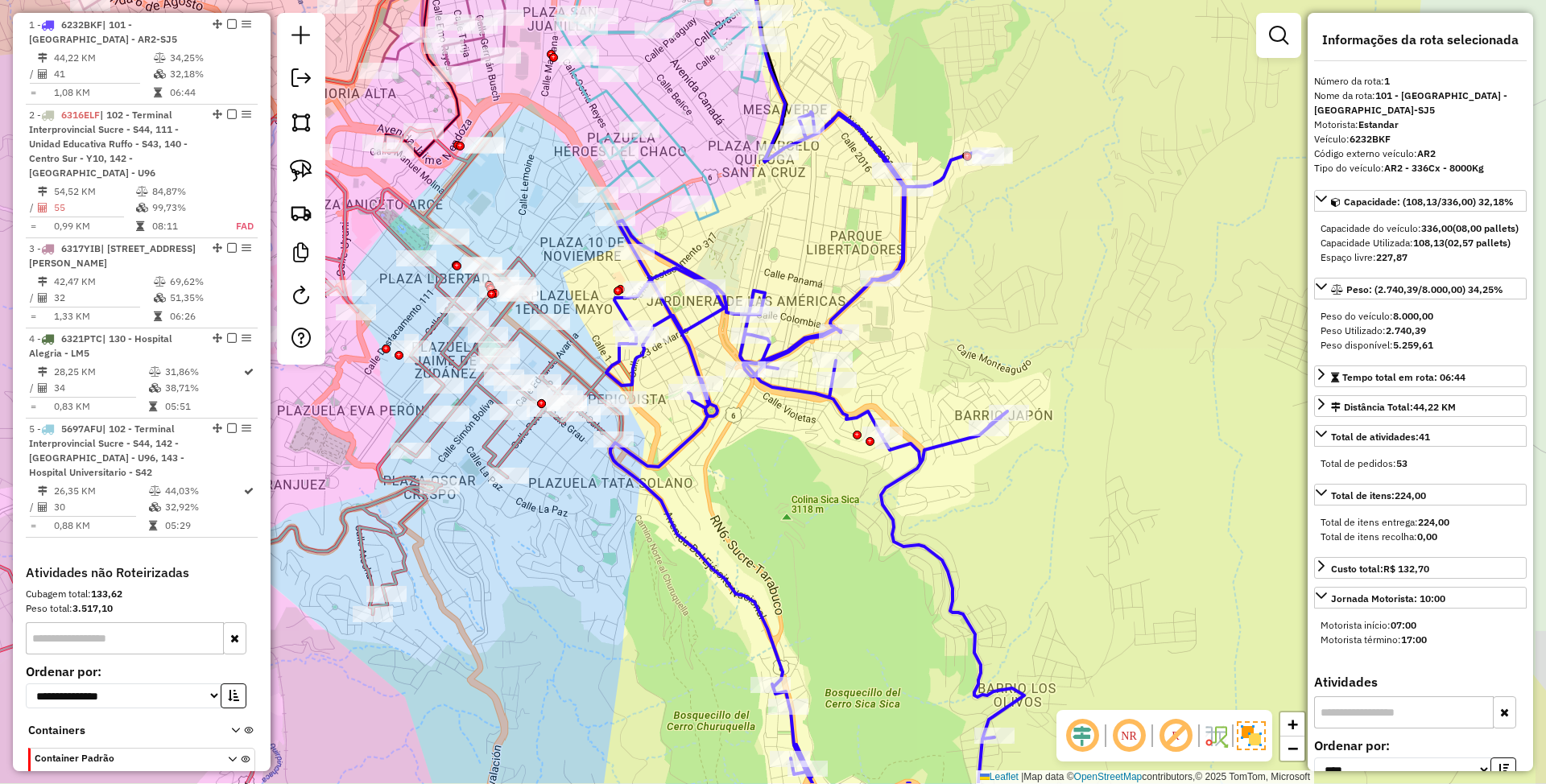
click at [970, 378] on div "Janela de atendimento Grade de atendimento Capacidade Transportadoras Veículos …" at bounding box center [773, 392] width 1546 height 784
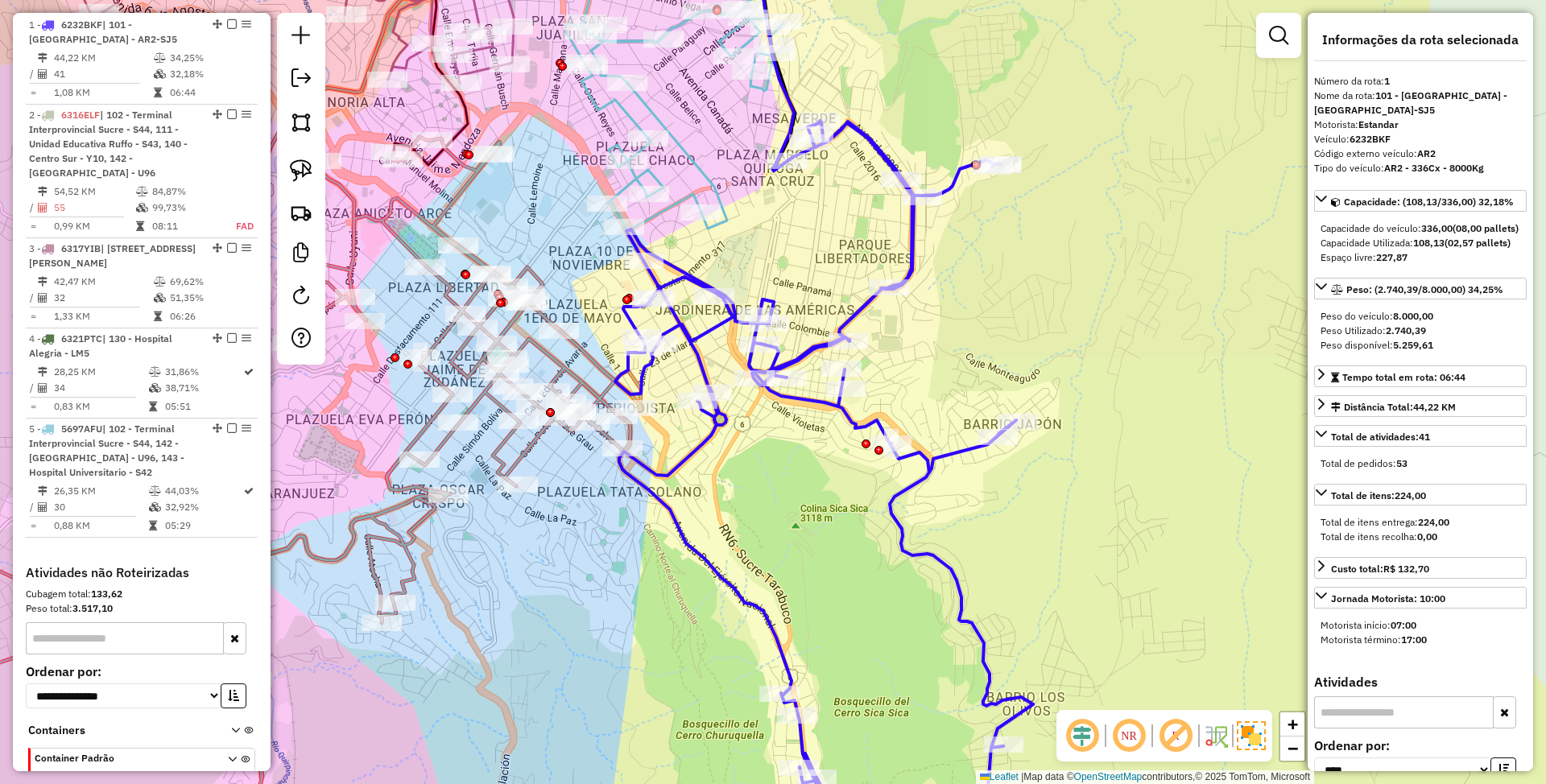
drag, startPoint x: 803, startPoint y: 255, endPoint x: 935, endPoint y: 417, distance: 209.0
click at [935, 417] on div "Janela de atendimento Grade de atendimento Capacidade Transportadoras Veículos …" at bounding box center [773, 392] width 1546 height 784
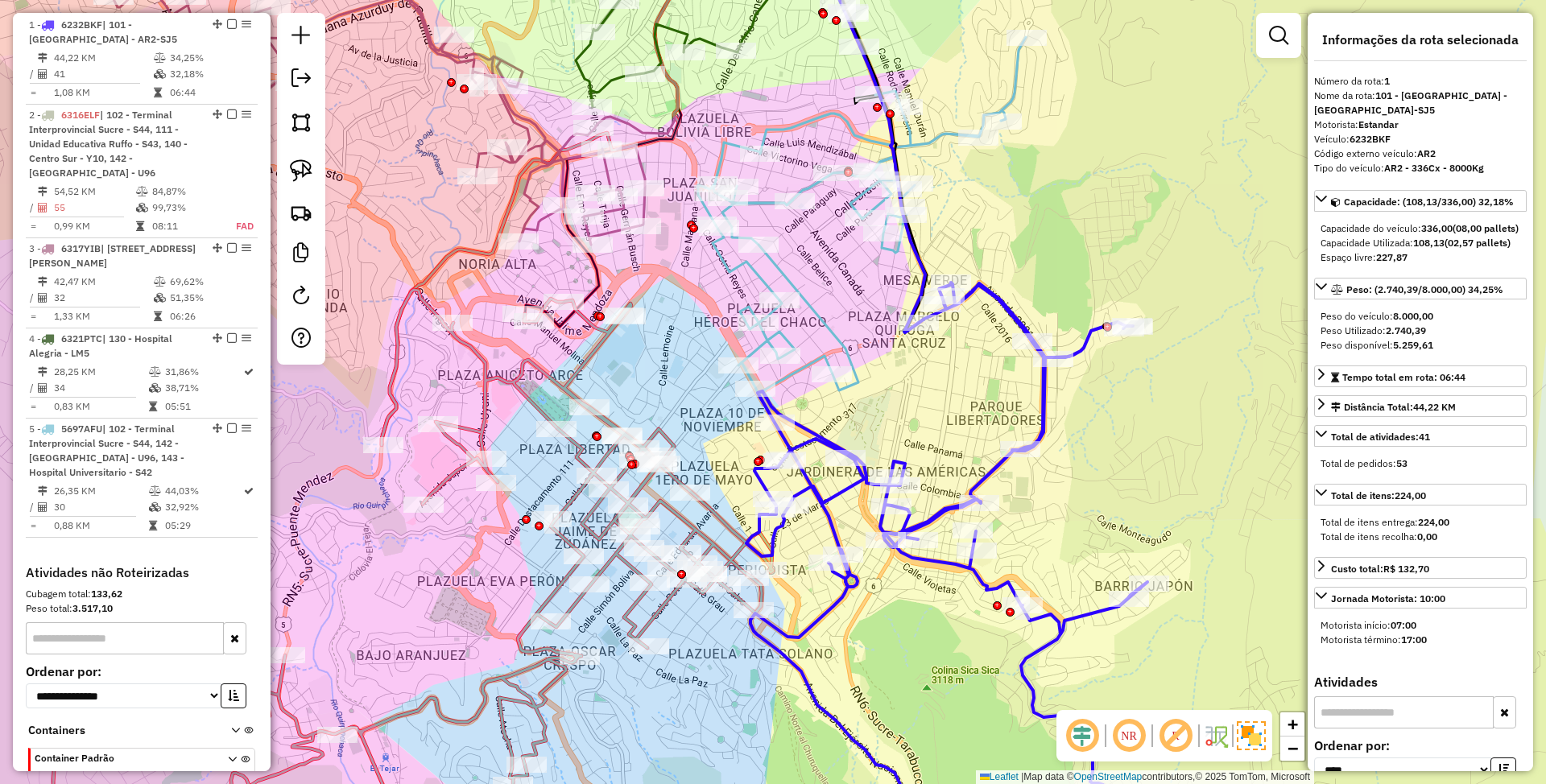
click at [817, 317] on icon at bounding box center [862, 214] width 328 height 355
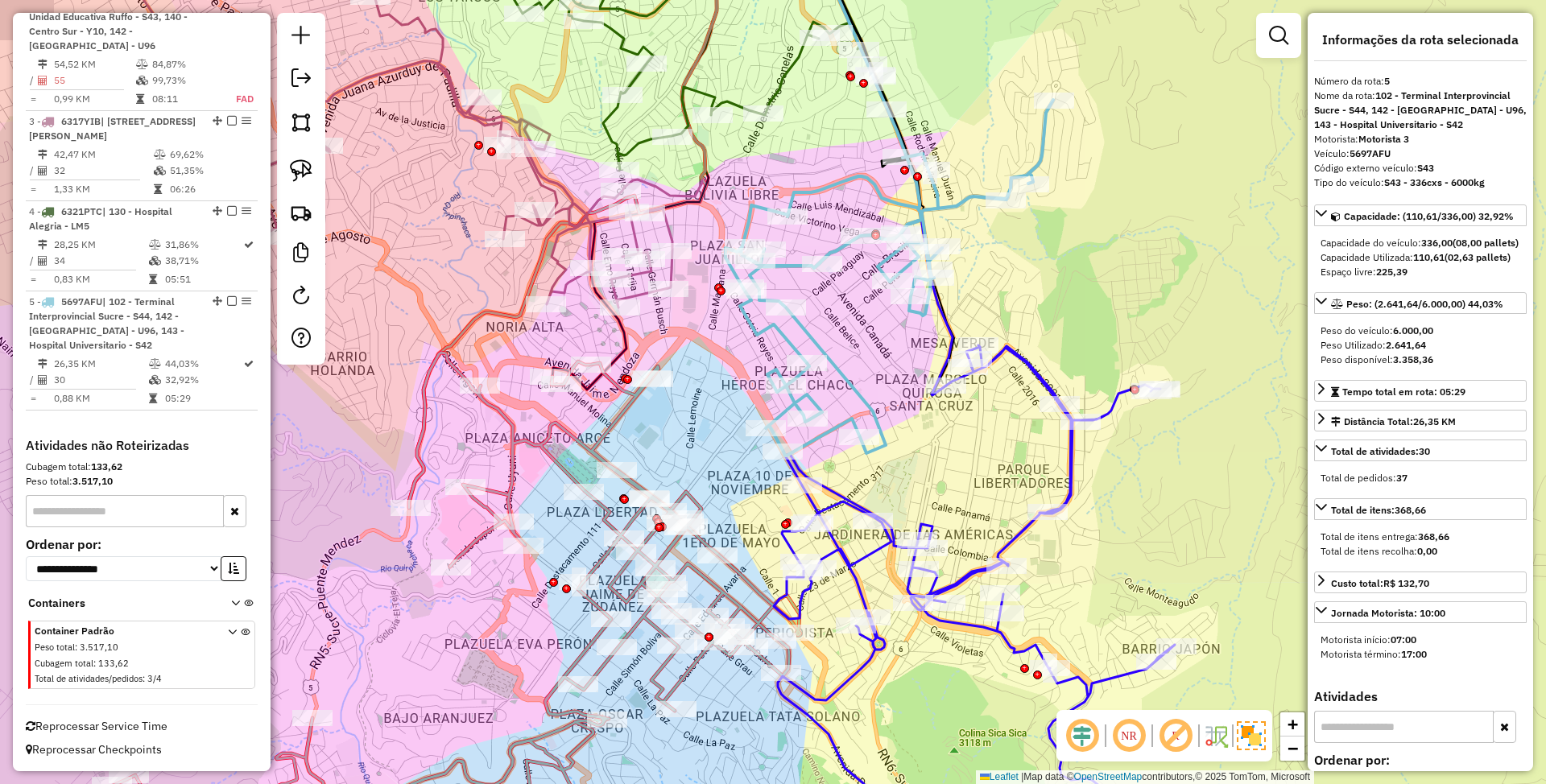
drag, startPoint x: 841, startPoint y: 302, endPoint x: 870, endPoint y: 399, distance: 101.2
click at [870, 399] on div "Janela de atendimento Grade de atendimento Capacidade Transportadoras Veículos …" at bounding box center [773, 392] width 1546 height 784
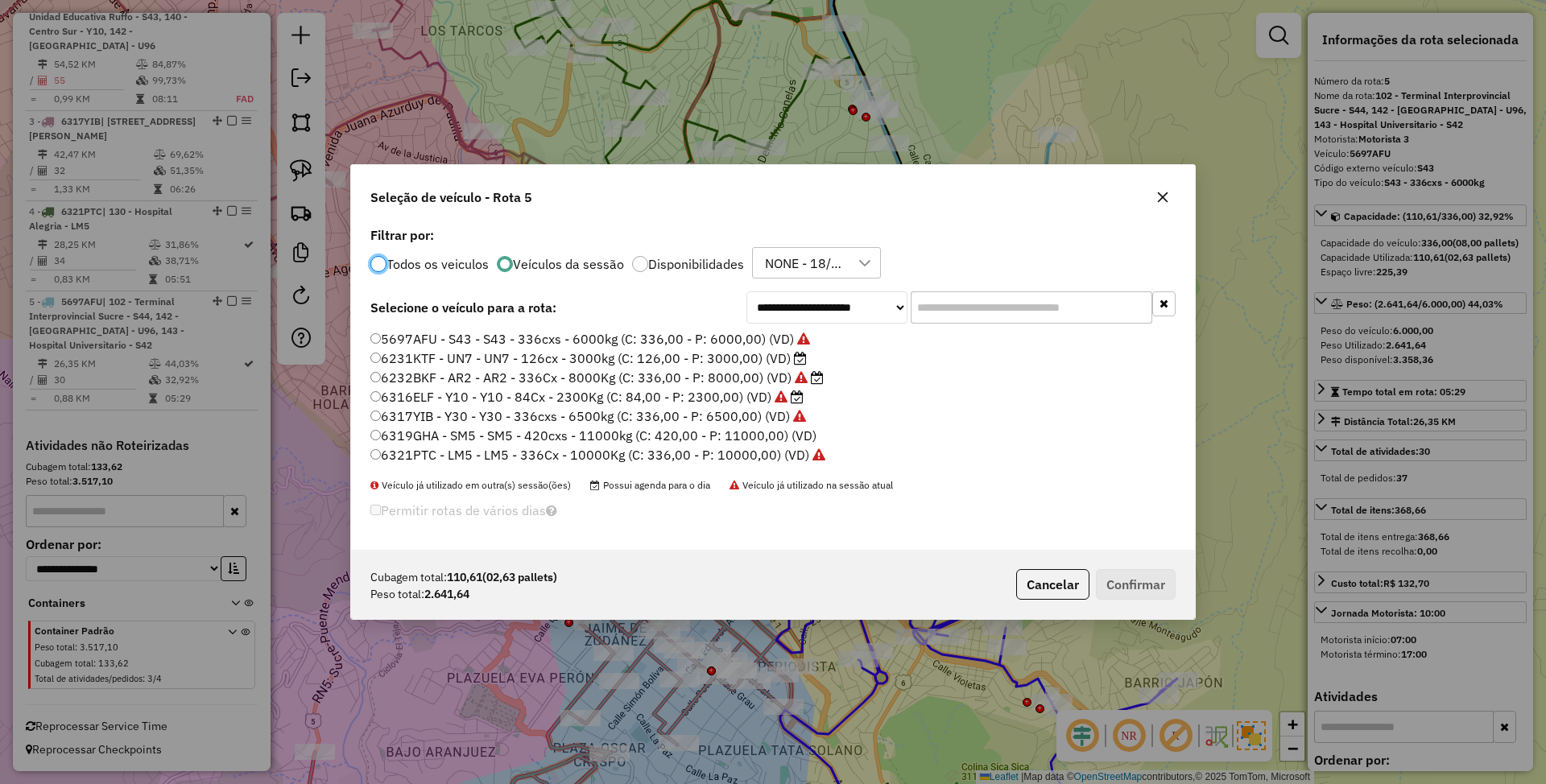
scroll to position [8, 5]
click at [743, 355] on label "6231KTF - UN7 - UN7 - 126cx - 3000kg (C: 126,00 - P: 3000,00) (VD)" at bounding box center [589, 358] width 437 height 20
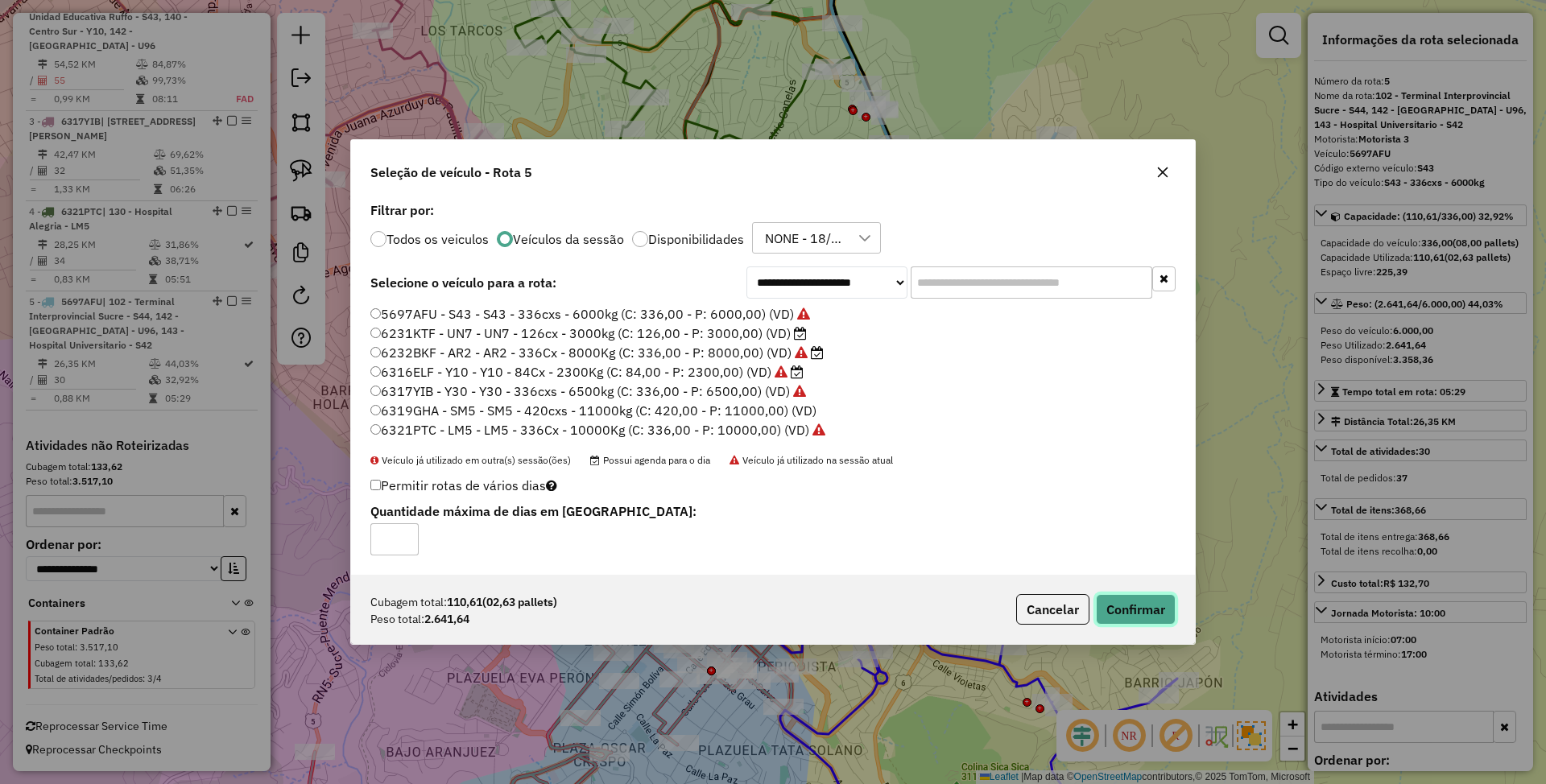
click at [1151, 613] on button "Confirmar" at bounding box center [1135, 609] width 80 height 31
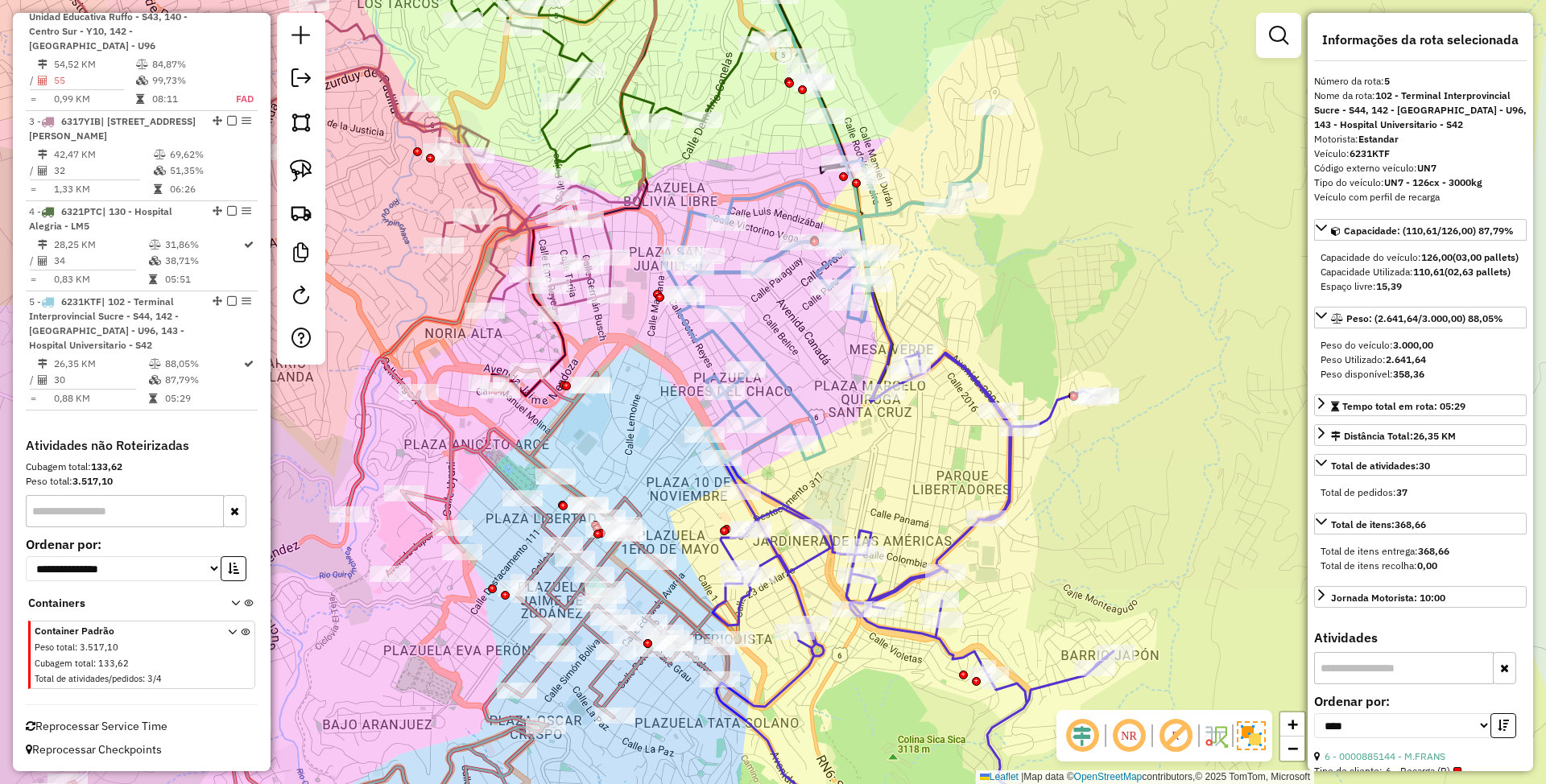
drag, startPoint x: 966, startPoint y: 504, endPoint x: 899, endPoint y: 362, distance: 157.0
click at [899, 363] on div "Janela de atendimento Grade de atendimento Capacidade Transportadoras Veículos …" at bounding box center [773, 392] width 1546 height 784
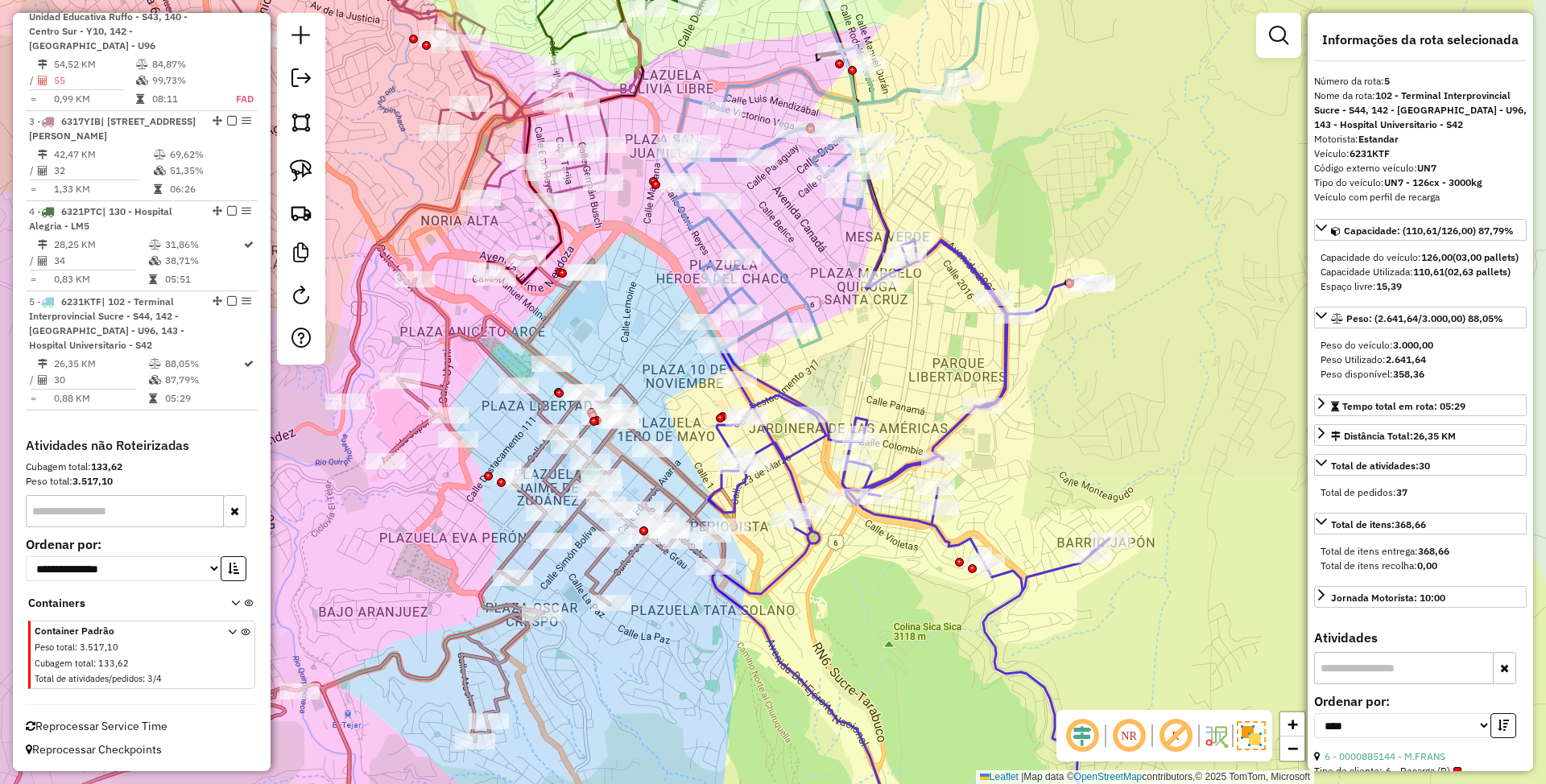
click at [1004, 362] on icon at bounding box center [917, 551] width 418 height 625
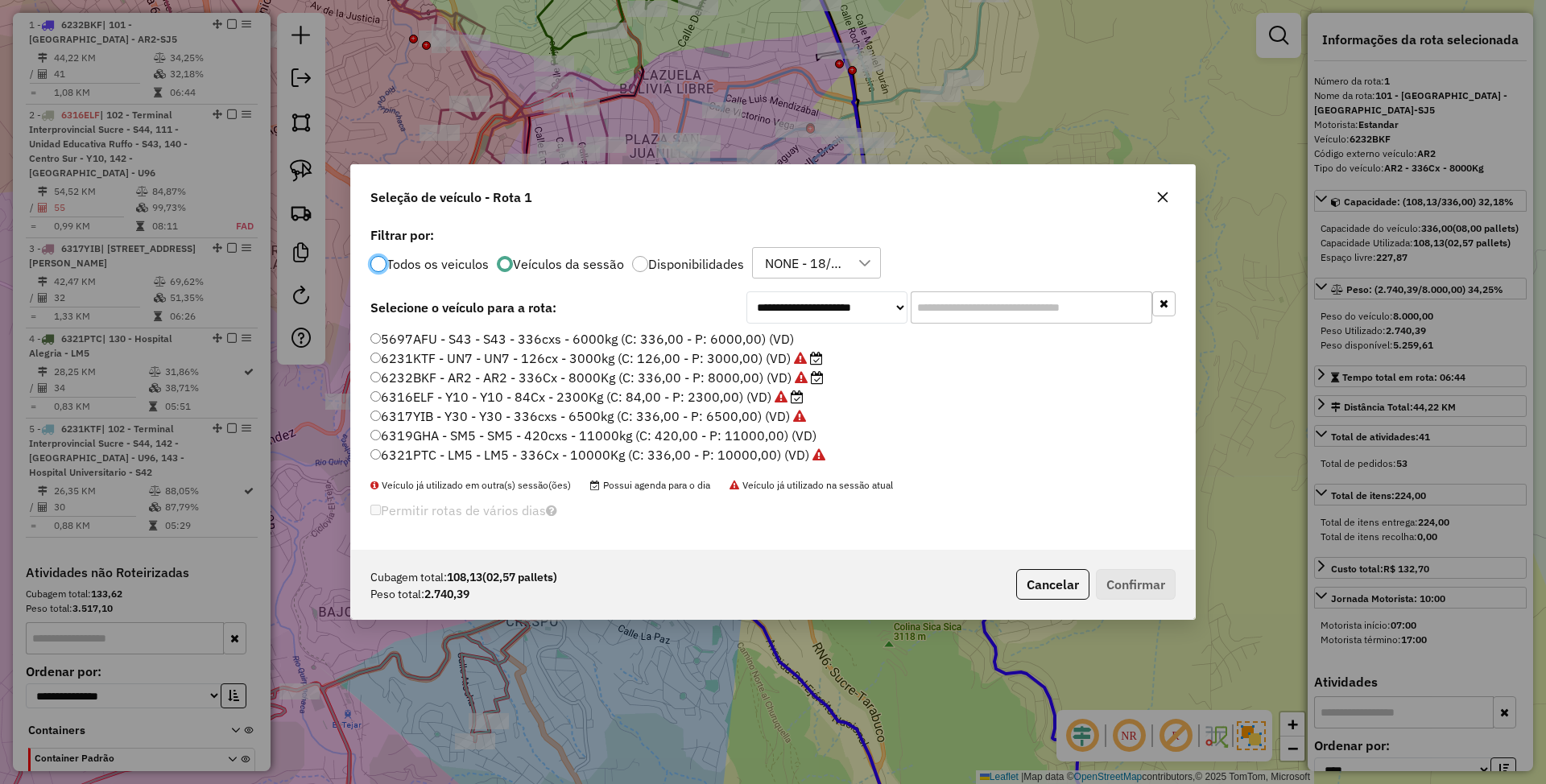
click at [648, 343] on label "5697AFU - S43 - S43 - 336cxs - 6000kg (C: 336,00 - P: 6000,00) (VD)" at bounding box center [582, 339] width 424 height 20
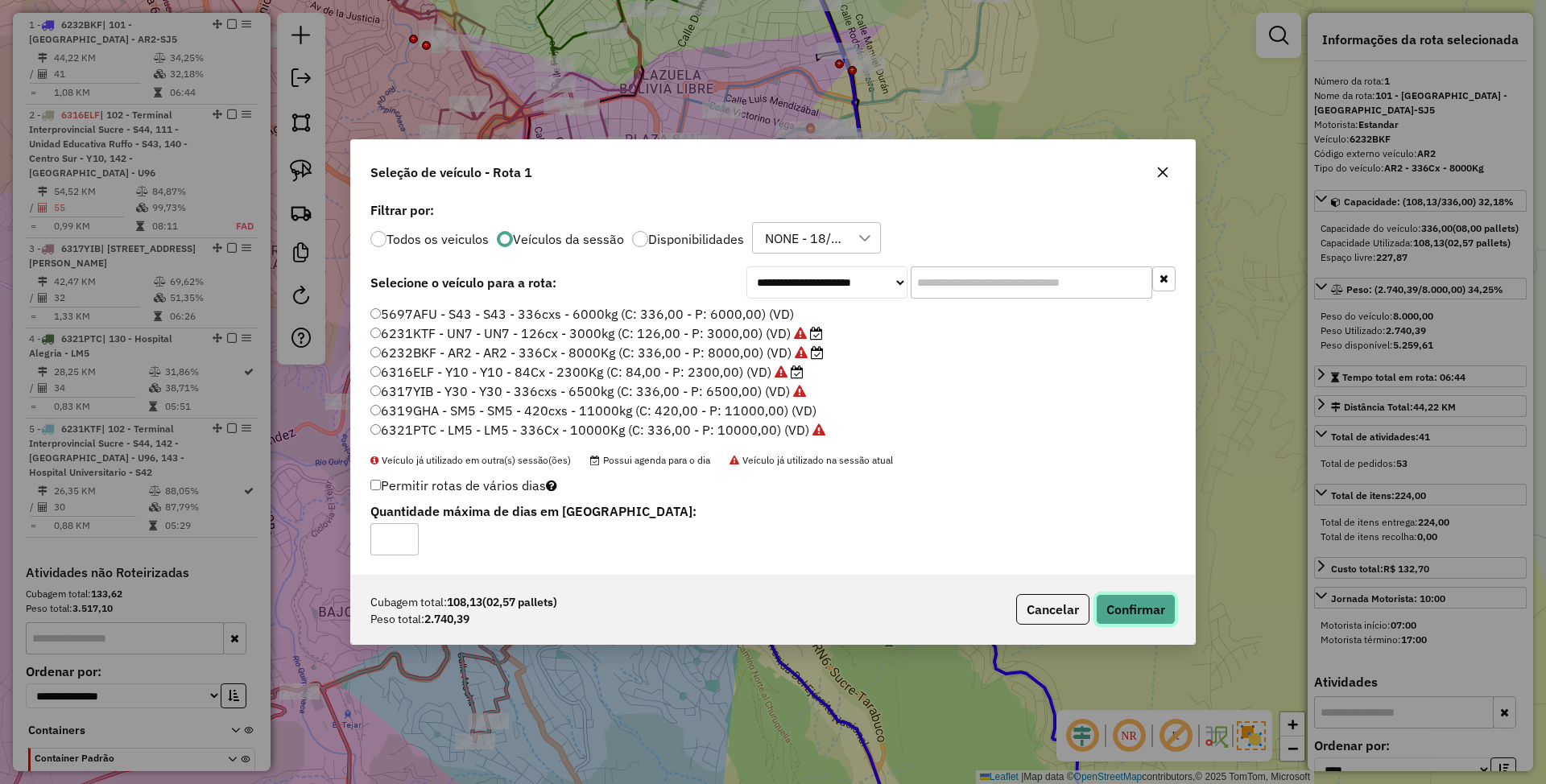
click at [1111, 606] on button "Confirmar" at bounding box center [1135, 609] width 80 height 31
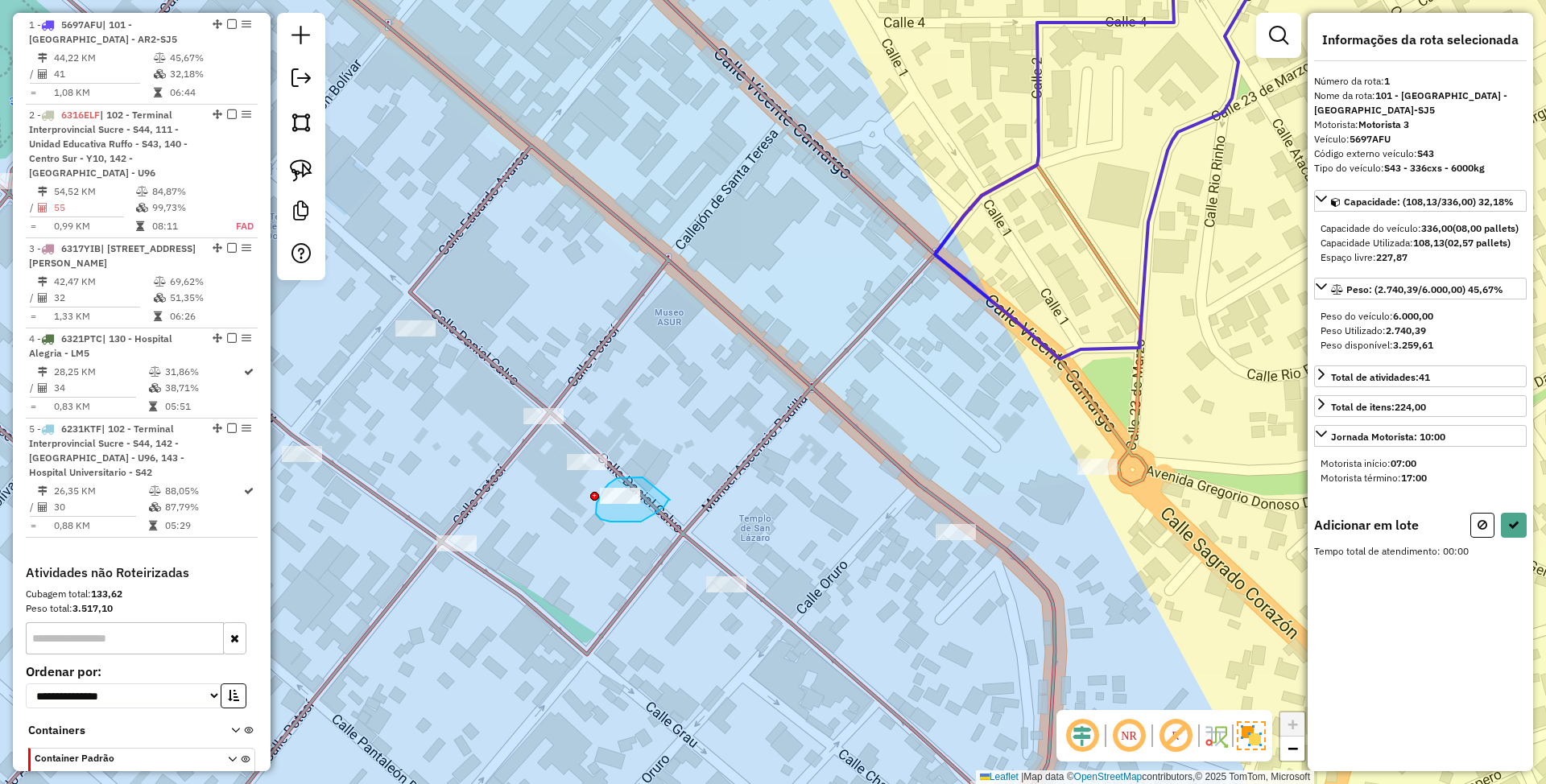
drag, startPoint x: 636, startPoint y: 477, endPoint x: 670, endPoint y: 500, distance: 41.0
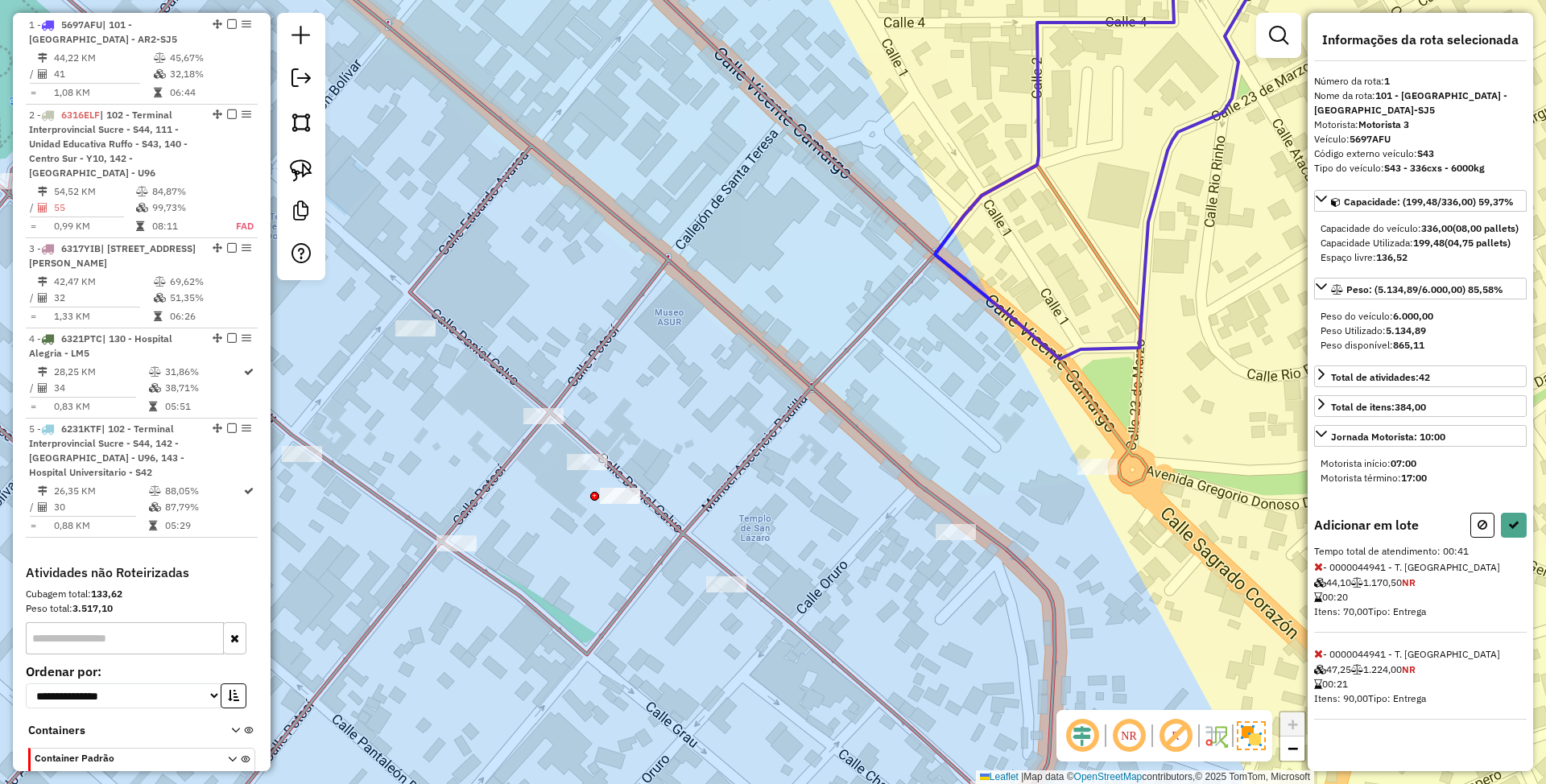
select select "*********"
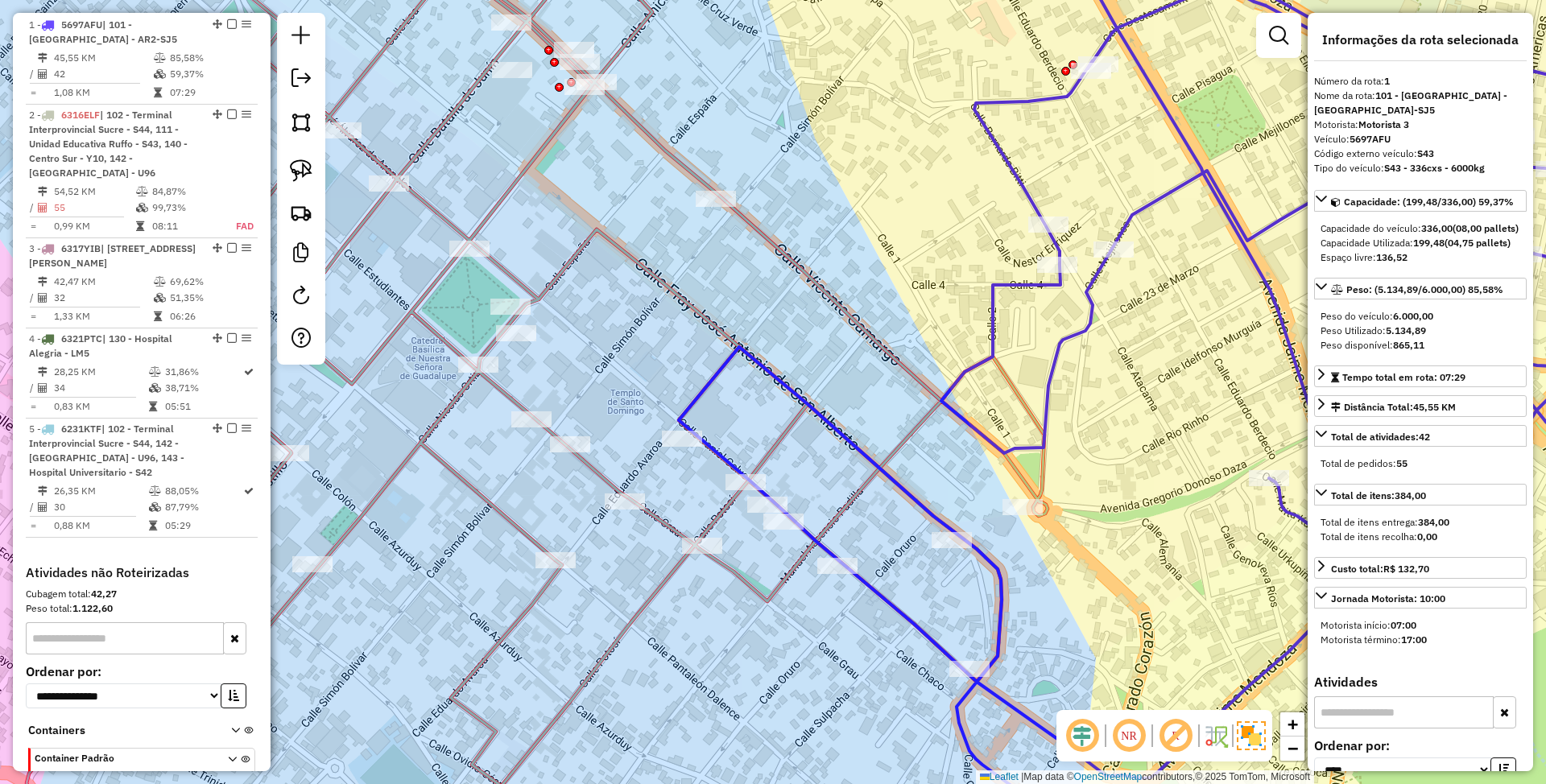
drag, startPoint x: 1131, startPoint y: 593, endPoint x: 880, endPoint y: 620, distance: 252.4
click at [880, 620] on div "Janela de atendimento Grade de atendimento Capacidade Transportadoras Veículos …" at bounding box center [773, 392] width 1546 height 784
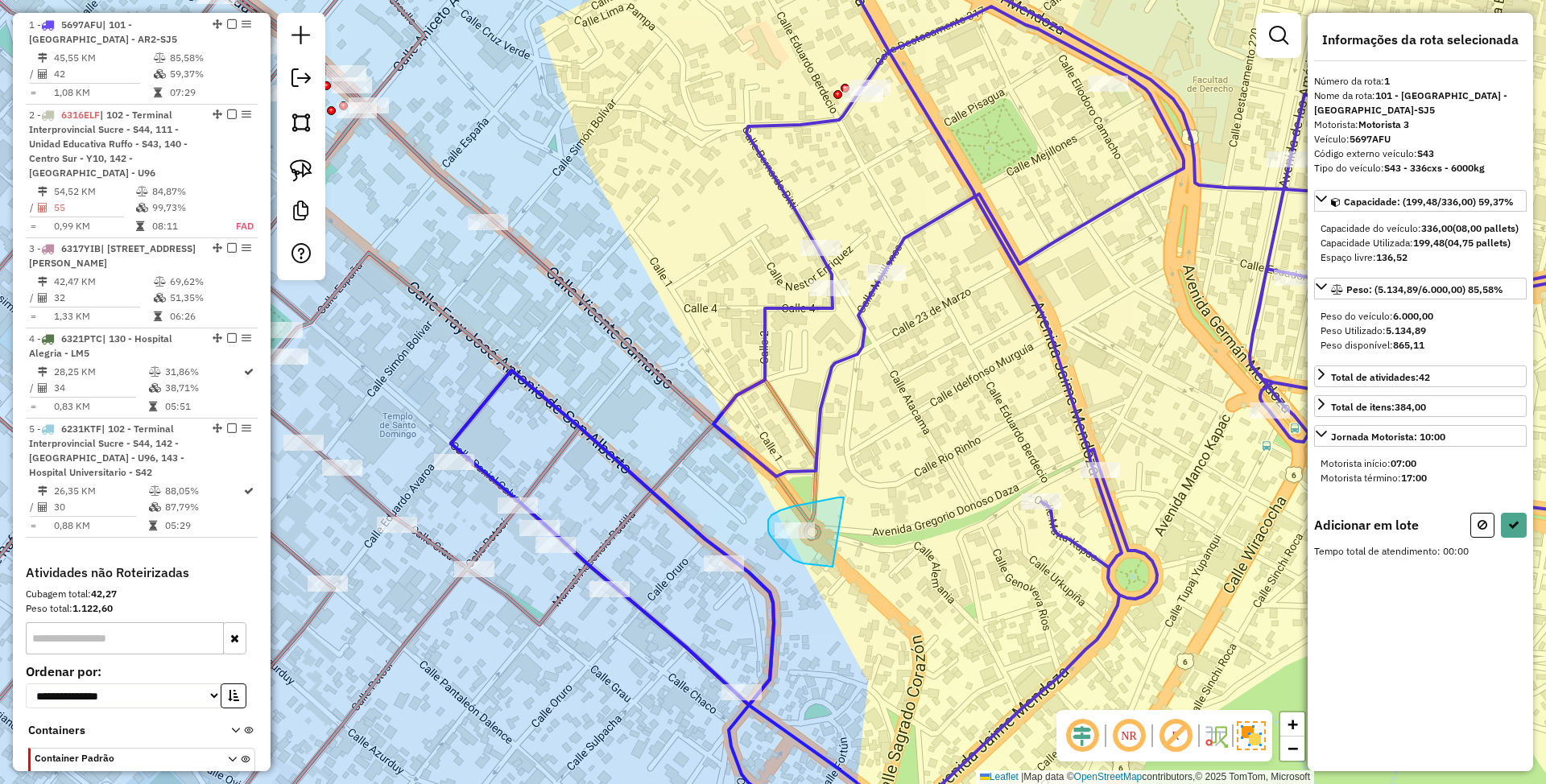
drag, startPoint x: 844, startPoint y: 498, endPoint x: 833, endPoint y: 567, distance: 69.9
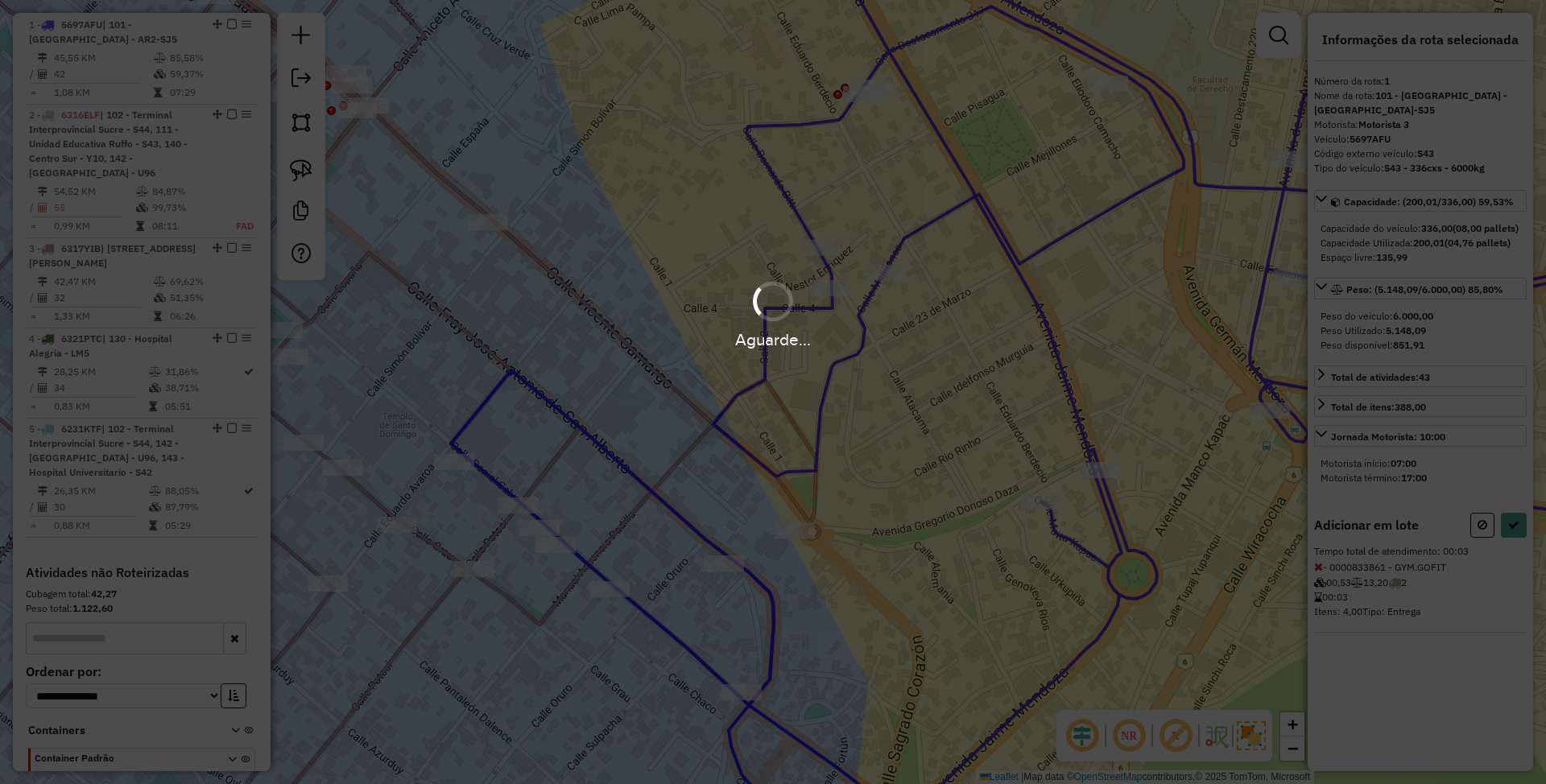
select select "*********"
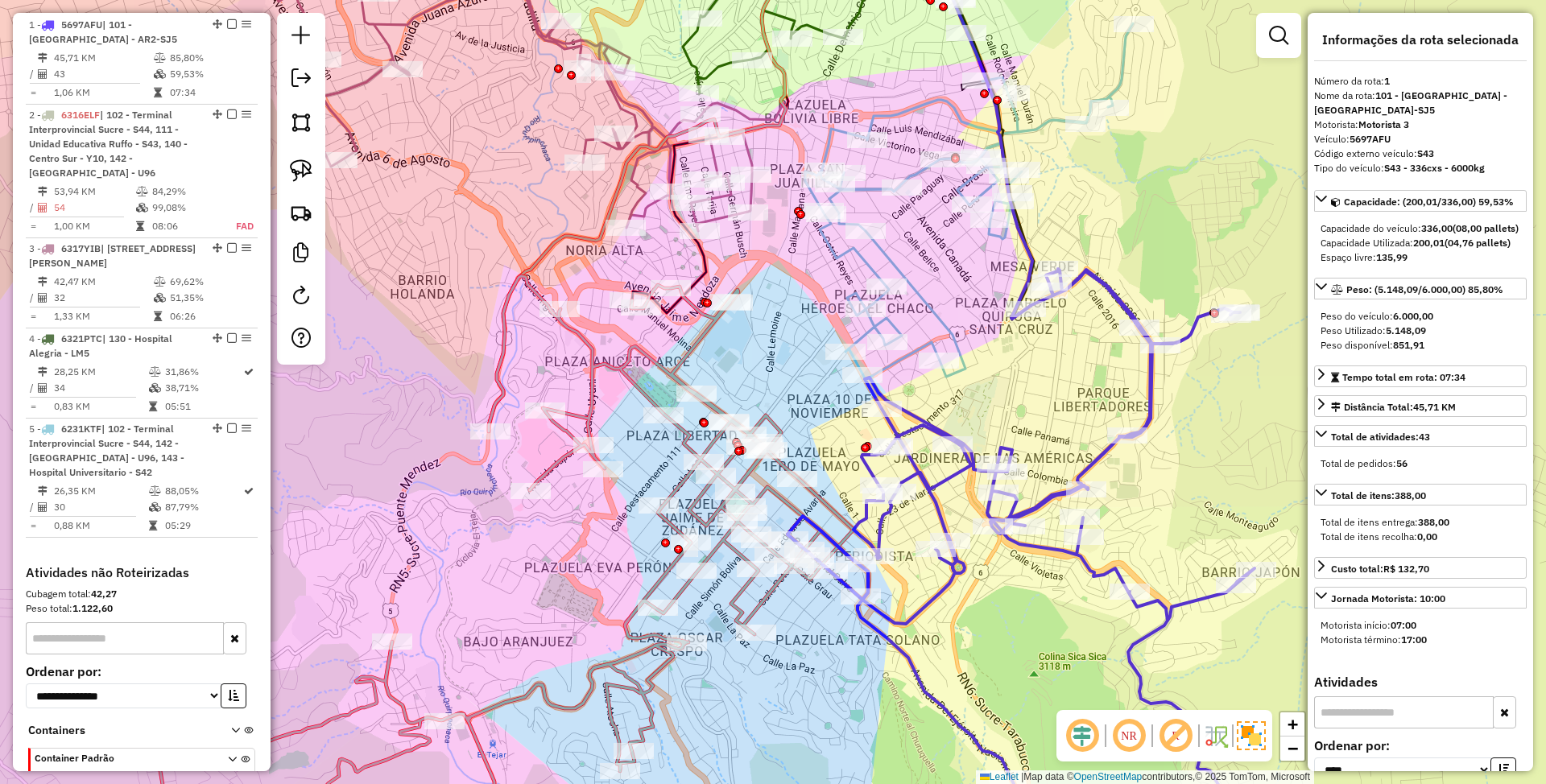
drag, startPoint x: 720, startPoint y: 381, endPoint x: 773, endPoint y: 235, distance: 155.3
click at [773, 233] on div "Janela de atendimento Grade de atendimento Capacidade Transportadoras Veículos …" at bounding box center [773, 392] width 1546 height 784
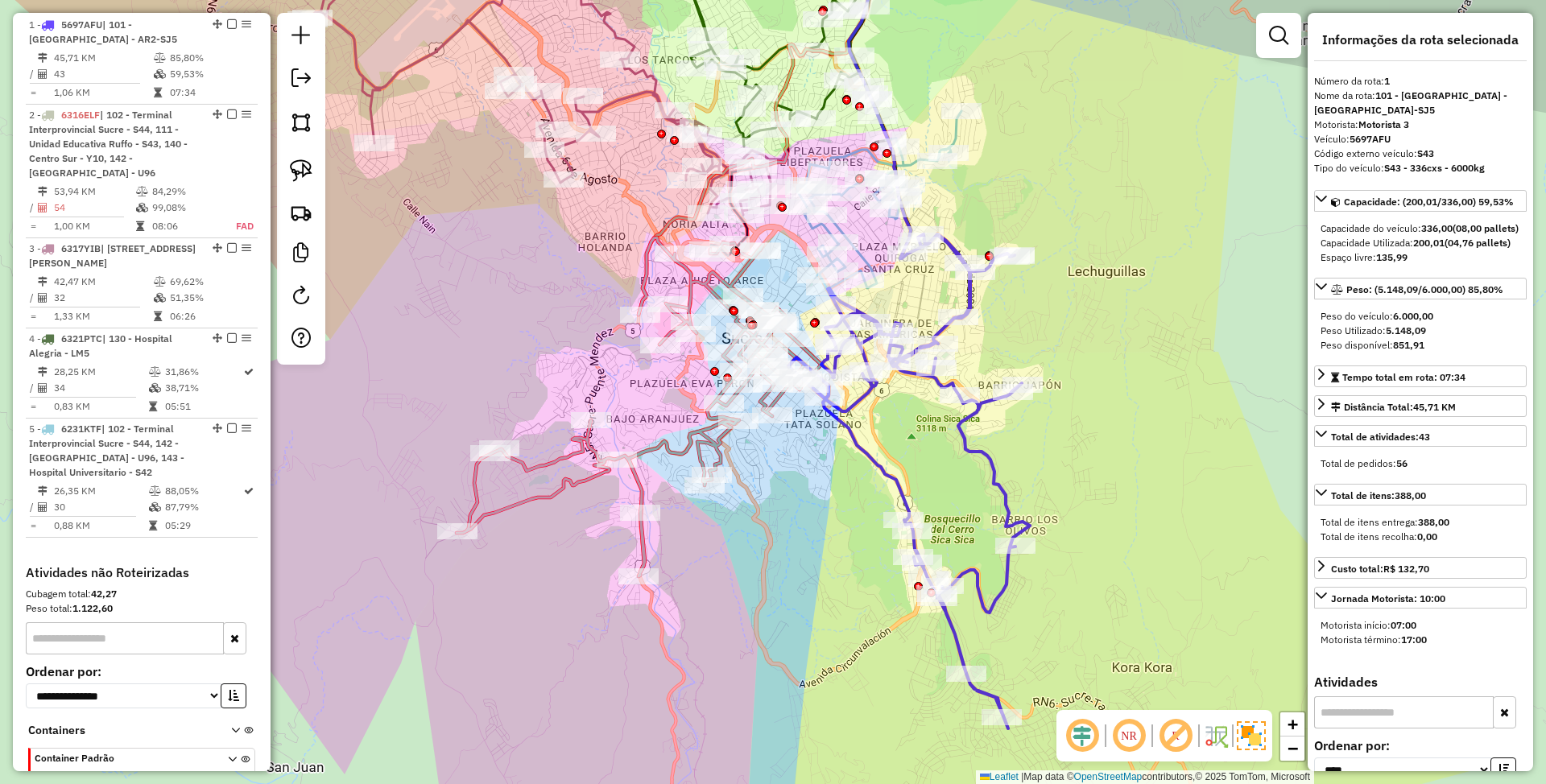
click at [685, 437] on icon at bounding box center [642, 406] width 372 height 339
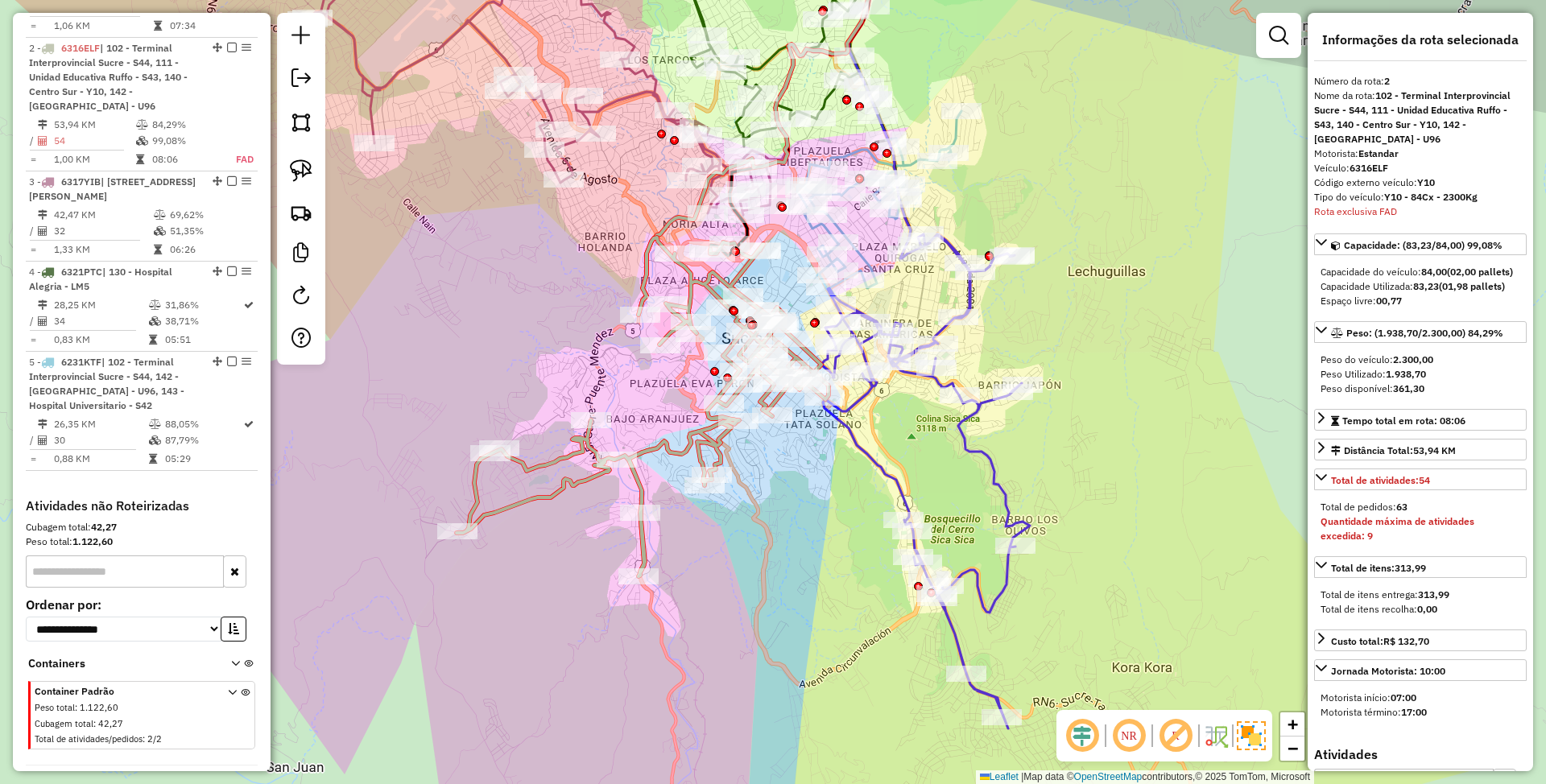
scroll to position [725, 0]
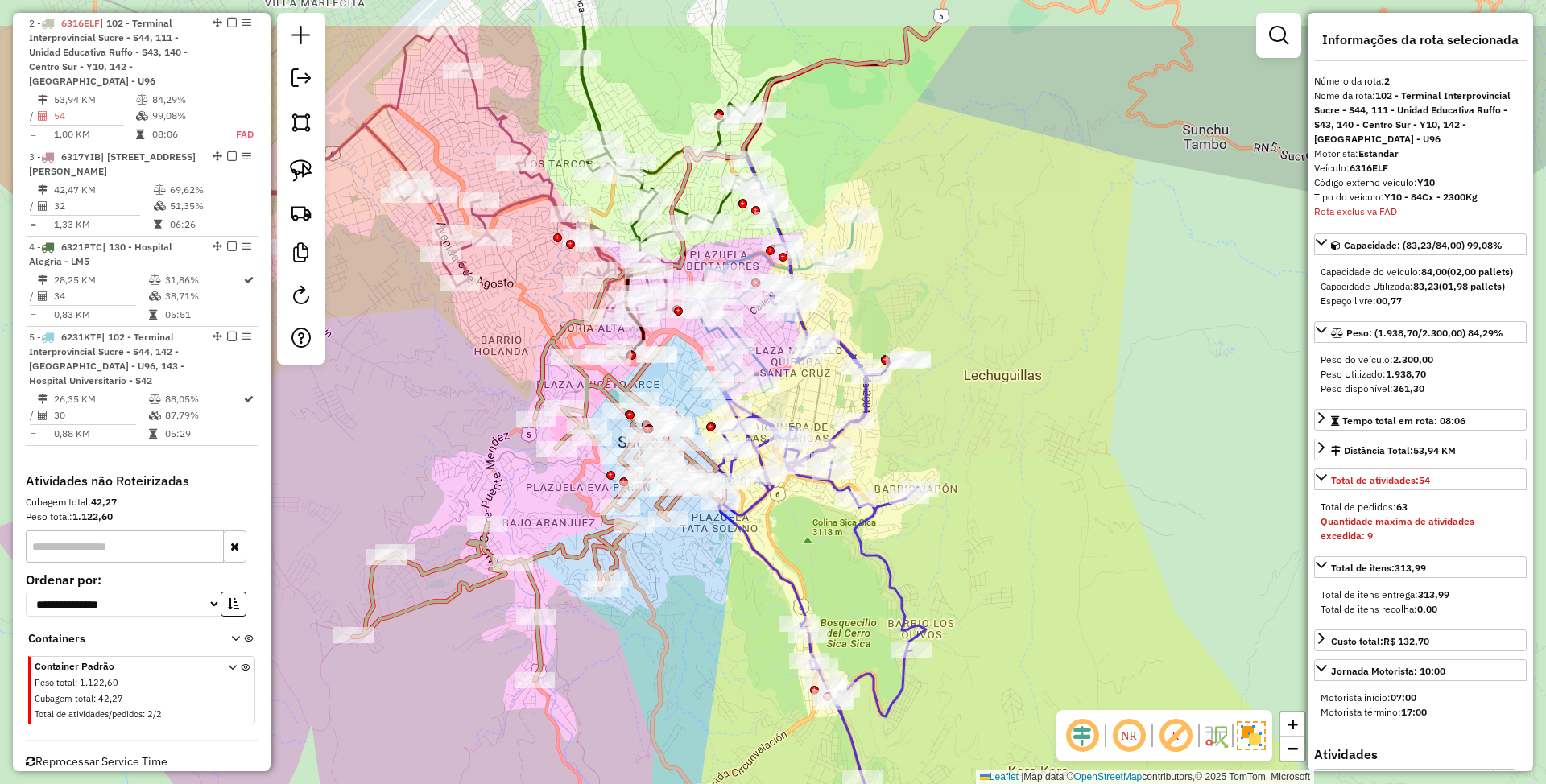
drag, startPoint x: 787, startPoint y: 555, endPoint x: 684, endPoint y: 659, distance: 146.4
click at [684, 659] on div "Janela de atendimento Grade de atendimento Capacidade Transportadoras Veículos …" at bounding box center [773, 392] width 1546 height 784
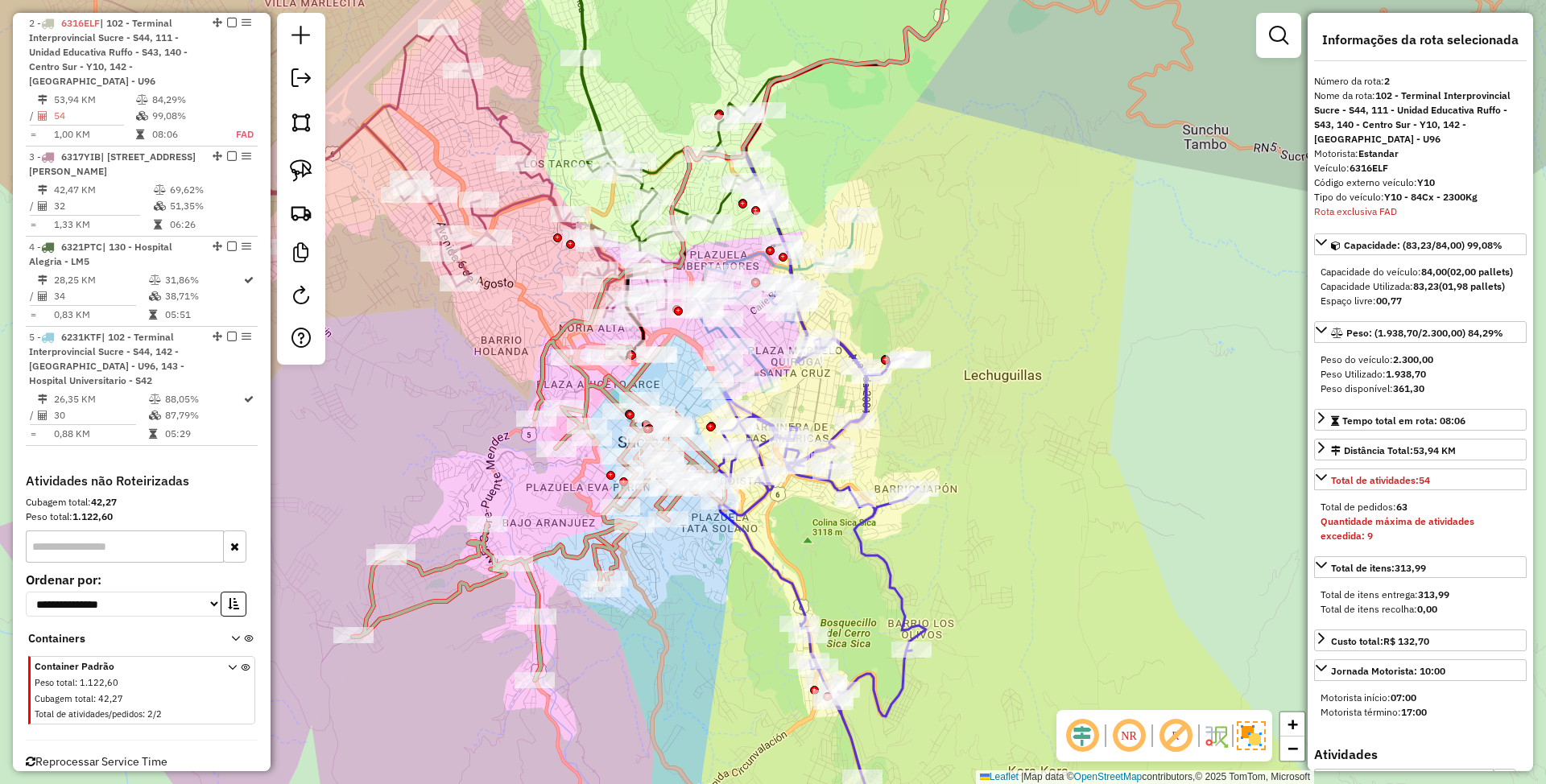
click at [861, 548] on icon at bounding box center [805, 585] width 242 height 495
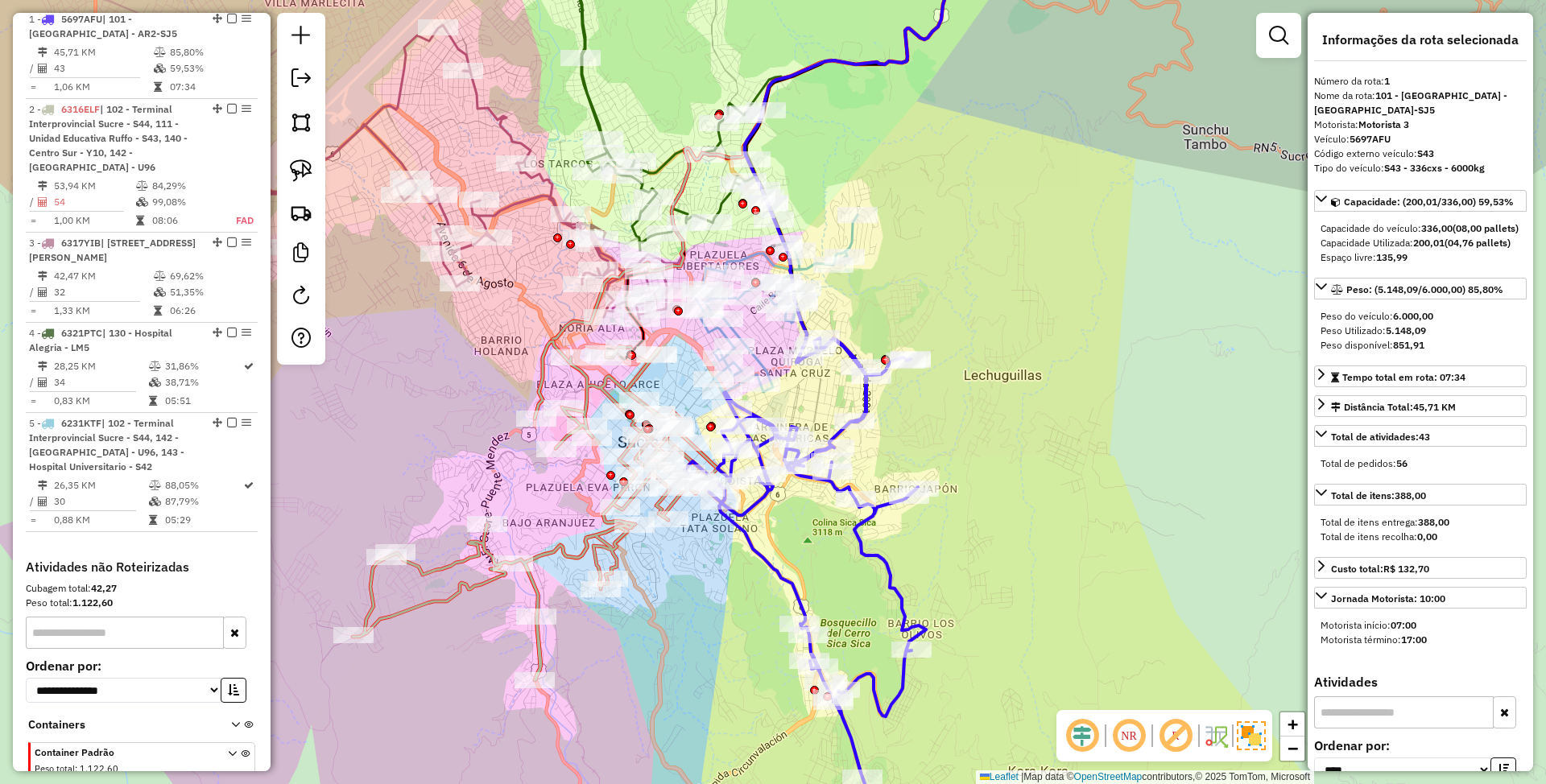
scroll to position [633, 0]
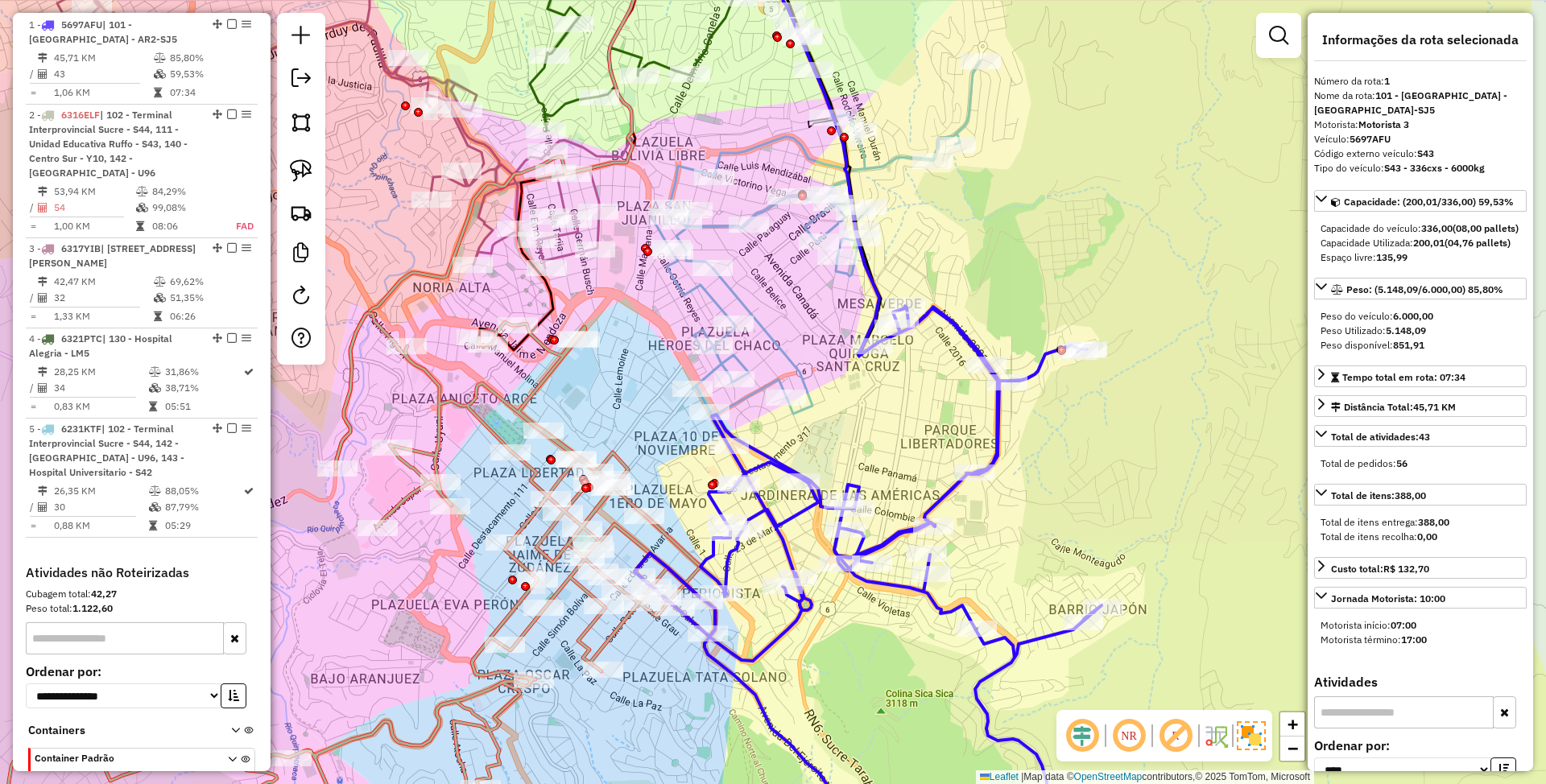
drag, startPoint x: 832, startPoint y: 427, endPoint x: 842, endPoint y: 529, distance: 102.5
click at [842, 529] on div "Janela de atendimento Grade de atendimento Capacidade Transportadoras Veículos …" at bounding box center [773, 392] width 1546 height 784
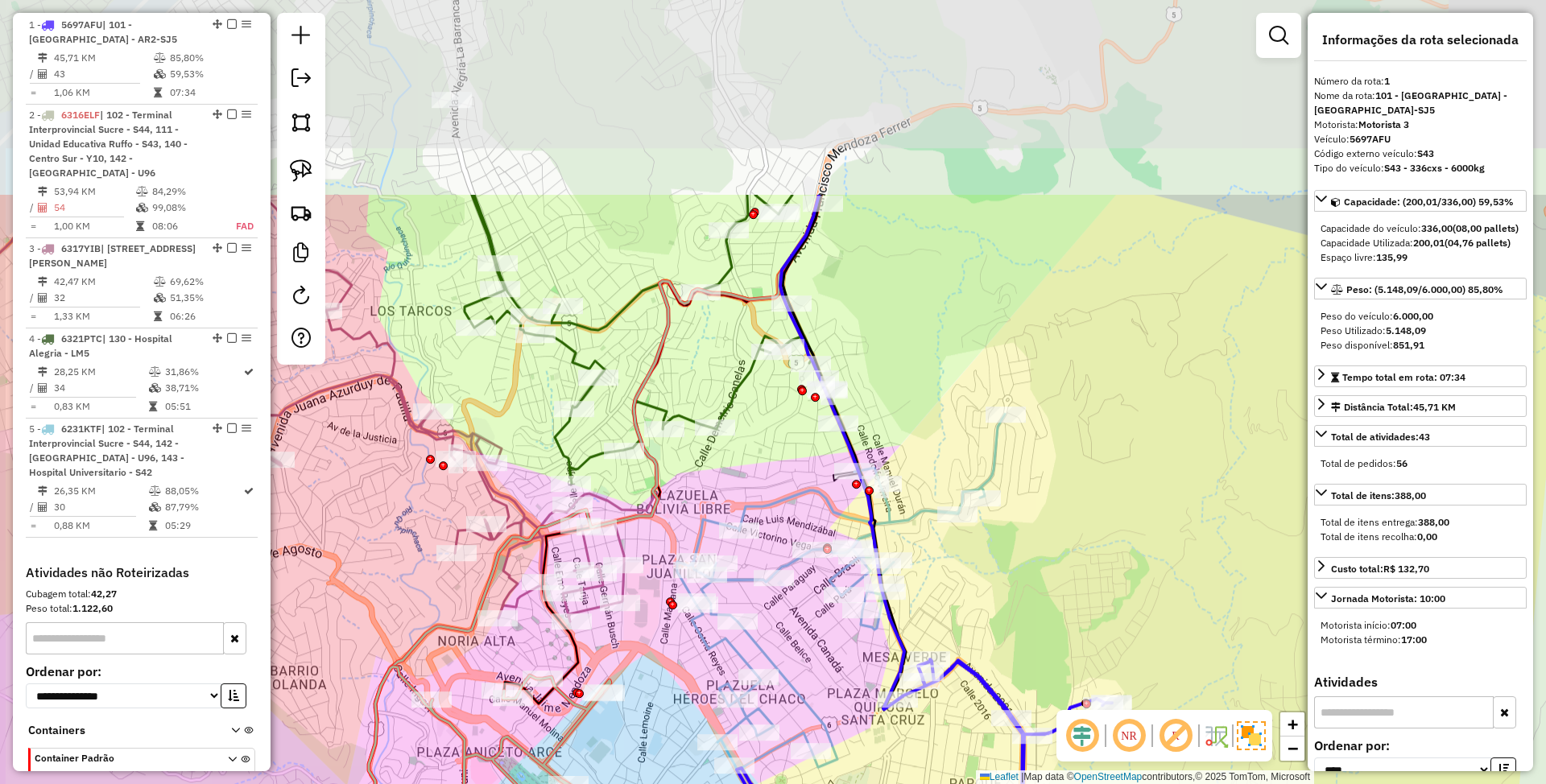
drag, startPoint x: 790, startPoint y: 397, endPoint x: 802, endPoint y: 645, distance: 248.3
click at [802, 645] on div "Rota 1 - Placa 5697AFU 0000813618 - MICR.PETROLERO Janela de atendimento Grade …" at bounding box center [773, 392] width 1546 height 784
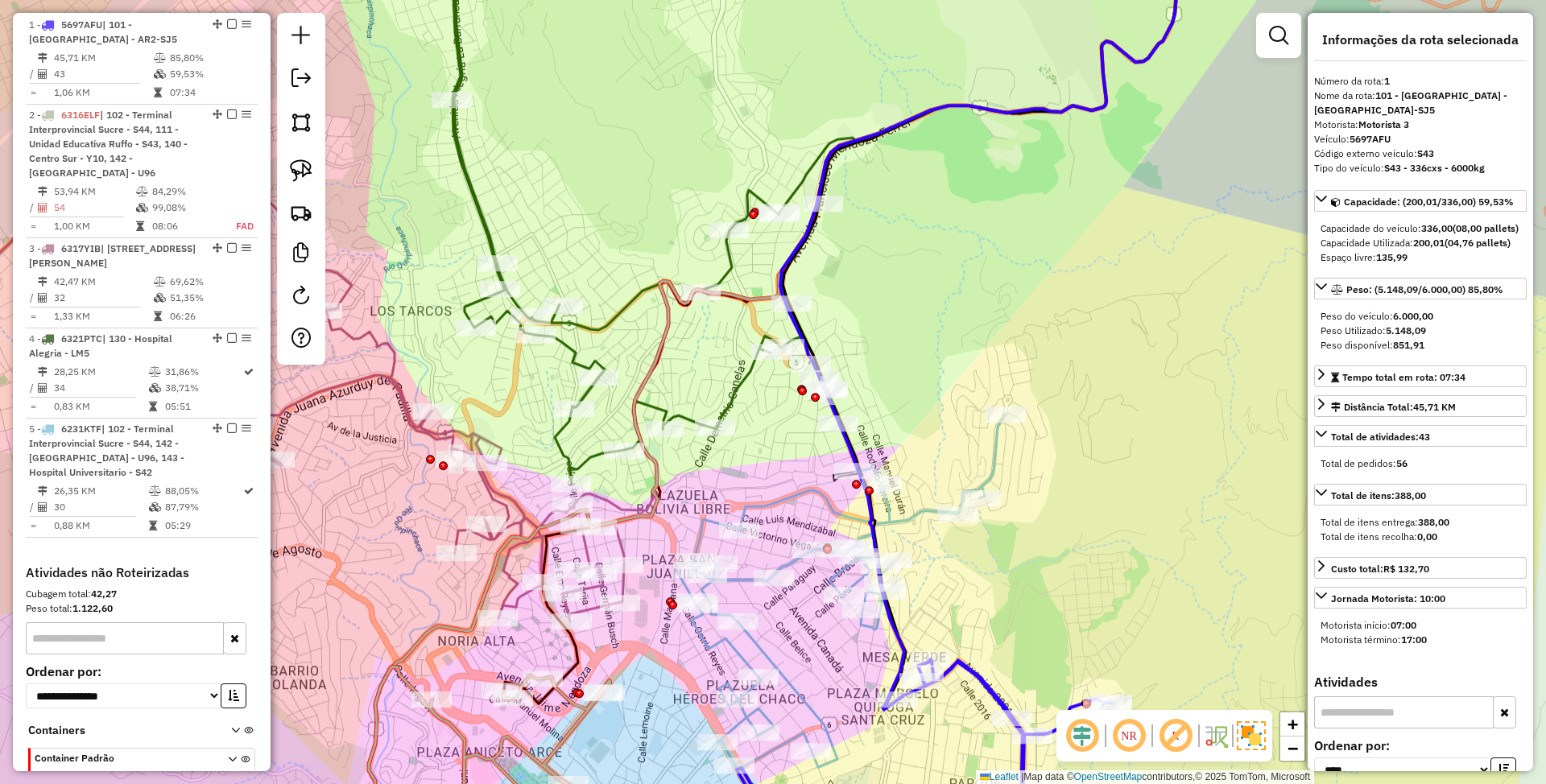
click at [730, 387] on icon at bounding box center [798, 202] width 766 height 564
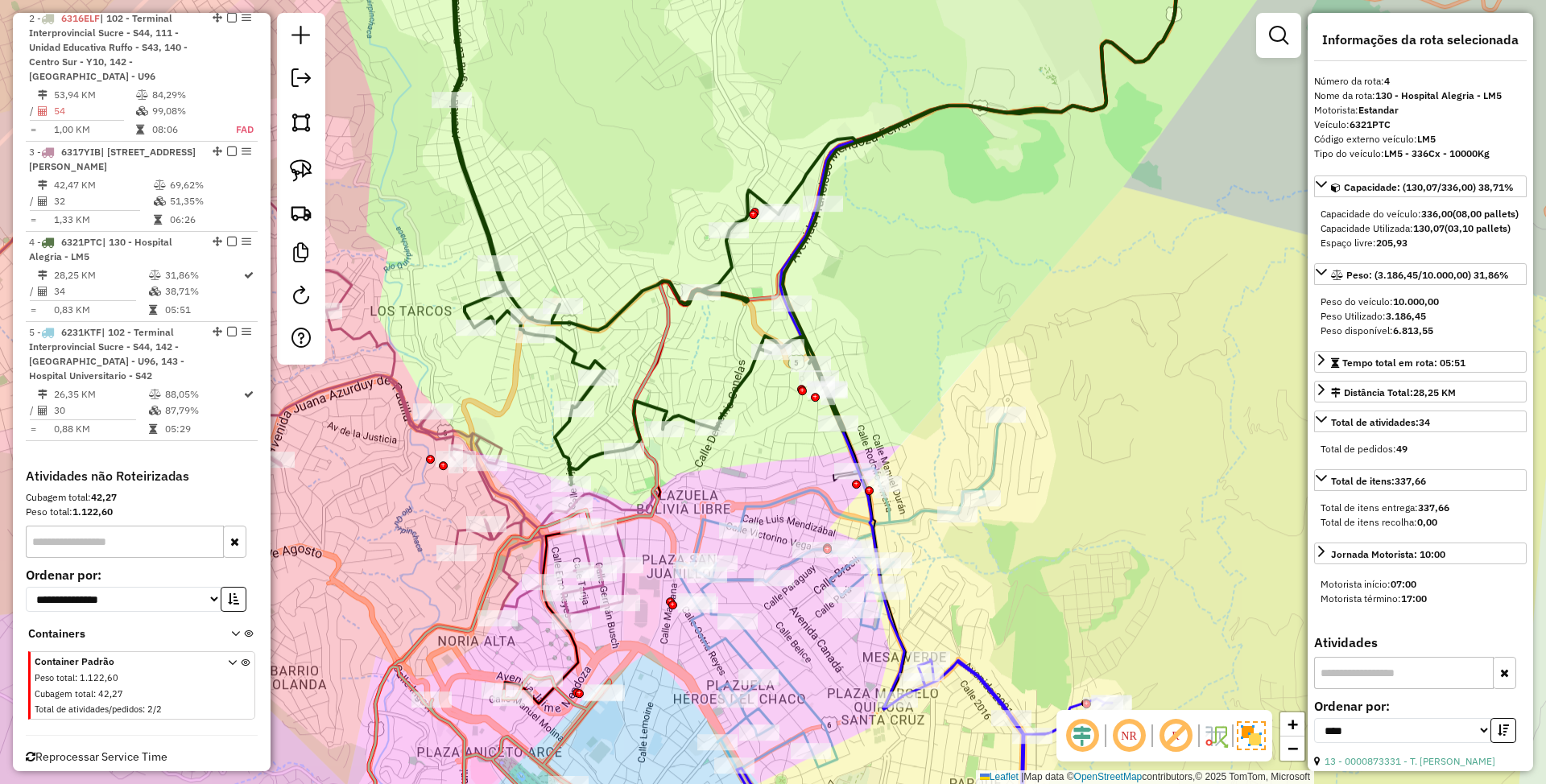
scroll to position [760, 0]
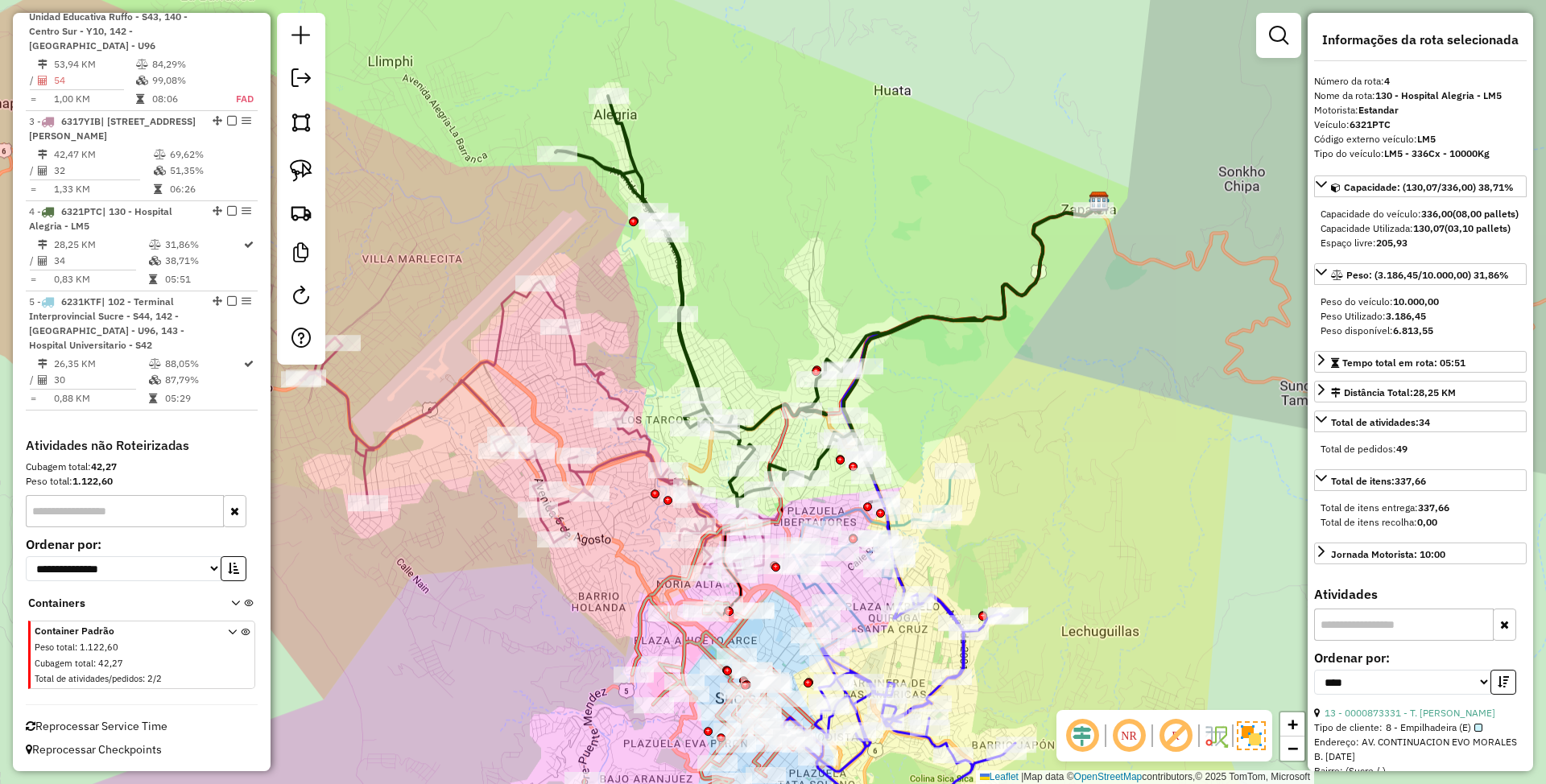
drag, startPoint x: 681, startPoint y: 245, endPoint x: 826, endPoint y: 245, distance: 145.0
click at [826, 245] on div "Janela de atendimento Grade de atendimento Capacidade Transportadoras Veículos …" at bounding box center [773, 392] width 1546 height 784
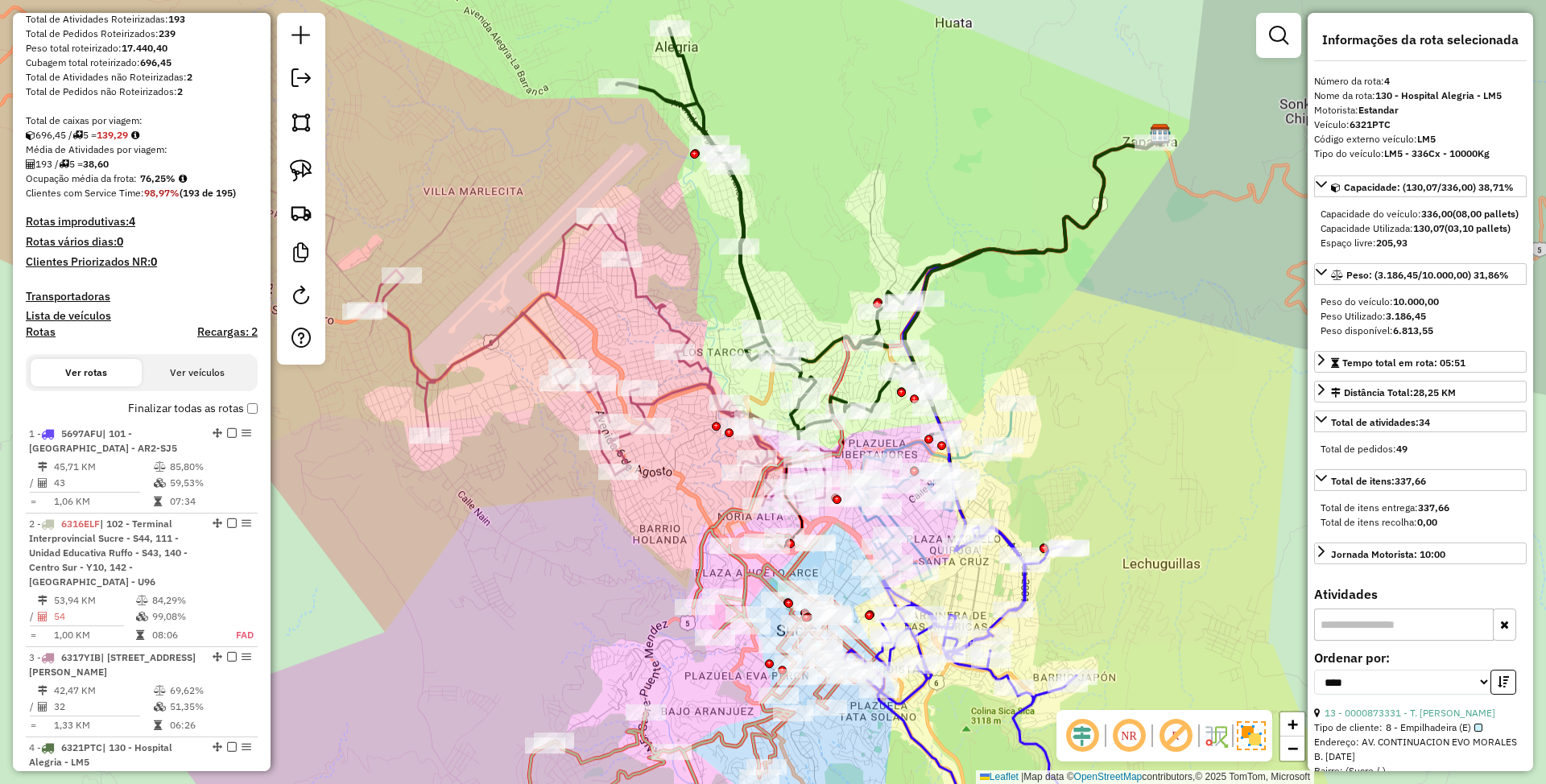
scroll to position [117, 0]
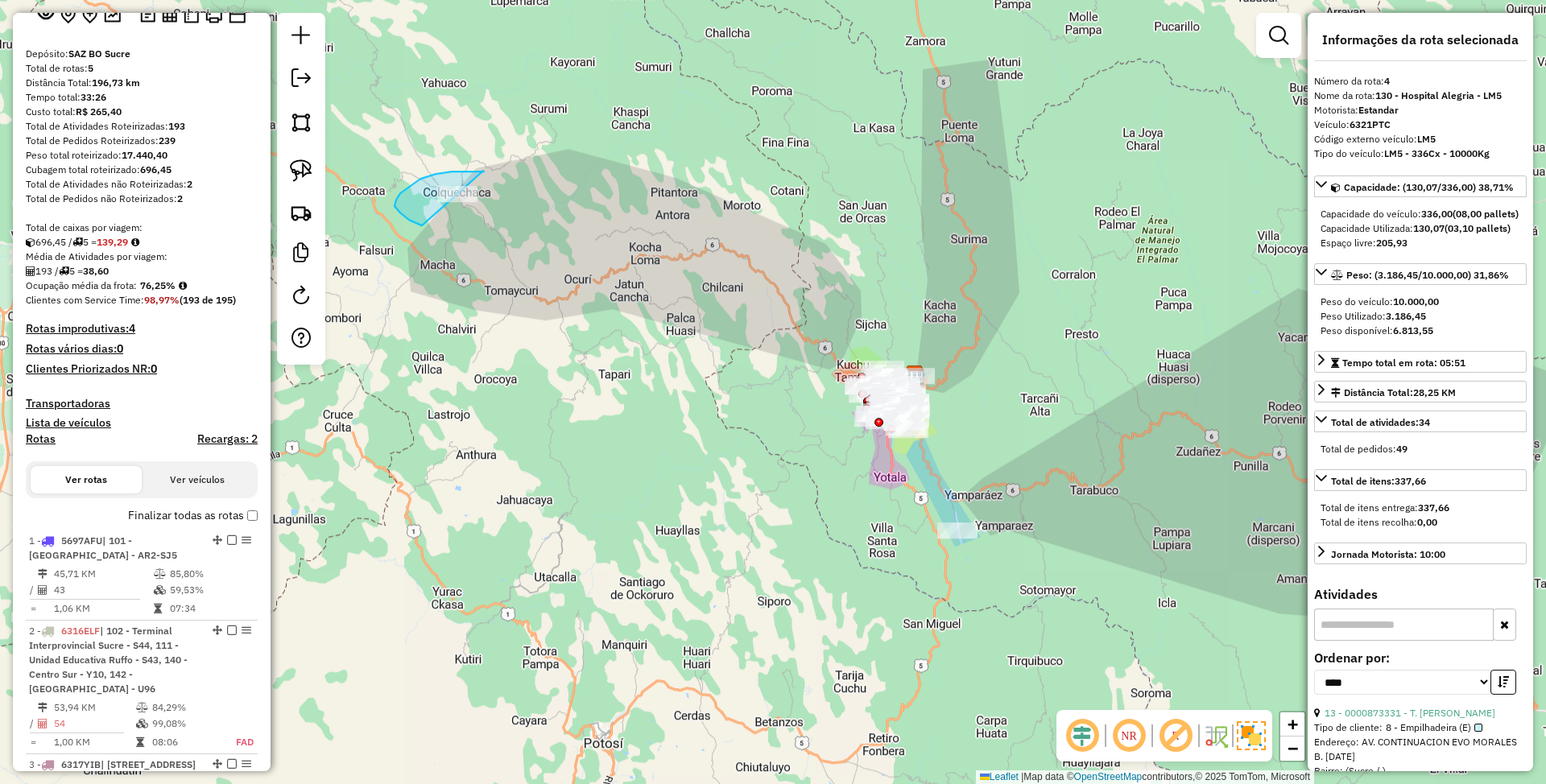
drag, startPoint x: 484, startPoint y: 172, endPoint x: 481, endPoint y: 224, distance: 52.1
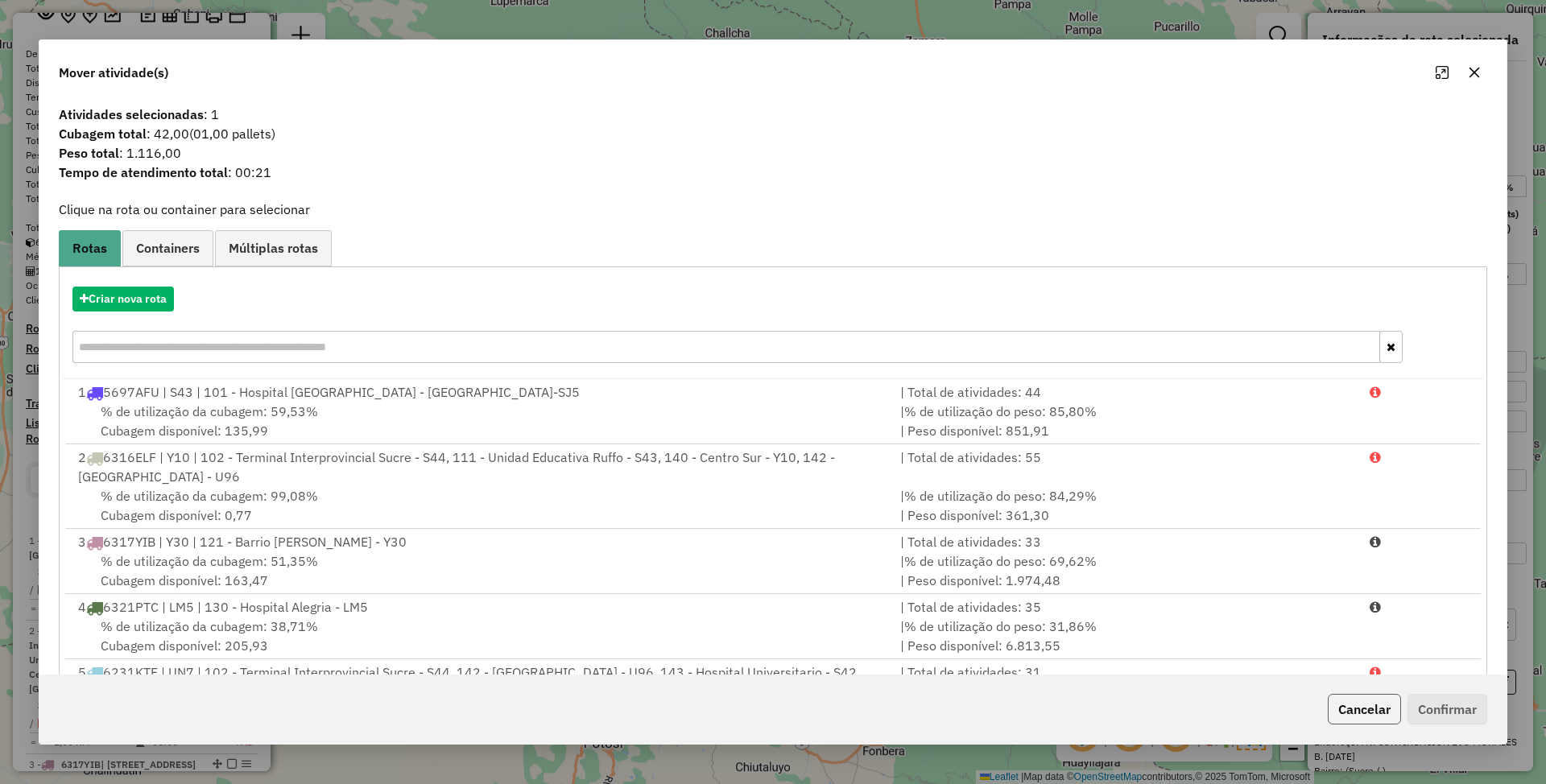
click at [1373, 716] on button "Cancelar" at bounding box center [1364, 709] width 73 height 31
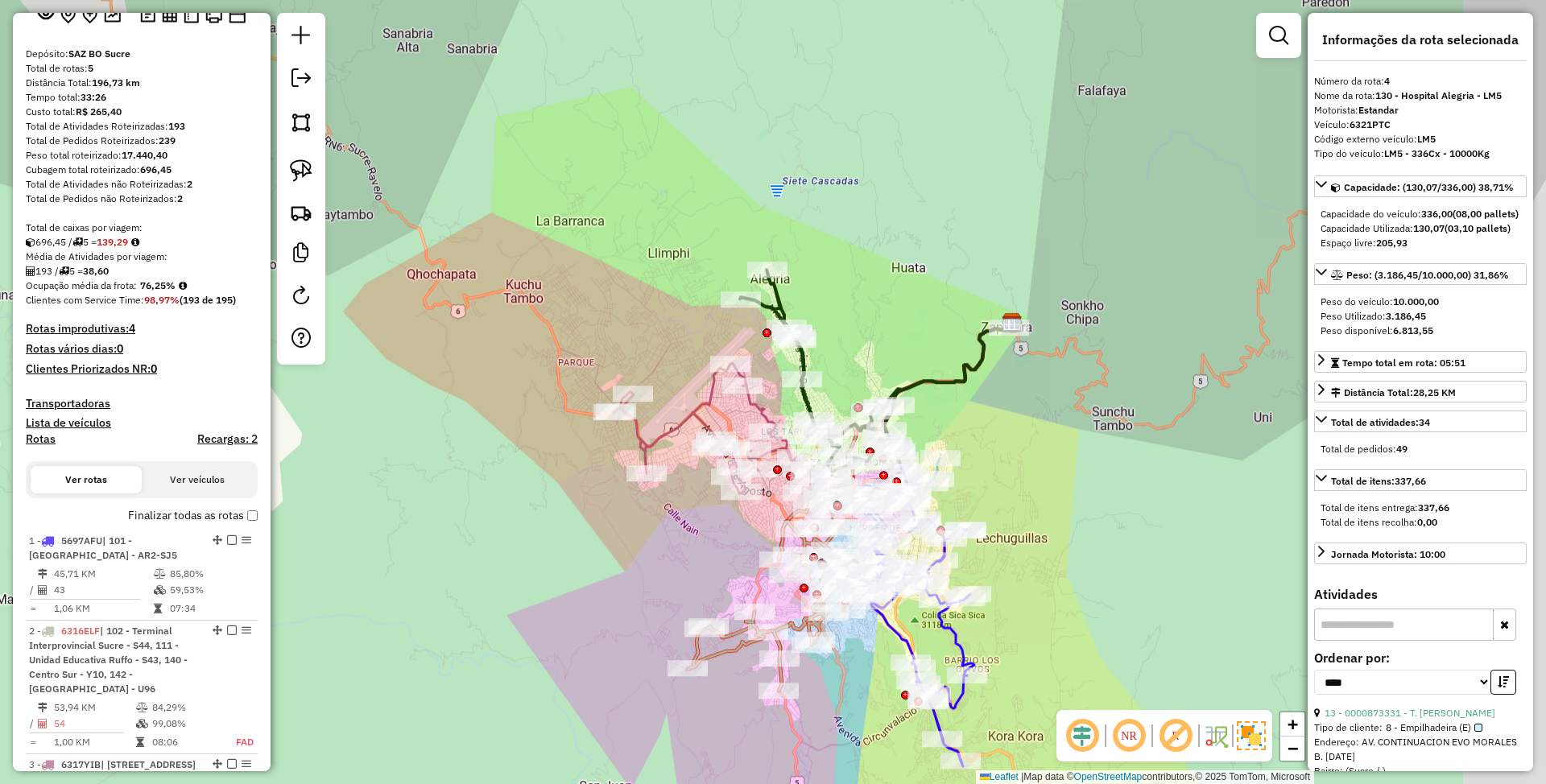
drag, startPoint x: 1131, startPoint y: 438, endPoint x: 981, endPoint y: 430, distance: 150.2
click at [981, 430] on div "Janela de atendimento Grade de atendimento Capacidade Transportadoras Veículos …" at bounding box center [773, 392] width 1546 height 784
click at [947, 376] on icon at bounding box center [874, 372] width 269 height 205
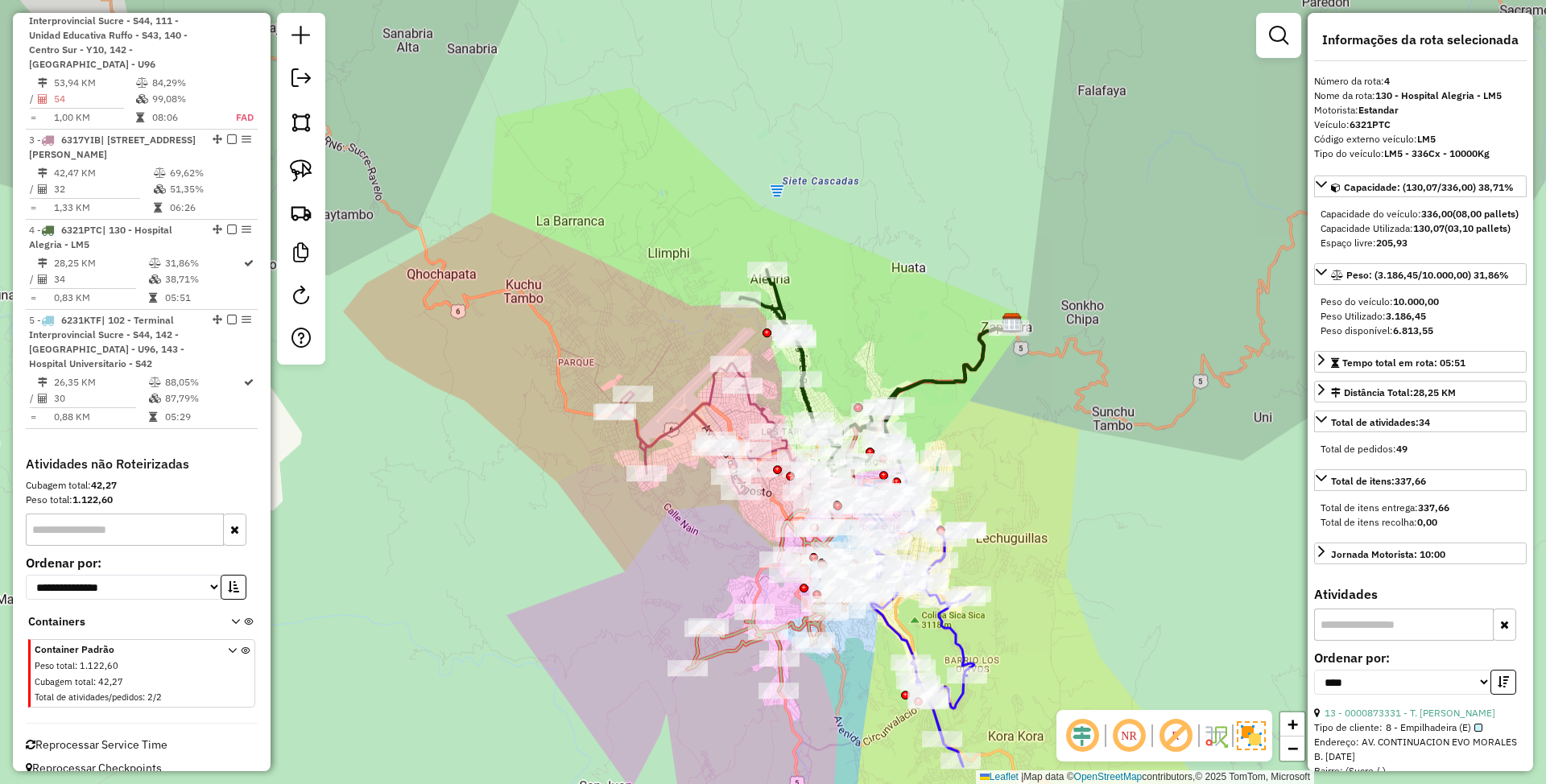
scroll to position [760, 0]
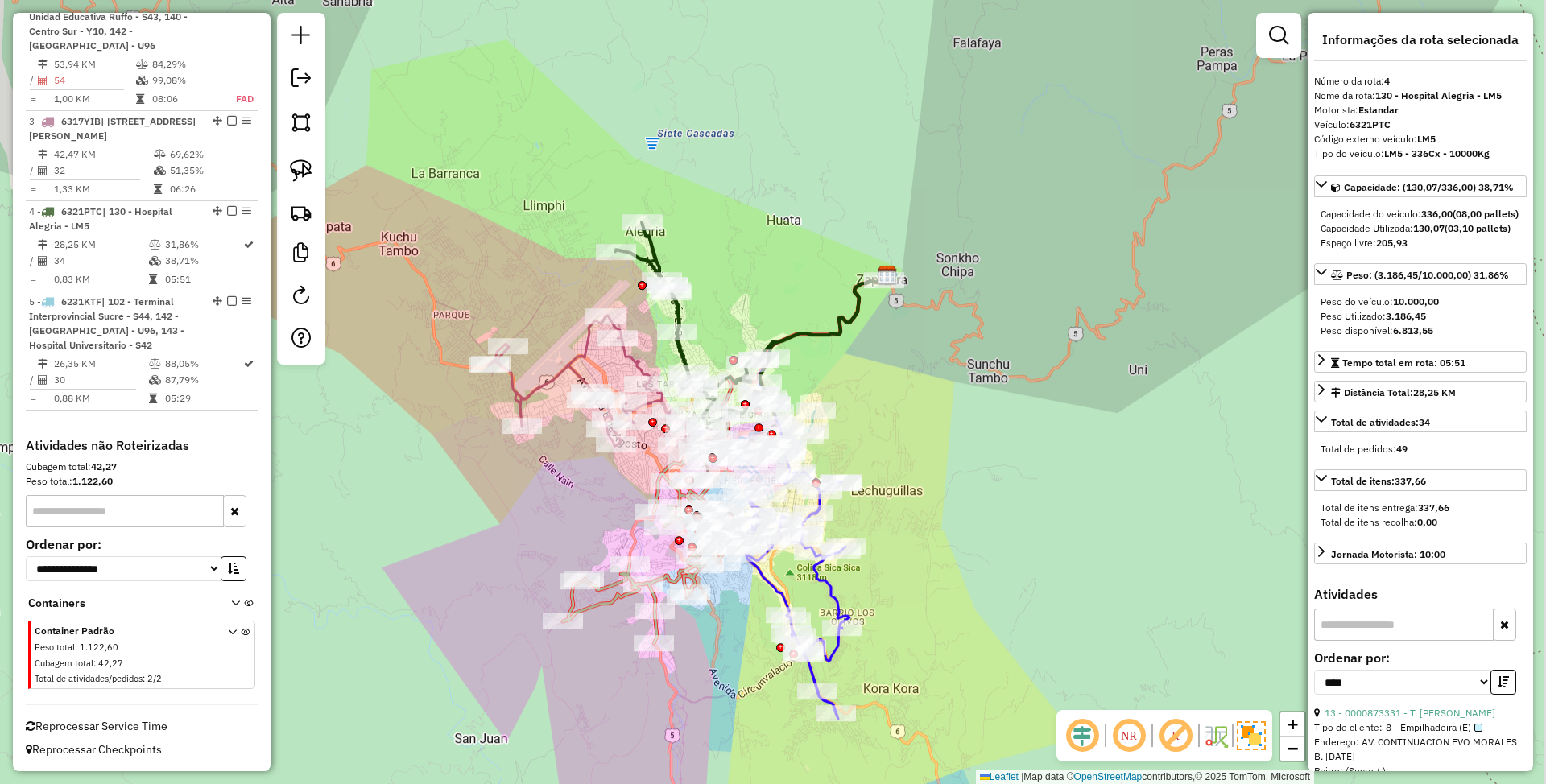
drag, startPoint x: 1003, startPoint y: 412, endPoint x: 886, endPoint y: 368, distance: 125.0
click at [886, 368] on div "Janela de atendimento Grade de atendimento Capacidade Transportadoras Veículos …" at bounding box center [773, 392] width 1546 height 784
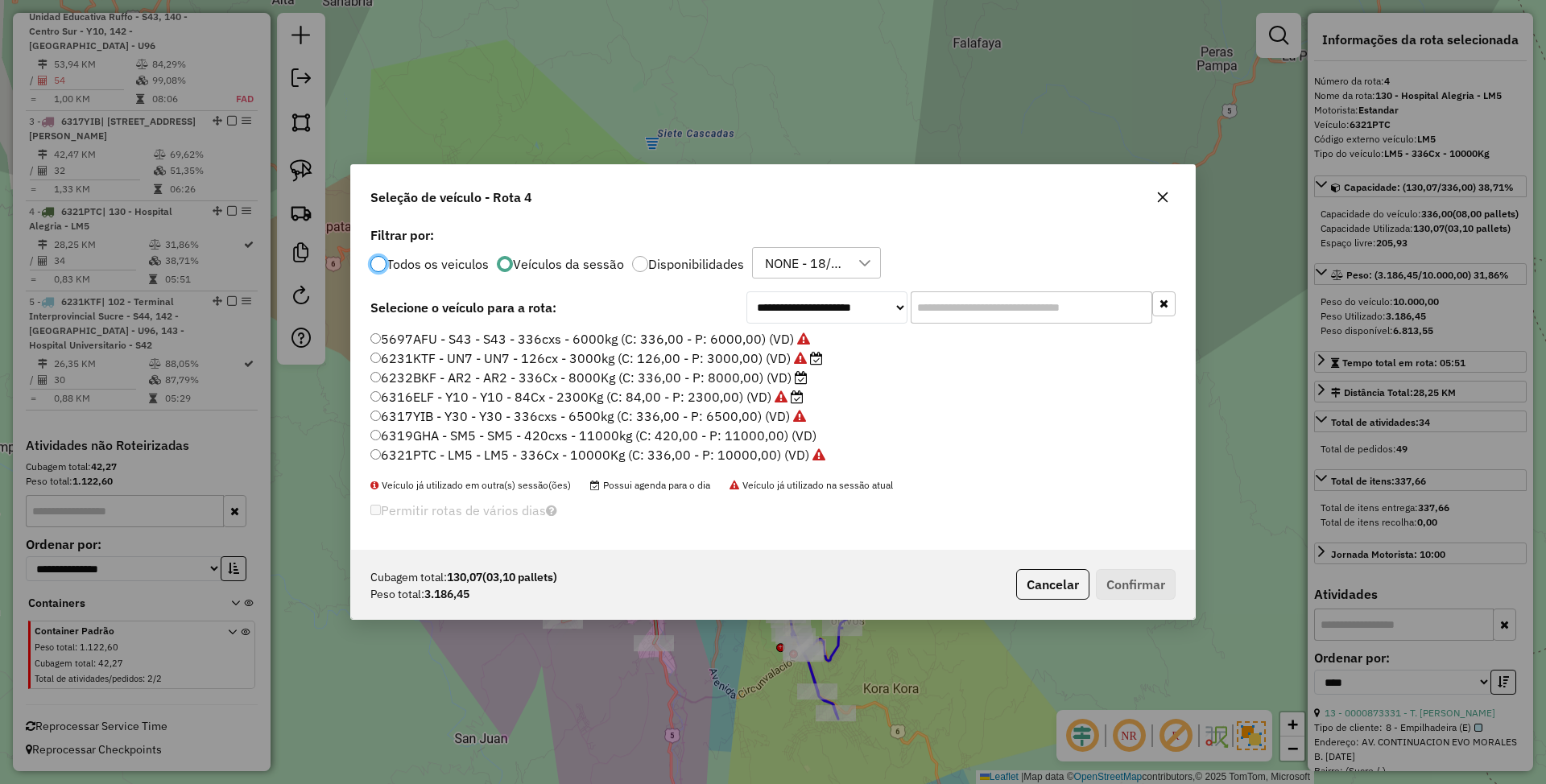
scroll to position [8, 5]
click at [1061, 583] on button "Cancelar" at bounding box center [1053, 584] width 73 height 31
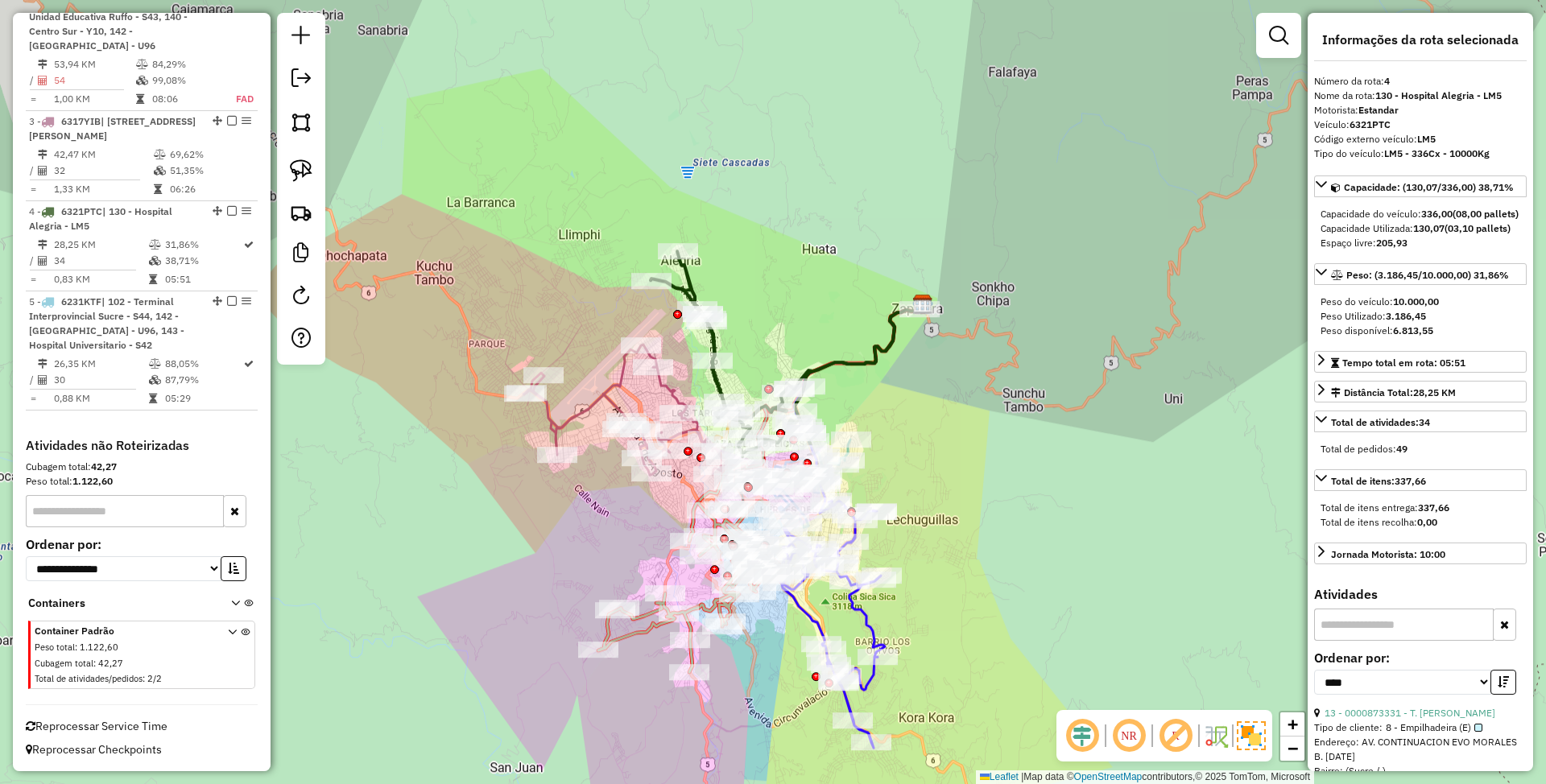
drag, startPoint x: 870, startPoint y: 338, endPoint x: 944, endPoint y: 409, distance: 102.6
click at [944, 409] on div "Janela de atendimento Grade de atendimento Capacidade Transportadoras Veículos …" at bounding box center [773, 392] width 1546 height 784
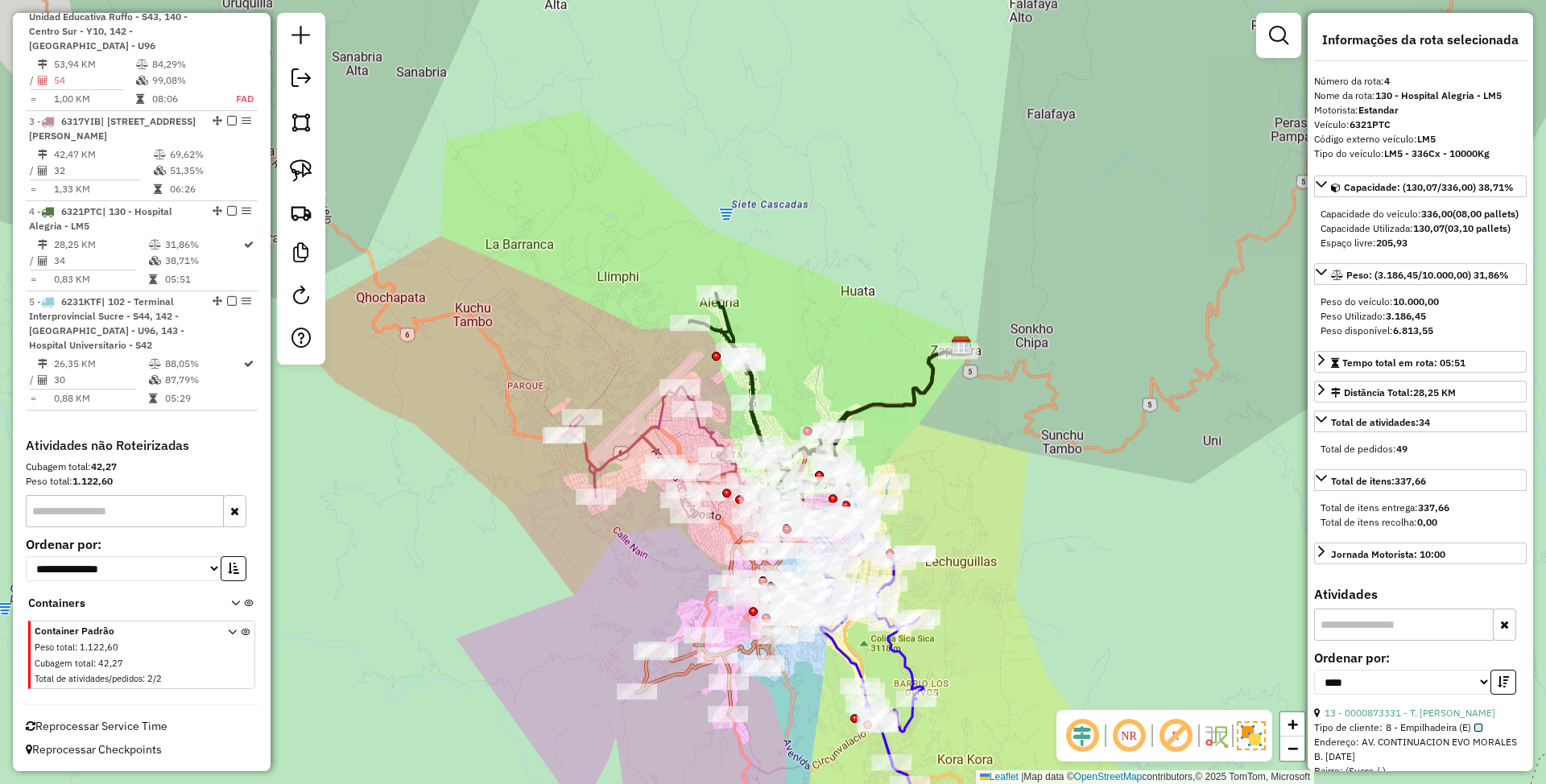
click at [900, 397] on icon at bounding box center [824, 396] width 269 height 205
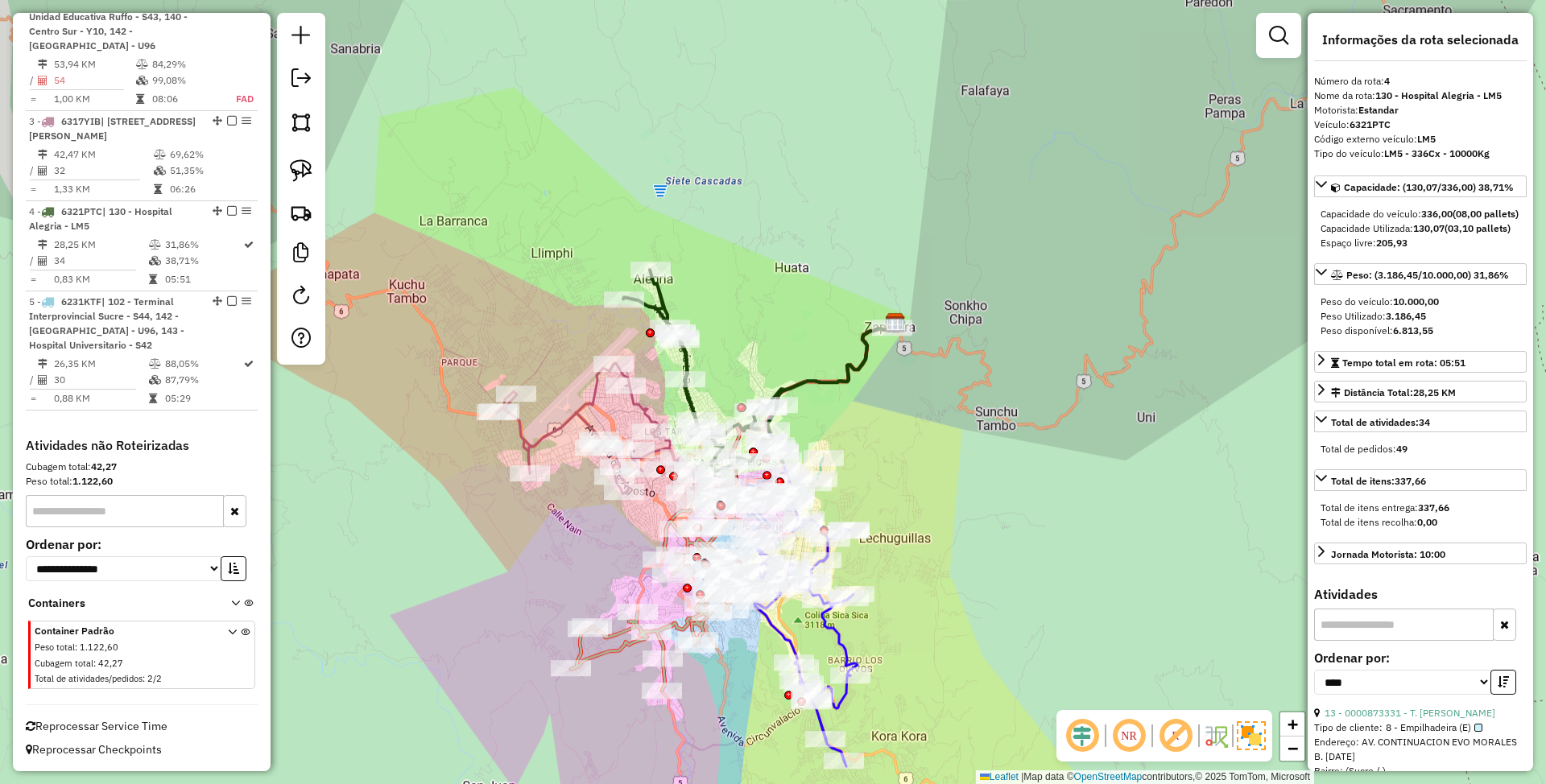
drag, startPoint x: 979, startPoint y: 442, endPoint x: 913, endPoint y: 419, distance: 69.9
click at [913, 419] on div "Janela de atendimento Grade de atendimento Capacidade Transportadoras Veículos …" at bounding box center [773, 392] width 1546 height 784
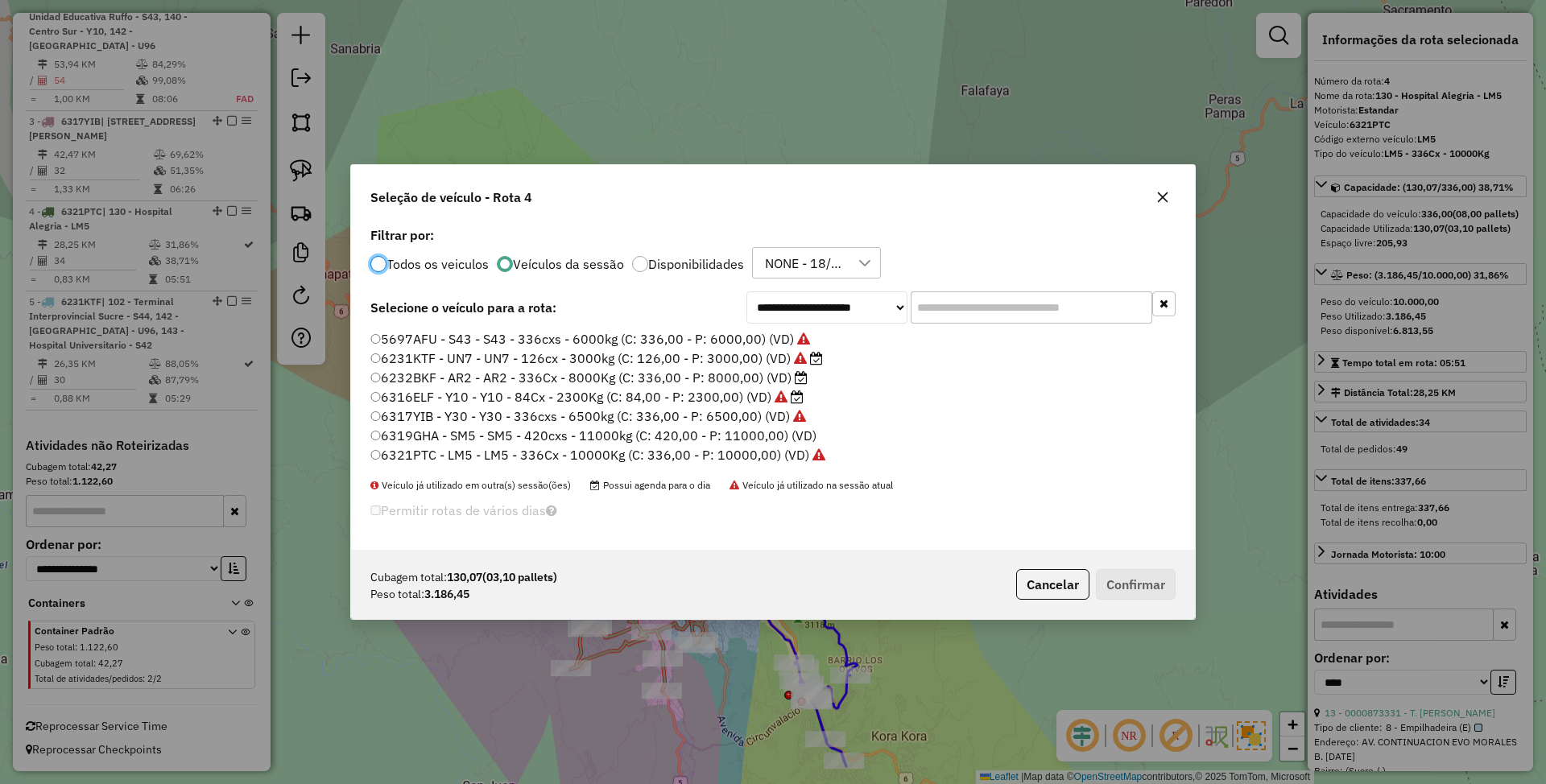
click at [950, 309] on input "text" at bounding box center [1031, 307] width 242 height 33
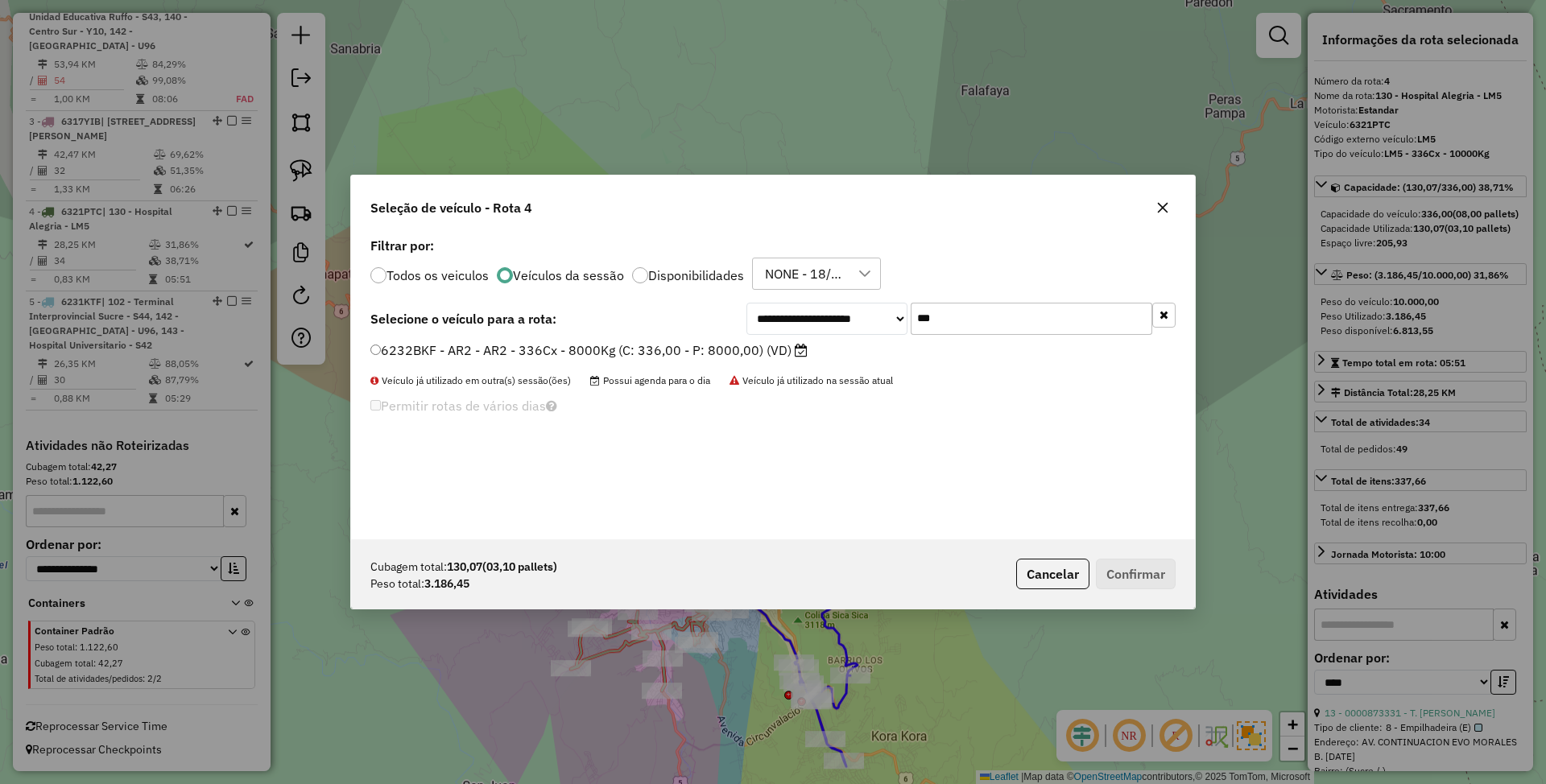
type input "***"
click at [725, 346] on label "6232BKF - AR2 - AR2 - 336Cx - 8000Kg (C: 336,00 - P: 8000,00) (VD)" at bounding box center [589, 351] width 438 height 20
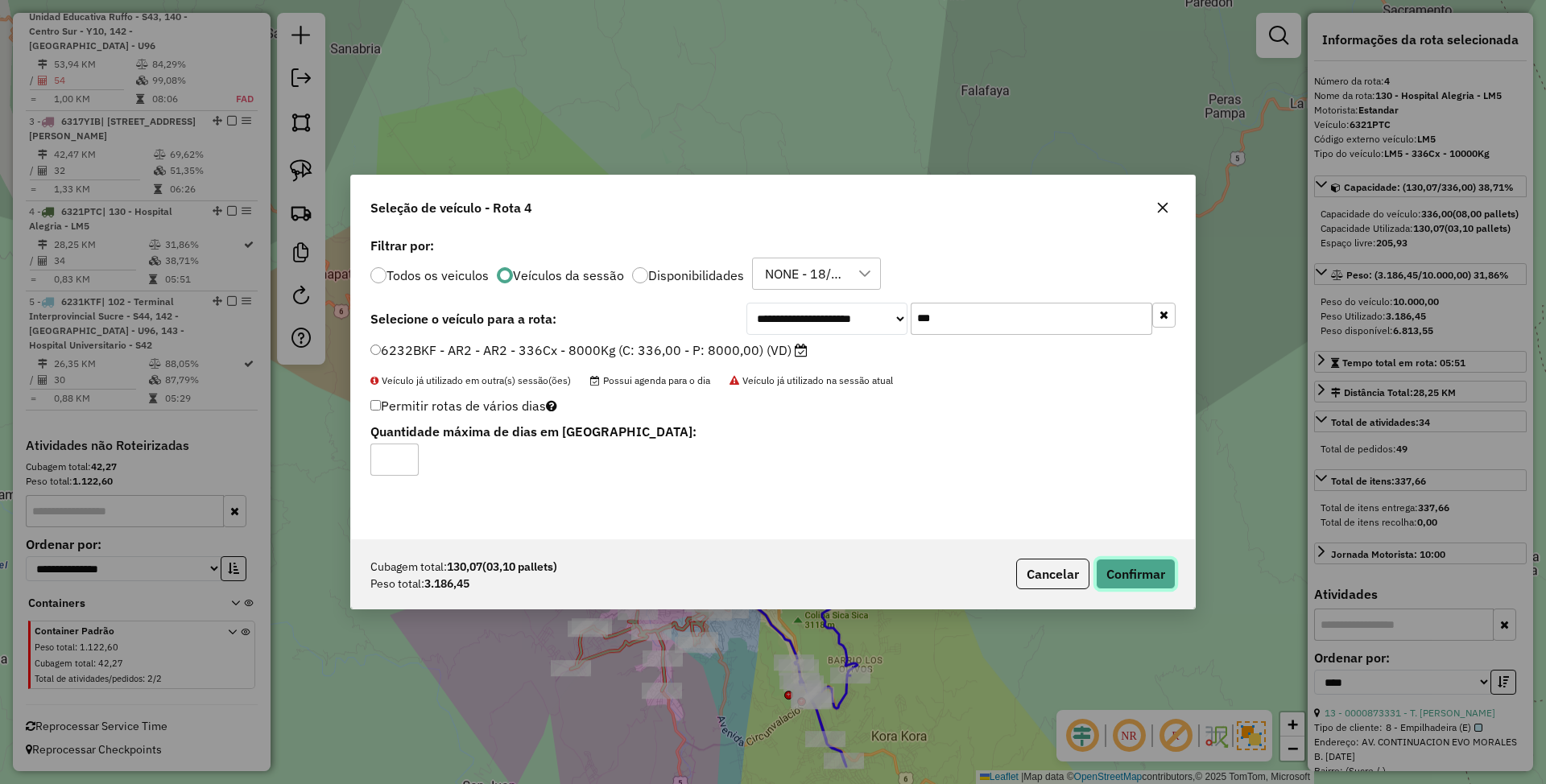
click at [1122, 572] on button "Confirmar" at bounding box center [1135, 574] width 80 height 31
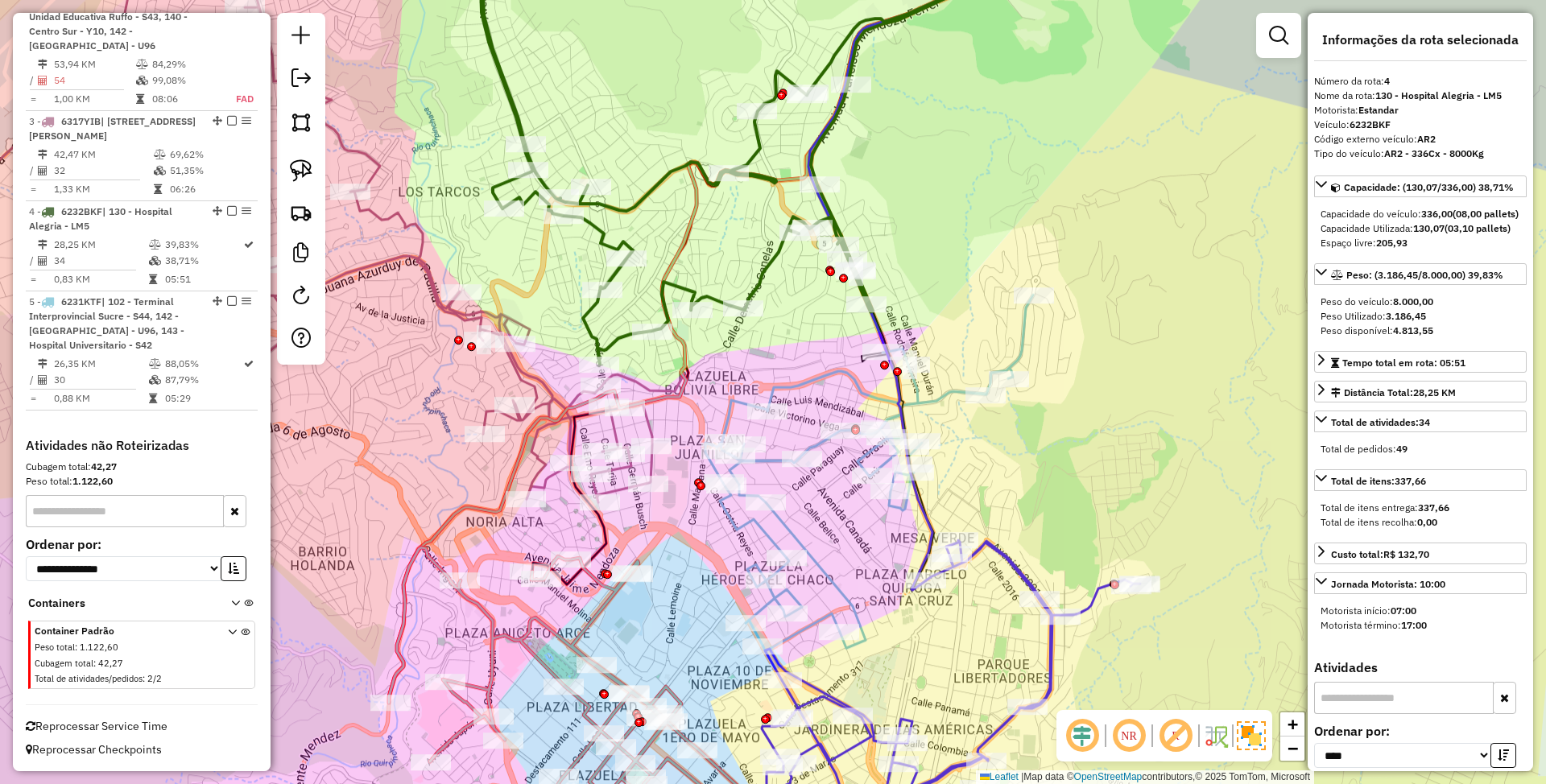
click at [535, 441] on icon at bounding box center [248, 211] width 807 height 582
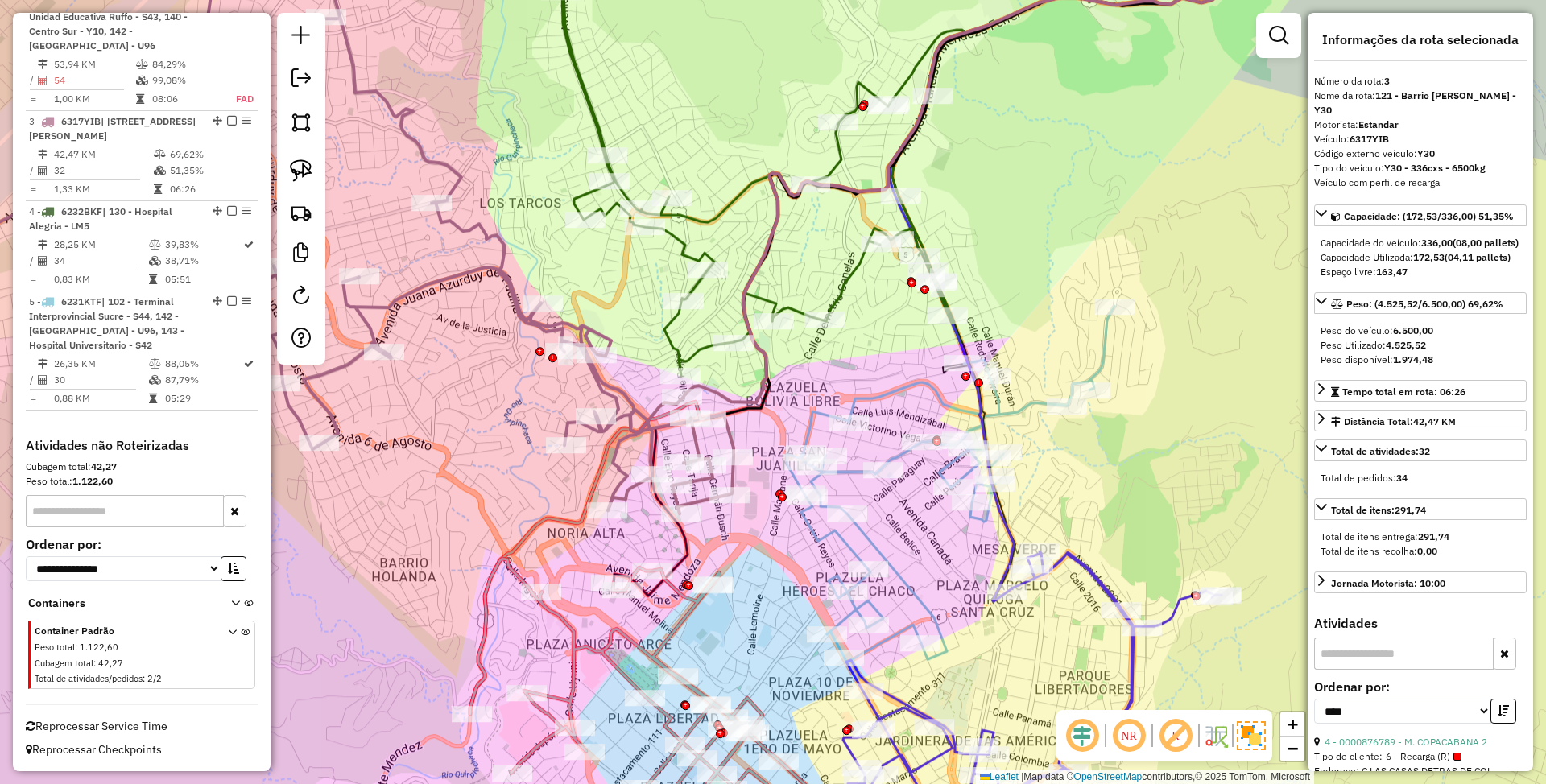
drag, startPoint x: 642, startPoint y: 536, endPoint x: 723, endPoint y: 547, distance: 81.7
click at [723, 547] on div "Janela de atendimento Grade de atendimento Capacidade Transportadoras Veículos …" at bounding box center [773, 392] width 1546 height 784
click at [829, 528] on icon at bounding box center [950, 484] width 328 height 355
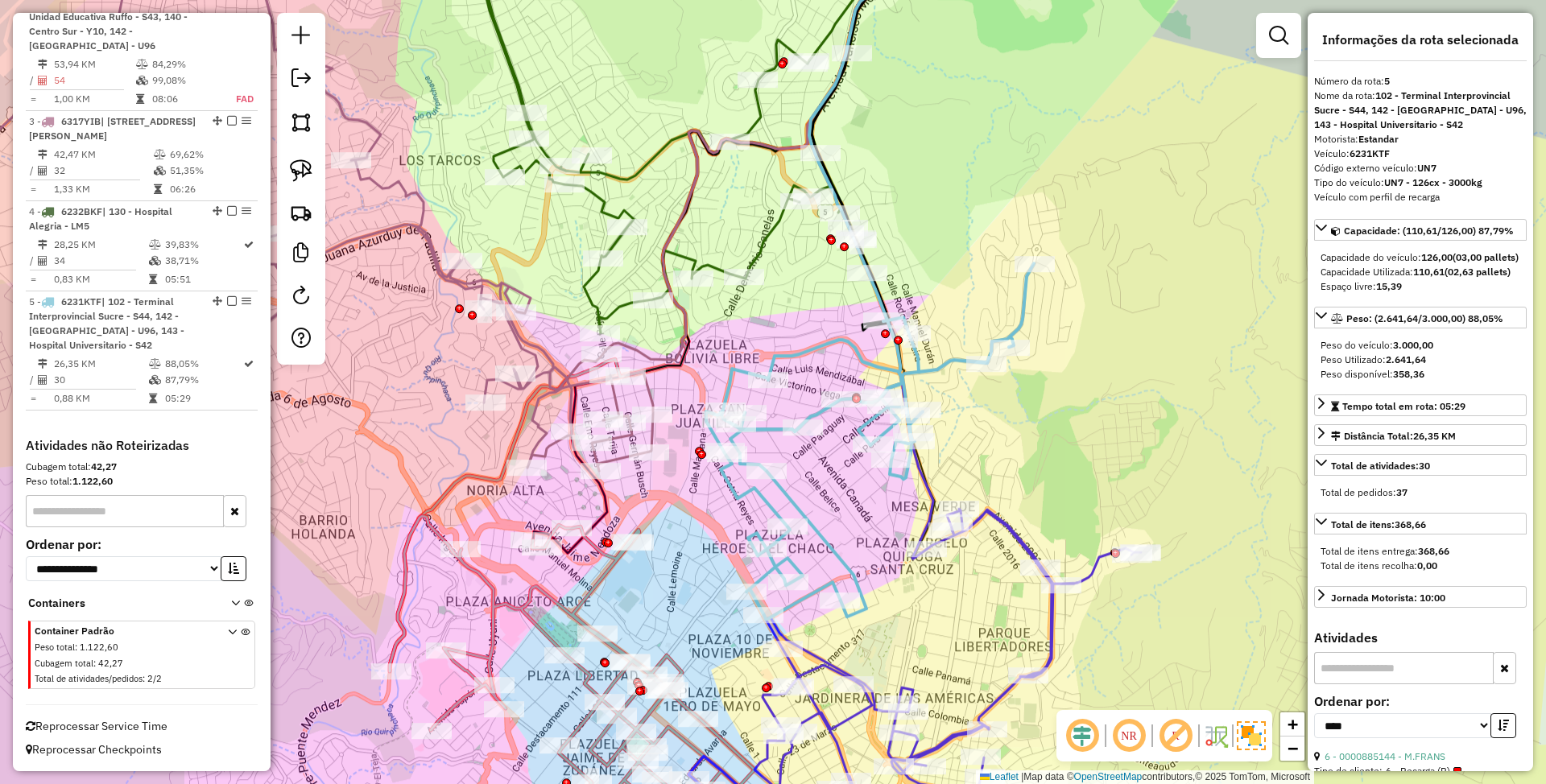
drag, startPoint x: 797, startPoint y: 552, endPoint x: 719, endPoint y: 512, distance: 87.7
click at [721, 512] on div "Janela de atendimento Grade de atendimento Capacidade Transportadoras Veículos …" at bounding box center [773, 392] width 1546 height 784
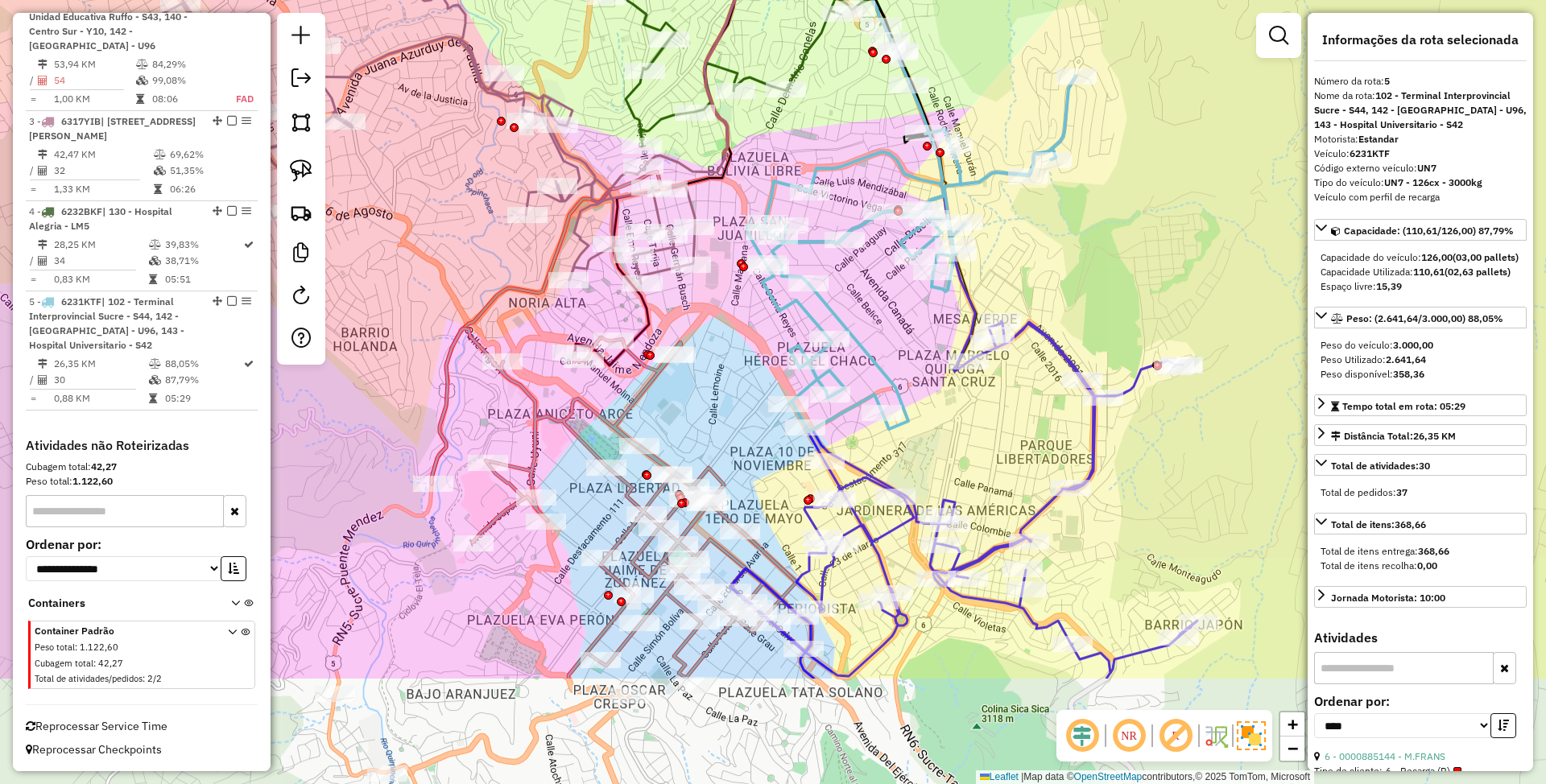
drag, startPoint x: 678, startPoint y: 491, endPoint x: 730, endPoint y: 307, distance: 191.2
click at [730, 307] on div "Janela de atendimento Grade de atendimento Capacidade Transportadoras Veículos …" at bounding box center [773, 392] width 1546 height 784
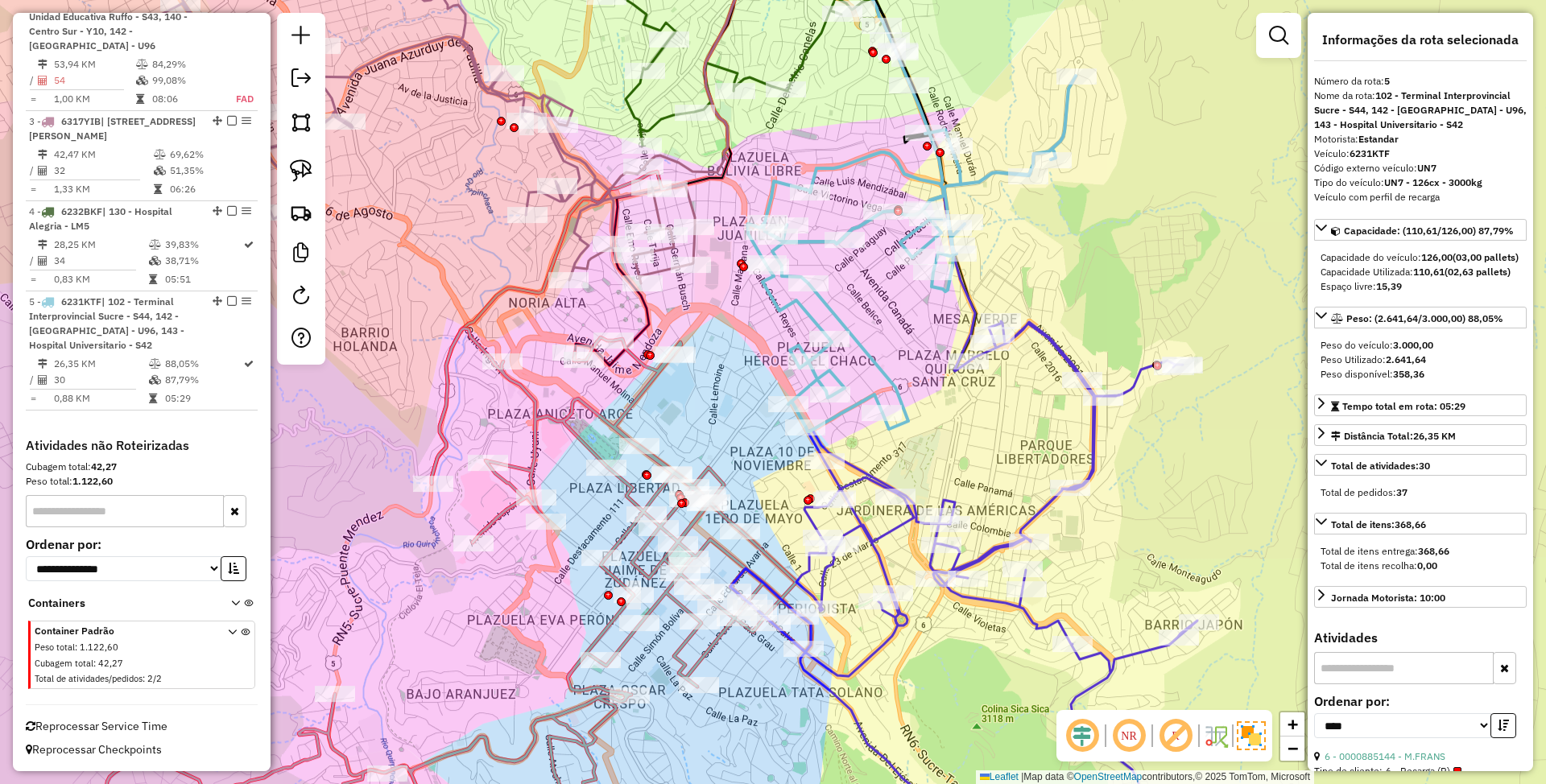
click at [1053, 342] on icon at bounding box center [963, 591] width 467 height 542
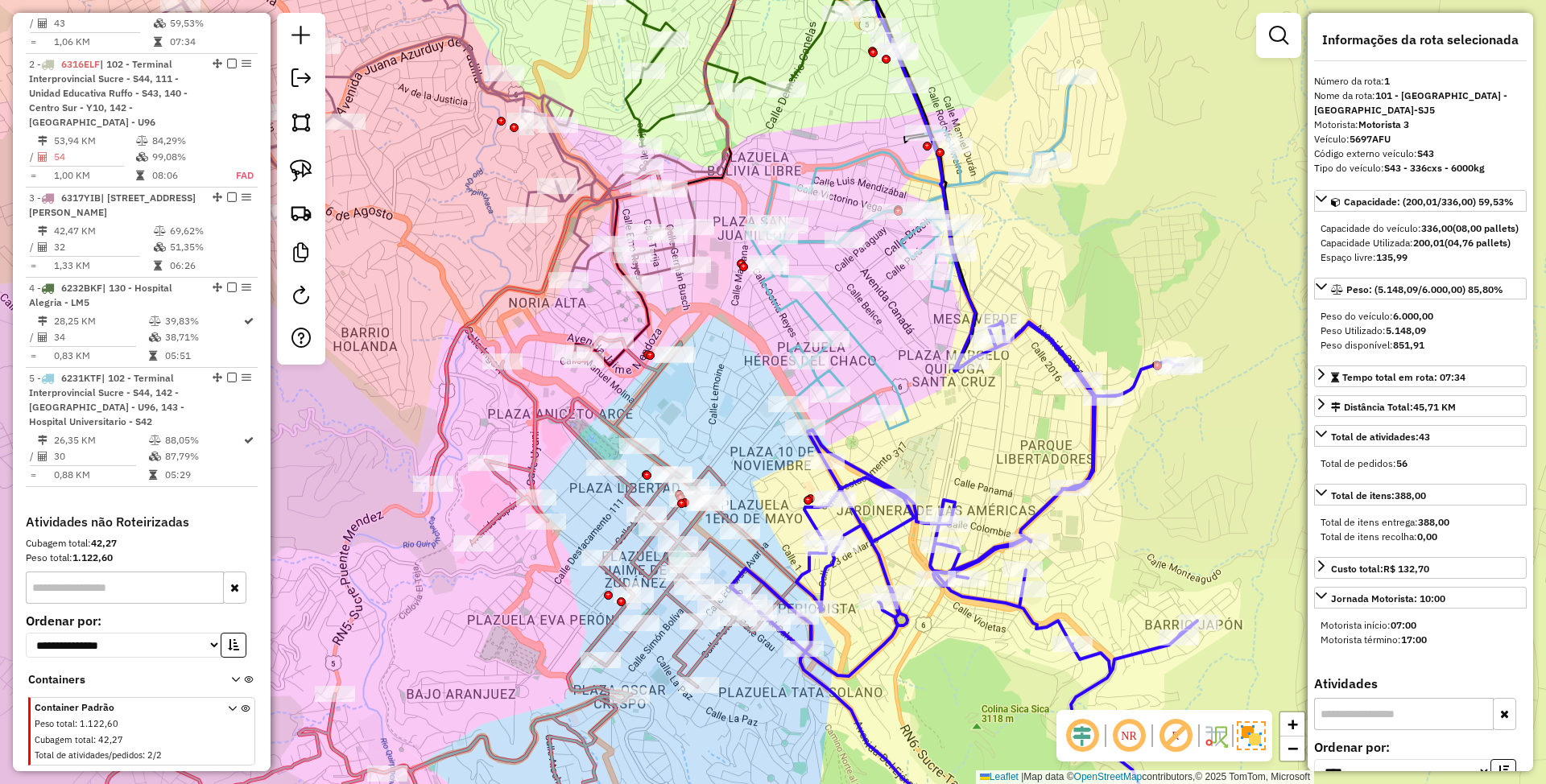
scroll to position [633, 0]
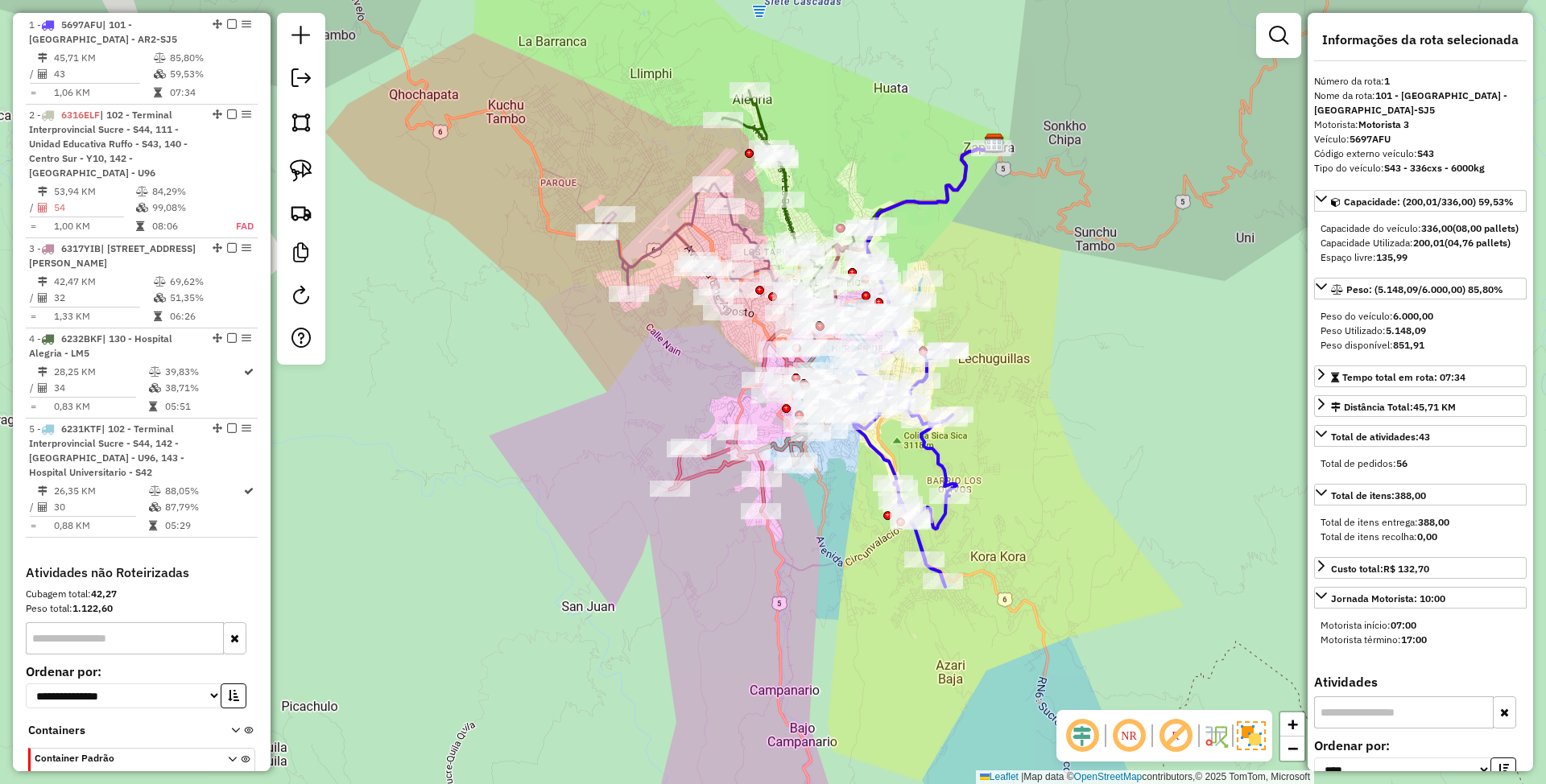
click at [696, 465] on icon at bounding box center [763, 427] width 186 height 170
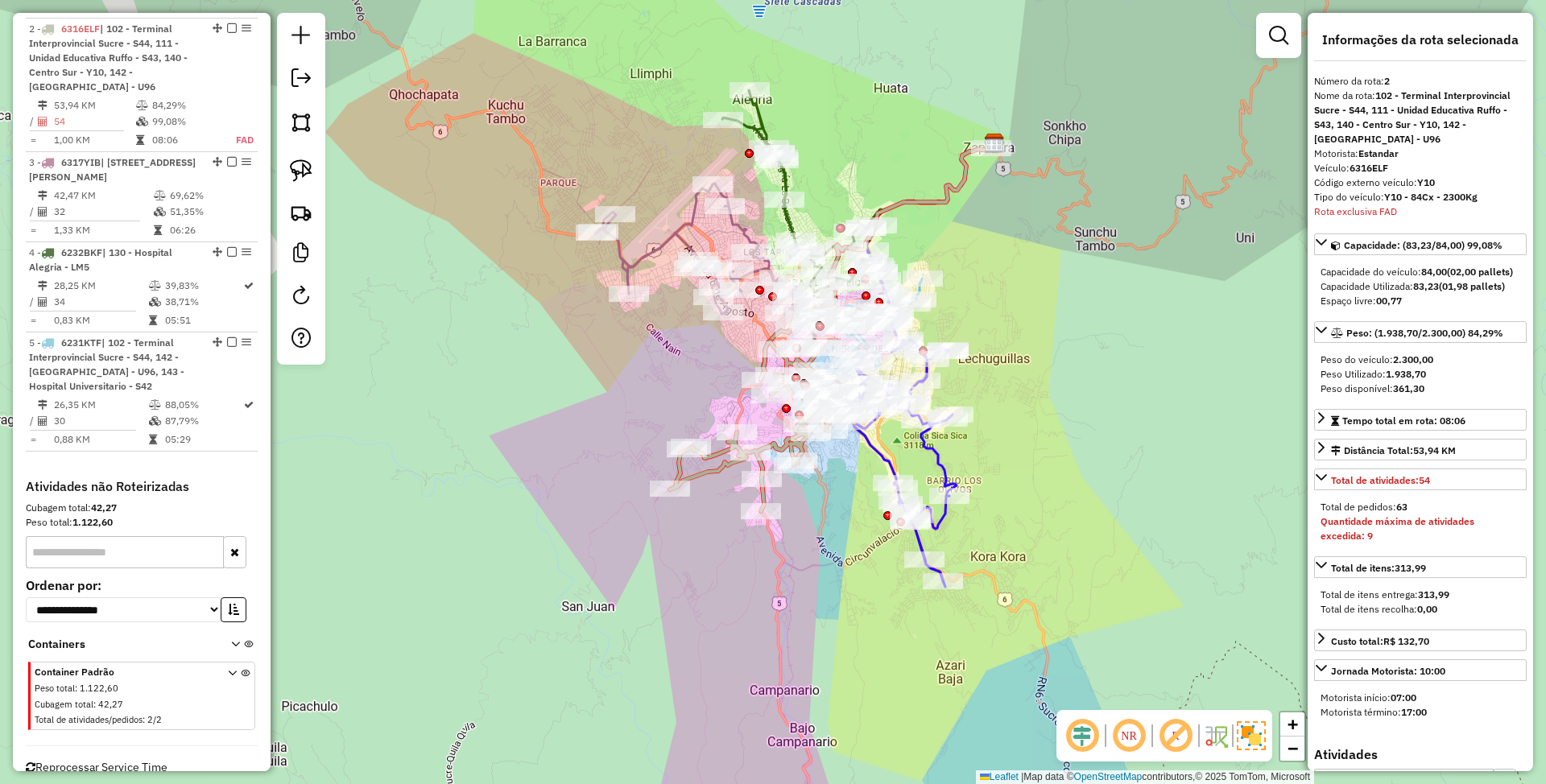
scroll to position [725, 0]
click at [938, 454] on icon at bounding box center [896, 463] width 121 height 247
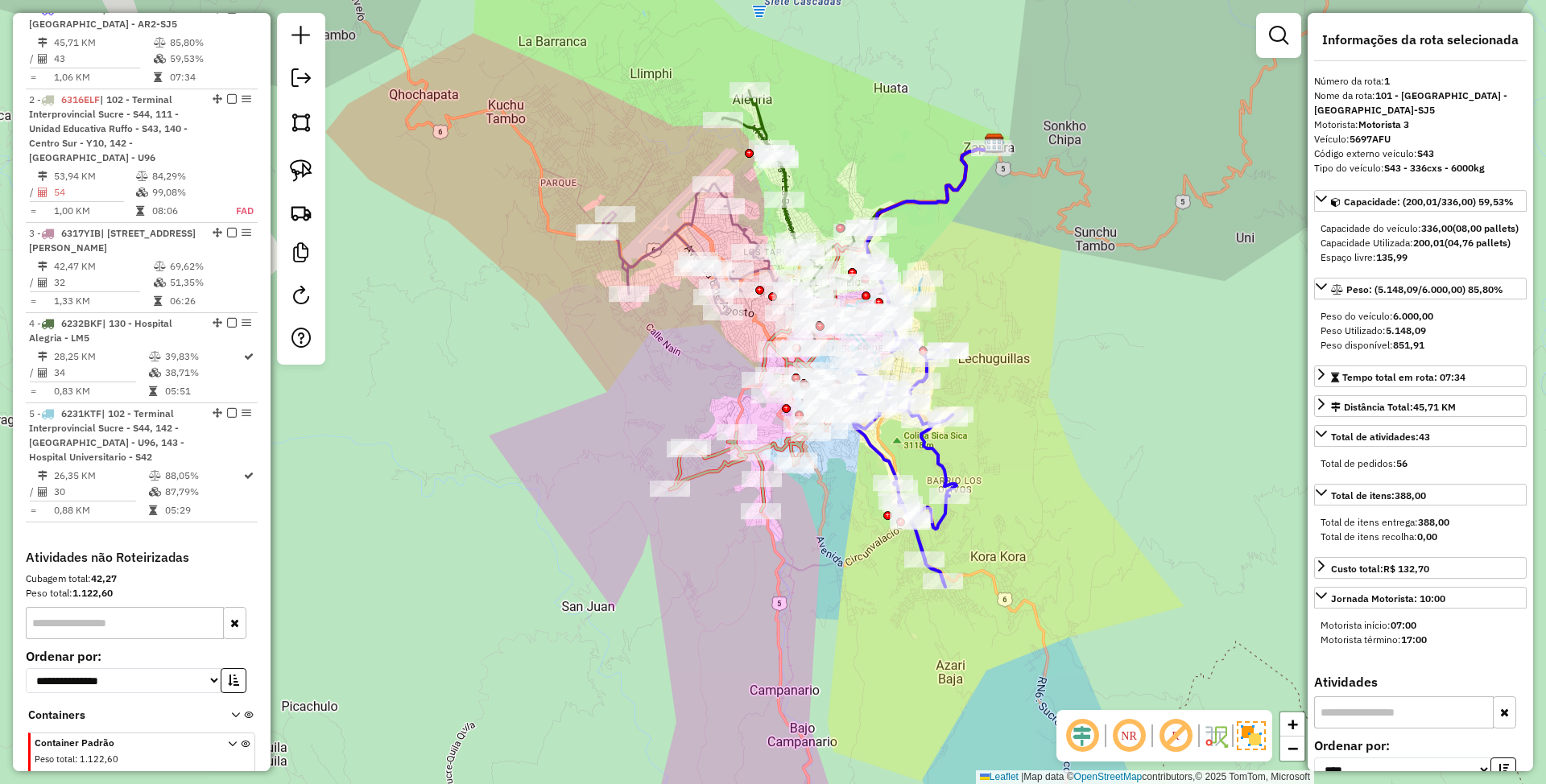
scroll to position [633, 0]
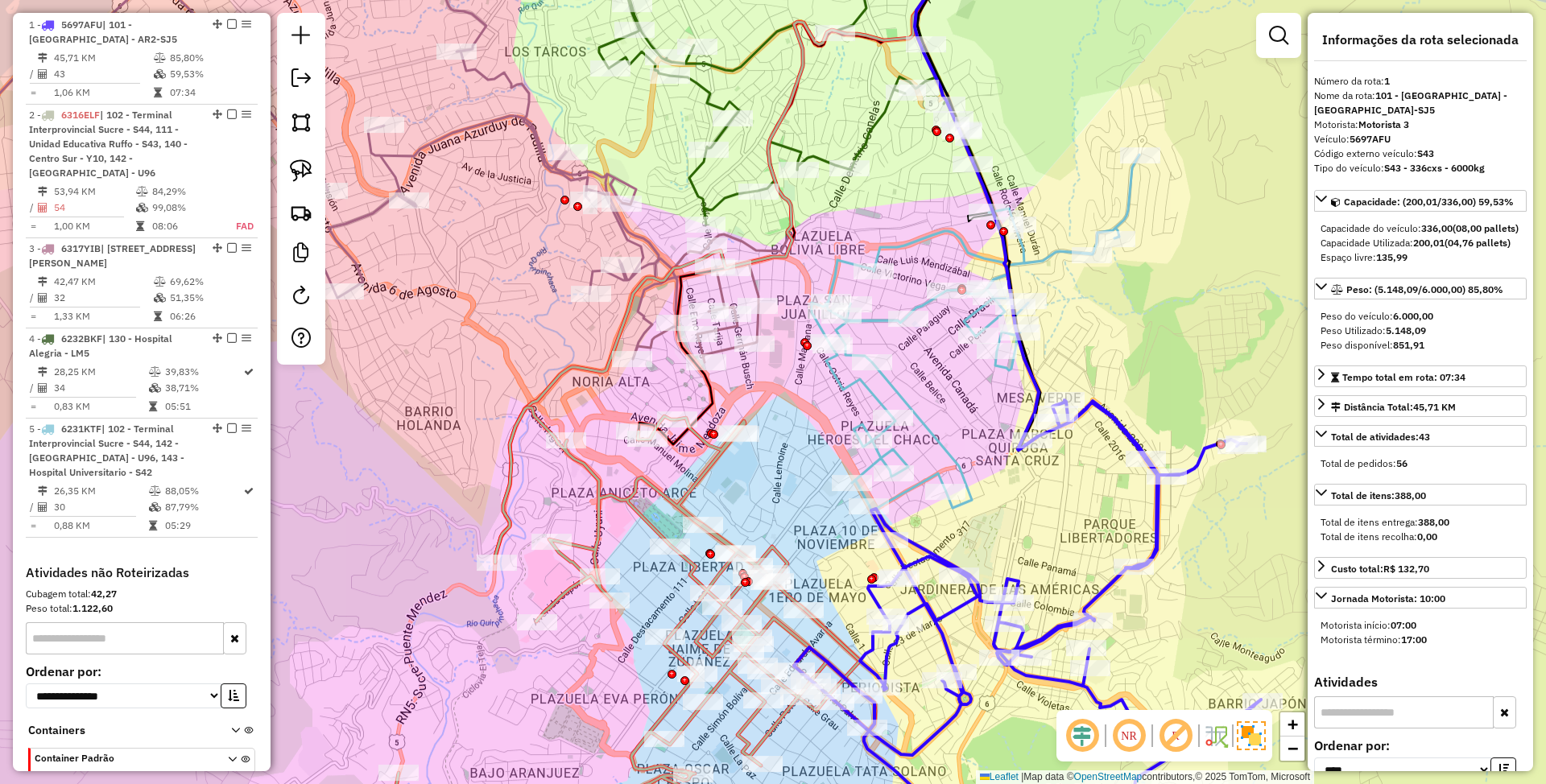
click at [1031, 255] on icon at bounding box center [976, 333] width 328 height 355
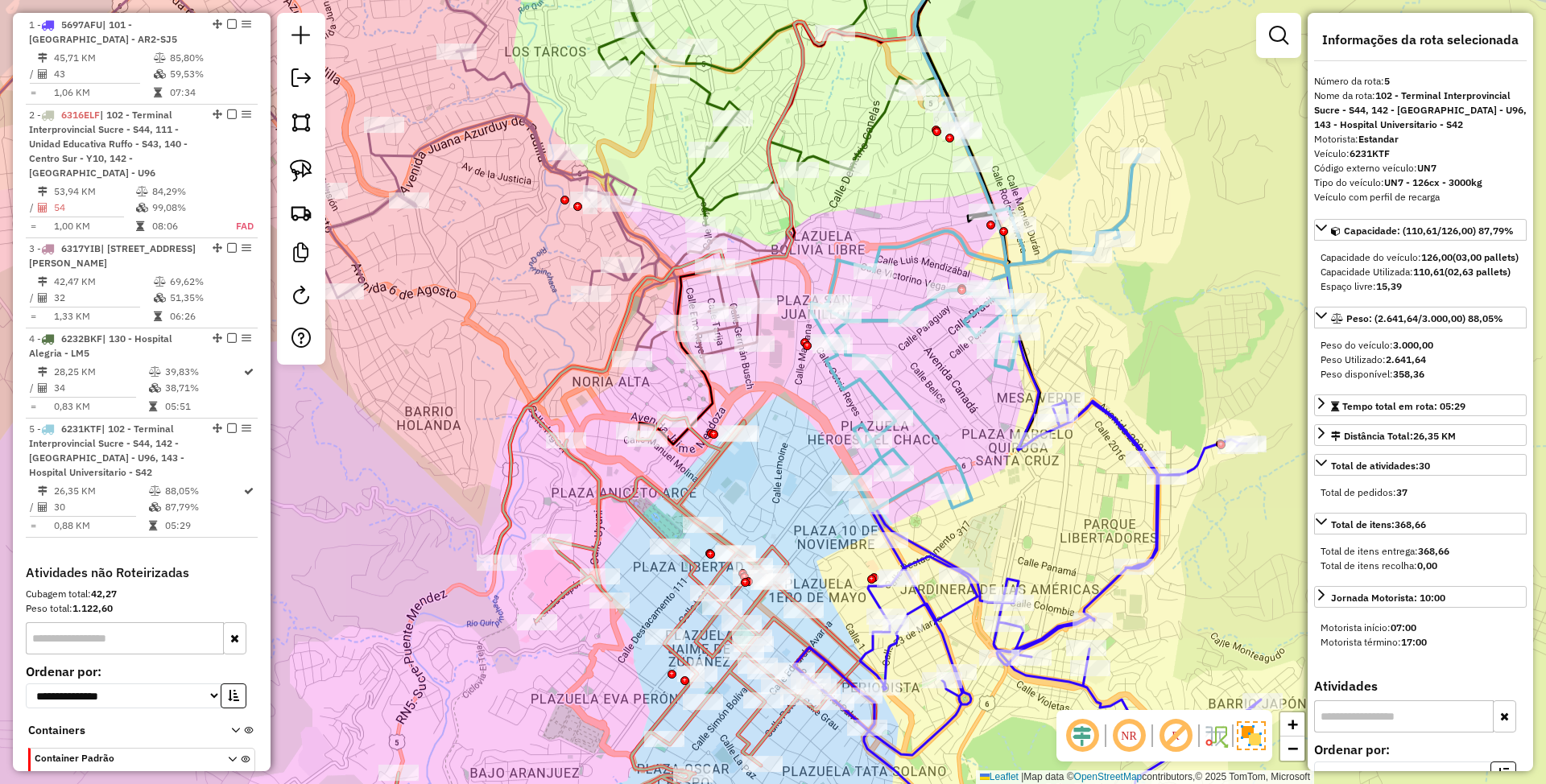
scroll to position [760, 0]
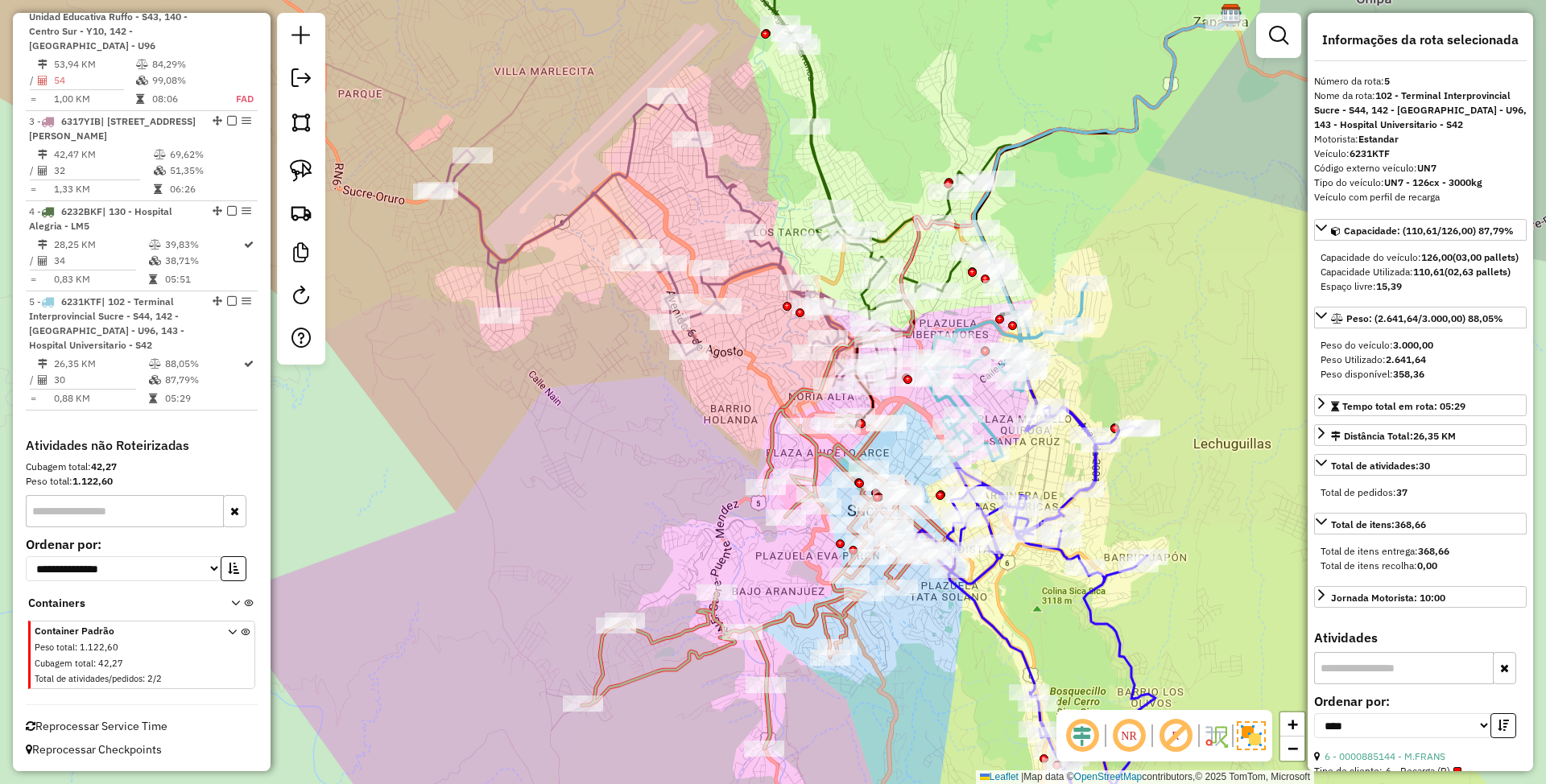
click at [826, 172] on icon at bounding box center [956, 119] width 538 height 398
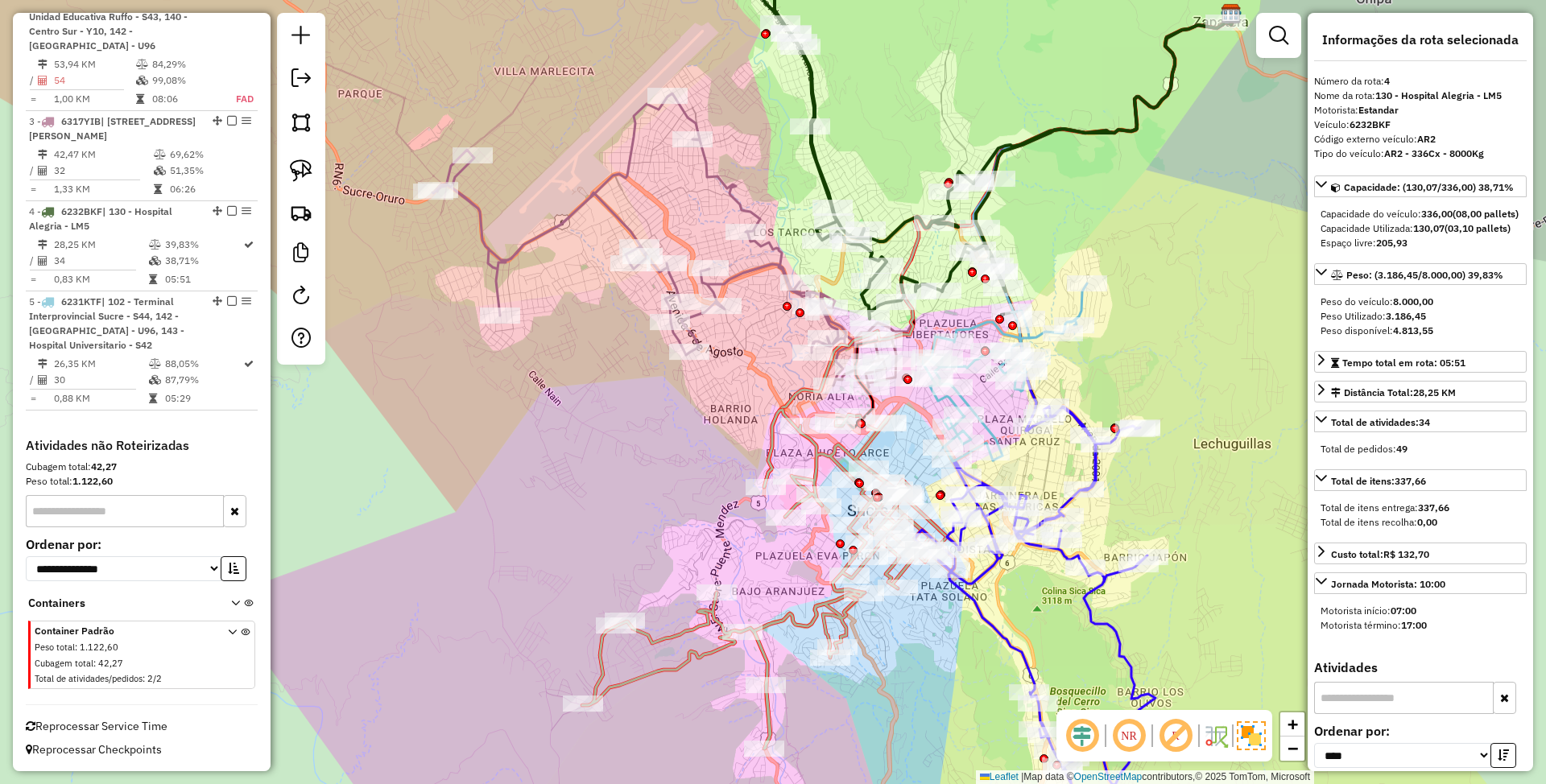
click at [726, 189] on icon at bounding box center [665, 241] width 464 height 294
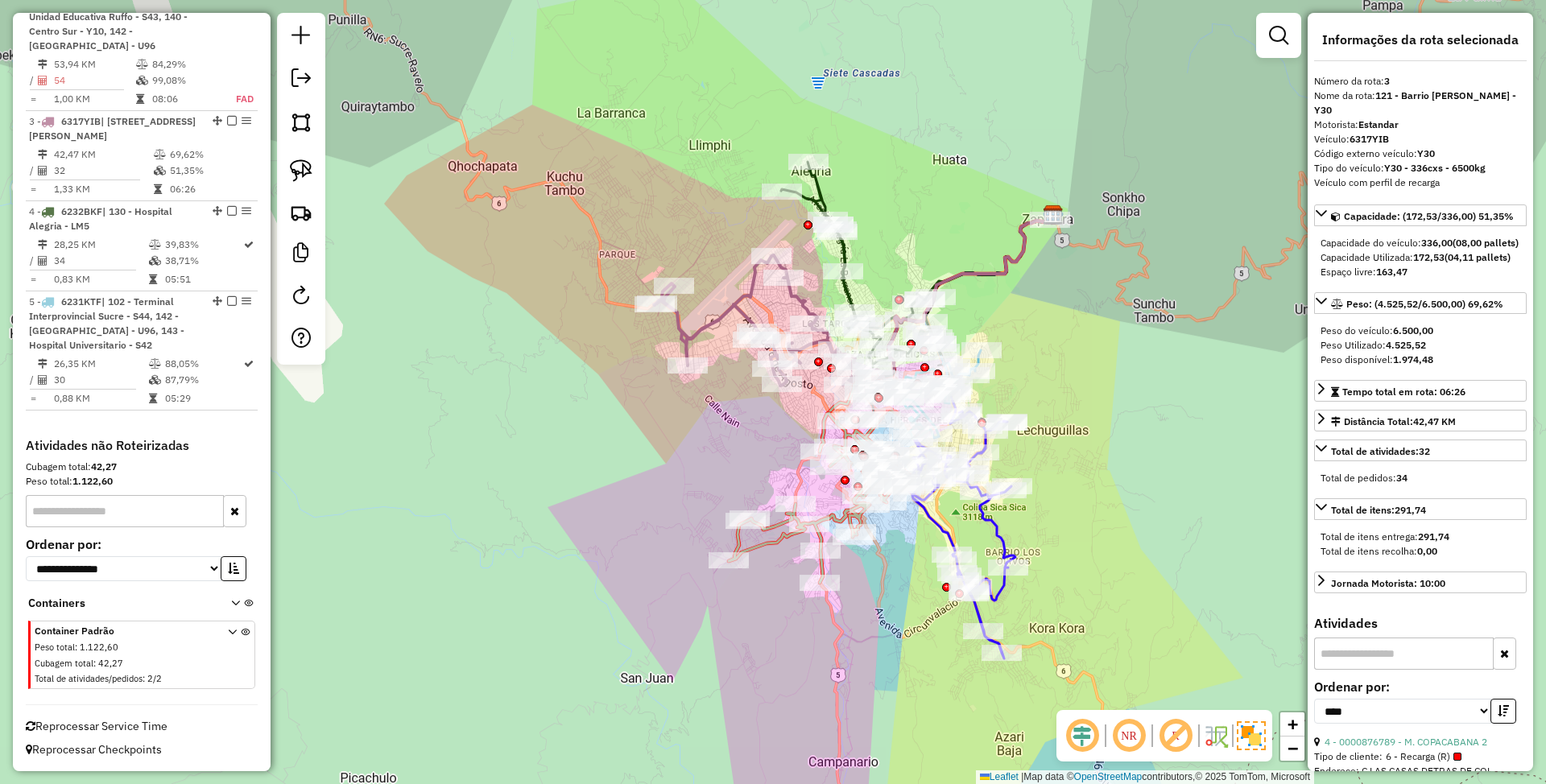
click at [749, 544] on icon at bounding box center [822, 498] width 186 height 170
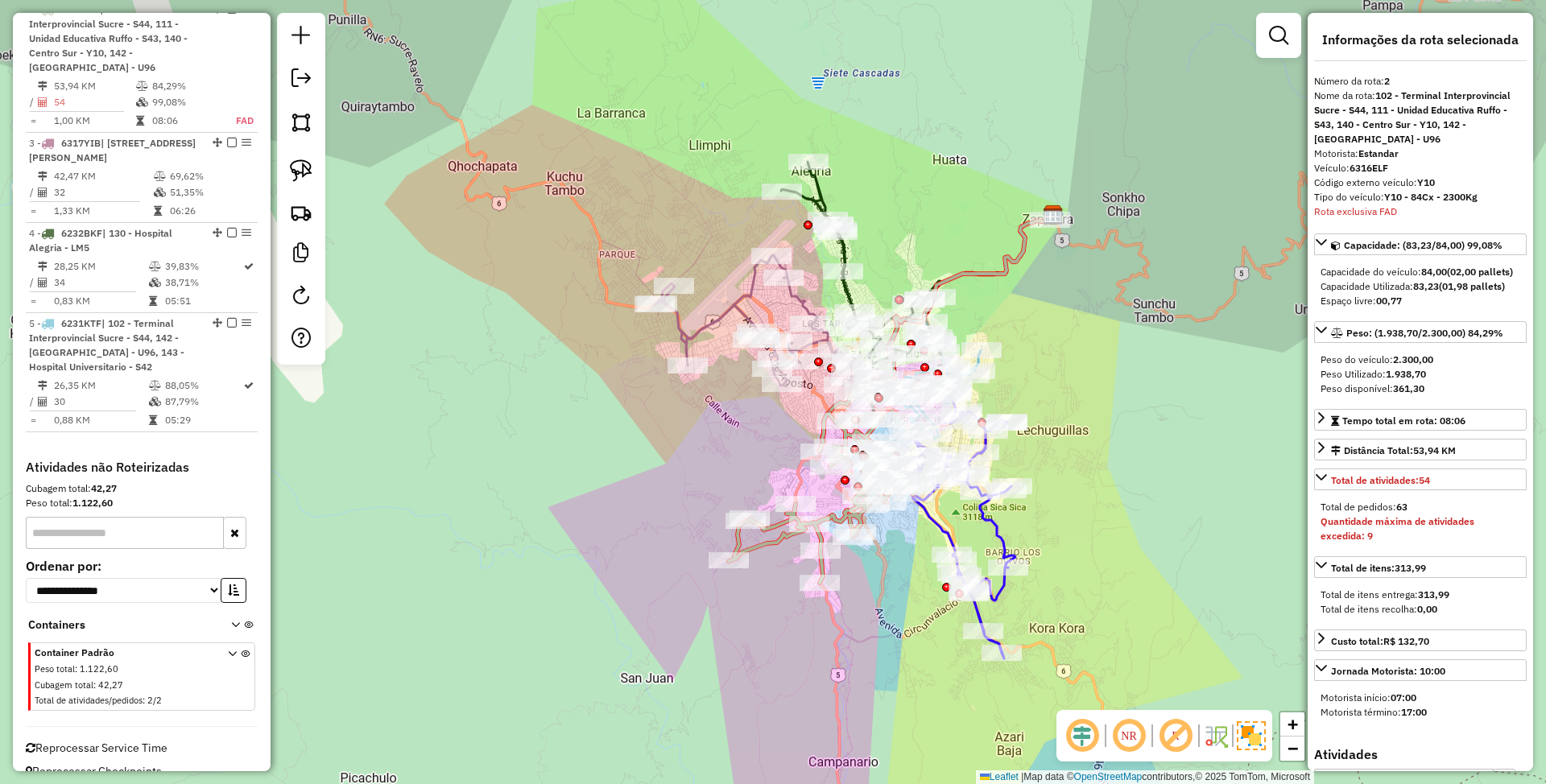
scroll to position [725, 0]
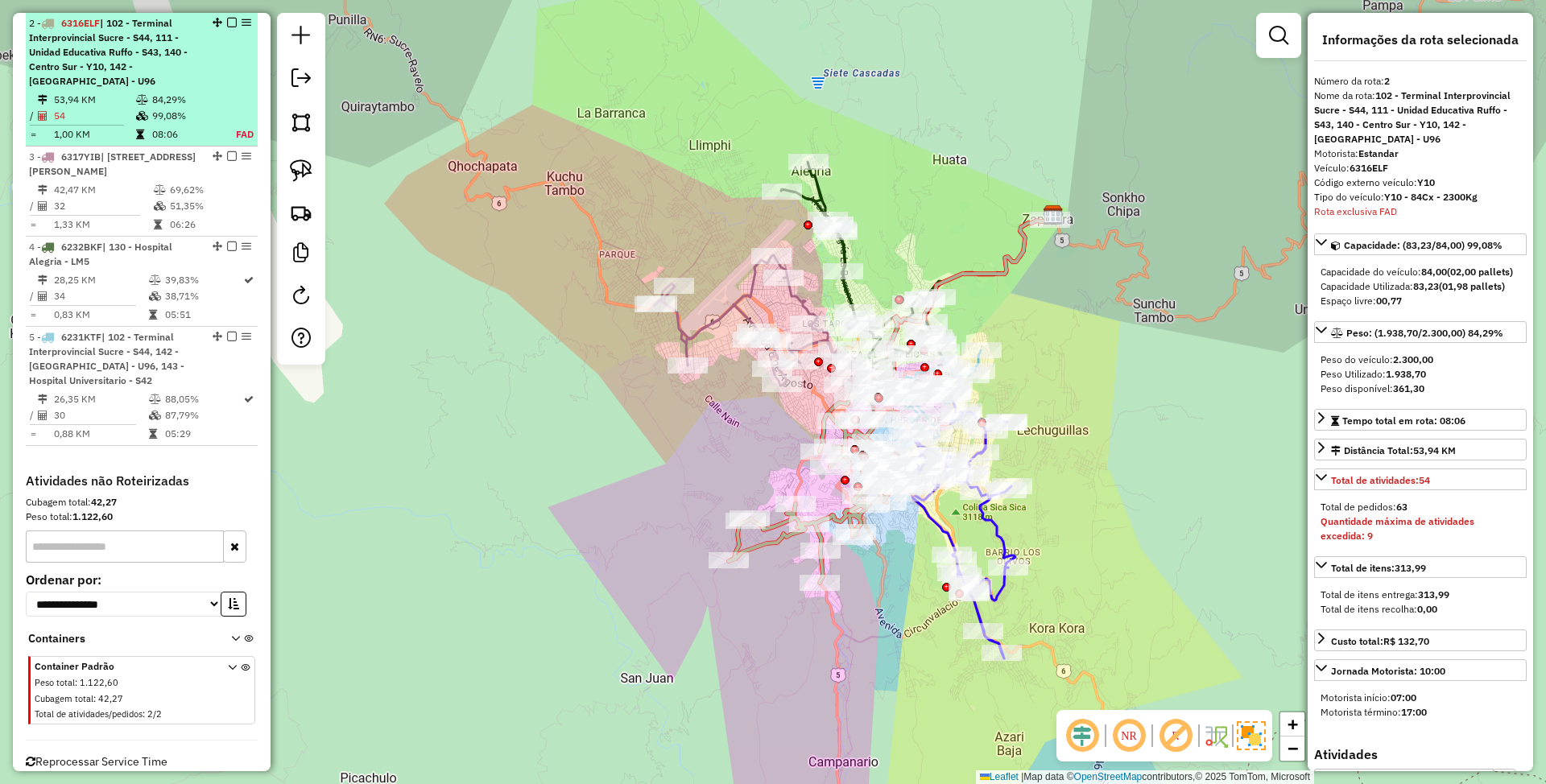
click at [229, 21] on em at bounding box center [232, 23] width 10 height 10
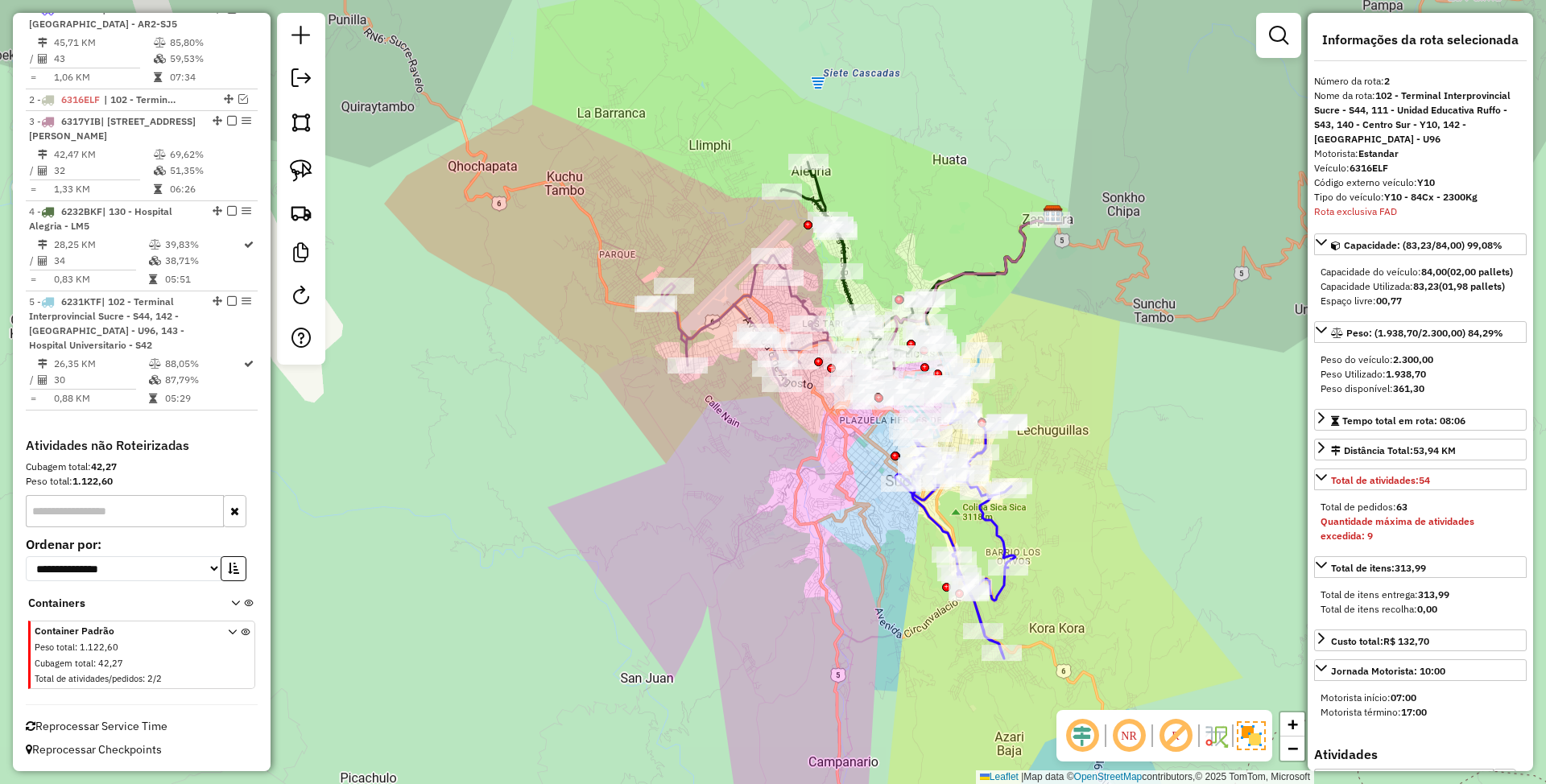
click at [996, 534] on icon at bounding box center [955, 535] width 121 height 247
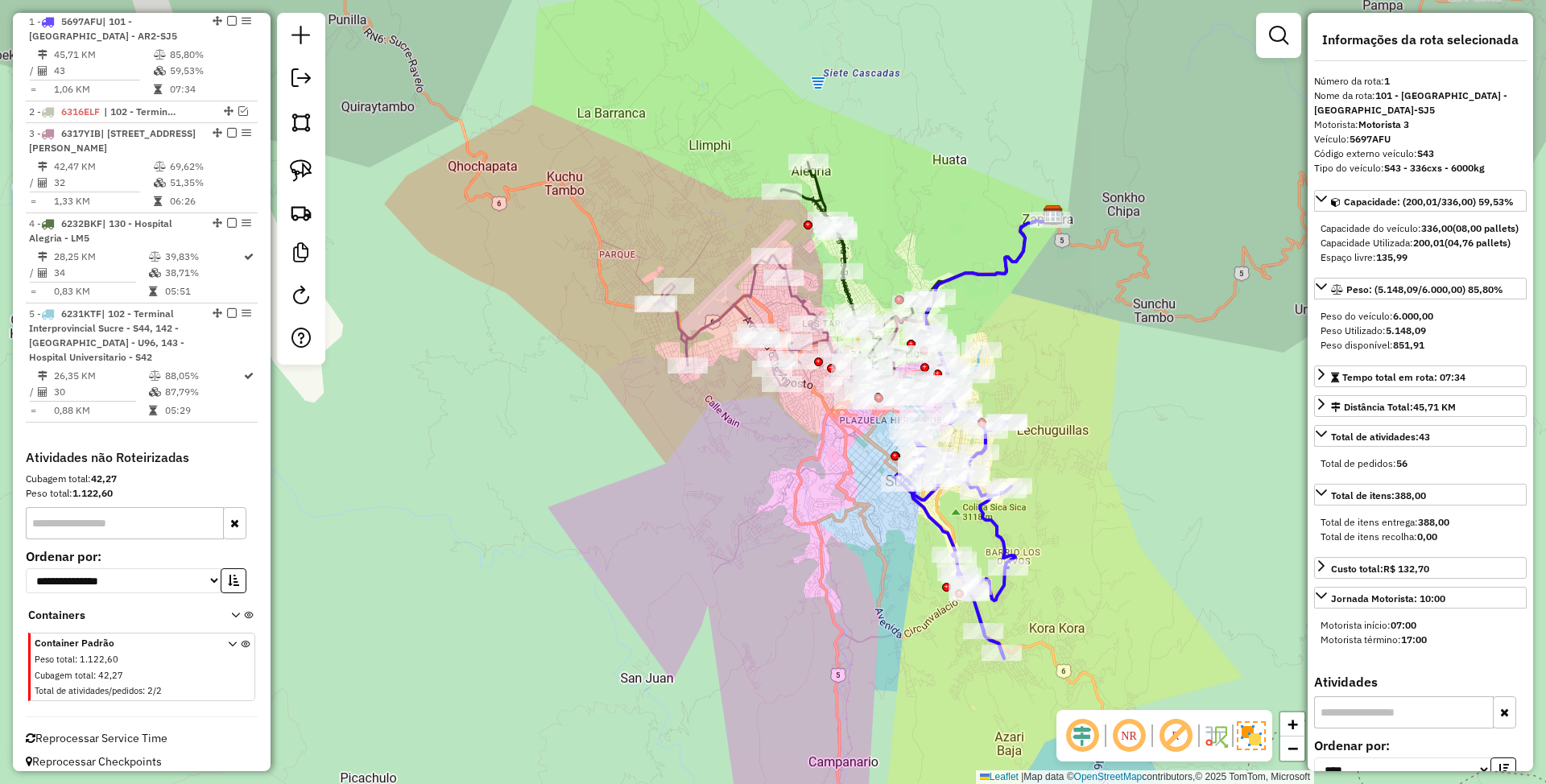
scroll to position [633, 0]
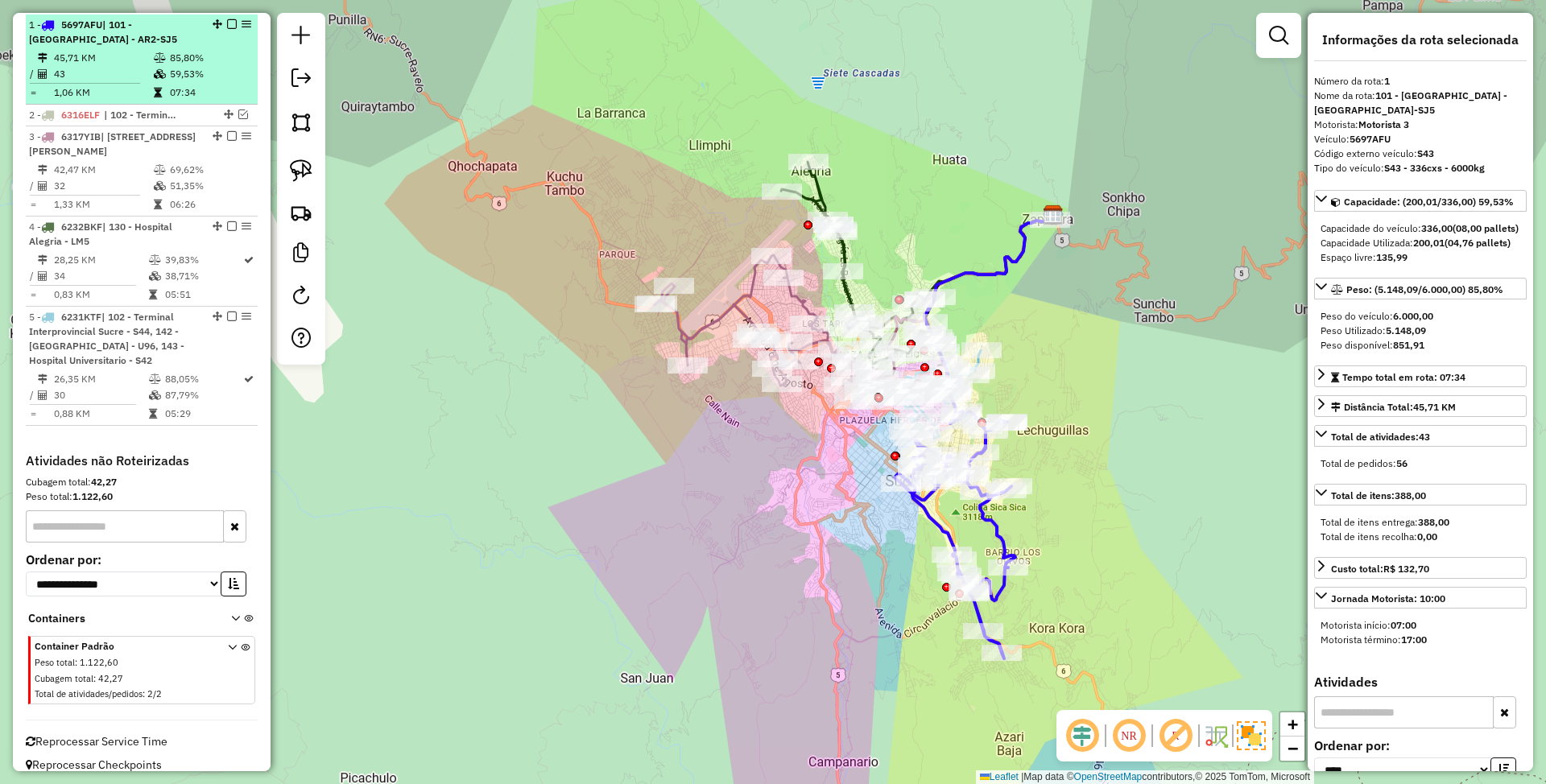
click at [227, 21] on em at bounding box center [232, 25] width 10 height 10
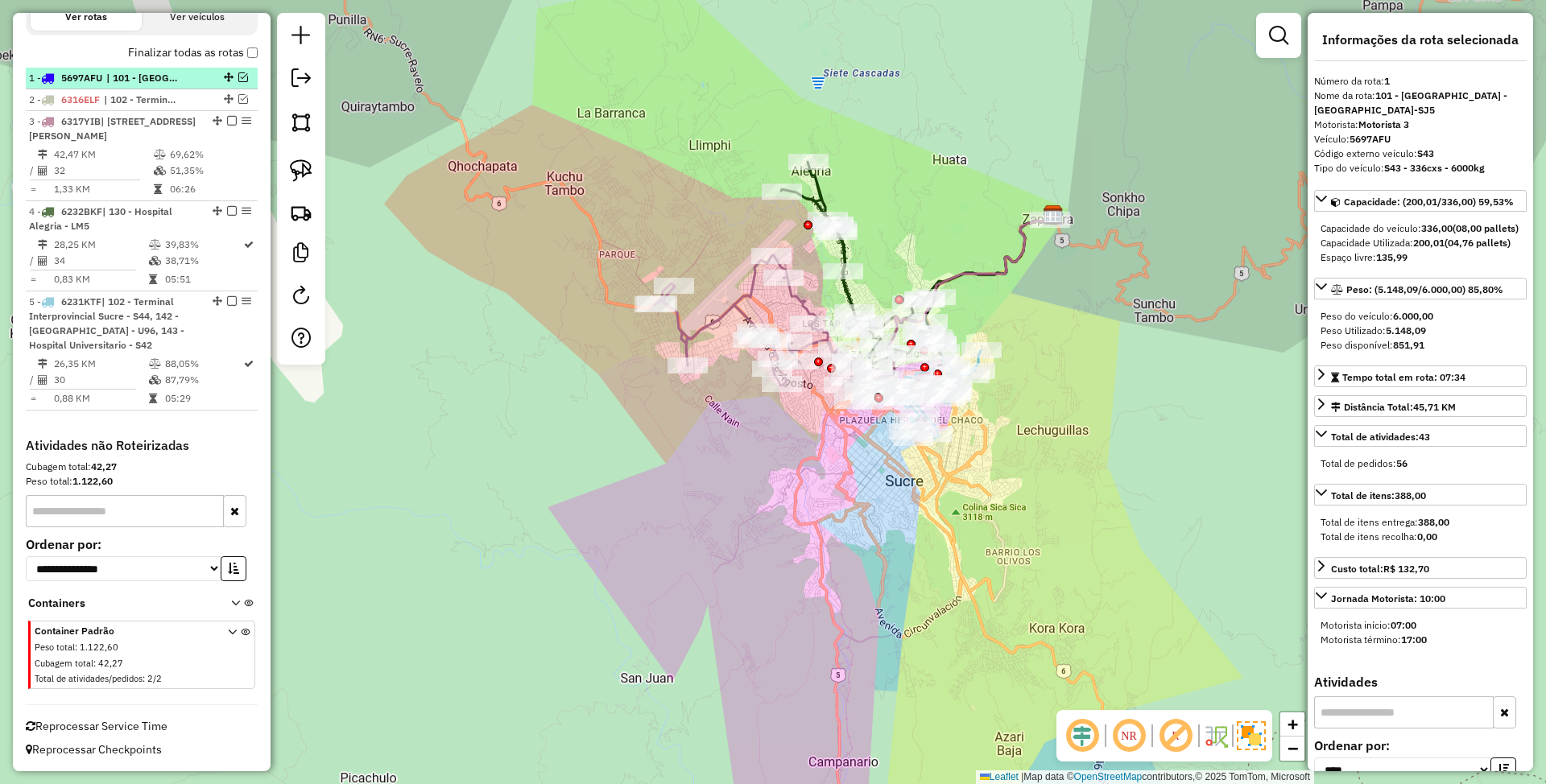
scroll to position [581, 0]
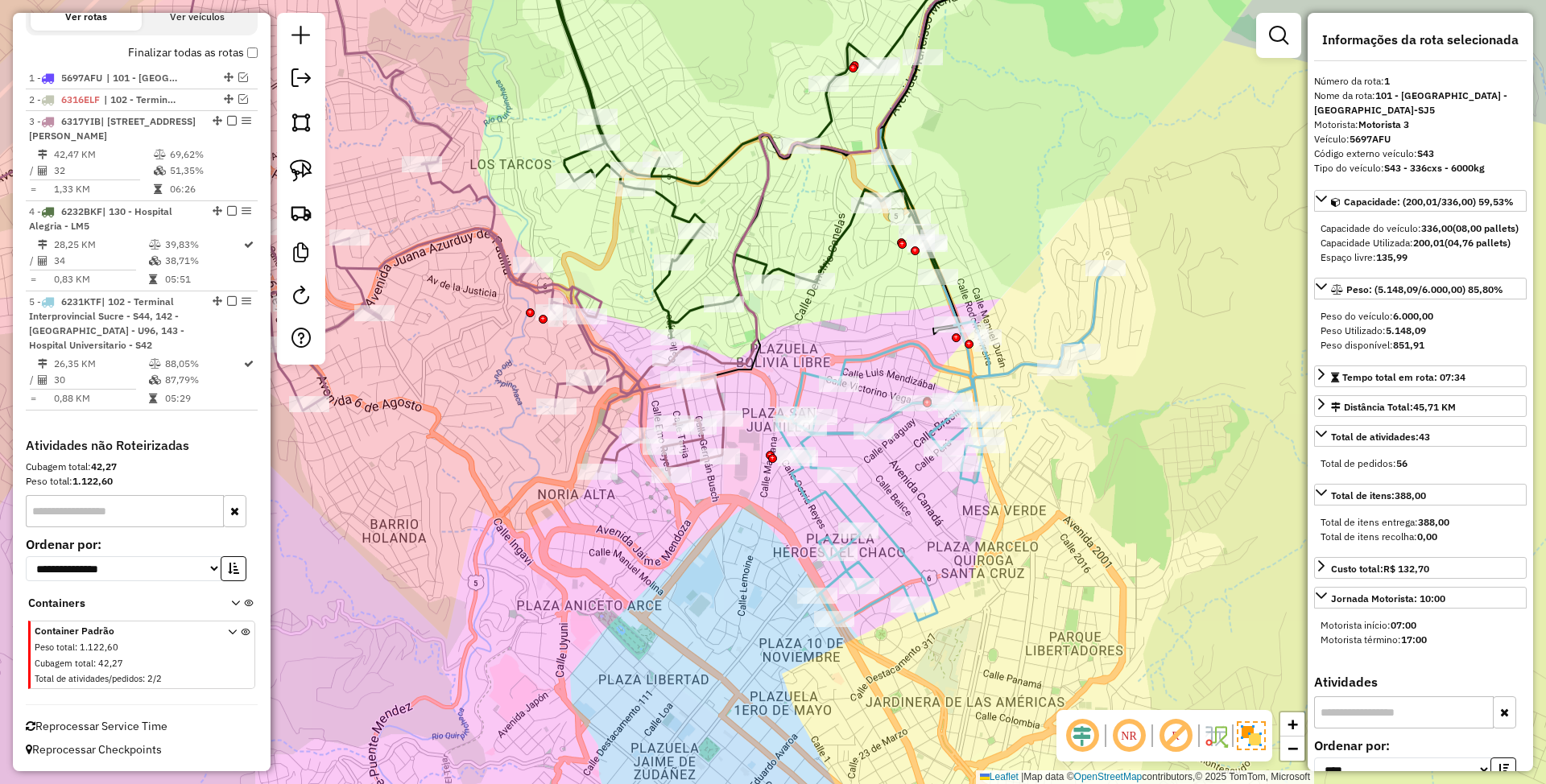
click at [987, 368] on icon at bounding box center [941, 445] width 328 height 355
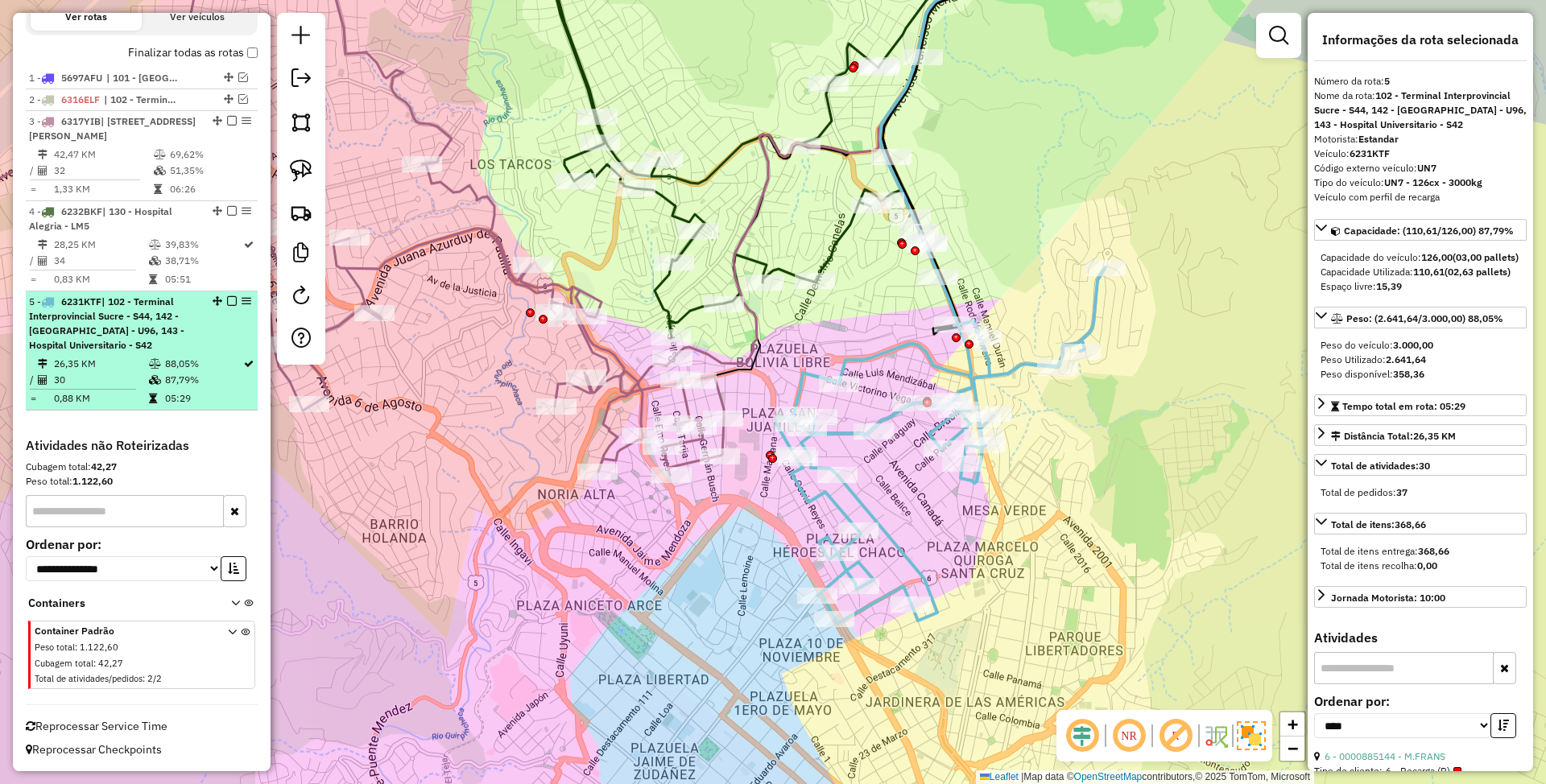
click at [227, 297] on em at bounding box center [232, 301] width 10 height 10
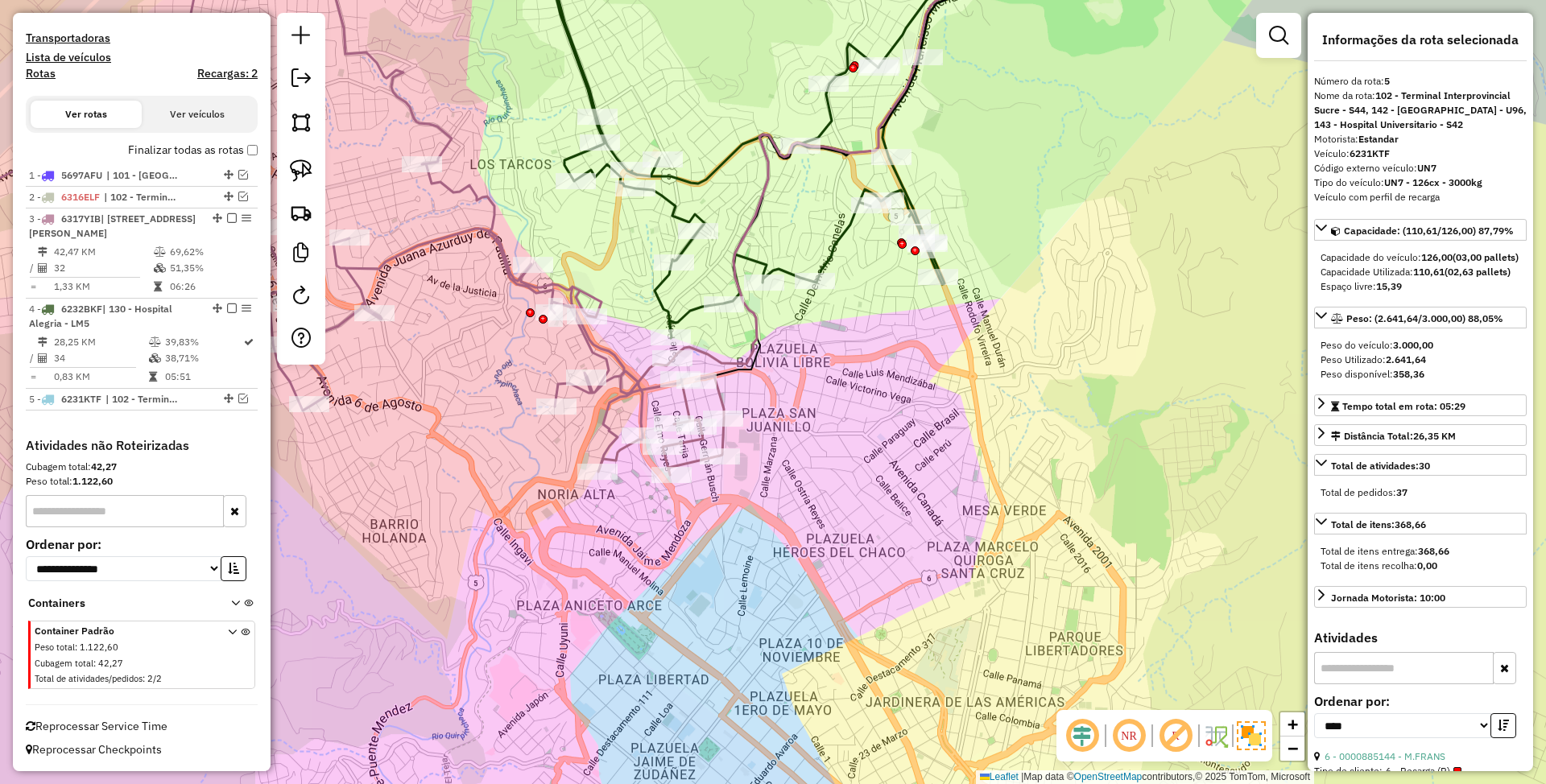
click at [719, 398] on icon at bounding box center [284, 197] width 878 height 554
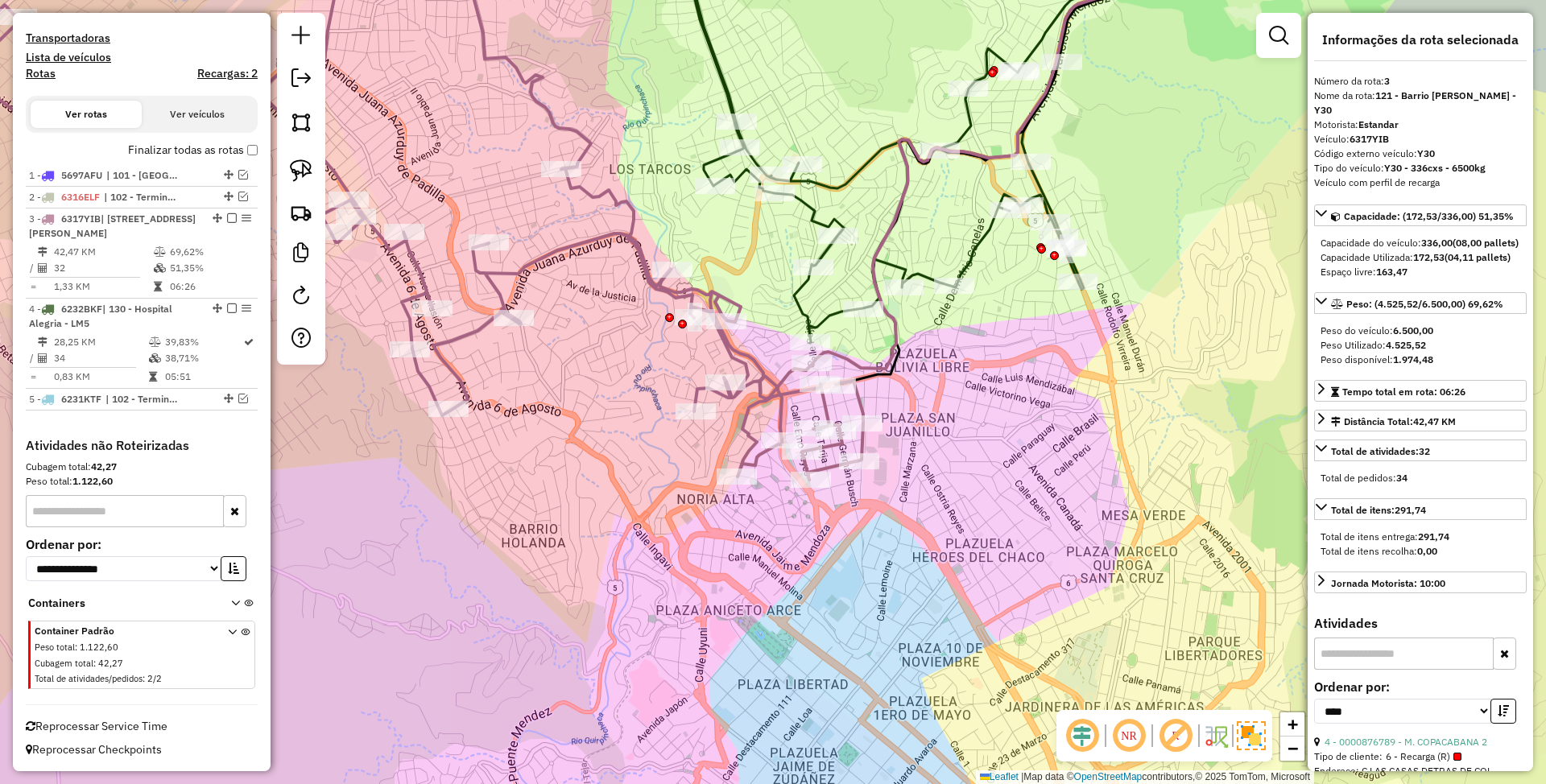
drag, startPoint x: 842, startPoint y: 406, endPoint x: 981, endPoint y: 411, distance: 139.1
click at [981, 411] on div "Janela de atendimento Grade de atendimento Capacidade Transportadoras Veículos …" at bounding box center [773, 392] width 1546 height 784
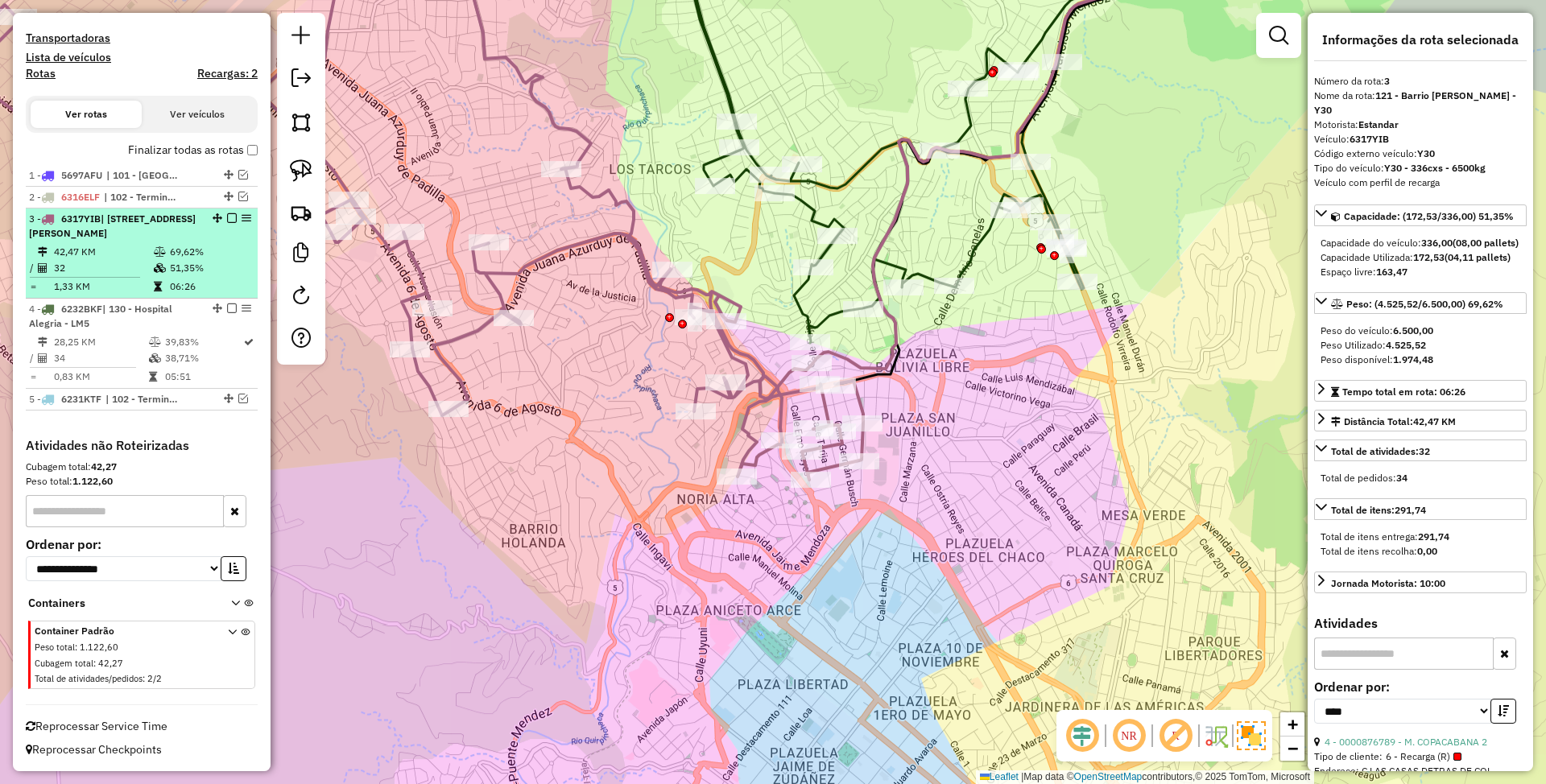
click at [227, 214] on em at bounding box center [232, 218] width 10 height 10
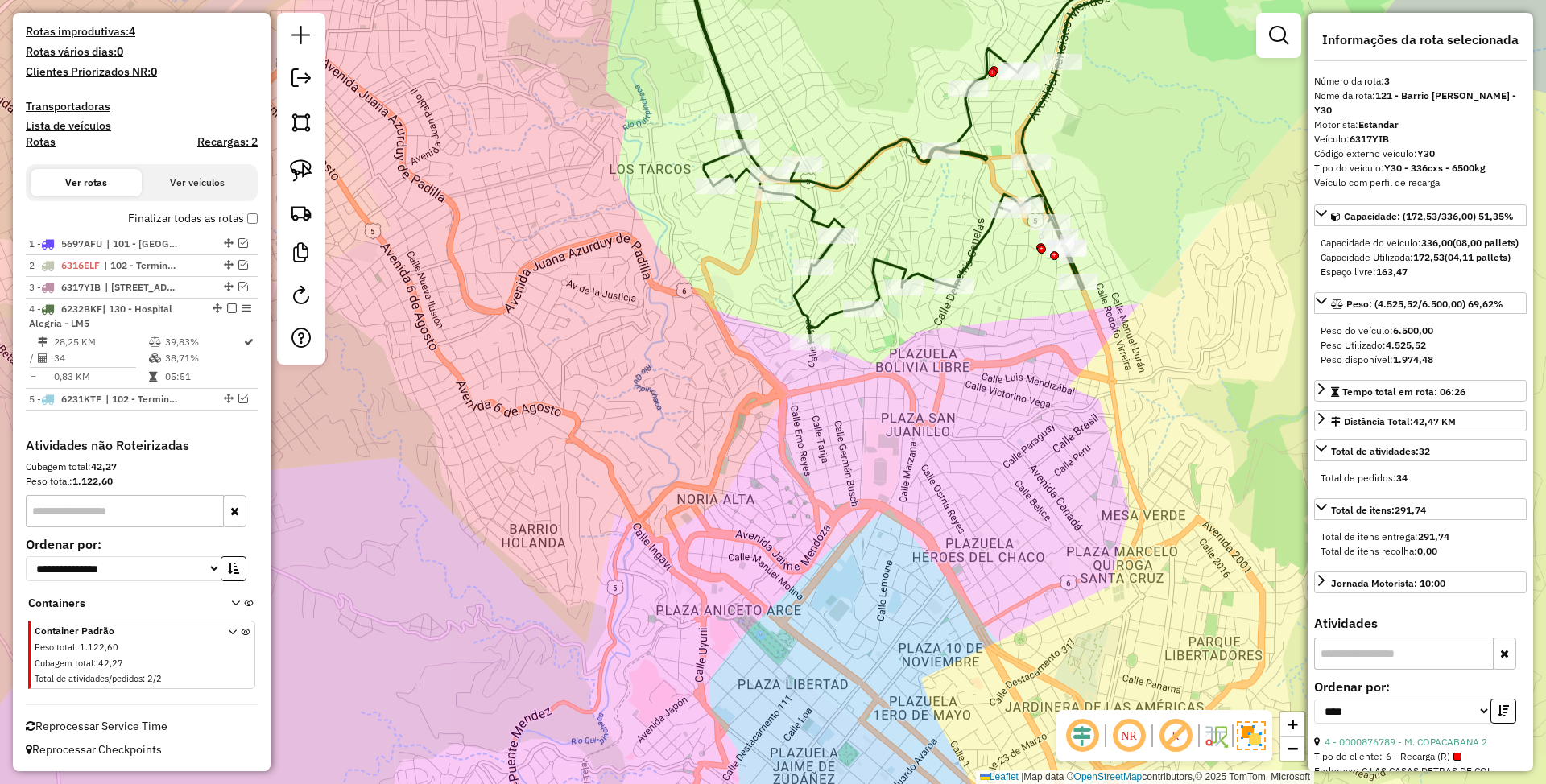
click at [973, 252] on icon at bounding box center [1018, 131] width 654 height 422
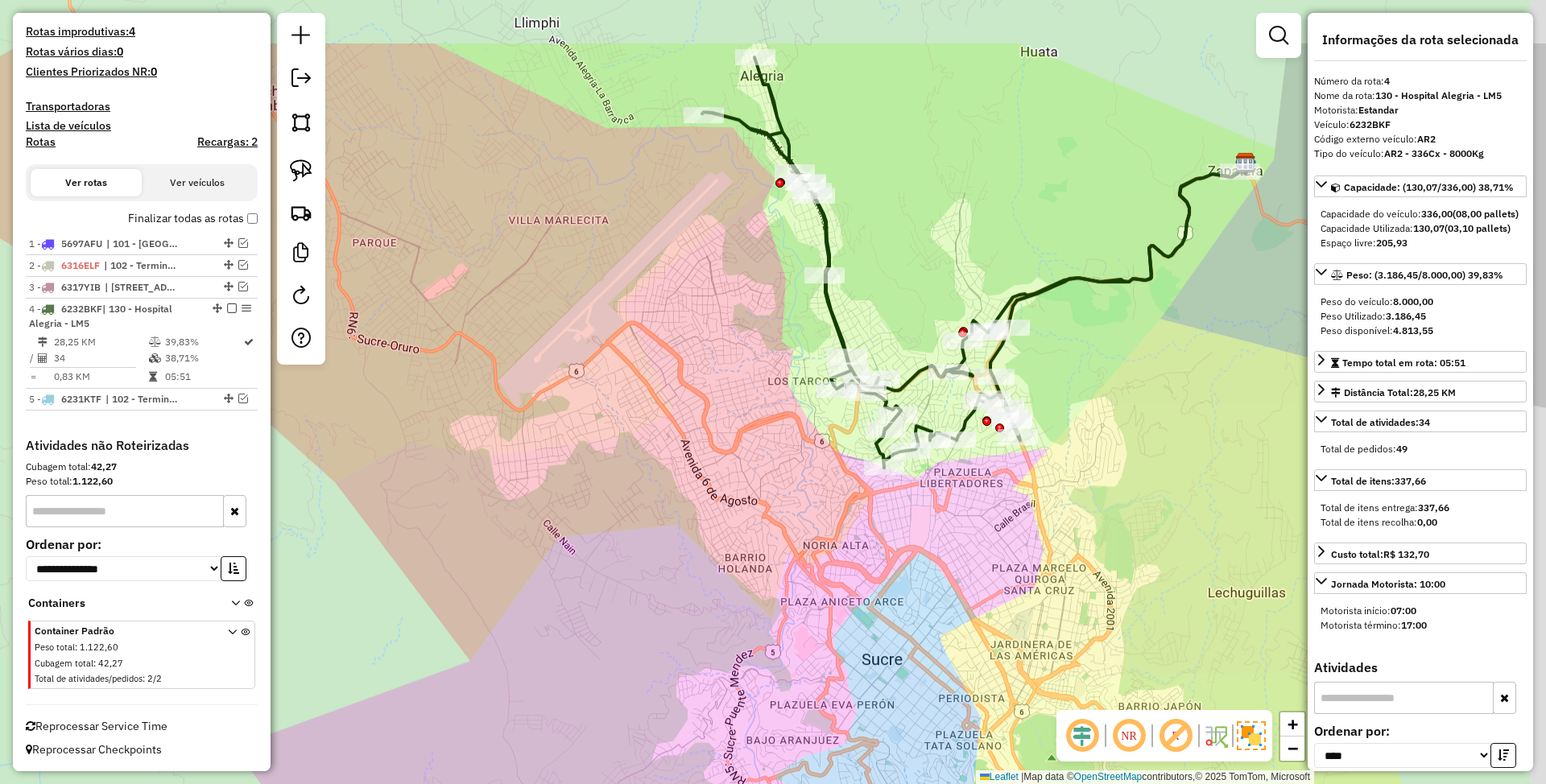
drag, startPoint x: 1005, startPoint y: 494, endPoint x: 986, endPoint y: 665, distance: 172.1
click at [986, 665] on div "Janela de atendimento Grade de atendimento Capacidade Transportadoras Veículos …" at bounding box center [773, 392] width 1546 height 784
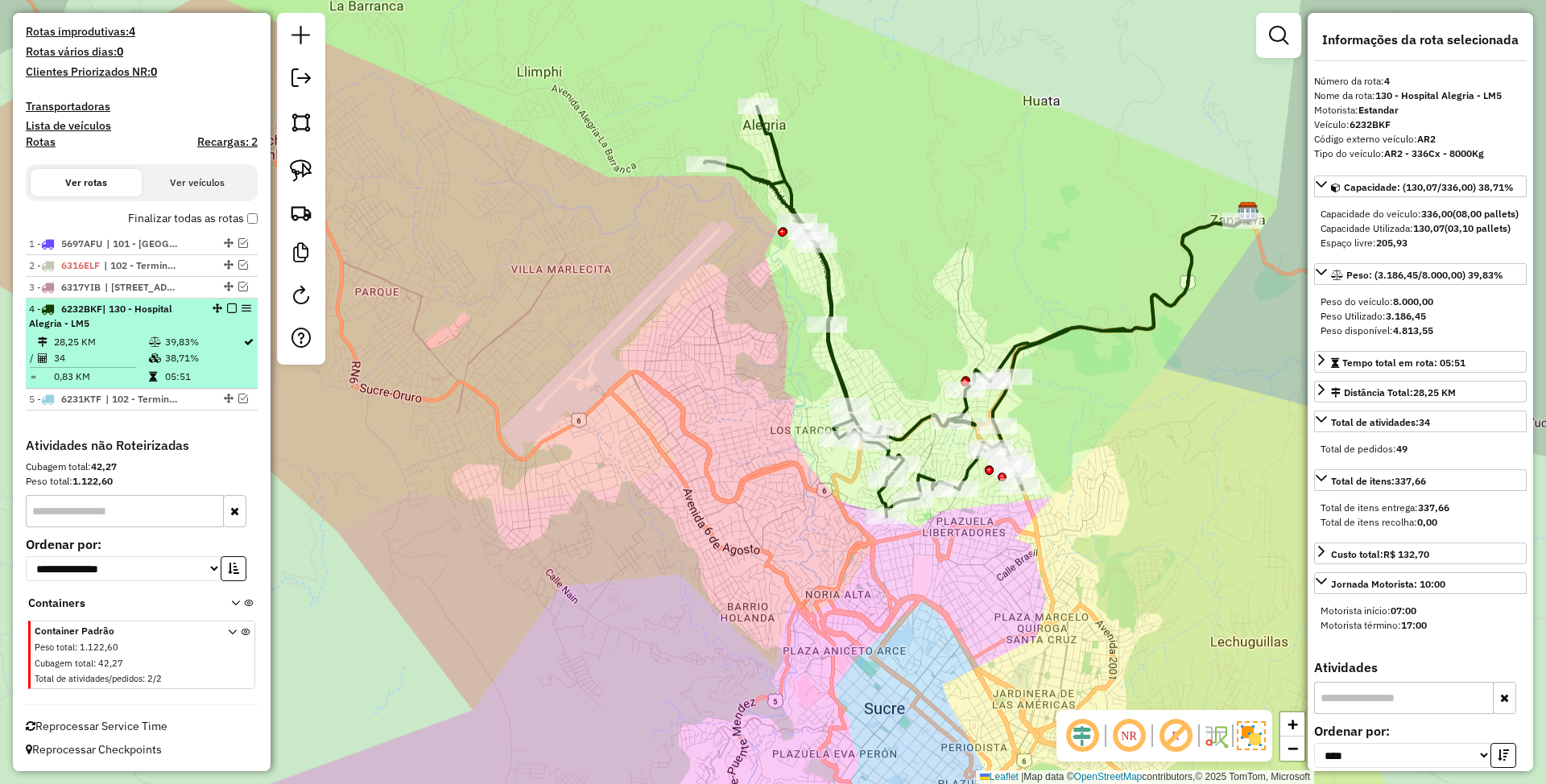
click at [227, 309] on em at bounding box center [232, 308] width 10 height 10
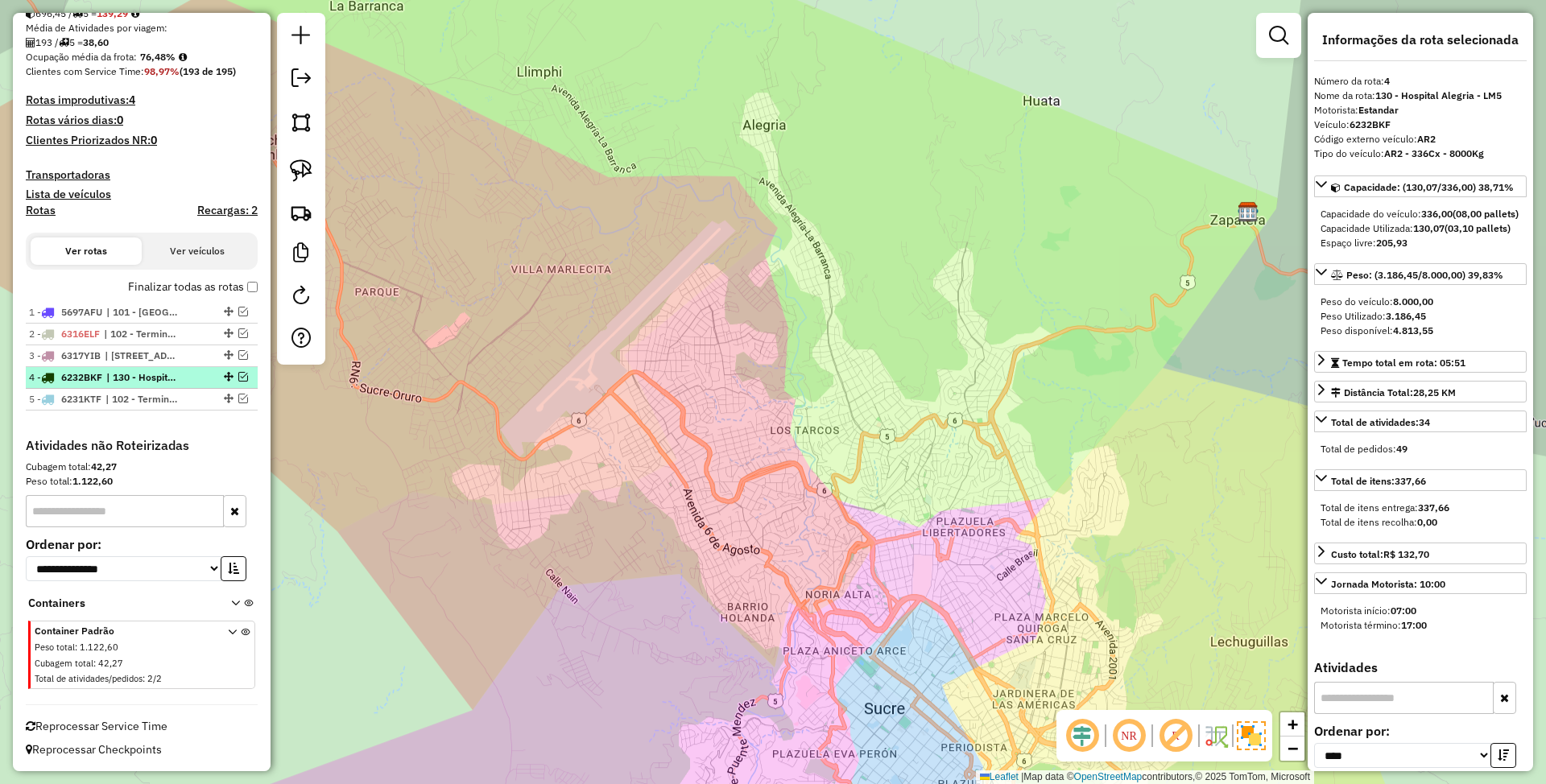
scroll to position [347, 0]
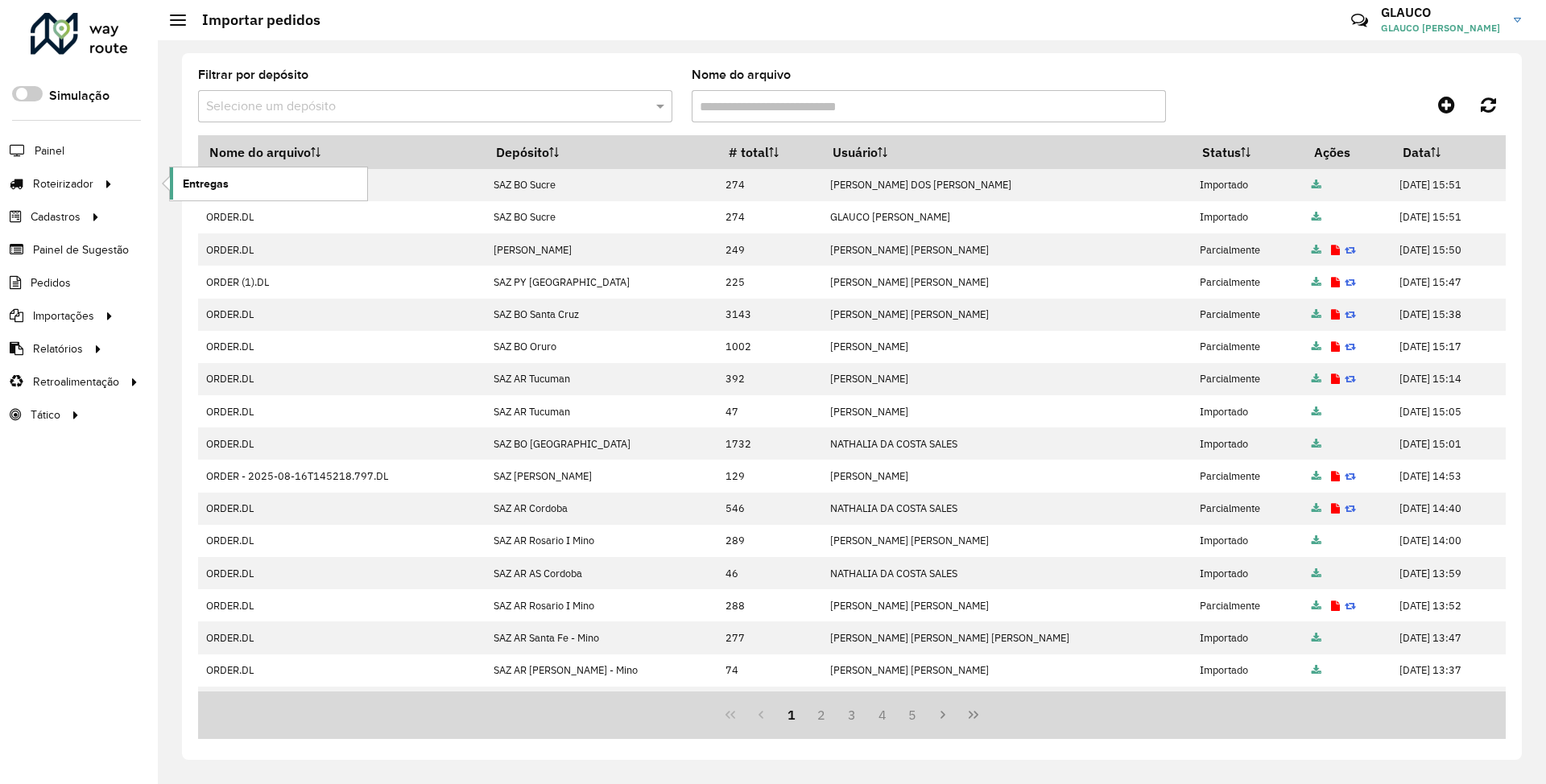
click at [190, 188] on span "Entregas" at bounding box center [205, 184] width 45 height 17
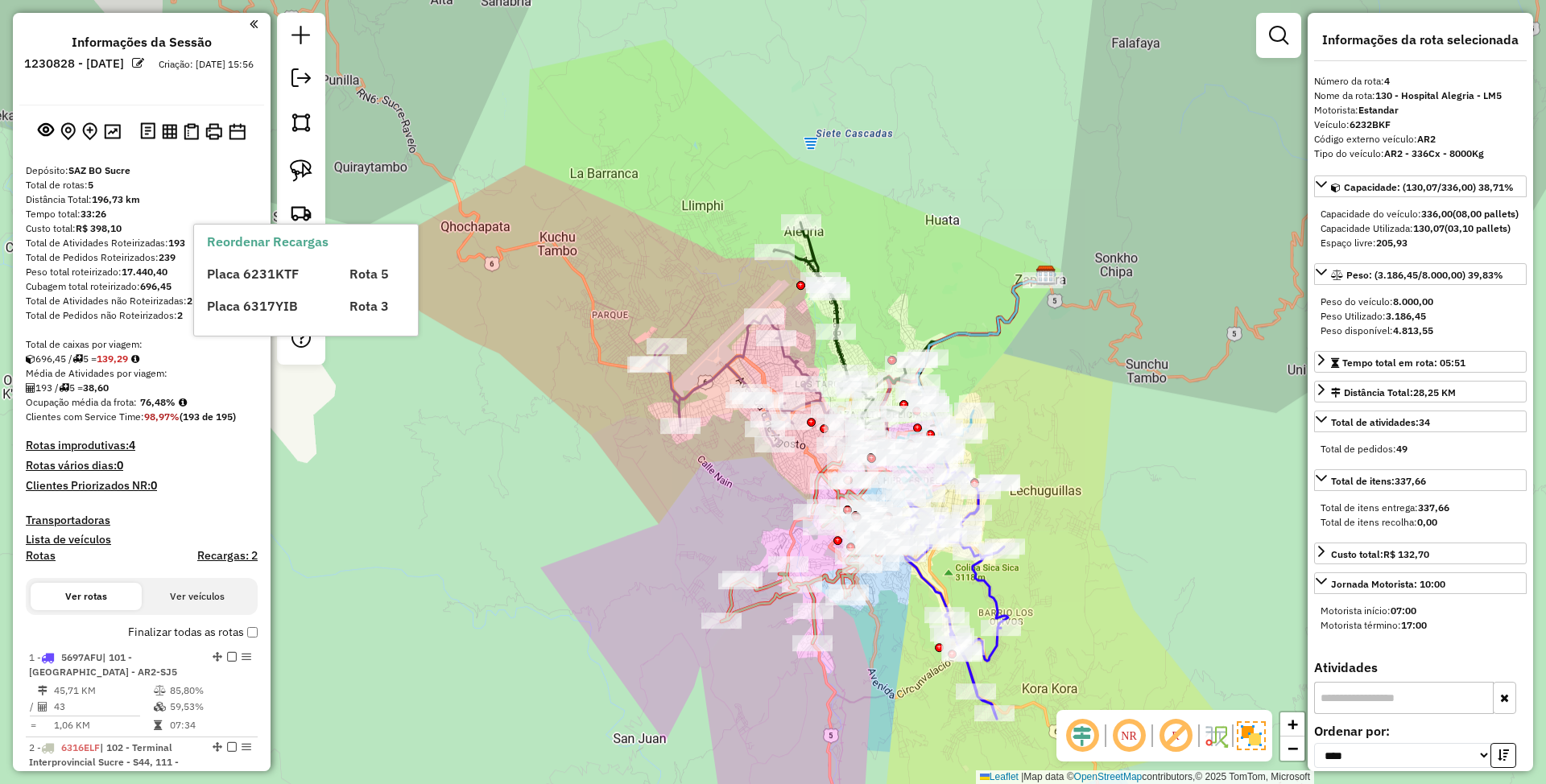
select select "*********"
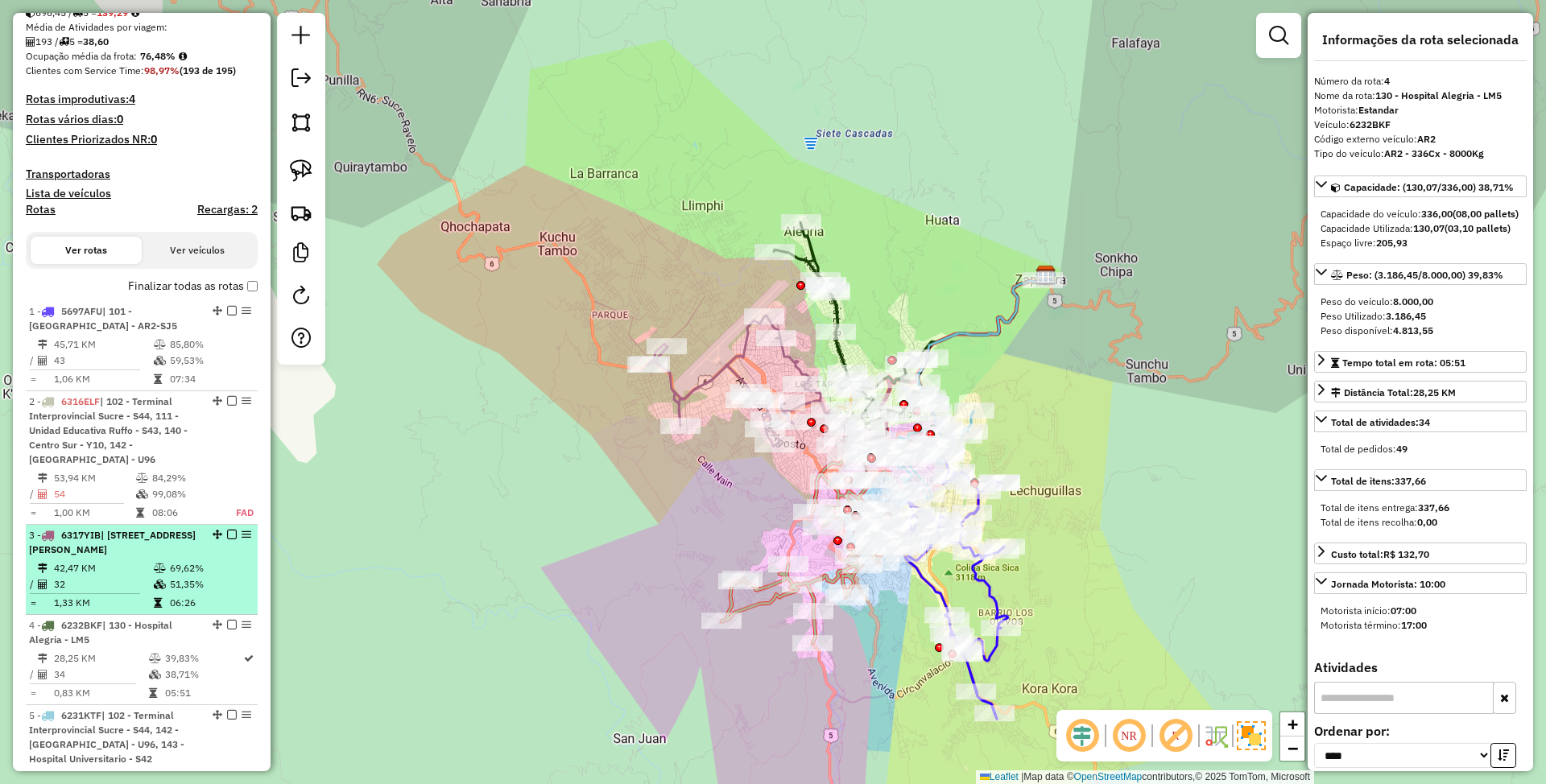
scroll to position [561, 0]
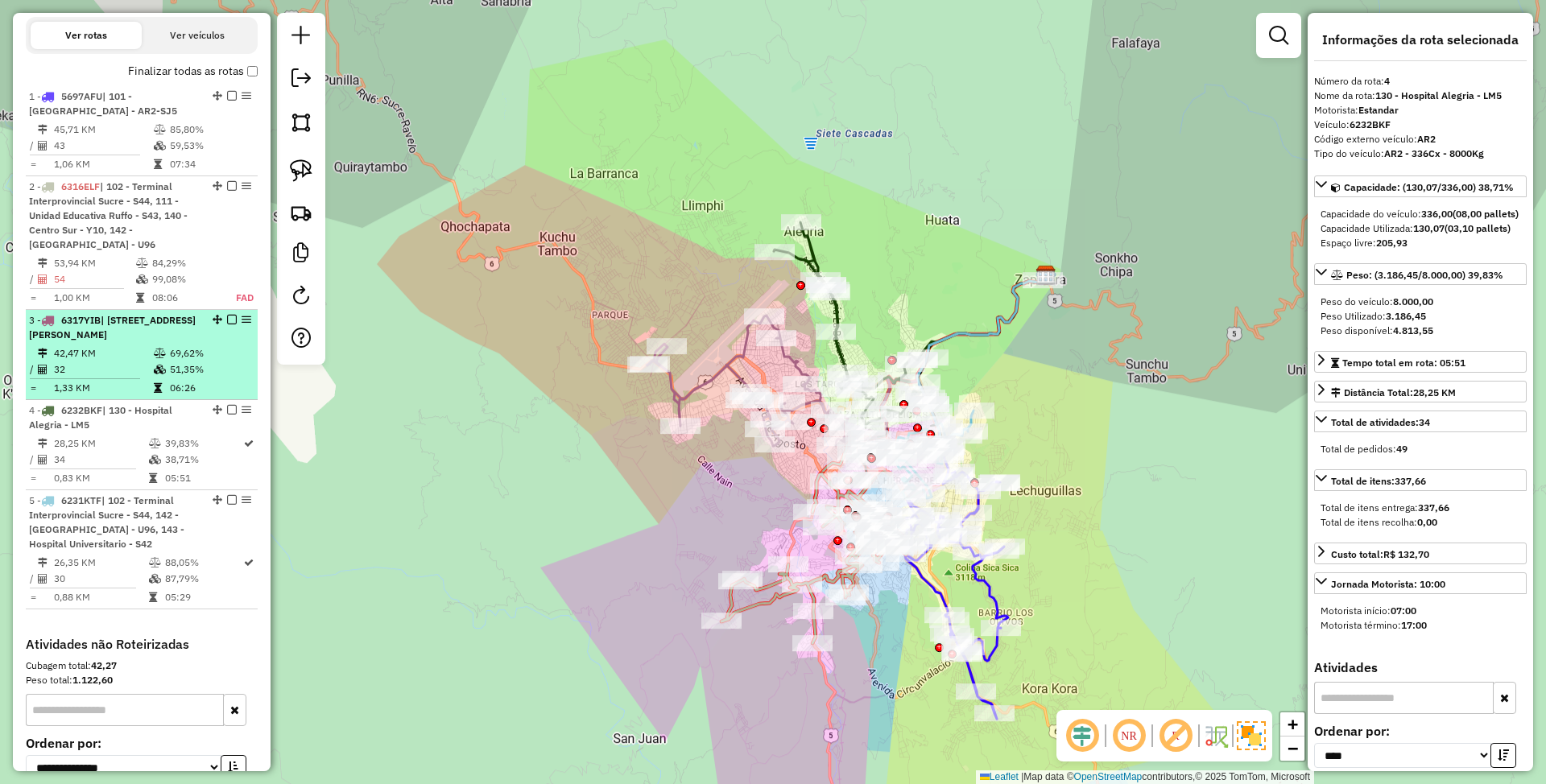
click at [156, 355] on icon at bounding box center [160, 353] width 12 height 10
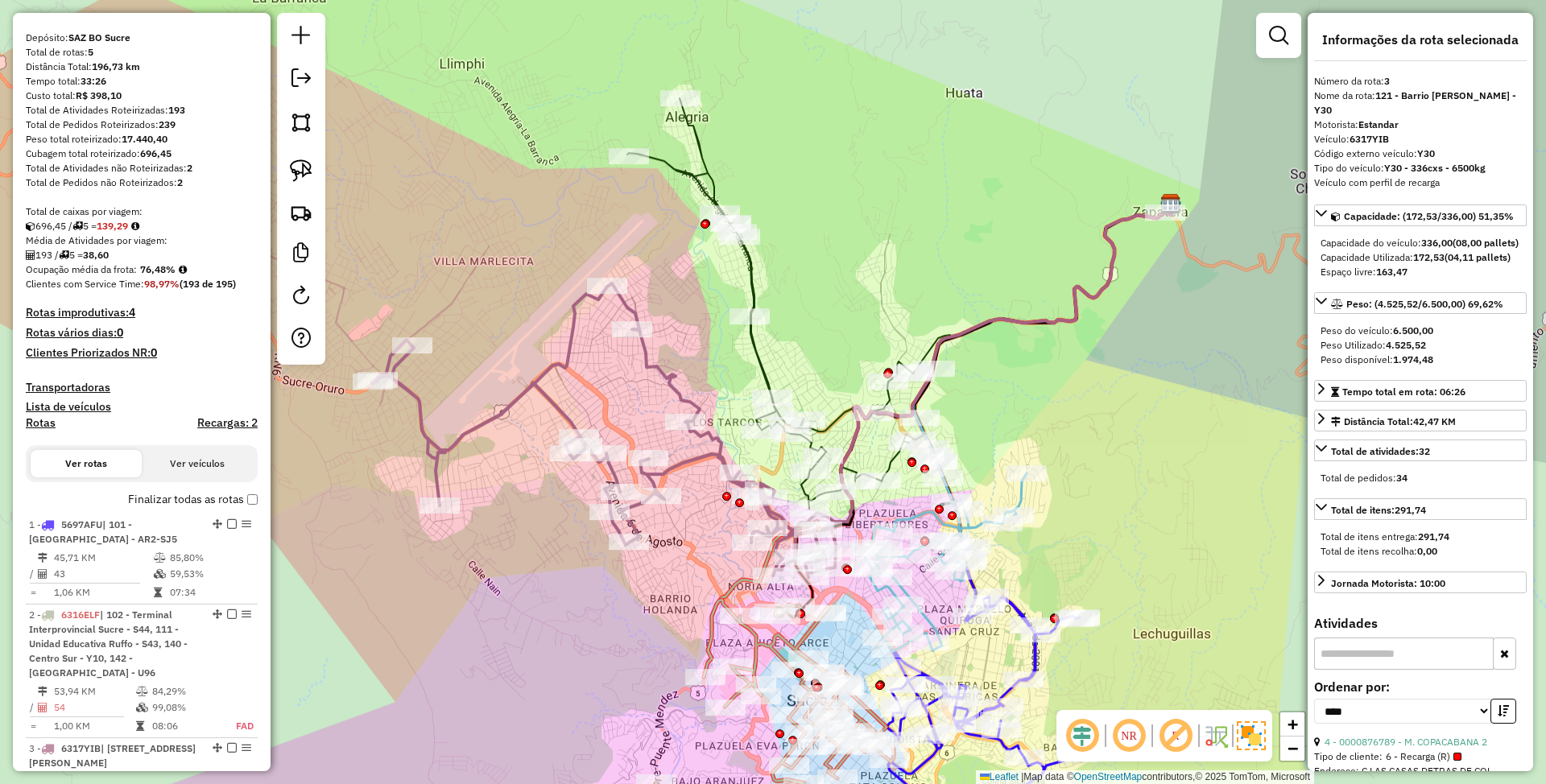
scroll to position [132, 0]
click at [37, 424] on h4 "Rotas" at bounding box center [41, 424] width 30 height 14
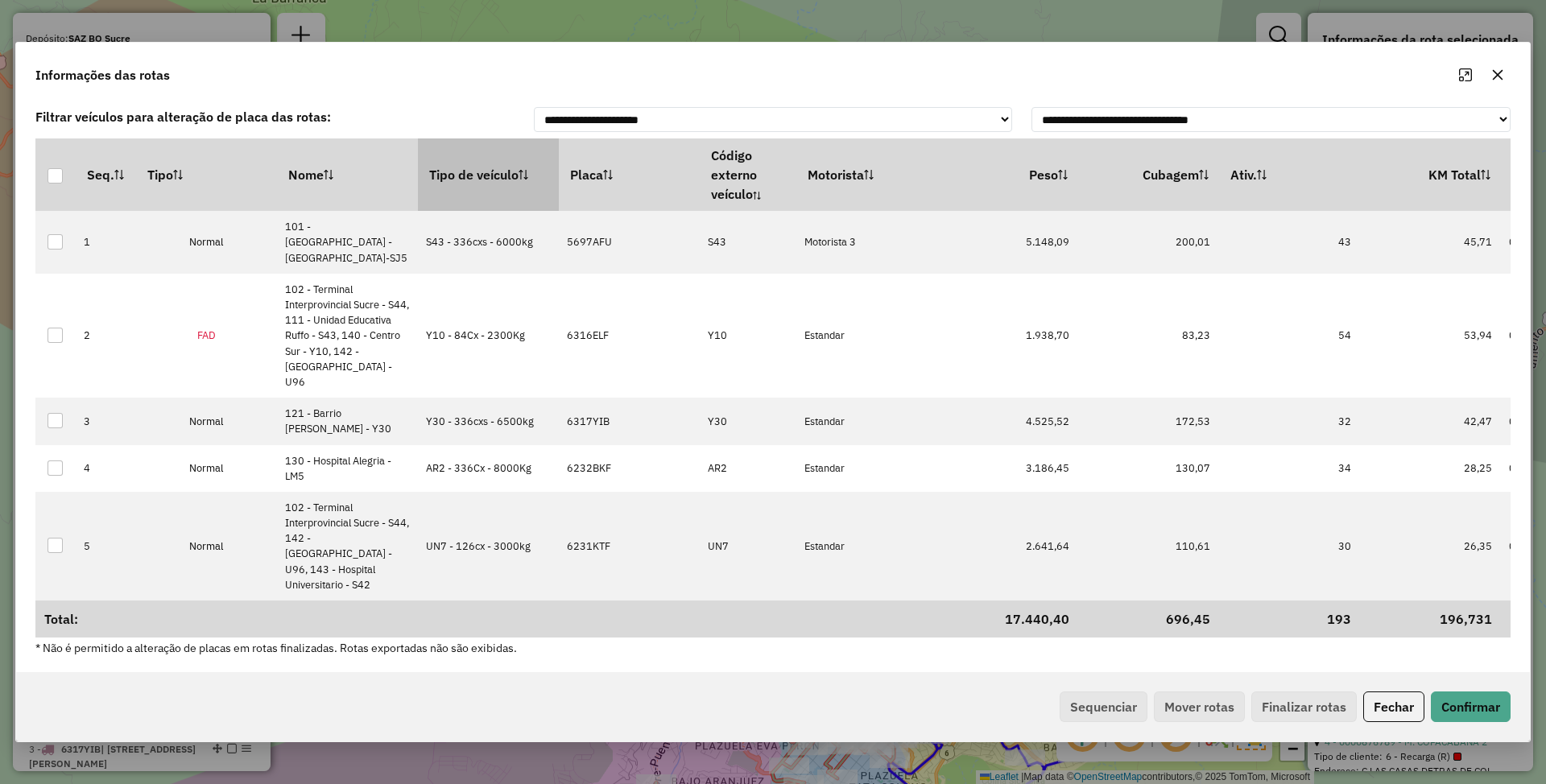
click at [455, 196] on th "Tipo de veículo" at bounding box center [488, 174] width 141 height 72
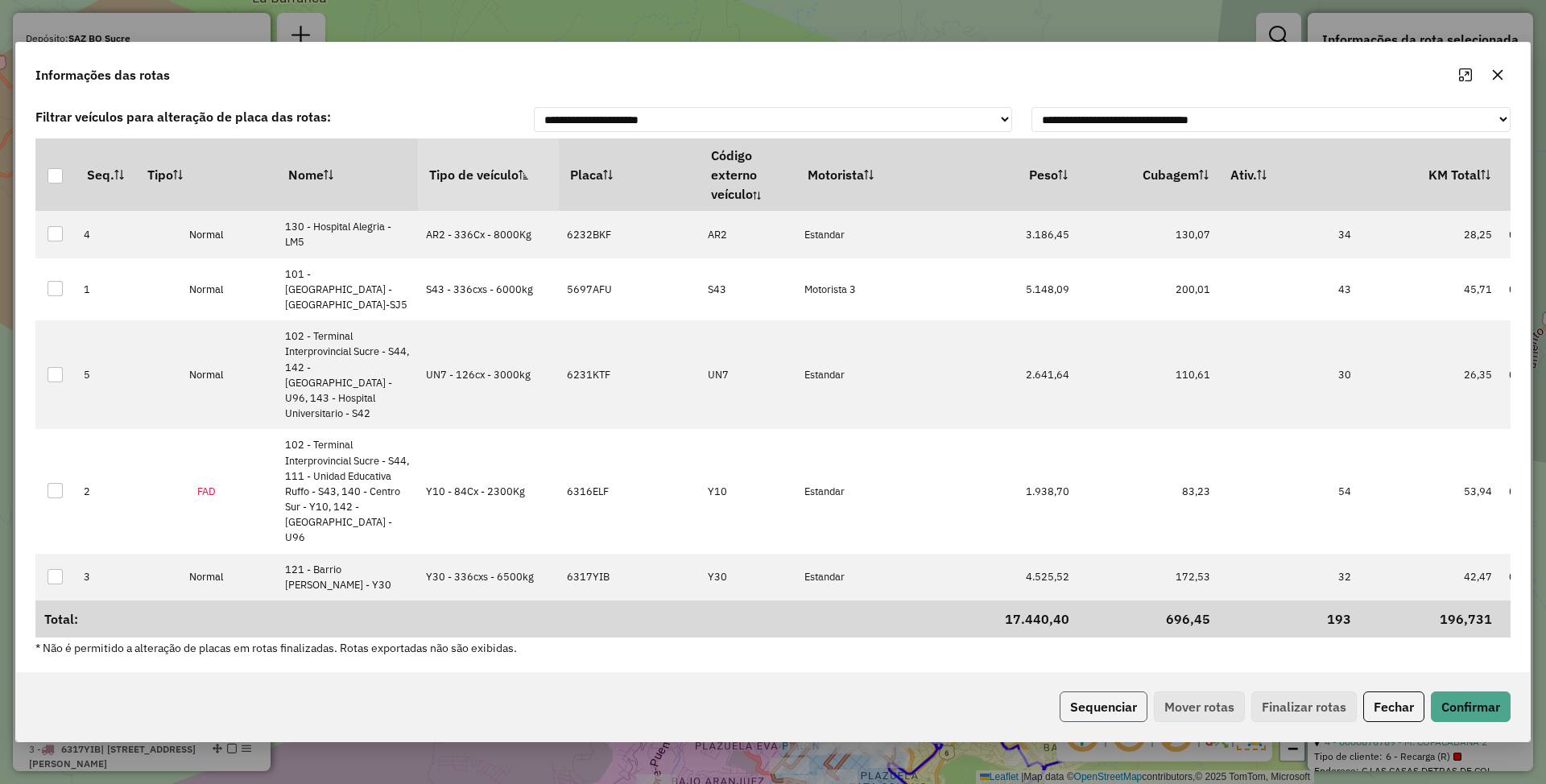
click at [1116, 691] on button "Sequenciar" at bounding box center [1103, 706] width 88 height 31
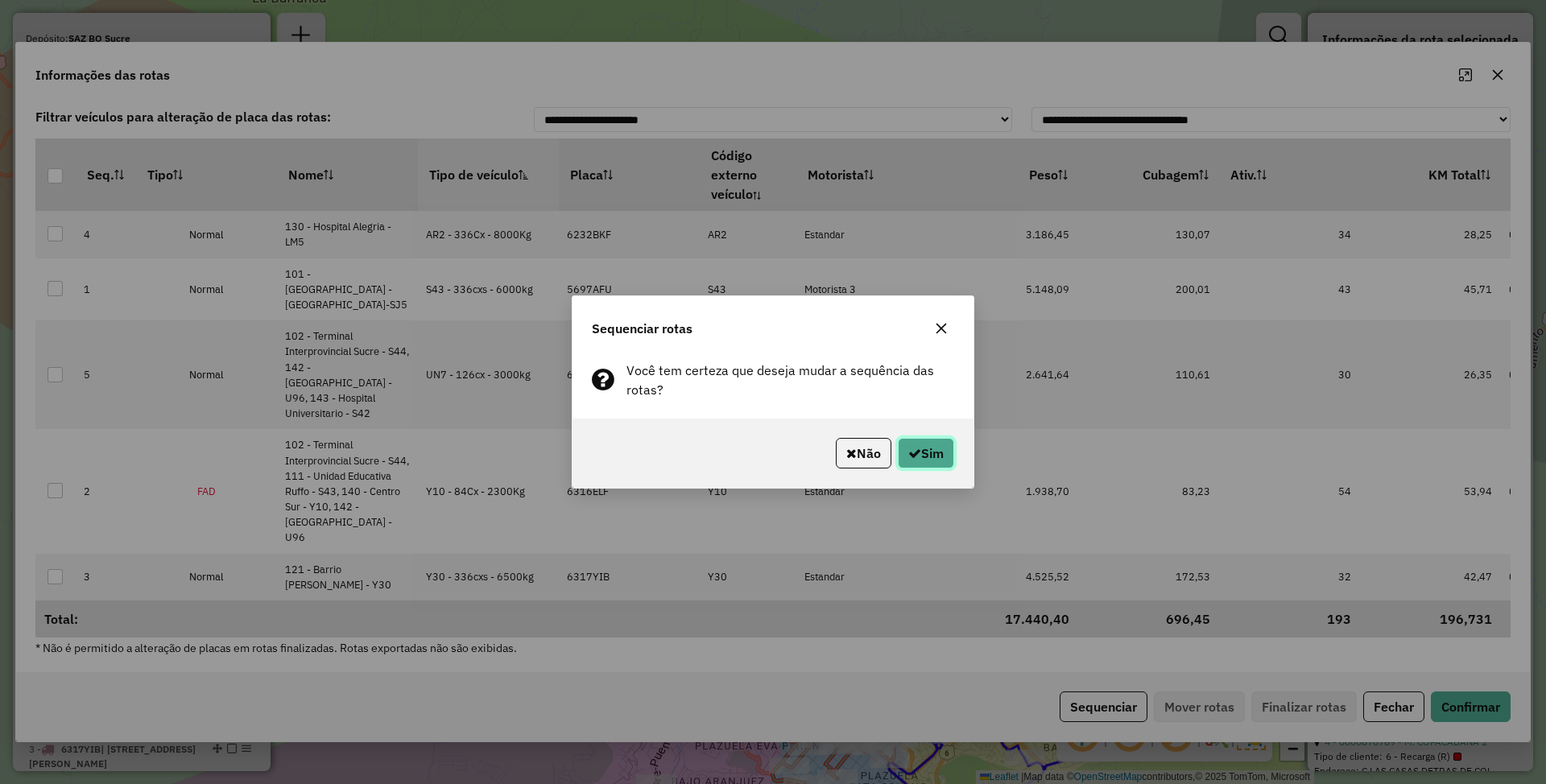
click at [943, 460] on button "Sim" at bounding box center [926, 452] width 56 height 31
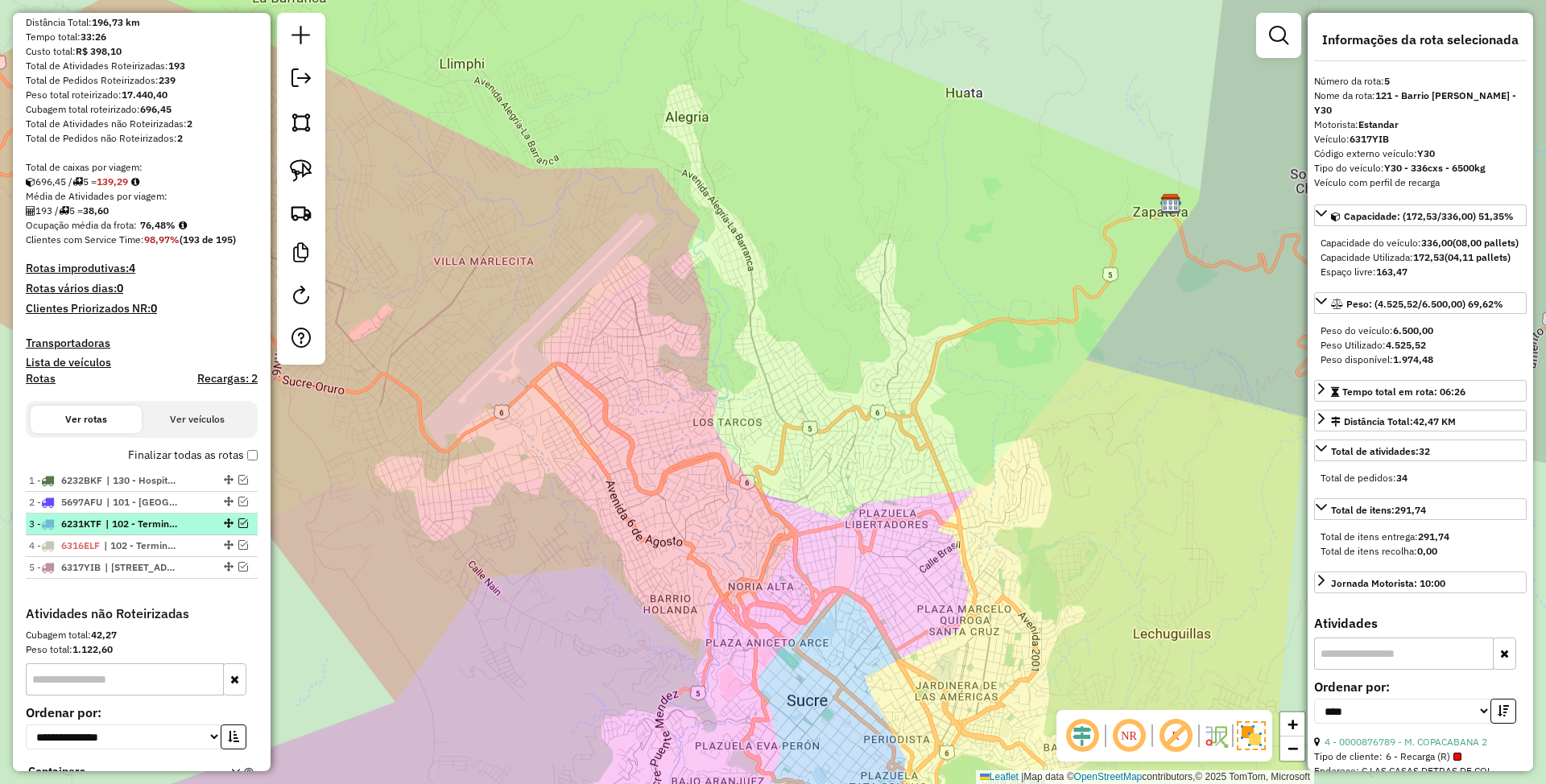
scroll to position [0, 0]
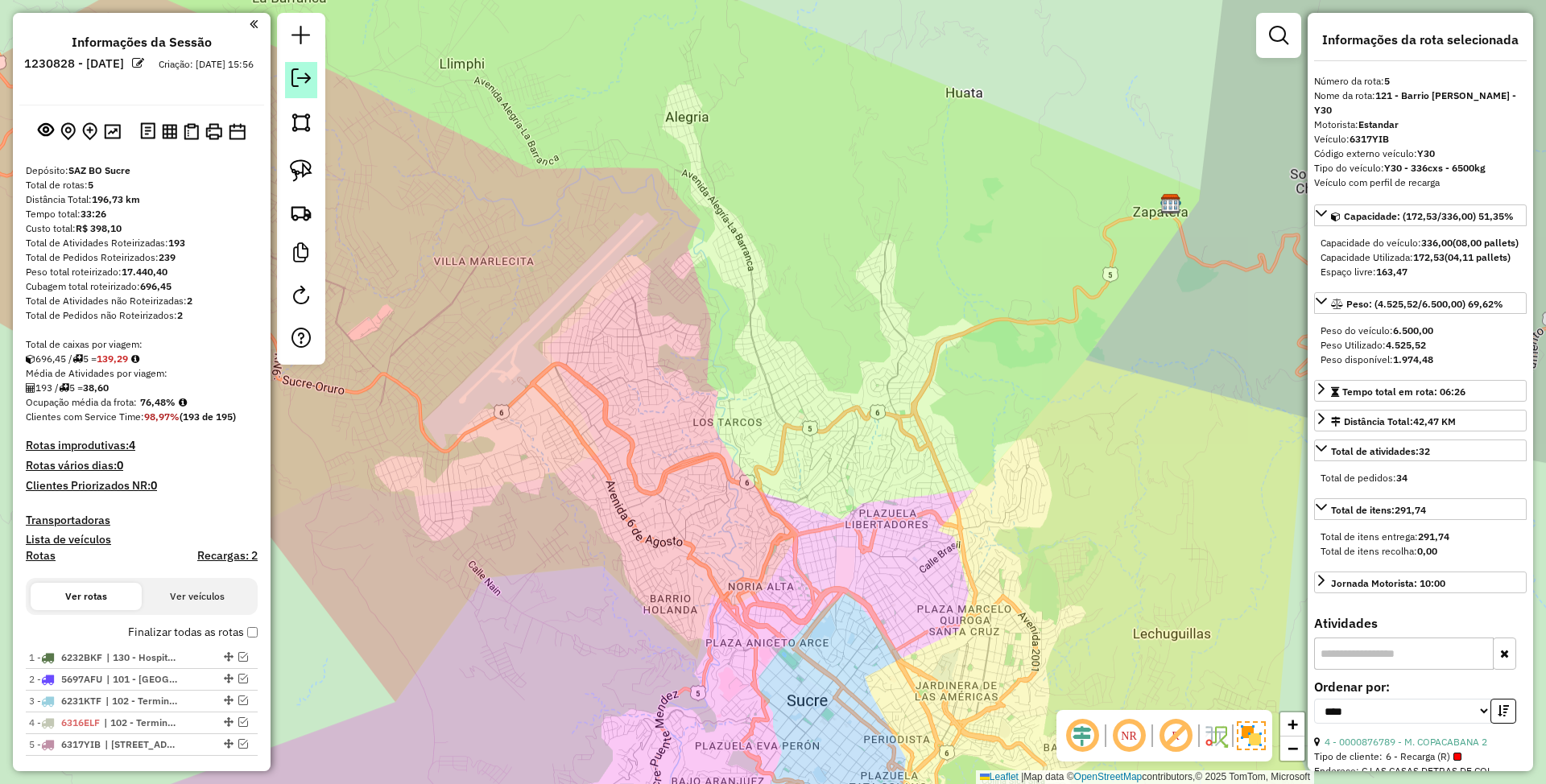
click at [301, 81] on em at bounding box center [301, 78] width 20 height 20
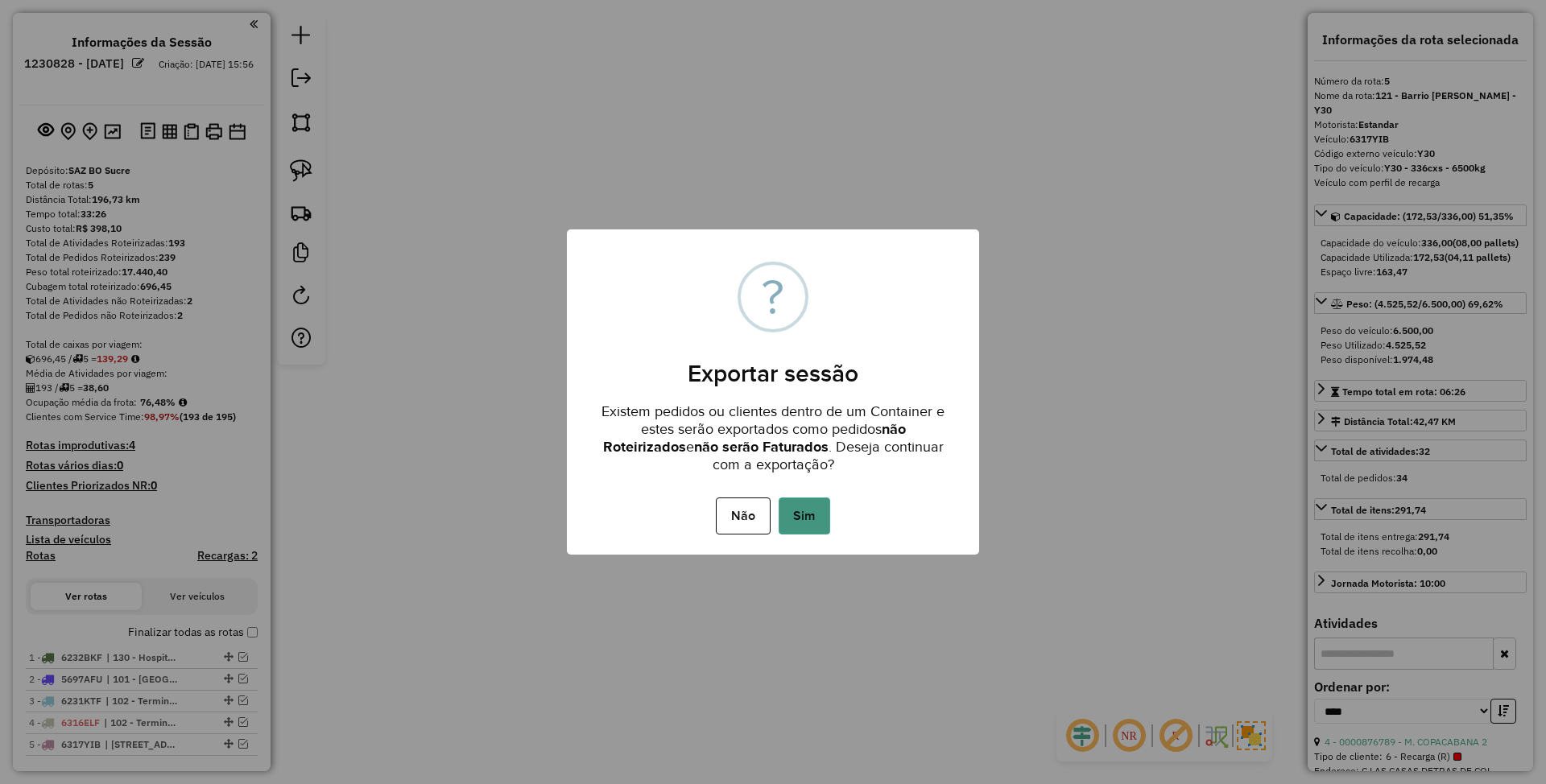
click at [830, 516] on button "Sim" at bounding box center [804, 515] width 51 height 37
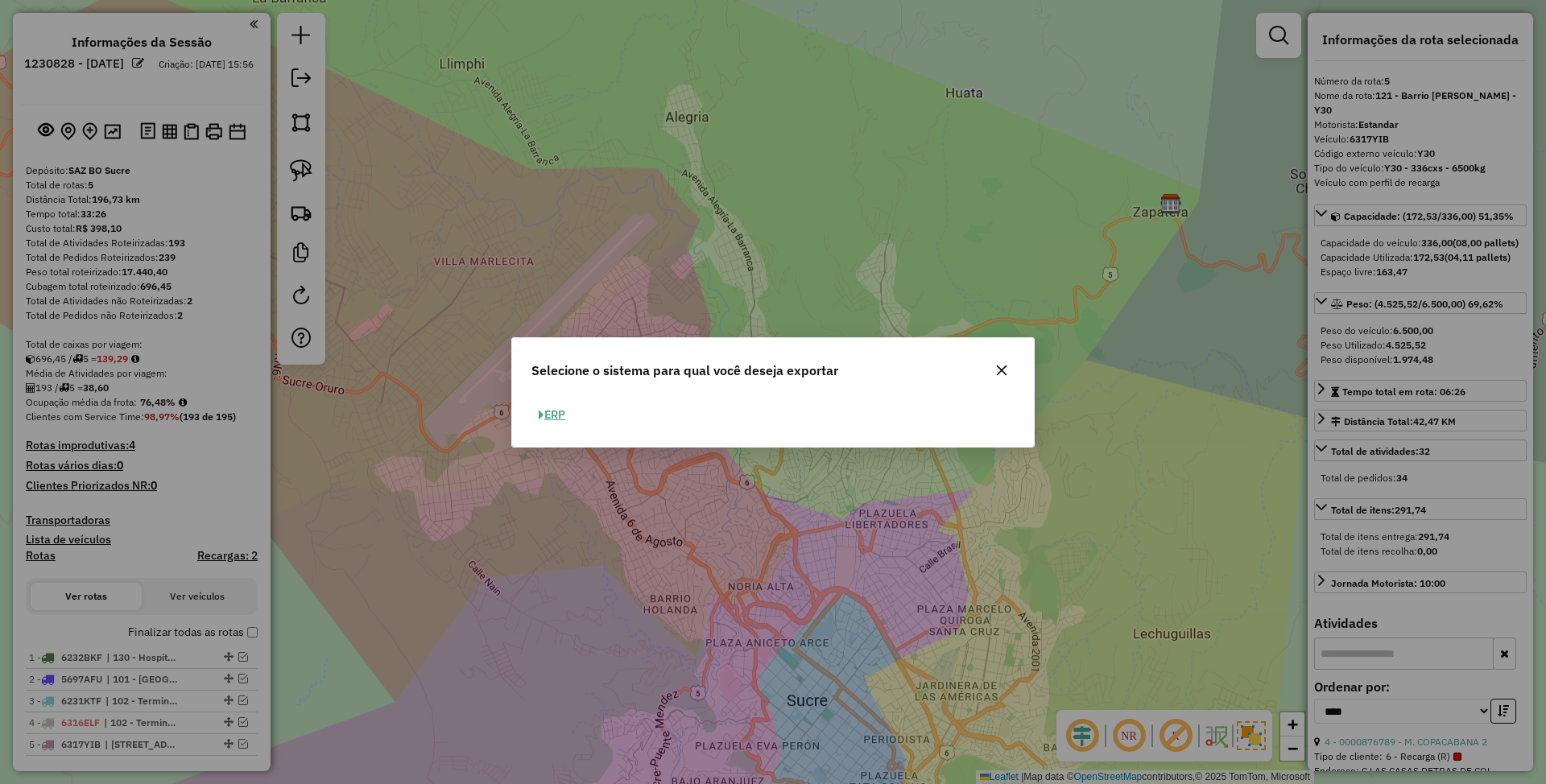
click at [567, 421] on button "ERP" at bounding box center [552, 415] width 41 height 25
select select "**"
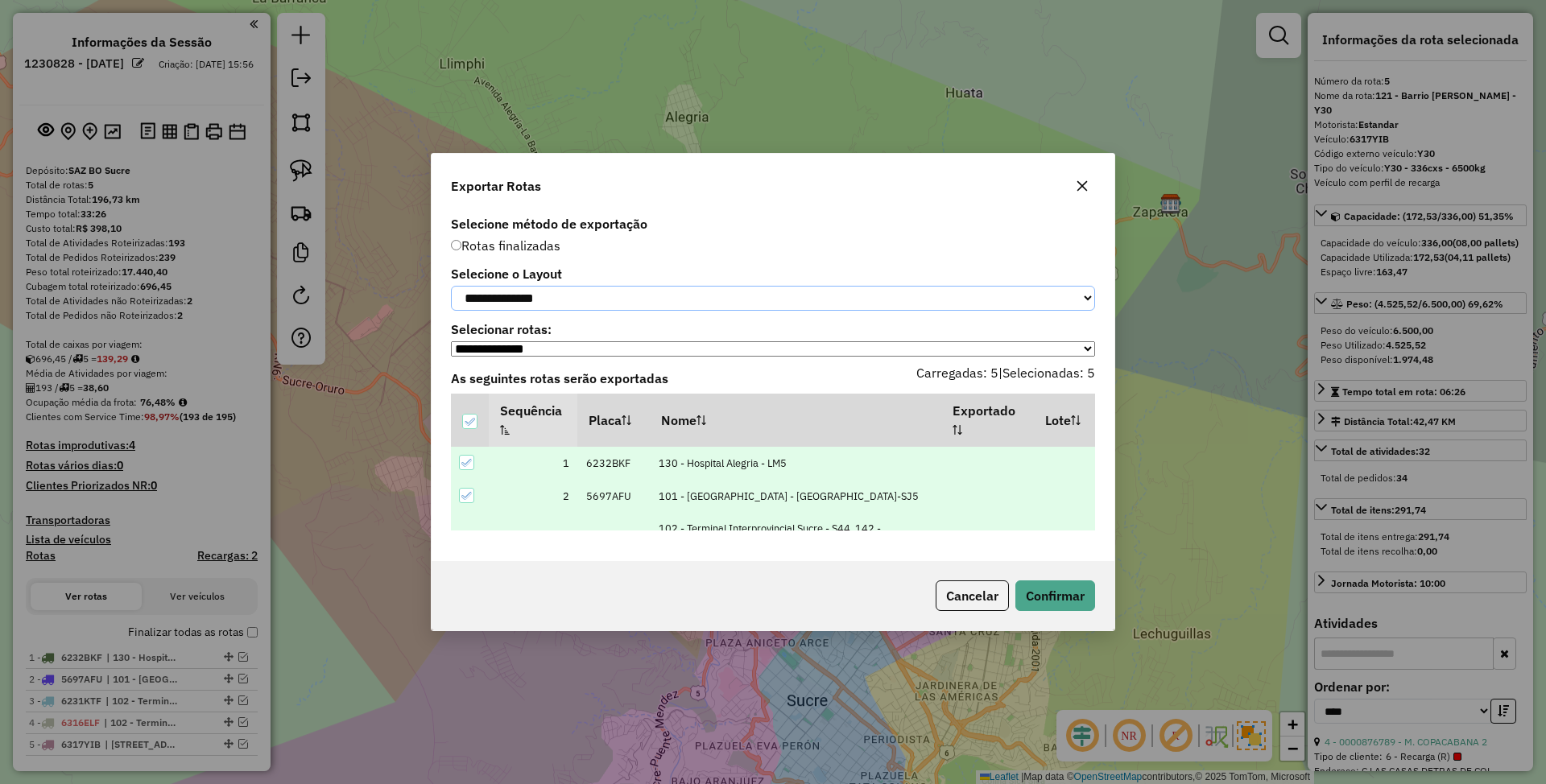
click at [612, 293] on select "**********" at bounding box center [773, 297] width 644 height 25
select select "*********"
click at [450, 285] on select "**********" at bounding box center [773, 297] width 644 height 25
click at [1052, 603] on button "Confirmar" at bounding box center [1055, 595] width 80 height 31
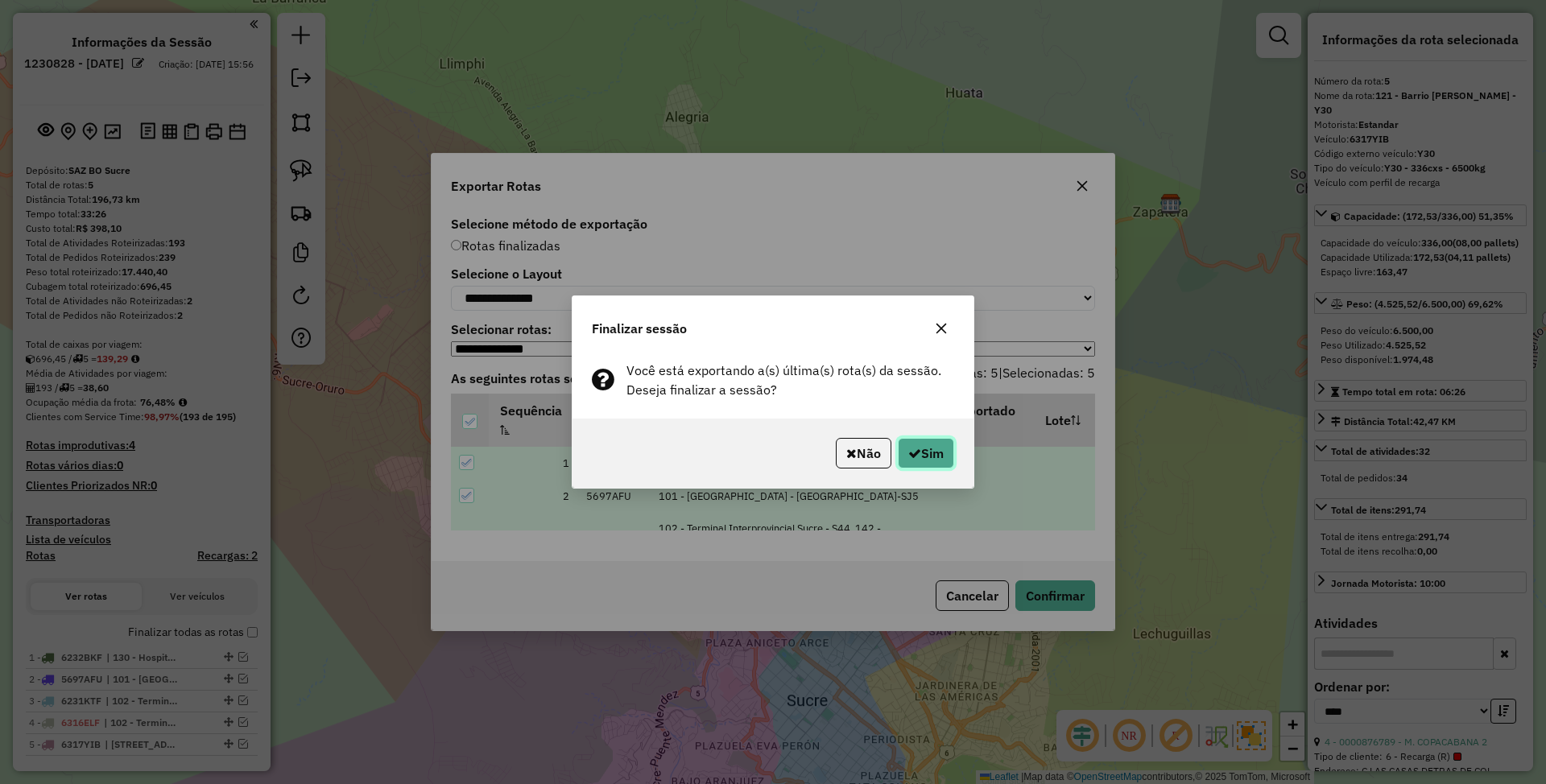
click at [919, 455] on button "Sim" at bounding box center [926, 452] width 56 height 31
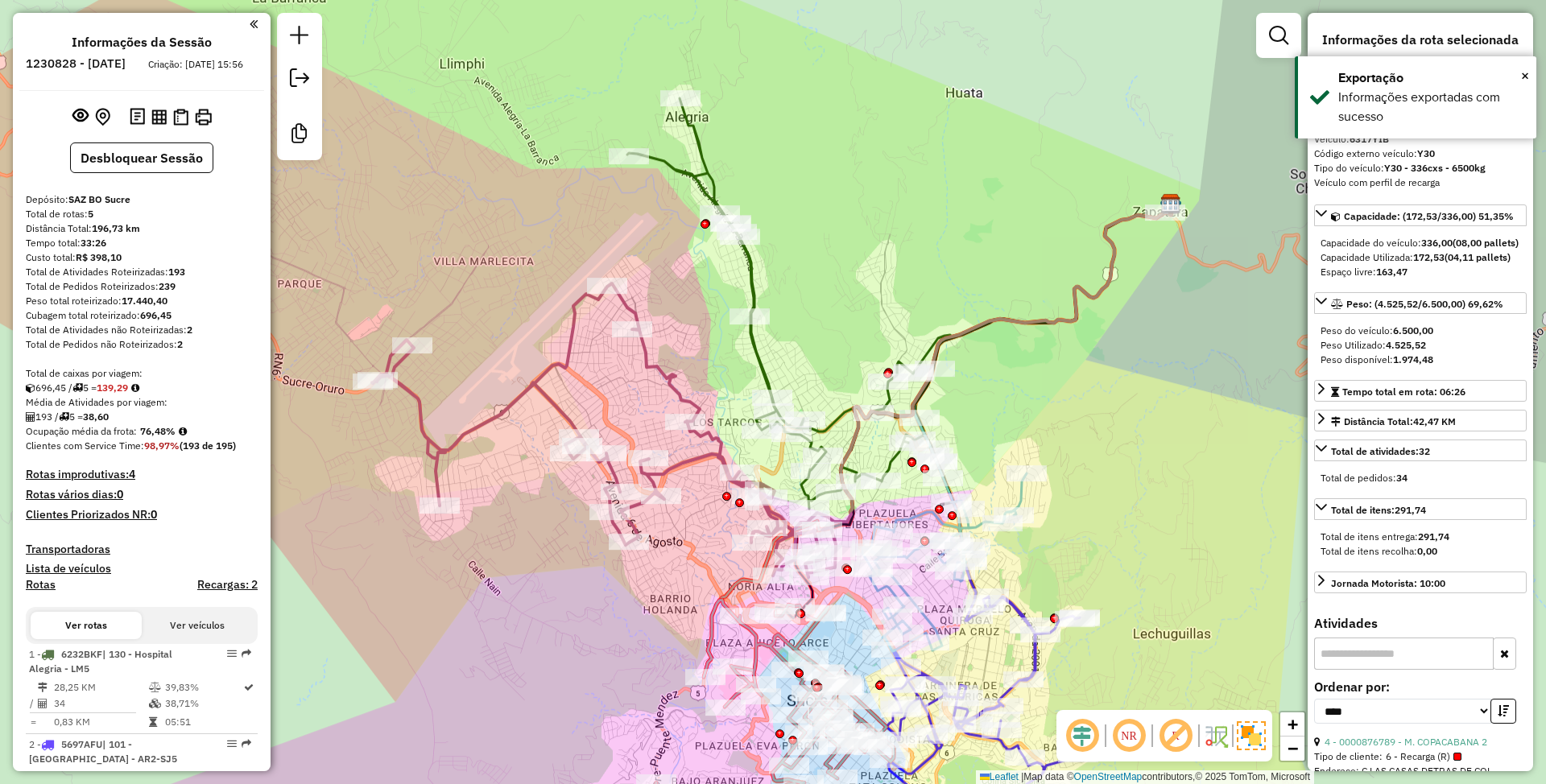
scroll to position [693, 0]
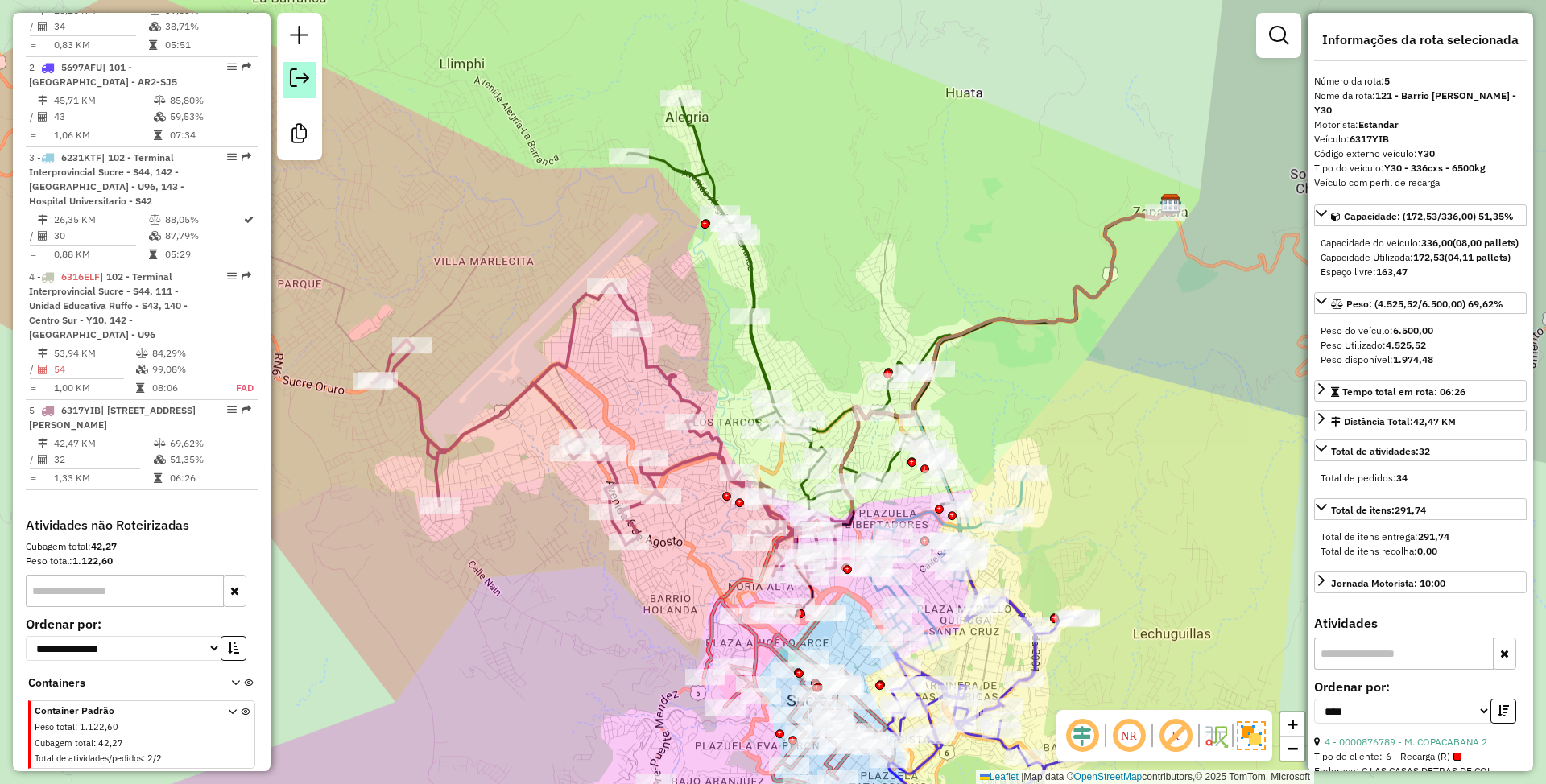
click at [303, 76] on em at bounding box center [299, 78] width 20 height 20
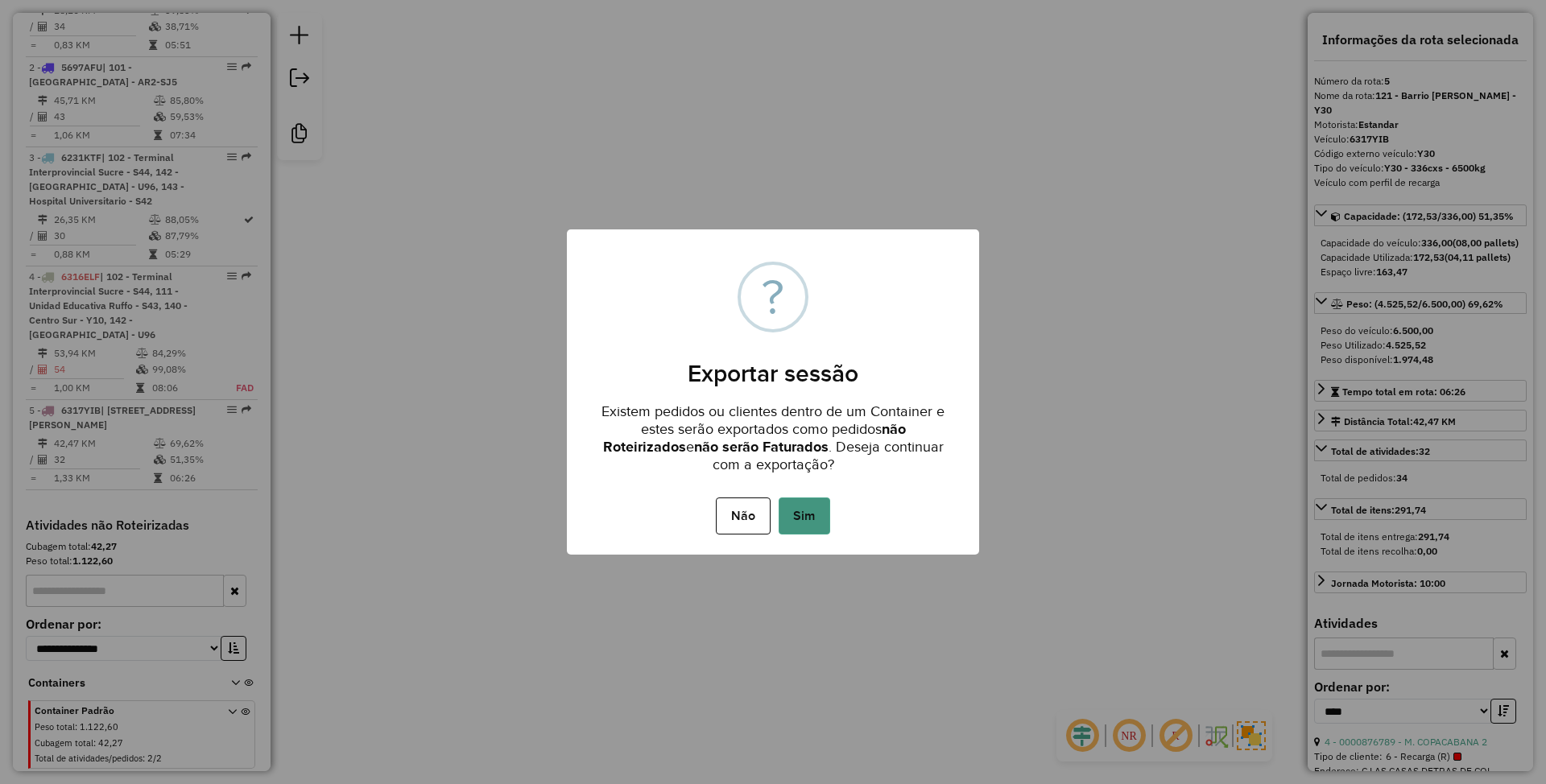
click at [800, 524] on button "Sim" at bounding box center [804, 515] width 51 height 37
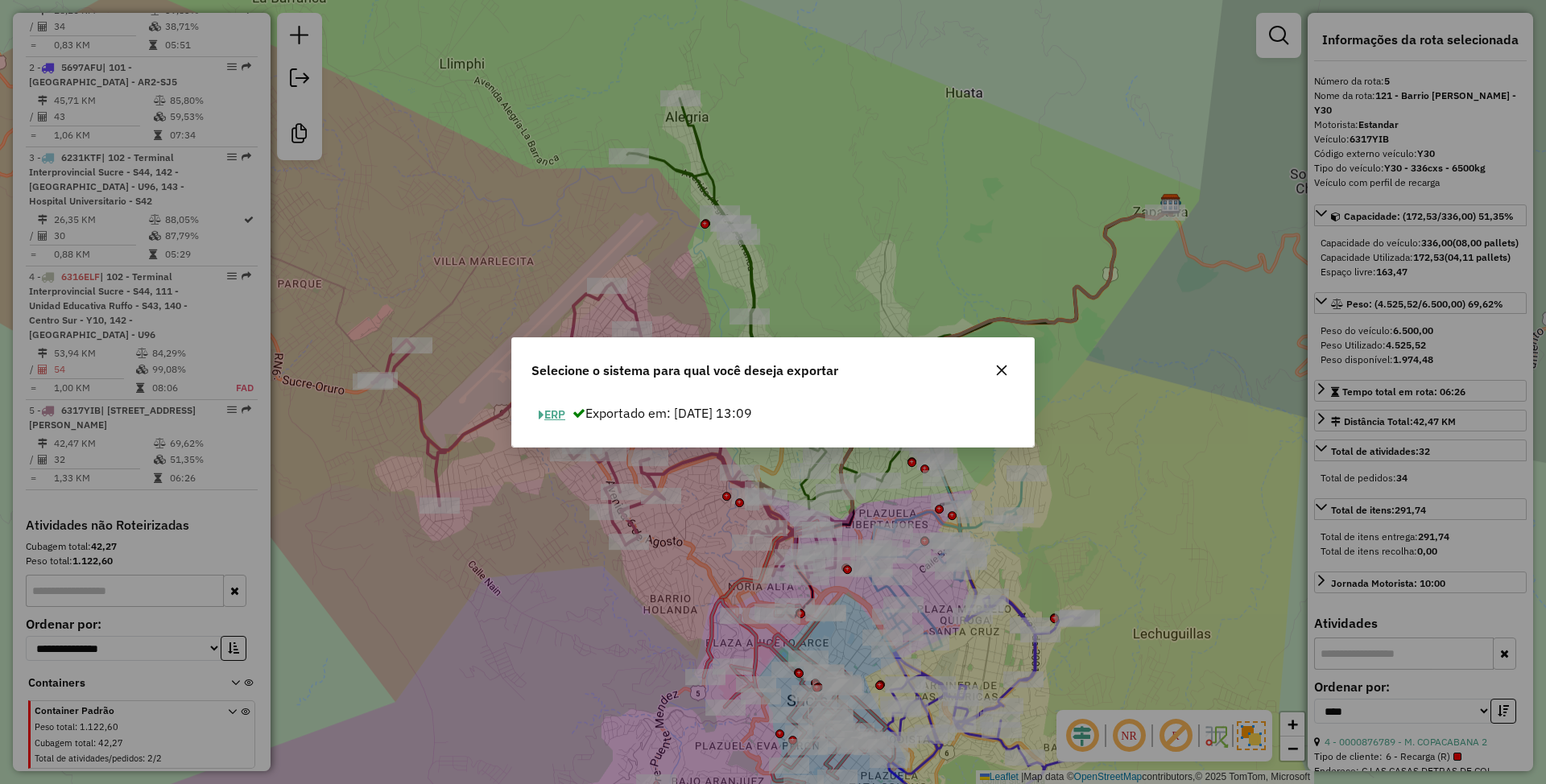
click at [561, 413] on button "ERP" at bounding box center [552, 415] width 41 height 25
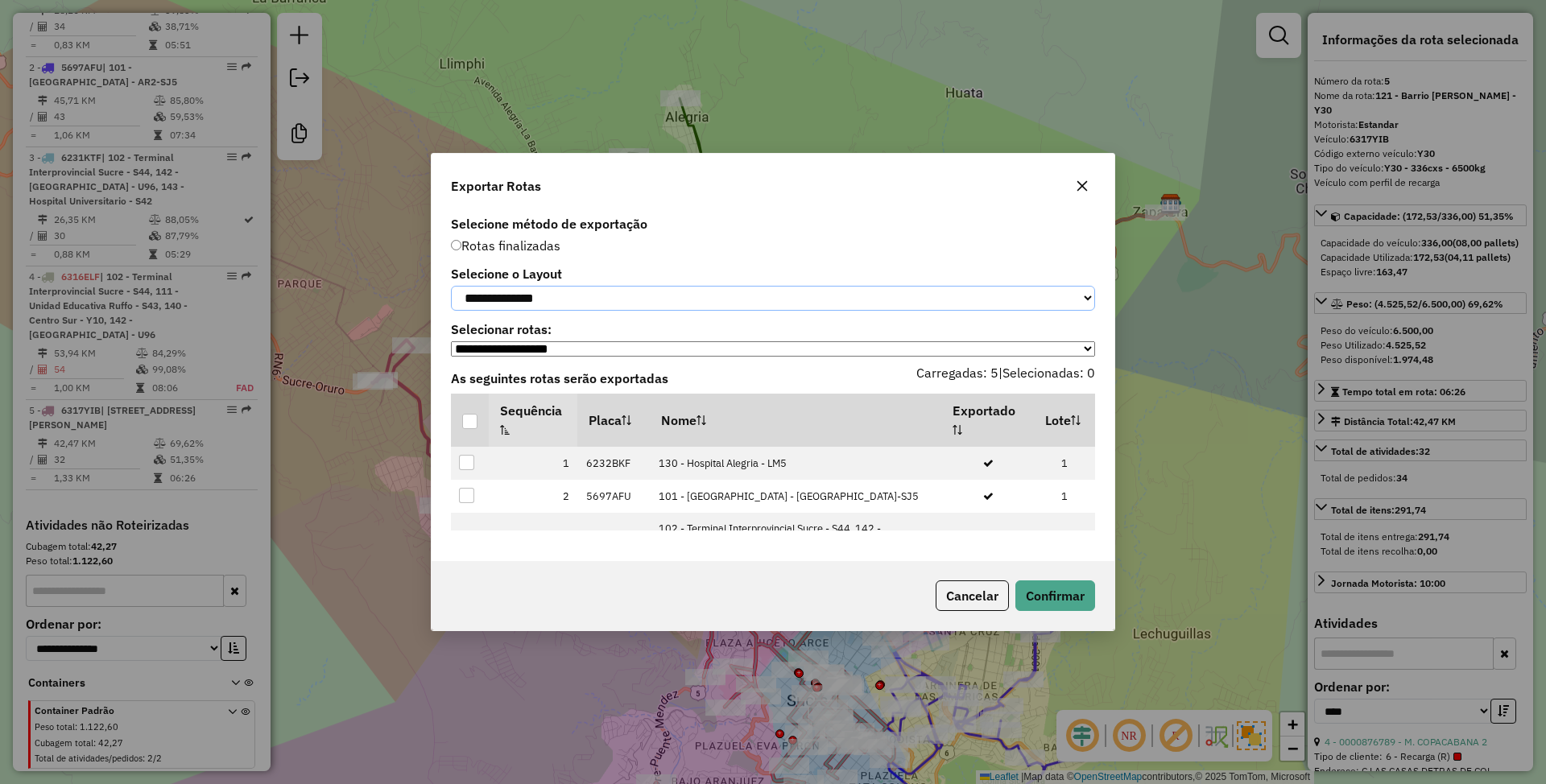
click at [593, 296] on select "**********" at bounding box center [773, 297] width 644 height 25
select select "*********"
click at [450, 285] on select "**********" at bounding box center [773, 297] width 644 height 25
click at [472, 427] on div at bounding box center [469, 421] width 15 height 15
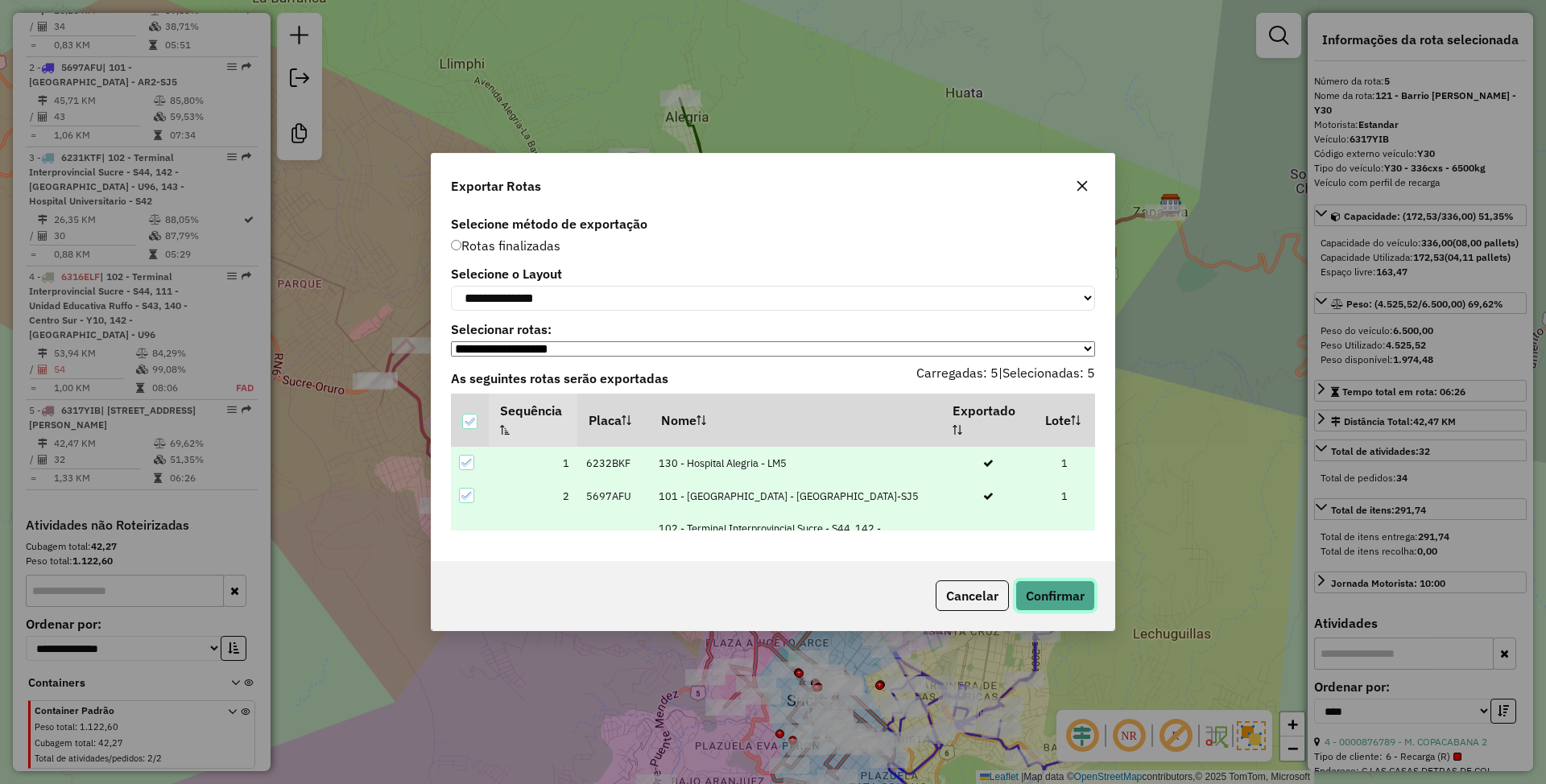
click at [1060, 598] on button "Confirmar" at bounding box center [1055, 595] width 80 height 31
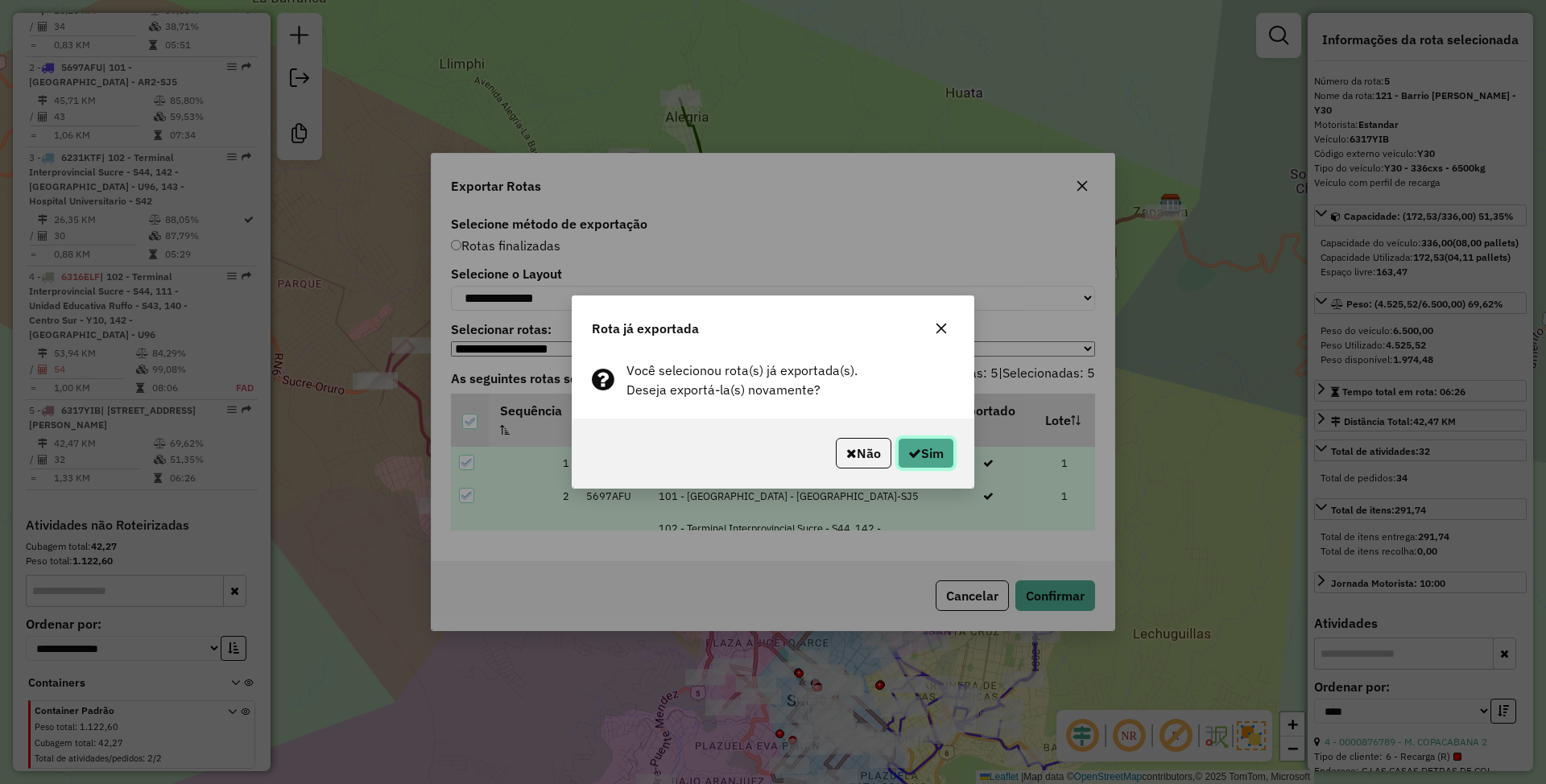
click at [926, 449] on button "Sim" at bounding box center [926, 452] width 56 height 31
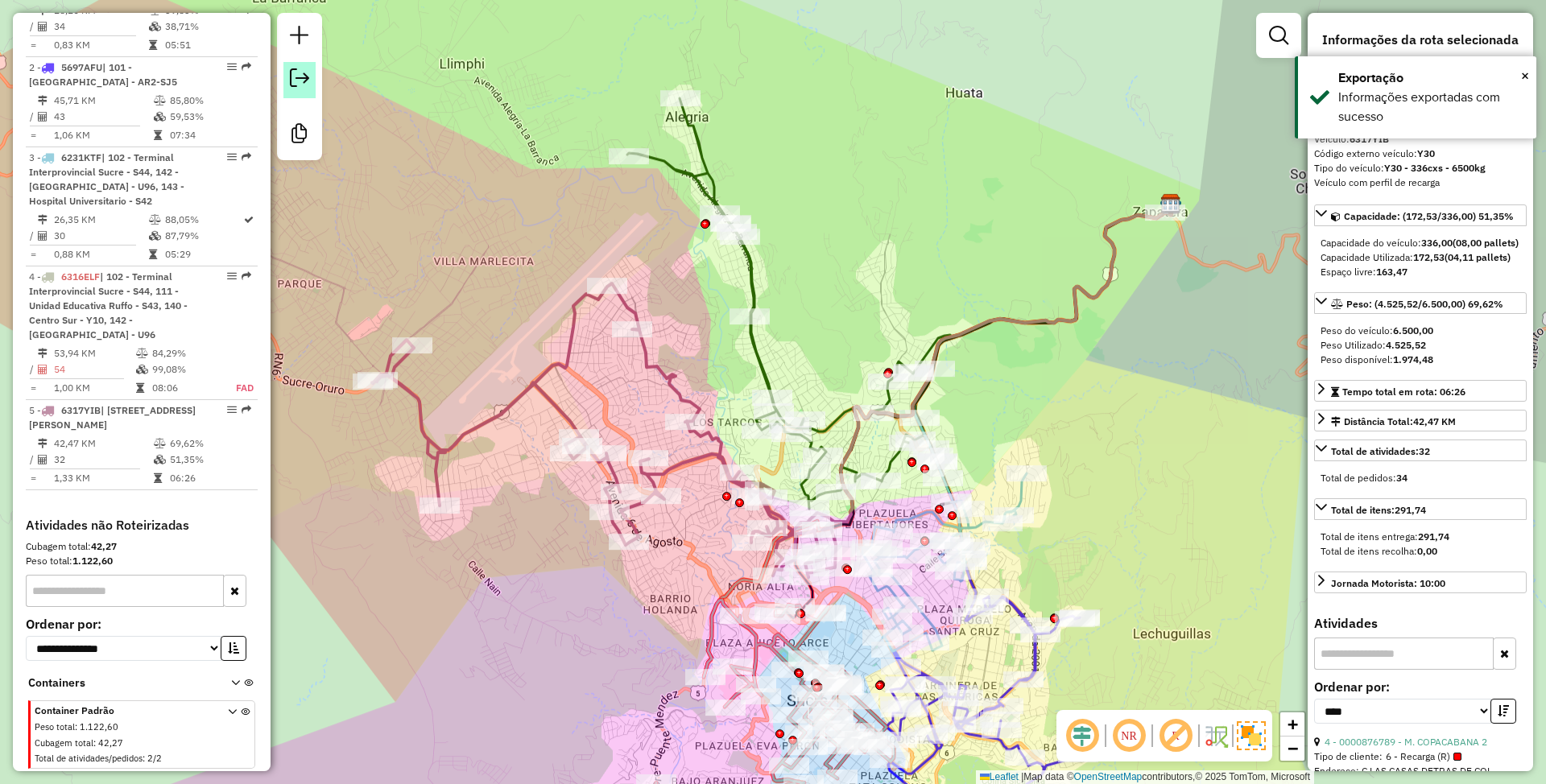
click at [301, 78] on em at bounding box center [299, 78] width 20 height 20
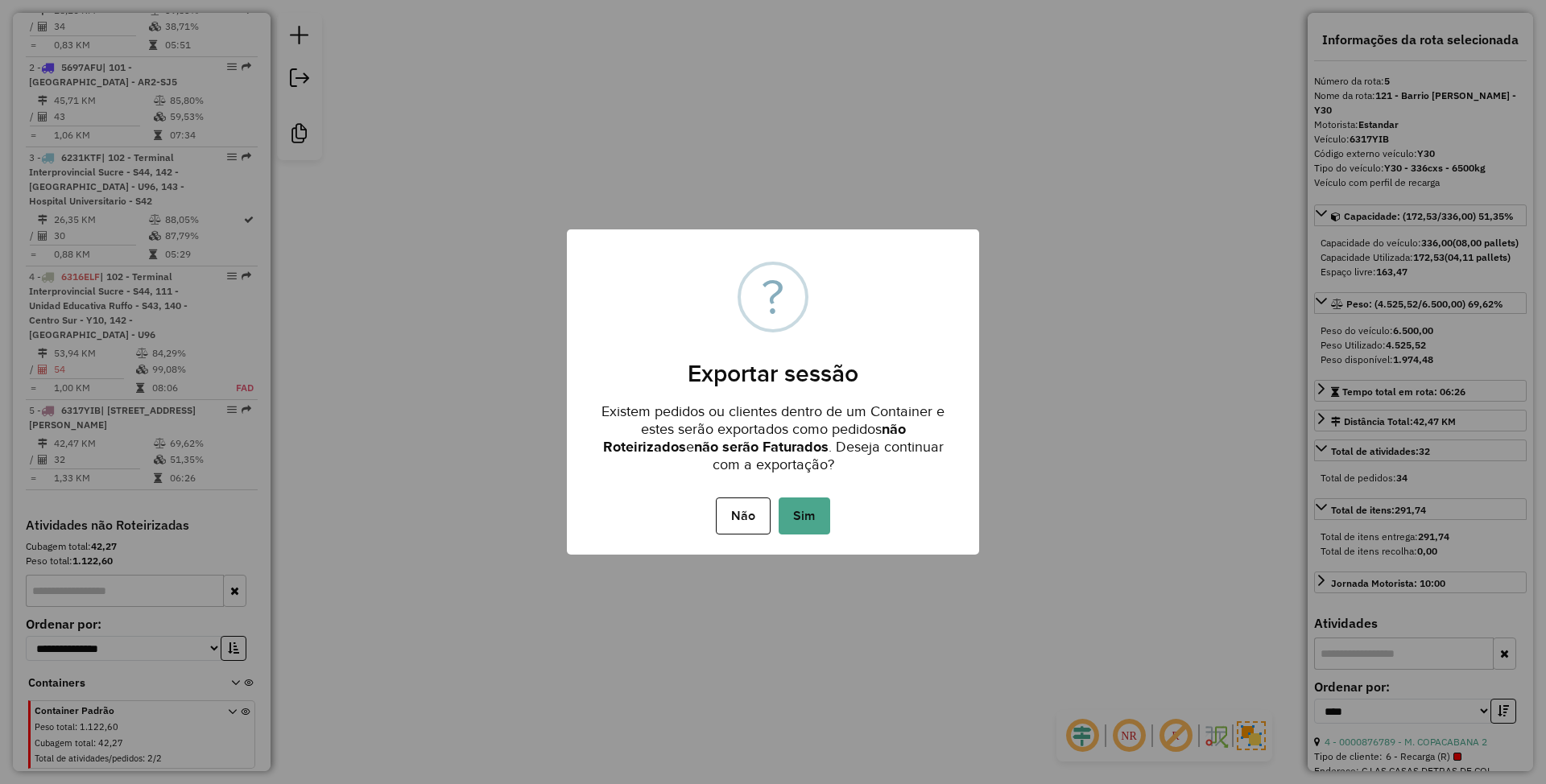
click at [797, 513] on button "Sim" at bounding box center [804, 515] width 51 height 37
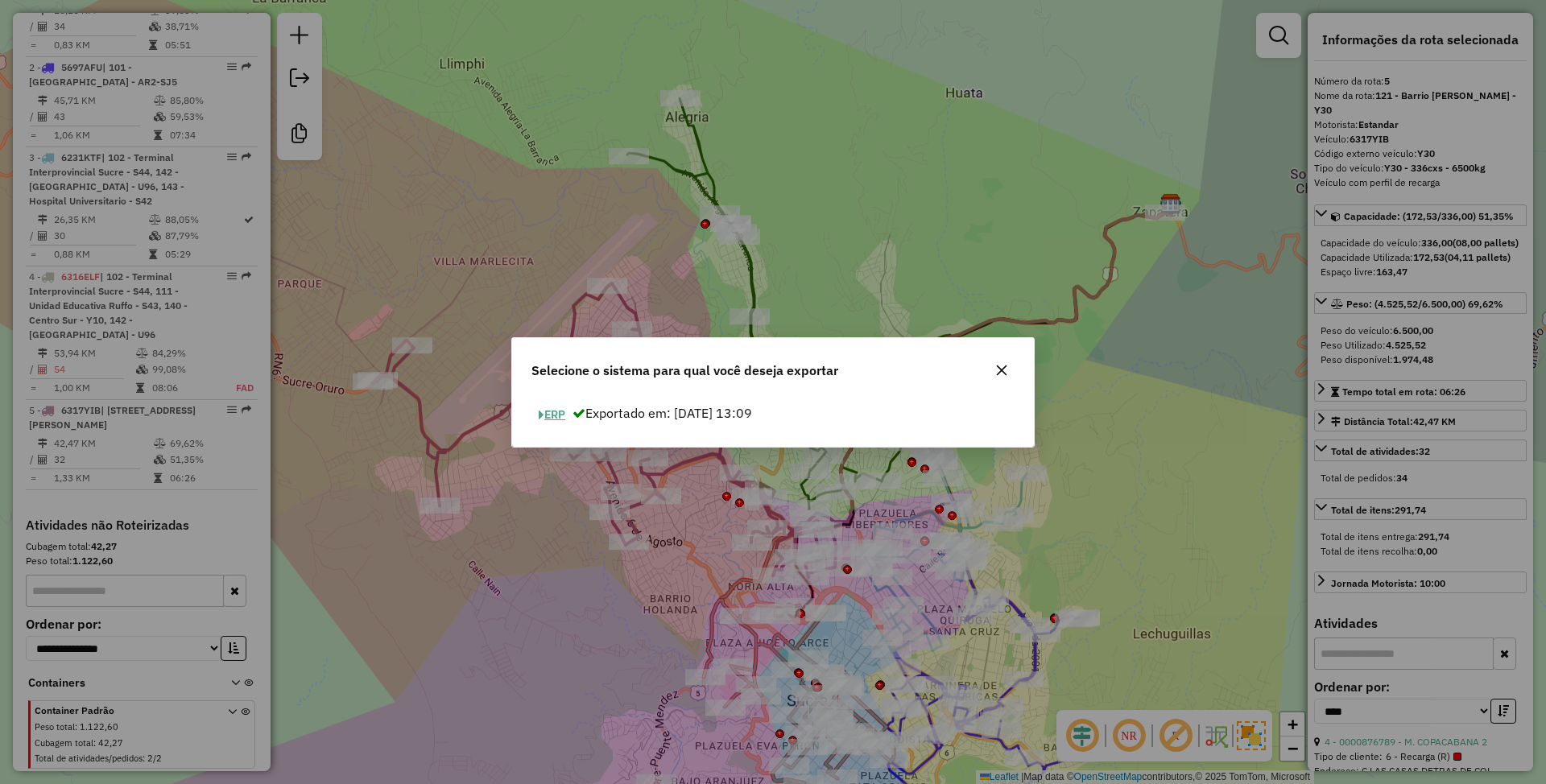
click at [546, 407] on button "ERP" at bounding box center [552, 415] width 41 height 25
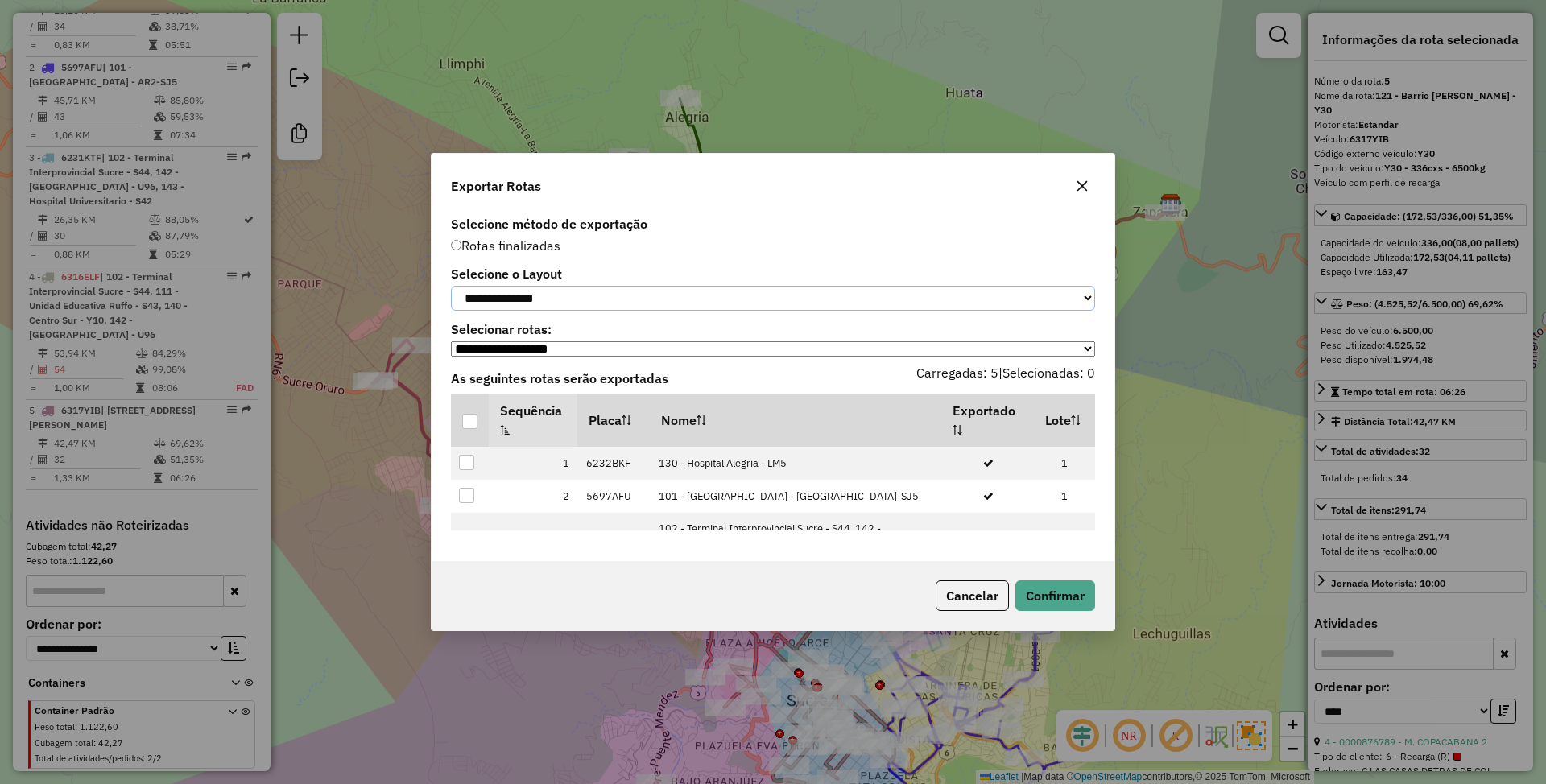
click at [601, 301] on select "**********" at bounding box center [773, 297] width 644 height 25
select select "*********"
click at [450, 285] on select "**********" at bounding box center [773, 297] width 644 height 25
click at [468, 421] on div at bounding box center [469, 421] width 15 height 15
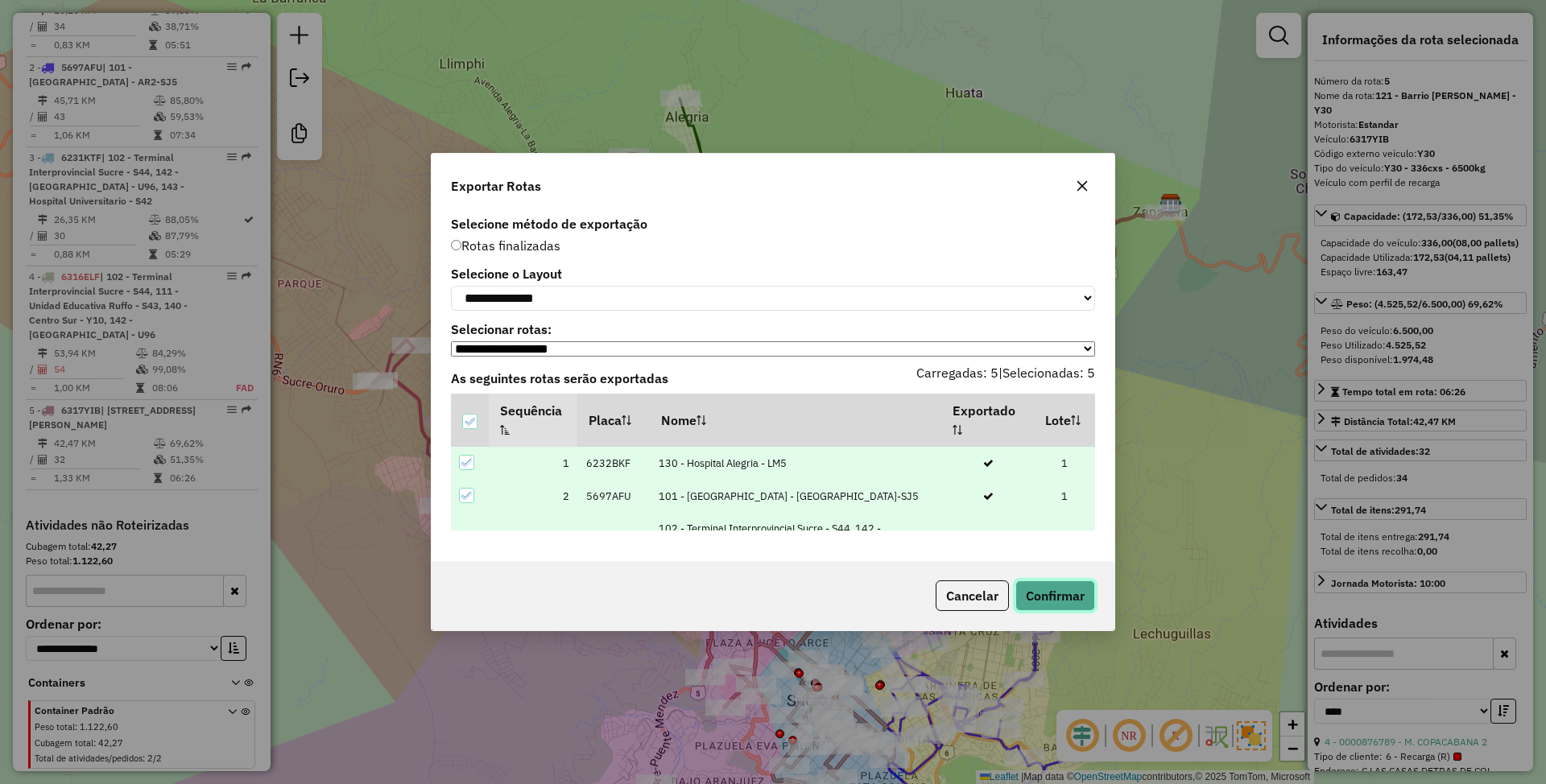
click at [1058, 595] on button "Confirmar" at bounding box center [1055, 595] width 80 height 31
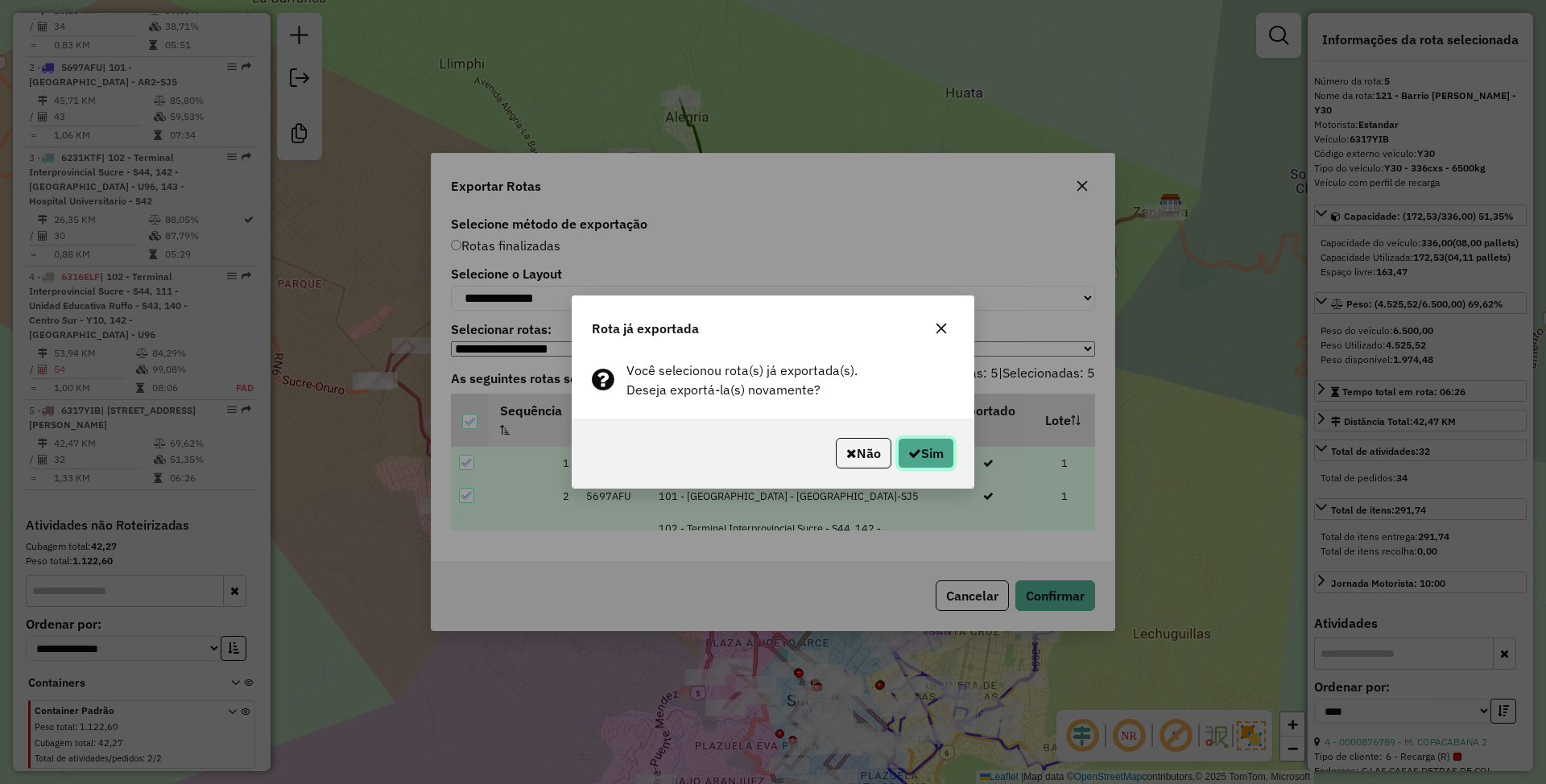
click at [938, 458] on button "Sim" at bounding box center [926, 452] width 56 height 31
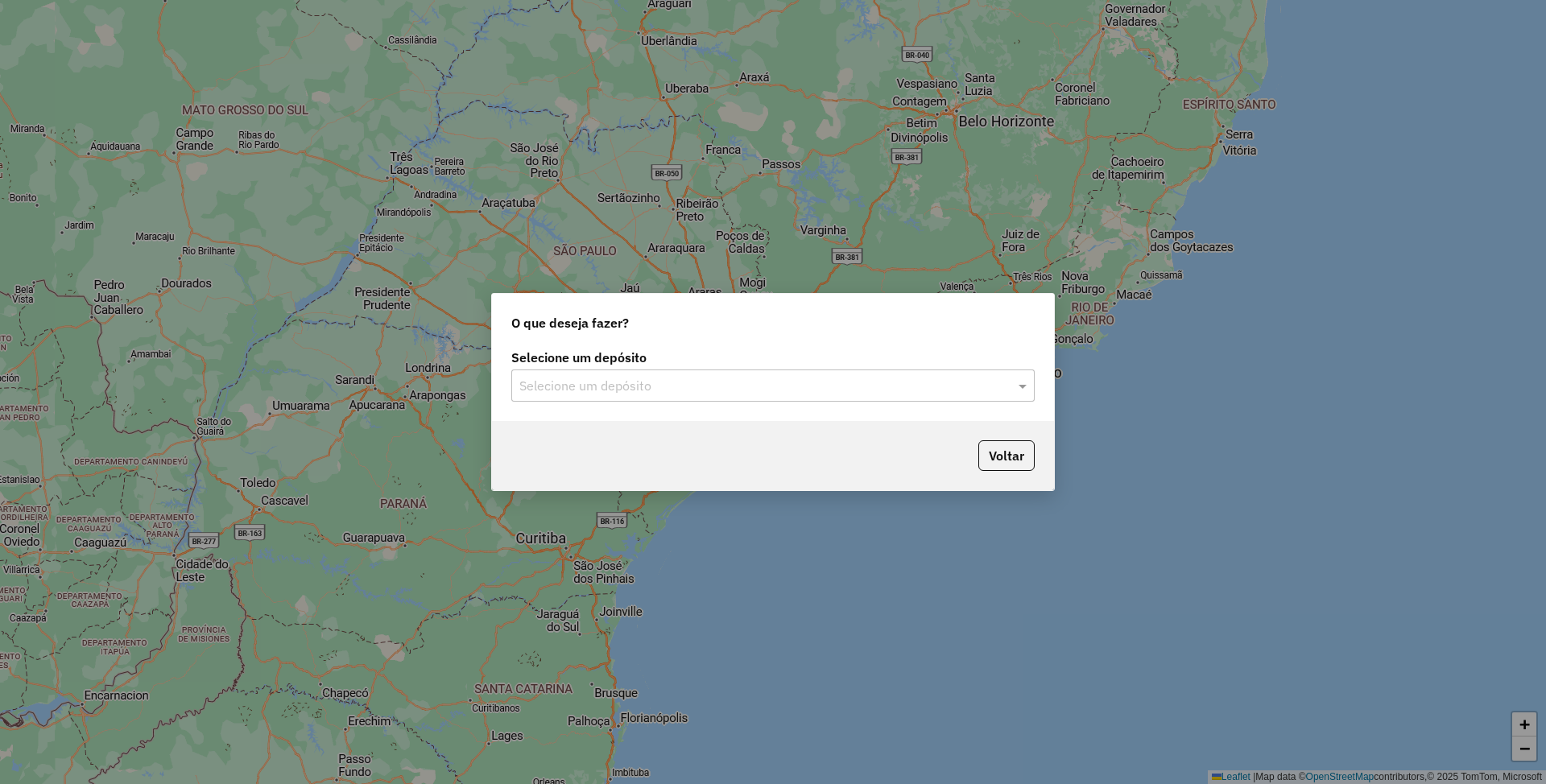
click at [728, 380] on input "text" at bounding box center [757, 386] width 475 height 20
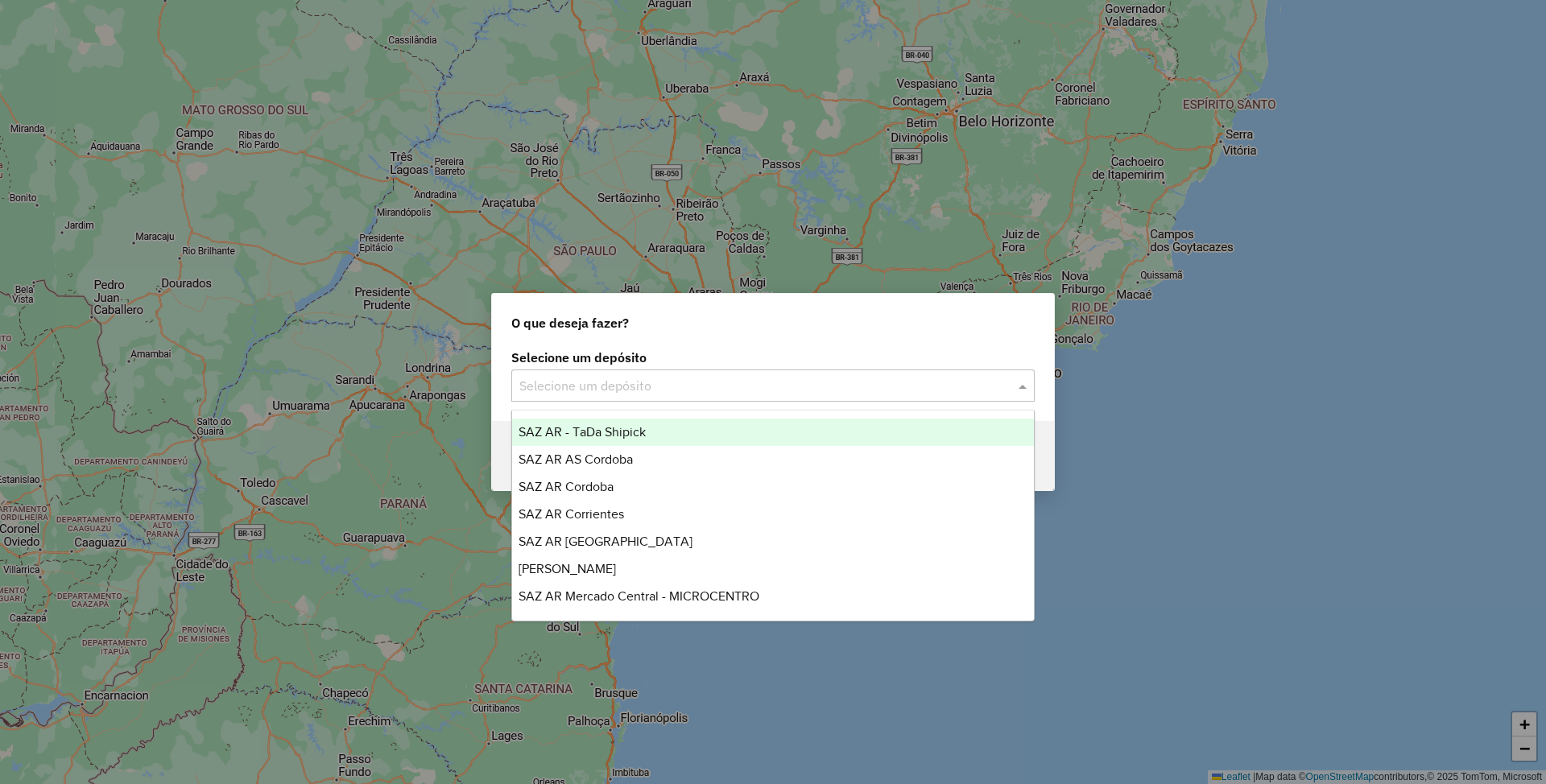
click at [612, 385] on input "text" at bounding box center [757, 386] width 475 height 20
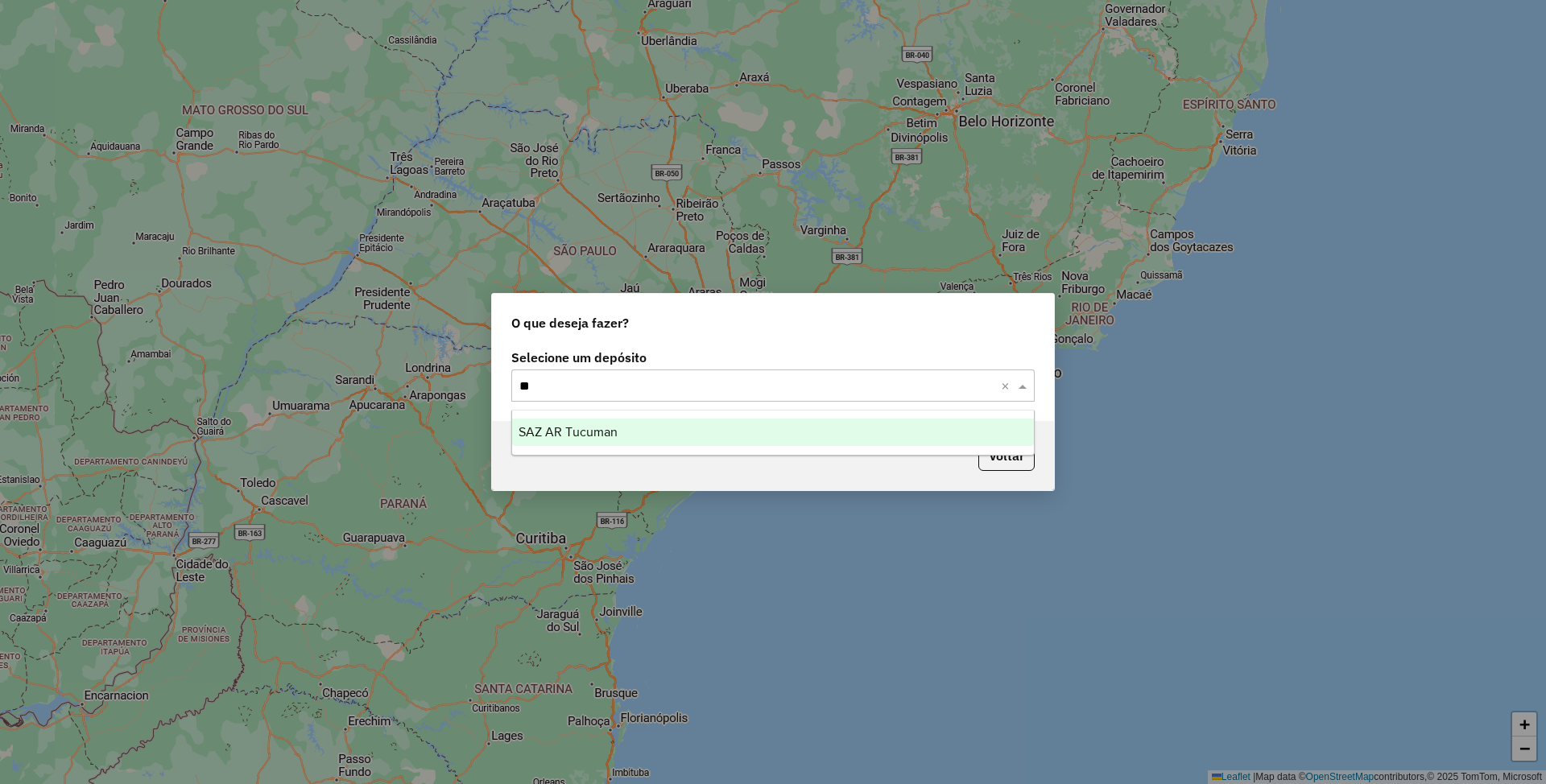
type input "***"
click at [619, 436] on div "SAZ AR Tucuman" at bounding box center [772, 432] width 521 height 28
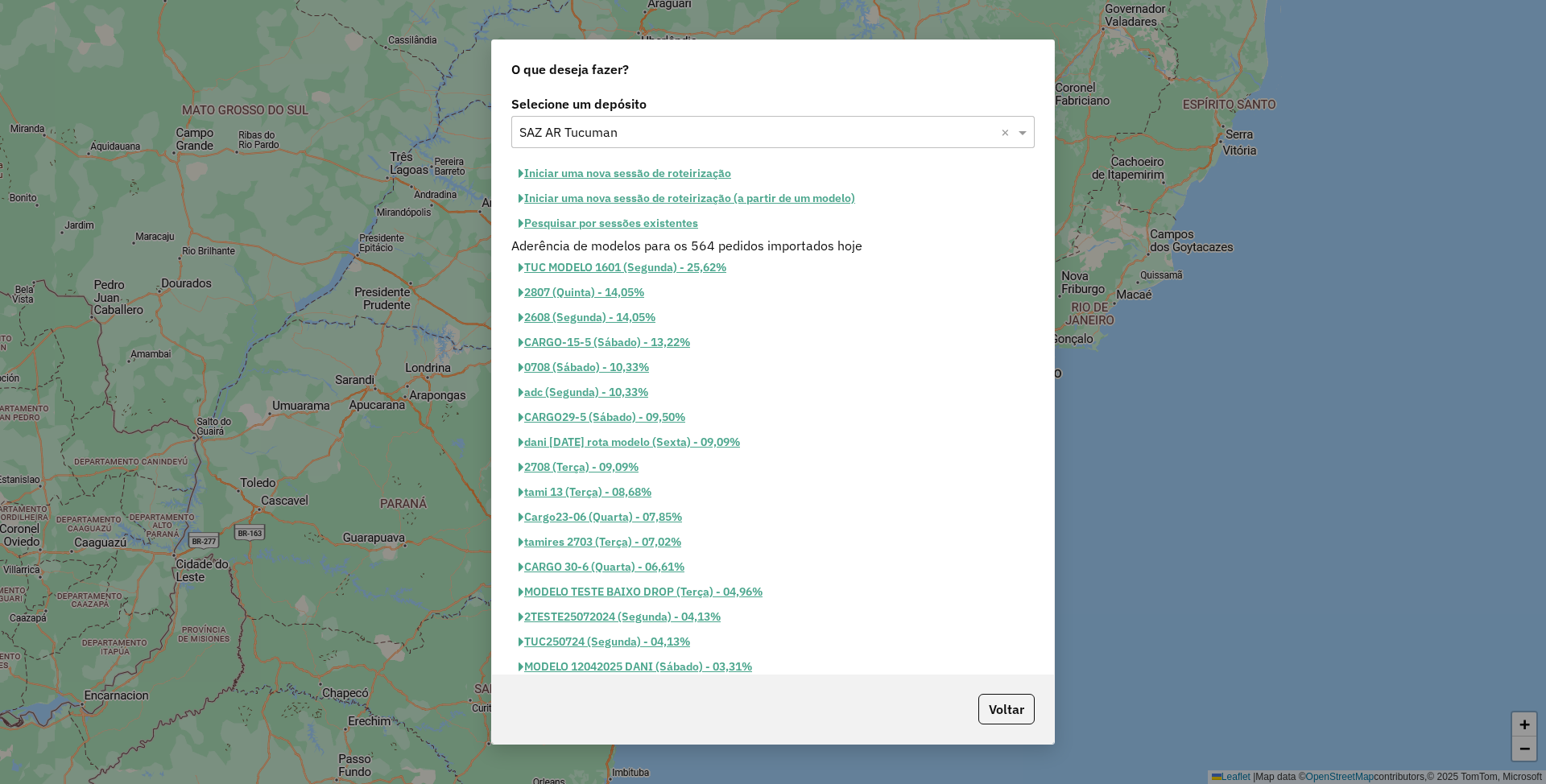
click at [604, 229] on button "Pesquisar por sessões existentes" at bounding box center [609, 223] width 194 height 25
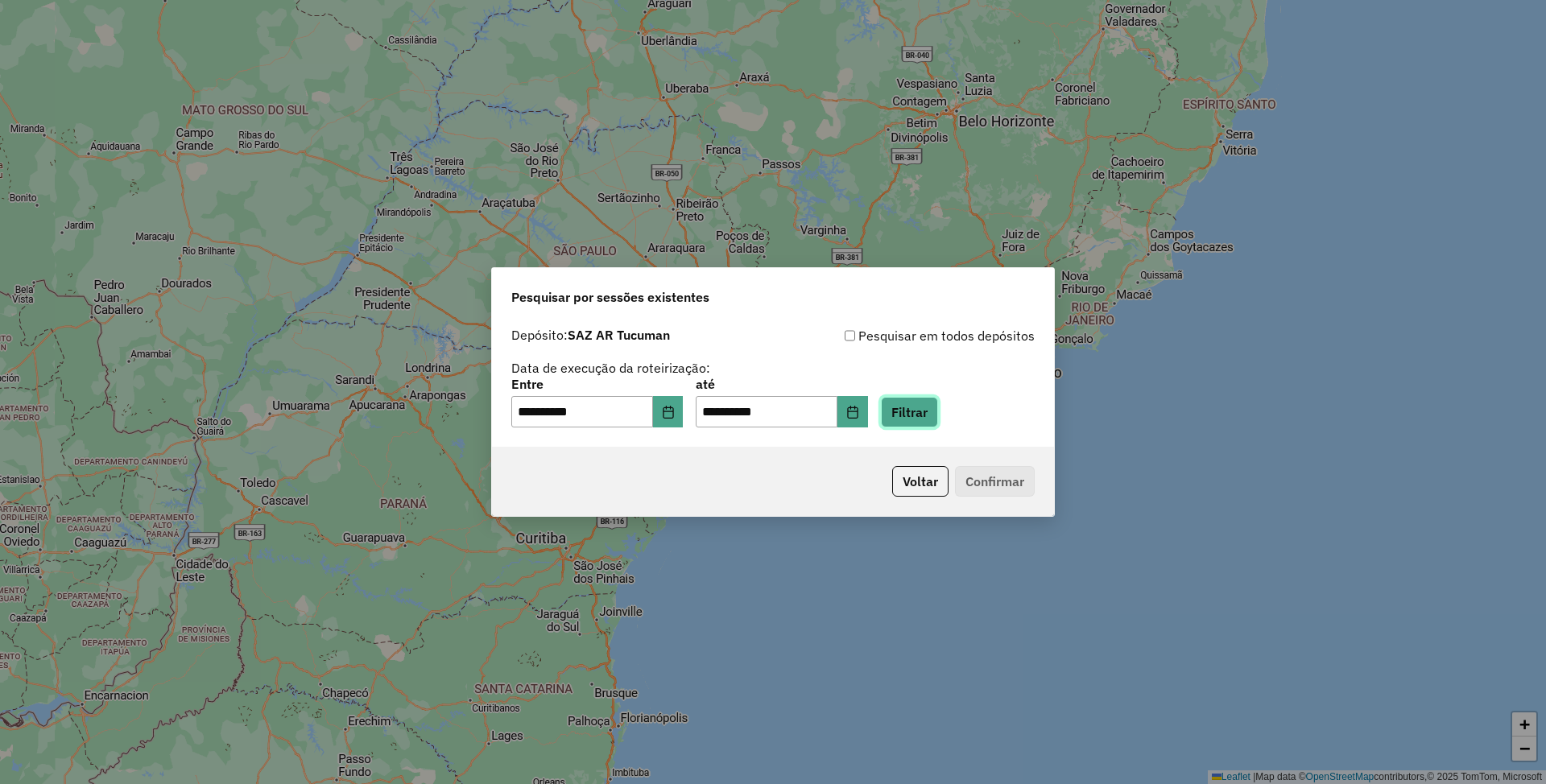
click at [938, 416] on button "Filtrar" at bounding box center [910, 412] width 57 height 31
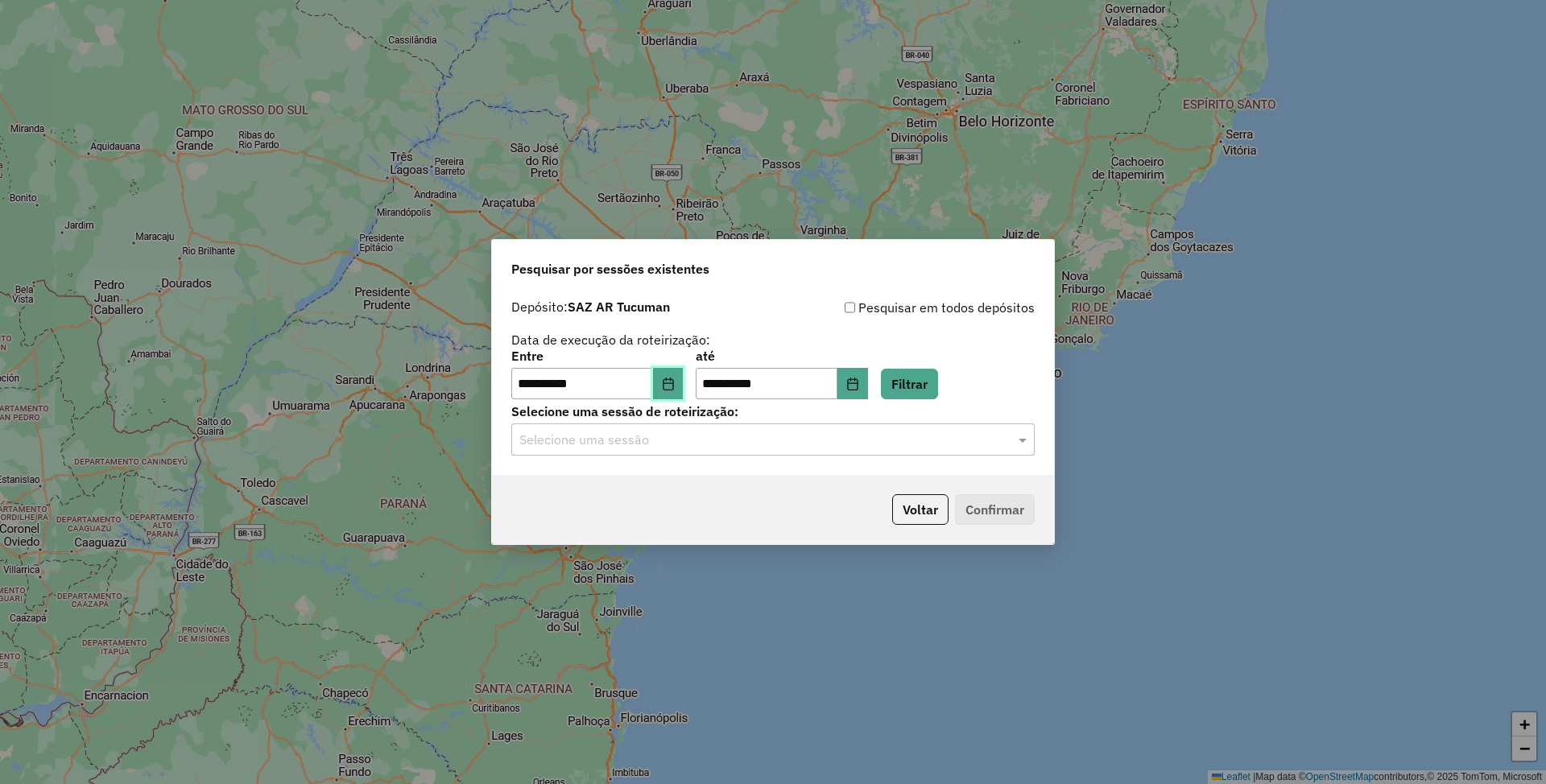
click at [675, 381] on icon "Choose Date" at bounding box center [668, 383] width 13 height 13
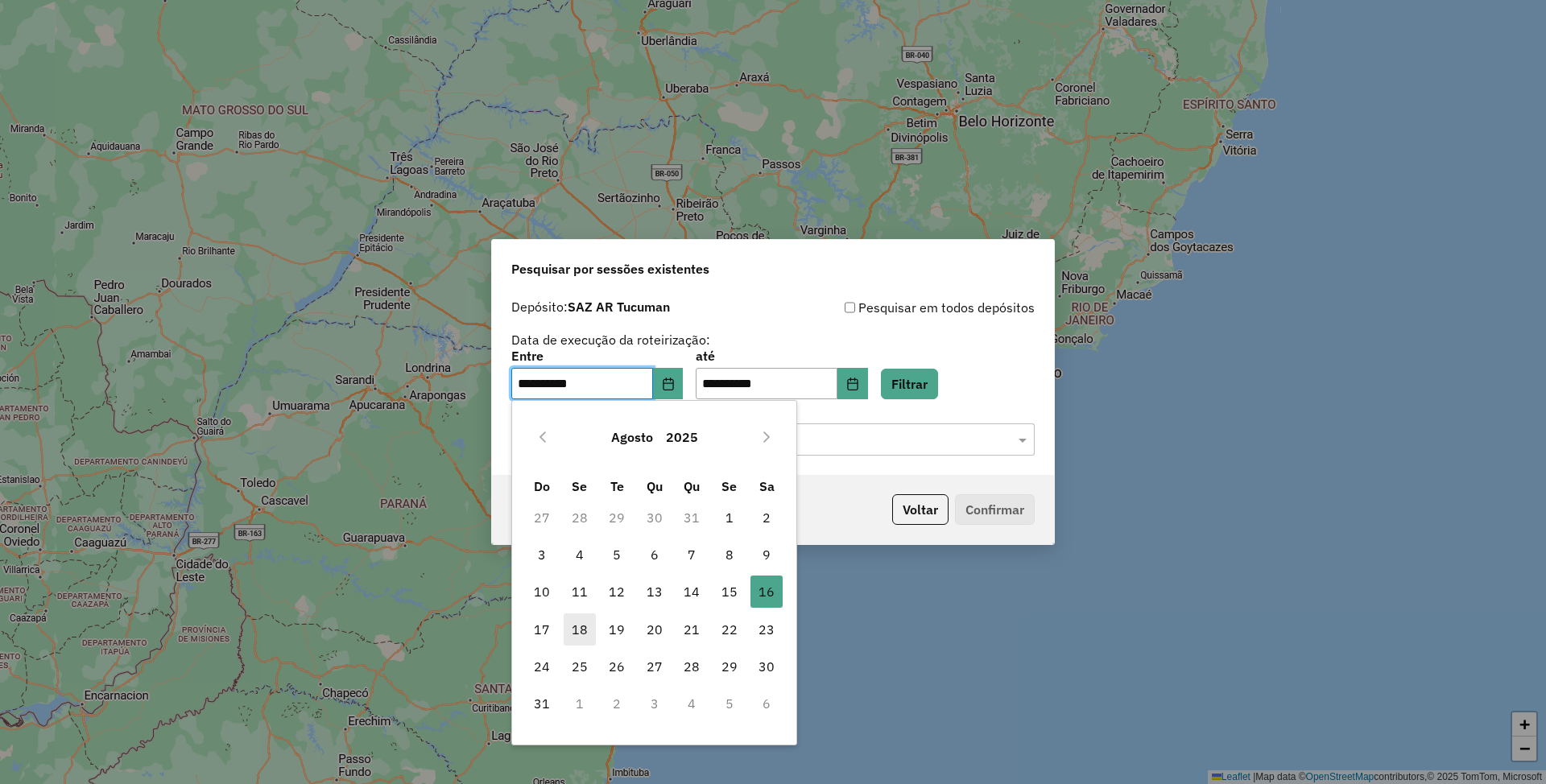
click at [580, 625] on span "18" at bounding box center [580, 629] width 33 height 33
type input "**********"
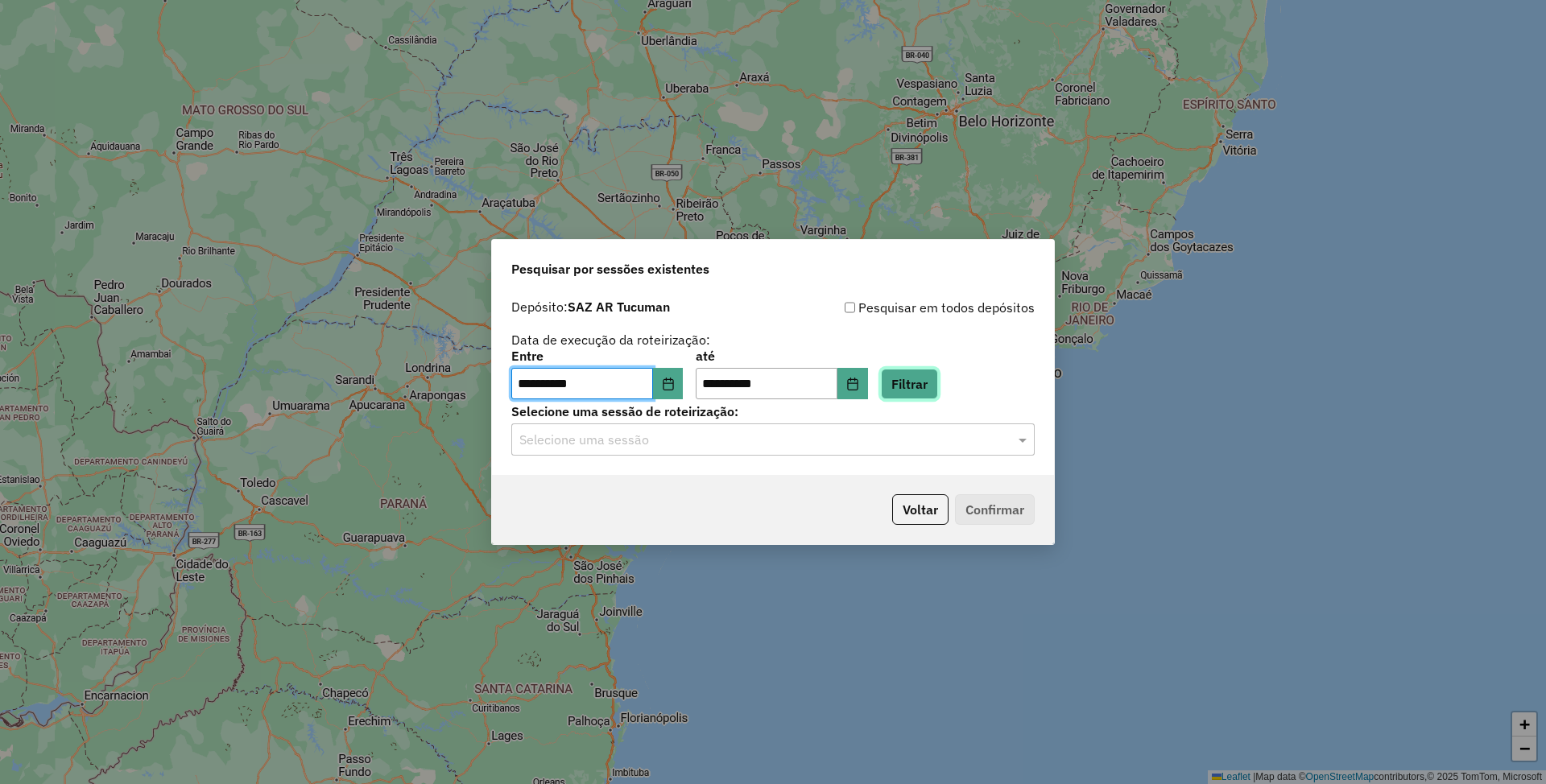
click at [935, 383] on button "Filtrar" at bounding box center [910, 383] width 57 height 31
click at [673, 438] on input "text" at bounding box center [757, 440] width 475 height 20
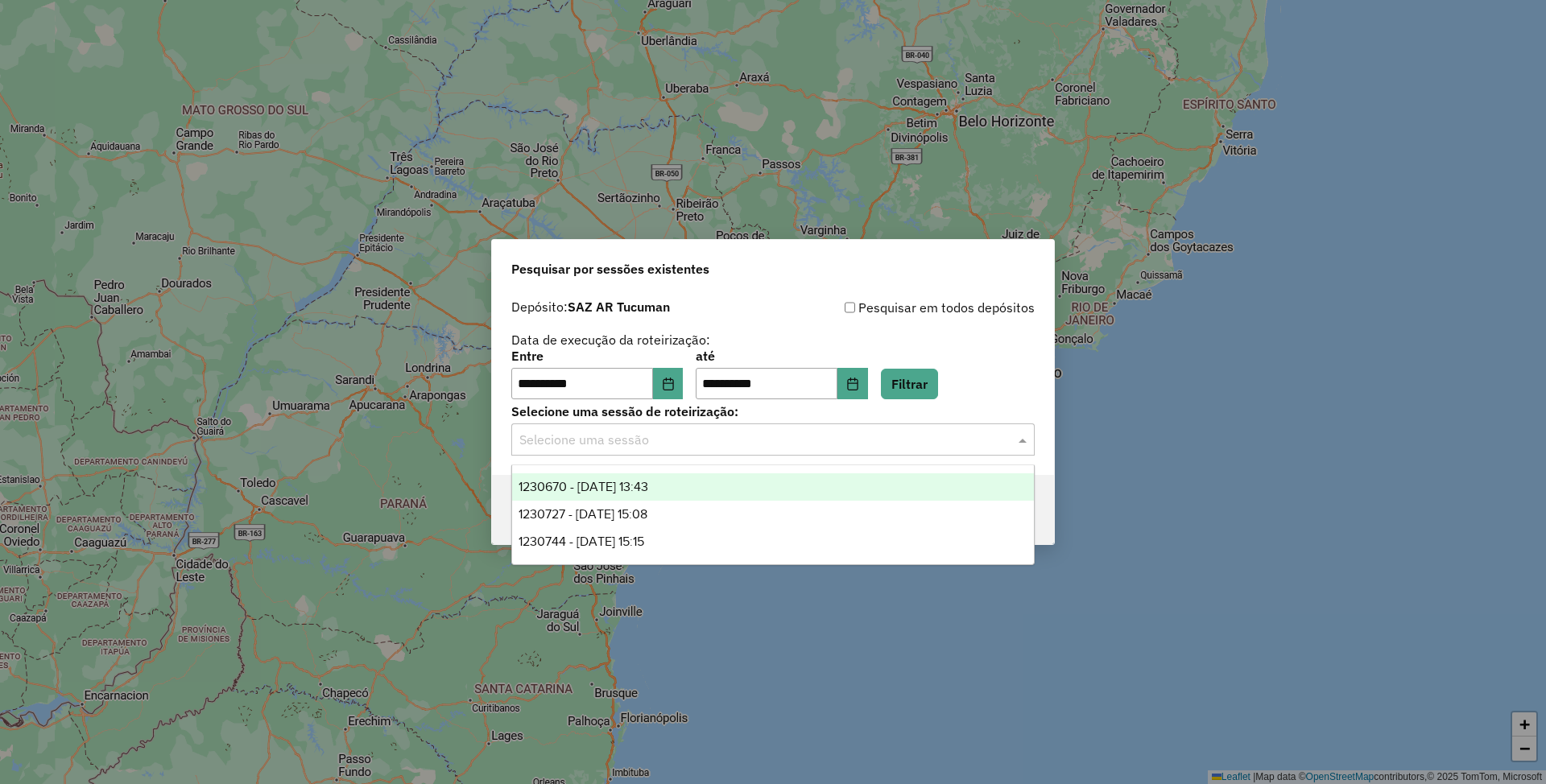
click at [648, 487] on span "1230670 - [DATE] 13:43" at bounding box center [583, 487] width 129 height 14
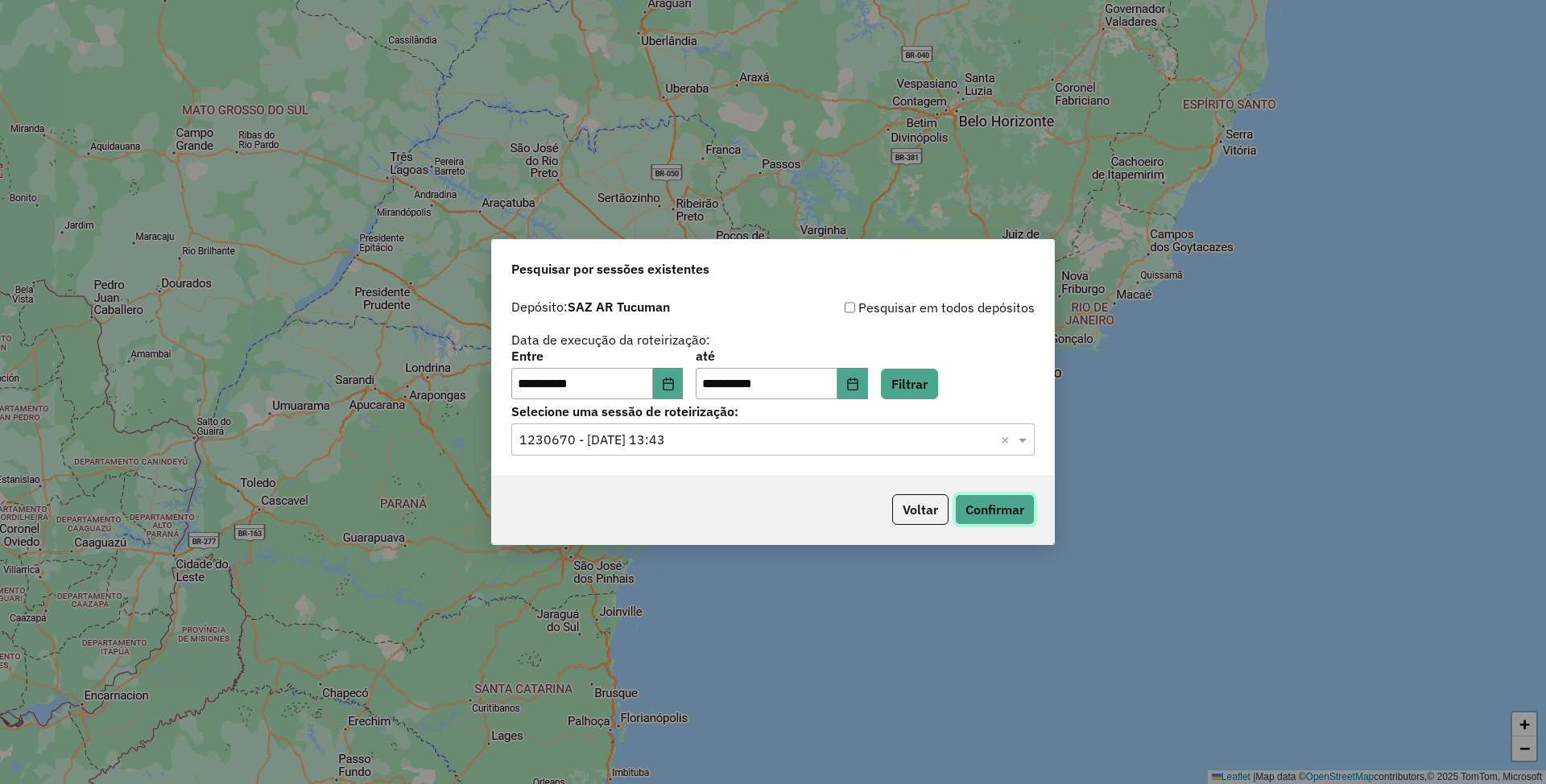
click at [1013, 512] on button "Confirmar" at bounding box center [995, 510] width 80 height 31
click at [808, 439] on input "text" at bounding box center [757, 440] width 475 height 20
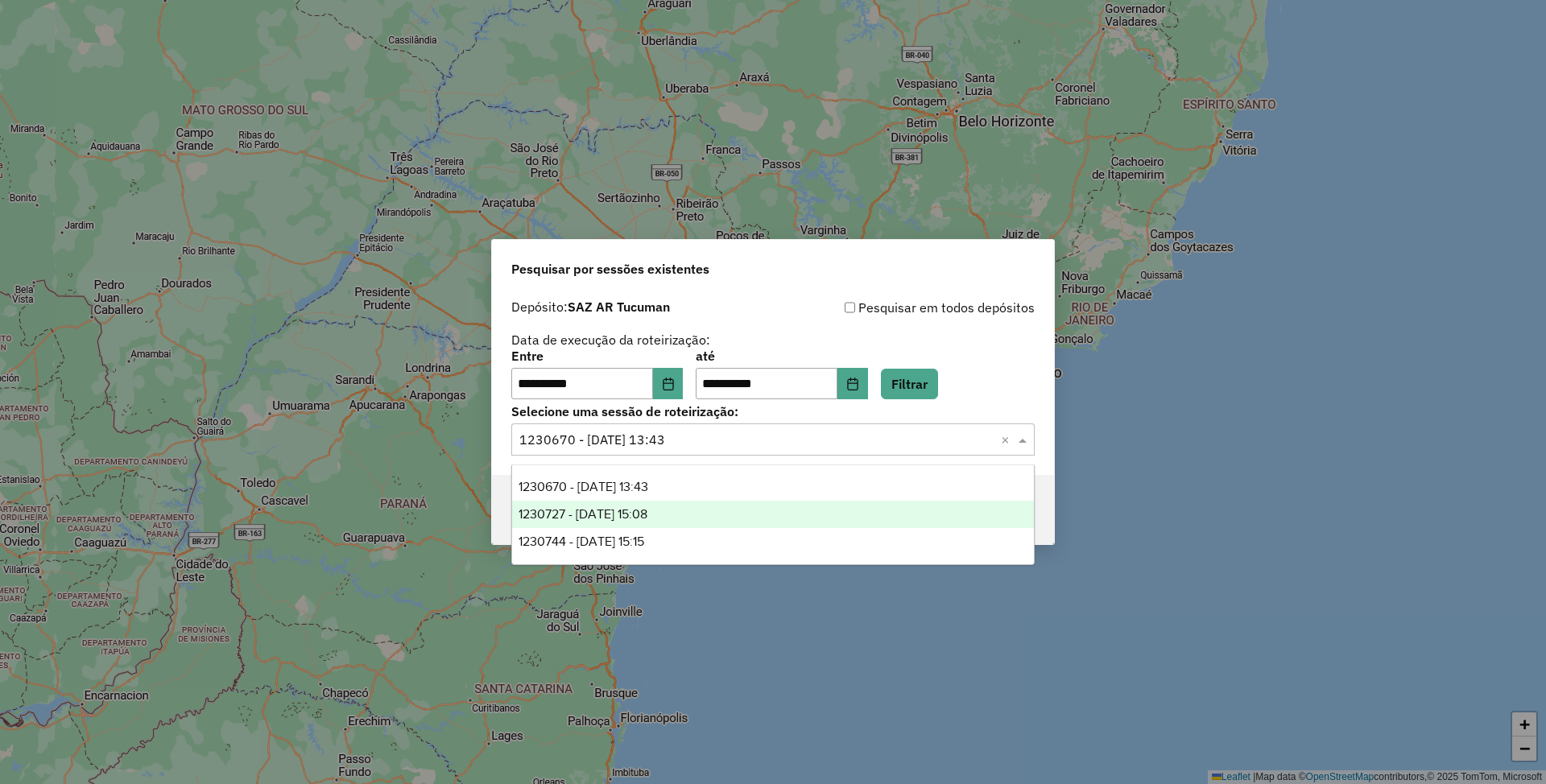
click at [647, 511] on span "1230727 - [DATE] 15:08" at bounding box center [583, 514] width 128 height 14
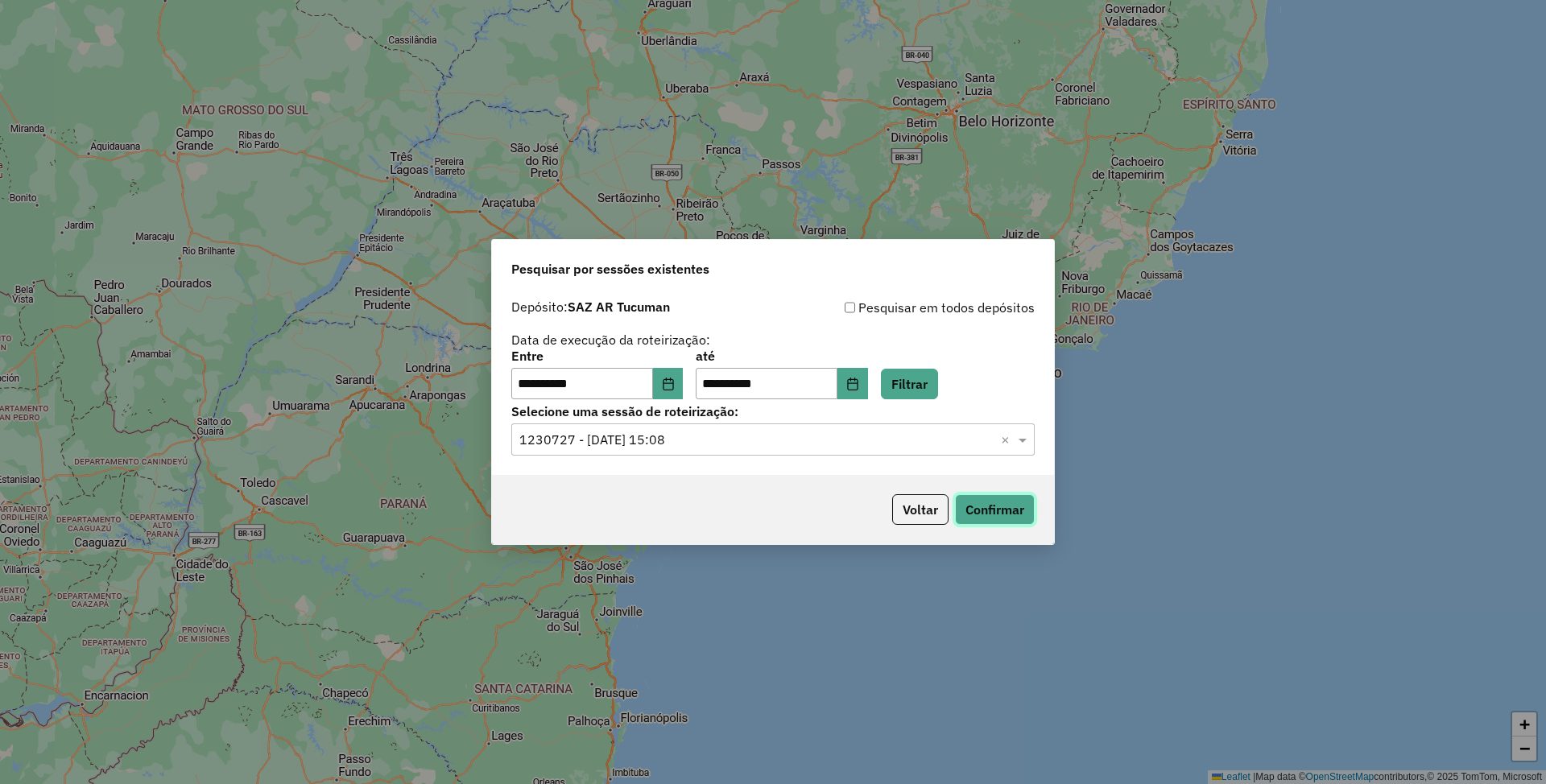
click at [994, 506] on button "Confirmar" at bounding box center [995, 510] width 80 height 31
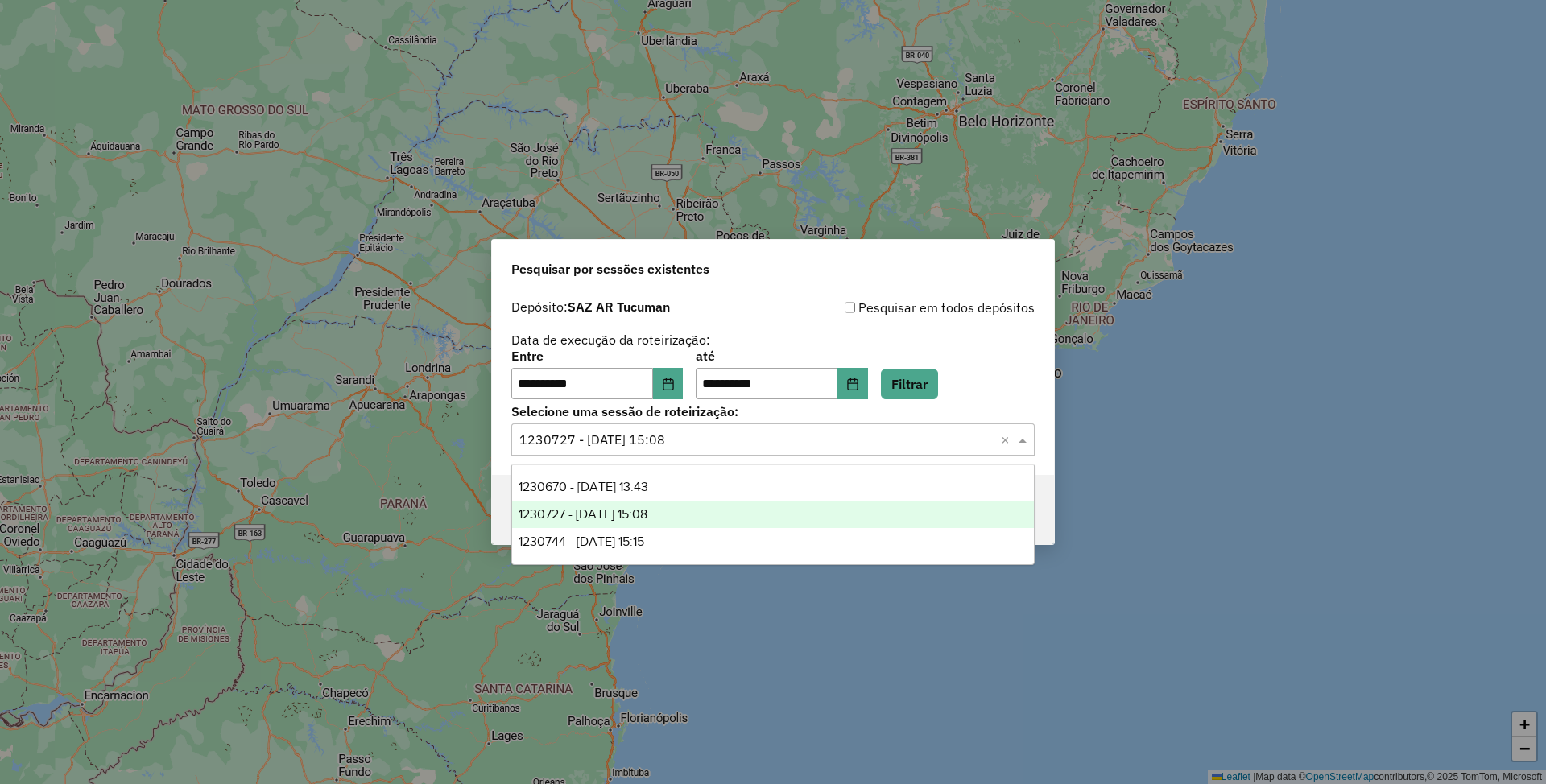
click at [813, 444] on input "text" at bounding box center [757, 440] width 475 height 20
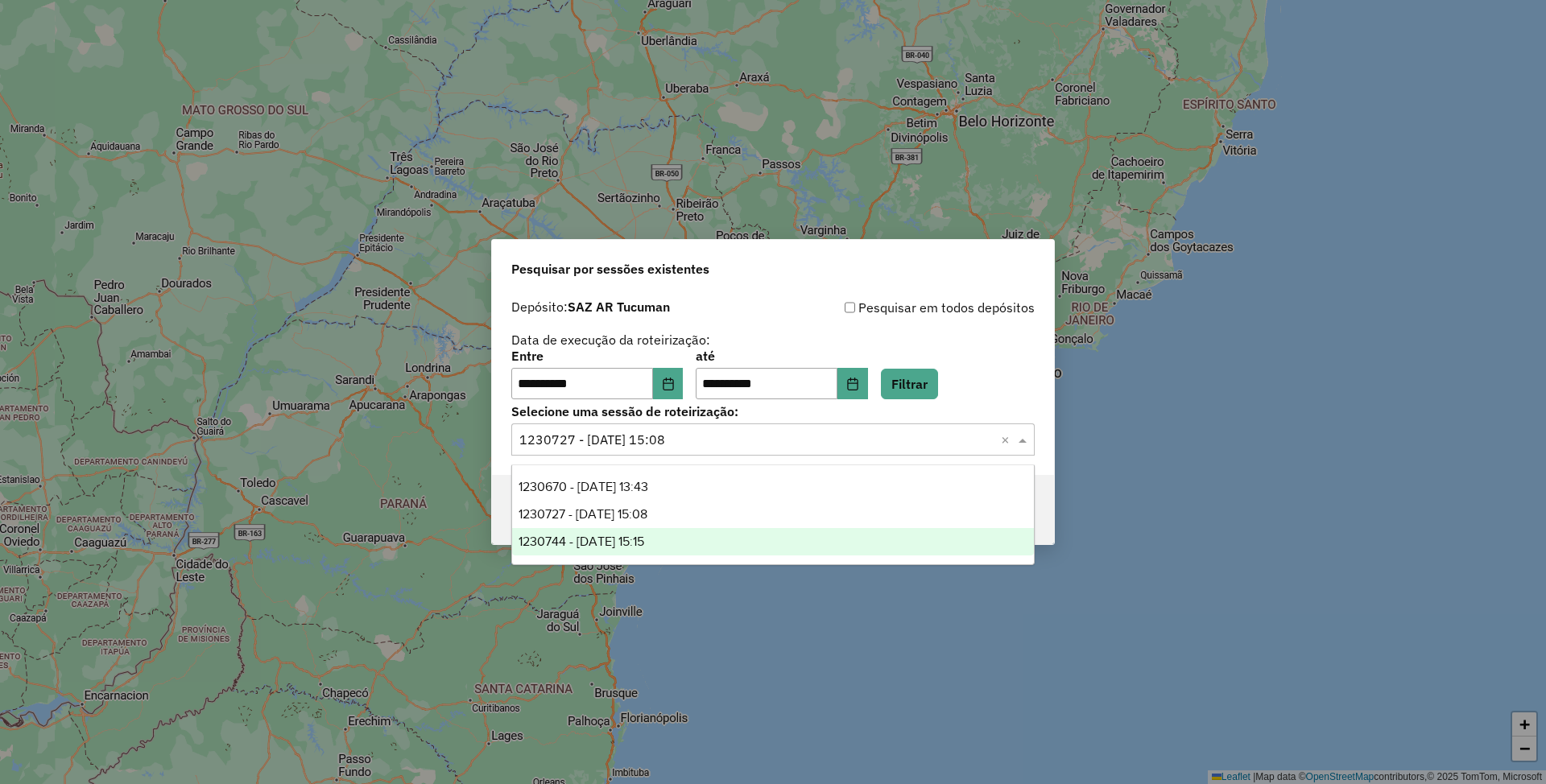
click at [684, 536] on div "1230744 - [DATE] 15:15" at bounding box center [772, 542] width 521 height 28
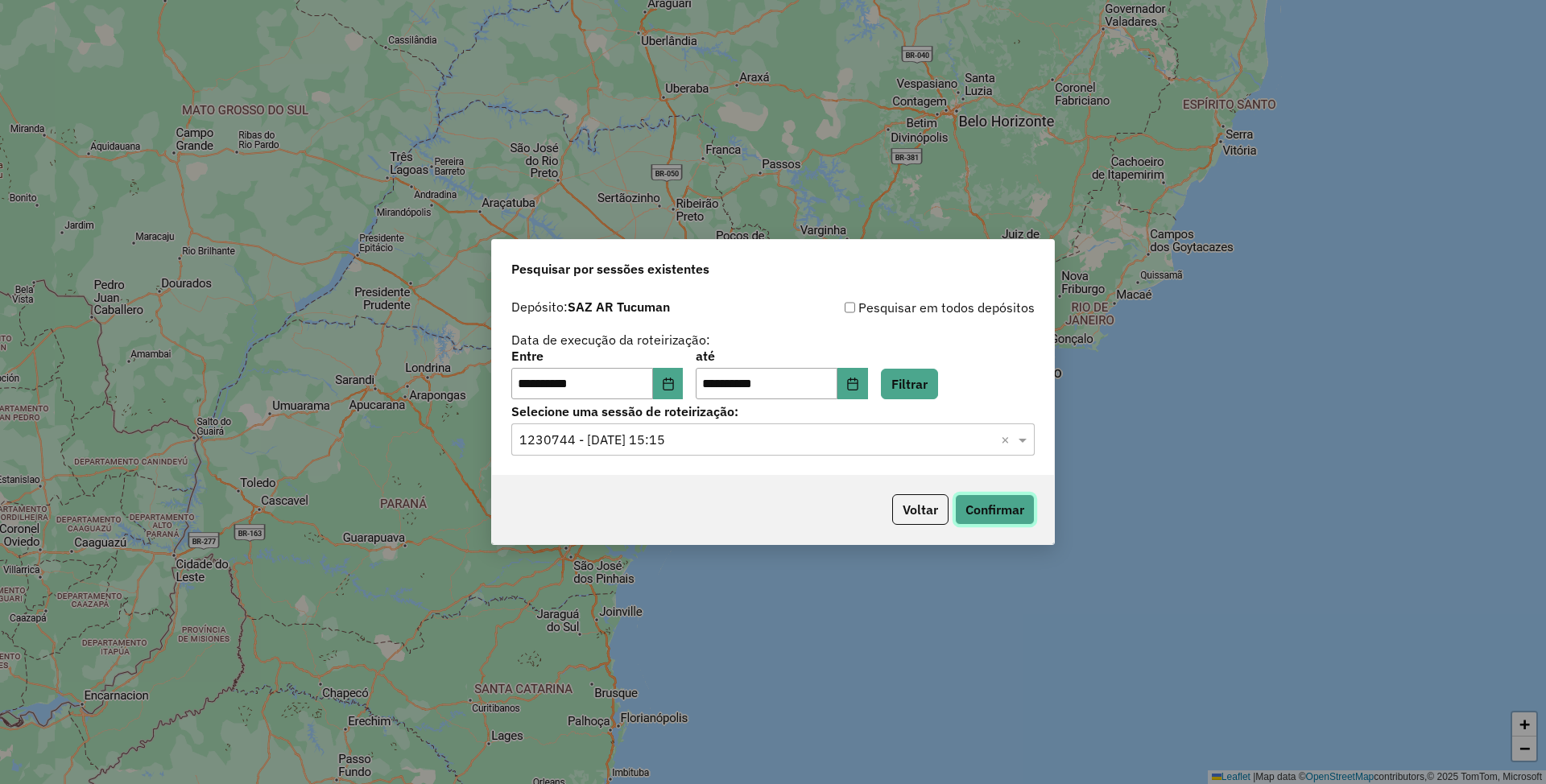
click at [977, 509] on button "Confirmar" at bounding box center [995, 510] width 80 height 31
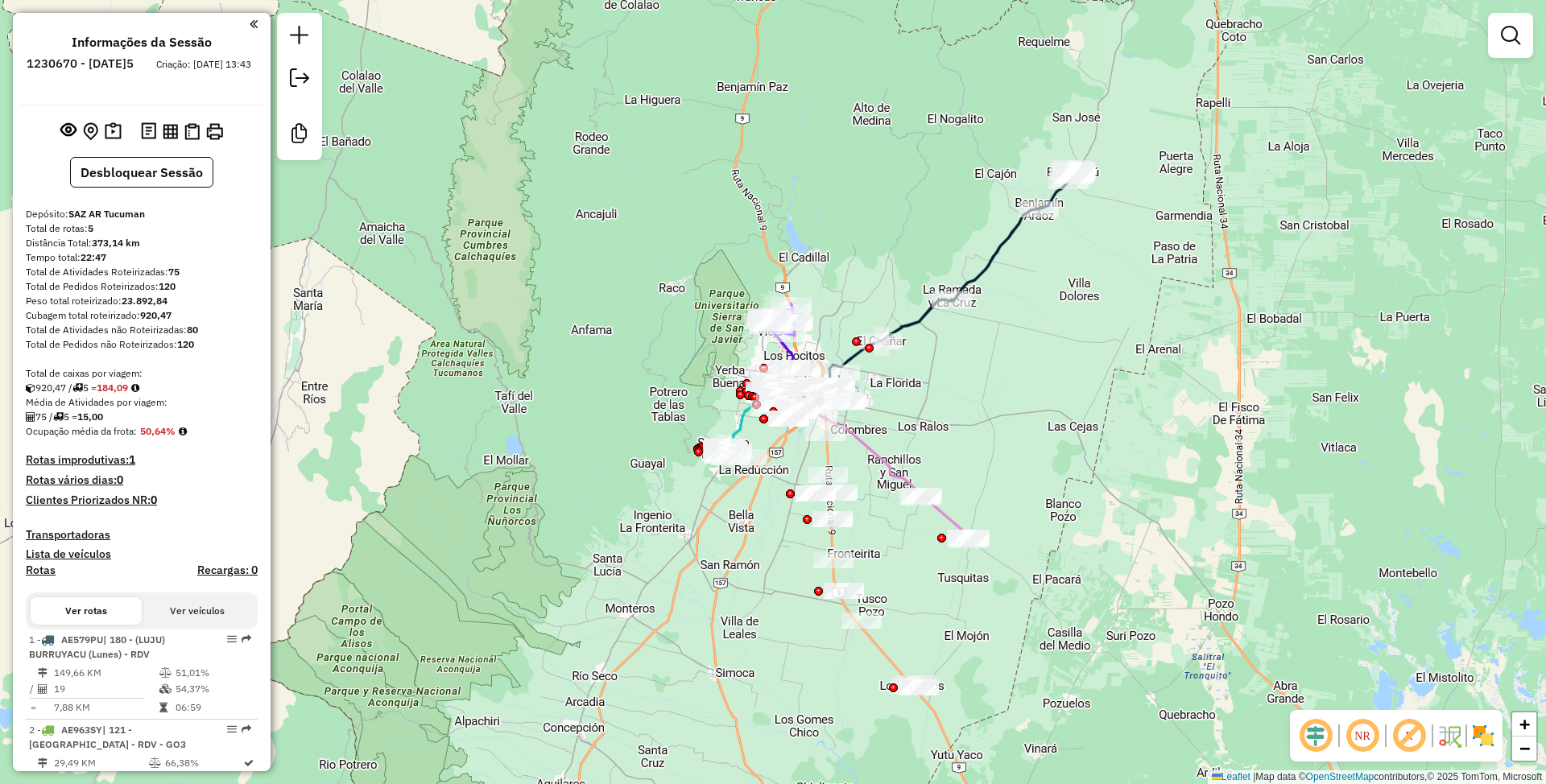
click at [990, 246] on icon at bounding box center [979, 254] width 194 height 173
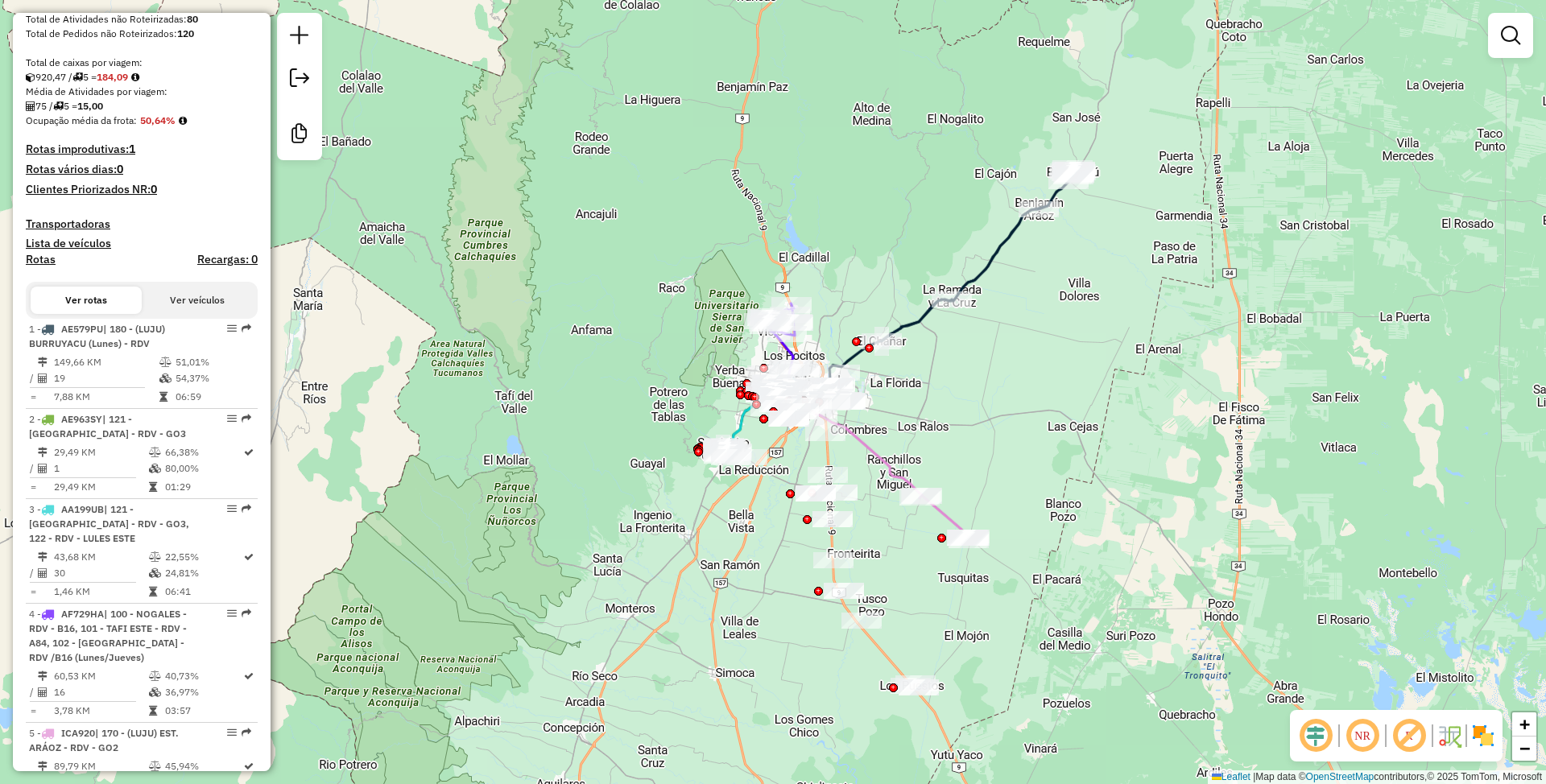
select select "**********"
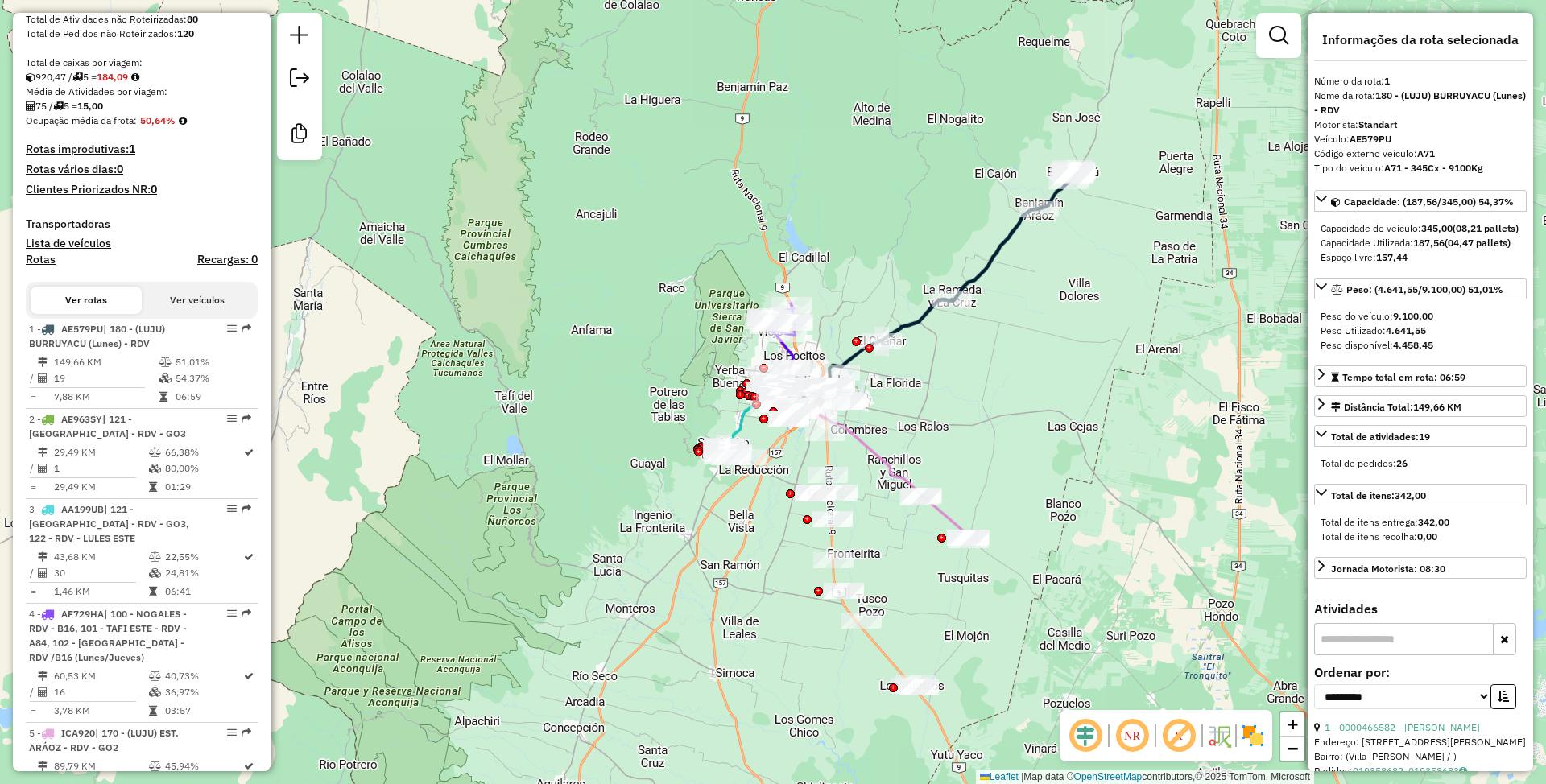
scroll to position [616, 0]
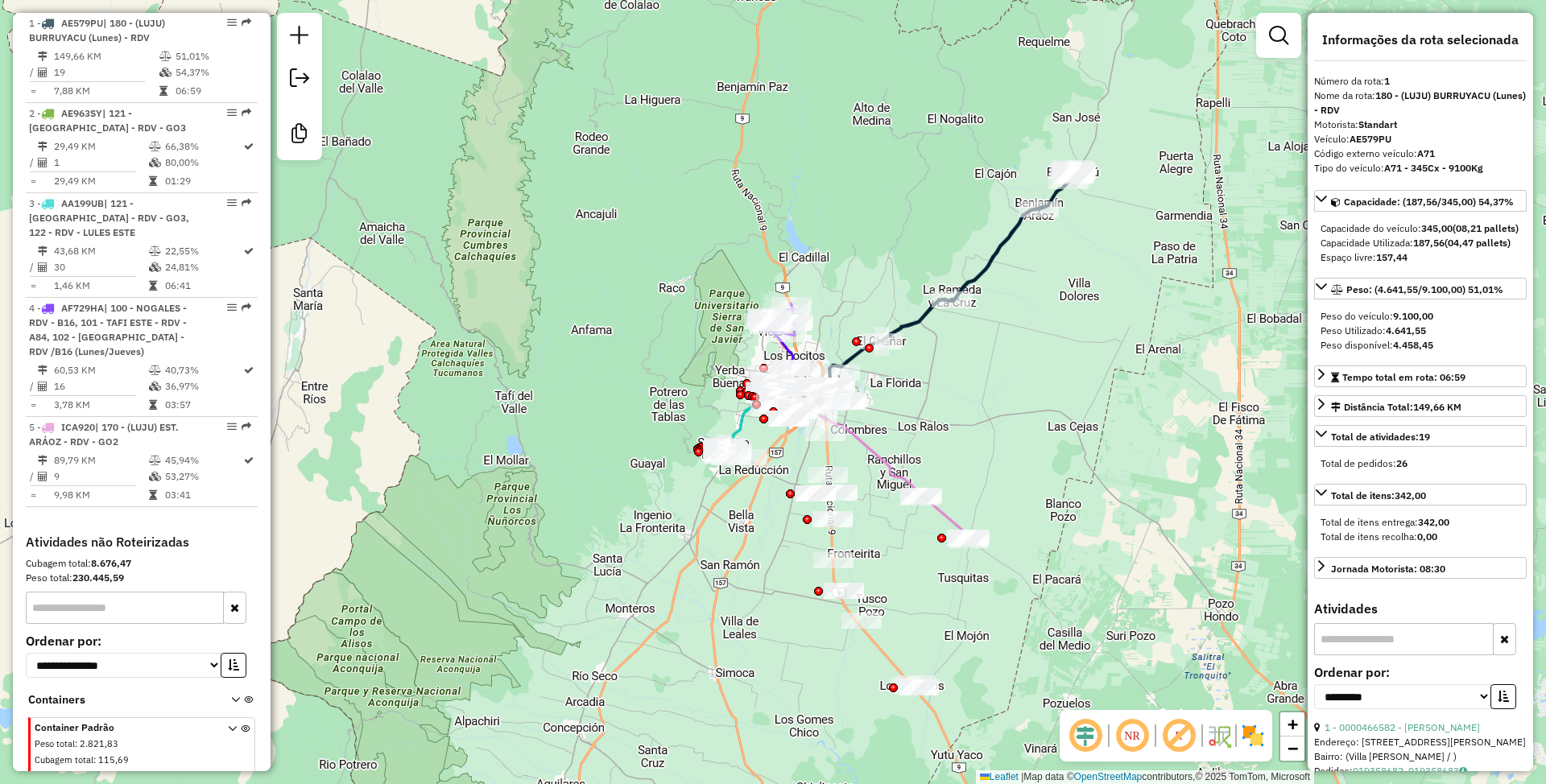
click at [892, 472] on icon at bounding box center [848, 445] width 148 height 107
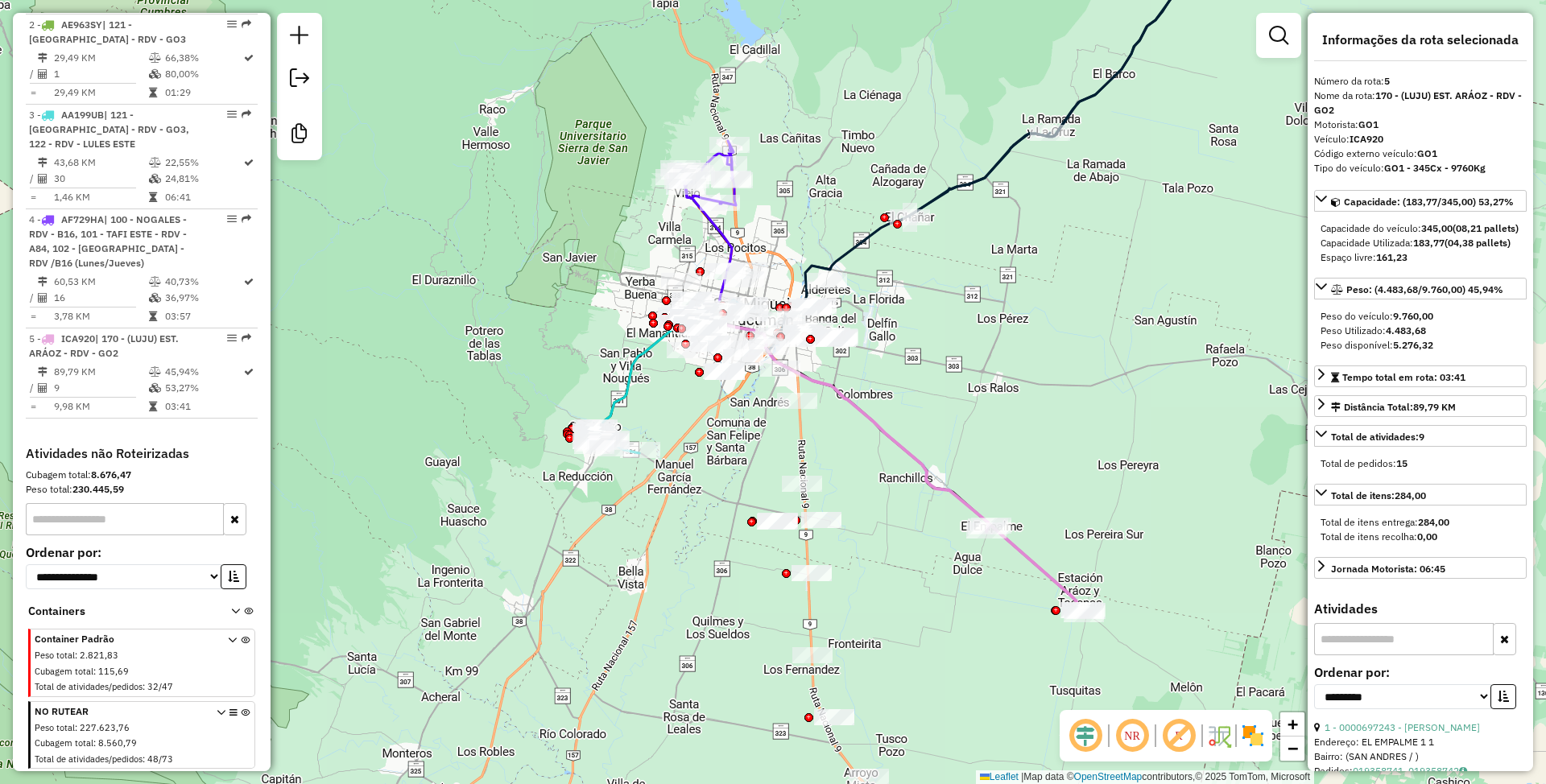
click at [628, 387] on icon at bounding box center [646, 372] width 97 height 111
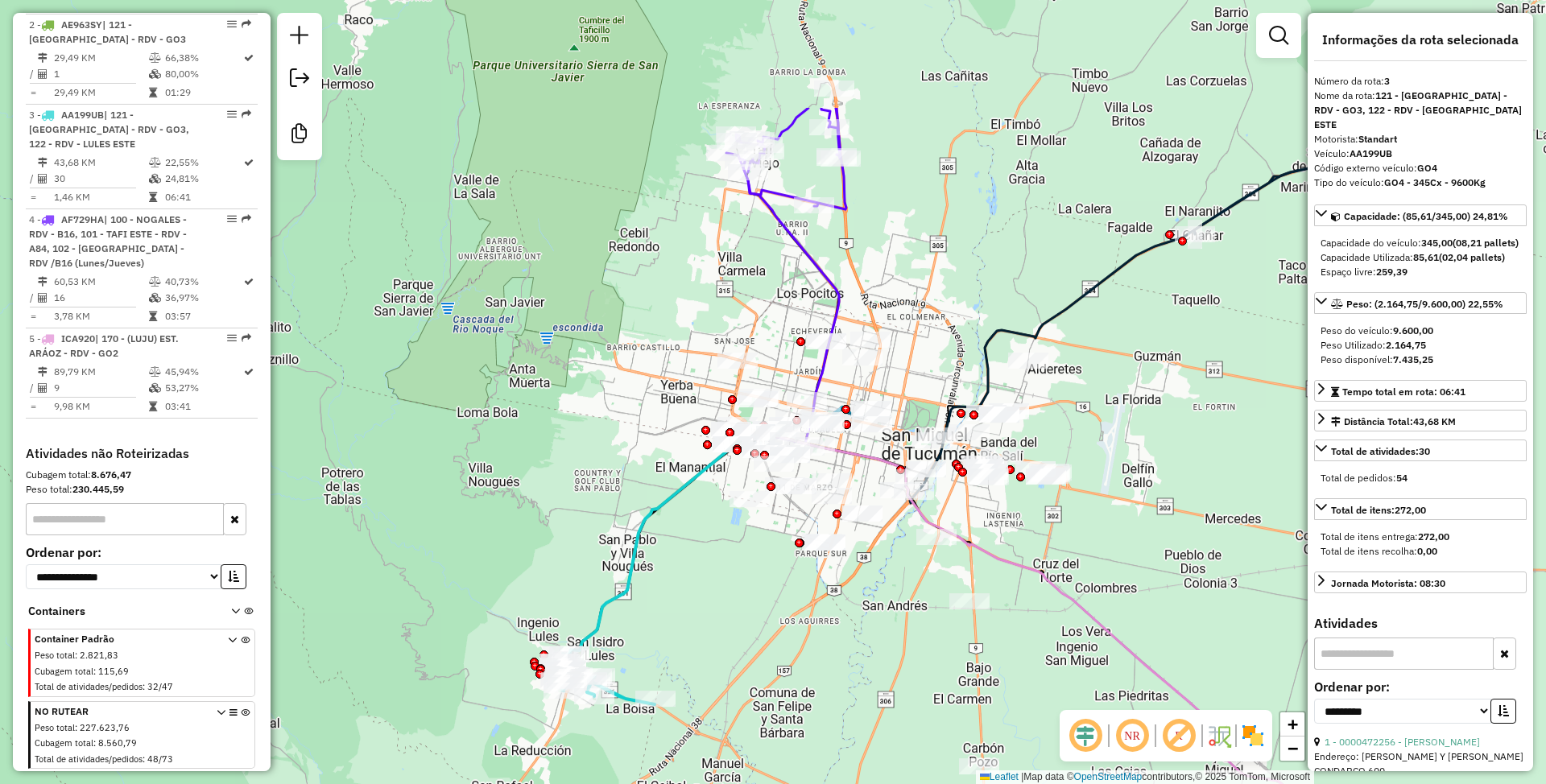
drag, startPoint x: 690, startPoint y: 442, endPoint x: 692, endPoint y: 641, distance: 199.0
click at [692, 641] on div "Janela de atendimento Grade de atendimento Capacidade Transportadoras Veículos …" at bounding box center [773, 392] width 1546 height 784
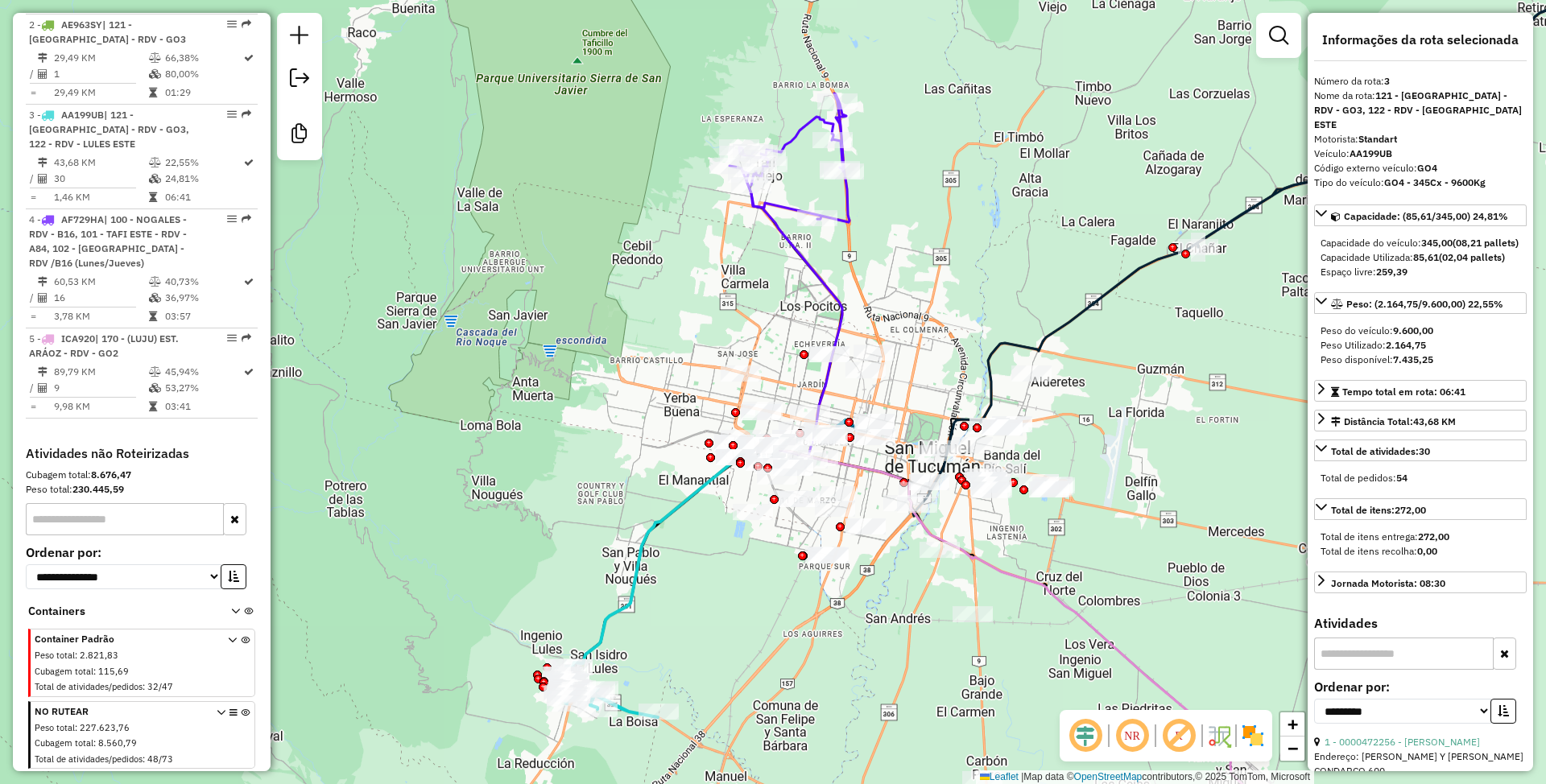
click at [819, 268] on icon at bounding box center [794, 315] width 96 height 281
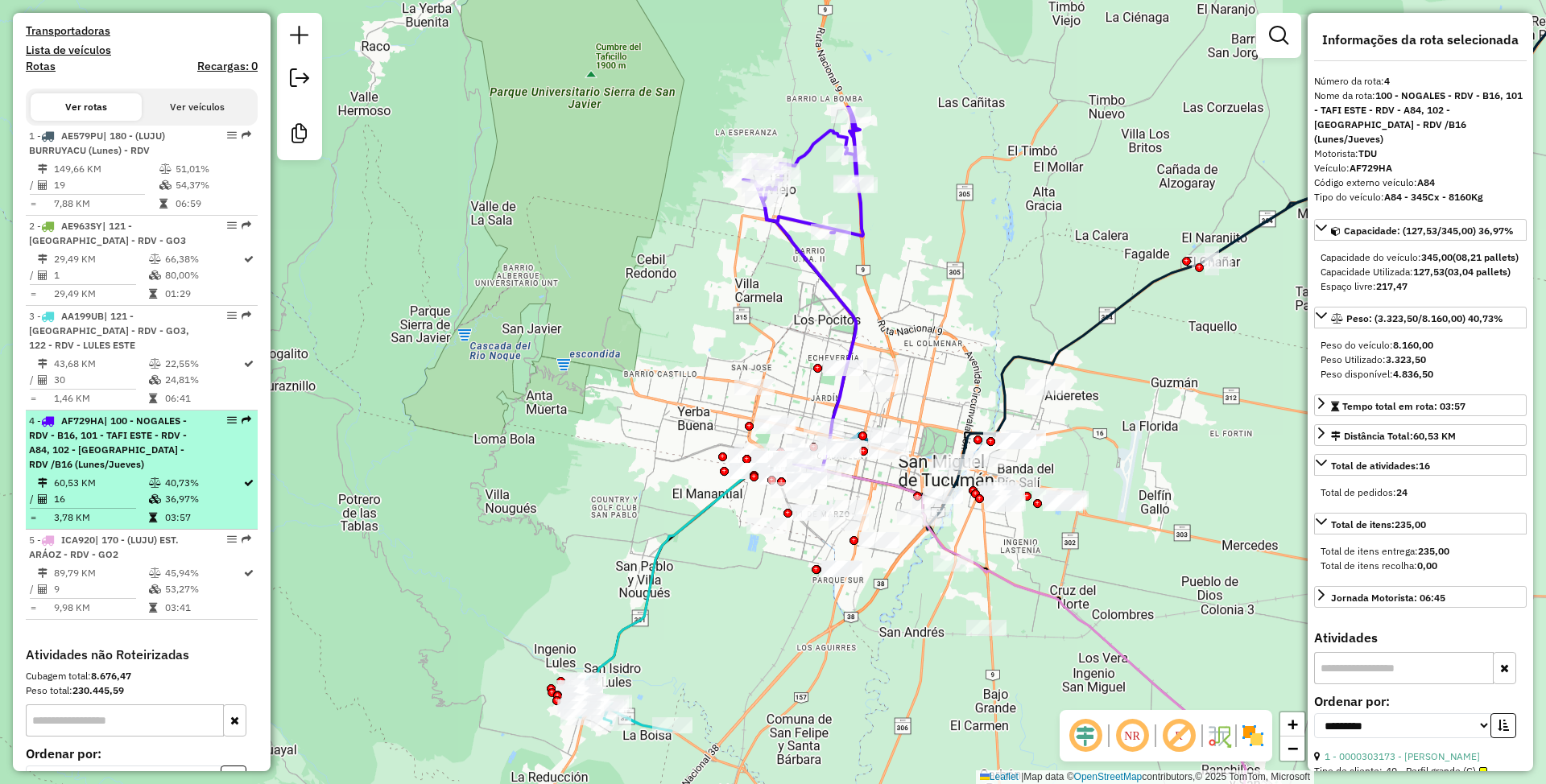
scroll to position [493, 0]
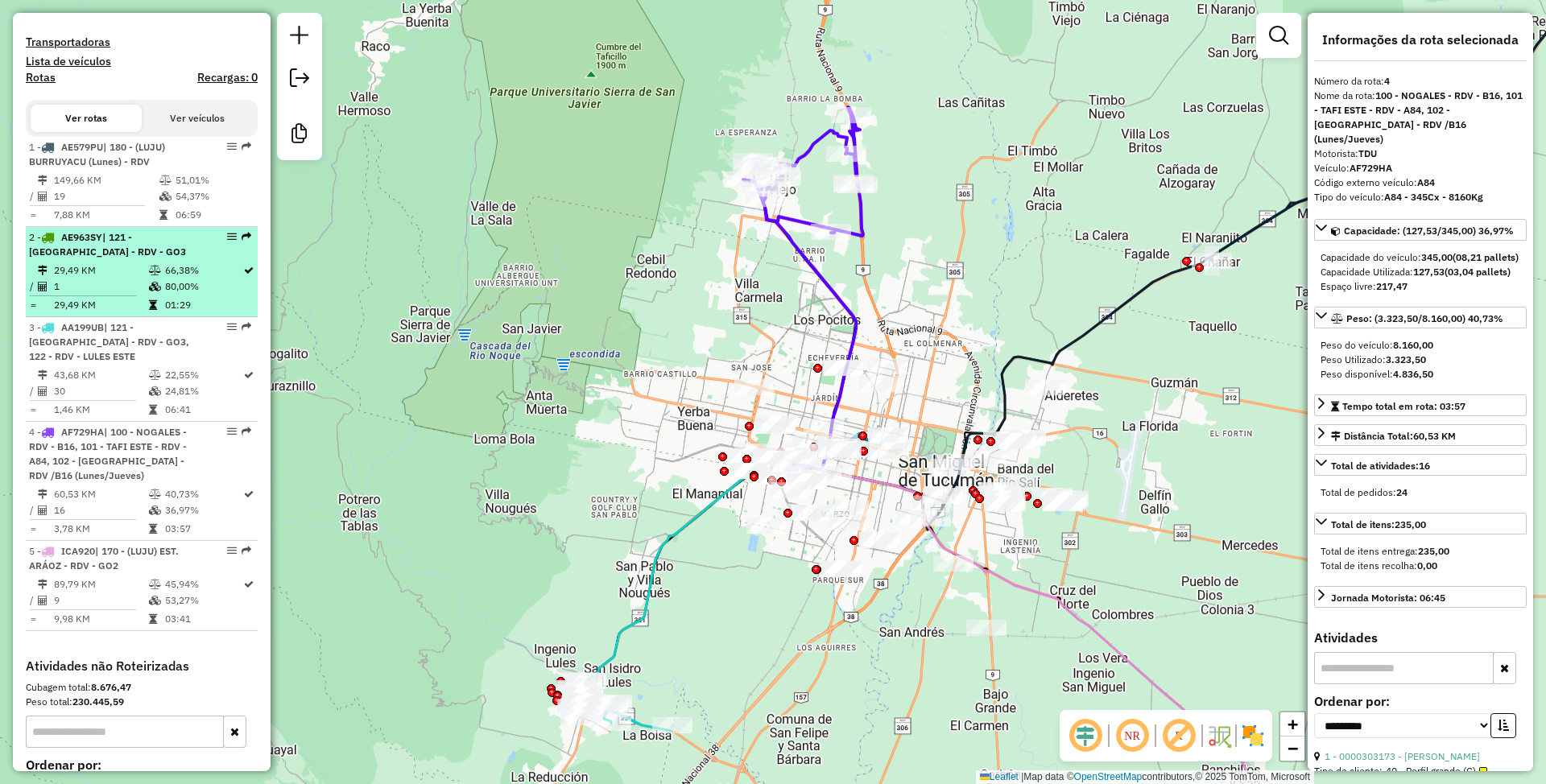
click at [91, 253] on span "| 121 - LULES CENTRO - RDV - GO3" at bounding box center [107, 244] width 157 height 27
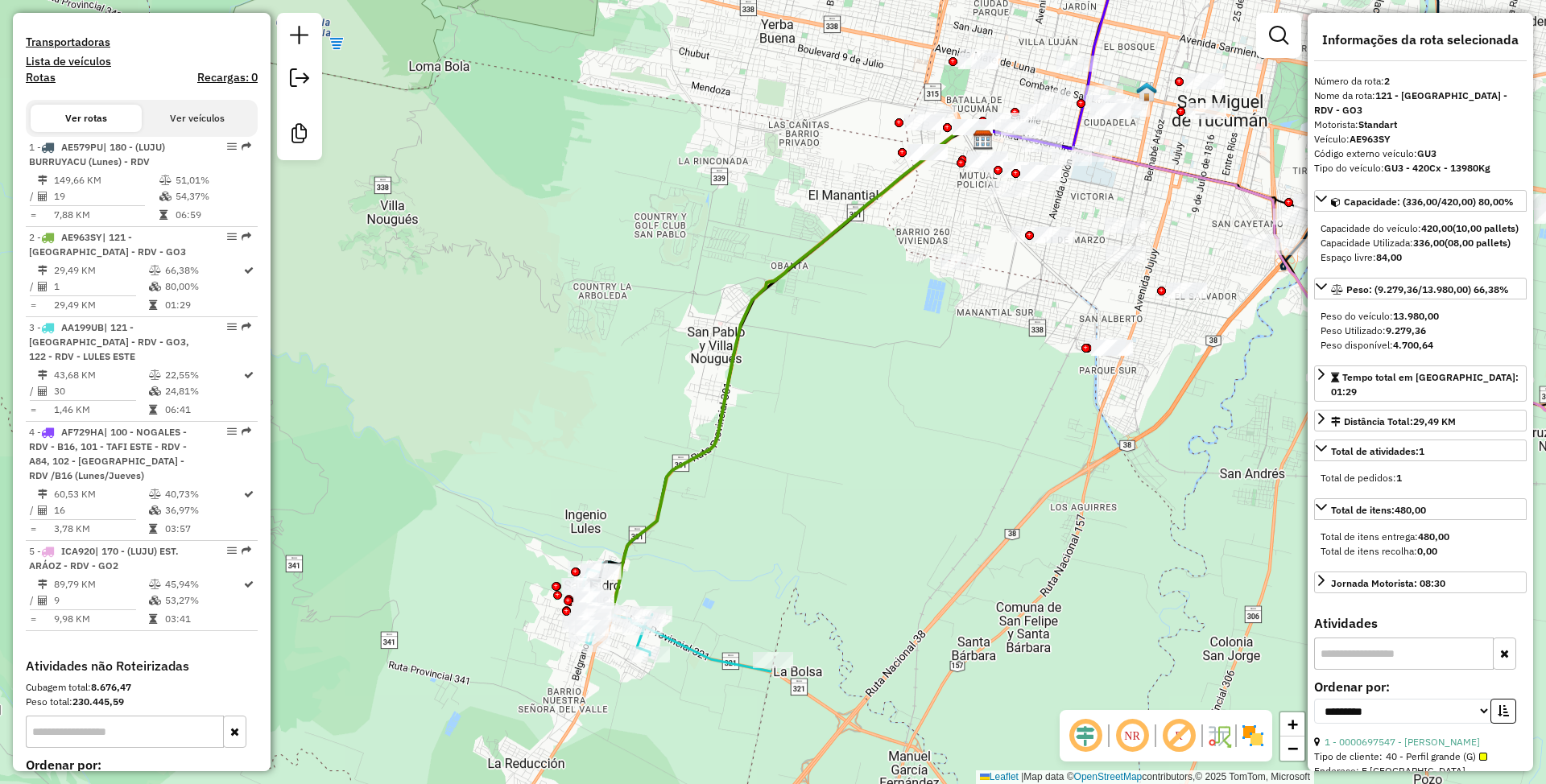
drag, startPoint x: 807, startPoint y: 557, endPoint x: 953, endPoint y: 360, distance: 245.2
click at [953, 360] on div "Janela de atendimento Grade de atendimento Capacidade Transportadoras Veículos …" at bounding box center [773, 392] width 1546 height 784
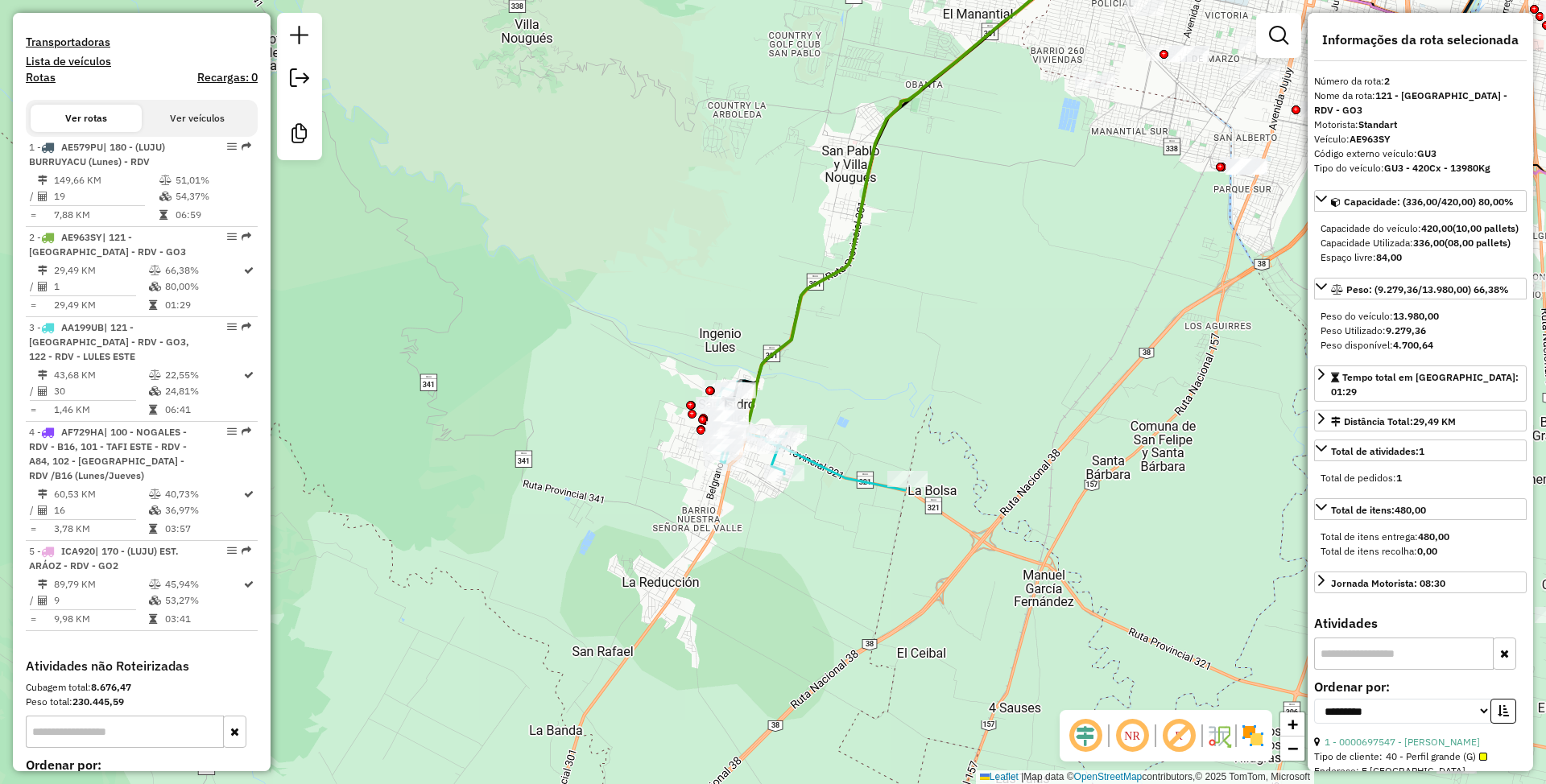
click at [826, 468] on icon at bounding box center [810, 439] width 190 height 103
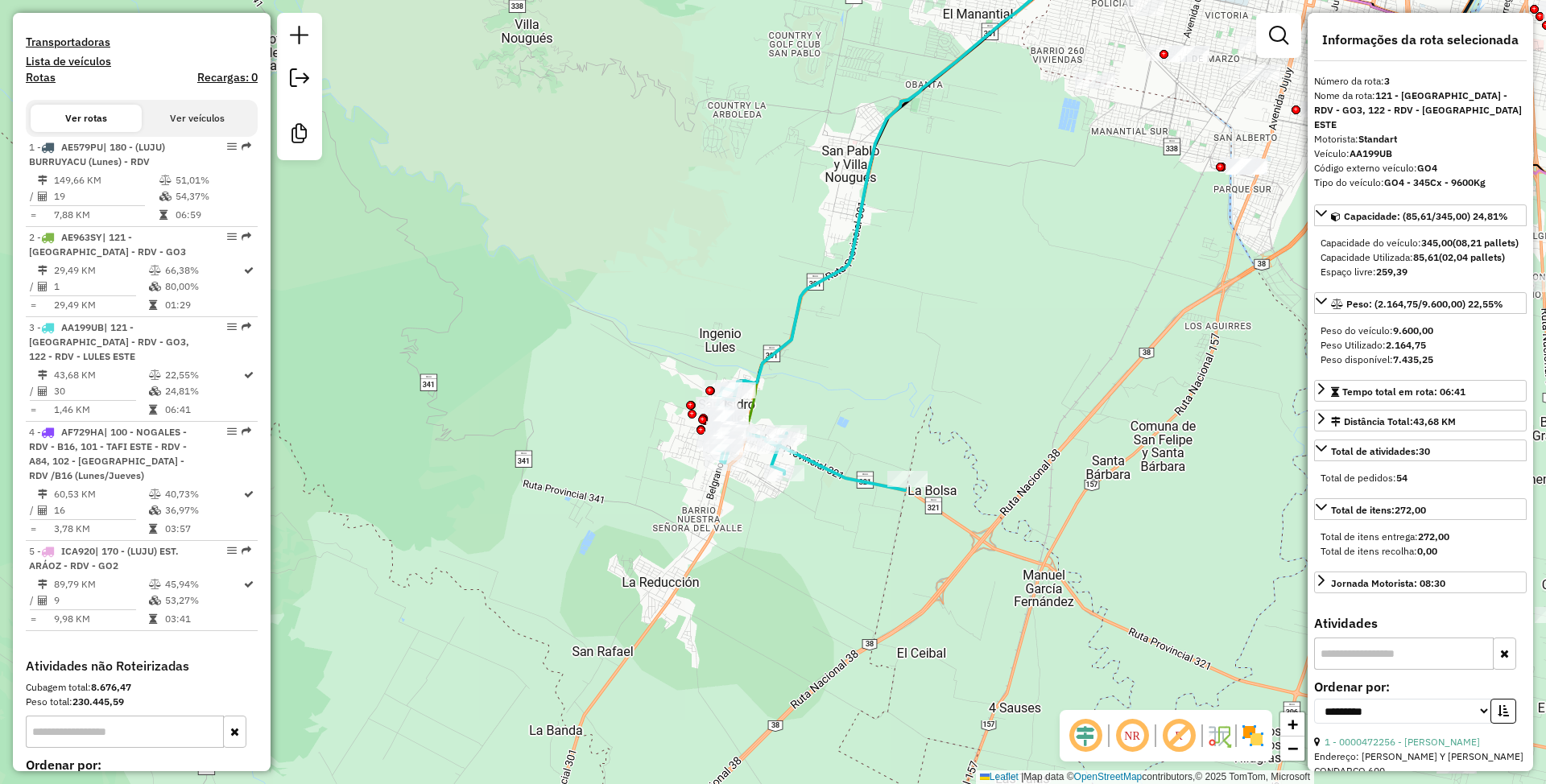
scroll to position [707, 0]
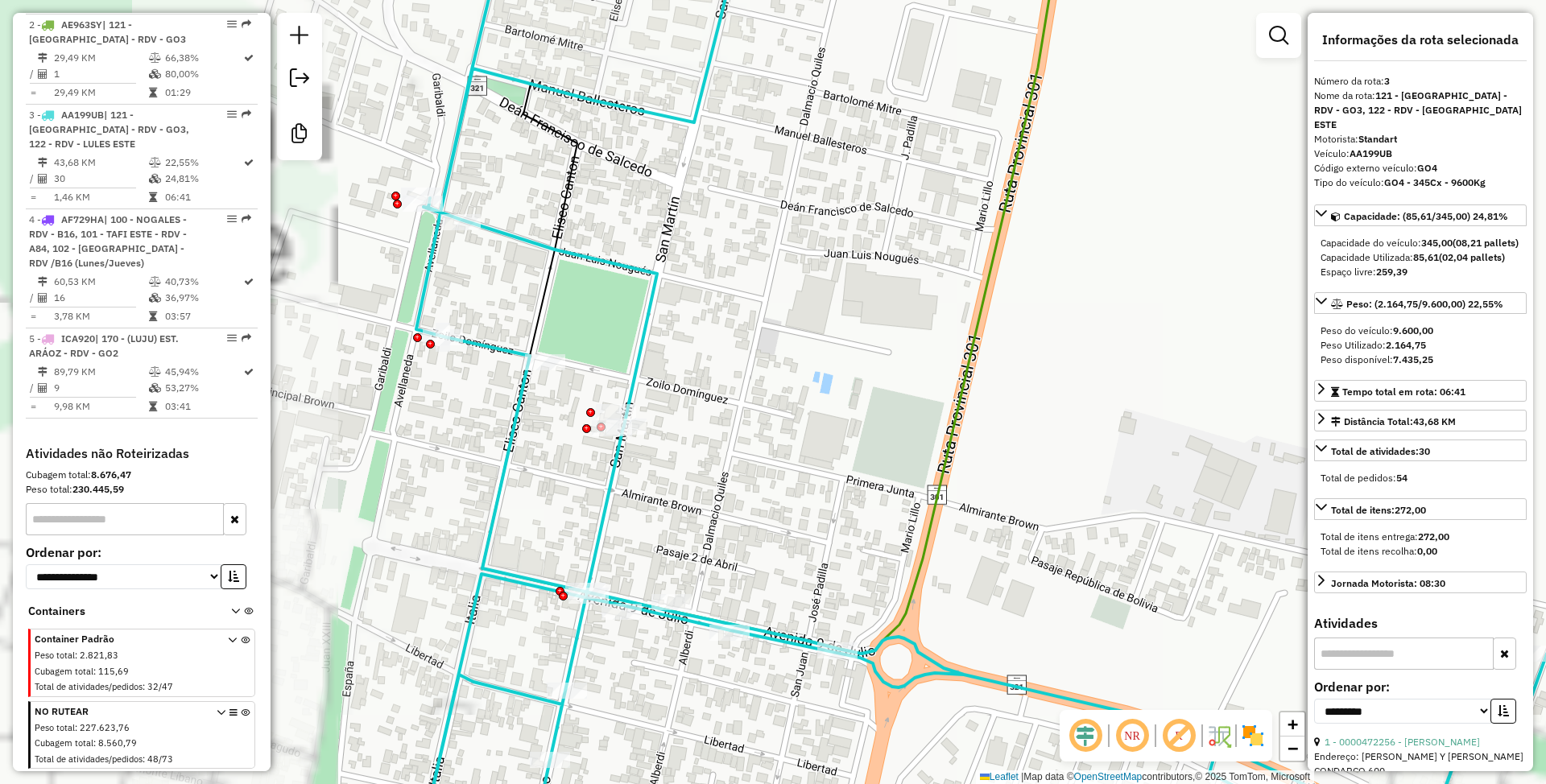
drag, startPoint x: 618, startPoint y: 354, endPoint x: 991, endPoint y: 472, distance: 391.2
click at [991, 472] on div "Janela de atendimento Grade de atendimento Capacidade Transportadoras Veículos …" at bounding box center [773, 392] width 1546 height 784
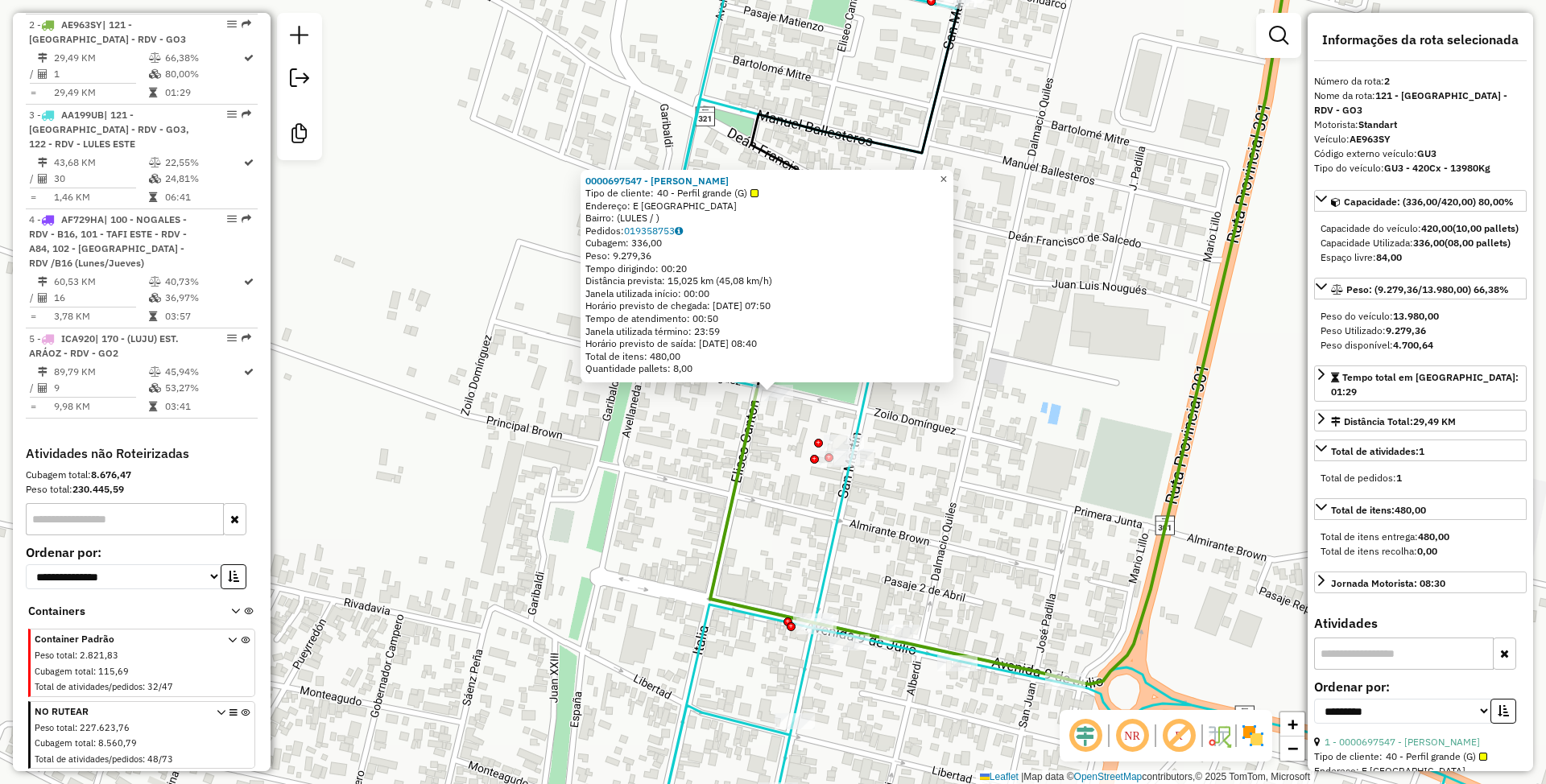
click at [947, 176] on span "×" at bounding box center [942, 179] width 7 height 14
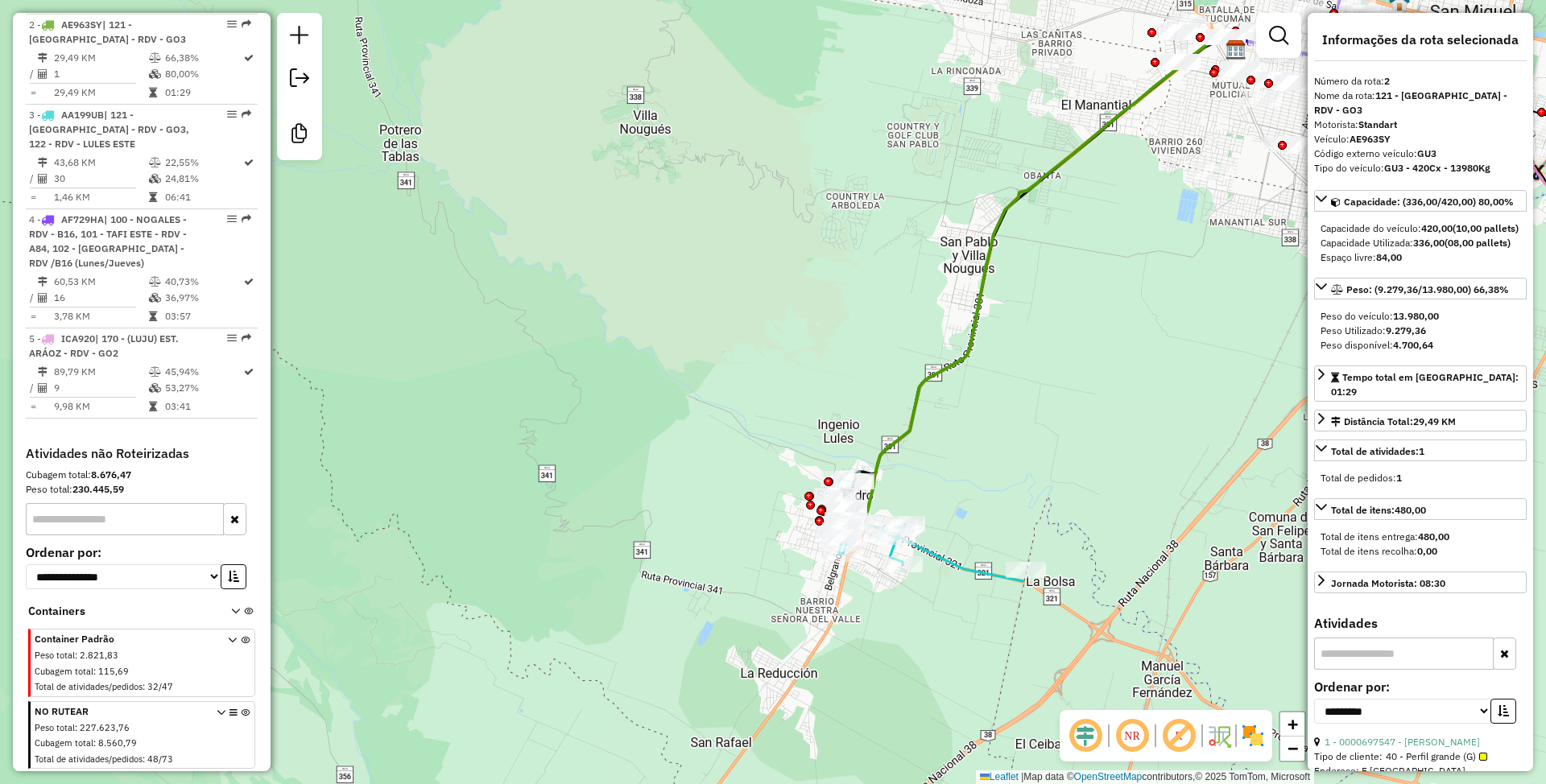
click at [955, 570] on icon at bounding box center [929, 530] width 190 height 103
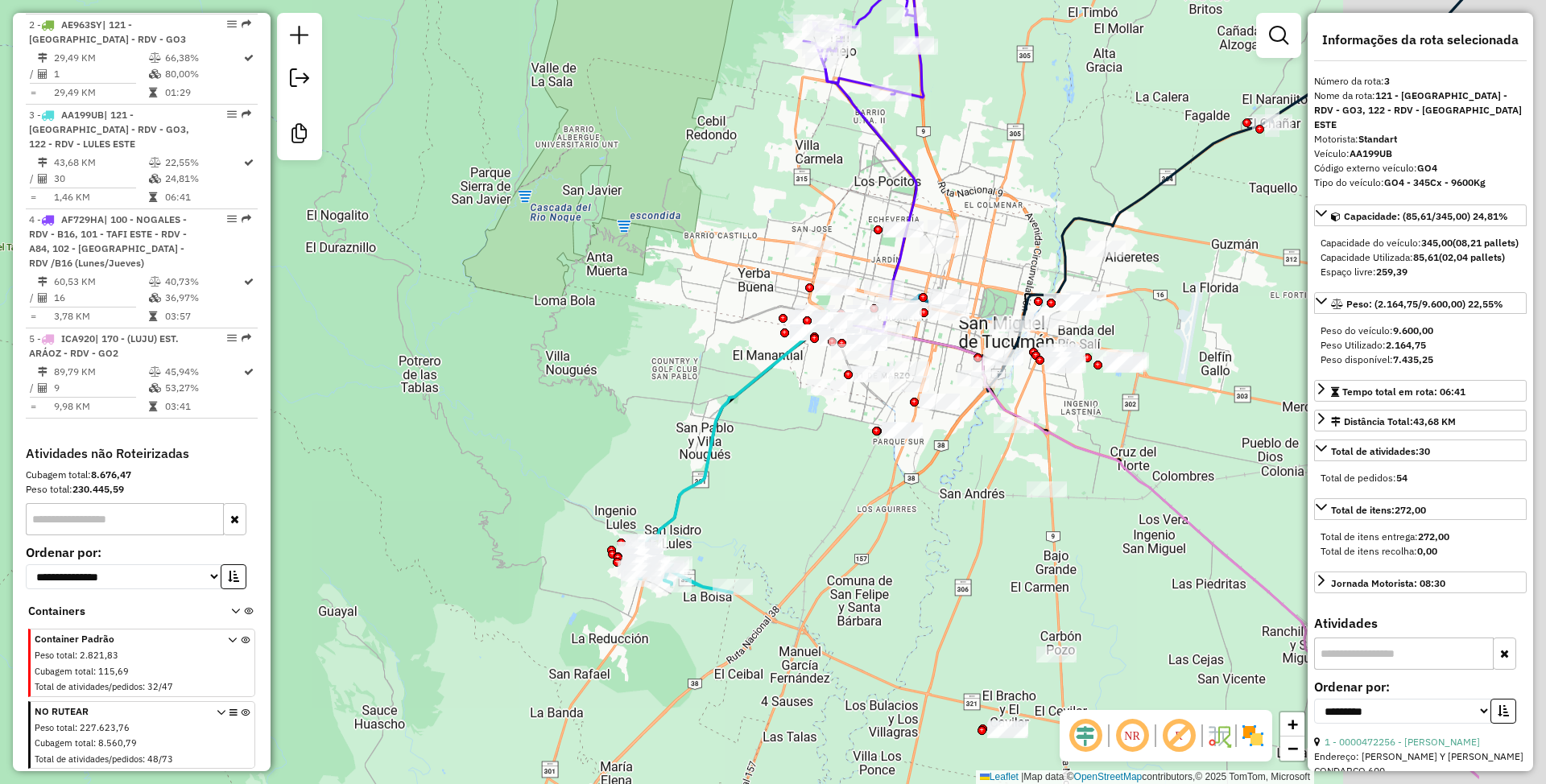
drag, startPoint x: 1000, startPoint y: 432, endPoint x: 680, endPoint y: 606, distance: 364.2
click at [680, 606] on div "Janela de atendimento Grade de atendimento Capacidade Transportadoras Veículos …" at bounding box center [773, 392] width 1546 height 784
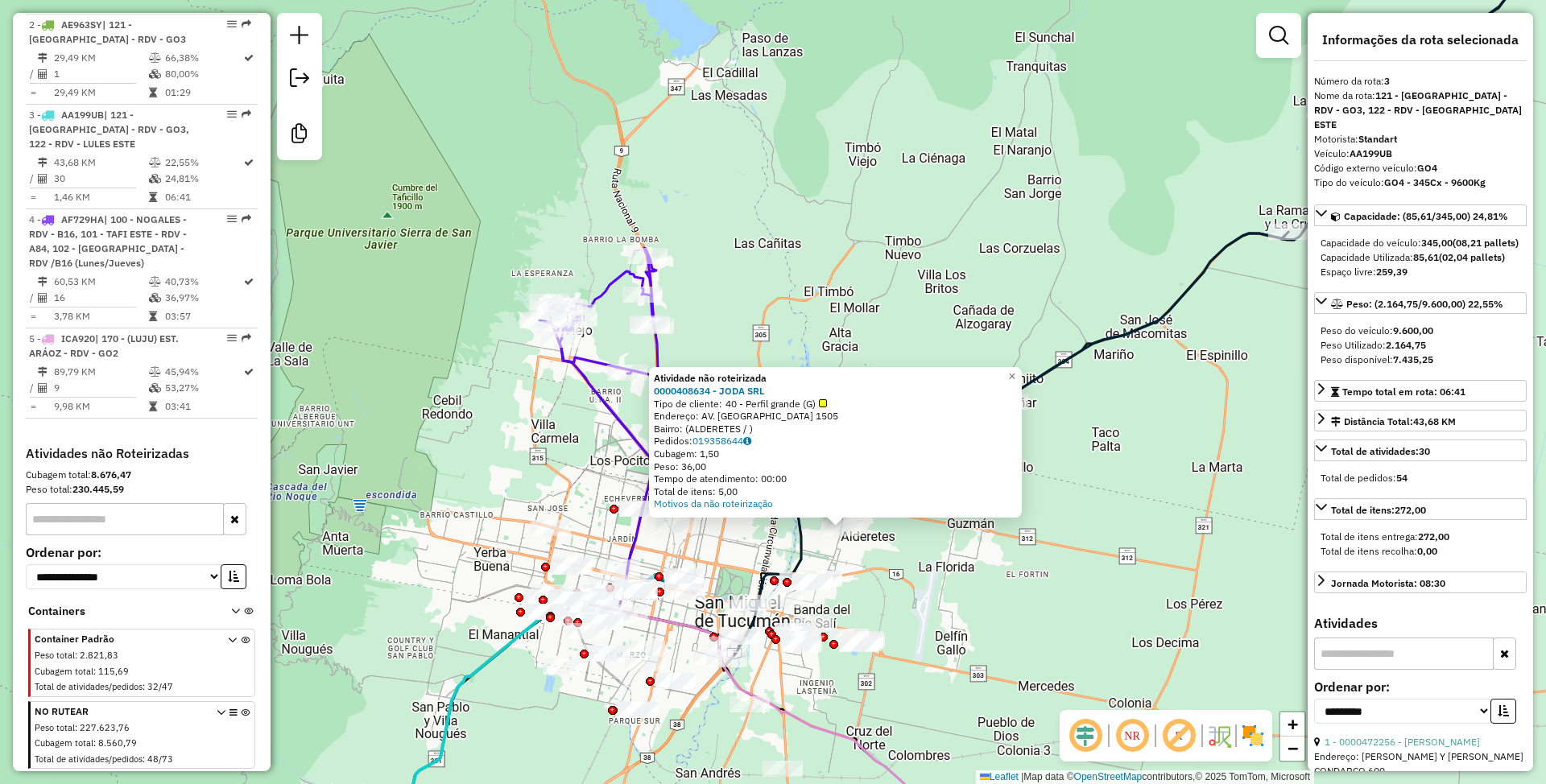
click at [1173, 304] on icon at bounding box center [1284, 162] width 553 height 480
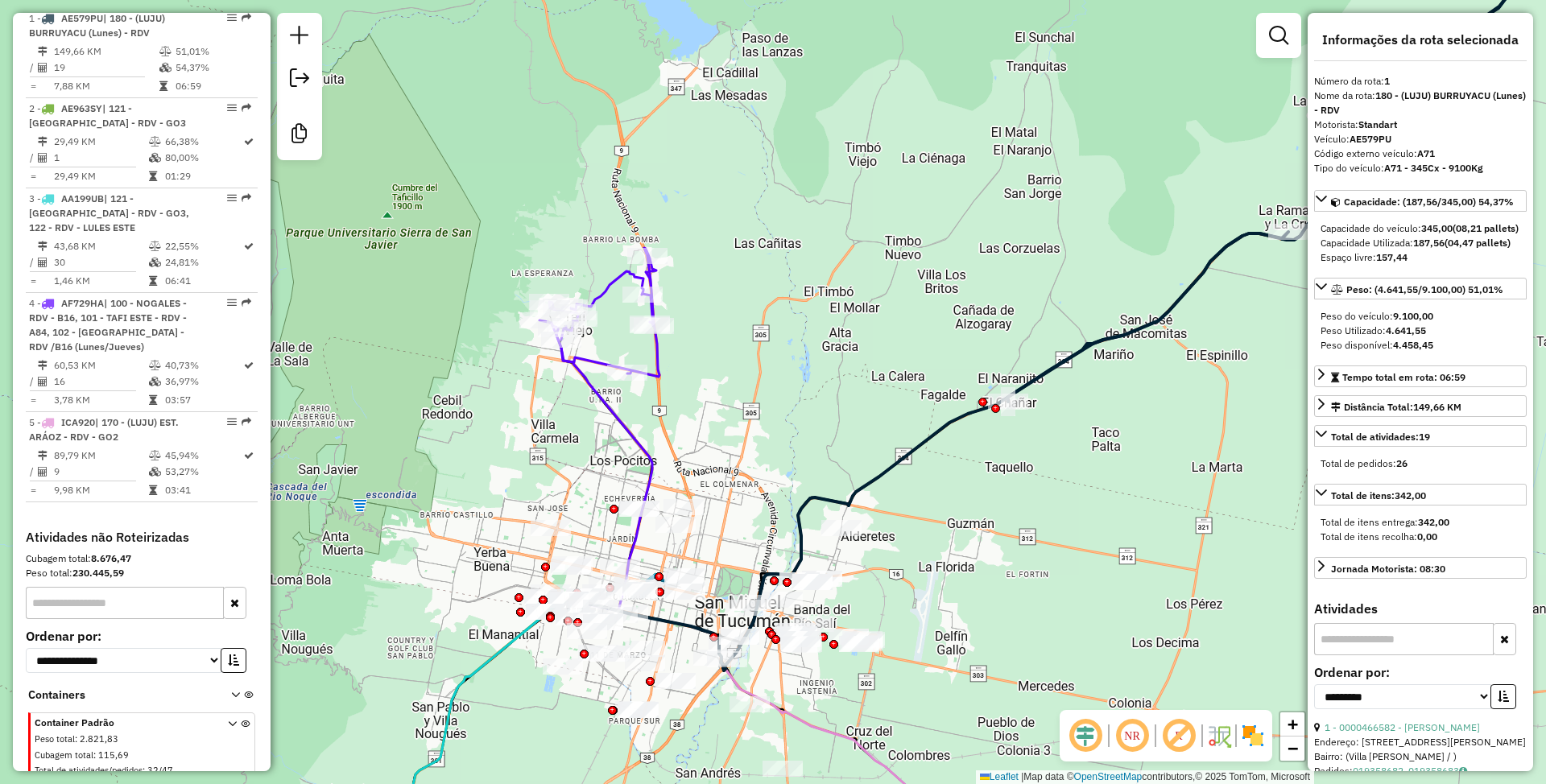
scroll to position [616, 0]
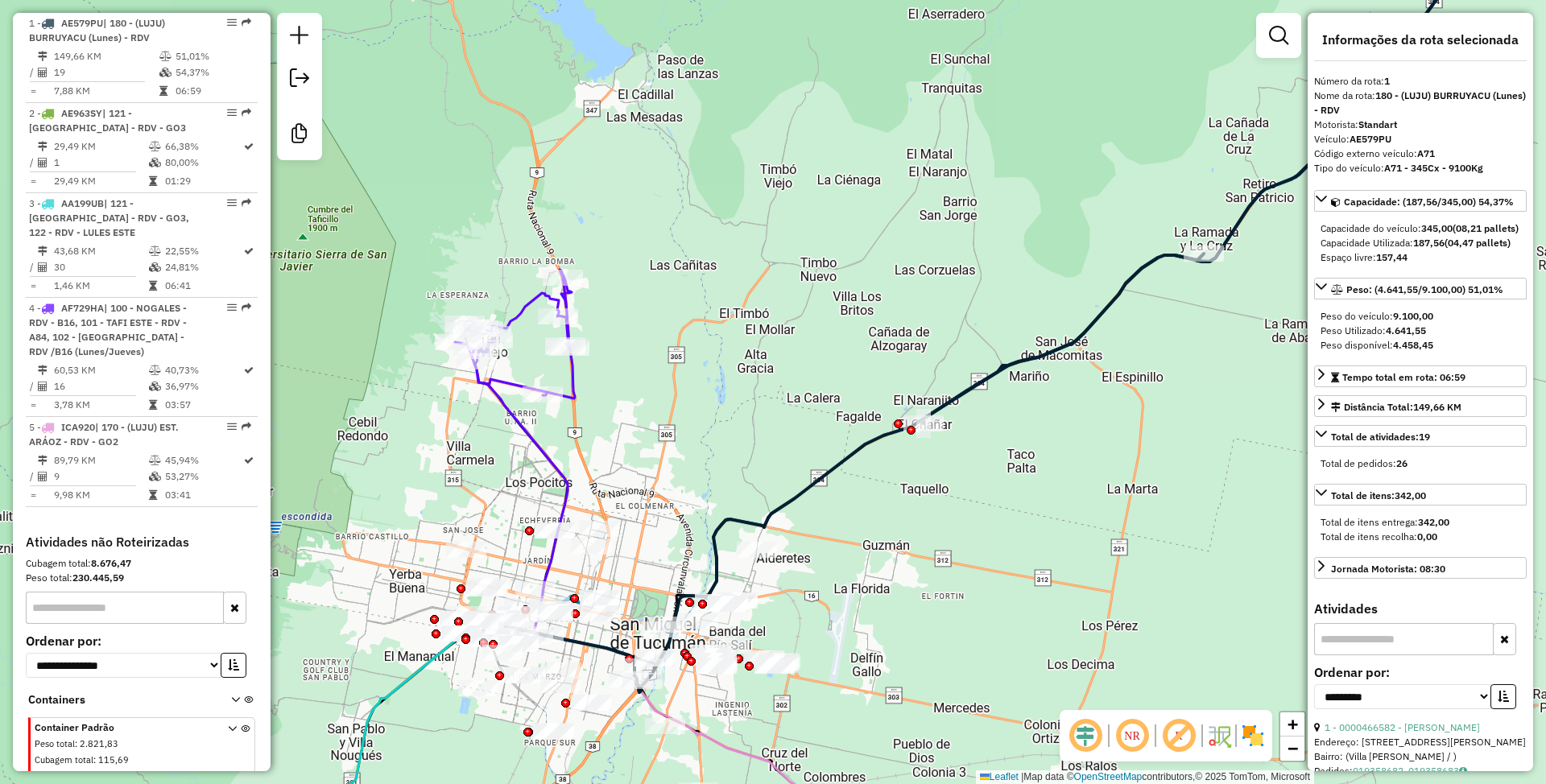
drag, startPoint x: 1202, startPoint y: 387, endPoint x: 1007, endPoint y: 429, distance: 199.5
click at [1007, 429] on div "Janela de atendimento Grade de atendimento Capacidade Transportadoras Veículos …" at bounding box center [773, 392] width 1546 height 784
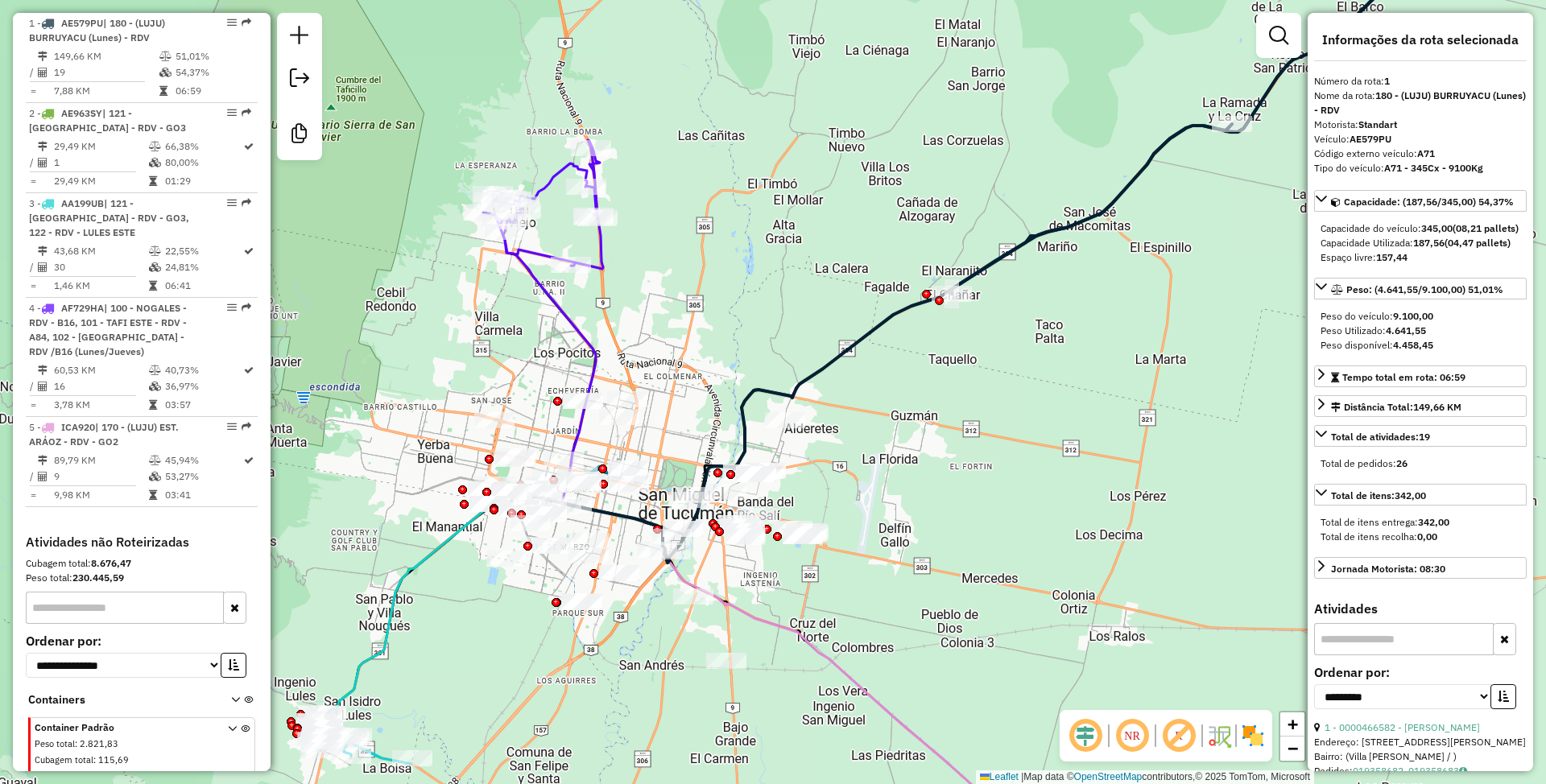
click at [1263, 750] on div "NR R" at bounding box center [1166, 736] width 212 height 51
click at [1261, 742] on img at bounding box center [1253, 736] width 26 height 26
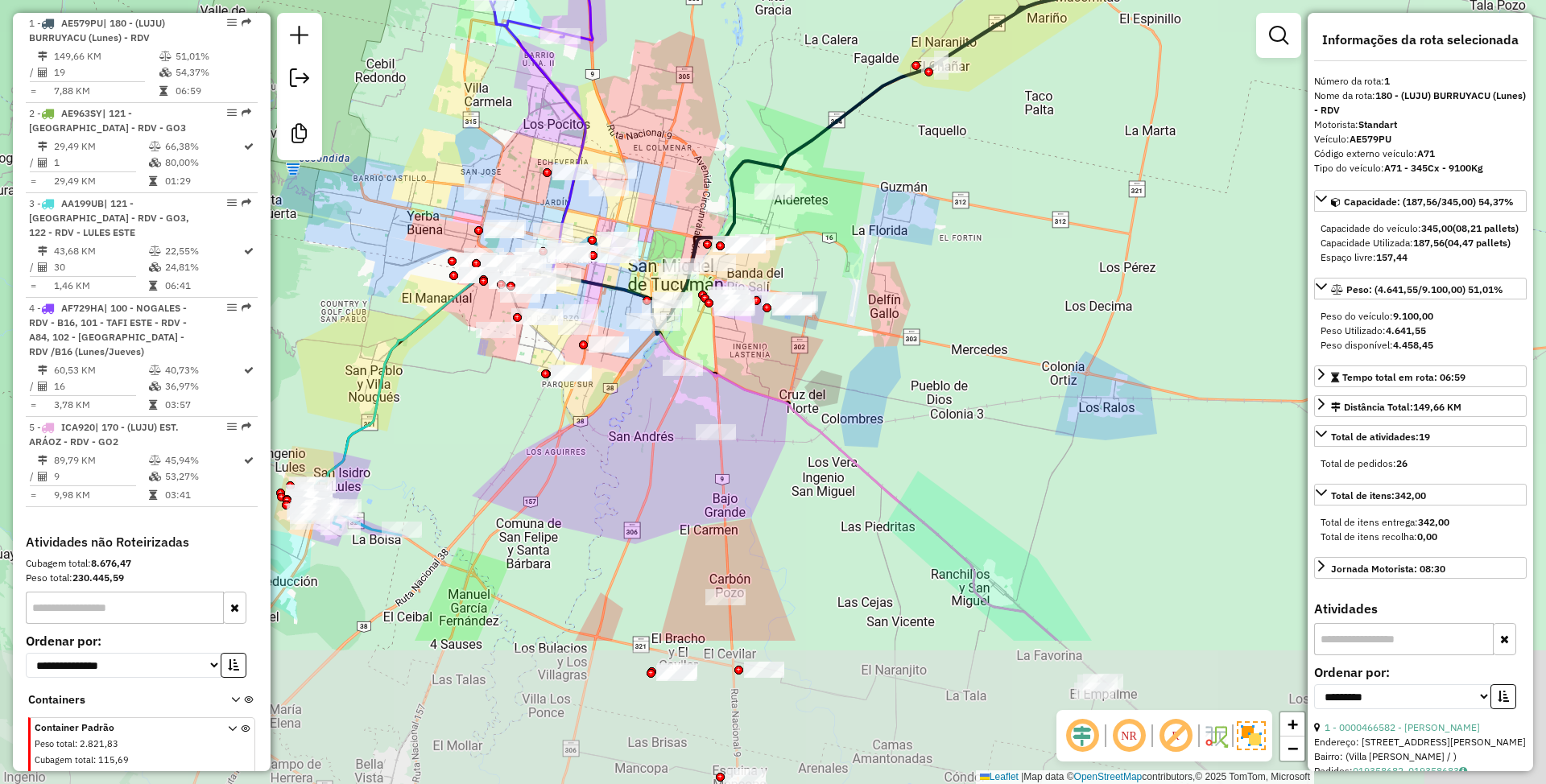
drag, startPoint x: 810, startPoint y: 609, endPoint x: 821, endPoint y: 390, distance: 219.3
click at [821, 390] on div "Janela de atendimento Grade de atendimento Capacidade Transportadoras Veículos …" at bounding box center [773, 392] width 1546 height 784
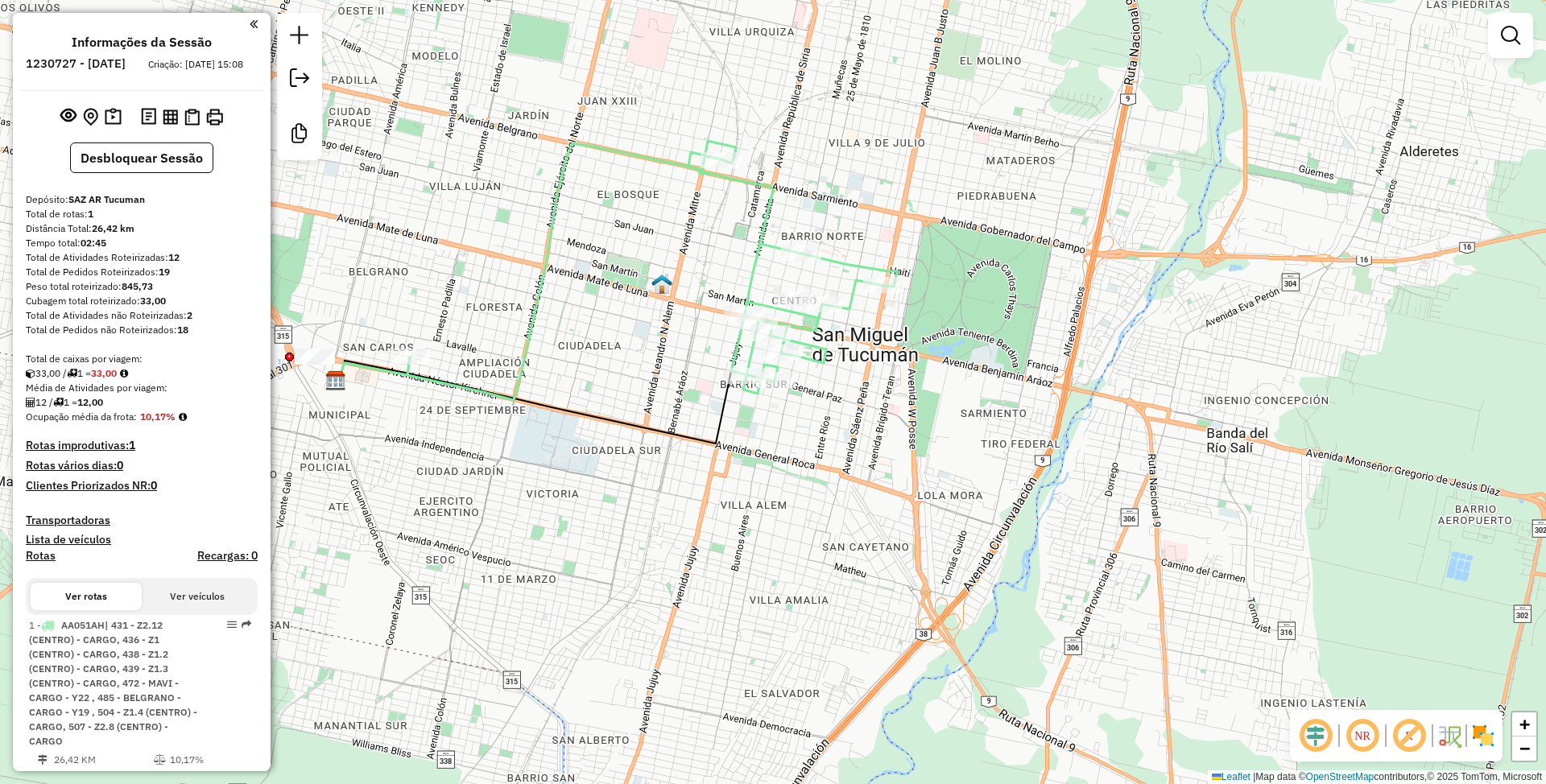
click at [752, 266] on icon at bounding box center [652, 271] width 490 height 259
select select "**********"
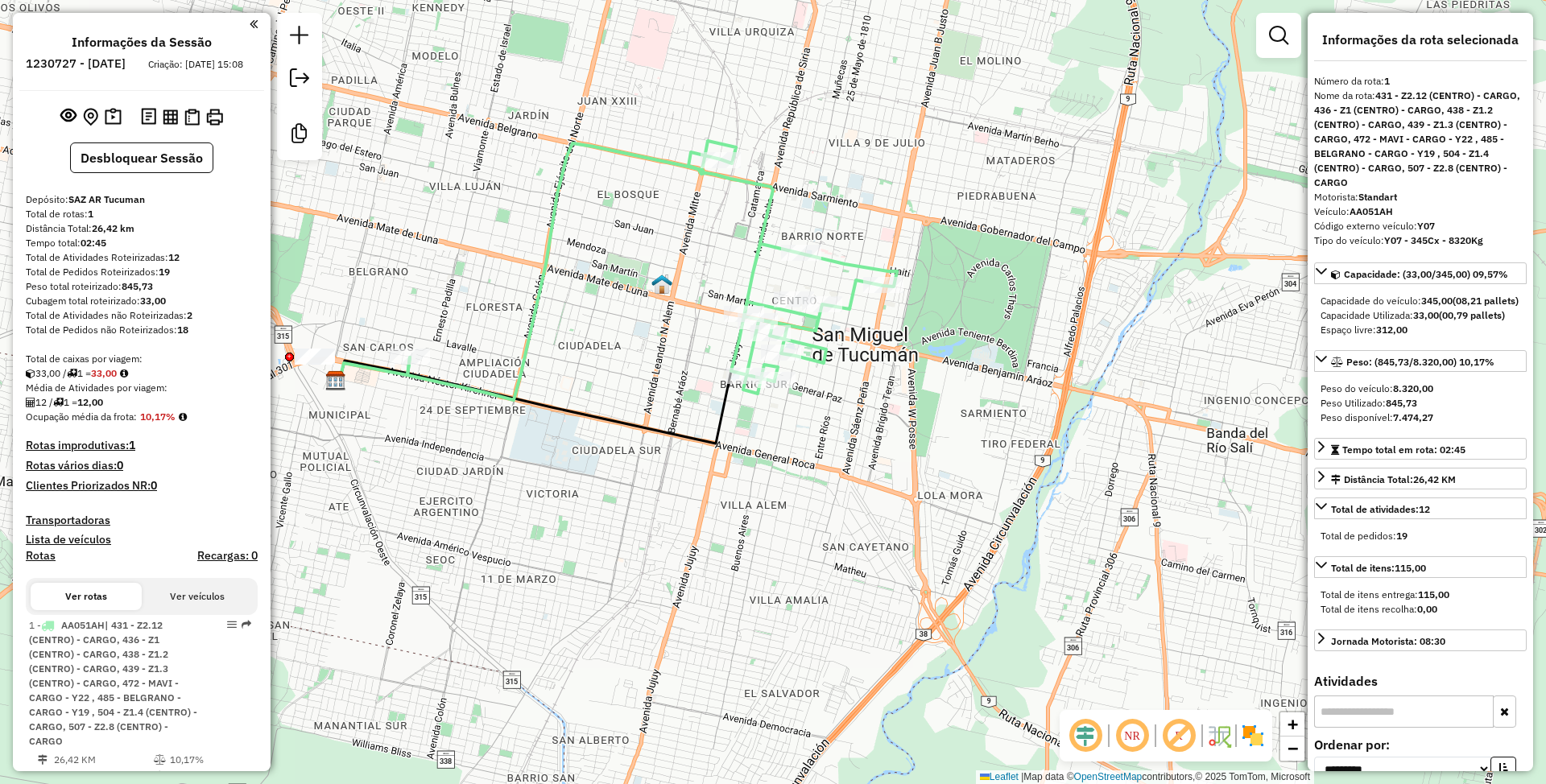
scroll to position [403, 0]
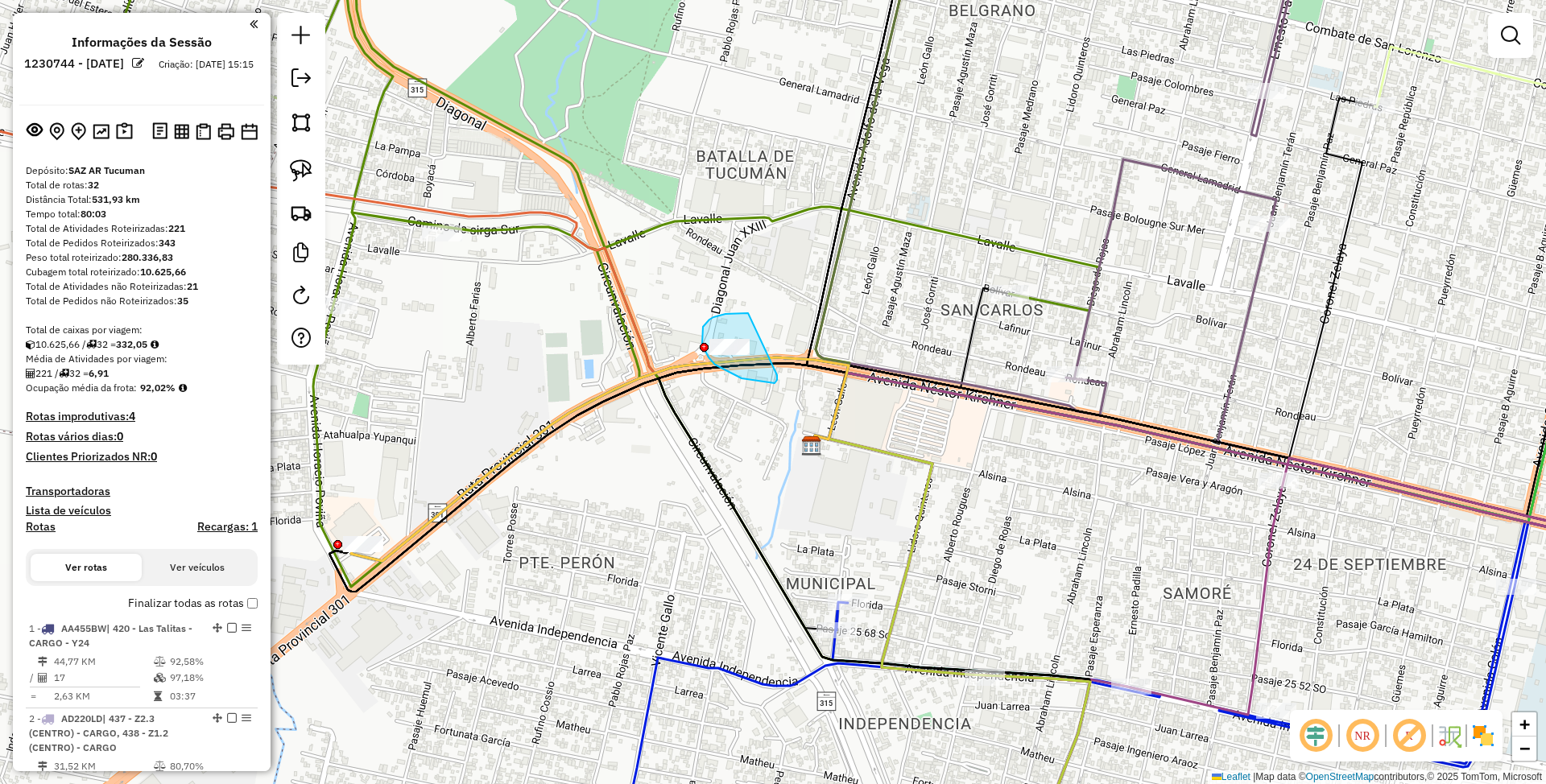
drag, startPoint x: 748, startPoint y: 313, endPoint x: 777, endPoint y: 375, distance: 68.4
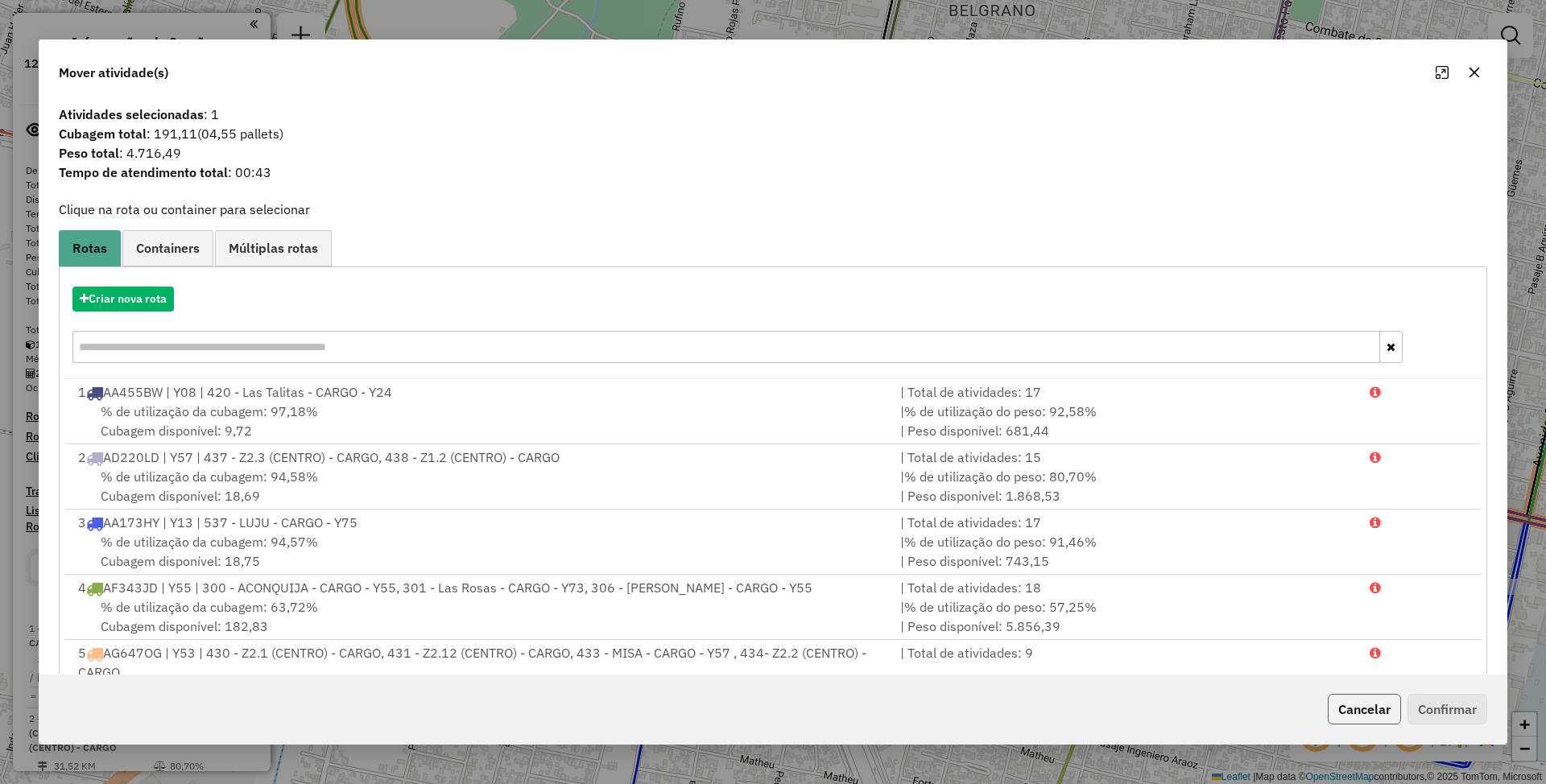
click at [1372, 705] on button "Cancelar" at bounding box center [1364, 709] width 73 height 31
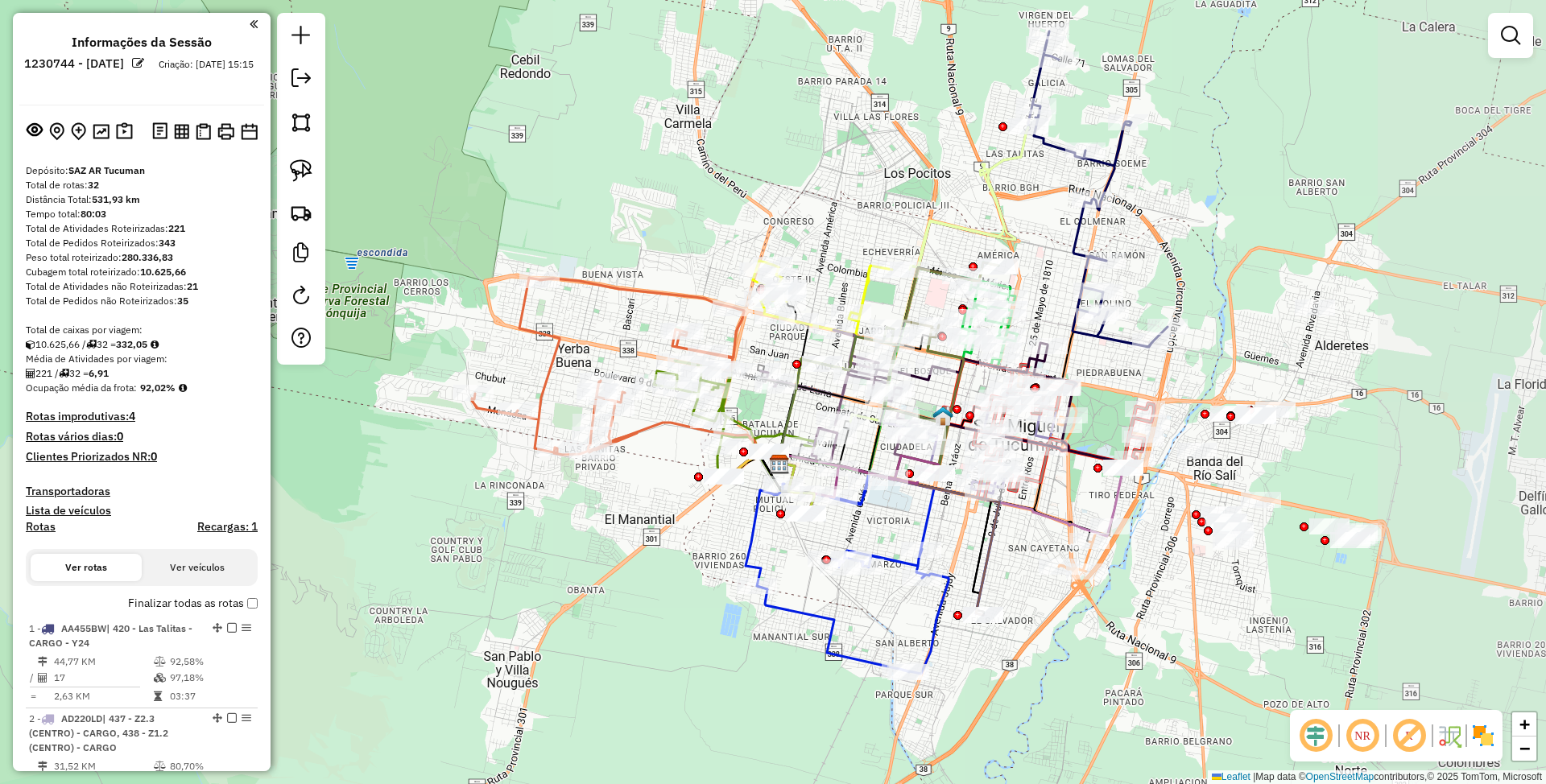
drag, startPoint x: 1396, startPoint y: 212, endPoint x: 1212, endPoint y: 217, distance: 184.1
click at [1212, 217] on div "Janela de atendimento Grade de atendimento Capacidade Transportadoras Veículos …" at bounding box center [773, 392] width 1546 height 784
click at [1005, 162] on icon at bounding box center [938, 274] width 178 height 294
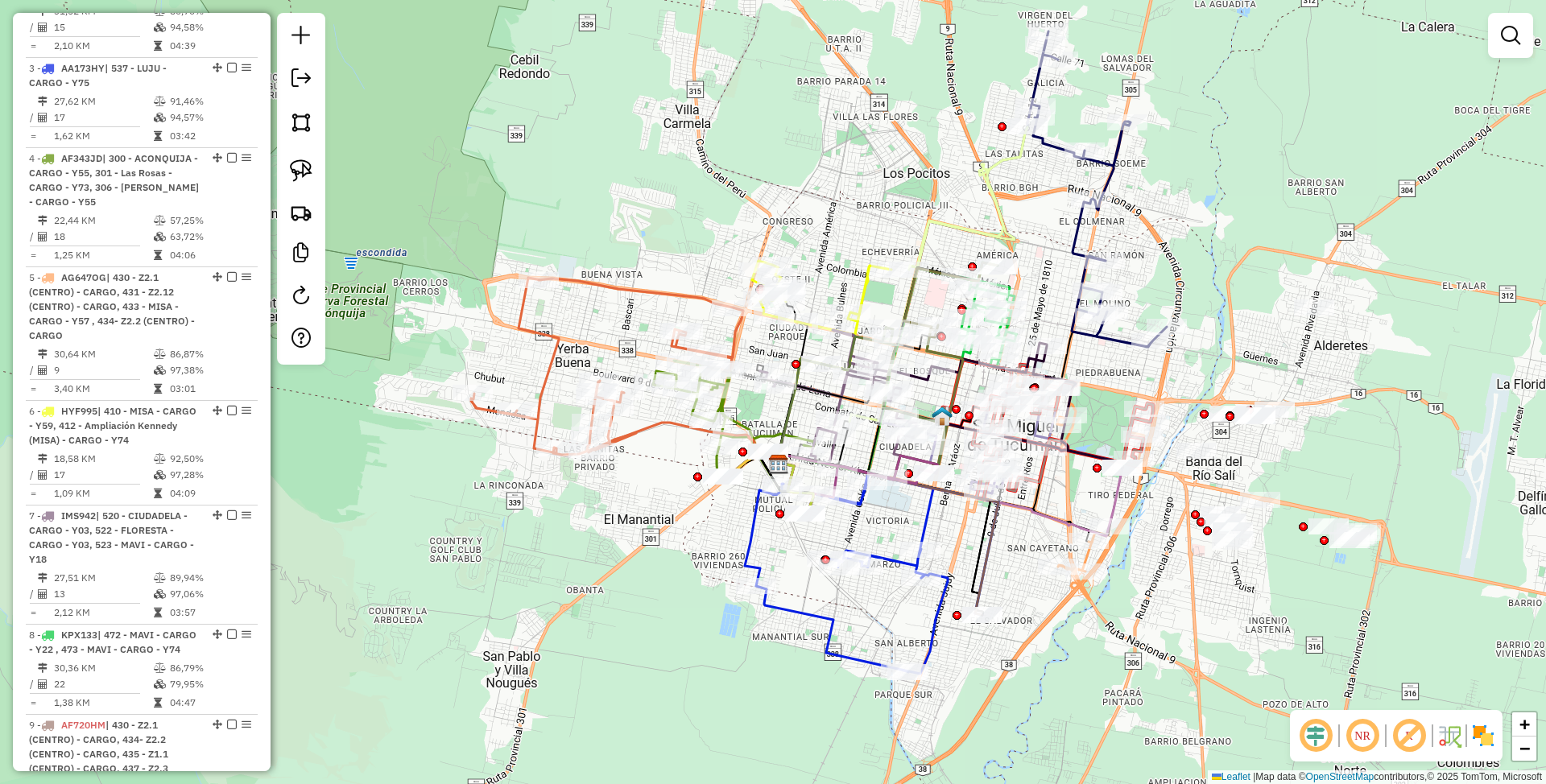
select select "**********"
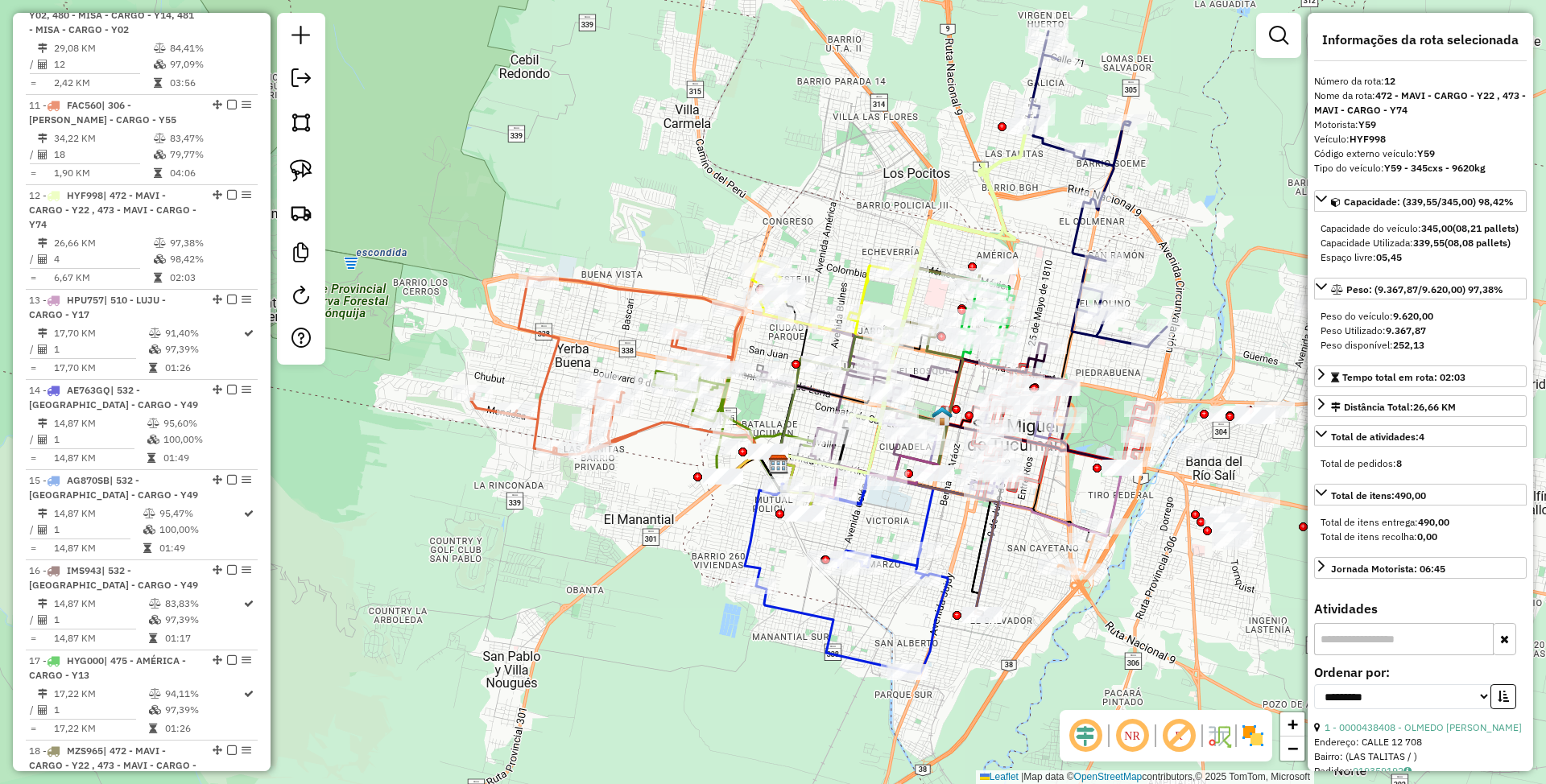
scroll to position [1888, 0]
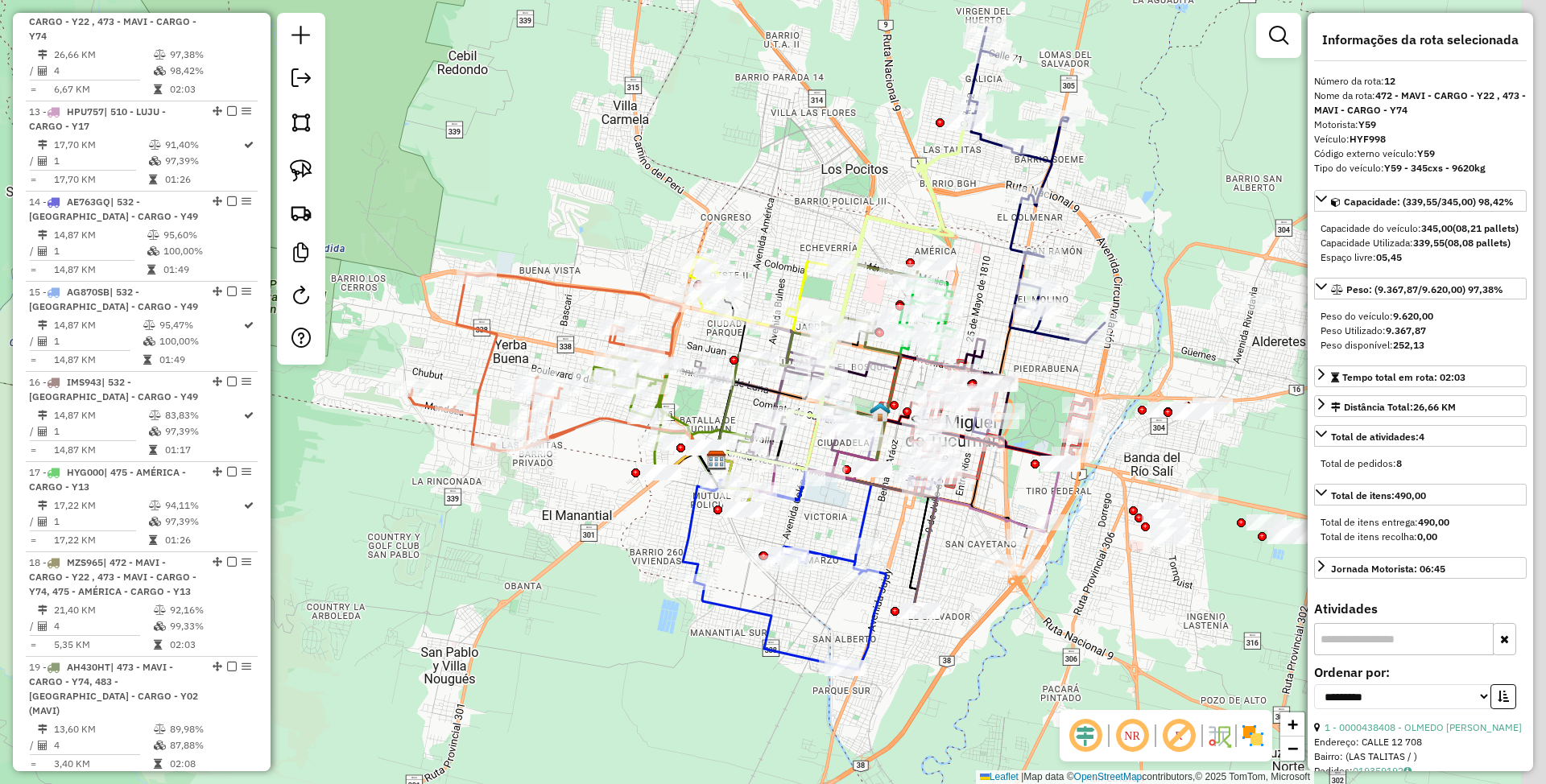
drag, startPoint x: 1248, startPoint y: 281, endPoint x: 1182, endPoint y: 275, distance: 66.3
click at [1182, 275] on div "Janela de atendimento Grade de atendimento Capacidade Transportadoras Veículos …" at bounding box center [773, 392] width 1546 height 784
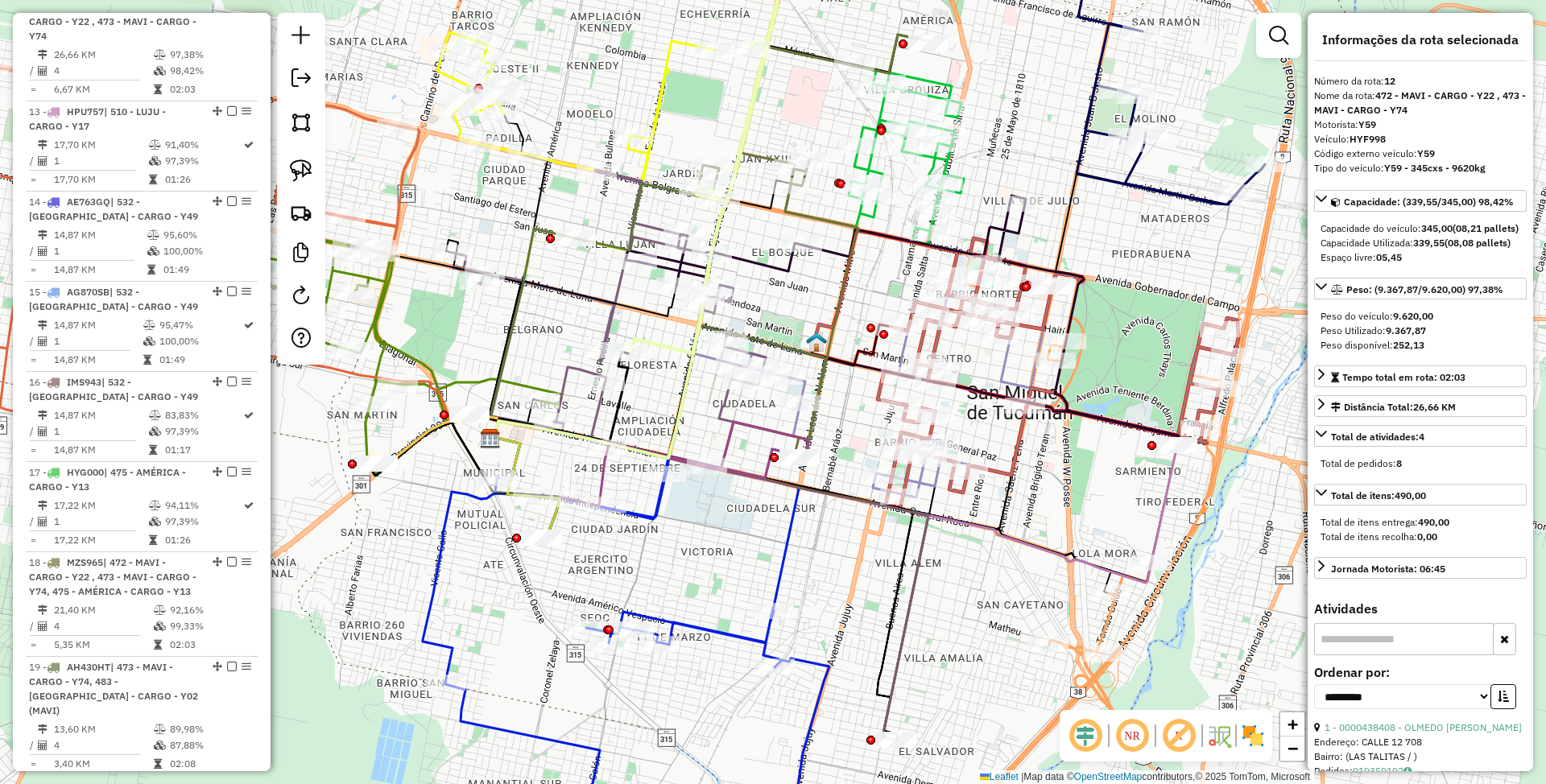
click at [1012, 465] on icon at bounding box center [1058, 372] width 361 height 270
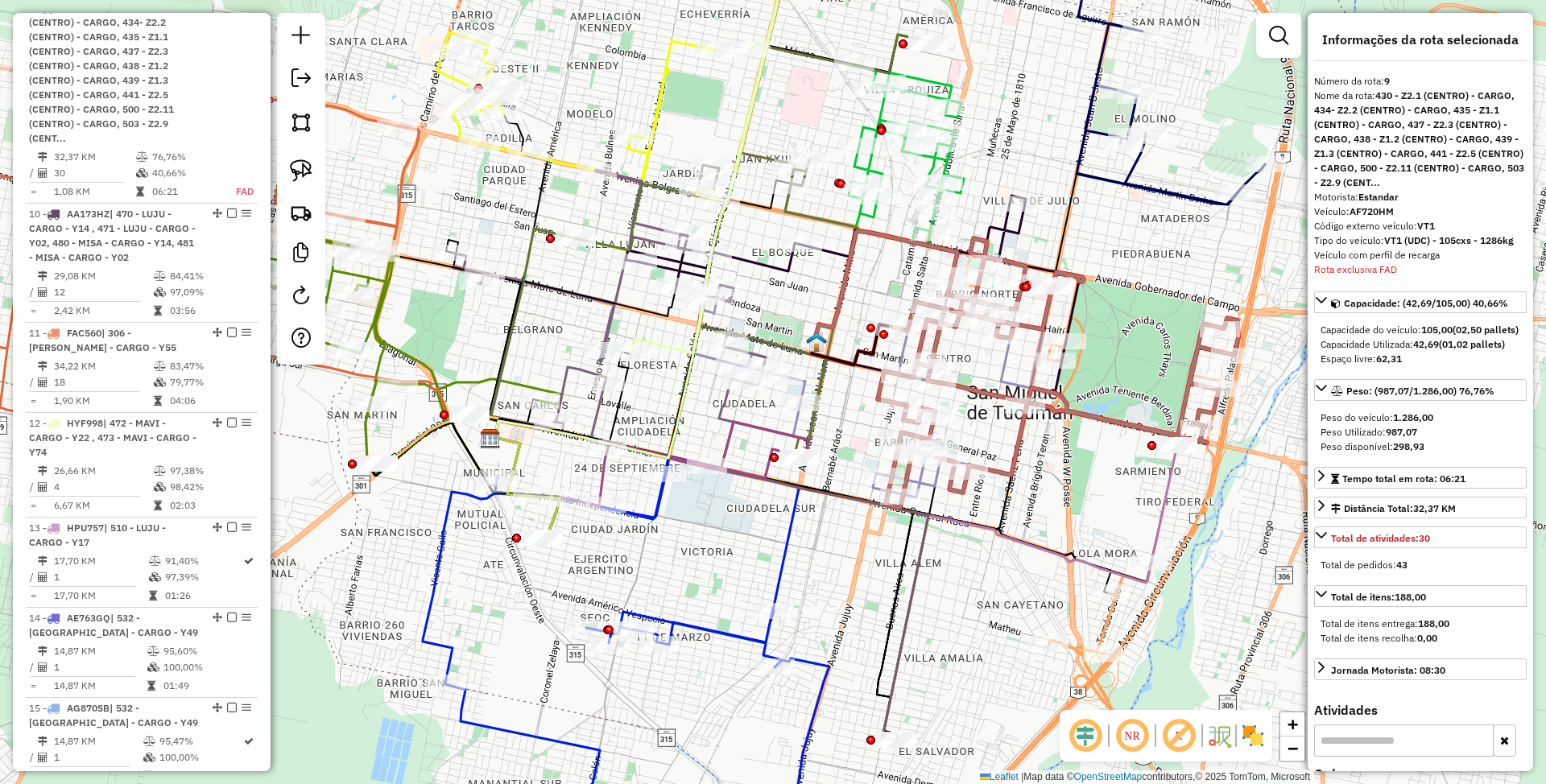
scroll to position [1473, 0]
click at [1248, 729] on img at bounding box center [1253, 736] width 26 height 26
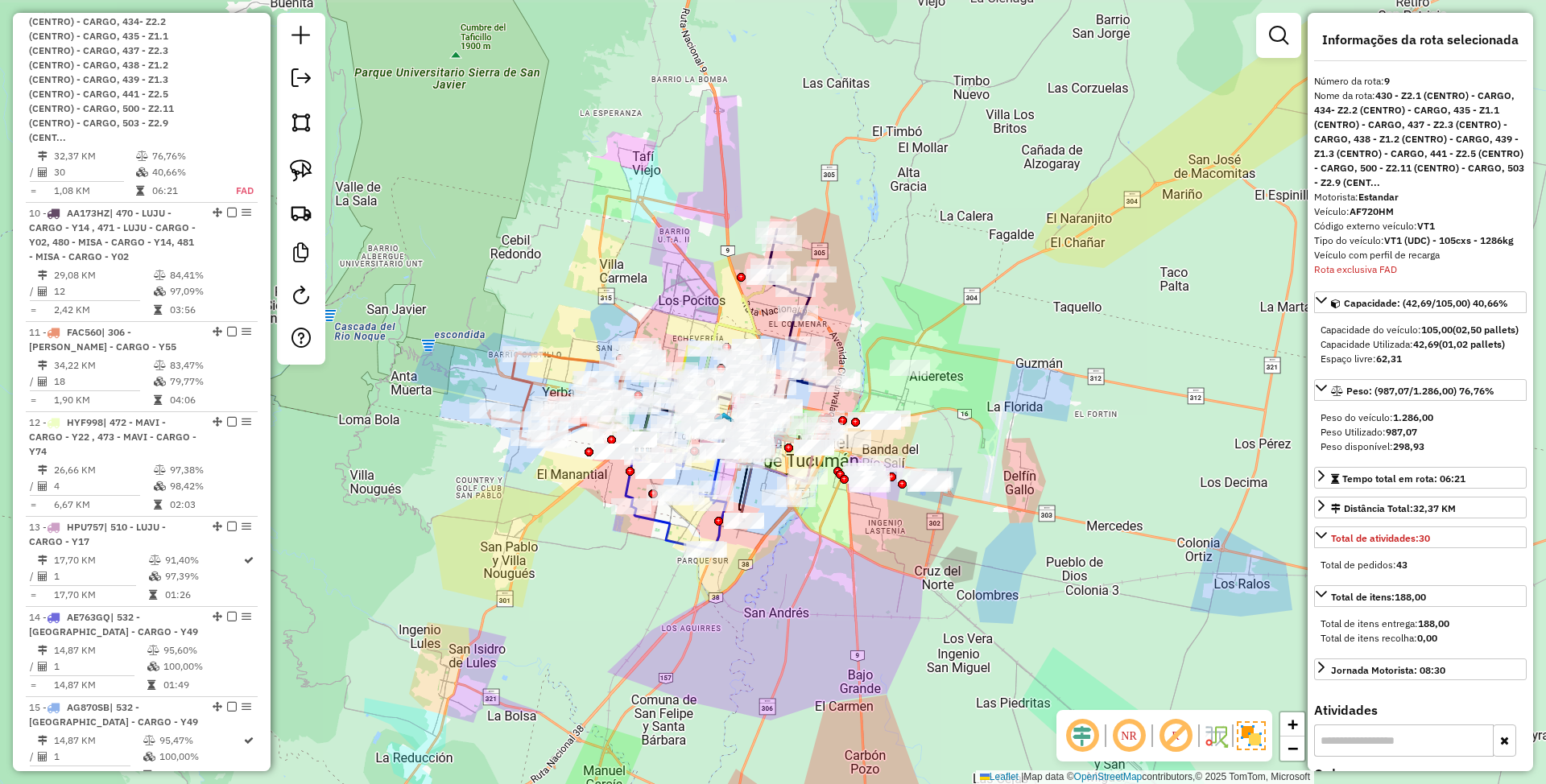
drag, startPoint x: 1093, startPoint y: 538, endPoint x: 912, endPoint y: 545, distance: 181.1
click at [912, 545] on div "Janela de atendimento Grade de atendimento Capacidade Transportadoras Veículos …" at bounding box center [773, 392] width 1546 height 784
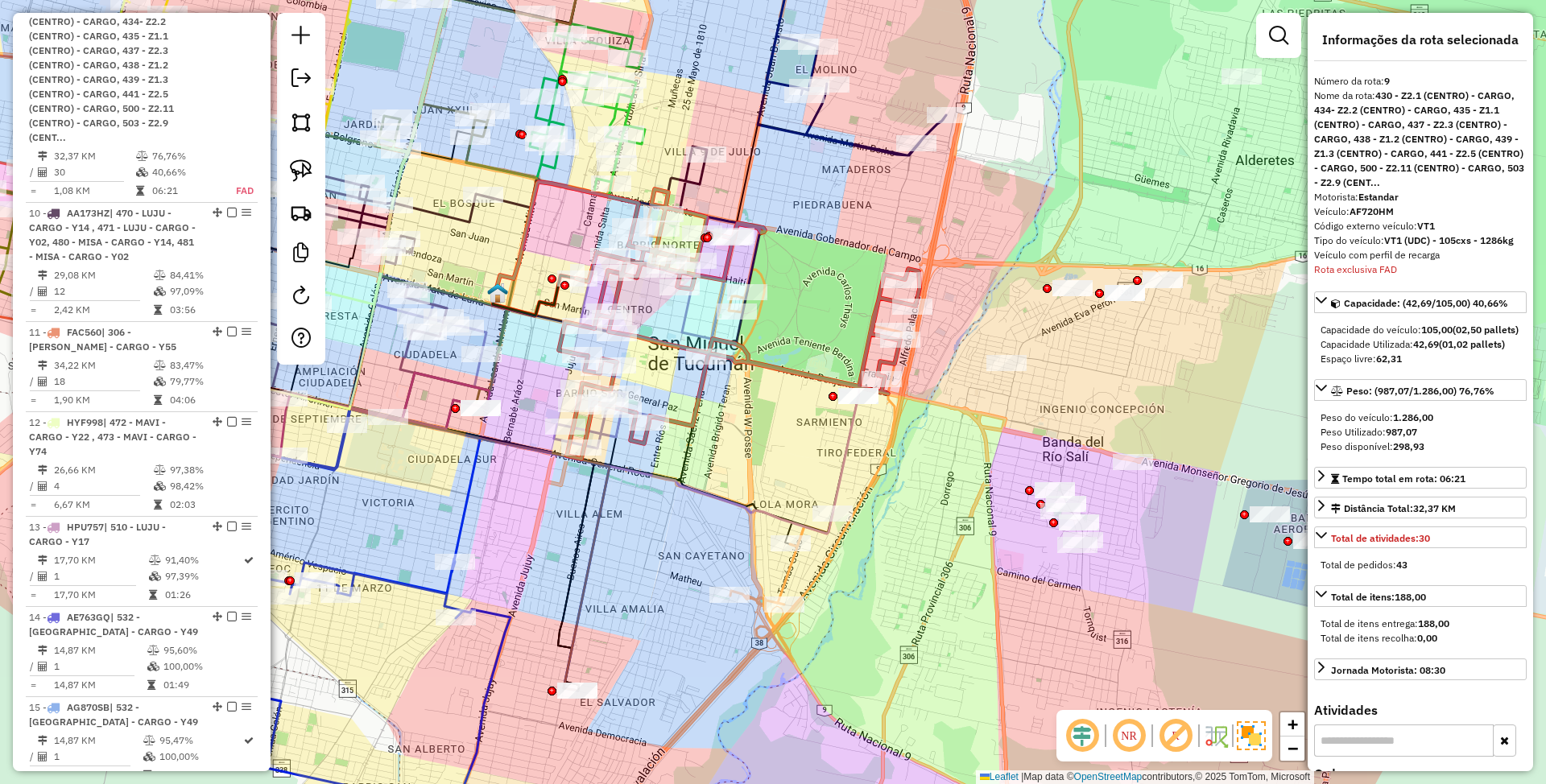
click at [839, 477] on icon at bounding box center [515, 453] width 687 height 162
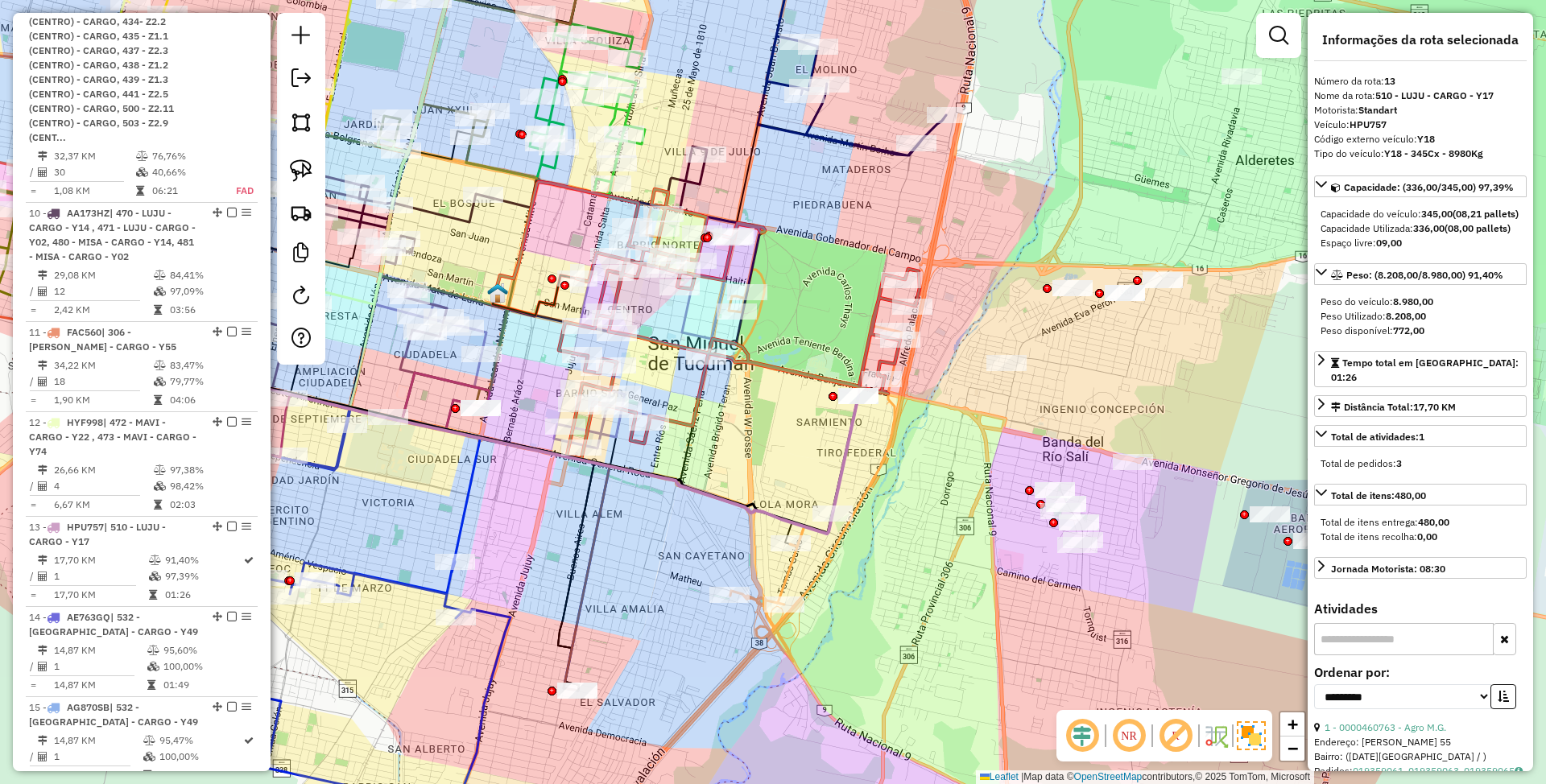
scroll to position [1994, 0]
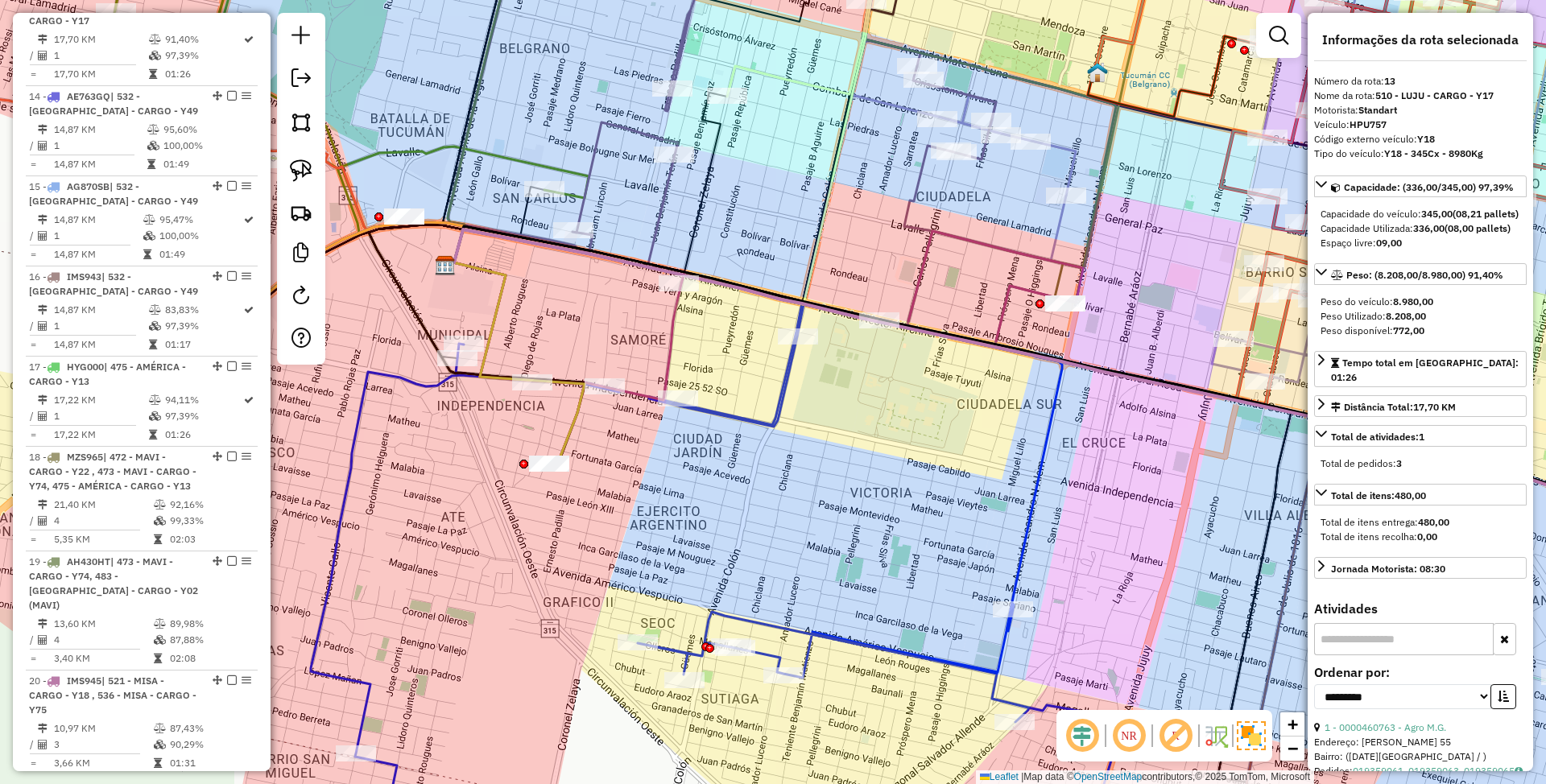
click at [572, 434] on icon at bounding box center [515, 364] width 137 height 207
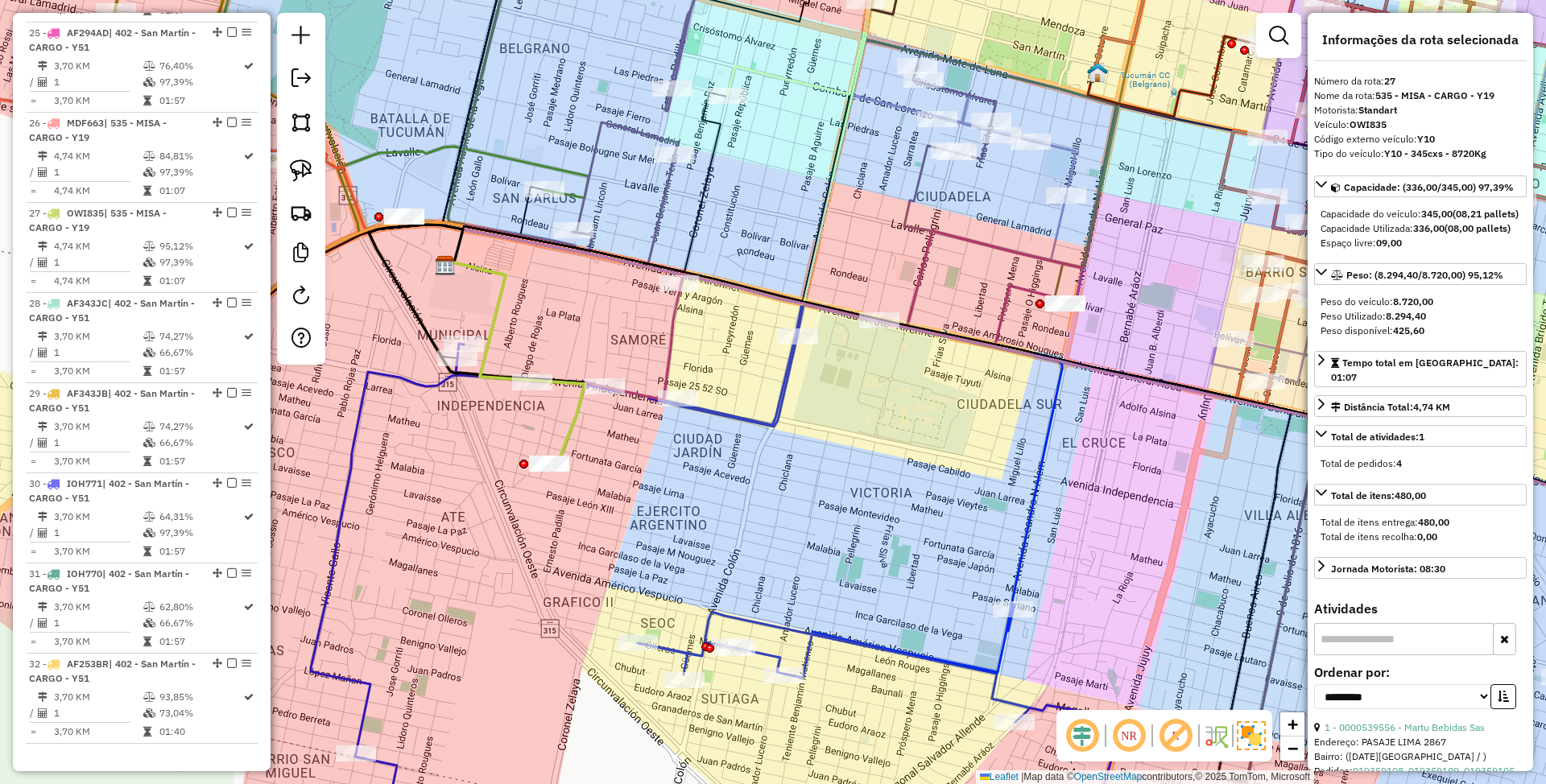
scroll to position [3303, 0]
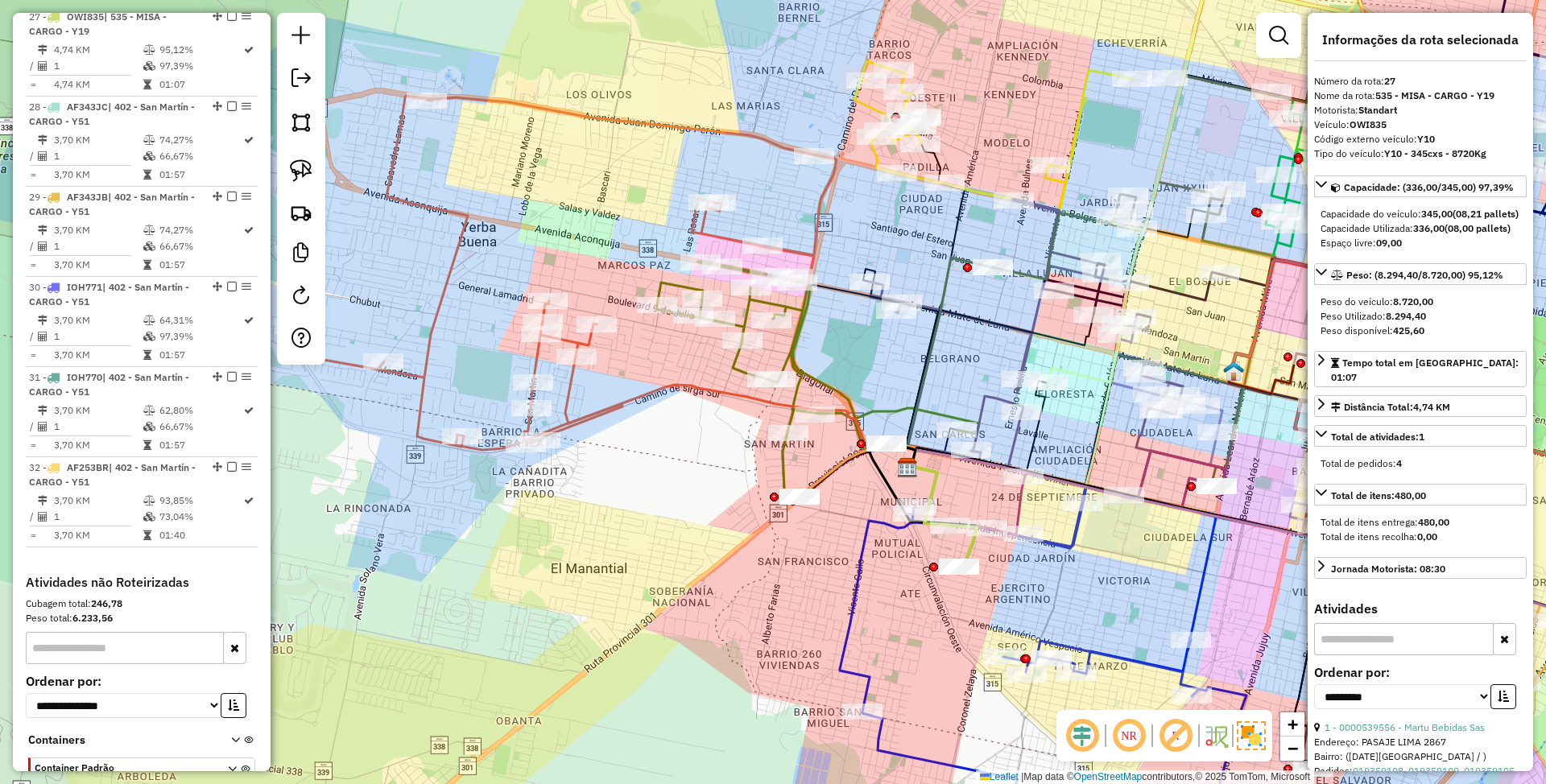
drag, startPoint x: 620, startPoint y: 477, endPoint x: 657, endPoint y: 483, distance: 37.5
click at [657, 483] on div "Janela de atendimento Grade de atendimento Capacidade Transportadoras Veículos …" at bounding box center [773, 392] width 1546 height 784
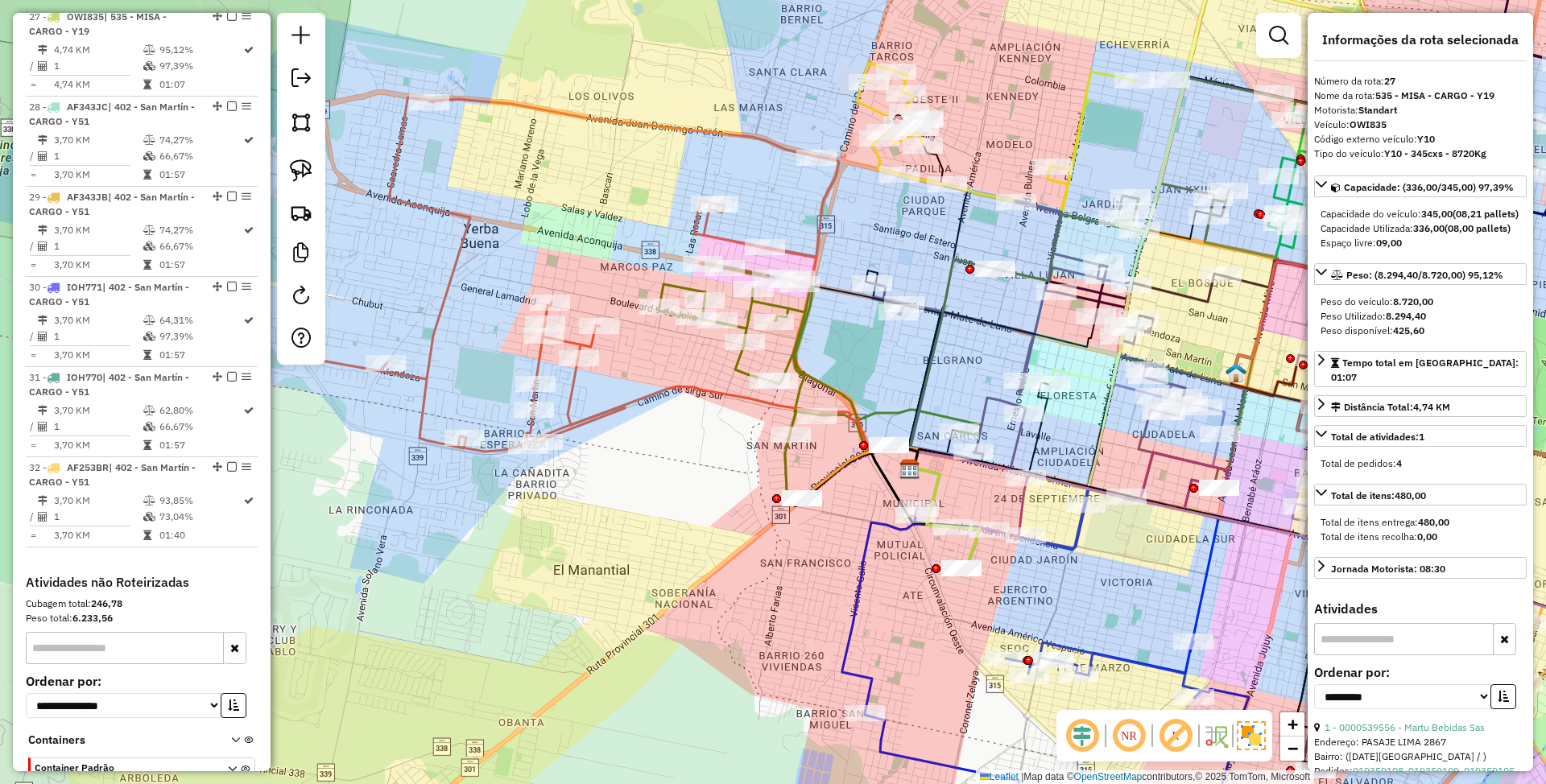
click at [575, 394] on icon at bounding box center [743, 413] width 351 height 111
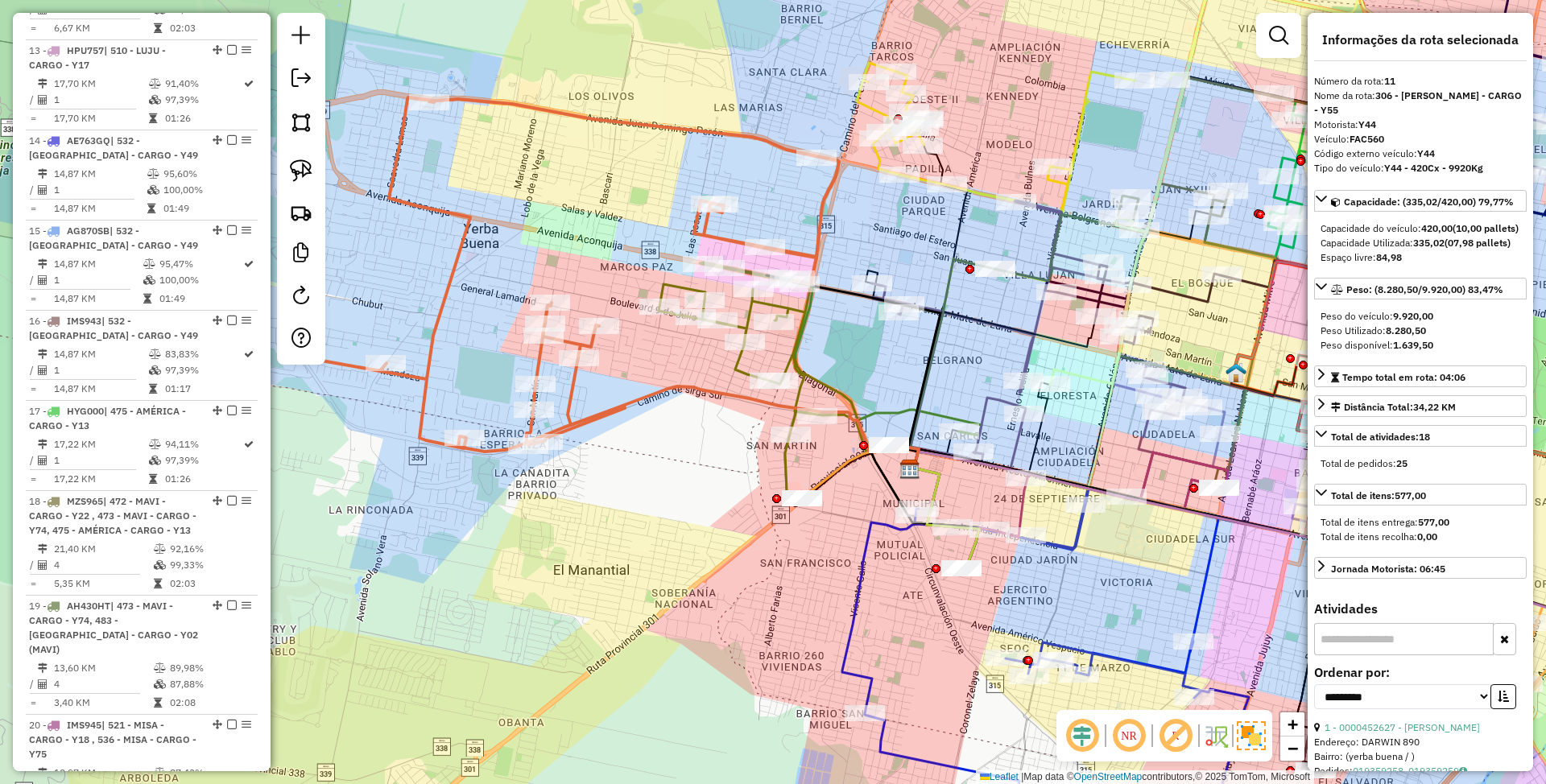
scroll to position [1798, 0]
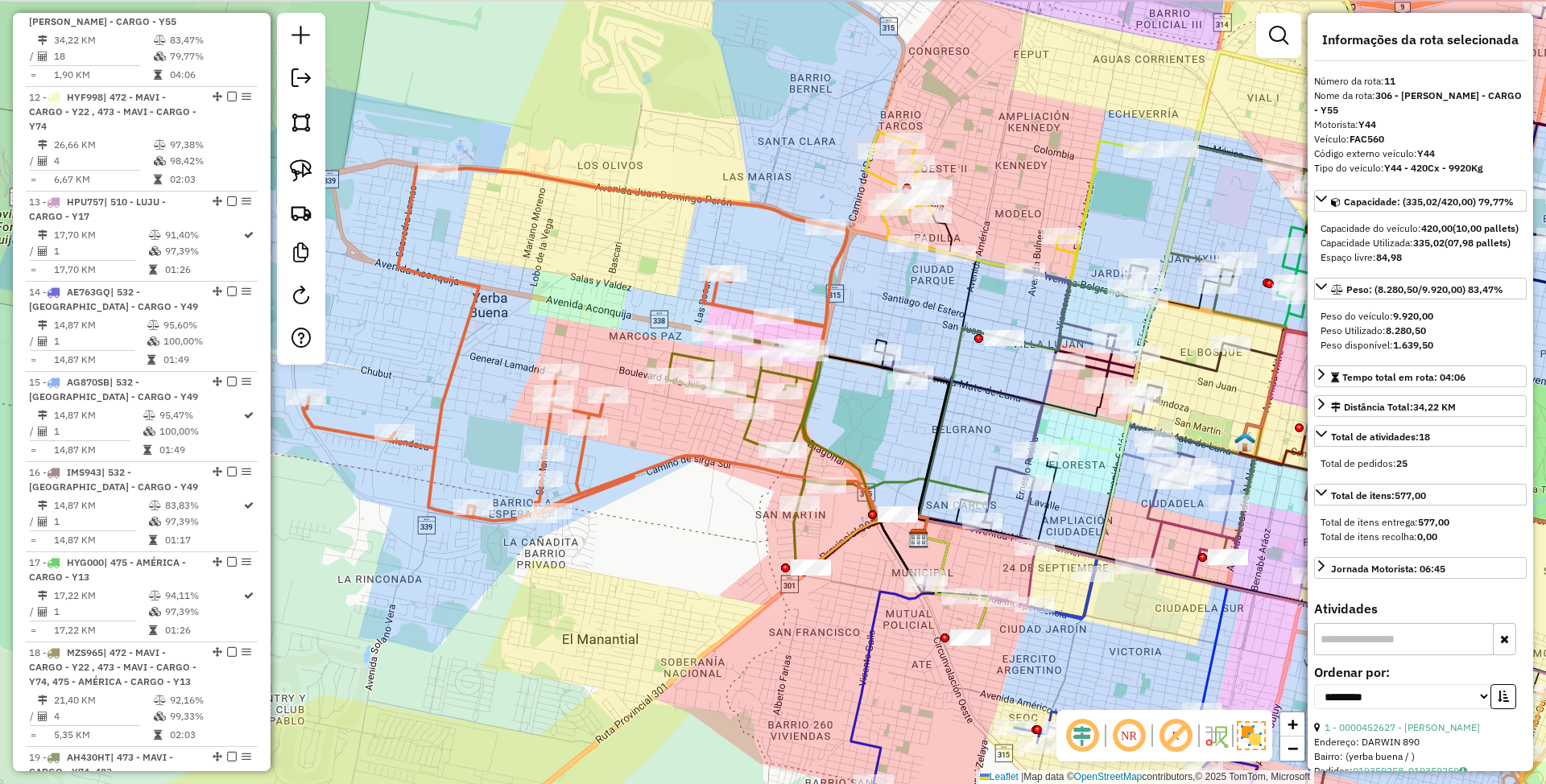
drag, startPoint x: 634, startPoint y: 403, endPoint x: 638, endPoint y: 511, distance: 108.1
click at [638, 511] on div "Janela de atendimento Grade de atendimento Capacidade Transportadoras Veículos …" at bounding box center [773, 392] width 1546 height 784
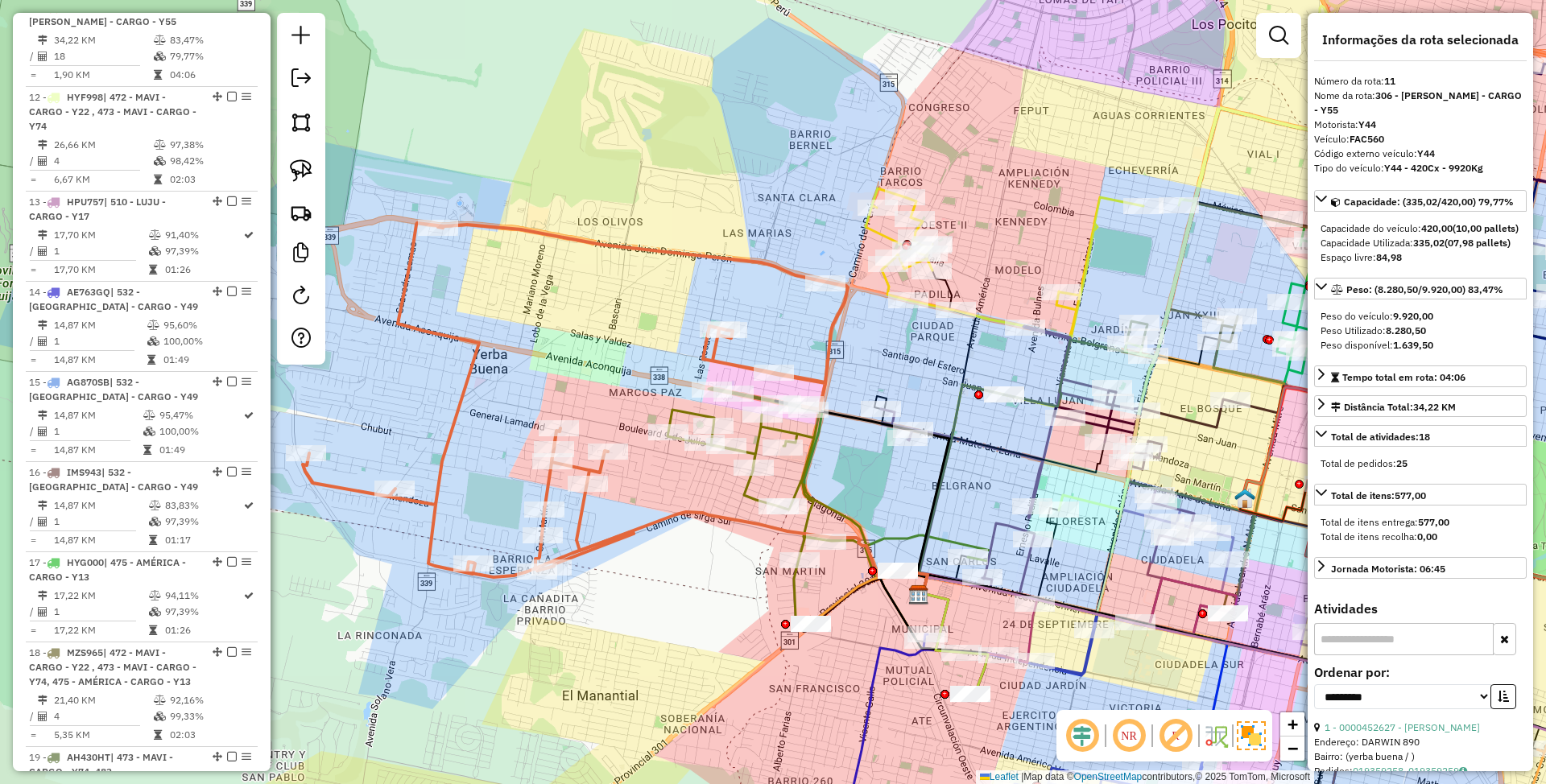
click at [757, 439] on icon at bounding box center [829, 541] width 323 height 307
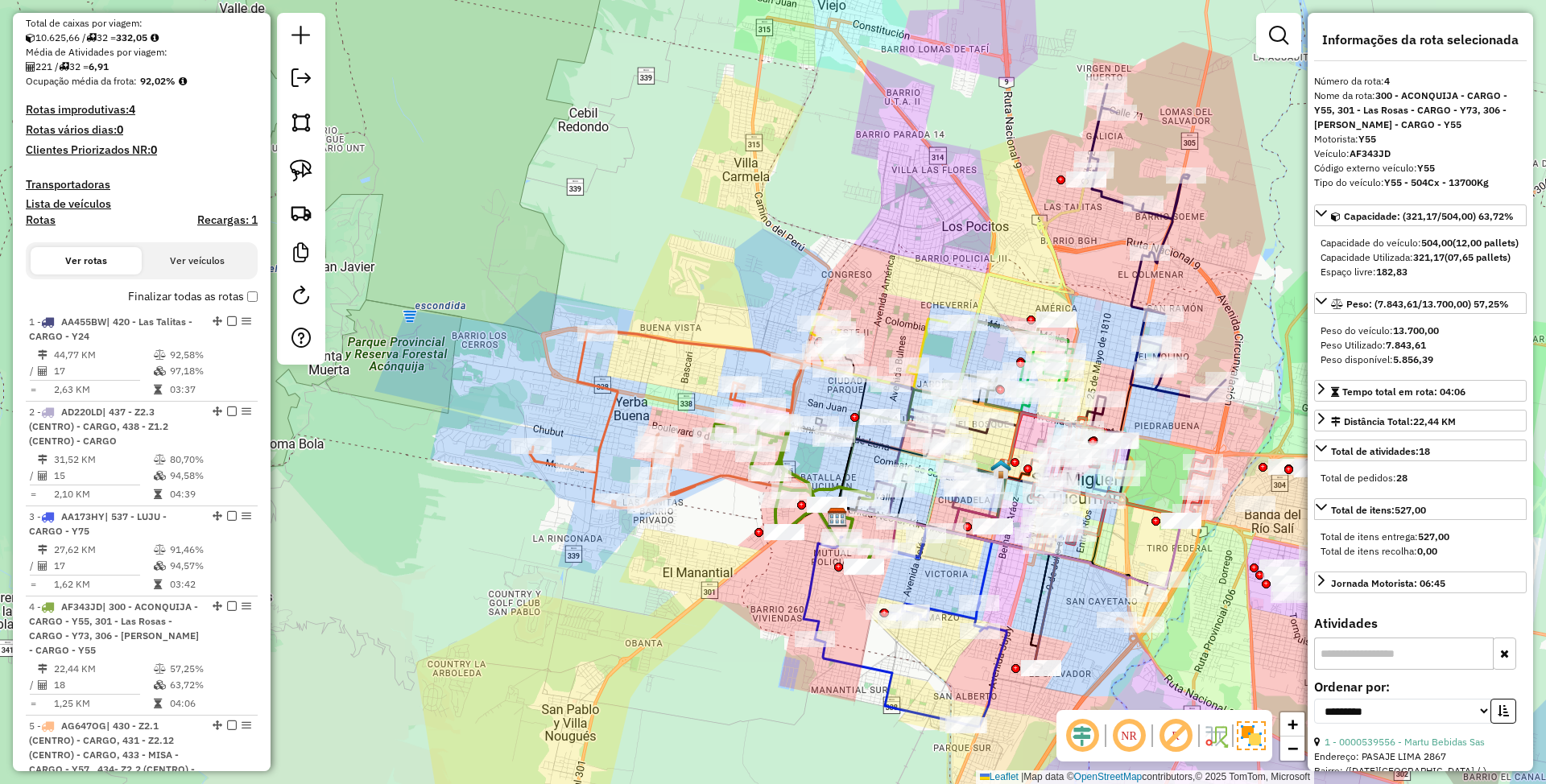
scroll to position [0, 0]
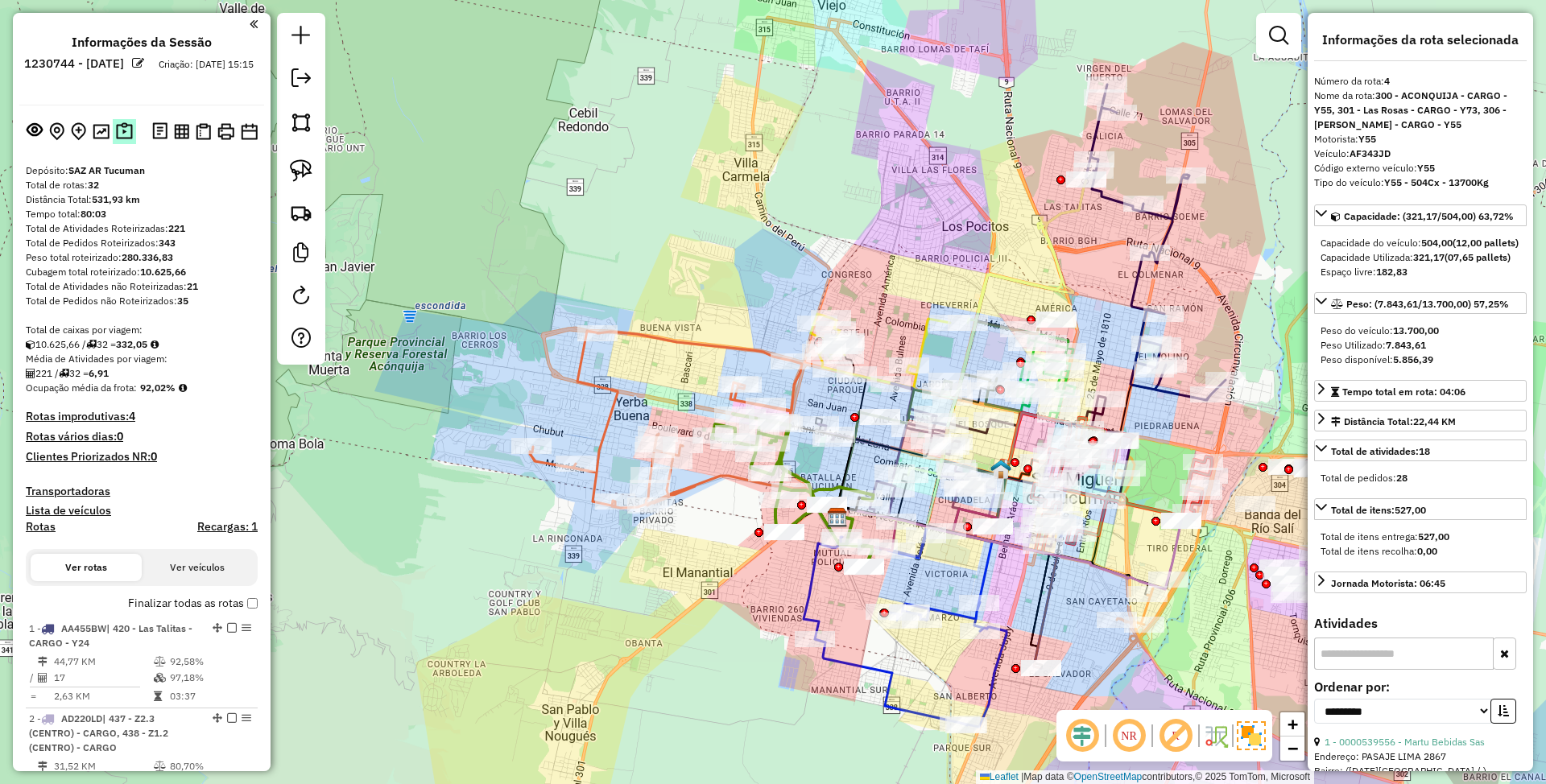
click at [122, 132] on img at bounding box center [123, 131] width 17 height 19
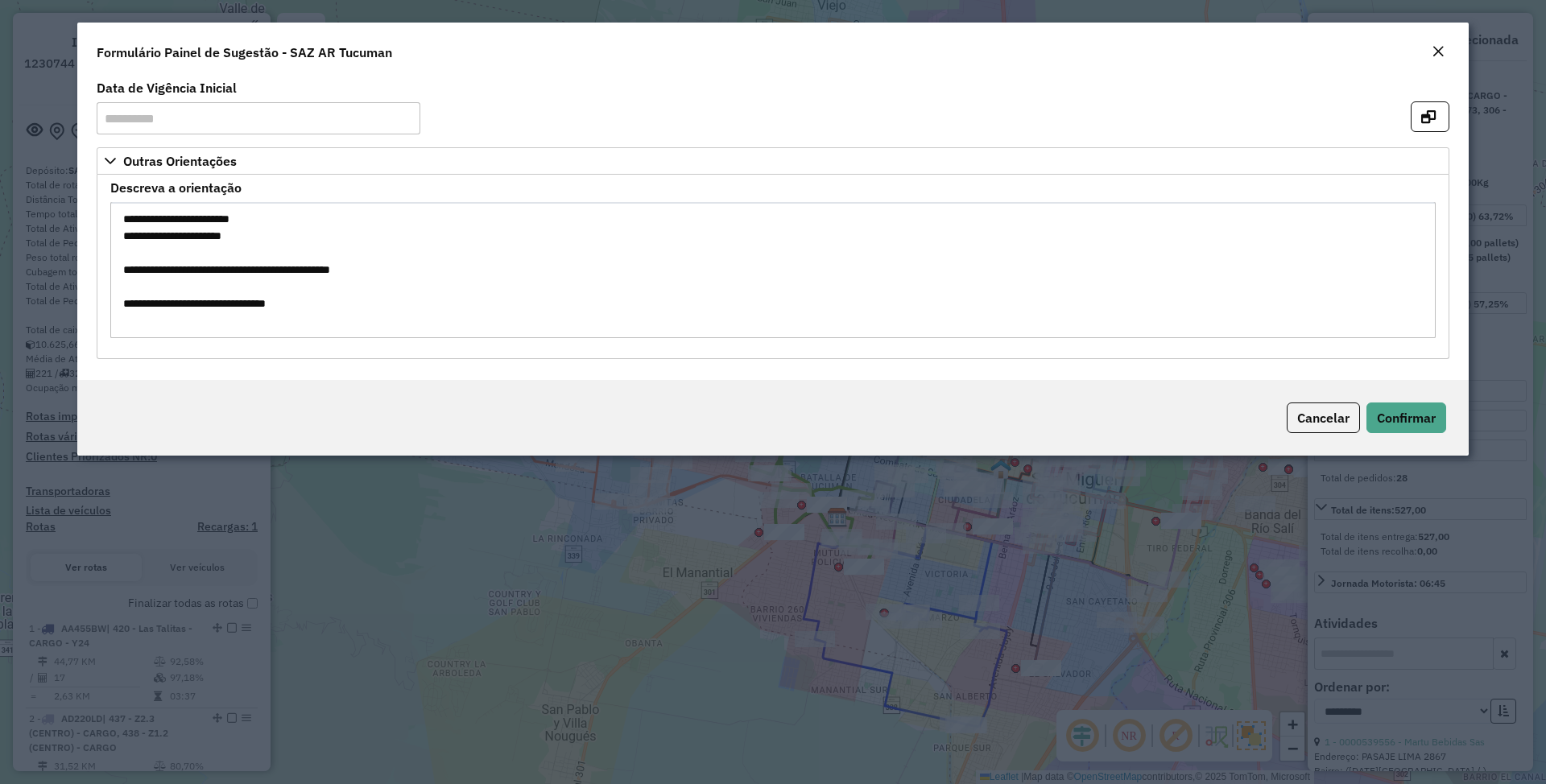
click at [1436, 45] on em "Close" at bounding box center [1437, 51] width 13 height 13
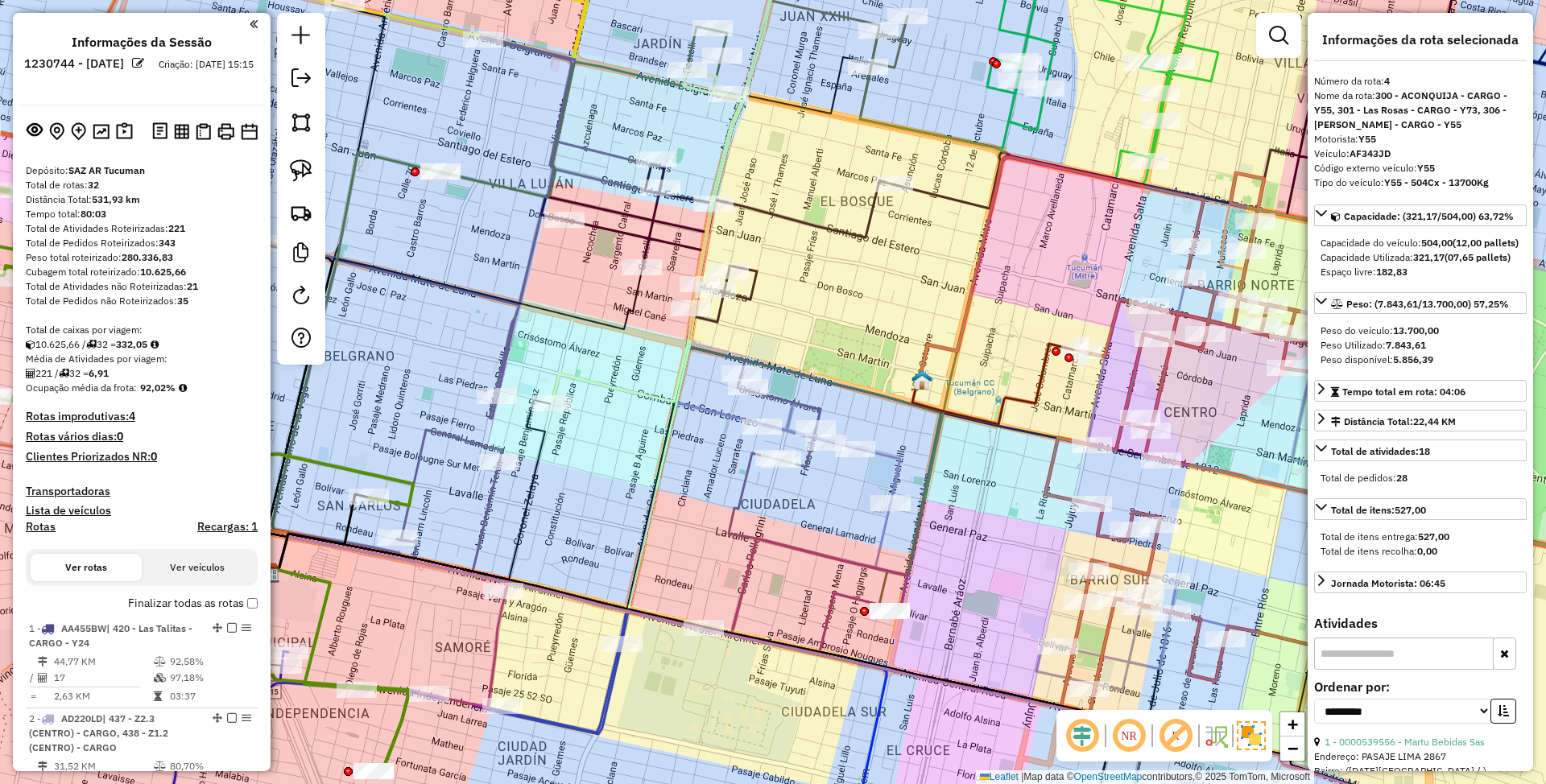
click at [889, 459] on icon at bounding box center [1162, 394] width 971 height 592
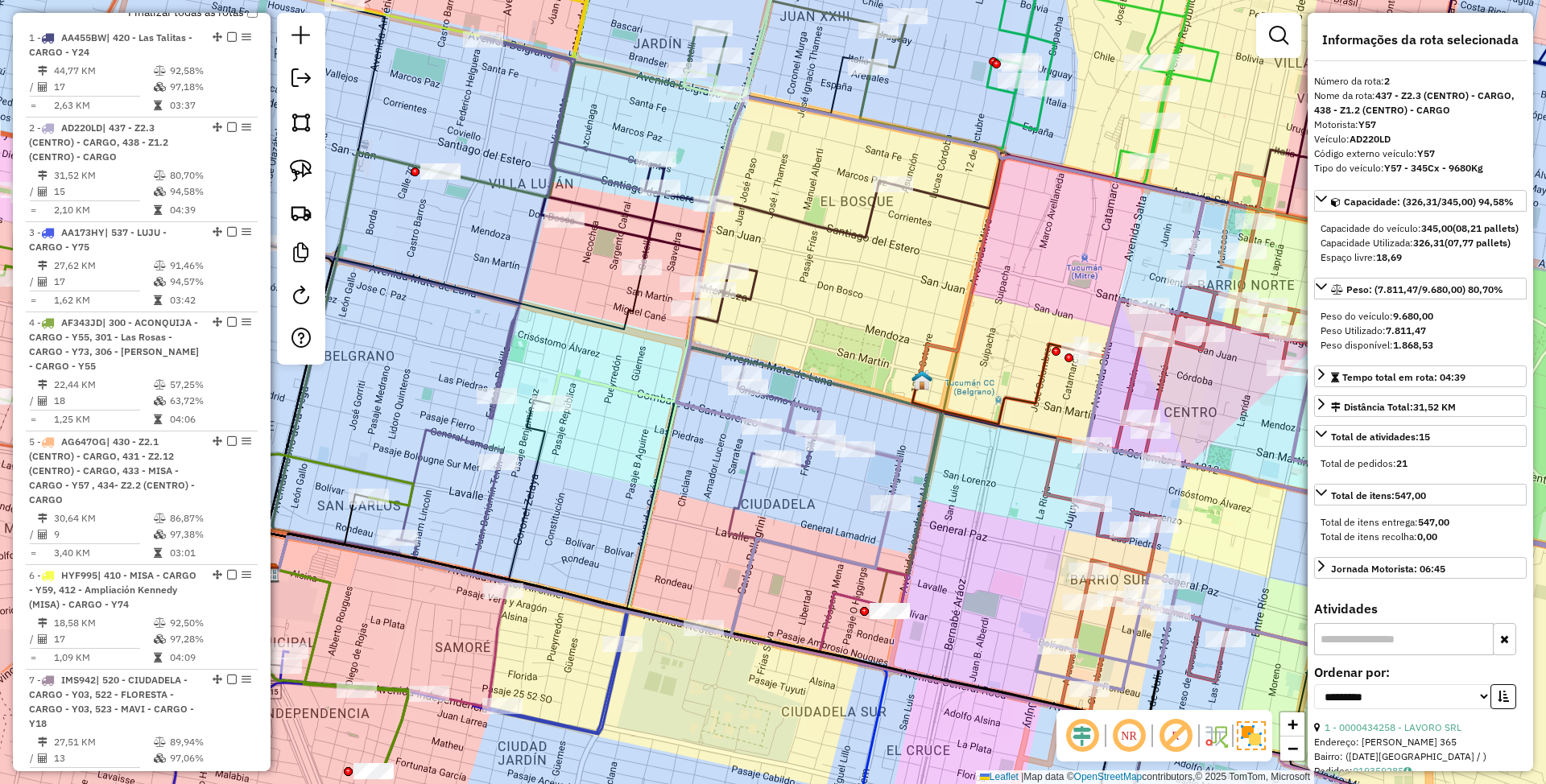
scroll to position [695, 0]
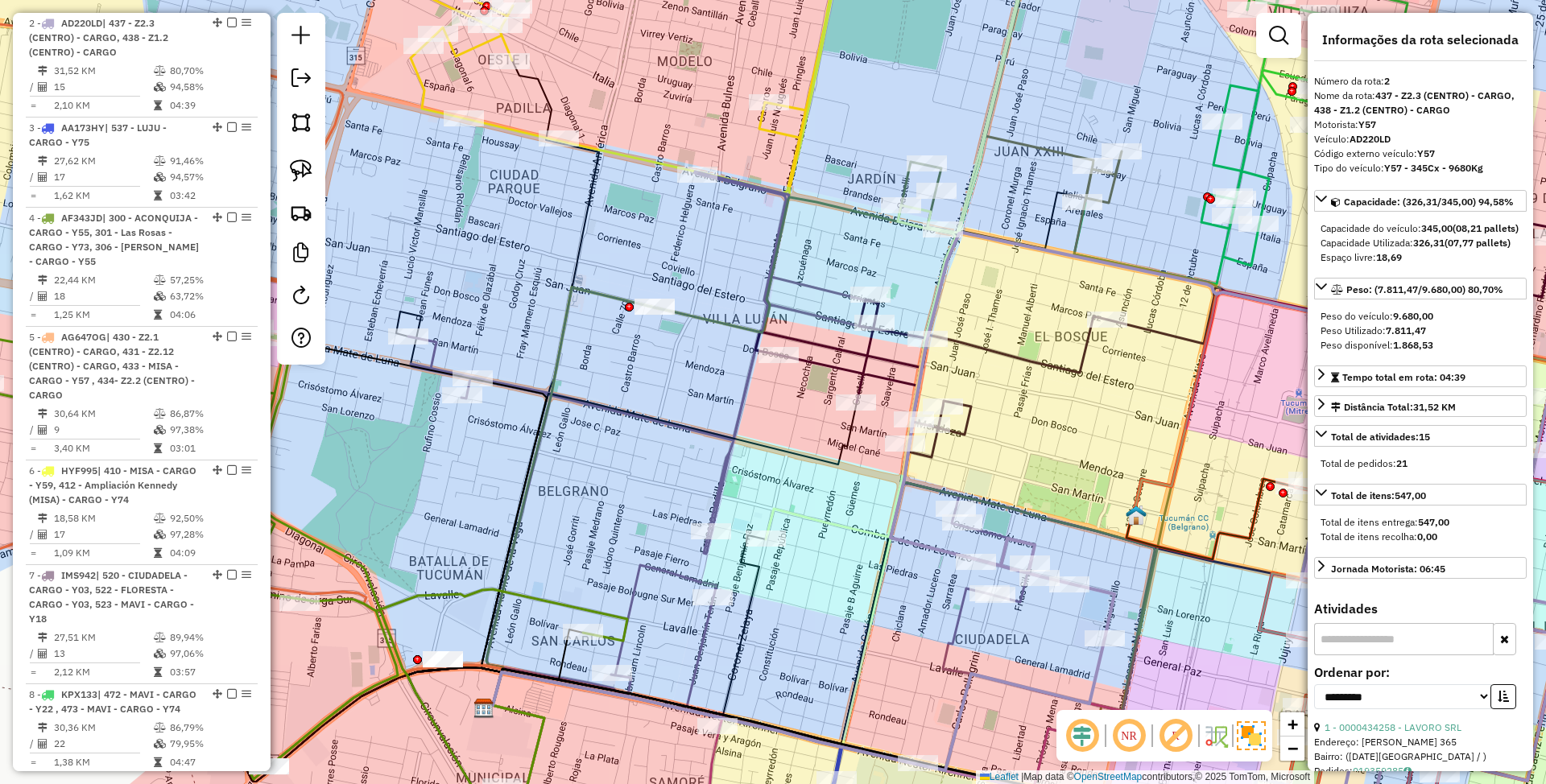
click at [692, 316] on icon at bounding box center [905, 453] width 500 height 584
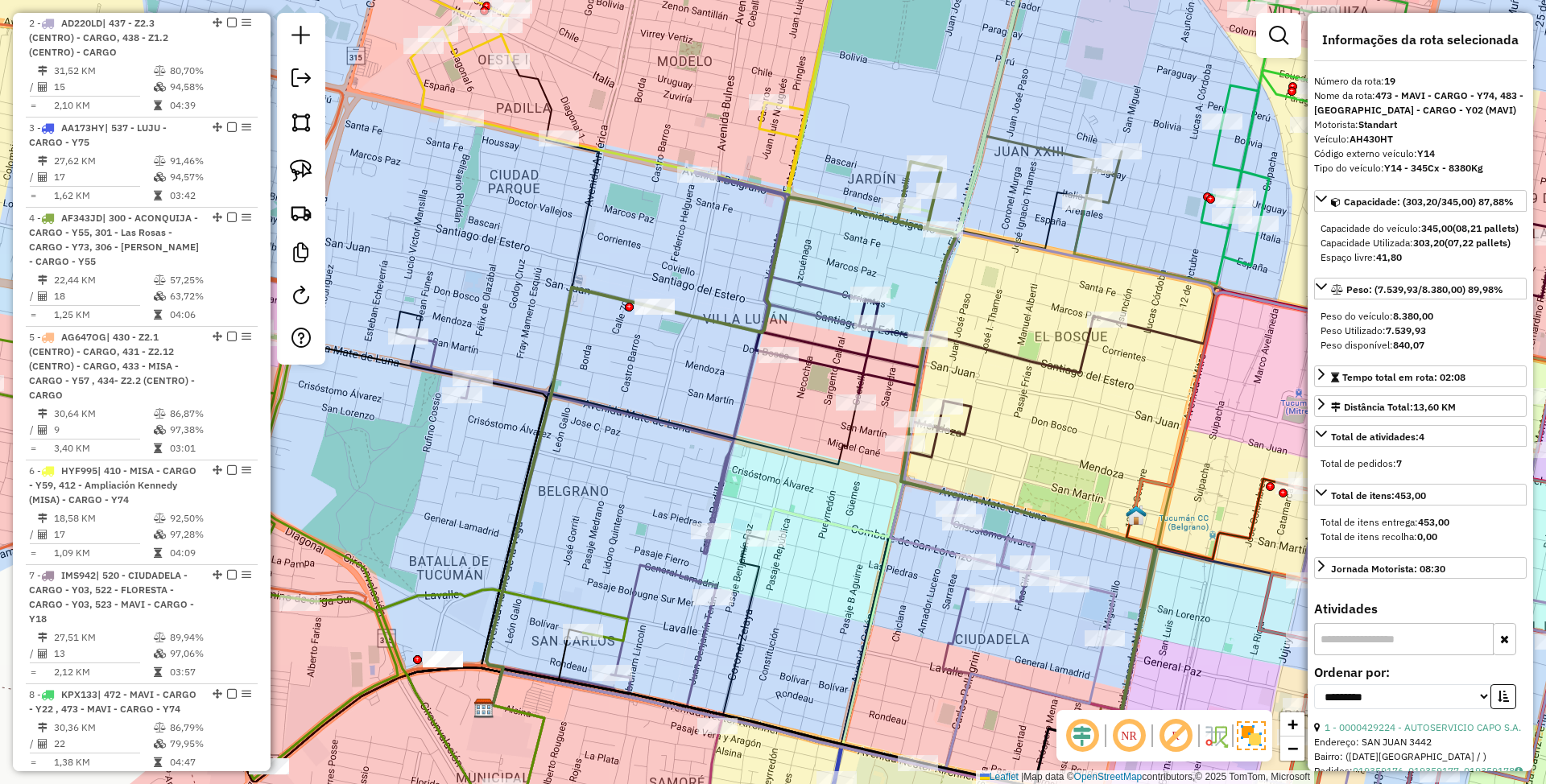
scroll to position [2550, 0]
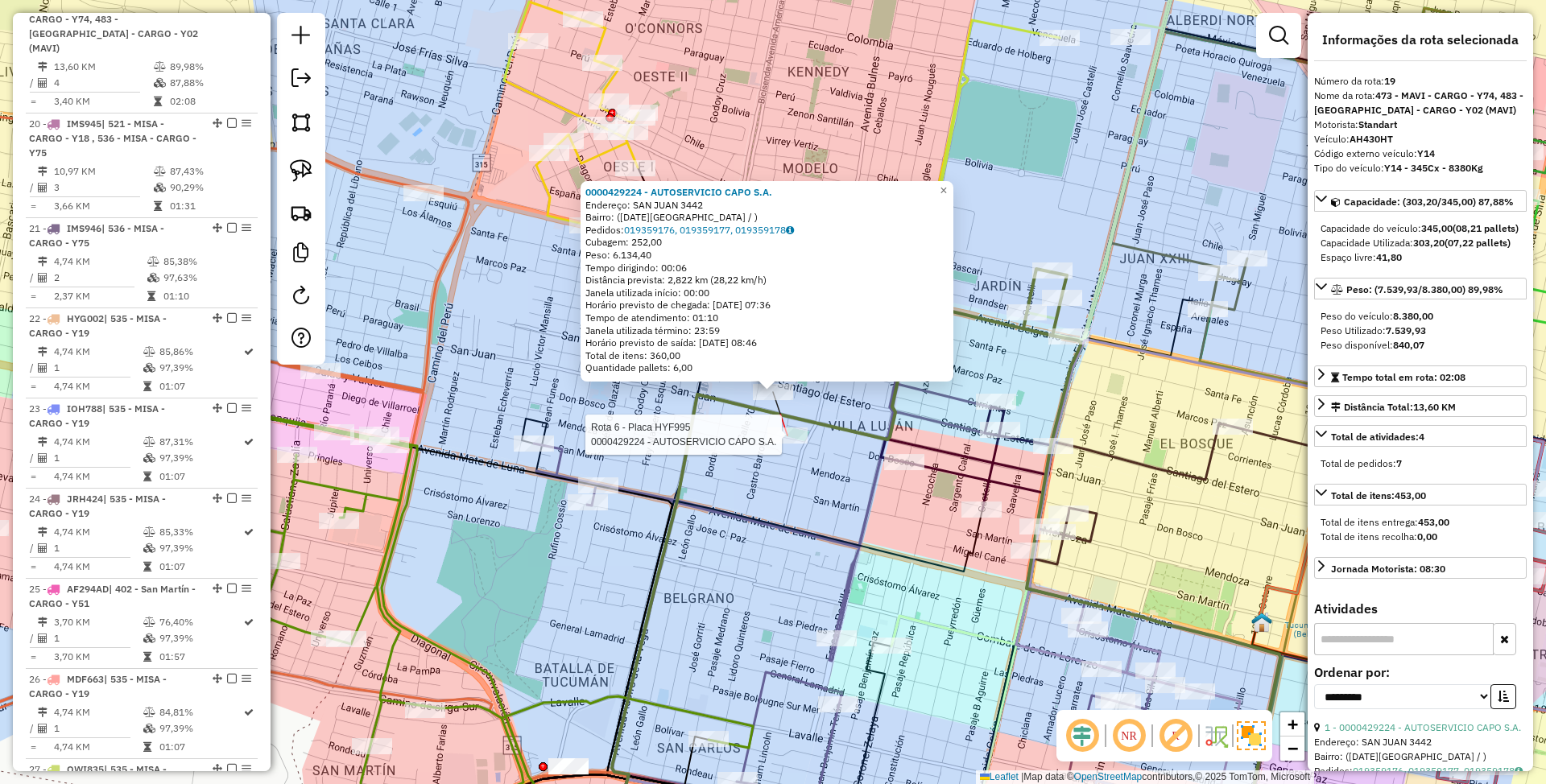
click at [784, 443] on div at bounding box center [787, 435] width 41 height 16
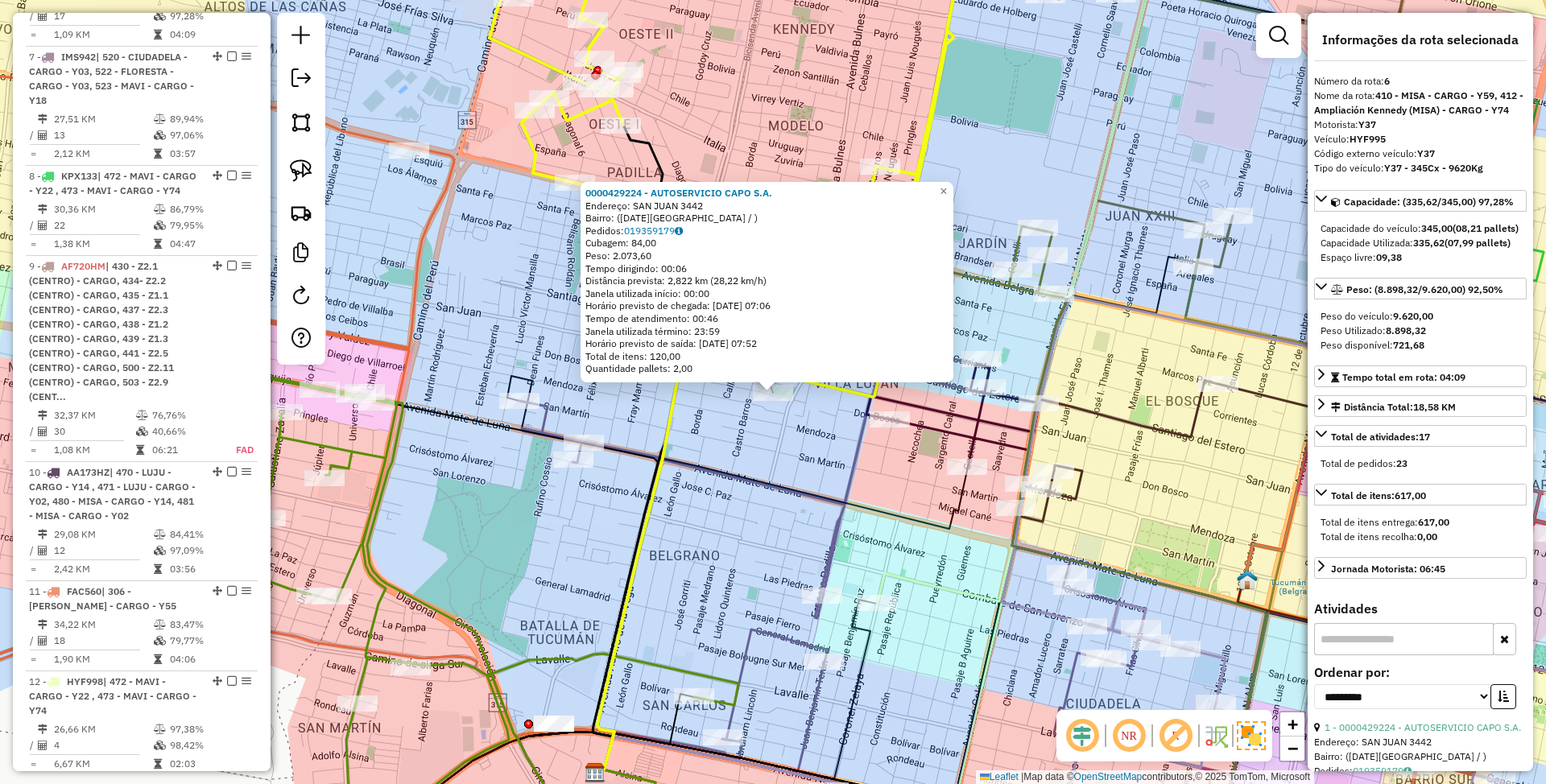
scroll to position [1143, 0]
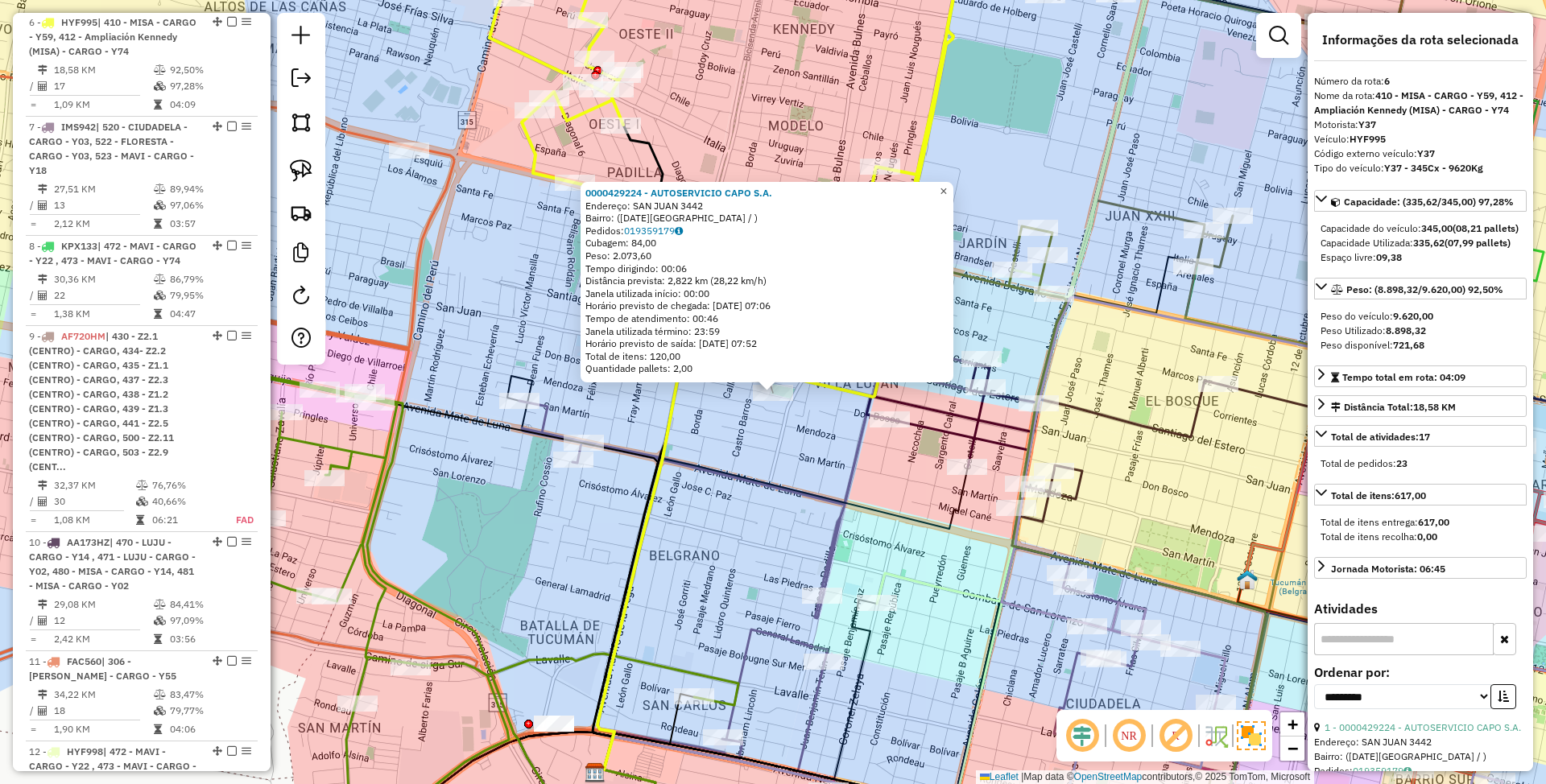
click at [947, 190] on span "×" at bounding box center [942, 192] width 7 height 14
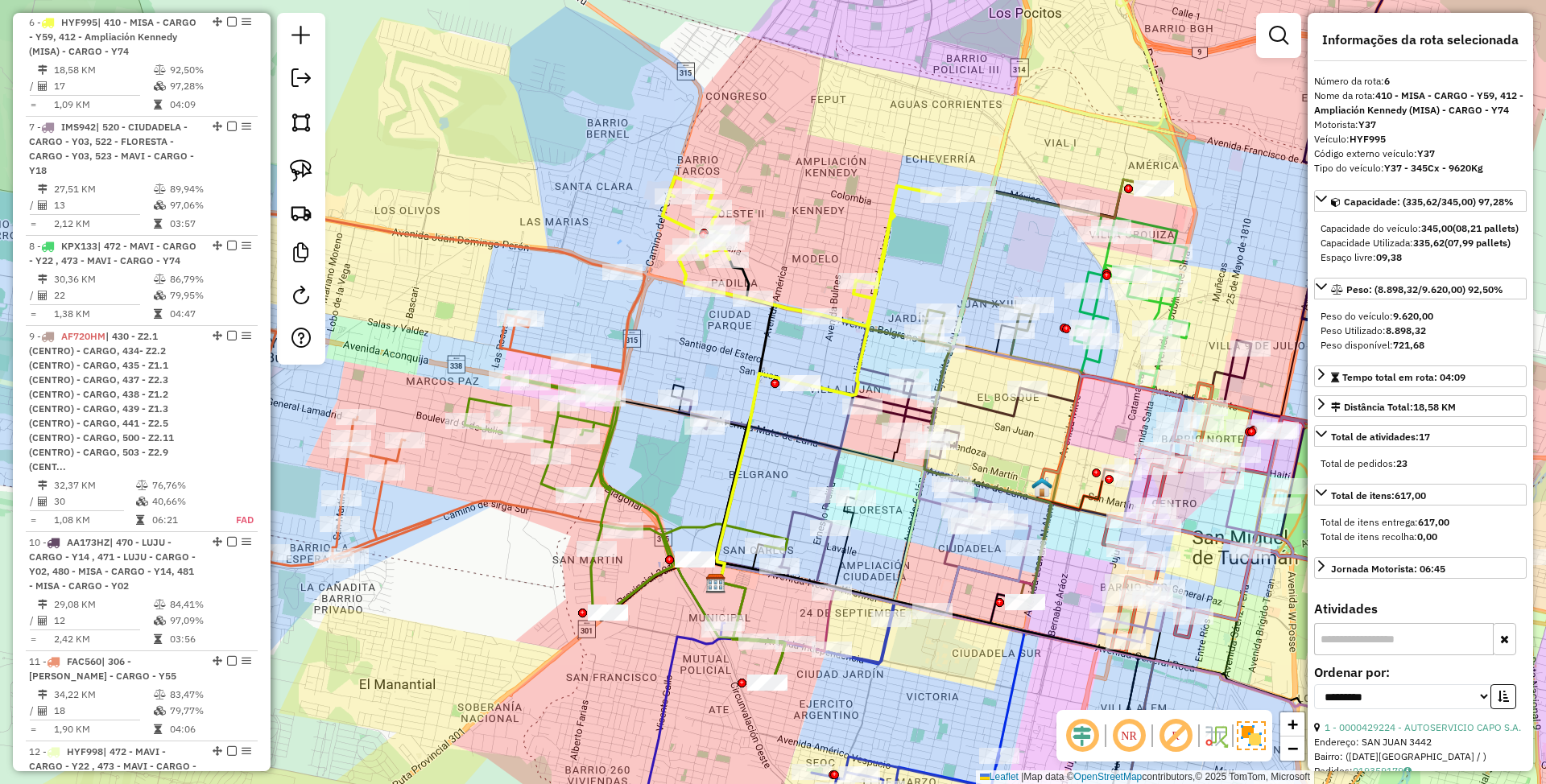
click at [784, 526] on icon at bounding box center [855, 469] width 356 height 308
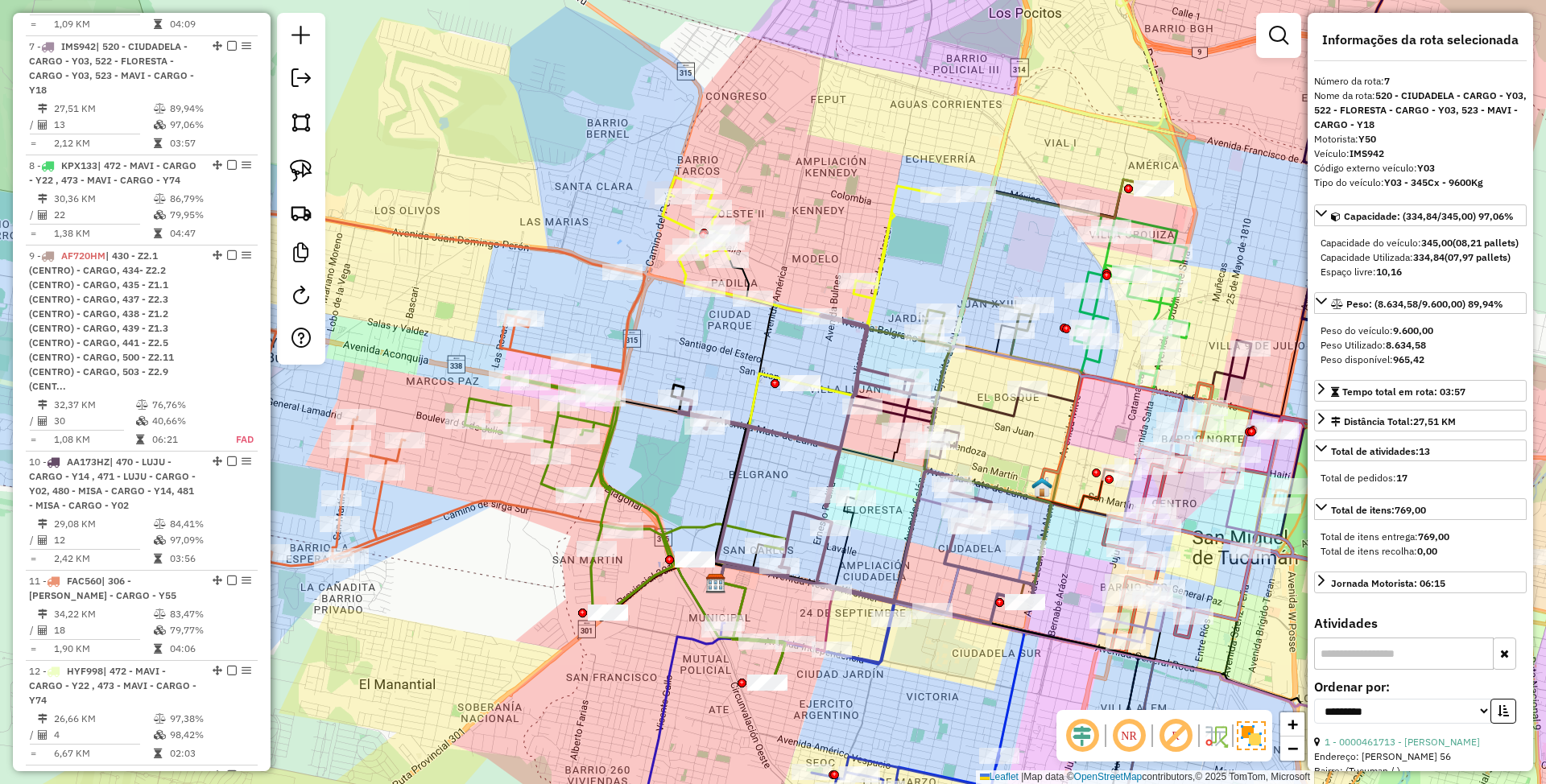
scroll to position [1247, 0]
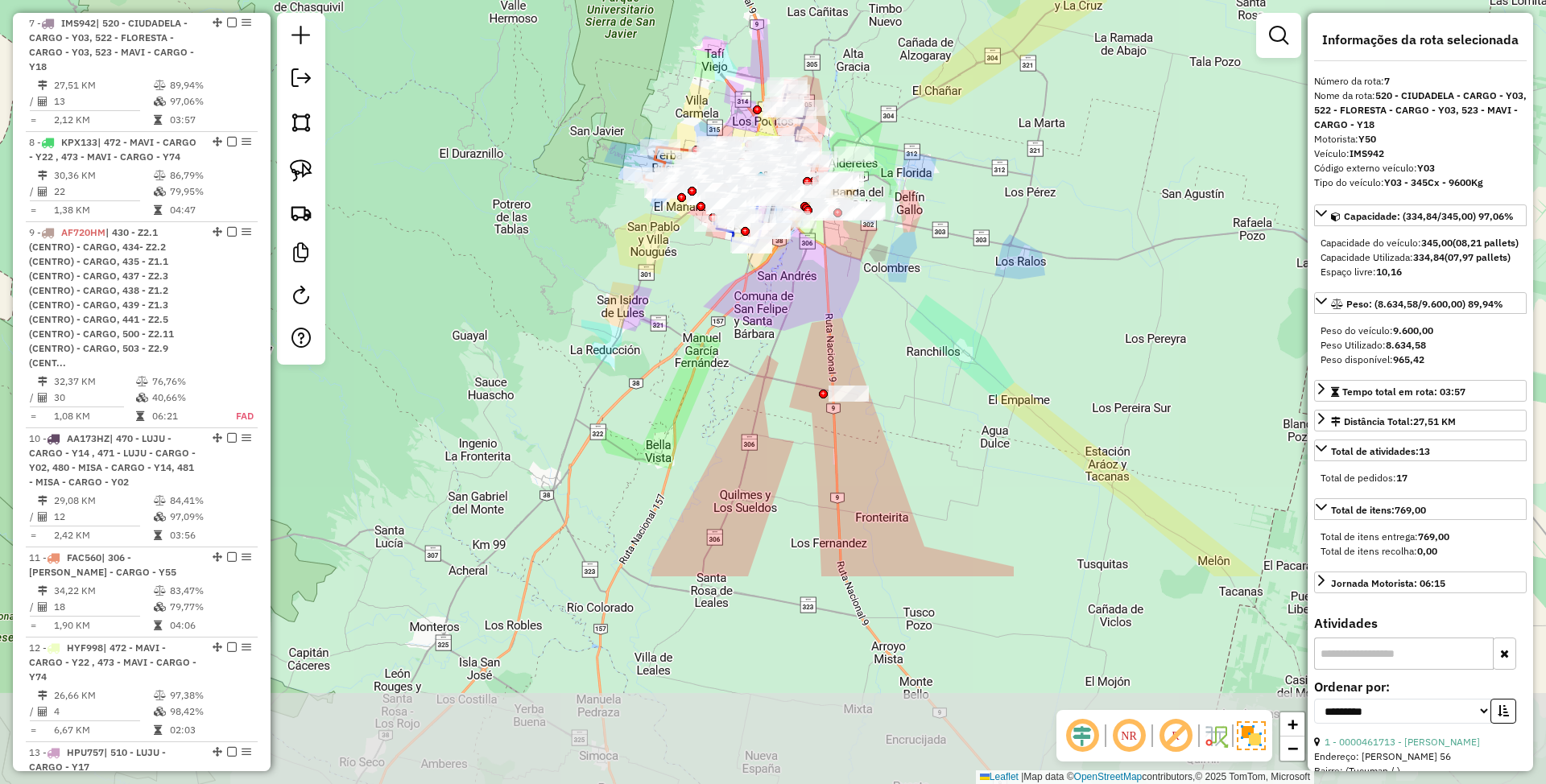
drag, startPoint x: 976, startPoint y: 623, endPoint x: 907, endPoint y: 337, distance: 294.2
click at [907, 337] on div "Janela de atendimento Grade de atendimento Capacidade Transportadoras Veículos …" at bounding box center [773, 392] width 1546 height 784
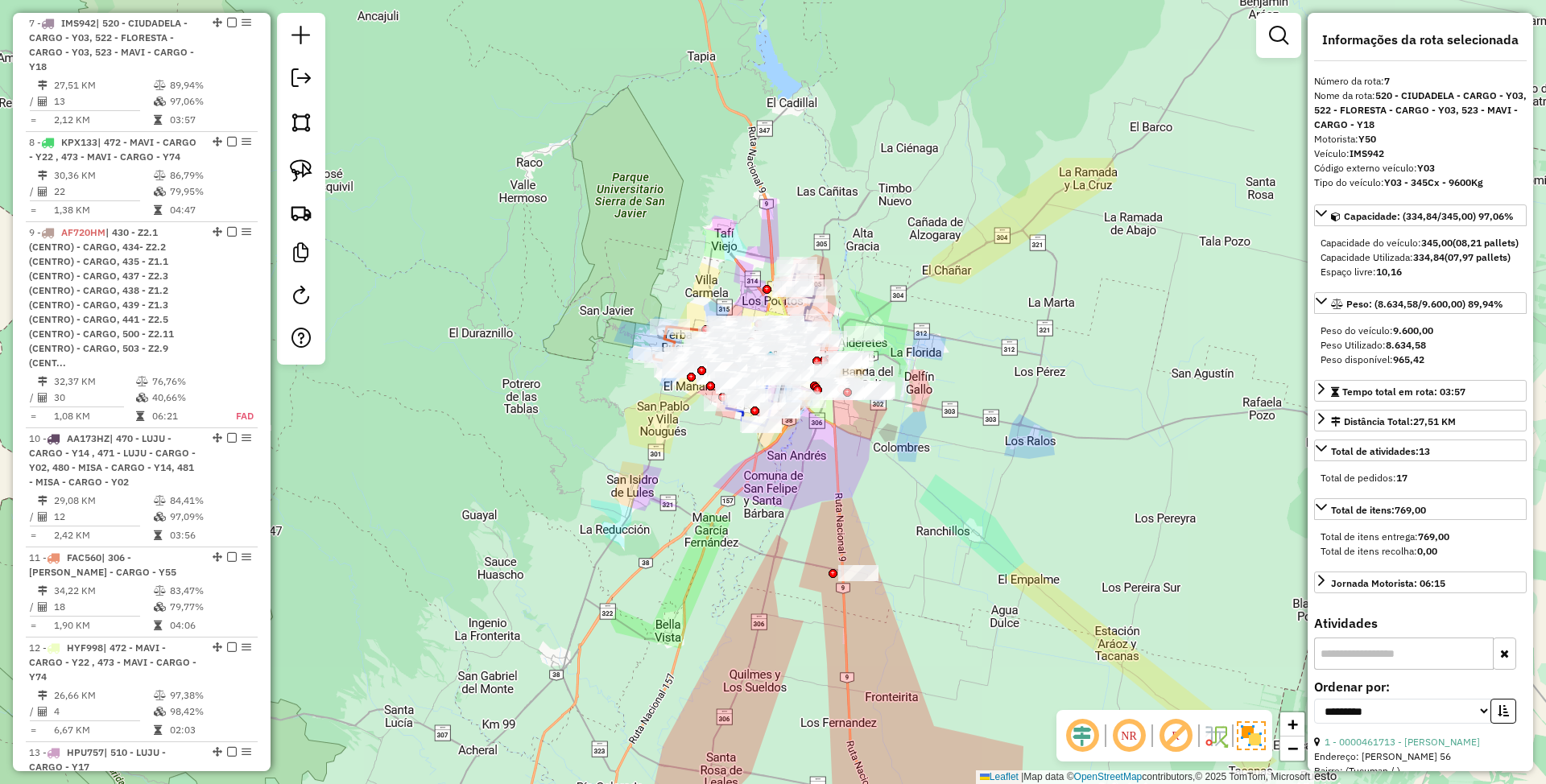
drag, startPoint x: 899, startPoint y: 368, endPoint x: 915, endPoint y: 587, distance: 219.6
click at [915, 589] on div "Janela de atendimento Grade de atendimento Capacidade Transportadoras Veículos …" at bounding box center [773, 392] width 1546 height 784
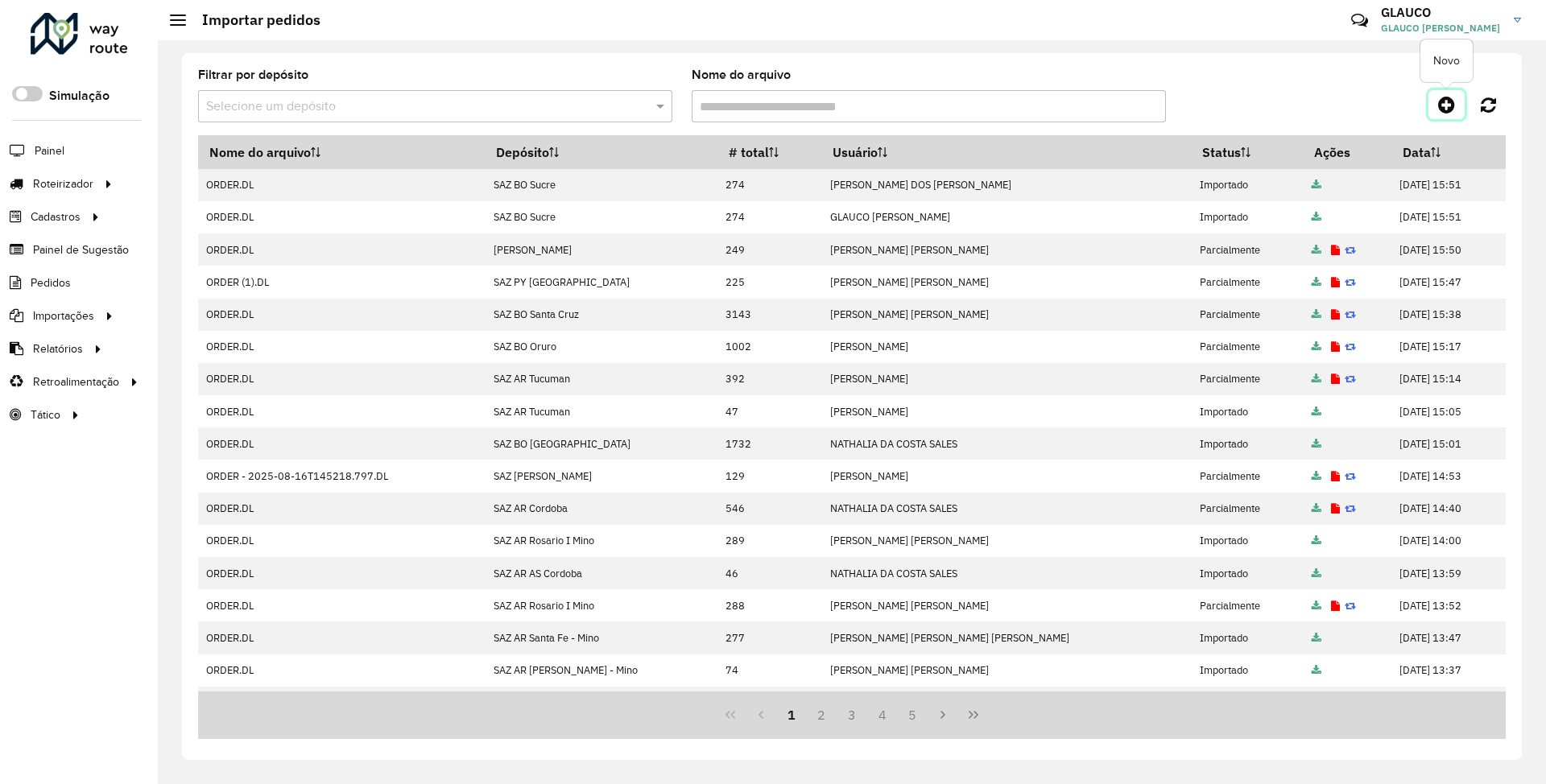
click at [1447, 107] on icon at bounding box center [1446, 105] width 17 height 20
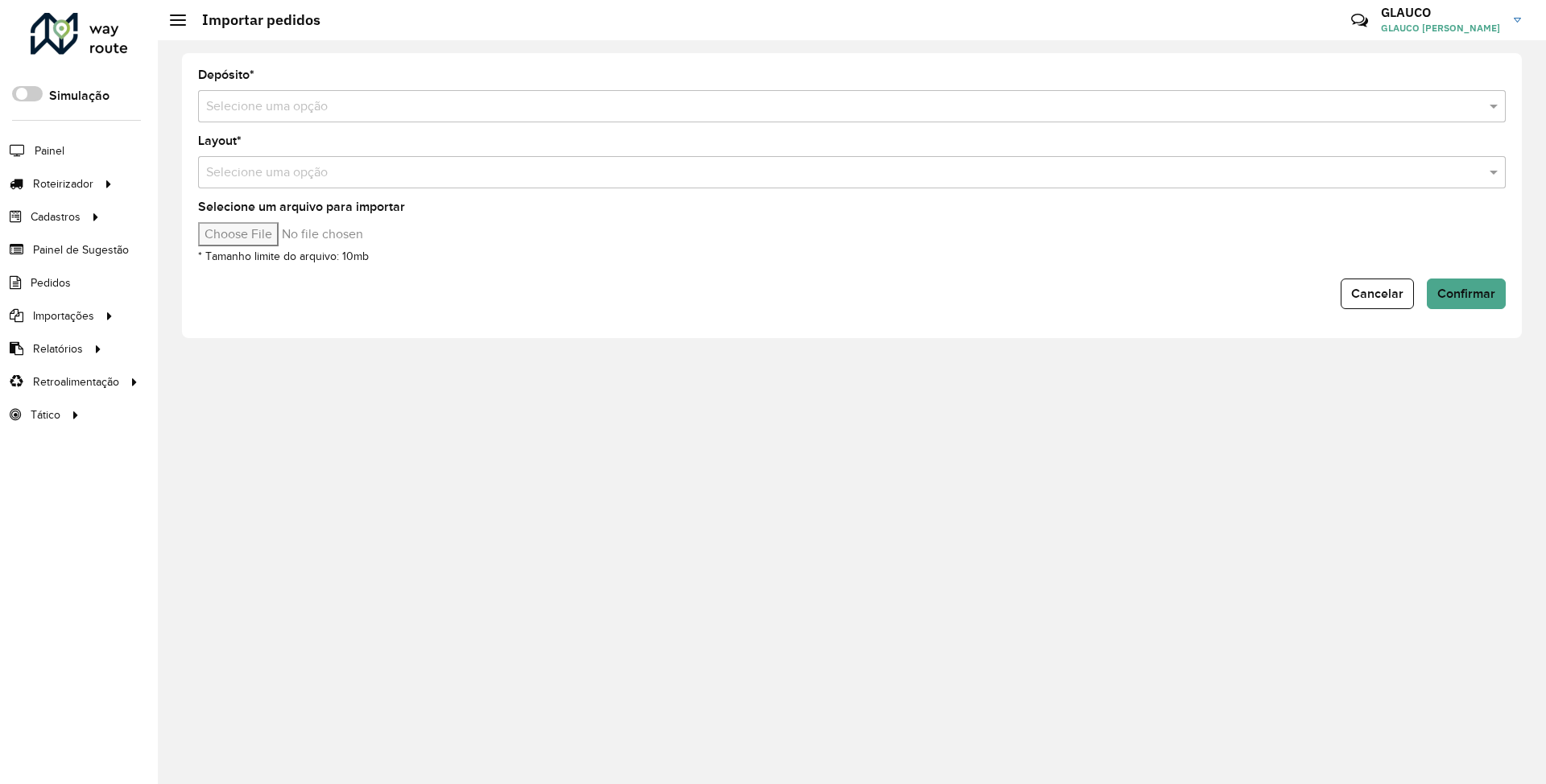
click at [394, 102] on input "text" at bounding box center [836, 108] width 1260 height 20
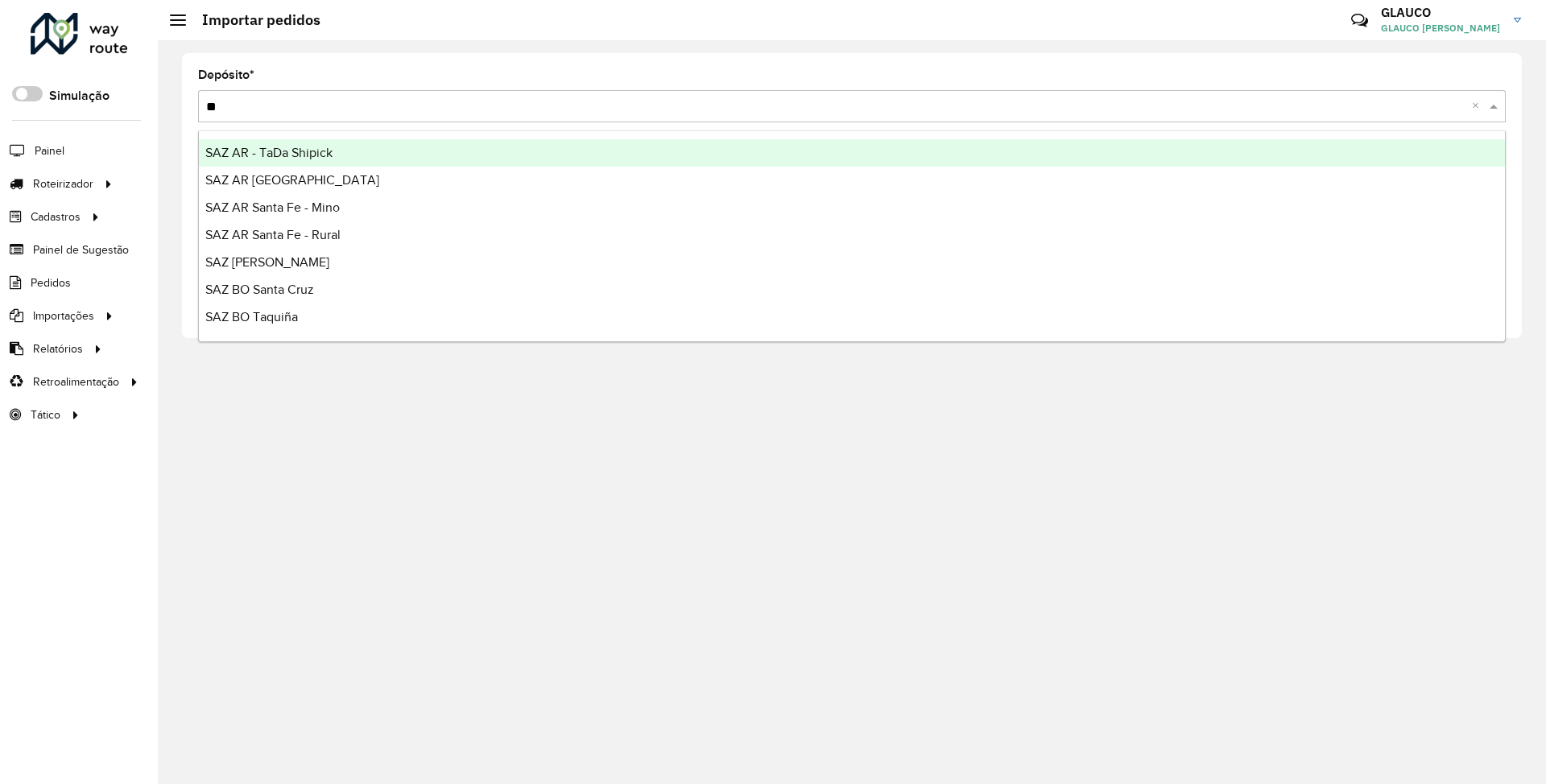
type input "***"
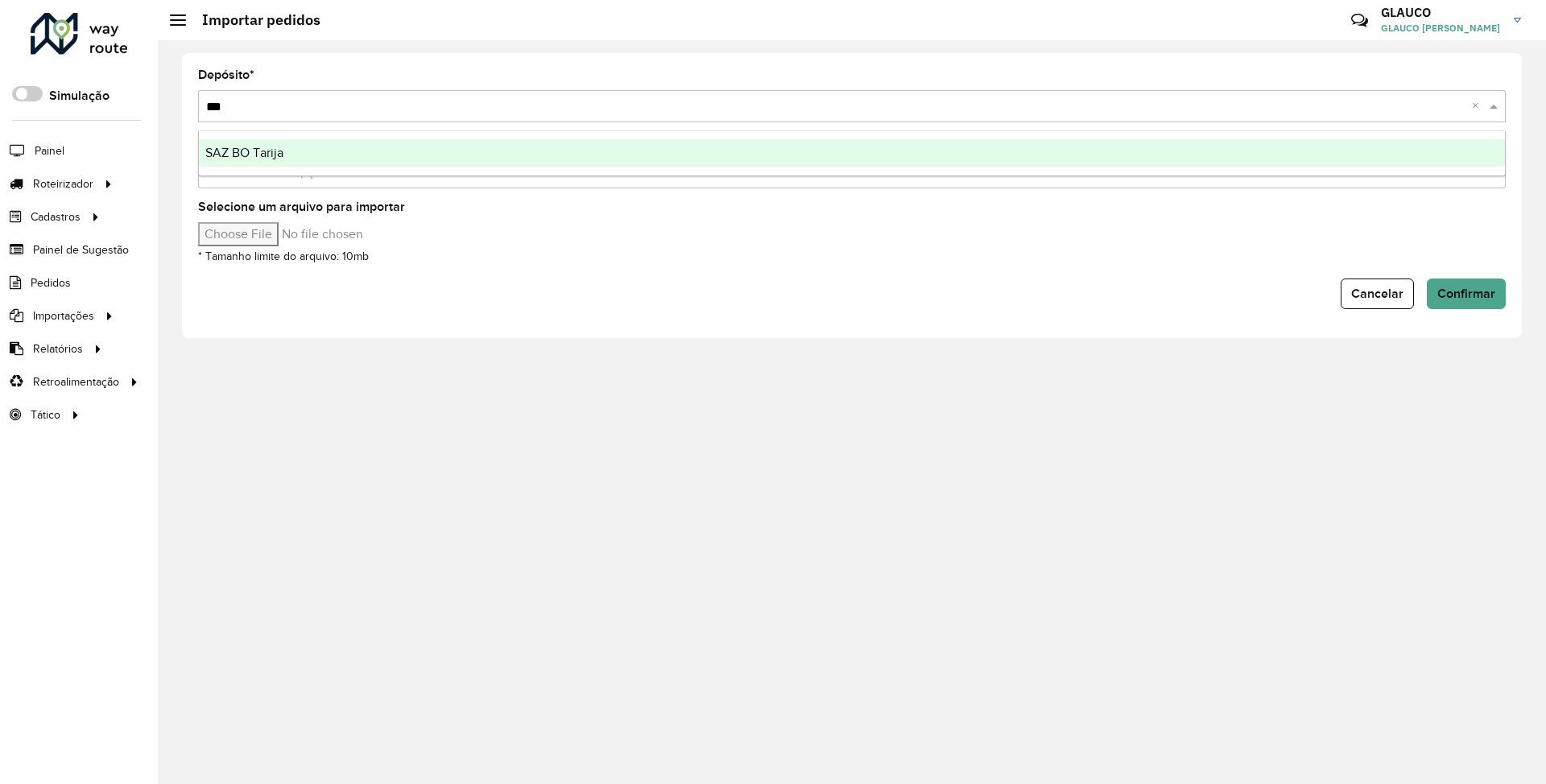
click at [269, 150] on span "SAZ BO Tarija" at bounding box center [244, 153] width 78 height 14
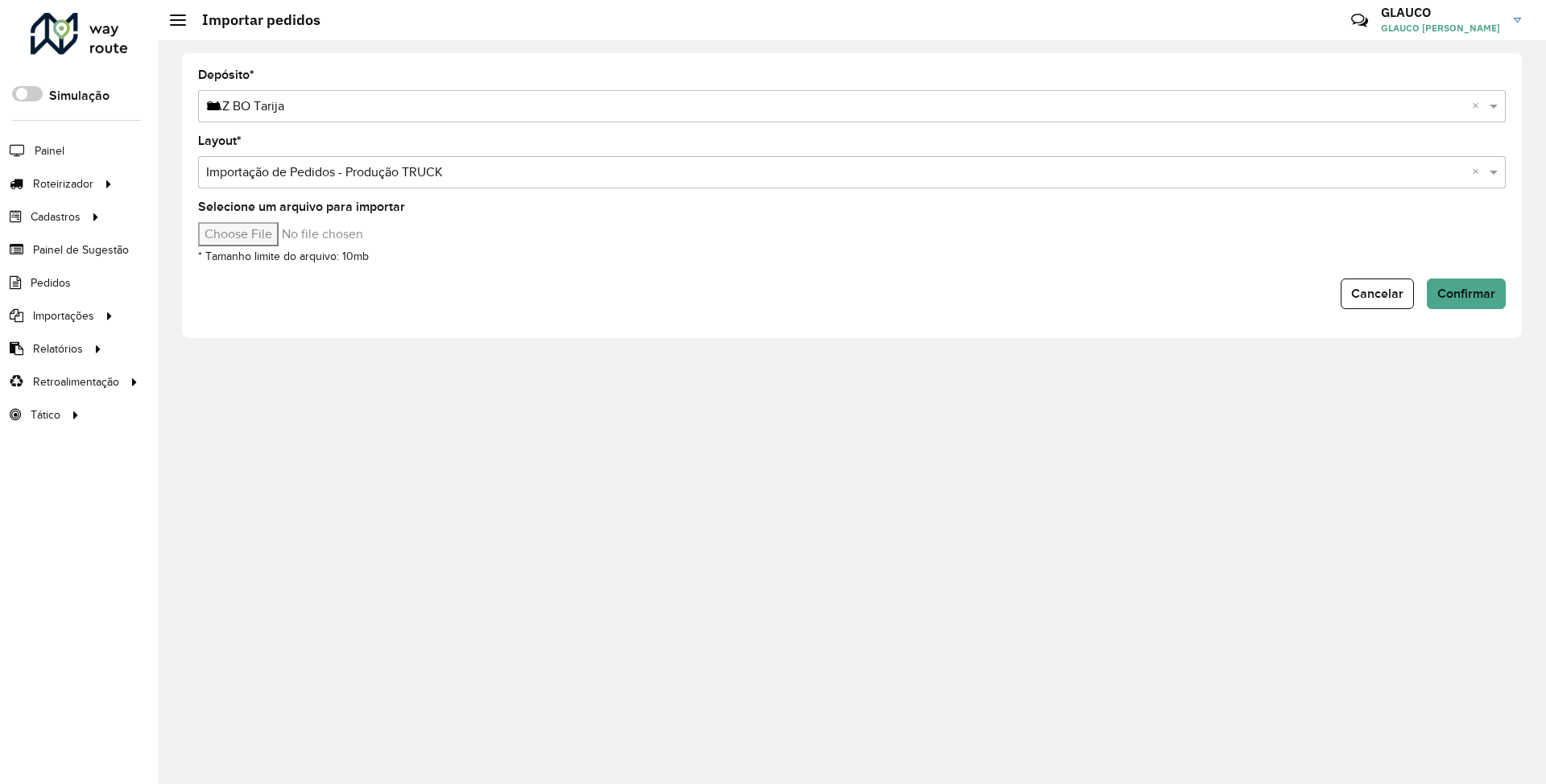
click at [235, 230] on input "Selecione um arquivo para importar" at bounding box center [335, 234] width 274 height 24
type input "**********"
click at [1489, 281] on button "Confirmar" at bounding box center [1466, 293] width 79 height 31
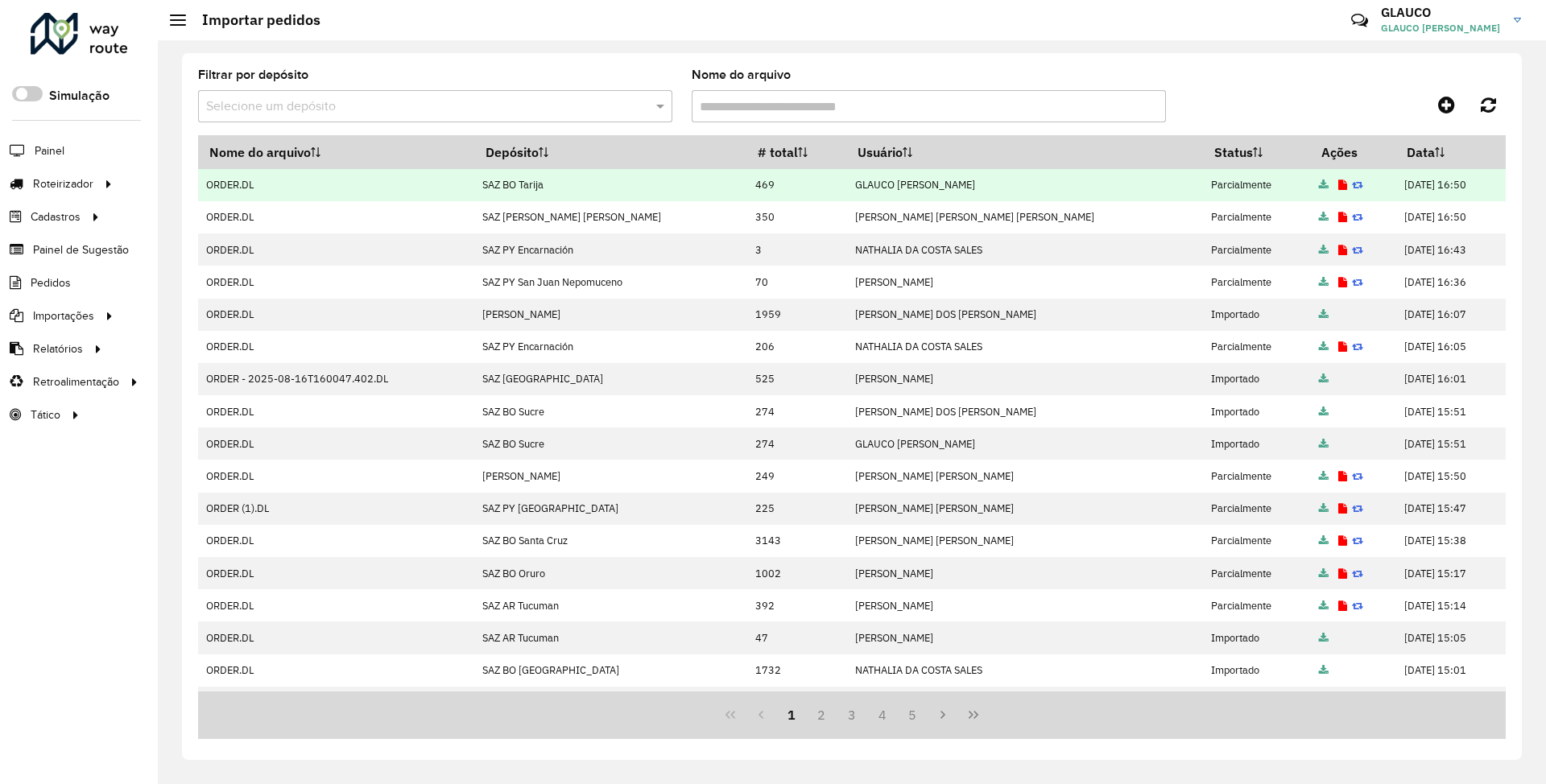
click at [1339, 188] on icon at bounding box center [1343, 186] width 9 height 11
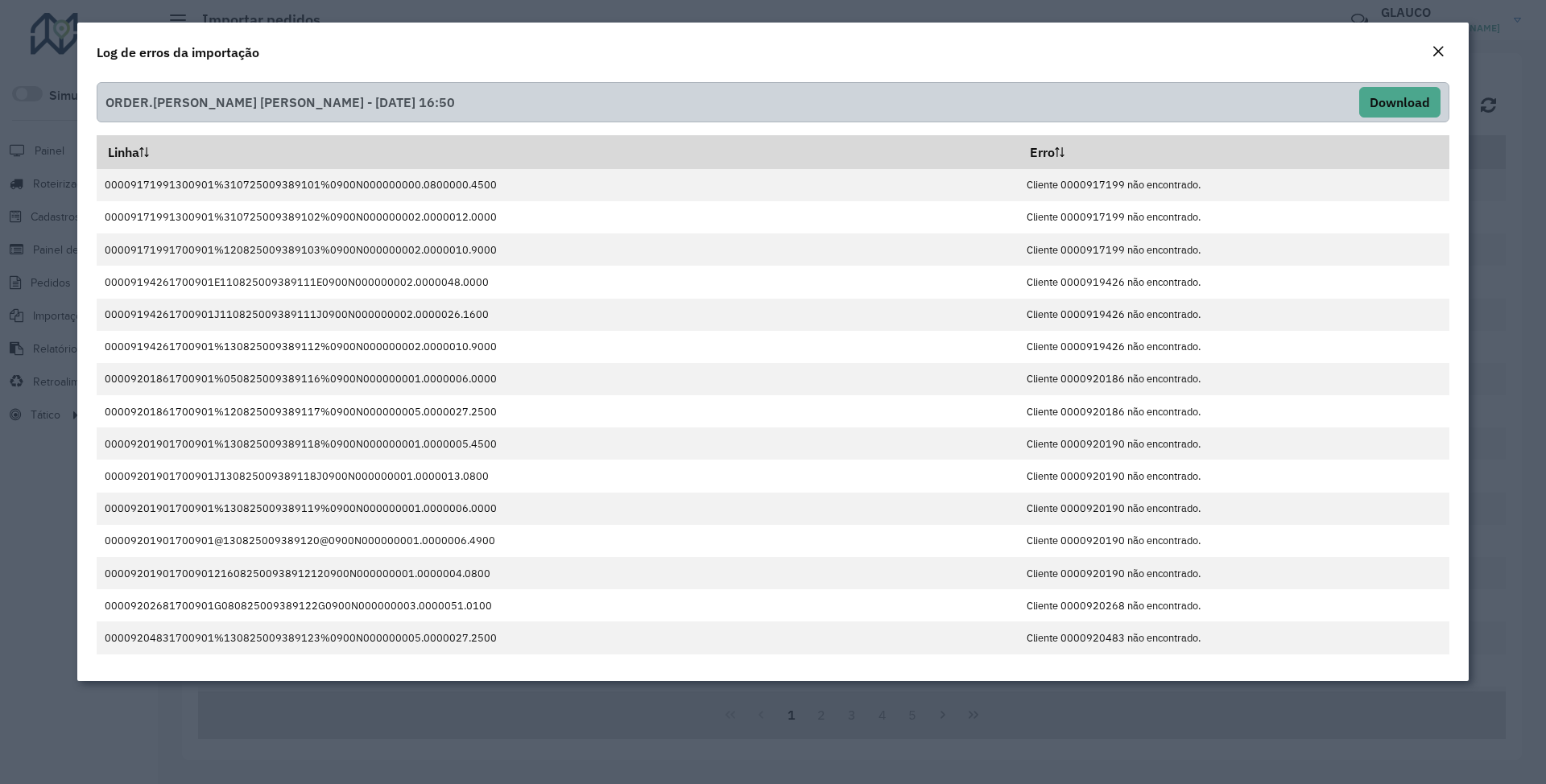
click at [1443, 45] on em "Close" at bounding box center [1437, 51] width 13 height 13
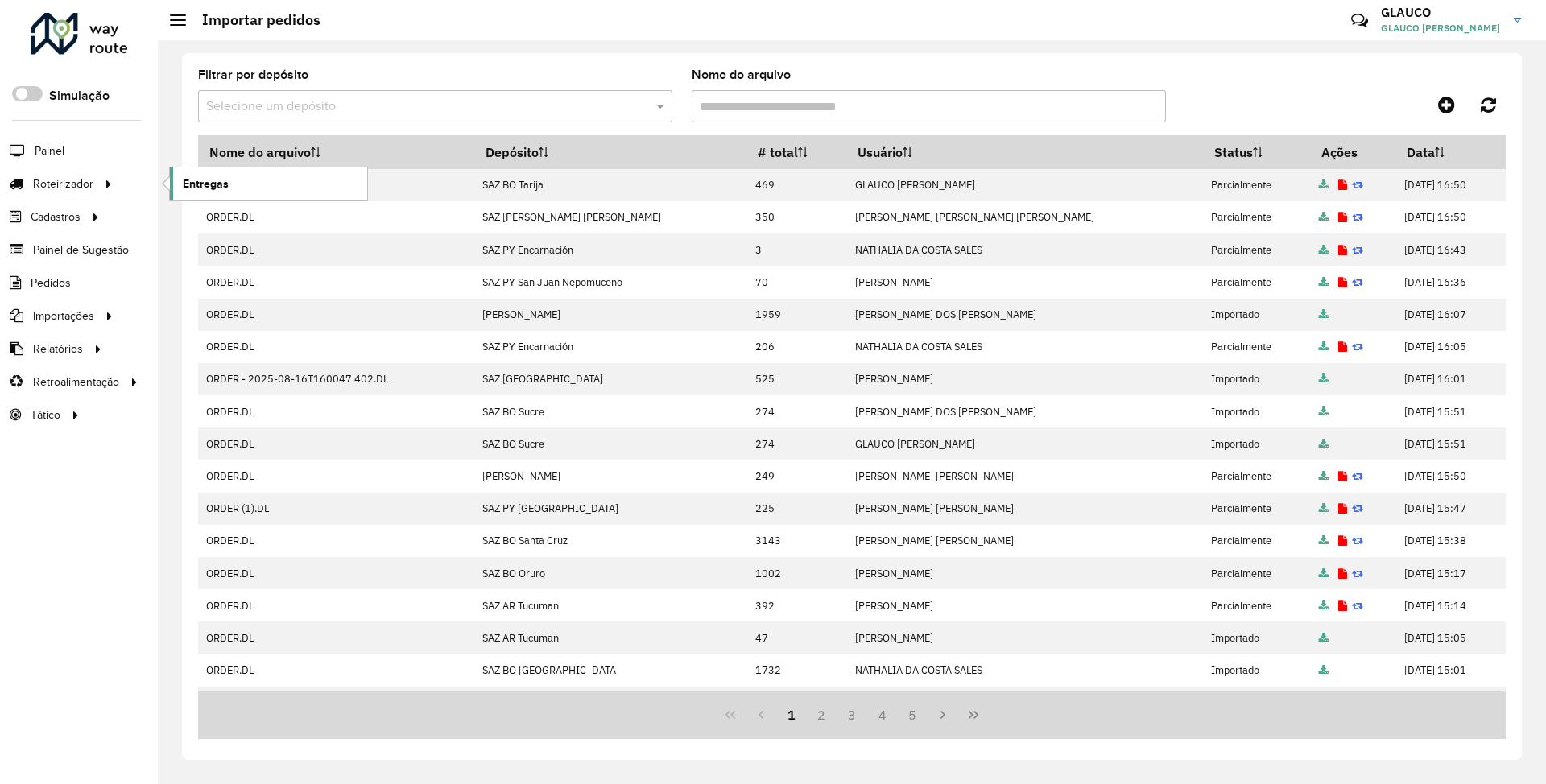
click at [217, 182] on span "Entregas" at bounding box center [205, 184] width 45 height 17
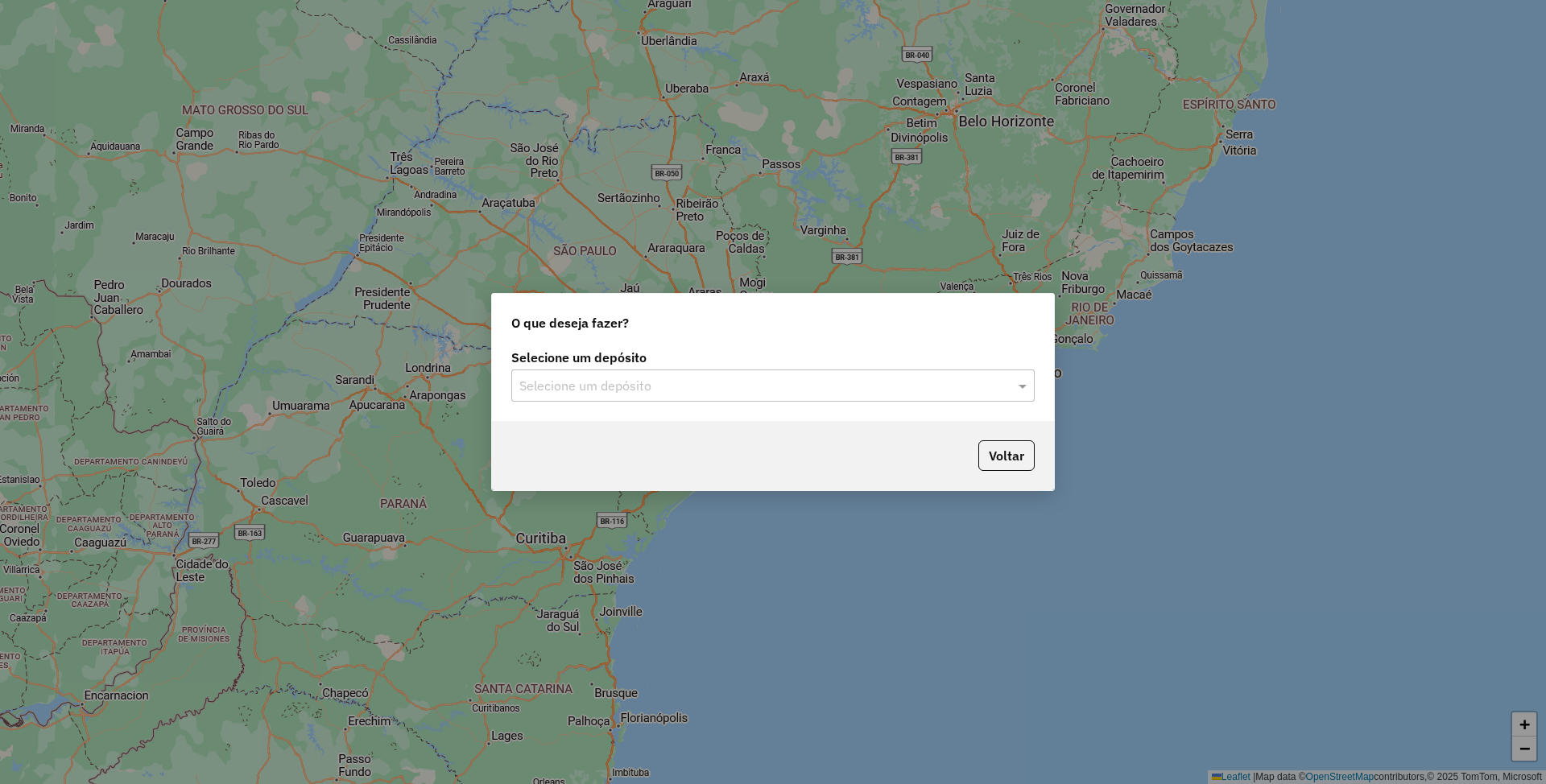
click at [696, 390] on input "text" at bounding box center [757, 386] width 475 height 20
type input "****"
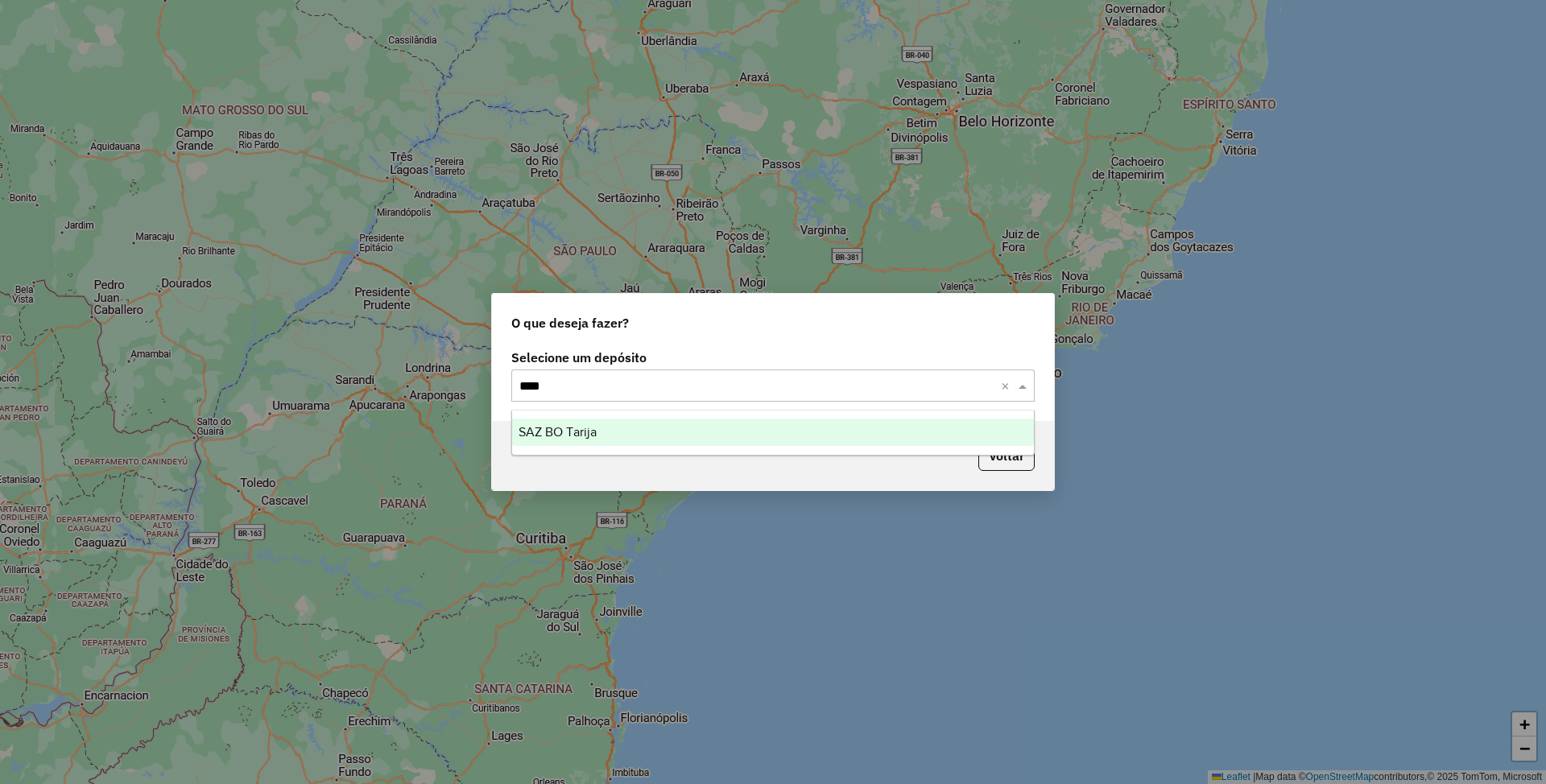
click at [585, 426] on span "SAZ BO Tarija" at bounding box center [557, 431] width 78 height 14
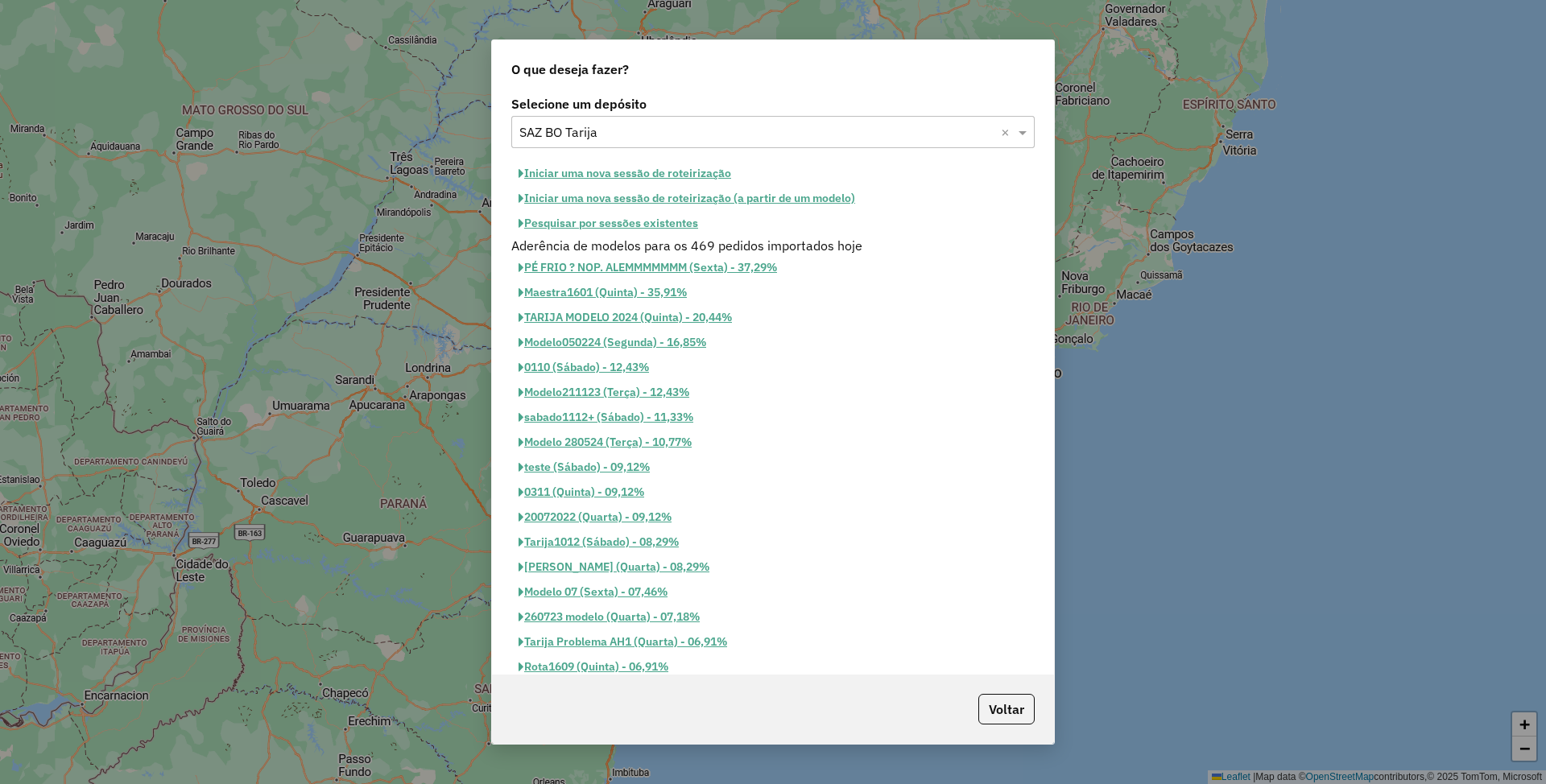
click at [613, 165] on button "Iniciar uma nova sessão de roteirização" at bounding box center [625, 173] width 227 height 25
select select "*"
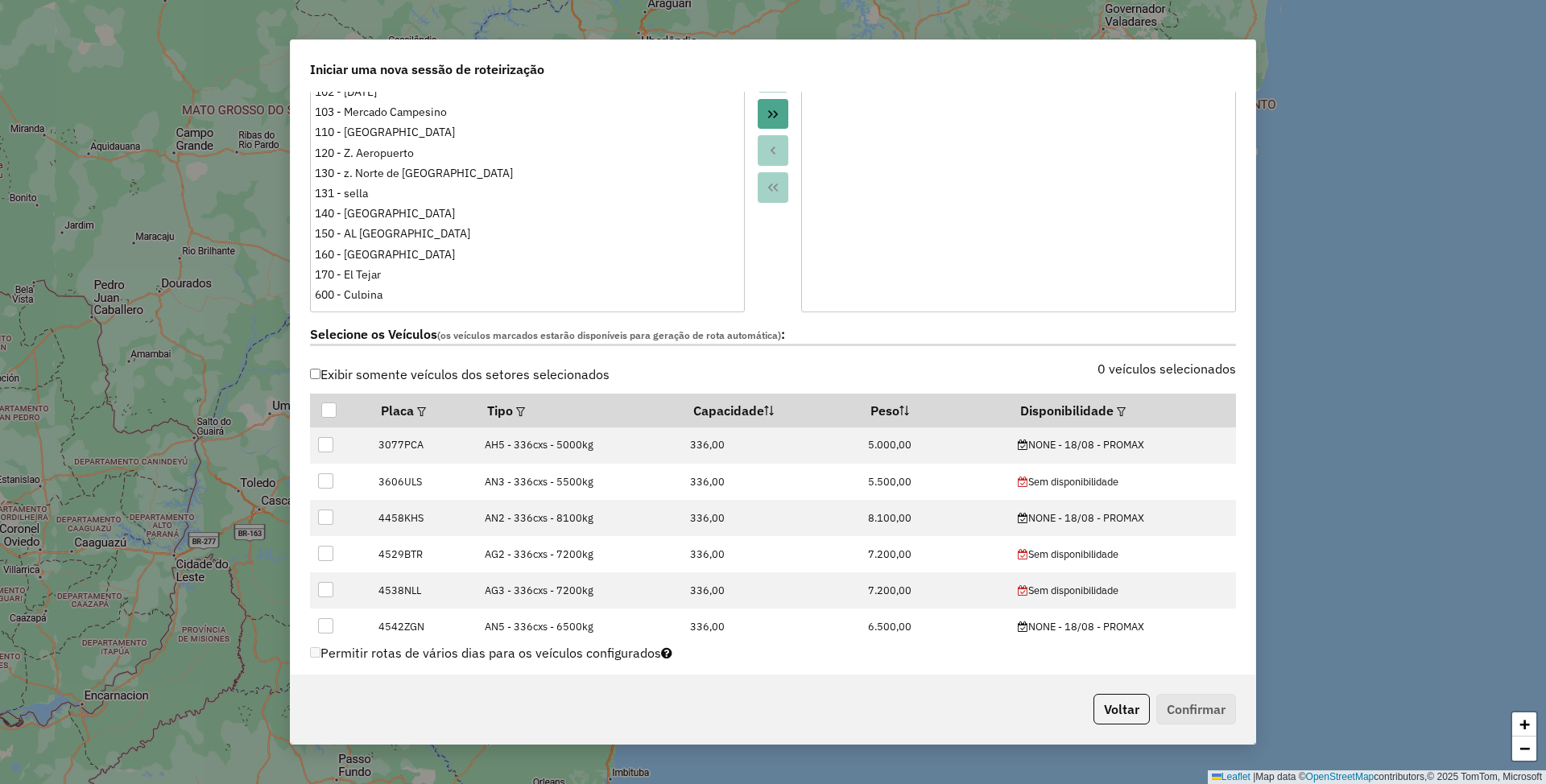
scroll to position [322, 0]
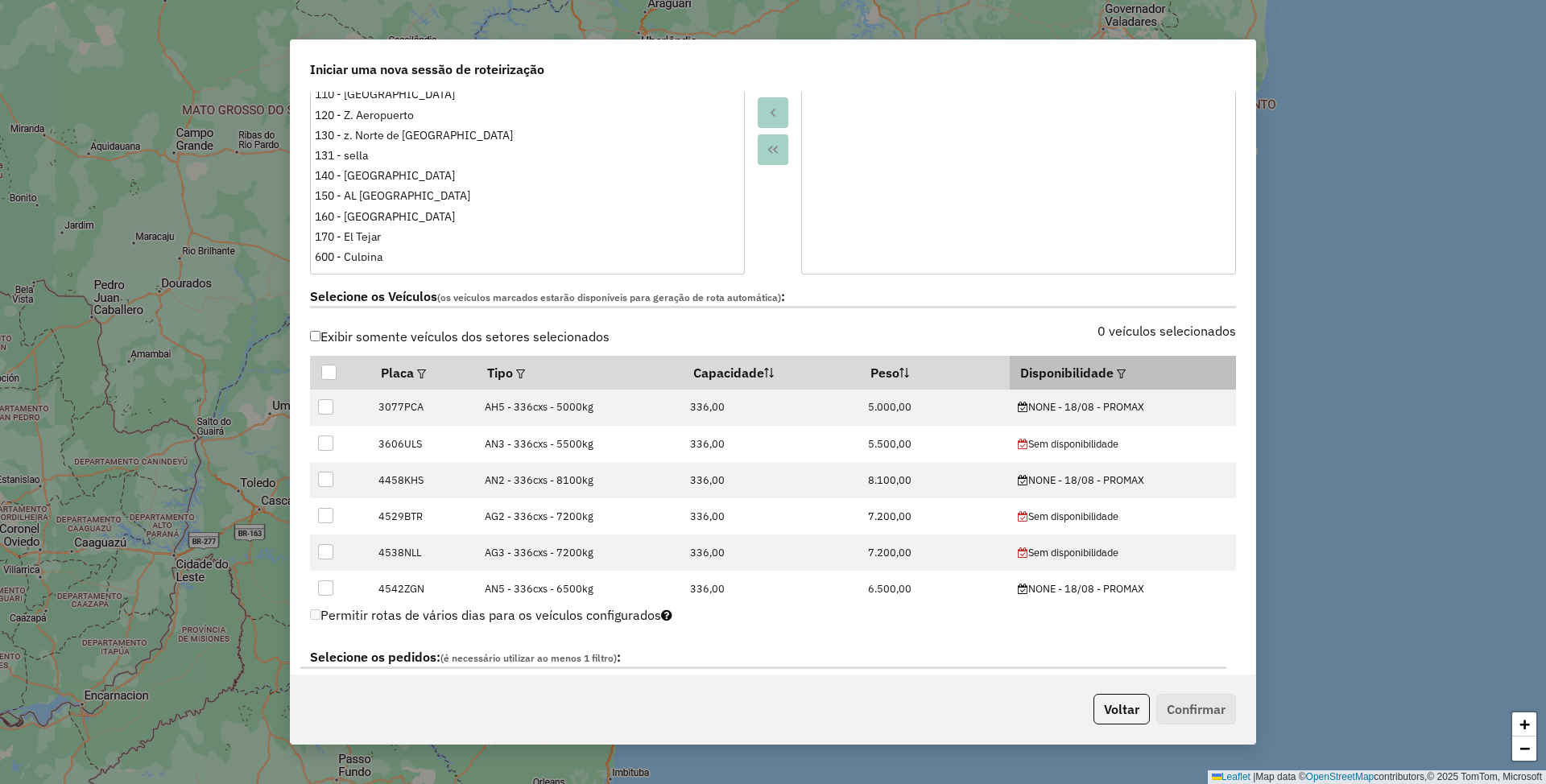
click at [1113, 370] on div at bounding box center [1119, 373] width 12 height 20
click at [1119, 374] on th "Disponibilidade" at bounding box center [1122, 372] width 226 height 34
click at [1117, 371] on em at bounding box center [1121, 373] width 9 height 9
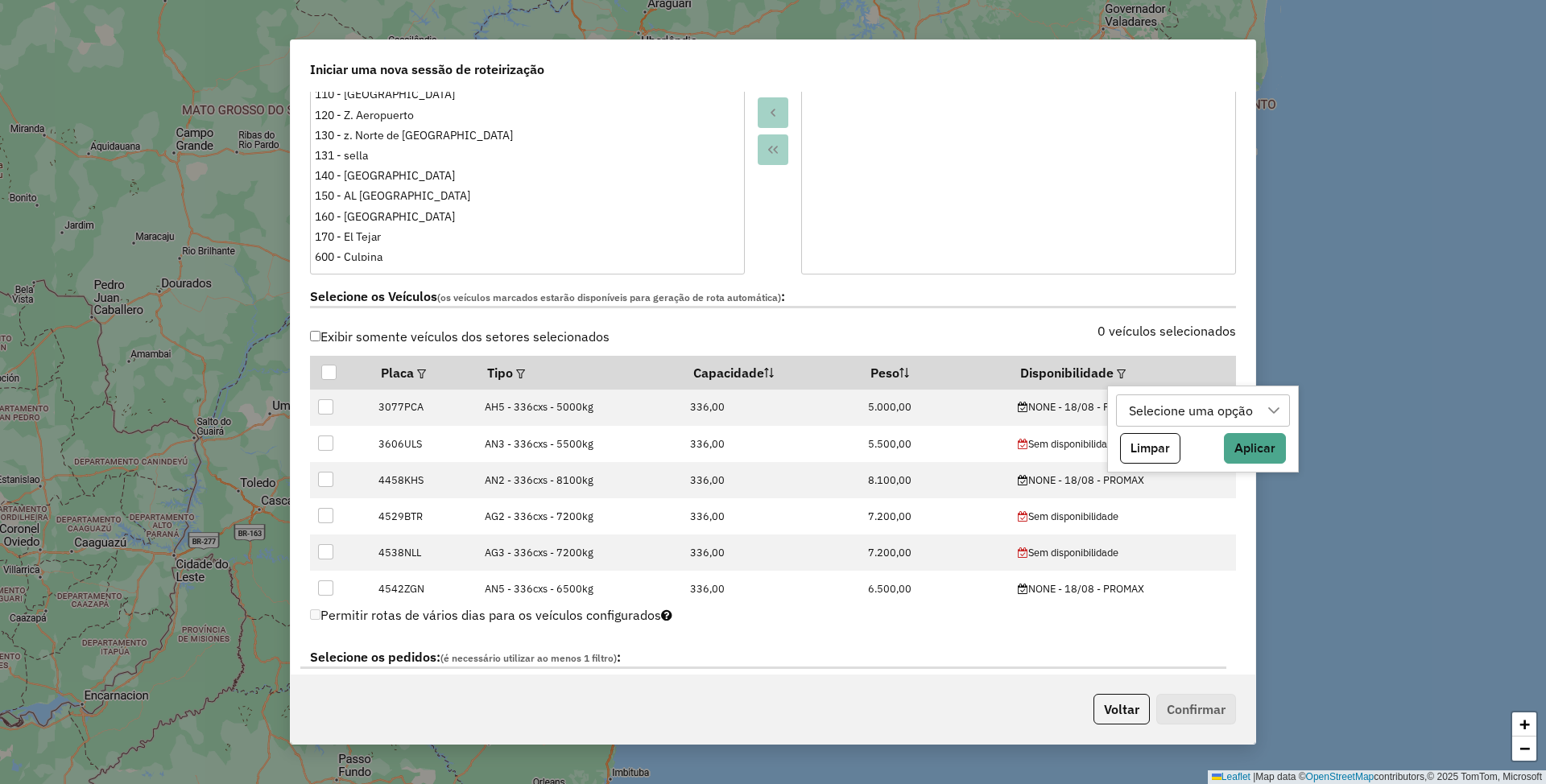
click at [1196, 413] on div "Selecione uma opção" at bounding box center [1190, 410] width 135 height 31
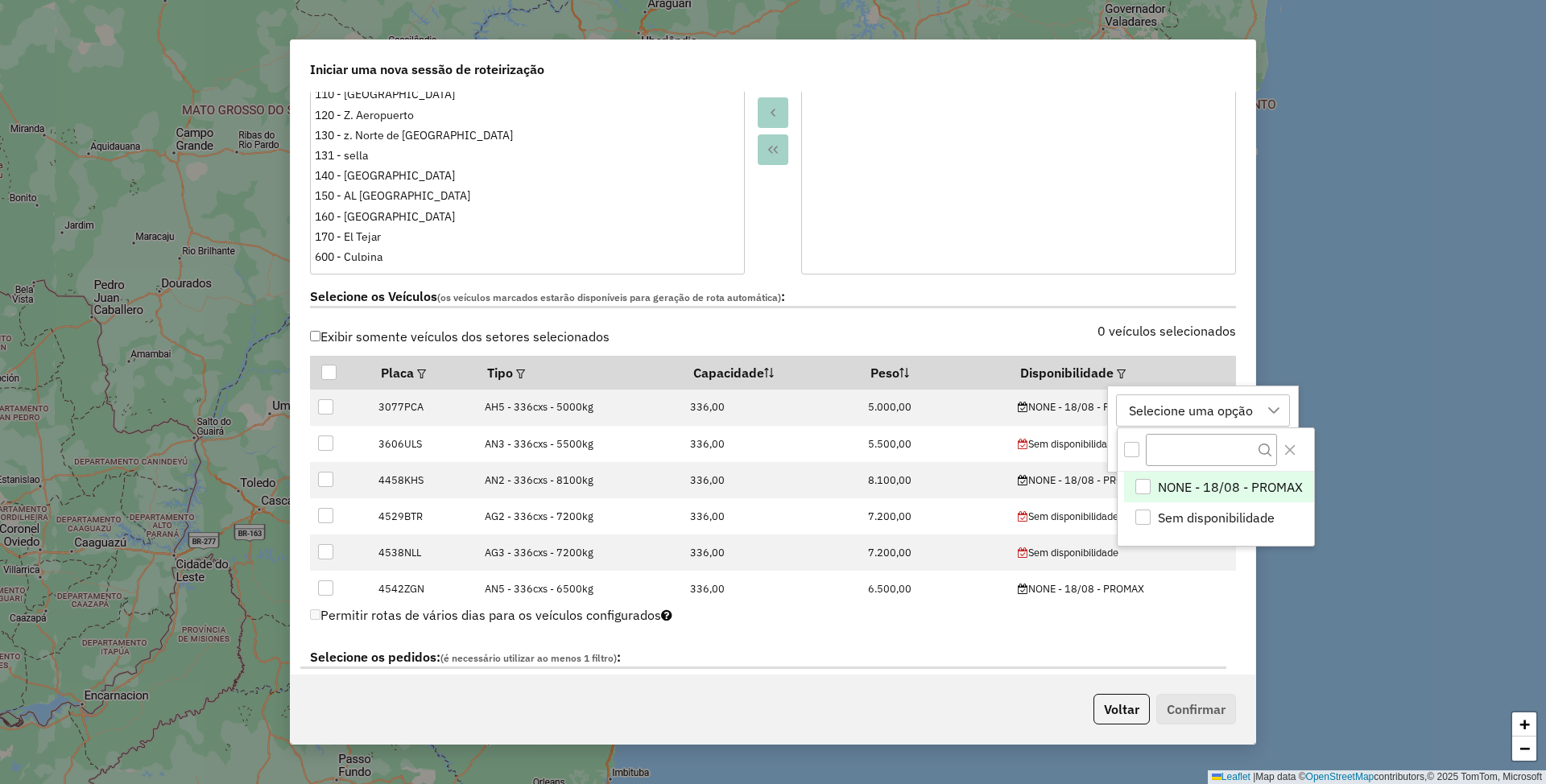
scroll to position [11, 72]
click at [1209, 481] on span "NONE - 18/08 - PROMAX" at bounding box center [1230, 487] width 145 height 20
click at [1283, 486] on span "NONE - 18/08 - PROMAX" at bounding box center [1230, 487] width 145 height 20
click at [1361, 494] on div "**********" at bounding box center [773, 392] width 1546 height 784
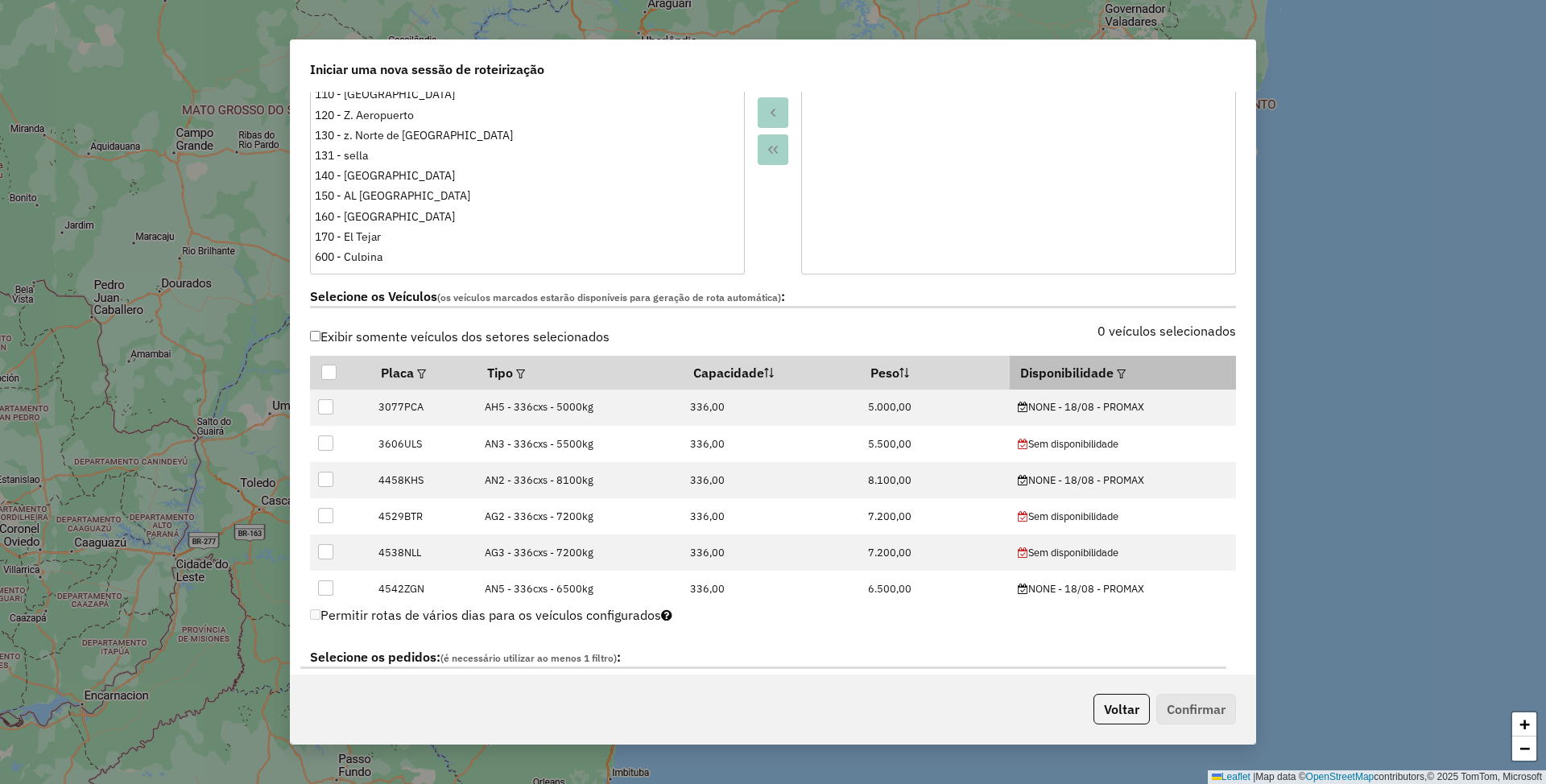
click at [1118, 375] on em at bounding box center [1121, 373] width 9 height 9
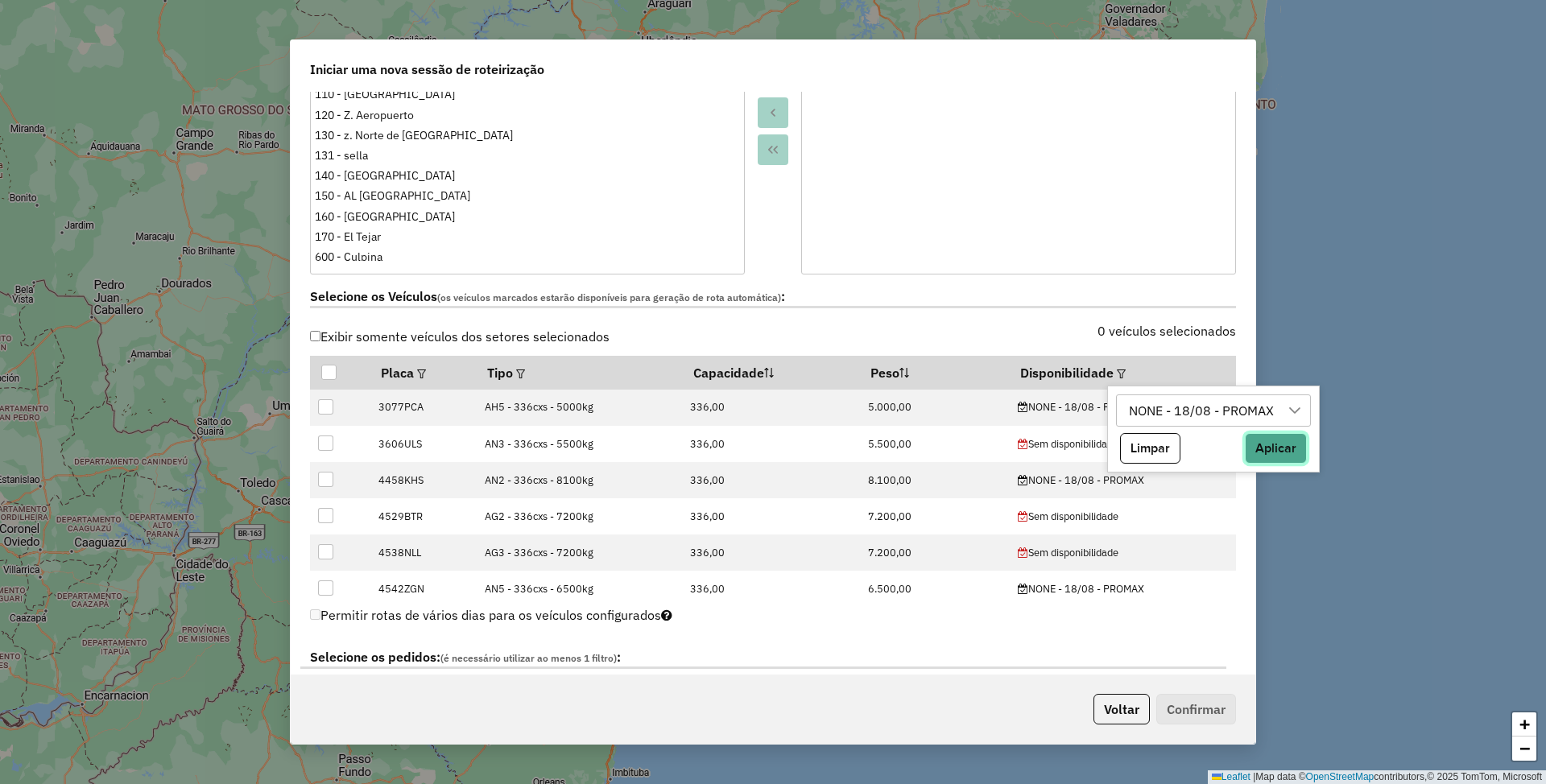
click at [1283, 450] on button "Aplicar" at bounding box center [1275, 448] width 62 height 31
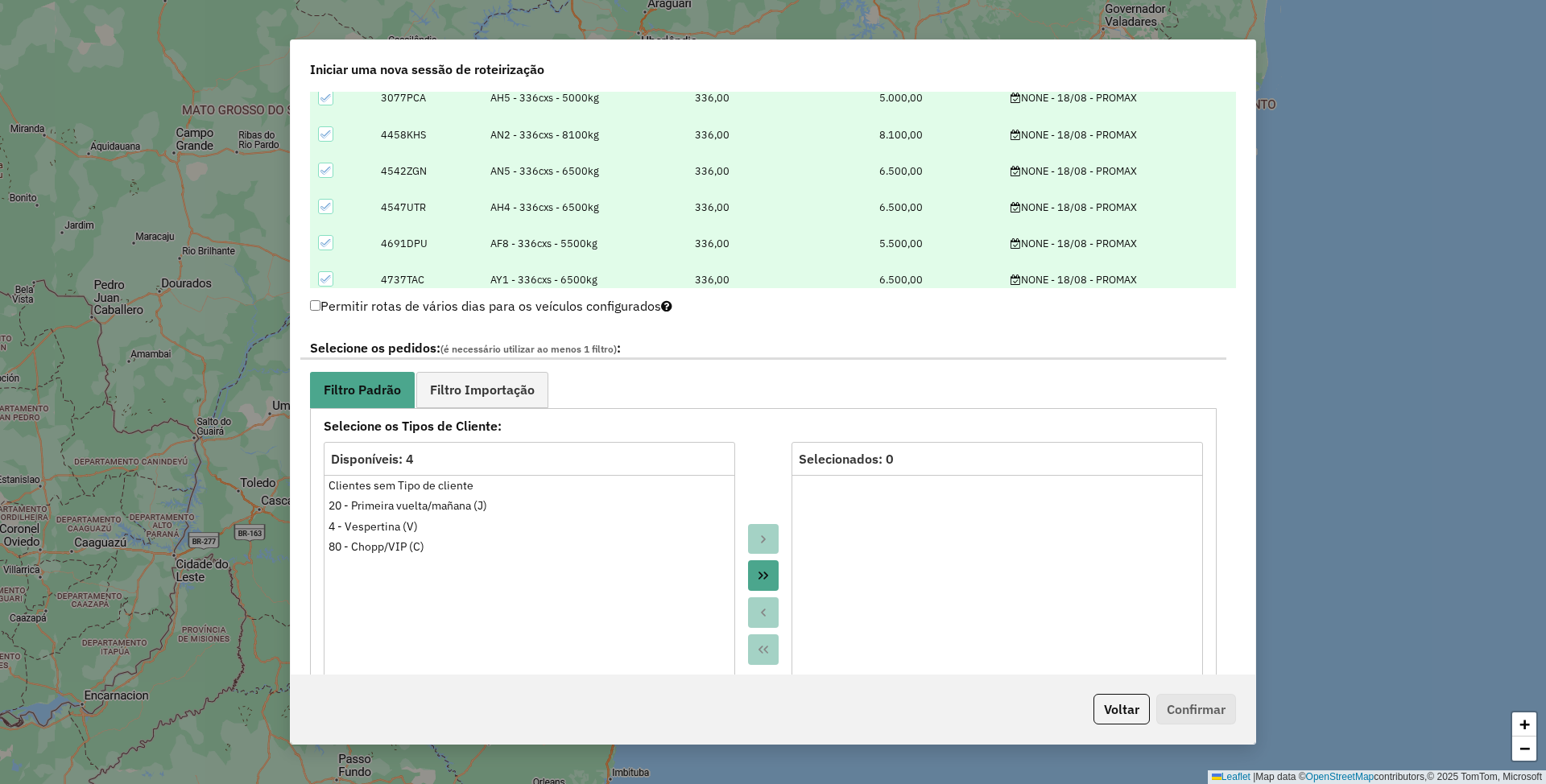
scroll to position [644, 0]
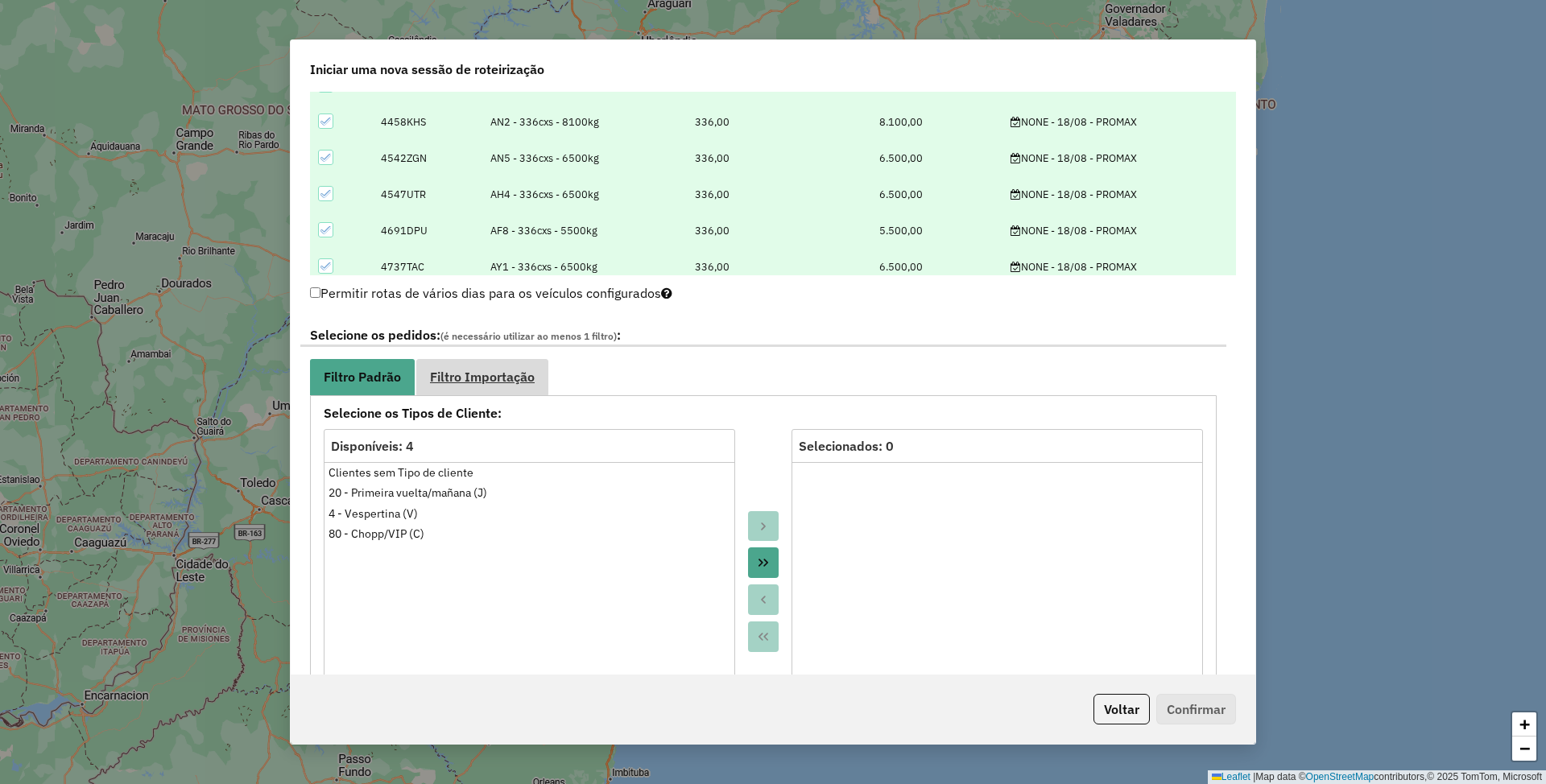
click at [490, 372] on span "Filtro Importação" at bounding box center [482, 376] width 105 height 13
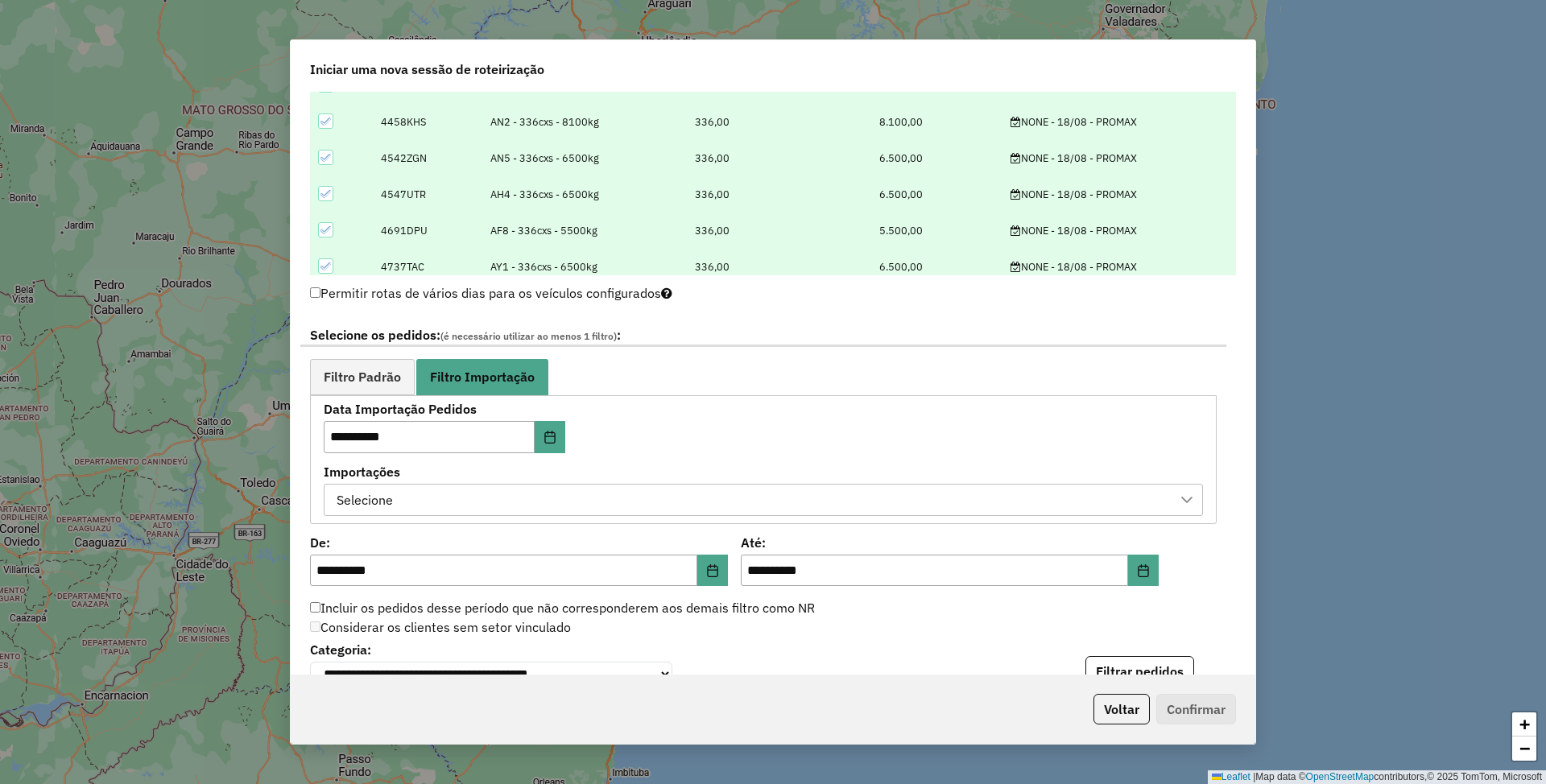
click at [506, 496] on div "Selecione" at bounding box center [751, 500] width 841 height 31
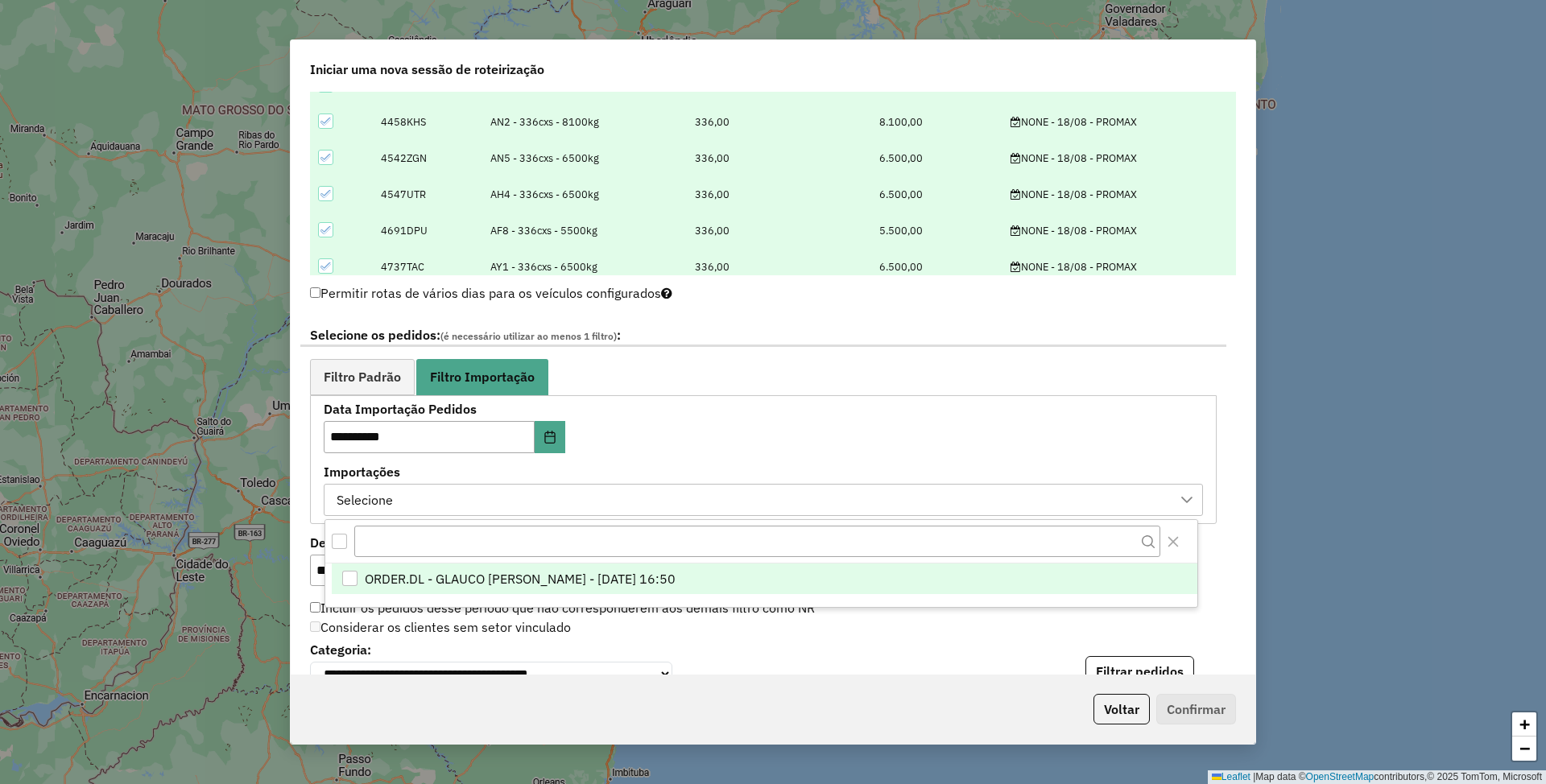
click at [509, 577] on span "ORDER.DL - GLAUCO [PERSON_NAME] - [DATE] 16:50" at bounding box center [520, 579] width 311 height 20
click at [339, 373] on span "Filtro Padrão" at bounding box center [363, 376] width 77 height 13
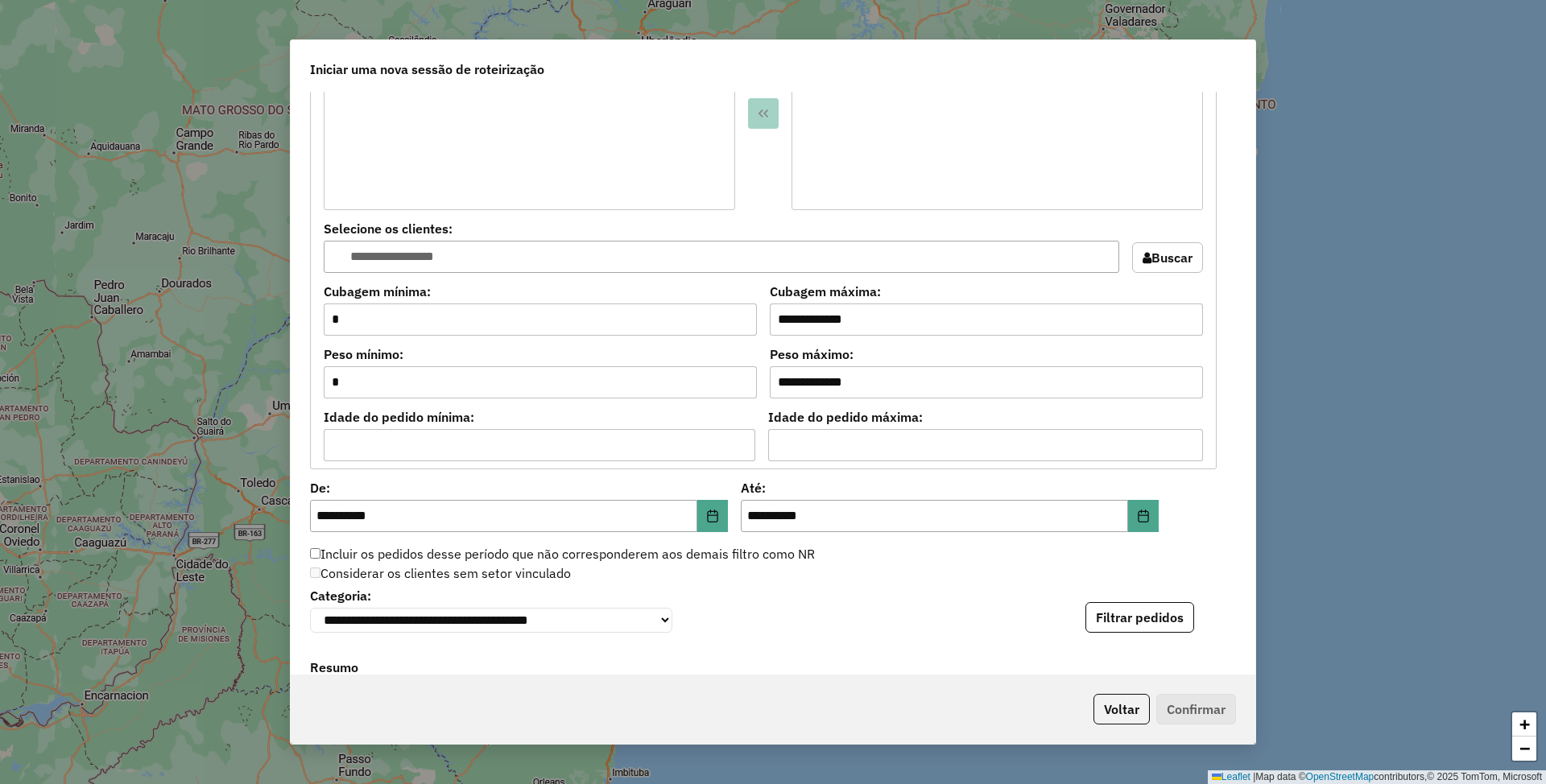
scroll to position [1288, 0]
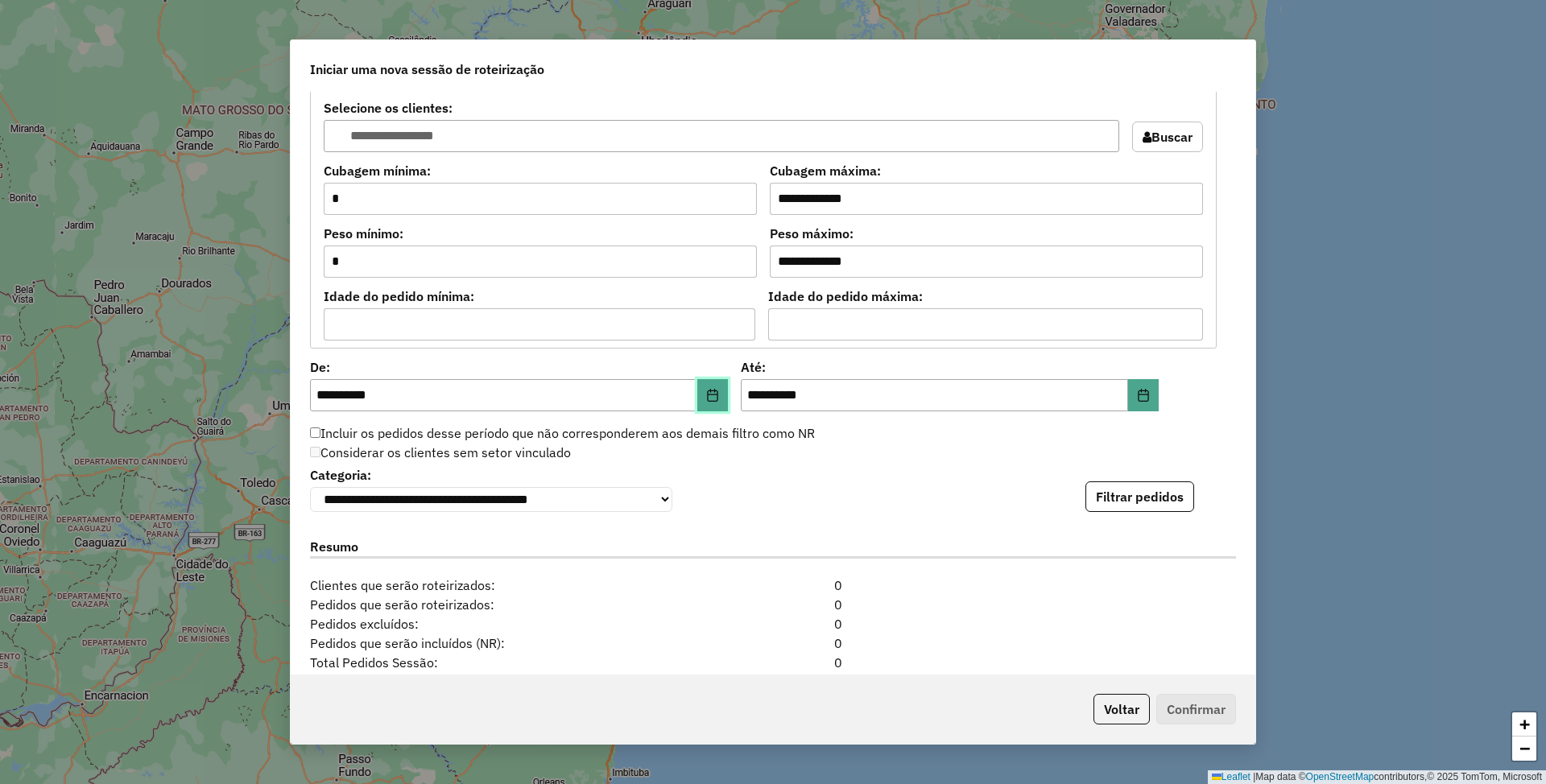
click at [712, 402] on icon "Choose Date" at bounding box center [713, 395] width 11 height 13
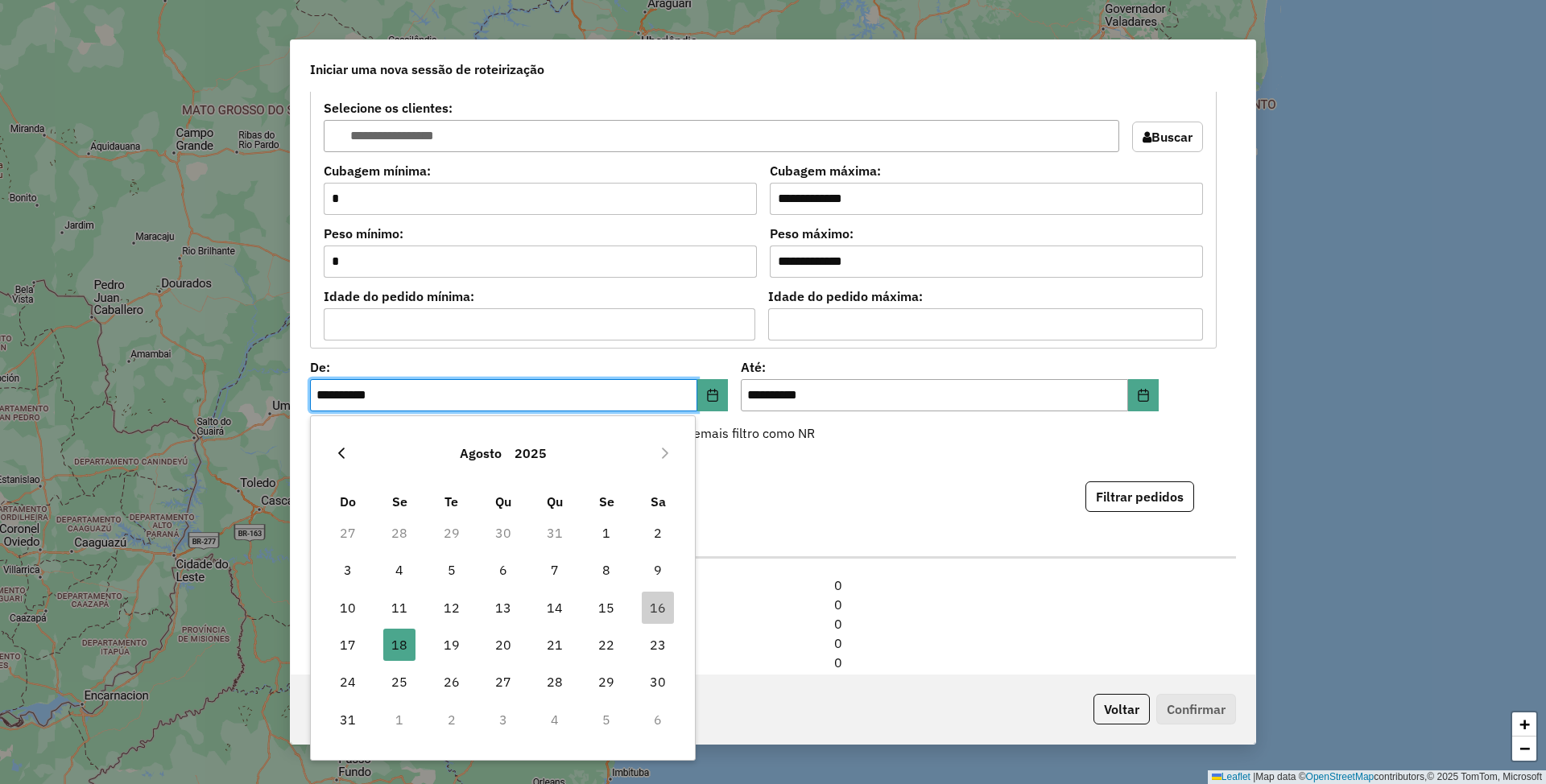
click at [336, 452] on icon "Previous Month" at bounding box center [341, 452] width 13 height 13
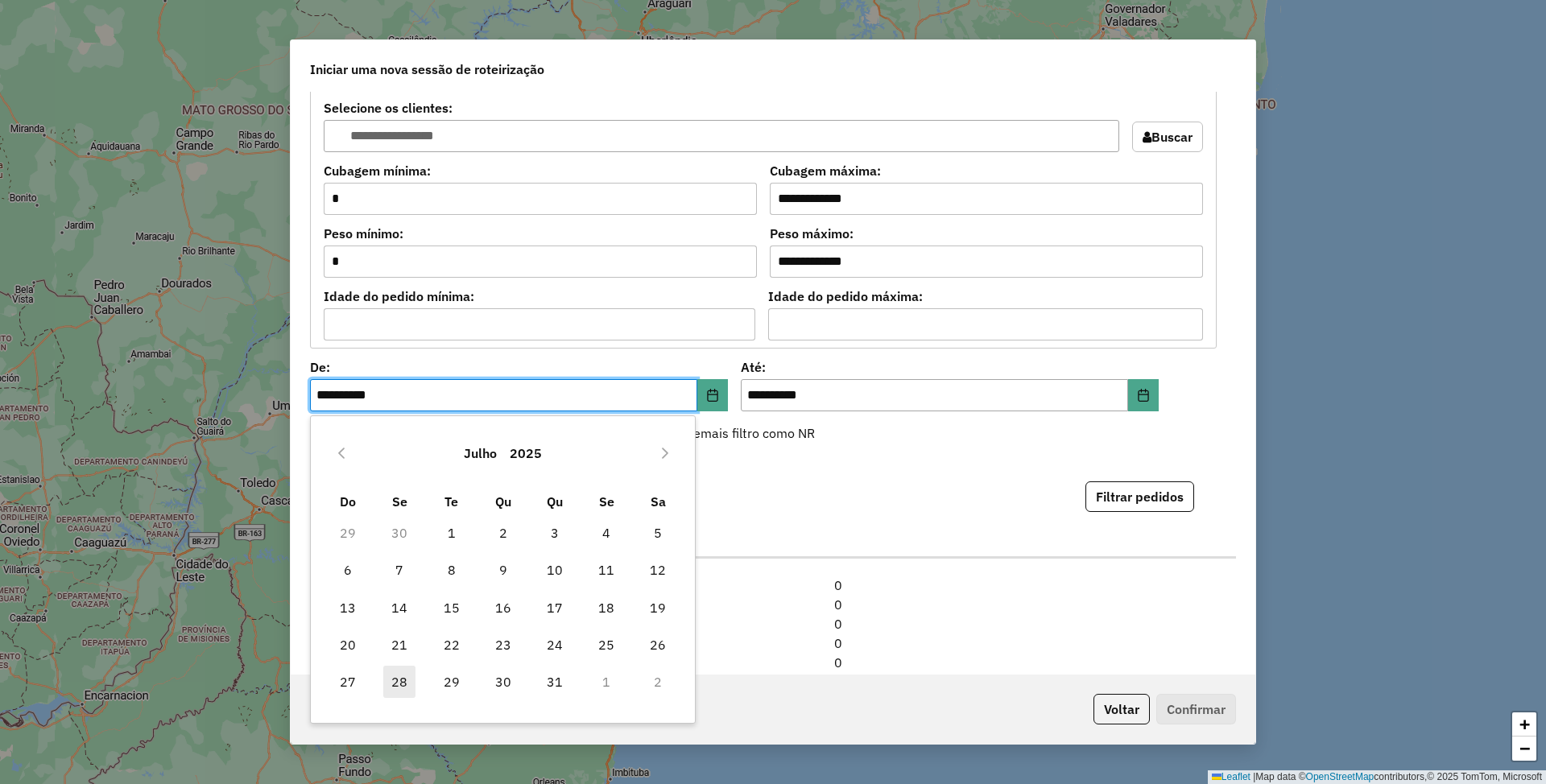
click at [407, 677] on span "28" at bounding box center [399, 681] width 33 height 33
type input "**********"
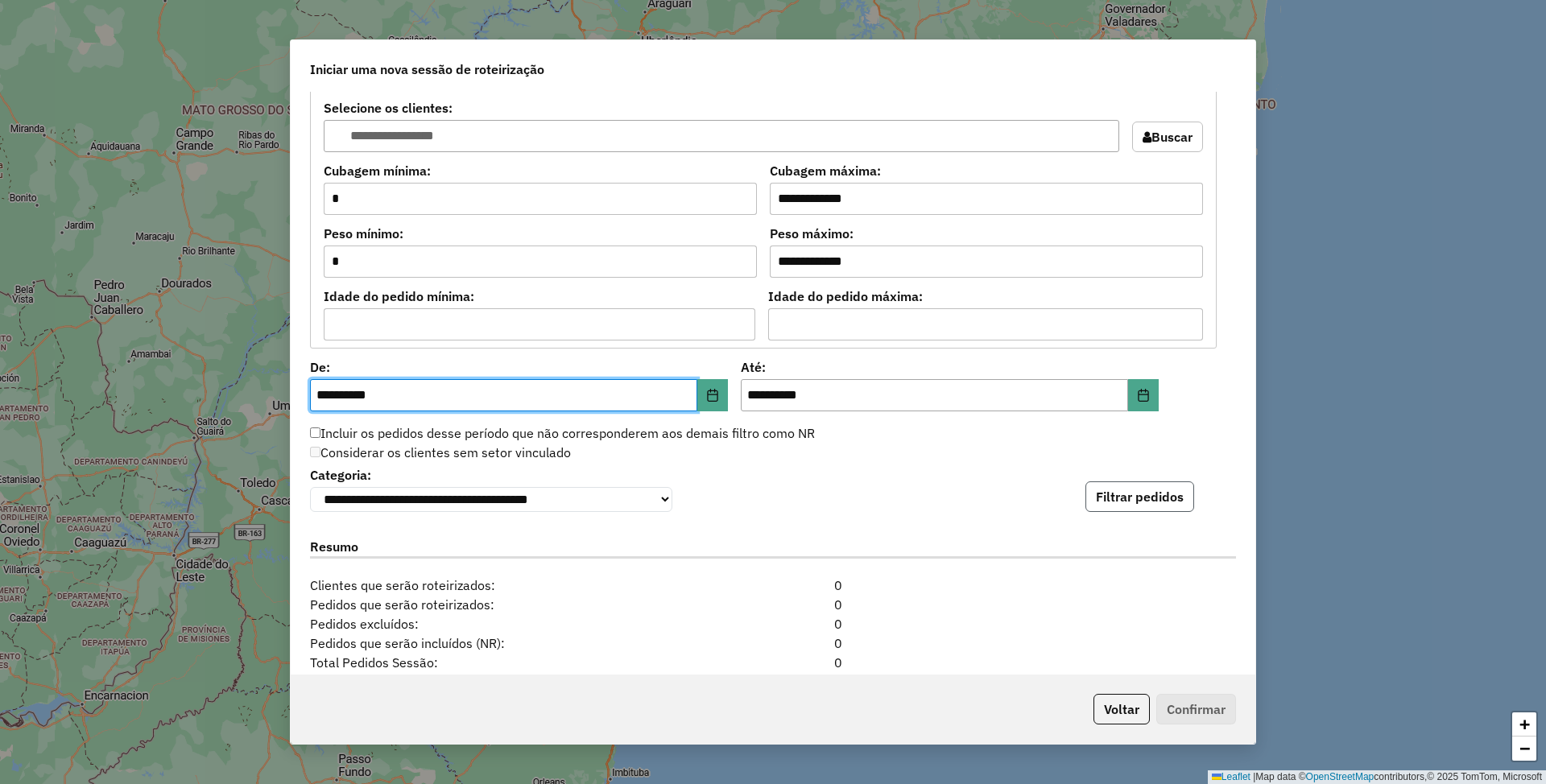
click at [1135, 508] on button "Filtrar pedidos" at bounding box center [1140, 496] width 109 height 31
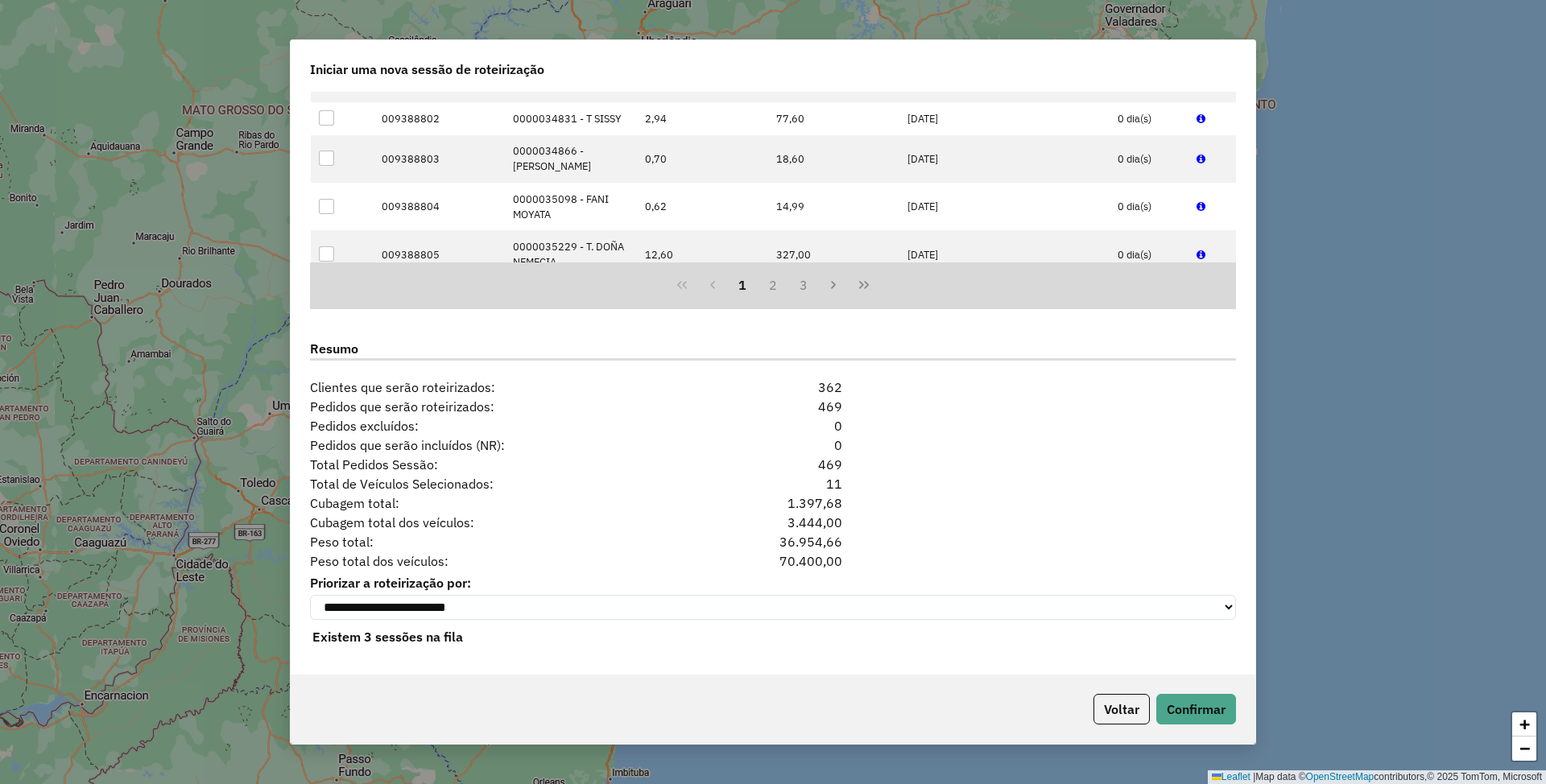
scroll to position [1829, 0]
click at [1218, 712] on button "Confirmar" at bounding box center [1196, 709] width 80 height 31
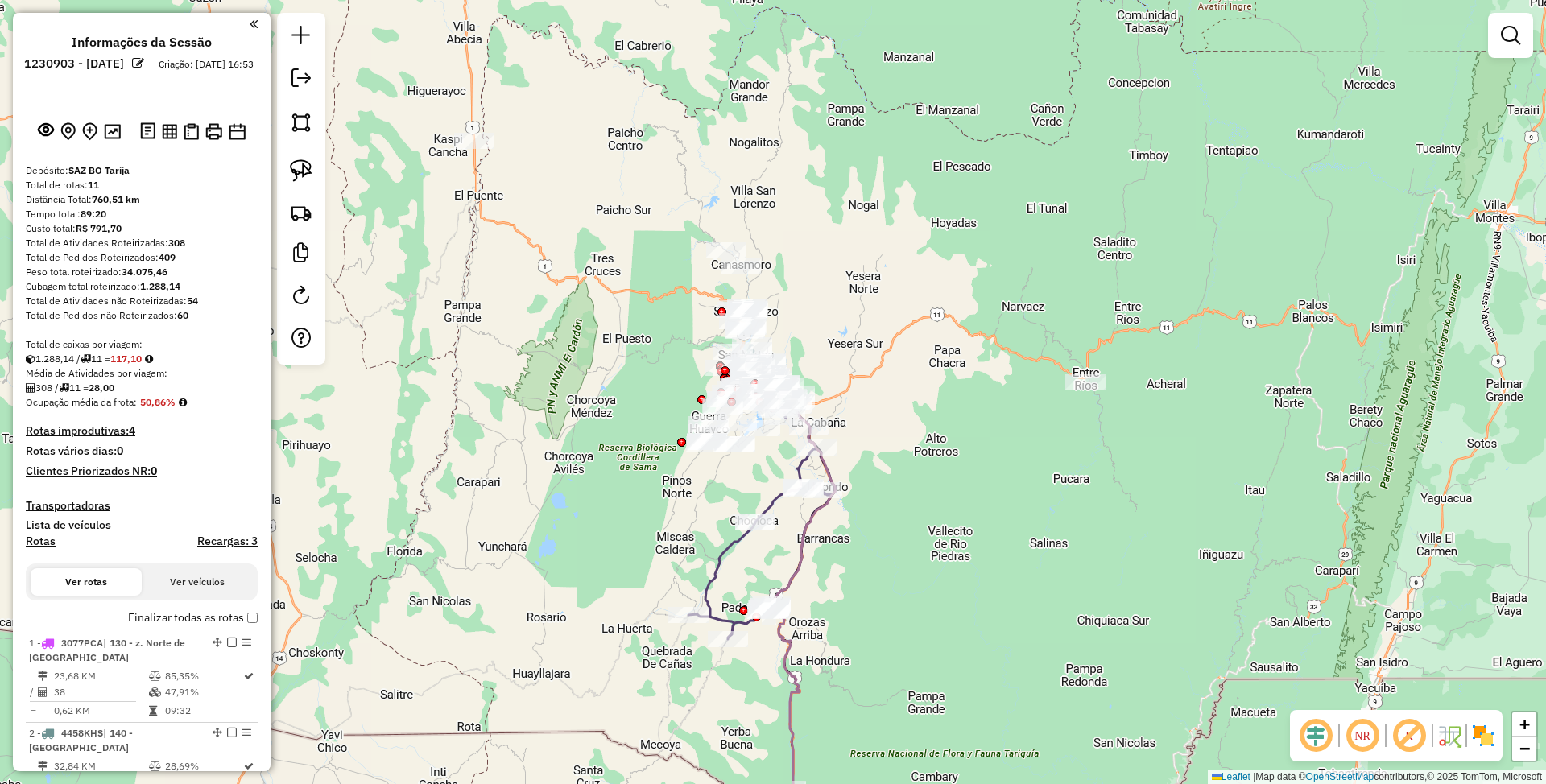
click at [1495, 739] on img at bounding box center [1483, 736] width 26 height 26
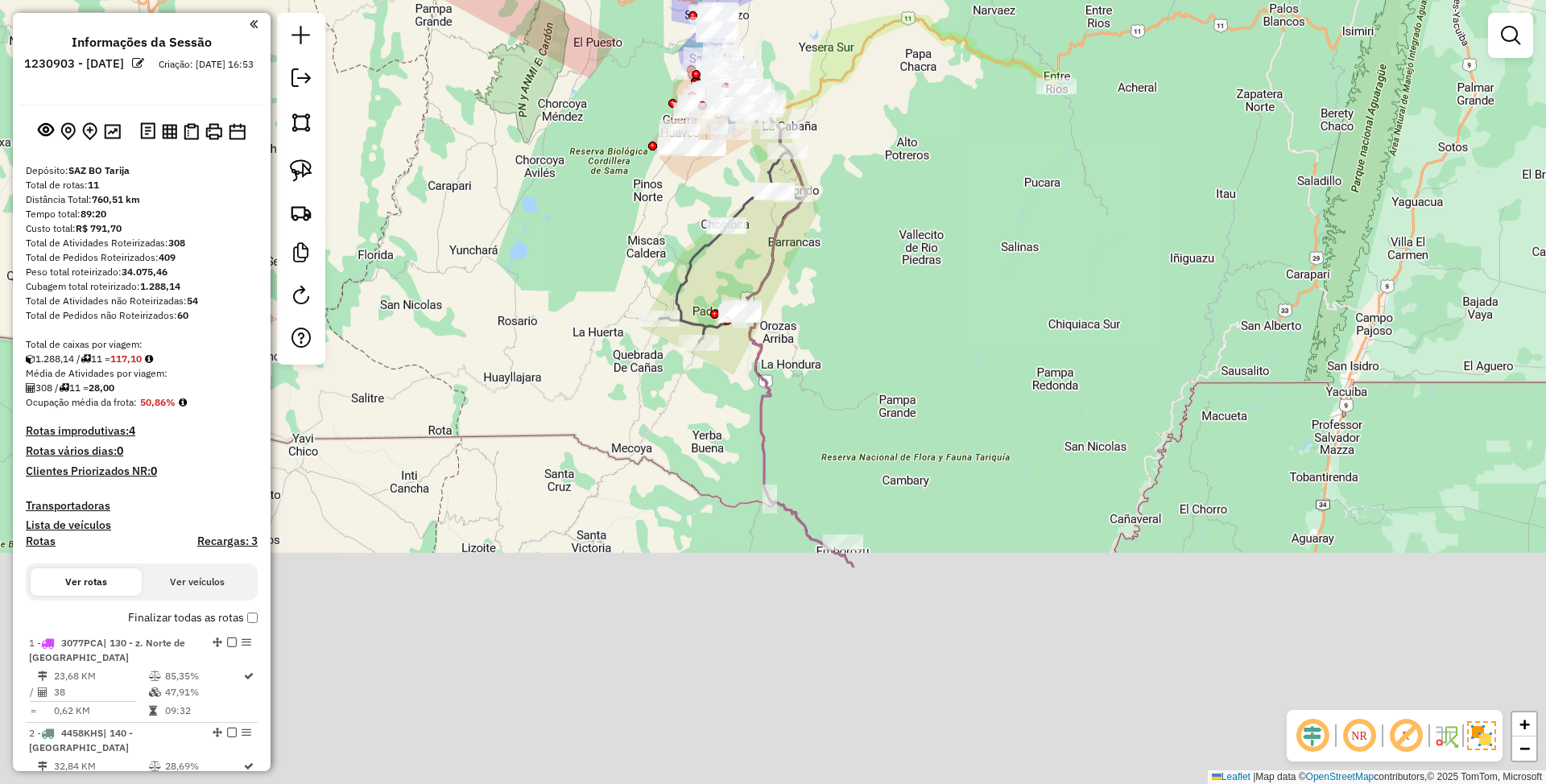
drag, startPoint x: 856, startPoint y: 559, endPoint x: 822, endPoint y: 146, distance: 414.4
click at [822, 146] on div "Janela de atendimento Grade de atendimento Capacidade Transportadoras Veículos …" at bounding box center [773, 392] width 1546 height 784
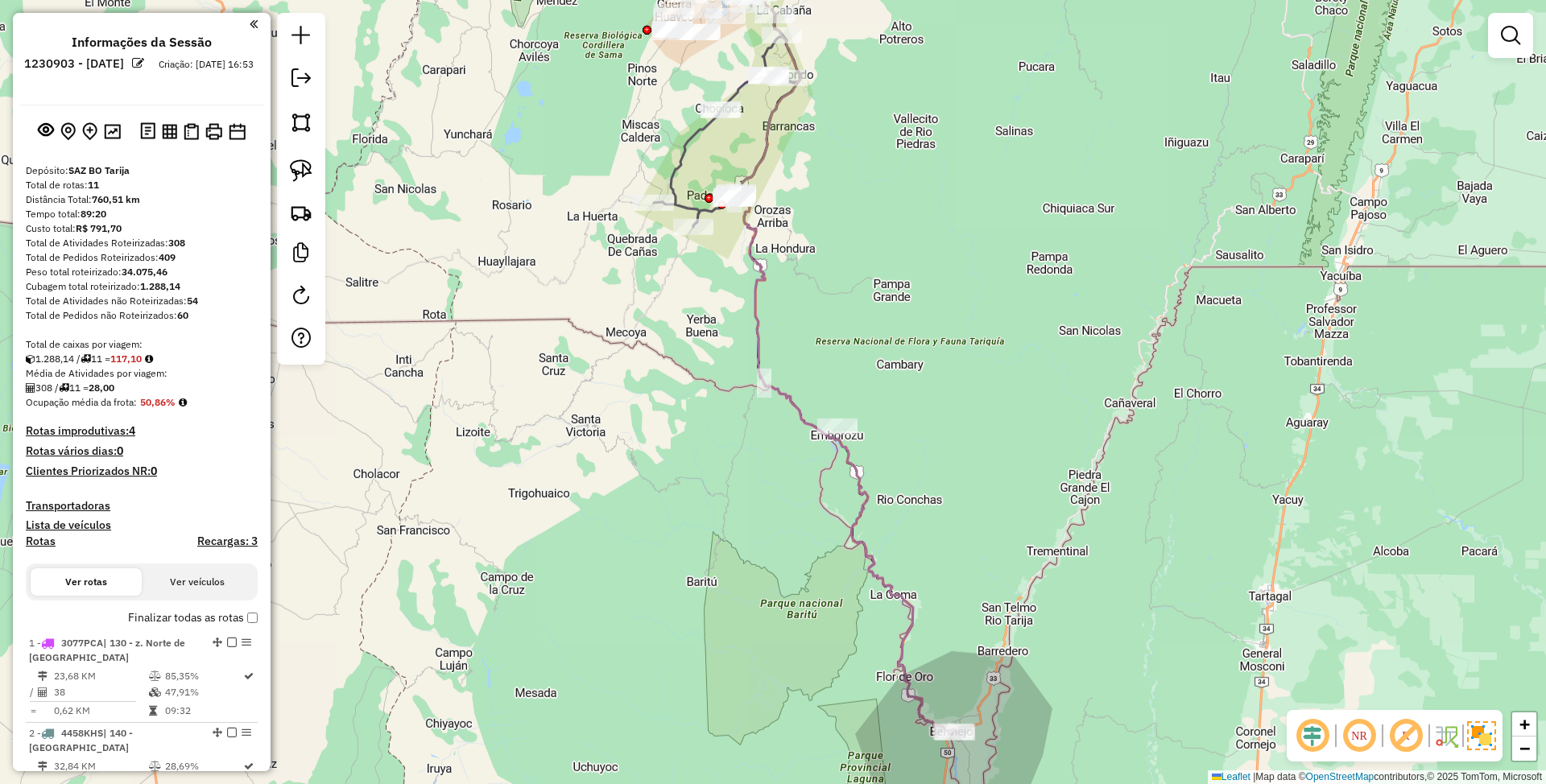
click at [765, 146] on icon at bounding box center [845, 356] width 221 height 753
select select "**********"
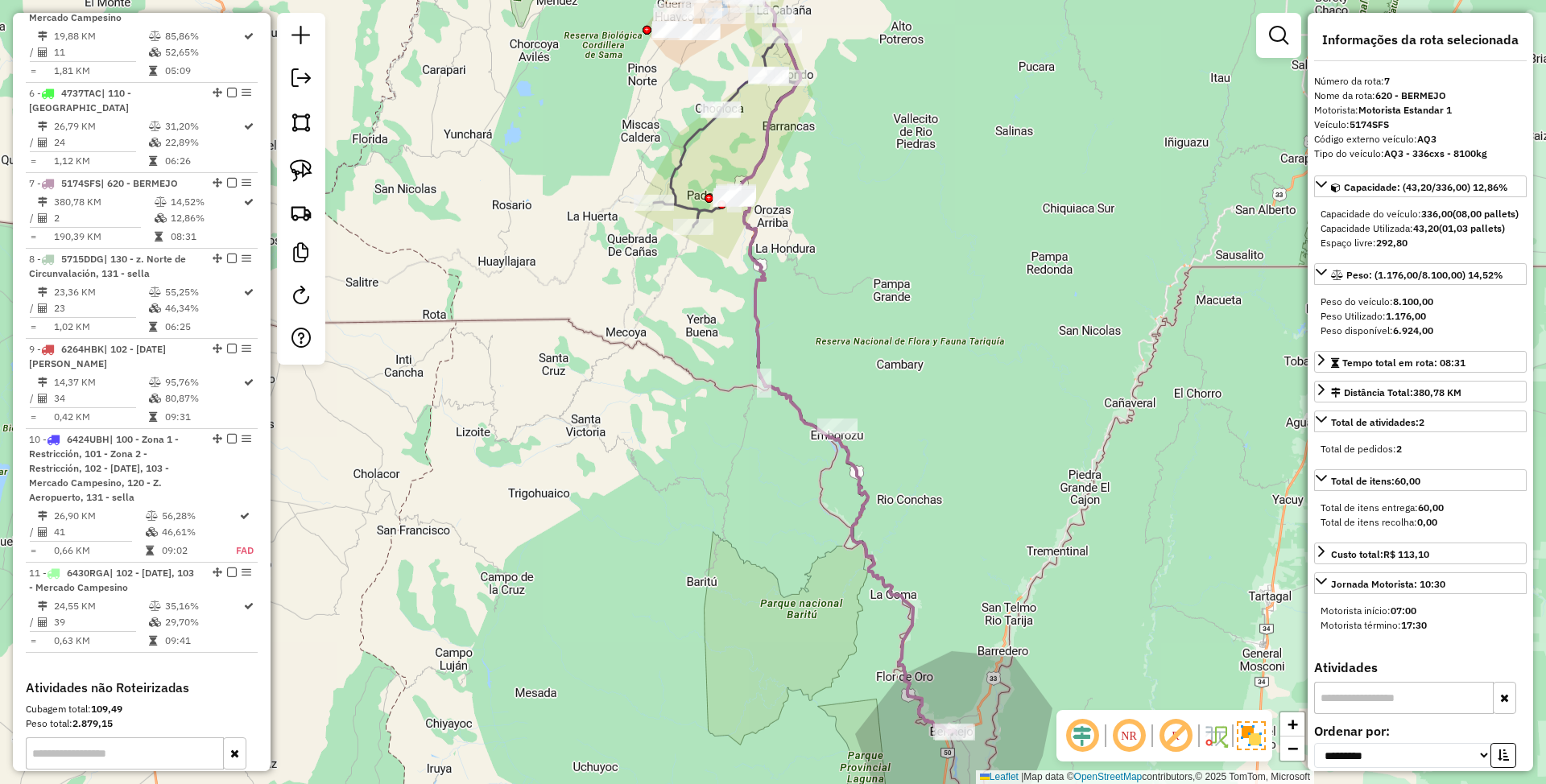
scroll to position [1160, 0]
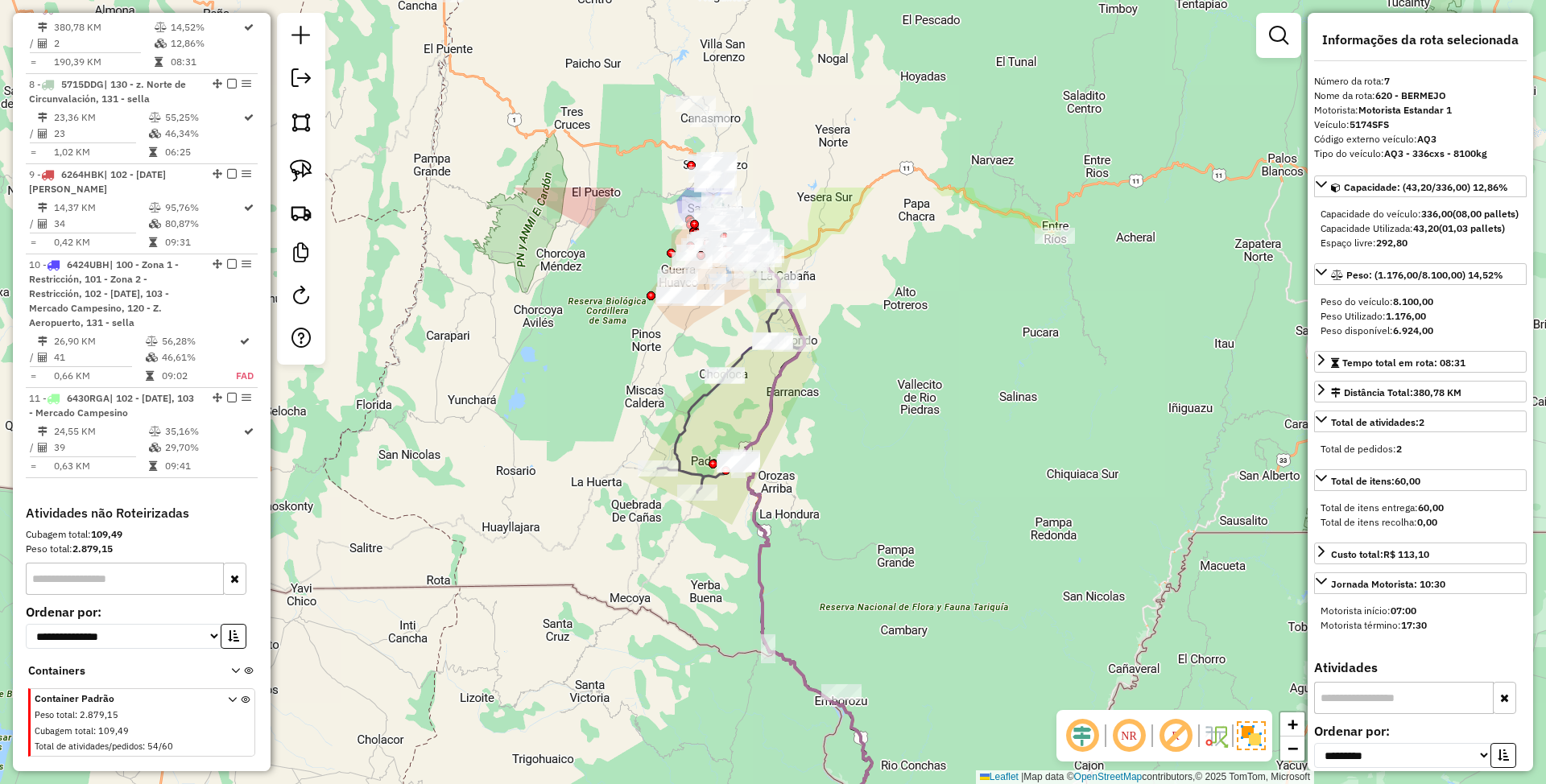
drag, startPoint x: 879, startPoint y: 153, endPoint x: 883, endPoint y: 426, distance: 273.0
click at [883, 426] on div "Janela de atendimento Grade de atendimento Capacidade Transportadoras Veículos …" at bounding box center [773, 392] width 1546 height 784
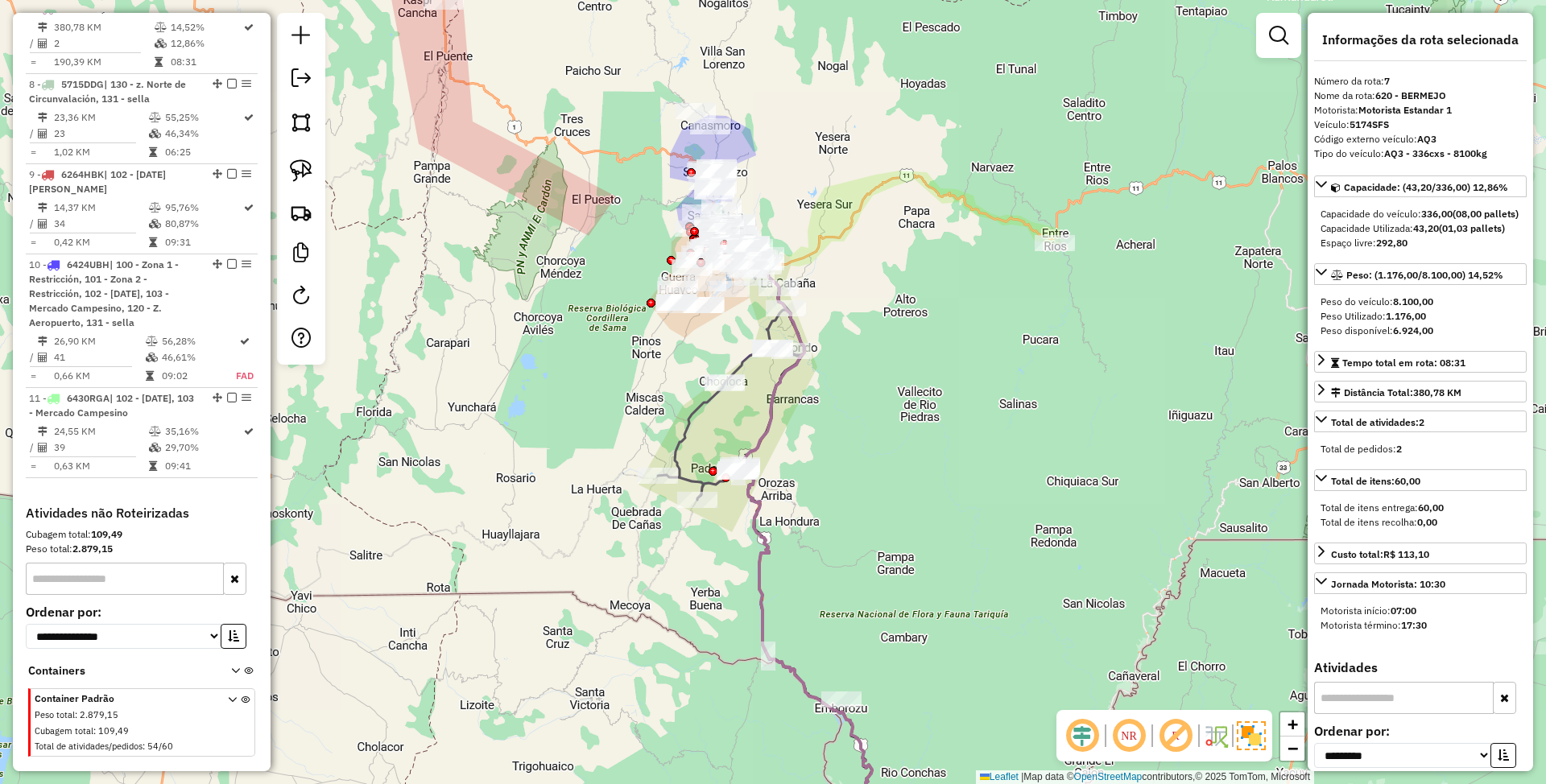
click at [691, 403] on icon at bounding box center [731, 381] width 146 height 237
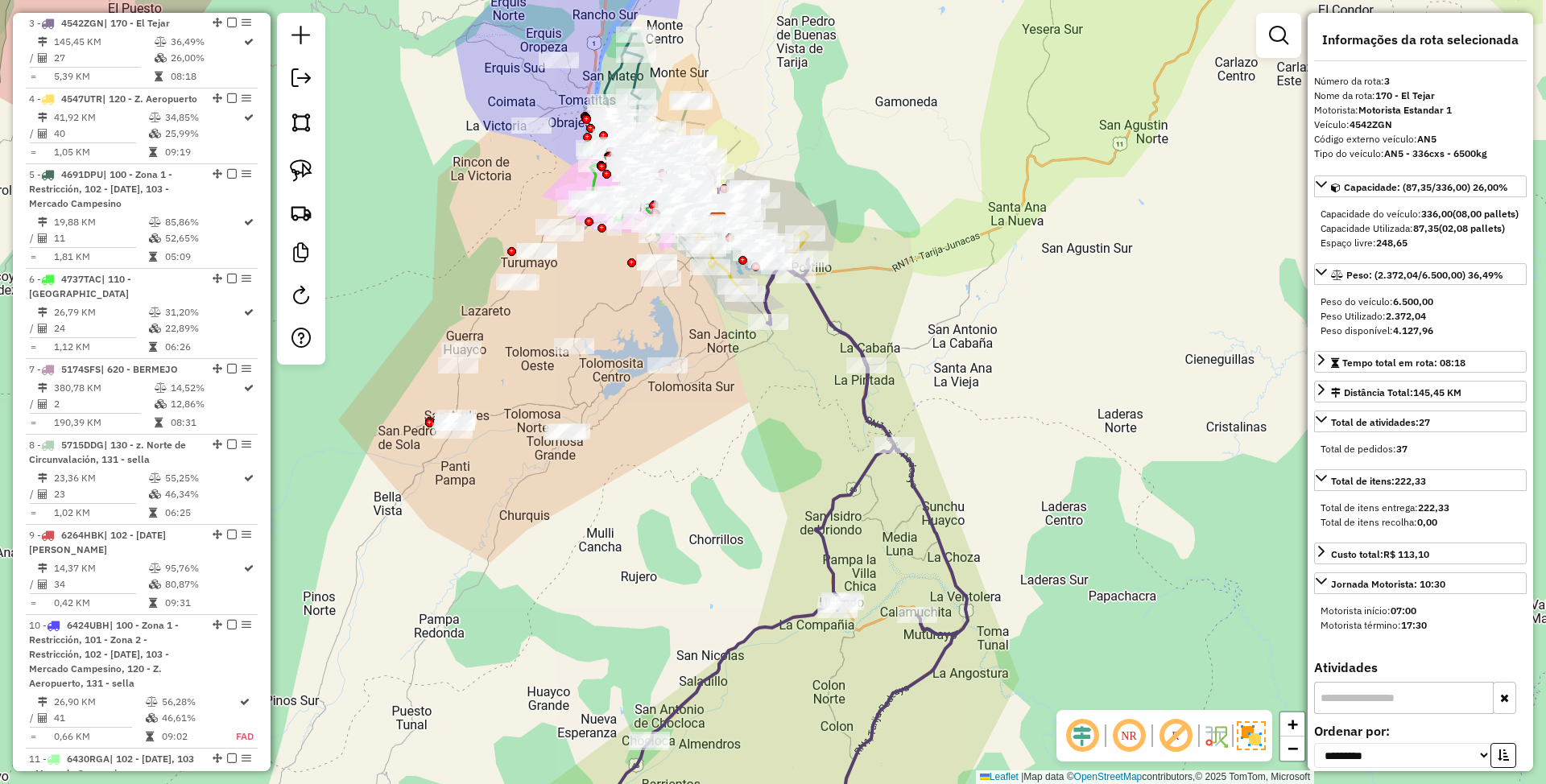
drag, startPoint x: 807, startPoint y: 529, endPoint x: 649, endPoint y: 522, distance: 158.2
click at [649, 519] on div "Janela de atendimento Grade de atendimento Capacidade Transportadoras Veículos …" at bounding box center [773, 392] width 1546 height 784
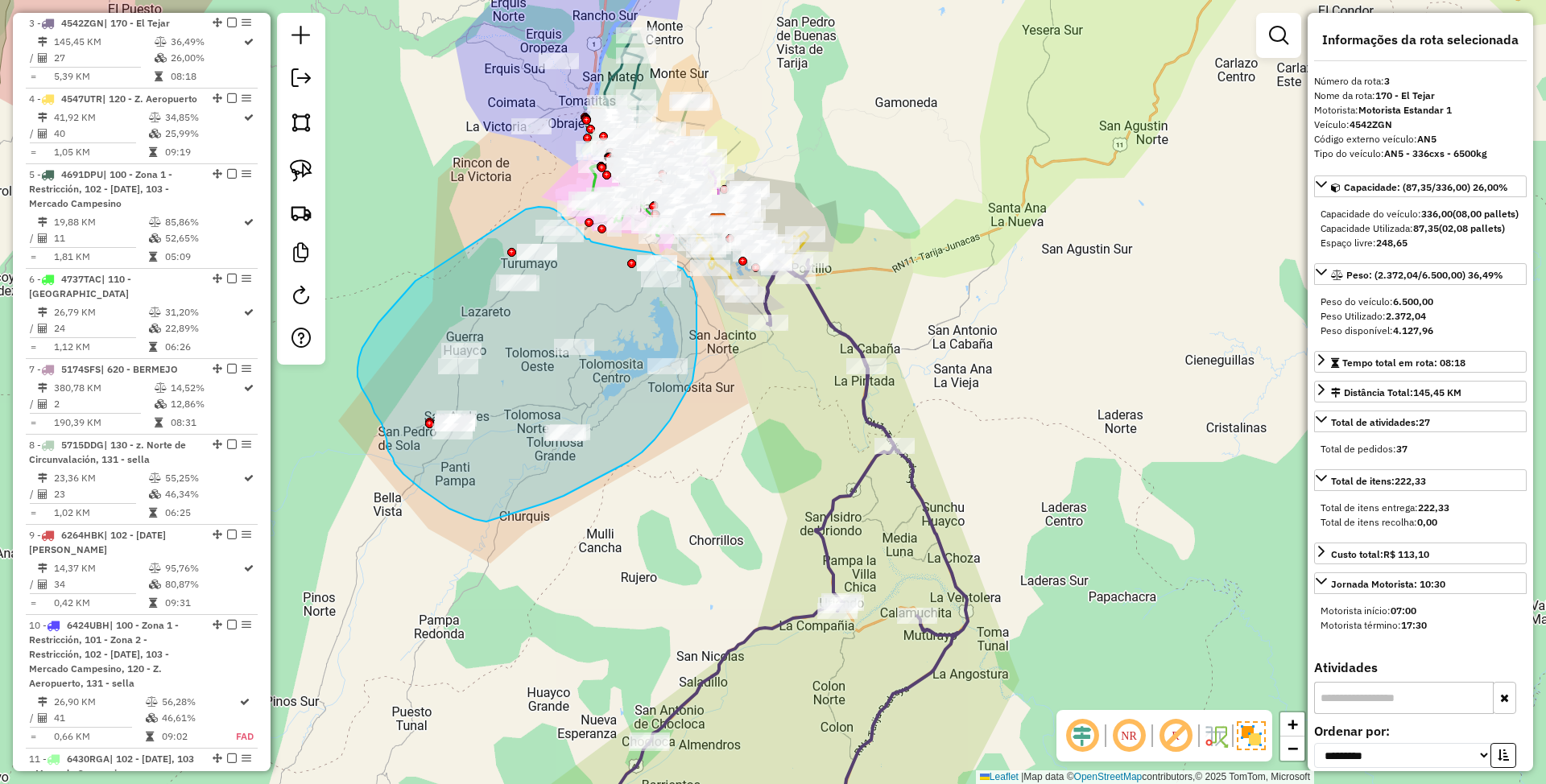
drag, startPoint x: 363, startPoint y: 348, endPoint x: 440, endPoint y: 253, distance: 122.3
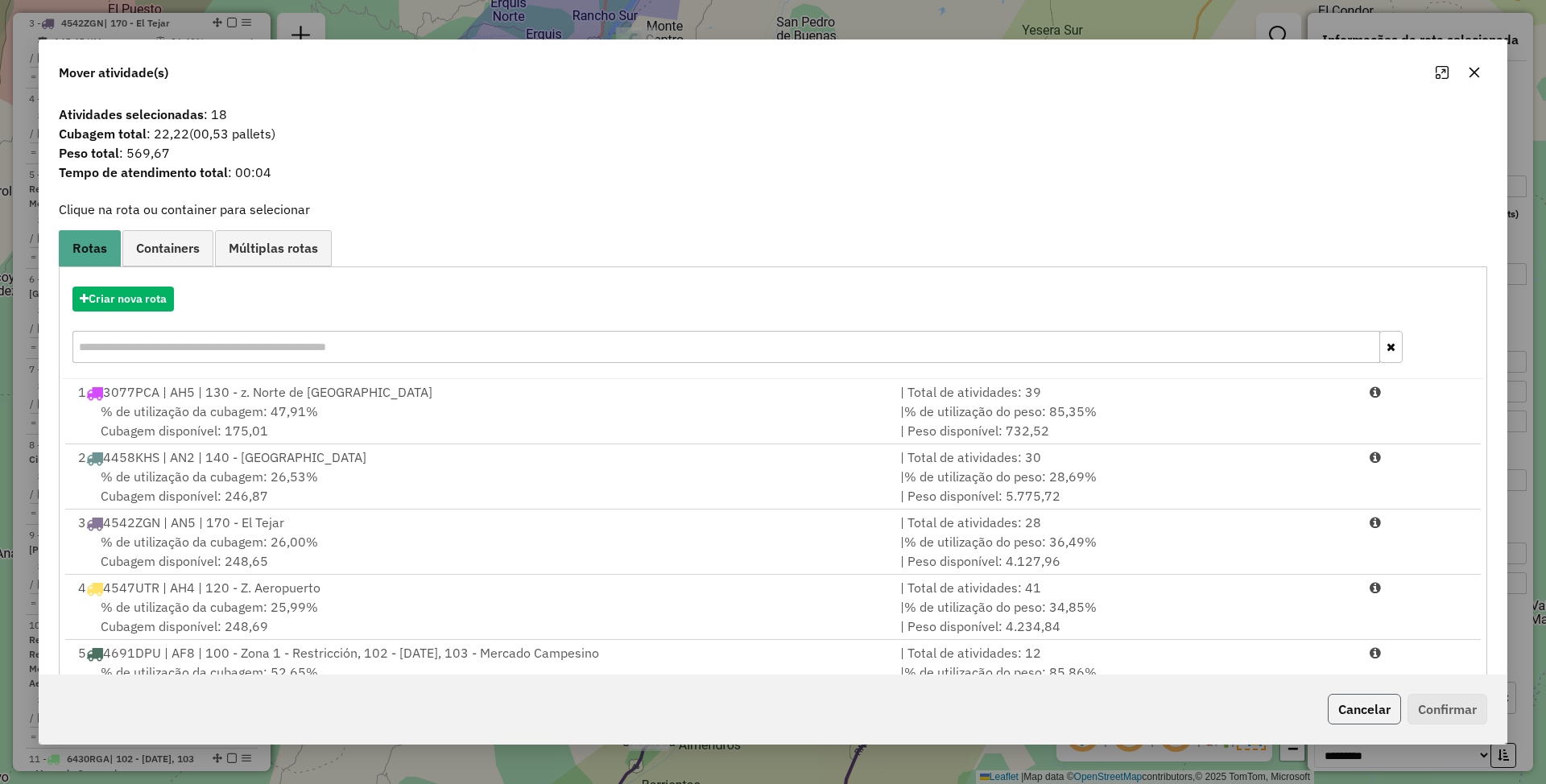
click at [1357, 712] on button "Cancelar" at bounding box center [1364, 709] width 73 height 31
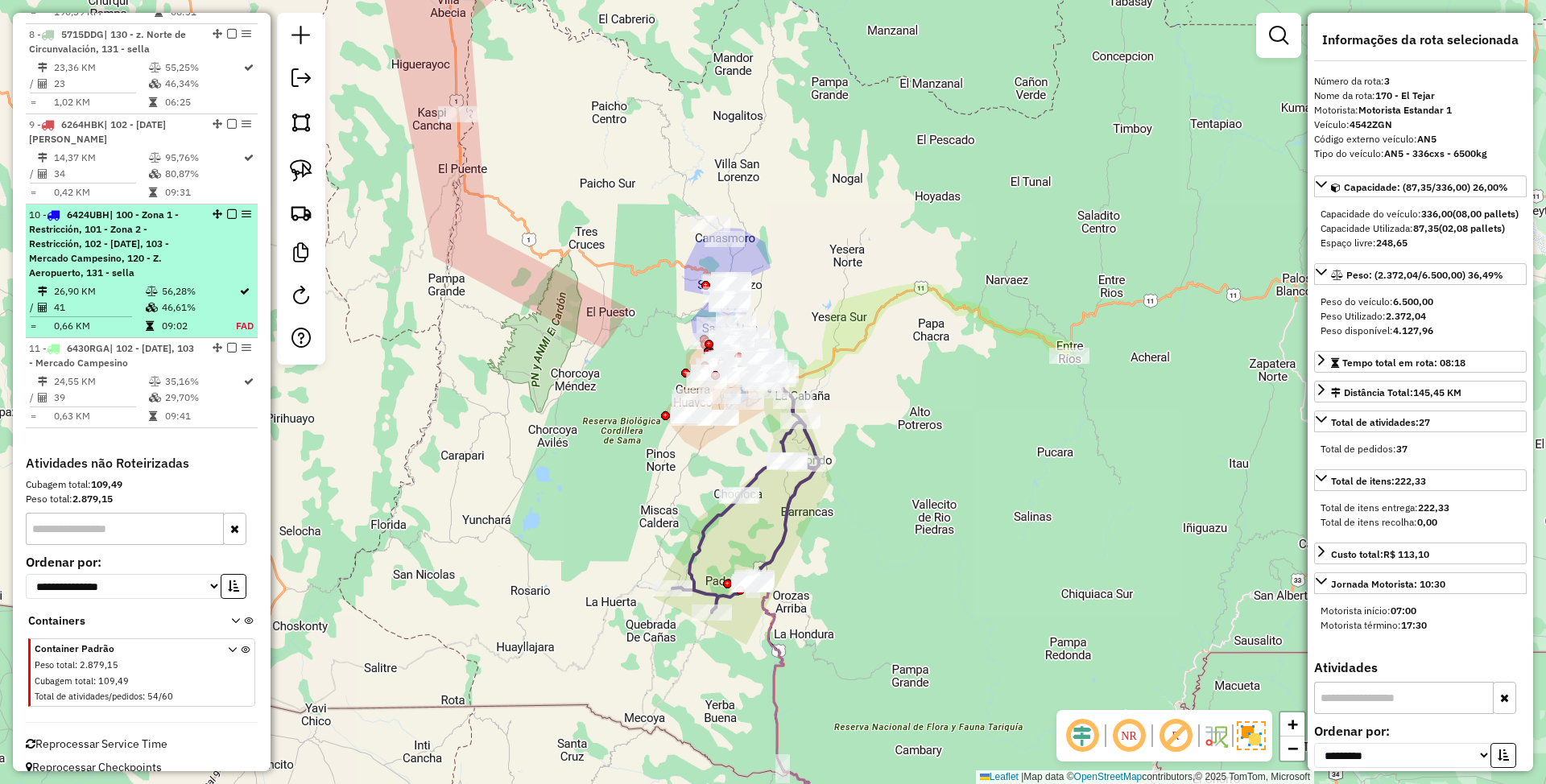
scroll to position [1230, 0]
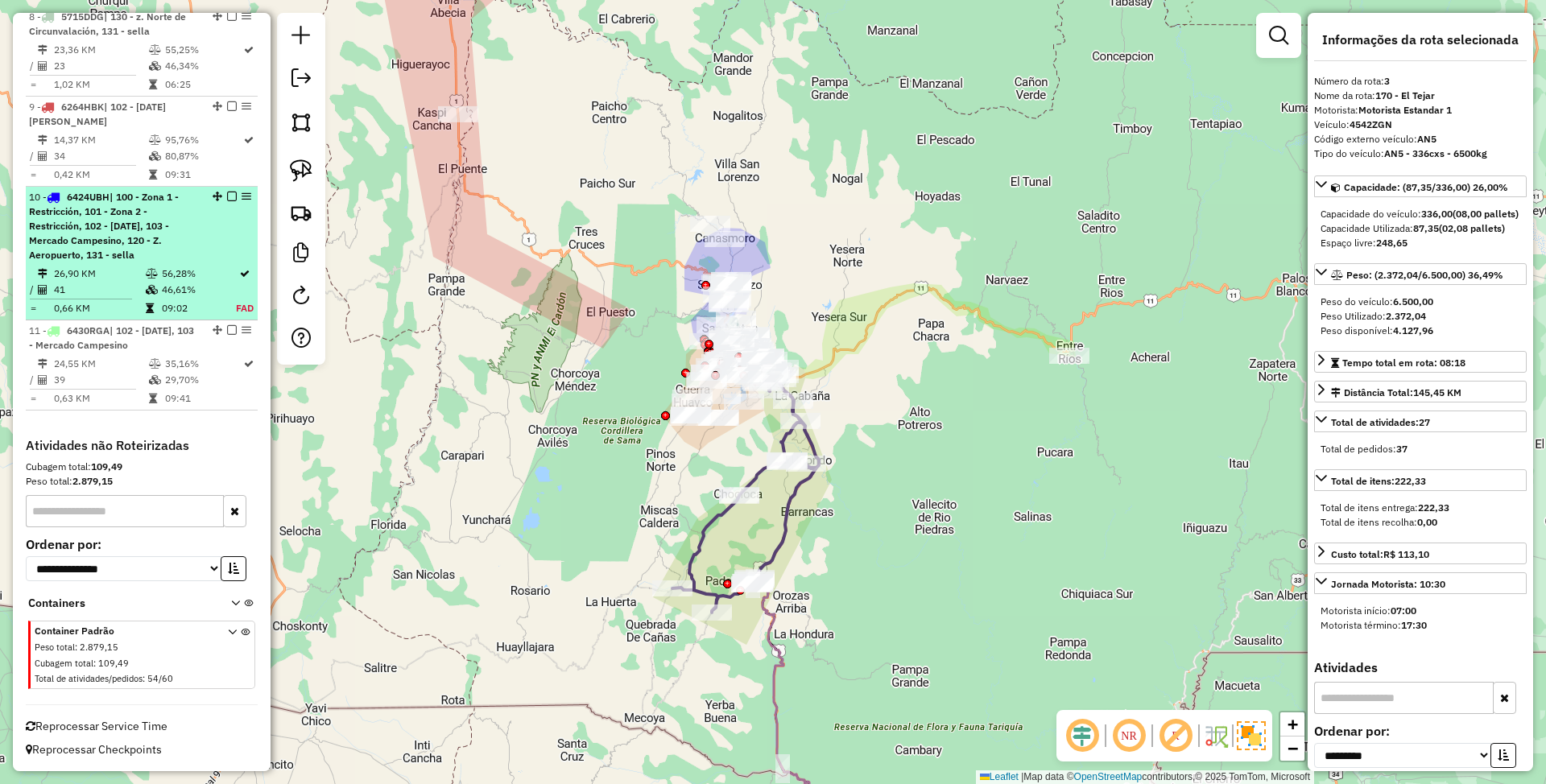
click at [165, 224] on span "| 100 - Zona 1 - Restricción, 101 - Zona 2 - Restricción, 102 - [DATE], 103 - M…" at bounding box center [104, 225] width 150 height 70
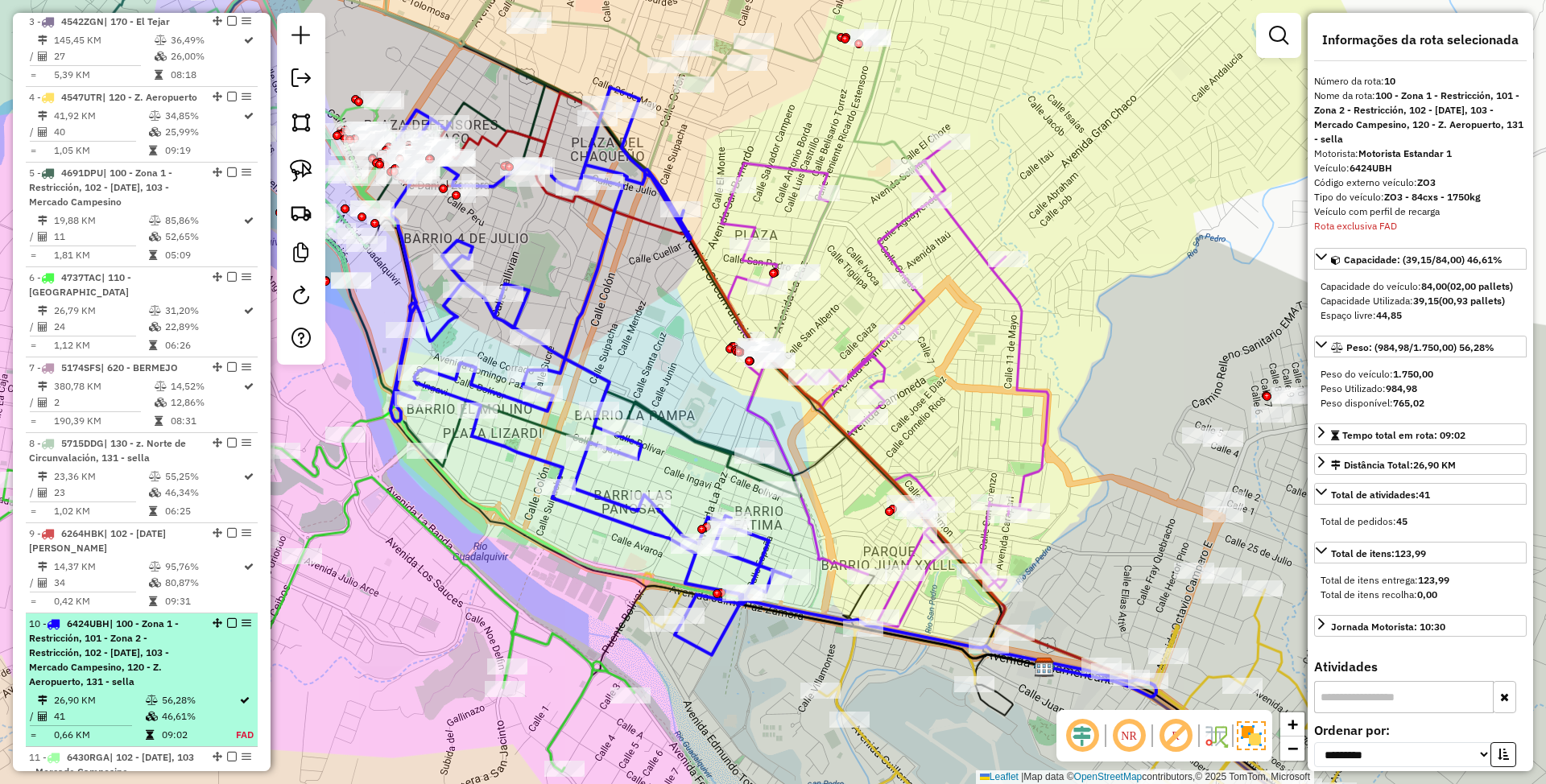
scroll to position [694, 0]
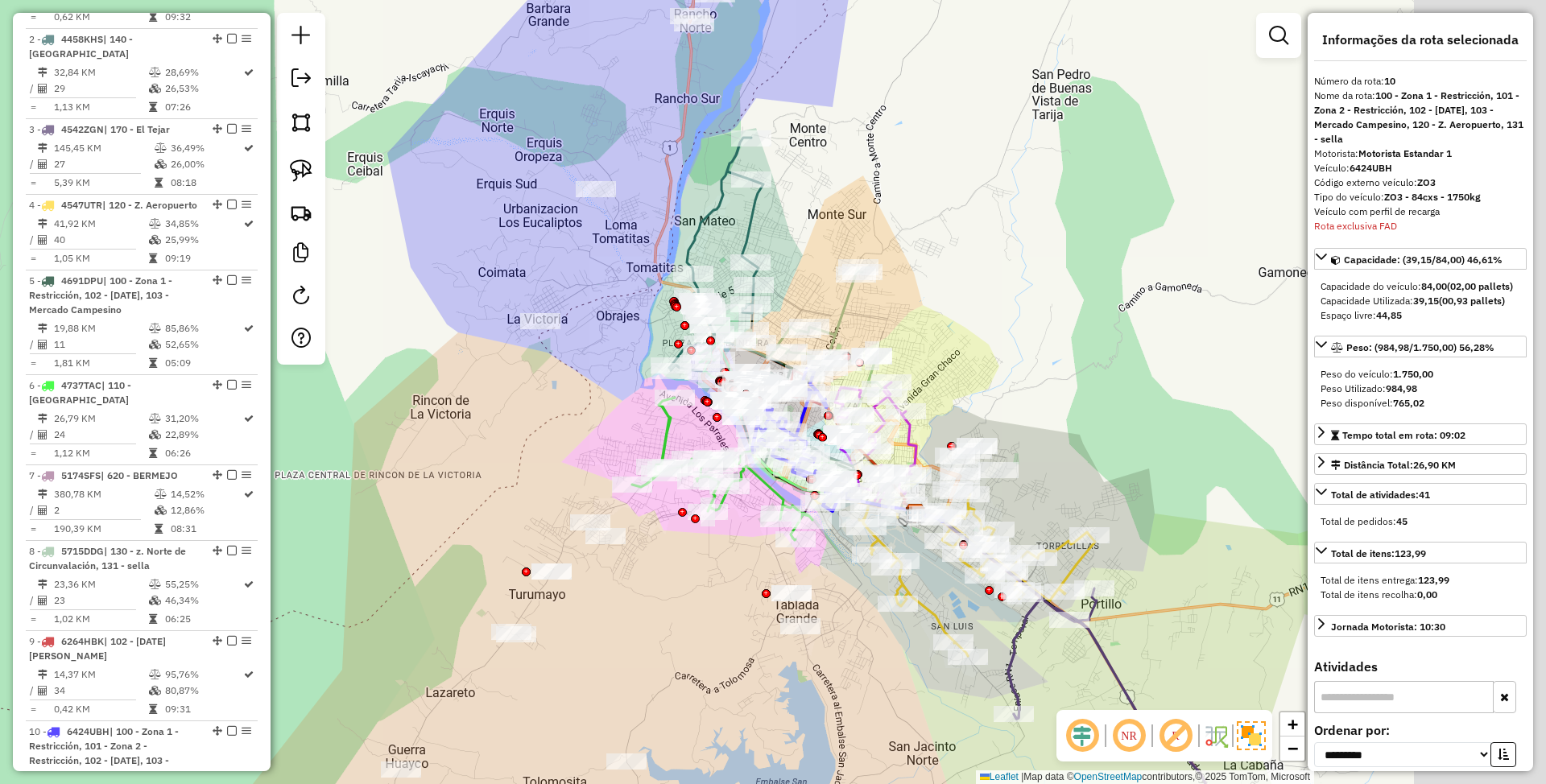
drag, startPoint x: 895, startPoint y: 577, endPoint x: 615, endPoint y: 603, distance: 281.2
click at [615, 603] on div "Janela de atendimento Grade de atendimento Capacidade Transportadoras Veículos …" at bounding box center [773, 392] width 1546 height 784
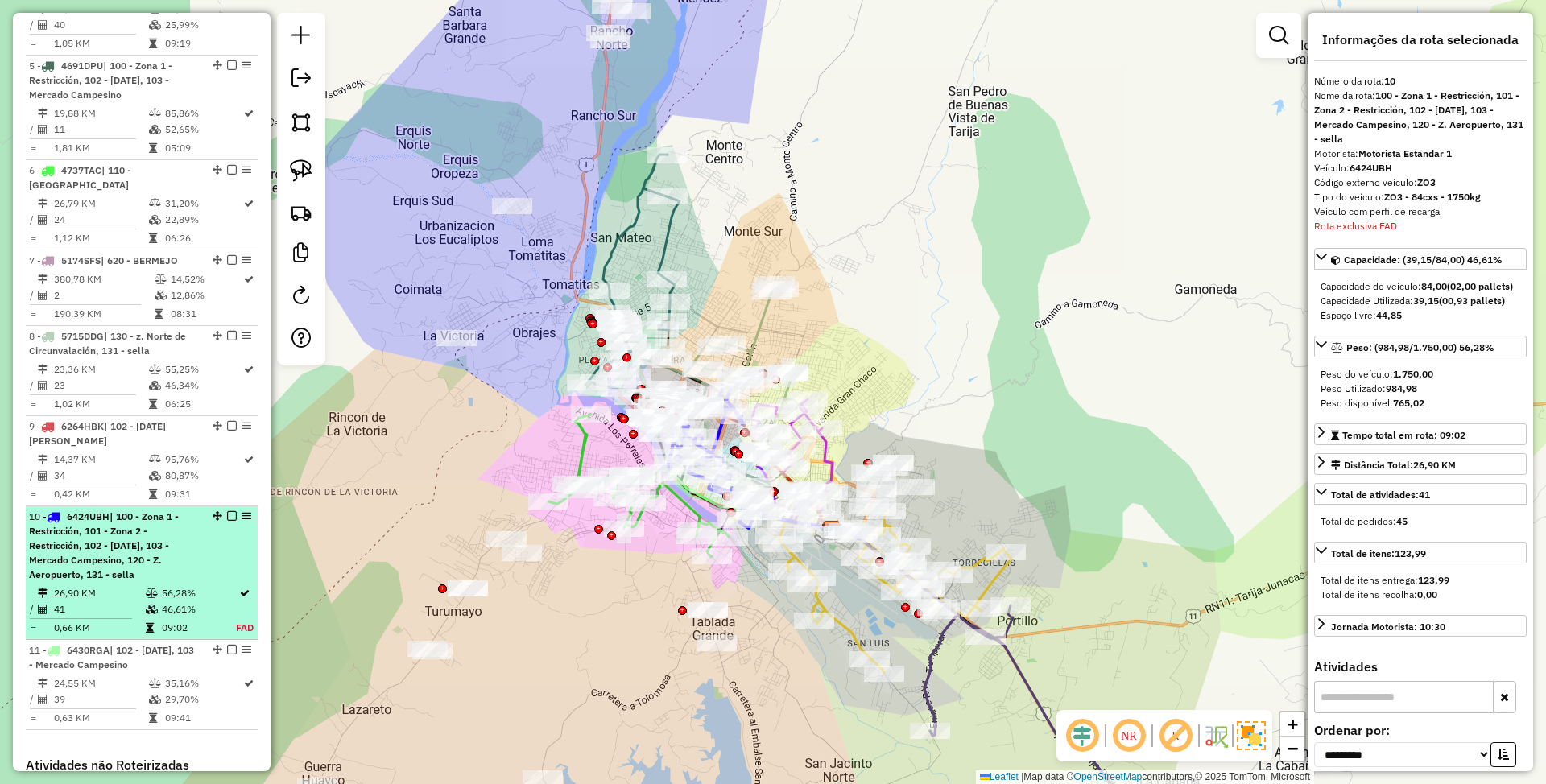
click at [100, 551] on span "| 100 - Zona 1 - Restricción, 101 - Zona 2 - Restricción, 102 - [DATE], 103 - M…" at bounding box center [104, 545] width 150 height 70
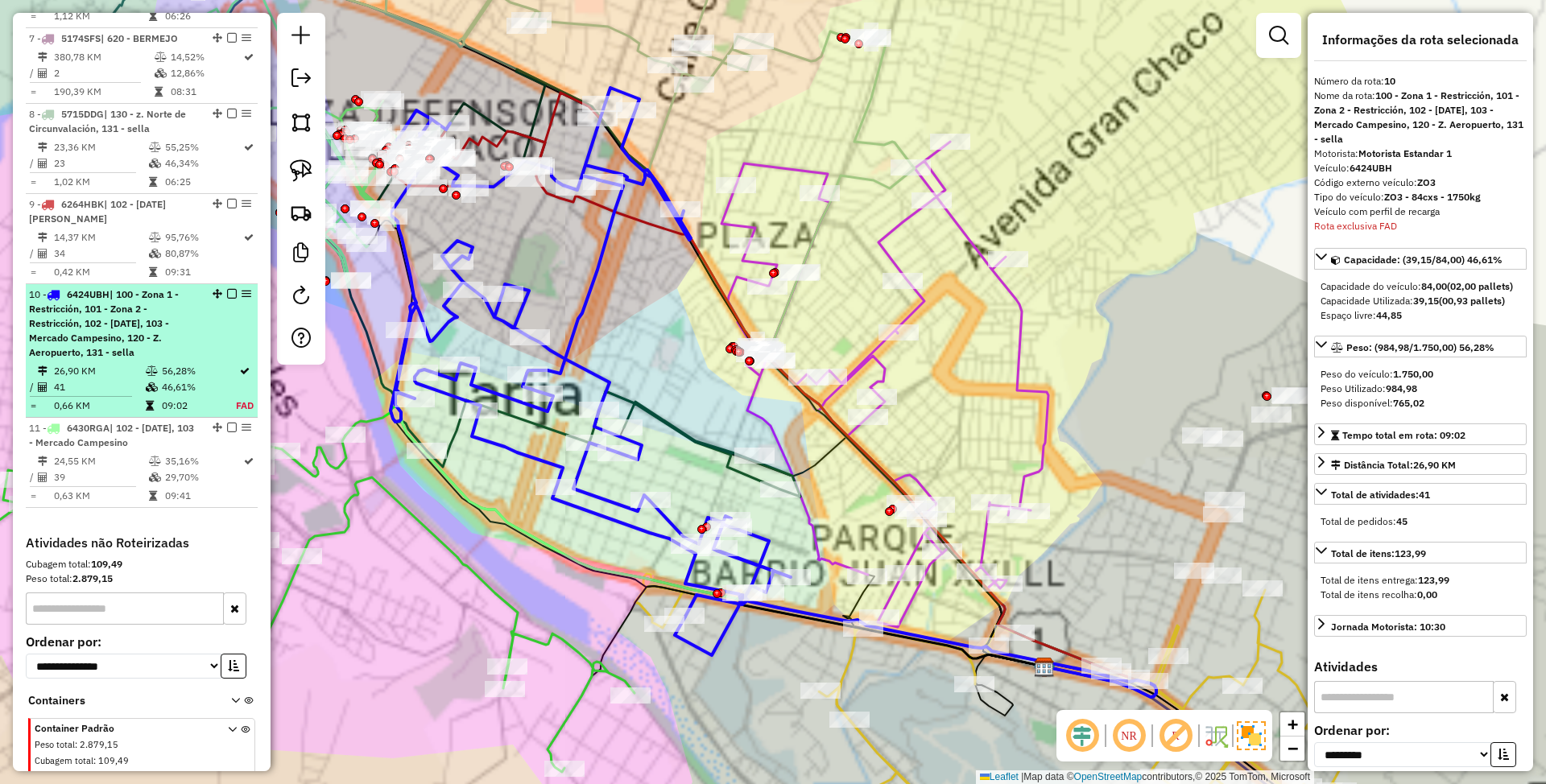
scroll to position [1230, 0]
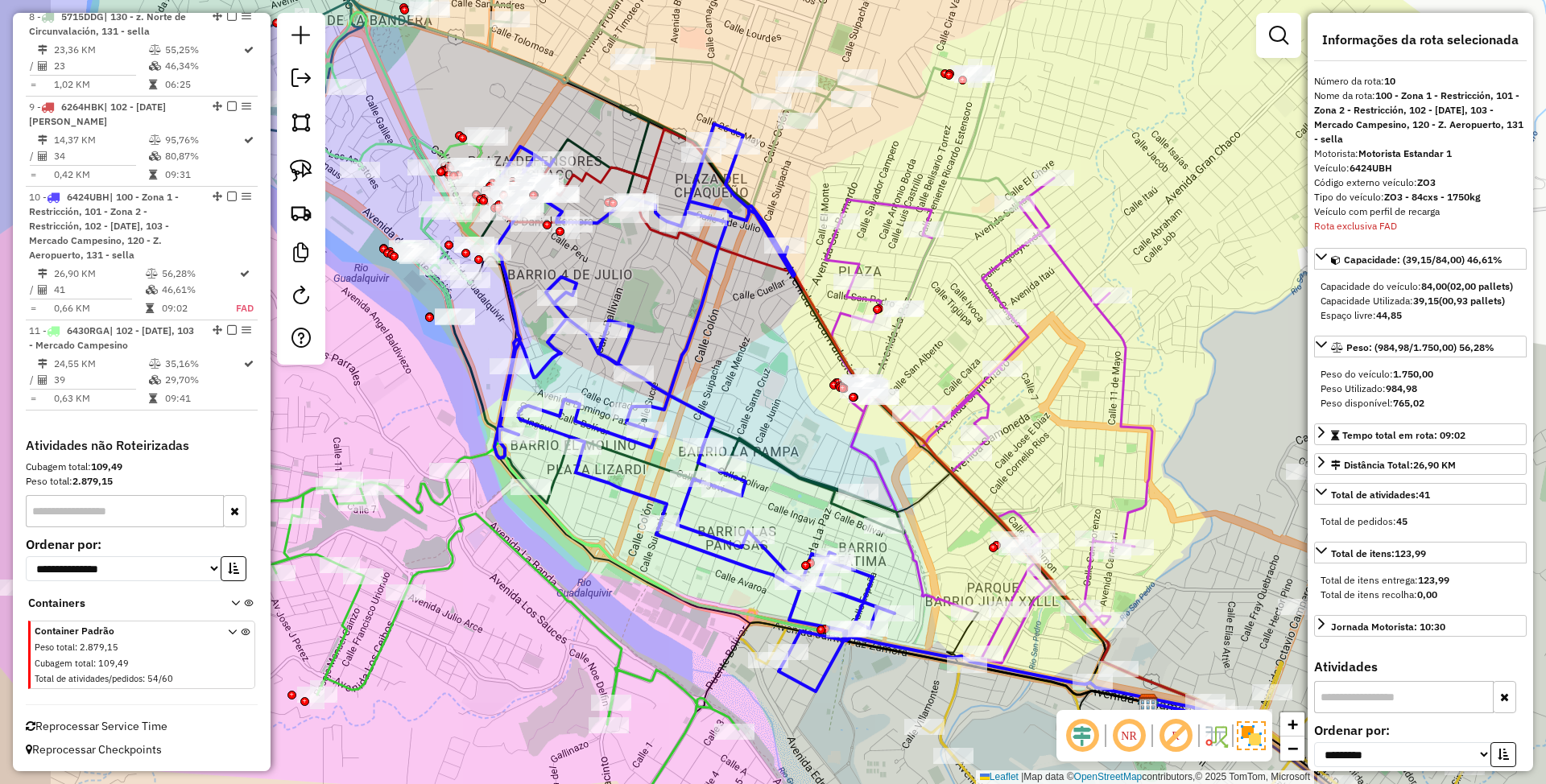
drag, startPoint x: 545, startPoint y: 326, endPoint x: 649, endPoint y: 362, distance: 110.1
click at [649, 362] on div "Janela de atendimento Grade de atendimento Capacidade Transportadoras Veículos …" at bounding box center [773, 392] width 1546 height 784
click at [1276, 37] on em at bounding box center [1279, 36] width 20 height 20
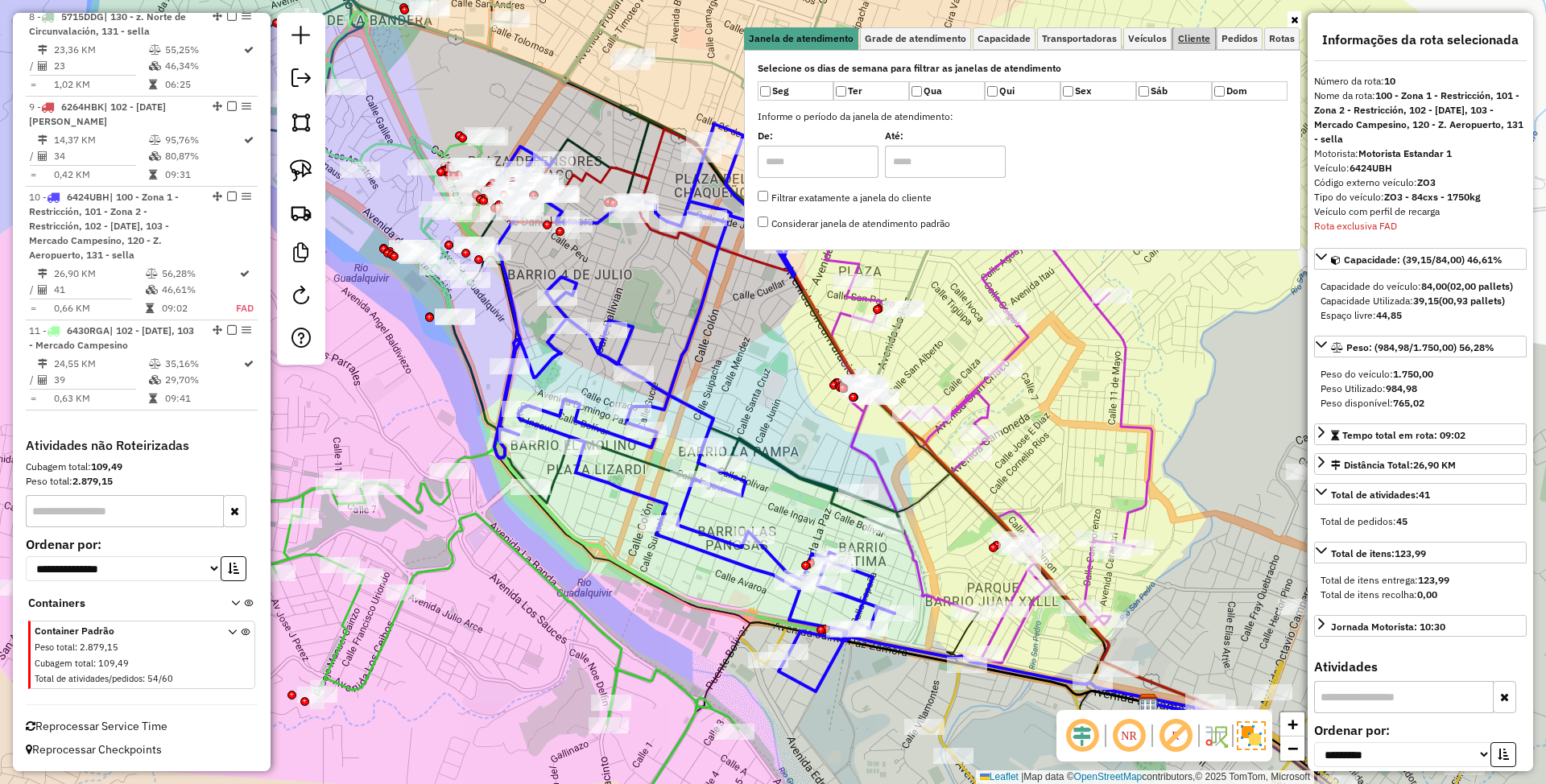
click at [1185, 42] on span "Cliente" at bounding box center [1194, 39] width 33 height 10
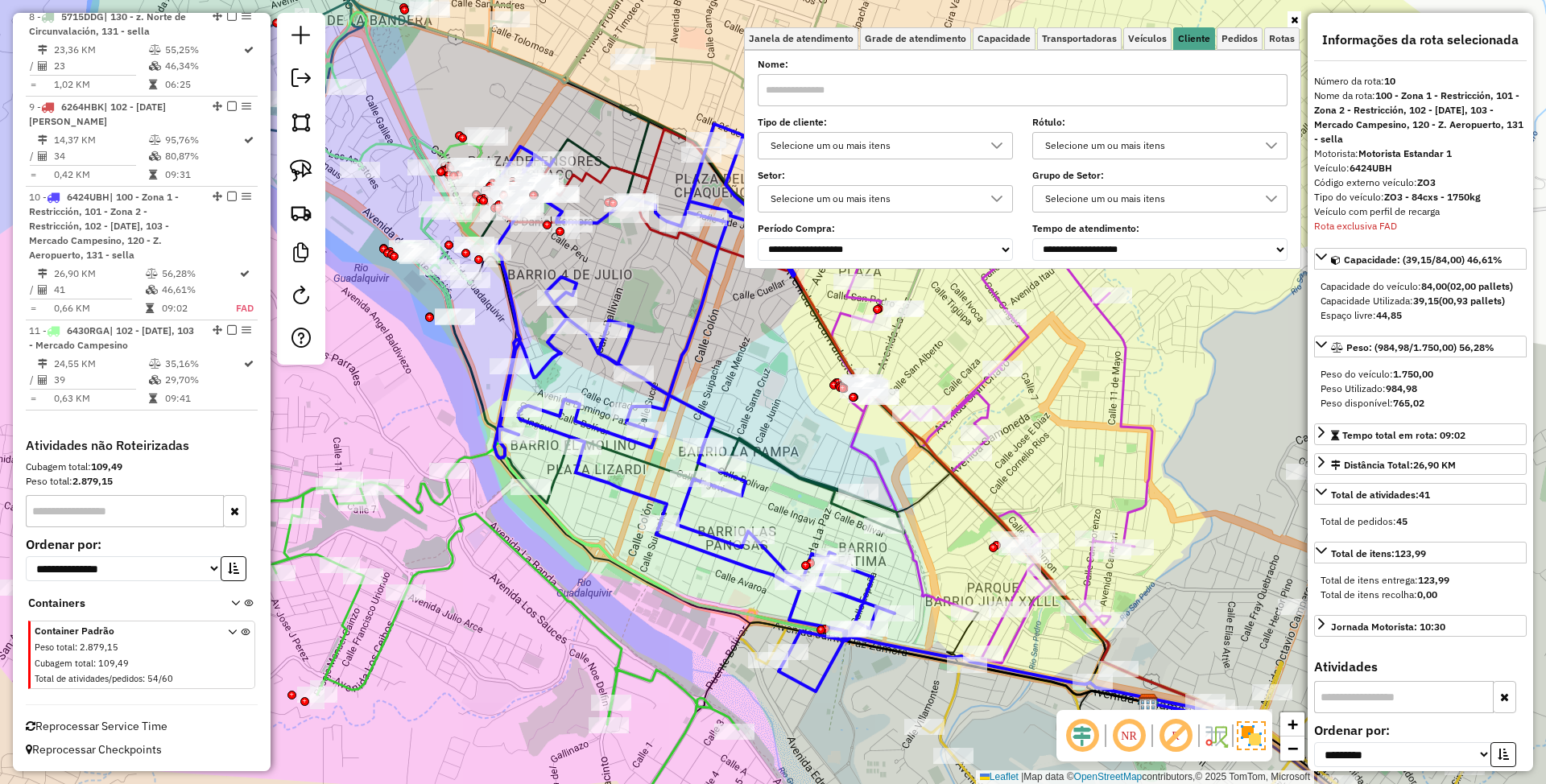
click at [908, 146] on div "Selecione um ou mais itens" at bounding box center [872, 146] width 216 height 26
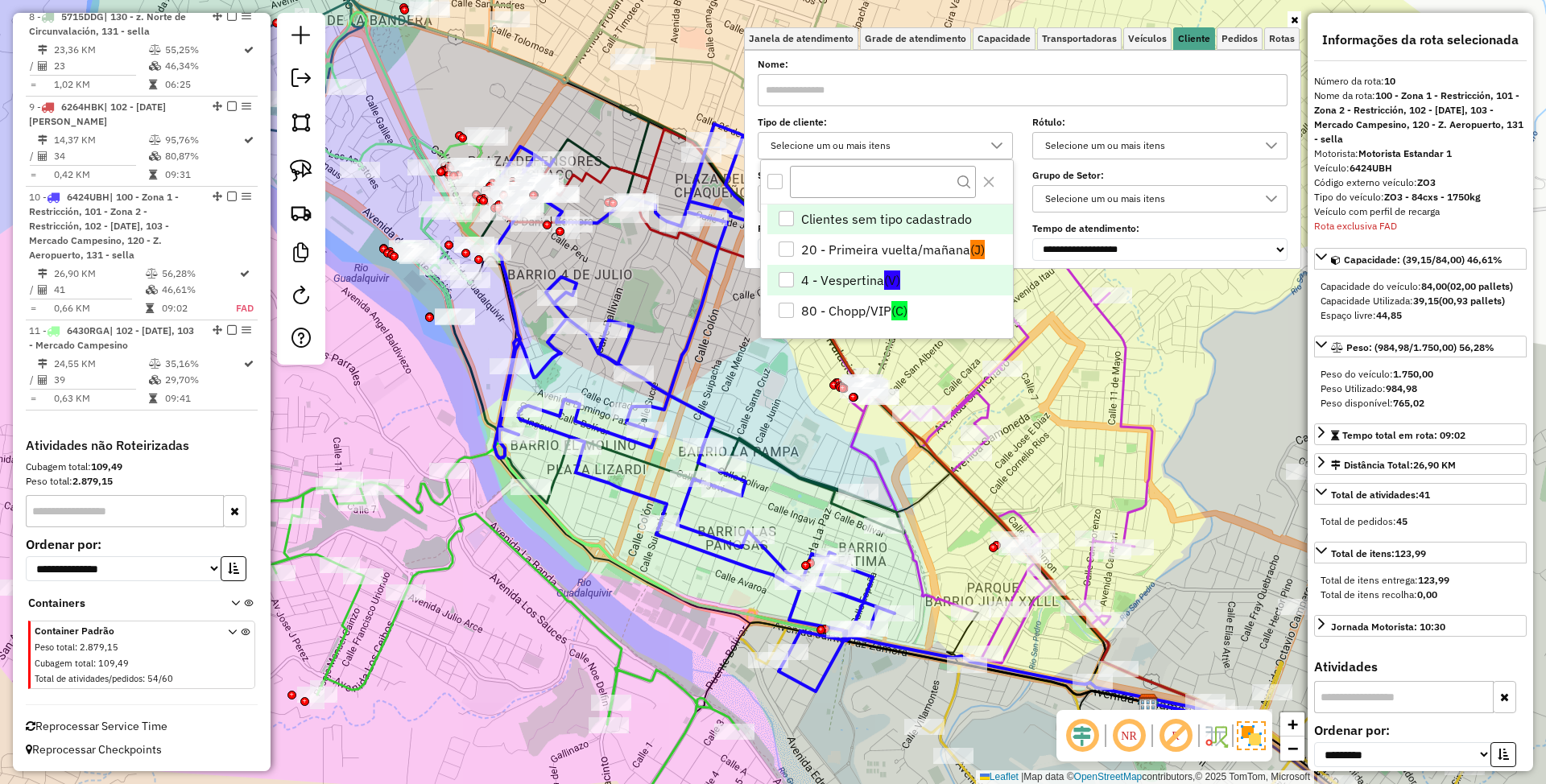
click at [839, 280] on li "4 - Vespertina (V)" at bounding box center [890, 279] width 246 height 31
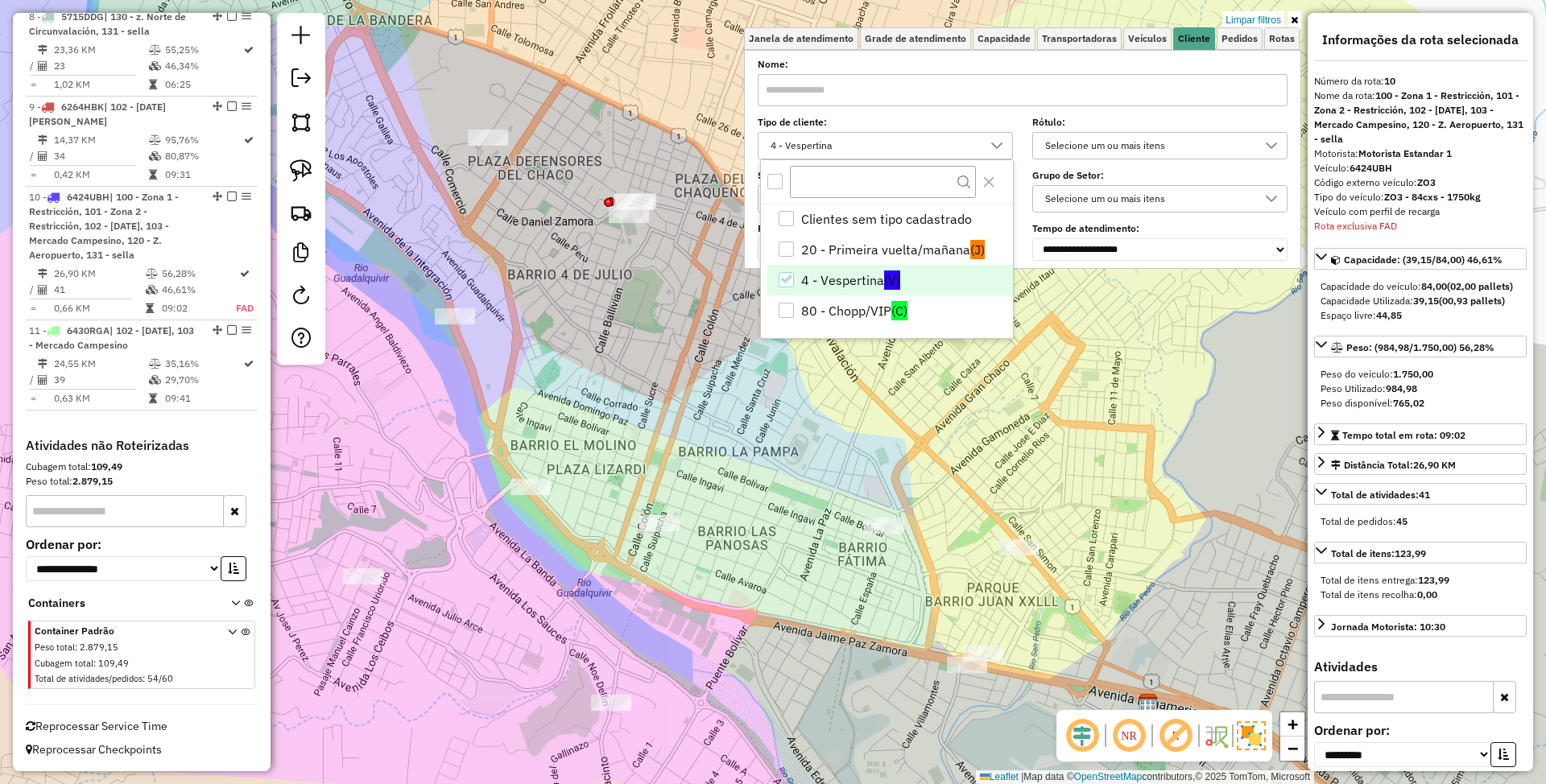
click at [789, 599] on div "Limpar filtros Janela de atendimento Grade de atendimento Capacidade Transporta…" at bounding box center [773, 392] width 1546 height 784
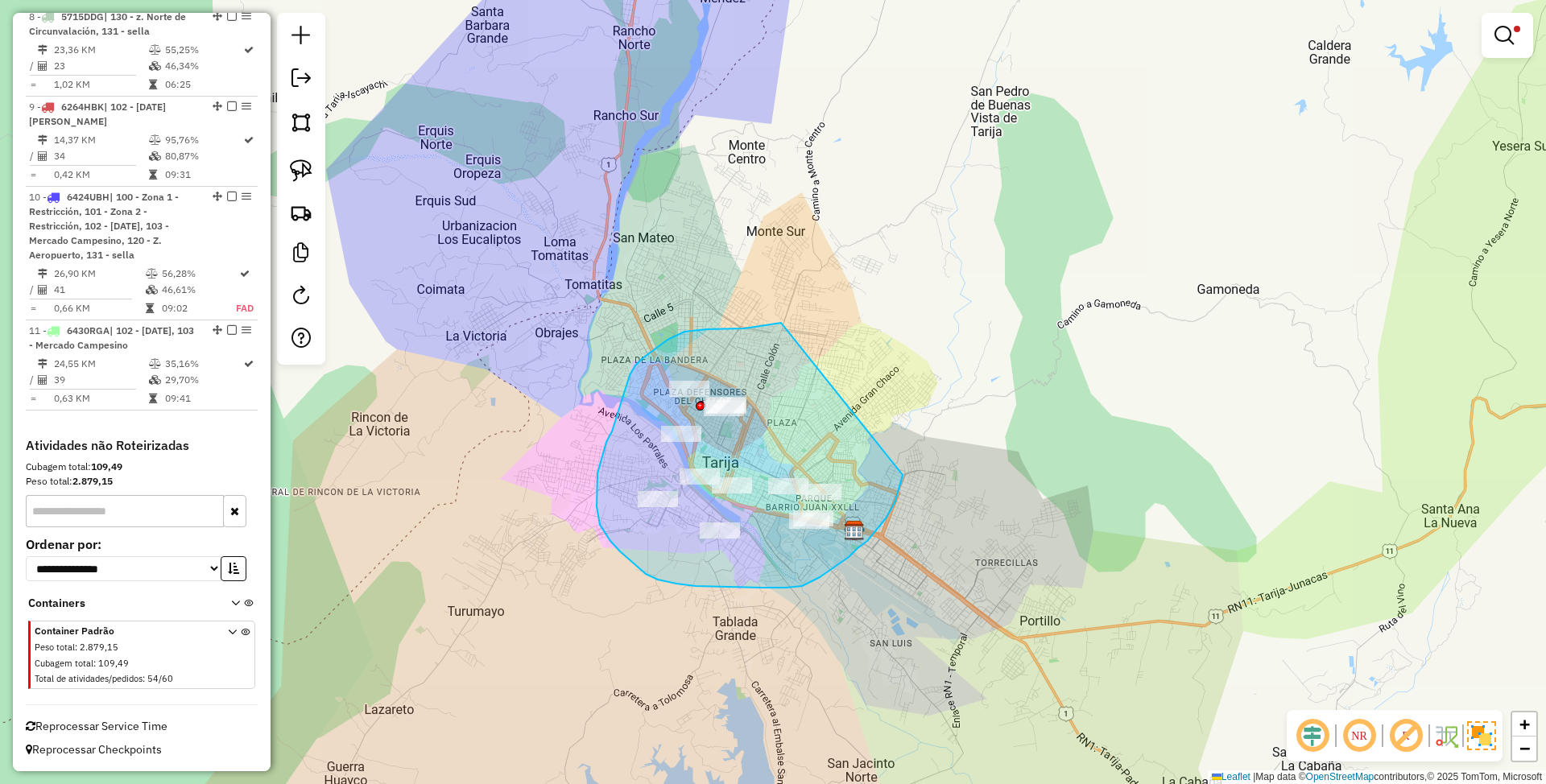
drag, startPoint x: 776, startPoint y: 323, endPoint x: 903, endPoint y: 448, distance: 178.2
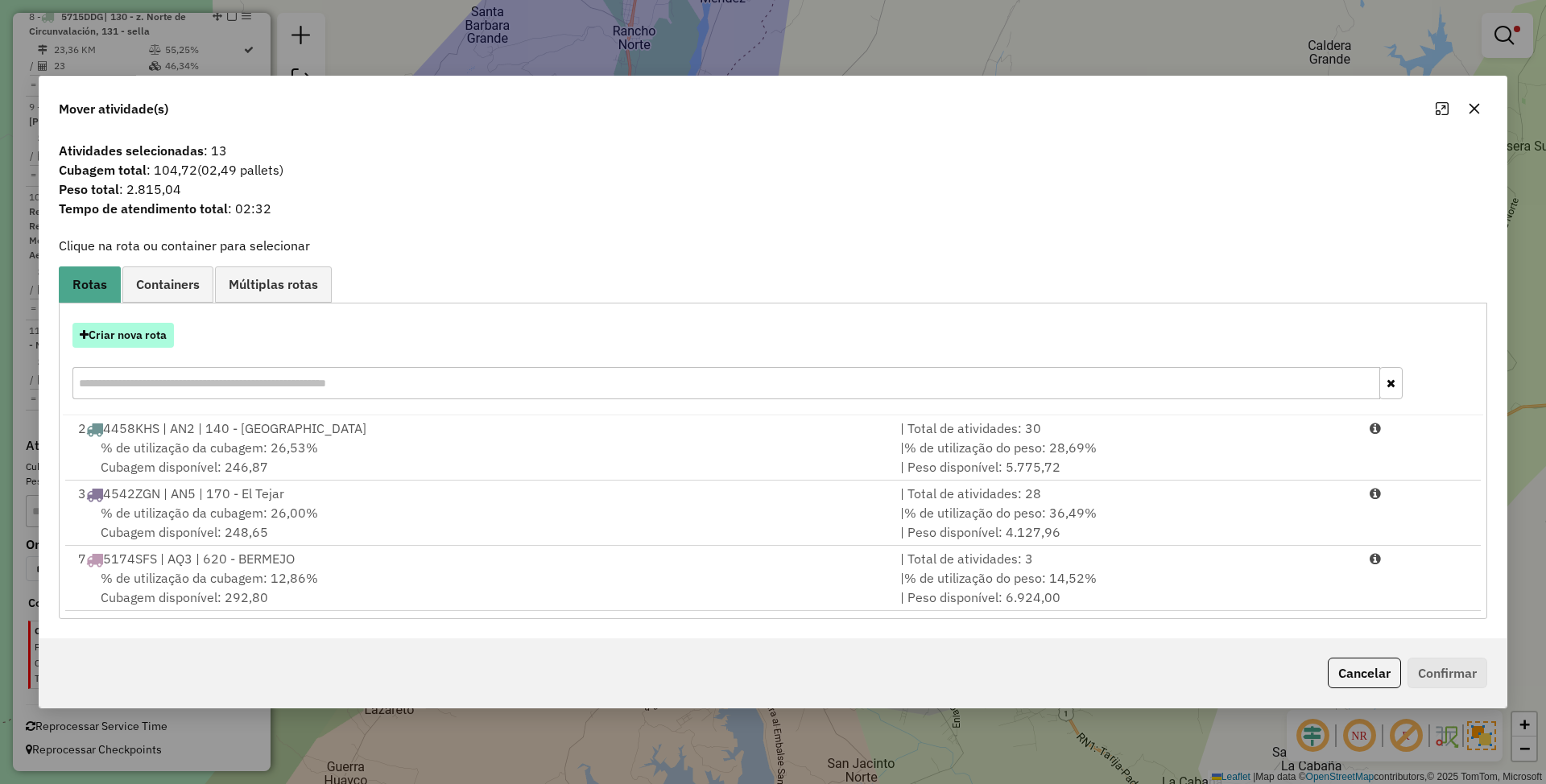
click at [122, 329] on button "Criar nova rota" at bounding box center [122, 335] width 102 height 25
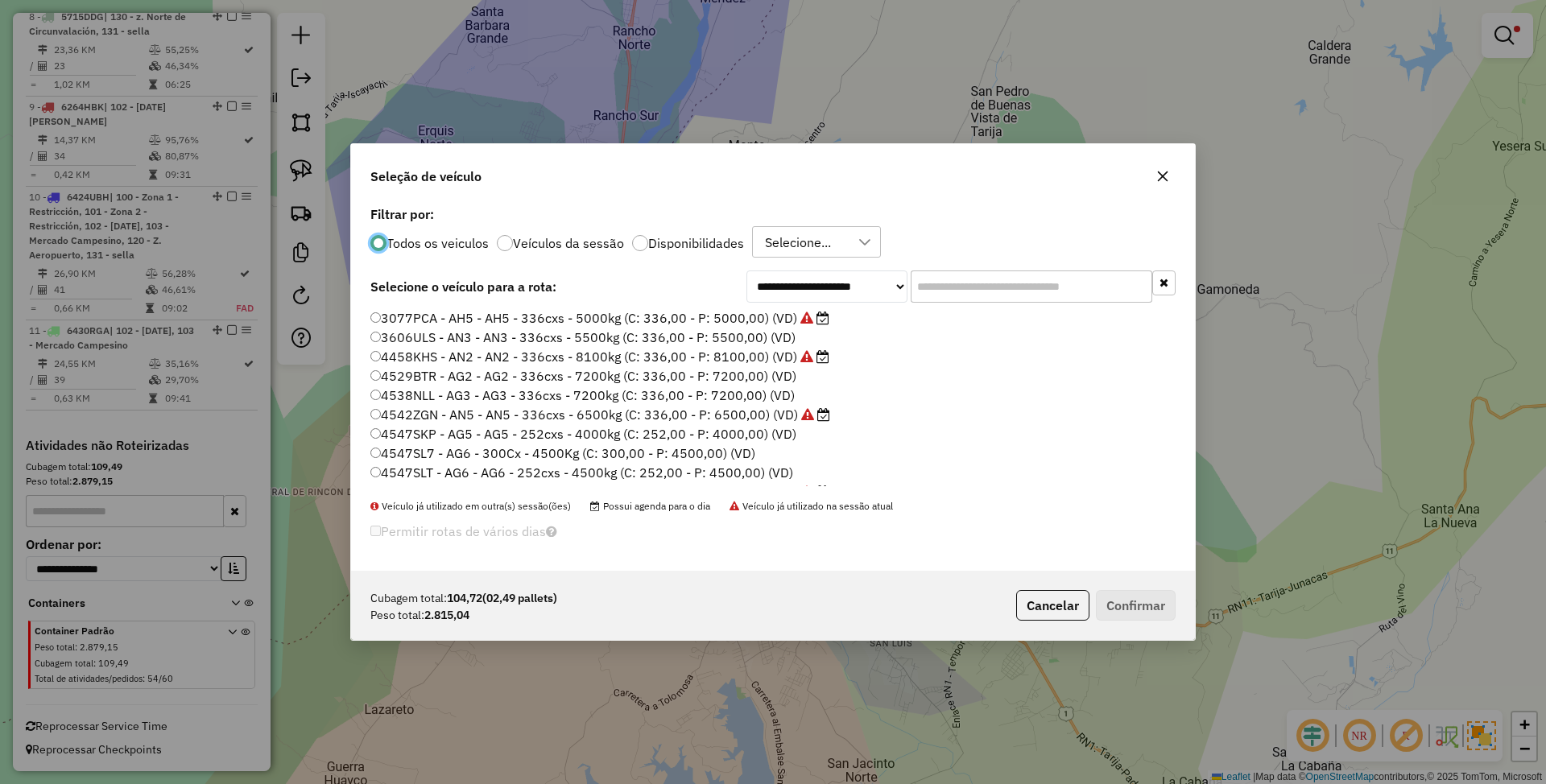
scroll to position [8, 5]
click at [580, 246] on label "Veículos da sessão" at bounding box center [568, 243] width 111 height 13
click at [651, 316] on label "3077PCA - AH5 - AH5 - 336cxs - 5000kg (C: 336,00 - P: 5000,00) (VD)" at bounding box center [600, 318] width 459 height 20
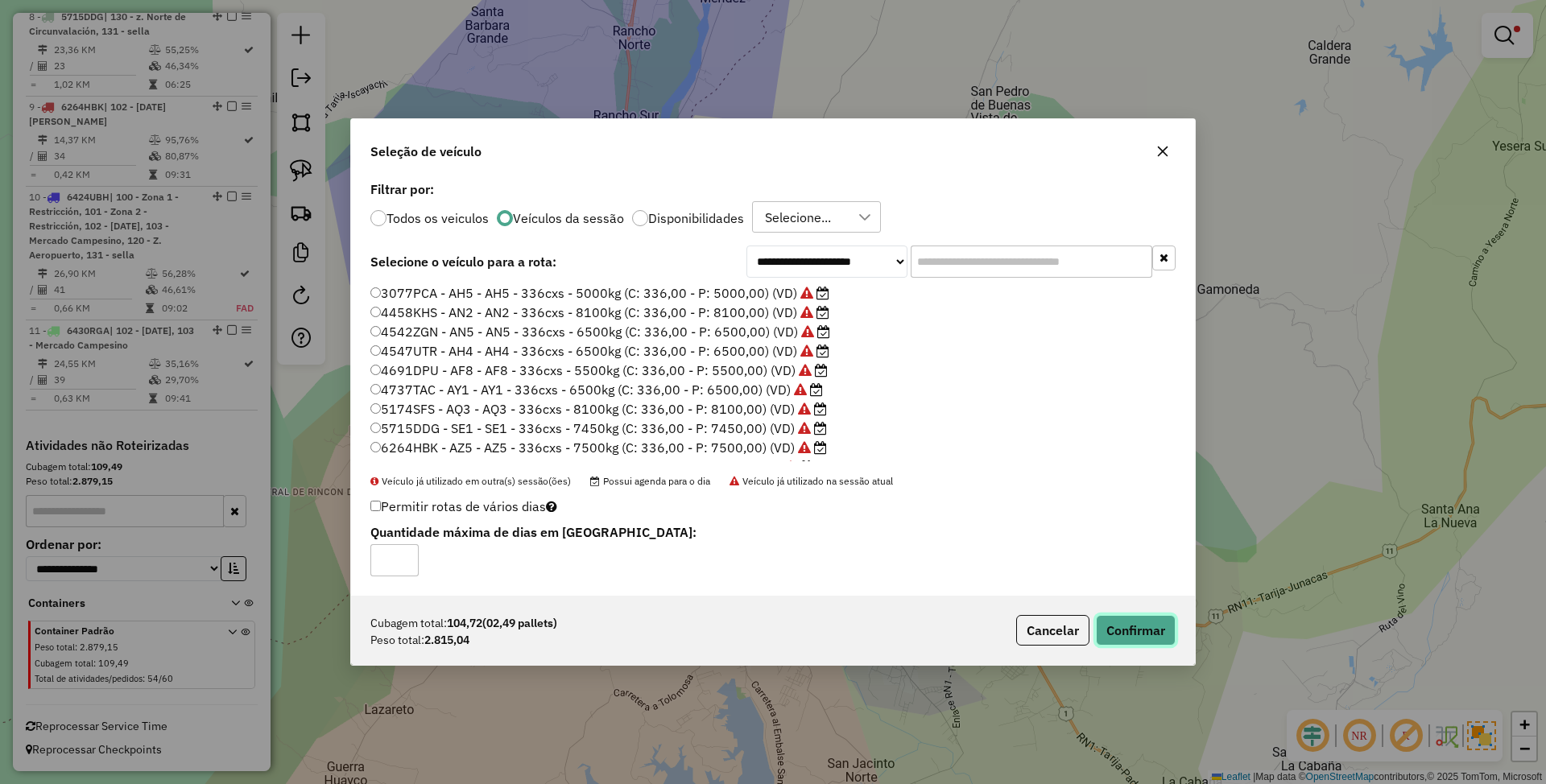
click at [1129, 629] on button "Confirmar" at bounding box center [1135, 630] width 80 height 31
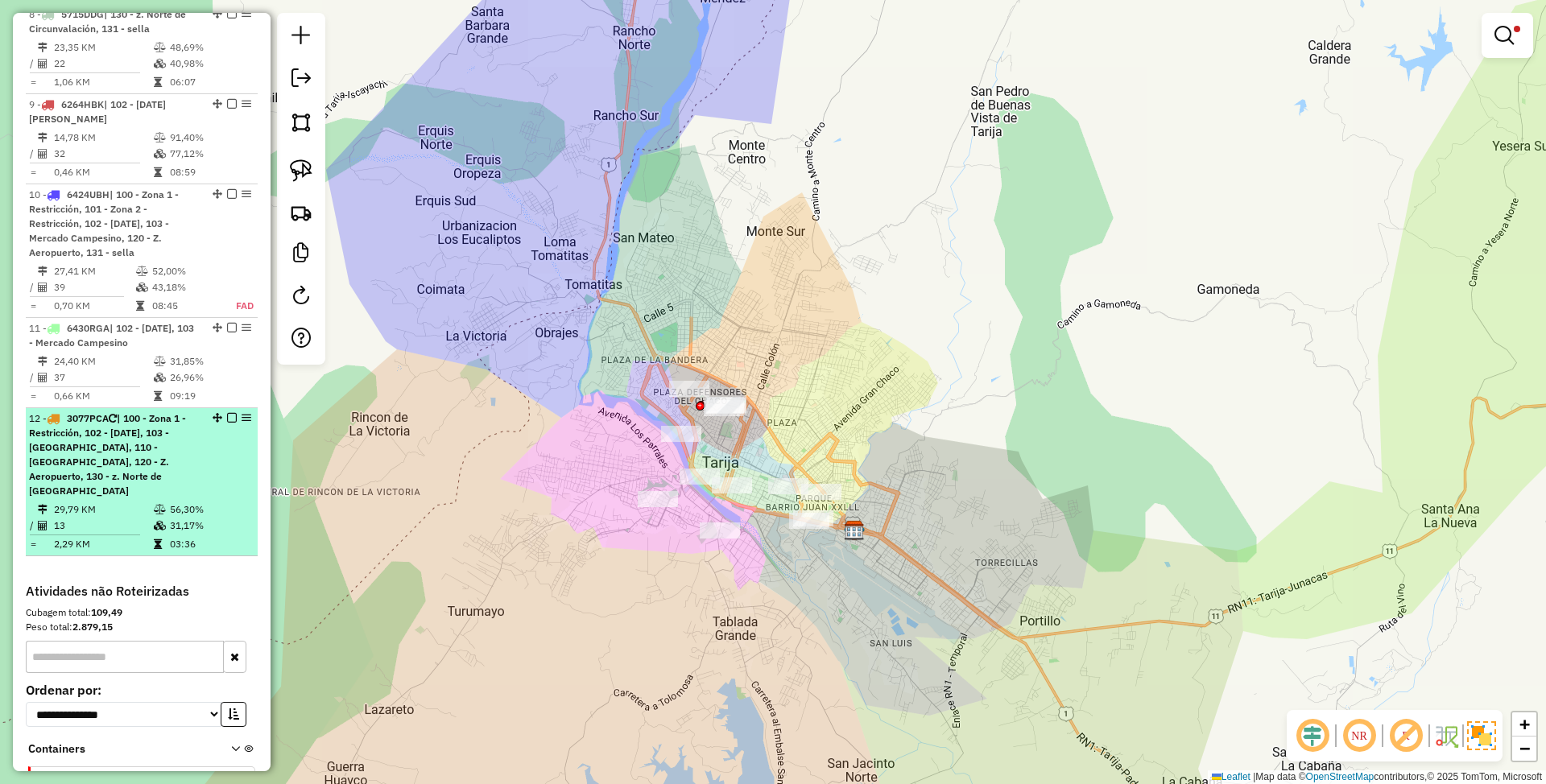
select select "**********"
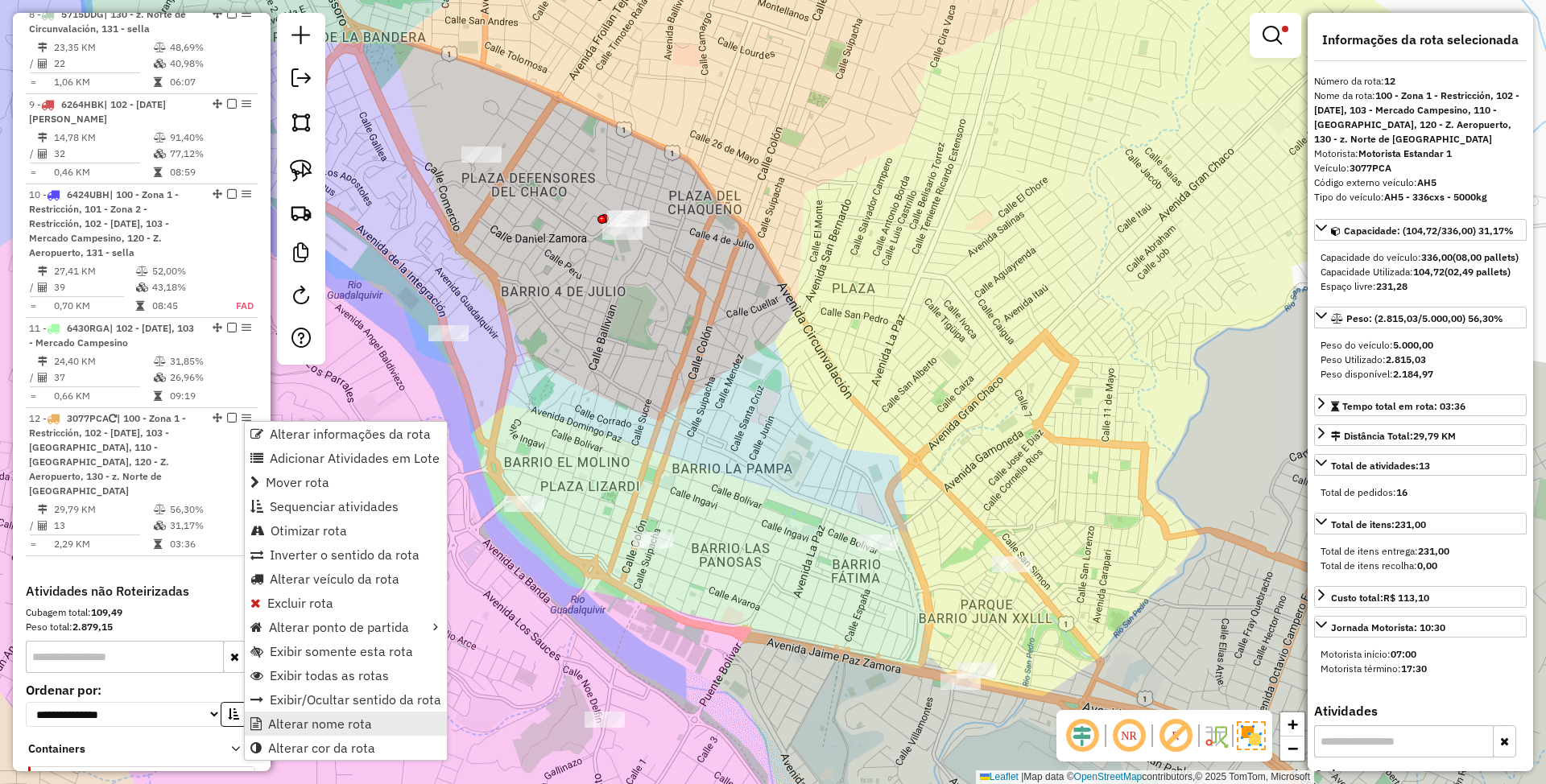
click at [350, 723] on span "Alterar nome rota" at bounding box center [319, 723] width 104 height 13
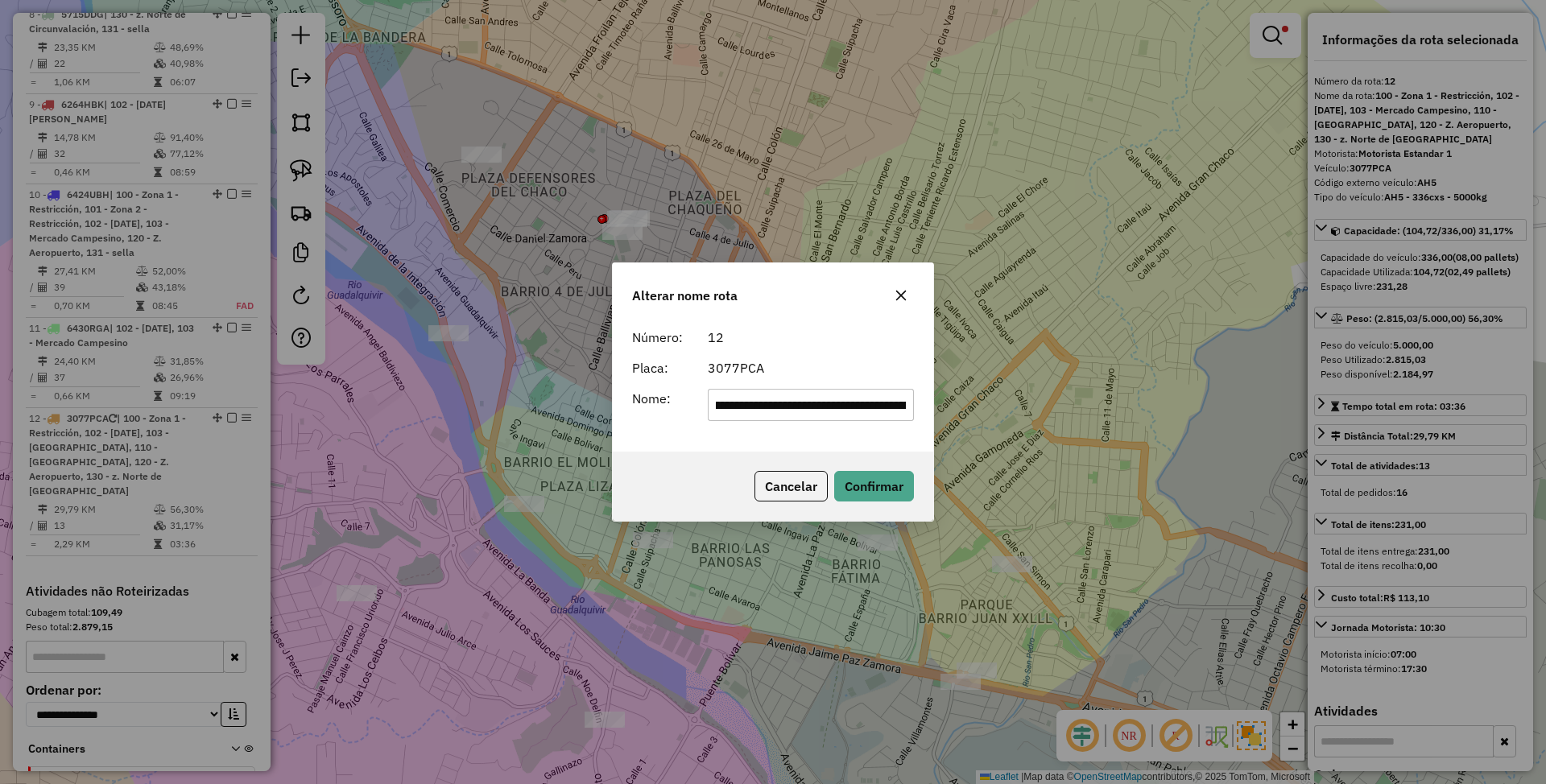
scroll to position [0, 0]
drag, startPoint x: 906, startPoint y: 407, endPoint x: 668, endPoint y: 400, distance: 238.1
click at [668, 400] on div "**********" at bounding box center [773, 405] width 301 height 33
type input "**********"
click at [891, 481] on button "Confirmar" at bounding box center [873, 486] width 80 height 31
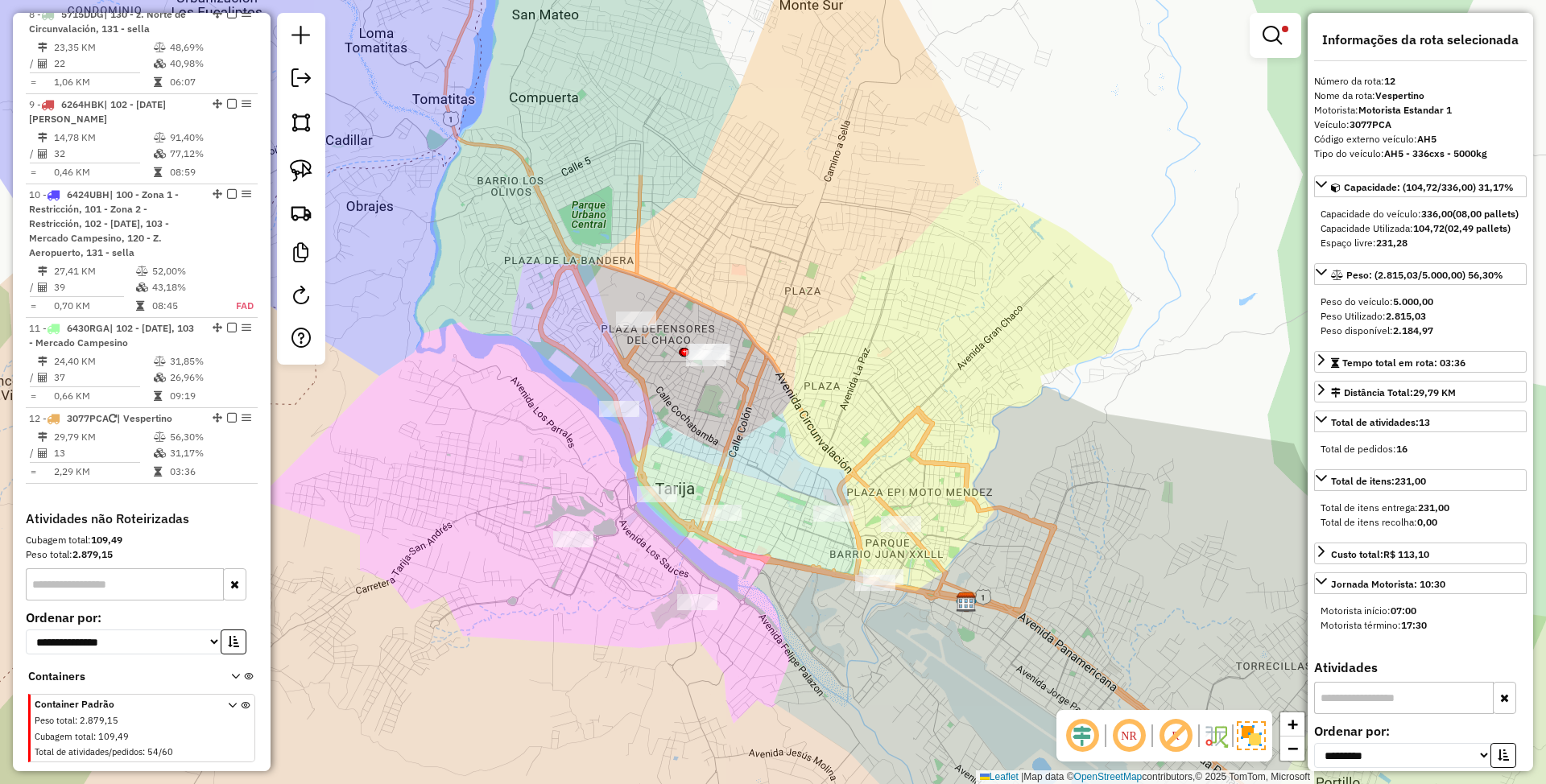
click at [1265, 40] on em at bounding box center [1272, 36] width 20 height 20
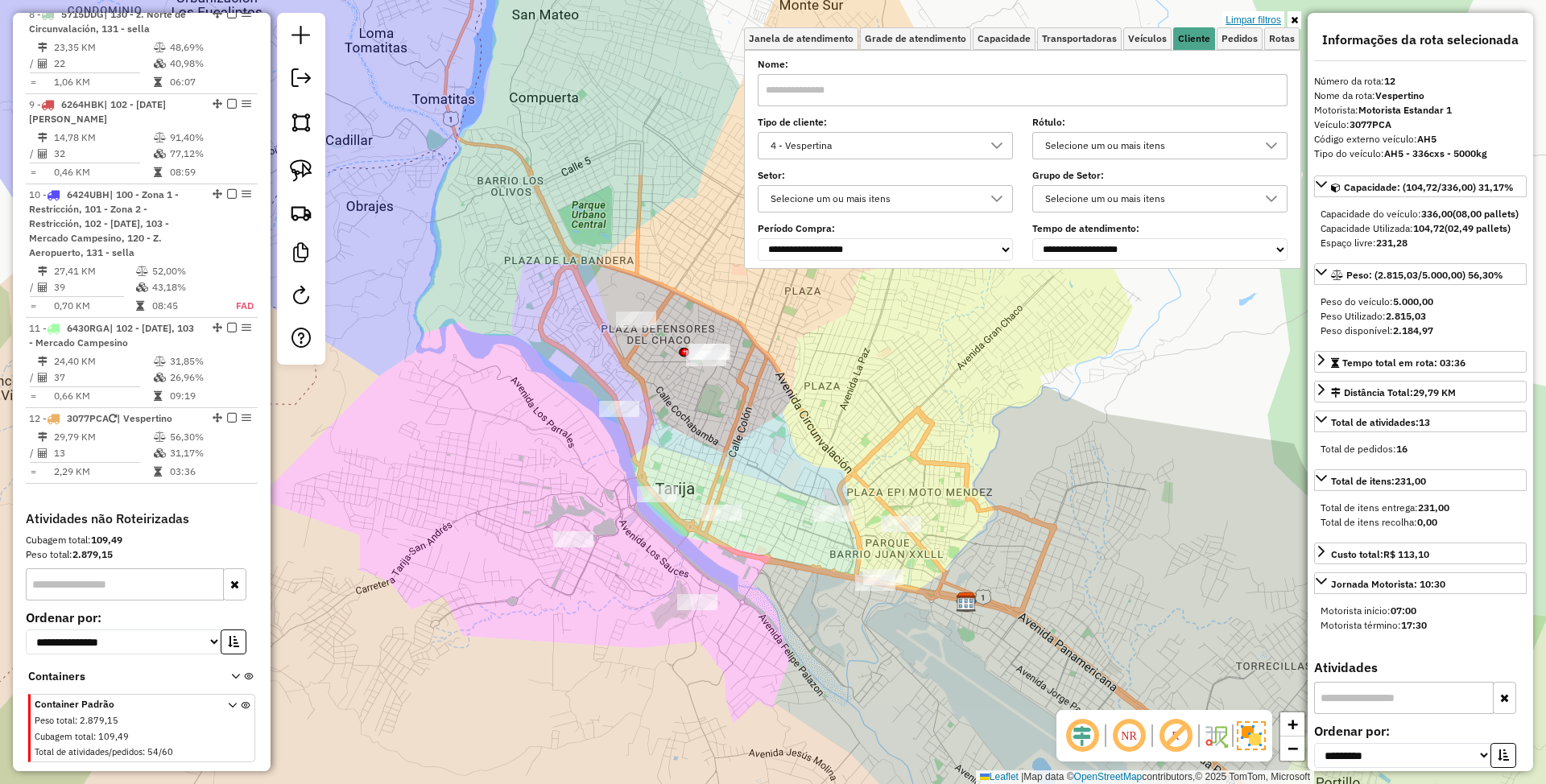
click at [1264, 20] on link "Limpar filtros" at bounding box center [1253, 20] width 62 height 18
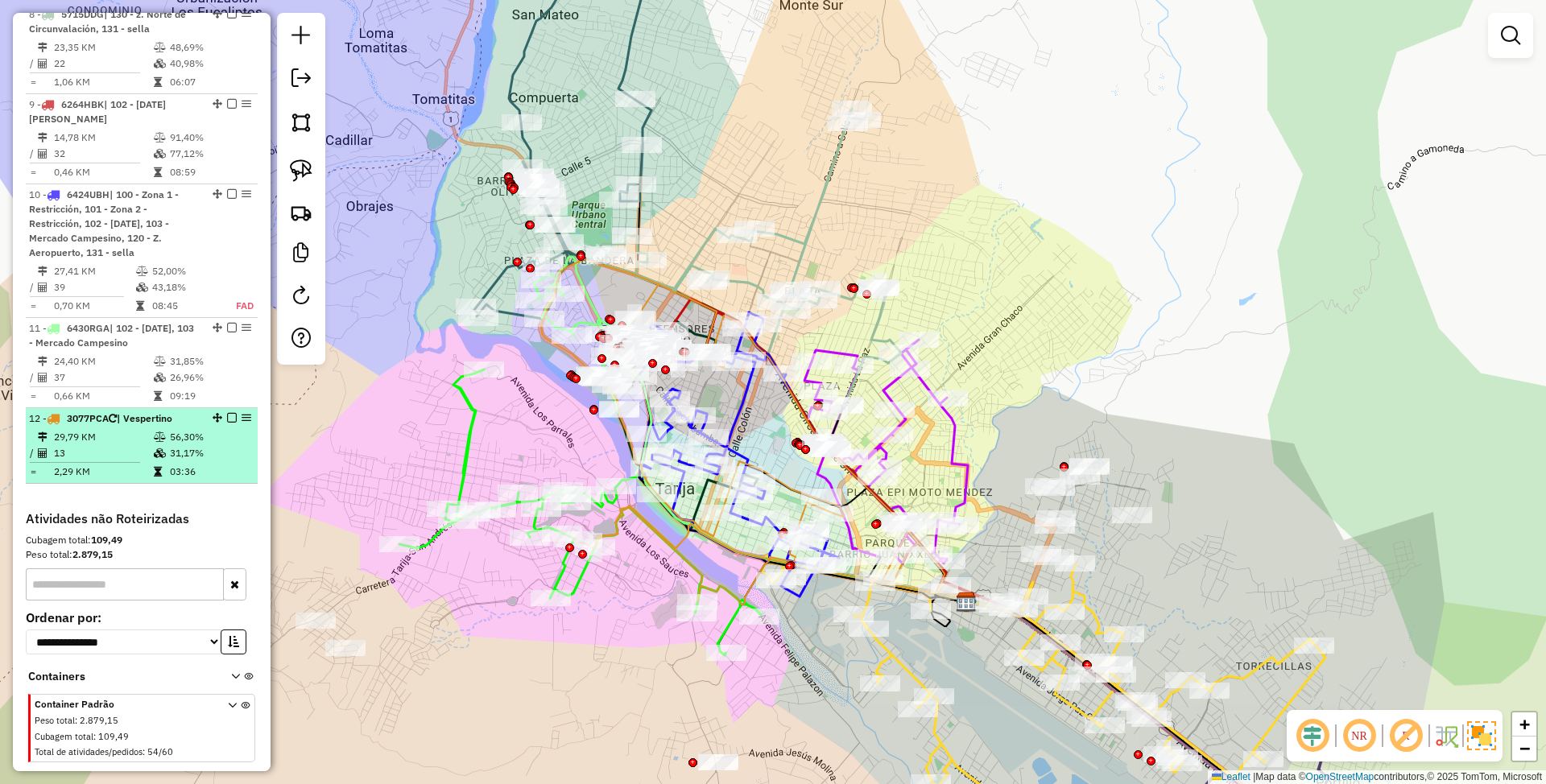
click at [227, 422] on em at bounding box center [232, 418] width 10 height 10
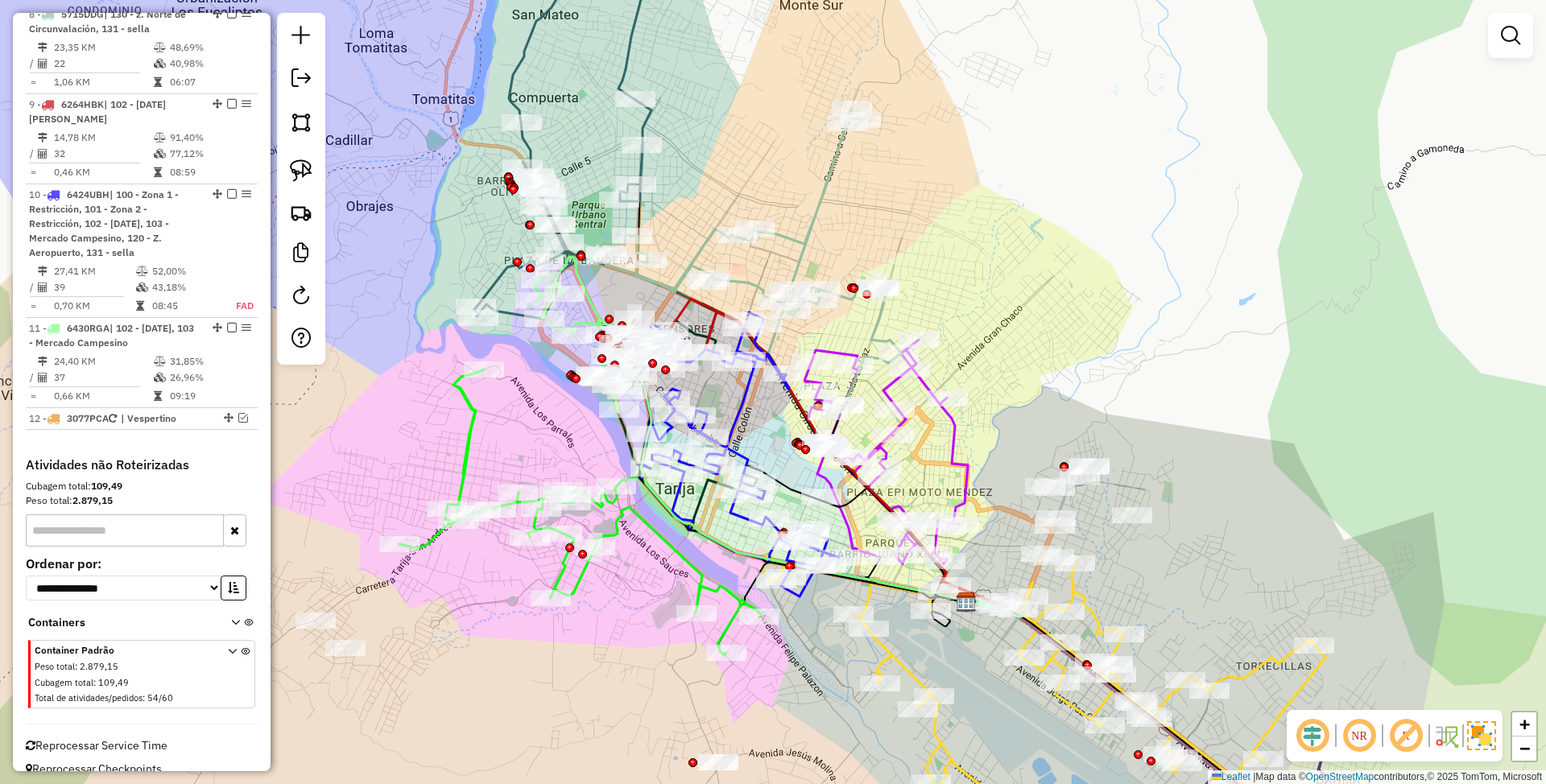
click at [735, 412] on icon at bounding box center [738, 444] width 201 height 265
select select "**********"
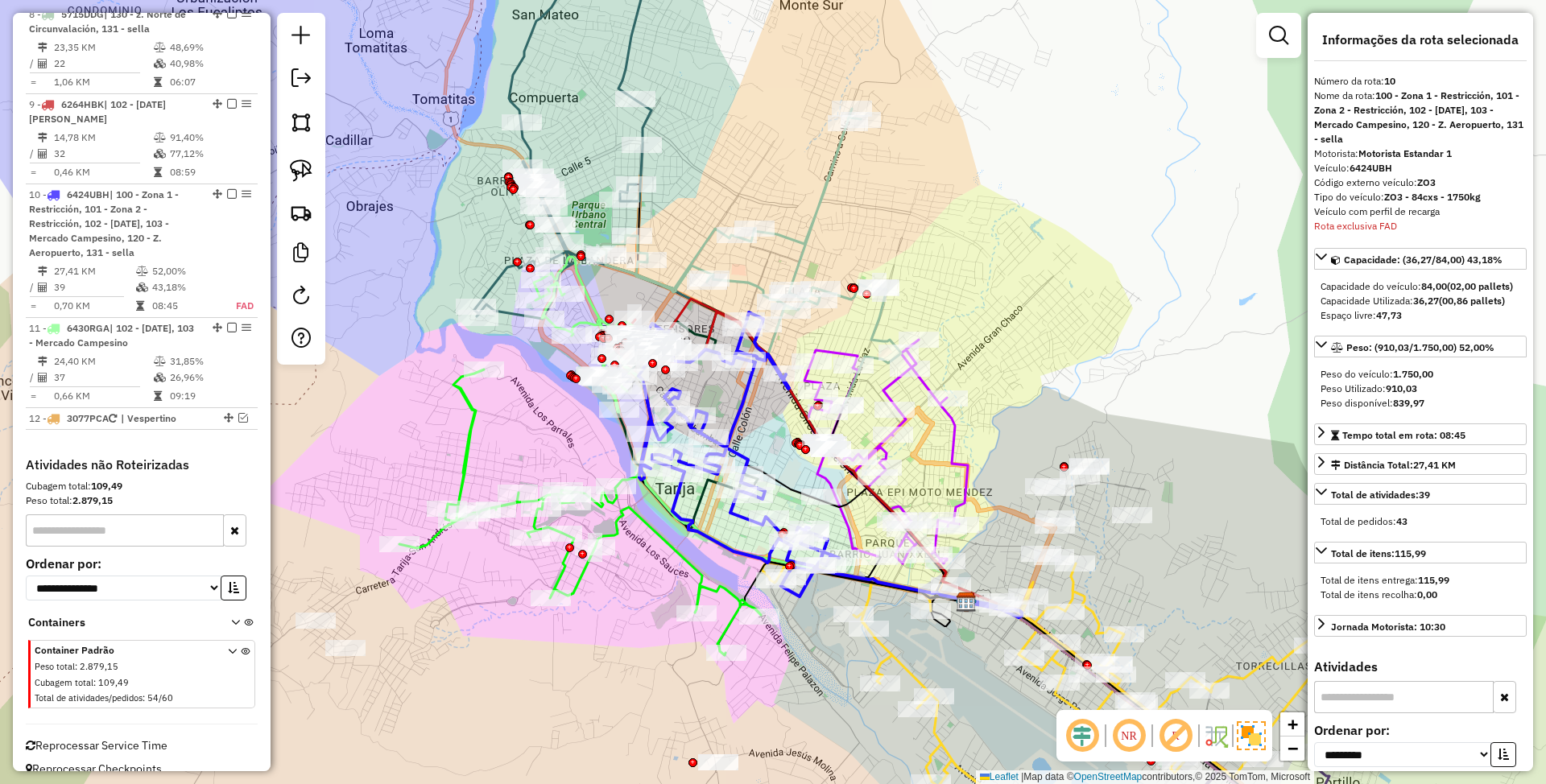
scroll to position [1252, 0]
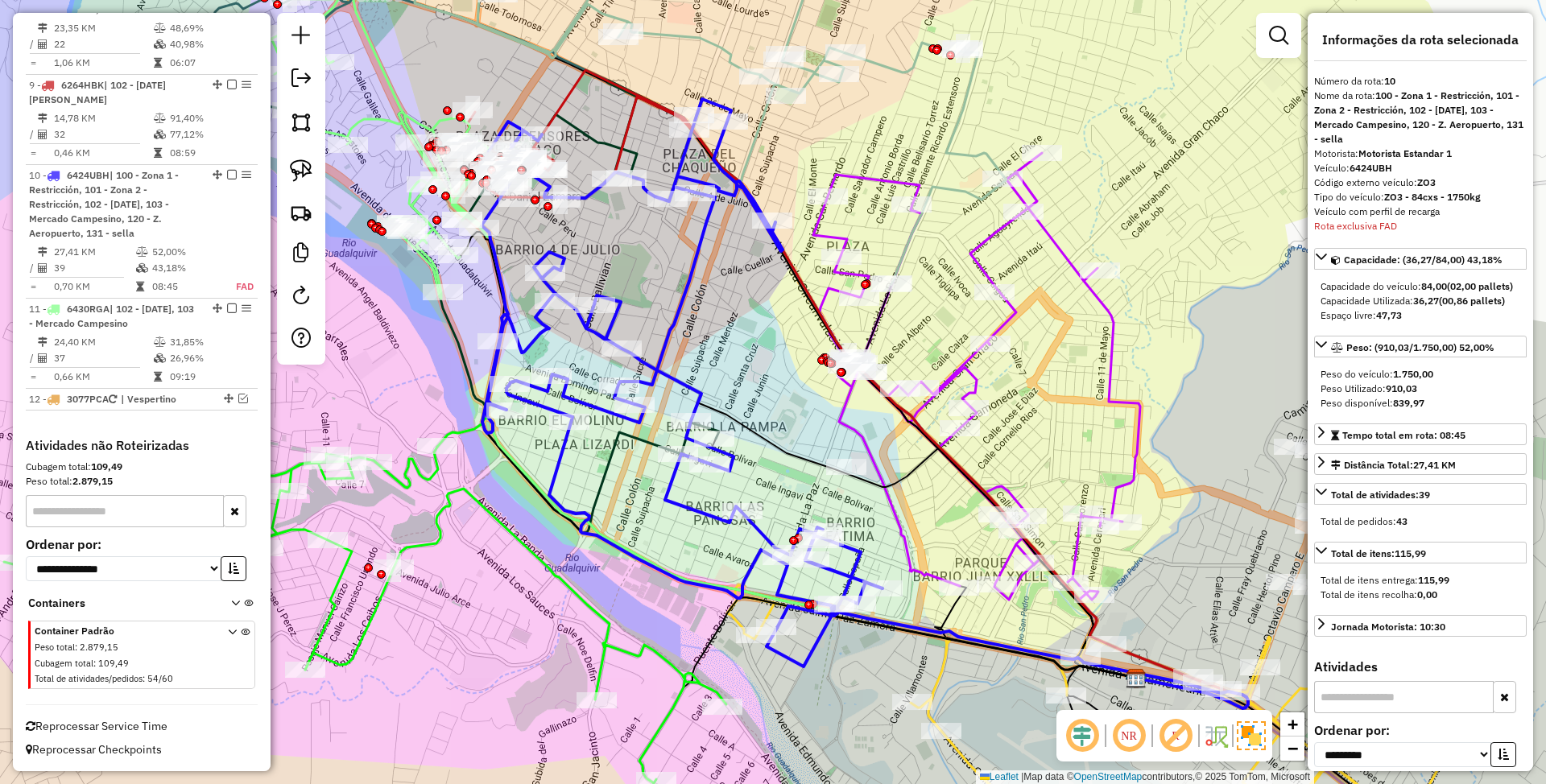
drag, startPoint x: 842, startPoint y: 533, endPoint x: 812, endPoint y: 490, distance: 52.4
click at [812, 490] on div "Janela de atendimento Grade de atendimento Capacidade Transportadoras Veículos …" at bounding box center [773, 392] width 1546 height 784
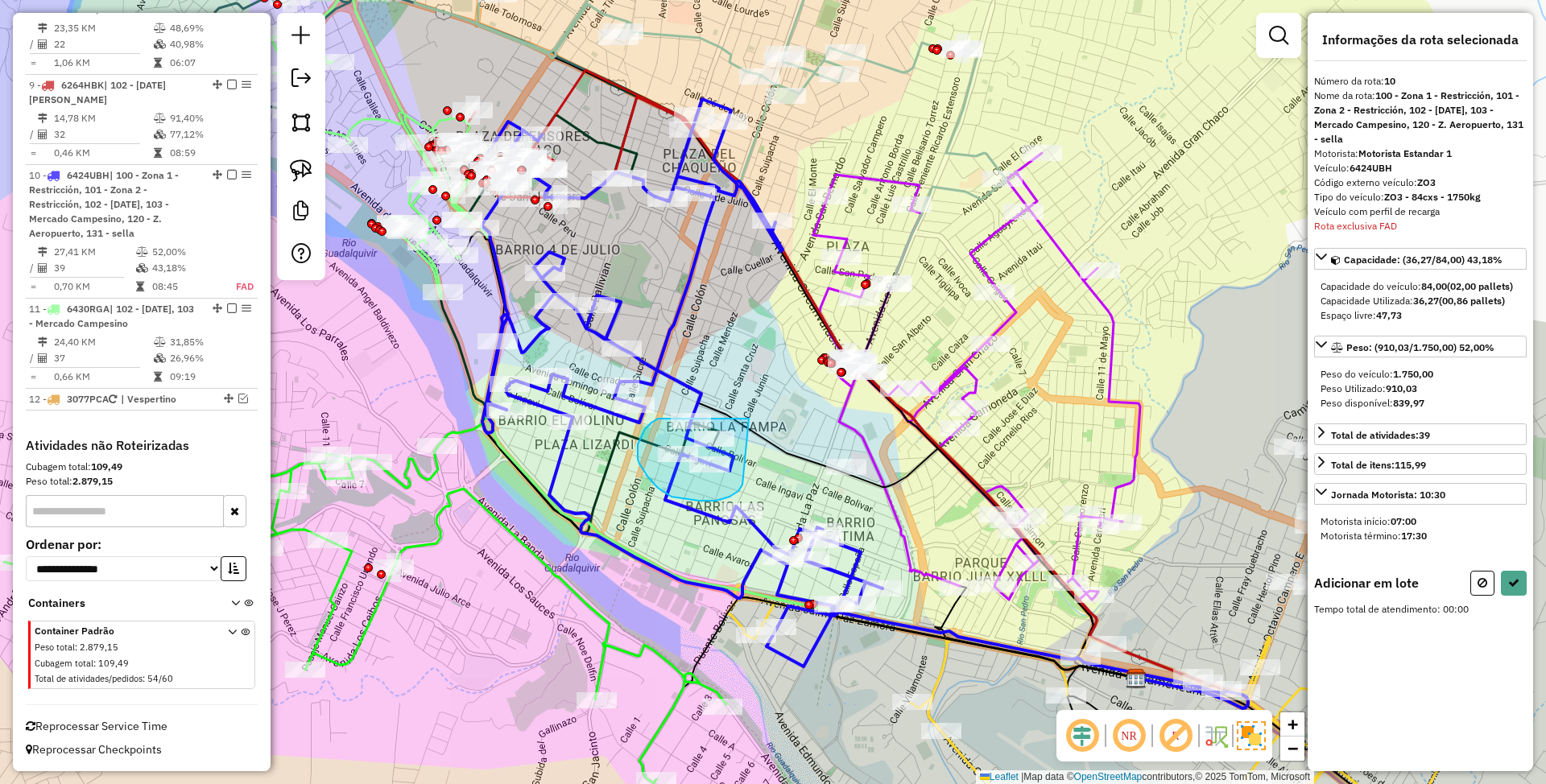
drag, startPoint x: 743, startPoint y: 419, endPoint x: 743, endPoint y: 485, distance: 66.0
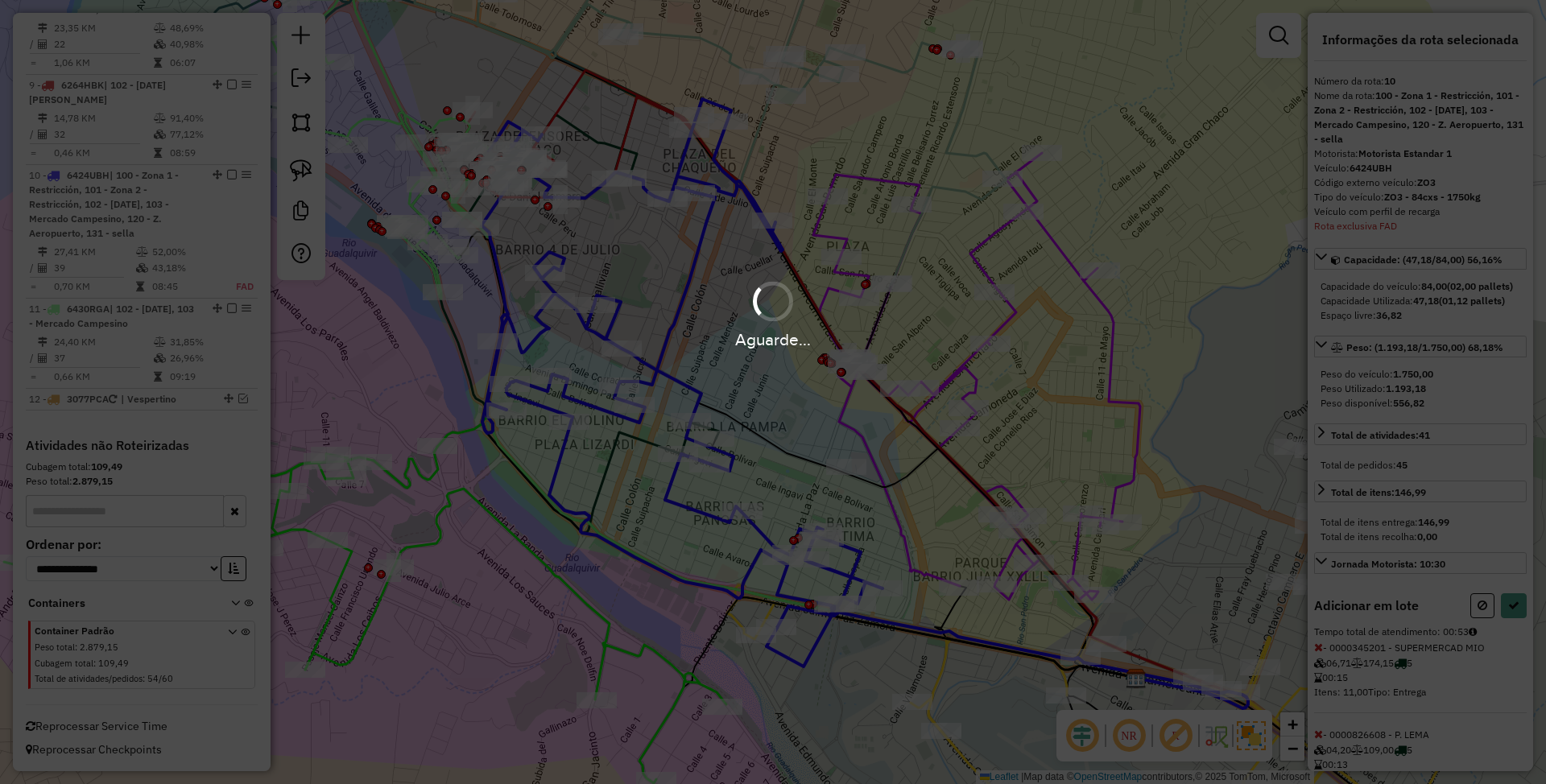
select select "**********"
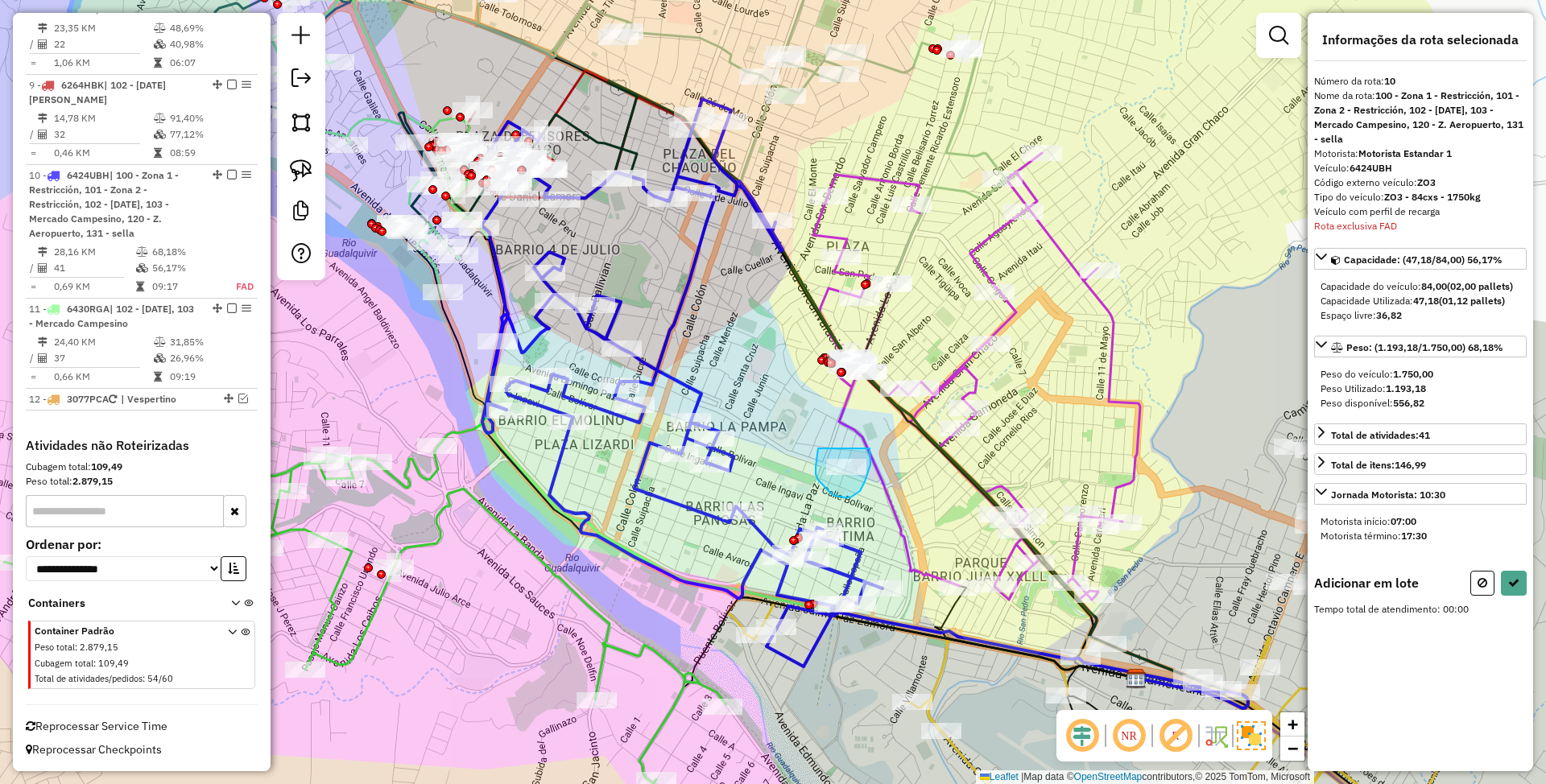
drag, startPoint x: 818, startPoint y: 448, endPoint x: 869, endPoint y: 448, distance: 51.0
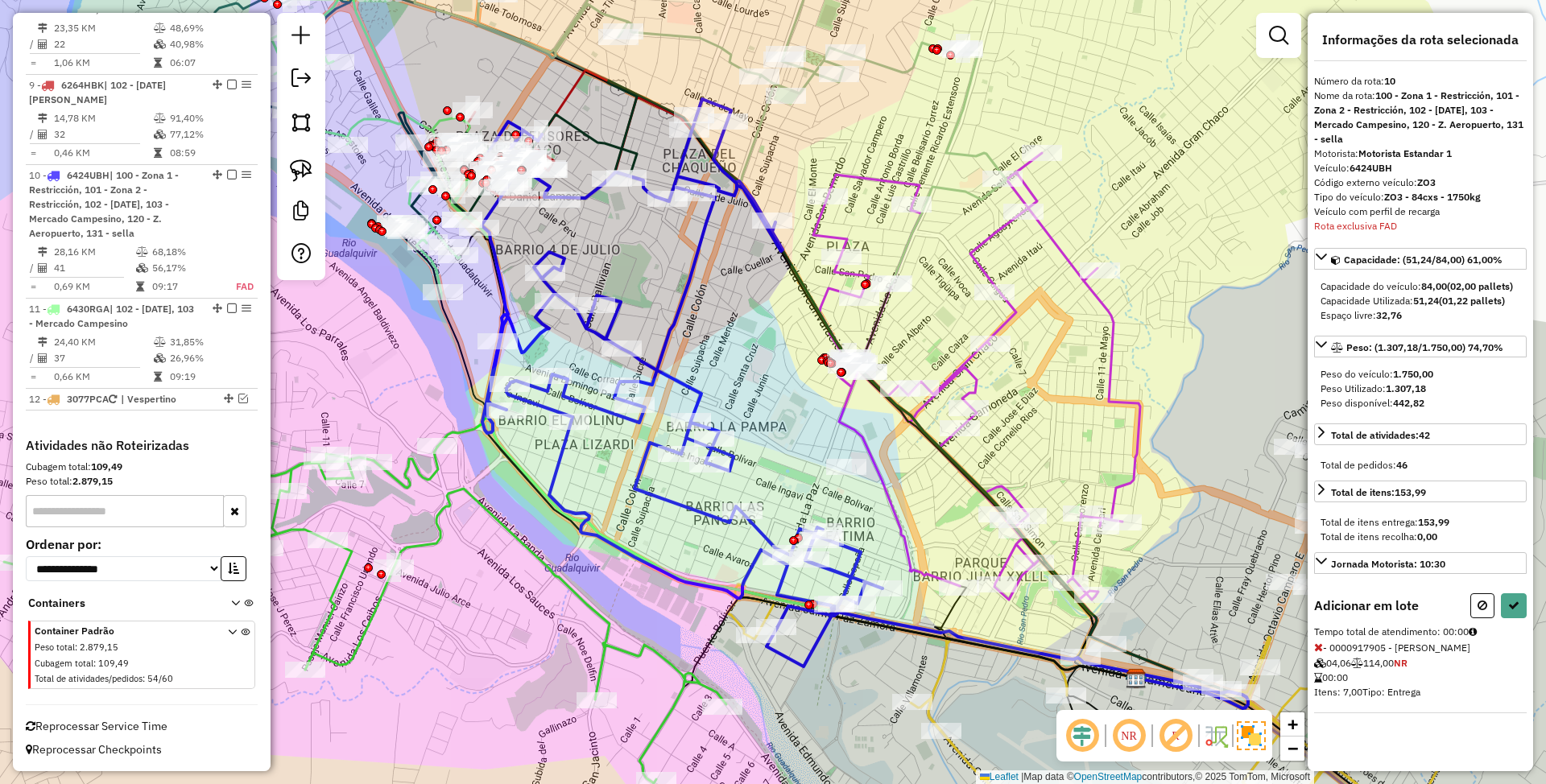
select select "**********"
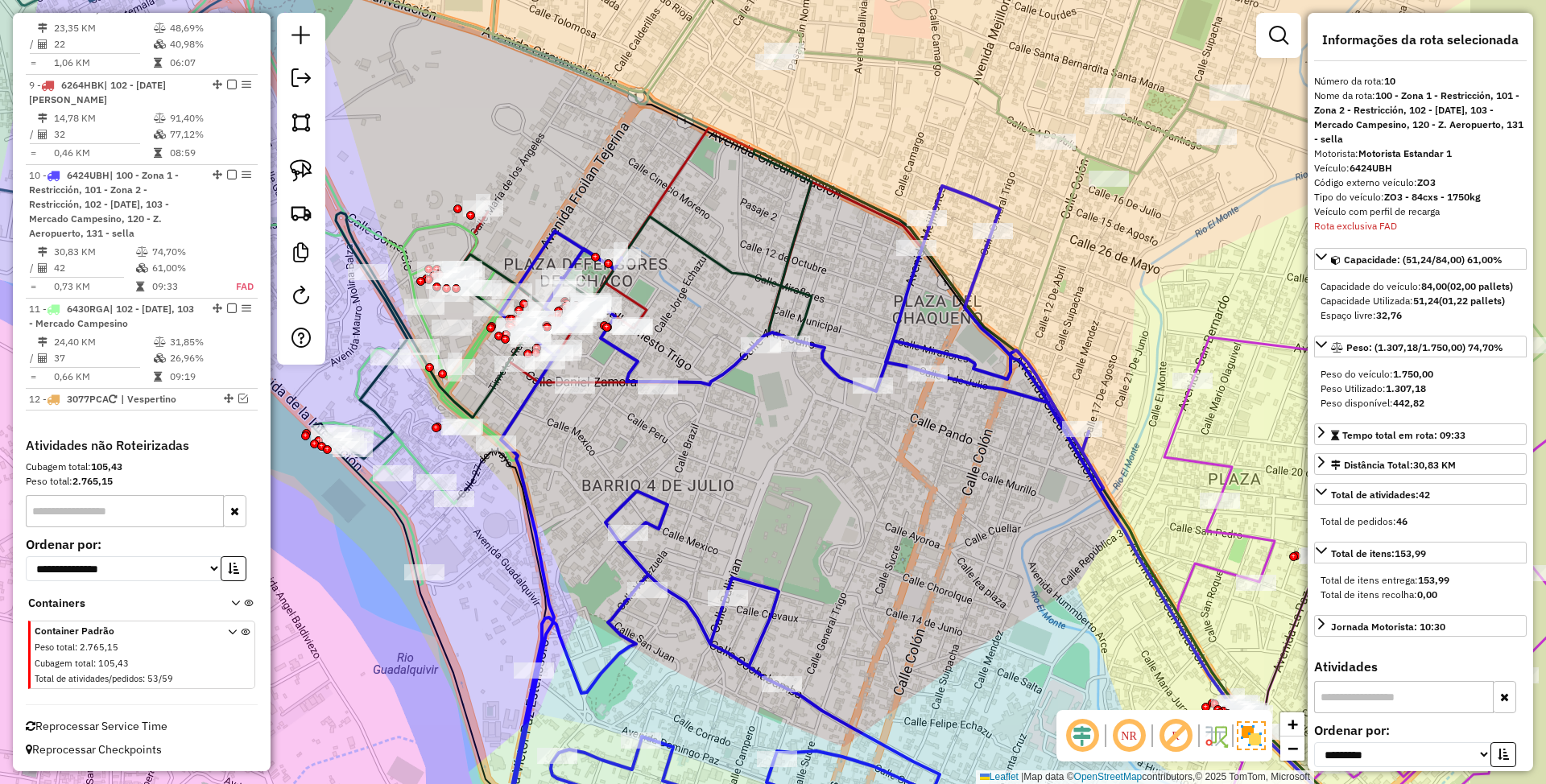
drag, startPoint x: 852, startPoint y: 461, endPoint x: 822, endPoint y: 501, distance: 50.0
click at [822, 501] on div "Janela de atendimento Grade de atendimento Capacidade Transportadoras Veículos …" at bounding box center [773, 392] width 1546 height 784
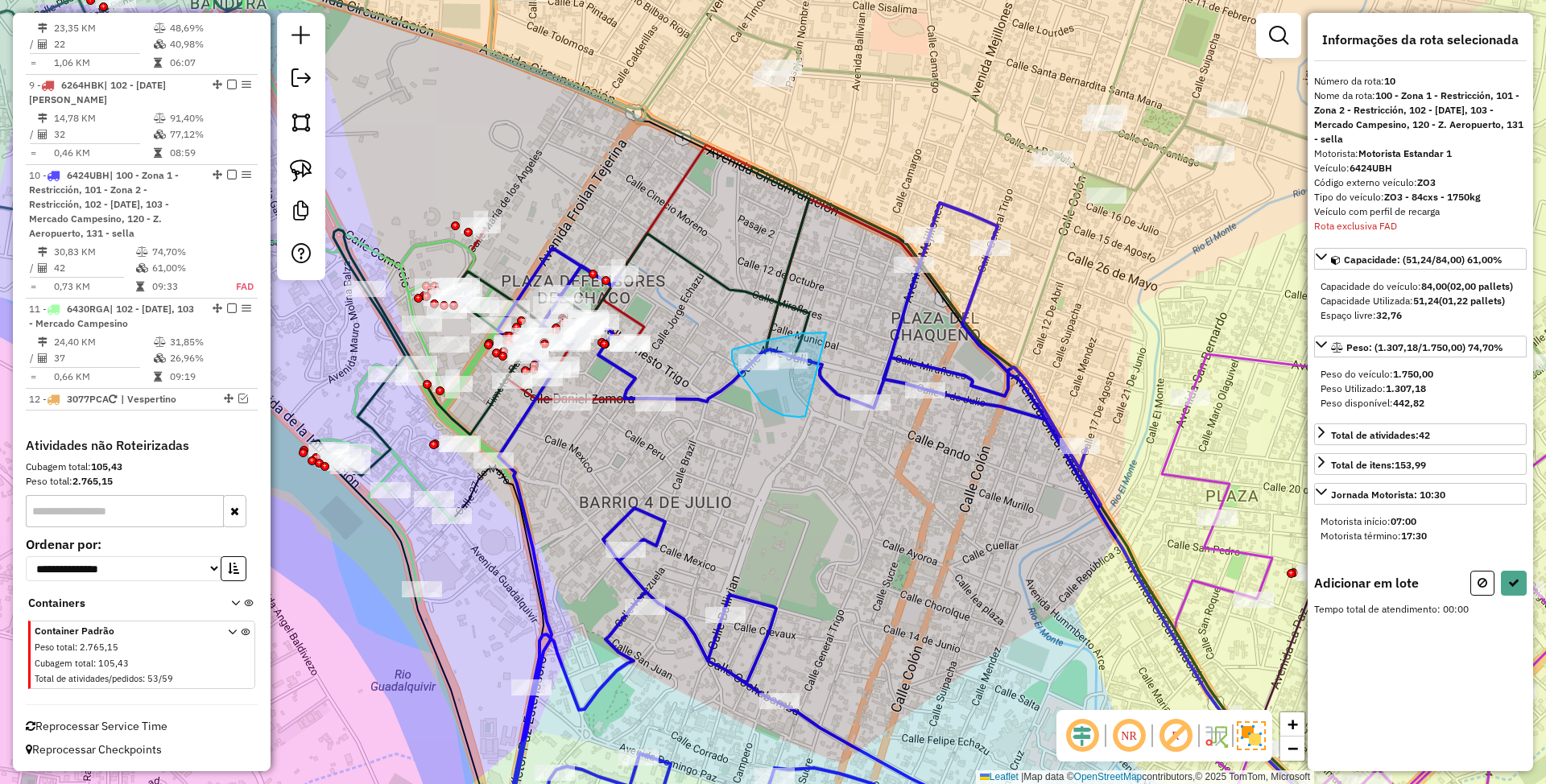
drag, startPoint x: 826, startPoint y: 333, endPoint x: 805, endPoint y: 416, distance: 85.6
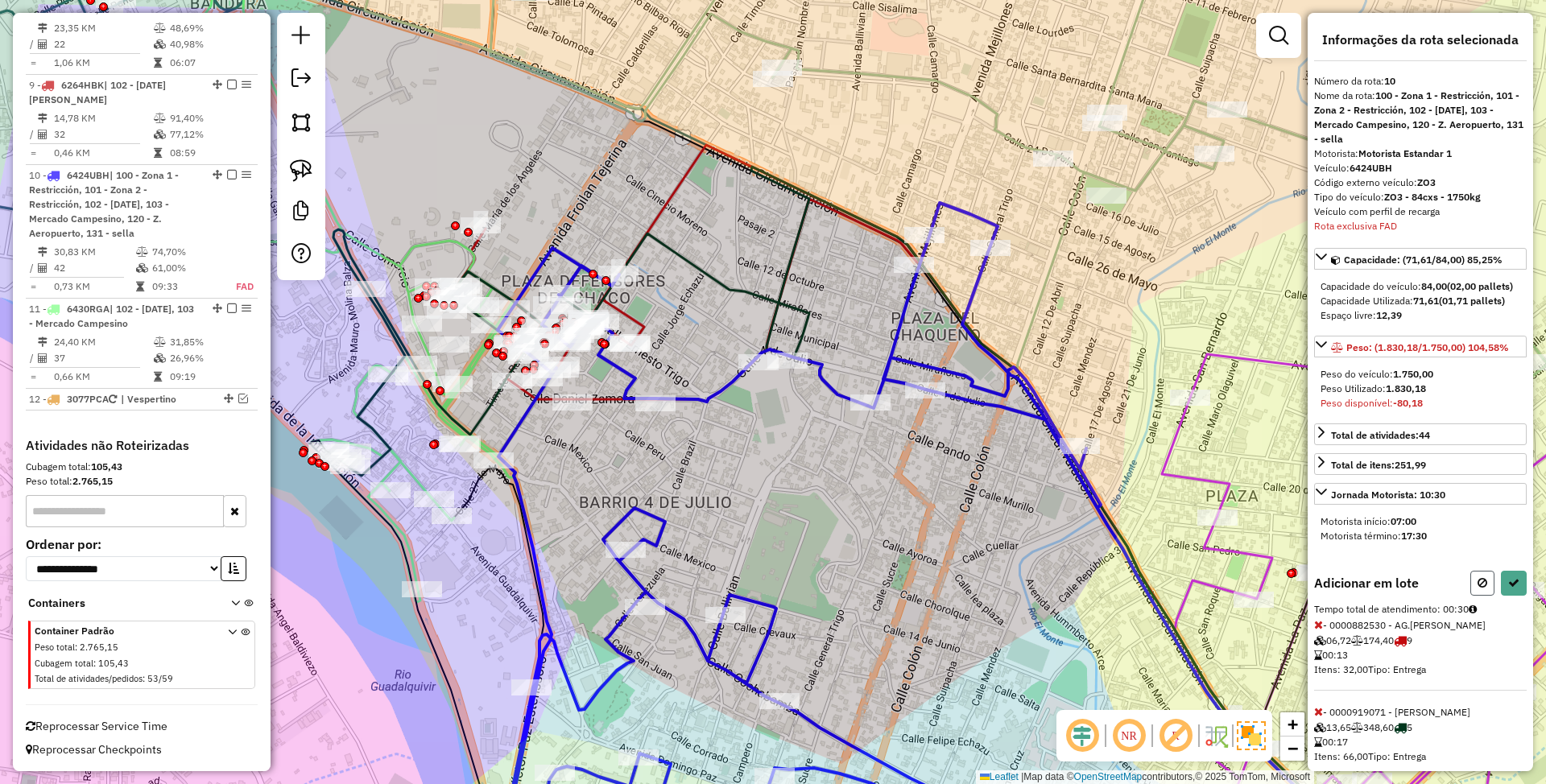
click at [1485, 595] on button at bounding box center [1482, 583] width 24 height 25
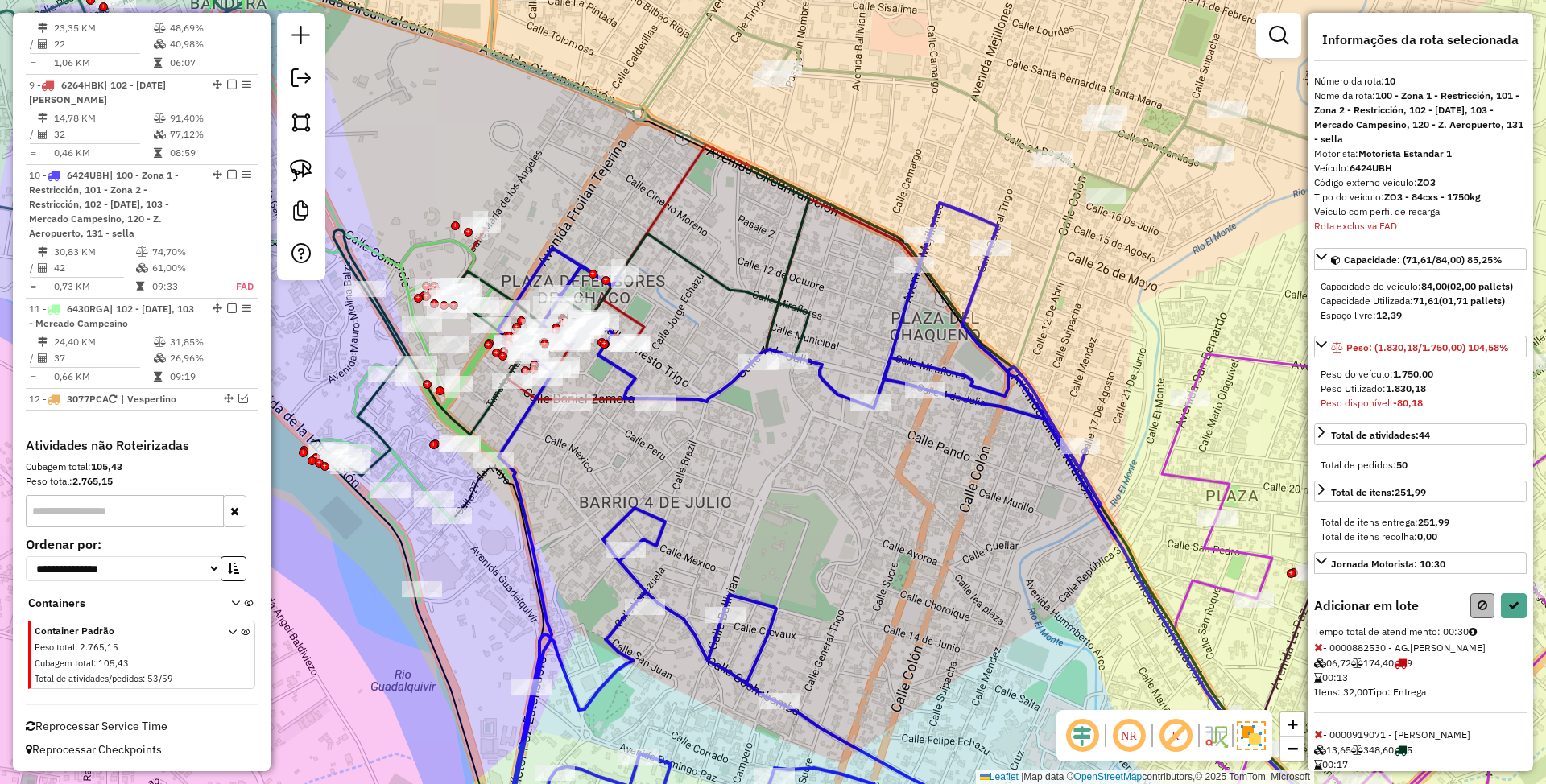
select select "**********"
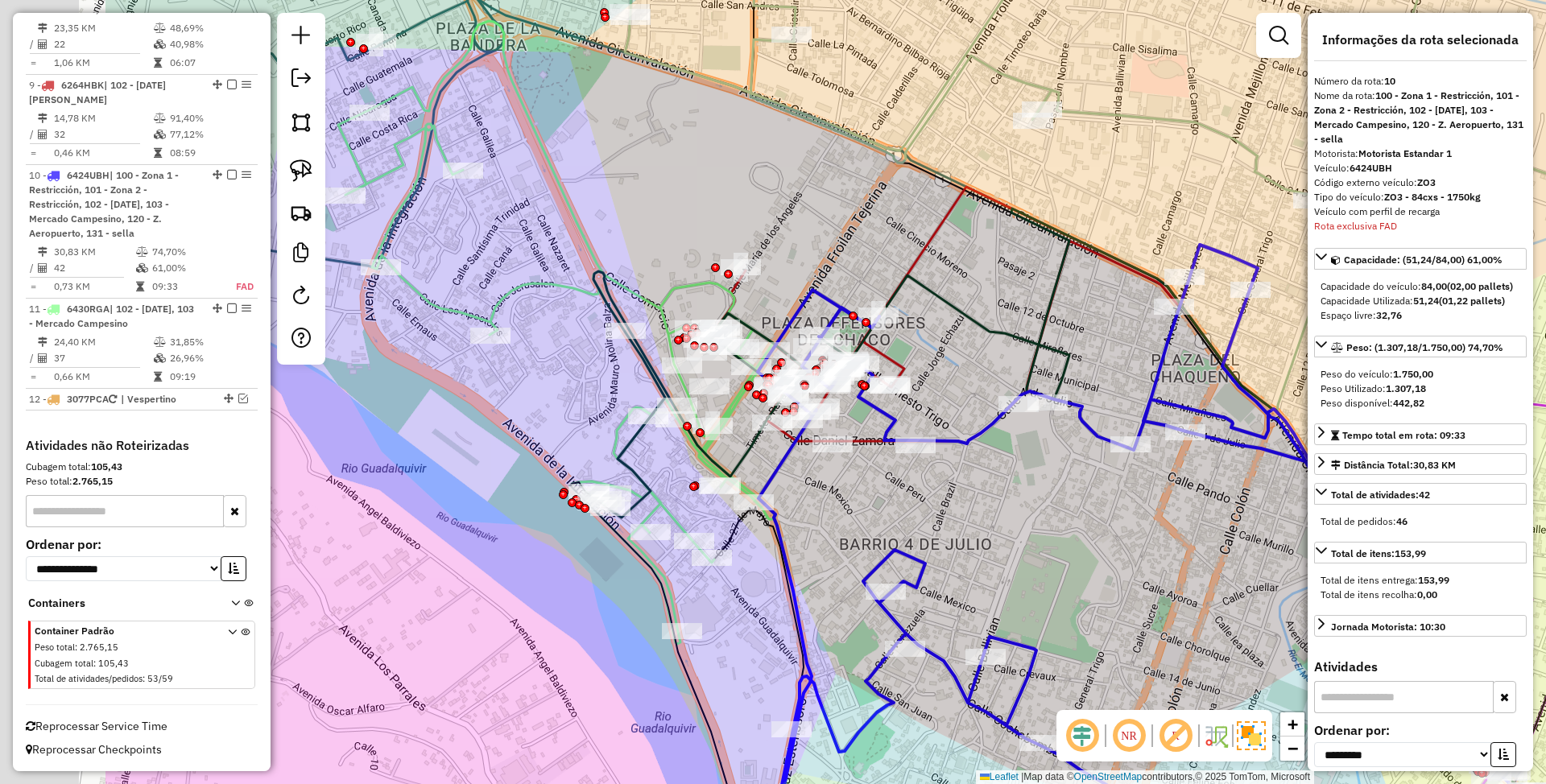
drag, startPoint x: 739, startPoint y: 485, endPoint x: 1000, endPoint y: 526, distance: 264.2
click at [1000, 526] on div "Janela de atendimento Grade de atendimento Capacidade Transportadoras Veículos …" at bounding box center [773, 392] width 1546 height 784
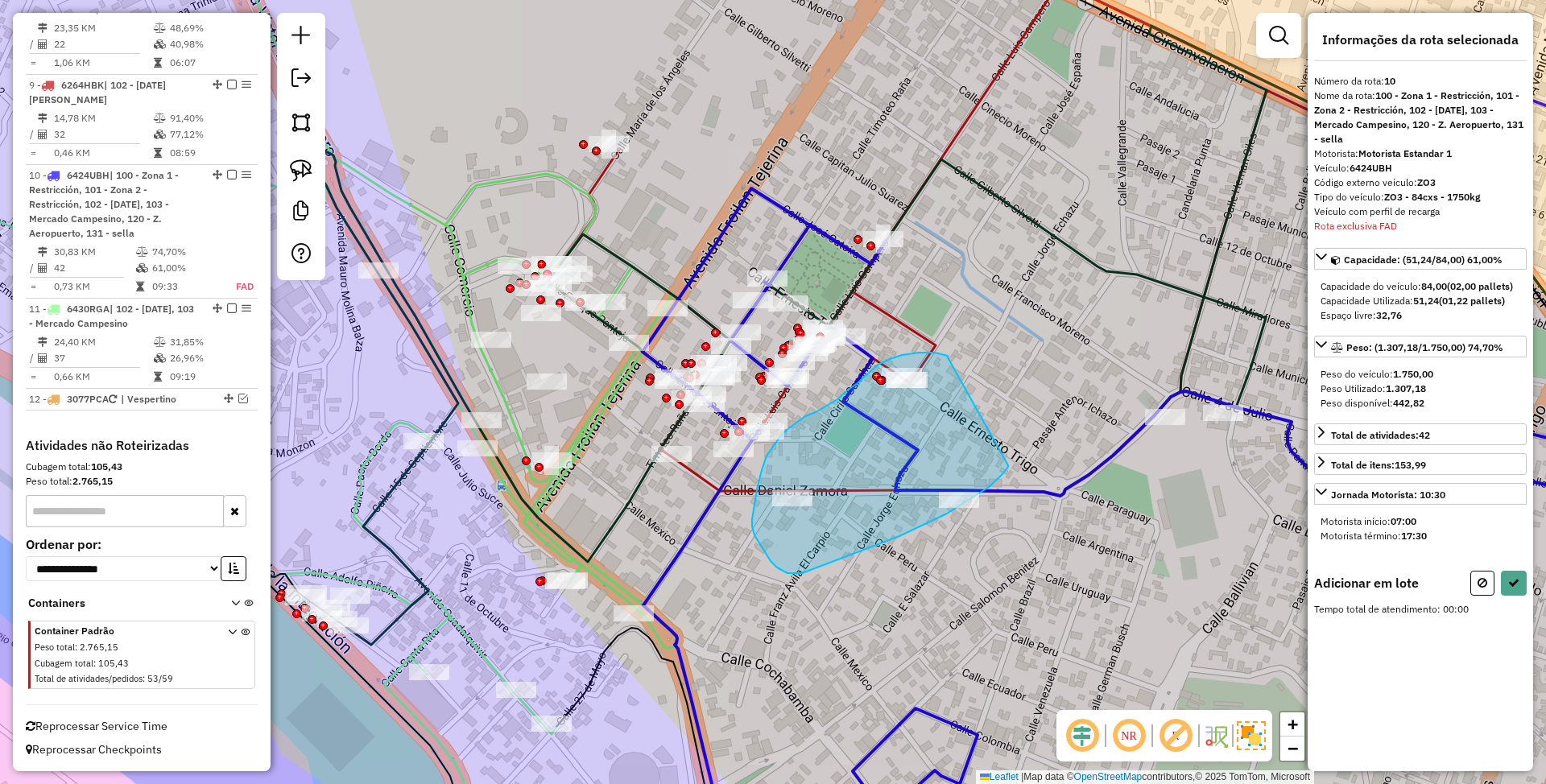
drag, startPoint x: 947, startPoint y: 357, endPoint x: 1009, endPoint y: 465, distance: 124.5
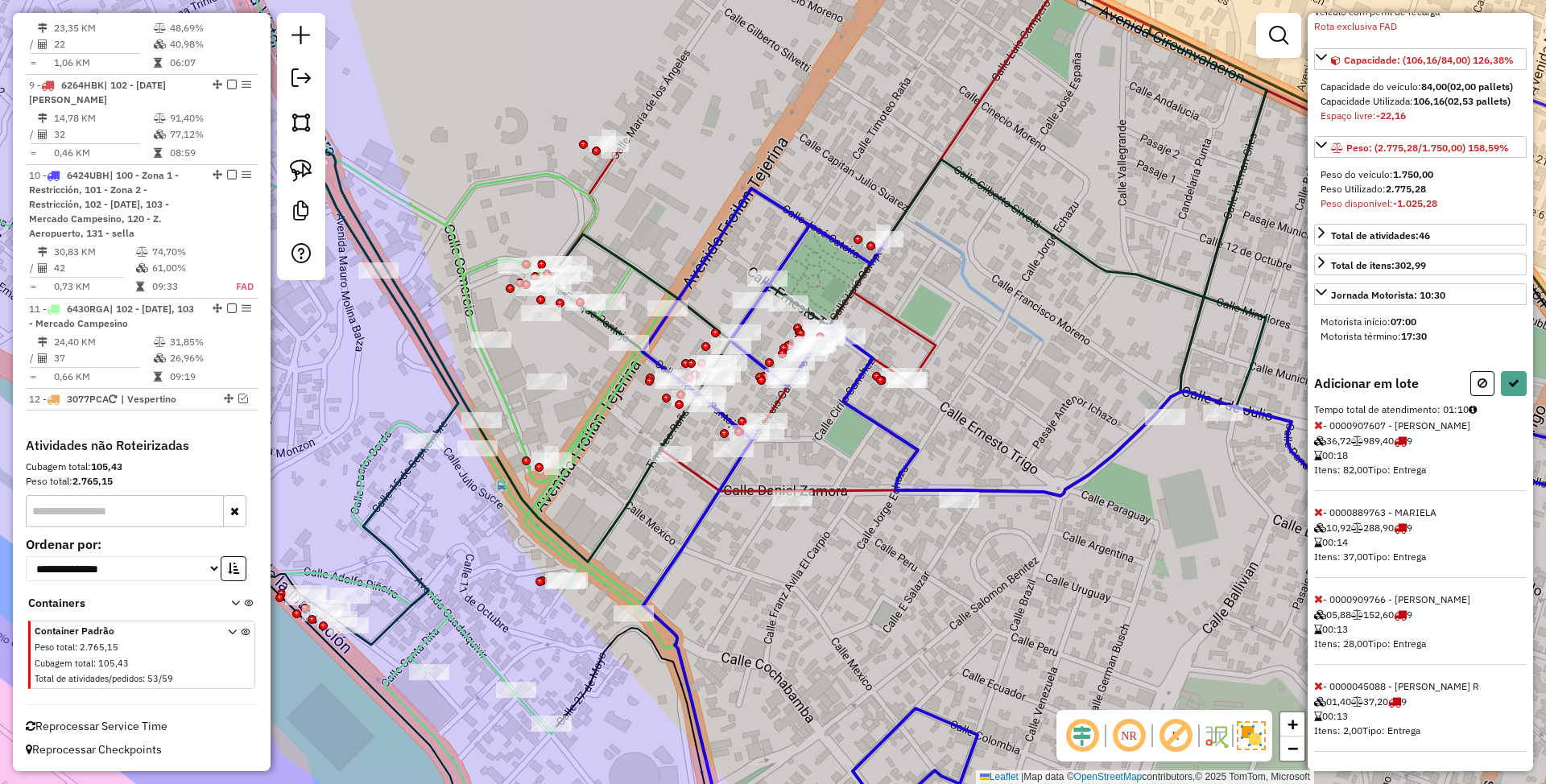
scroll to position [232, 0]
click at [1322, 422] on icon at bounding box center [1318, 425] width 9 height 11
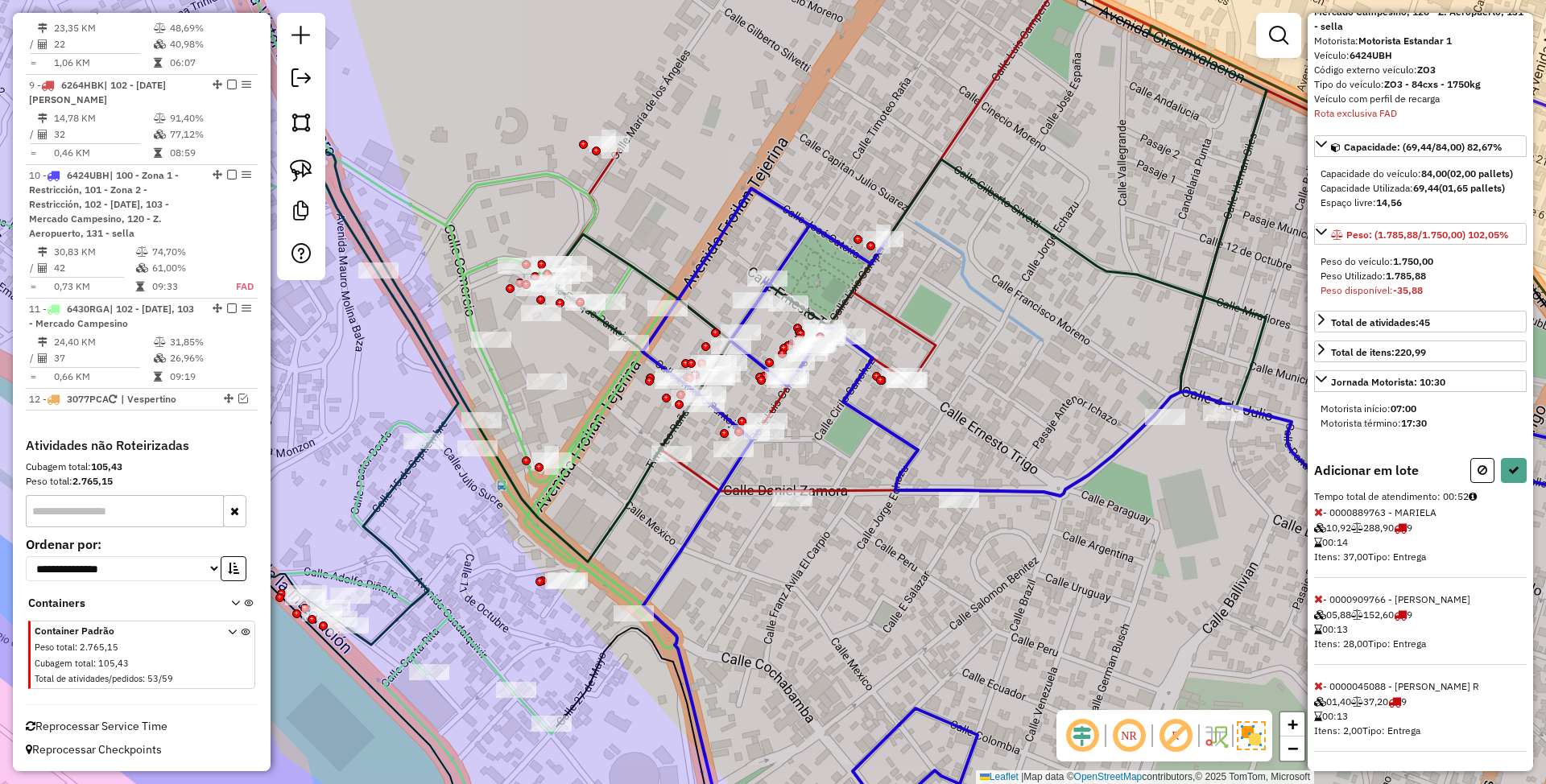
click at [1321, 687] on icon at bounding box center [1318, 685] width 9 height 11
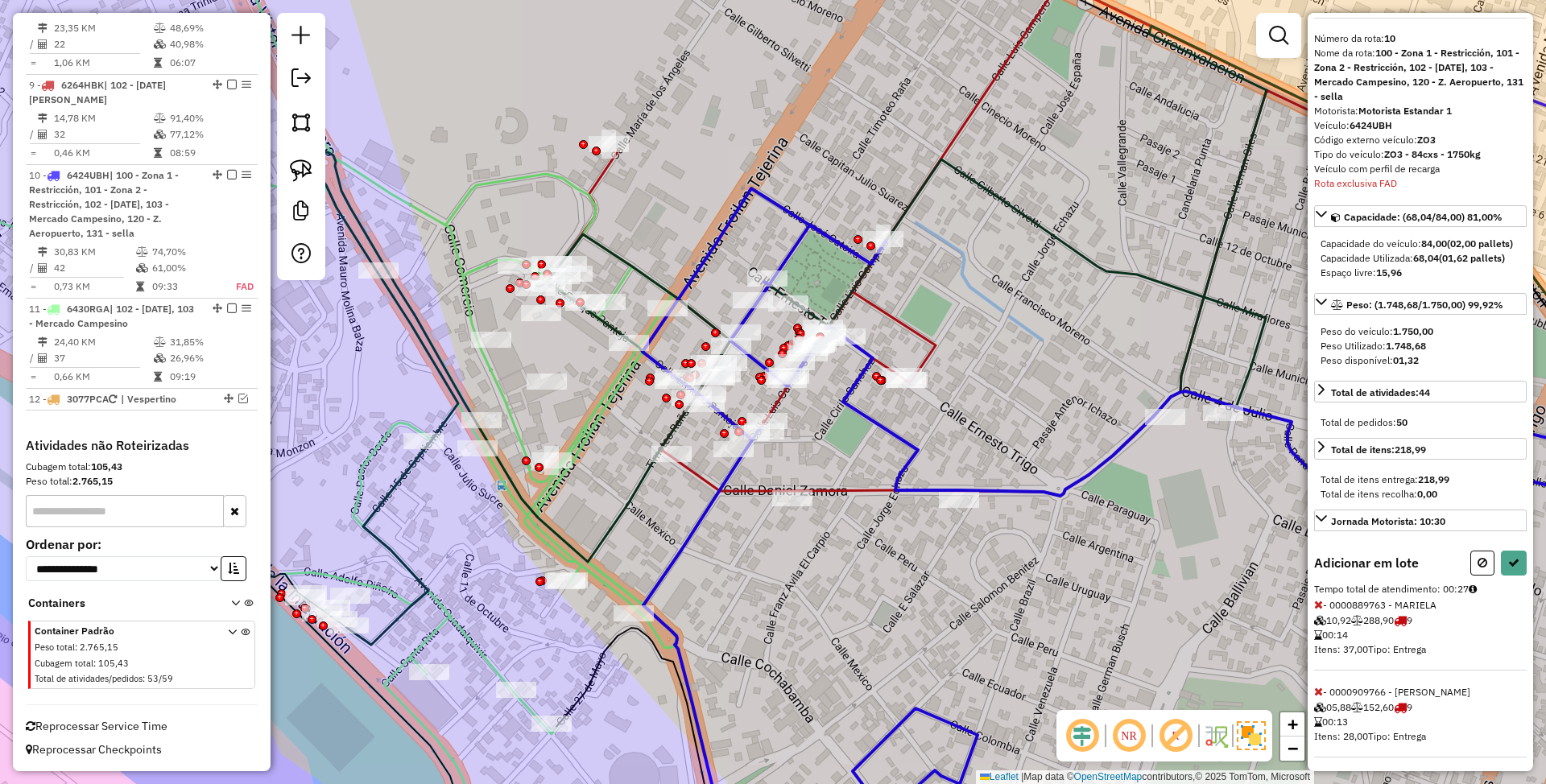
scroll to position [232, 0]
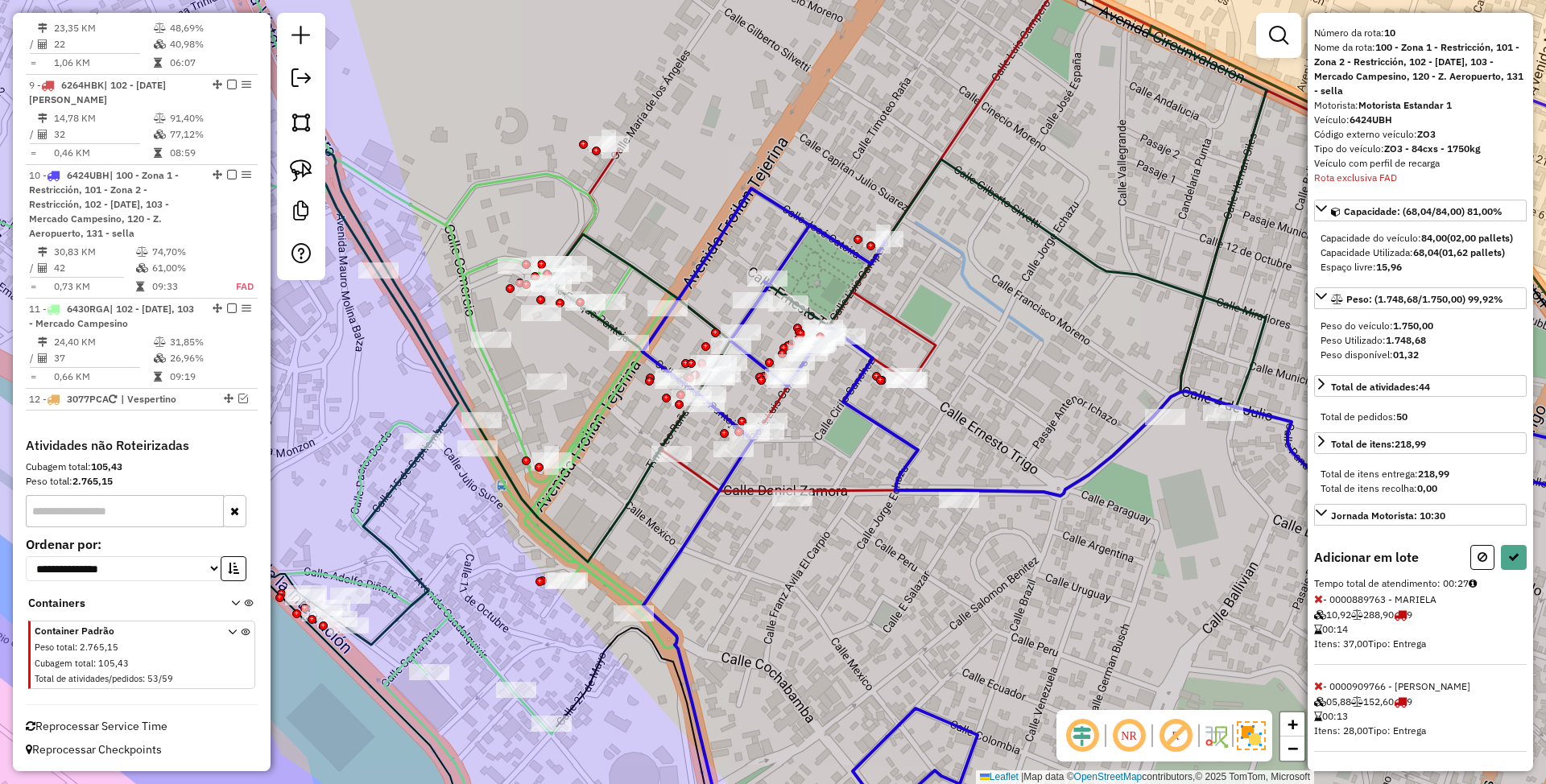
select select "**********"
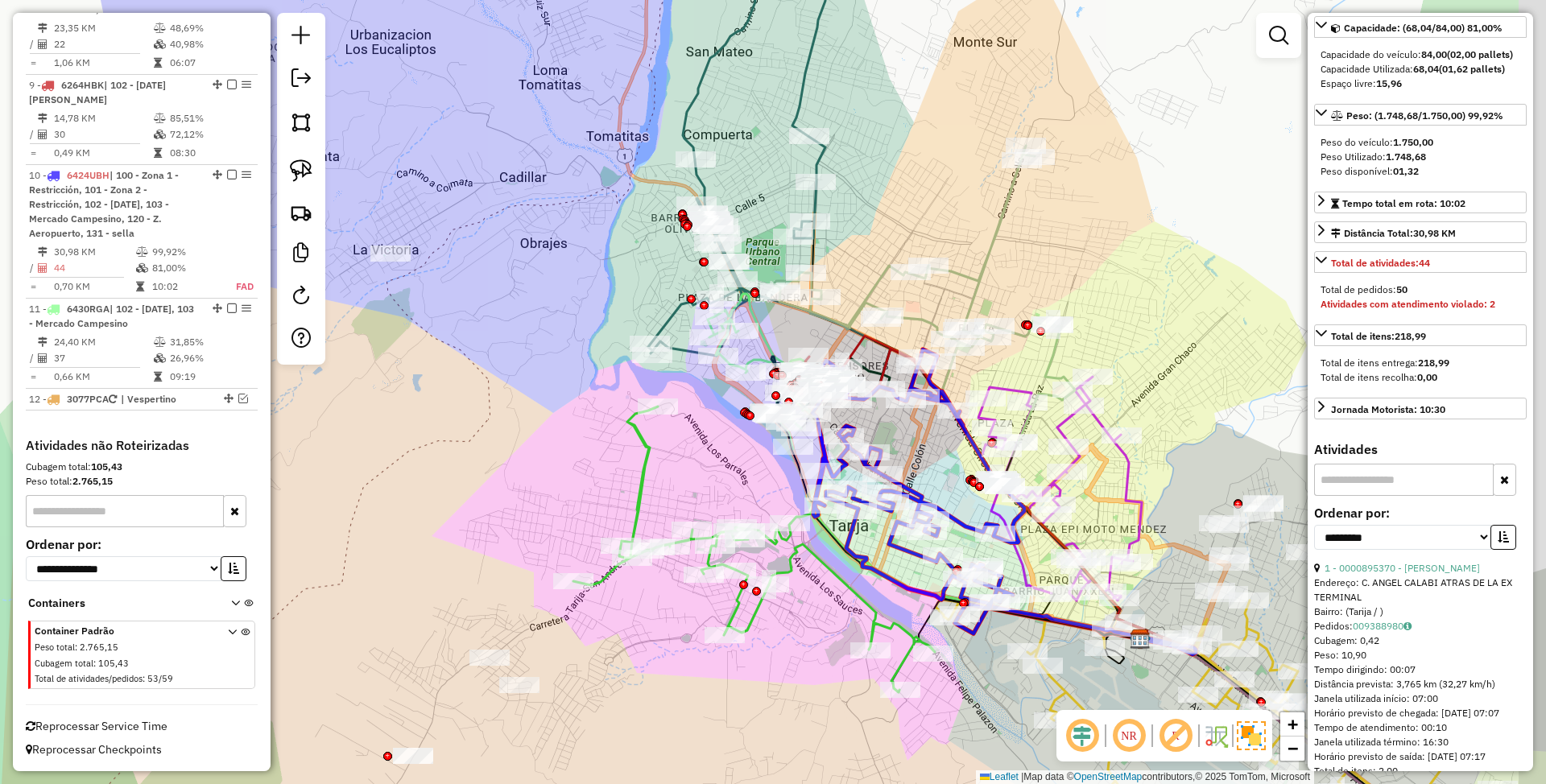
drag, startPoint x: 977, startPoint y: 473, endPoint x: 940, endPoint y: 460, distance: 39.2
click at [940, 460] on div "Janela de atendimento Grade de atendimento Capacidade Transportadoras Veículos …" at bounding box center [773, 392] width 1546 height 784
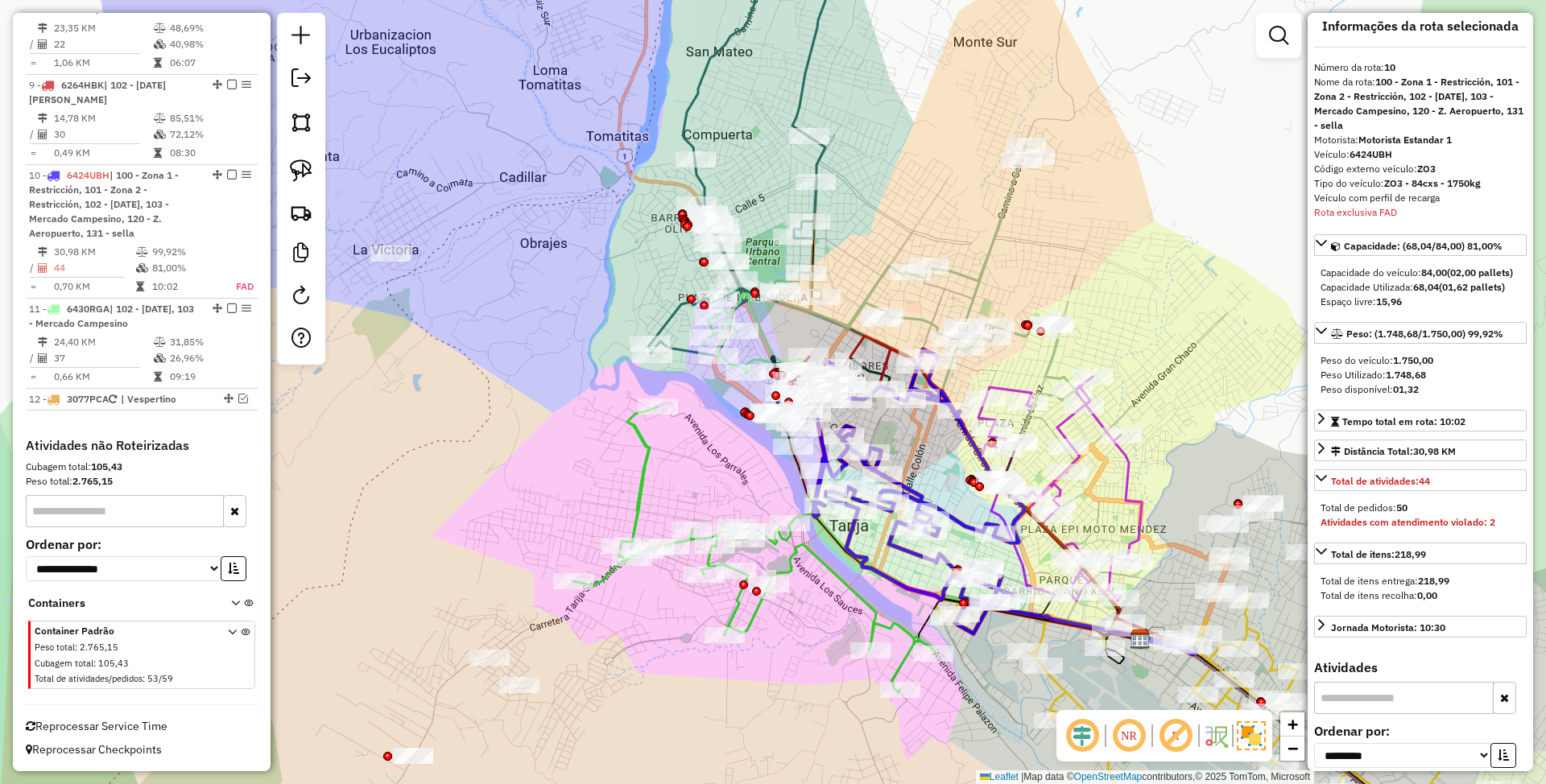
scroll to position [0, 0]
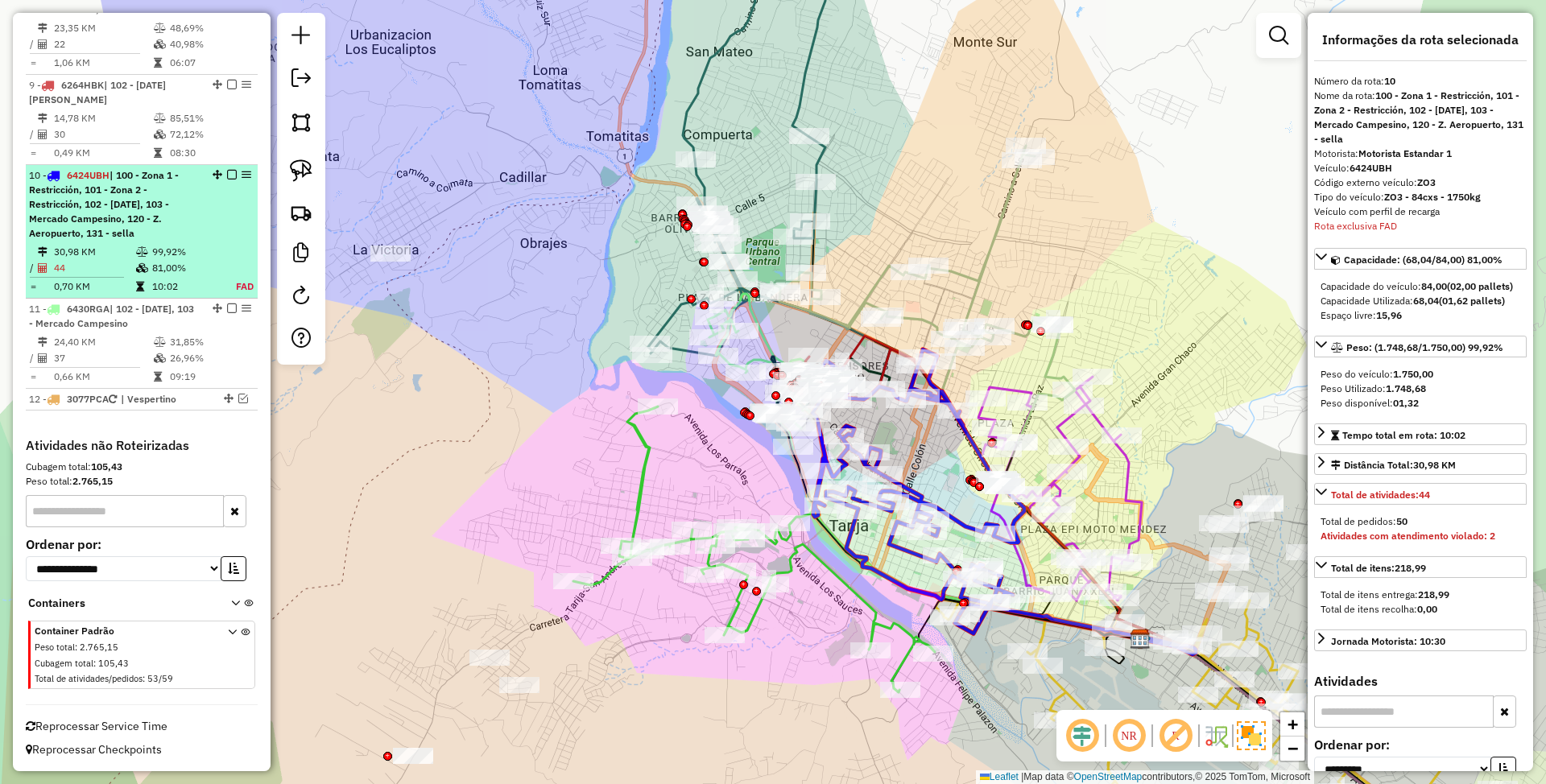
click at [229, 176] on em at bounding box center [232, 175] width 10 height 10
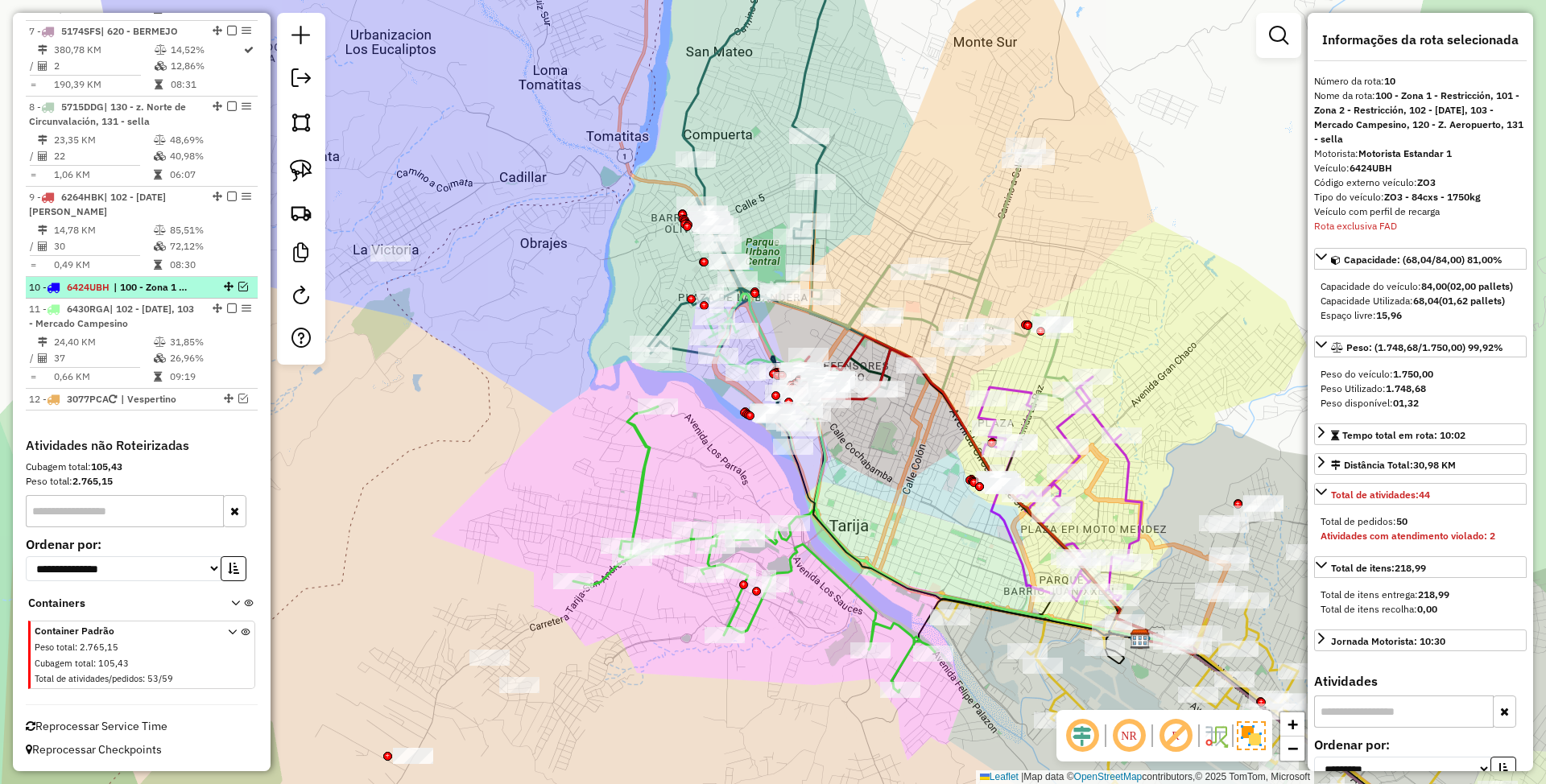
scroll to position [1140, 0]
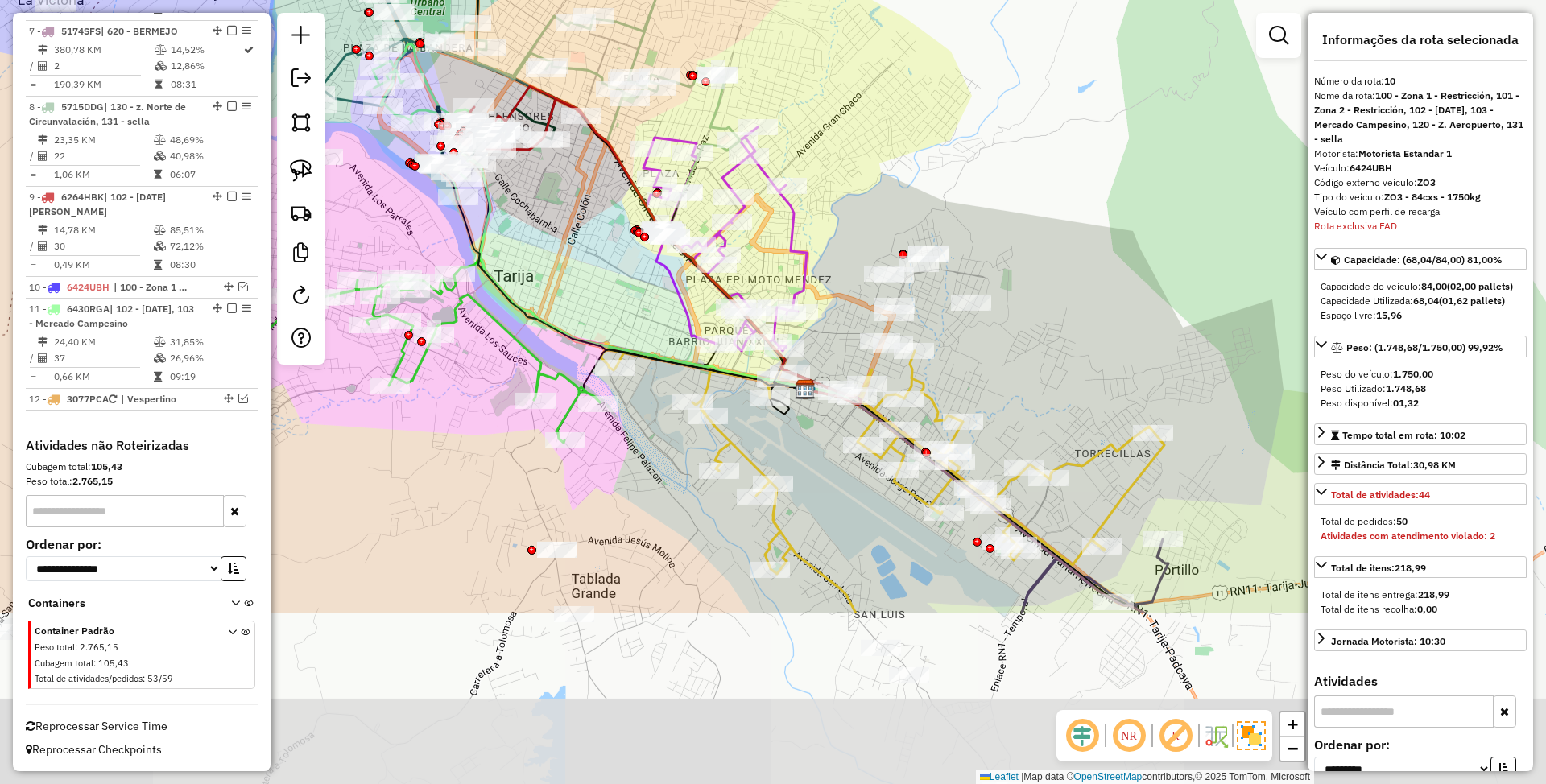
drag, startPoint x: 899, startPoint y: 486, endPoint x: 564, endPoint y: 237, distance: 417.4
click at [564, 237] on div "Janela de atendimento Grade de atendimento Capacidade Transportadoras Veículos …" at bounding box center [773, 392] width 1546 height 784
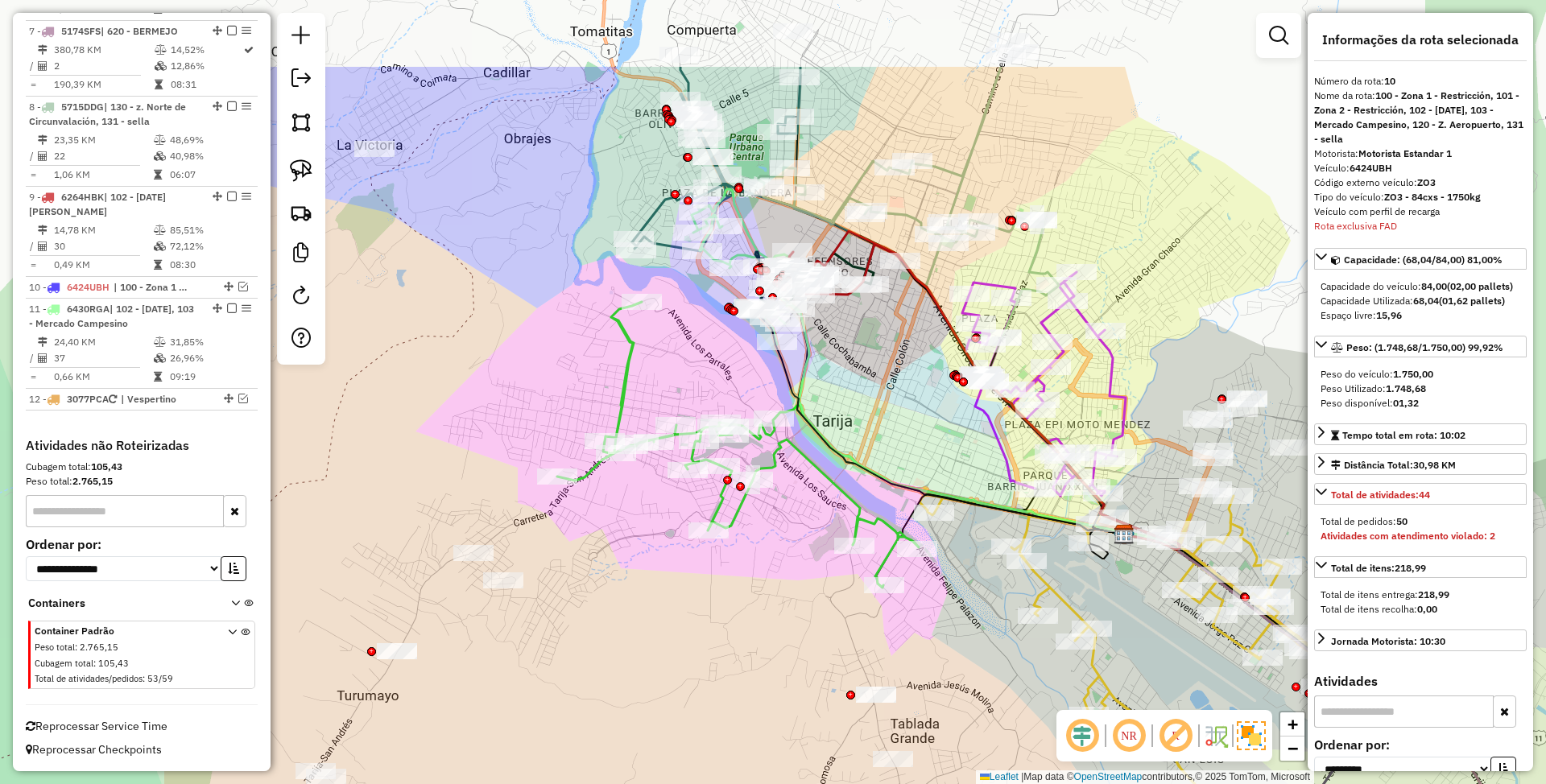
drag, startPoint x: 1086, startPoint y: 690, endPoint x: 1411, endPoint y: 834, distance: 355.5
click at [1411, 783] on html "Aguarde... Pop-up bloqueado! Seu navegador bloqueou automáticamente a abertura …" at bounding box center [773, 392] width 1546 height 784
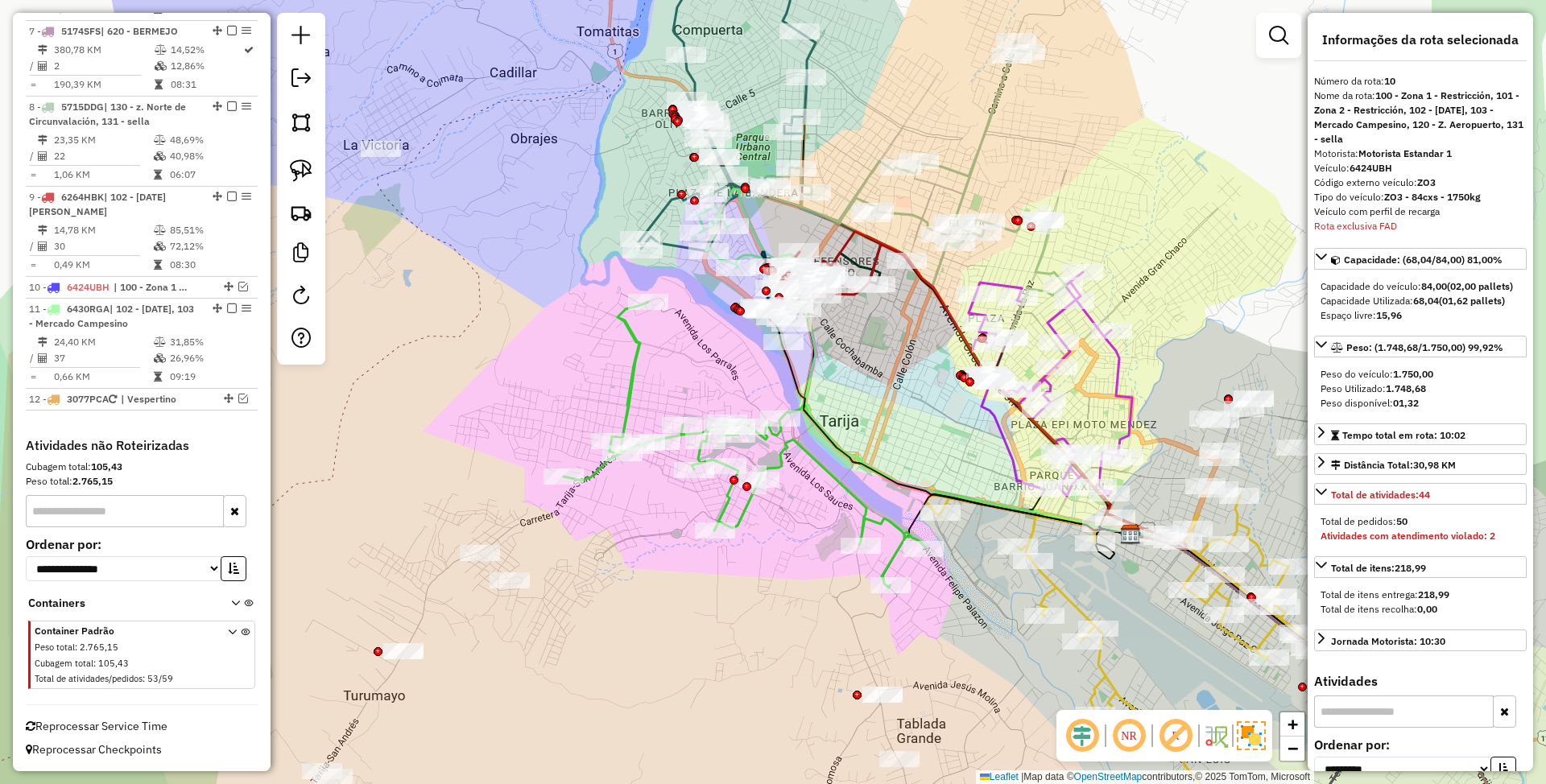
click at [634, 353] on icon at bounding box center [745, 444] width 362 height 285
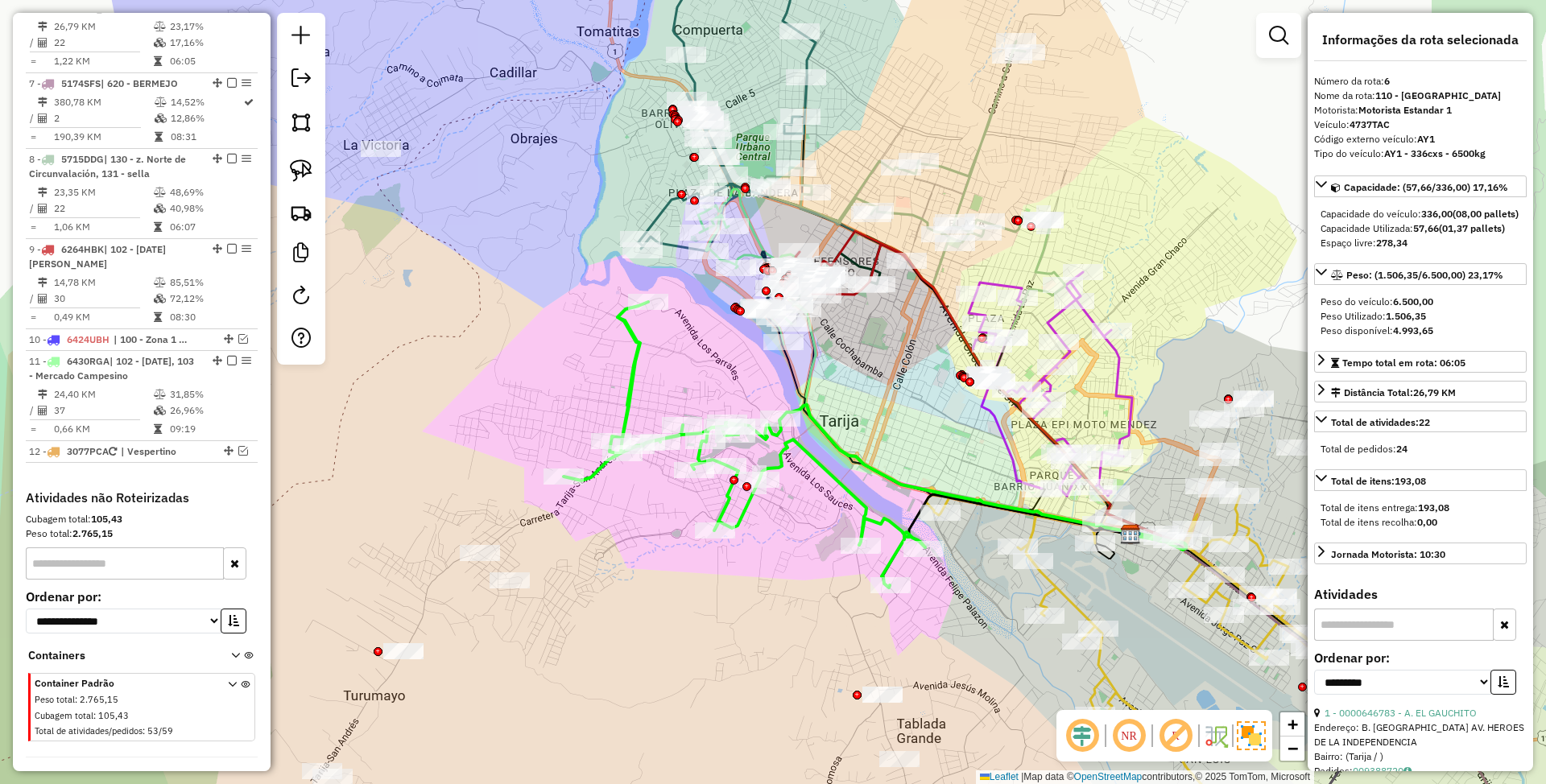
scroll to position [1070, 0]
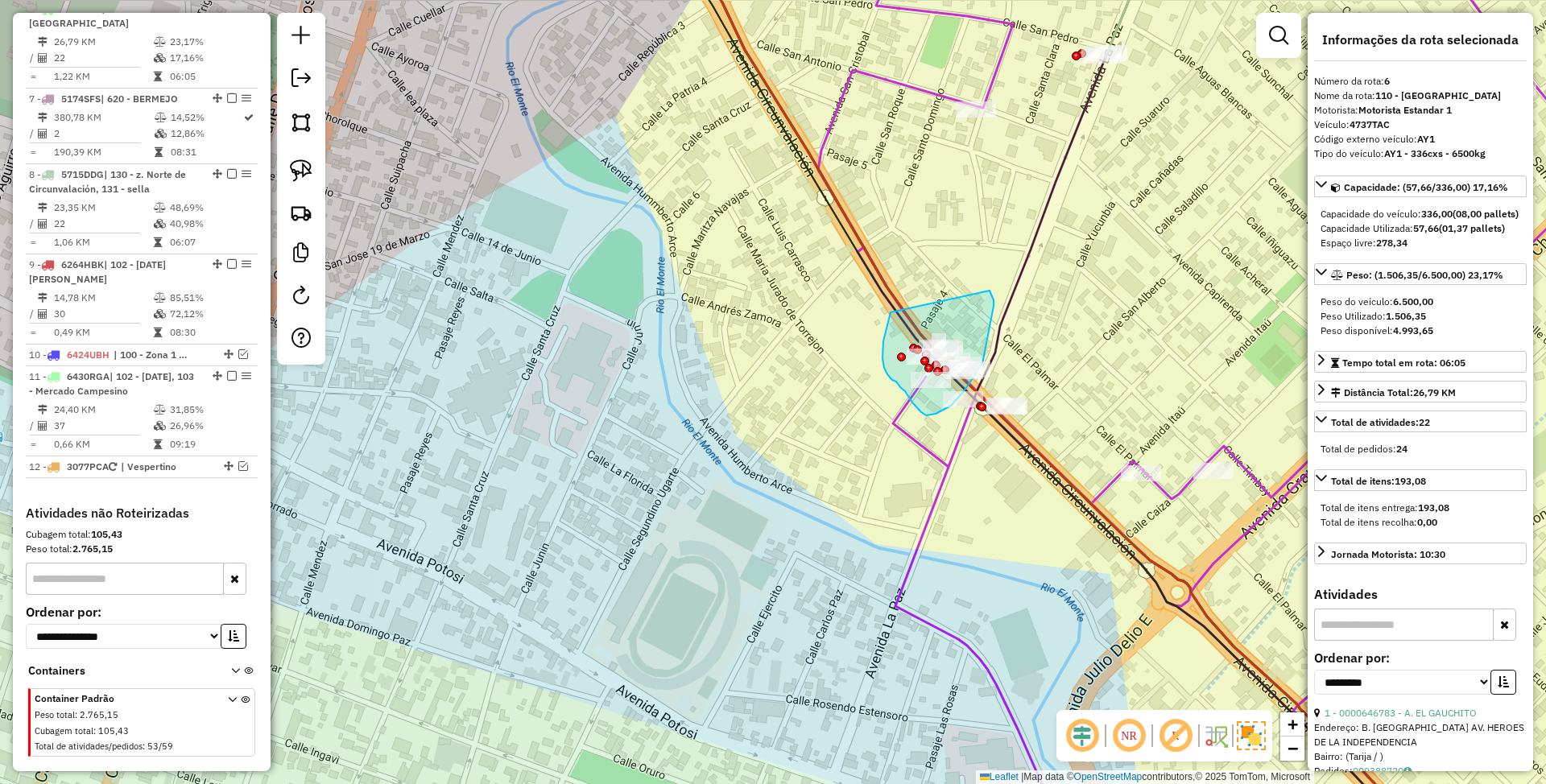
drag, startPoint x: 891, startPoint y: 312, endPoint x: 990, endPoint y: 290, distance: 101.4
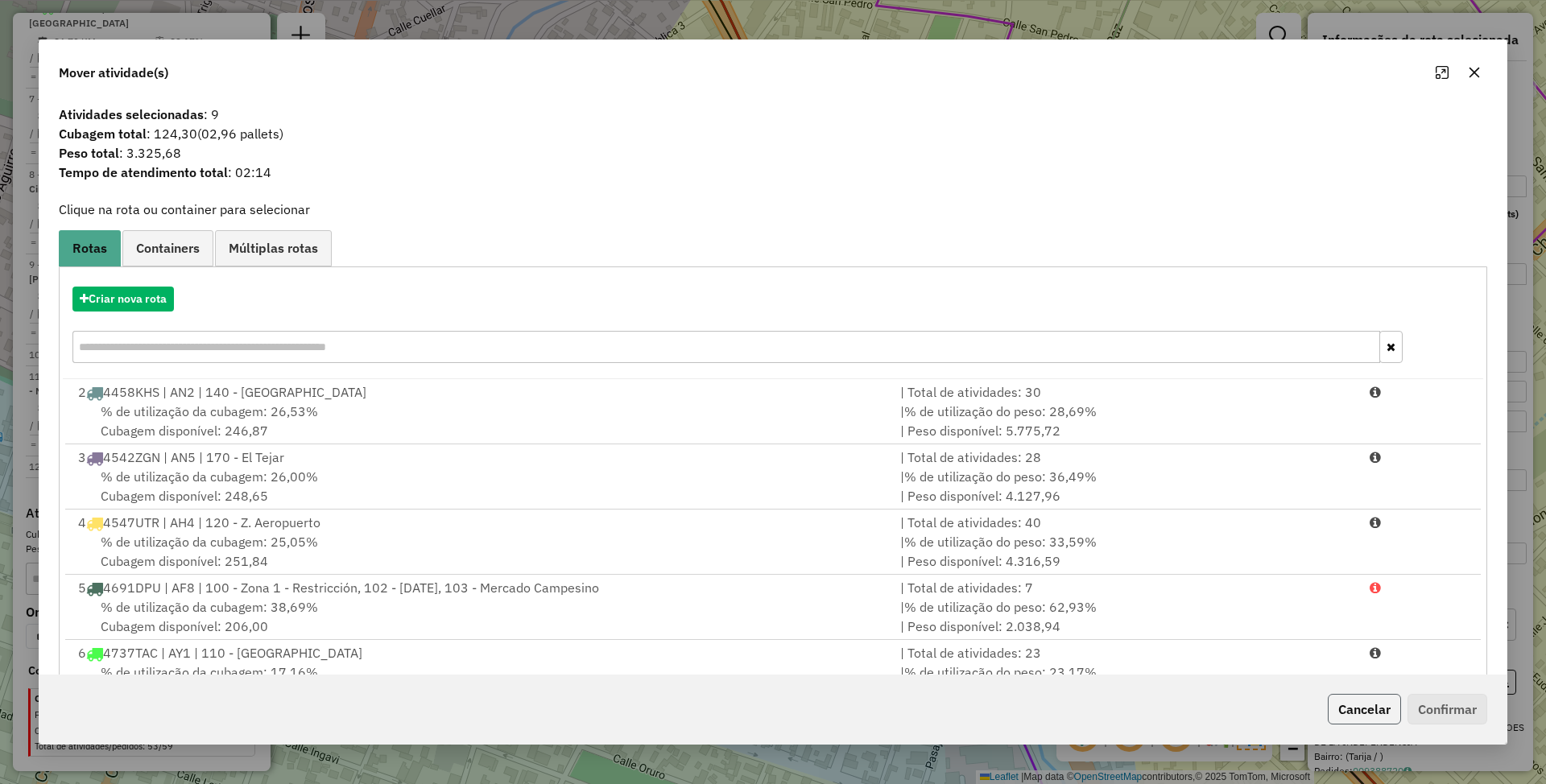
click at [1382, 703] on button "Cancelar" at bounding box center [1364, 709] width 73 height 31
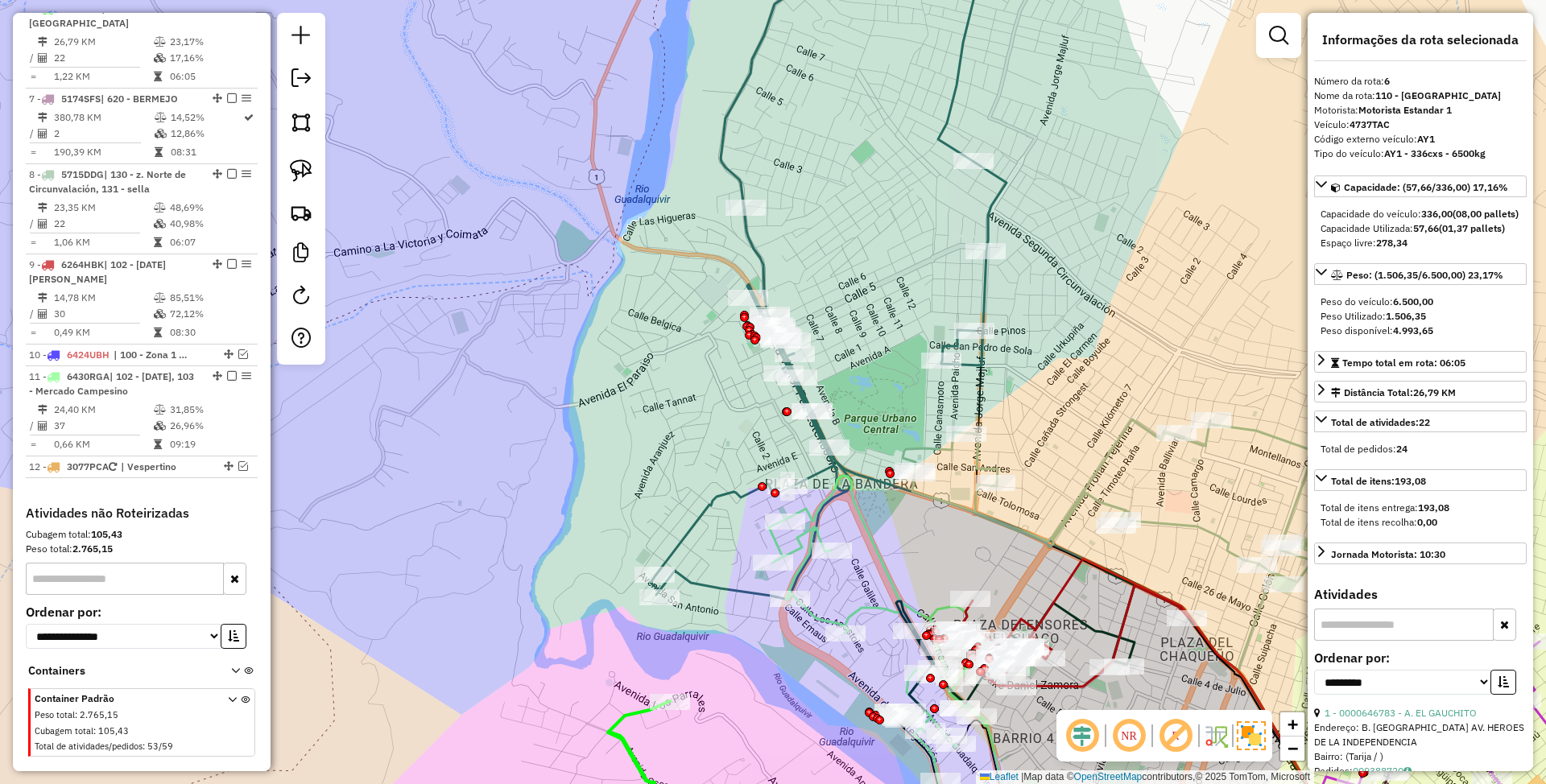
click at [954, 104] on icon at bounding box center [829, 261] width 356 height 677
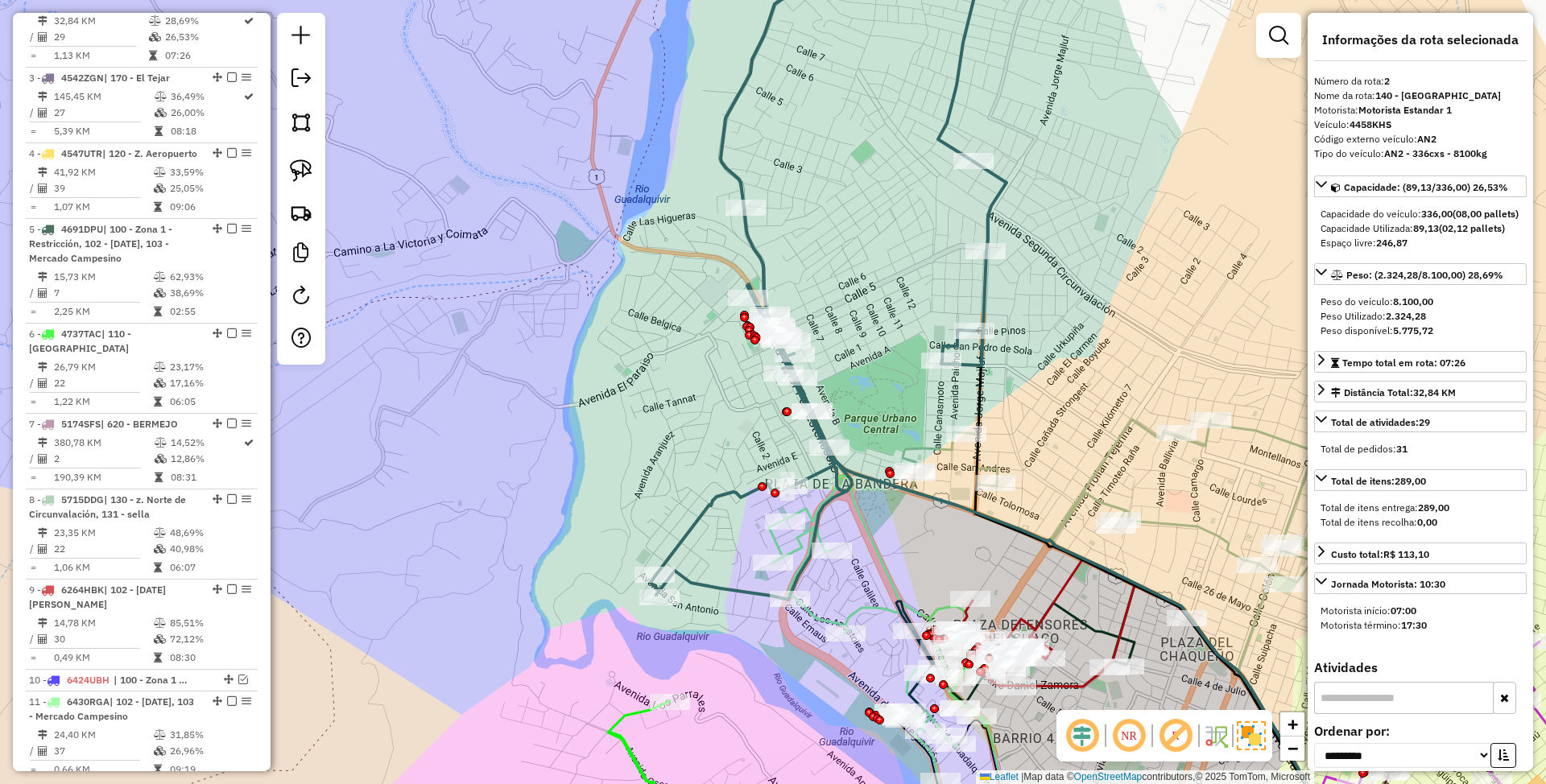
scroll to position [710, 0]
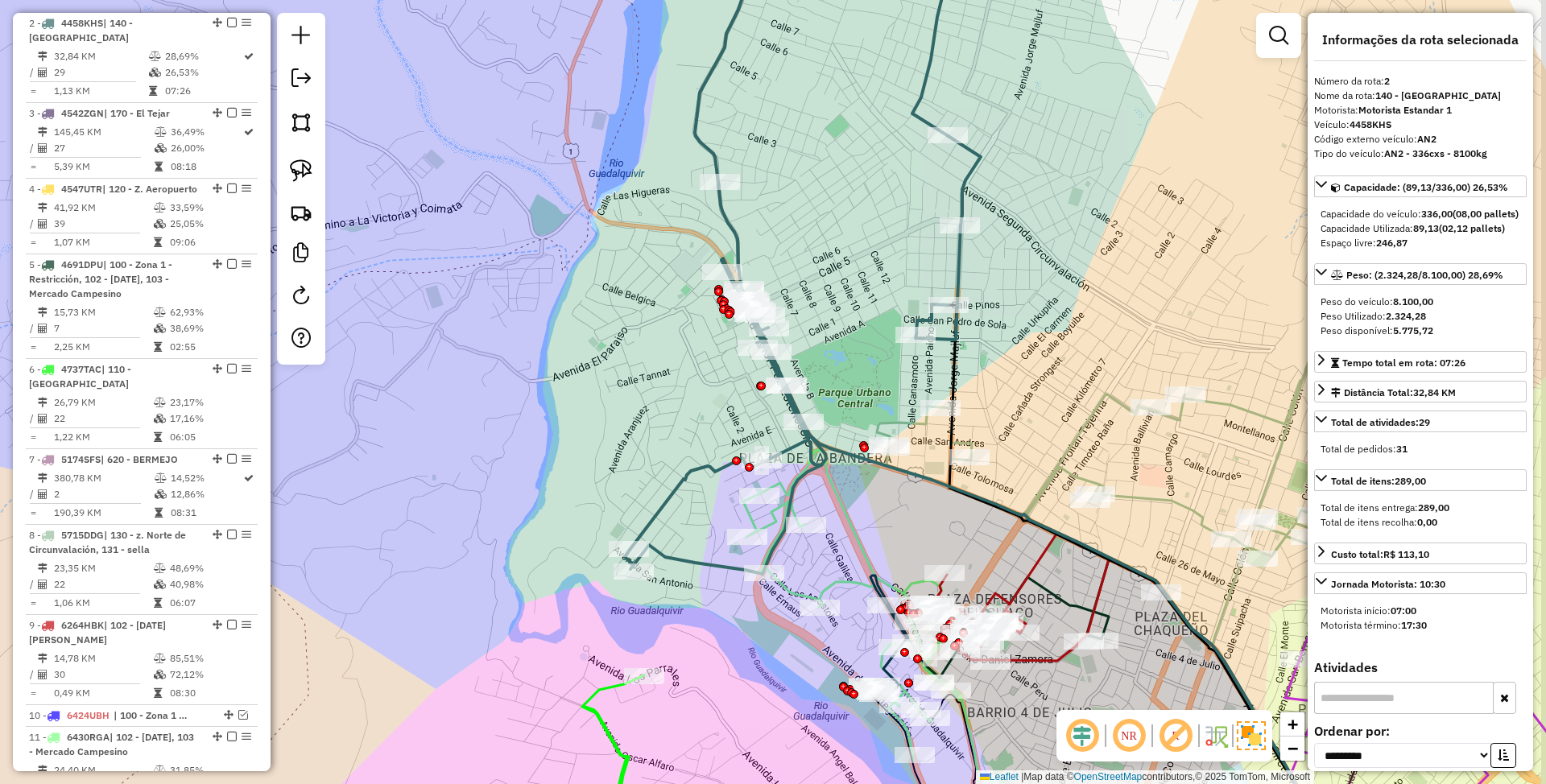
drag, startPoint x: 1074, startPoint y: 450, endPoint x: 1038, endPoint y: 411, distance: 53.1
click at [1038, 411] on div "Janela de atendimento Grade de atendimento Capacidade Transportadoras Veículos …" at bounding box center [773, 392] width 1546 height 784
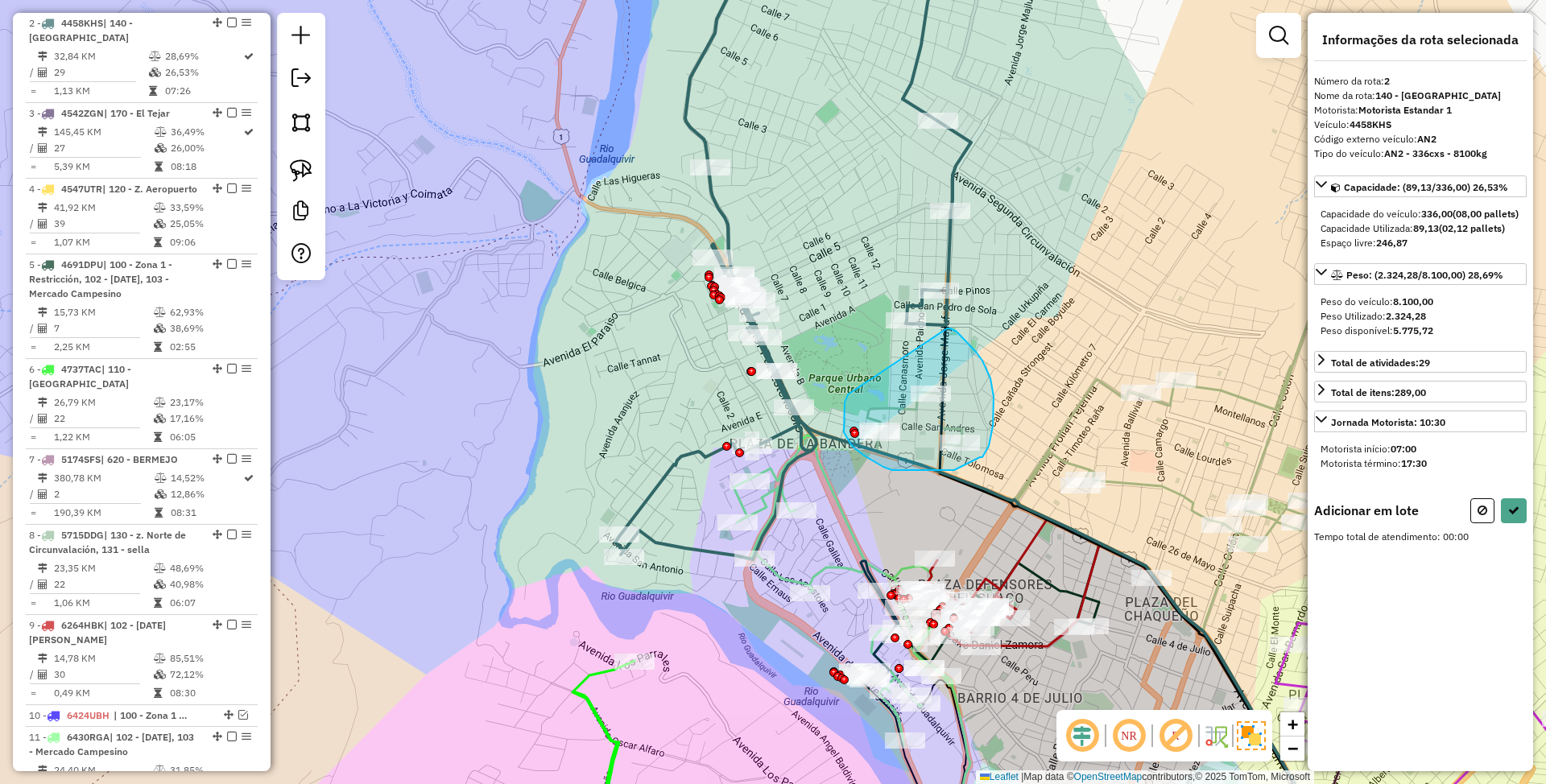
drag, startPoint x: 844, startPoint y: 419, endPoint x: 947, endPoint y: 329, distance: 136.8
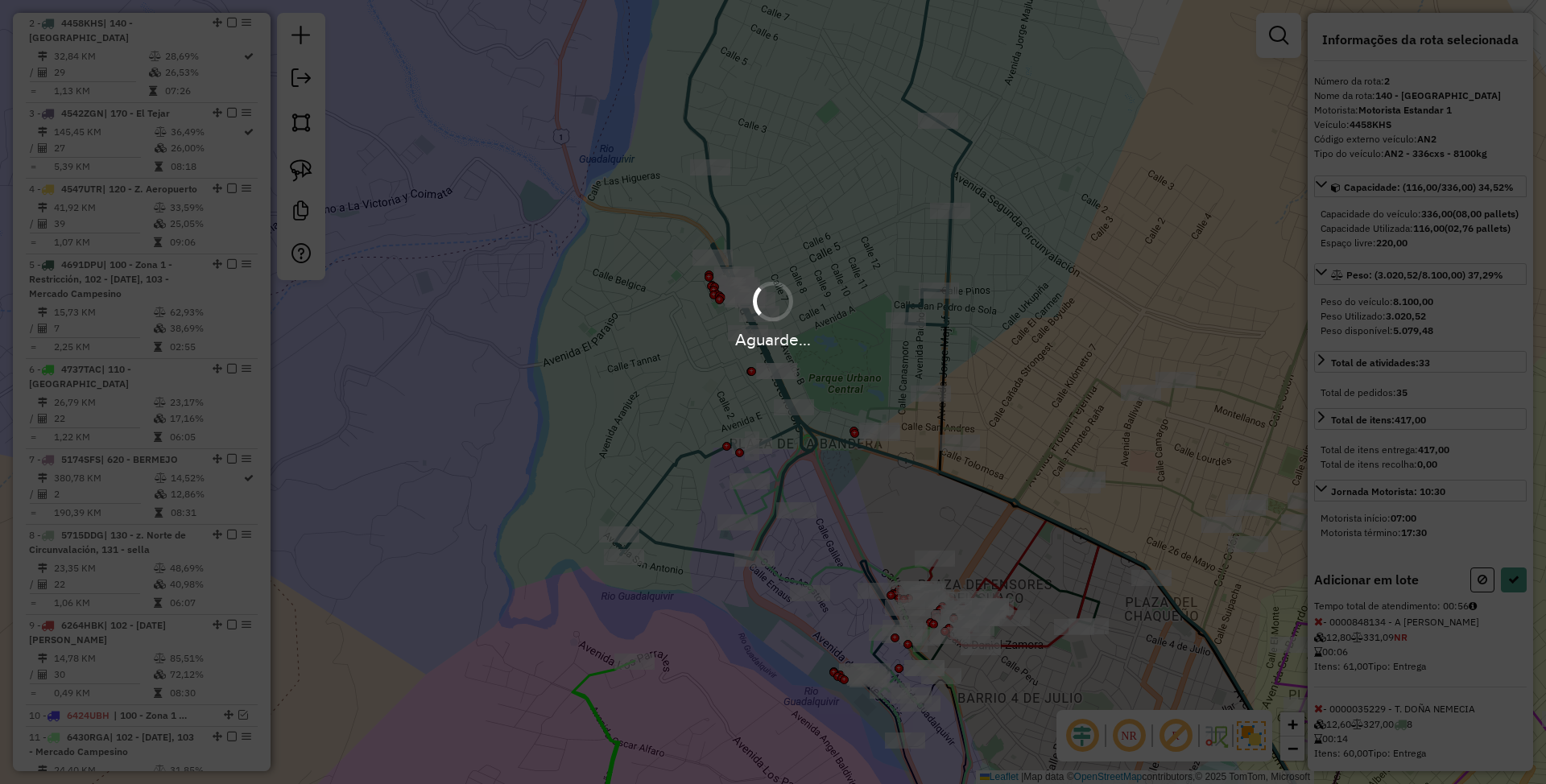
select select "**********"
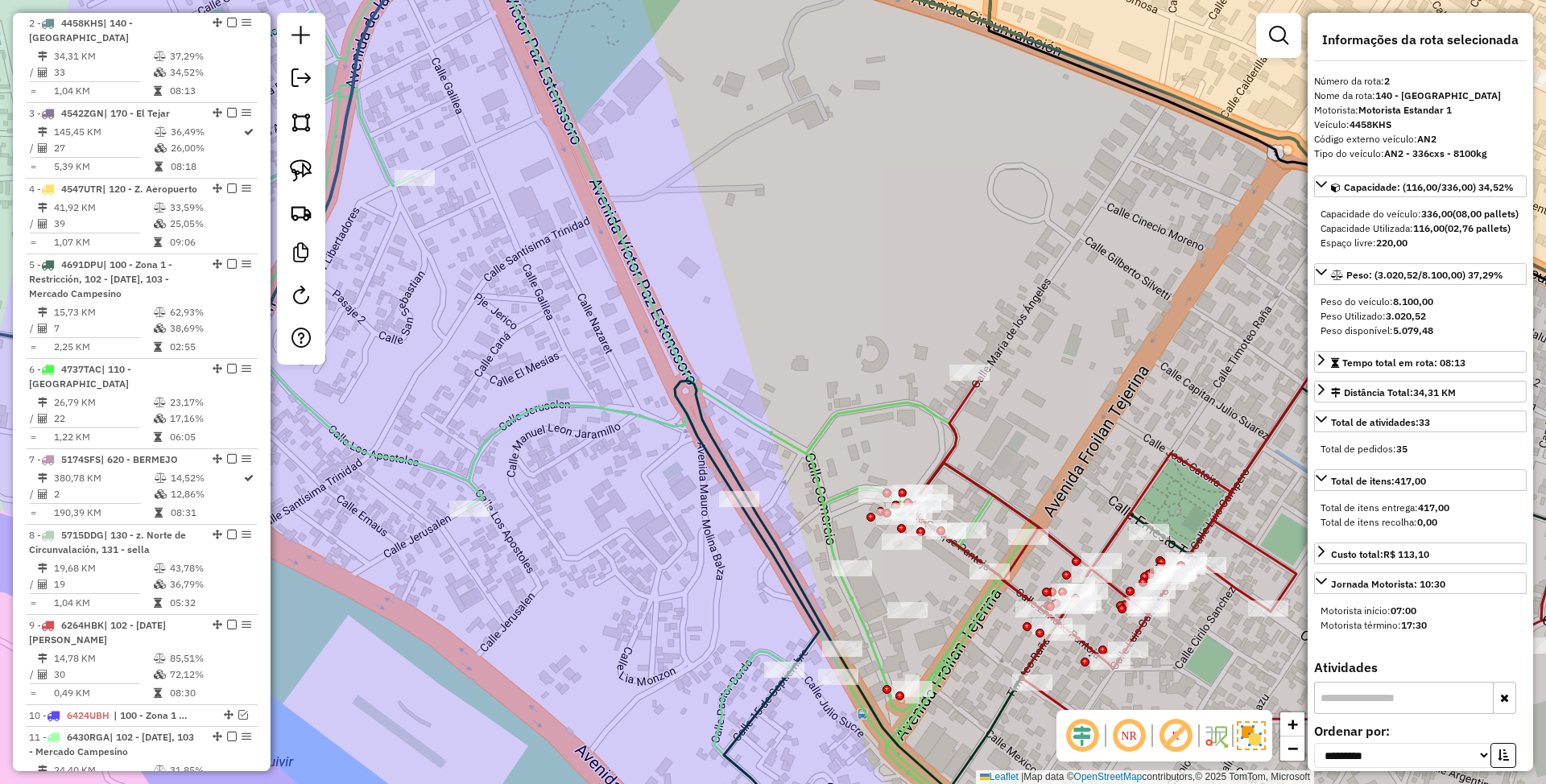
click at [968, 628] on icon at bounding box center [601, 393] width 874 height 942
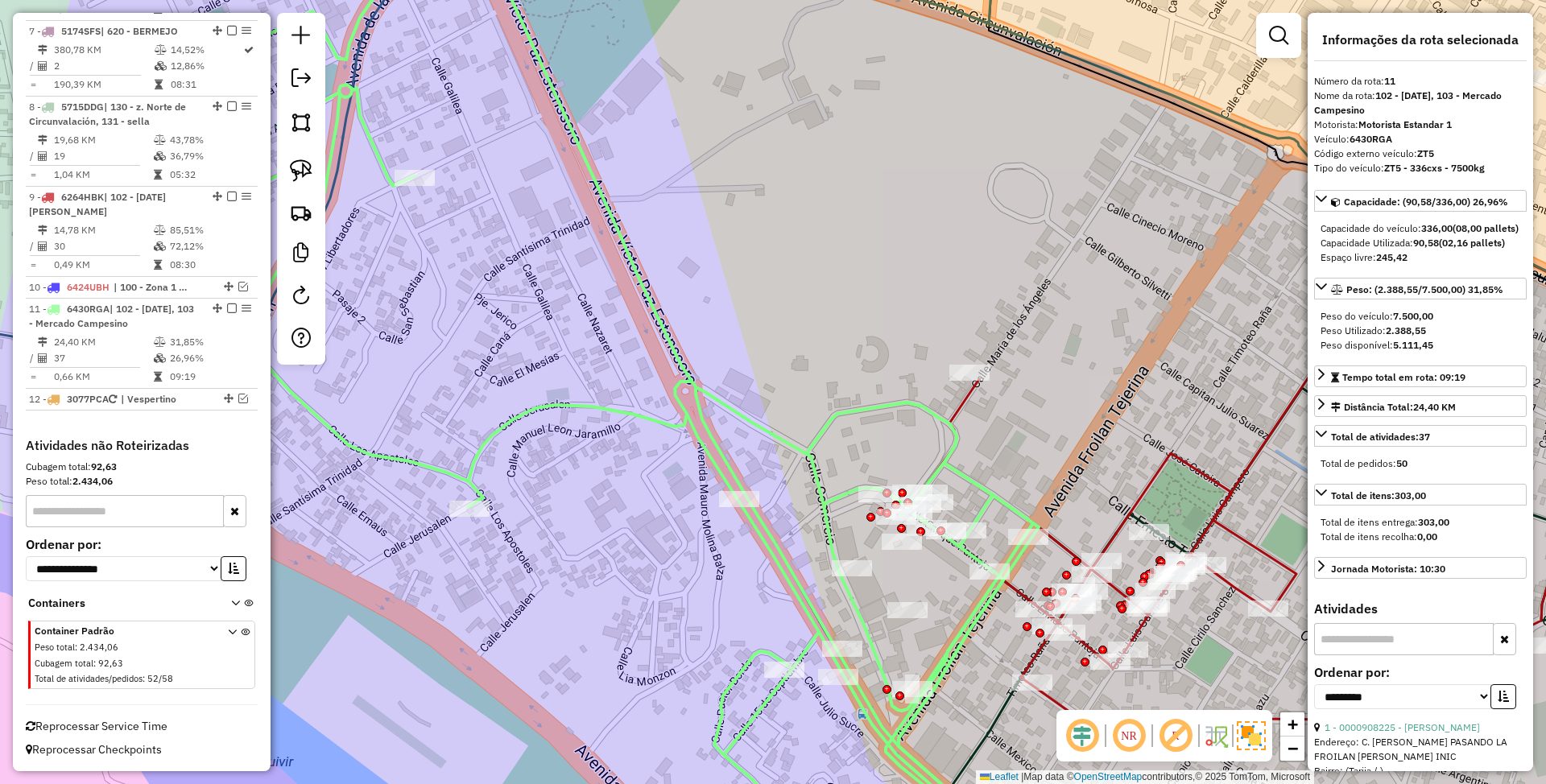
scroll to position [1140, 0]
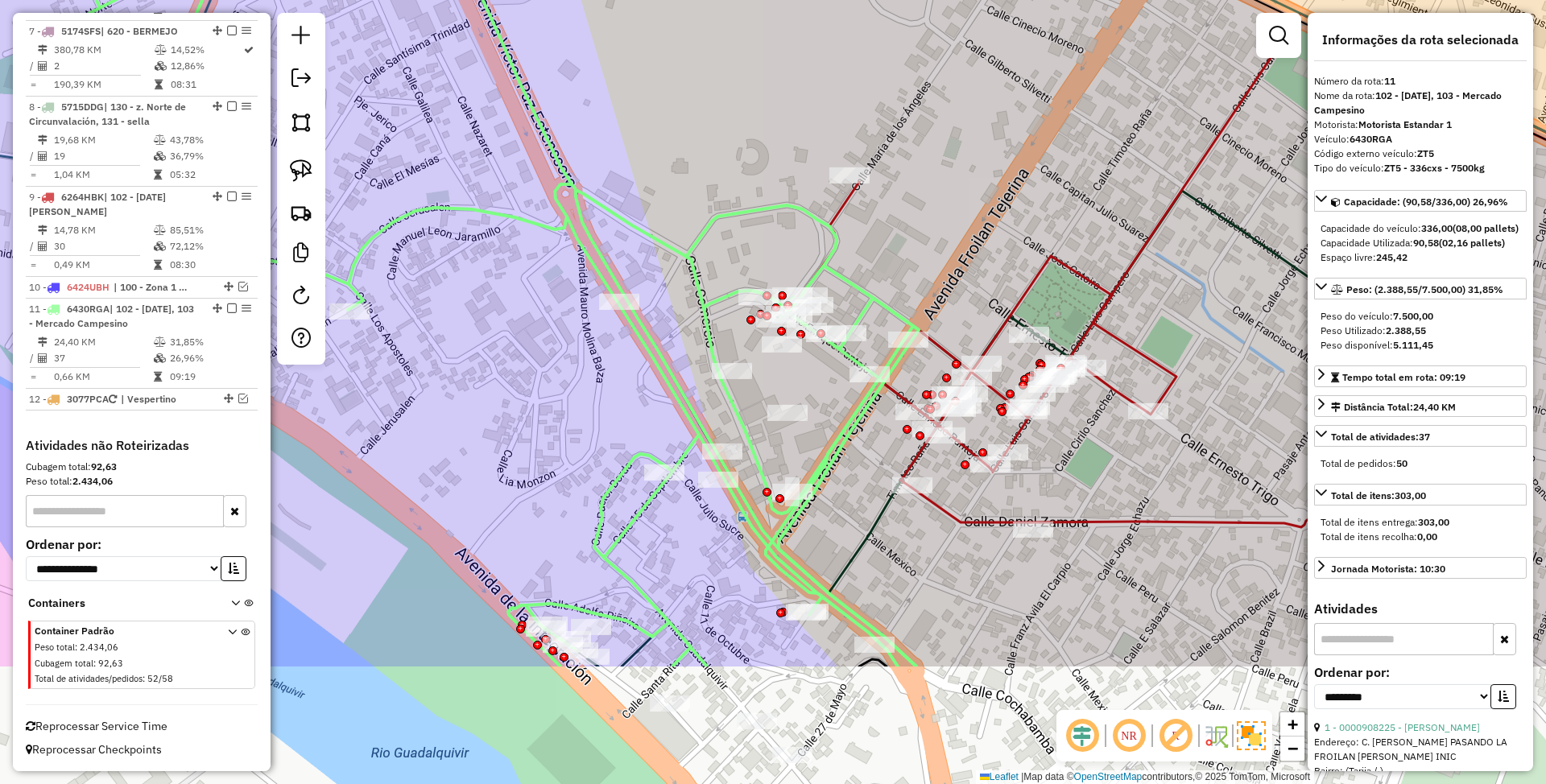
drag, startPoint x: 947, startPoint y: 609, endPoint x: 829, endPoint y: 416, distance: 226.2
click at [829, 416] on div "Janela de atendimento Grade de atendimento Capacidade Transportadoras Veículos …" at bounding box center [773, 392] width 1546 height 784
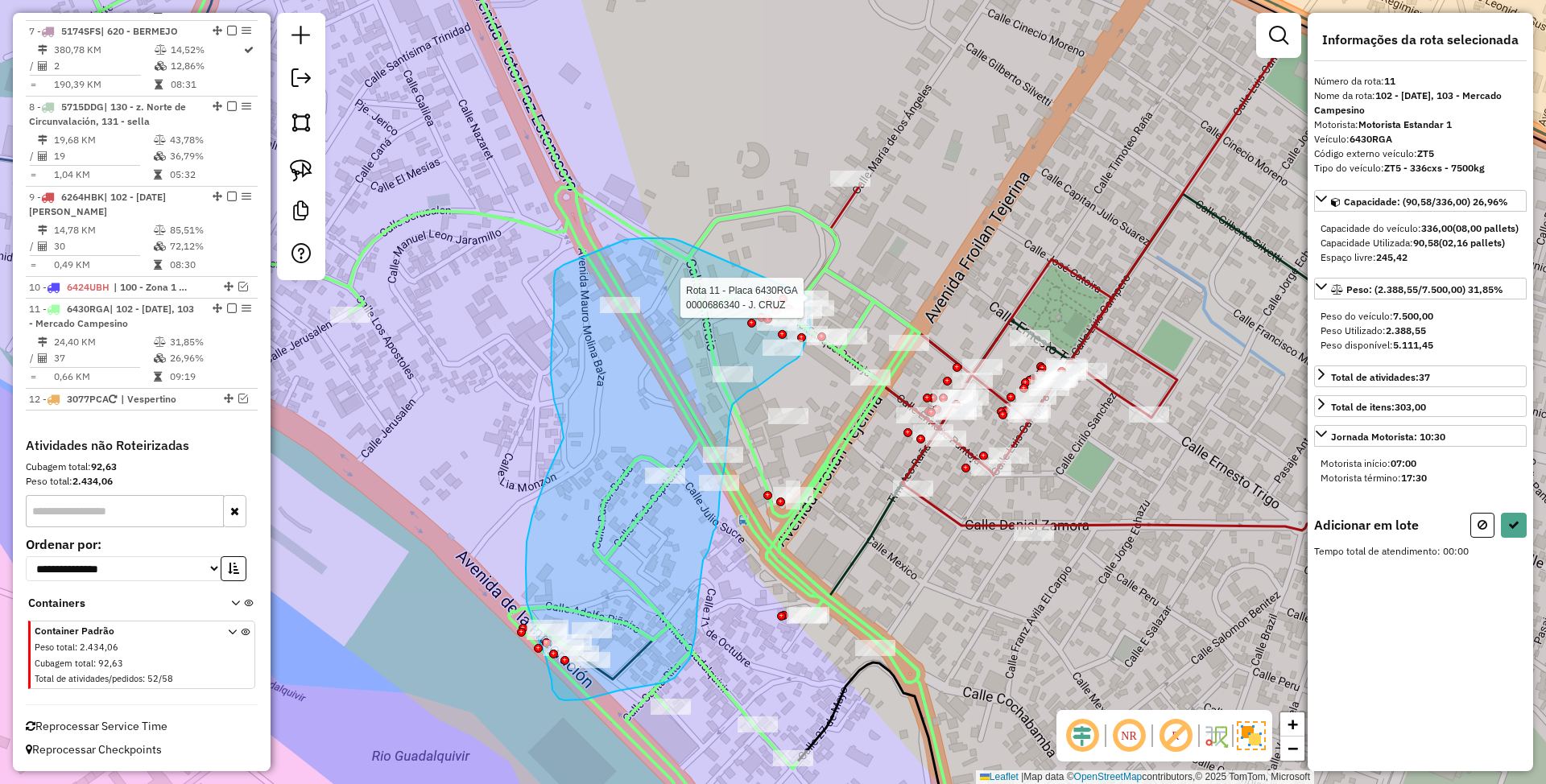
click at [809, 297] on div "Rota 11 - Placa 6430RGA 0000686340 - J. CRUZ Janela de atendimento Grade de ate…" at bounding box center [773, 392] width 1546 height 784
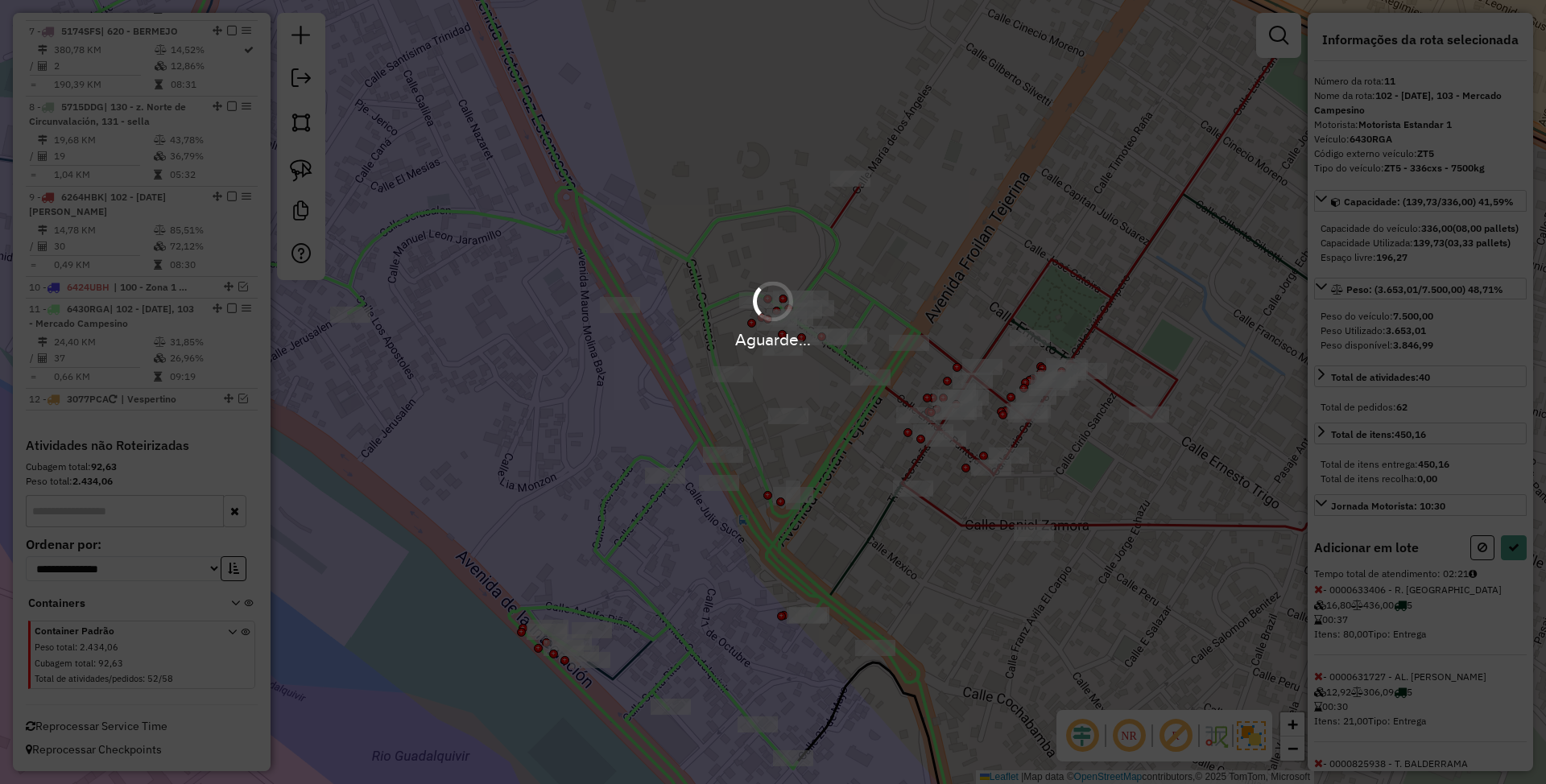
select select "**********"
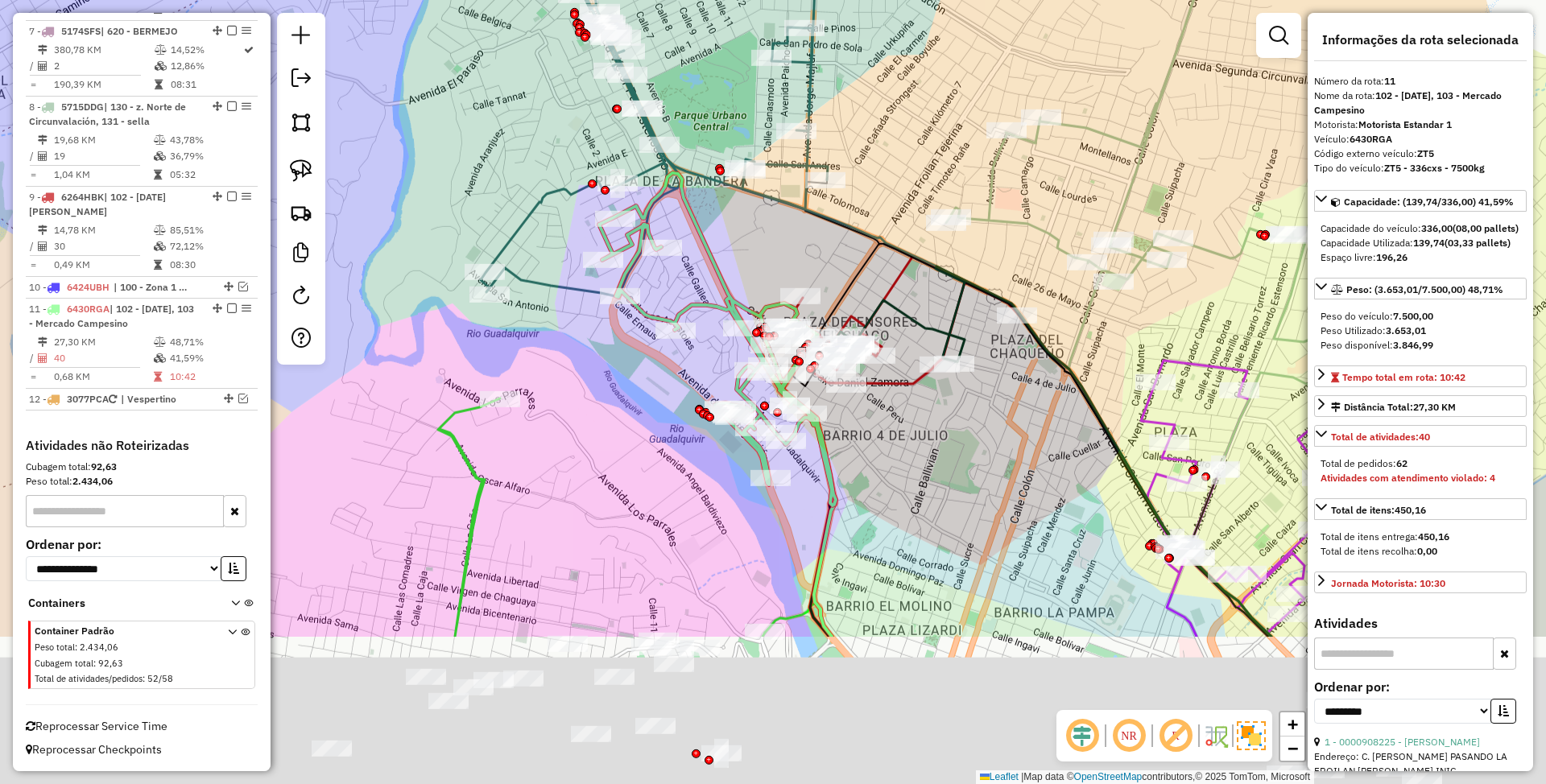
drag, startPoint x: 756, startPoint y: 636, endPoint x: 610, endPoint y: 396, distance: 280.9
click at [610, 396] on div "Janela de atendimento Grade de atendimento Capacidade Transportadoras Veículos …" at bounding box center [773, 392] width 1546 height 784
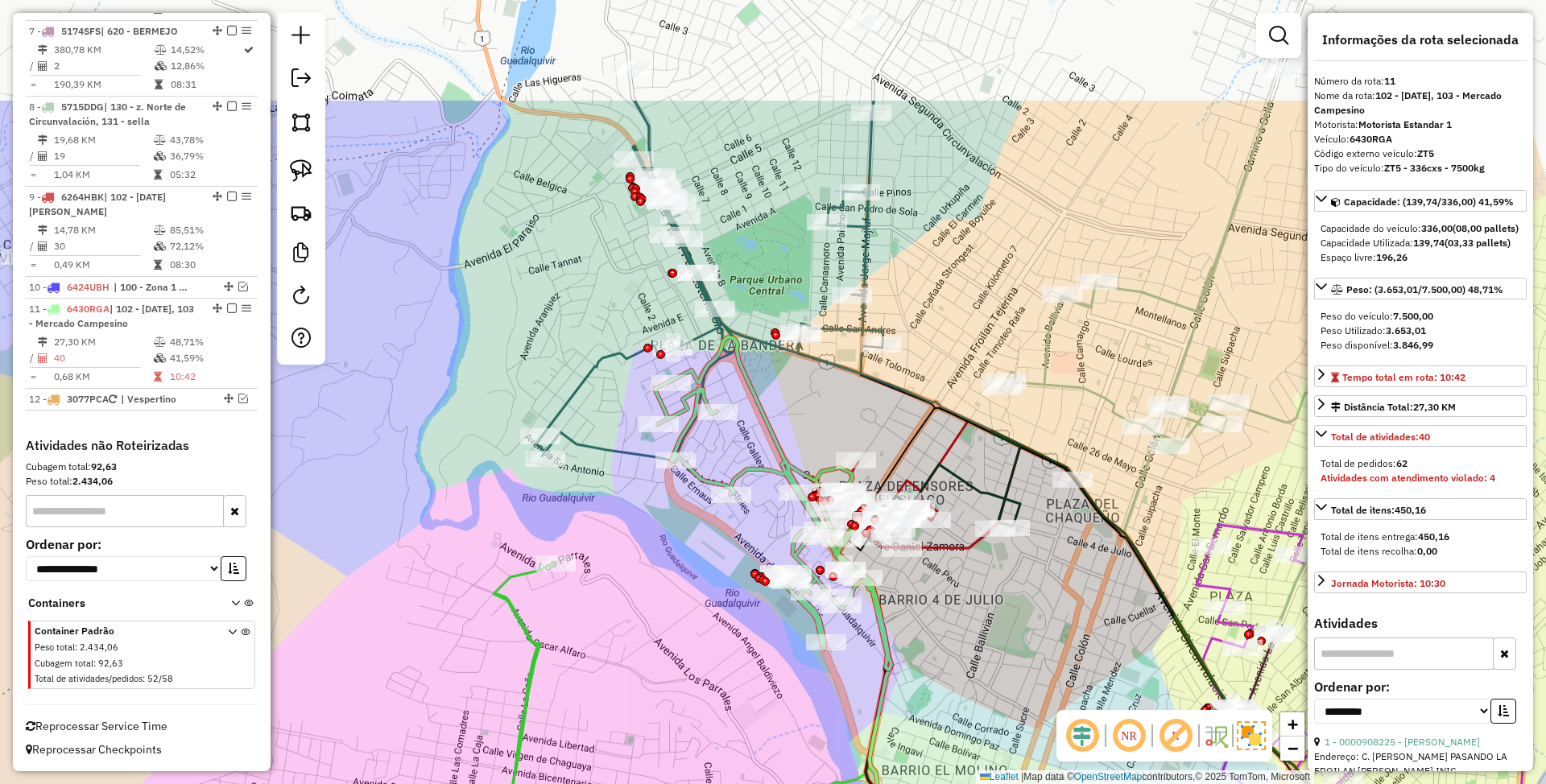
drag, startPoint x: 856, startPoint y: 416, endPoint x: 966, endPoint y: 670, distance: 276.8
click at [987, 689] on div "Janela de atendimento Grade de atendimento Capacidade Transportadoras Veículos …" at bounding box center [773, 392] width 1546 height 784
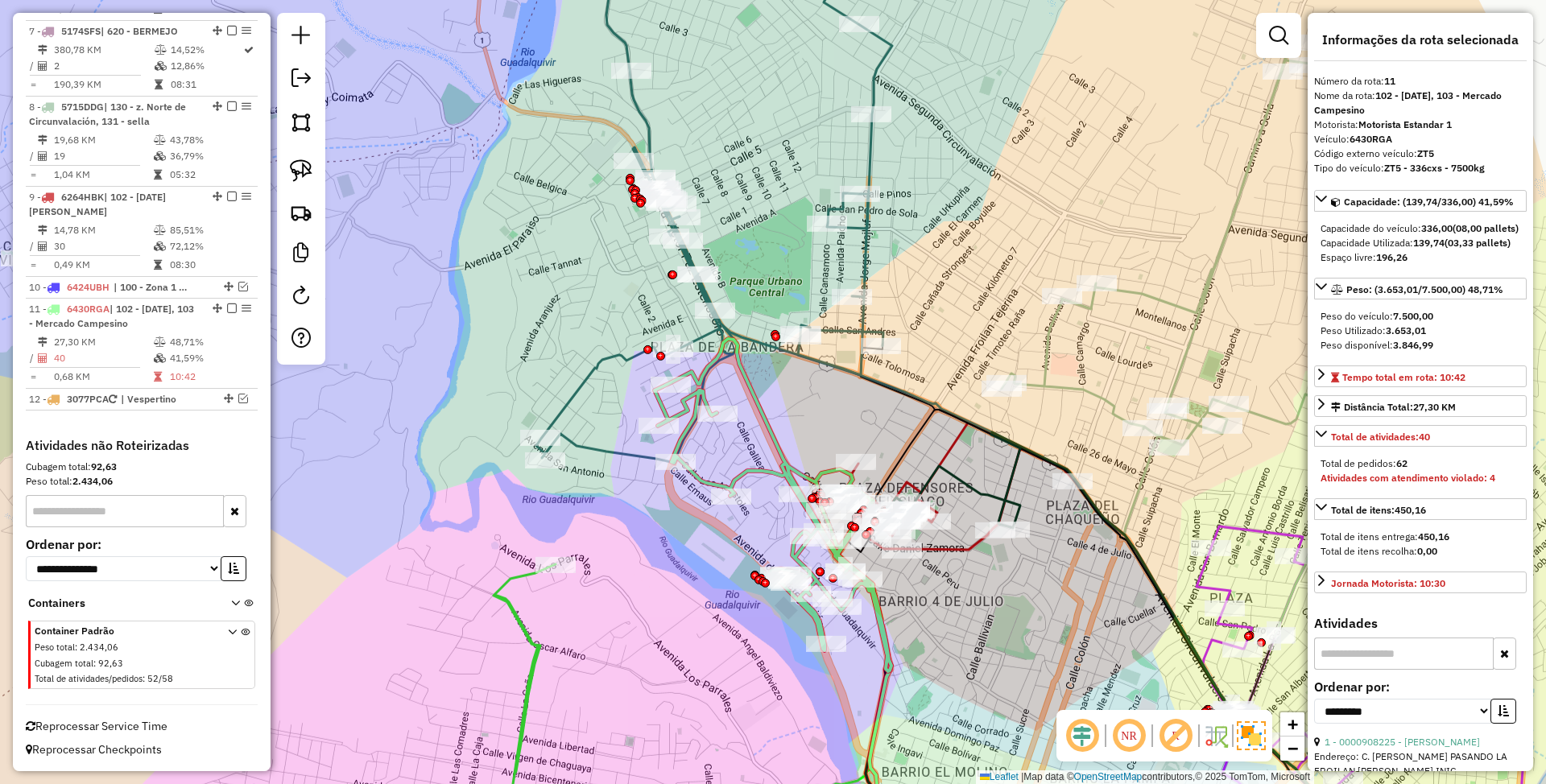
click at [591, 374] on icon at bounding box center [714, 193] width 356 height 541
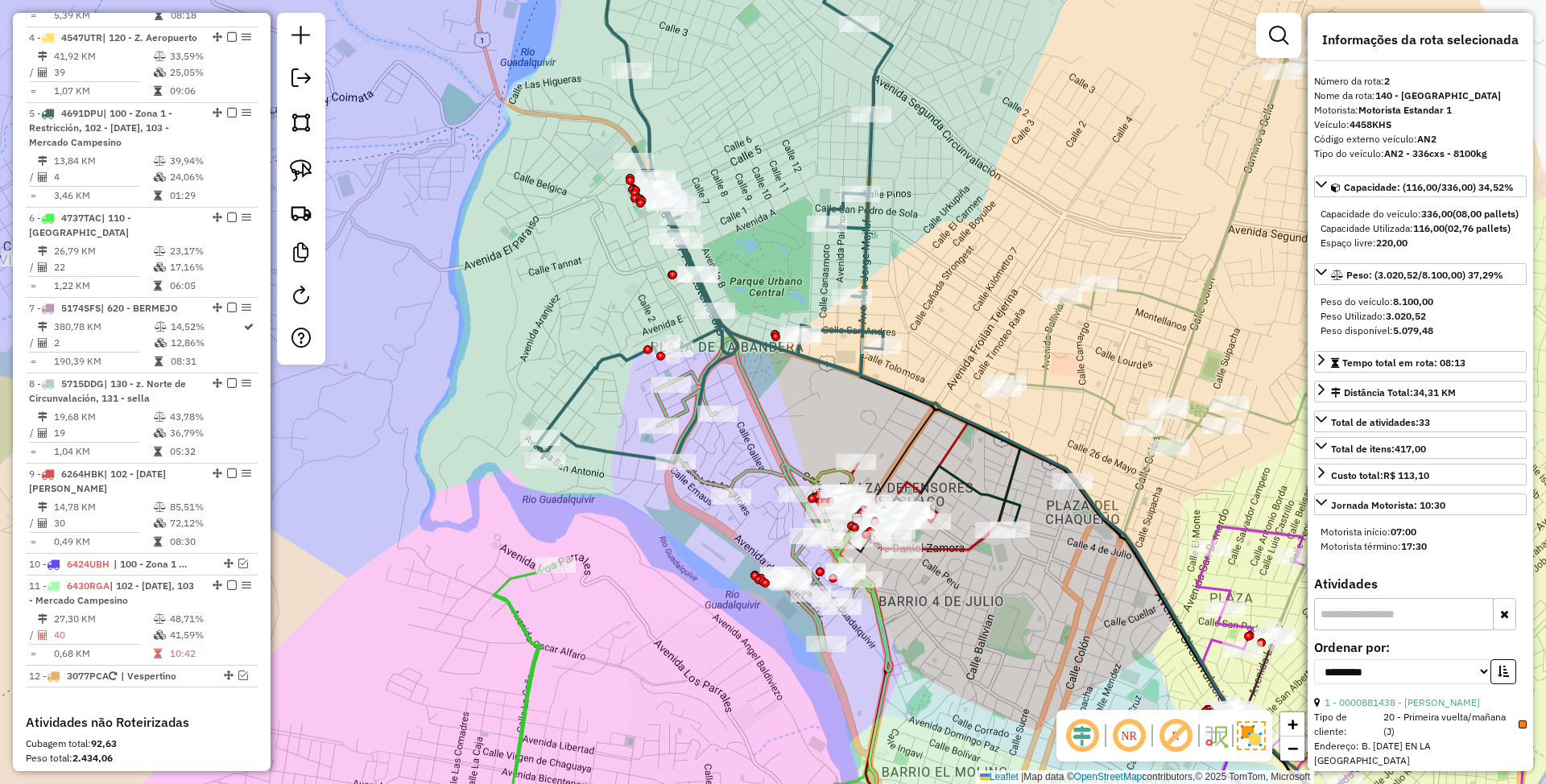
scroll to position [710, 0]
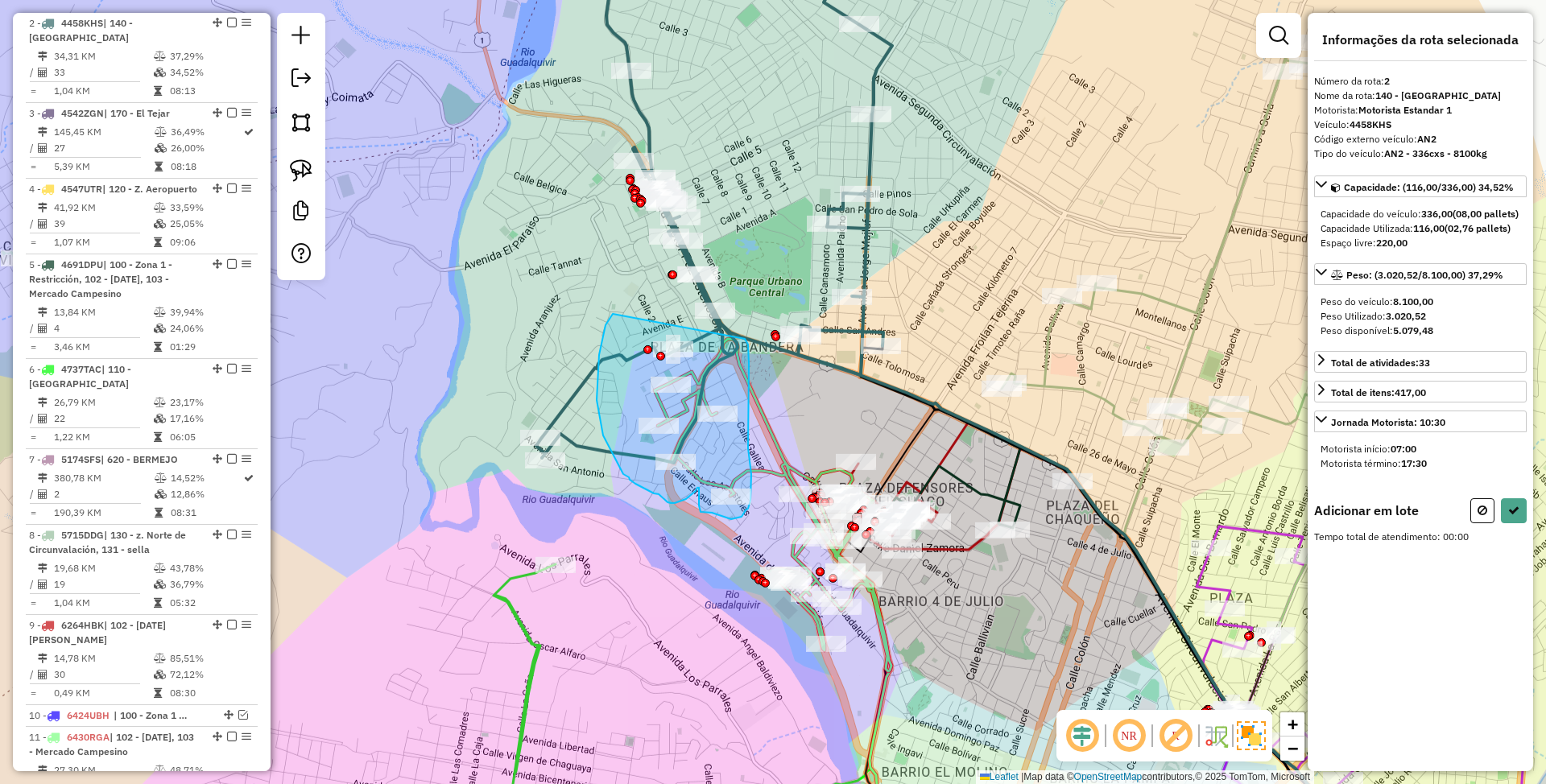
drag, startPoint x: 606, startPoint y: 325, endPoint x: 745, endPoint y: 339, distance: 139.7
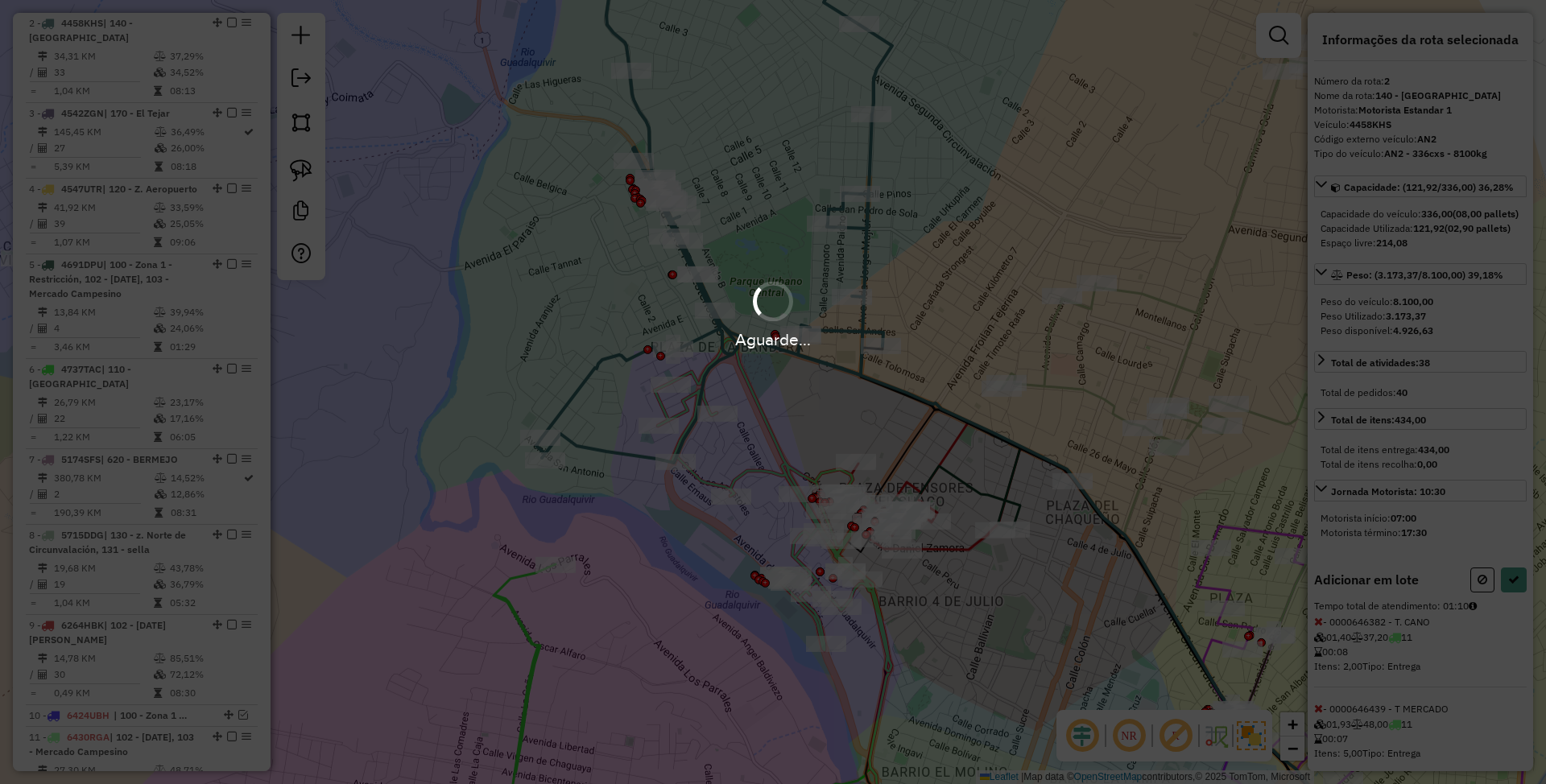
select select "**********"
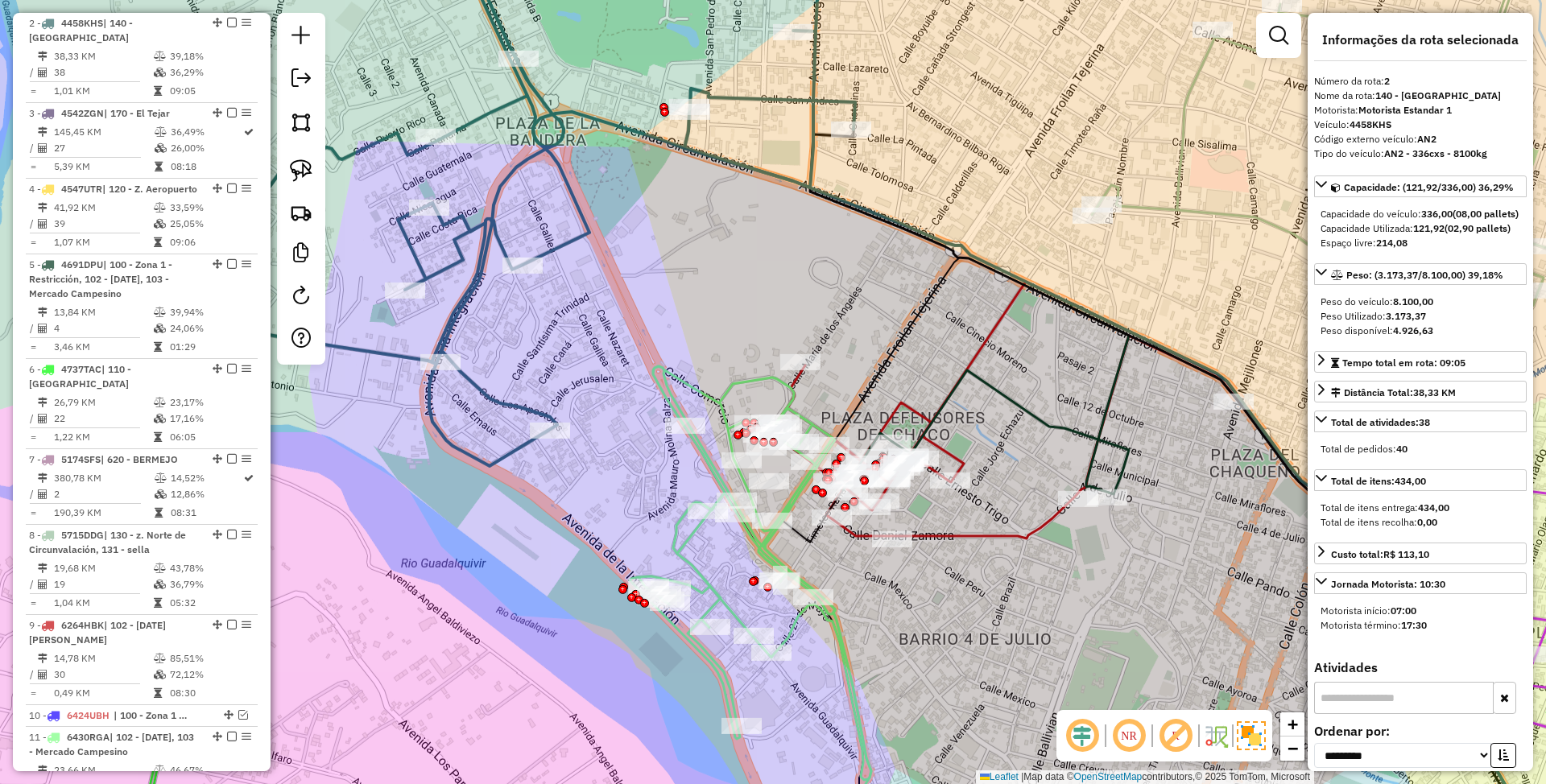
click at [745, 381] on icon at bounding box center [750, 573] width 242 height 414
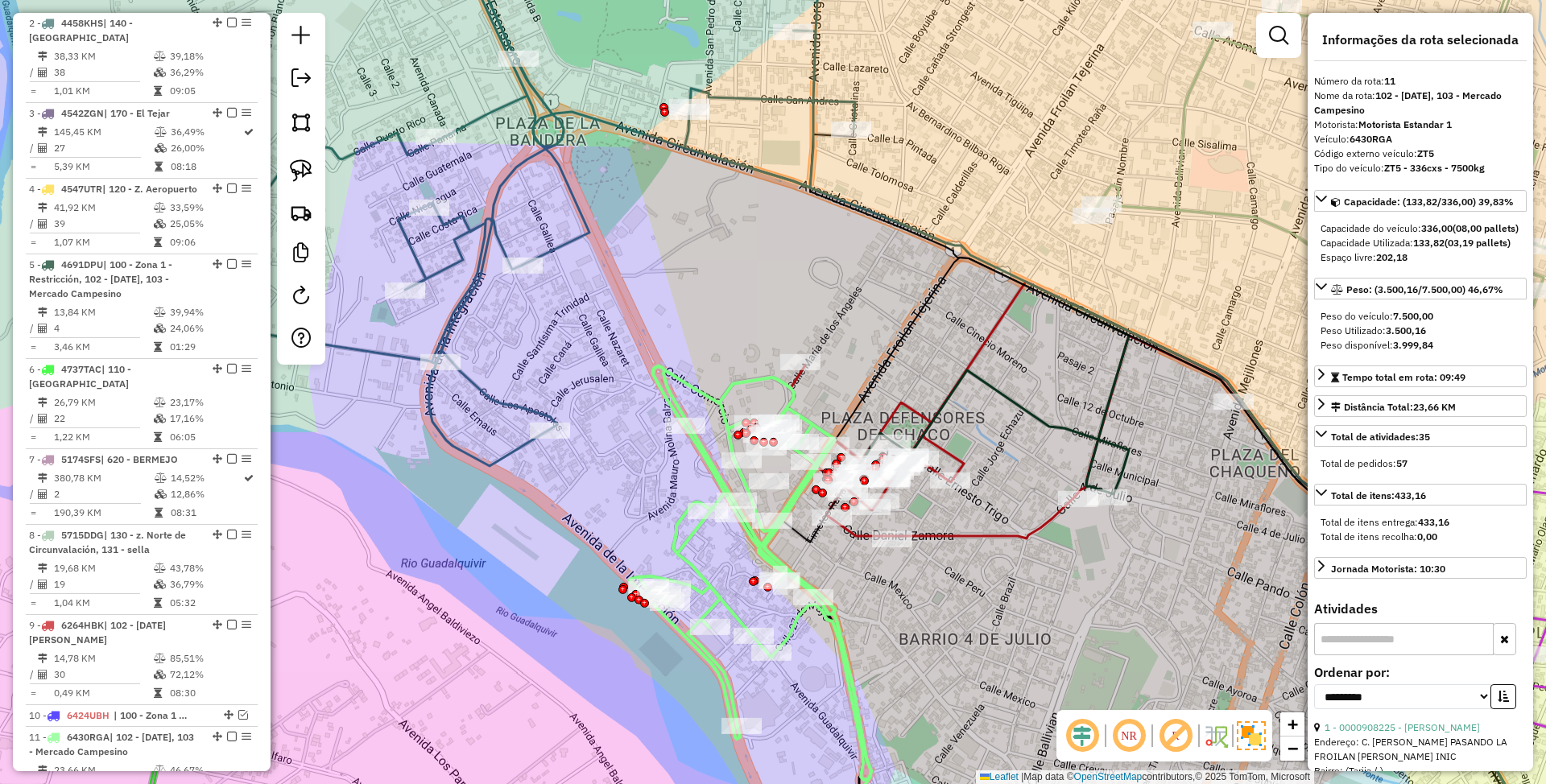
scroll to position [1140, 0]
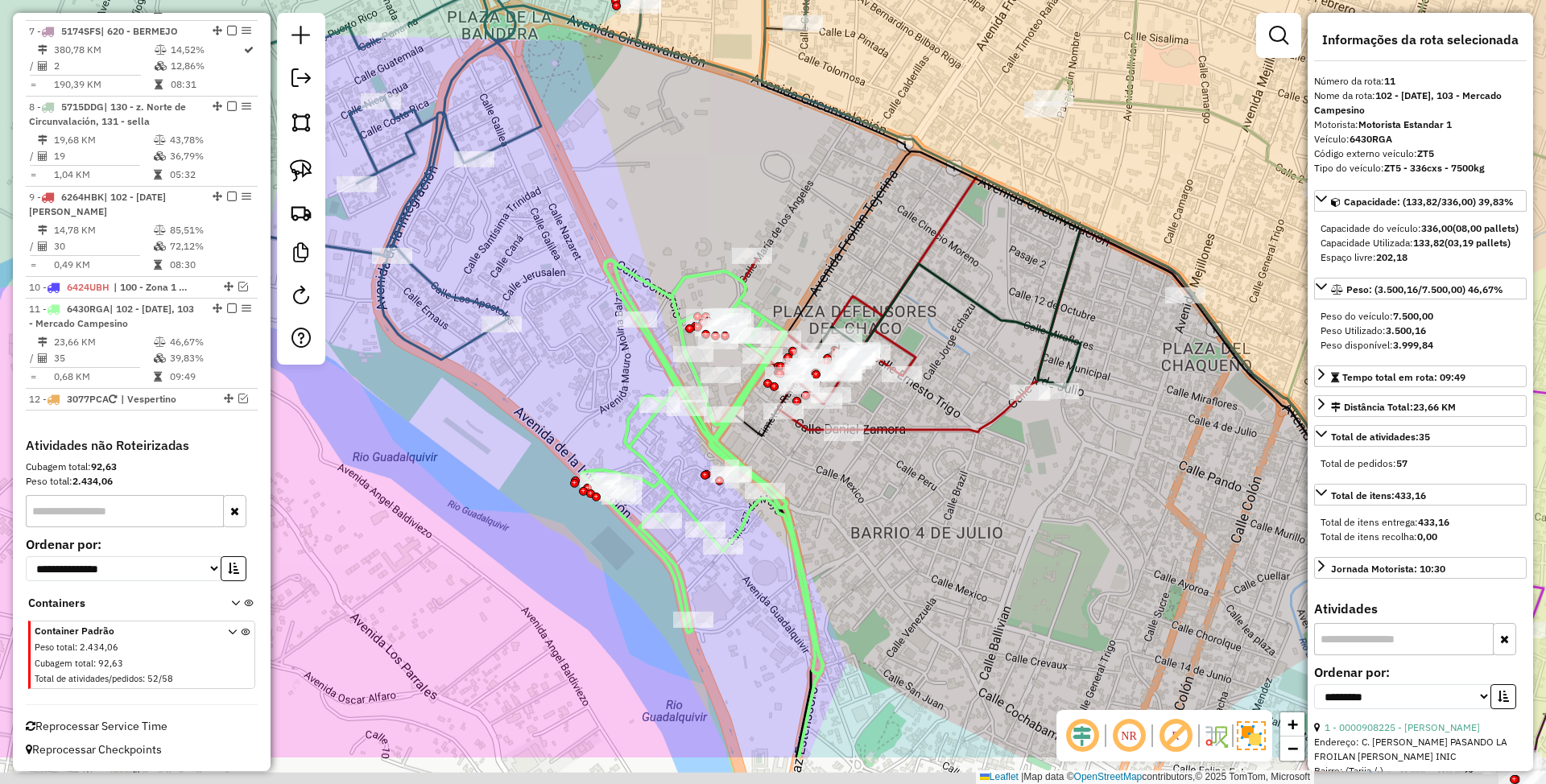
drag, startPoint x: 923, startPoint y: 371, endPoint x: 874, endPoint y: 265, distance: 116.8
click at [874, 265] on div "Janela de atendimento Grade de atendimento Capacidade Transportadoras Veículos …" at bounding box center [773, 392] width 1546 height 784
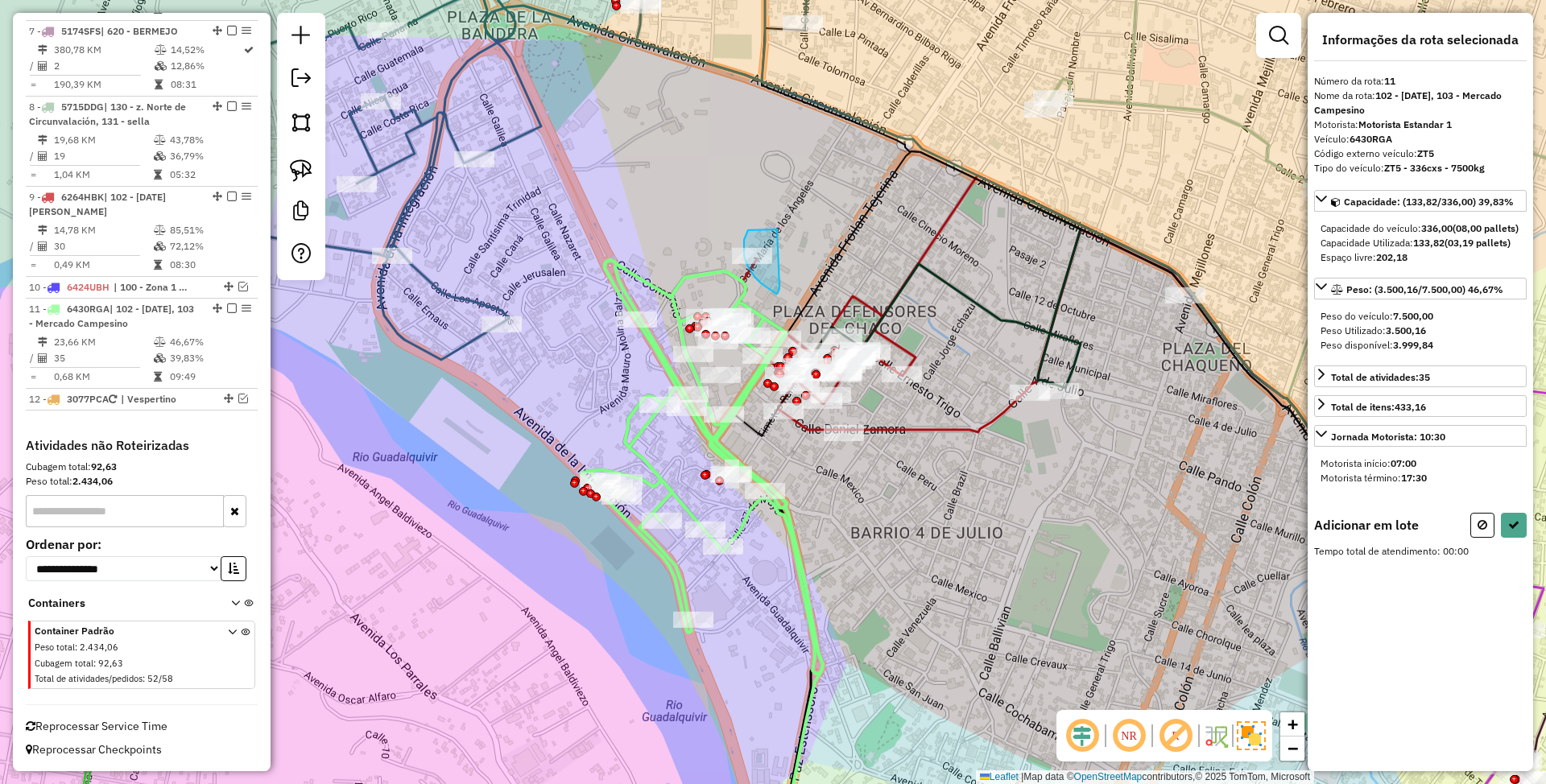
drag, startPoint x: 777, startPoint y: 229, endPoint x: 779, endPoint y: 287, distance: 58.0
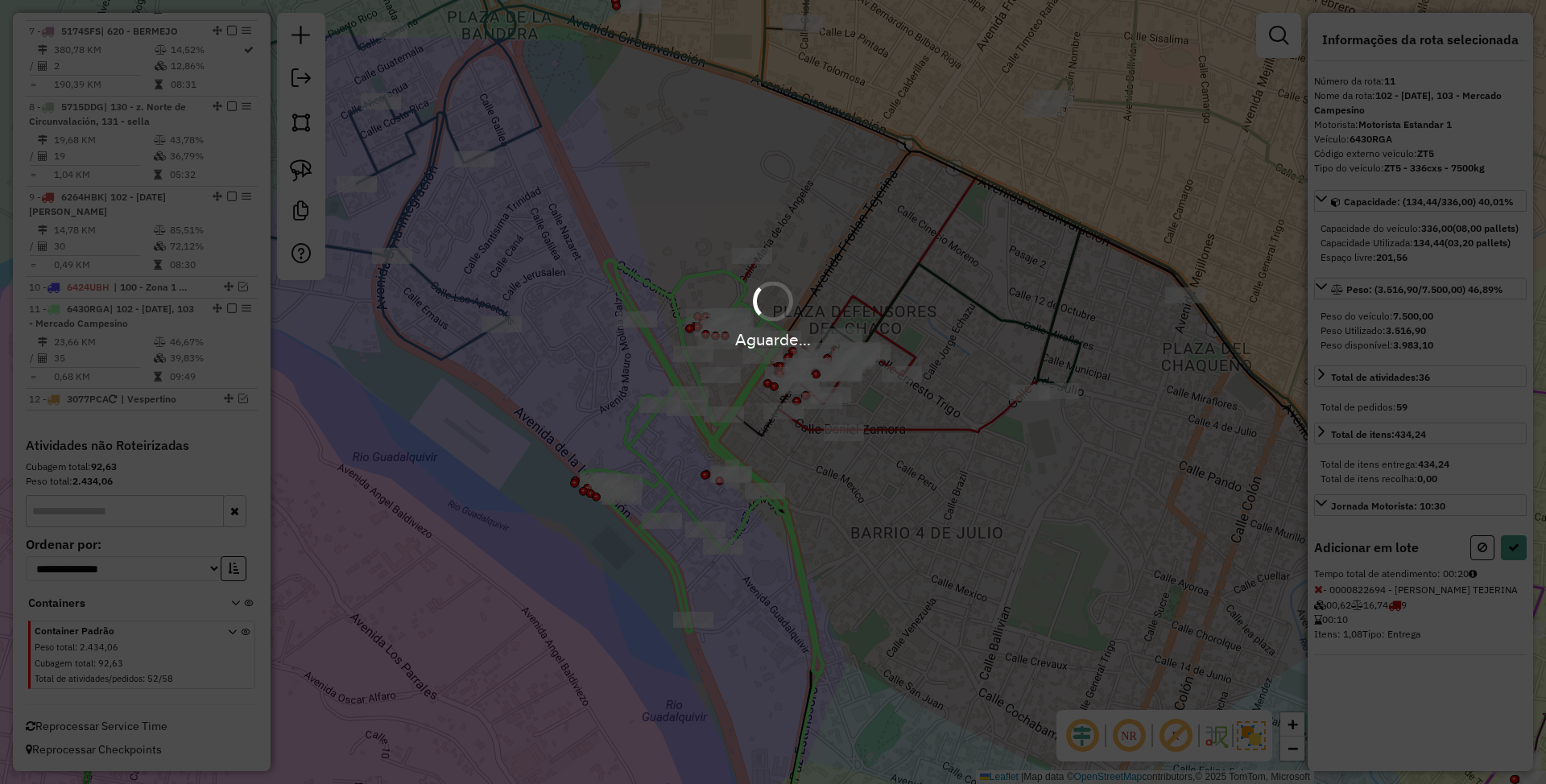
select select "**********"
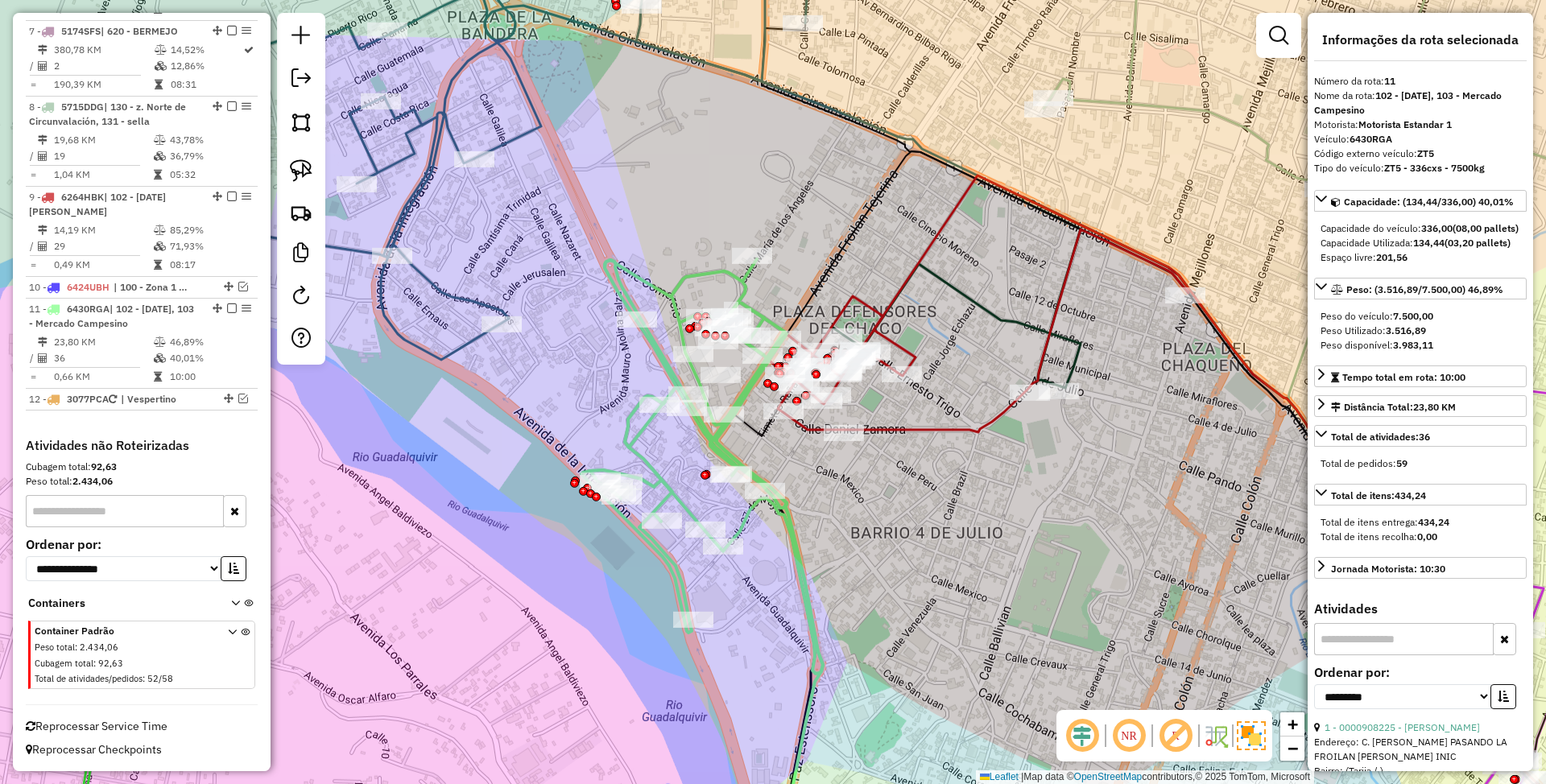
click at [719, 452] on icon at bounding box center [702, 466] width 242 height 415
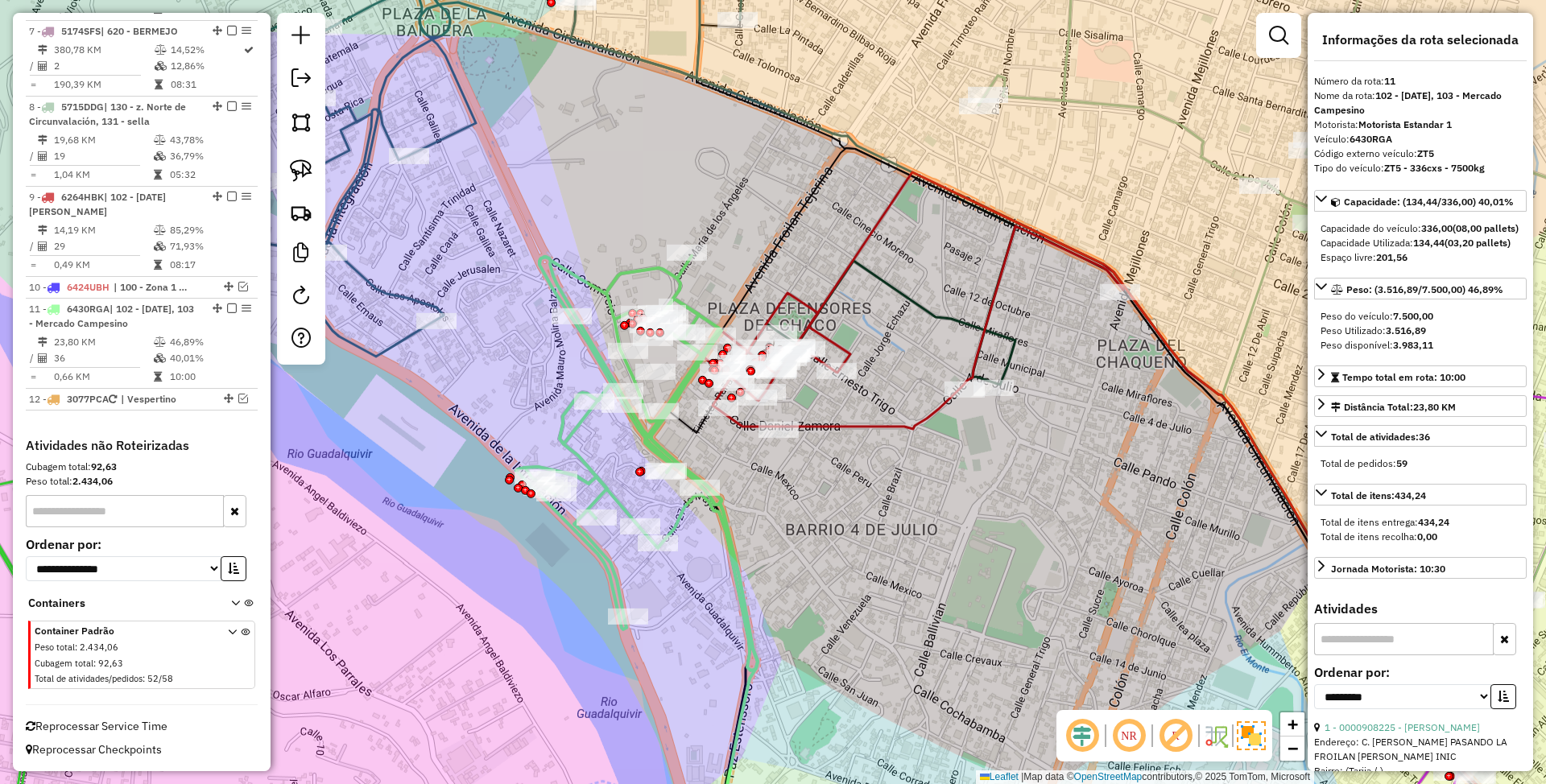
drag, startPoint x: 944, startPoint y: 533, endPoint x: 920, endPoint y: 525, distance: 25.3
click at [920, 525] on div "Janela de atendimento Grade de atendimento Capacidade Transportadoras Veículos …" at bounding box center [773, 392] width 1546 height 784
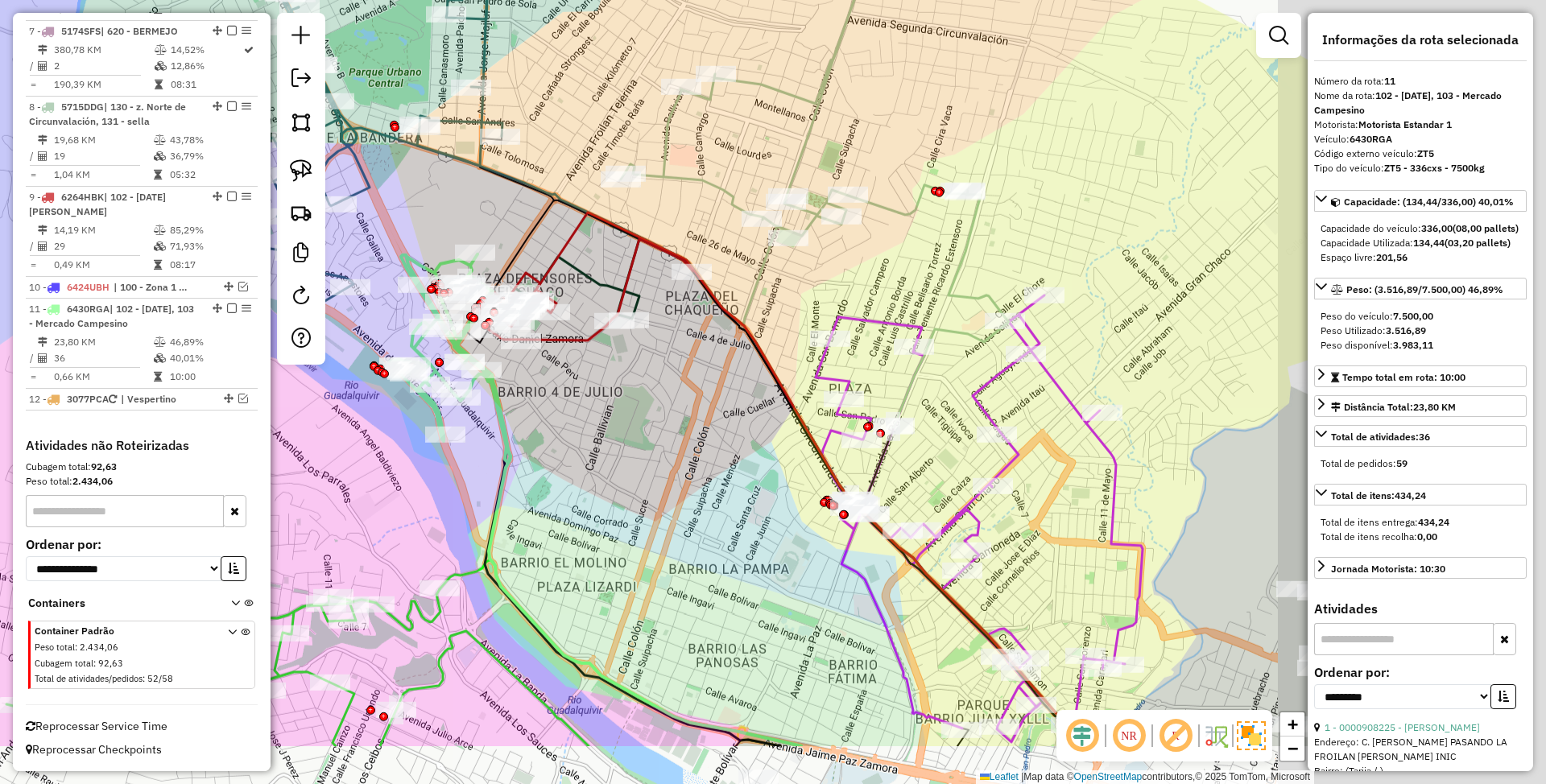
drag, startPoint x: 1000, startPoint y: 542, endPoint x: 577, endPoint y: 412, distance: 442.5
click at [557, 394] on div "Janela de atendimento Grade de atendimento Capacidade Transportadoras Veículos …" at bounding box center [773, 392] width 1546 height 784
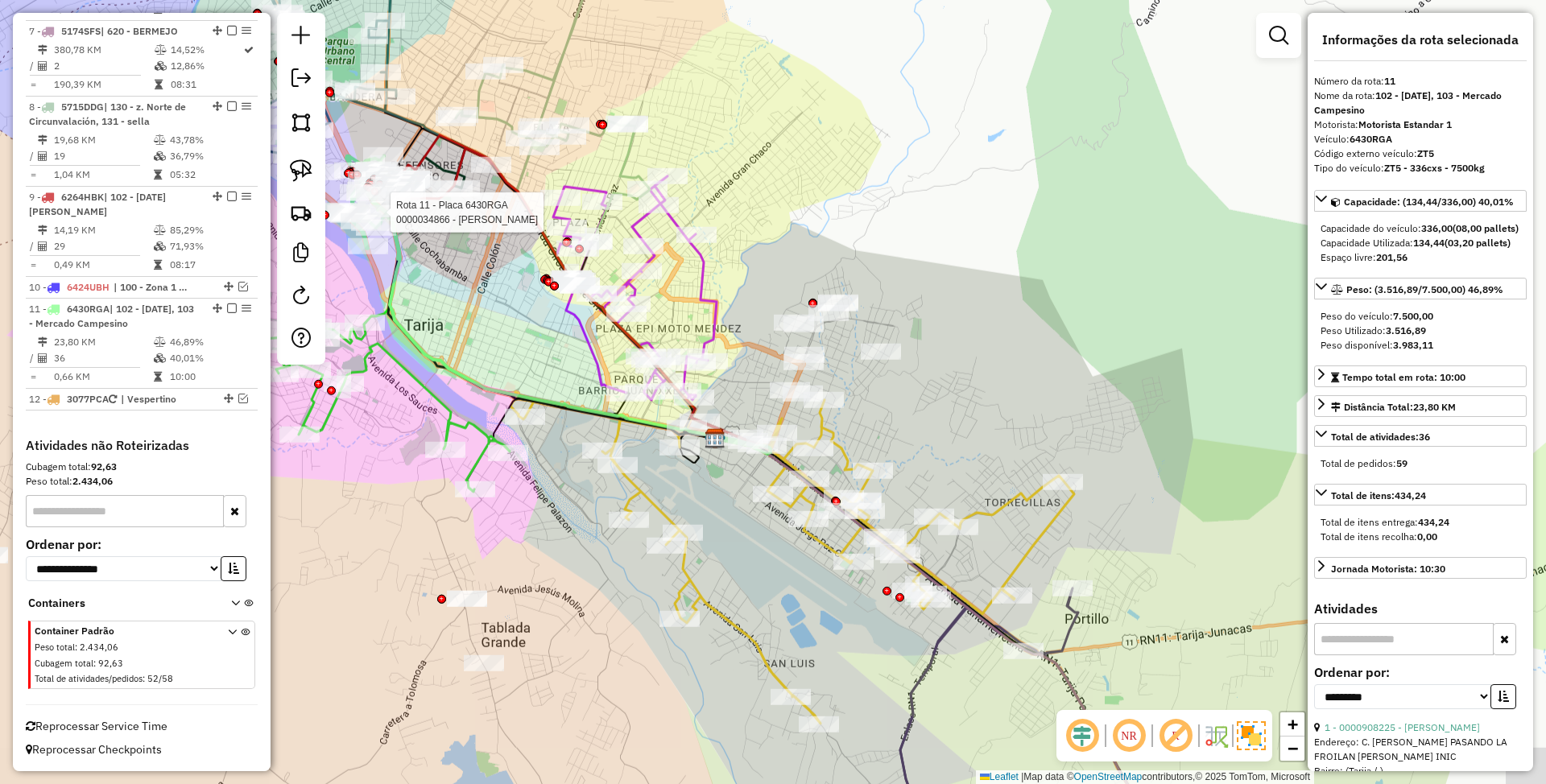
drag, startPoint x: 1038, startPoint y: 490, endPoint x: 1000, endPoint y: 417, distance: 82.3
click at [1000, 417] on div "Rota 11 - Placa 6430RGA 0000034866 - ESTELA ROMERO Janela de atendimento Grade …" at bounding box center [773, 392] width 1546 height 784
click at [843, 449] on icon at bounding box center [793, 559] width 564 height 331
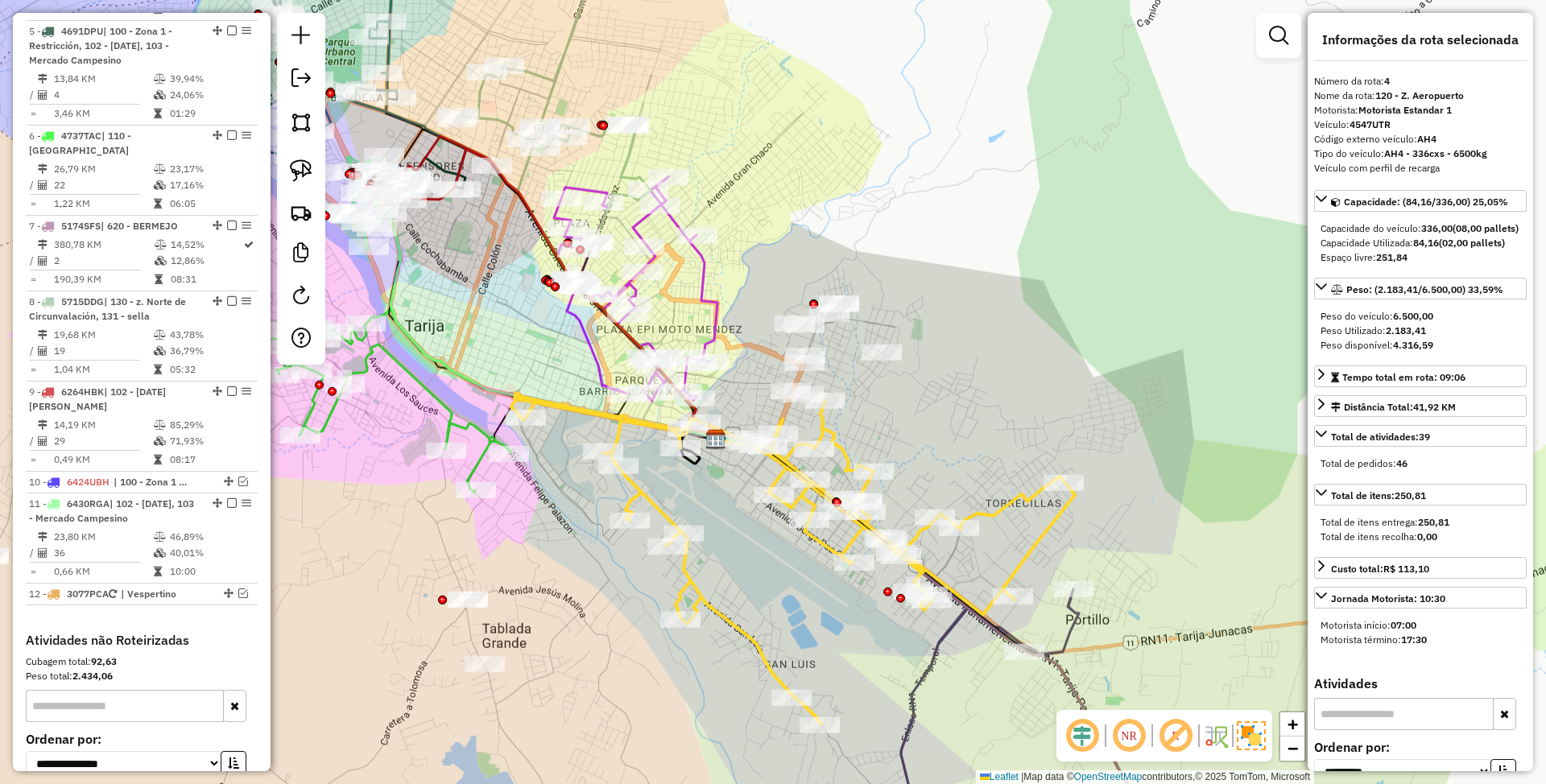
scroll to position [876, 0]
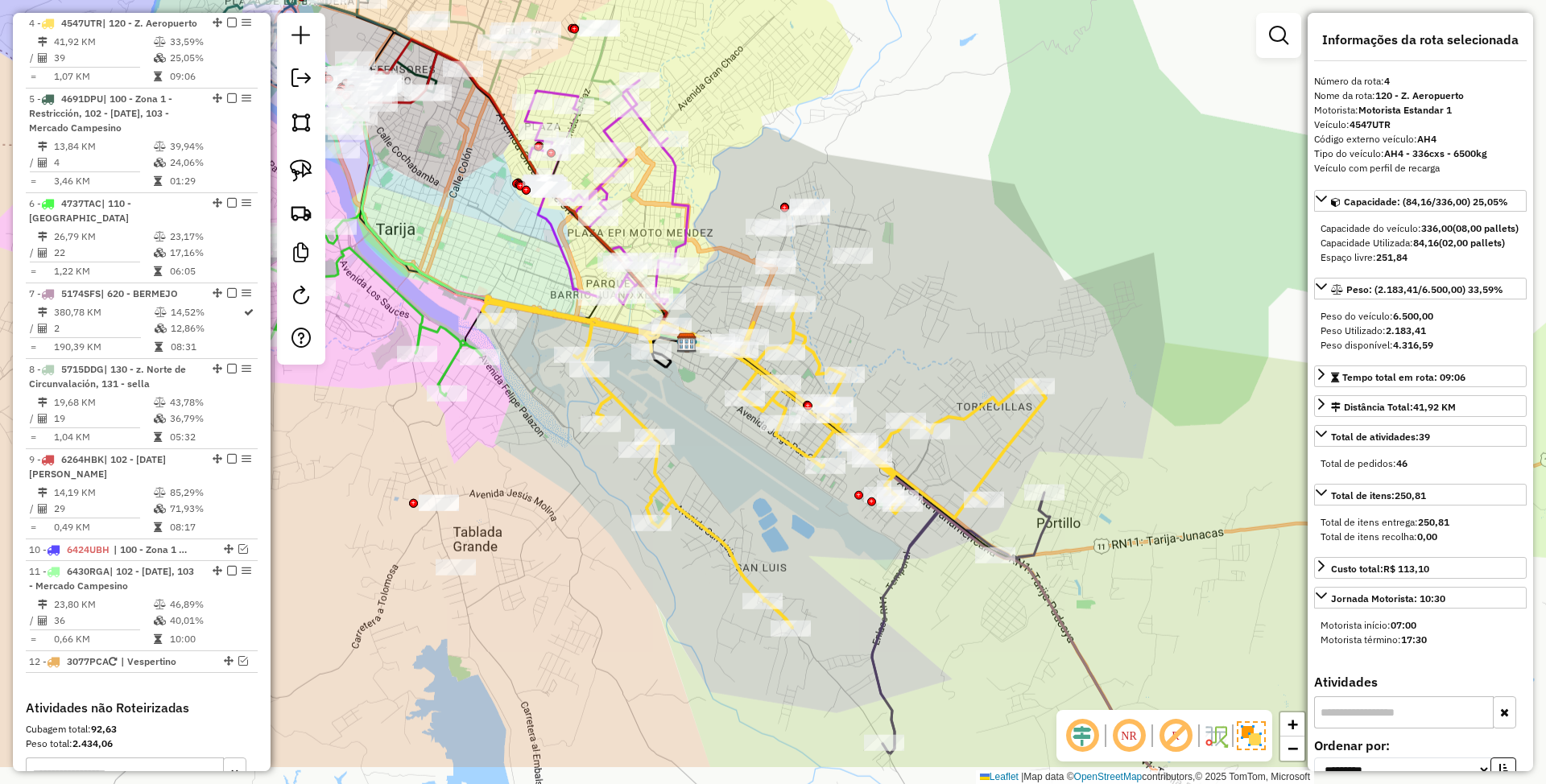
drag, startPoint x: 957, startPoint y: 407, endPoint x: 929, endPoint y: 310, distance: 101.0
click at [929, 310] on div "Janela de atendimento Grade de atendimento Capacidade Transportadoras Veículos …" at bounding box center [773, 392] width 1546 height 784
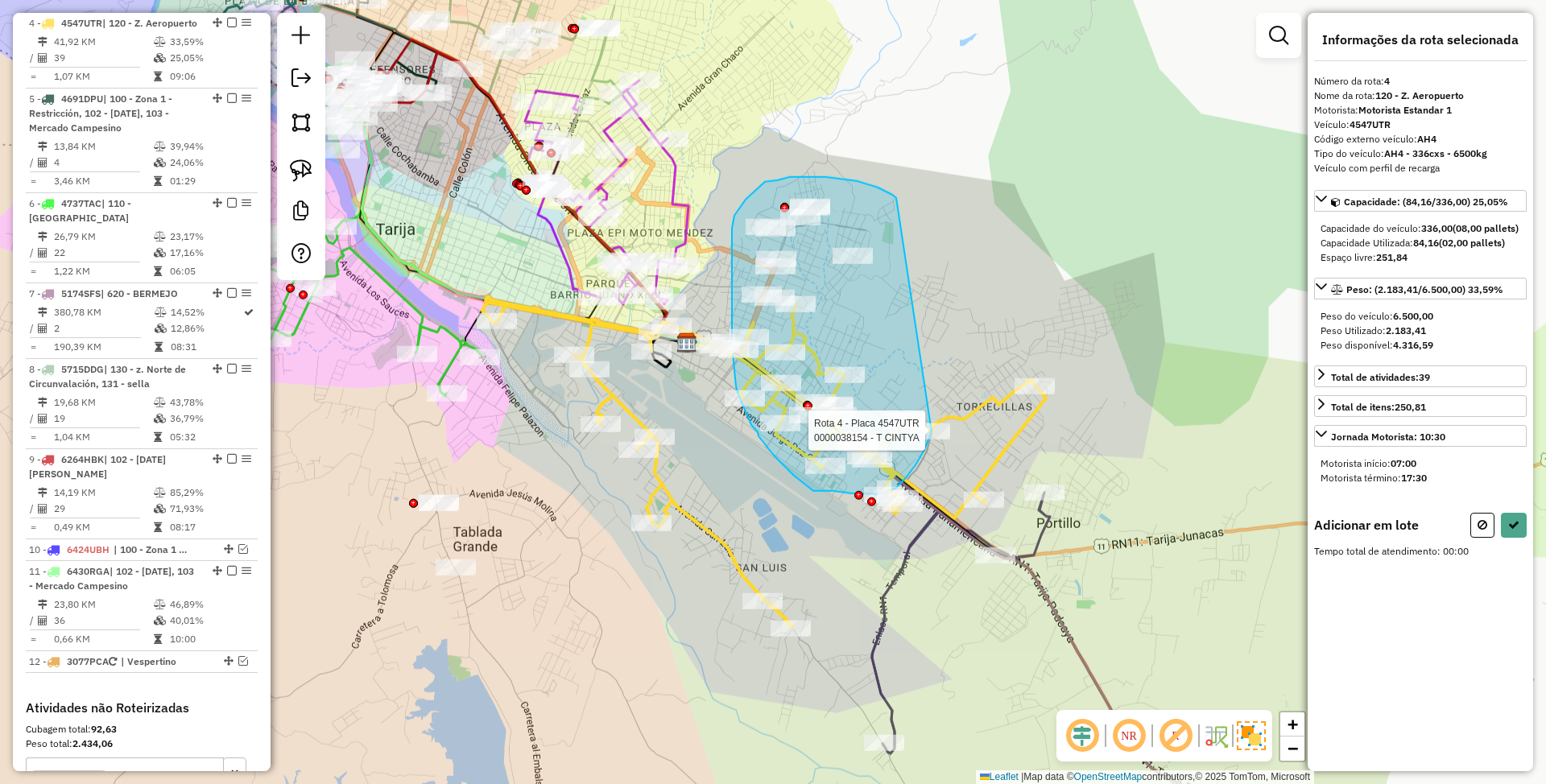
click at [932, 432] on div "Rota 4 - Placa 4547UTR 0000038154 - T CINTYA Janela de atendimento Grade de ate…" at bounding box center [773, 392] width 1546 height 784
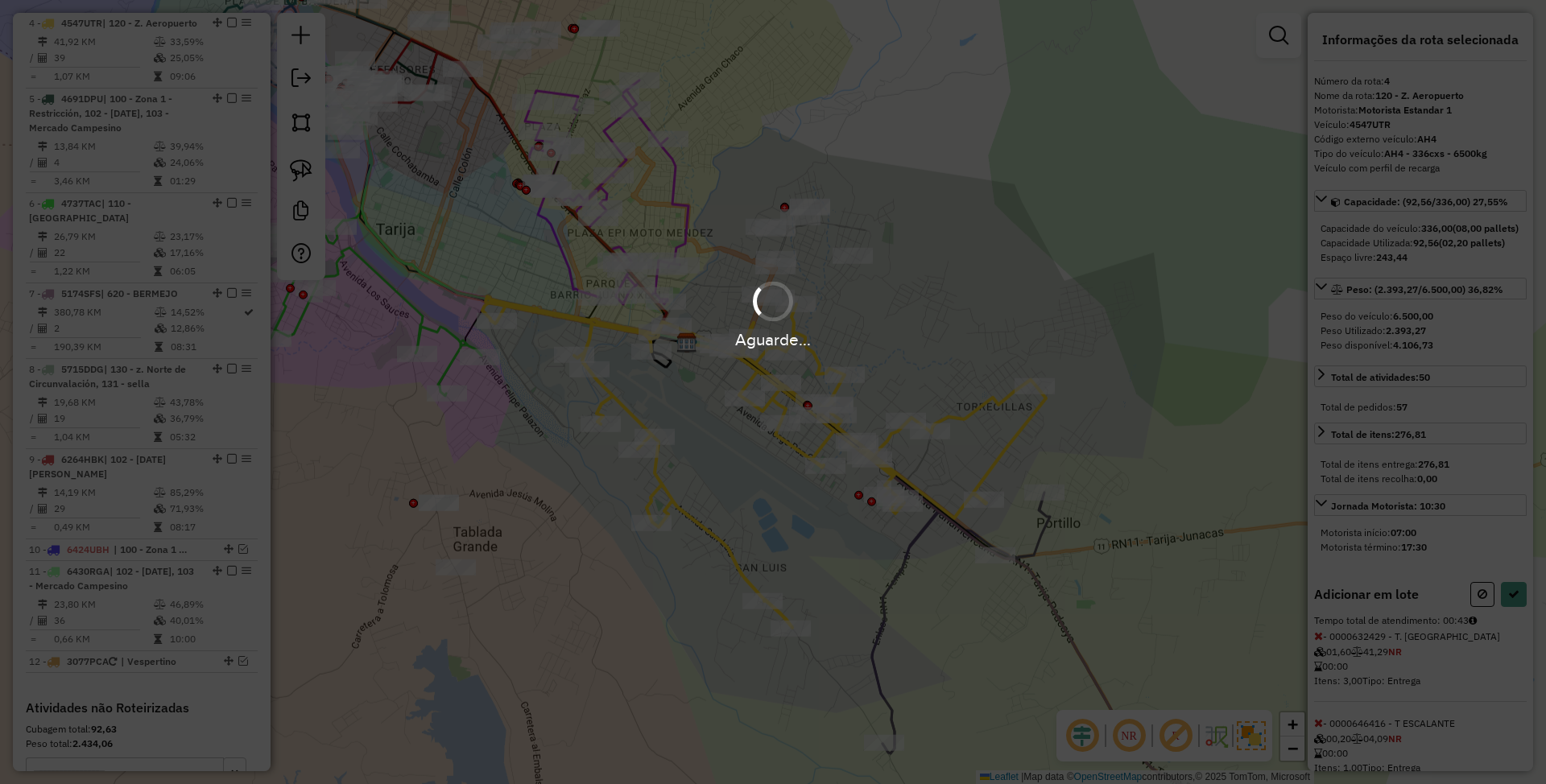
select select "**********"
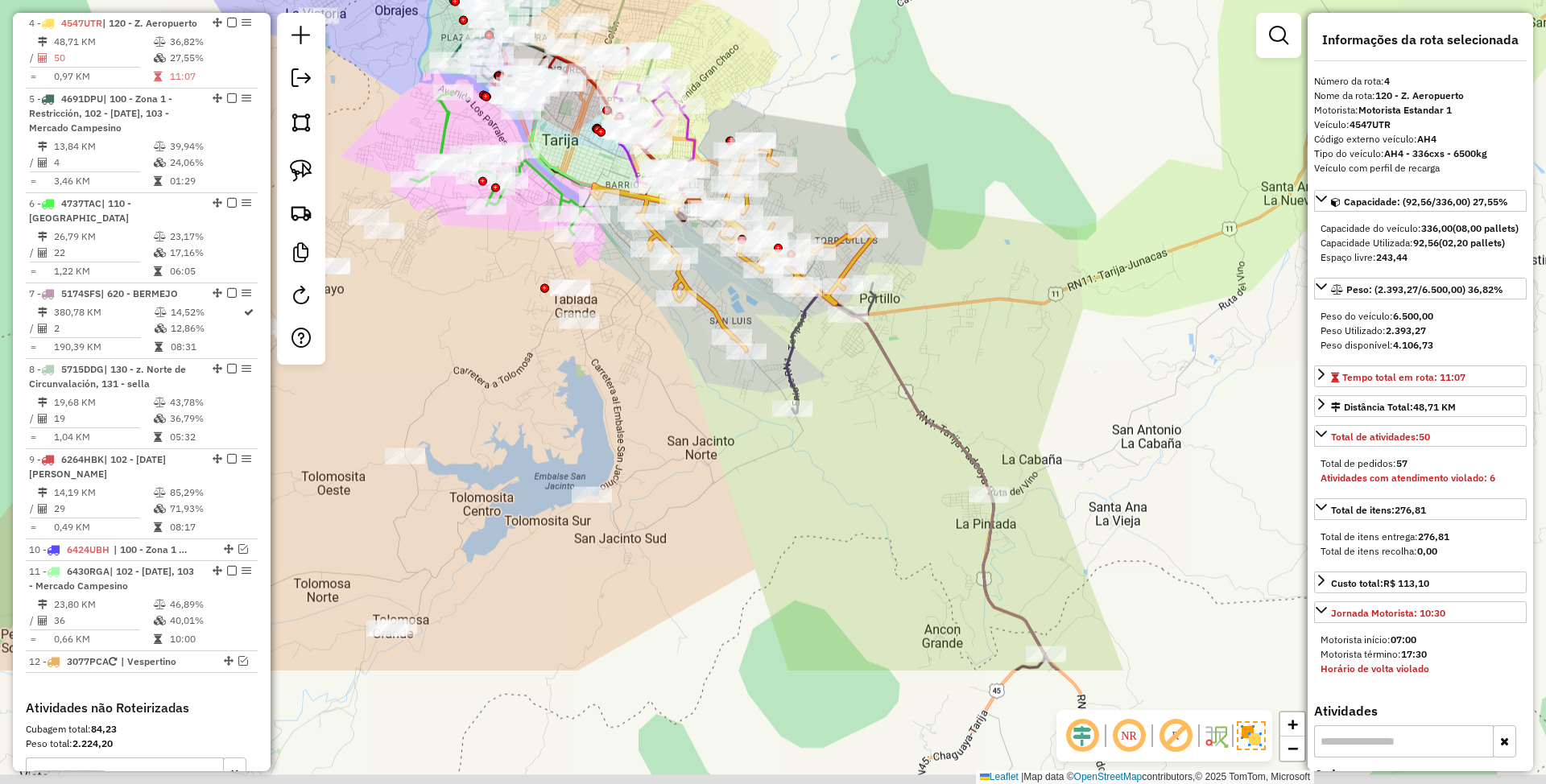
drag, startPoint x: 912, startPoint y: 551, endPoint x: 844, endPoint y: 387, distance: 177.5
click at [844, 387] on div "Janela de atendimento Grade de atendimento Capacidade Transportadoras Veículos …" at bounding box center [773, 392] width 1546 height 784
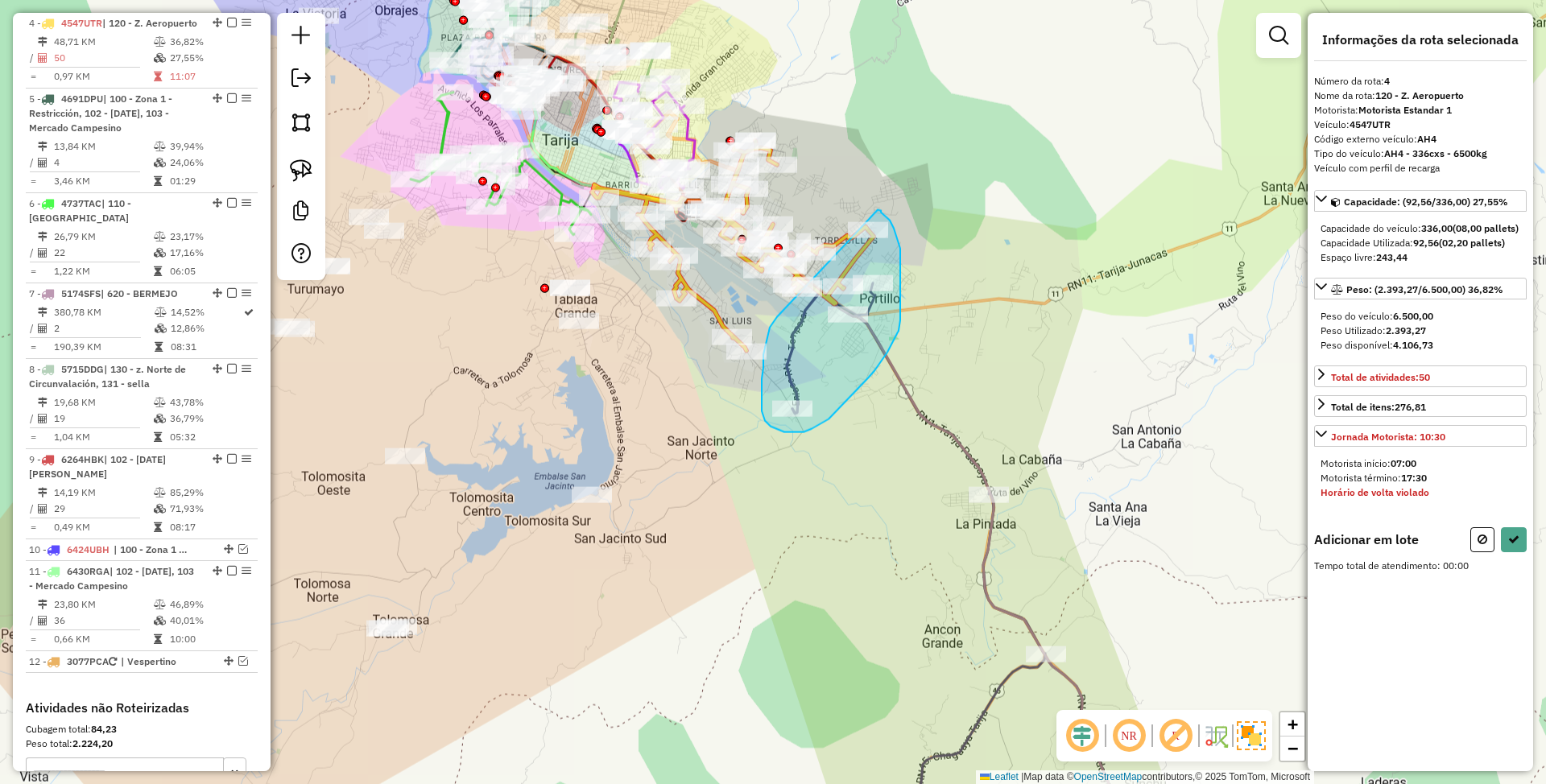
drag, startPoint x: 777, startPoint y: 316, endPoint x: 878, endPoint y: 210, distance: 146.4
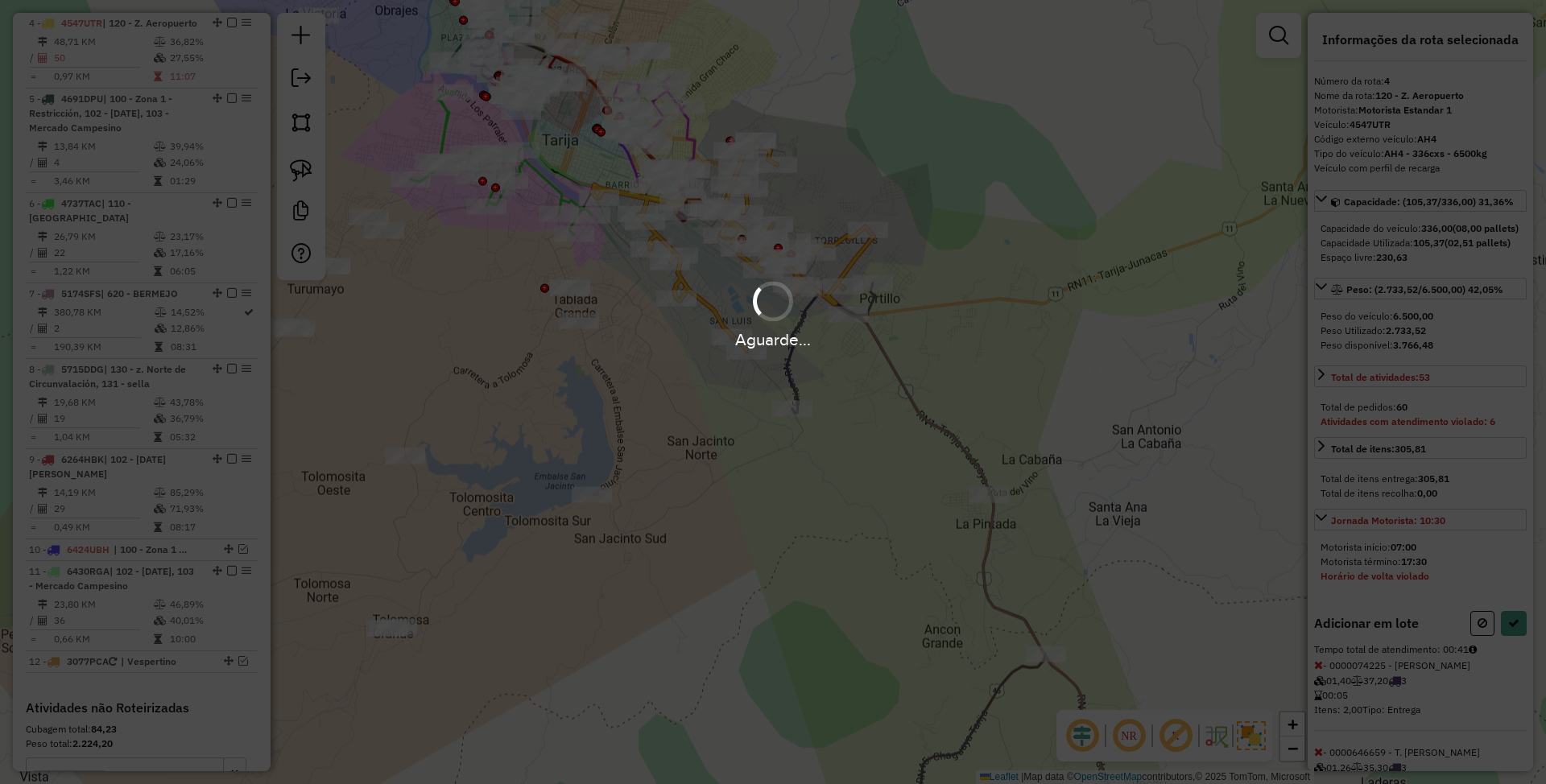
select select "**********"
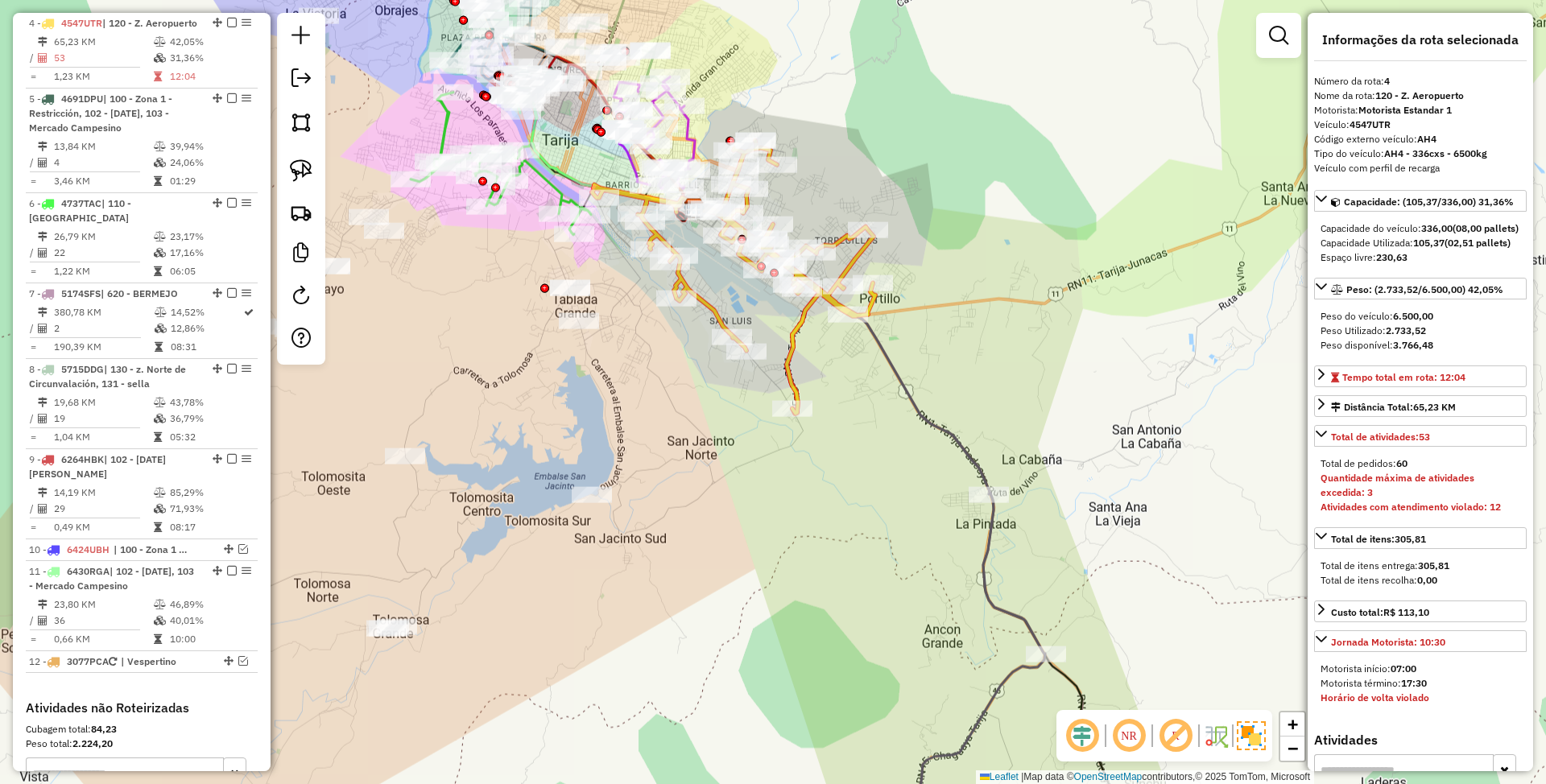
click at [955, 438] on icon at bounding box center [843, 351] width 296 height 285
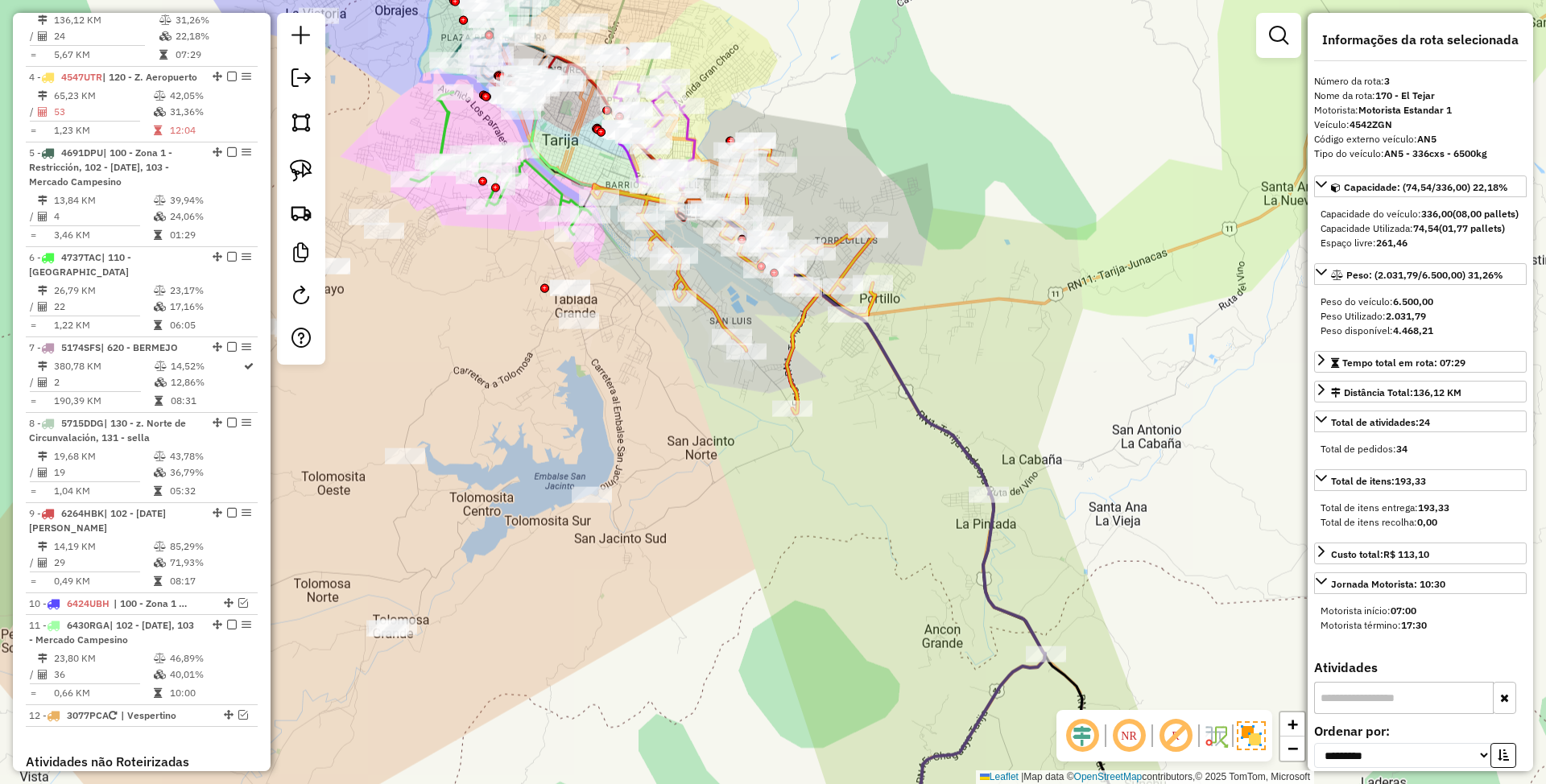
scroll to position [800, 0]
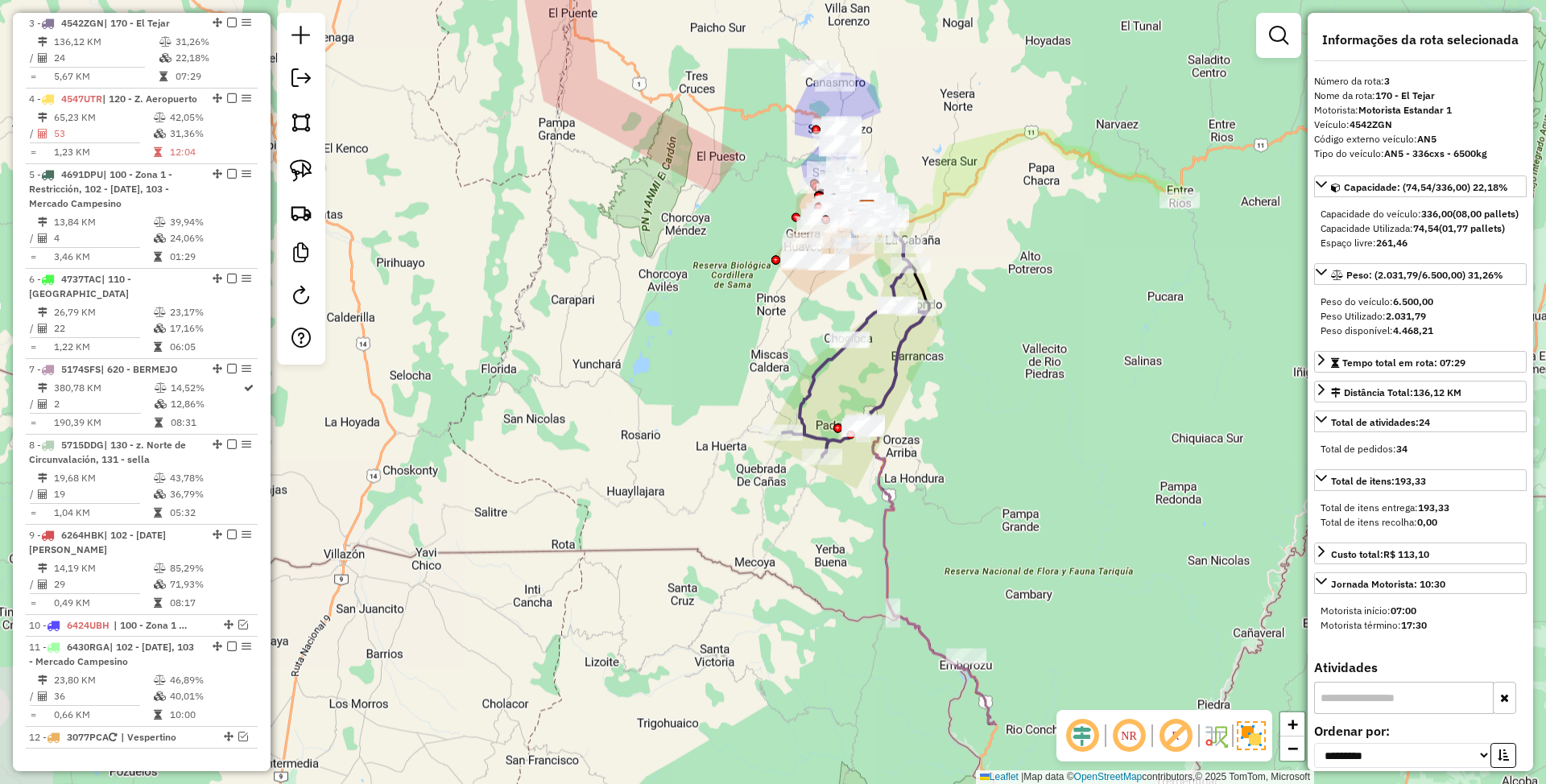
drag, startPoint x: 987, startPoint y: 547, endPoint x: 974, endPoint y: 501, distance: 47.8
click at [974, 501] on div "Janela de atendimento Grade de atendimento Capacidade Transportadoras Veículos …" at bounding box center [773, 392] width 1546 height 784
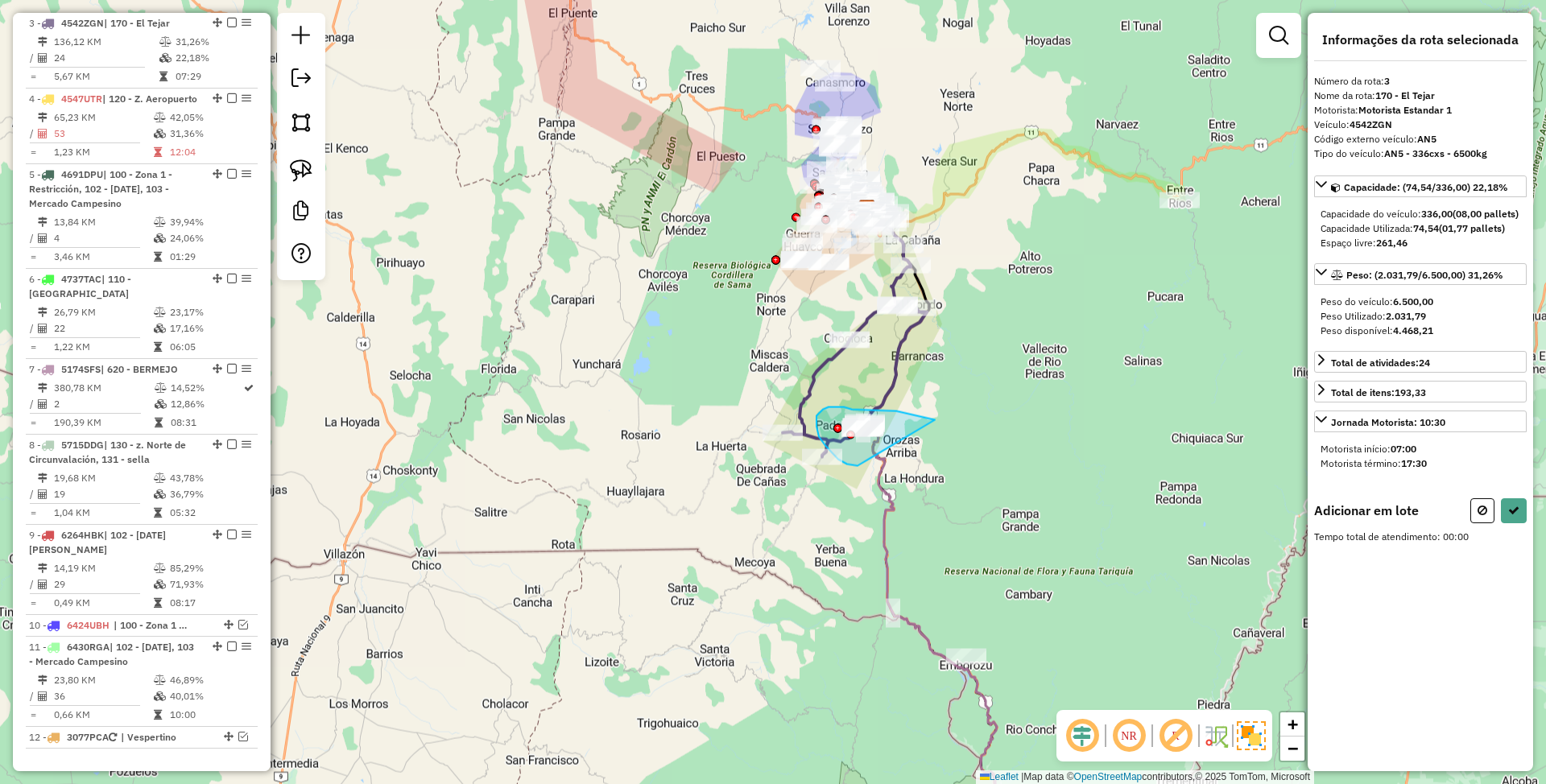
drag, startPoint x: 864, startPoint y: 409, endPoint x: 857, endPoint y: 465, distance: 56.4
click at [1486, 516] on icon at bounding box center [1483, 510] width 10 height 11
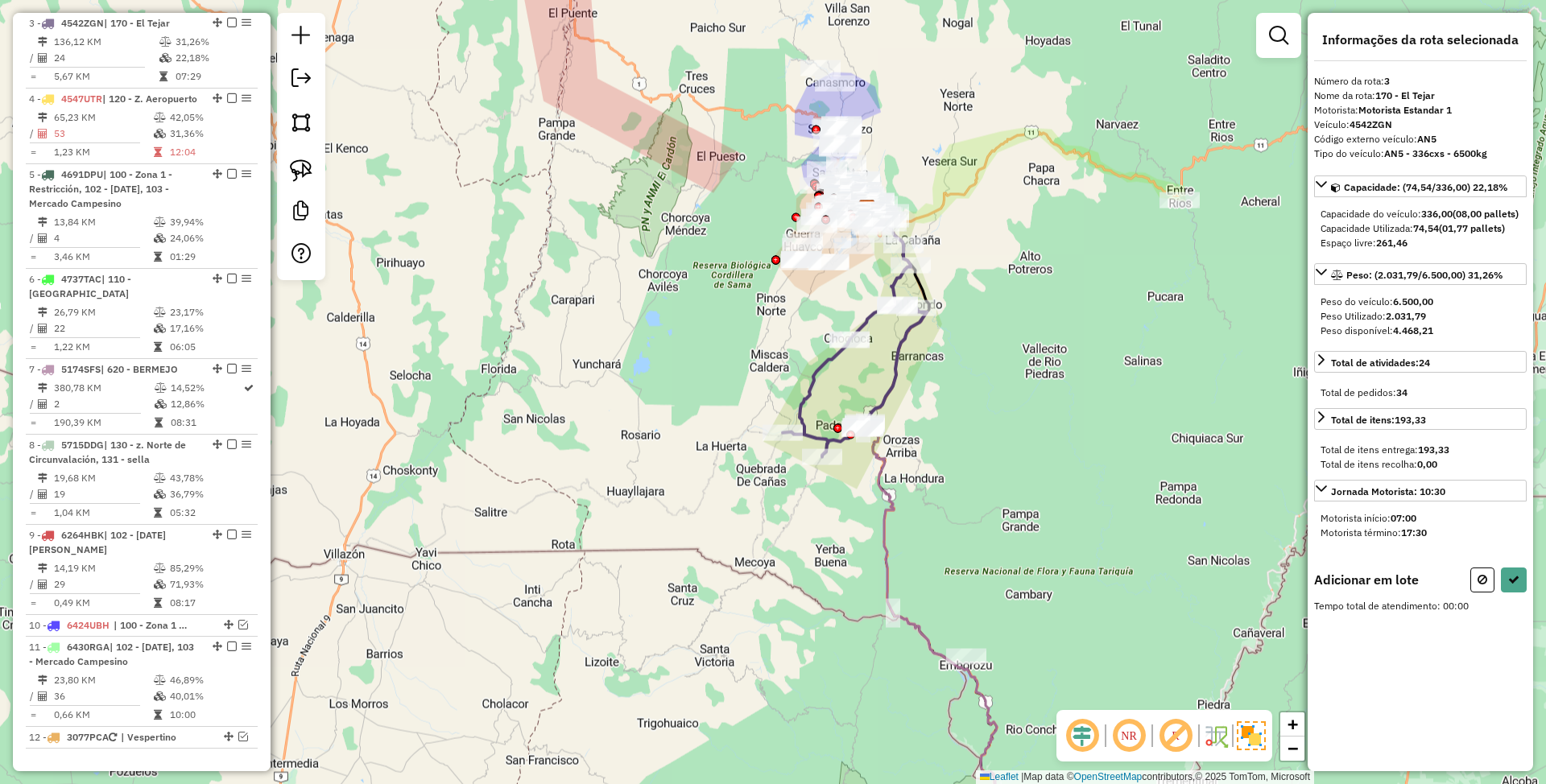
select select "**********"
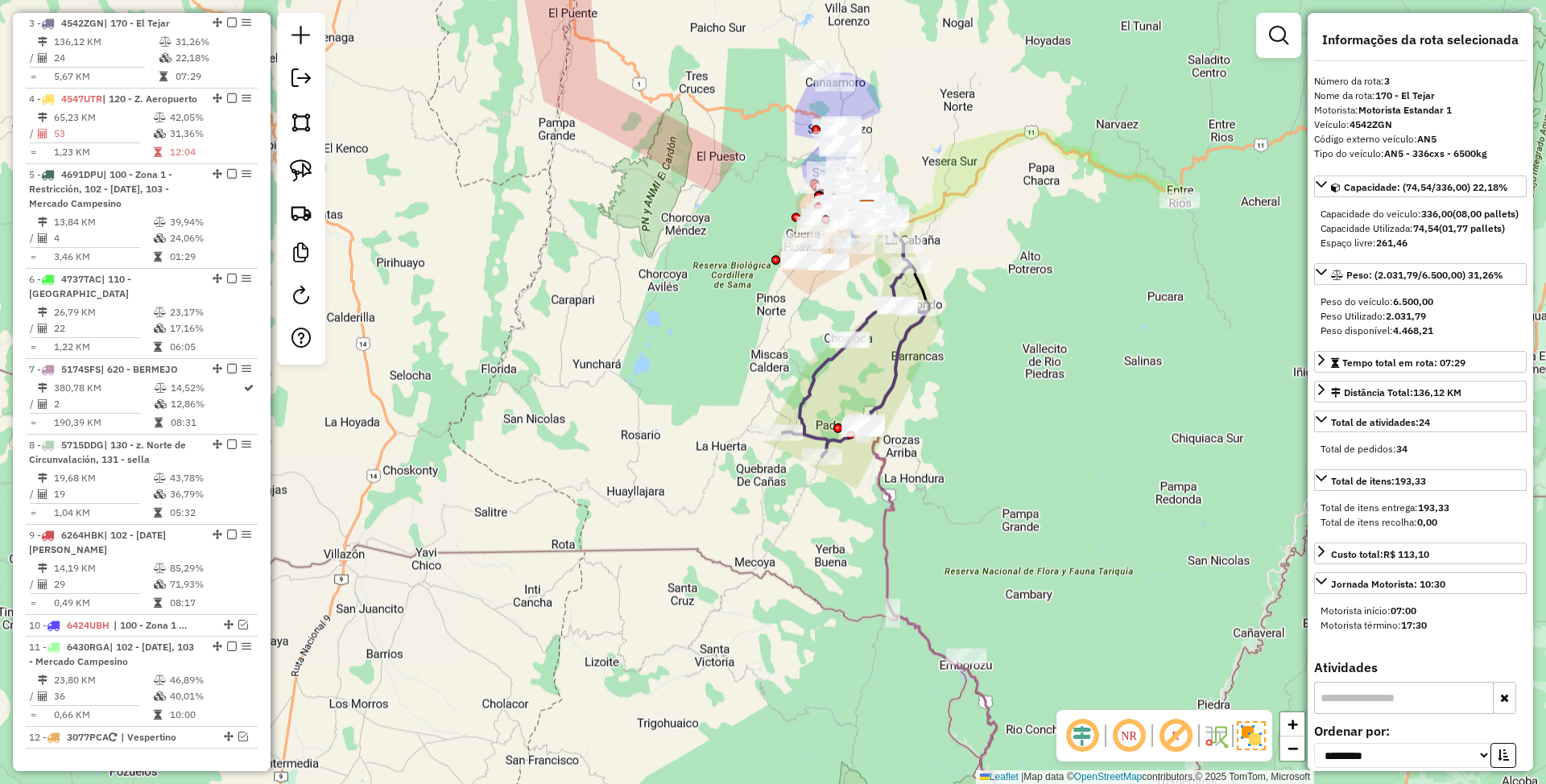
click at [821, 373] on icon at bounding box center [854, 352] width 144 height 211
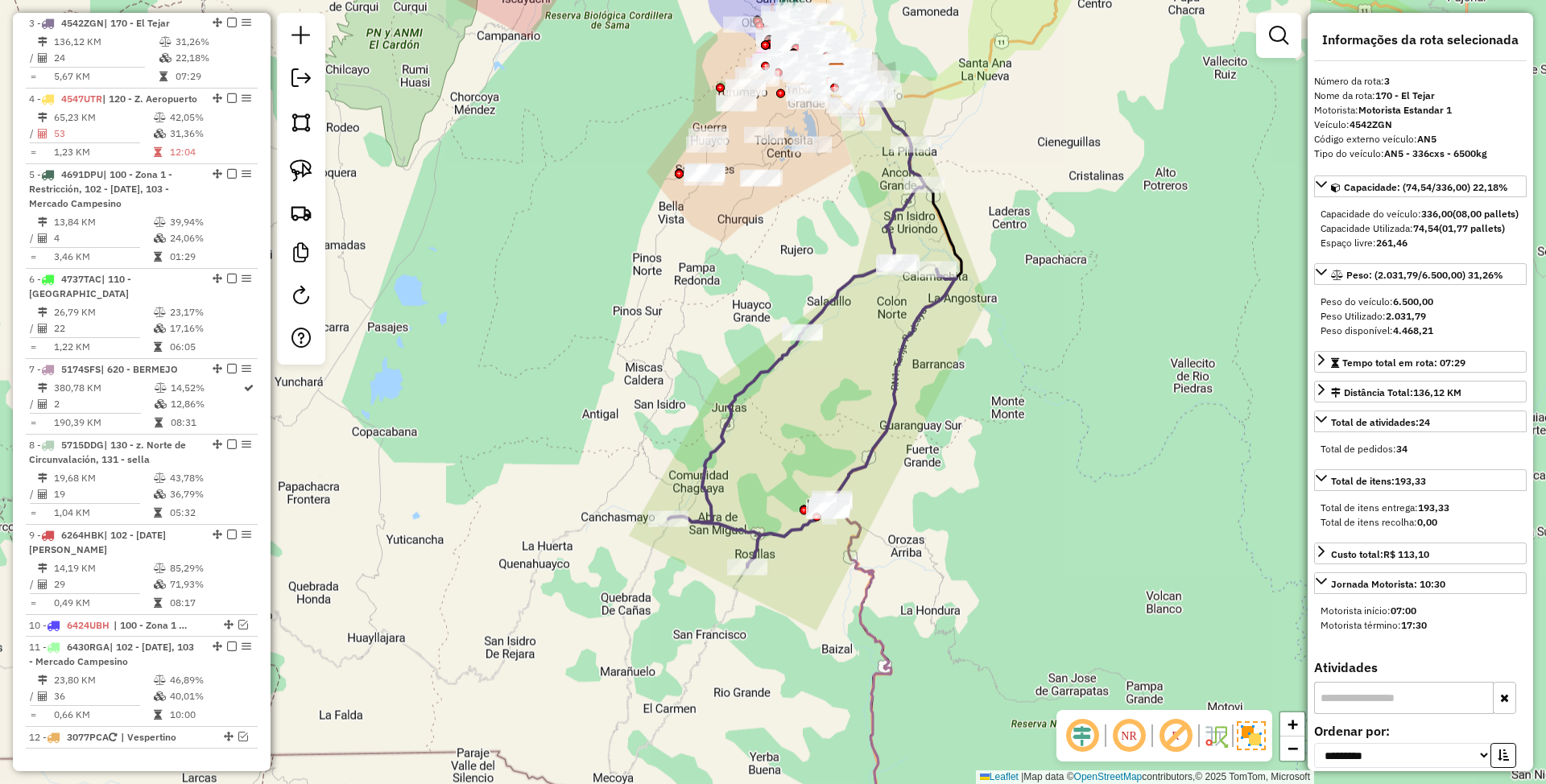
click at [897, 375] on icon at bounding box center [813, 356] width 288 height 423
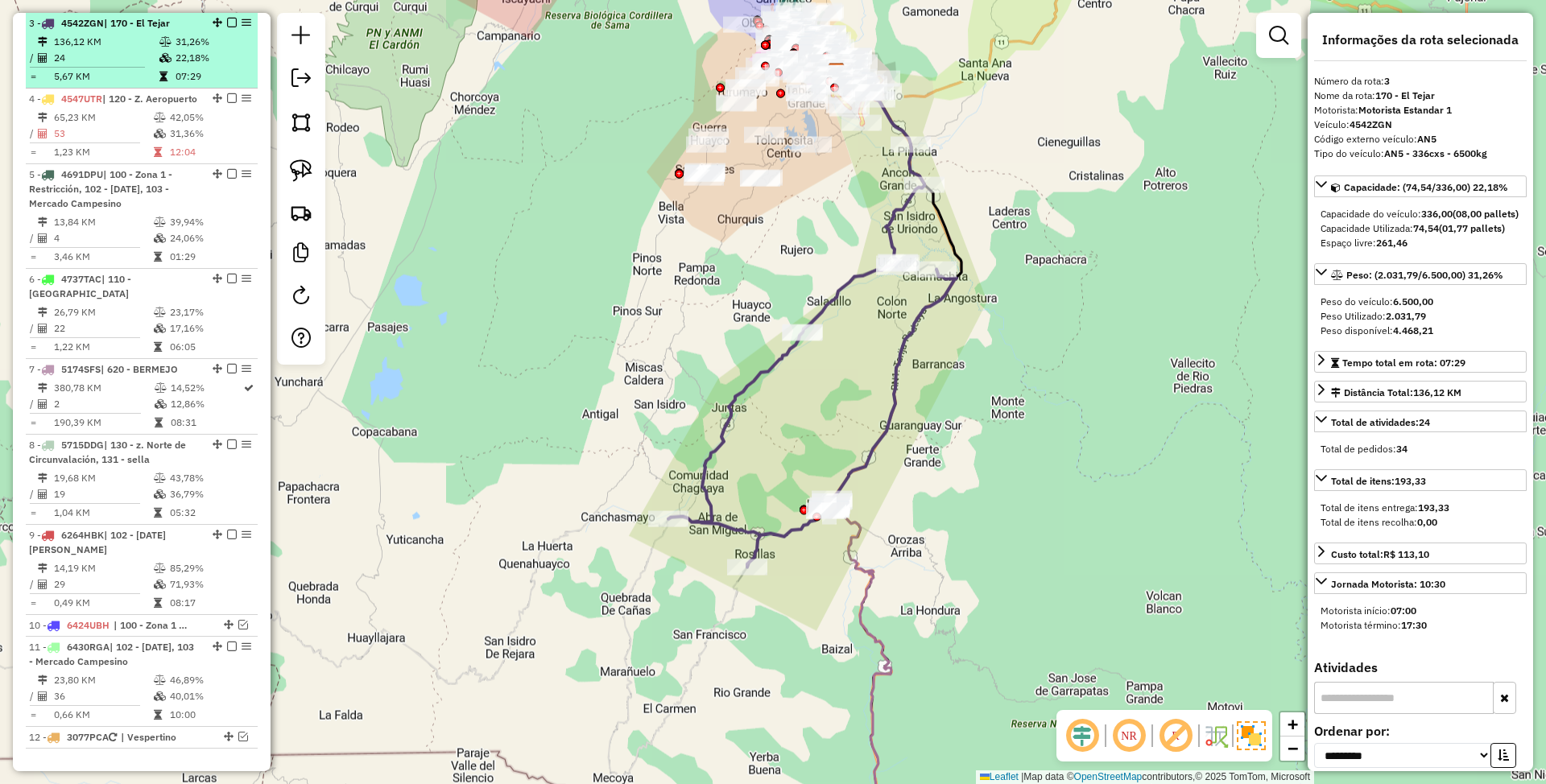
click at [227, 23] on em at bounding box center [232, 23] width 10 height 10
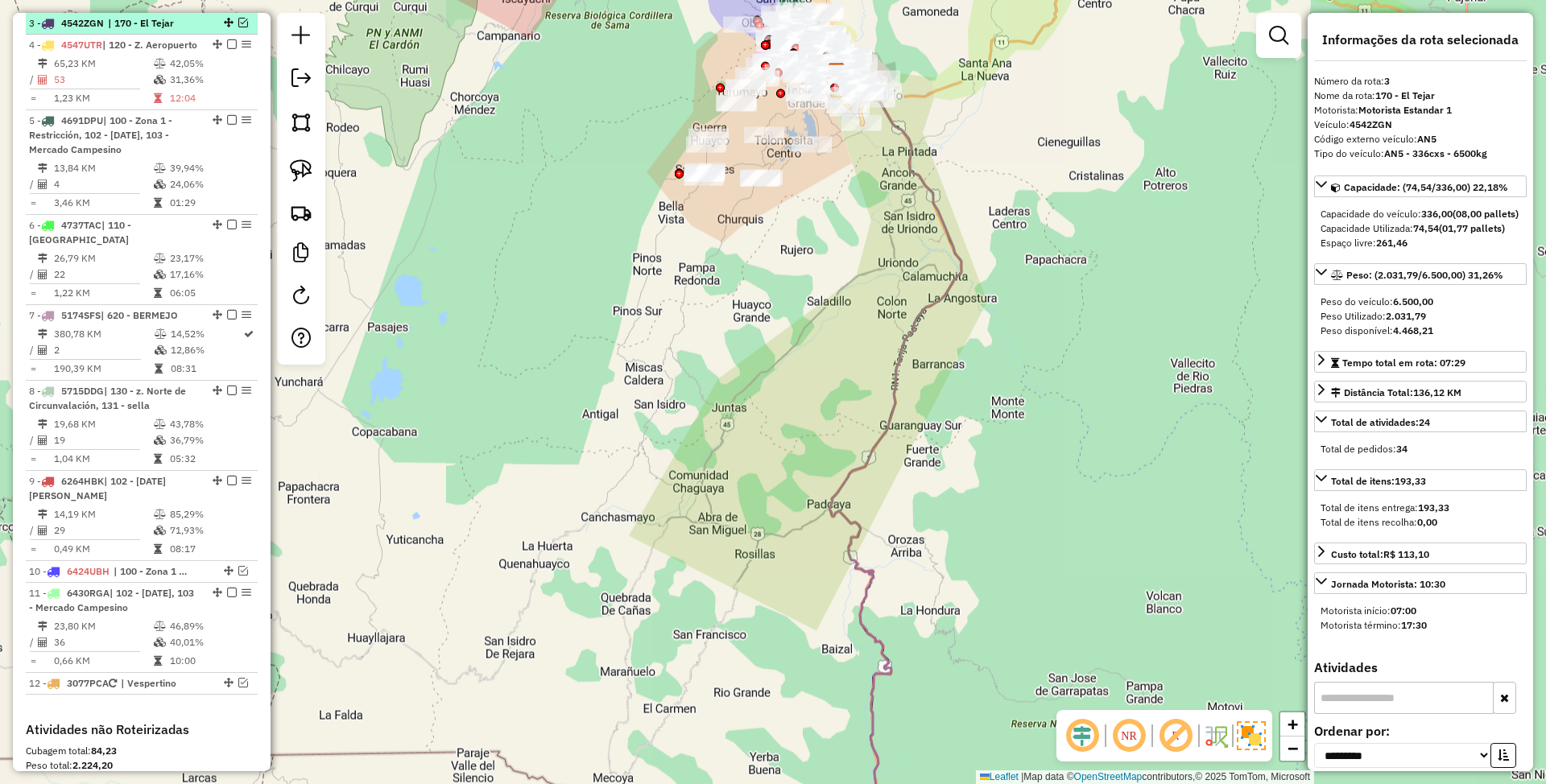
click at [238, 20] on em at bounding box center [243, 23] width 10 height 10
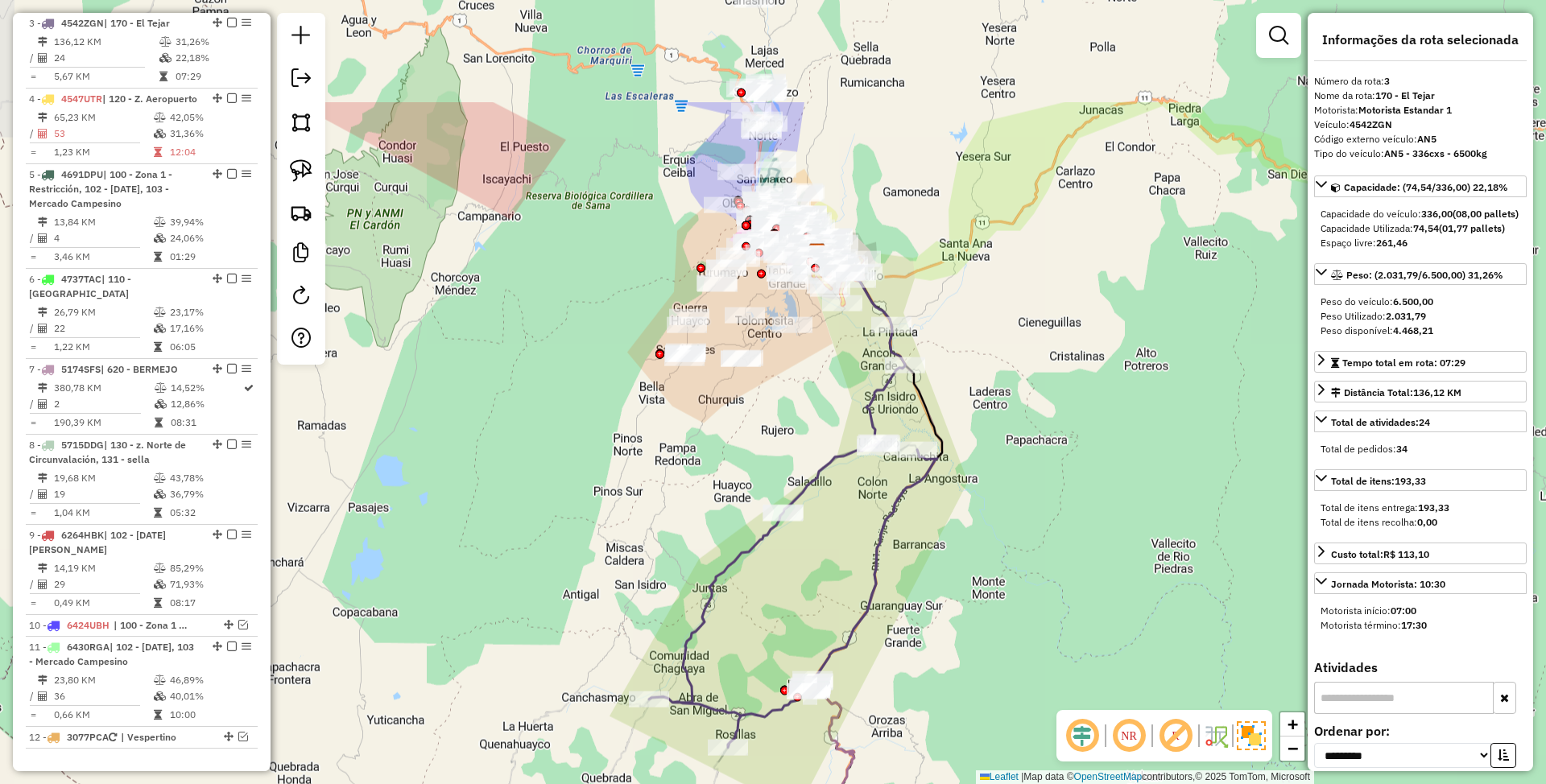
drag, startPoint x: 1017, startPoint y: 444, endPoint x: 999, endPoint y: 625, distance: 181.9
click at [999, 625] on div "Janela de atendimento Grade de atendimento Capacidade Transportadoras Veículos …" at bounding box center [773, 392] width 1546 height 784
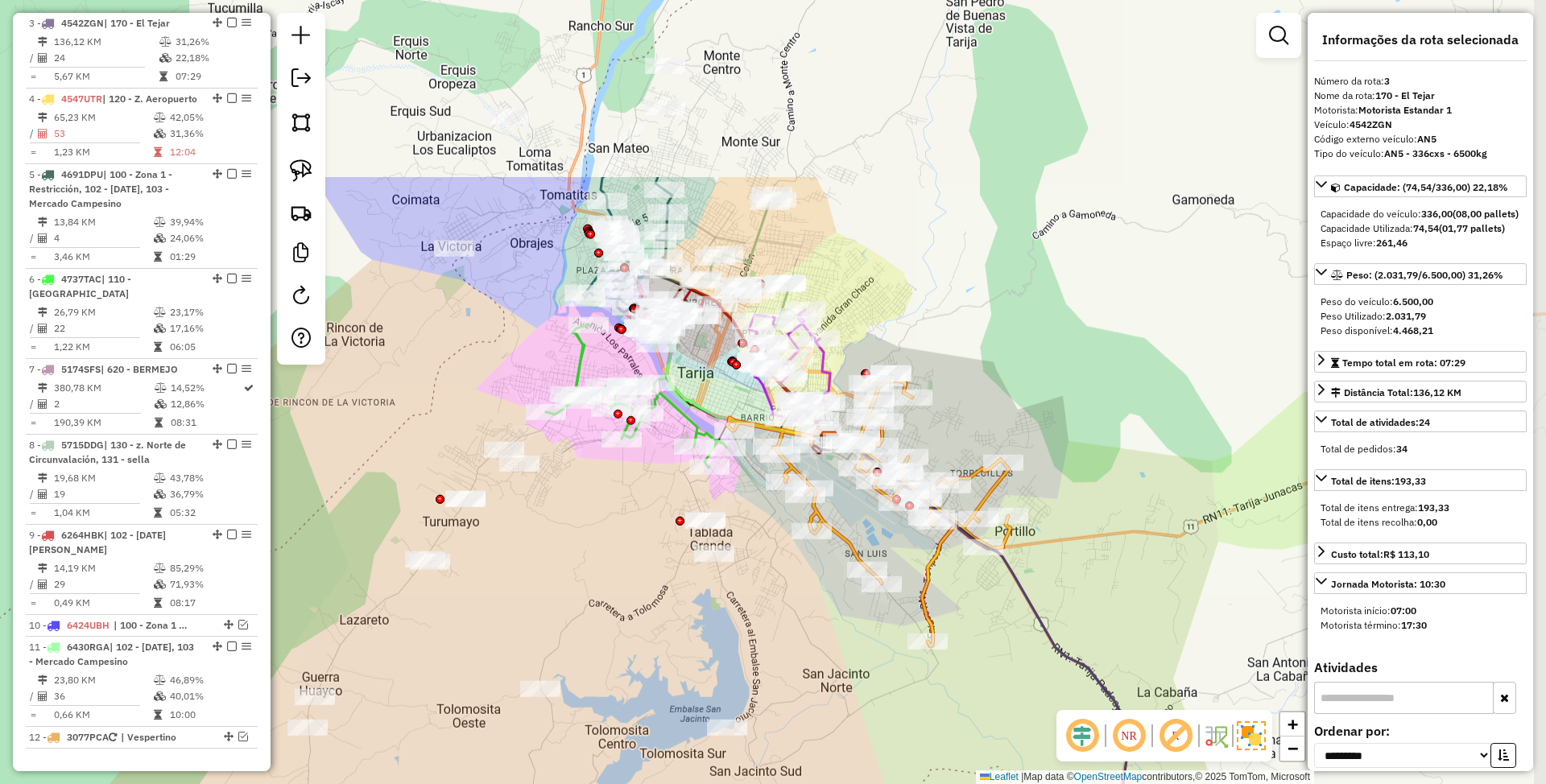
drag, startPoint x: 839, startPoint y: 399, endPoint x: 642, endPoint y: 658, distance: 325.4
click at [642, 658] on div "Janela de atendimento Grade de atendimento Capacidade Transportadoras Veículos …" at bounding box center [773, 392] width 1546 height 784
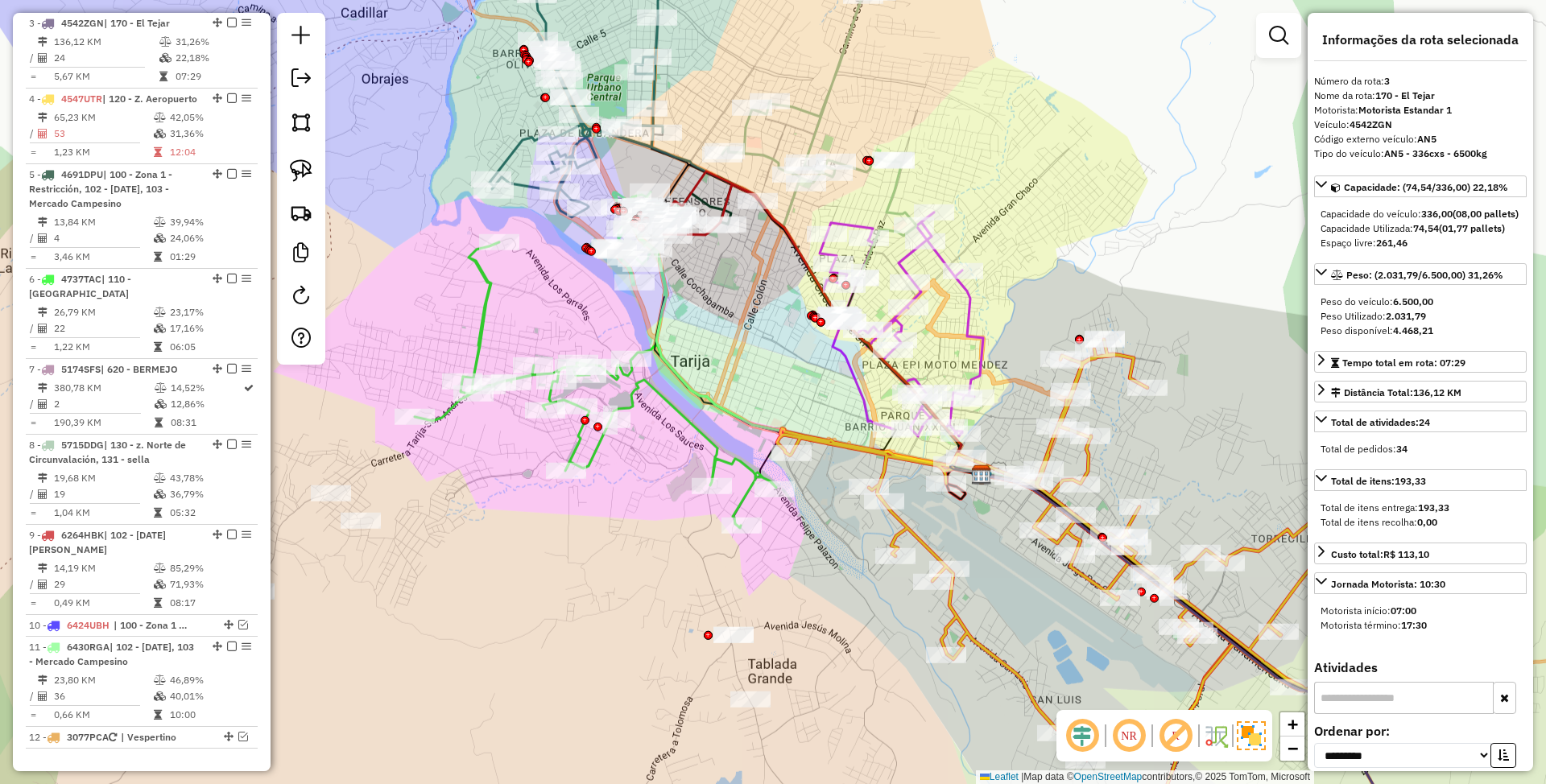
click at [665, 396] on icon at bounding box center [596, 384] width 362 height 285
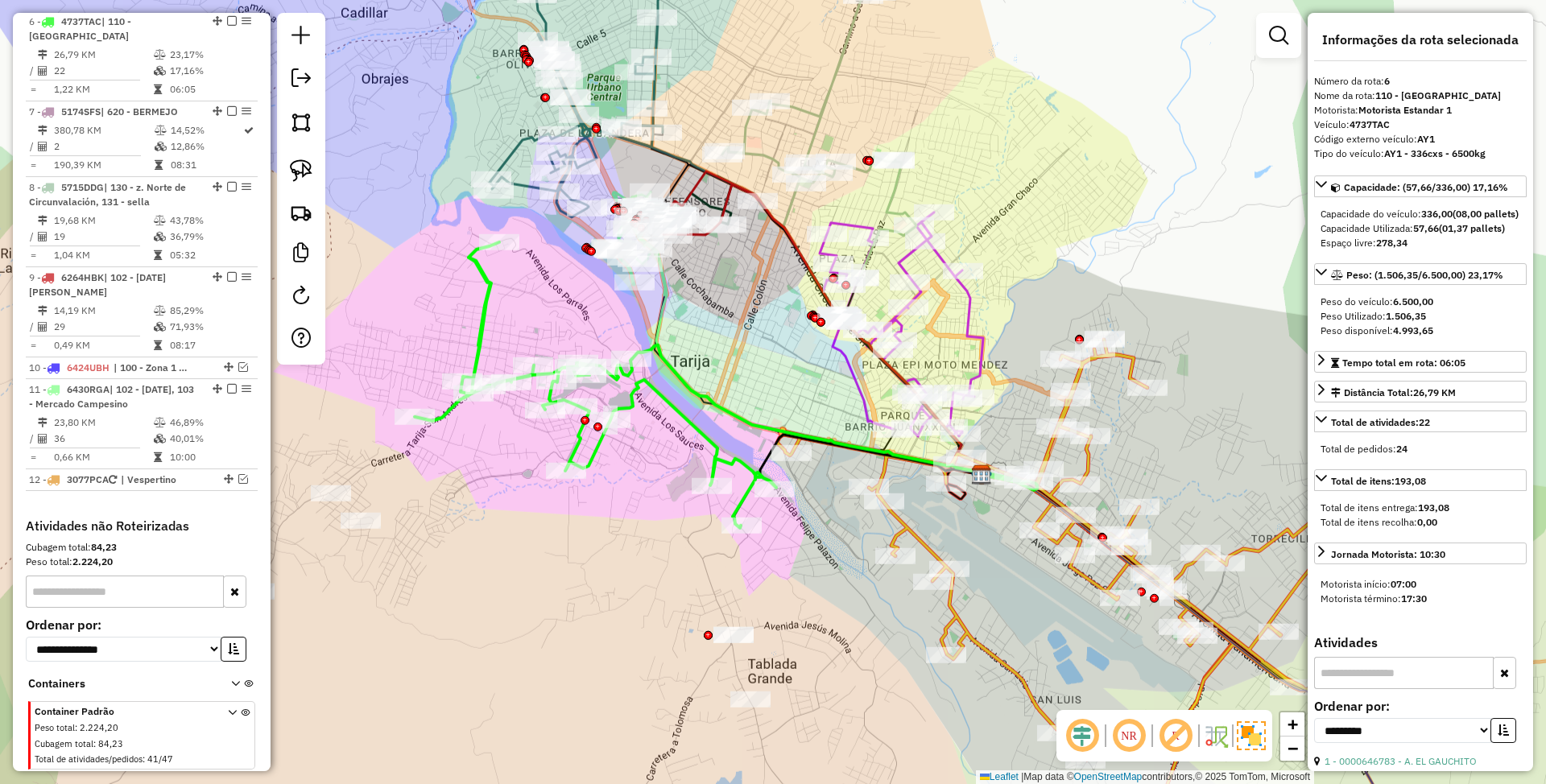
scroll to position [1070, 0]
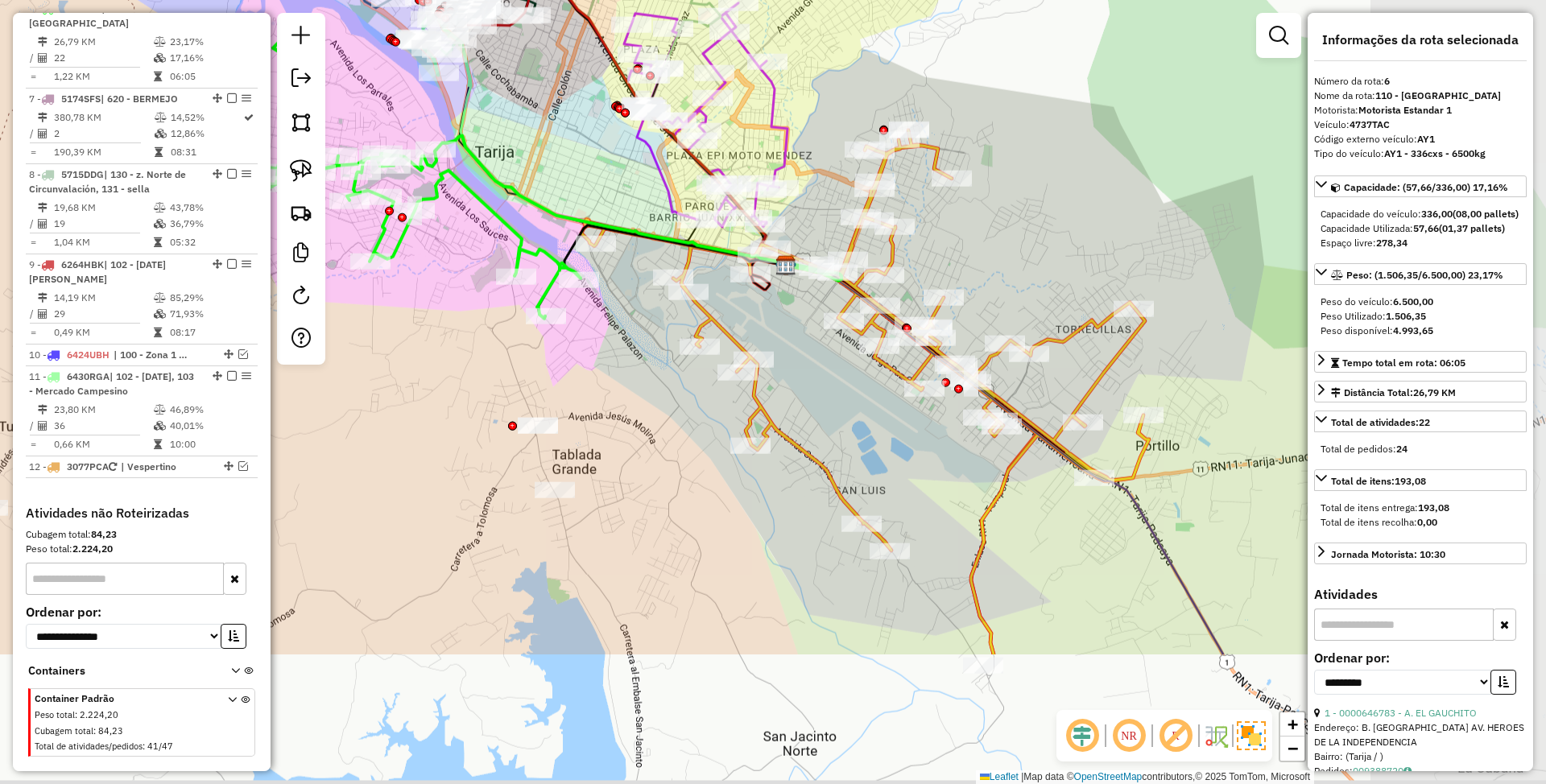
drag, startPoint x: 854, startPoint y: 562, endPoint x: 655, endPoint y: 349, distance: 291.5
click at [655, 349] on div "Janela de atendimento Grade de atendimento Capacidade Transportadoras Veículos …" at bounding box center [773, 392] width 1546 height 784
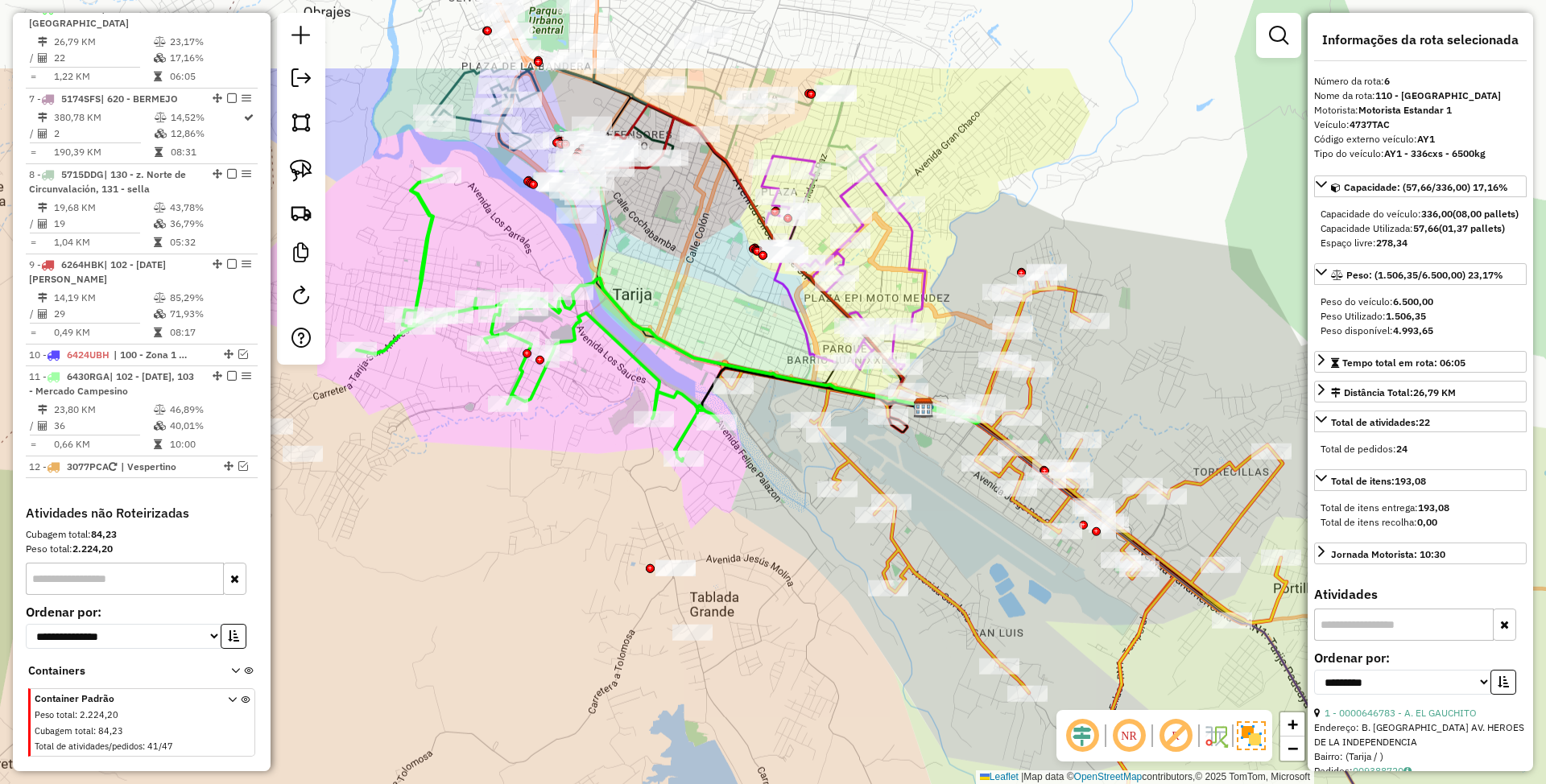
drag, startPoint x: 810, startPoint y: 394, endPoint x: 951, endPoint y: 541, distance: 203.7
click at [951, 541] on div "Janela de atendimento Grade de atendimento Capacidade Transportadoras Veículos …" at bounding box center [773, 392] width 1546 height 784
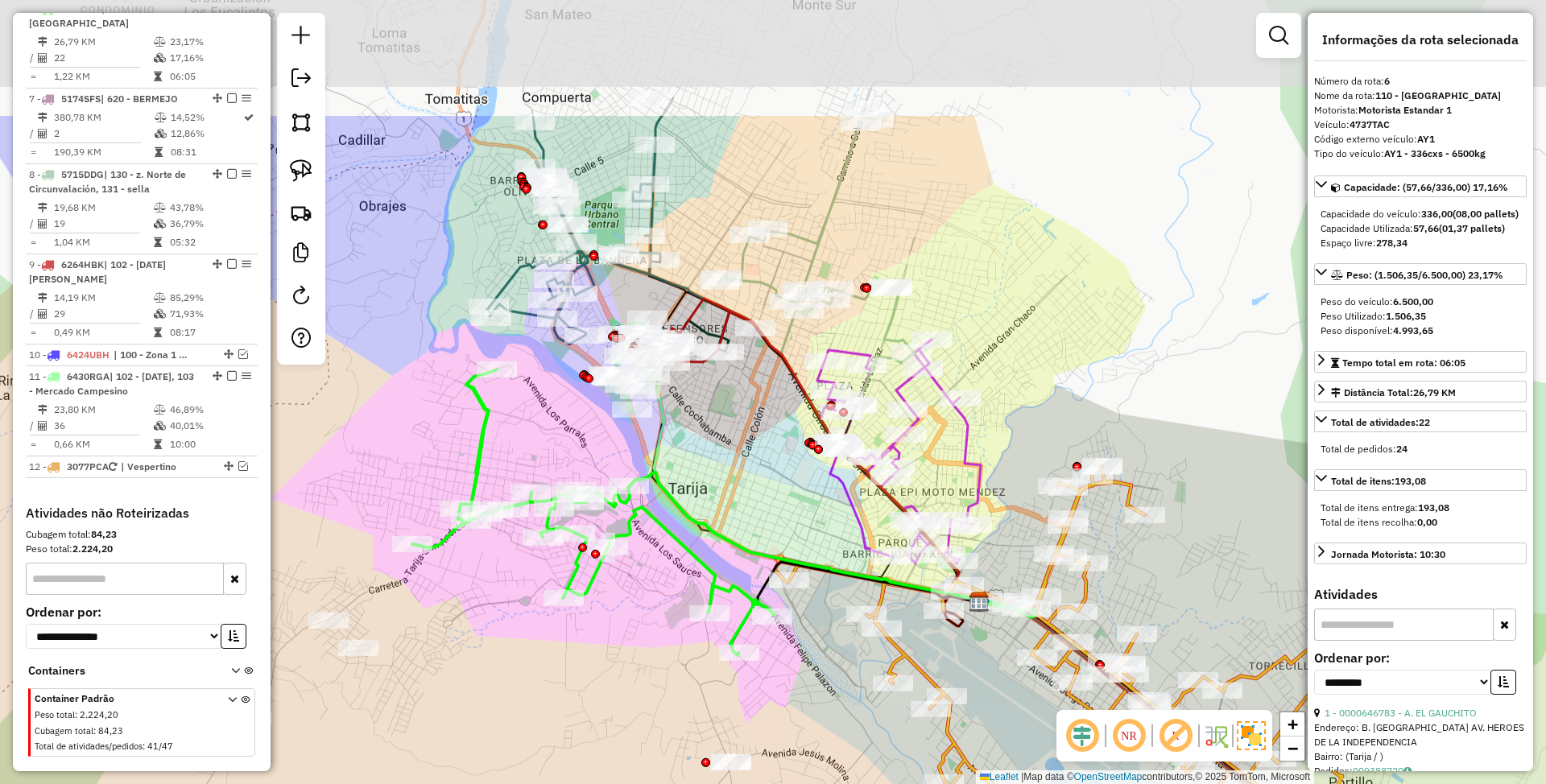
drag, startPoint x: 705, startPoint y: 271, endPoint x: 761, endPoint y: 464, distance: 201.0
click at [761, 464] on div "Janela de atendimento Grade de atendimento Capacidade Transportadoras Veículos …" at bounding box center [773, 392] width 1546 height 784
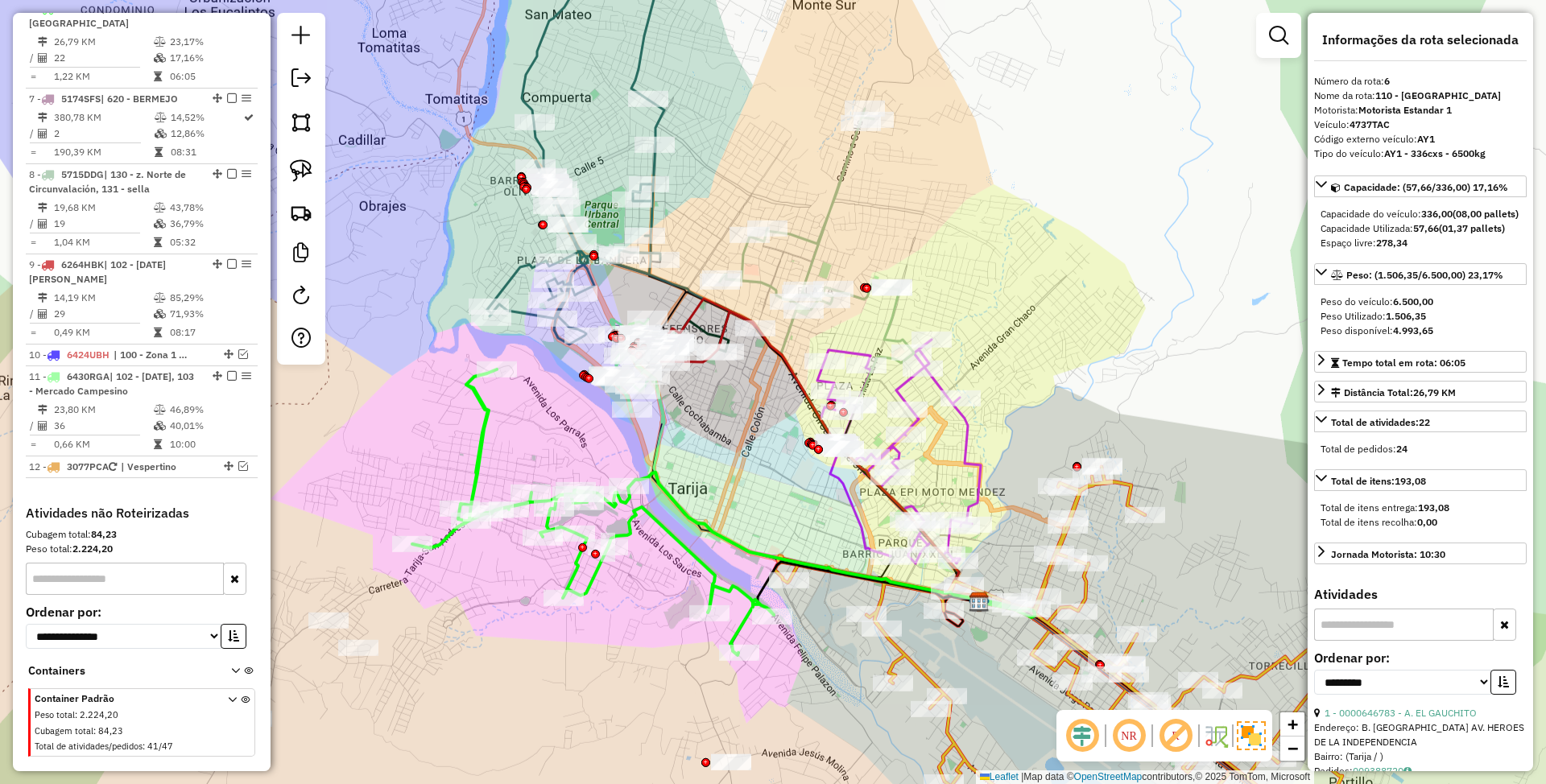
click at [965, 433] on icon at bounding box center [898, 451] width 163 height 224
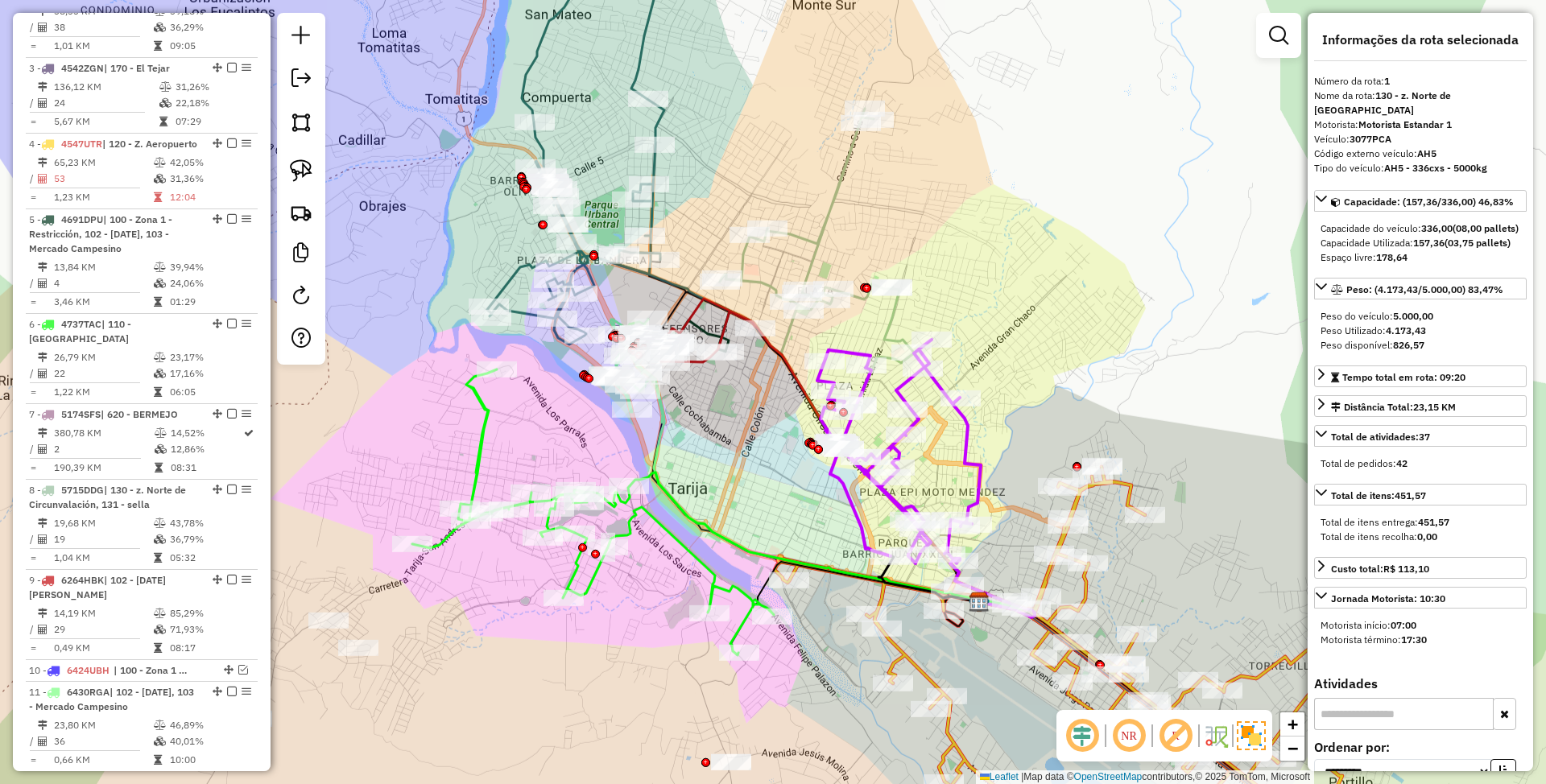
scroll to position [619, 0]
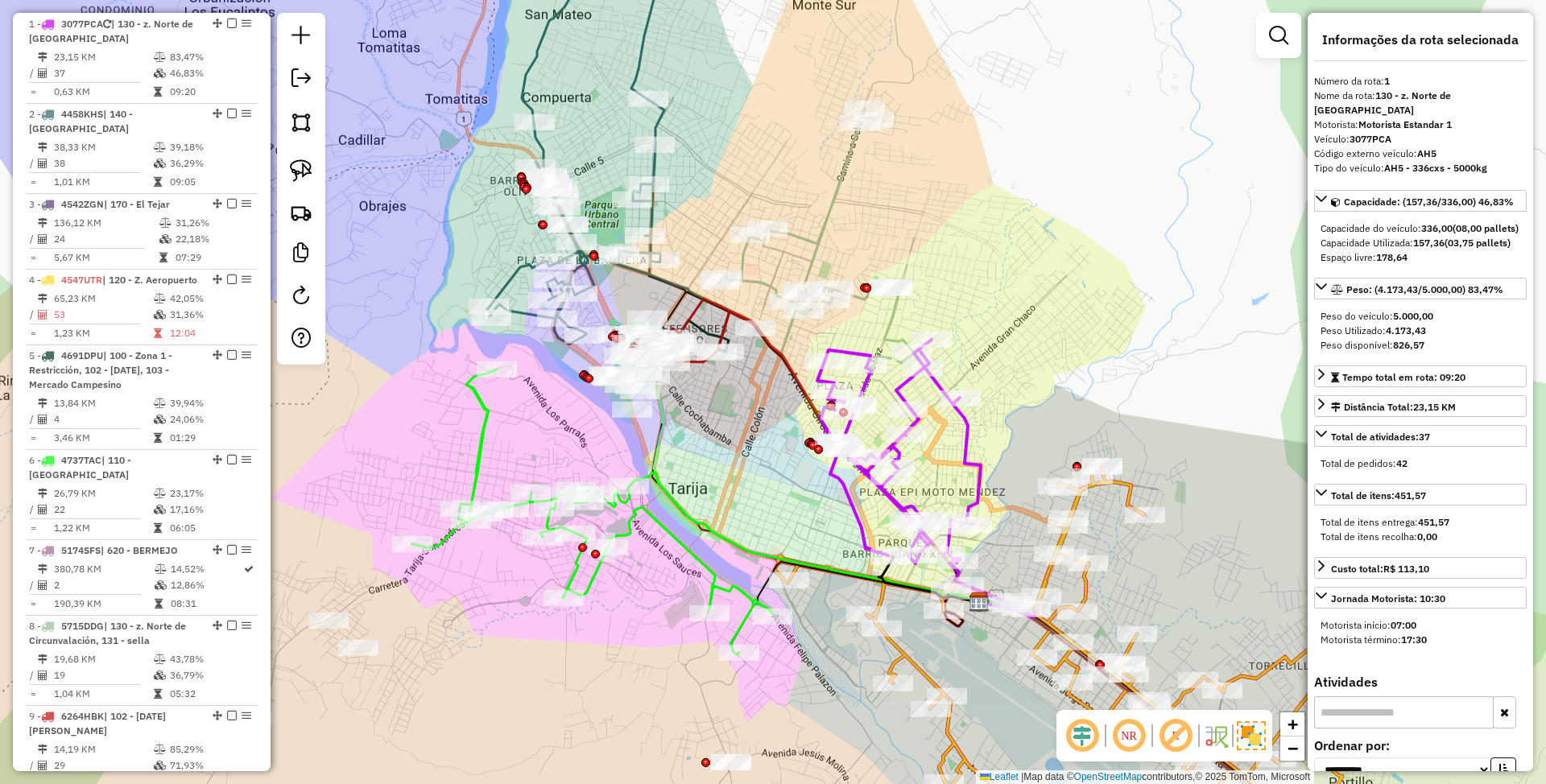
click at [838, 210] on icon at bounding box center [817, 275] width 194 height 334
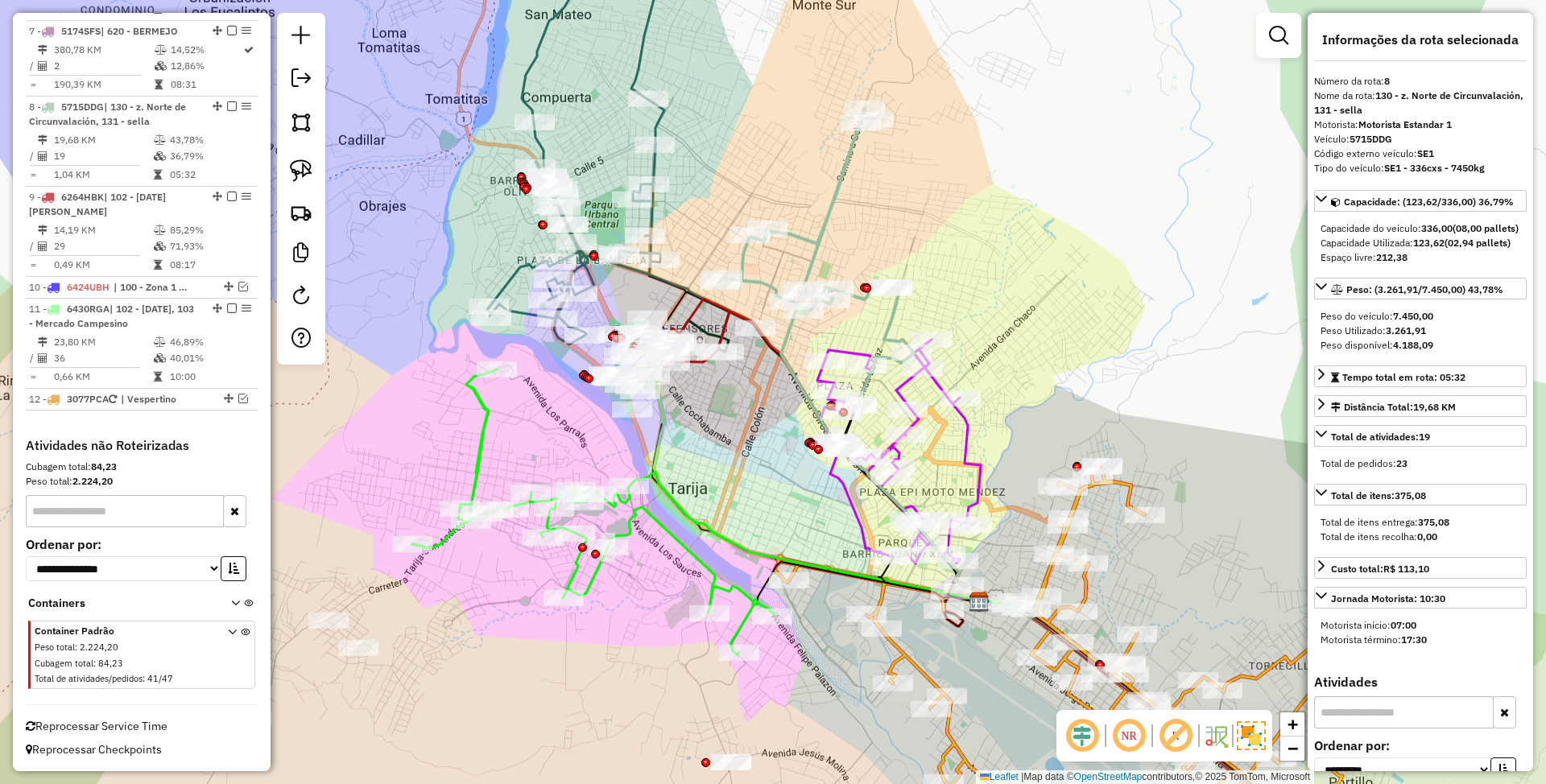
click at [964, 431] on icon at bounding box center [898, 451] width 163 height 224
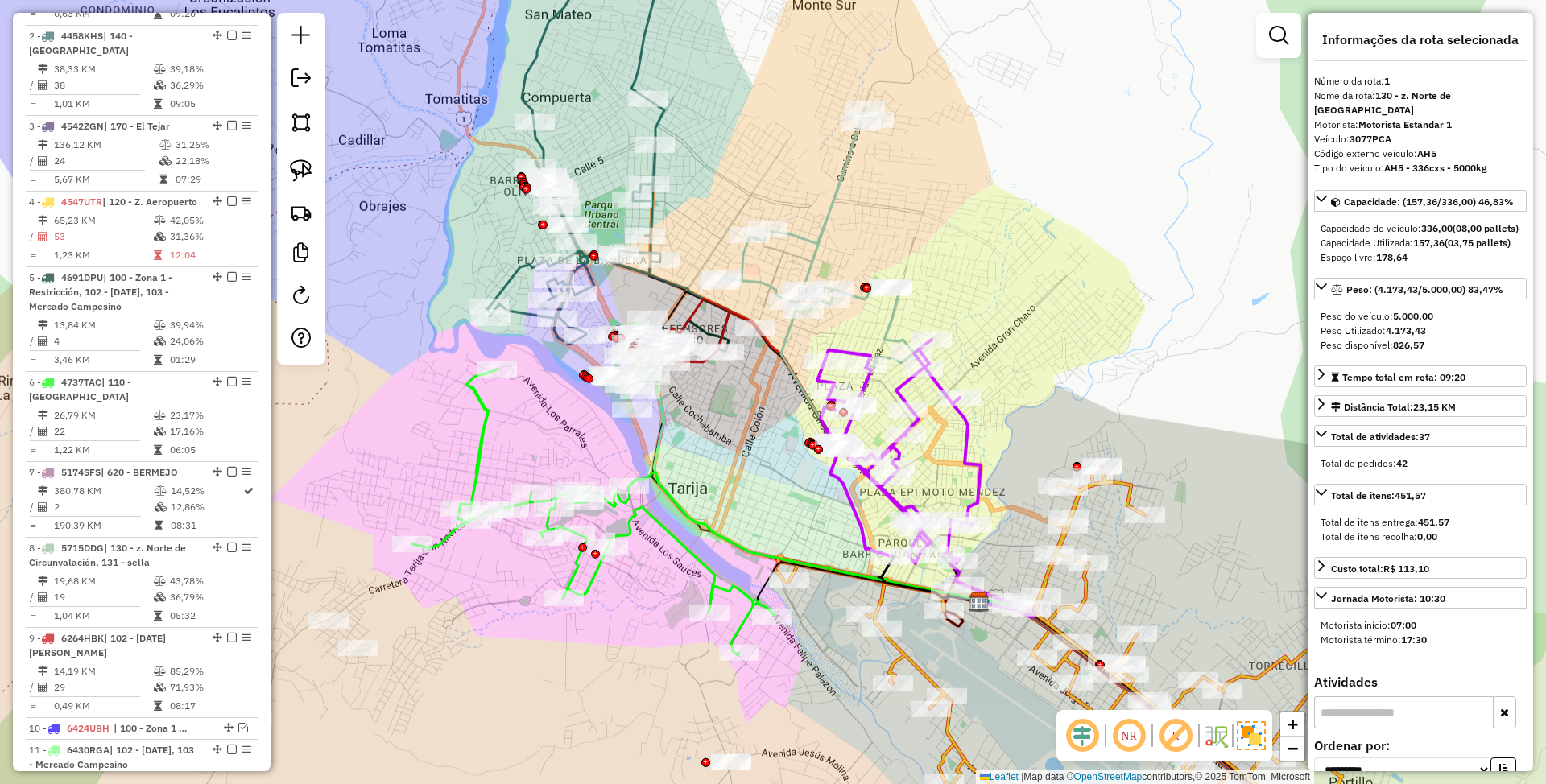
scroll to position [619, 0]
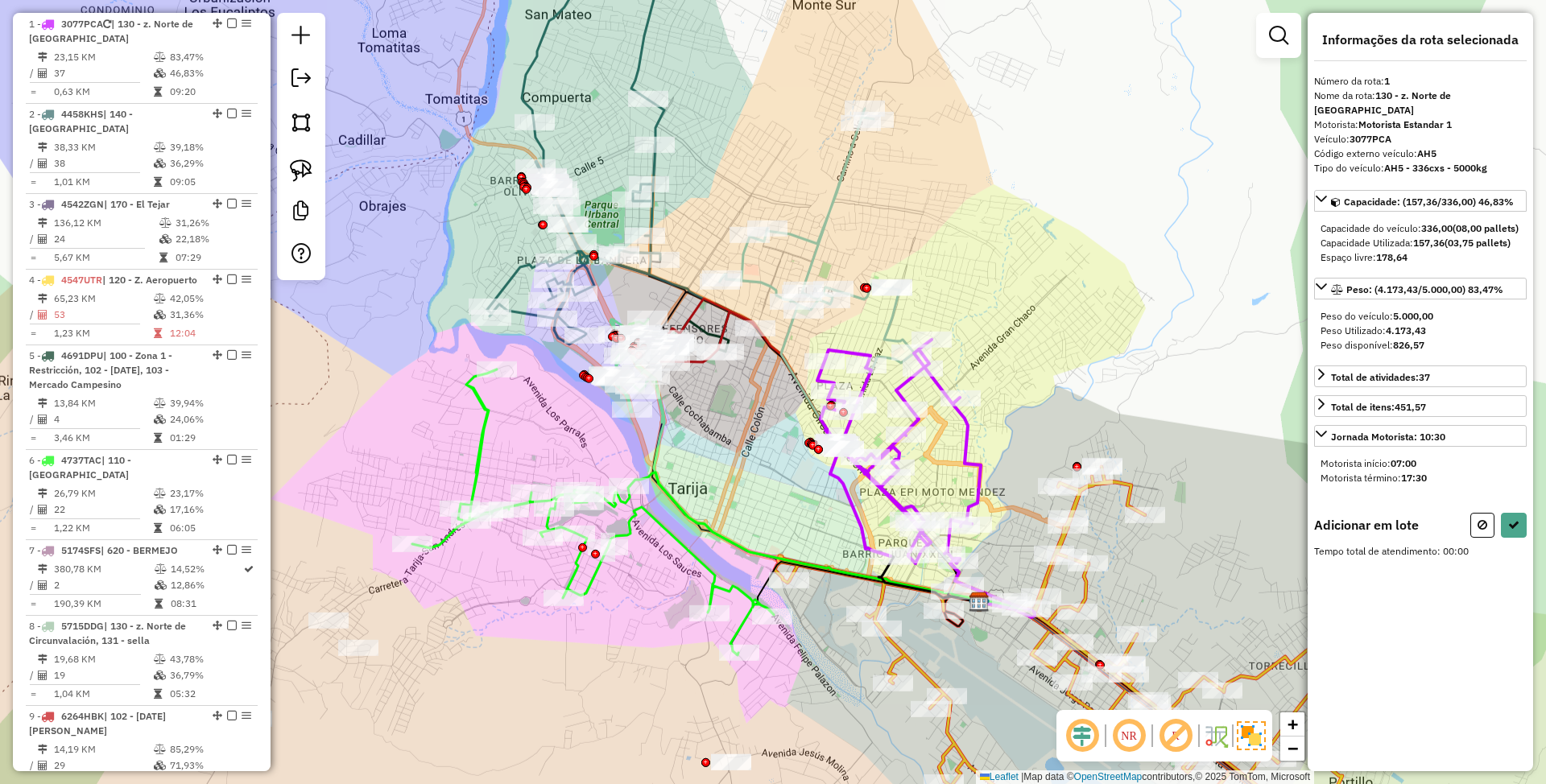
click at [820, 226] on icon at bounding box center [817, 275] width 194 height 334
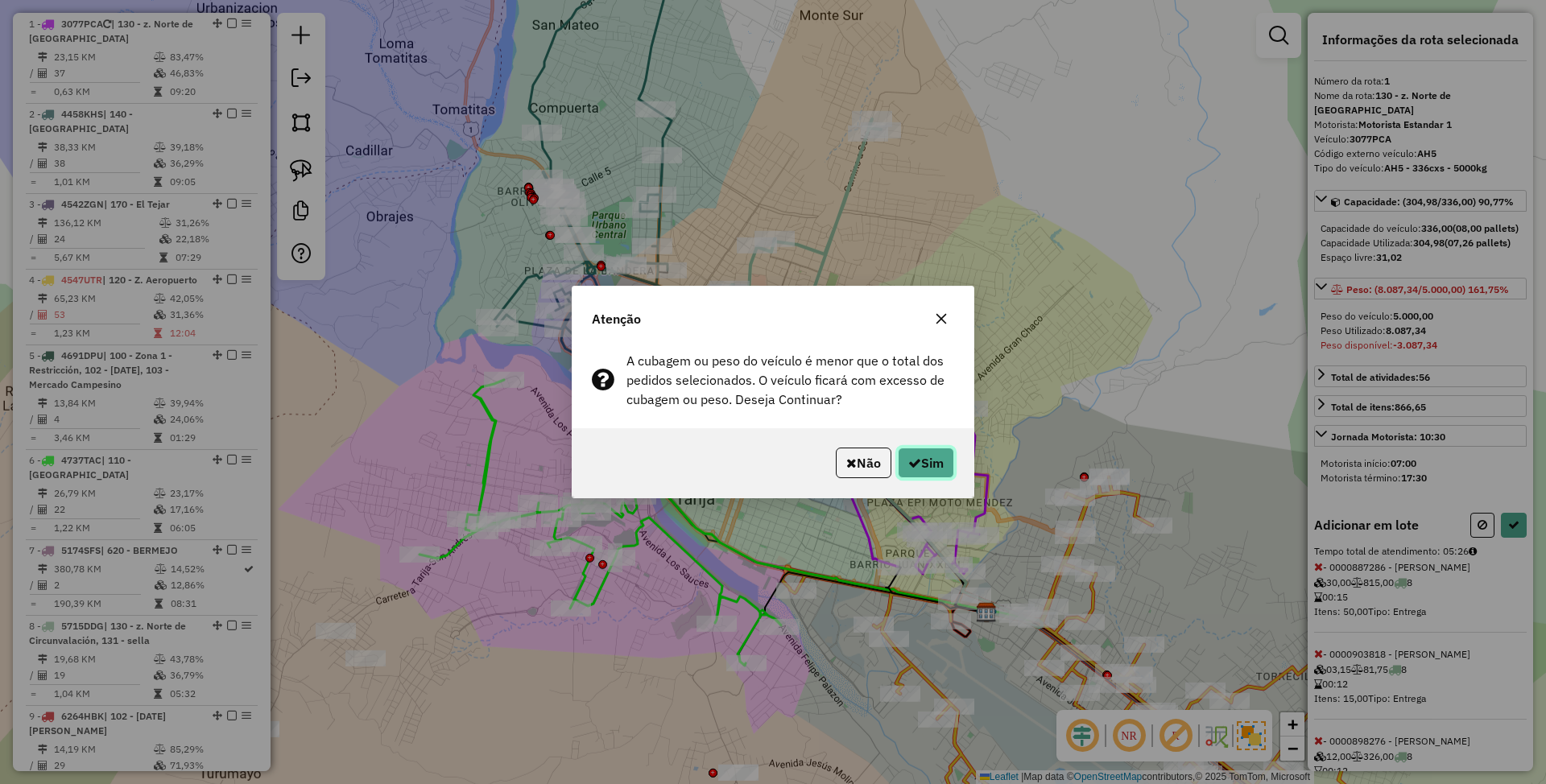
click at [938, 458] on button "Sim" at bounding box center [926, 462] width 56 height 31
select select "**********"
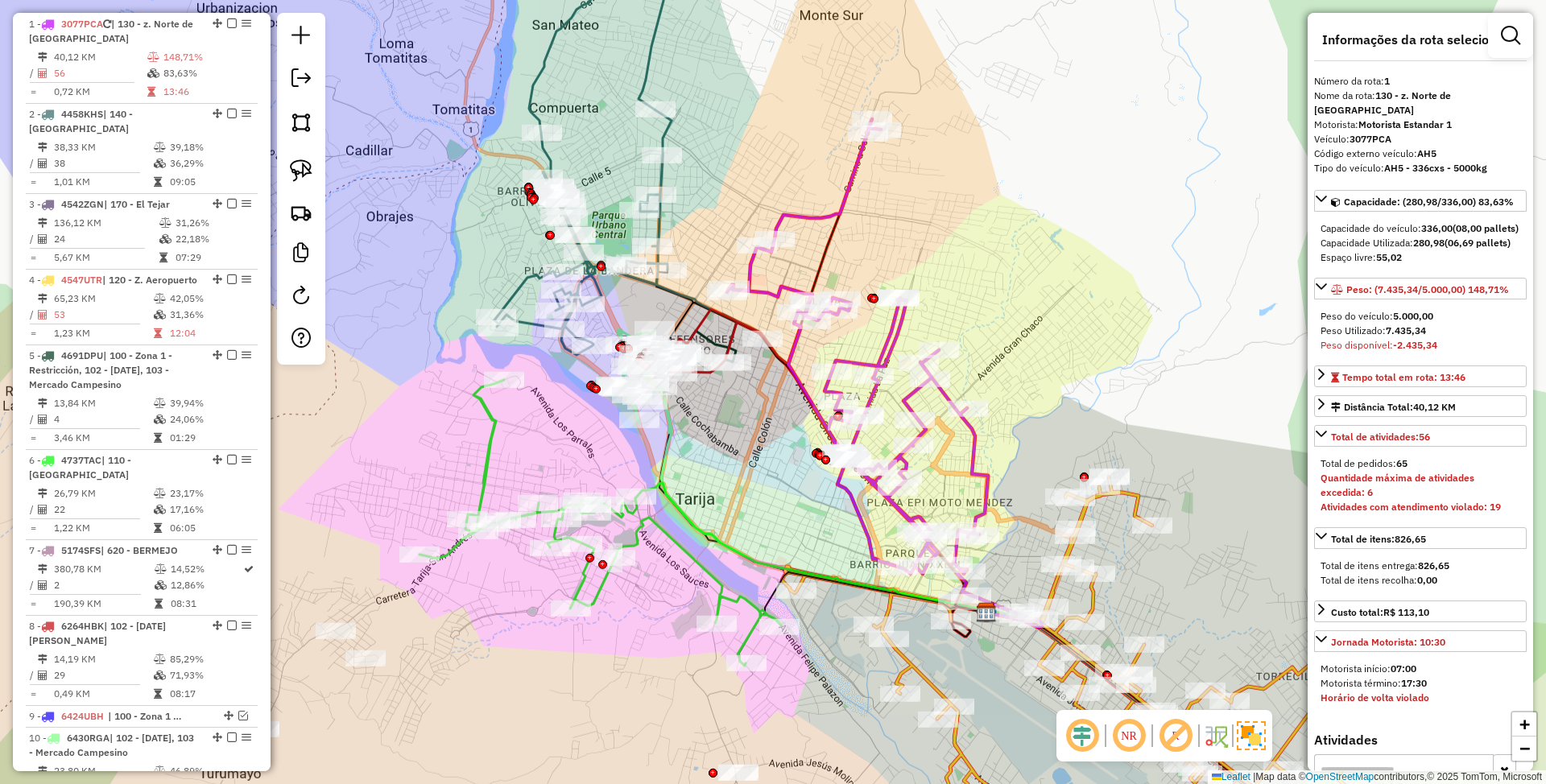
click at [902, 336] on icon at bounding box center [857, 347] width 261 height 455
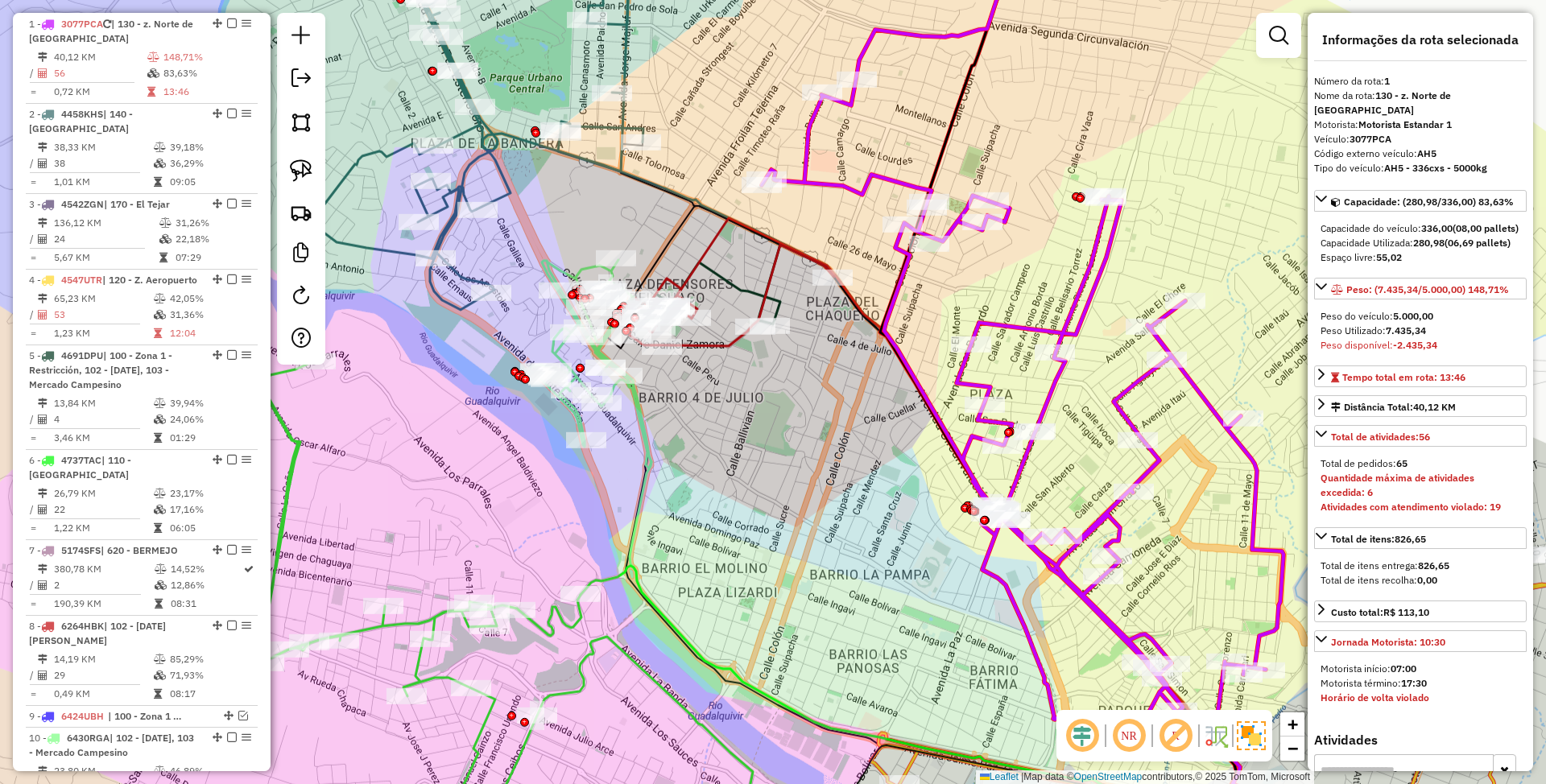
click at [715, 342] on icon at bounding box center [730, 295] width 209 height 102
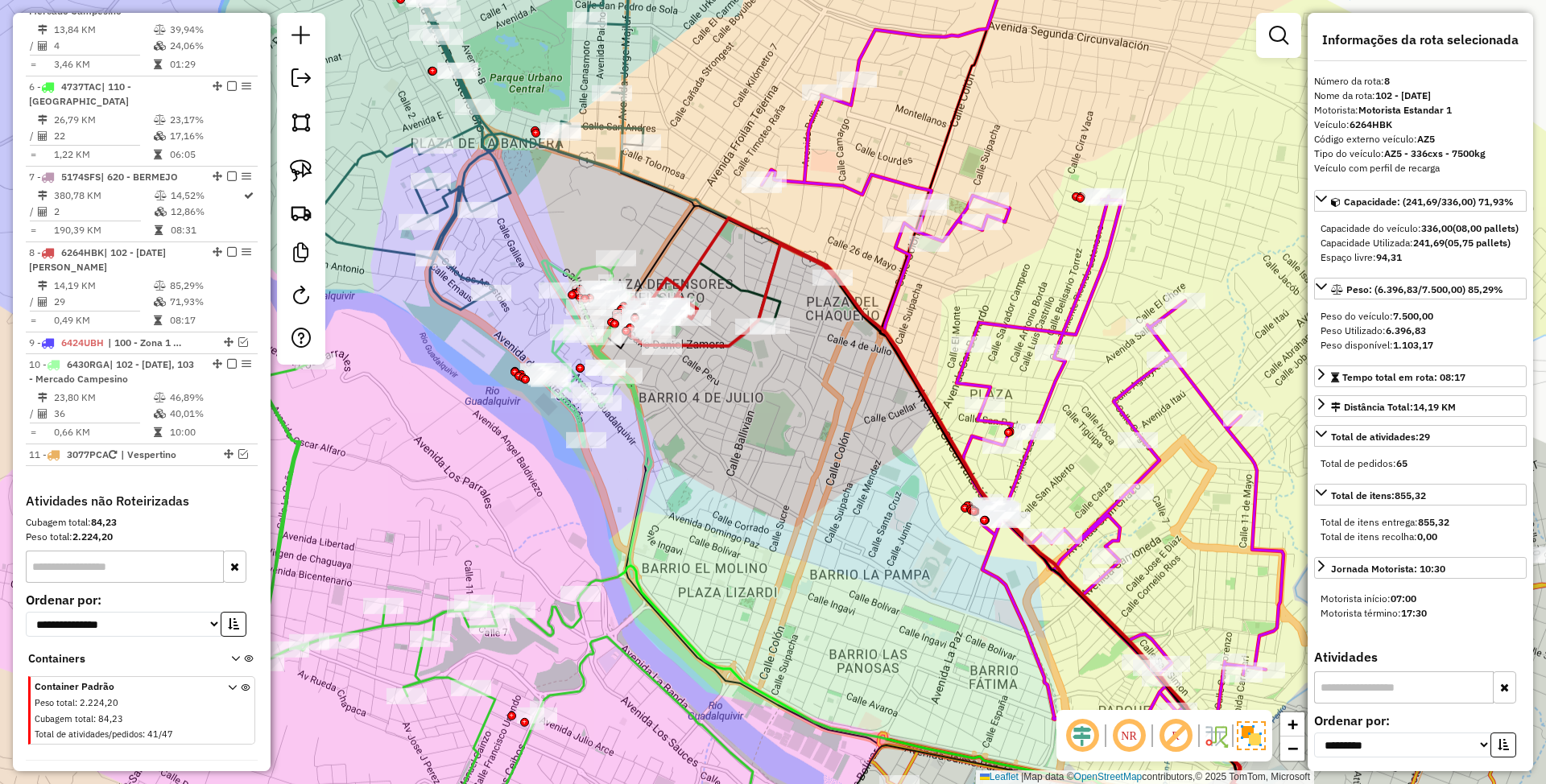
scroll to position [1051, 0]
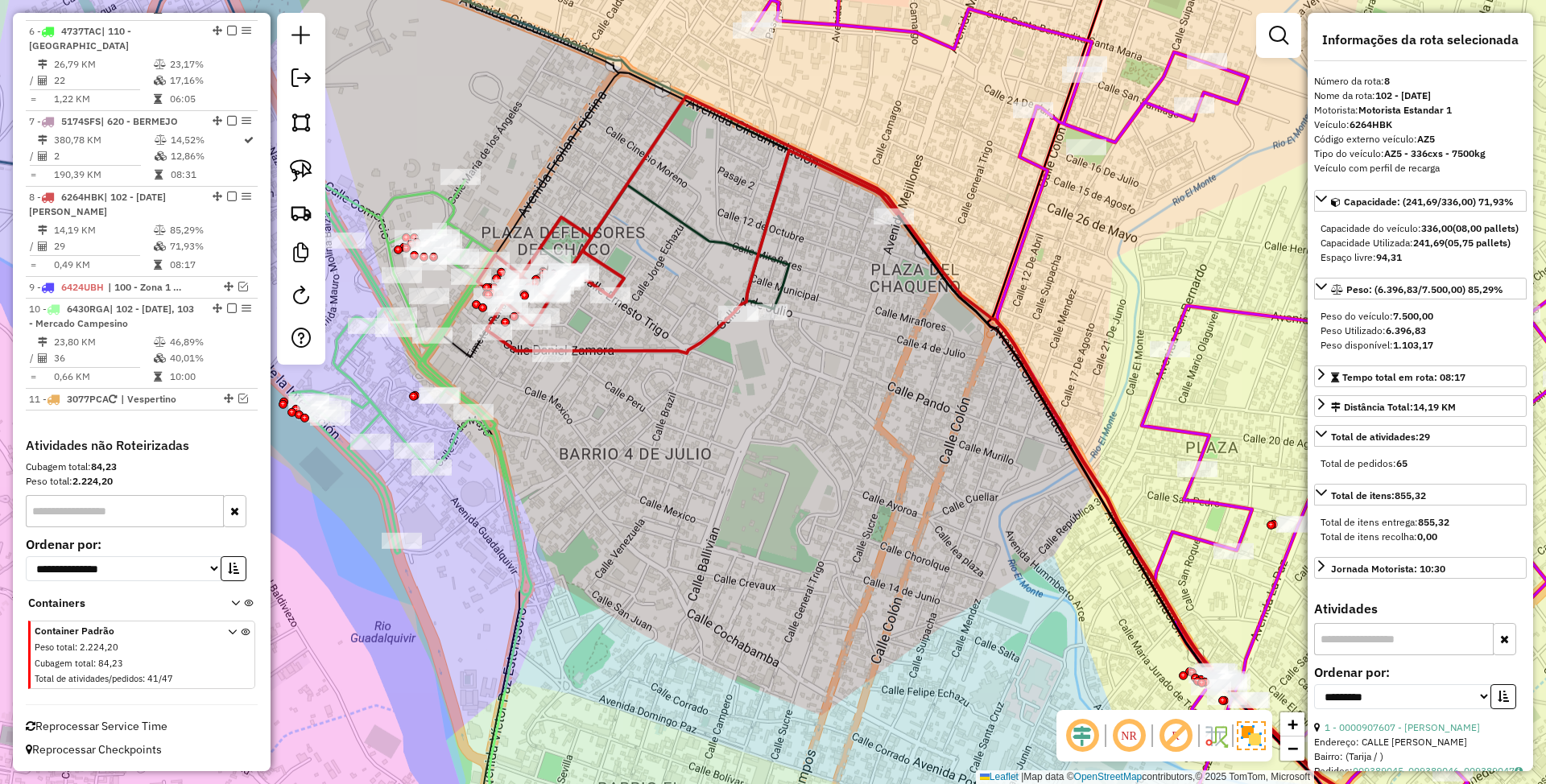
click at [786, 273] on icon at bounding box center [645, 247] width 285 height 124
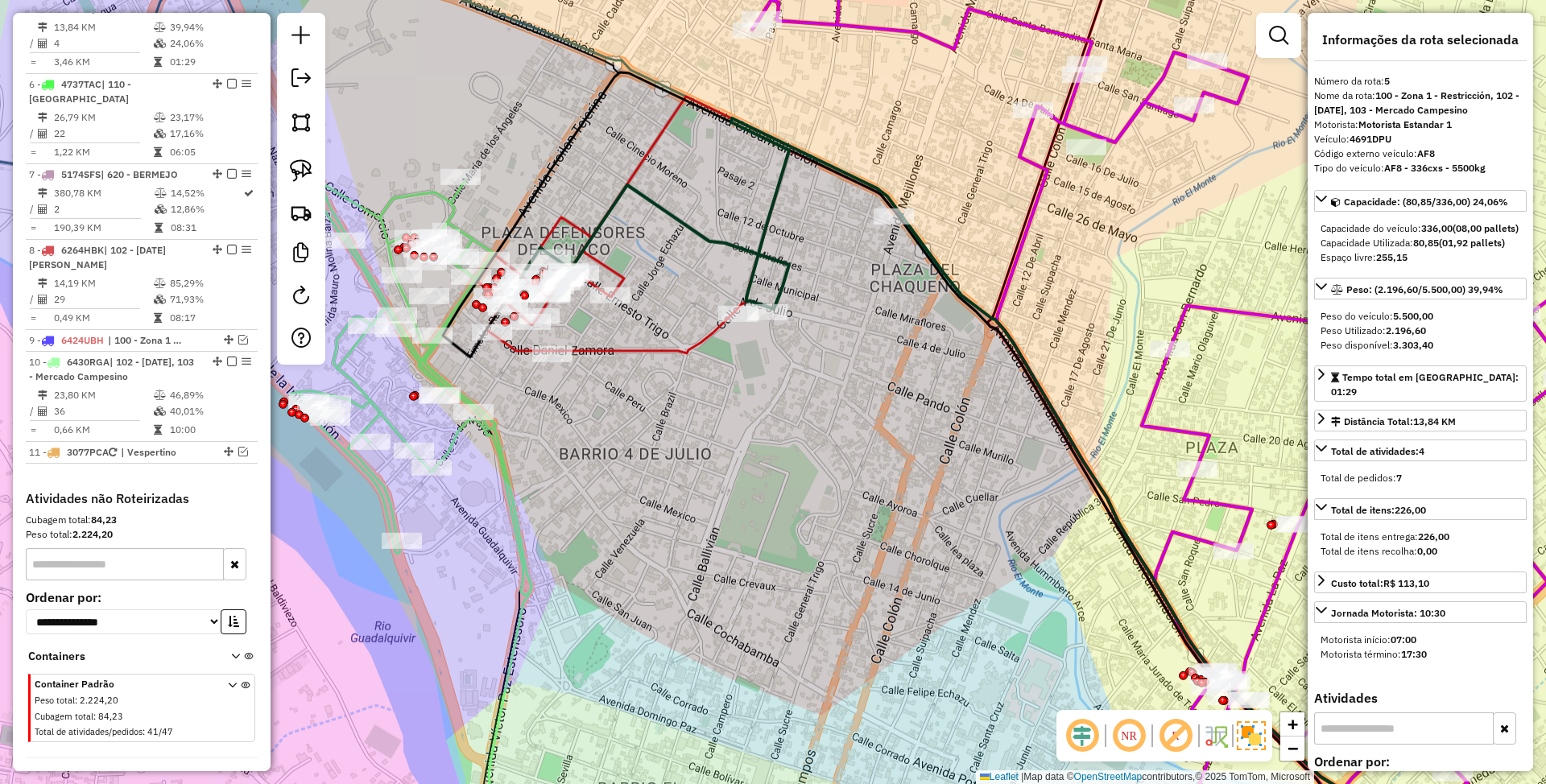
scroll to position [967, 0]
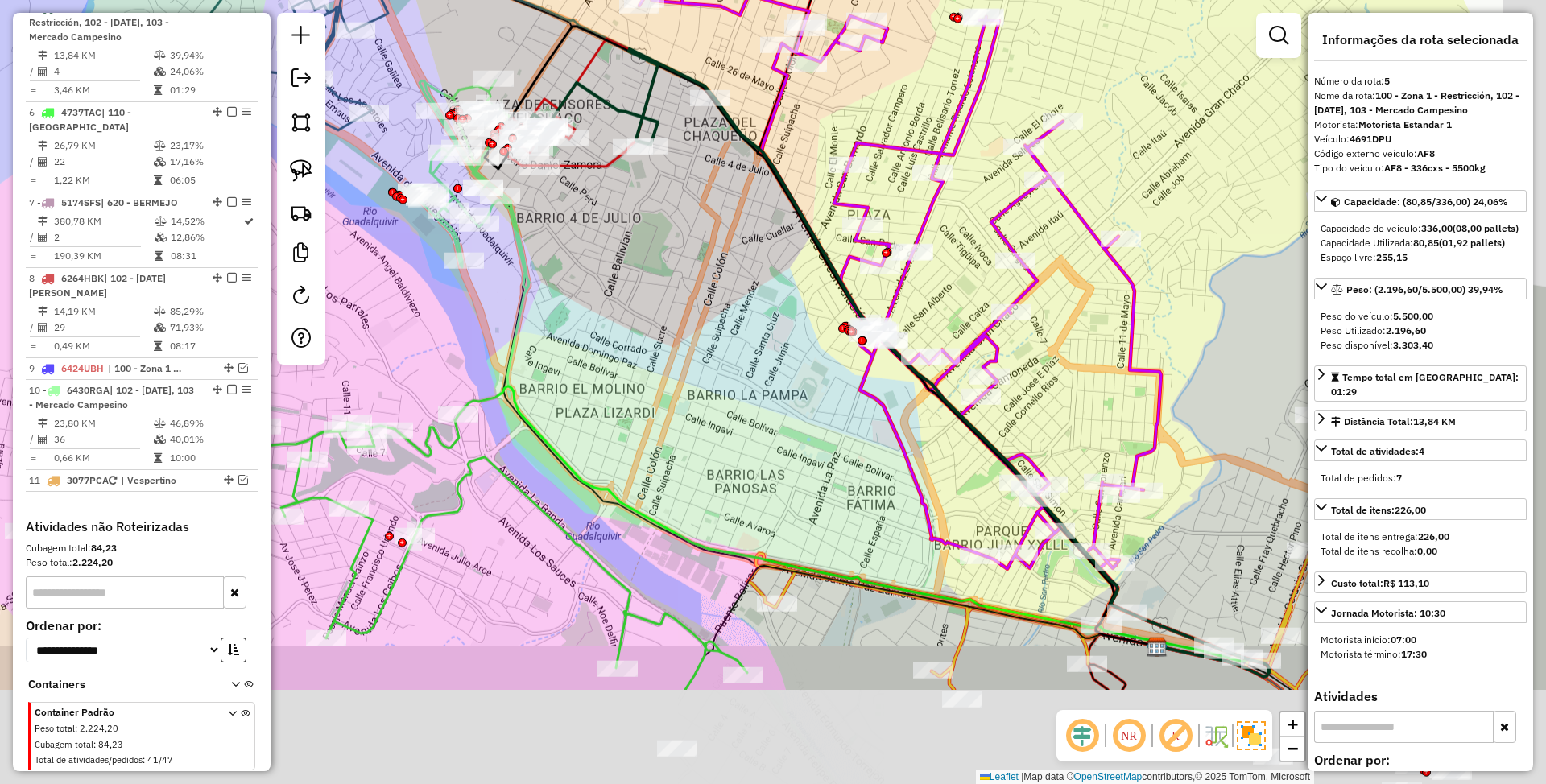
drag, startPoint x: 721, startPoint y: 417, endPoint x: 642, endPoint y: 242, distance: 192.0
click at [642, 242] on div "Janela de atendimento Grade de atendimento Capacidade Transportadoras Veículos …" at bounding box center [773, 392] width 1546 height 784
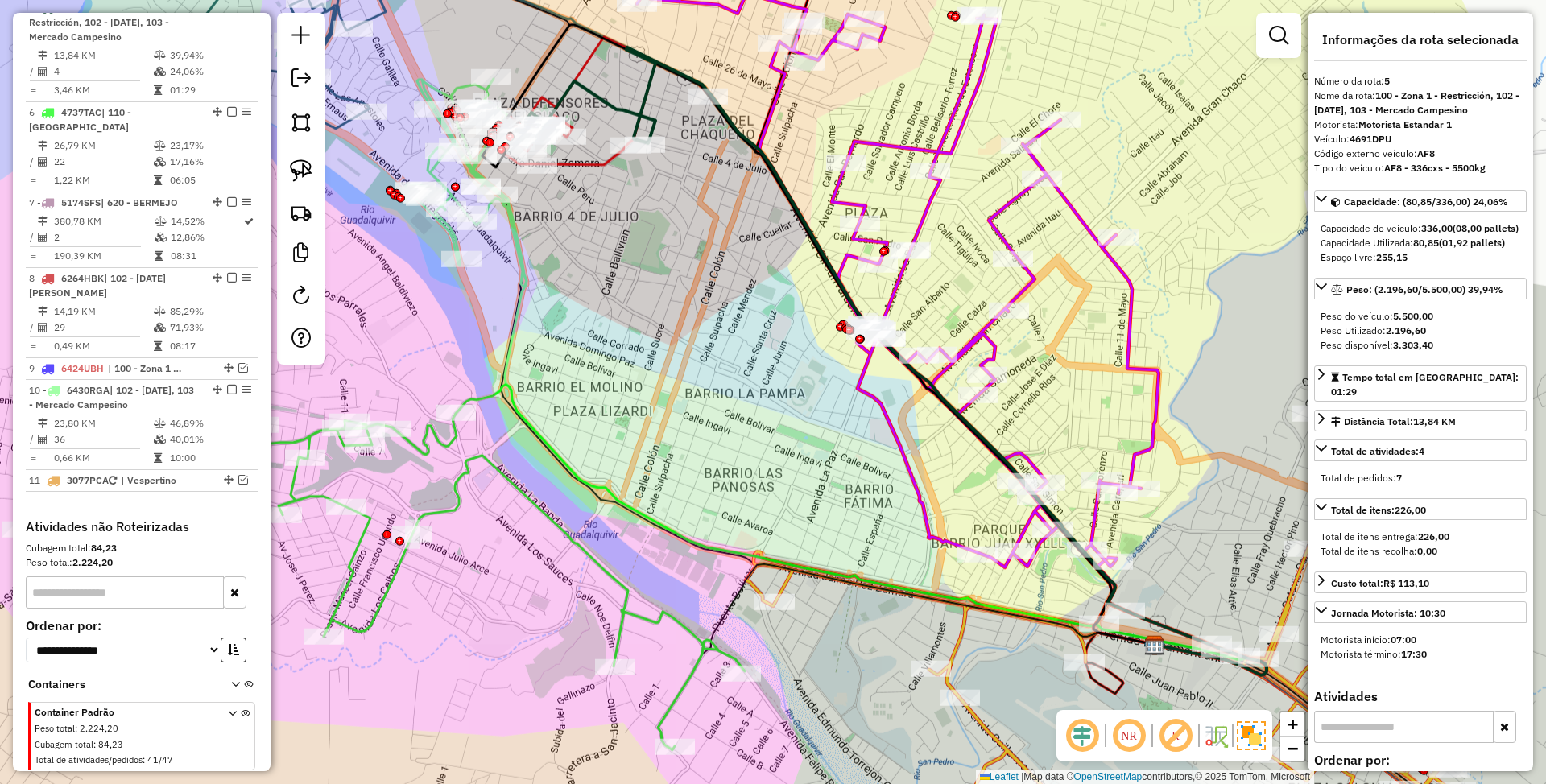
click at [596, 163] on icon at bounding box center [605, 114] width 209 height 102
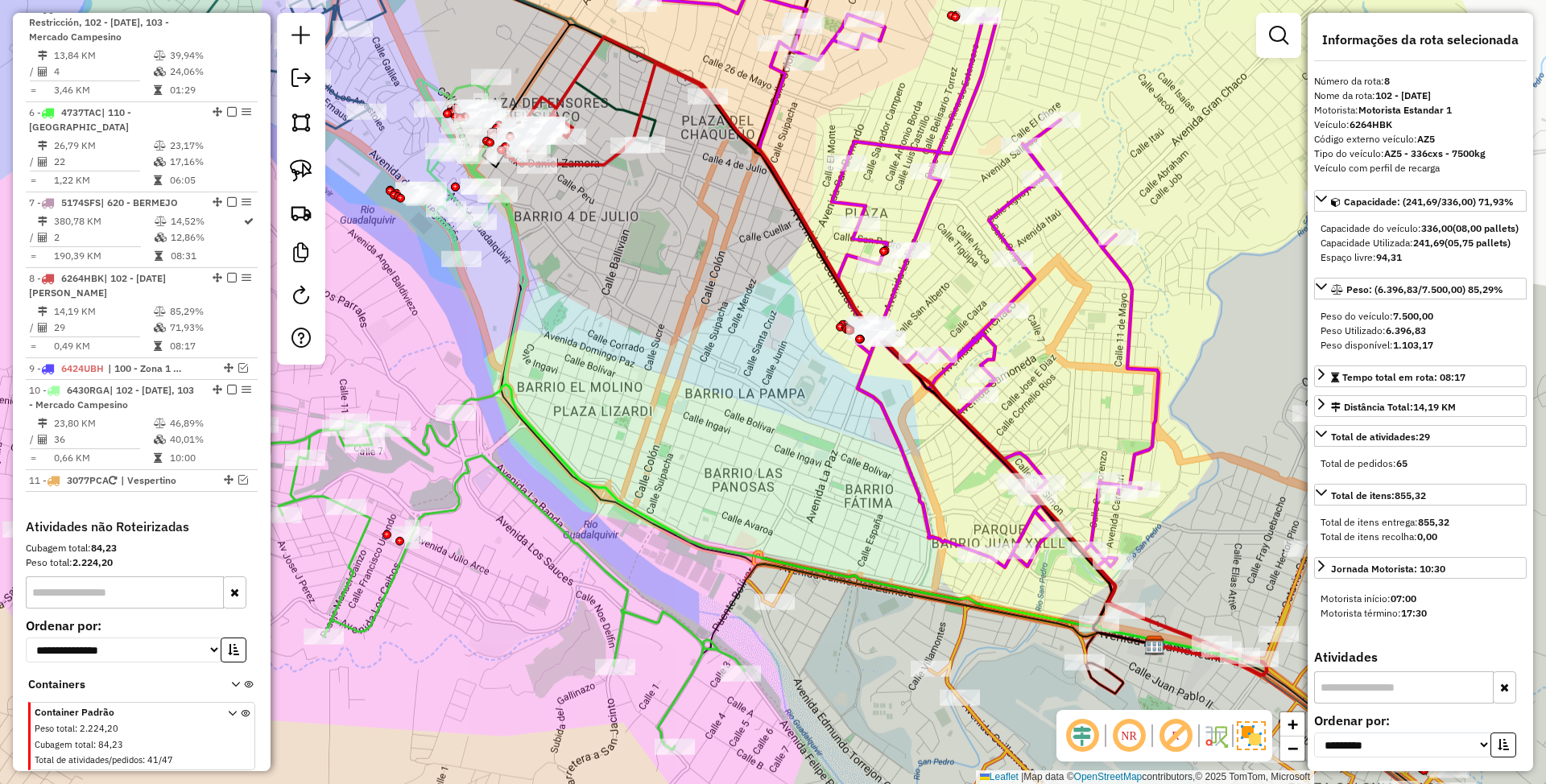
scroll to position [1051, 0]
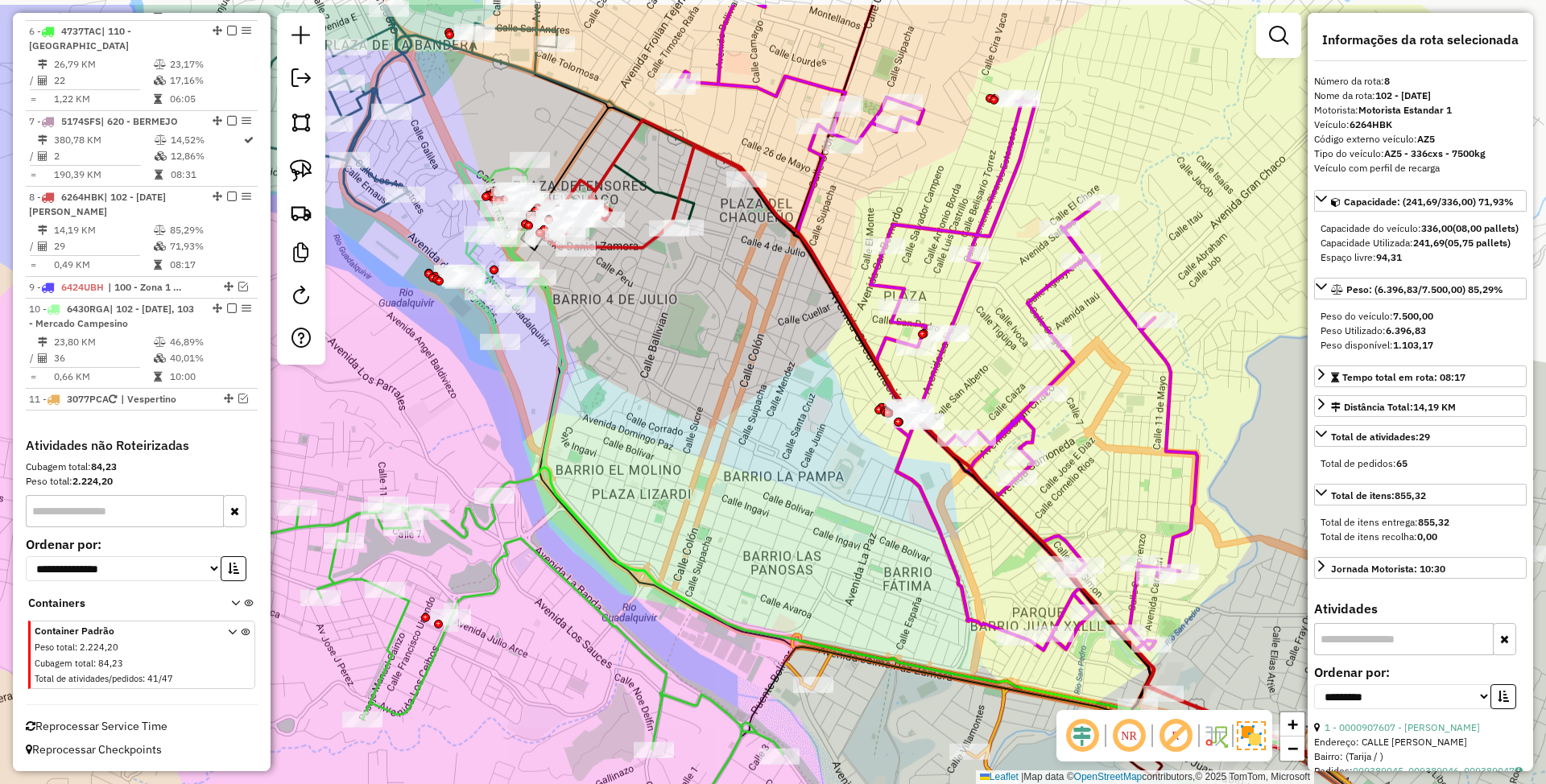
drag, startPoint x: 642, startPoint y: 236, endPoint x: 700, endPoint y: 368, distance: 144.2
click at [700, 368] on div "Janela de atendimento Grade de atendimento Capacidade Transportadoras Veículos …" at bounding box center [773, 392] width 1546 height 784
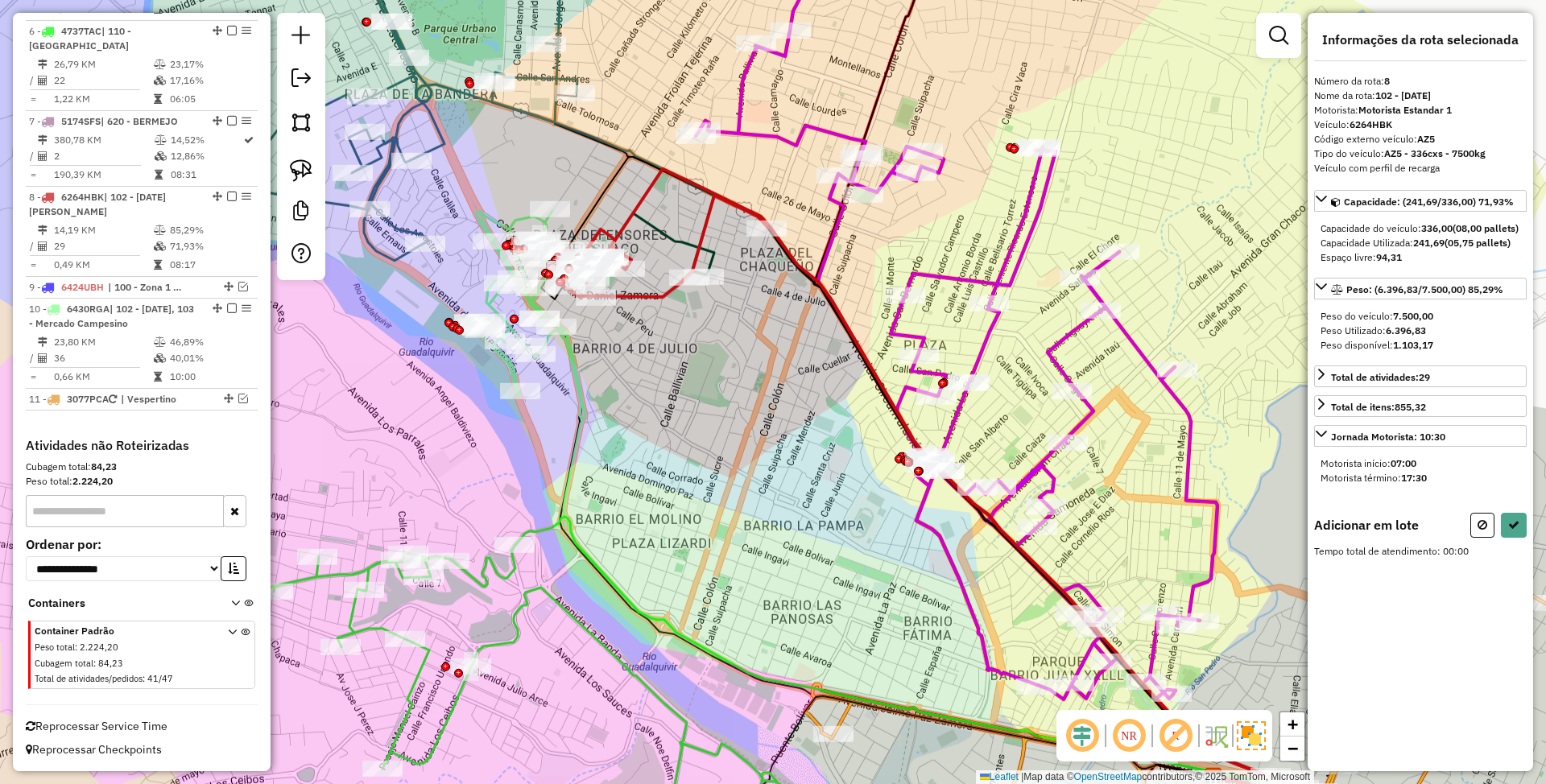
click at [665, 235] on icon at bounding box center [642, 244] width 143 height 62
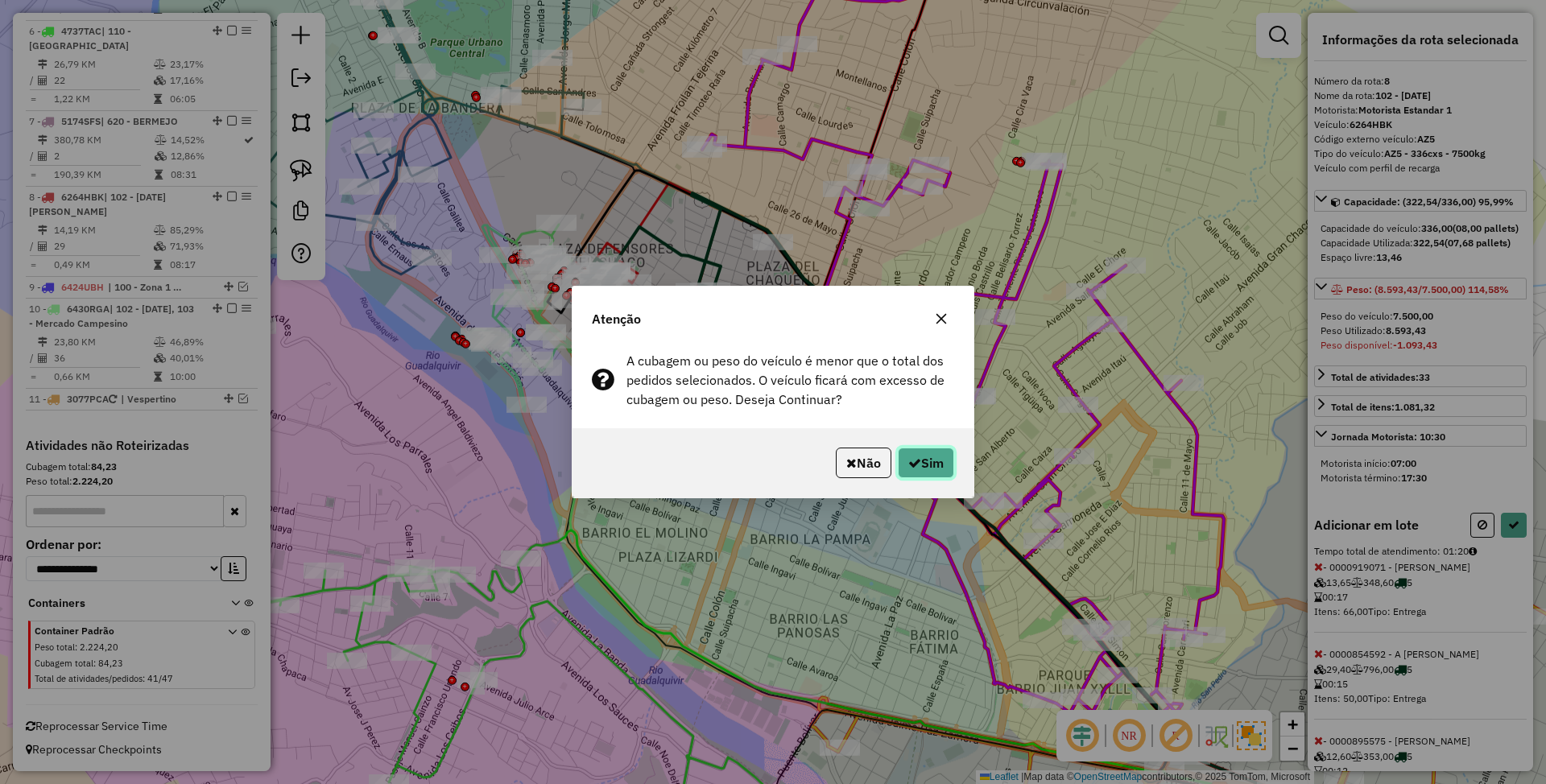
click at [925, 468] on button "Sim" at bounding box center [926, 462] width 56 height 31
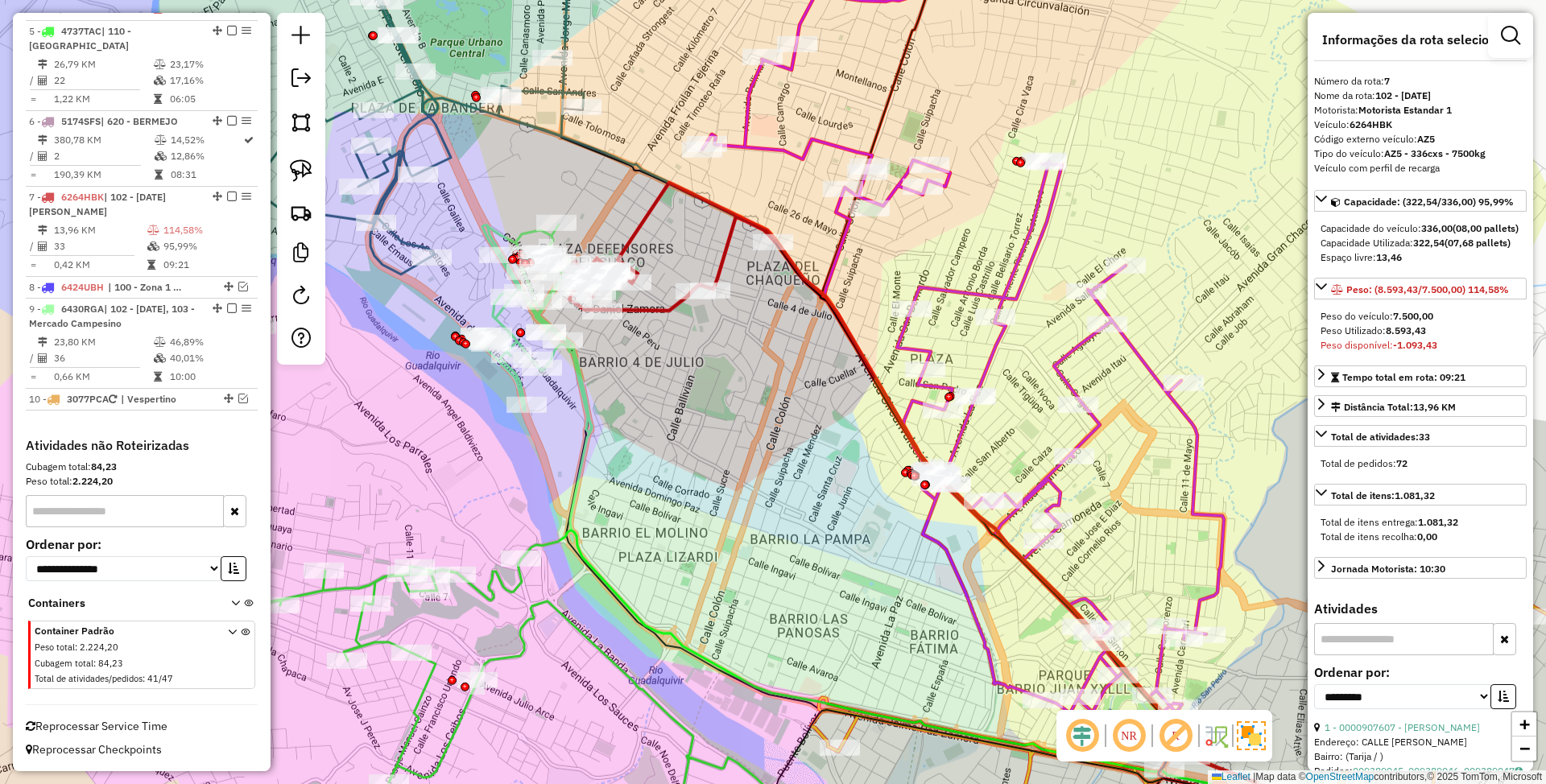
scroll to position [945, 0]
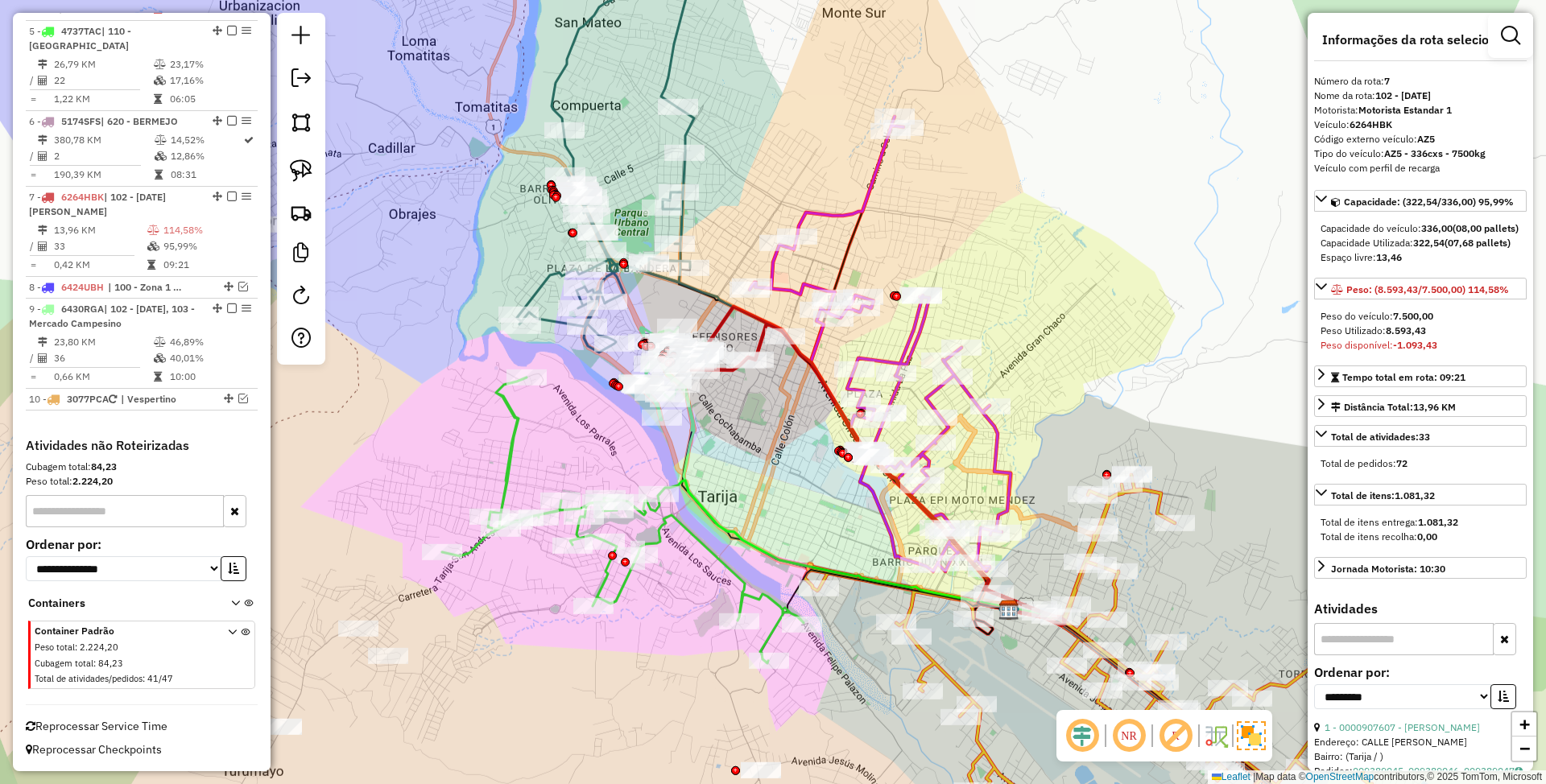
drag, startPoint x: 790, startPoint y: 480, endPoint x: 876, endPoint y: 225, distance: 269.1
click at [876, 225] on div "Janela de atendimento Grade de atendimento Capacidade Transportadoras Veículos …" at bounding box center [773, 392] width 1546 height 784
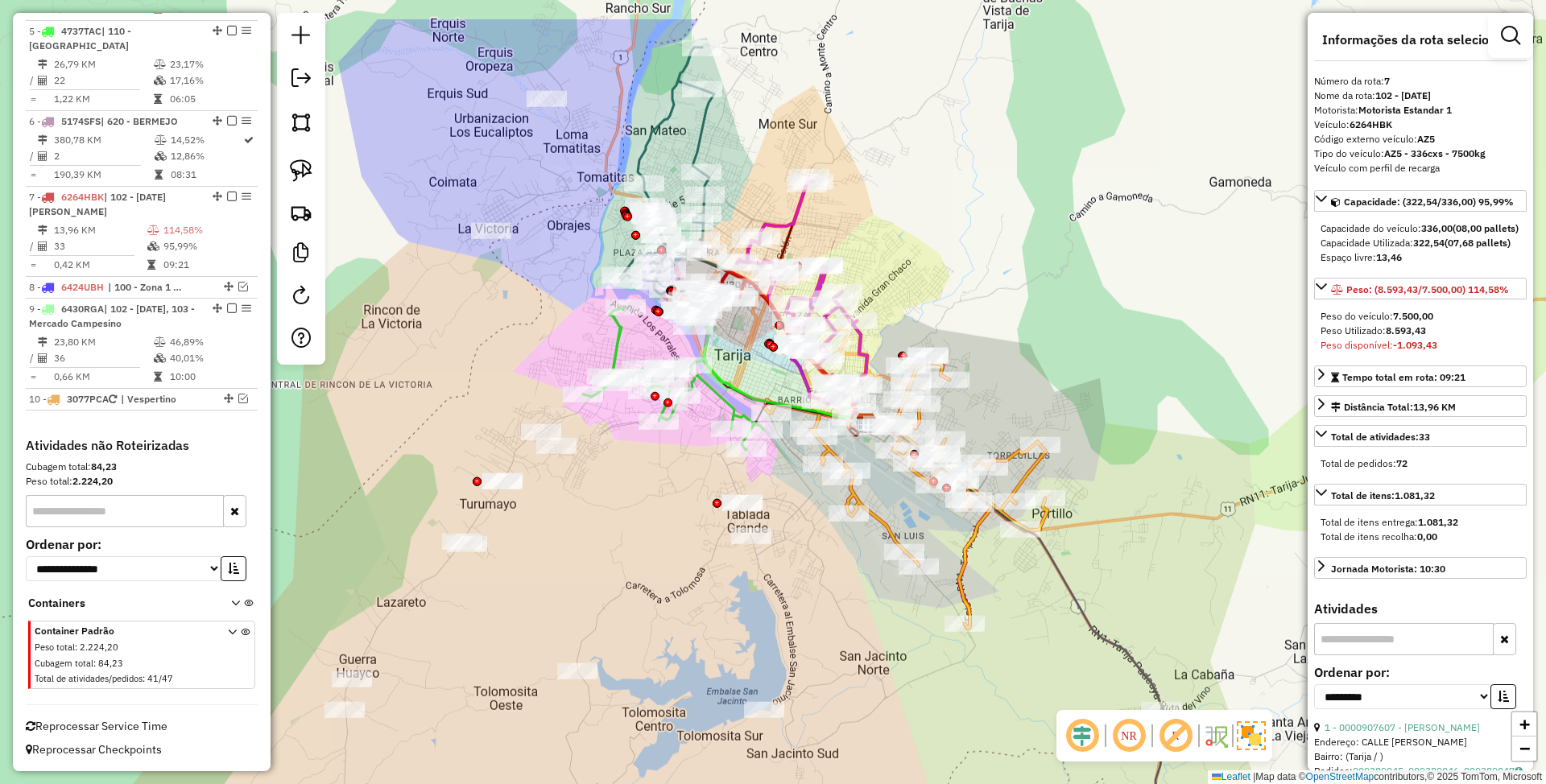
drag, startPoint x: 721, startPoint y: 426, endPoint x: 623, endPoint y: 523, distance: 137.9
click at [623, 523] on div "Janela de atendimento Grade de atendimento Capacidade Transportadoras Veículos …" at bounding box center [773, 392] width 1546 height 784
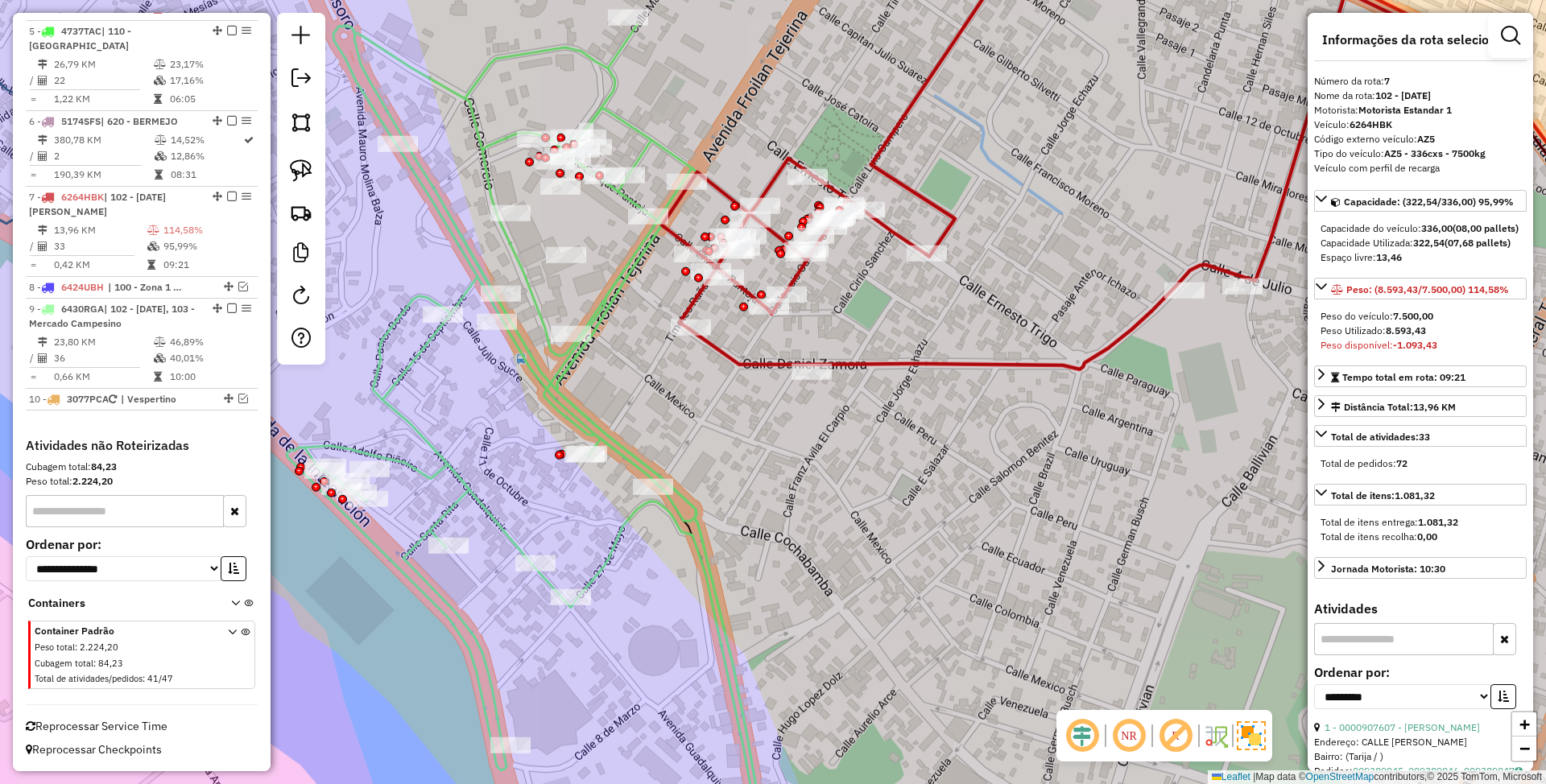
click at [606, 302] on icon at bounding box center [528, 437] width 483 height 828
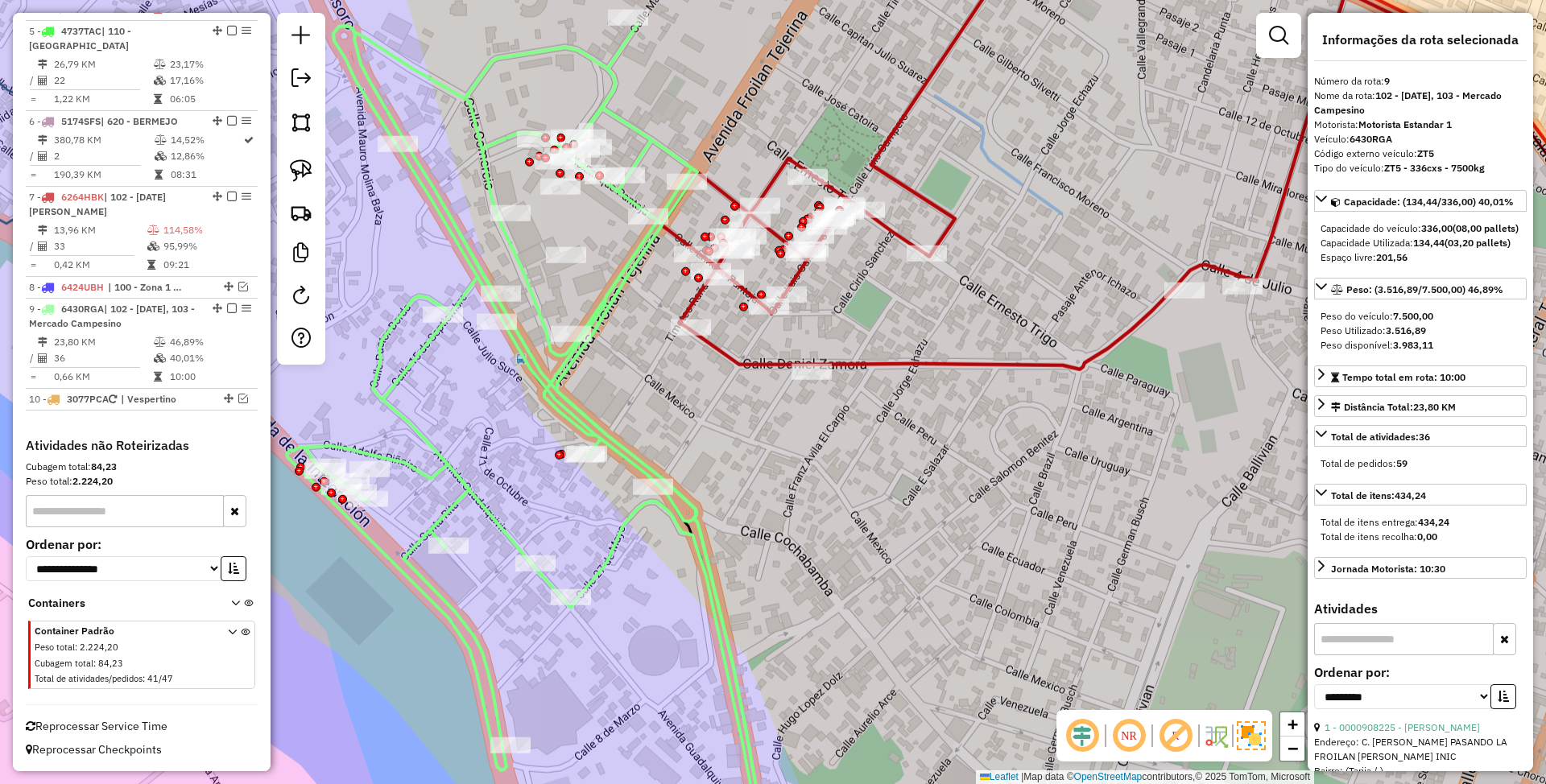
click at [895, 364] on icon at bounding box center [1081, 181] width 839 height 377
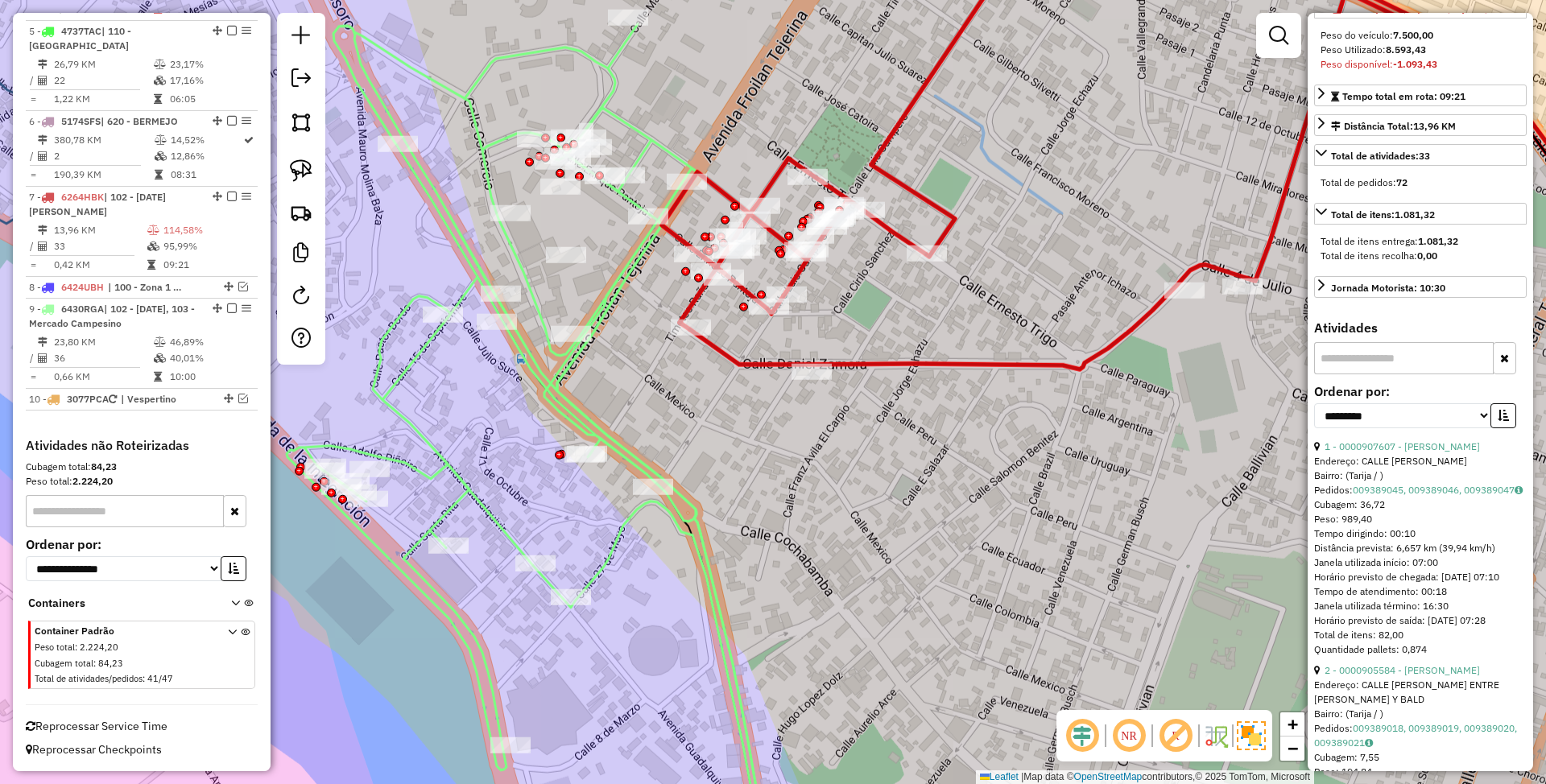
scroll to position [322, 0]
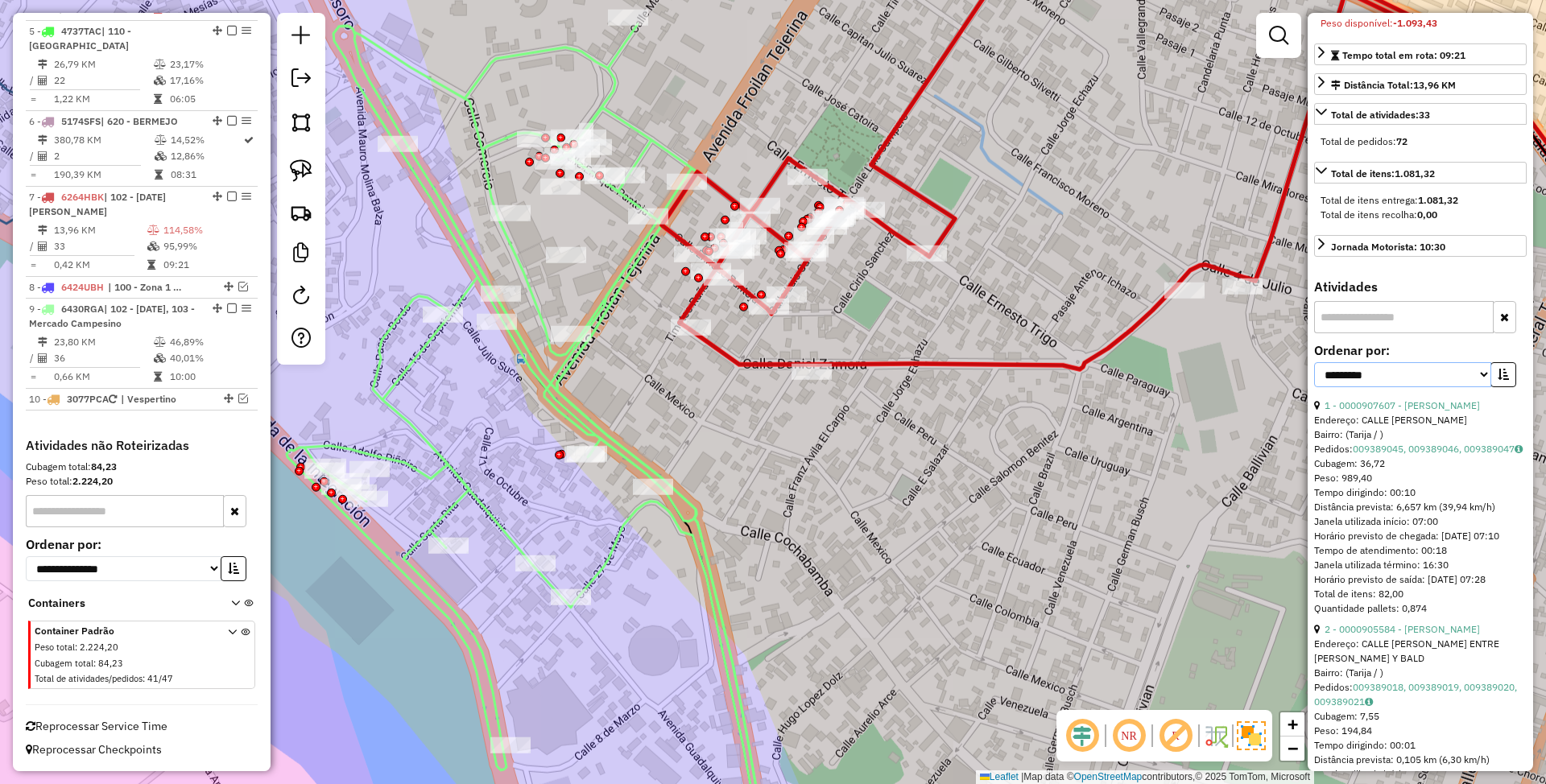
click at [1416, 387] on select "**********" at bounding box center [1402, 374] width 177 height 25
select select "*********"
click at [1314, 387] on select "**********" at bounding box center [1402, 374] width 177 height 25
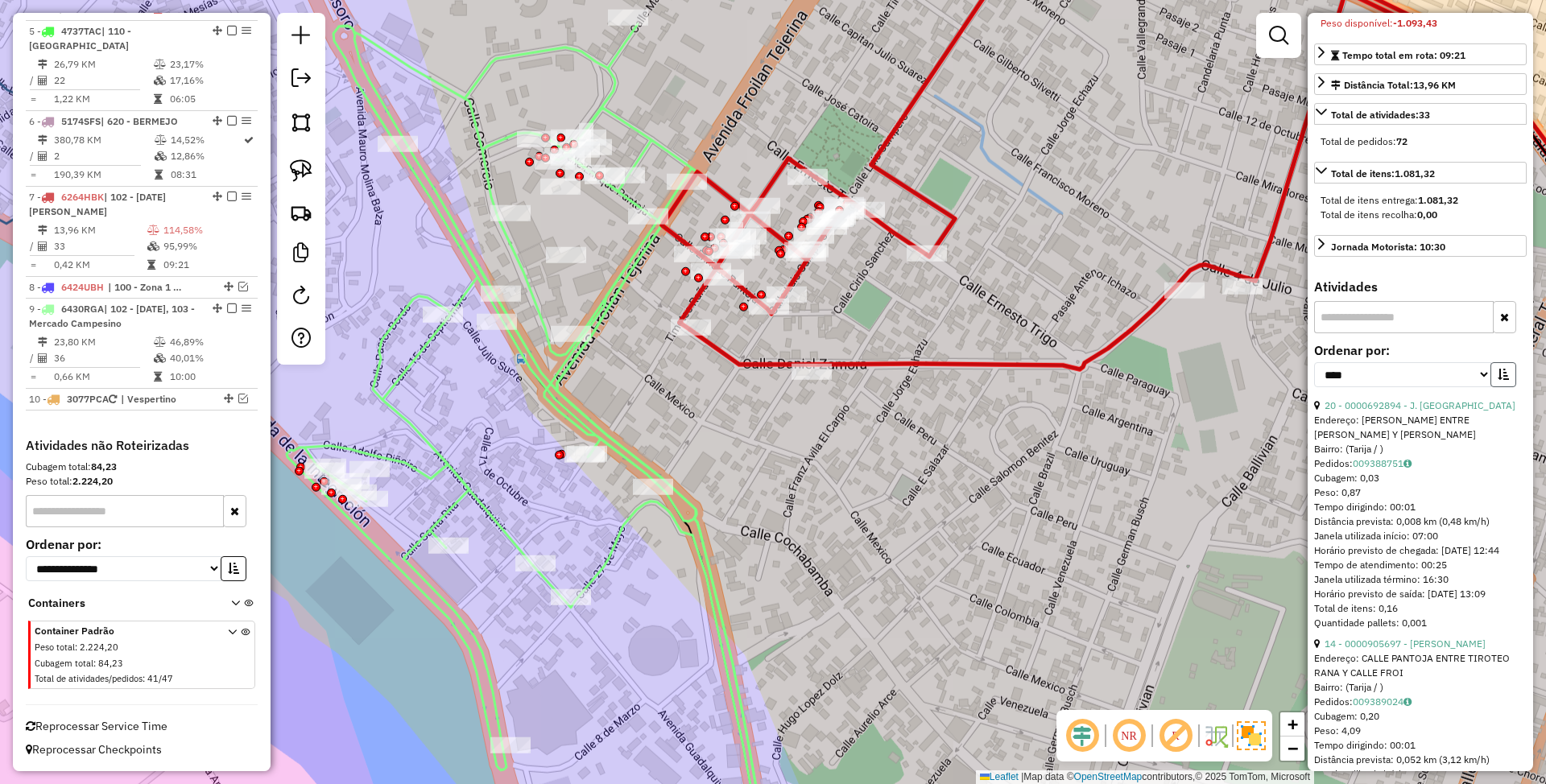
click at [1505, 387] on button "button" at bounding box center [1504, 374] width 26 height 25
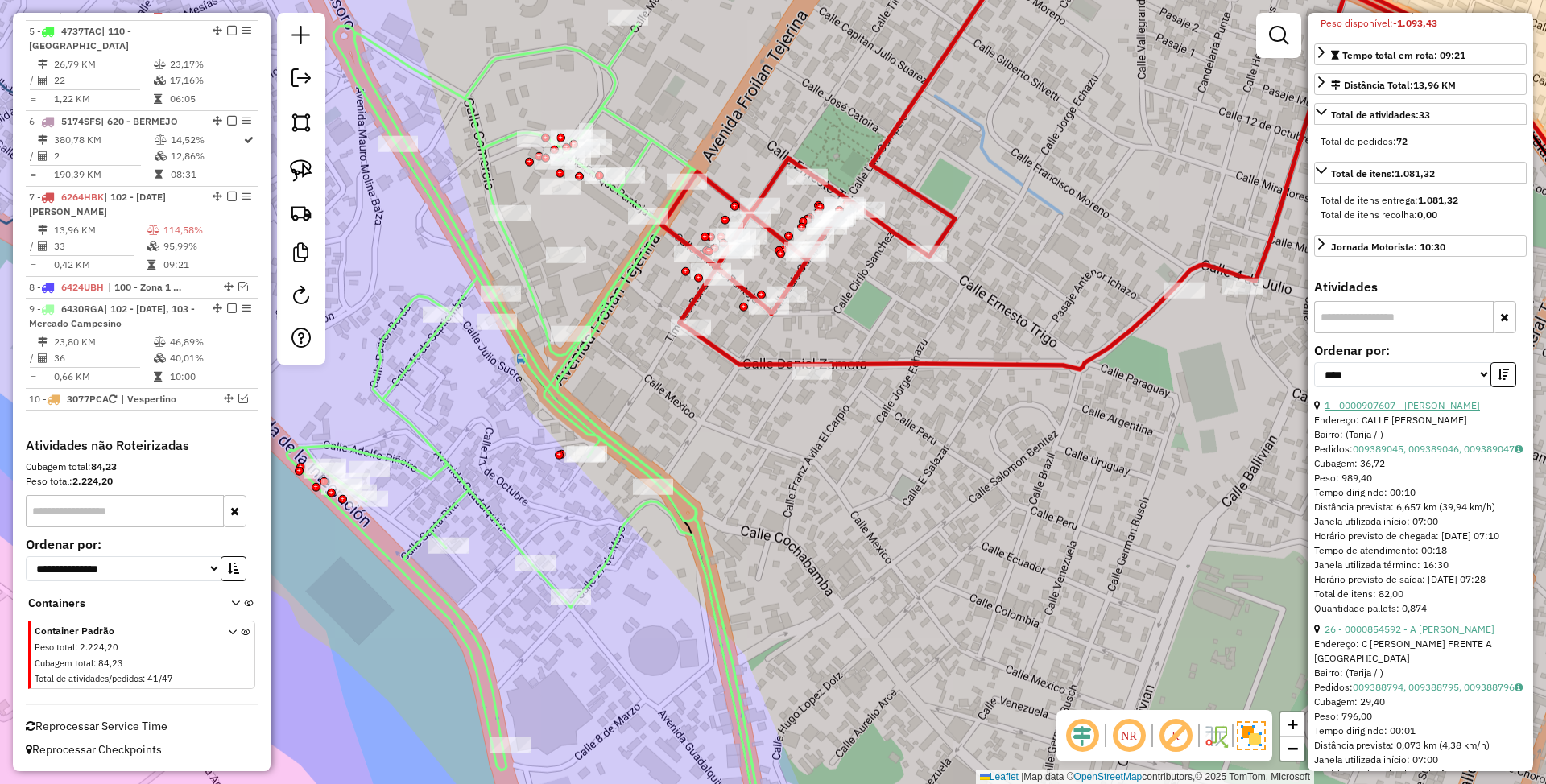
click at [1360, 412] on link "1 - 0000907607 - ORLANDO FAJARDO" at bounding box center [1402, 405] width 155 height 12
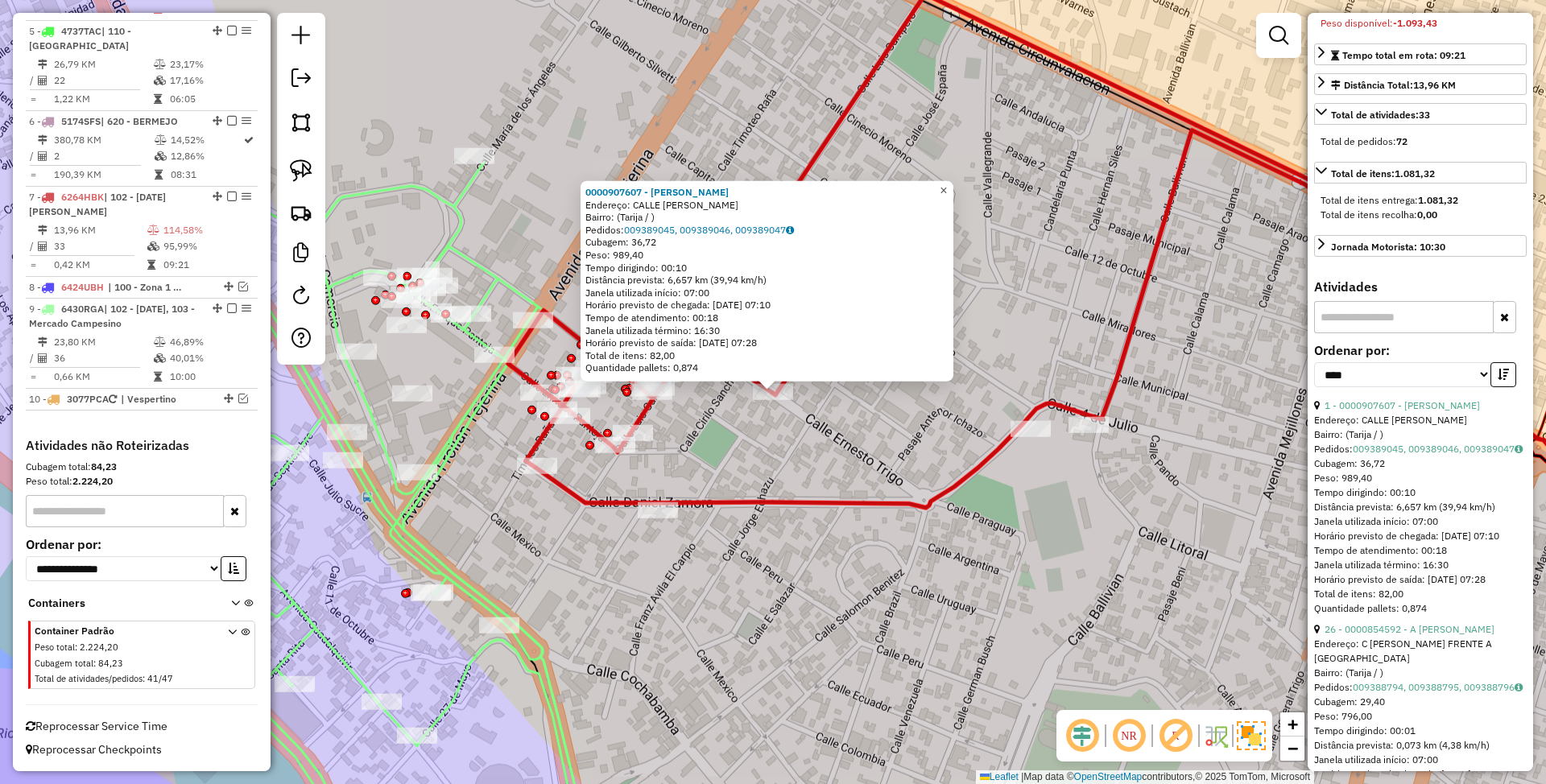
click at [947, 185] on span "×" at bounding box center [942, 191] width 7 height 14
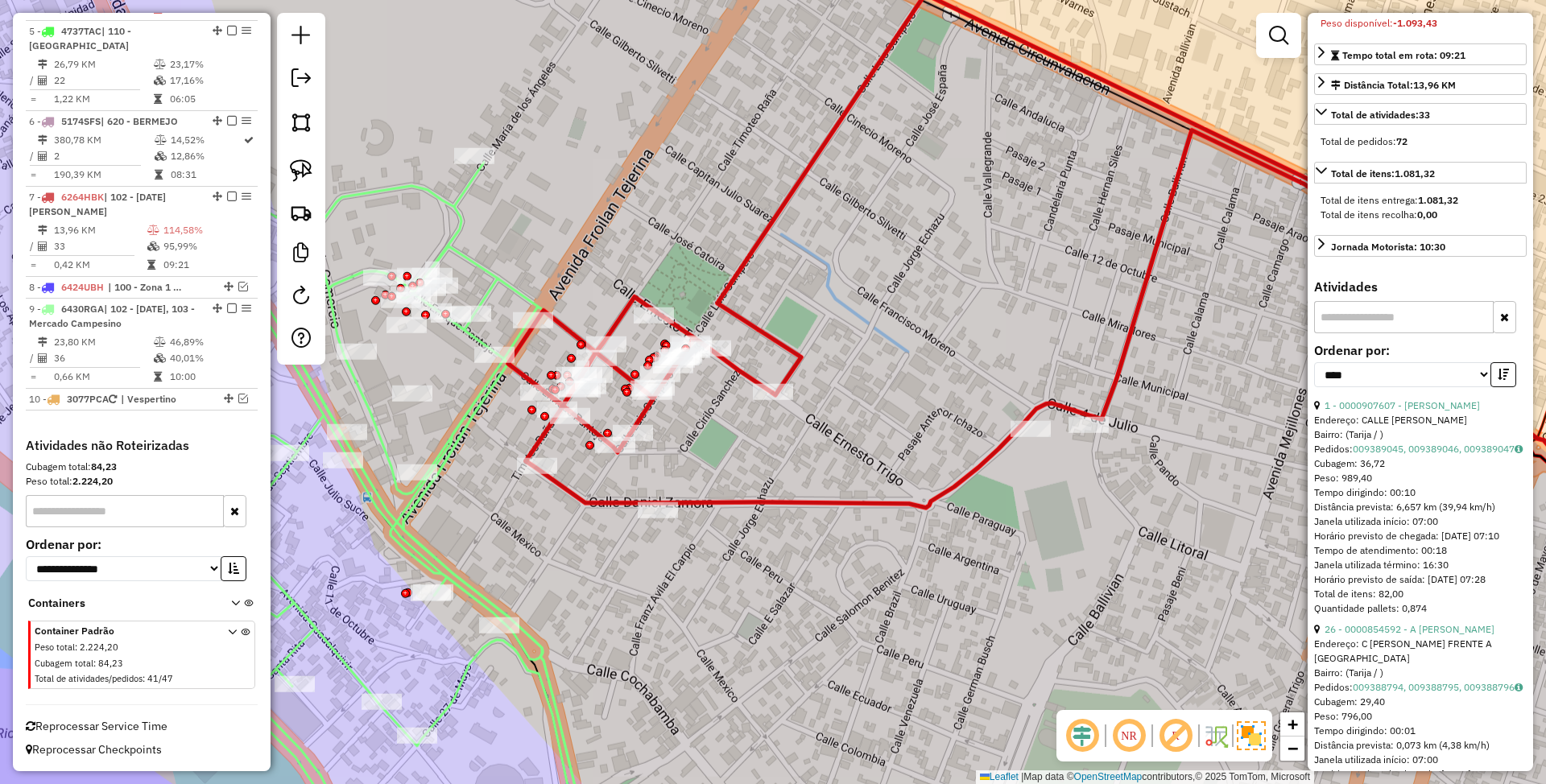
click at [481, 268] on icon at bounding box center [363, 513] width 458 height 701
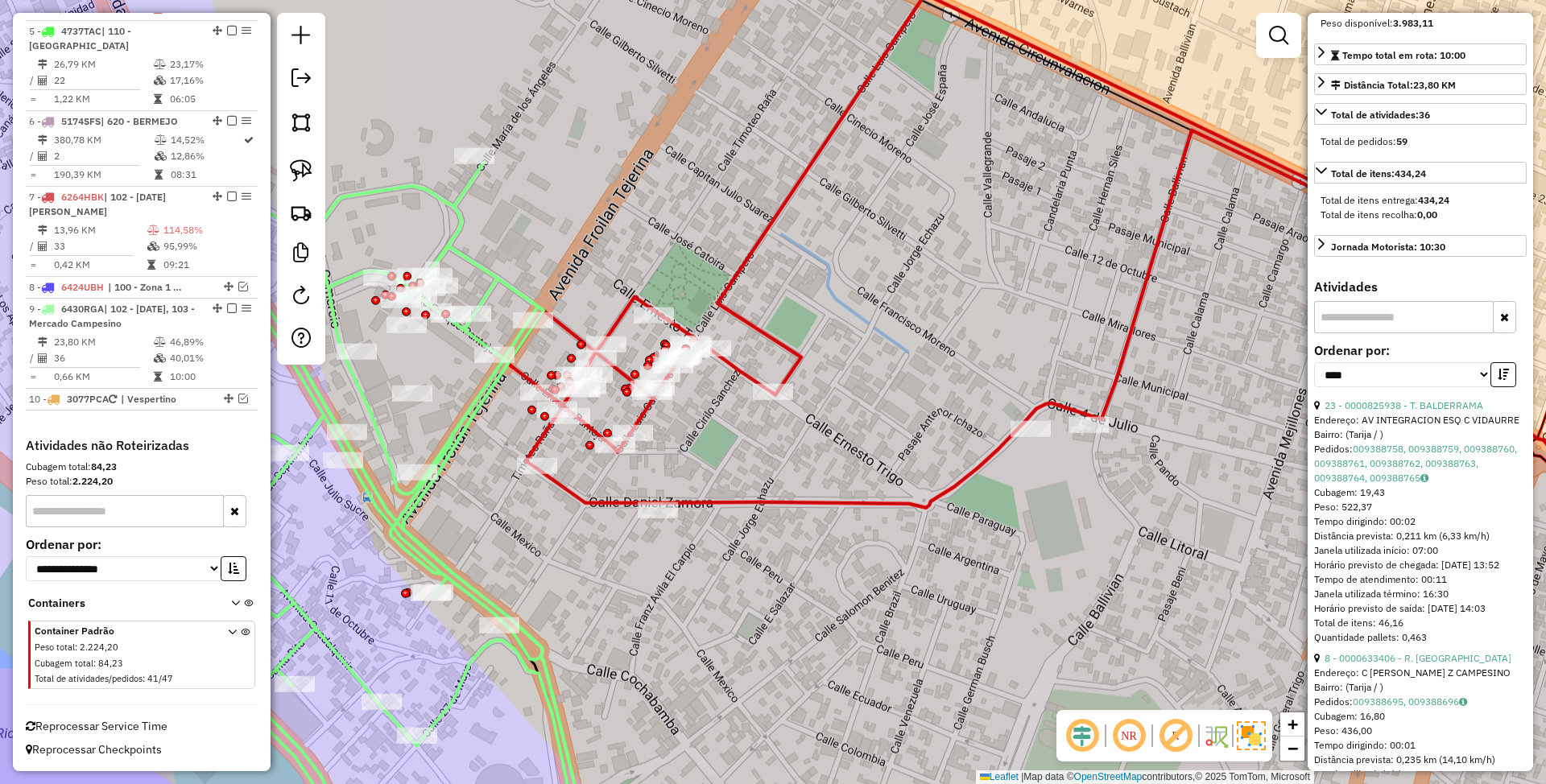
scroll to position [0, 0]
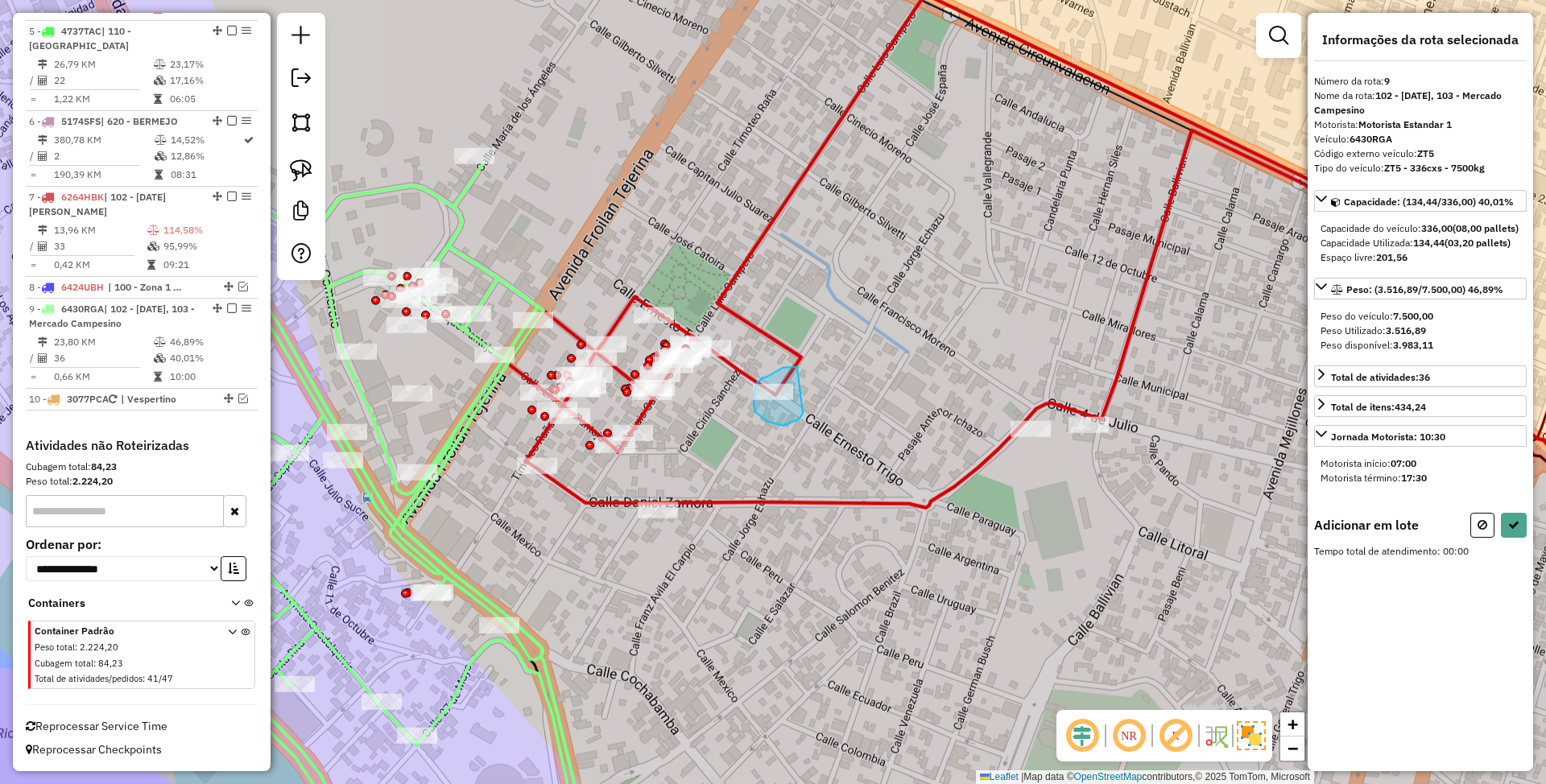
drag, startPoint x: 768, startPoint y: 376, endPoint x: 803, endPoint y: 414, distance: 51.7
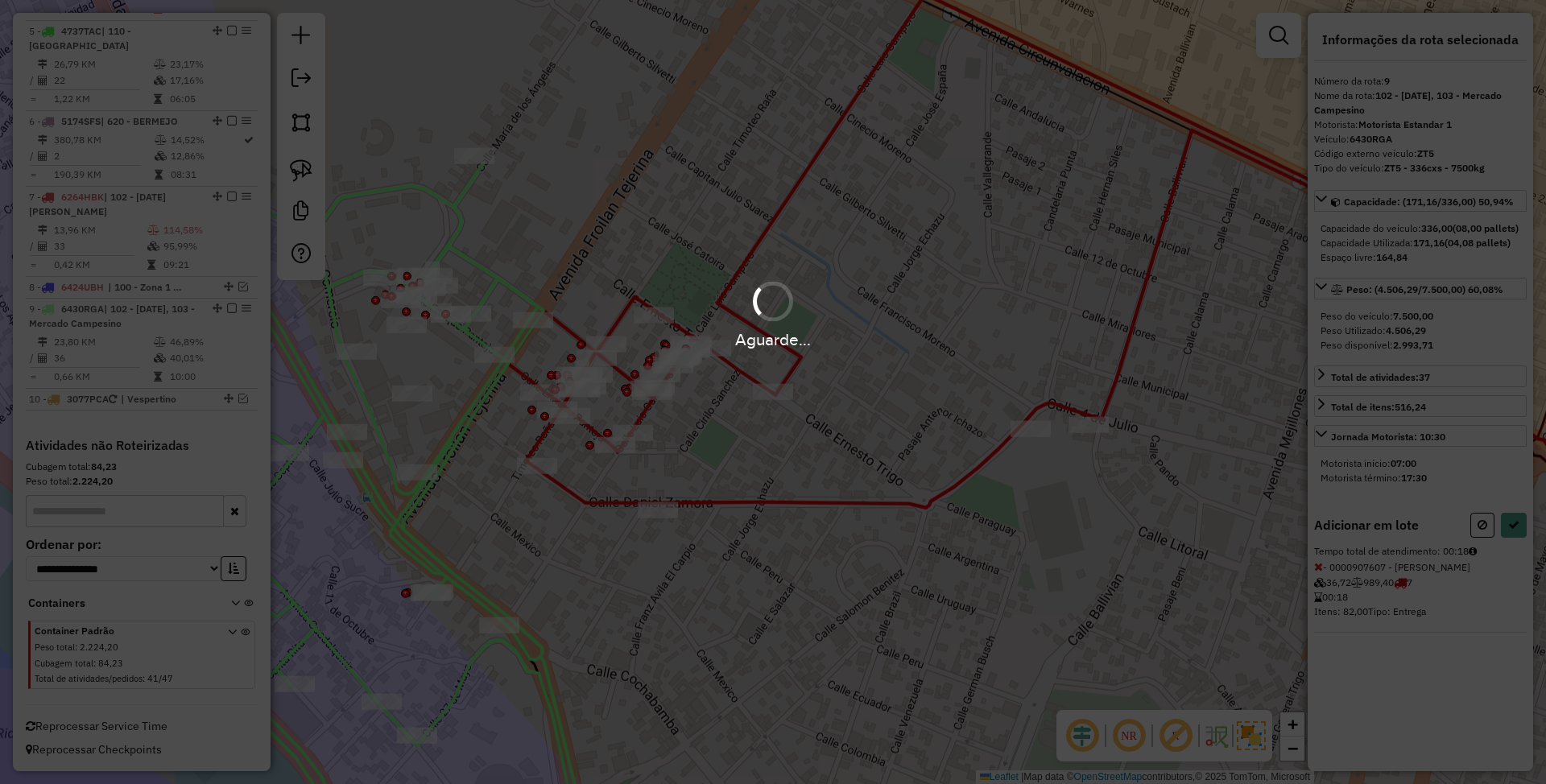
select select "*********"
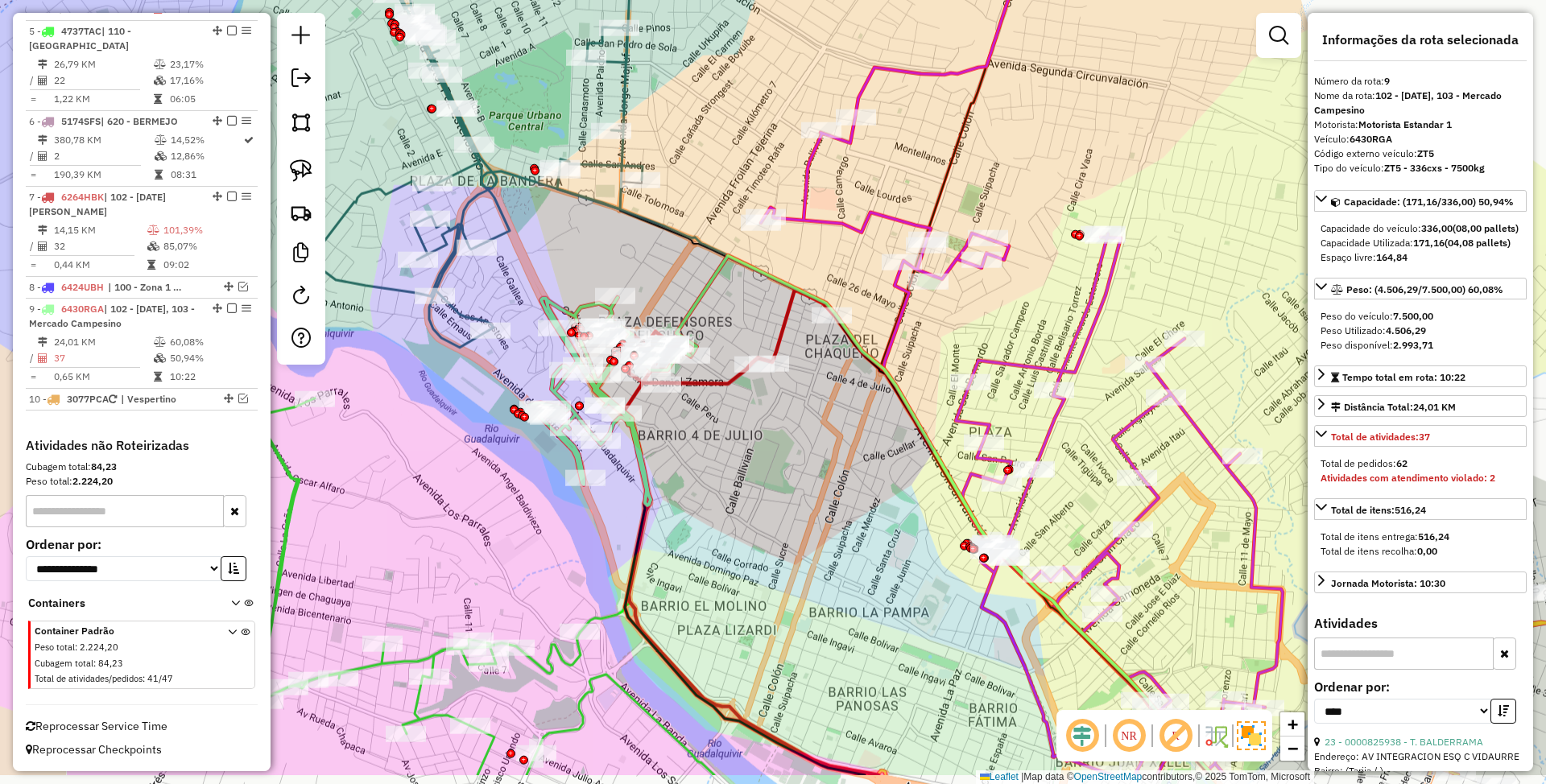
drag, startPoint x: 852, startPoint y: 544, endPoint x: 743, endPoint y: 449, distance: 144.6
click at [743, 449] on div "Janela de atendimento Grade de atendimento Capacidade Transportadoras Veículos …" at bounding box center [773, 392] width 1546 height 784
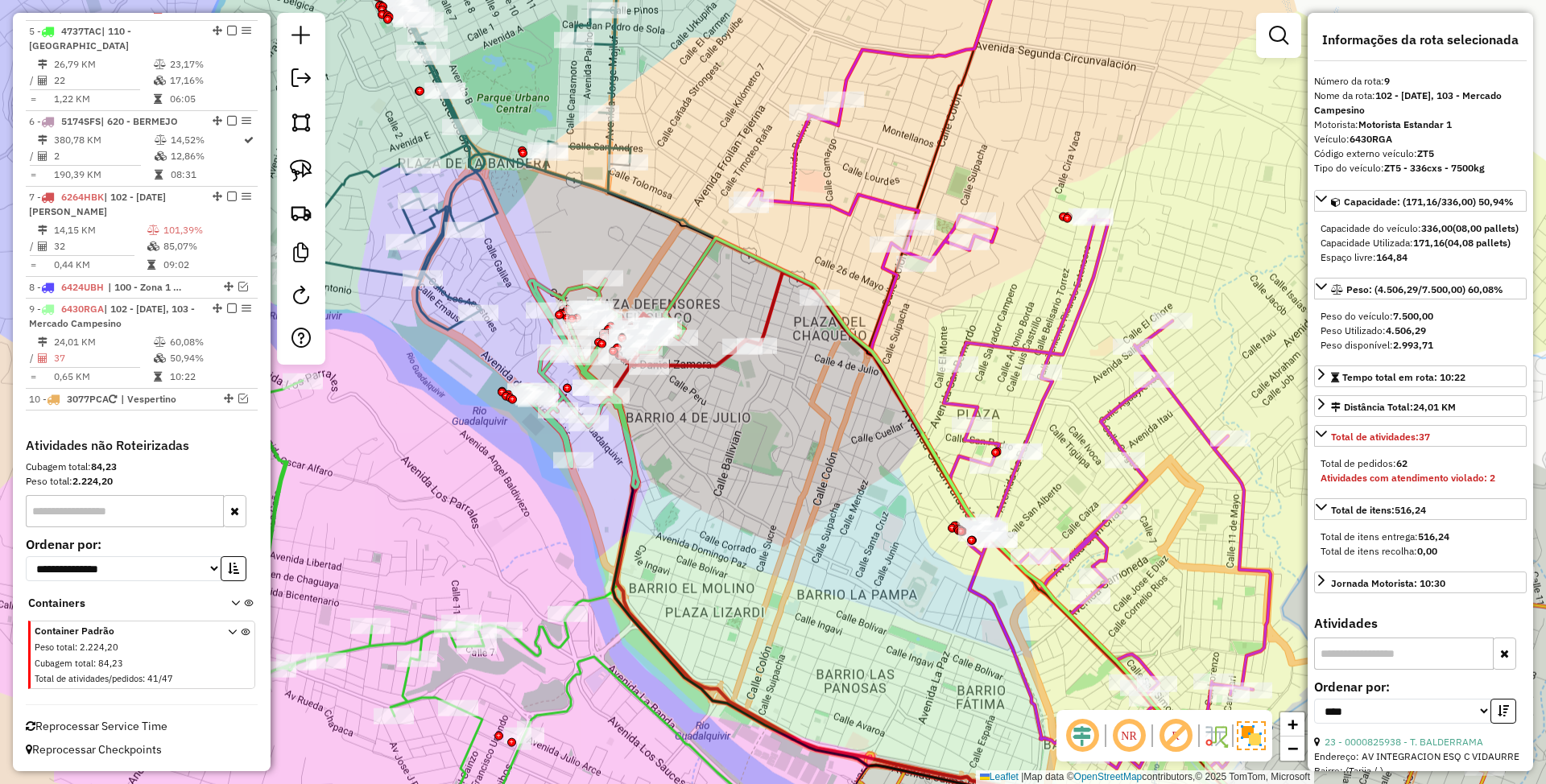
click at [705, 364] on icon at bounding box center [717, 319] width 209 height 94
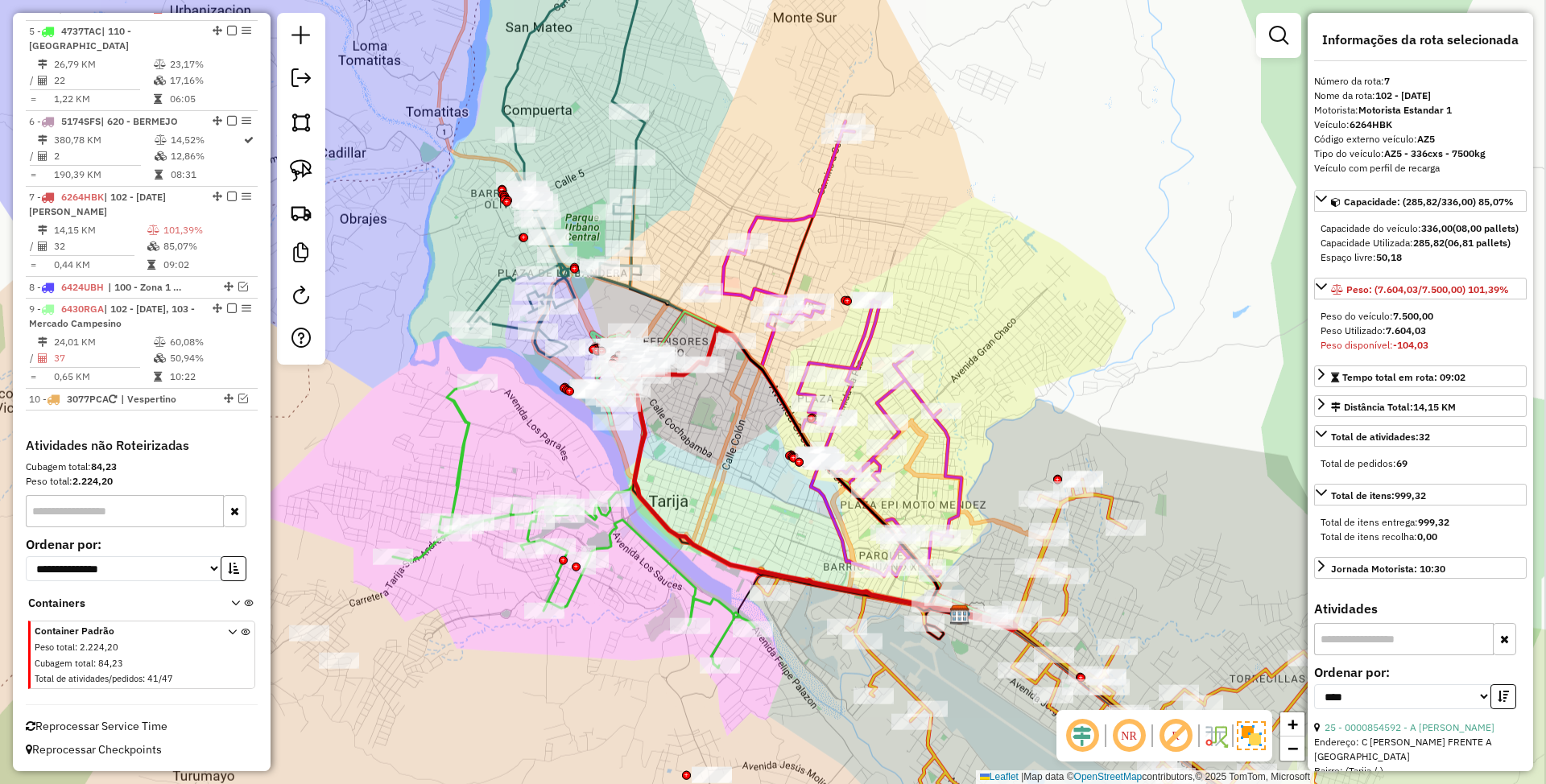
drag, startPoint x: 831, startPoint y: 475, endPoint x: 756, endPoint y: 452, distance: 78.4
click at [756, 452] on div "Janela de atendimento Grade de atendimento Capacidade Transportadoras Veículos …" at bounding box center [773, 392] width 1546 height 784
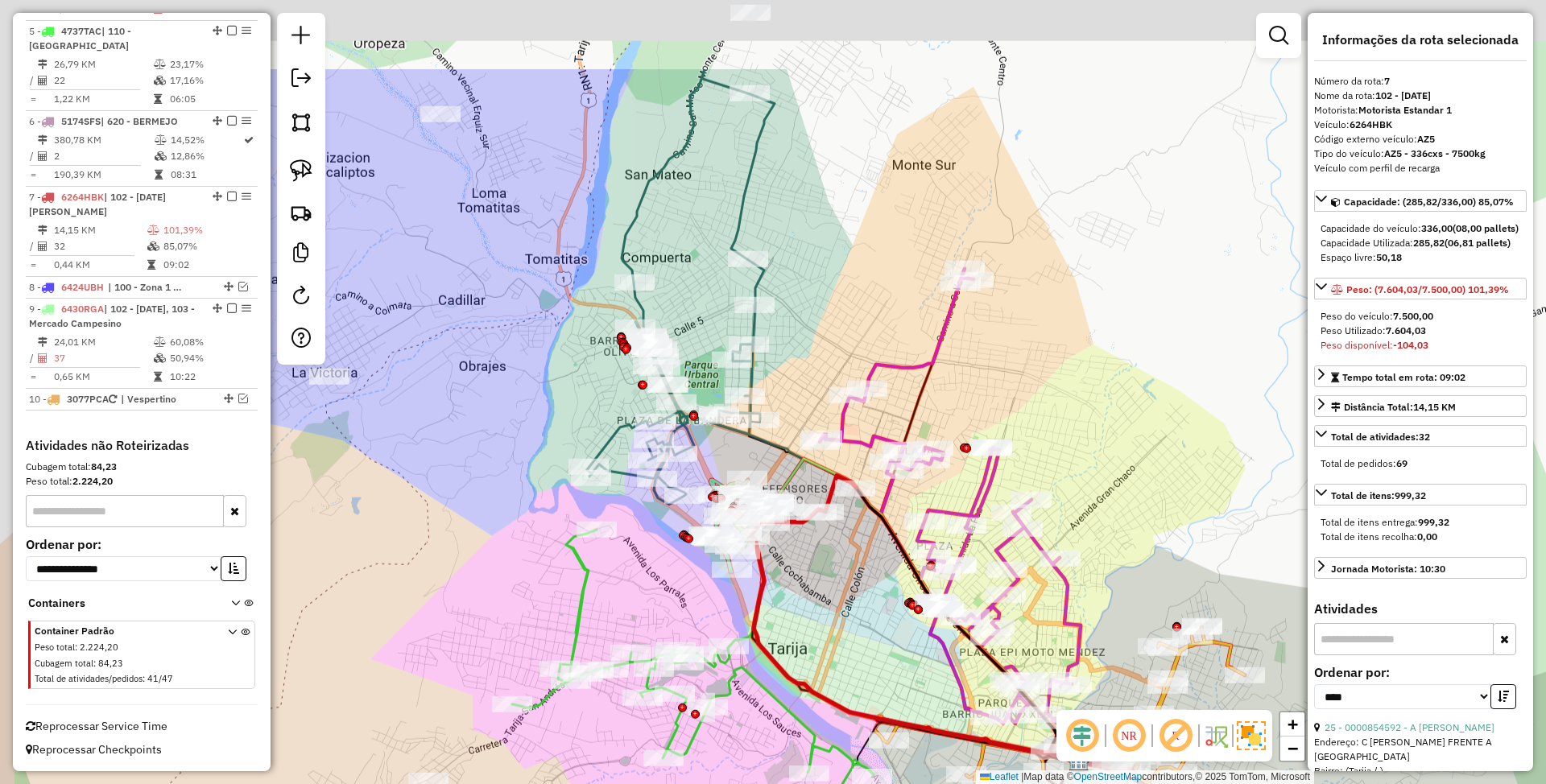
drag, startPoint x: 744, startPoint y: 455, endPoint x: 863, endPoint y: 602, distance: 189.1
click at [863, 602] on div "Janela de atendimento Grade de atendimento Capacidade Transportadoras Veículos …" at bounding box center [773, 392] width 1546 height 784
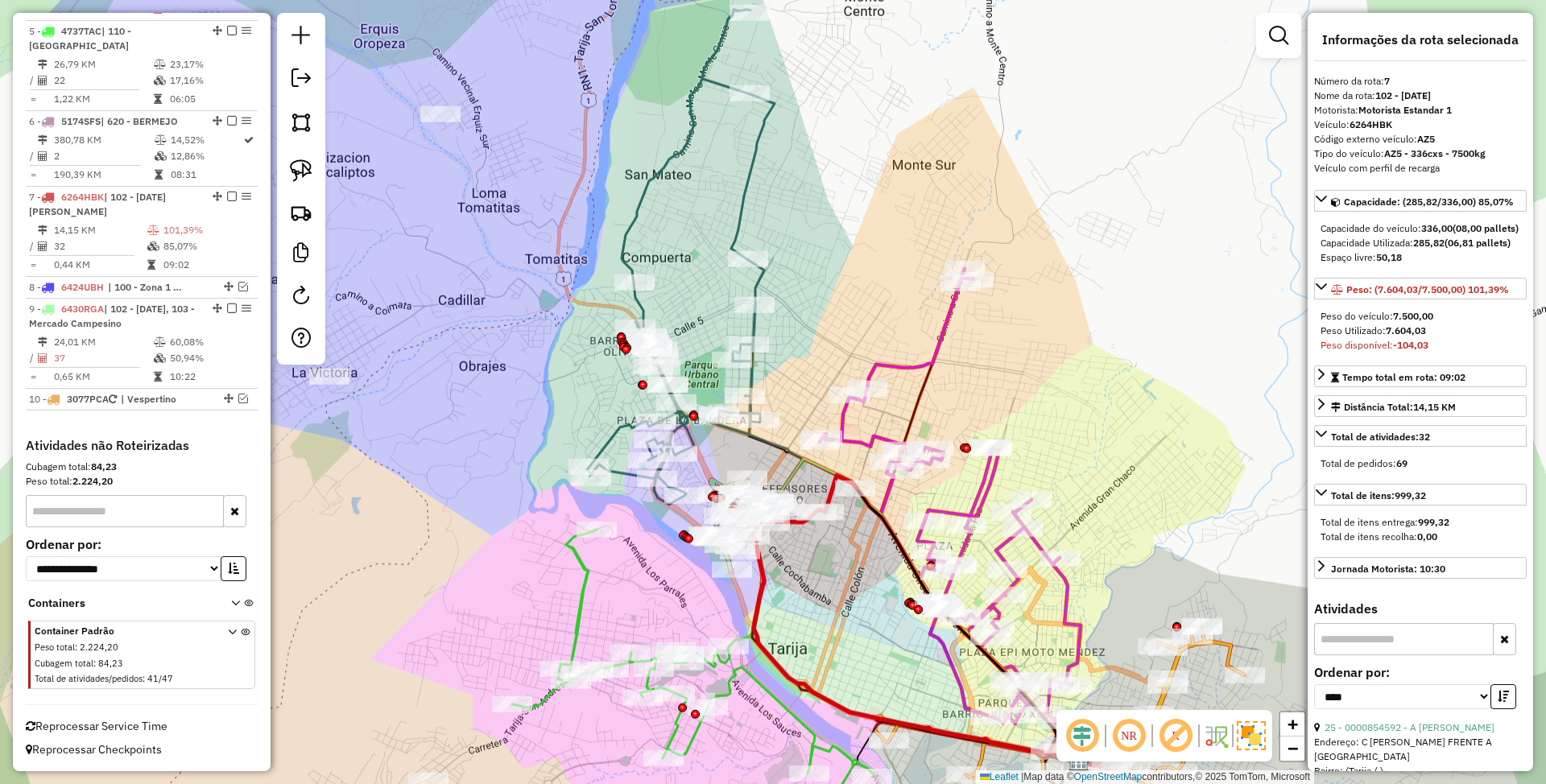
click at [742, 202] on icon at bounding box center [681, 257] width 188 height 495
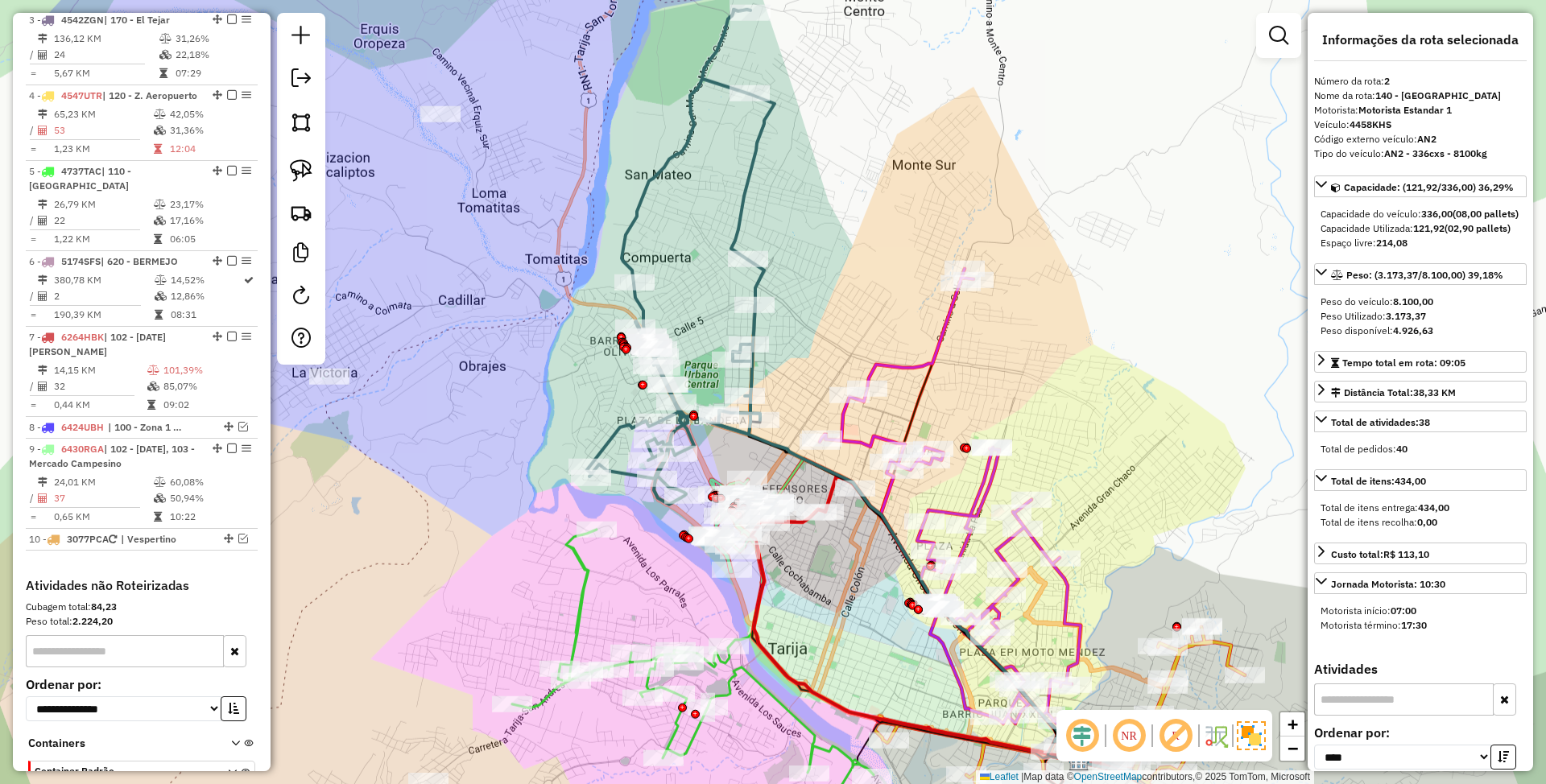
scroll to position [710, 0]
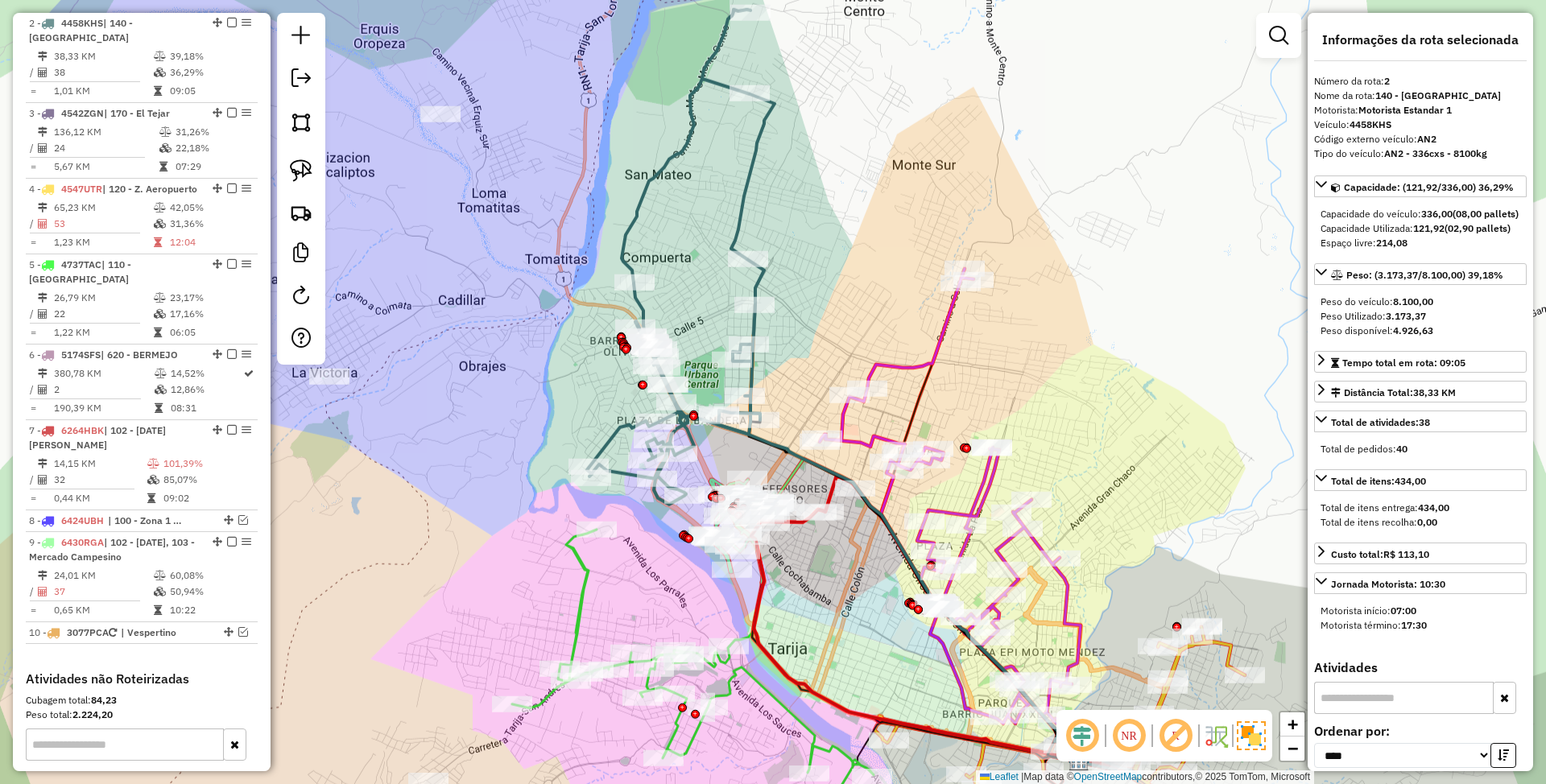
click at [935, 337] on icon at bounding box center [950, 496] width 261 height 455
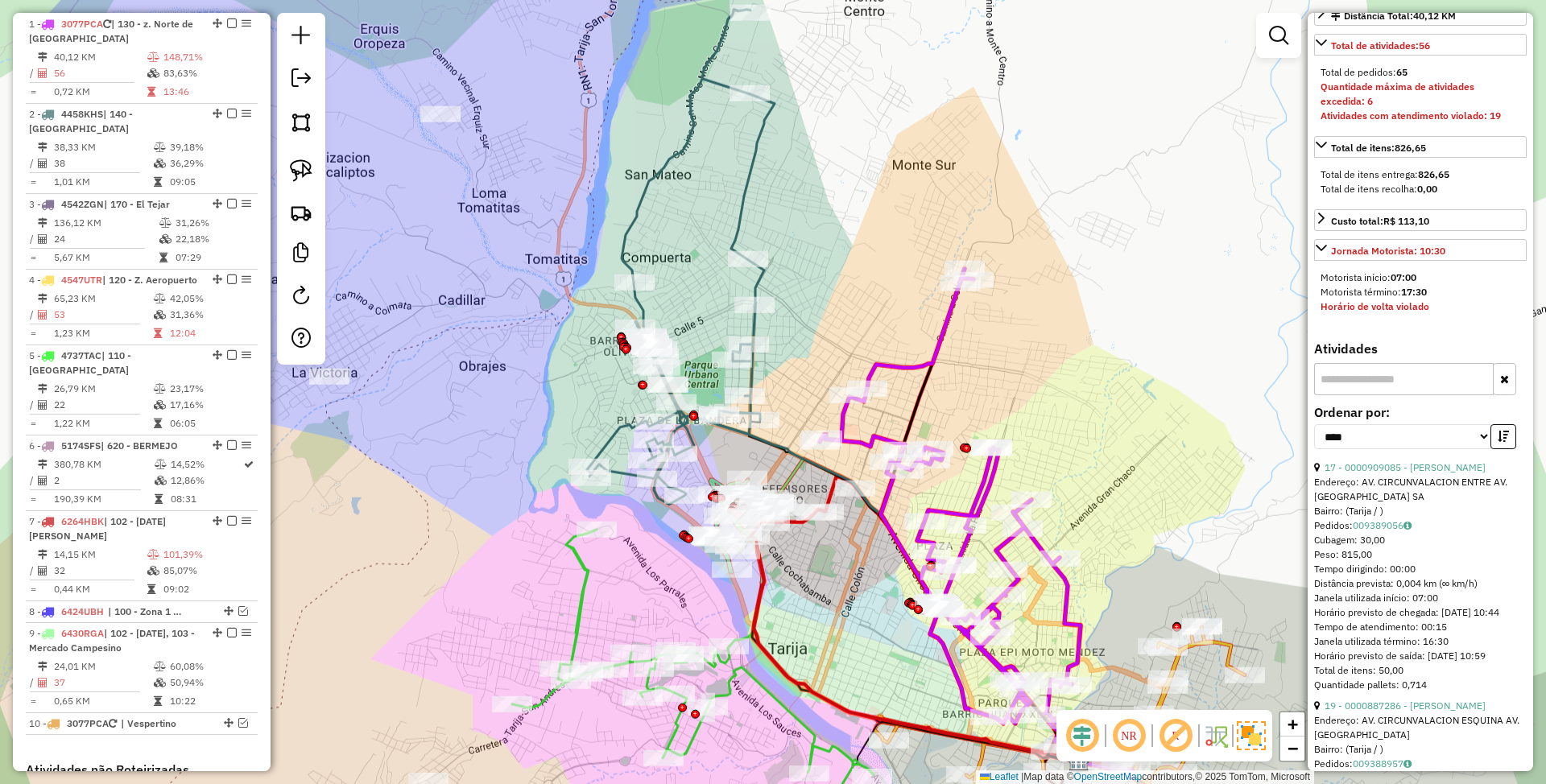
scroll to position [429, 0]
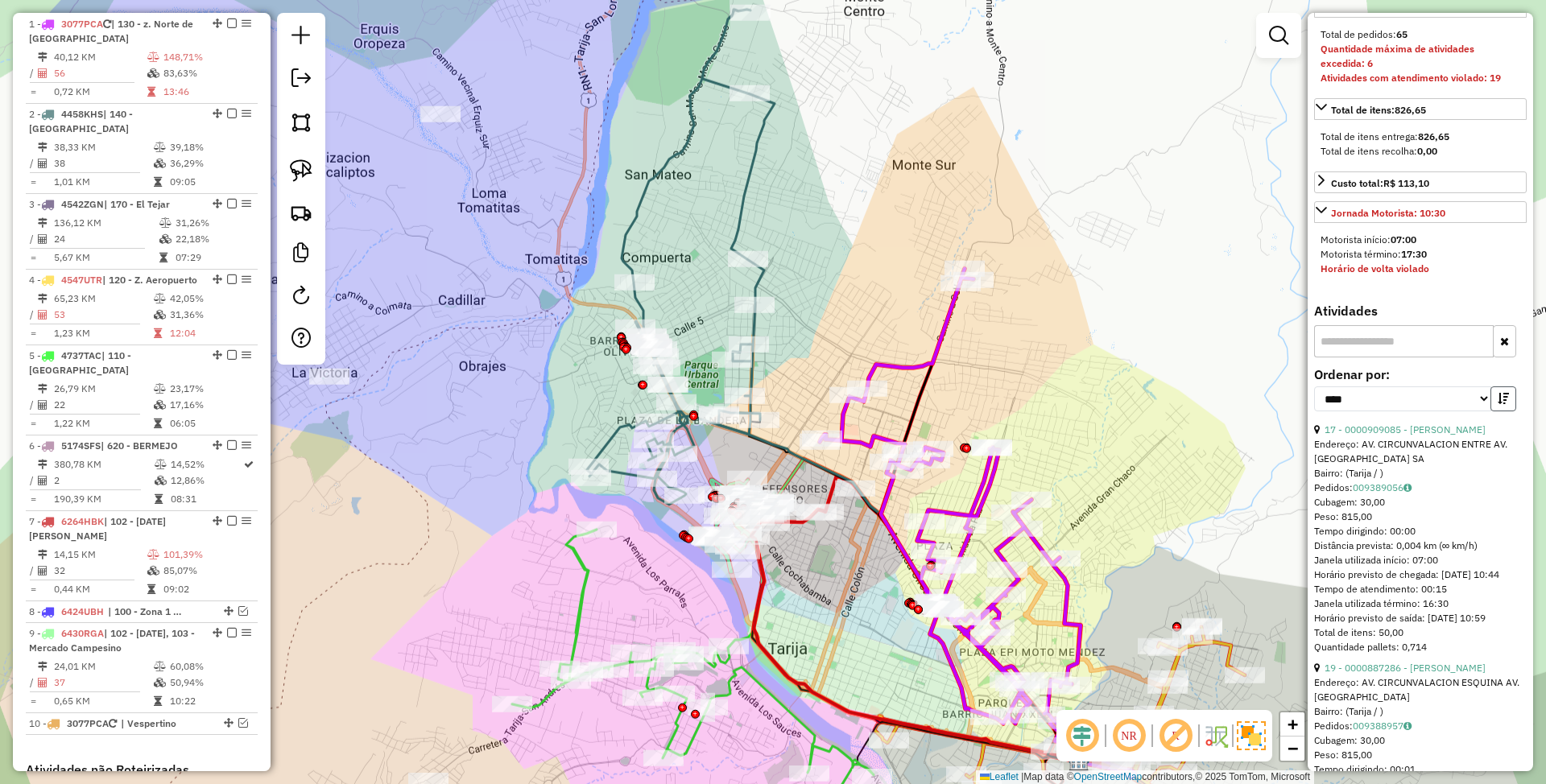
click at [1501, 412] on button "button" at bounding box center [1504, 398] width 26 height 25
click at [1396, 435] on link "17 - 0000909085 - MARCOS NARVAEZ" at bounding box center [1405, 430] width 161 height 12
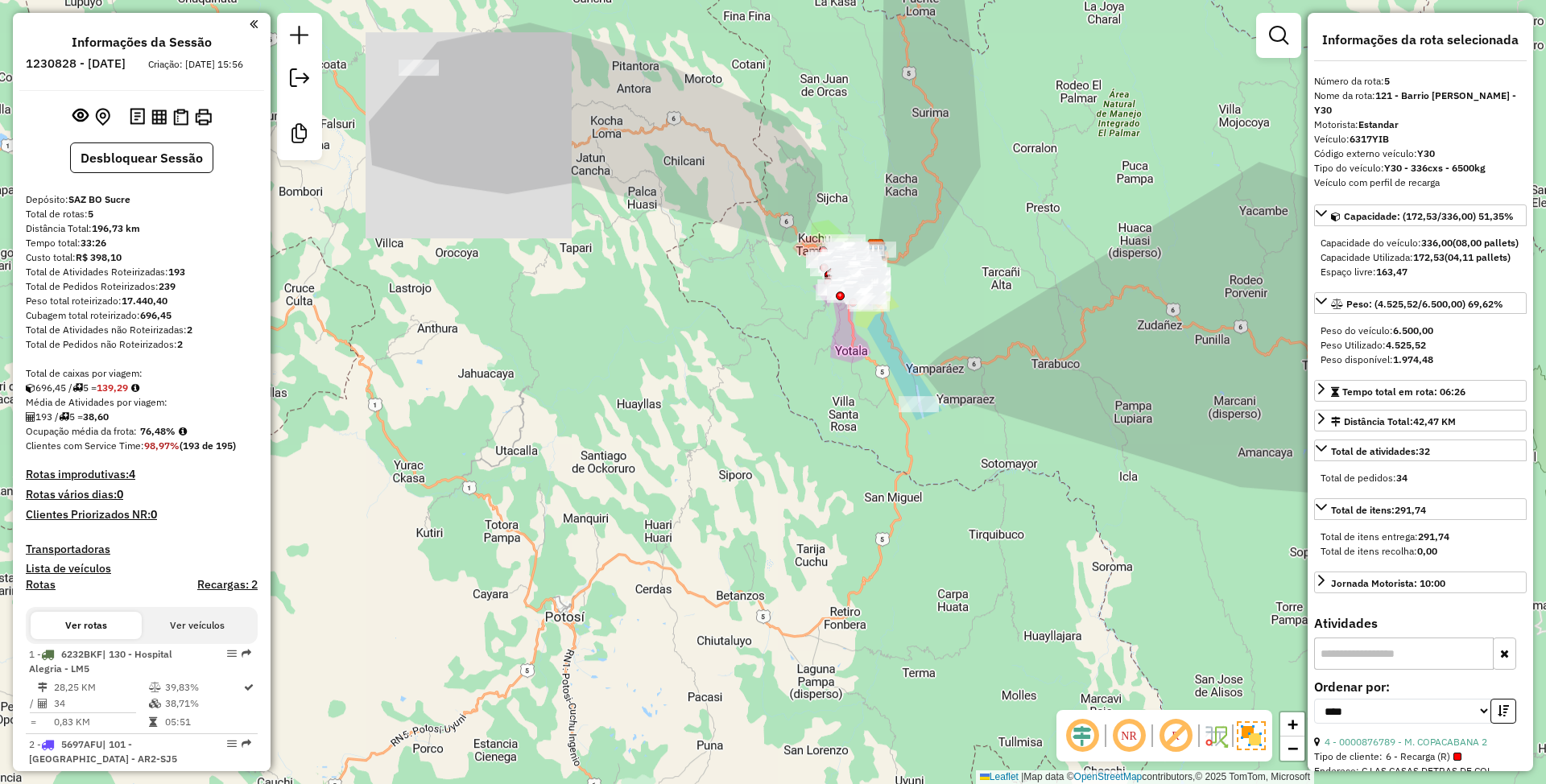
select select "*********"
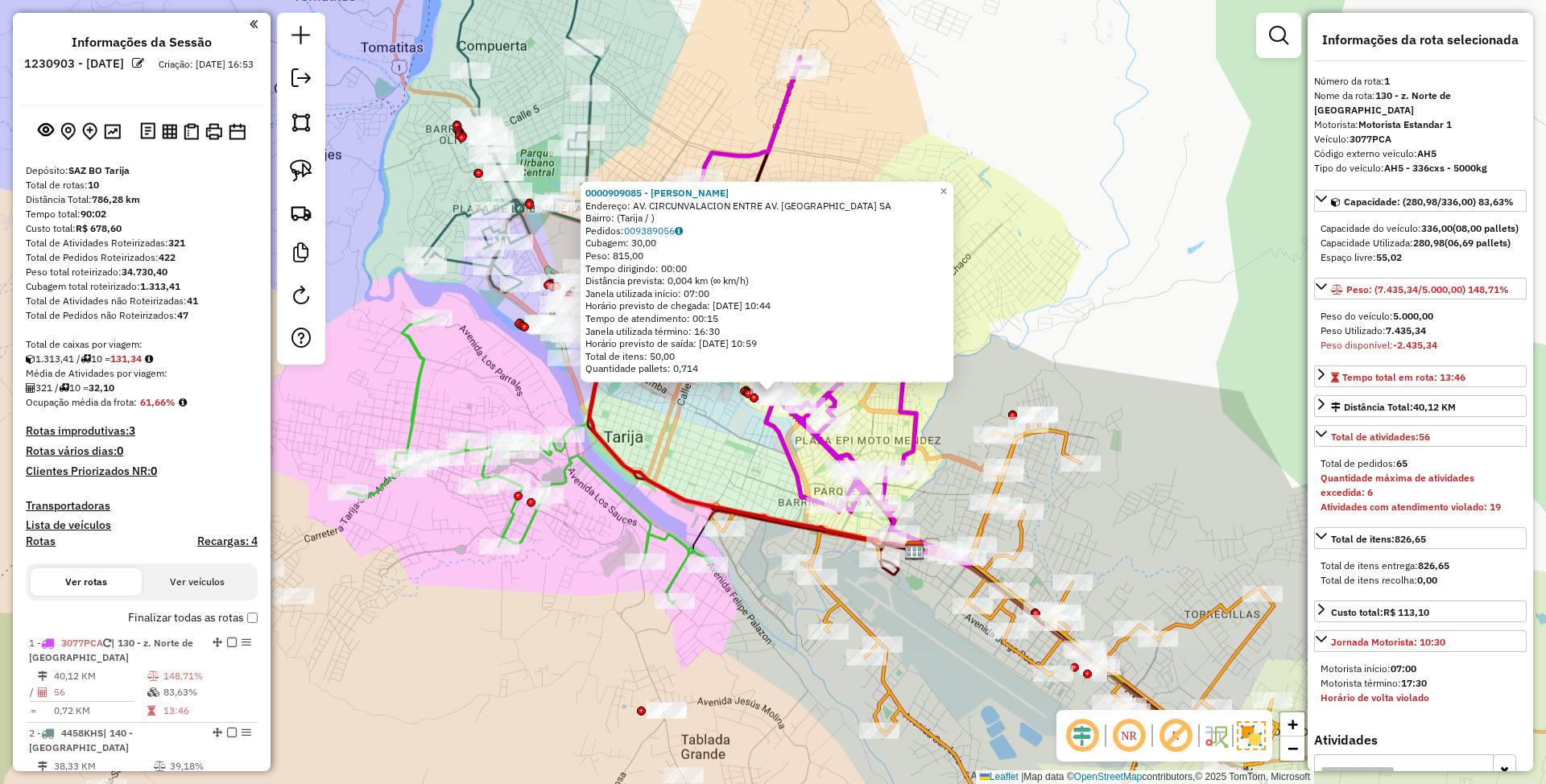
select select "*********"
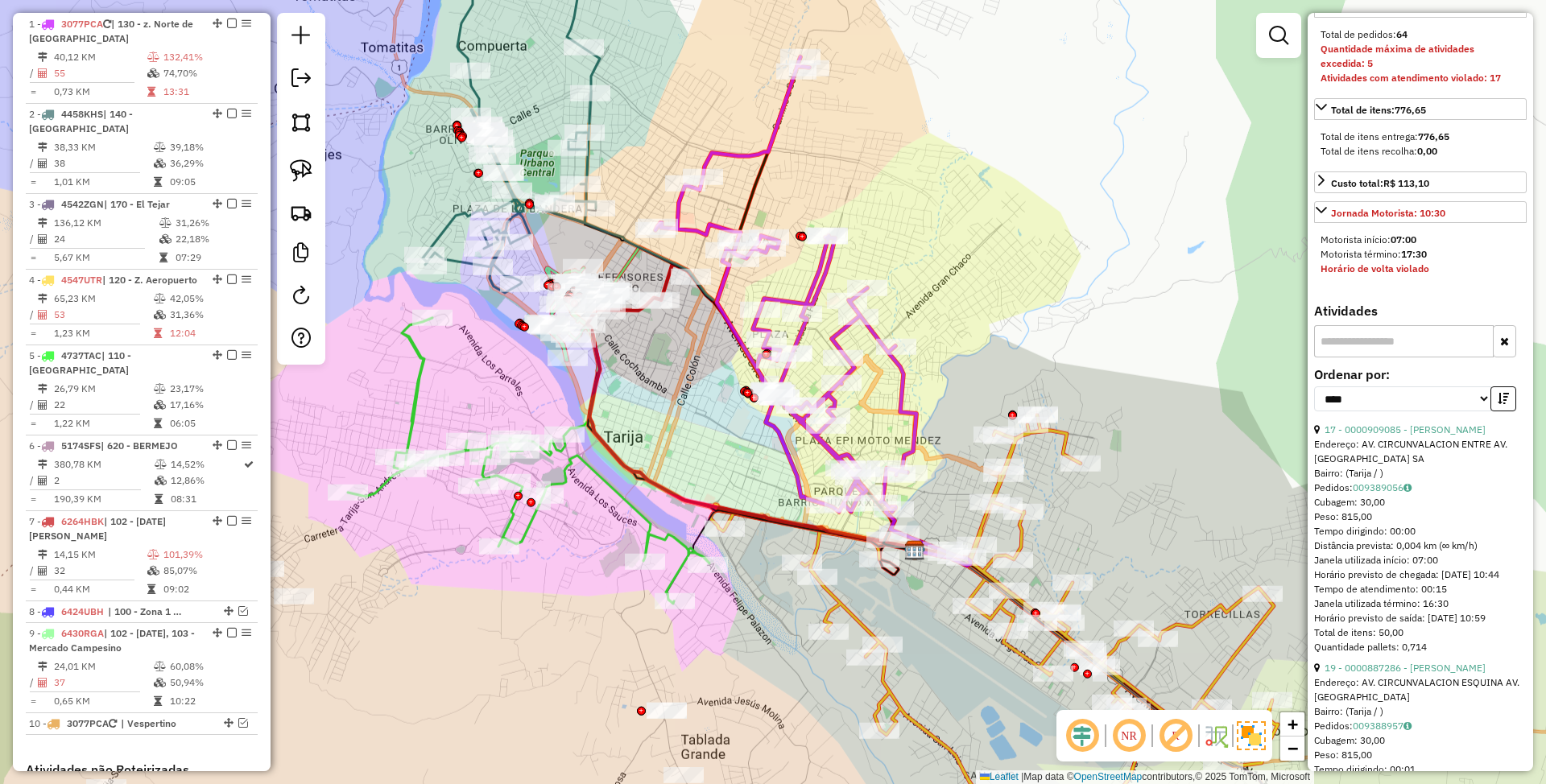
click at [897, 387] on icon at bounding box center [786, 284] width 261 height 455
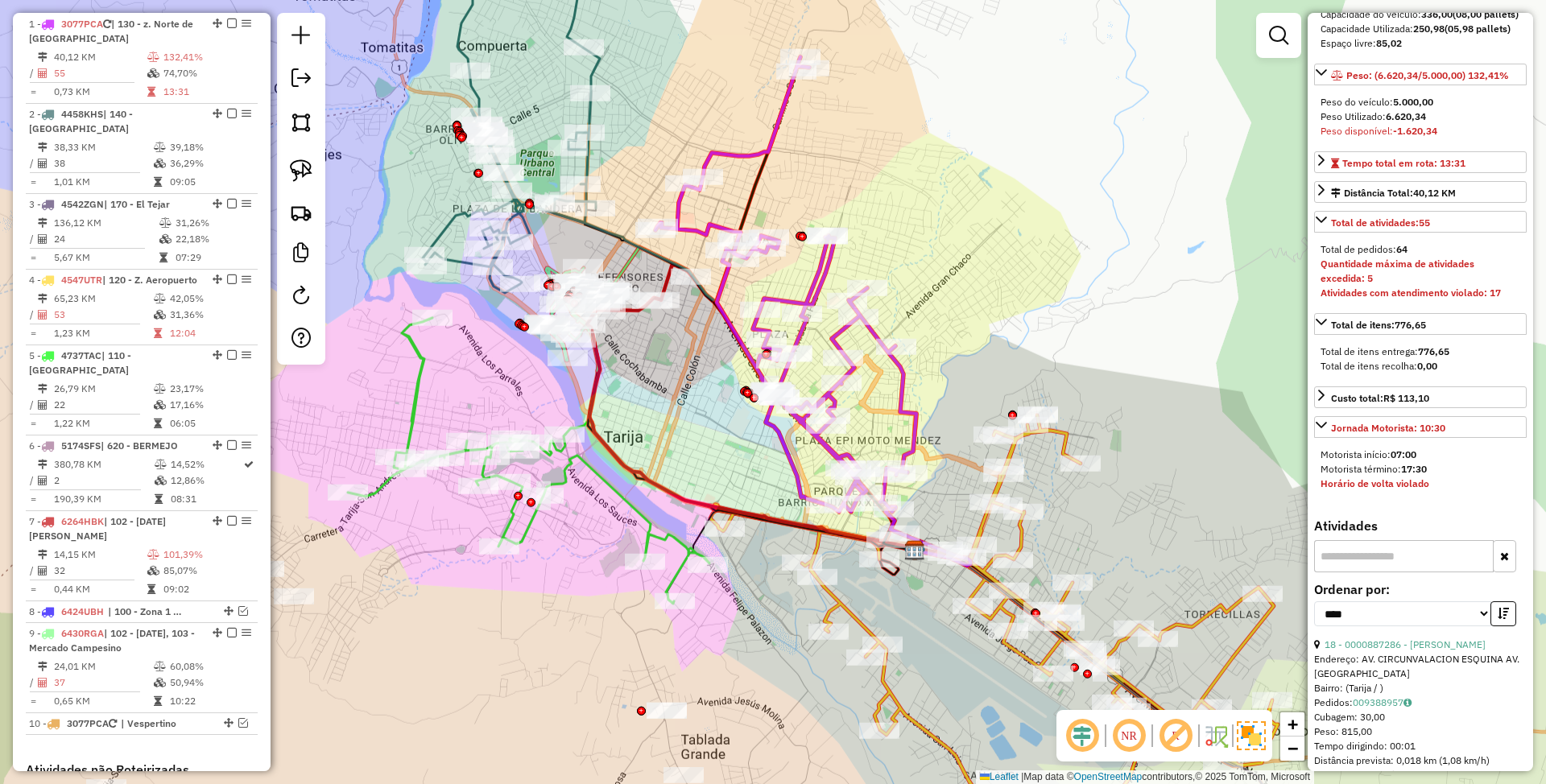
scroll to position [322, 0]
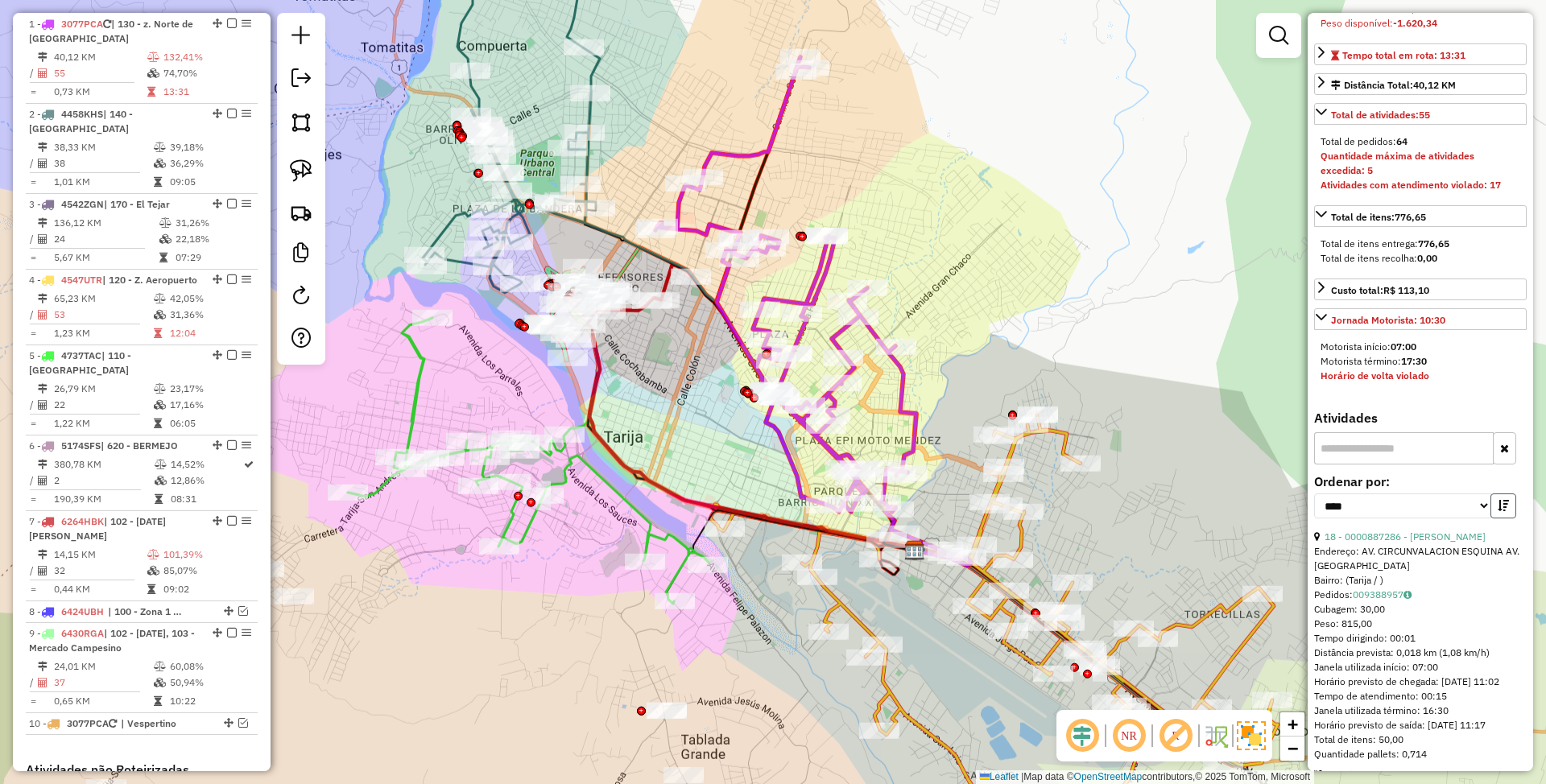
click at [1500, 511] on icon "button" at bounding box center [1503, 505] width 11 height 11
click at [1374, 542] on link "18 - 0000887286 - [PERSON_NAME]" at bounding box center [1405, 536] width 161 height 12
click at [900, 385] on icon at bounding box center [787, 286] width 261 height 455
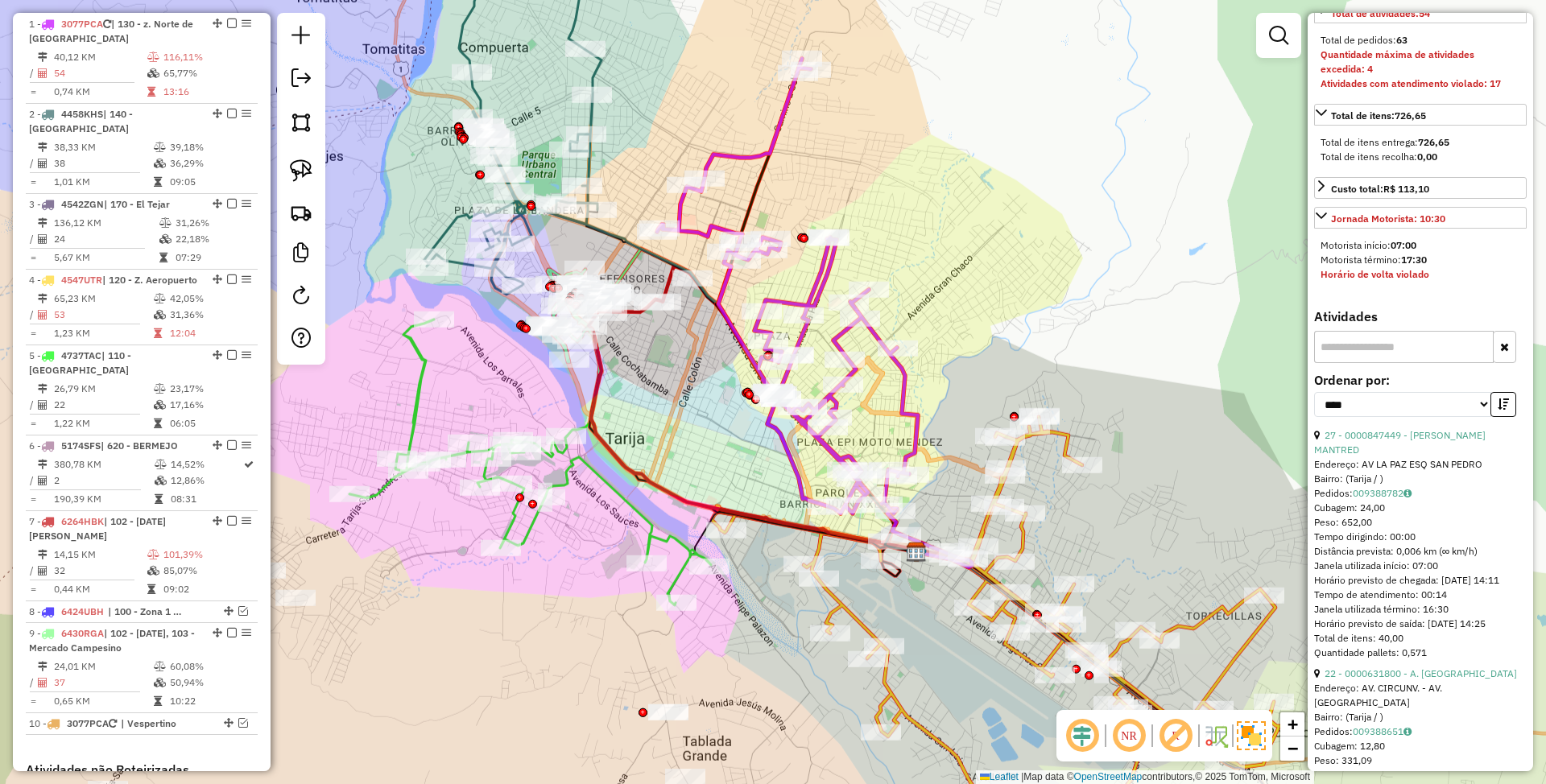
scroll to position [536, 0]
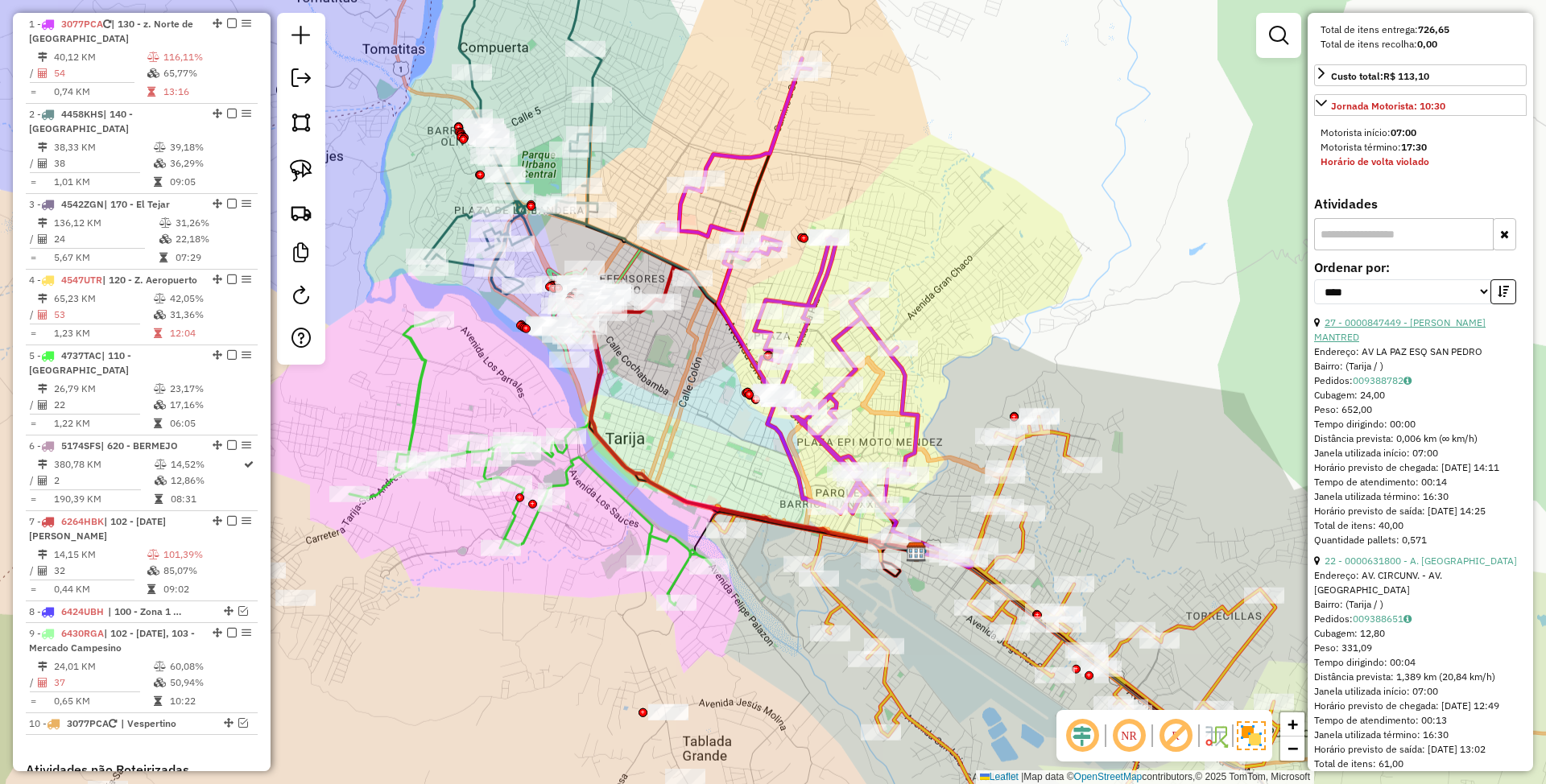
click at [1366, 335] on link "27 - 0000847449 - [PERSON_NAME] MANTRED" at bounding box center [1400, 329] width 172 height 27
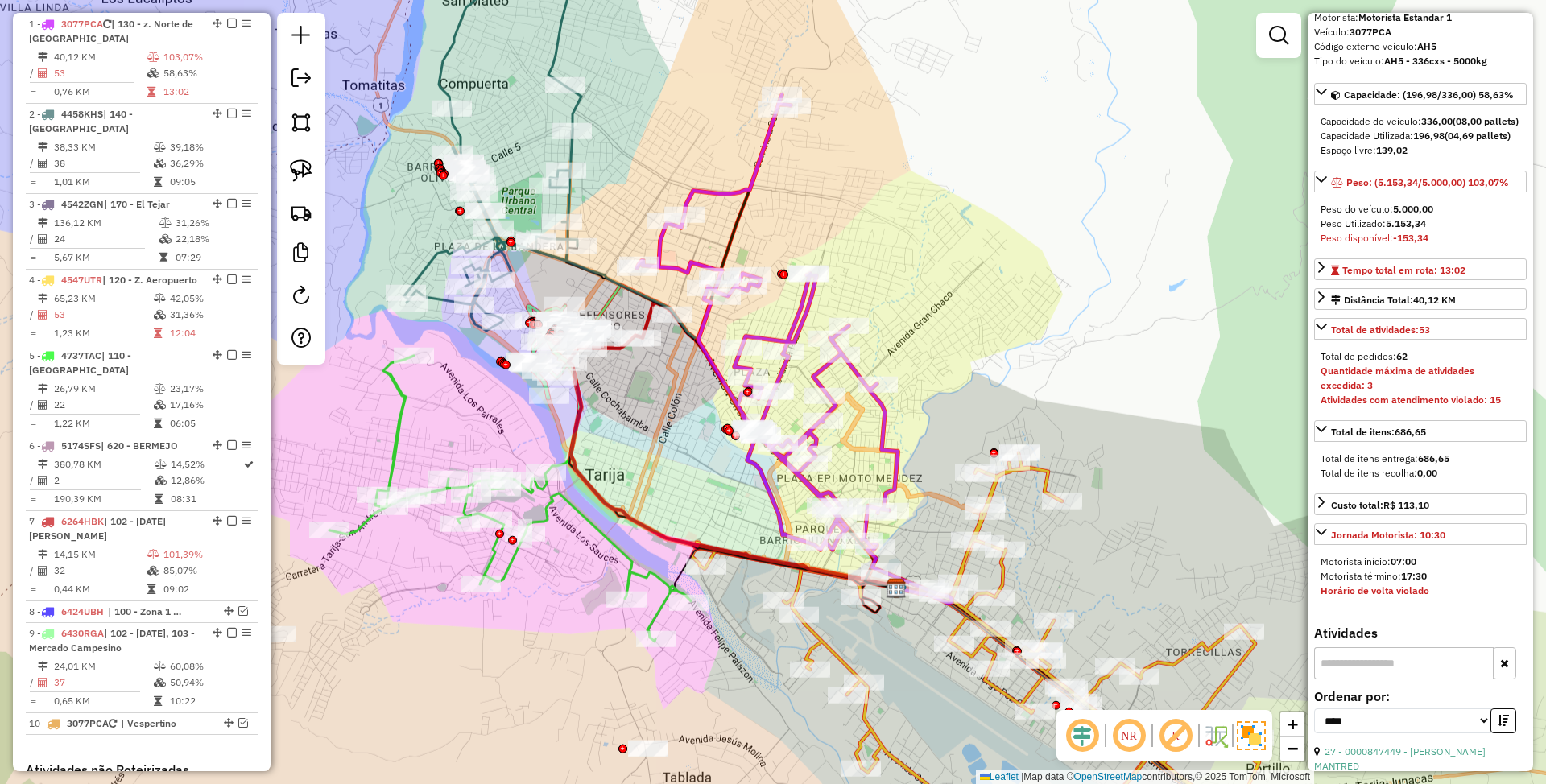
scroll to position [0, 0]
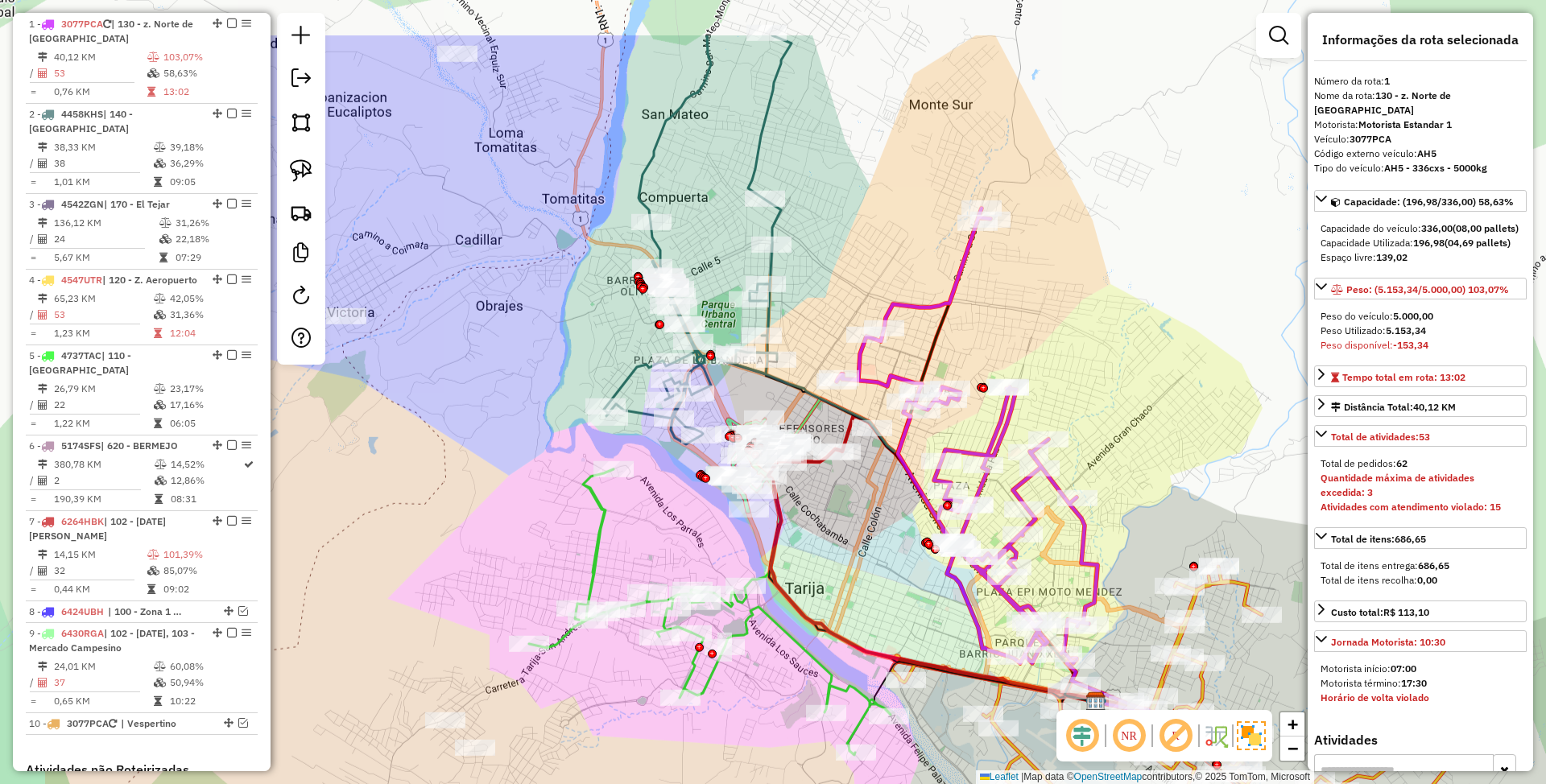
drag, startPoint x: 786, startPoint y: 165, endPoint x: 1000, endPoint y: 320, distance: 264.2
click at [1000, 316] on div "Janela de atendimento Grade de atendimento Capacidade Transportadoras Veículos …" at bounding box center [773, 392] width 1546 height 784
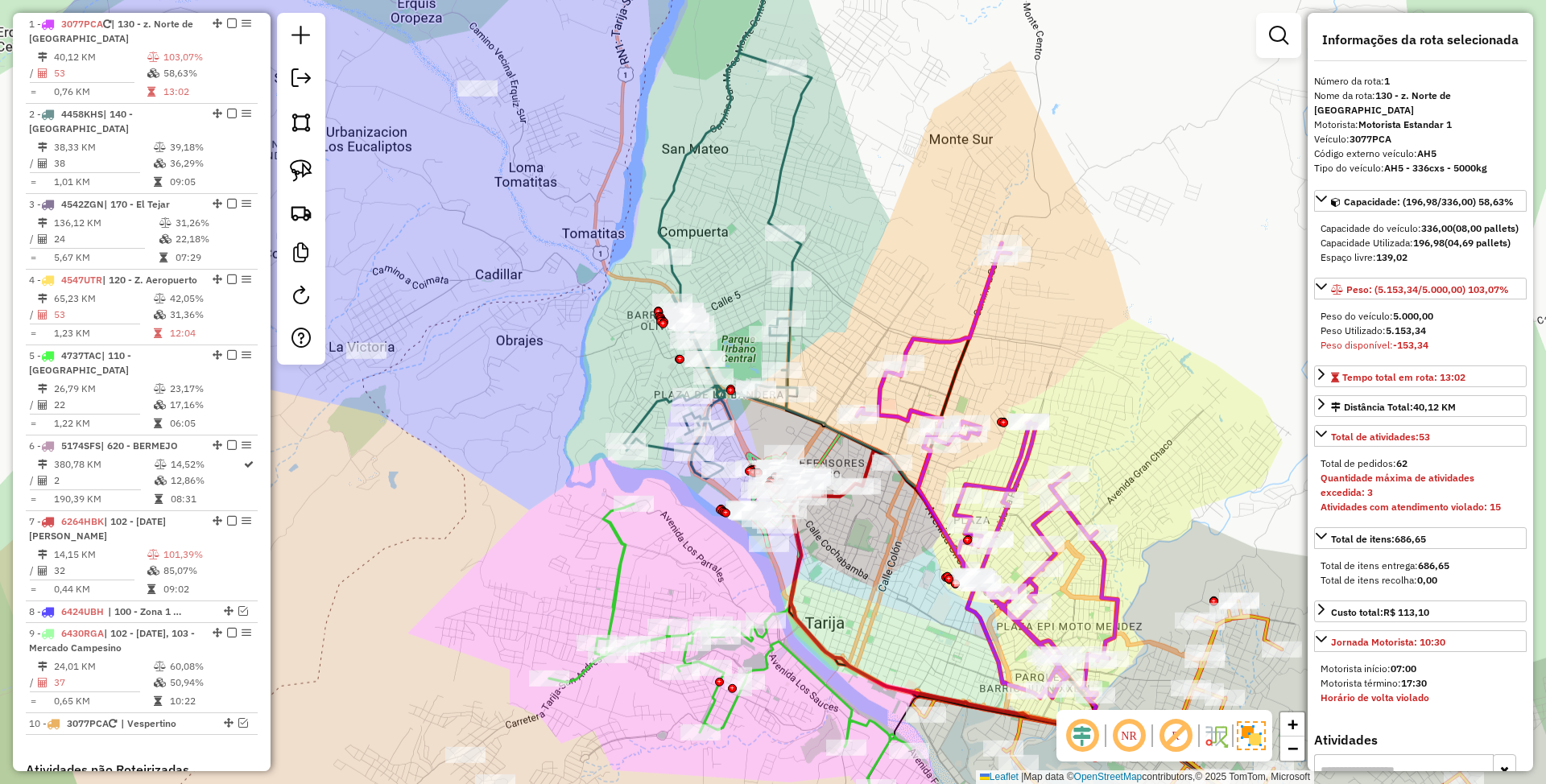
click at [777, 178] on icon at bounding box center [718, 231] width 188 height 495
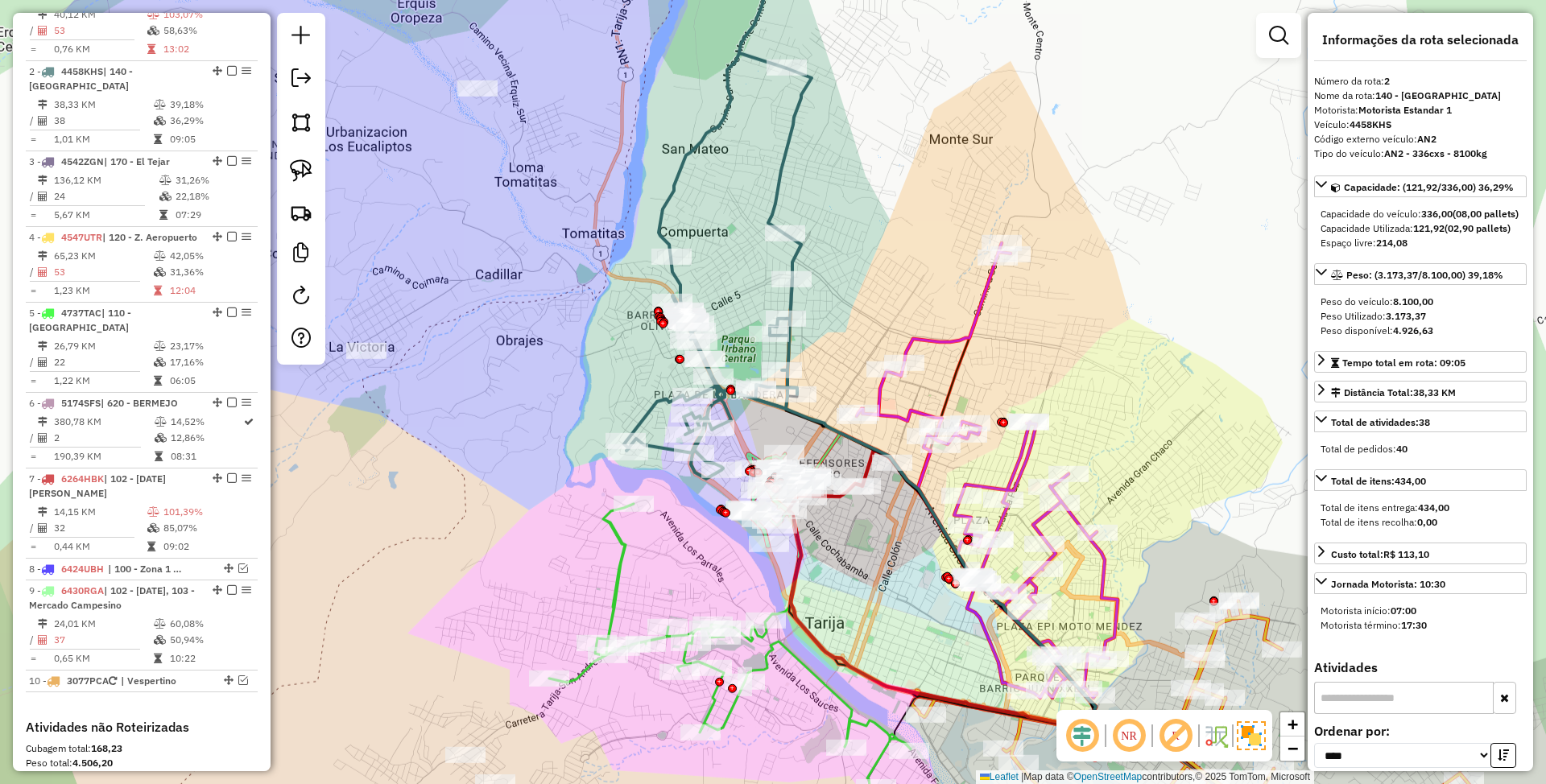
scroll to position [710, 0]
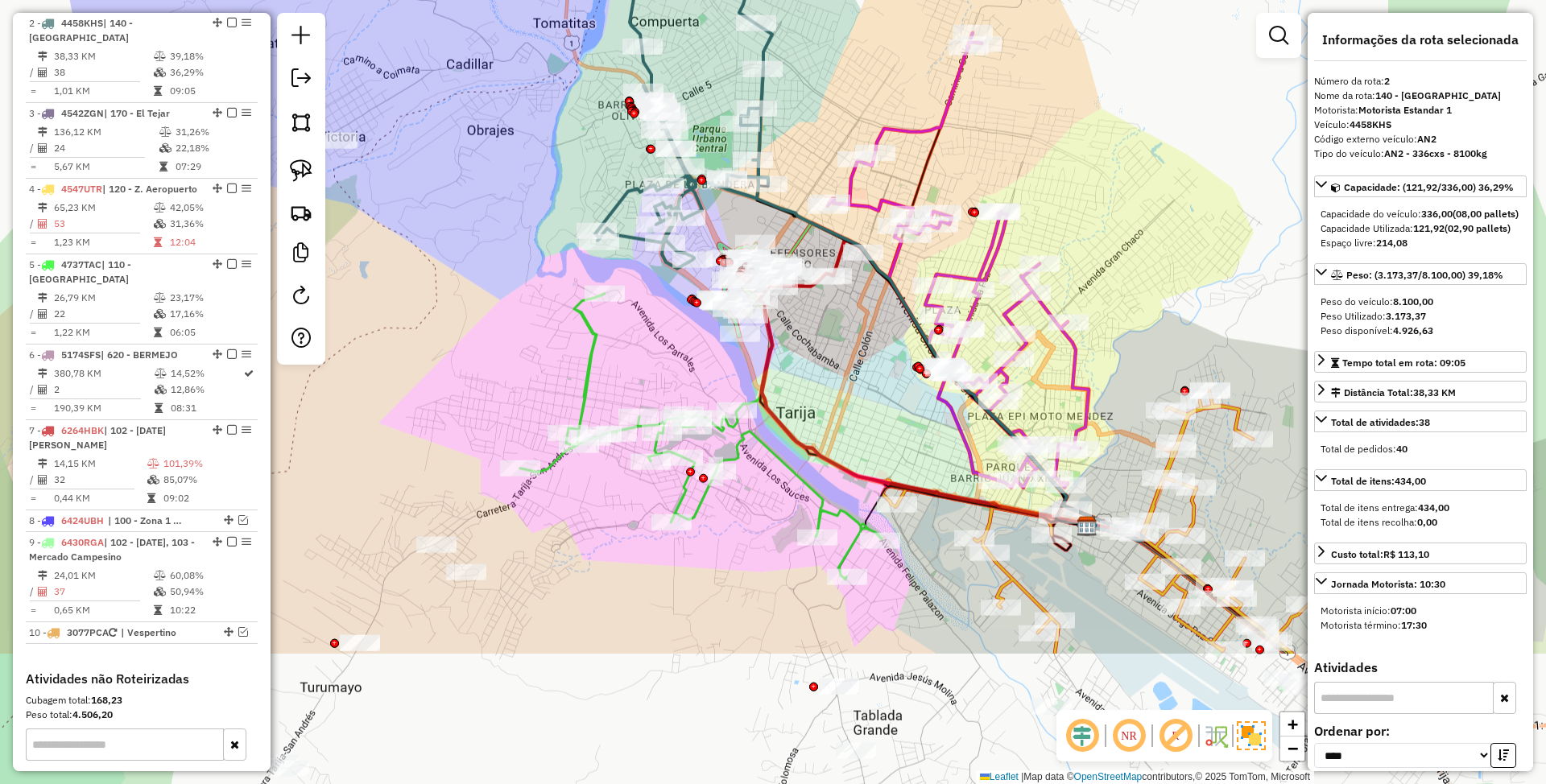
drag, startPoint x: 1015, startPoint y: 342, endPoint x: 1002, endPoint y: 146, distance: 196.4
click at [1002, 146] on div "Janela de atendimento Grade de atendimento Capacidade Transportadoras Veículos …" at bounding box center [773, 392] width 1546 height 784
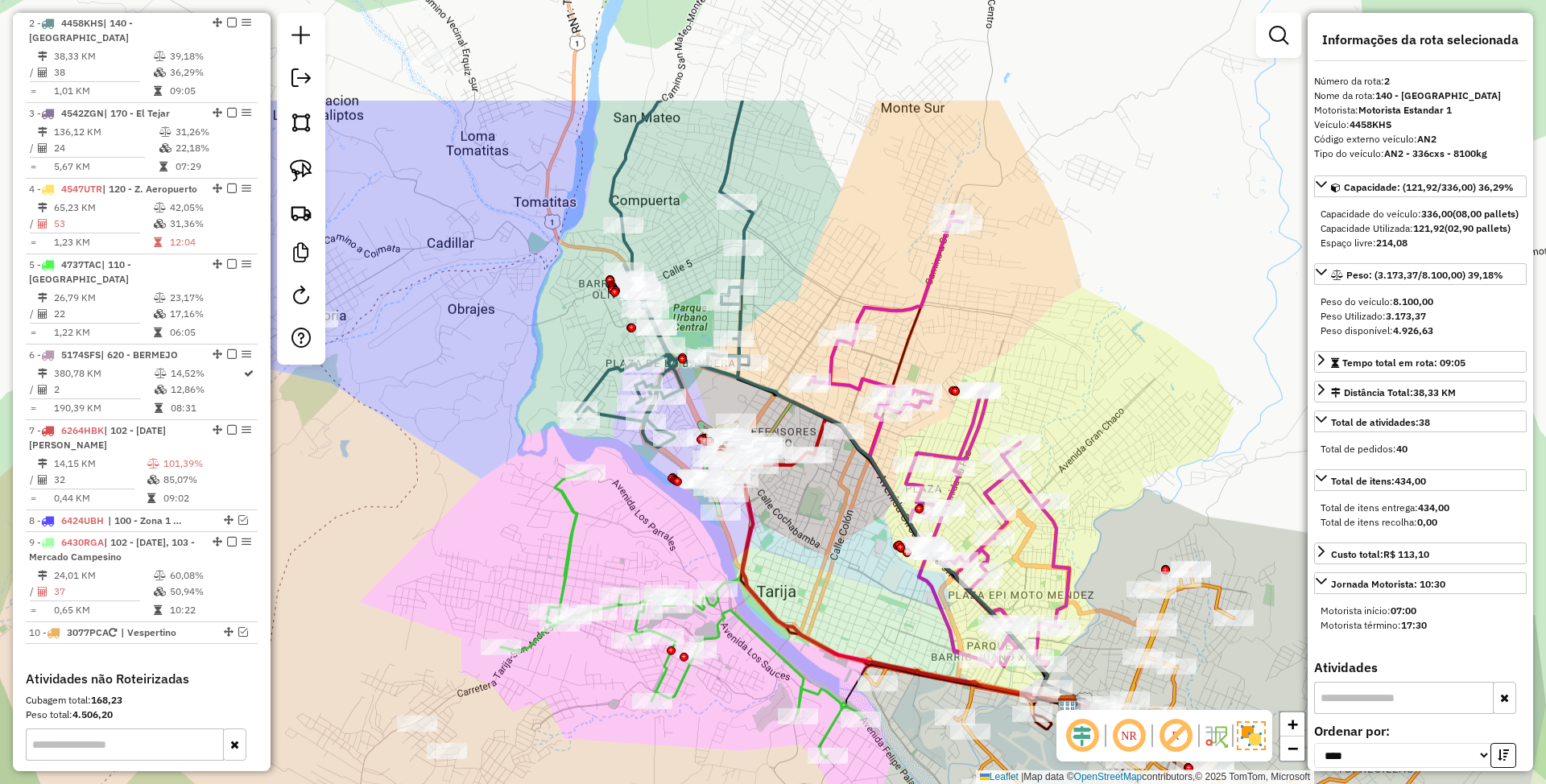
drag, startPoint x: 964, startPoint y: 177, endPoint x: 991, endPoint y: 388, distance: 212.7
click at [991, 387] on div "Janela de atendimento Grade de atendimento Capacidade Transportadoras Veículos …" at bounding box center [773, 392] width 1546 height 784
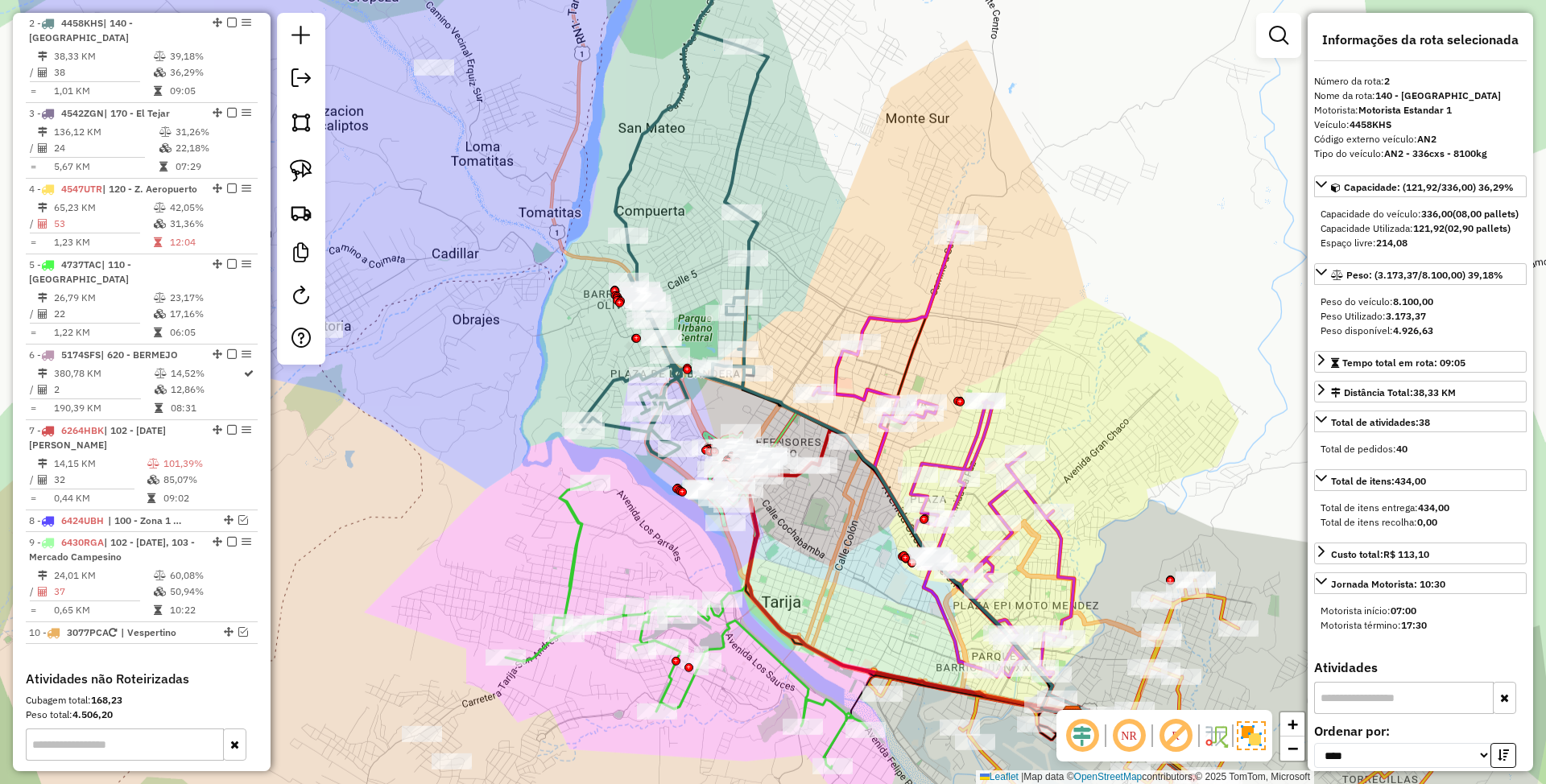
drag, startPoint x: 1052, startPoint y: 354, endPoint x: 987, endPoint y: 354, distance: 65.0
click at [987, 354] on div "Janela de atendimento Grade de atendimento Capacidade Transportadoras Veículos …" at bounding box center [773, 392] width 1546 height 784
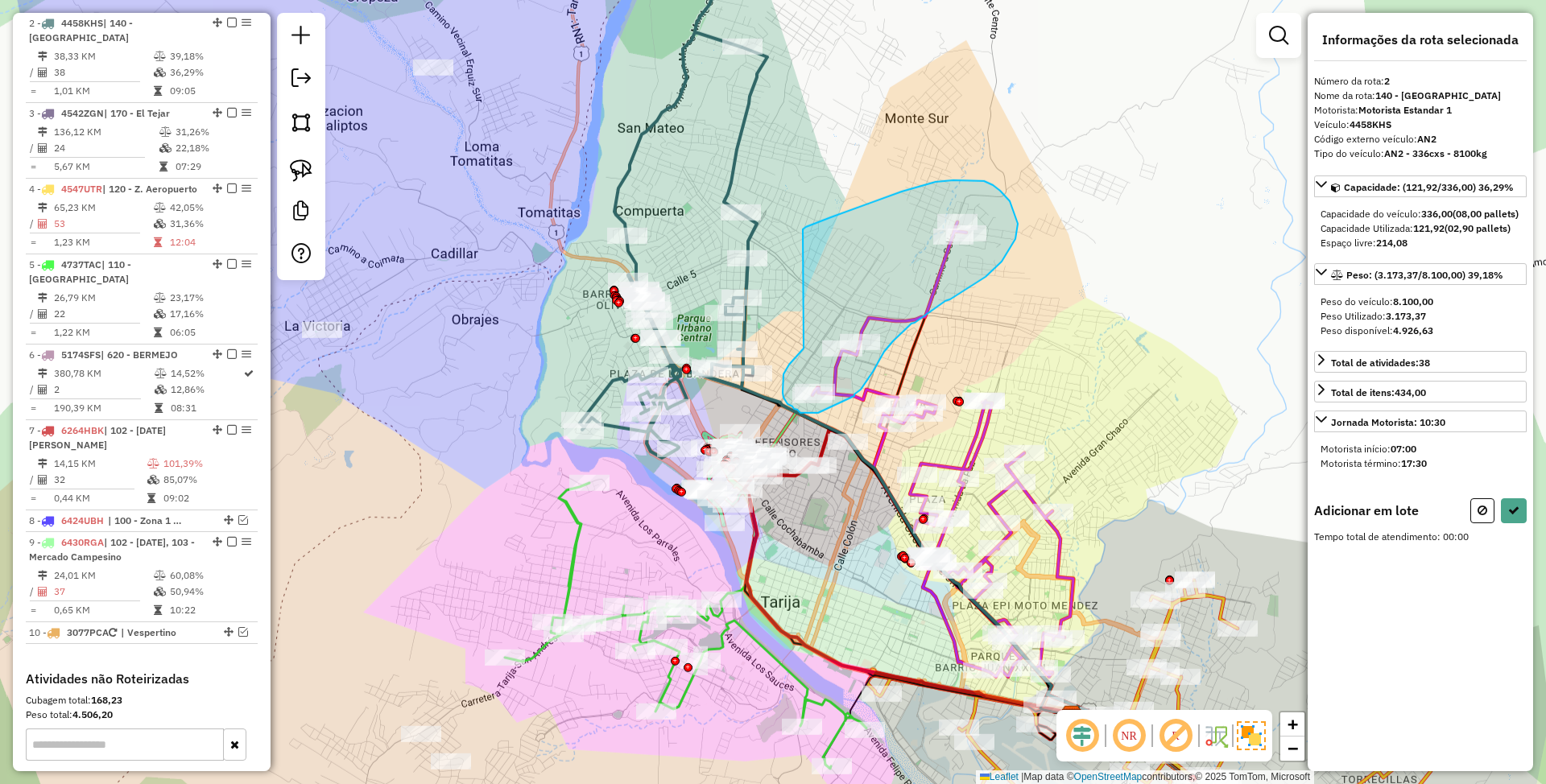
drag, startPoint x: 802, startPoint y: 350, endPoint x: 803, endPoint y: 229, distance: 121.0
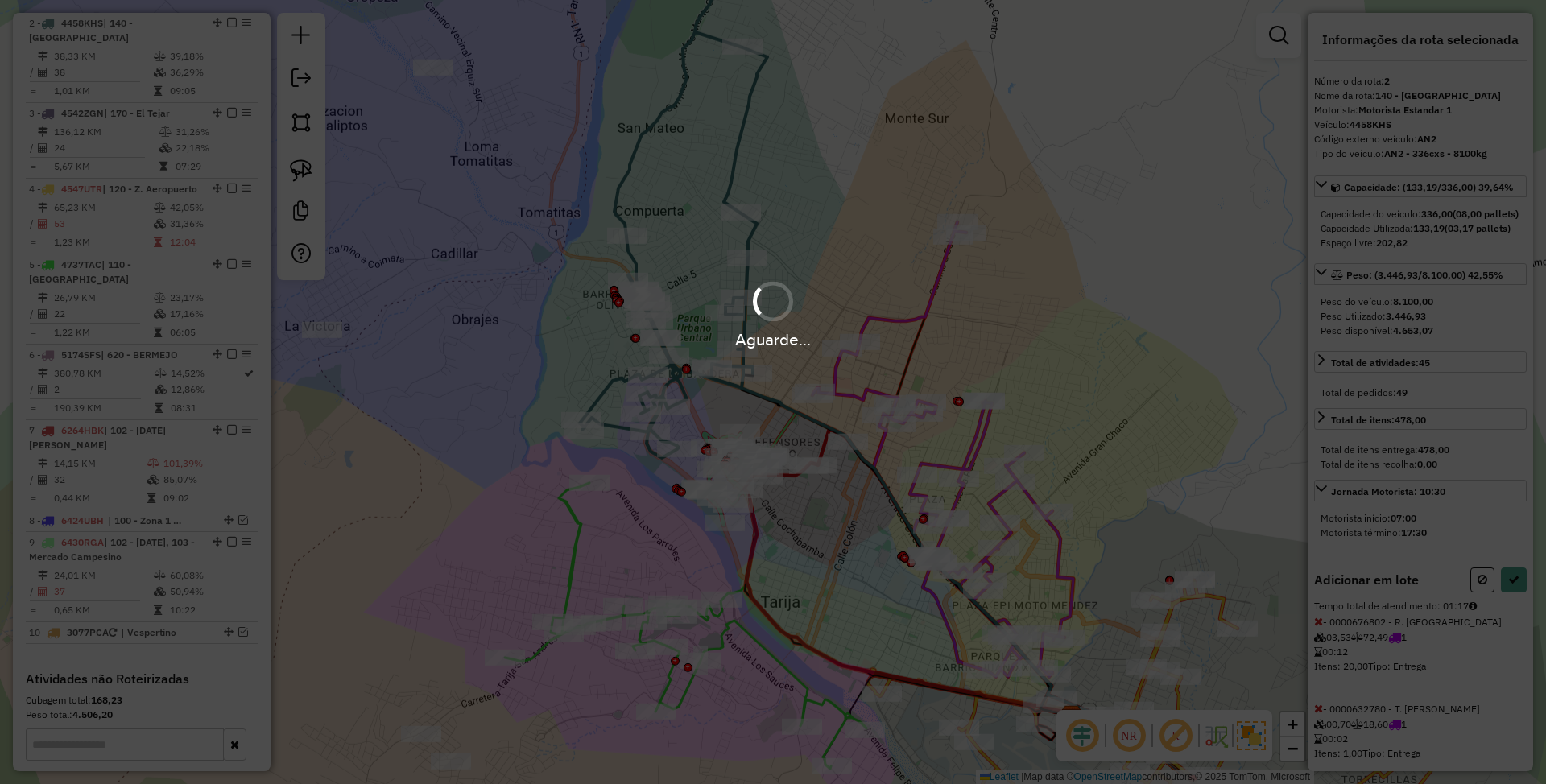
select select "*********"
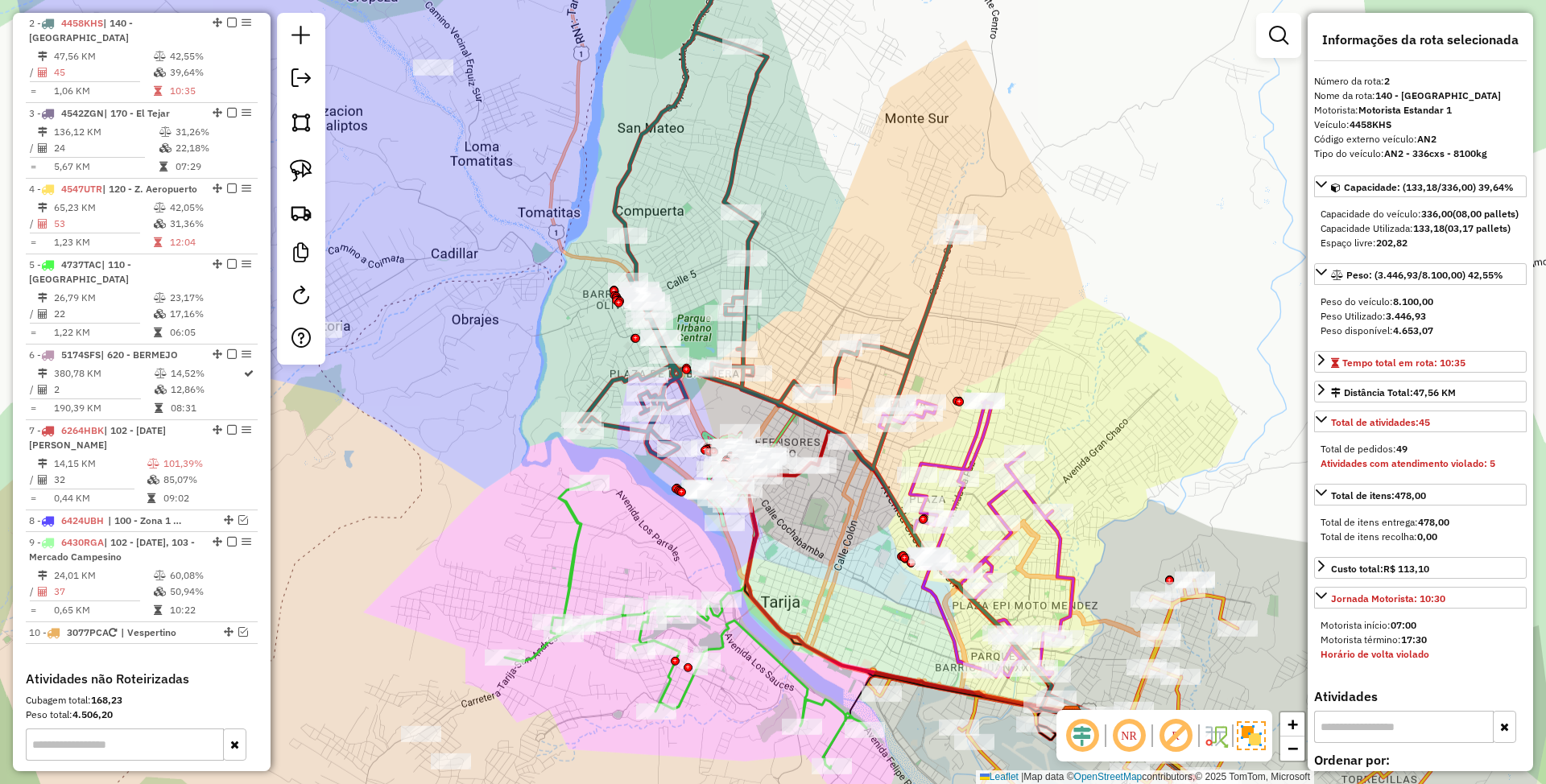
click at [922, 326] on icon at bounding box center [773, 216] width 386 height 507
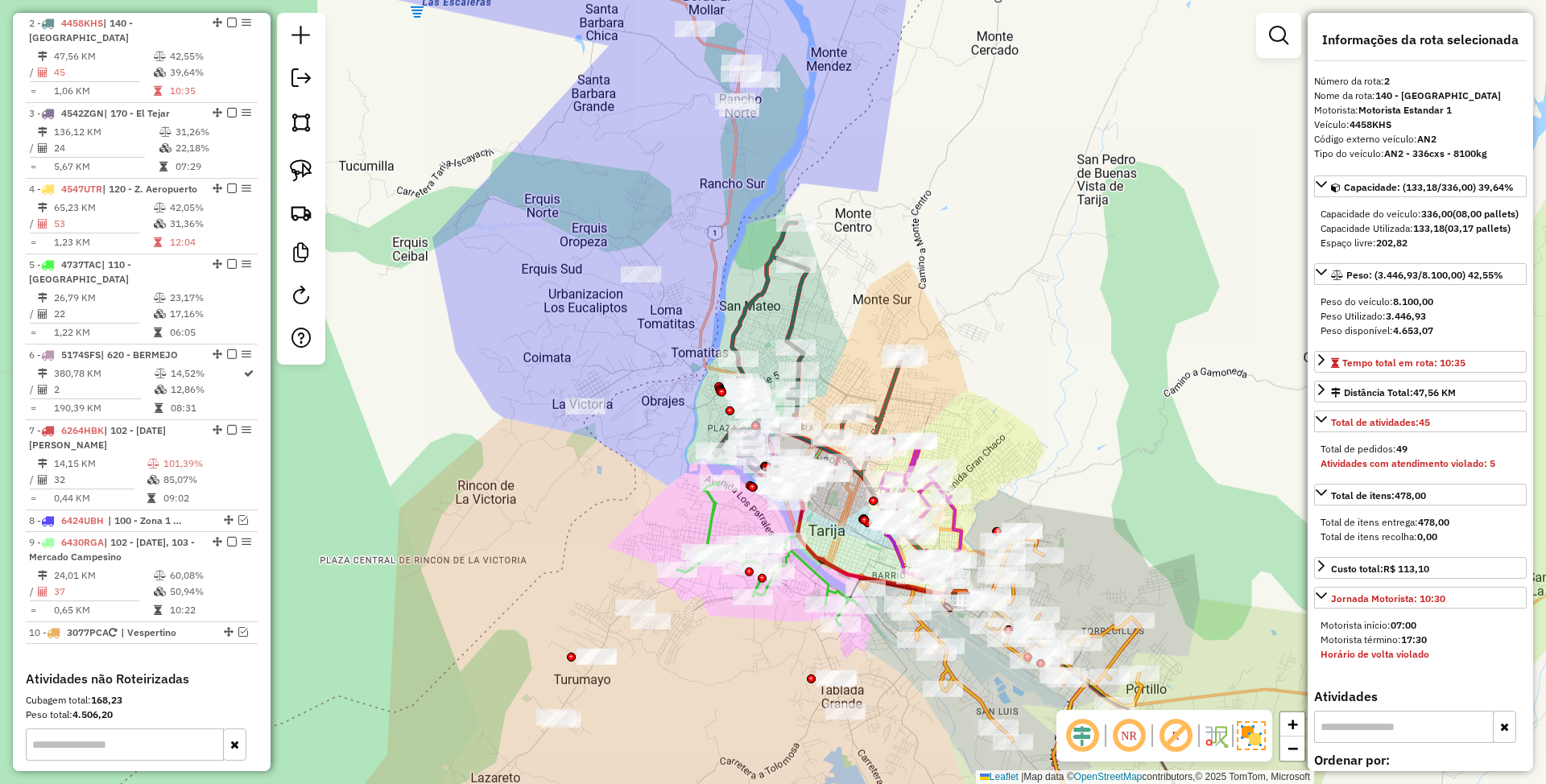
click at [892, 387] on icon at bounding box center [811, 350] width 194 height 253
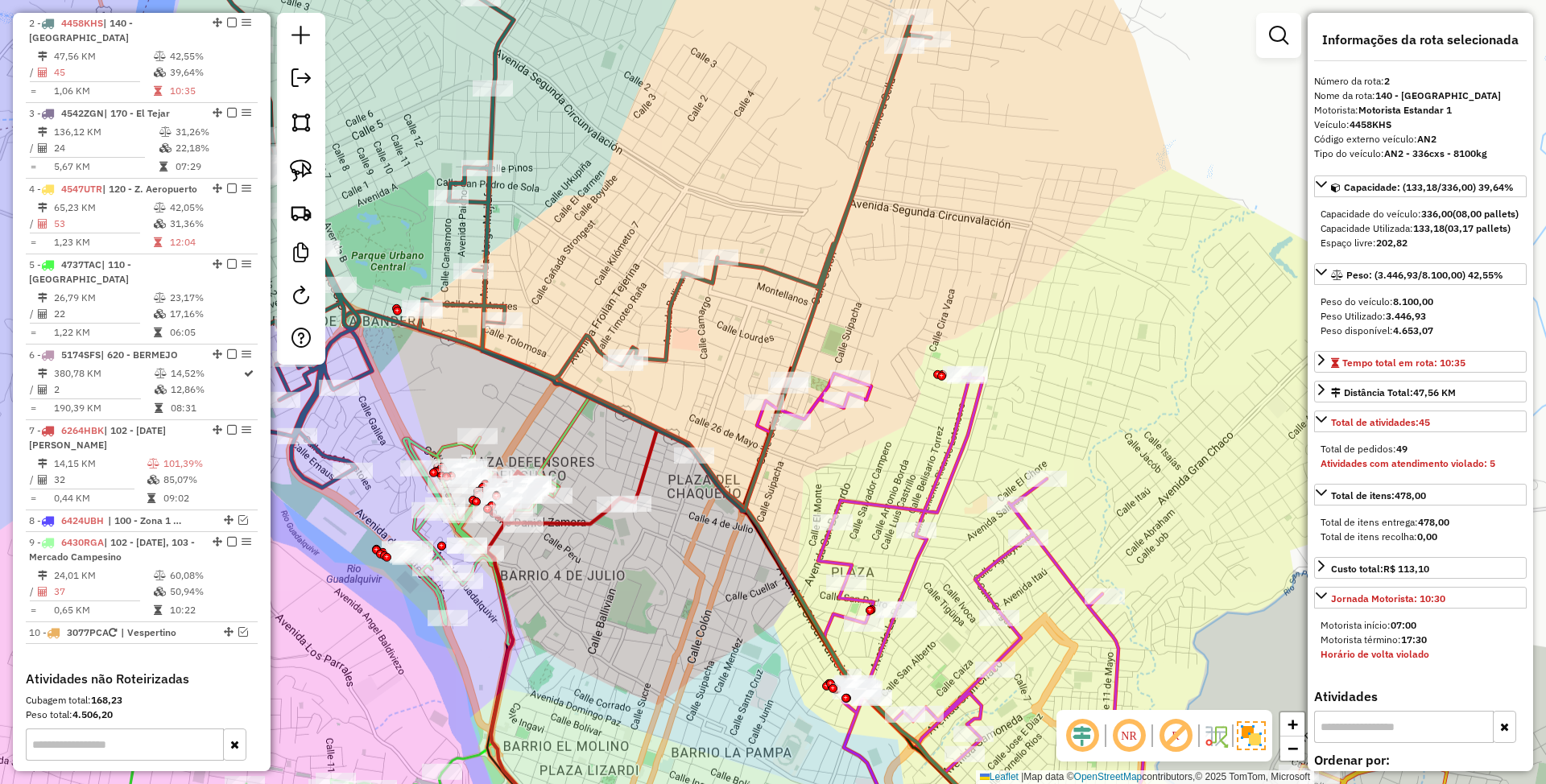
click at [954, 454] on icon at bounding box center [945, 618] width 399 height 490
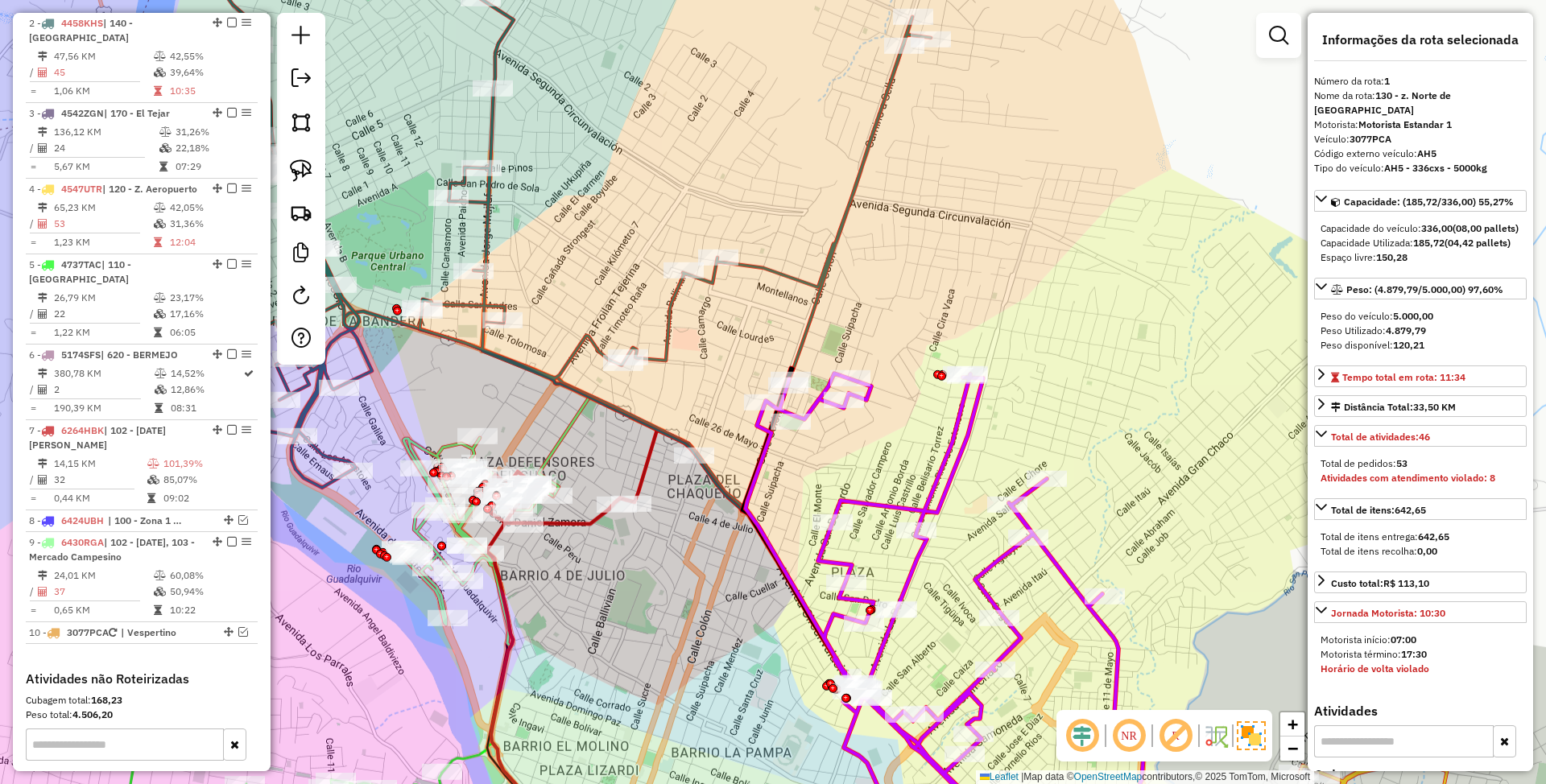
scroll to position [619, 0]
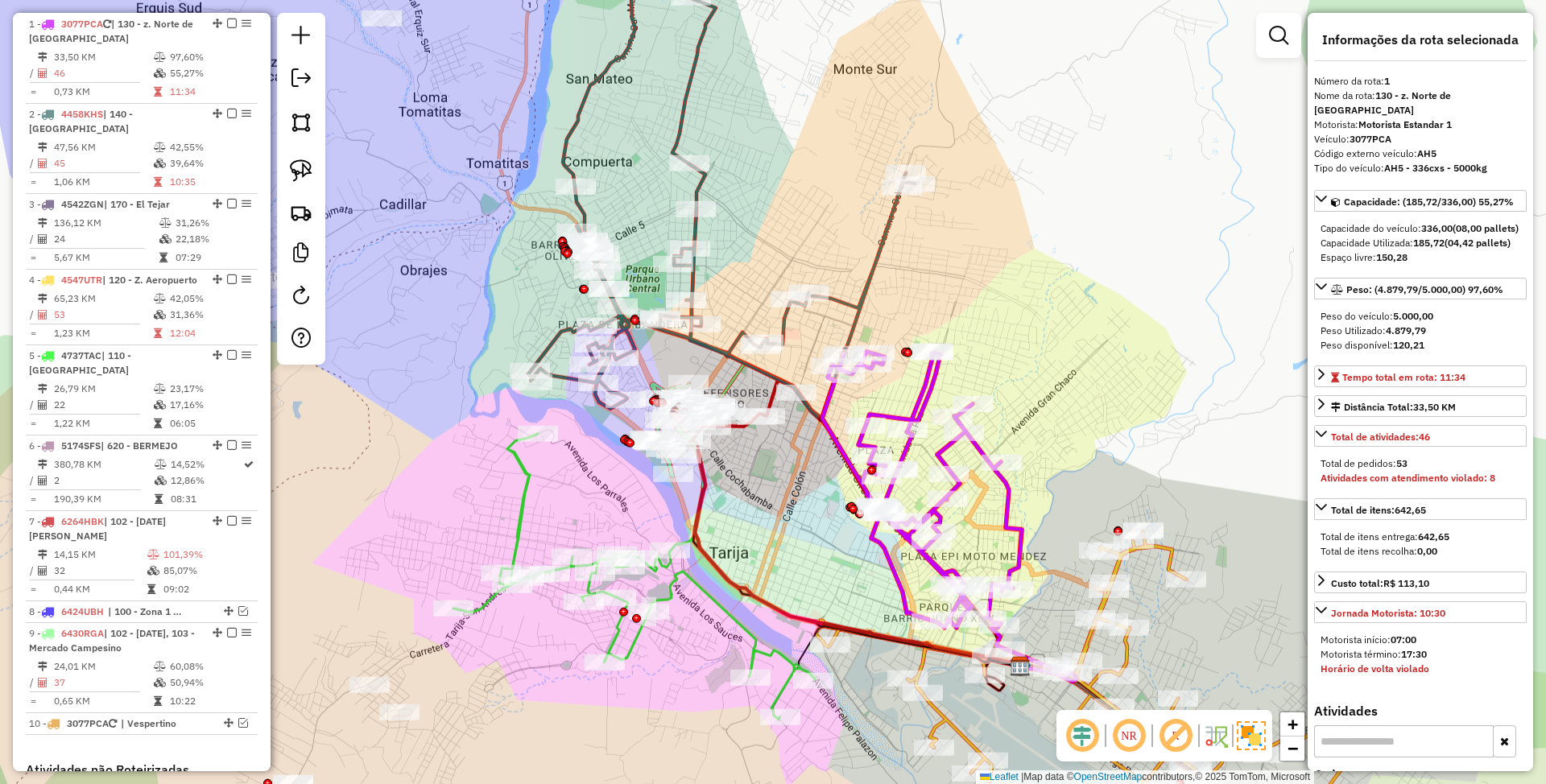
drag, startPoint x: 1114, startPoint y: 380, endPoint x: 1090, endPoint y: 317, distance: 67.4
click at [1090, 317] on div "Janela de atendimento Grade de atendimento Capacidade Transportadoras Veículos …" at bounding box center [773, 392] width 1546 height 784
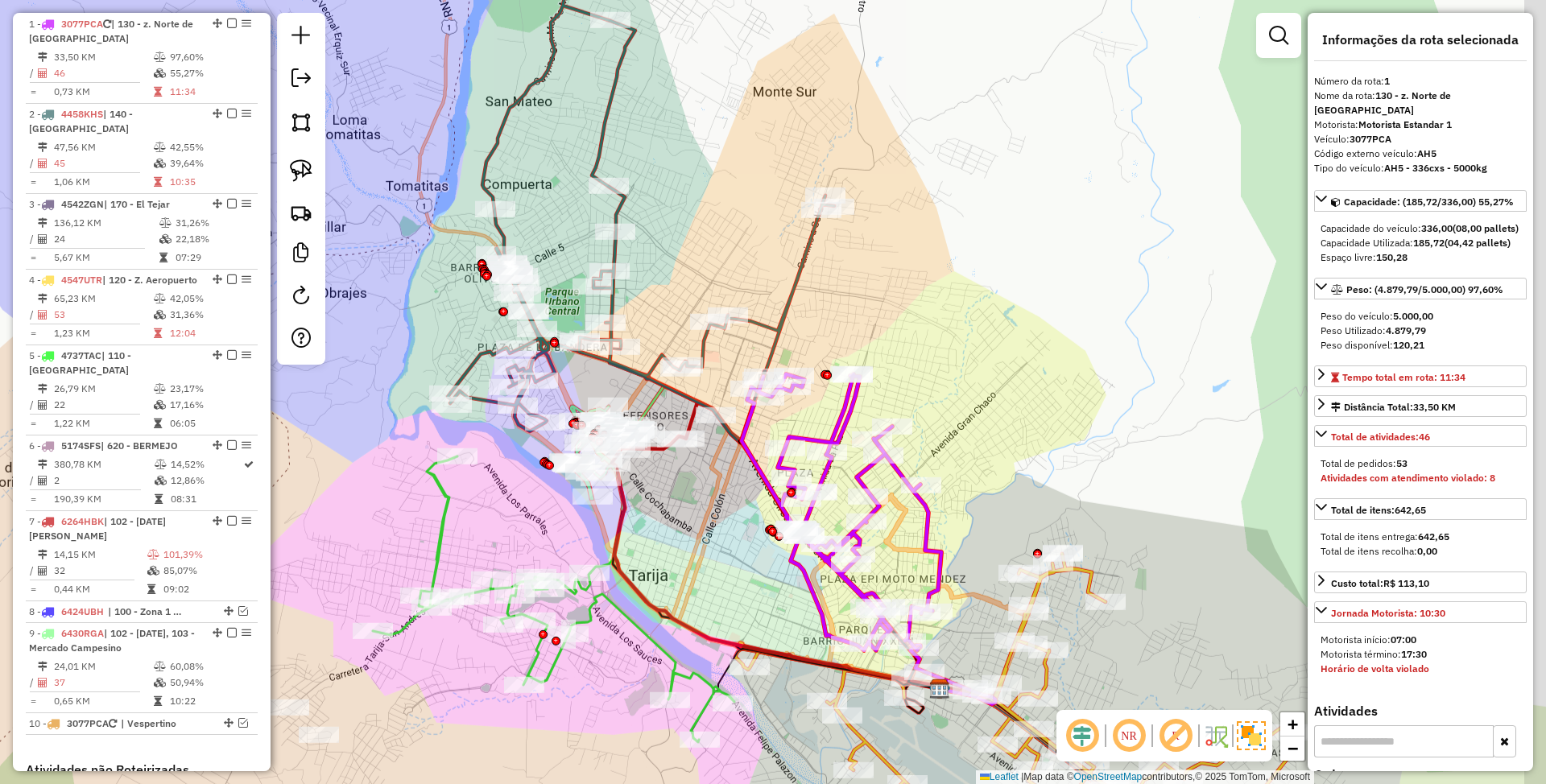
drag, startPoint x: 1010, startPoint y: 281, endPoint x: 929, endPoint y: 306, distance: 84.8
click at [929, 306] on div "Janela de atendimento Grade de atendimento Capacidade Transportadoras Veículos …" at bounding box center [773, 392] width 1546 height 784
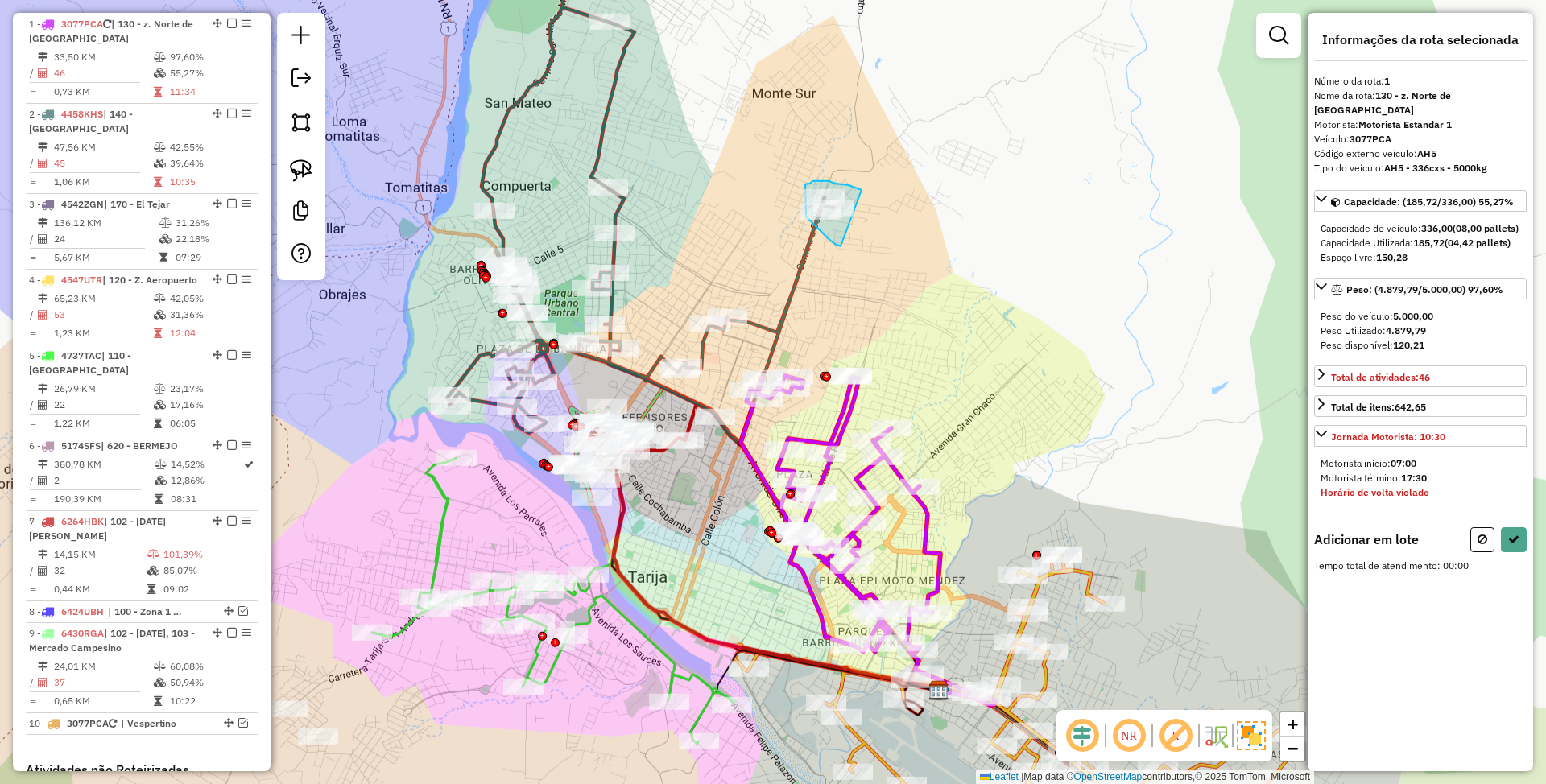
drag, startPoint x: 860, startPoint y: 190, endPoint x: 841, endPoint y: 246, distance: 59.1
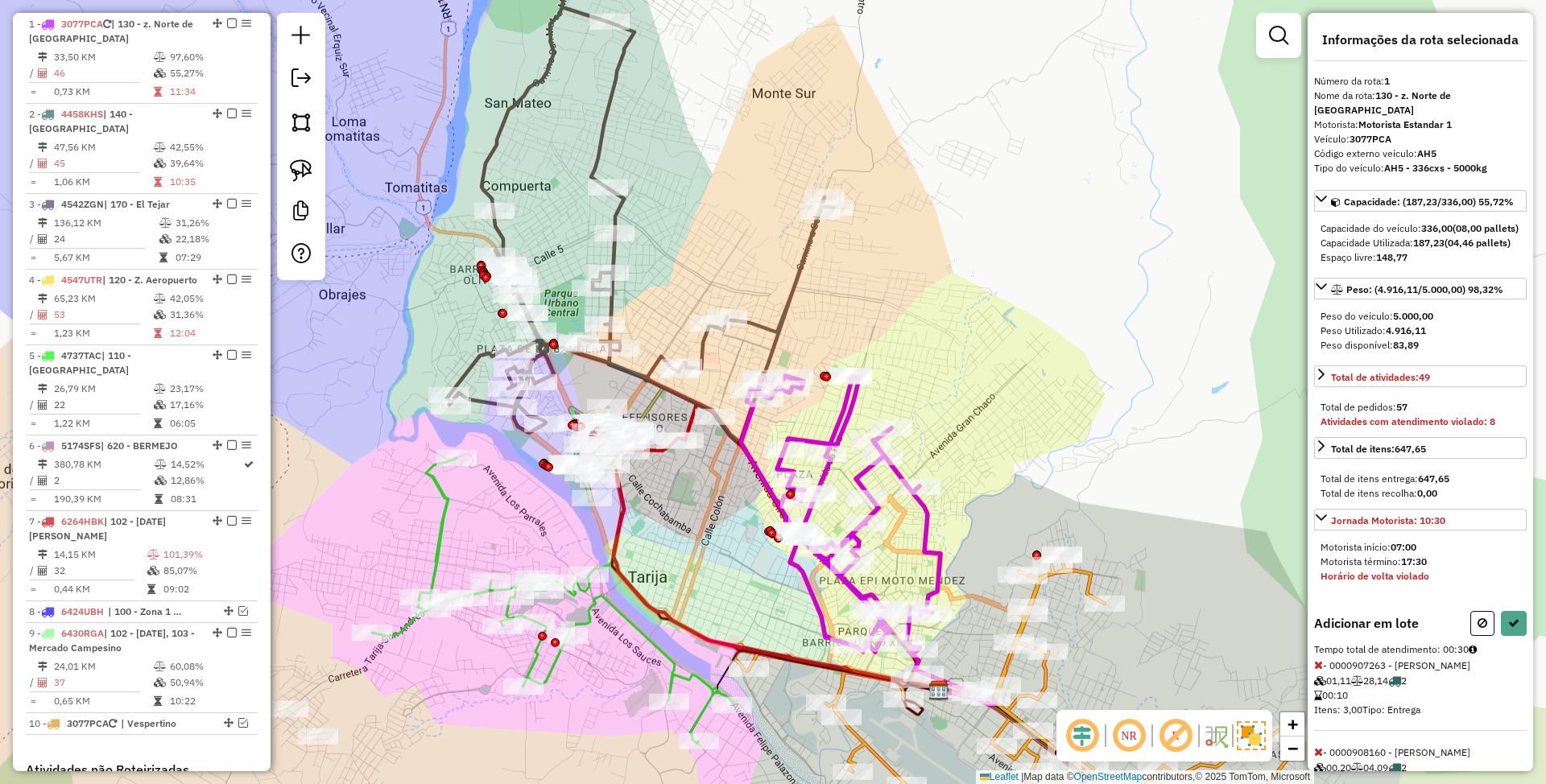
select select "*********"
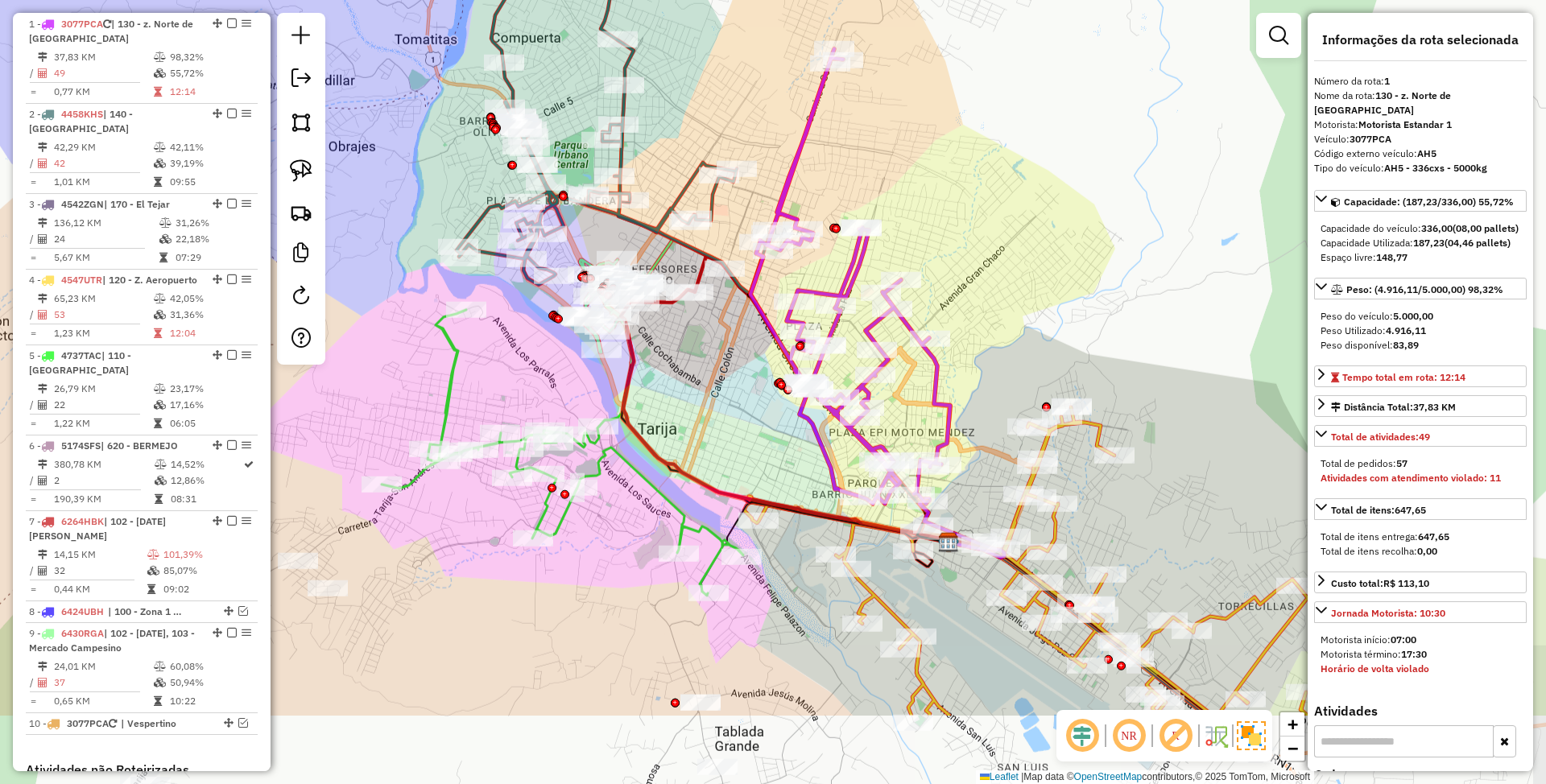
drag, startPoint x: 896, startPoint y: 290, endPoint x: 908, endPoint y: 107, distance: 183.4
click at [908, 107] on div "Janela de atendimento Grade de atendimento Capacidade Transportadoras Veículos …" at bounding box center [773, 392] width 1546 height 784
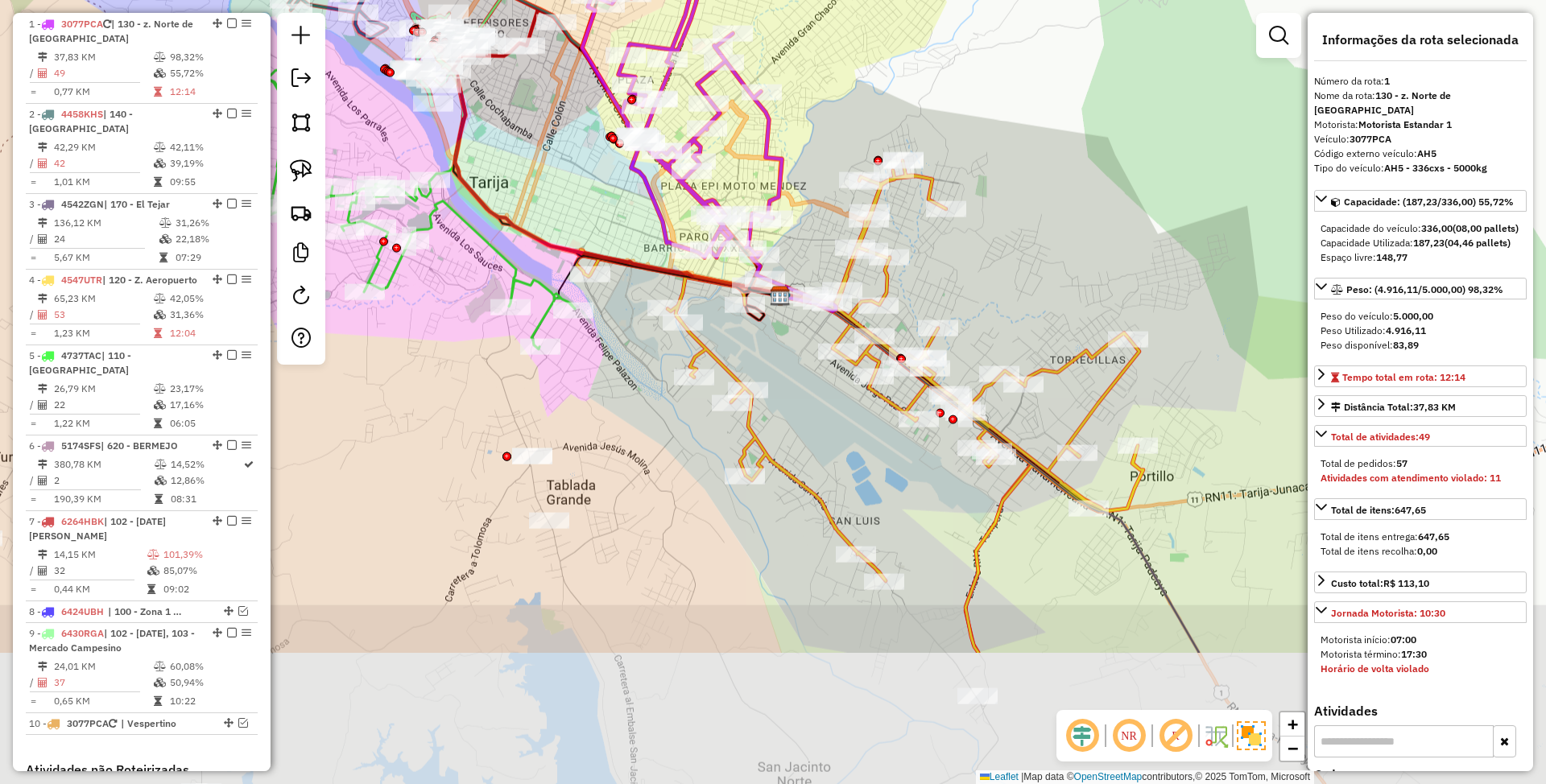
drag, startPoint x: 981, startPoint y: 628, endPoint x: 810, endPoint y: 417, distance: 271.6
click at [810, 417] on div "Janela de atendimento Grade de atendimento Capacidade Transportadoras Veículos …" at bounding box center [773, 392] width 1546 height 784
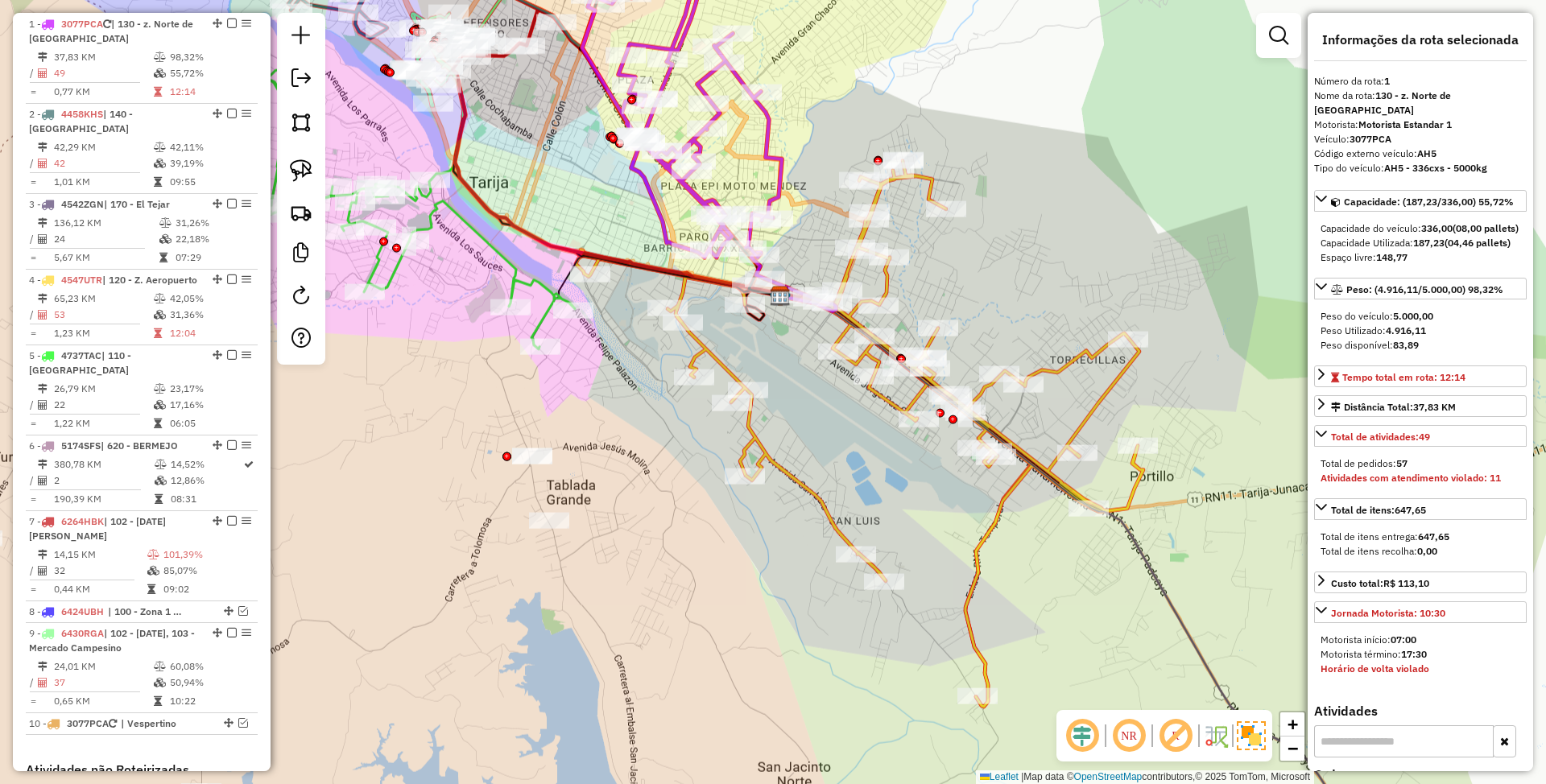
click at [1083, 355] on icon at bounding box center [859, 433] width 568 height 546
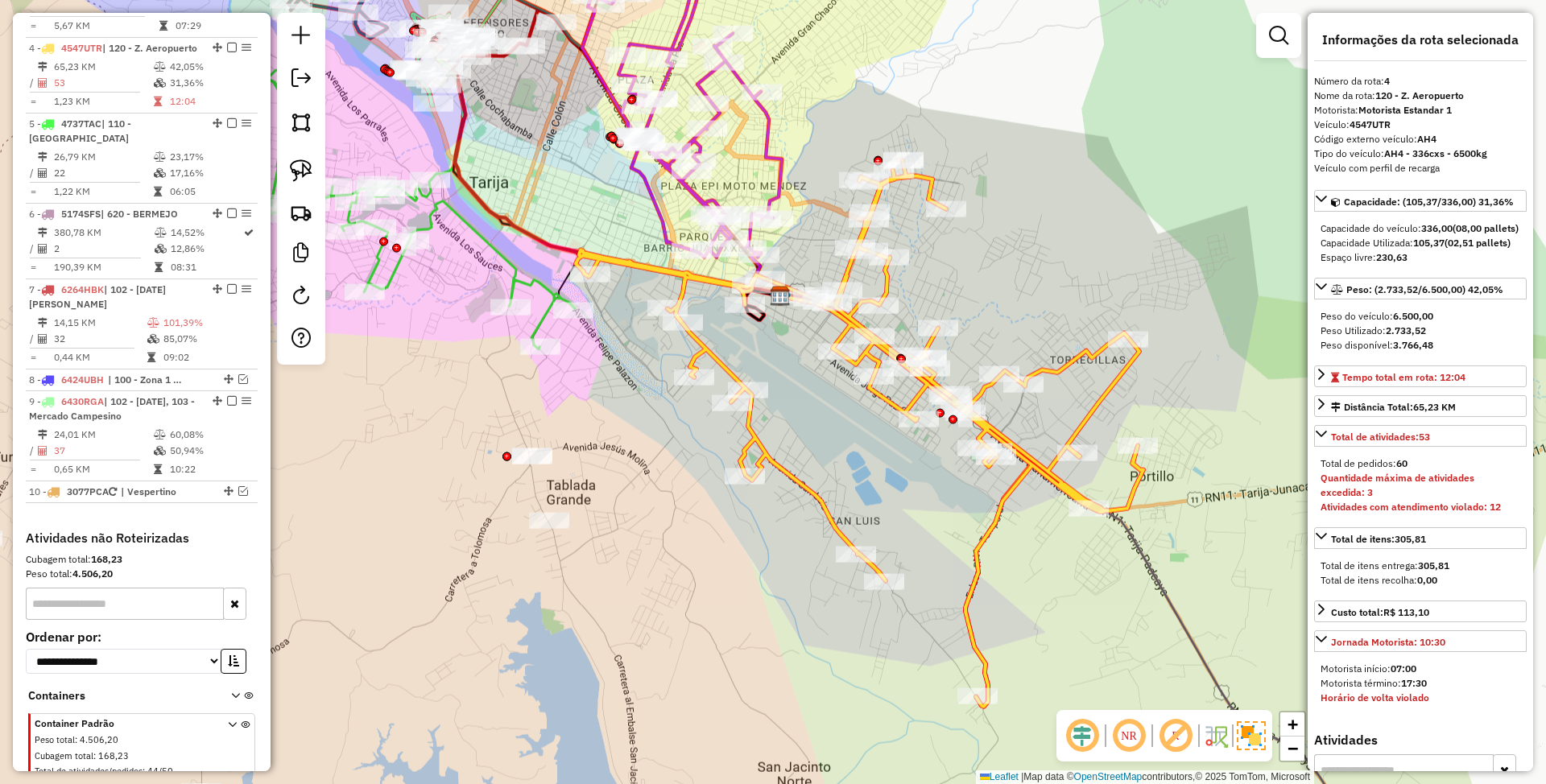
scroll to position [876, 0]
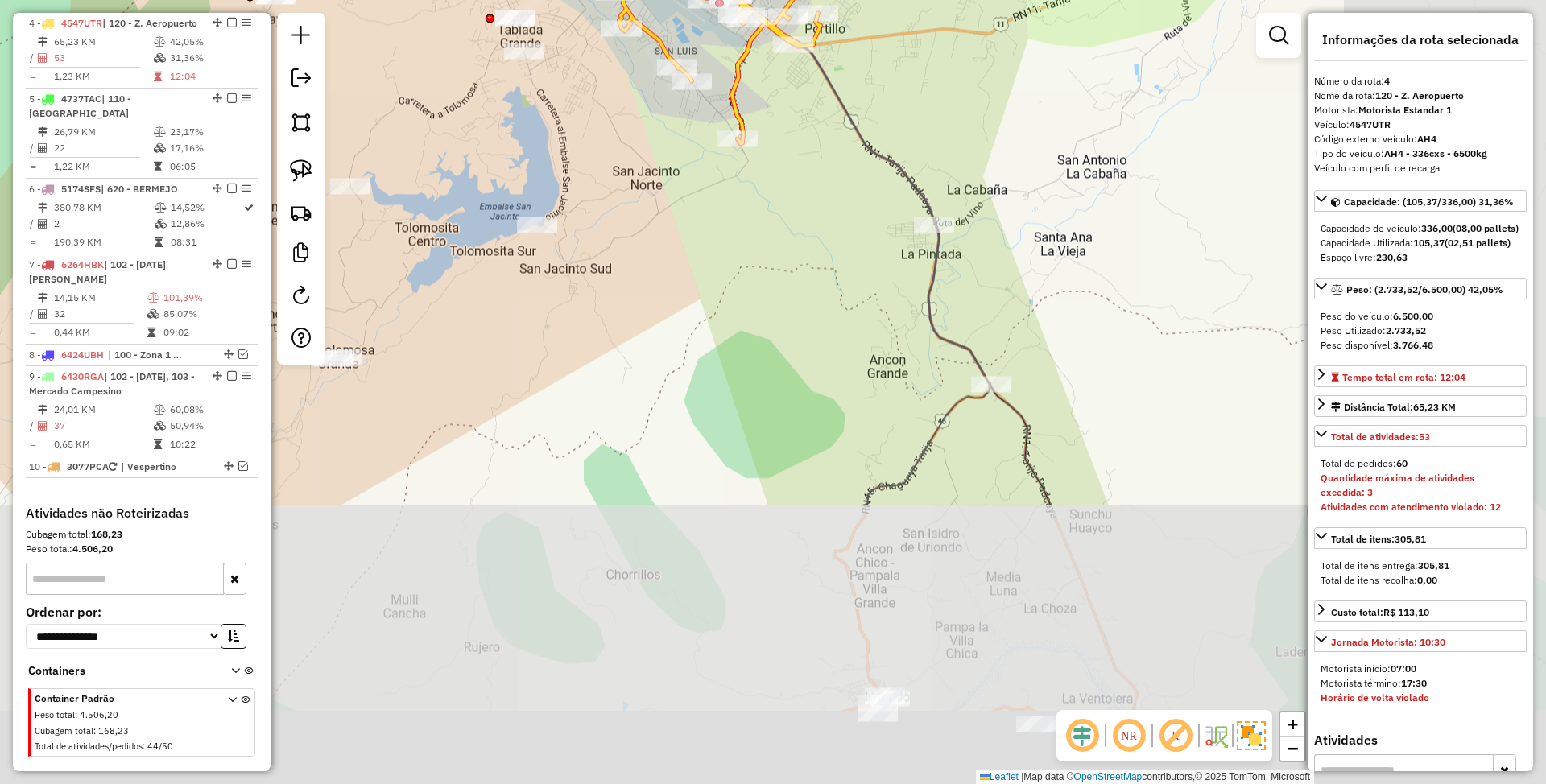
drag, startPoint x: 1058, startPoint y: 615, endPoint x: 773, endPoint y: 206, distance: 498.5
click at [774, 209] on div "Janela de atendimento Grade de atendimento Capacidade Transportadoras Veículos …" at bounding box center [773, 392] width 1546 height 784
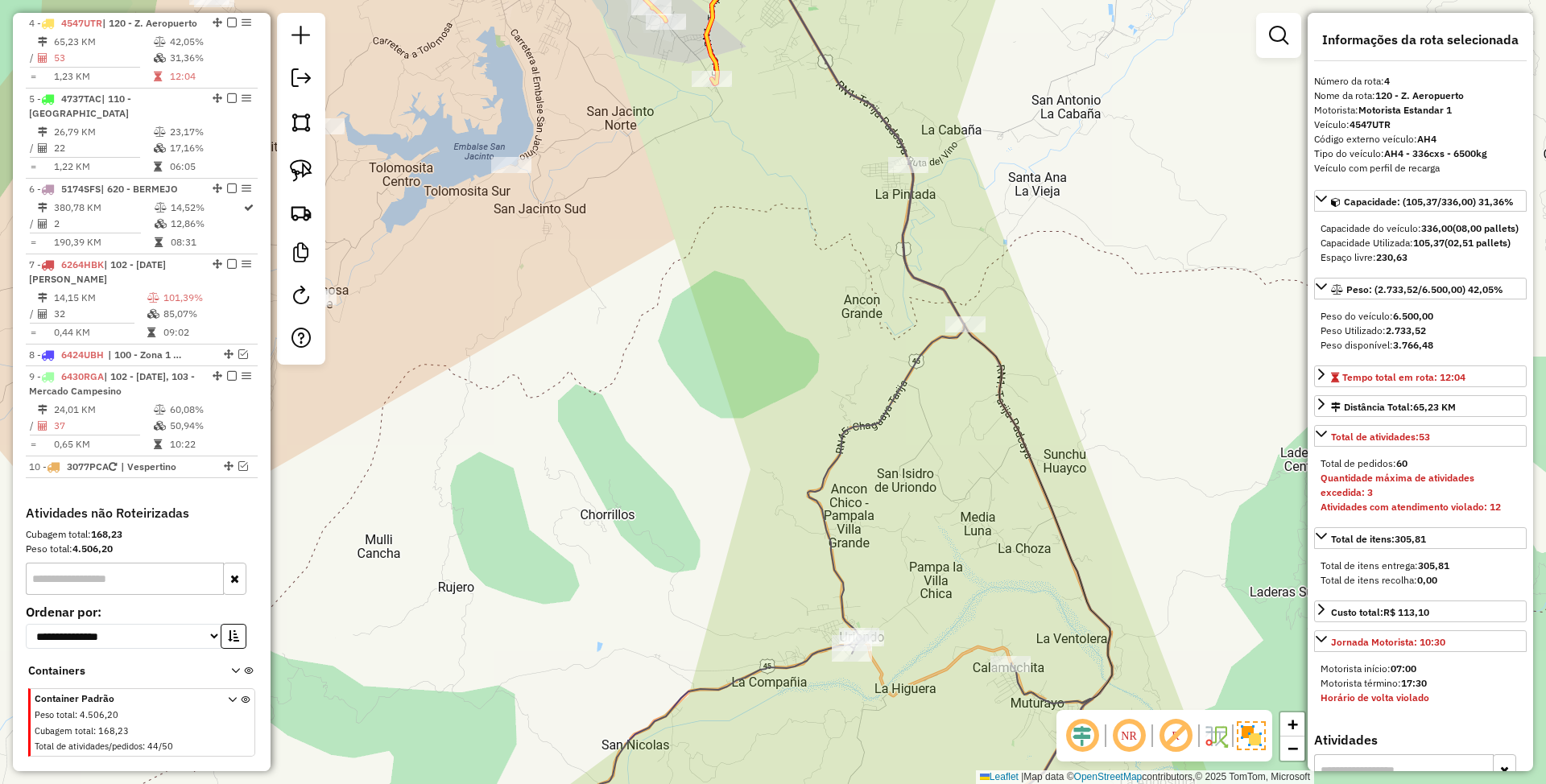
click at [942, 288] on icon at bounding box center [807, 512] width 571 height 700
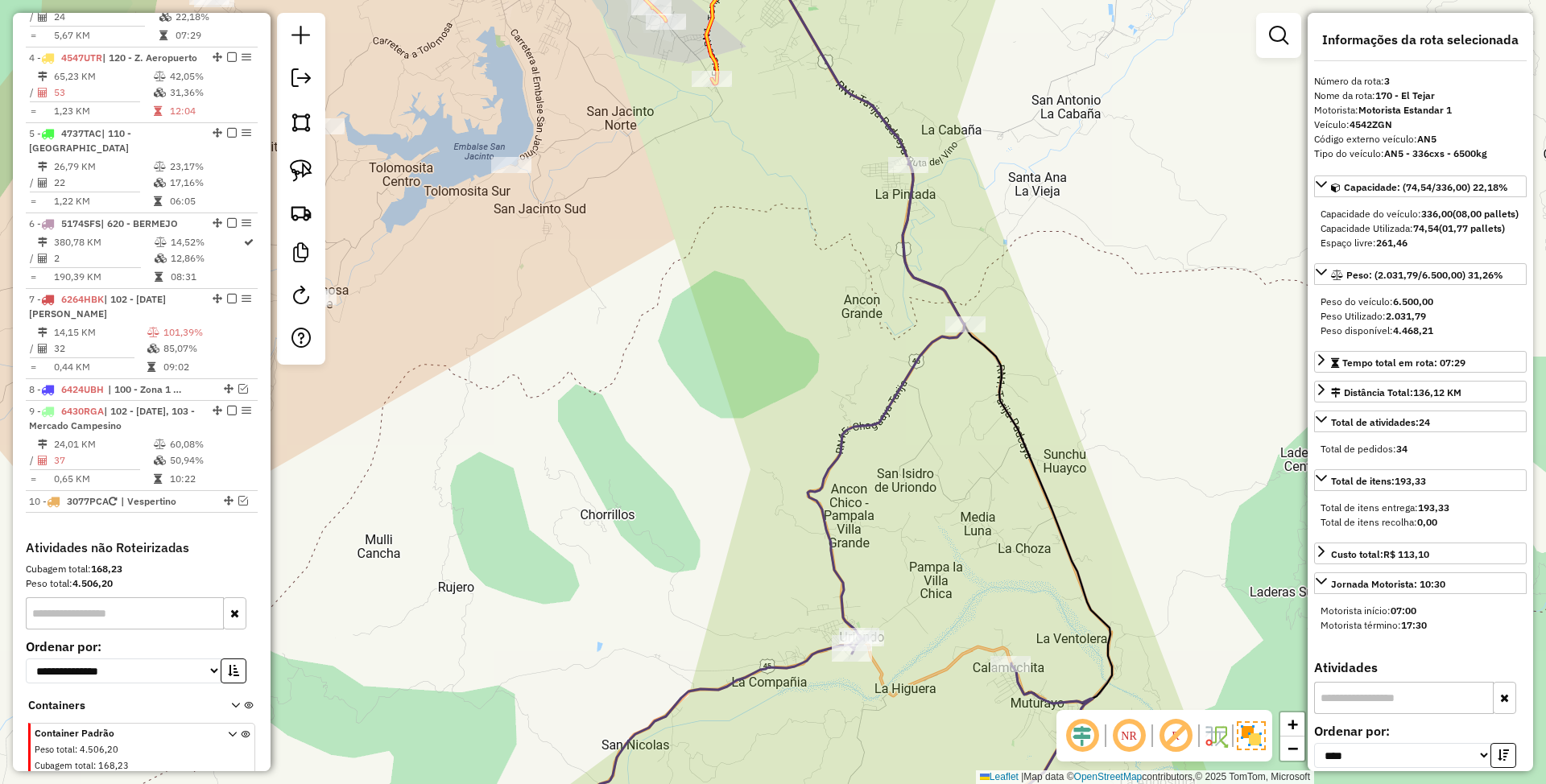
scroll to position [800, 0]
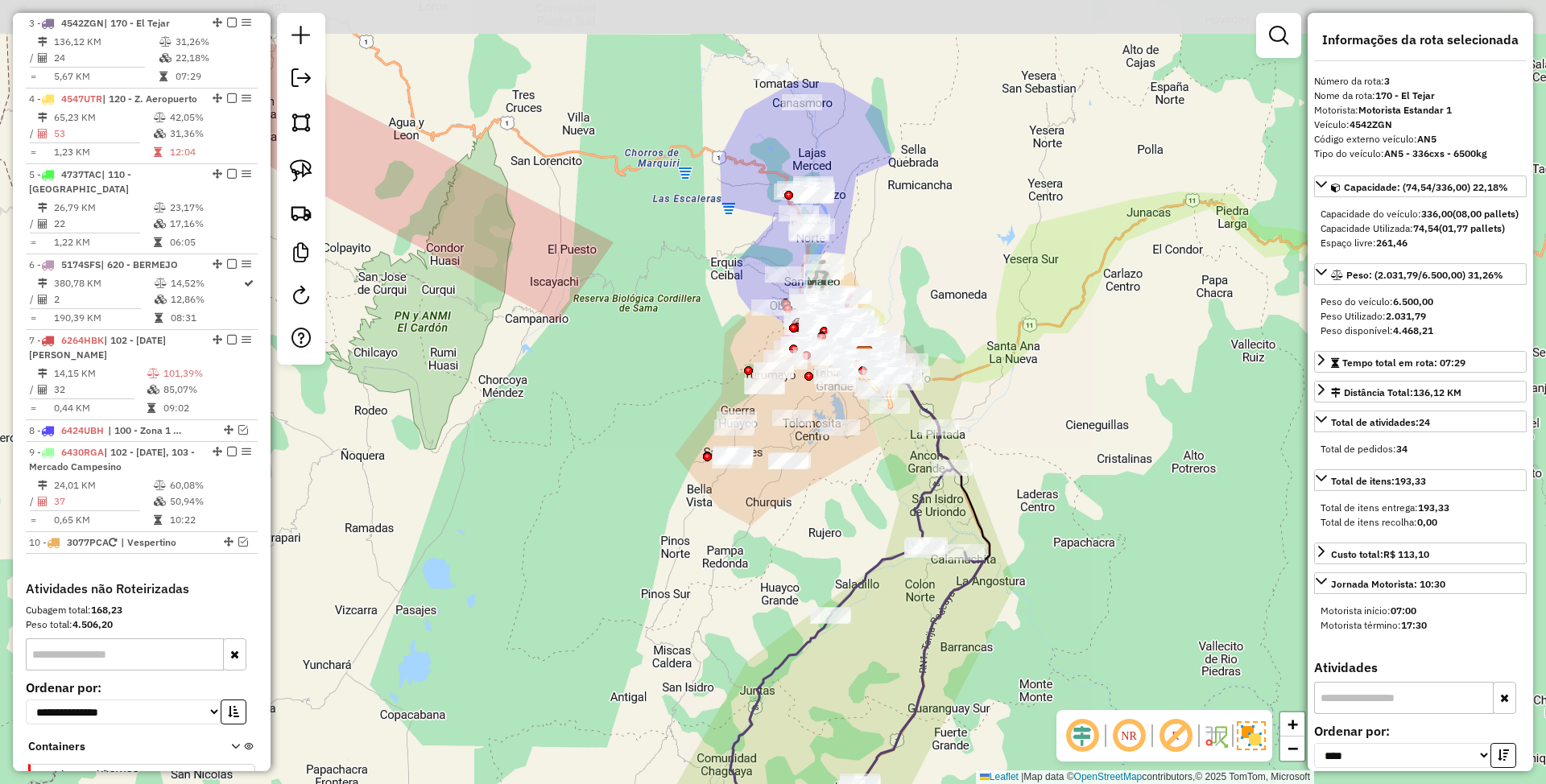
drag, startPoint x: 1000, startPoint y: 619, endPoint x: 1013, endPoint y: 742, distance: 123.7
click at [1013, 742] on div "Janela de atendimento Grade de atendimento Capacidade Transportadoras Veículos …" at bounding box center [773, 392] width 1546 height 784
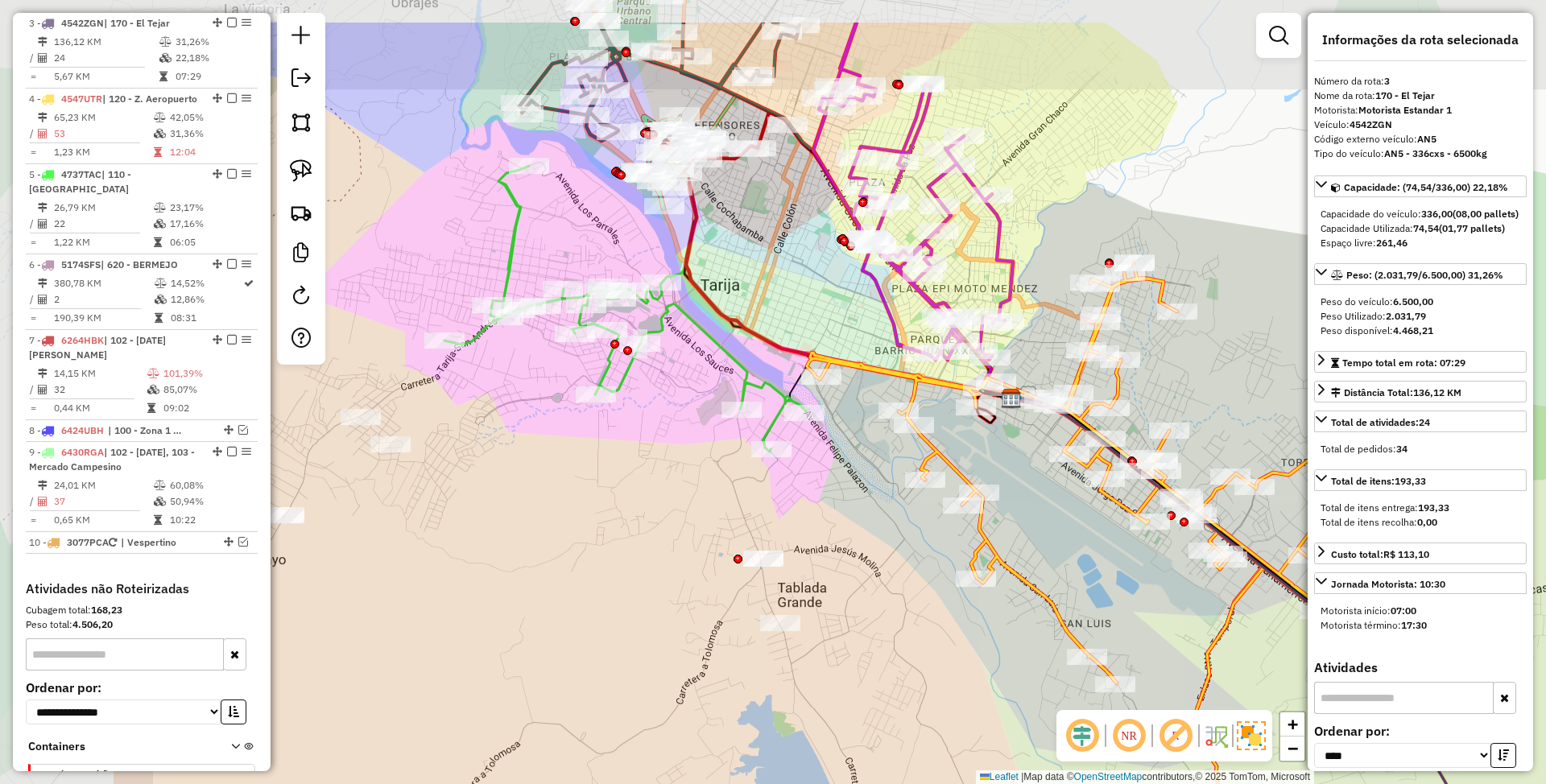
drag, startPoint x: 815, startPoint y: 454, endPoint x: 1083, endPoint y: 555, distance: 286.4
click at [1083, 555] on div "Janela de atendimento Grade de atendimento Capacidade Transportadoras Veículos …" at bounding box center [773, 392] width 1546 height 784
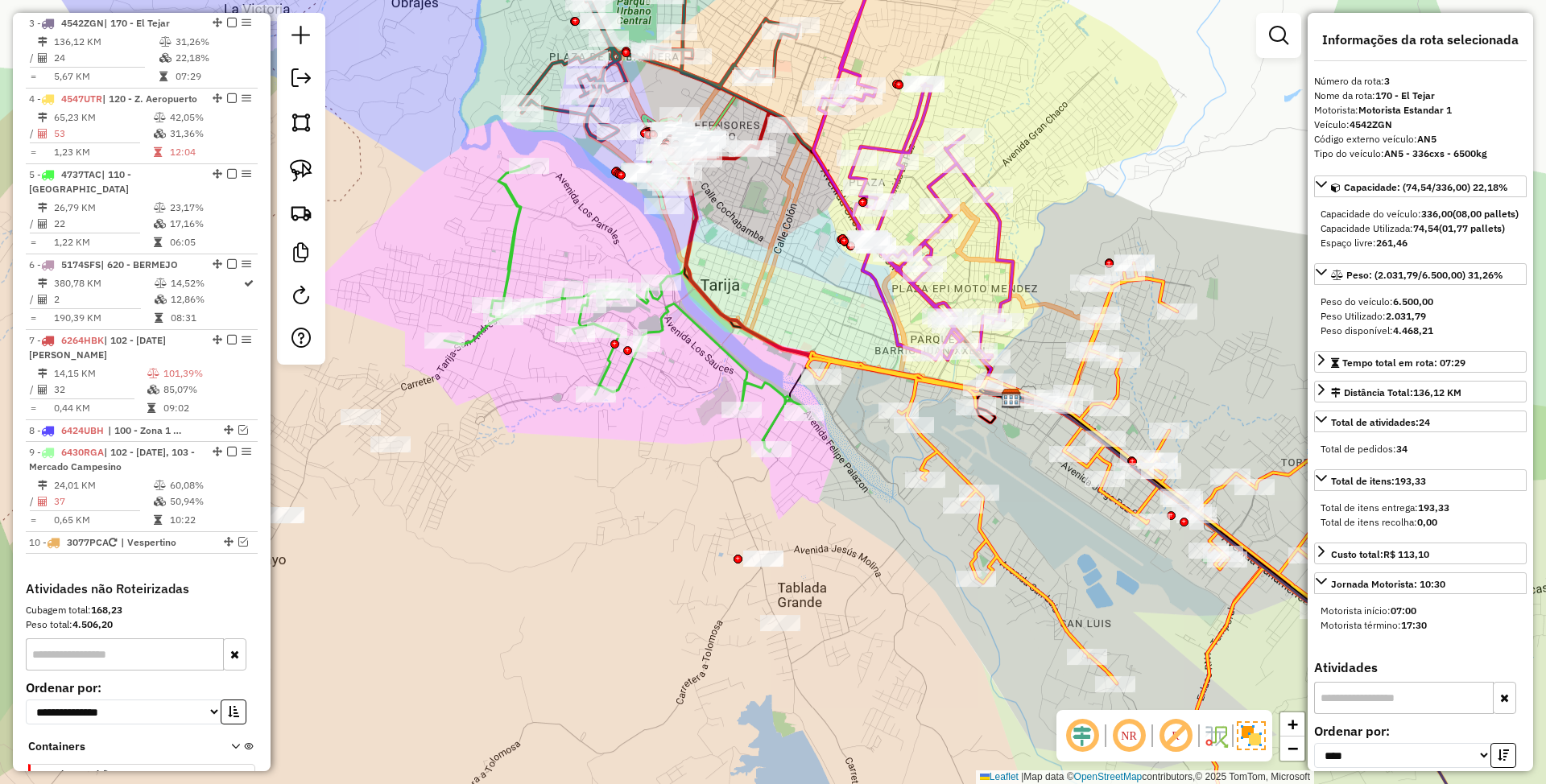
click at [769, 385] on icon at bounding box center [625, 308] width 362 height 285
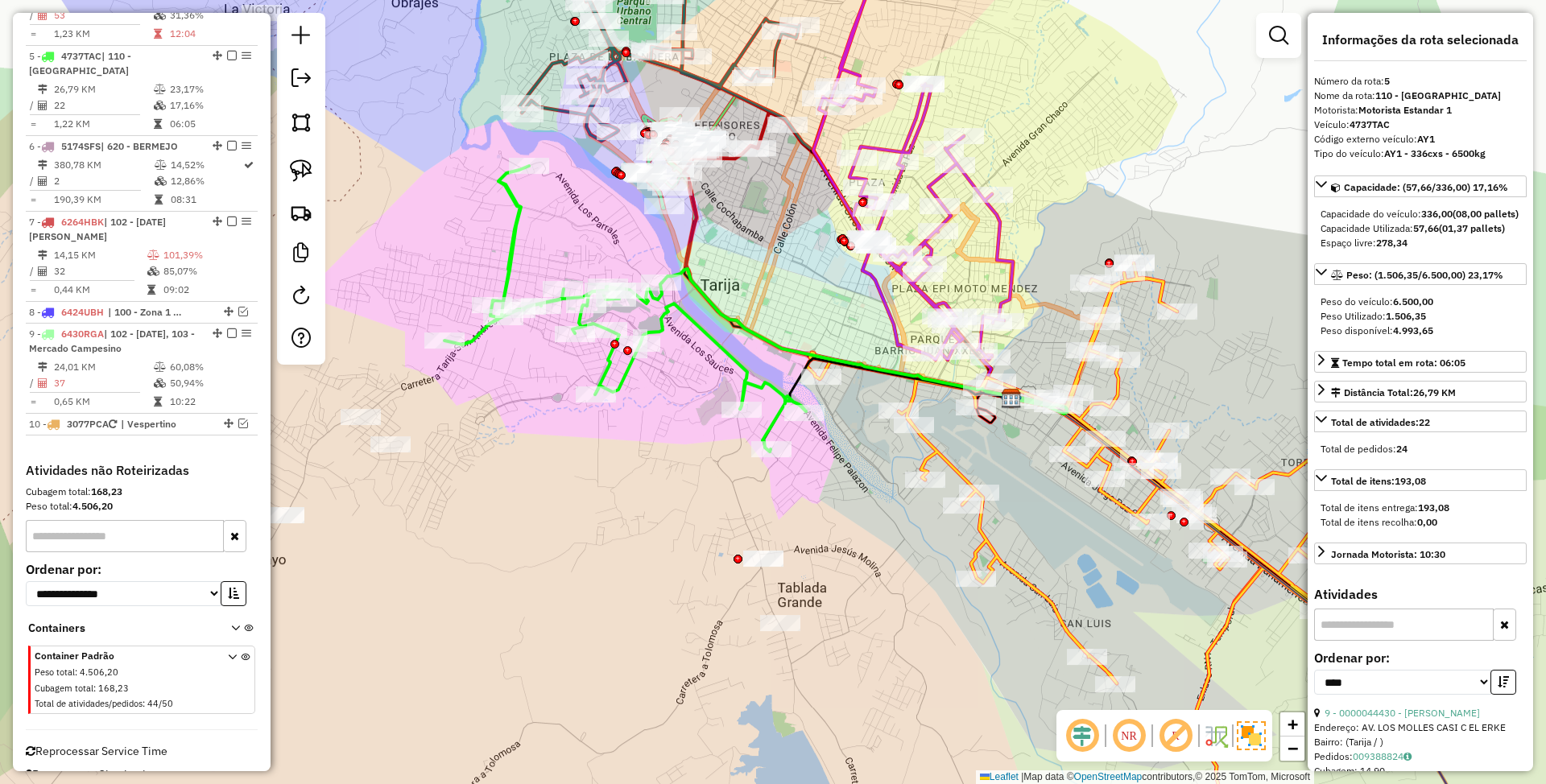
scroll to position [945, 0]
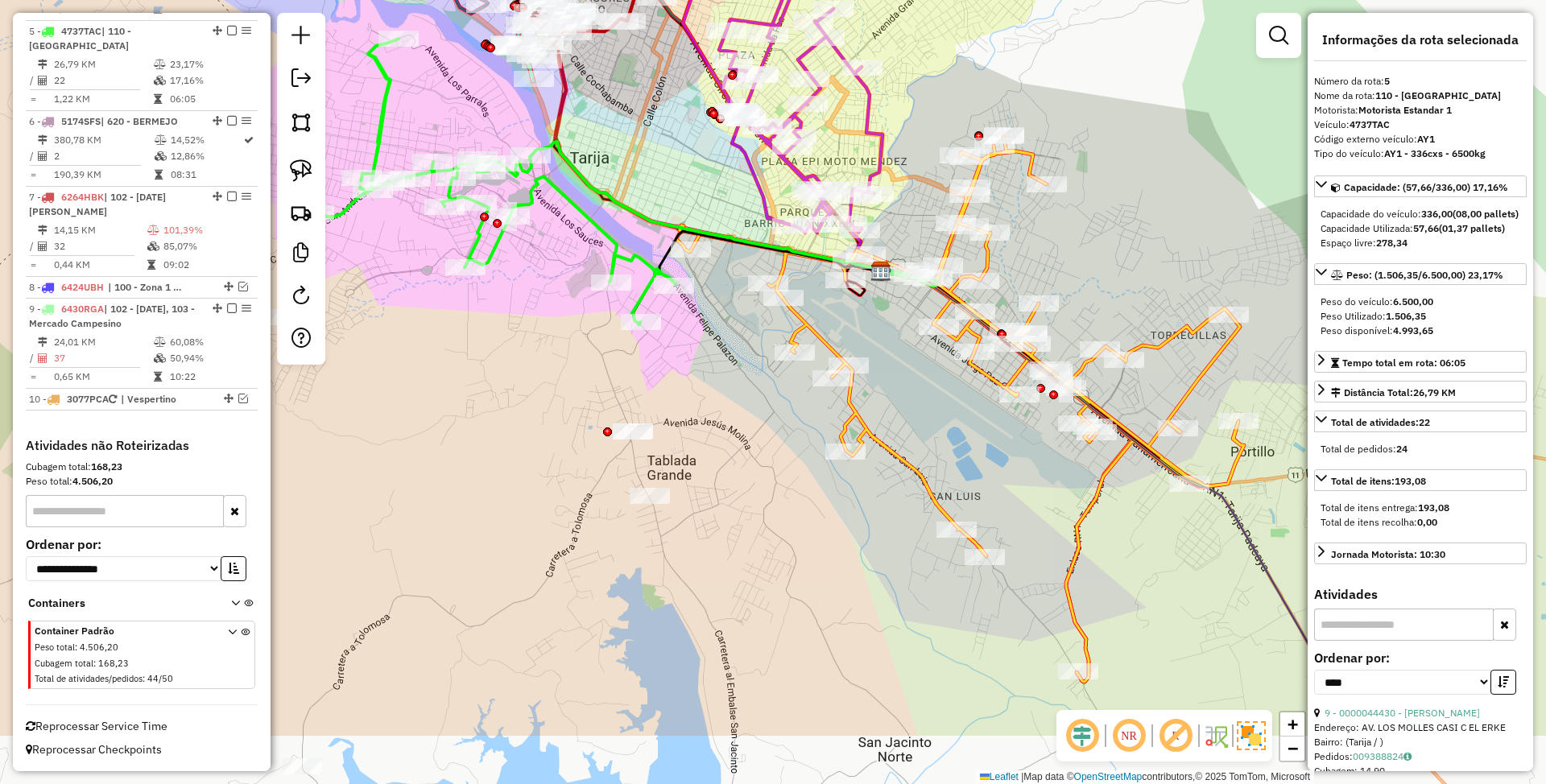
drag, startPoint x: 851, startPoint y: 554, endPoint x: 707, endPoint y: 416, distance: 199.4
click at [707, 416] on div "Janela de atendimento Grade de atendimento Capacidade Transportadoras Veículos …" at bounding box center [773, 392] width 1546 height 784
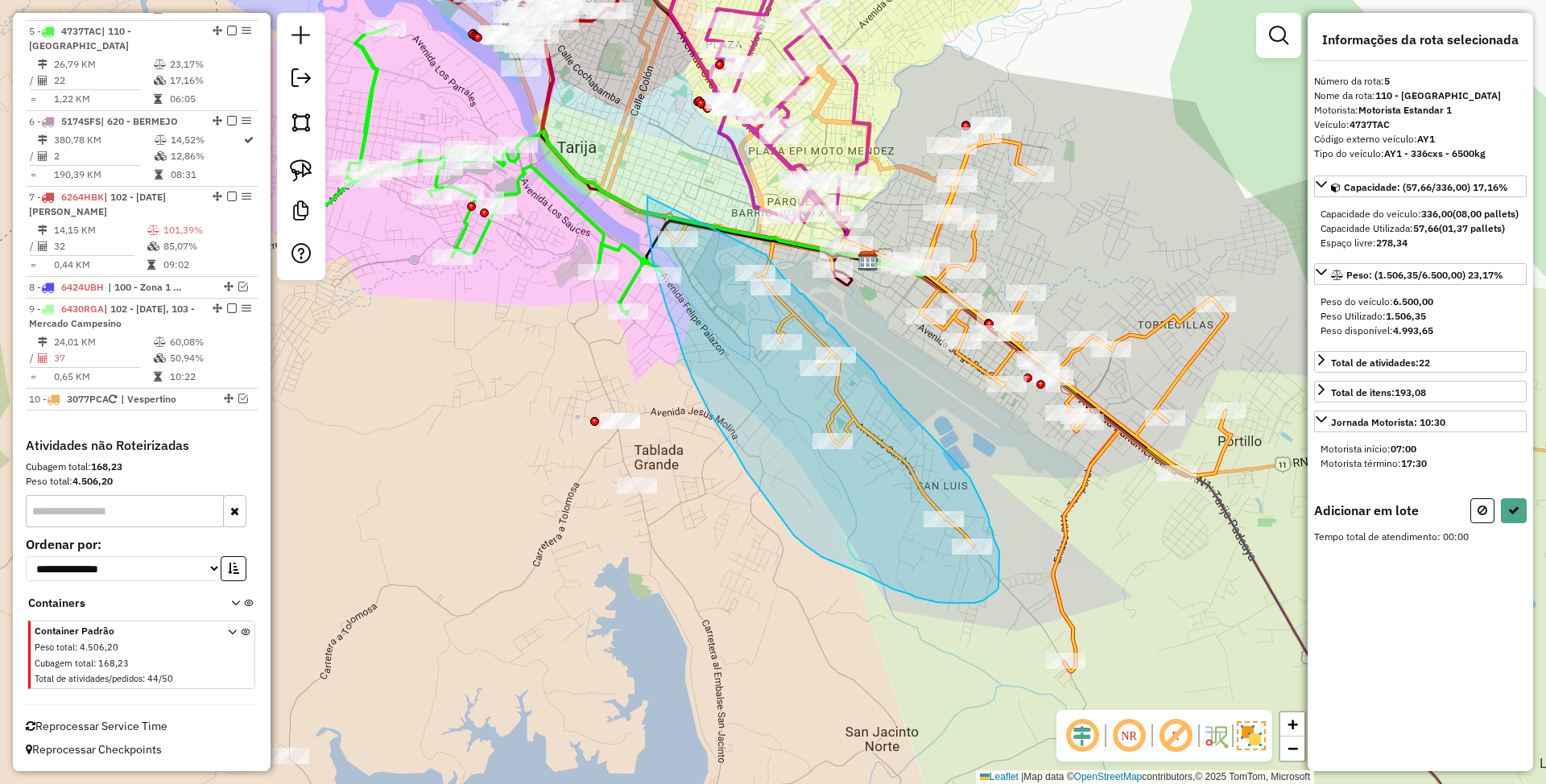
drag, startPoint x: 647, startPoint y: 196, endPoint x: 767, endPoint y: 255, distance: 133.7
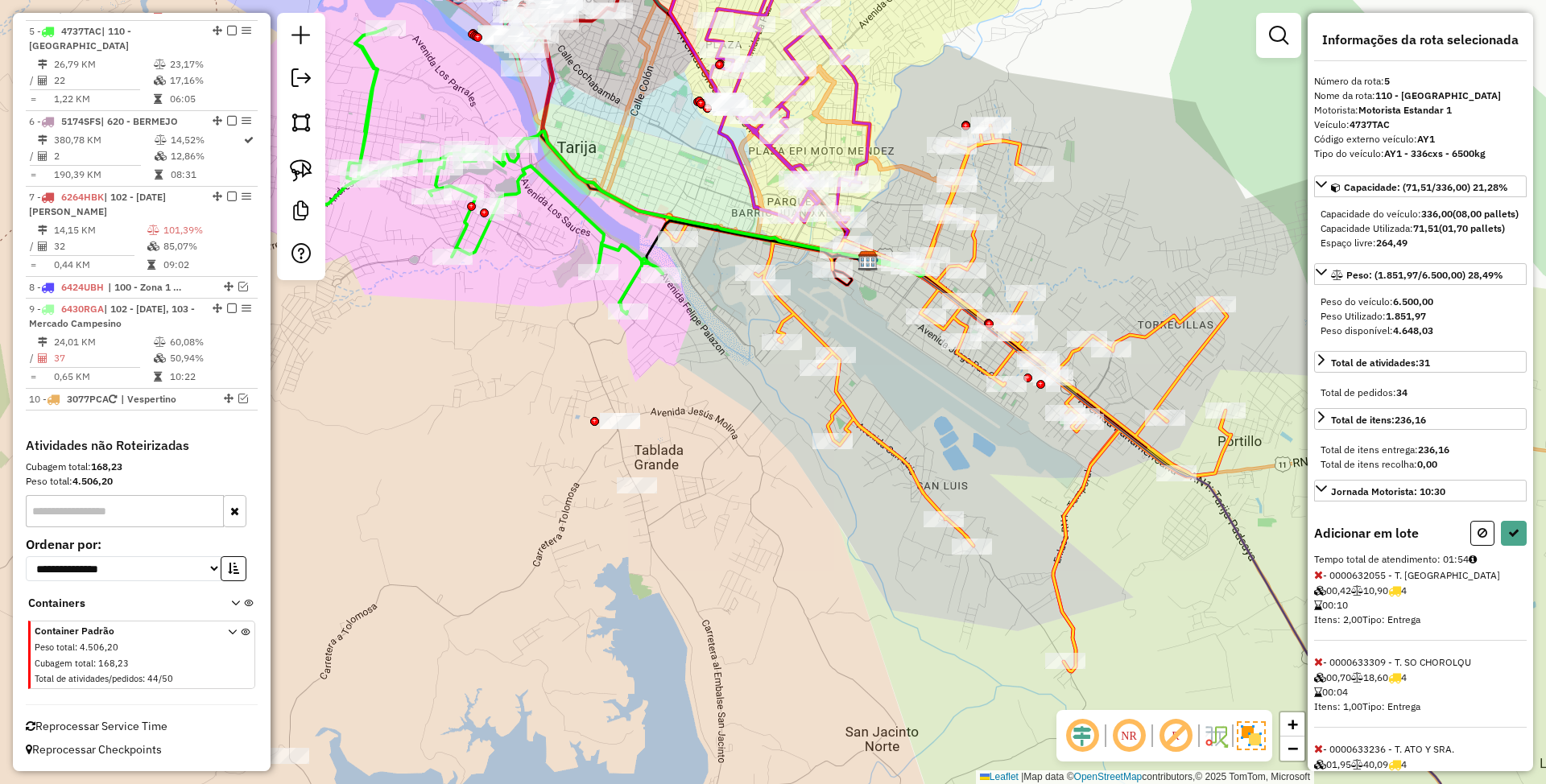
select select "*********"
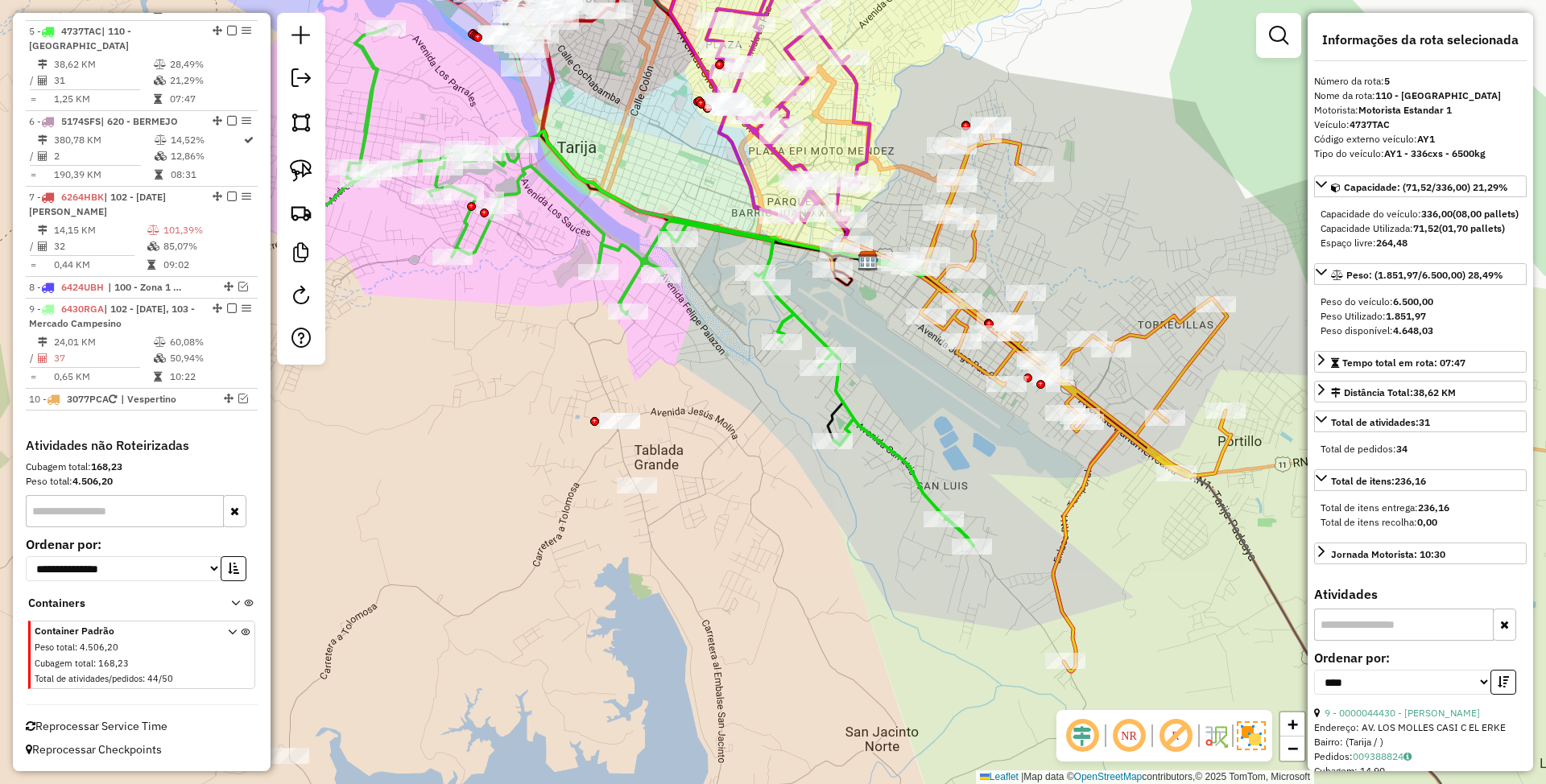
click at [1077, 490] on icon at bounding box center [1028, 398] width 406 height 546
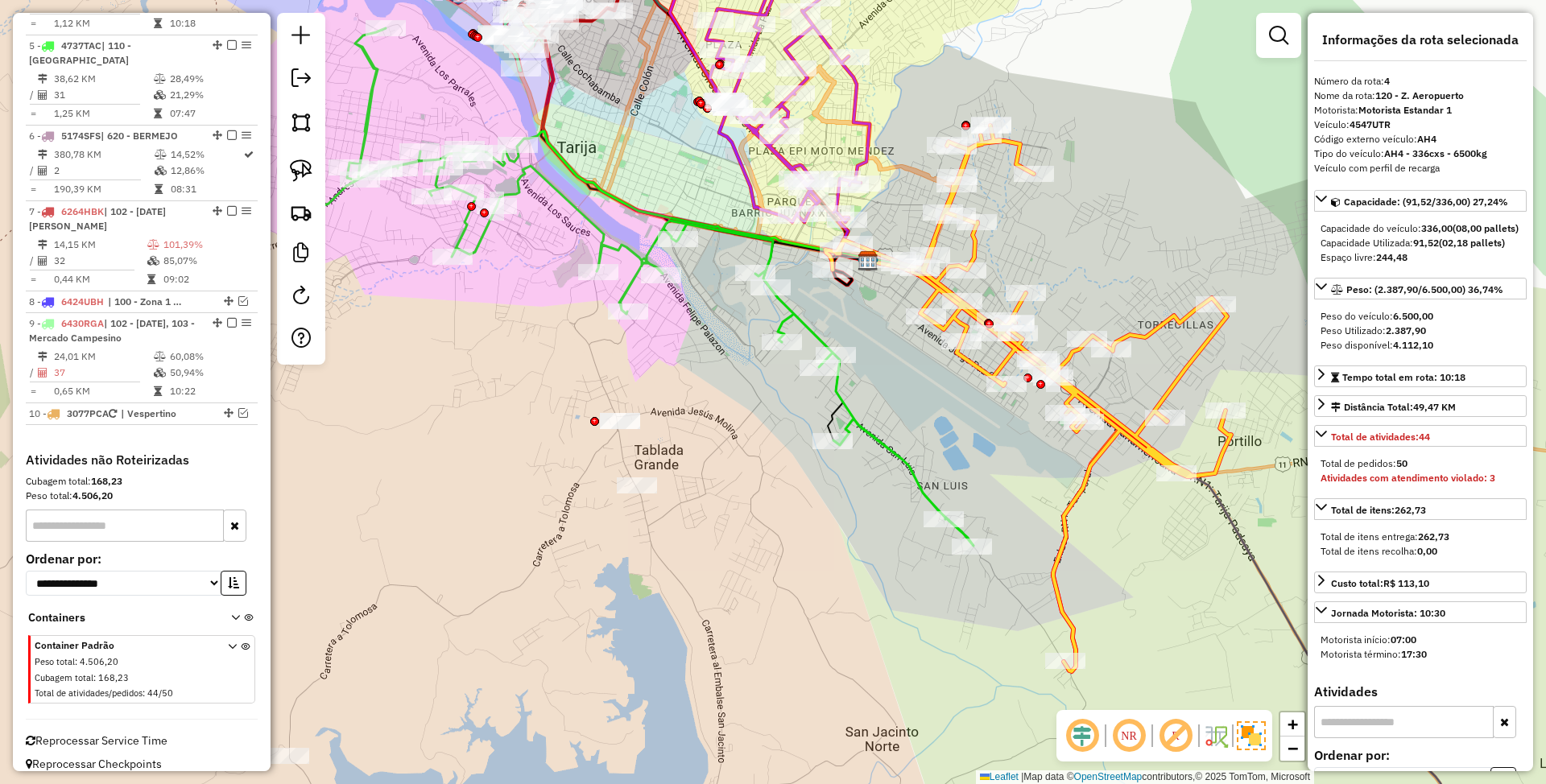
scroll to position [876, 0]
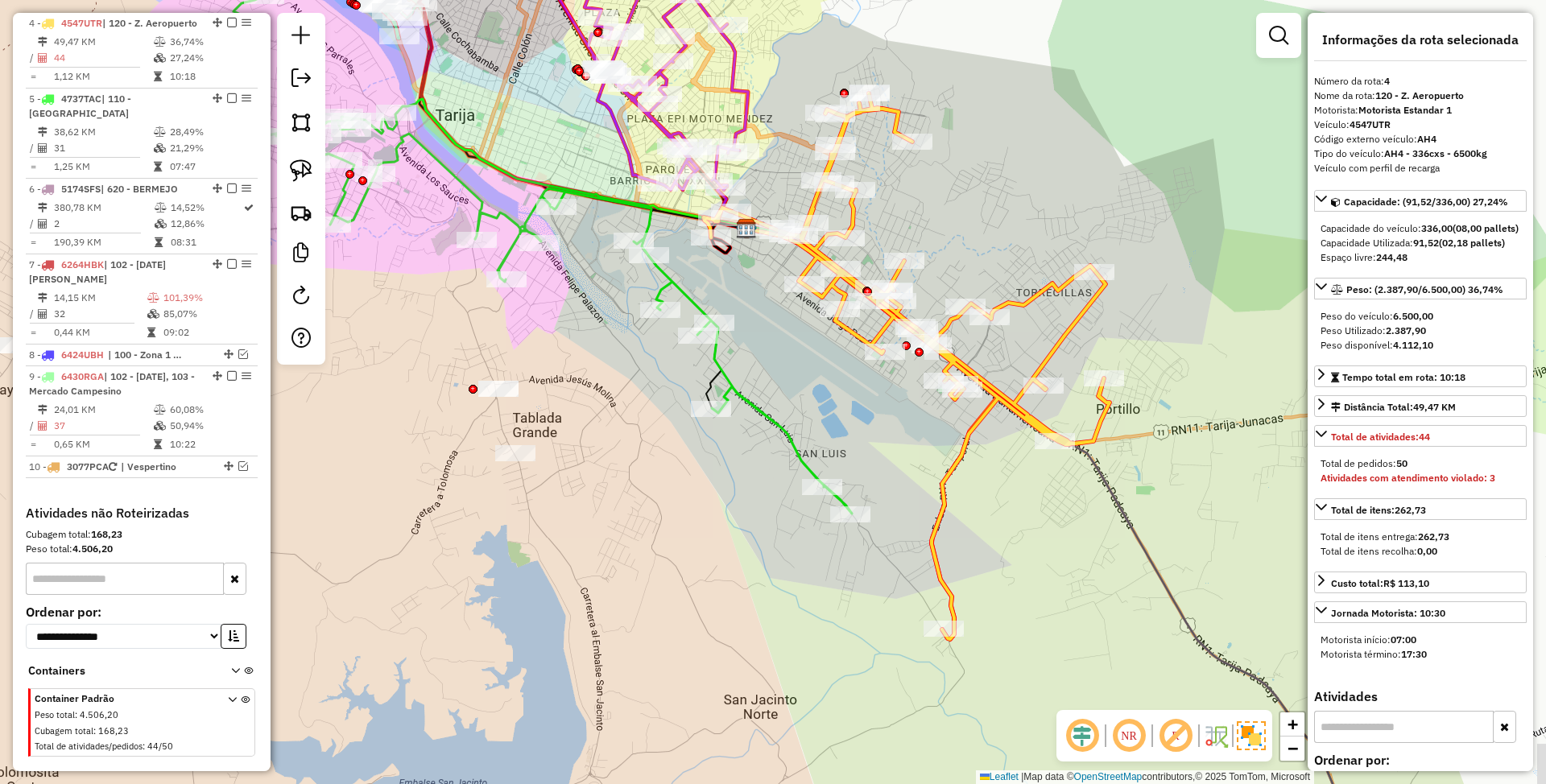
drag, startPoint x: 1128, startPoint y: 555, endPoint x: 848, endPoint y: 452, distance: 298.3
click at [848, 454] on div "Janela de atendimento Grade de atendimento Capacidade Transportadoras Veículos …" at bounding box center [773, 392] width 1546 height 784
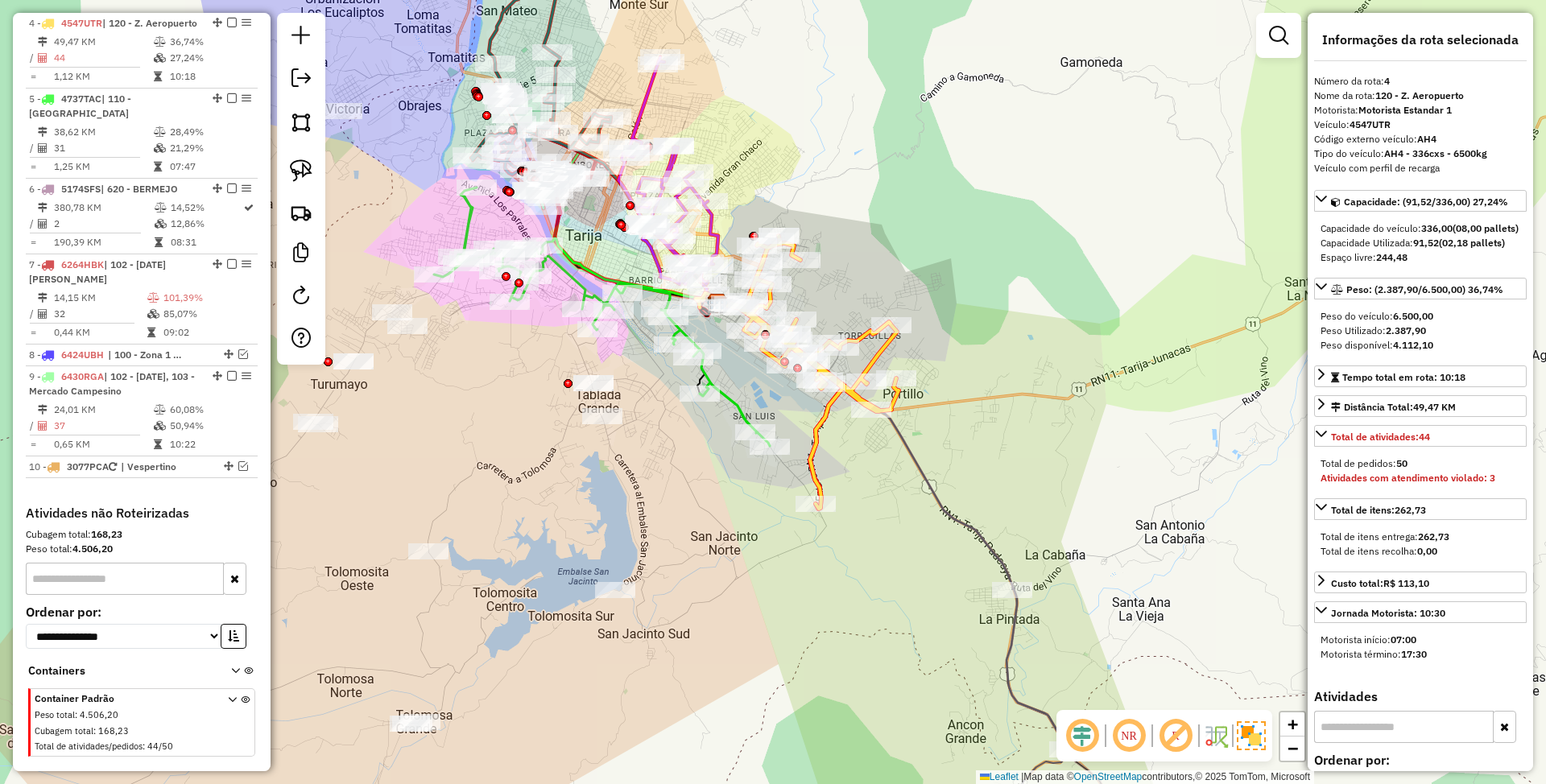
click at [735, 413] on icon at bounding box center [602, 317] width 336 height 259
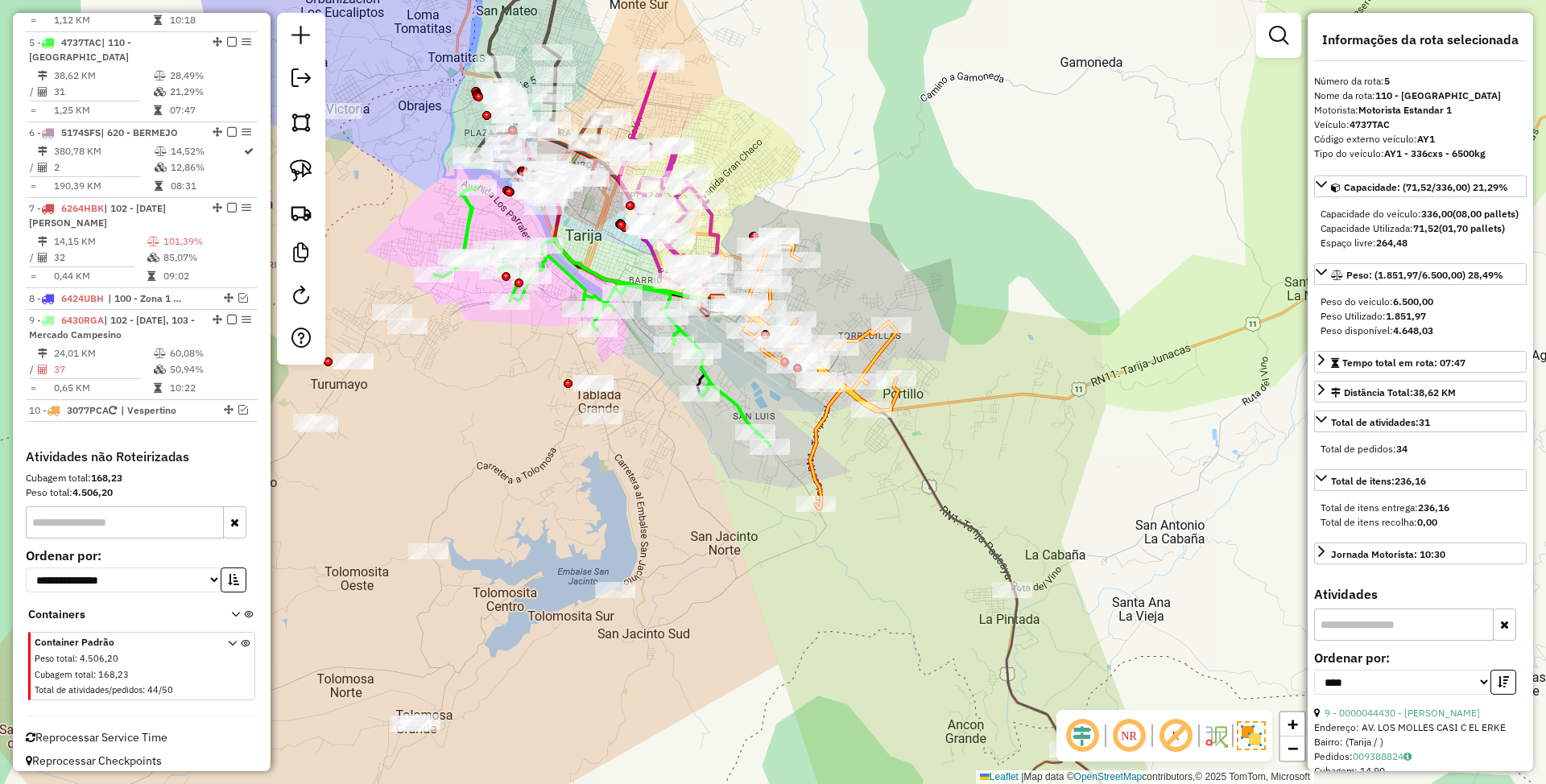
scroll to position [945, 0]
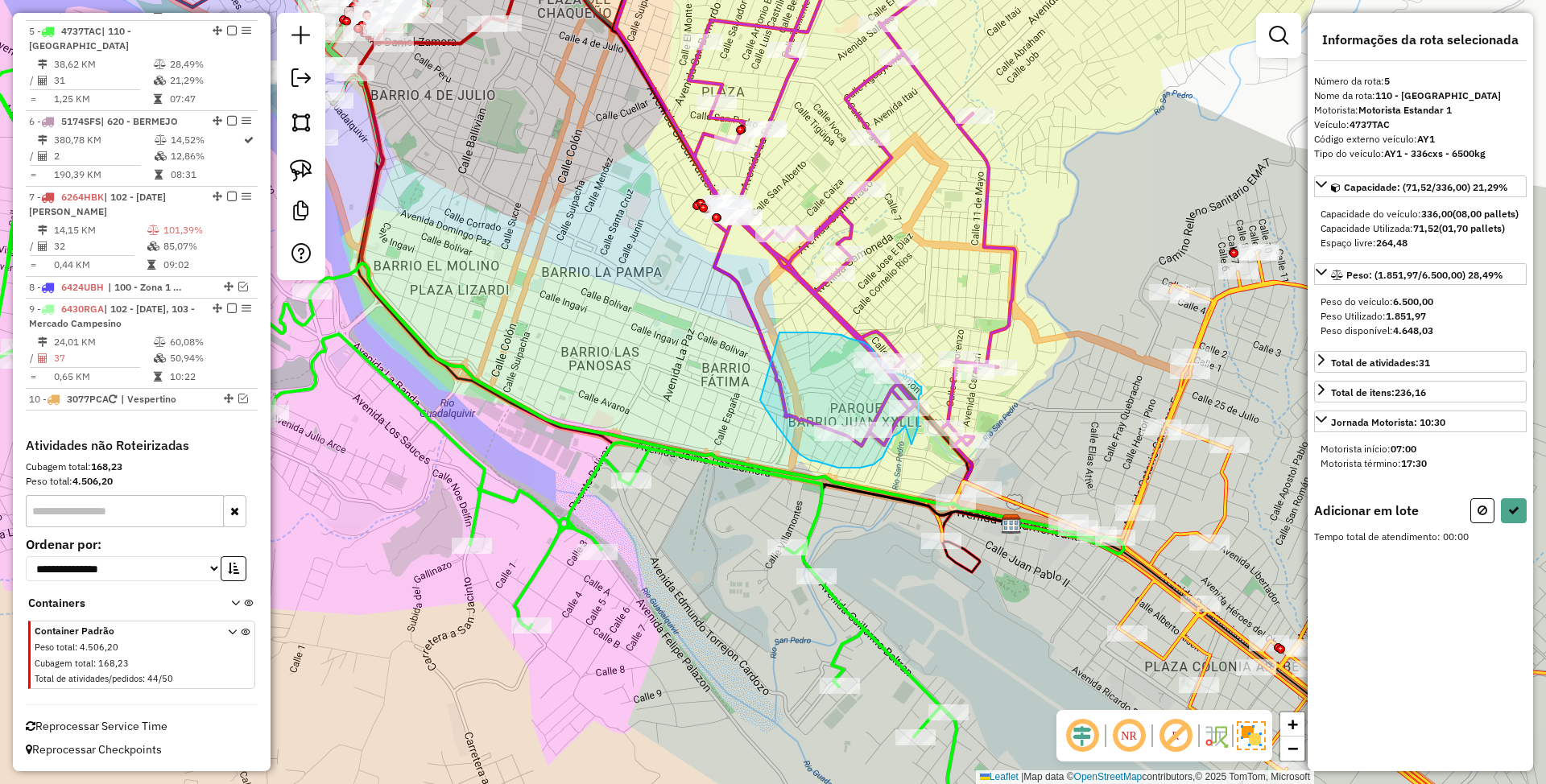
drag, startPoint x: 761, startPoint y: 401, endPoint x: 779, endPoint y: 333, distance: 70.3
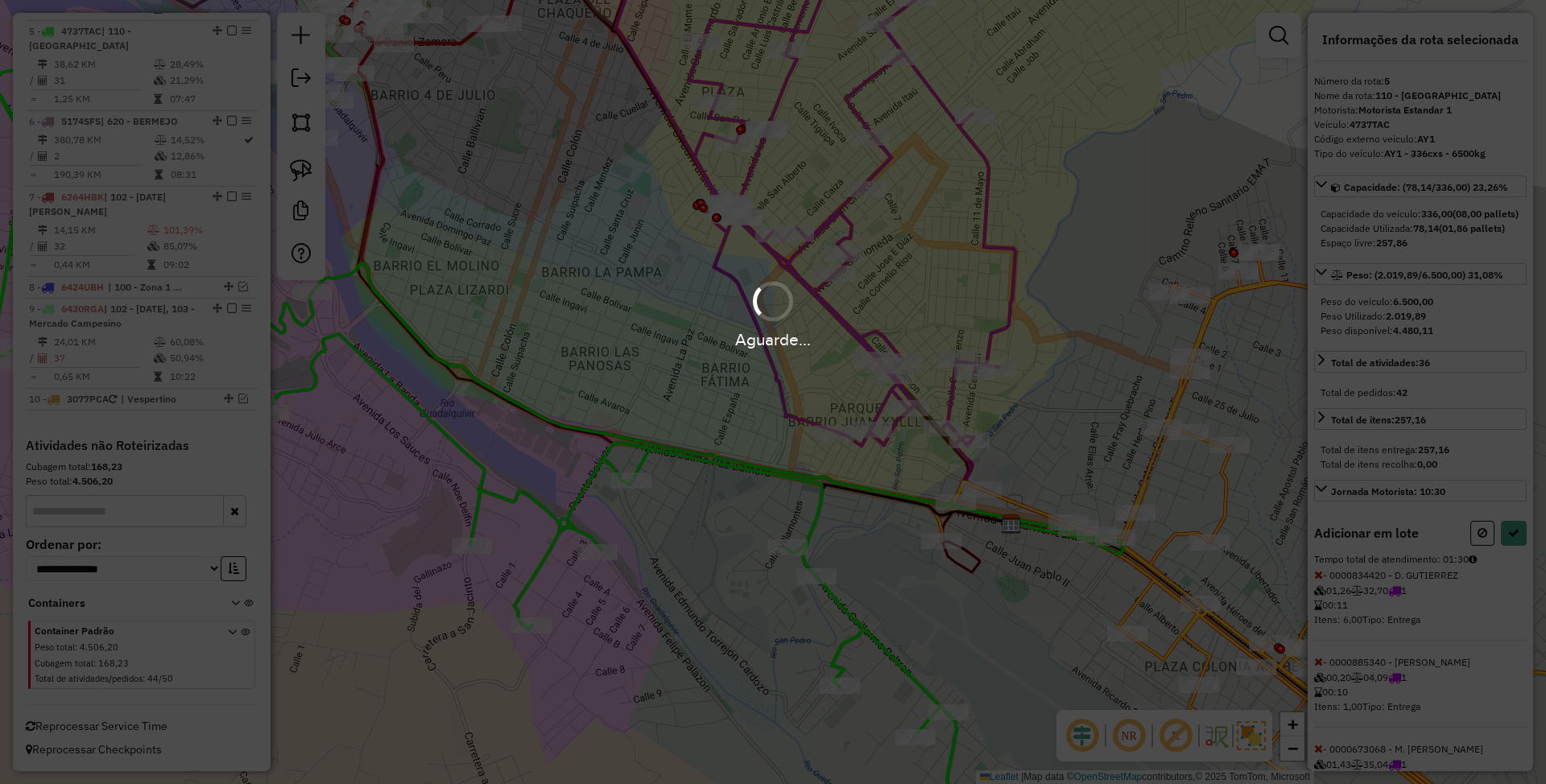
select select "*********"
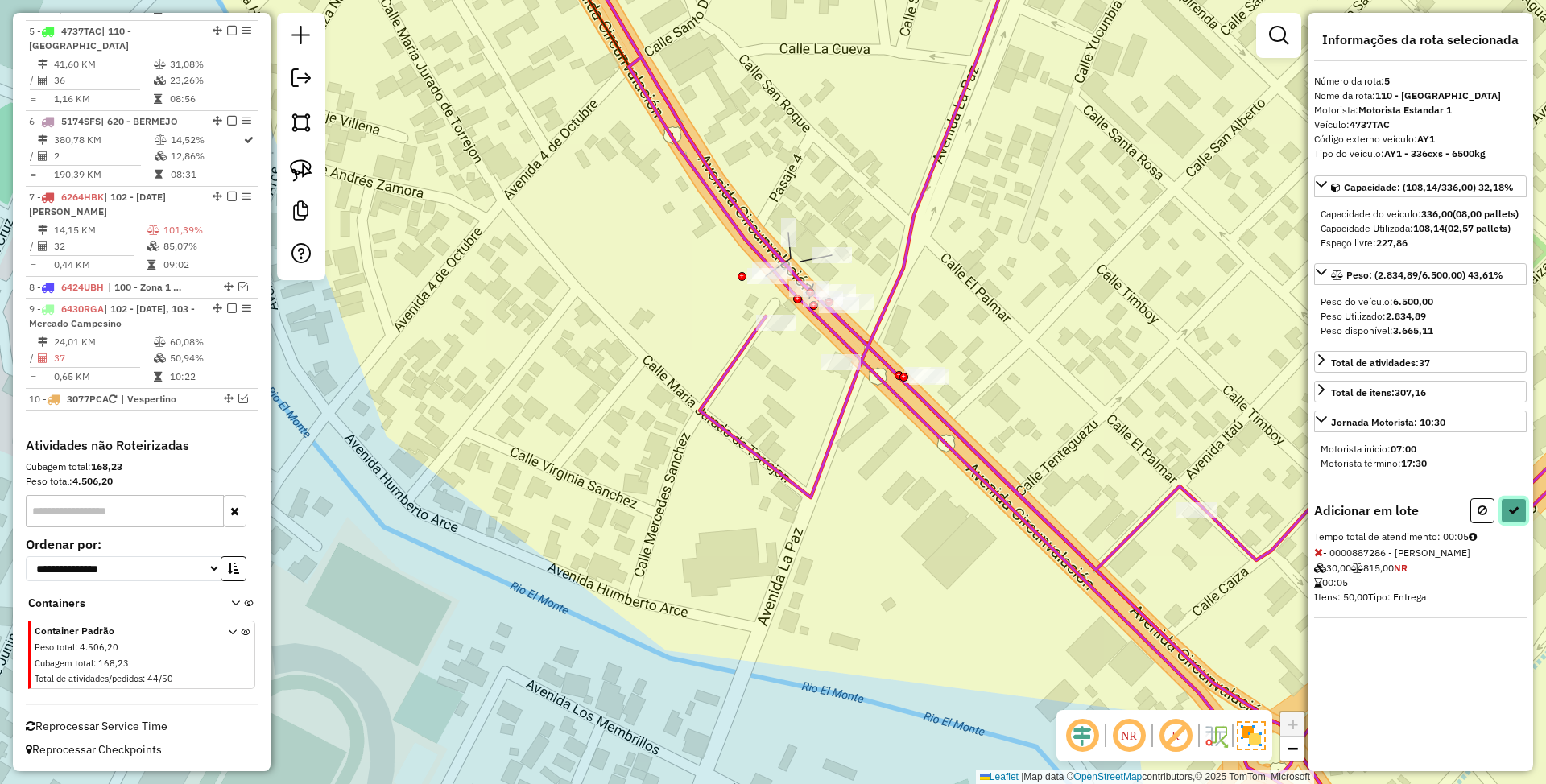
click at [1515, 516] on icon at bounding box center [1513, 510] width 11 height 11
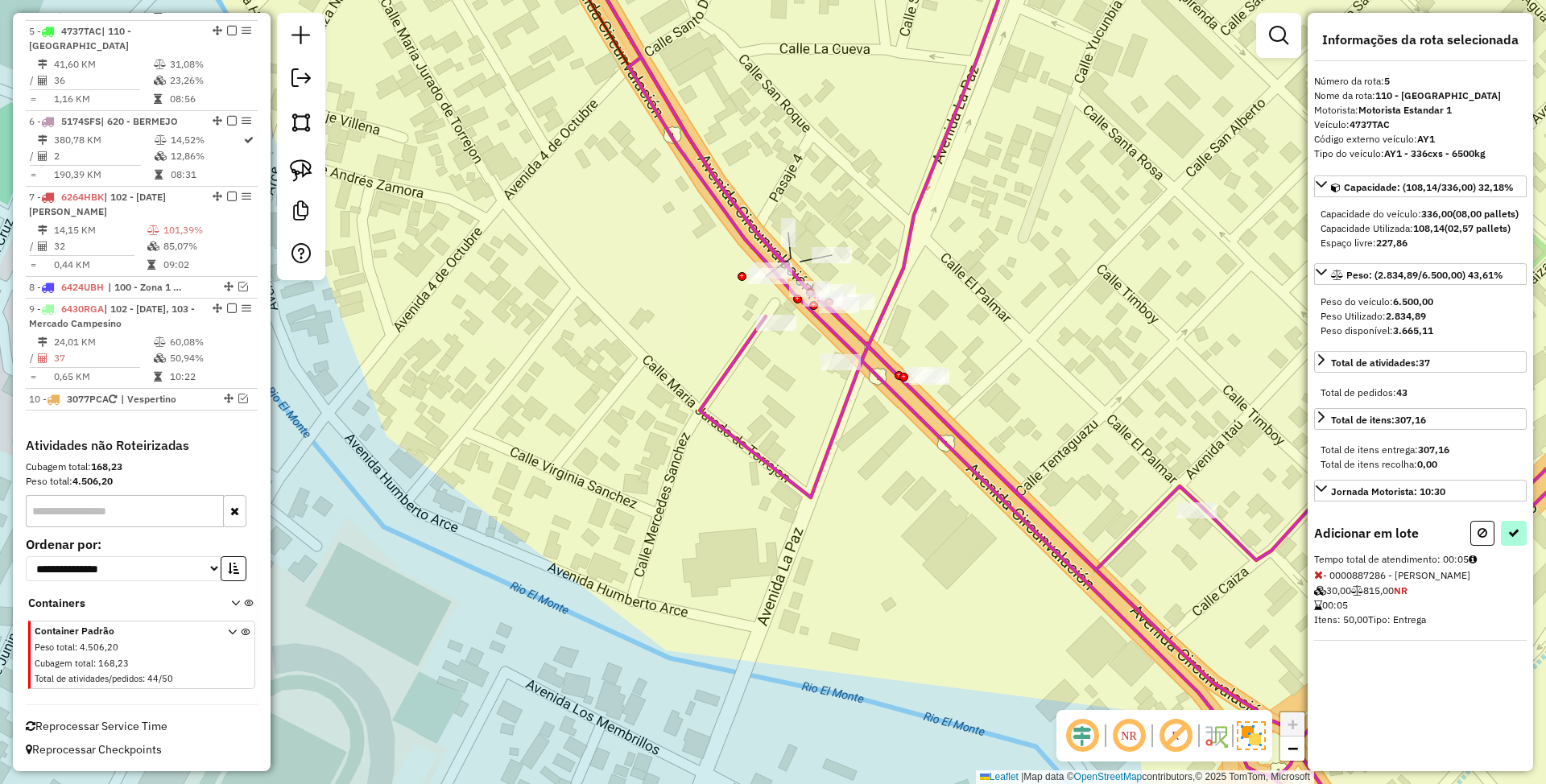
select select "*********"
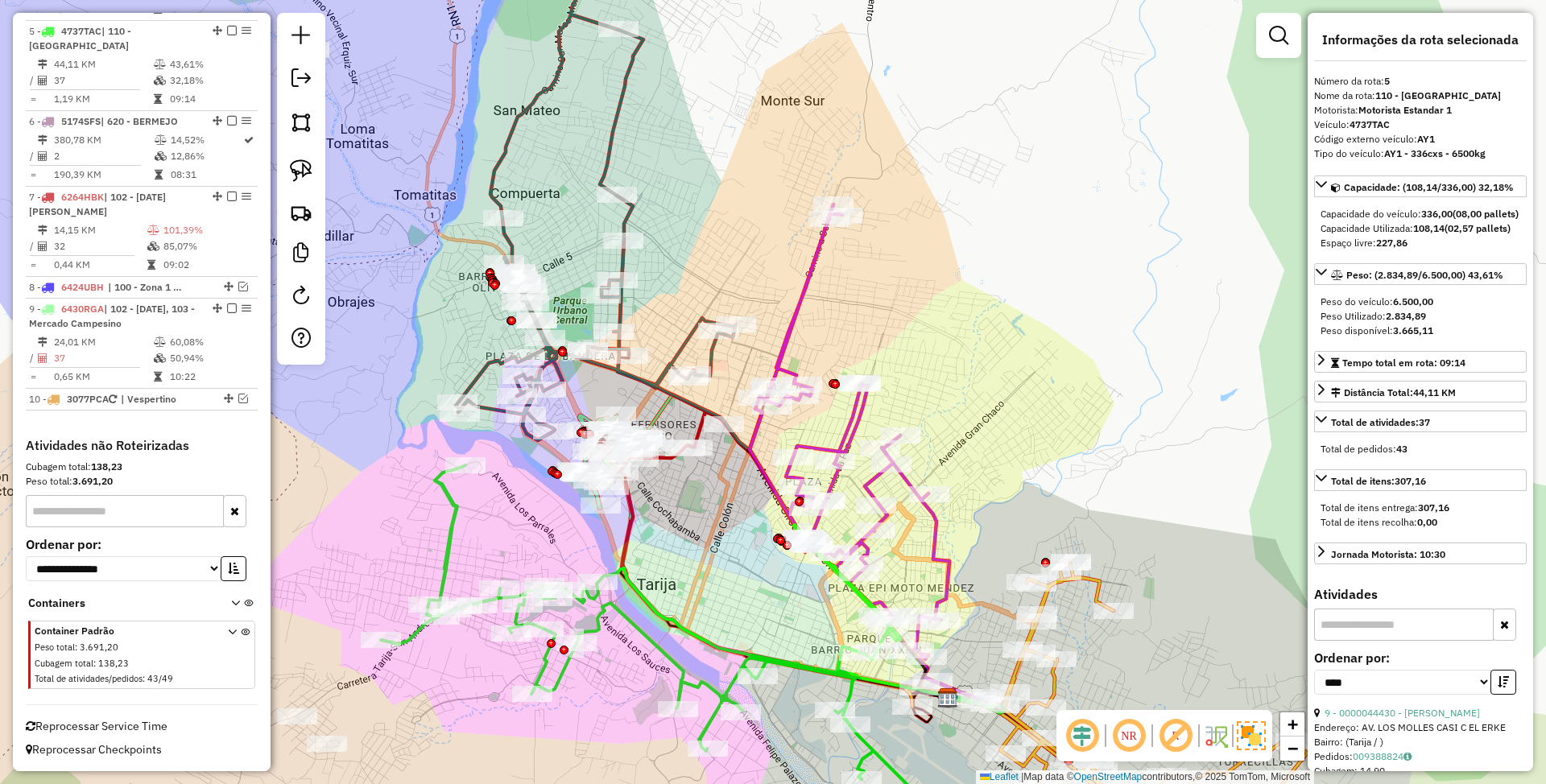
click at [612, 142] on icon at bounding box center [596, 193] width 281 height 495
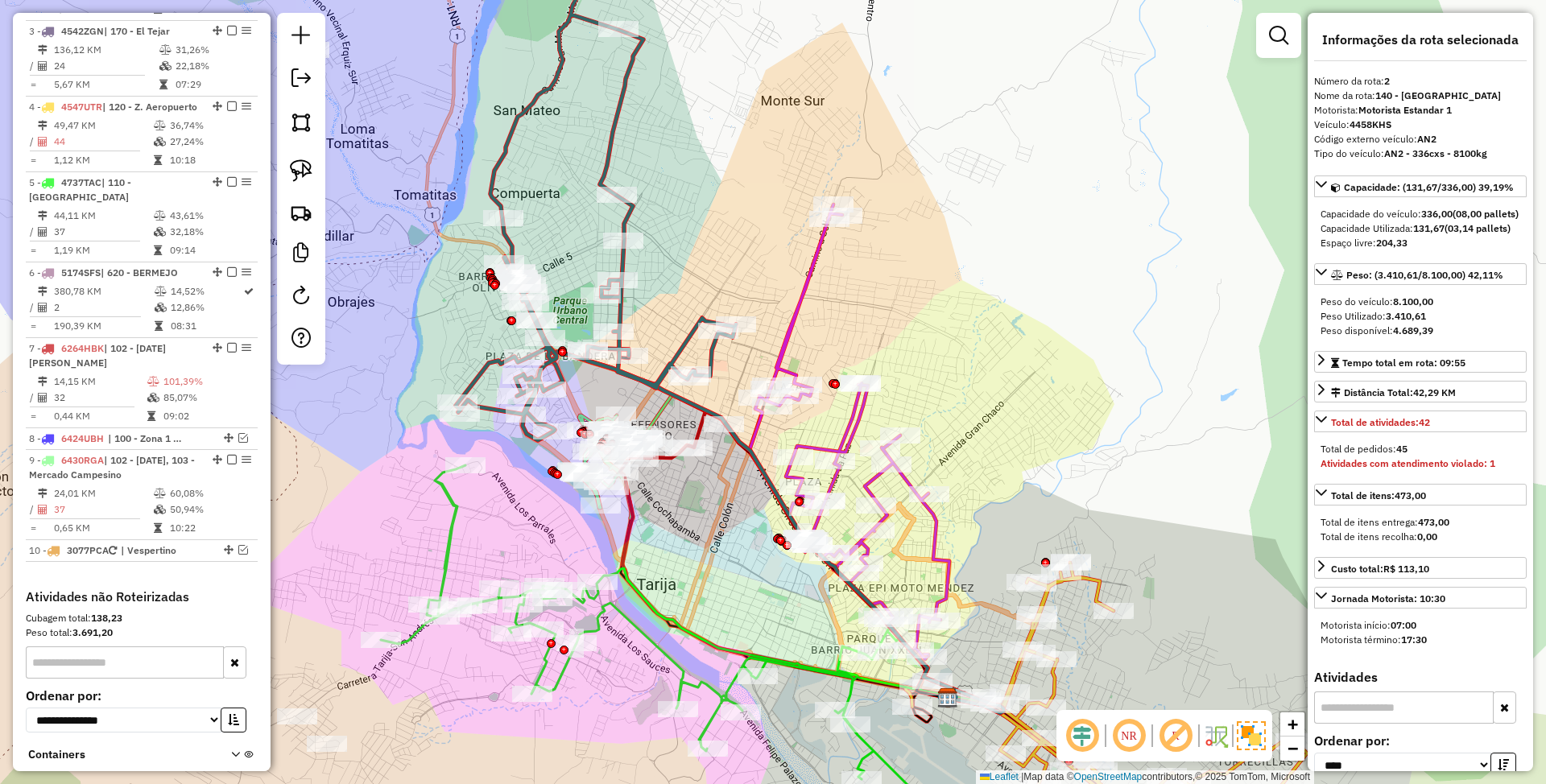
scroll to position [710, 0]
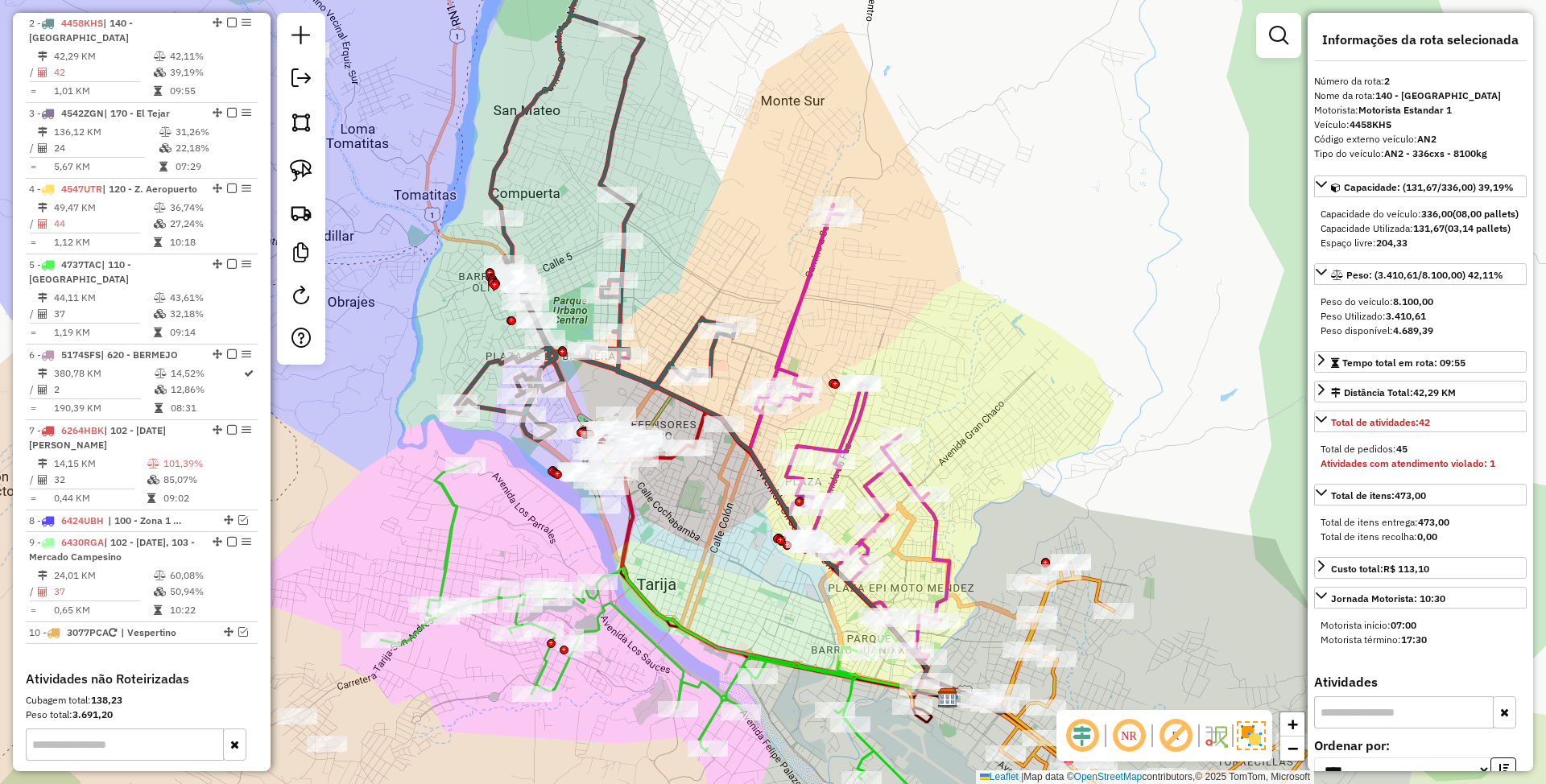
click at [805, 288] on icon at bounding box center [850, 431] width 200 height 455
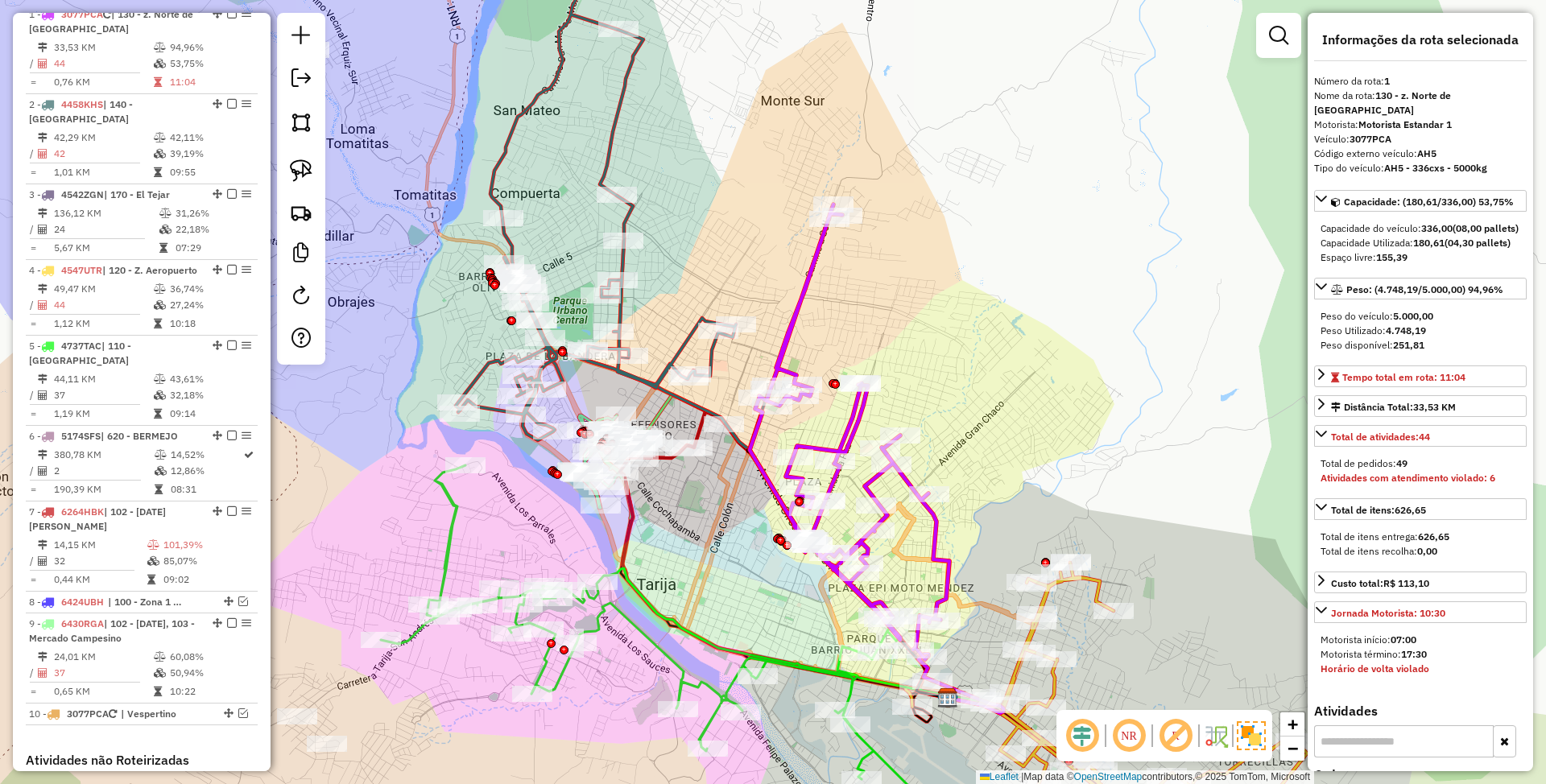
scroll to position [619, 0]
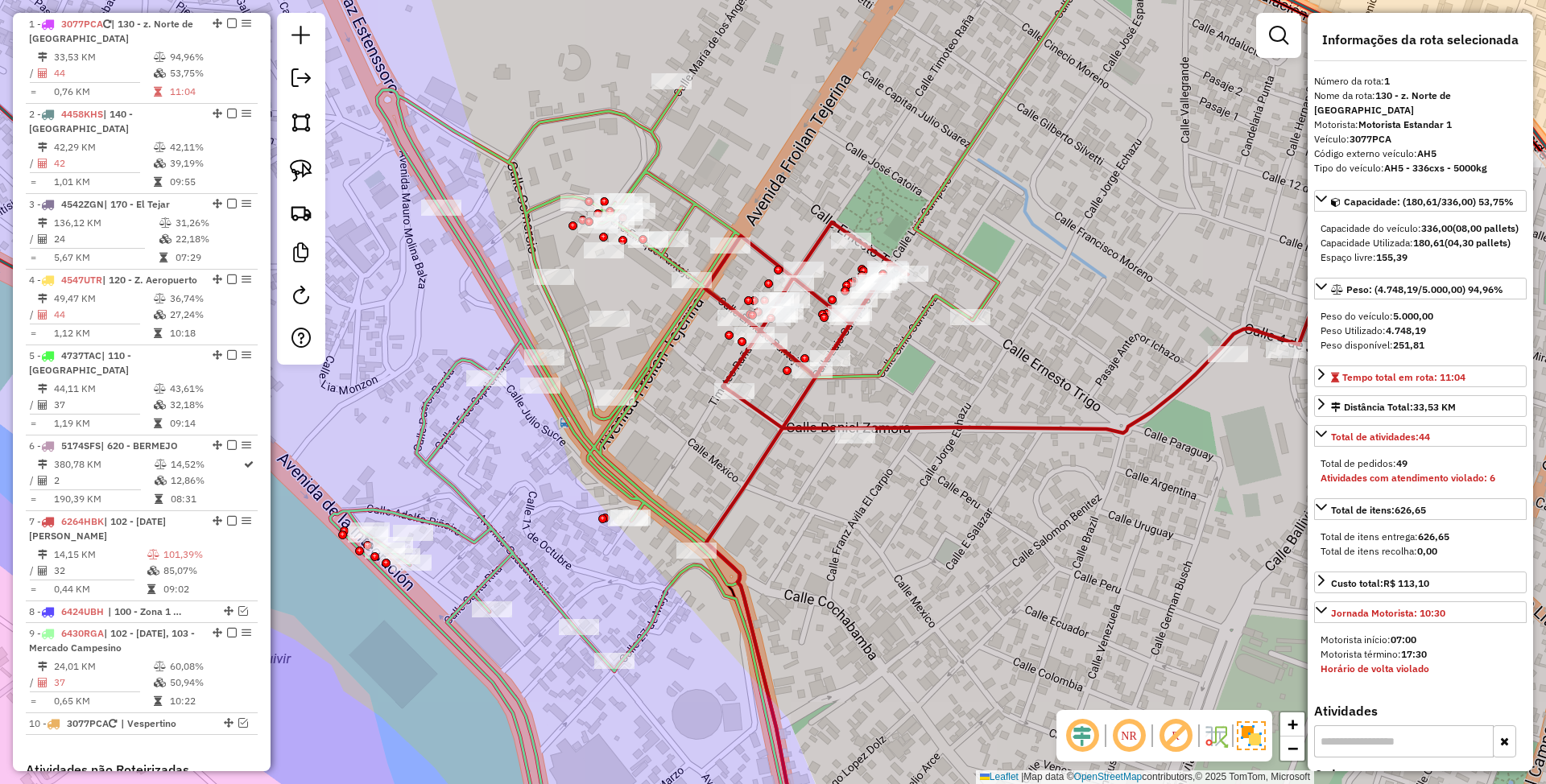
click at [600, 442] on icon at bounding box center [649, 476] width 639 height 776
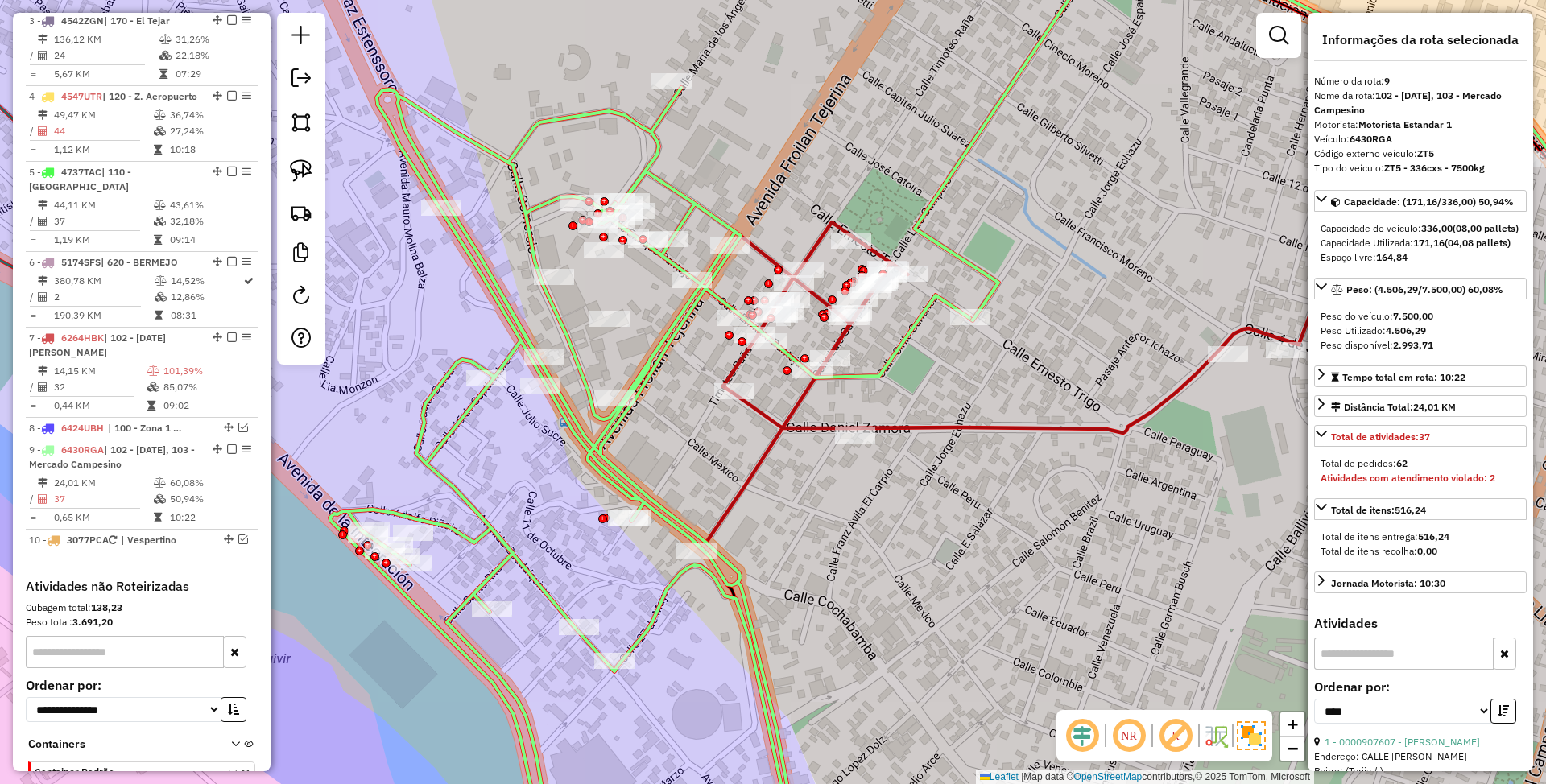
scroll to position [945, 0]
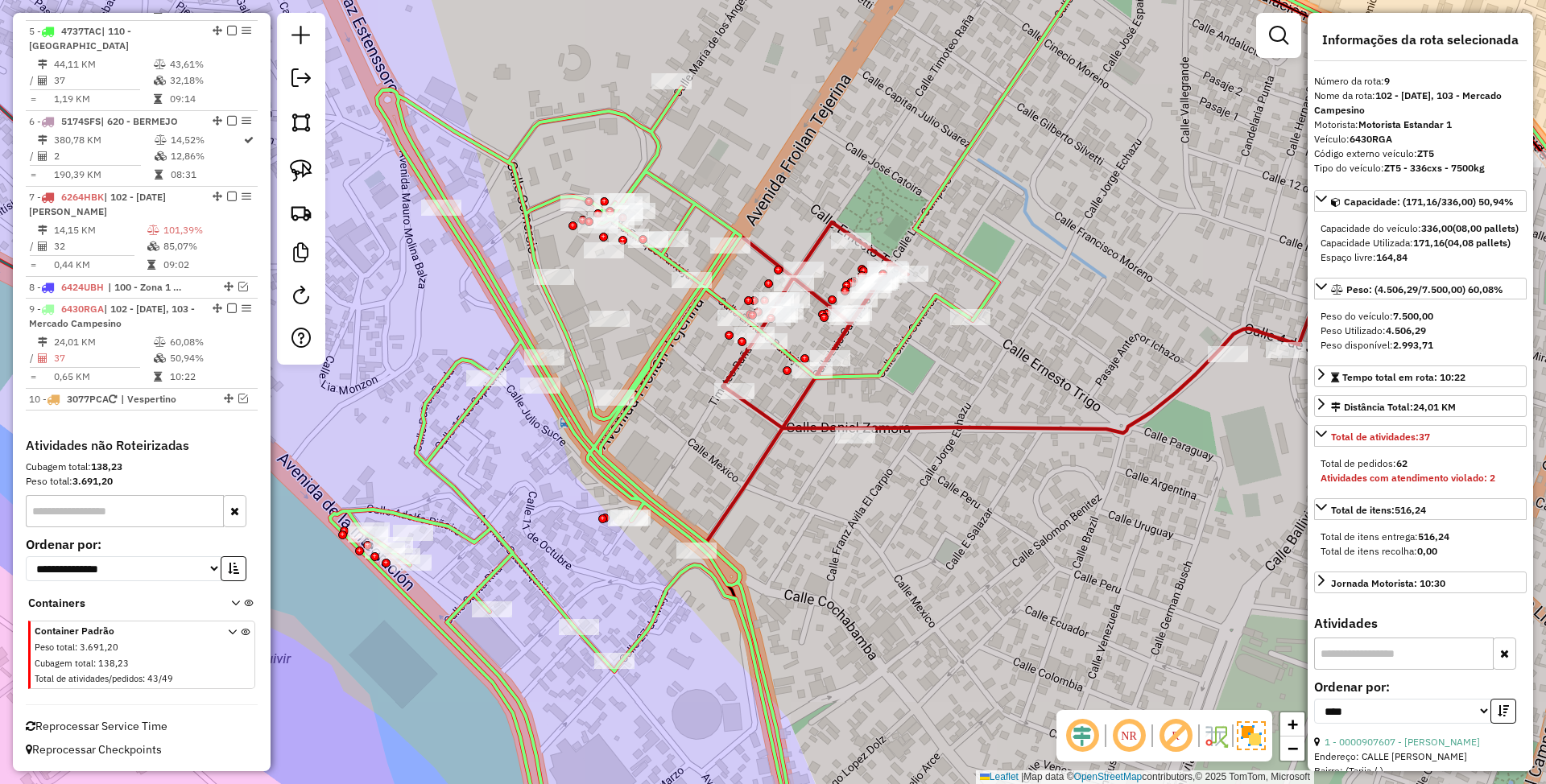
click at [913, 427] on icon at bounding box center [1124, 244] width 839 height 377
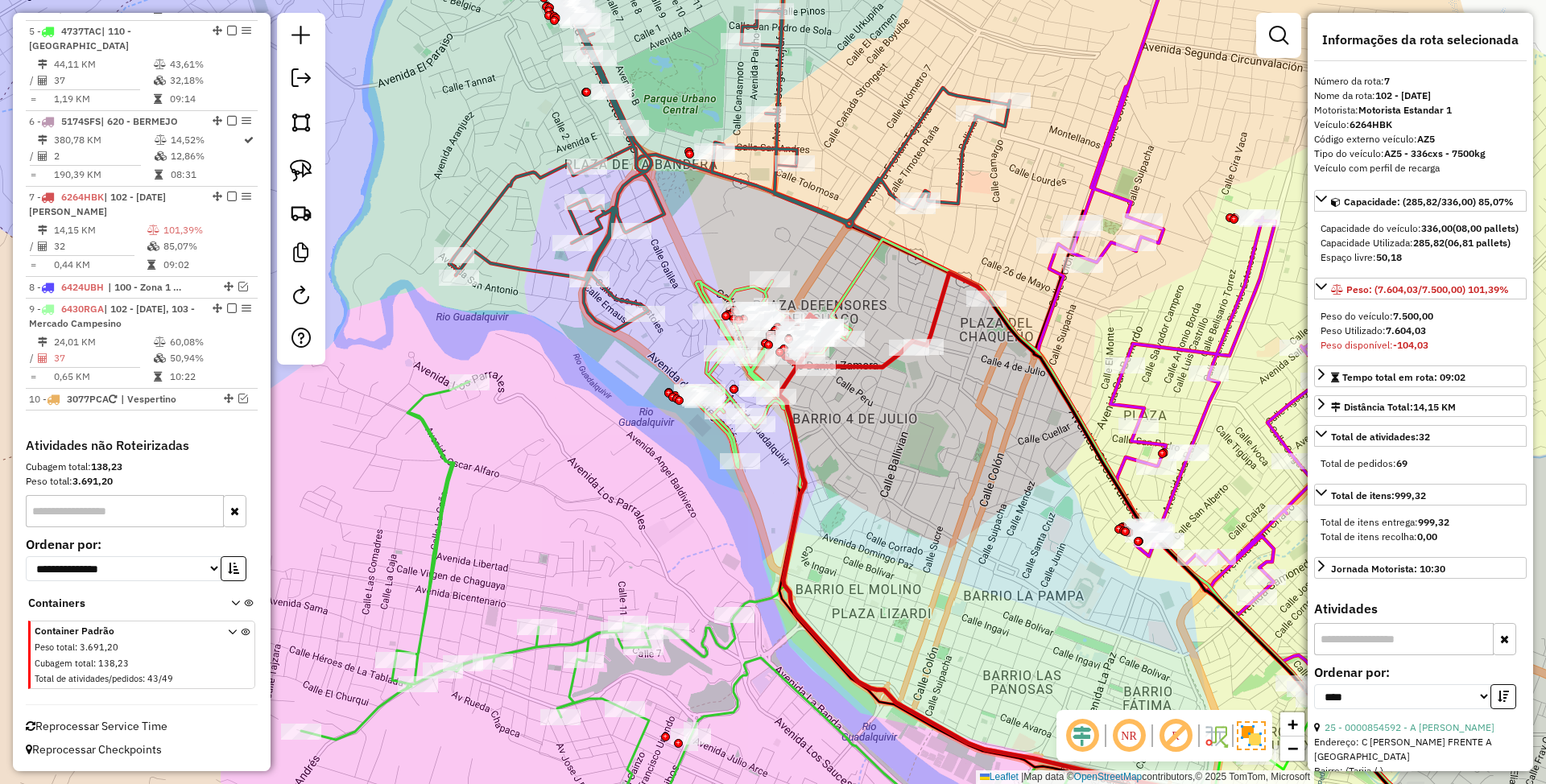
drag, startPoint x: 950, startPoint y: 481, endPoint x: 860, endPoint y: 413, distance: 112.8
click at [860, 413] on div "Janela de atendimento Grade de atendimento Capacidade Transportadoras Veículos …" at bounding box center [773, 392] width 1546 height 784
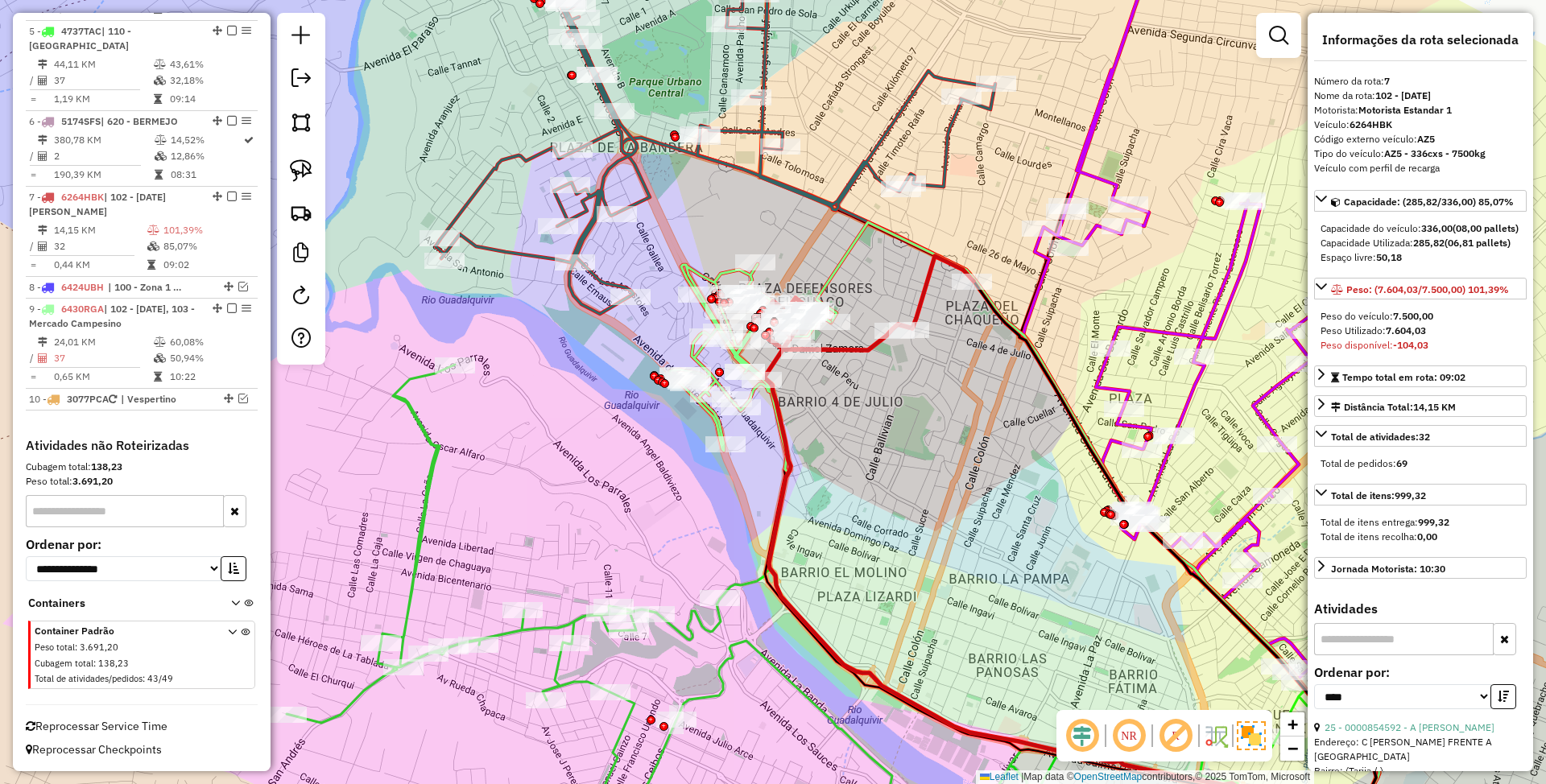
scroll to position [322, 0]
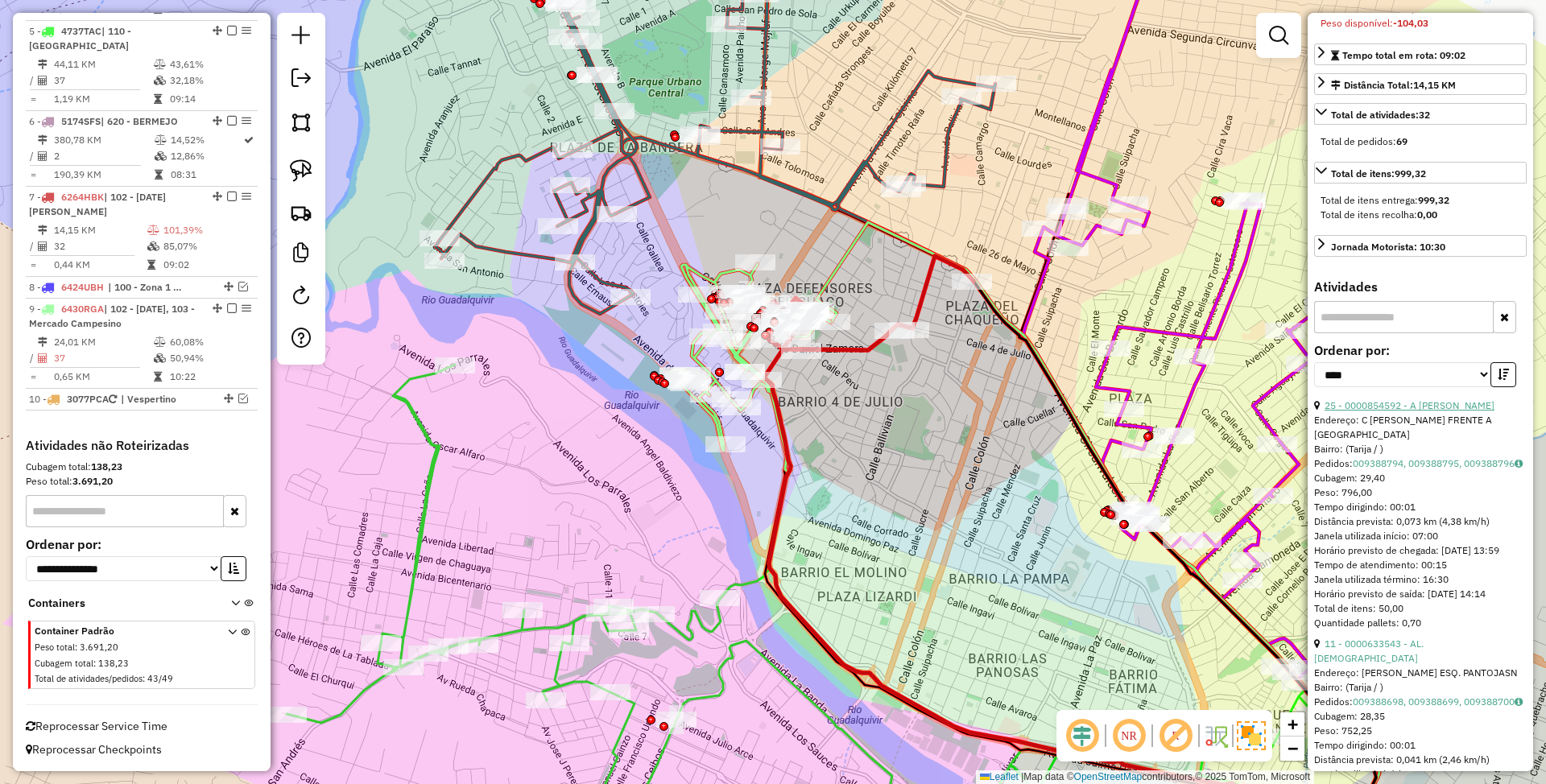
click at [1390, 412] on link "25 - 0000854592 - A SAMUEL" at bounding box center [1410, 405] width 170 height 12
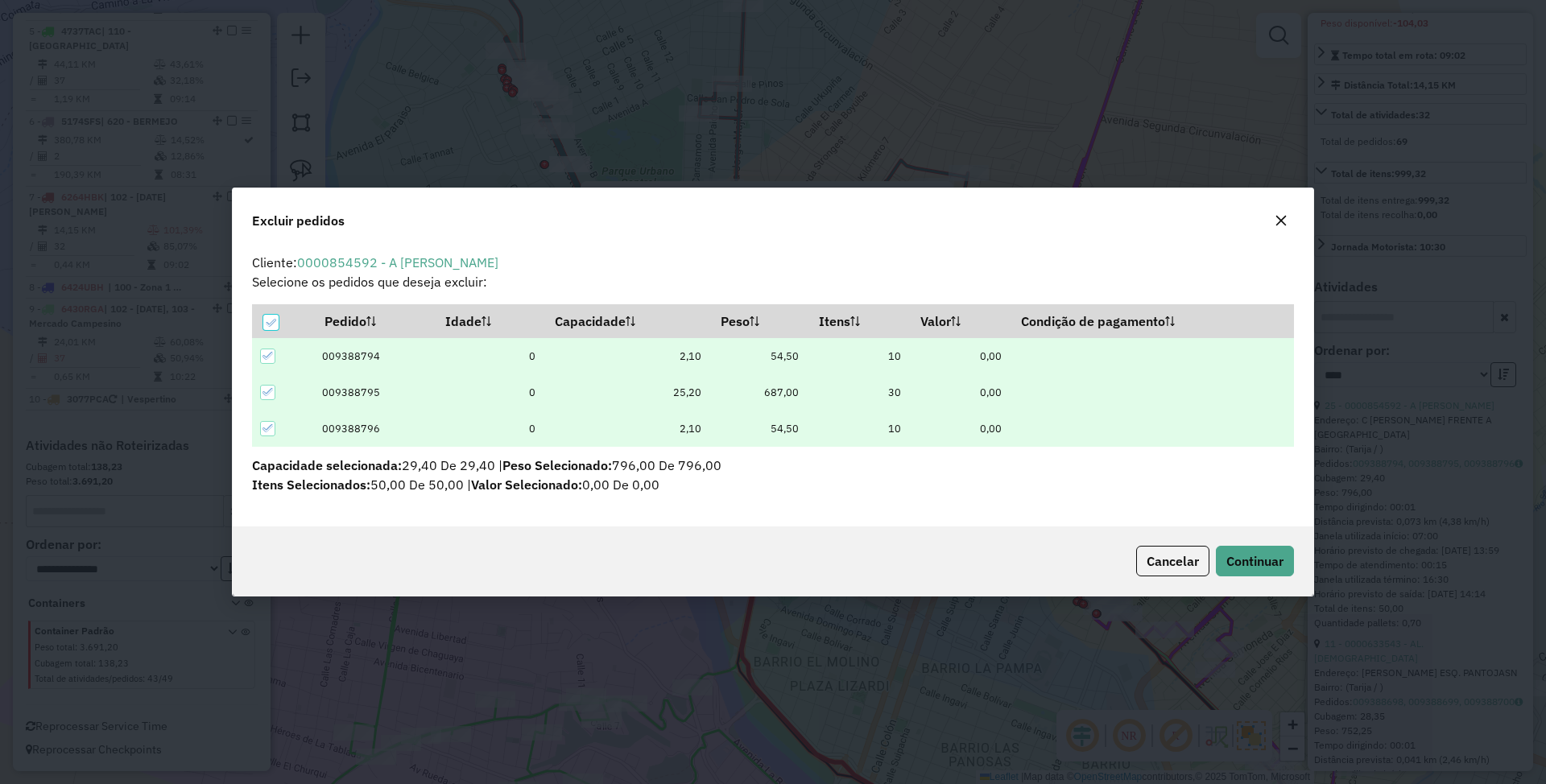
scroll to position [0, 0]
click at [1266, 553] on span "Continuar" at bounding box center [1255, 561] width 57 height 16
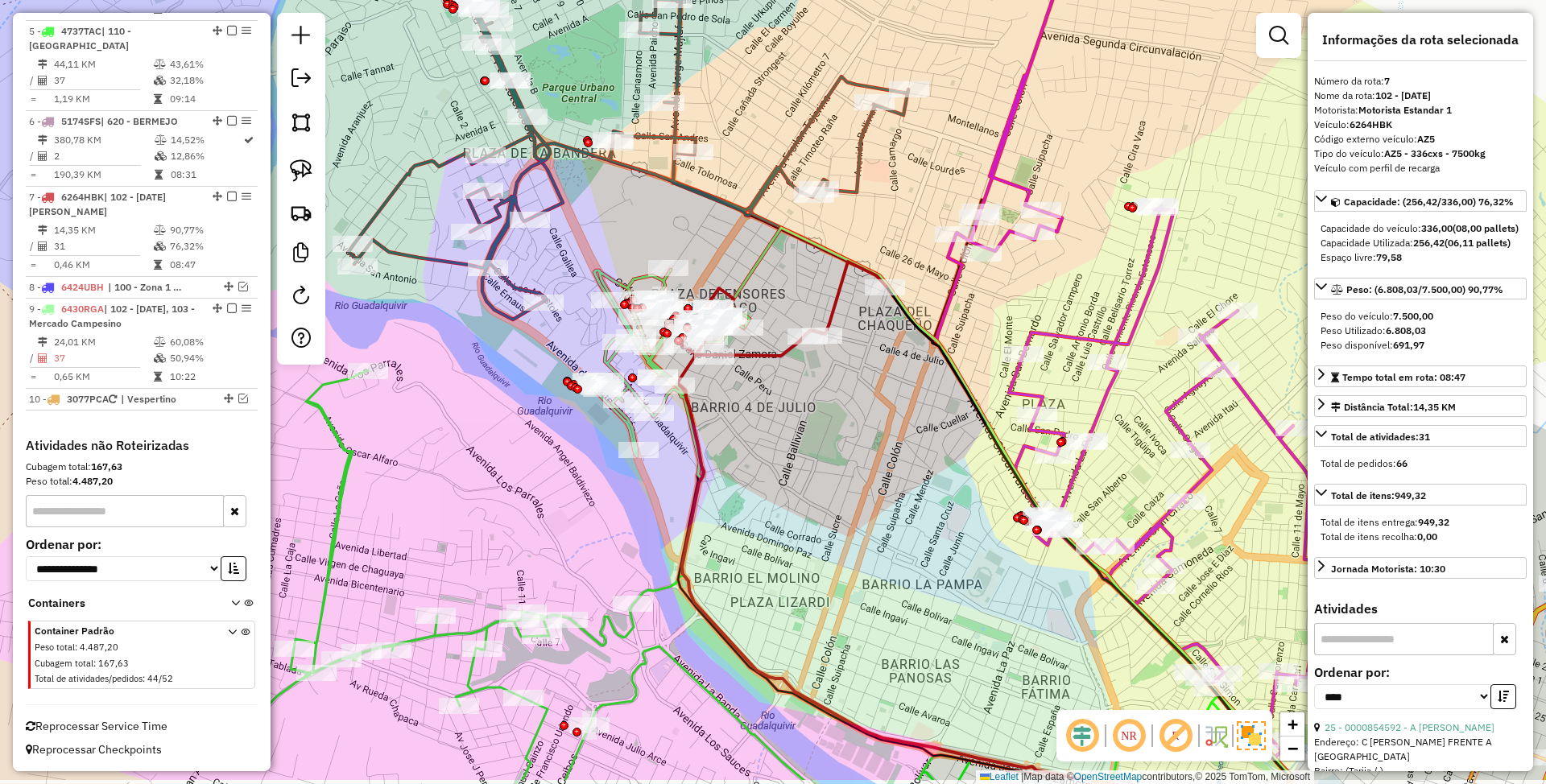
drag, startPoint x: 839, startPoint y: 525, endPoint x: 765, endPoint y: 391, distance: 153.1
click at [765, 397] on div "Janela de atendimento Grade de atendimento Capacidade Transportadoras Veículos …" at bounding box center [773, 392] width 1546 height 784
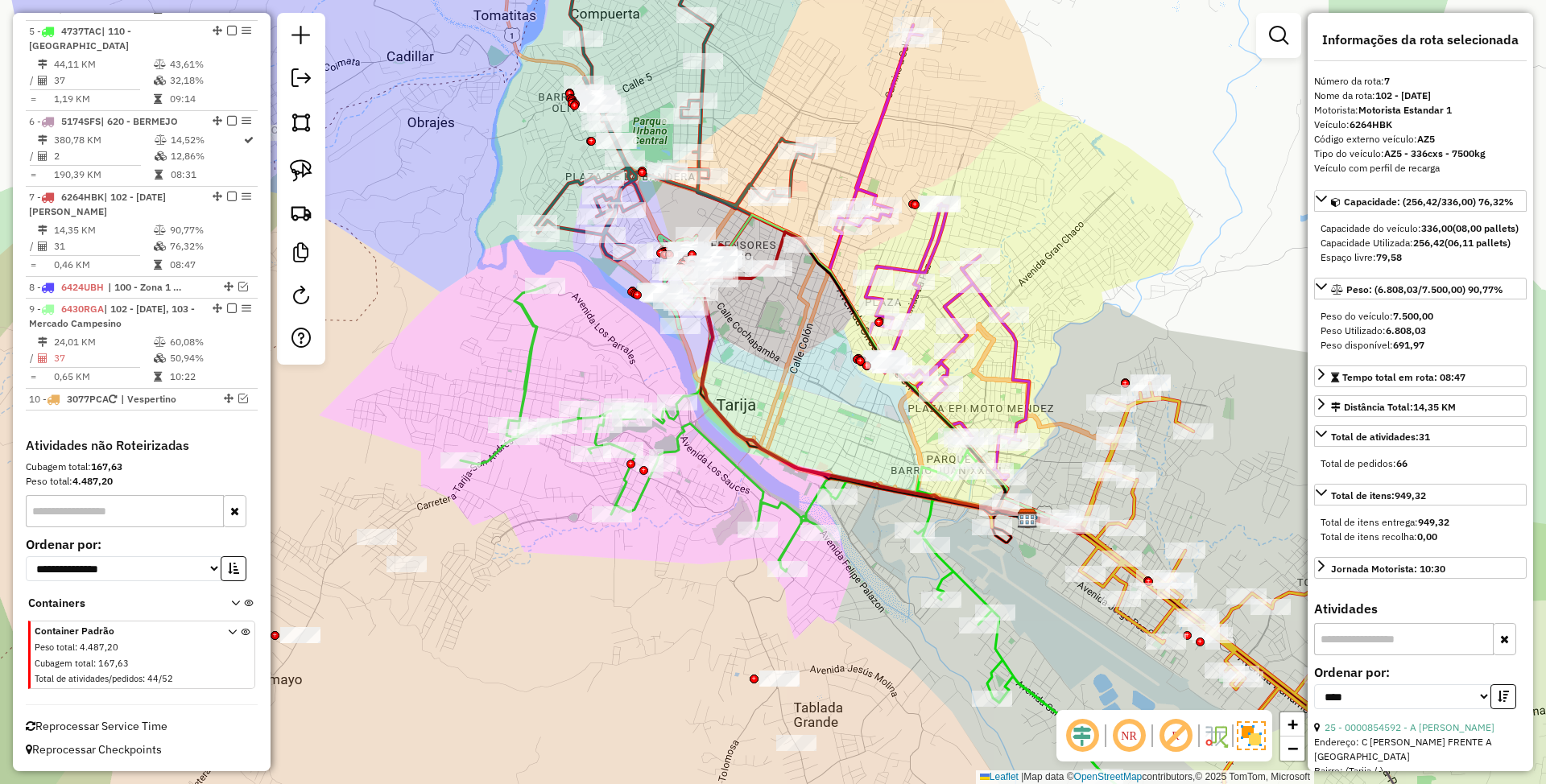
drag, startPoint x: 770, startPoint y: 421, endPoint x: 759, endPoint y: 364, distance: 58.1
click at [759, 364] on div "Janela de atendimento Grade de atendimento Capacidade Transportadoras Veículos …" at bounding box center [773, 392] width 1546 height 784
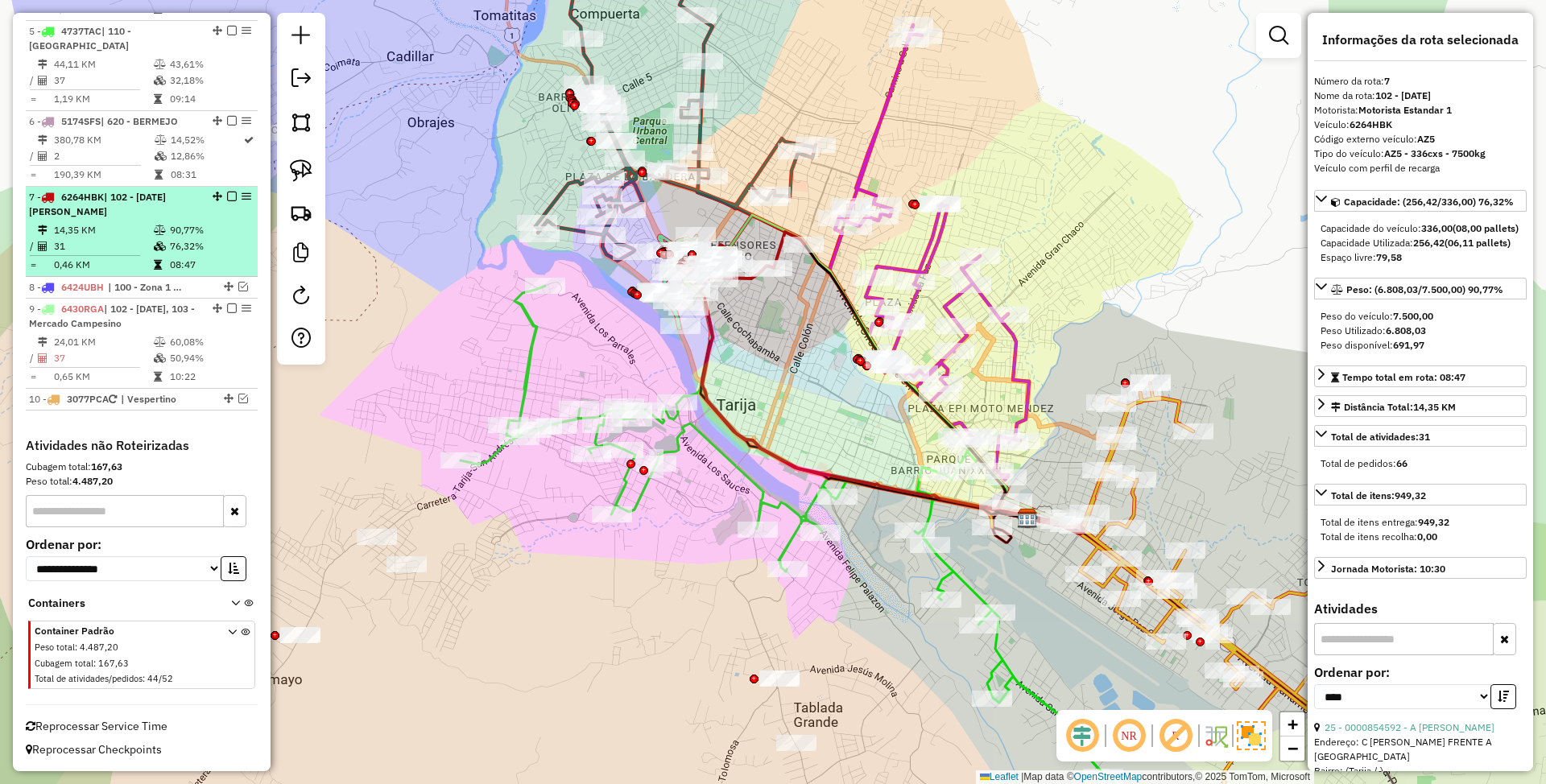
click at [229, 201] on em at bounding box center [232, 196] width 10 height 10
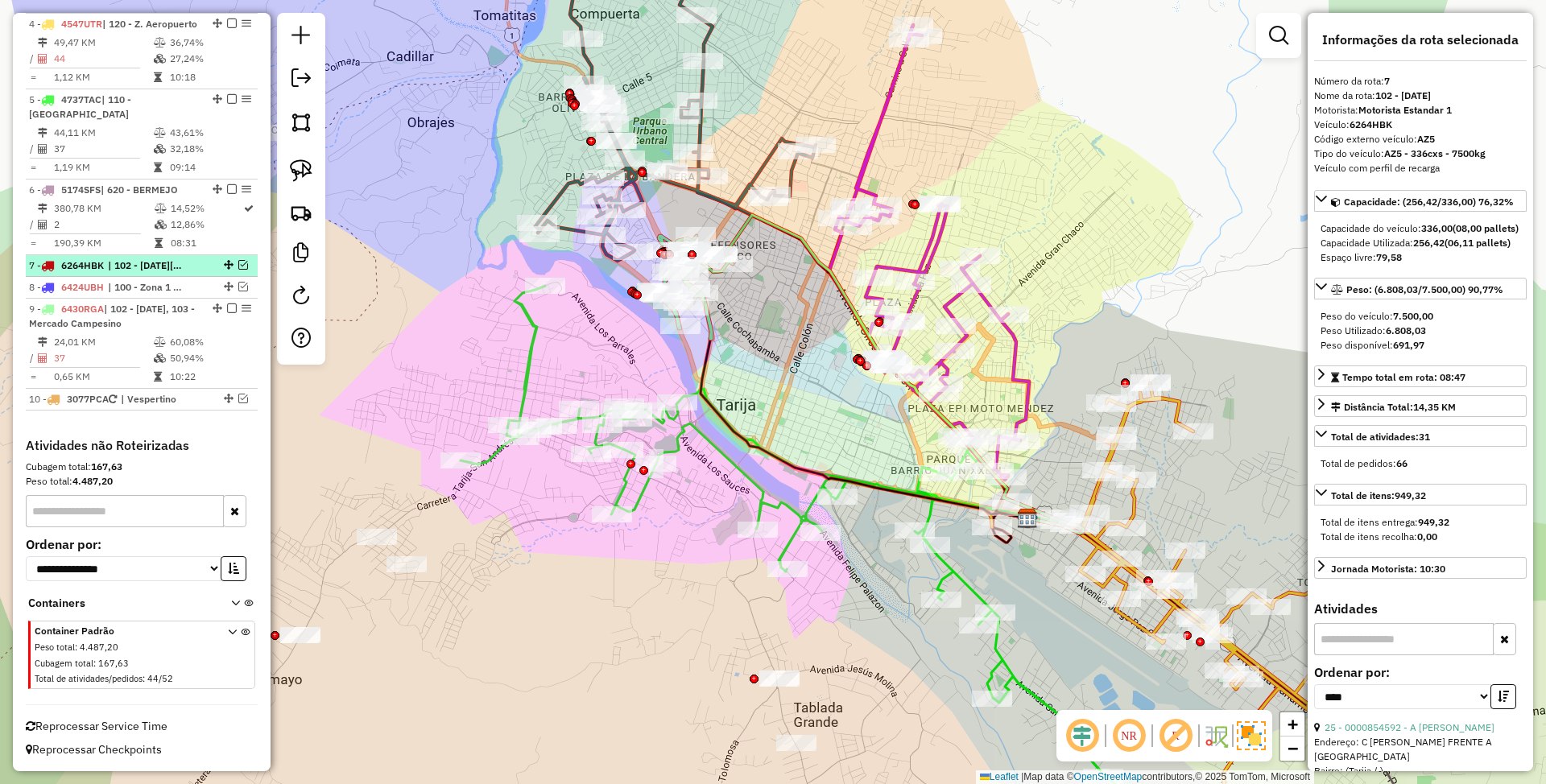
scroll to position [892, 0]
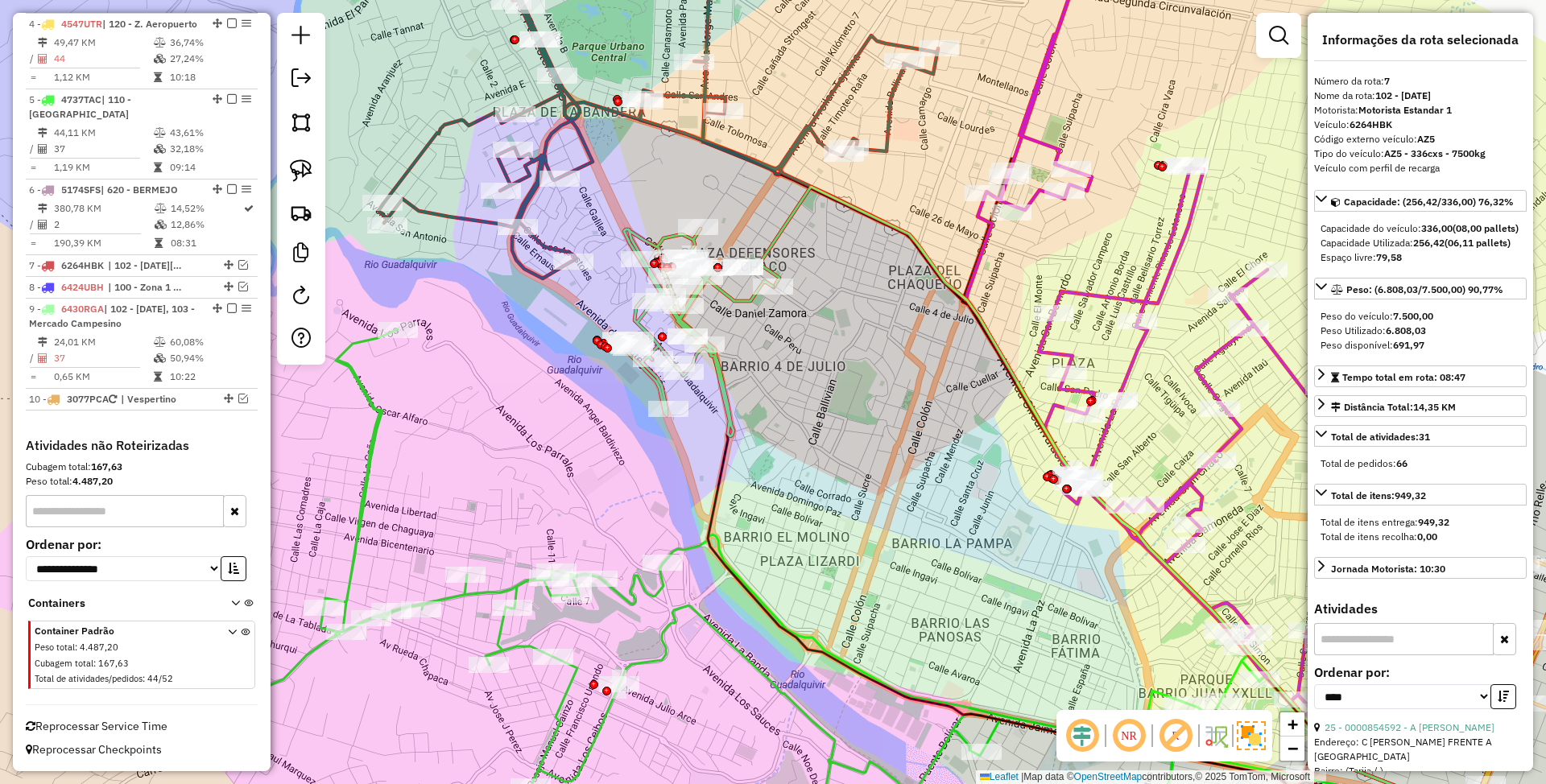
click at [773, 237] on icon at bounding box center [1116, 506] width 714 height 638
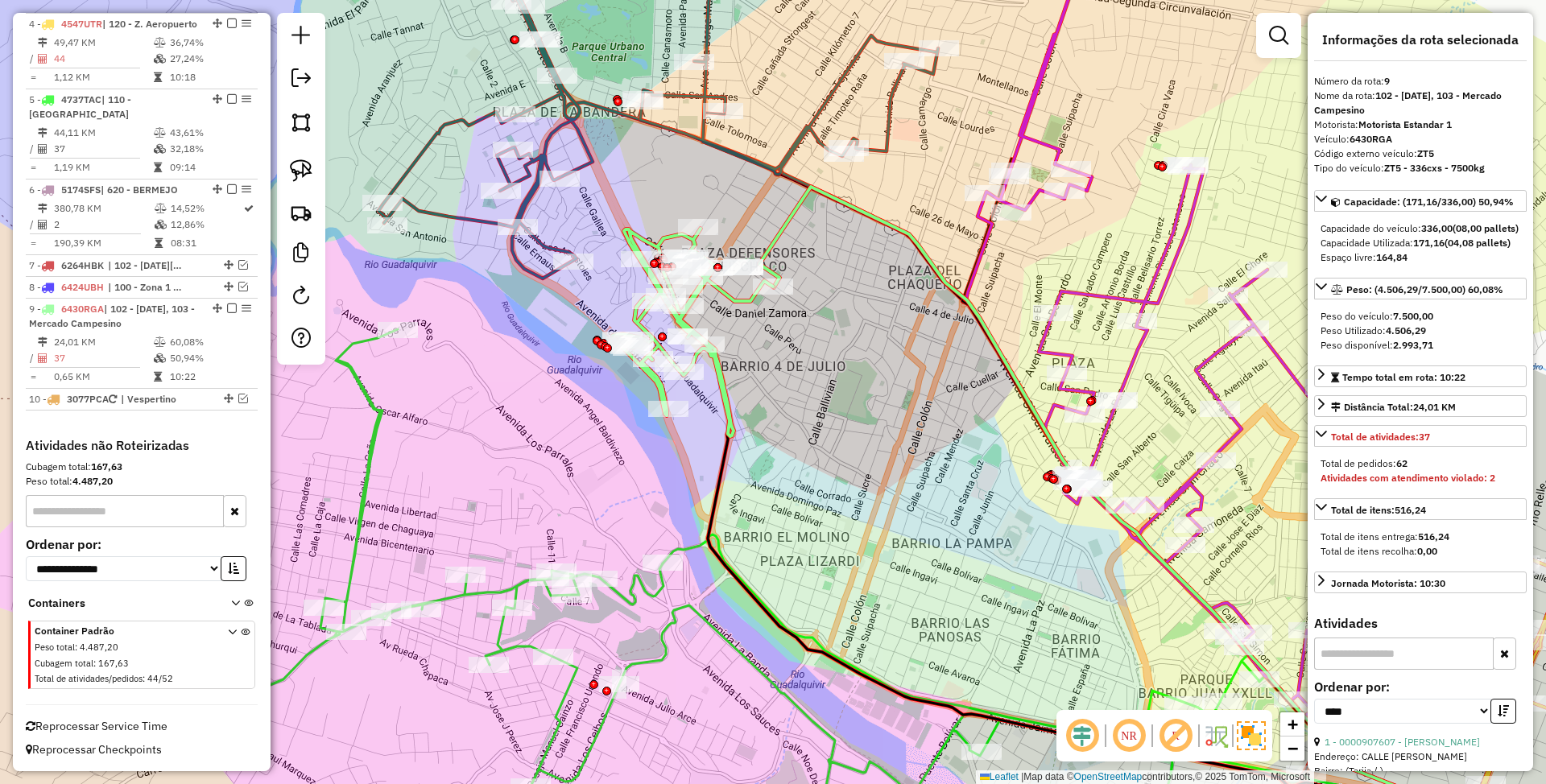
click at [700, 85] on icon at bounding box center [658, 100] width 560 height 356
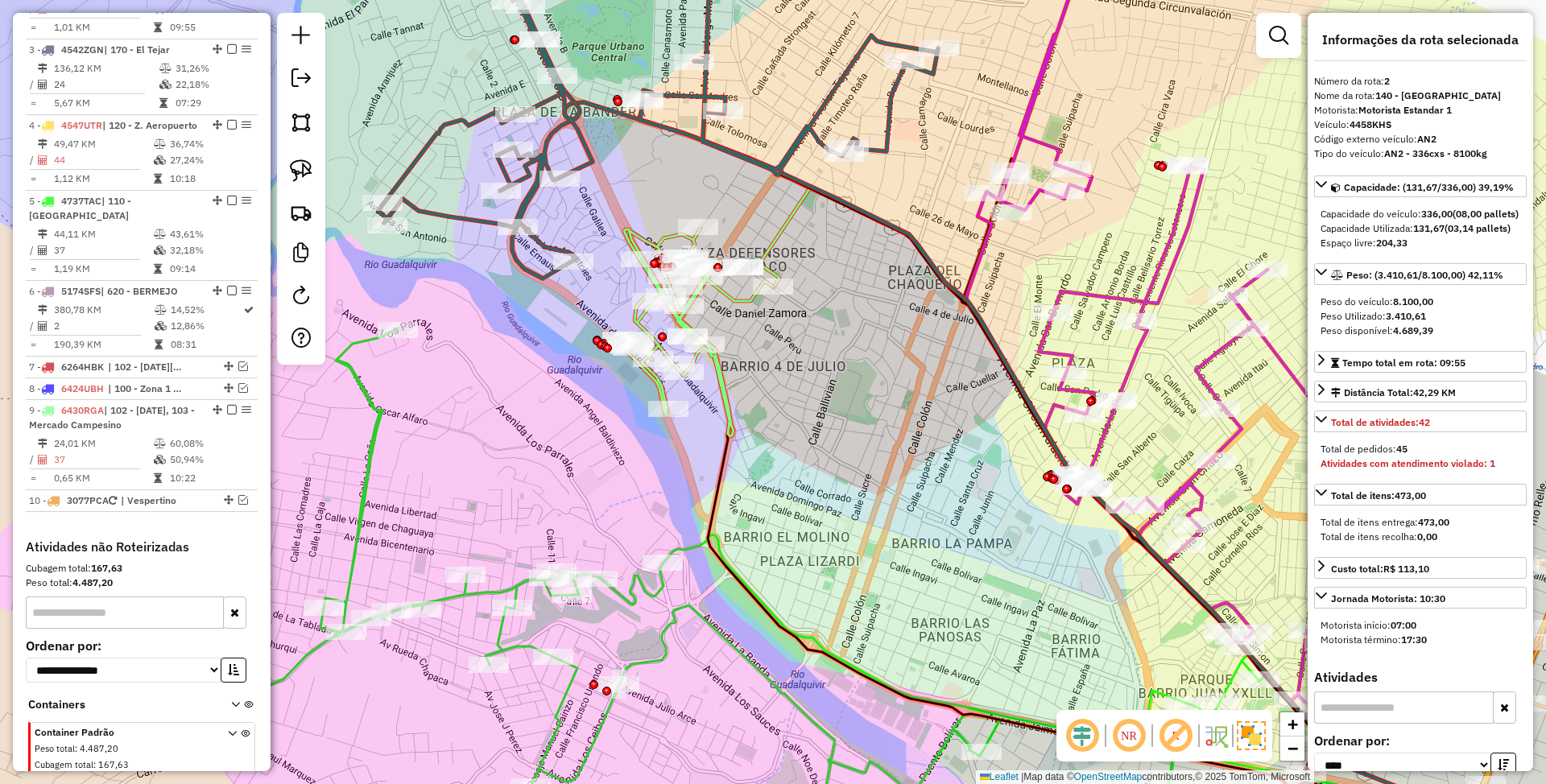
scroll to position [710, 0]
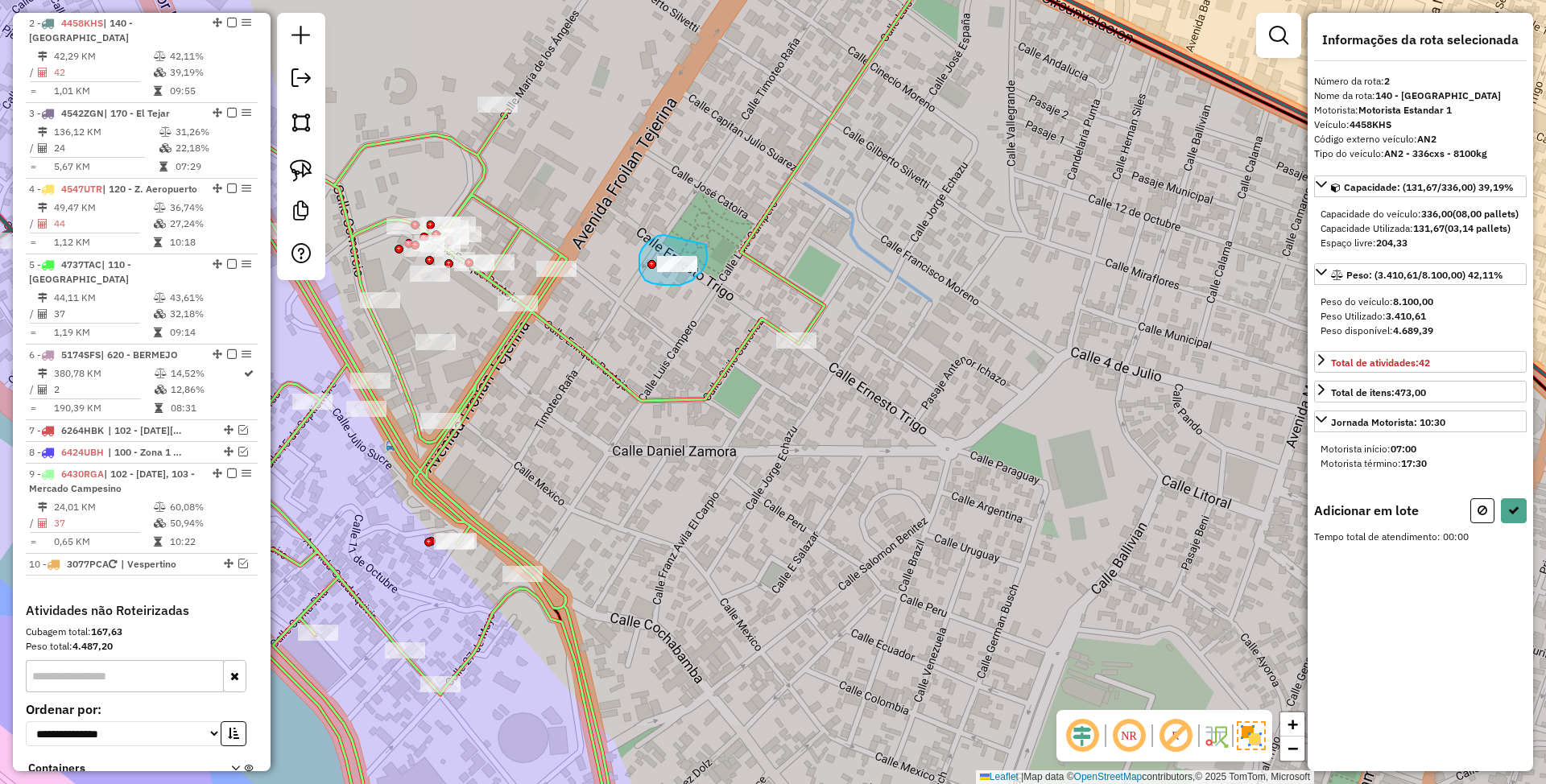
drag, startPoint x: 639, startPoint y: 271, endPoint x: 706, endPoint y: 245, distance: 71.9
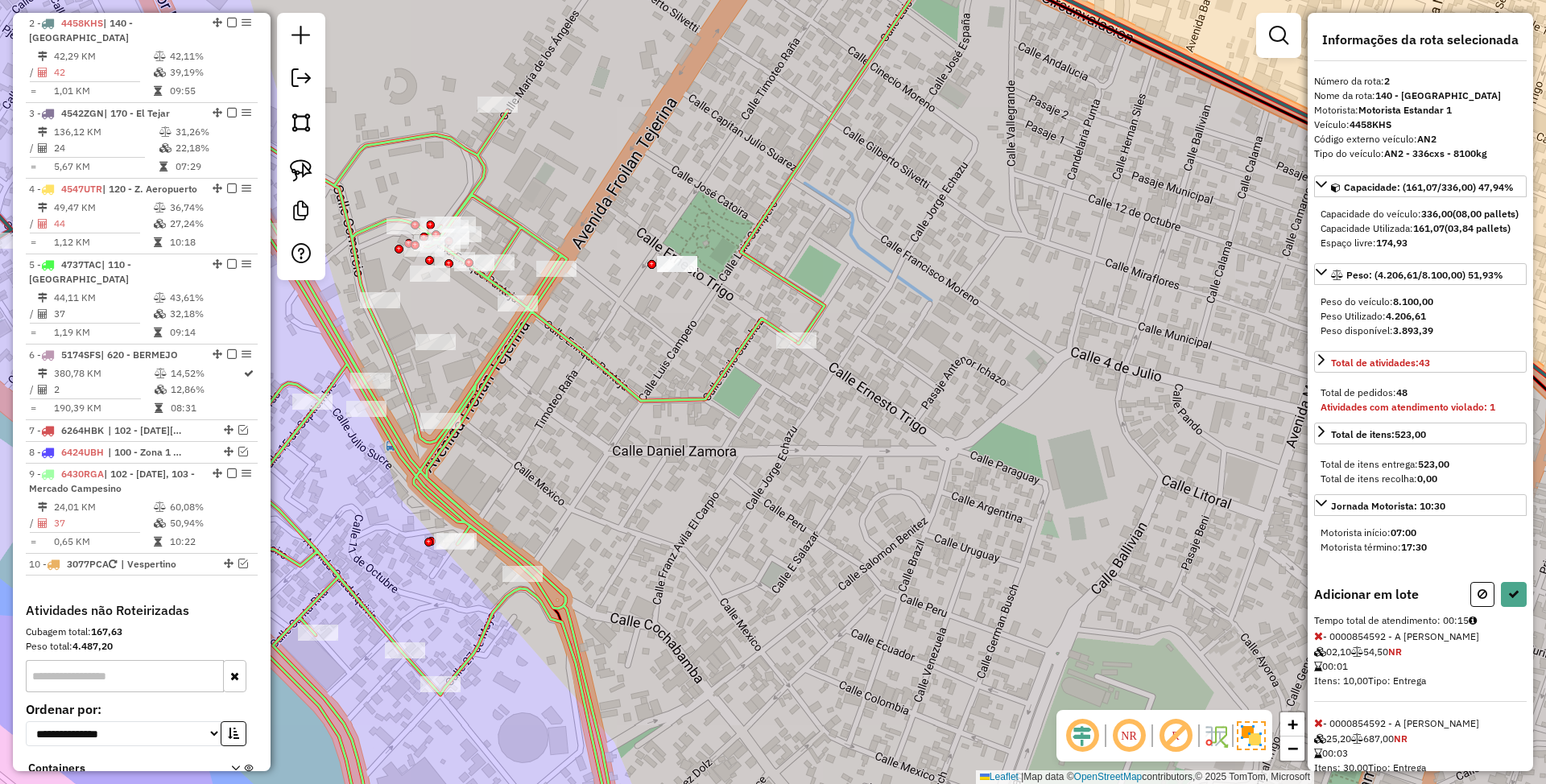
select select "*********"
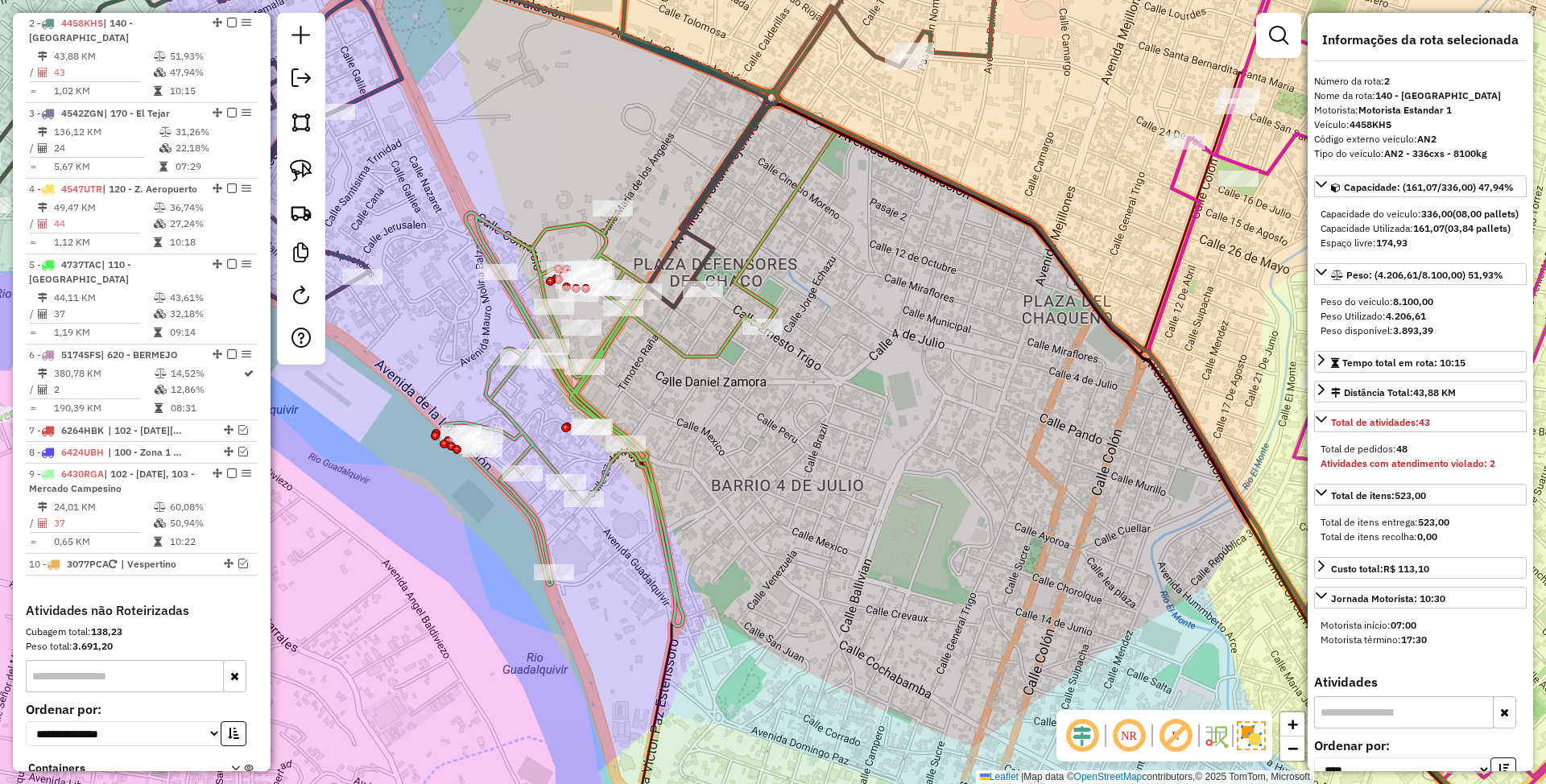
click at [723, 342] on icon at bounding box center [603, 419] width 320 height 415
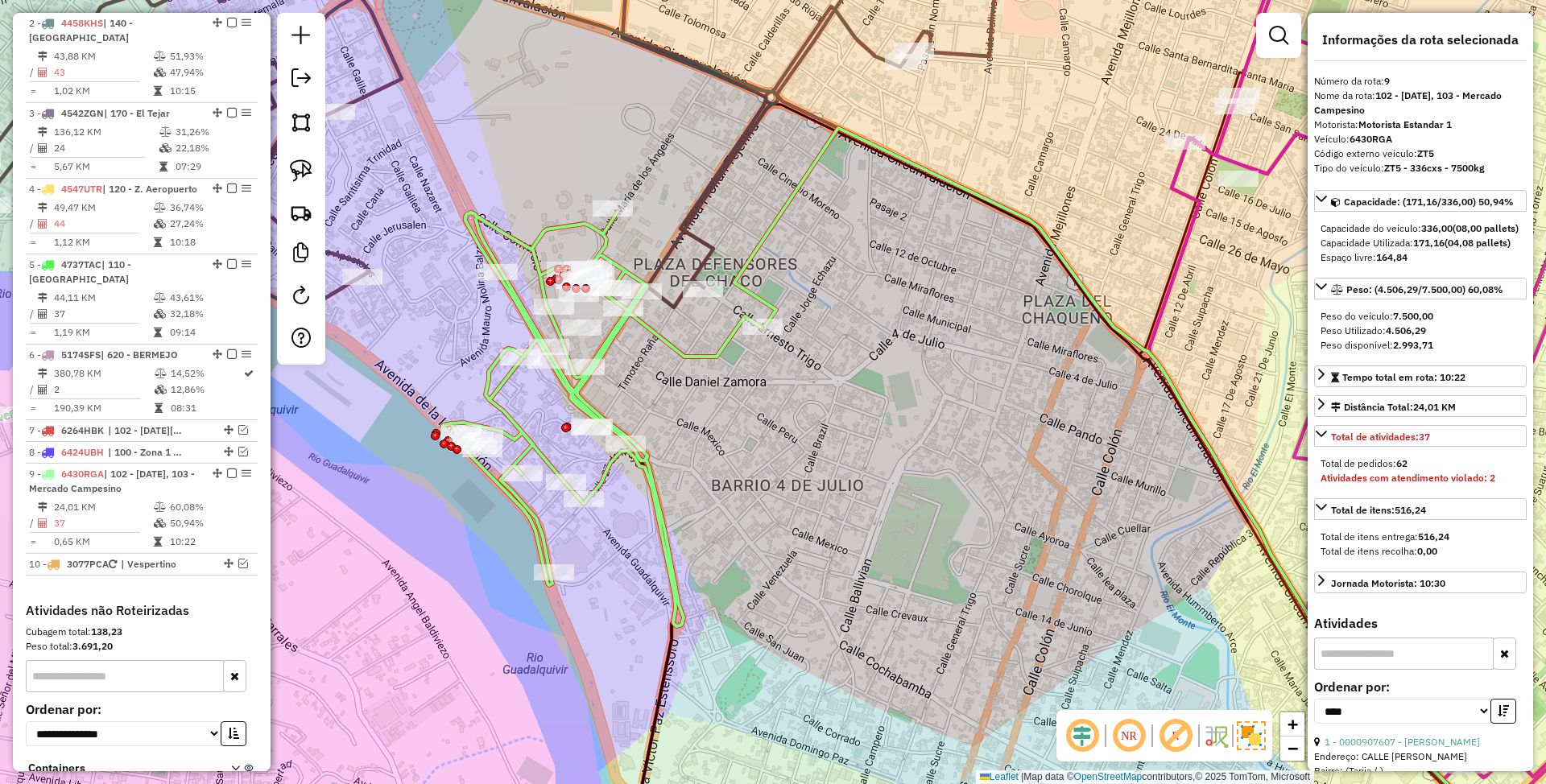
scroll to position [892, 0]
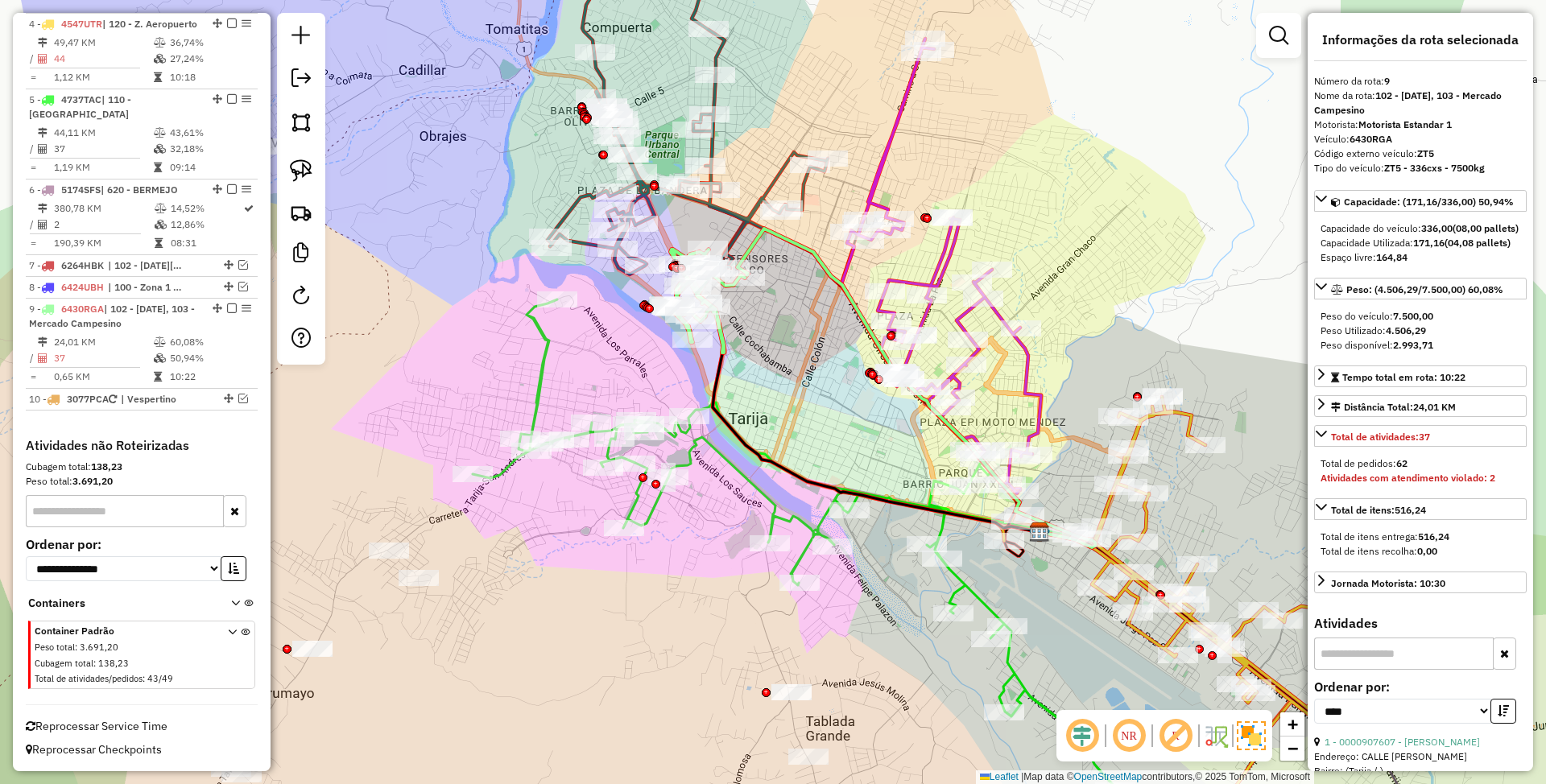
drag, startPoint x: 786, startPoint y: 412, endPoint x: 799, endPoint y: 352, distance: 61.4
click at [799, 352] on div "Janela de atendimento Grade de atendimento Capacidade Transportadoras Veículos …" at bounding box center [773, 392] width 1546 height 784
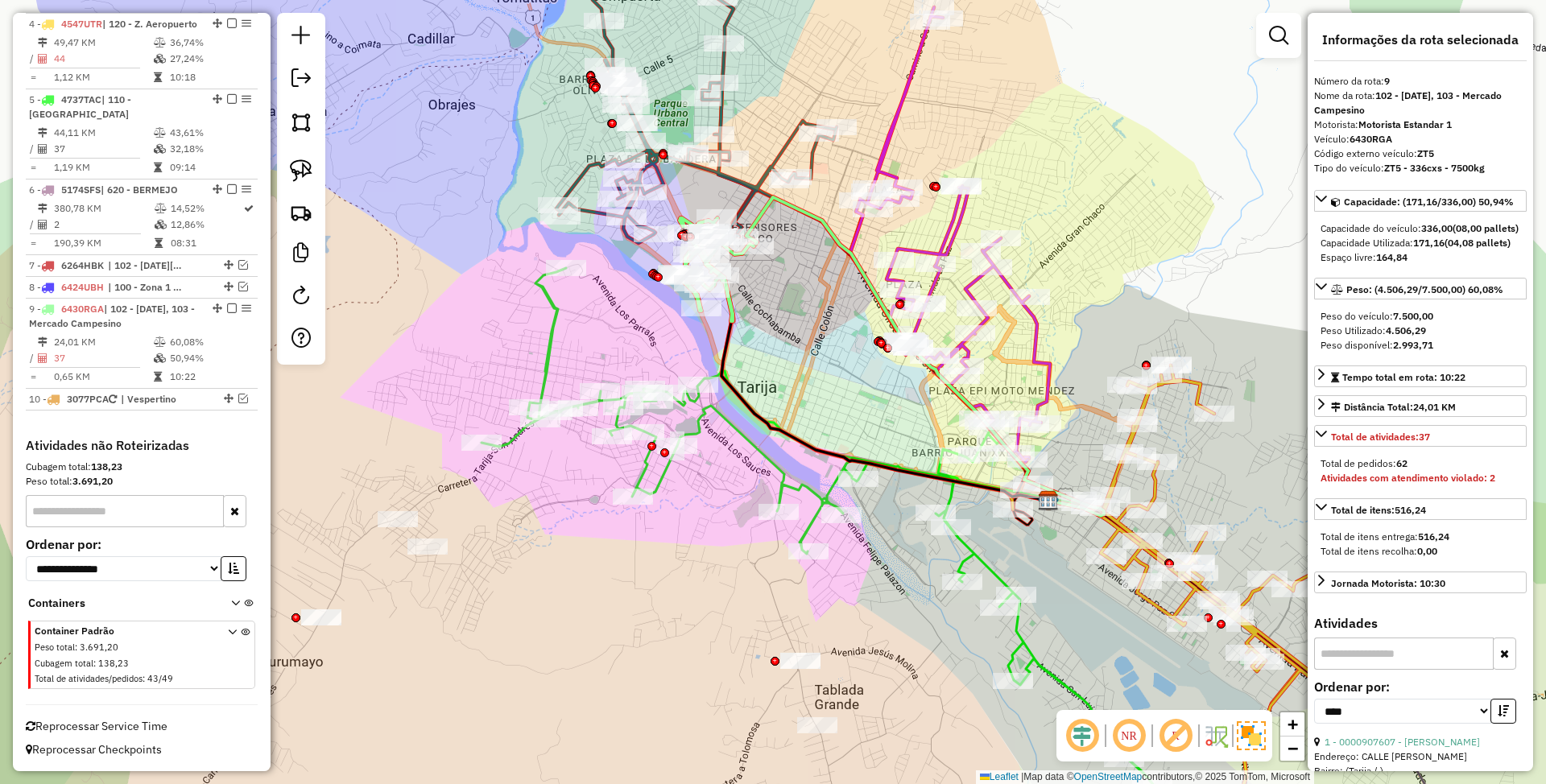
drag, startPoint x: 783, startPoint y: 345, endPoint x: 792, endPoint y: 313, distance: 33.2
click at [792, 313] on div "Janela de atendimento Grade de atendimento Capacidade Transportadoras Veículos …" at bounding box center [773, 392] width 1546 height 784
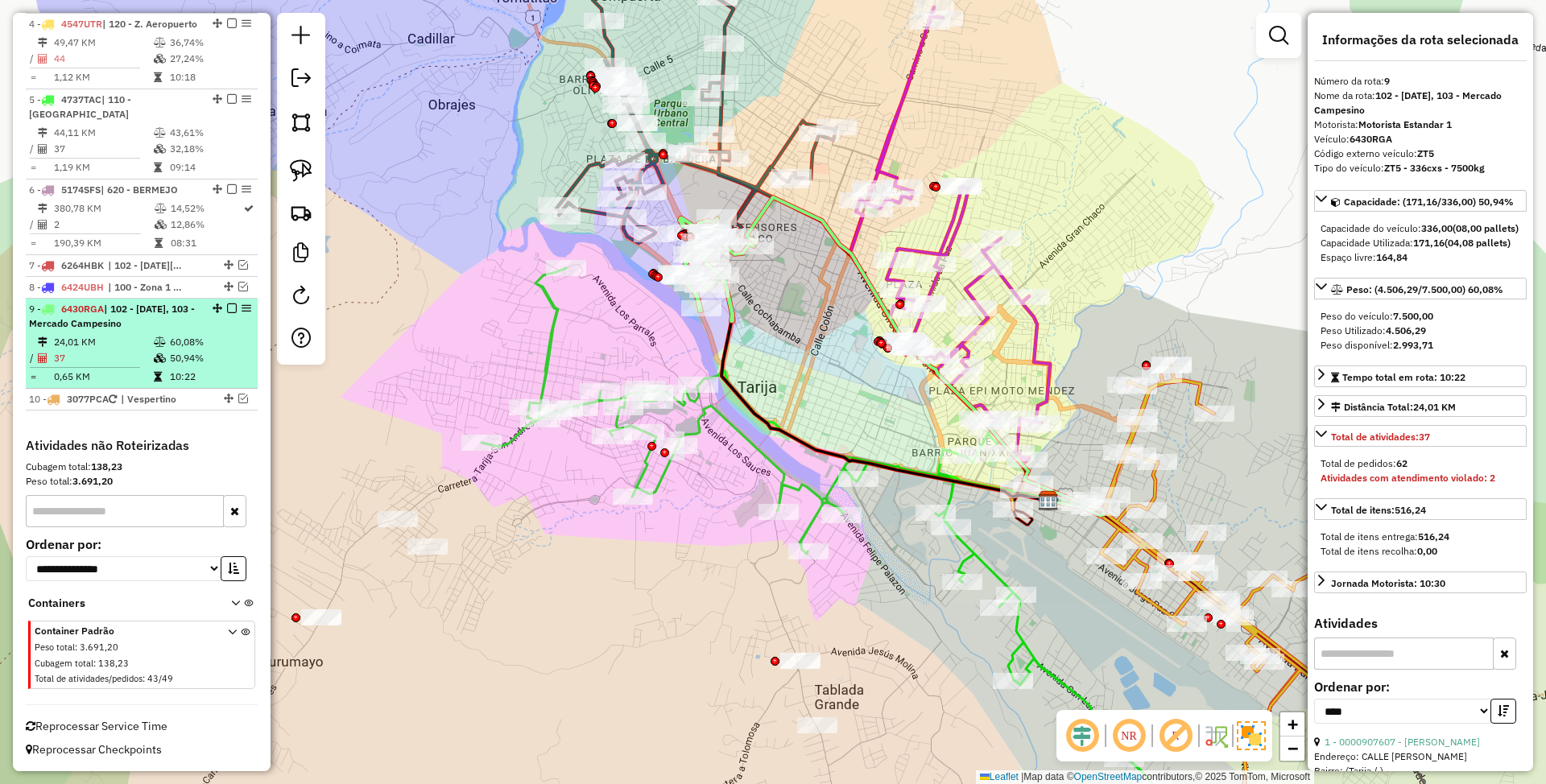
click at [227, 307] on em at bounding box center [232, 308] width 10 height 10
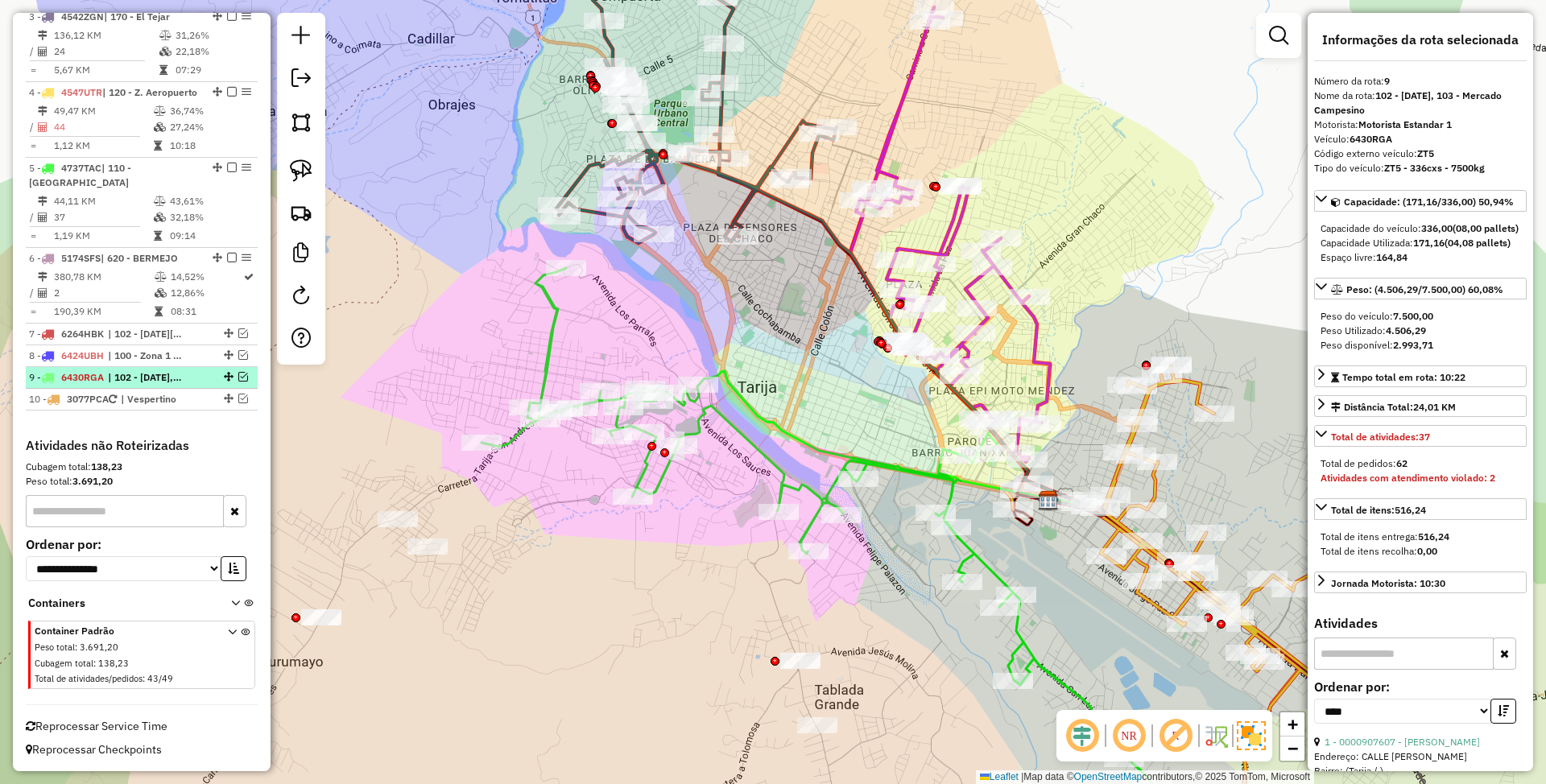
scroll to position [823, 0]
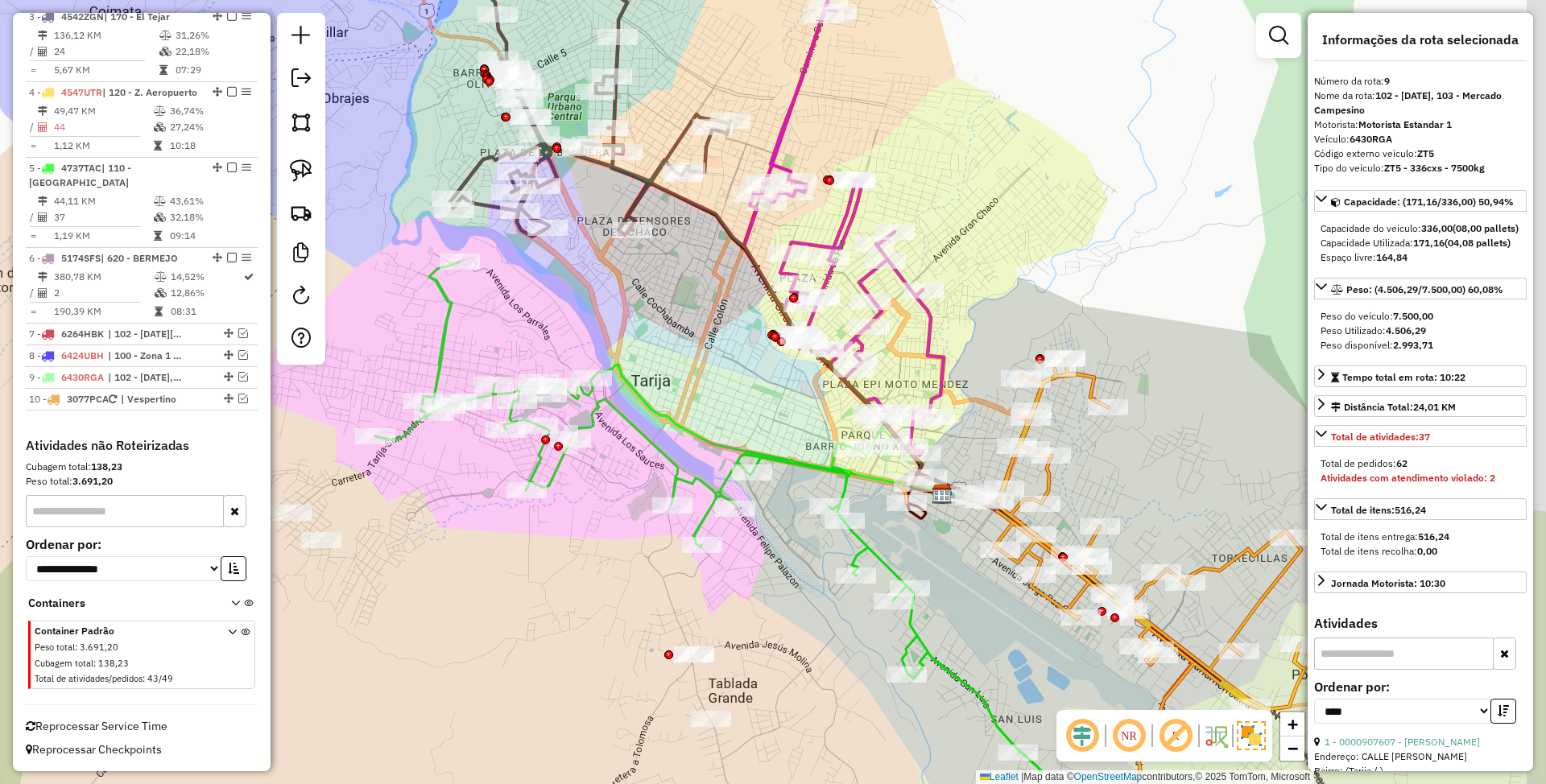
drag, startPoint x: 790, startPoint y: 336, endPoint x: 684, endPoint y: 326, distance: 106.5
click at [684, 327] on div "Janela de atendimento Grade de atendimento Capacidade Transportadoras Veículos …" at bounding box center [773, 392] width 1546 height 784
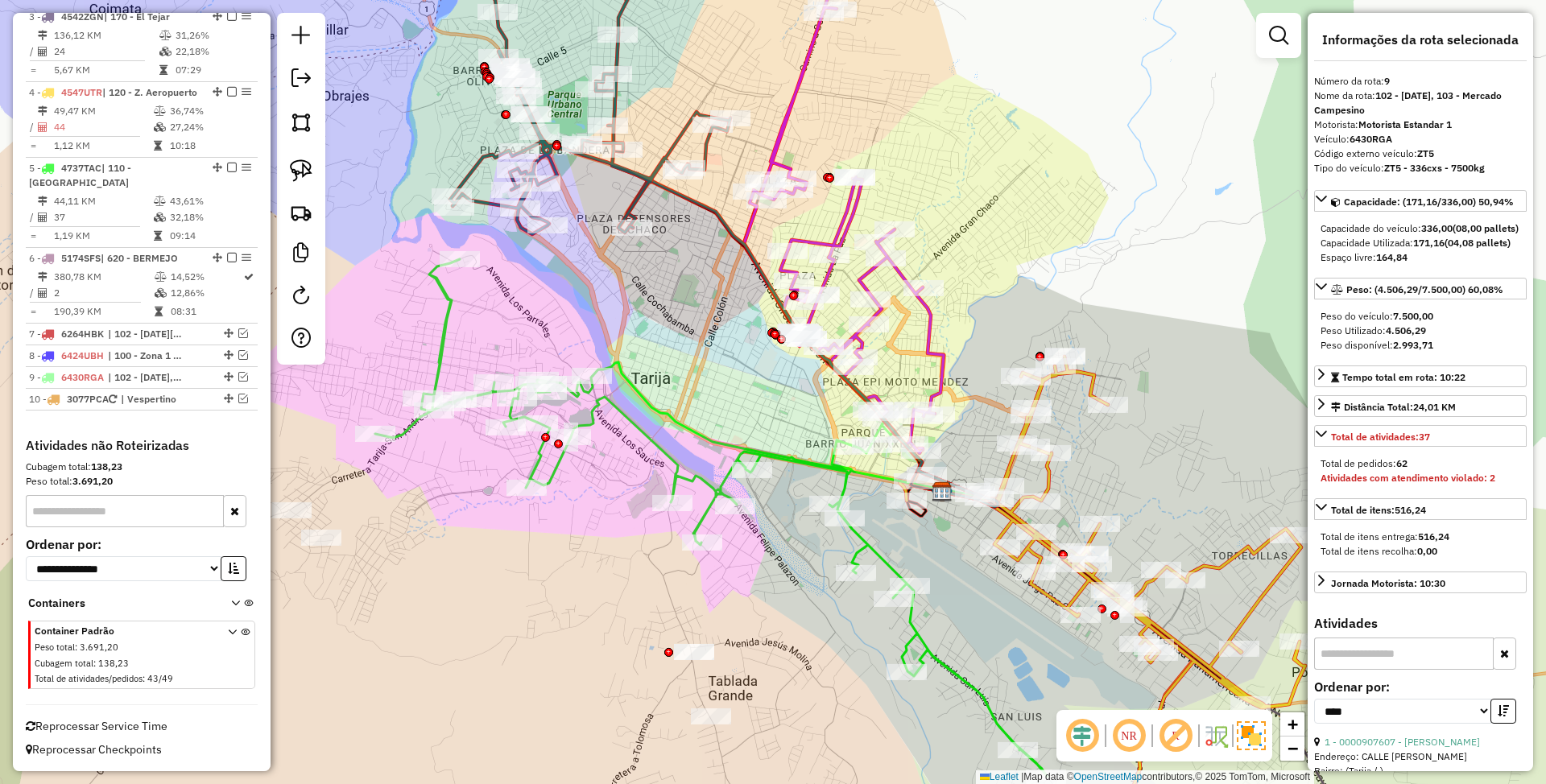
click at [793, 105] on icon at bounding box center [844, 225] width 200 height 455
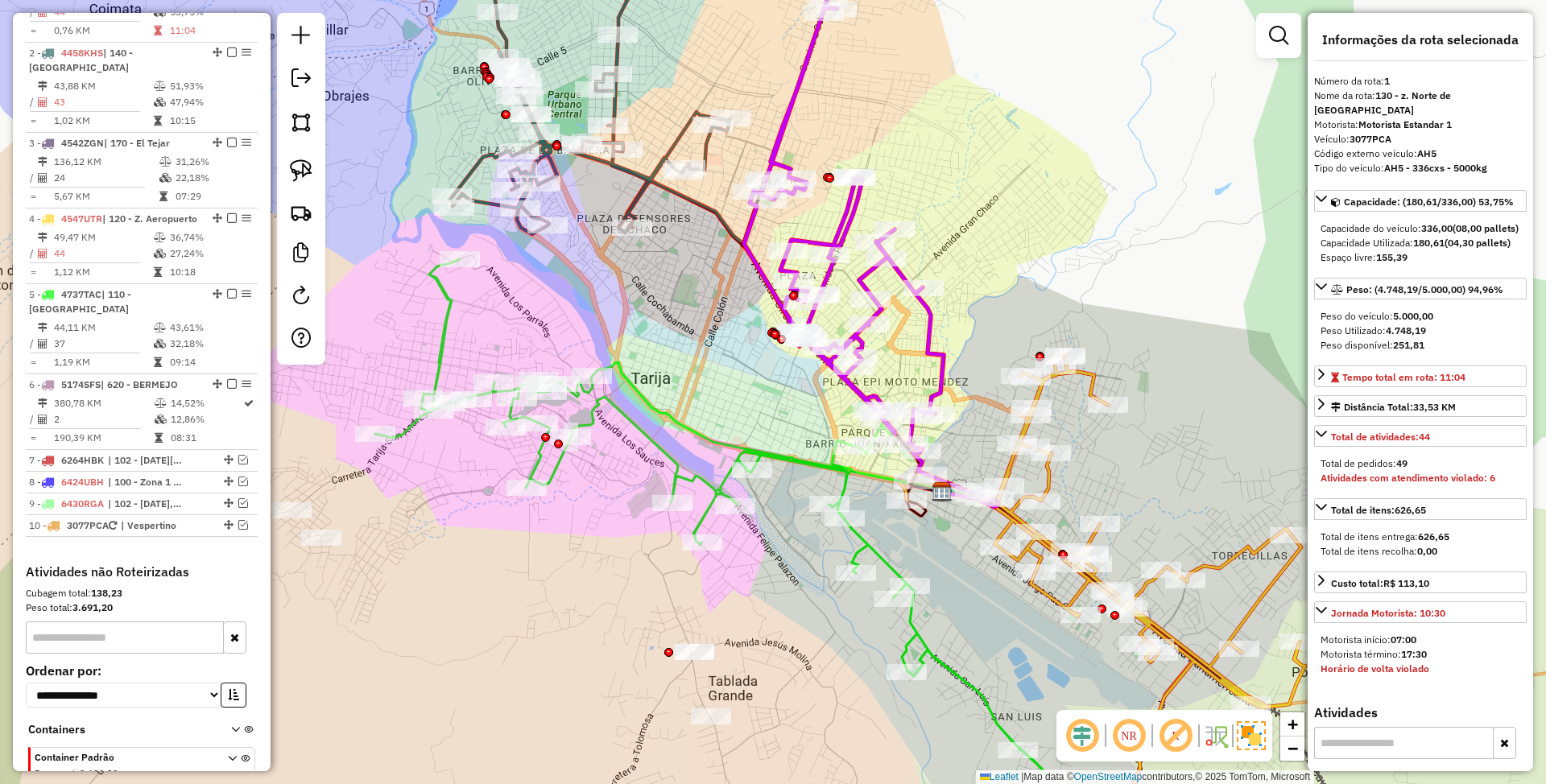
scroll to position [619, 0]
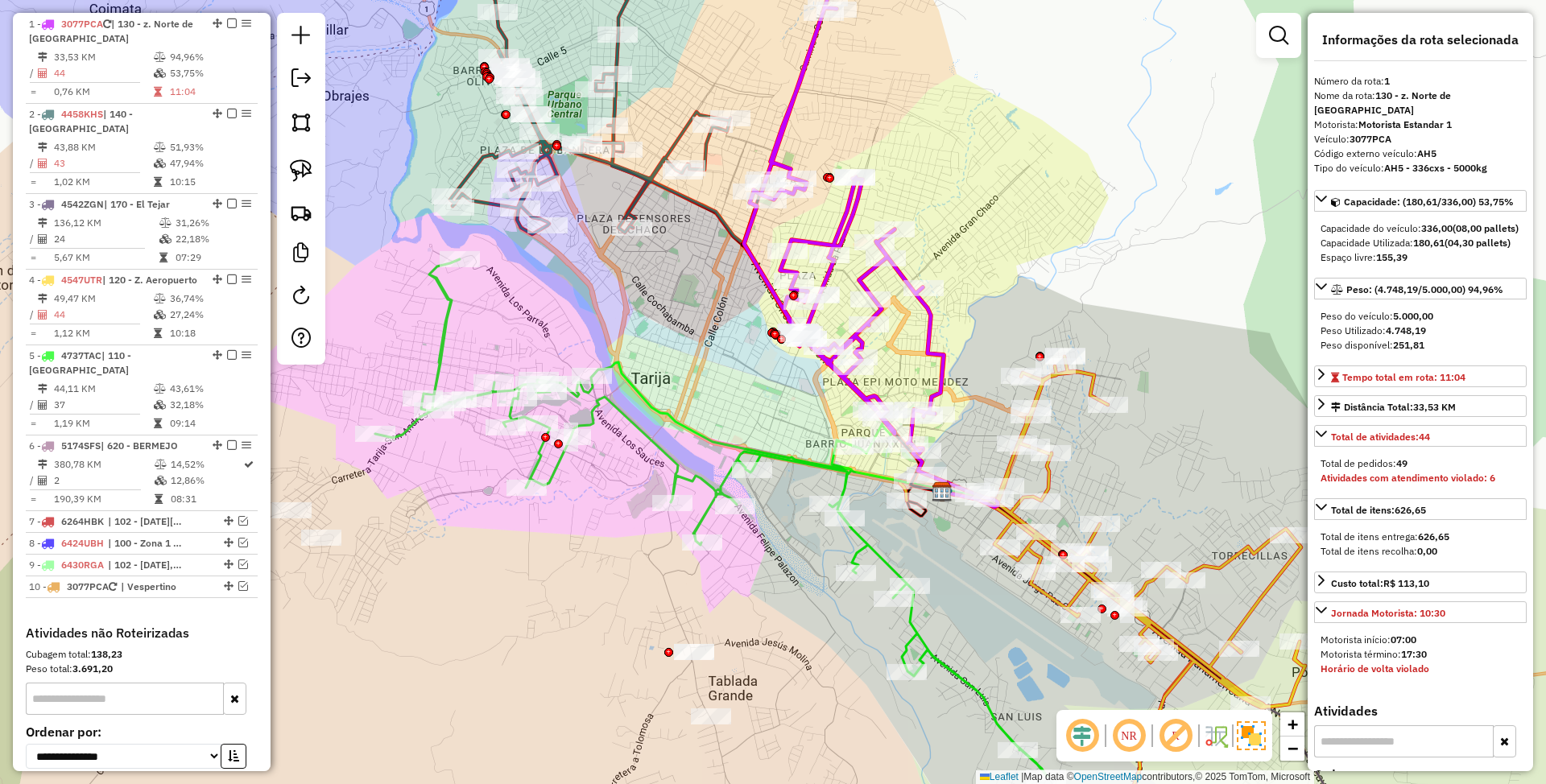
click at [928, 329] on icon at bounding box center [844, 225] width 200 height 455
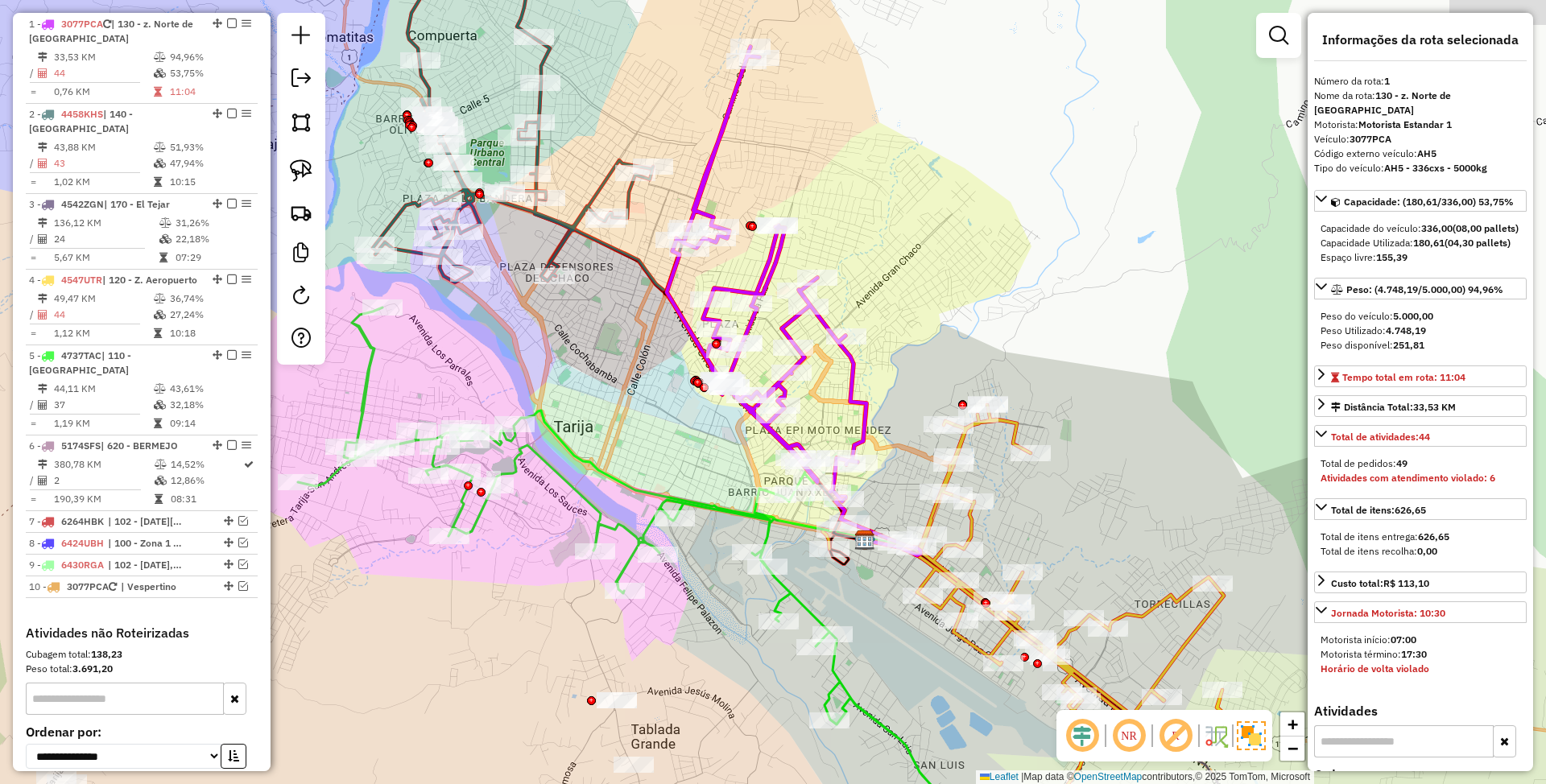
drag, startPoint x: 1006, startPoint y: 293, endPoint x: 919, endPoint y: 371, distance: 116.8
click at [919, 371] on div "Janela de atendimento Grade de atendimento Capacidade Transportadoras Veículos …" at bounding box center [773, 392] width 1546 height 784
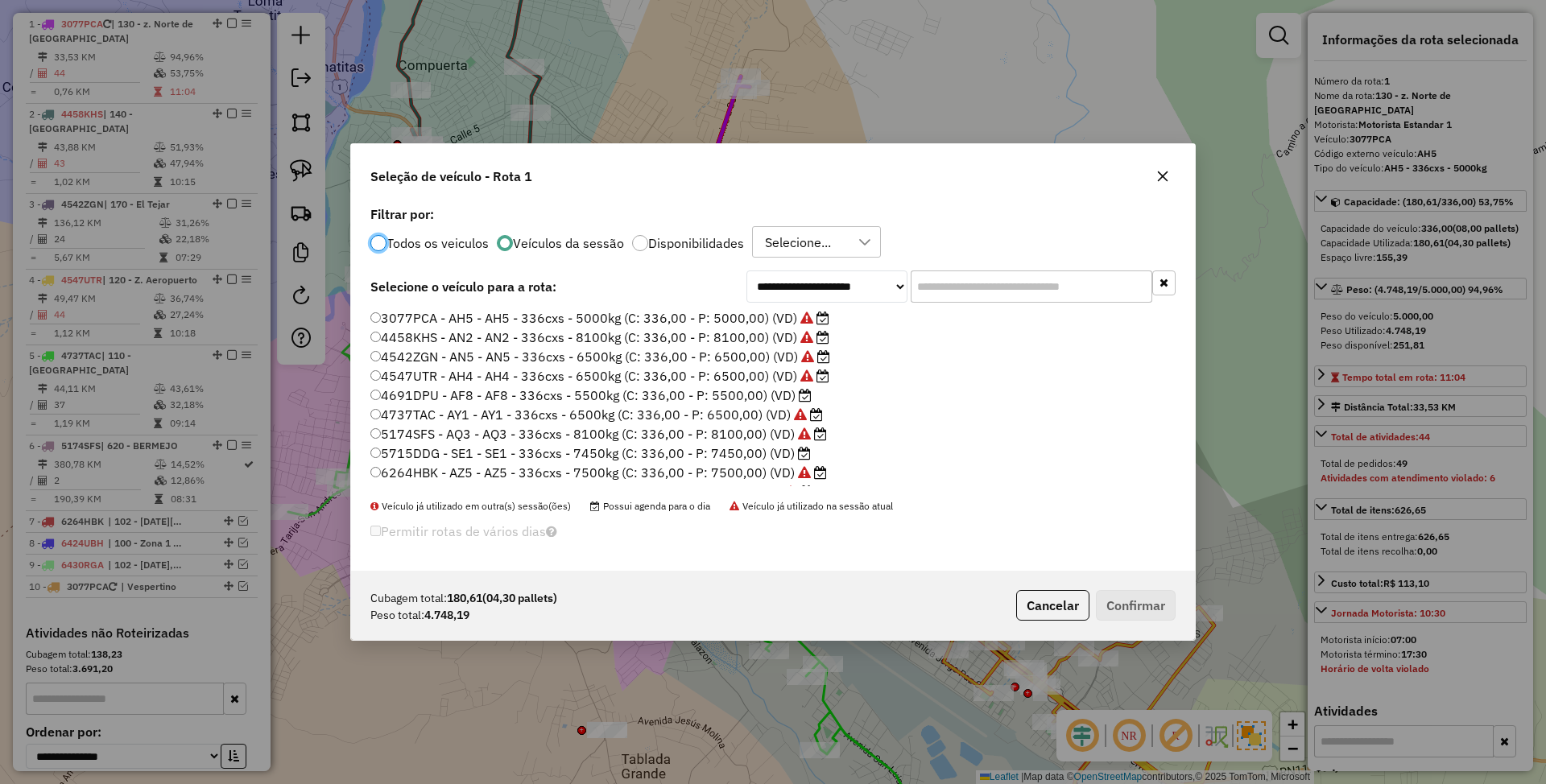
scroll to position [8, 5]
click at [742, 455] on label "5715DDG - SE1 - SE1 - 336cxs - 7450kg (C: 336,00 - P: 7450,00) (VD)" at bounding box center [591, 453] width 441 height 20
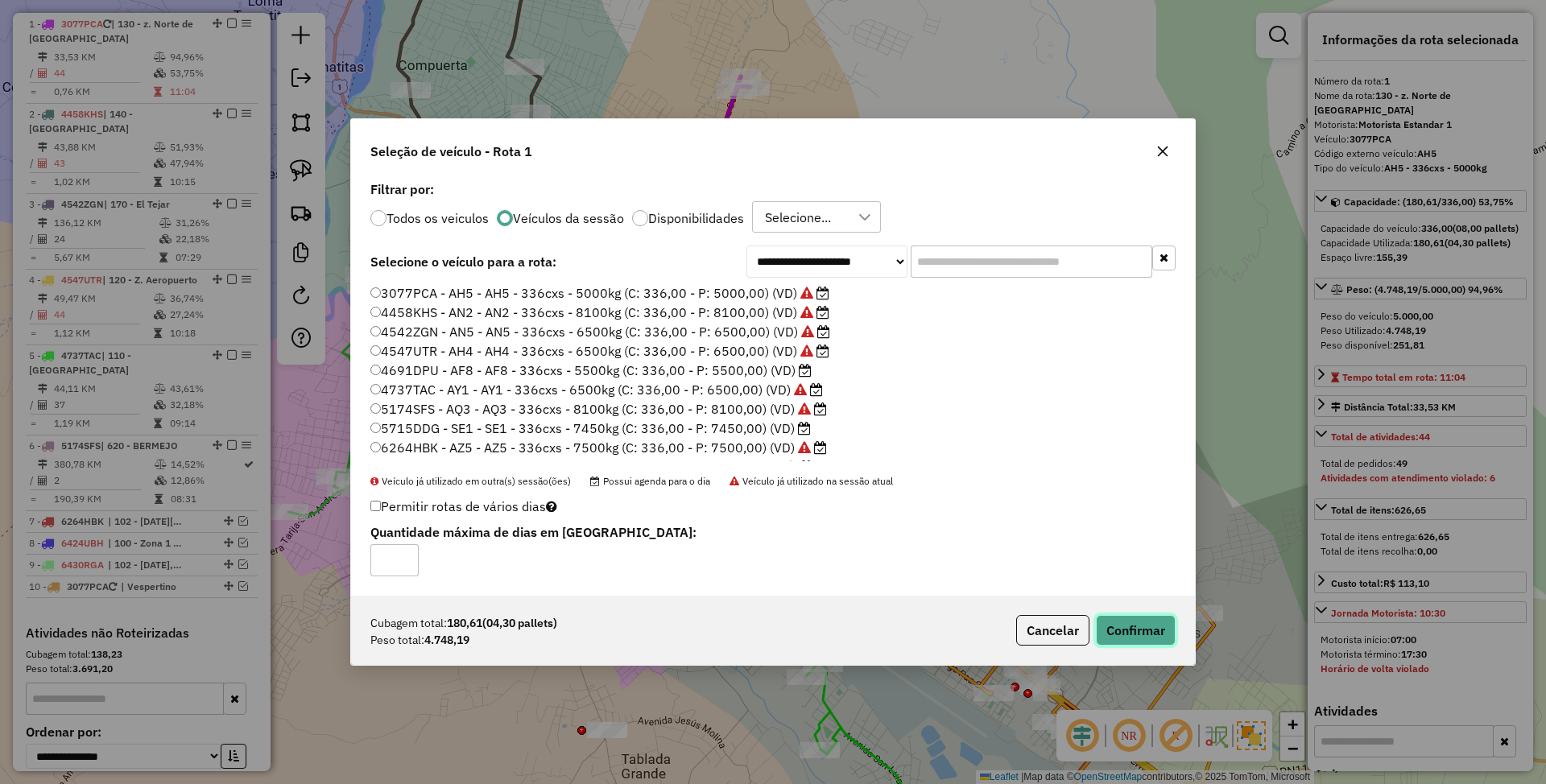
click at [1122, 632] on button "Confirmar" at bounding box center [1135, 630] width 80 height 31
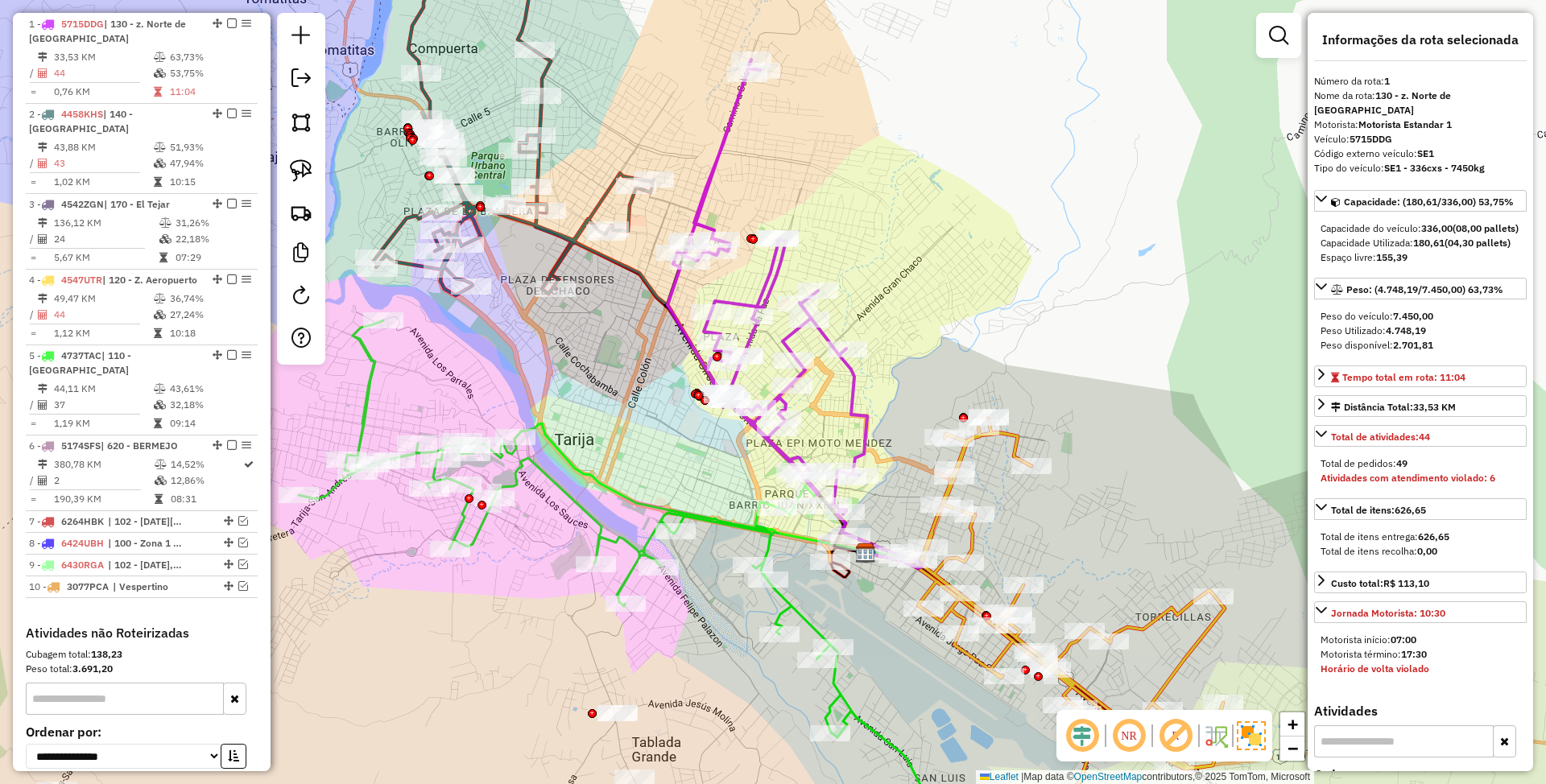
drag, startPoint x: 935, startPoint y: 266, endPoint x: 945, endPoint y: 249, distance: 19.7
click at [945, 249] on div "Janela de atendimento Grade de atendimento Capacidade Transportadoras Veículos …" at bounding box center [773, 392] width 1546 height 784
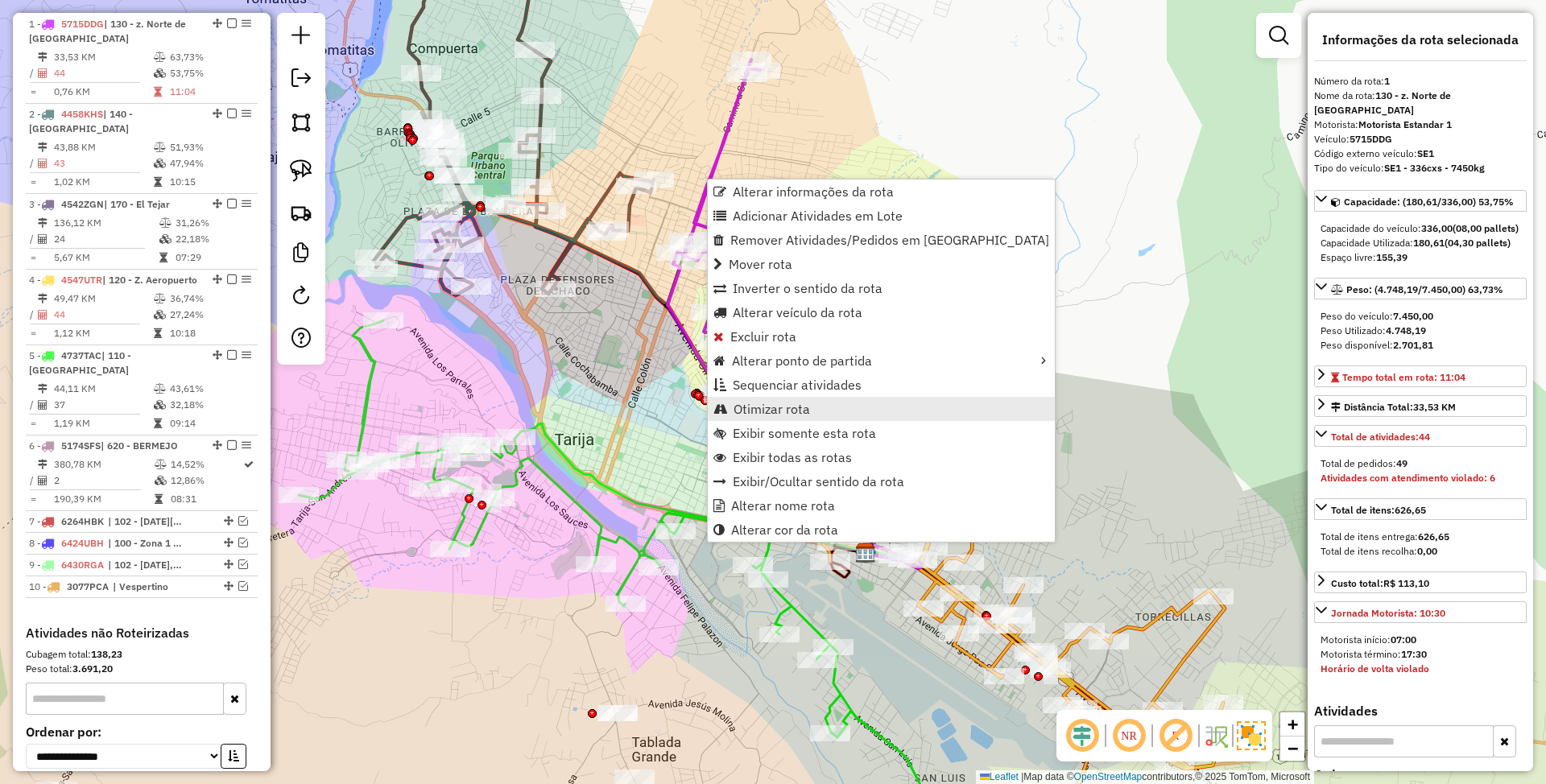
click at [799, 406] on span "Otimizar rota" at bounding box center [772, 409] width 76 height 13
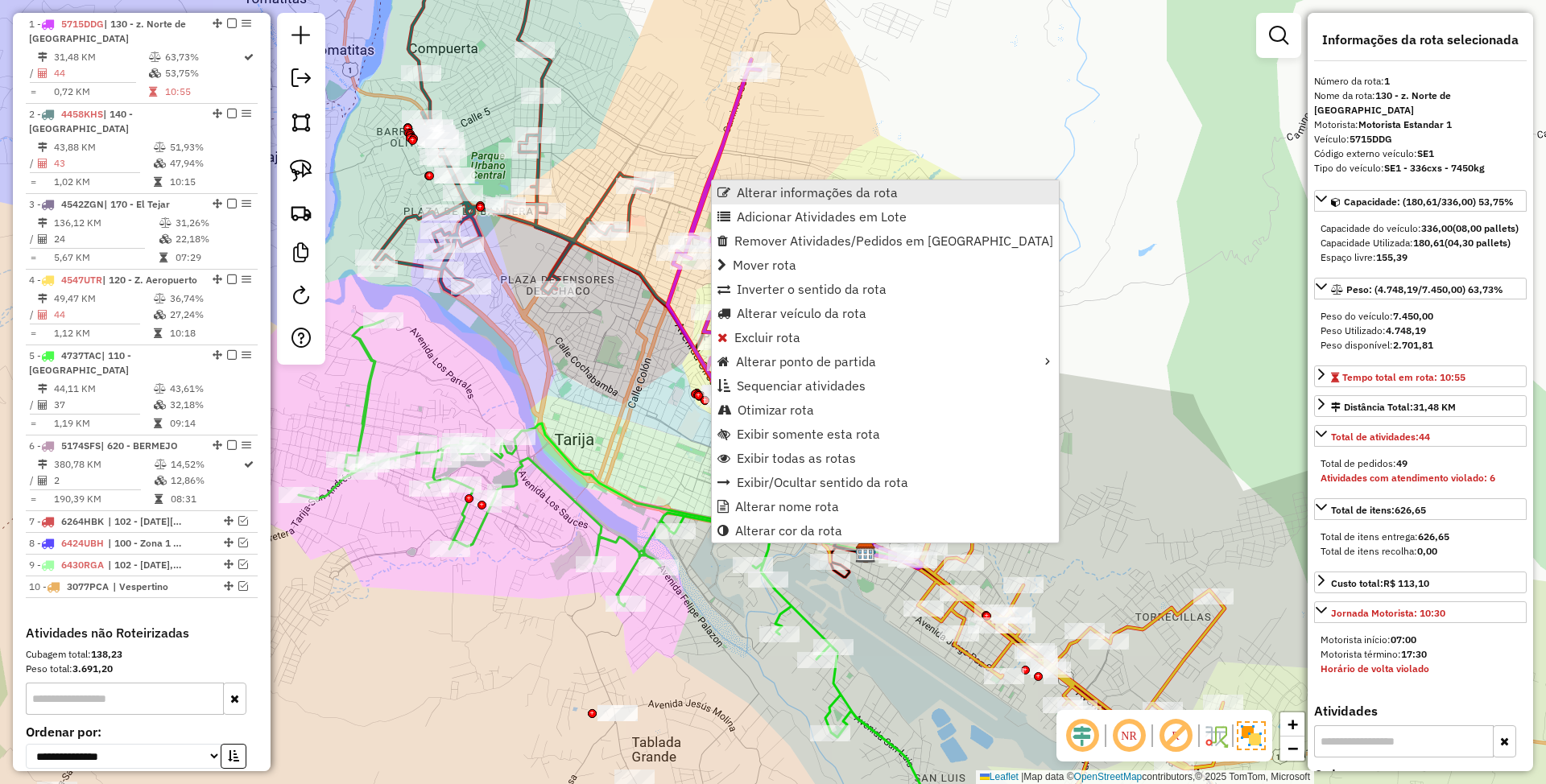
click at [776, 194] on span "Alterar informações da rota" at bounding box center [817, 192] width 161 height 13
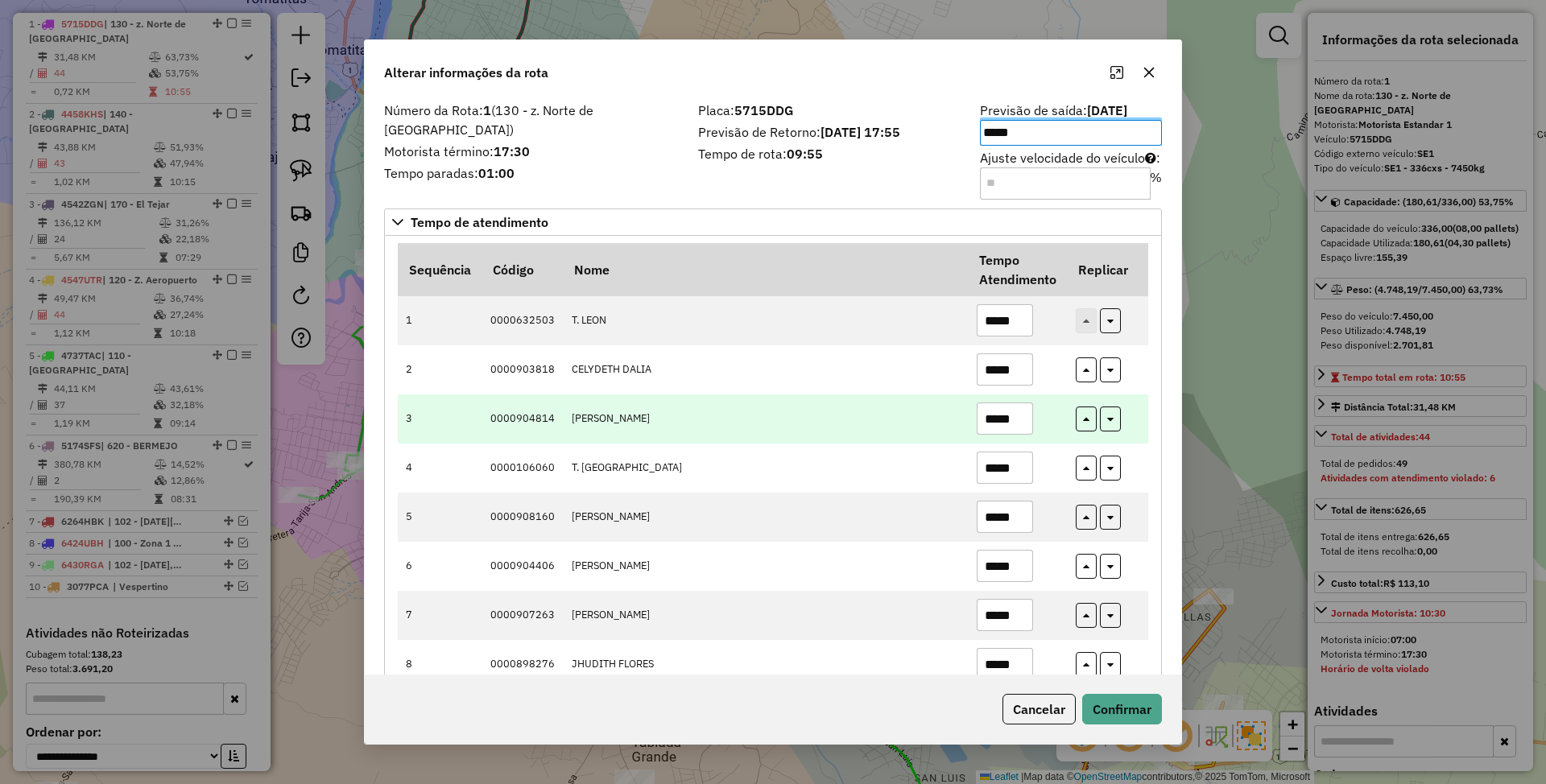
click at [1054, 441] on td "*****" at bounding box center [1017, 419] width 99 height 49
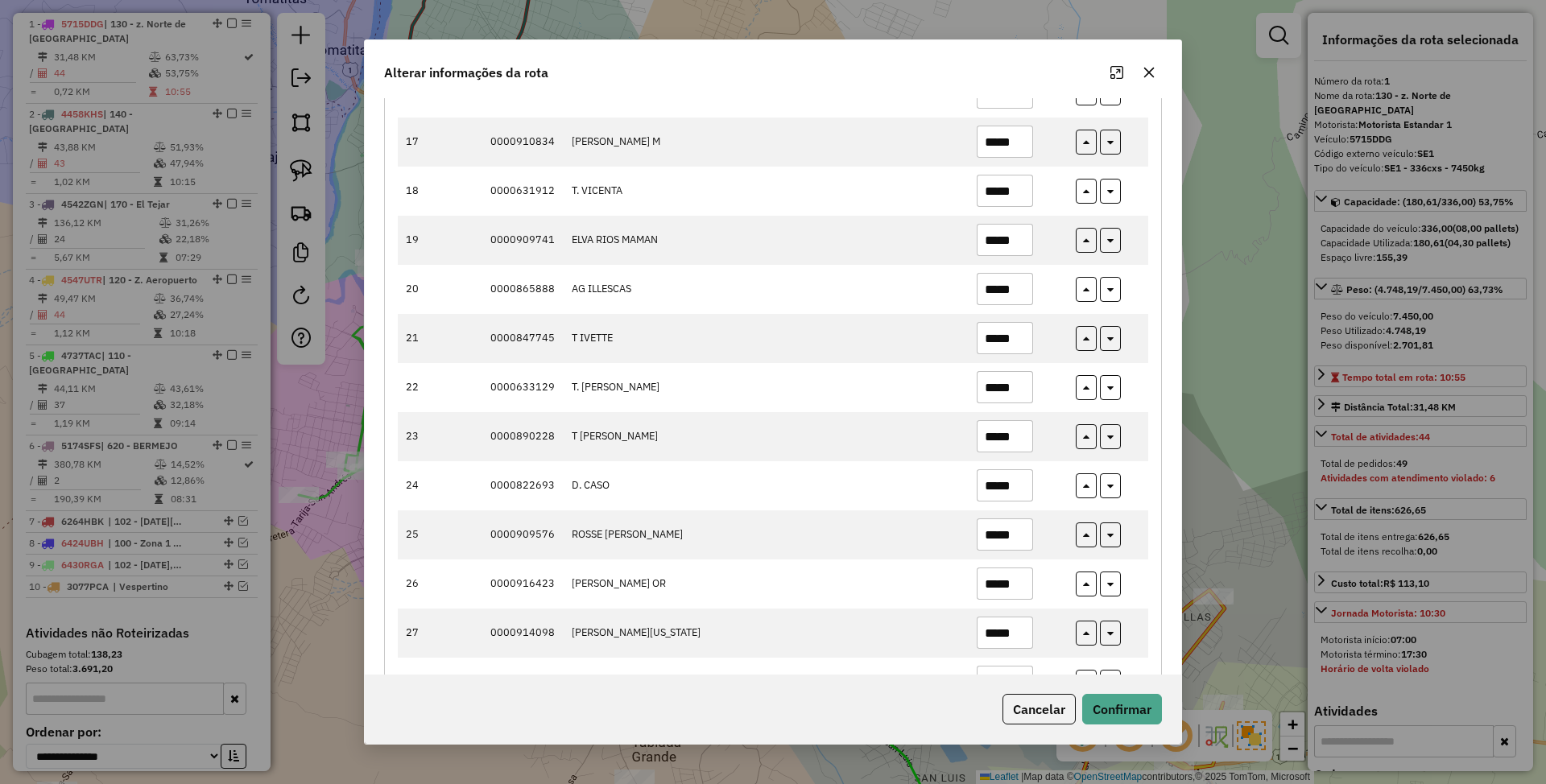
scroll to position [966, 0]
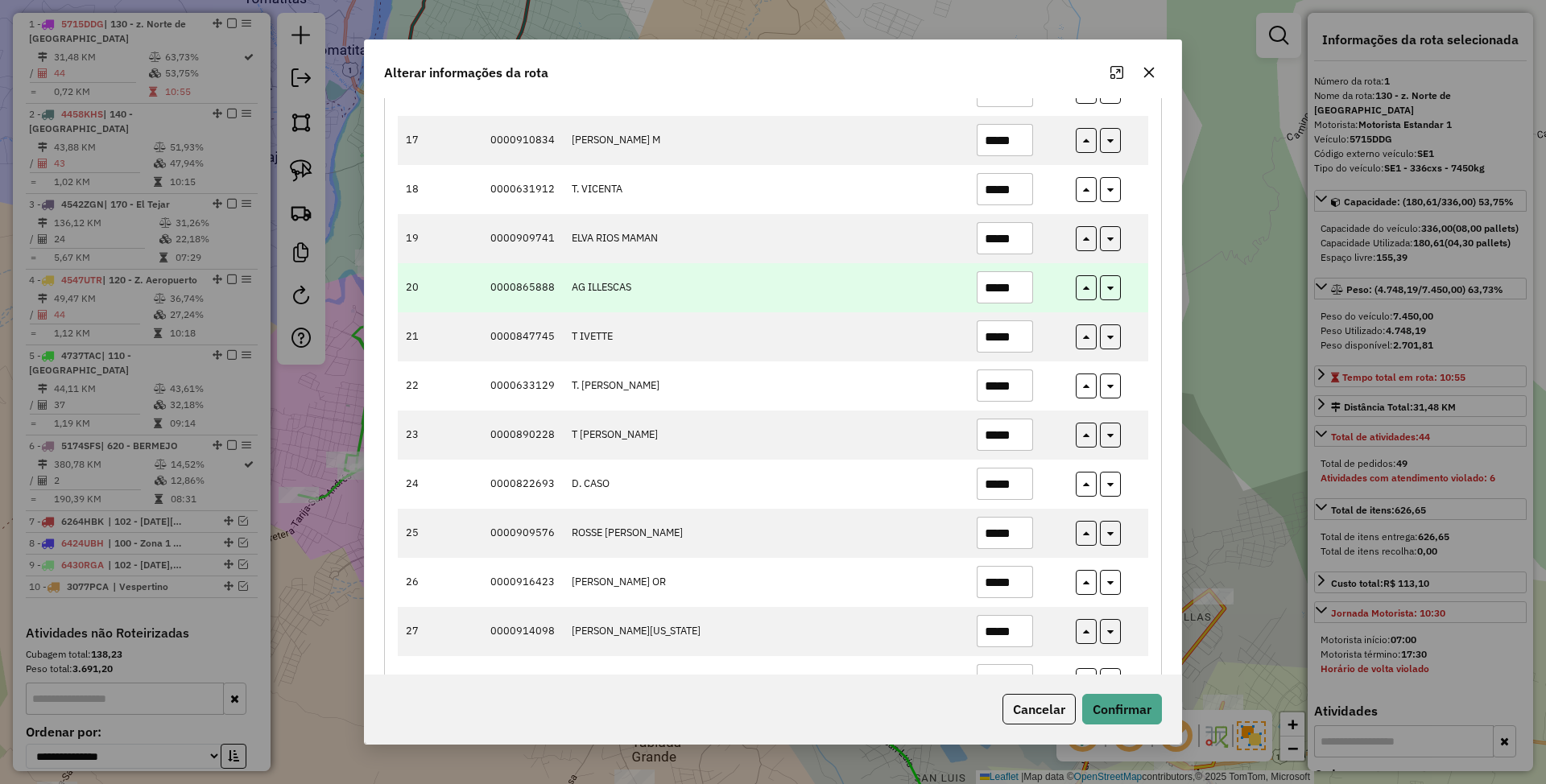
click at [1007, 291] on input "*****" at bounding box center [1005, 287] width 56 height 33
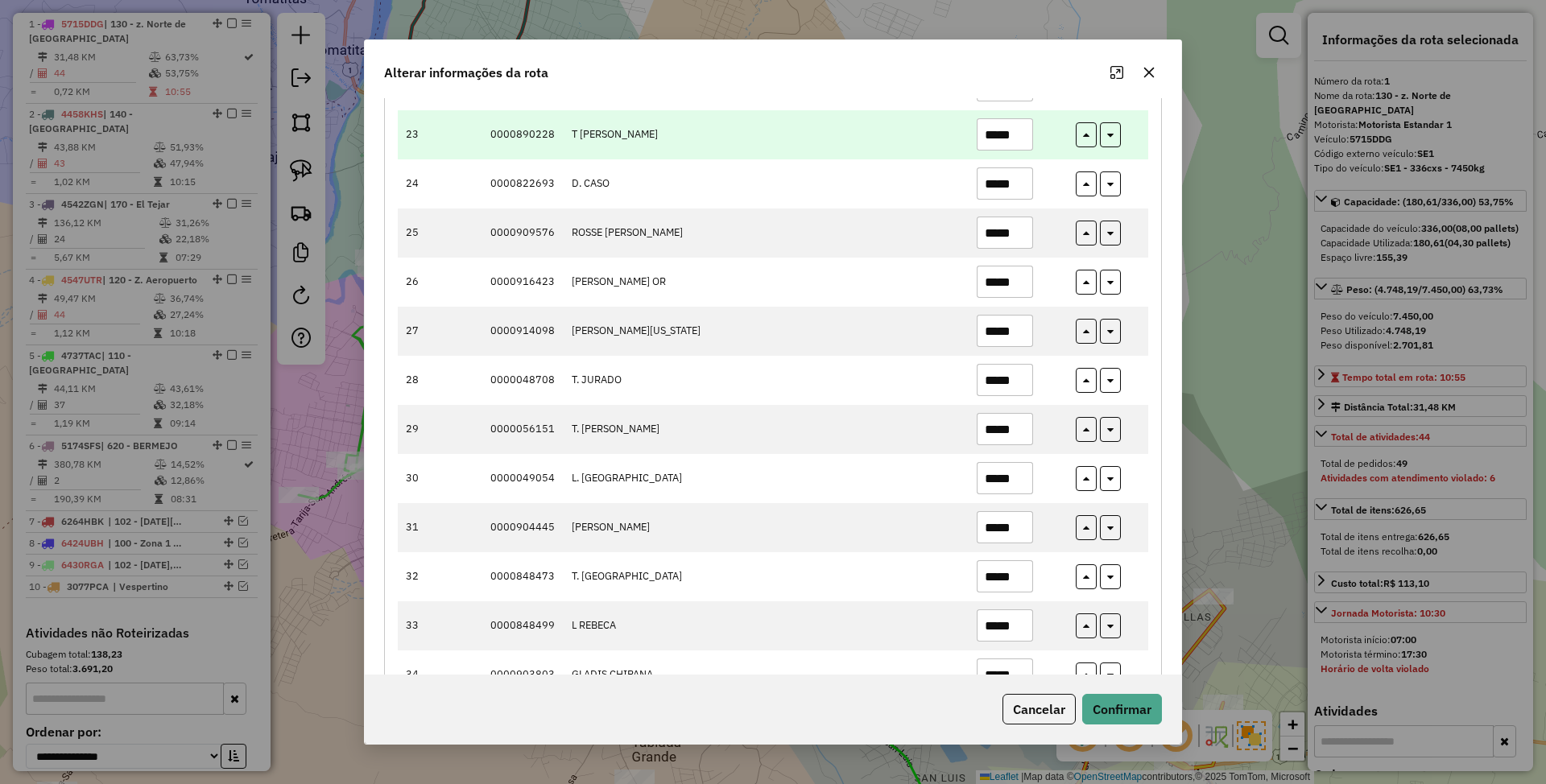
scroll to position [1288, 0]
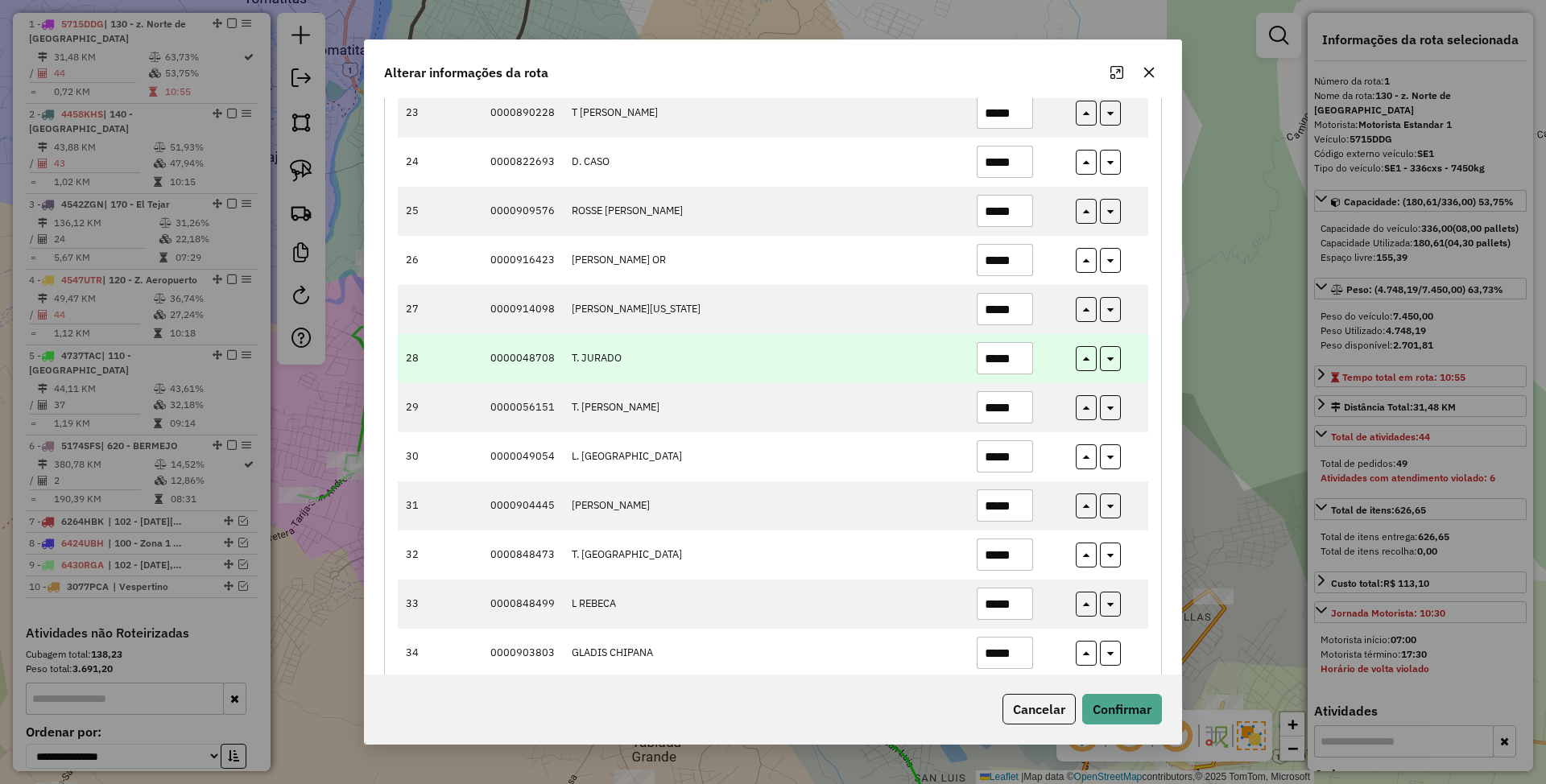
type input "*****"
click at [1005, 364] on input "*****" at bounding box center [1005, 357] width 56 height 33
click at [1009, 363] on input "*****" at bounding box center [1005, 357] width 56 height 33
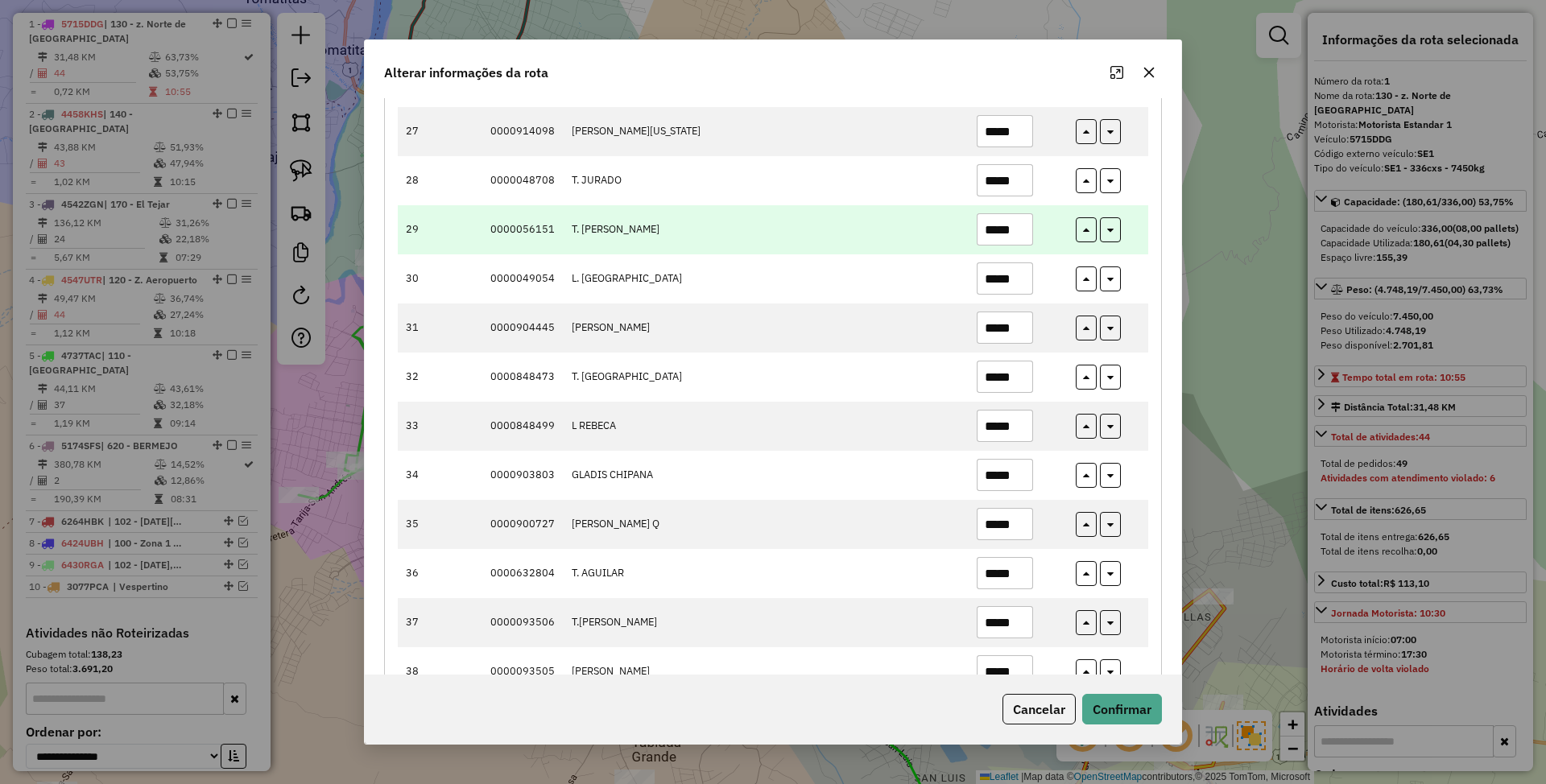
scroll to position [1502, 0]
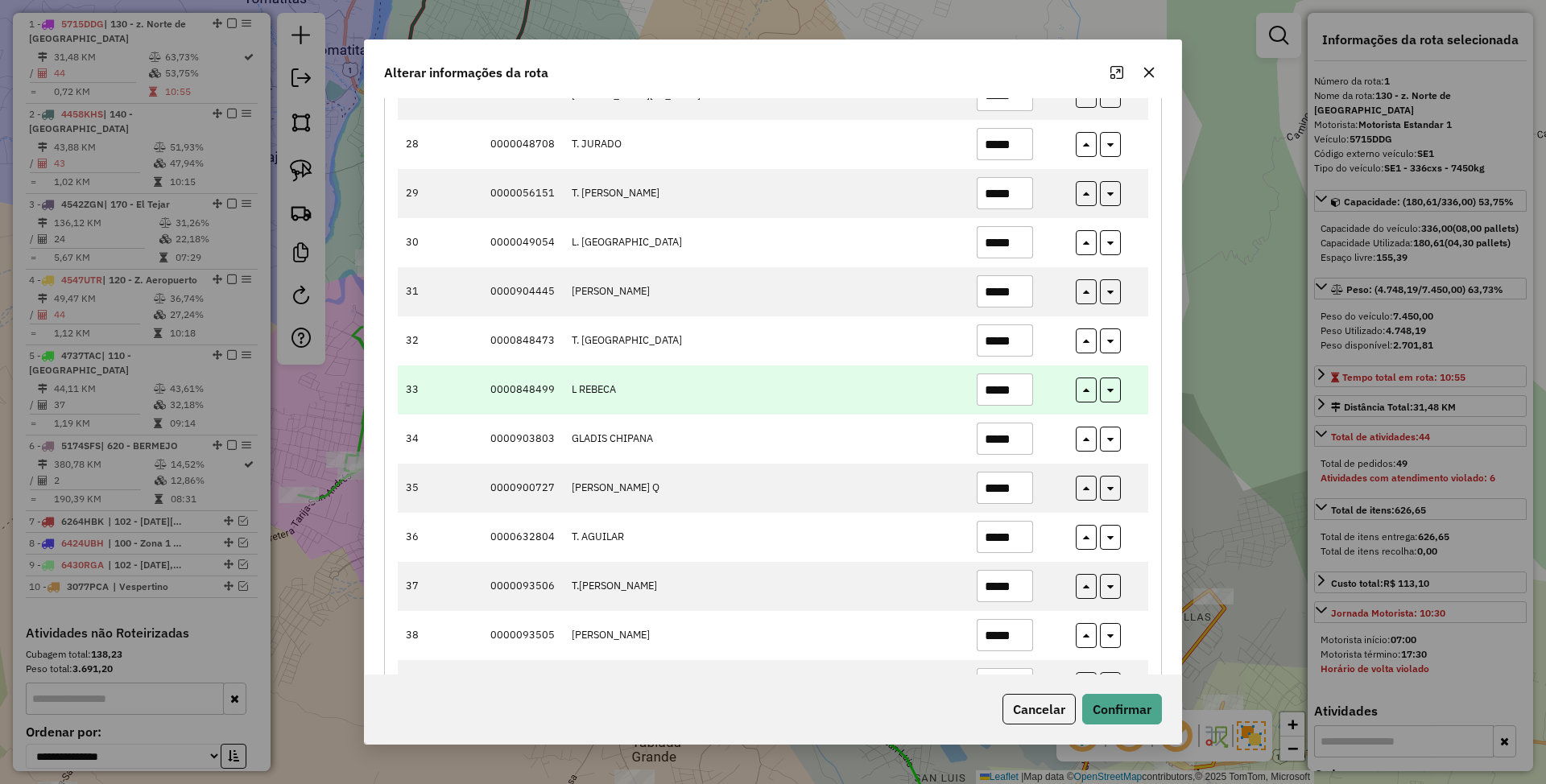
type input "*****"
click at [1007, 399] on input "*****" at bounding box center [1005, 389] width 56 height 33
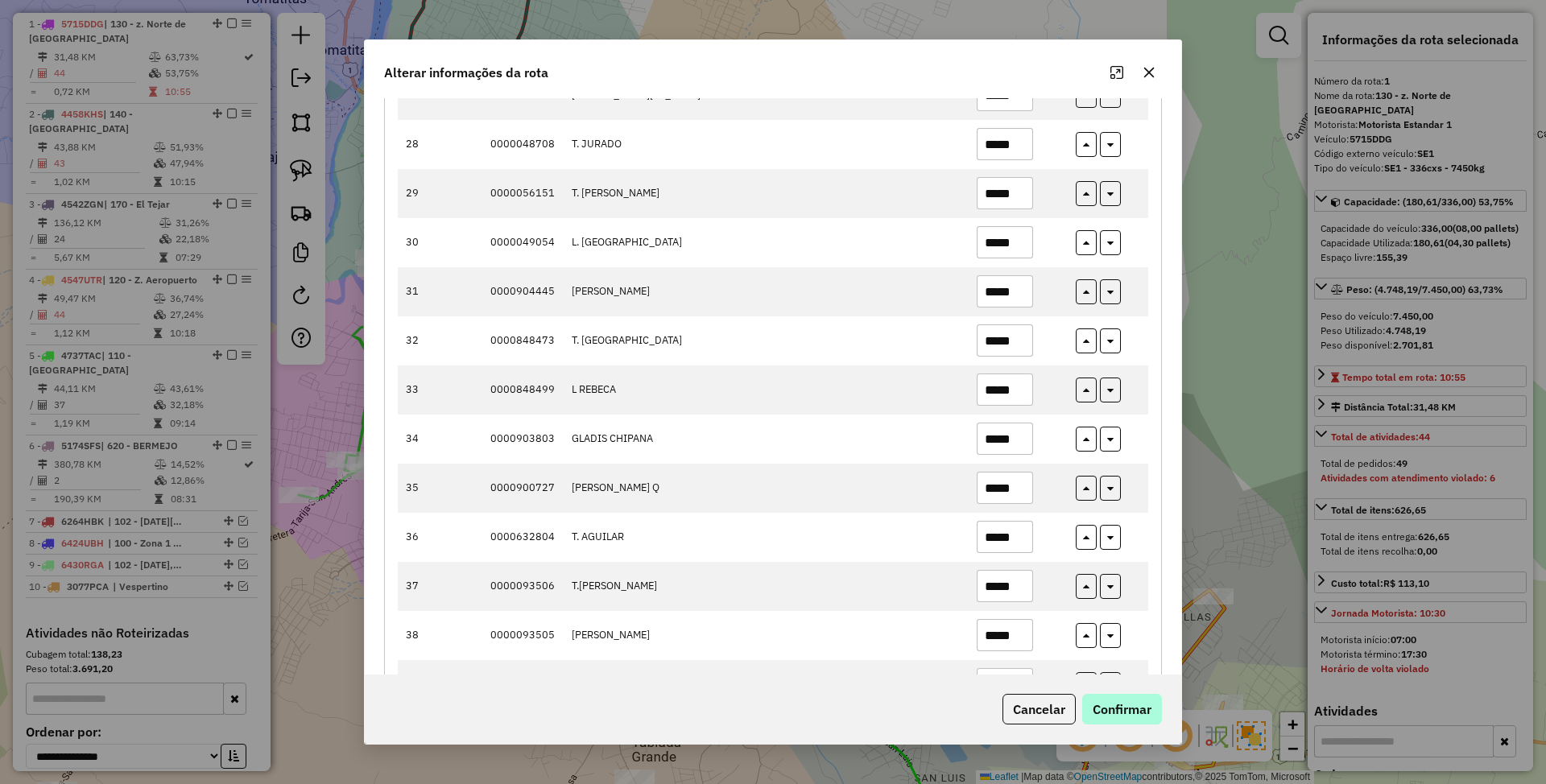
type input "*****"
click at [1129, 702] on button "Confirmar" at bounding box center [1122, 709] width 80 height 31
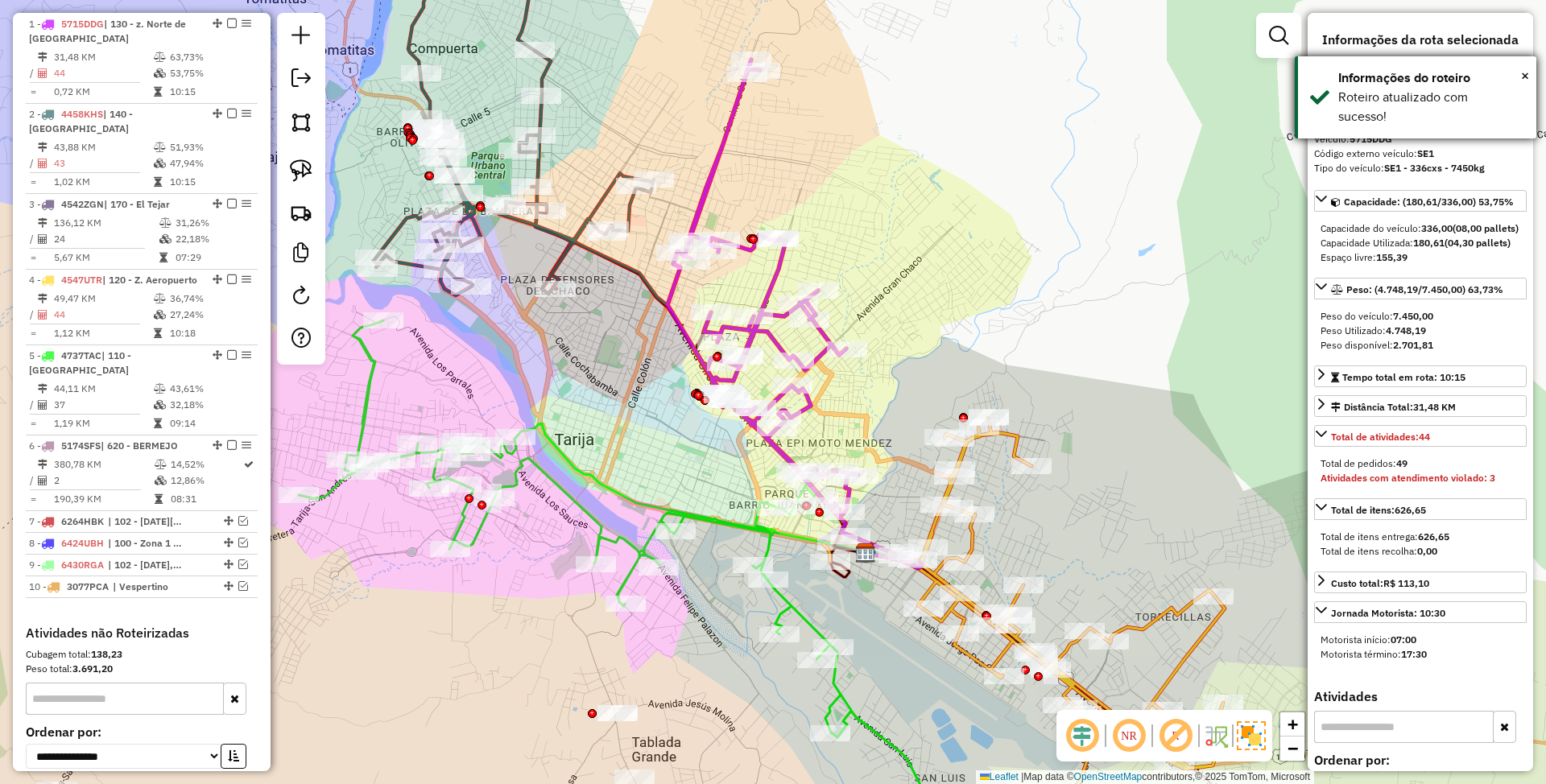
click at [1531, 72] on div "× Informações do roteiro Roteiro atualizado com sucesso!" at bounding box center [1416, 97] width 242 height 82
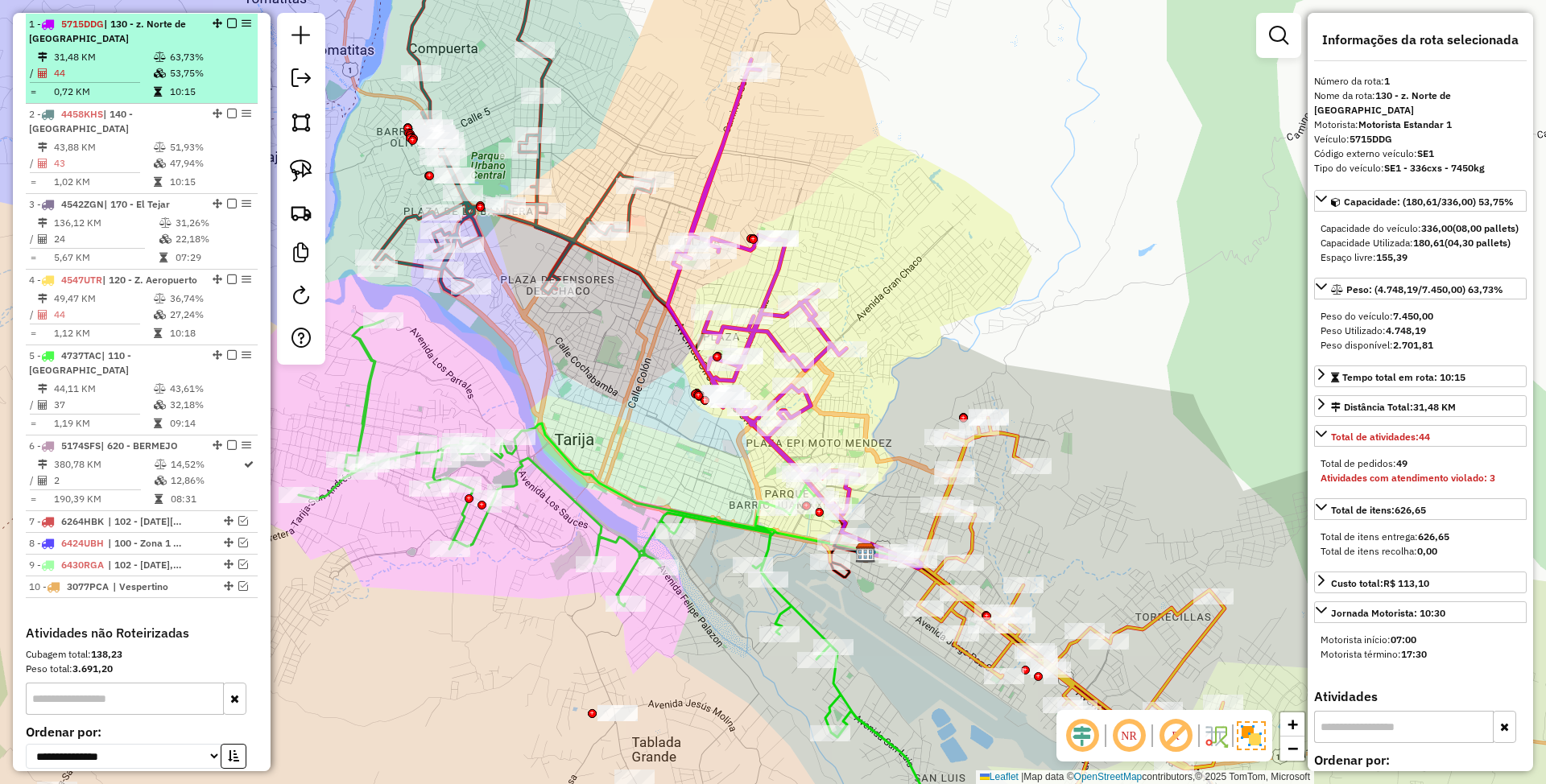
click at [227, 23] on em at bounding box center [232, 24] width 10 height 10
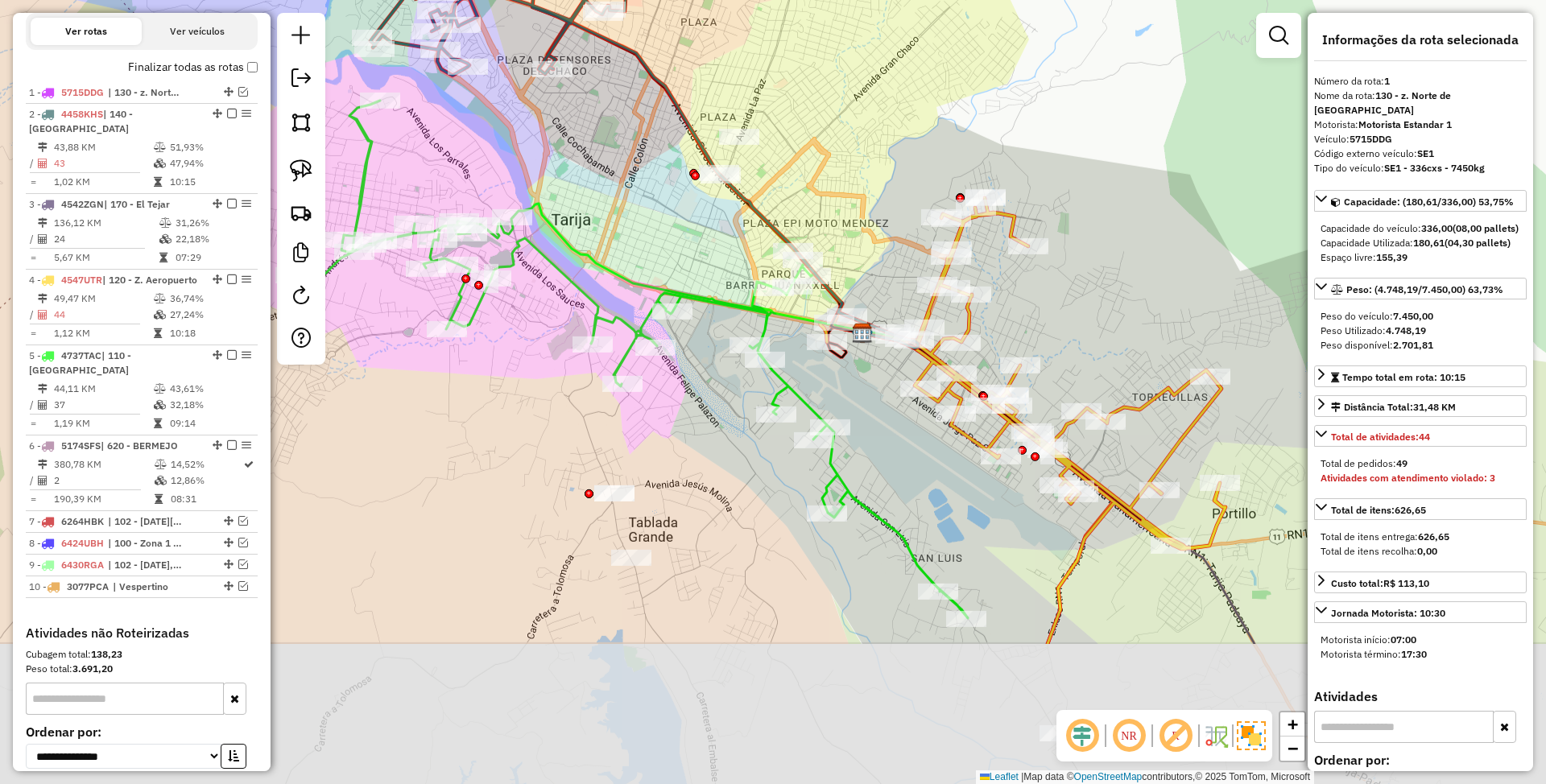
drag, startPoint x: 776, startPoint y: 237, endPoint x: 755, endPoint y: -12, distance: 249.9
click at [755, 0] on html "Aguarde... Pop-up bloqueado! Seu navegador bloqueou automáticamente a abertura …" at bounding box center [773, 392] width 1546 height 784
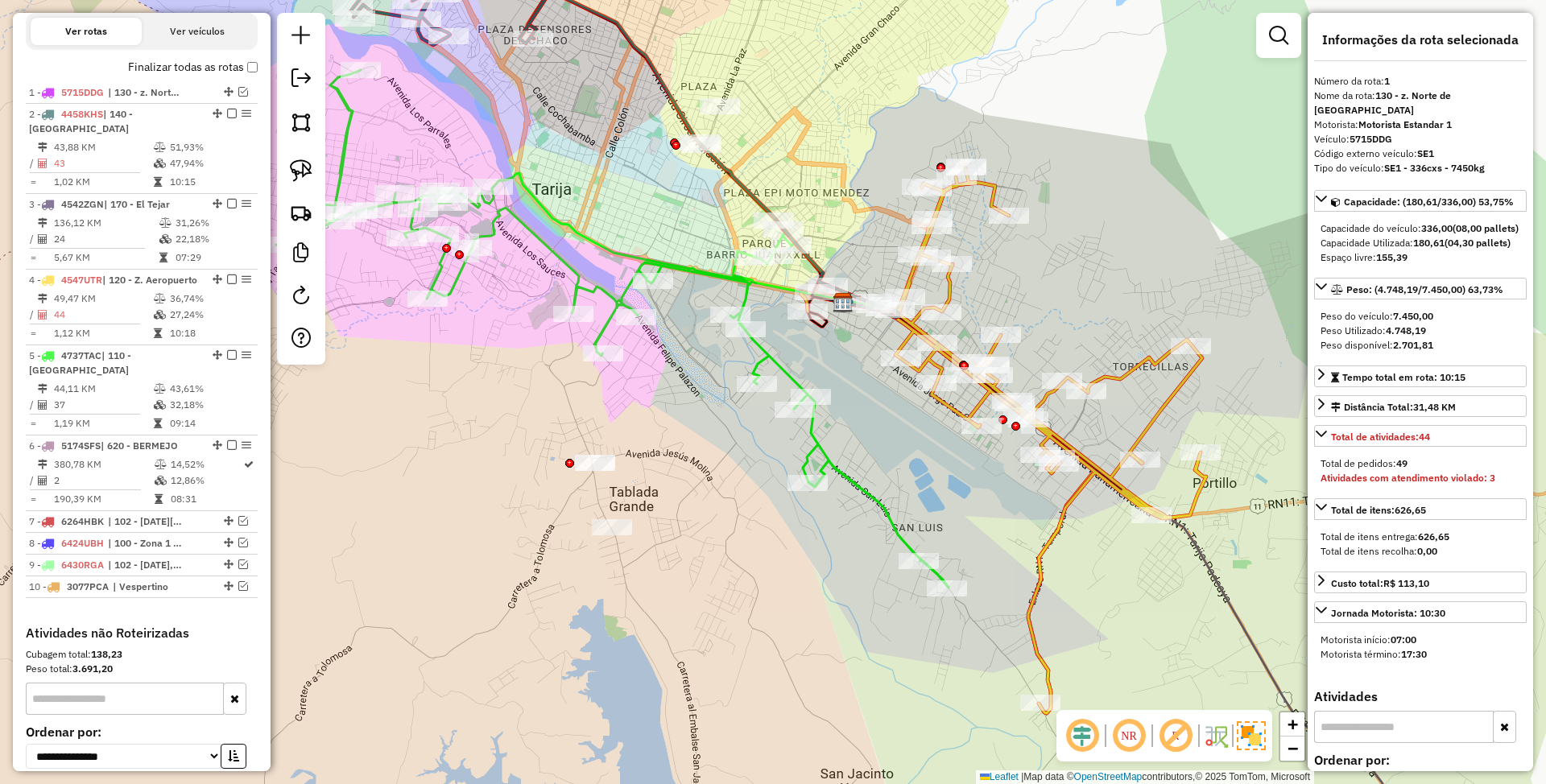
click at [1124, 368] on icon at bounding box center [1003, 440] width 406 height 546
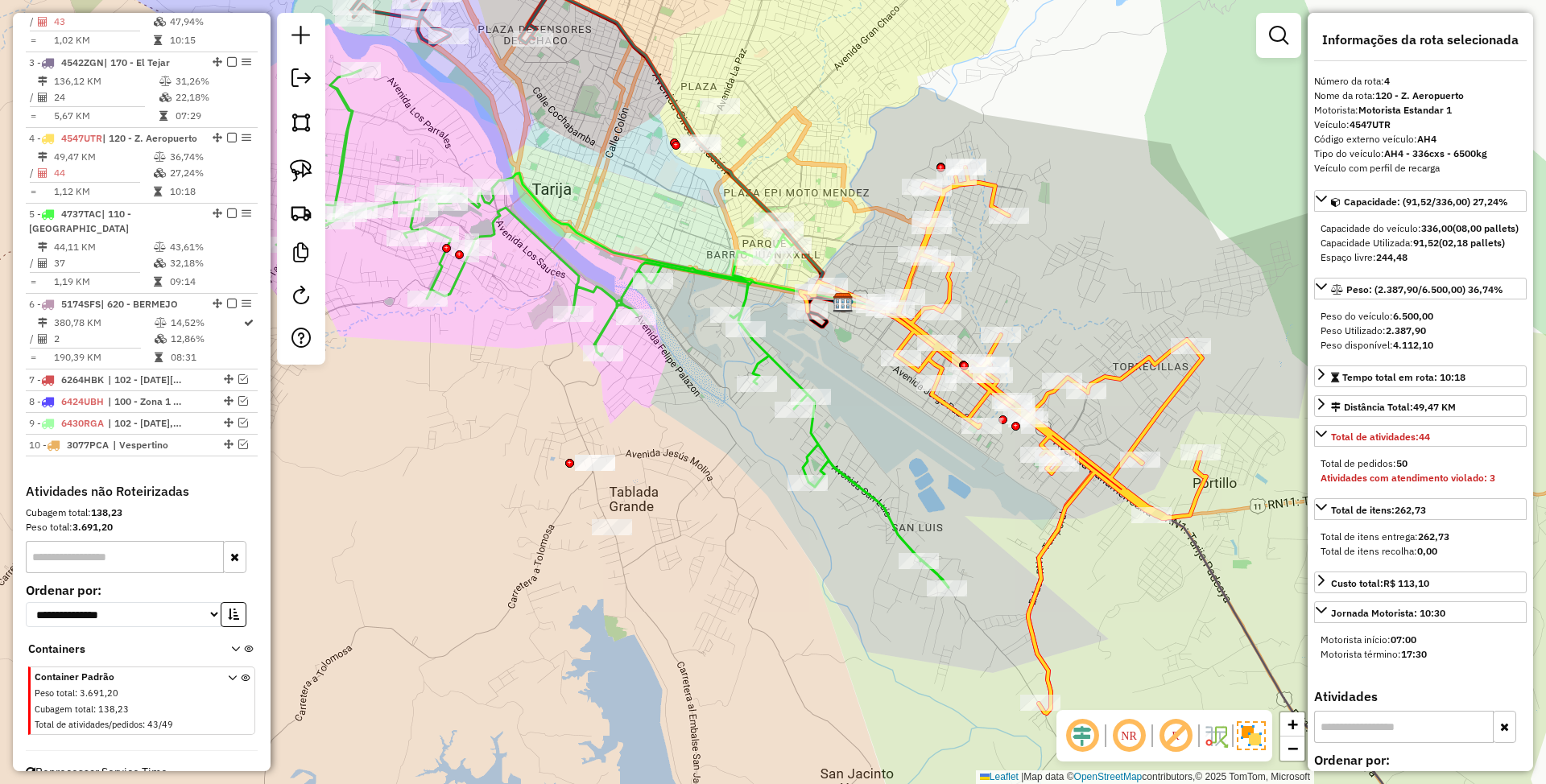
scroll to position [754, 0]
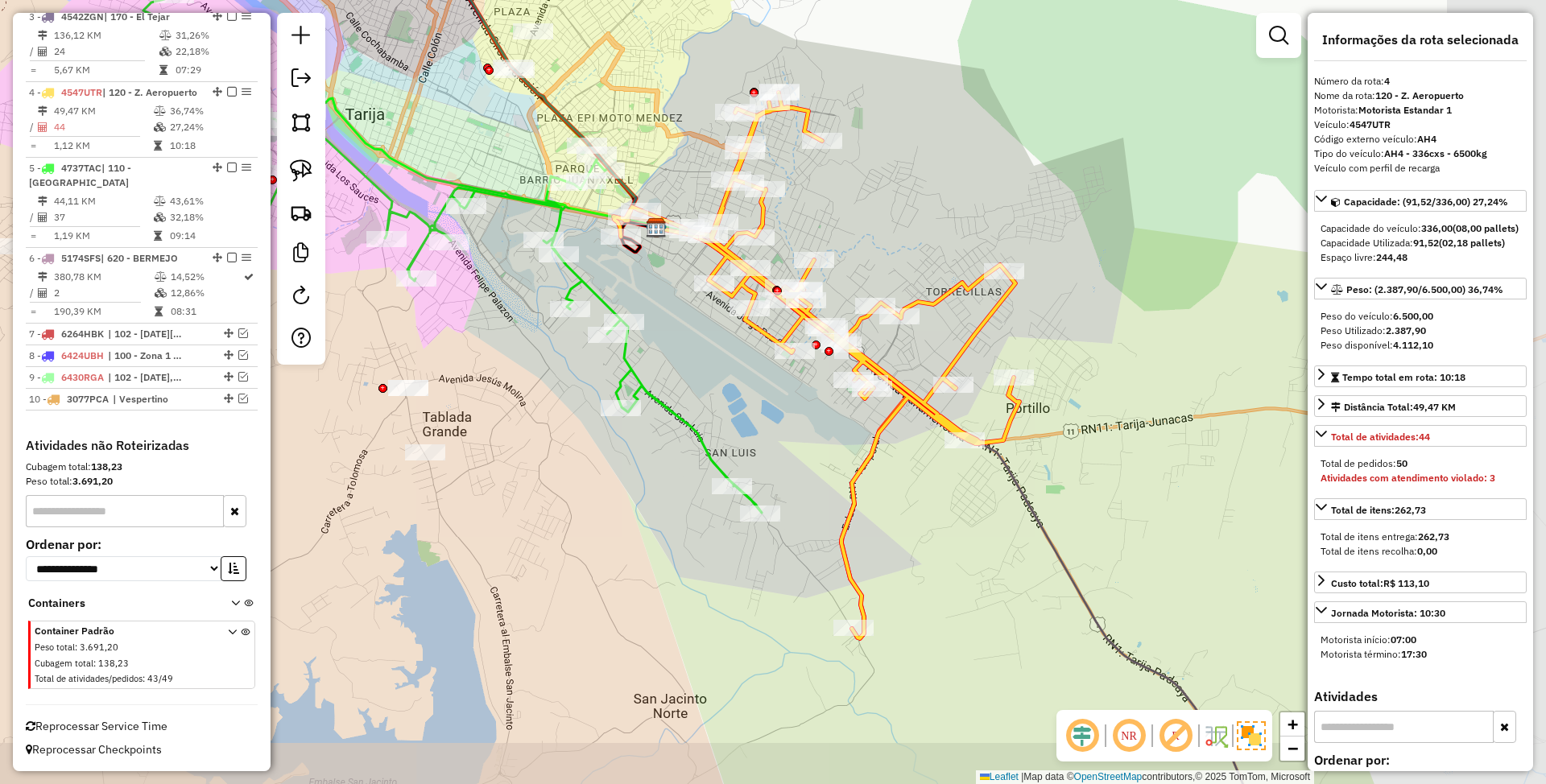
drag, startPoint x: 1116, startPoint y: 311, endPoint x: 926, endPoint y: 236, distance: 204.3
click at [926, 236] on div "Janela de atendimento Grade de atendimento Capacidade Transportadoras Veículos …" at bounding box center [773, 392] width 1546 height 784
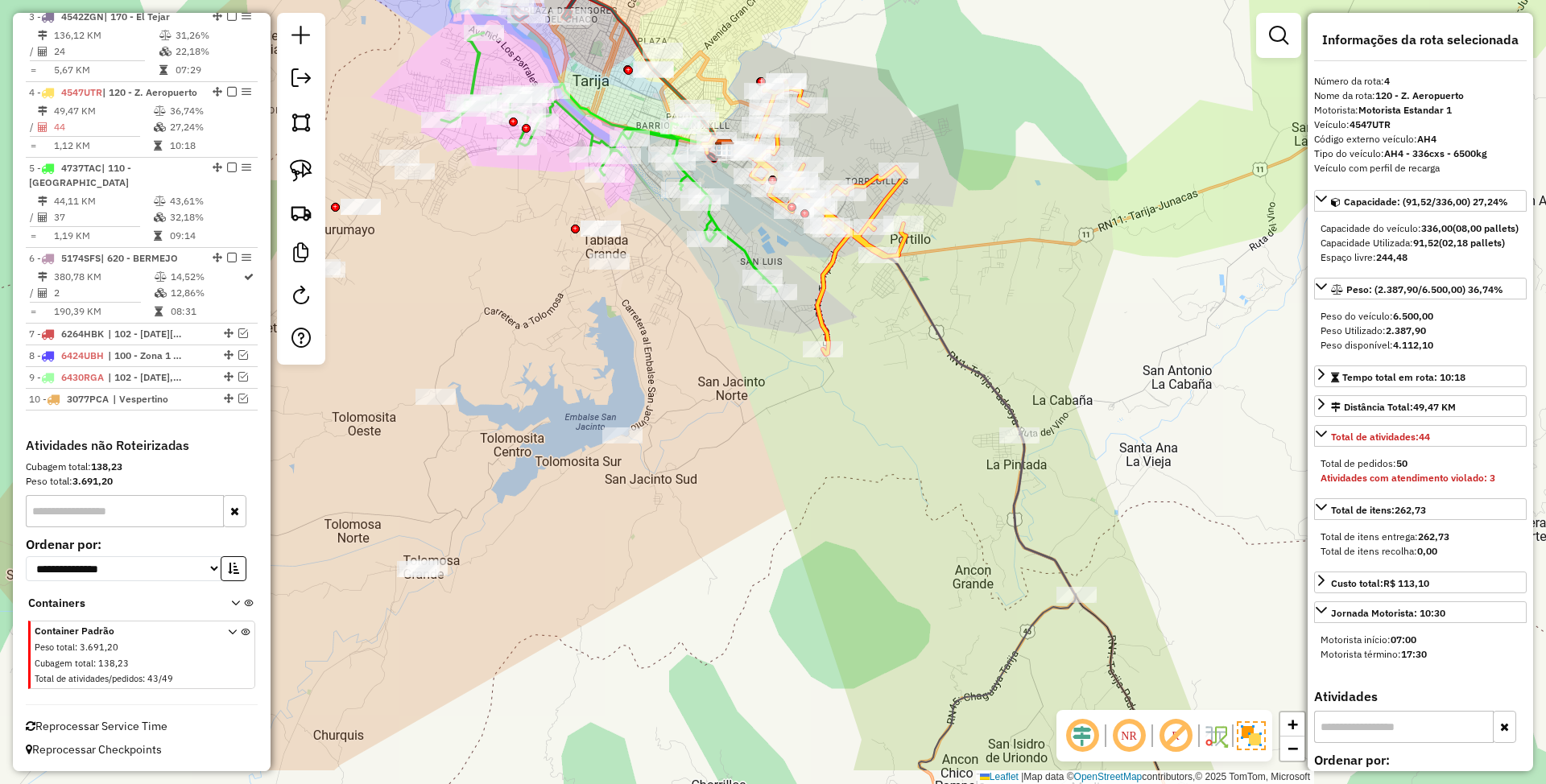
drag, startPoint x: 984, startPoint y: 549, endPoint x: 919, endPoint y: 455, distance: 114.3
click at [919, 455] on div "Janela de atendimento Grade de atendimento Capacidade Transportadoras Veículos …" at bounding box center [773, 392] width 1546 height 784
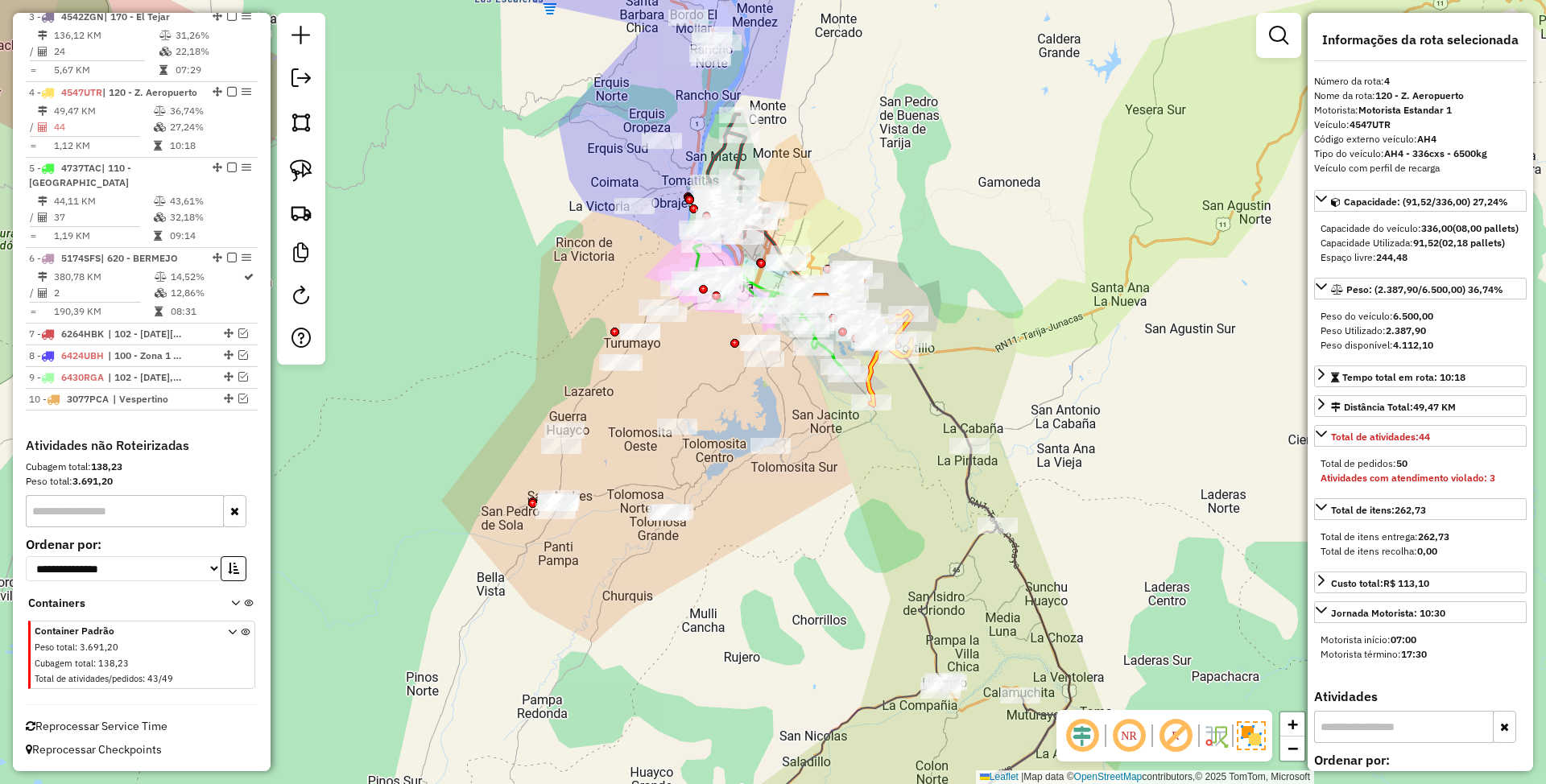
click at [961, 486] on icon at bounding box center [893, 655] width 338 height 419
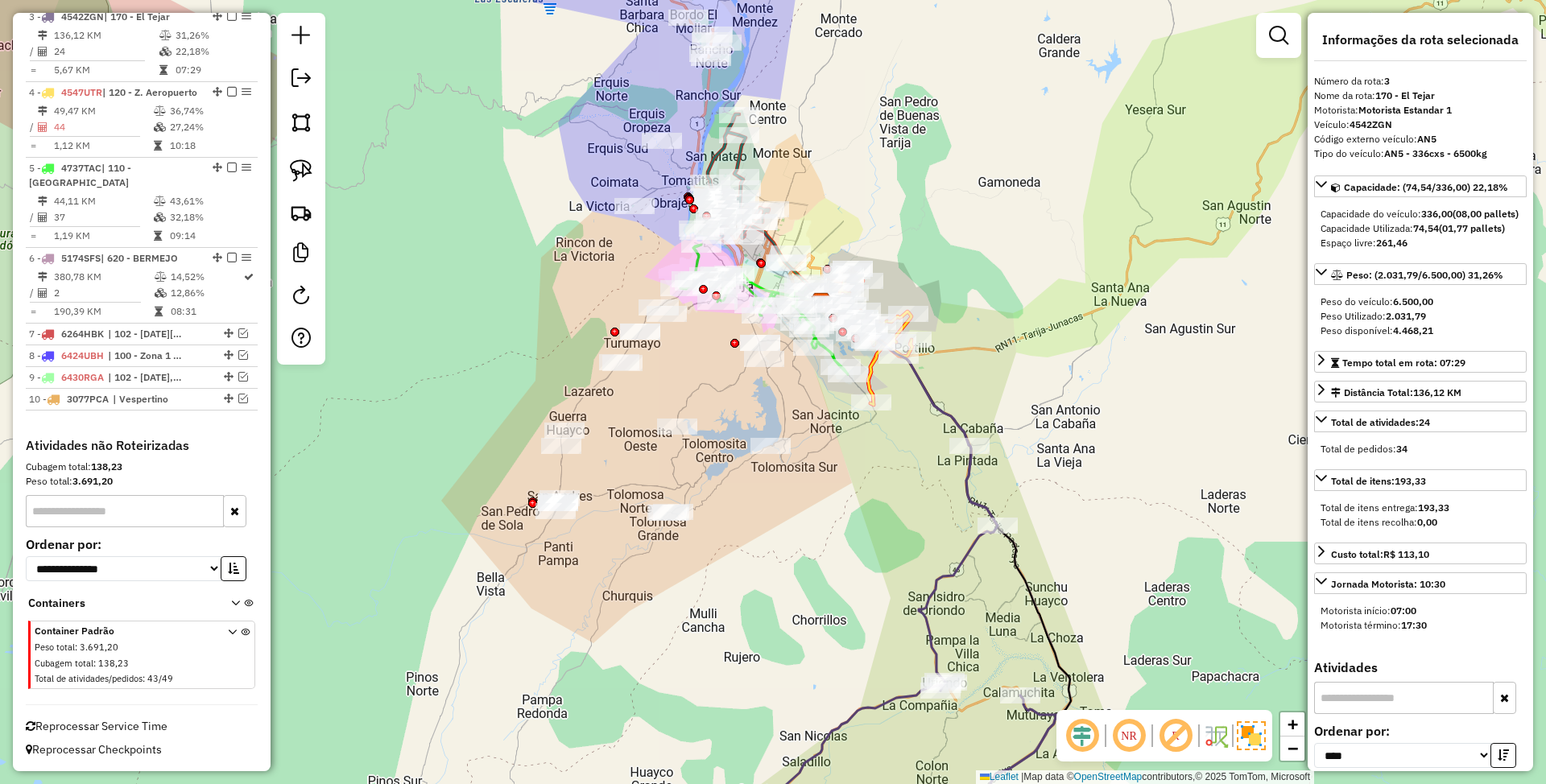
scroll to position [732, 0]
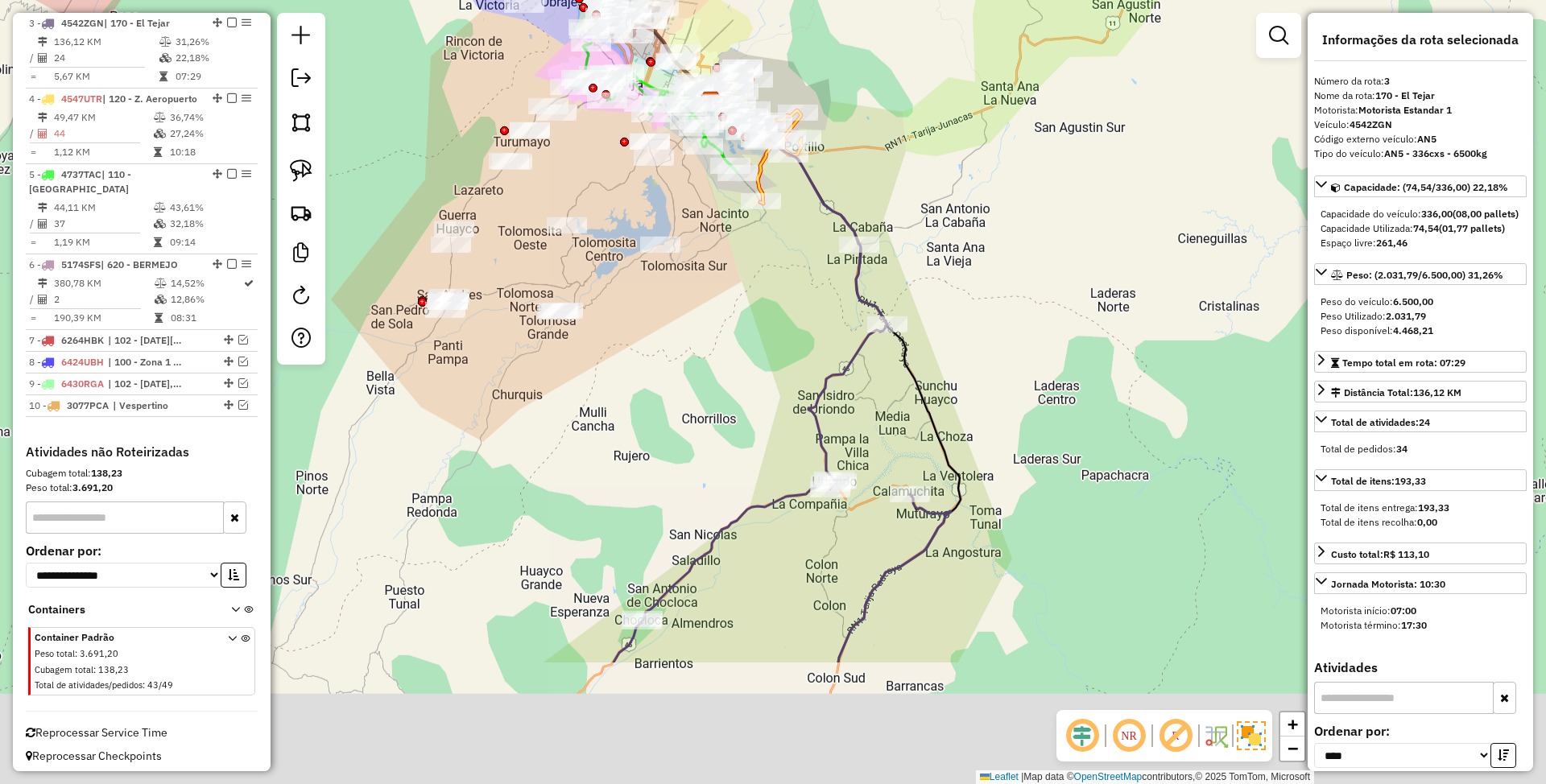
drag, startPoint x: 1029, startPoint y: 485, endPoint x: 905, endPoint y: 266, distance: 251.7
click at [905, 264] on div "Janela de atendimento Grade de atendimento Capacidade Transportadoras Veículos …" at bounding box center [773, 392] width 1546 height 784
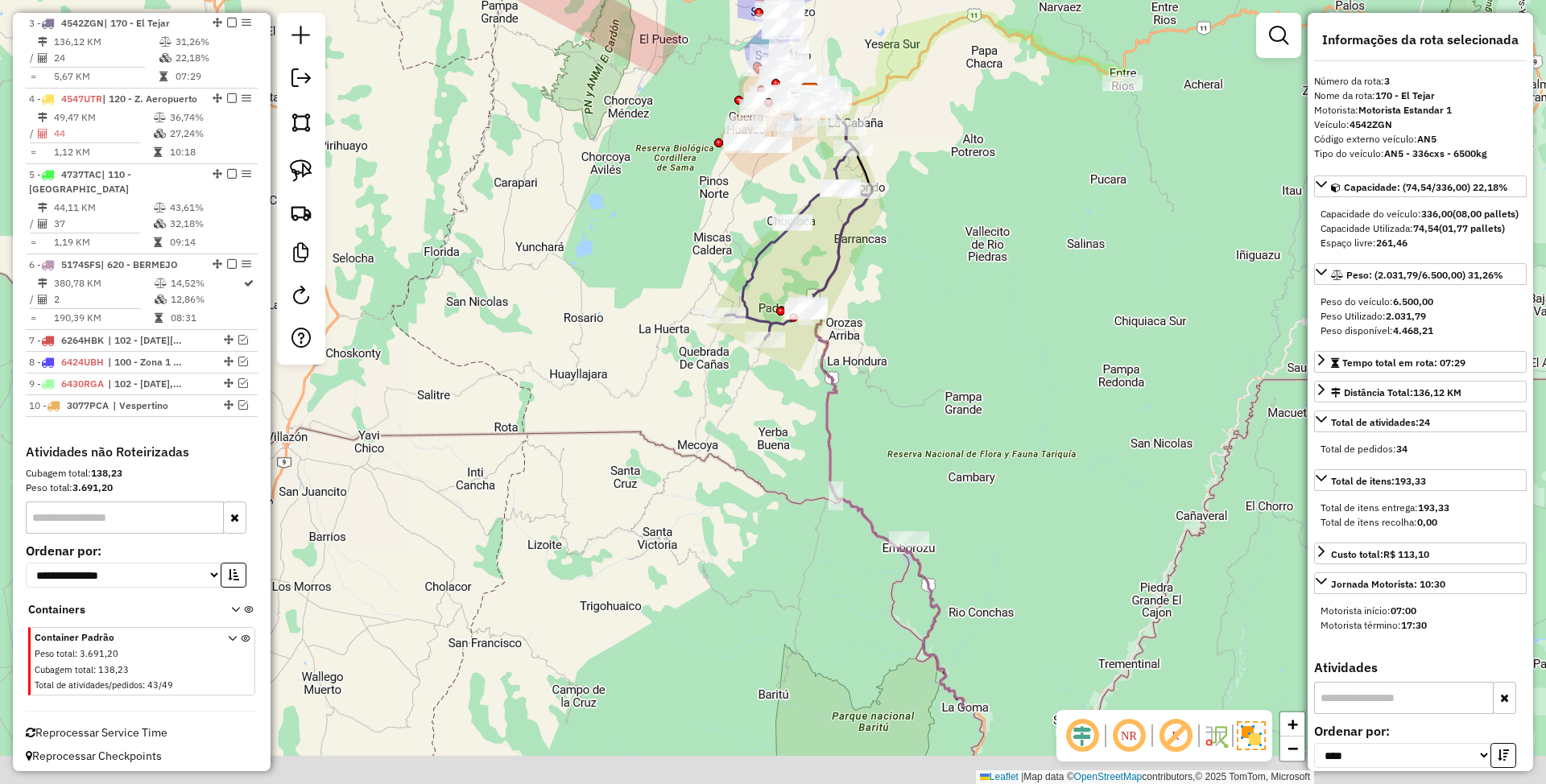
drag, startPoint x: 968, startPoint y: 495, endPoint x: 868, endPoint y: 200, distance: 311.5
click at [868, 200] on div "Janela de atendimento Grade de atendimento Capacidade Transportadoras Veículos …" at bounding box center [773, 392] width 1546 height 784
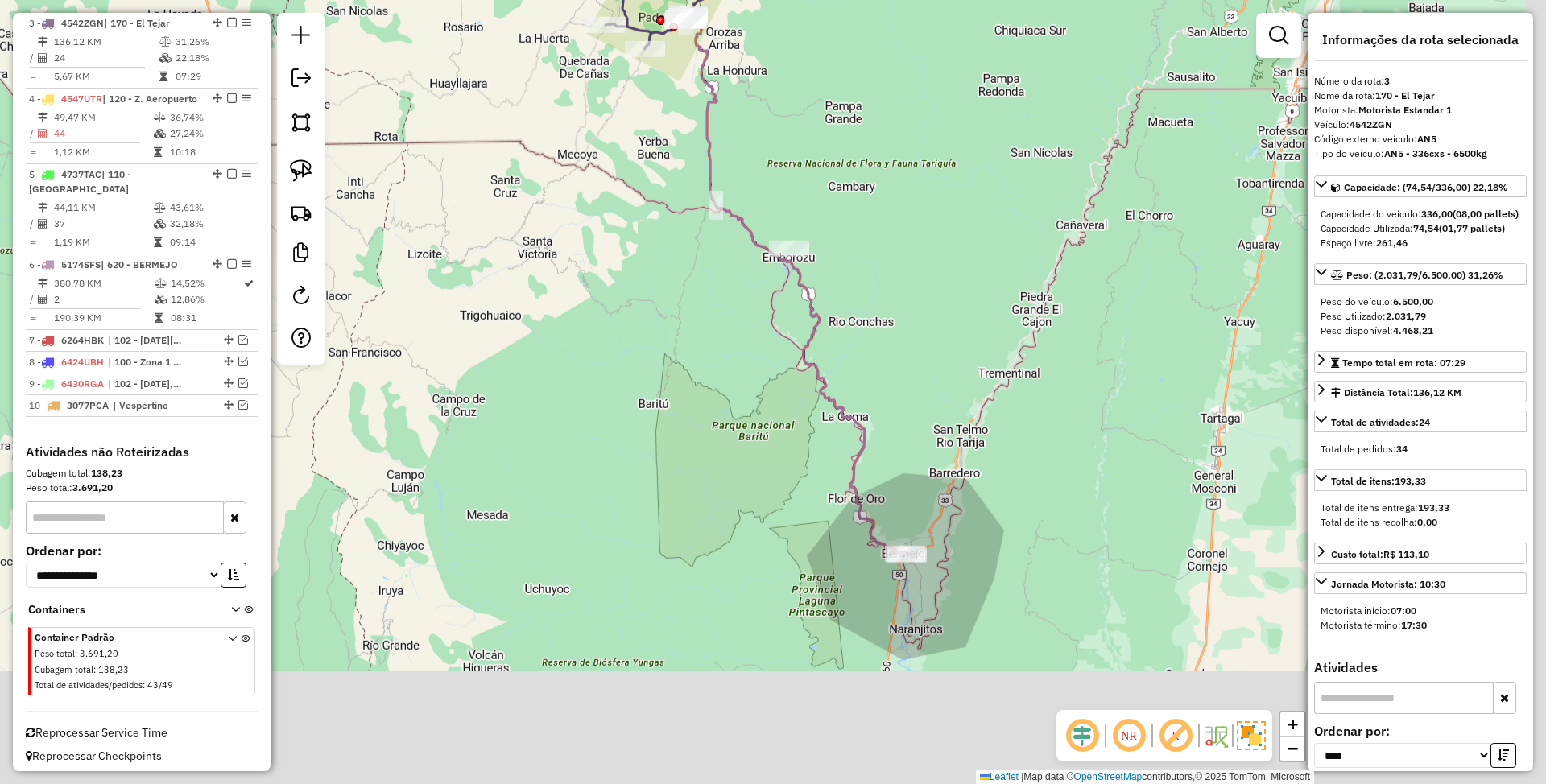
drag, startPoint x: 877, startPoint y: 263, endPoint x: 810, endPoint y: 110, distance: 167.0
click at [810, 110] on div "Janela de atendimento Grade de atendimento Capacidade Transportadoras Veículos …" at bounding box center [773, 392] width 1546 height 784
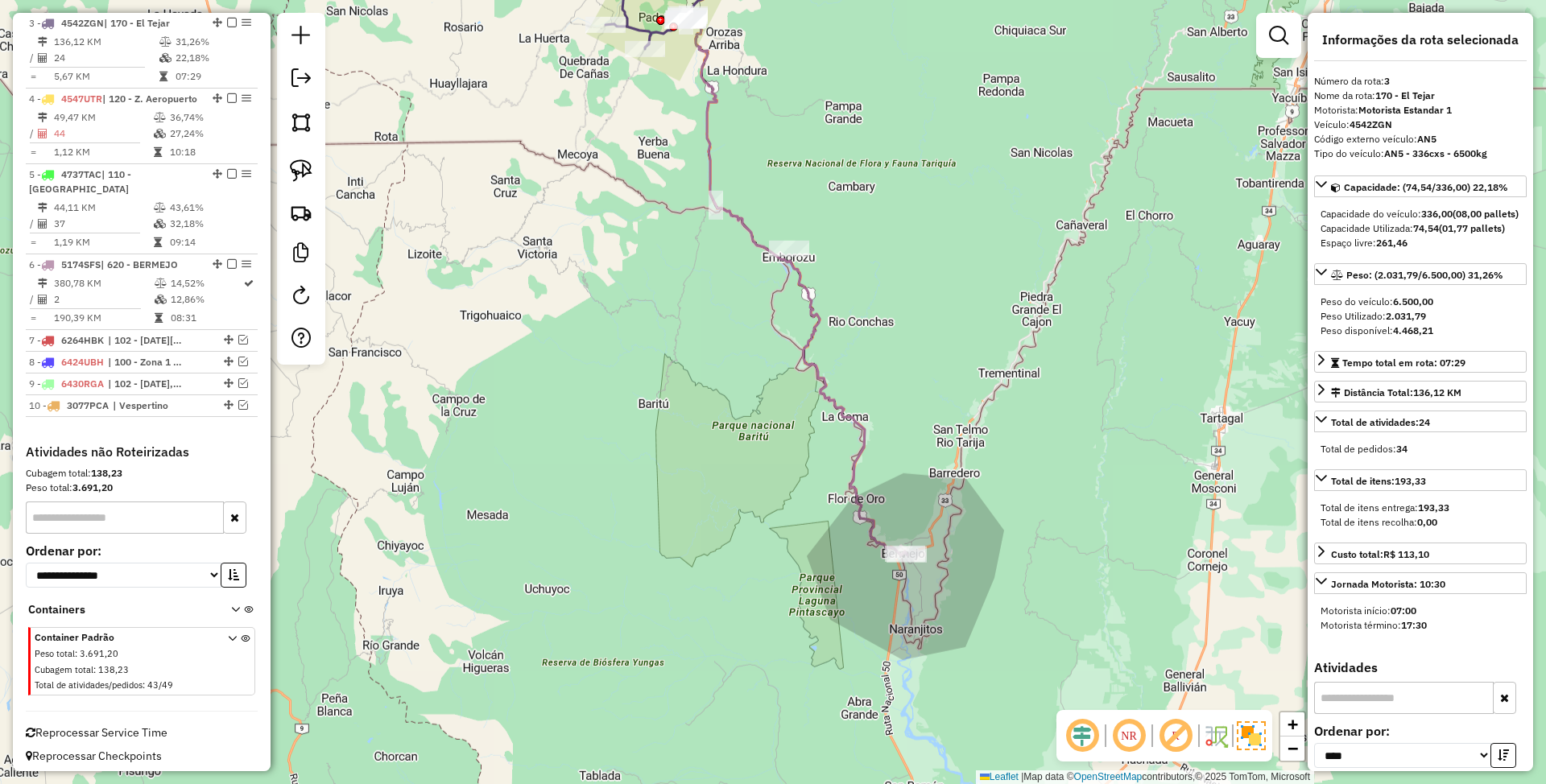
click at [867, 515] on icon at bounding box center [797, 239] width 221 height 634
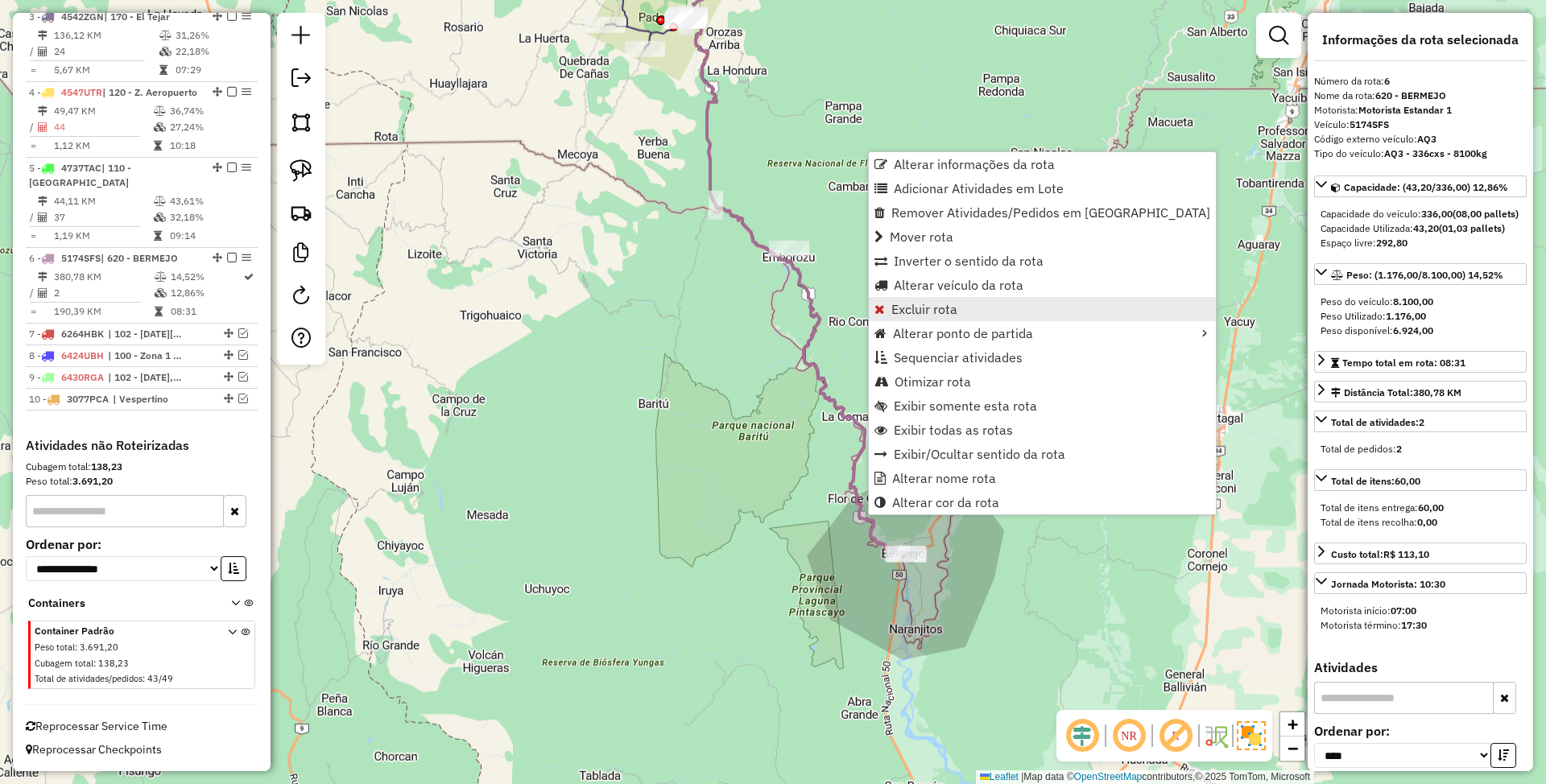
click at [936, 303] on span "Excluir rota" at bounding box center [924, 308] width 66 height 13
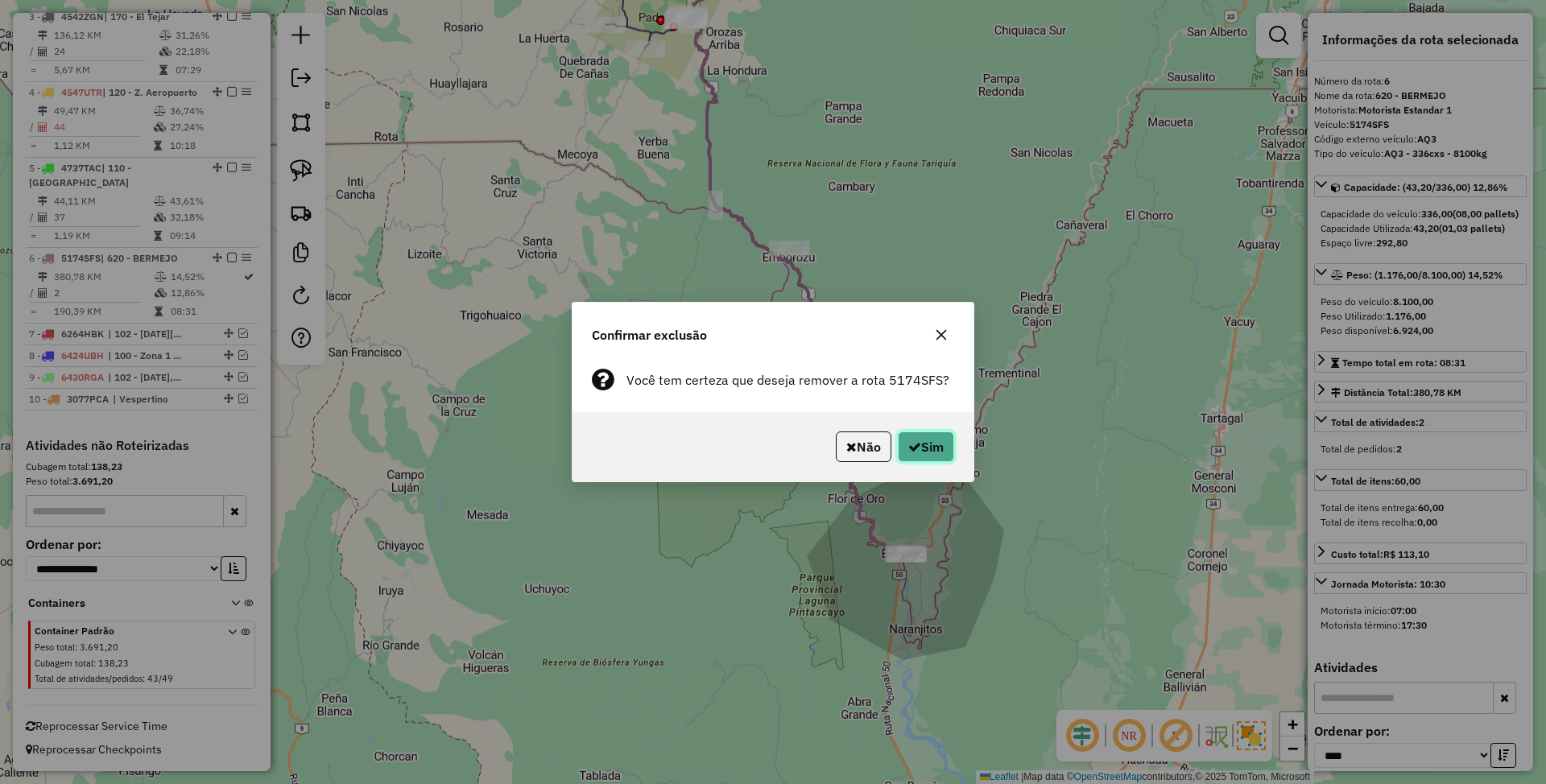
click at [943, 448] on button "Sim" at bounding box center [926, 446] width 56 height 31
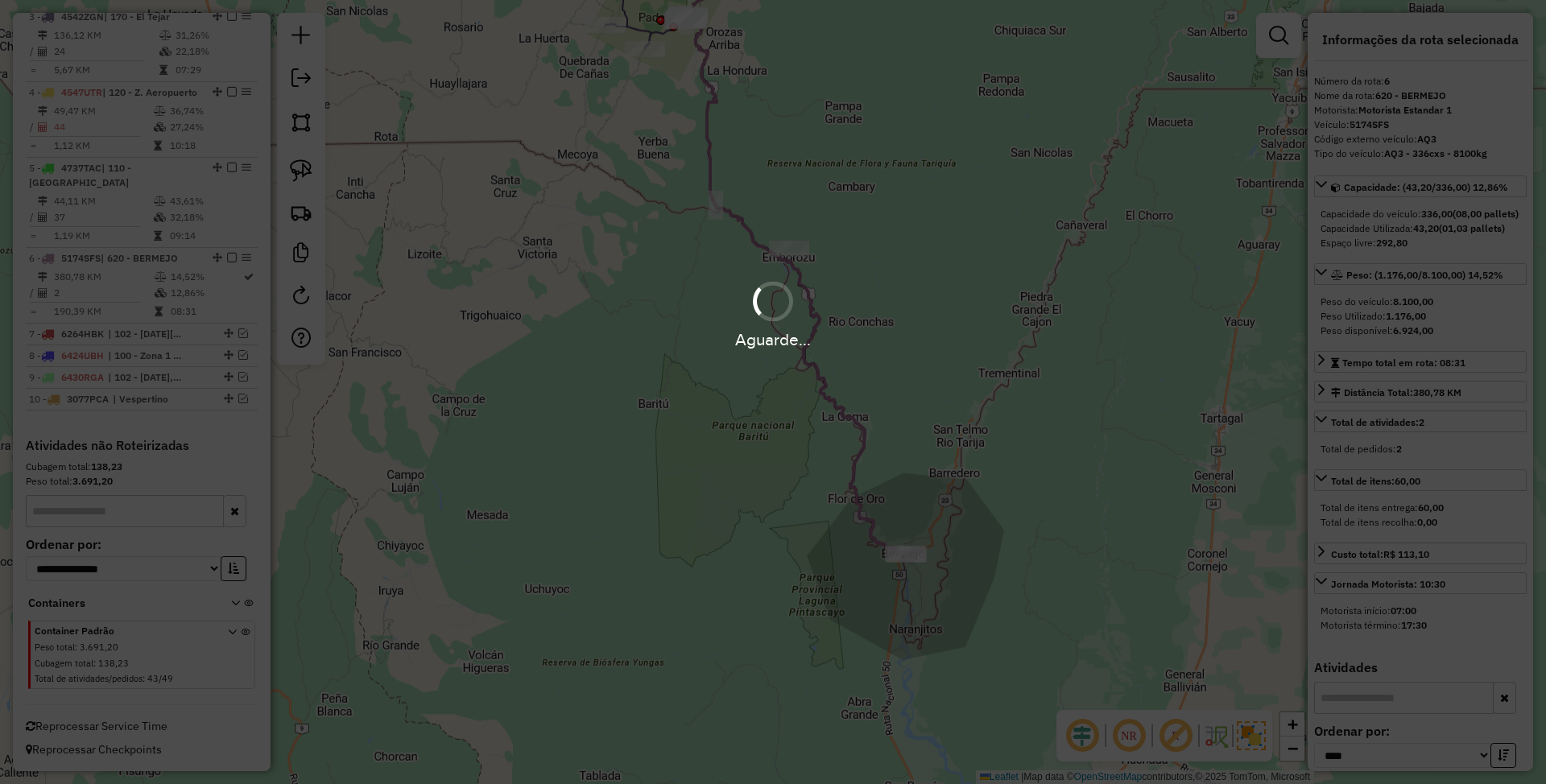
scroll to position [679, 0]
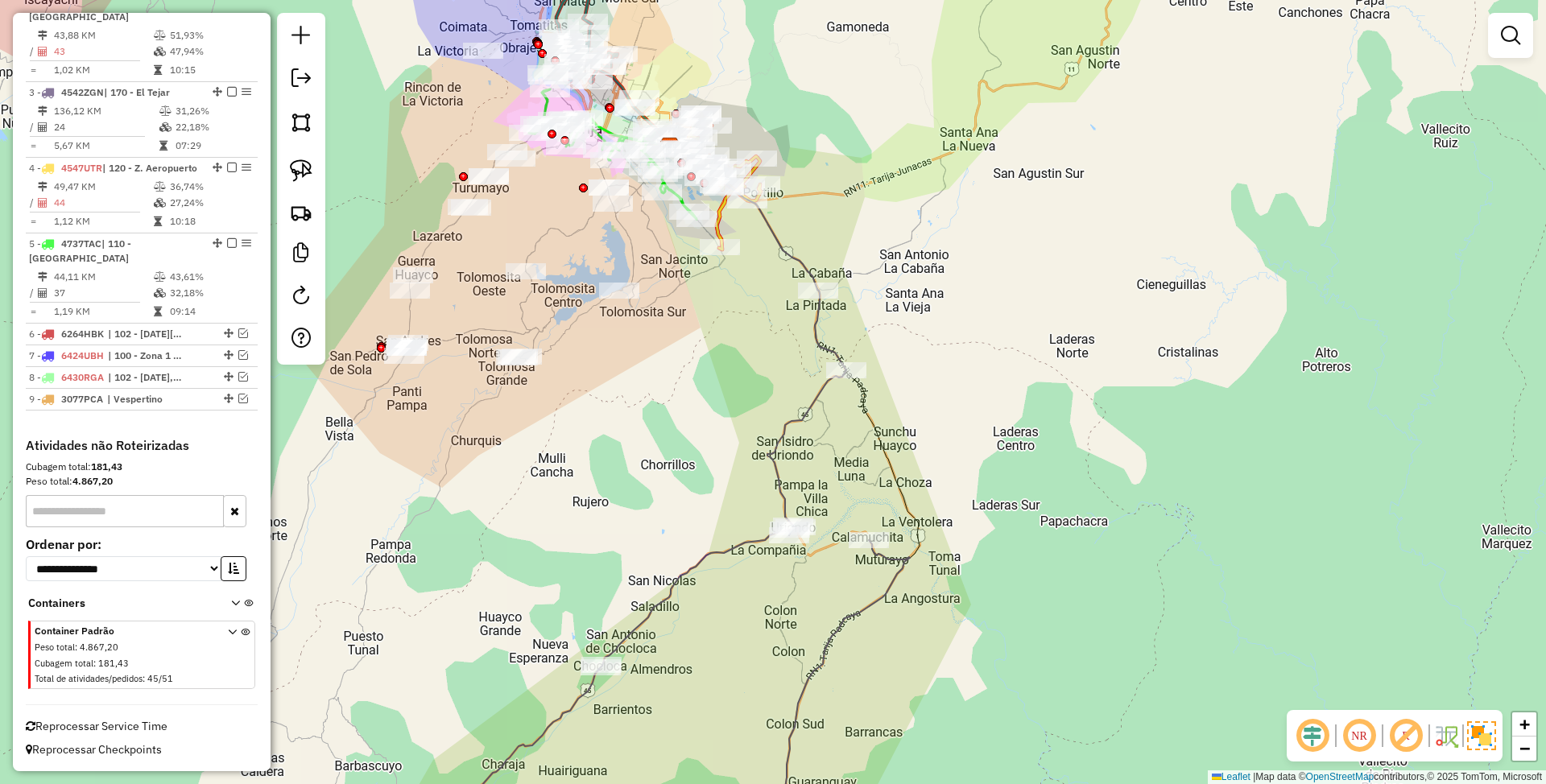
click at [807, 416] on icon at bounding box center [677, 576] width 466 height 574
select select "*********"
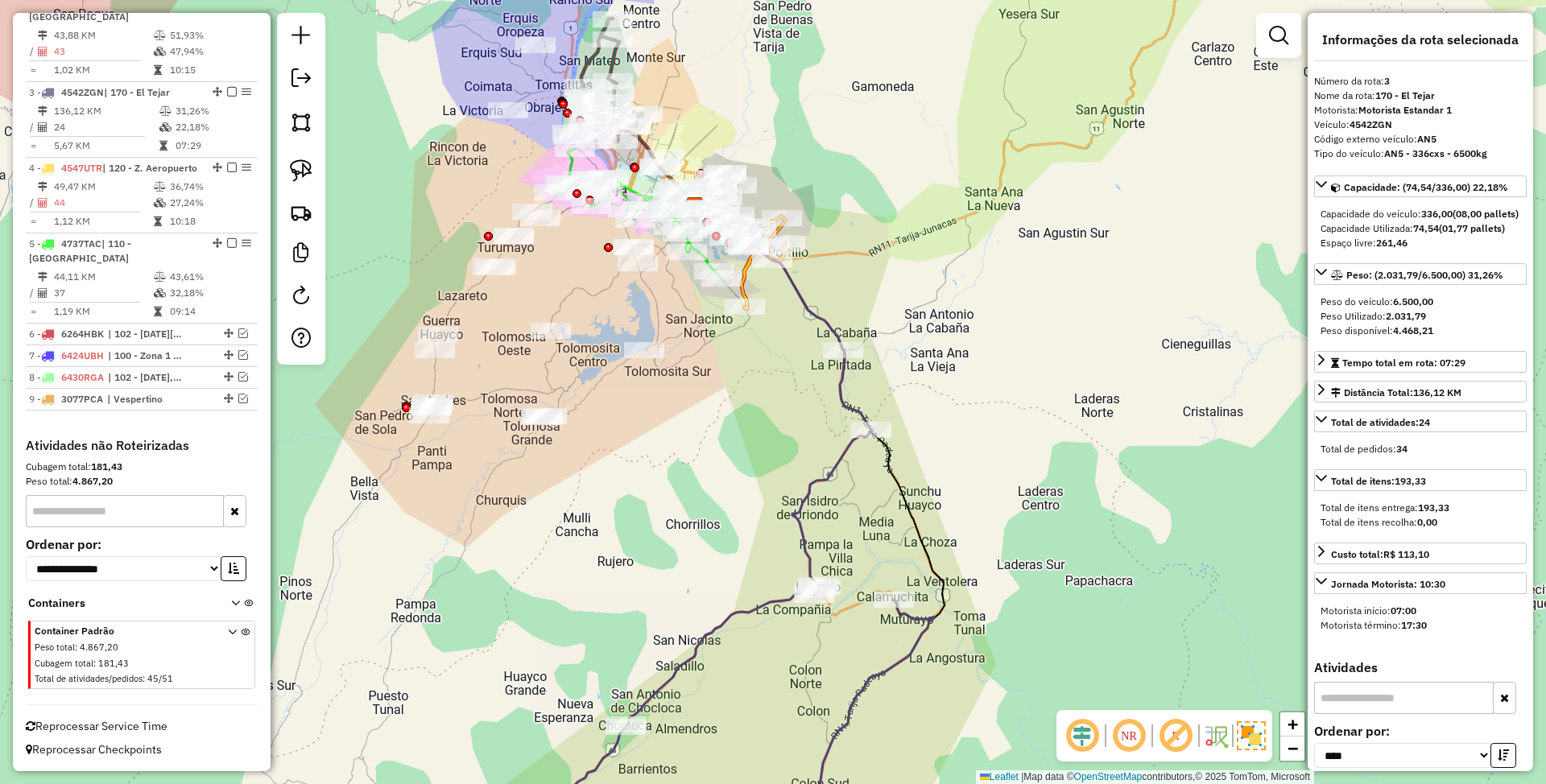
drag, startPoint x: 886, startPoint y: 555, endPoint x: 913, endPoint y: 673, distance: 121.0
click at [913, 673] on div "Janela de atendimento Grade de atendimento Capacidade Transportadoras Veículos …" at bounding box center [773, 392] width 1546 height 784
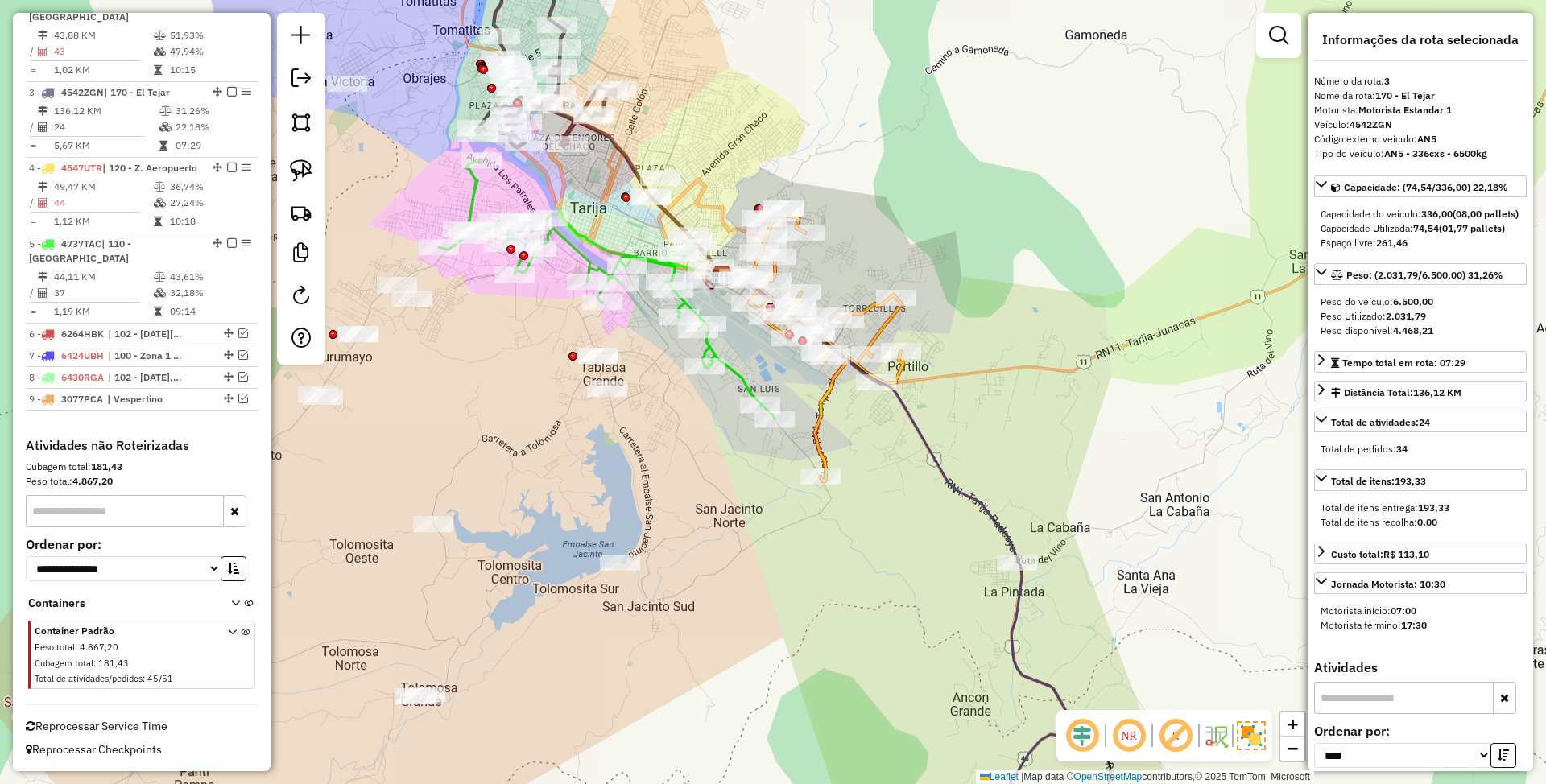
click at [732, 368] on icon at bounding box center [607, 289] width 336 height 259
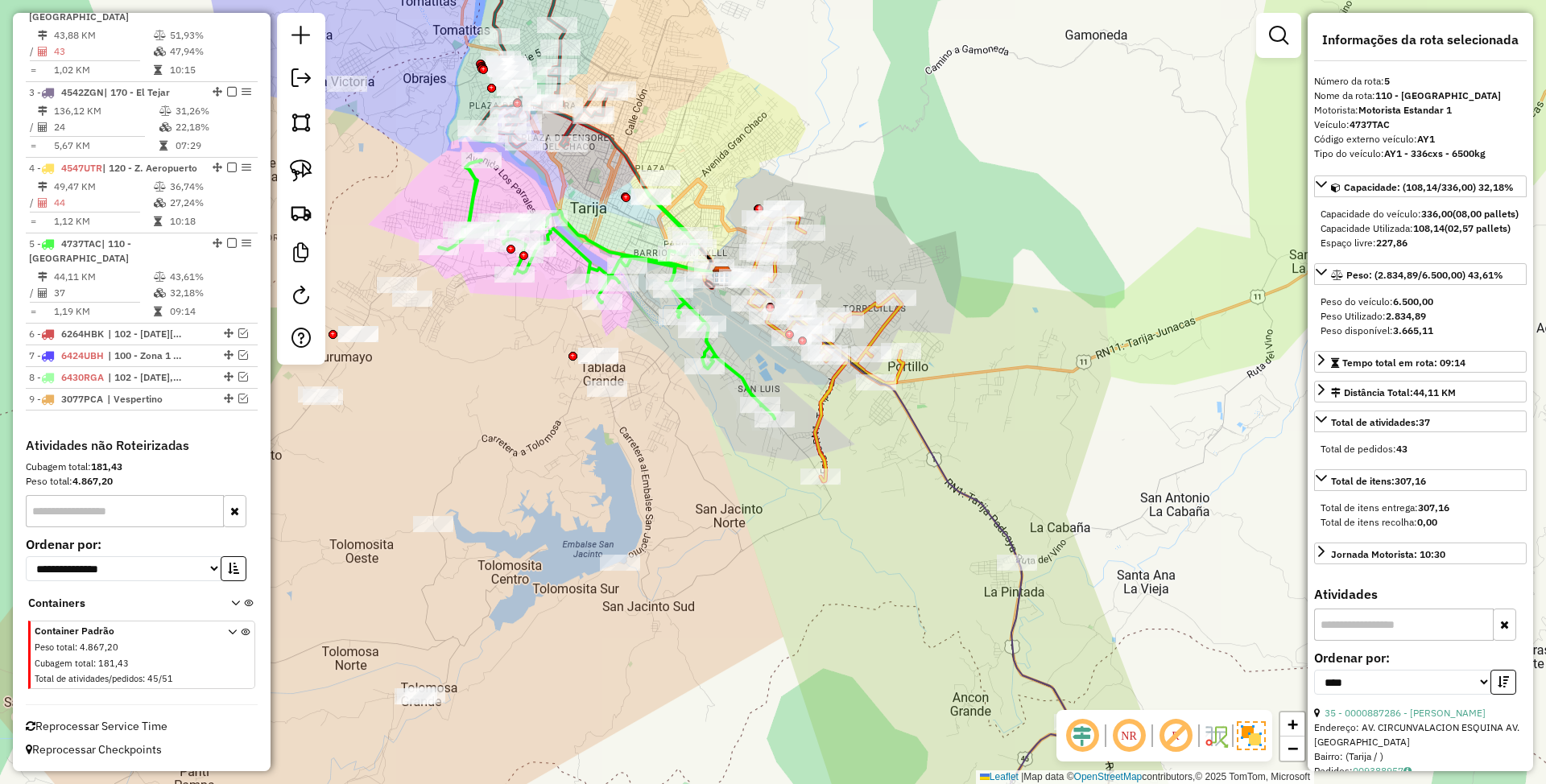
click at [825, 393] on icon at bounding box center [801, 345] width 203 height 273
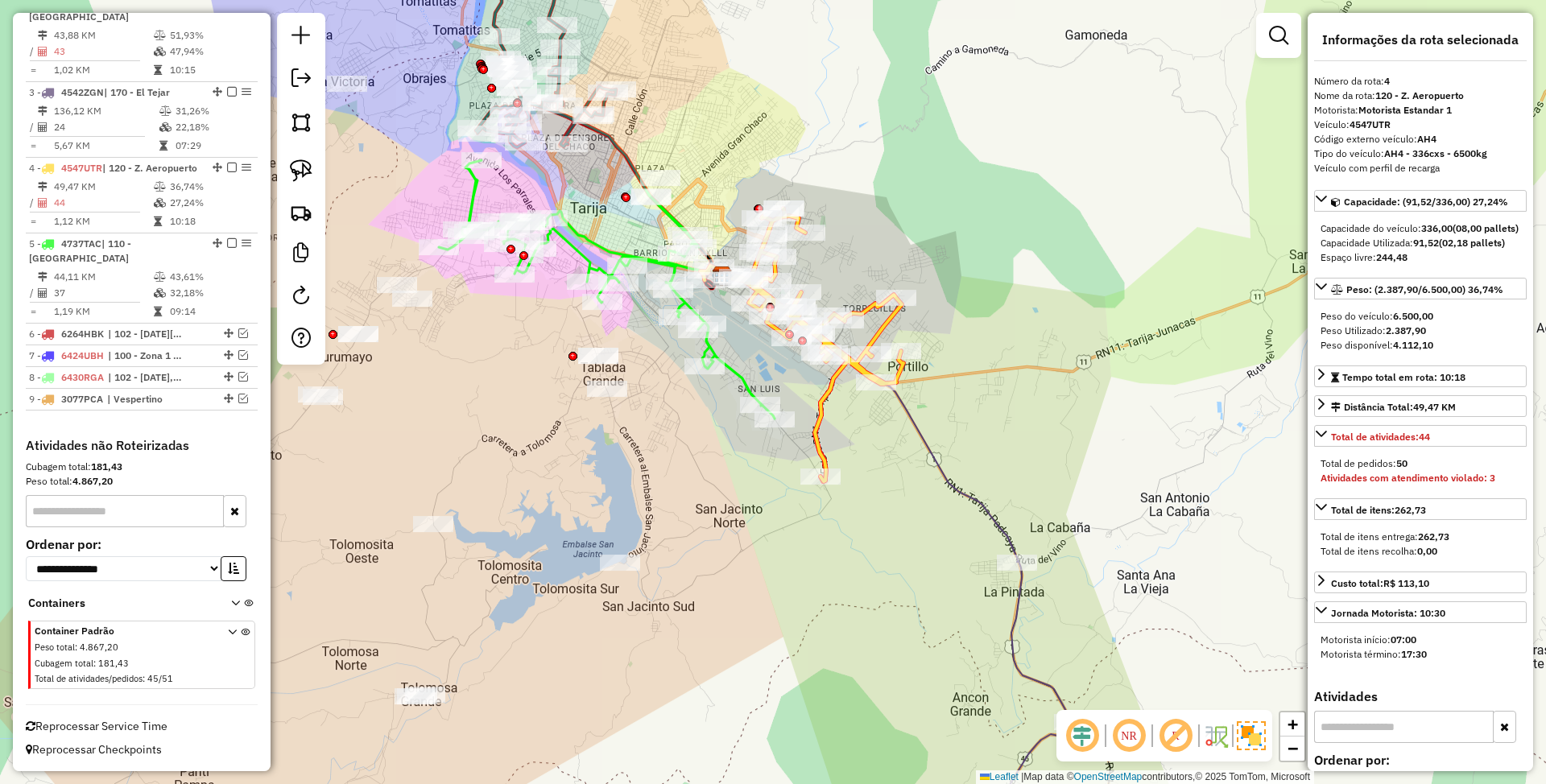
click at [573, 248] on icon at bounding box center [607, 289] width 336 height 259
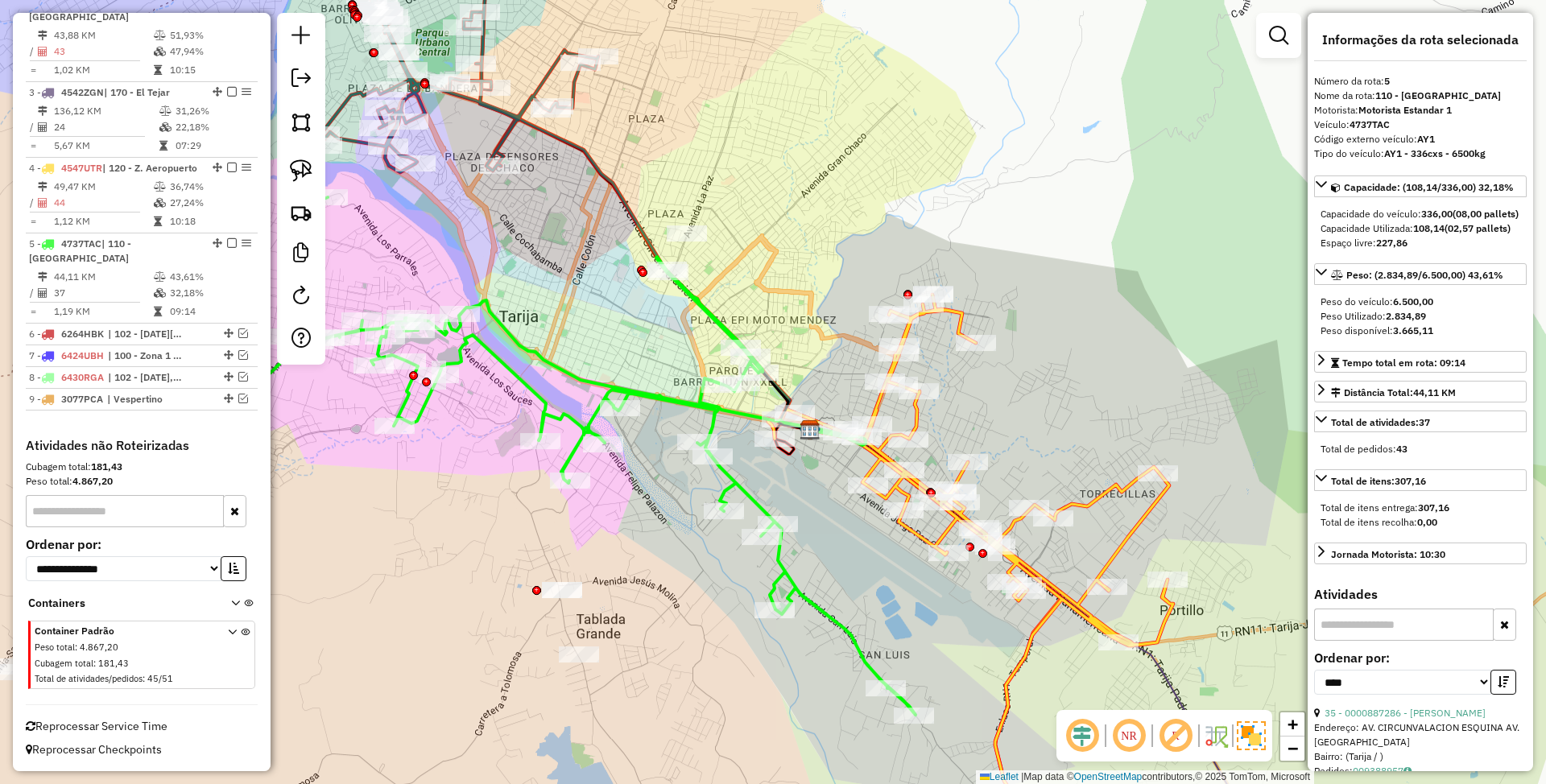
drag, startPoint x: 629, startPoint y: 329, endPoint x: 633, endPoint y: 345, distance: 16.5
click at [633, 345] on div "Janela de atendimento Grade de atendimento Capacidade Transportadoras Veículos …" at bounding box center [773, 392] width 1546 height 784
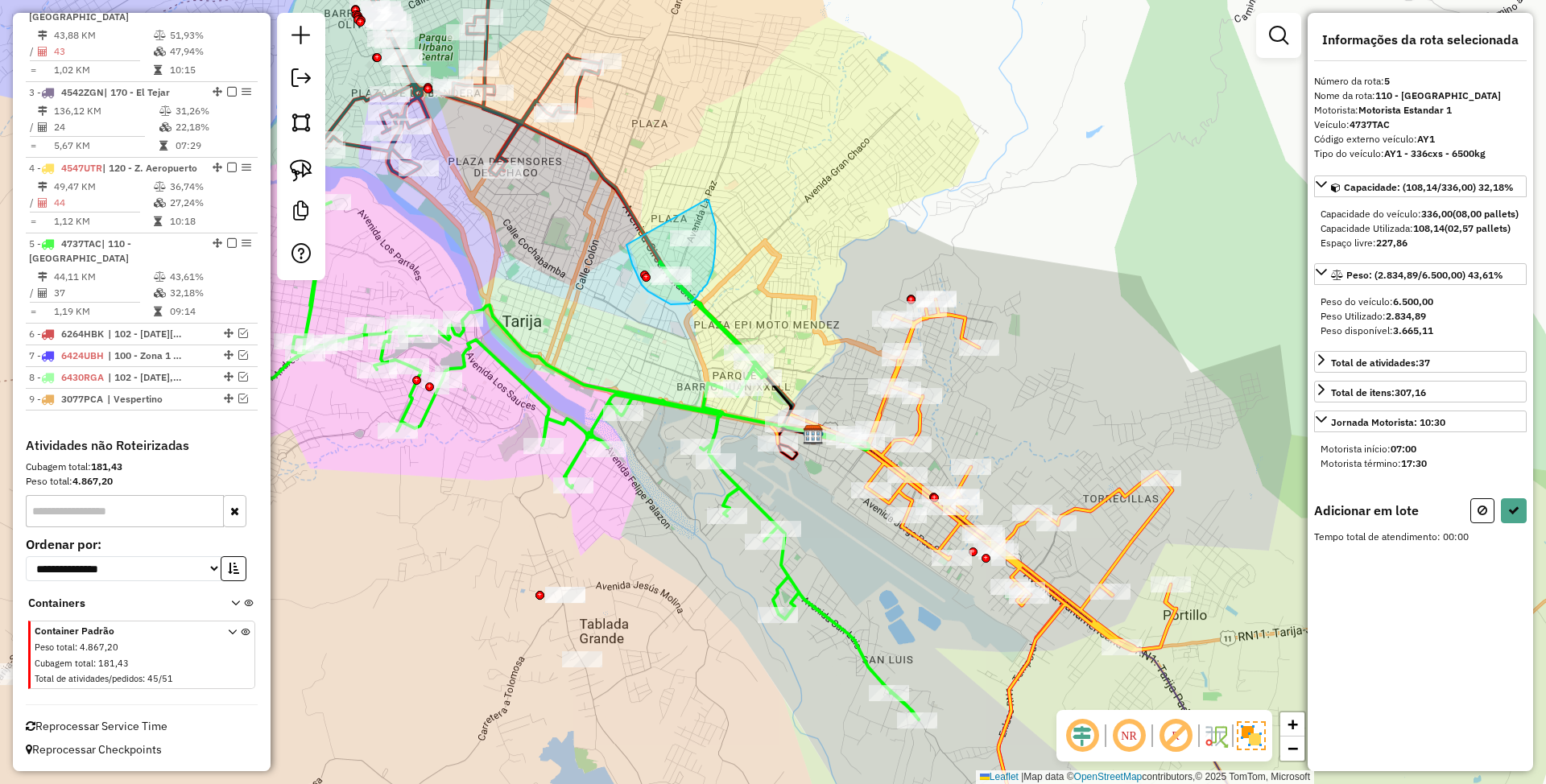
drag, startPoint x: 626, startPoint y: 245, endPoint x: 706, endPoint y: 199, distance: 92.3
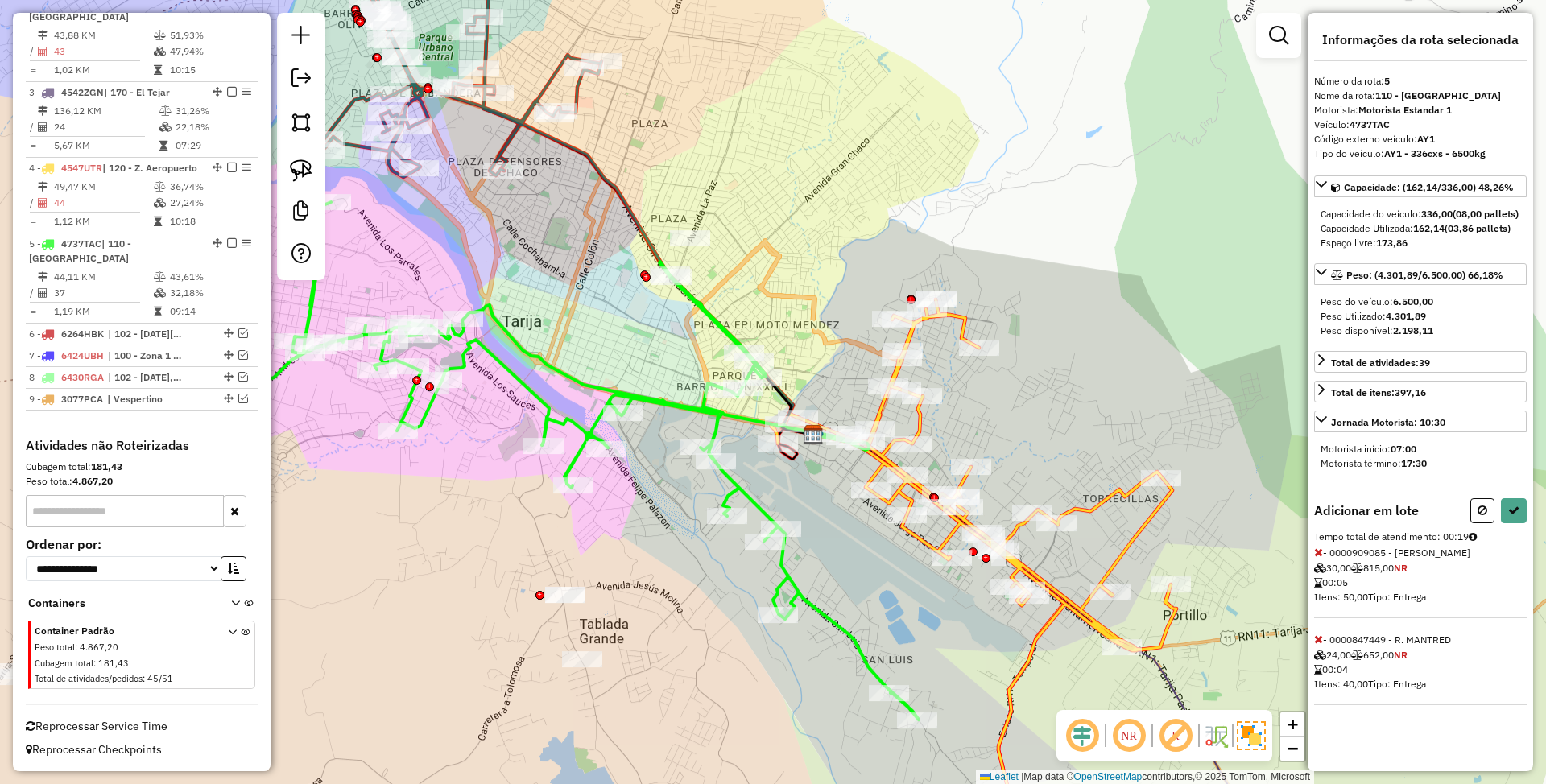
select select "*********"
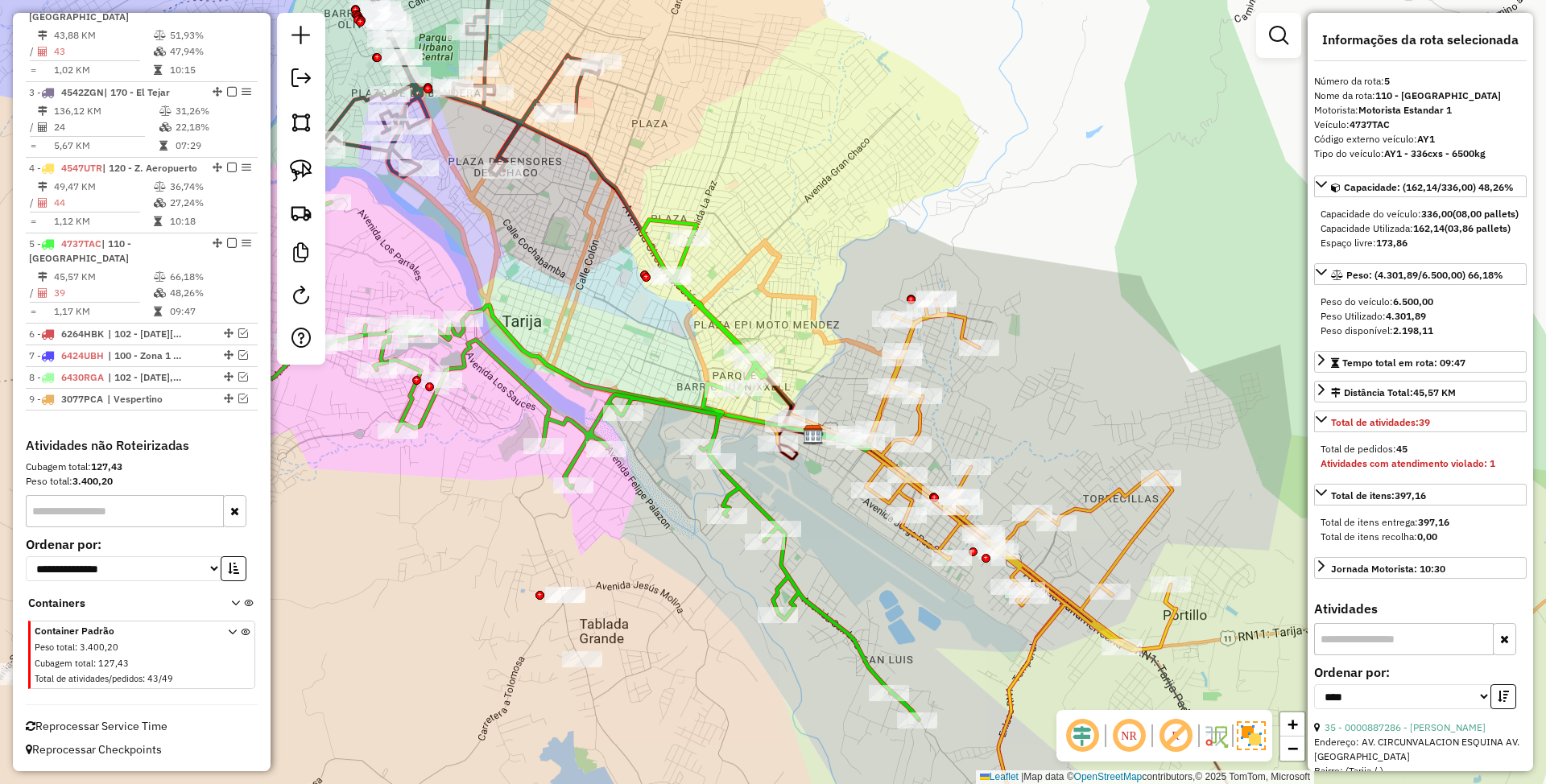
click at [960, 317] on icon at bounding box center [973, 572] width 406 height 546
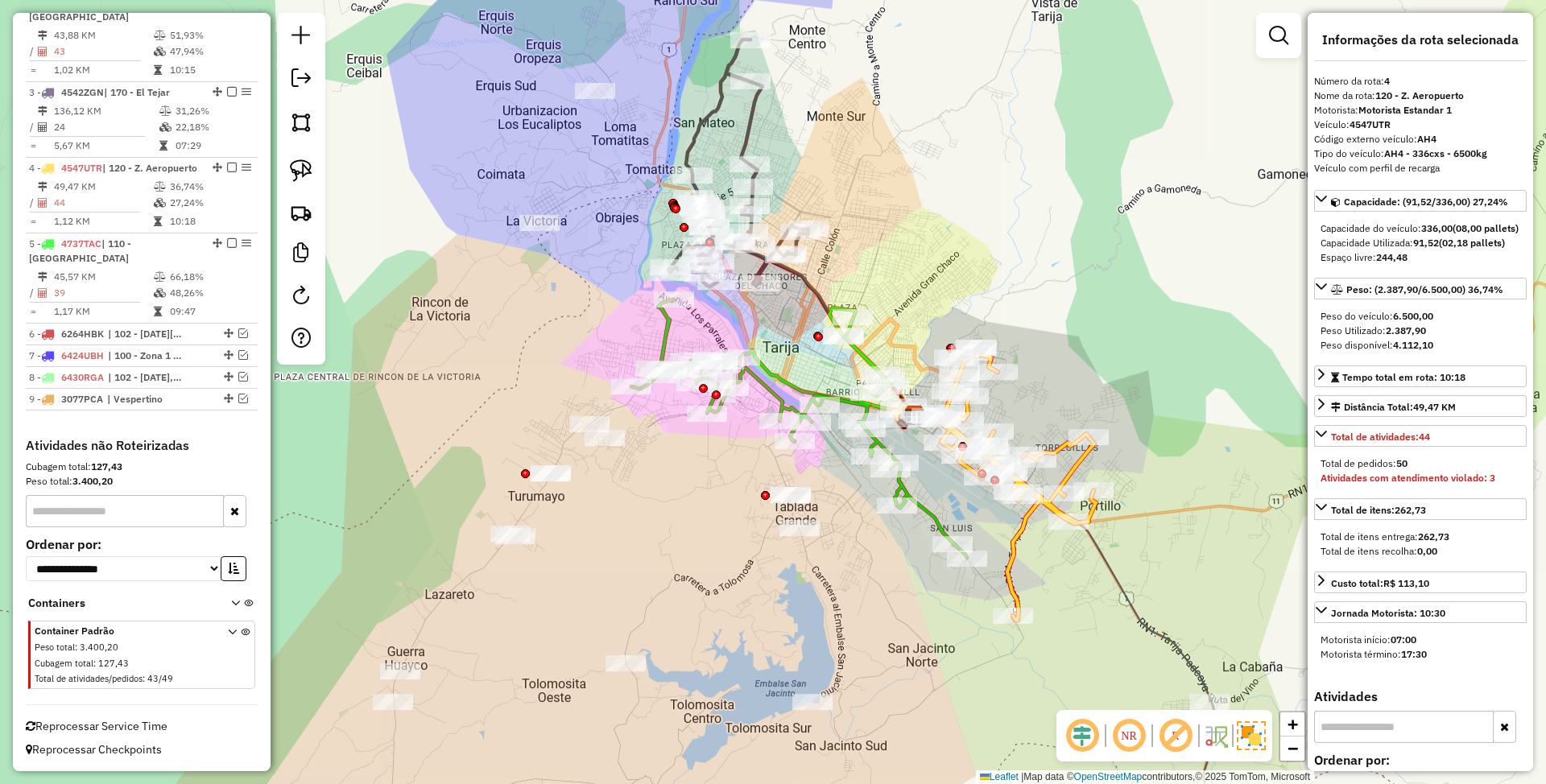
click at [863, 354] on icon at bounding box center [799, 429] width 336 height 259
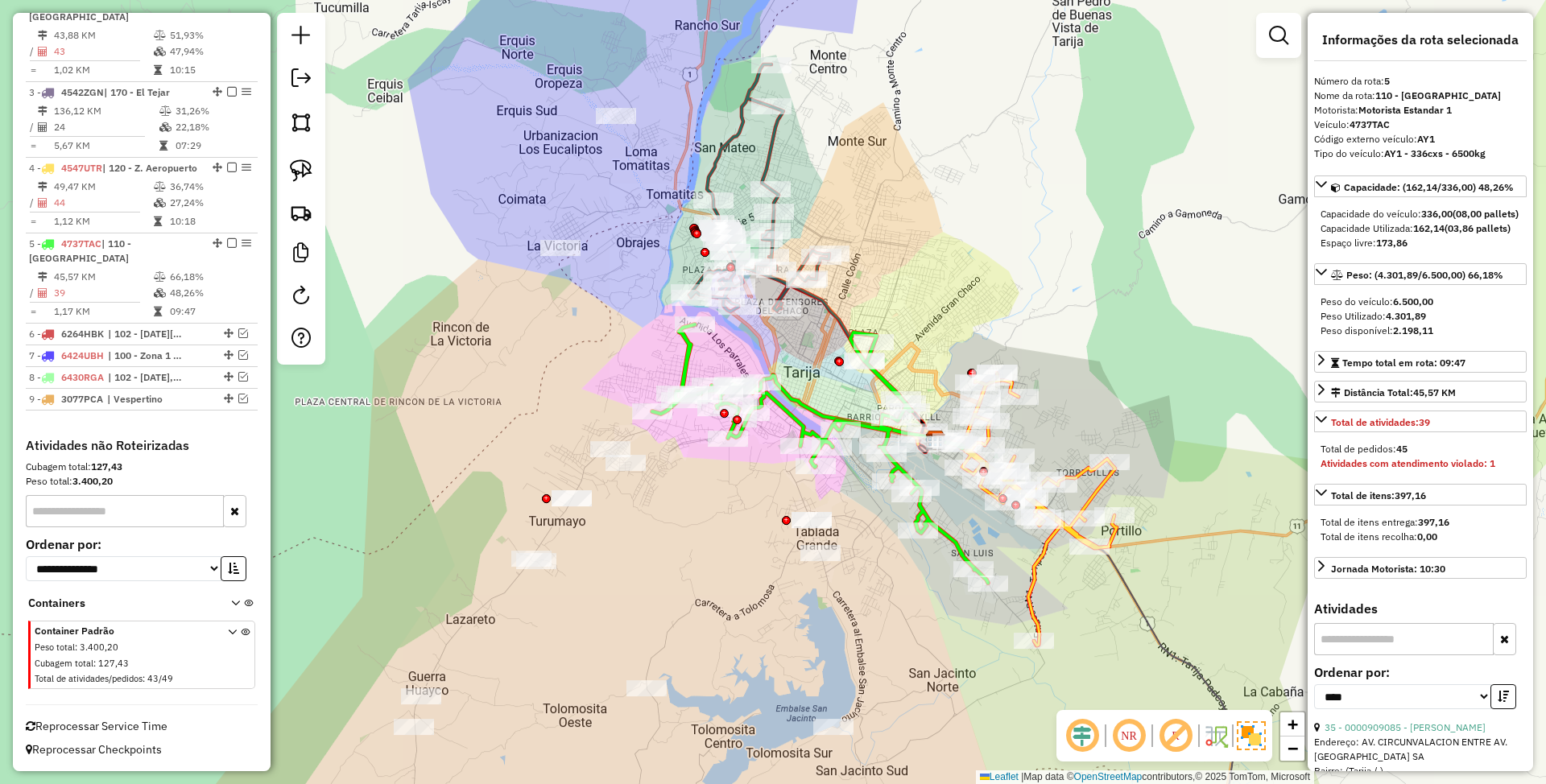
drag, startPoint x: 820, startPoint y: 364, endPoint x: 860, endPoint y: 432, distance: 78.9
click at [860, 432] on div "Janela de atendimento Grade de atendimento Capacidade Transportadoras Veículos …" at bounding box center [773, 392] width 1546 height 784
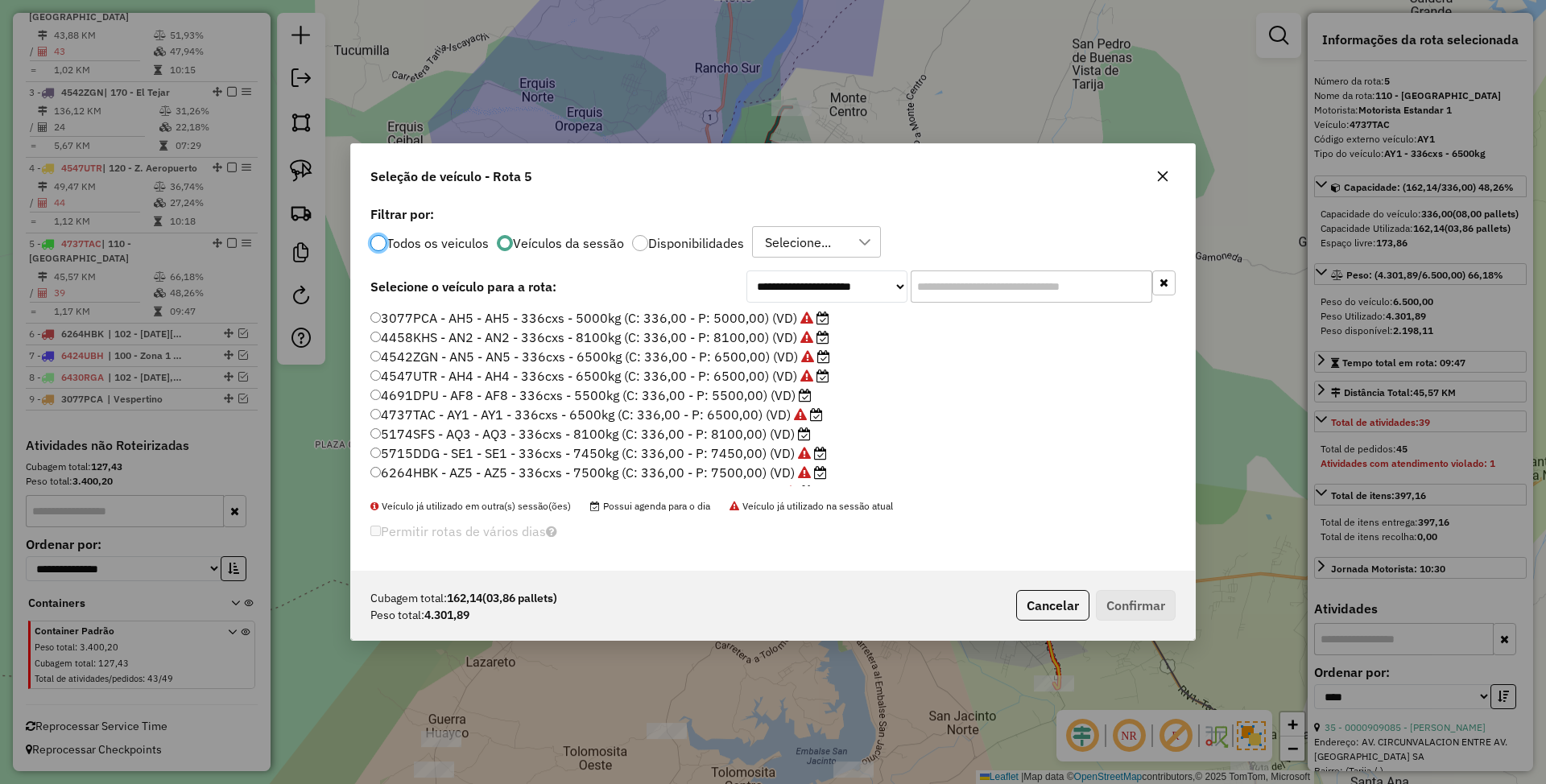
scroll to position [8, 5]
click at [572, 394] on label "4691DPU - AF8 - AF8 - 336cxs - 5500kg (C: 336,00 - P: 5500,00) (VD)" at bounding box center [591, 395] width 442 height 20
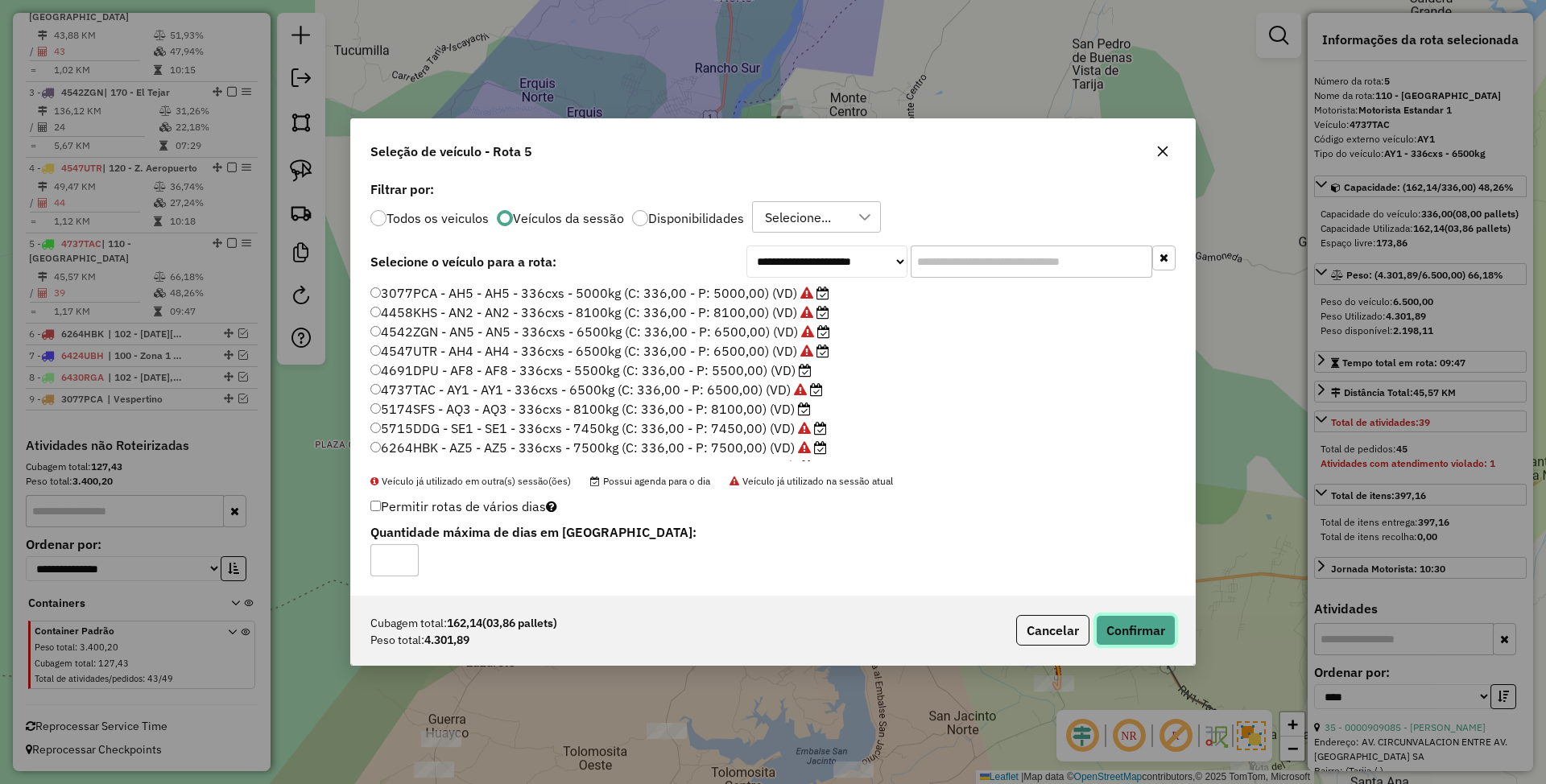
click at [1157, 636] on button "Confirmar" at bounding box center [1135, 630] width 80 height 31
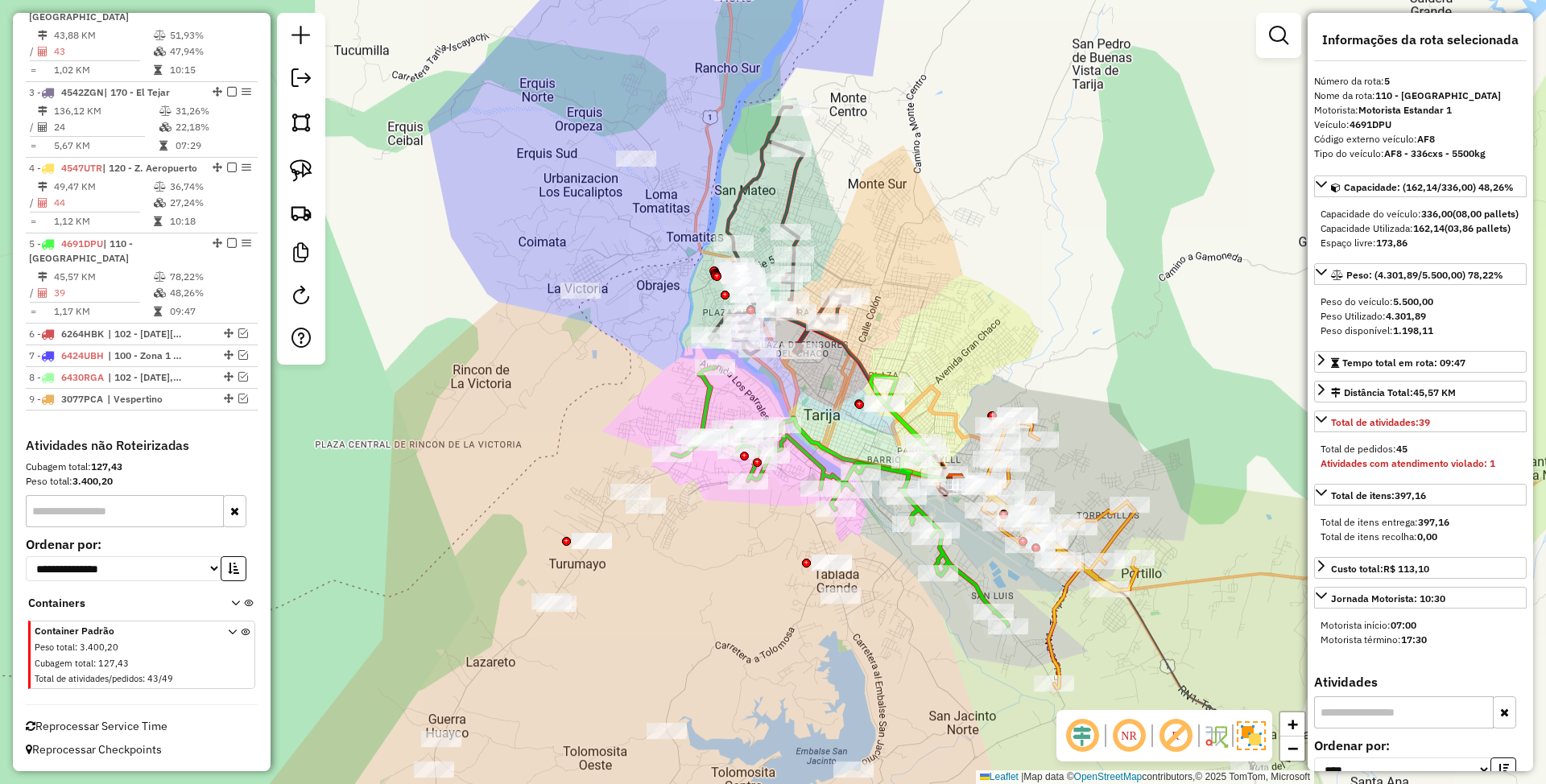
click at [820, 445] on icon at bounding box center [882, 454] width 203 height 73
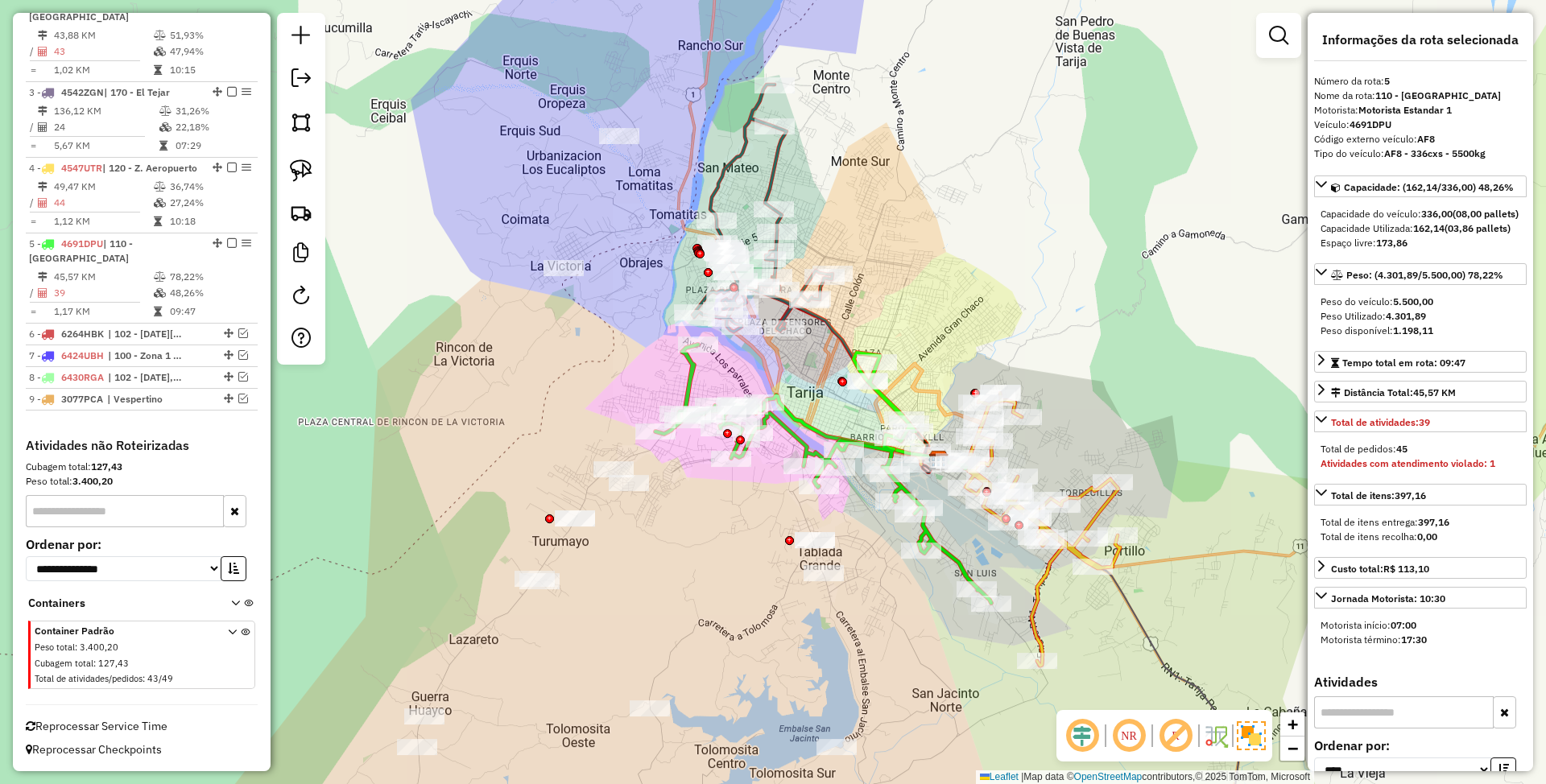
drag, startPoint x: 858, startPoint y: 368, endPoint x: 829, endPoint y: 319, distance: 56.9
click at [829, 319] on icon at bounding box center [874, 386] width 186 height 164
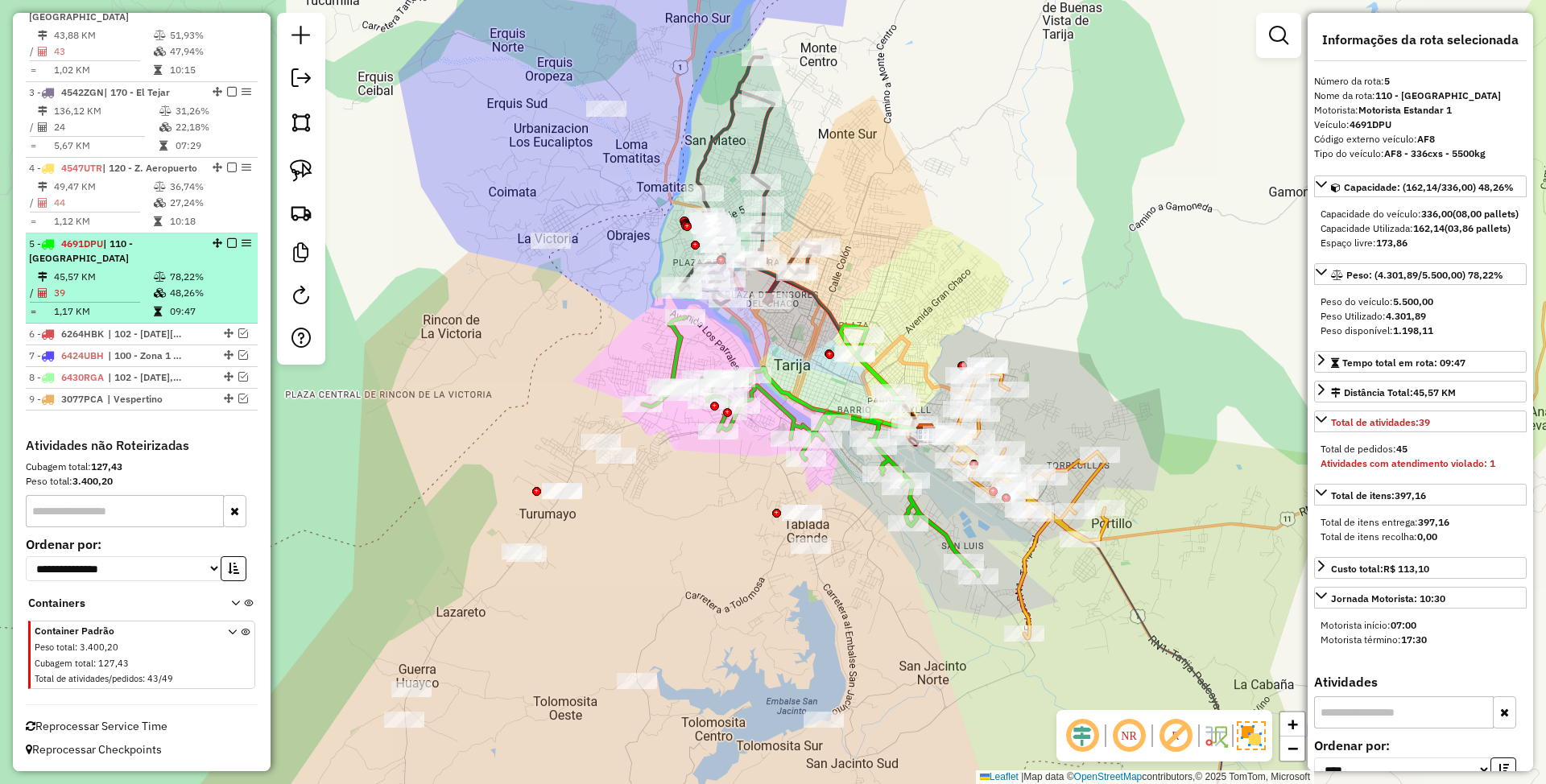
click at [229, 240] on em at bounding box center [232, 243] width 10 height 10
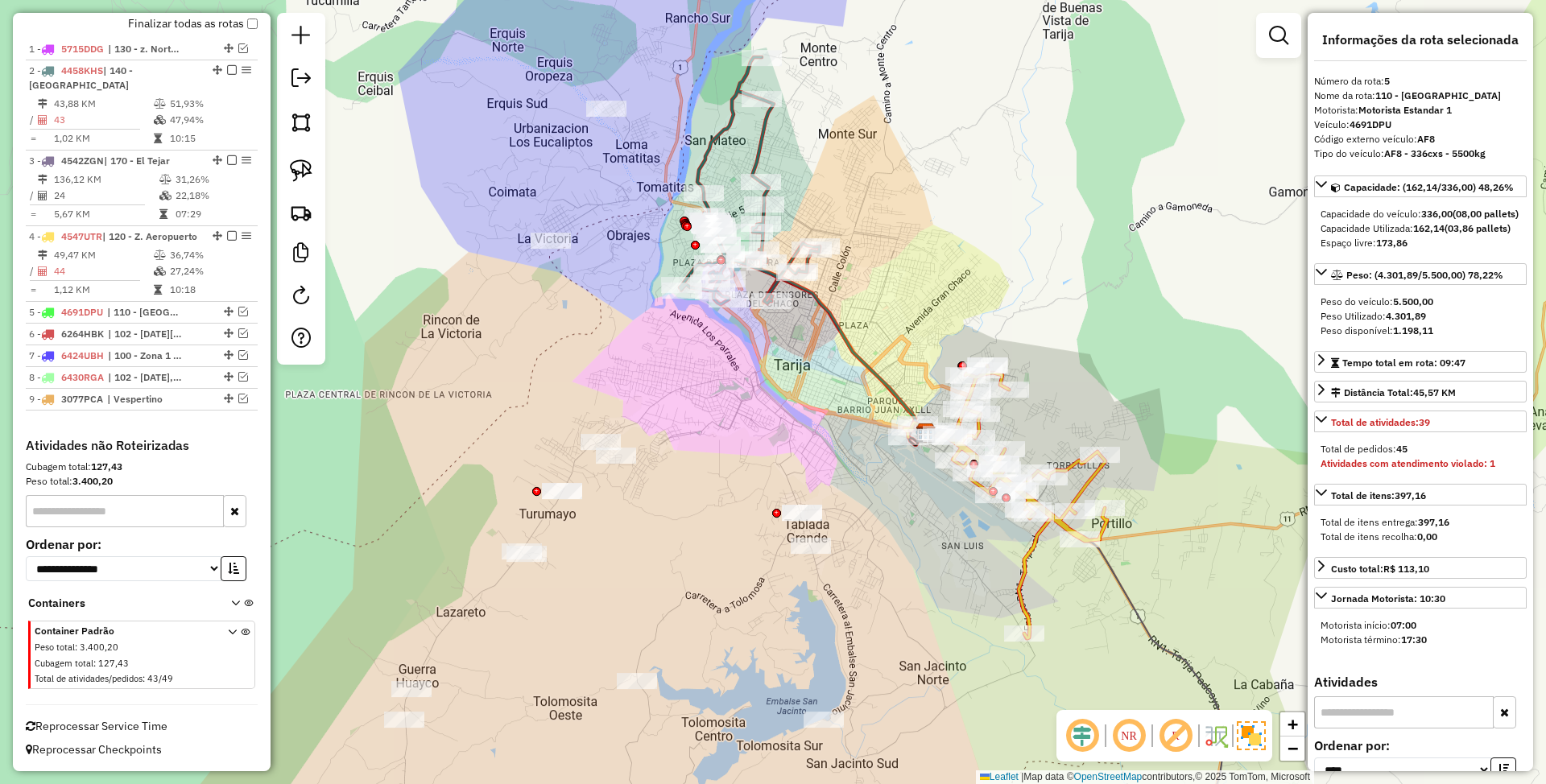
click at [1092, 480] on icon at bounding box center [1005, 502] width 203 height 273
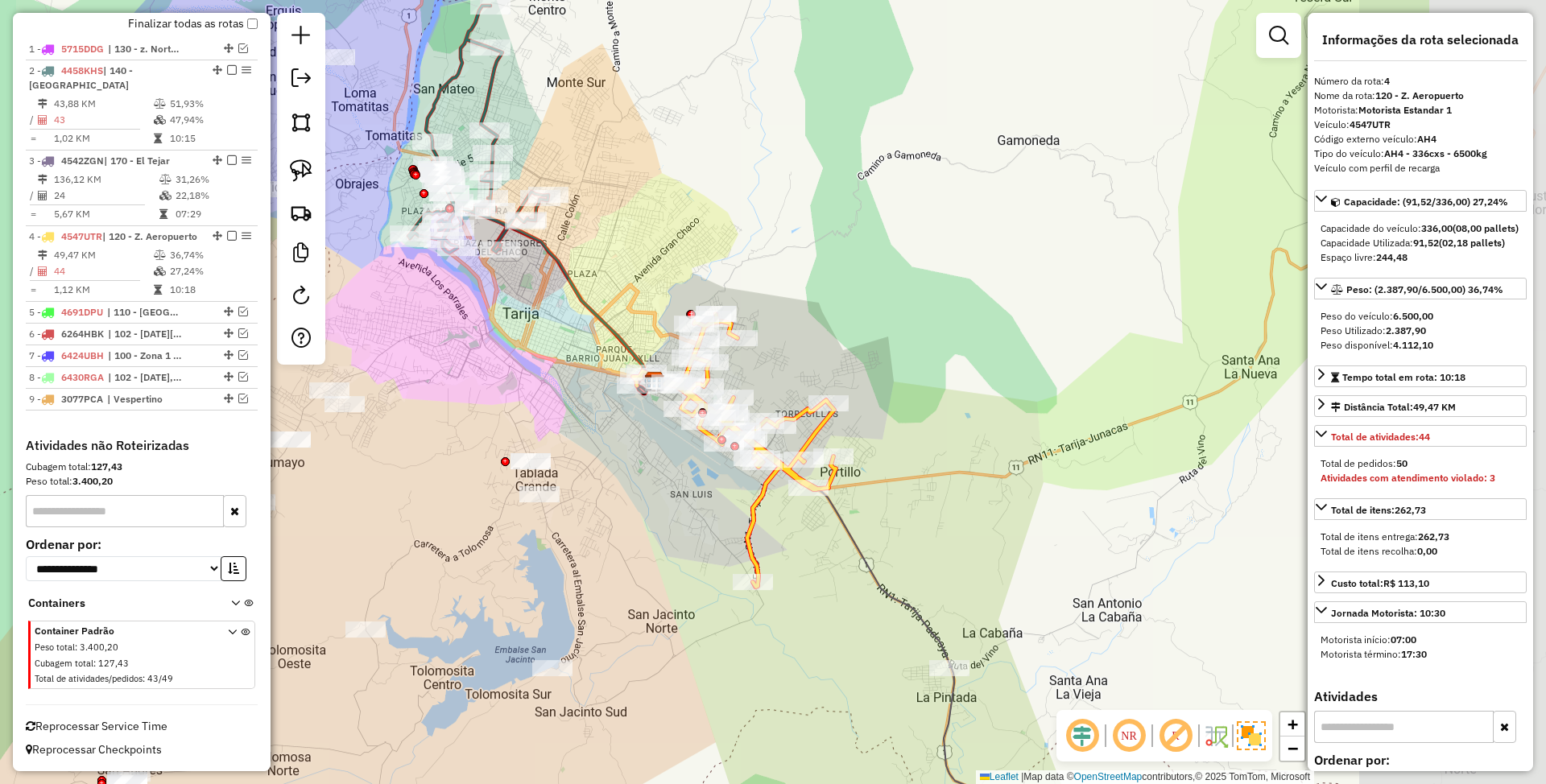
drag, startPoint x: 1177, startPoint y: 483, endPoint x: 905, endPoint y: 431, distance: 276.9
click at [905, 431] on div "Janela de atendimento Grade de atendimento Capacidade Transportadoras Veículos …" at bounding box center [773, 392] width 1546 height 784
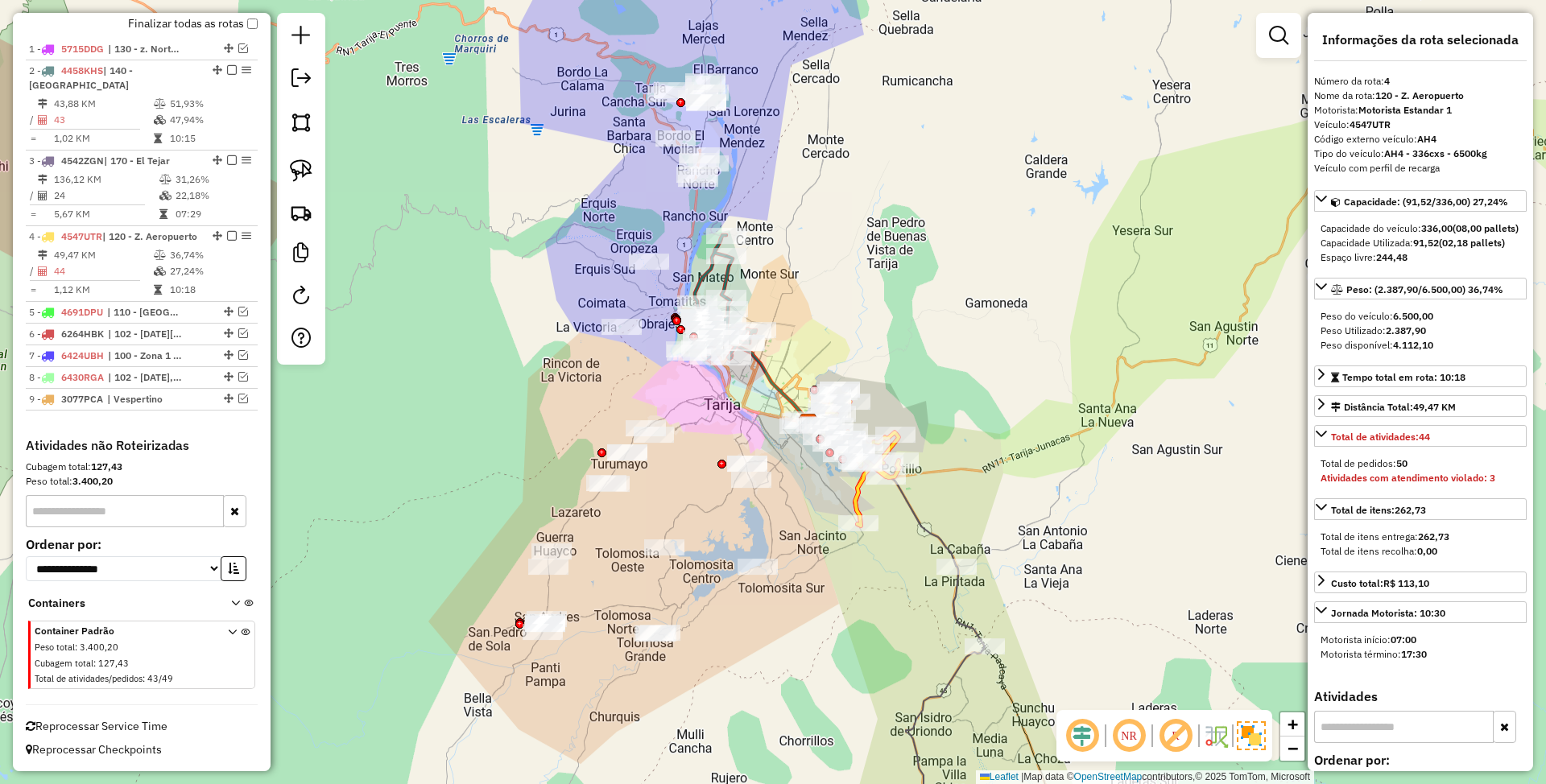
drag, startPoint x: 941, startPoint y: 424, endPoint x: 967, endPoint y: 439, distance: 30.0
click at [967, 439] on div "Janela de atendimento Grade de atendimento Capacidade Transportadoras Veículos …" at bounding box center [773, 392] width 1546 height 784
click at [293, 299] on em at bounding box center [301, 295] width 20 height 20
select select "*"
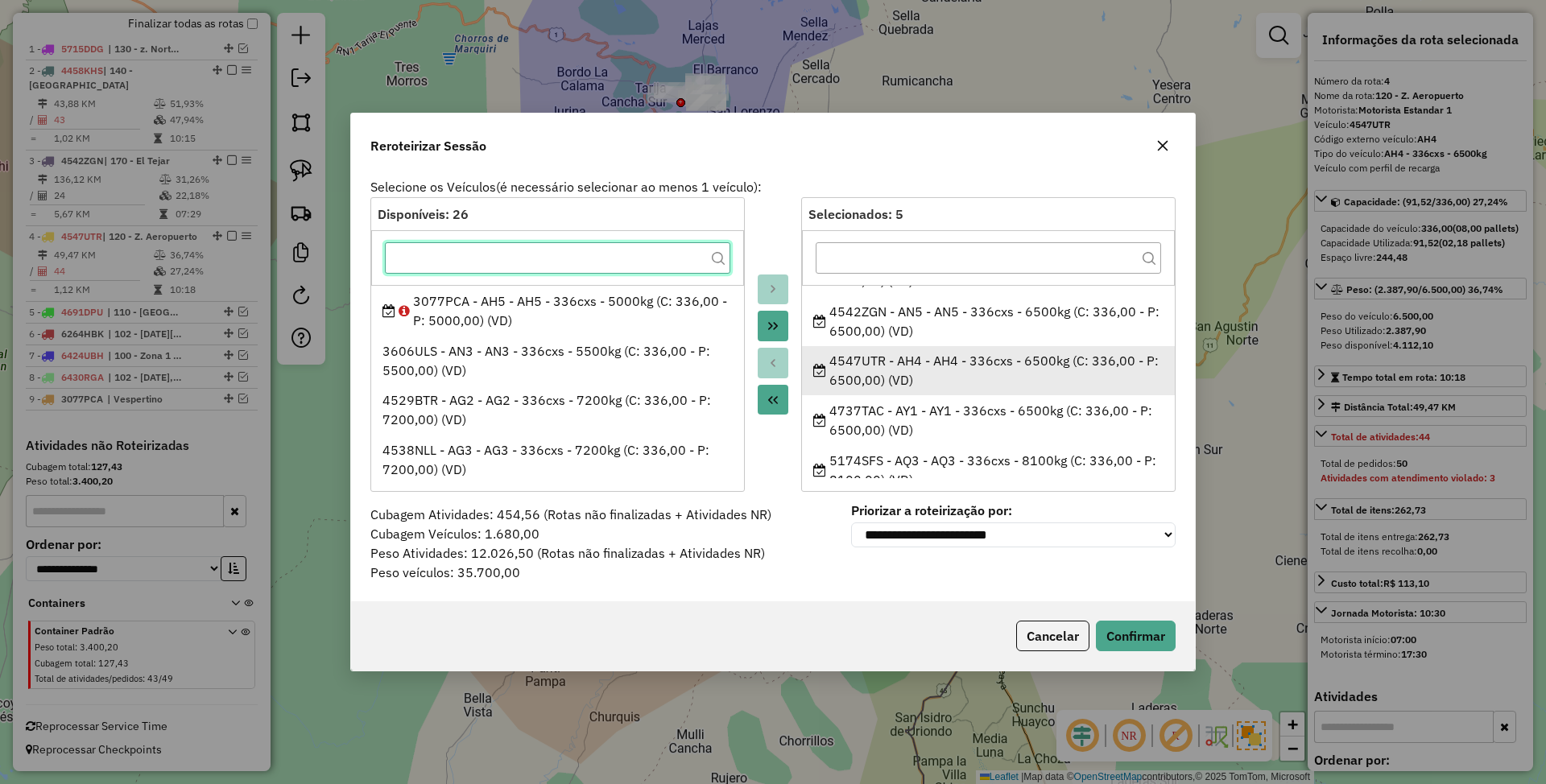
scroll to position [55, 0]
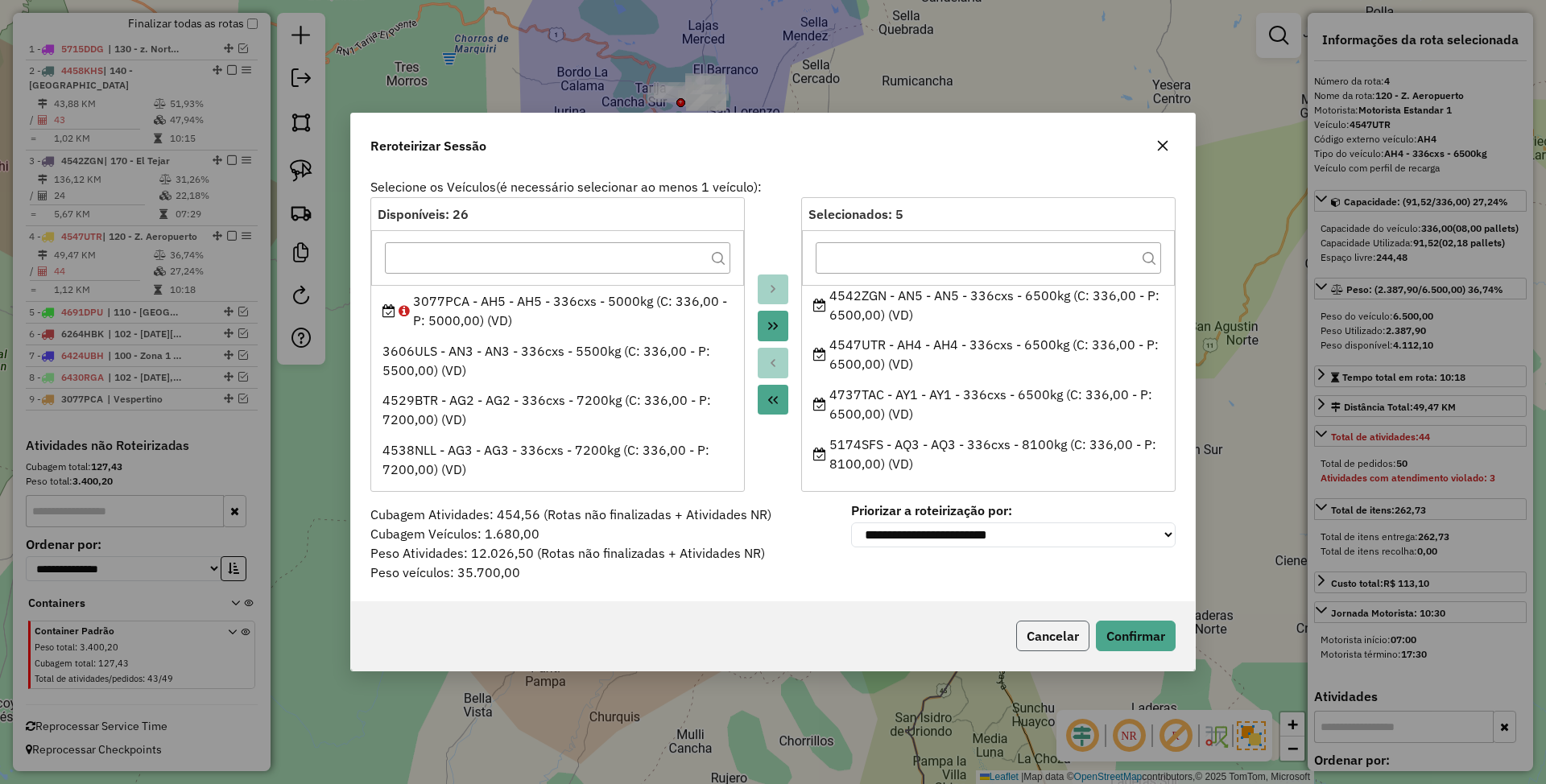
click at [1066, 634] on button "Cancelar" at bounding box center [1053, 635] width 73 height 31
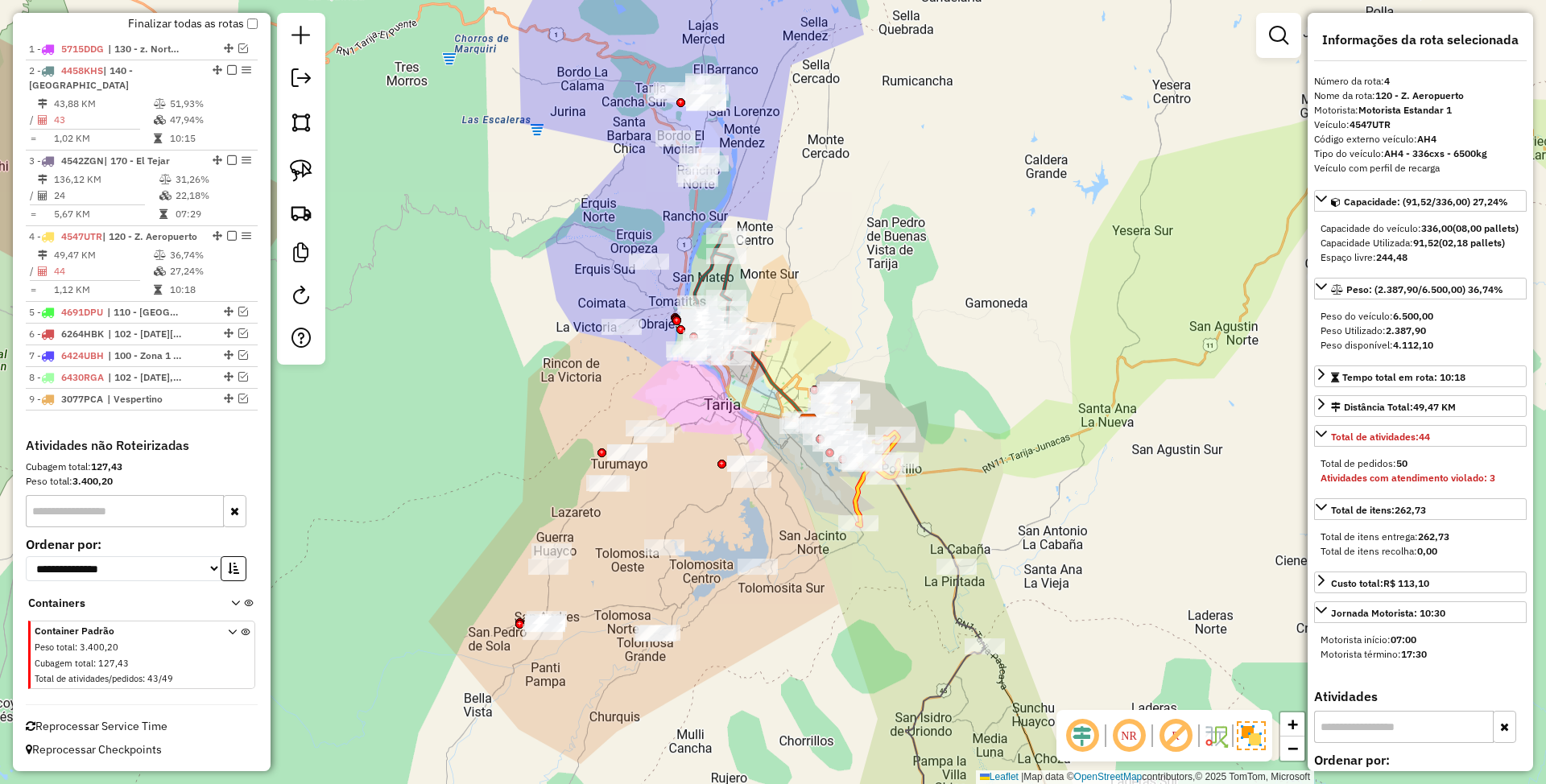
click at [855, 494] on icon at bounding box center [849, 458] width 102 height 136
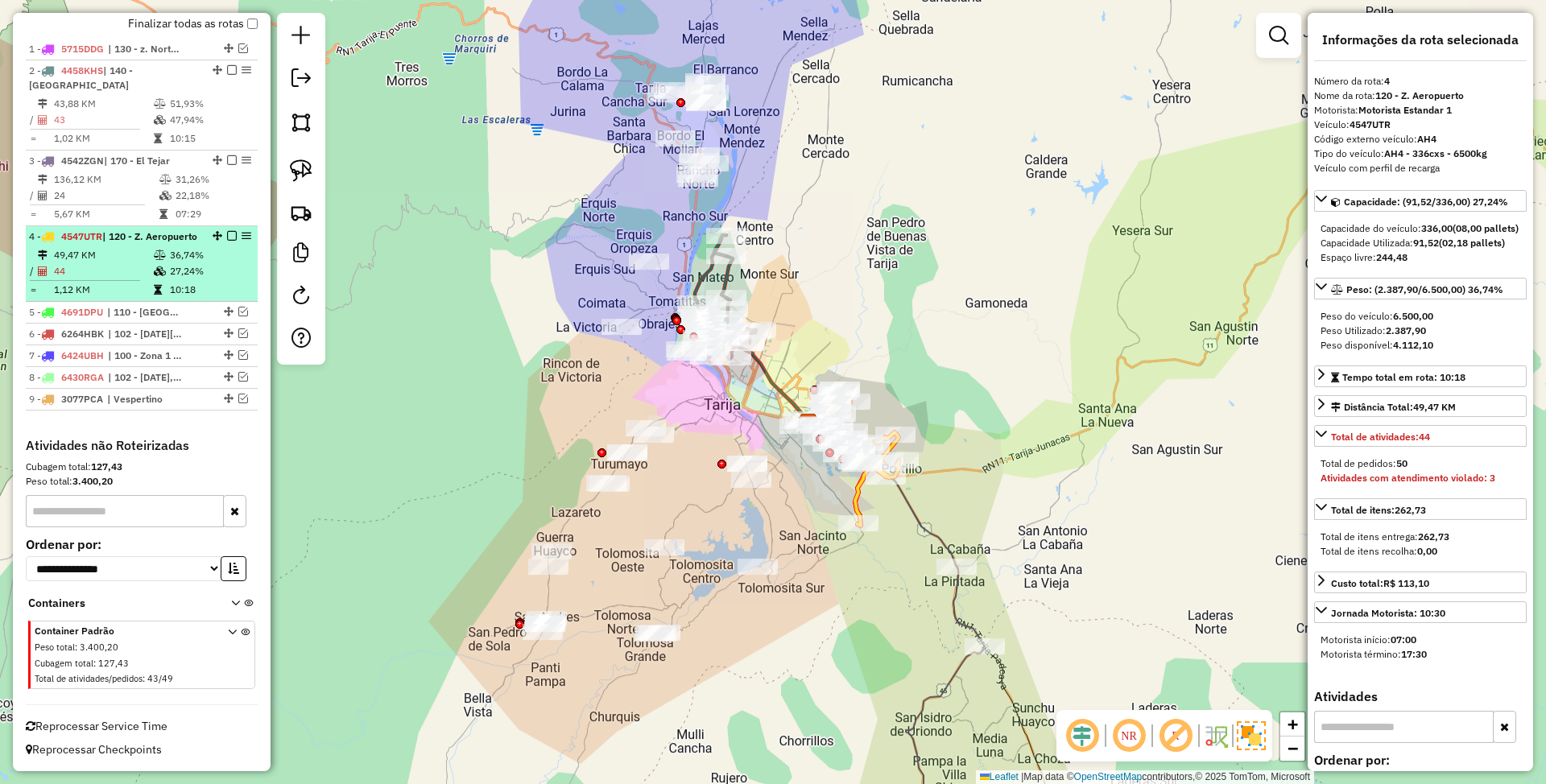
click at [229, 231] on em at bounding box center [232, 236] width 10 height 10
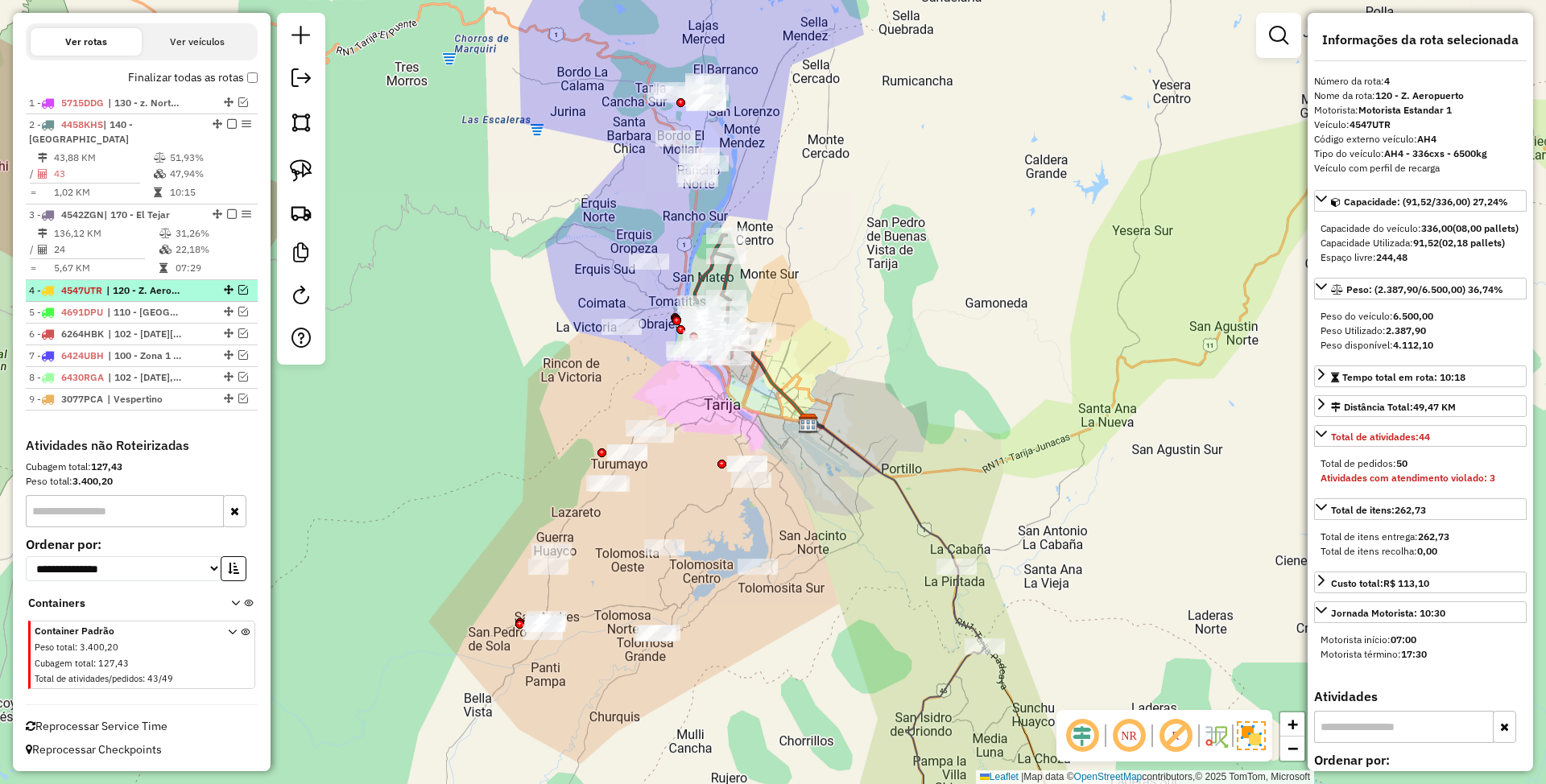
scroll to position [542, 0]
click at [725, 273] on icon at bounding box center [721, 297] width 69 height 124
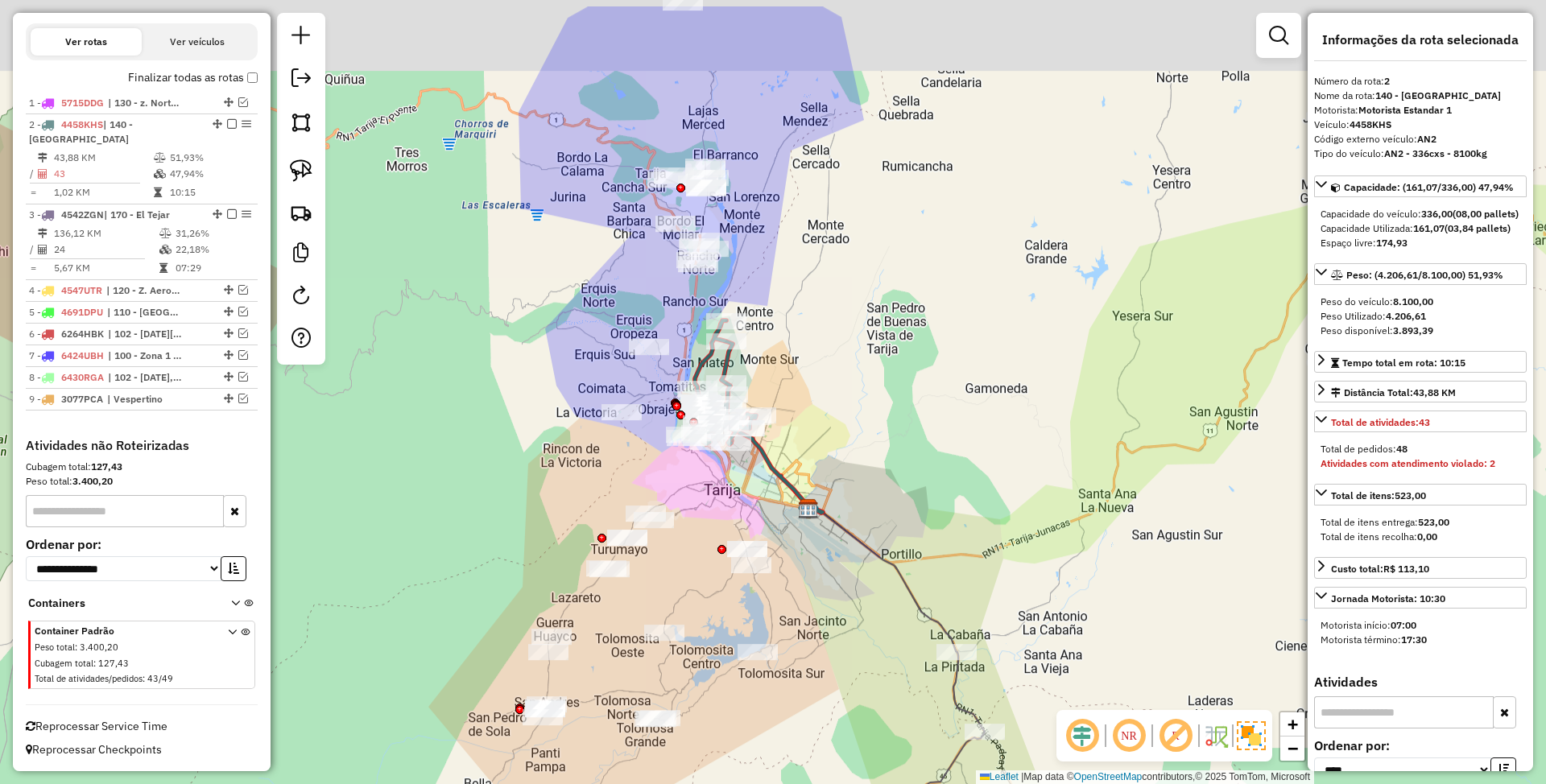
click at [866, 365] on div "Janela de atendimento Grade de atendimento Capacidade Transportadoras Veículos …" at bounding box center [773, 392] width 1546 height 784
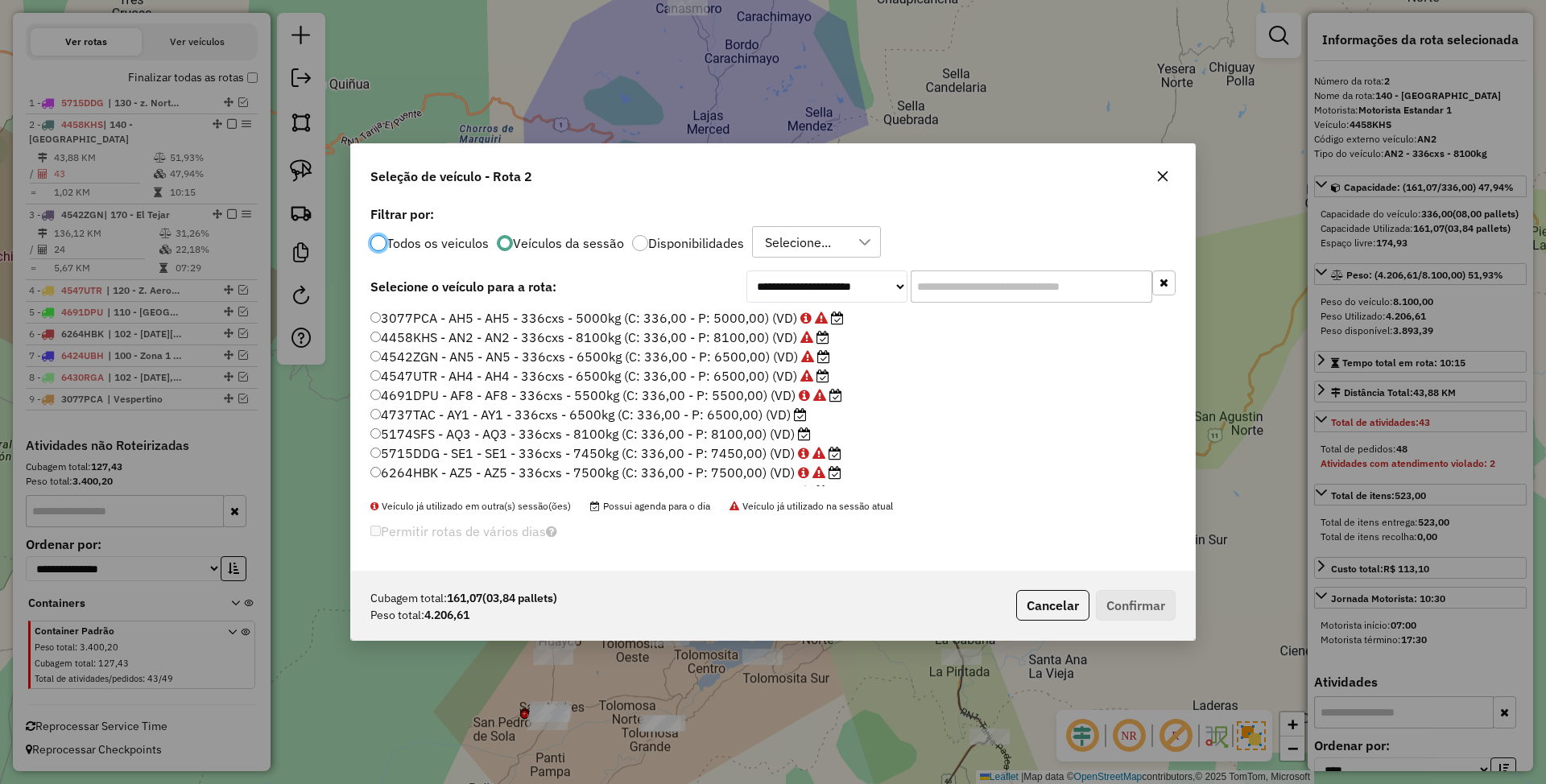
scroll to position [8, 5]
click at [568, 416] on label "4737TAC - AY1 - AY1 - 336cxs - 6500kg (C: 336,00 - P: 6500,00) (VD)" at bounding box center [589, 415] width 437 height 20
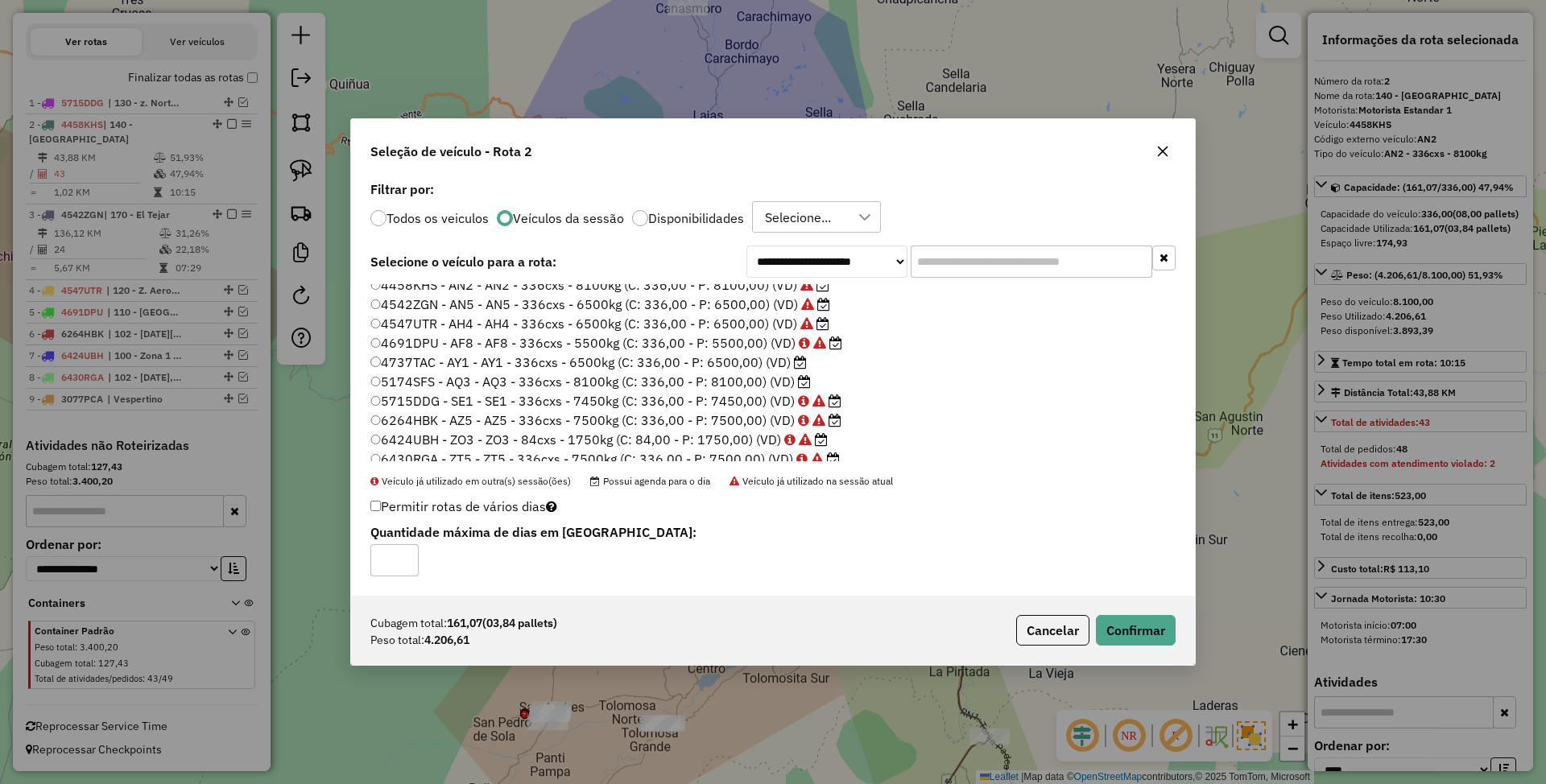
scroll to position [36, 0]
click at [1119, 626] on button "Confirmar" at bounding box center [1135, 630] width 80 height 31
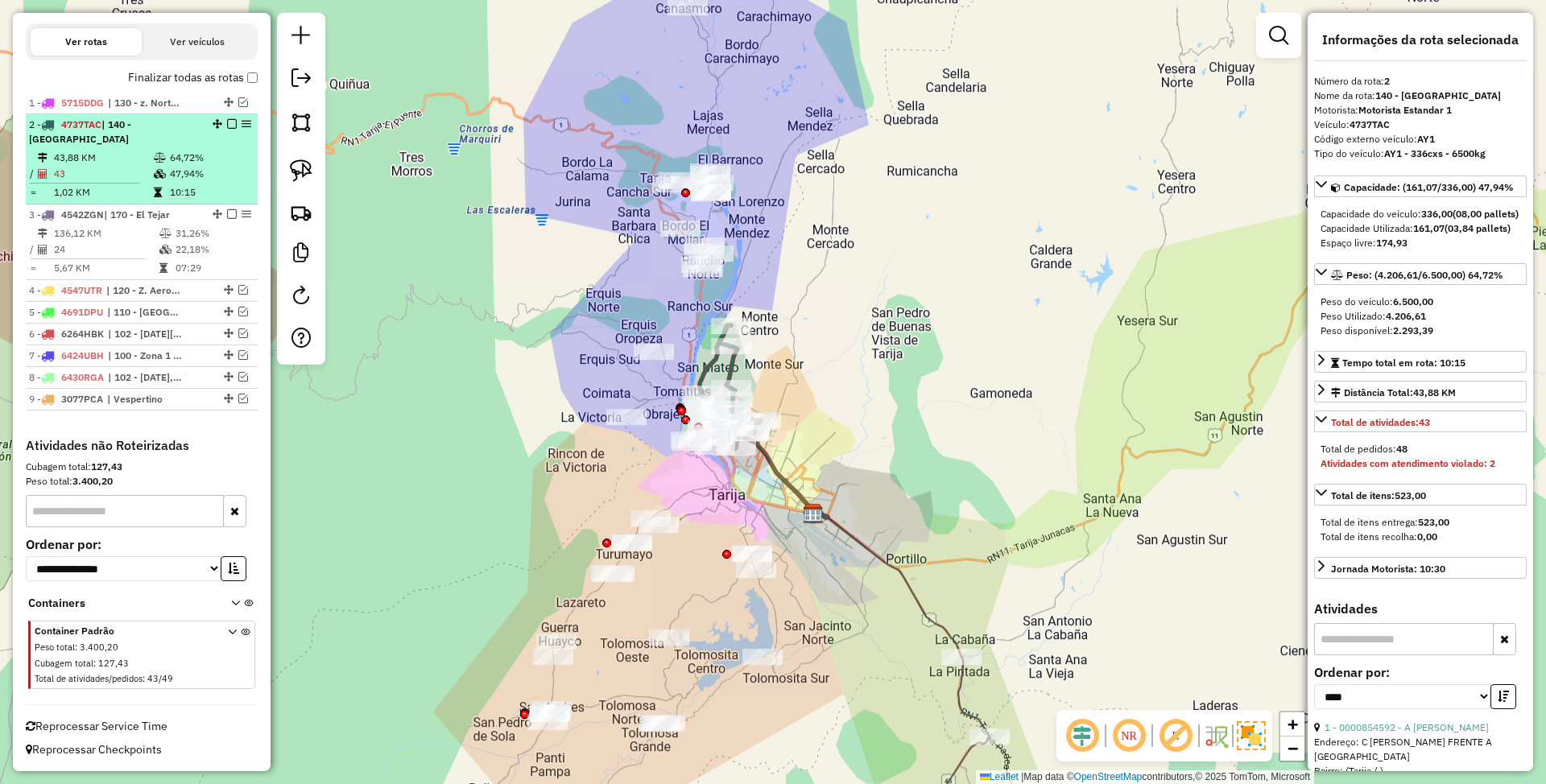
click at [227, 123] on em at bounding box center [232, 124] width 10 height 10
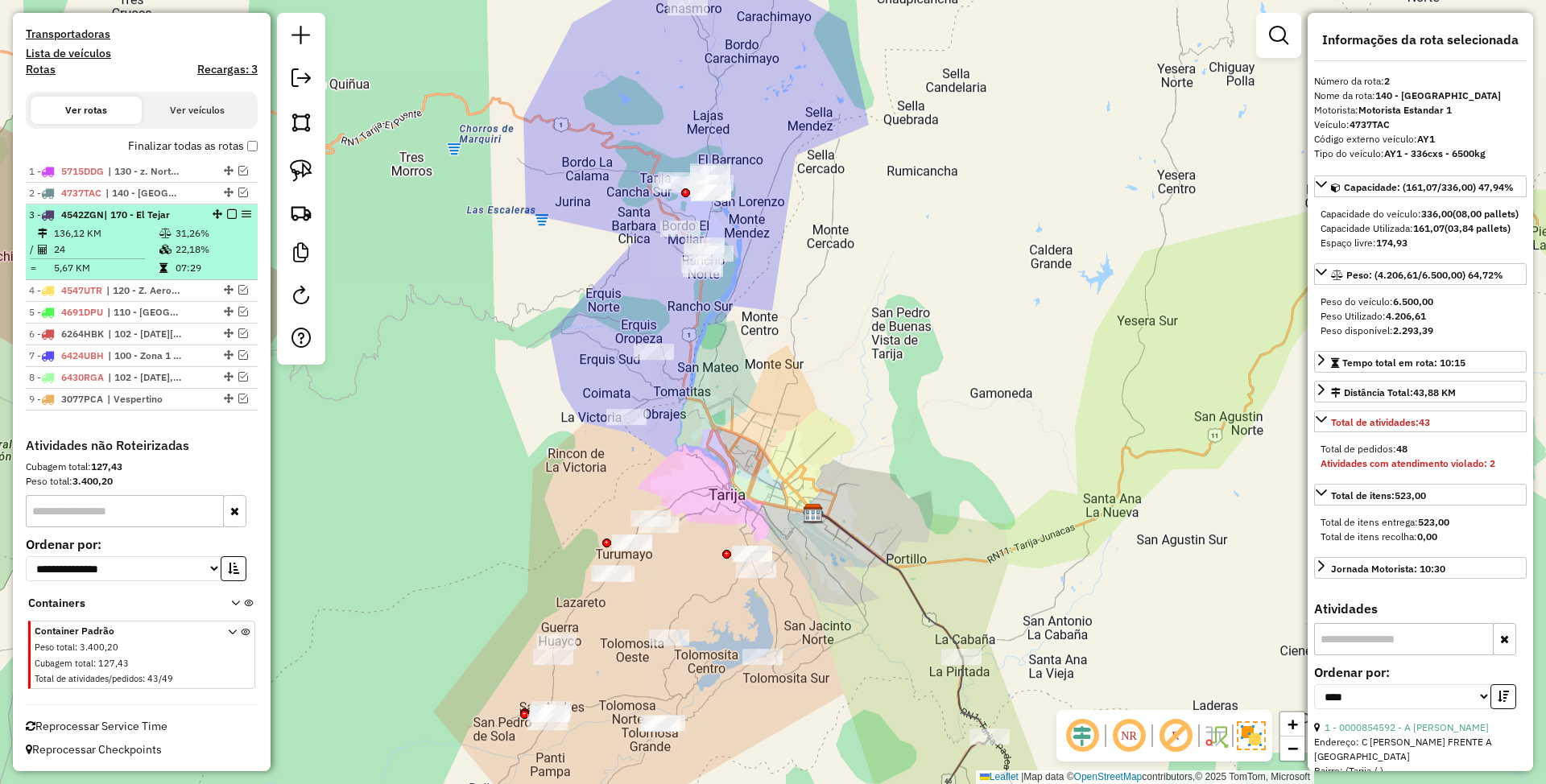
click at [145, 238] on td "136,12 KM" at bounding box center [106, 233] width 106 height 16
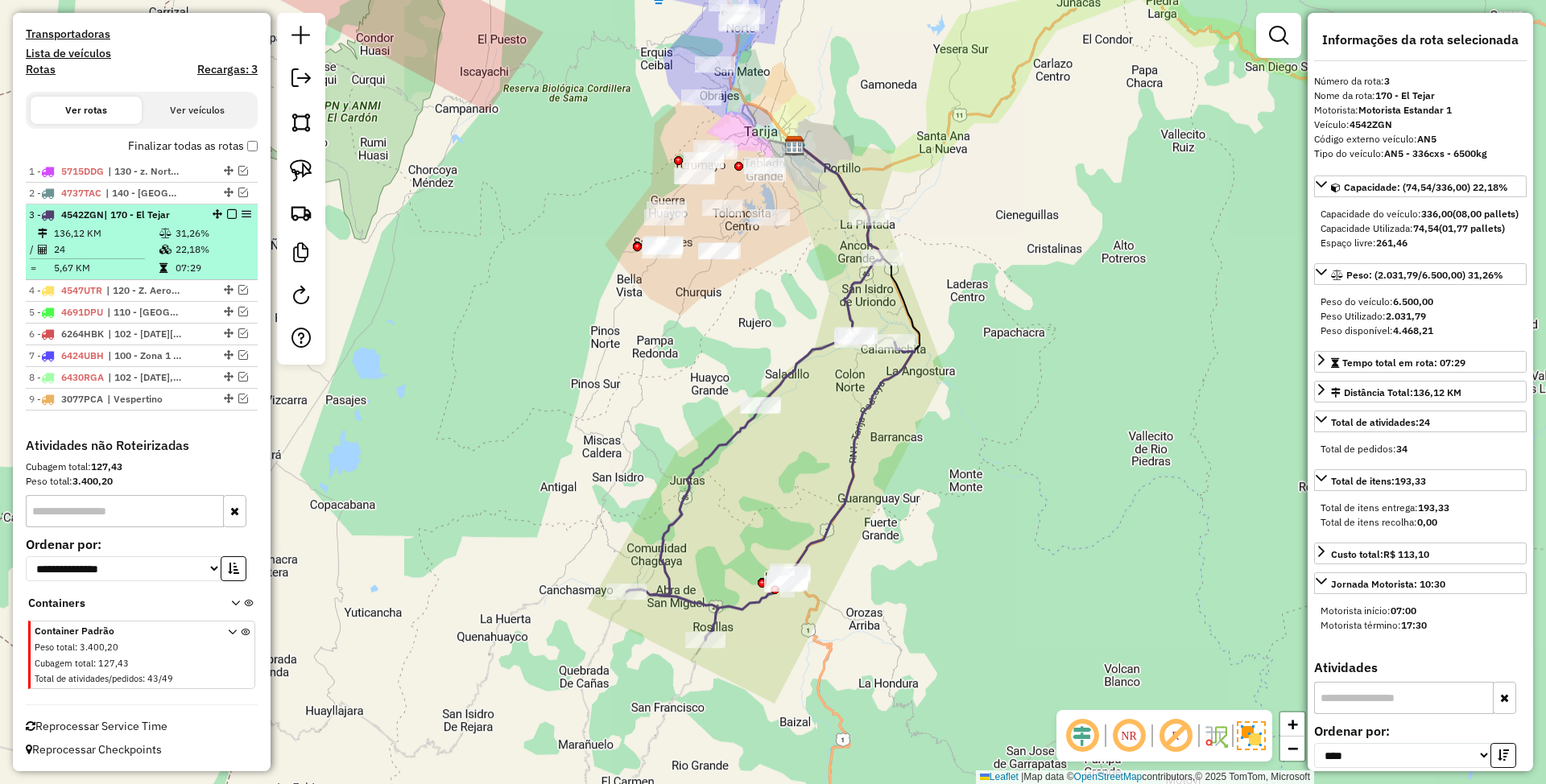
click at [227, 210] on em at bounding box center [232, 214] width 10 height 10
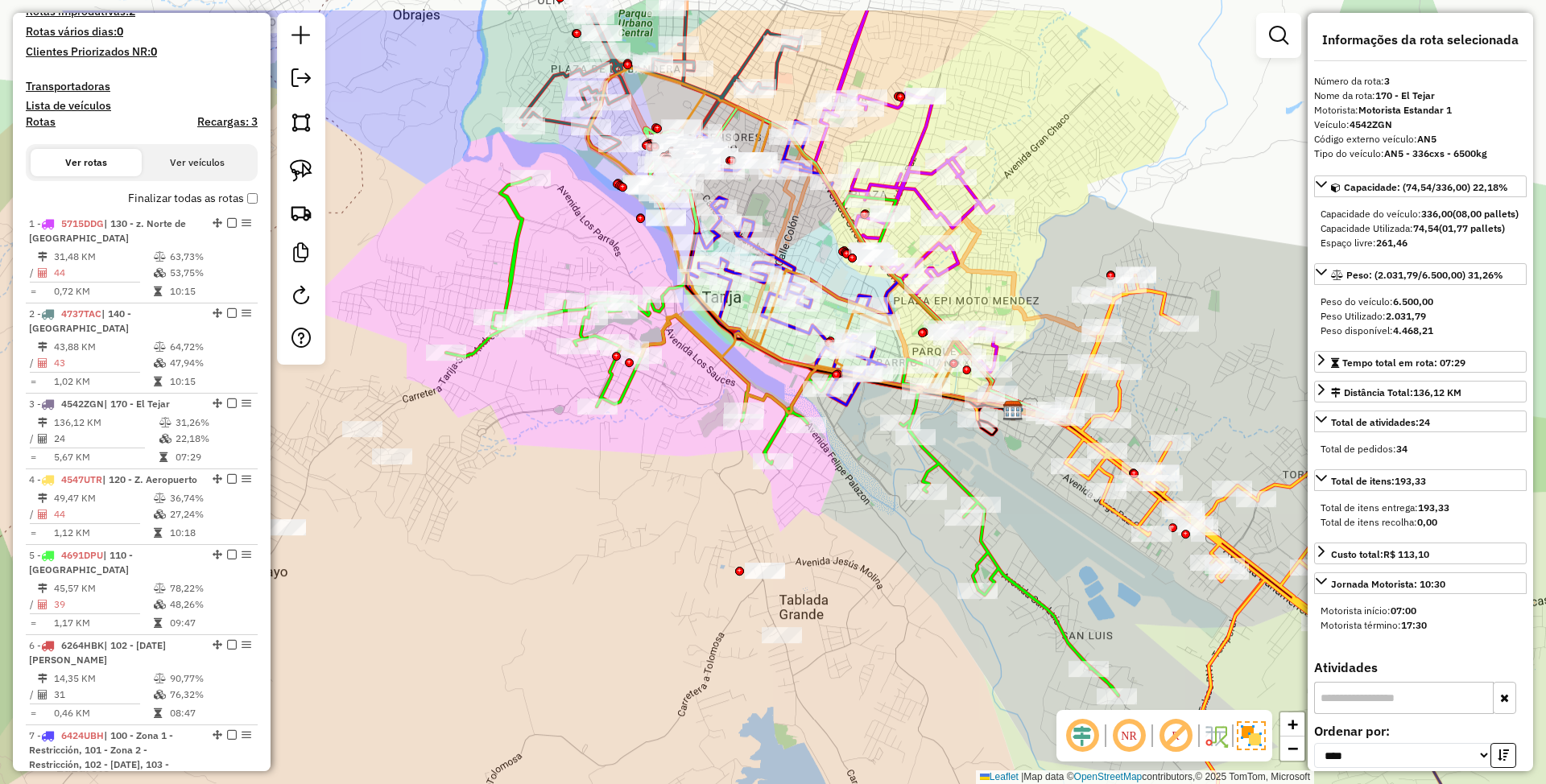
drag, startPoint x: 786, startPoint y: 439, endPoint x: 638, endPoint y: 629, distance: 240.8
click at [638, 629] on div "Janela de atendimento Grade de atendimento Capacidade Transportadoras Veículos …" at bounding box center [773, 392] width 1546 height 784
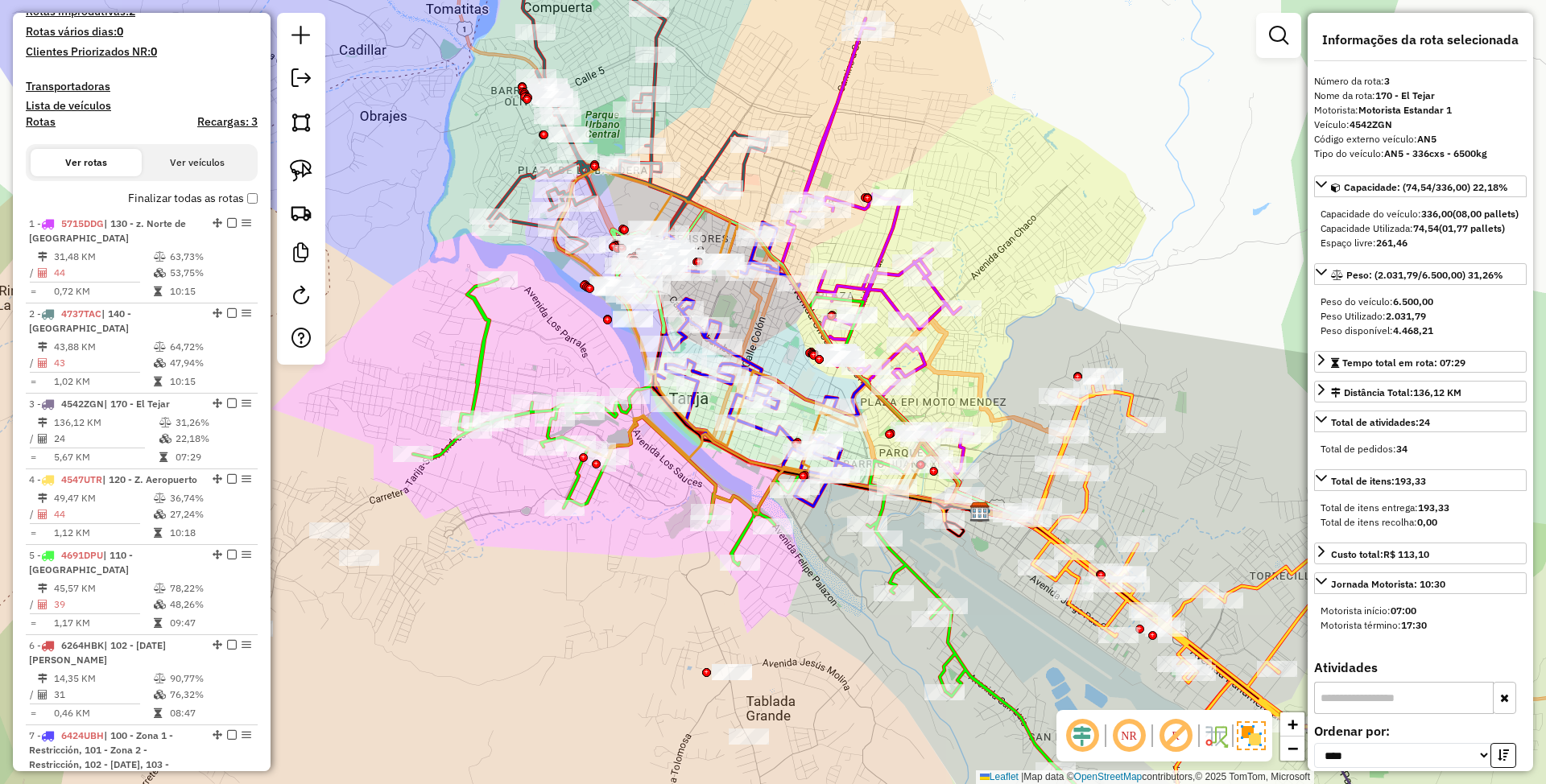
click at [591, 487] on icon at bounding box center [749, 538] width 673 height 517
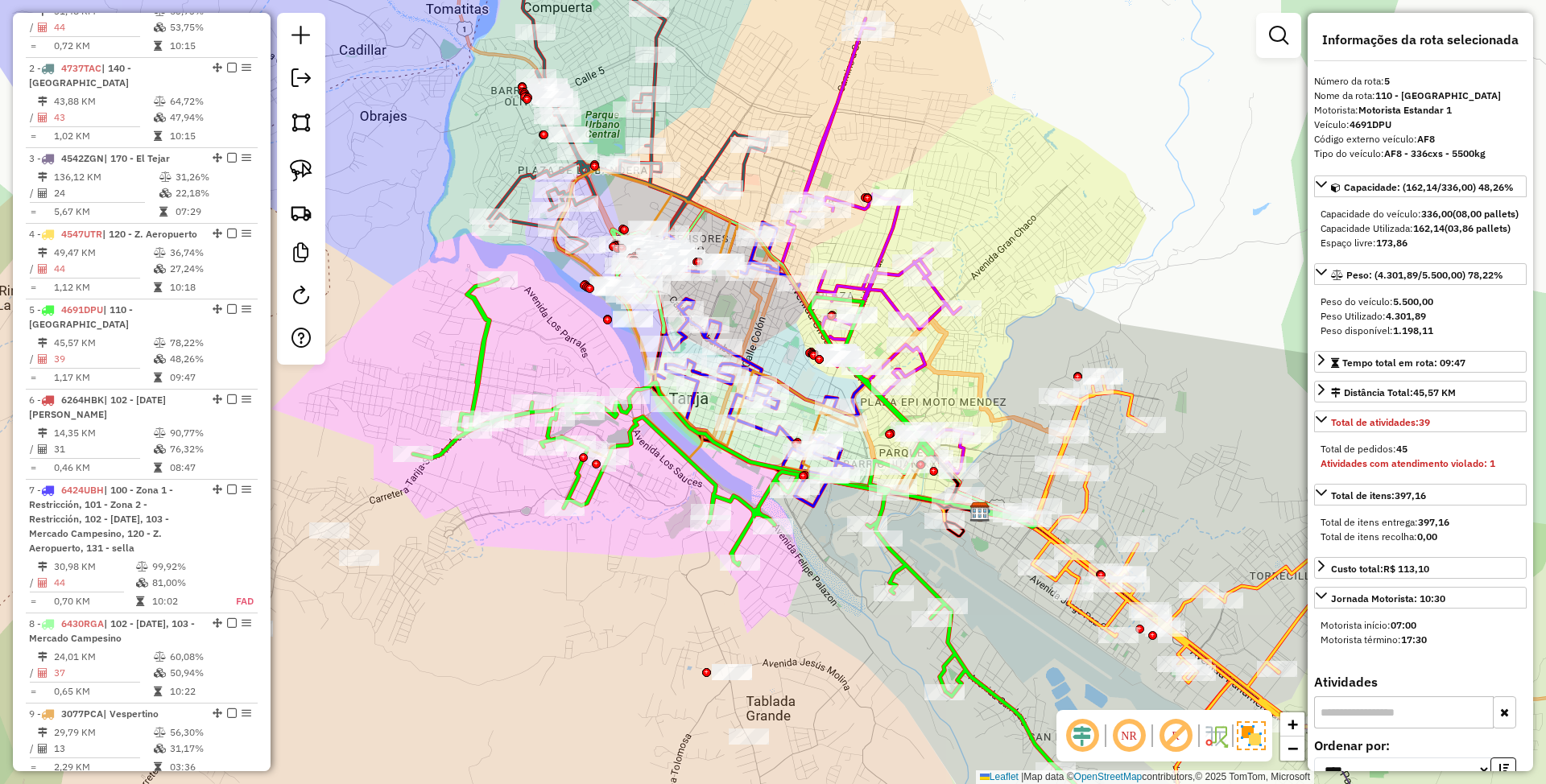
scroll to position [967, 0]
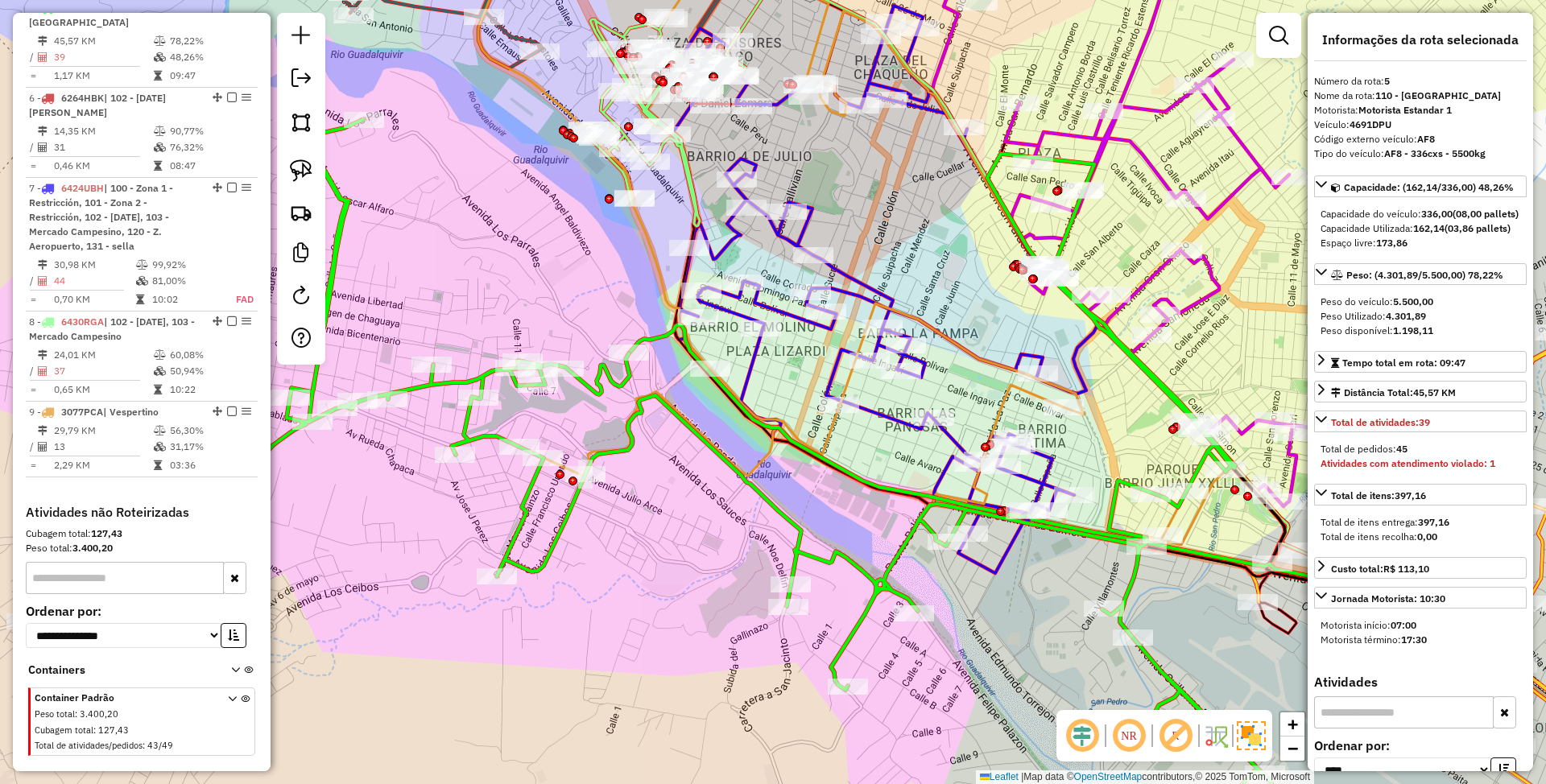
drag, startPoint x: 638, startPoint y: 495, endPoint x: 636, endPoint y: 570, distance: 75.0
click at [636, 570] on div "Janela de atendimento Grade de atendimento Capacidade Transportadoras Veículos …" at bounding box center [773, 392] width 1546 height 784
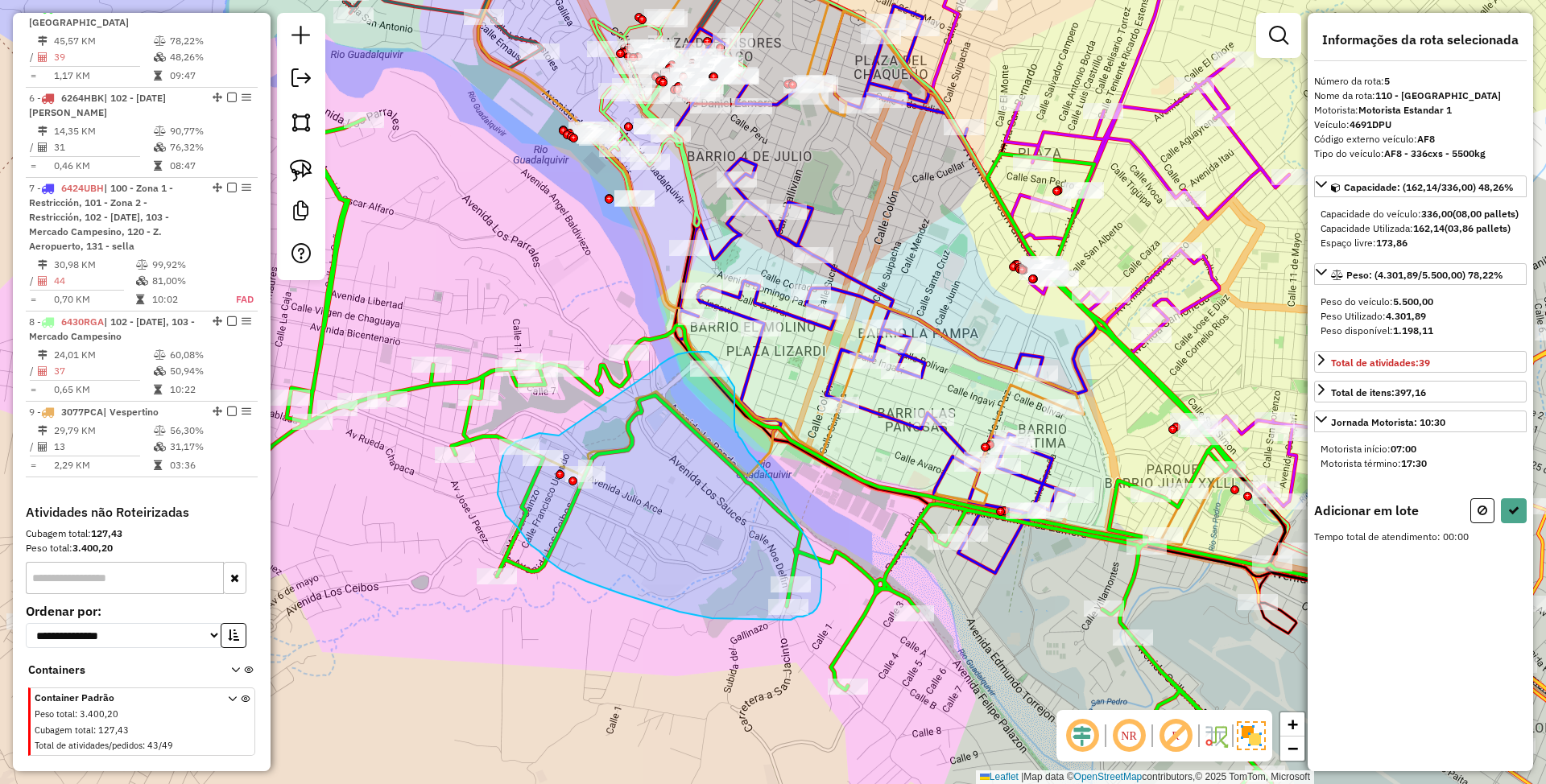
drag, startPoint x: 547, startPoint y: 434, endPoint x: 657, endPoint y: 368, distance: 128.3
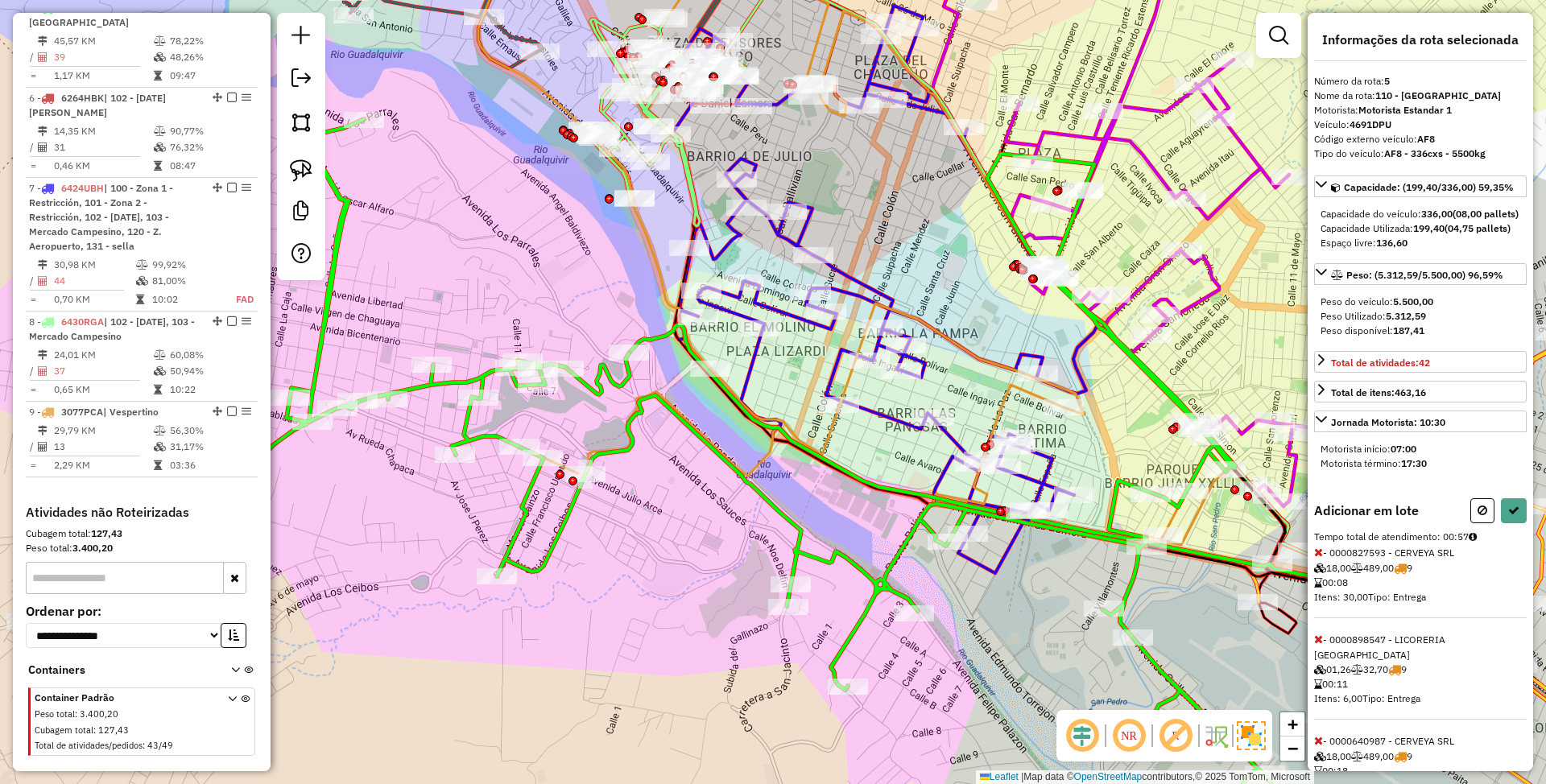
select select "*********"
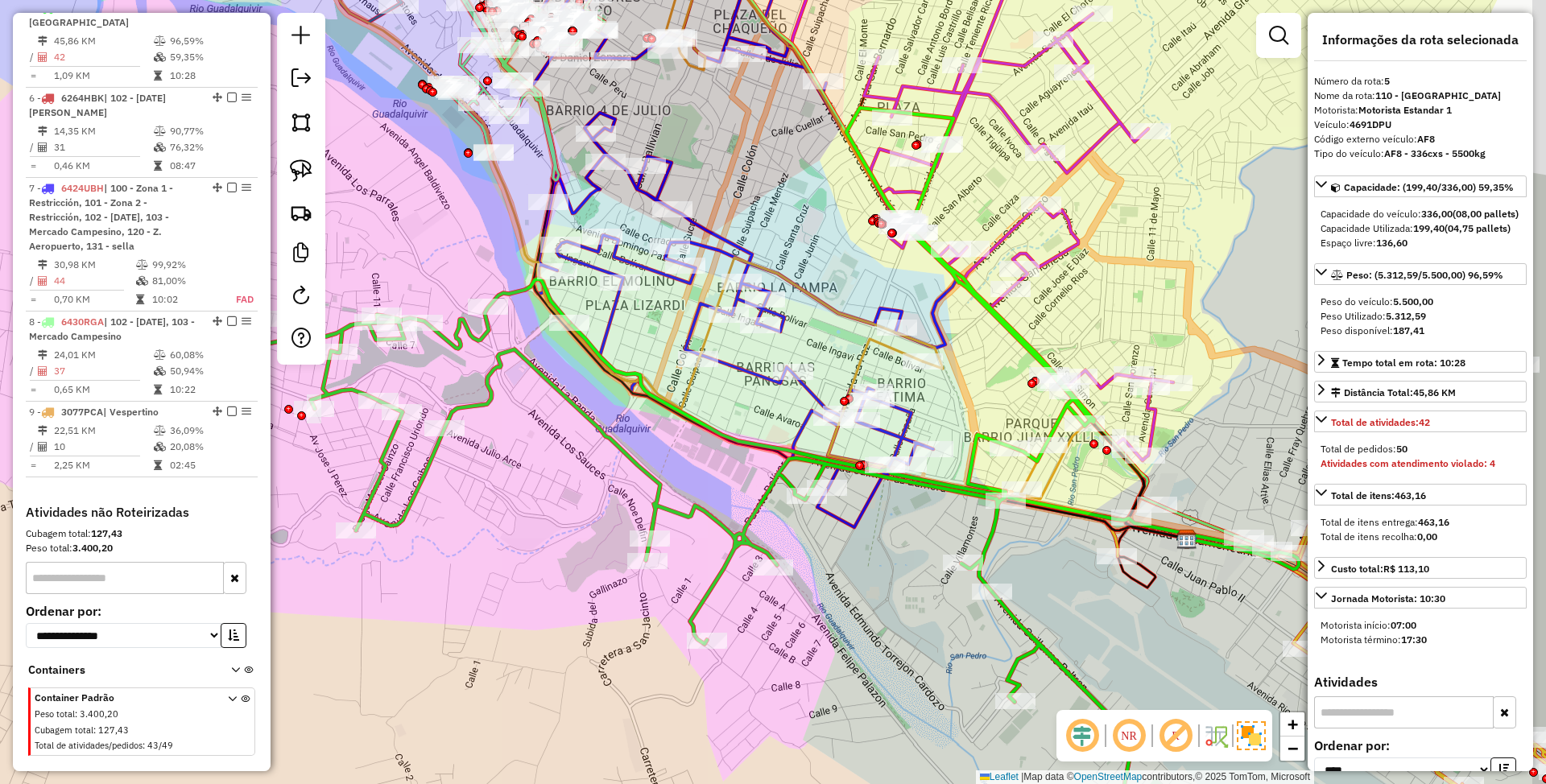
drag, startPoint x: 668, startPoint y: 559, endPoint x: 403, endPoint y: 501, distance: 271.3
click at [403, 501] on div "Janela de atendimento Grade de atendimento Capacidade Transportadoras Veículos …" at bounding box center [773, 392] width 1546 height 784
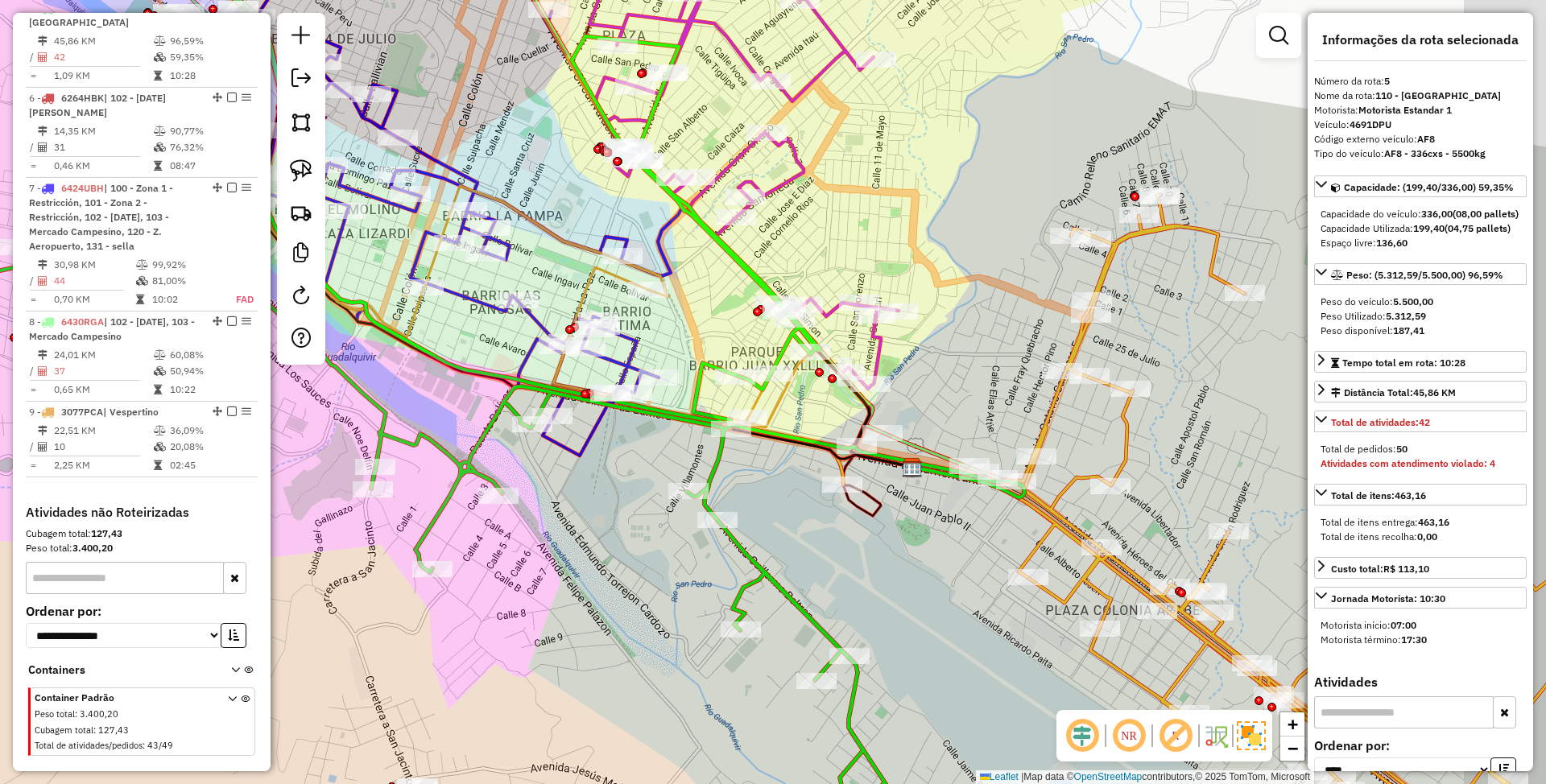
drag, startPoint x: 1044, startPoint y: 651, endPoint x: 700, endPoint y: 499, distance: 376.1
click at [700, 499] on div "Janela de atendimento Grade de atendimento Capacidade Transportadoras Veículos …" at bounding box center [773, 392] width 1546 height 784
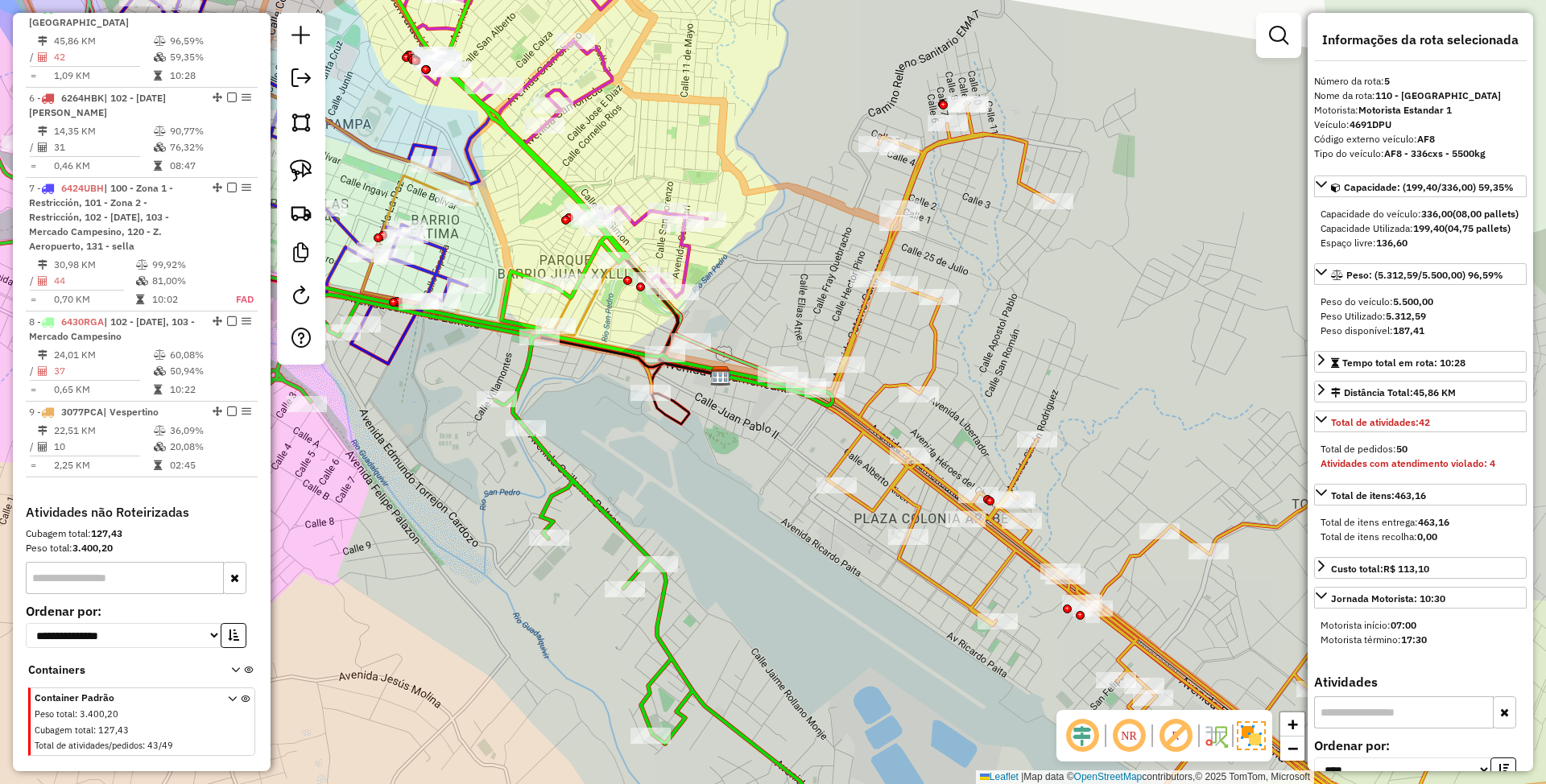
click at [856, 326] on icon at bounding box center [1041, 484] width 812 height 760
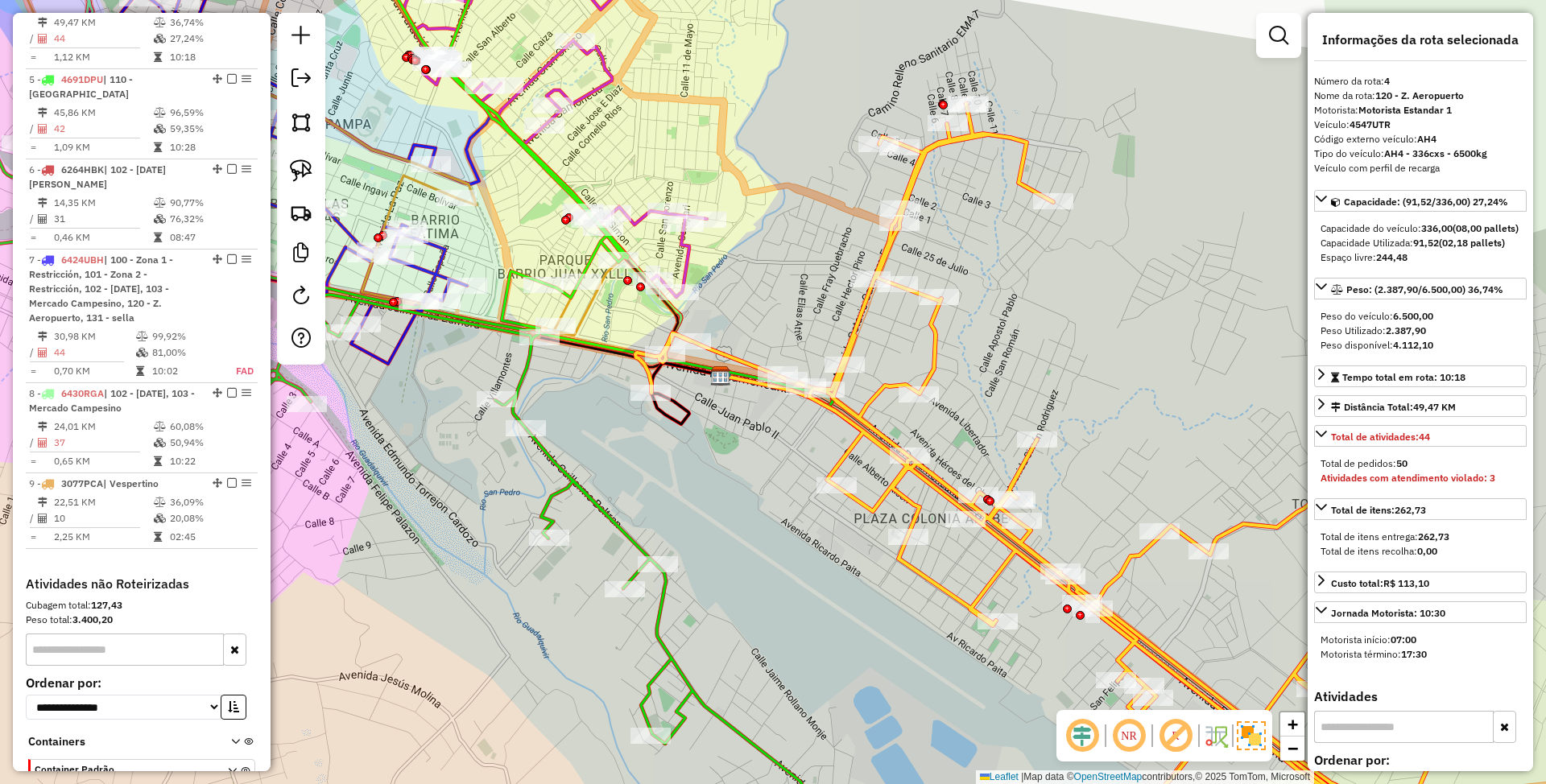
scroll to position [876, 0]
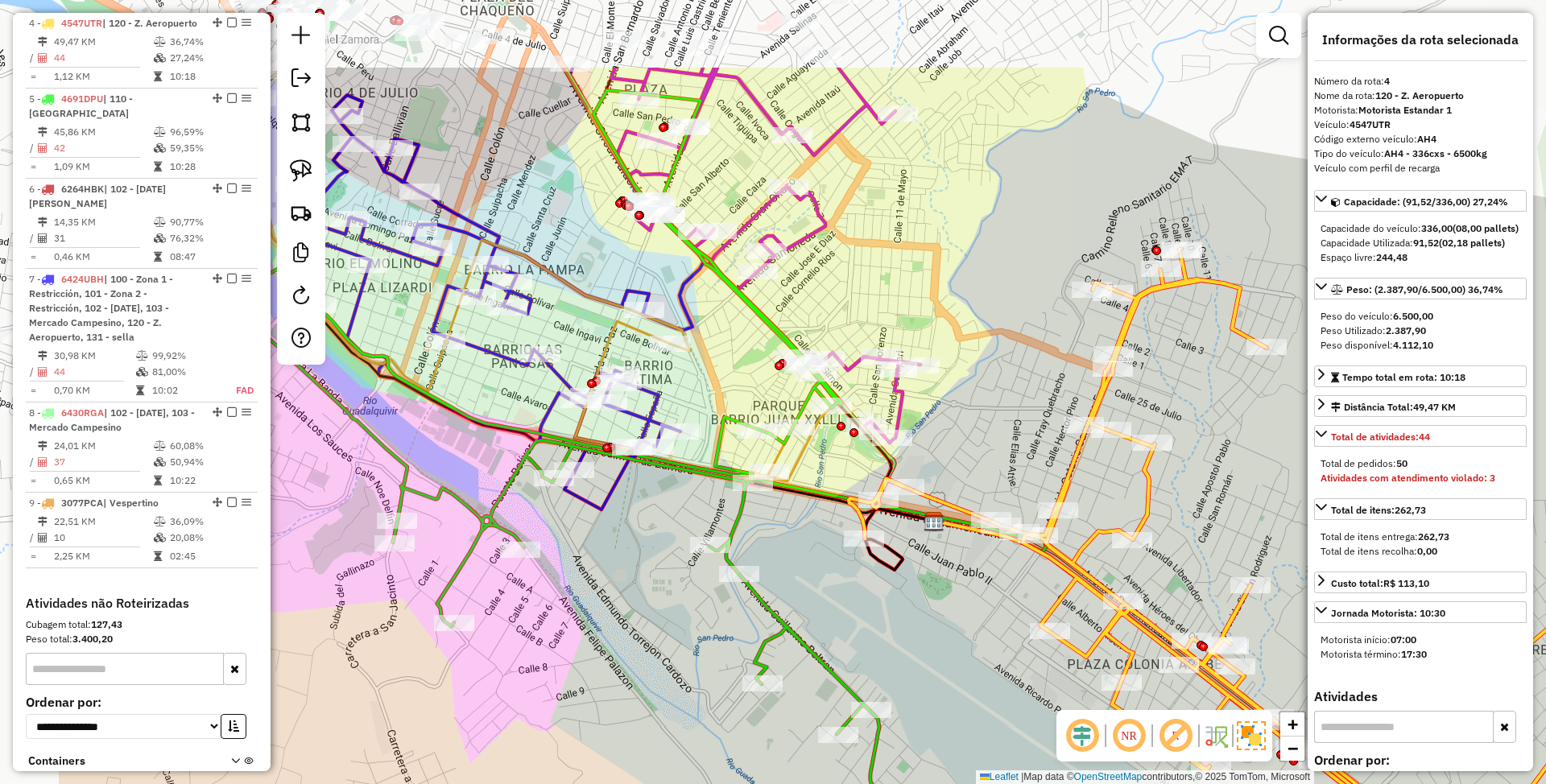
drag, startPoint x: 680, startPoint y: 457, endPoint x: 894, endPoint y: 603, distance: 259.1
click at [894, 603] on div "Janela de atendimento Grade de atendimento Capacidade Transportadoras Veículos …" at bounding box center [773, 392] width 1546 height 784
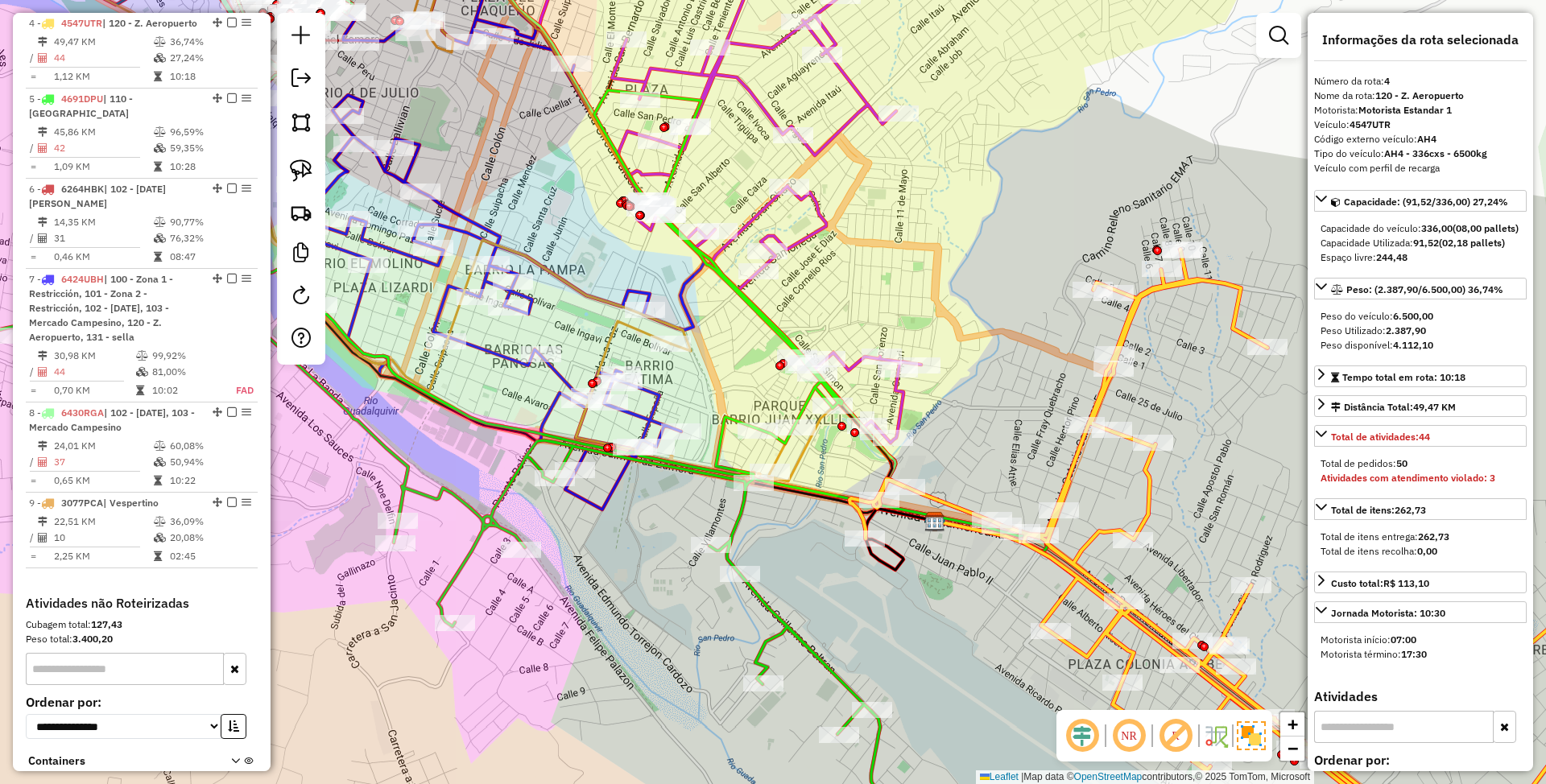
click at [610, 342] on icon at bounding box center [811, 435] width 471 height 230
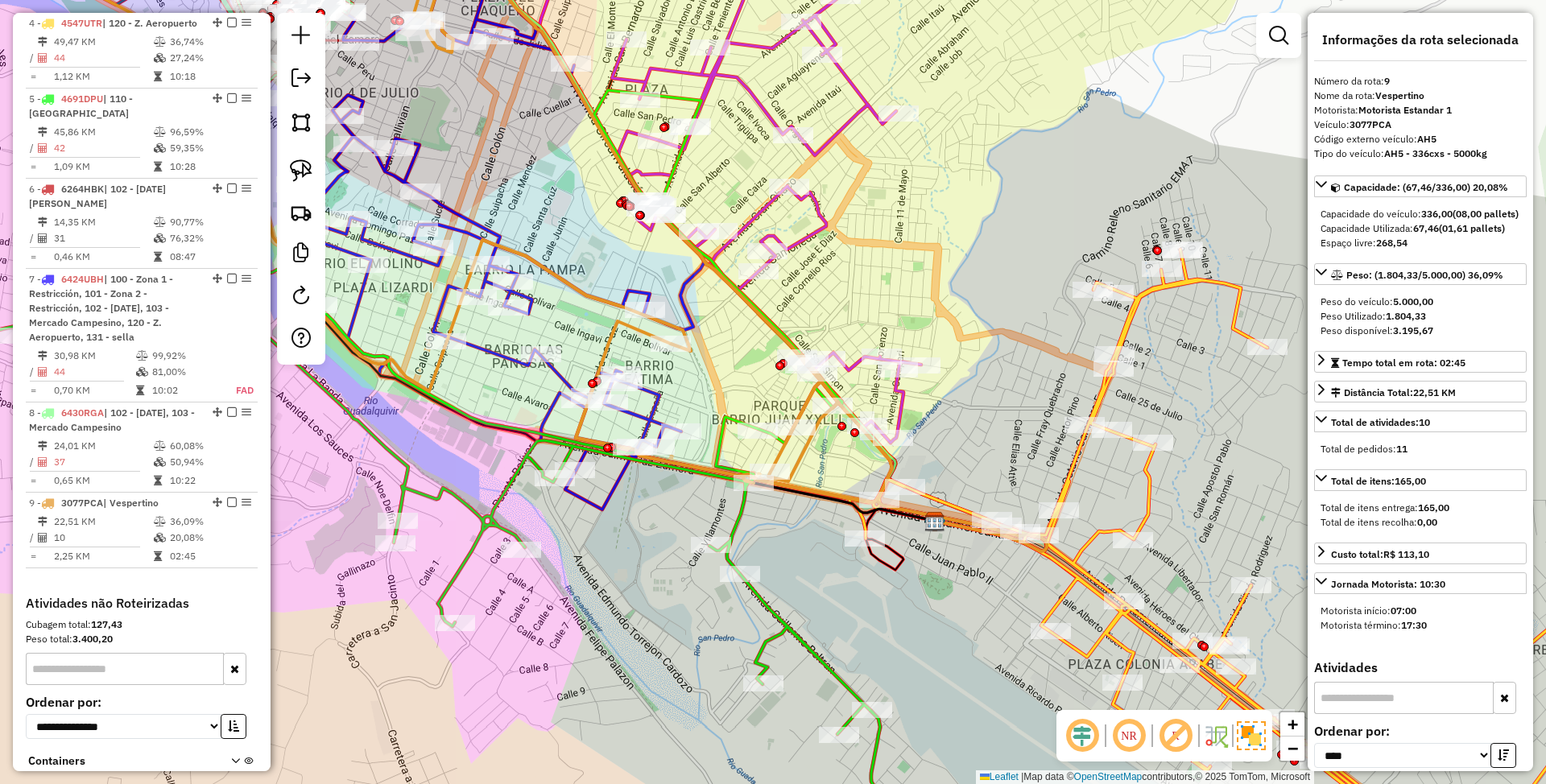
scroll to position [1035, 0]
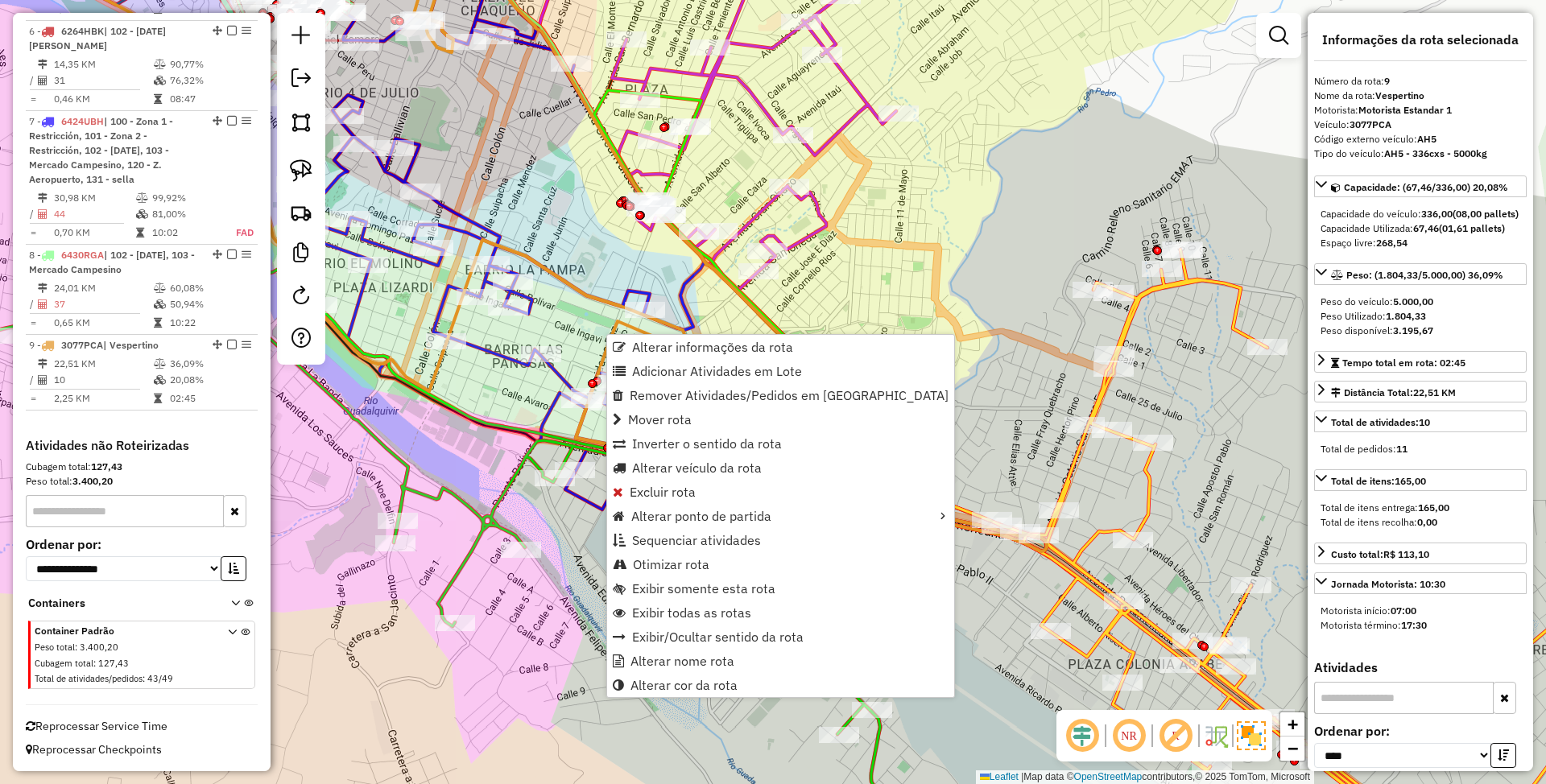
click at [974, 268] on div "Janela de atendimento Grade de atendimento Capacidade Transportadoras Veículos …" at bounding box center [773, 392] width 1546 height 784
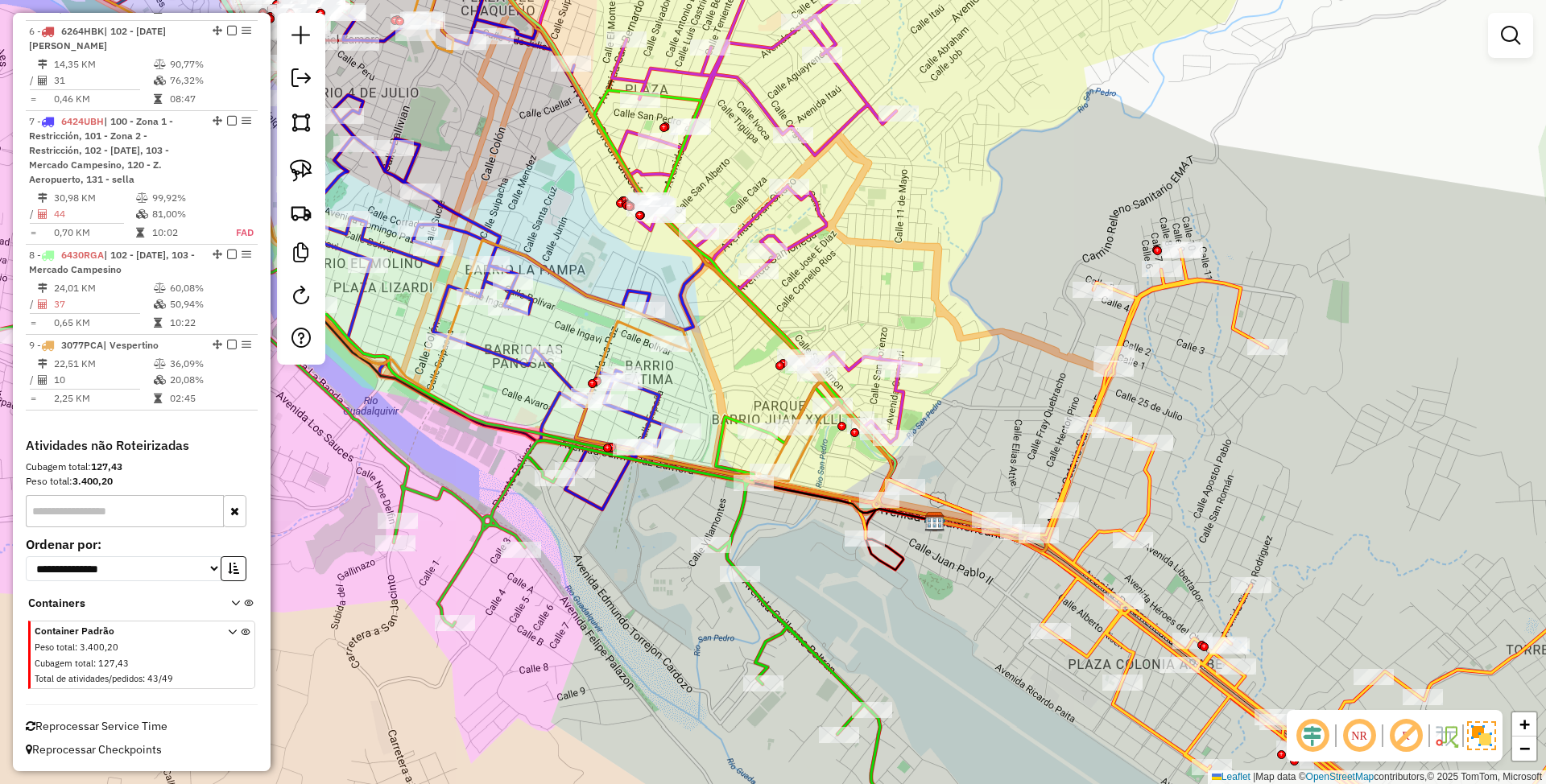
click at [804, 445] on icon at bounding box center [488, 211] width 807 height 582
select select "*********"
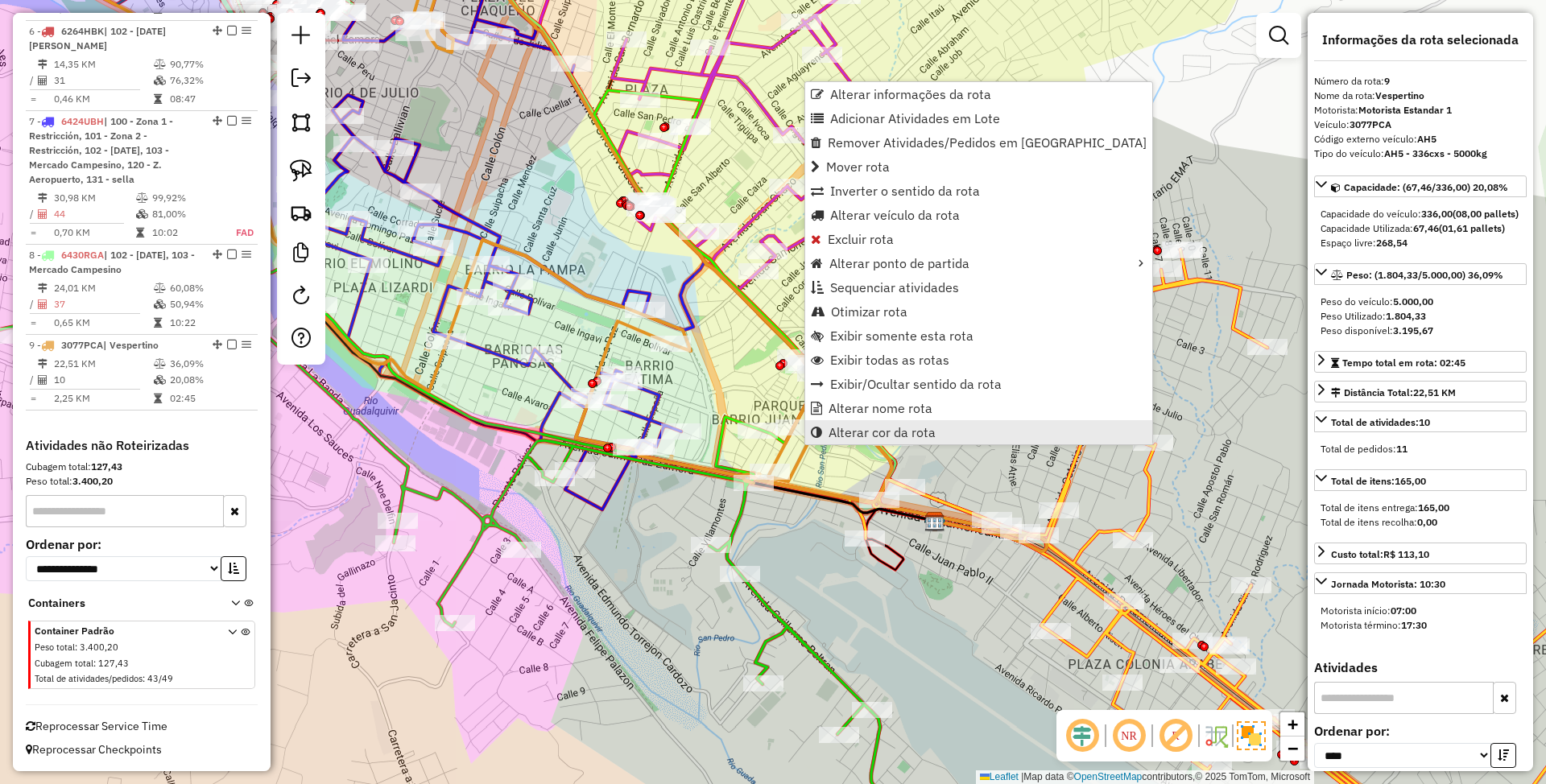
click at [916, 433] on span "Alterar cor da rota" at bounding box center [882, 431] width 107 height 13
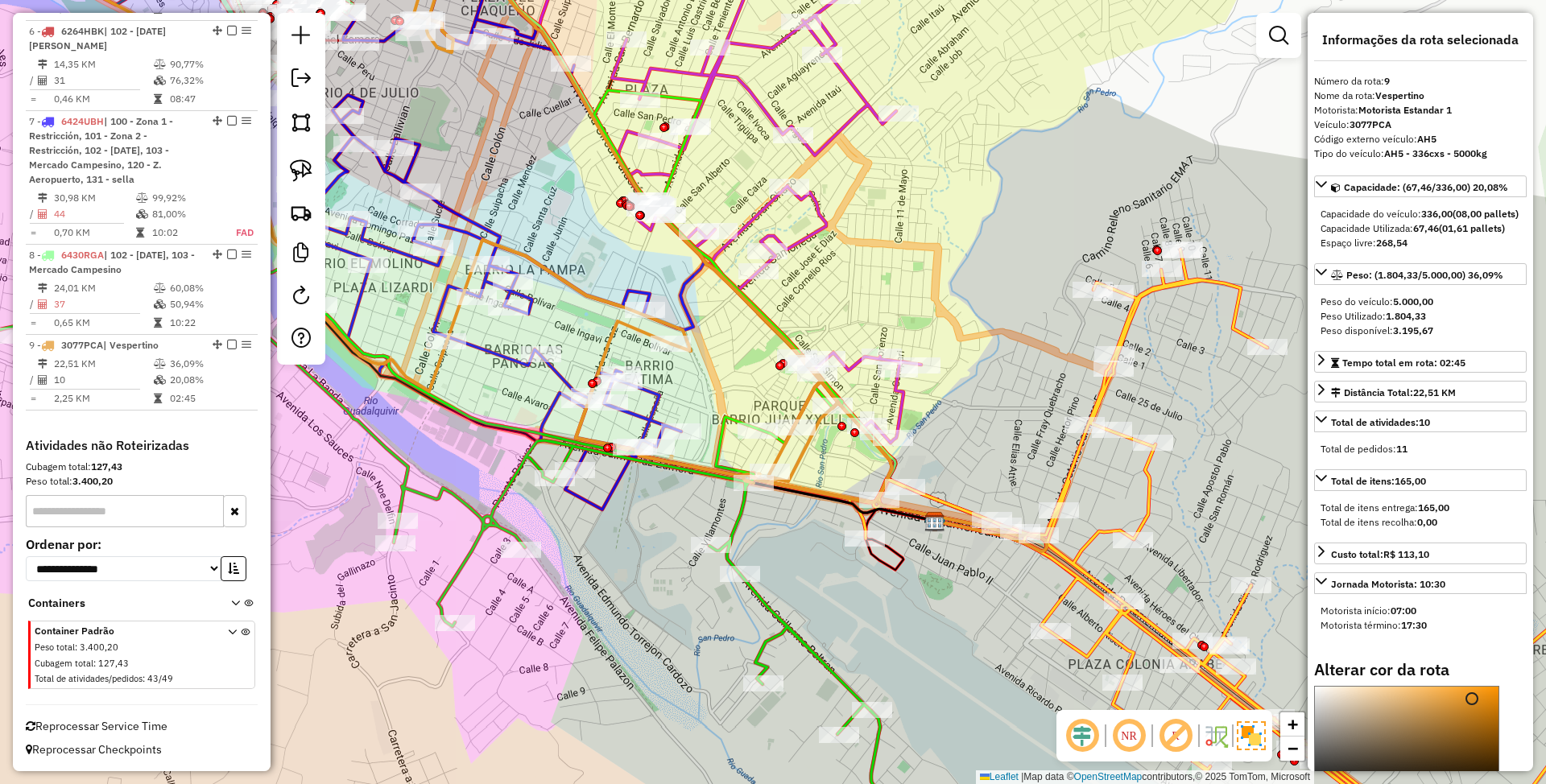
type input "*******"
click at [1318, 706] on div at bounding box center [1407, 739] width 184 height 105
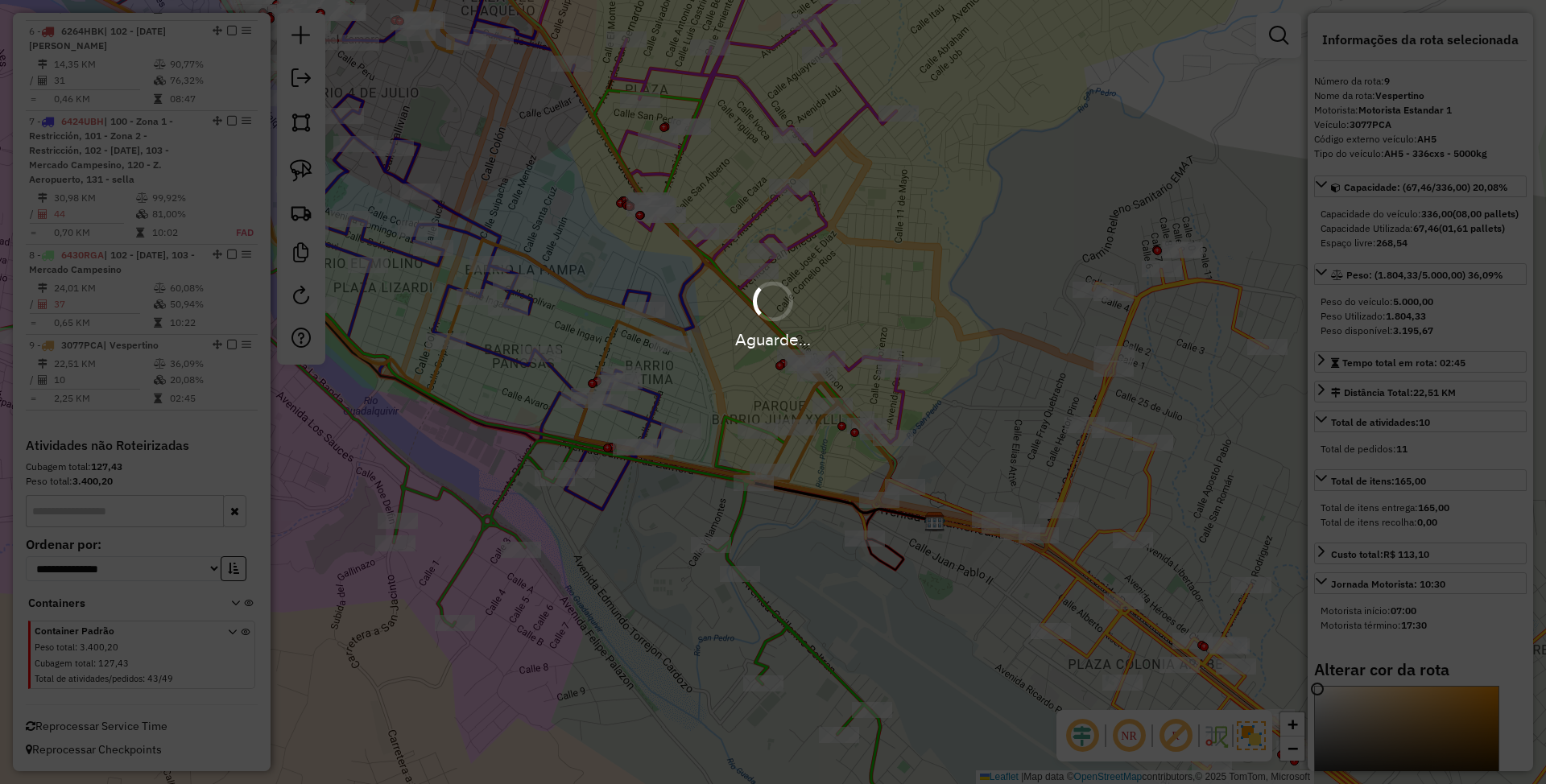
click at [1322, 712] on div "Aguarde..." at bounding box center [773, 392] width 1546 height 784
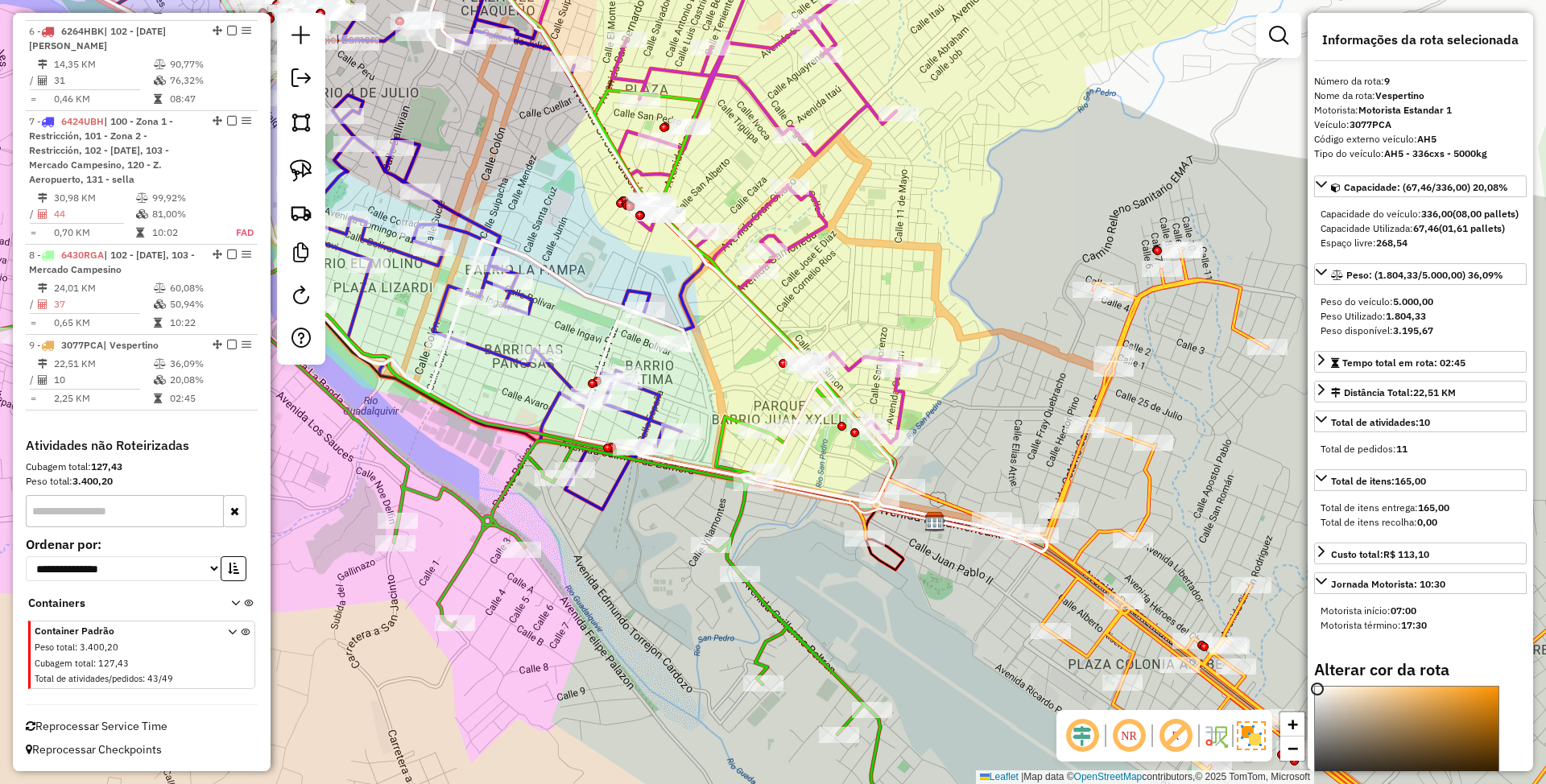
click at [805, 460] on icon at bounding box center [488, 211] width 807 height 582
select select "*********"
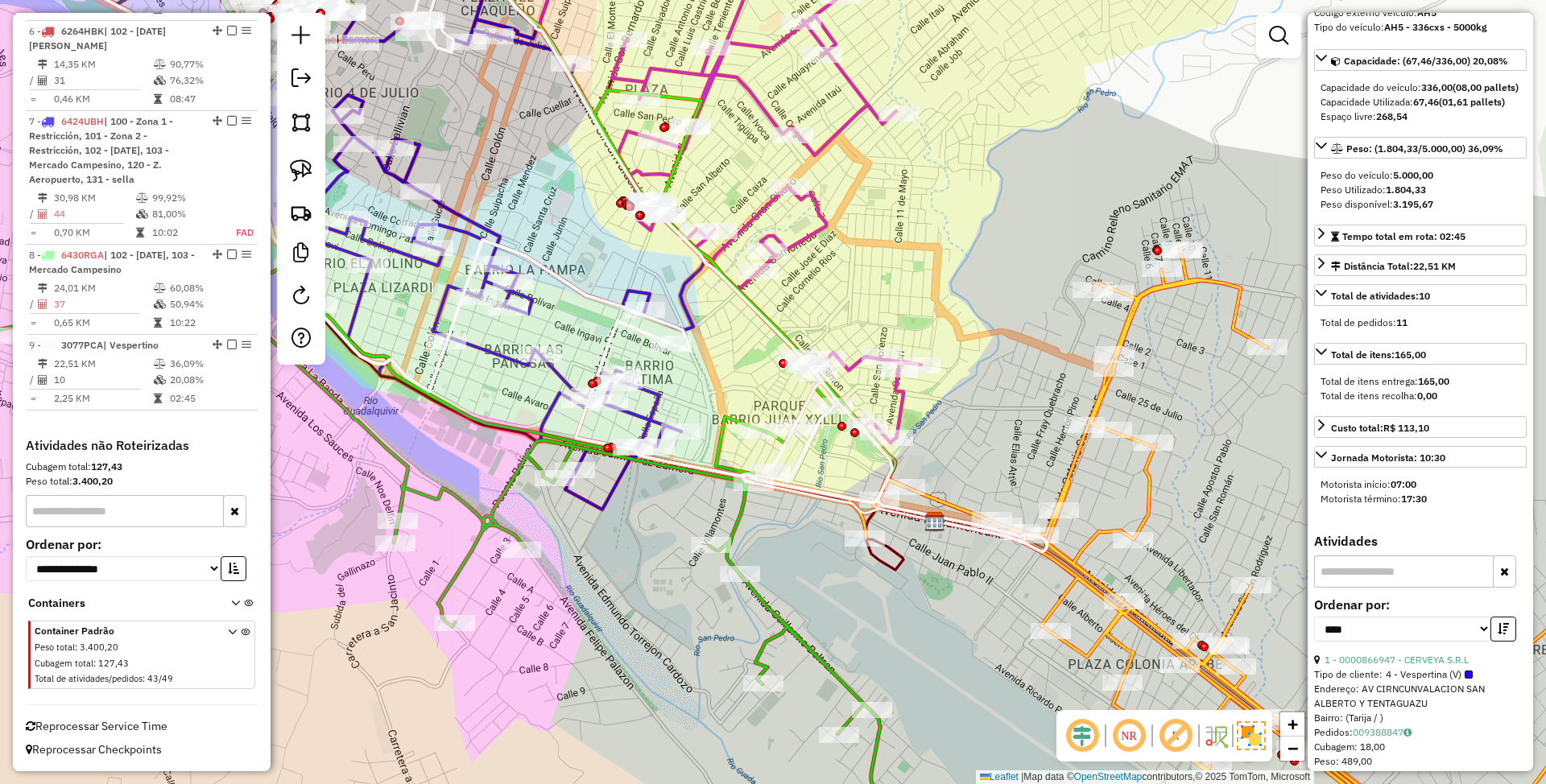
scroll to position [322, 0]
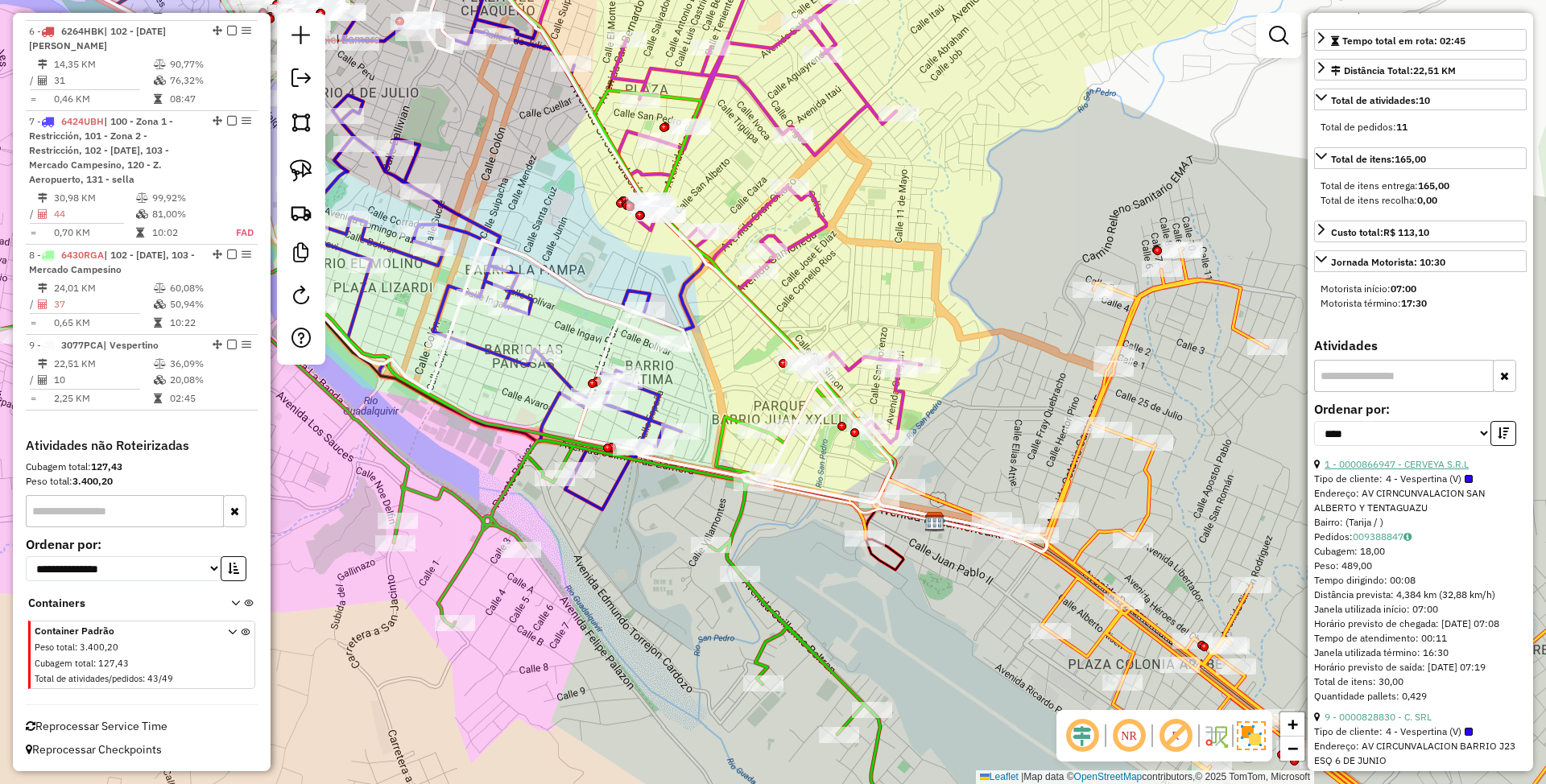
click at [1398, 470] on link "1 - 0000866947 - CERVEYA S.R.L" at bounding box center [1397, 464] width 144 height 12
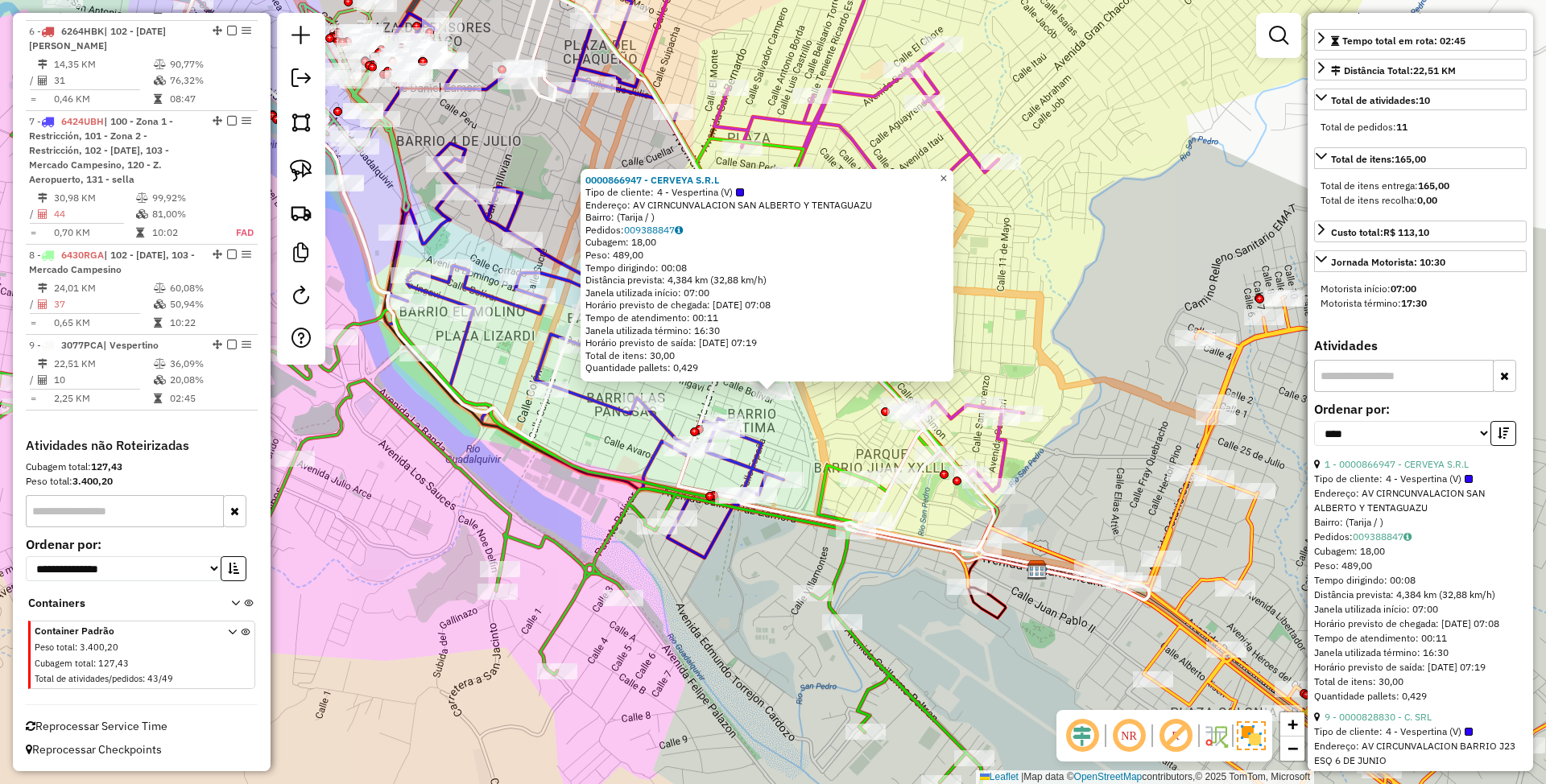
click at [947, 174] on span "×" at bounding box center [942, 179] width 7 height 14
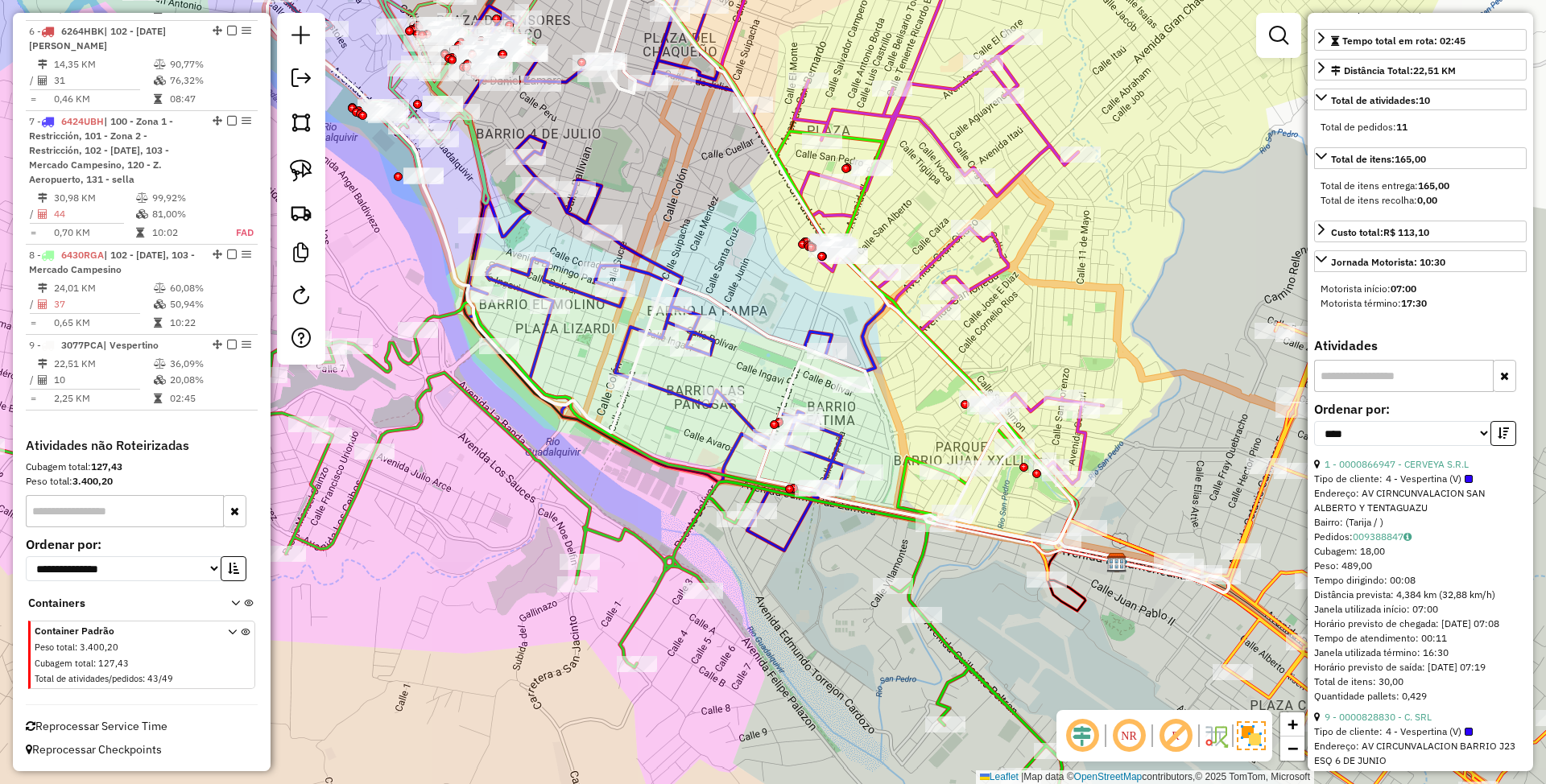
drag, startPoint x: 1073, startPoint y: 284, endPoint x: 1151, endPoint y: 276, distance: 78.4
click at [1151, 276] on div "Janela de atendimento Grade de atendimento Capacidade Transportadoras Veículos …" at bounding box center [773, 392] width 1546 height 784
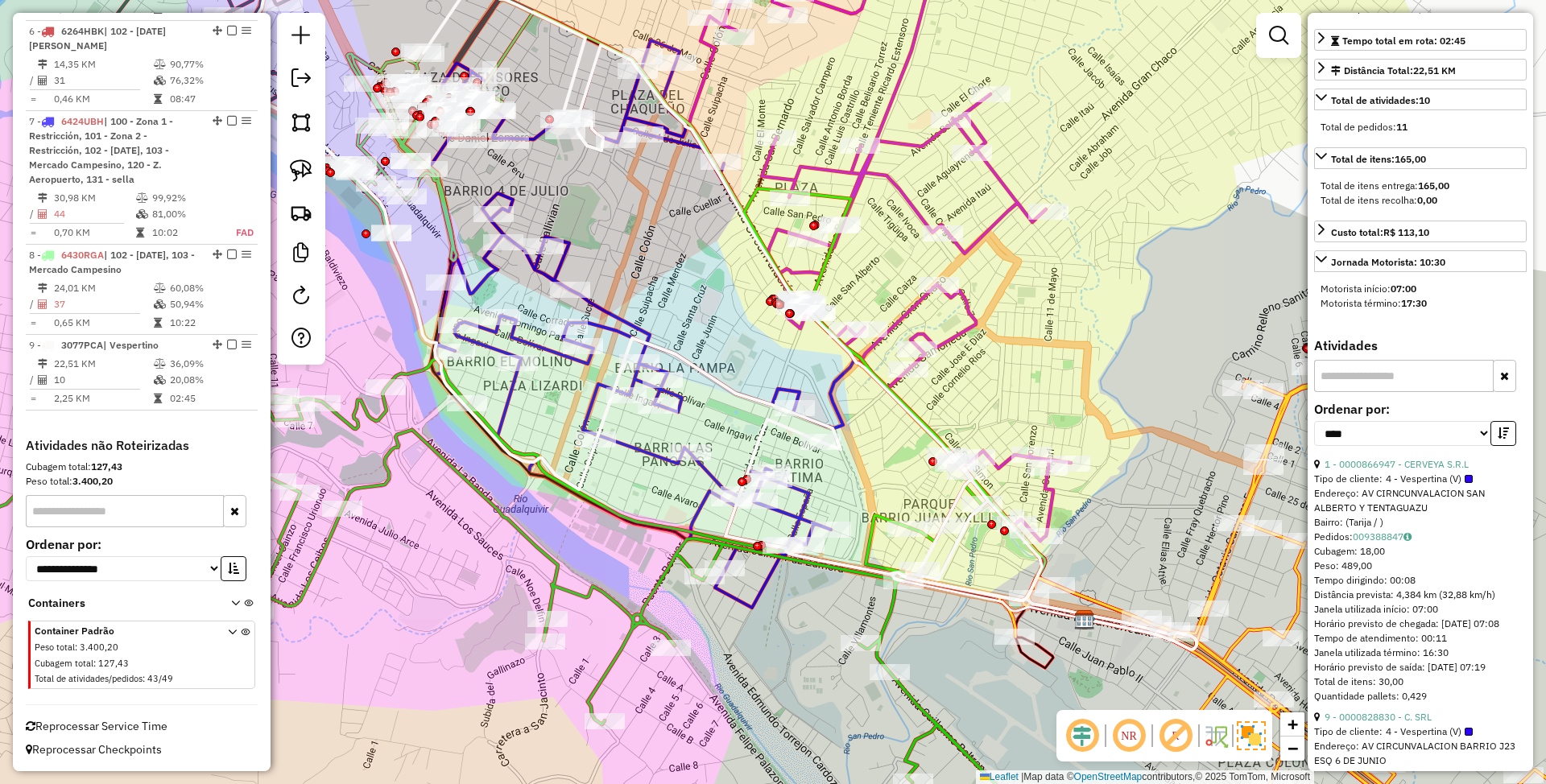
click at [880, 119] on icon at bounding box center [889, 231] width 363 height 620
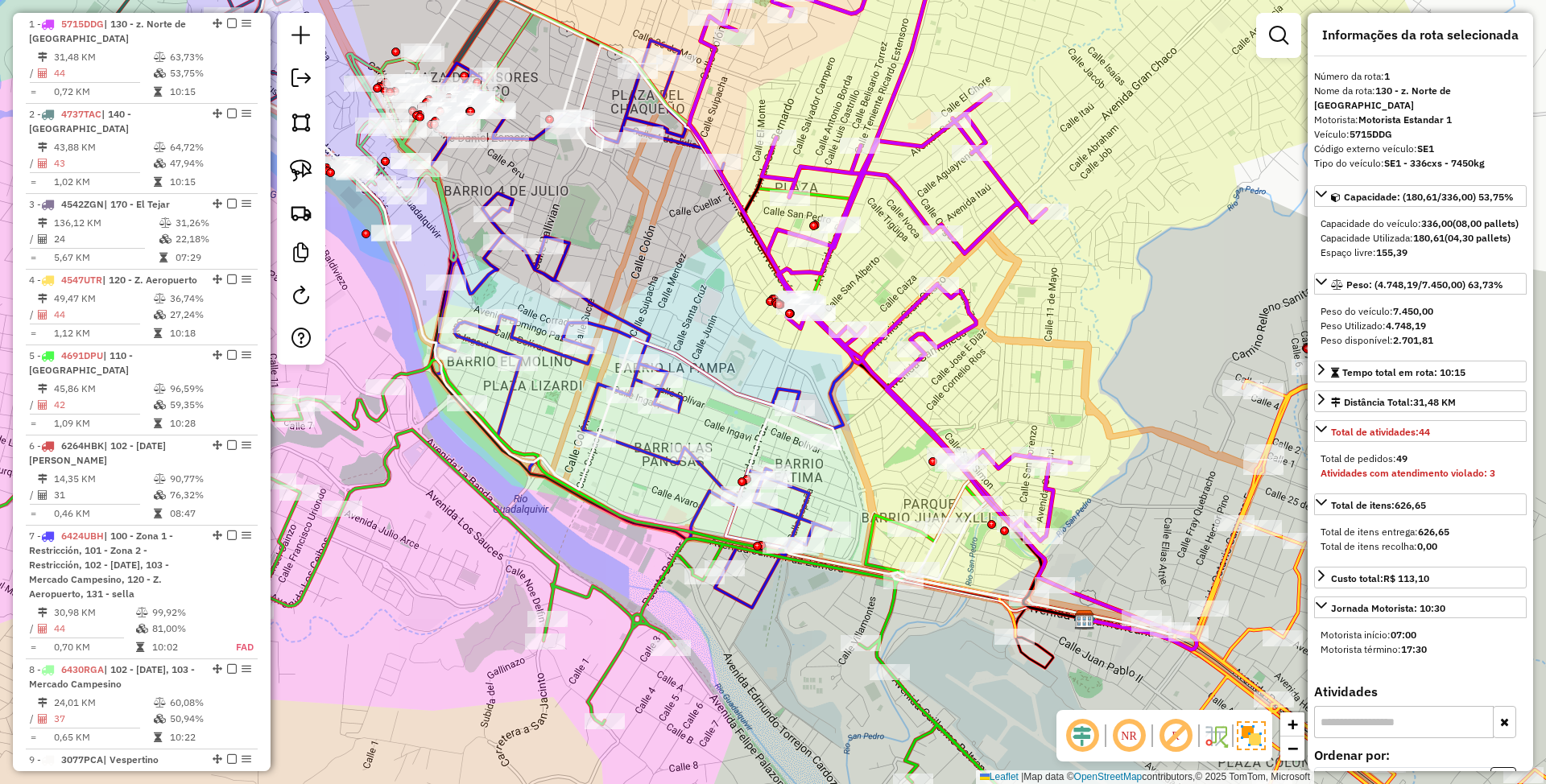
scroll to position [0, 0]
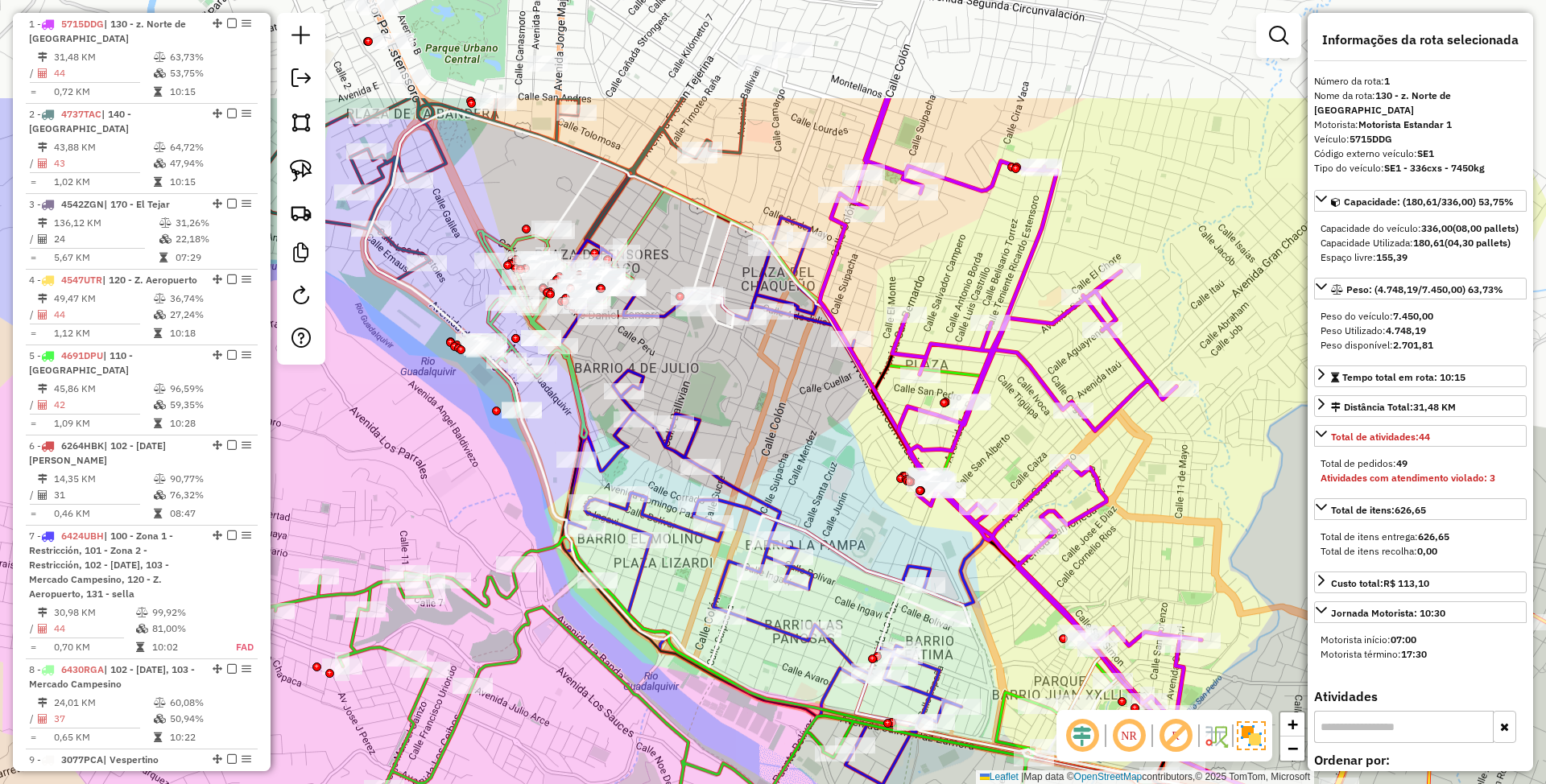
drag, startPoint x: 656, startPoint y: 251, endPoint x: 784, endPoint y: 427, distance: 217.6
click at [784, 427] on div "Janela de atendimento Grade de atendimento Capacidade Transportadoras Veículos …" at bounding box center [773, 392] width 1546 height 784
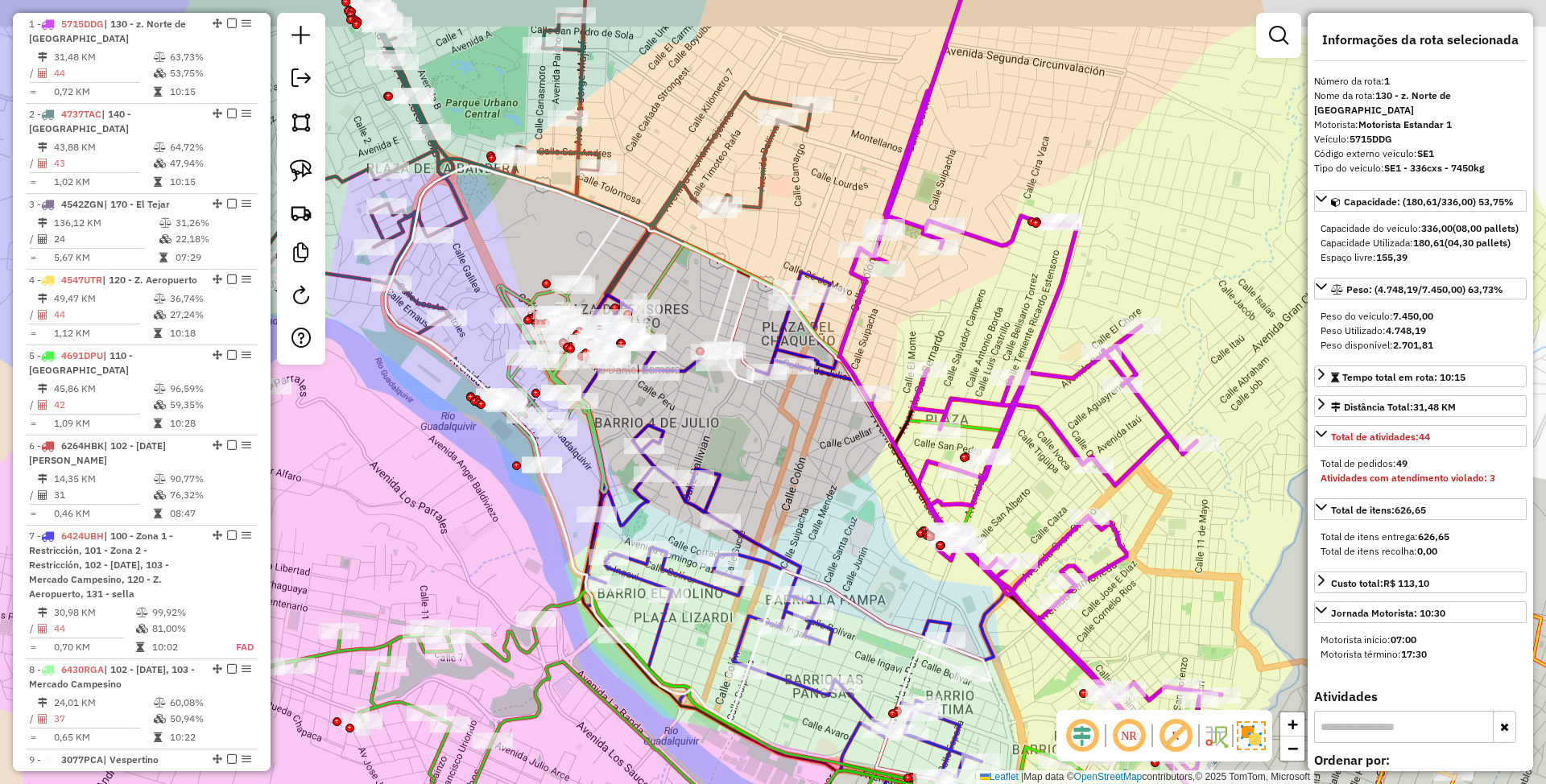
drag, startPoint x: 531, startPoint y: 150, endPoint x: 570, endPoint y: 240, distance: 98.1
click at [570, 240] on div "Janela de atendimento Grade de atendimento Capacidade Transportadoras Veículos …" at bounding box center [773, 392] width 1546 height 784
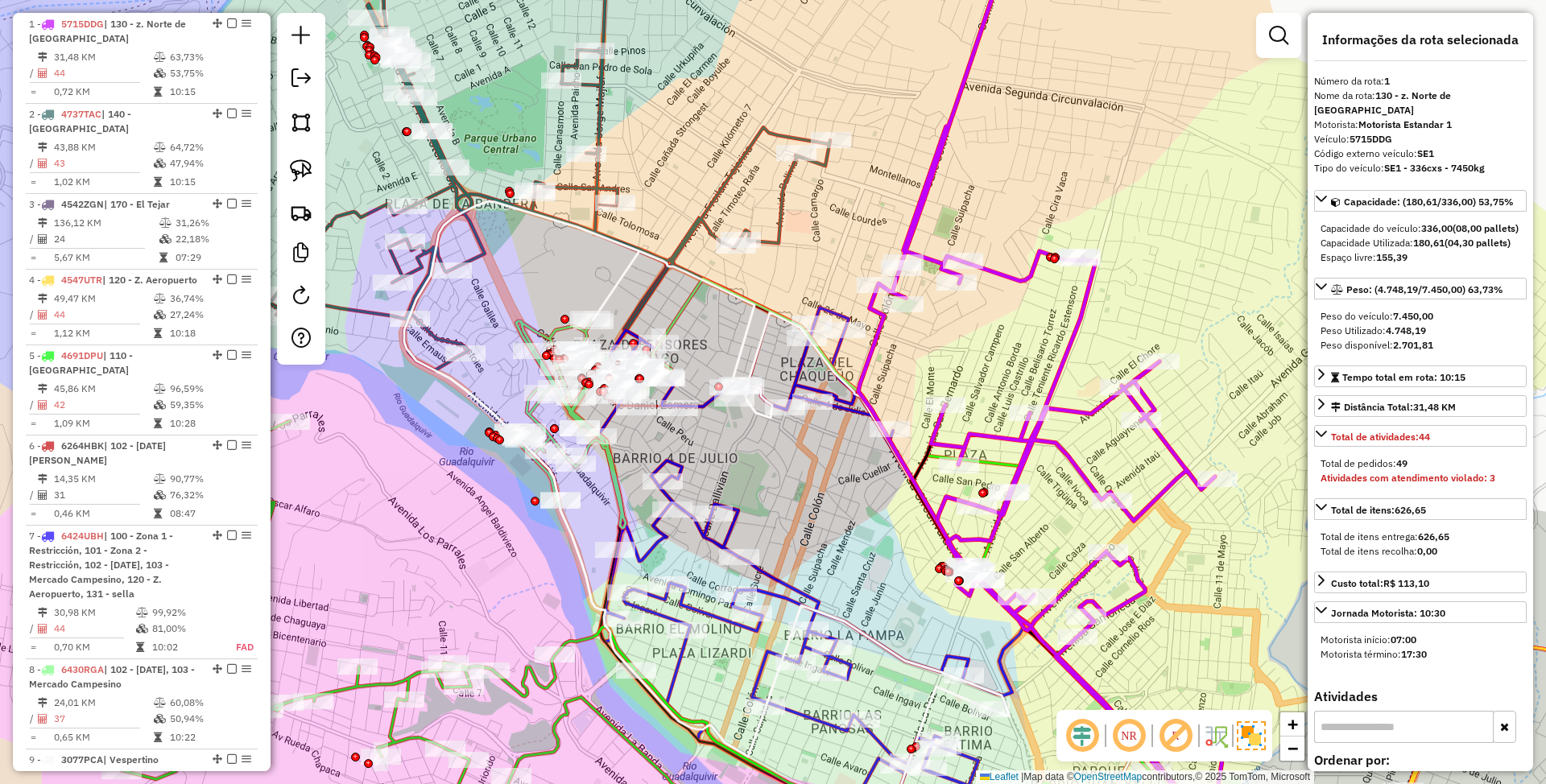
click at [600, 116] on icon at bounding box center [550, 145] width 560 height 449
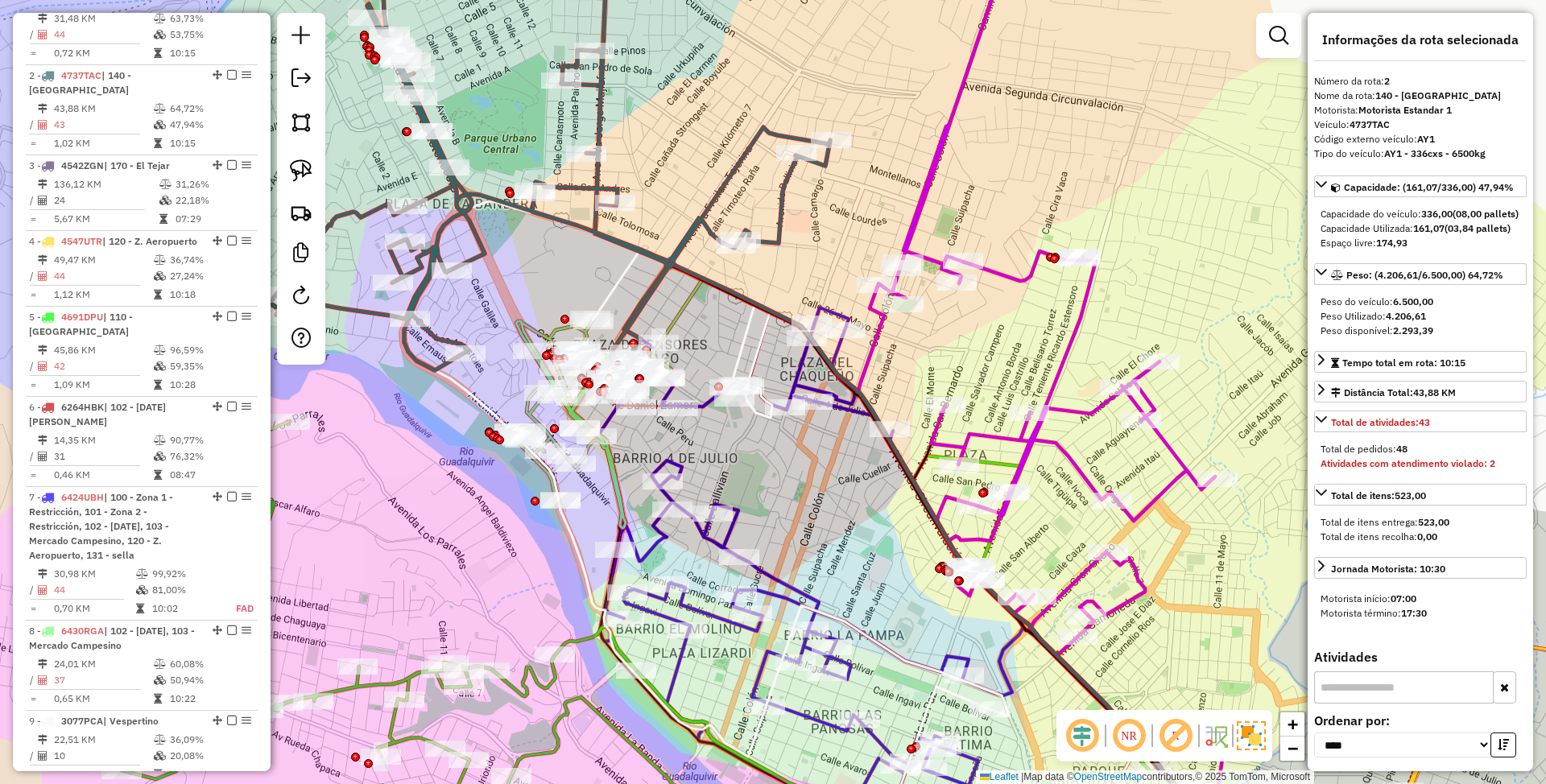
scroll to position [710, 0]
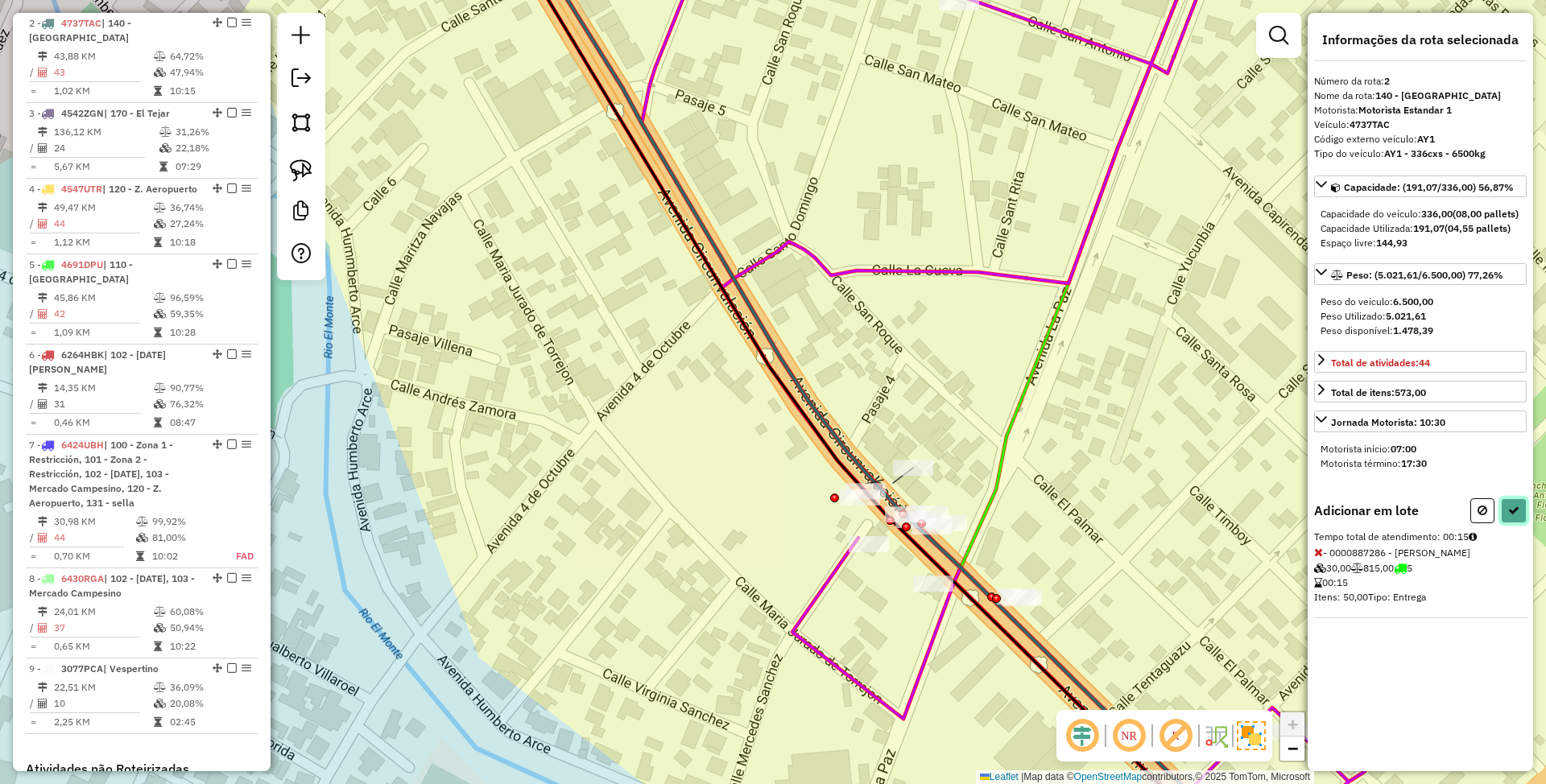
click at [1521, 520] on button at bounding box center [1513, 510] width 26 height 25
select select "*********"
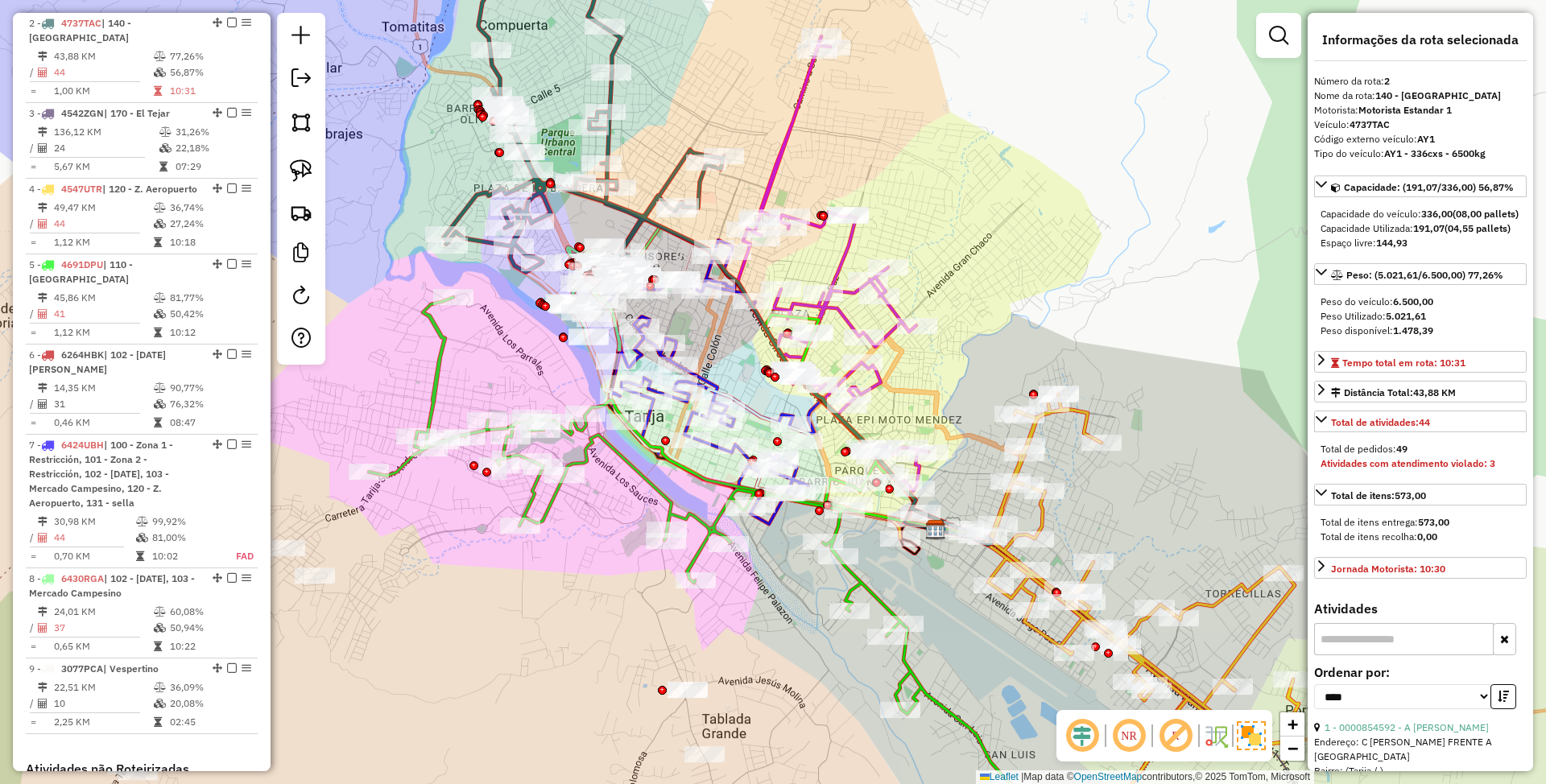
click at [1000, 509] on icon at bounding box center [1096, 628] width 406 height 468
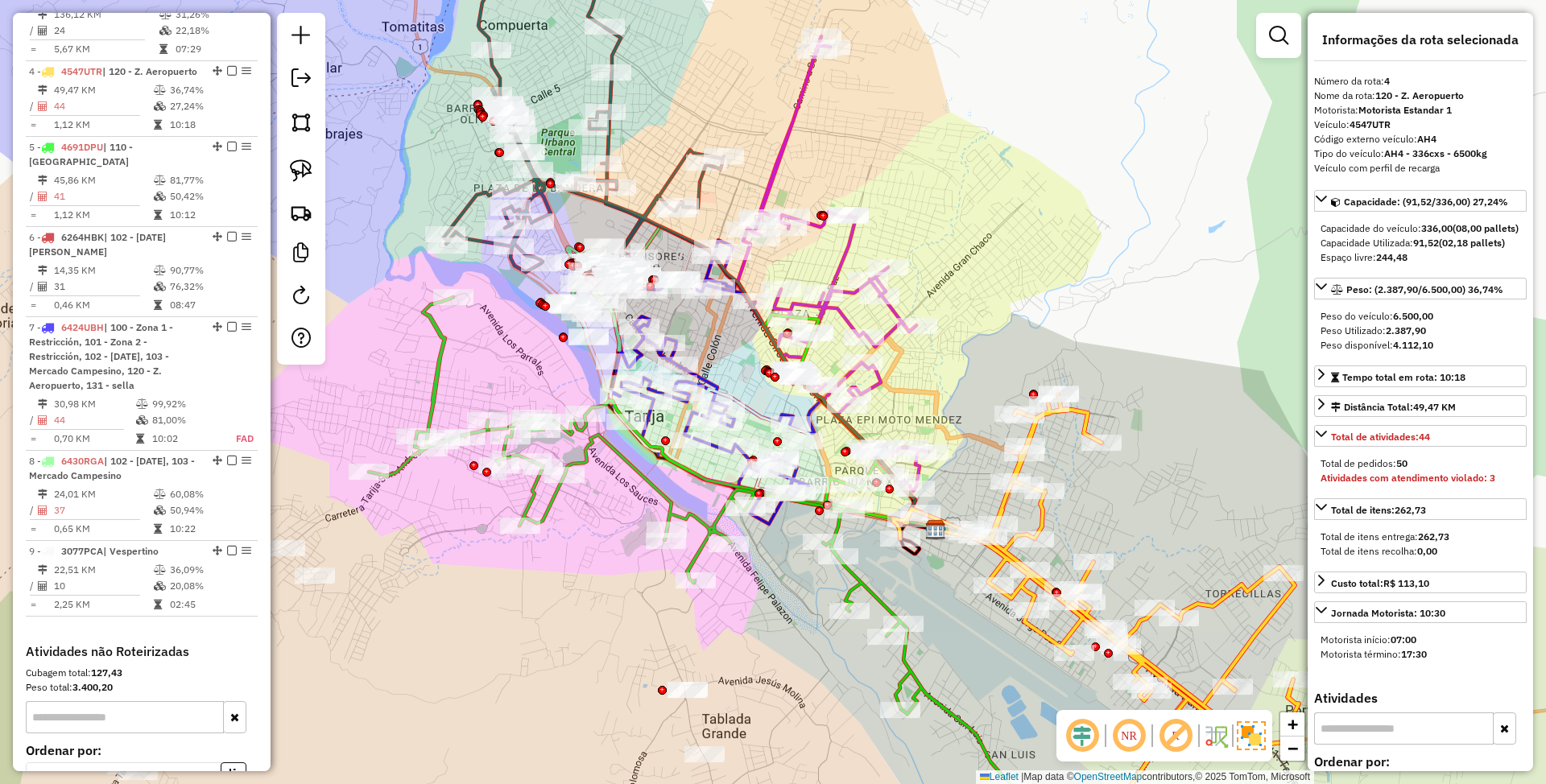
scroll to position [876, 0]
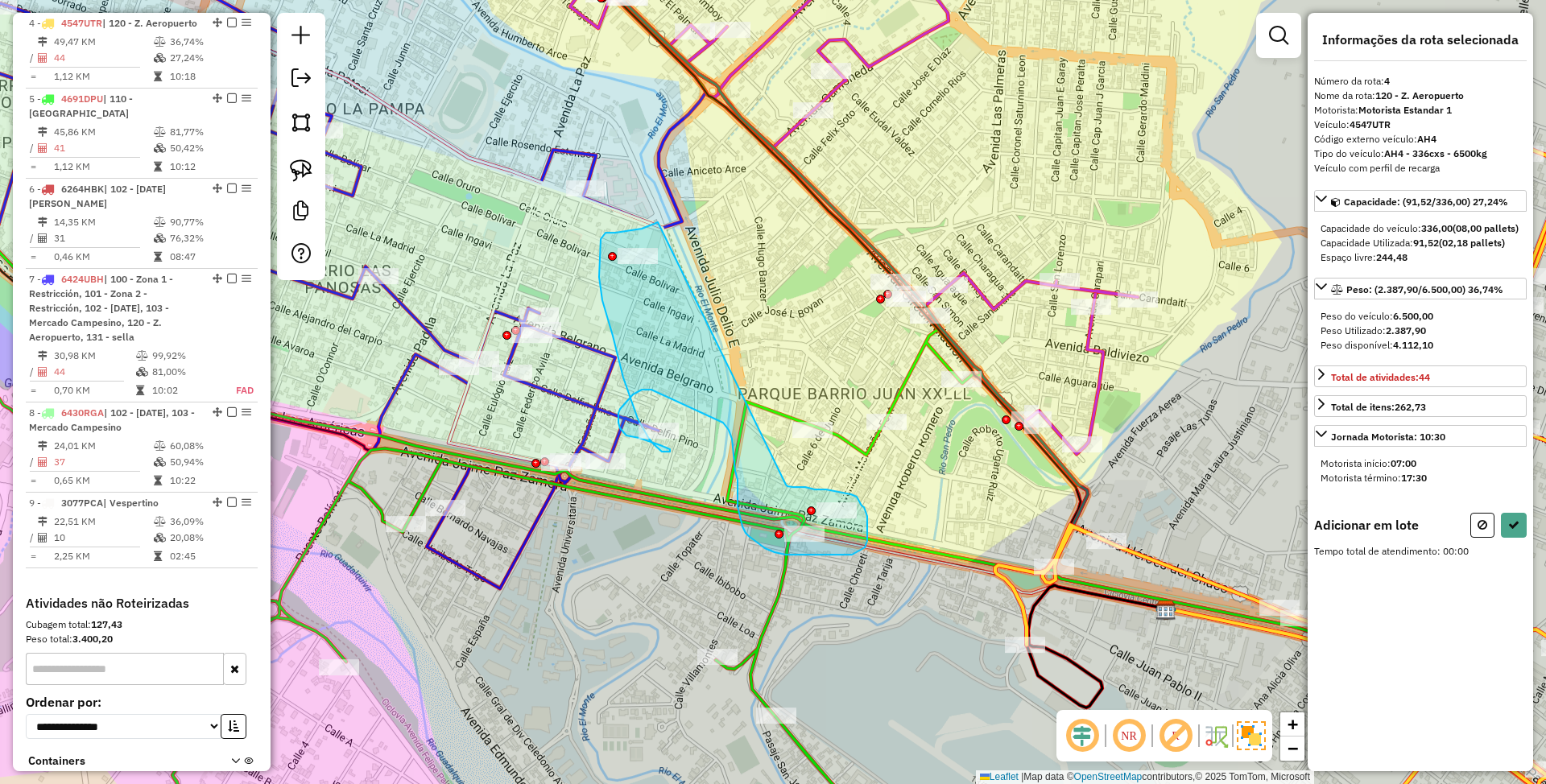
drag, startPoint x: 658, startPoint y: 222, endPoint x: 786, endPoint y: 485, distance: 292.5
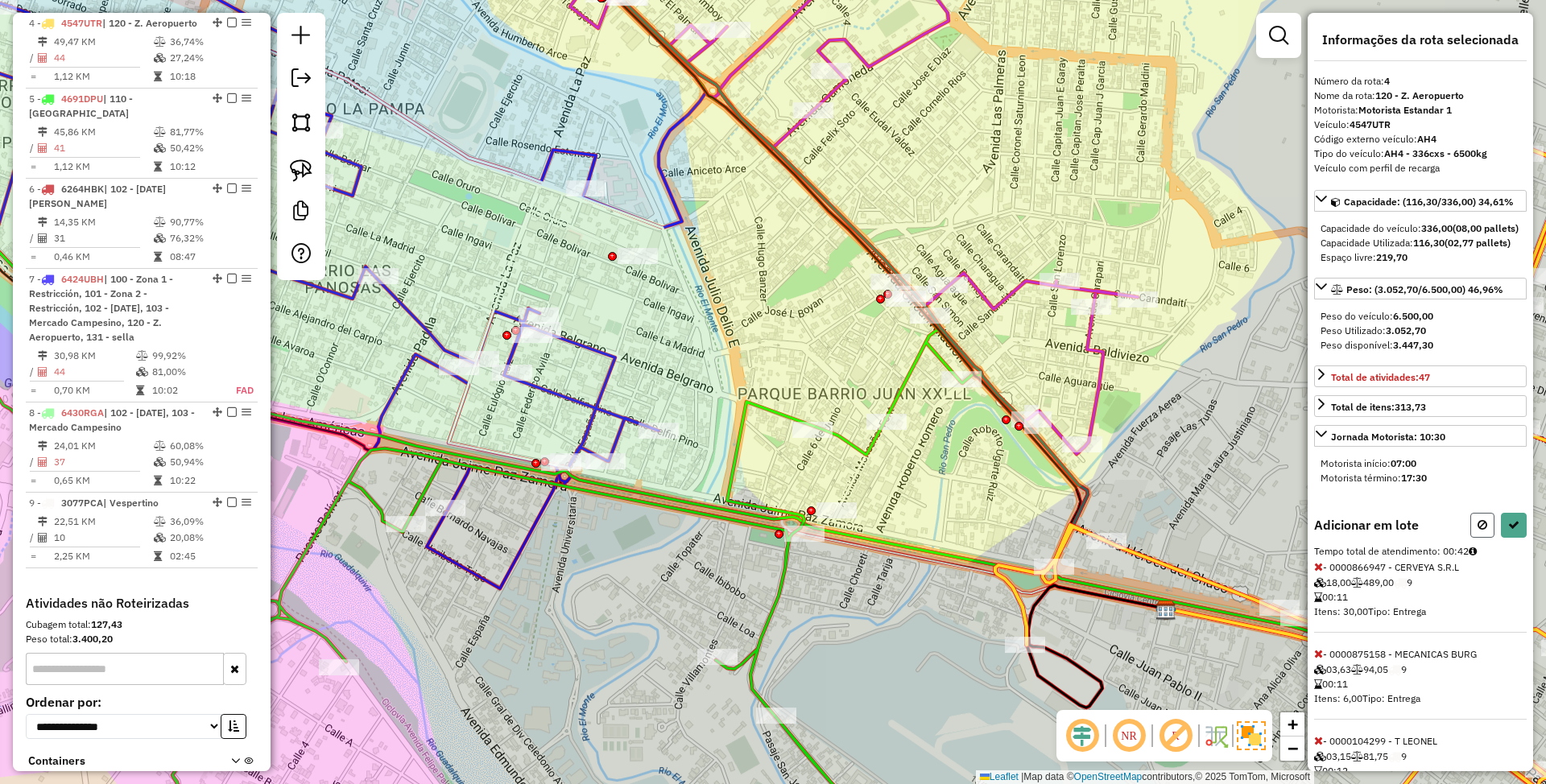
click at [1478, 530] on icon at bounding box center [1483, 524] width 10 height 11
select select "*********"
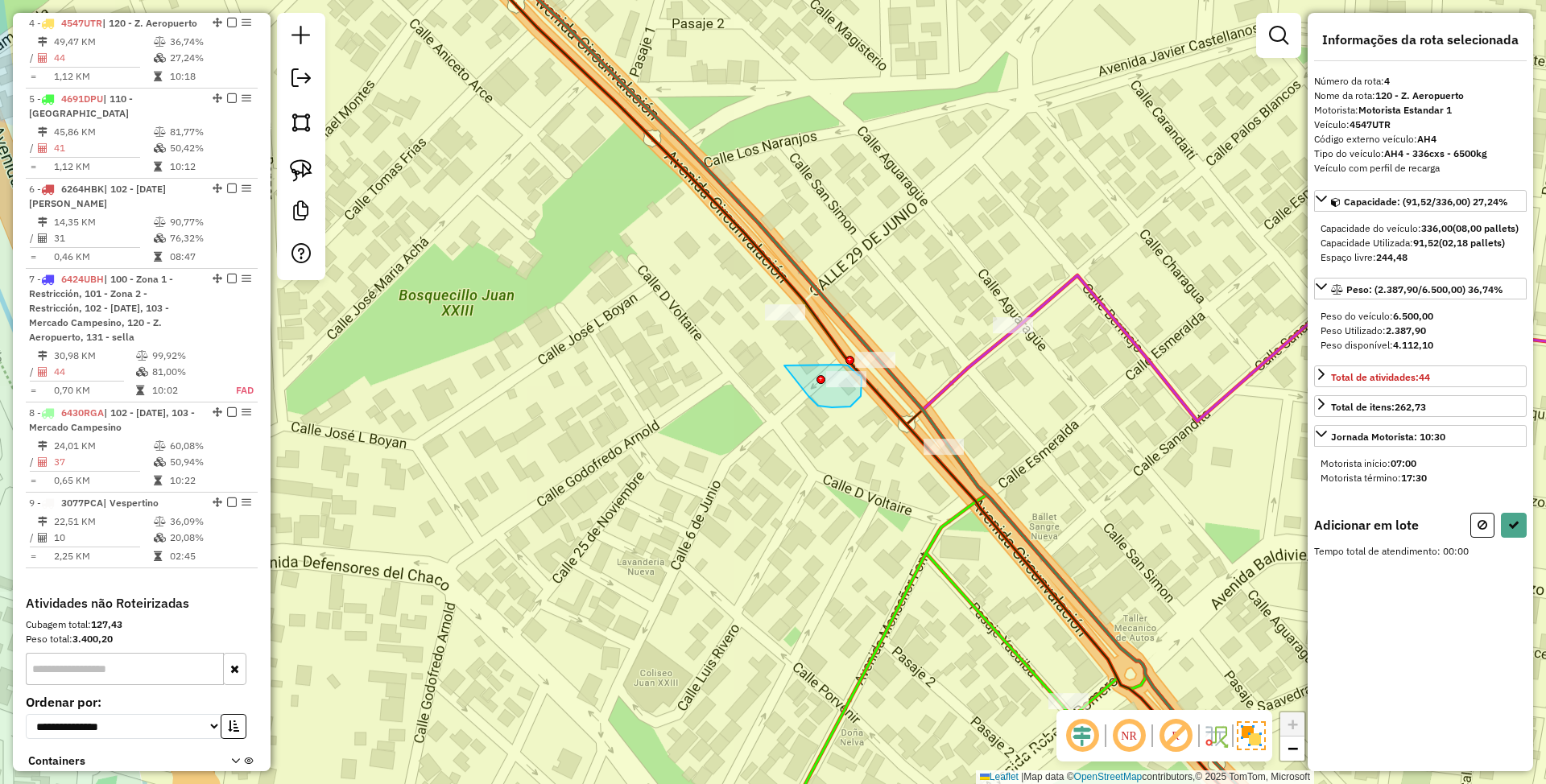
drag, startPoint x: 784, startPoint y: 365, endPoint x: 841, endPoint y: 364, distance: 57.0
click at [1482, 530] on icon at bounding box center [1483, 524] width 10 height 11
select select "*********"
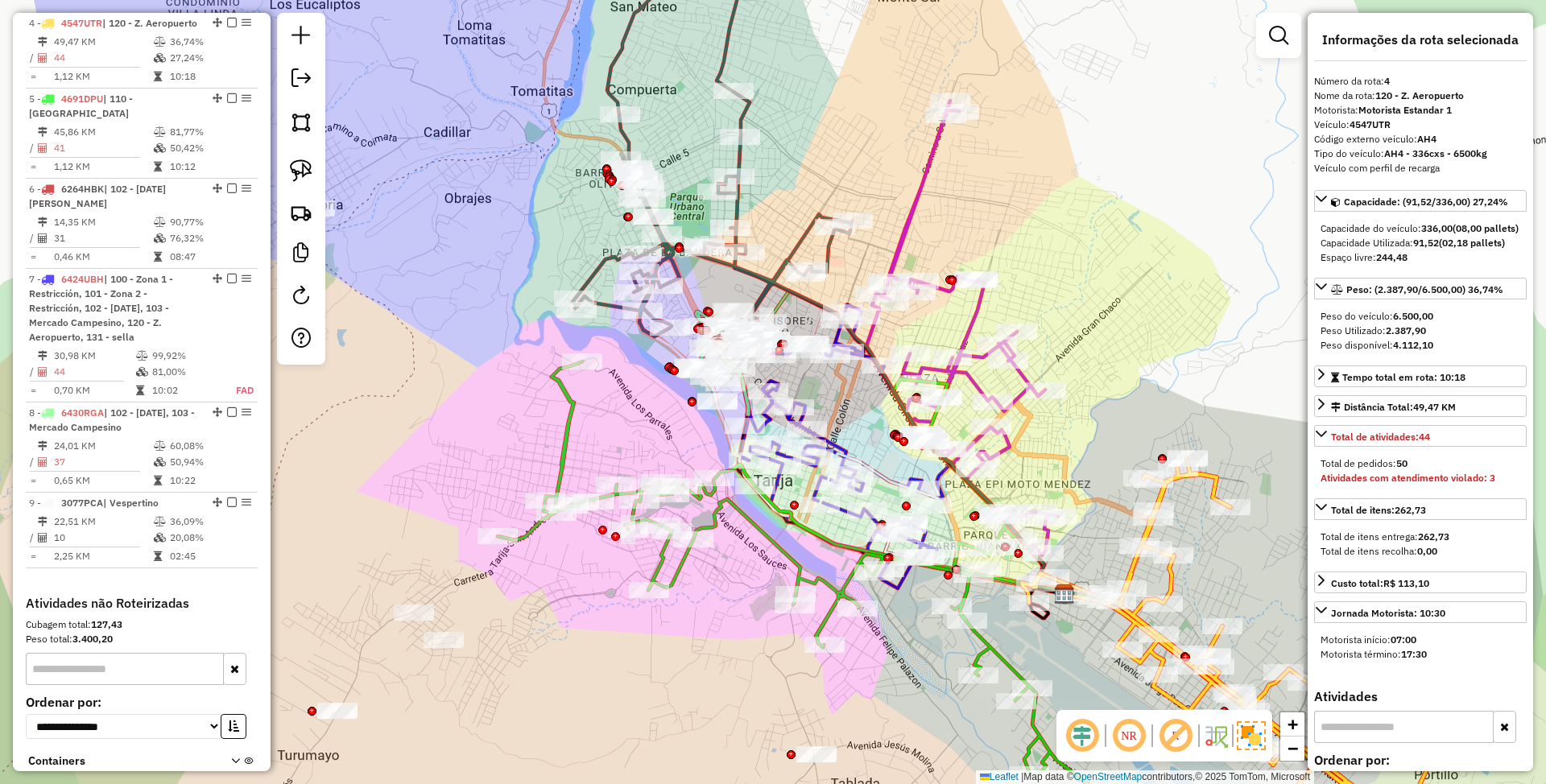
click at [761, 533] on icon at bounding box center [827, 612] width 659 height 502
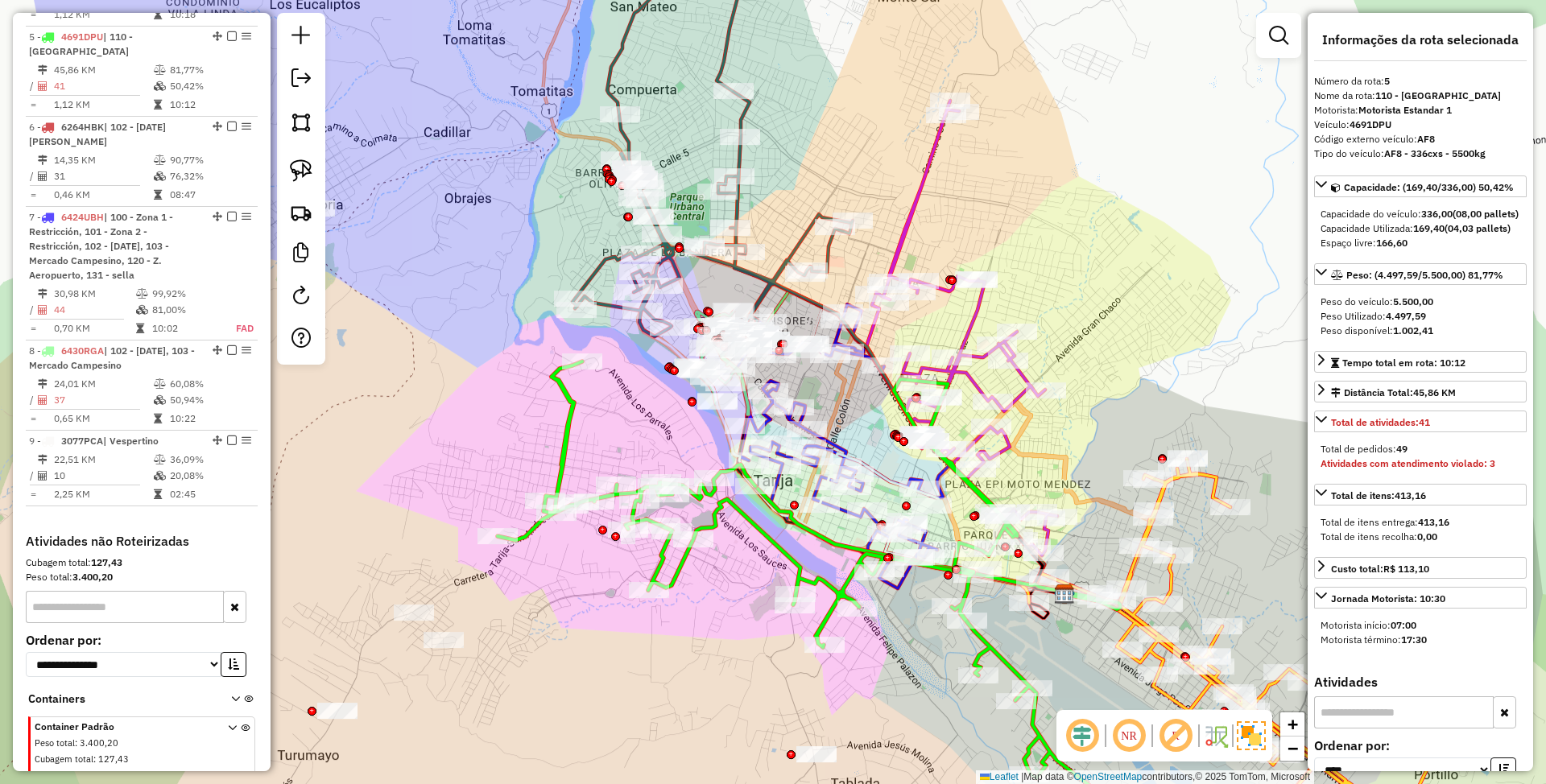
scroll to position [967, 0]
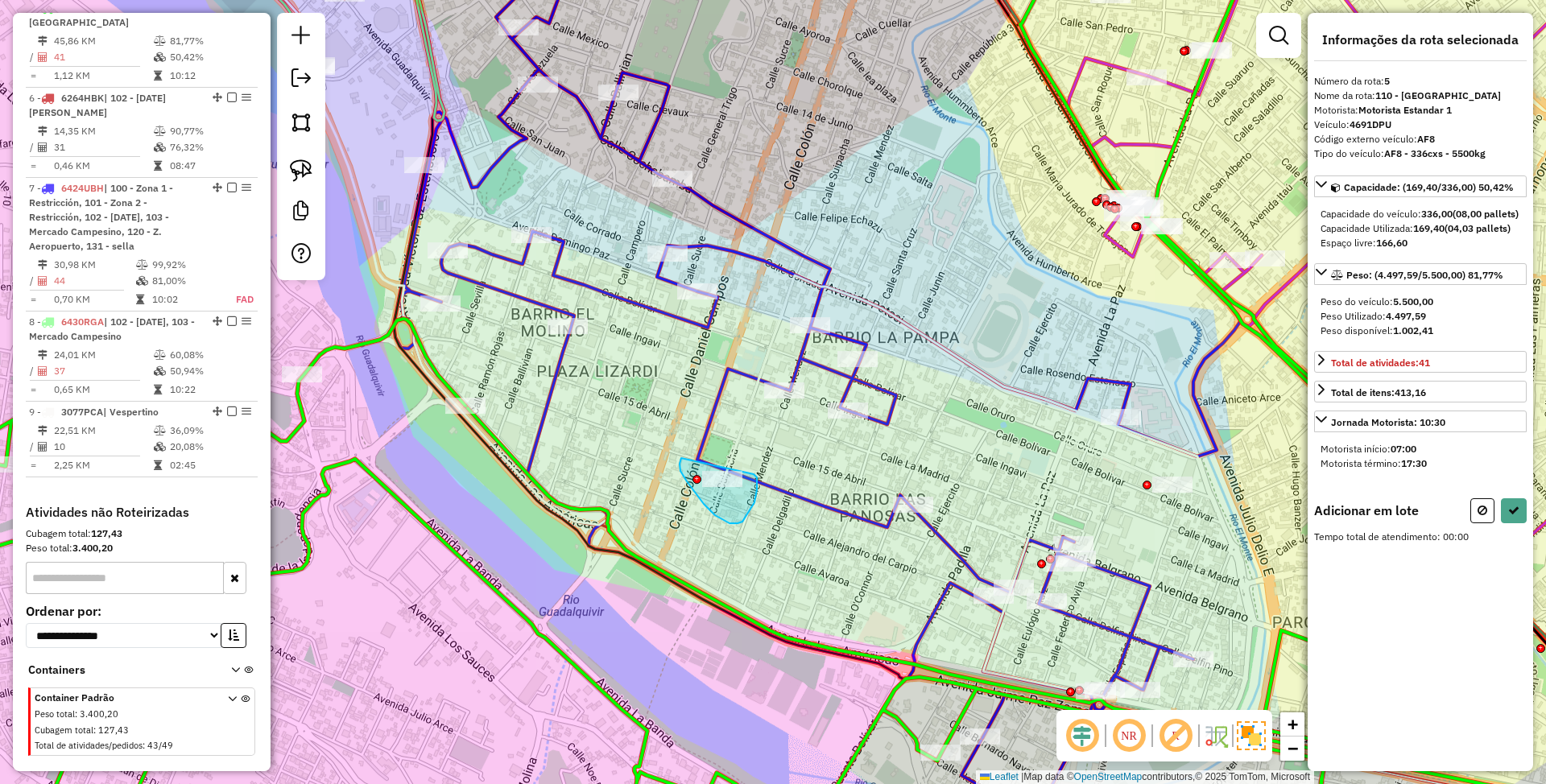
drag, startPoint x: 687, startPoint y: 481, endPoint x: 754, endPoint y: 474, distance: 67.4
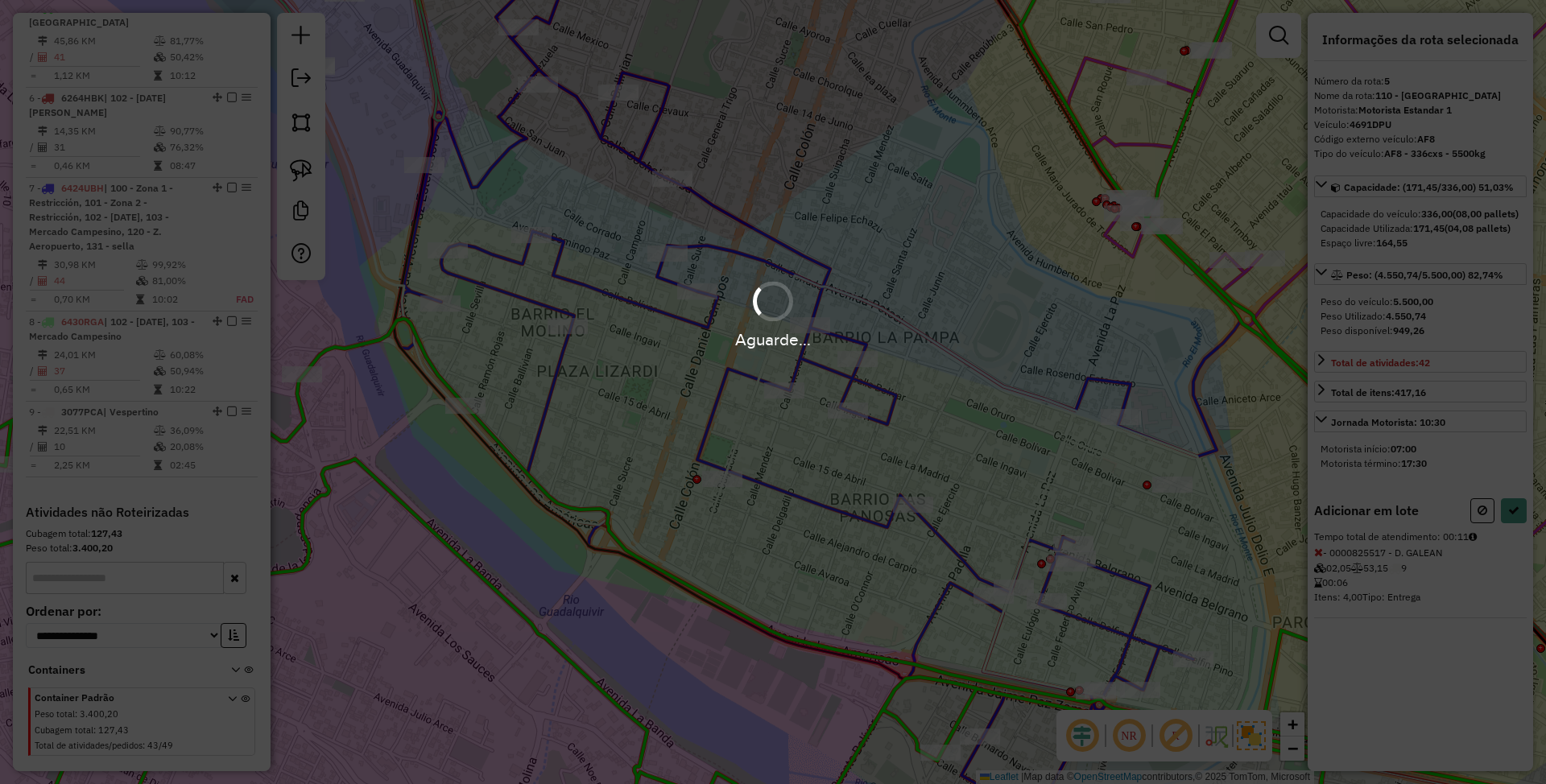
select select "*********"
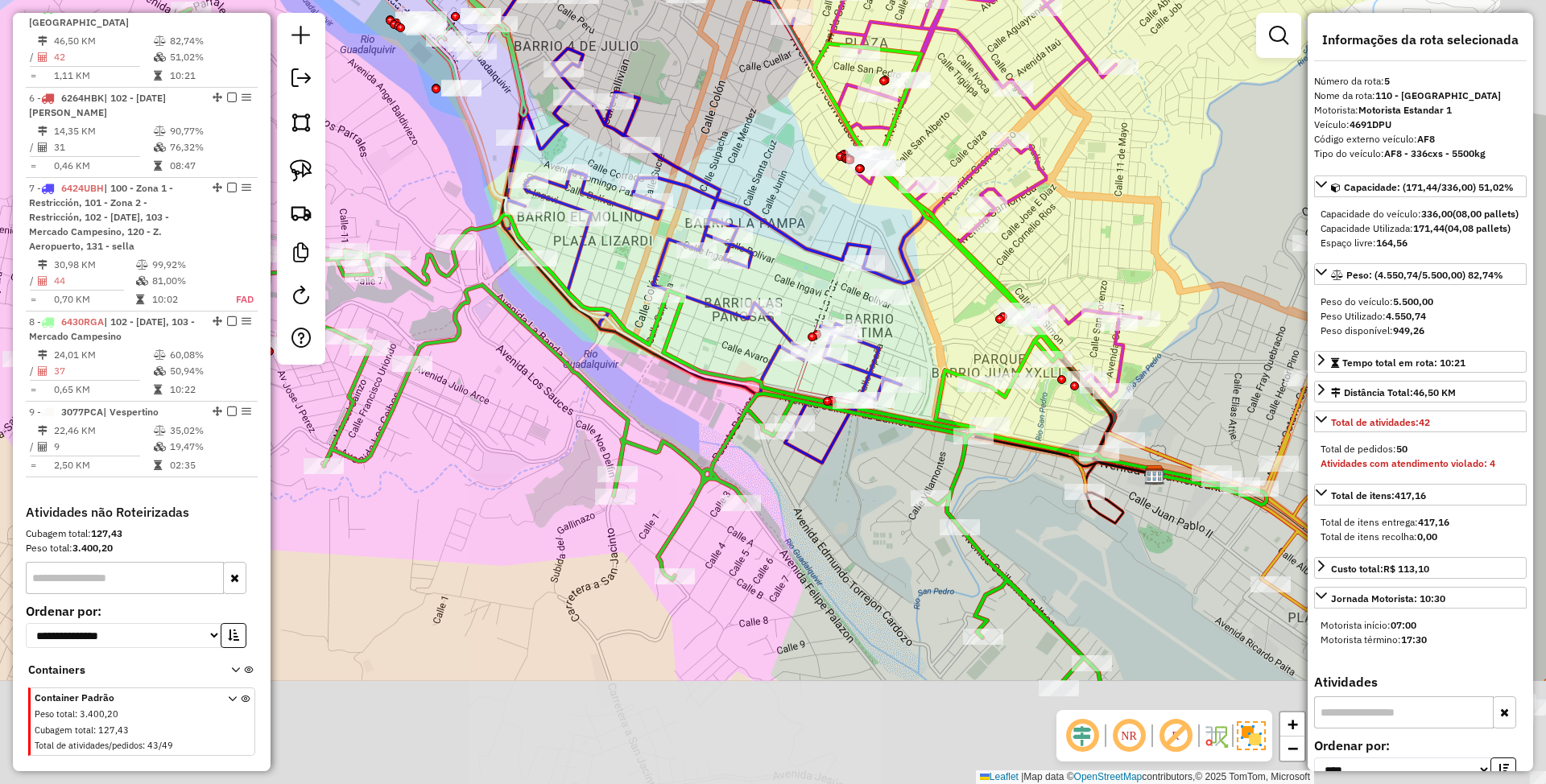
drag, startPoint x: 932, startPoint y: 721, endPoint x: 843, endPoint y: 495, distance: 242.9
click at [845, 498] on div "Janela de atendimento Grade de atendimento Capacidade Transportadoras Veículos …" at bounding box center [773, 392] width 1546 height 784
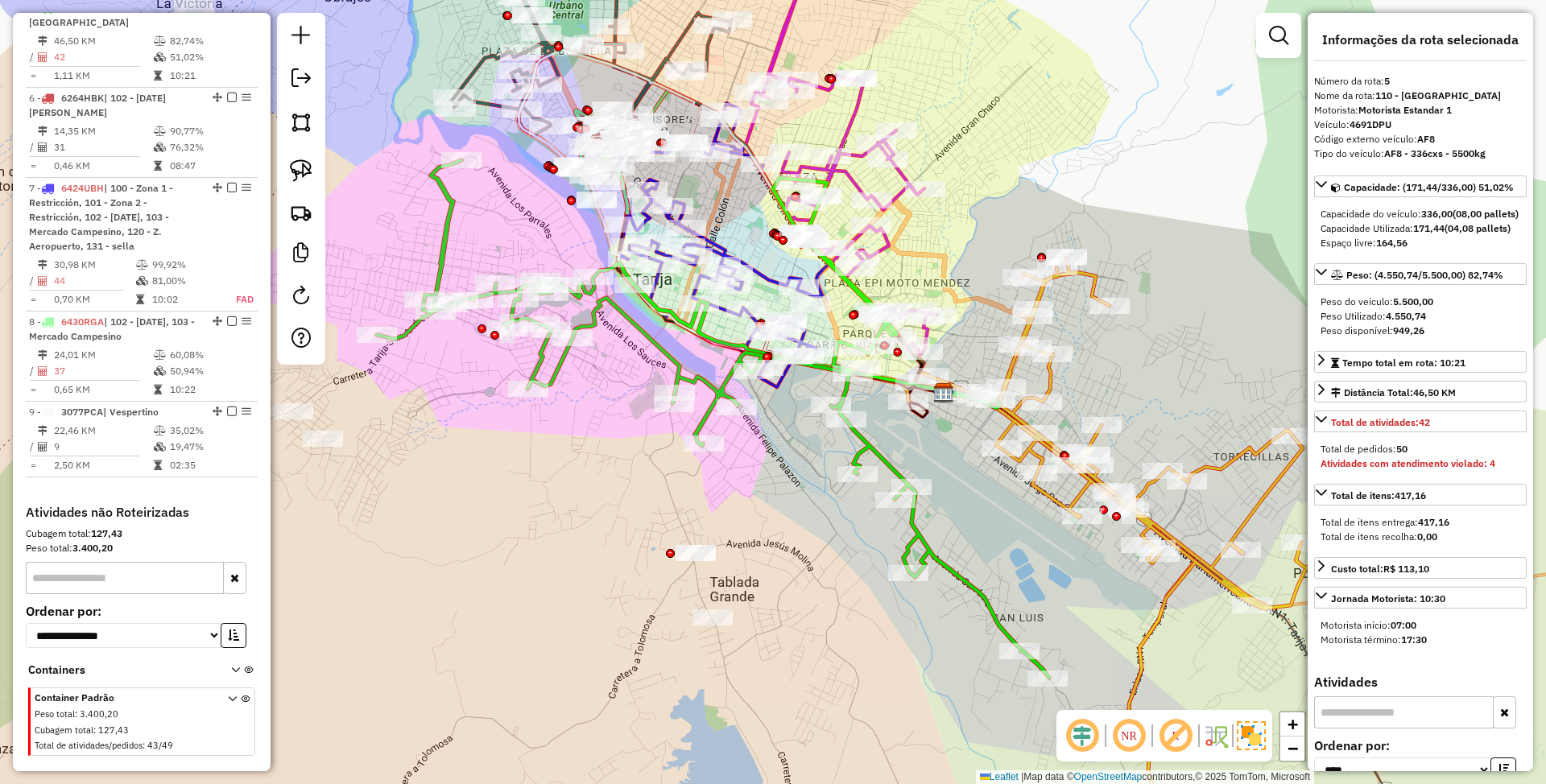
drag, startPoint x: 1009, startPoint y: 584, endPoint x: 963, endPoint y: 515, distance: 82.9
click at [963, 515] on div "Janela de atendimento Grade de atendimento Capacidade Transportadoras Veículos …" at bounding box center [773, 392] width 1546 height 784
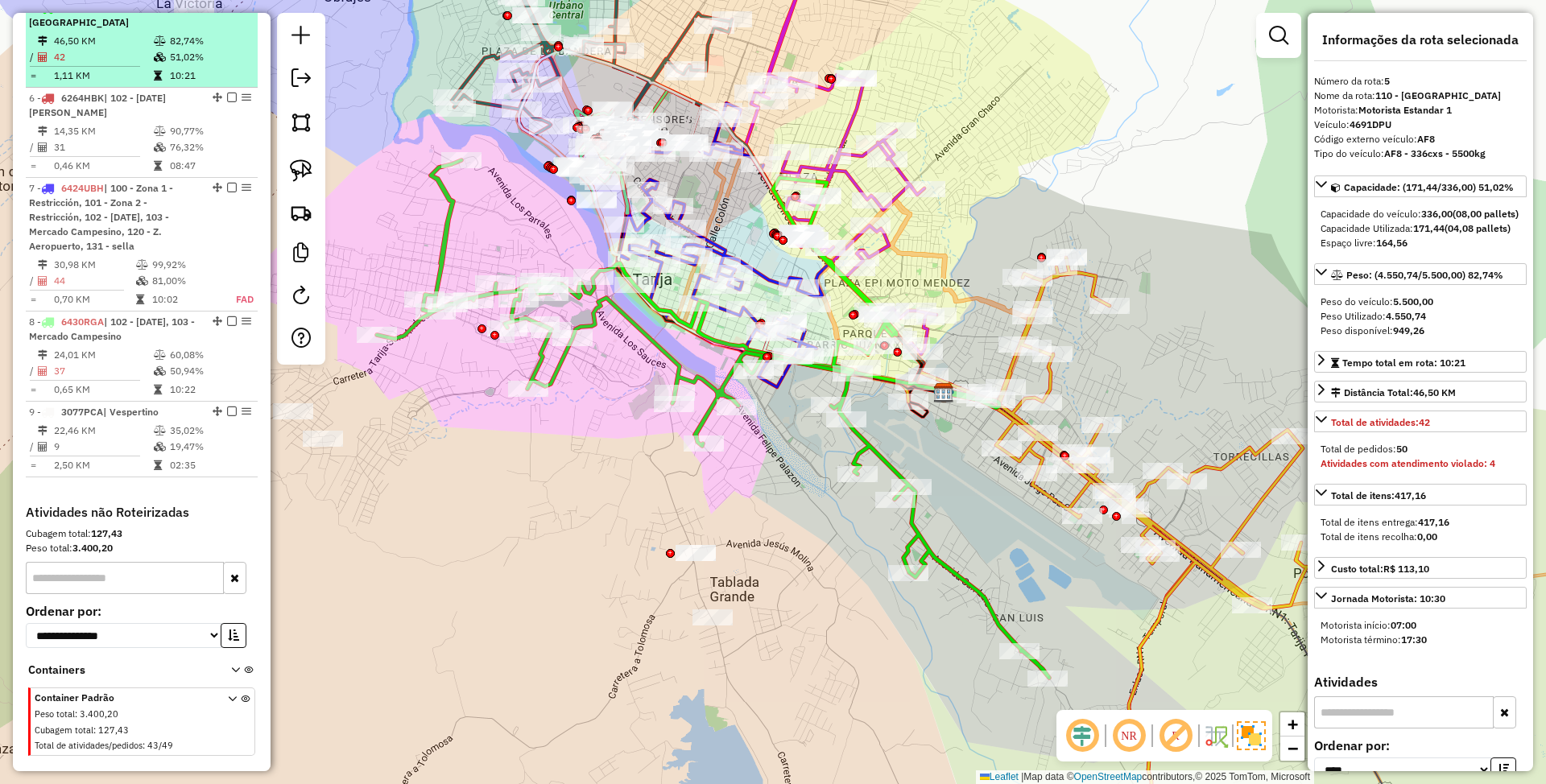
click at [229, 12] on em at bounding box center [232, 7] width 10 height 10
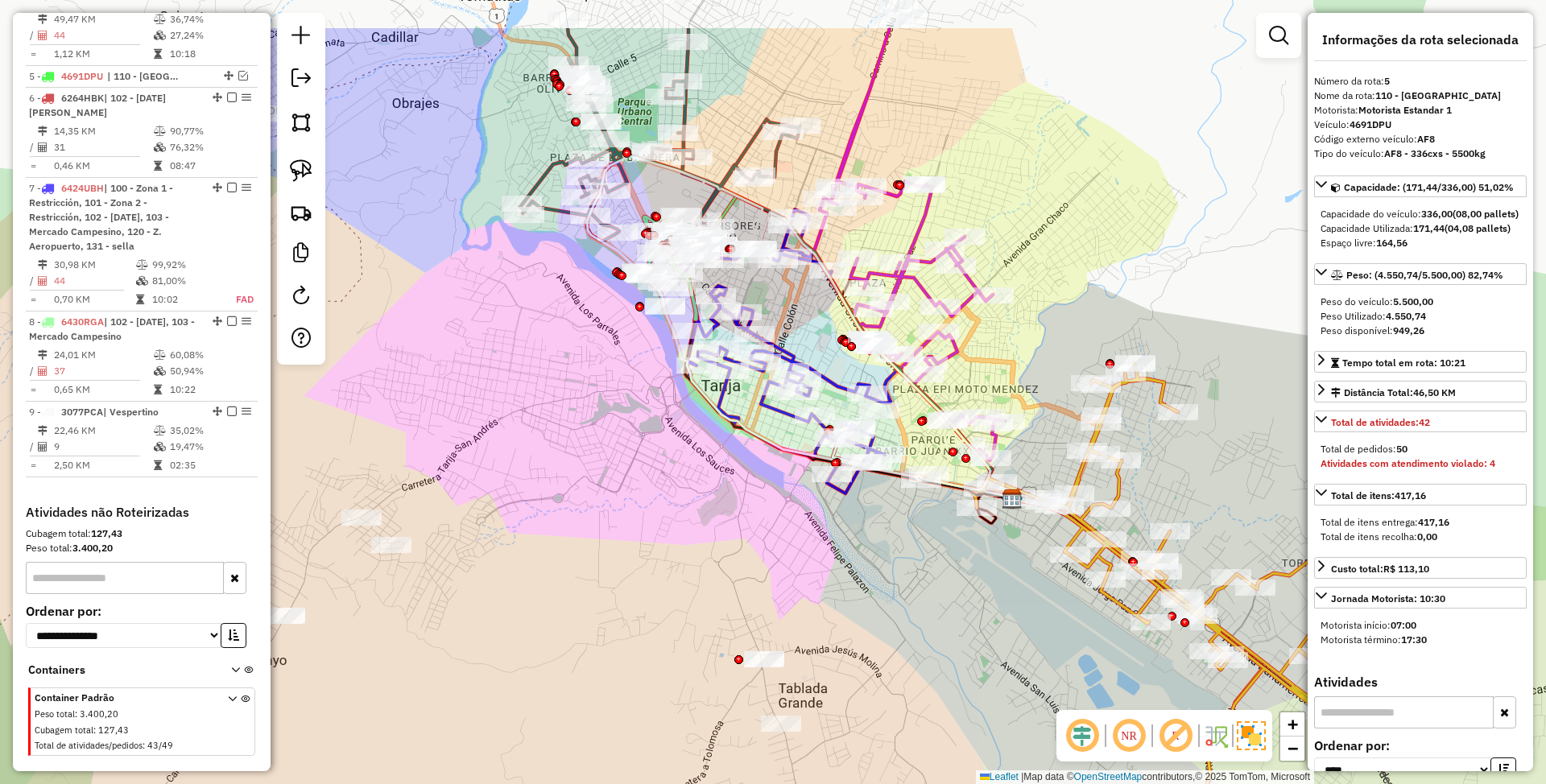
drag, startPoint x: 874, startPoint y: 584, endPoint x: 906, endPoint y: 689, distance: 109.8
click at [922, 702] on div "Janela de atendimento Grade de atendimento Capacidade Transportadoras Veículos …" at bounding box center [773, 392] width 1546 height 784
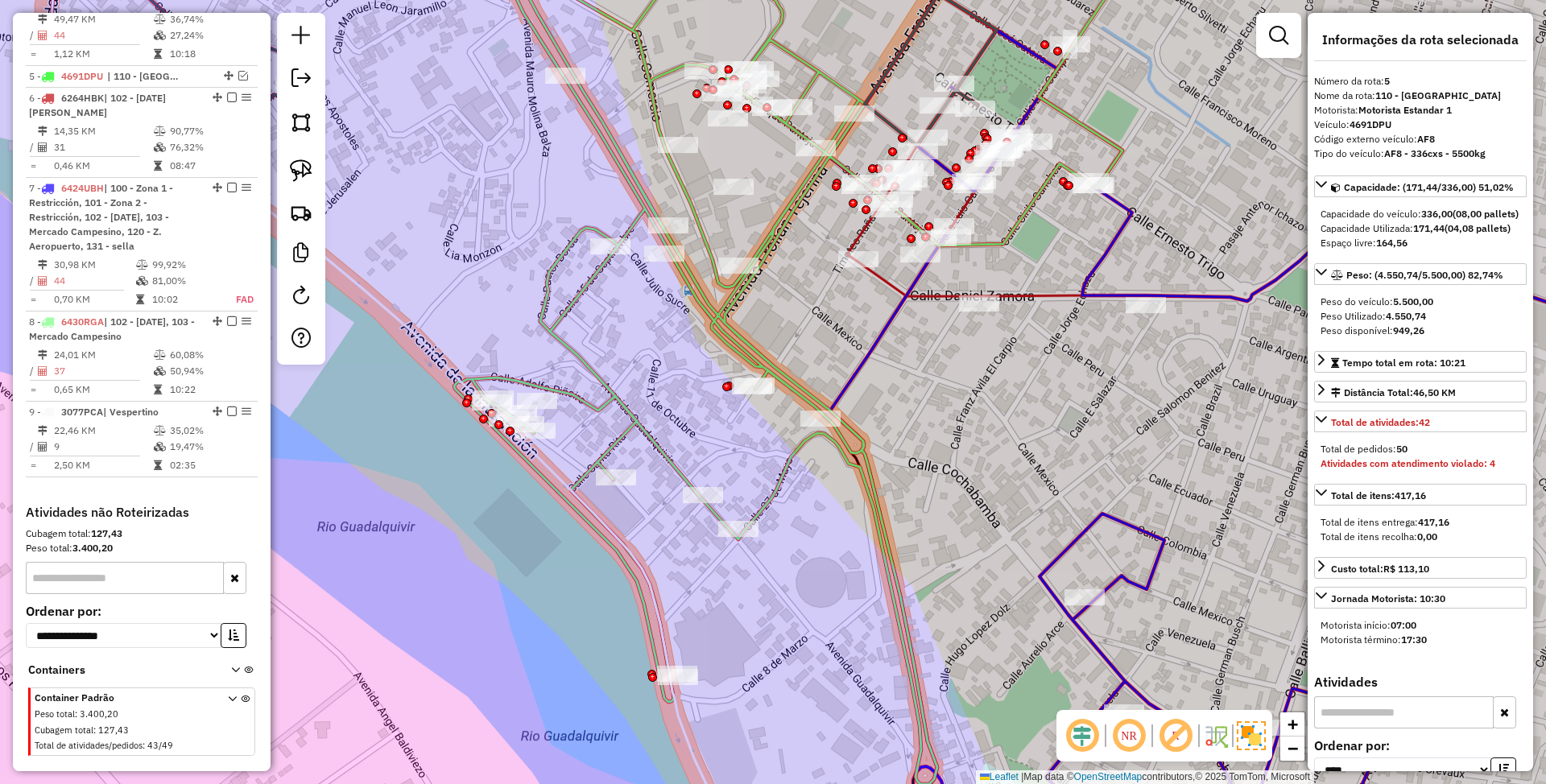
click at [735, 314] on icon at bounding box center [773, 369] width 639 height 828
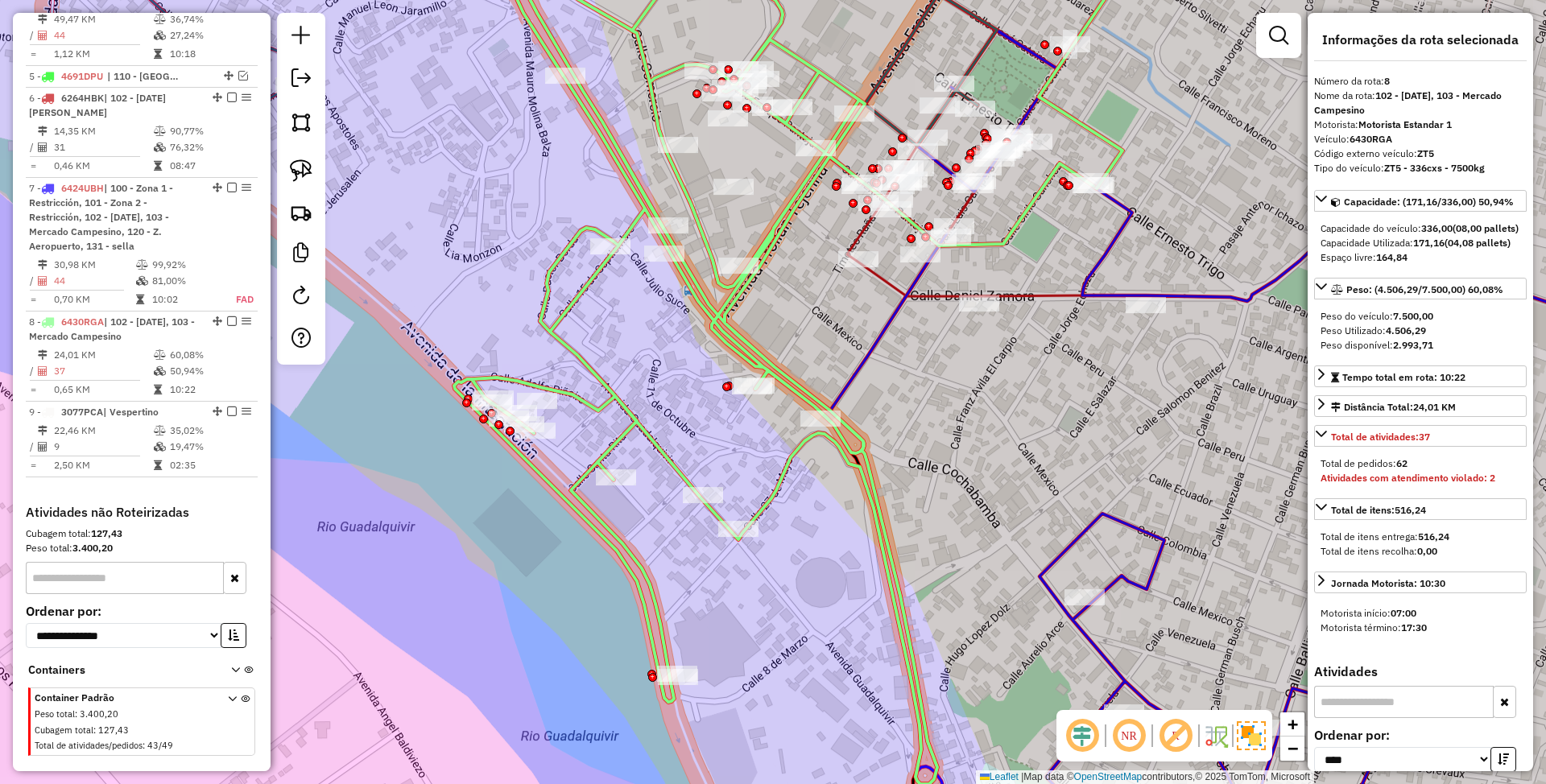
scroll to position [967, 0]
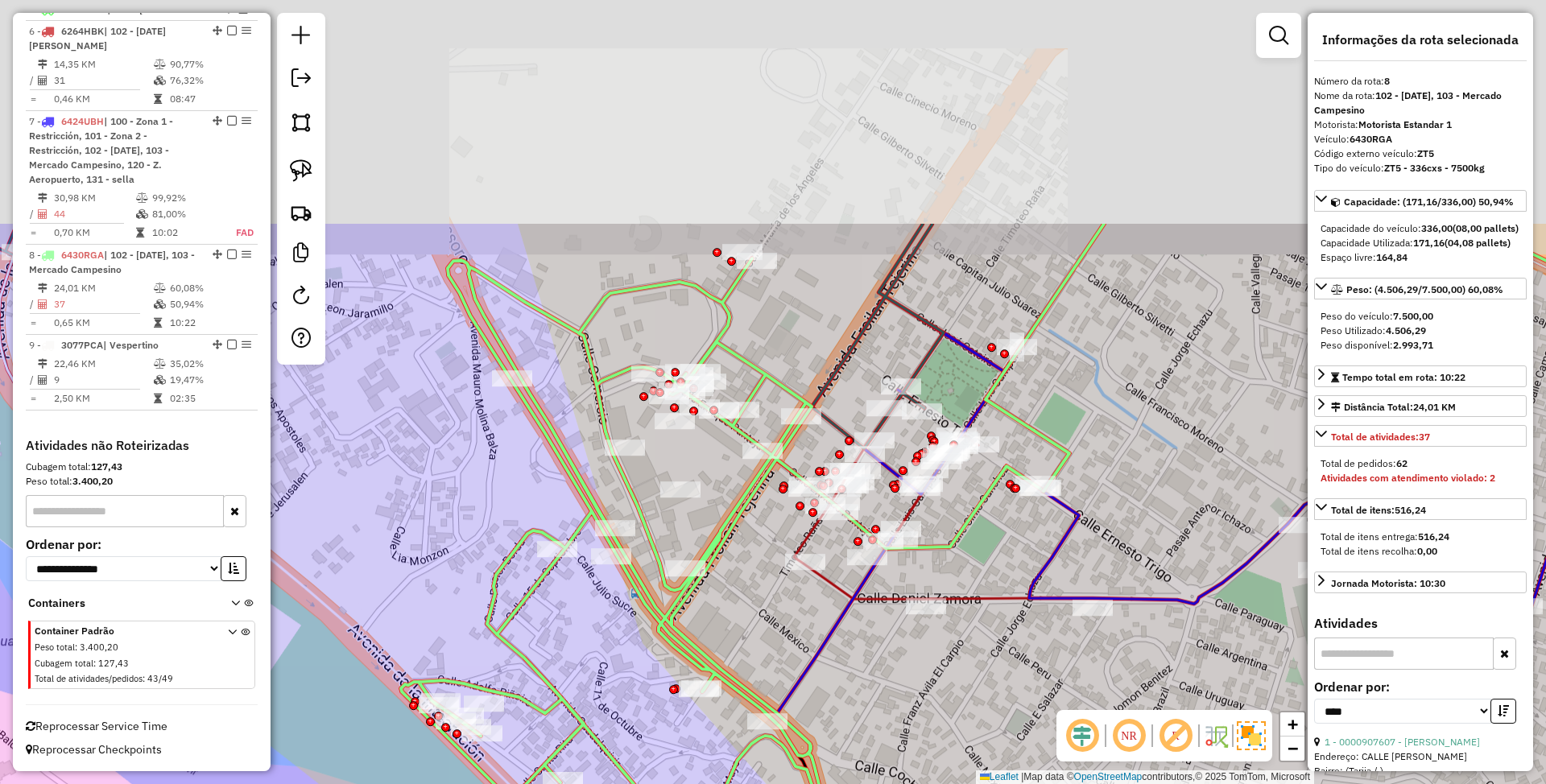
drag, startPoint x: 854, startPoint y: 353, endPoint x: 797, endPoint y: 716, distance: 367.4
click at [797, 716] on div "Janela de atendimento Grade de atendimento Capacidade Transportadoras Veículos …" at bounding box center [773, 392] width 1546 height 784
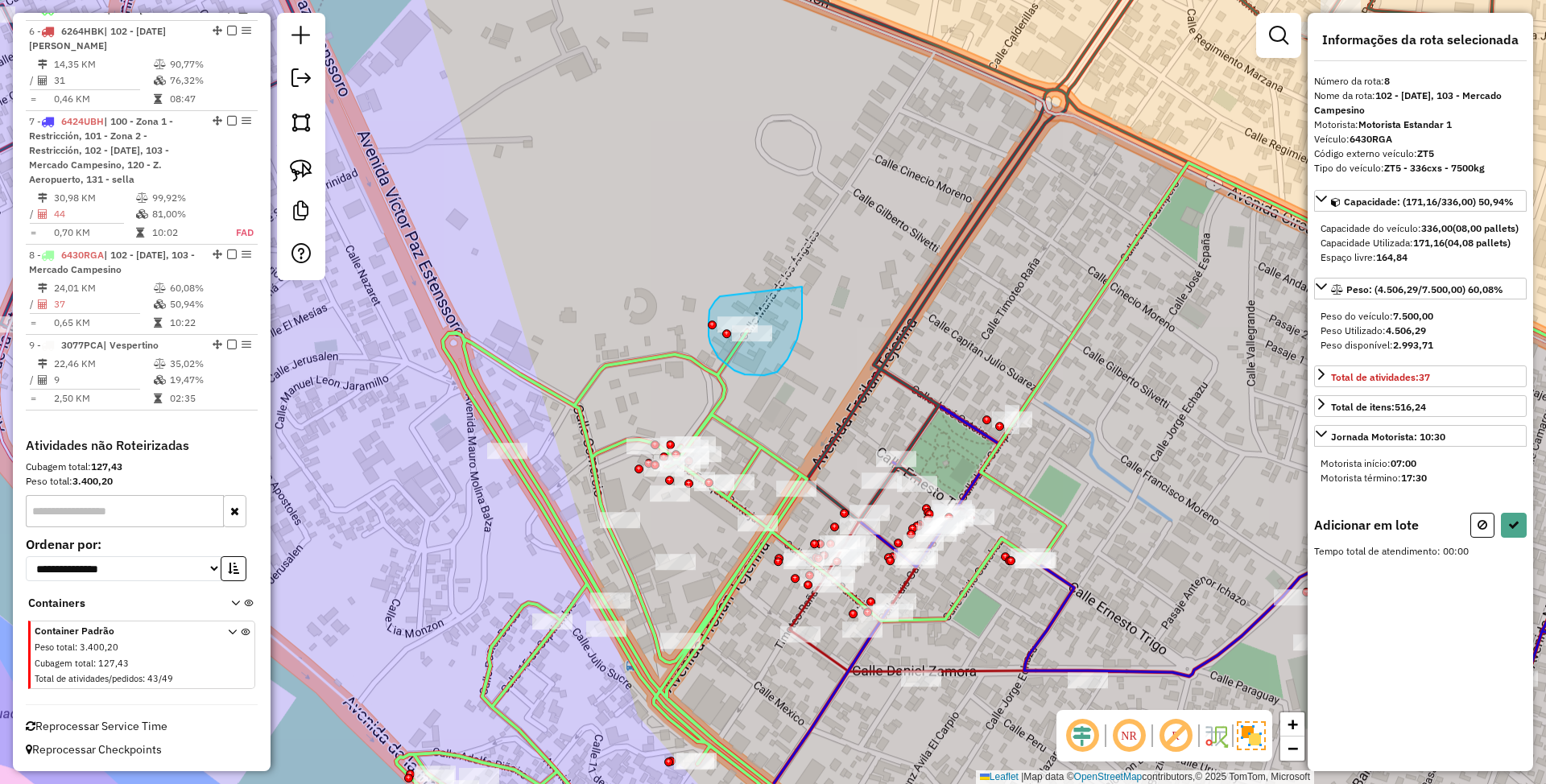
drag, startPoint x: 709, startPoint y: 310, endPoint x: 799, endPoint y: 284, distance: 93.7
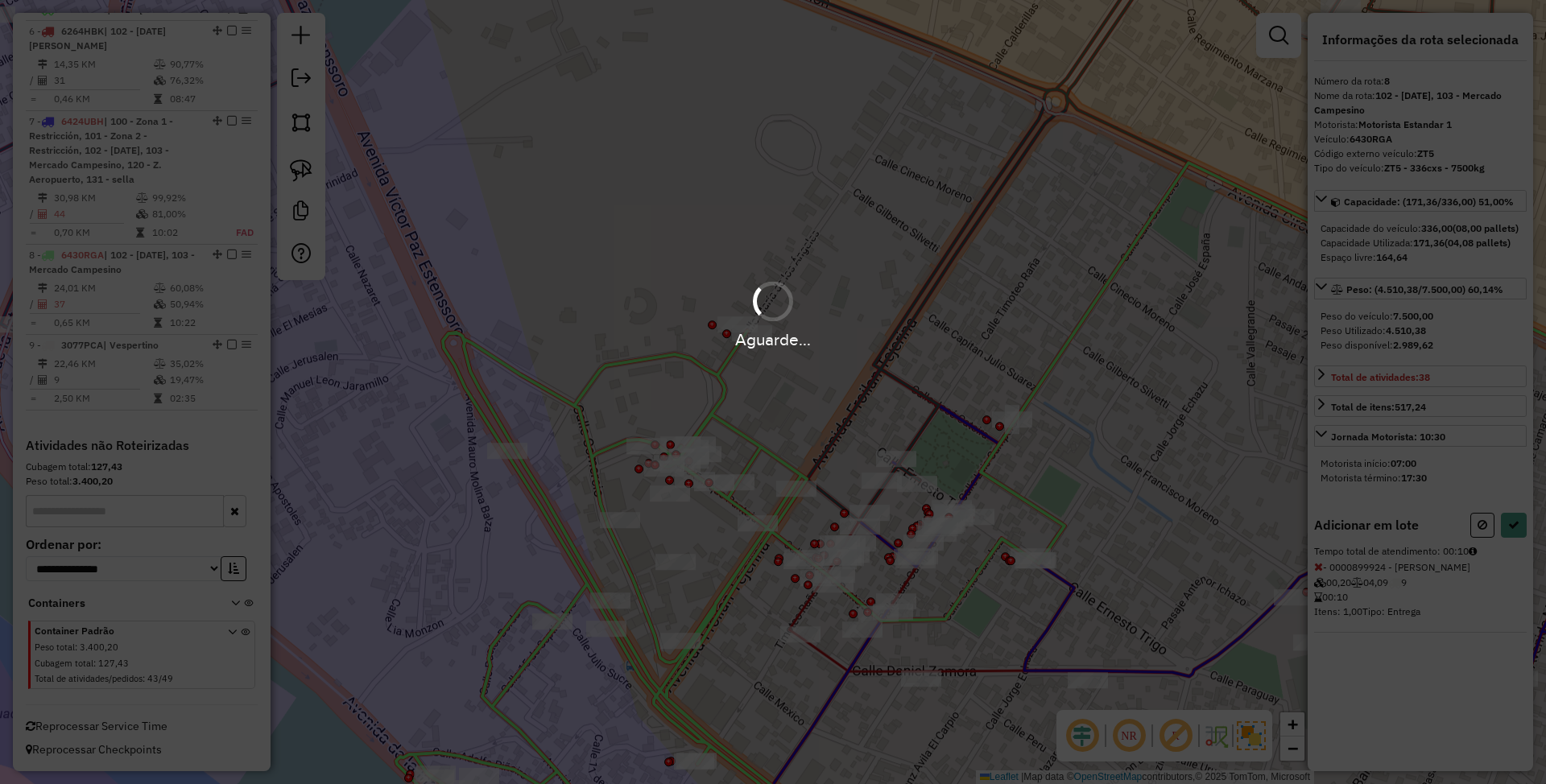
select select "*********"
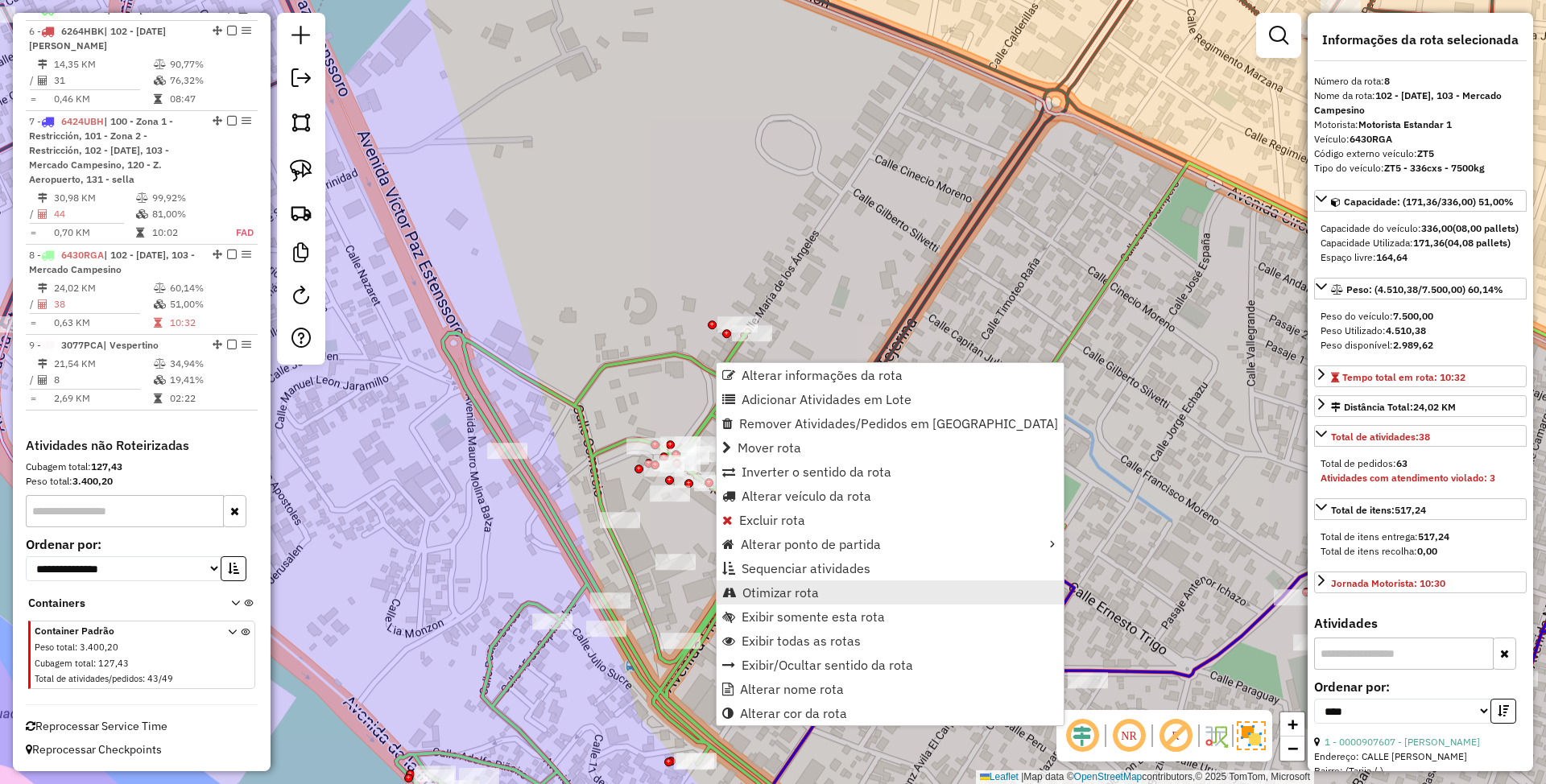
click at [804, 590] on span "Otimizar rota" at bounding box center [780, 591] width 76 height 13
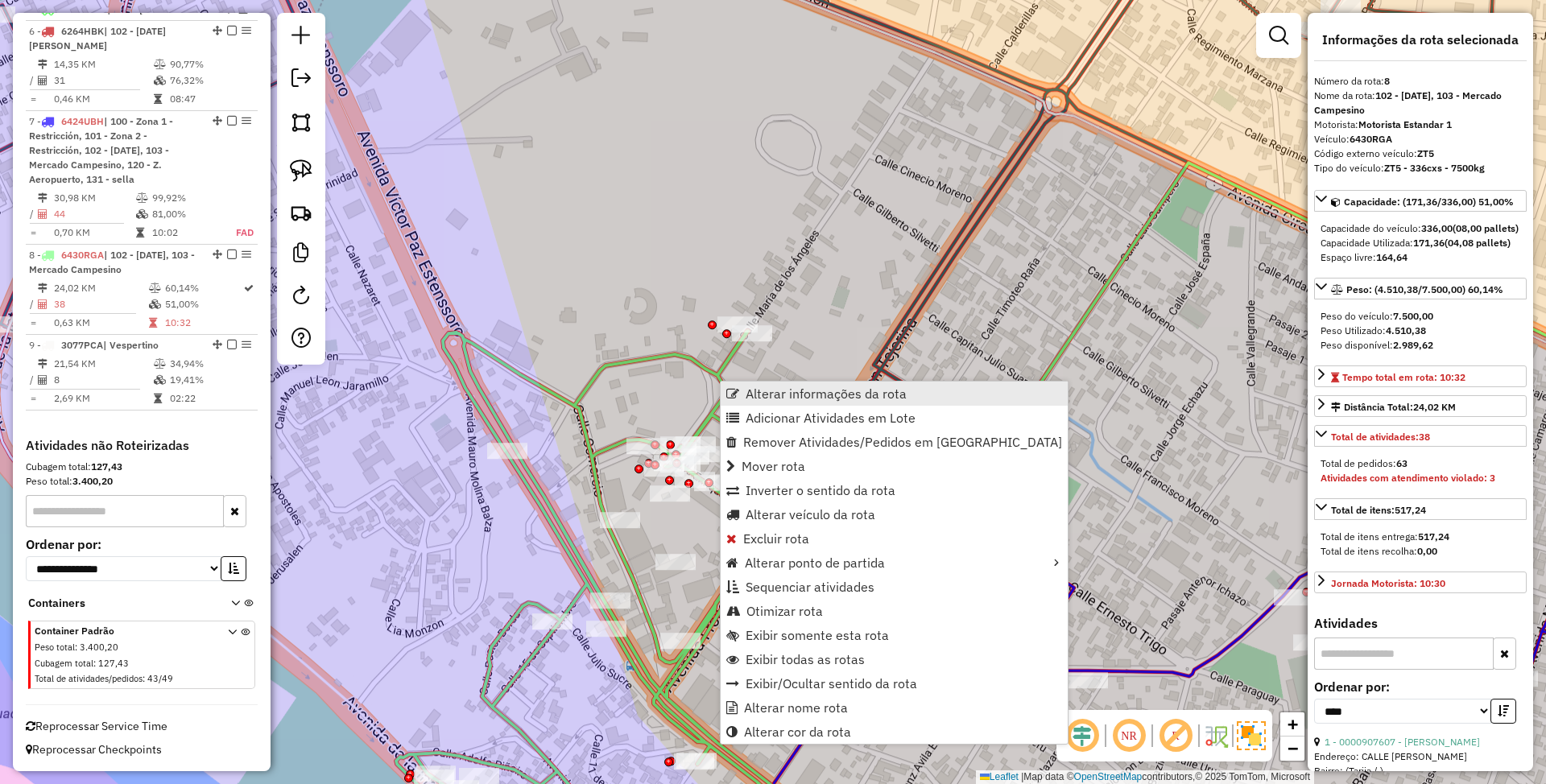
click at [839, 393] on span "Alterar informações da rota" at bounding box center [826, 393] width 161 height 13
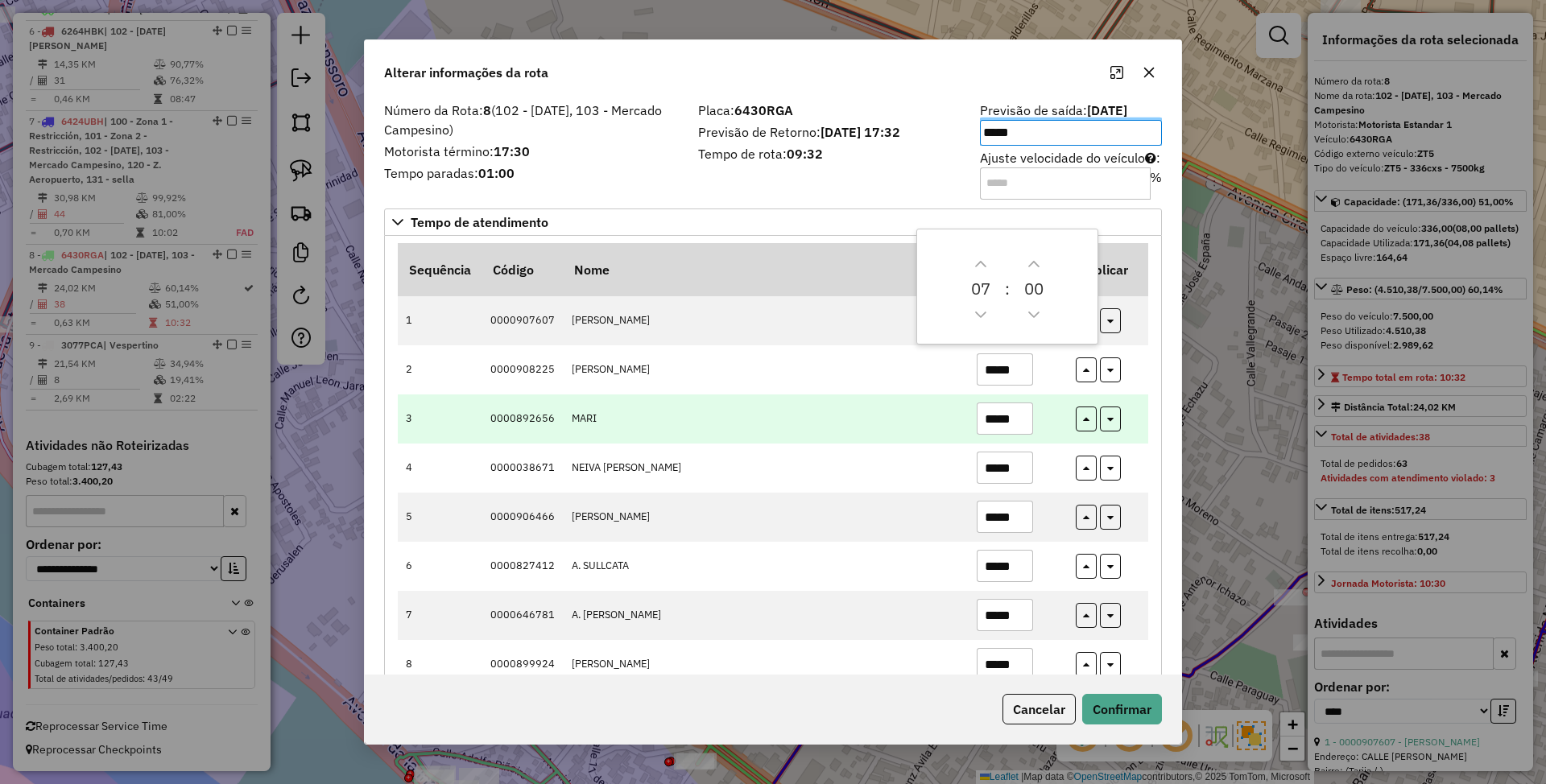
click at [1058, 433] on td "*****" at bounding box center [1017, 419] width 99 height 49
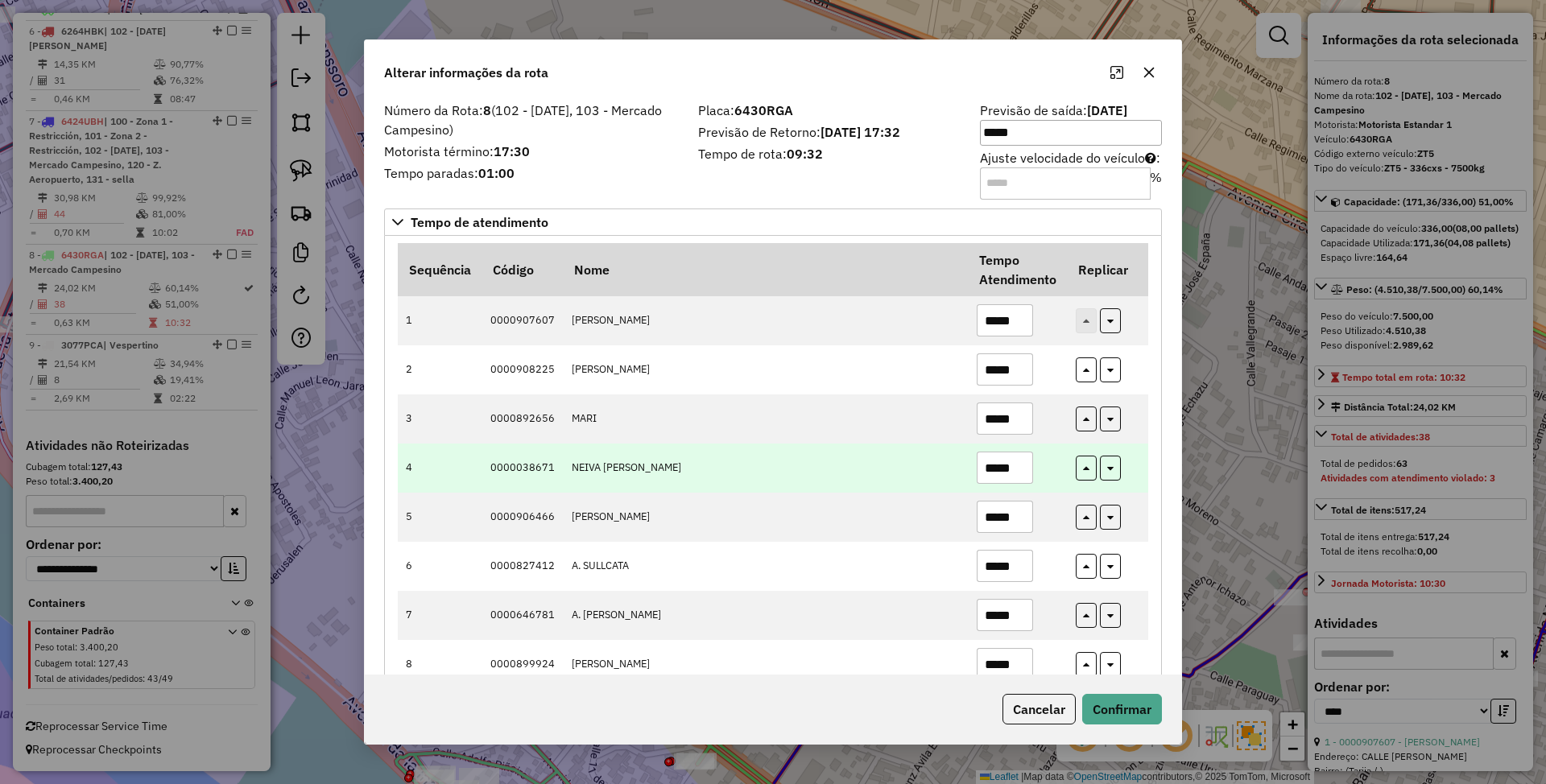
click at [1012, 468] on input "*****" at bounding box center [1005, 467] width 56 height 33
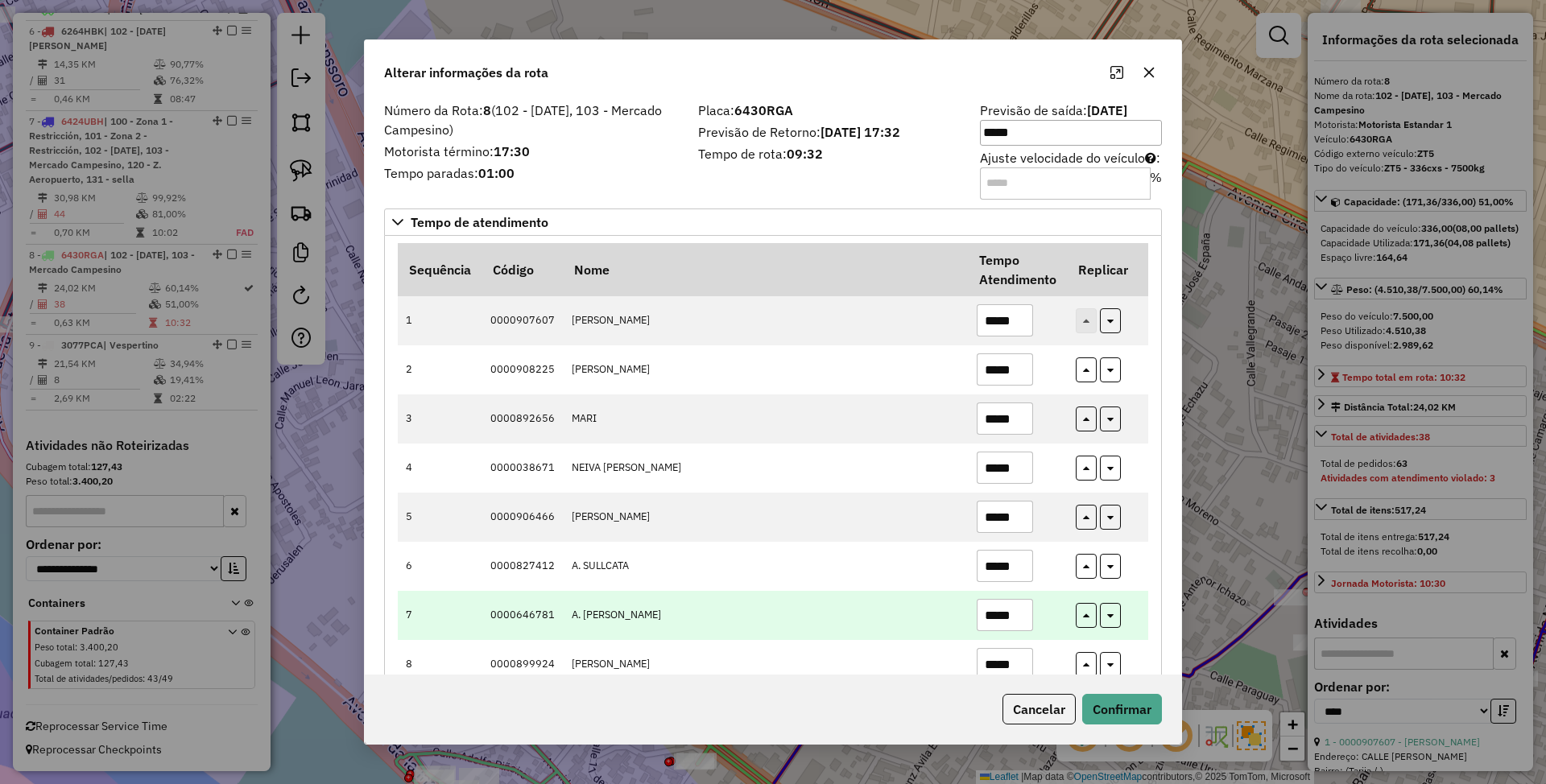
click at [1006, 622] on input "*****" at bounding box center [1005, 614] width 56 height 33
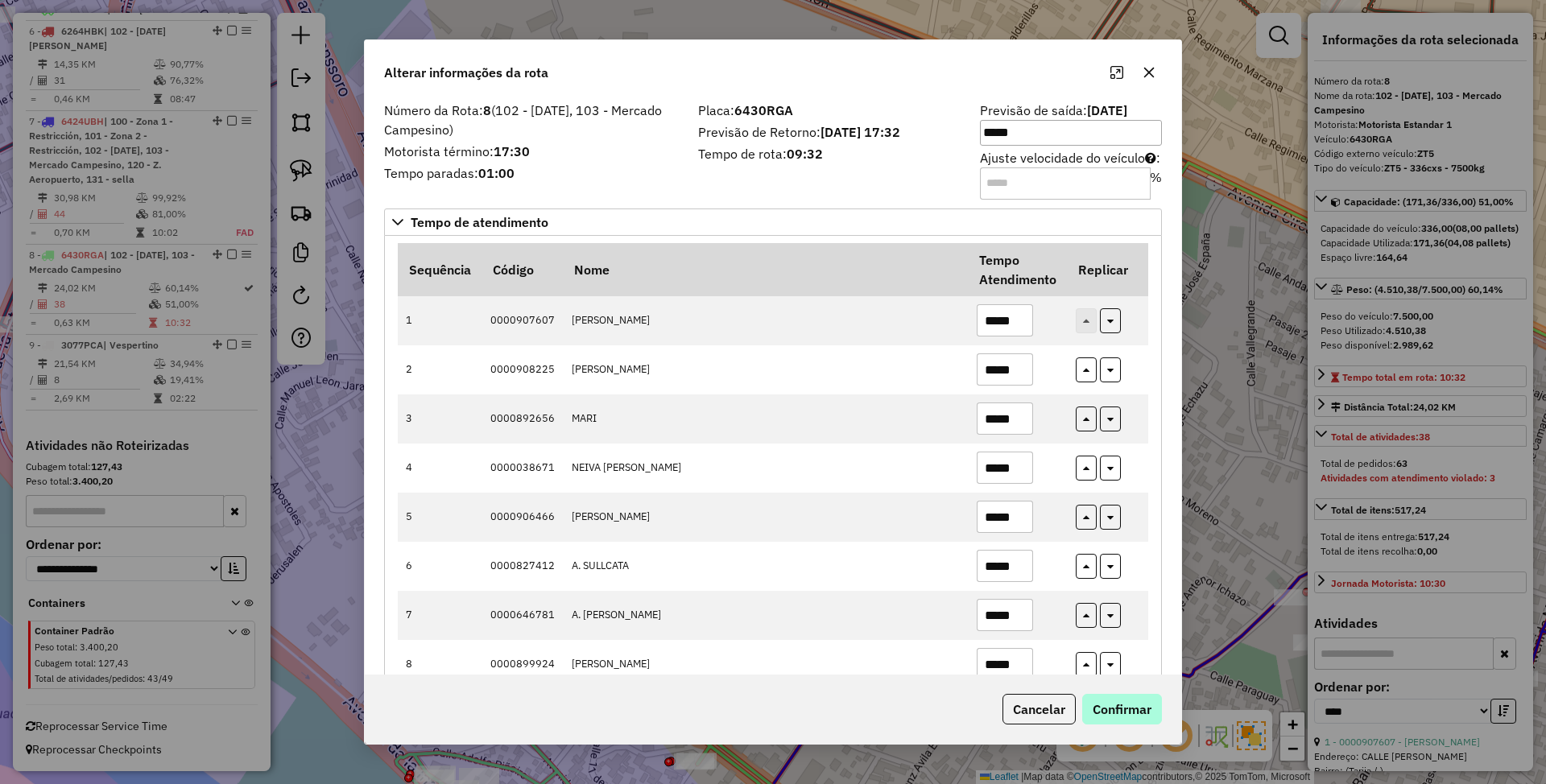
type input "*****"
click at [1119, 716] on button "Confirmar" at bounding box center [1122, 709] width 80 height 31
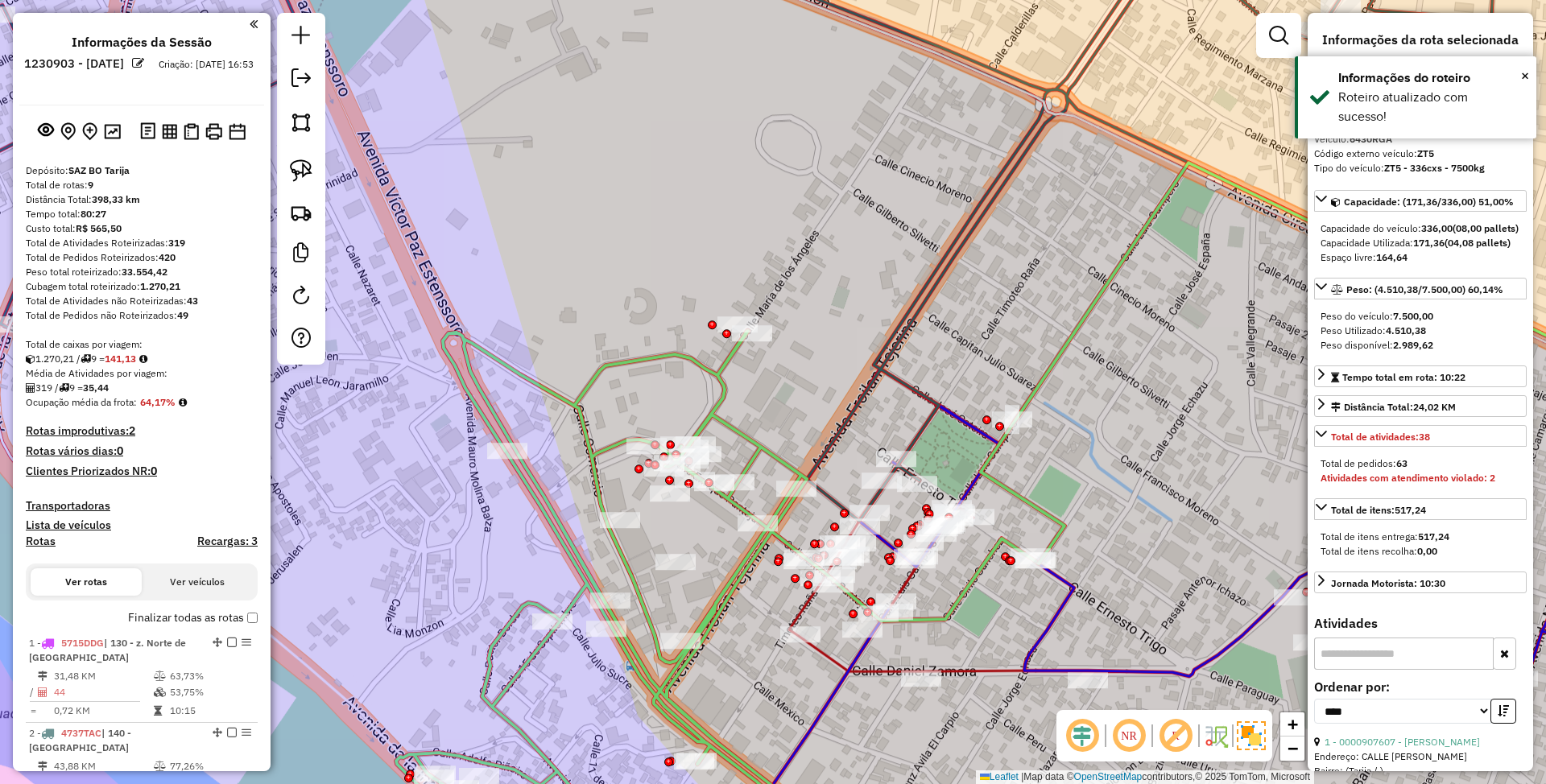
select select "*********"
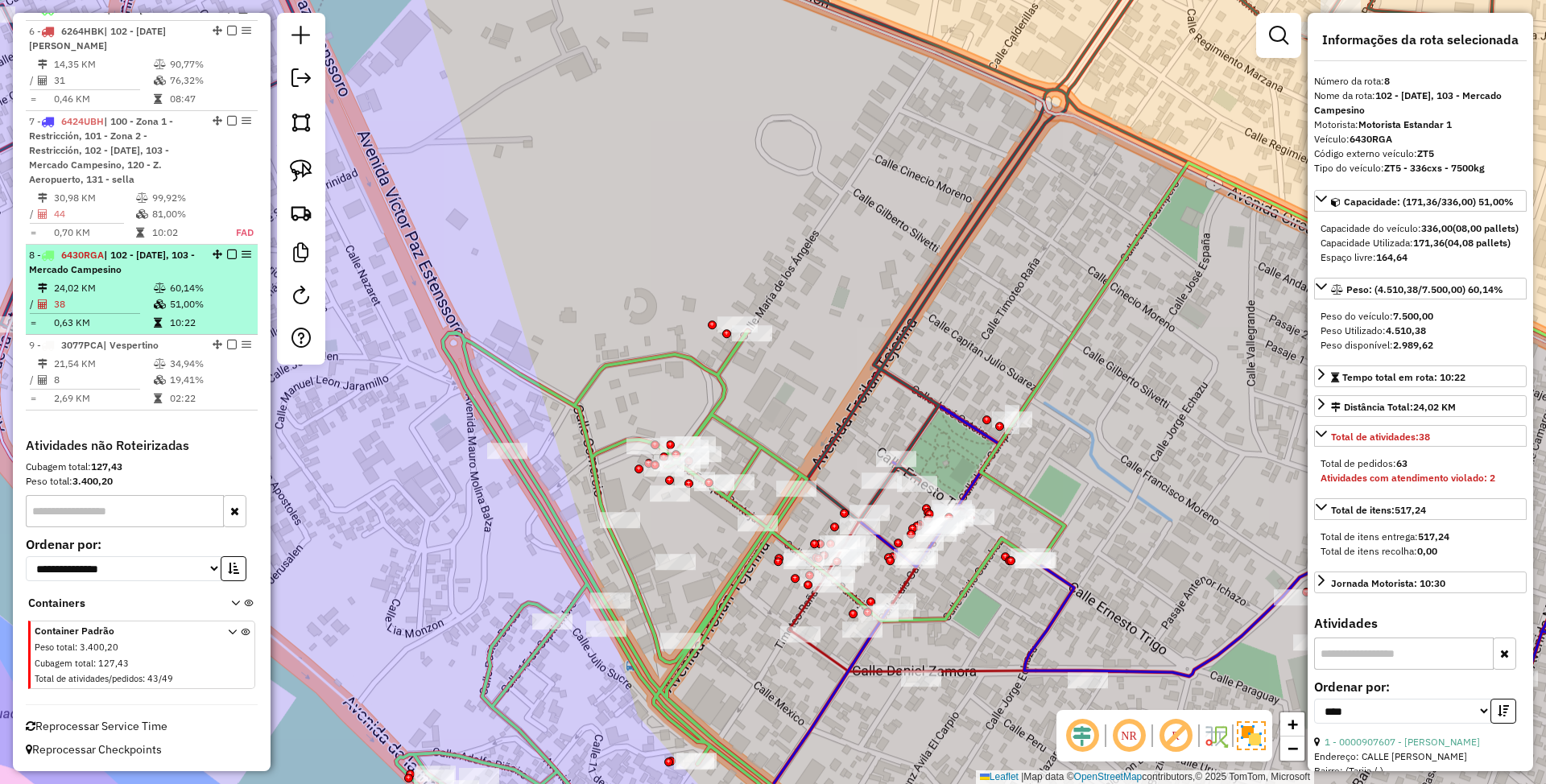
click at [227, 255] on em at bounding box center [232, 255] width 10 height 10
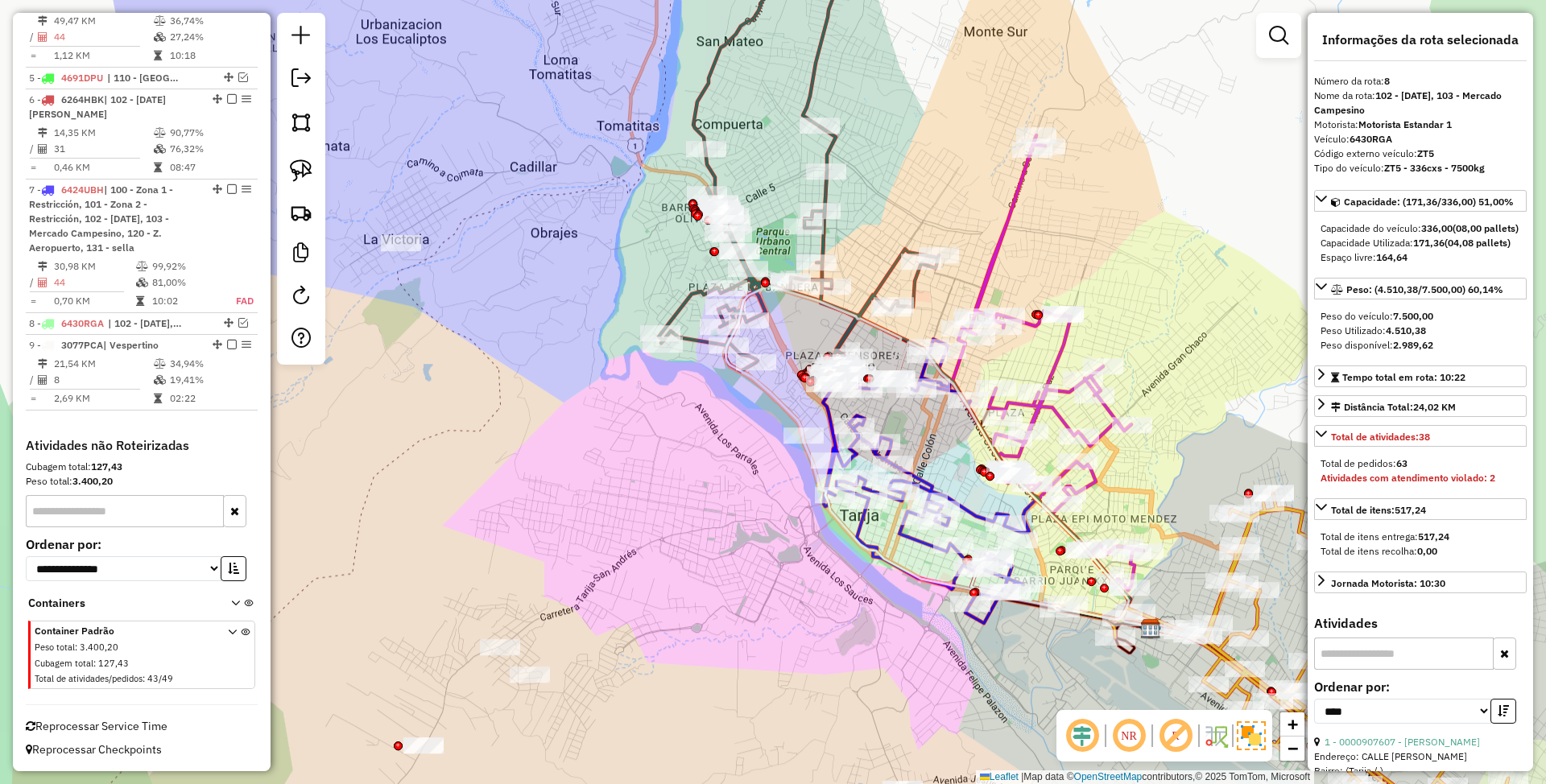
click at [879, 285] on icon at bounding box center [833, 195] width 349 height 548
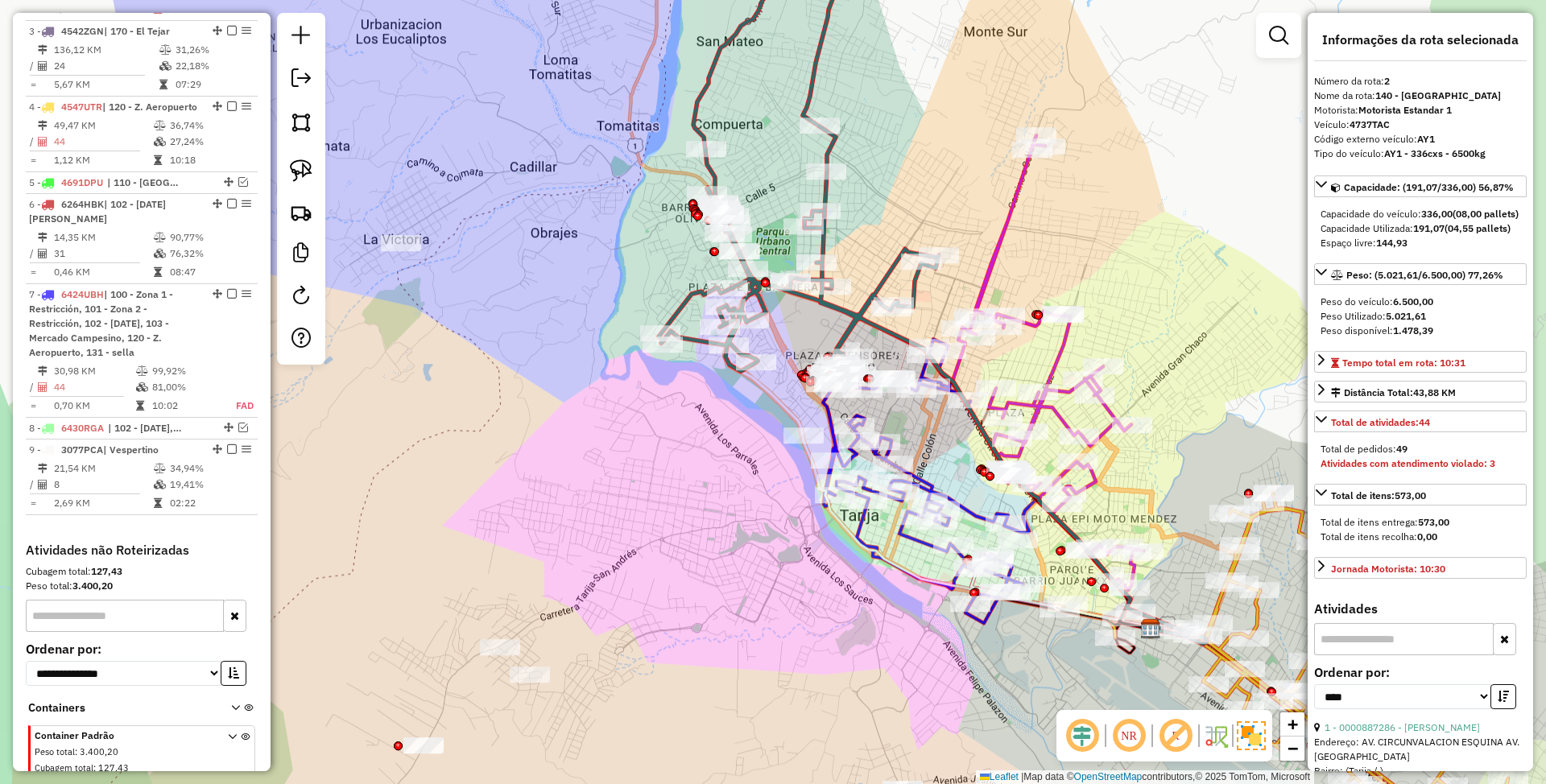
scroll to position [710, 0]
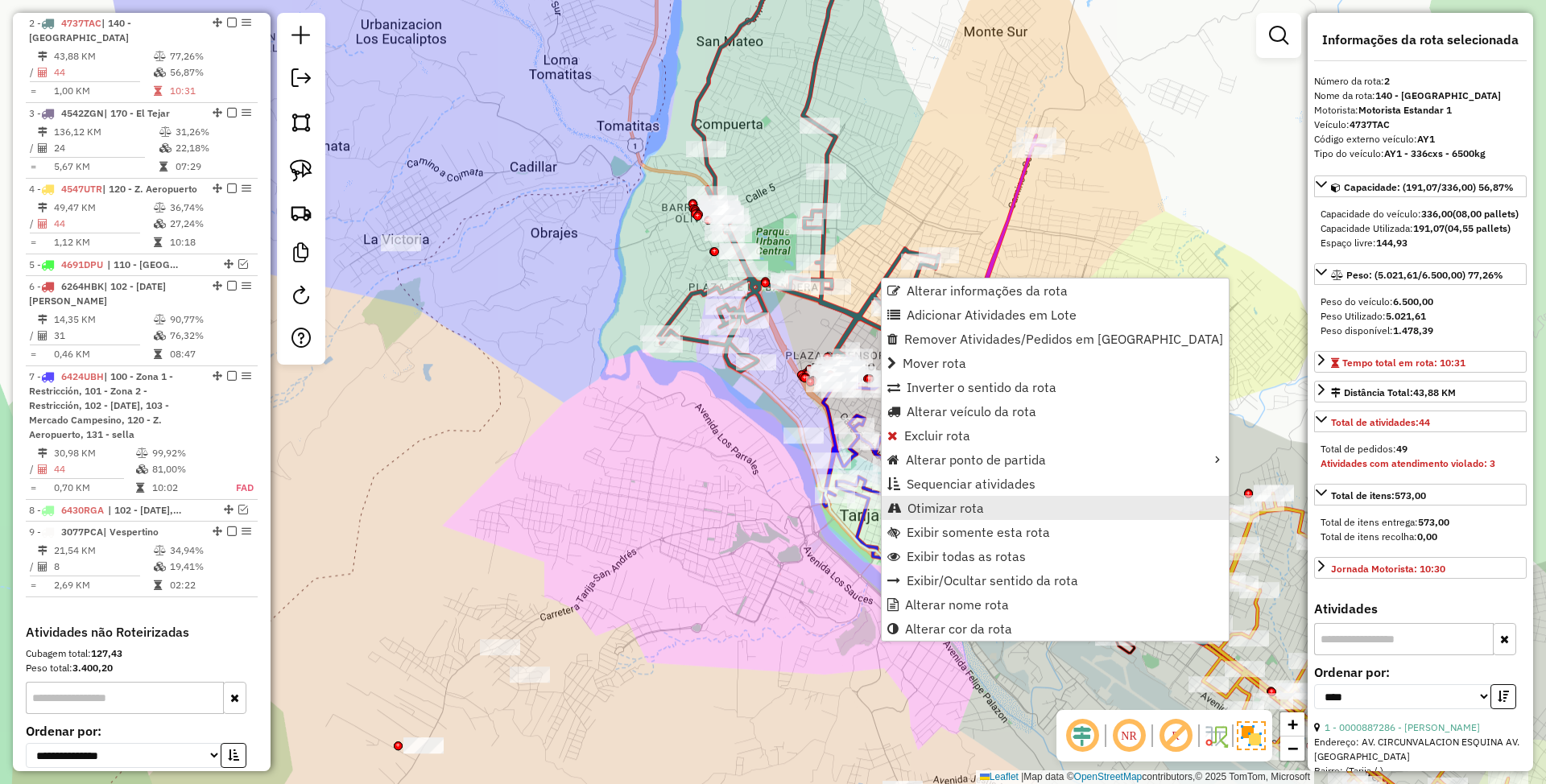
click at [980, 508] on span "Otimizar rota" at bounding box center [945, 508] width 76 height 13
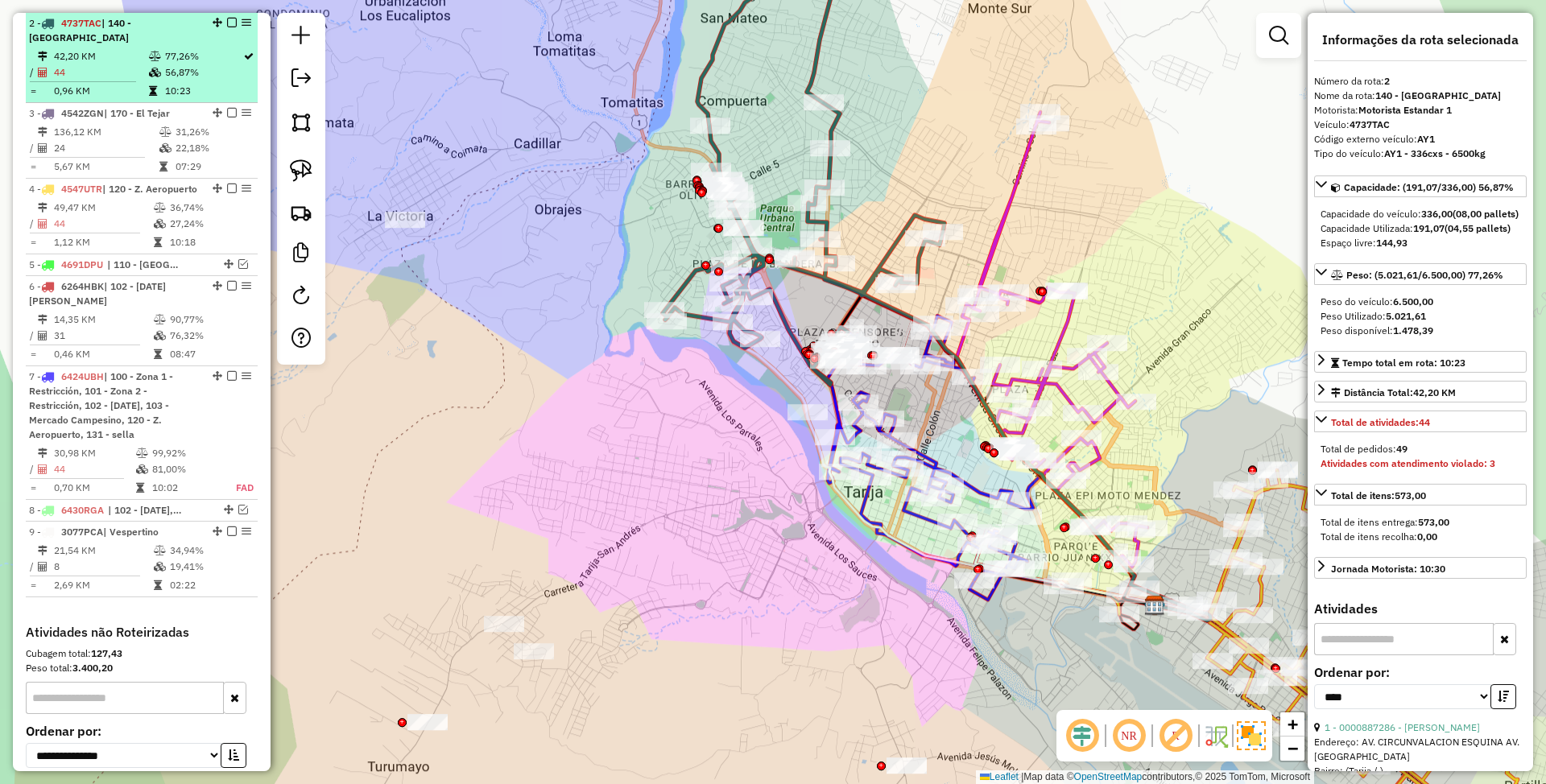
click at [227, 18] on em at bounding box center [232, 23] width 10 height 10
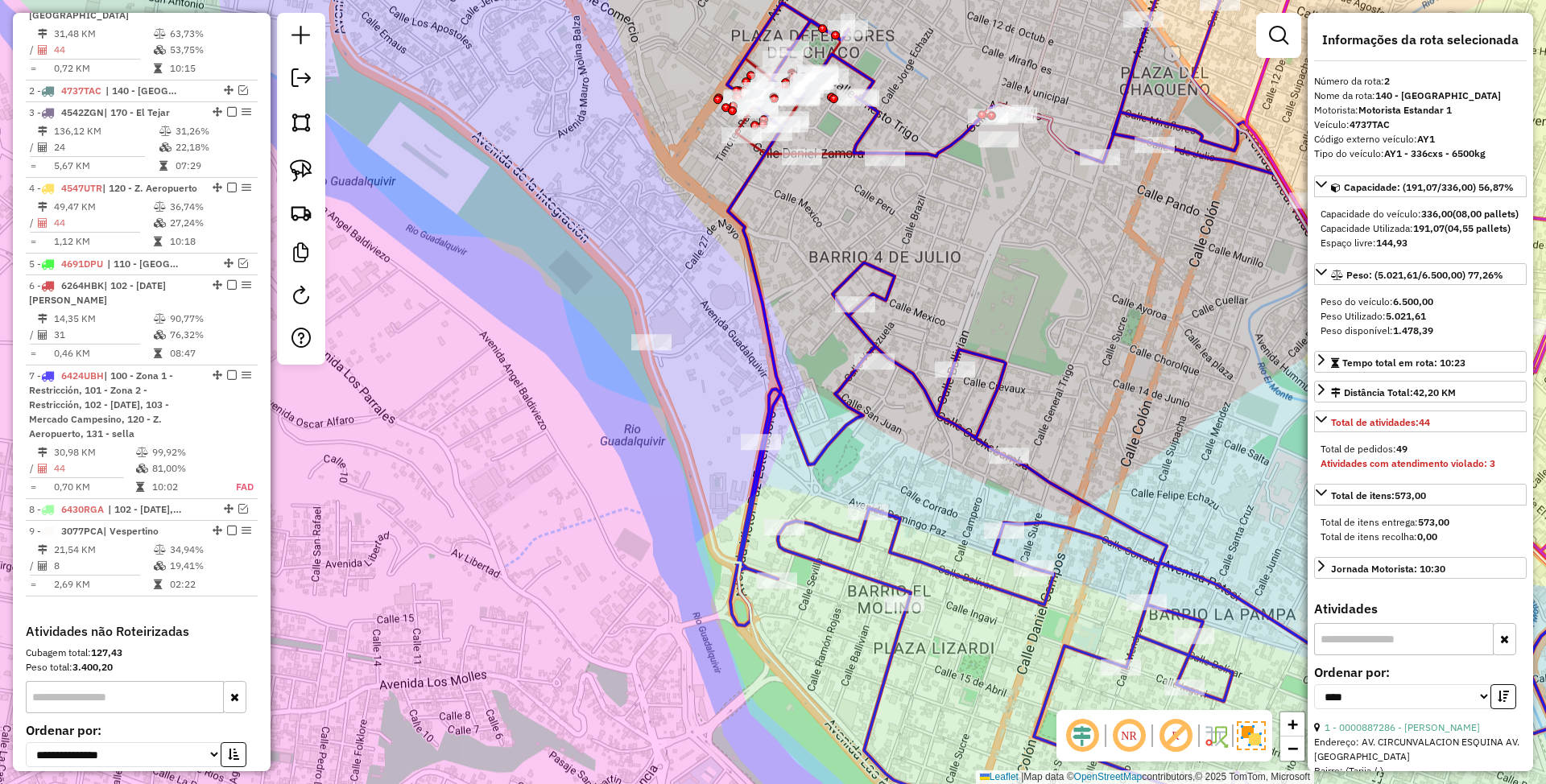
click at [843, 413] on icon at bounding box center [1152, 410] width 851 height 905
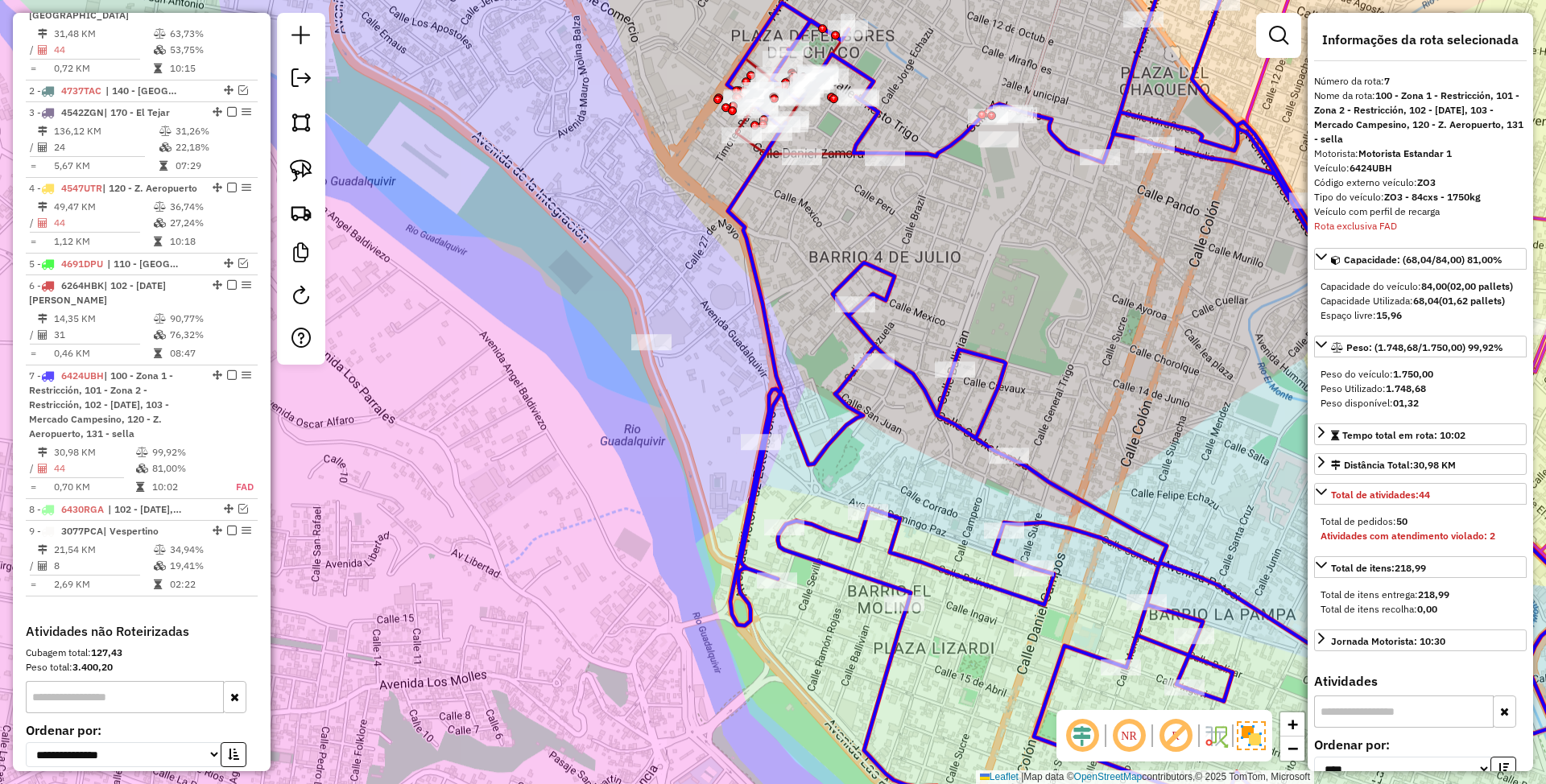
scroll to position [830, 0]
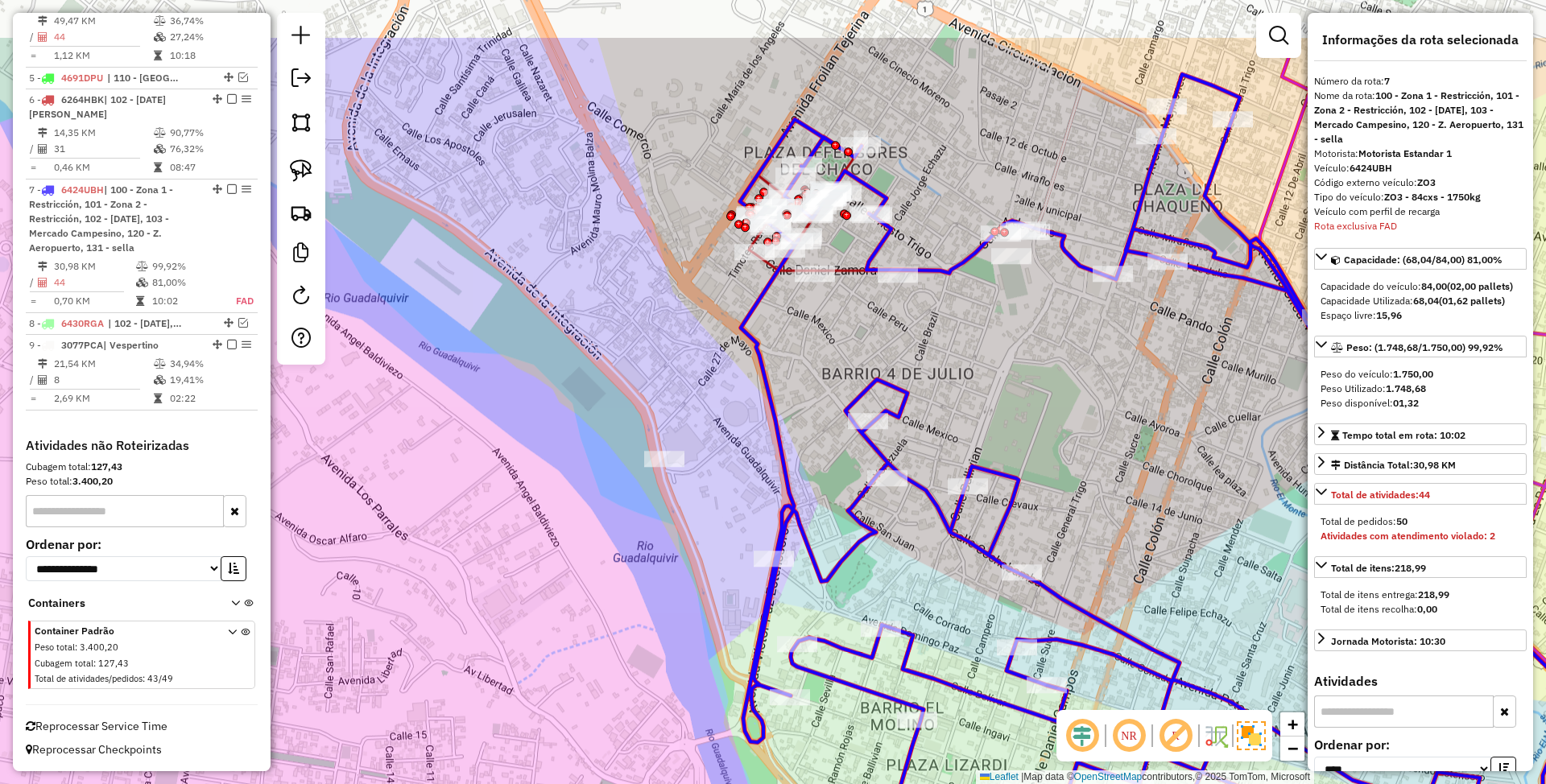
drag, startPoint x: 786, startPoint y: 212, endPoint x: 799, endPoint y: 329, distance: 117.7
click at [799, 329] on div "Janela de atendimento Grade de atendimento Capacidade Transportadoras Veículos …" at bounding box center [773, 392] width 1546 height 784
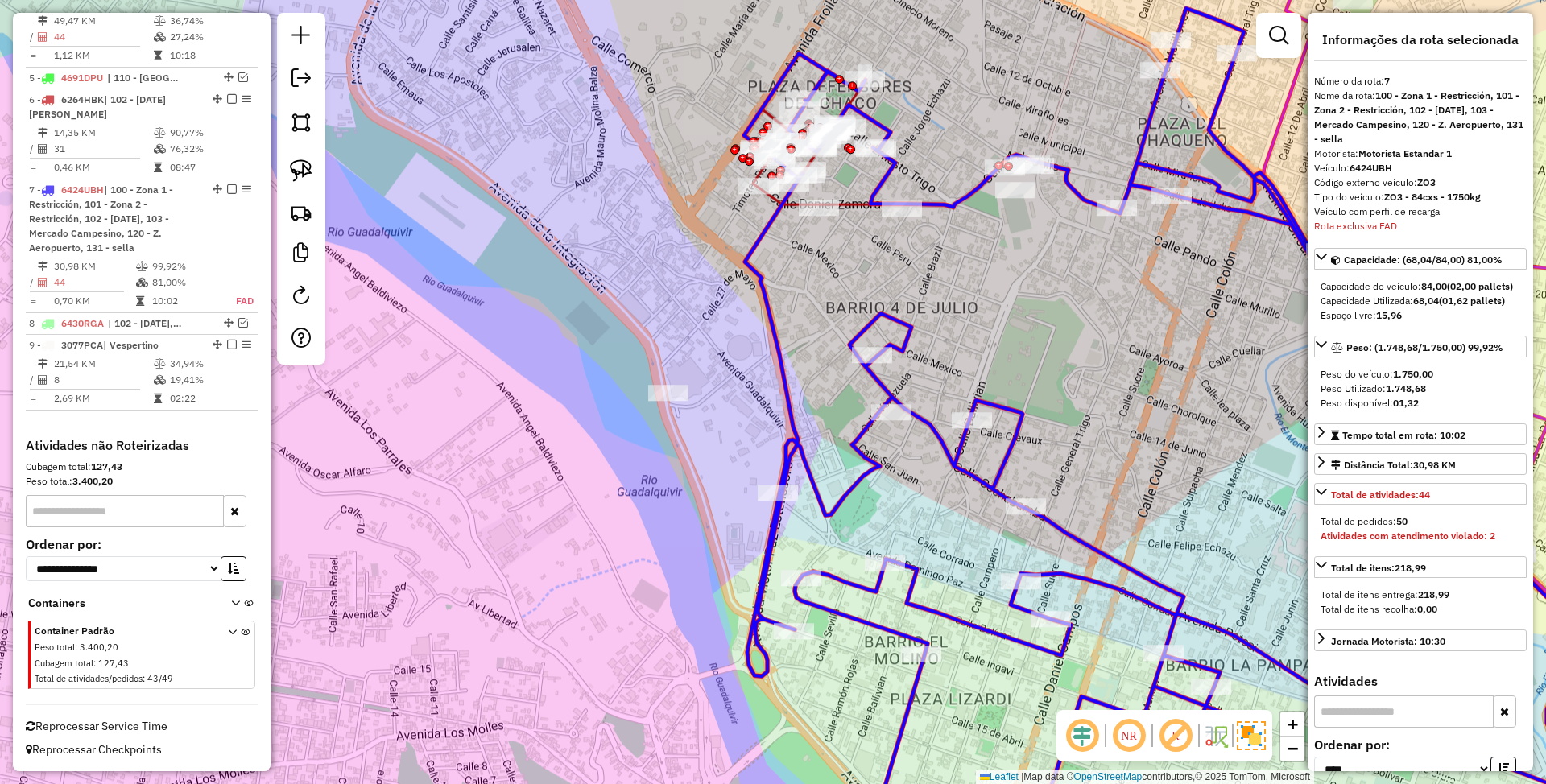
drag, startPoint x: 725, startPoint y: 488, endPoint x: 729, endPoint y: 422, distance: 66.1
click at [729, 422] on div "Janela de atendimento Grade de atendimento Capacidade Transportadoras Veículos …" at bounding box center [773, 392] width 1546 height 784
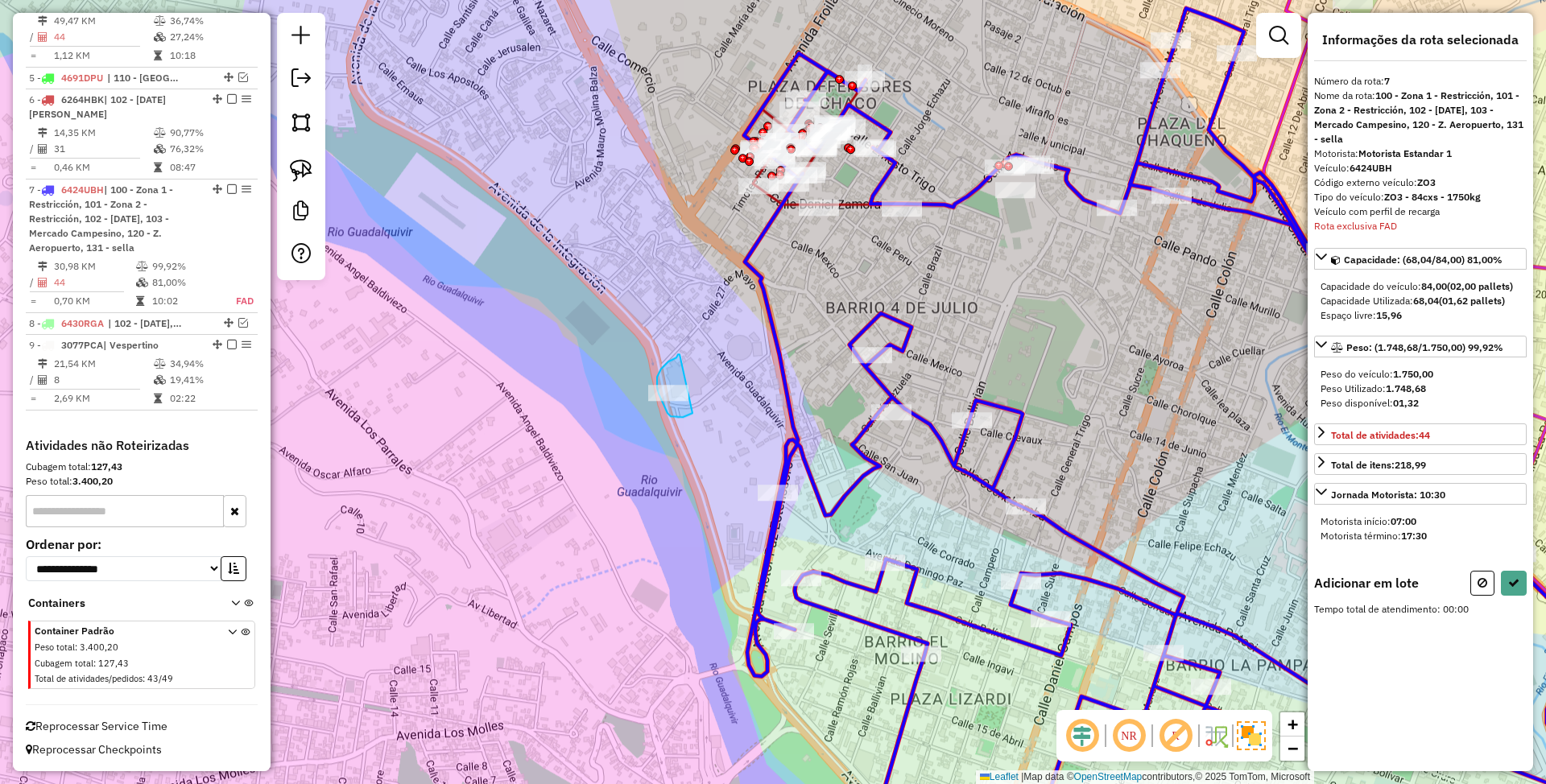
drag, startPoint x: 678, startPoint y: 354, endPoint x: 692, endPoint y: 413, distance: 60.6
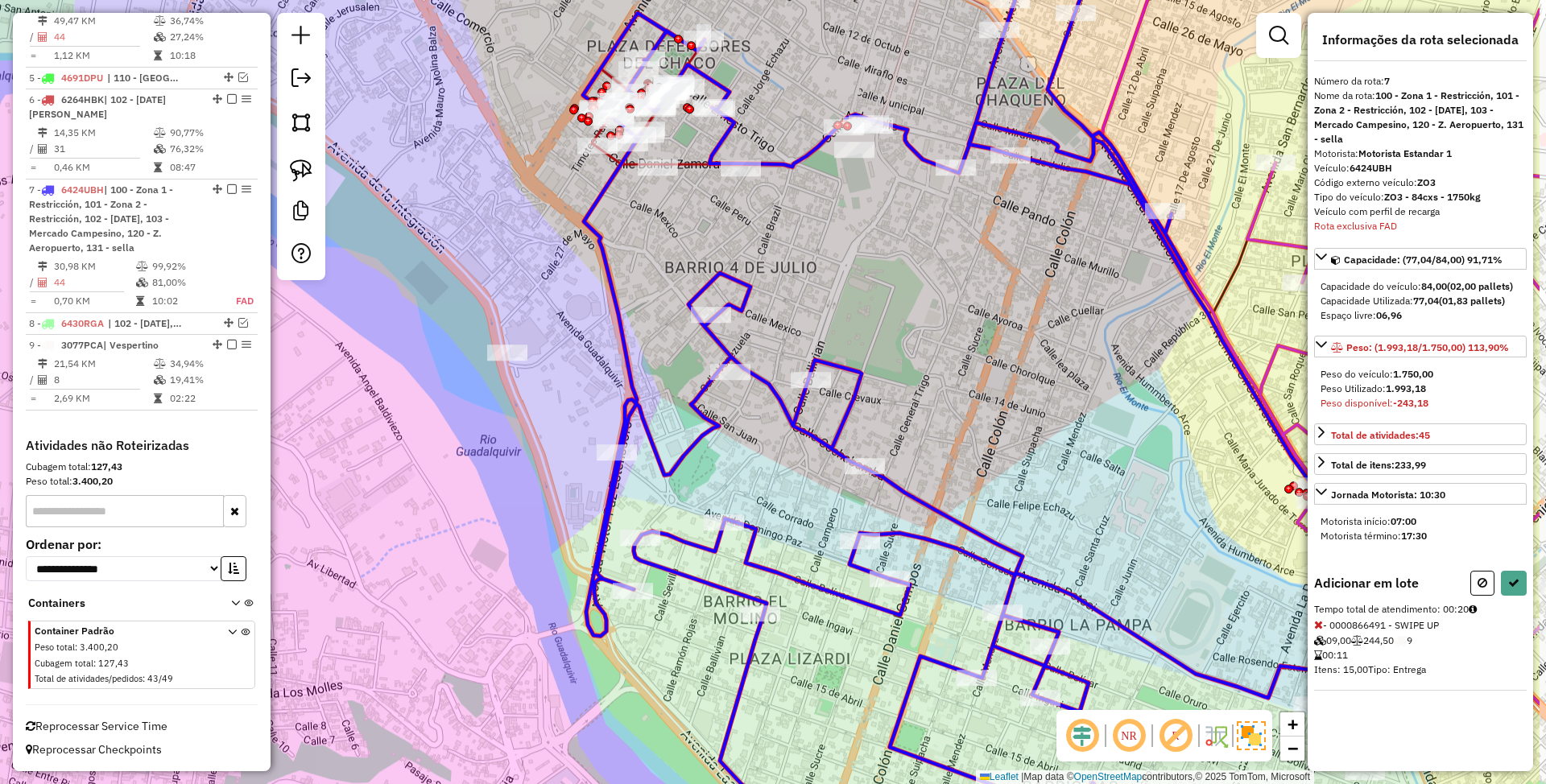
drag, startPoint x: 1130, startPoint y: 391, endPoint x: 969, endPoint y: 351, distance: 165.9
click at [969, 351] on div "Janela de atendimento Grade de atendimento Capacidade Transportadoras Veículos …" at bounding box center [773, 392] width 1546 height 784
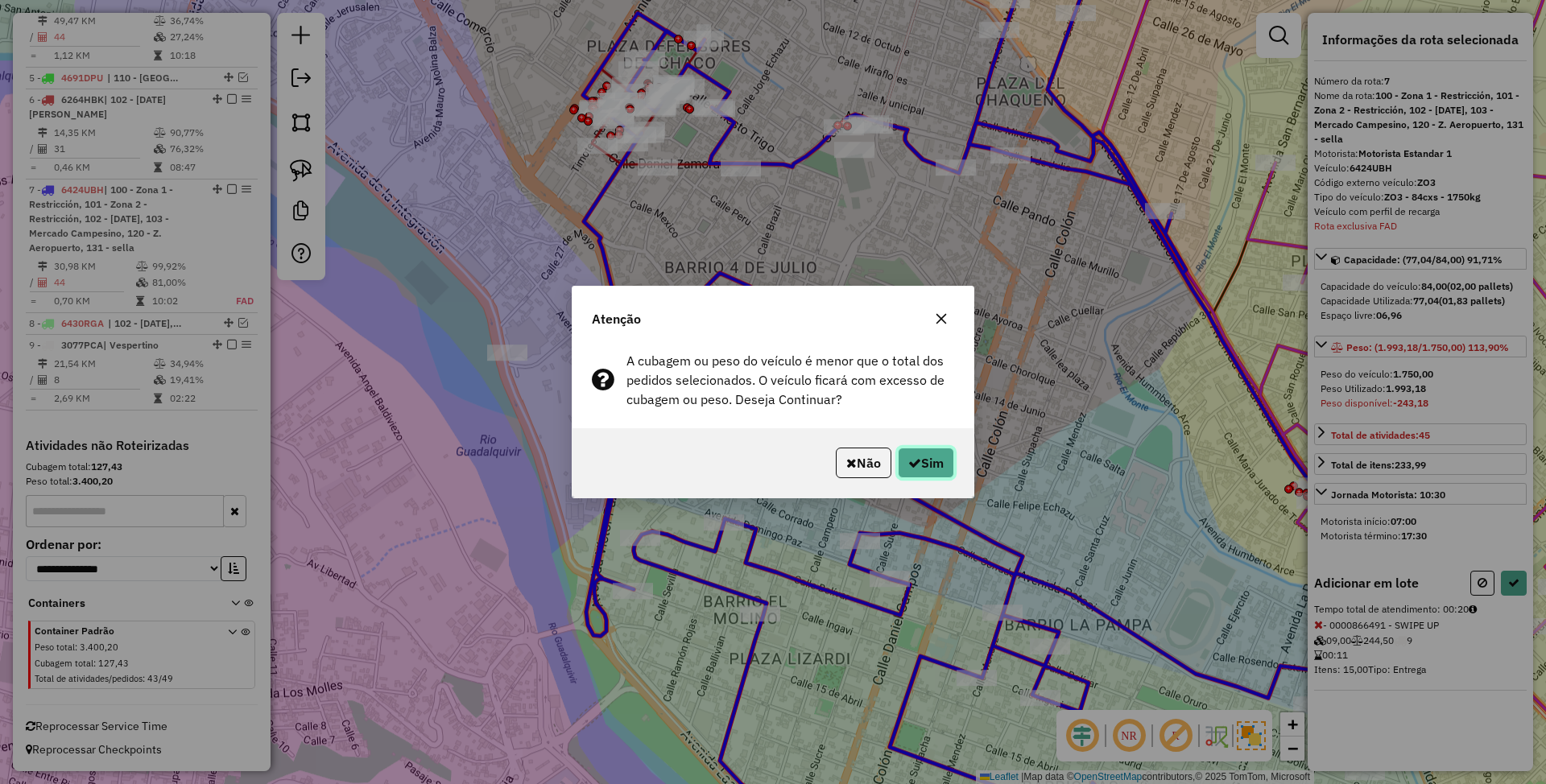
click at [933, 474] on button "Sim" at bounding box center [926, 462] width 56 height 31
select select "*********"
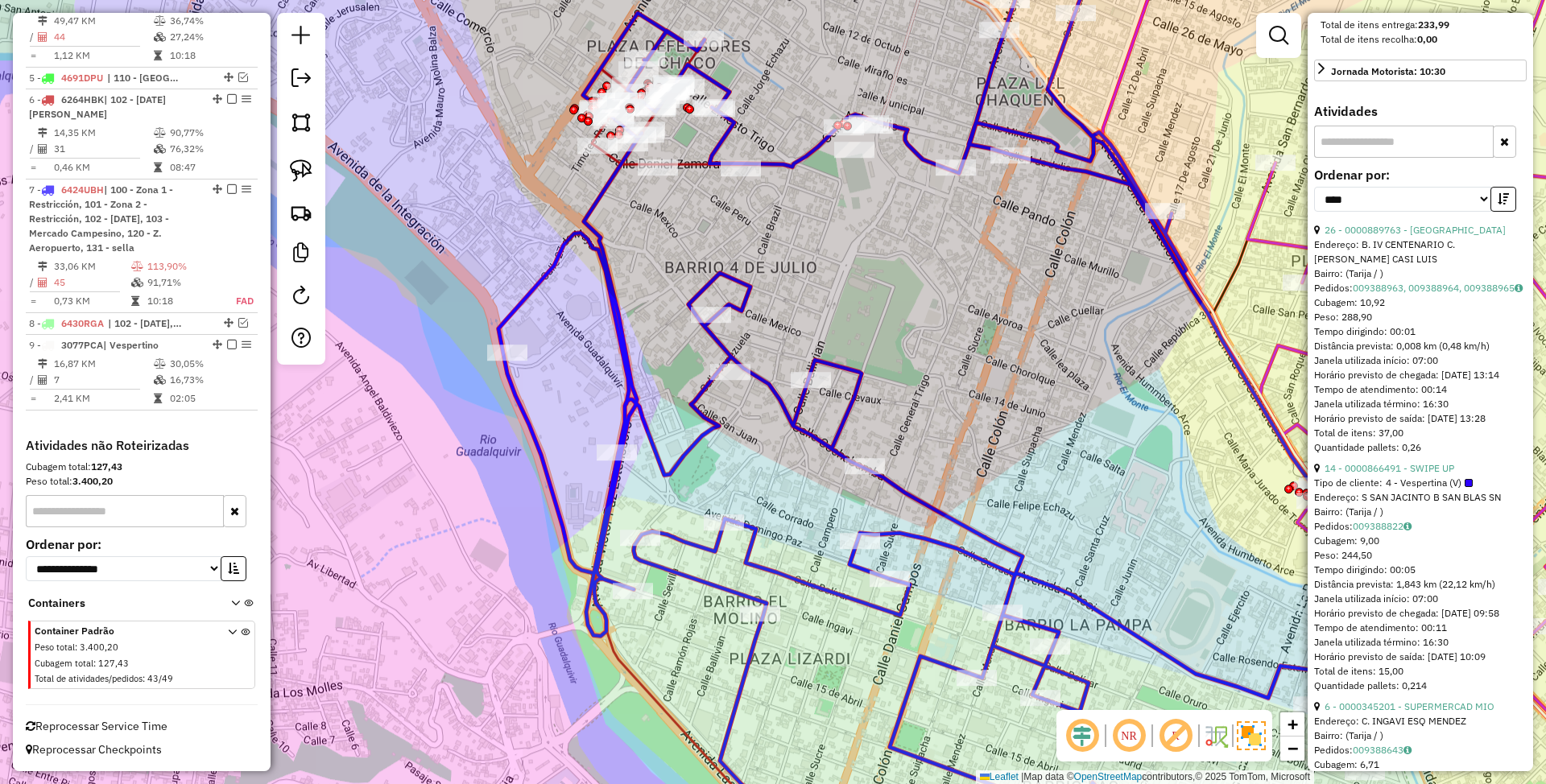
scroll to position [536, 0]
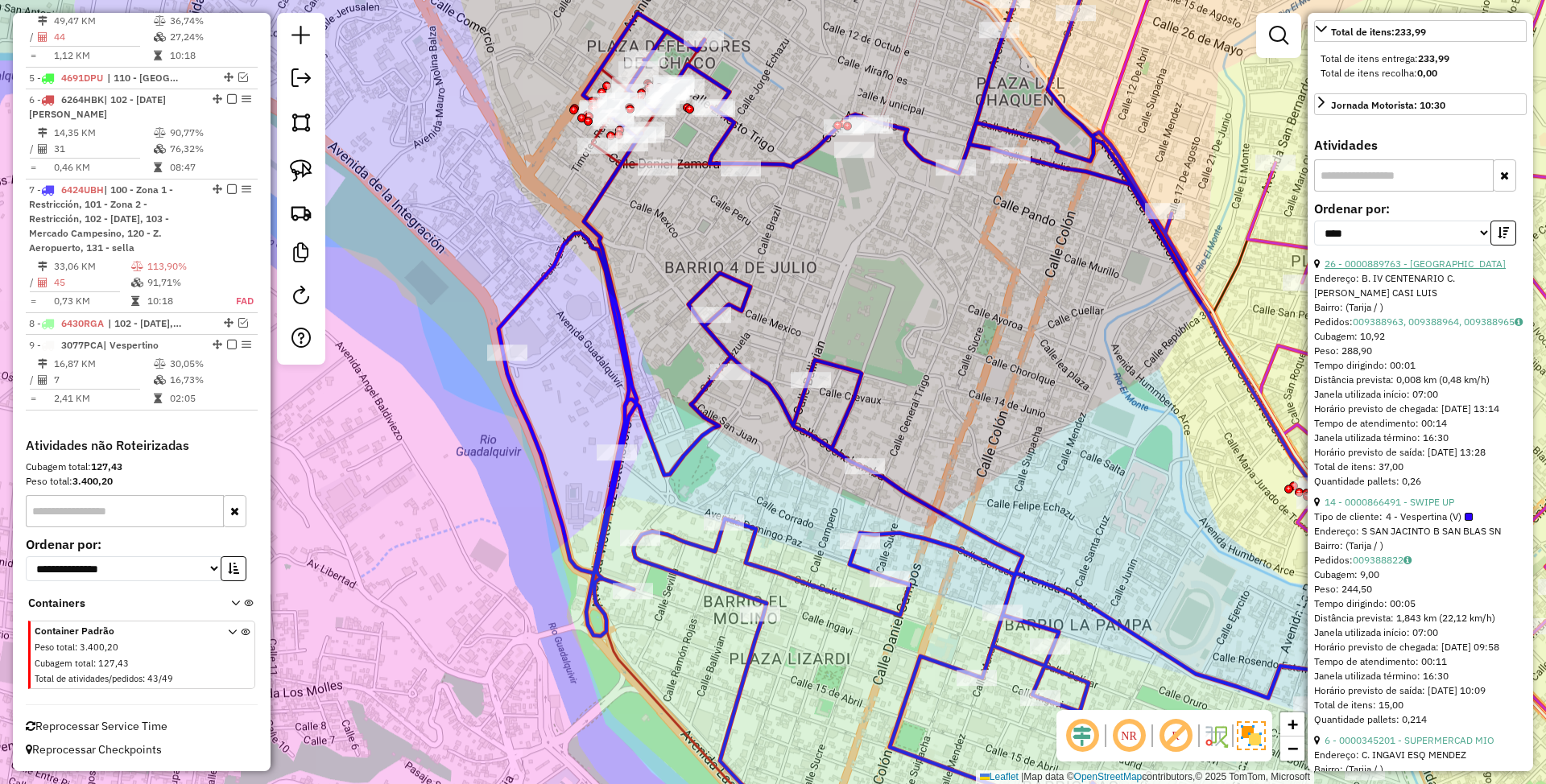
click at [1375, 270] on link "26 - 0000889763 - MARIELA" at bounding box center [1415, 264] width 181 height 12
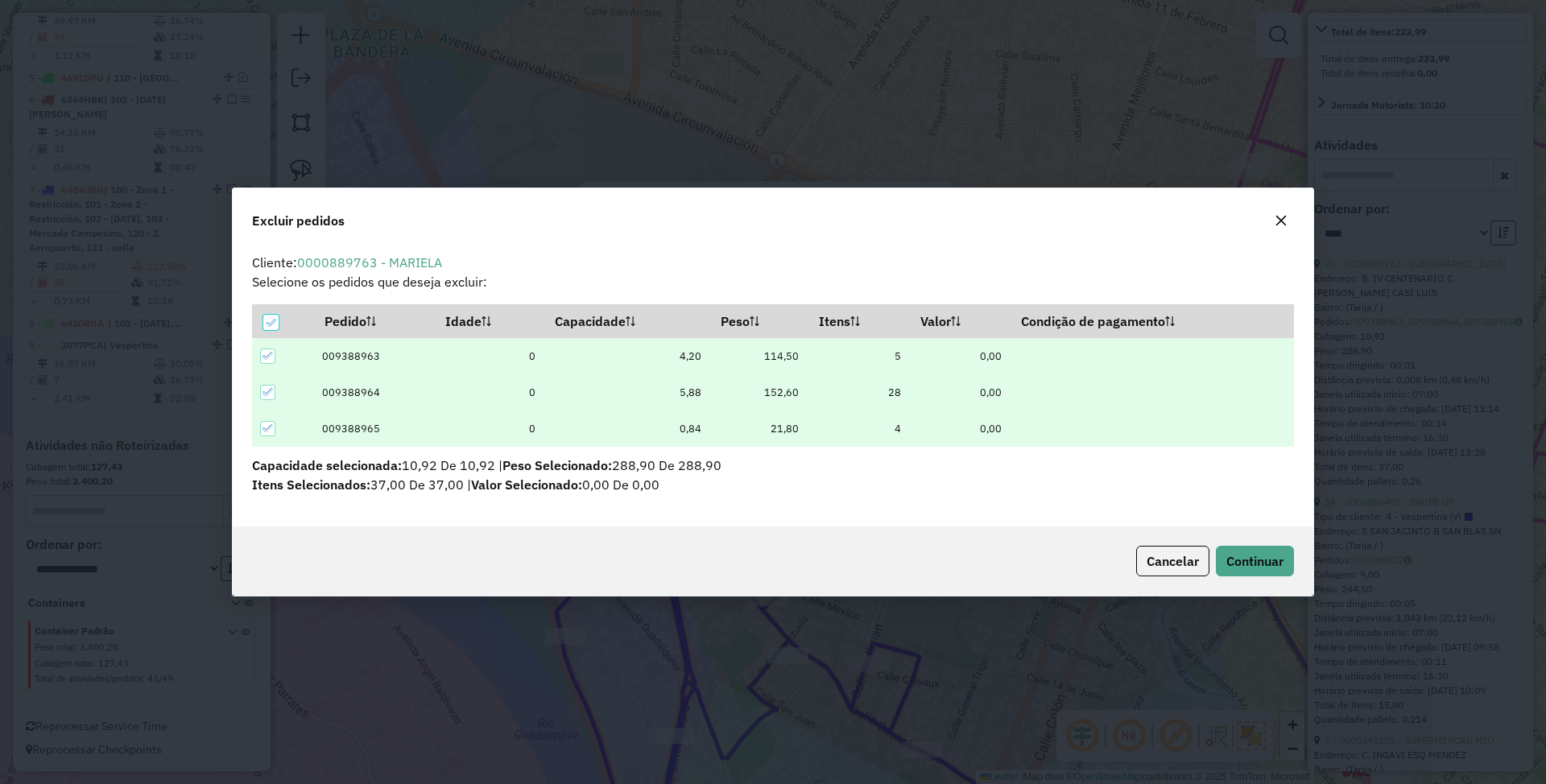
scroll to position [0, 0]
click at [1253, 562] on span "Continuar" at bounding box center [1255, 561] width 57 height 16
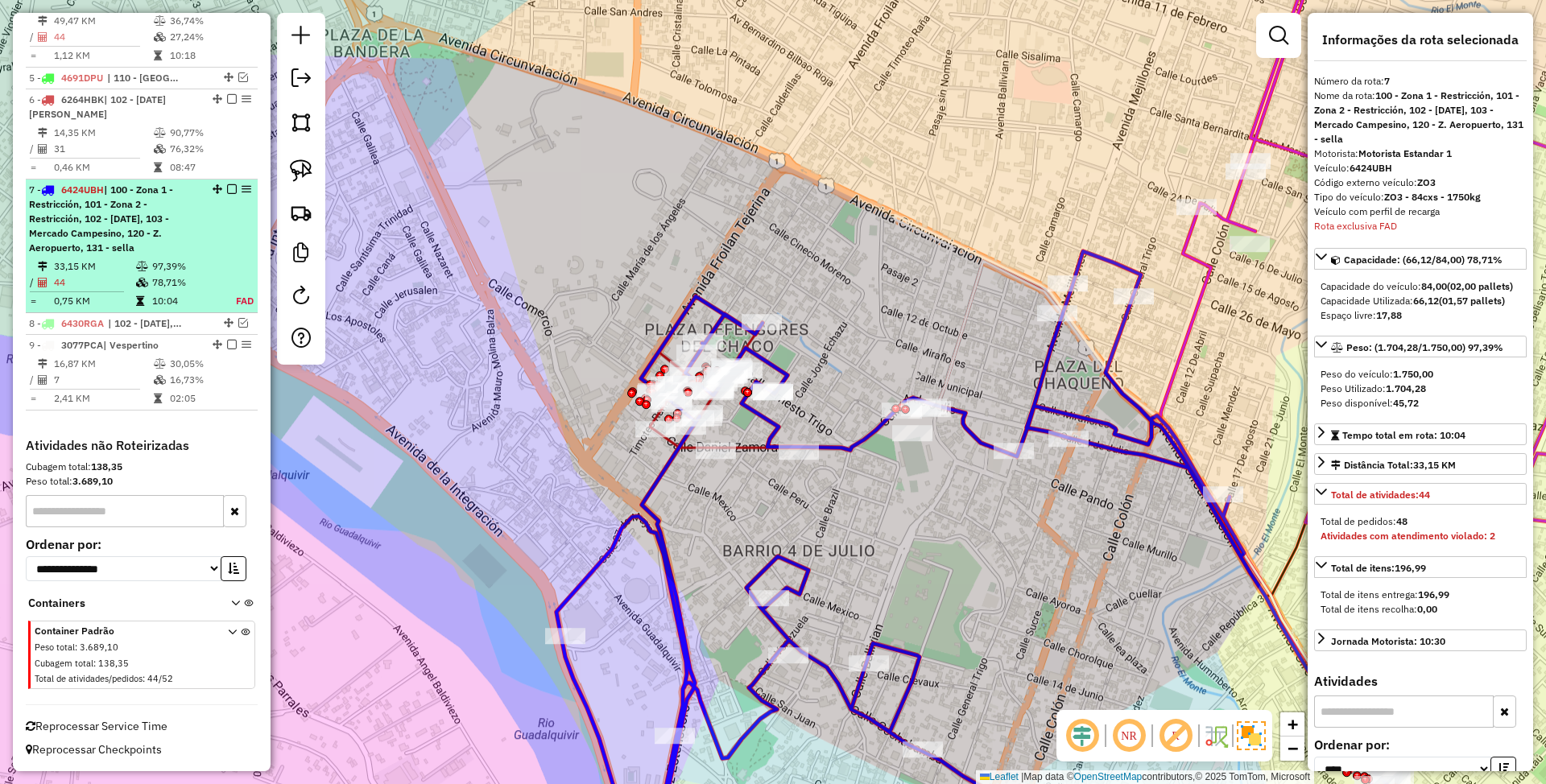
click at [227, 189] on em at bounding box center [232, 190] width 10 height 10
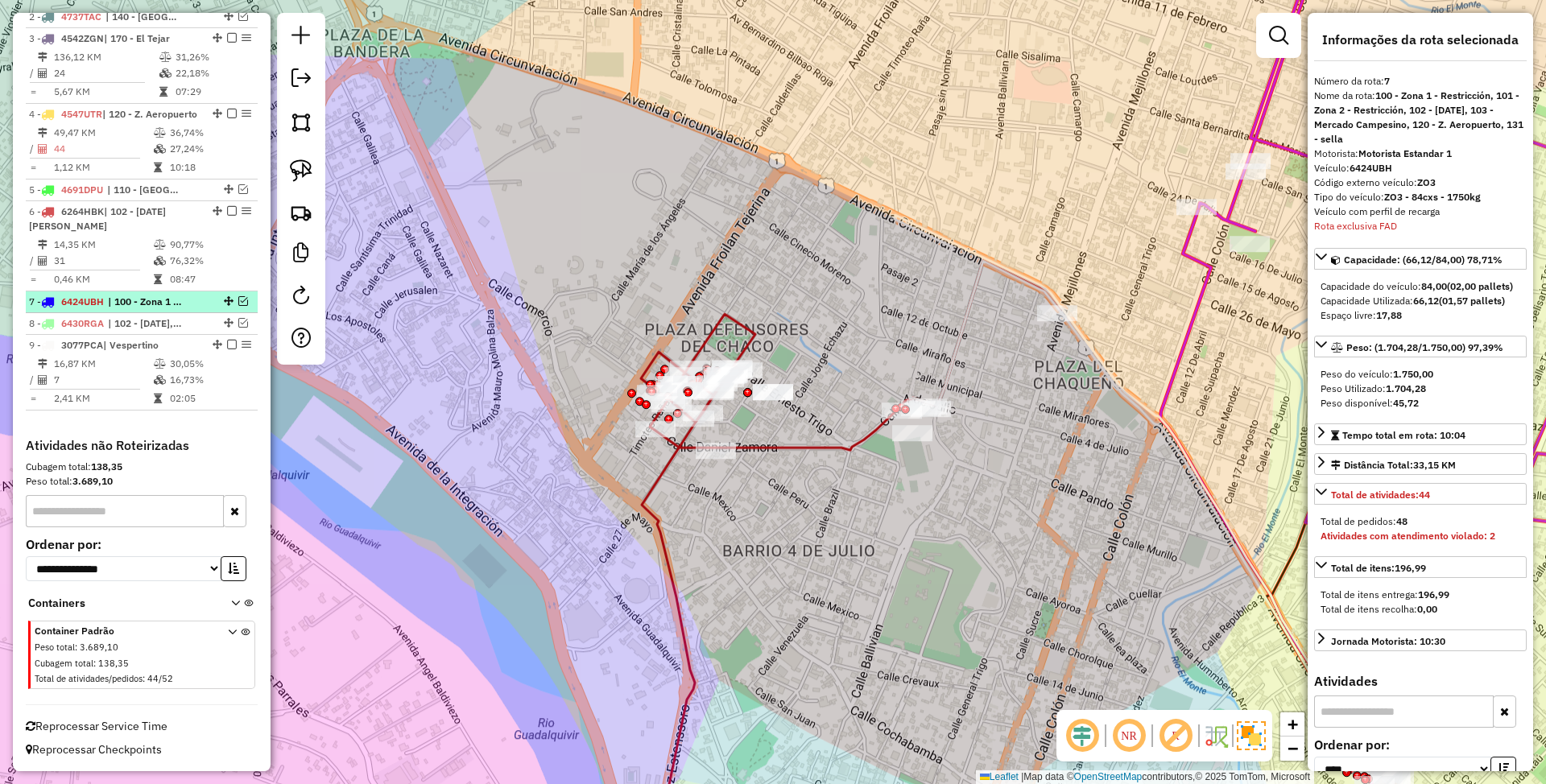
scroll to position [718, 0]
click at [748, 345] on icon at bounding box center [851, 355] width 420 height 190
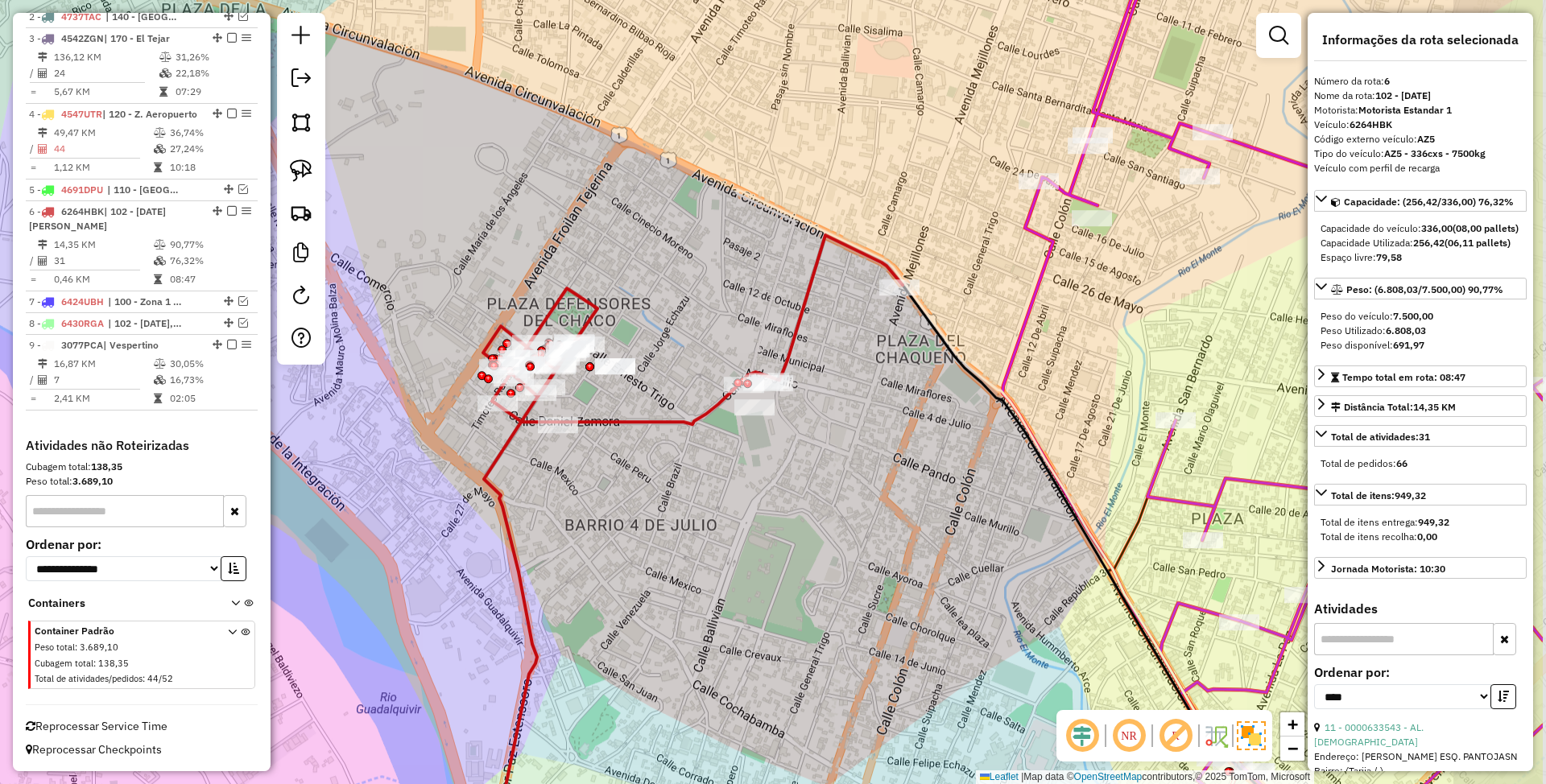
drag, startPoint x: 990, startPoint y: 541, endPoint x: 833, endPoint y: 516, distance: 159.0
click at [833, 516] on div "Janela de atendimento Grade de atendimento Capacidade Transportadoras Veículos …" at bounding box center [773, 392] width 1546 height 784
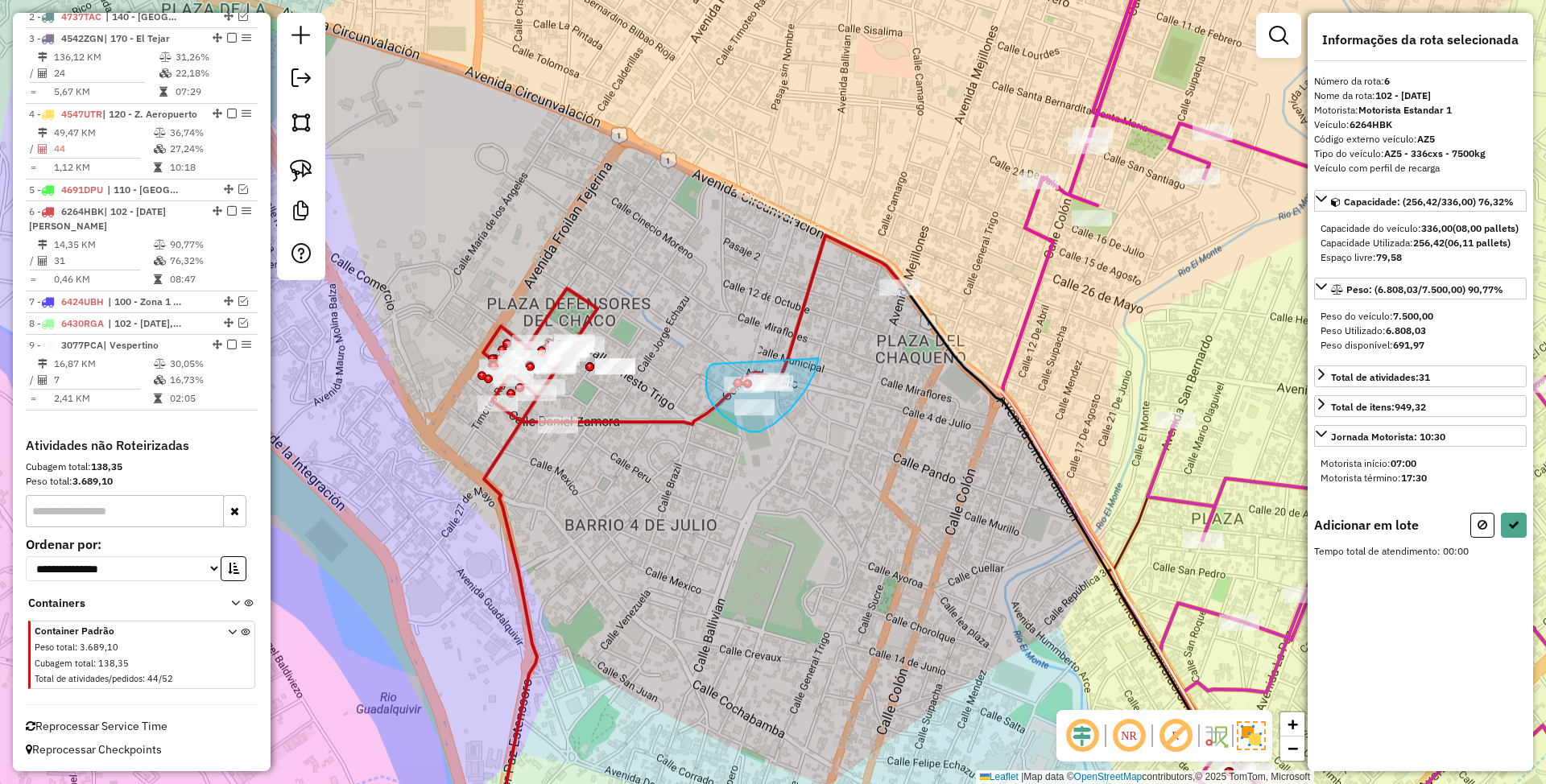
drag, startPoint x: 712, startPoint y: 363, endPoint x: 819, endPoint y: 358, distance: 107.1
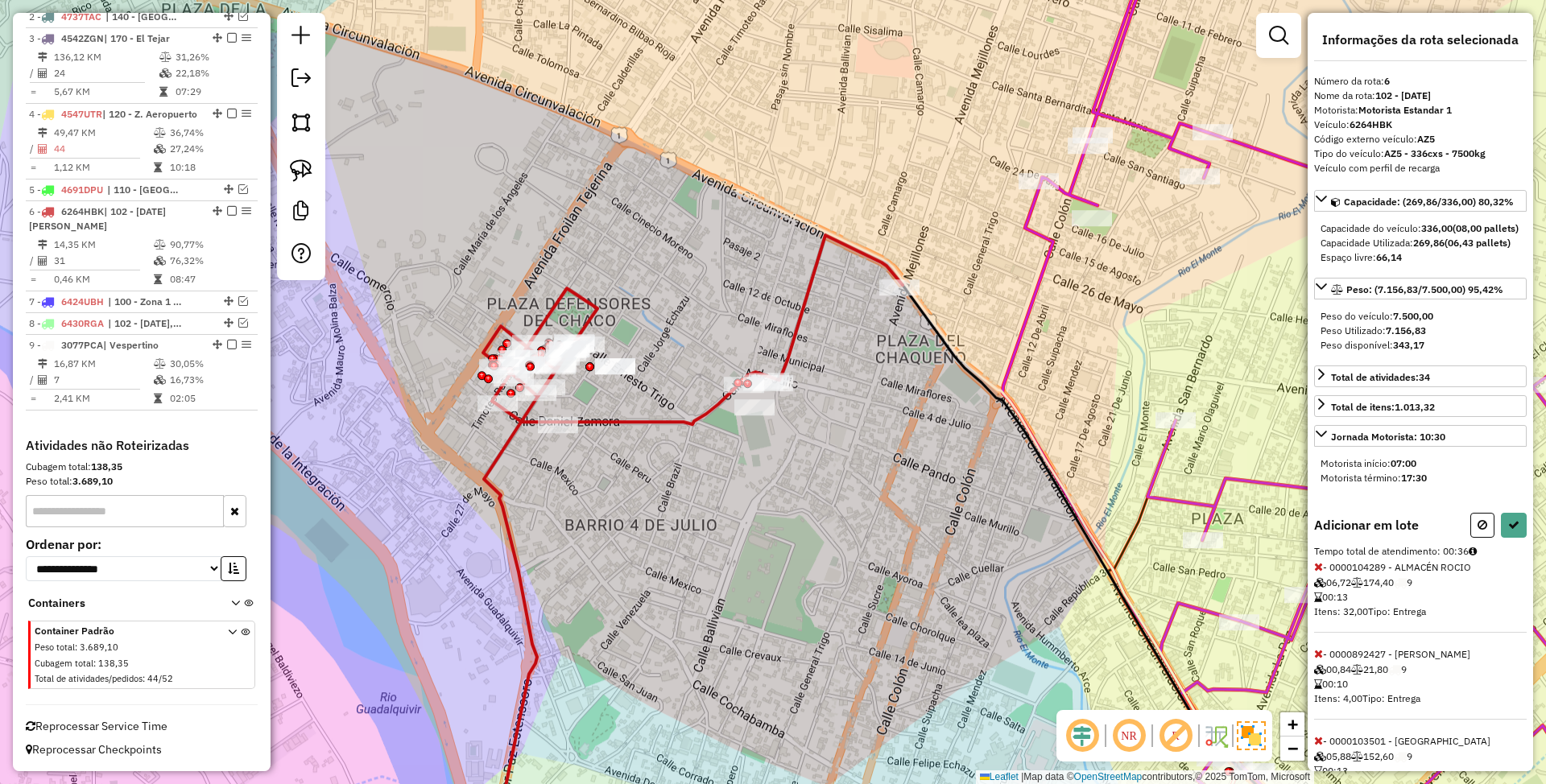
select select "*********"
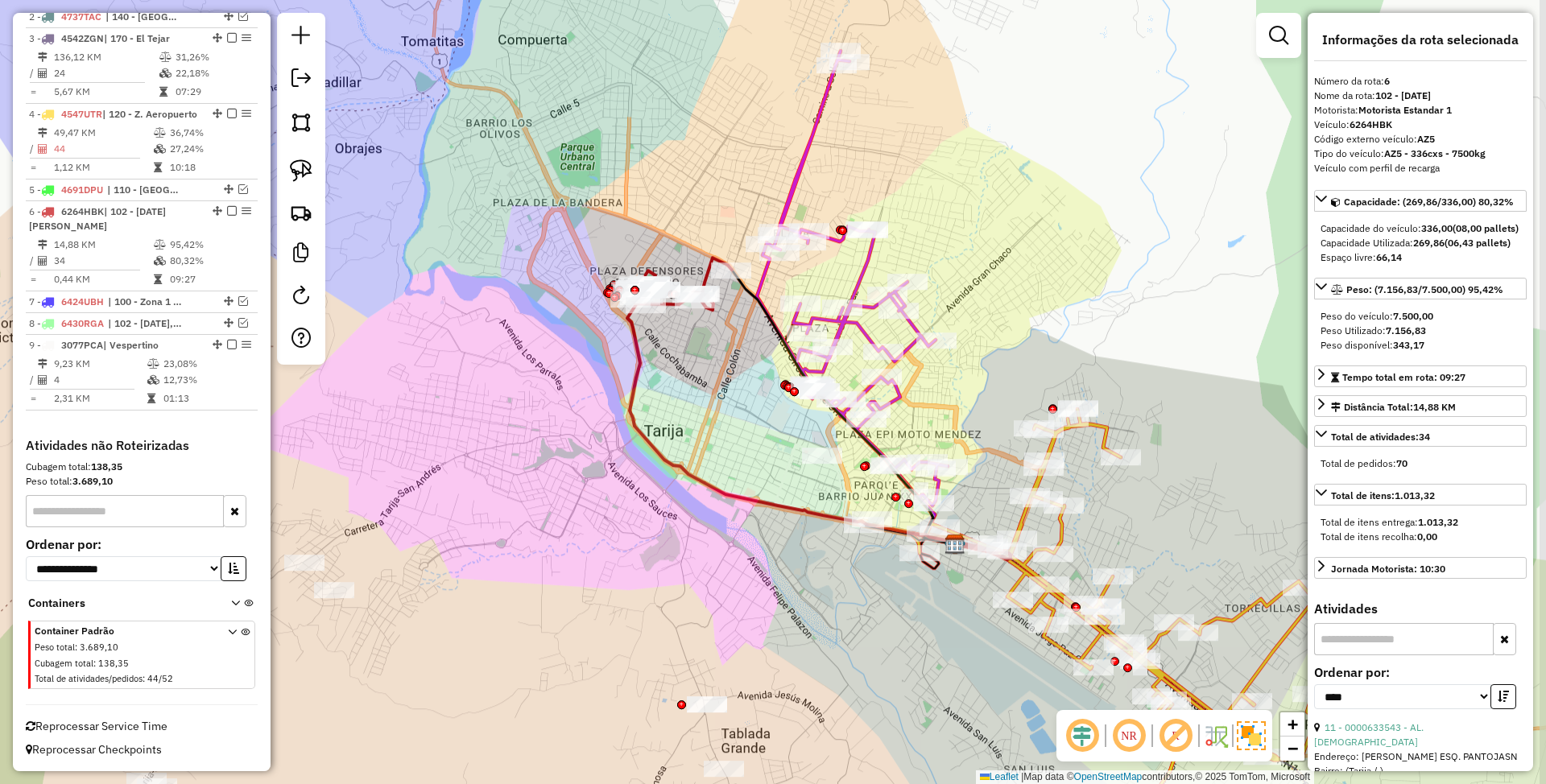
drag, startPoint x: 834, startPoint y: 431, endPoint x: 726, endPoint y: 377, distance: 120.7
click at [726, 377] on div "Janela de atendimento Grade de atendimento Capacidade Transportadoras Veículos …" at bounding box center [773, 392] width 1546 height 784
click at [815, 130] on icon at bounding box center [856, 277] width 181 height 455
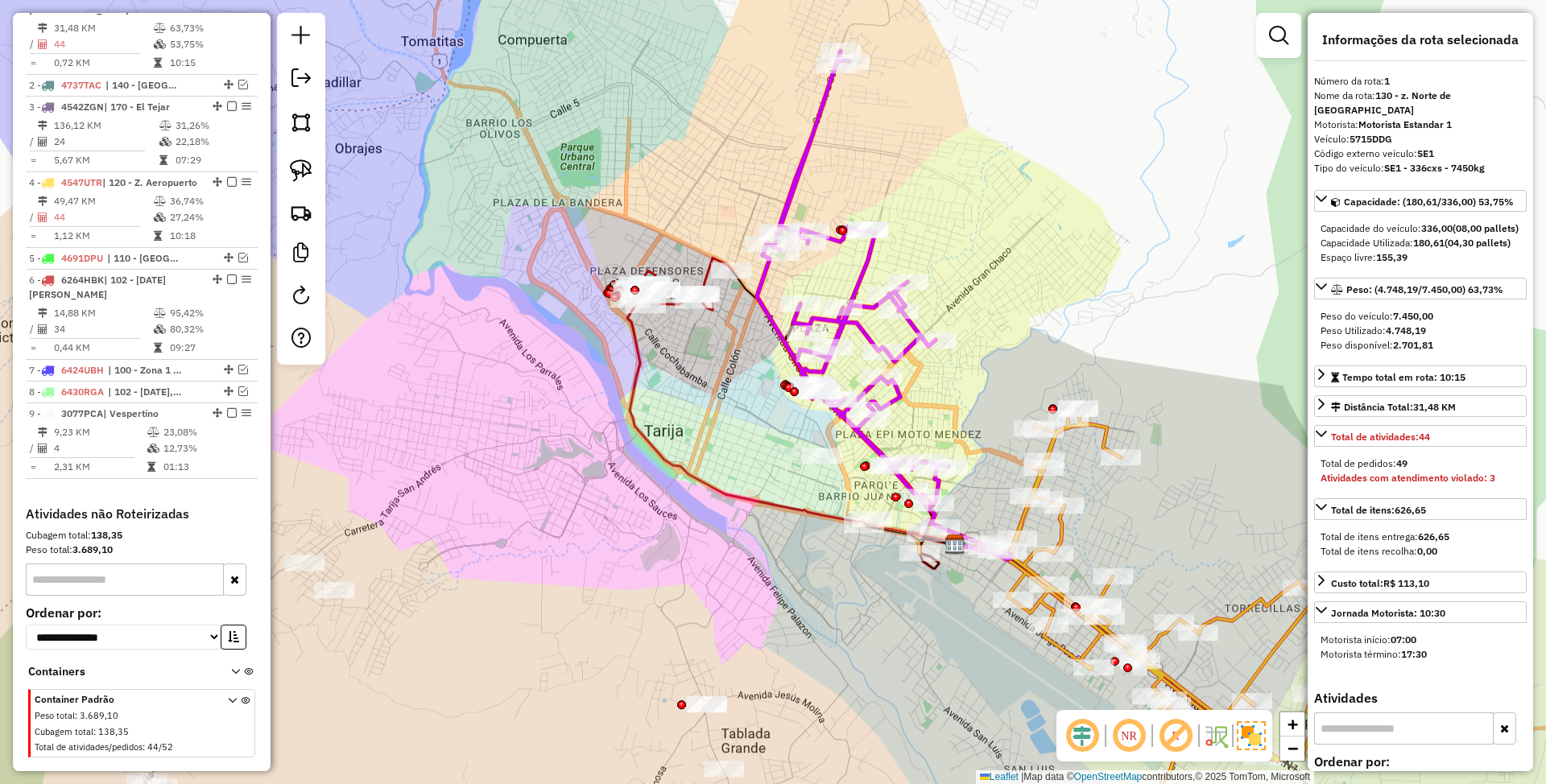
scroll to position [619, 0]
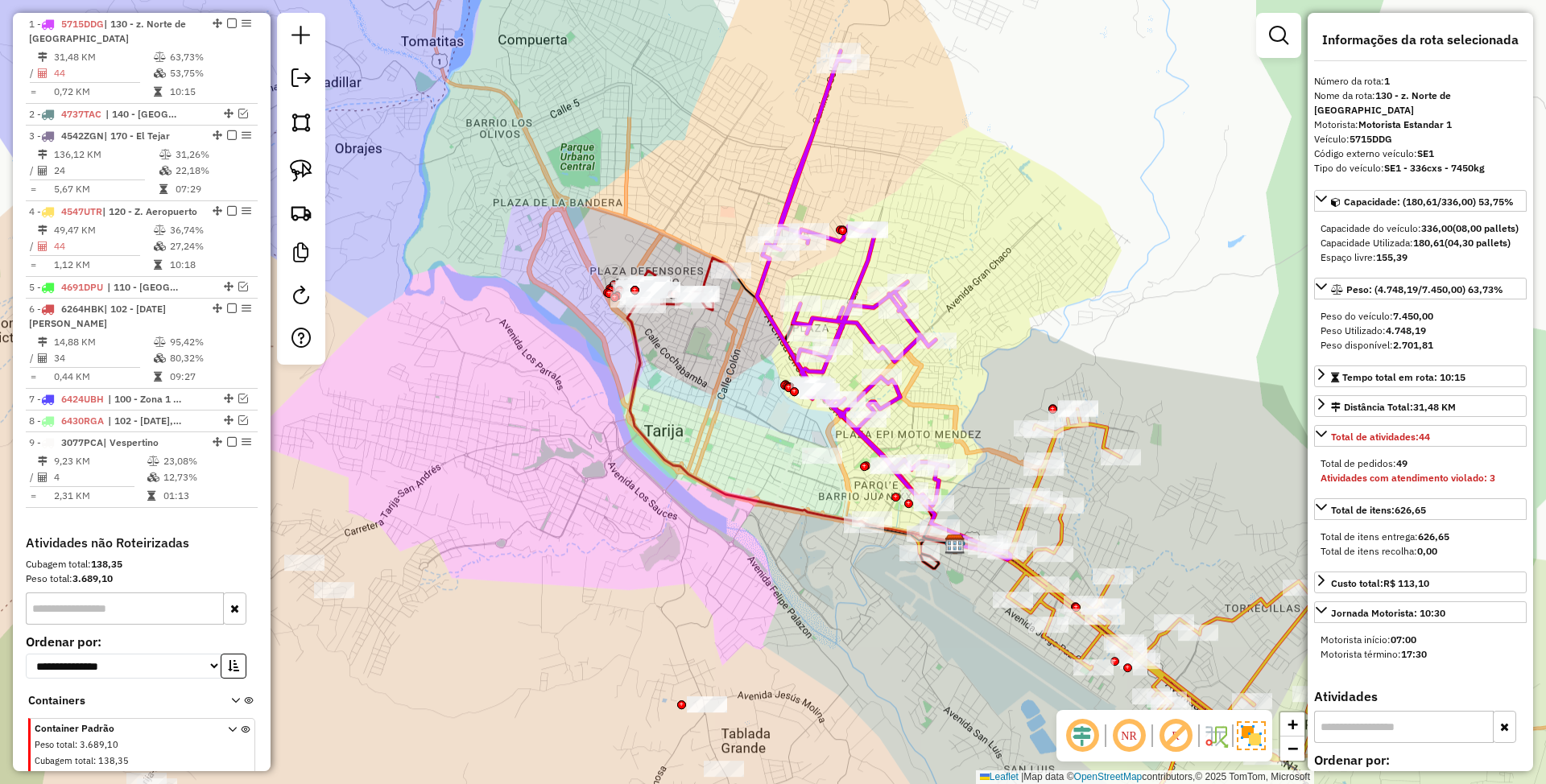
click at [1061, 529] on icon at bounding box center [1115, 636] width 406 height 454
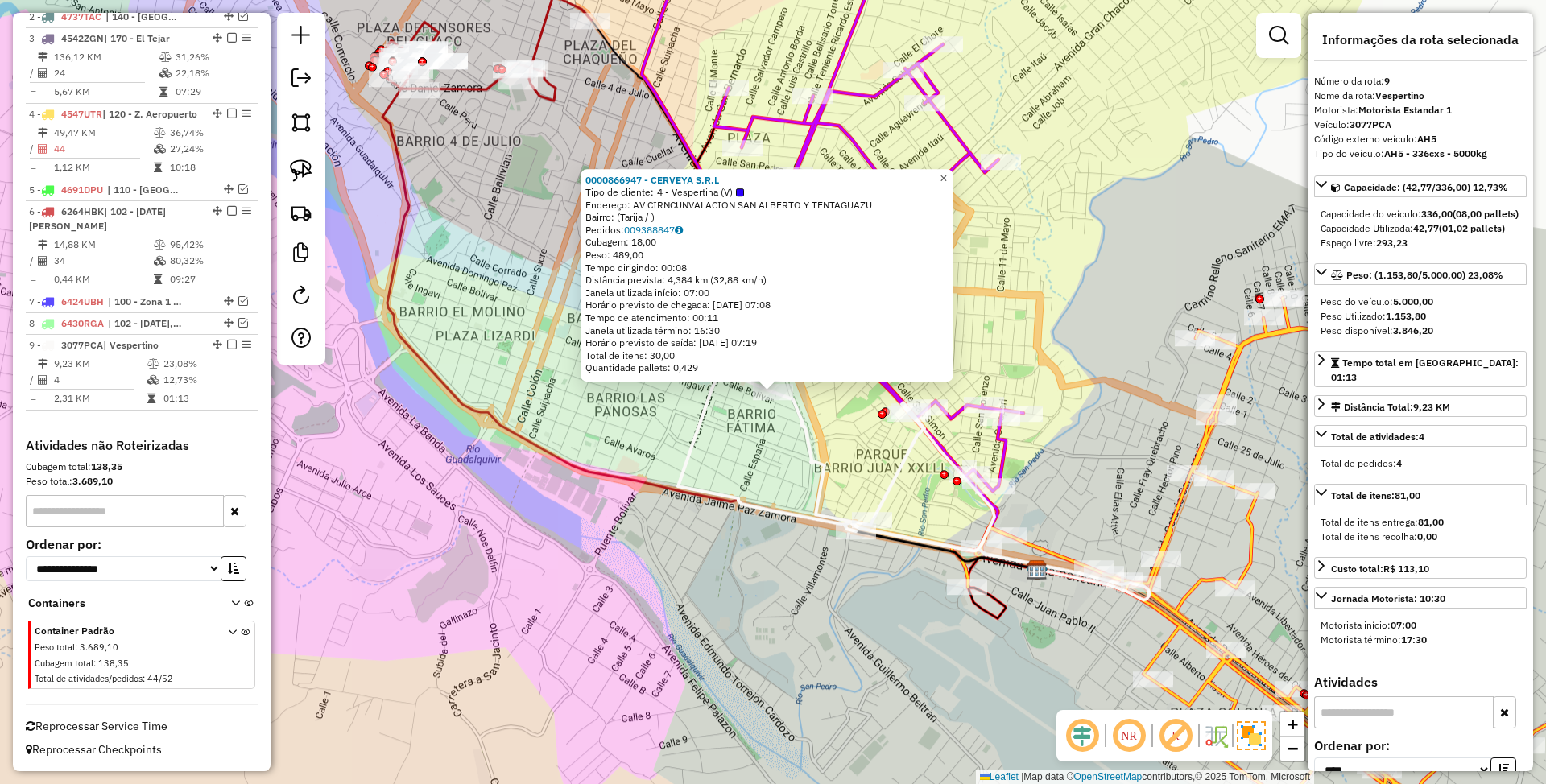
click at [947, 175] on span "×" at bounding box center [942, 179] width 7 height 14
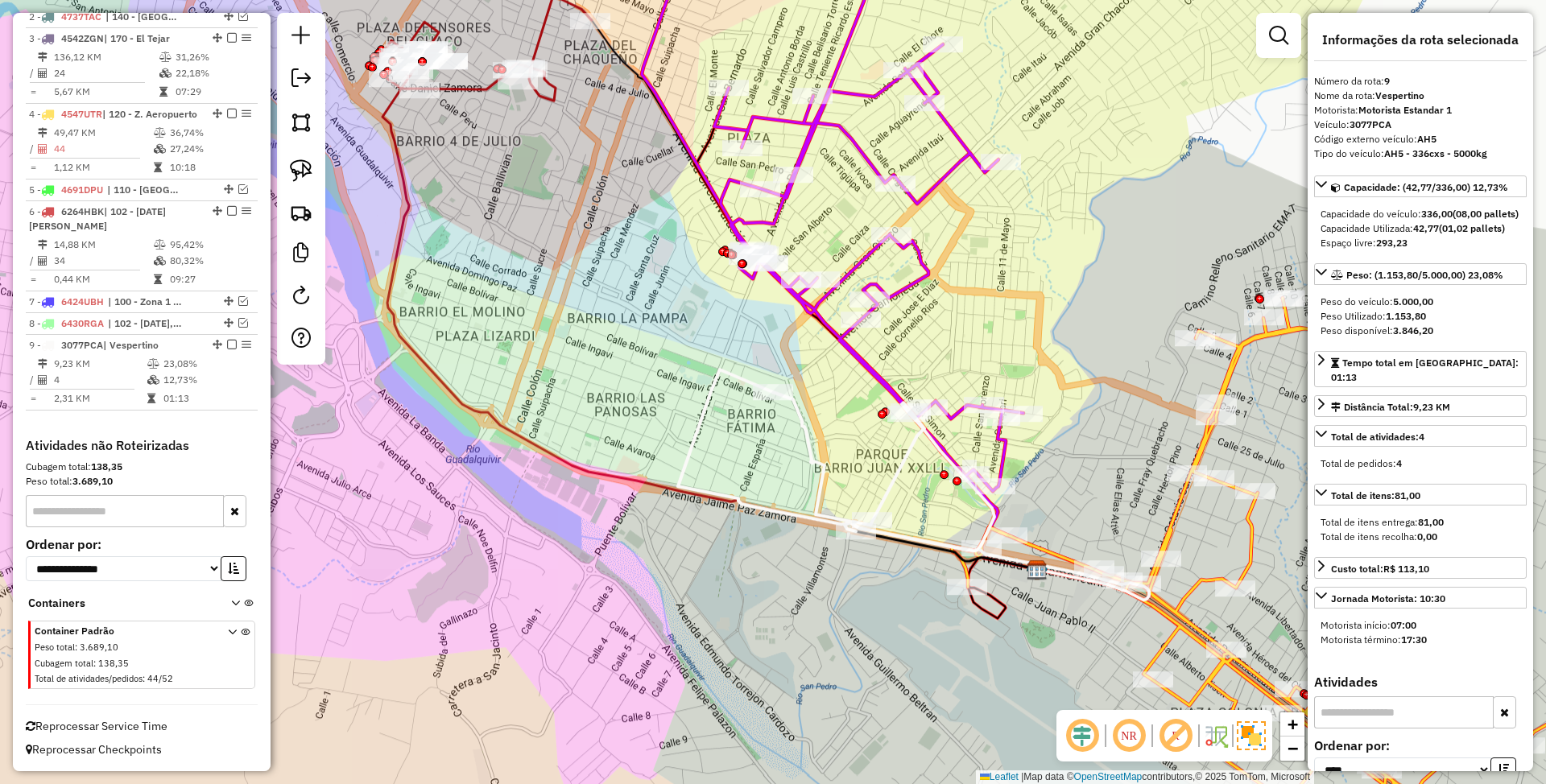
click at [1170, 526] on icon at bounding box center [1327, 581] width 749 height 565
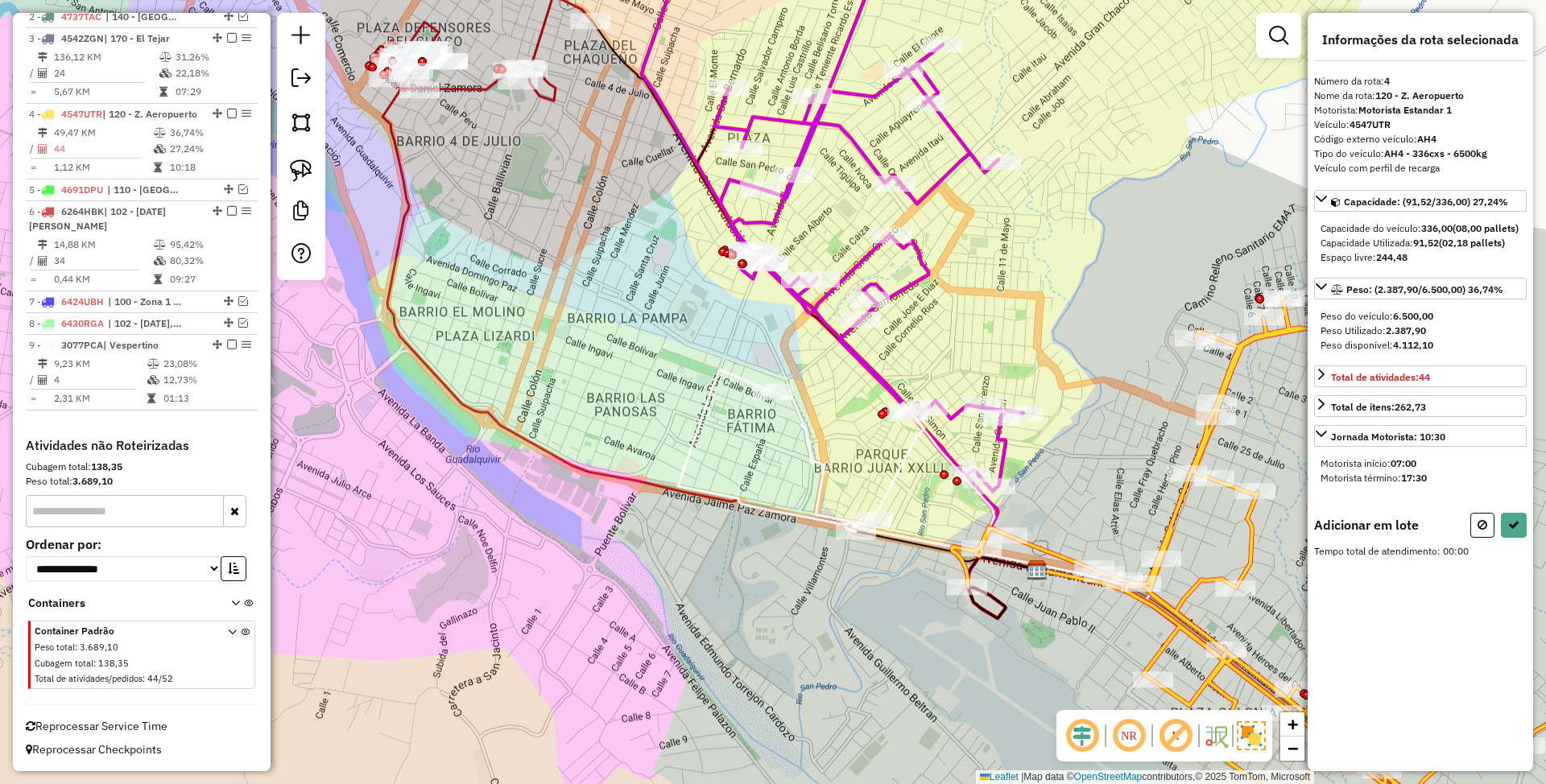
click at [897, 471] on icon at bounding box center [884, 471] width 221 height 159
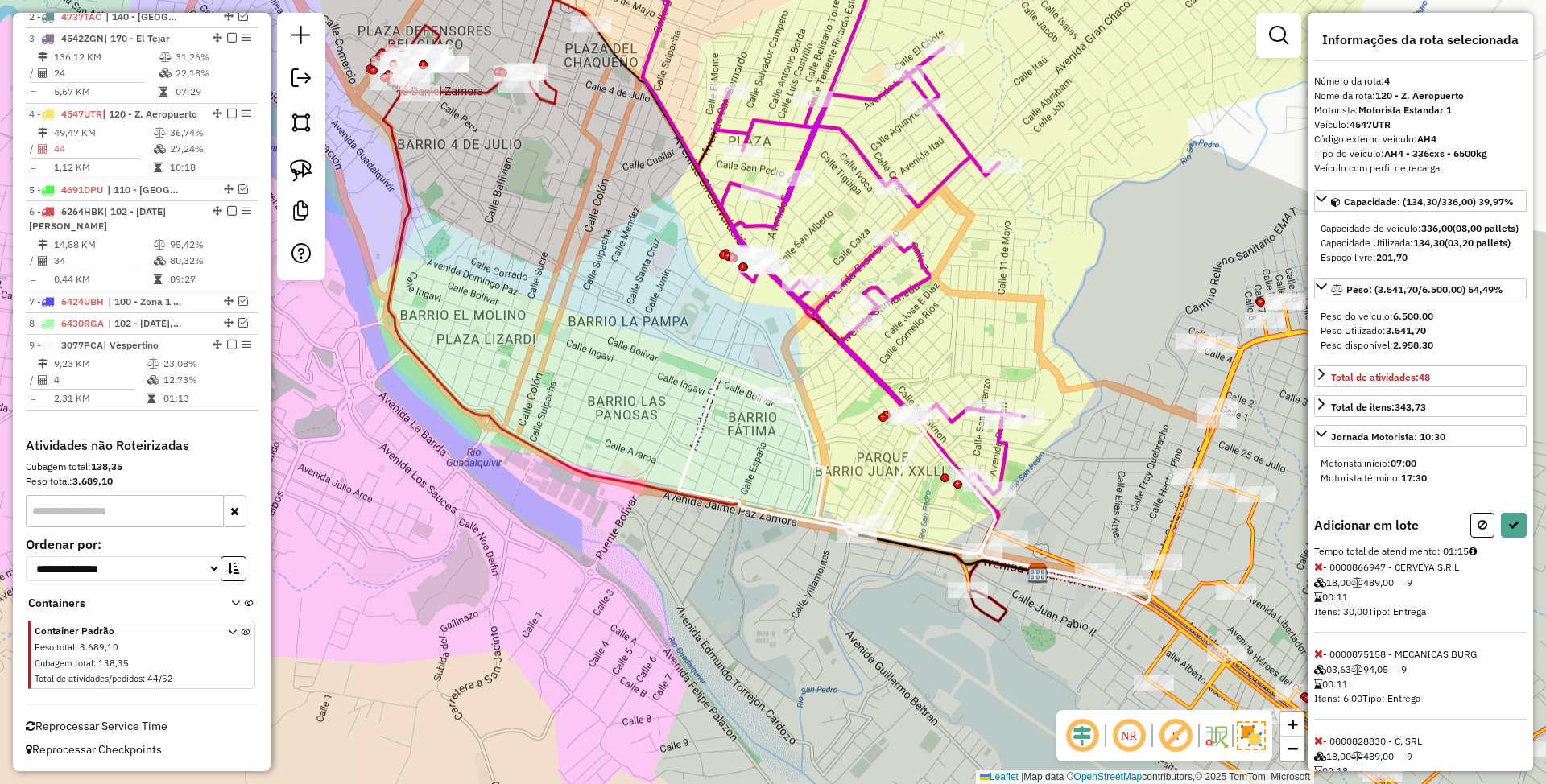
select select "*********"
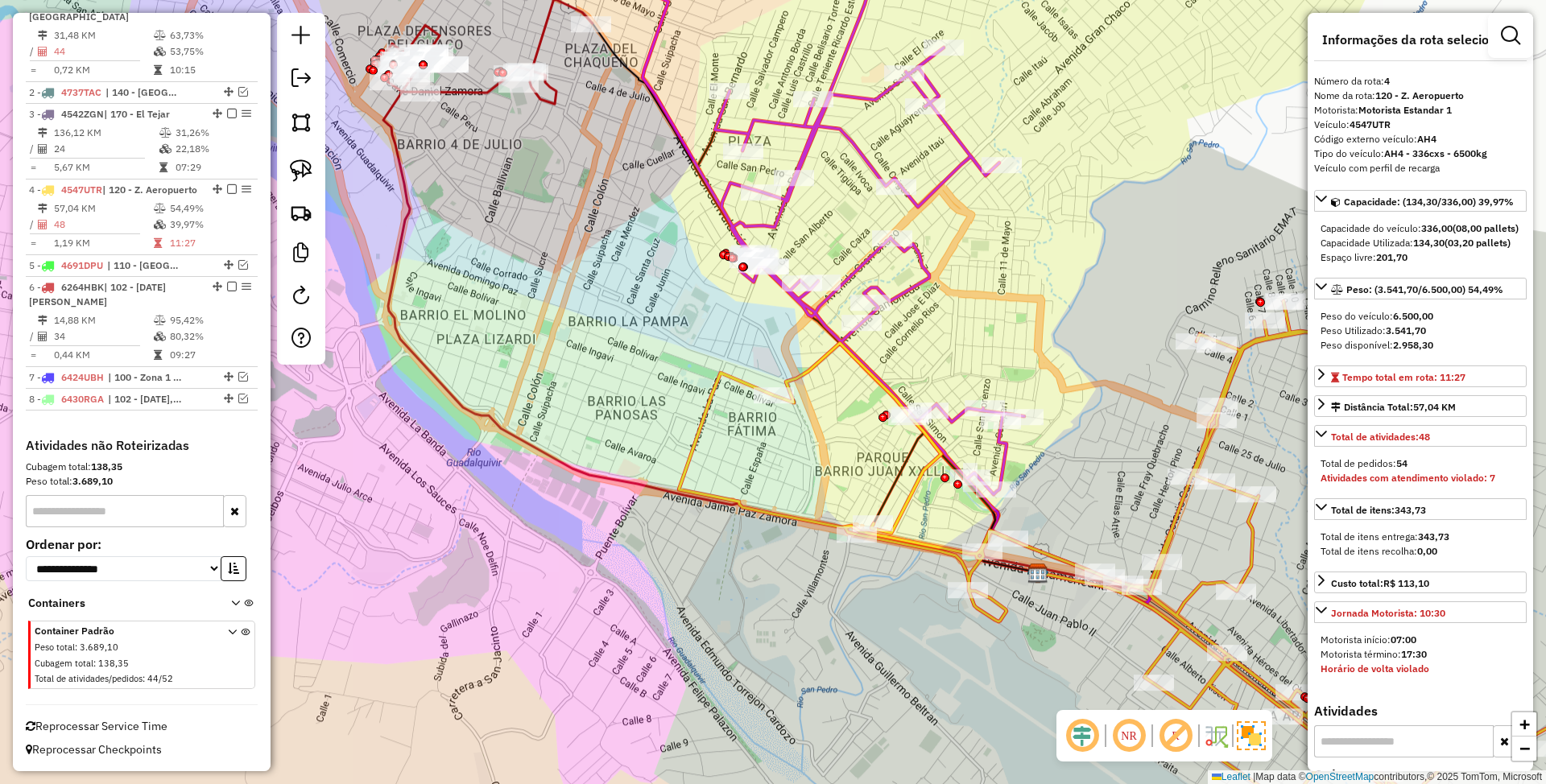
scroll to position [642, 0]
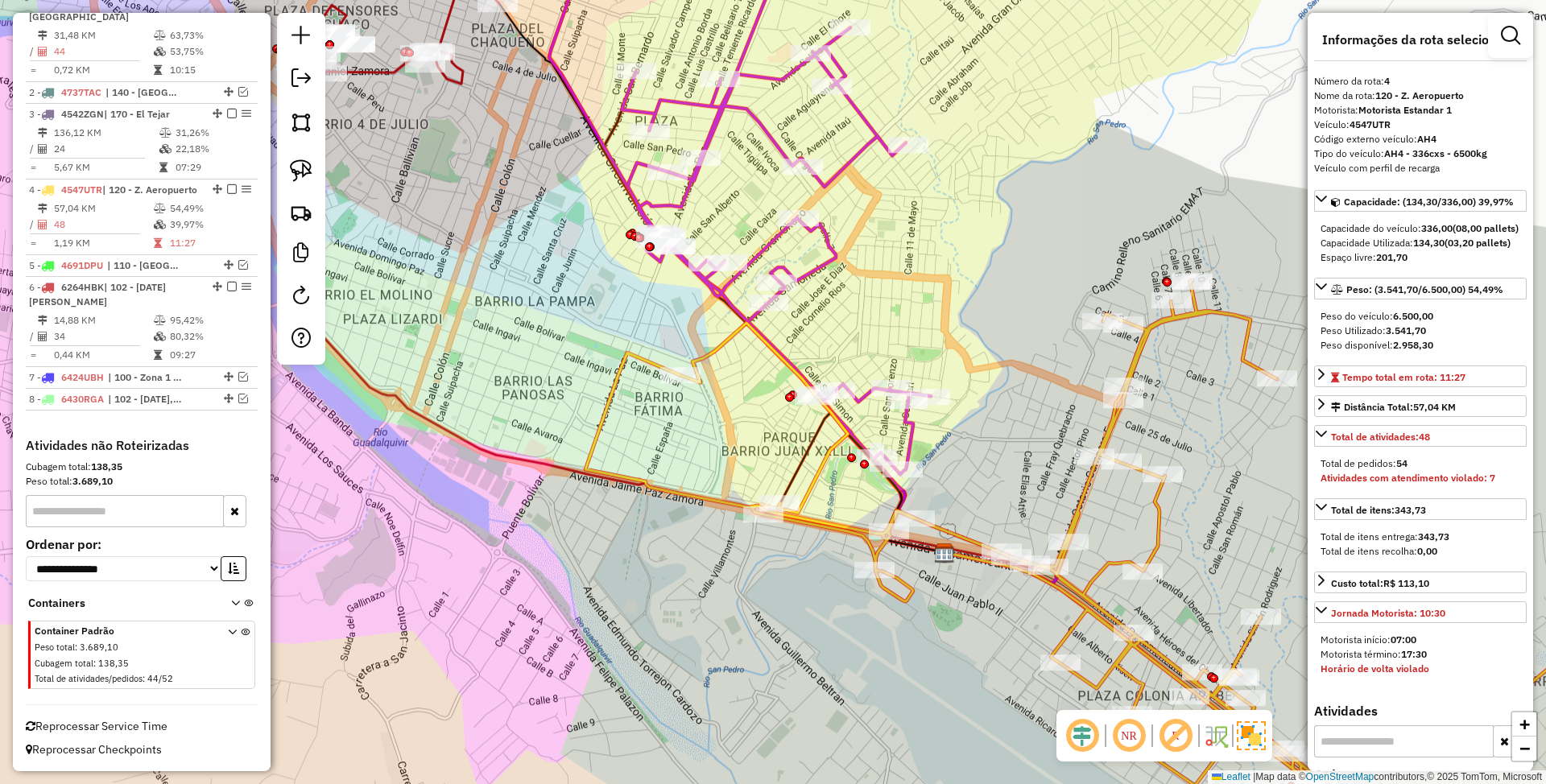
click at [821, 274] on icon at bounding box center [749, 197] width 363 height 553
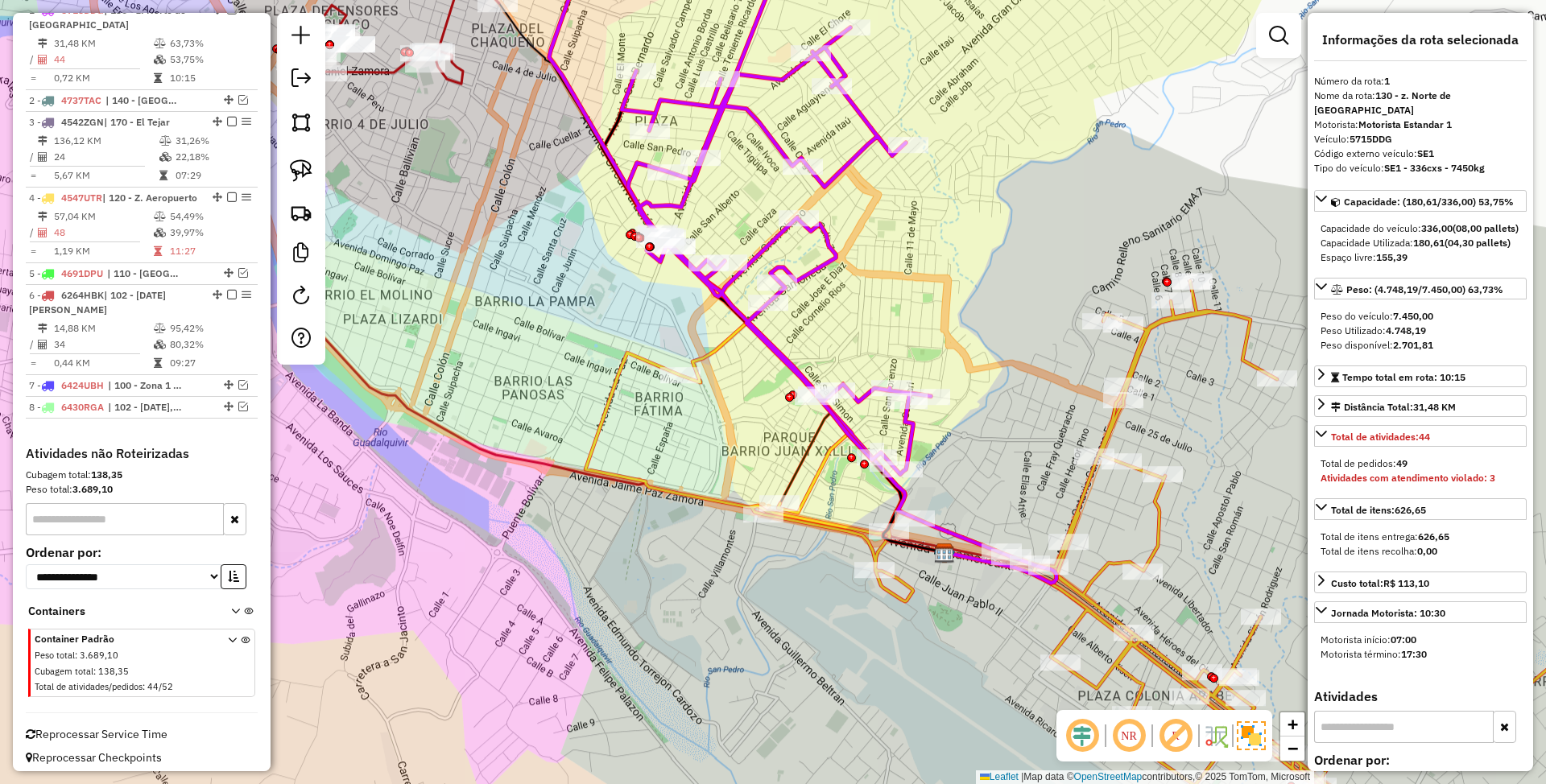
scroll to position [619, 0]
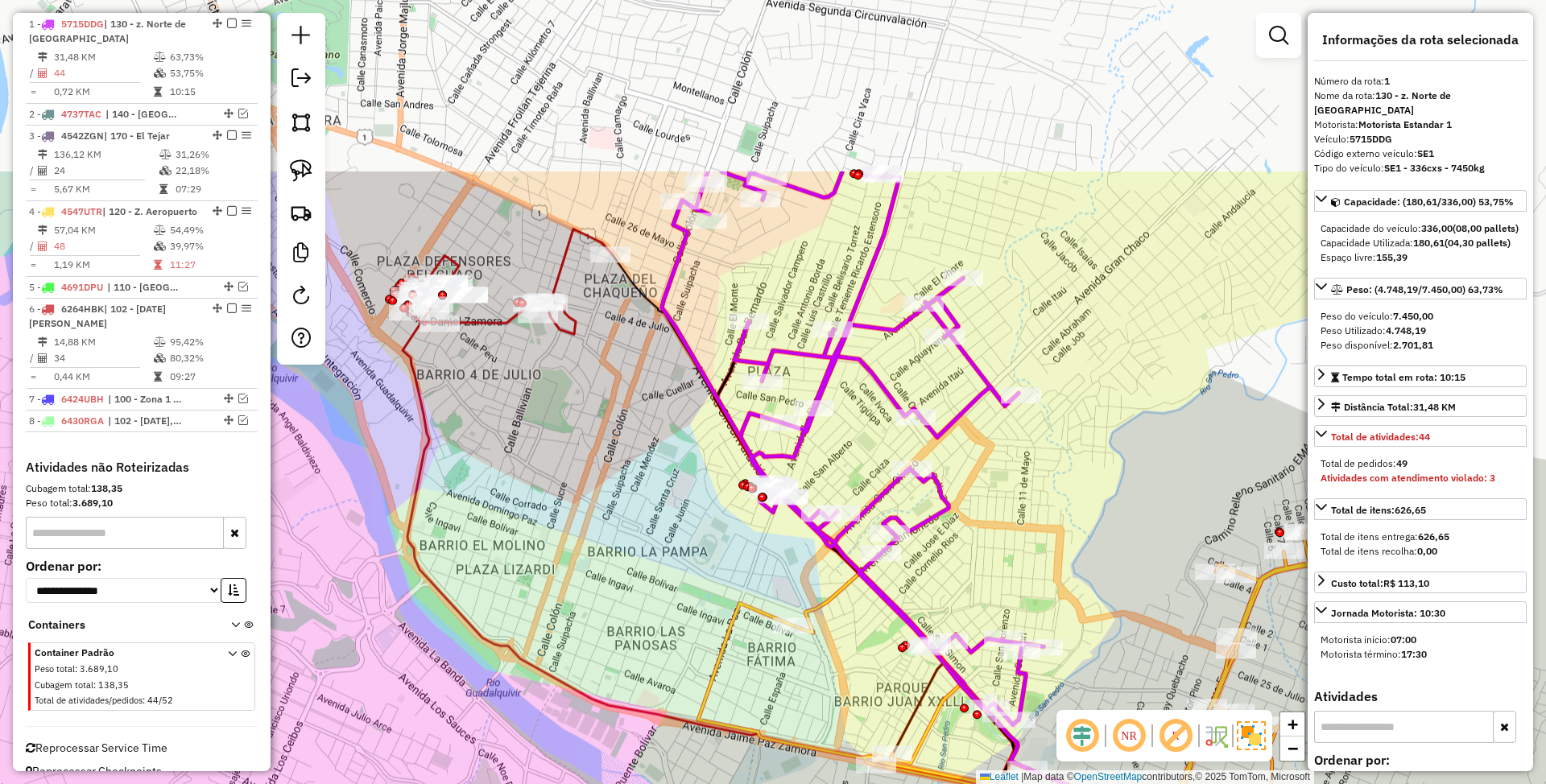
drag, startPoint x: 904, startPoint y: 288, endPoint x: 1017, endPoint y: 538, distance: 274.4
click at [1017, 538] on div "Janela de atendimento Grade de atendimento Capacidade Transportadoras Veículos …" at bounding box center [773, 392] width 1546 height 784
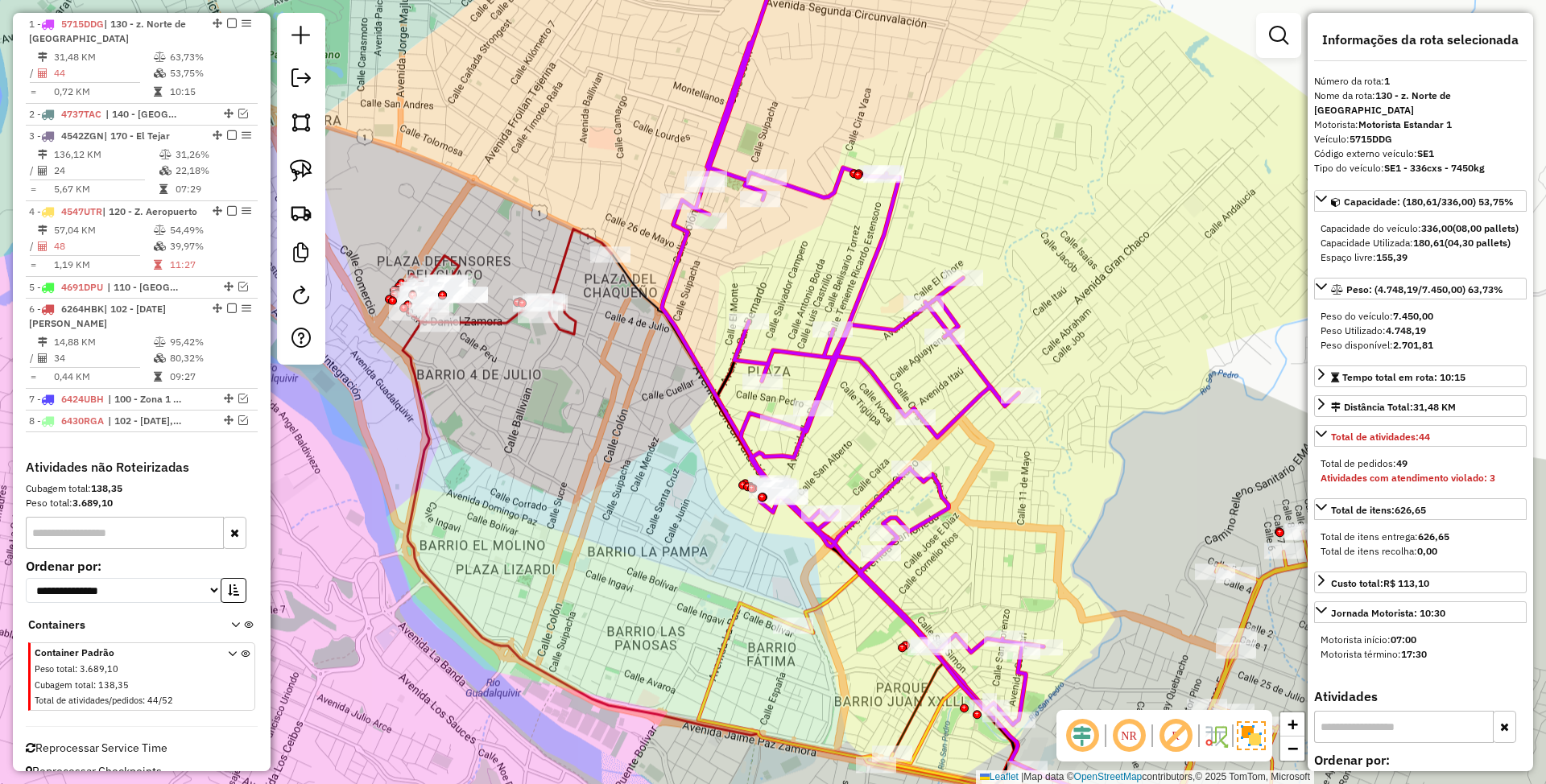
click at [480, 316] on icon at bounding box center [508, 281] width 209 height 106
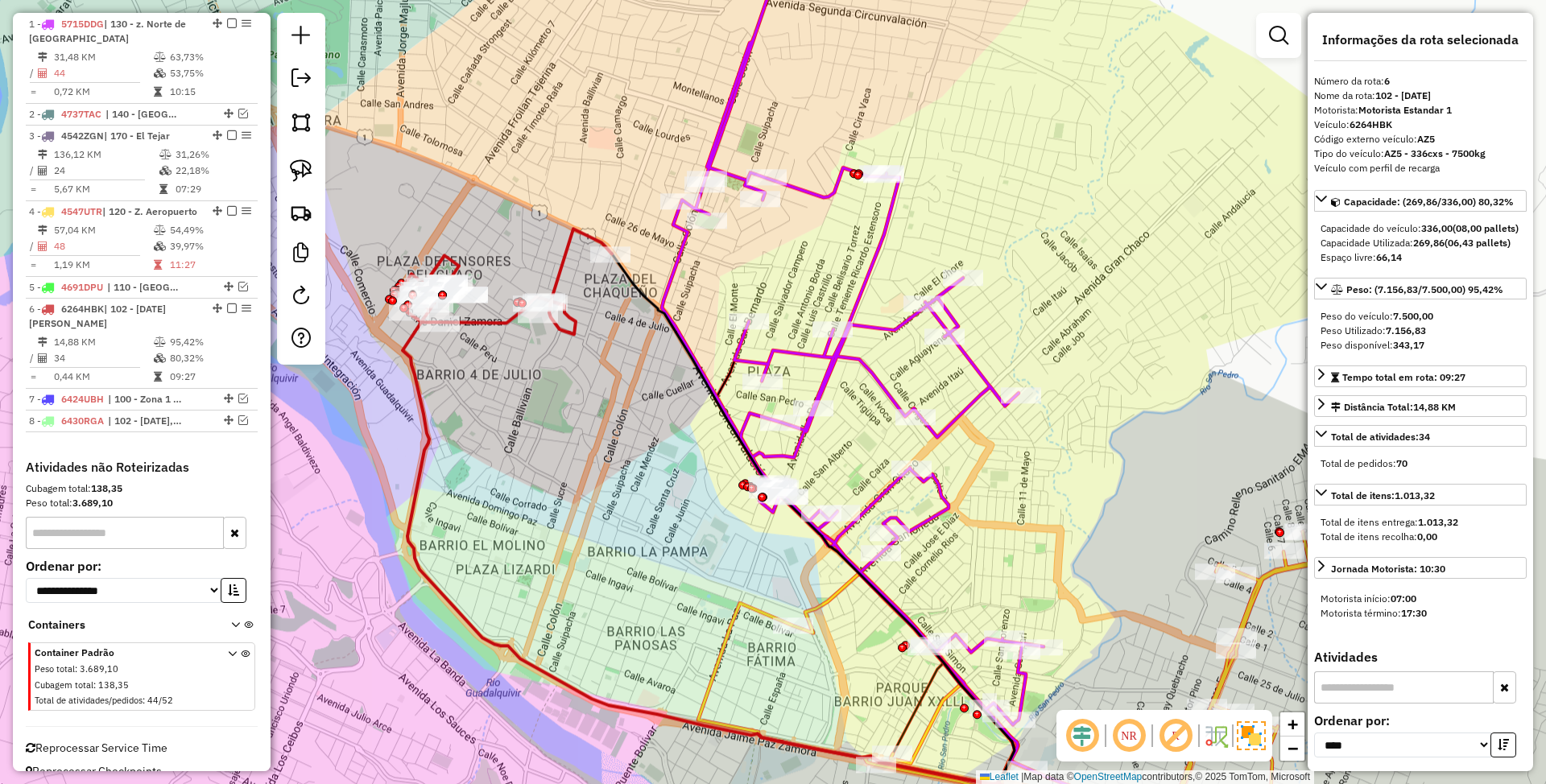
scroll to position [642, 0]
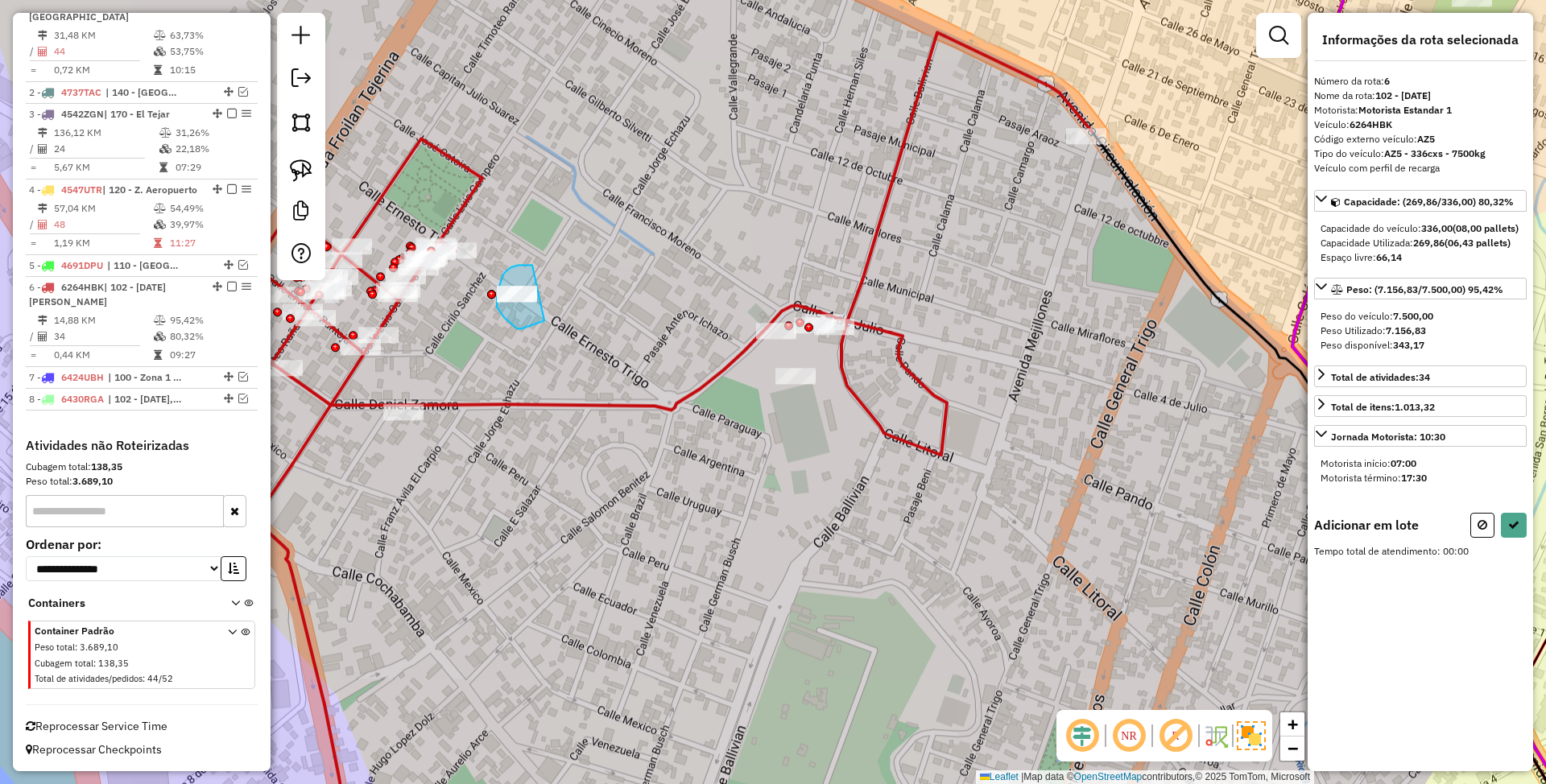
drag, startPoint x: 503, startPoint y: 275, endPoint x: 546, endPoint y: 320, distance: 62.2
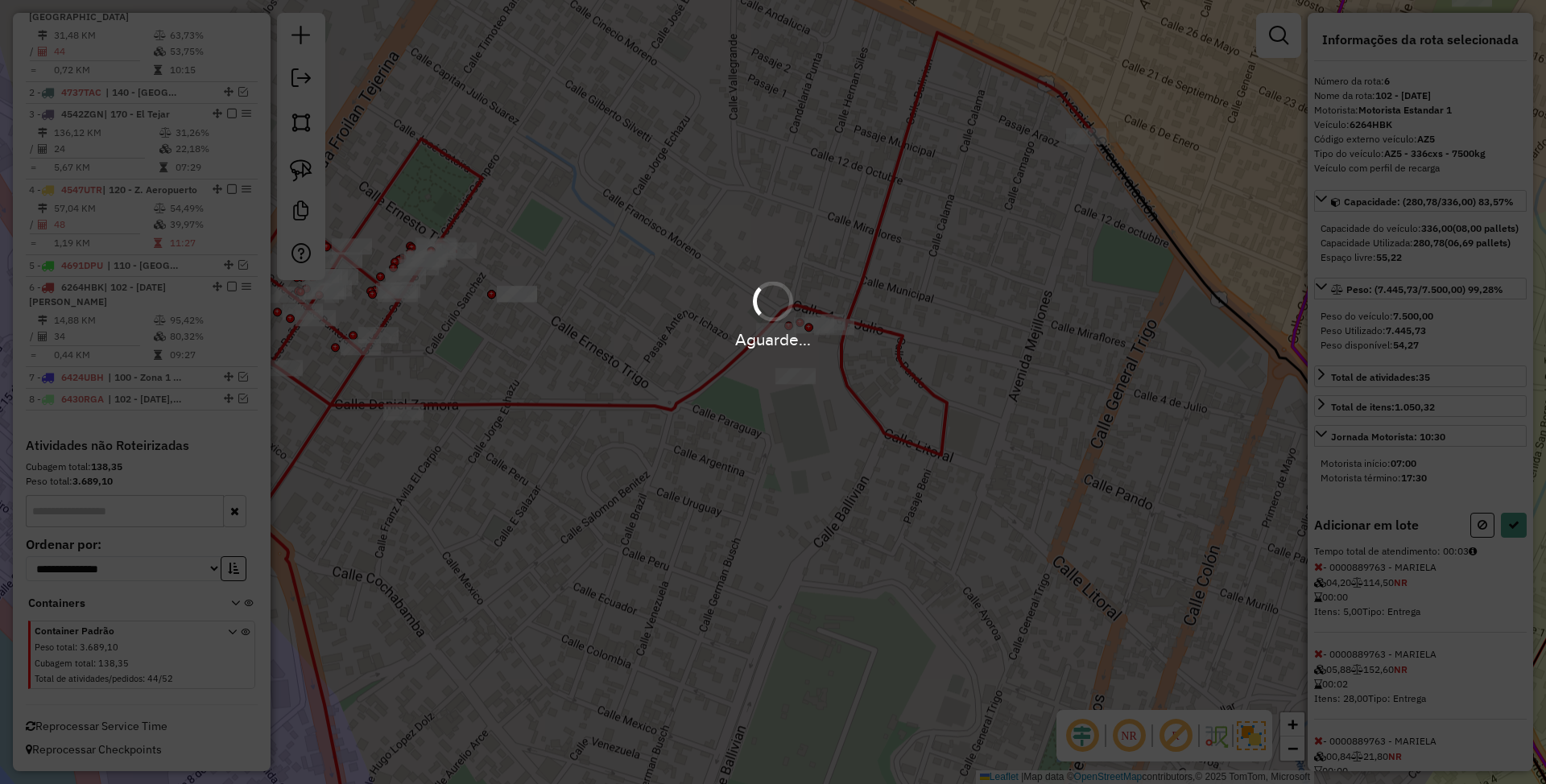
select select "*********"
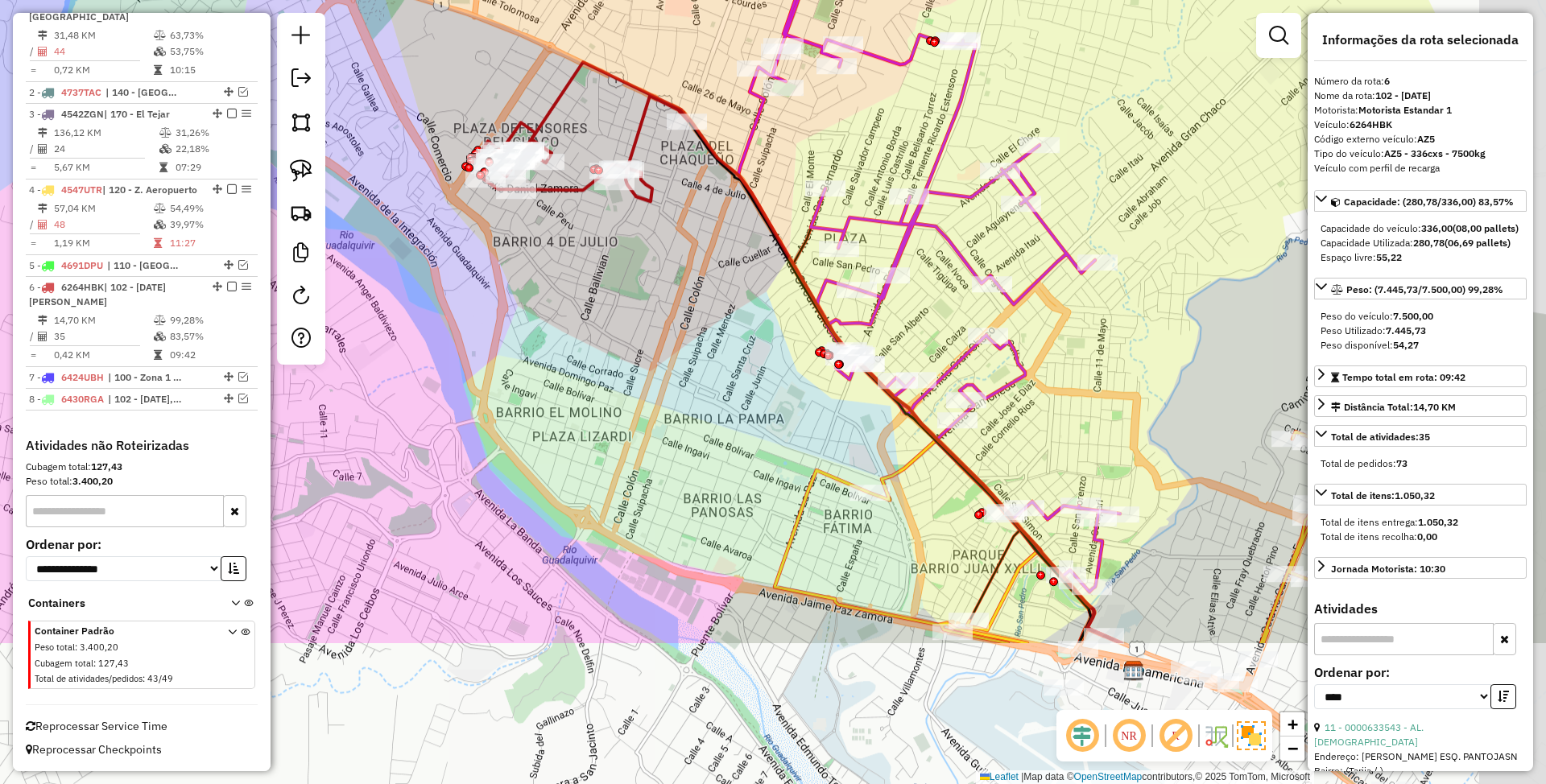
drag, startPoint x: 699, startPoint y: 533, endPoint x: 591, endPoint y: 298, distance: 258.6
click at [591, 298] on div "Janela de atendimento Grade de atendimento Capacidade Transportadoras Veículos …" at bounding box center [773, 392] width 1546 height 784
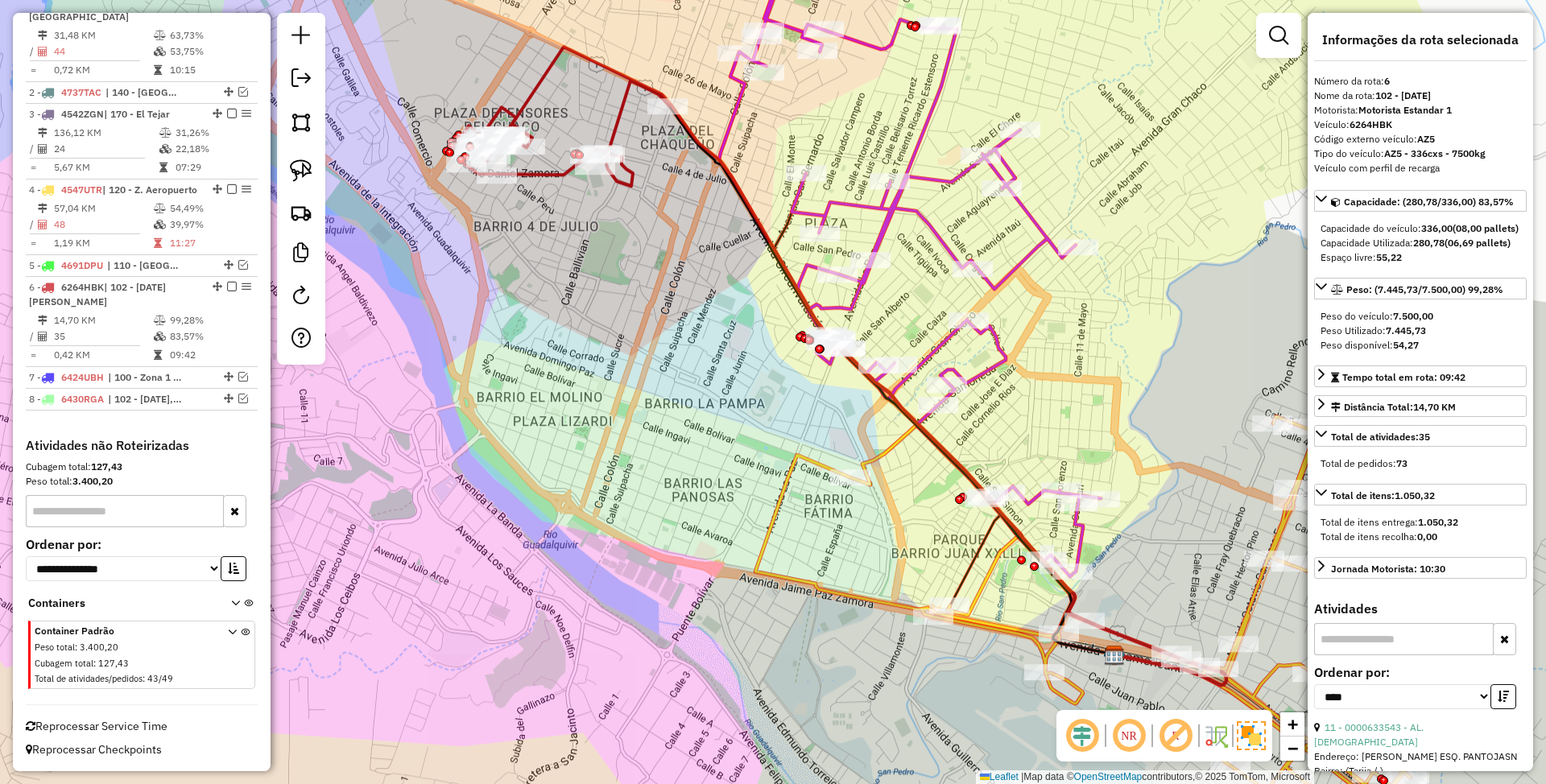
click at [1015, 264] on icon at bounding box center [919, 249] width 363 height 656
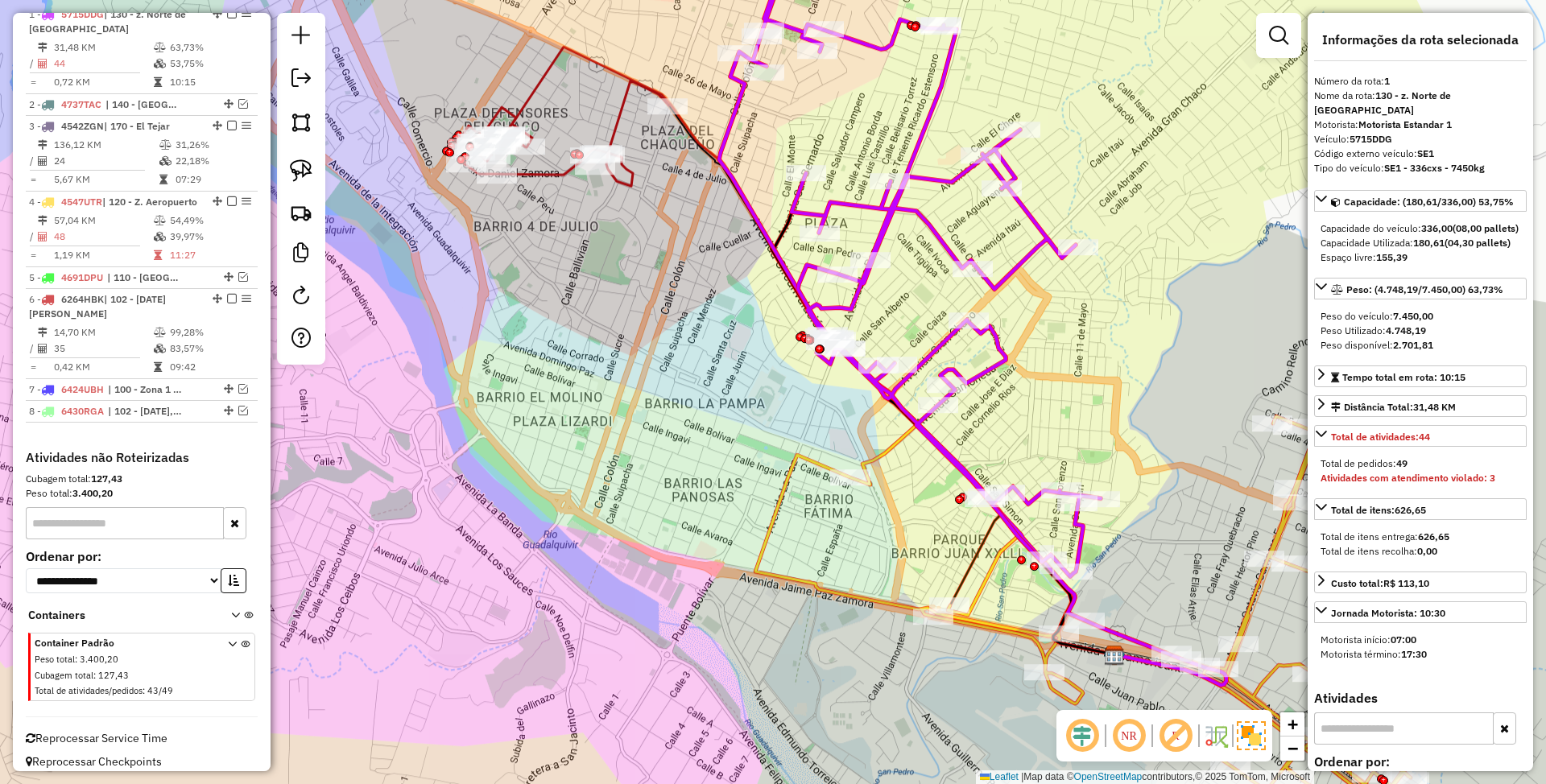
scroll to position [619, 0]
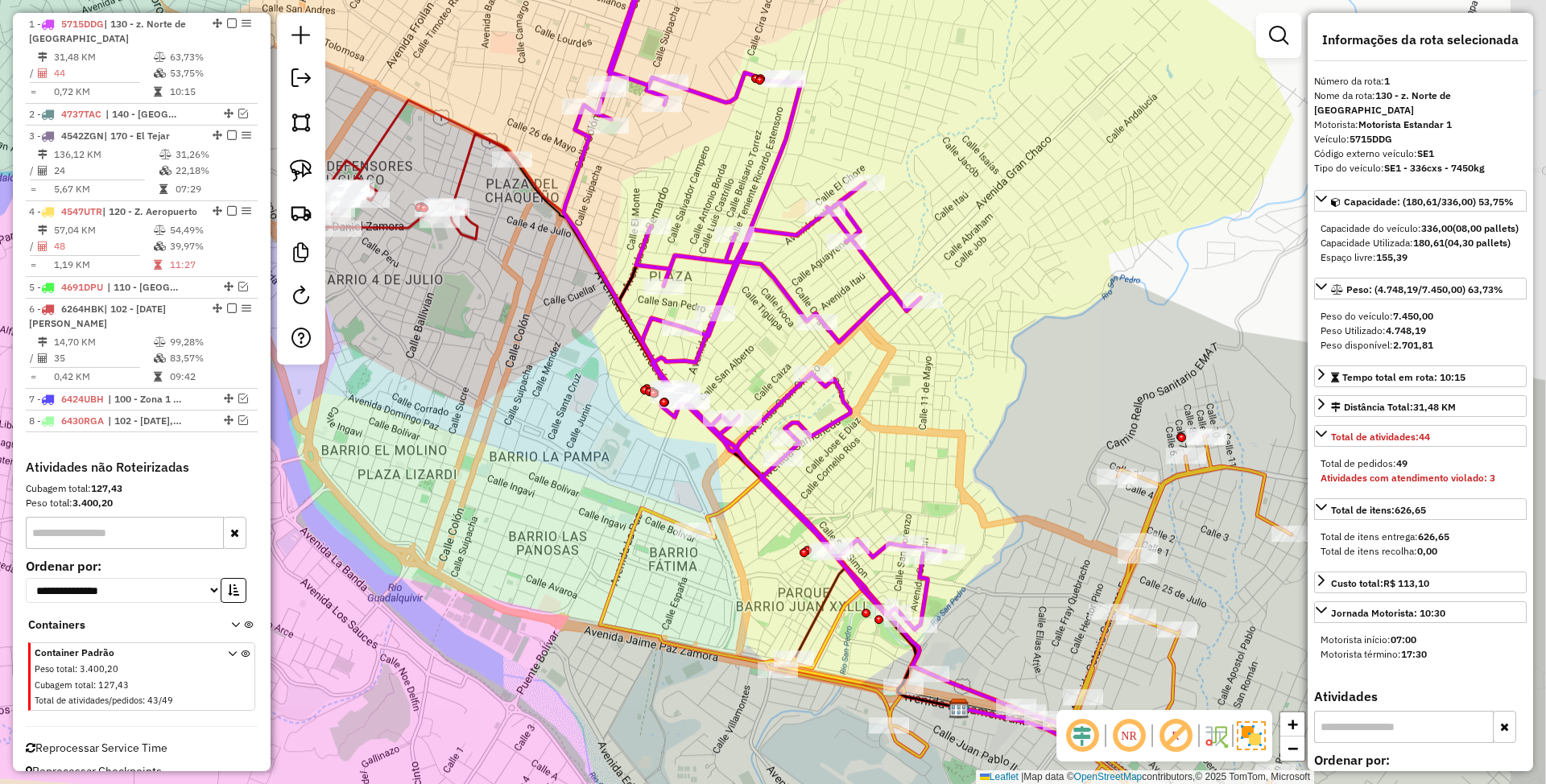
drag, startPoint x: 1074, startPoint y: 385, endPoint x: 935, endPoint y: 468, distance: 161.9
click at [935, 468] on div "Janela de atendimento Grade de atendimento Capacidade Transportadoras Veículos …" at bounding box center [773, 392] width 1546 height 784
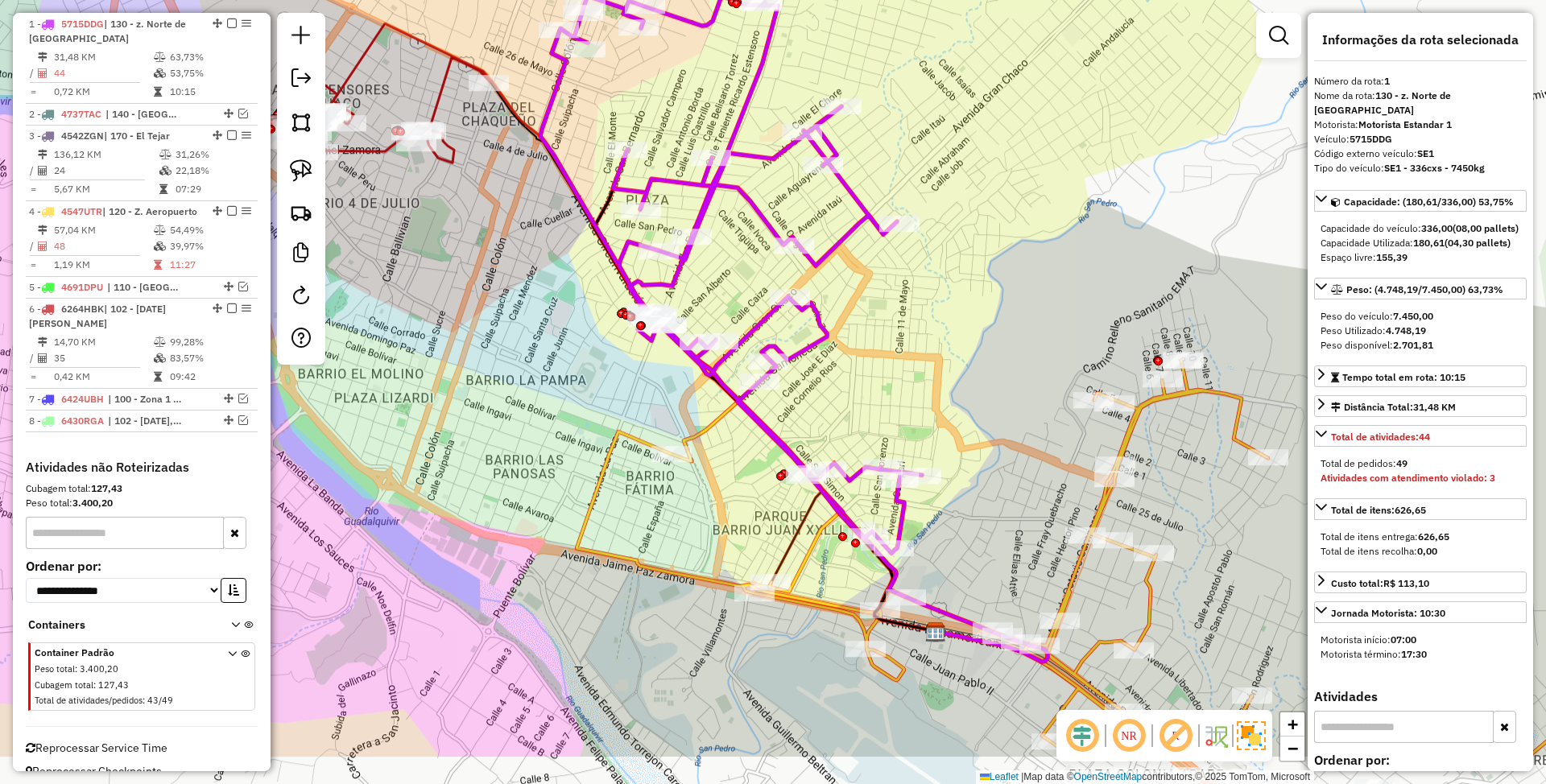
drag, startPoint x: 607, startPoint y: 245, endPoint x: 538, endPoint y: 82, distance: 177.0
click at [538, 82] on div "Janela de atendimento Grade de atendimento Capacidade Transportadoras Veículos …" at bounding box center [773, 392] width 1546 height 784
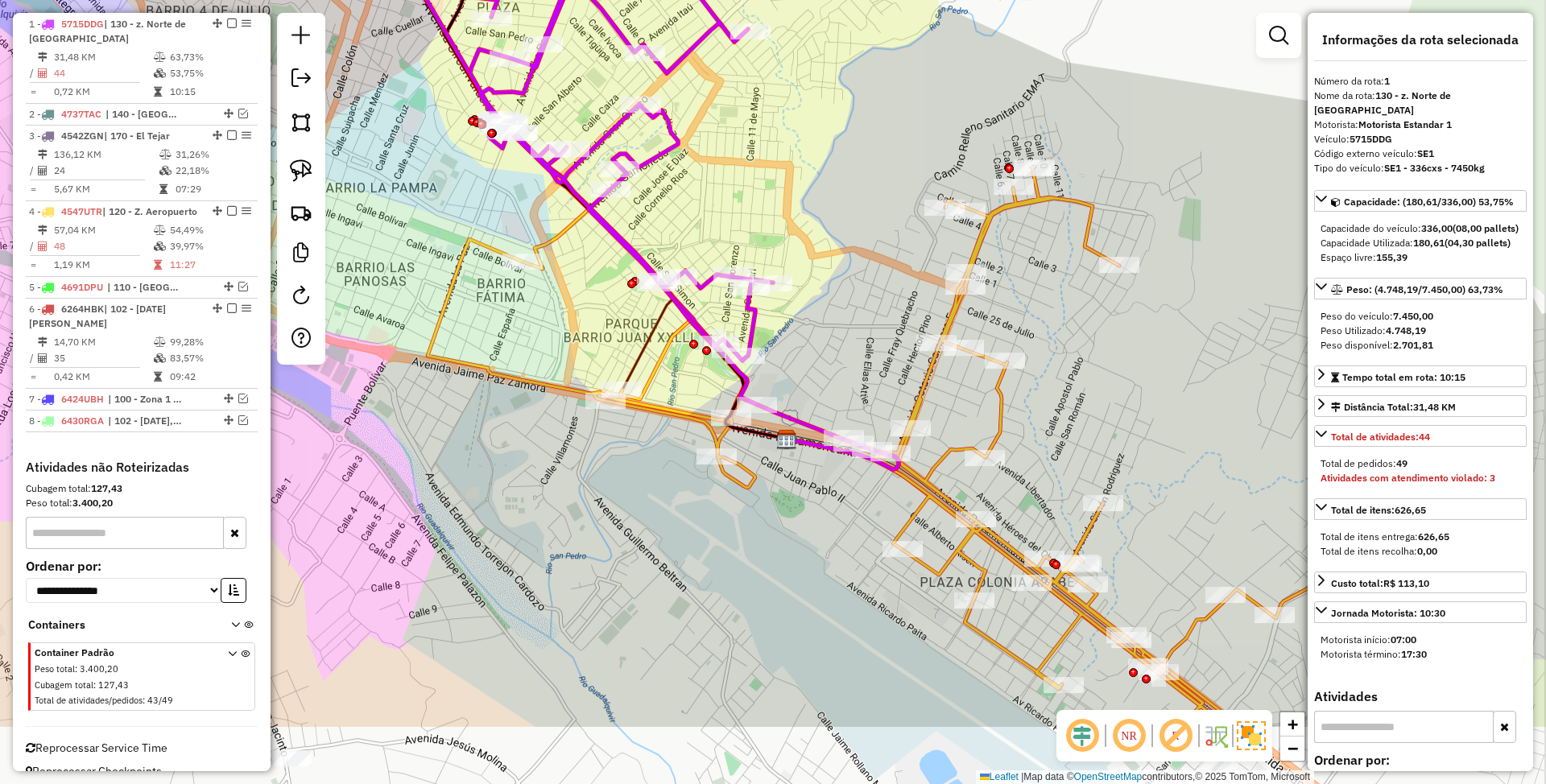
drag, startPoint x: 984, startPoint y: 545, endPoint x: 854, endPoint y: 399, distance: 195.5
click at [854, 399] on div "Janela de atendimento Grade de atendimento Capacidade Transportadoras Veículos …" at bounding box center [773, 392] width 1546 height 784
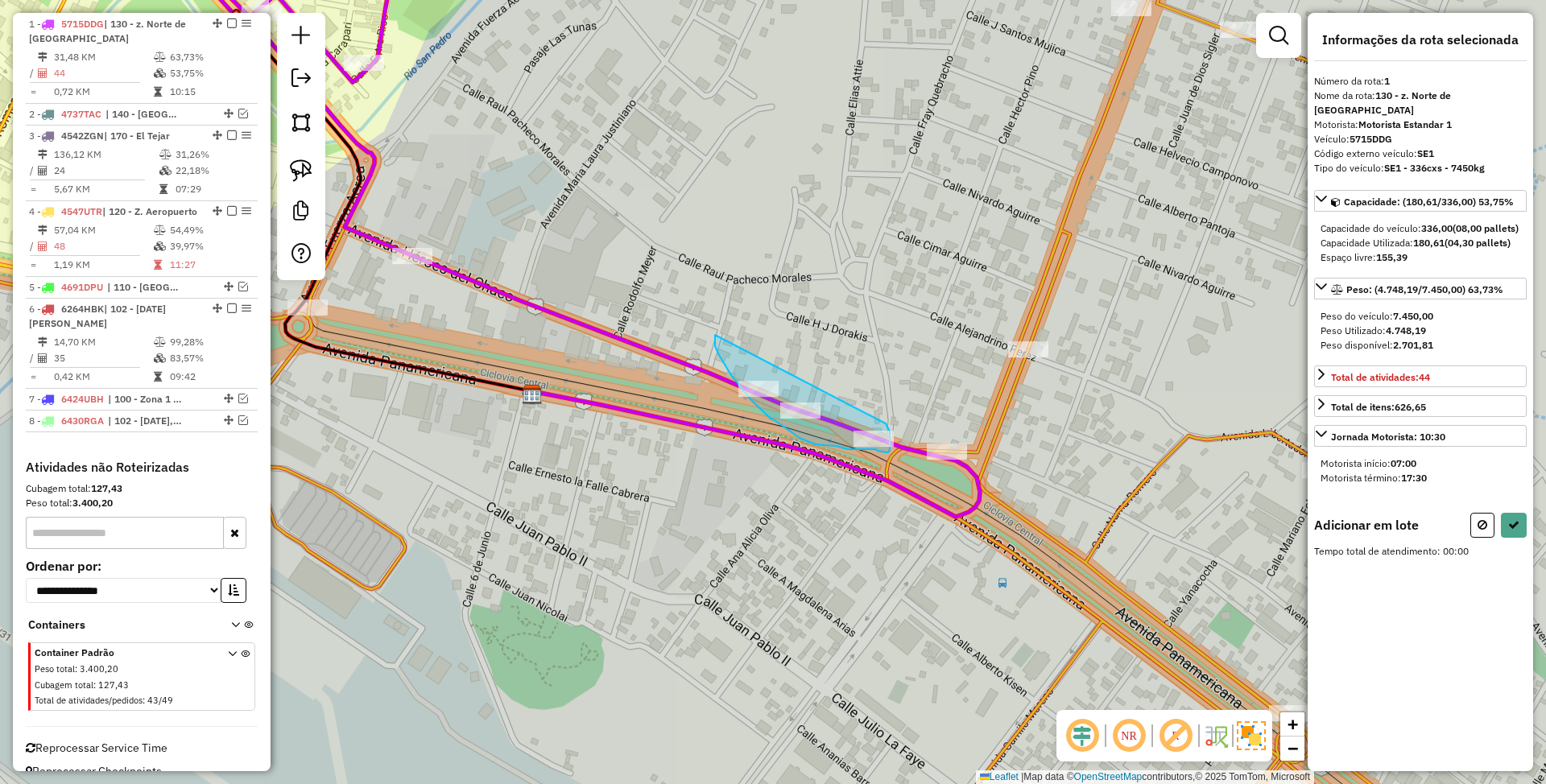
drag, startPoint x: 715, startPoint y: 335, endPoint x: 879, endPoint y: 421, distance: 185.2
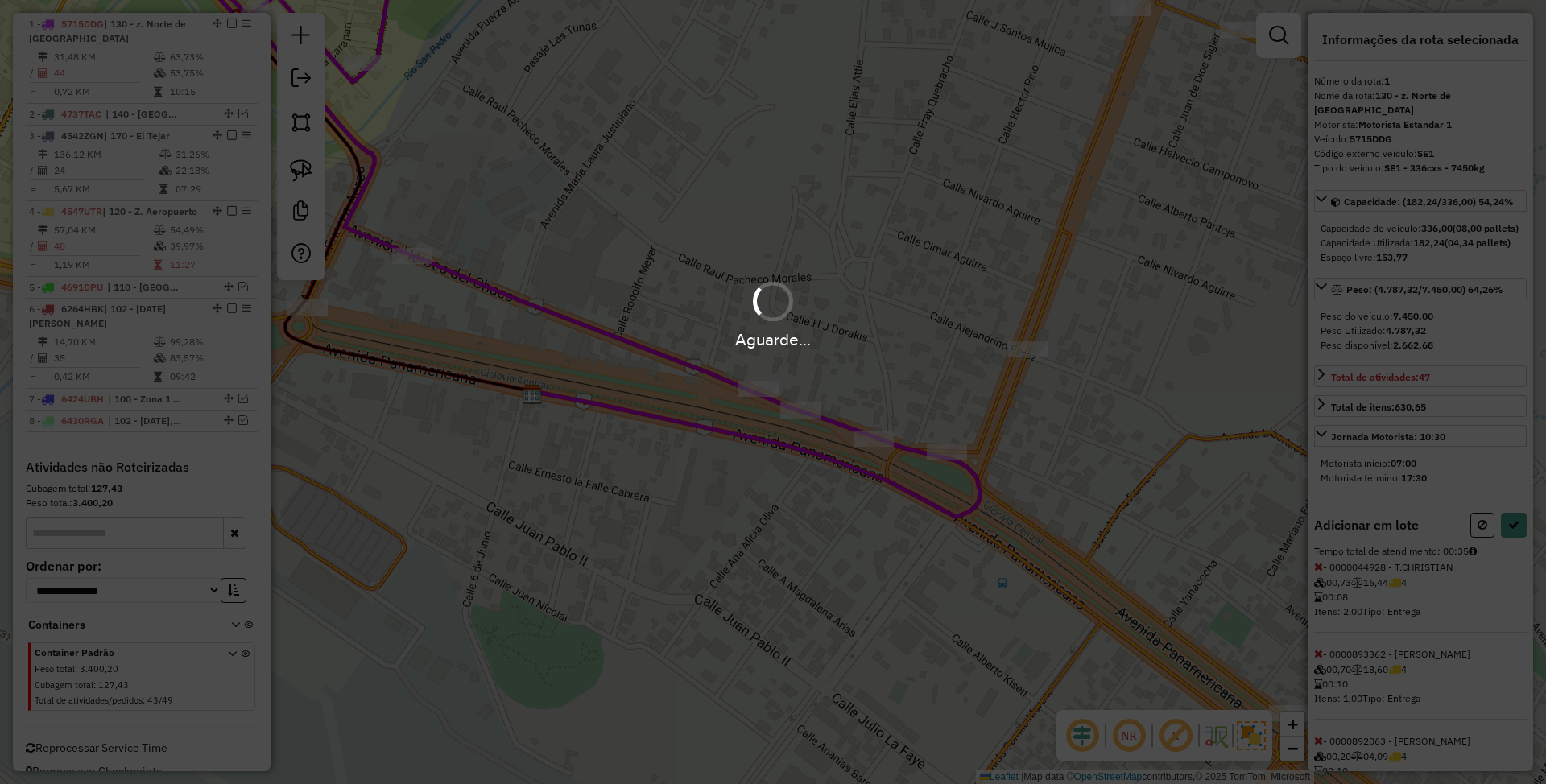
select select "*********"
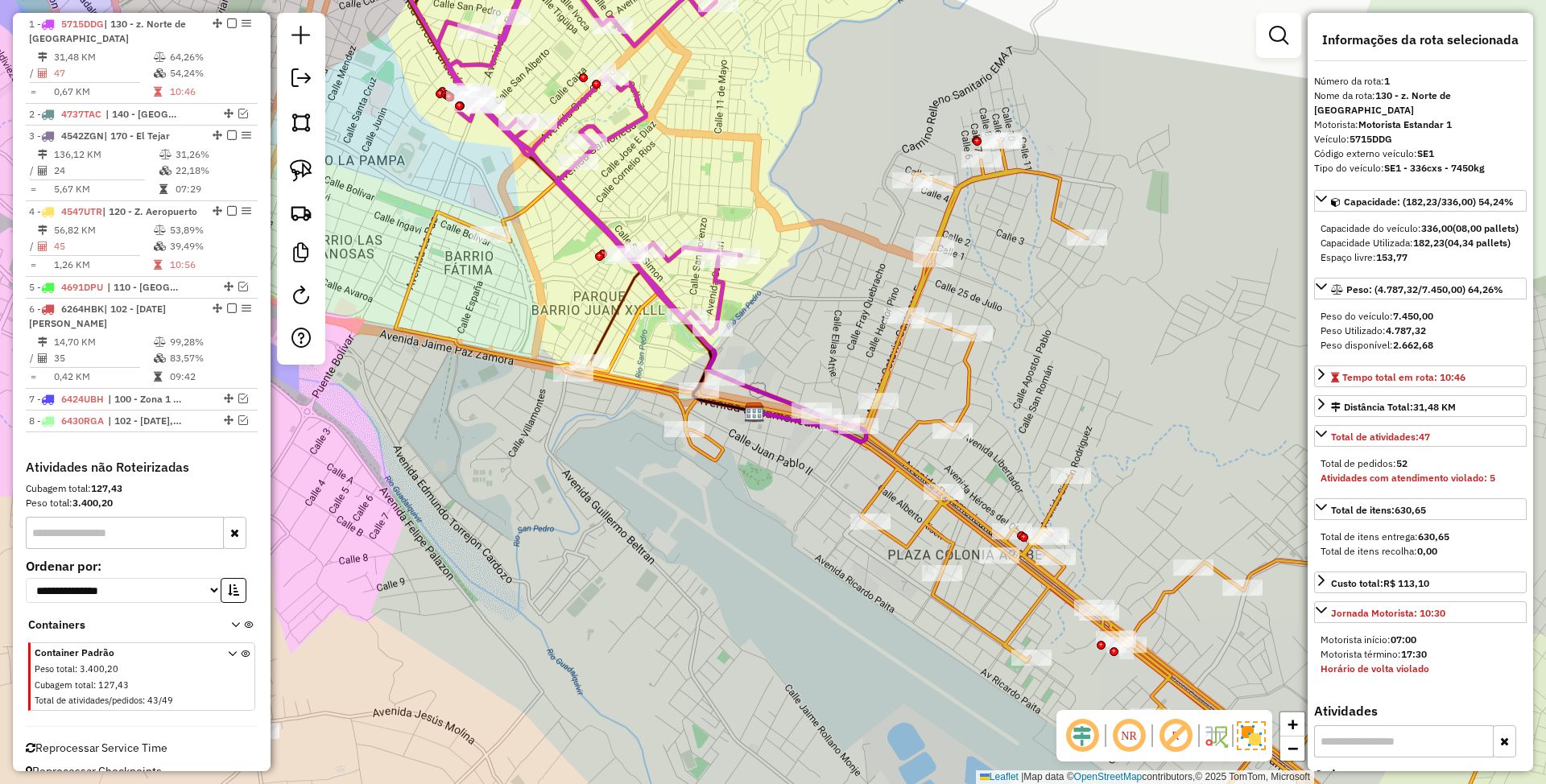
click at [964, 398] on icon at bounding box center [937, 502] width 1086 height 723
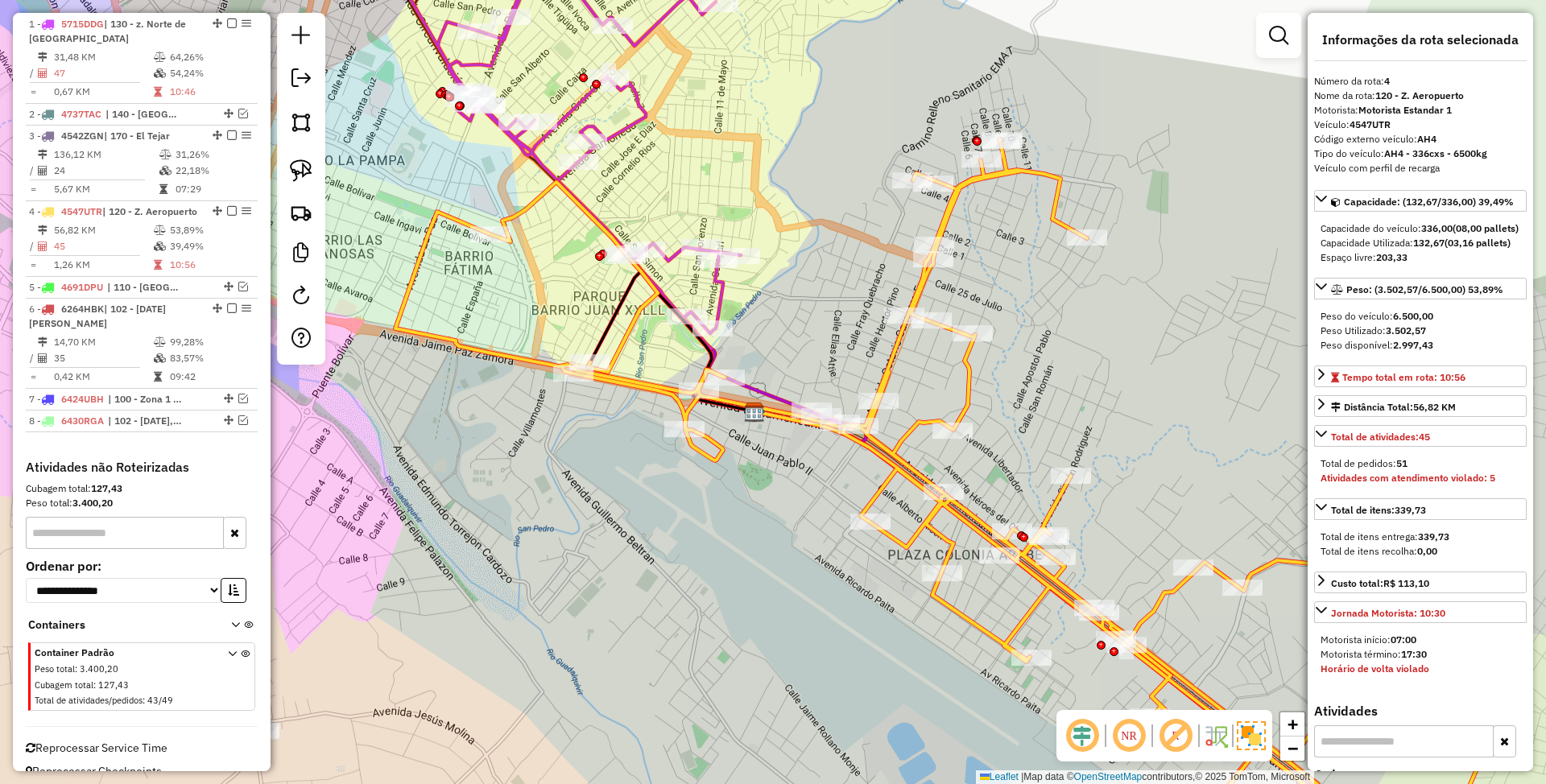
scroll to position [642, 0]
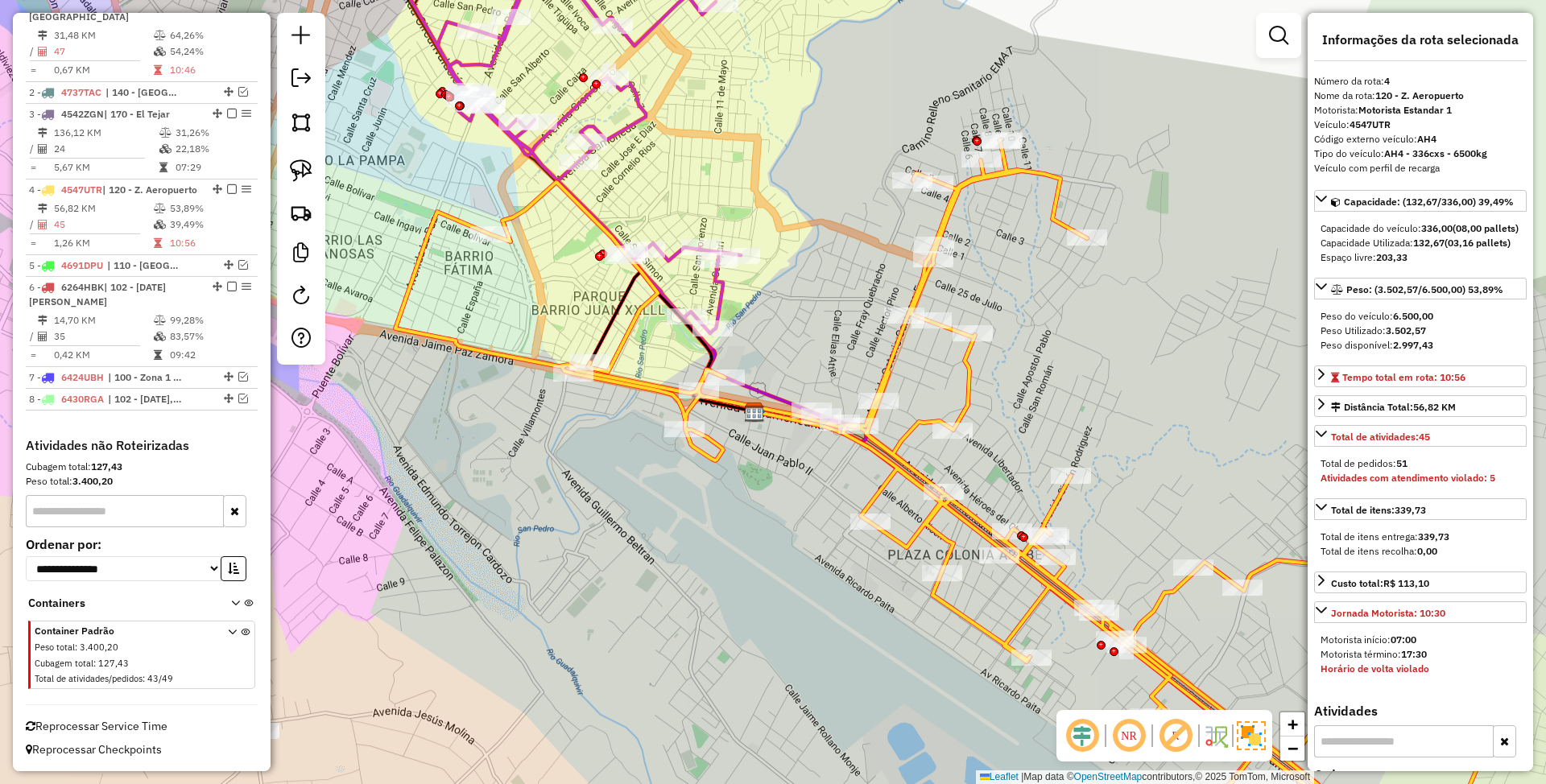
click at [719, 304] on icon at bounding box center [602, 172] width 477 height 502
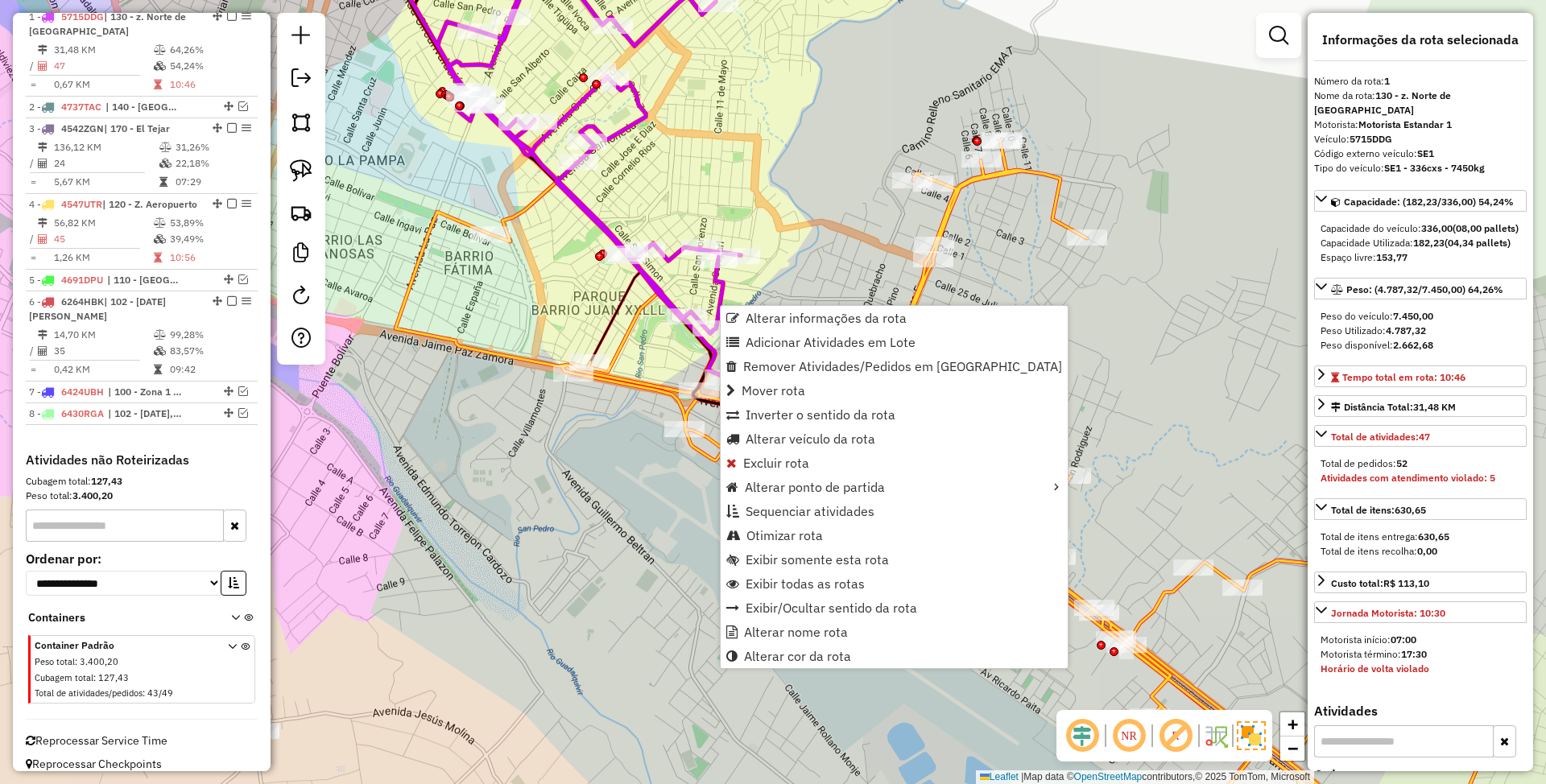
scroll to position [619, 0]
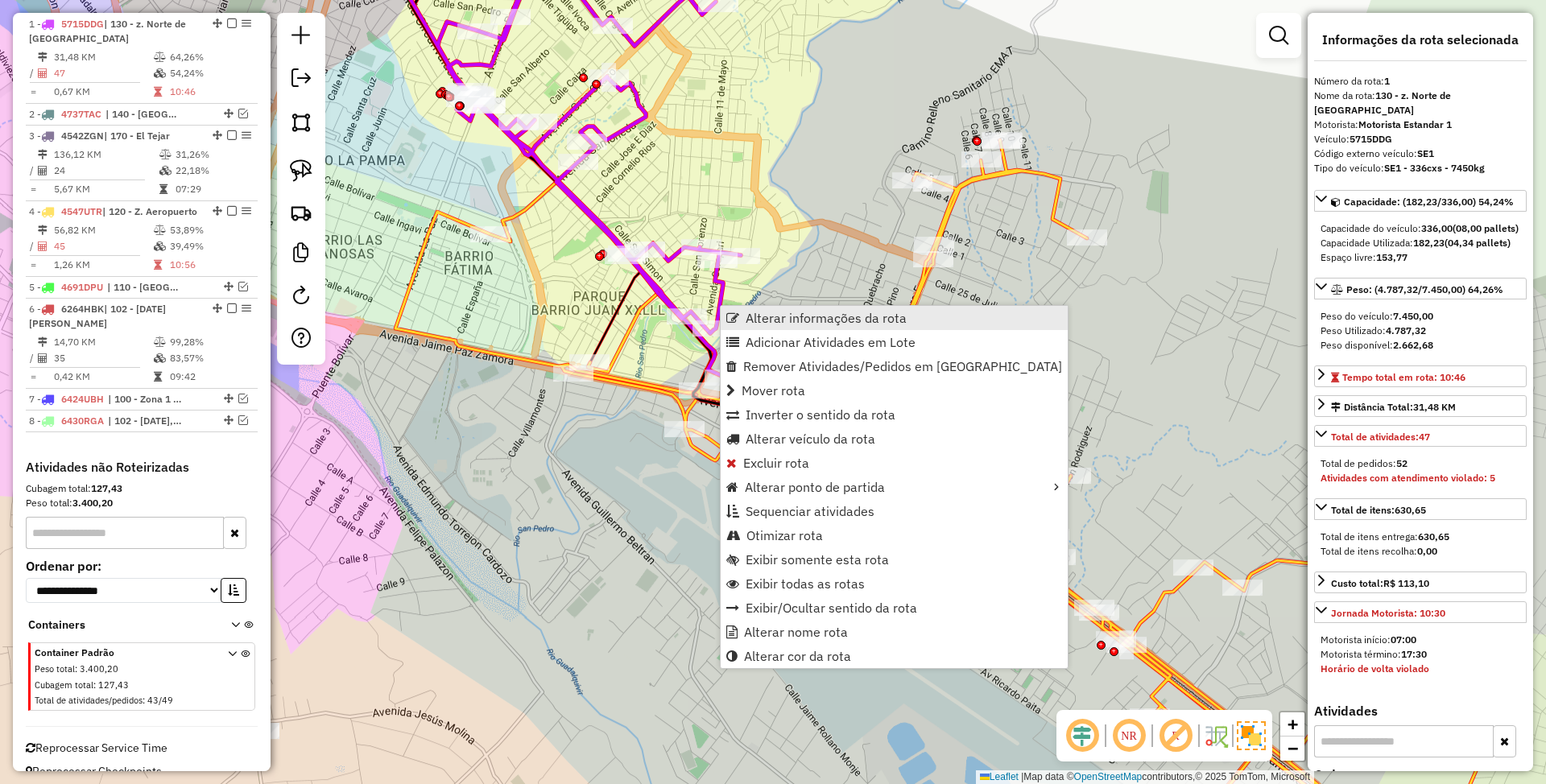
click at [834, 322] on span "Alterar informações da rota" at bounding box center [826, 317] width 161 height 13
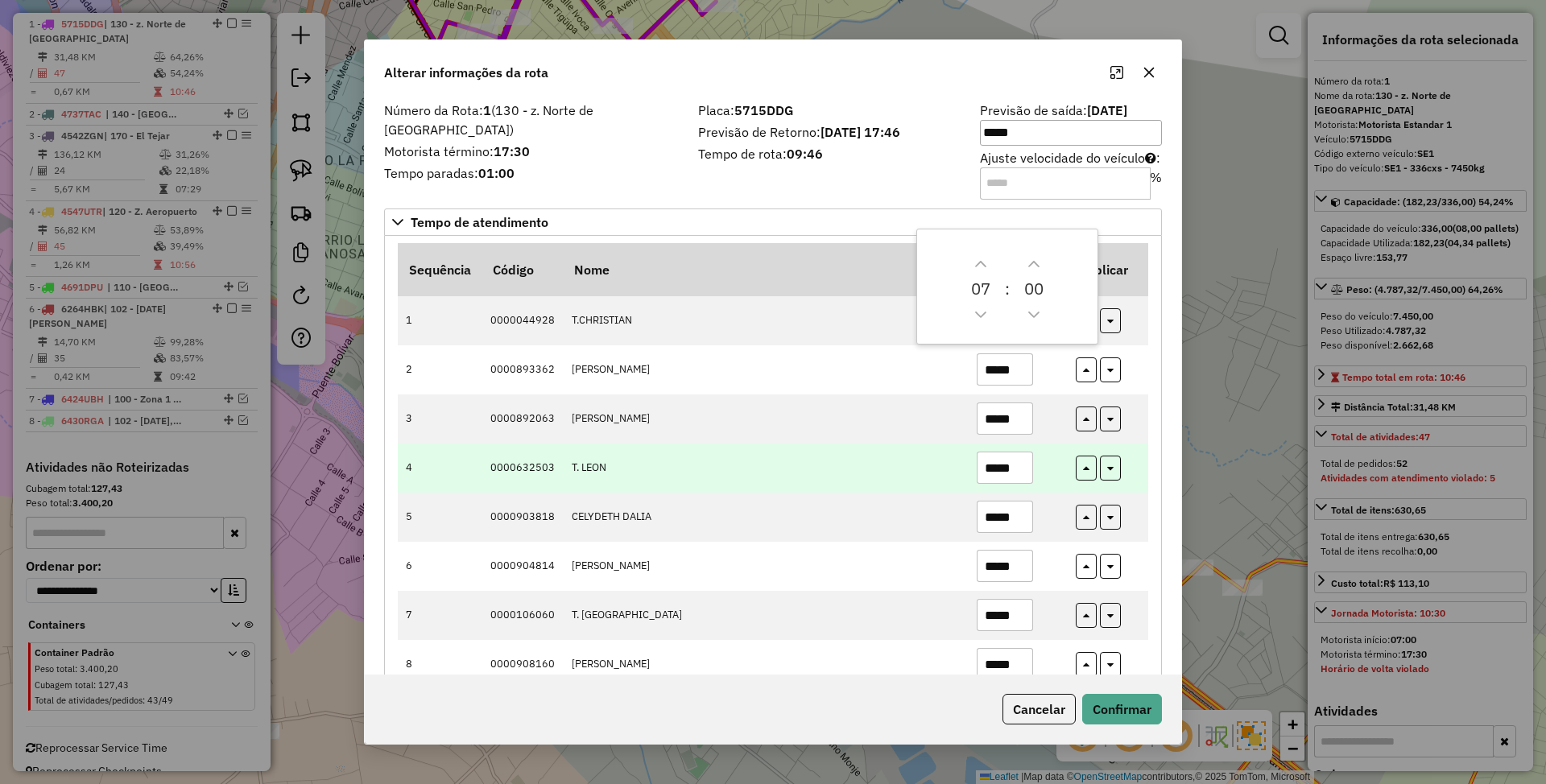
click at [1045, 462] on td "*****" at bounding box center [1017, 468] width 99 height 49
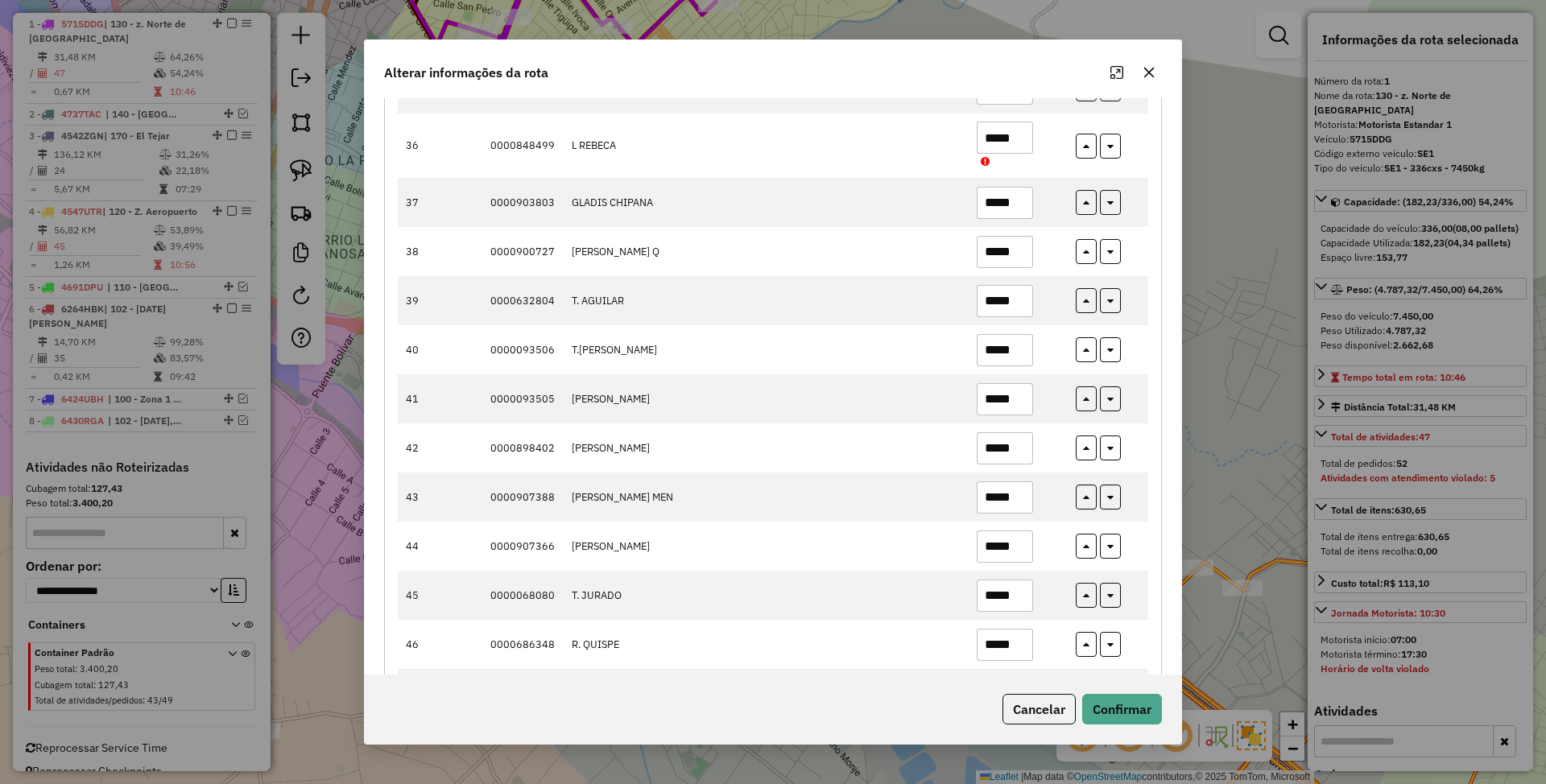
scroll to position [2018, 0]
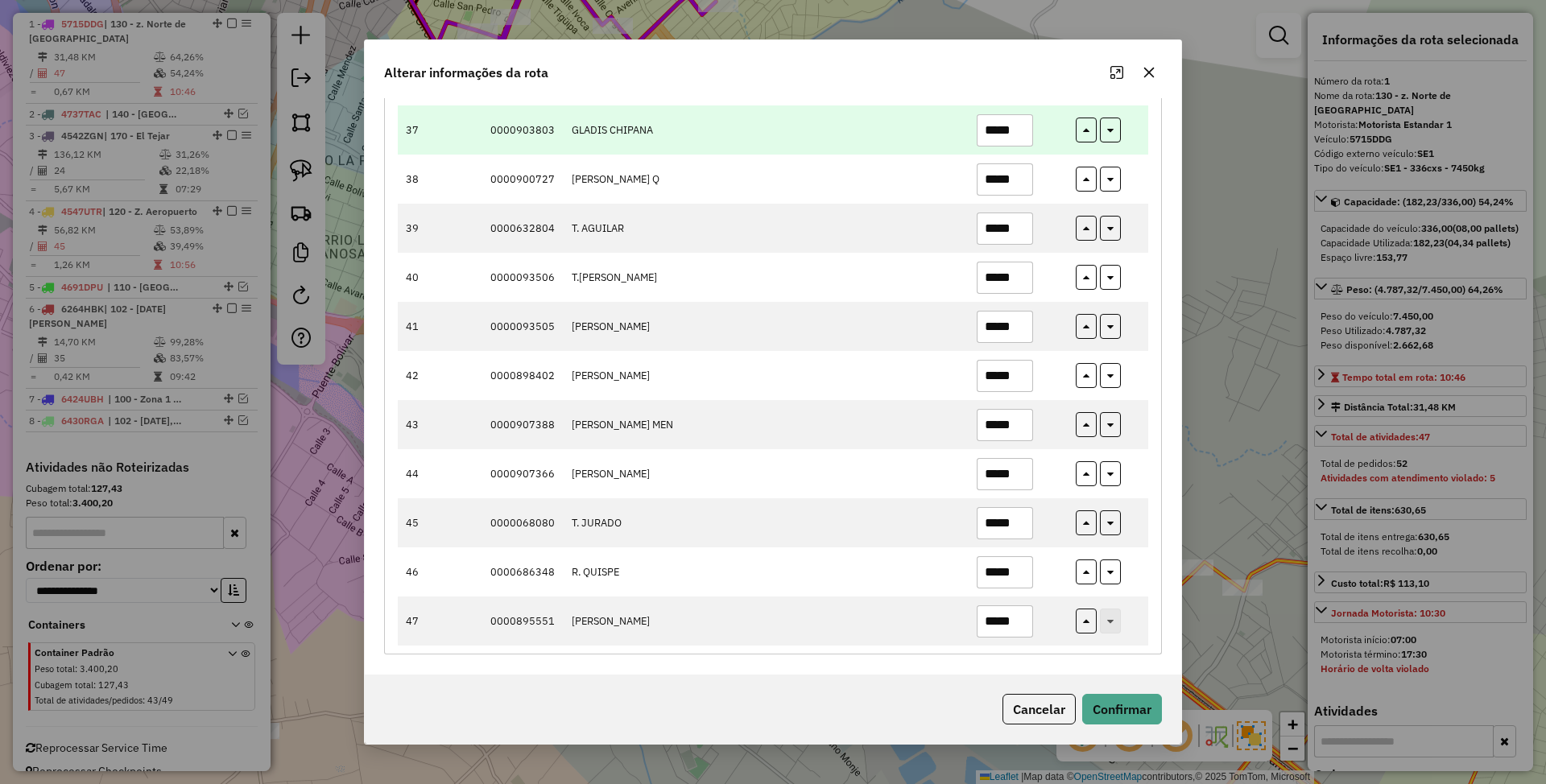
click at [1007, 128] on input "*****" at bounding box center [1005, 130] width 56 height 33
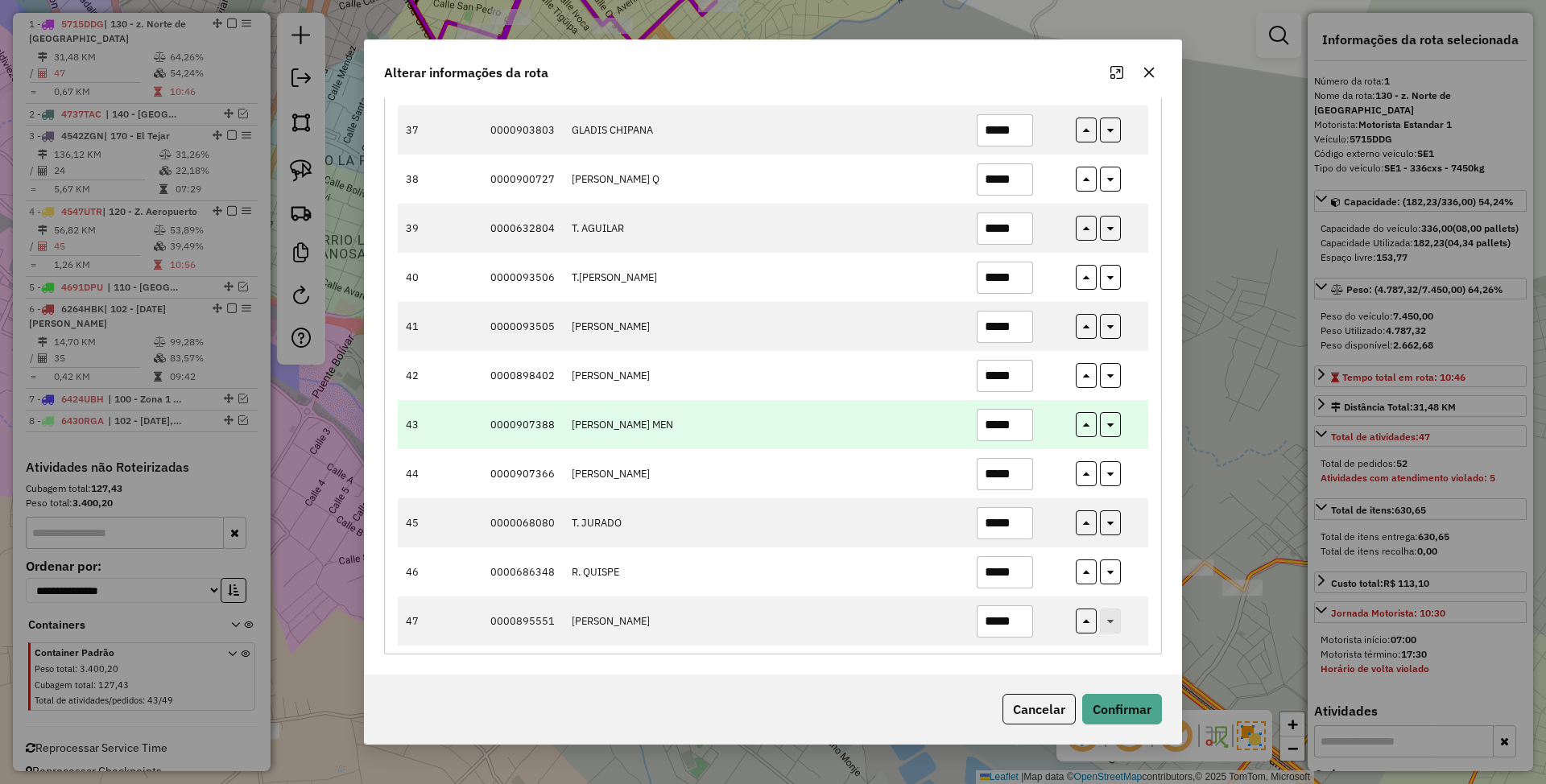
type input "*****"
click at [1018, 422] on input "*****" at bounding box center [1005, 425] width 56 height 33
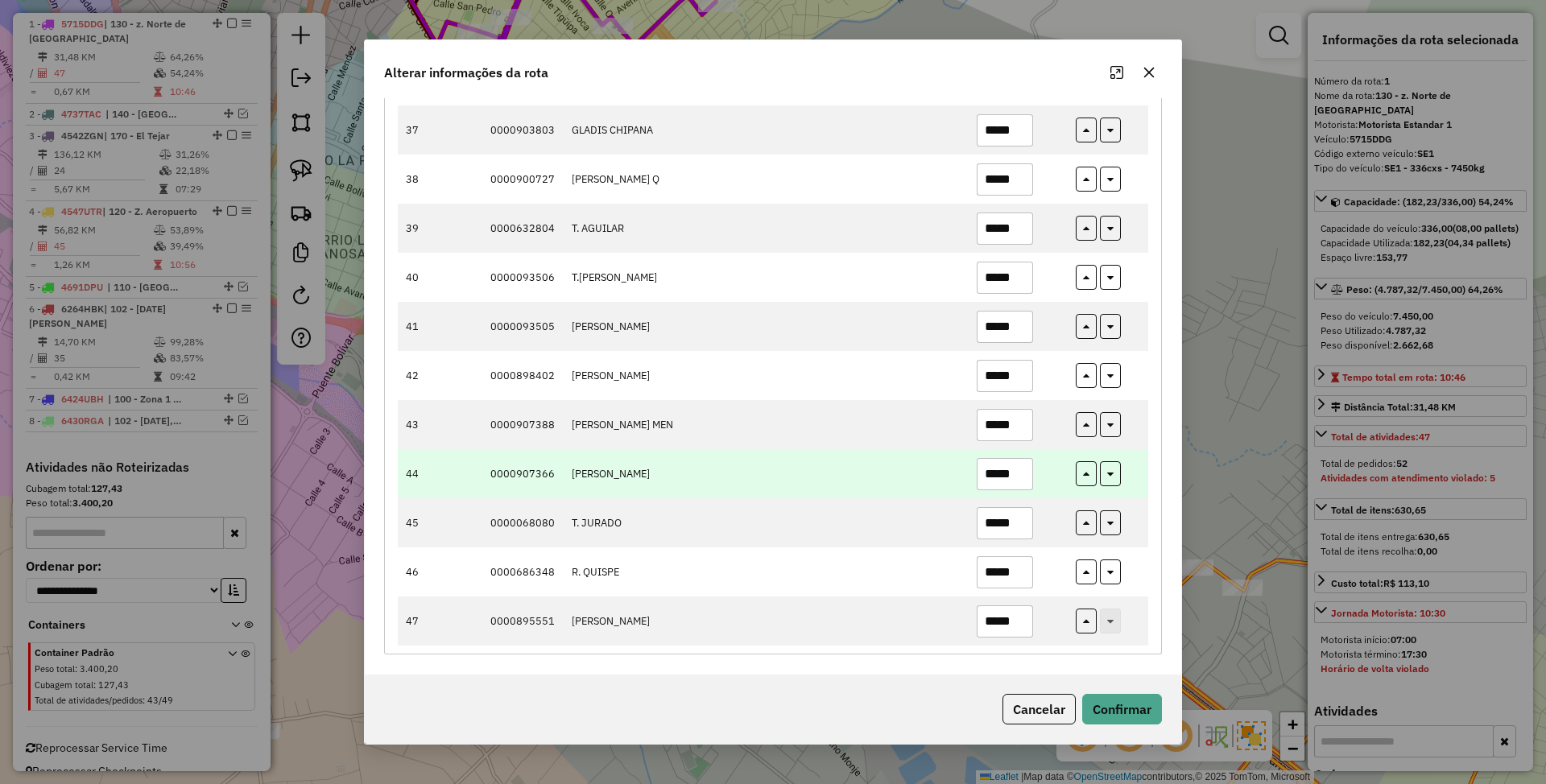
type input "*****"
click at [1018, 472] on input "*****" at bounding box center [1005, 474] width 56 height 33
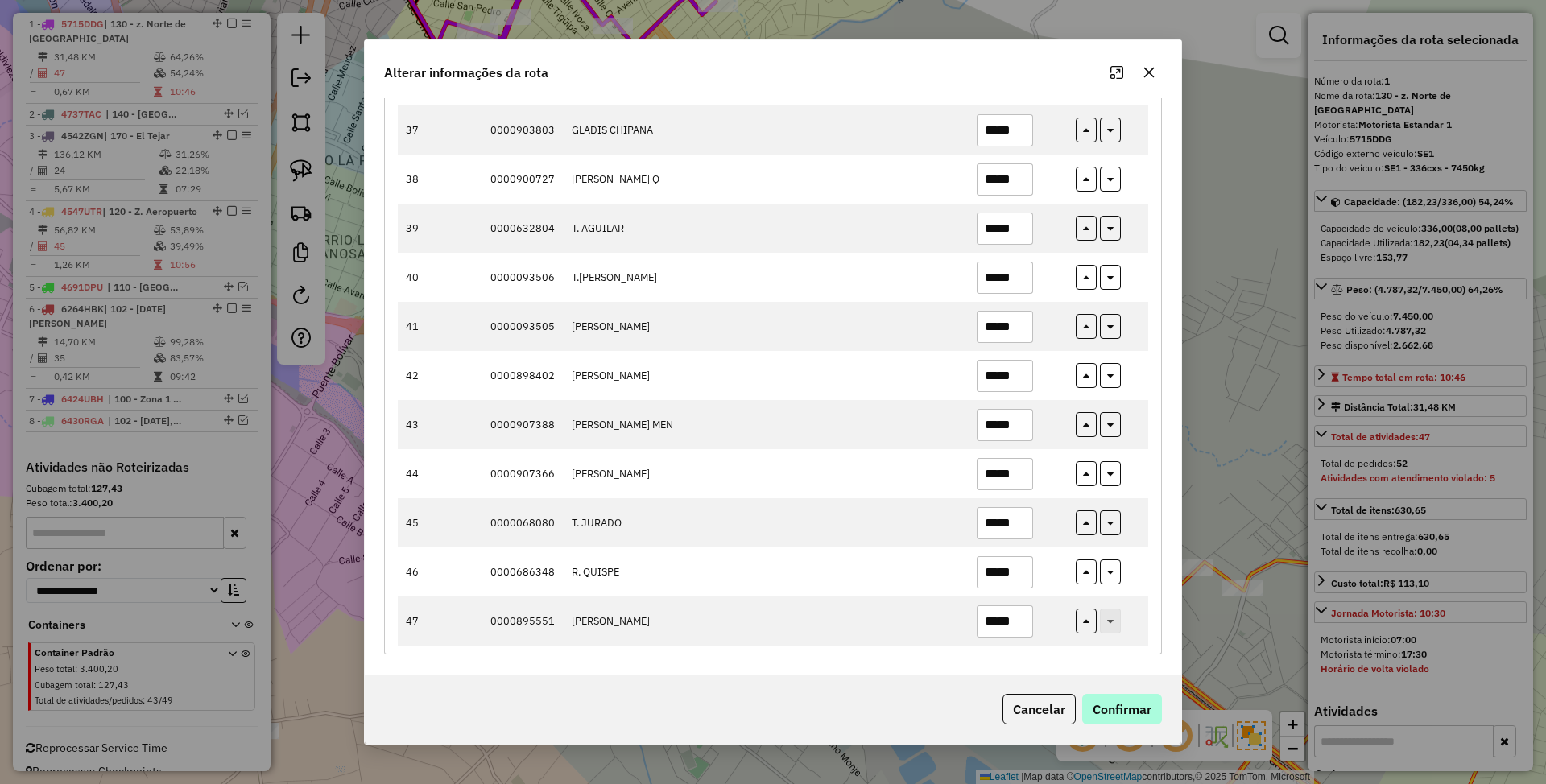
type input "*****"
click at [1135, 710] on button "Confirmar" at bounding box center [1122, 709] width 80 height 31
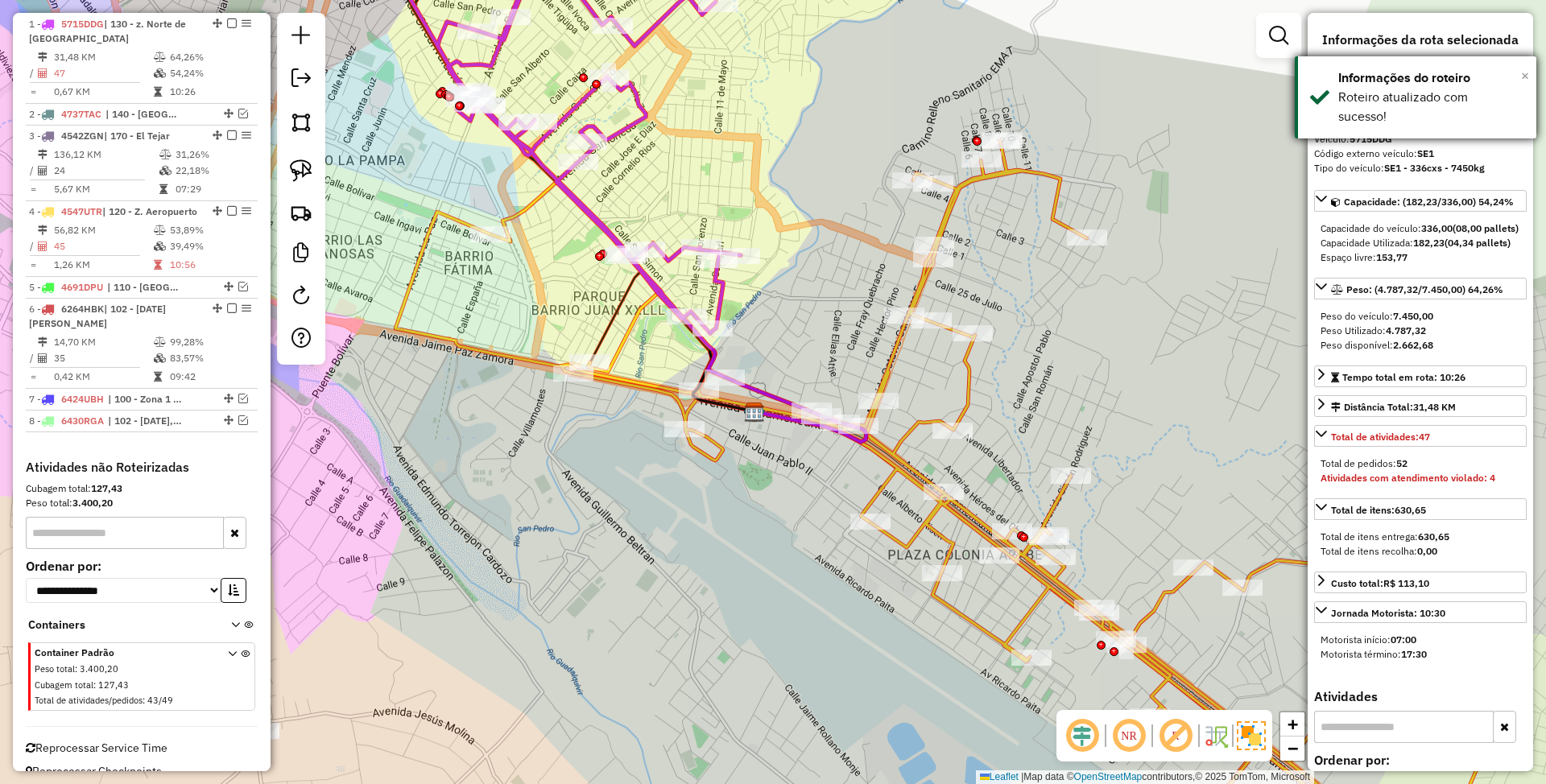
click at [1528, 74] on span "×" at bounding box center [1525, 76] width 8 height 18
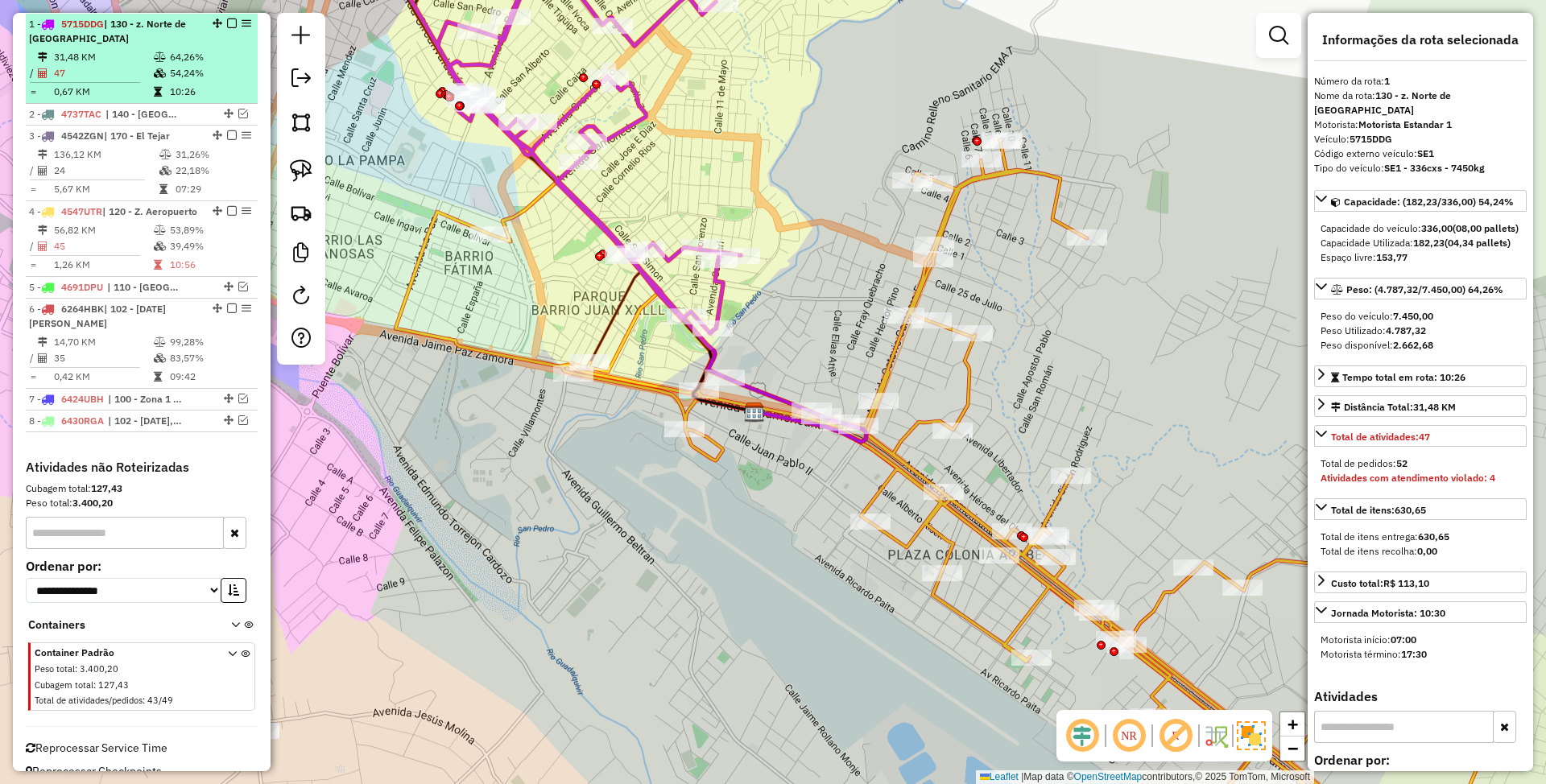
click at [227, 20] on em at bounding box center [232, 24] width 10 height 10
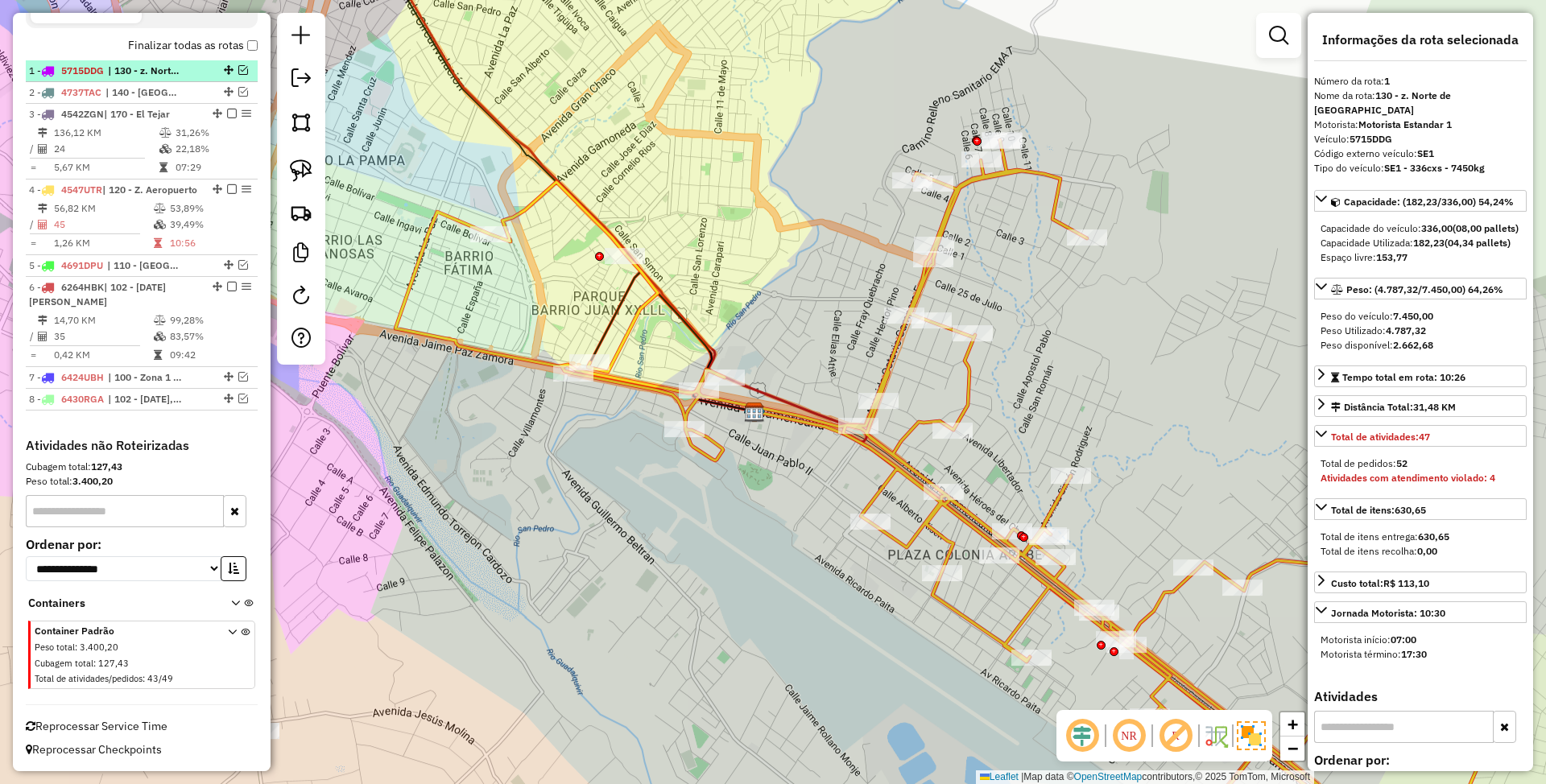
scroll to position [551, 0]
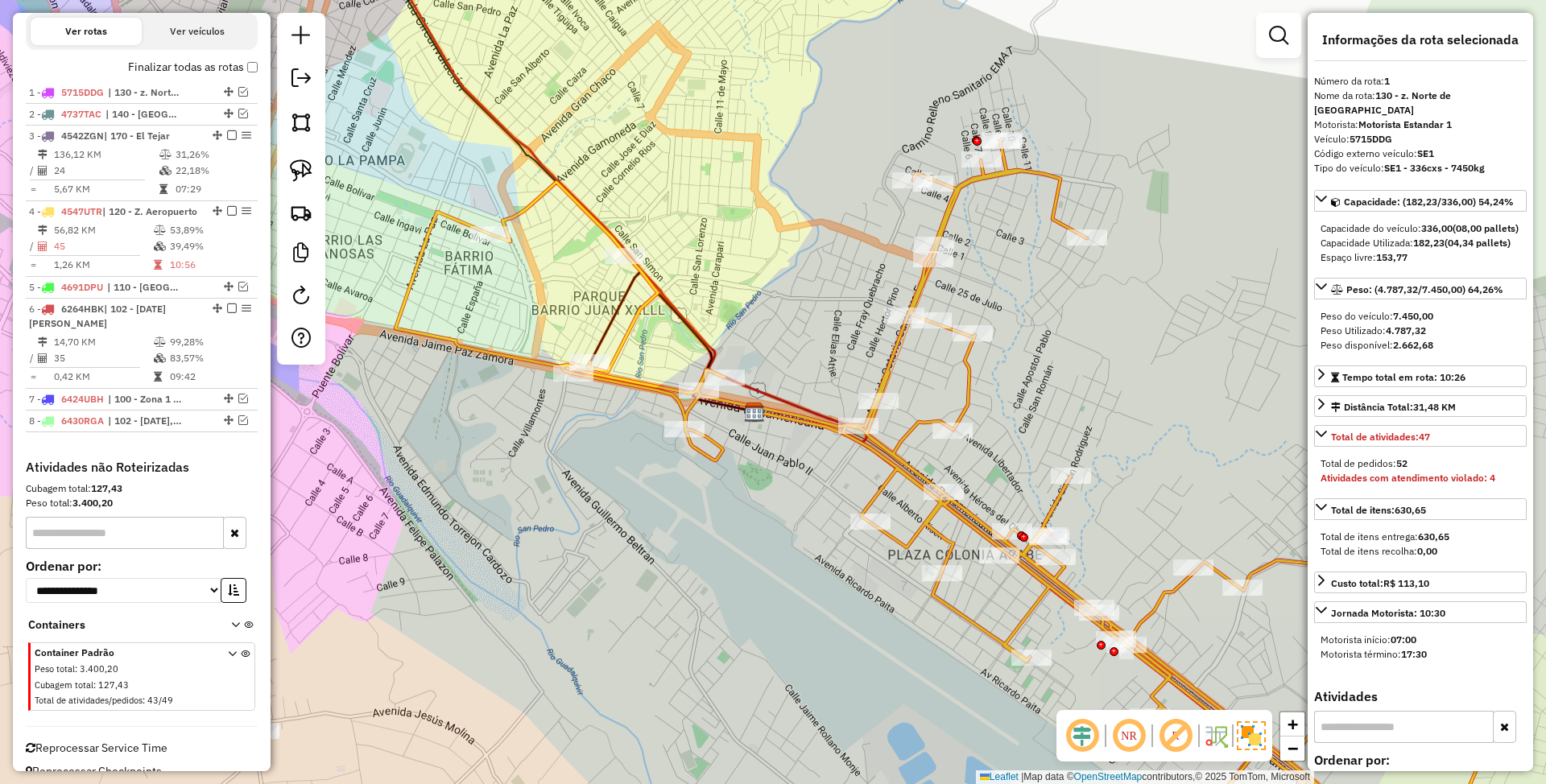
click at [966, 377] on icon at bounding box center [937, 502] width 1086 height 723
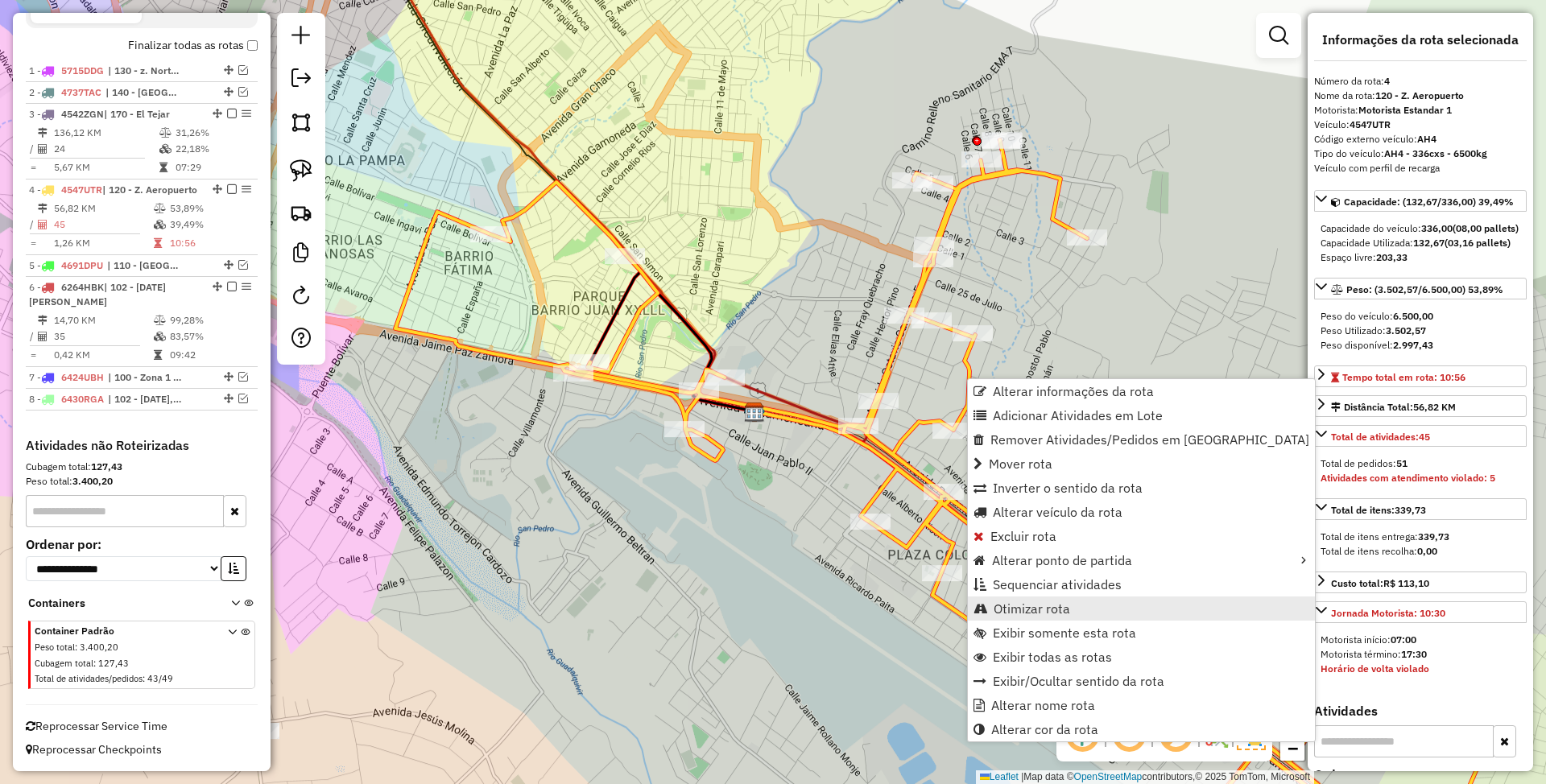
click at [1071, 608] on link "Otimizar rota" at bounding box center [1141, 608] width 347 height 24
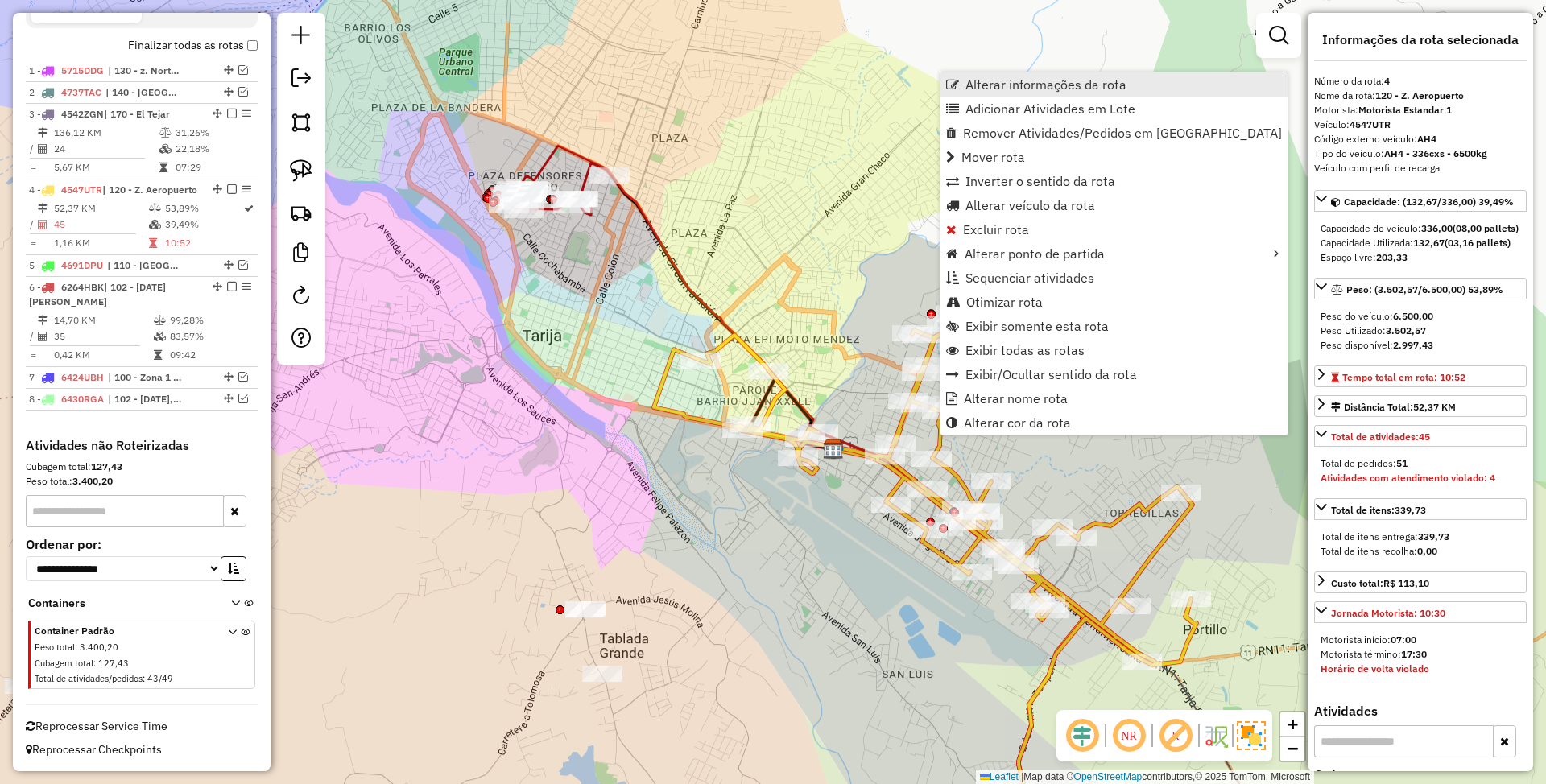
click at [1048, 81] on span "Alterar informações da rota" at bounding box center [1045, 84] width 161 height 13
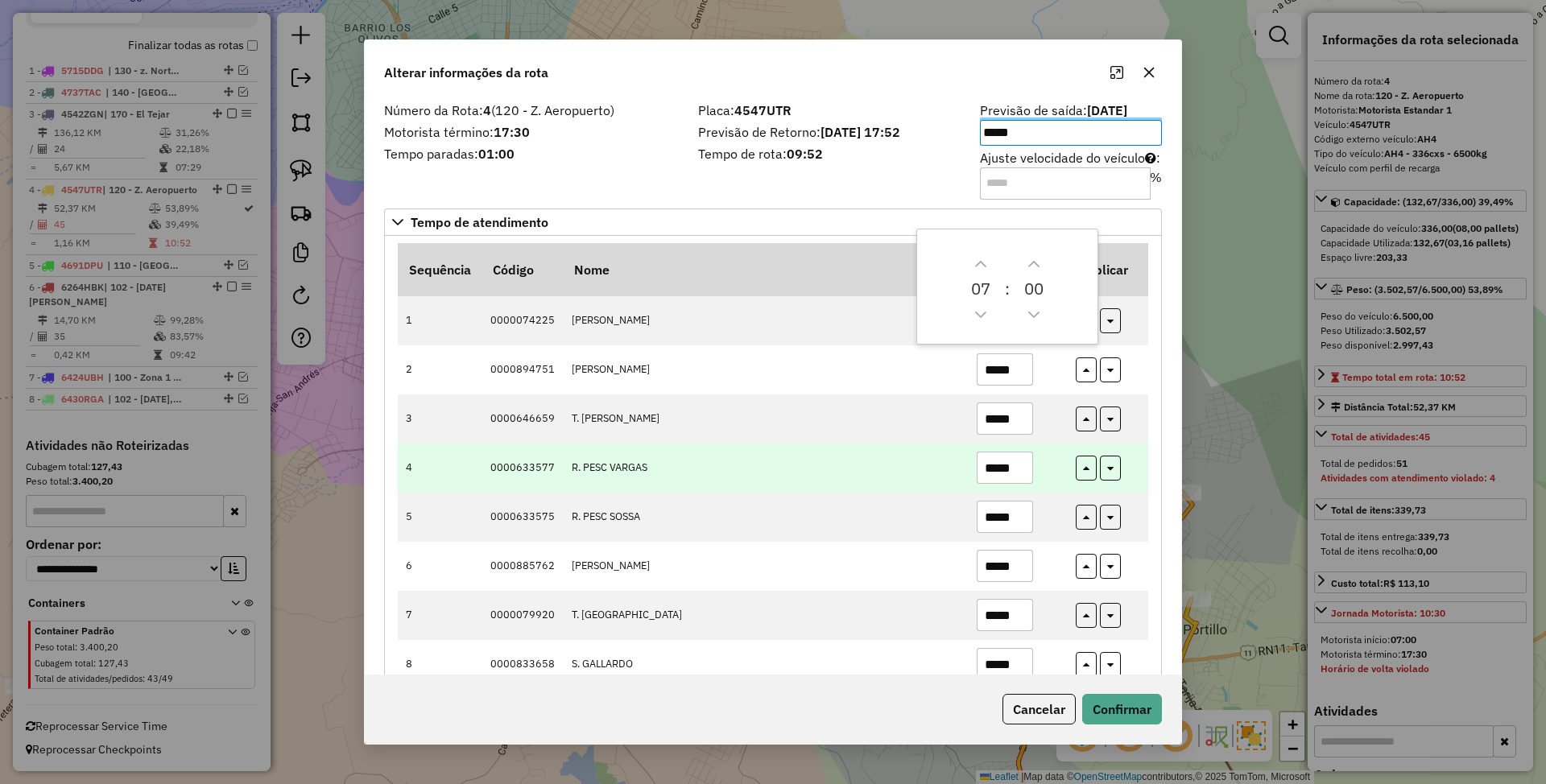
click at [1068, 472] on td at bounding box center [1108, 468] width 81 height 49
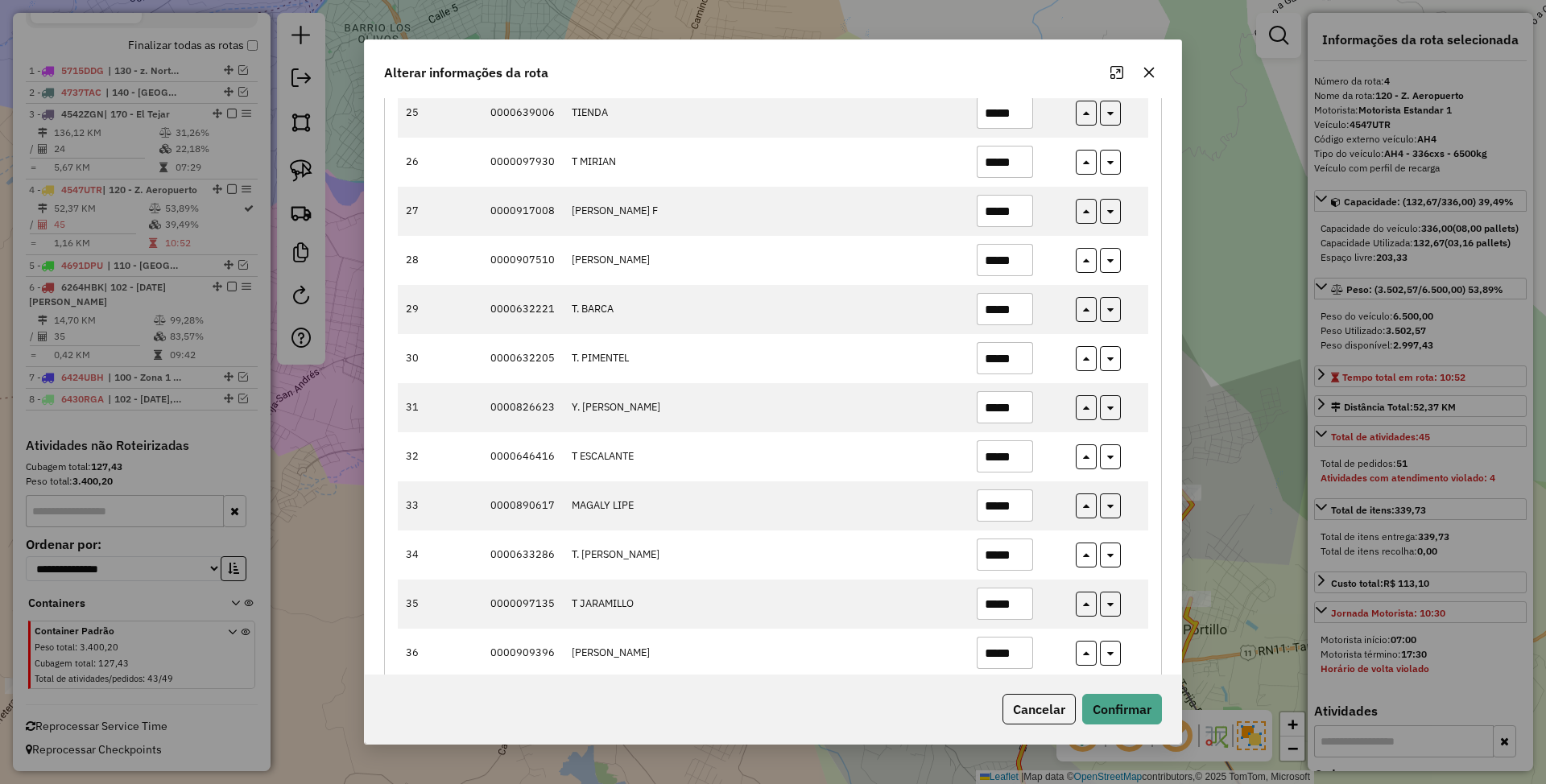
scroll to position [1395, 0]
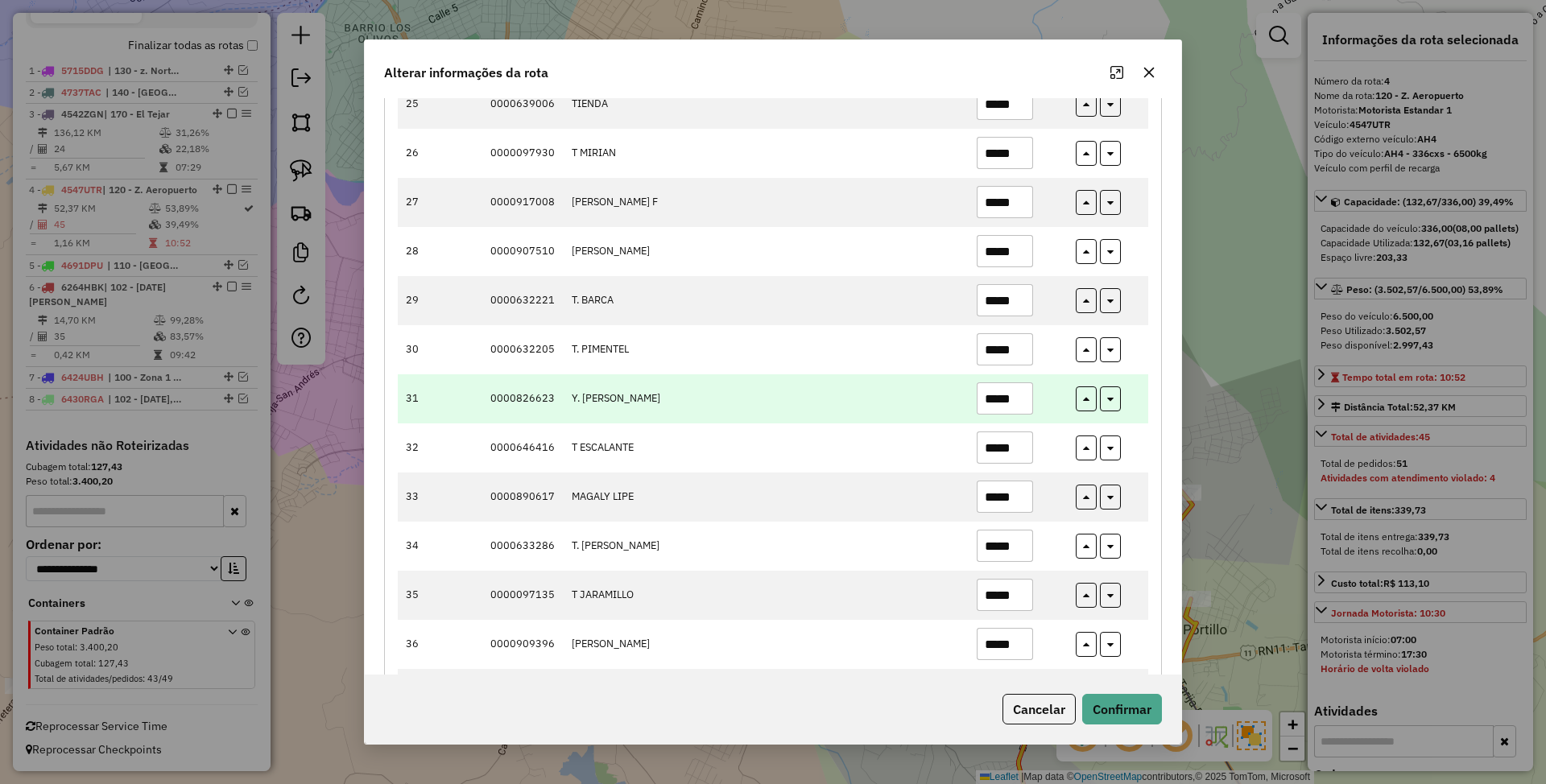
click at [1006, 407] on input "*****" at bounding box center [1005, 398] width 56 height 33
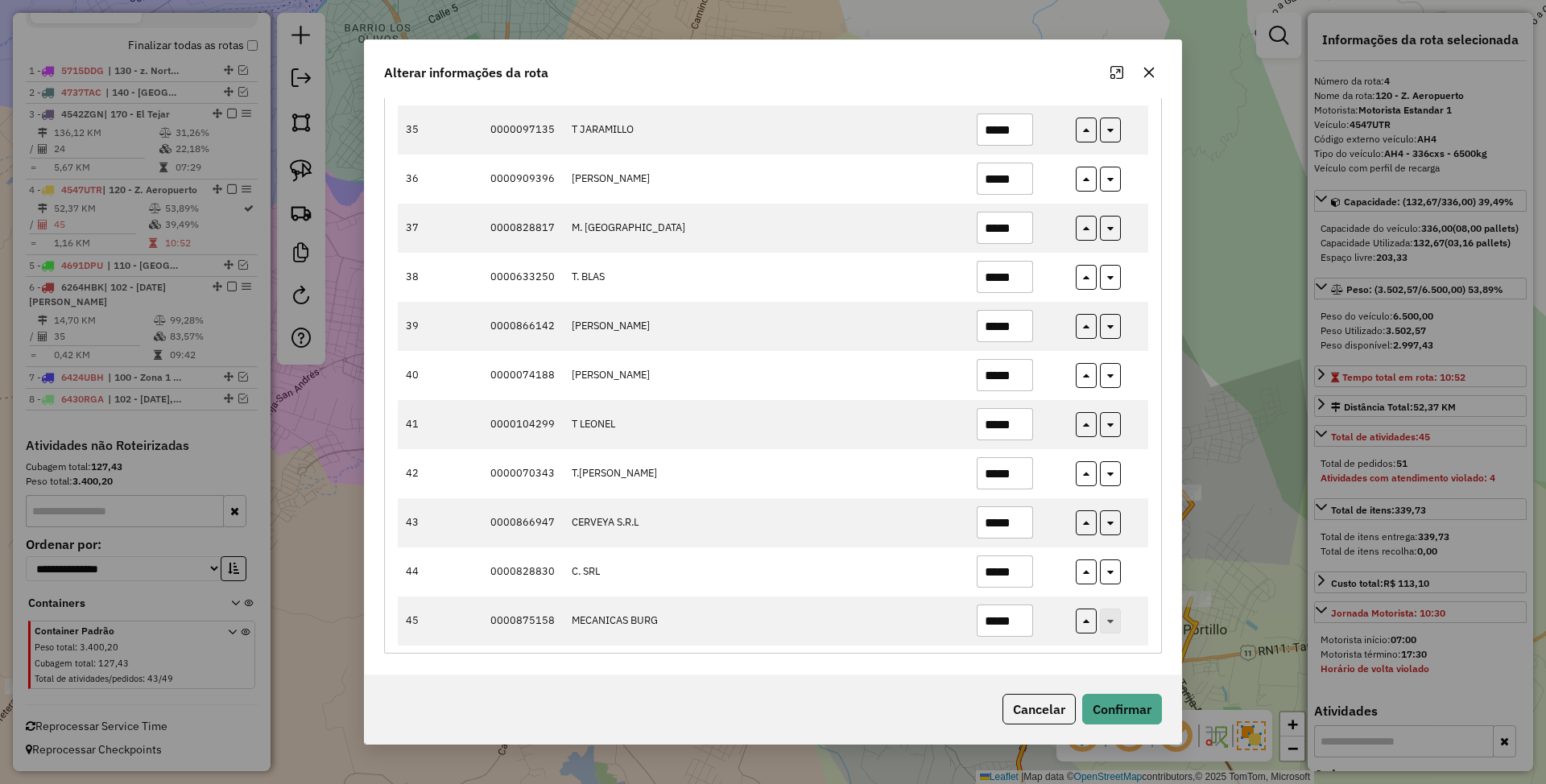
scroll to position [1874, 0]
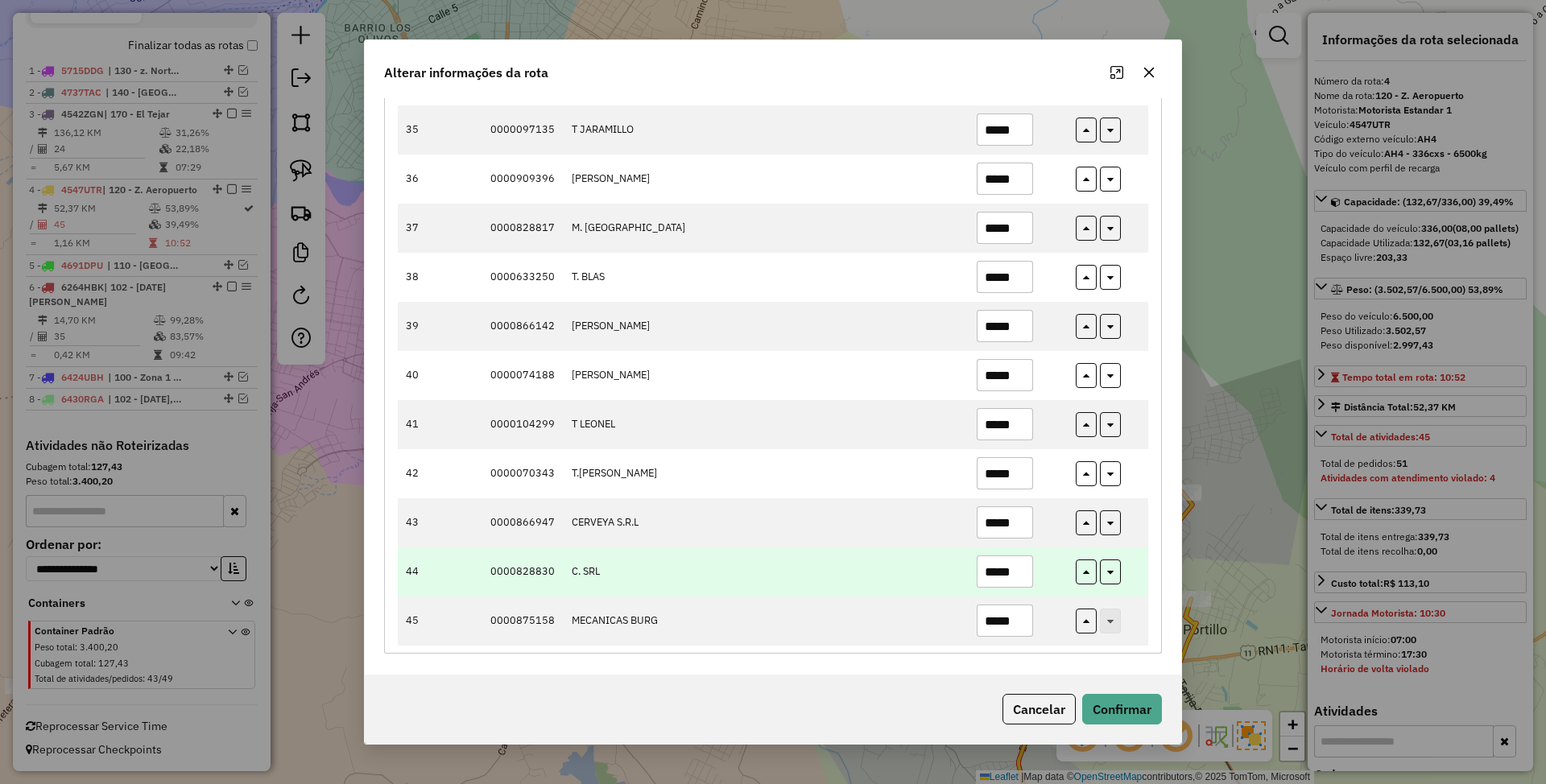
type input "*****"
click at [1006, 565] on input "*****" at bounding box center [1005, 571] width 56 height 33
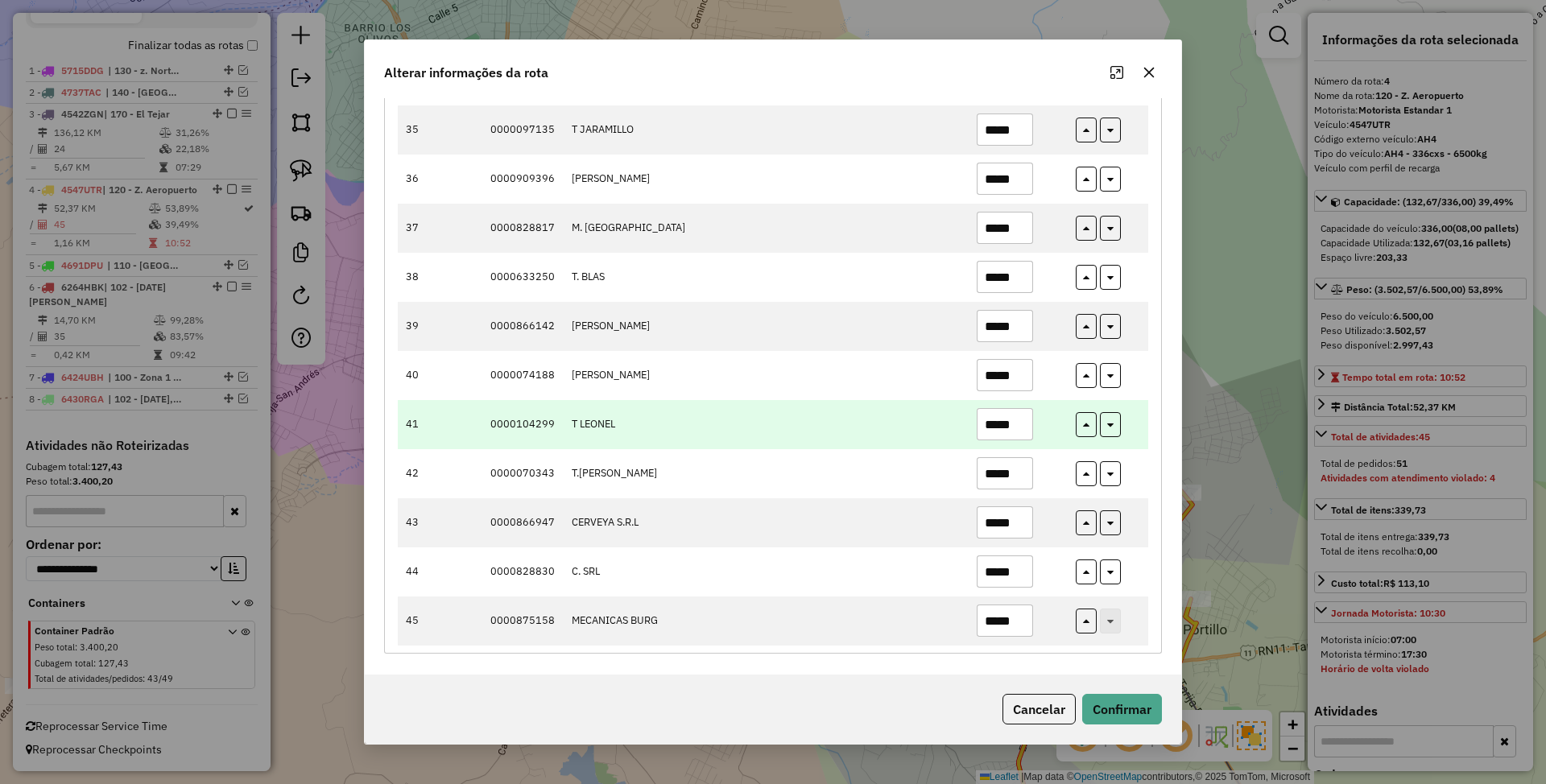
type input "*****"
click at [1019, 420] on input "*****" at bounding box center [1005, 424] width 56 height 33
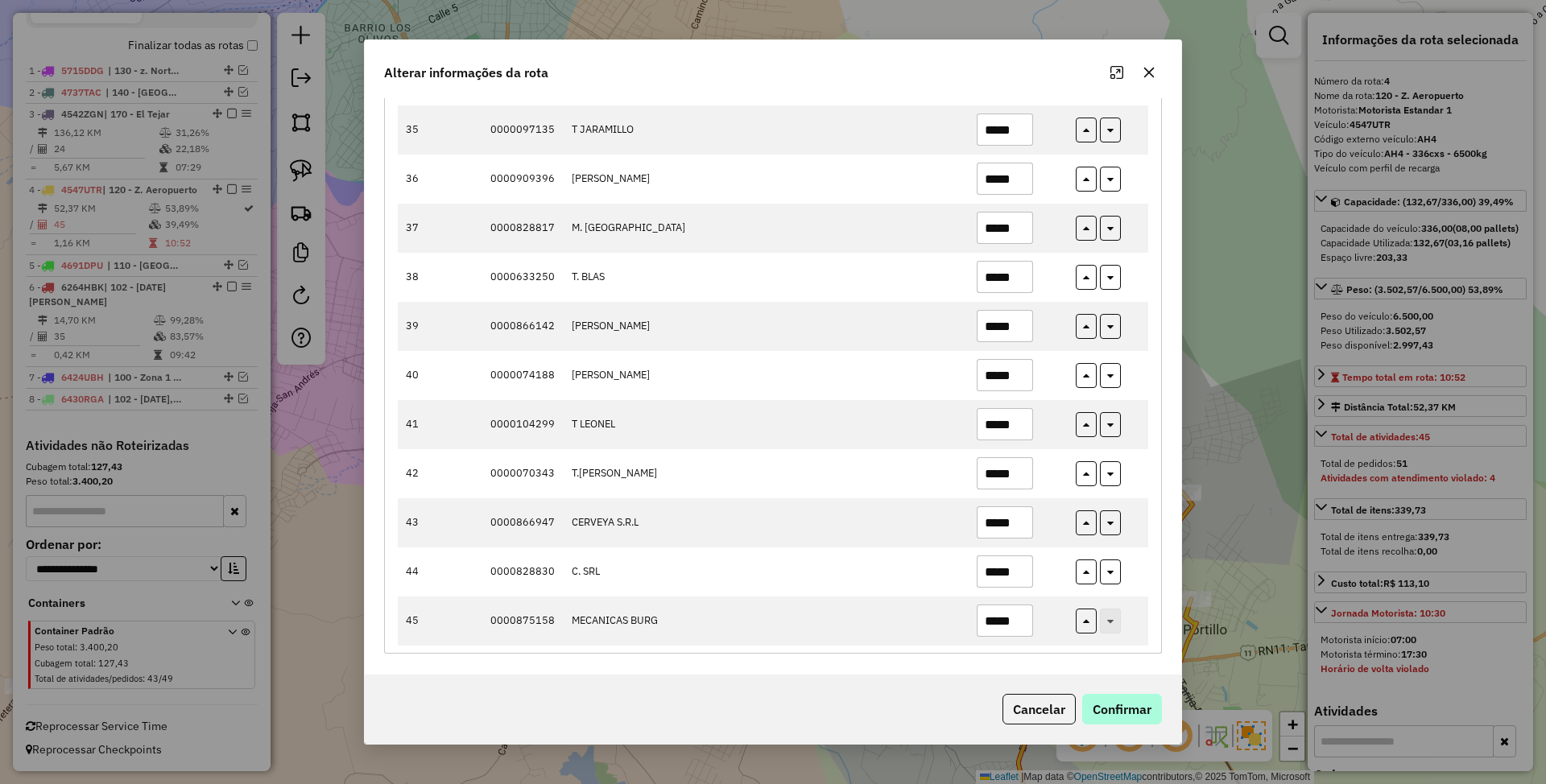
type input "*****"
click at [1135, 708] on button "Confirmar" at bounding box center [1122, 709] width 80 height 31
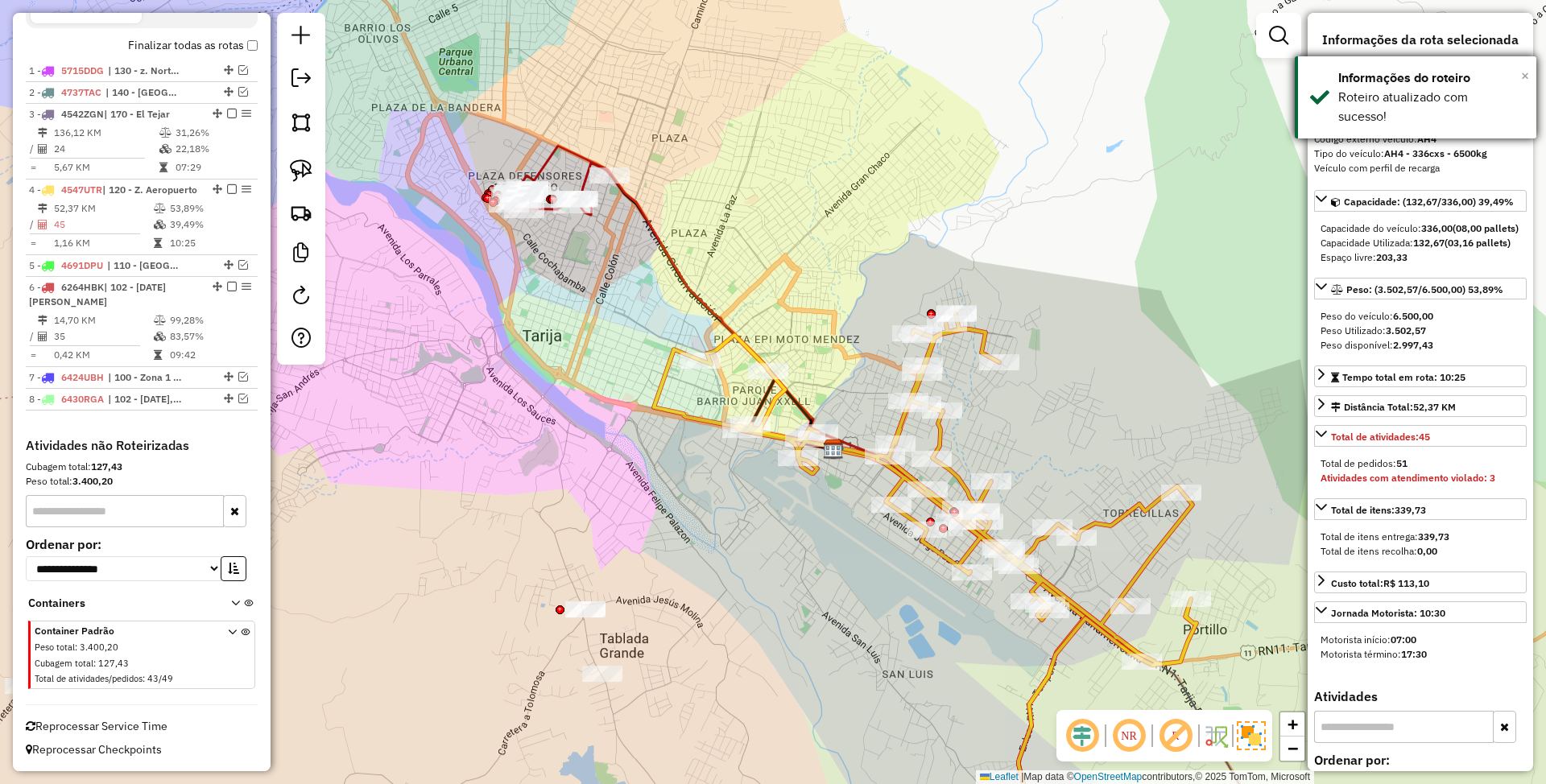
click at [1524, 76] on span "×" at bounding box center [1525, 76] width 8 height 18
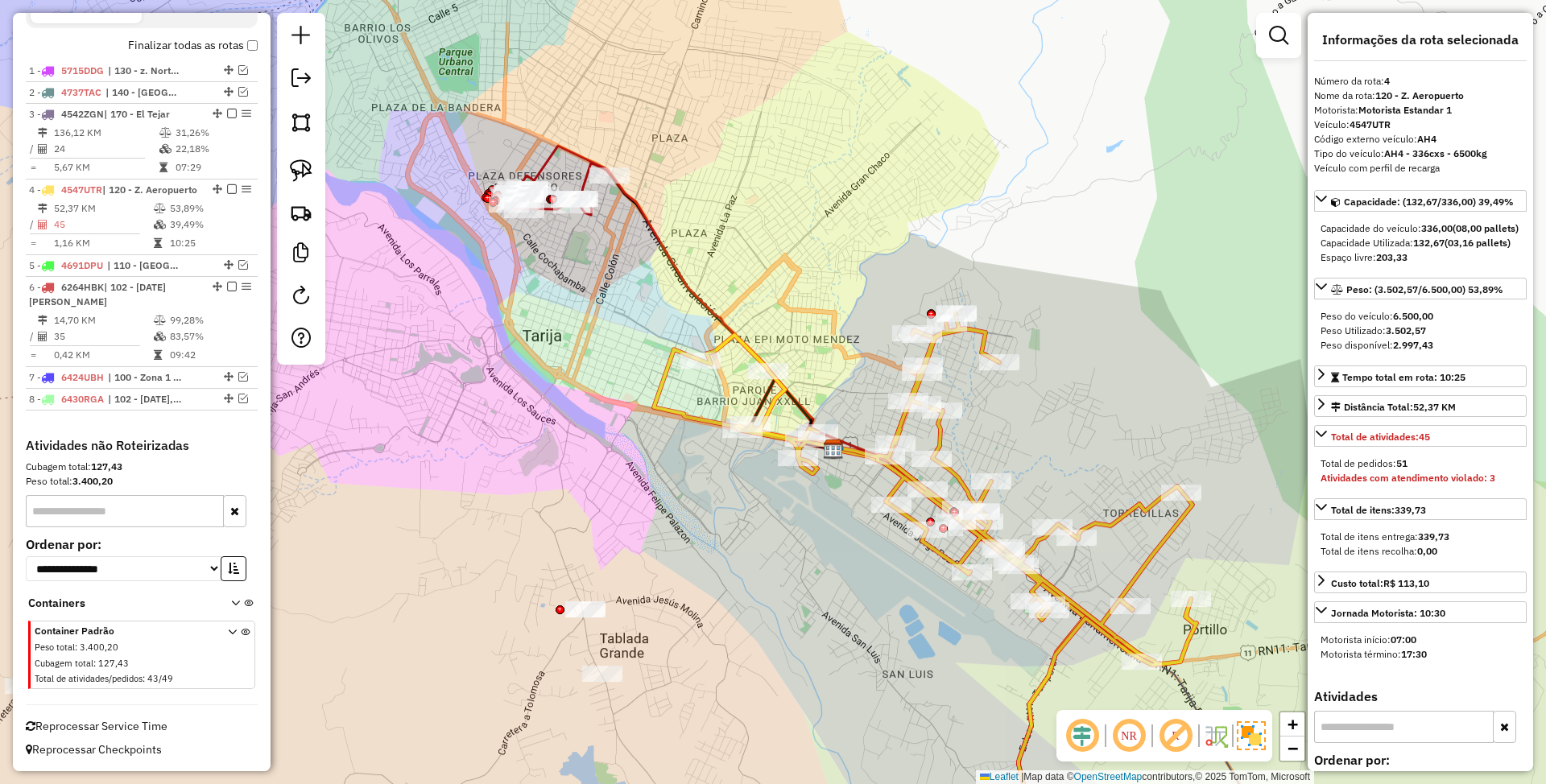
click at [981, 330] on icon at bounding box center [925, 587] width 542 height 546
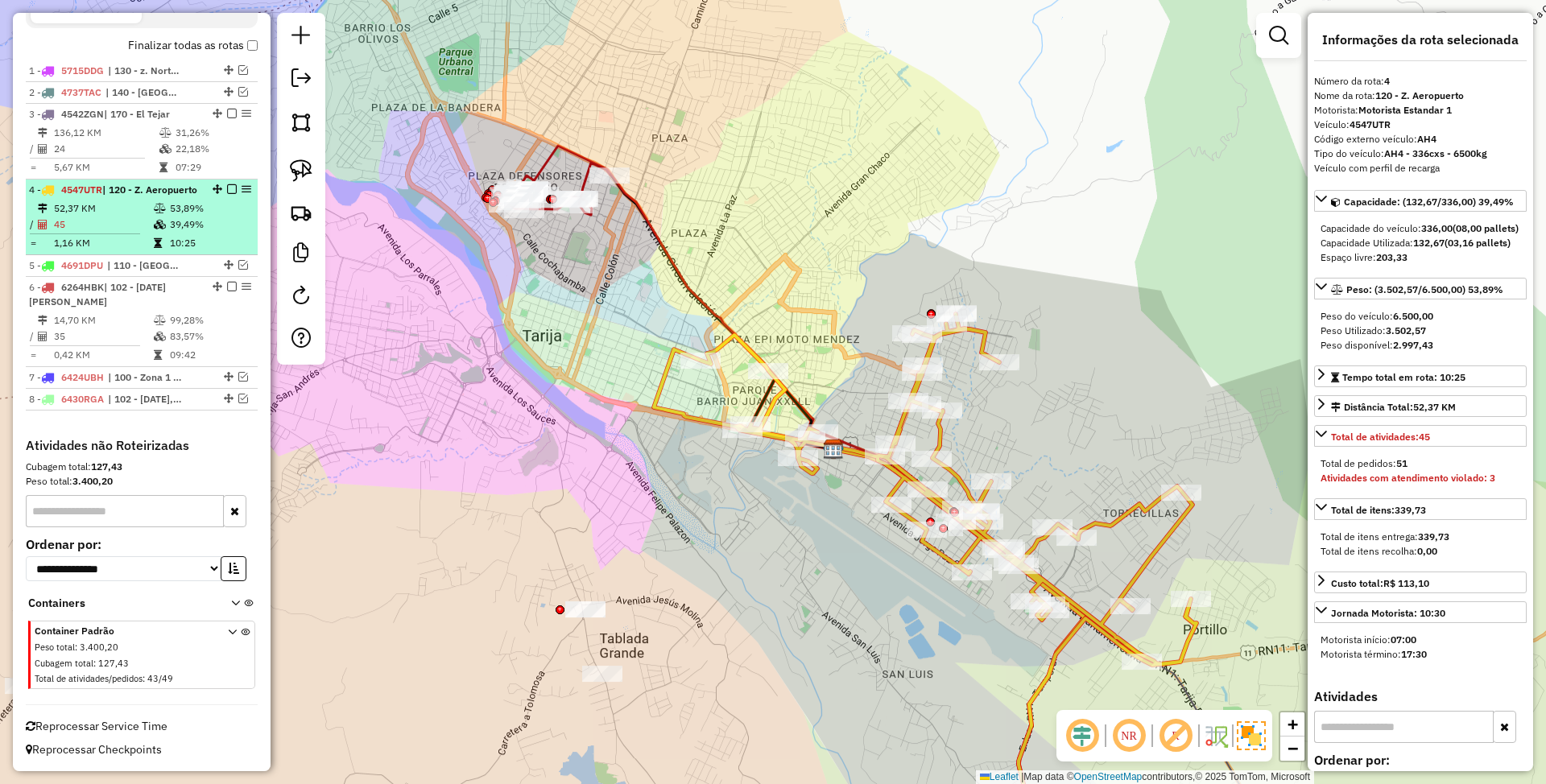
click at [227, 189] on em at bounding box center [232, 190] width 10 height 10
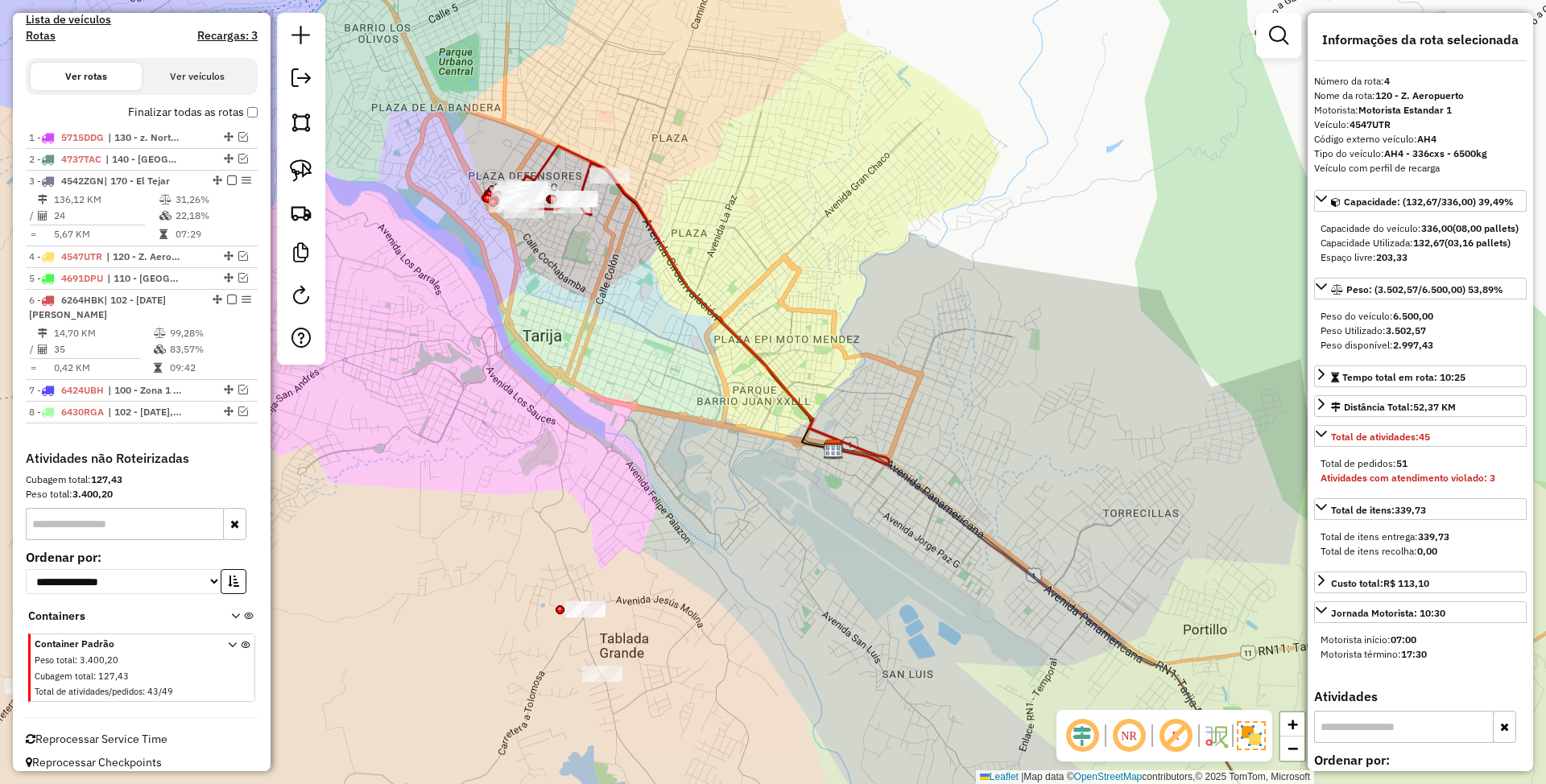
click at [549, 159] on icon at bounding box center [710, 305] width 358 height 319
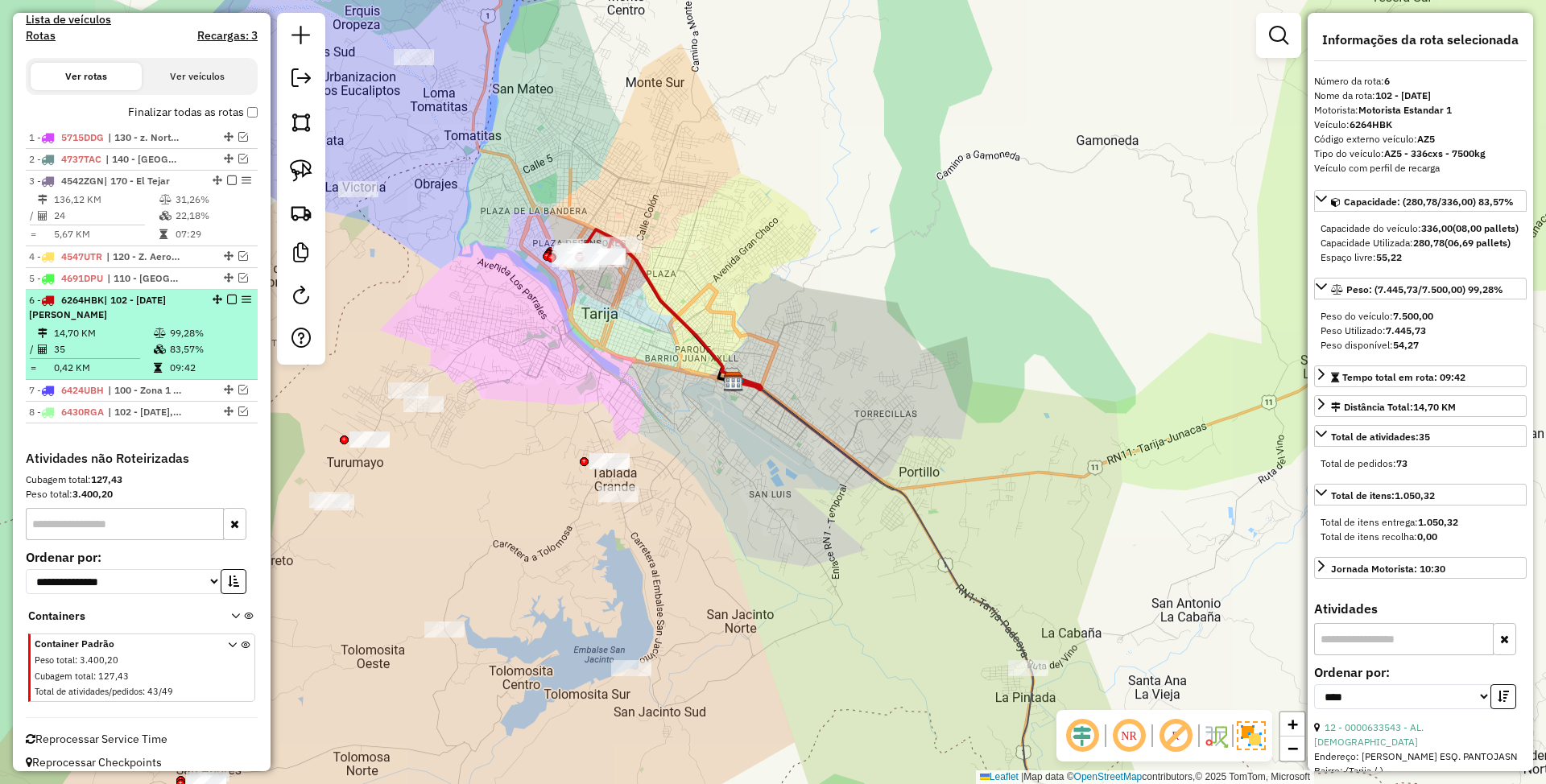
click at [227, 301] on em at bounding box center [232, 299] width 10 height 10
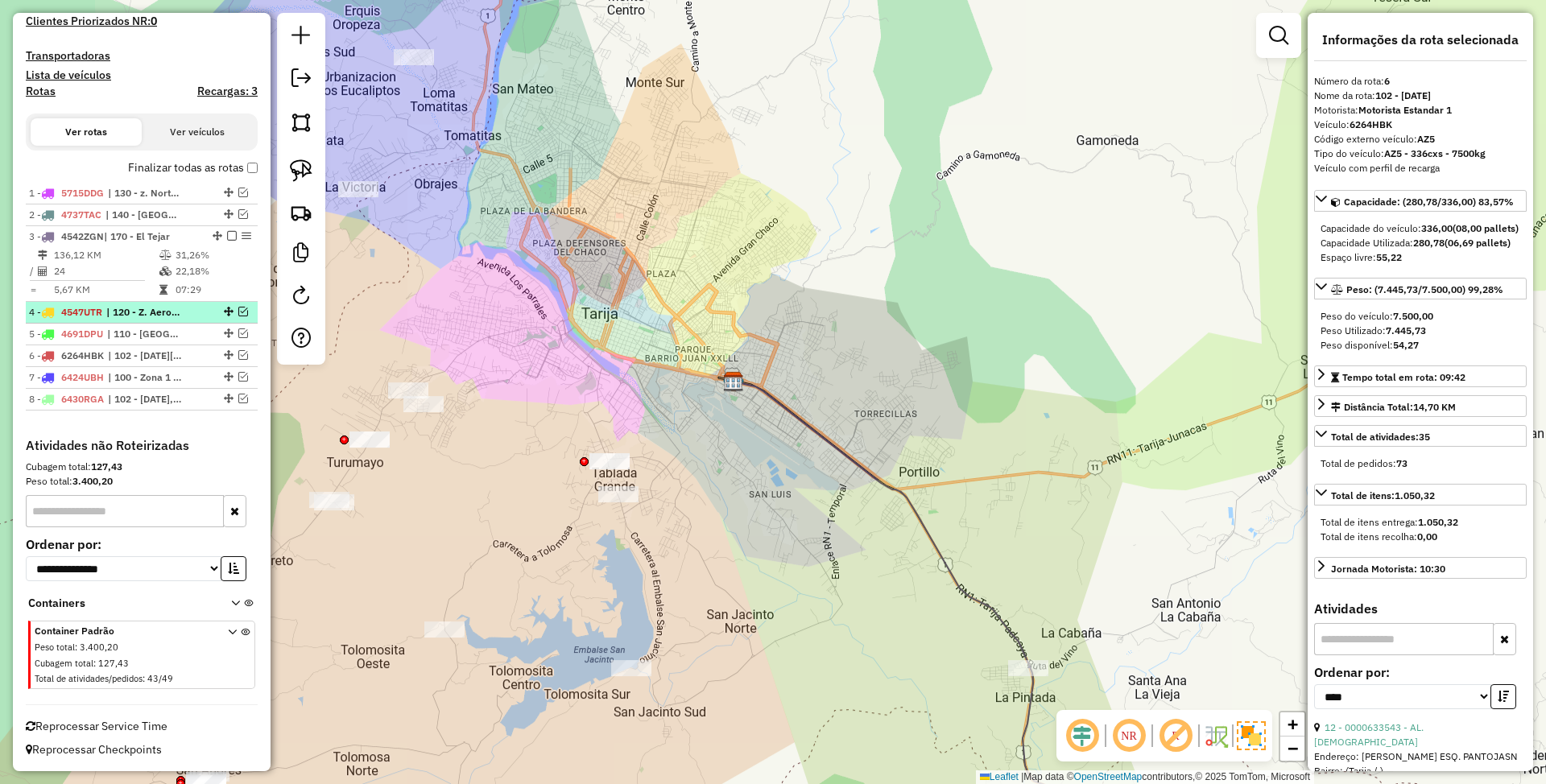
click at [238, 311] on em at bounding box center [243, 312] width 10 height 10
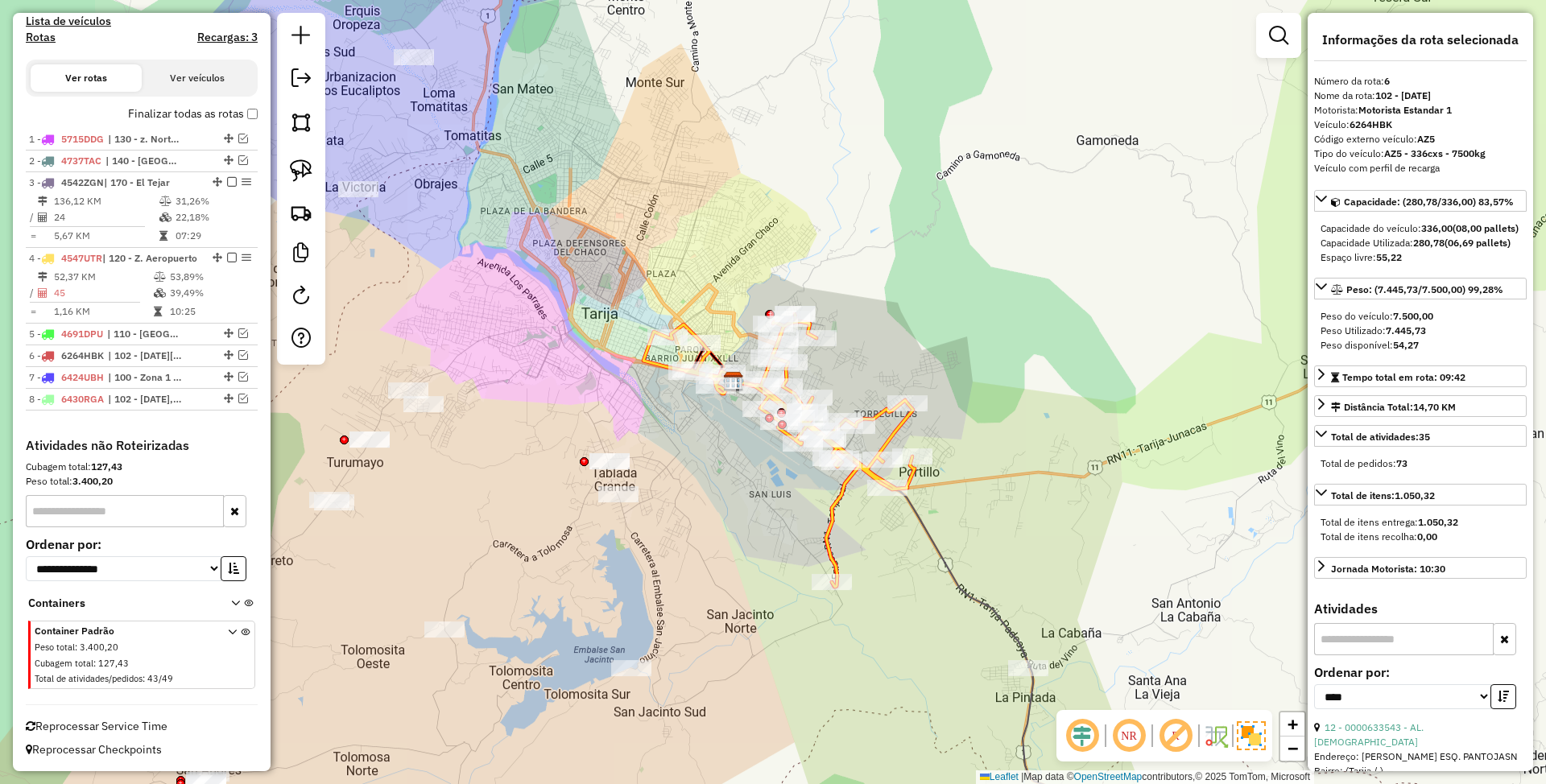
click at [942, 551] on icon at bounding box center [882, 523] width 296 height 285
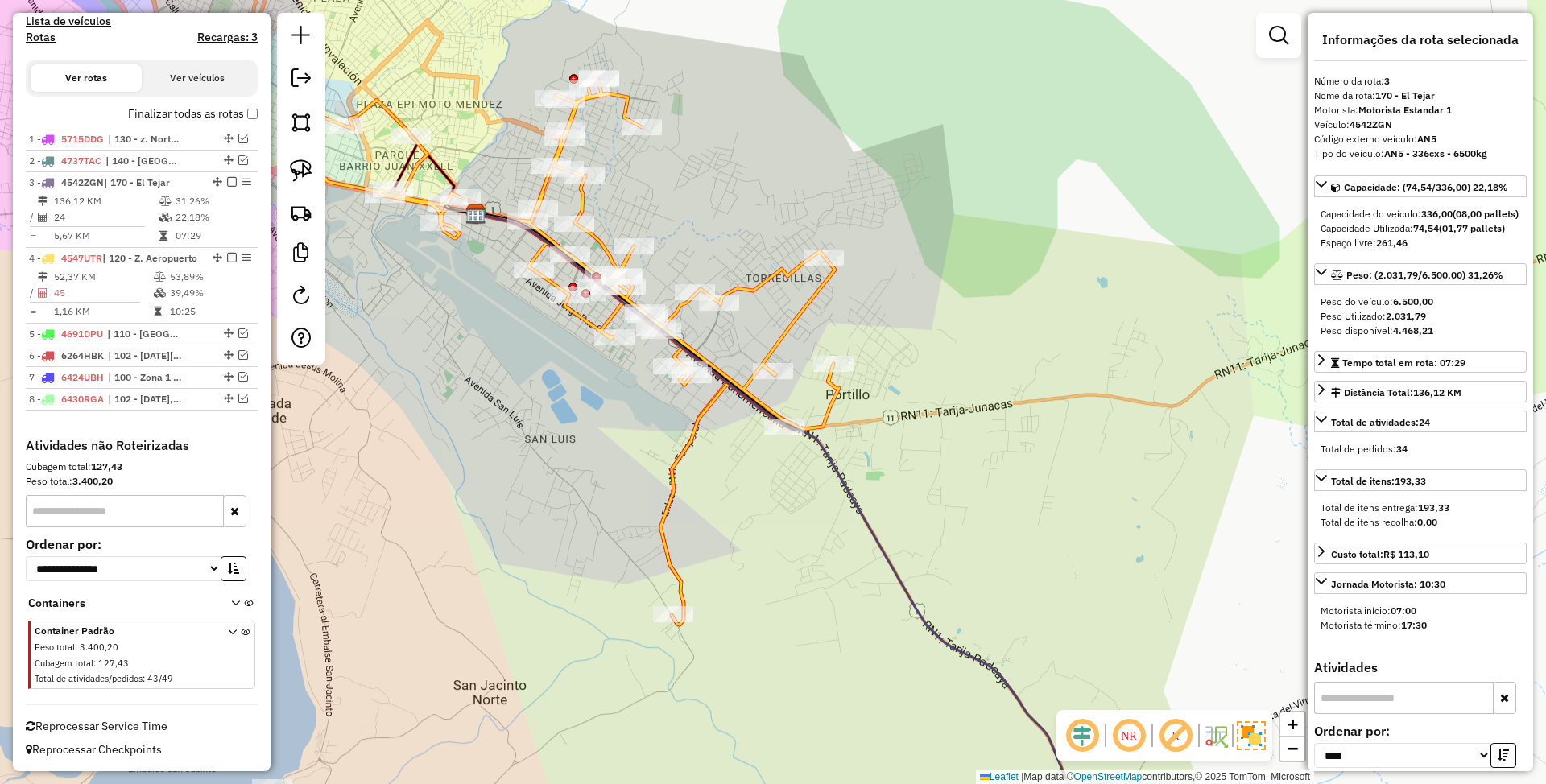
drag, startPoint x: 960, startPoint y: 542, endPoint x: 902, endPoint y: 497, distance: 73.4
click at [902, 497] on div "Janela de atendimento Grade de atendimento Capacidade Transportadoras Veículos …" at bounding box center [773, 392] width 1546 height 784
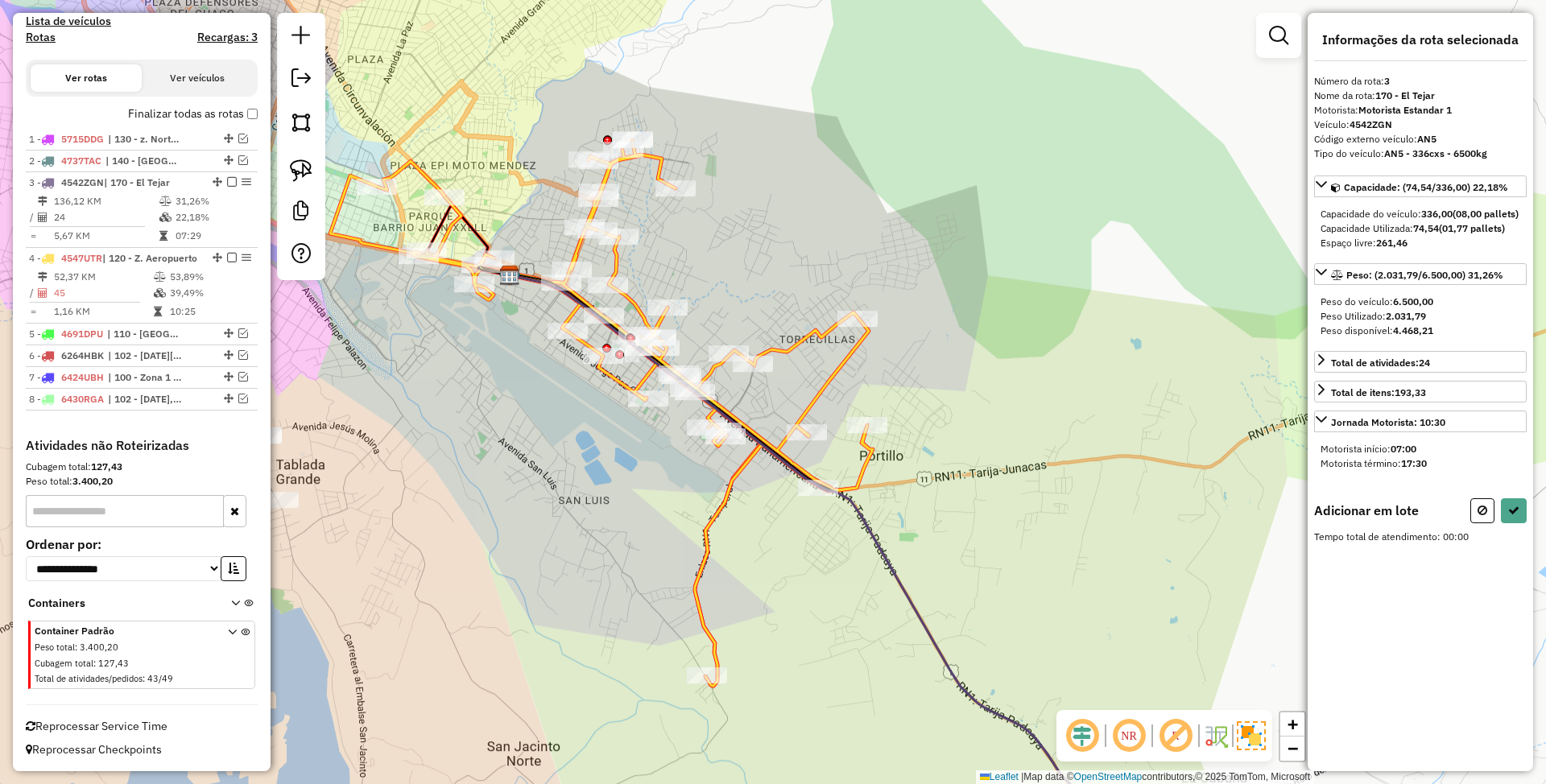
drag, startPoint x: 752, startPoint y: 396, endPoint x: 703, endPoint y: 302, distance: 106.0
click at [703, 302] on icon at bounding box center [806, 561] width 593 height 571
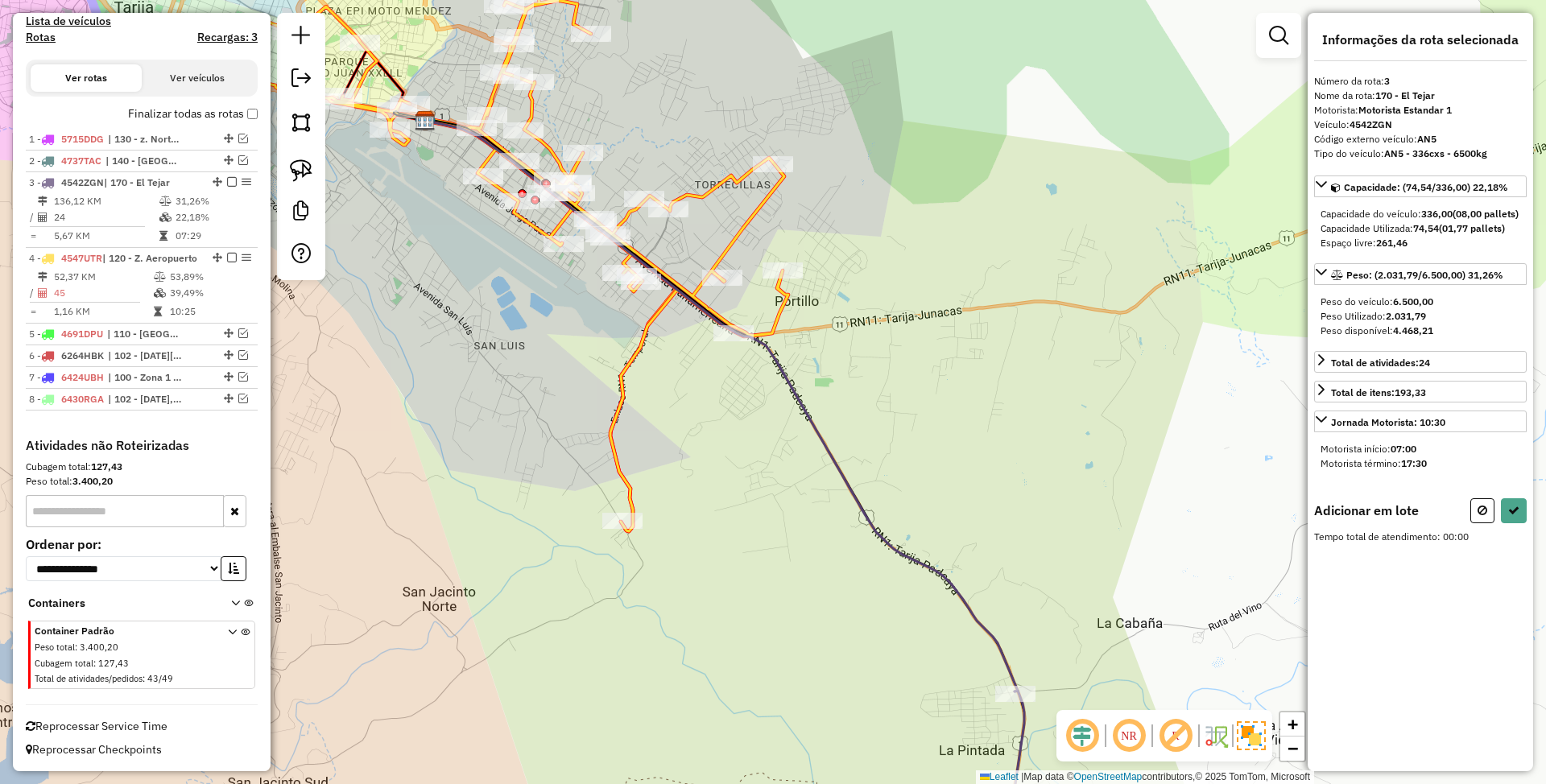
click at [821, 433] on icon at bounding box center [721, 406] width 593 height 571
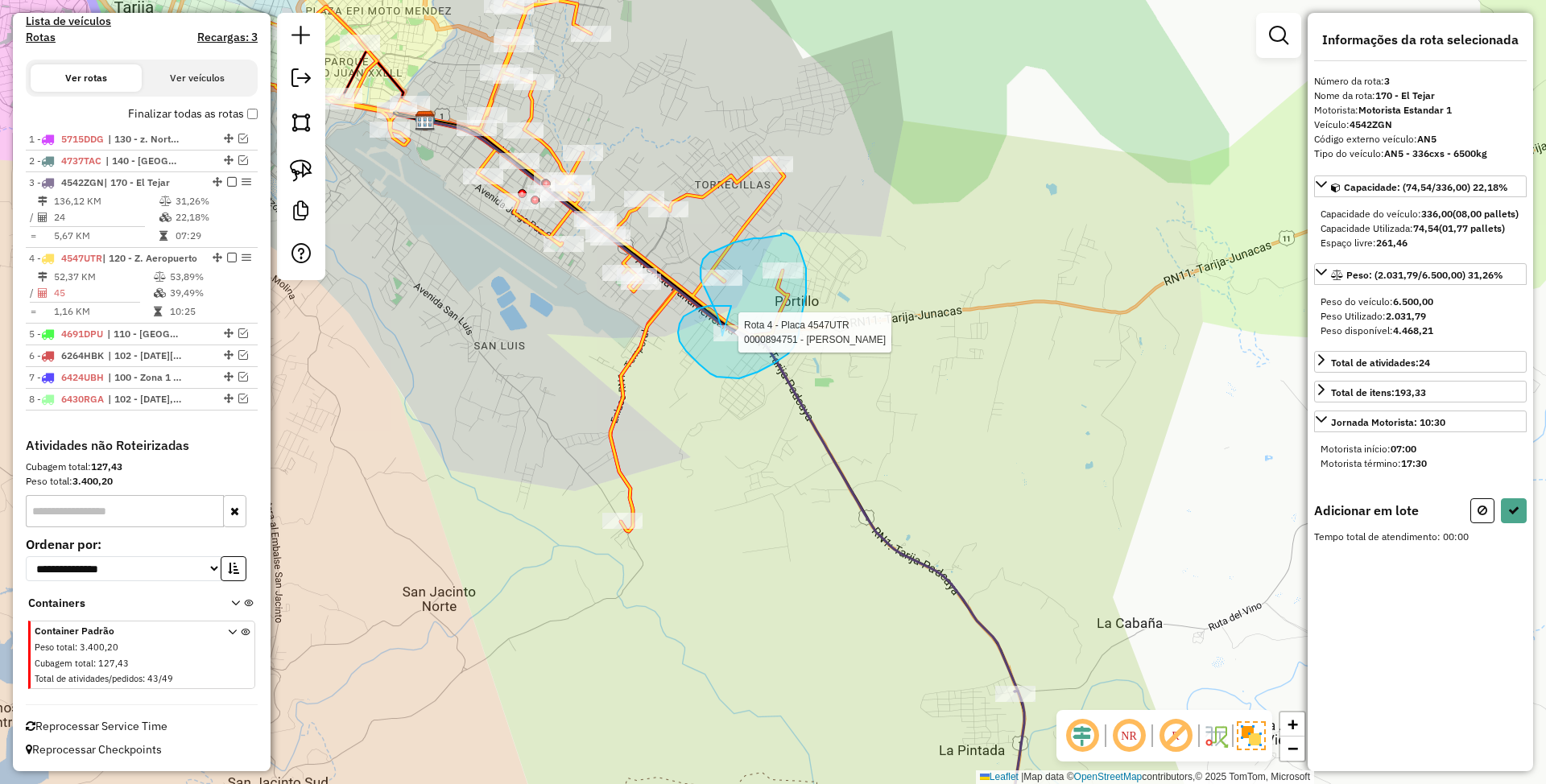
click at [722, 336] on div "Rota 4 - Placa 4547UTR 0000894751 - DANITZA HUANCA Janela de atendimento Grade …" at bounding box center [773, 392] width 1546 height 784
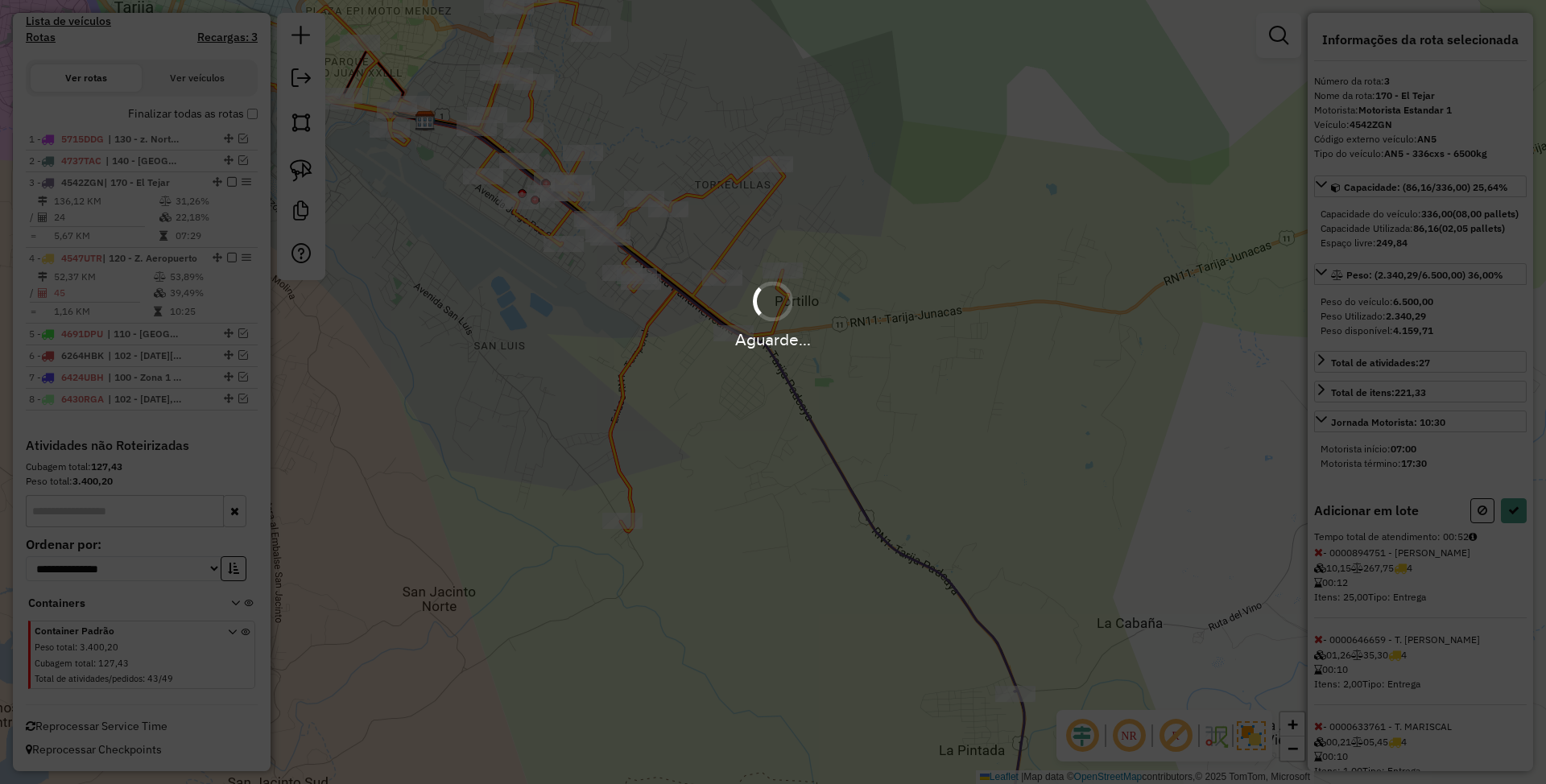
select select "*********"
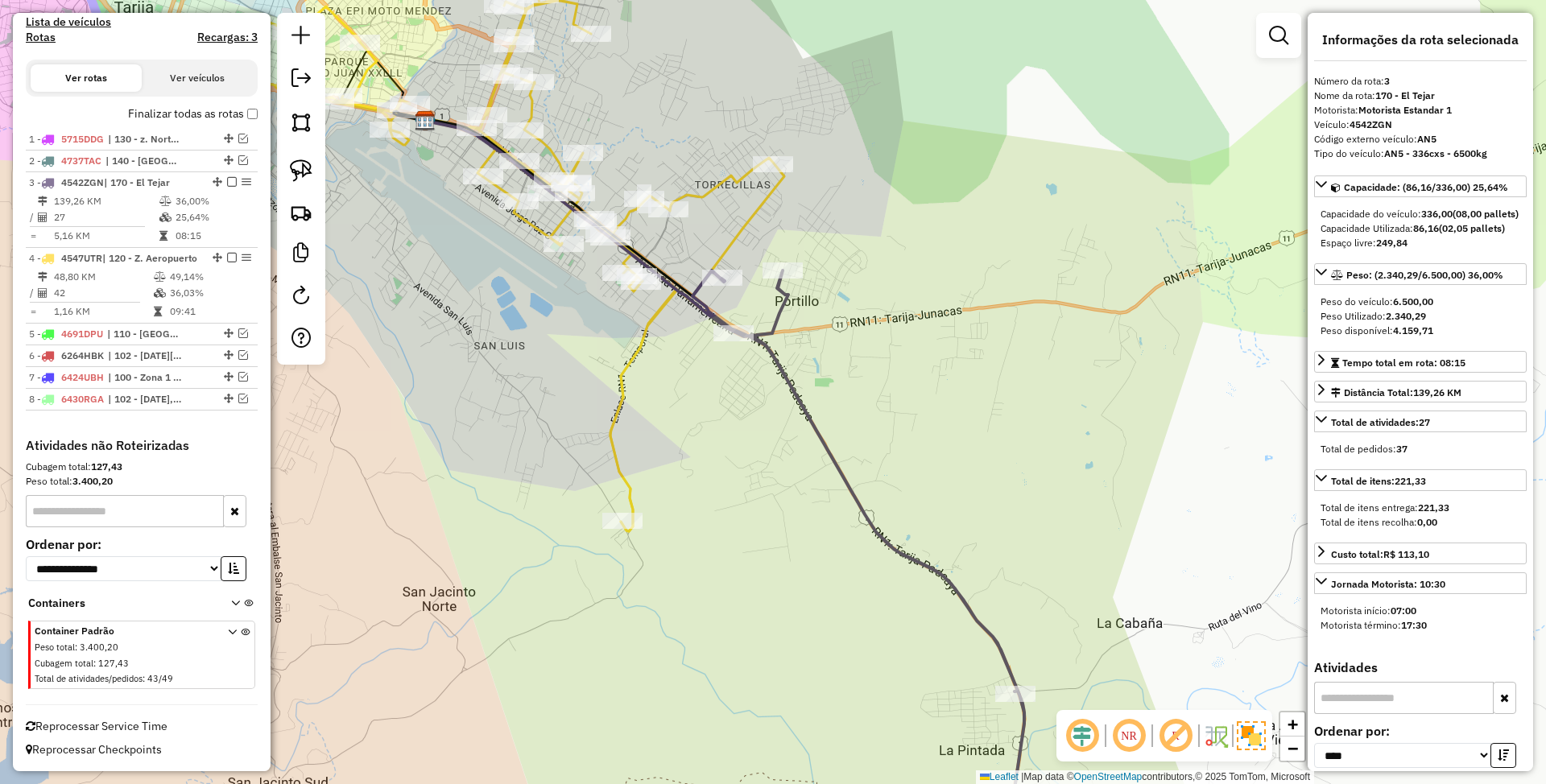
scroll to position [500, 0]
click at [725, 176] on icon at bounding box center [515, 258] width 538 height 546
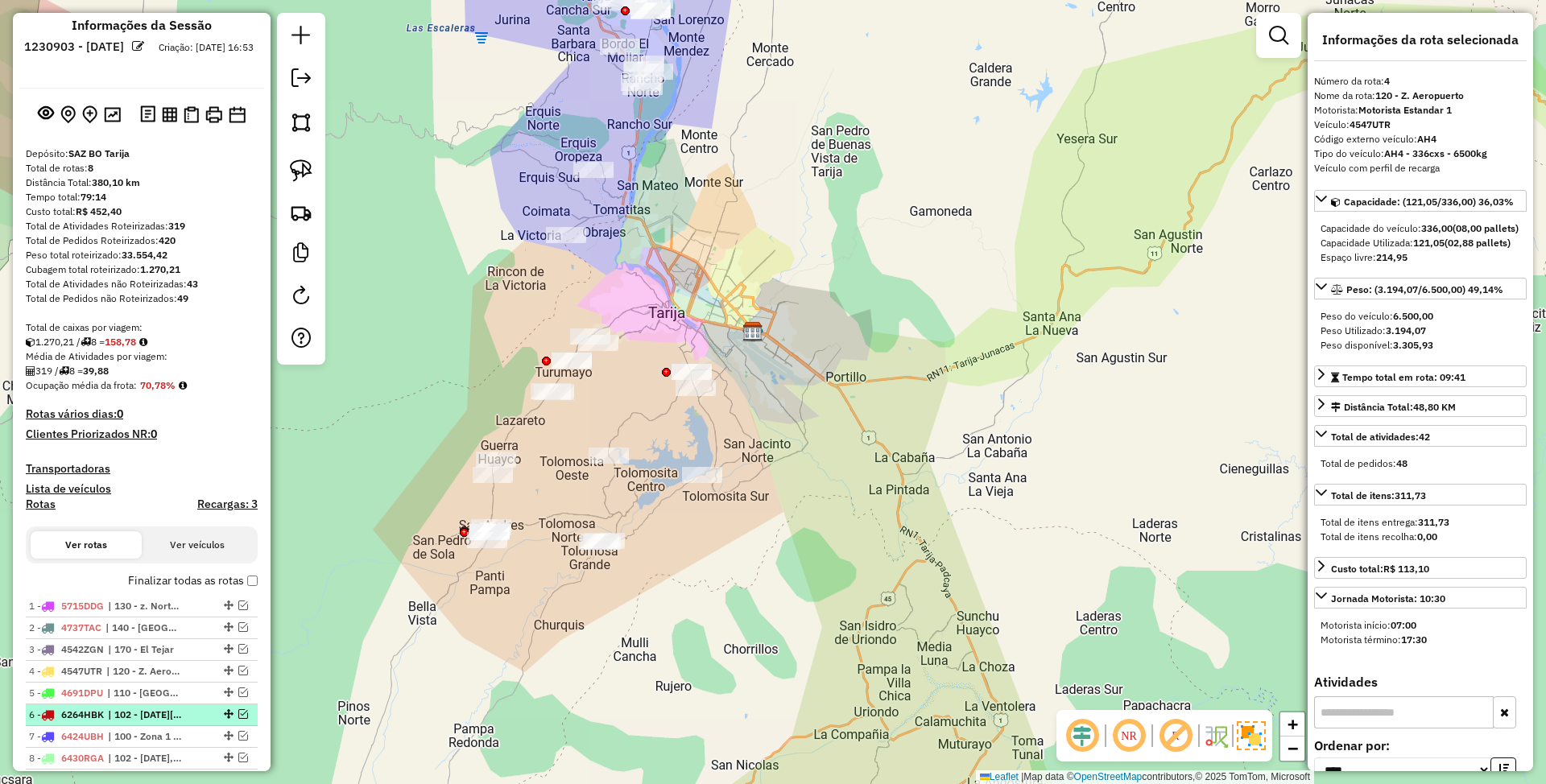
scroll to position [0, 0]
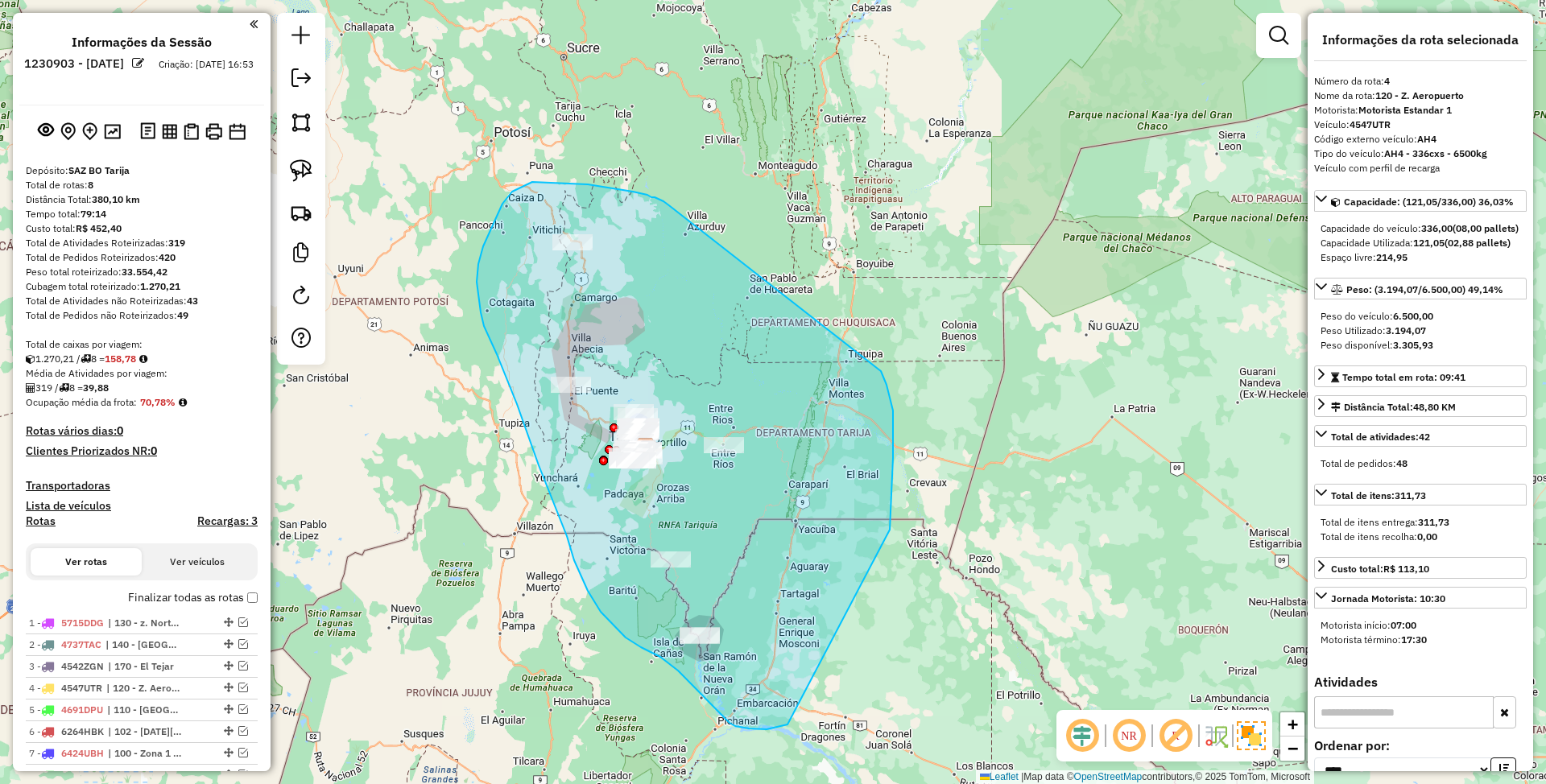
drag, startPoint x: 647, startPoint y: 195, endPoint x: 877, endPoint y: 362, distance: 284.2
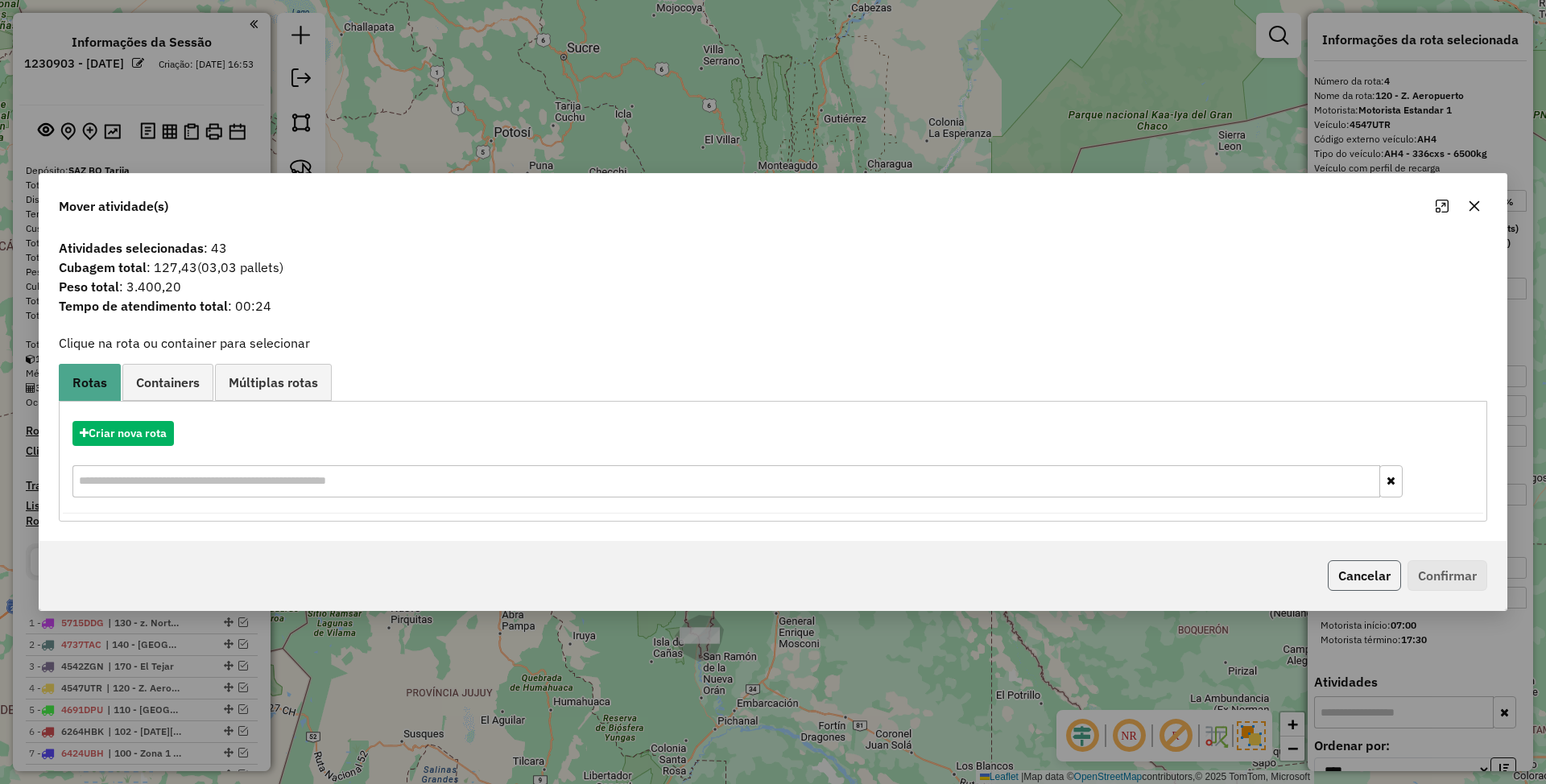
click at [1364, 578] on button "Cancelar" at bounding box center [1364, 575] width 73 height 31
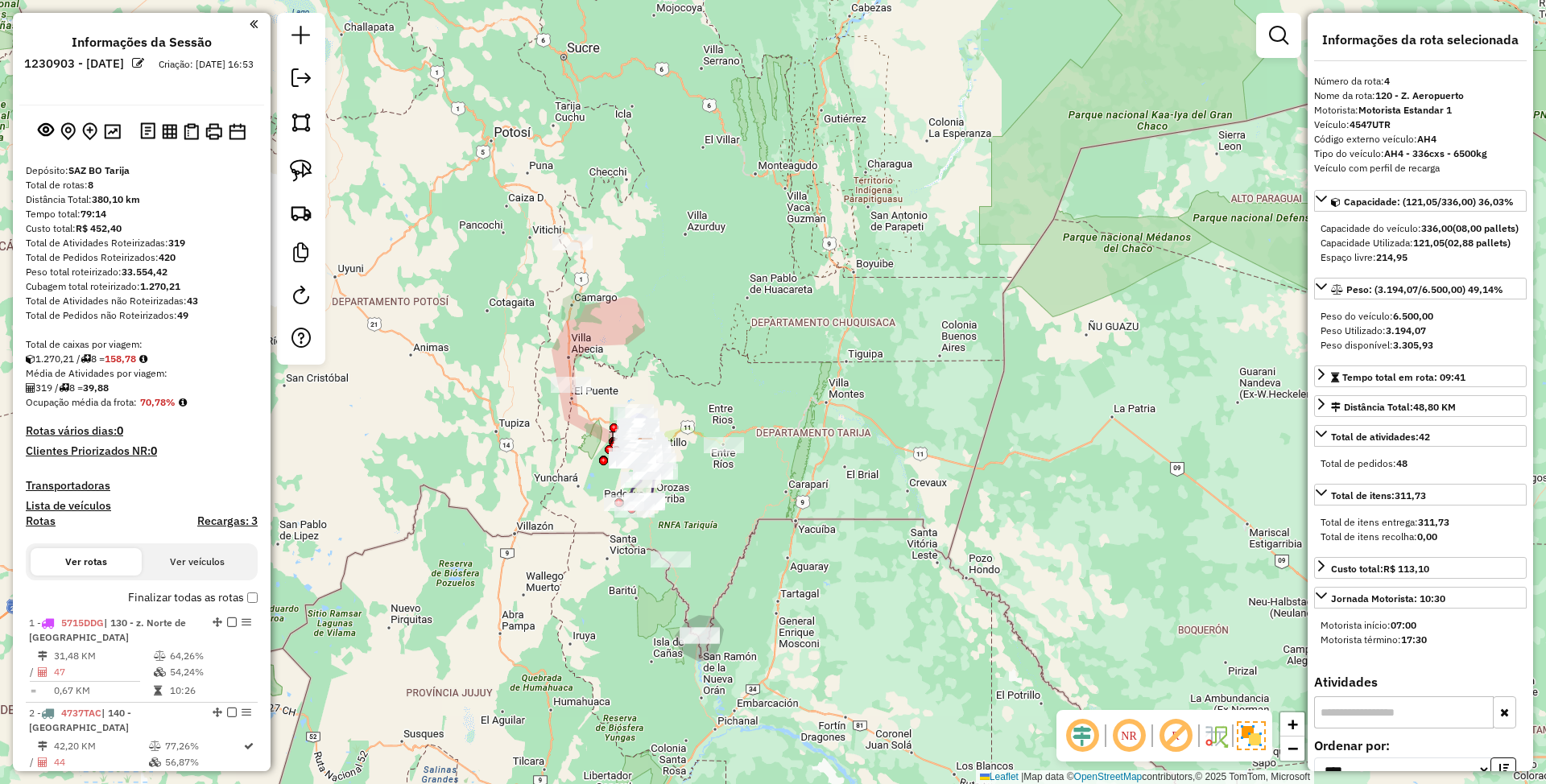
click at [41, 525] on h4 "Rotas" at bounding box center [41, 521] width 30 height 14
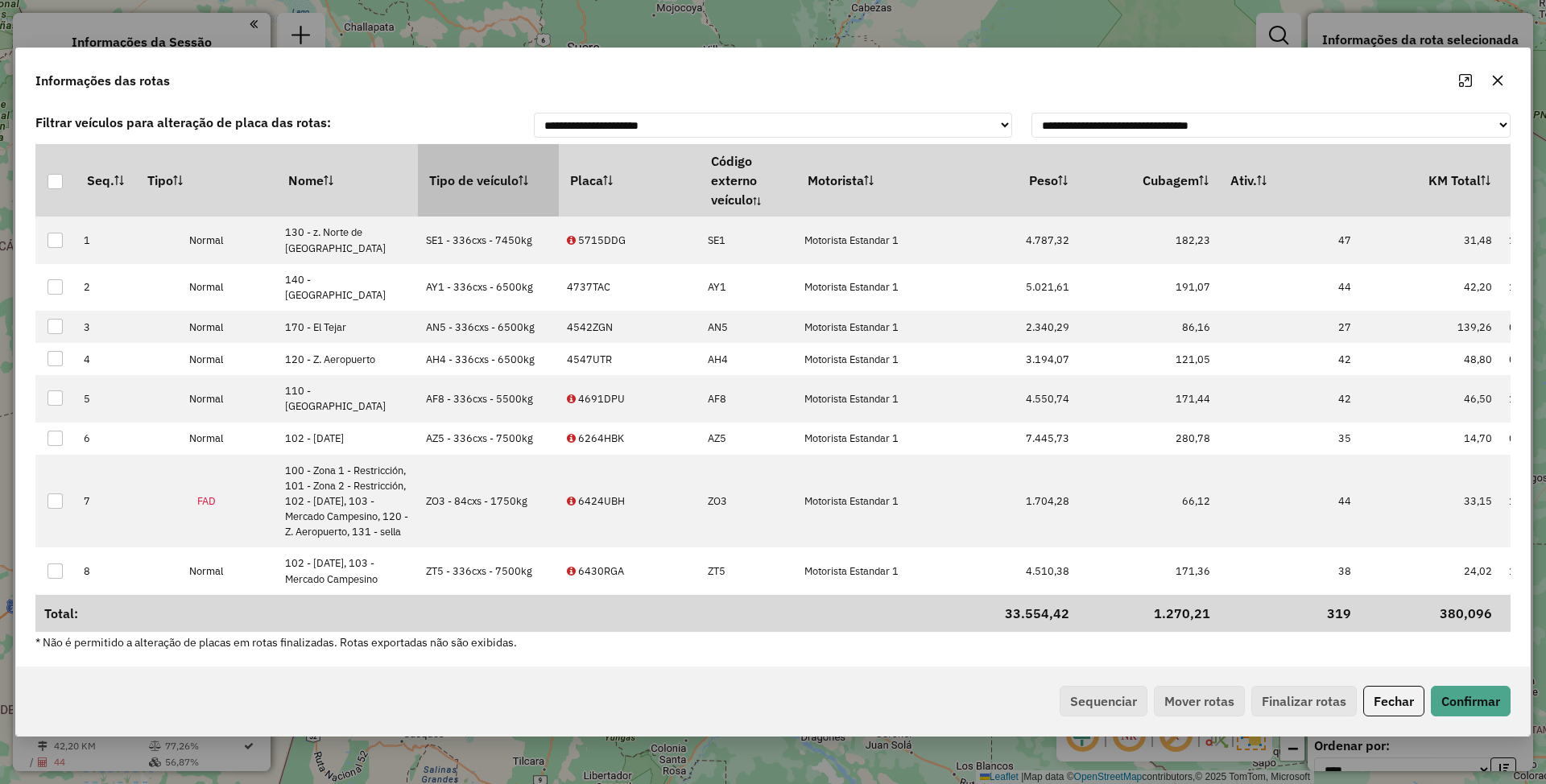
click at [473, 182] on th "Tipo de veículo" at bounding box center [488, 180] width 141 height 72
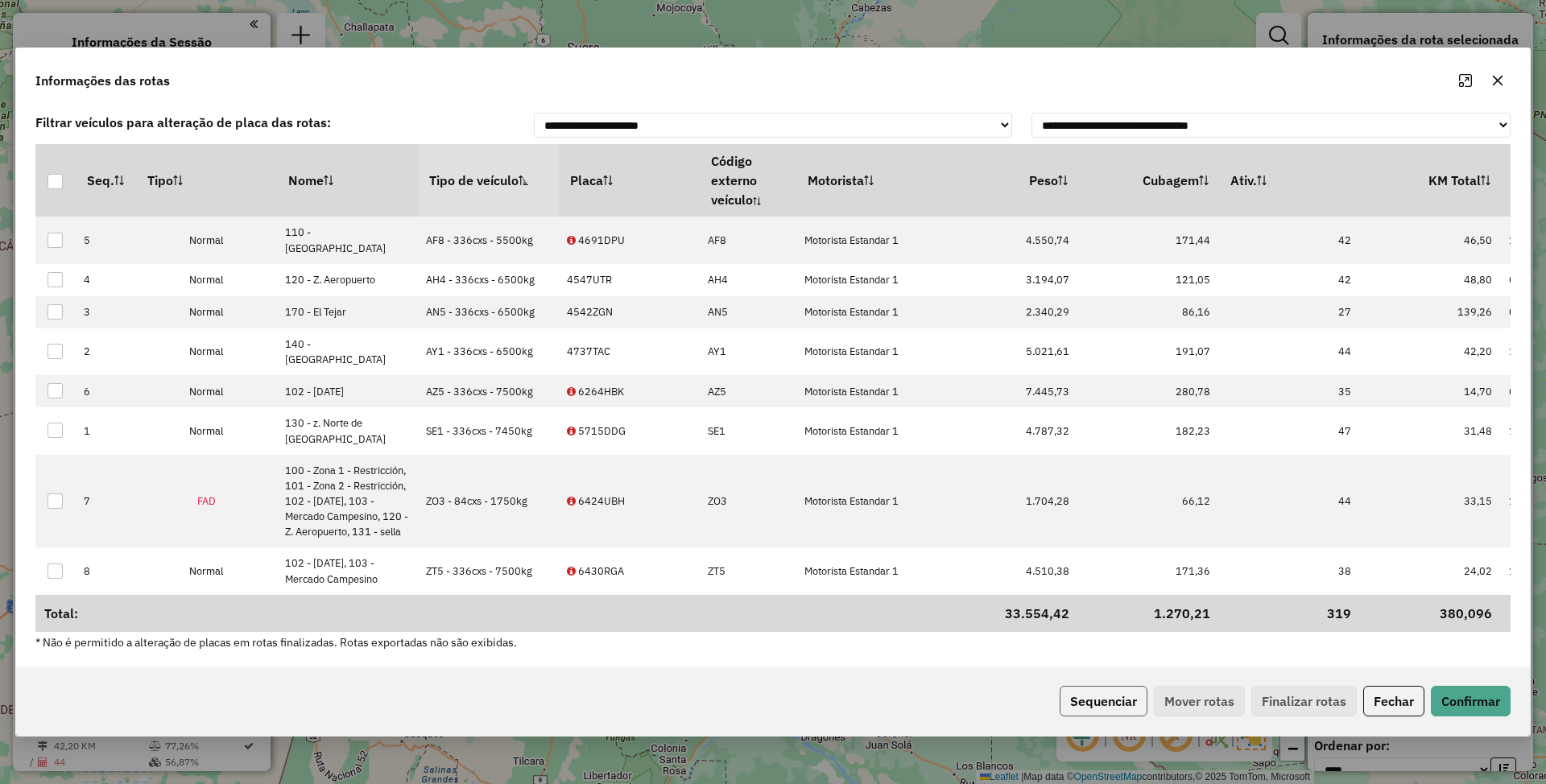
click at [1087, 703] on button "Sequenciar" at bounding box center [1103, 701] width 88 height 31
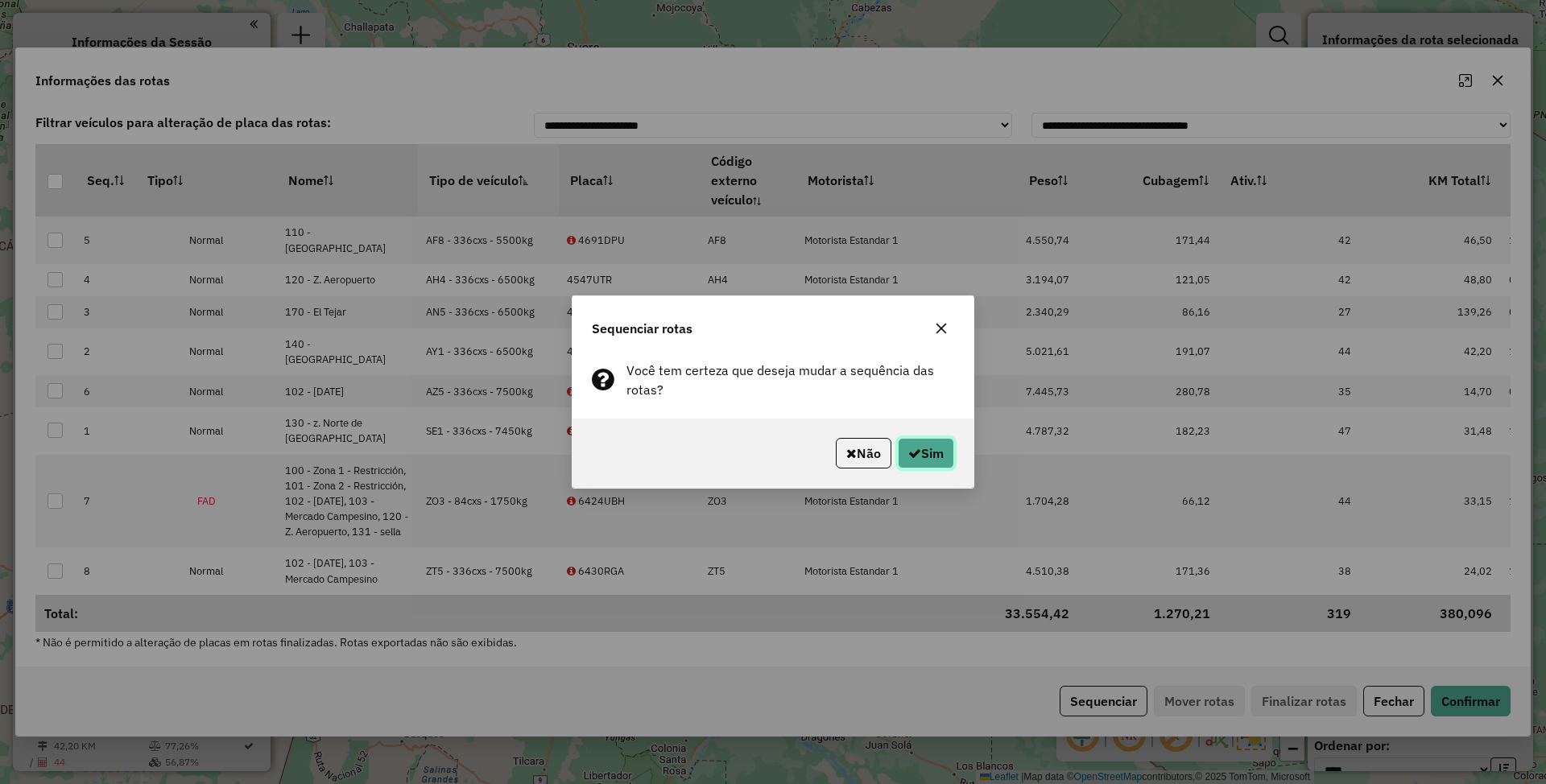
click at [926, 448] on button "Sim" at bounding box center [926, 452] width 56 height 31
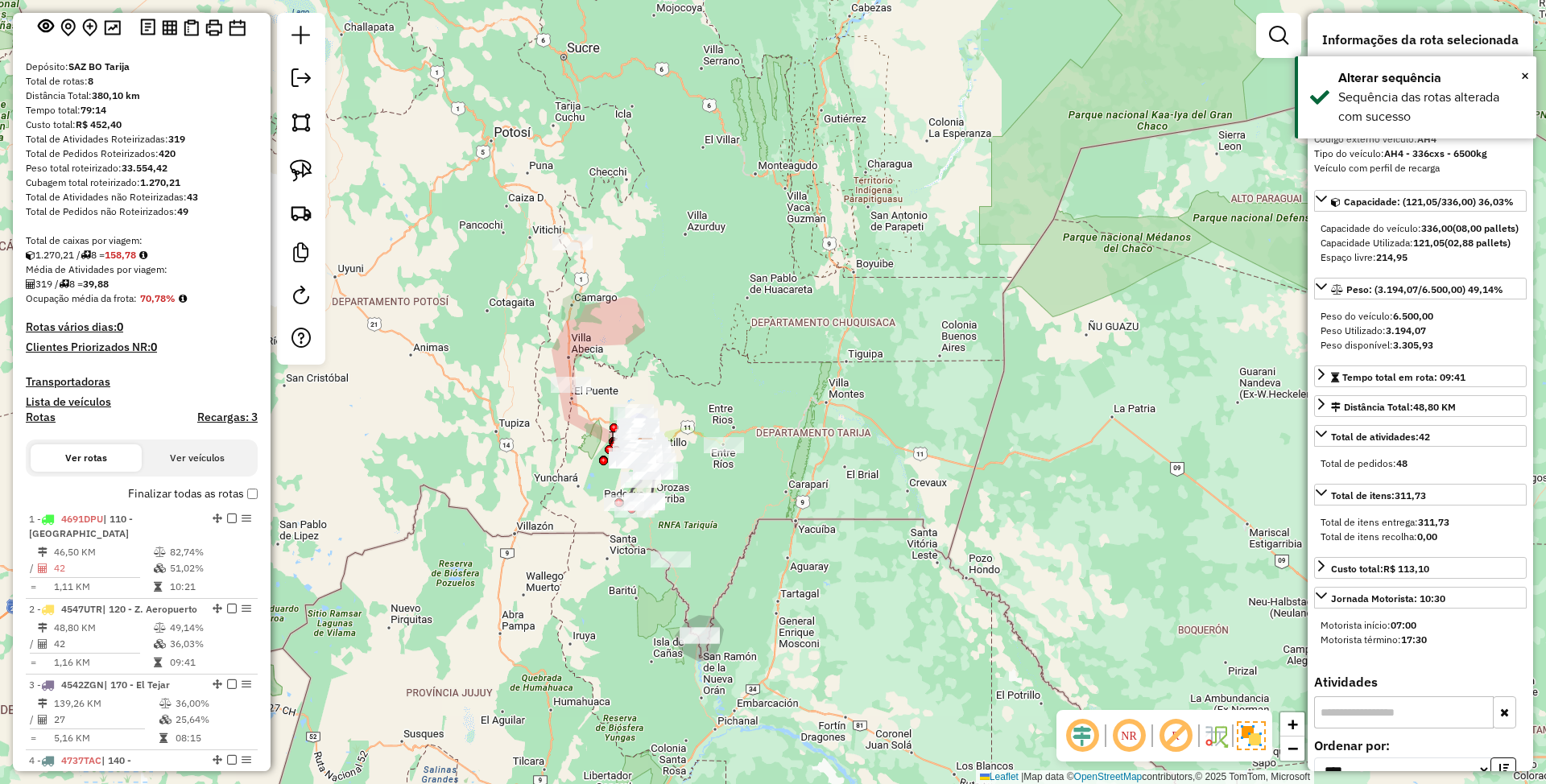
scroll to position [319, 0]
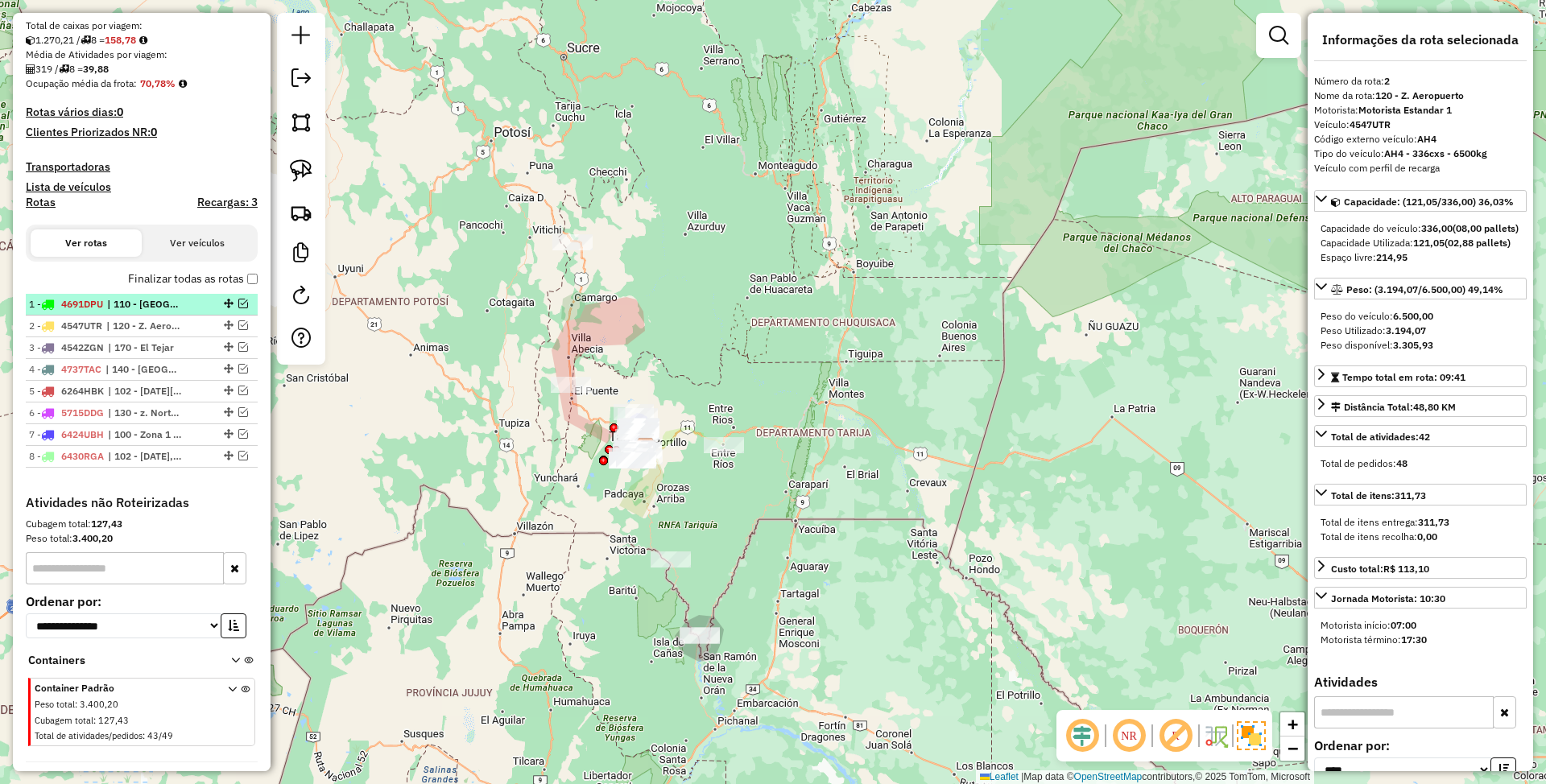
click at [130, 302] on span "| 110 - Puente San Martin" at bounding box center [143, 304] width 74 height 15
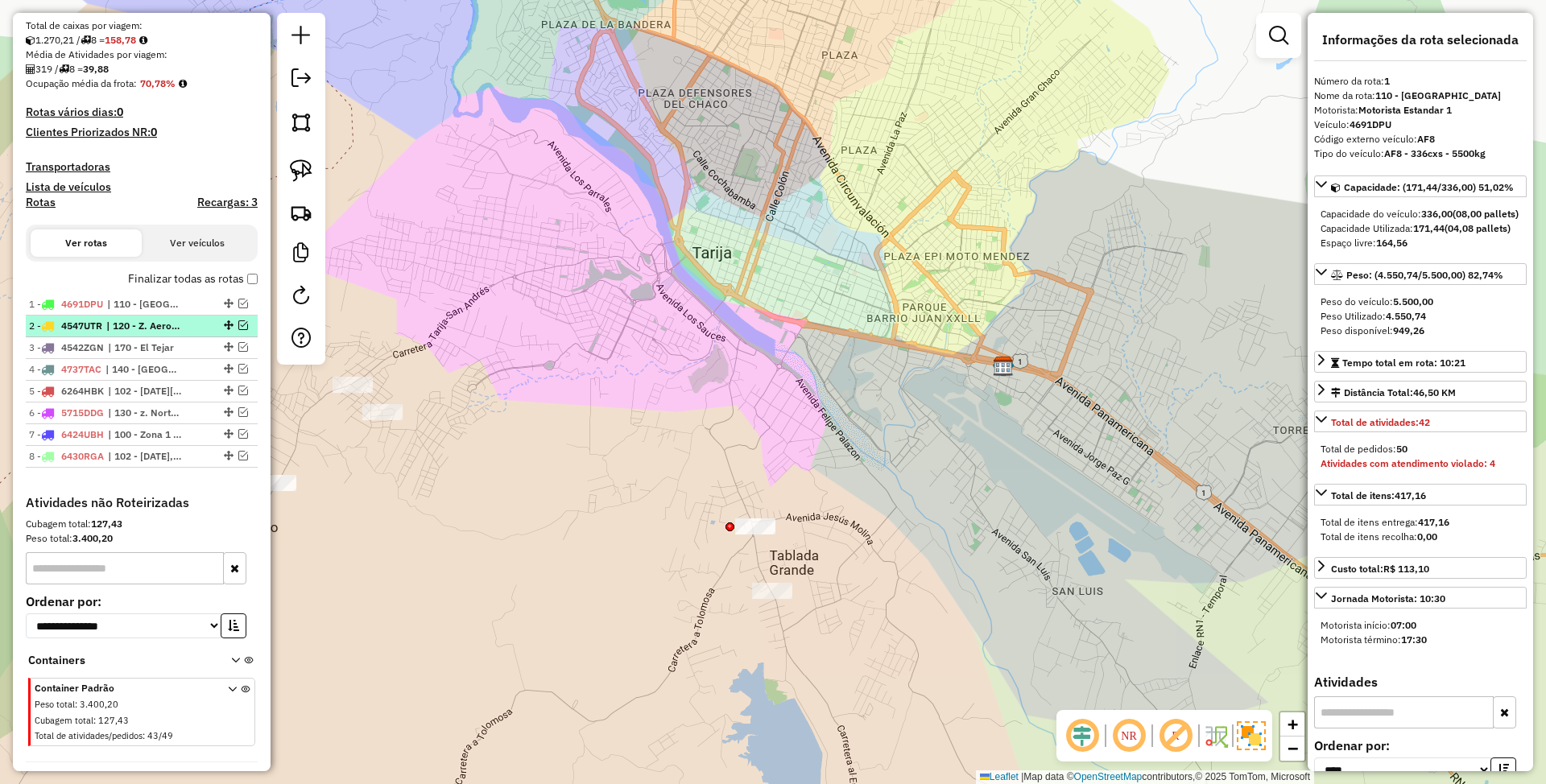
click at [125, 320] on span "| 120 - Z. Aeropuerto" at bounding box center [143, 326] width 74 height 15
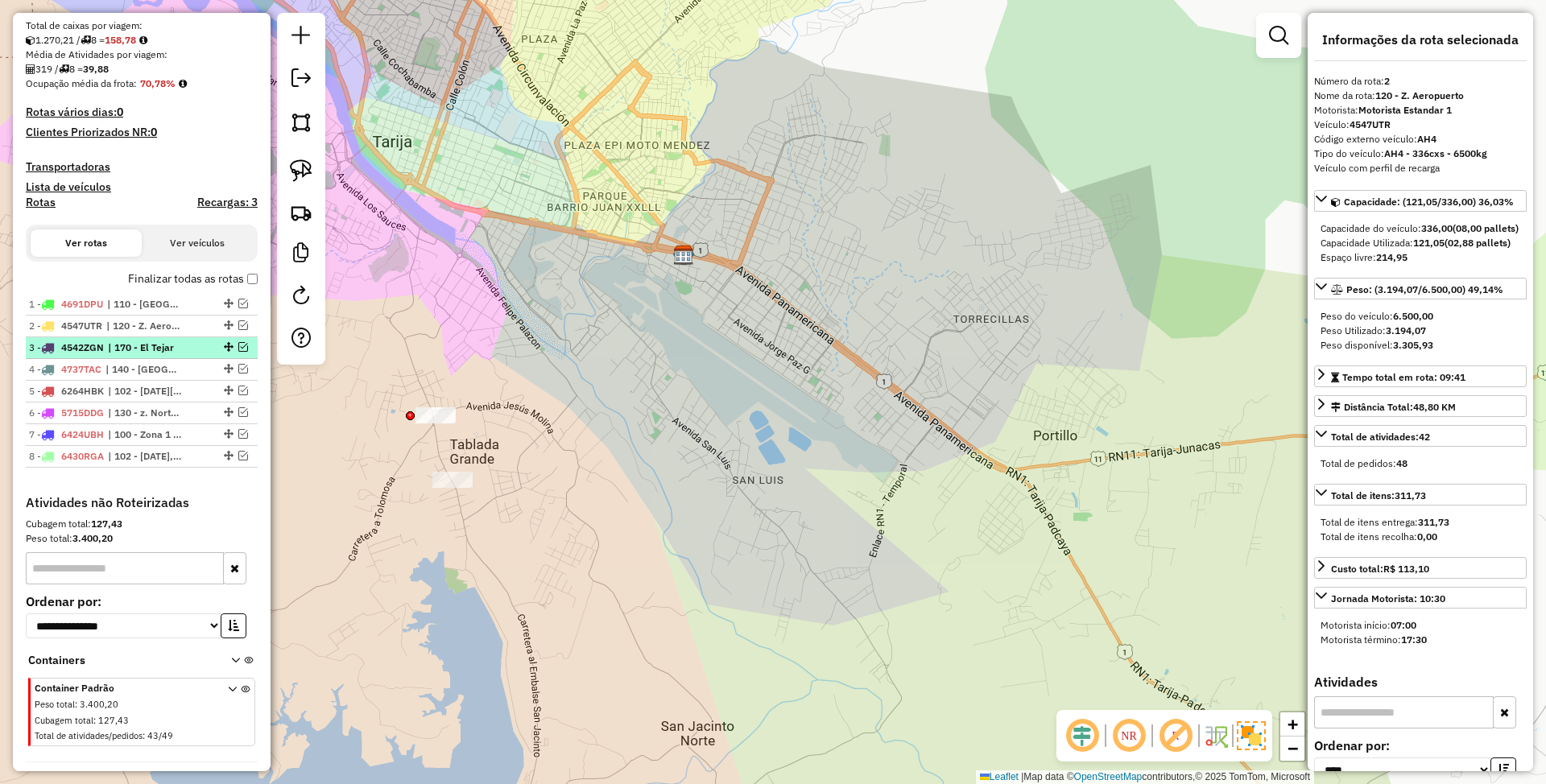
click at [120, 343] on span "| 170 - El Tejar" at bounding box center [144, 348] width 74 height 15
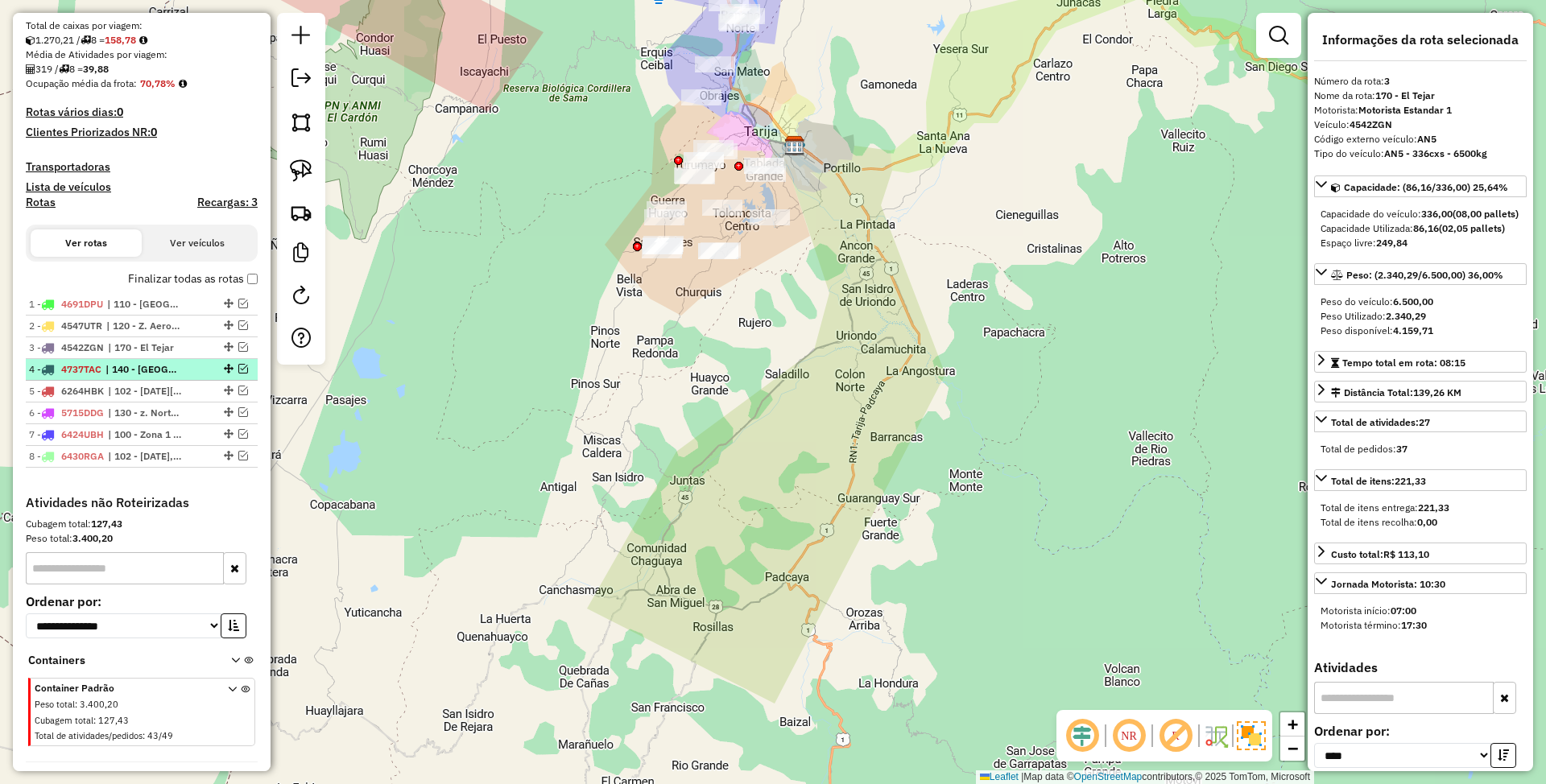
click at [122, 367] on span "| 140 - Parque Urbano Central" at bounding box center [142, 369] width 74 height 15
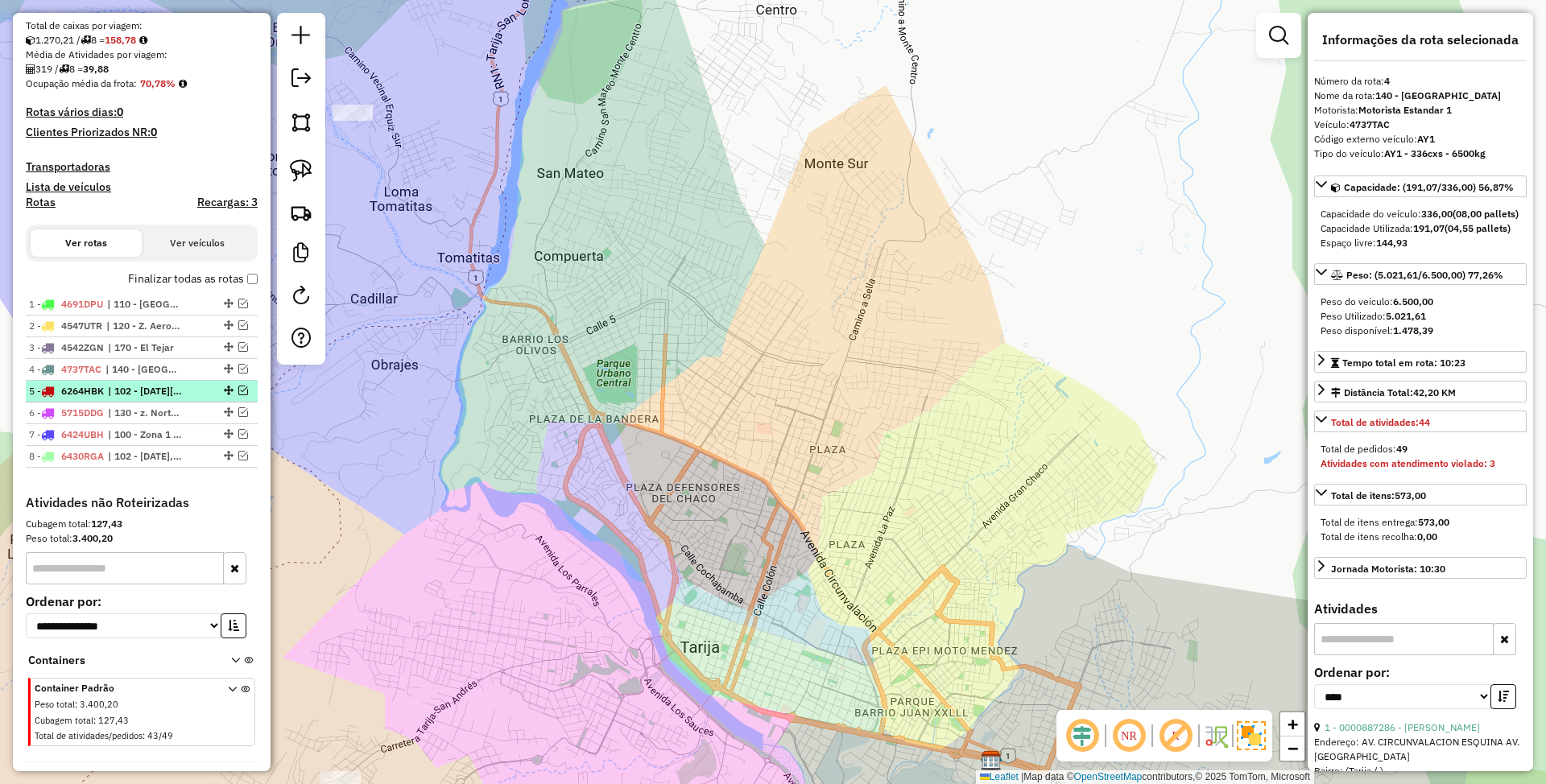
click at [126, 388] on span "| 102 - 4 de Julio" at bounding box center [144, 391] width 74 height 15
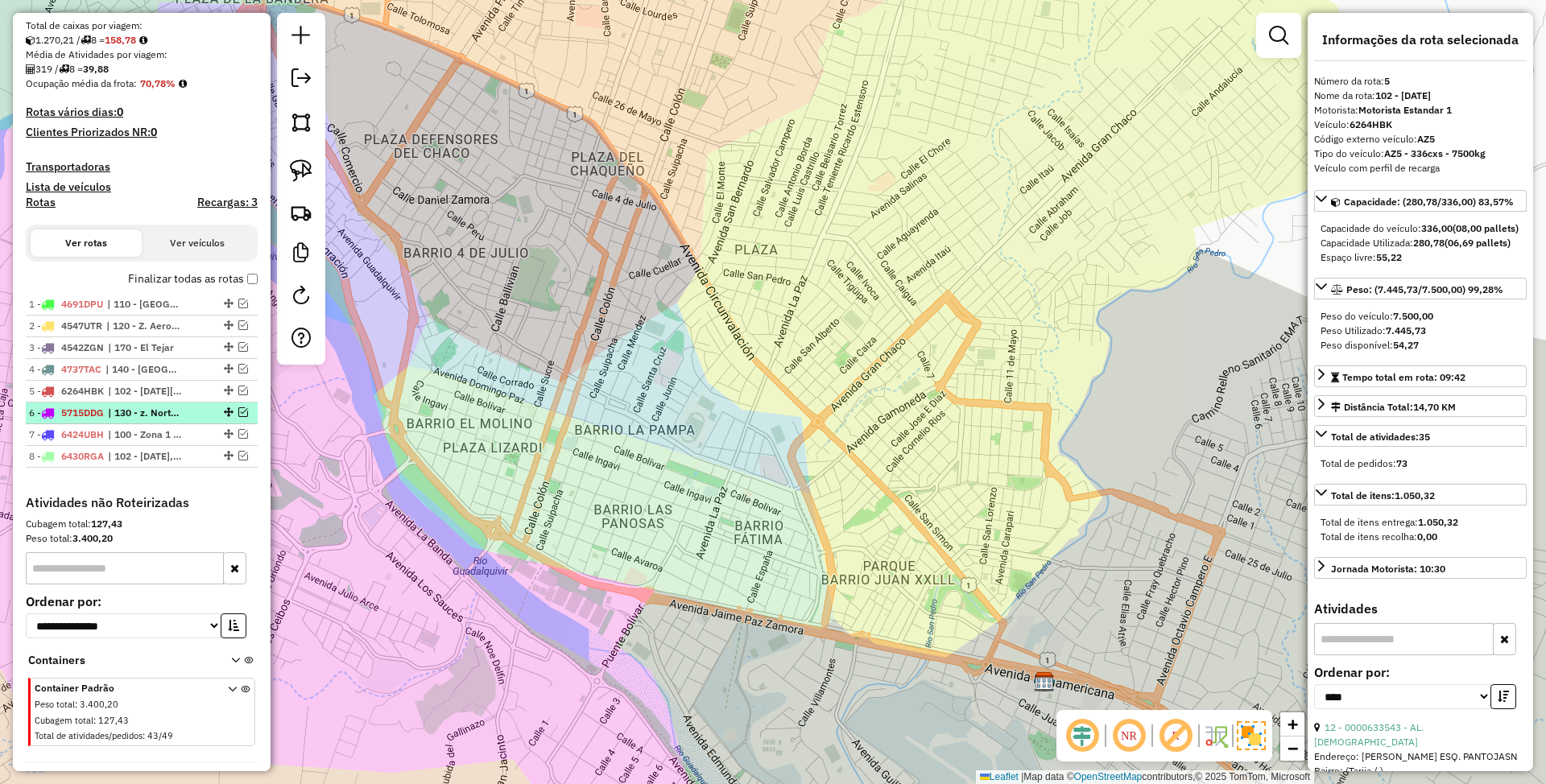
click at [130, 407] on span "| 130 - z. Norte de Circunvalación" at bounding box center [144, 413] width 74 height 15
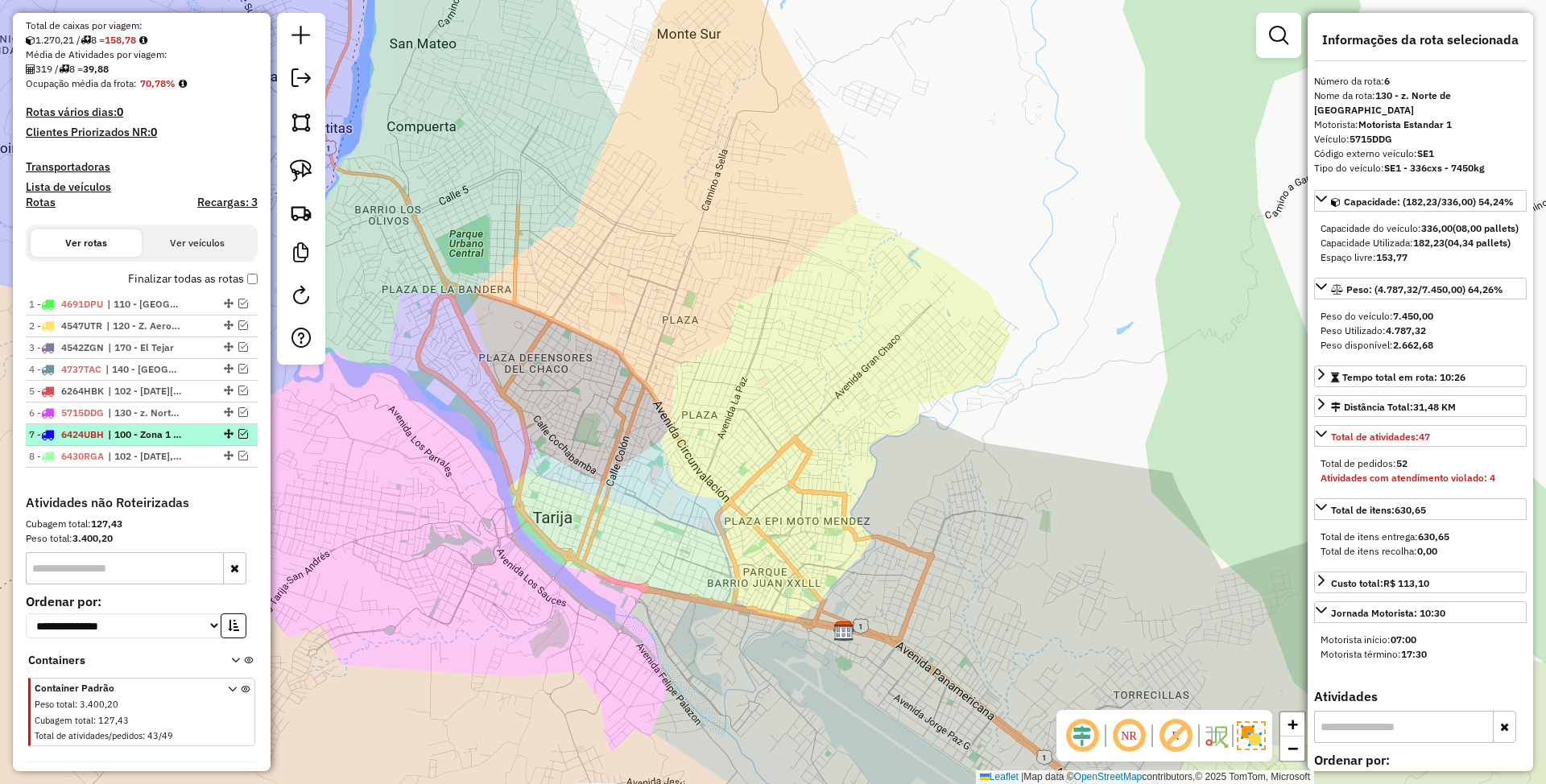
click at [133, 429] on span "| 100 - Zona 1 - Restricción, 101 - Zona 2 - Restricción, 102 - 4 de Julio, 103…" at bounding box center [144, 434] width 74 height 15
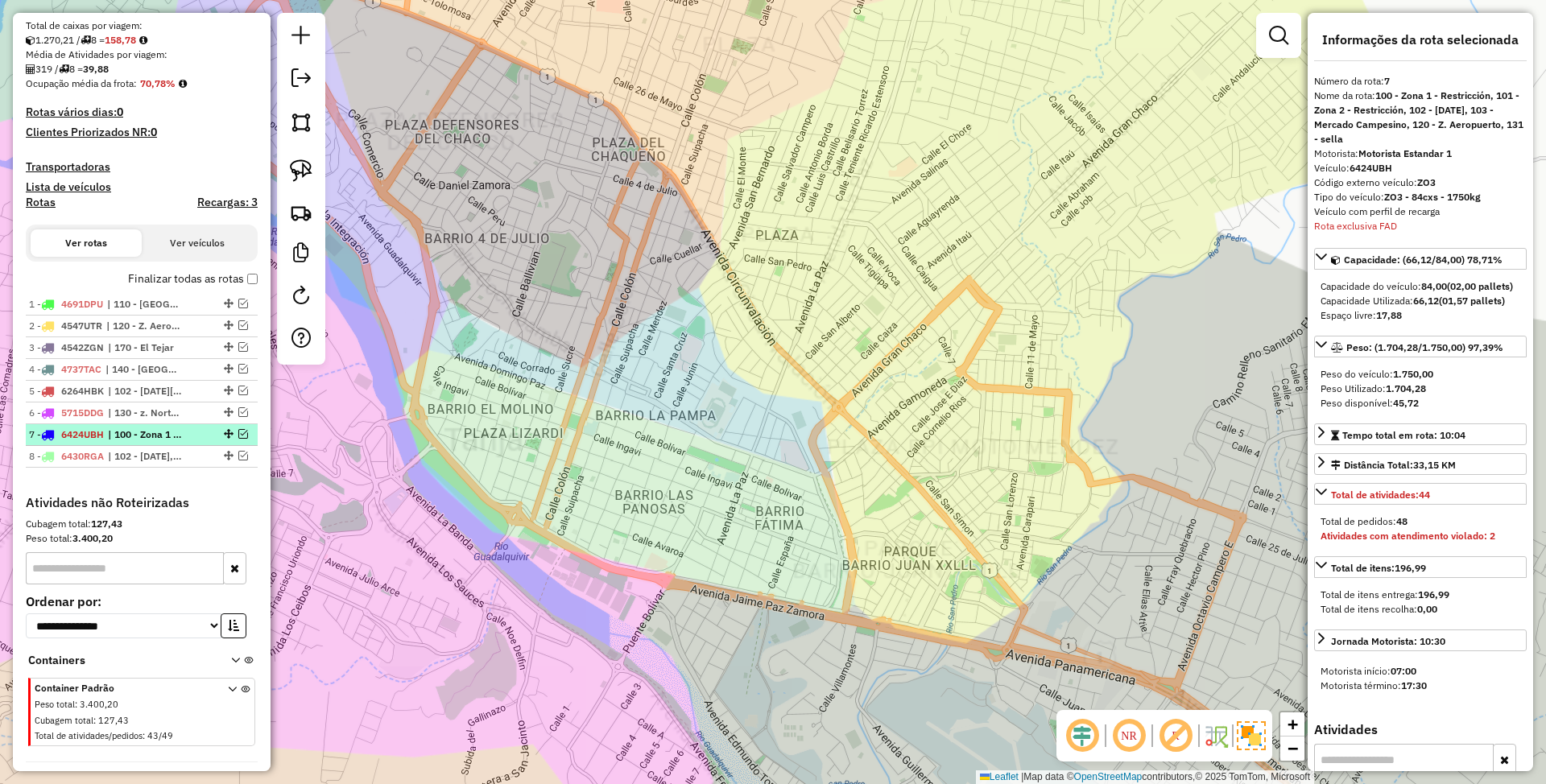
scroll to position [377, 0]
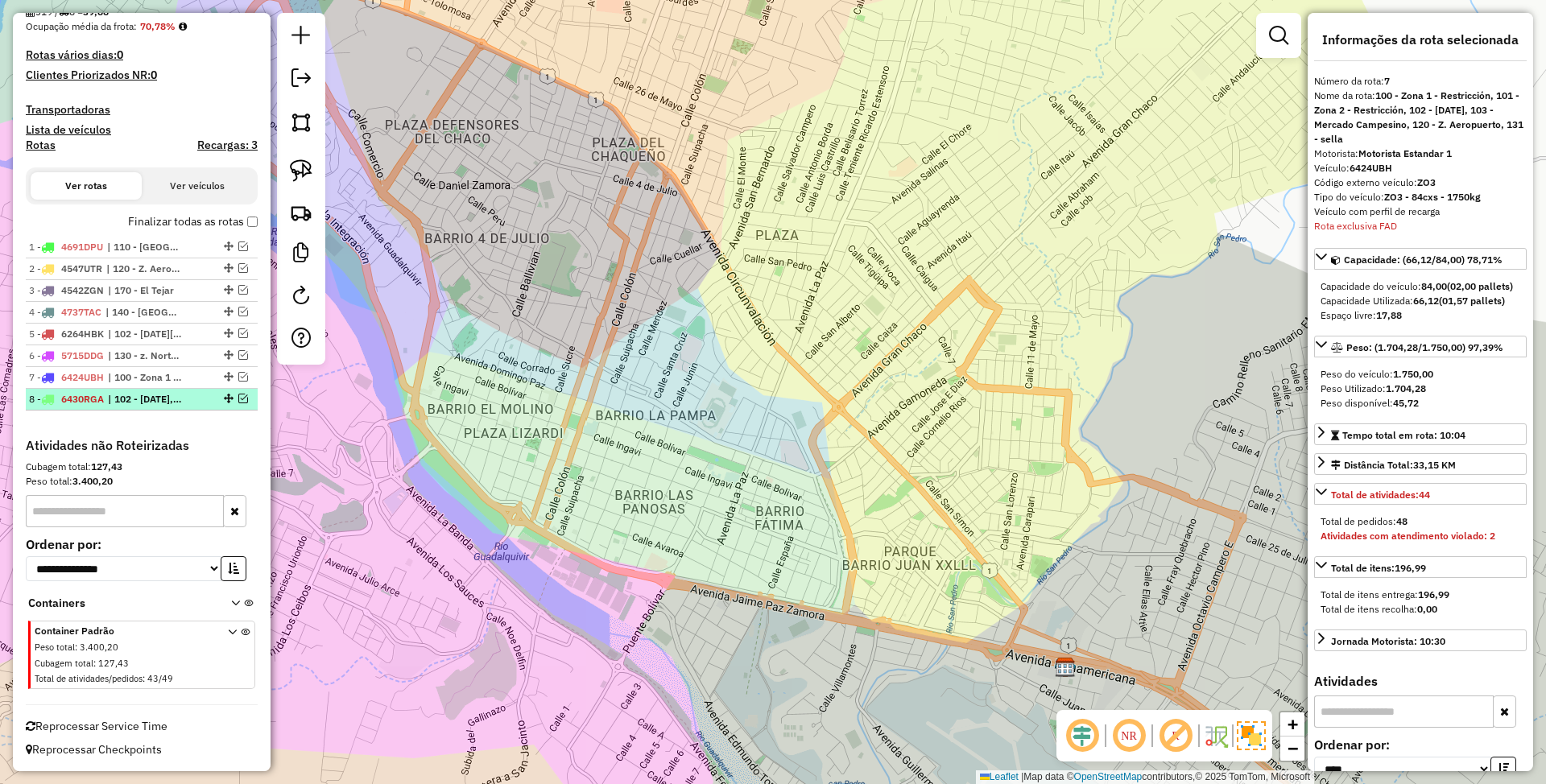
click at [159, 394] on span "| 102 - 4 de Julio, 103 - Mercado Campesino" at bounding box center [144, 399] width 74 height 15
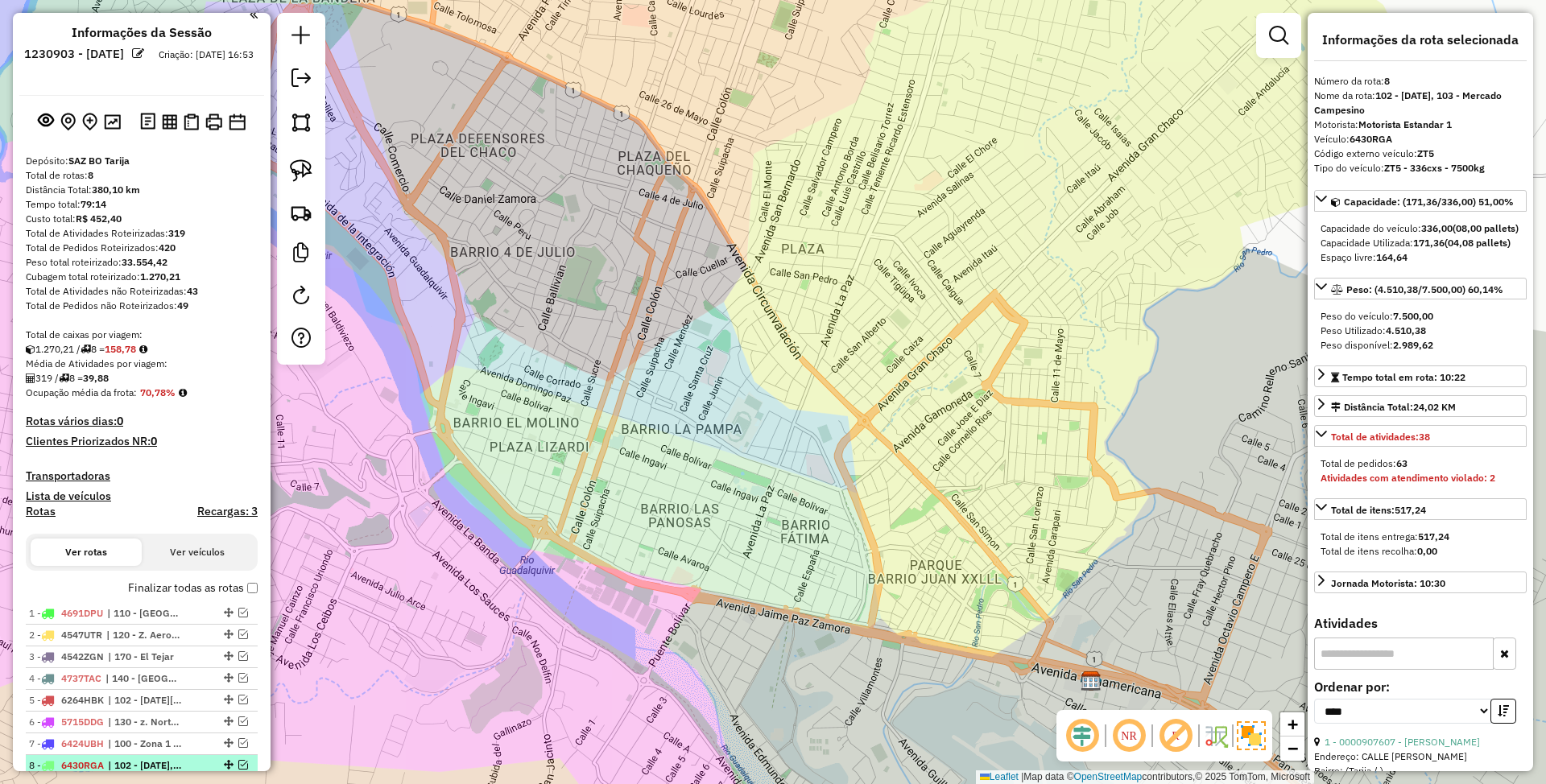
scroll to position [0, 0]
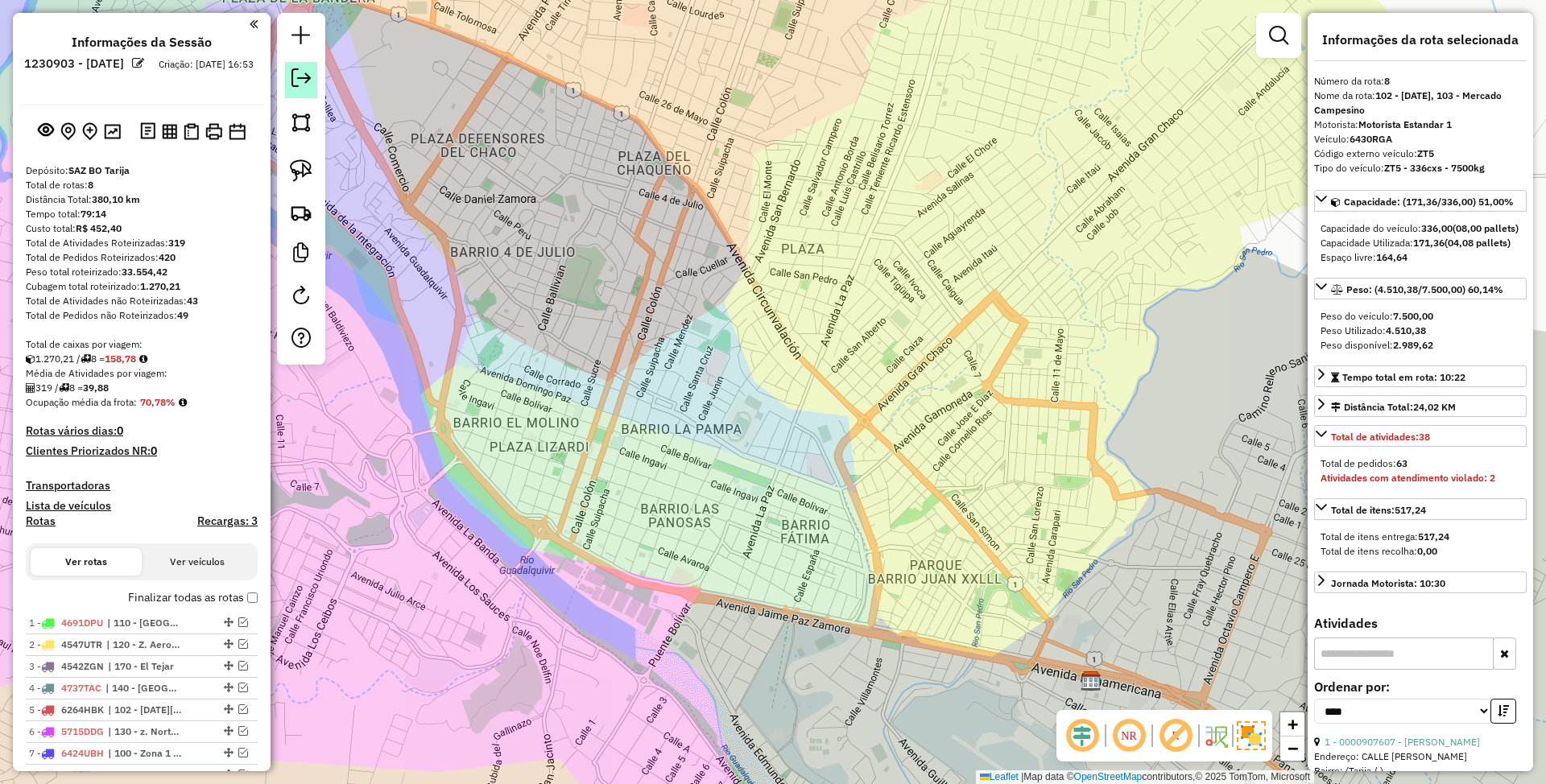
click at [301, 89] on link at bounding box center [301, 80] width 33 height 37
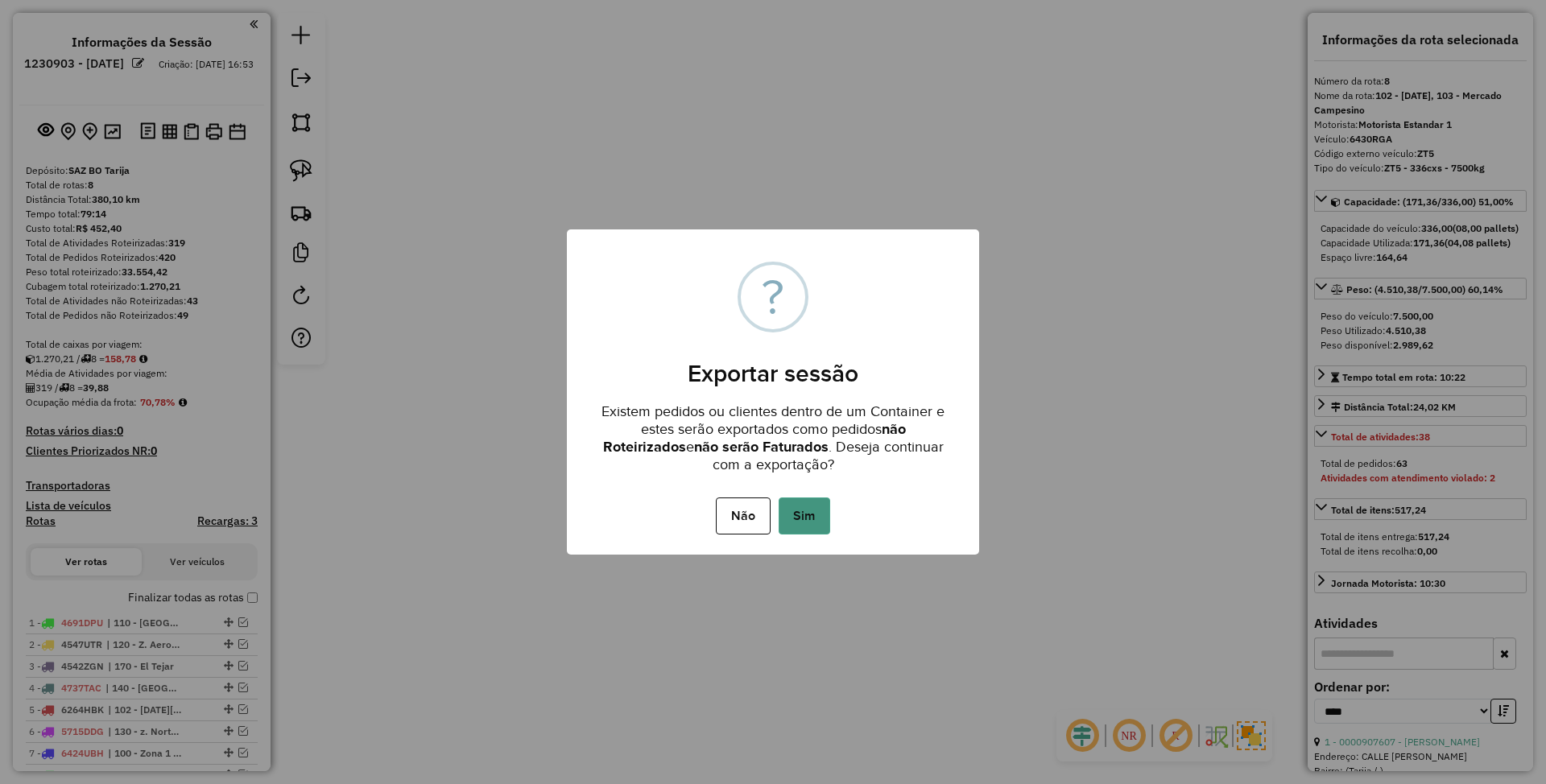
click at [823, 510] on button "Sim" at bounding box center [804, 515] width 51 height 37
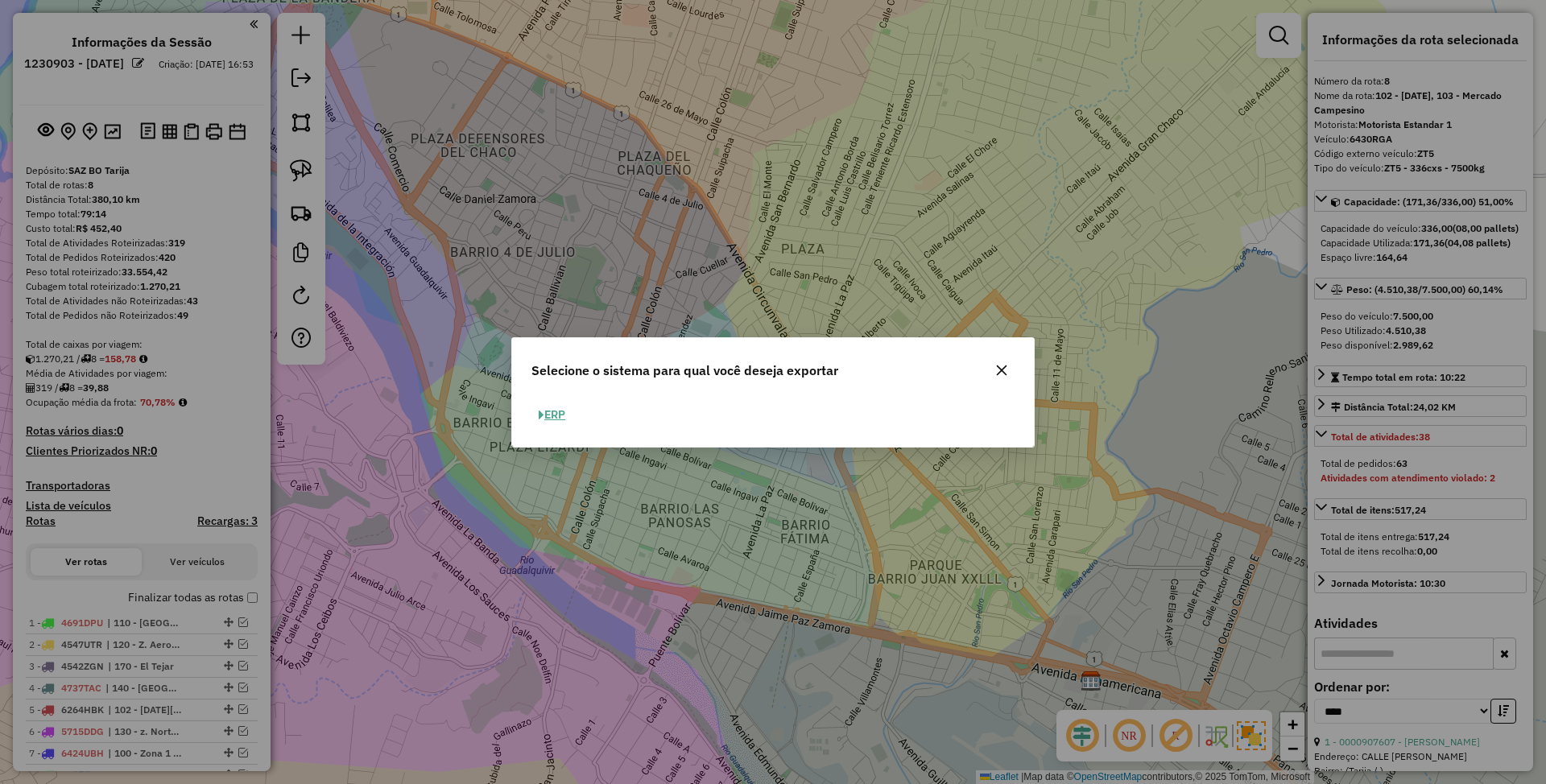
click at [559, 411] on button "ERP" at bounding box center [552, 415] width 41 height 25
select select "**"
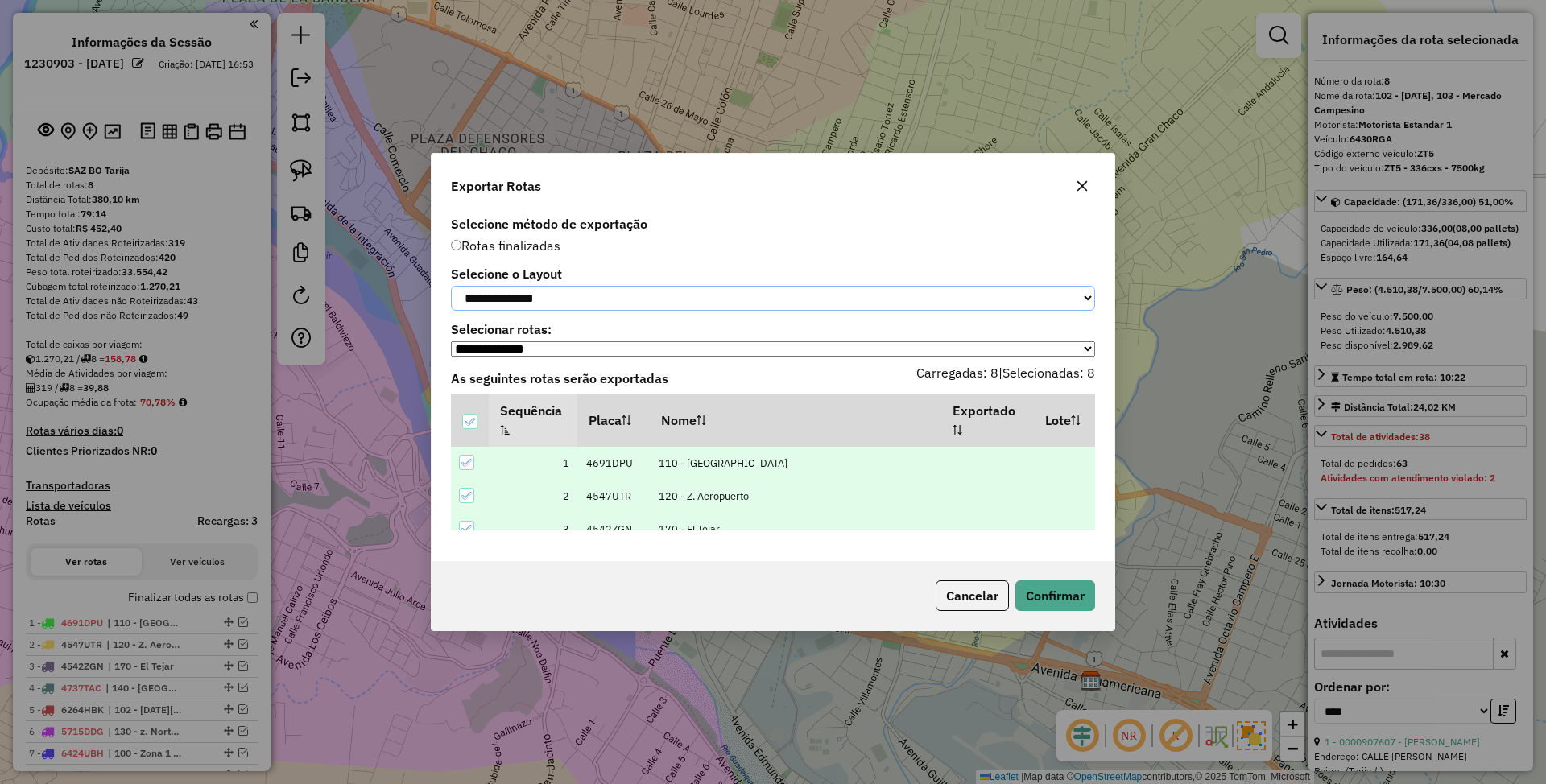
click at [600, 298] on select "**********" at bounding box center [773, 297] width 644 height 25
select select "*********"
click at [450, 285] on select "**********" at bounding box center [773, 297] width 644 height 25
click at [1055, 596] on button "Confirmar" at bounding box center [1055, 595] width 80 height 31
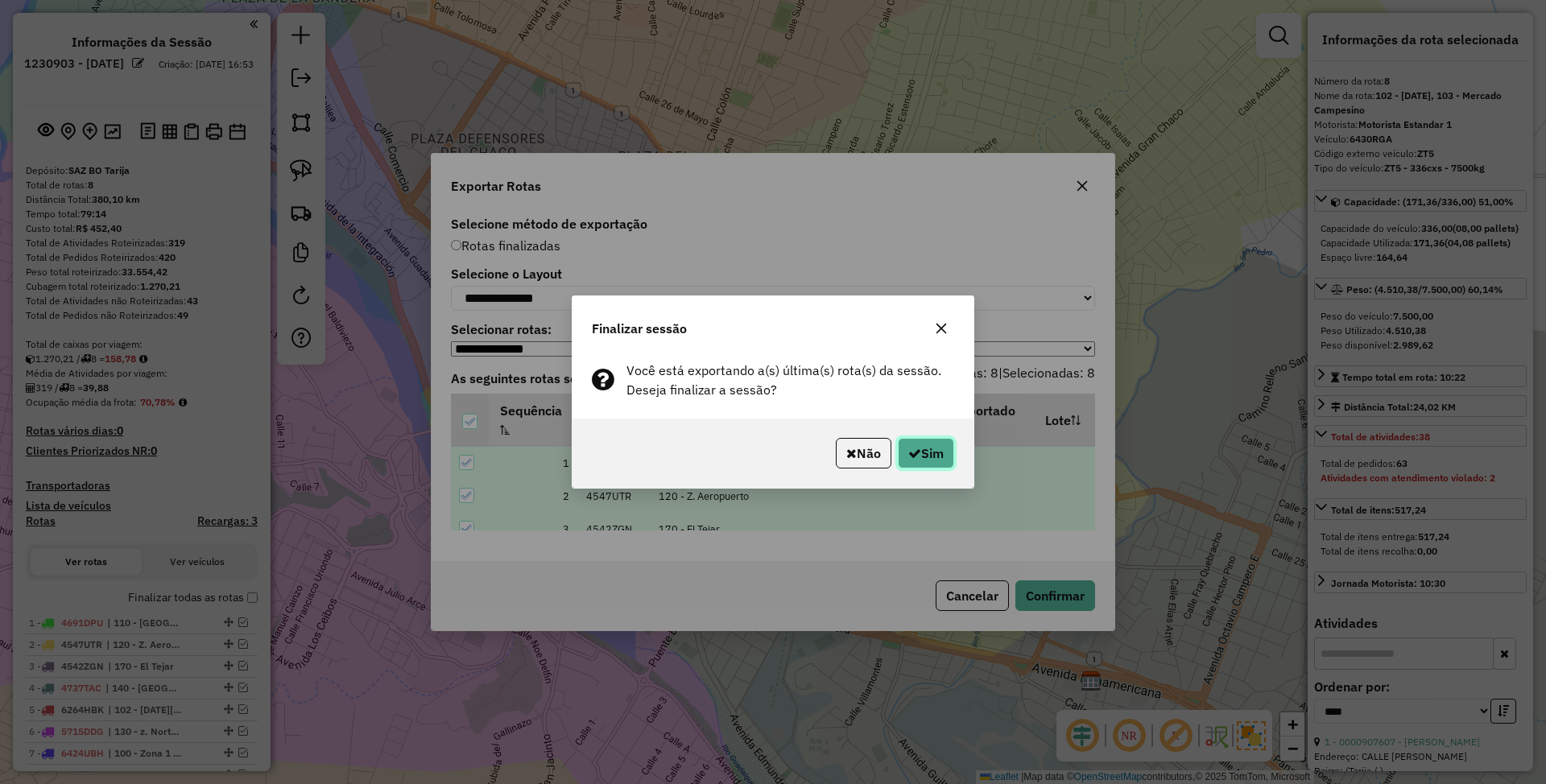
click at [935, 452] on button "Sim" at bounding box center [926, 452] width 56 height 31
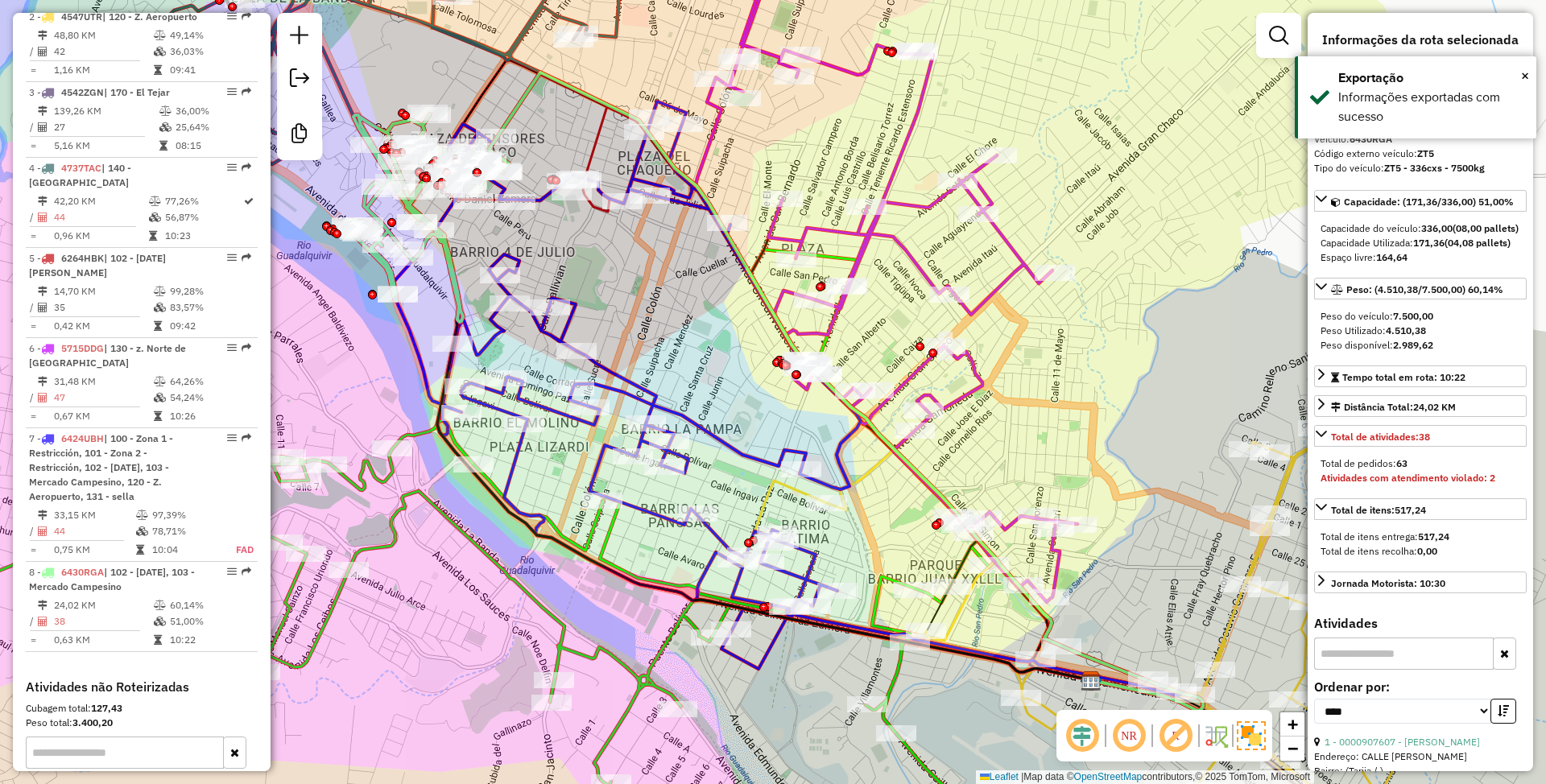
scroll to position [871, 0]
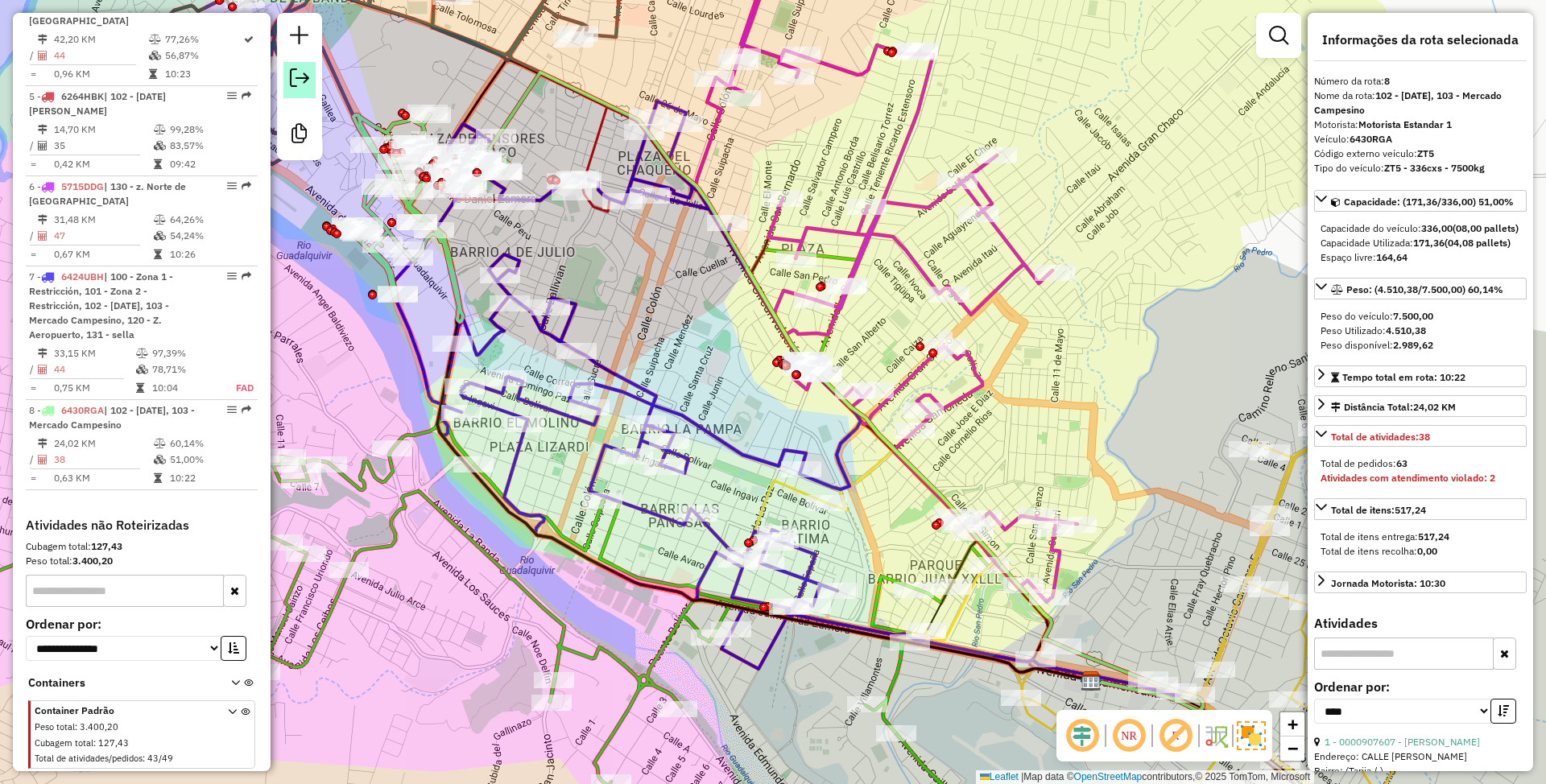
click at [304, 79] on em at bounding box center [299, 78] width 20 height 20
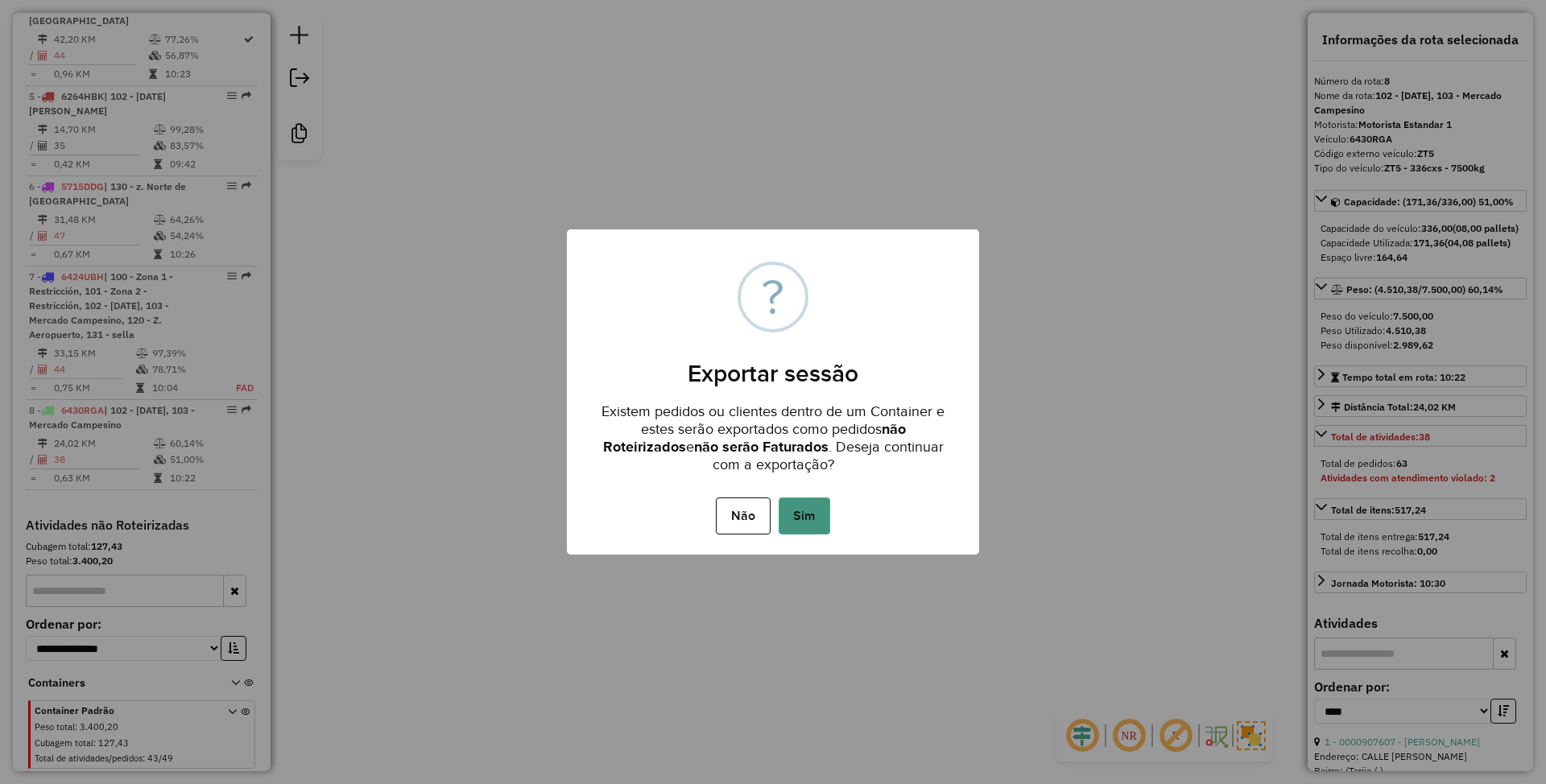
click at [817, 516] on button "Sim" at bounding box center [804, 515] width 51 height 37
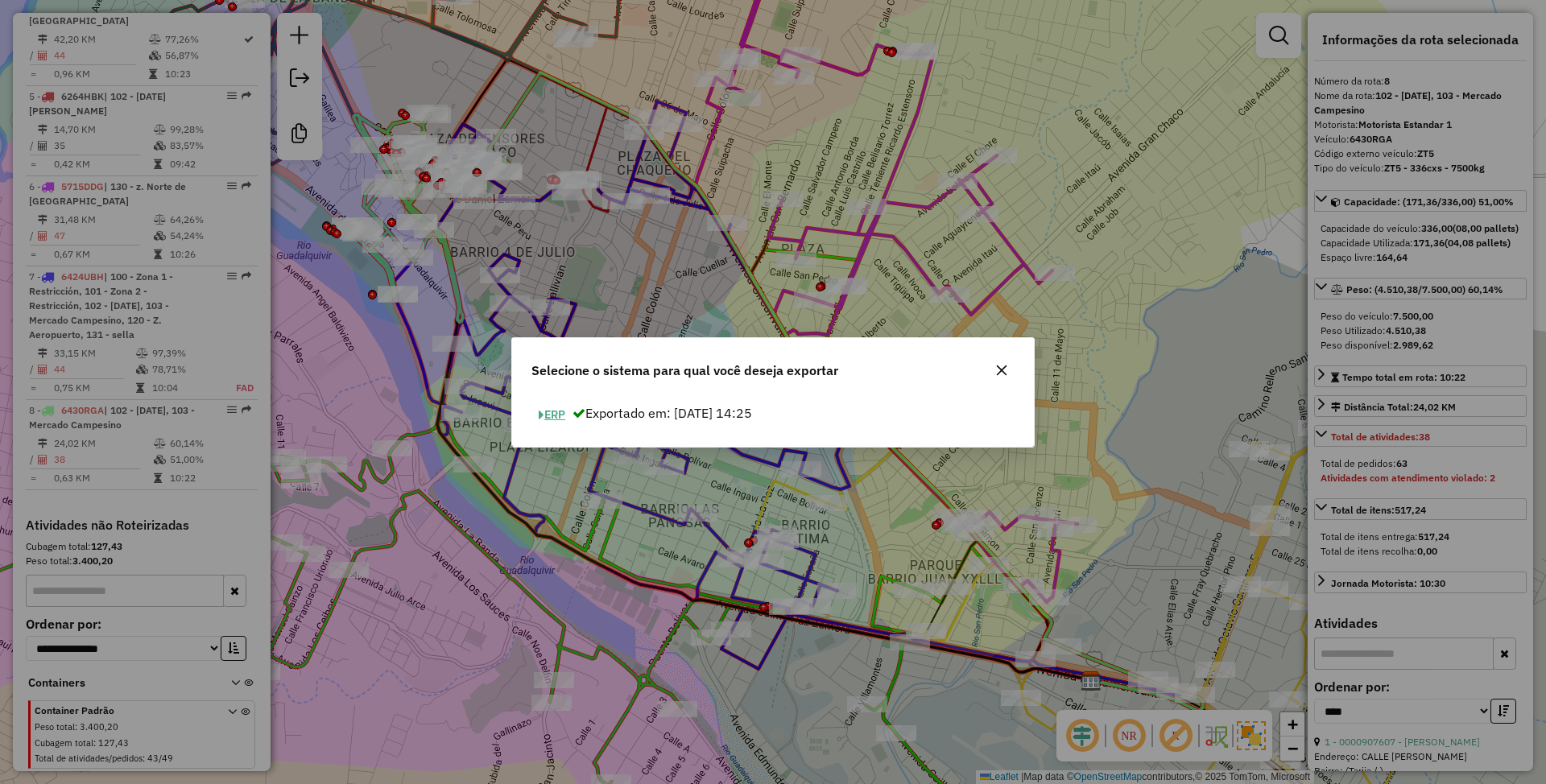
click at [552, 420] on button "ERP" at bounding box center [552, 415] width 41 height 25
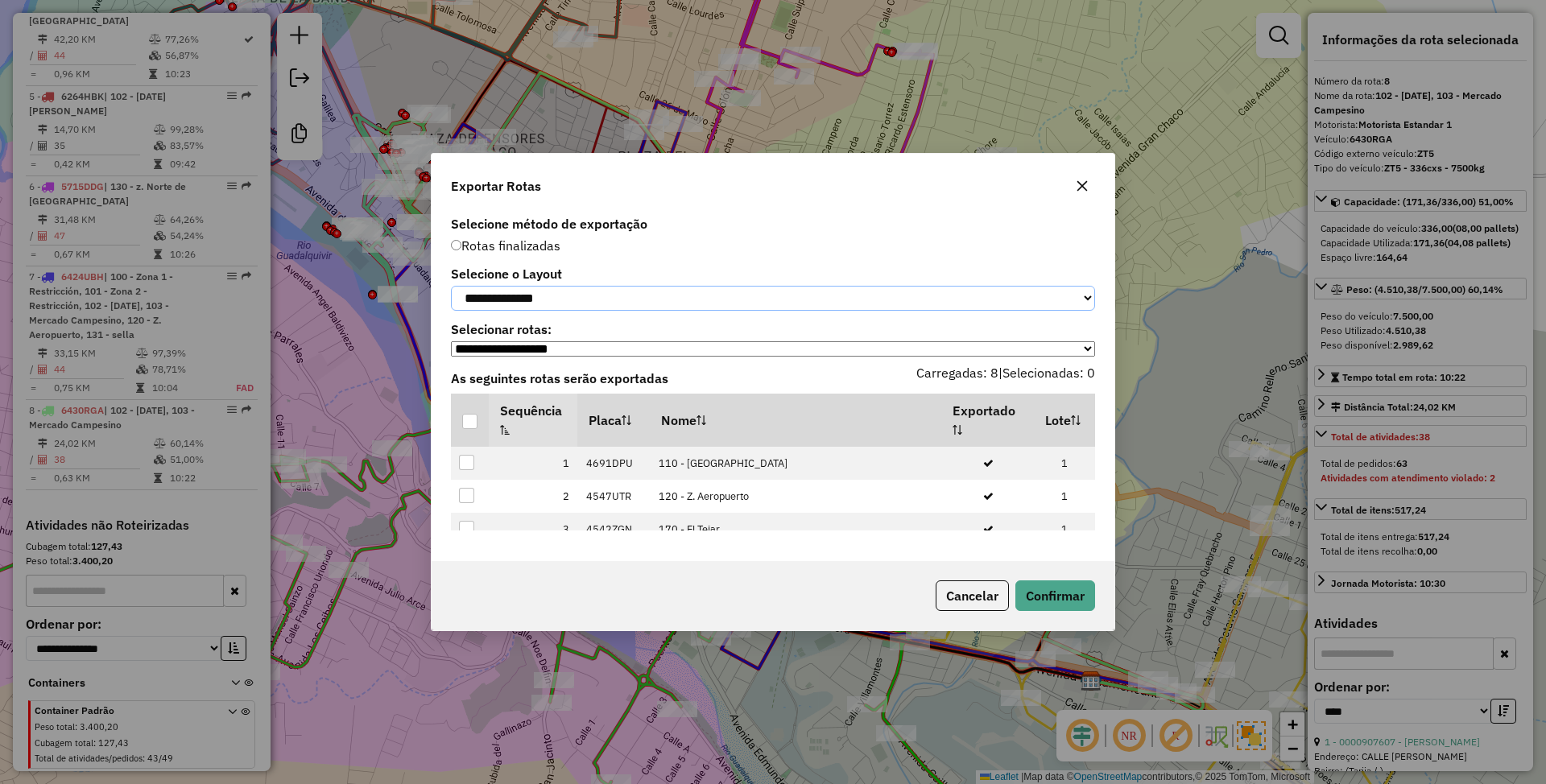
click at [585, 298] on select "**********" at bounding box center [773, 297] width 644 height 25
select select "*********"
click at [450, 285] on select "**********" at bounding box center [773, 297] width 644 height 25
click at [470, 423] on div at bounding box center [469, 421] width 15 height 15
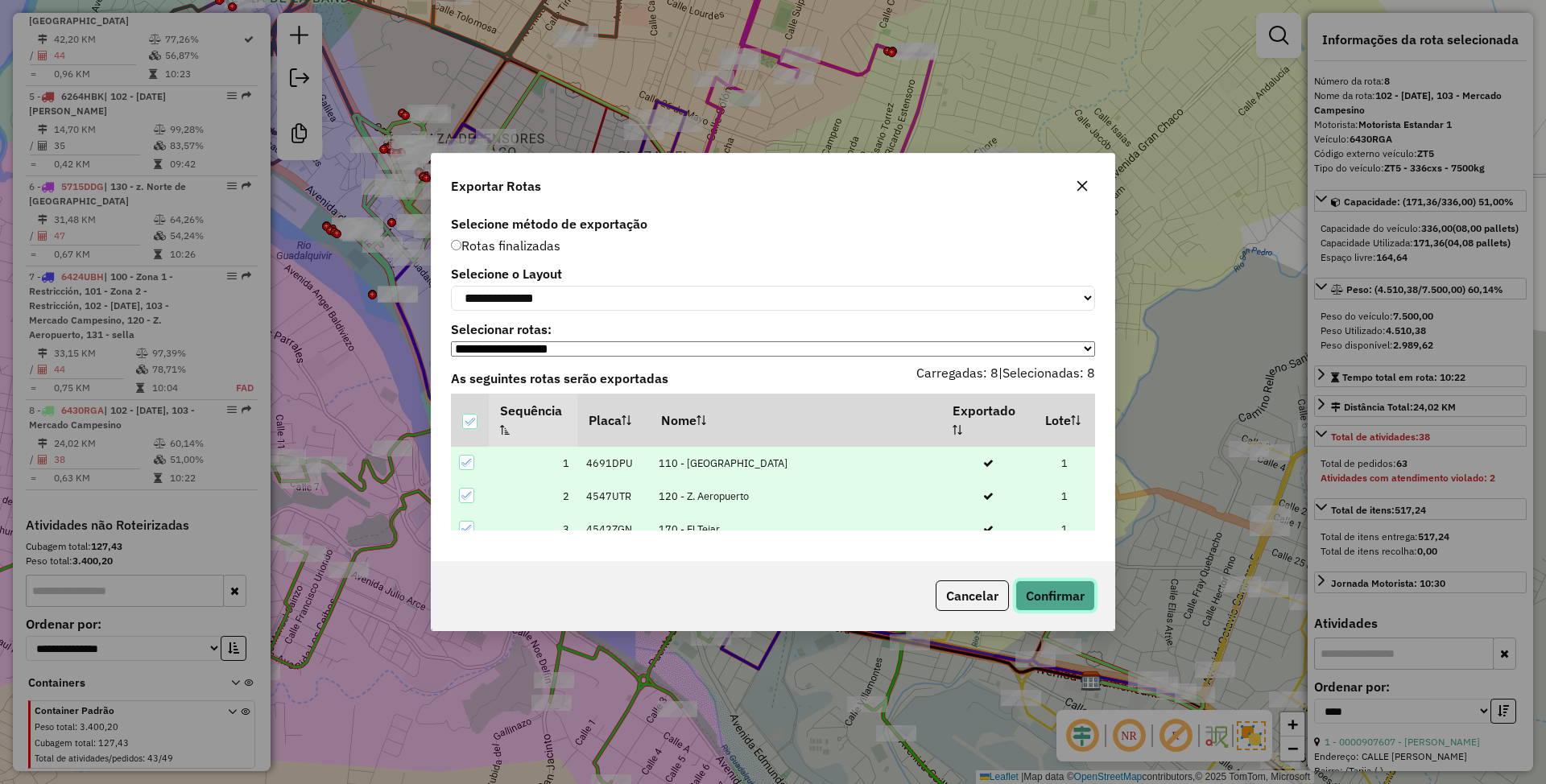
click at [1070, 605] on button "Confirmar" at bounding box center [1055, 595] width 80 height 31
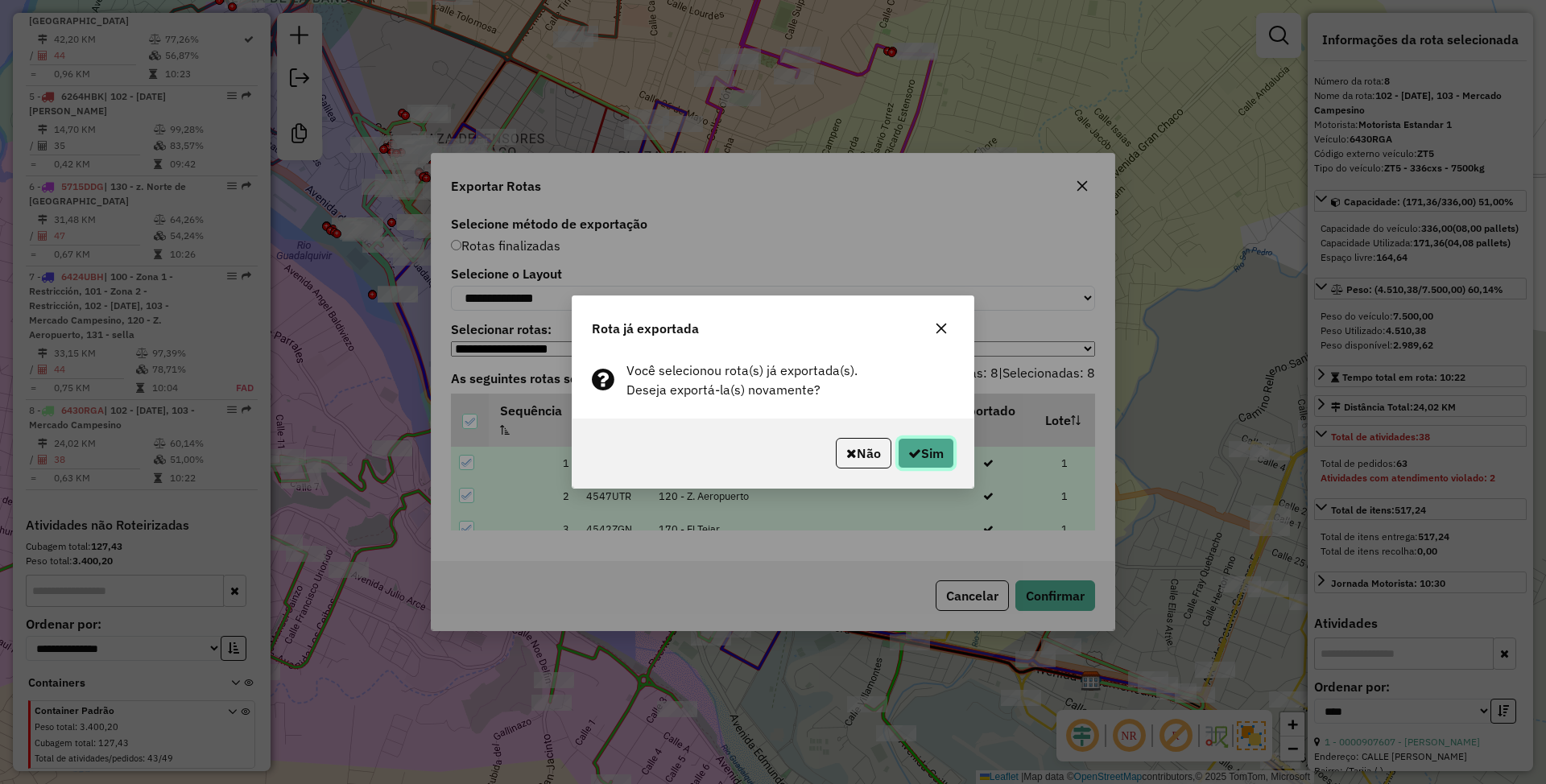
click at [935, 460] on button "Sim" at bounding box center [926, 452] width 56 height 31
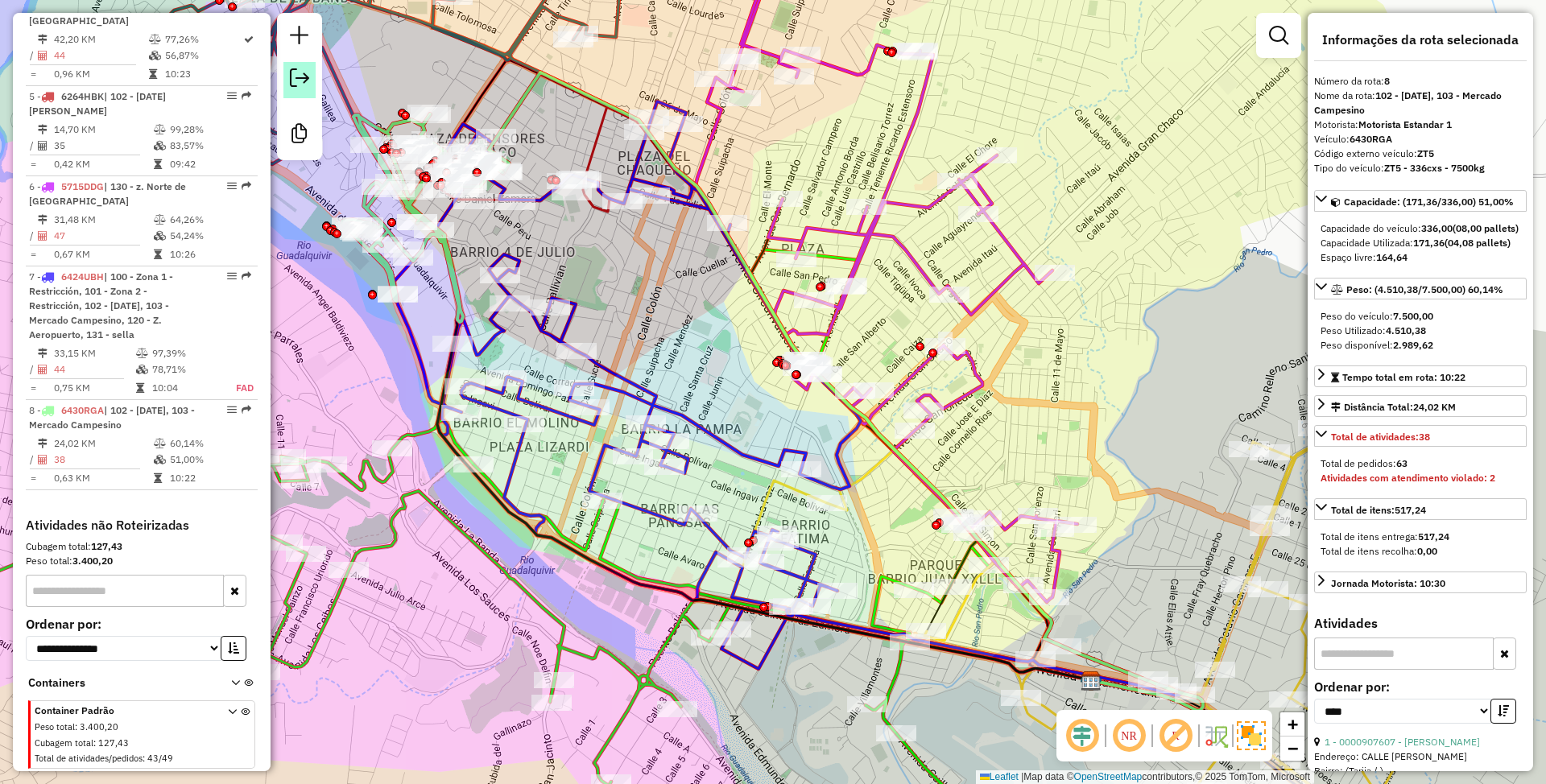
click at [302, 77] on em at bounding box center [299, 78] width 20 height 20
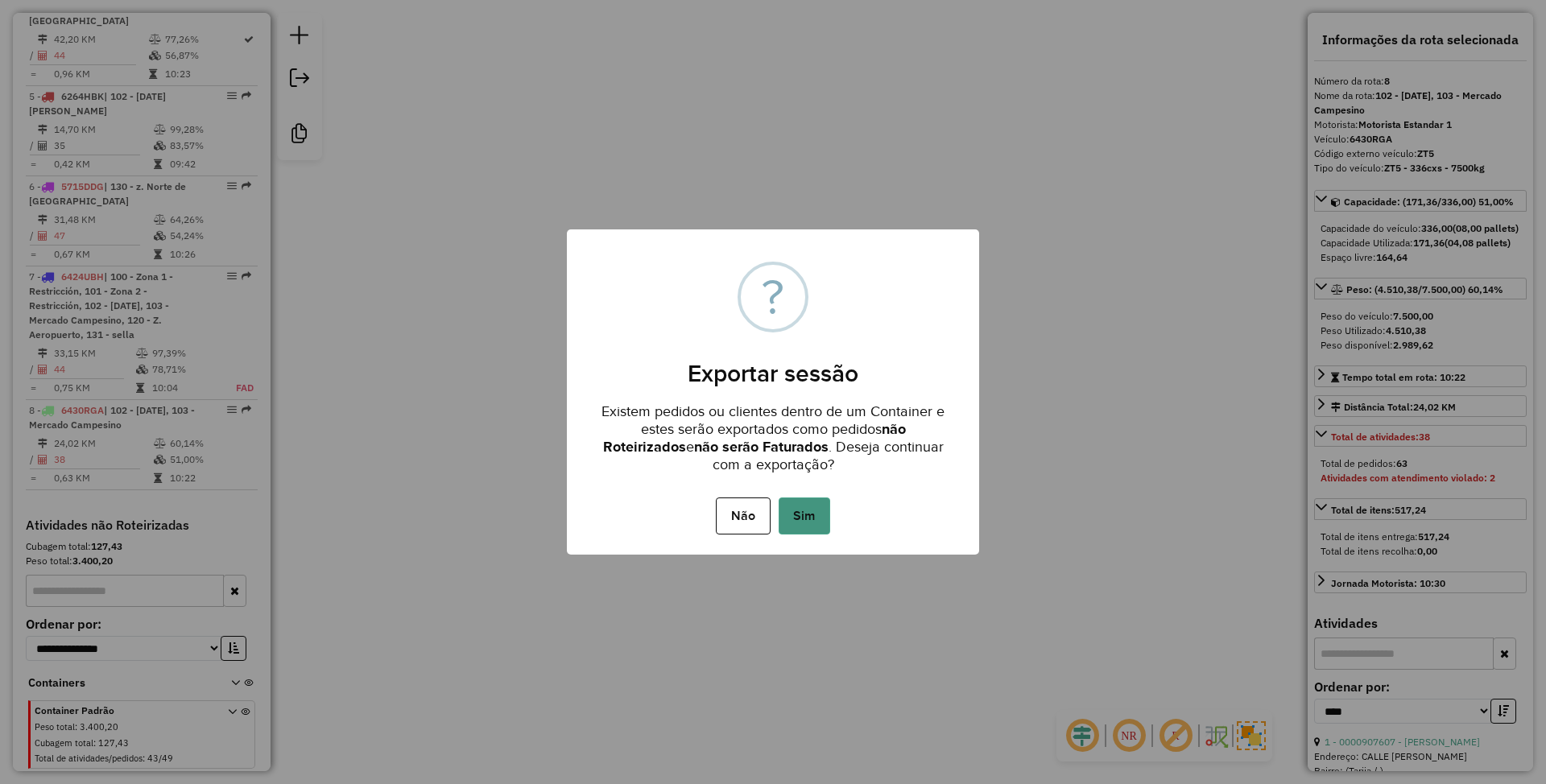
click at [817, 501] on button "Sim" at bounding box center [804, 515] width 51 height 37
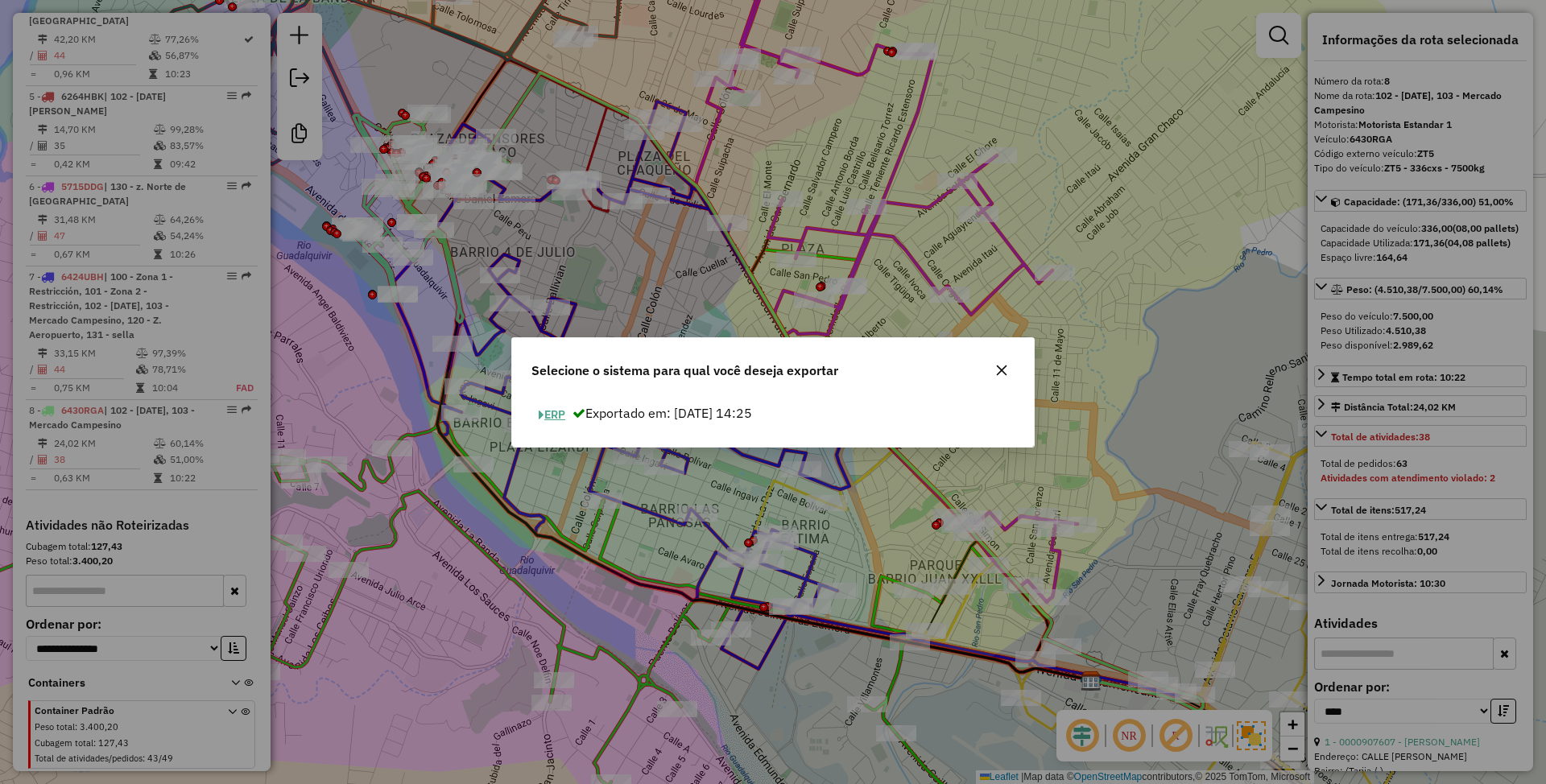
click at [558, 413] on button "ERP" at bounding box center [552, 415] width 41 height 25
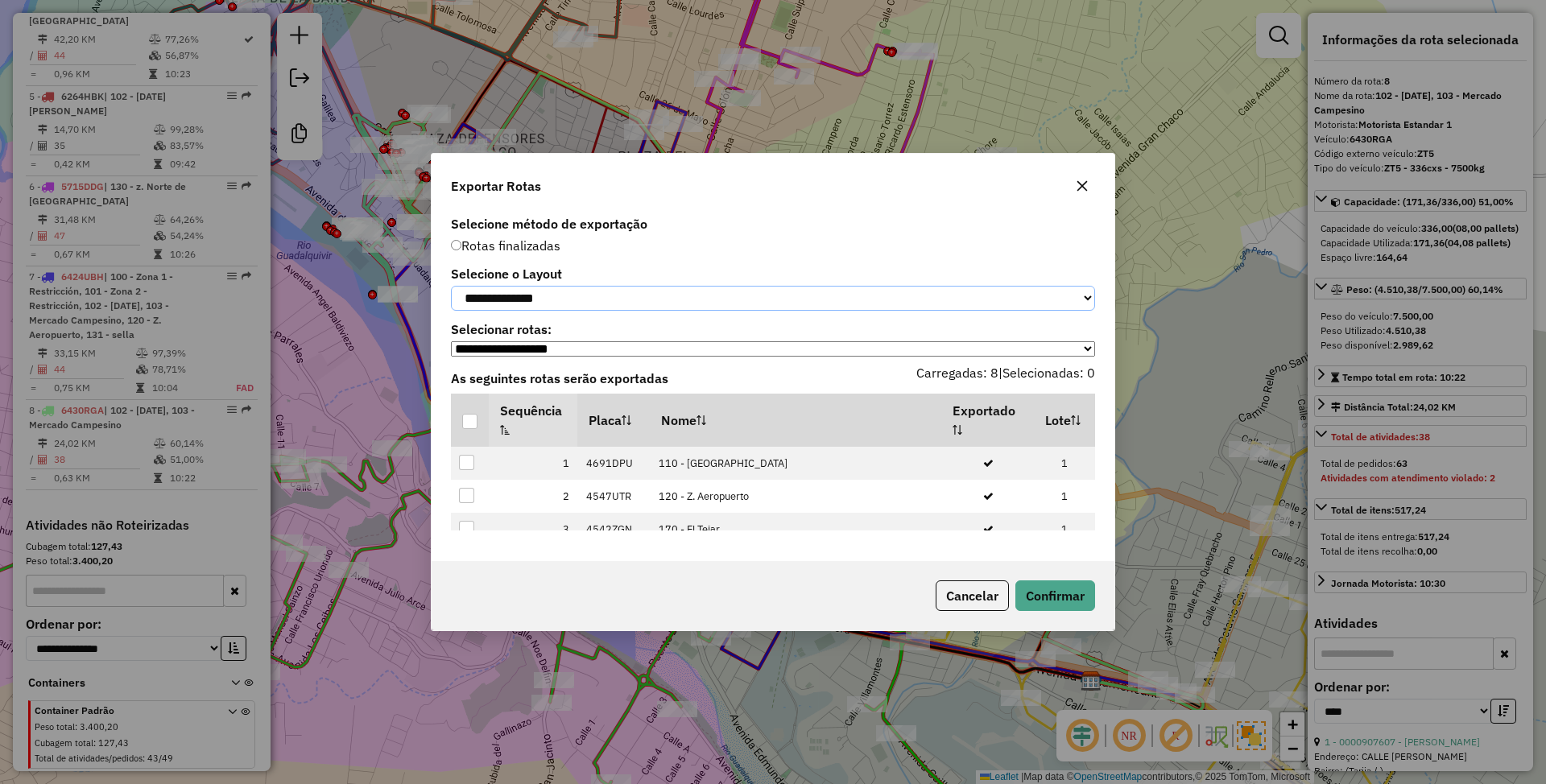
click at [619, 291] on select "**********" at bounding box center [773, 297] width 644 height 25
select select "*********"
click at [450, 285] on select "**********" at bounding box center [773, 297] width 644 height 25
click at [472, 422] on div at bounding box center [469, 421] width 15 height 15
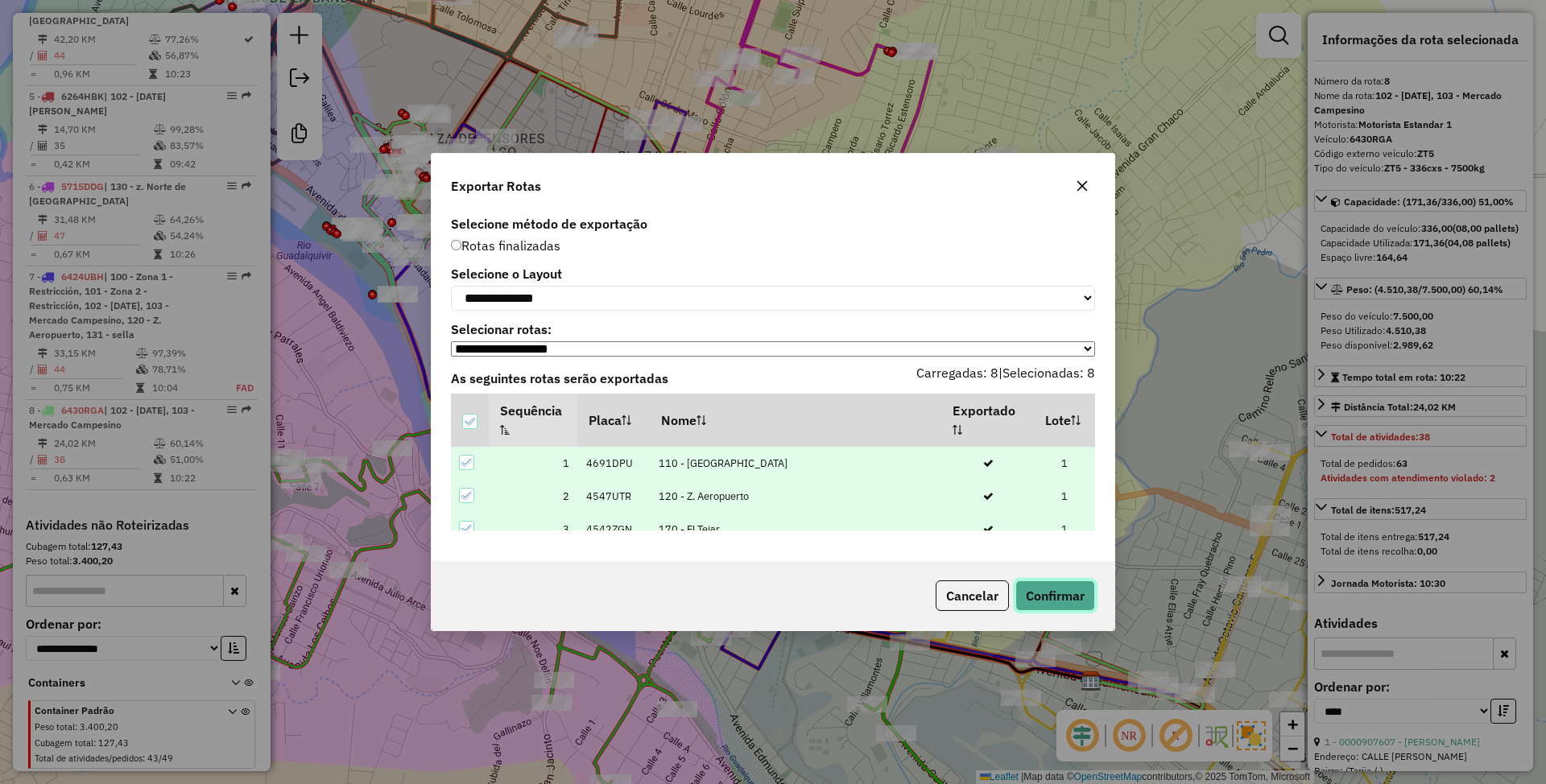
click at [1073, 603] on button "Confirmar" at bounding box center [1055, 595] width 80 height 31
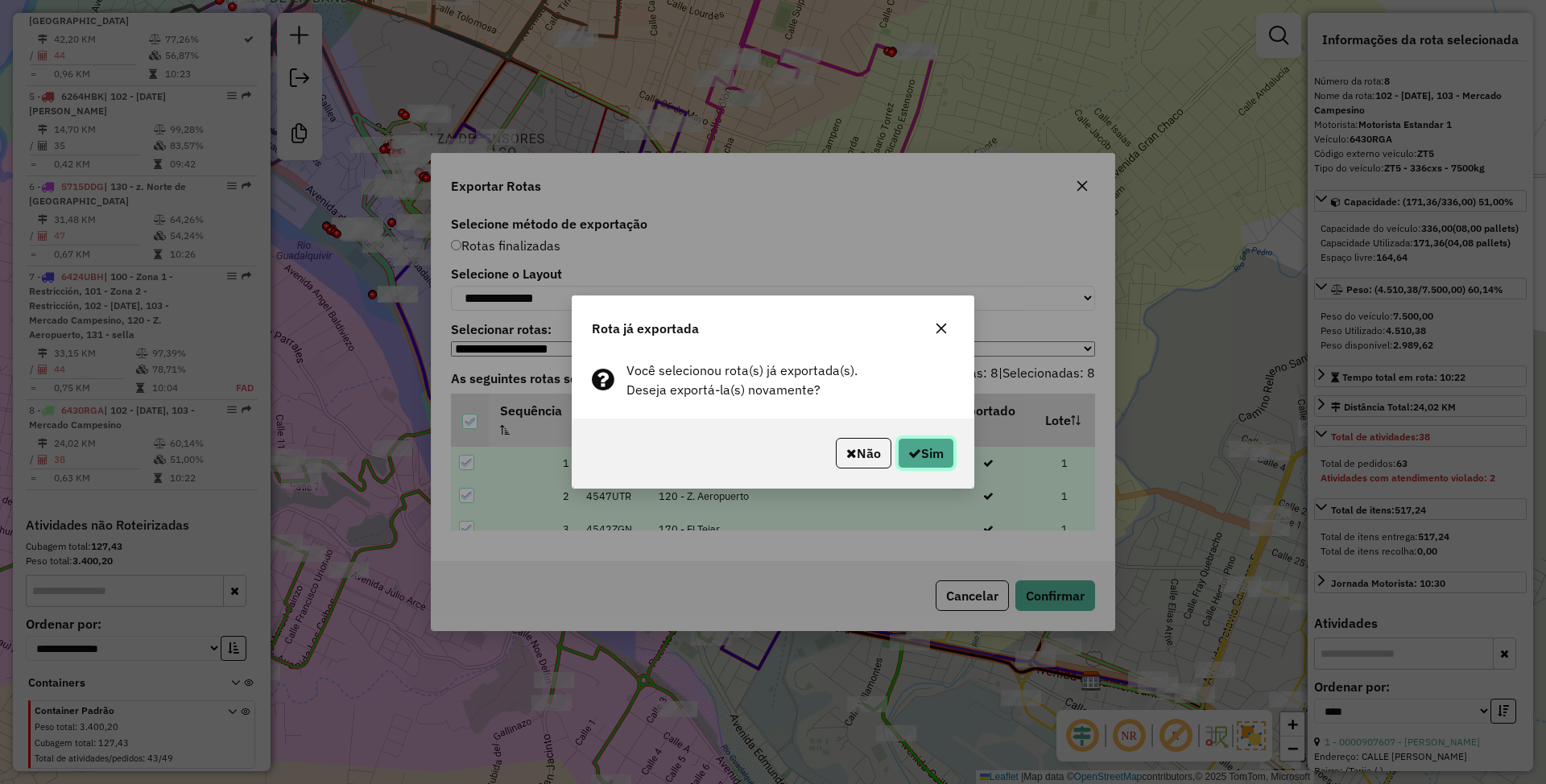
click at [938, 452] on button "Sim" at bounding box center [926, 452] width 56 height 31
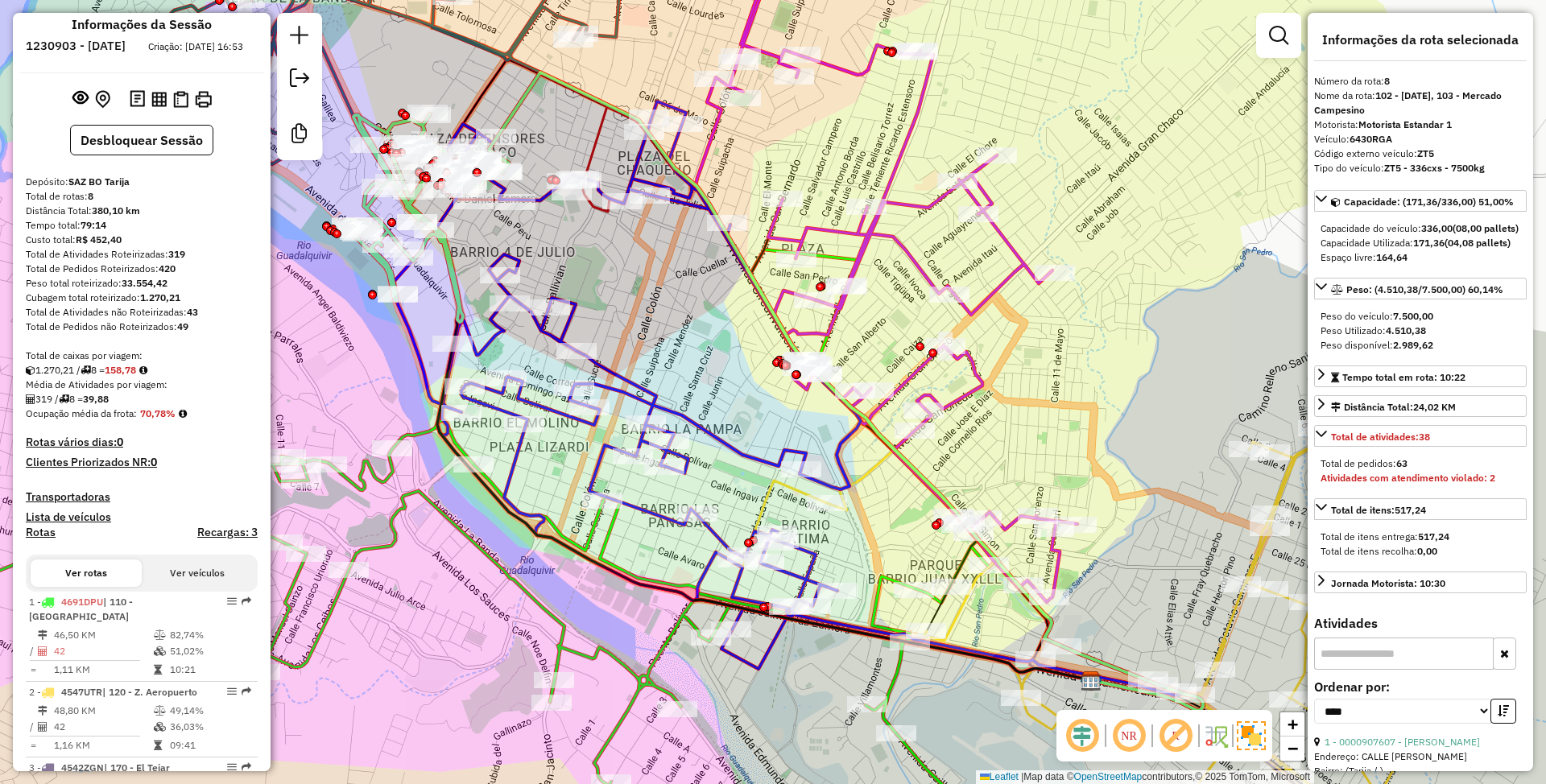
scroll to position [0, 0]
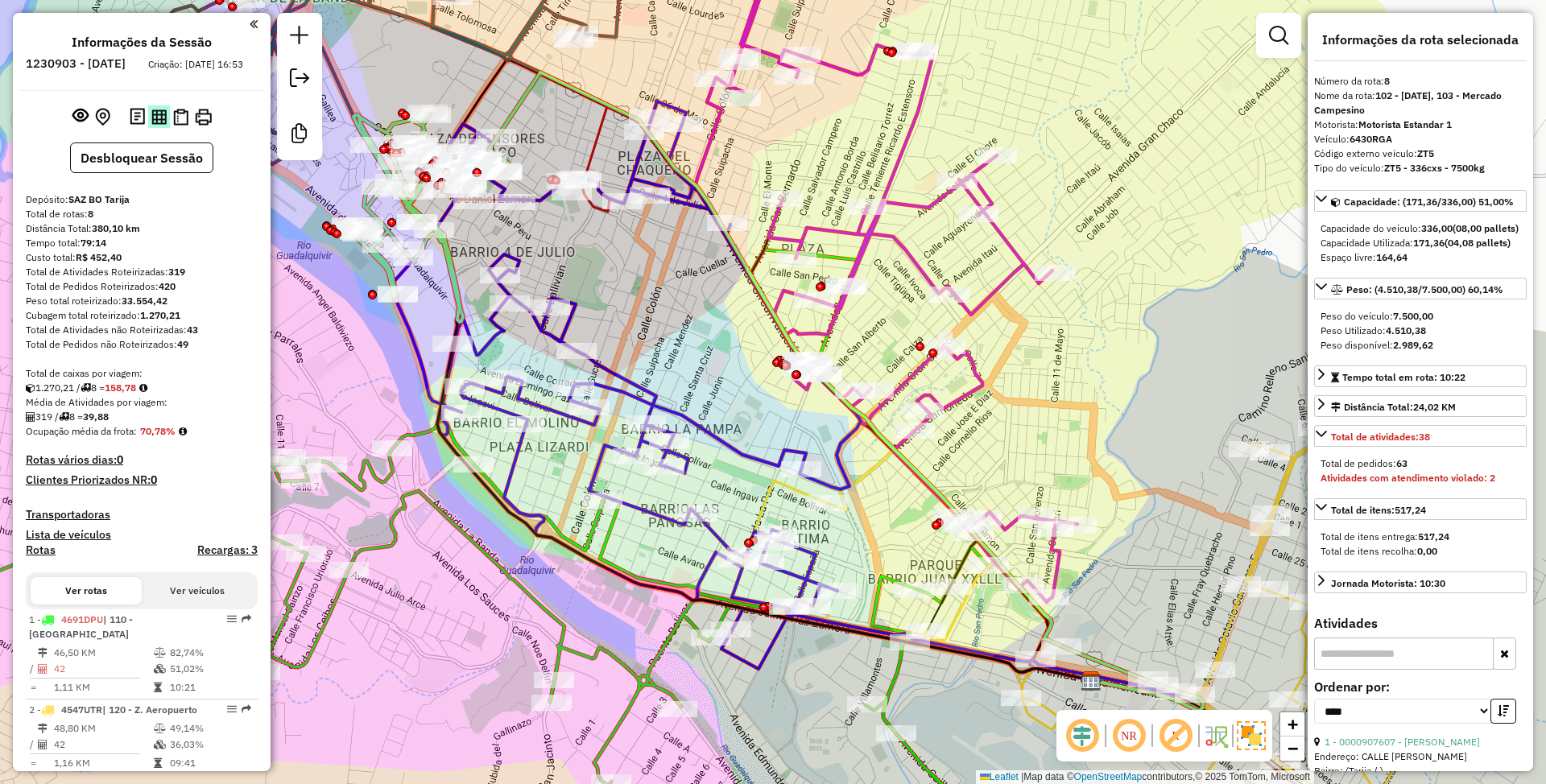
click at [156, 124] on img at bounding box center [158, 117] width 15 height 15
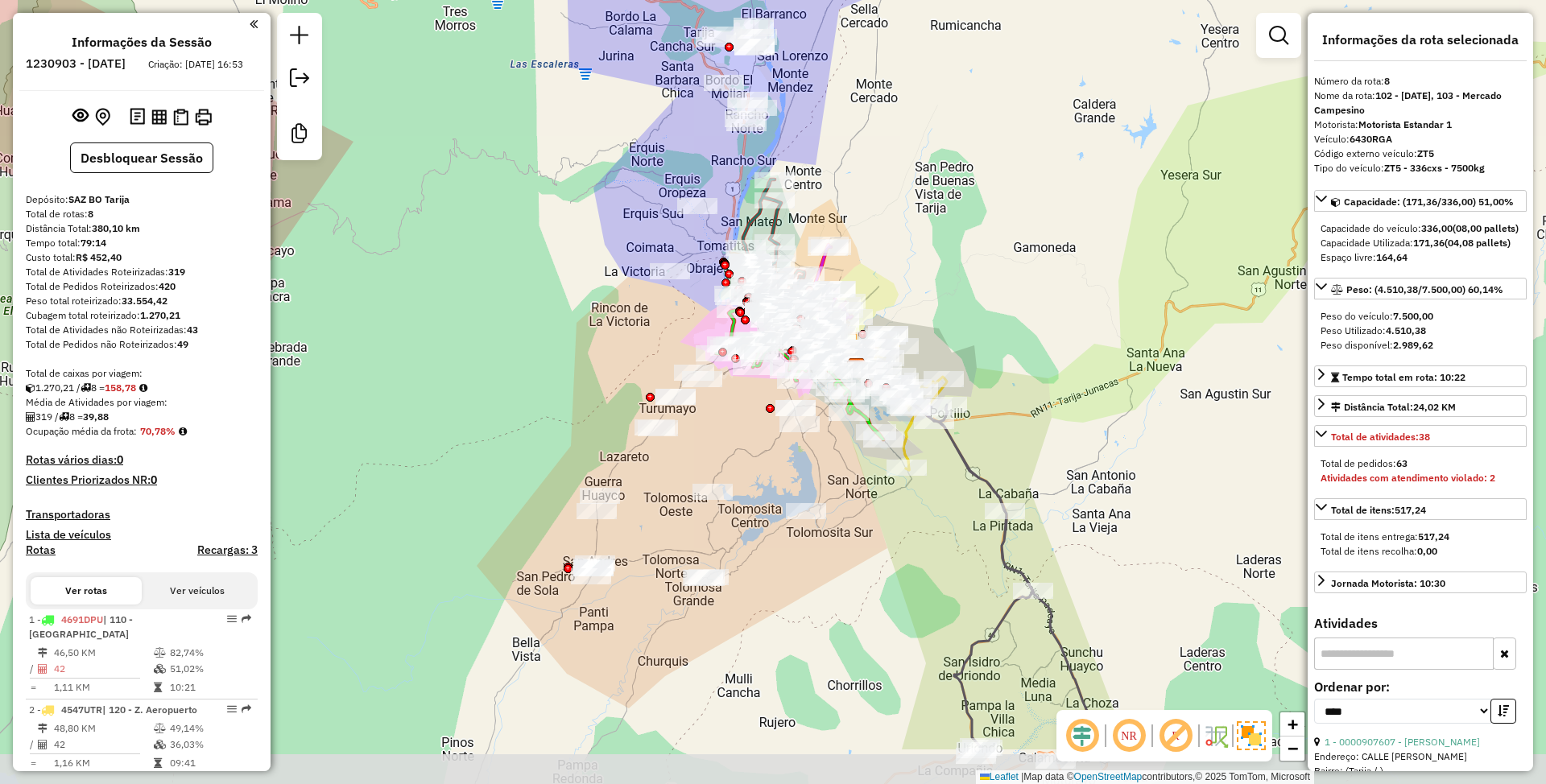
drag, startPoint x: 761, startPoint y: 504, endPoint x: 754, endPoint y: 465, distance: 39.6
click at [754, 465] on div "Janela de atendimento Grade de atendimento Capacidade Transportadoras Veículos …" at bounding box center [773, 392] width 1546 height 784
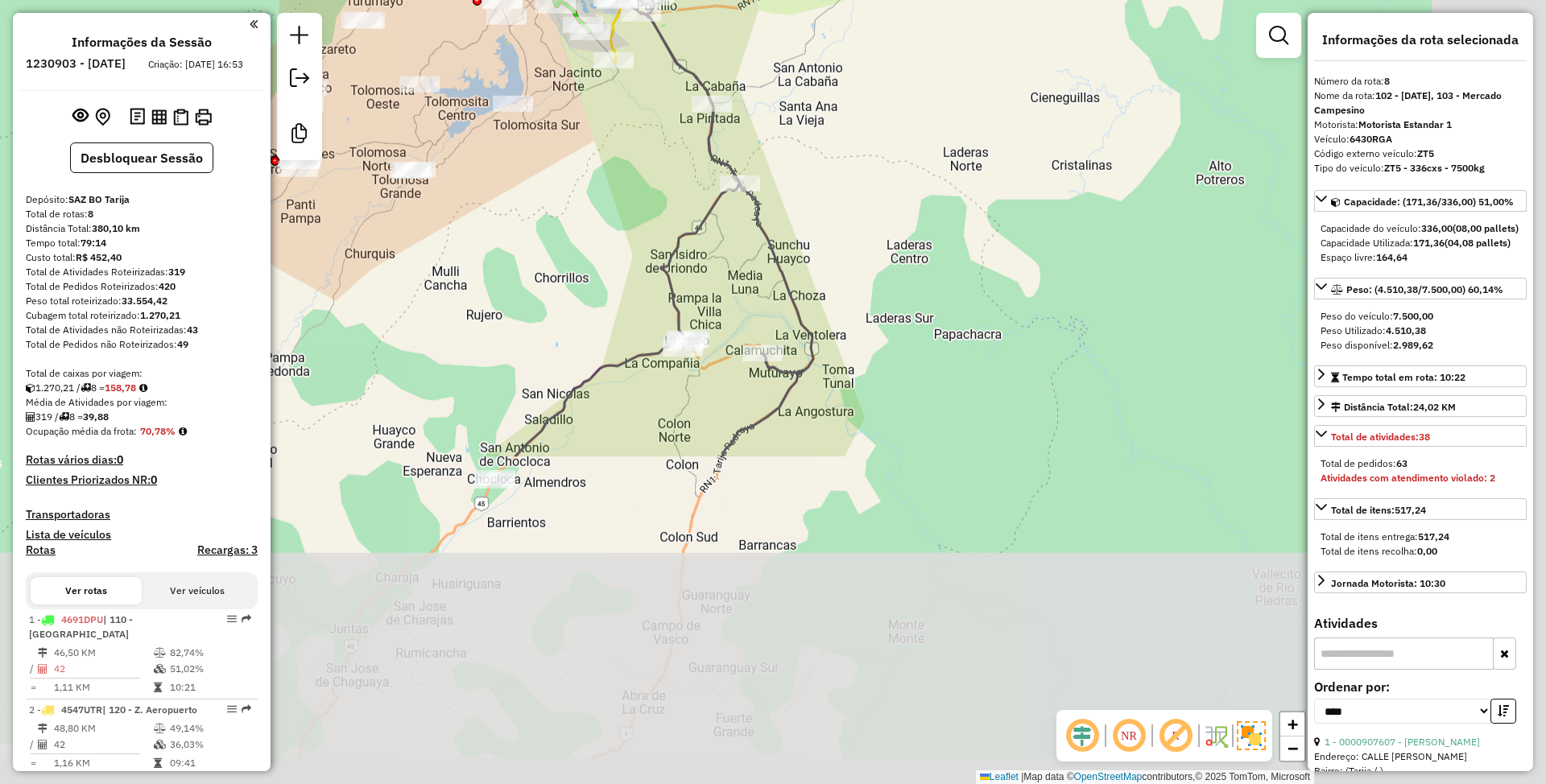
drag, startPoint x: 1154, startPoint y: 533, endPoint x: 891, endPoint y: 294, distance: 355.4
click at [864, 139] on div "Janela de atendimento Grade de atendimento Capacidade Transportadoras Veículos …" at bounding box center [773, 392] width 1546 height 784
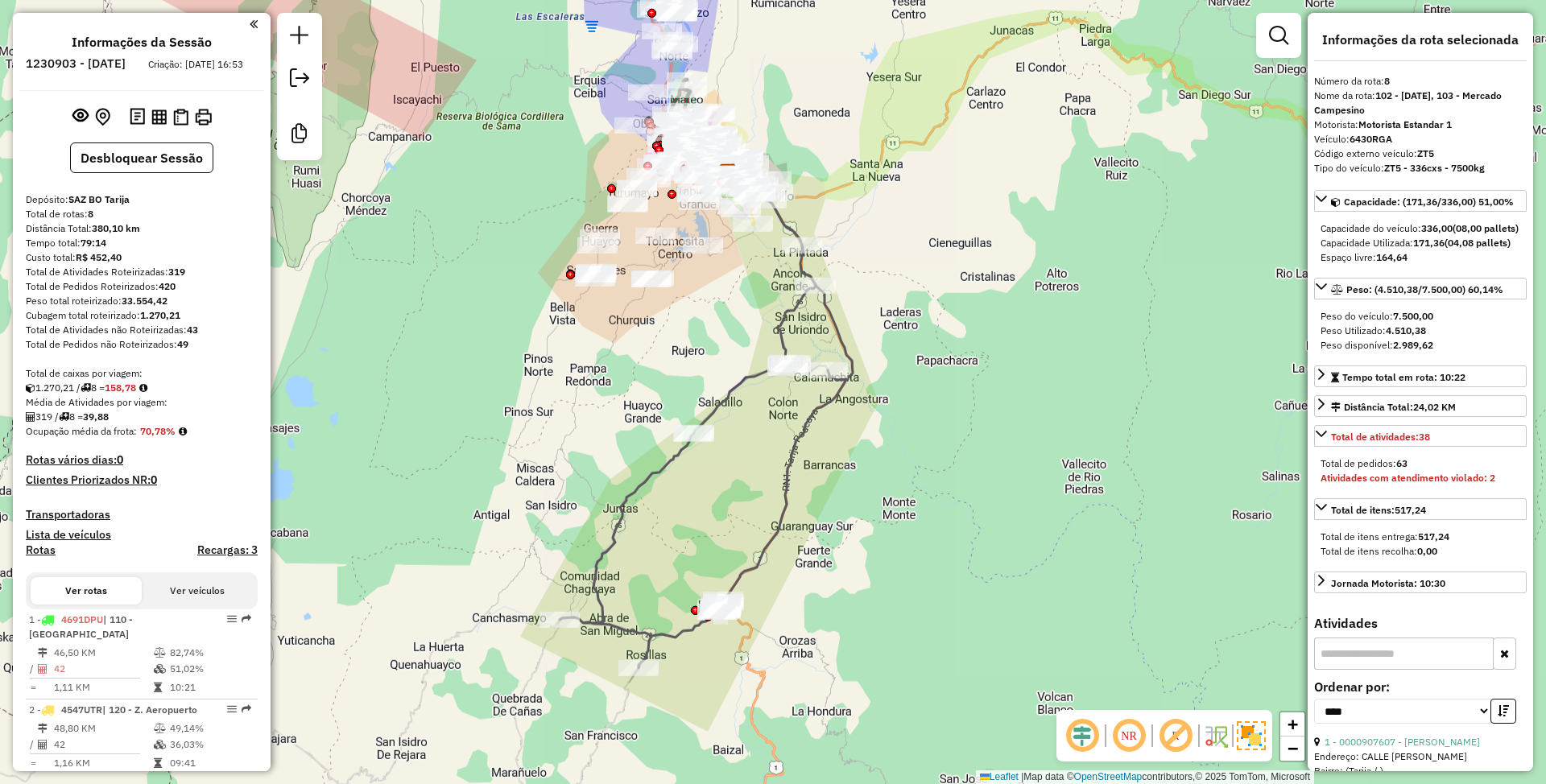
drag, startPoint x: 933, startPoint y: 444, endPoint x: 948, endPoint y: 461, distance: 22.7
click at [948, 461] on div "Janela de atendimento Grade de atendimento Capacidade Transportadoras Veículos …" at bounding box center [773, 392] width 1546 height 784
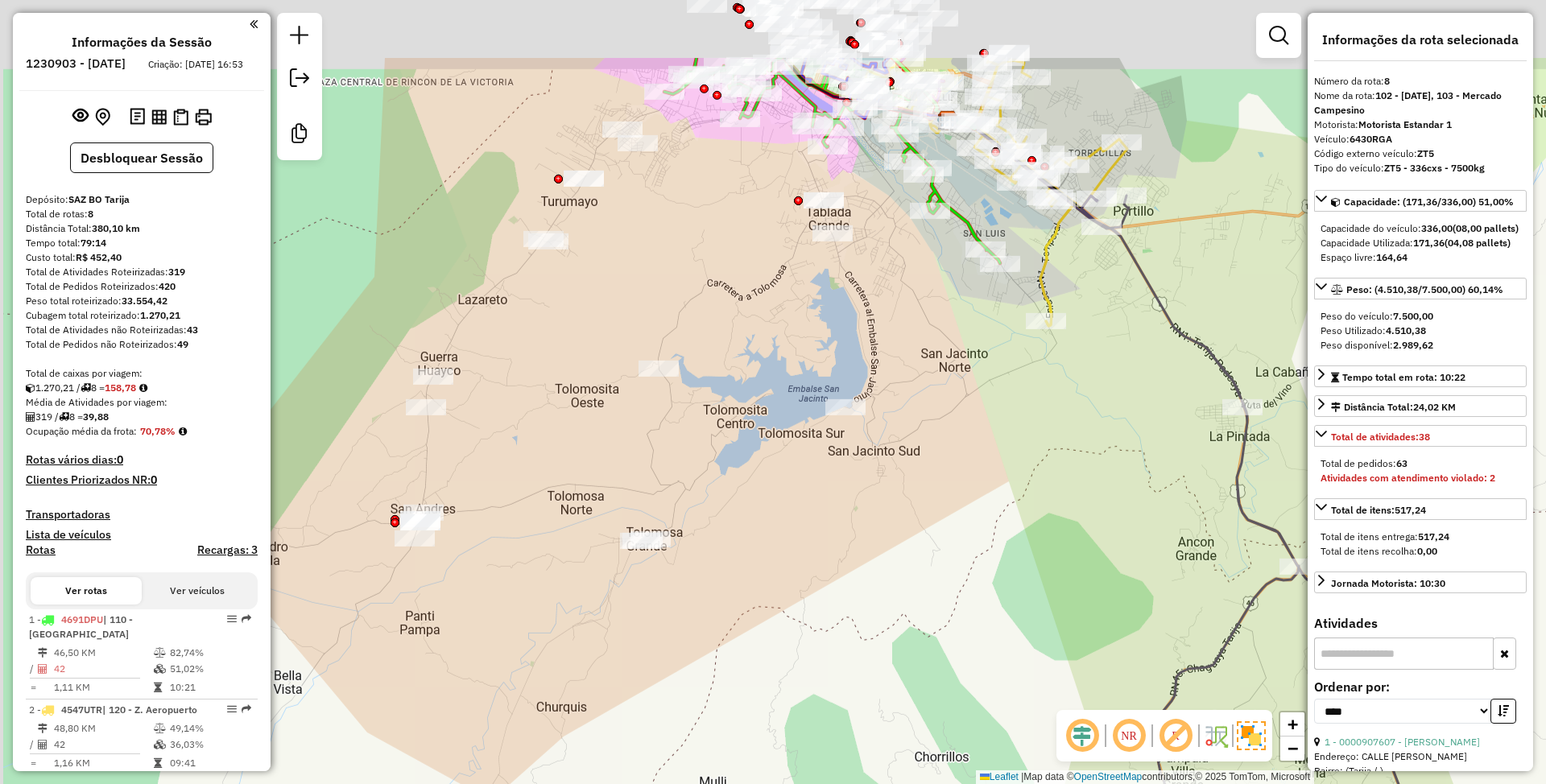
drag, startPoint x: 728, startPoint y: 329, endPoint x: 743, endPoint y: 464, distance: 135.8
click at [743, 464] on div "Janela de atendimento Grade de atendimento Capacidade Transportadoras Veículos …" at bounding box center [773, 392] width 1546 height 784
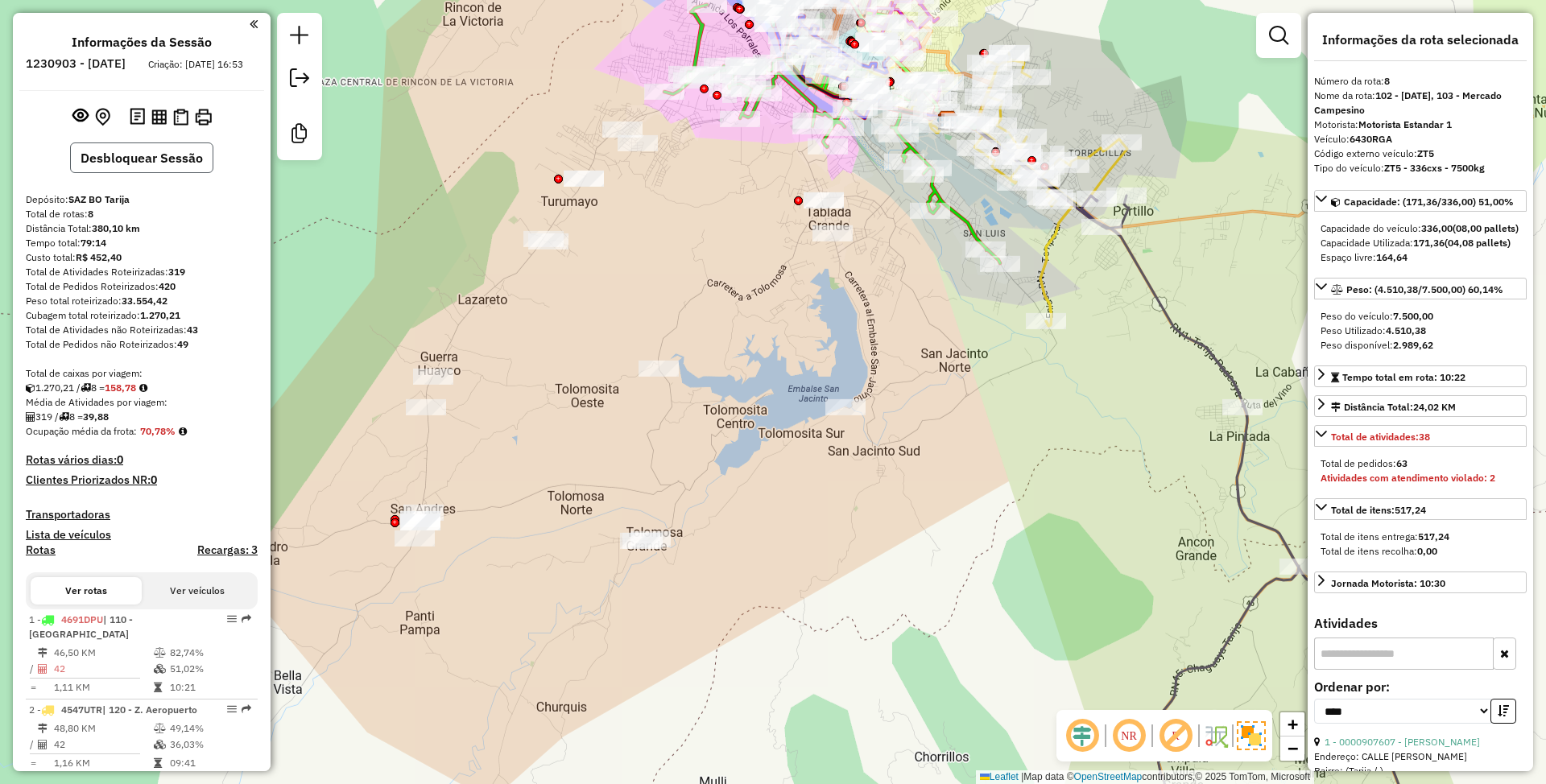
click at [114, 168] on button "Desbloquear Sessão" at bounding box center [141, 157] width 143 height 31
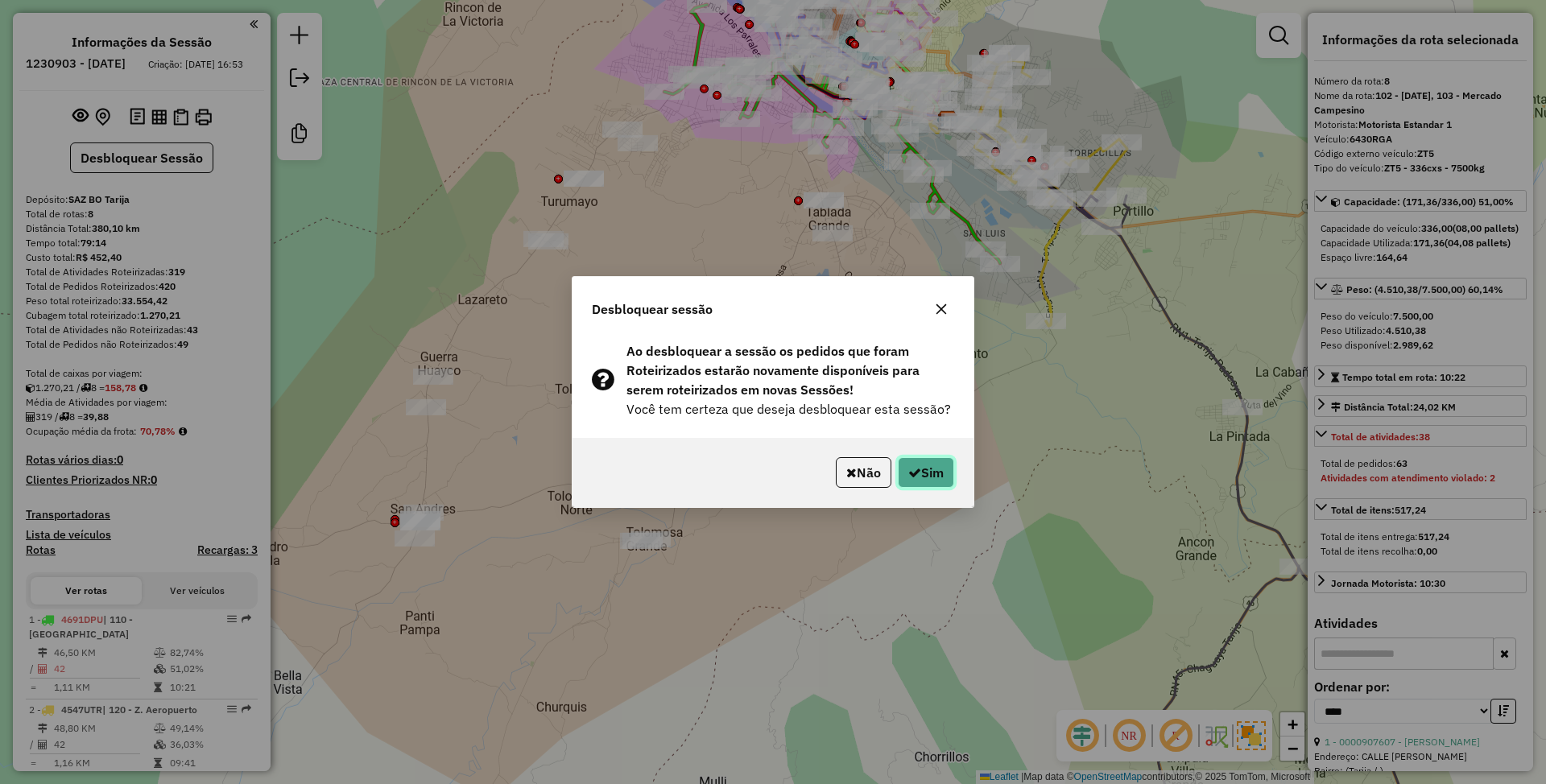
click at [929, 478] on button "Sim" at bounding box center [926, 472] width 56 height 31
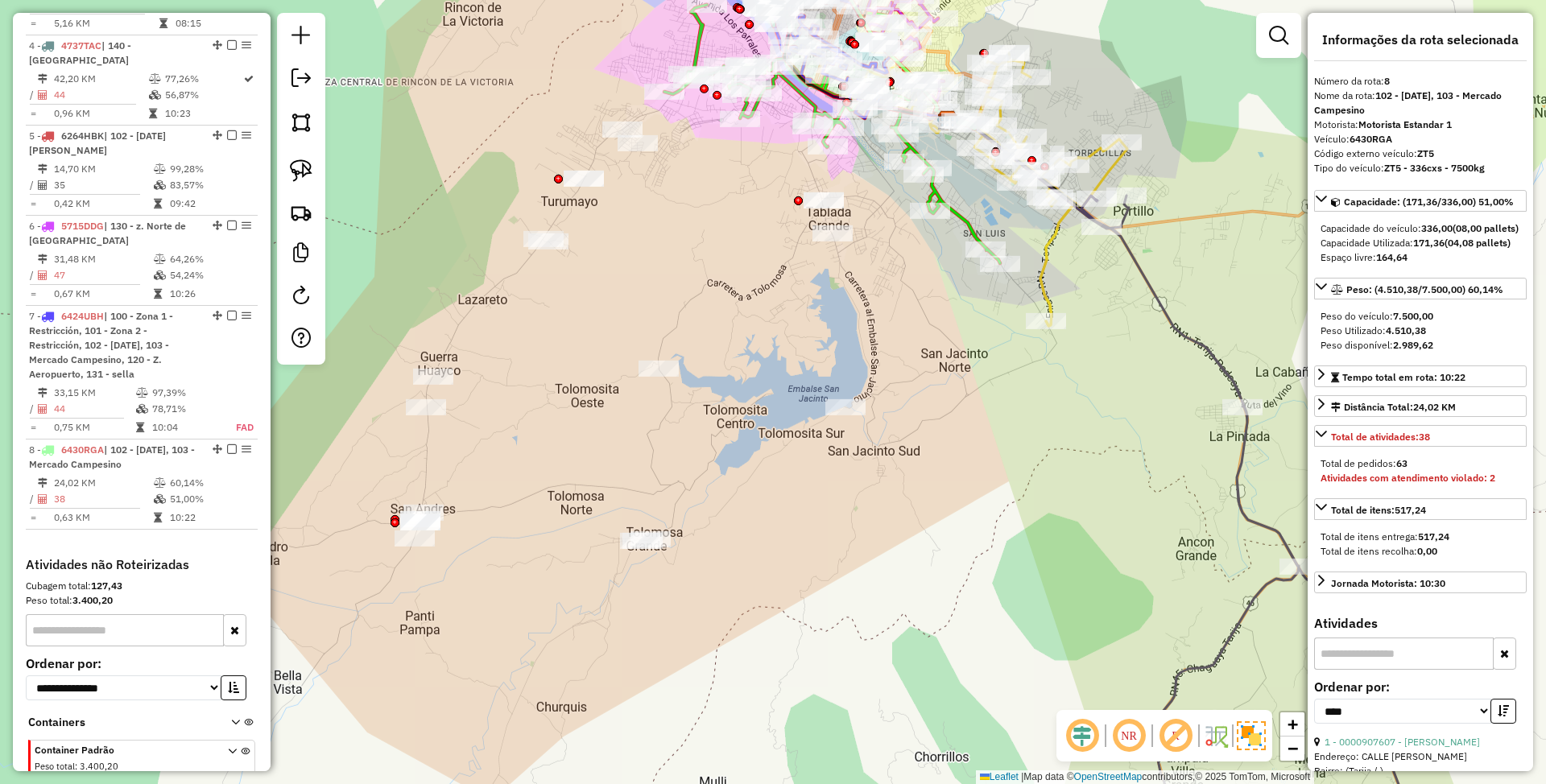
scroll to position [940, 0]
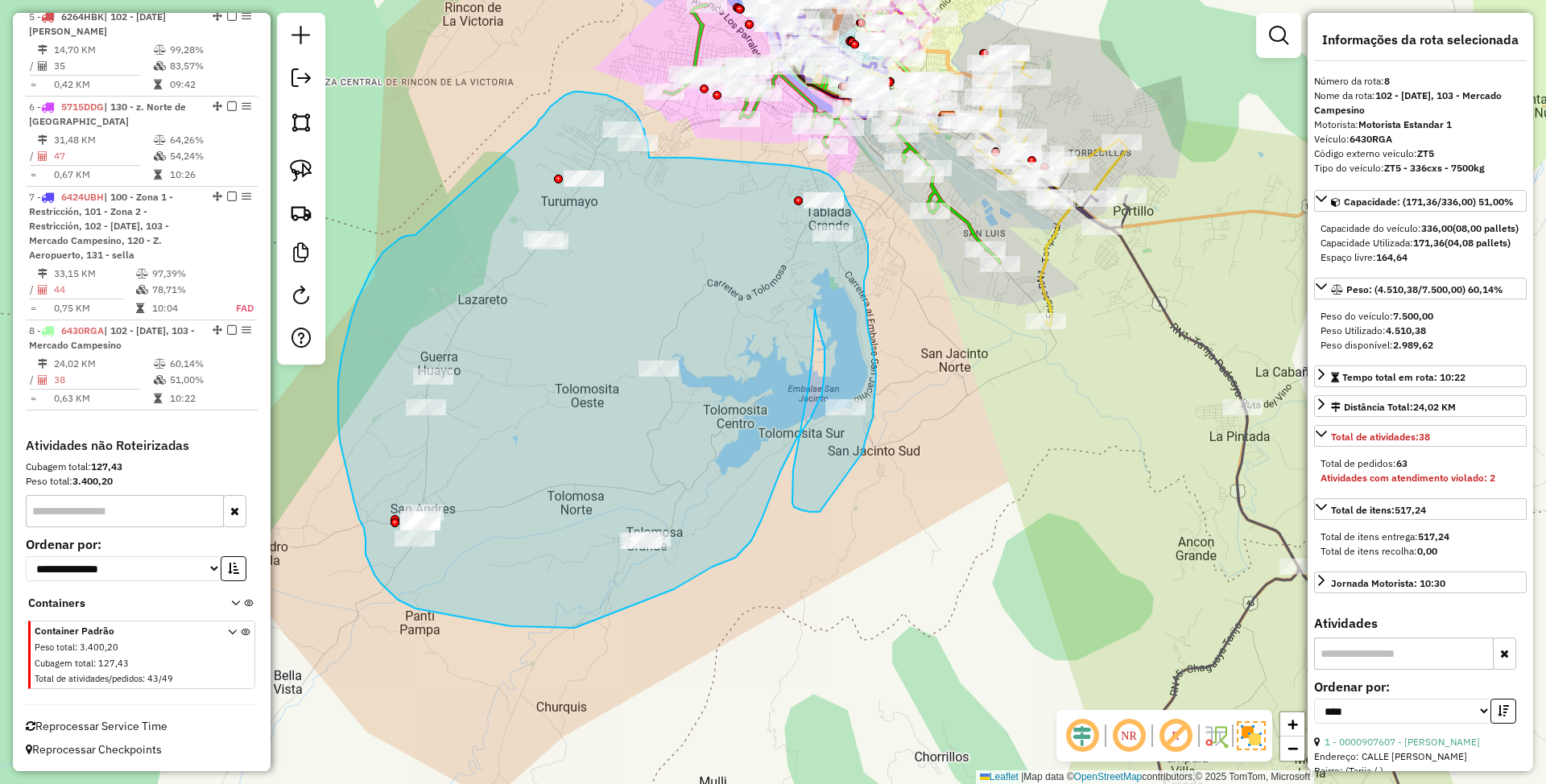
drag, startPoint x: 416, startPoint y: 235, endPoint x: 536, endPoint y: 125, distance: 162.8
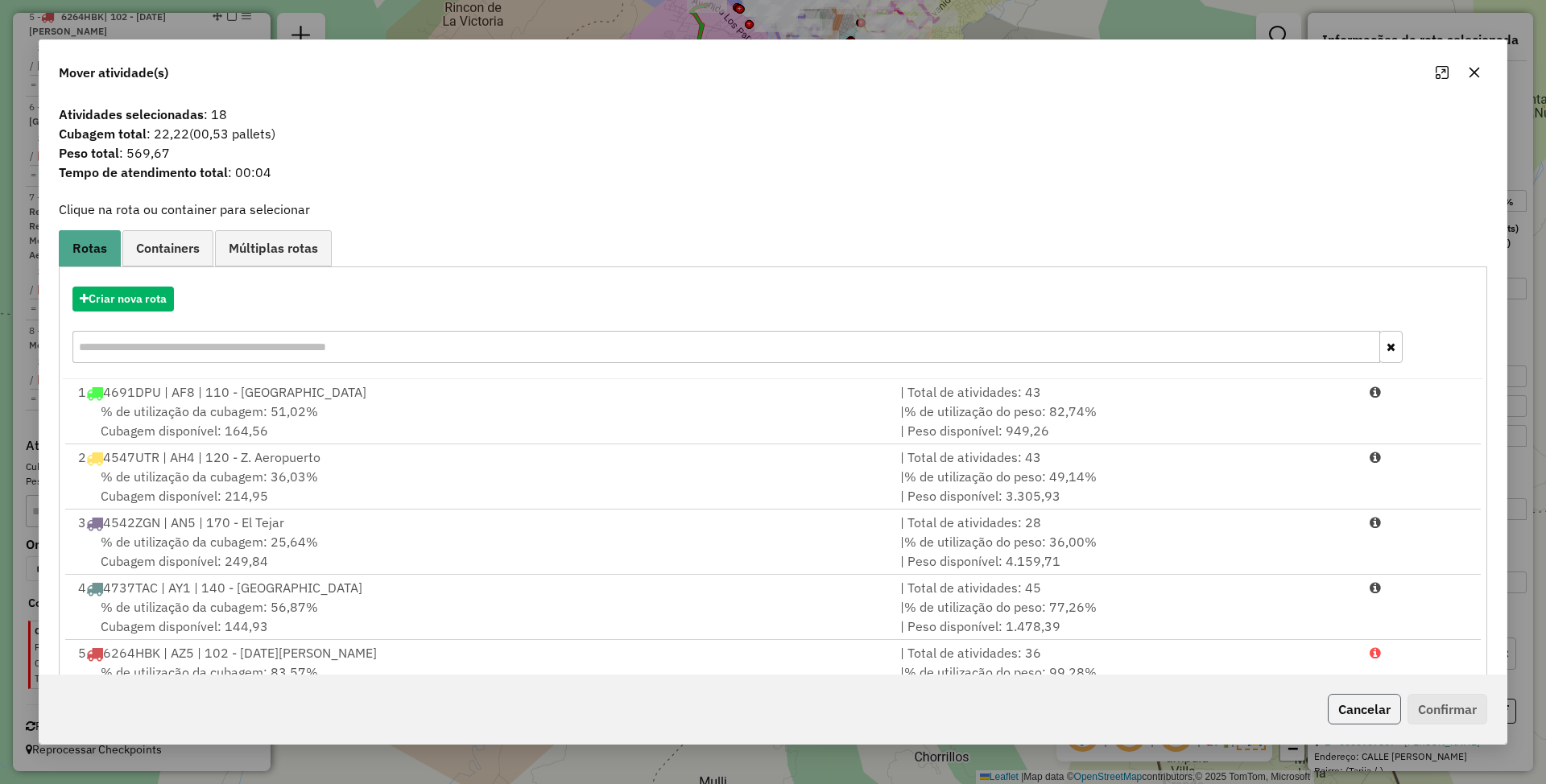
click at [1383, 703] on button "Cancelar" at bounding box center [1364, 709] width 73 height 31
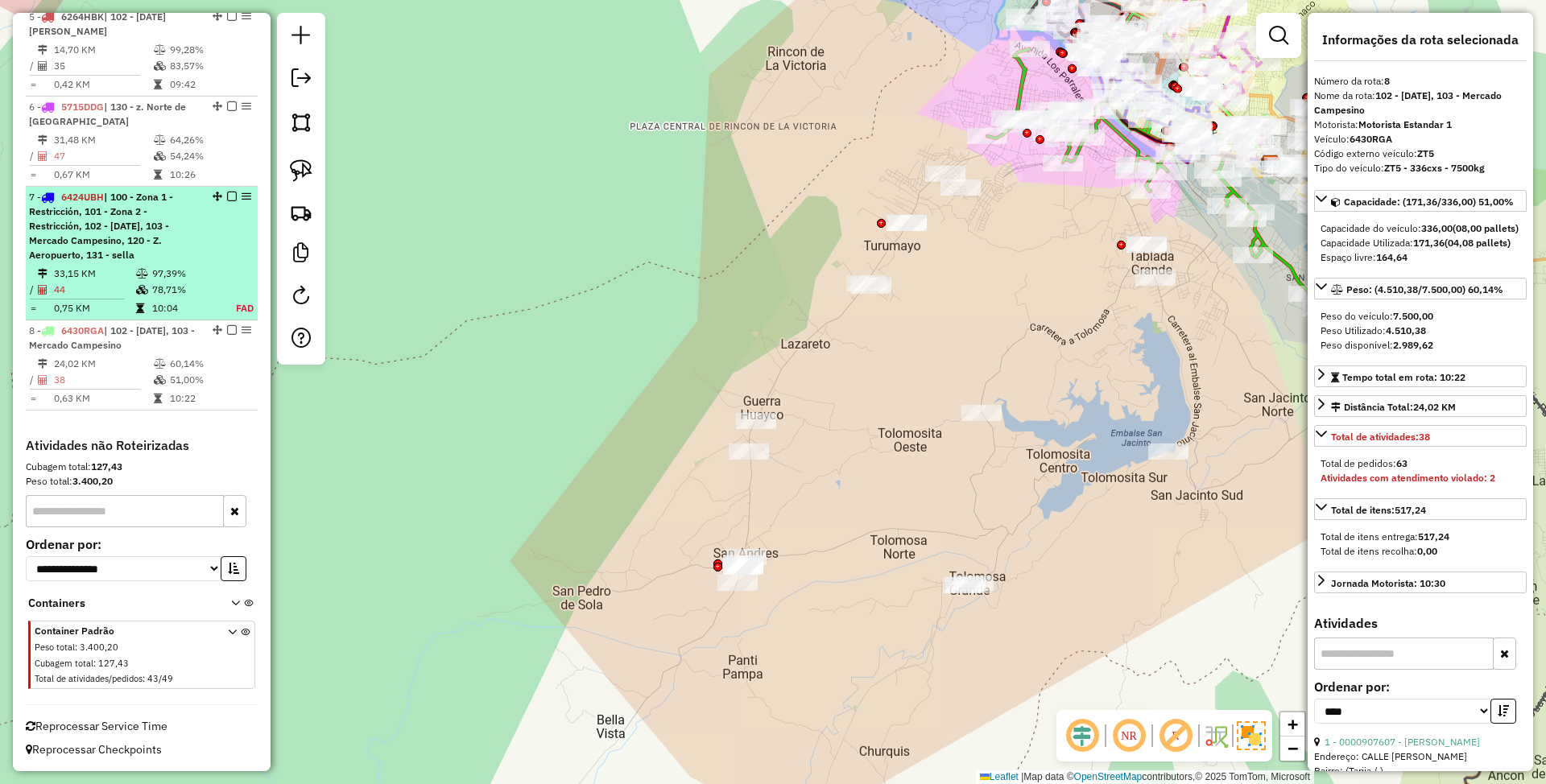
scroll to position [296, 0]
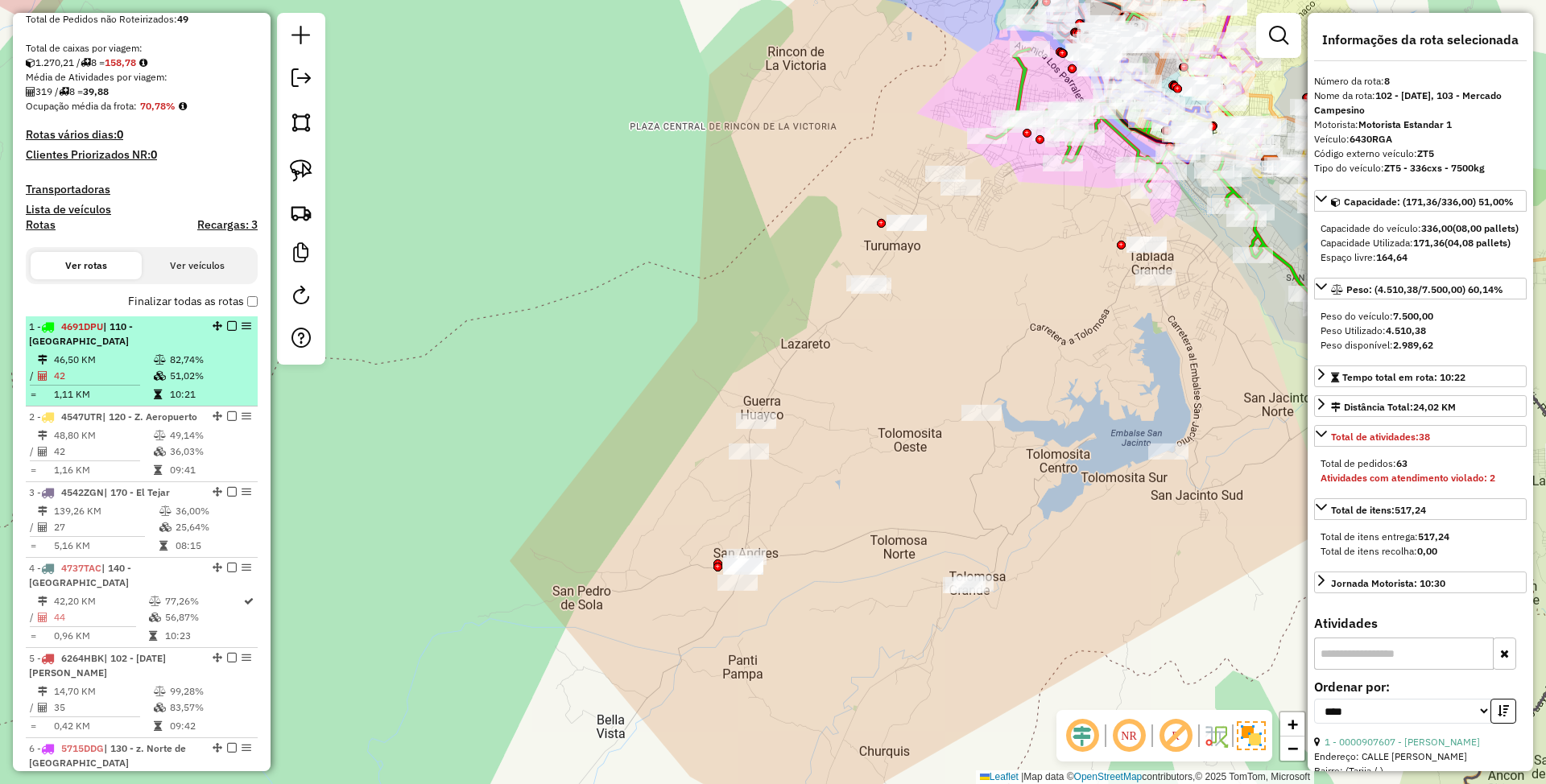
click at [122, 348] on div "1 - 4691DPU | 110 - Puente San Martin" at bounding box center [114, 334] width 171 height 29
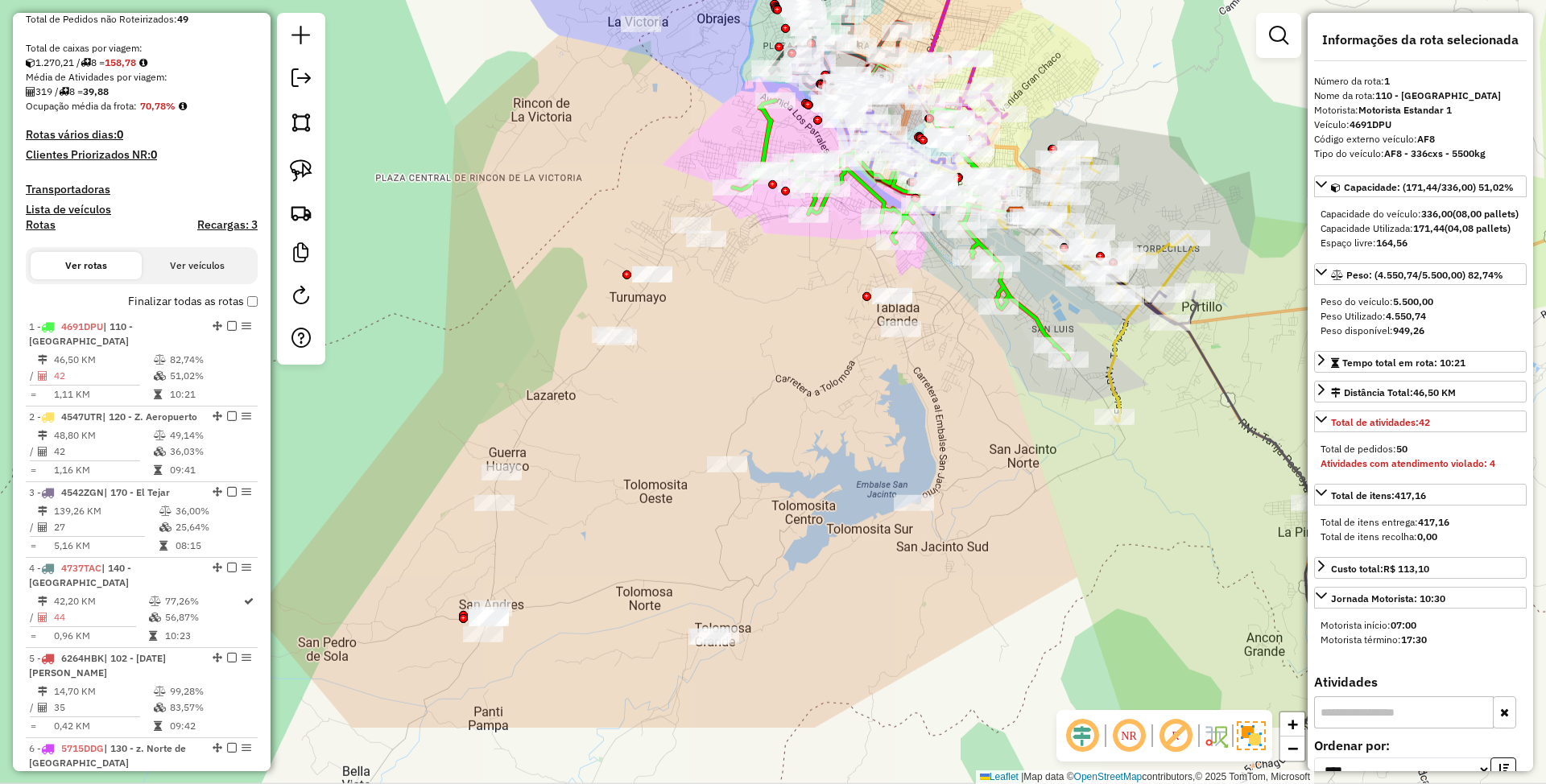
drag, startPoint x: 780, startPoint y: 464, endPoint x: 804, endPoint y: 319, distance: 147.0
click at [804, 319] on div "Janela de atendimento Grade de atendimento Capacidade Transportadoras Veículos …" at bounding box center [773, 392] width 1546 height 784
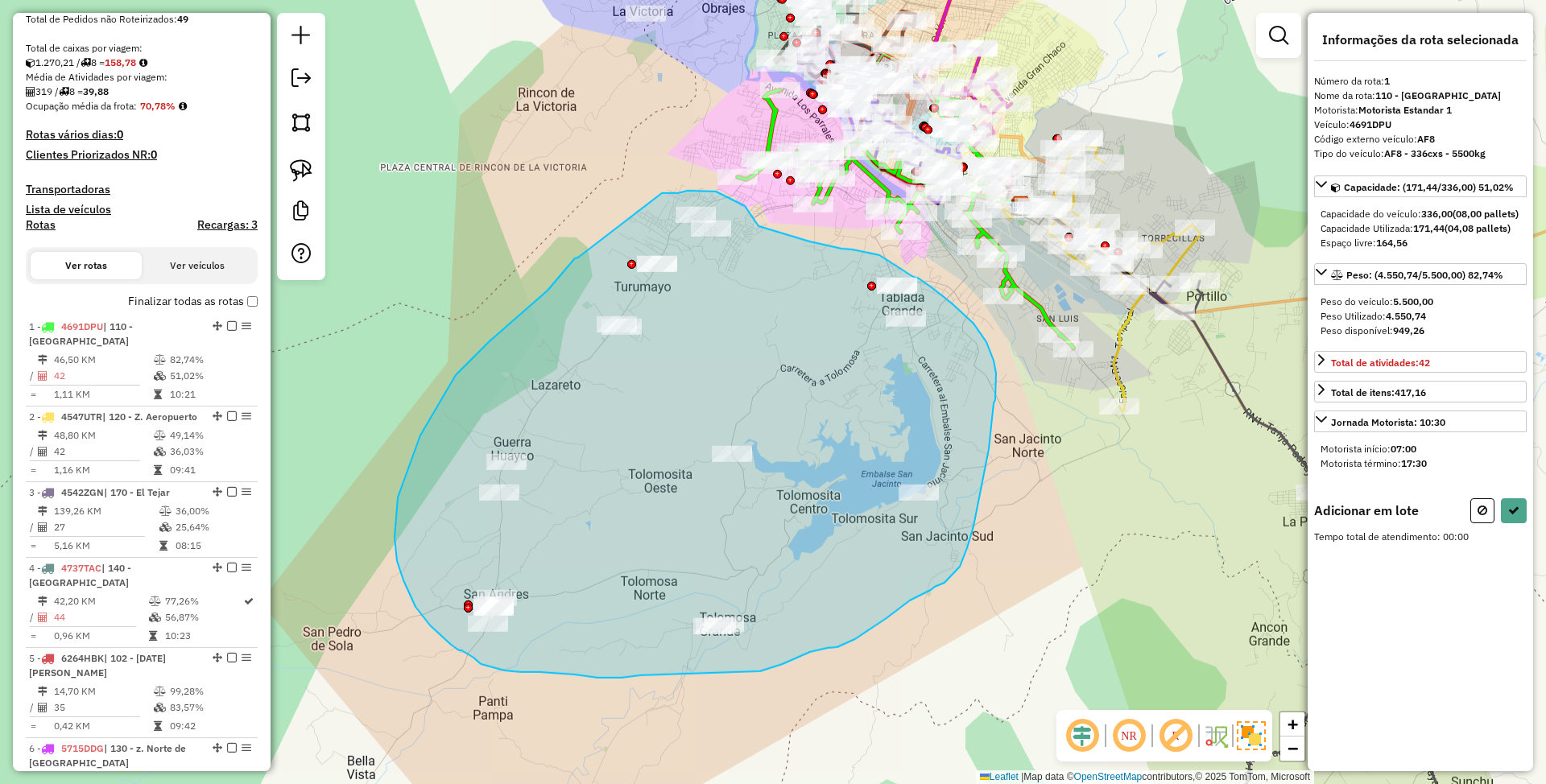
drag, startPoint x: 575, startPoint y: 259, endPoint x: 662, endPoint y: 194, distance: 108.6
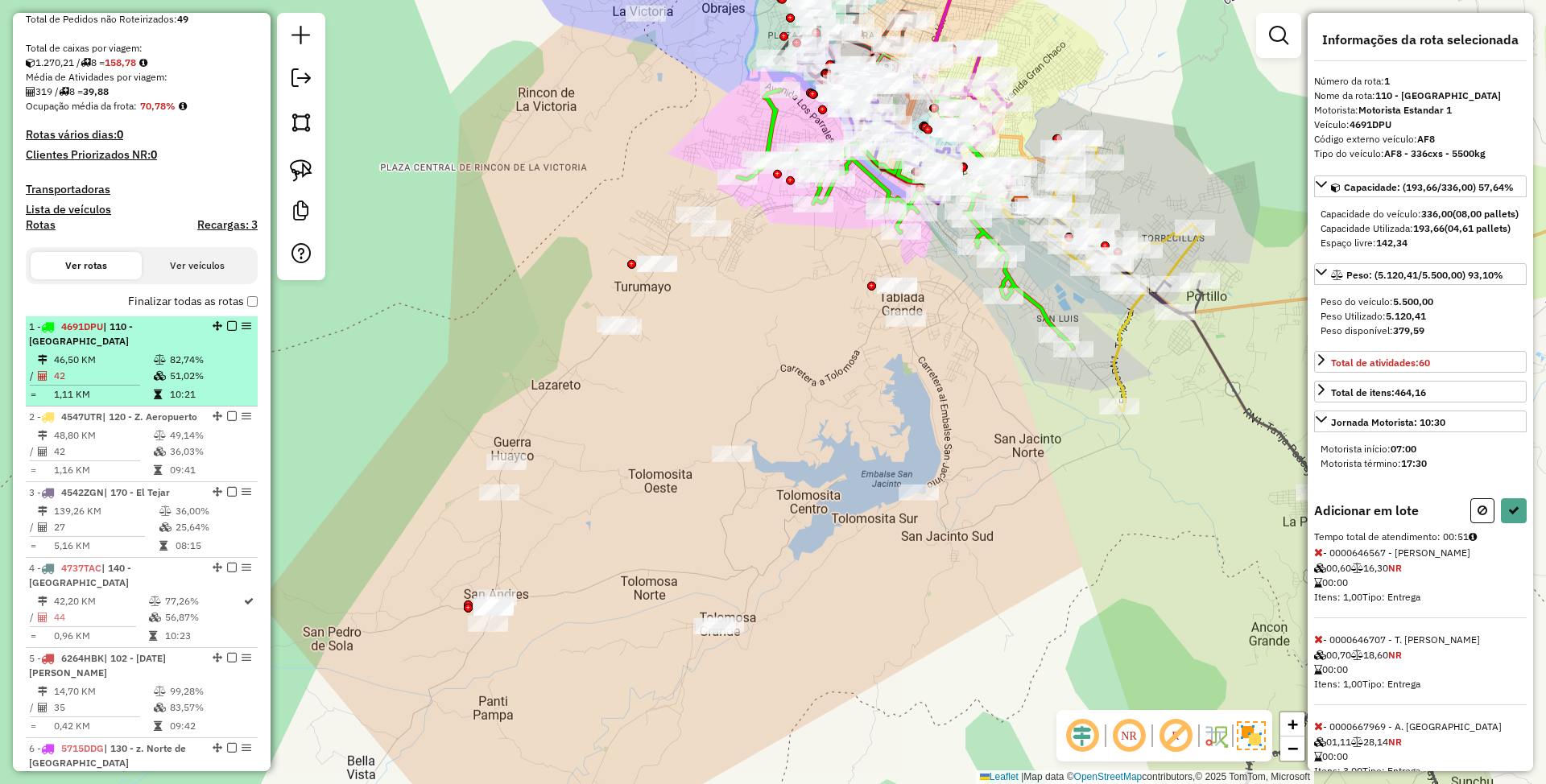
click at [111, 335] on div "1 - 4691DPU | 110 - Puente San Martin" at bounding box center [114, 334] width 171 height 29
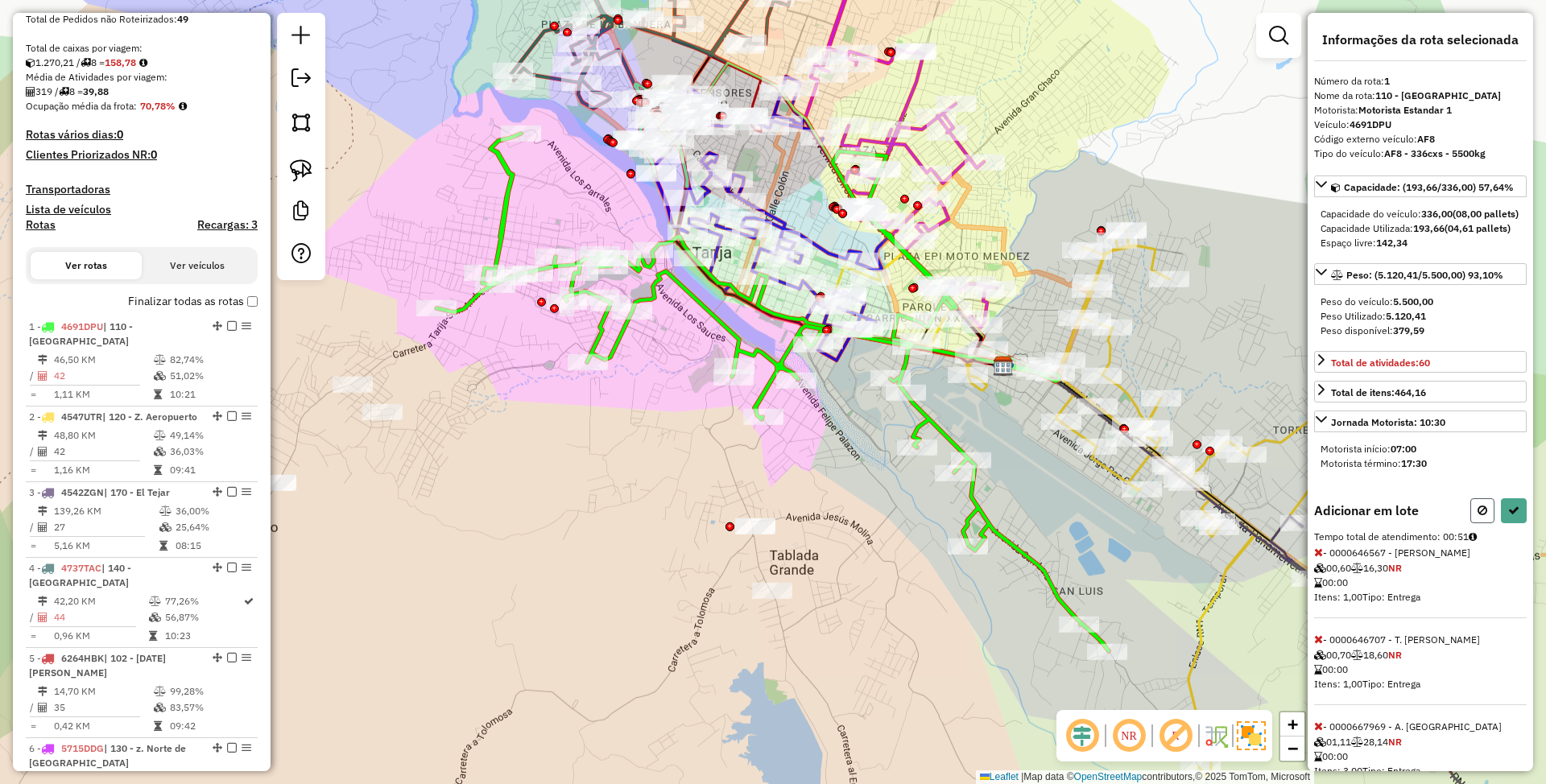
click at [1478, 516] on icon at bounding box center [1483, 510] width 10 height 11
select select "*********"
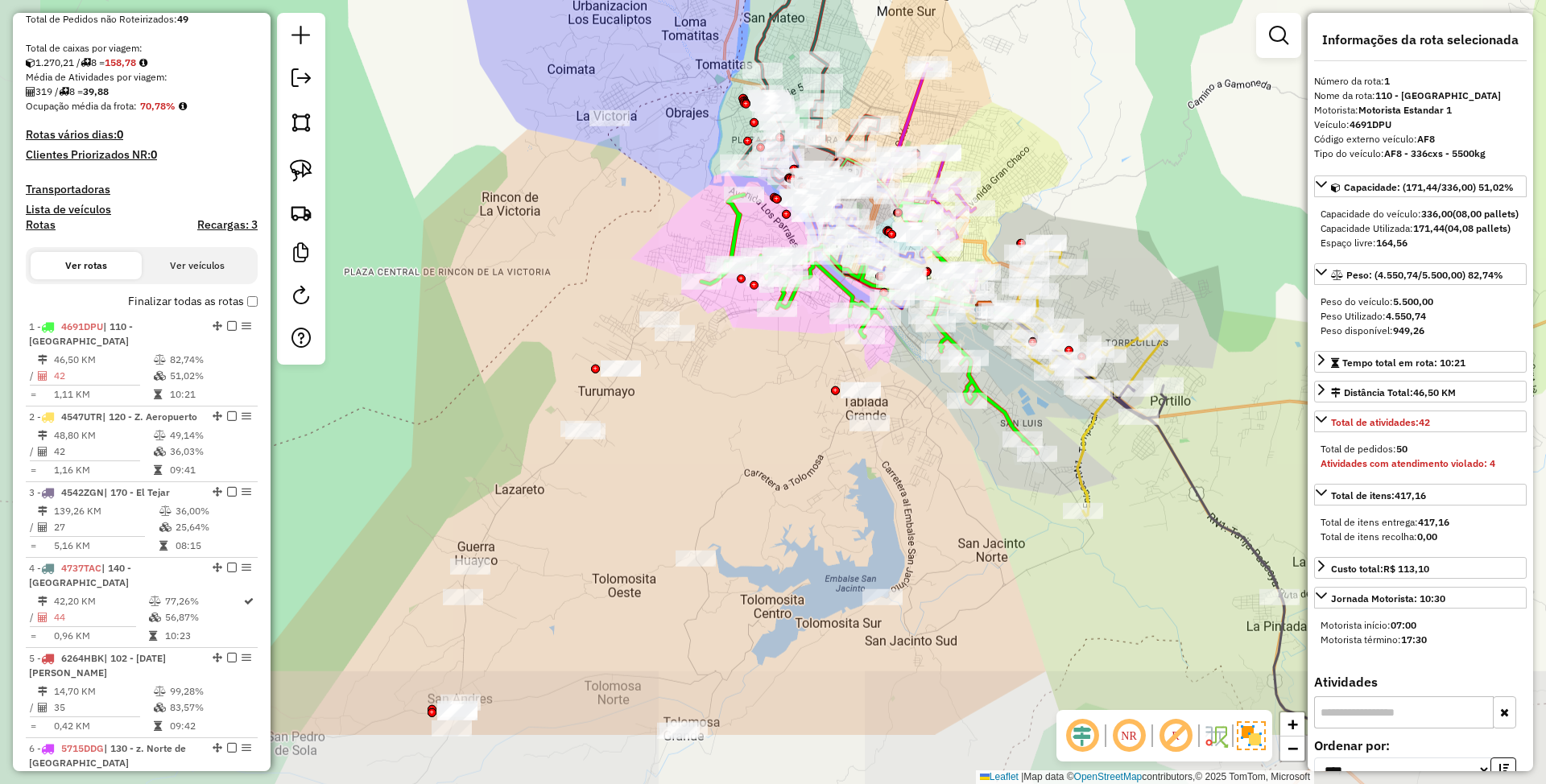
drag, startPoint x: 836, startPoint y: 598, endPoint x: 869, endPoint y: 503, distance: 100.6
click at [869, 503] on div "Janela de atendimento Grade de atendimento Capacidade Transportadoras Veículos …" at bounding box center [773, 392] width 1546 height 784
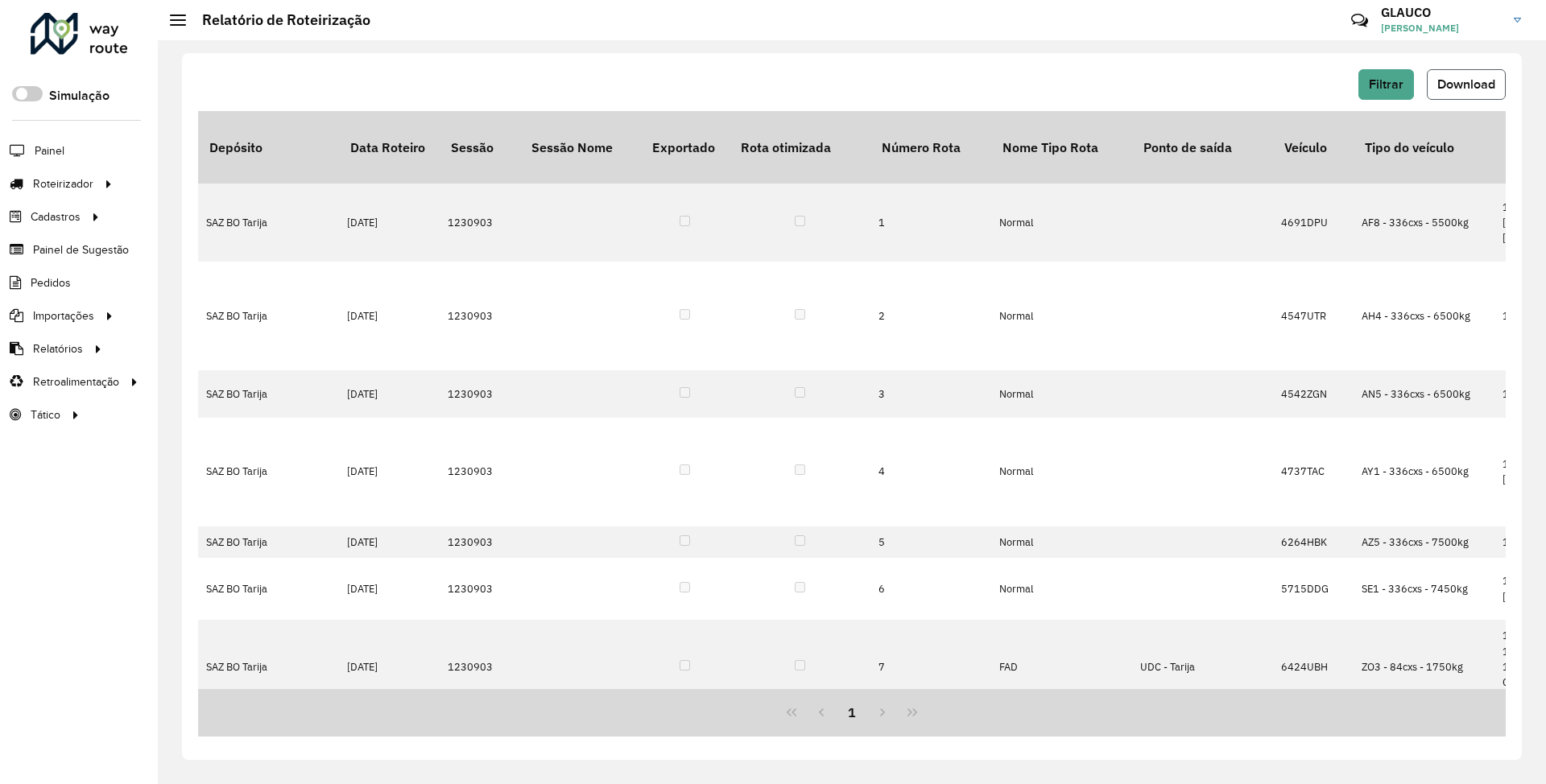
click at [1483, 92] on button "Download" at bounding box center [1466, 84] width 79 height 31
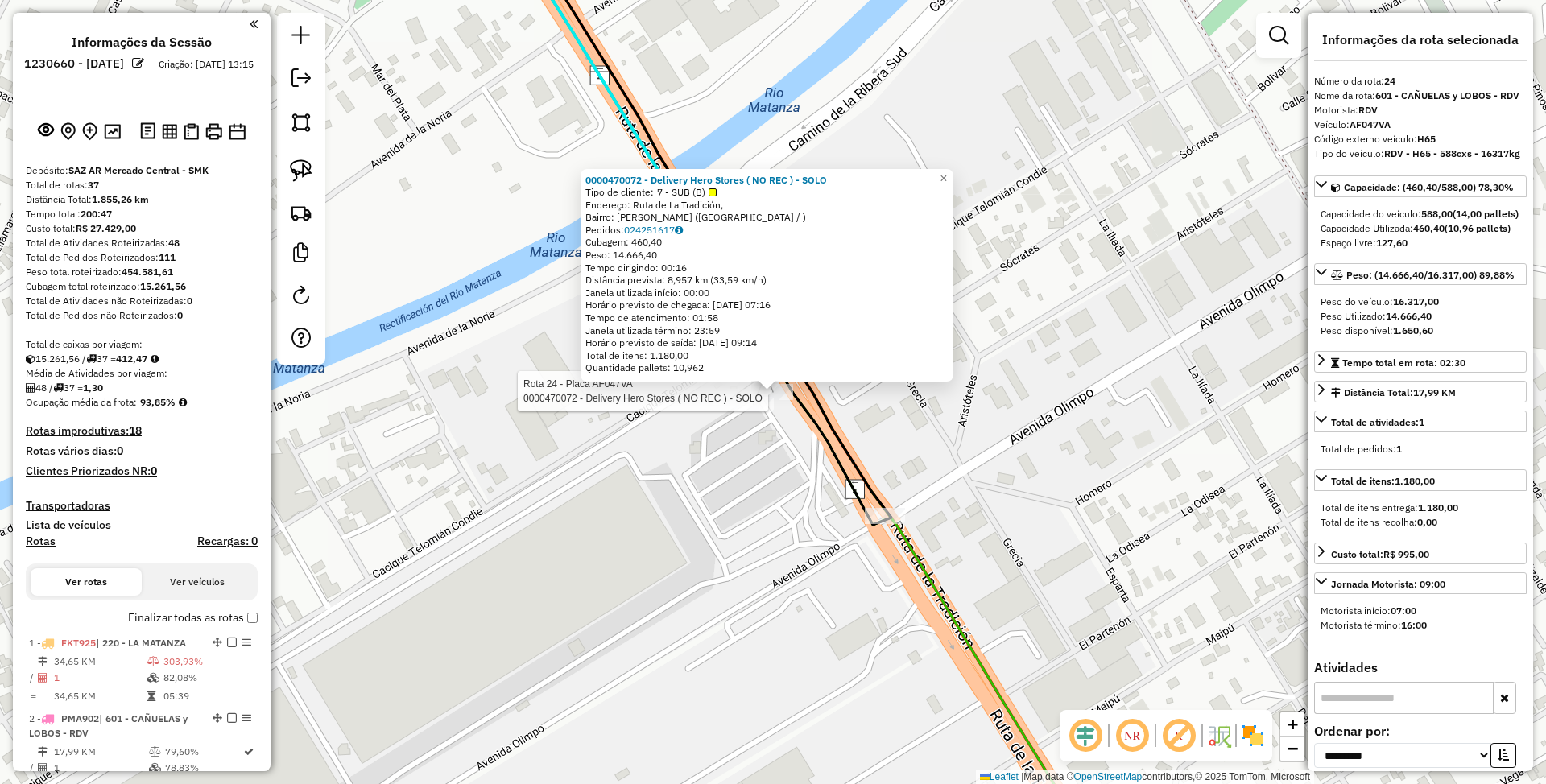
select select "**********"
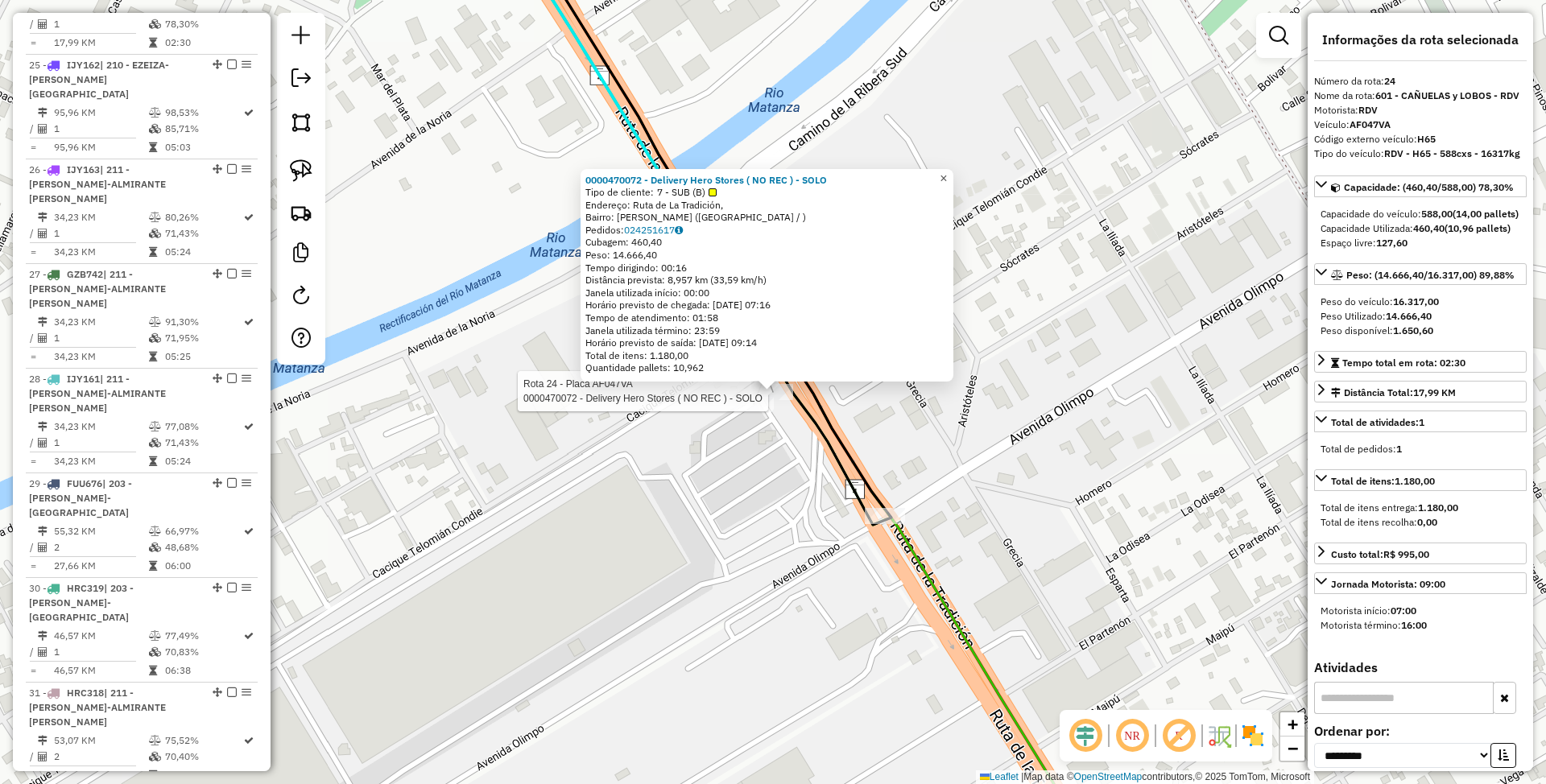
click at [947, 172] on span "×" at bounding box center [942, 179] width 7 height 14
